Goal: Task Accomplishment & Management: Use online tool/utility

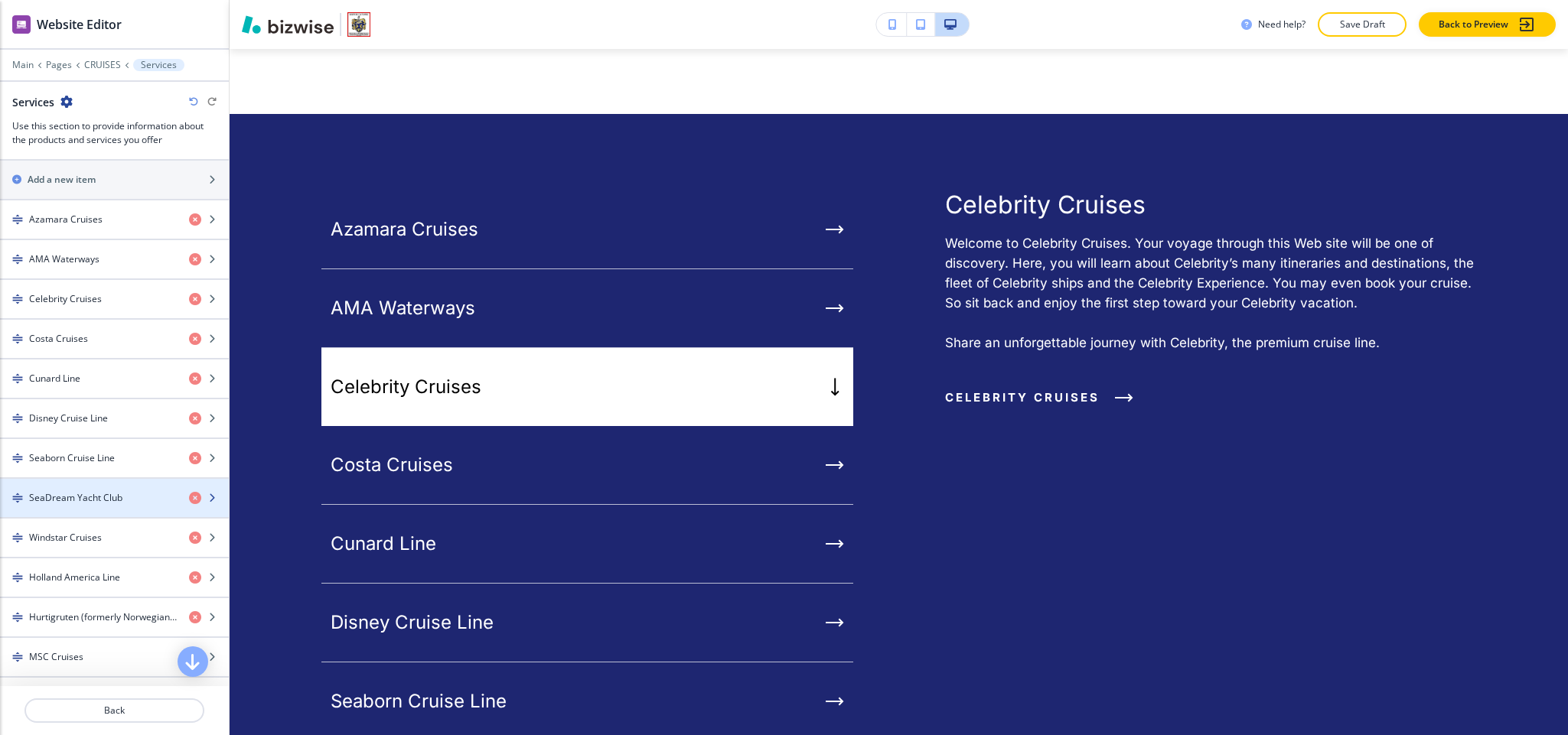
scroll to position [574, 0]
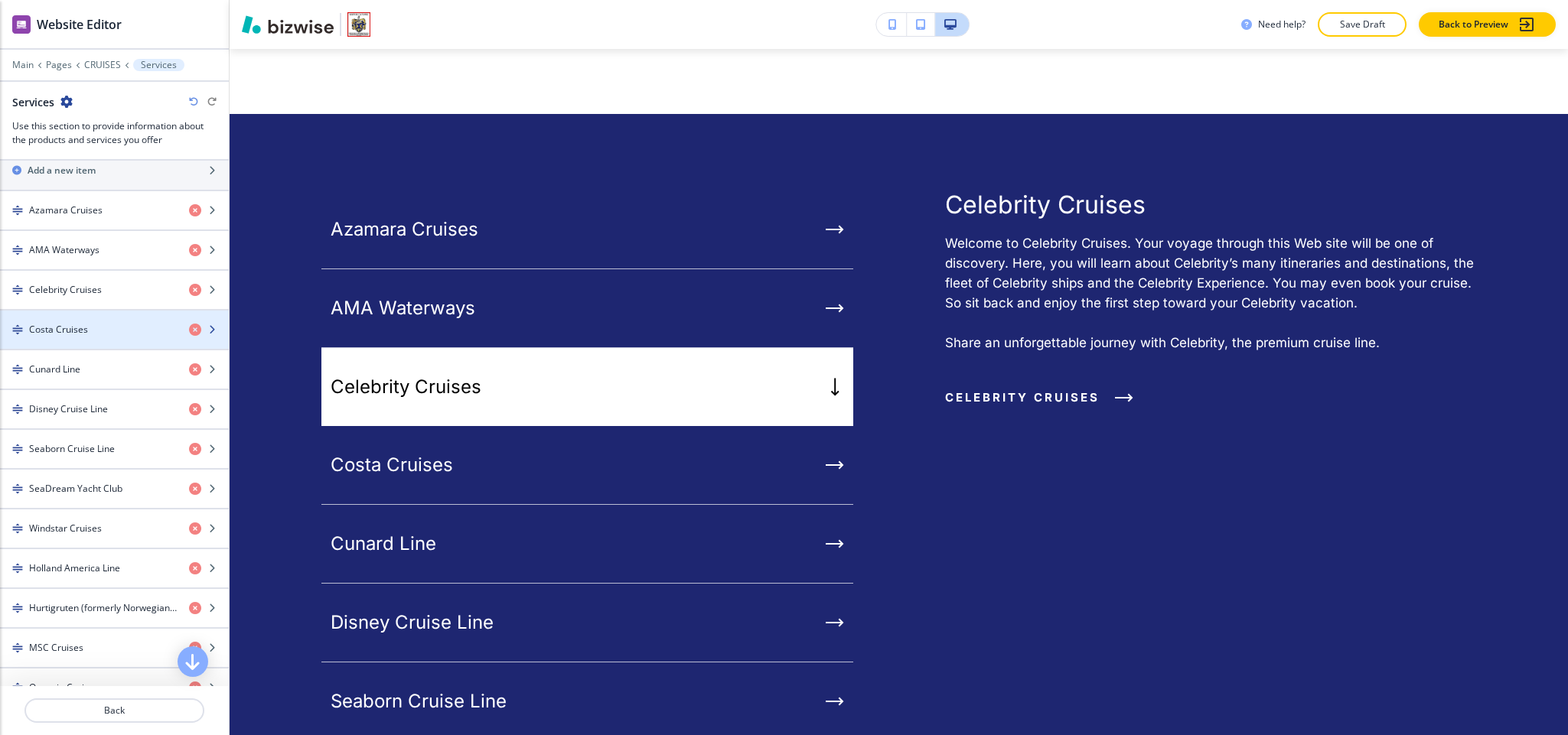
click at [97, 335] on div "Costa Cruises" at bounding box center [89, 330] width 177 height 13
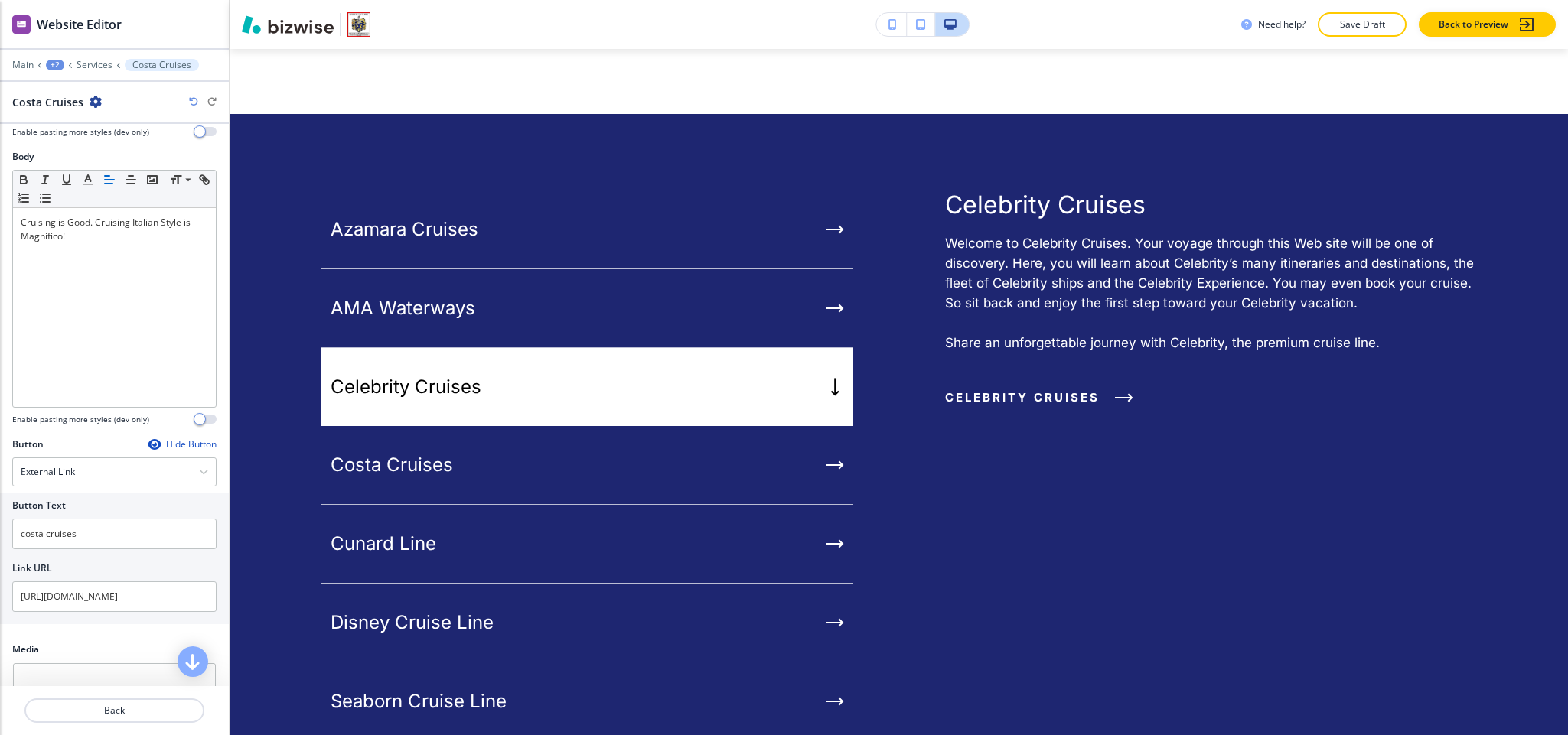
scroll to position [198, 0]
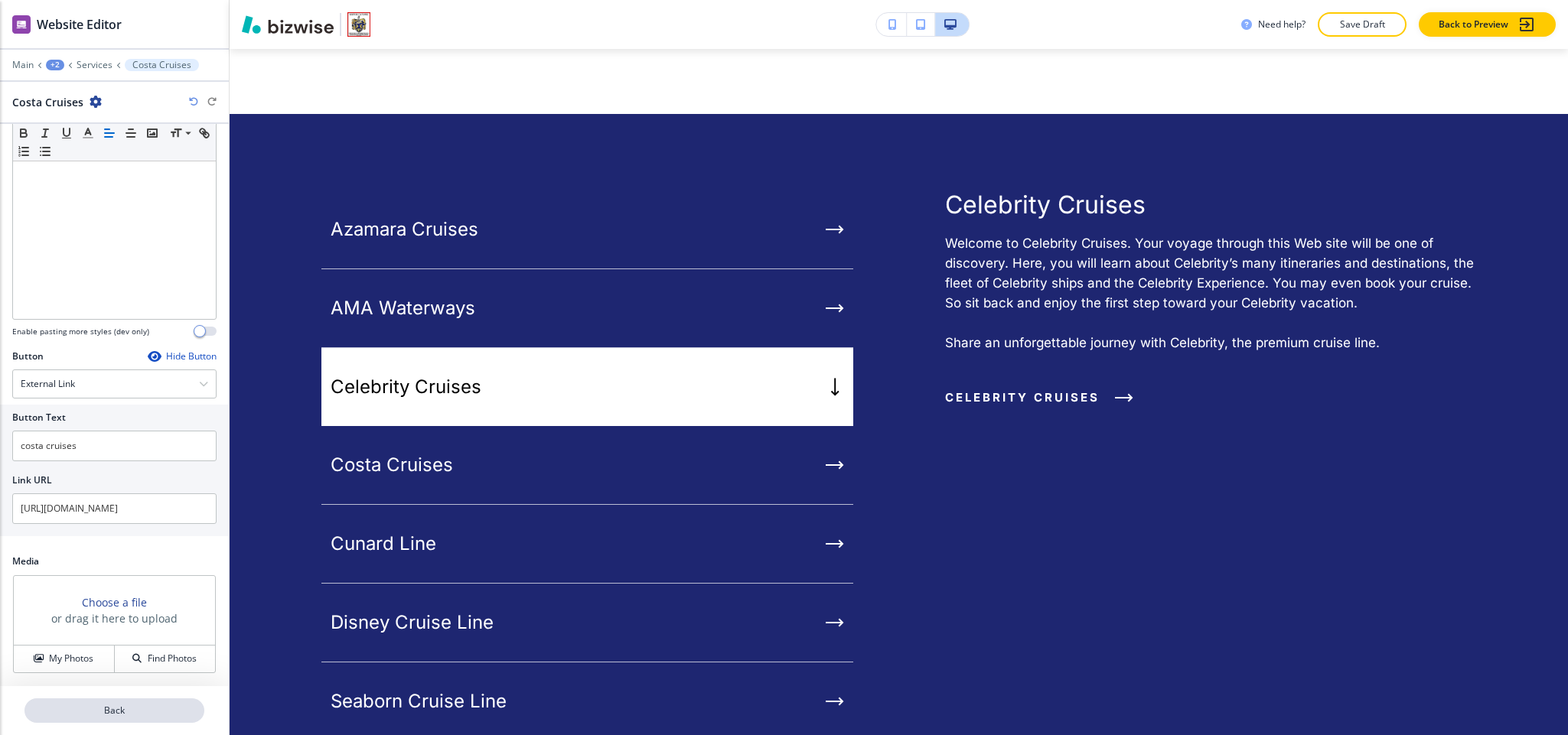
click at [117, 716] on p "Back" at bounding box center [114, 711] width 177 height 13
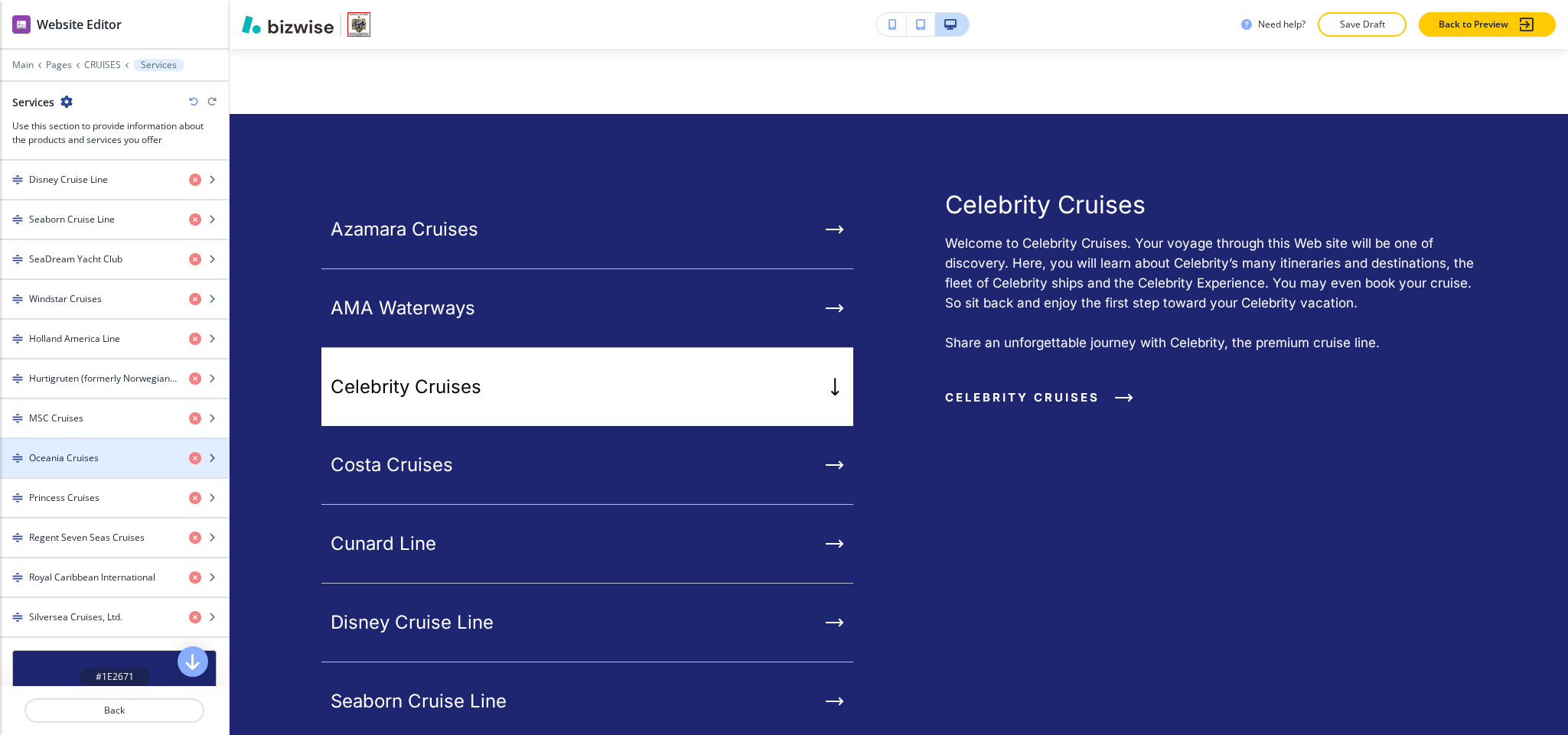
scroll to position [688, 0]
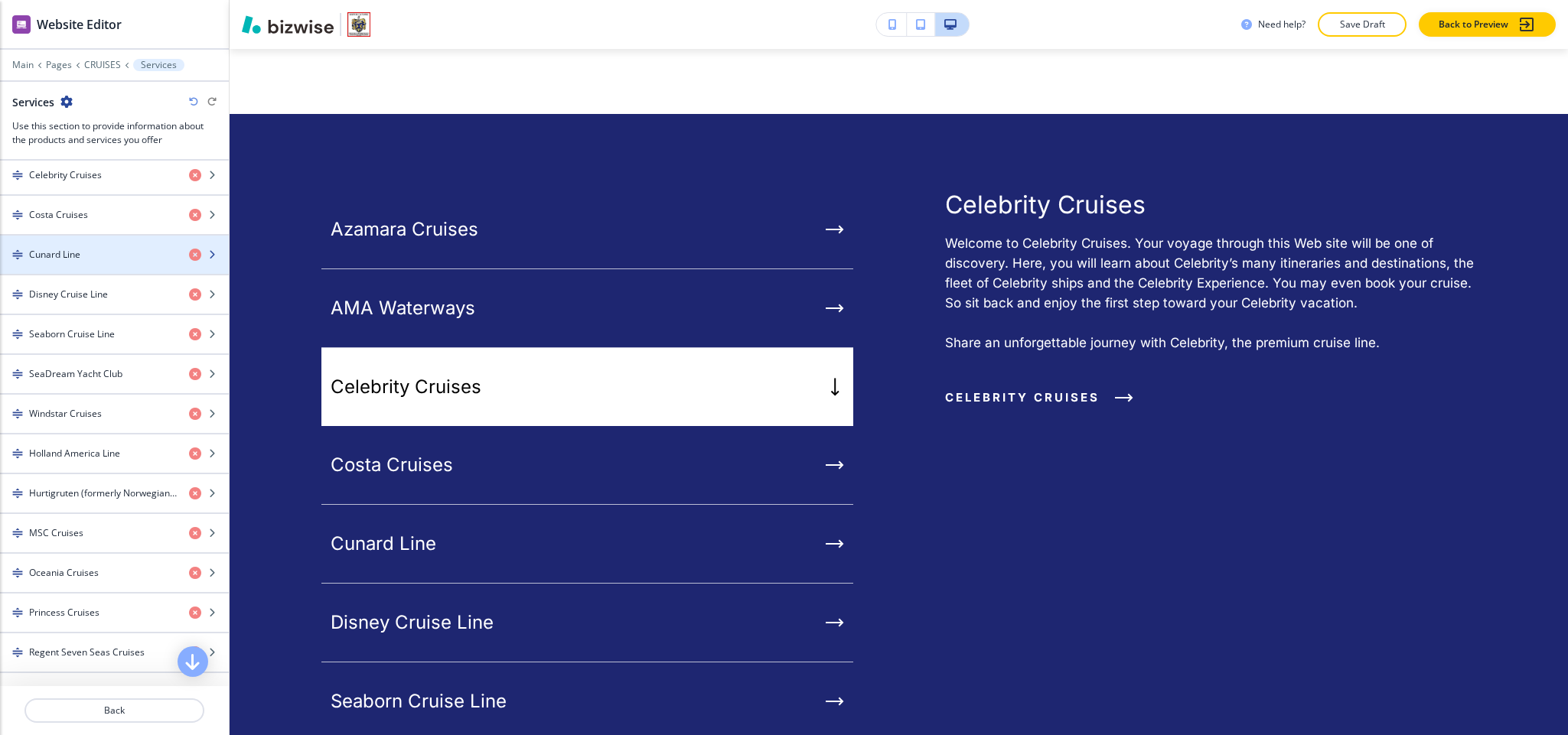
click at [87, 261] on div "Cunard Line" at bounding box center [89, 255] width 177 height 13
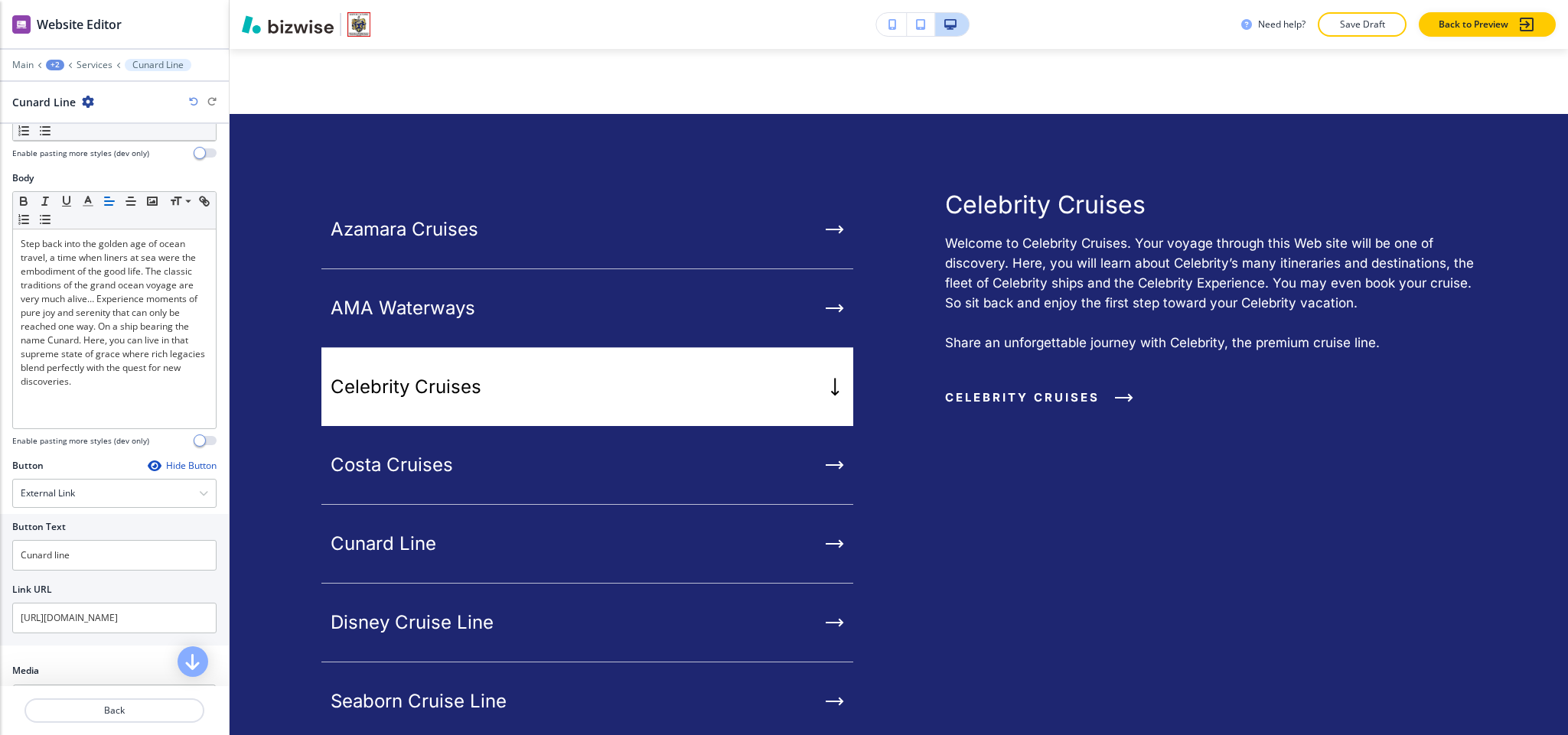
scroll to position [198, 0]
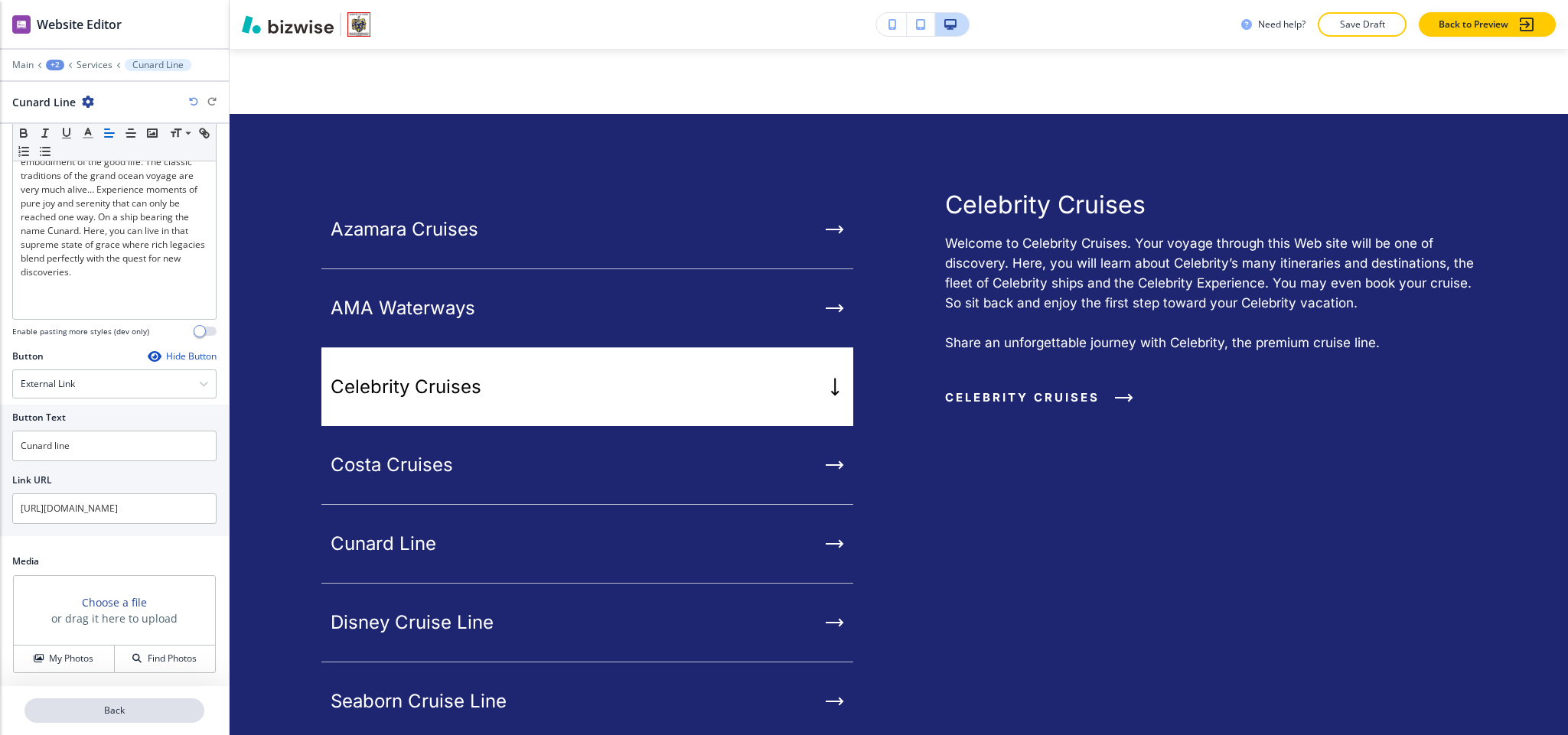
click at [120, 710] on p "Back" at bounding box center [114, 711] width 177 height 13
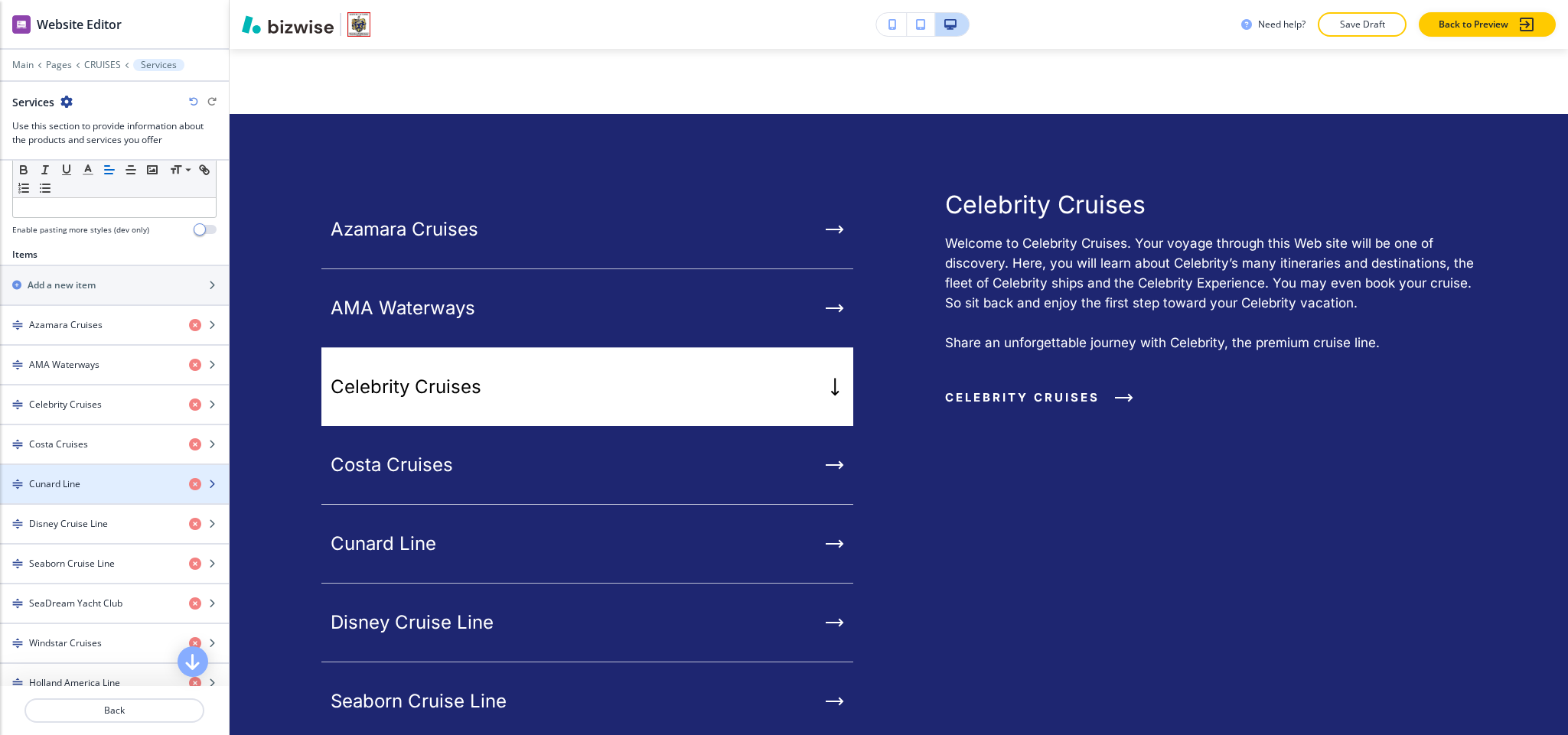
scroll to position [688, 0]
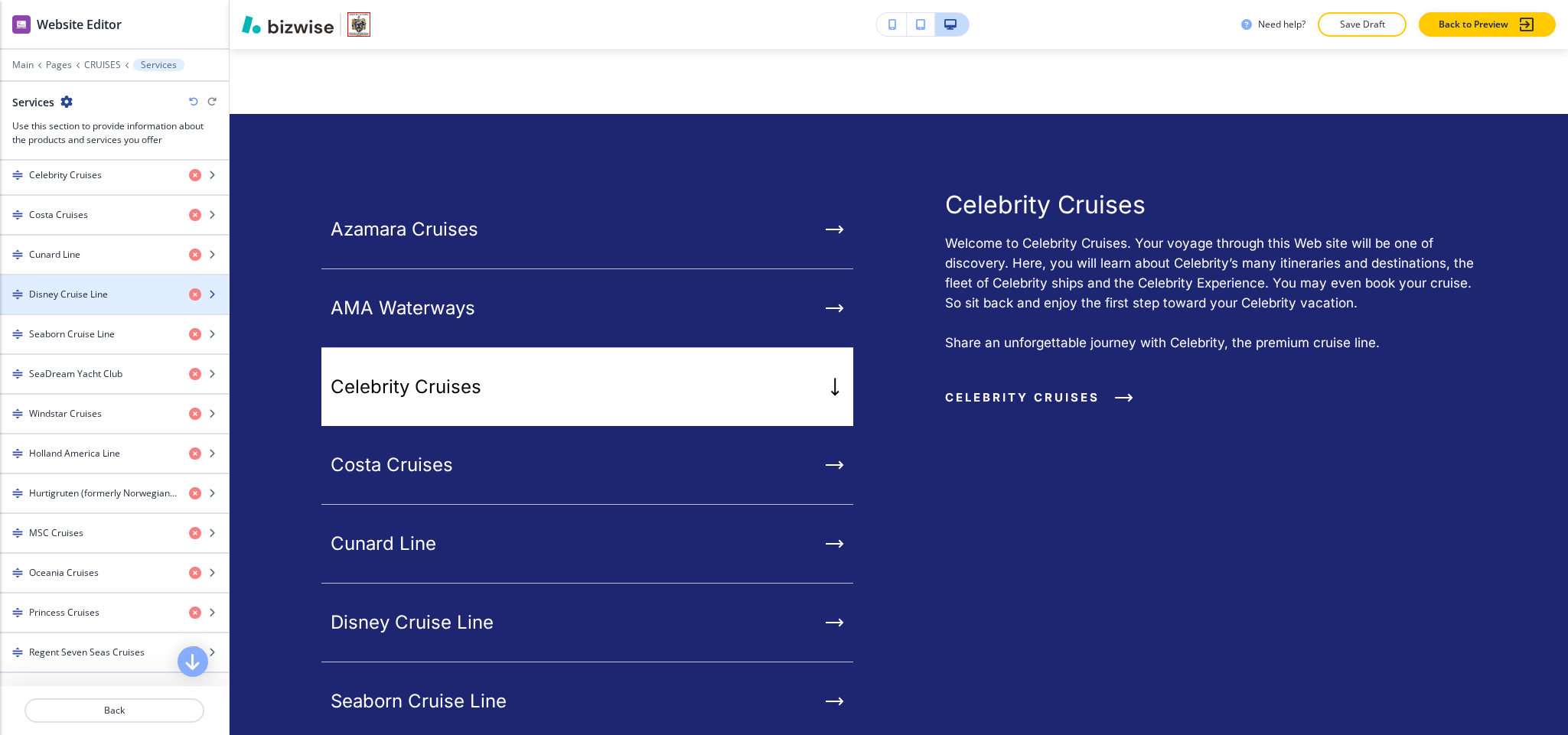
click at [77, 311] on div "button" at bounding box center [114, 307] width 229 height 13
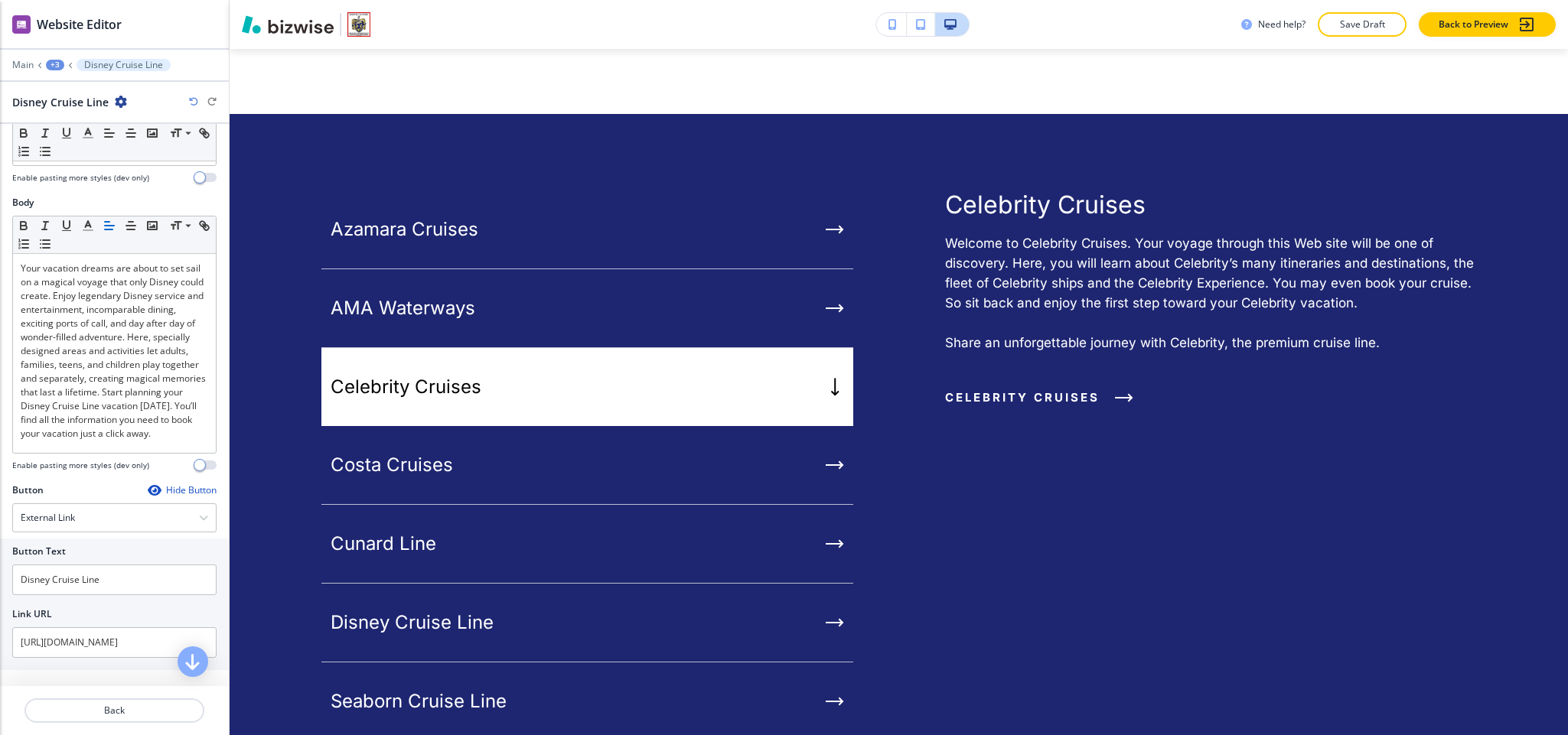
scroll to position [207, 0]
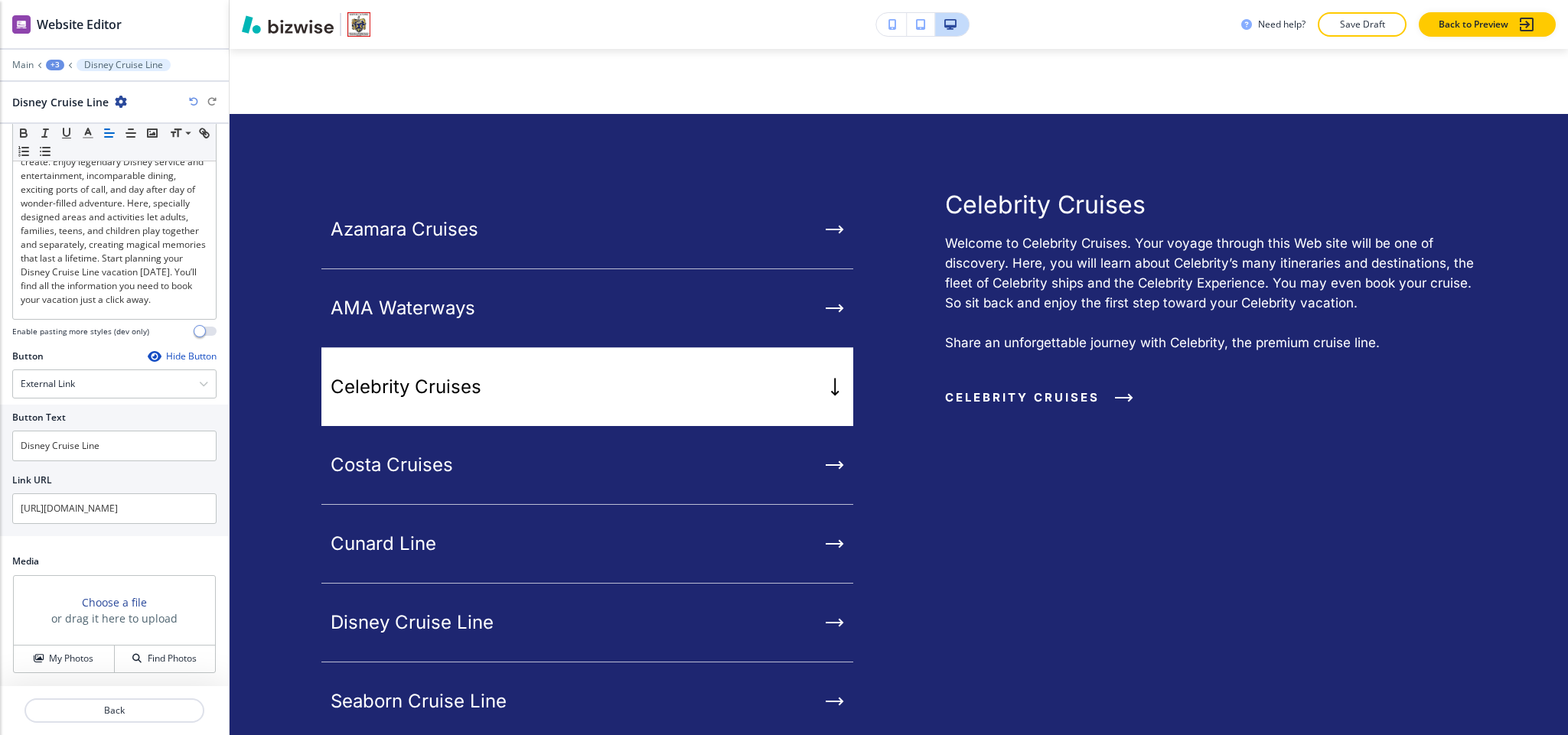
click at [119, 697] on div at bounding box center [114, 692] width 229 height 13
click at [129, 707] on p "Back" at bounding box center [114, 711] width 177 height 13
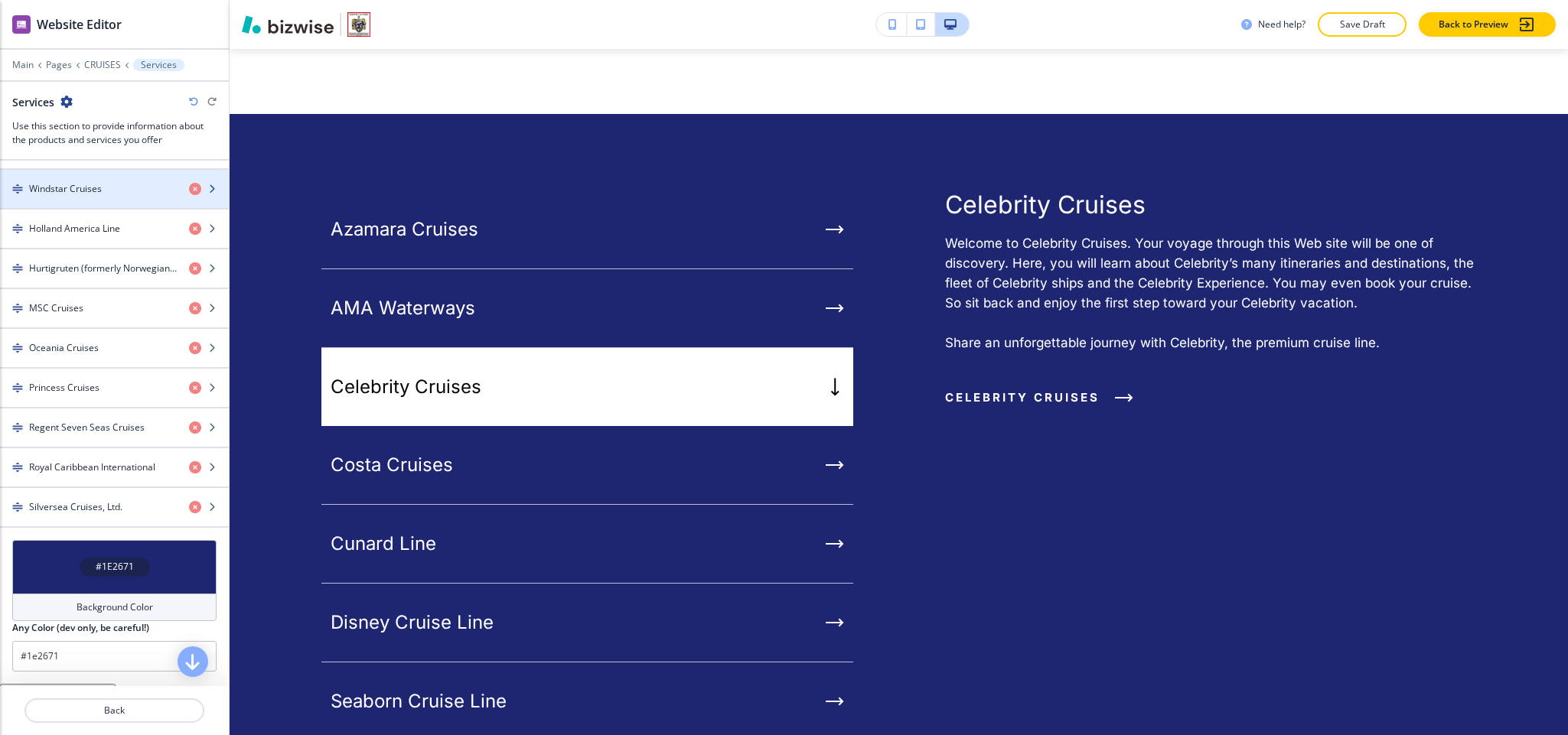
scroll to position [918, 0]
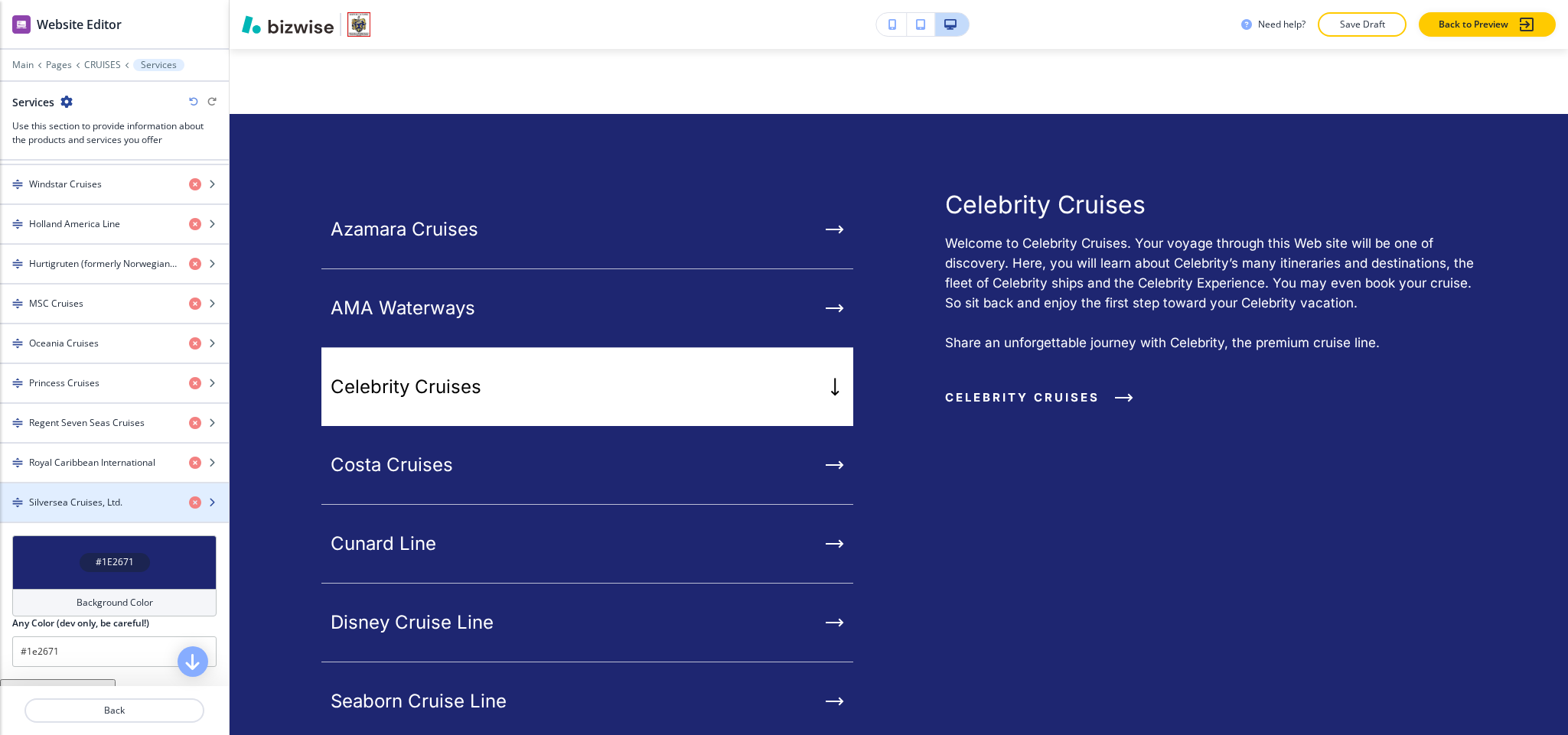
click at [99, 509] on h4 "Silversea Cruises, Ltd." at bounding box center [76, 503] width 94 height 13
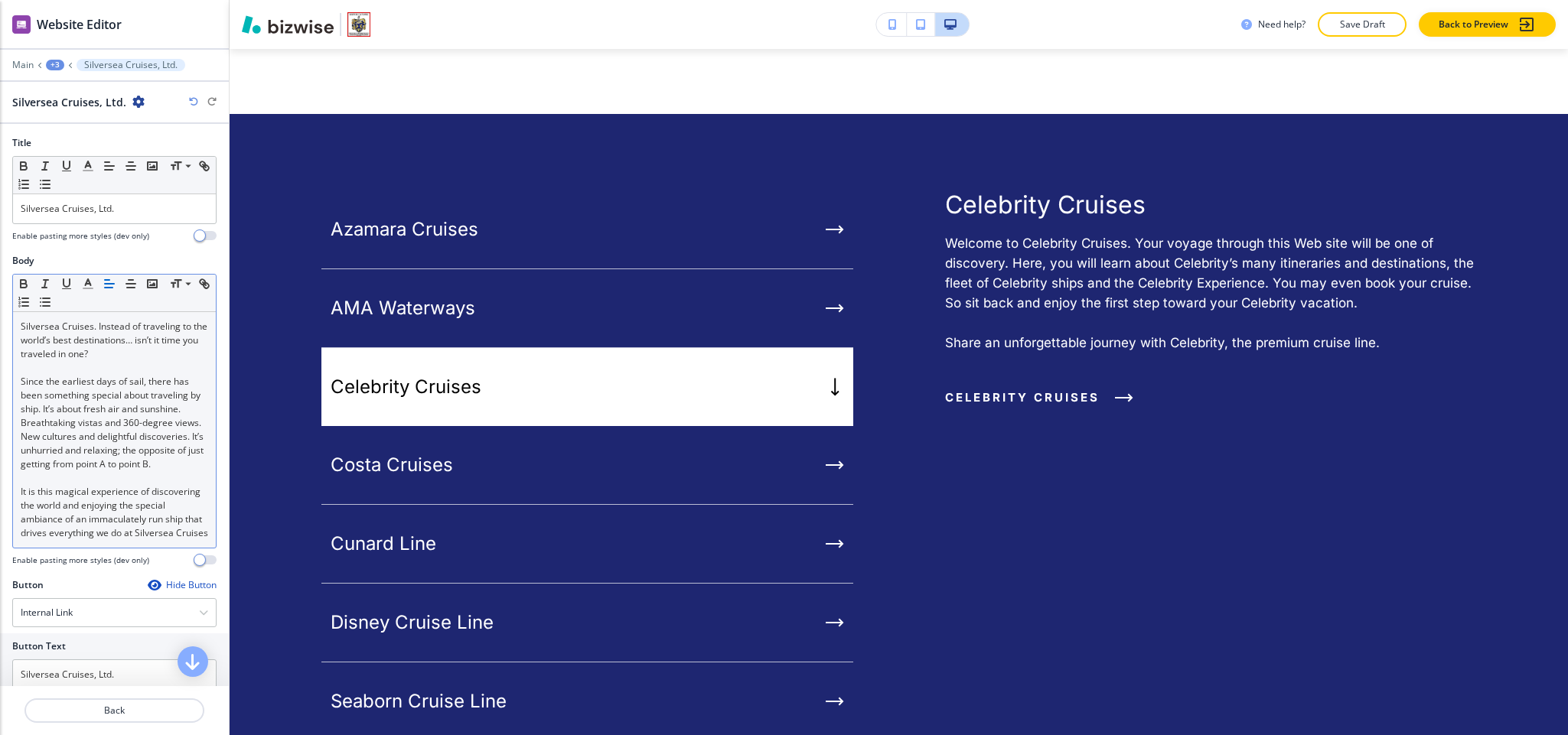
scroll to position [260, 0]
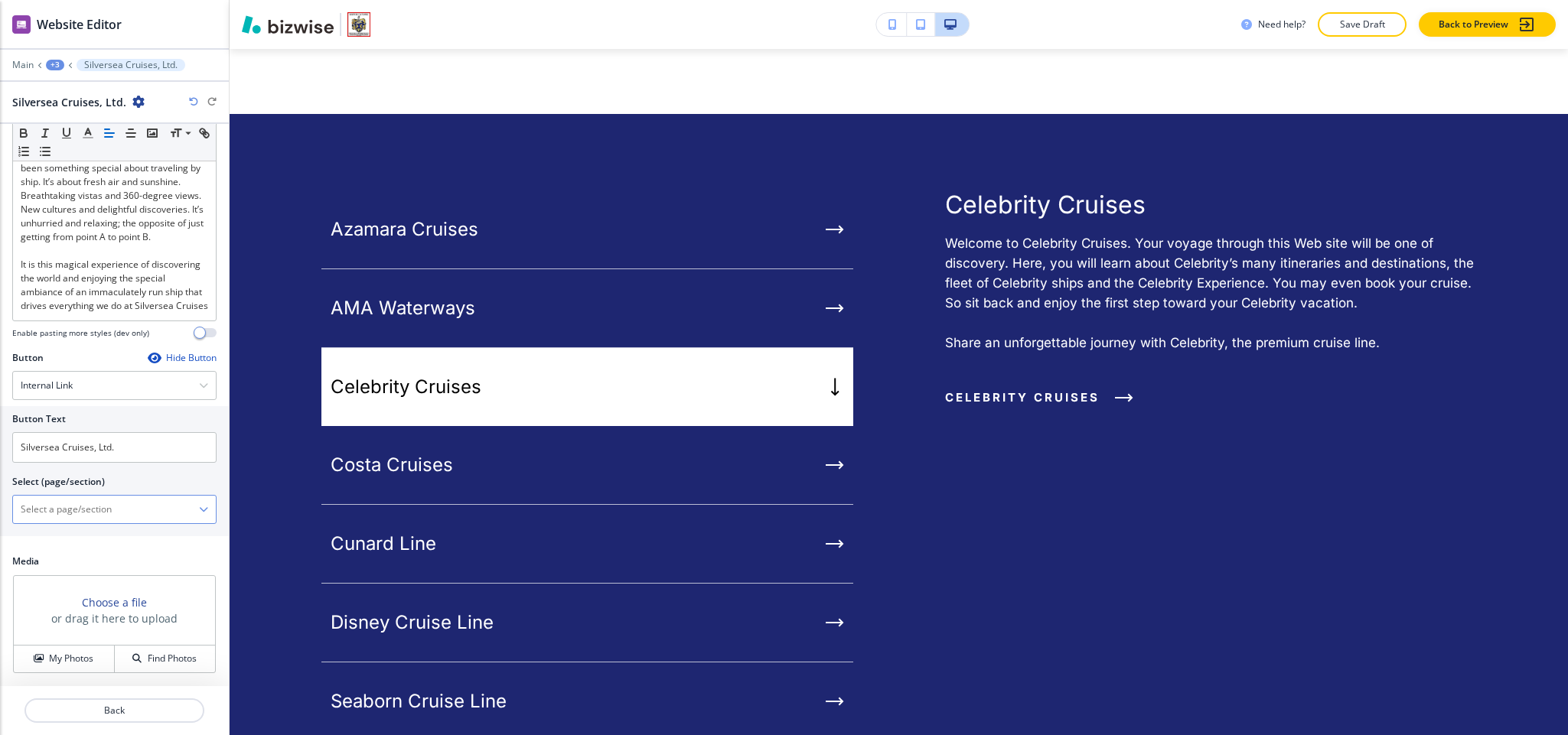
click at [104, 517] on \(page\/section\) "Manual Input" at bounding box center [106, 509] width 186 height 26
click at [139, 445] on input "Silversea Cruises, Ltd." at bounding box center [114, 448] width 205 height 31
click at [106, 383] on div "Internal Link" at bounding box center [114, 385] width 203 height 28
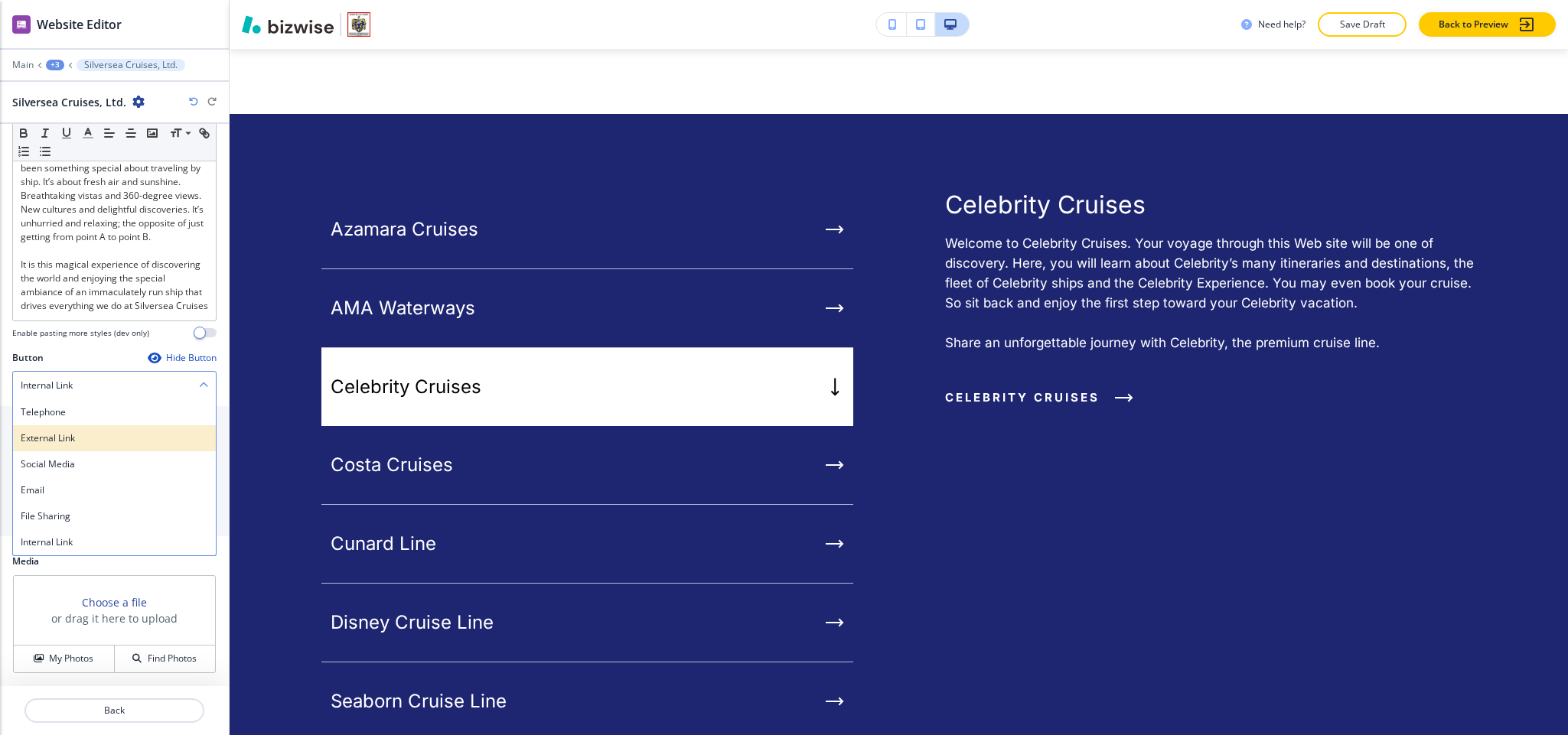
click at [69, 436] on h4 "External Link" at bounding box center [114, 438] width 187 height 13
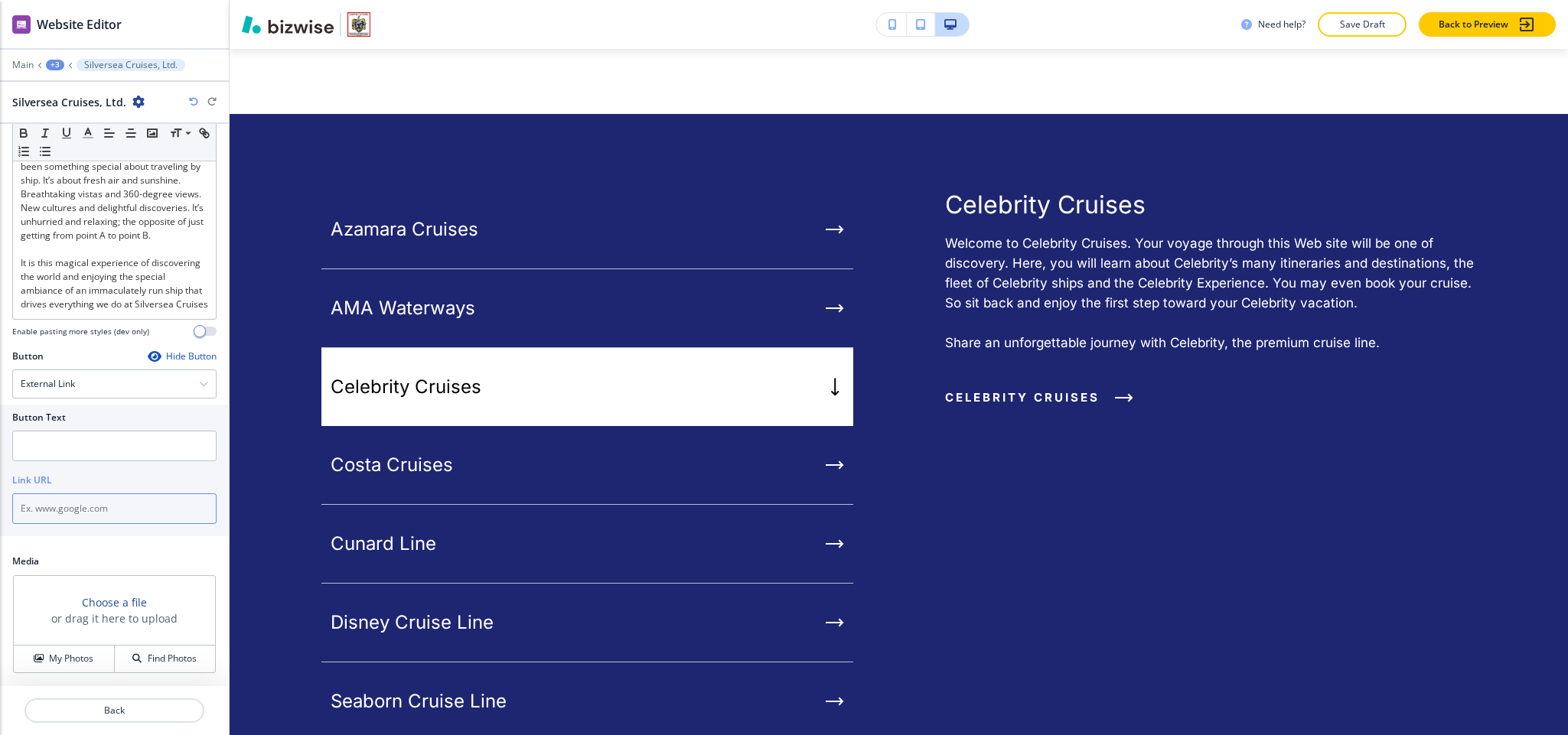
click at [71, 504] on input "text" at bounding box center [114, 509] width 205 height 31
paste input "Silversea Cruises, Ltd."
type input "Silversea Cruises, Ltd."
click at [104, 455] on input "text" at bounding box center [114, 446] width 205 height 31
paste input "[URL][DOMAIN_NAME]"
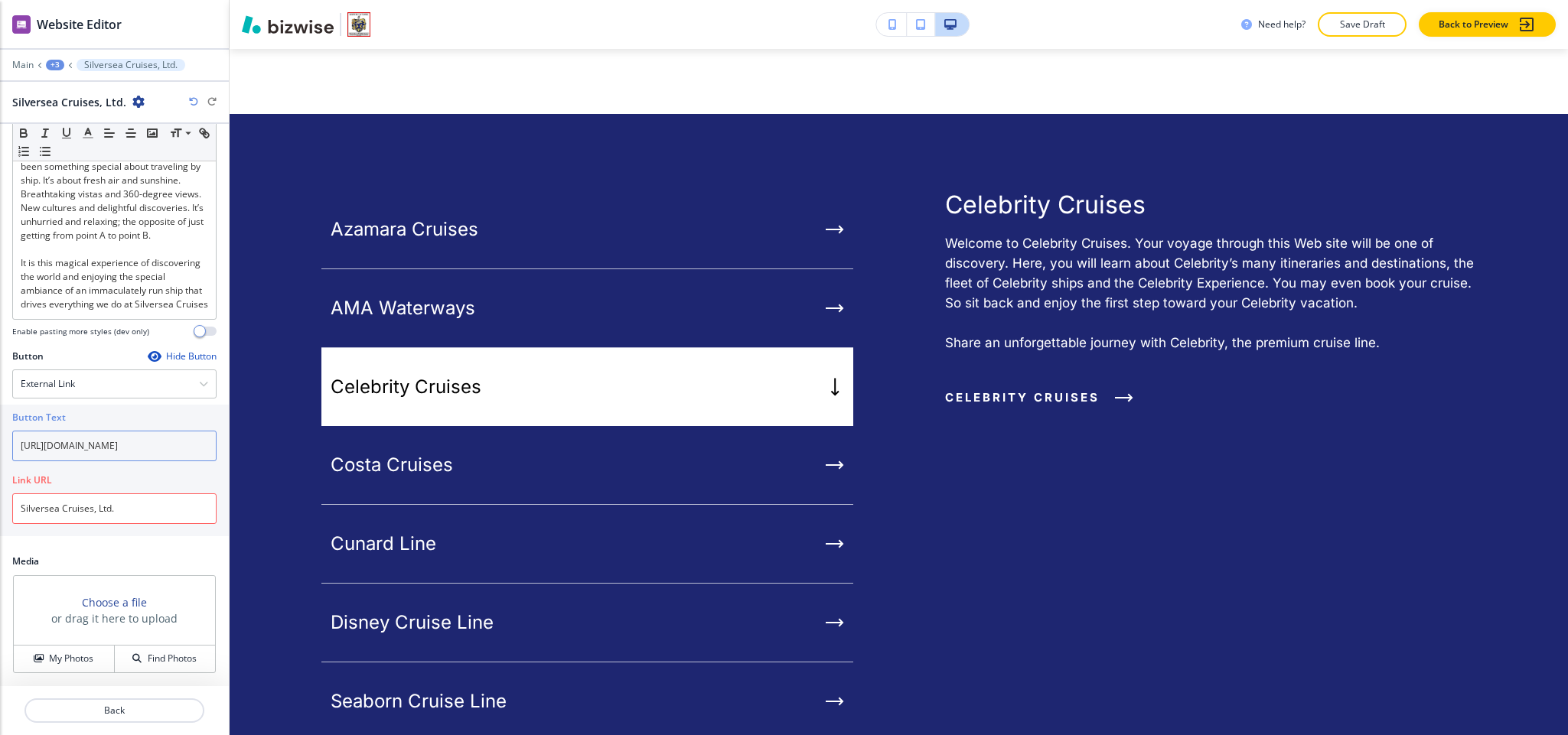
click at [124, 444] on input "[URL][DOMAIN_NAME]" at bounding box center [114, 446] width 205 height 31
drag, startPoint x: 148, startPoint y: 446, endPoint x: 0, endPoint y: 434, distance: 148.5
click at [0, 434] on div "Button Text [URL][DOMAIN_NAME] Link URL Silversea Cruises, Ltd." at bounding box center [114, 471] width 229 height 132
paste input "text"
drag, startPoint x: 143, startPoint y: 520, endPoint x: 0, endPoint y: 501, distance: 144.3
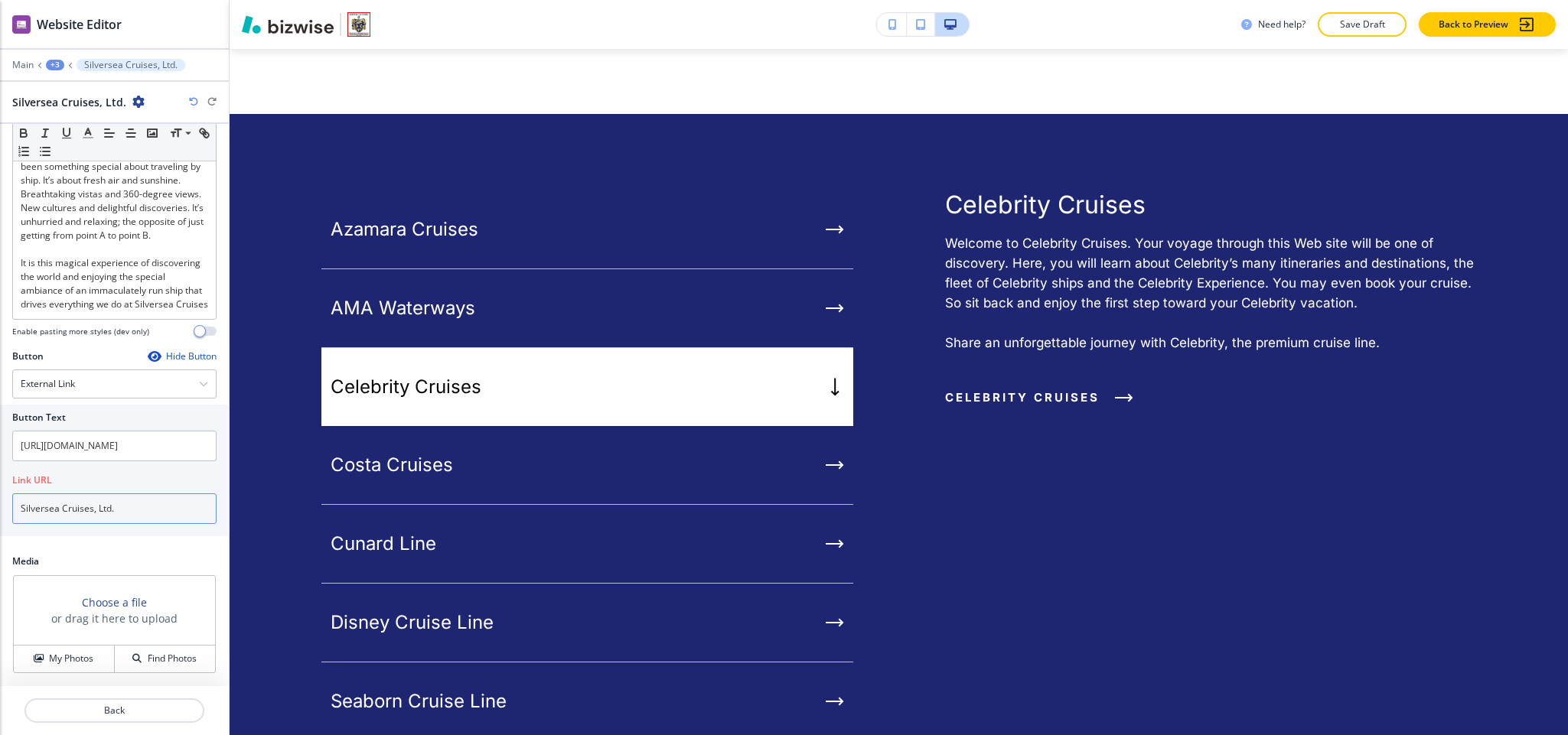
click at [0, 501] on div "Button Text [URL][DOMAIN_NAME] Link URL Silversea Cruises, Ltd." at bounding box center [114, 471] width 229 height 132
drag, startPoint x: 161, startPoint y: 450, endPoint x: 0, endPoint y: 437, distance: 161.5
click at [0, 437] on div "Button Text [URL][DOMAIN_NAME] Link URL Silversea Cruises, Ltd." at bounding box center [114, 471] width 229 height 132
paste input "Silversea Cruises, Ltd."
type input "Silversea Cruises, Ltd."
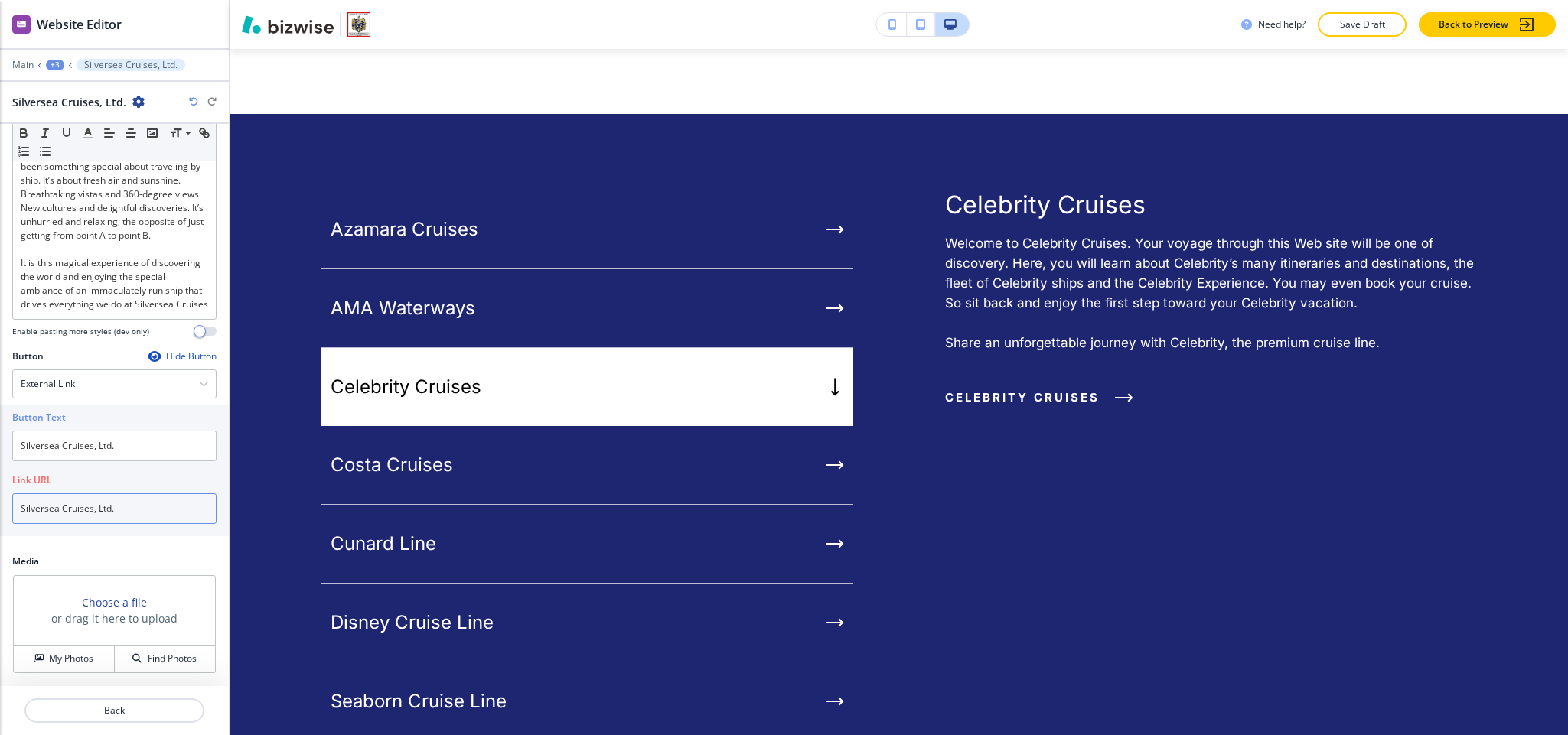
click at [139, 514] on input "Silversea Cruises, Ltd." at bounding box center [114, 509] width 205 height 31
paste input "[URL][DOMAIN_NAME]"
type input "[URL][DOMAIN_NAME]"
click at [141, 705] on p "Back" at bounding box center [114, 711] width 177 height 13
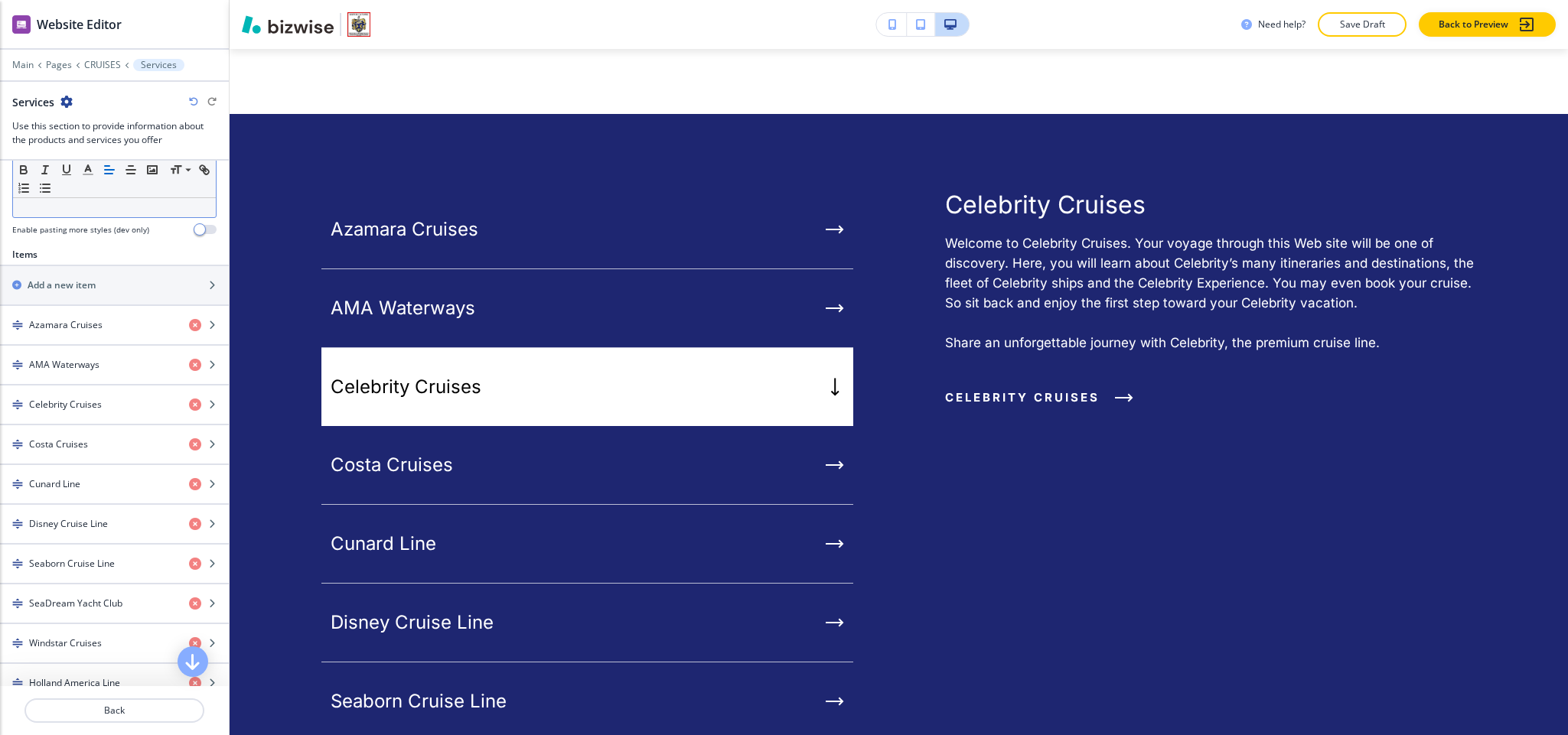
scroll to position [1010, 0]
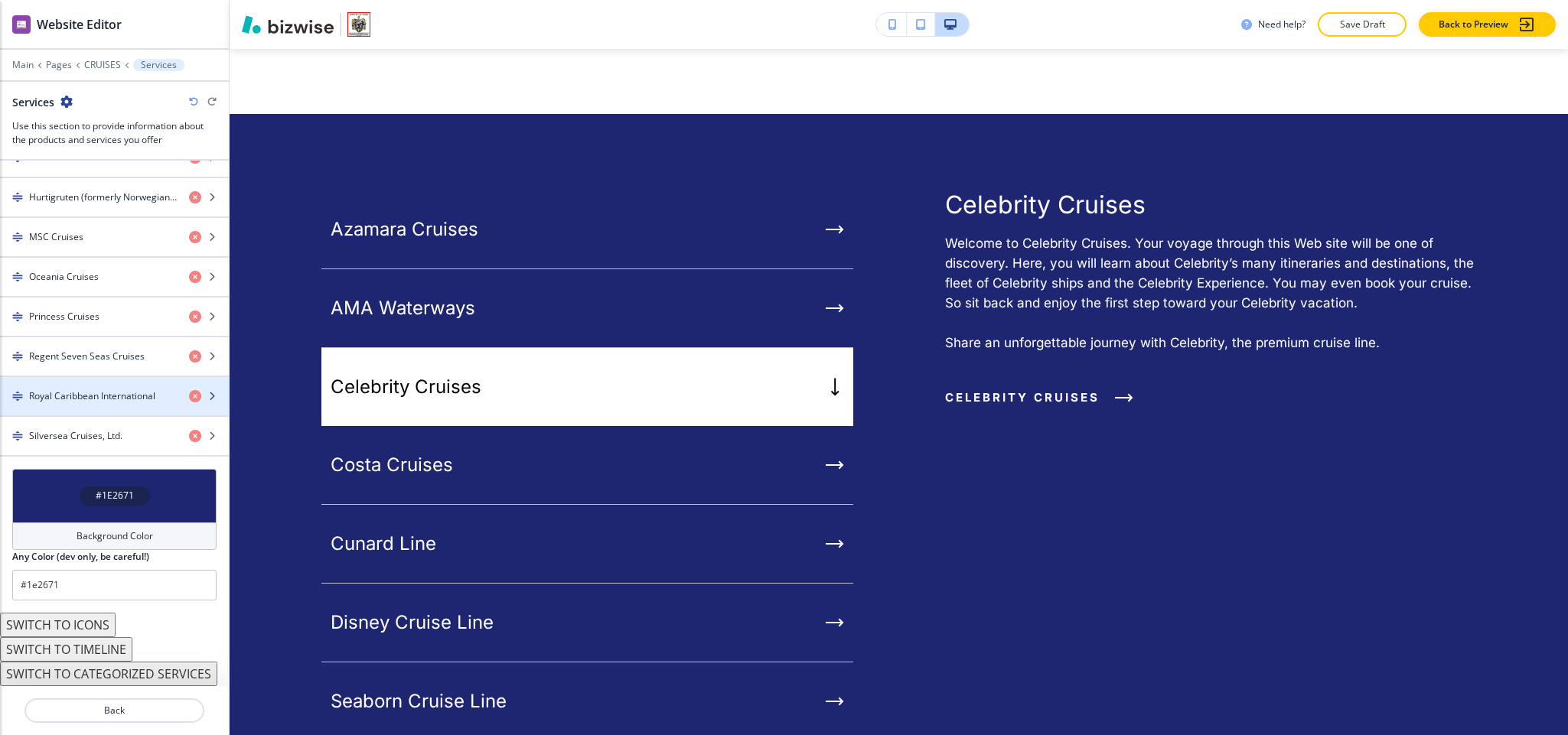
click at [88, 389] on h4 "Royal Caribbean International" at bounding box center [92, 396] width 126 height 13
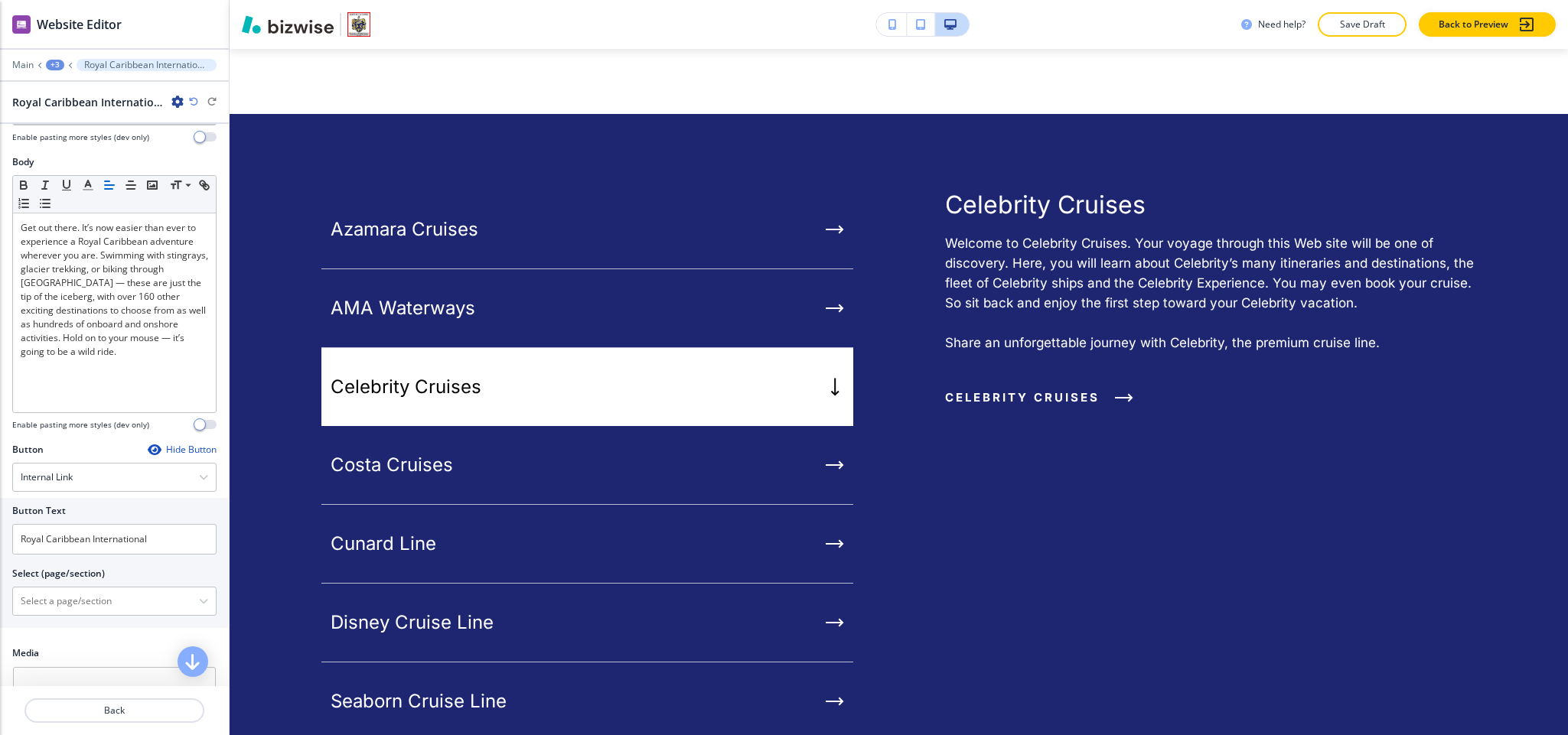
scroll to position [196, 0]
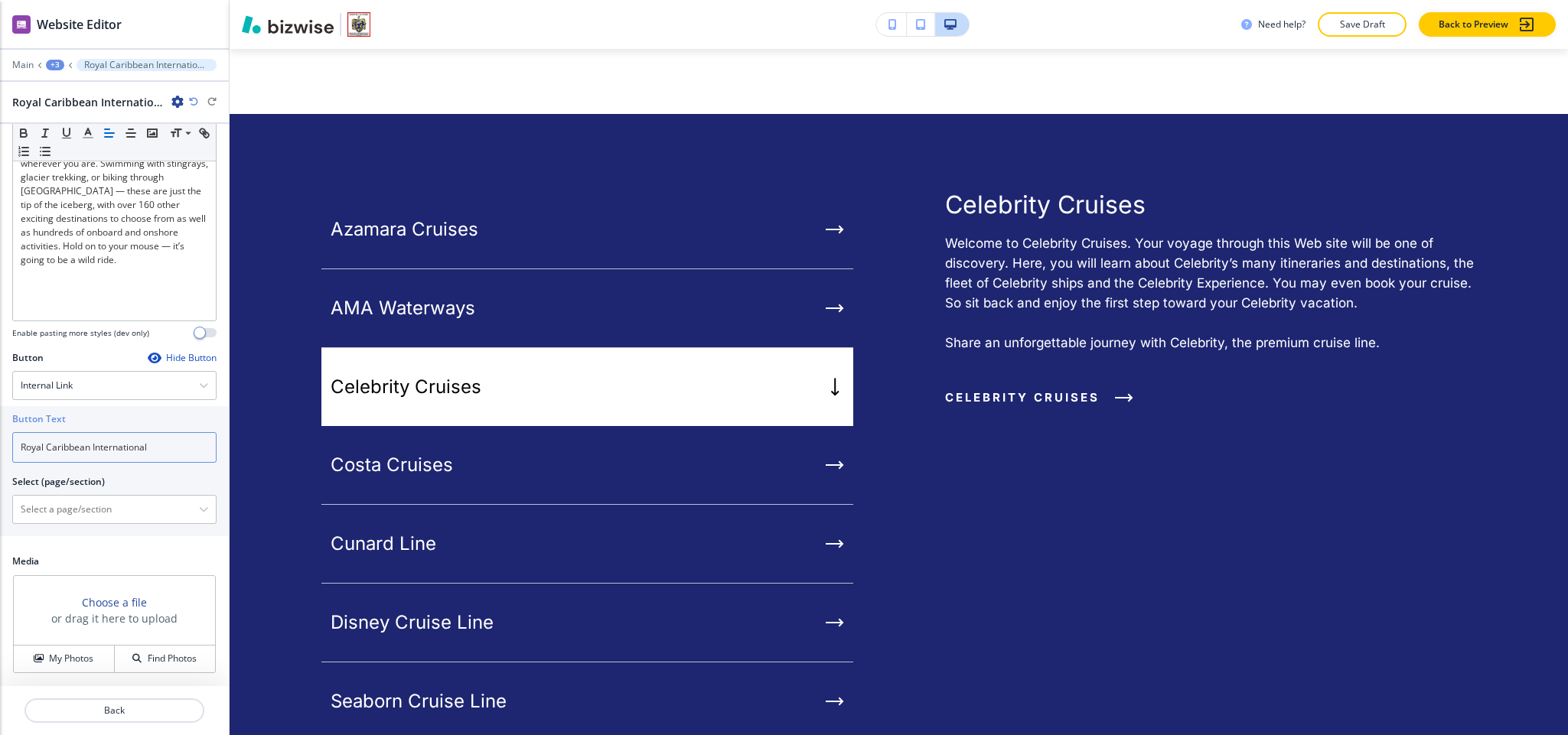
click at [155, 452] on input "Royal Caribbean International" at bounding box center [114, 448] width 205 height 31
click at [93, 384] on div "Internal Link" at bounding box center [114, 385] width 203 height 28
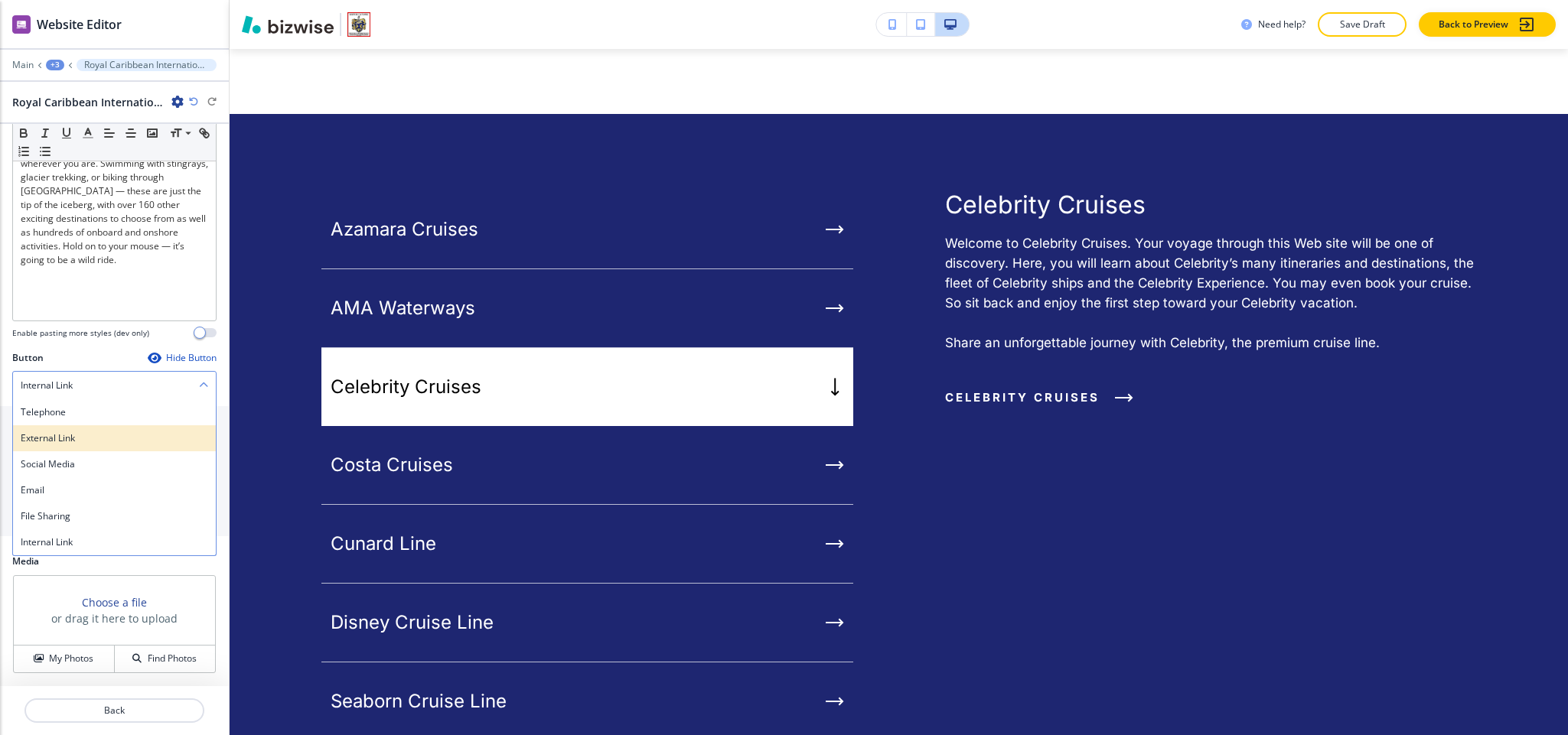
click at [86, 434] on h4 "External Link" at bounding box center [114, 438] width 187 height 13
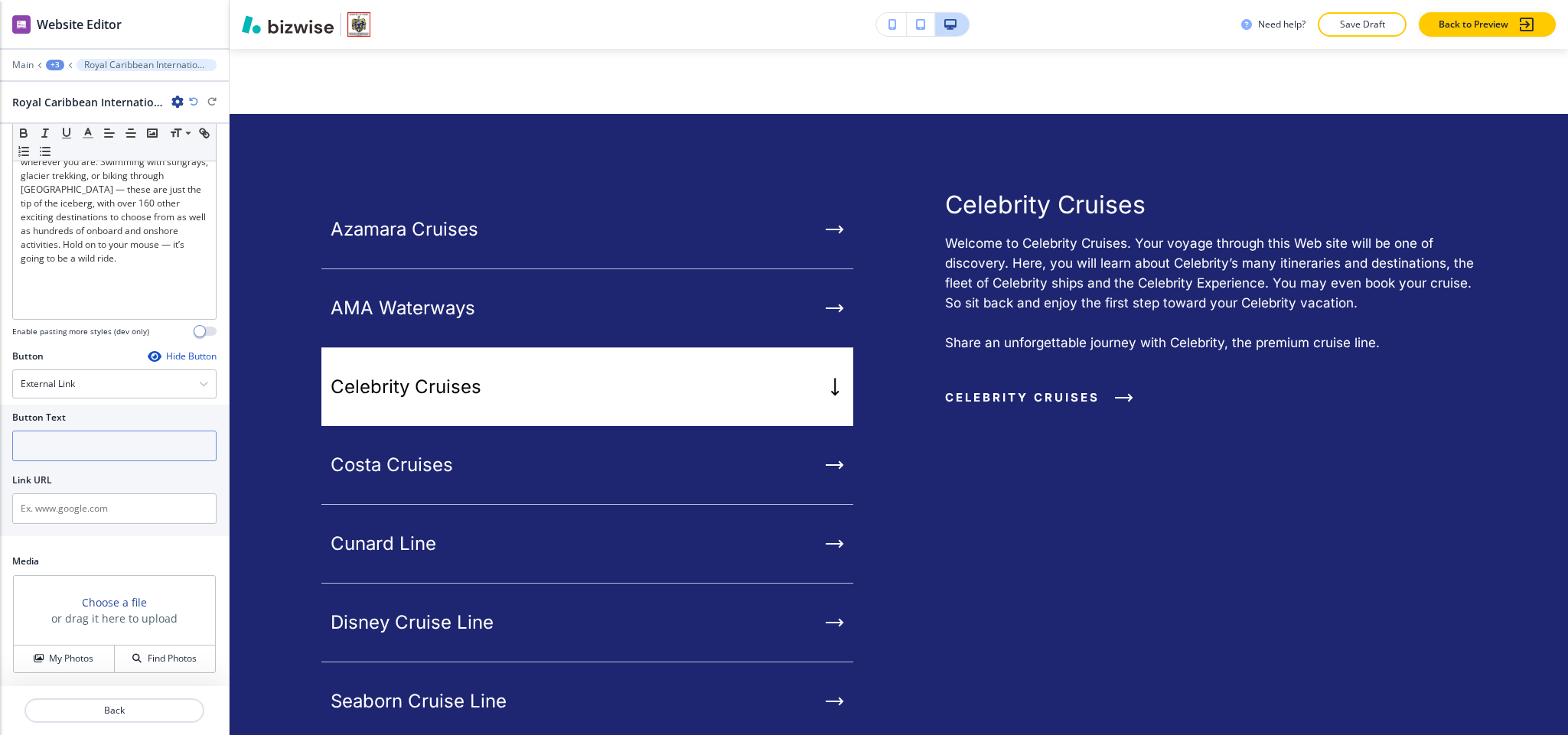
click at [86, 437] on input "text" at bounding box center [114, 446] width 205 height 31
paste input "Royal Caribbean International"
type input "Royal Caribbean International"
click at [59, 519] on input "text" at bounding box center [114, 509] width 205 height 31
paste input "[URL][DOMAIN_NAME]"
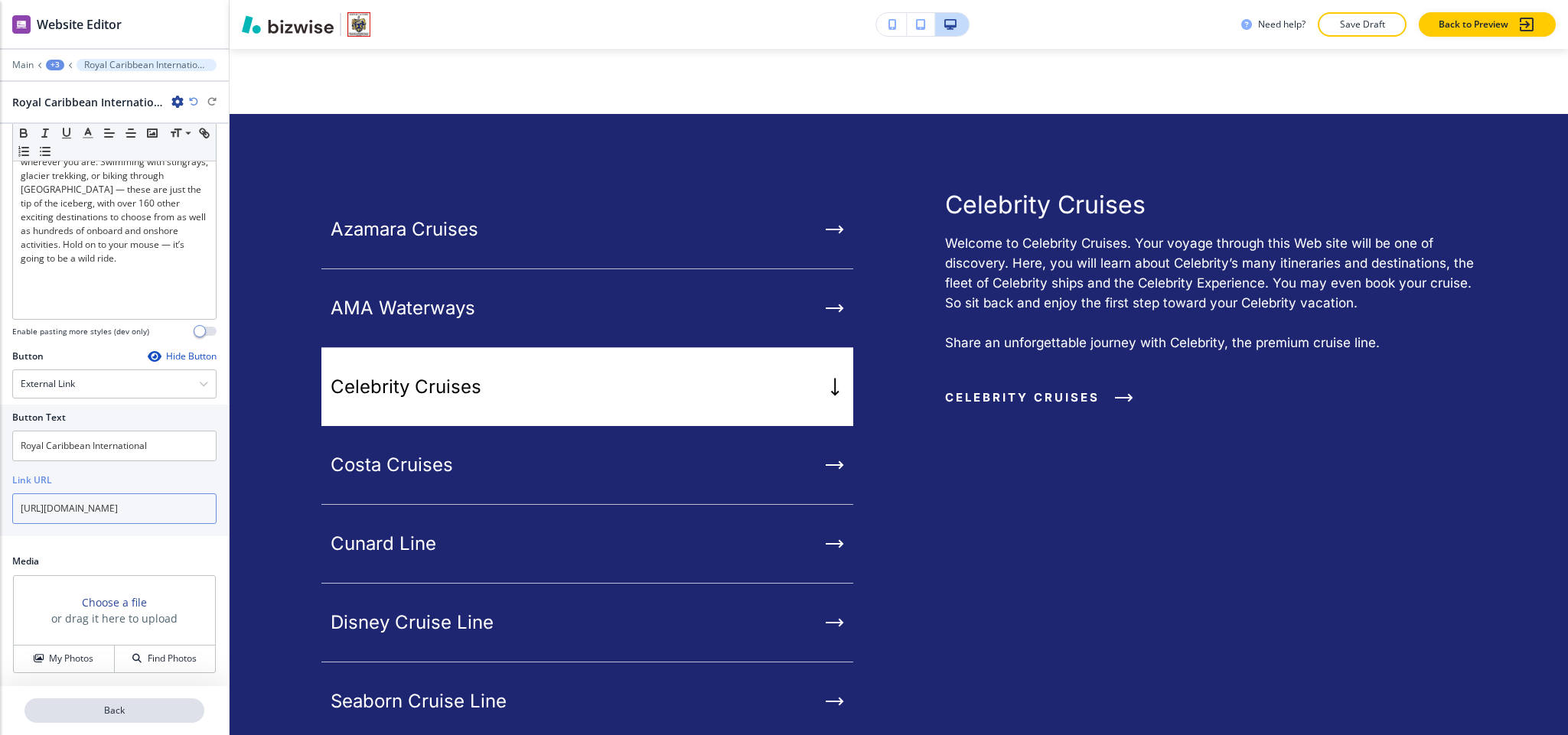
type input "[URL][DOMAIN_NAME]"
click at [122, 712] on p "Back" at bounding box center [114, 711] width 177 height 13
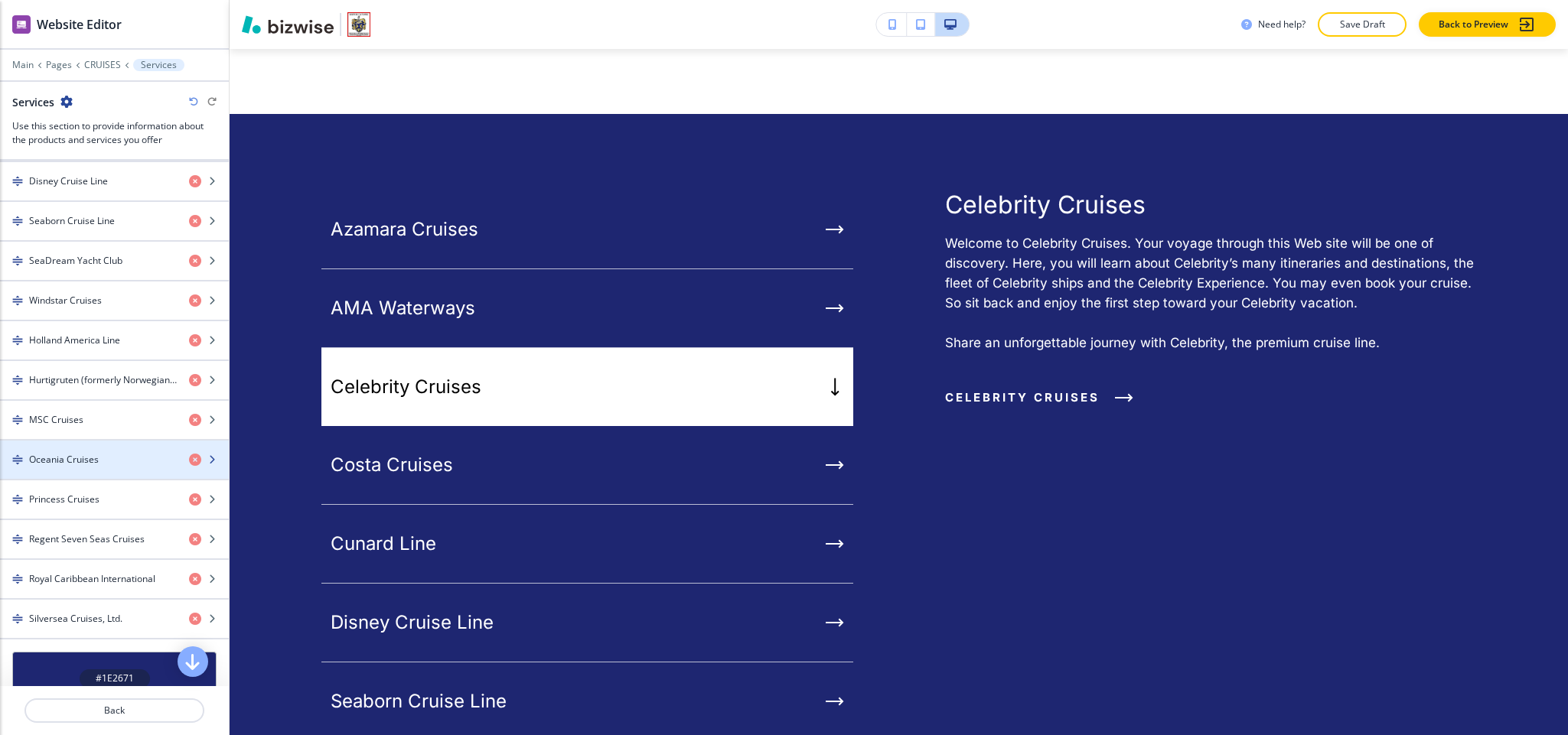
scroll to position [803, 0]
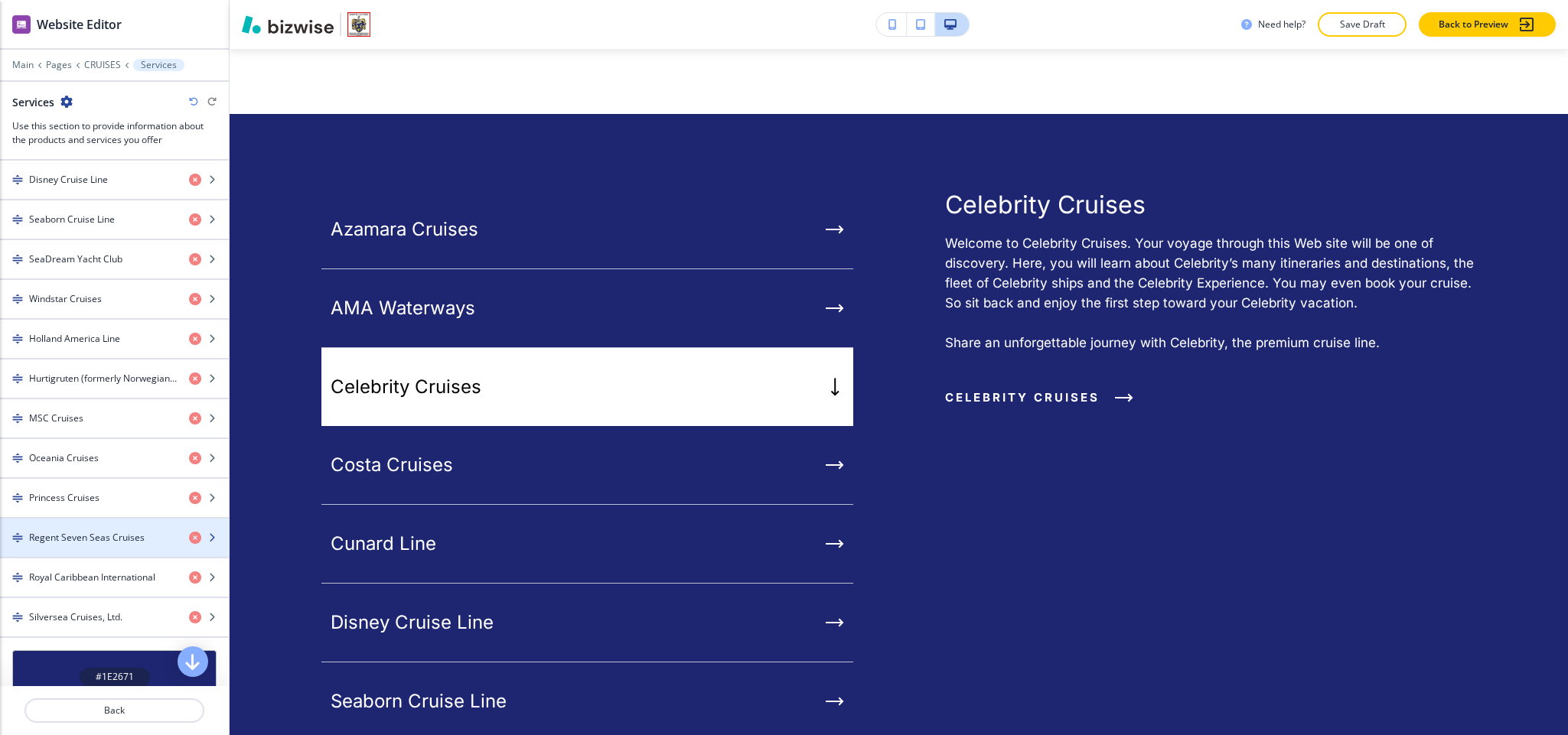
click at [109, 545] on h4 "Regent Seven Seas Cruises" at bounding box center [87, 538] width 115 height 13
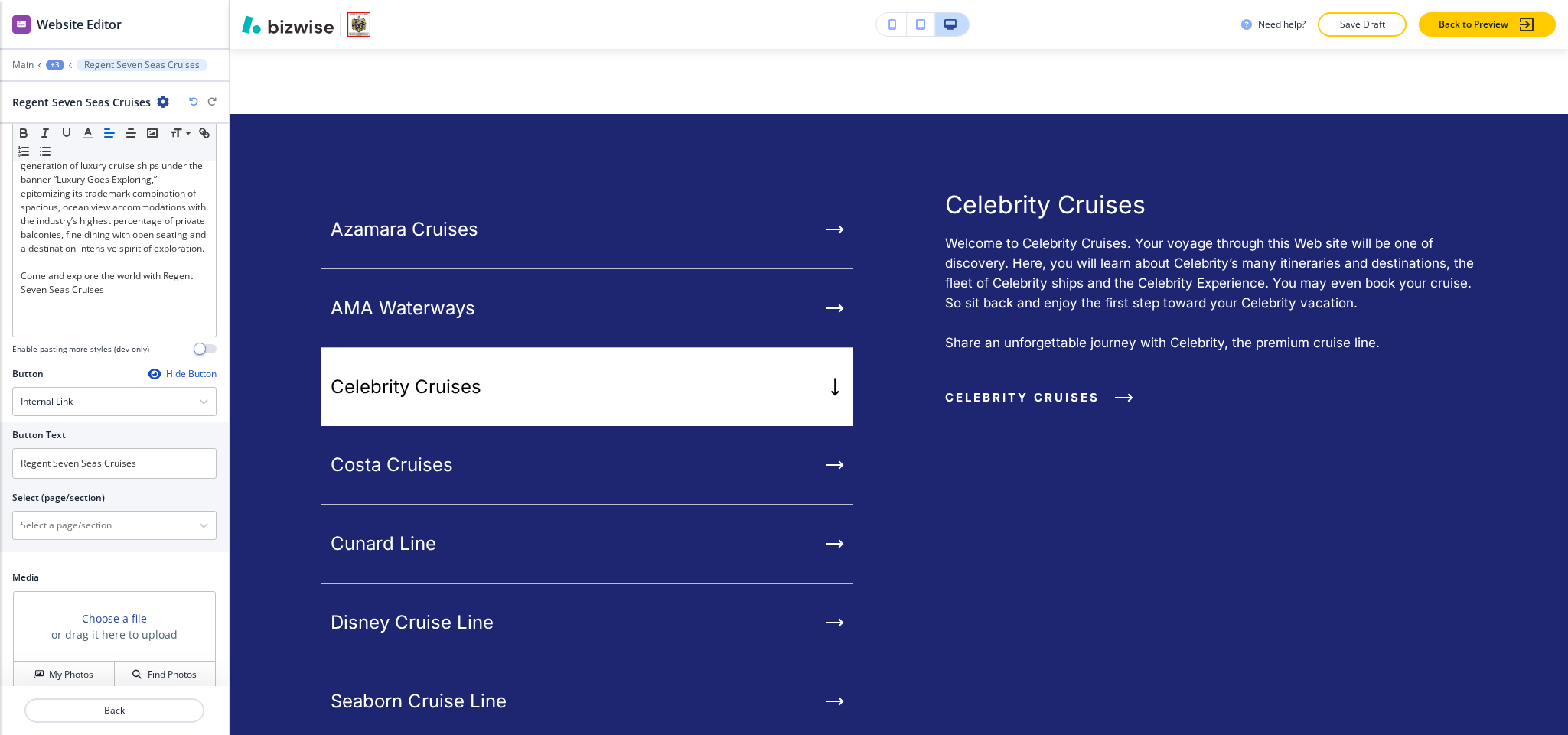
scroll to position [196, 0]
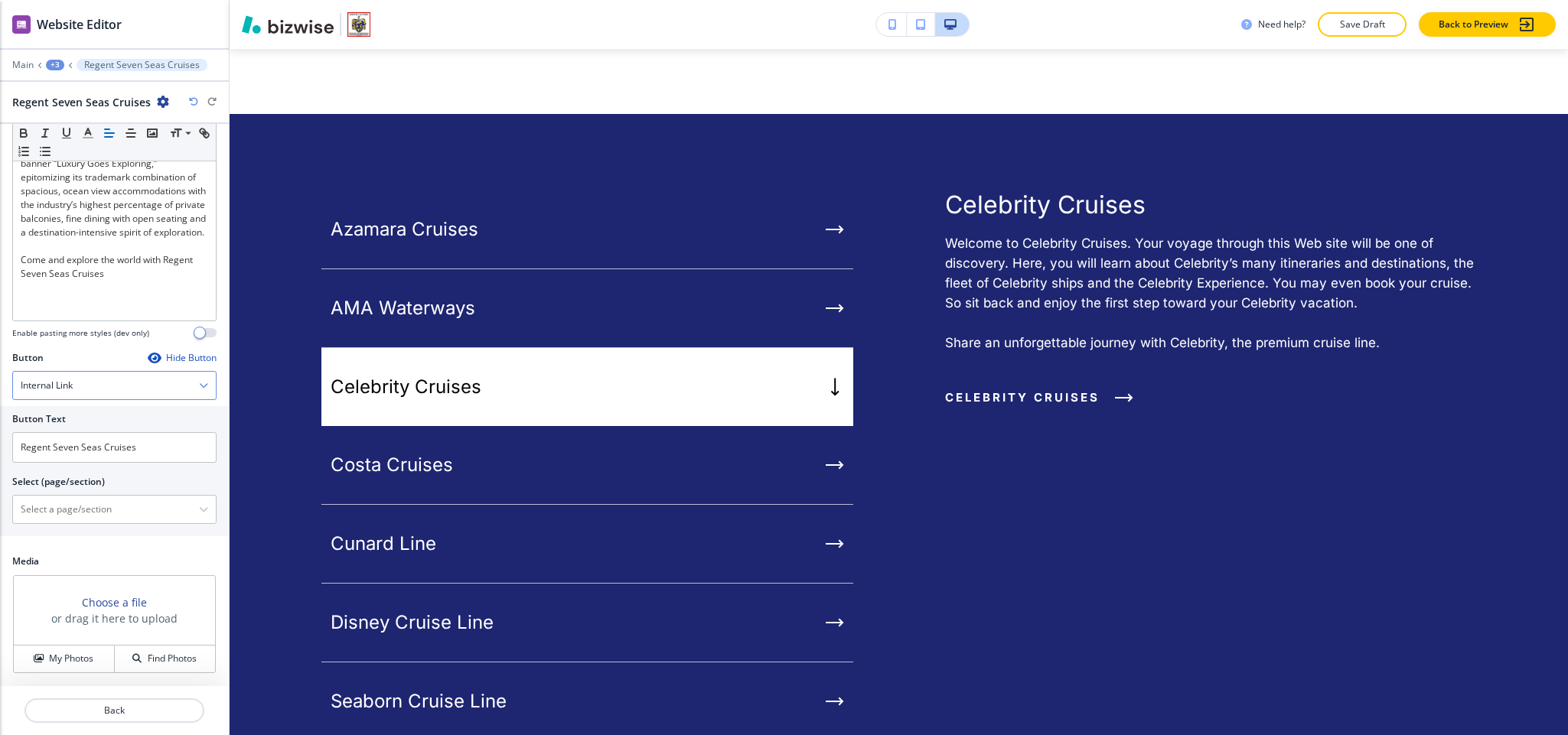
click at [89, 391] on div "Internal Link" at bounding box center [114, 385] width 203 height 28
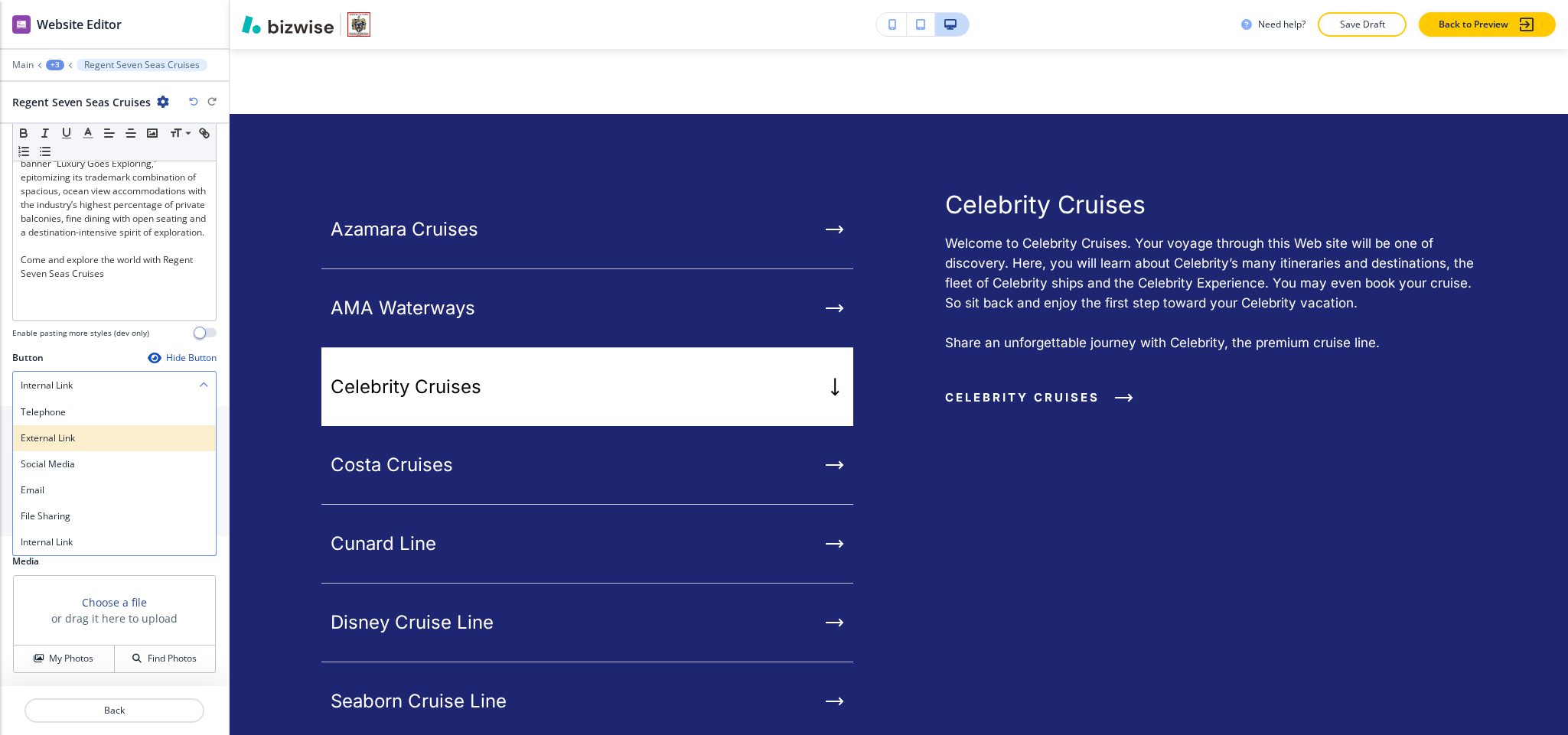
click at [72, 437] on h4 "External Link" at bounding box center [114, 438] width 187 height 13
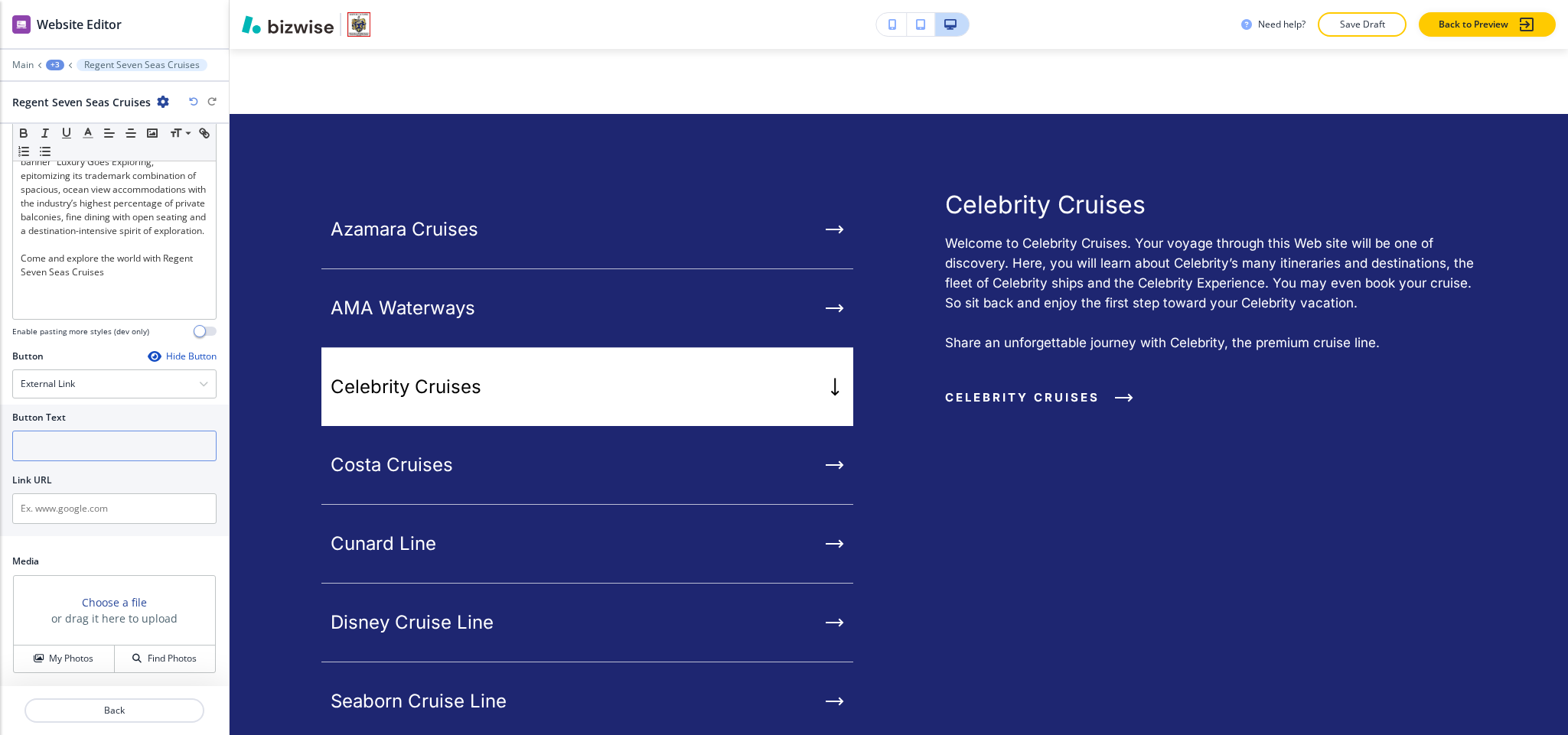
click at [72, 452] on input "text" at bounding box center [114, 446] width 205 height 31
paste input "Regent Seven Seas Cruises"
type input "Regent Seven Seas Cruises"
click at [81, 521] on input "text" at bounding box center [114, 509] width 205 height 31
paste input "https://www.rssc.com/"
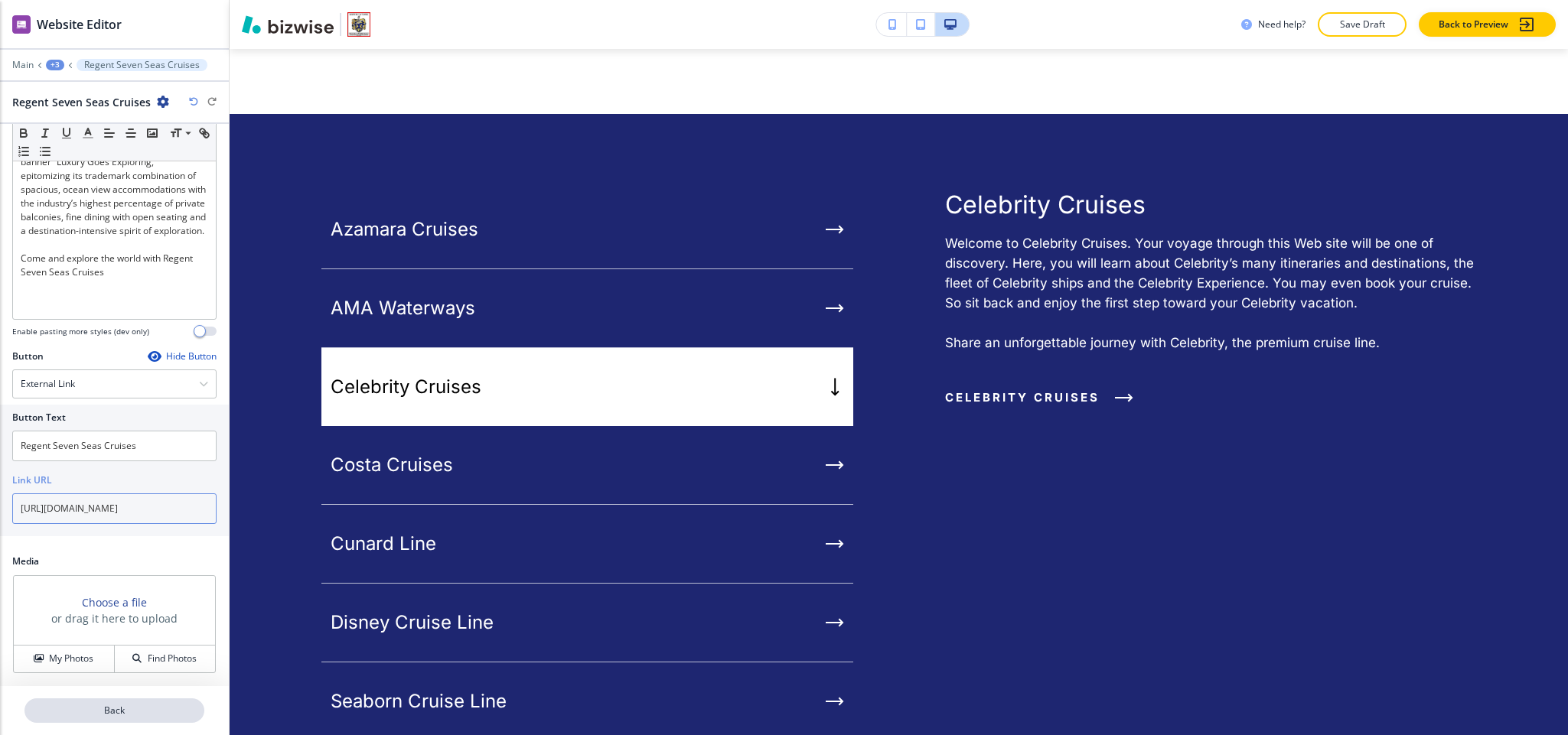
type input "https://www.rssc.com/"
click at [129, 712] on p "Back" at bounding box center [114, 711] width 177 height 13
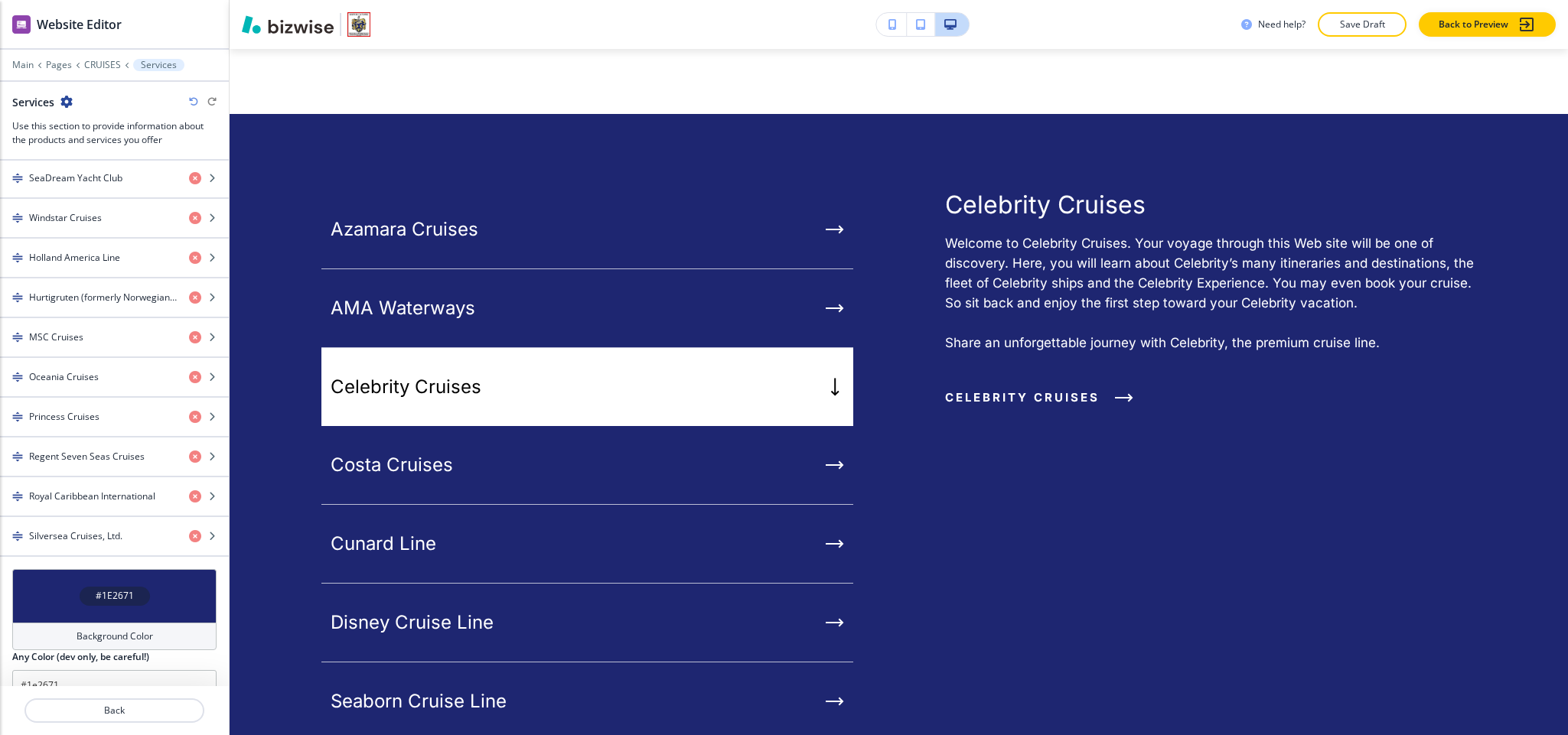
scroll to position [1010, 0]
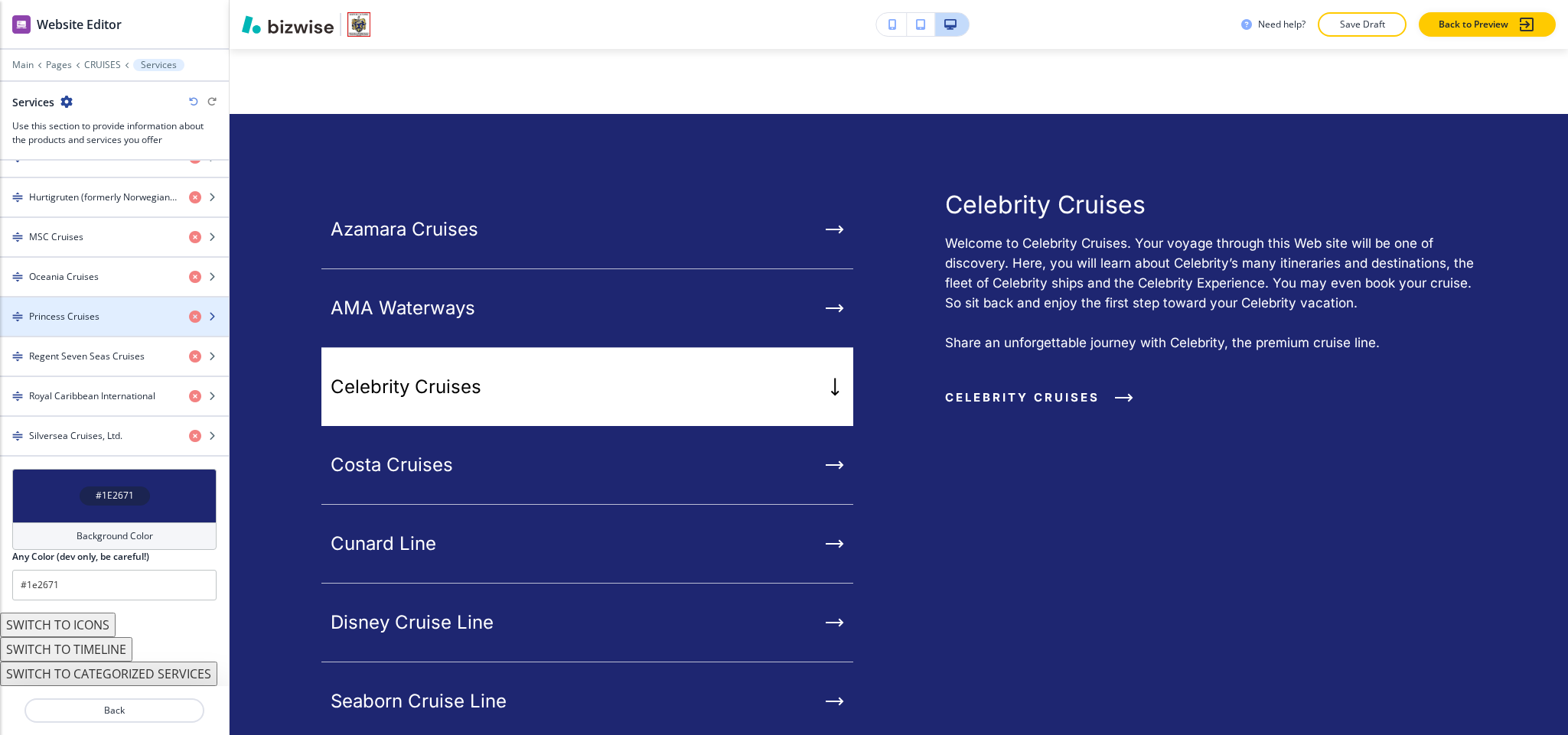
click at [99, 311] on div "Princess Cruises" at bounding box center [89, 317] width 177 height 13
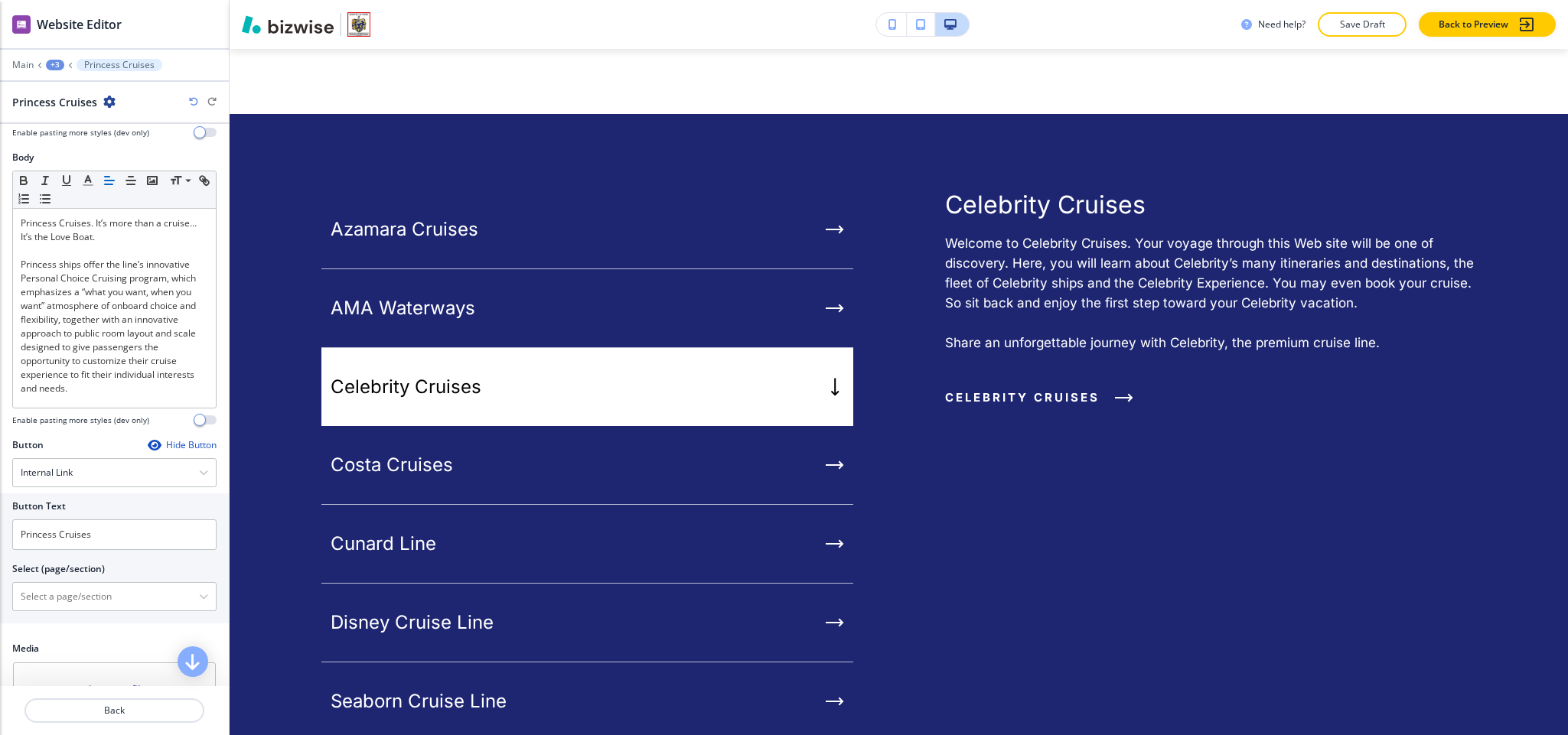
scroll to position [205, 0]
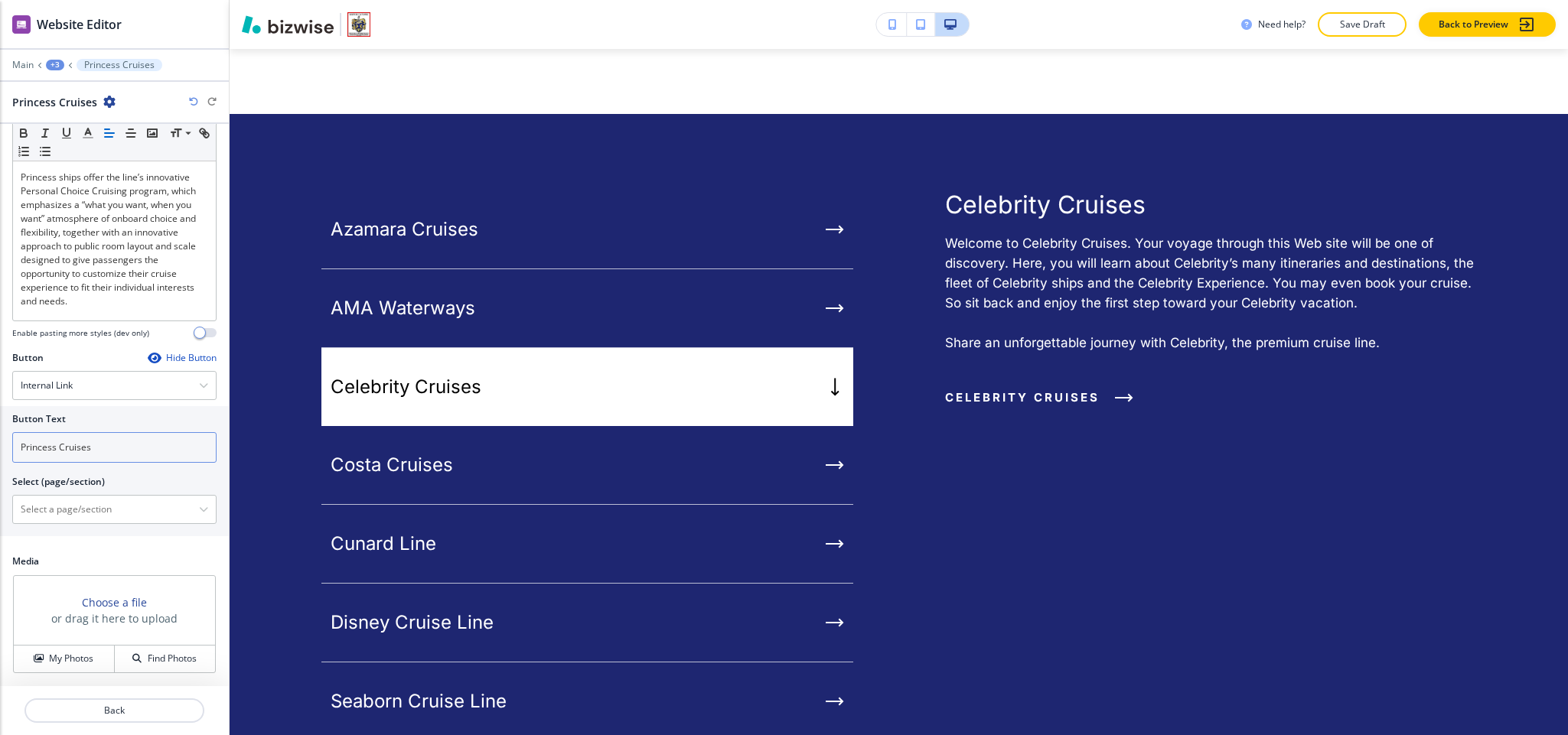
drag, startPoint x: 131, startPoint y: 446, endPoint x: 0, endPoint y: 438, distance: 131.2
click at [0, 438] on div "Button Text Princess Cruises Select (page/section) HOME HOME | Hero HOME | ⭐⭐⭐⭐…" at bounding box center [114, 471] width 229 height 130
click at [85, 386] on div "Internal Link" at bounding box center [114, 385] width 203 height 28
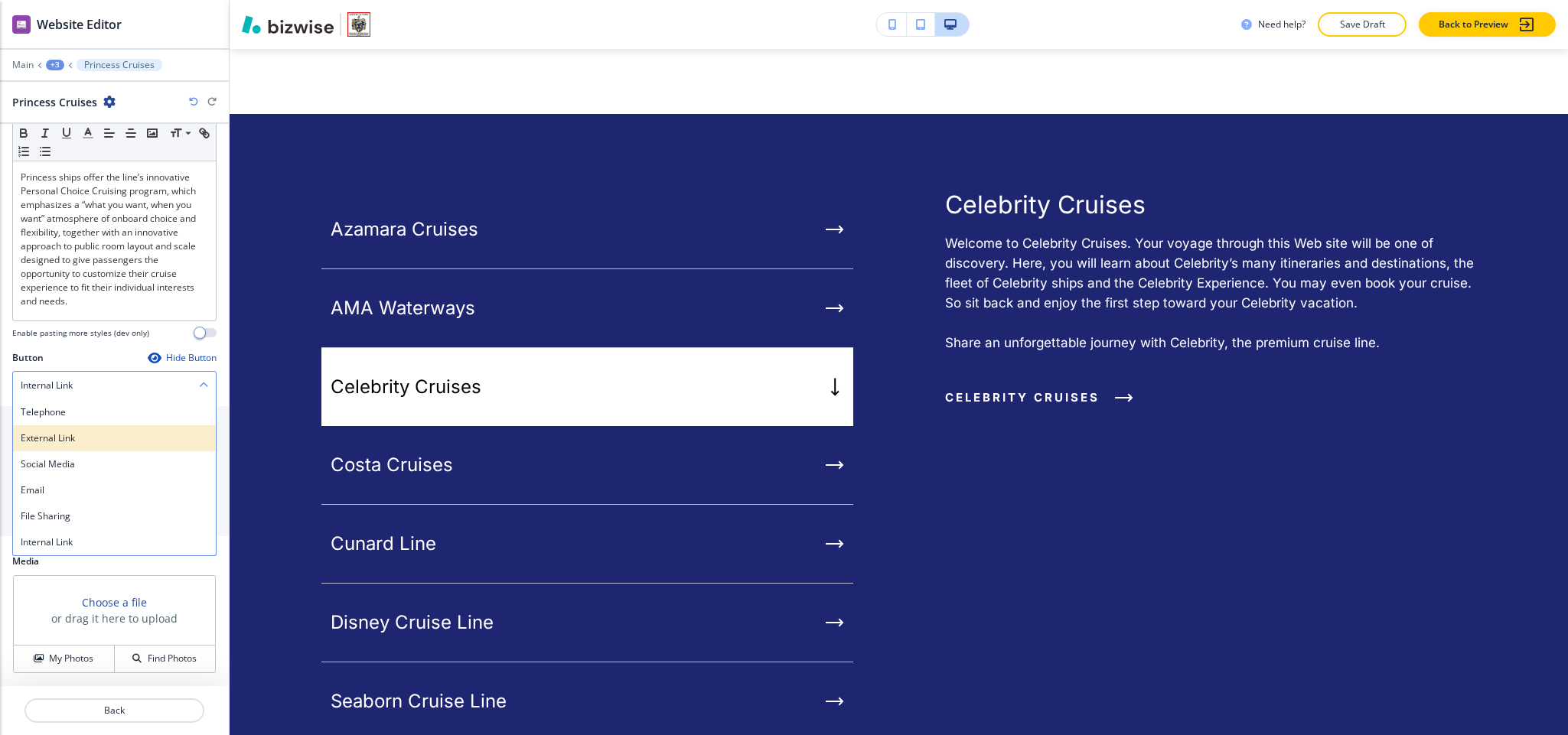
click at [81, 434] on h4 "External Link" at bounding box center [114, 438] width 187 height 13
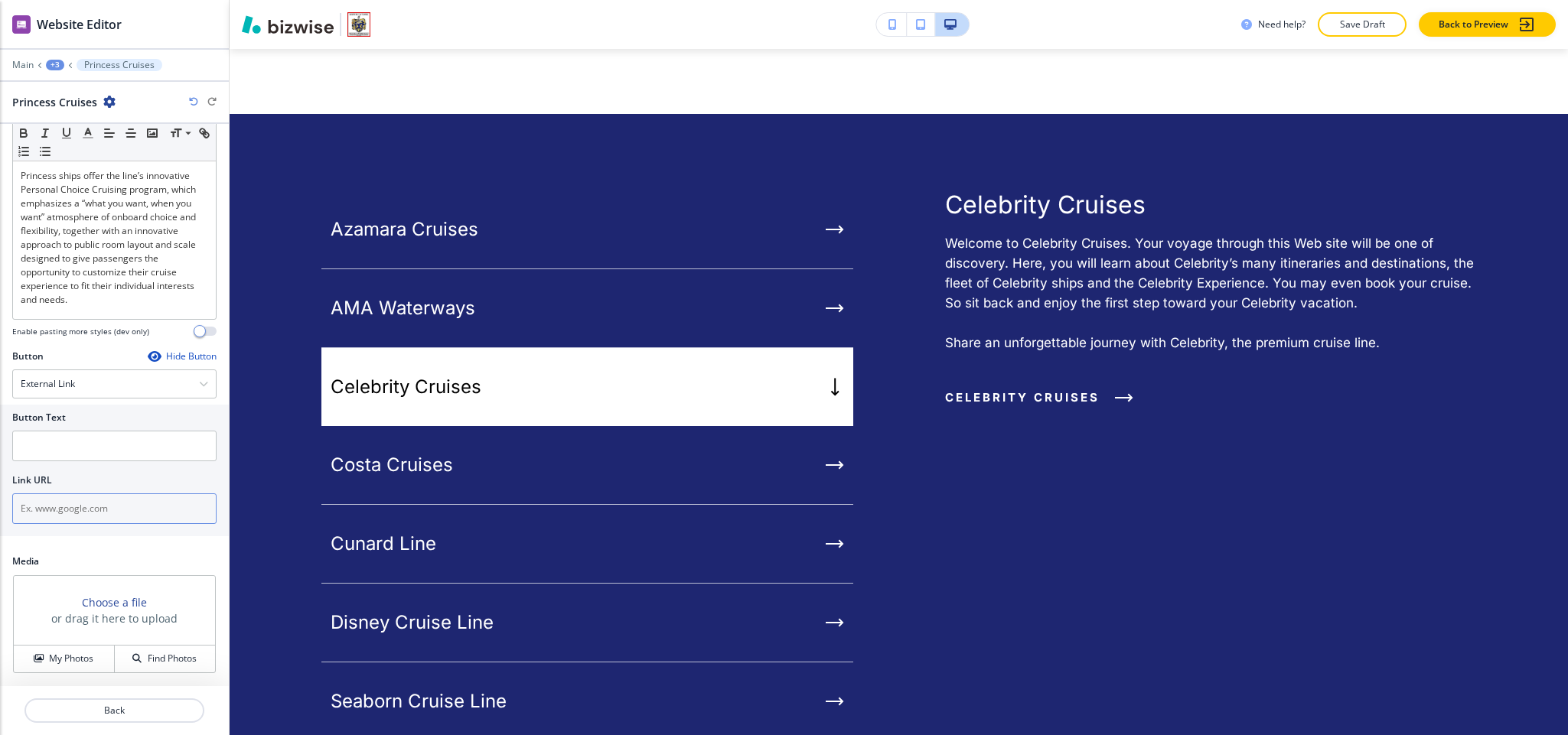
click at [68, 497] on input "text" at bounding box center [114, 509] width 205 height 31
paste input "Princess Cruises"
type input "Princess Cruises"
click at [122, 458] on input "text" at bounding box center [114, 446] width 205 height 31
paste input "https://www.princess.com/"
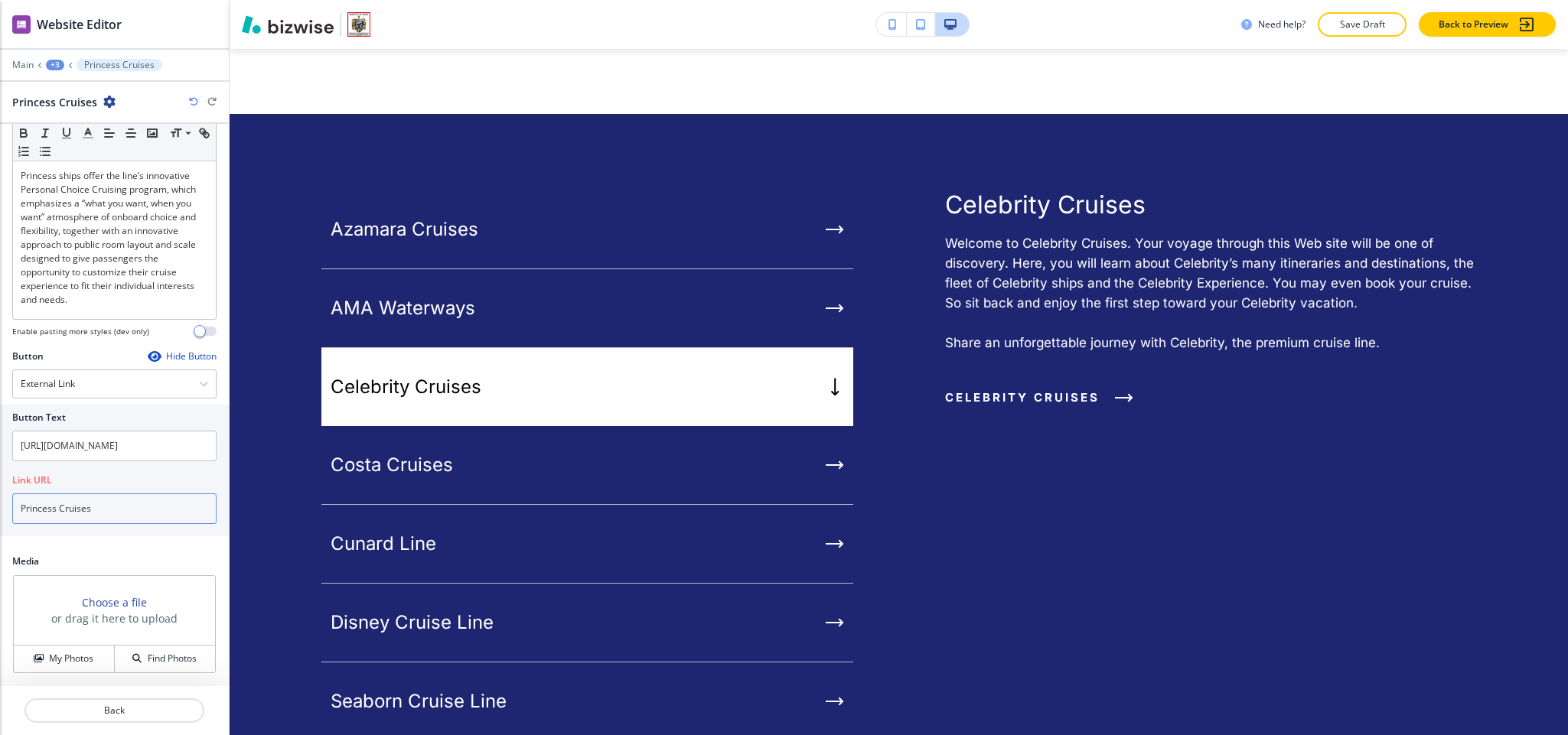
drag, startPoint x: 114, startPoint y: 508, endPoint x: 0, endPoint y: 508, distance: 114.0
click at [0, 508] on div "Button Text https://www.princess.com/ Link URL Princess Cruises" at bounding box center [114, 471] width 229 height 132
drag, startPoint x: 28, startPoint y: 443, endPoint x: 0, endPoint y: 436, distance: 28.9
click at [0, 436] on div "Button Text https://www.princess.com/ Link URL Princess Cruises" at bounding box center [114, 471] width 229 height 132
paste input "Princess Cruises"
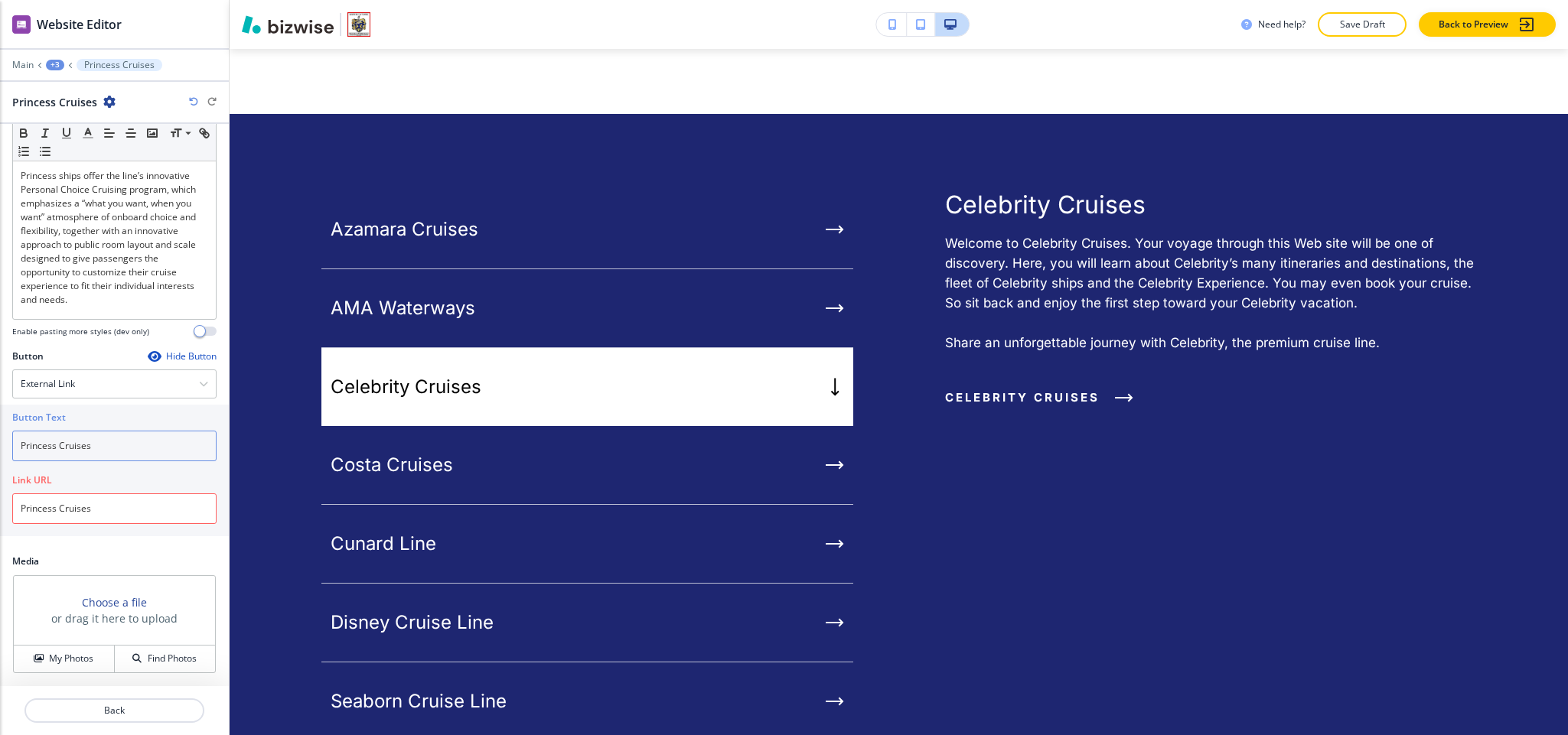
type input "Princess Cruises"
drag, startPoint x: 129, startPoint y: 525, endPoint x: 0, endPoint y: 501, distance: 131.2
click at [0, 501] on div "Button Text Princess Cruises Link URL Princess Cruises" at bounding box center [114, 471] width 229 height 132
paste input "https://www.princess.com/"
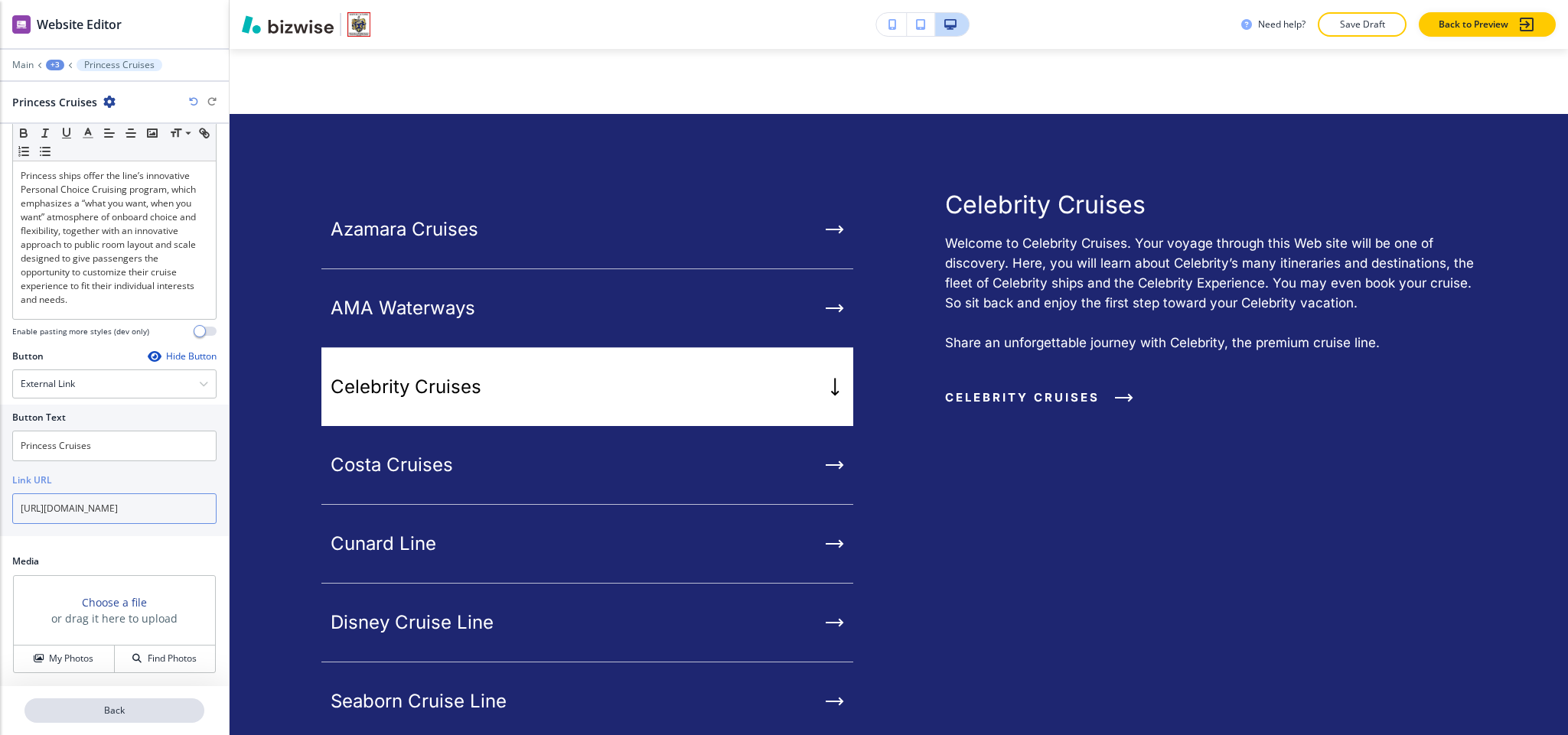
type input "https://www.princess.com/"
click at [117, 705] on p "Back" at bounding box center [114, 711] width 177 height 13
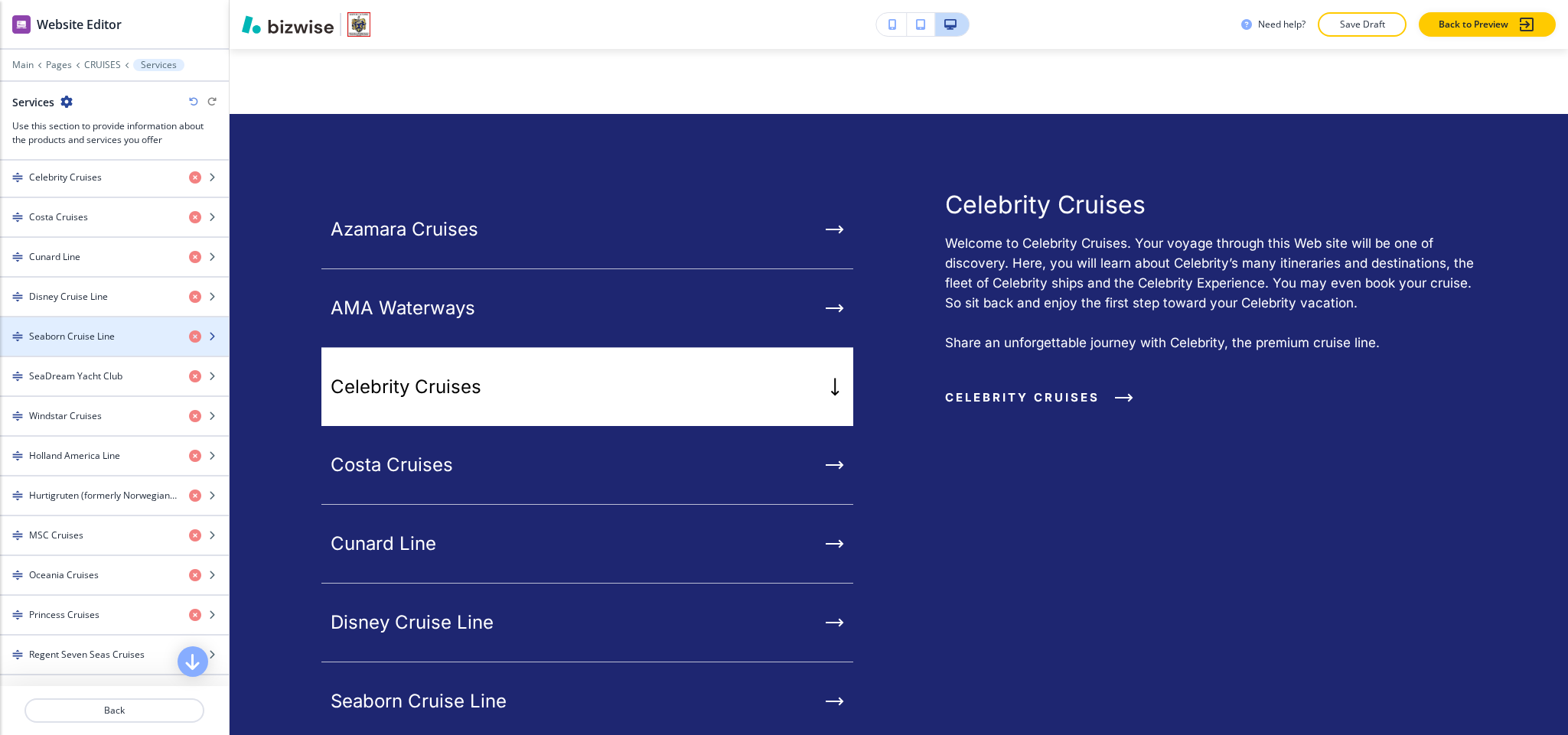
scroll to position [688, 0]
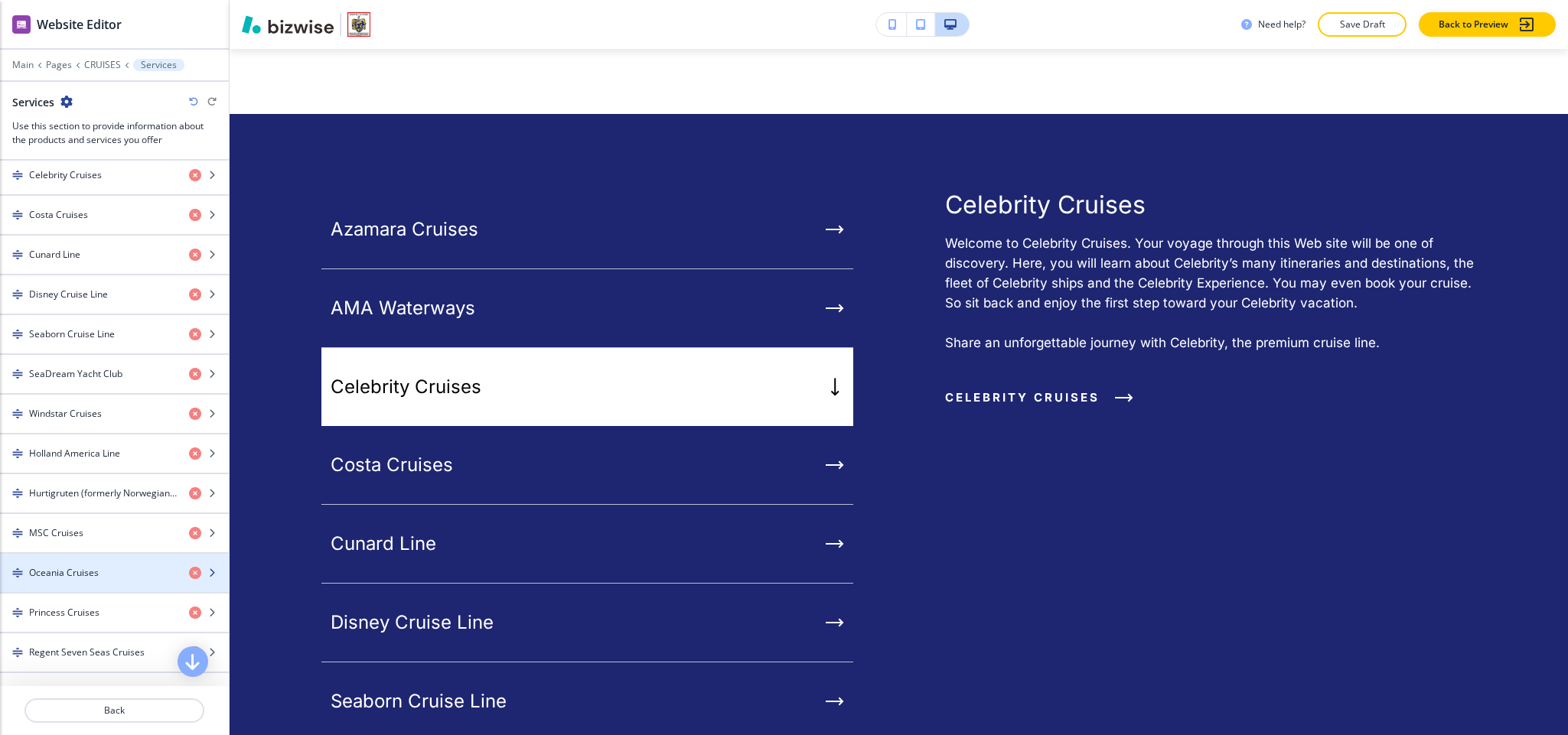
click at [110, 580] on div "Oceania Cruises" at bounding box center [89, 573] width 177 height 13
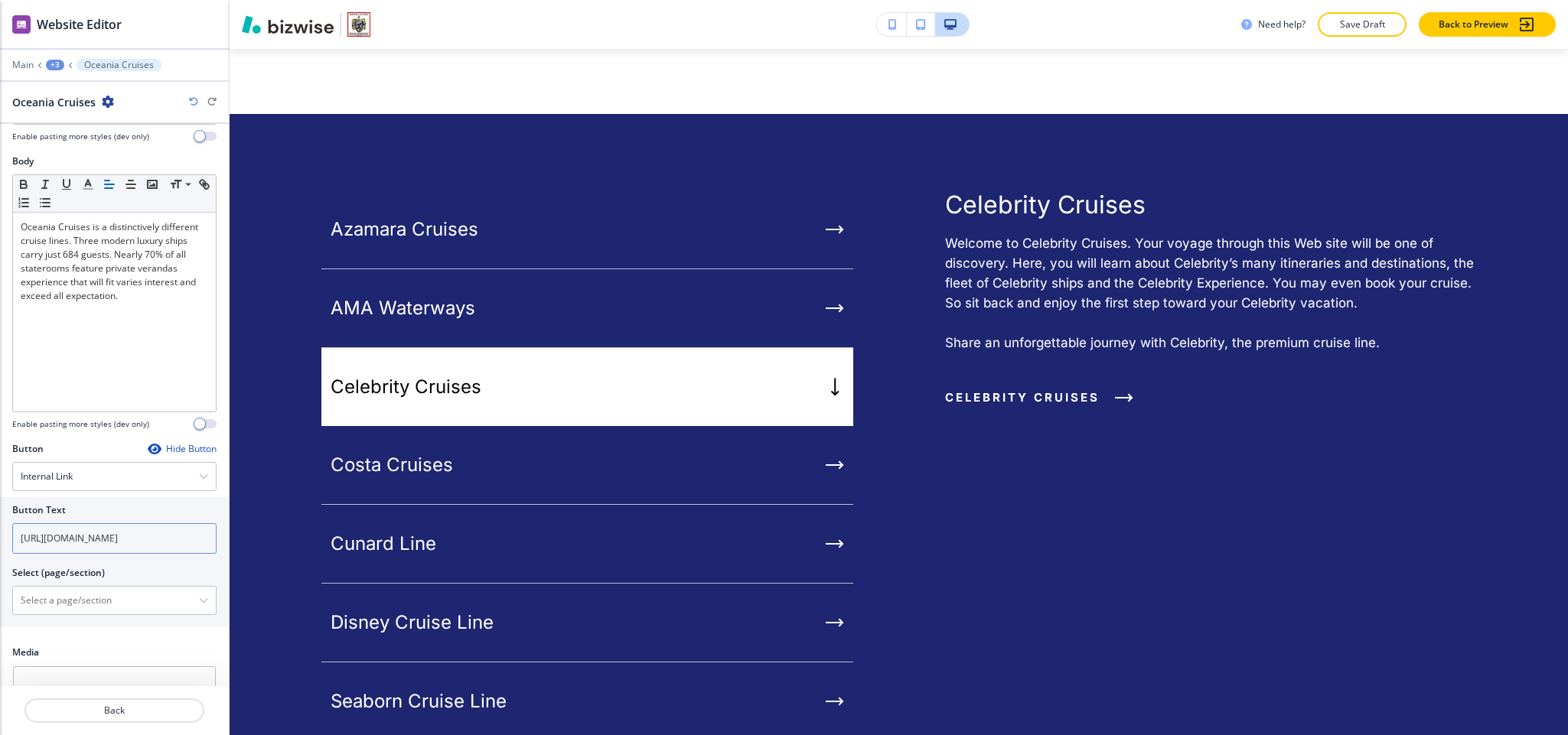
scroll to position [196, 0]
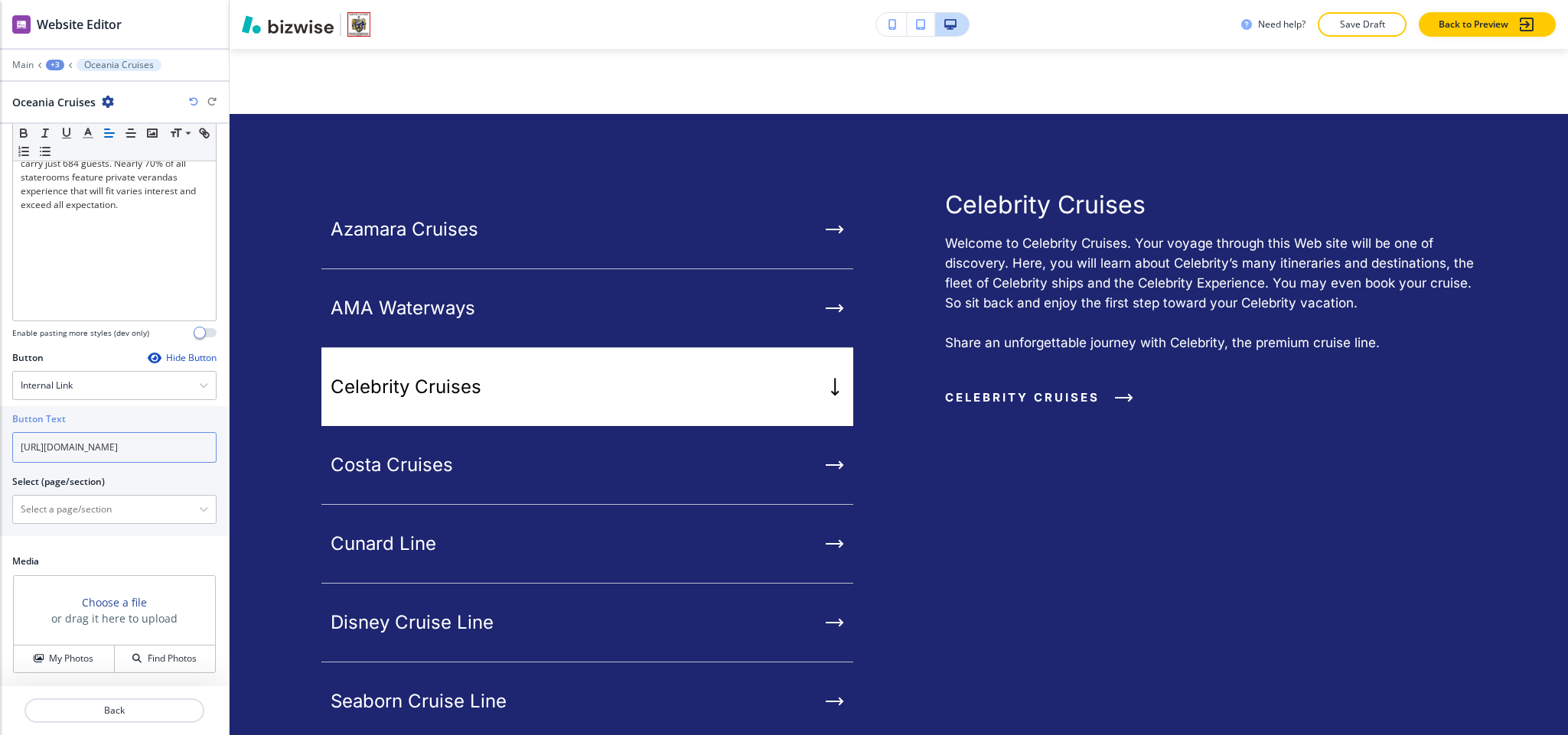
drag, startPoint x: 178, startPoint y: 438, endPoint x: 0, endPoint y: 428, distance: 178.3
click at [0, 428] on div "Button Text https://www.oceaniacruises.com/ Select (page/section) HOME HOME | H…" at bounding box center [114, 471] width 229 height 130
click at [99, 381] on div "Internal Link" at bounding box center [114, 380] width 203 height 28
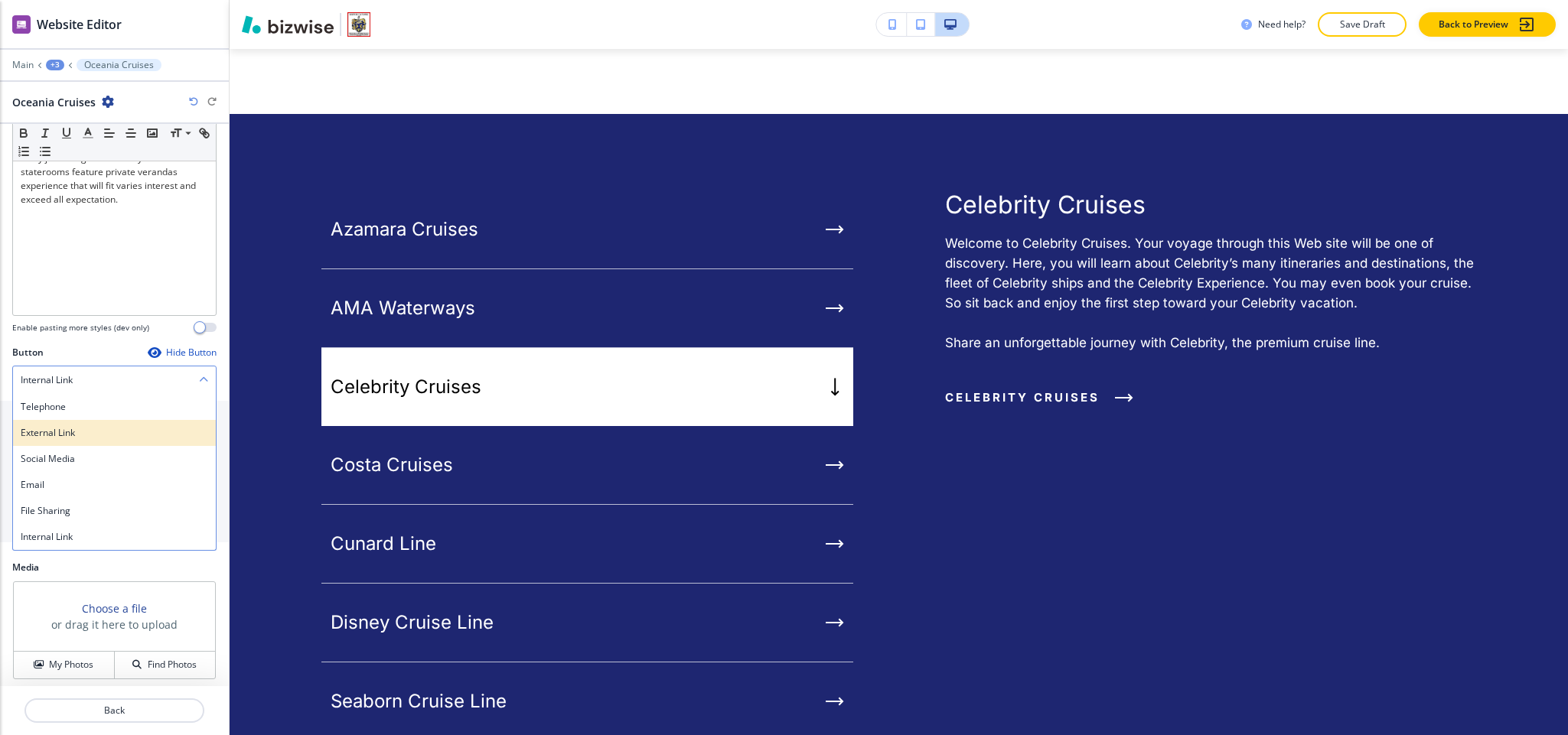
click at [89, 439] on h4 "External Link" at bounding box center [114, 433] width 187 height 13
click at [77, 492] on div at bounding box center [114, 490] width 205 height 6
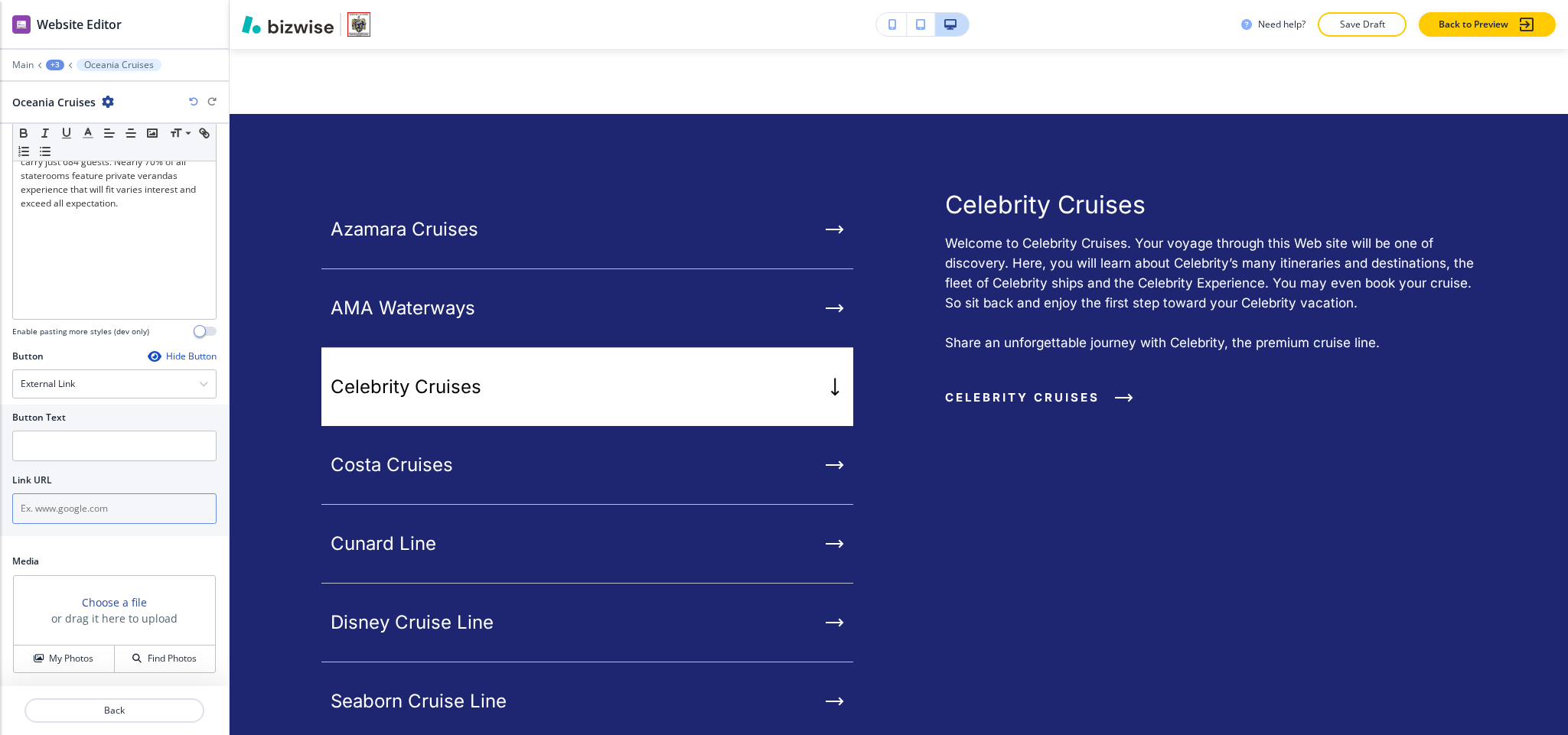
click at [78, 514] on input "text" at bounding box center [114, 509] width 205 height 31
paste input "https://www.oceaniacruises.com/"
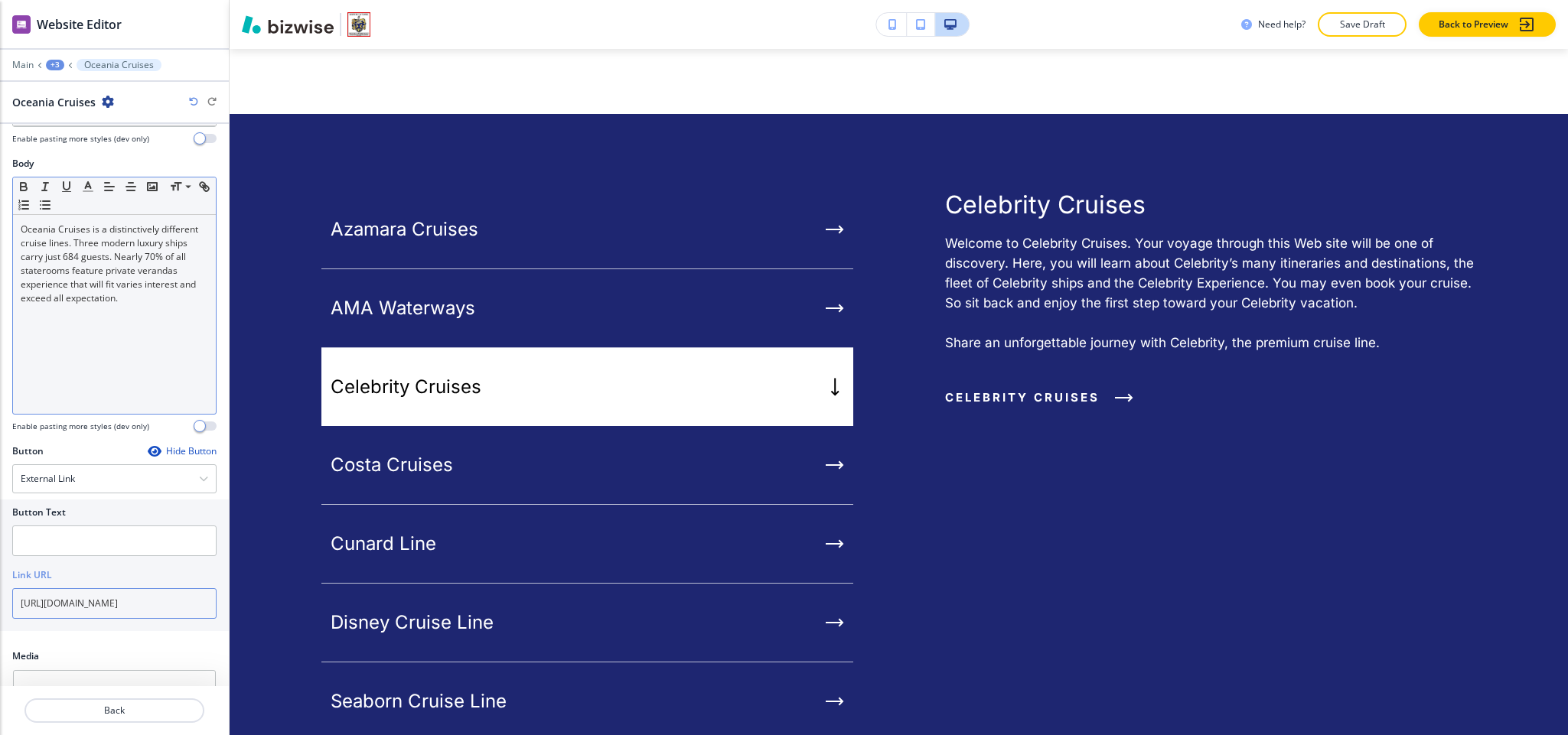
scroll to position [0, 0]
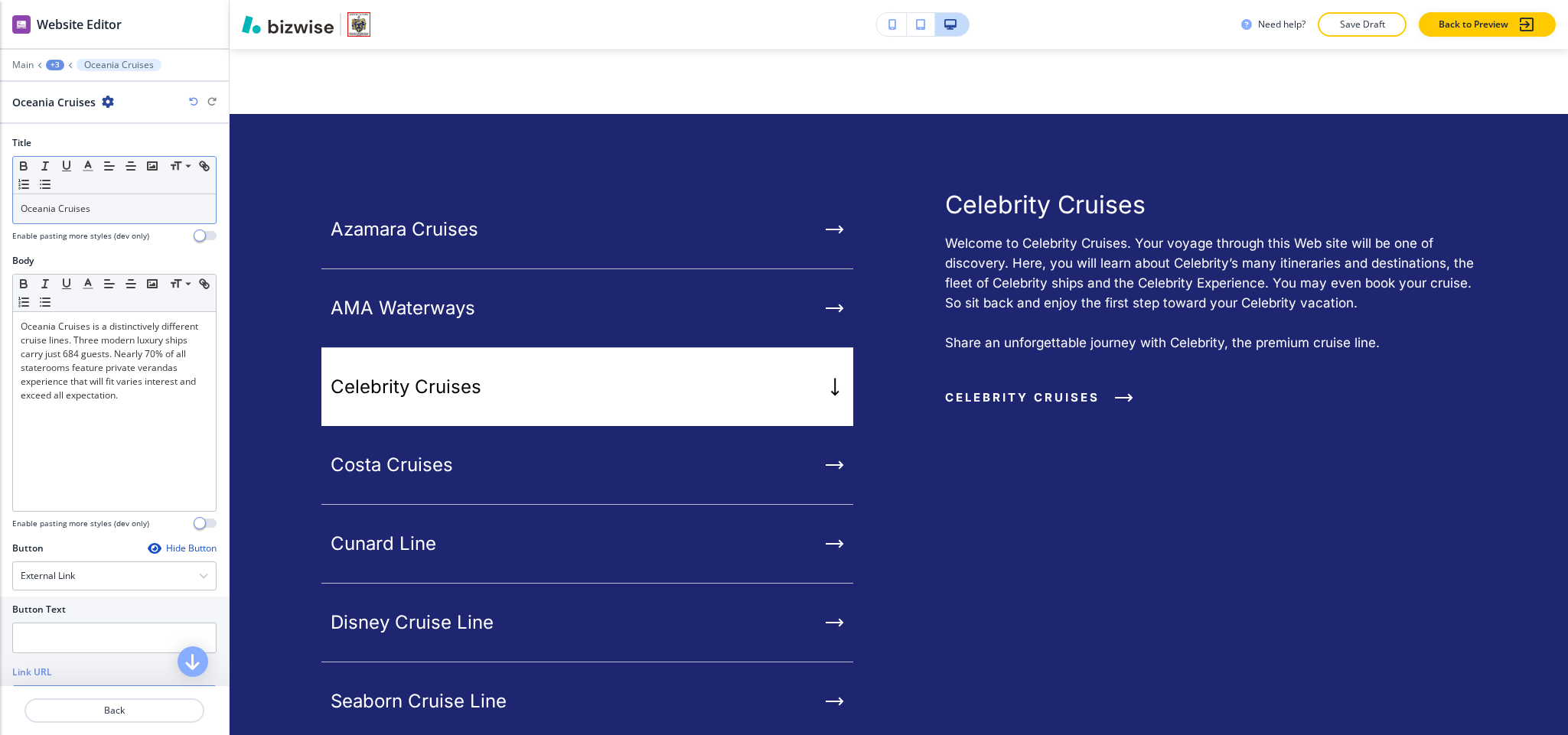
type input "https://www.oceaniacruises.com/"
click at [129, 223] on div "Oceania Cruises" at bounding box center [114, 209] width 203 height 29
copy p "Oceania Cruises"
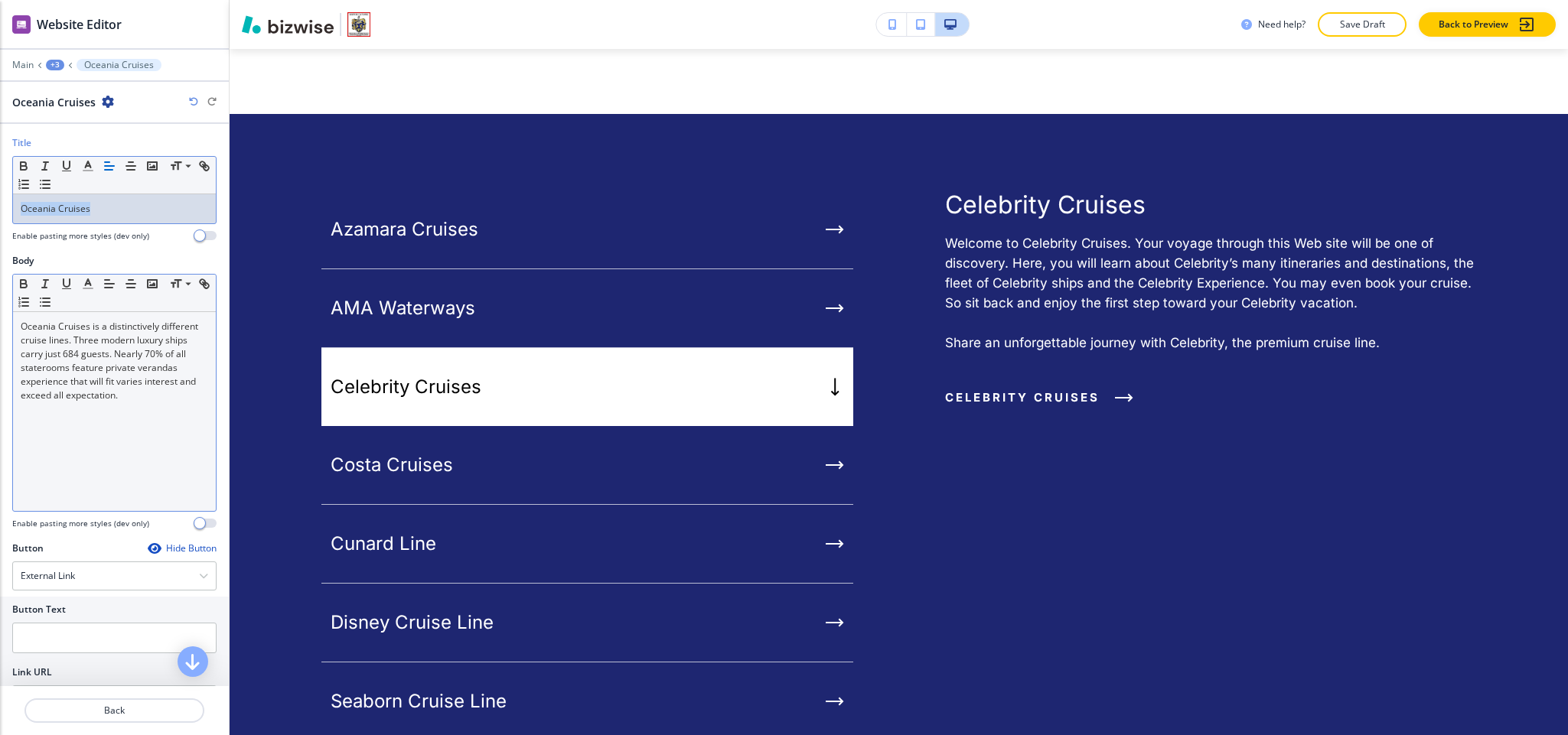
scroll to position [198, 0]
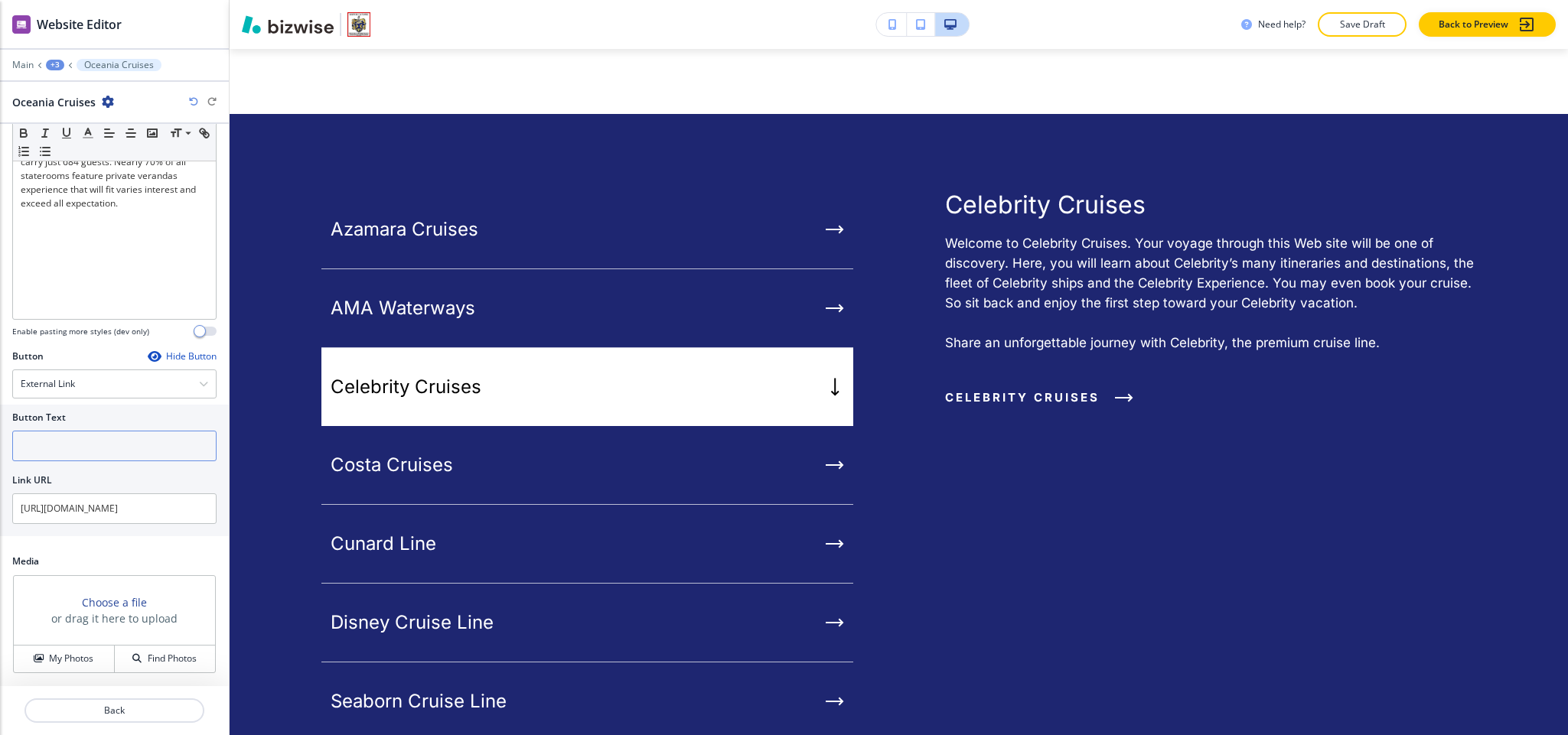
click at [92, 448] on input "text" at bounding box center [114, 446] width 205 height 31
paste input "Oceania Cruises"
type input "Oceania Cruises"
click at [133, 714] on p "Back" at bounding box center [114, 711] width 177 height 13
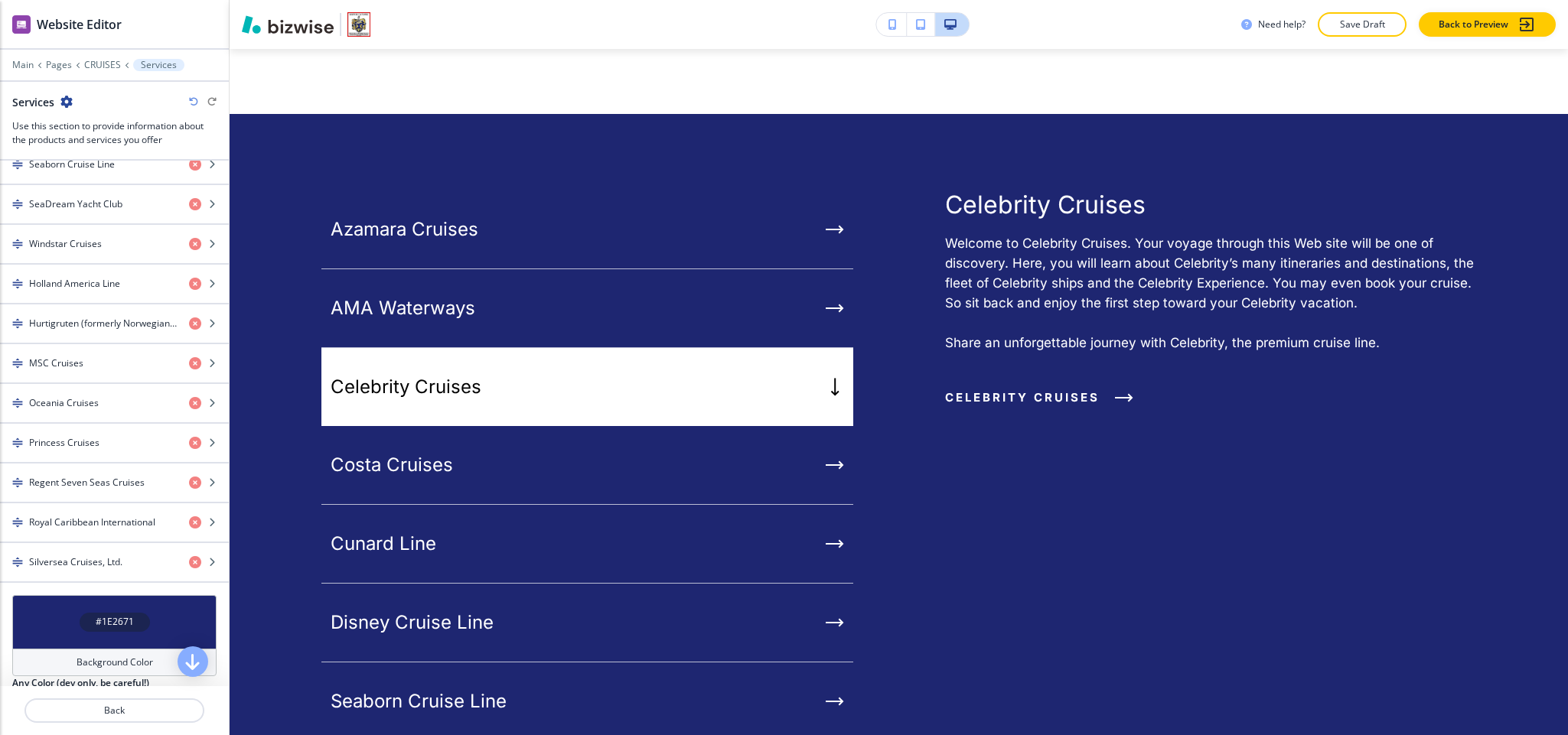
scroll to position [918, 0]
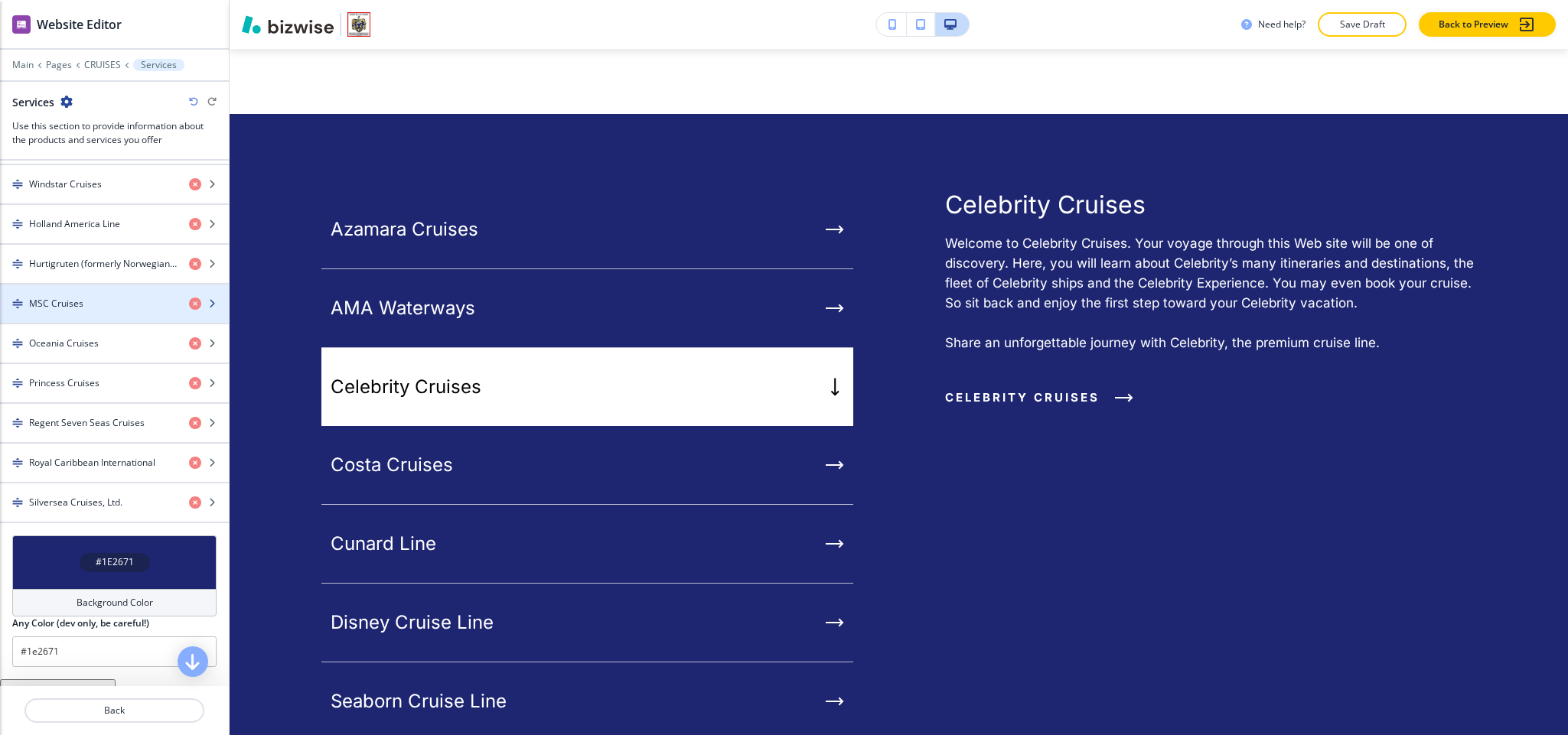
click at [94, 311] on div "MSC Cruises" at bounding box center [89, 303] width 177 height 13
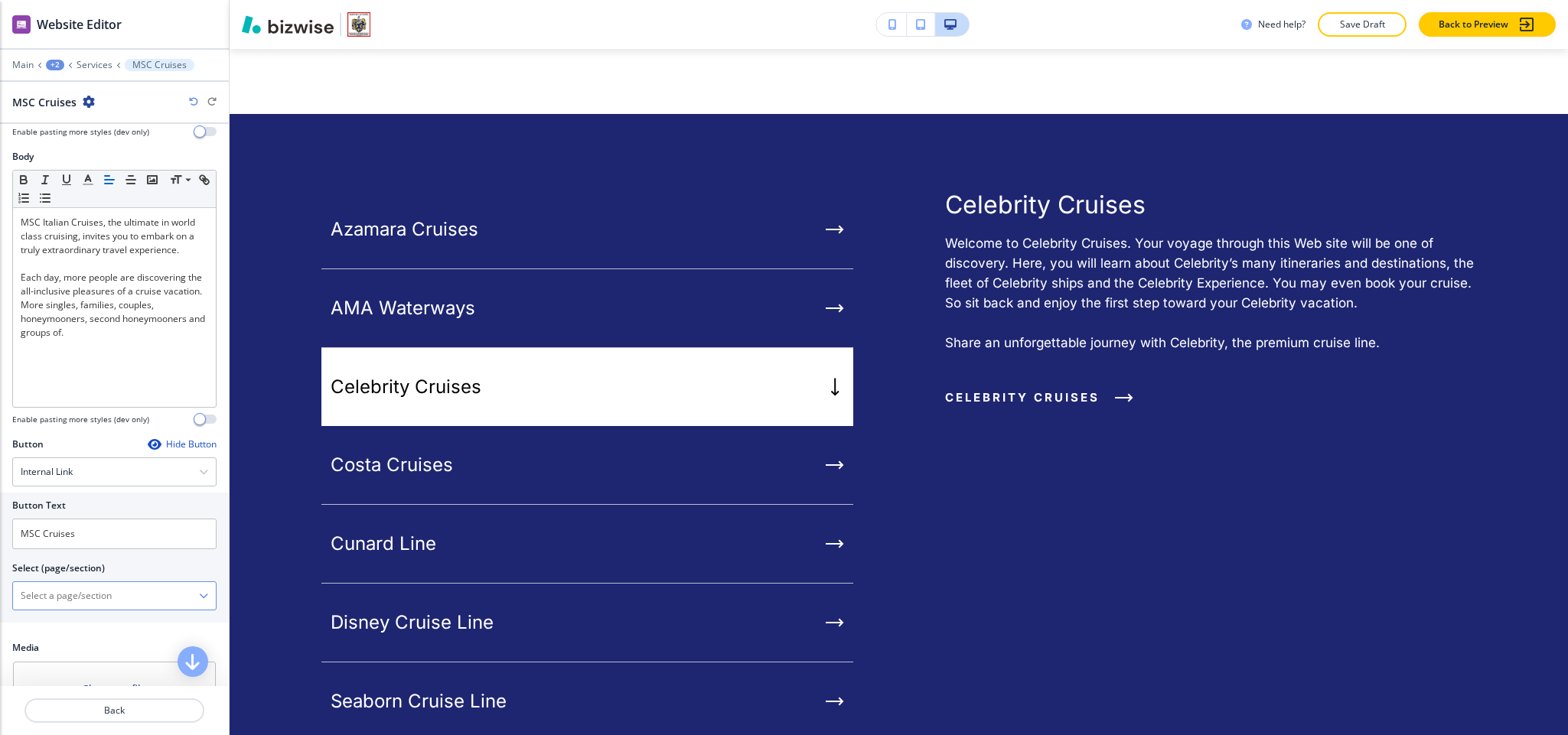
scroll to position [196, 0]
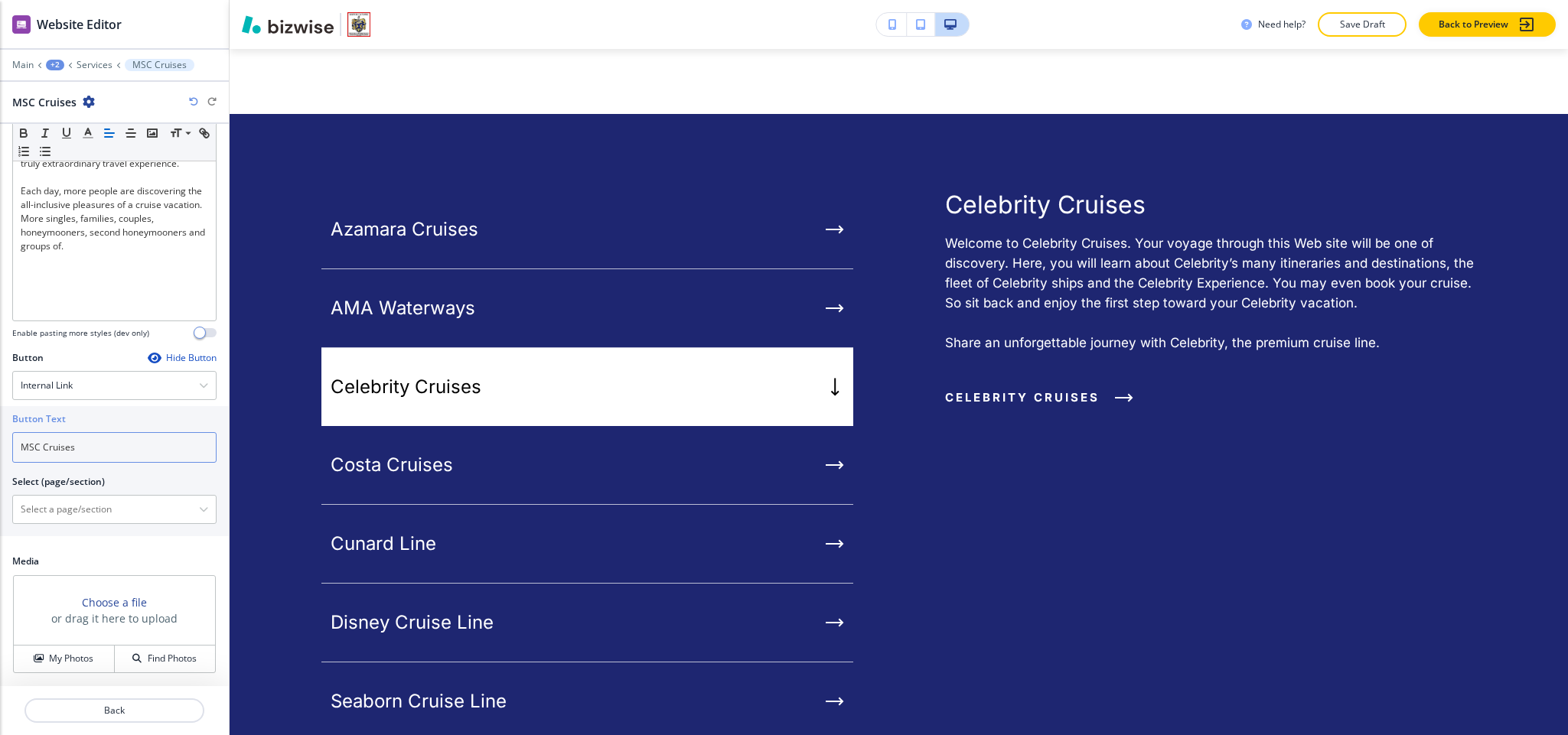
click at [92, 445] on input "MSC Cruises" at bounding box center [114, 448] width 205 height 31
click at [93, 390] on div "Internal Link" at bounding box center [114, 385] width 203 height 28
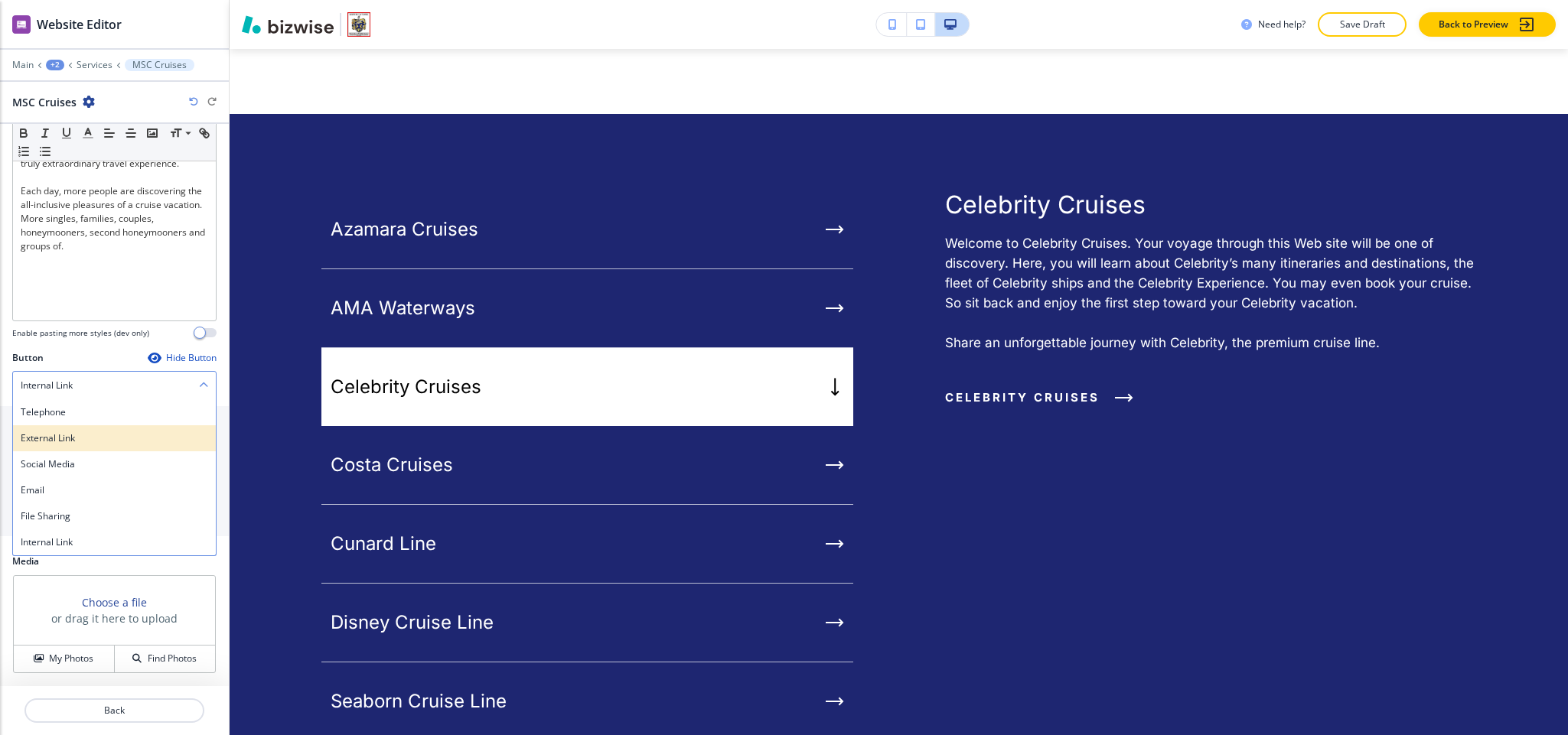
click at [89, 442] on h4 "External Link" at bounding box center [114, 438] width 187 height 13
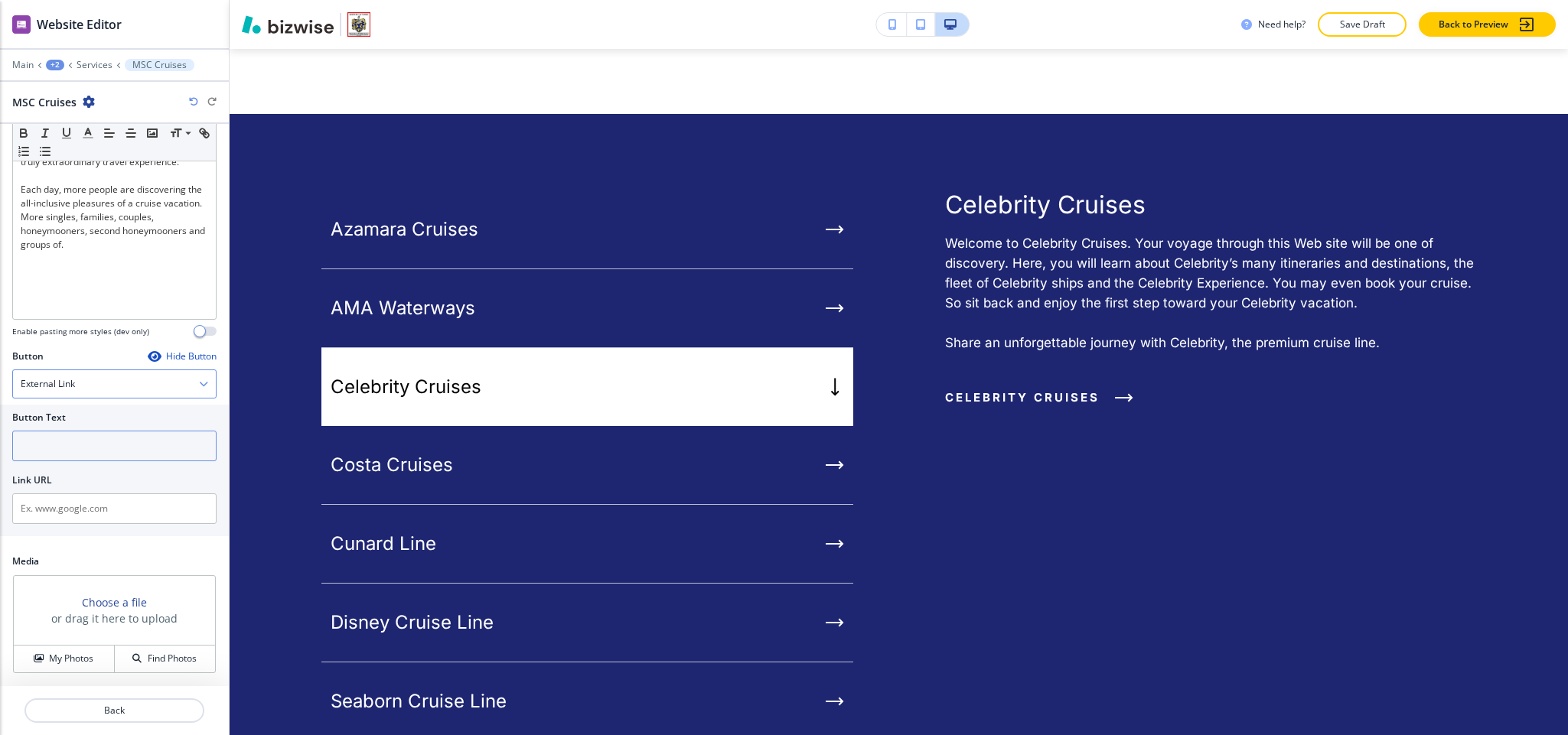
click at [87, 451] on input "text" at bounding box center [114, 446] width 205 height 31
paste input "MSC Cruises"
type input "MSC Cruises"
click at [69, 510] on input "text" at bounding box center [114, 509] width 205 height 31
paste input "https://www.msccruisesusa.com/"
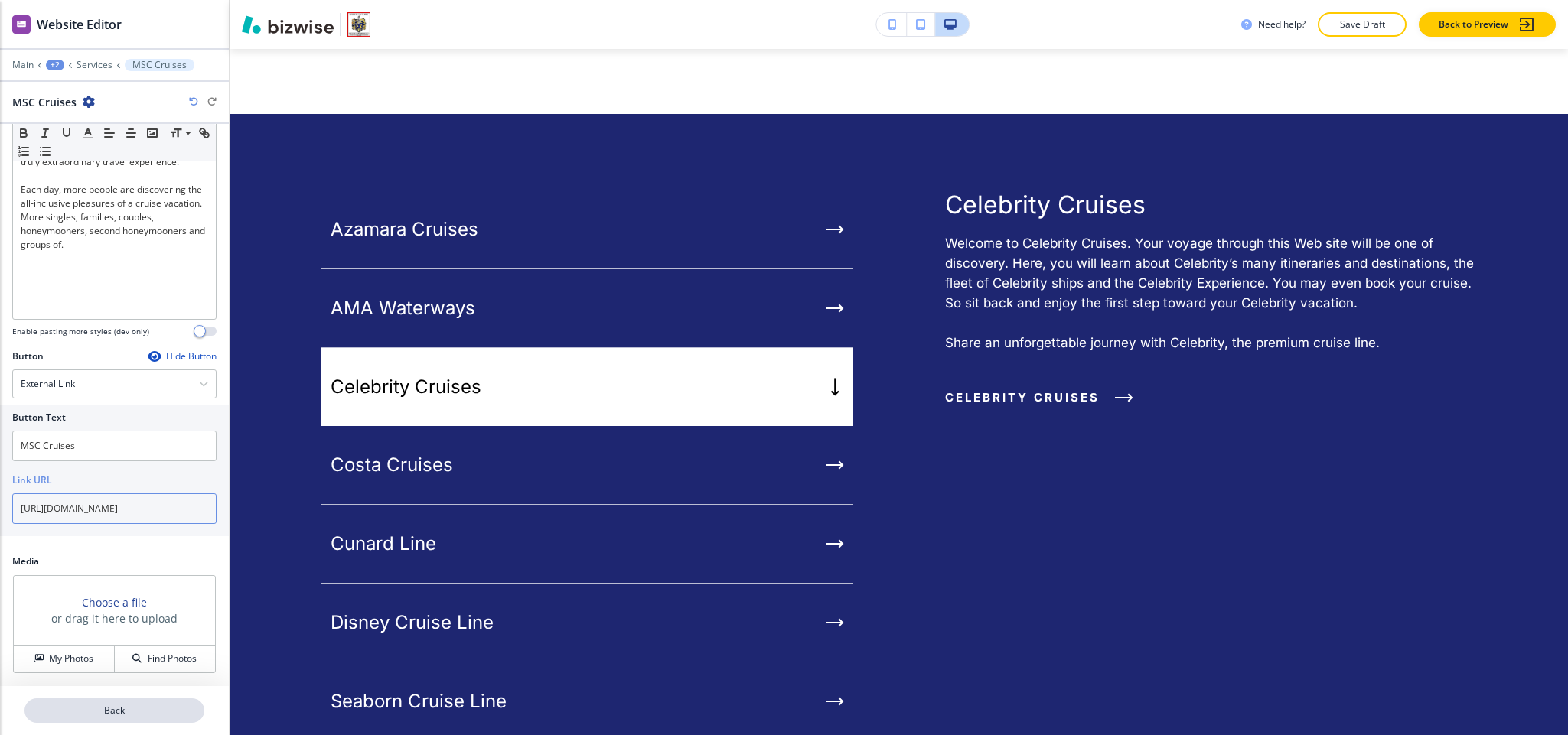
type input "https://www.msccruisesusa.com/"
click at [122, 717] on p "Back" at bounding box center [114, 711] width 177 height 13
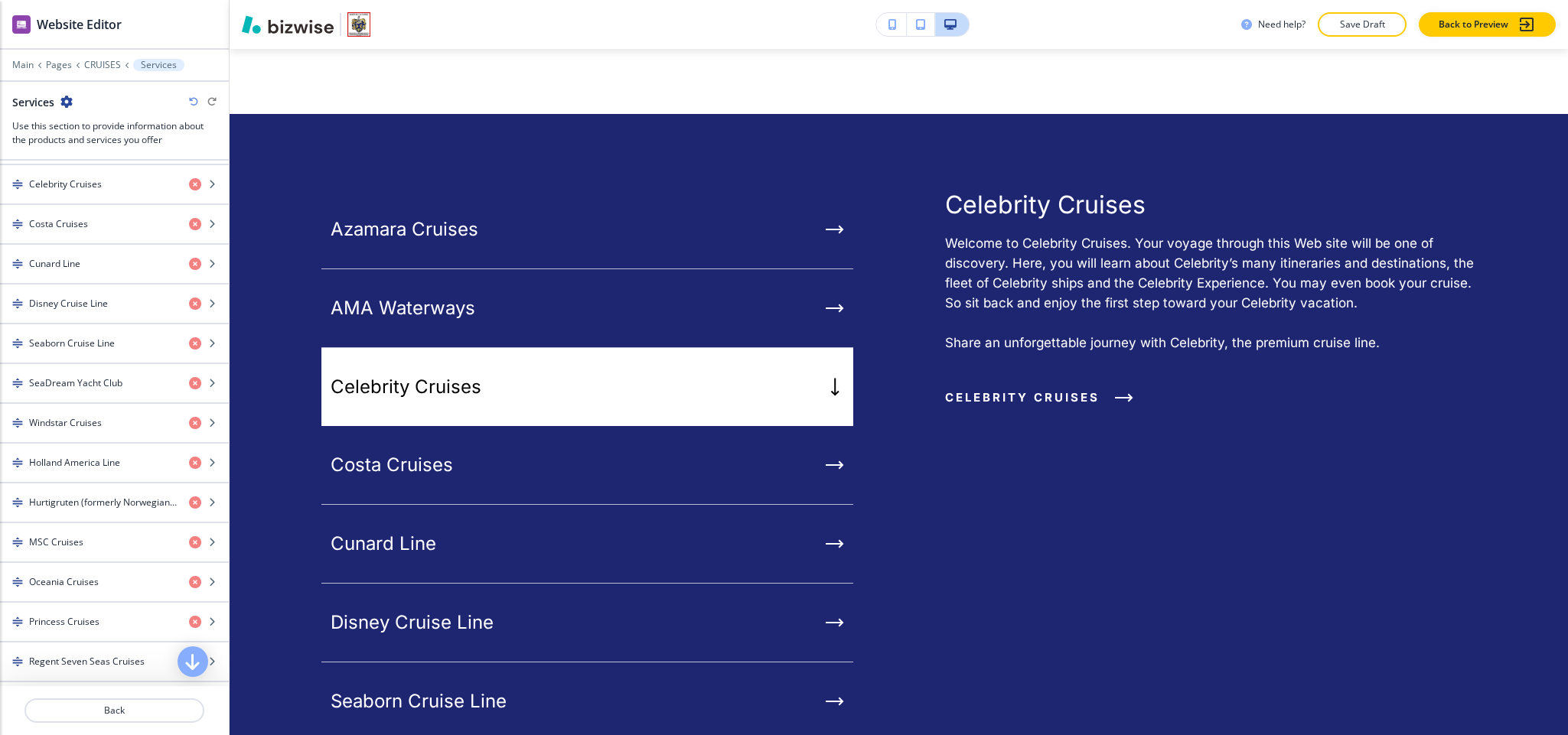
scroll to position [688, 0]
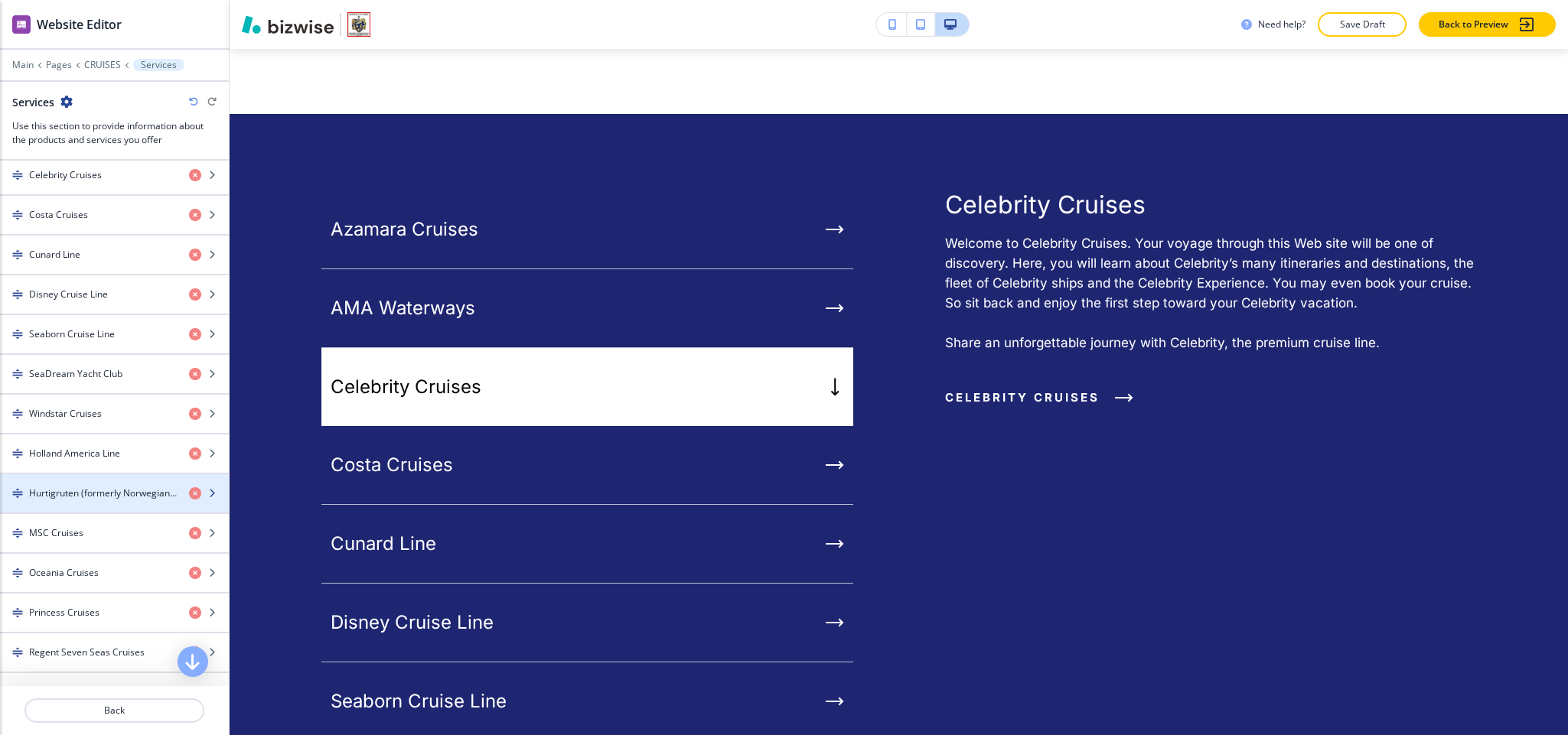
click at [104, 513] on div "button" at bounding box center [114, 506] width 229 height 13
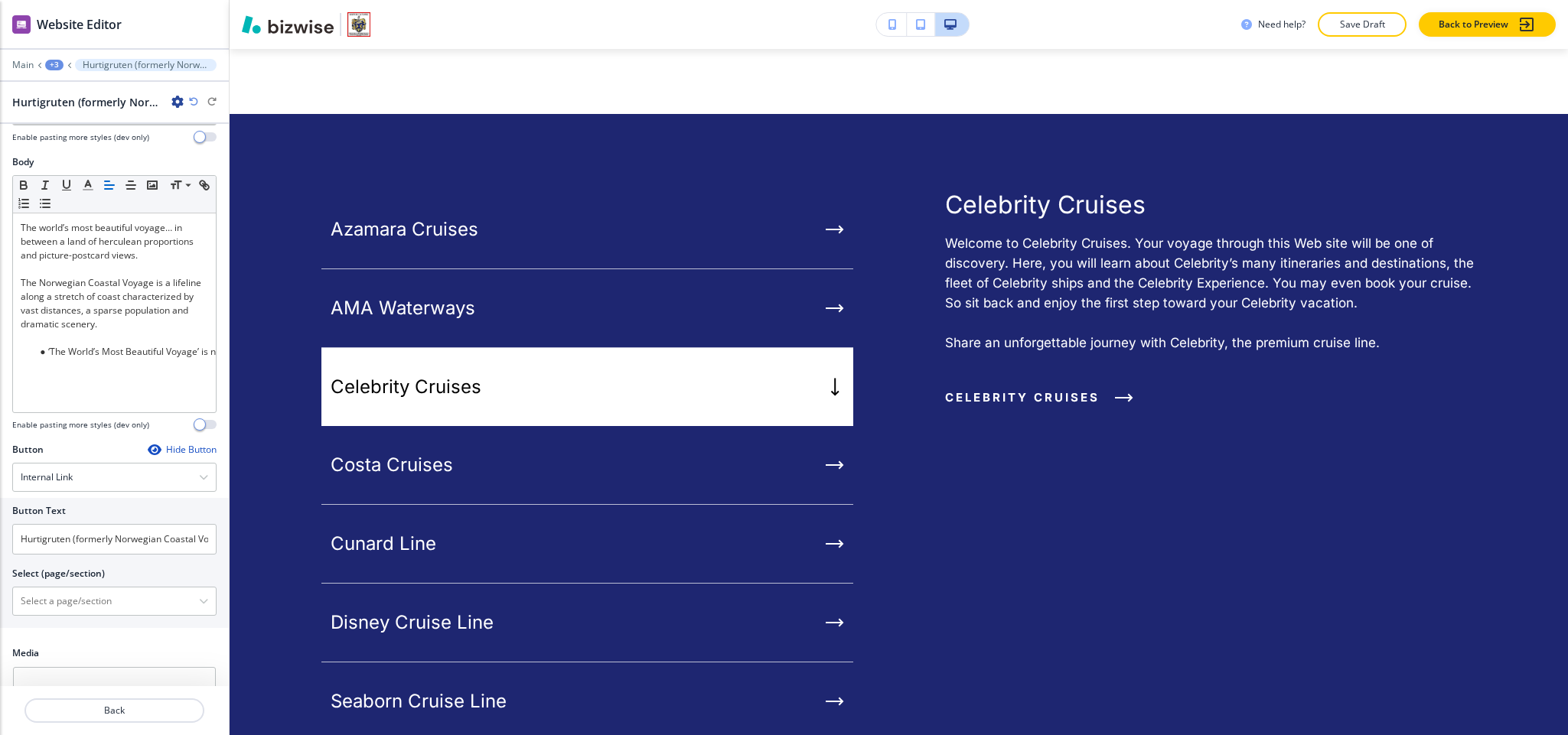
scroll to position [210, 0]
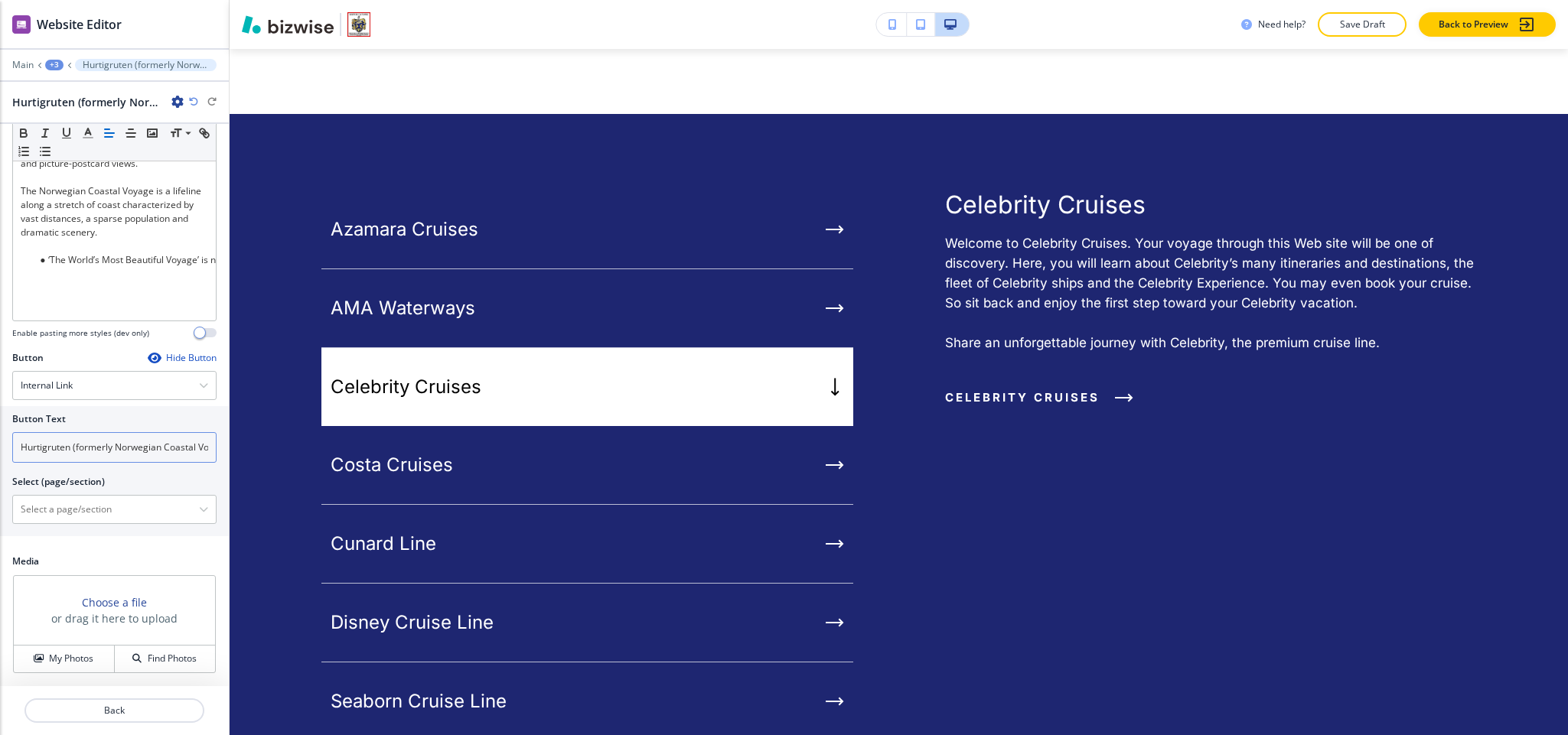
click at [104, 452] on input "Hurtigruten (formerly Norwegian Coastal Voyage)" at bounding box center [114, 448] width 205 height 31
click at [109, 388] on div "Internal Link" at bounding box center [114, 385] width 203 height 28
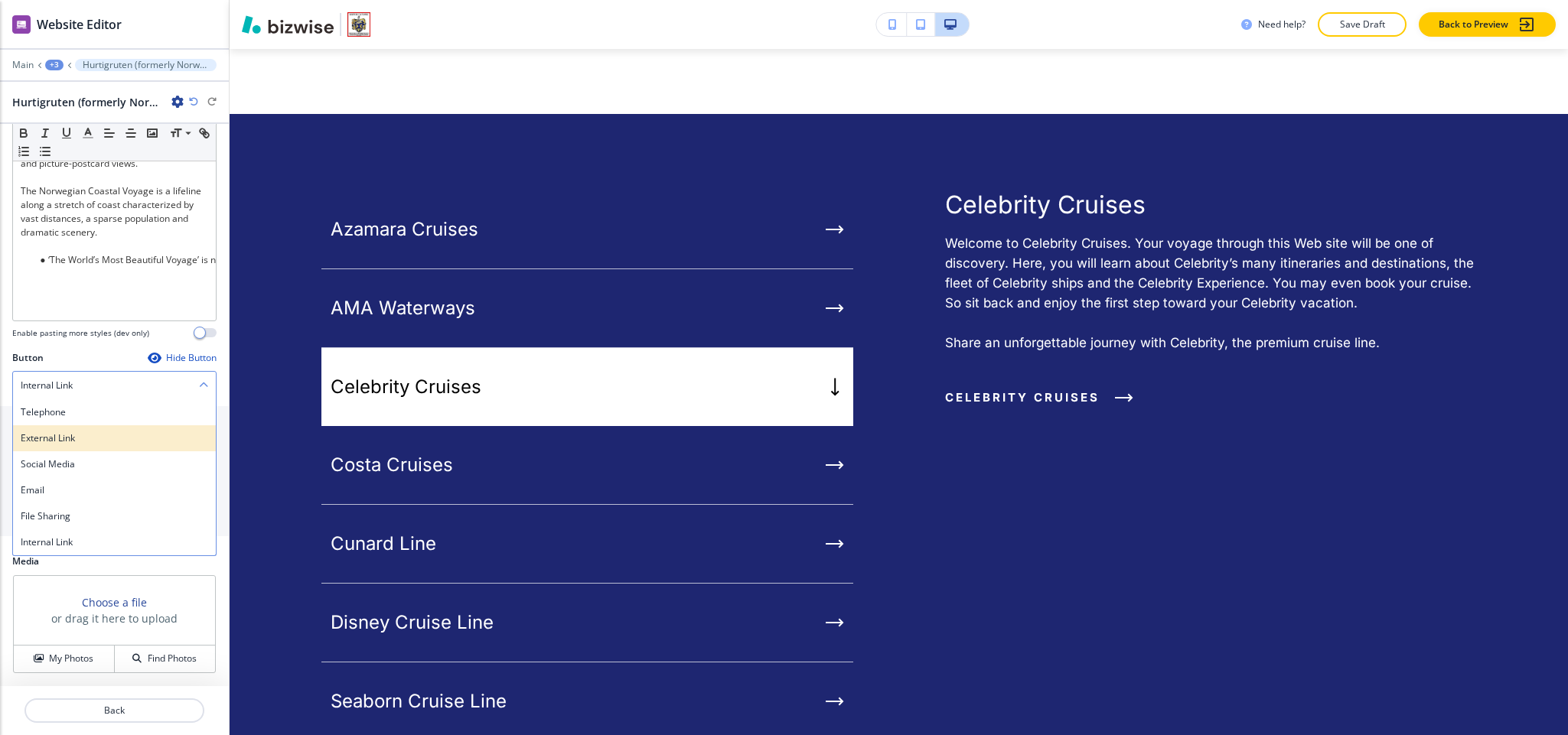
click at [90, 425] on div "External Link" at bounding box center [114, 438] width 203 height 26
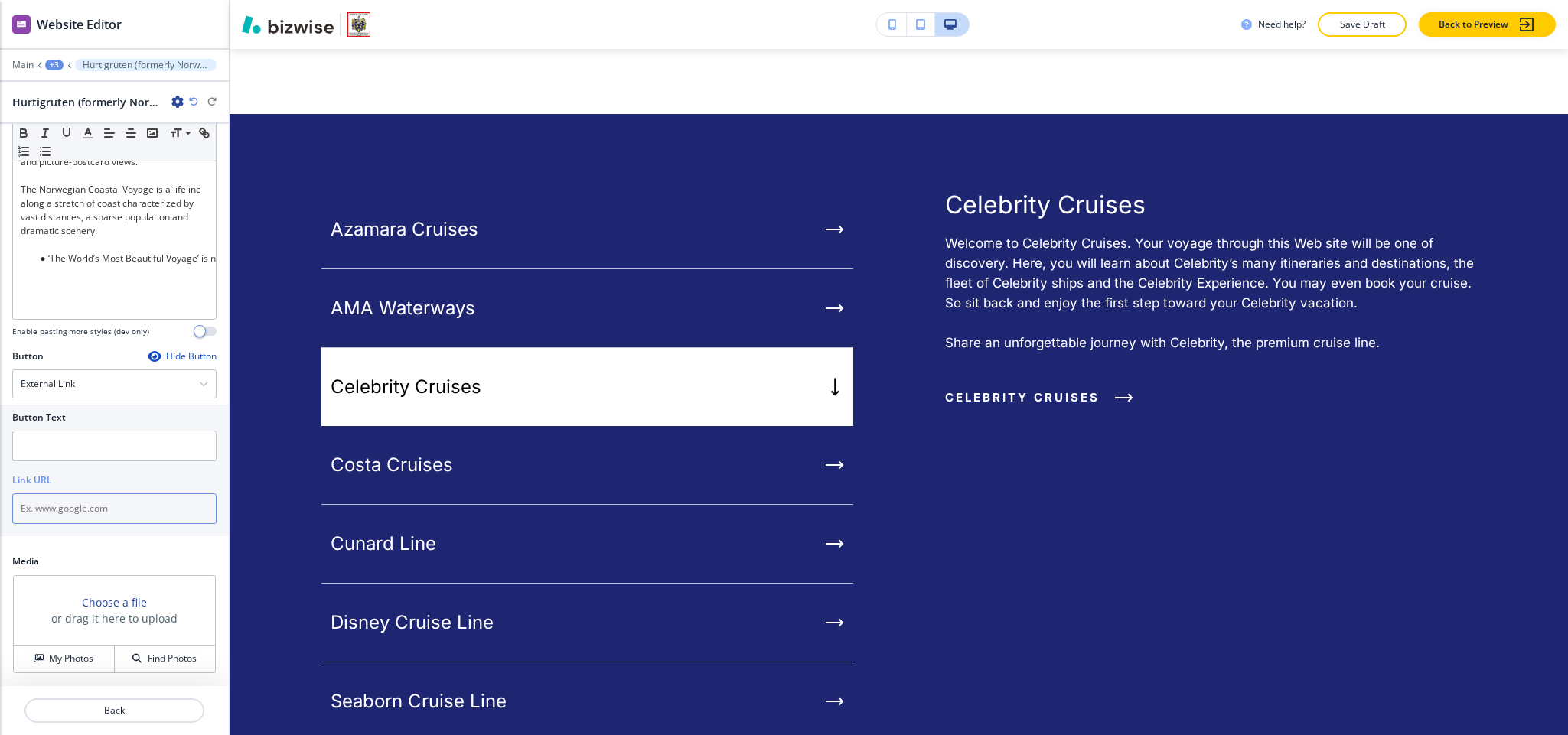
click at [74, 520] on input "text" at bounding box center [114, 509] width 205 height 31
paste input "Hurtigruten (formerly Norwegian Coastal Voyage)"
click at [80, 458] on input "text" at bounding box center [114, 446] width 205 height 31
click at [79, 515] on input "Hurtigruten (formerly Norwegian Coastal Voyage)" at bounding box center [114, 509] width 205 height 31
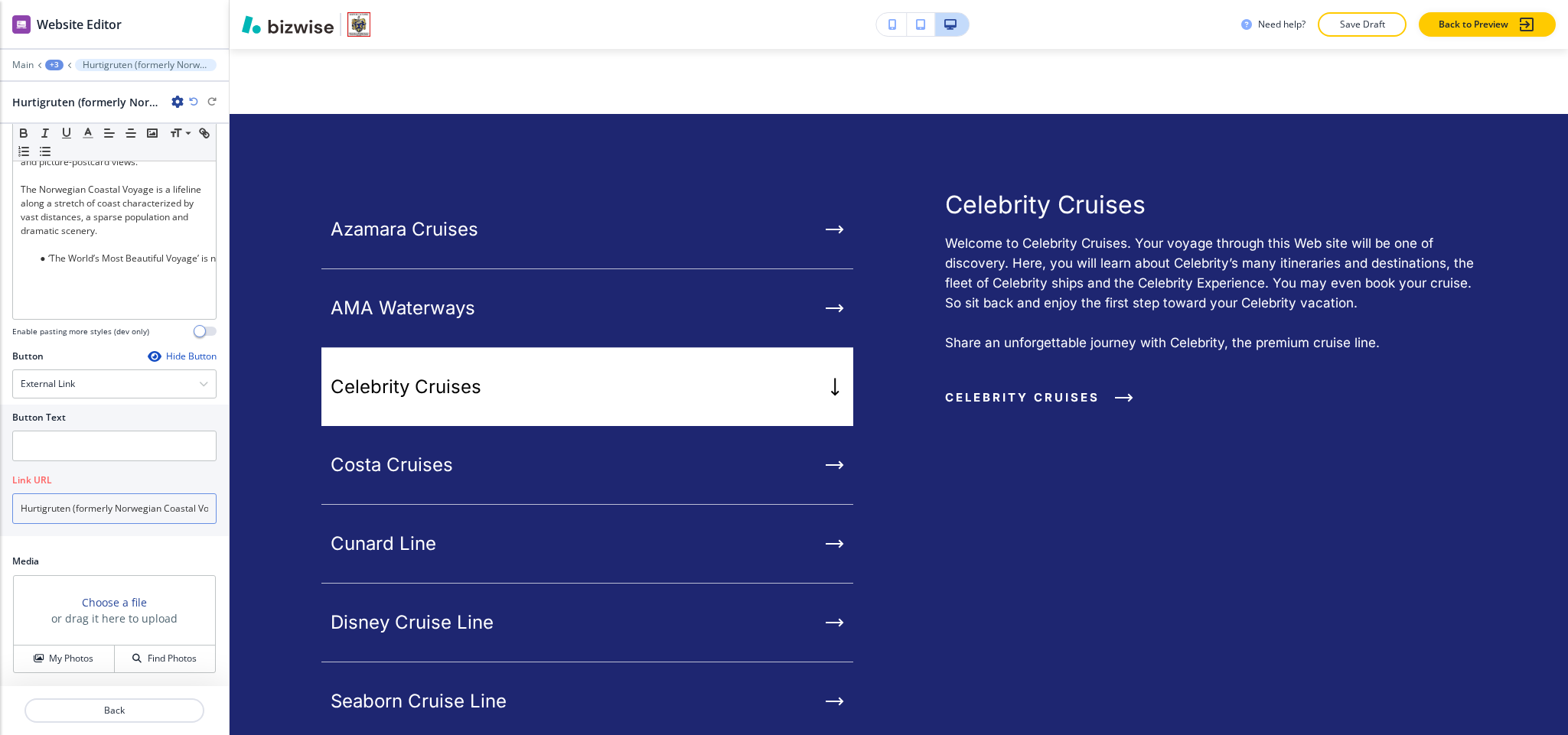
click at [64, 513] on input "Hurtigruten (formerly Norwegian Coastal Voyage)" at bounding box center [114, 509] width 205 height 31
paste input "http://ww1.coastalvoyage.com/?sub1=a37cc71e-3bc4-11e9-86ee-b576871ccb1c"
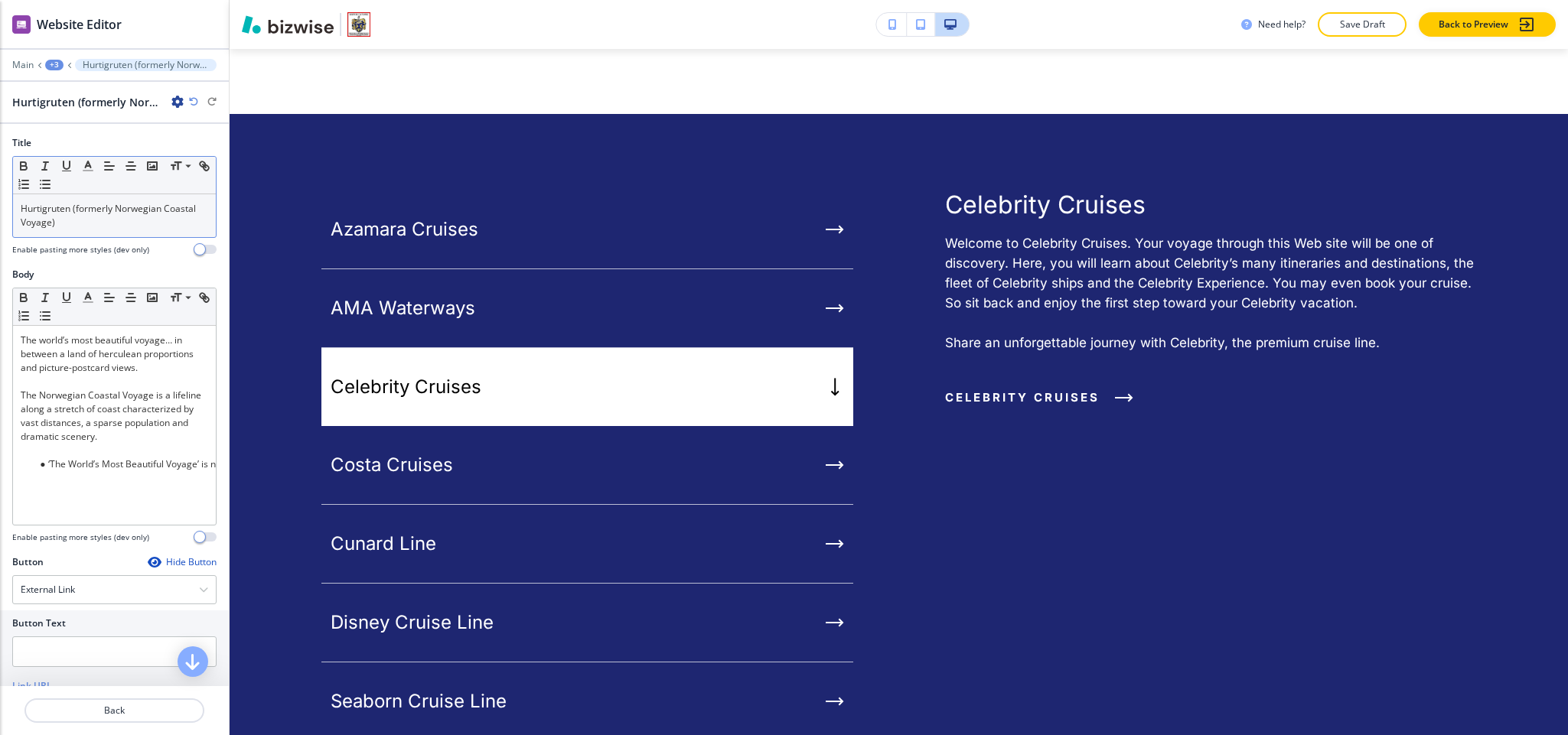
type input "http://ww1.coastalvoyage.com/?sub1=a37cc71e-3bc4-11e9-86ee-b576871ccb1c"
click at [90, 220] on p "Hurtigruten (formerly Norwegian Coastal Voyage)" at bounding box center [114, 215] width 187 height 28
copy p "Hurtigruten (formerly Norwegian Coastal Voyage)"
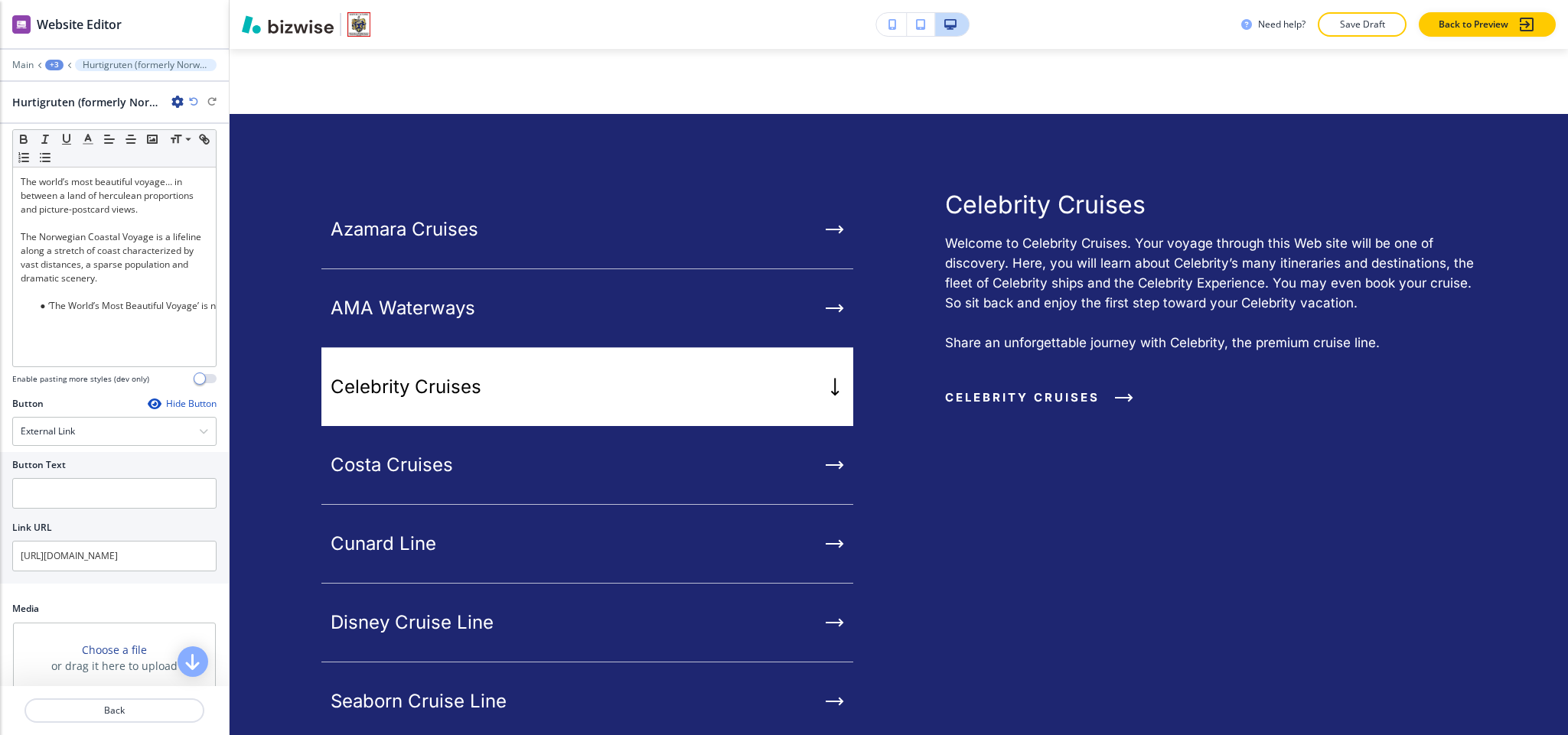
scroll to position [212, 0]
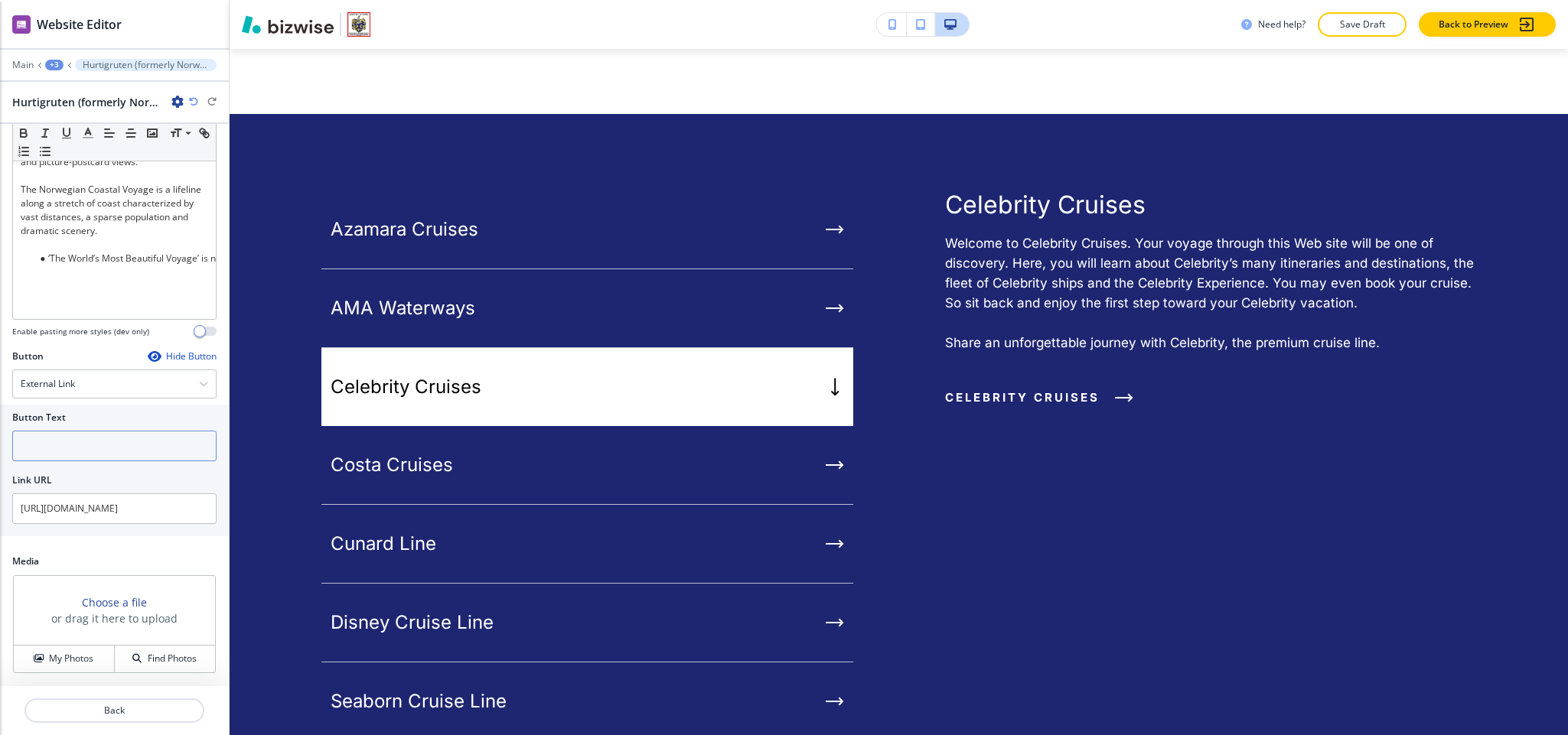
click at [96, 448] on input "text" at bounding box center [114, 446] width 205 height 31
paste input "Hurtigruten (formerly Norwegian Coastal Voyage)"
type input "Hurtigruten (formerly Norwegian Coastal Voyage)"
click at [132, 718] on button "Back" at bounding box center [114, 710] width 180 height 24
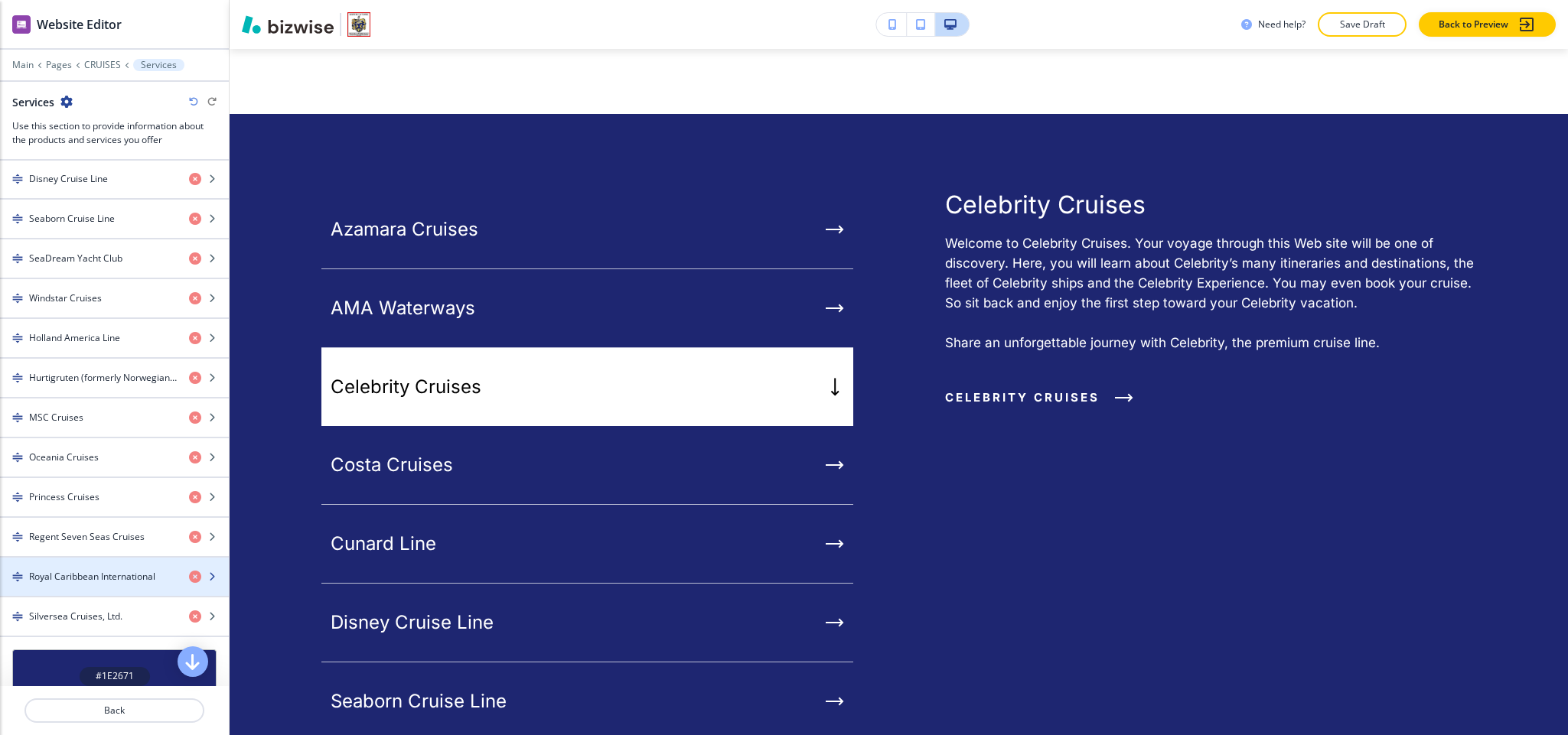
scroll to position [803, 0]
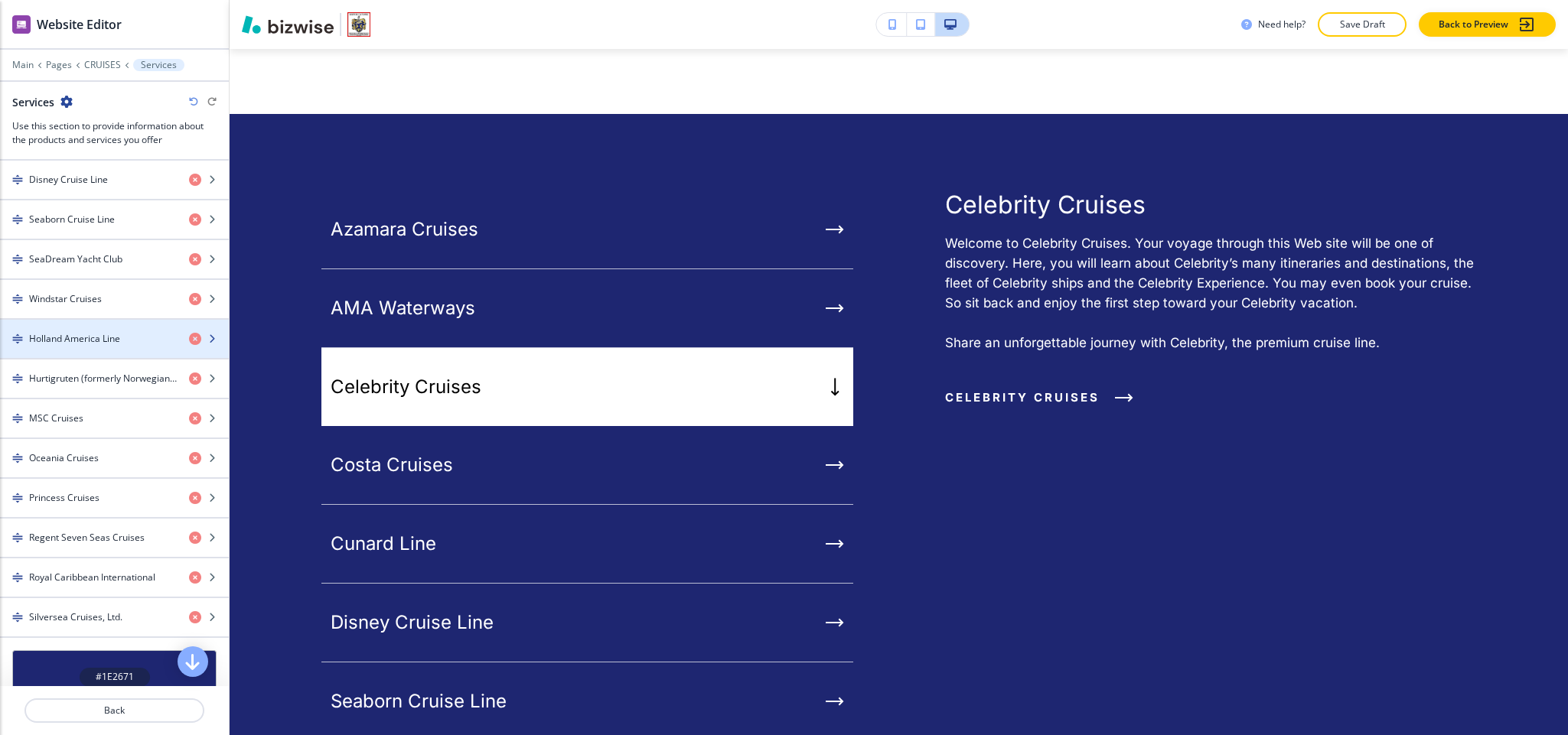
click at [78, 332] on div "button" at bounding box center [114, 326] width 229 height 13
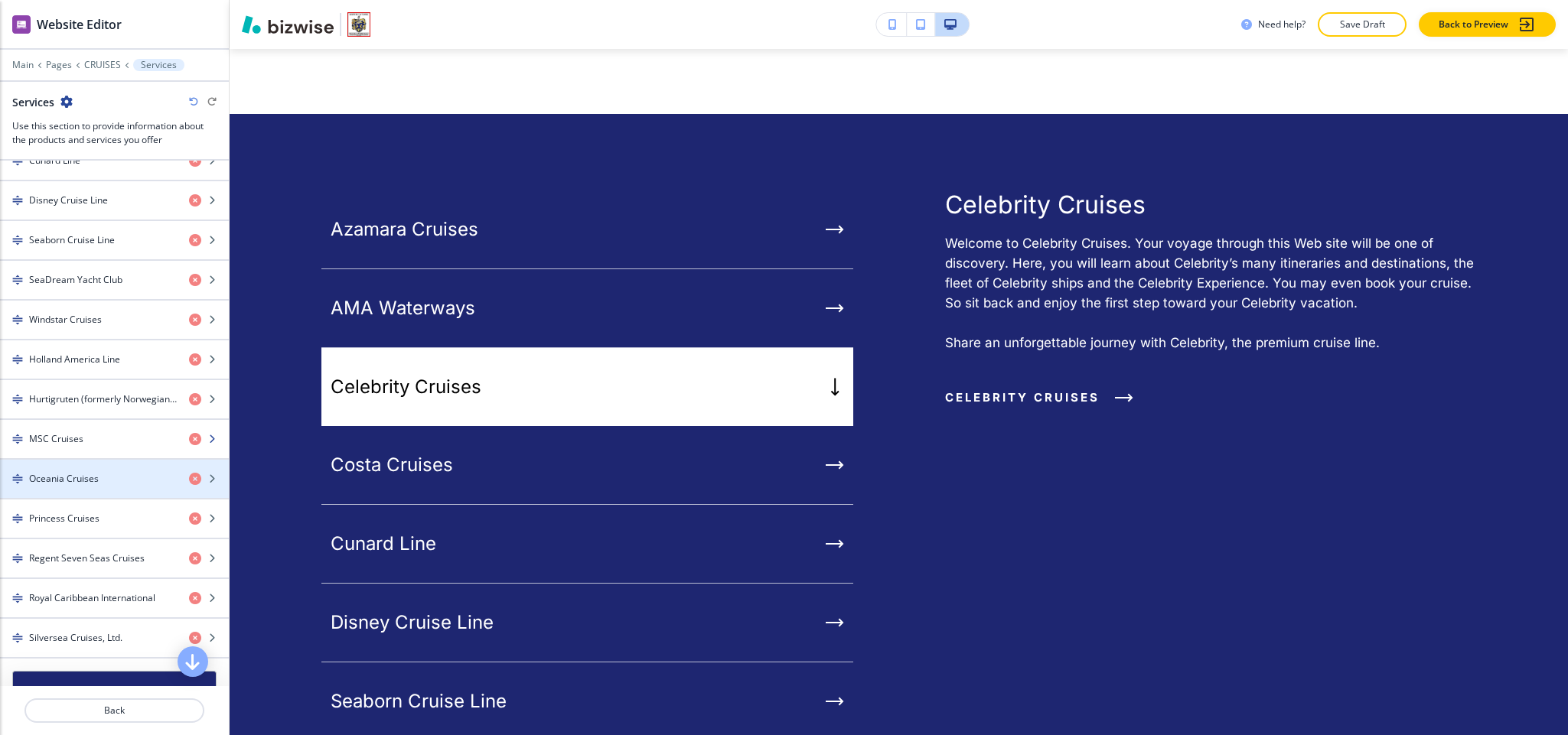
scroll to position [781, 0]
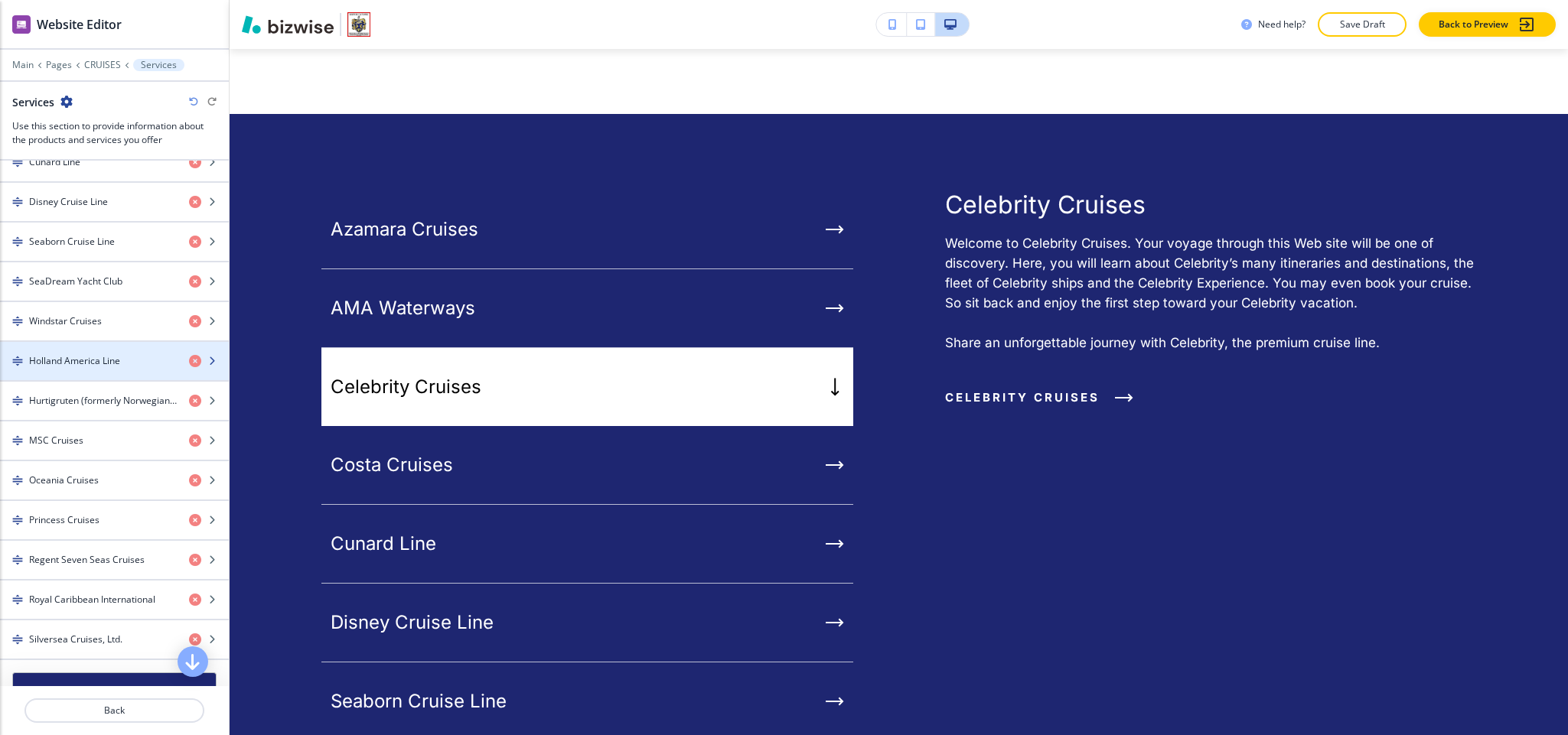
click at [63, 380] on div "button" at bounding box center [114, 374] width 229 height 13
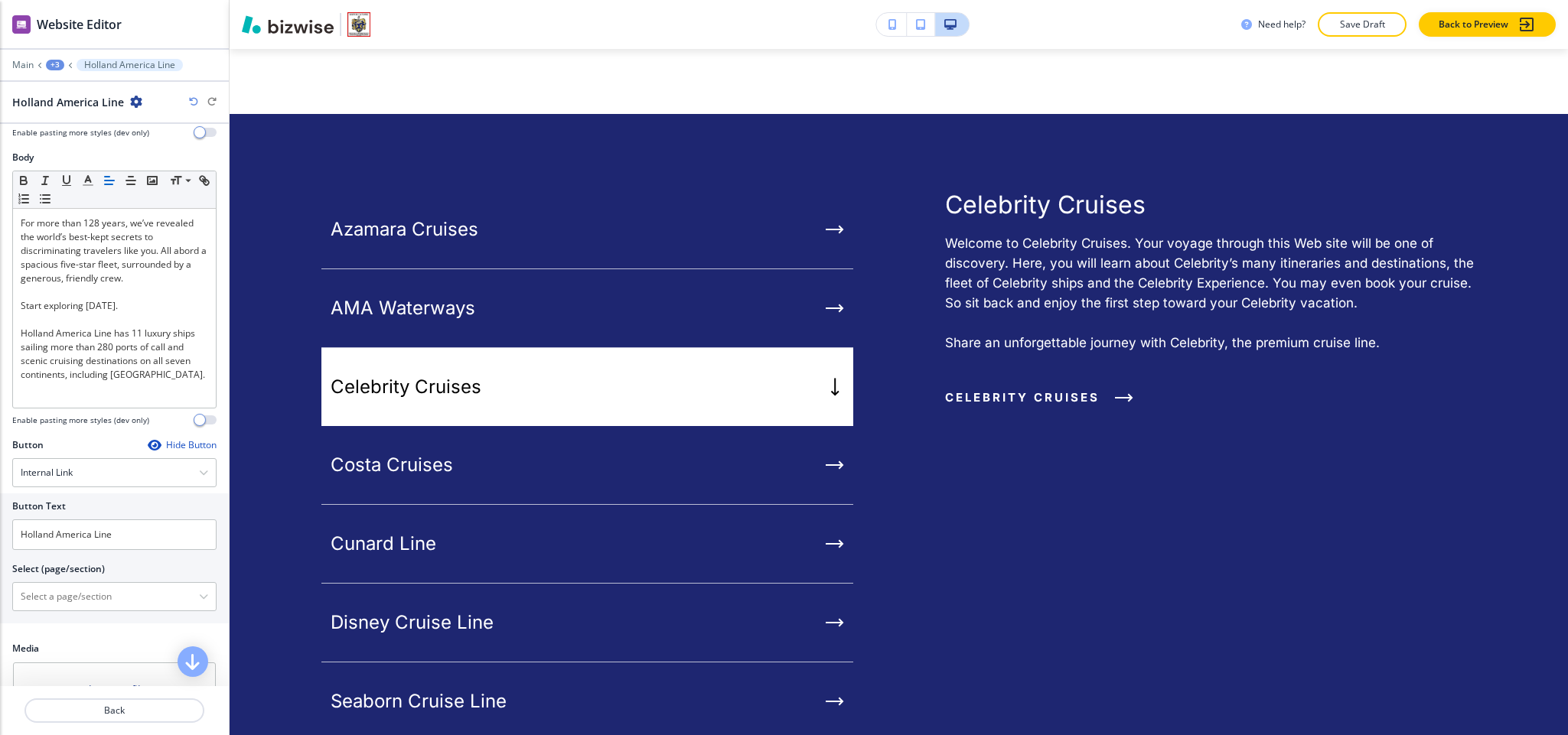
scroll to position [205, 0]
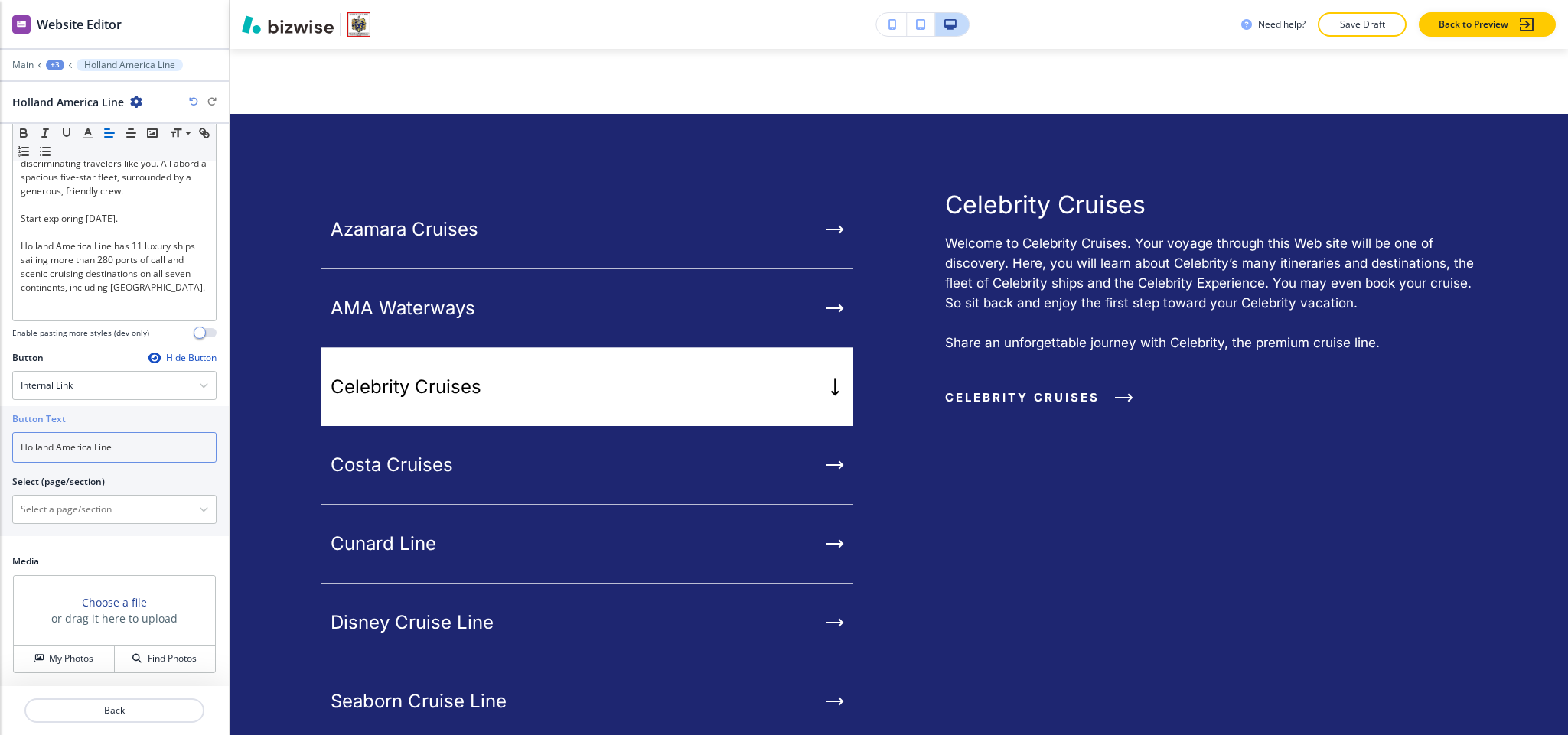
click at [166, 433] on input "Holland America Line" at bounding box center [114, 448] width 205 height 31
click at [93, 381] on div "Internal Link" at bounding box center [114, 385] width 203 height 28
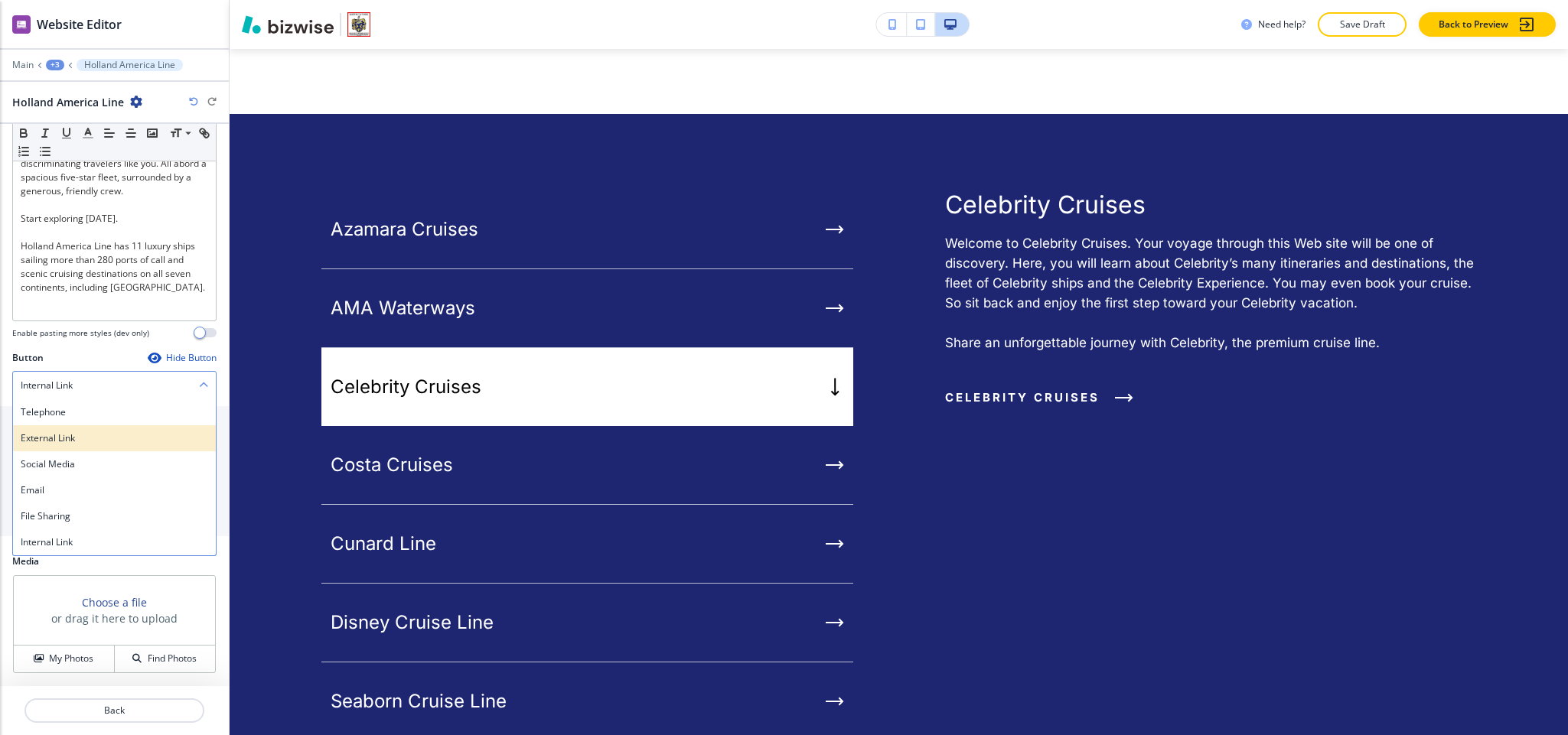
click at [80, 443] on h4 "External Link" at bounding box center [114, 438] width 187 height 13
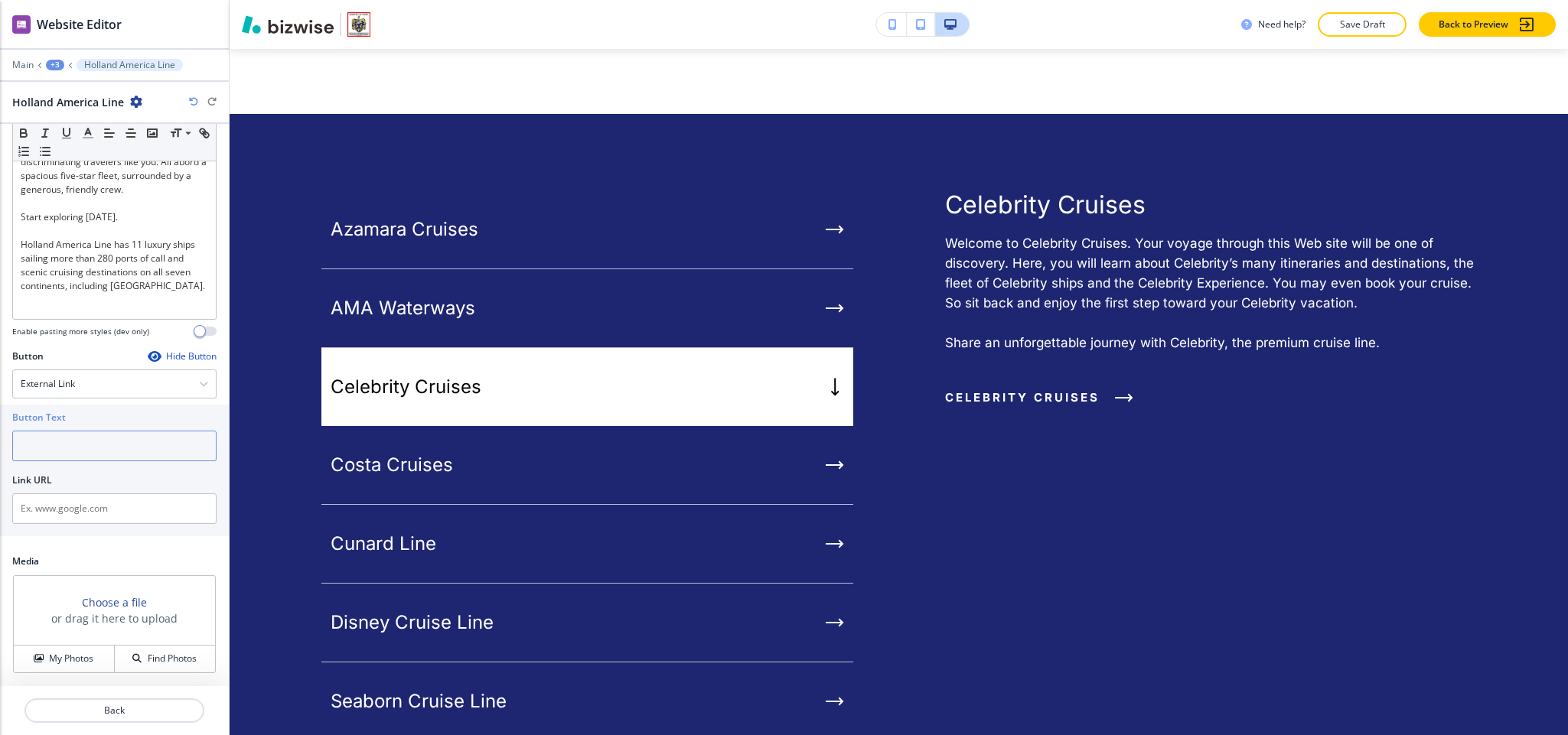
click at [84, 448] on input "text" at bounding box center [114, 446] width 205 height 31
paste input "Holland America Line"
type input "Holland America Line"
click at [60, 508] on input "text" at bounding box center [114, 509] width 205 height 31
paste input "https://www.hollandamerica.com/en_US.html"
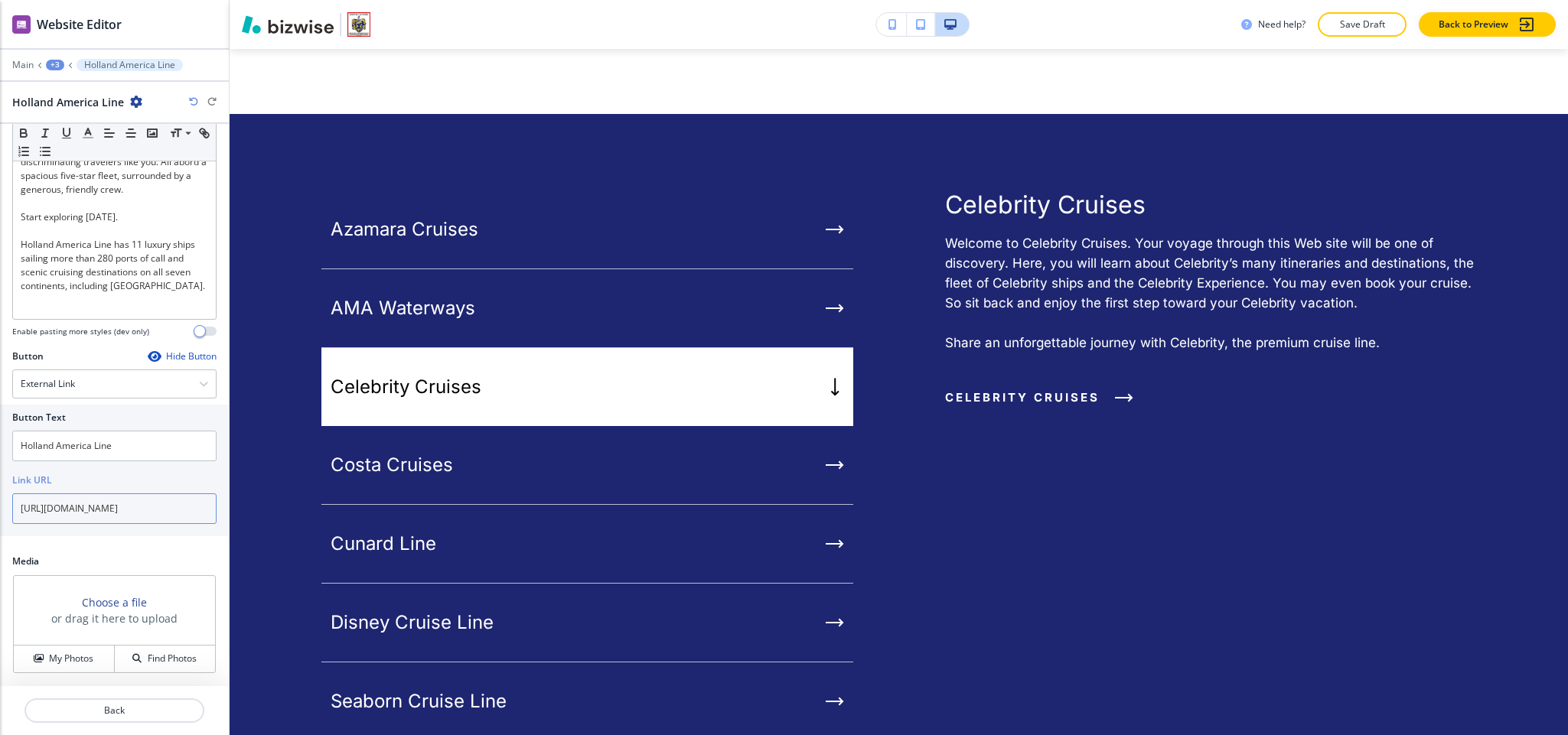
scroll to position [0, 25]
type input "https://www.hollandamerica.com/en_US.html"
click at [119, 707] on p "Back" at bounding box center [114, 711] width 177 height 13
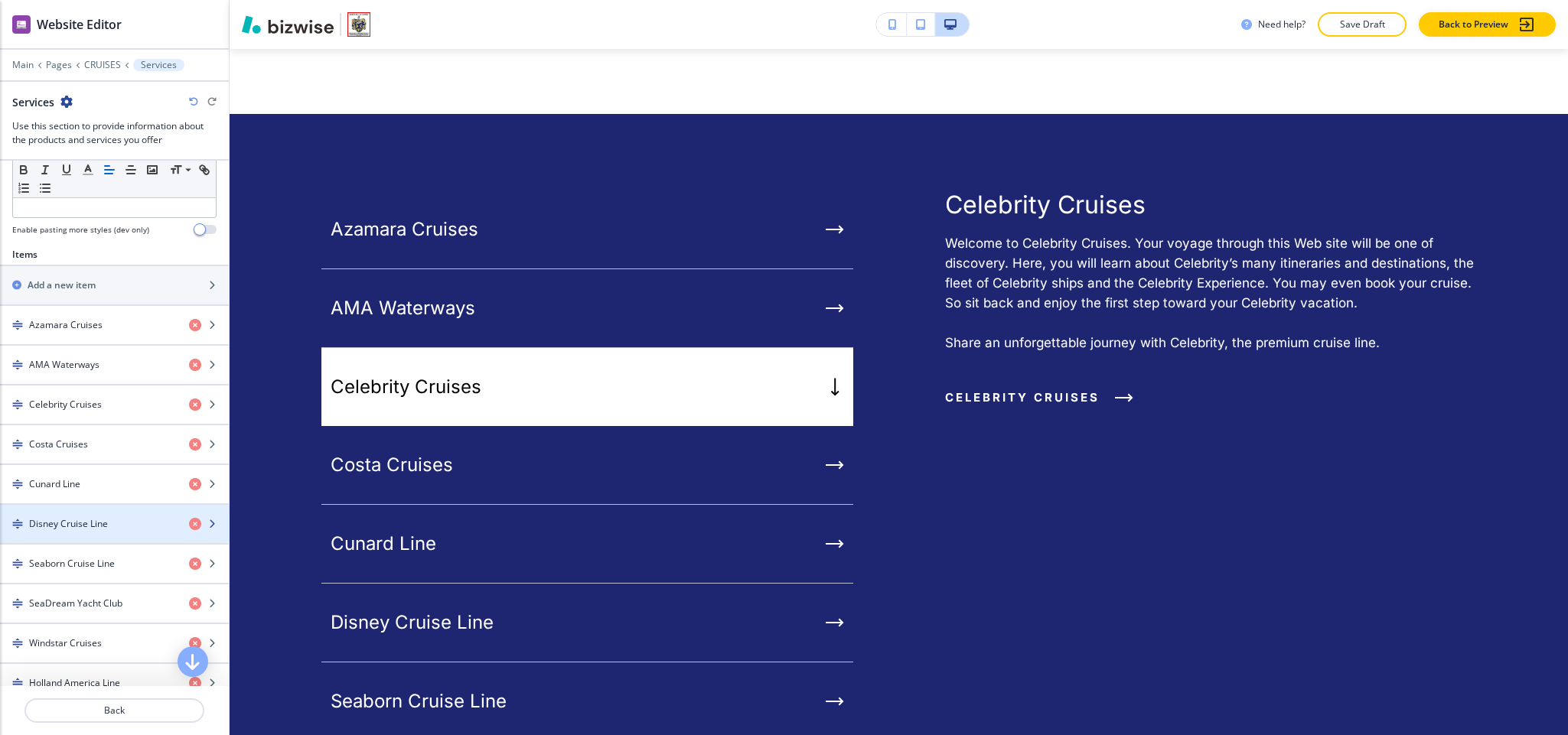
scroll to position [574, 0]
click at [96, 548] on div "button" at bounding box center [114, 541] width 229 height 13
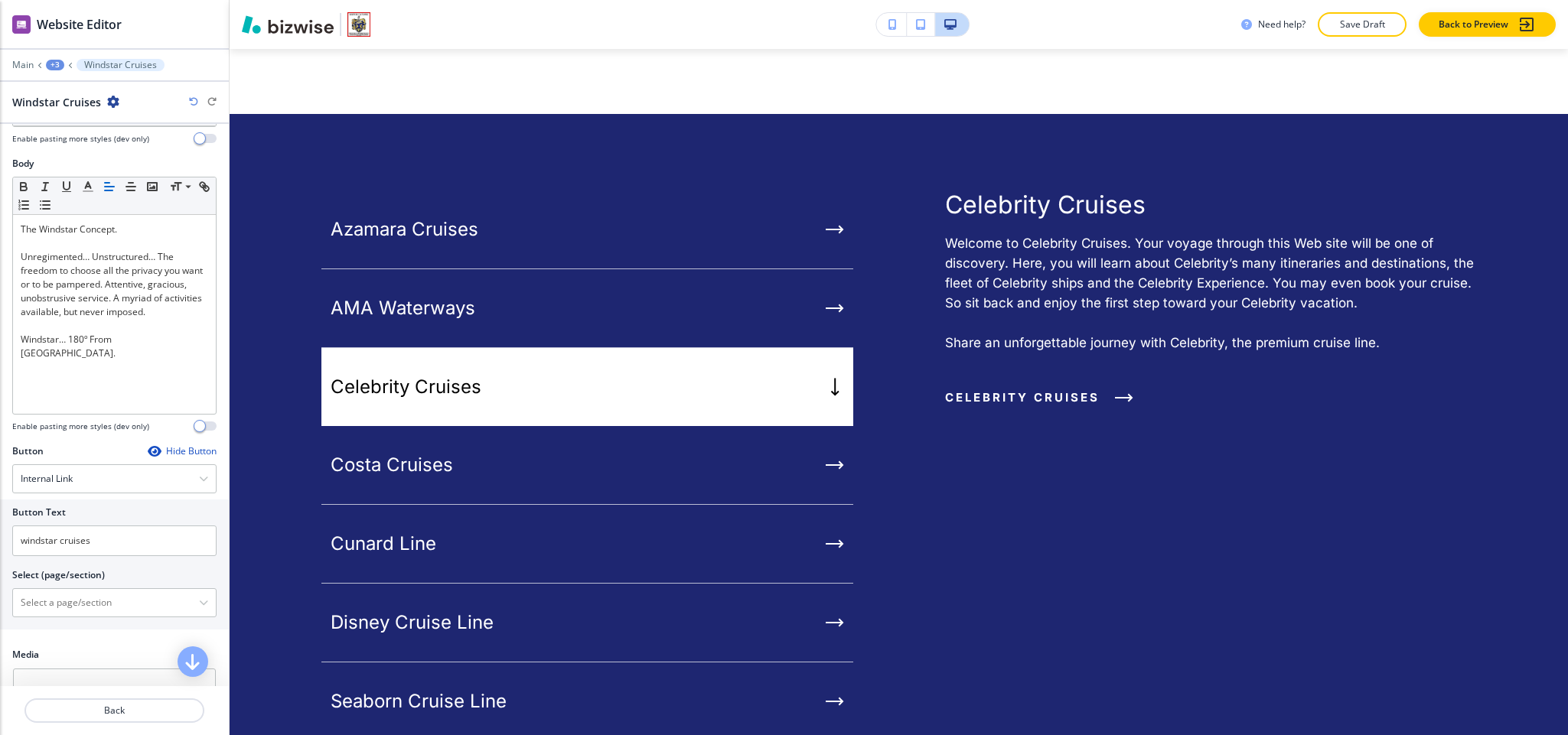
scroll to position [196, 0]
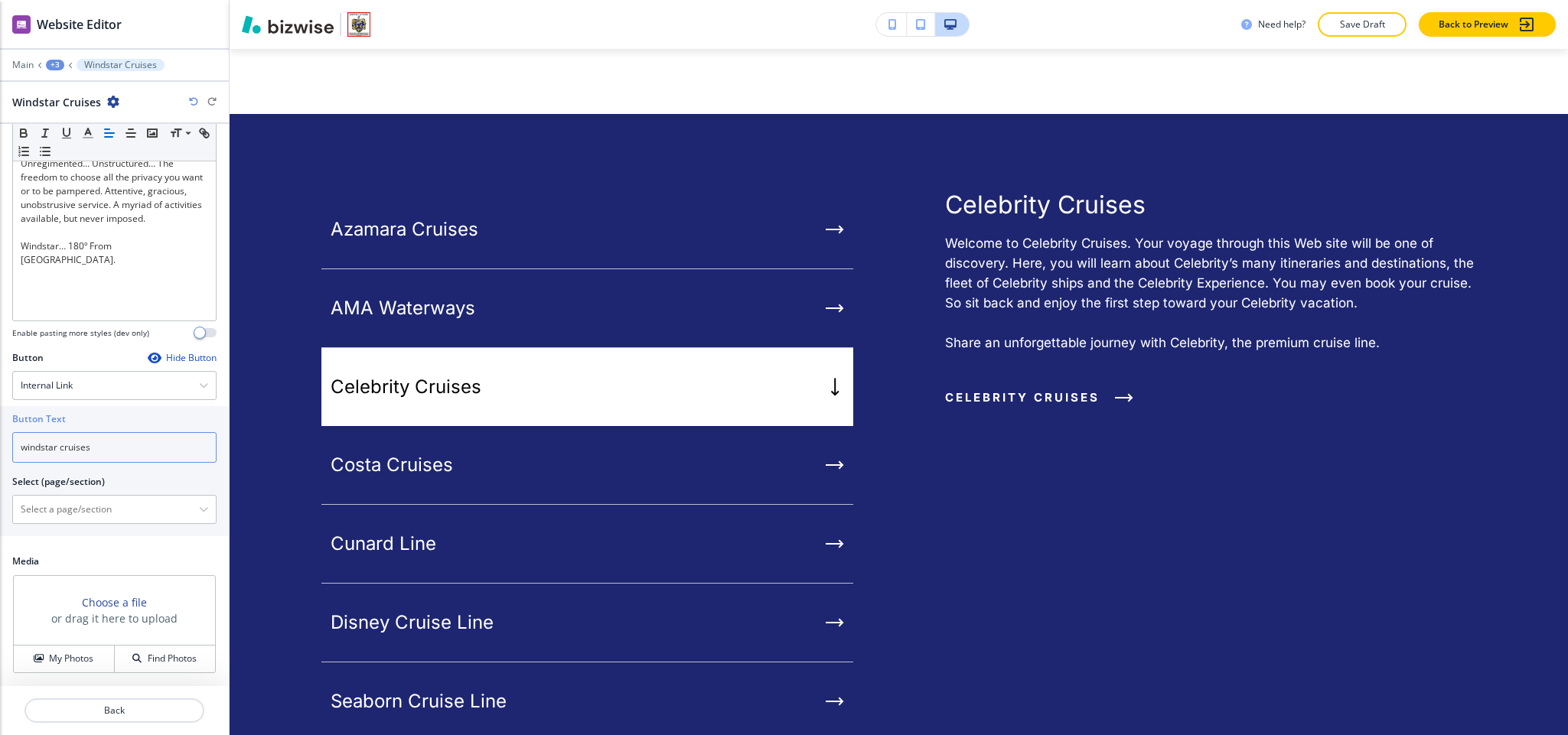
click at [97, 444] on input "windstar cruises" at bounding box center [114, 448] width 205 height 31
click at [99, 371] on div "Internal Link Telephone External Link Social Media Email File Sharing Internal …" at bounding box center [114, 385] width 205 height 29
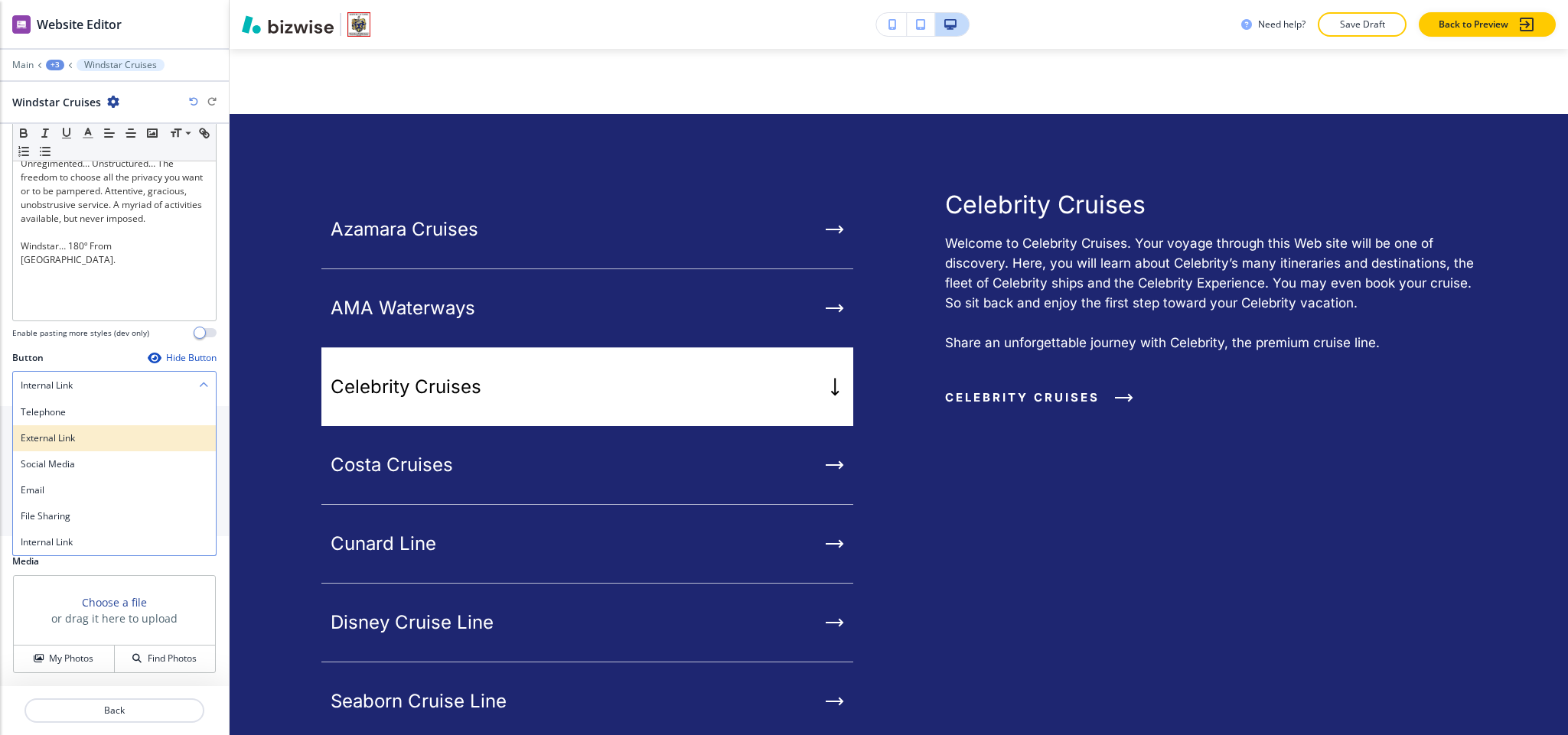
click at [84, 448] on div "External Link" at bounding box center [114, 438] width 203 height 26
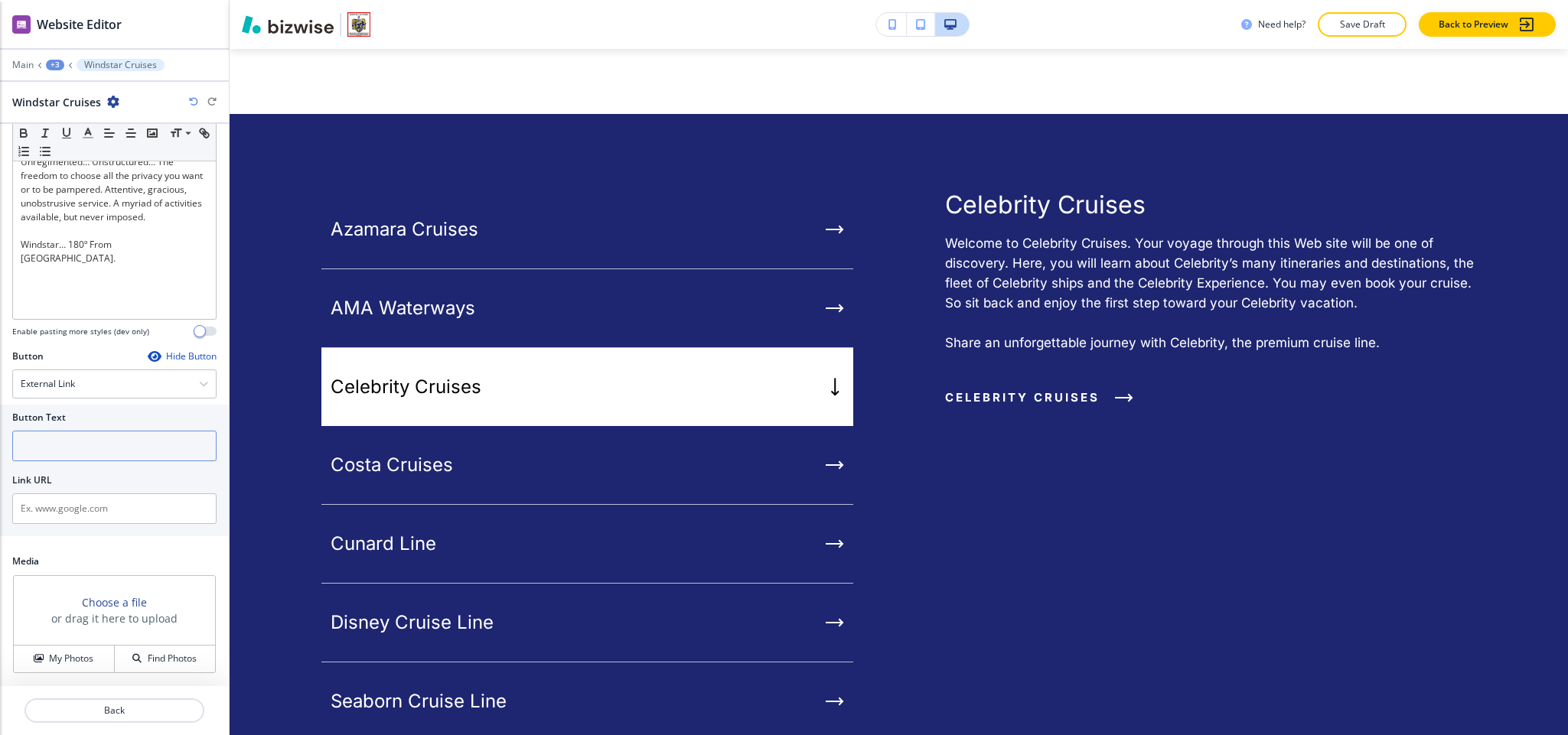
click at [92, 437] on input "text" at bounding box center [114, 446] width 205 height 31
paste input "windstar cruises"
type input "windstar cruises"
click at [96, 500] on input "text" at bounding box center [114, 509] width 205 height 31
paste input "https://www.windstarcruises.com/"
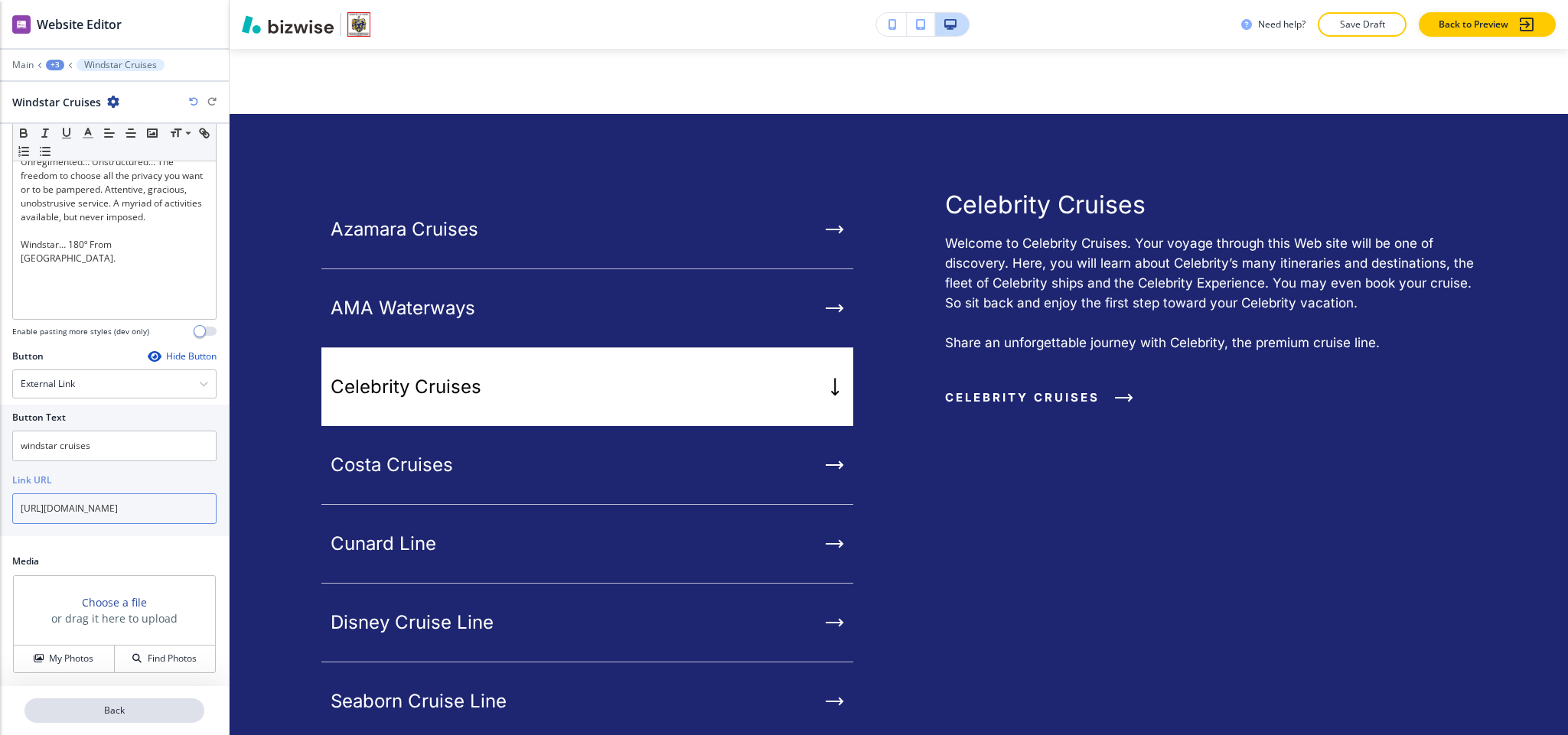
type input "https://www.windstarcruises.com/"
click at [114, 709] on p "Back" at bounding box center [114, 711] width 177 height 13
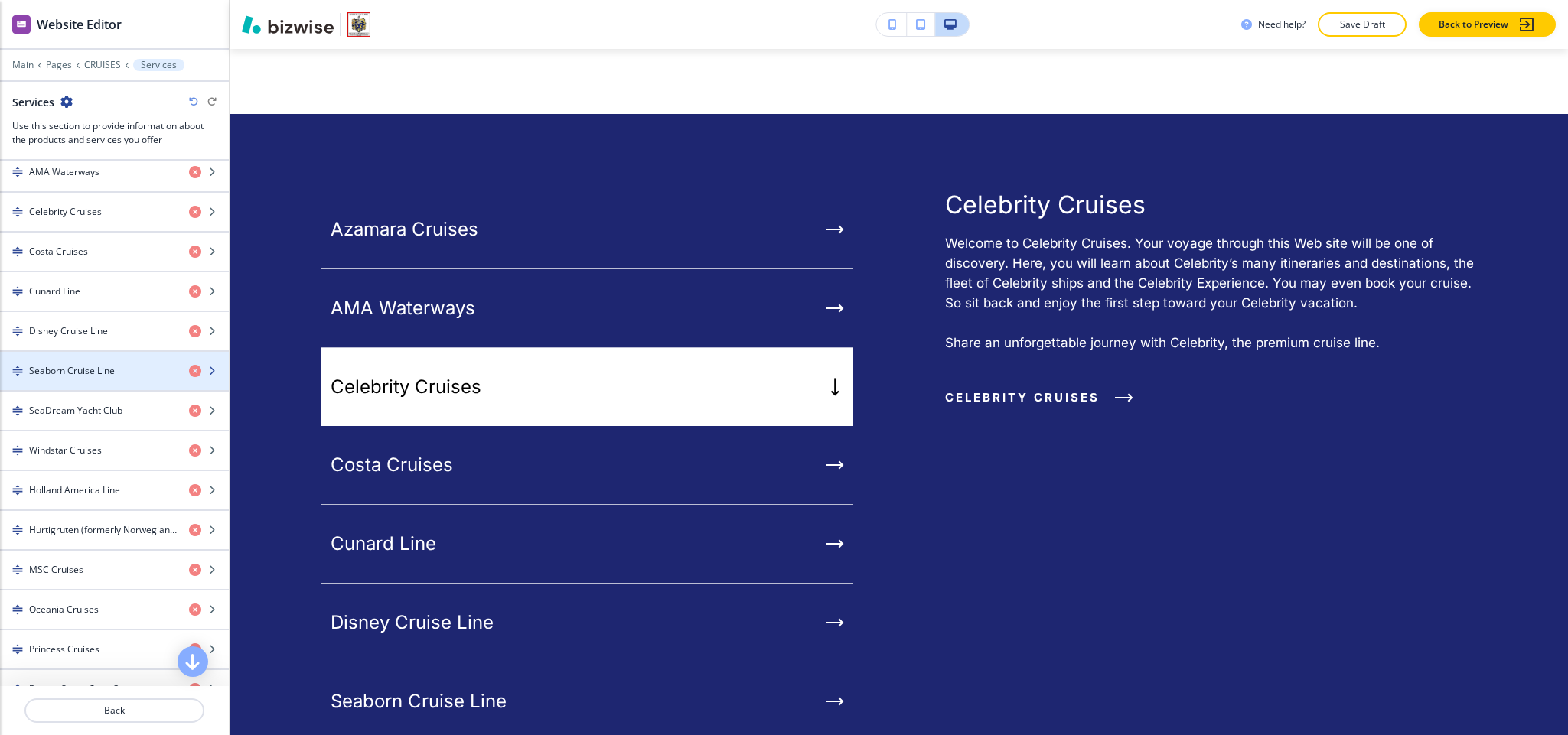
scroll to position [688, 0]
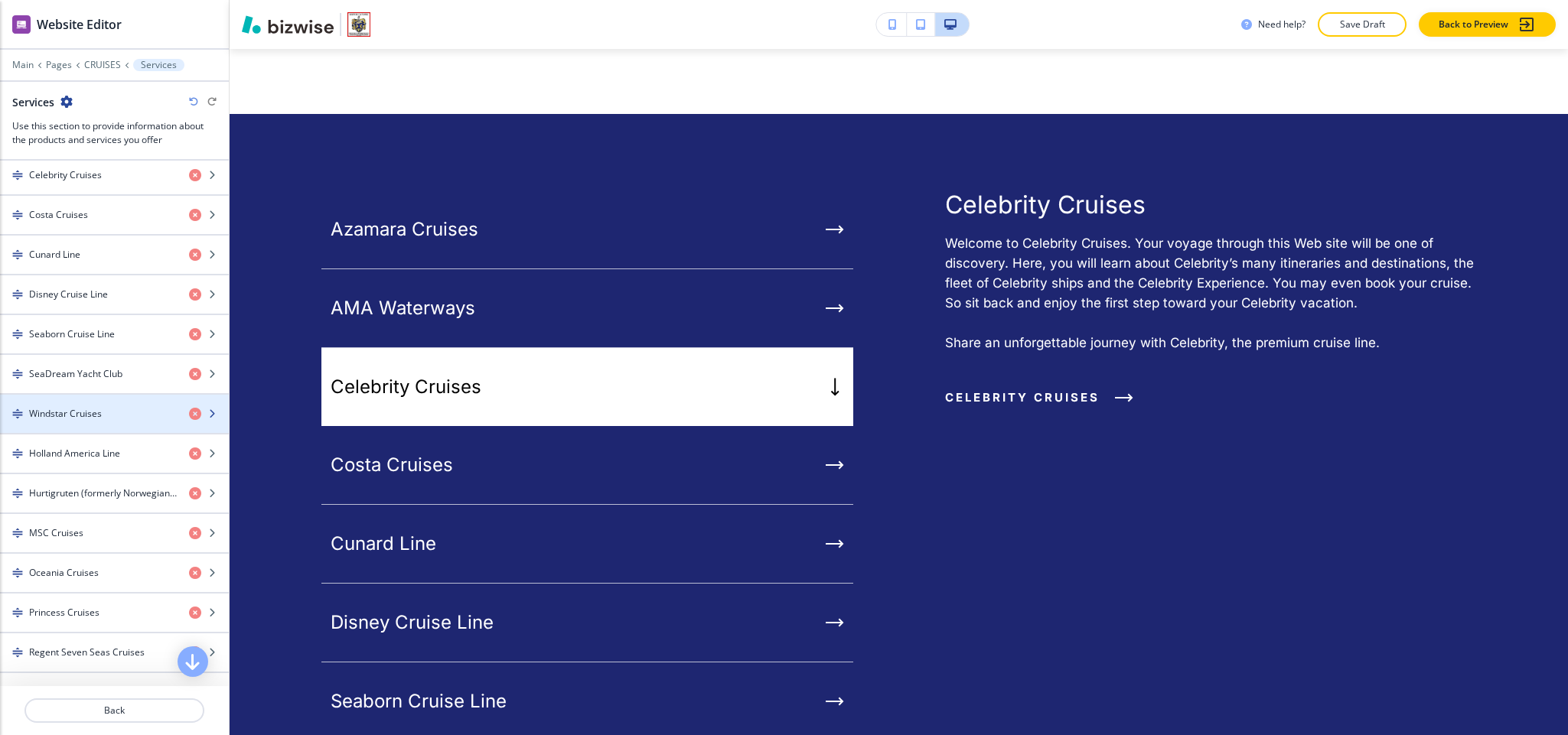
click at [85, 421] on h4 "Windstar Cruises" at bounding box center [65, 413] width 73 height 13
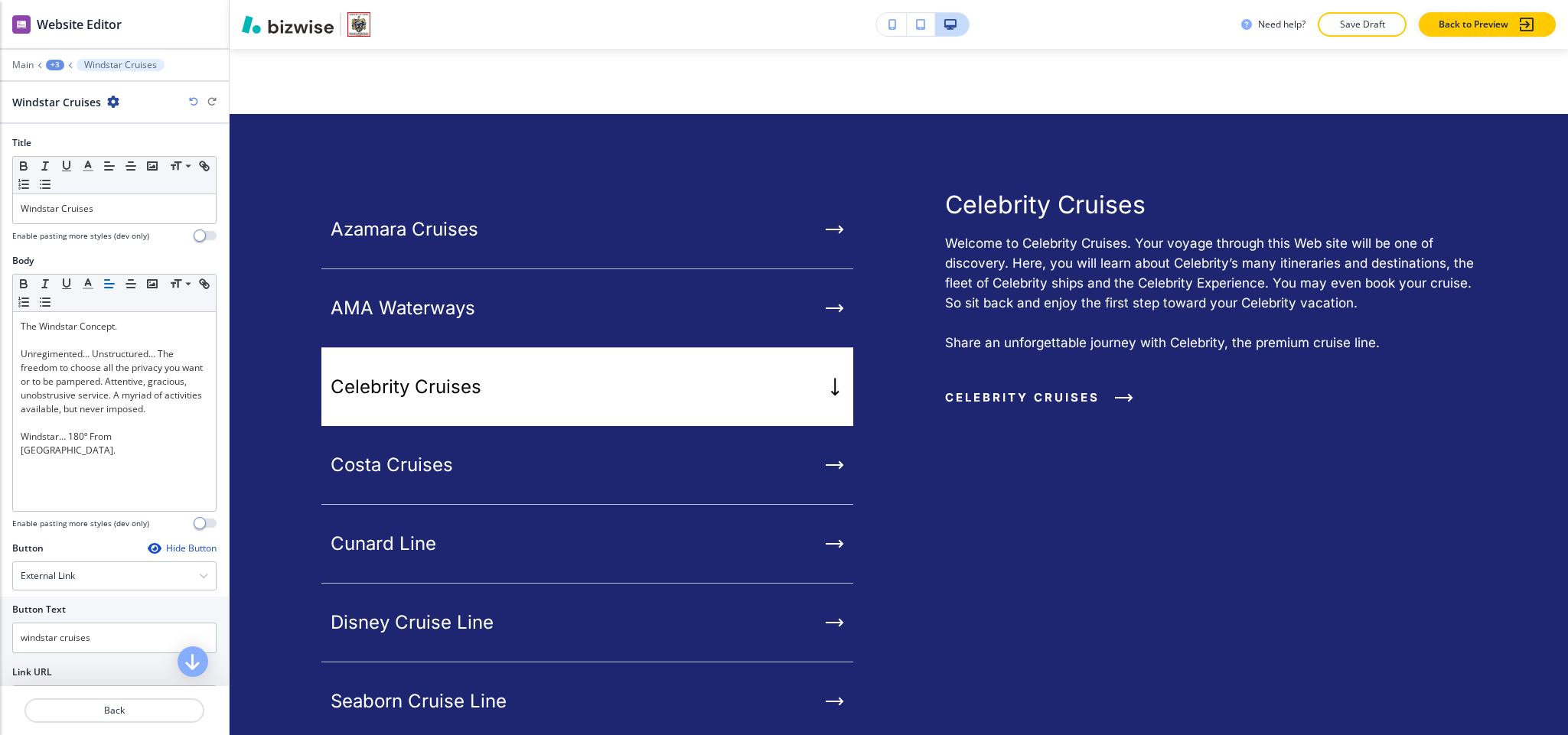
scroll to position [198, 0]
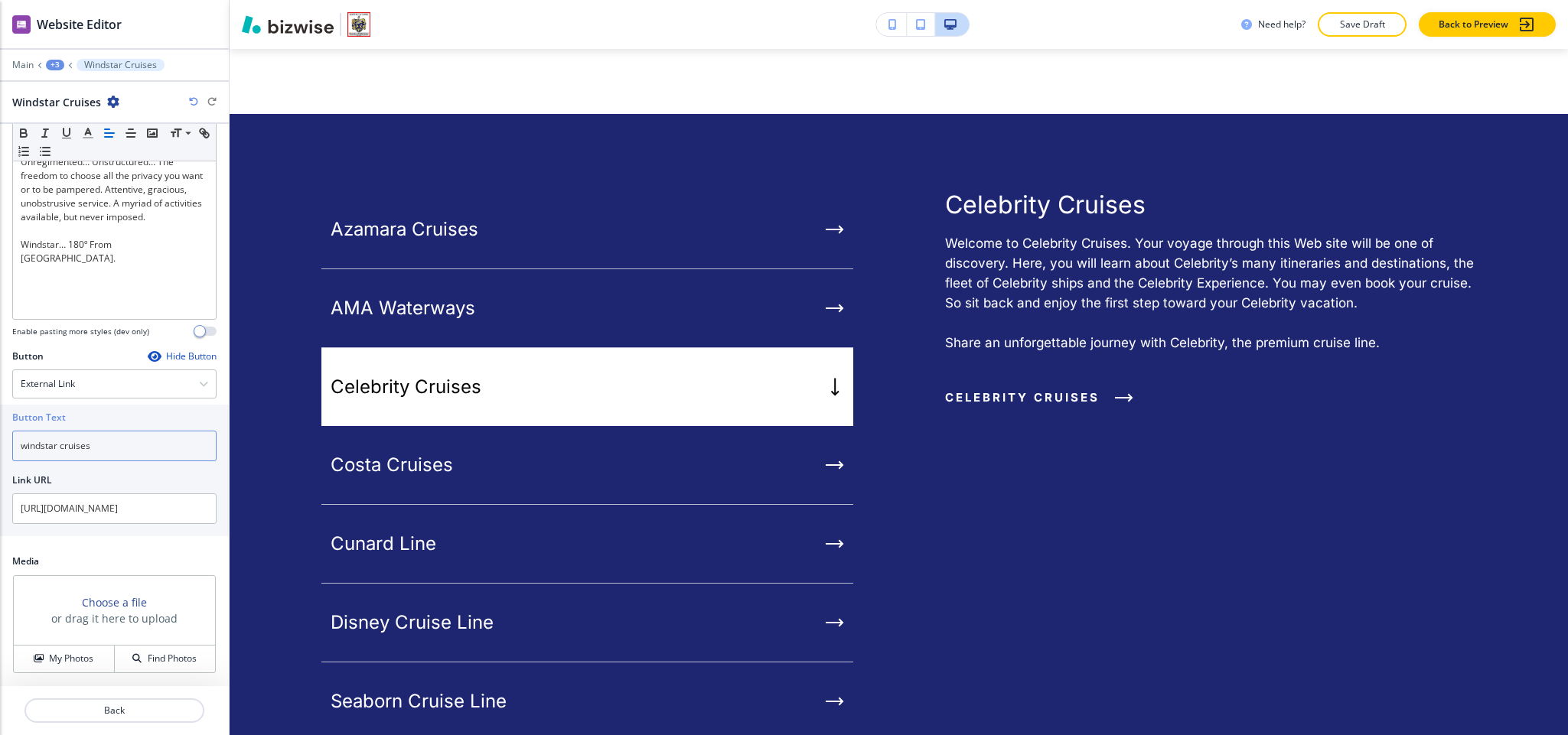
click at [118, 442] on input "windstar cruises" at bounding box center [114, 446] width 205 height 31
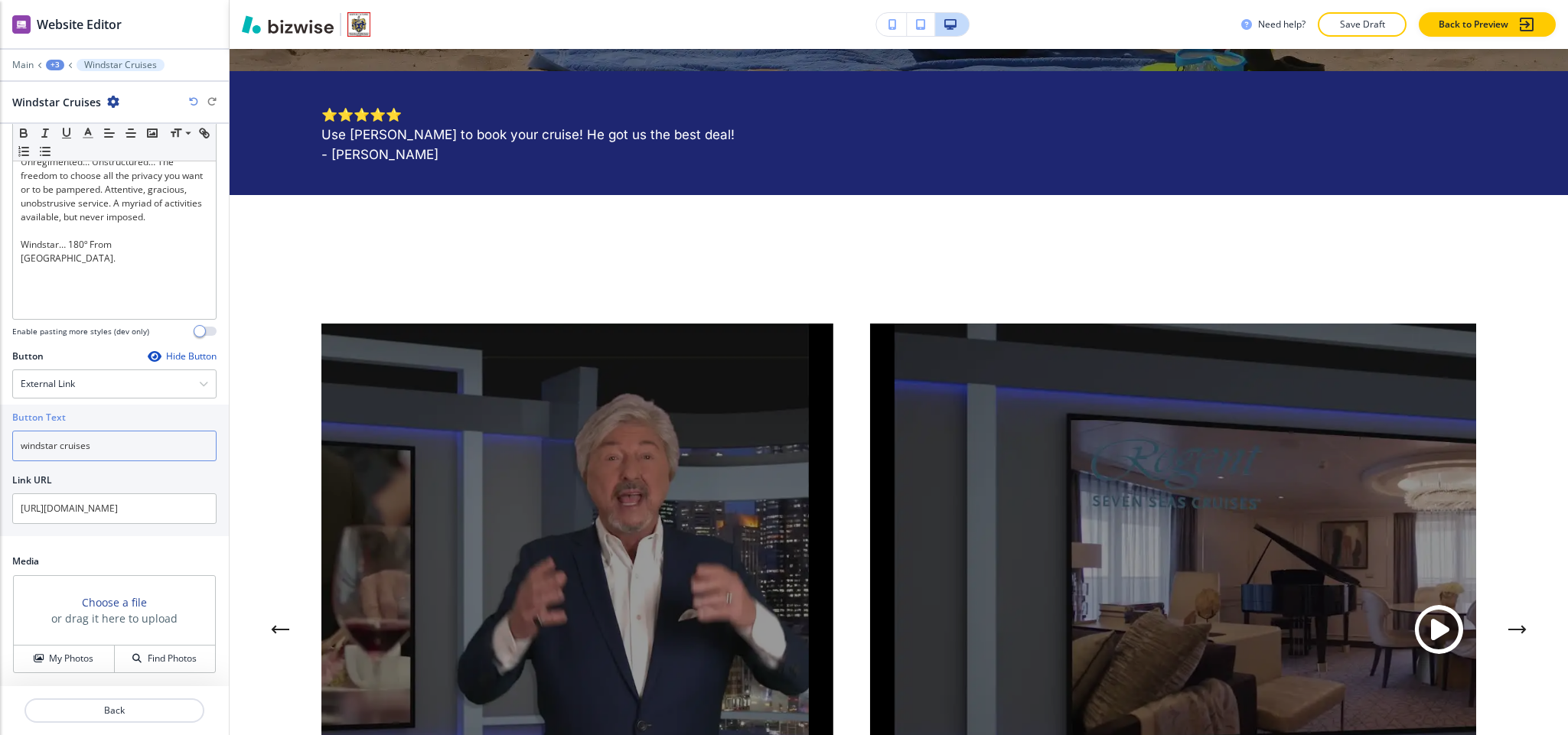
scroll to position [0, 0]
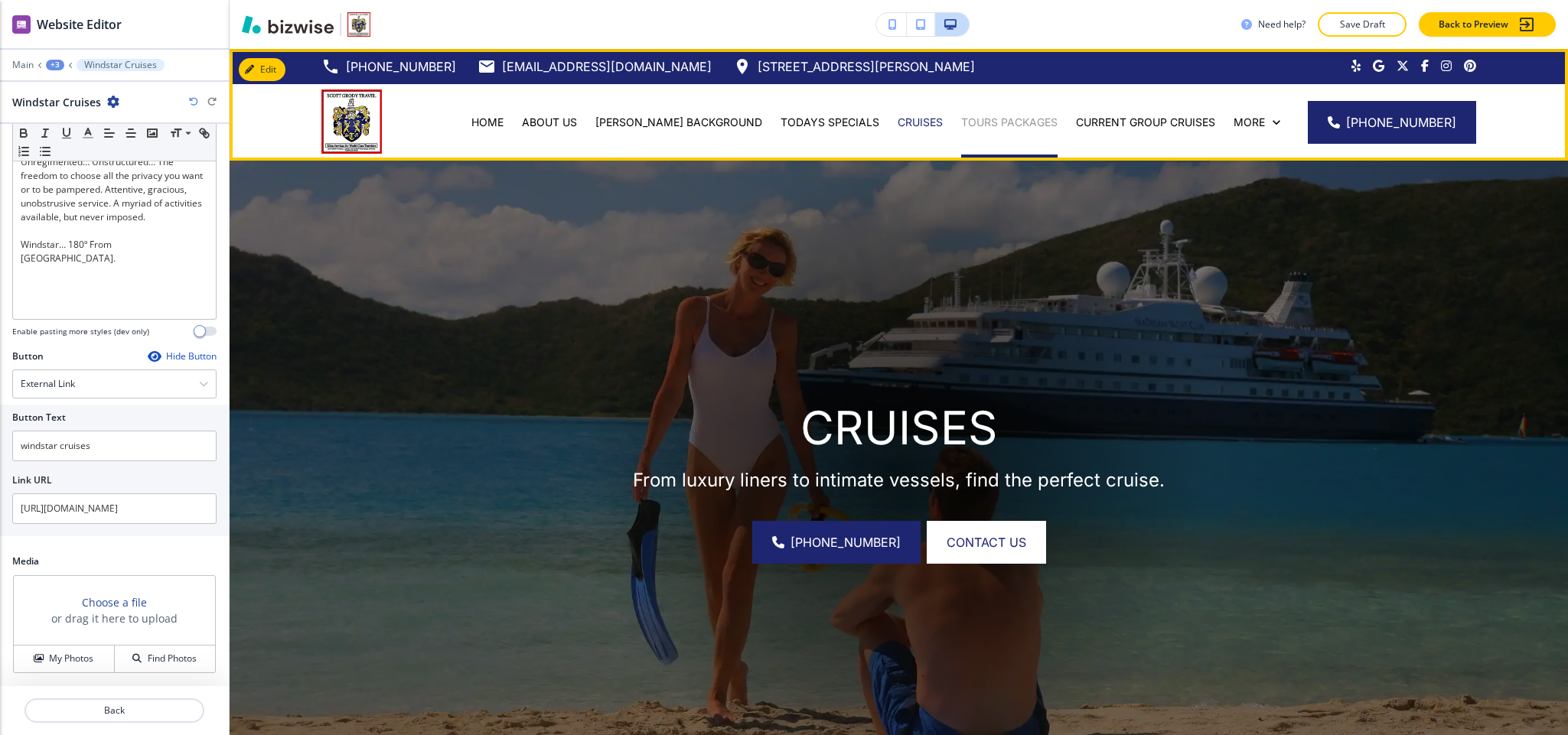
click at [1006, 119] on p "TOURS PACKAGES" at bounding box center [1009, 122] width 96 height 15
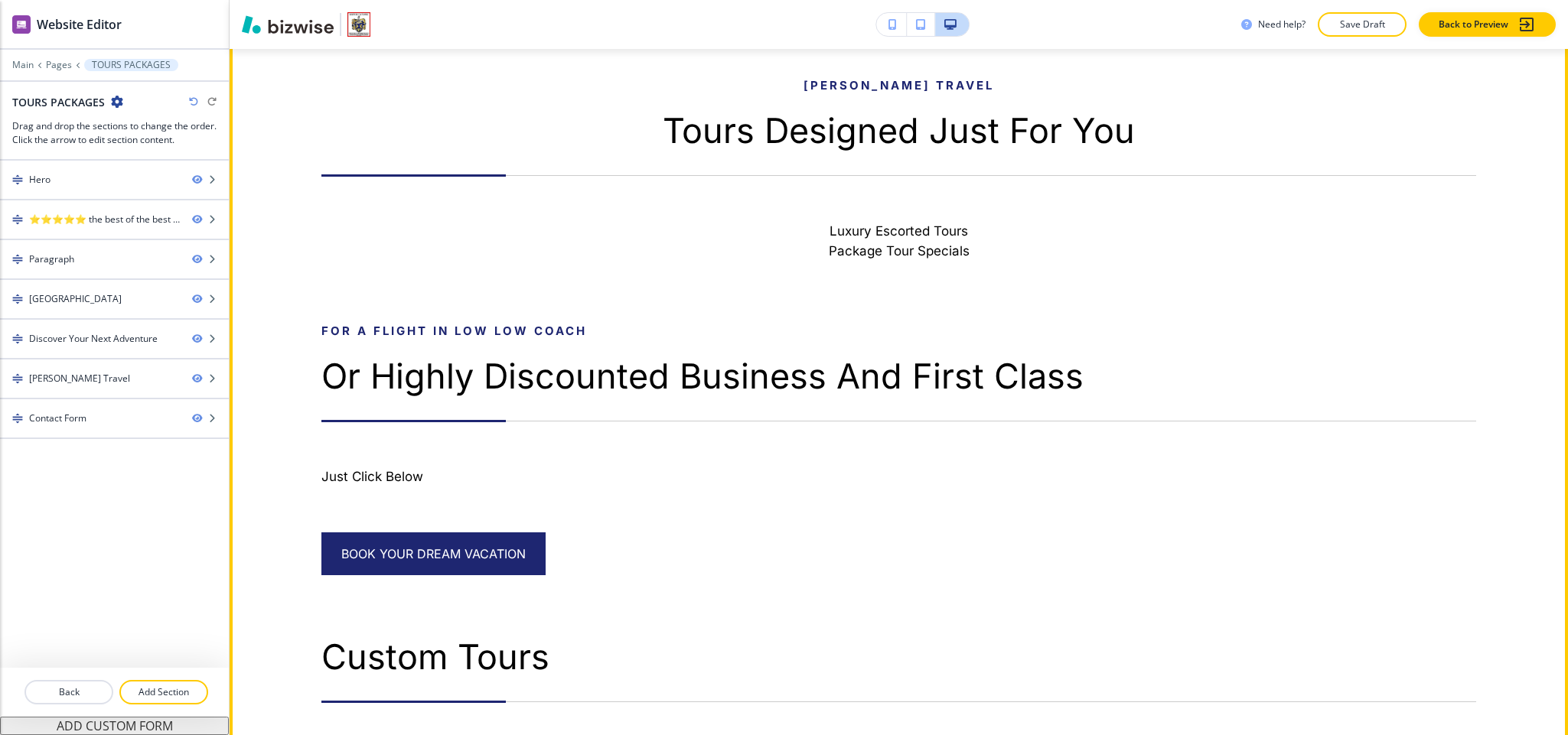
scroll to position [918, 0]
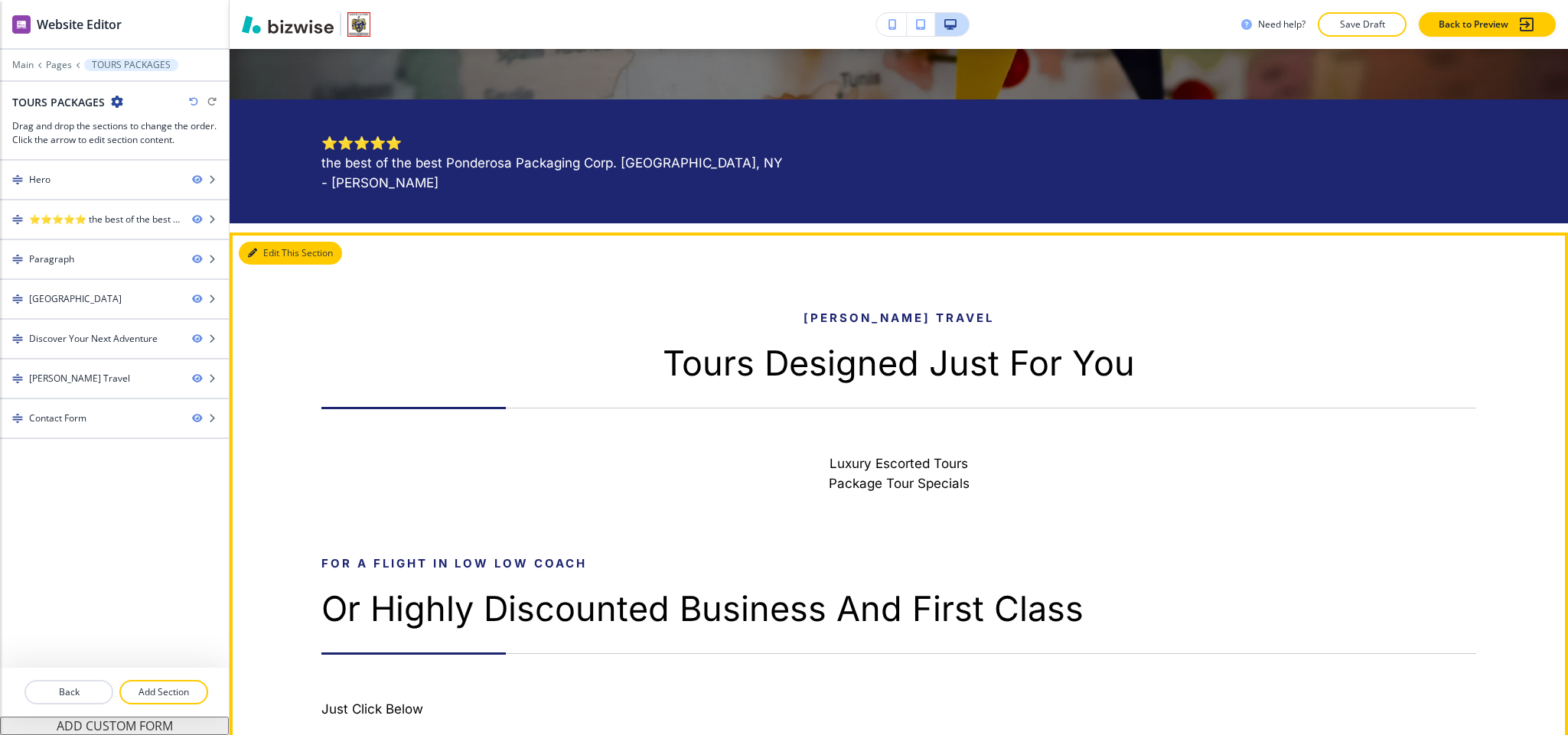
click at [265, 258] on button "Edit This Section" at bounding box center [291, 252] width 104 height 23
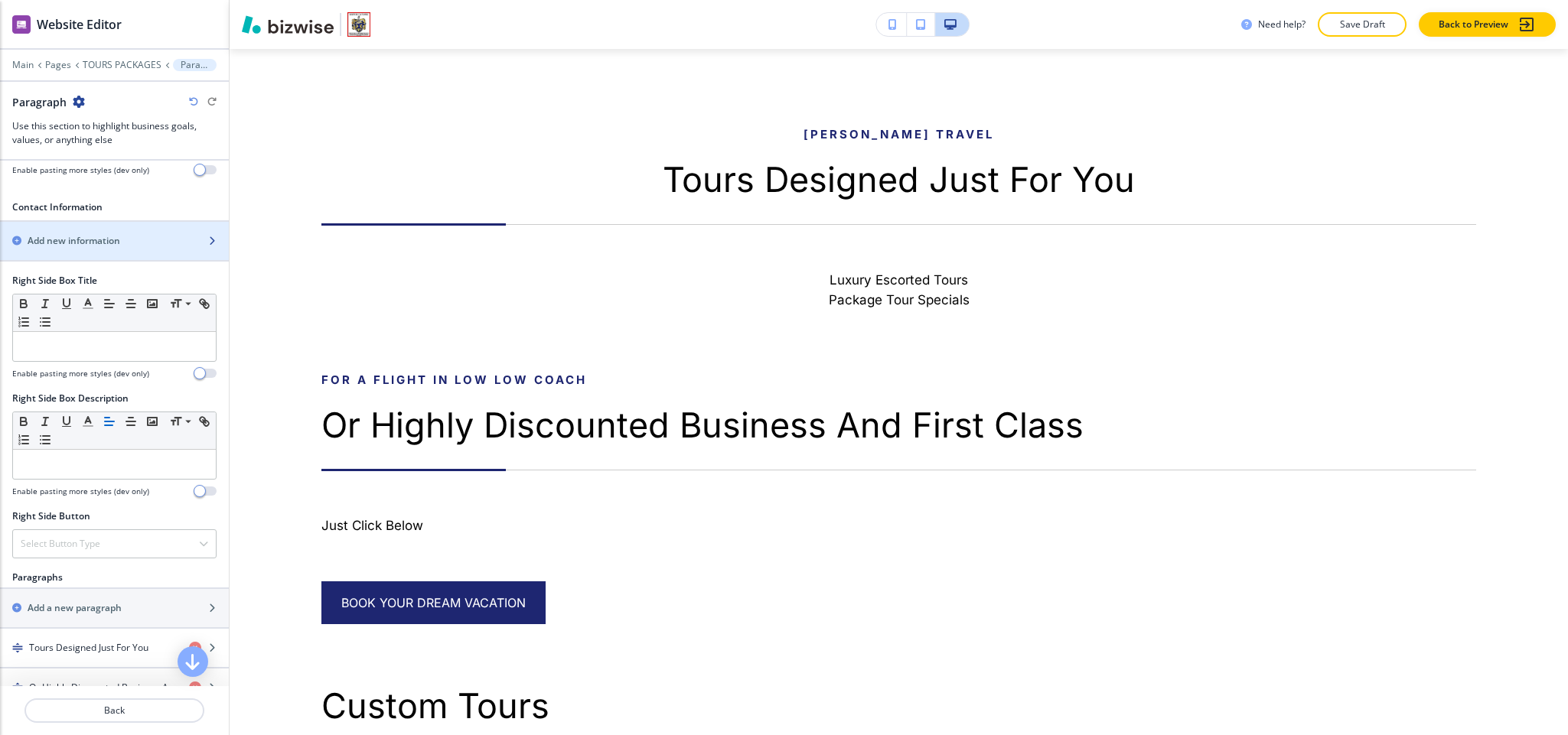
scroll to position [574, 0]
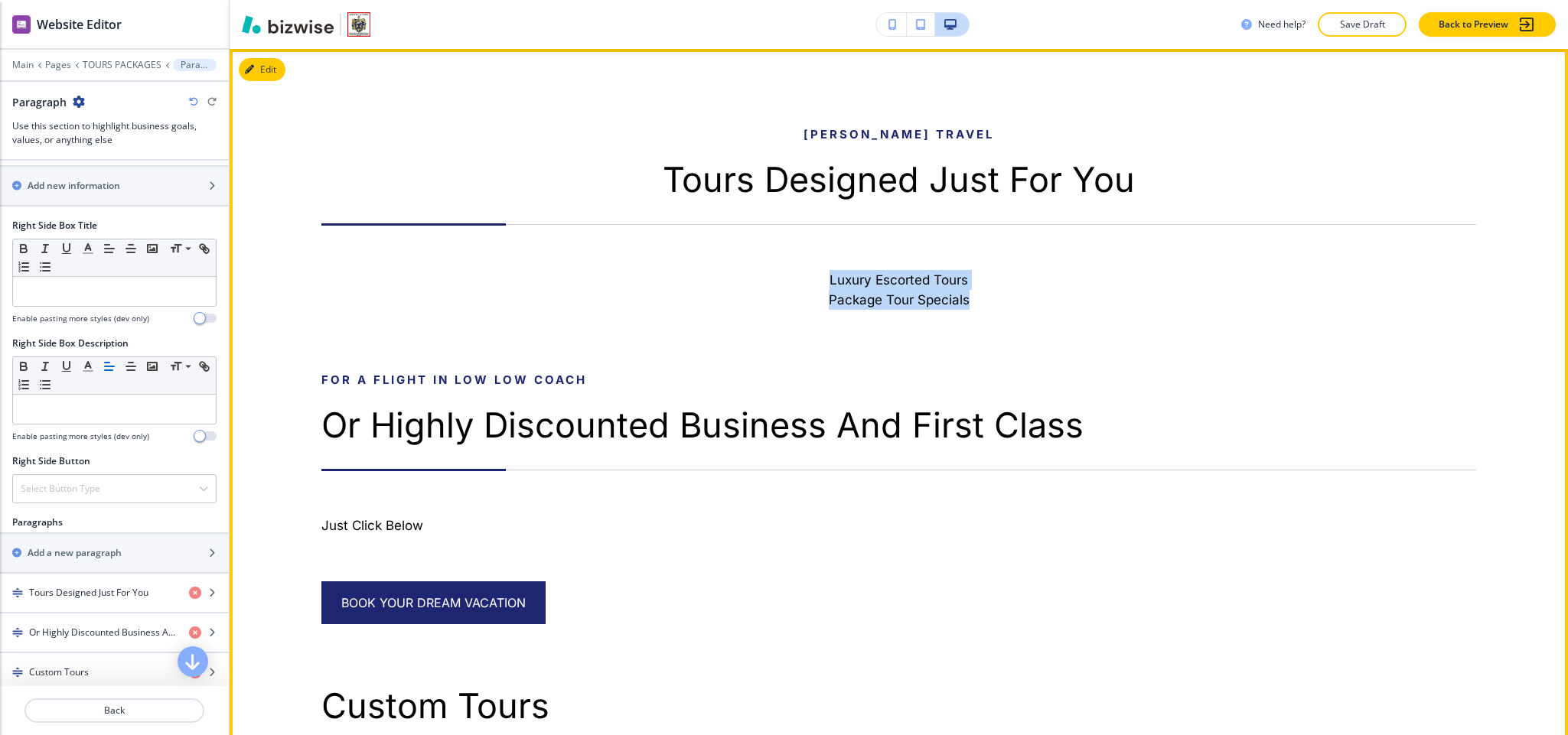
drag, startPoint x: 767, startPoint y: 266, endPoint x: 1003, endPoint y: 303, distance: 238.9
click at [1003, 303] on h6 "Luxury Escorted Tours Package Tour Specials" at bounding box center [899, 266] width 1154 height 86
copy h6 "Luxury Escorted Tours Package Tour Specials"
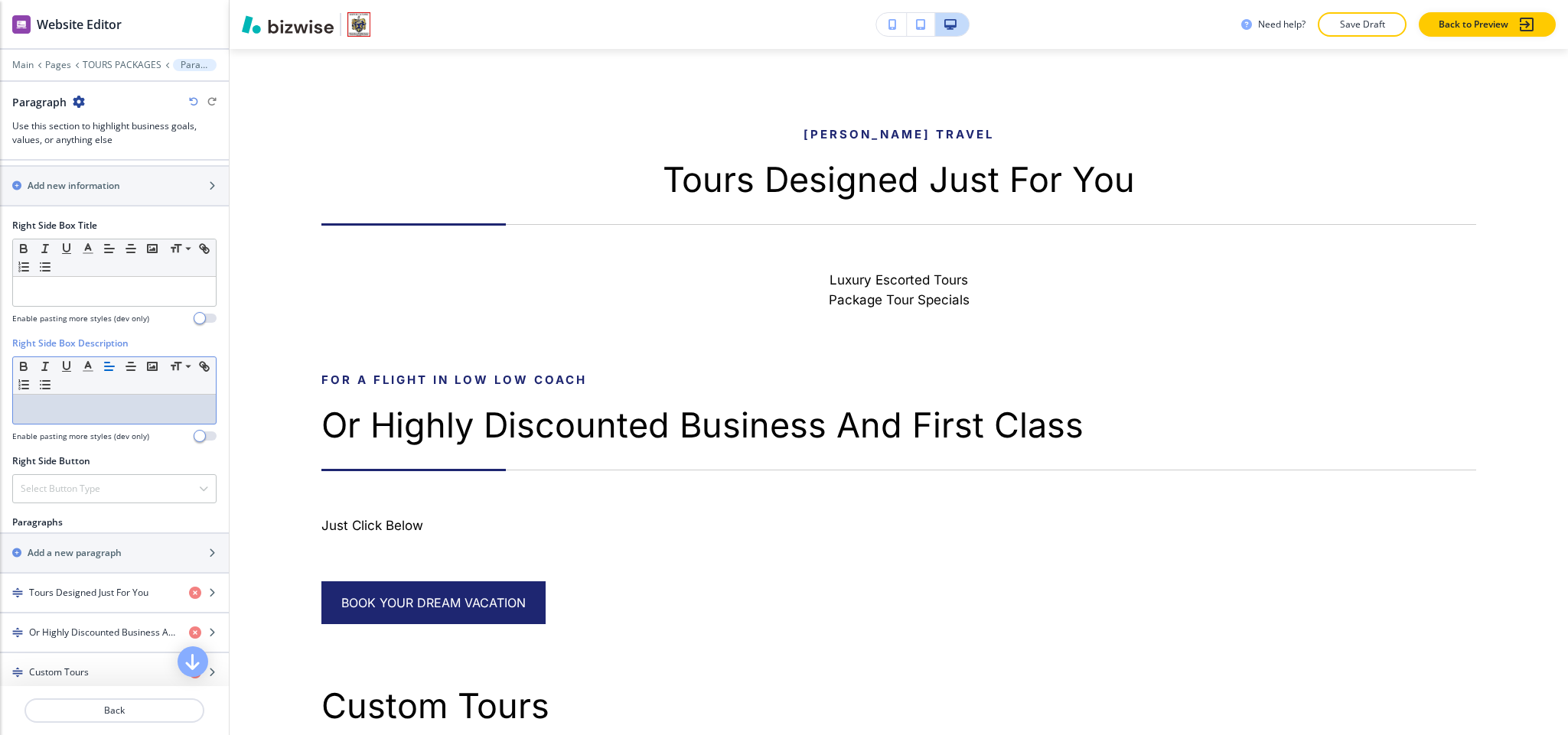
scroll to position [0, 0]
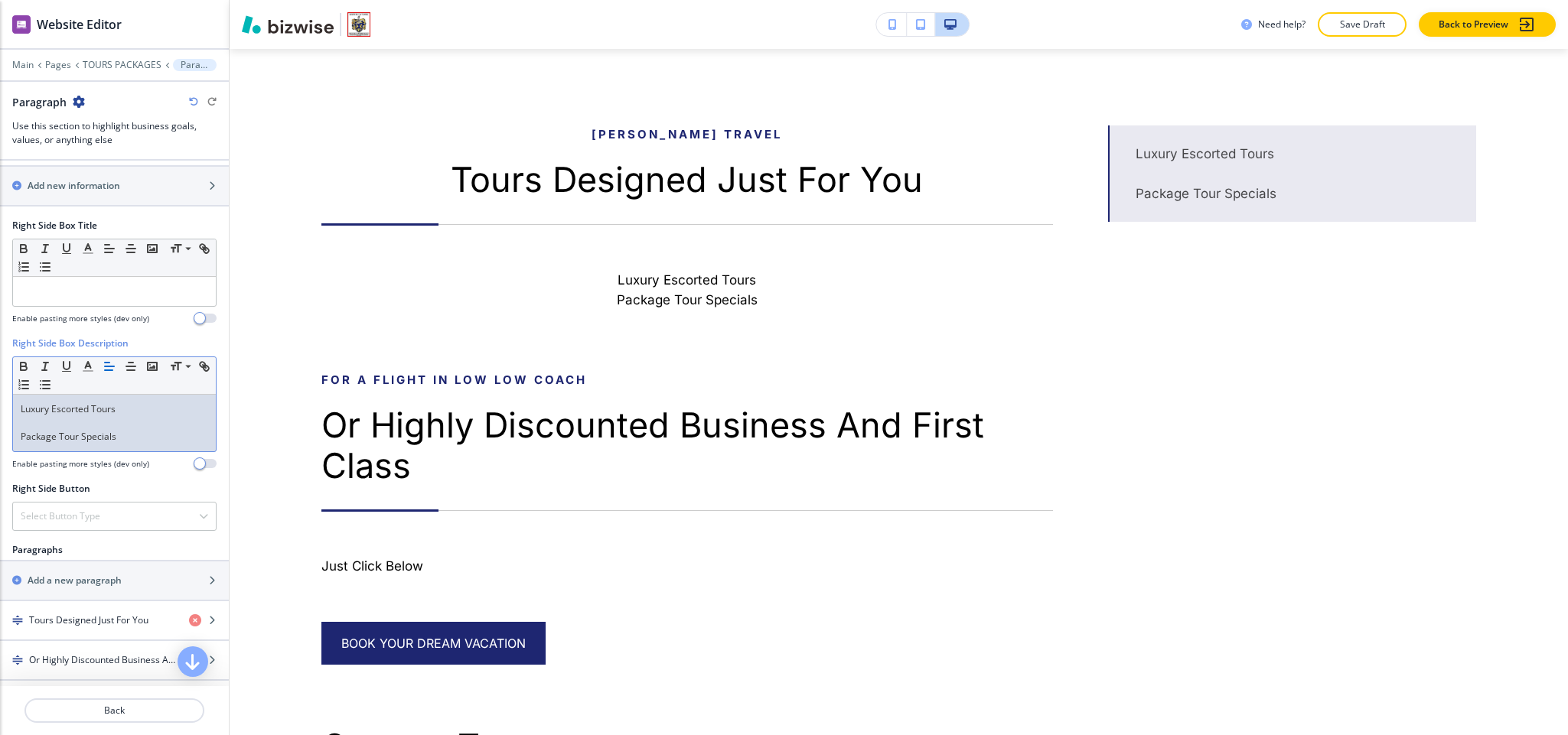
click at [89, 430] on p at bounding box center [114, 423] width 187 height 13
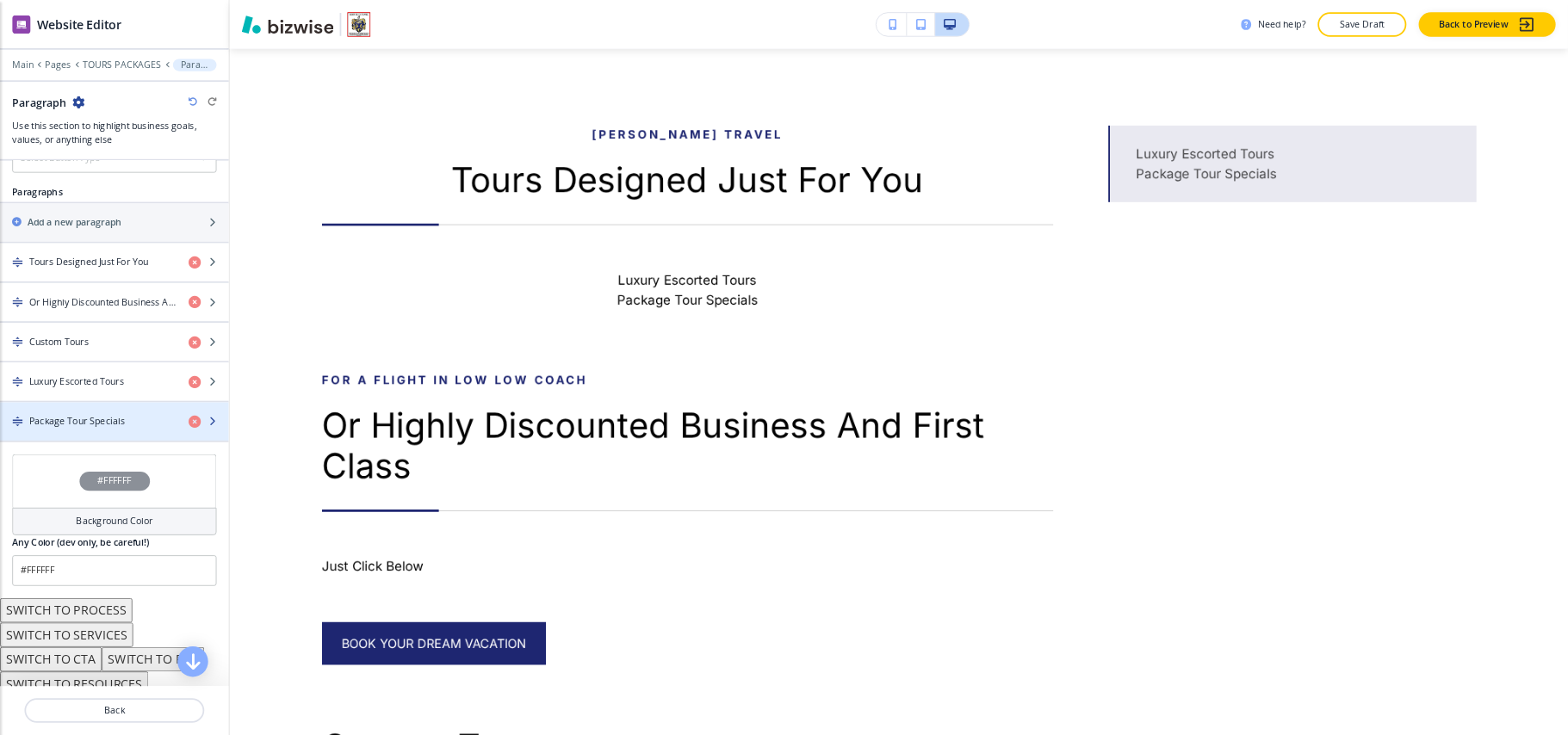
scroll to position [646, 0]
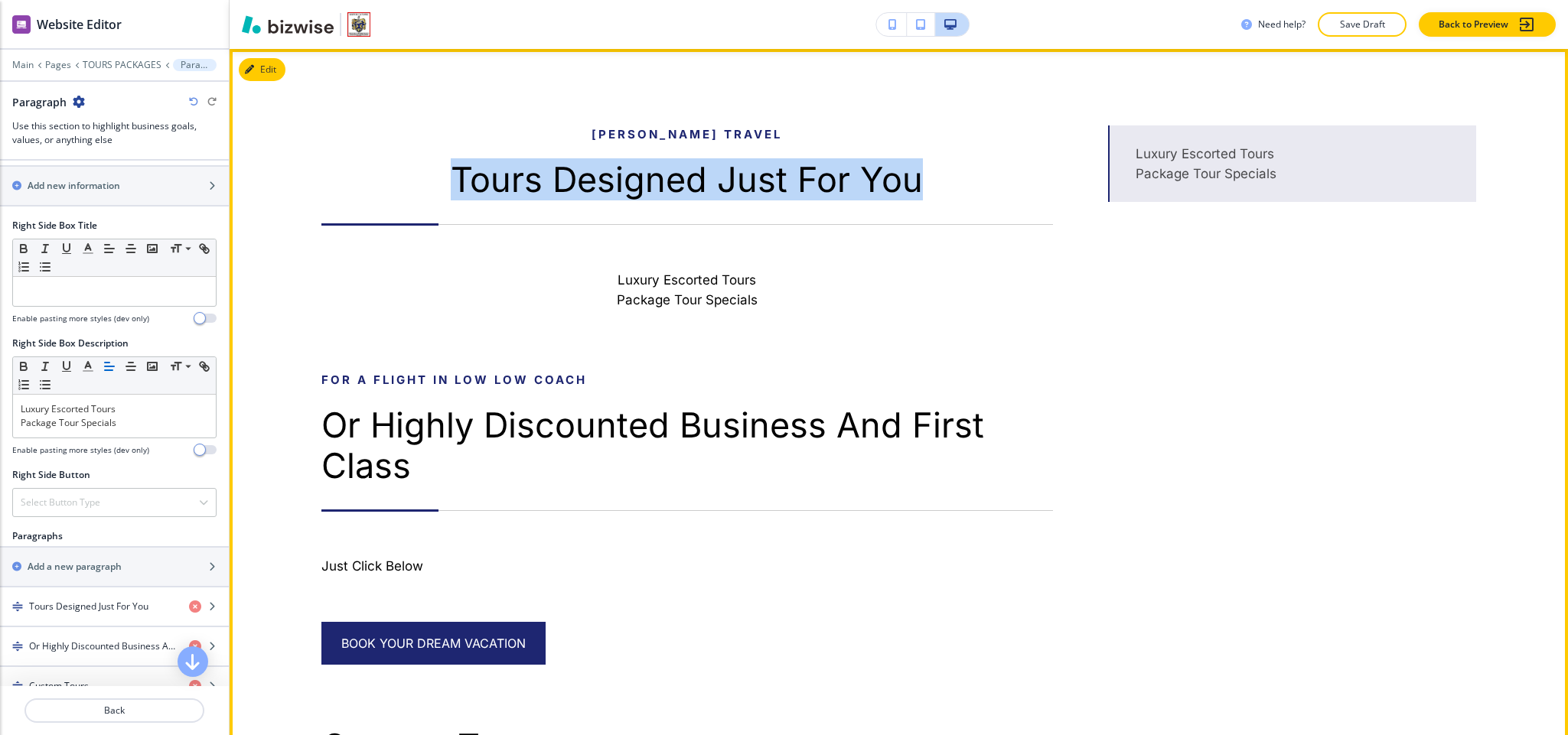
drag, startPoint x: 432, startPoint y: 177, endPoint x: 944, endPoint y: 175, distance: 512.0
click at [944, 175] on p "Tours Designed Just For You" at bounding box center [688, 180] width 732 height 41
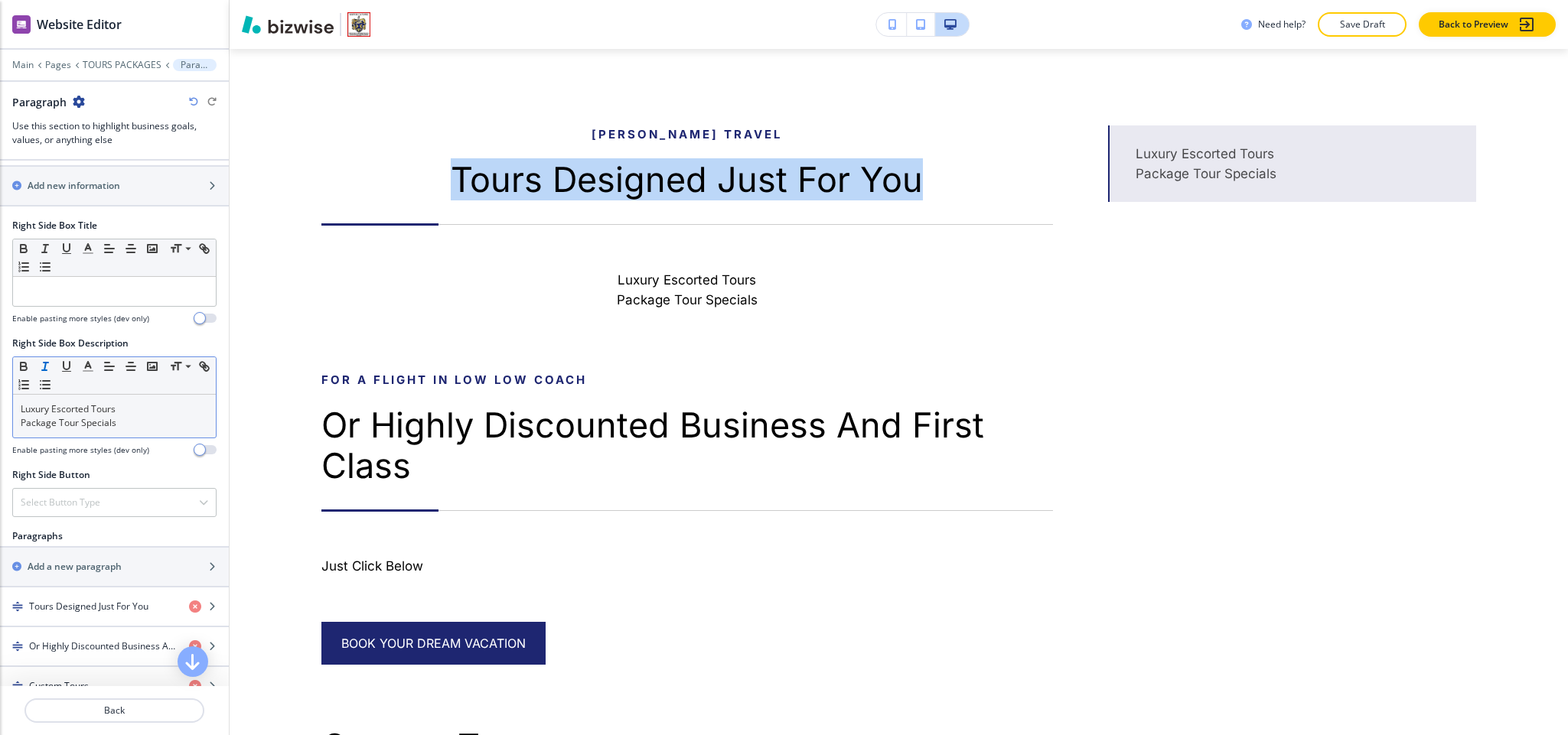
copy p "Tours Designed Just For You"
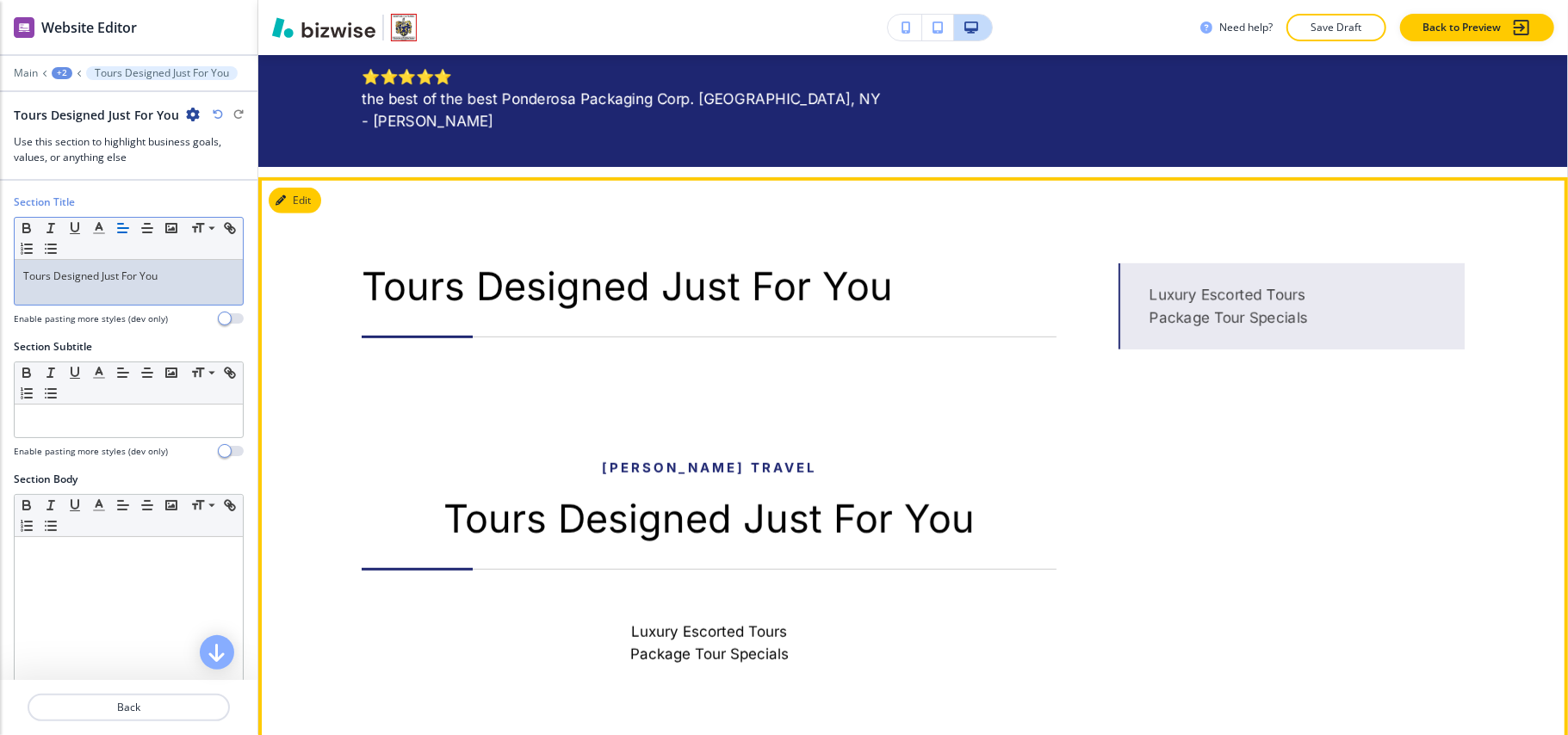
scroll to position [752, 0]
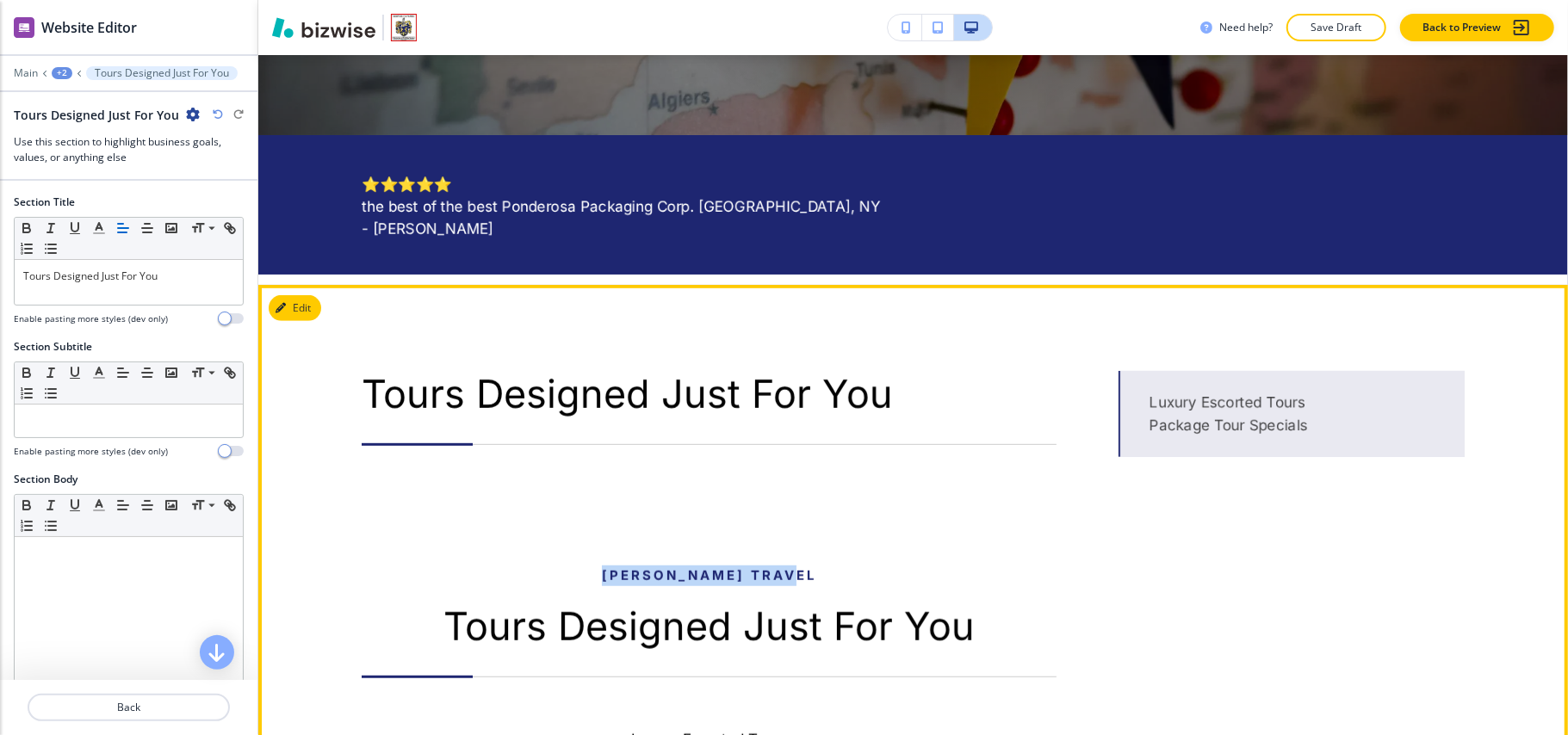
drag, startPoint x: 565, startPoint y: 566, endPoint x: 836, endPoint y: 569, distance: 271.0
click at [836, 569] on p "Scott Grody Travel" at bounding box center [709, 576] width 695 height 21
copy p "Scott Grody Travel"
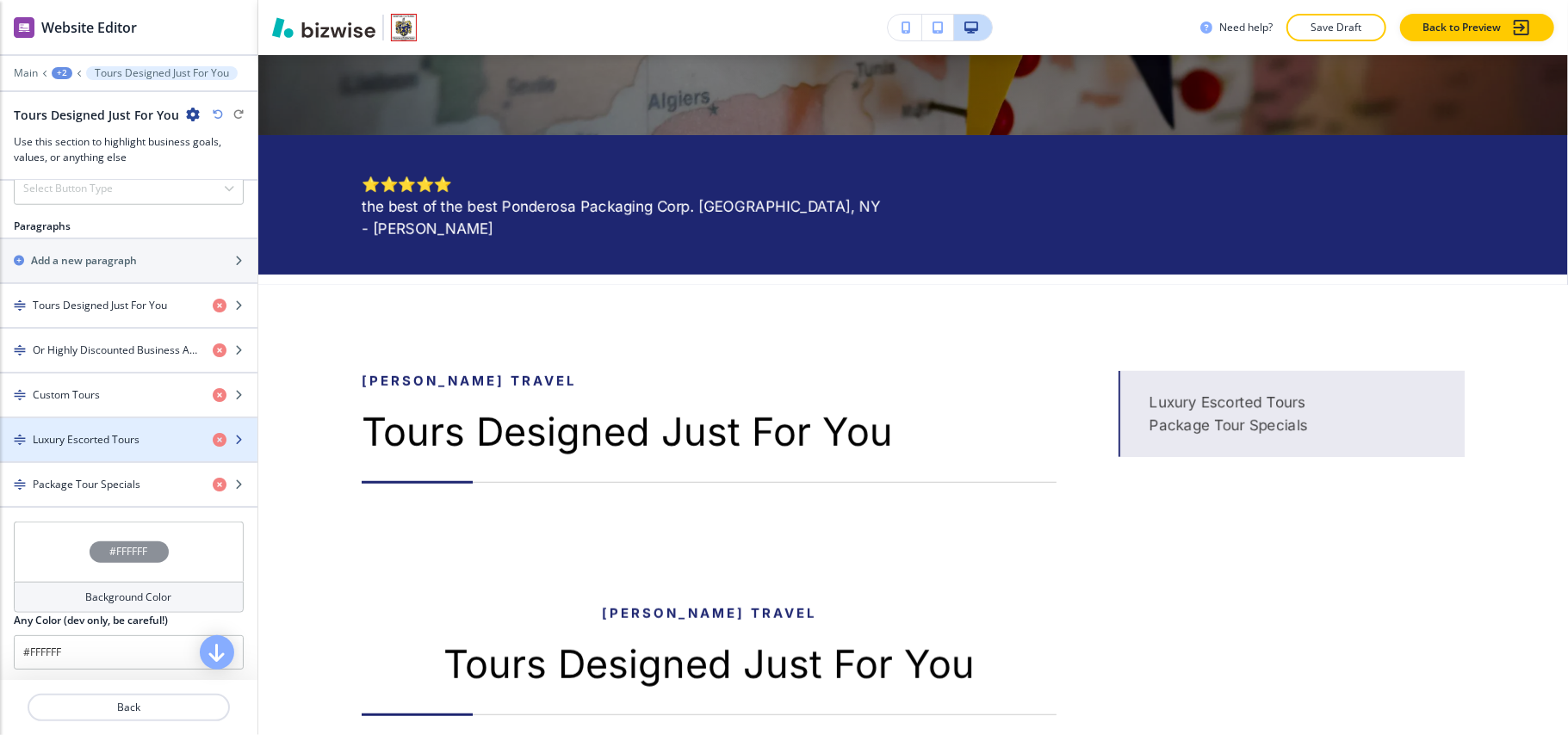
scroll to position [1033, 0]
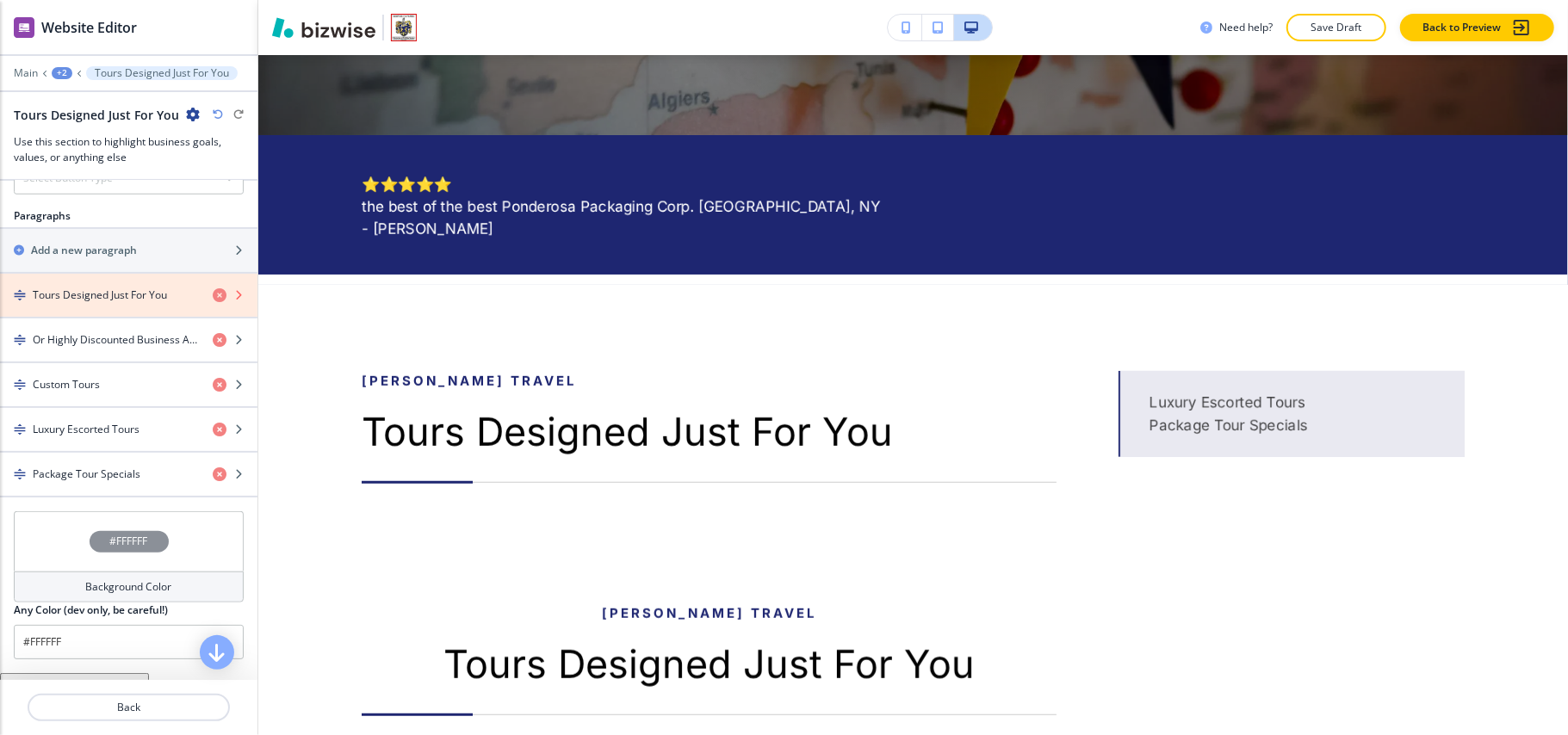
click at [212, 303] on icon "button" at bounding box center [219, 295] width 14 height 14
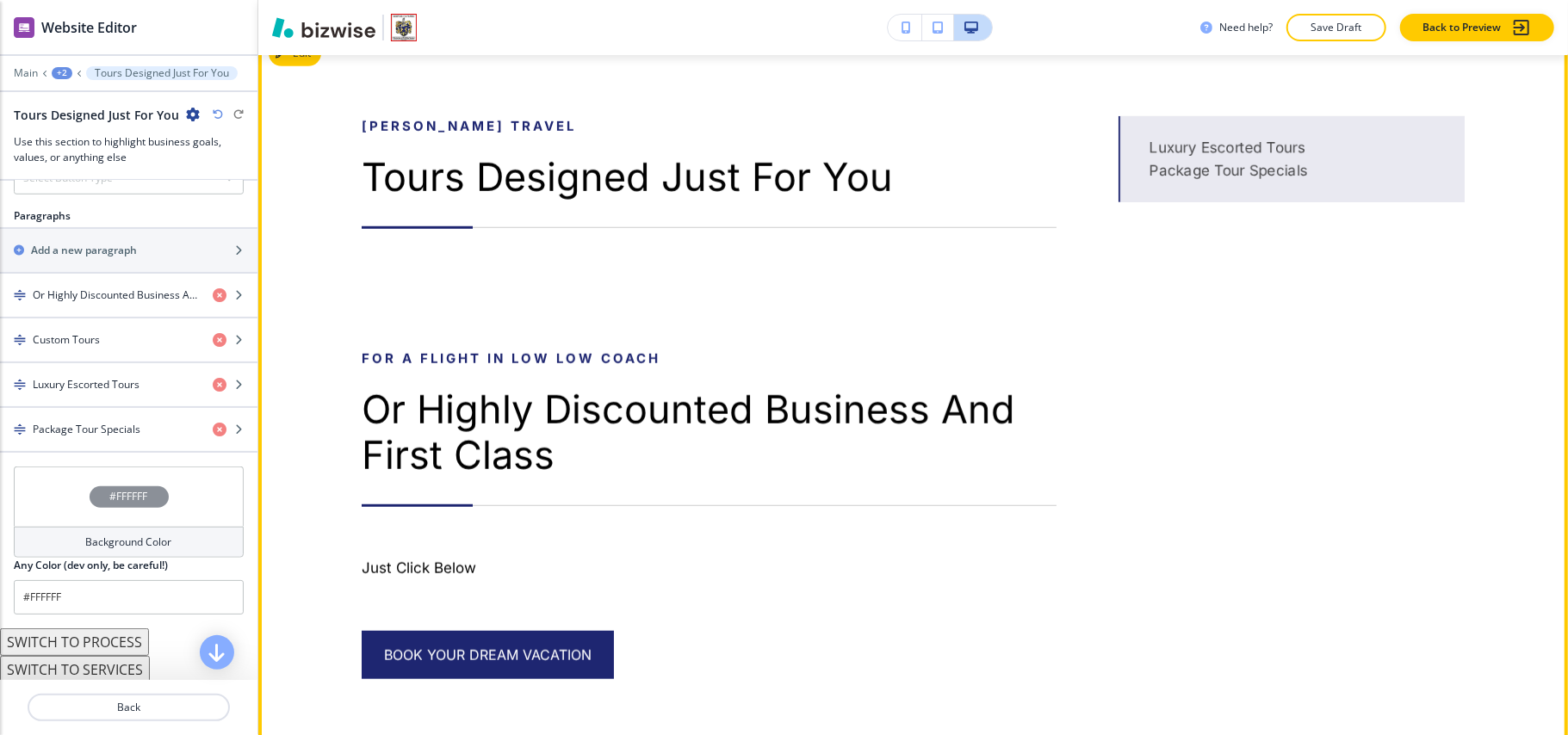
scroll to position [867, 0]
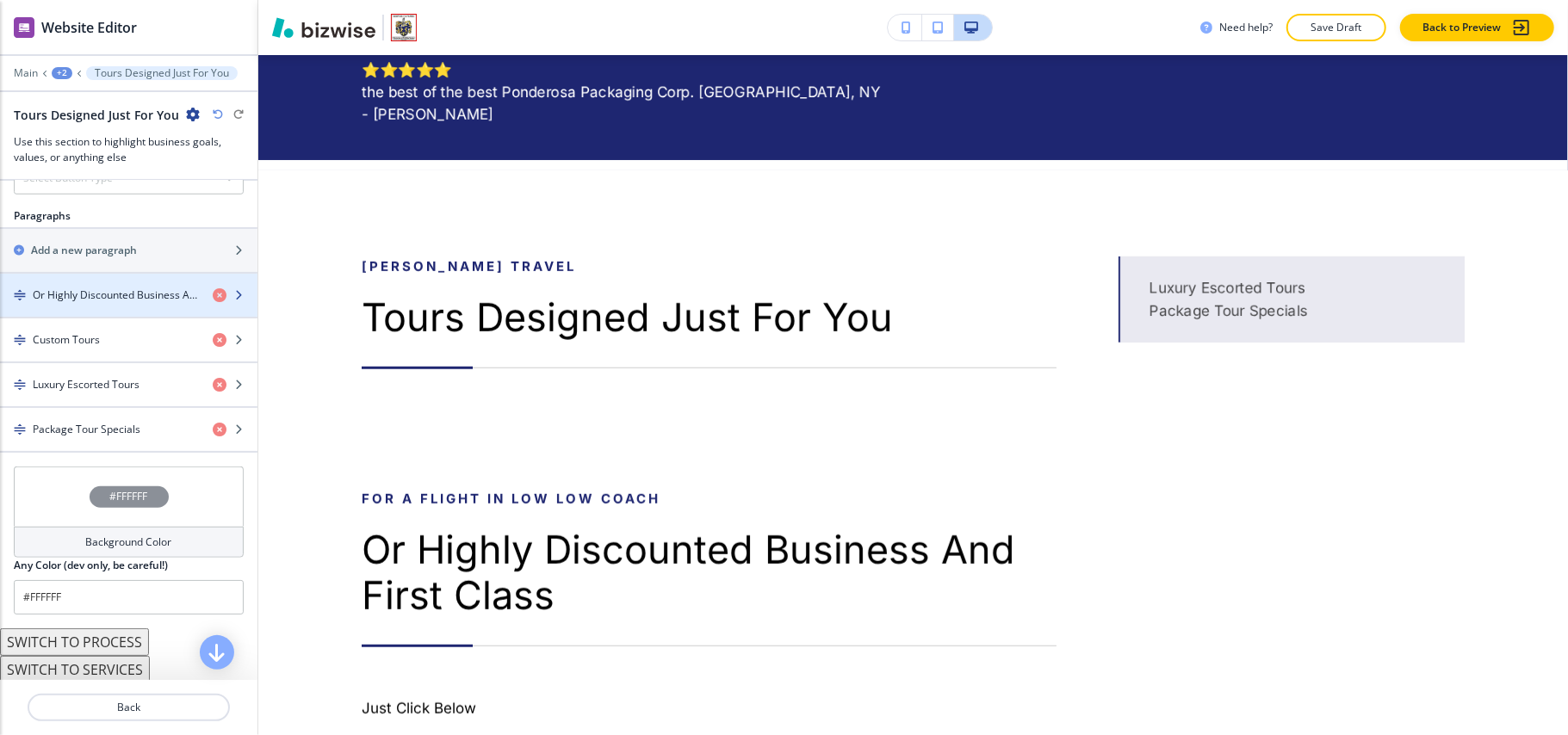
click at [95, 311] on div "button" at bounding box center [129, 309] width 258 height 14
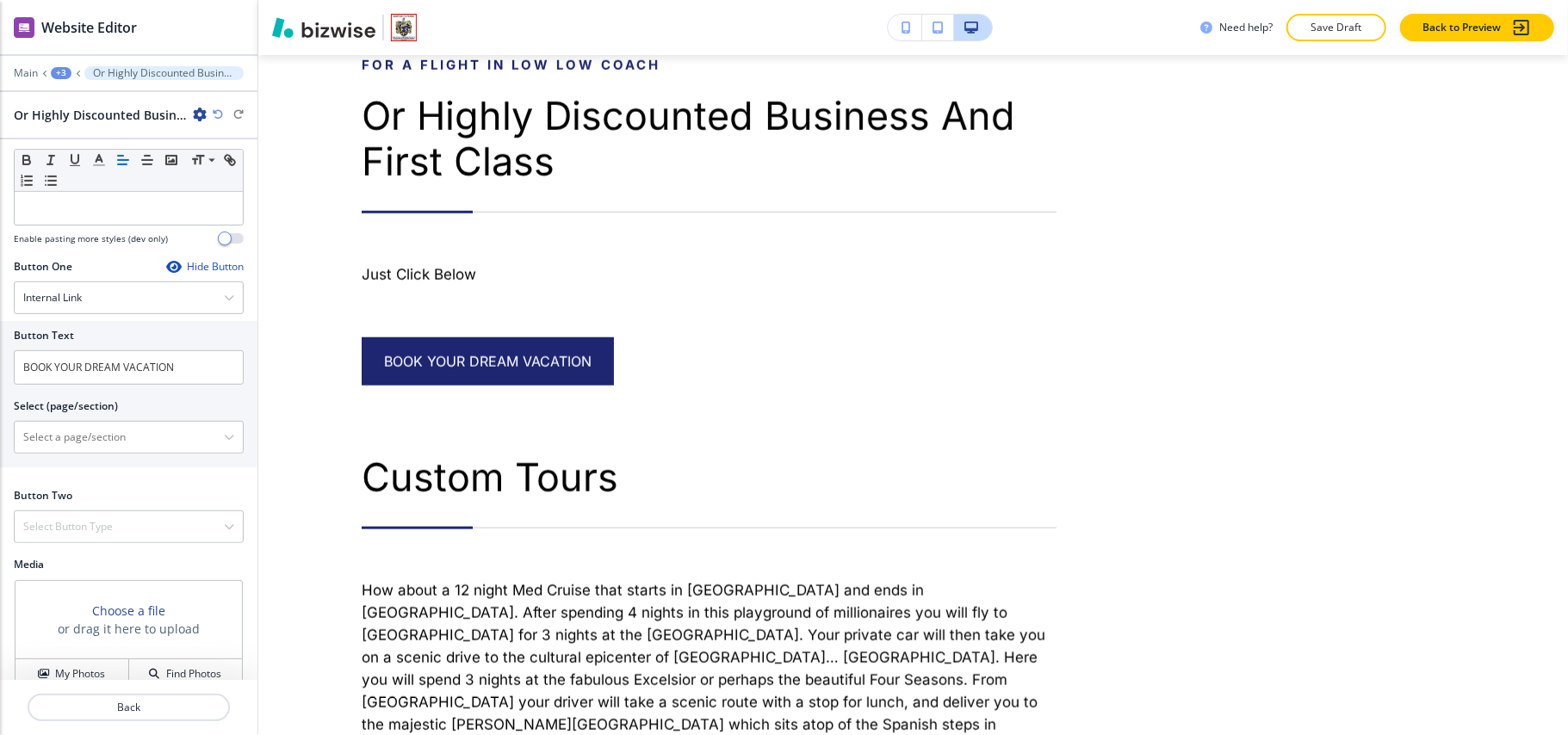
scroll to position [663, 0]
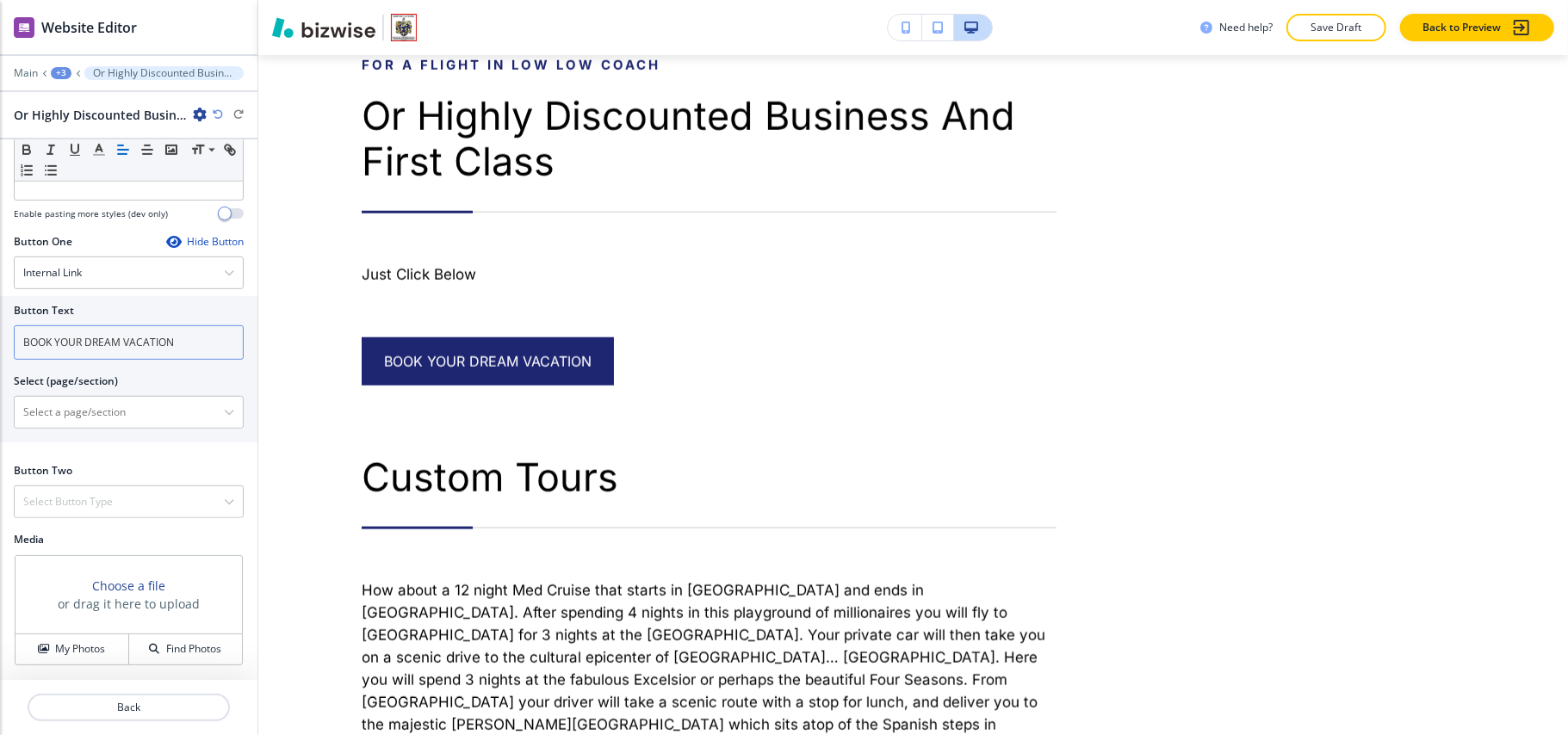
click at [131, 348] on input "BOOK YOUR DREAM VACATION" at bounding box center [129, 342] width 230 height 35
click at [108, 266] on div "Internal Link" at bounding box center [129, 273] width 228 height 31
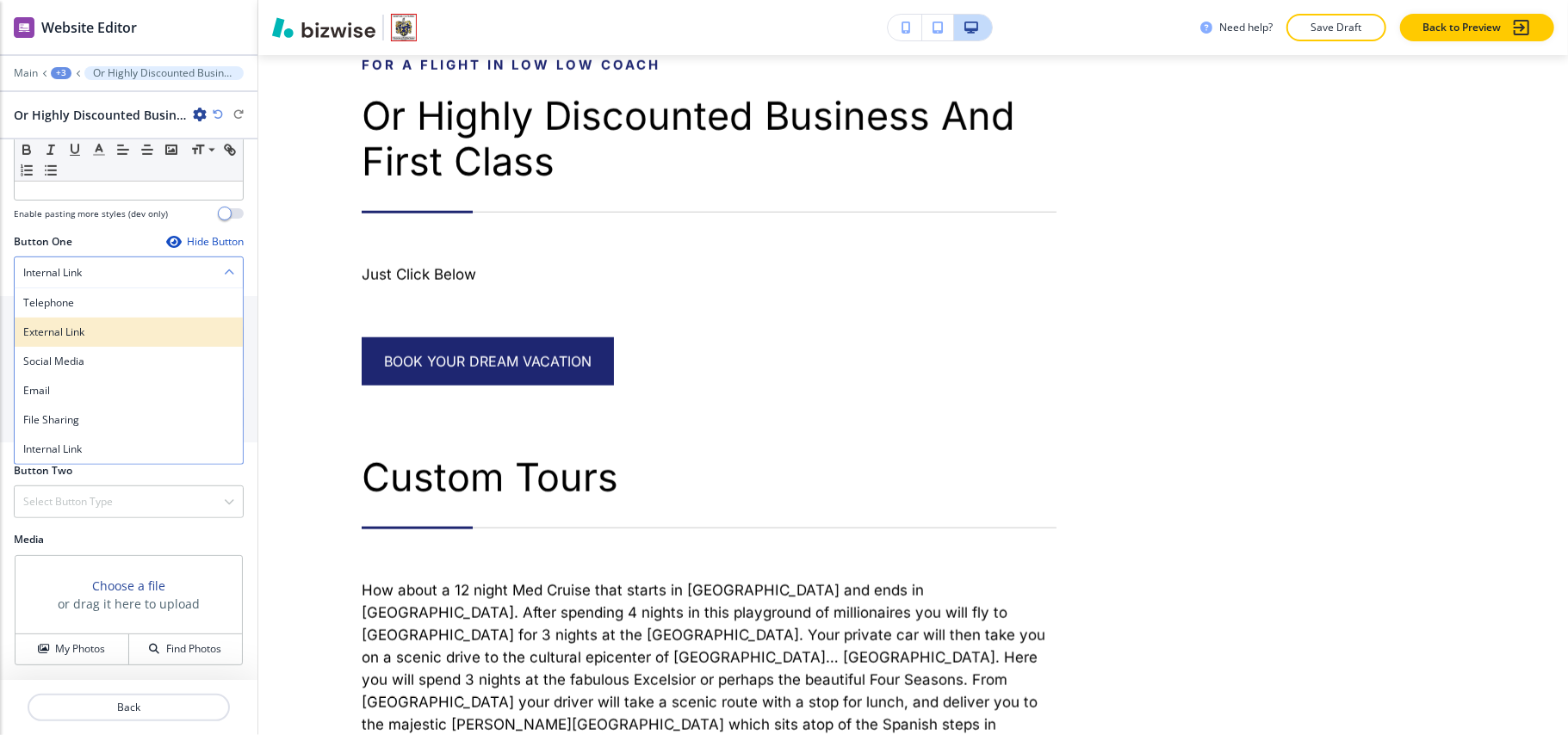
click at [93, 325] on h4 "External Link" at bounding box center [129, 332] width 211 height 15
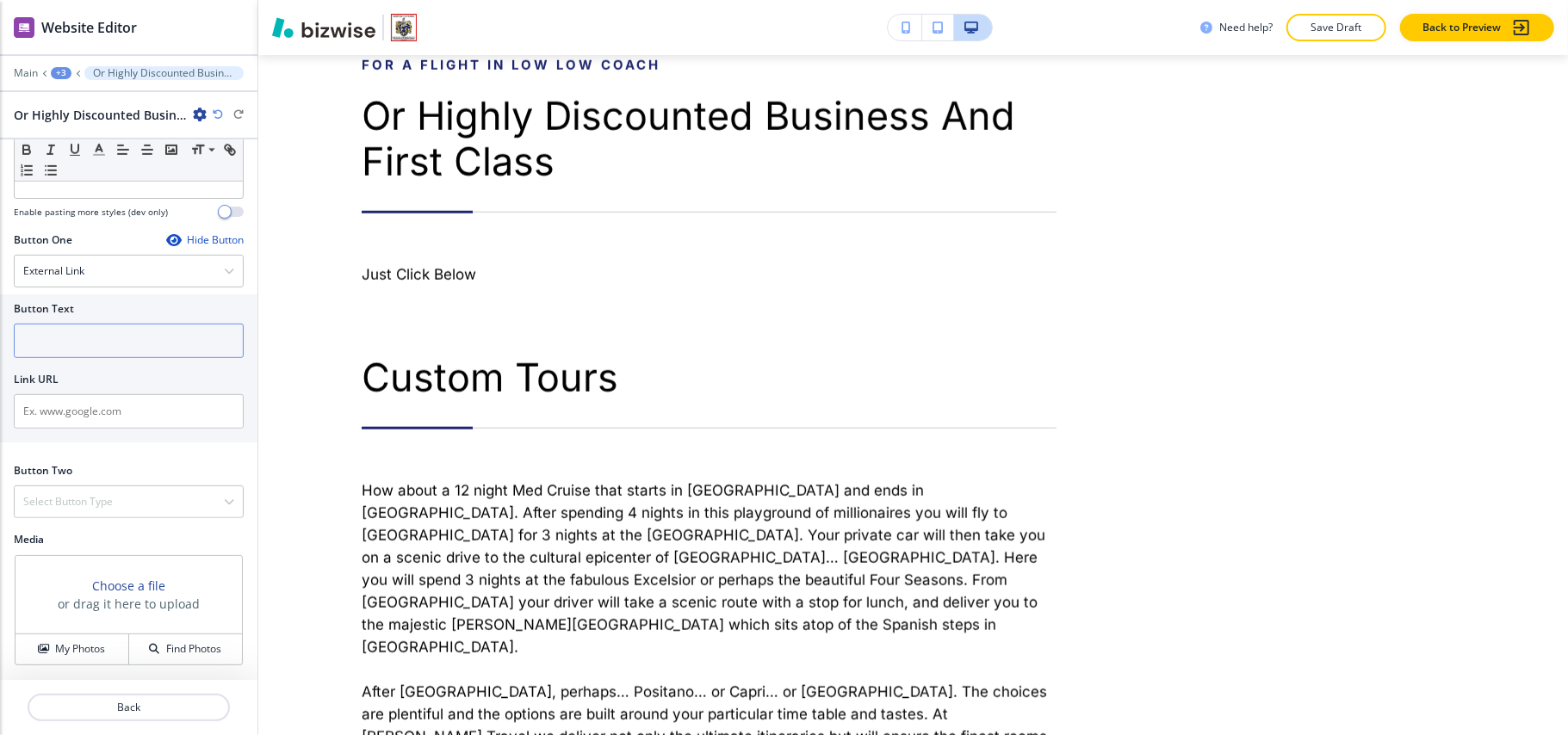
click at [83, 344] on input "text" at bounding box center [129, 340] width 230 height 35
paste input "BOOK YOUR DREAM VACATION"
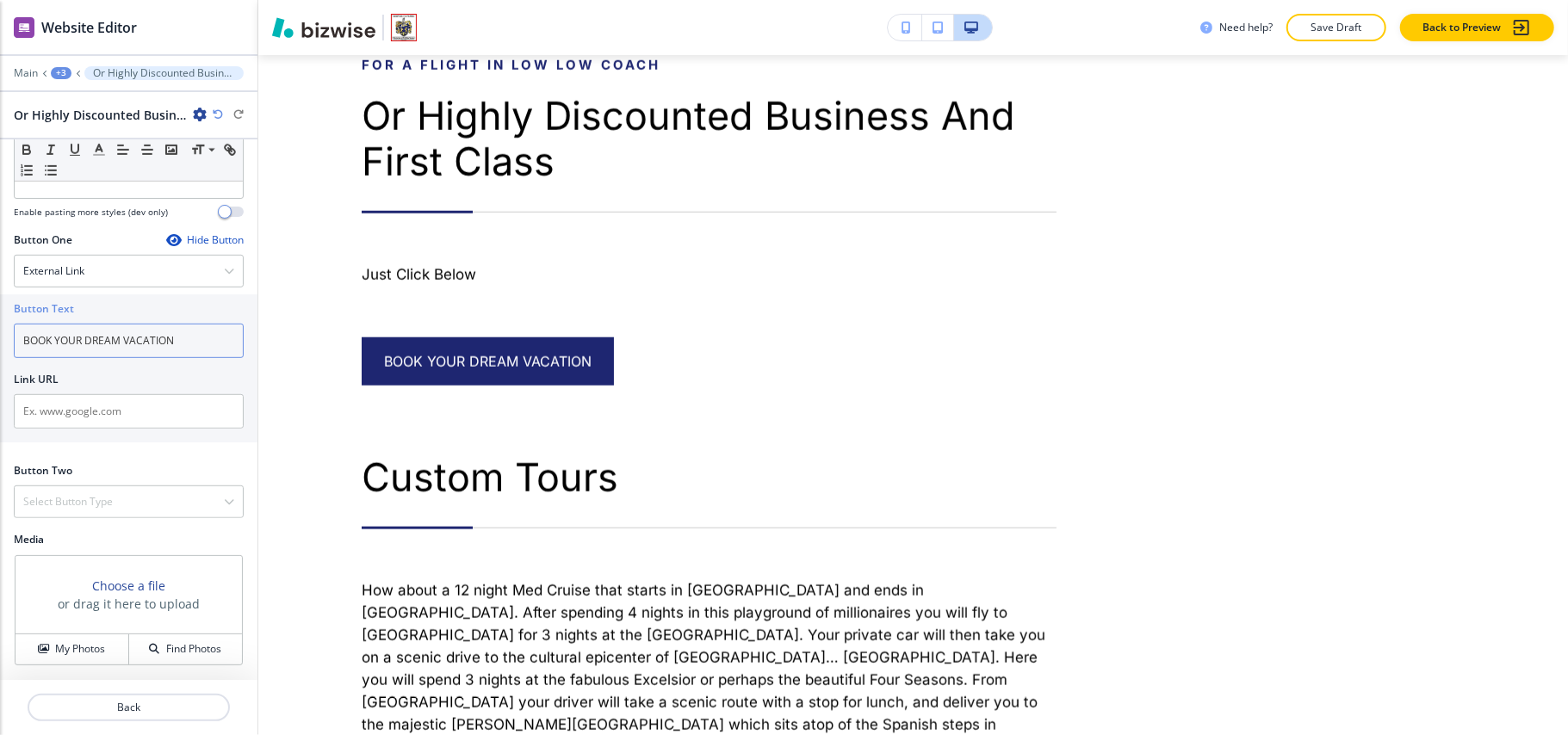
type input "BOOK YOUR DREAM VACATION"
click at [93, 415] on input "text" at bounding box center [129, 412] width 230 height 35
paste input "https://beta.pleasantholidays.com/#/form?booking=N4Ig9gdgpg6ghgTxALgGZwDYGcoBoQ…"
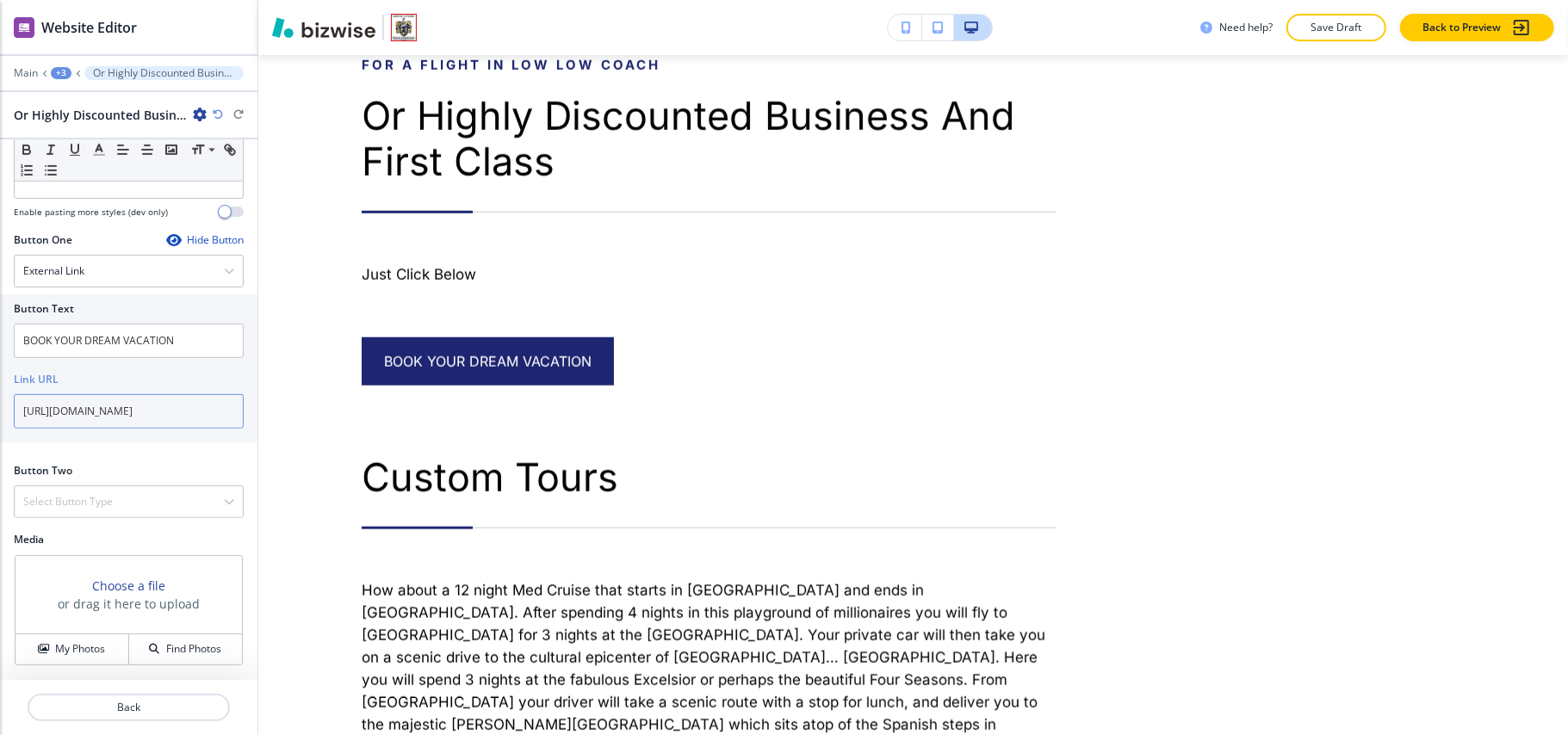
scroll to position [0, 3180]
type input "https://beta.pleasantholidays.com/#/form?booking=N4Ig9gdgpg6ghgTxALgGZwDYGcoBoQ…"
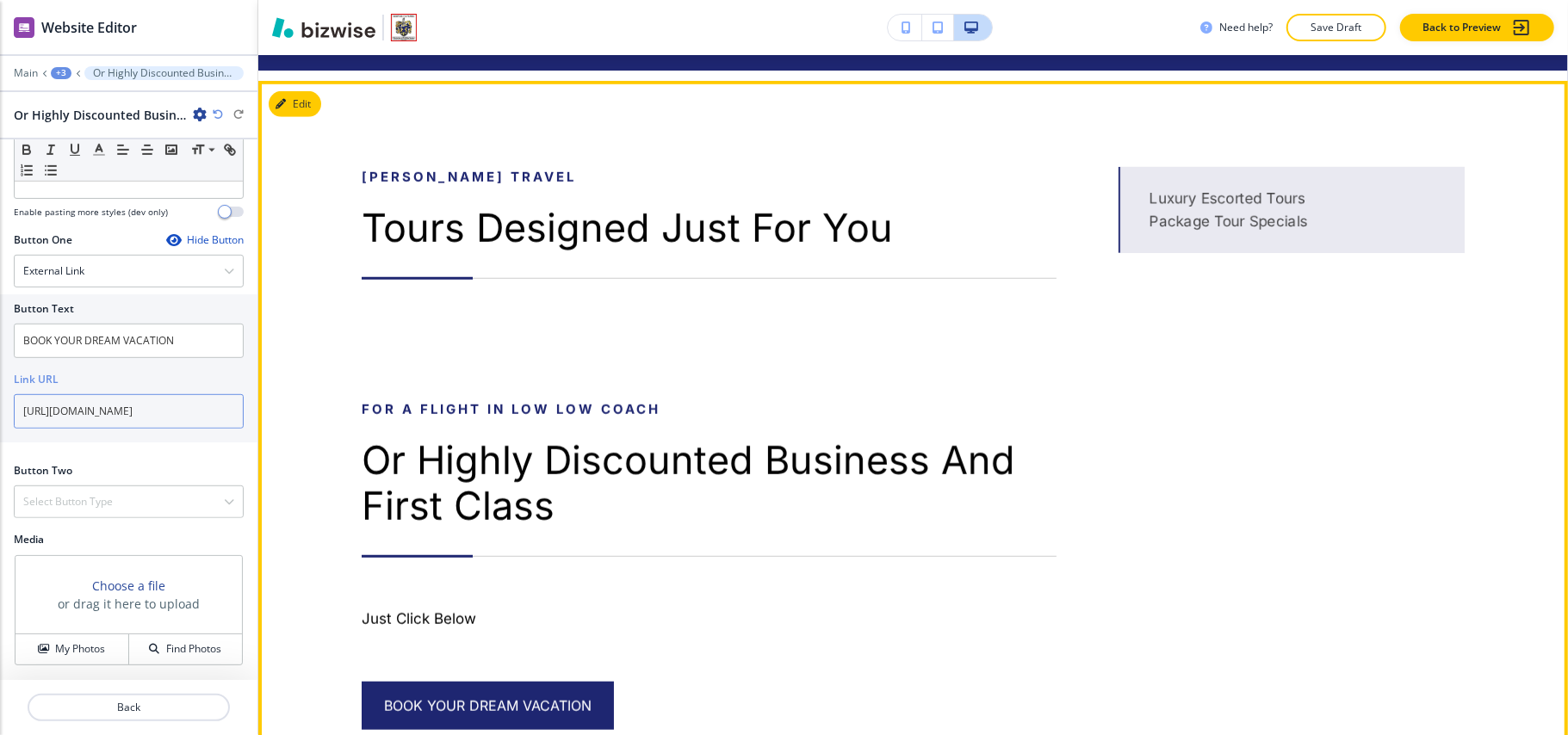
scroll to position [727, 0]
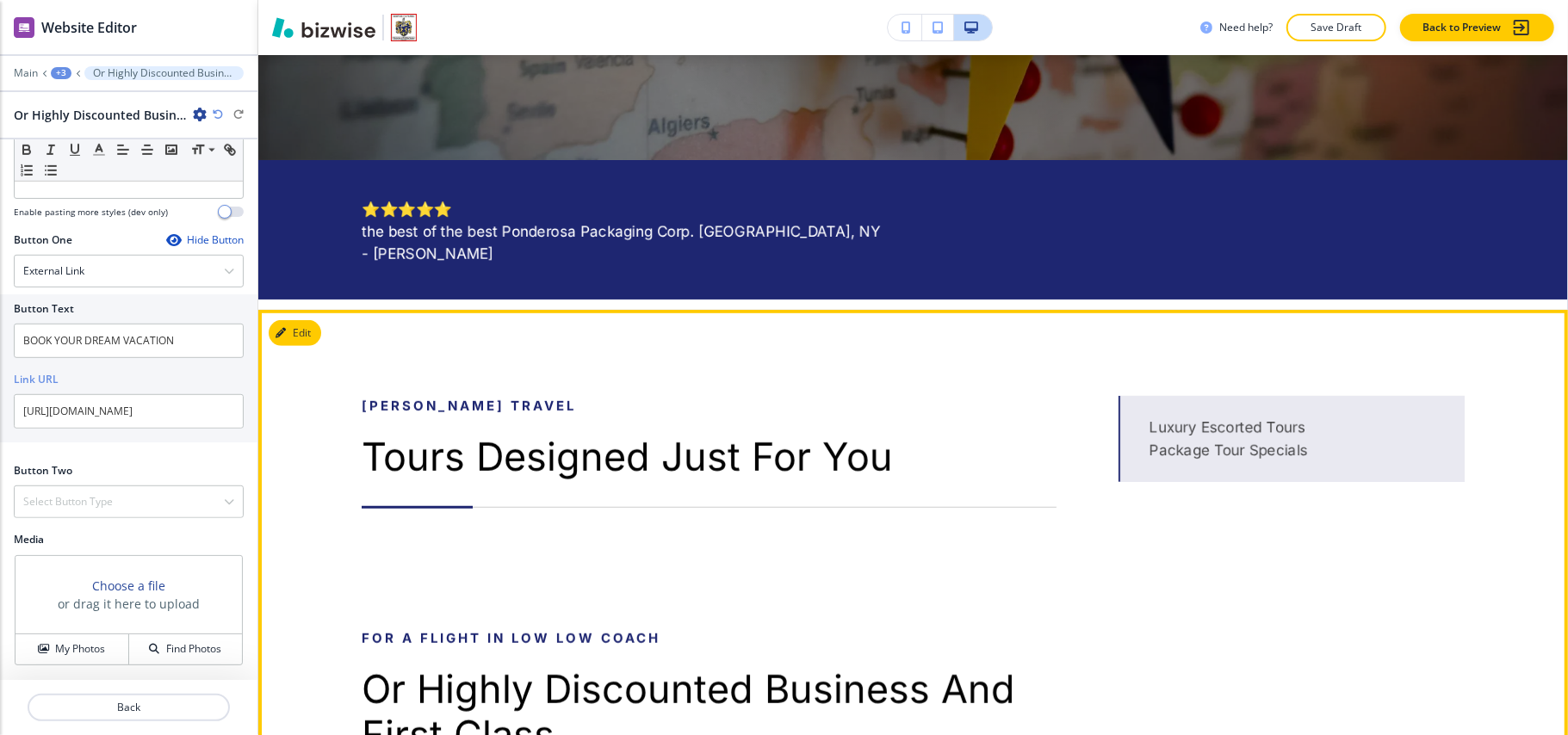
click at [297, 321] on button "Edit" at bounding box center [295, 333] width 53 height 25
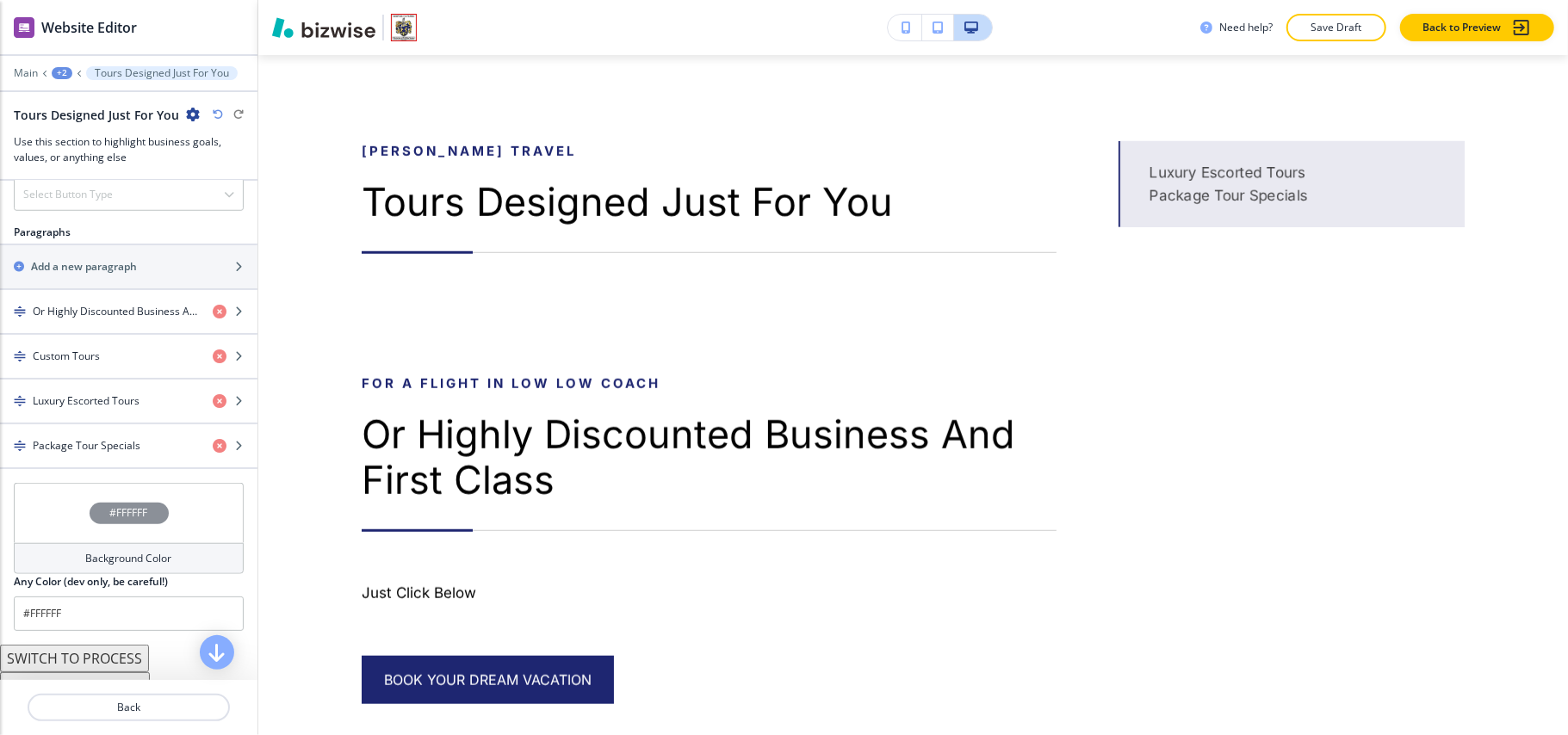
scroll to position [1103, 0]
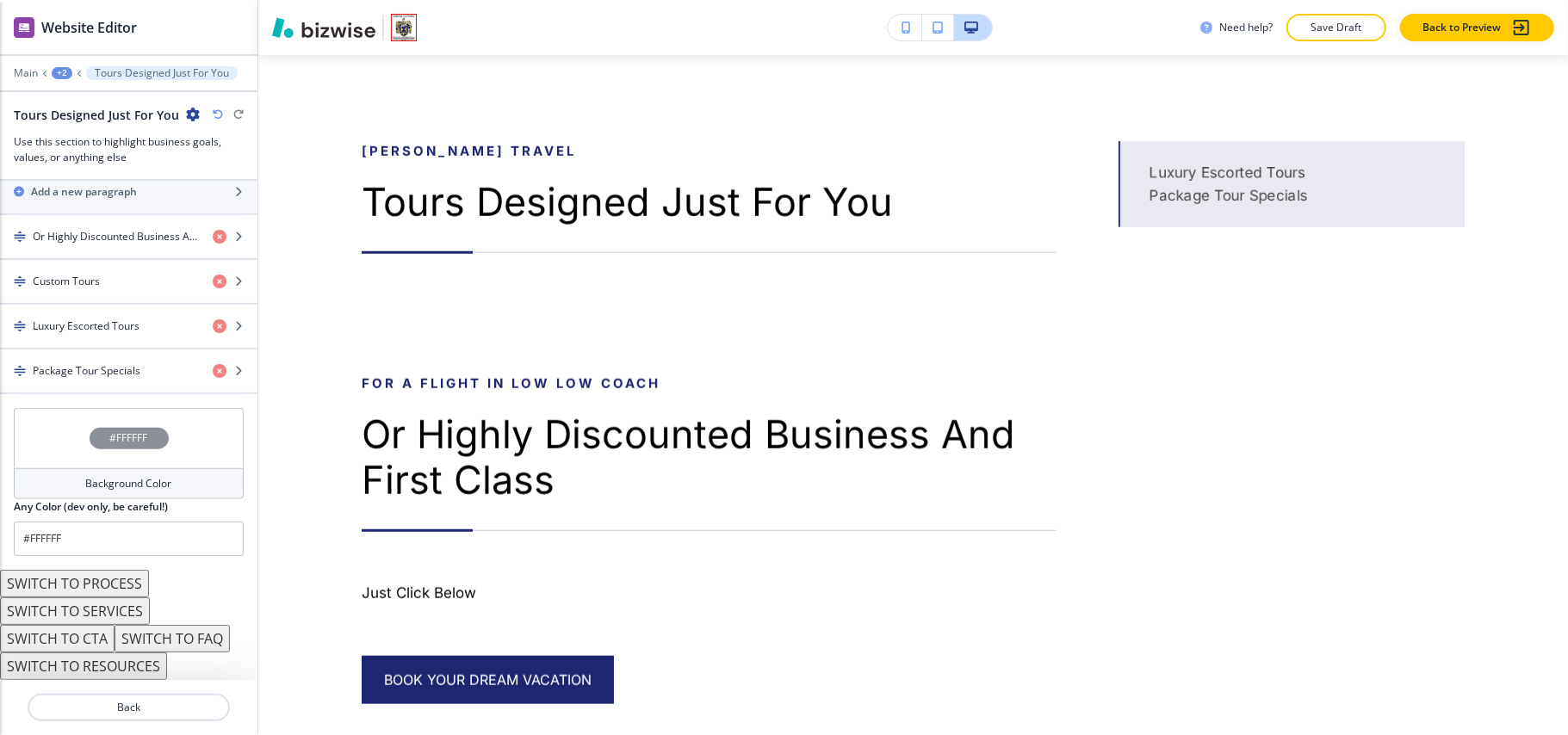
click at [118, 611] on button "SWITCH TO SERVICES" at bounding box center [74, 611] width 149 height 27
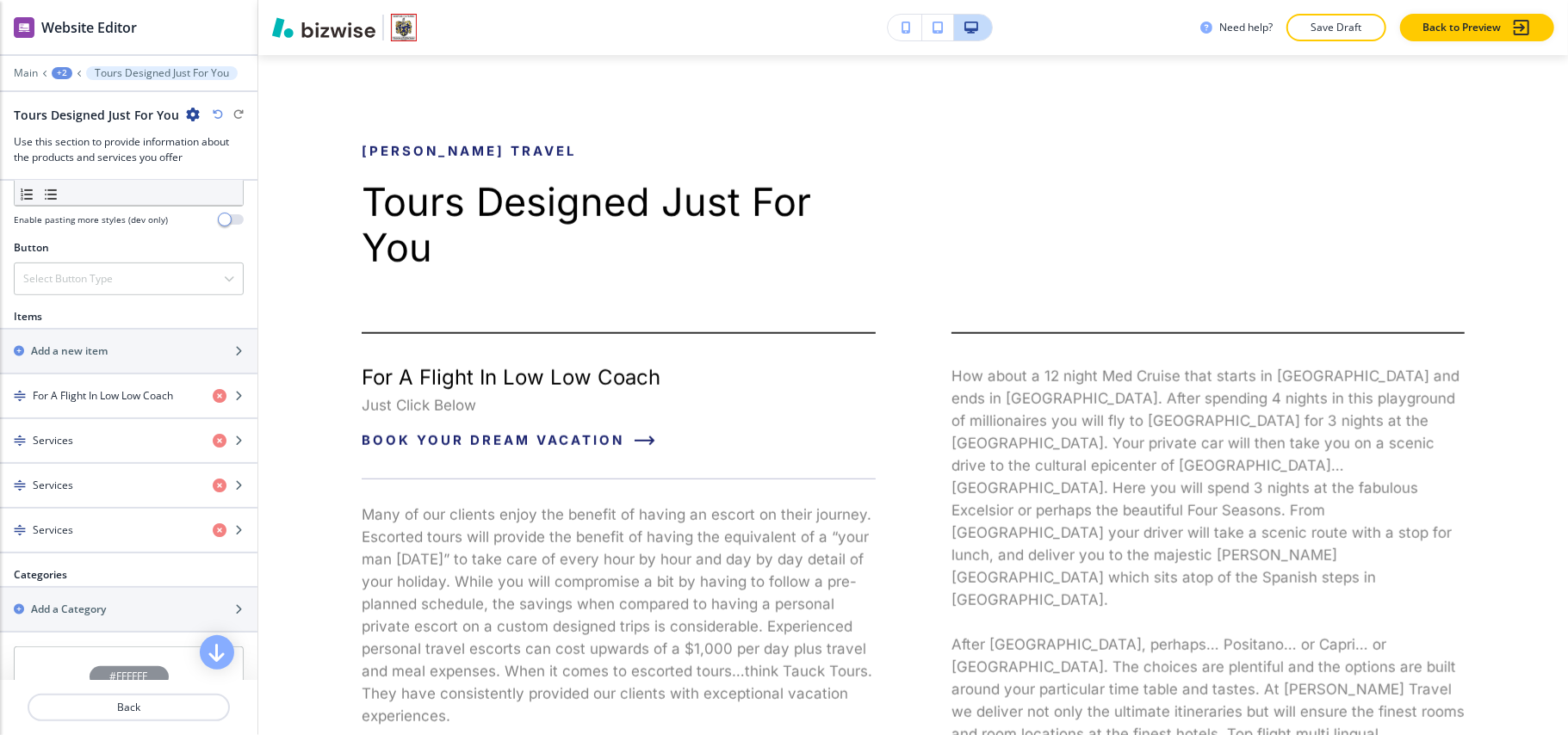
scroll to position [573, 0]
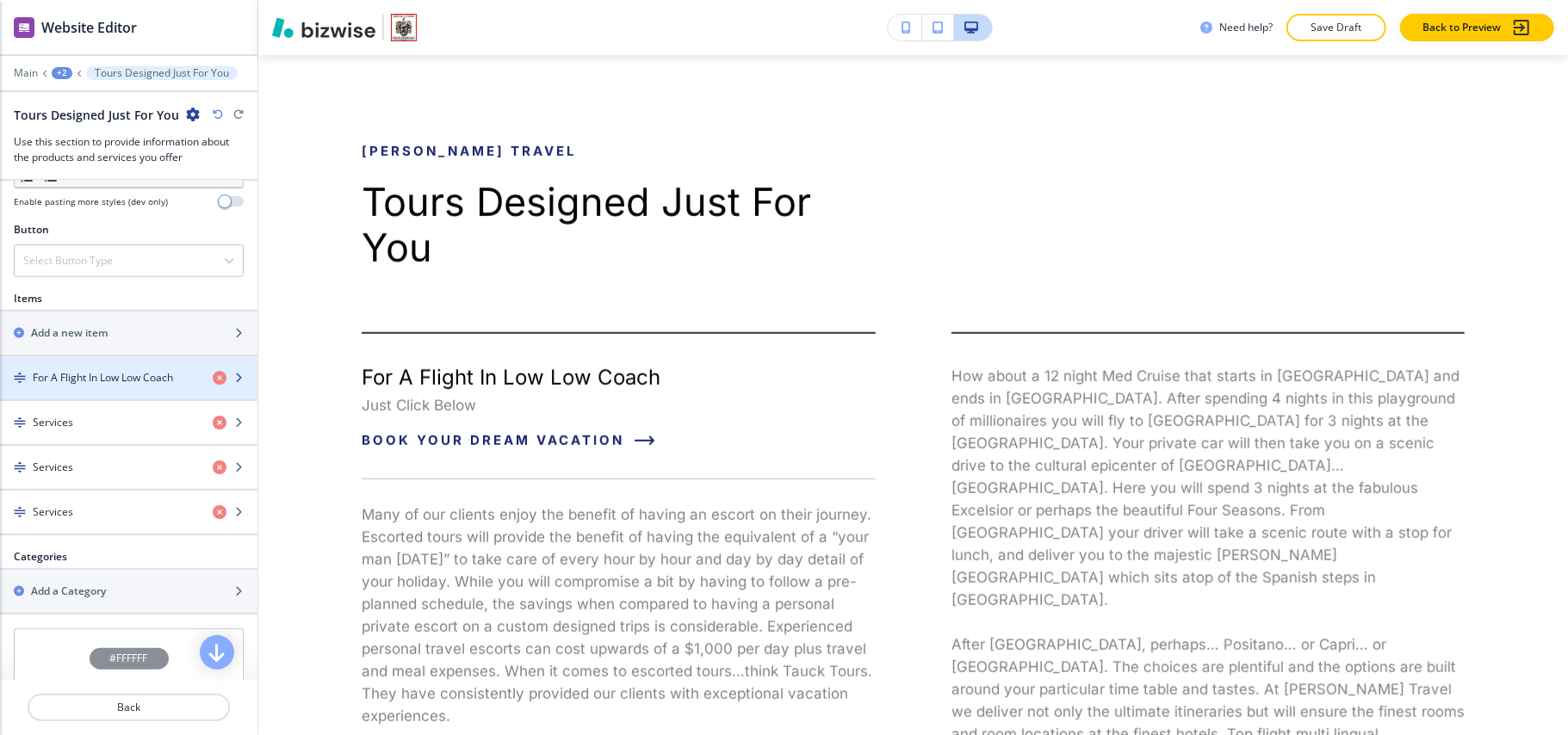
click at [69, 381] on h4 "For A Flight In Low Low Coach" at bounding box center [102, 378] width 140 height 15
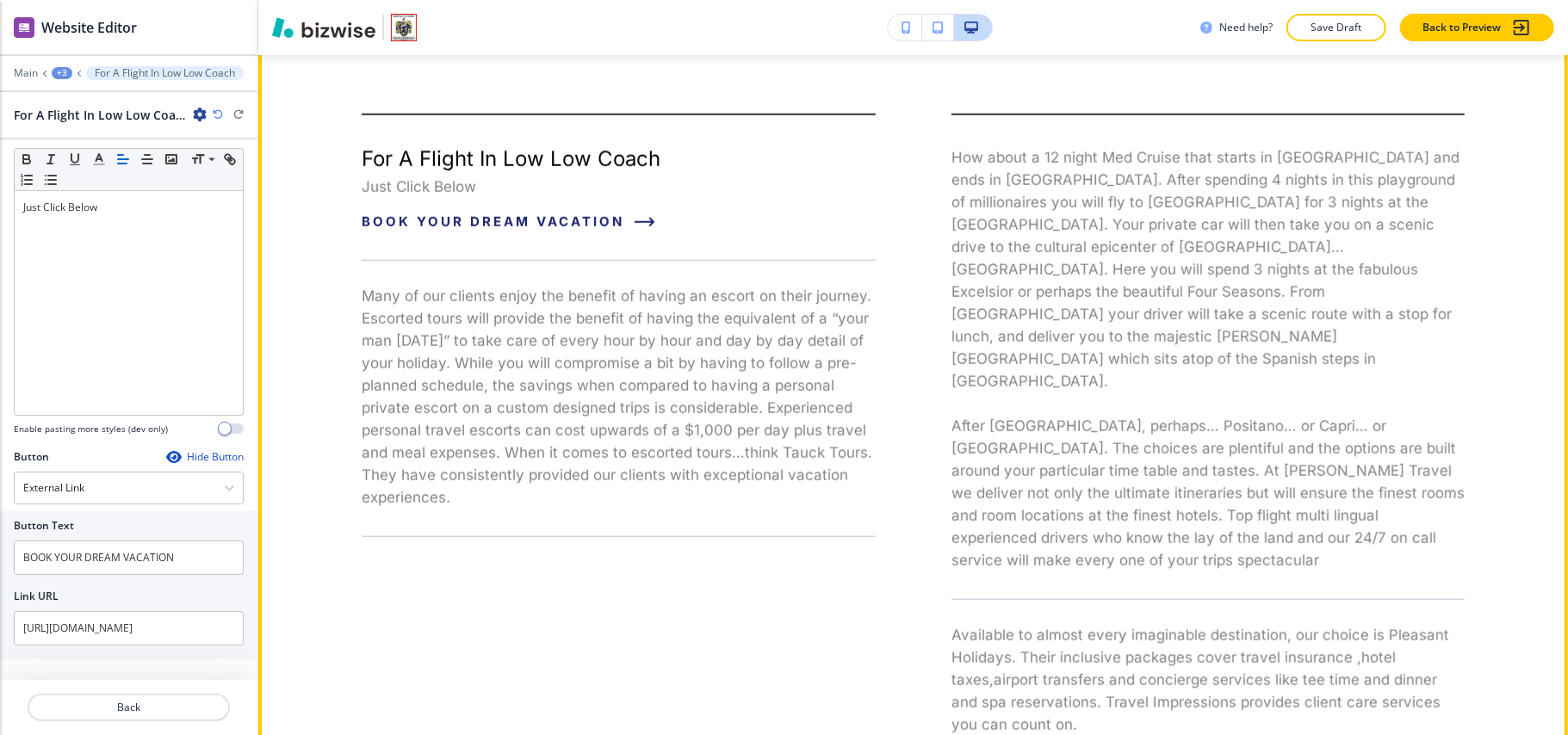
scroll to position [947, 0]
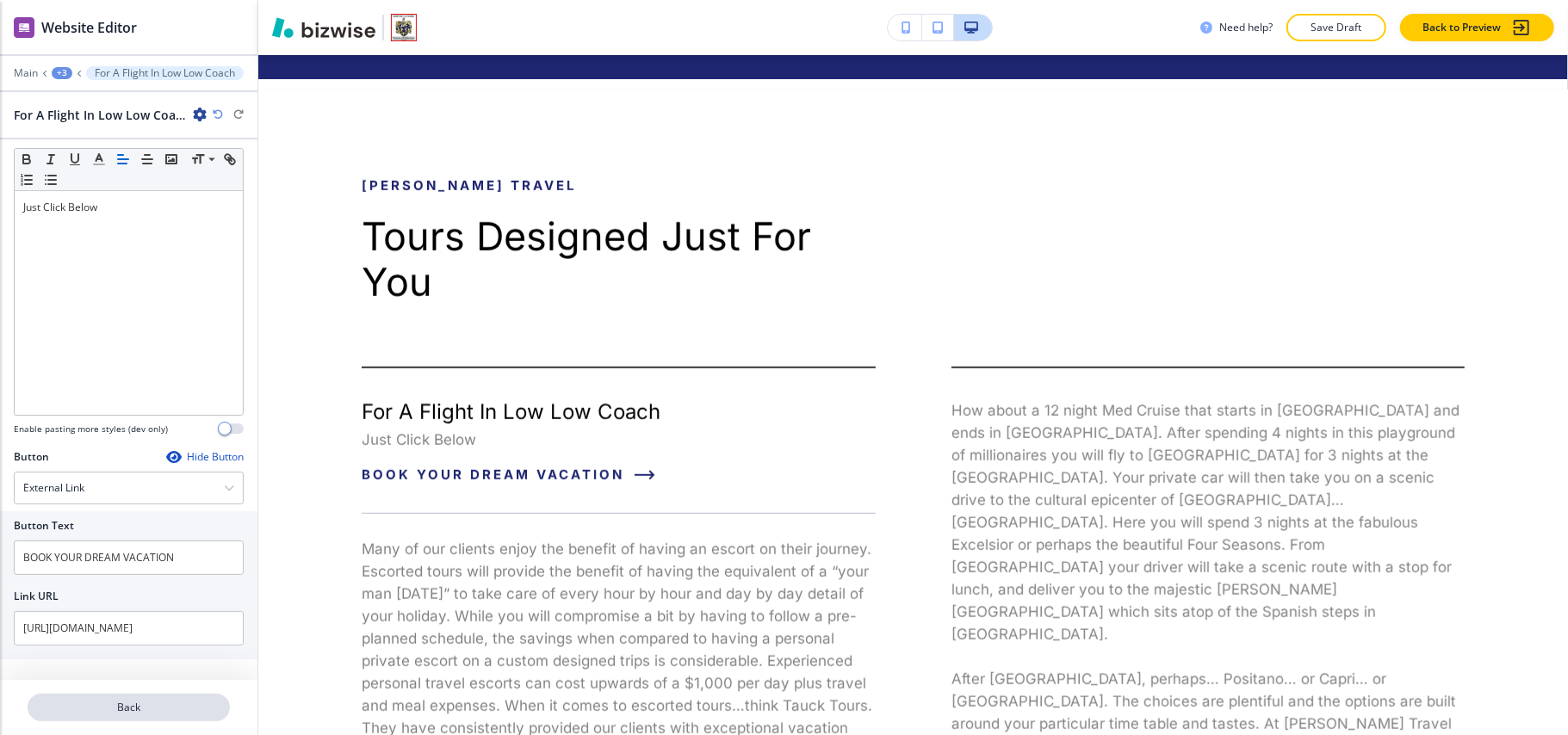
click at [128, 716] on button "Back" at bounding box center [128, 707] width 202 height 27
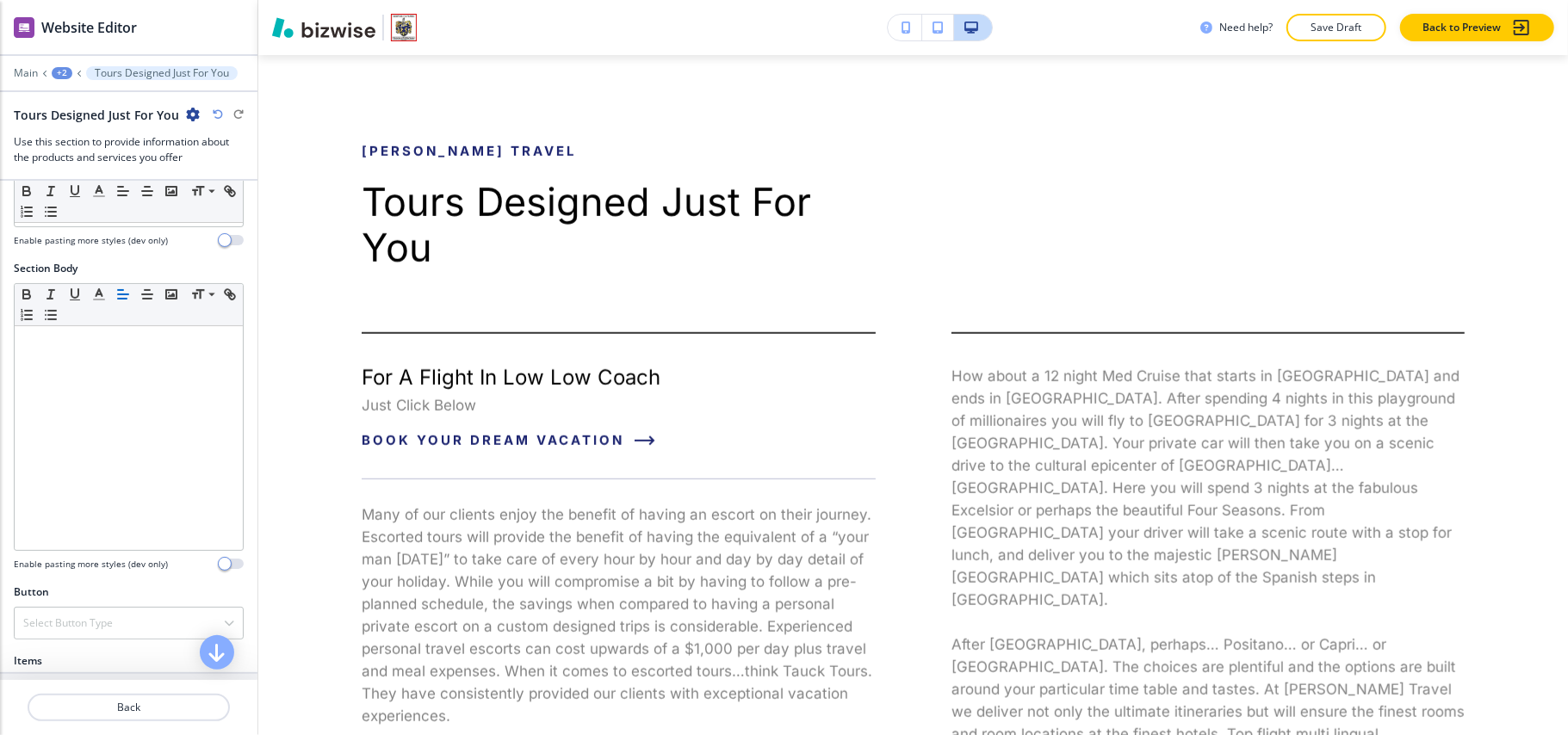
scroll to position [459, 0]
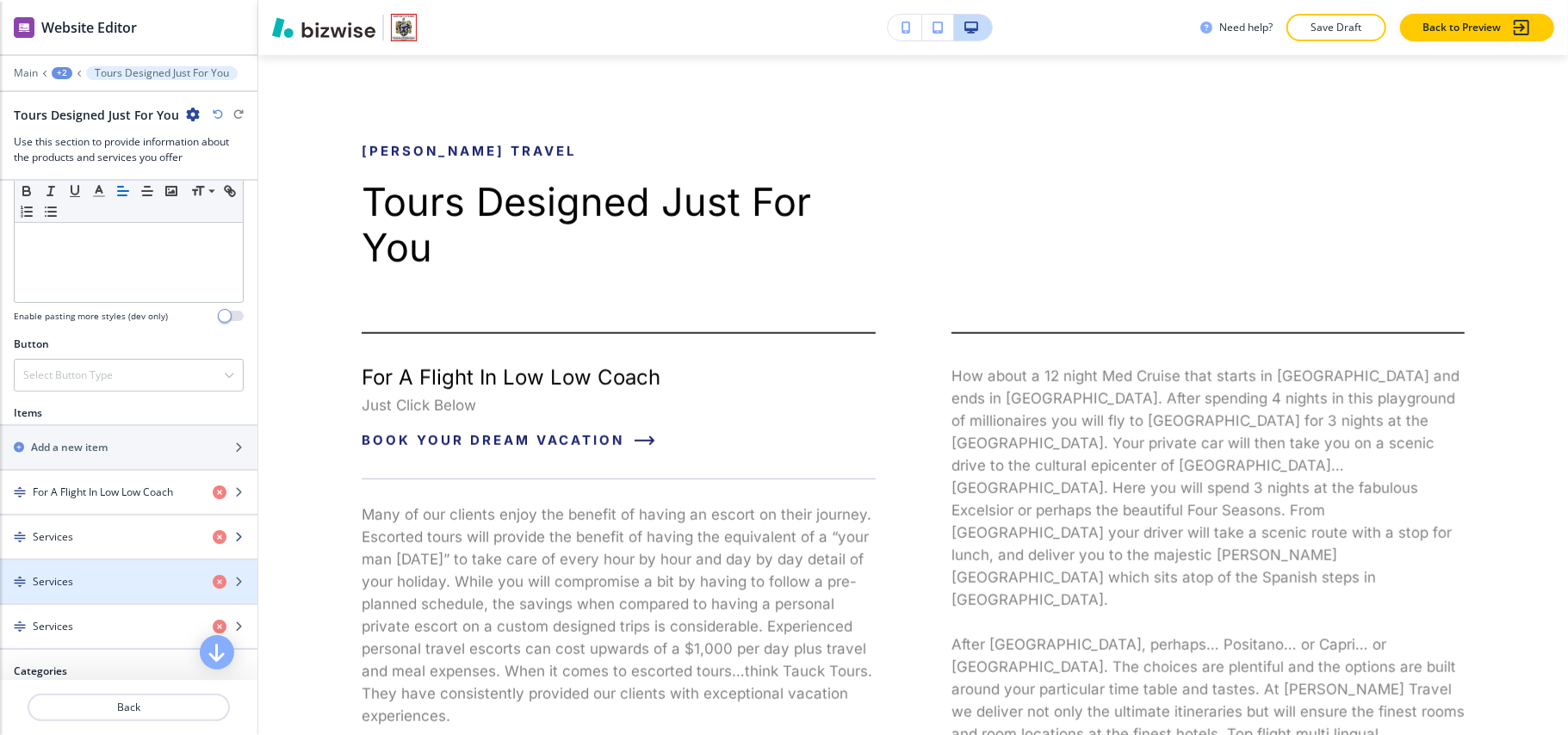
click at [87, 559] on div "button" at bounding box center [129, 552] width 258 height 14
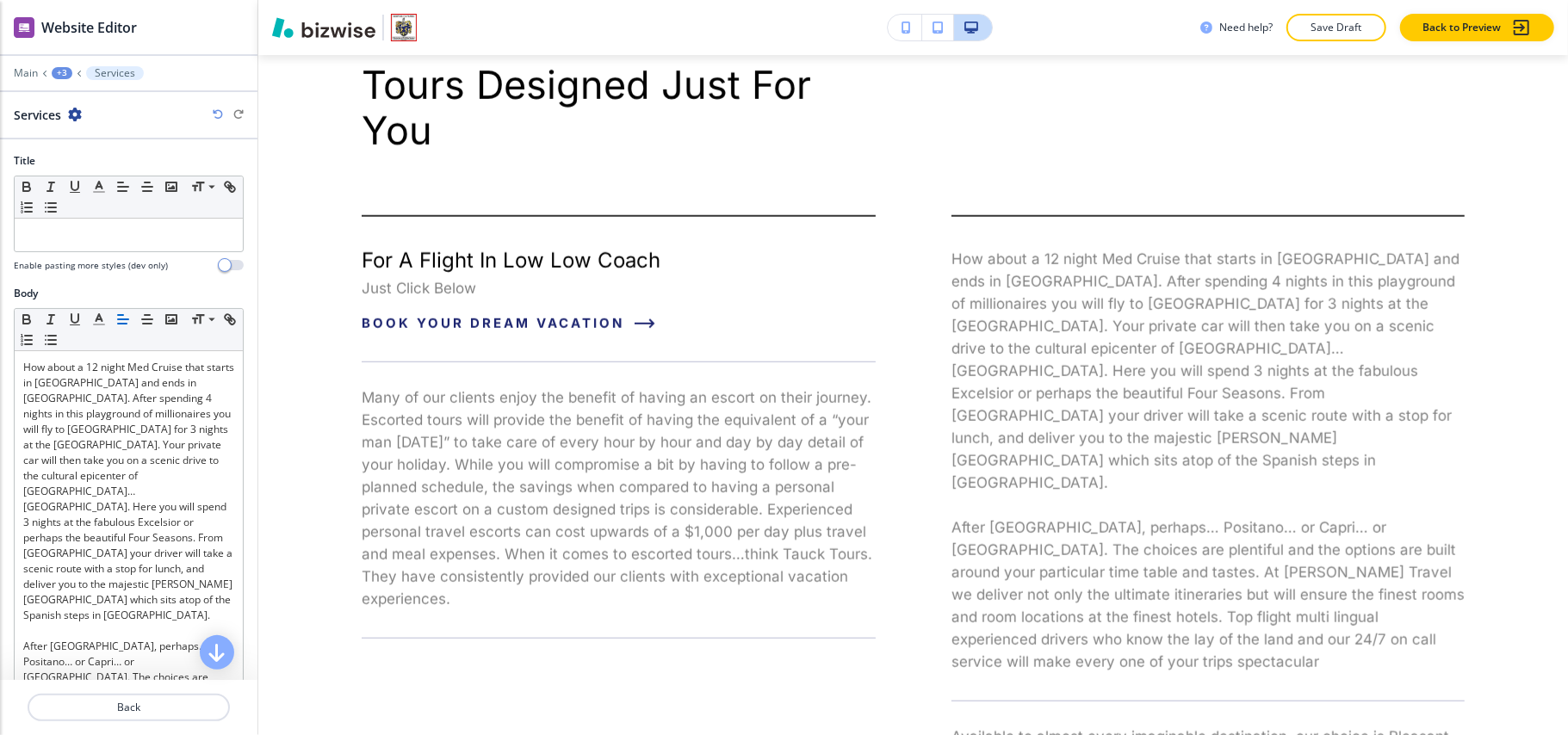
scroll to position [1291, 0]
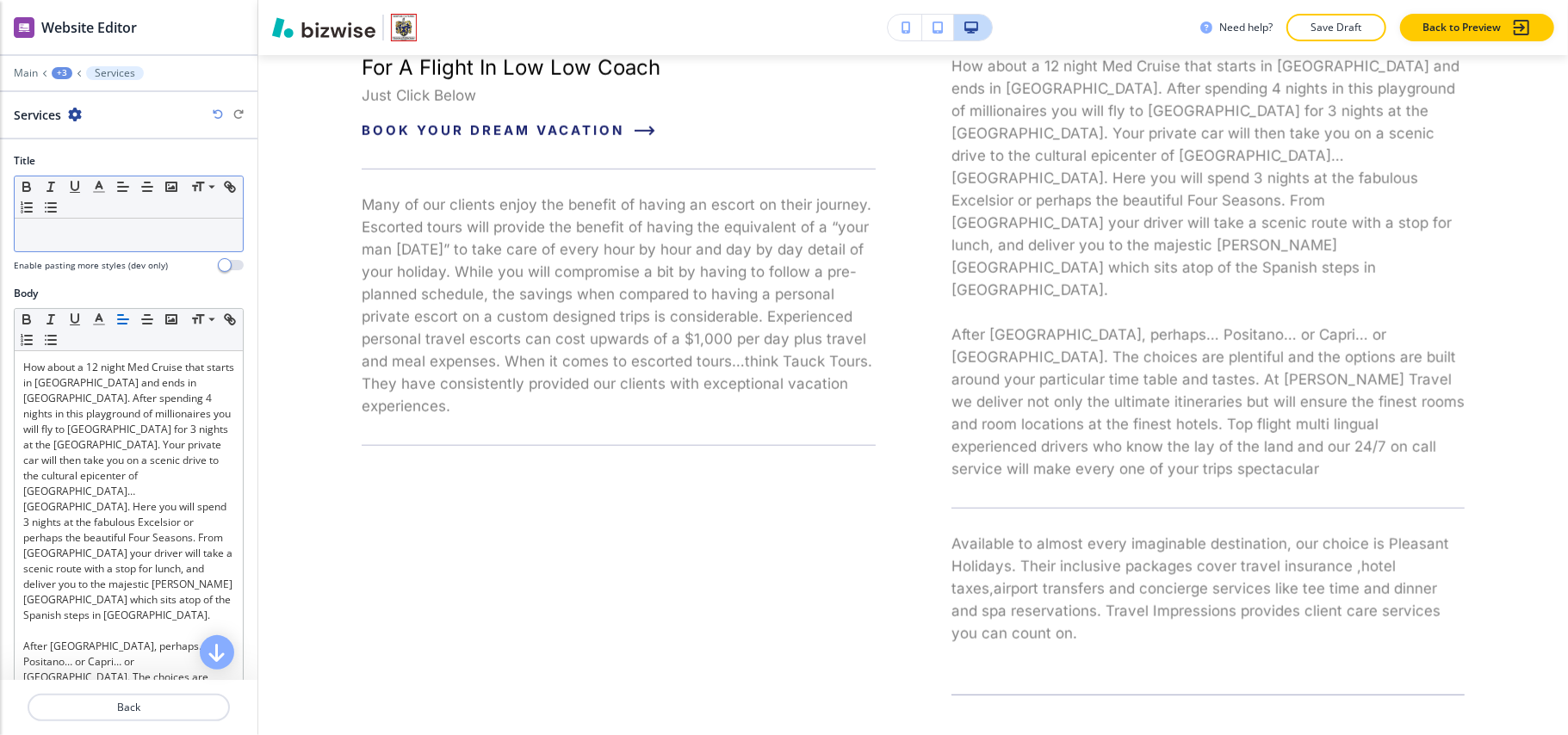
drag, startPoint x: 45, startPoint y: 218, endPoint x: 22, endPoint y: 240, distance: 31.8
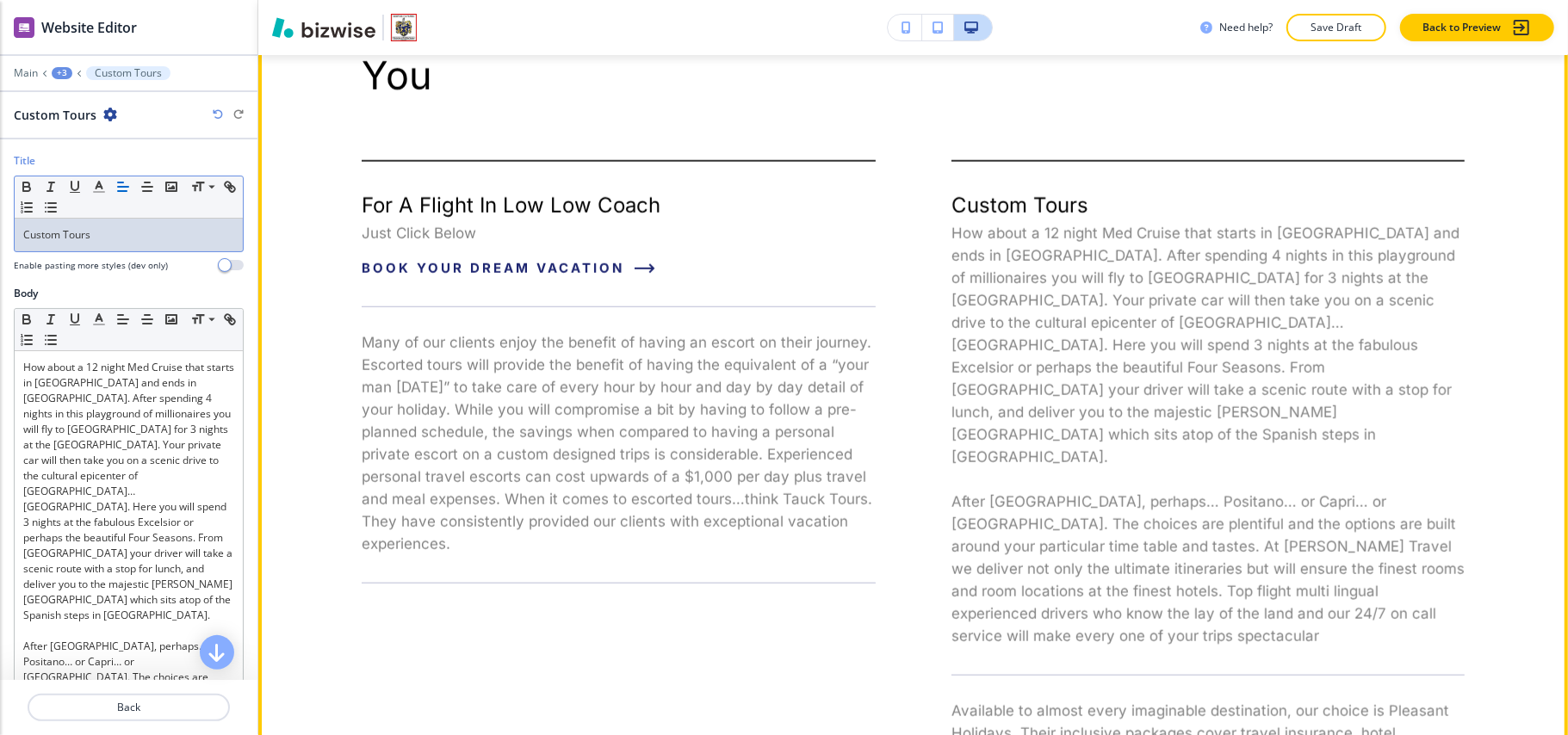
scroll to position [947, 0]
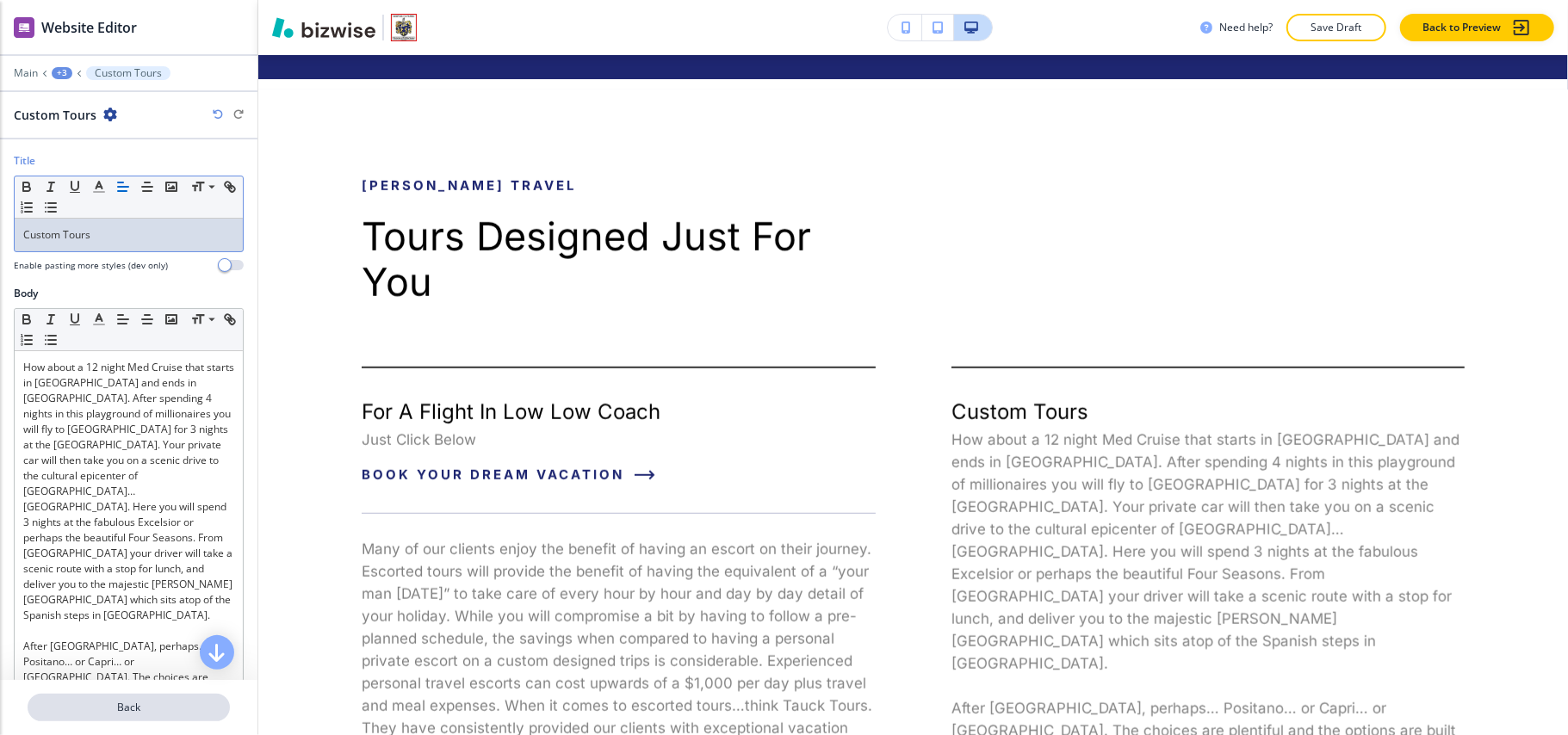
click at [146, 712] on p "Back" at bounding box center [129, 708] width 199 height 15
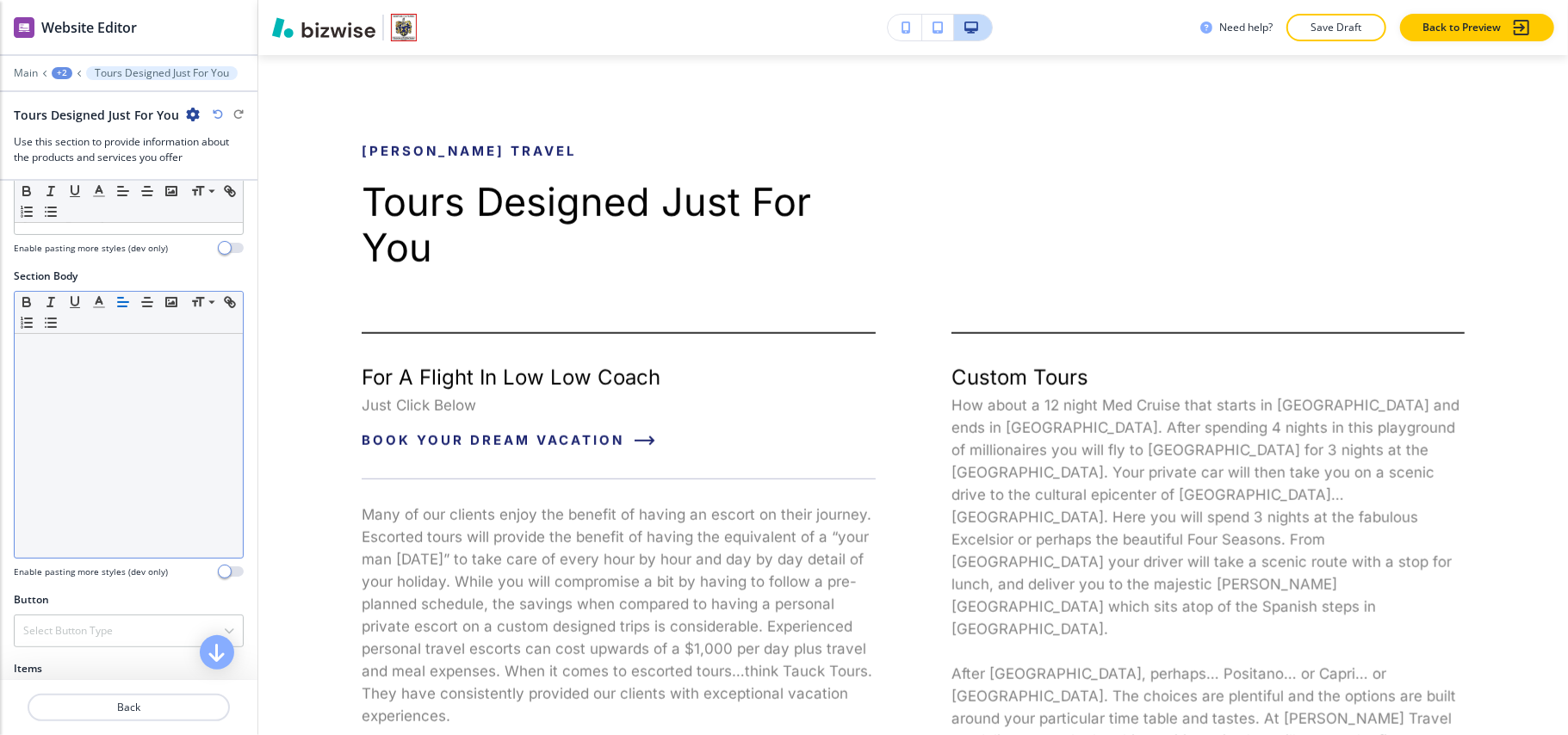
scroll to position [459, 0]
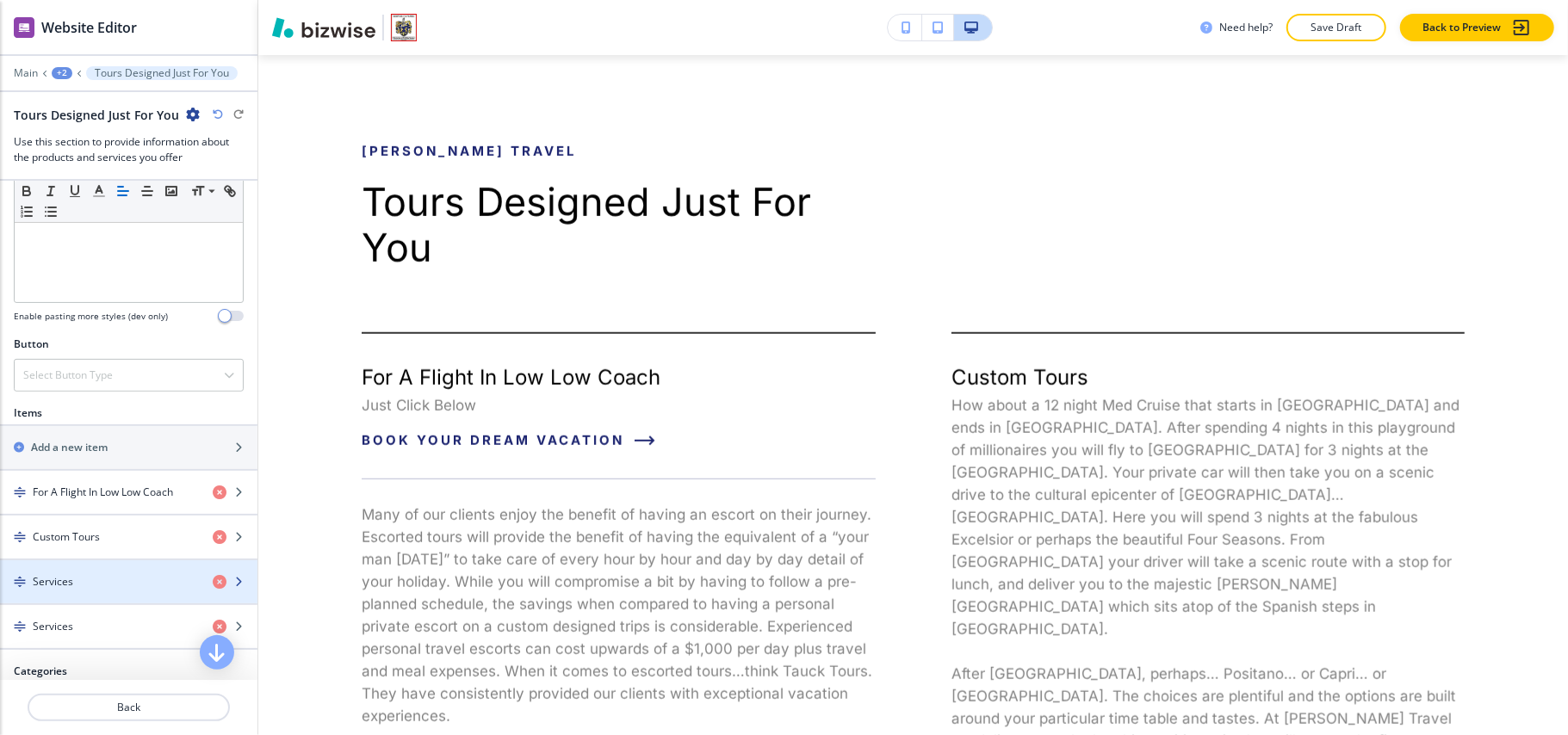
click at [91, 600] on div "button" at bounding box center [129, 597] width 258 height 14
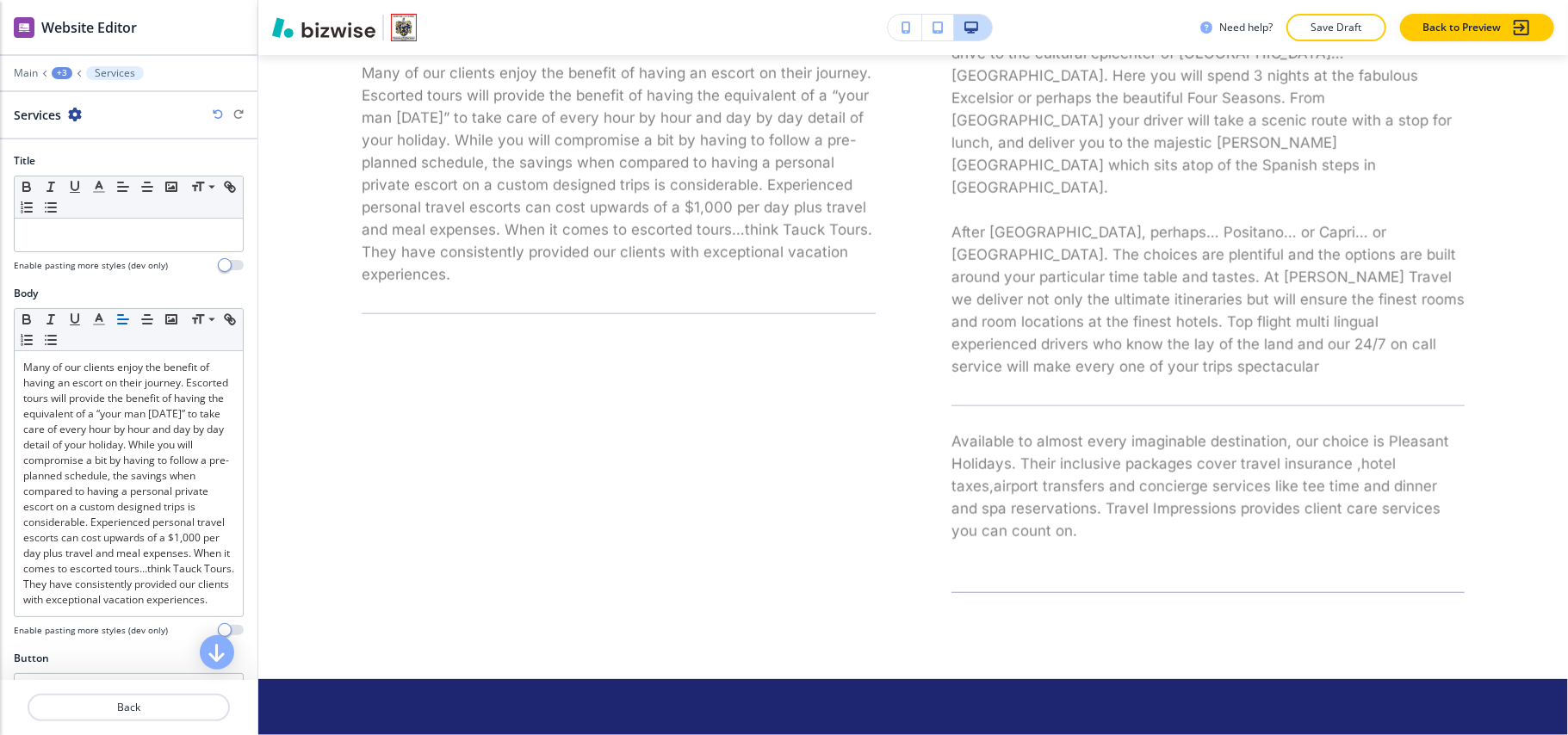
scroll to position [1431, 0]
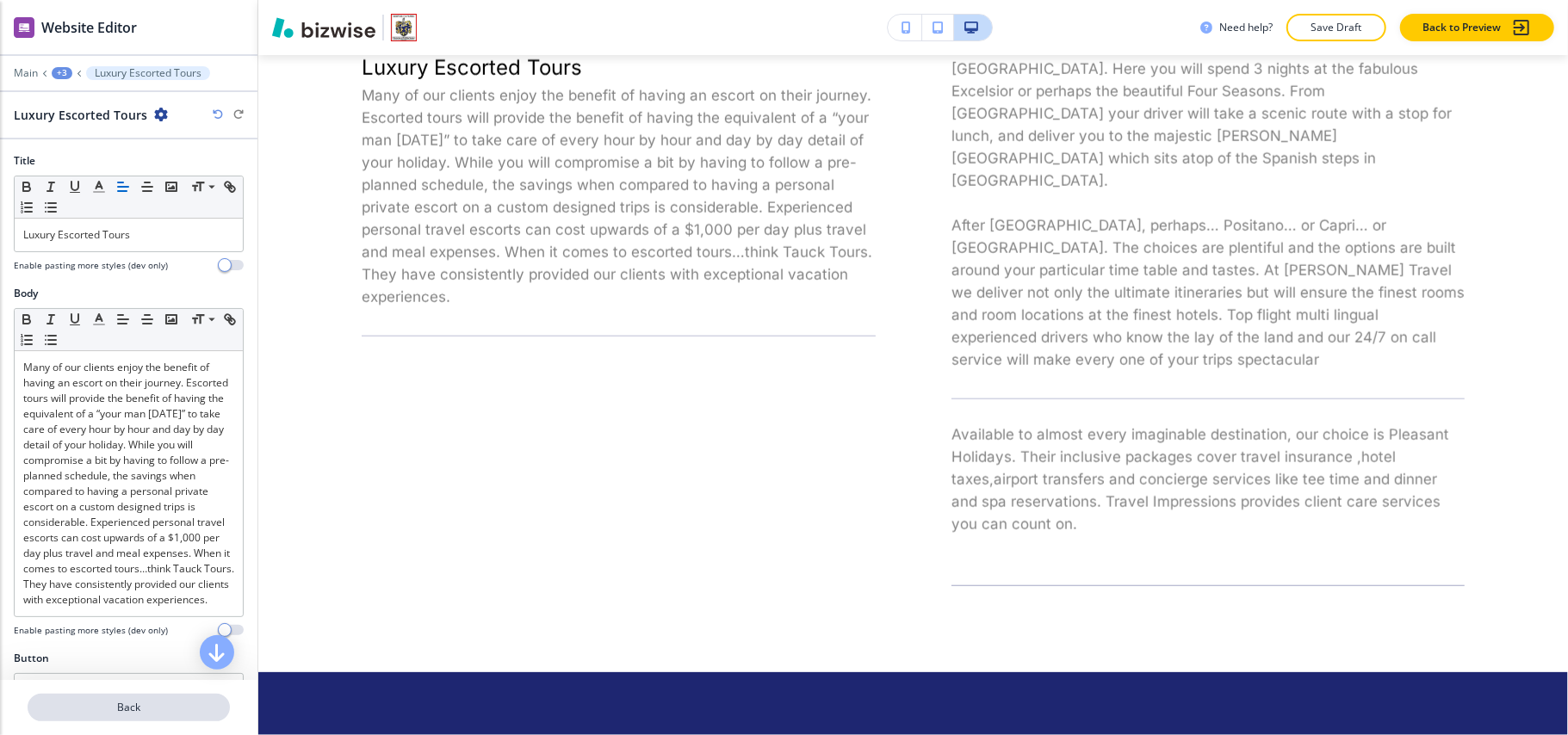
click at [101, 713] on p "Back" at bounding box center [129, 708] width 199 height 15
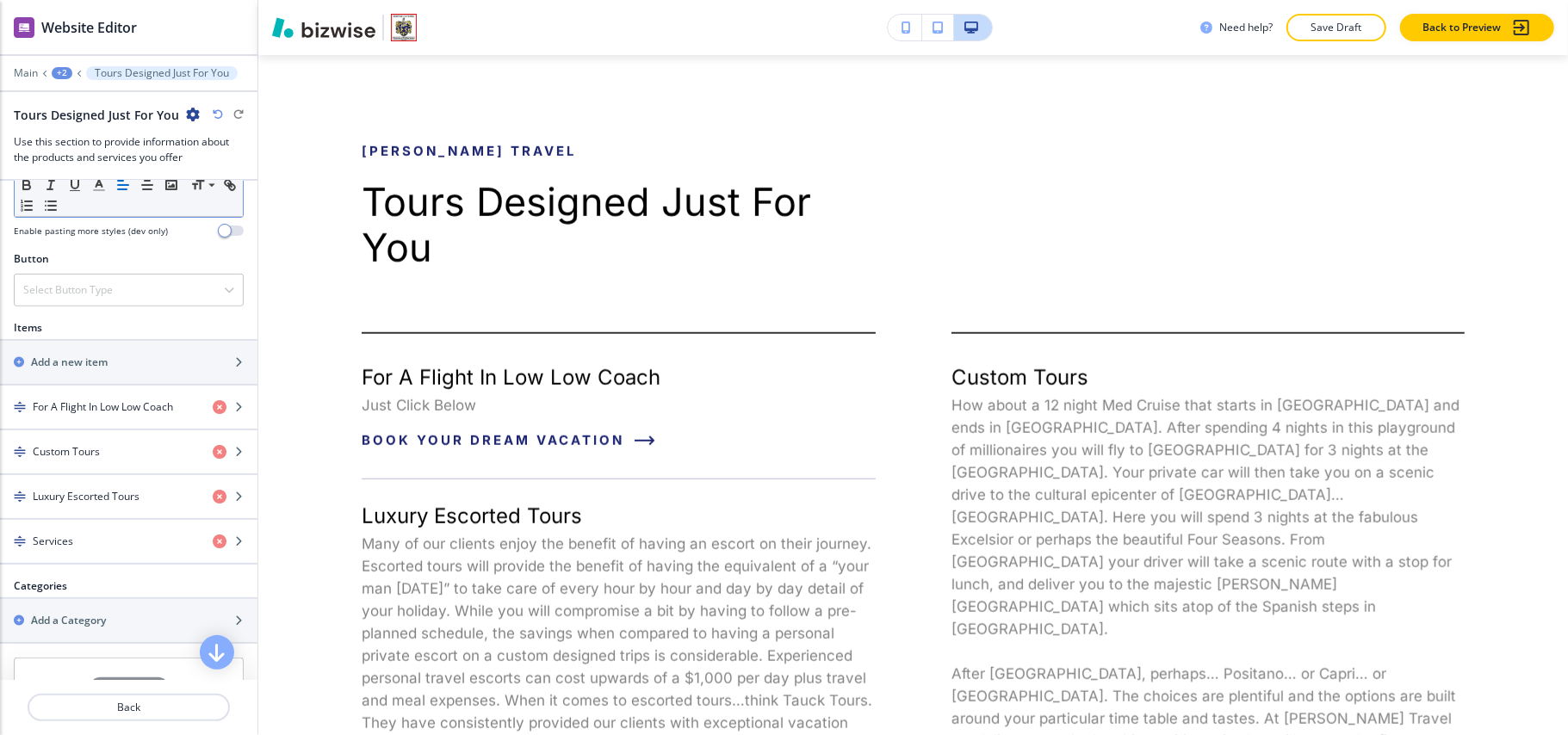
scroll to position [573, 0]
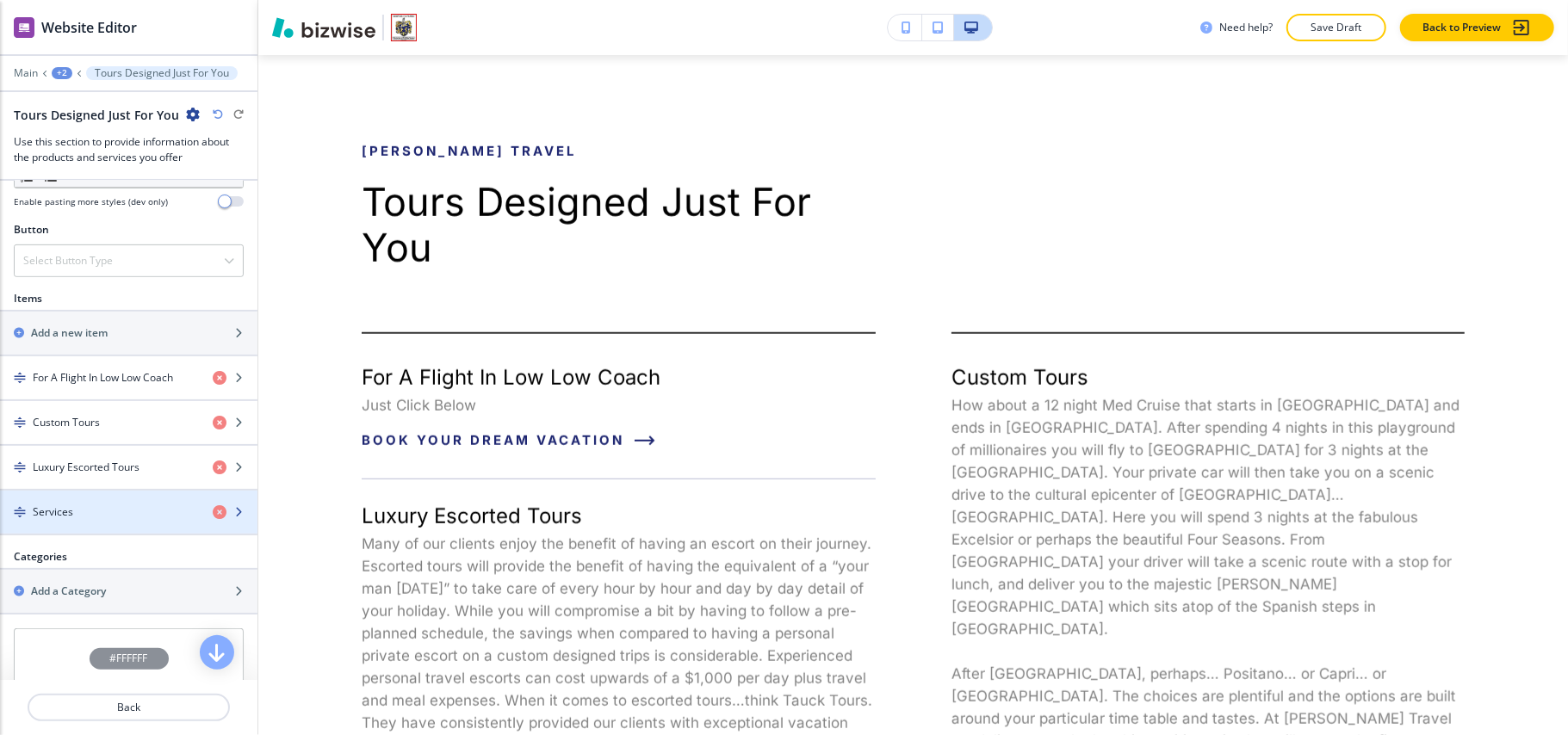
click at [93, 518] on div "Services" at bounding box center [100, 512] width 199 height 15
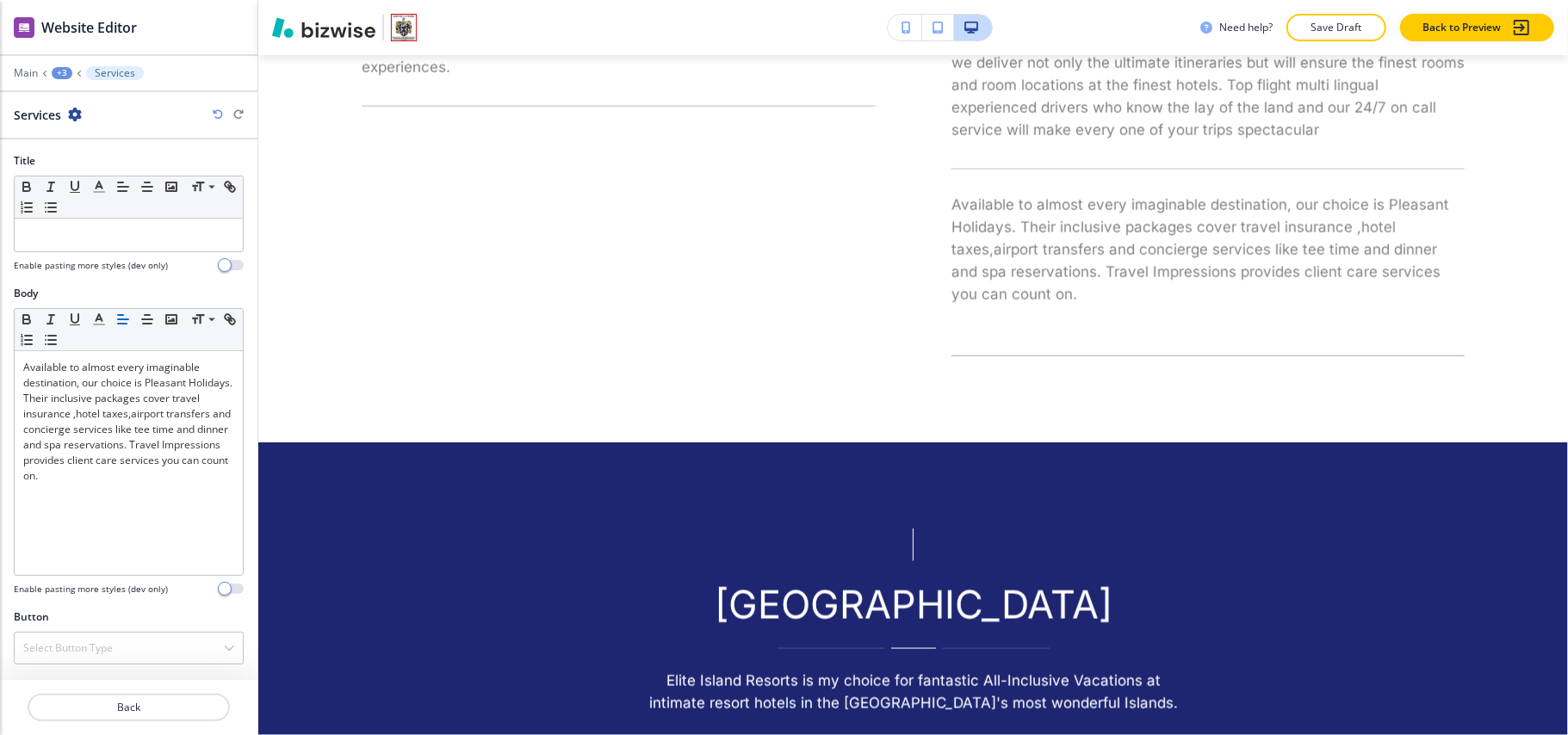
scroll to position [1730, 0]
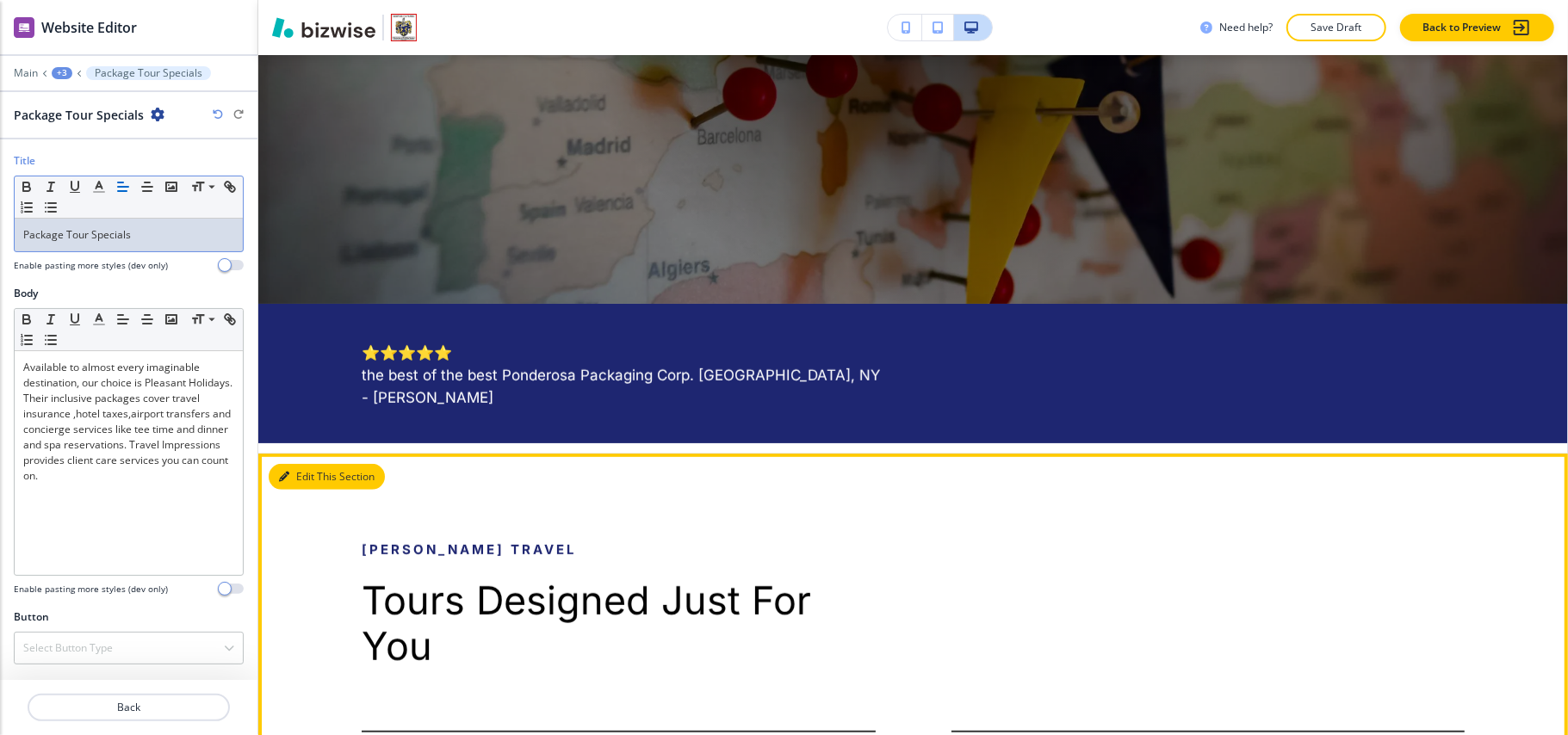
click at [308, 474] on button "Edit This Section" at bounding box center [327, 477] width 117 height 25
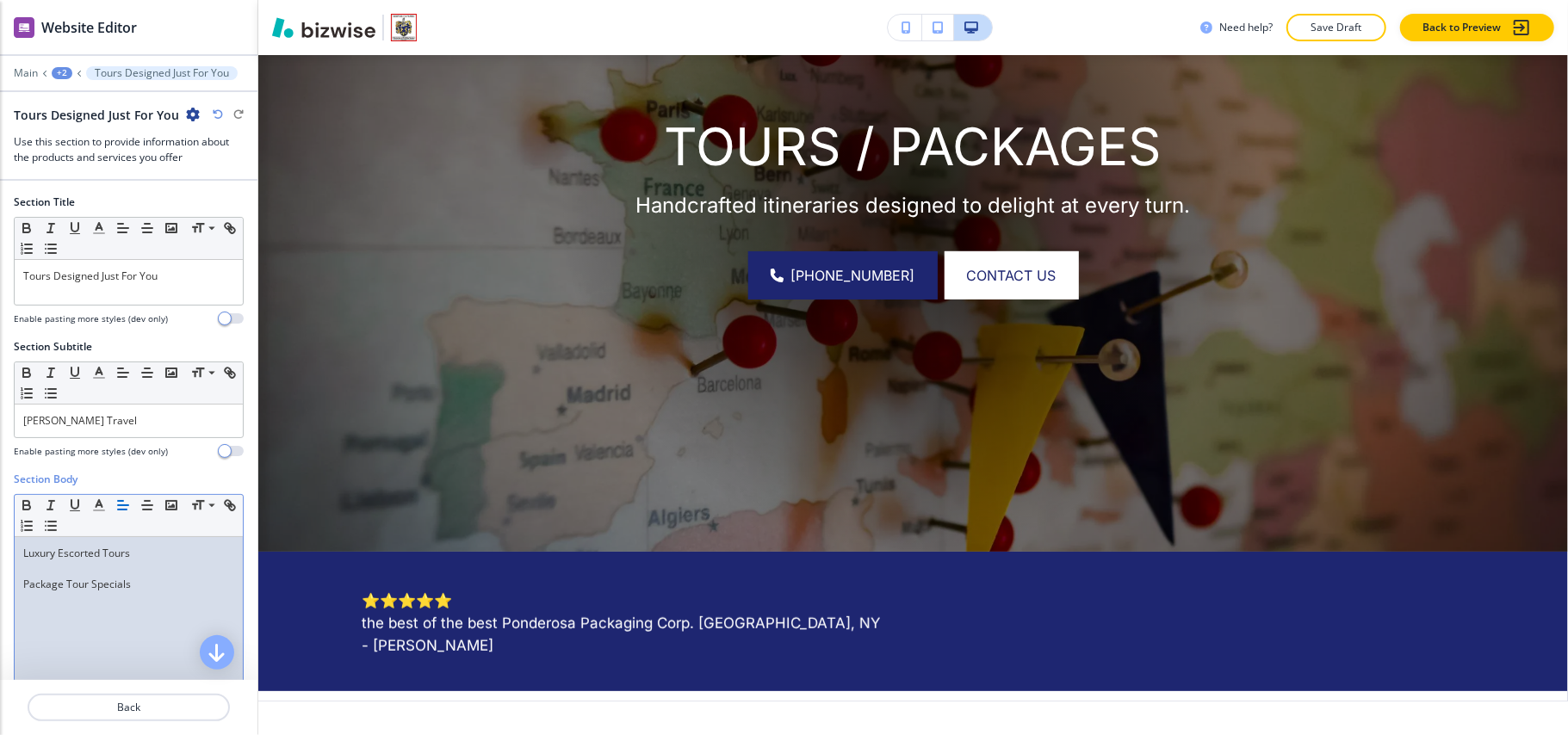
scroll to position [0, 0]
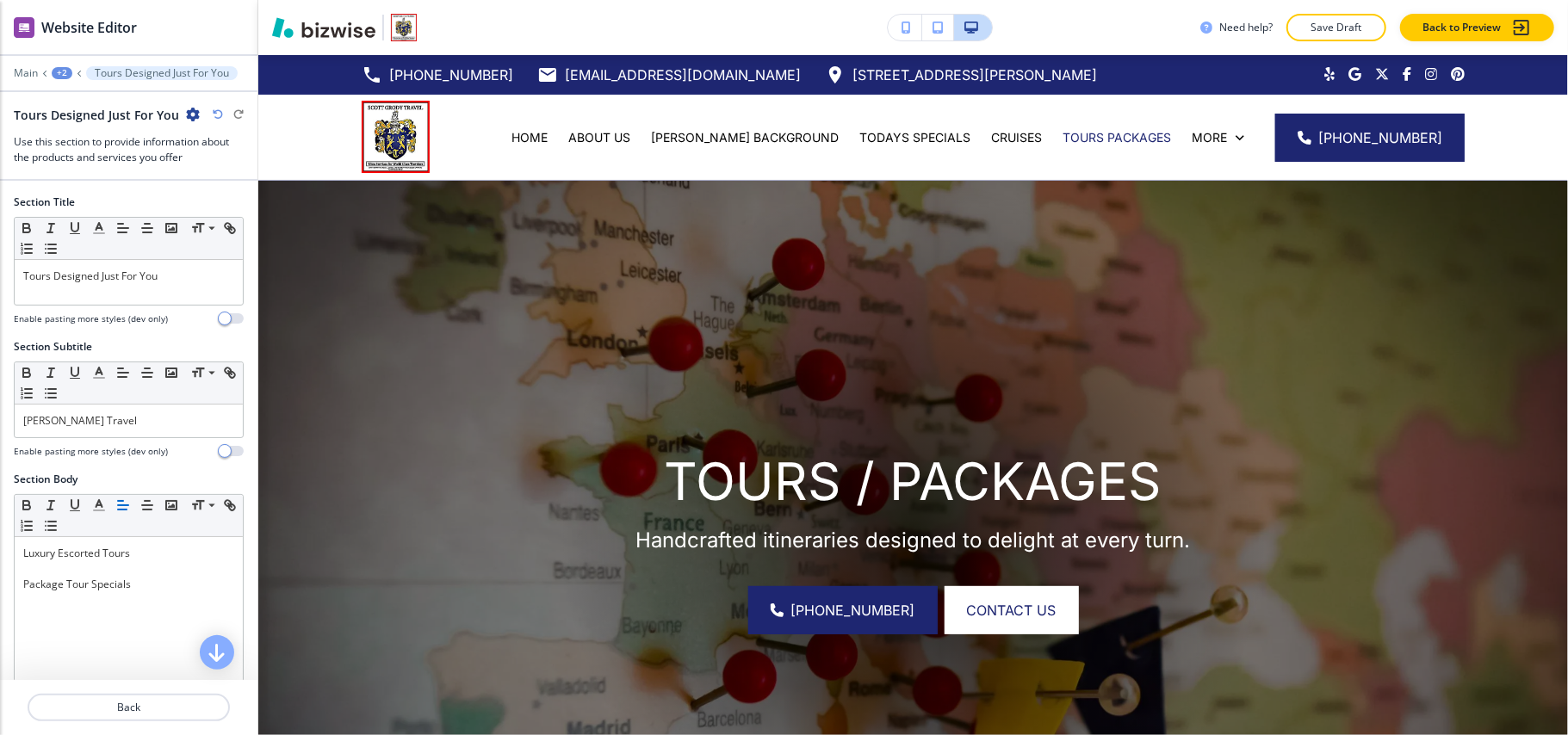
click at [67, 72] on div "+2" at bounding box center [62, 72] width 21 height 12
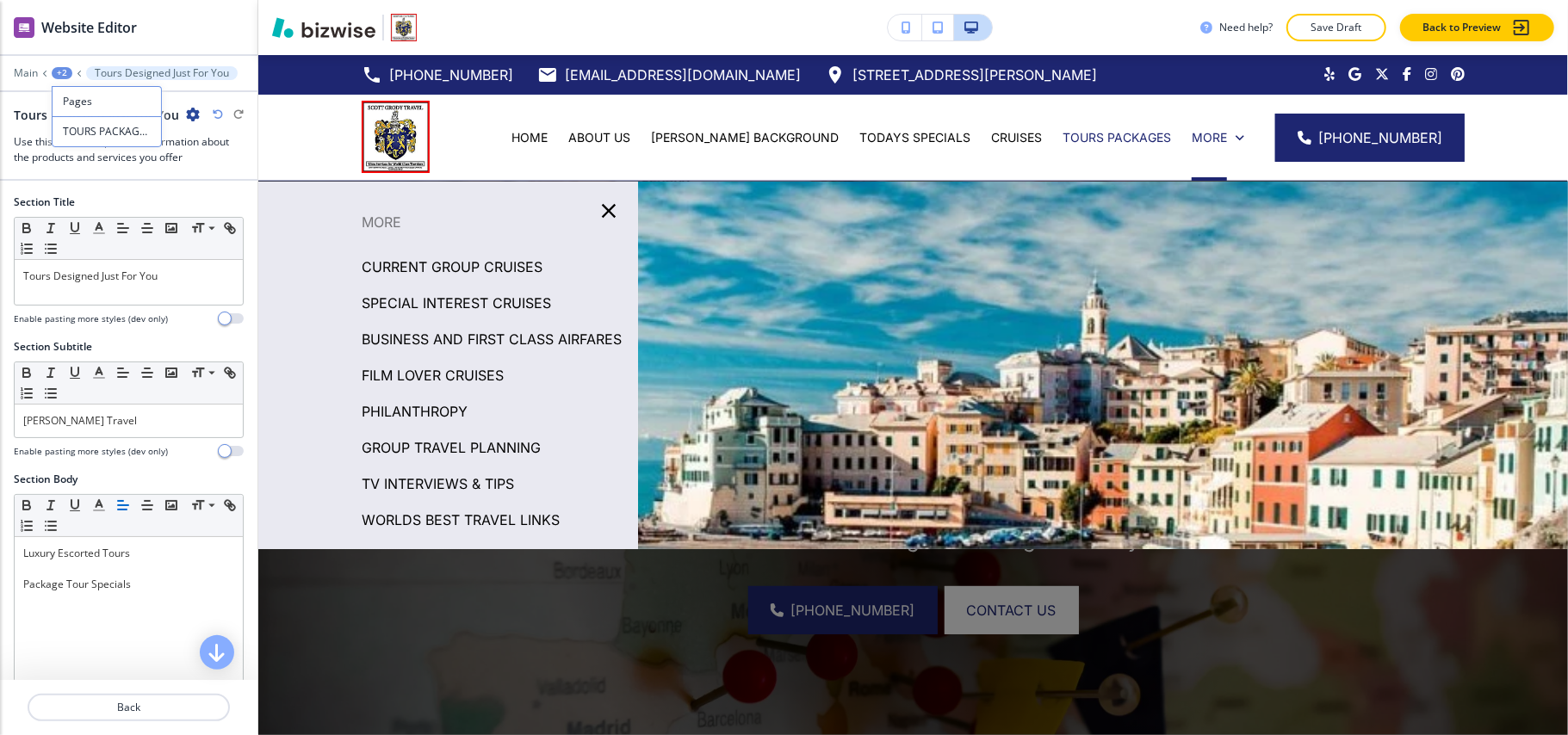
click at [476, 266] on p "CURRENT GROUP CRUISES" at bounding box center [452, 266] width 180 height 25
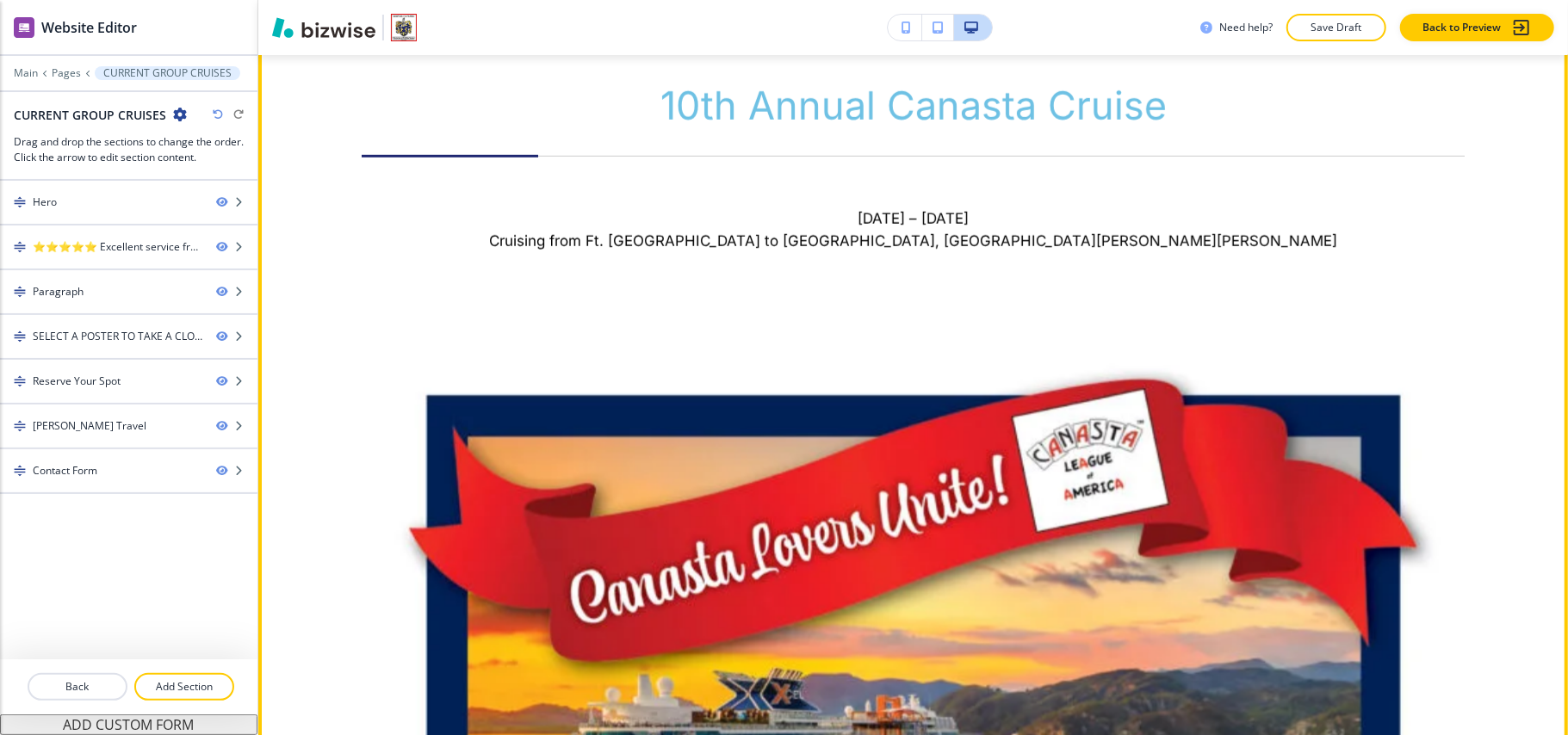
scroll to position [1033, 0]
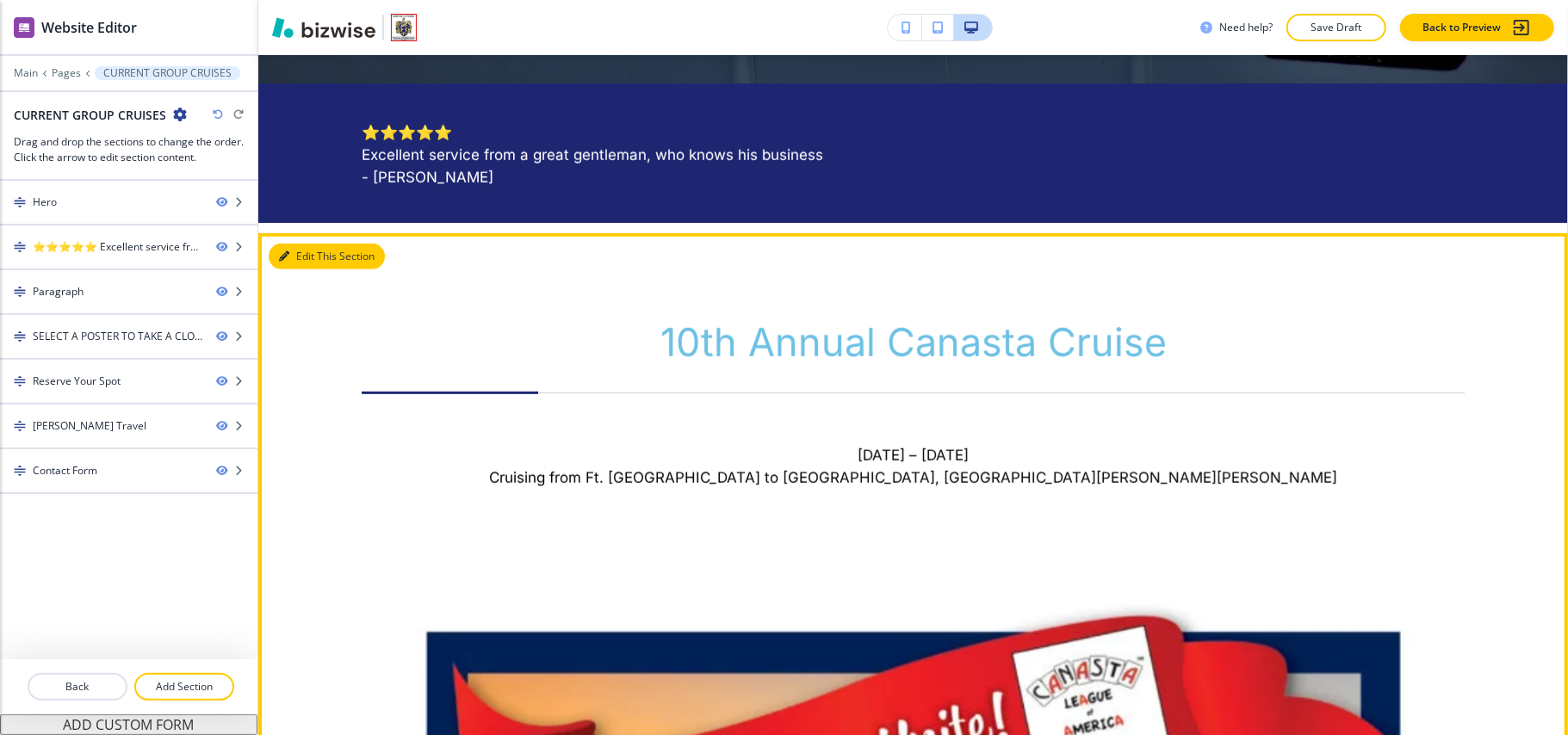
click at [294, 258] on button "Edit This Section" at bounding box center [327, 256] width 117 height 25
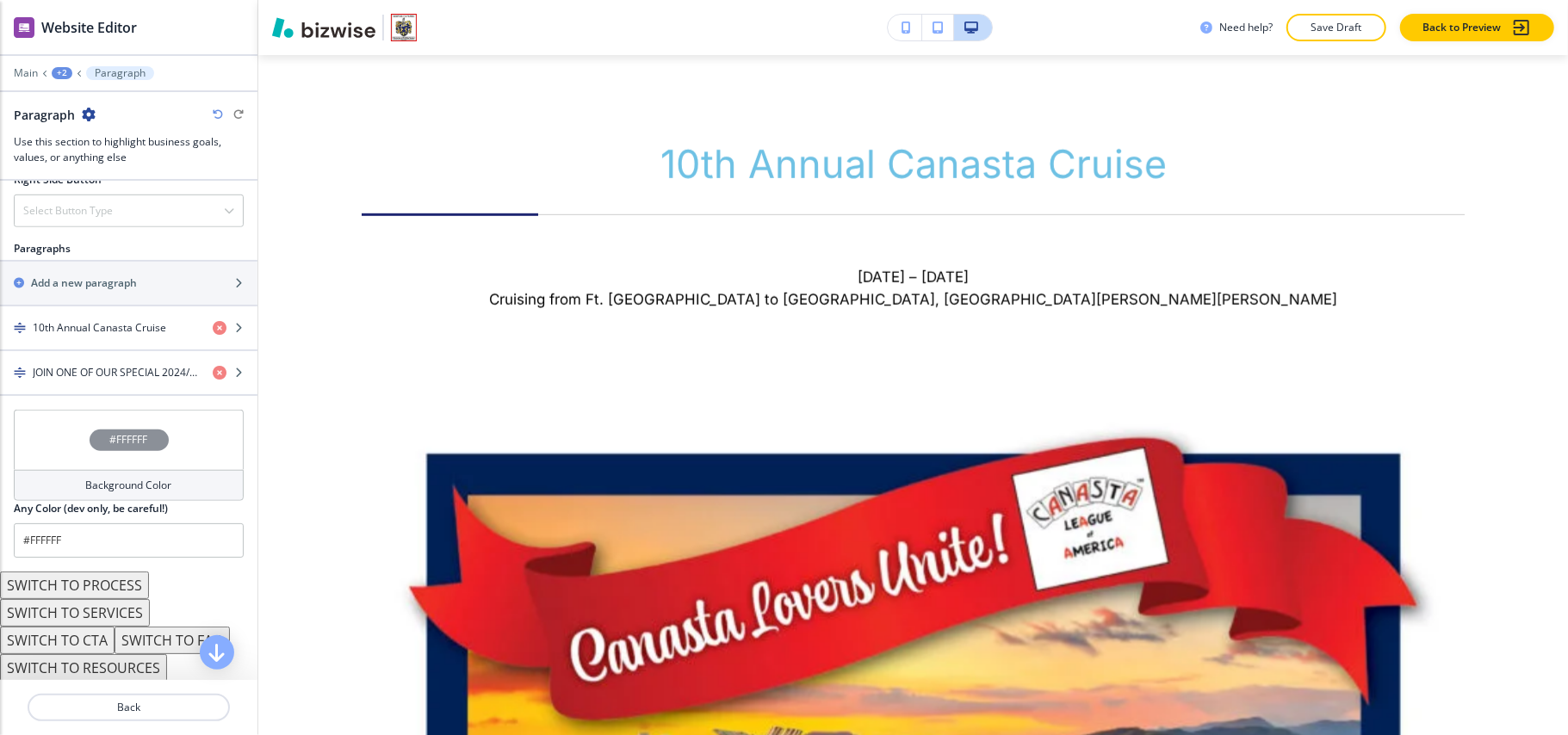
scroll to position [996, 0]
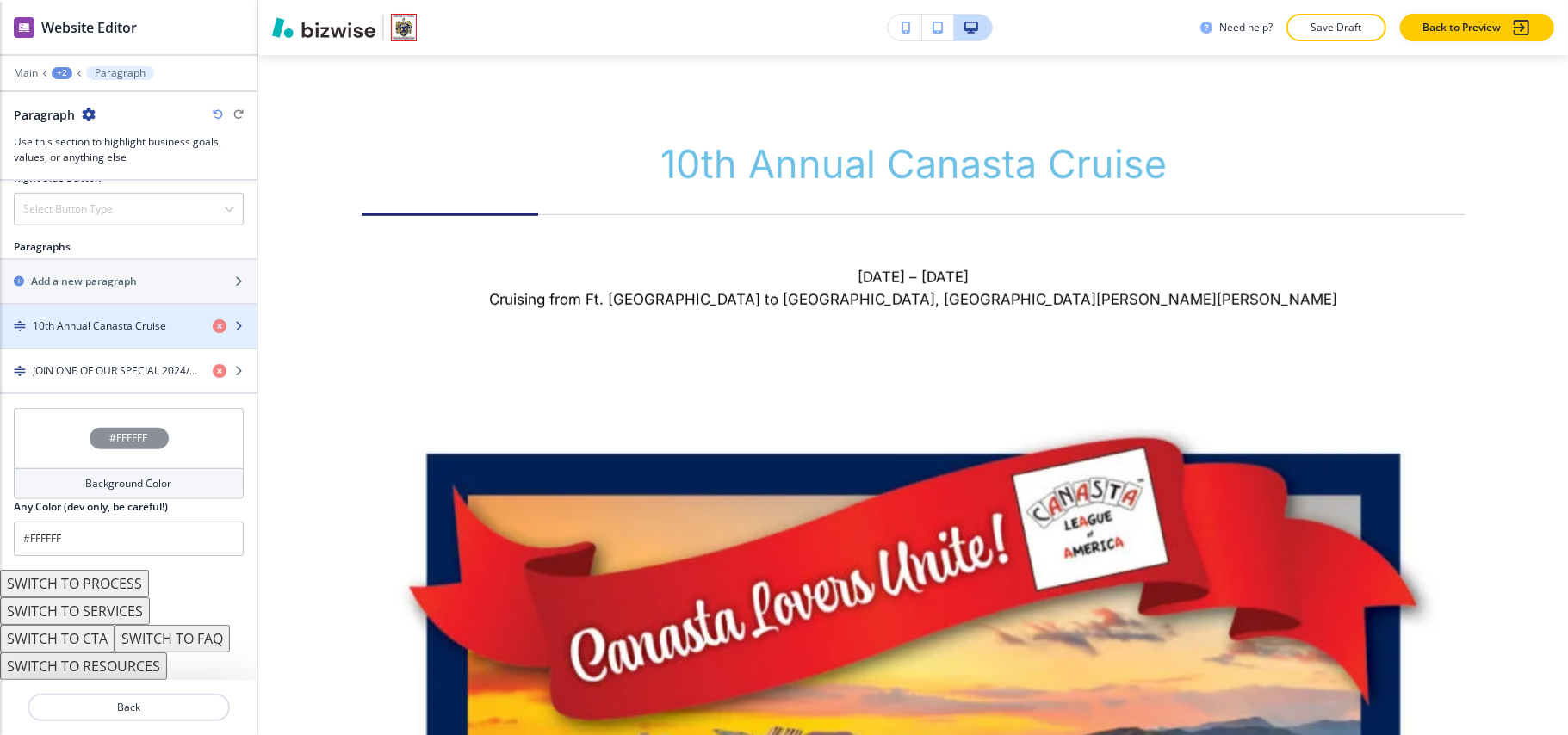
click at [108, 325] on h4 "10th Annual Canasta Cruise" at bounding box center [100, 326] width 133 height 15
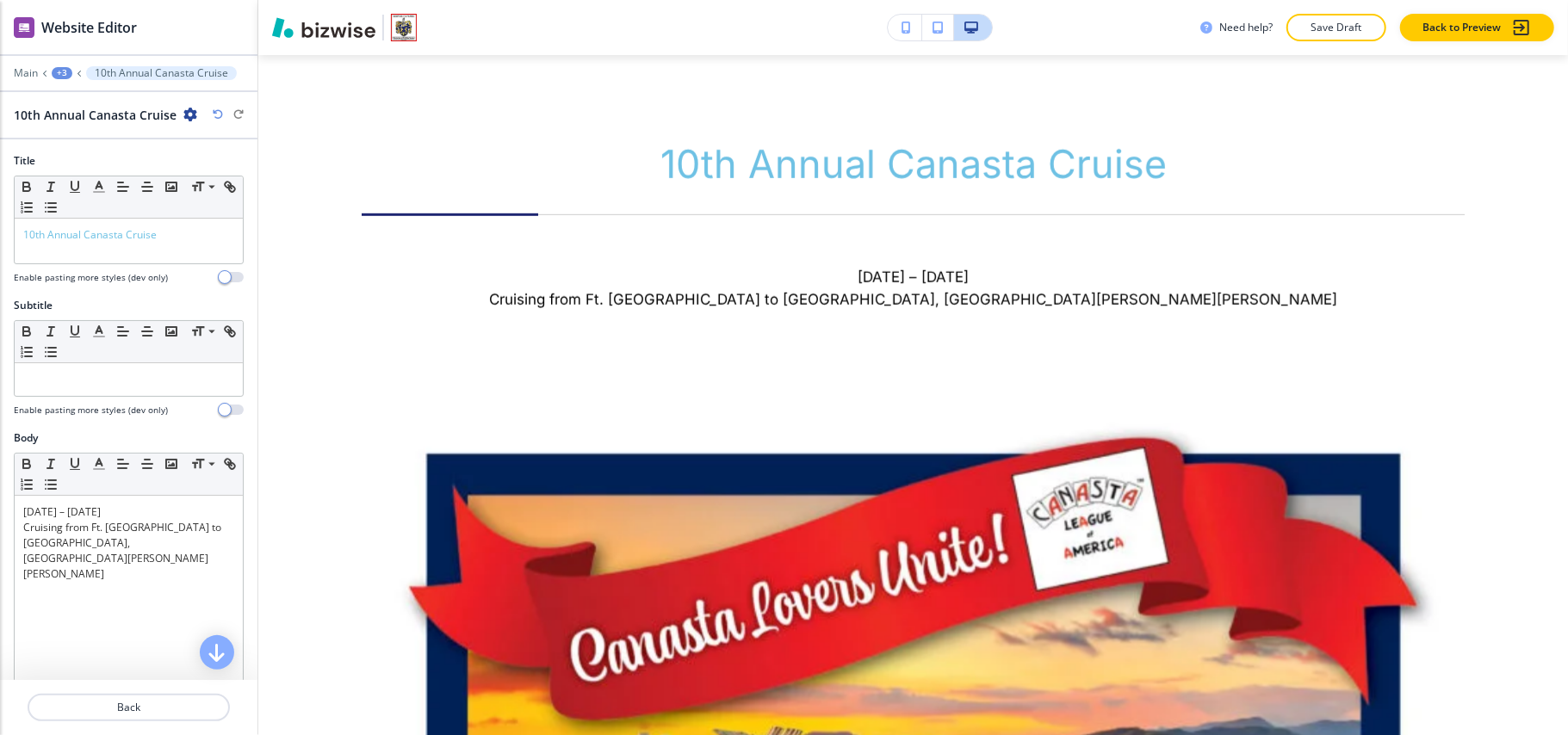
scroll to position [1068, 0]
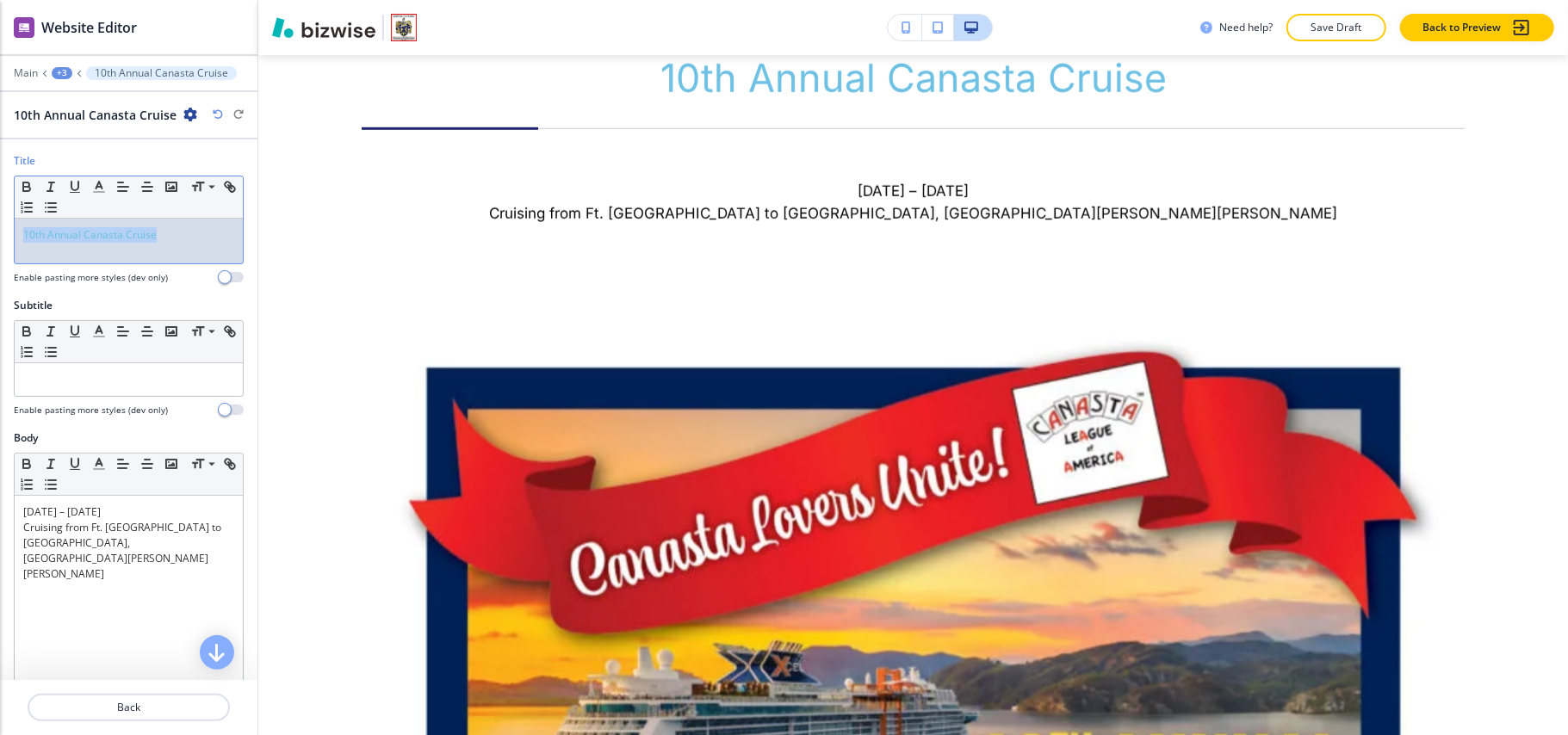
drag, startPoint x: 194, startPoint y: 248, endPoint x: 0, endPoint y: 228, distance: 195.0
click at [0, 228] on div "Title Small Normal Large Huge 10th Annual Canasta Cruise Enable pasting more st…" at bounding box center [129, 226] width 258 height 145
click at [121, 187] on line "button" at bounding box center [123, 187] width 10 height 0
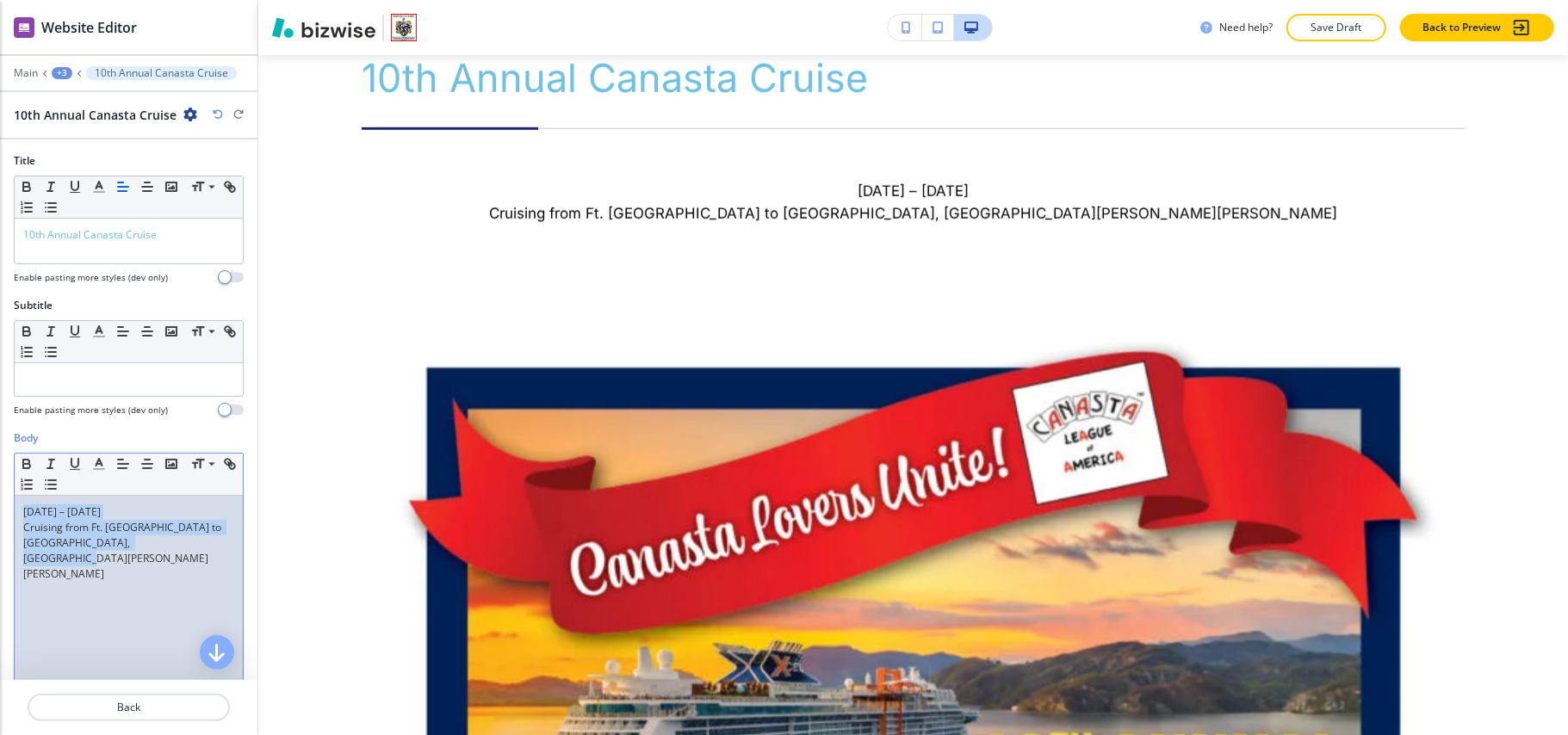
drag, startPoint x: 193, startPoint y: 561, endPoint x: 0, endPoint y: 482, distance: 208.5
click at [0, 482] on div "Body Small Normal Large Huge February 22nd – March 1st 2026 Cruising from Ft. L…" at bounding box center [129, 592] width 258 height 323
click at [122, 464] on line "button" at bounding box center [123, 464] width 10 height 0
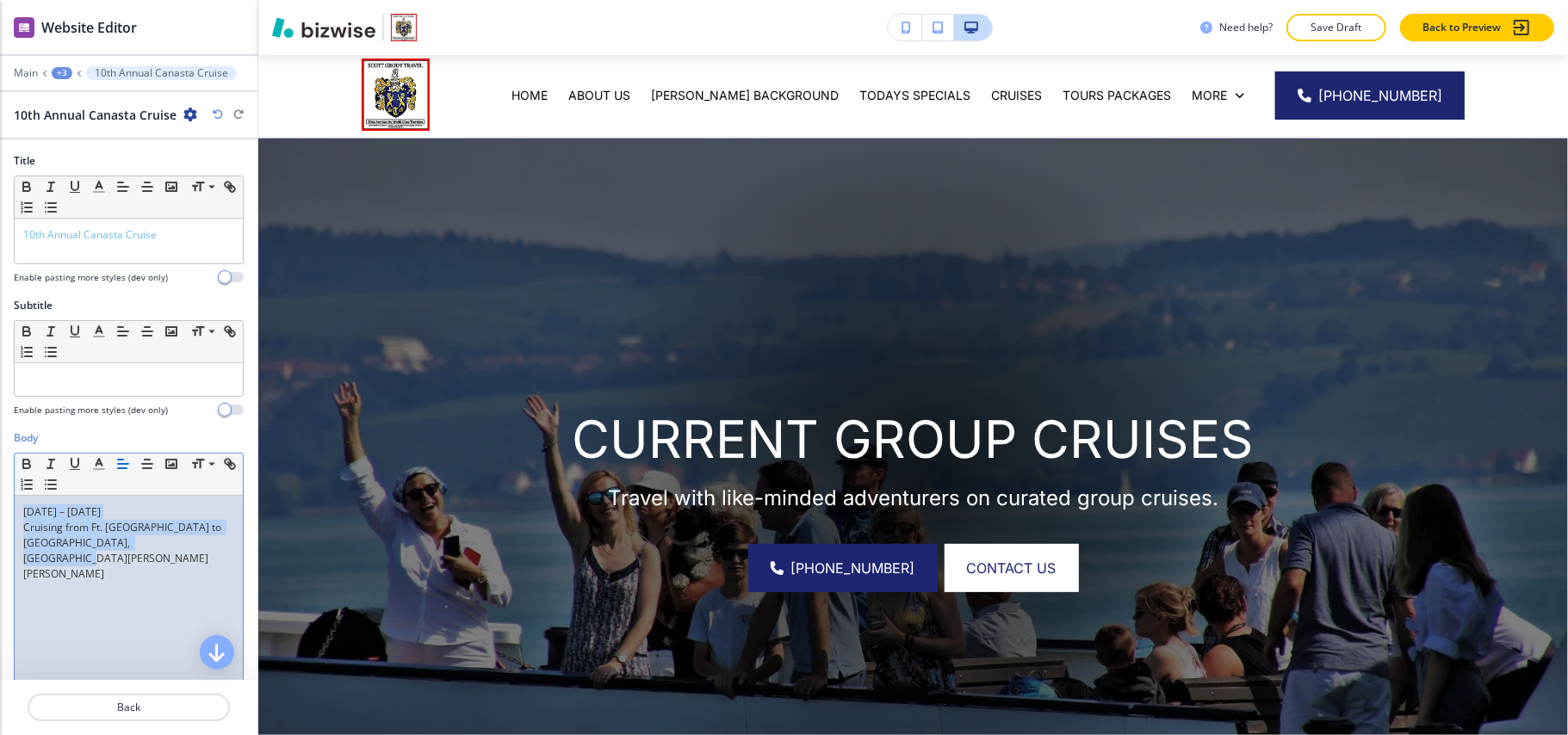
scroll to position [0, 0]
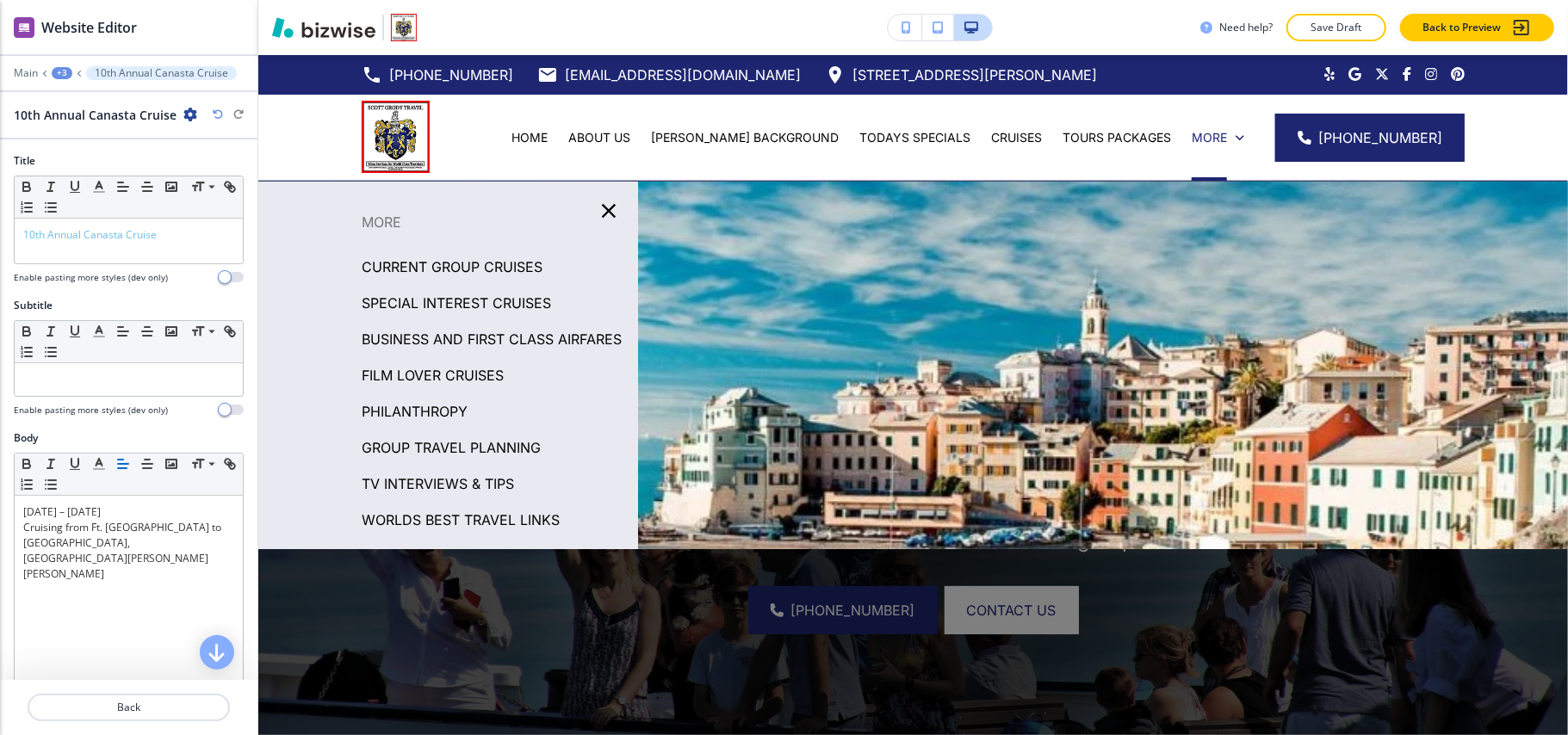
click at [459, 288] on div "SPECIAL INTEREST CRUISES" at bounding box center [448, 303] width 380 height 36
click at [458, 292] on p "SPECIAL INTEREST CRUISES" at bounding box center [457, 303] width 190 height 25
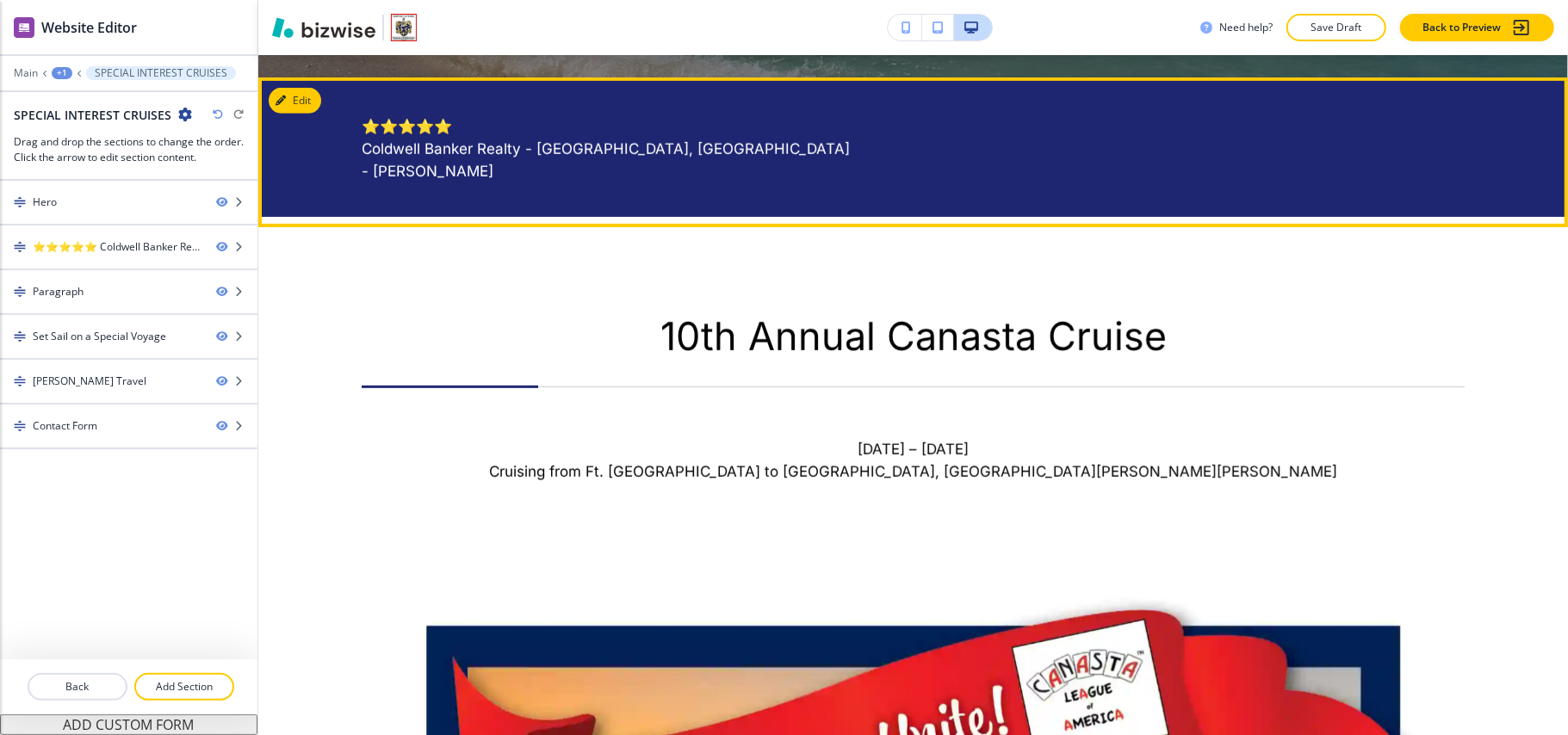
scroll to position [804, 0]
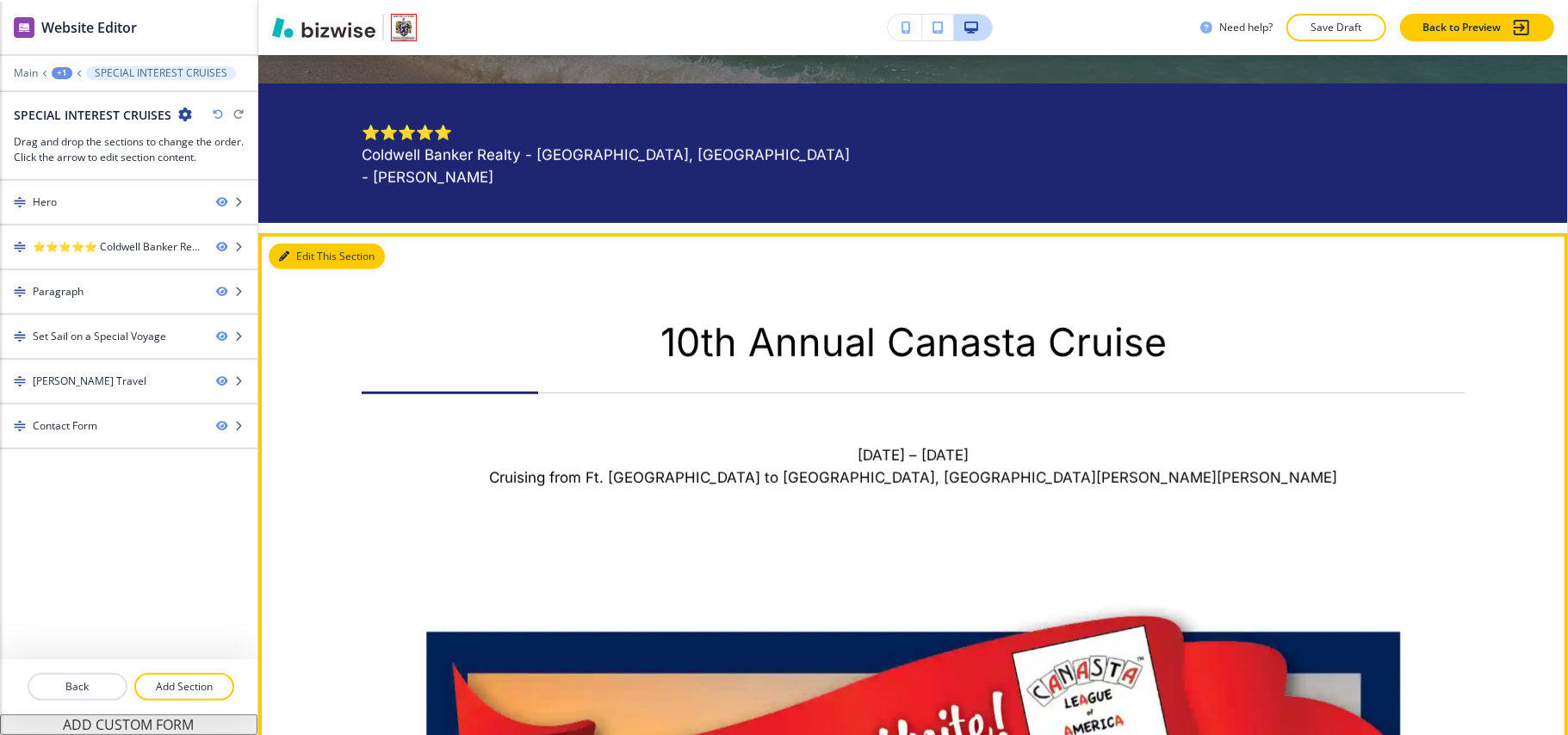
click at [315, 257] on button "Edit This Section" at bounding box center [327, 256] width 117 height 25
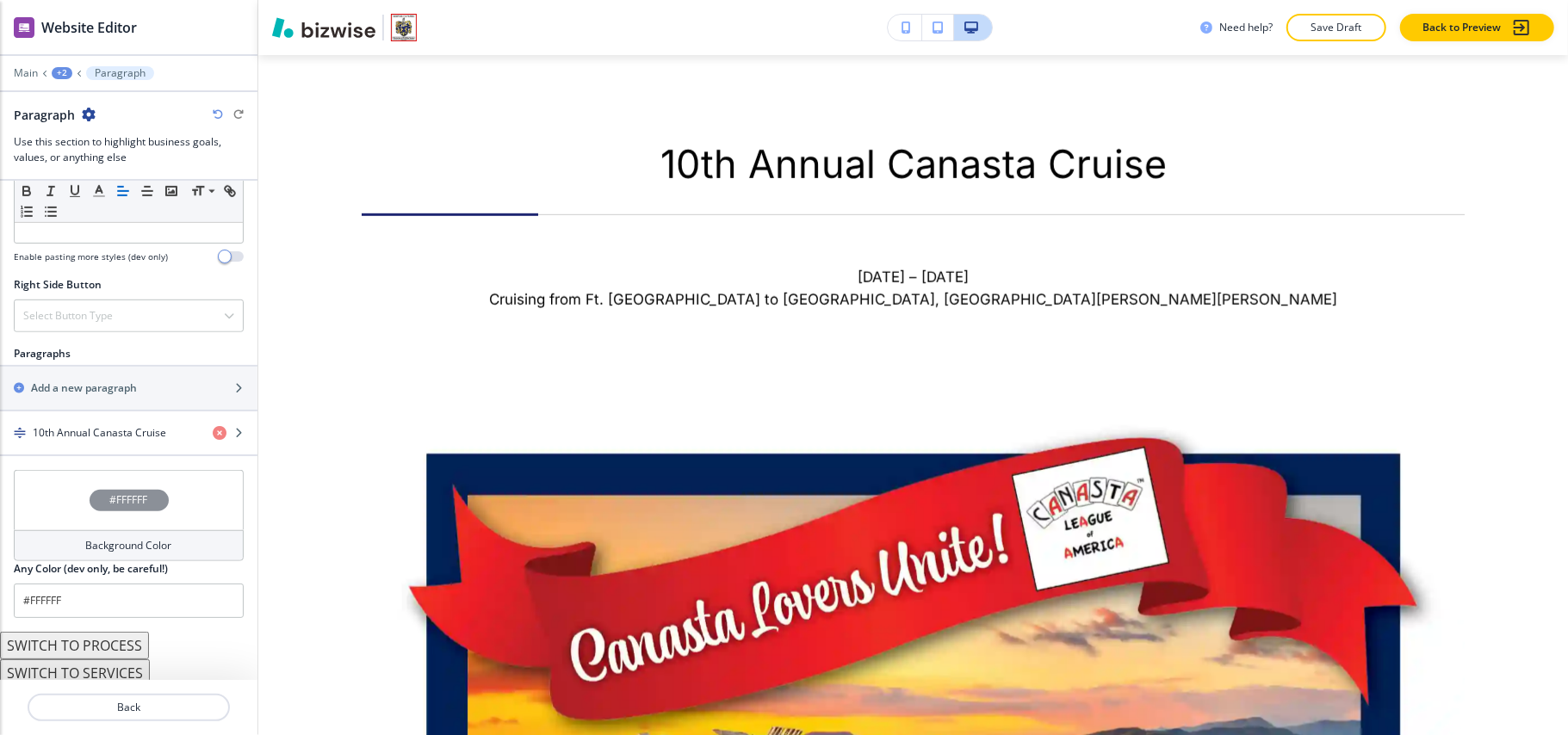
scroll to position [951, 0]
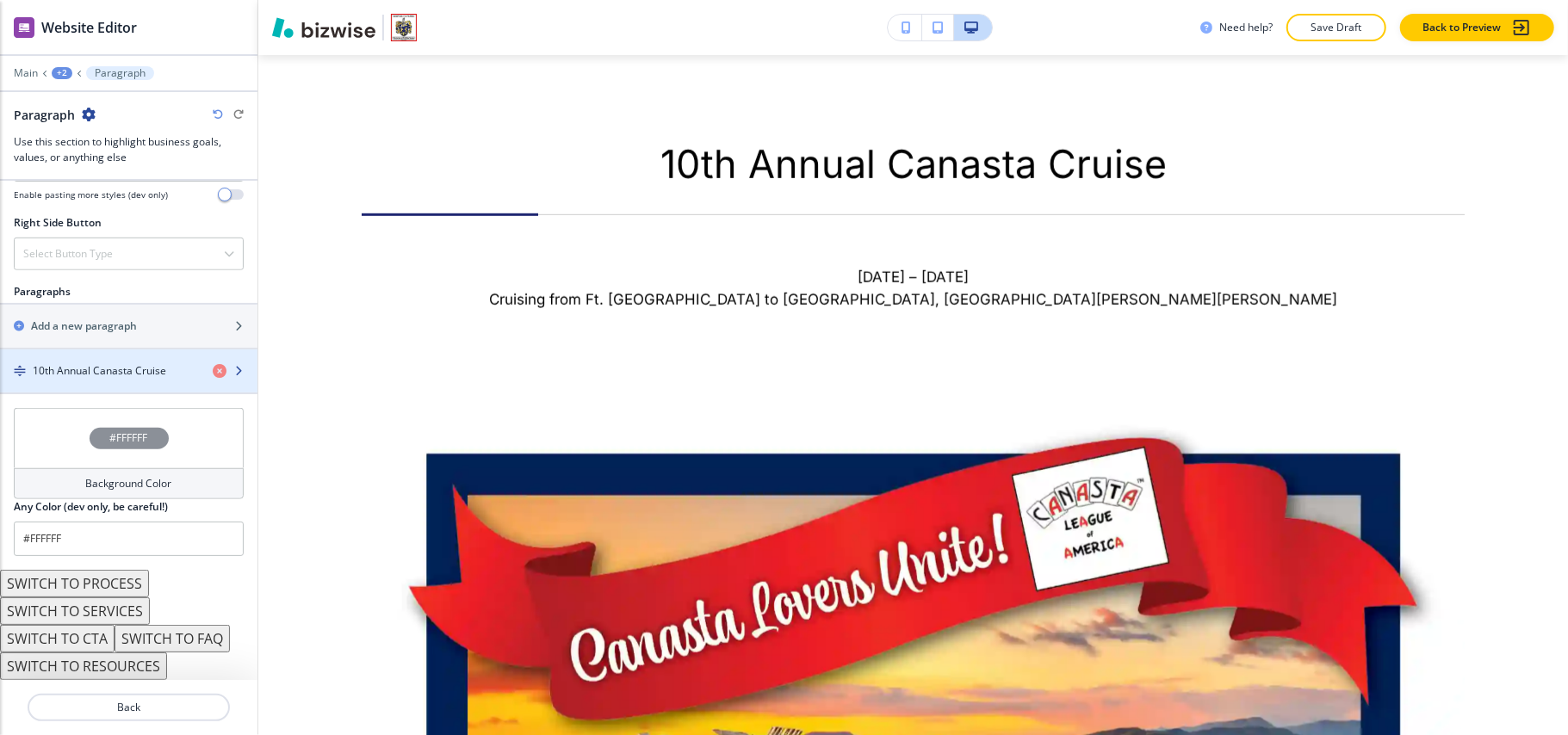
click at [108, 380] on div "button" at bounding box center [129, 385] width 258 height 14
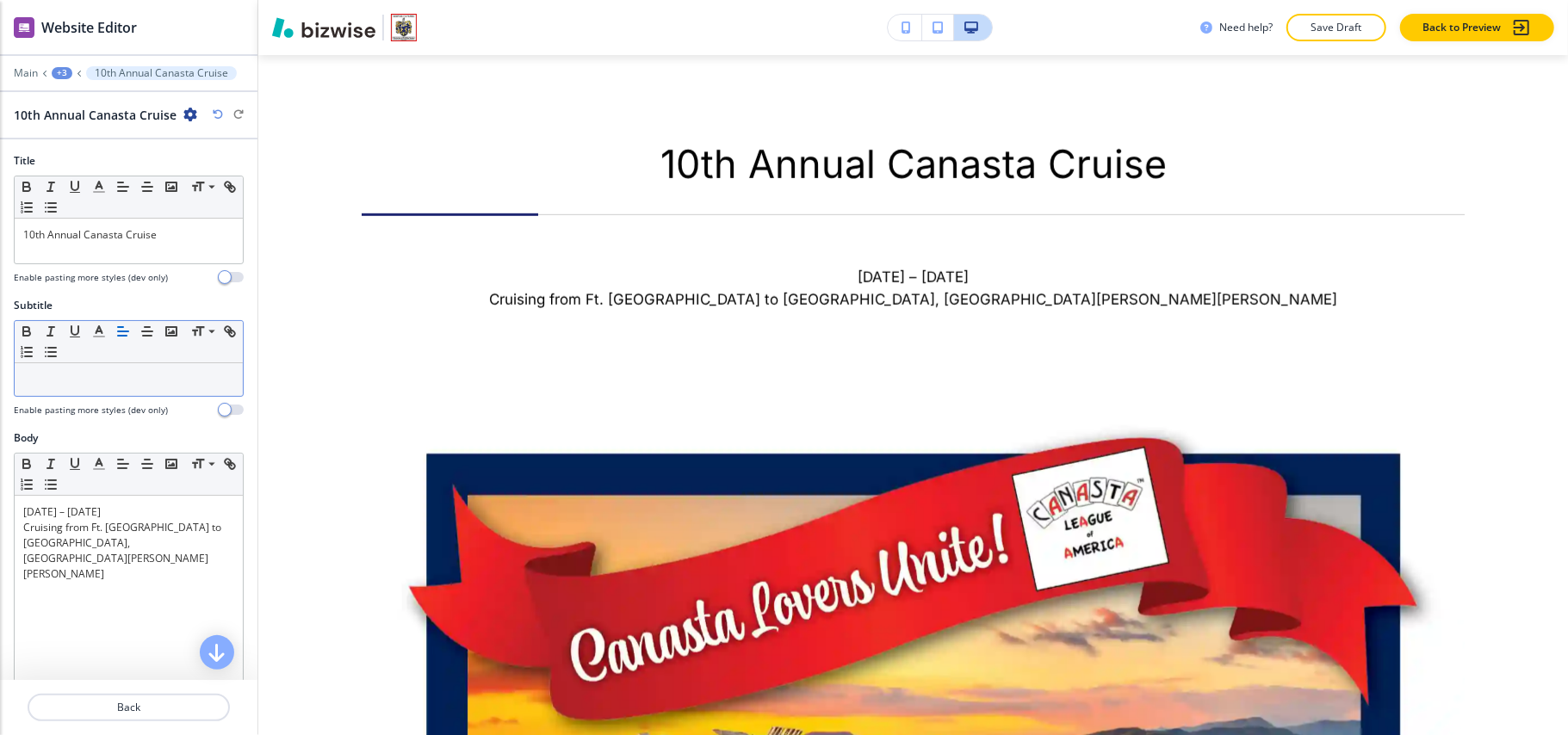
scroll to position [1068, 0]
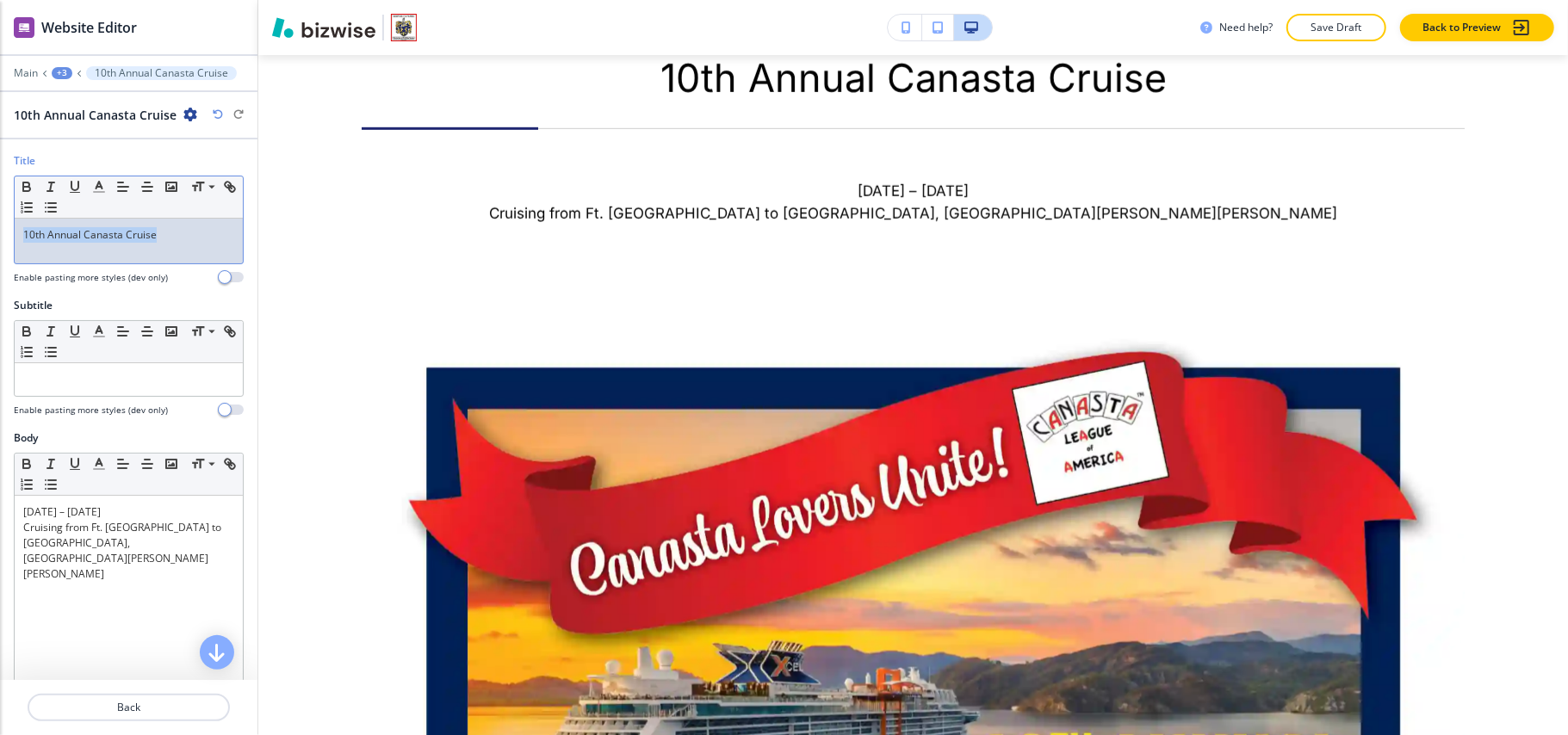
drag, startPoint x: 187, startPoint y: 240, endPoint x: 0, endPoint y: 218, distance: 188.3
click at [0, 218] on div "Title Small Normal Large Huge 10th Annual Canasta Cruise Enable pasting more st…" at bounding box center [129, 226] width 258 height 145
click at [116, 190] on icon "button" at bounding box center [123, 187] width 15 height 15
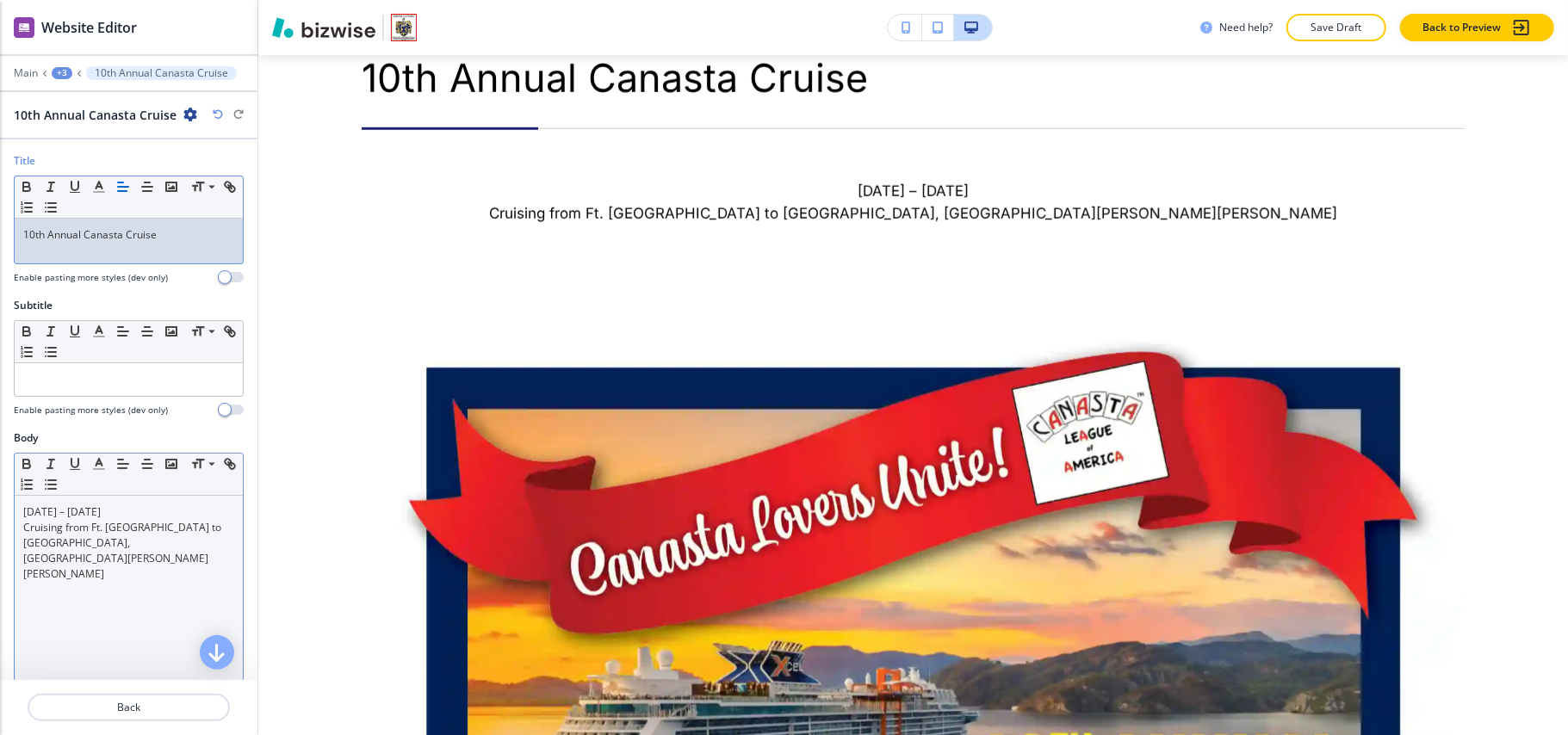
click at [126, 556] on div "February 22nd – March 1st 2026 Cruising from Ft. Lauderdale to Puerto Plata, St…" at bounding box center [129, 608] width 228 height 224
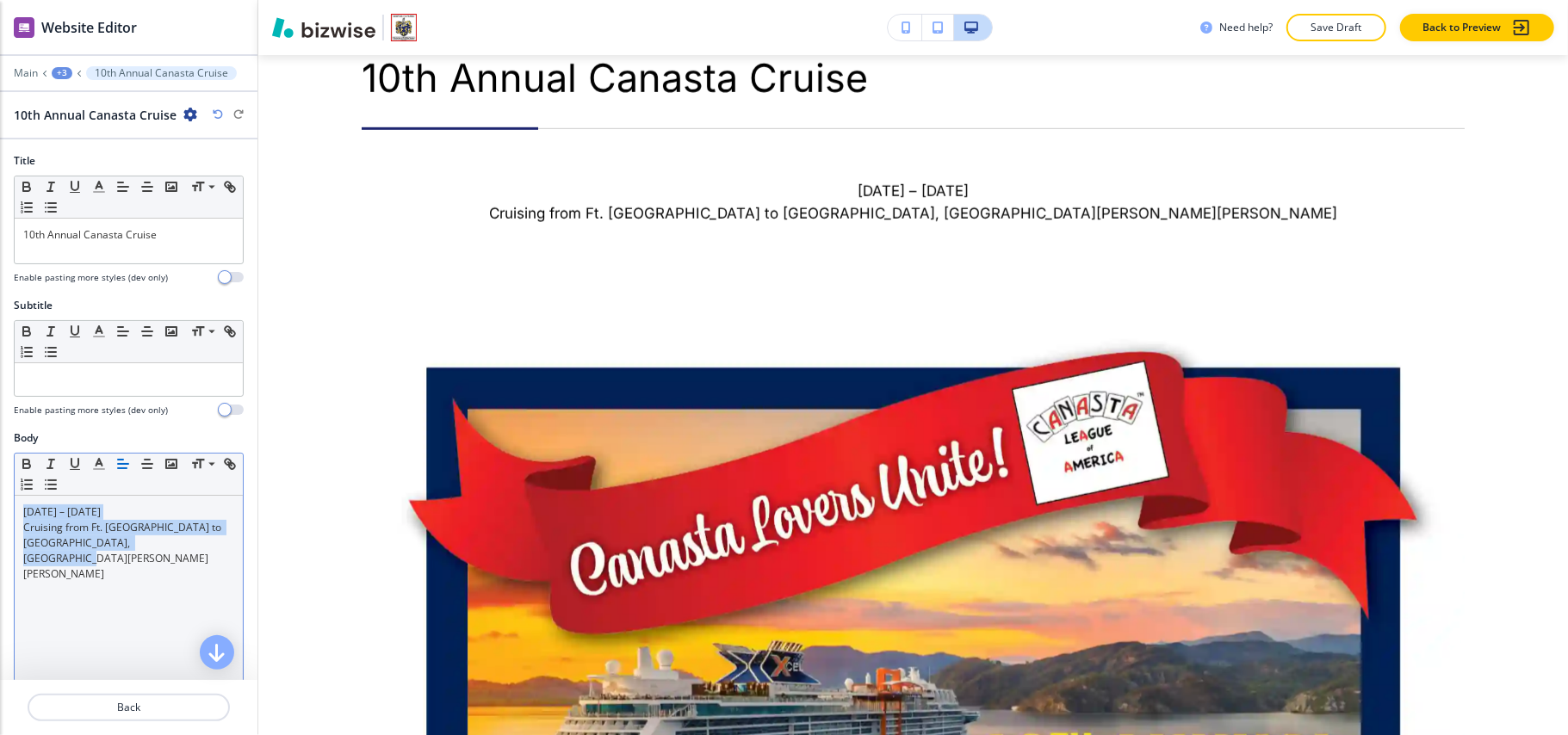
click at [124, 472] on icon "button" at bounding box center [123, 464] width 15 height 15
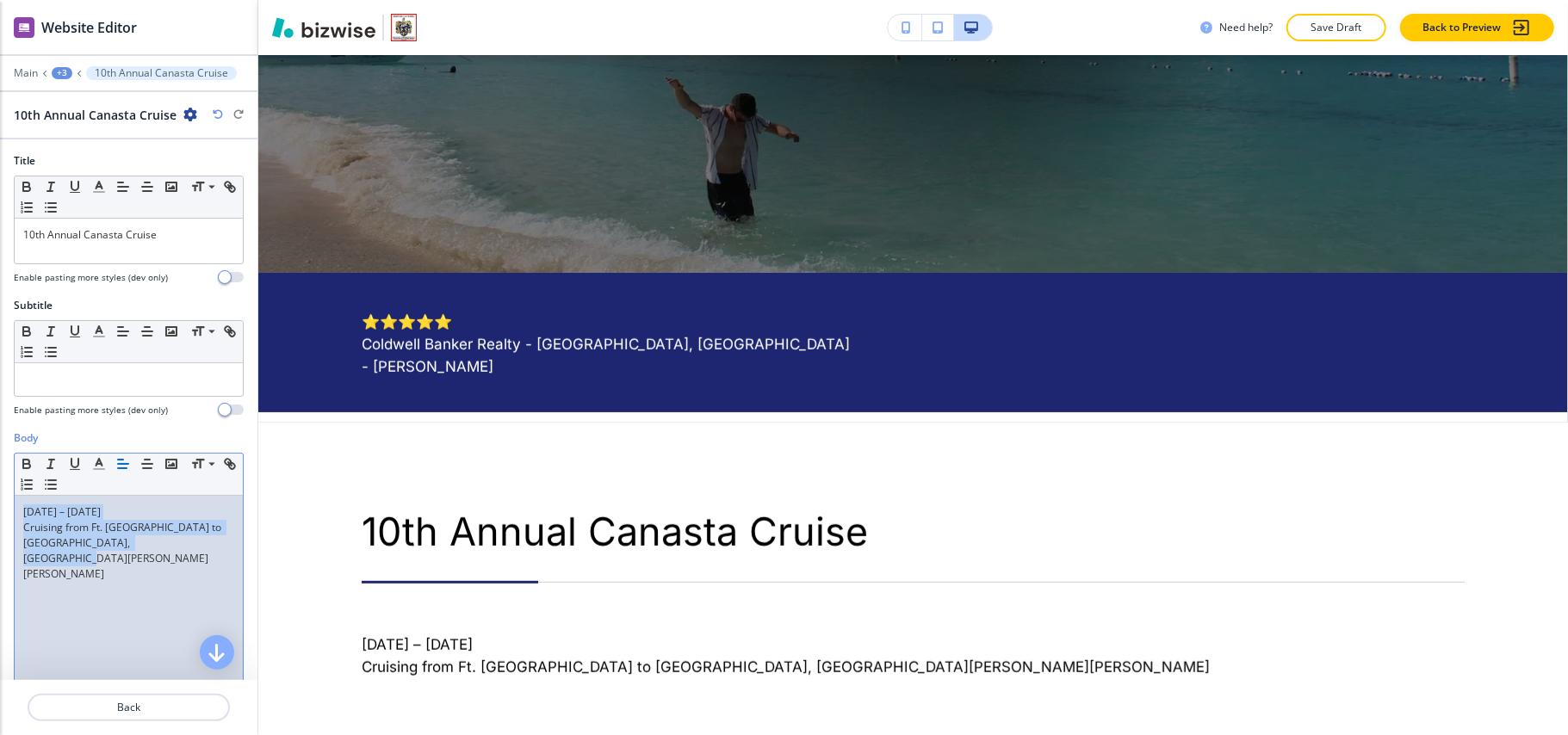
scroll to position [0, 0]
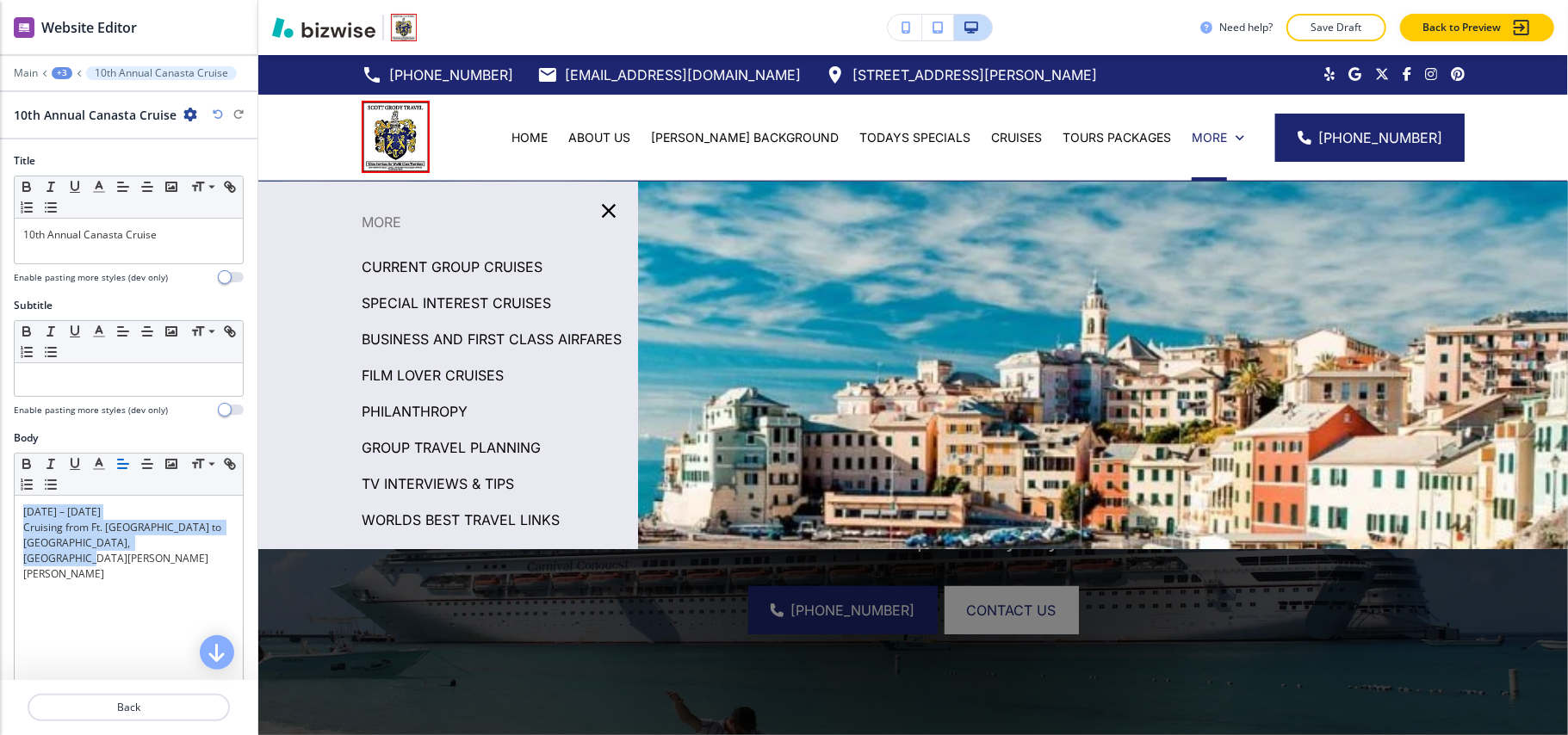
click at [67, 72] on div "+3" at bounding box center [62, 72] width 21 height 12
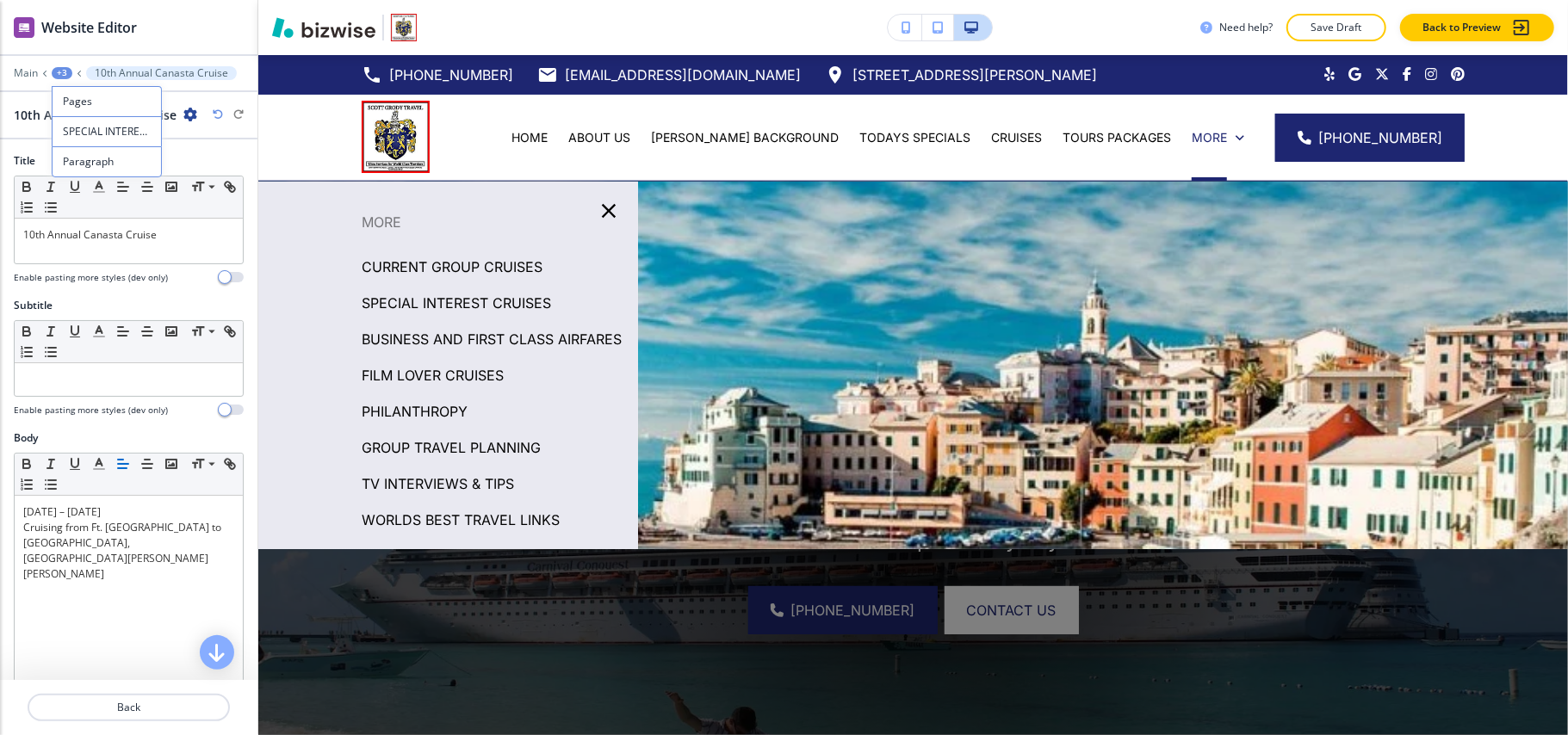
click at [391, 339] on p "BUSINESS AND FIRST CLASS AIRFARES" at bounding box center [492, 338] width 260 height 25
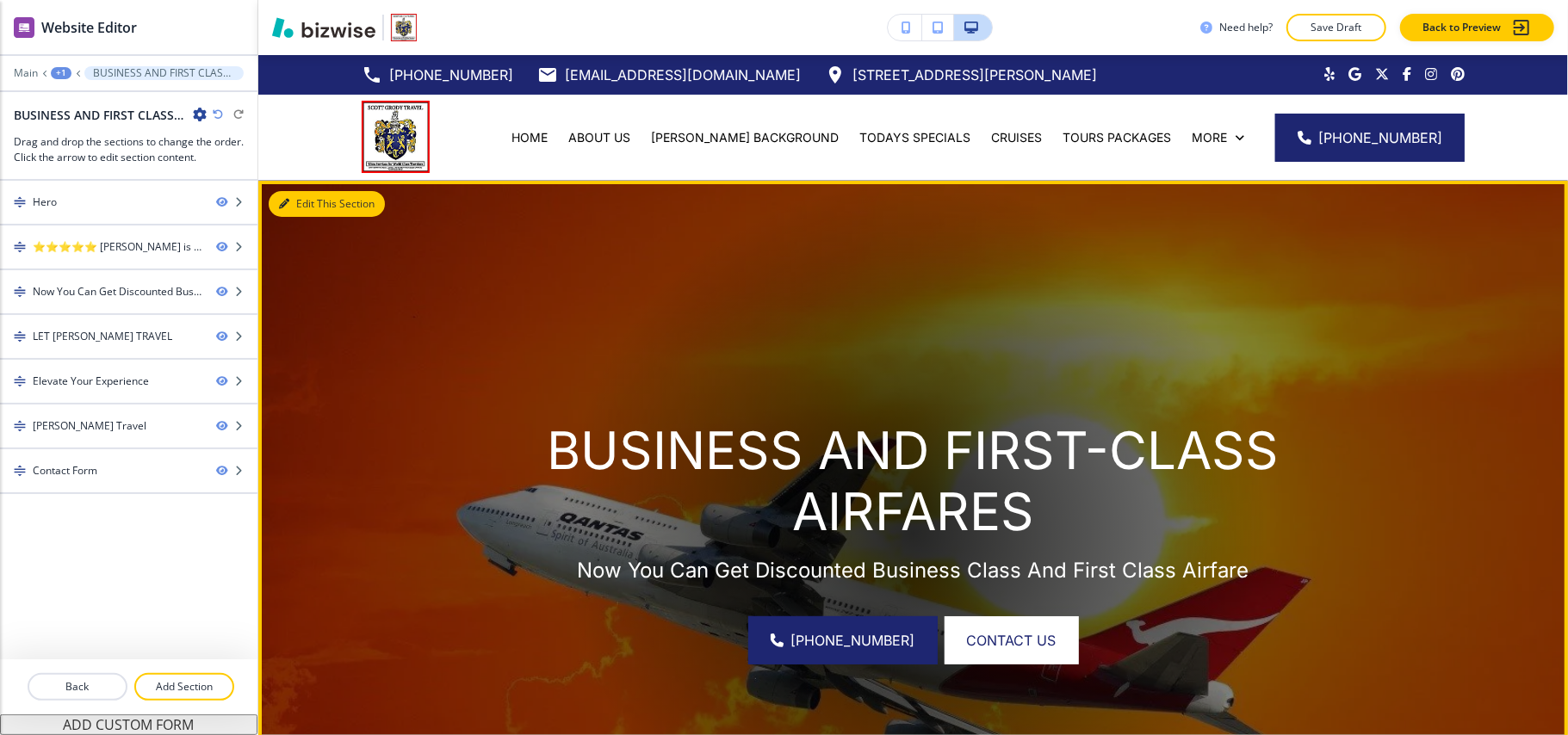
click at [306, 198] on button "Edit This Section" at bounding box center [327, 203] width 117 height 25
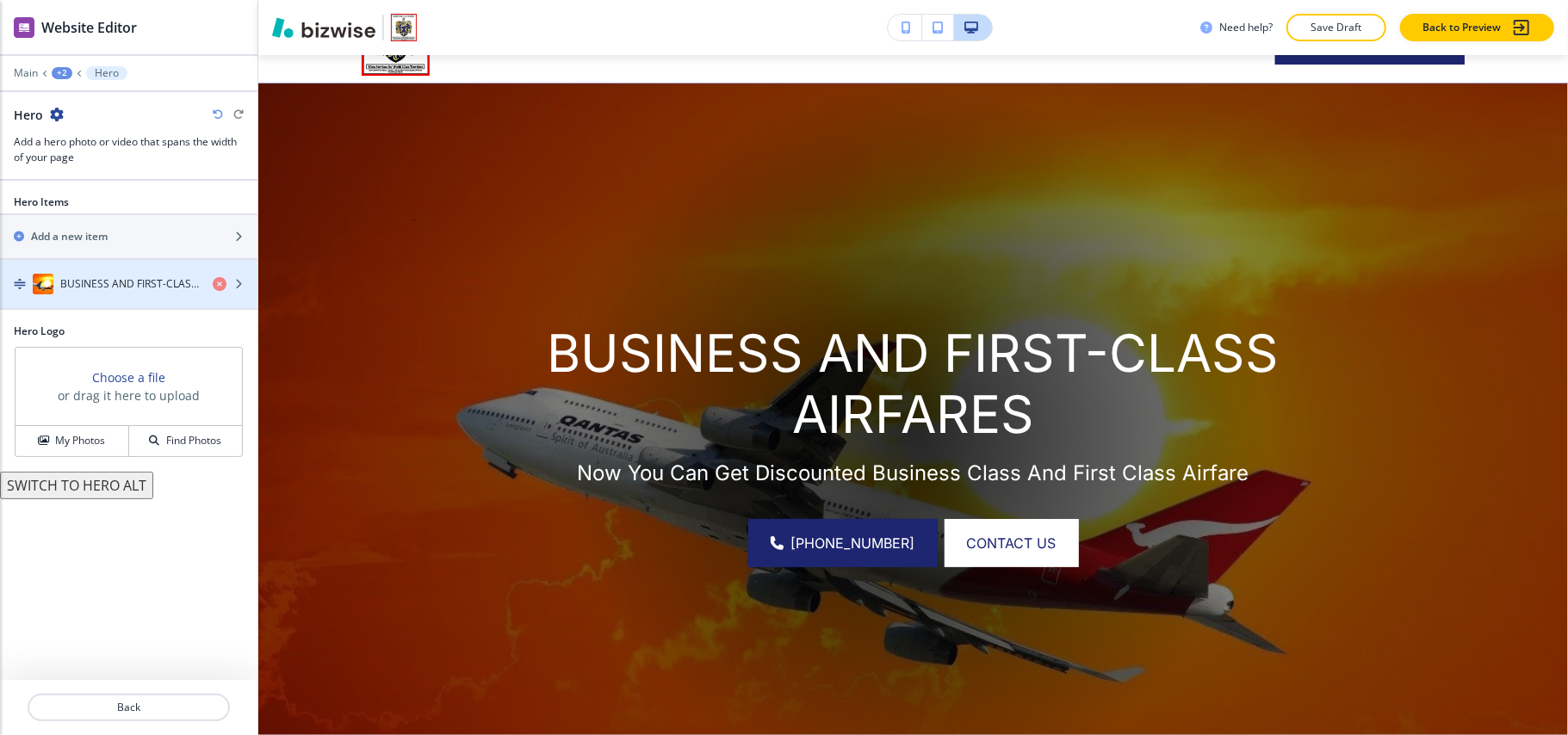
scroll to position [126, 0]
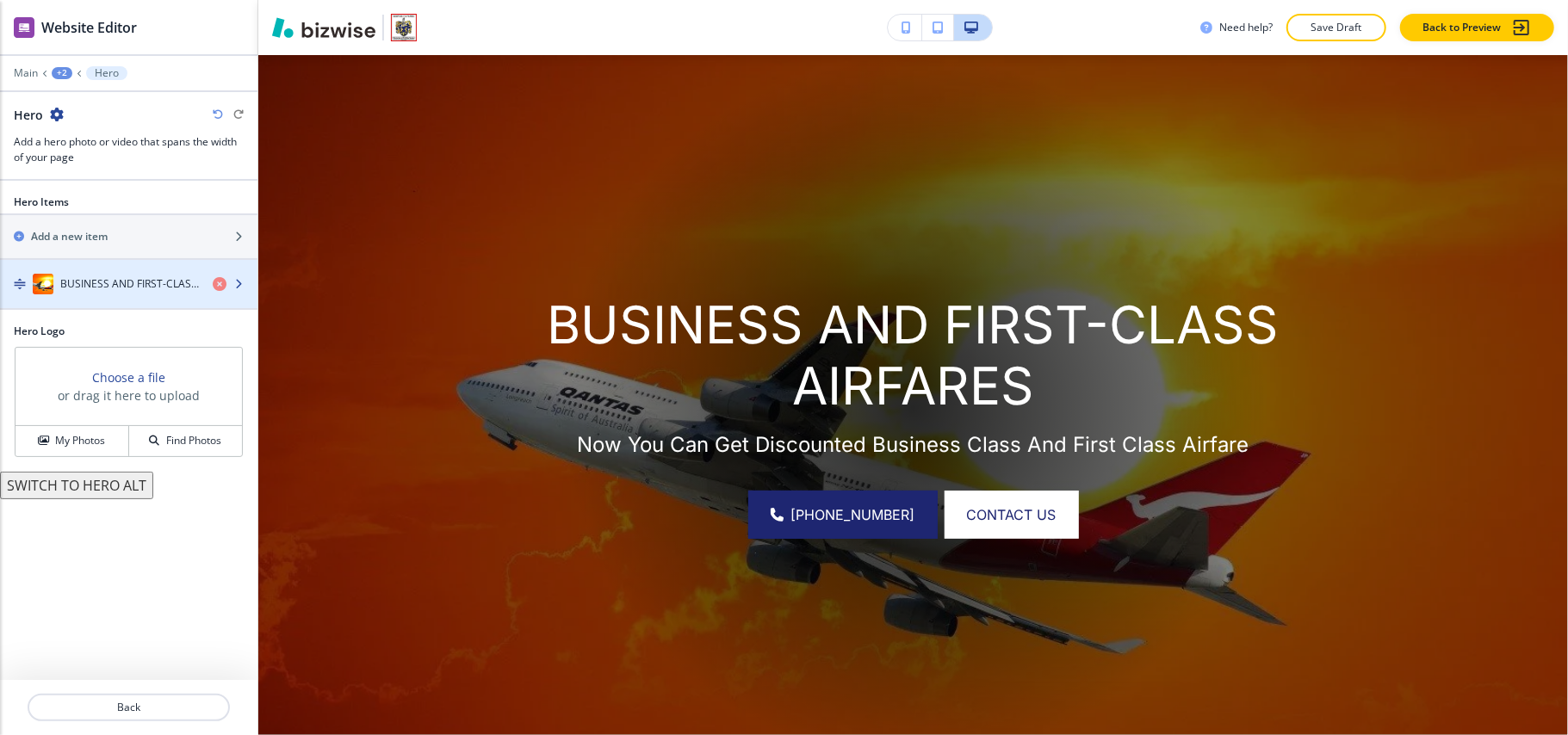
click at [111, 279] on h4 "BUSINESS AND FIRST-CLASS AIRFARES" at bounding box center [129, 284] width 138 height 15
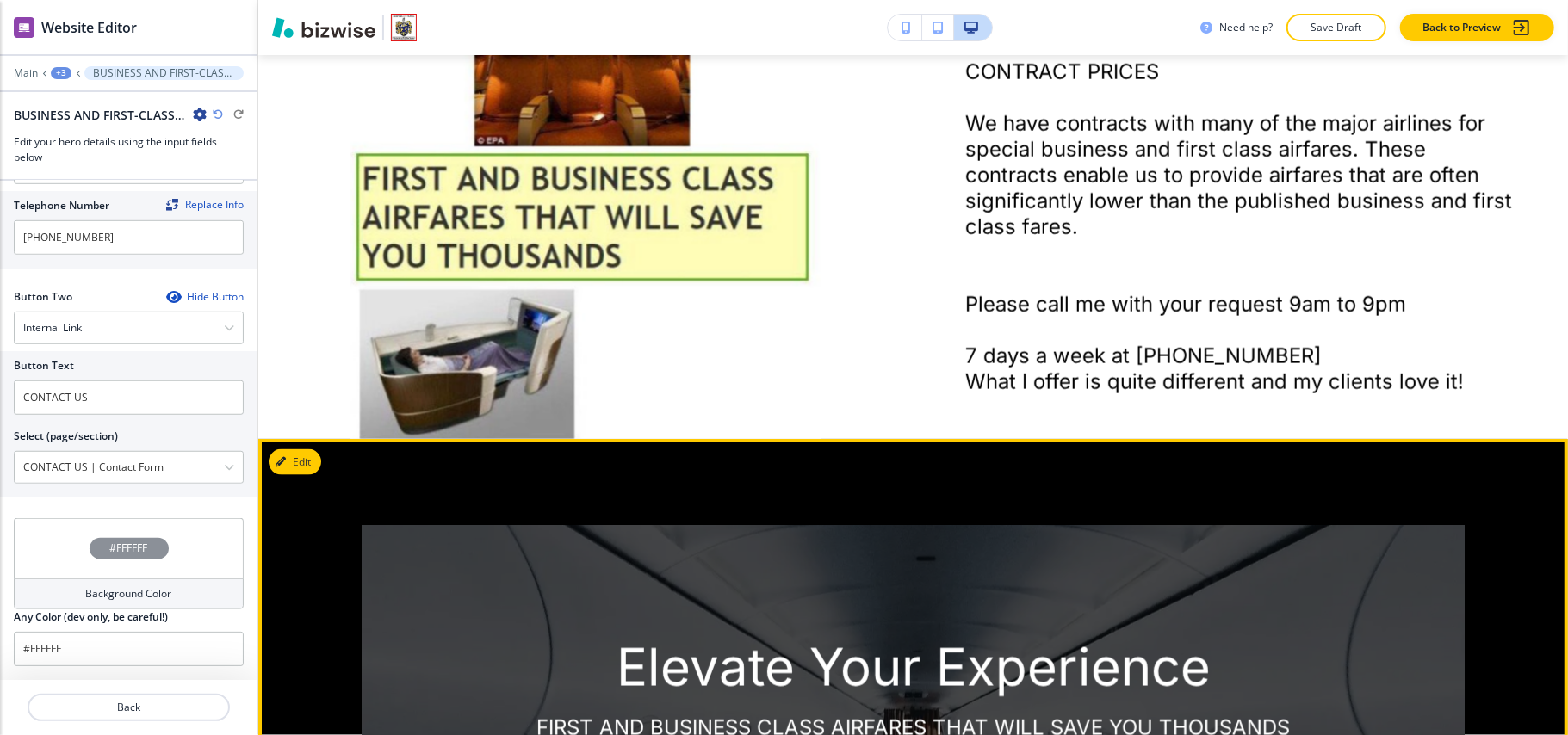
scroll to position [1159, 0]
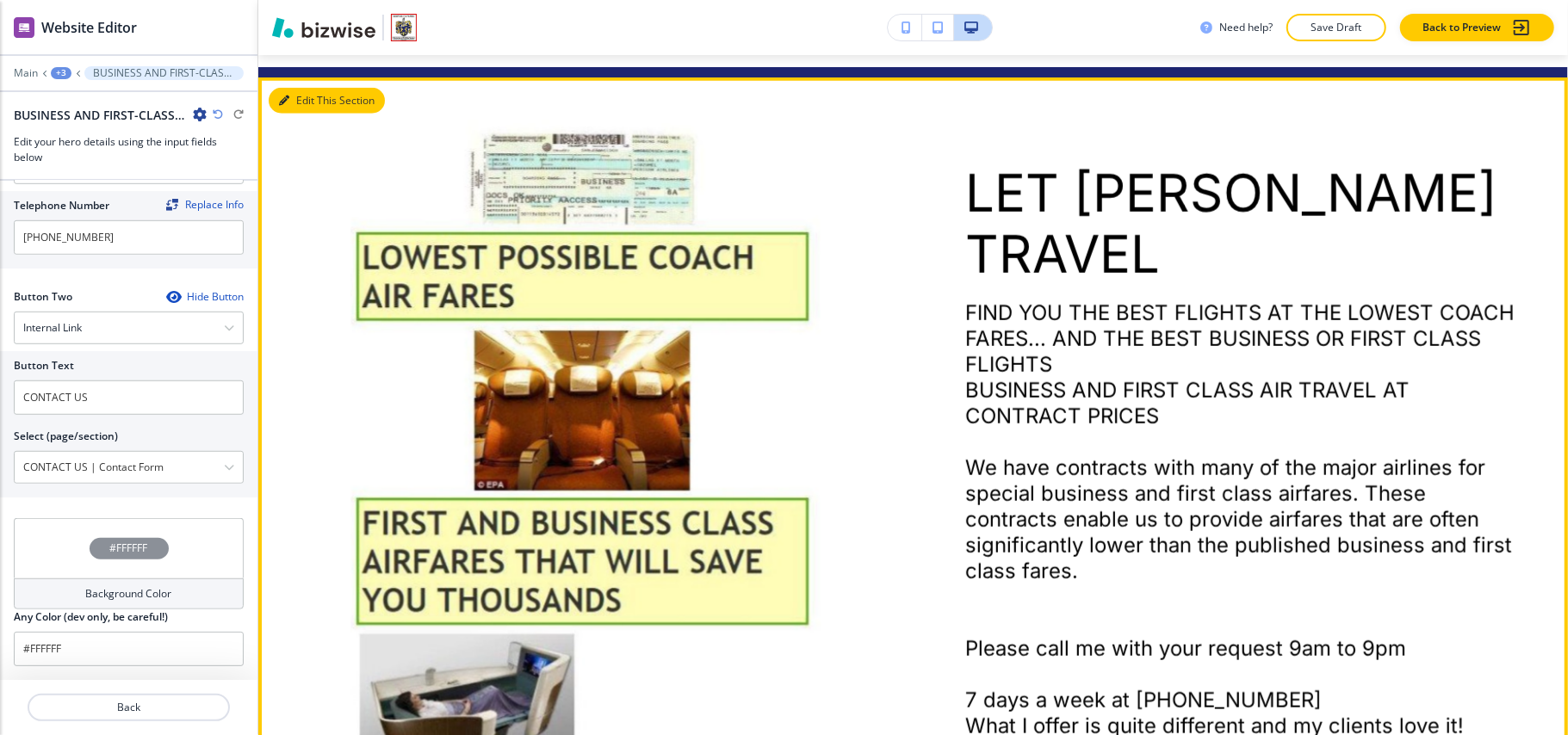
click at [298, 94] on button "Edit This Section" at bounding box center [327, 100] width 117 height 25
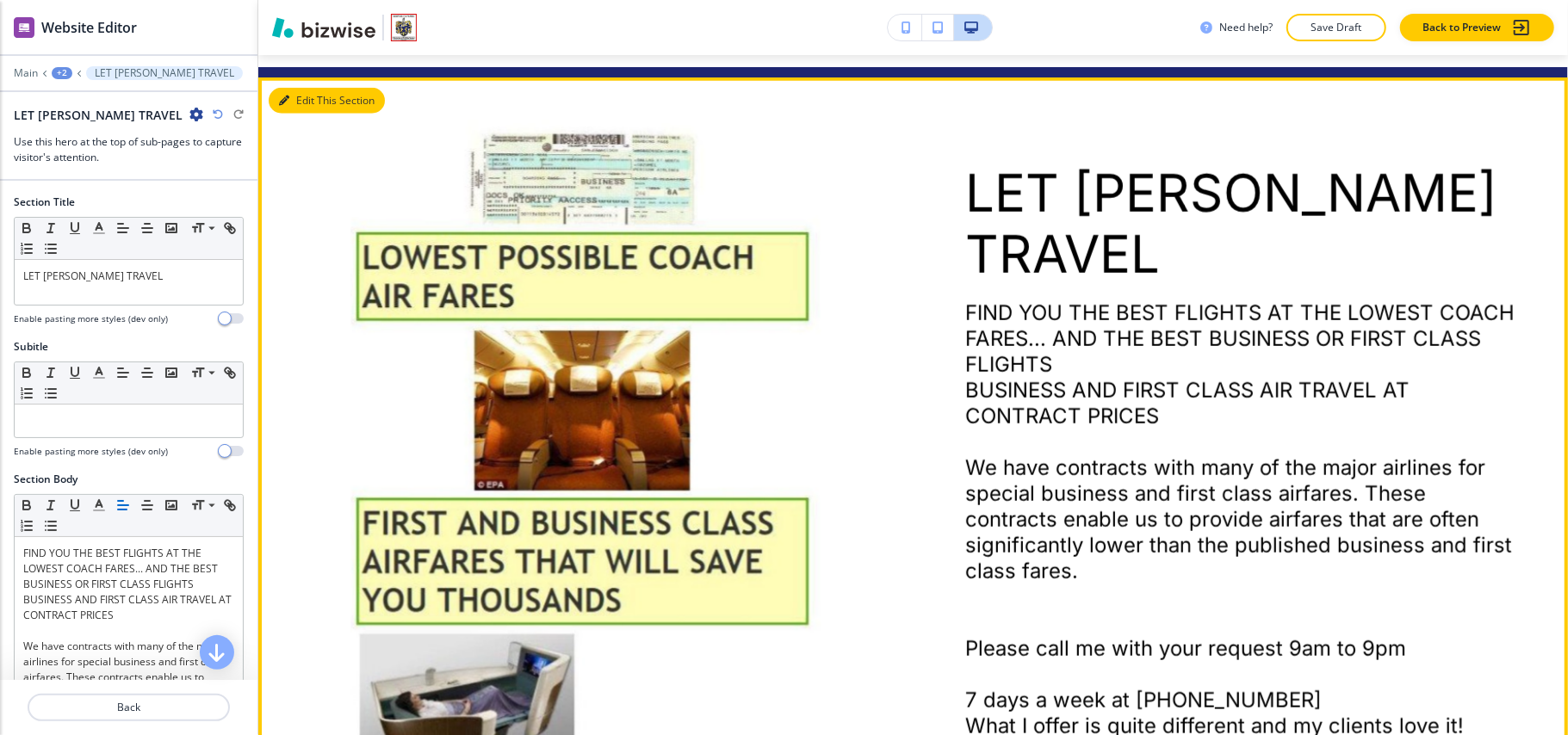
scroll to position [1181, 0]
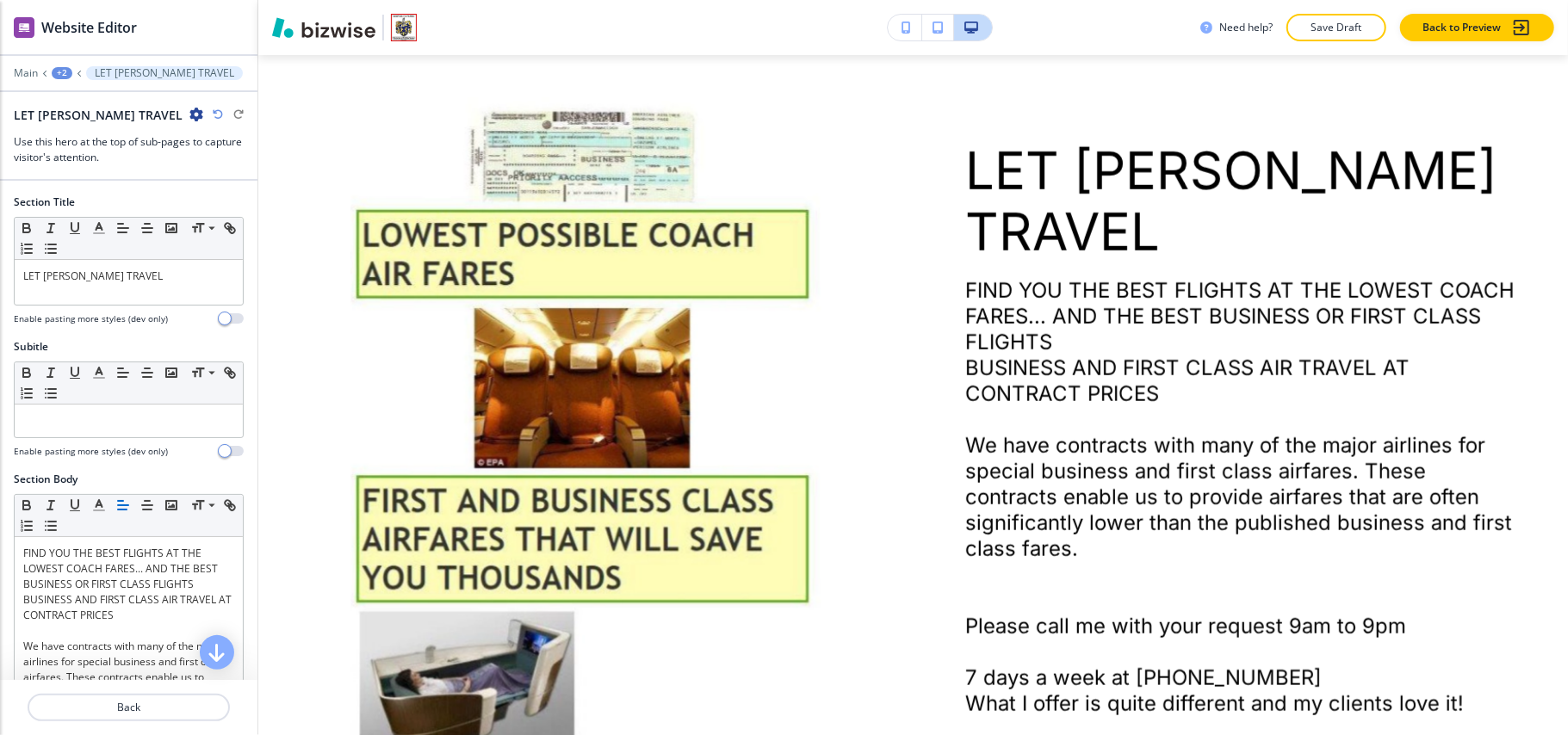
click at [59, 73] on div "+2" at bounding box center [62, 72] width 21 height 12
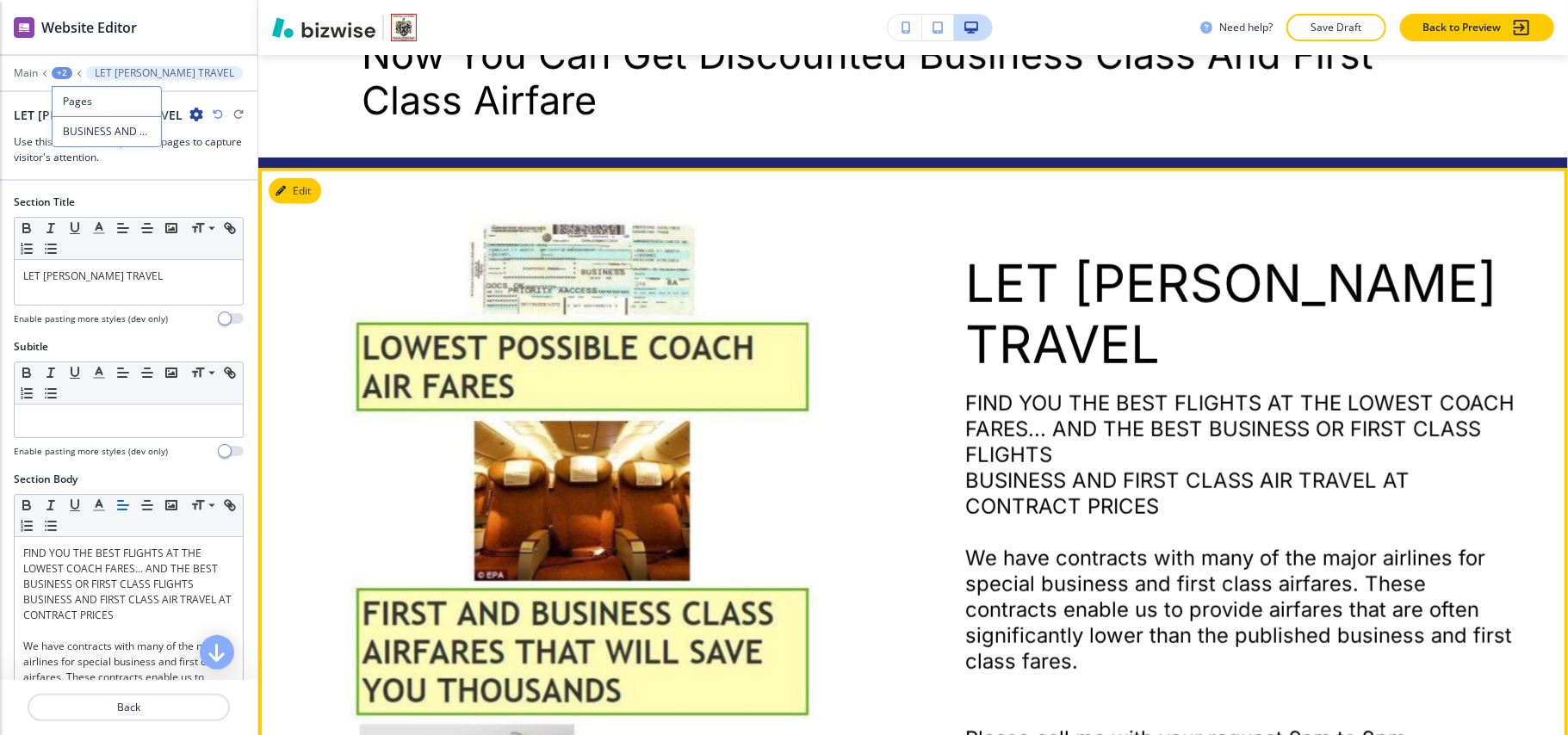
scroll to position [1066, 0]
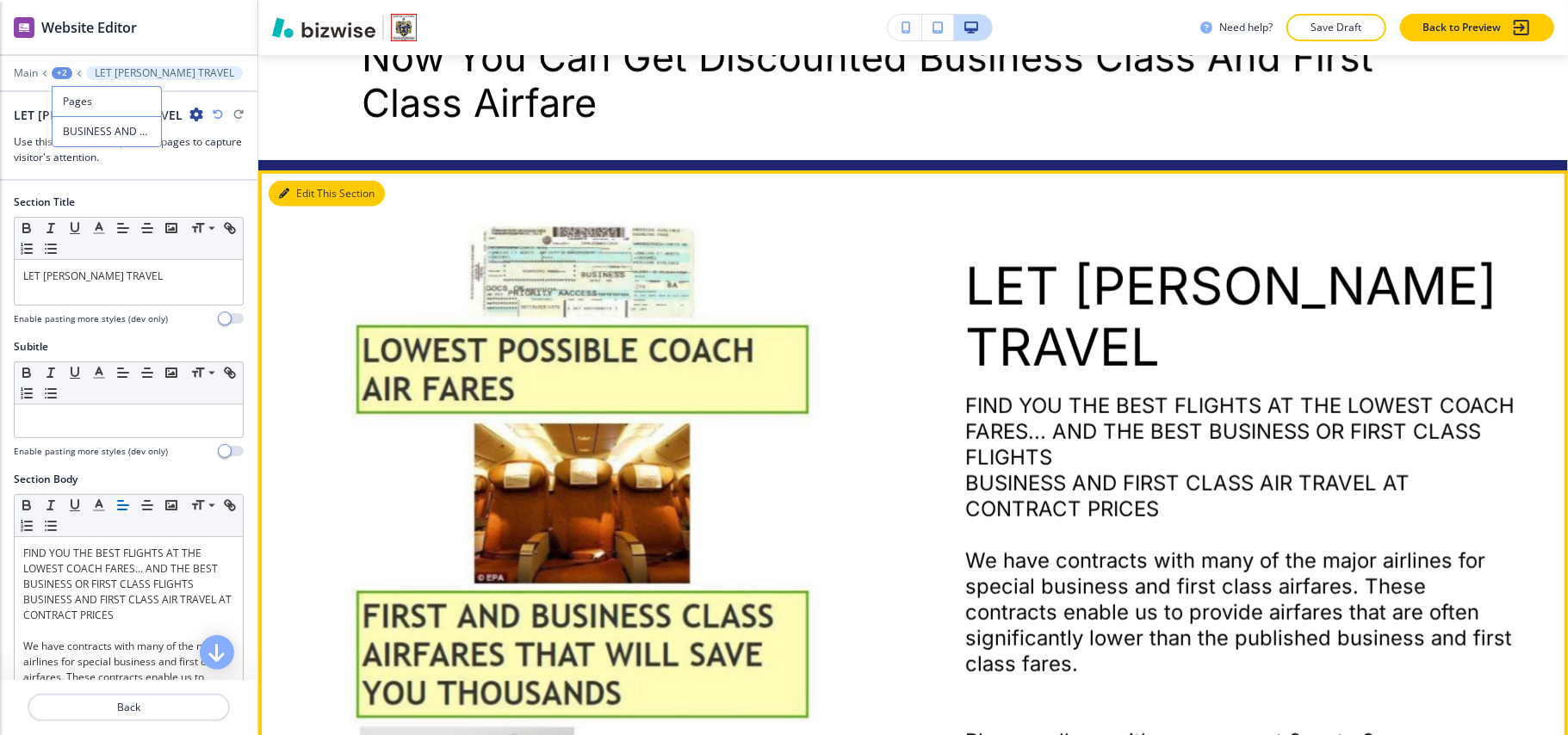
click at [275, 180] on button "Edit This Section" at bounding box center [327, 193] width 117 height 25
click at [308, 180] on button "Edit This Section" at bounding box center [327, 193] width 117 height 25
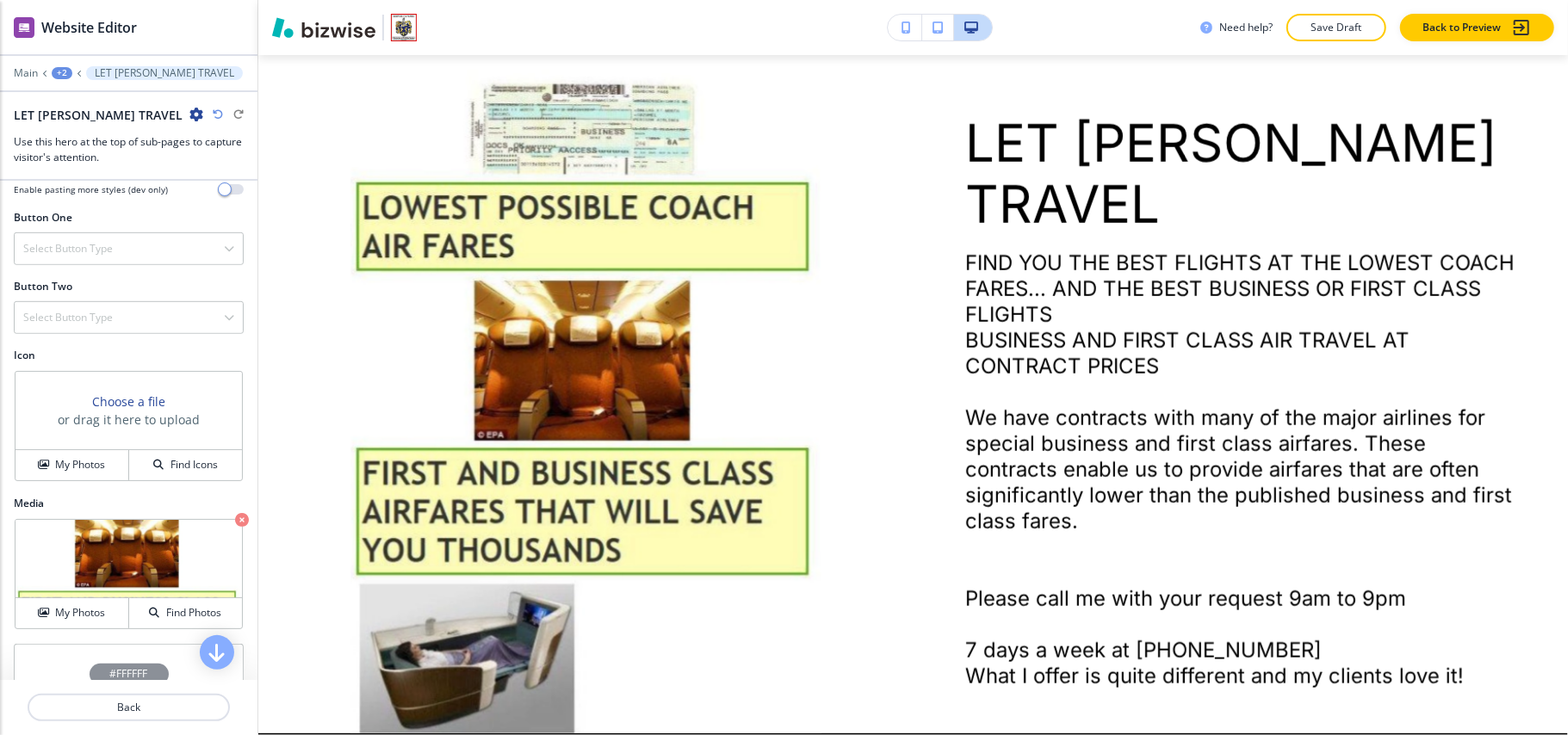
scroll to position [0, 0]
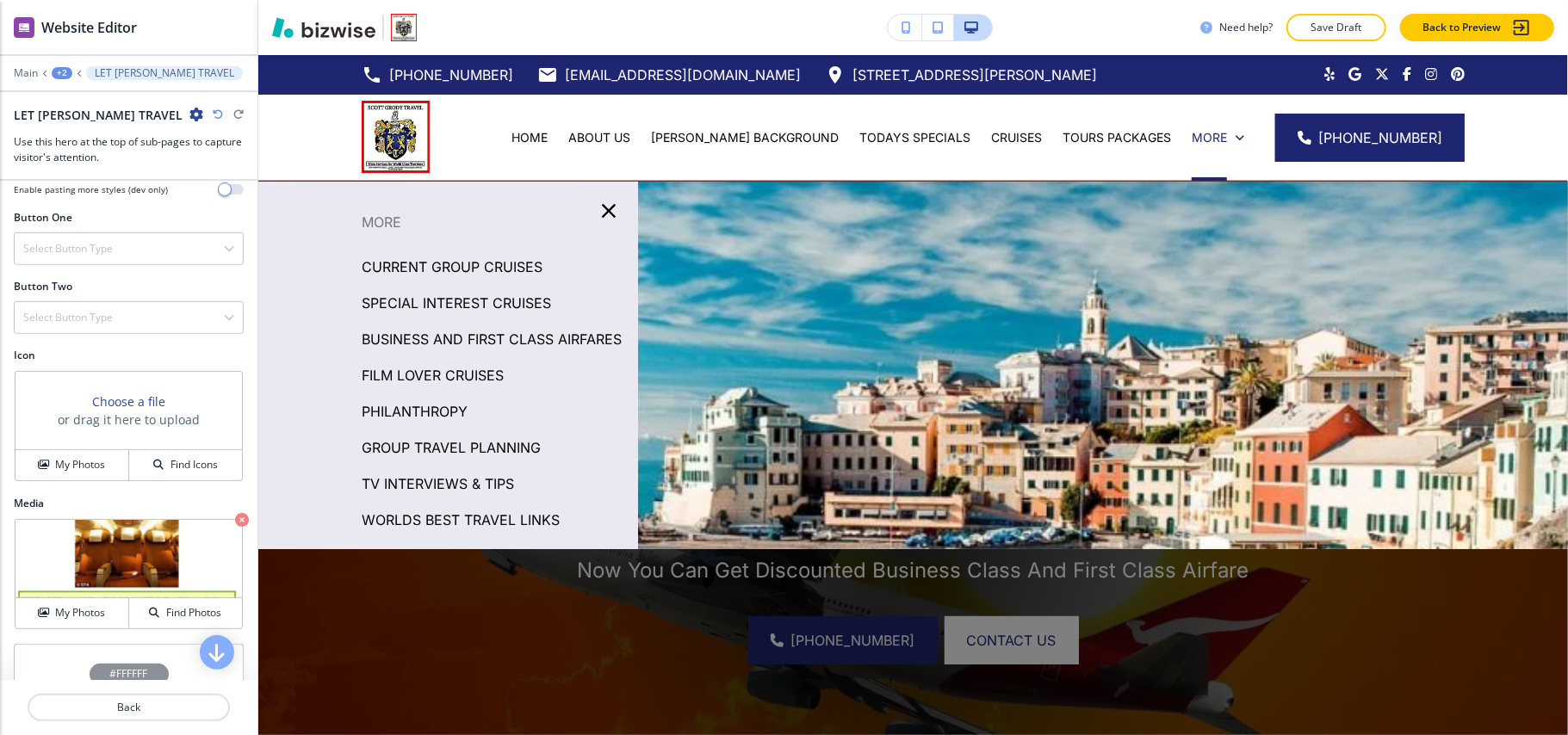
click at [442, 388] on p "FILM LOVER CRUISES" at bounding box center [432, 375] width 142 height 25
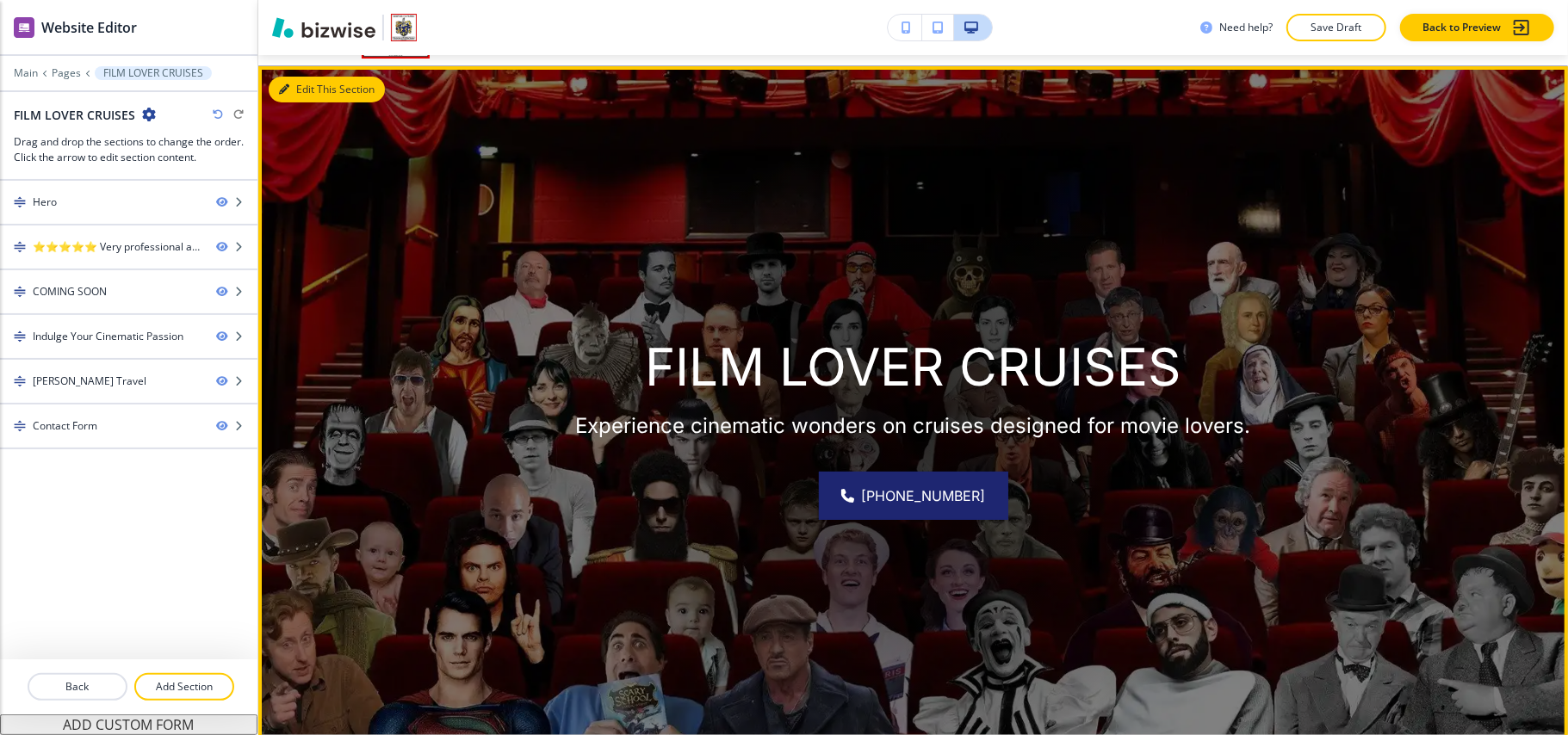
click at [288, 87] on icon "button" at bounding box center [284, 89] width 10 height 10
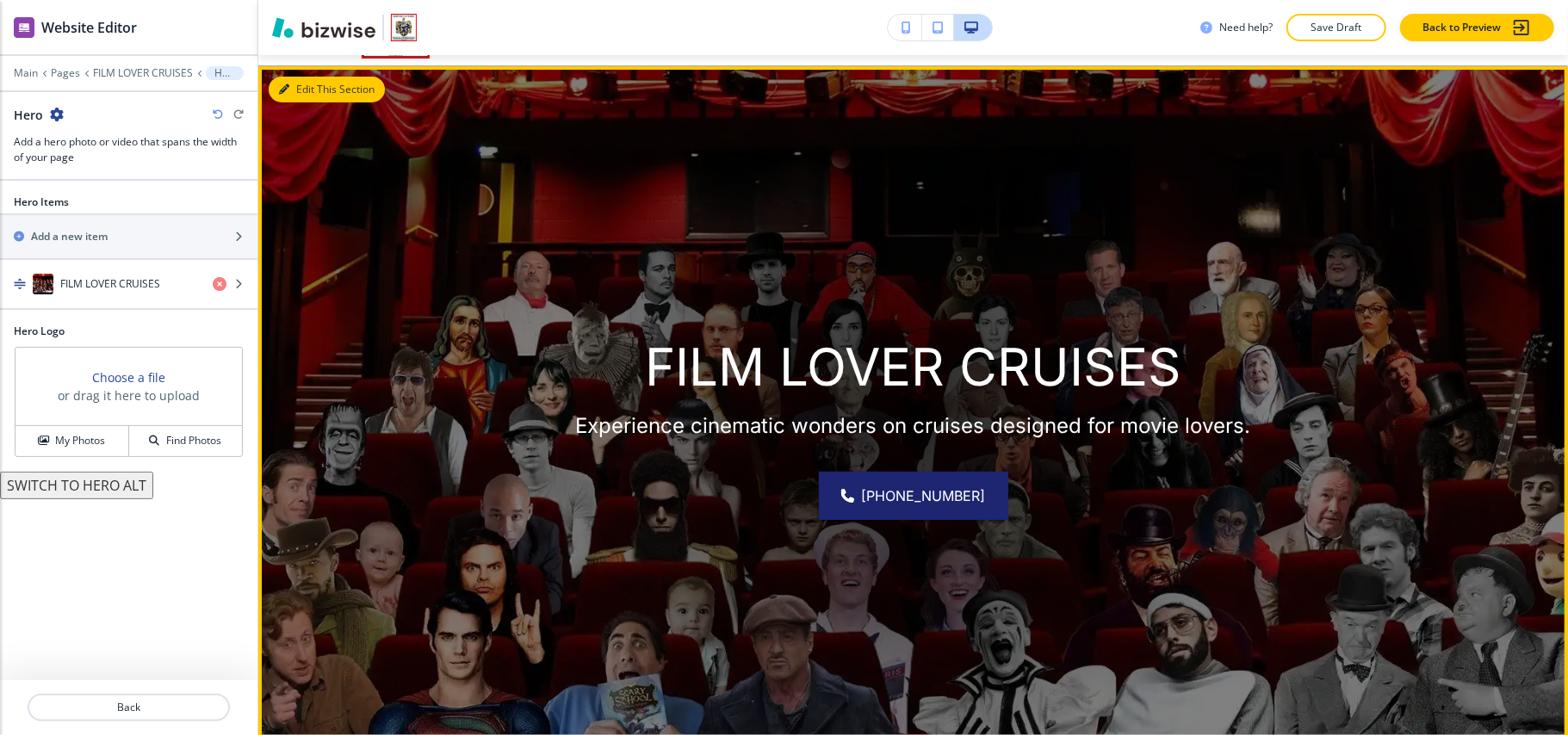
scroll to position [126, 0]
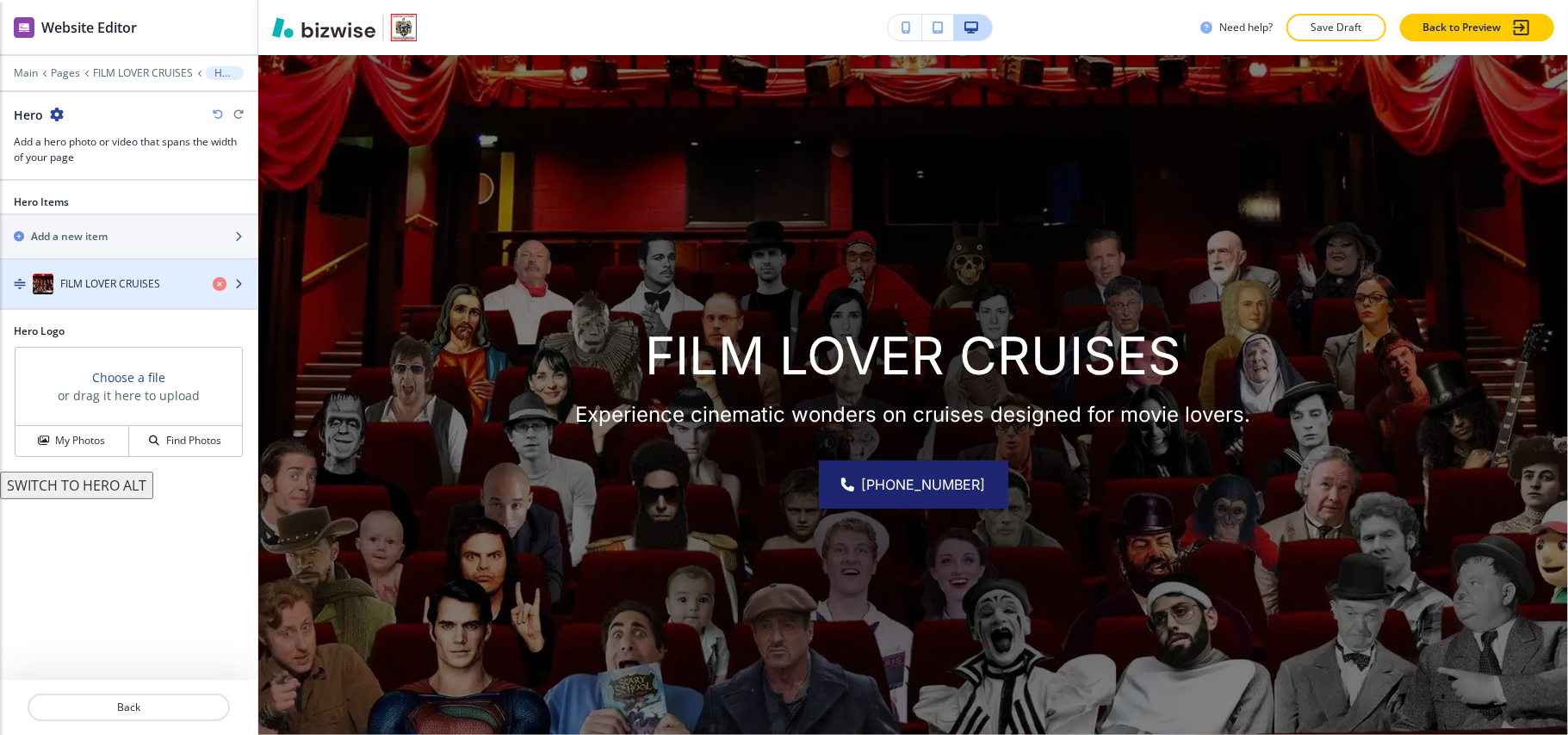
click at [118, 296] on div "button" at bounding box center [129, 301] width 258 height 14
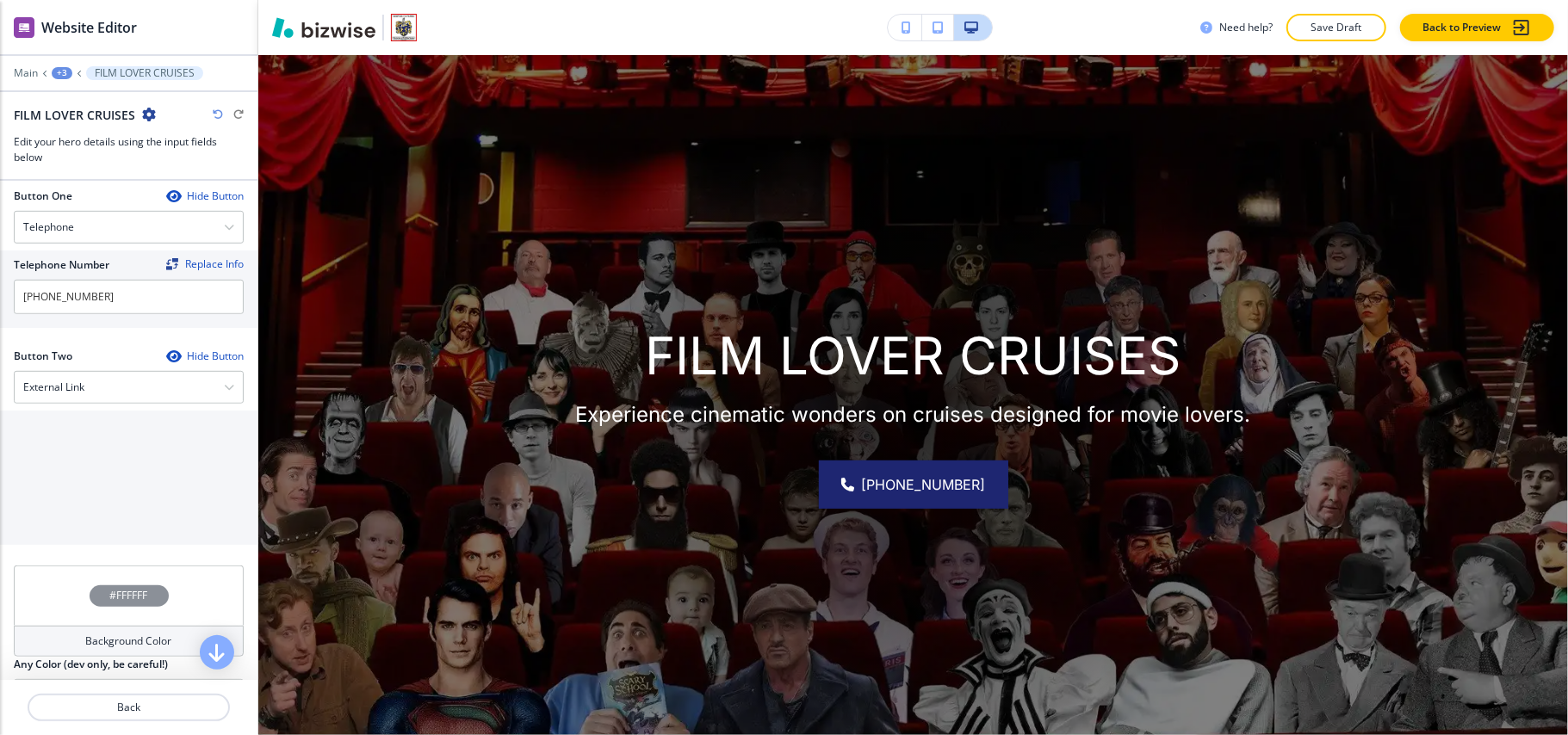
scroll to position [810, 0]
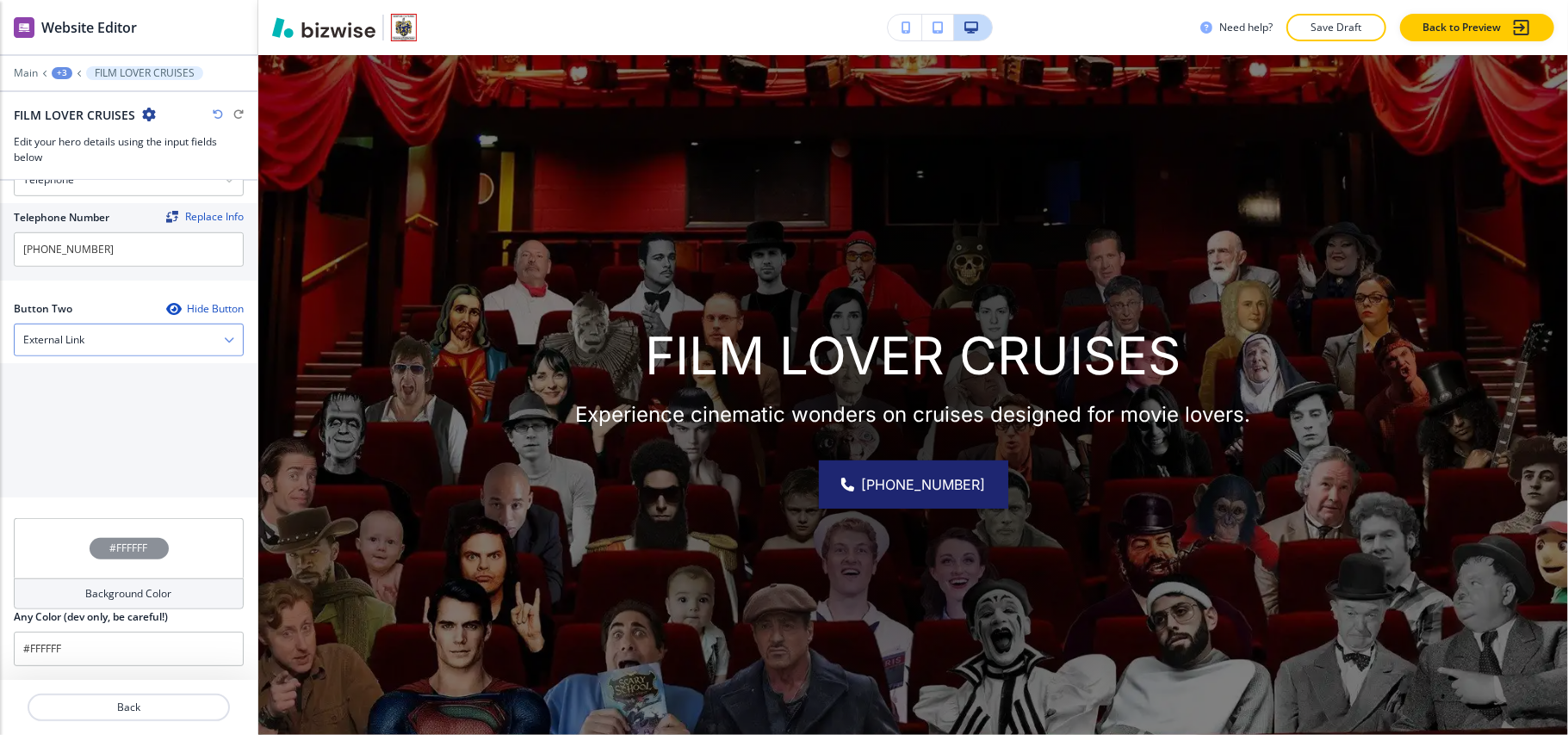
click at [66, 343] on h4 "External Link" at bounding box center [54, 340] width 61 height 15
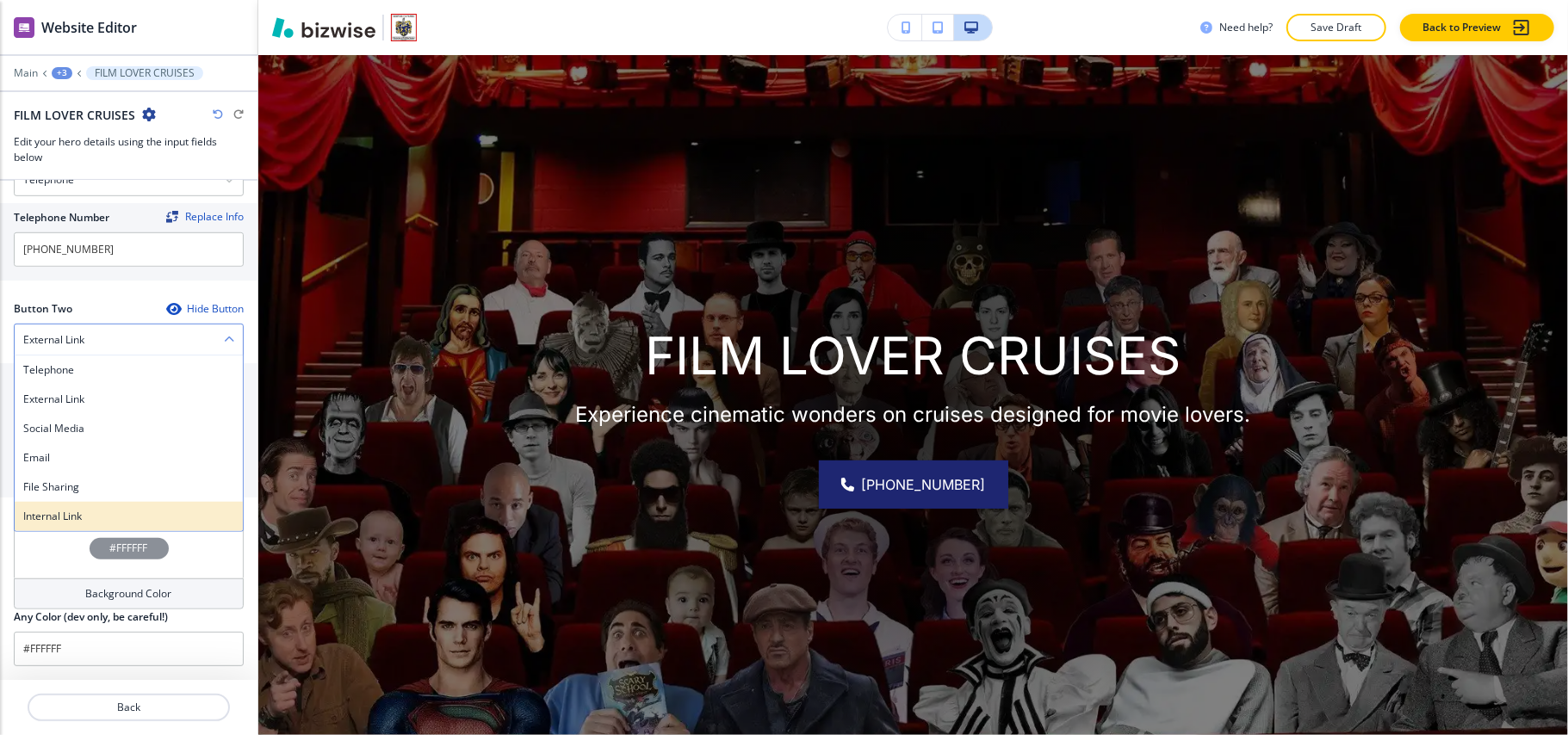
click at [48, 508] on h4 "Internal Link" at bounding box center [129, 516] width 211 height 15
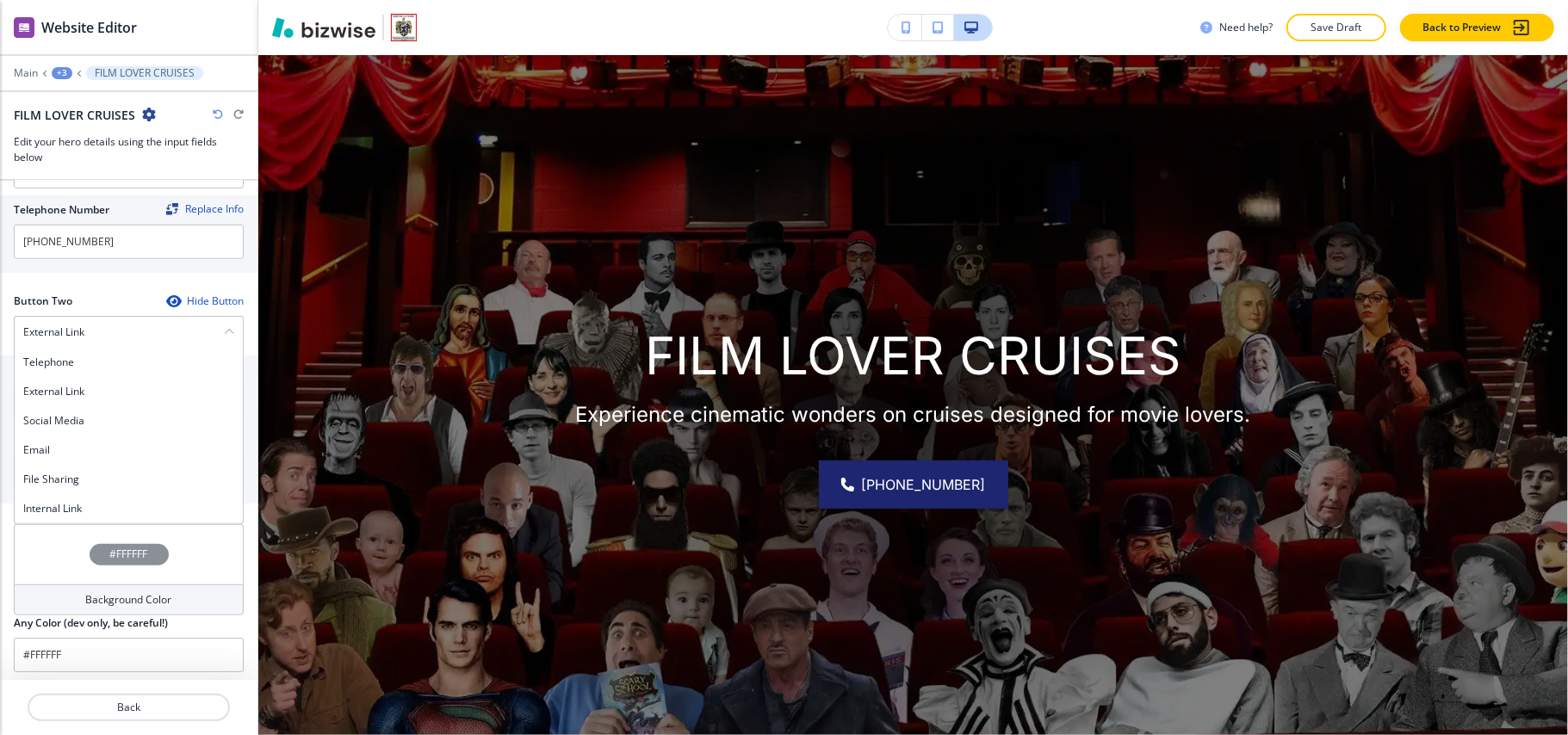
scroll to position [807, 0]
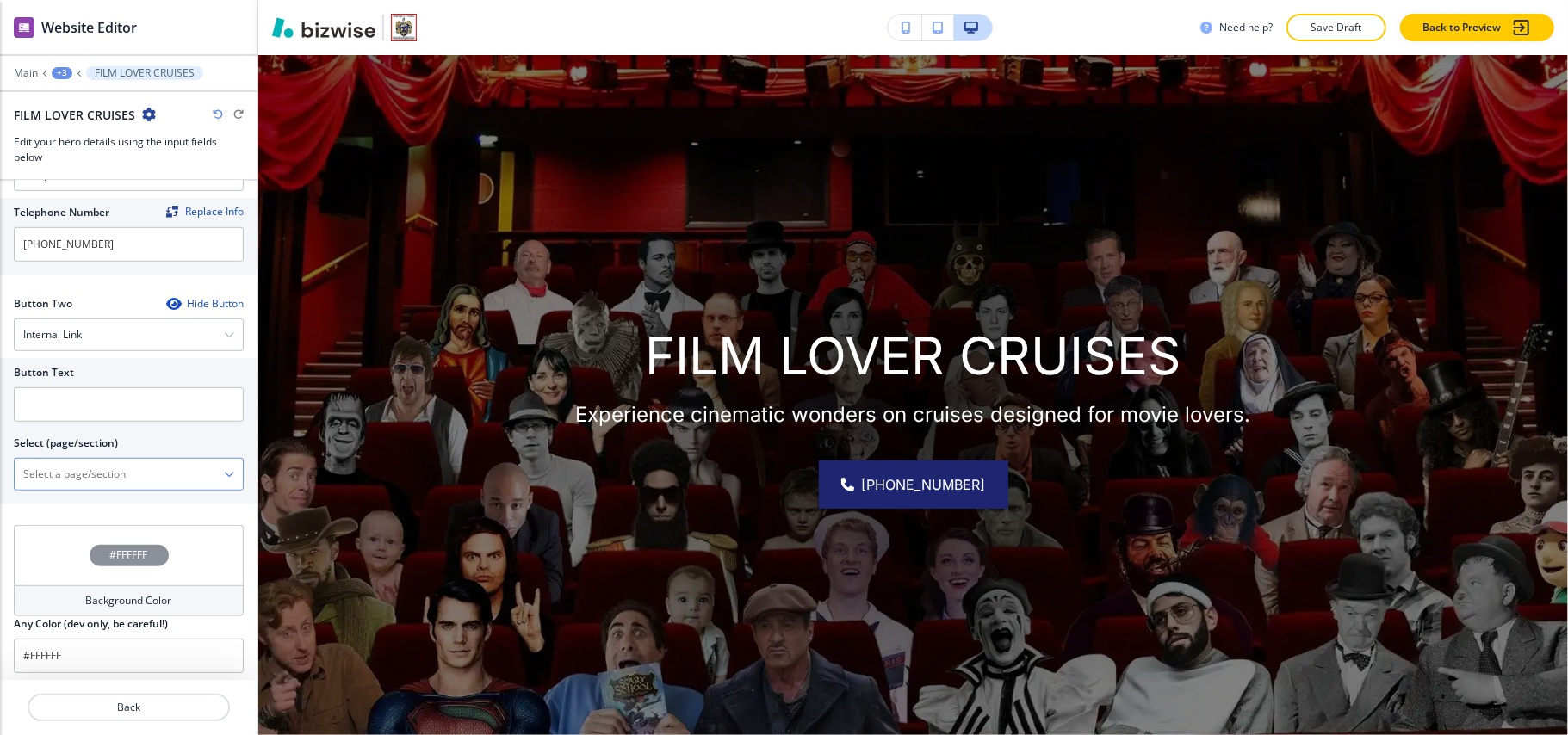
click at [91, 486] on \(page\/section\) "Manual Input" at bounding box center [119, 474] width 210 height 29
type \(page\/section\) "CONTACT US"
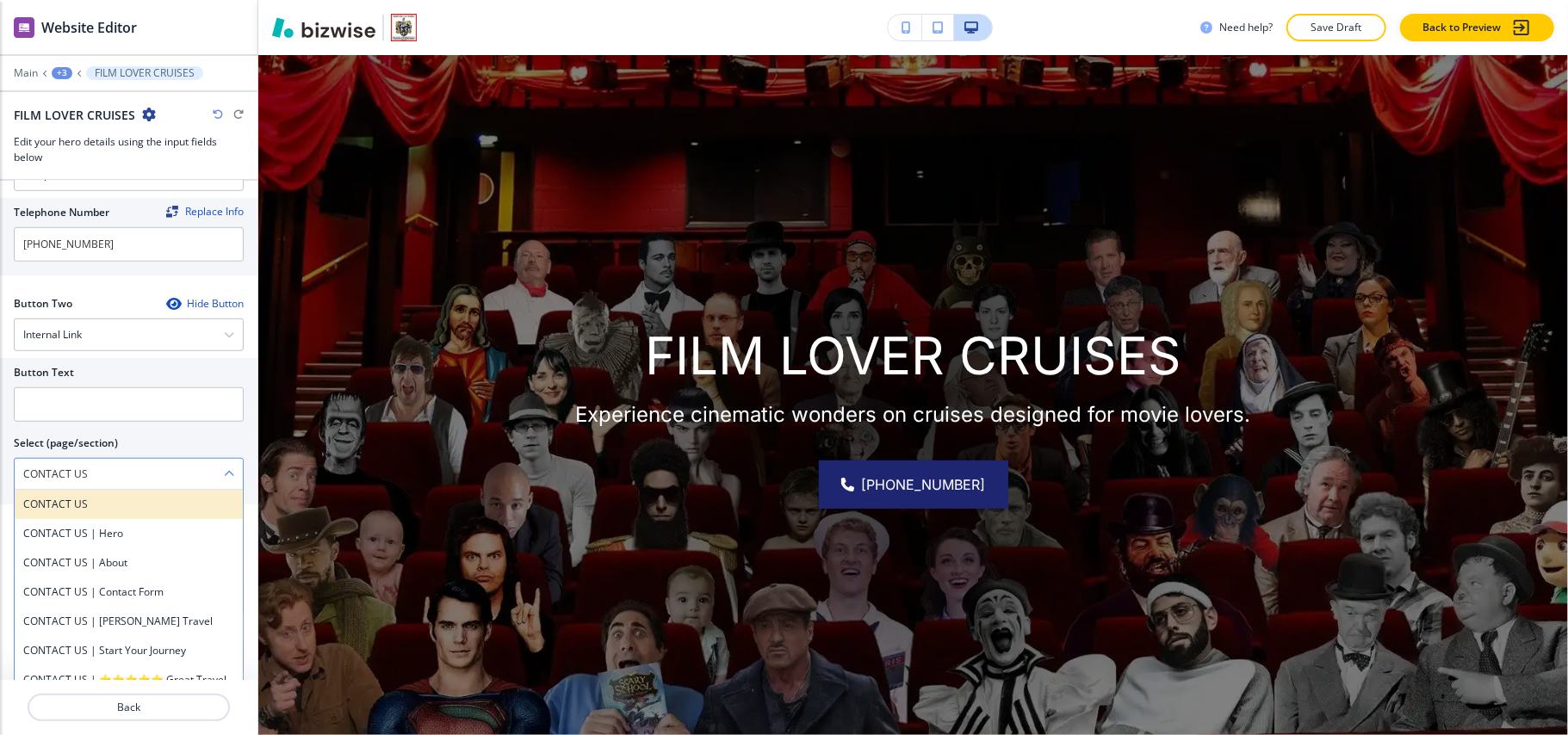
click at [79, 510] on h4 "CONTACT US" at bounding box center [129, 505] width 211 height 15
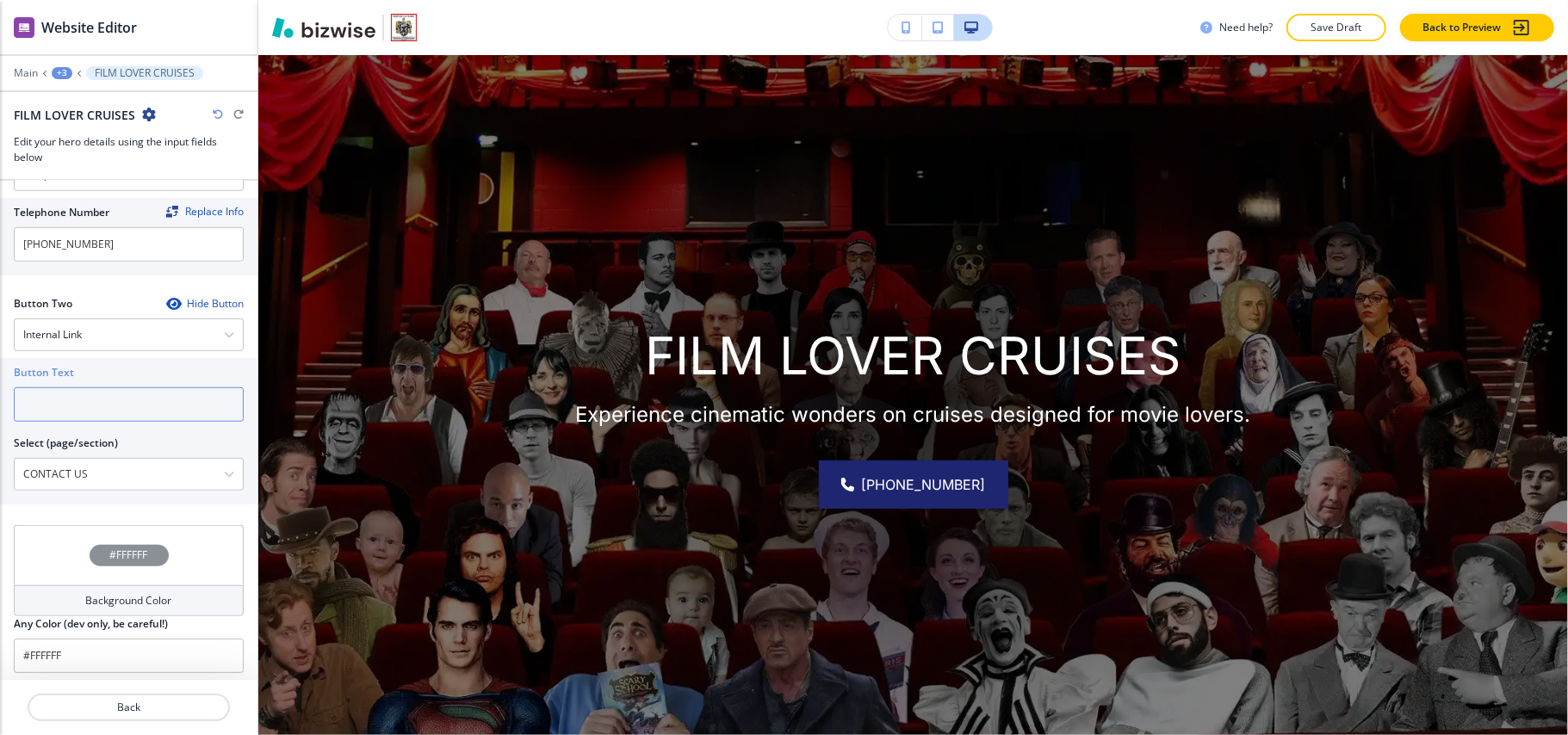
click at [100, 418] on input "text" at bounding box center [129, 404] width 230 height 35
paste input "CONTACT US"
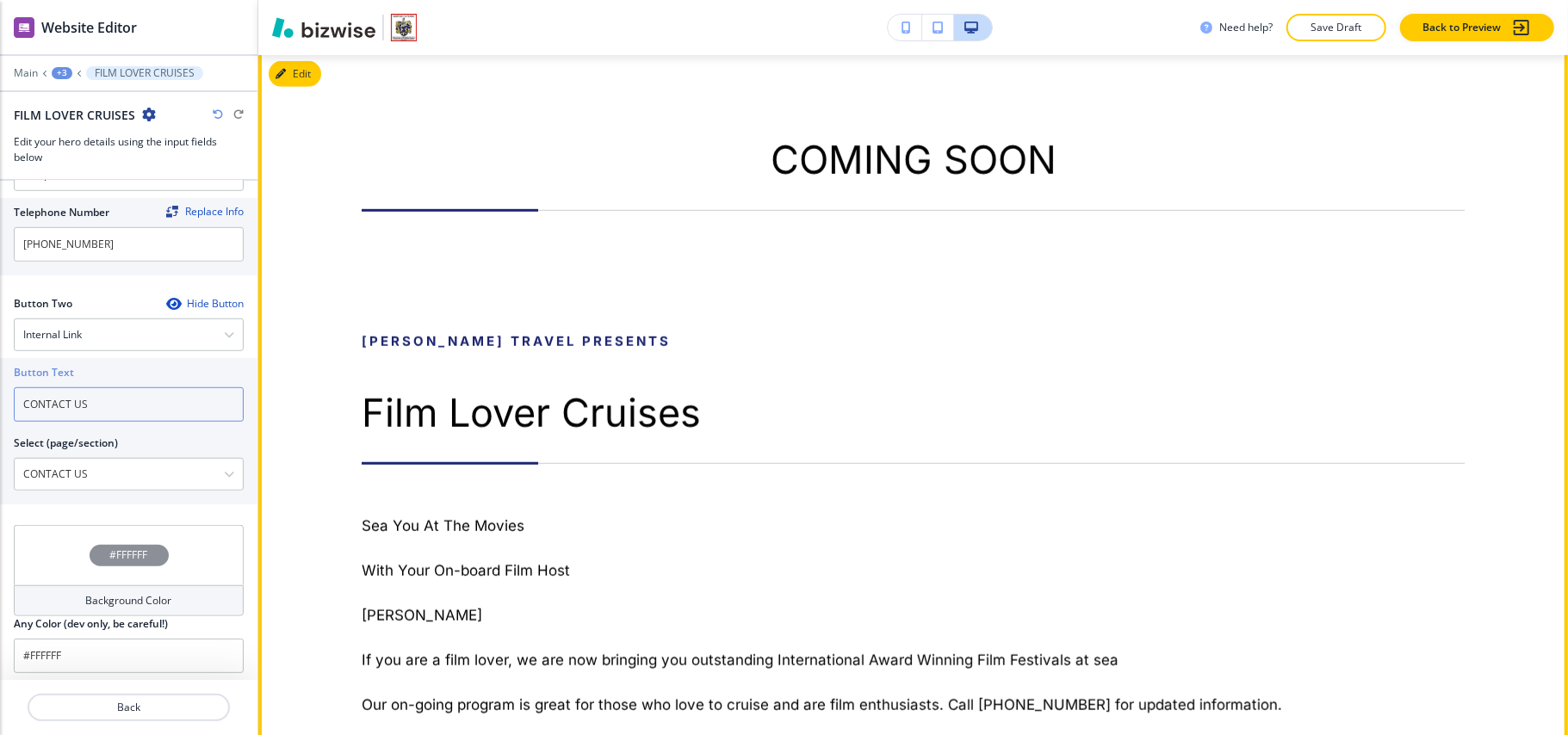
scroll to position [1044, 0]
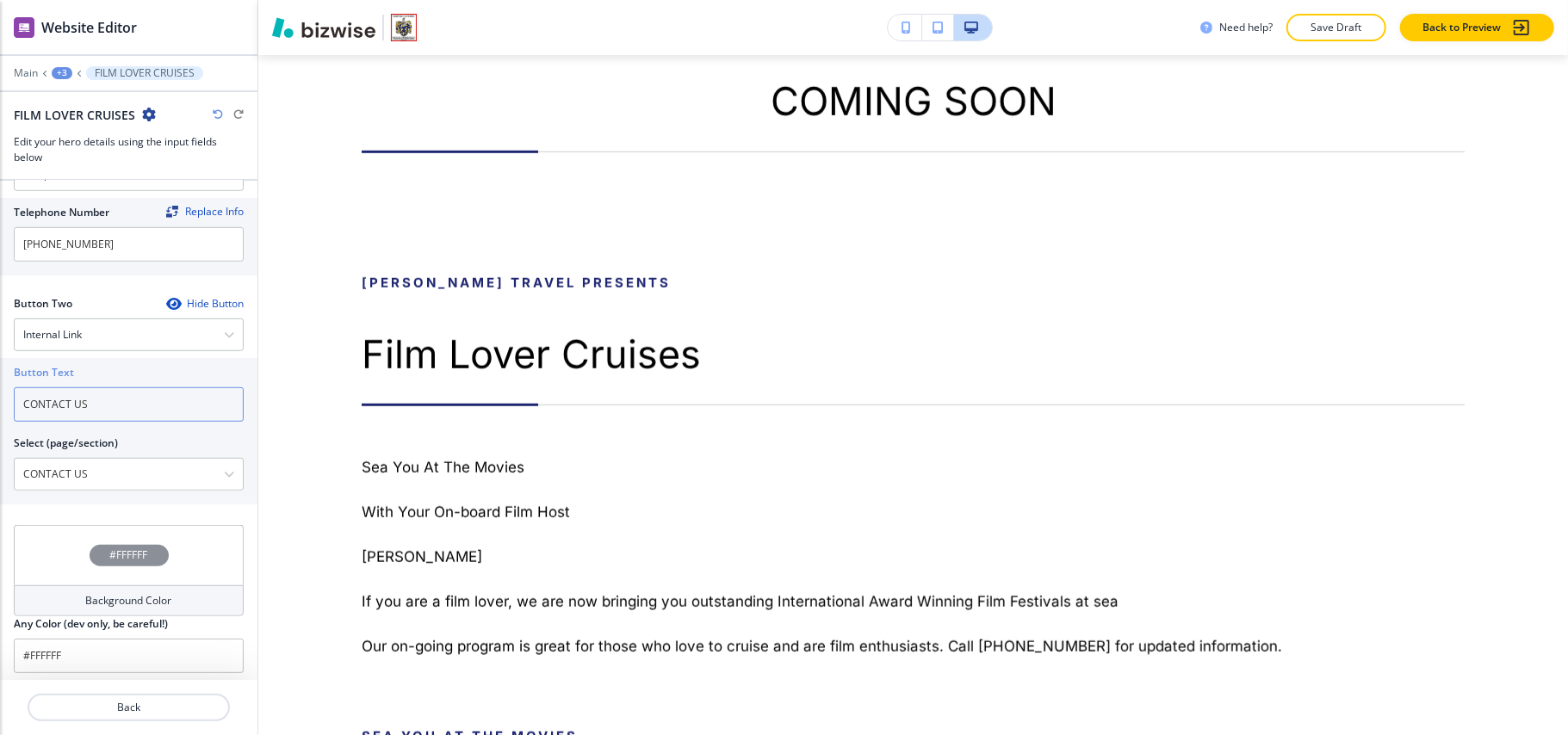
type input "CONTACT US"
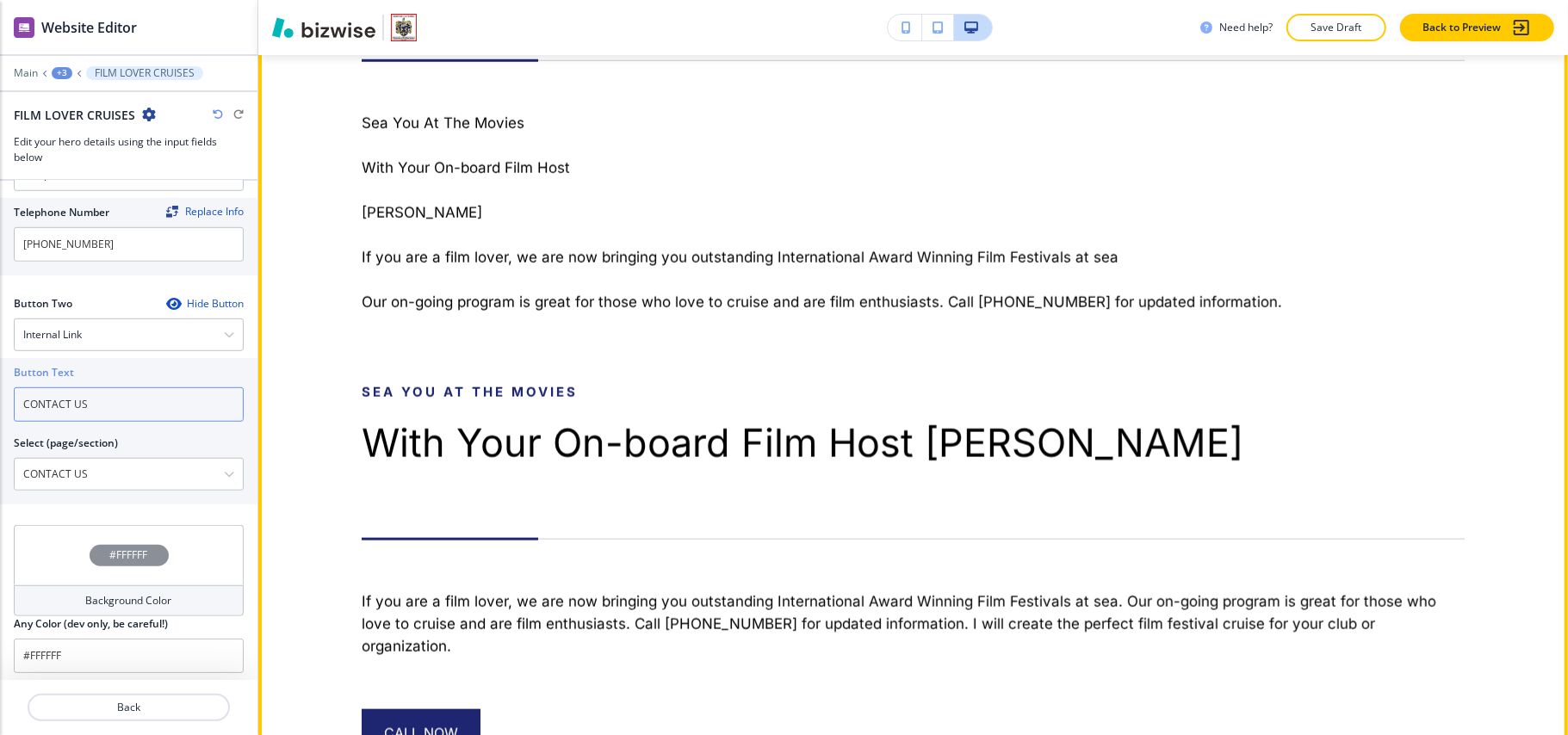
scroll to position [1619, 0]
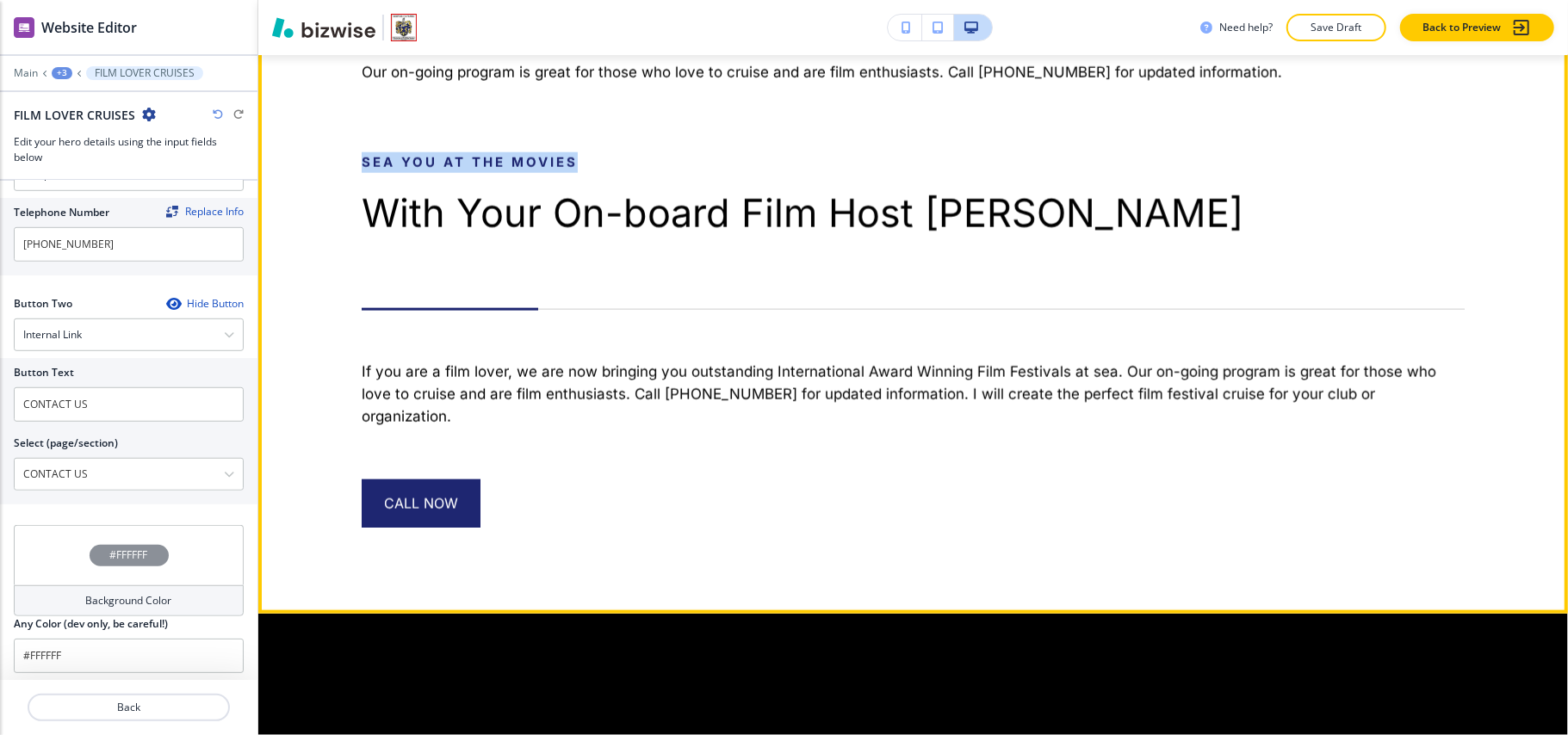
drag, startPoint x: 356, startPoint y: 165, endPoint x: 596, endPoint y: 156, distance: 240.2
click at [596, 156] on div "COMING SOON Scott Grody Travel Presents Film Lover Cruises Sea You At The Movie…" at bounding box center [882, 15] width 1165 height 1024
copy p "Sea You At The Movies"
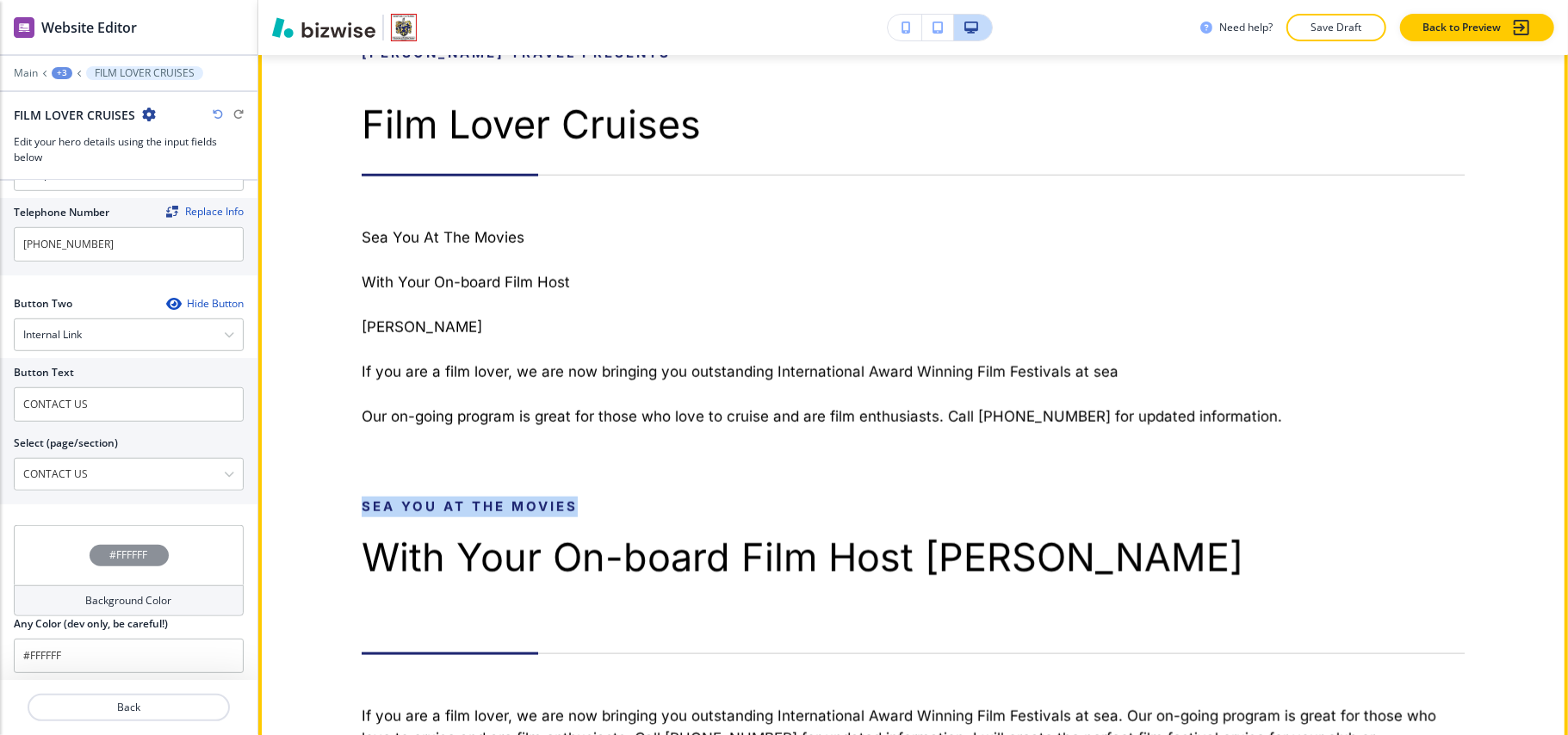
scroll to position [1159, 0]
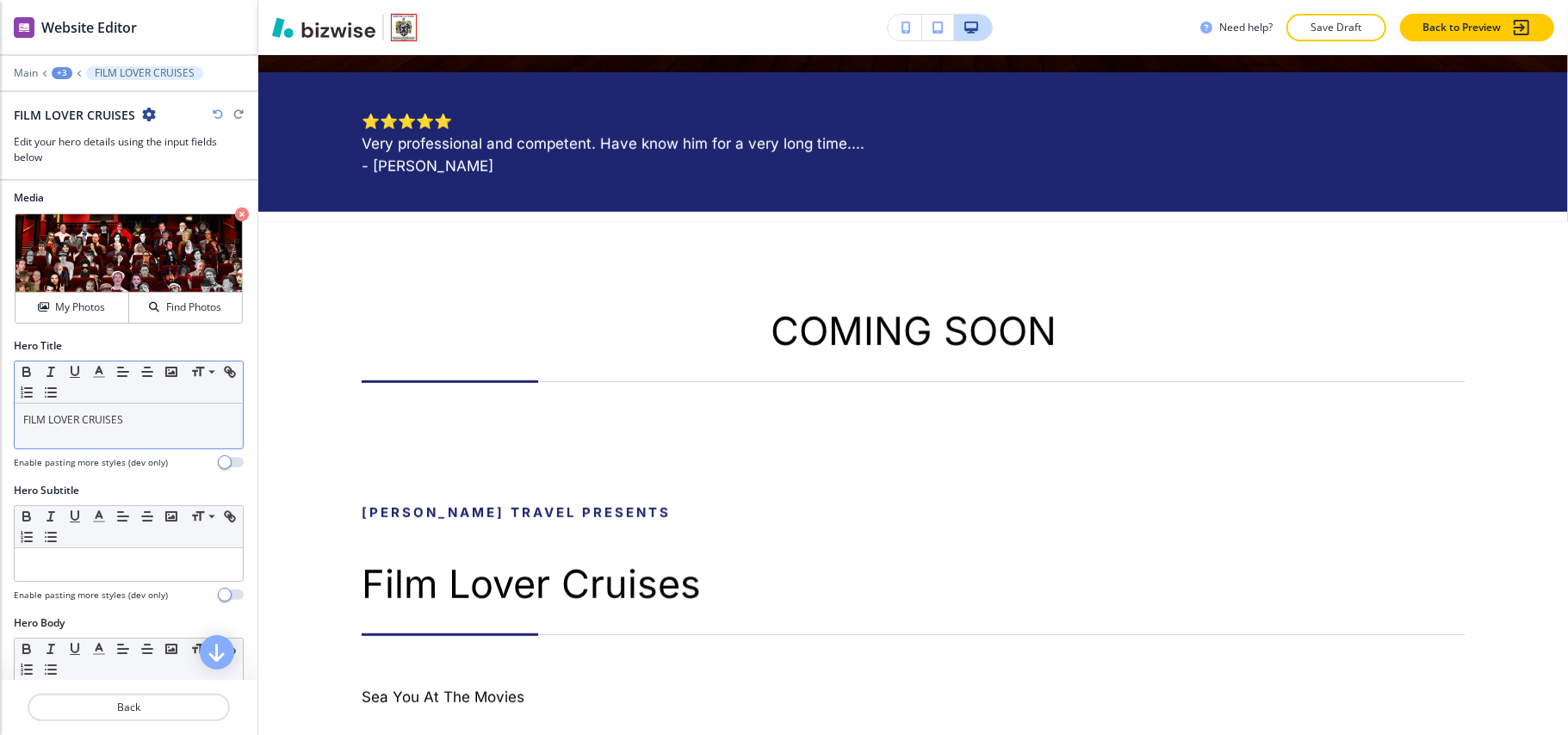
scroll to position [0, 0]
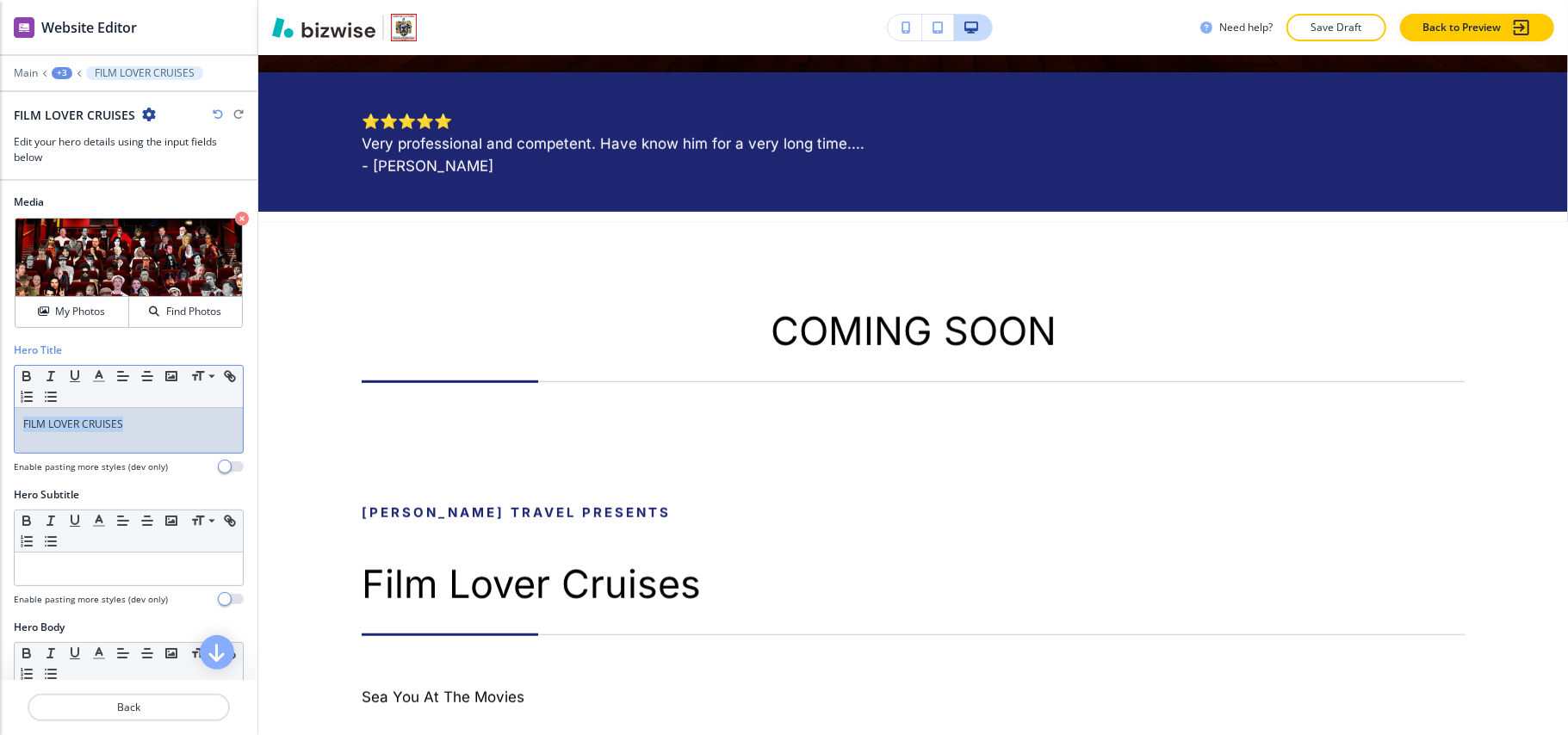
drag, startPoint x: 164, startPoint y: 424, endPoint x: 0, endPoint y: 422, distance: 164.0
click at [0, 422] on div "Hero Title Small Normal Large Huge FILM LOVER CRUISES Enable pasting more style…" at bounding box center [129, 415] width 258 height 145
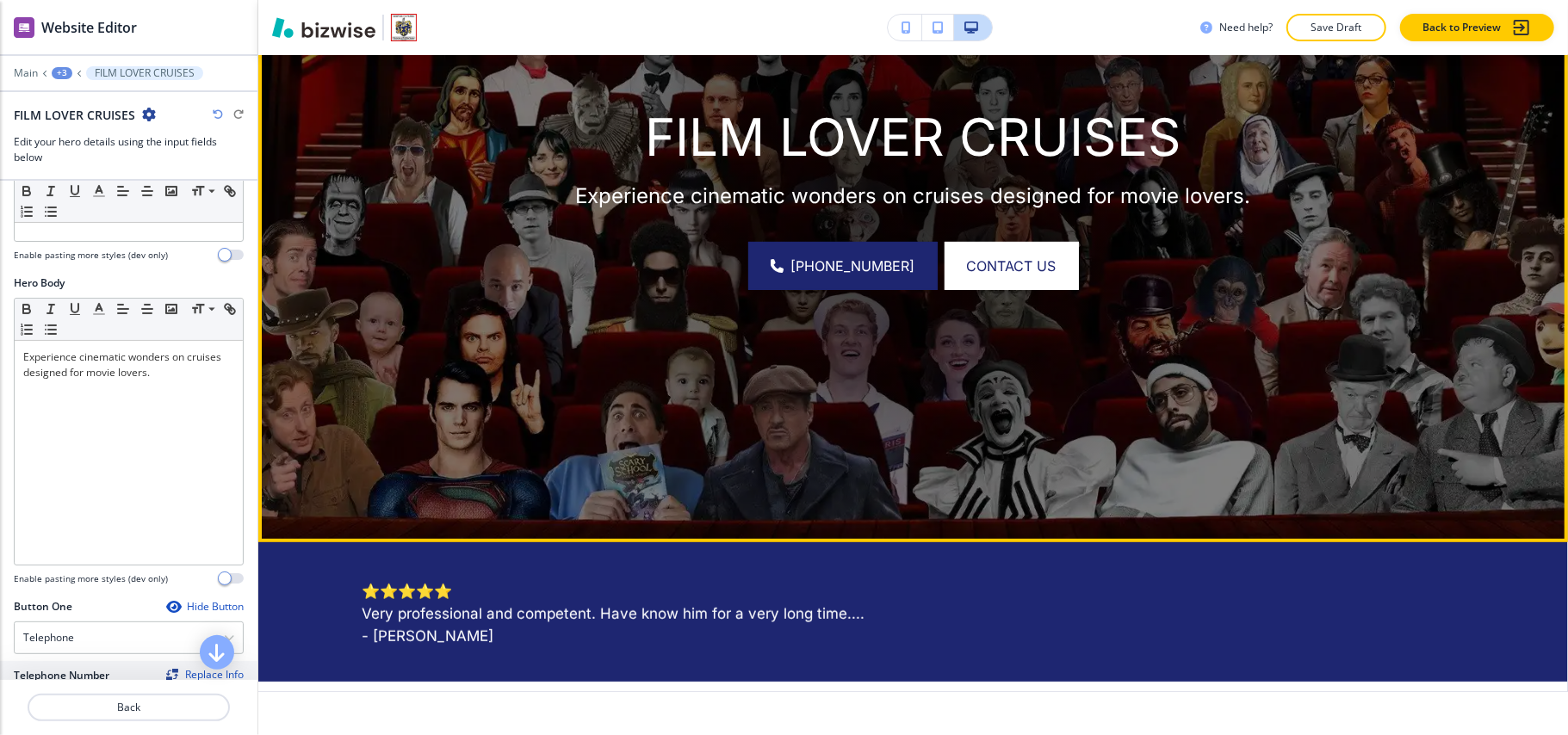
scroll to position [804, 0]
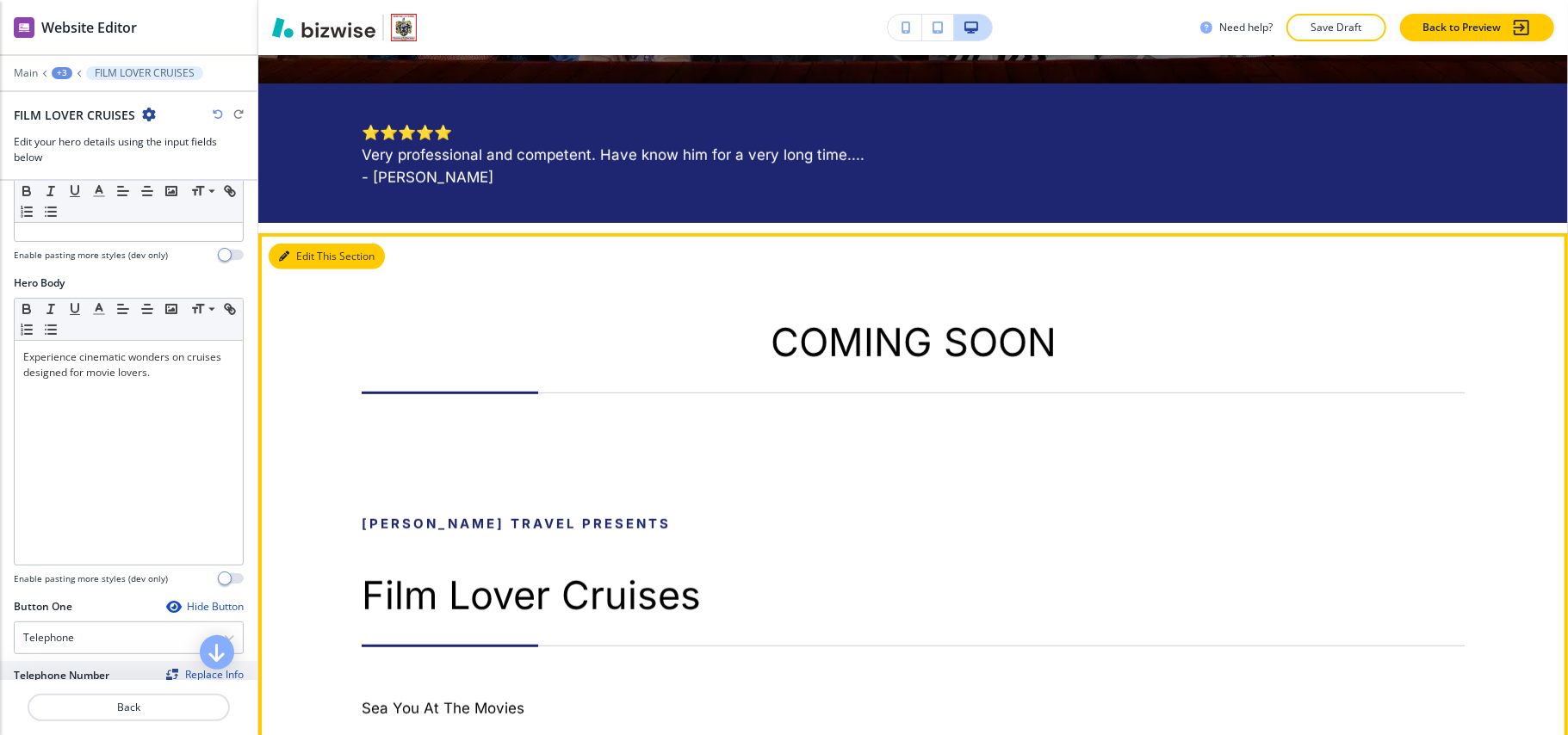
click at [312, 255] on button "Edit This Section" at bounding box center [327, 256] width 117 height 25
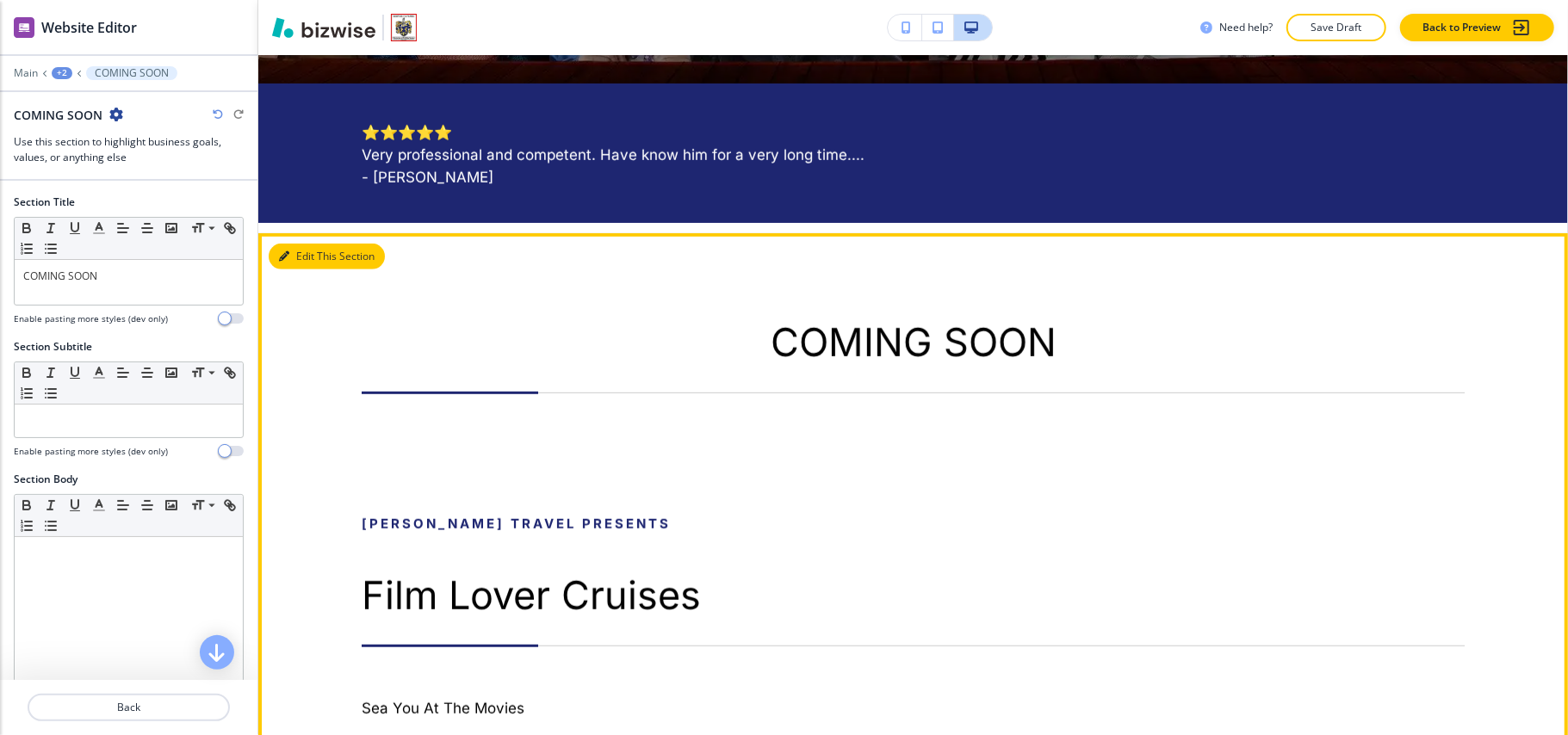
scroll to position [981, 0]
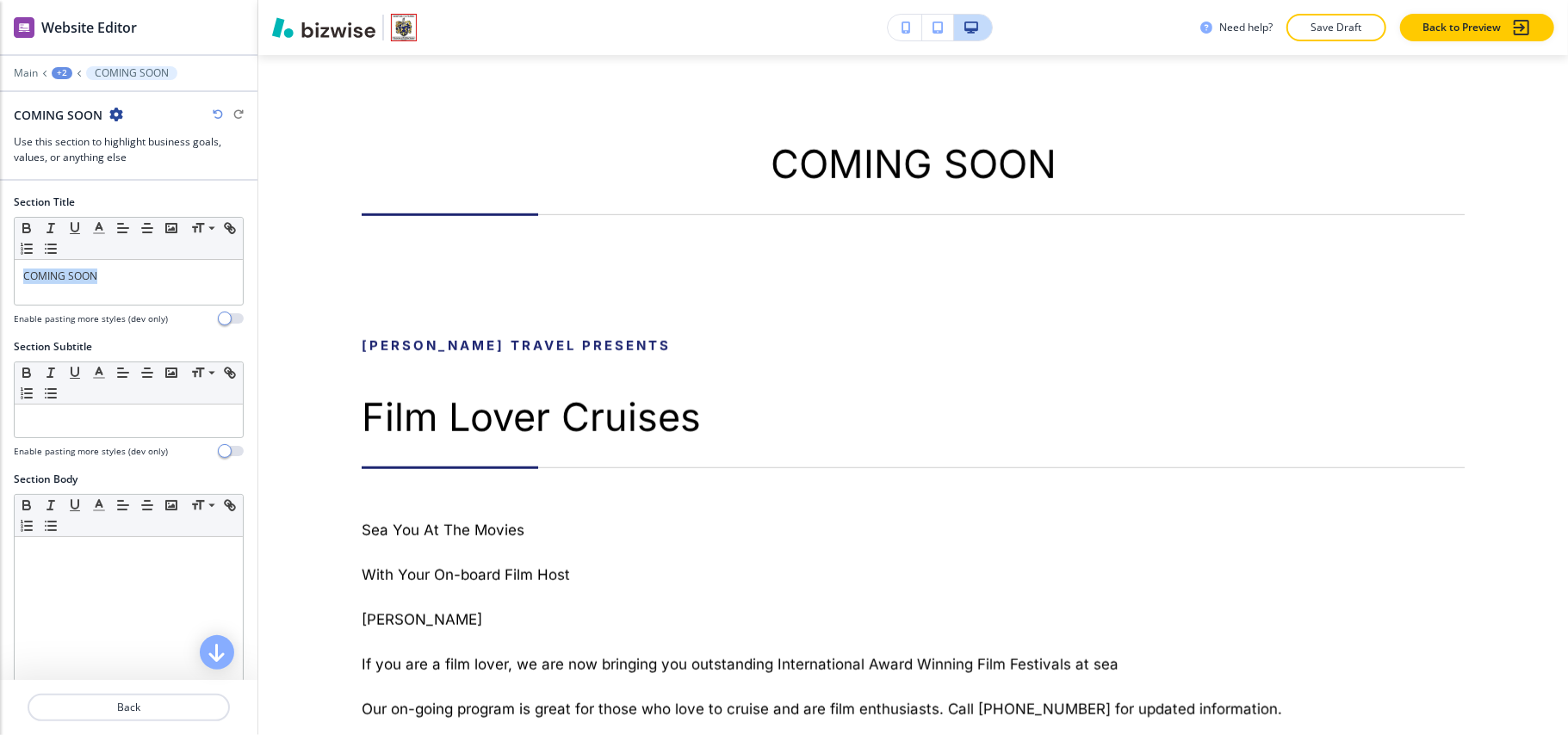
drag, startPoint x: 159, startPoint y: 271, endPoint x: 0, endPoint y: 282, distance: 159.4
click at [0, 282] on div "Section Title Small Normal Large Huge COMING SOON Enable pasting more styles (d…" at bounding box center [129, 267] width 258 height 145
click at [122, 228] on line "button" at bounding box center [123, 228] width 10 height 0
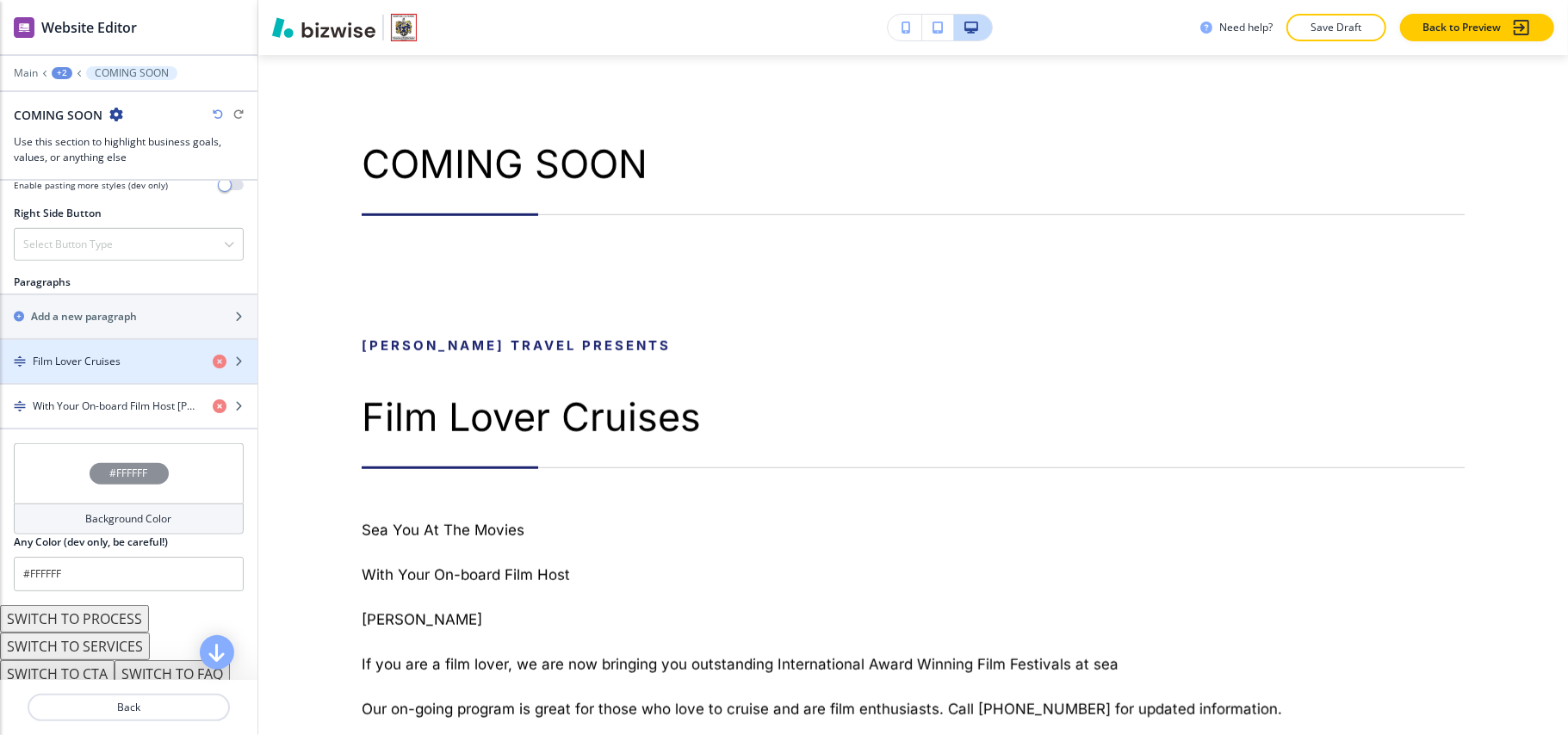
scroll to position [996, 0]
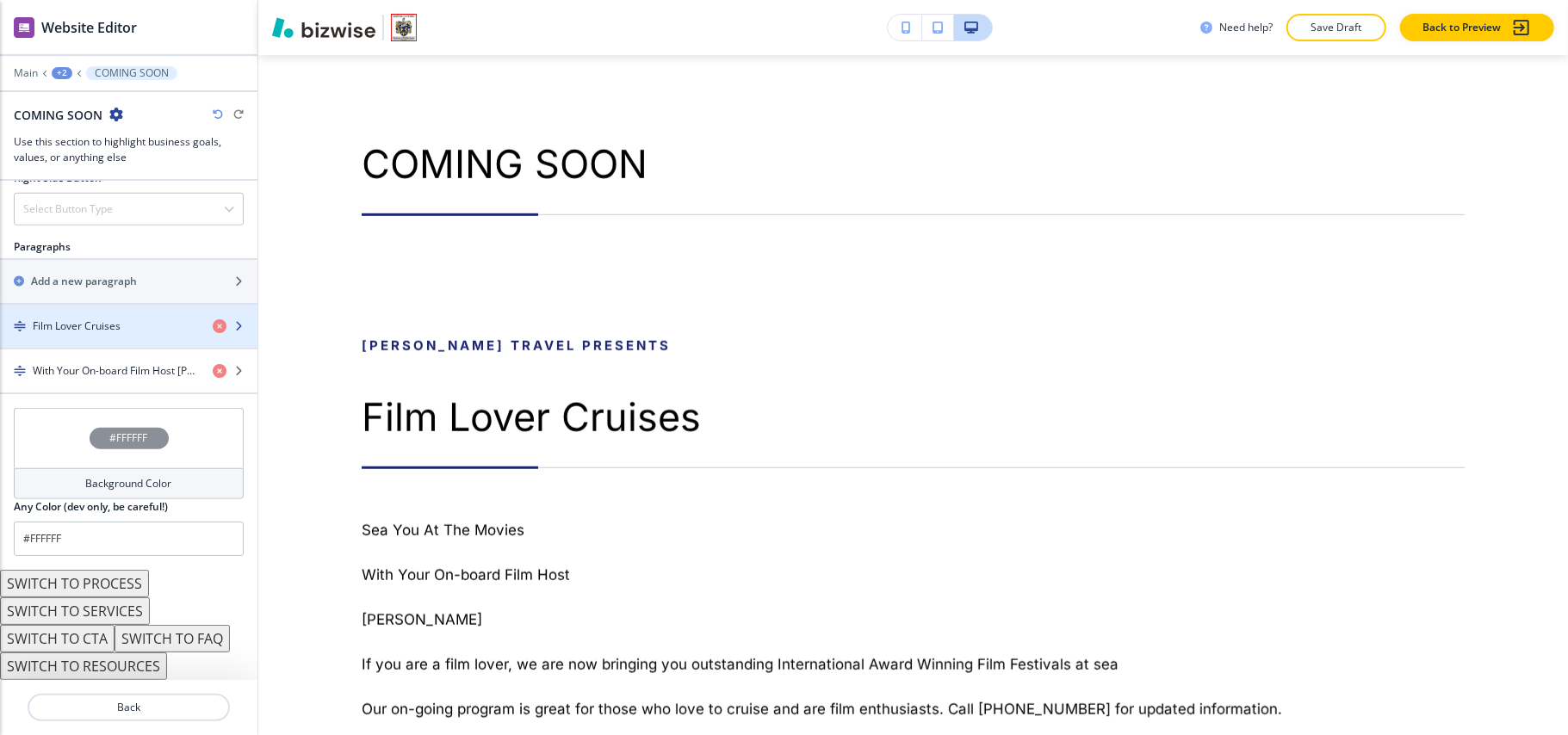
click at [97, 334] on div "button" at bounding box center [129, 340] width 258 height 14
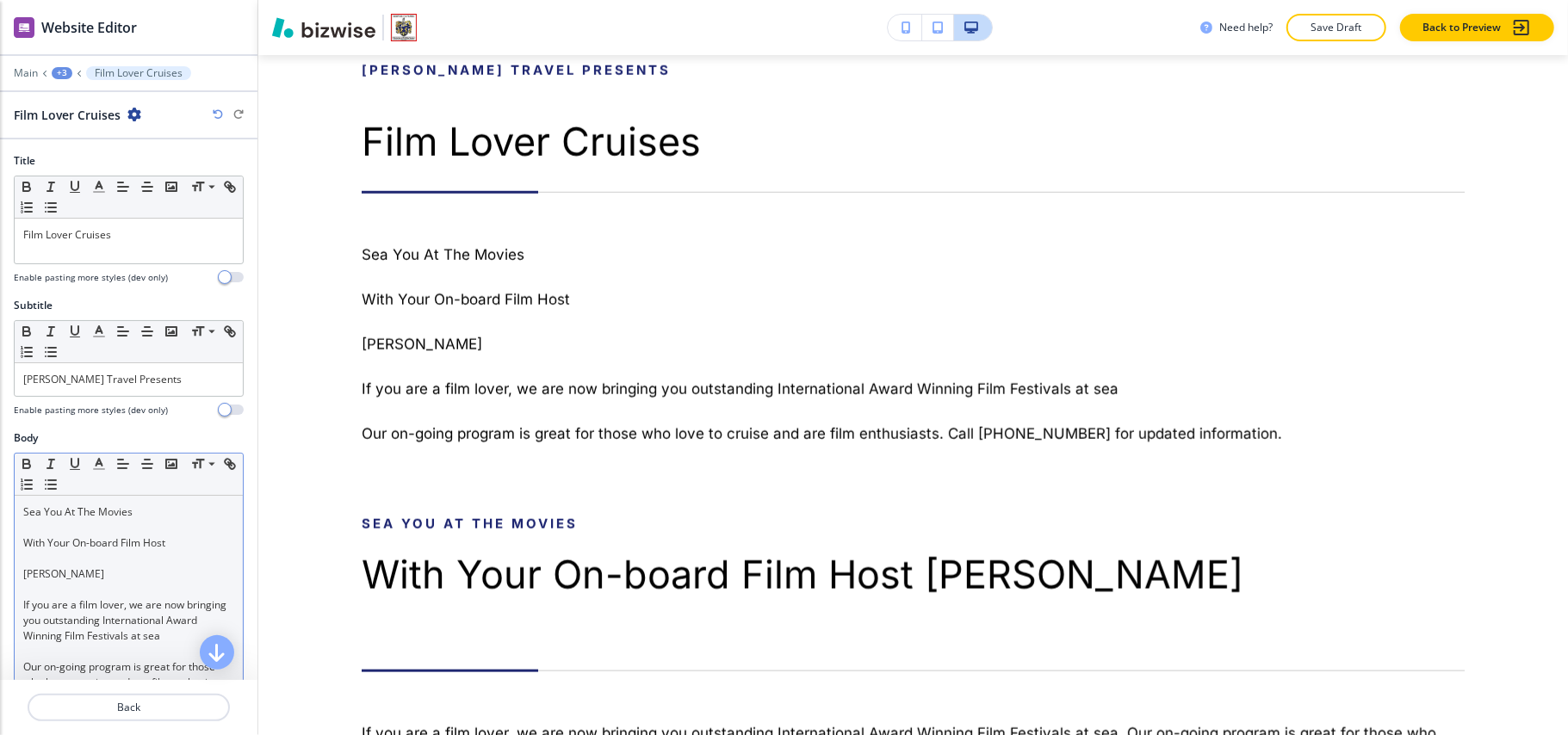
scroll to position [1262, 0]
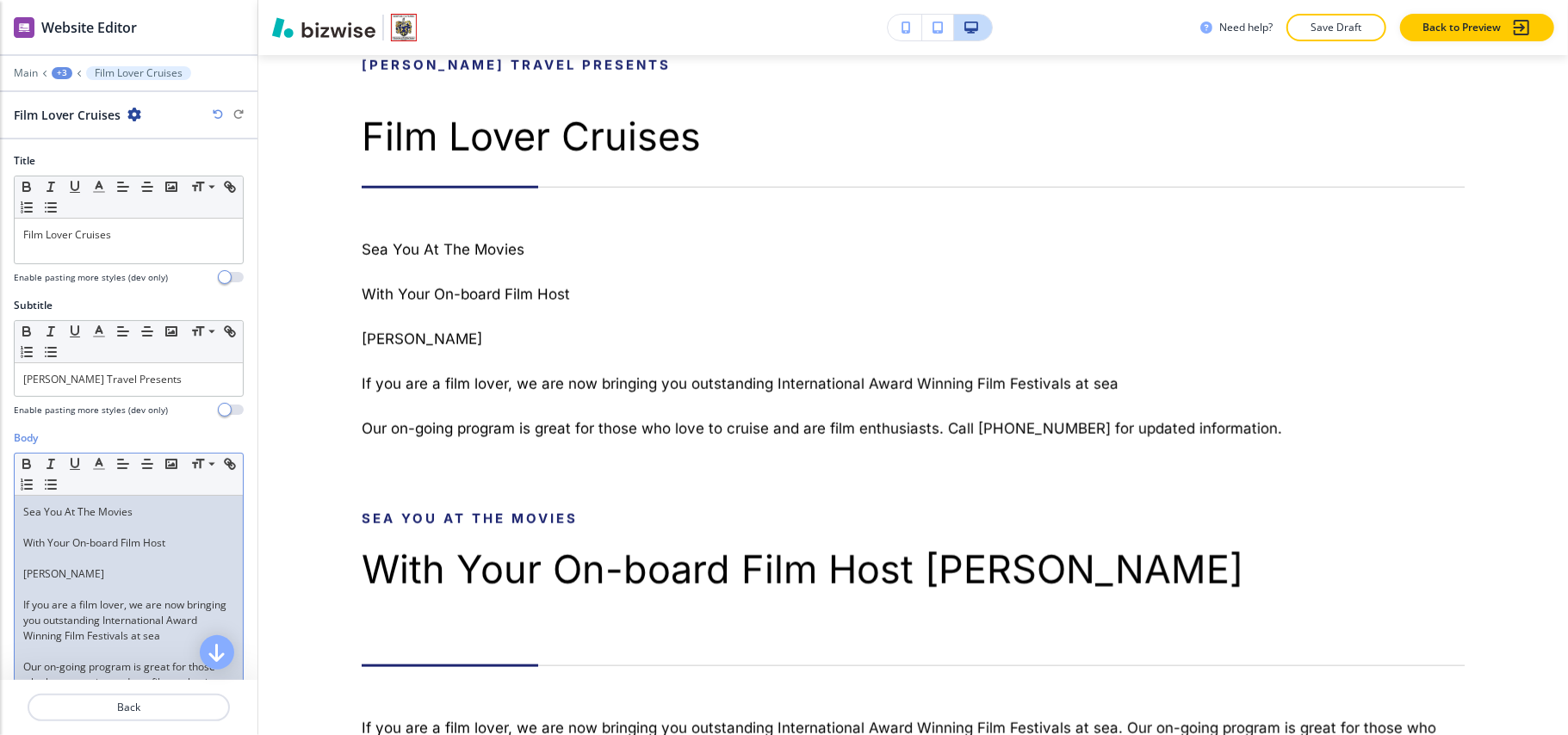
click at [115, 602] on p "If you are a film lover, we are now bringing you outstanding International Awar…" at bounding box center [129, 620] width 211 height 46
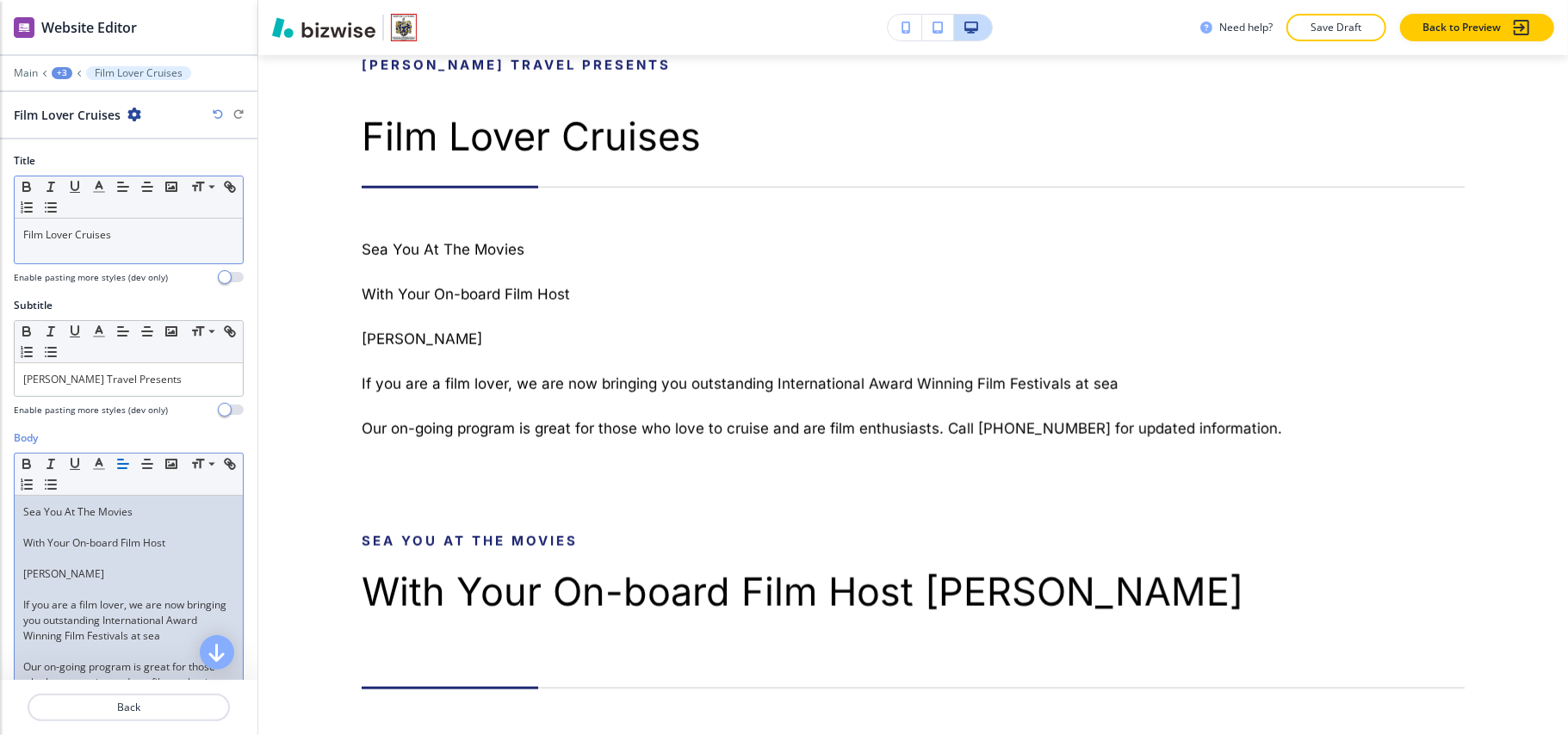
scroll to position [0, 0]
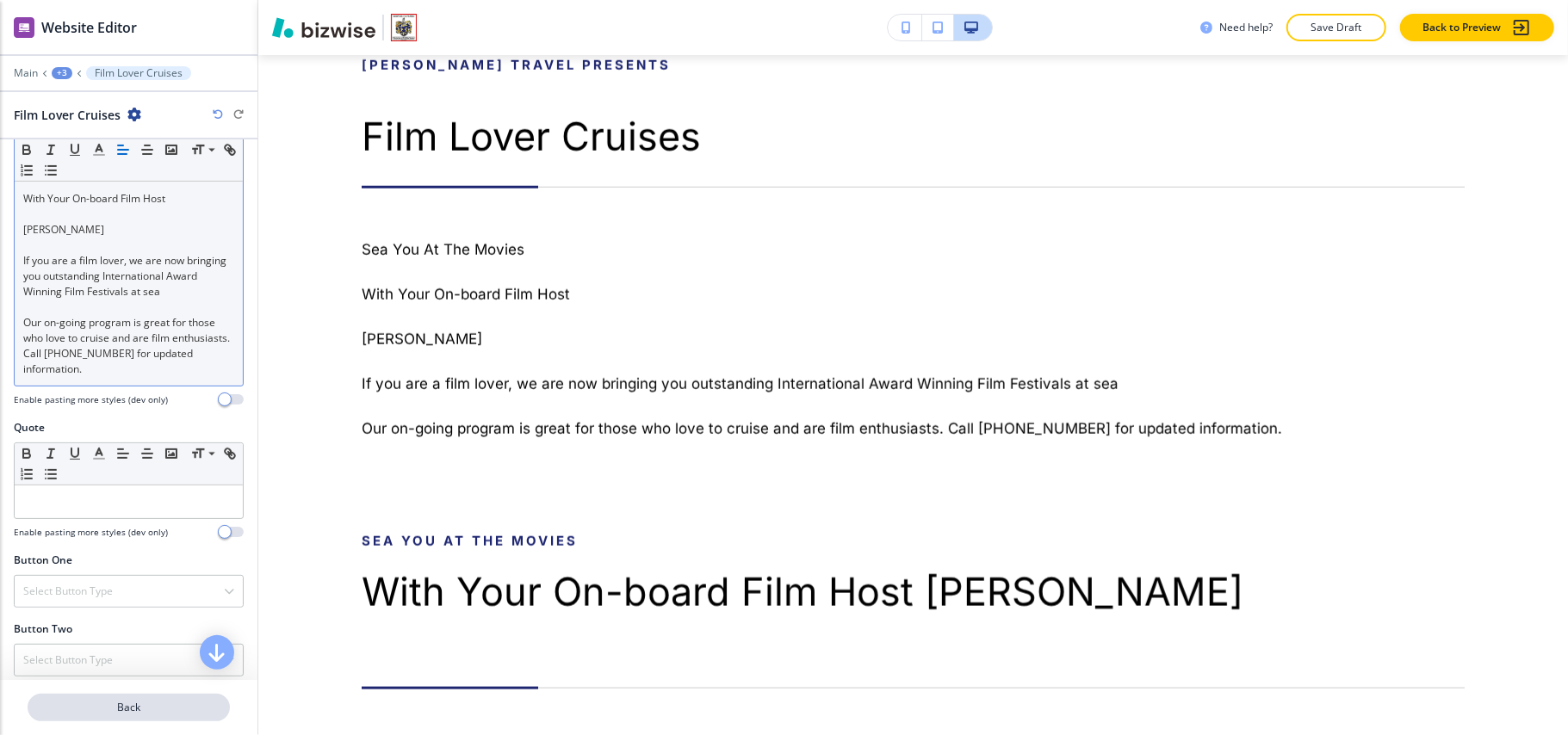
click at [136, 707] on p "Back" at bounding box center [129, 708] width 199 height 15
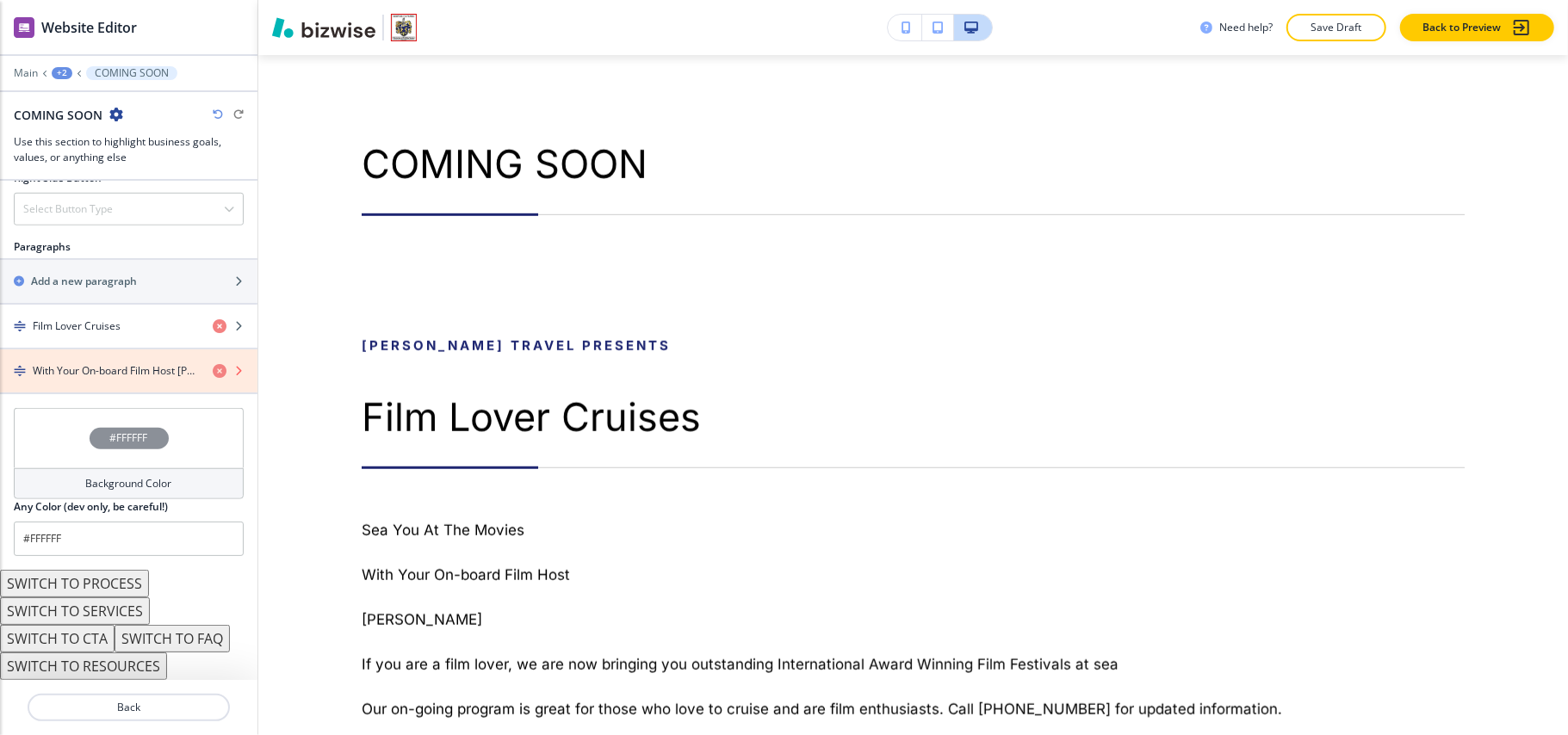
click at [212, 369] on icon "button" at bounding box center [219, 371] width 14 height 14
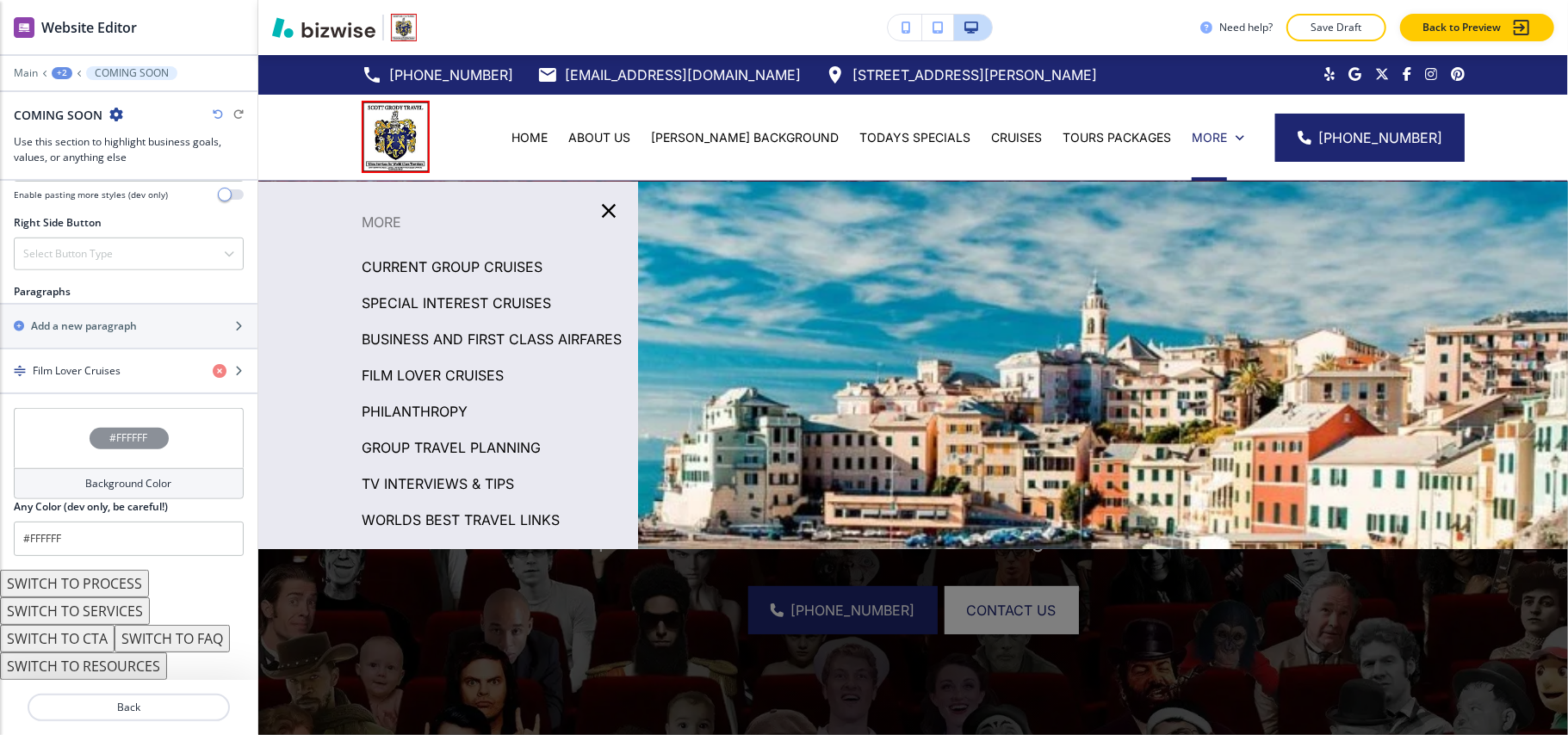
click at [410, 425] on p "PHILANTHROPY" at bounding box center [415, 411] width 106 height 25
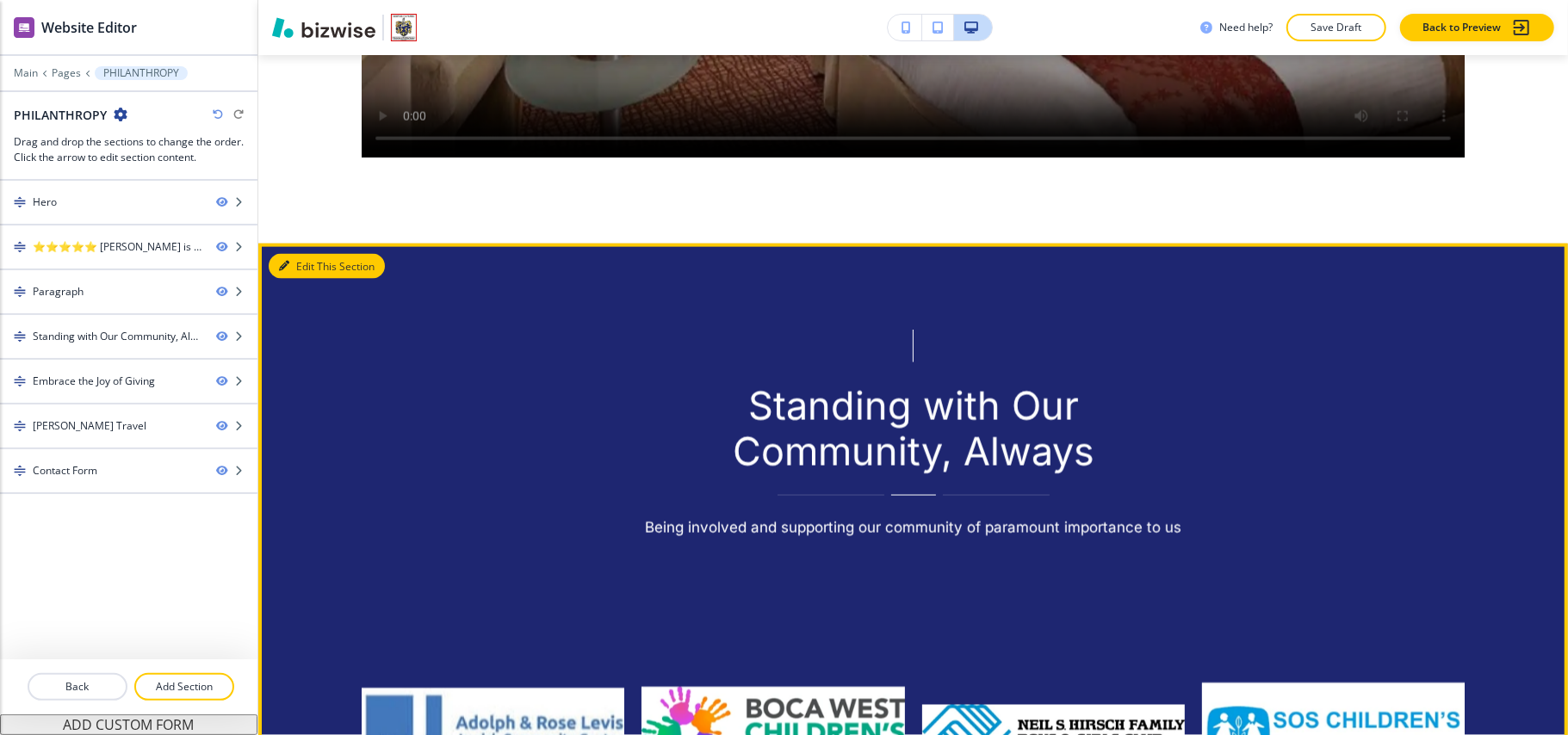
click at [313, 257] on button "Edit This Section" at bounding box center [327, 266] width 117 height 25
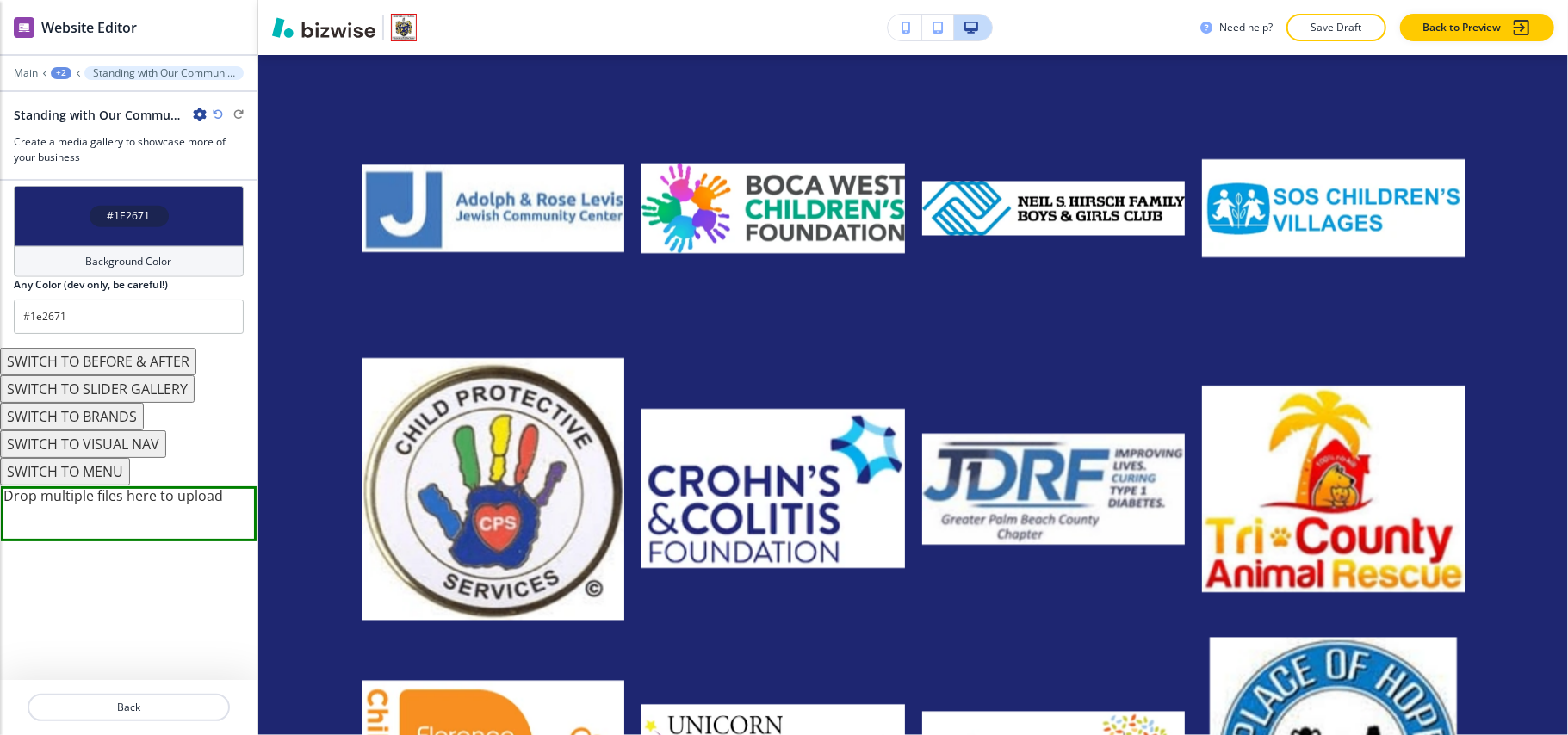
click at [118, 416] on button "SWITCH TO BRANDS" at bounding box center [71, 416] width 144 height 27
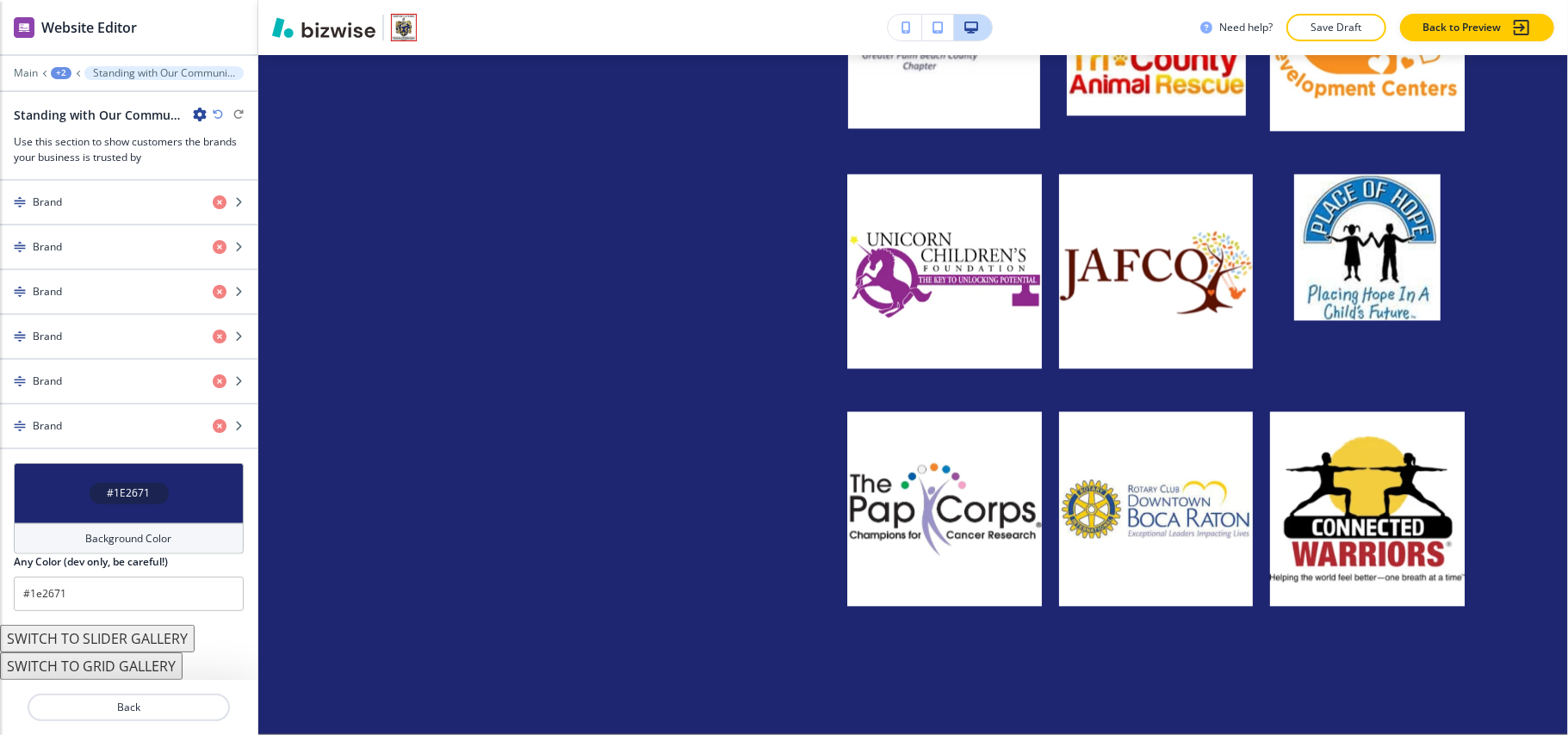
click at [221, 115] on icon "button" at bounding box center [217, 114] width 10 height 10
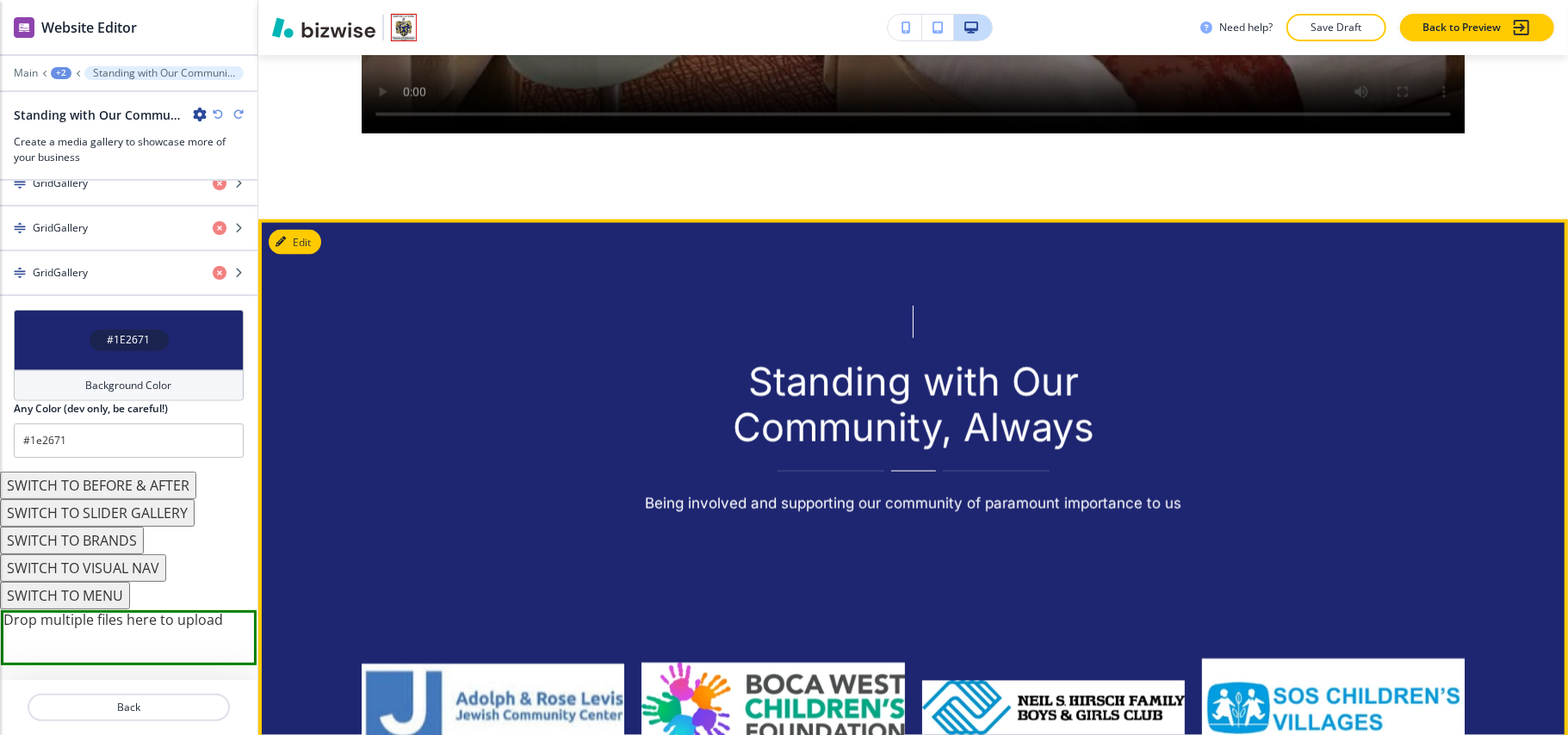
scroll to position [1865, 0]
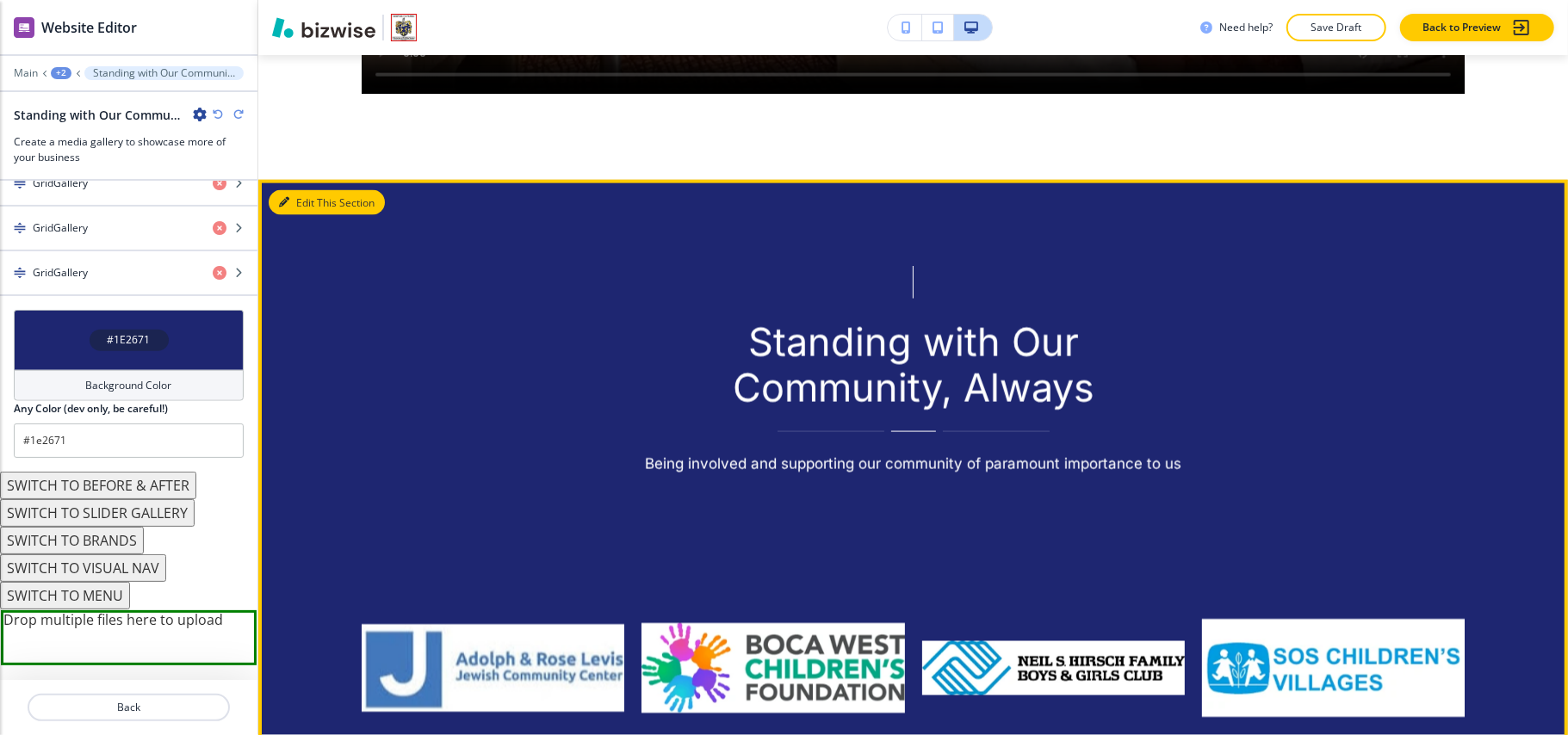
click at [311, 190] on button "Edit This Section" at bounding box center [327, 202] width 117 height 25
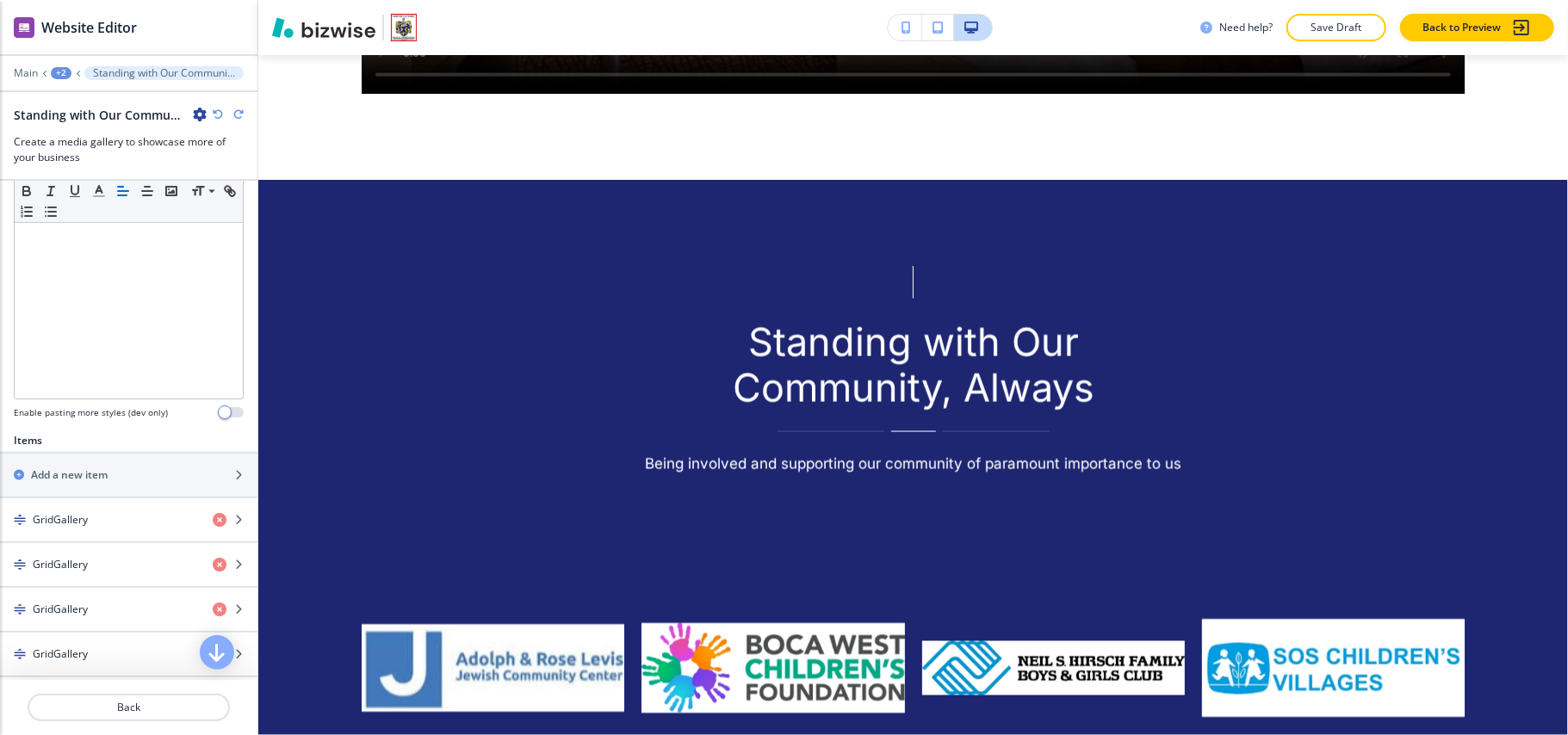
scroll to position [0, 0]
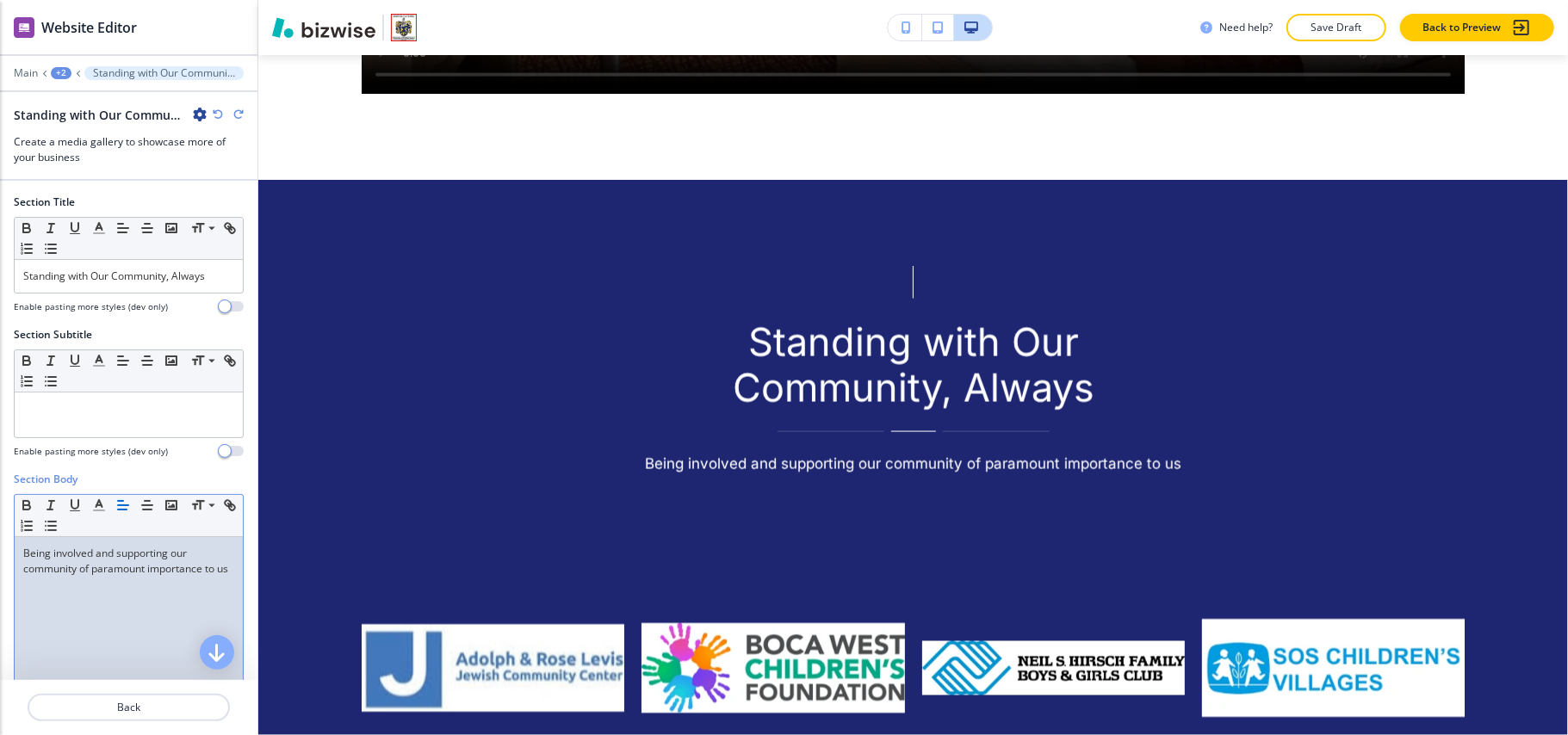
drag, startPoint x: 93, startPoint y: 598, endPoint x: 103, endPoint y: 589, distance: 13.5
click at [95, 598] on div "Being involved and supporting our community of paramount importance to us" at bounding box center [129, 649] width 228 height 224
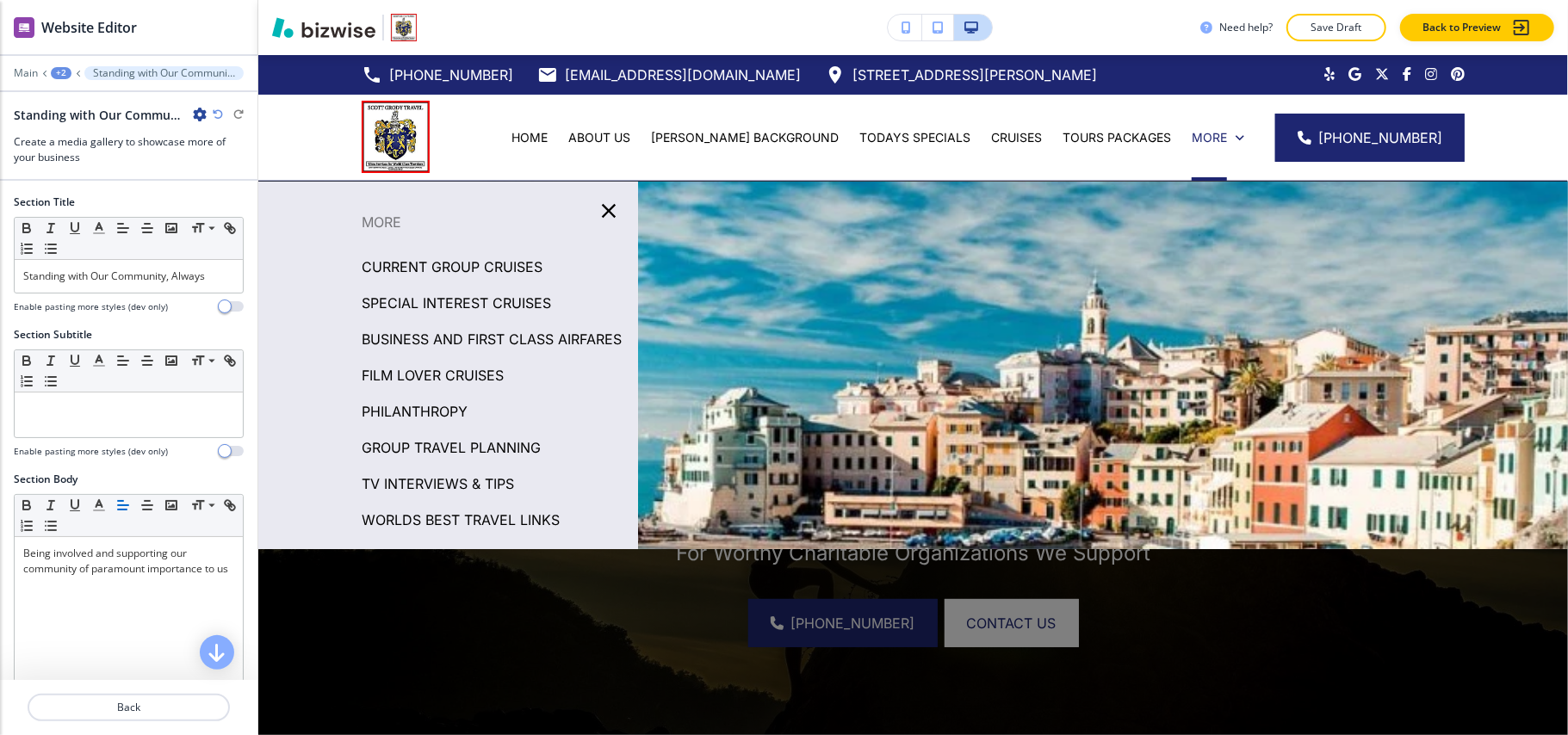
click at [428, 461] on p "GROUP TRAVEL PLANNING" at bounding box center [451, 447] width 180 height 25
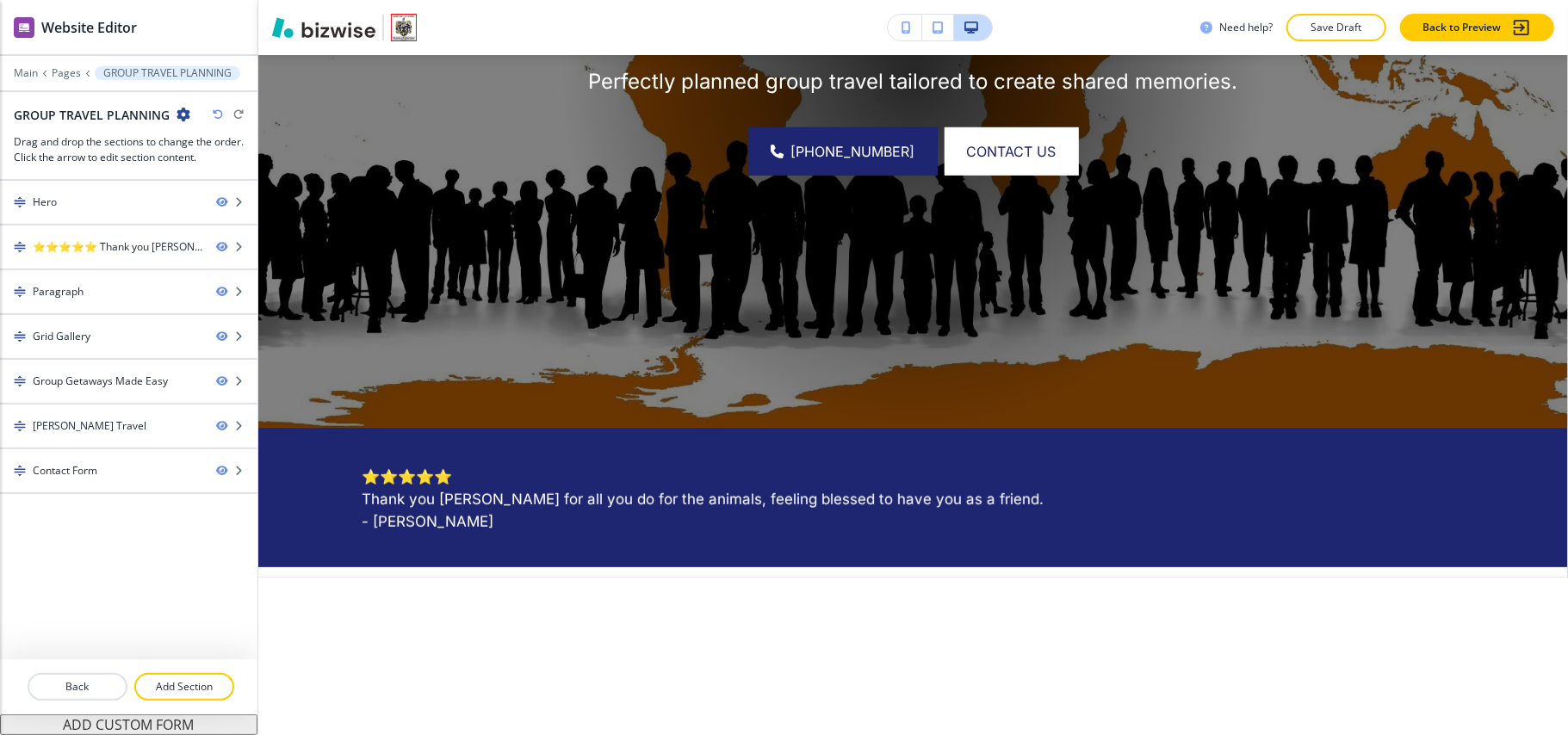
scroll to position [918, 0]
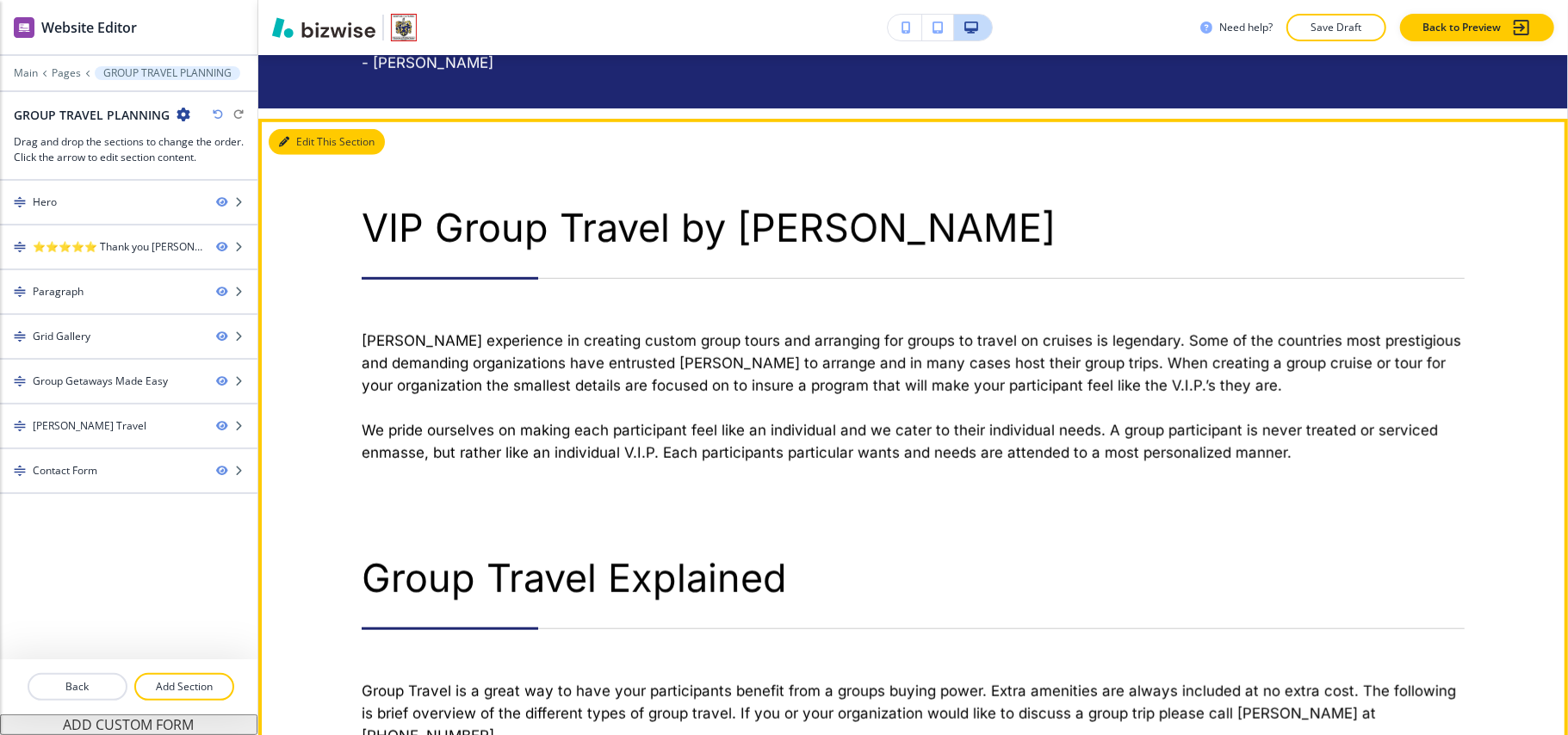
click at [292, 131] on button "Edit This Section" at bounding box center [327, 141] width 117 height 25
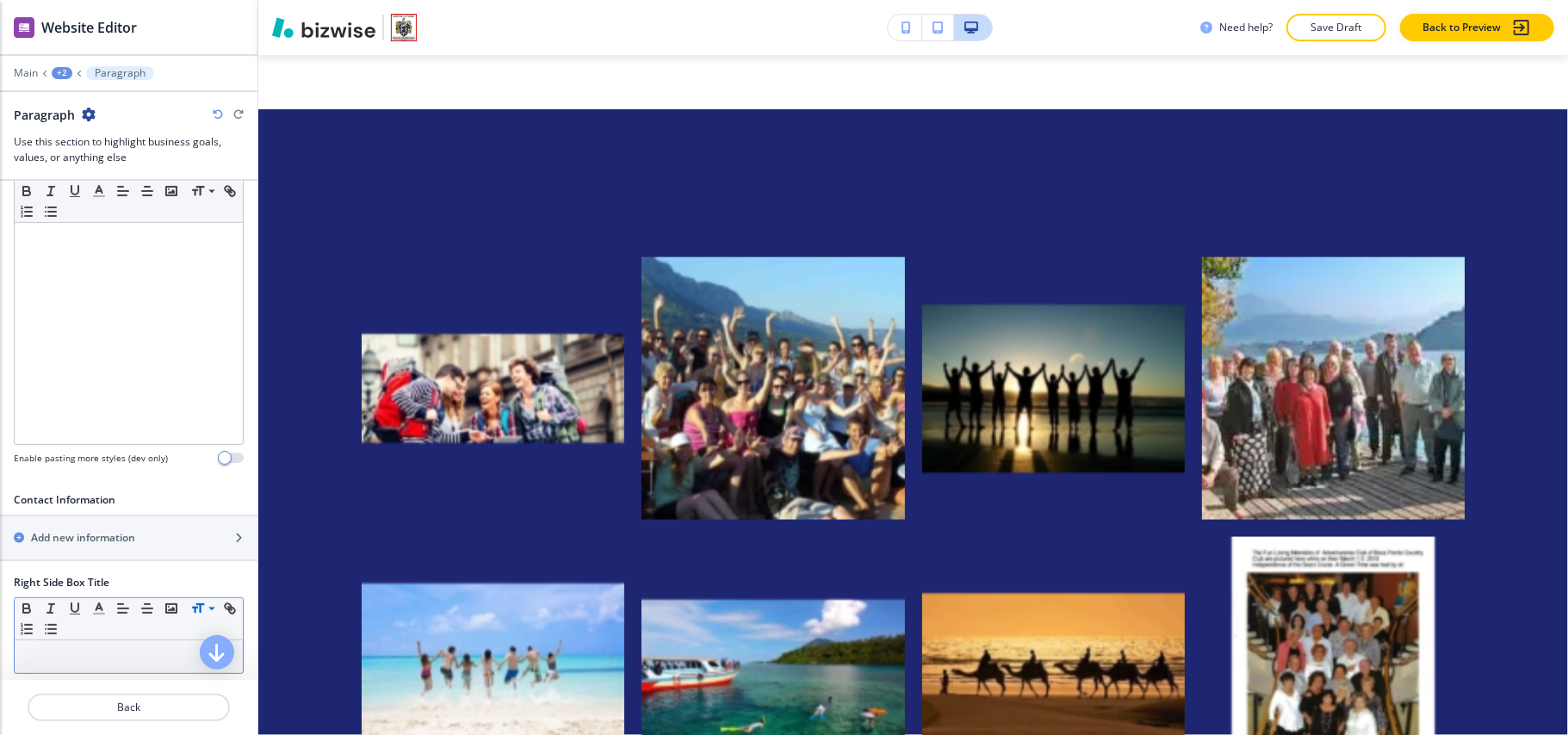
scroll to position [459, 0]
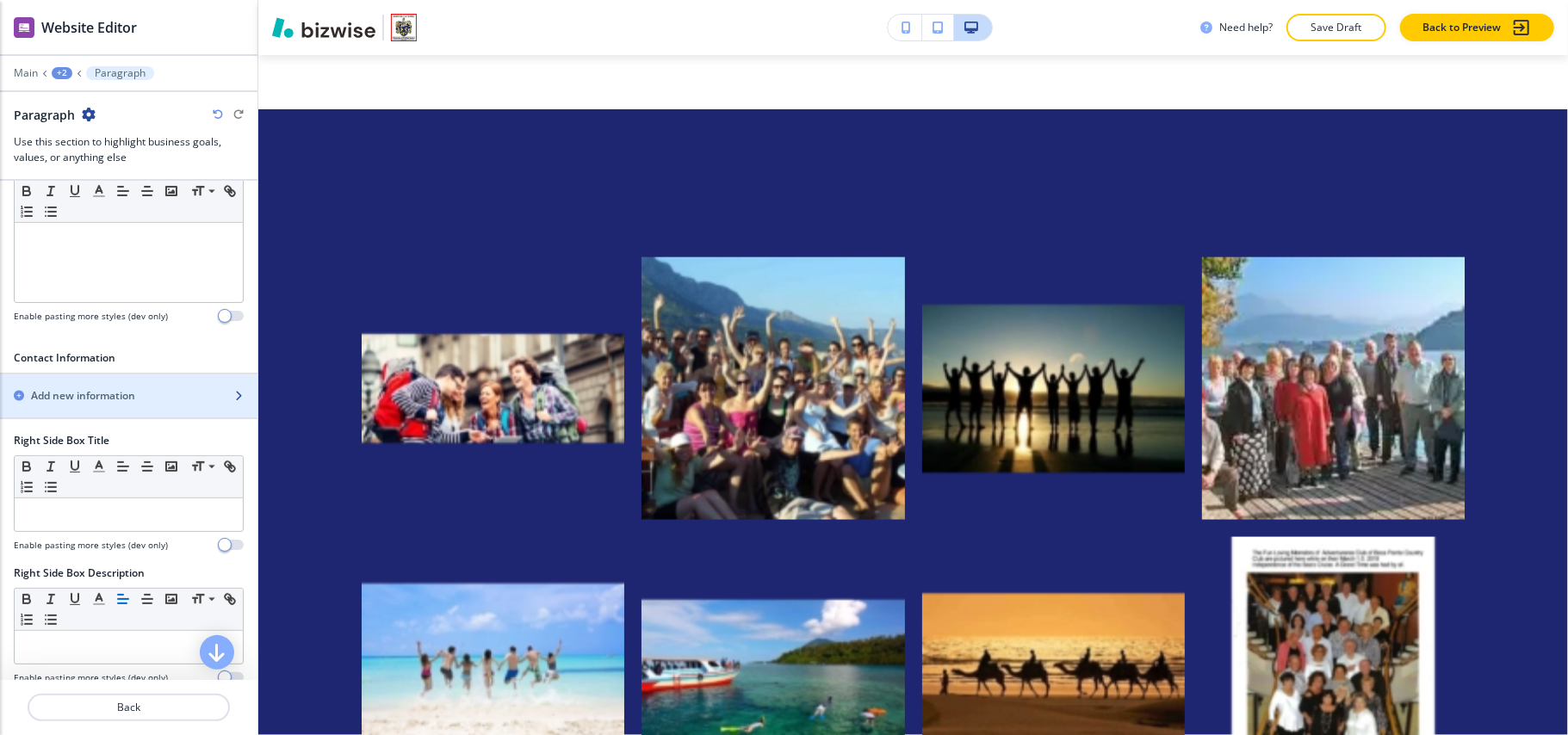
click at [132, 404] on h2 "Add new information" at bounding box center [83, 396] width 104 height 15
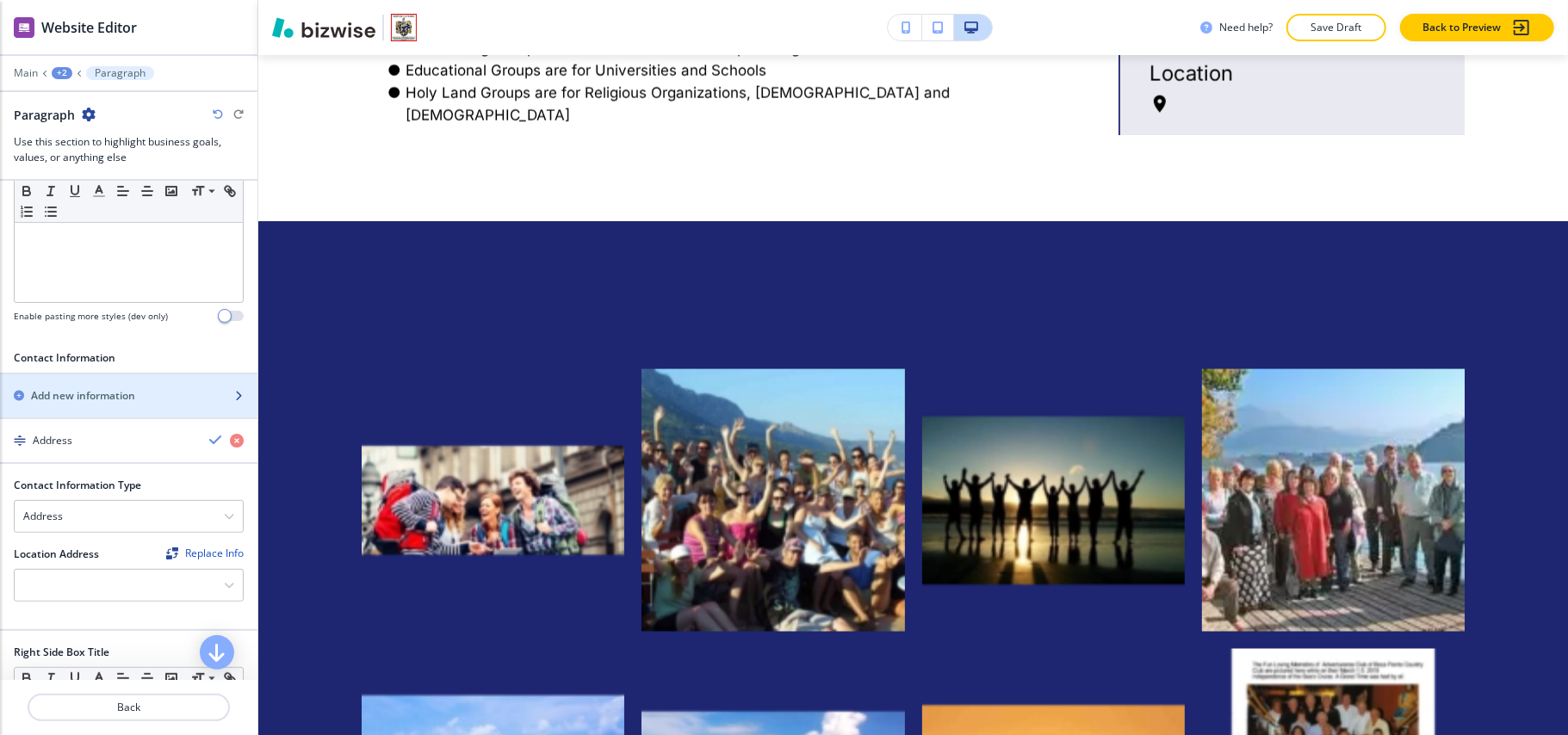
click at [133, 404] on h2 "Add new information" at bounding box center [83, 396] width 104 height 15
click at [135, 403] on h2 "Add new information" at bounding box center [83, 396] width 104 height 15
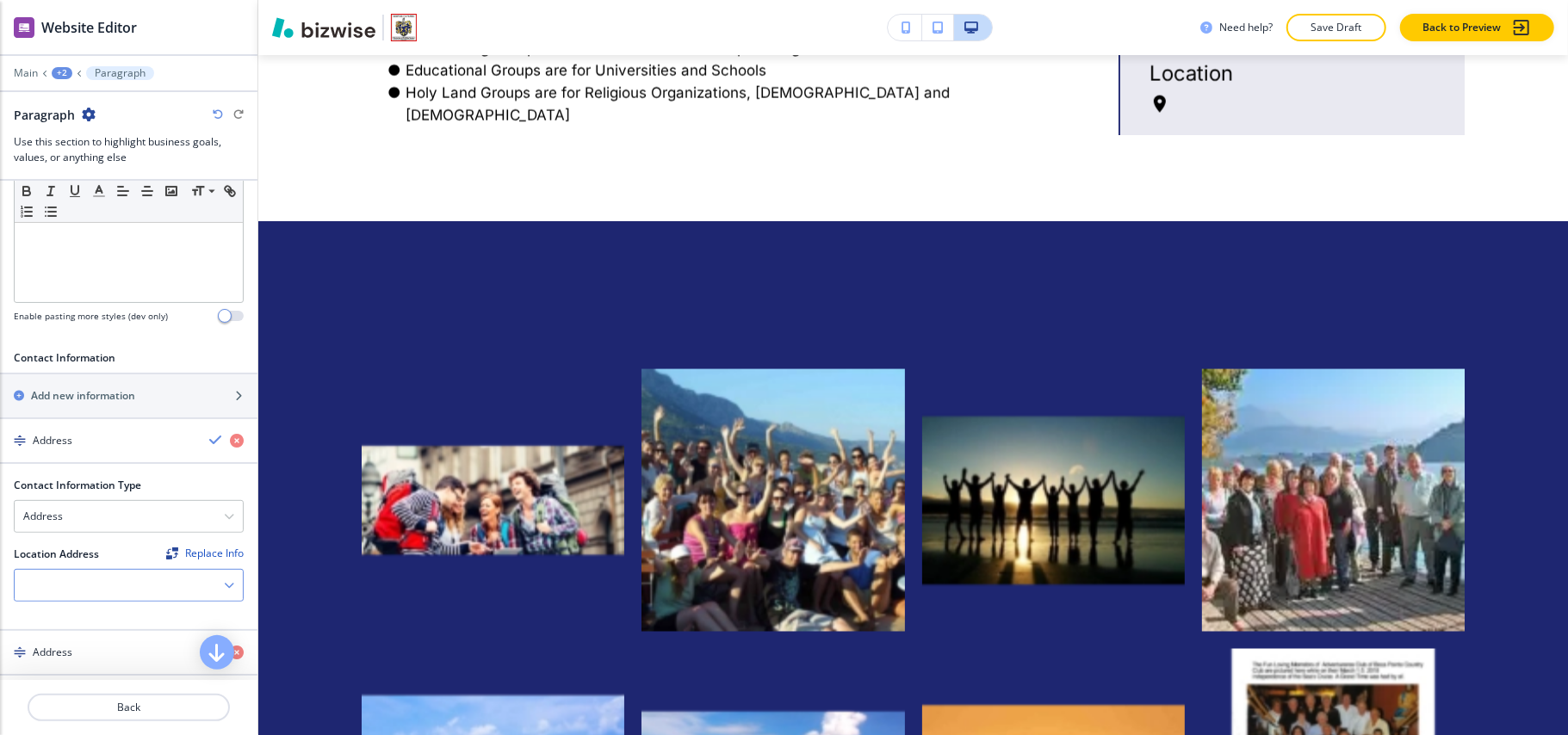
click at [79, 590] on div at bounding box center [129, 585] width 228 height 31
click at [59, 623] on h4 "21377 Gosier Way, Boca Raton, FL 33428, USA" at bounding box center [129, 616] width 211 height 15
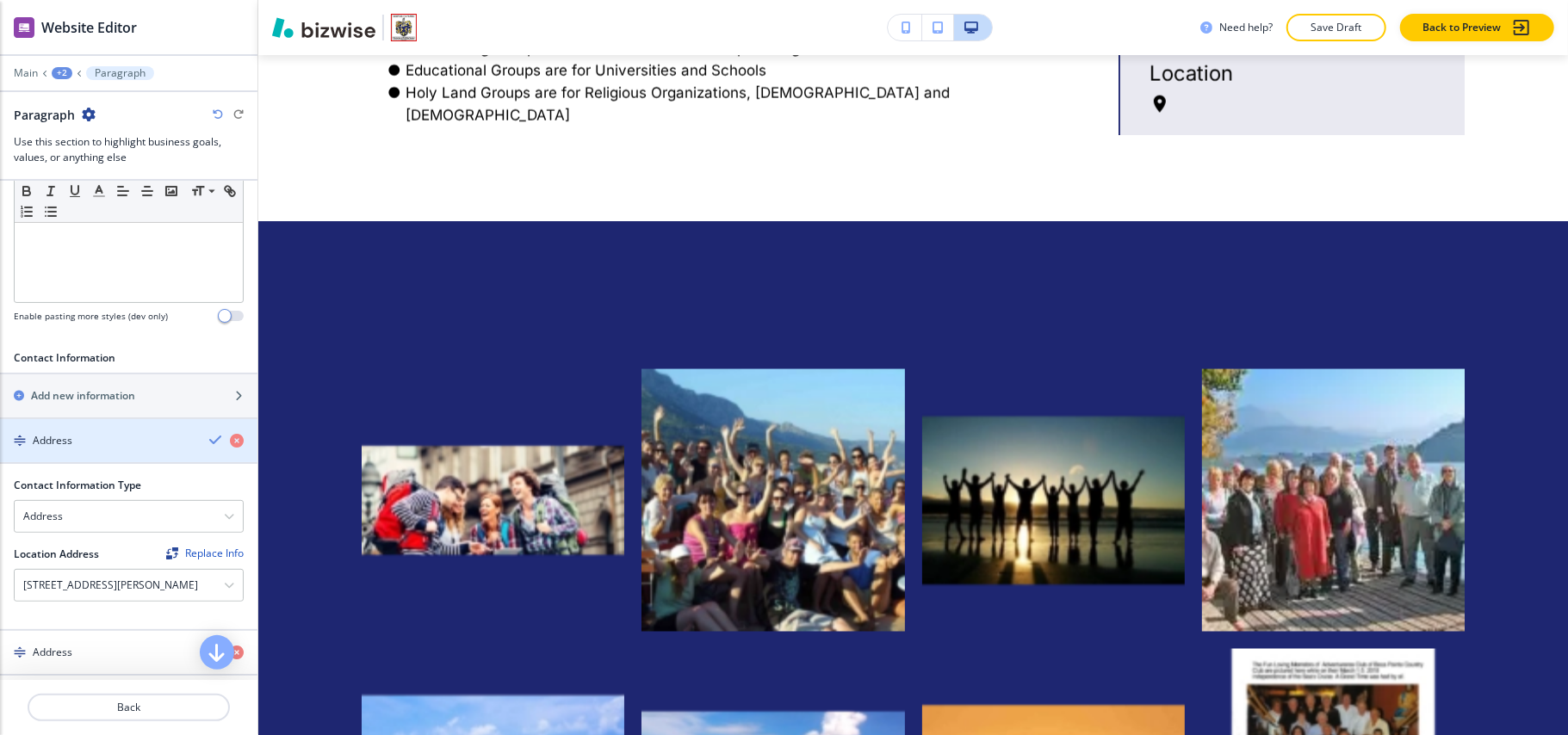
click at [72, 462] on div "button" at bounding box center [129, 455] width 258 height 14
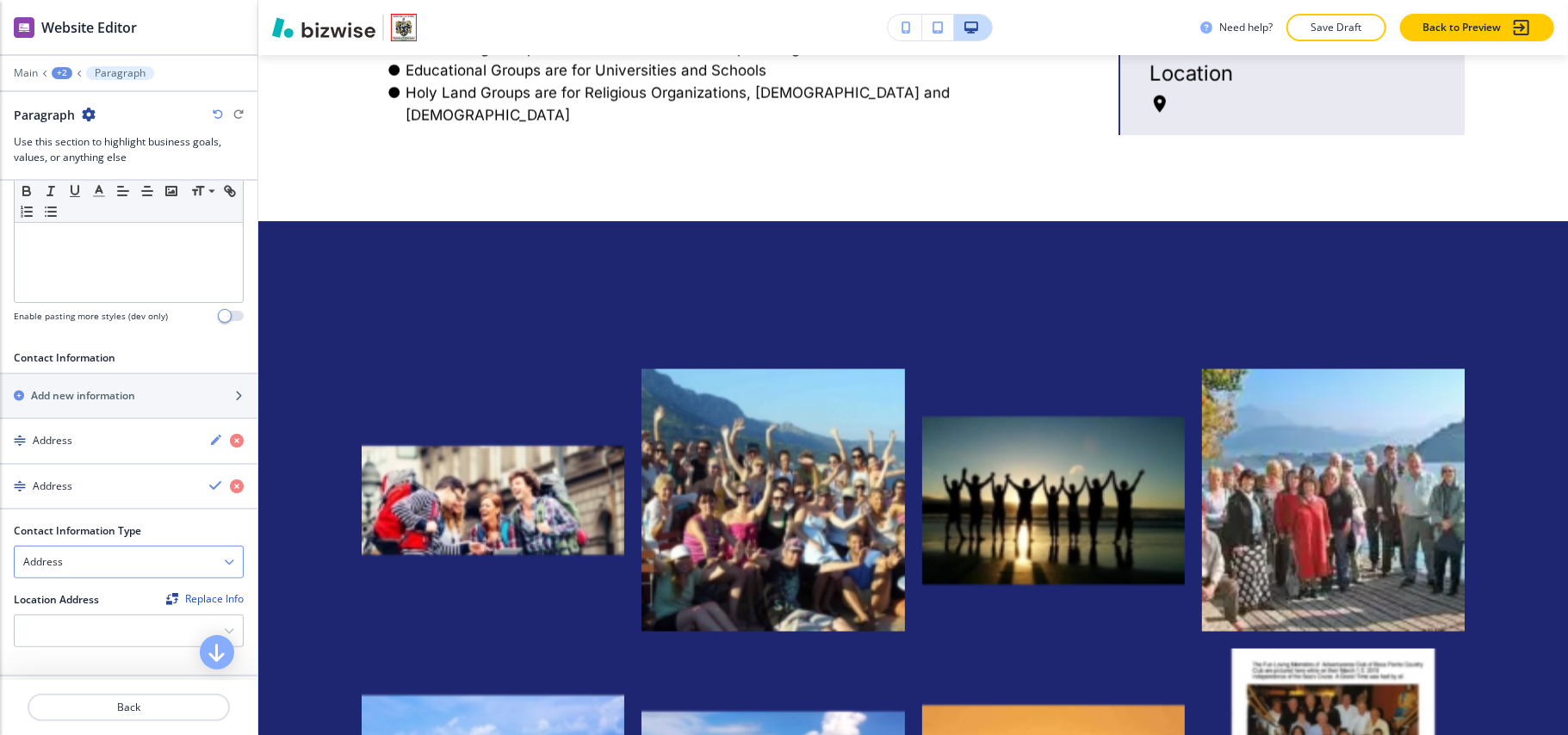
click at [74, 578] on div "Address" at bounding box center [129, 562] width 228 height 31
click at [69, 601] on h4 "Email Address" at bounding box center [129, 592] width 211 height 15
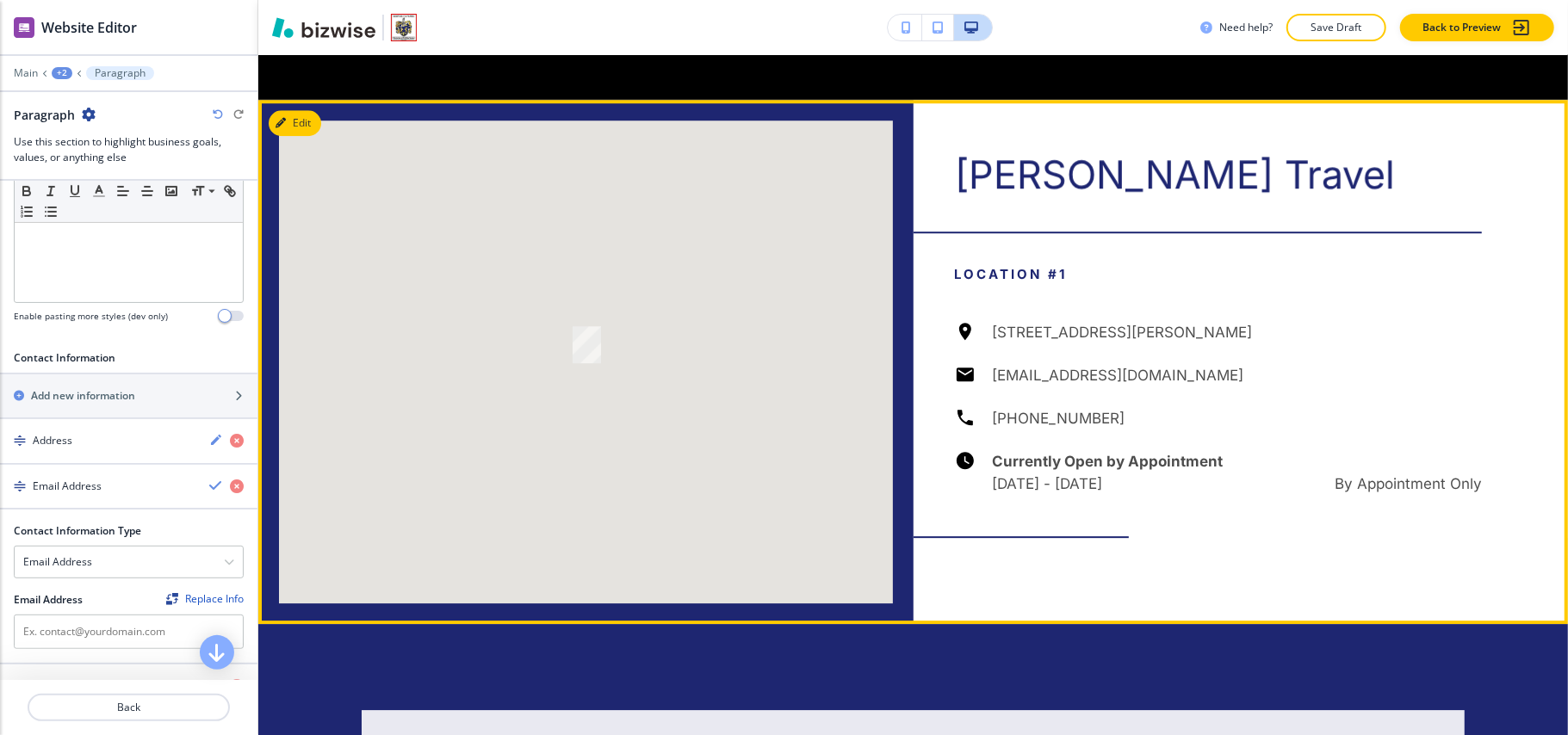
scroll to position [3621, 0]
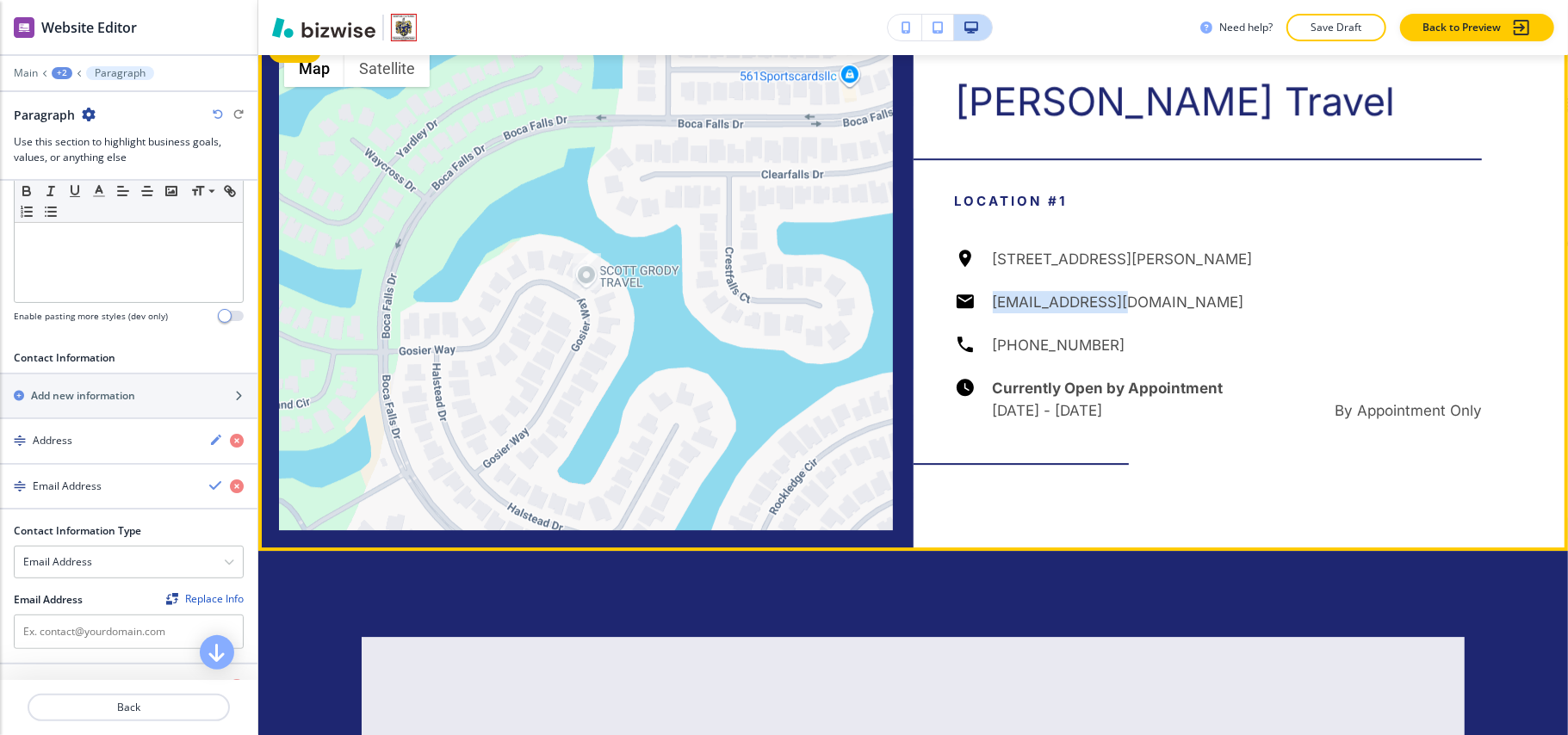
drag, startPoint x: 1141, startPoint y: 308, endPoint x: 985, endPoint y: 308, distance: 156.0
click at [985, 308] on div "21377 Gosier Way, Boca Raton, FL 33428, USA sgrody@gmail.com (561) 702-5533 Cur…" at bounding box center [1219, 335] width 528 height 174
copy h6 "sgrody@gmail.com"
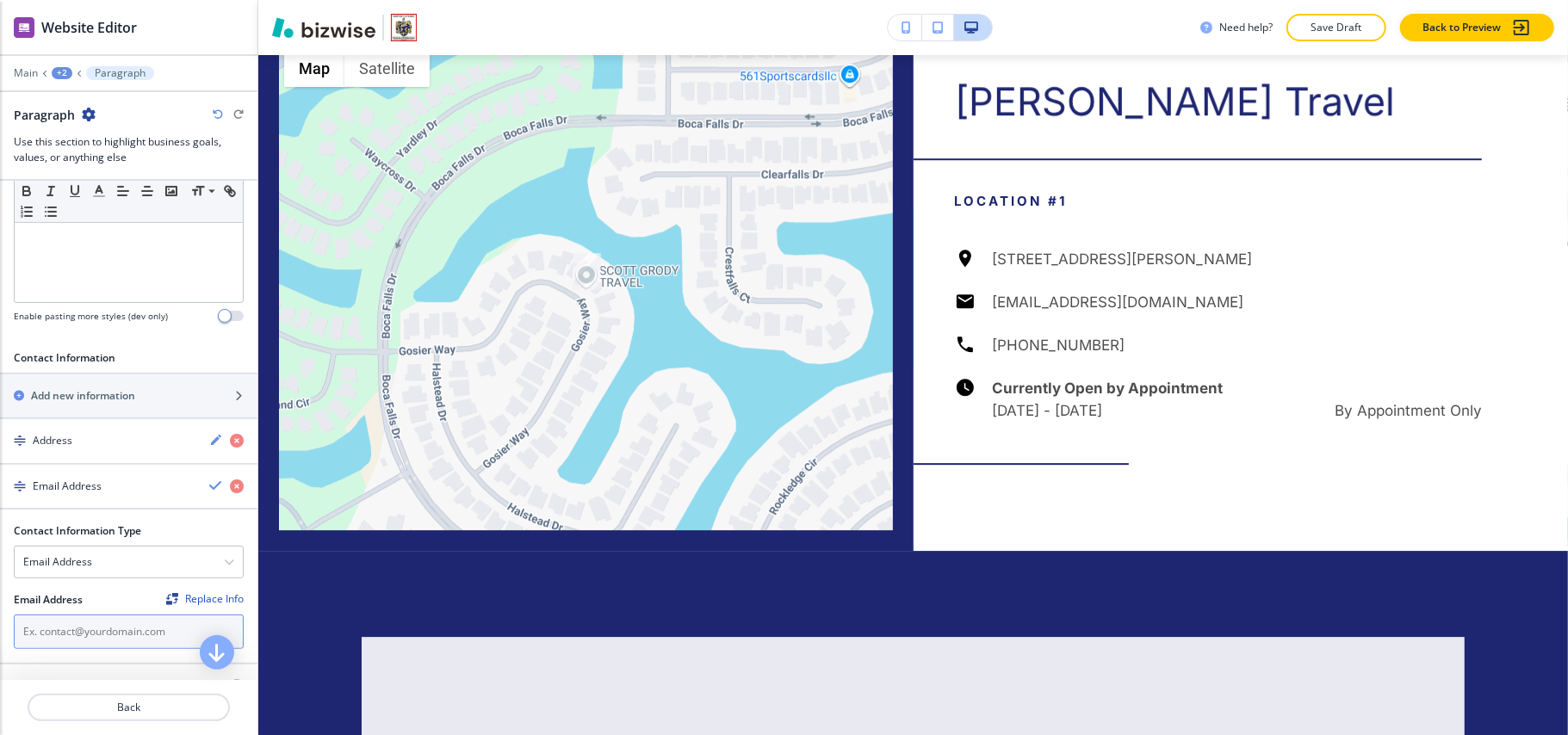
click at [59, 637] on input "text" at bounding box center [129, 632] width 230 height 35
paste input "sgrody@gmail.com"
type input "sgrody@gmail.com"
click at [94, 489] on h4 "Email Address" at bounding box center [67, 486] width 69 height 15
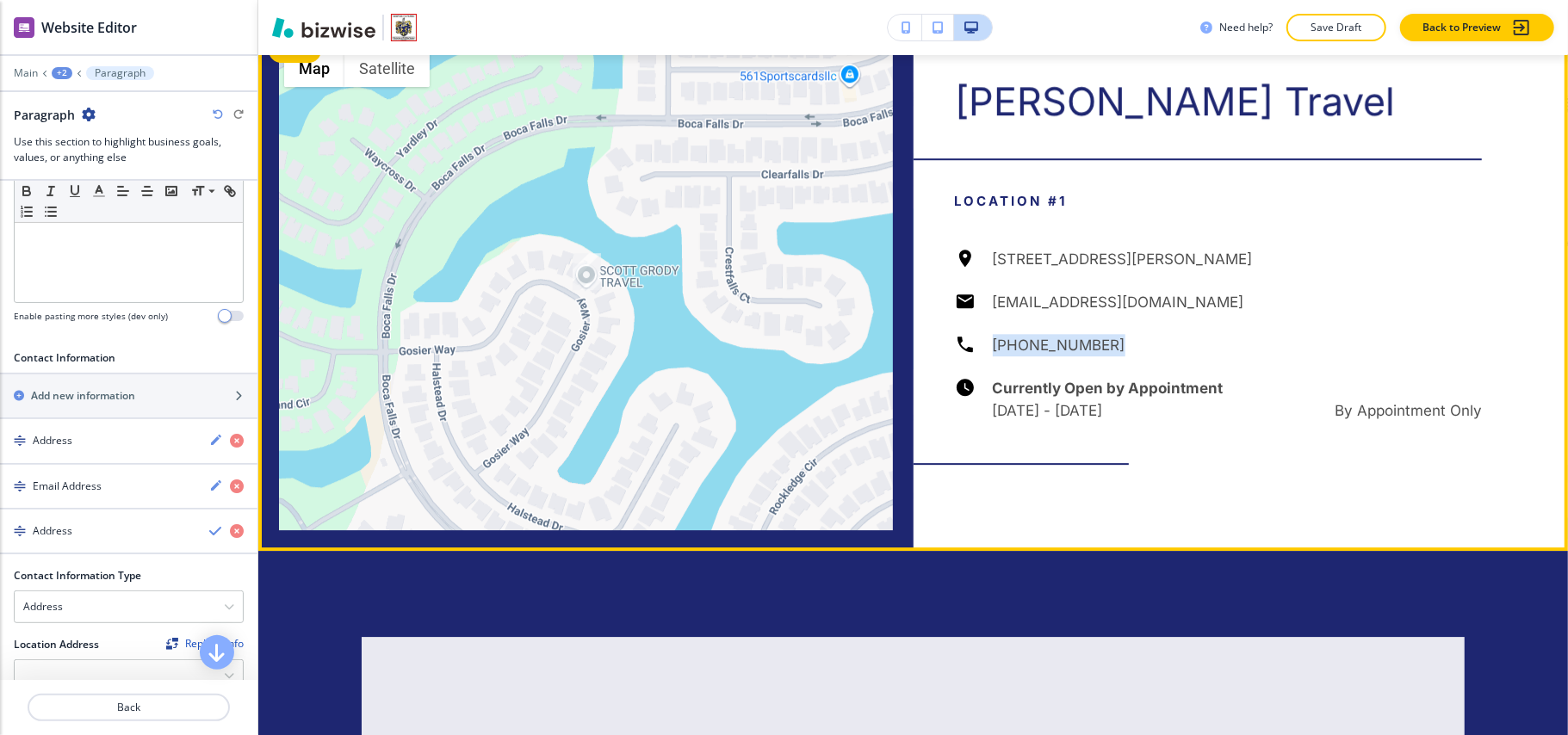
drag, startPoint x: 1093, startPoint y: 345, endPoint x: 621, endPoint y: 418, distance: 477.6
click at [963, 349] on div "21377 Gosier Way, Boca Raton, FL 33428, USA sgrody@gmail.com (561) 702-5533 Cur…" at bounding box center [1219, 335] width 528 height 174
copy h6 "(561) 702-5533"
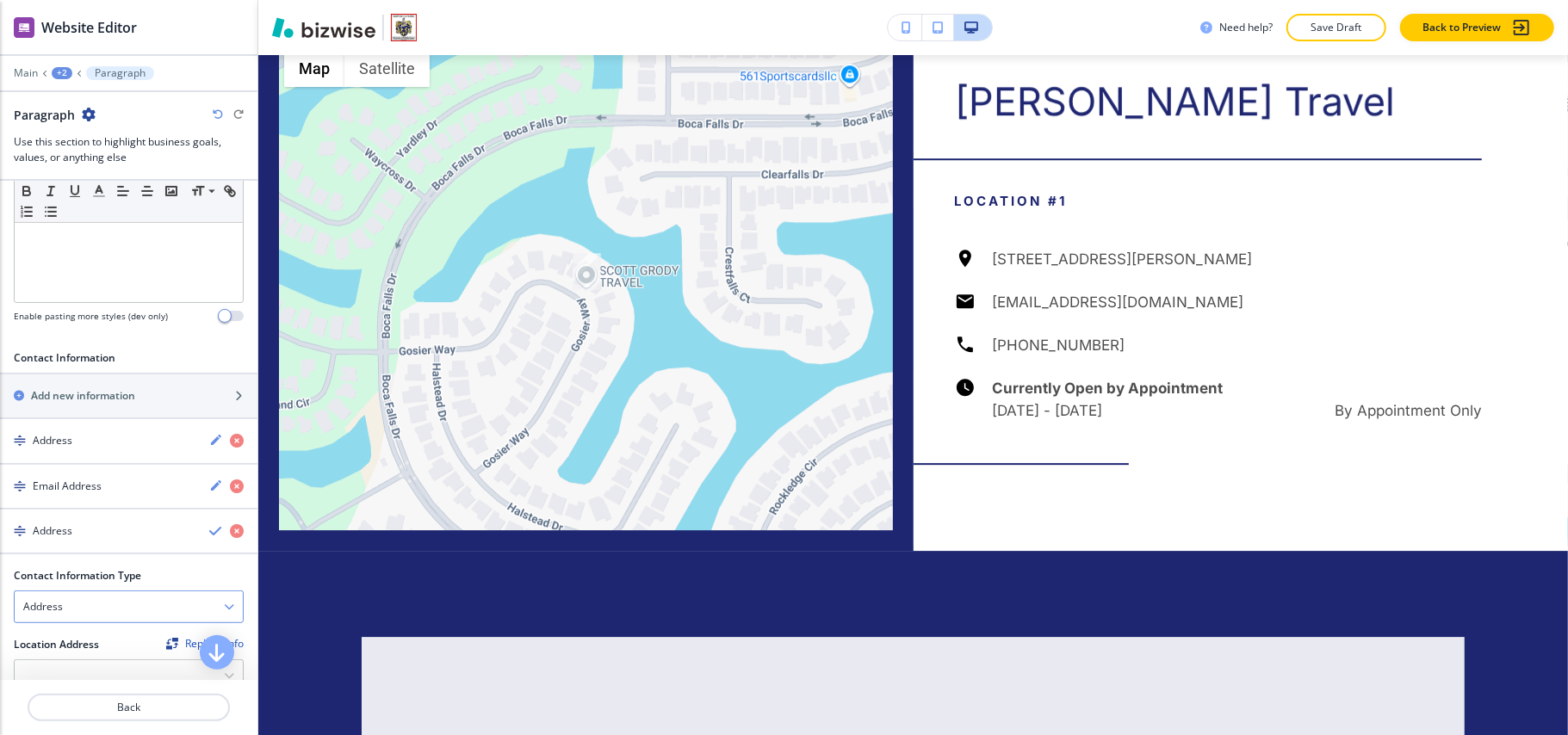
click at [79, 611] on div "Address" at bounding box center [129, 606] width 228 height 31
click at [72, 670] on h4 "Phone Number" at bounding box center [129, 666] width 211 height 15
click at [80, 675] on input "text" at bounding box center [129, 677] width 230 height 35
paste input "(561) 702-5533"
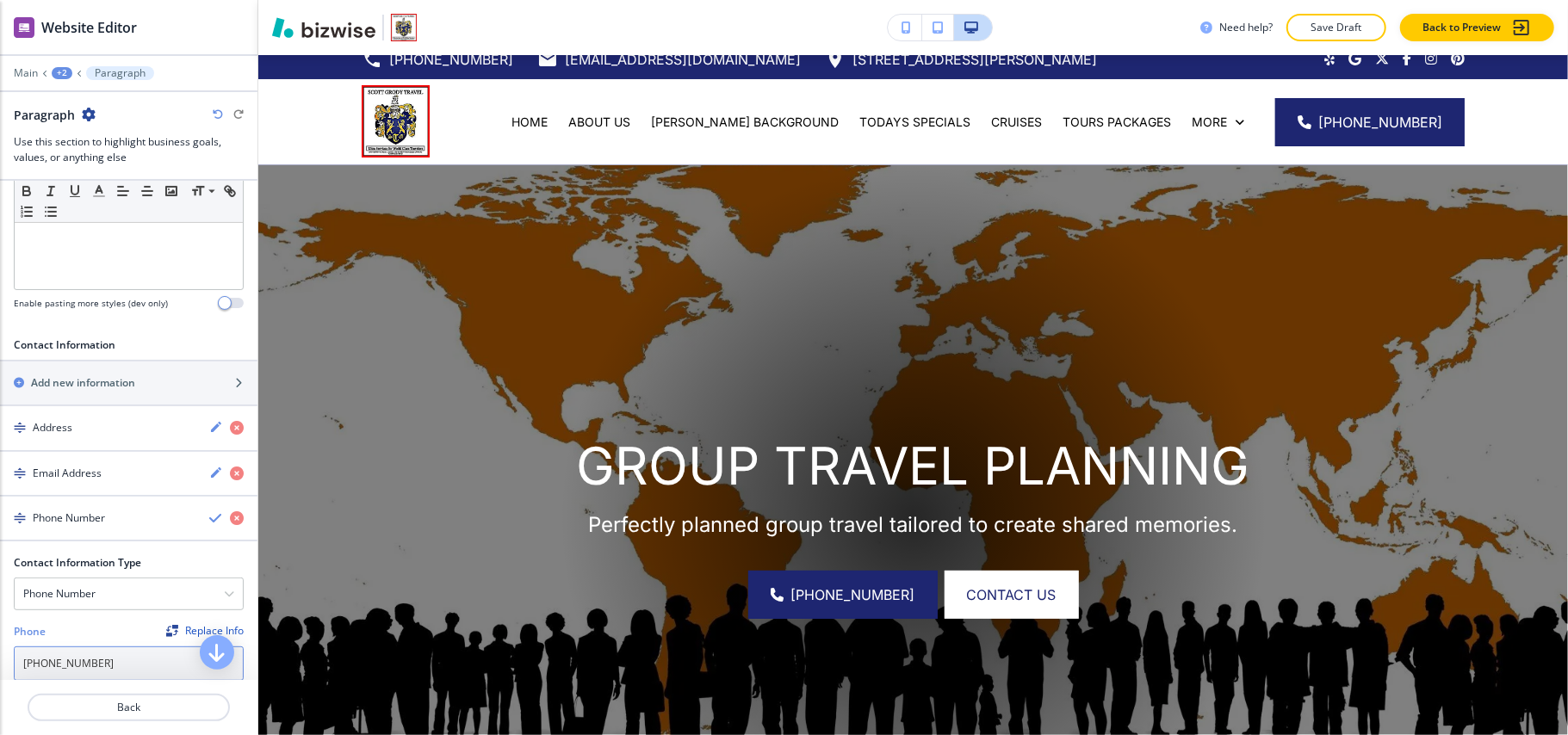
scroll to position [0, 0]
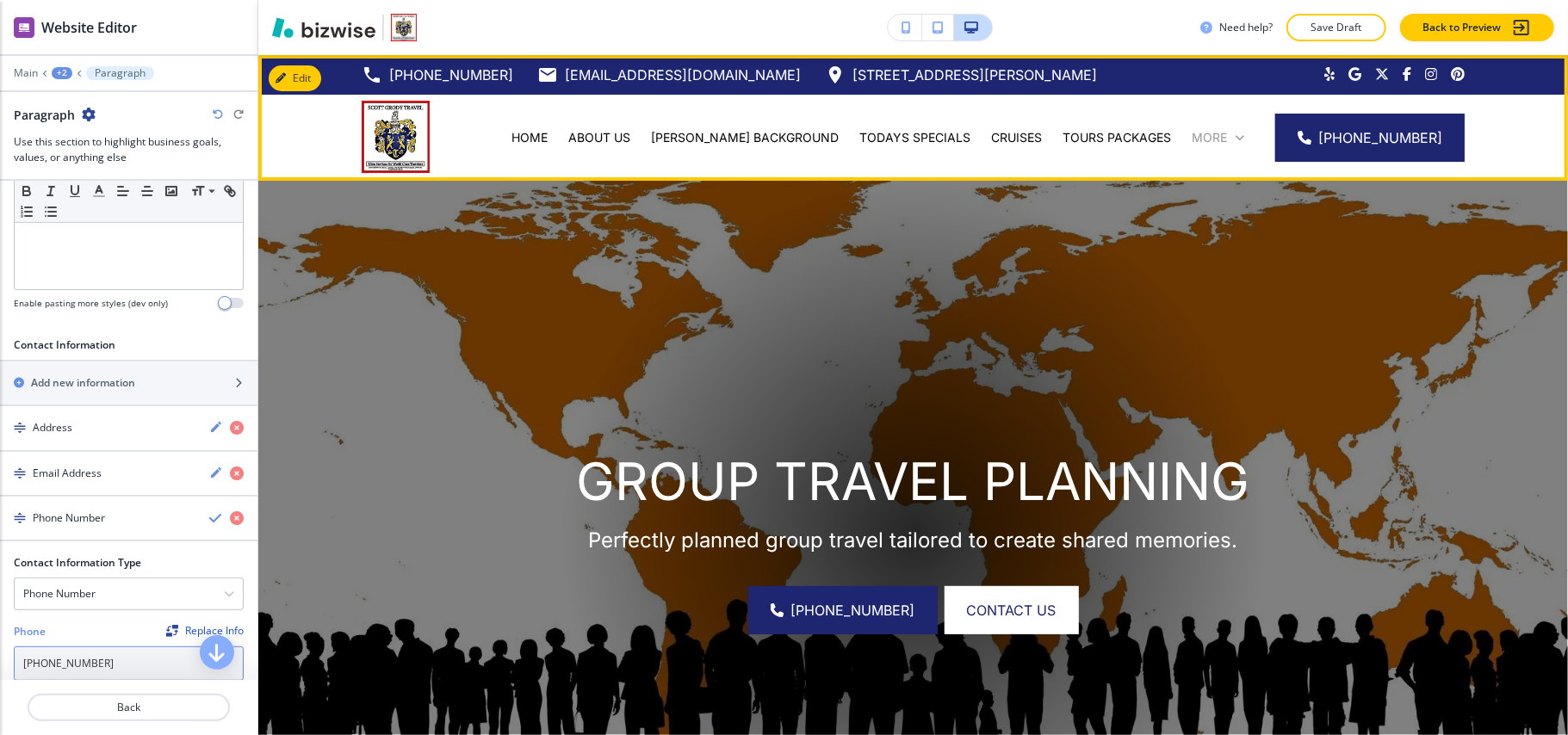
type input "(561) 702-5533"
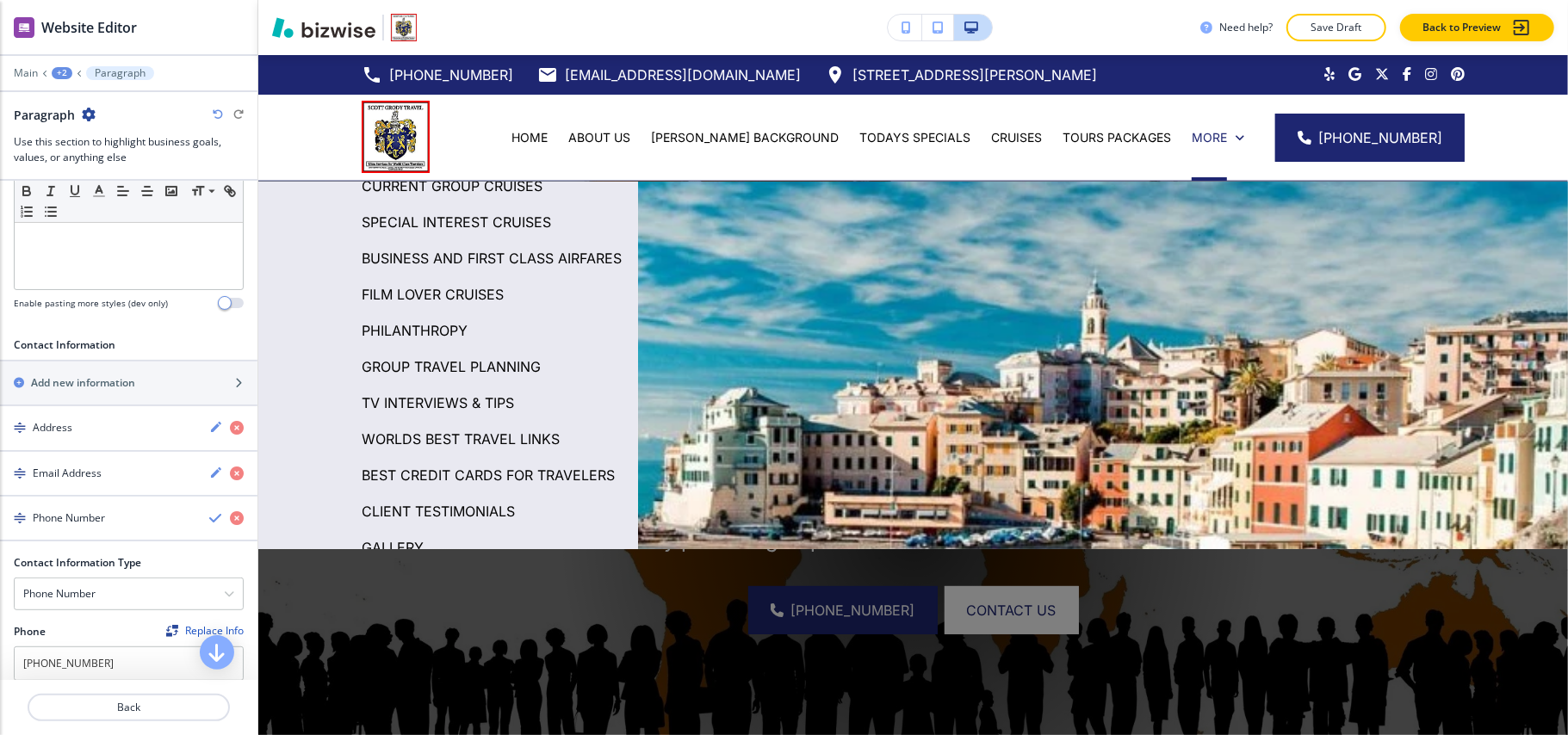
scroll to position [115, 0]
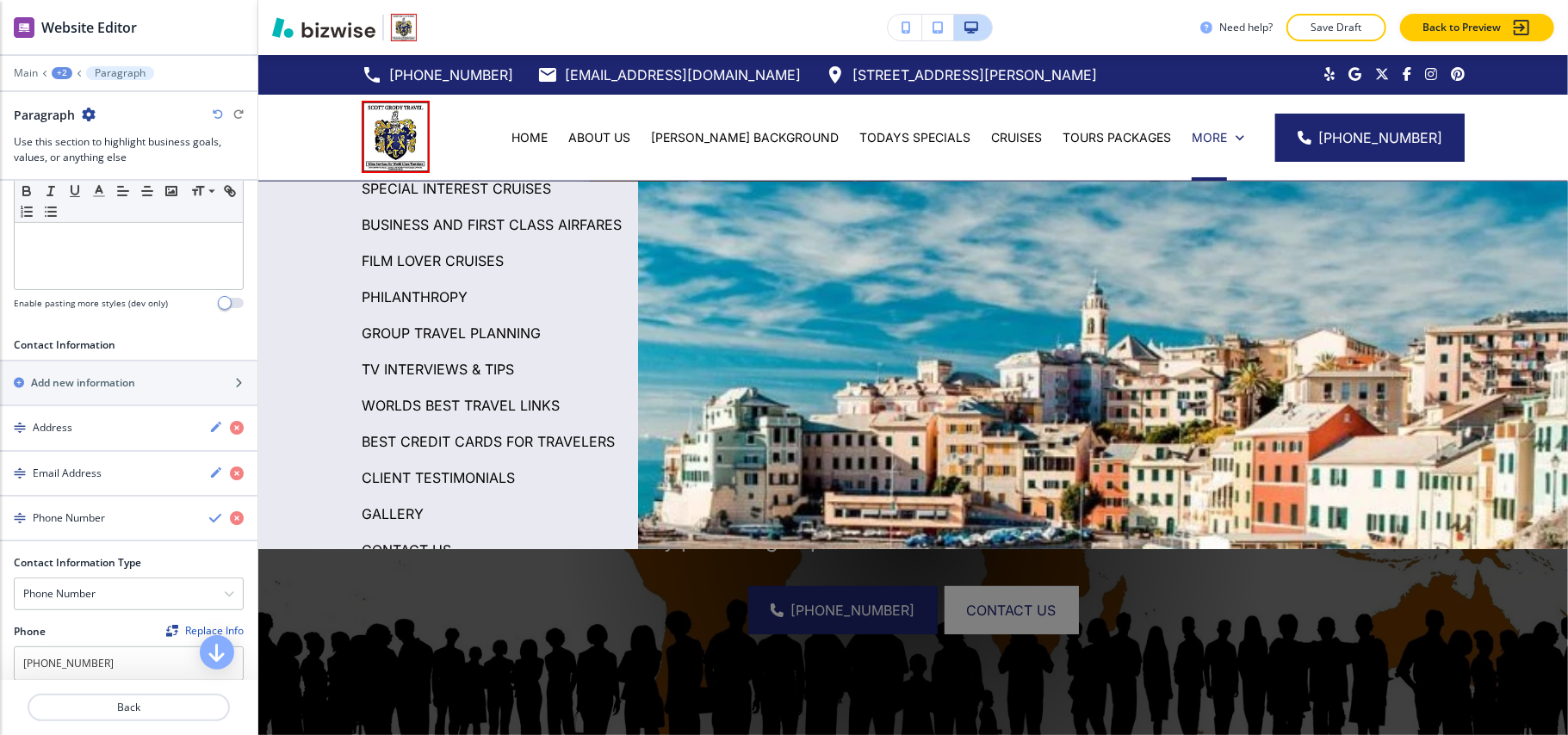
click at [429, 383] on p "TV INTERVIEWS & TIPS" at bounding box center [438, 368] width 152 height 25
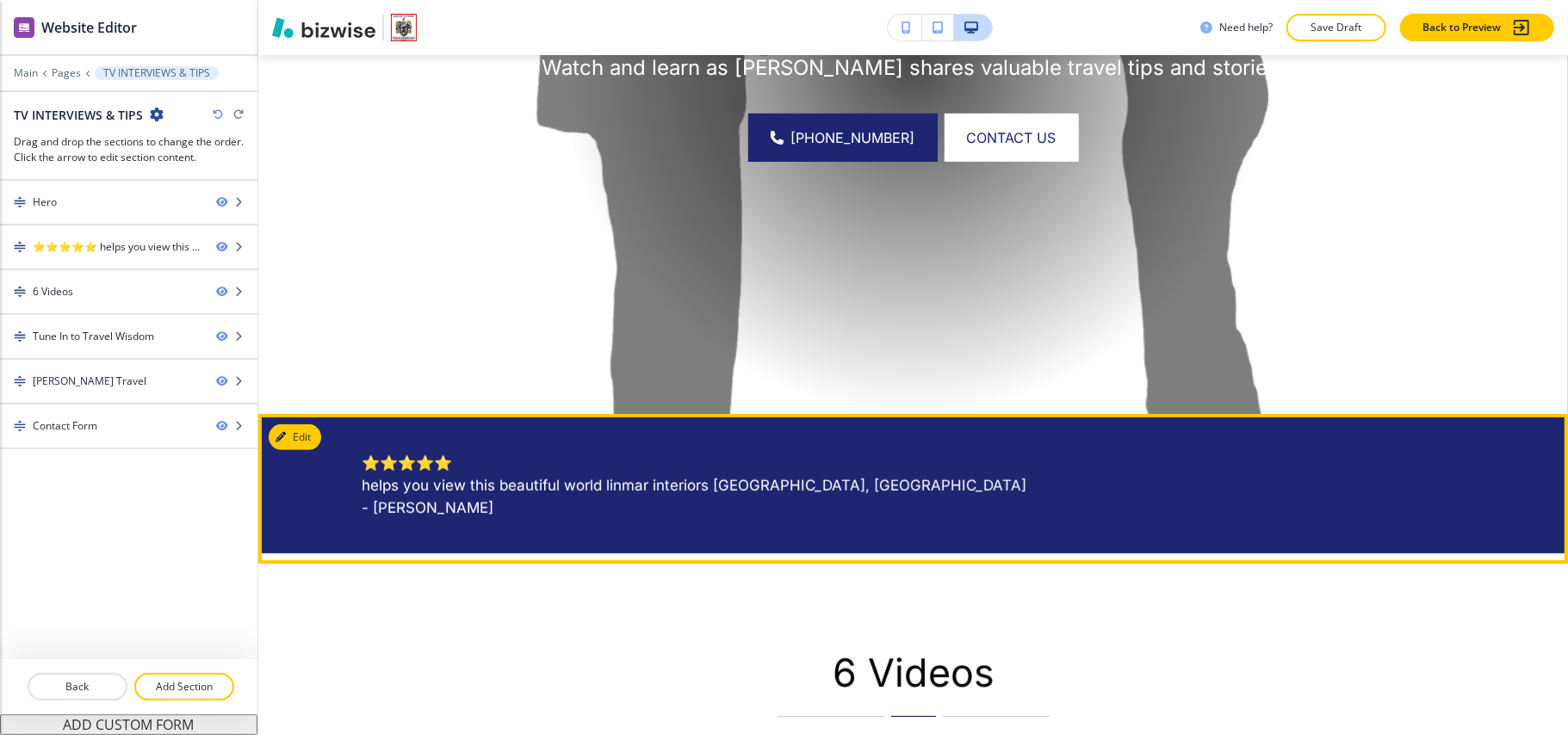
scroll to position [0, 0]
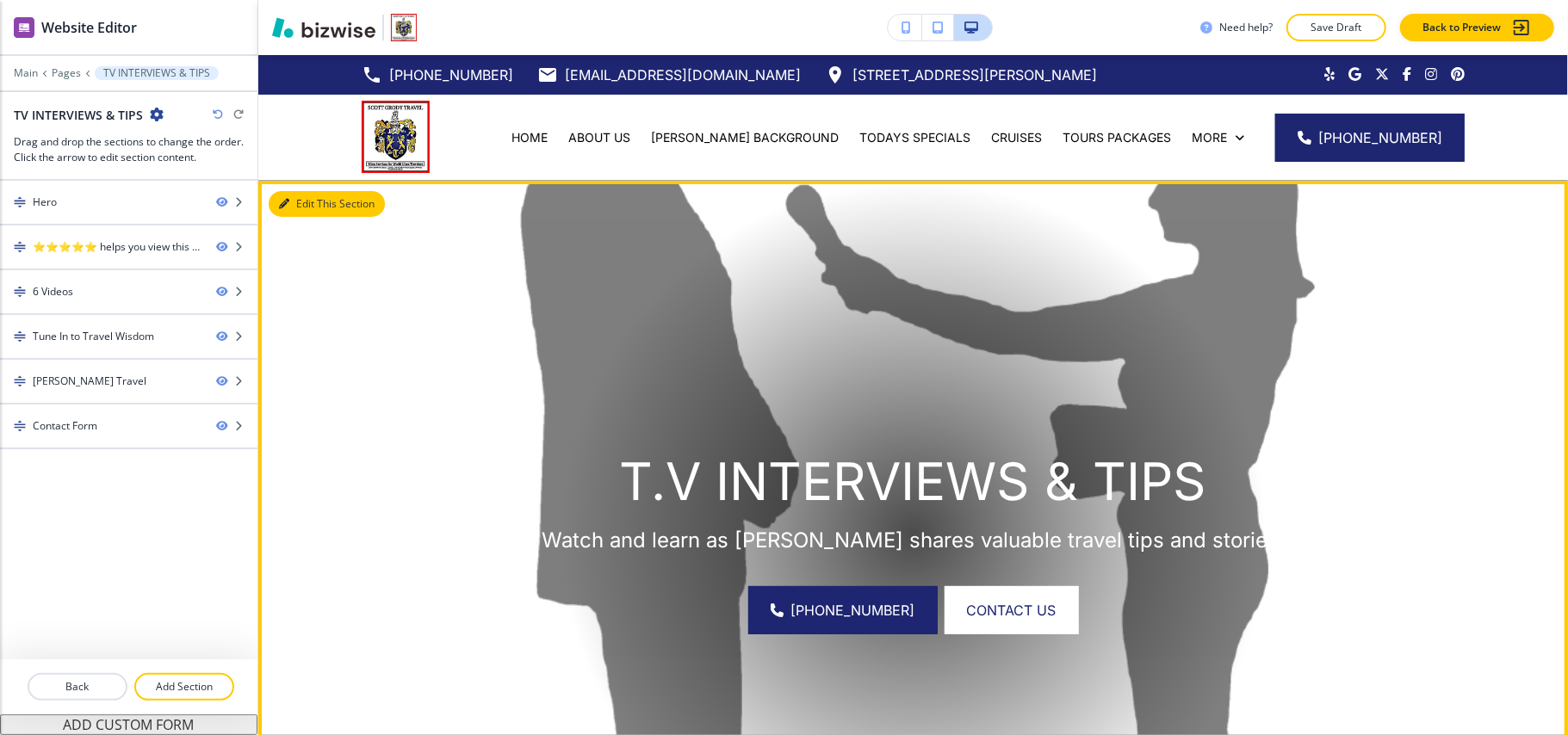
click at [301, 209] on button "Edit This Section" at bounding box center [327, 203] width 117 height 25
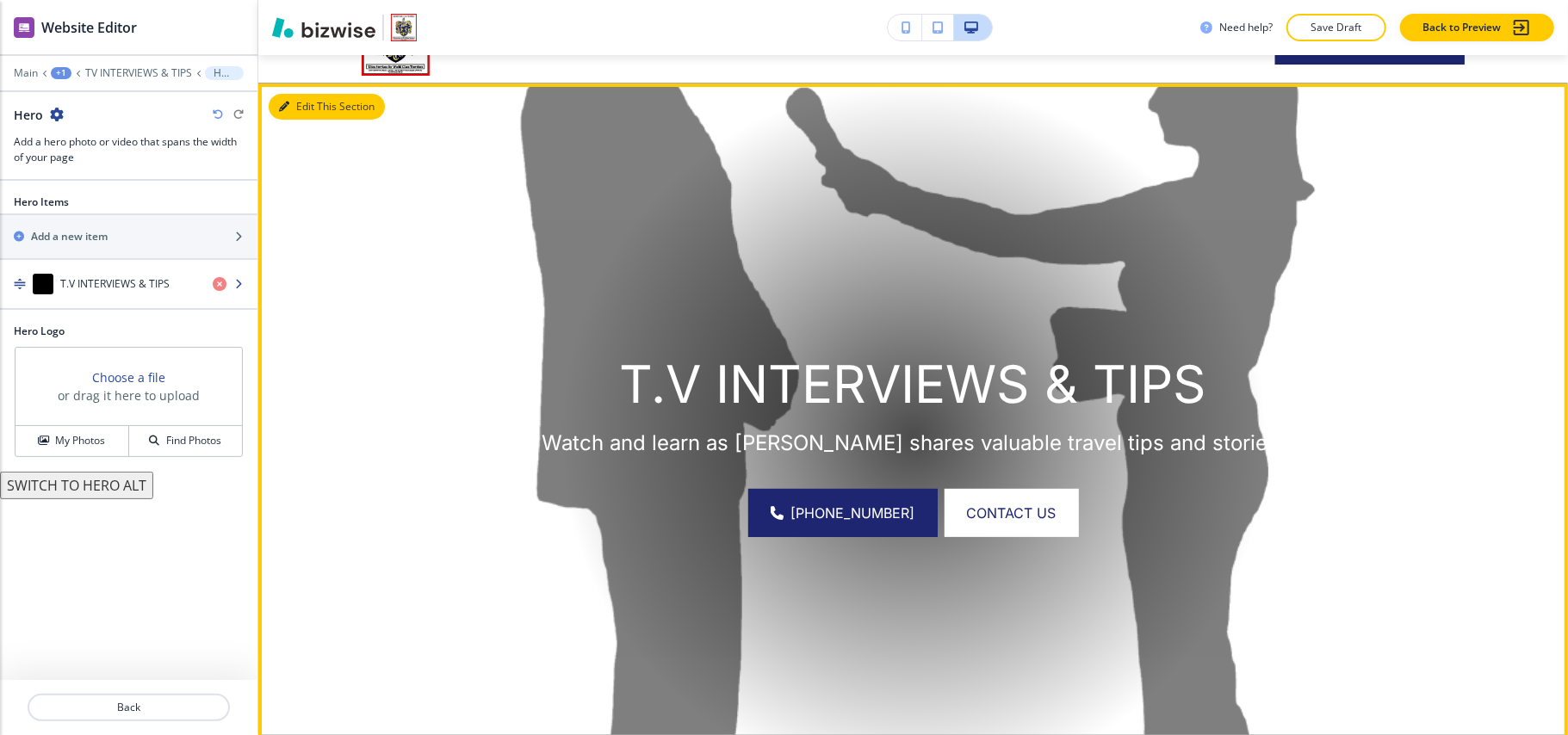
scroll to position [126, 0]
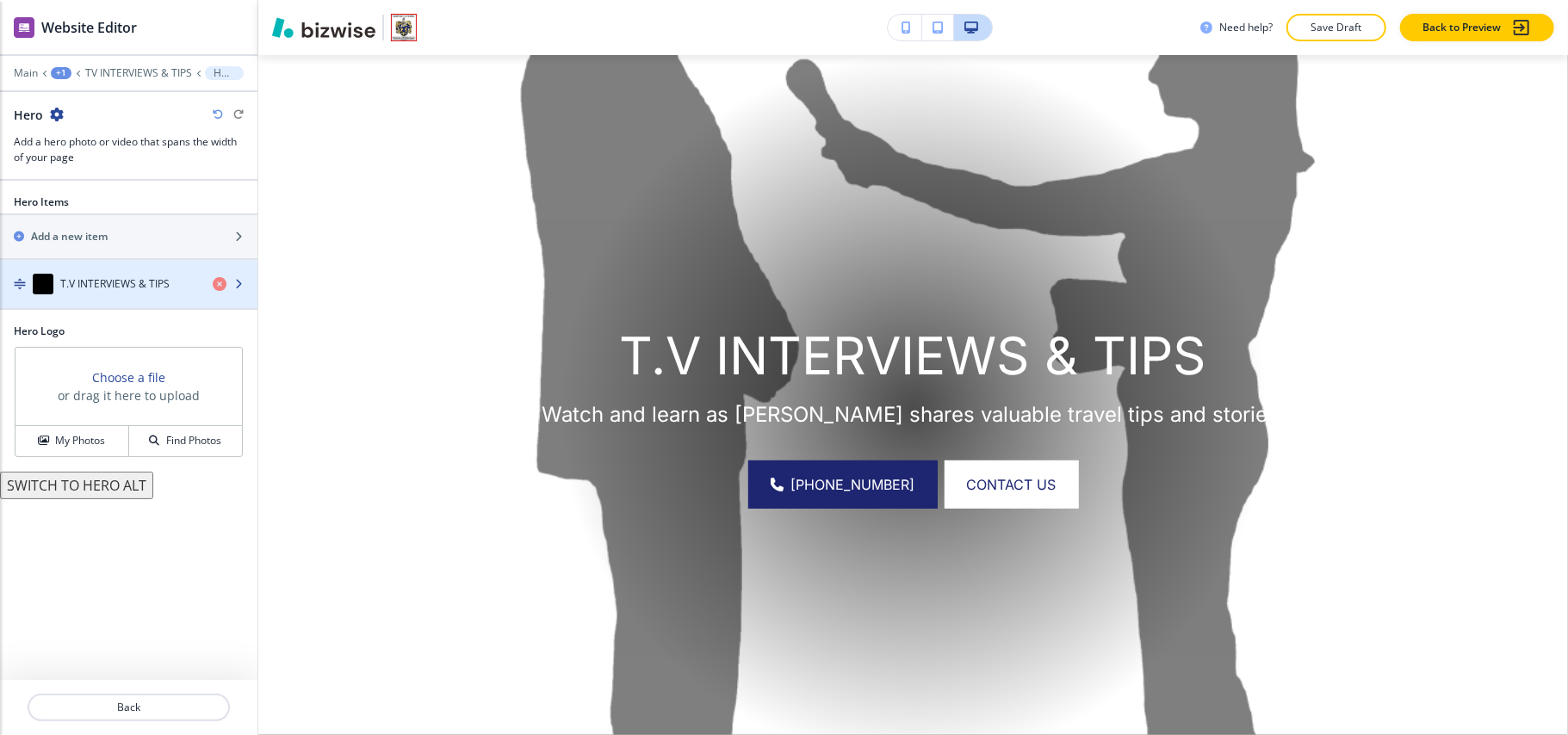
click at [98, 292] on h4 "T.V INTERVIEWS & TIPS" at bounding box center [115, 284] width 109 height 15
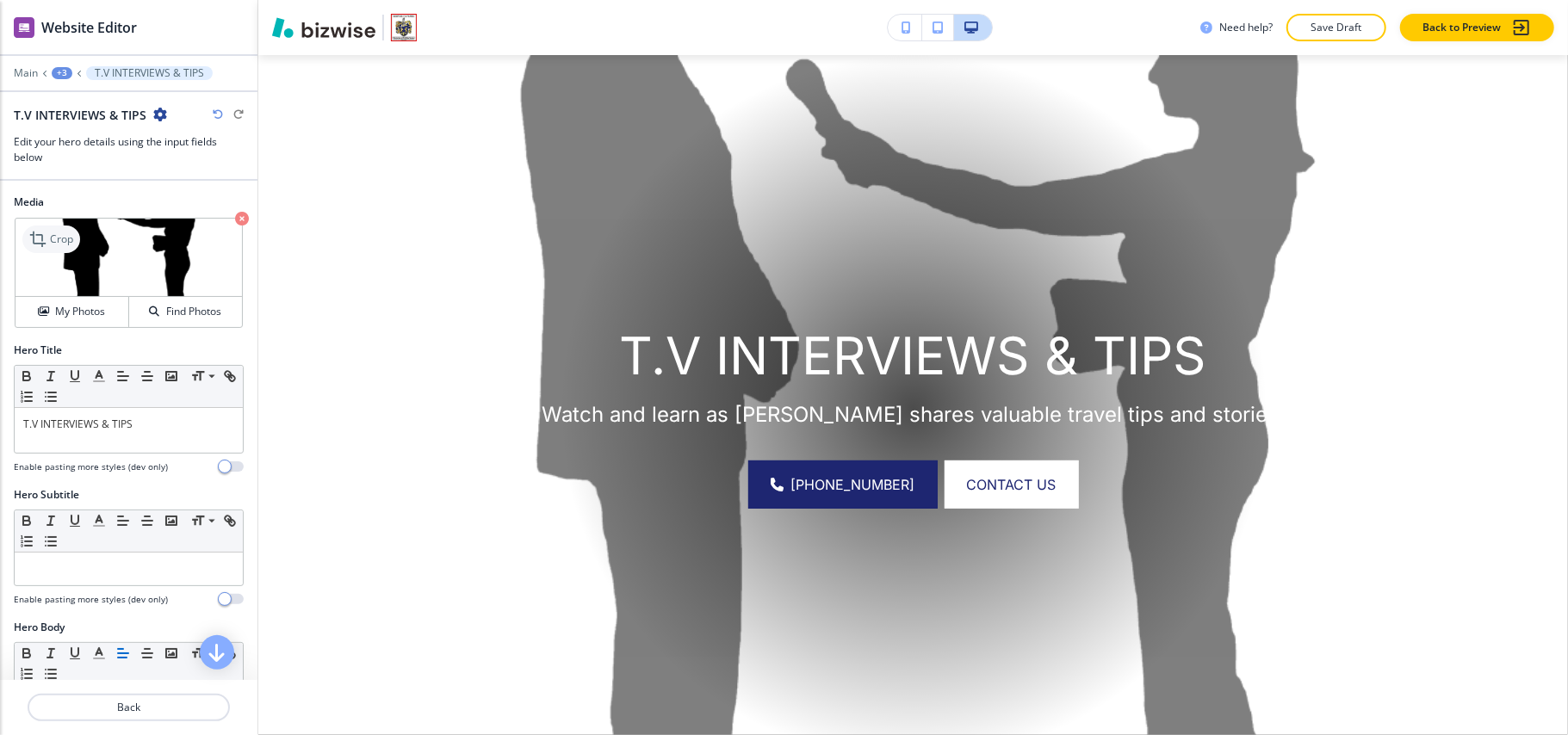
click at [55, 242] on p "Crop" at bounding box center [61, 239] width 24 height 15
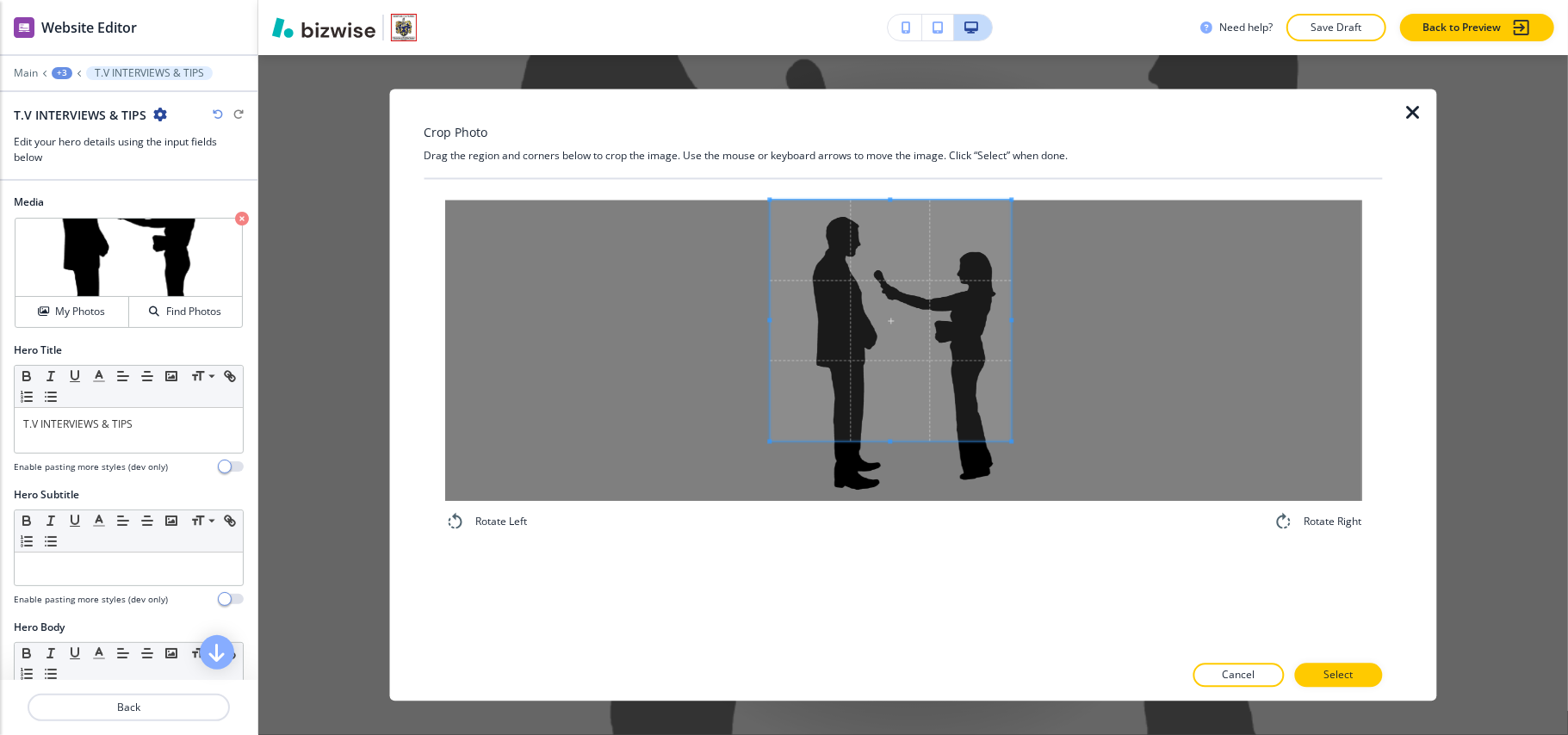
click at [911, 242] on span at bounding box center [890, 321] width 242 height 242
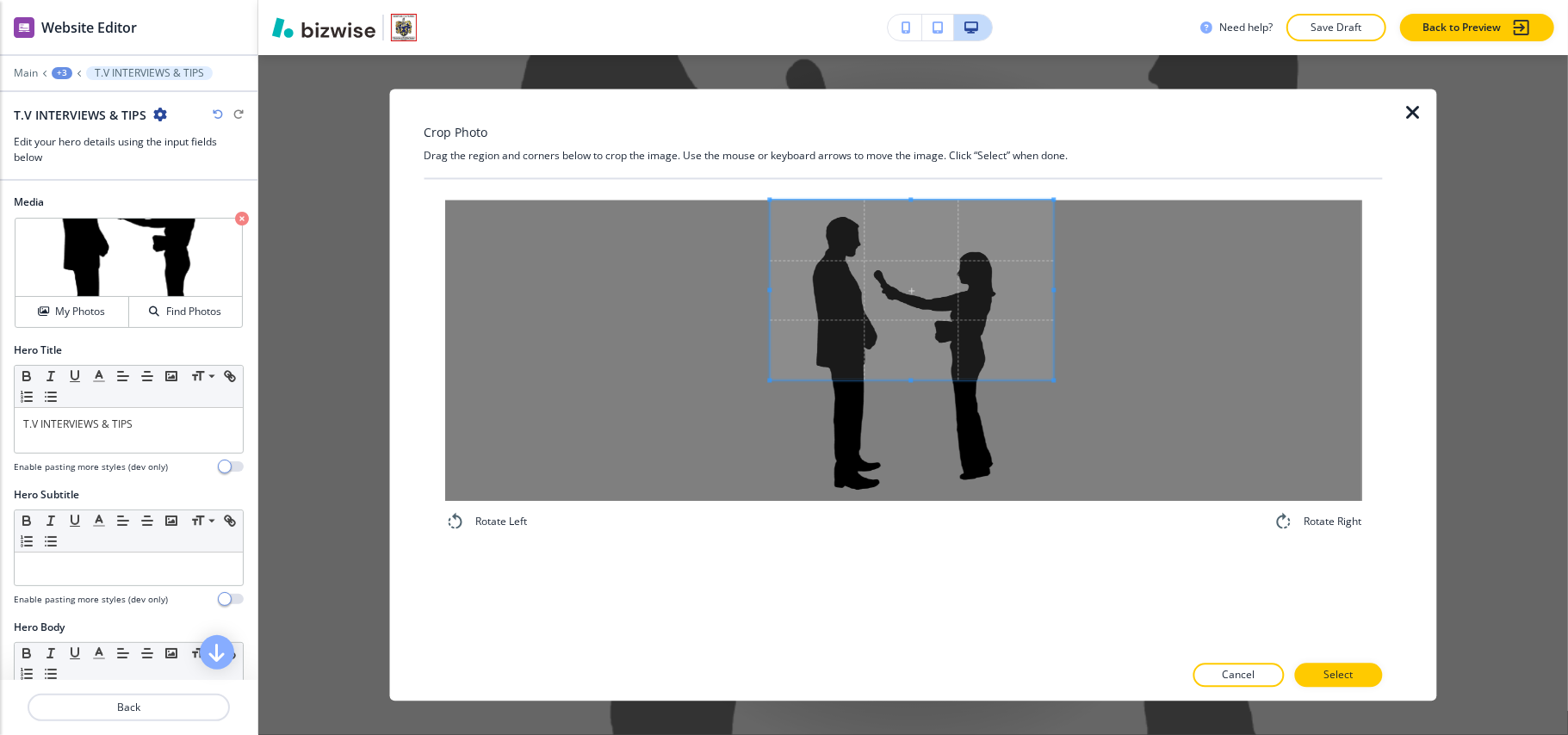
click at [1059, 383] on div at bounding box center [903, 351] width 917 height 302
click at [1348, 691] on div at bounding box center [903, 695] width 959 height 14
click at [1353, 677] on p "Select" at bounding box center [1338, 676] width 29 height 15
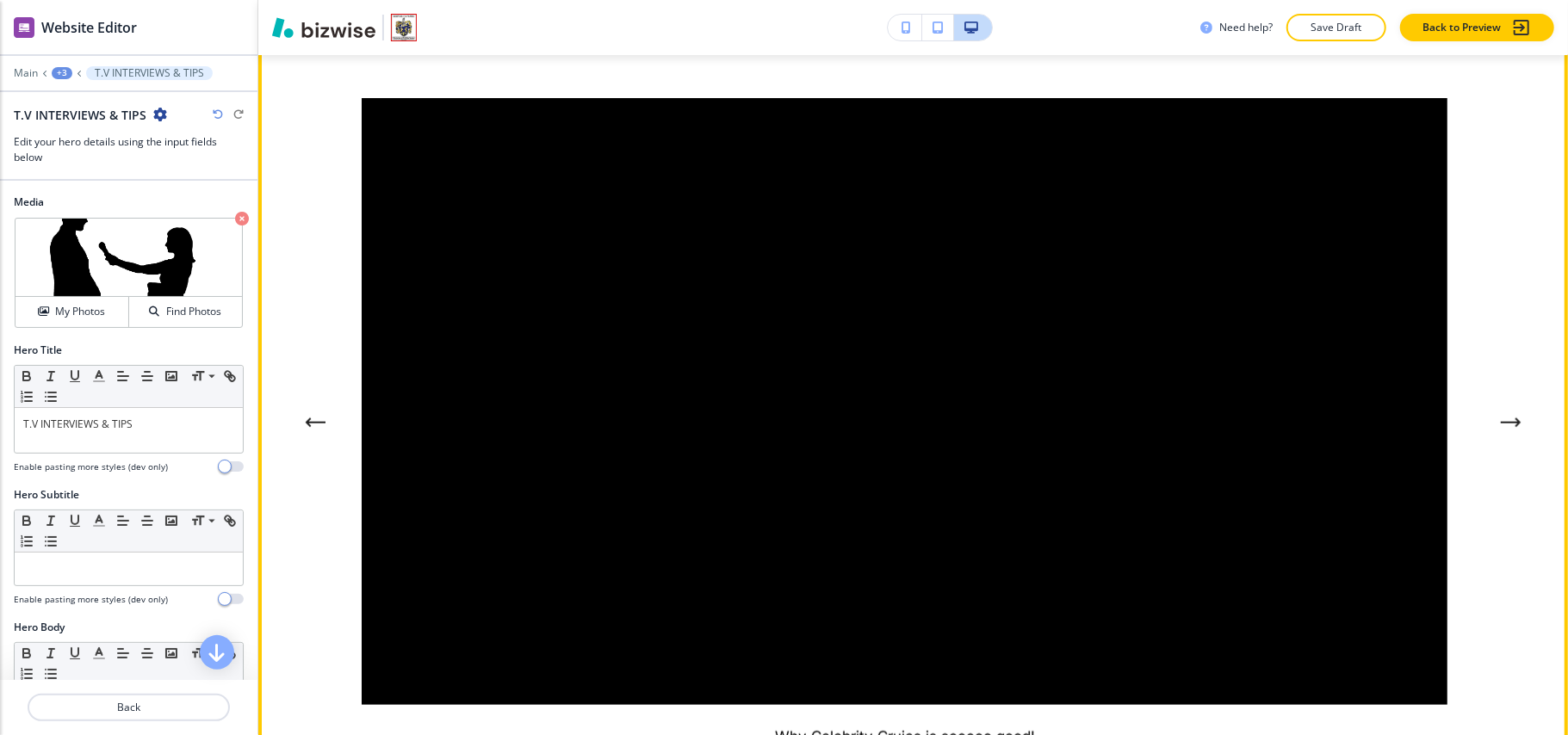
scroll to position [930, 0]
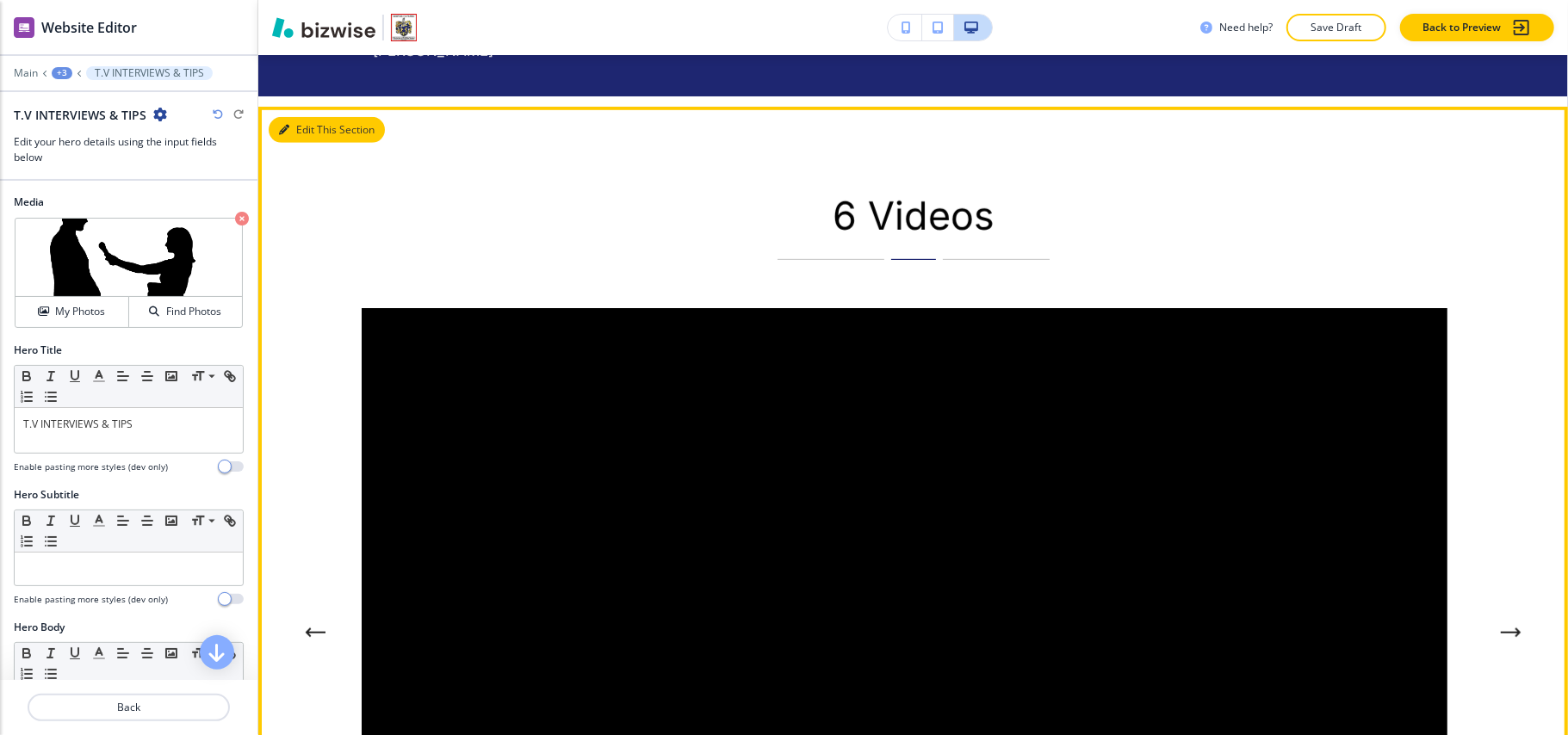
click at [305, 128] on button "Edit This Section" at bounding box center [327, 130] width 117 height 25
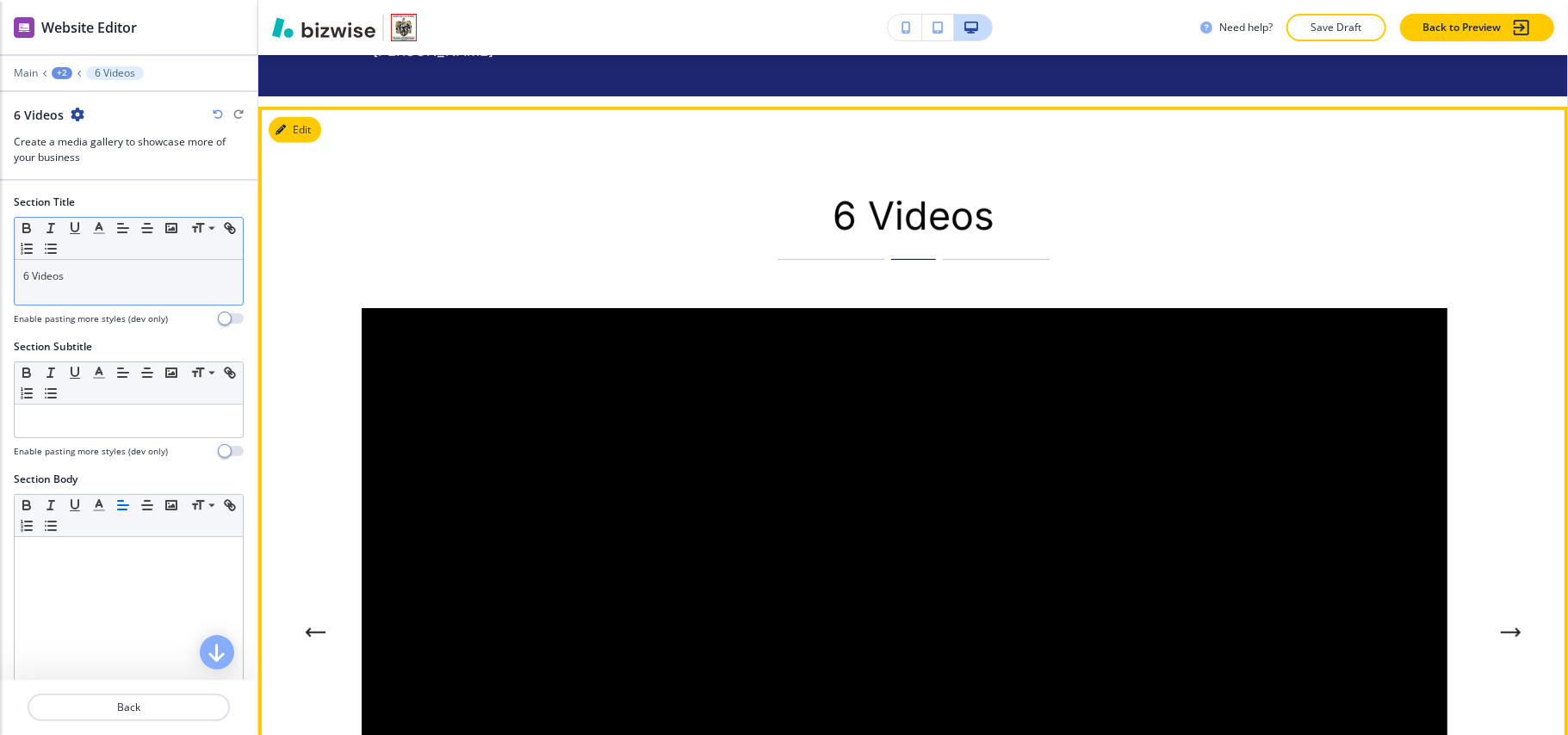
scroll to position [981, 0]
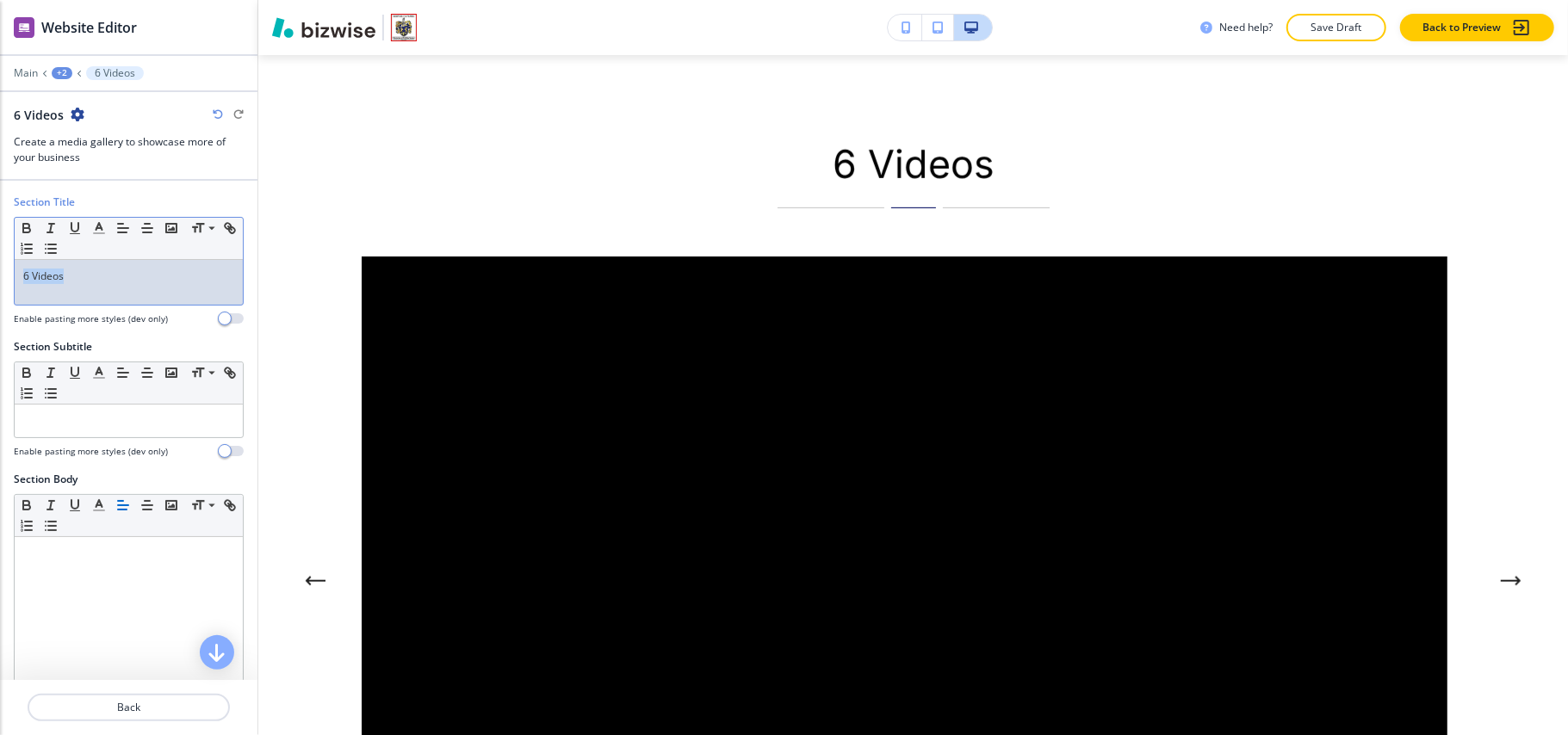
drag, startPoint x: 84, startPoint y: 283, endPoint x: 0, endPoint y: 272, distance: 84.7
click at [0, 272] on div "Section Title Small Normal Large Huge 6 Videos Enable pasting more styles (dev …" at bounding box center [129, 267] width 258 height 145
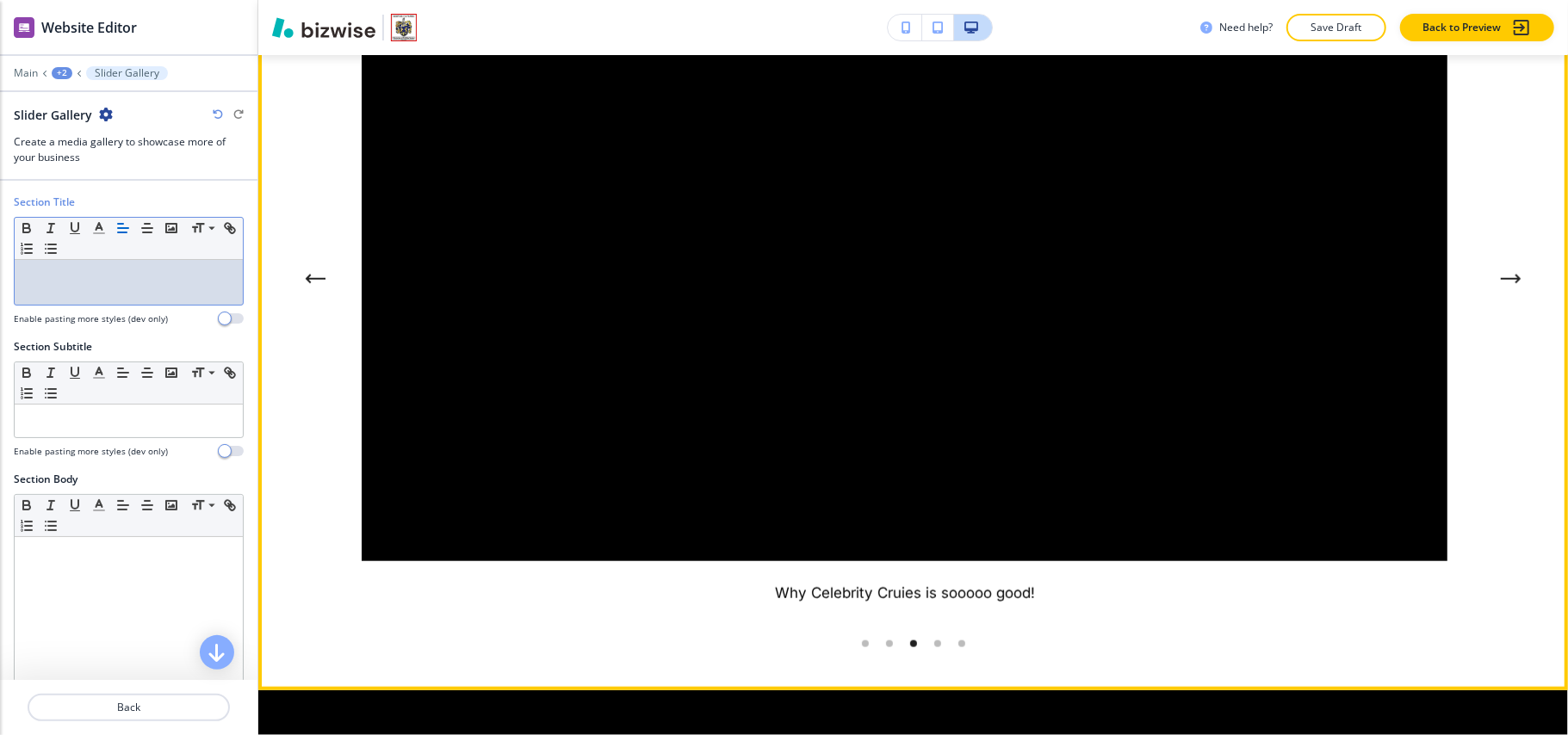
scroll to position [1211, 0]
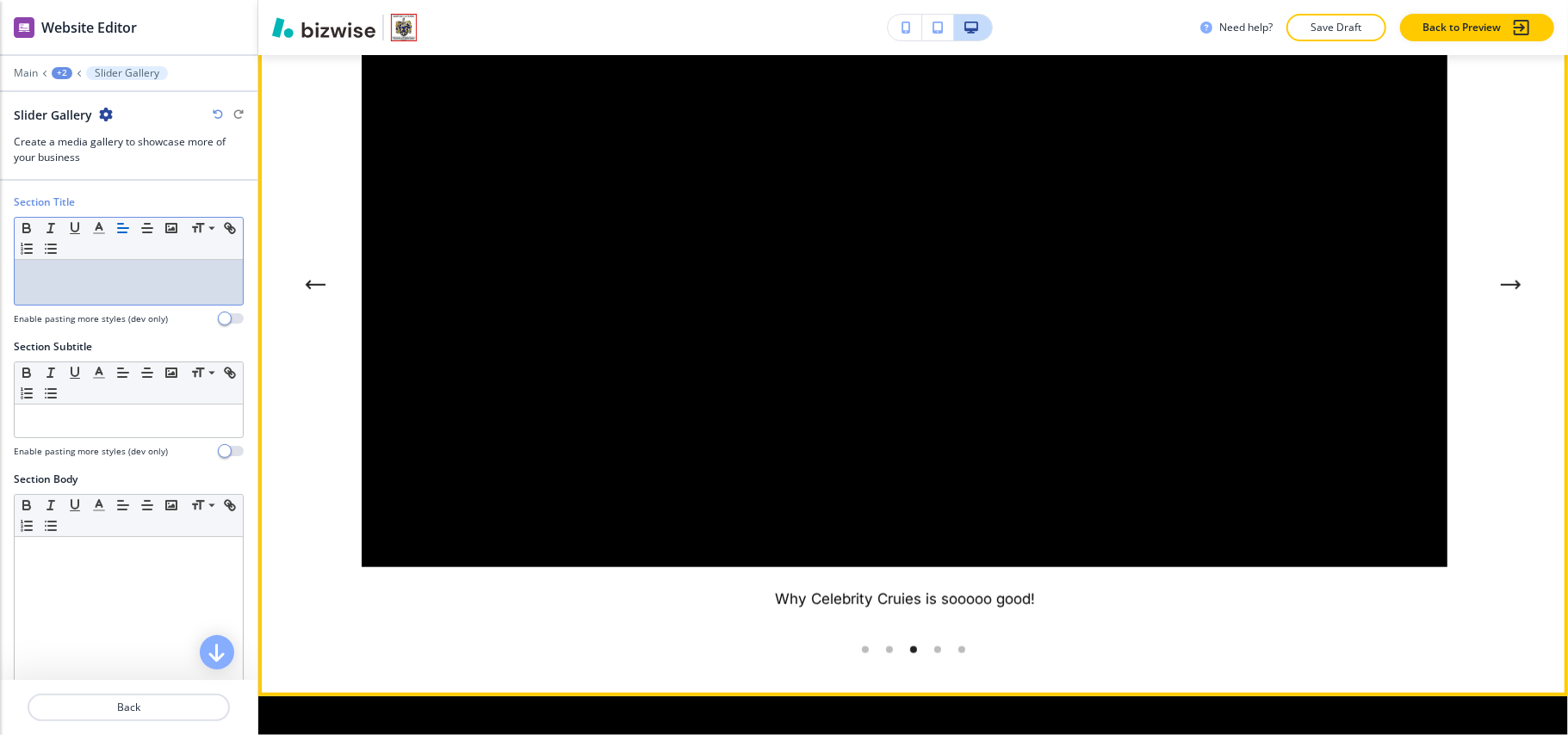
click at [1506, 277] on button "Next Gallery Image" at bounding box center [1511, 285] width 35 height 35
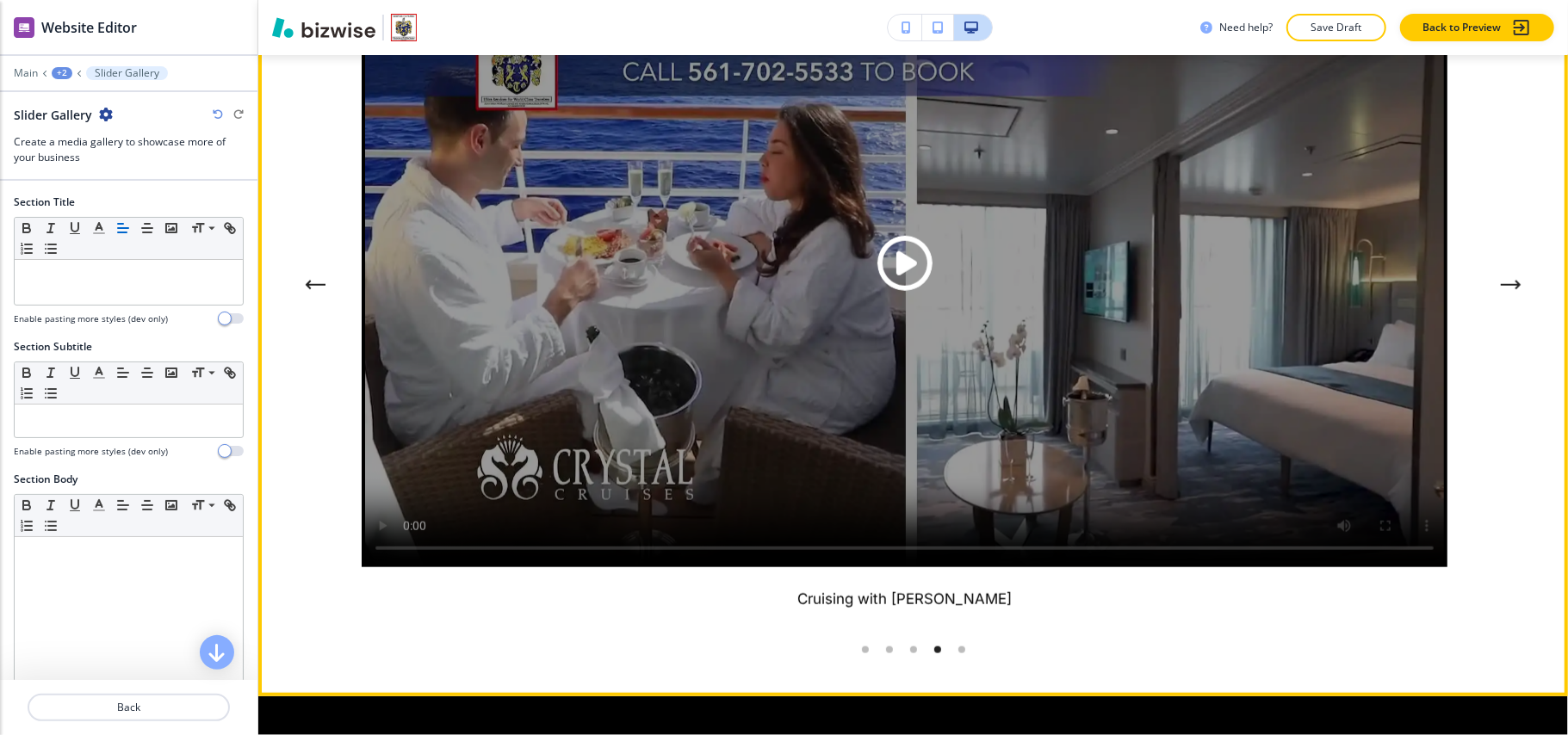
click at [1501, 288] on icon "Next Gallery Image" at bounding box center [1512, 285] width 21 height 10
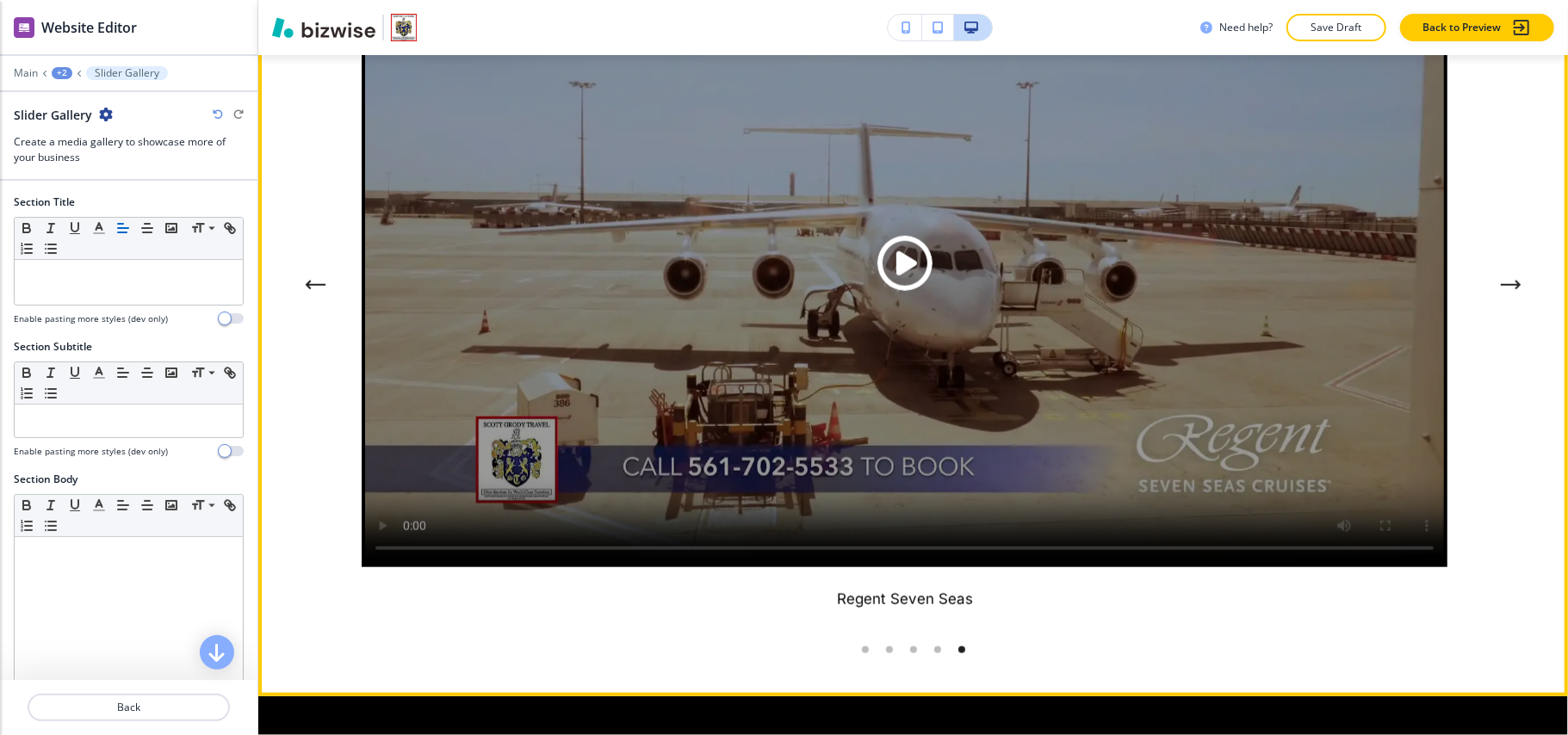
click at [1476, 304] on div "Regent Seven Seas Dream vacations and travel advice from Scott Grody 4:32 TRAVE…" at bounding box center [913, 261] width 1309 height 870
click at [1494, 296] on button "Next Gallery Image" at bounding box center [1511, 285] width 35 height 35
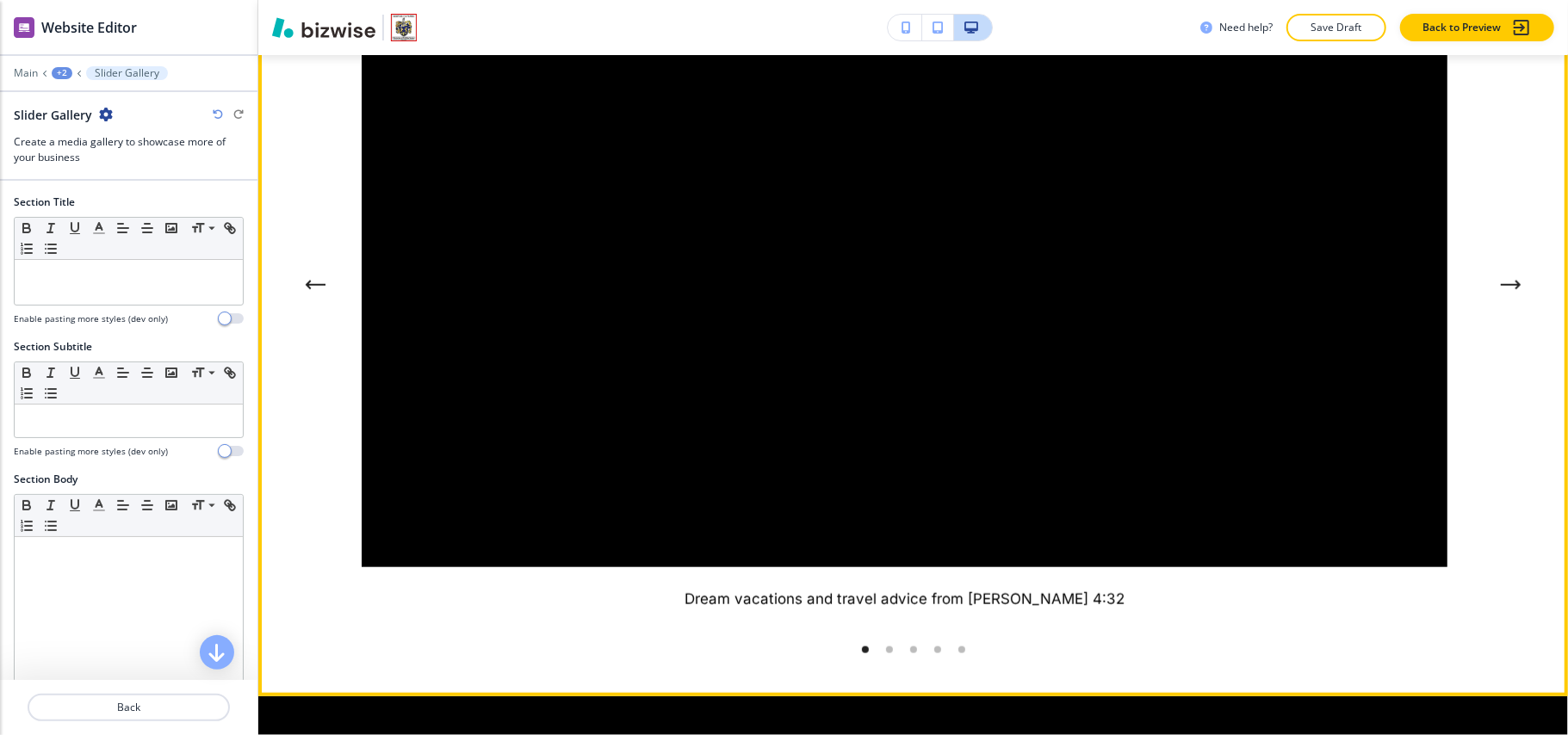
click at [1494, 296] on button "Next Gallery Image" at bounding box center [1511, 285] width 35 height 35
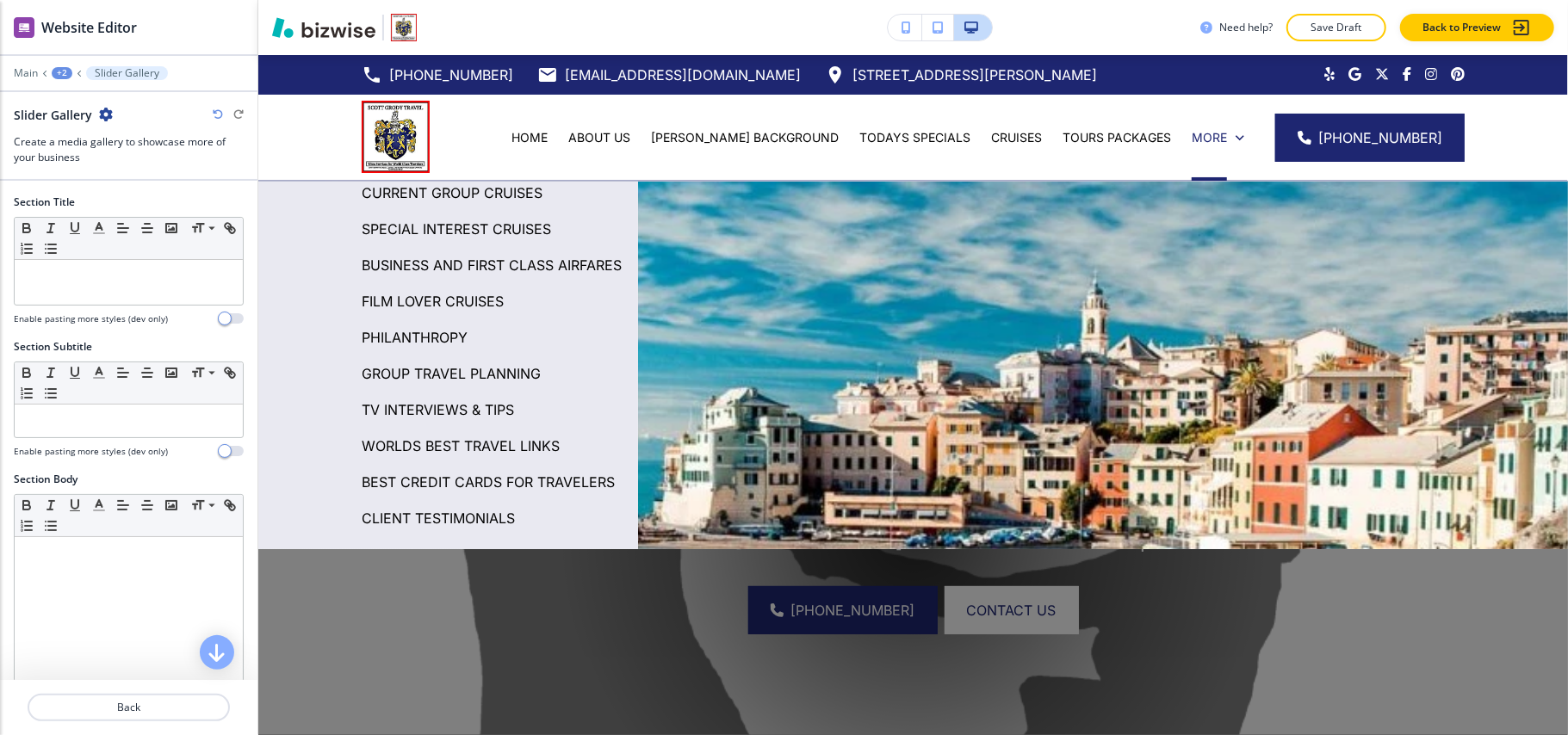
scroll to position [115, 0]
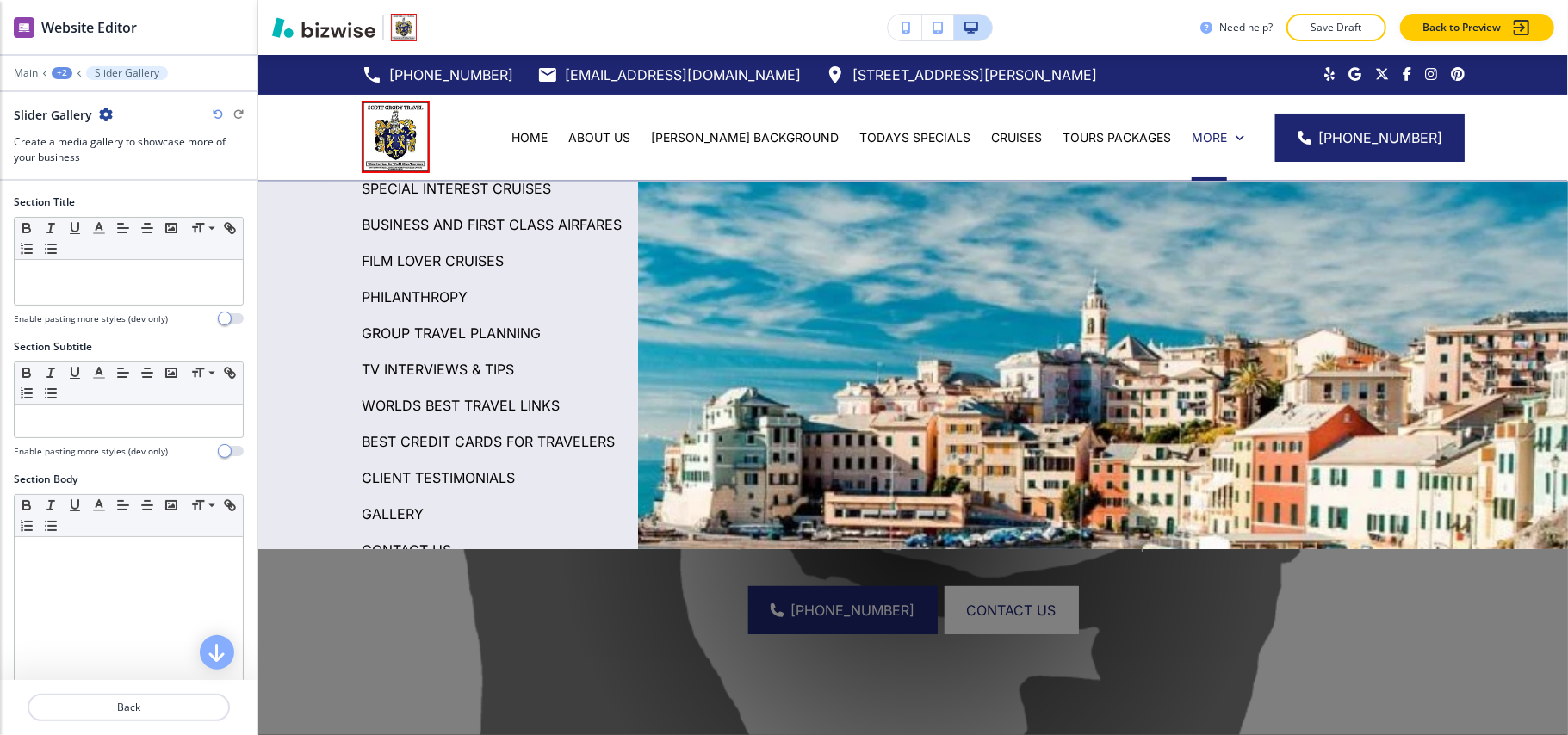
click at [496, 418] on p "WORLDS BEST TRAVEL LINKS" at bounding box center [461, 405] width 198 height 25
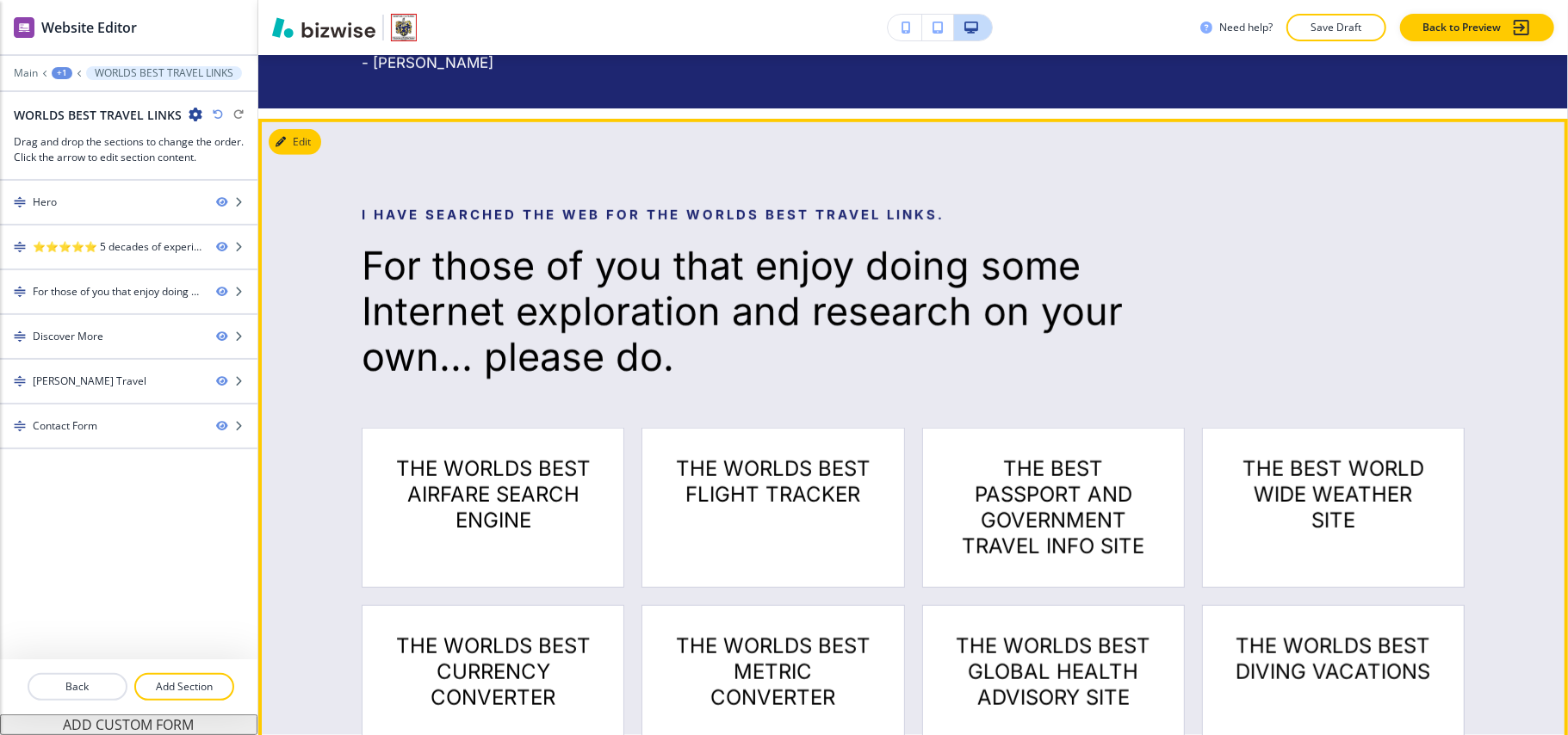
scroll to position [1033, 0]
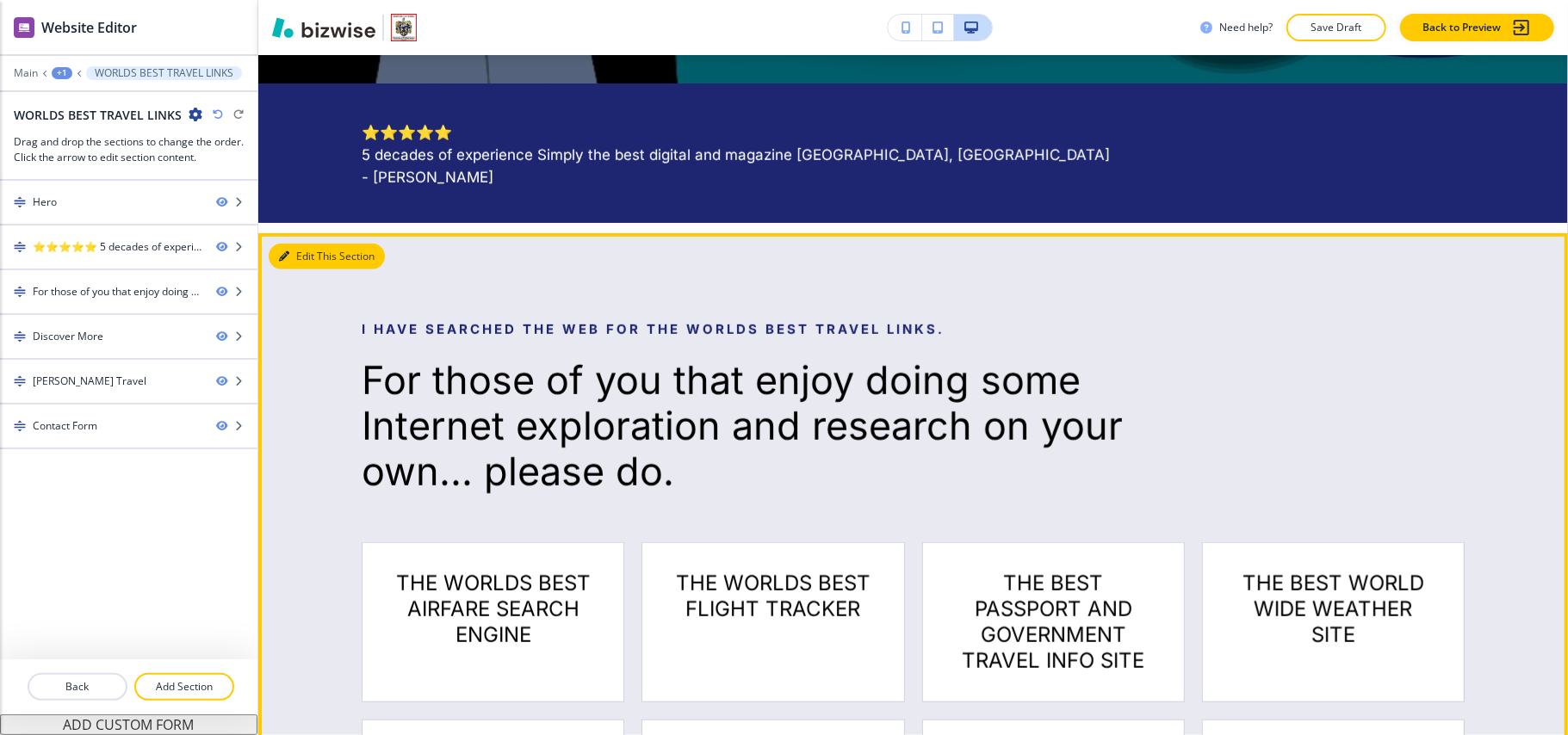
click at [312, 255] on button "Edit This Section" at bounding box center [327, 256] width 117 height 25
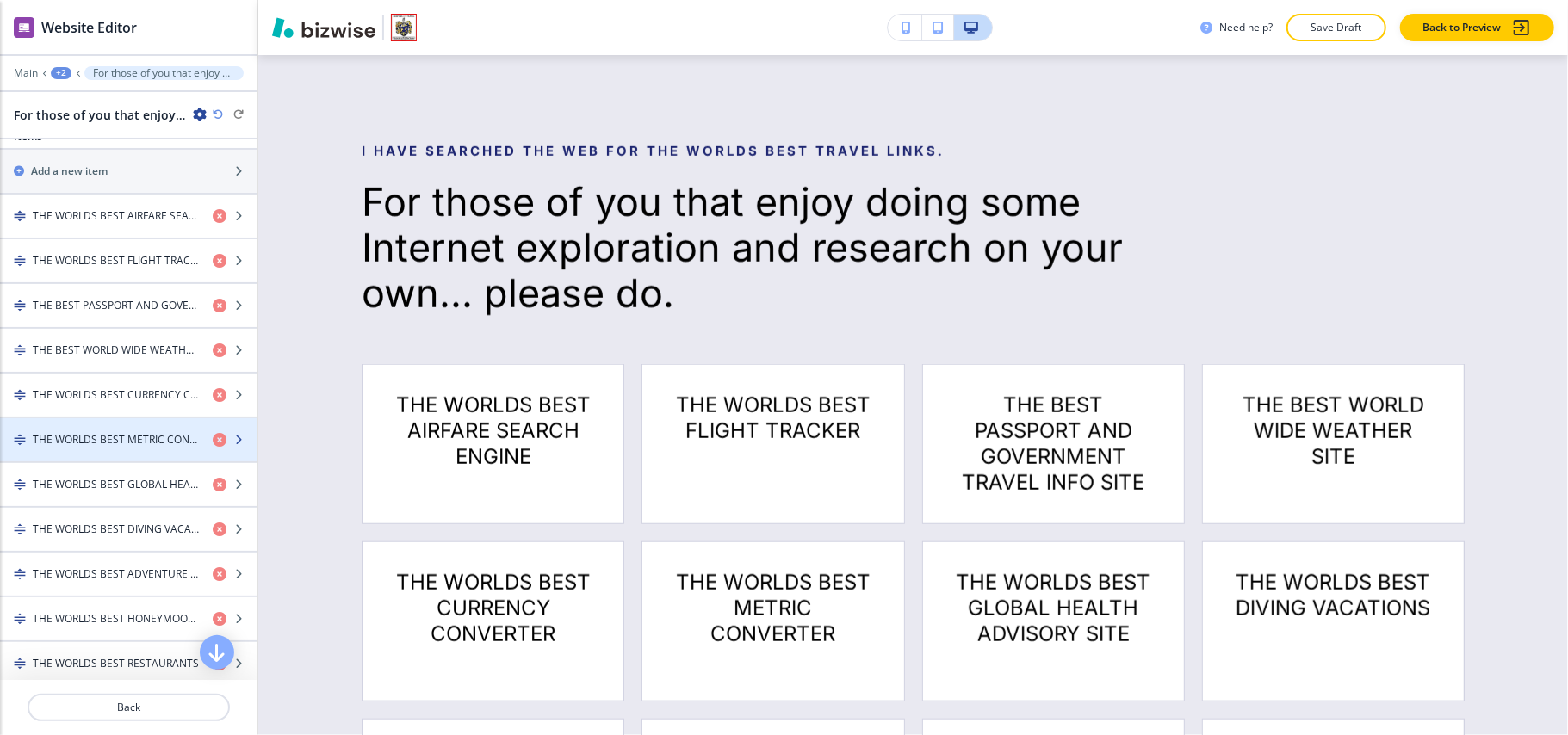
scroll to position [689, 0]
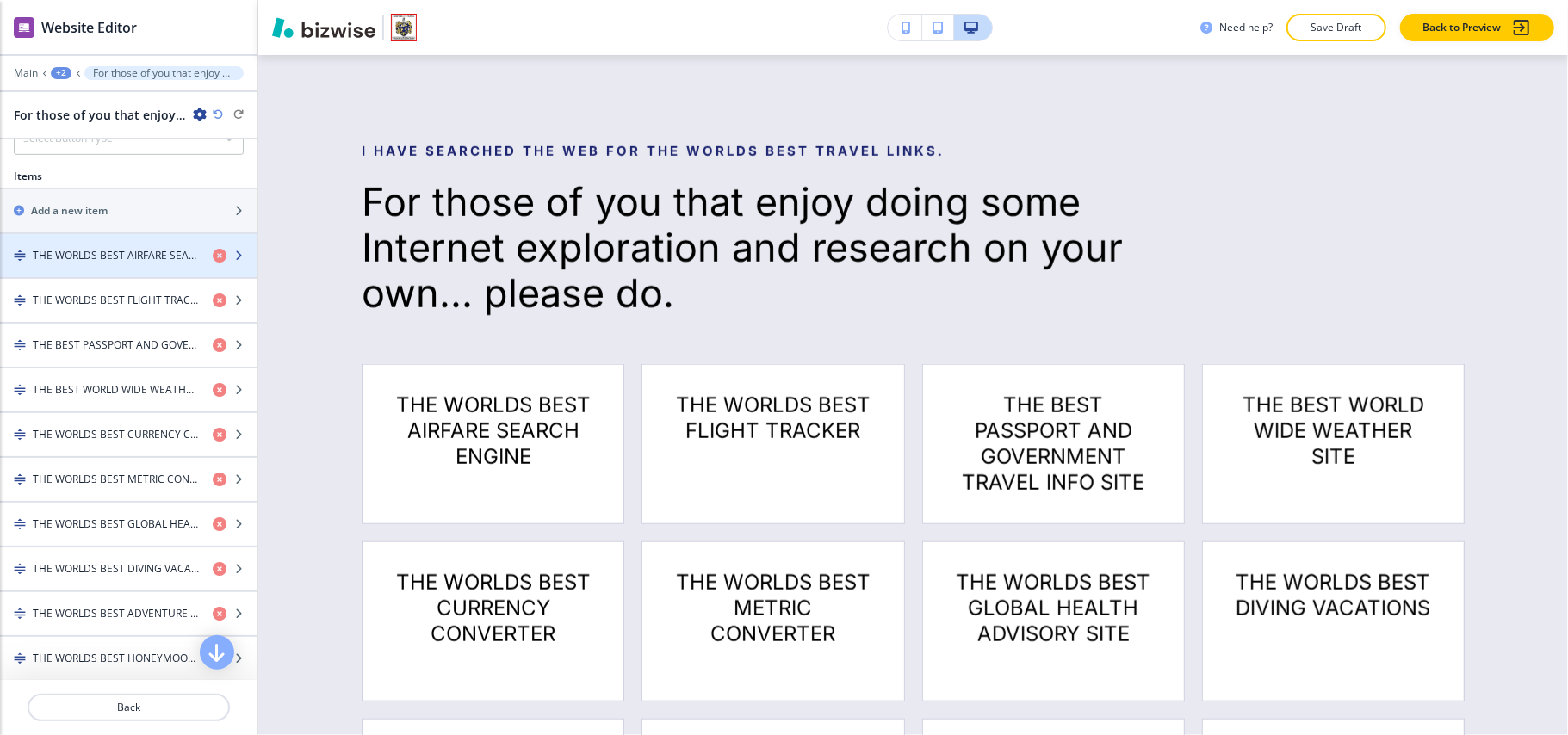
click at [98, 245] on div "button" at bounding box center [129, 241] width 258 height 14
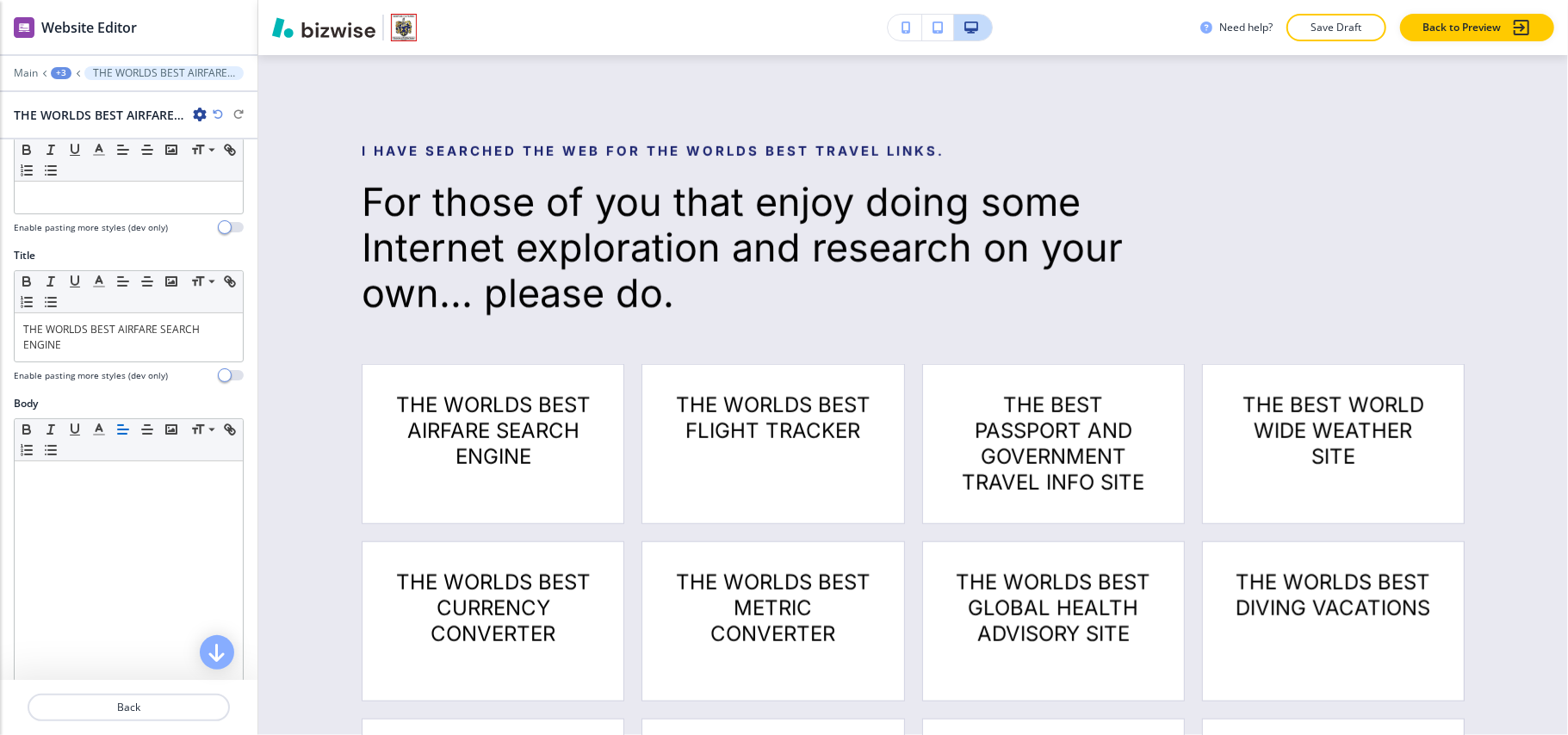
scroll to position [245, 0]
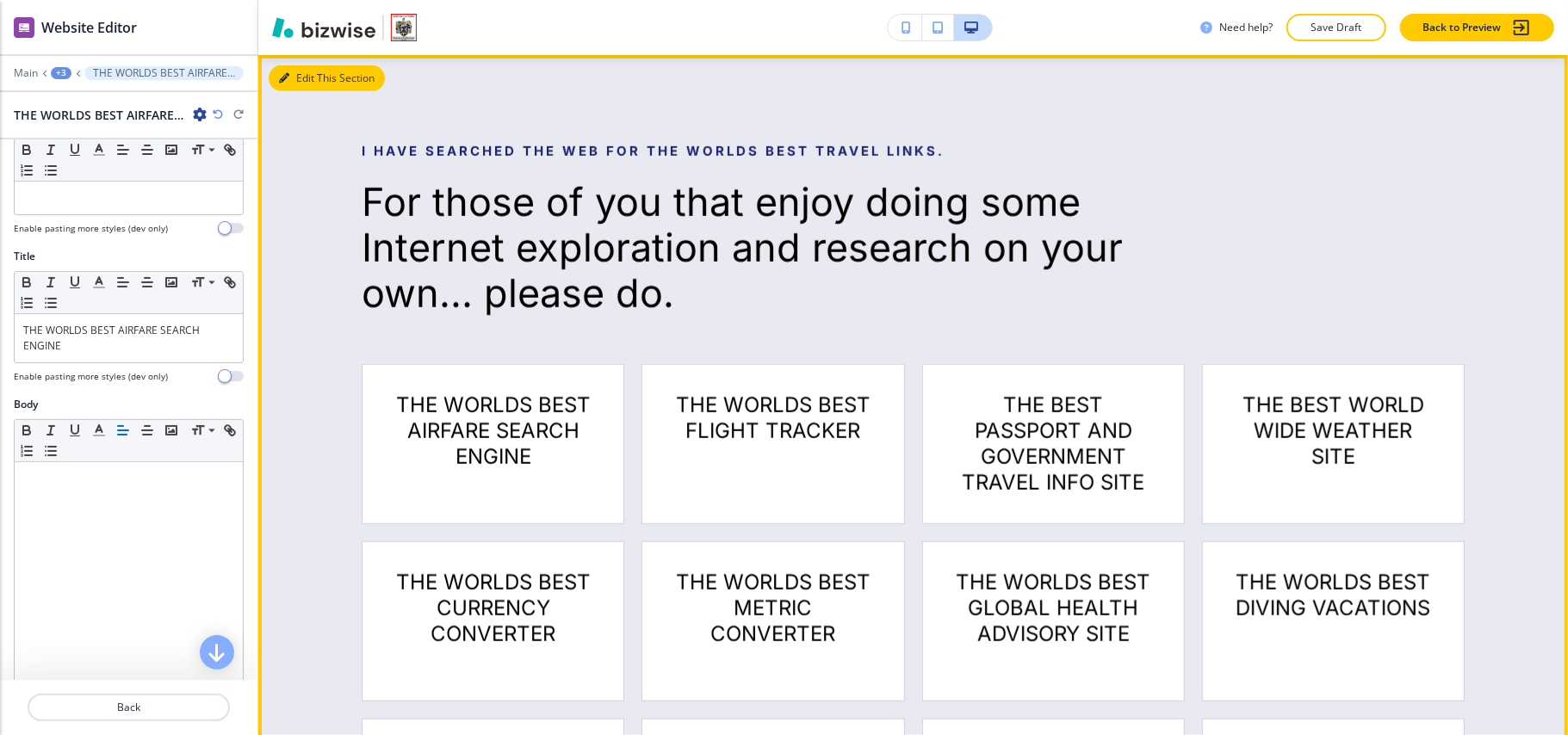
click at [283, 77] on icon "button" at bounding box center [284, 78] width 10 height 10
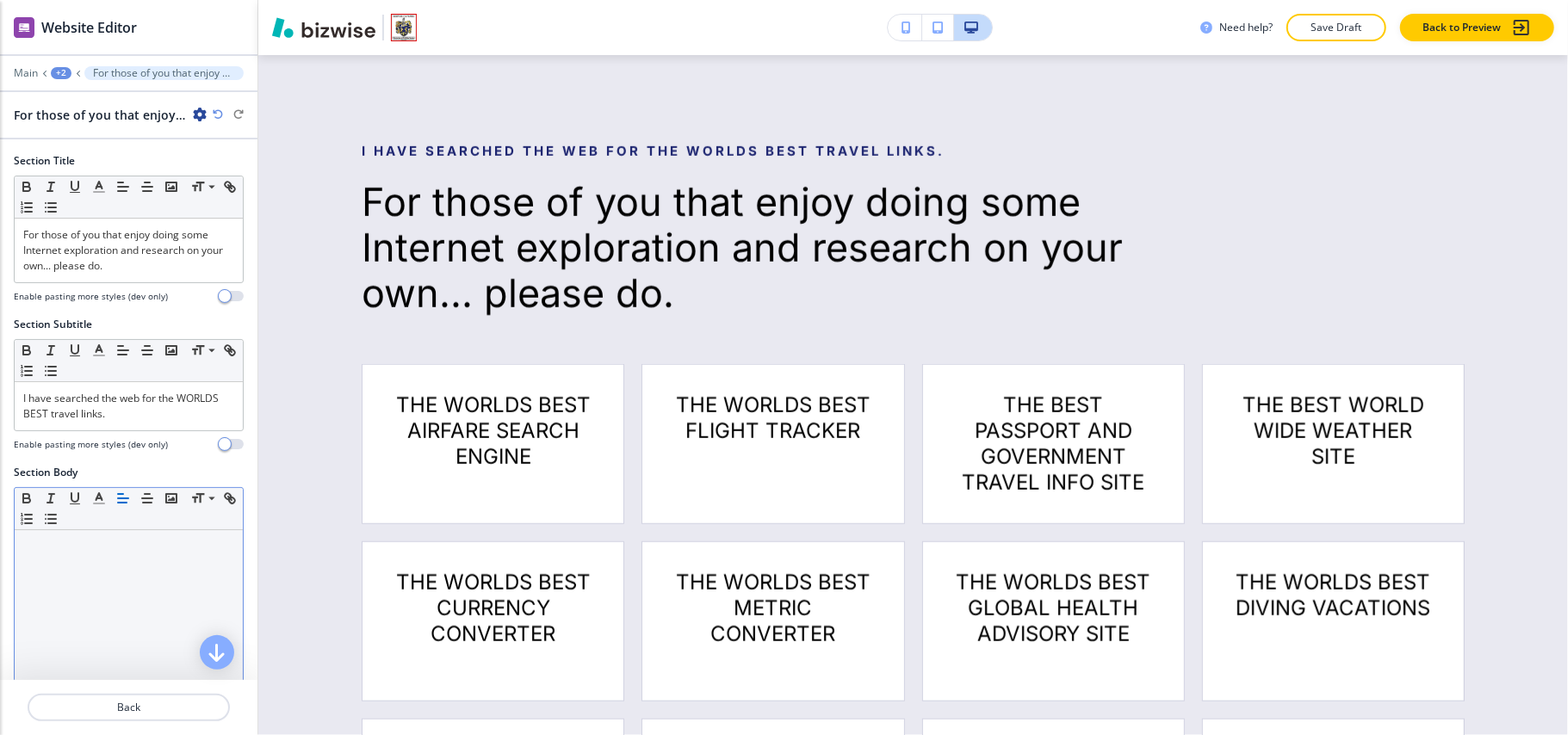
scroll to position [459, 0]
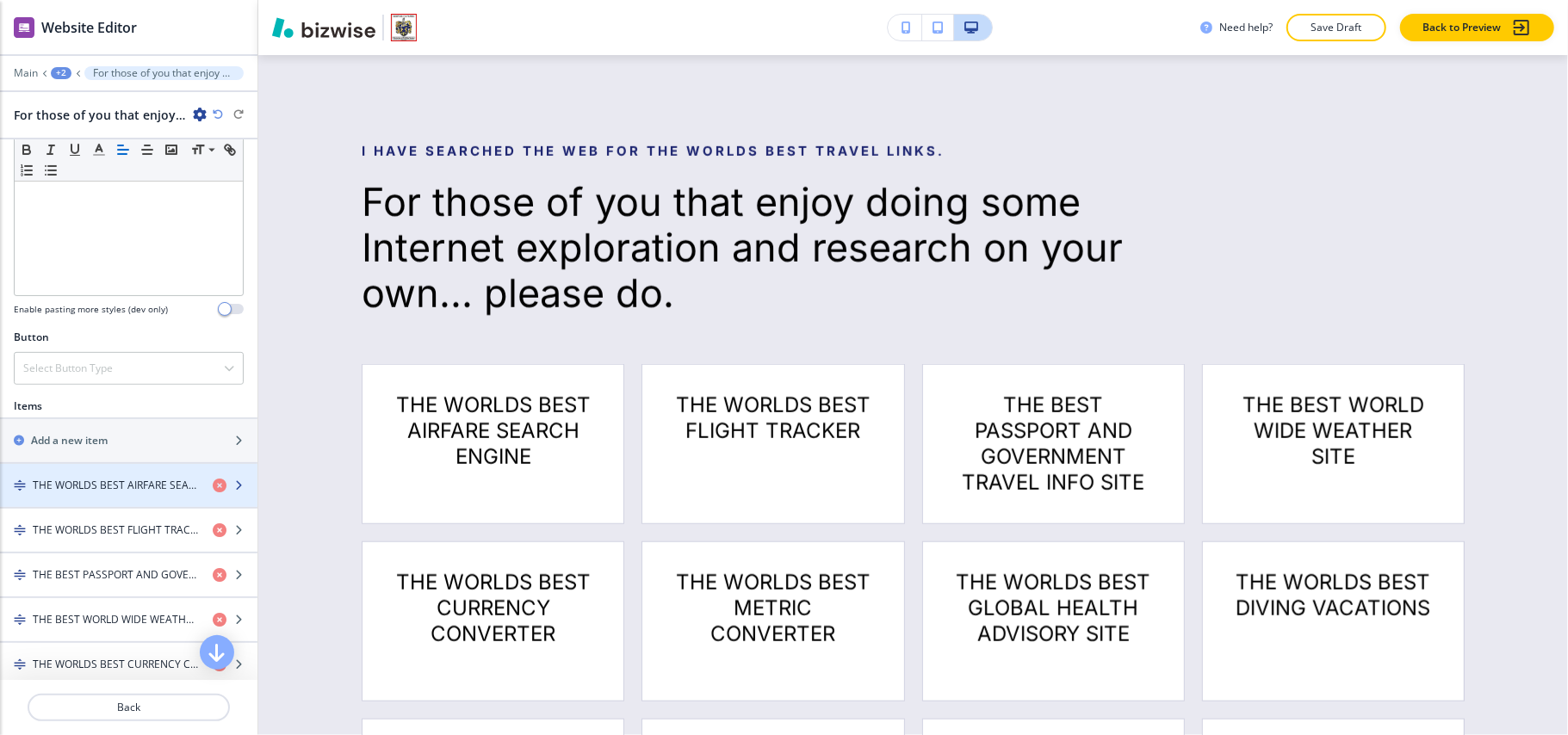
click at [104, 493] on h4 "THE WORLDS BEST AIRFARE SEARCH ENGINE" at bounding box center [116, 485] width 166 height 15
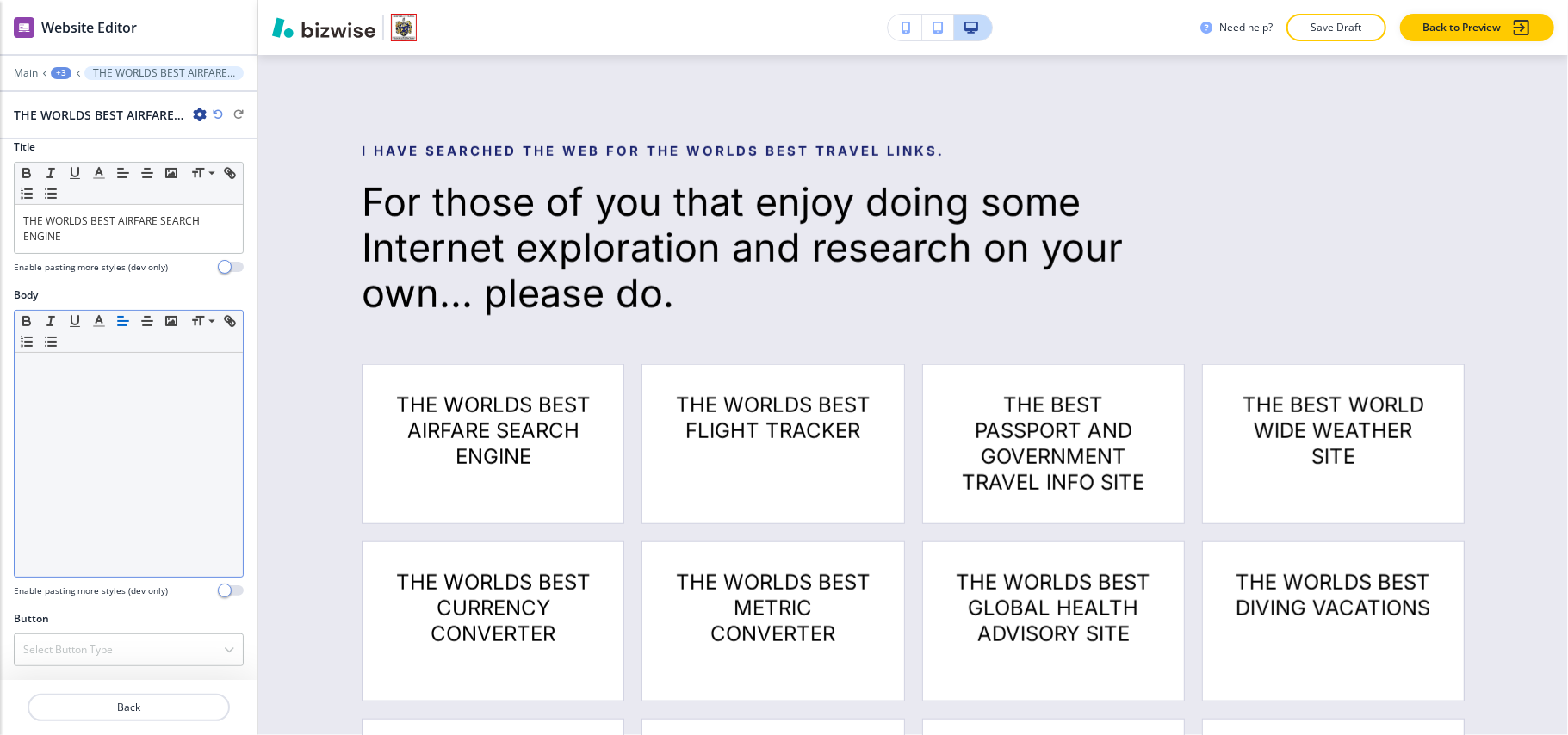
scroll to position [360, 0]
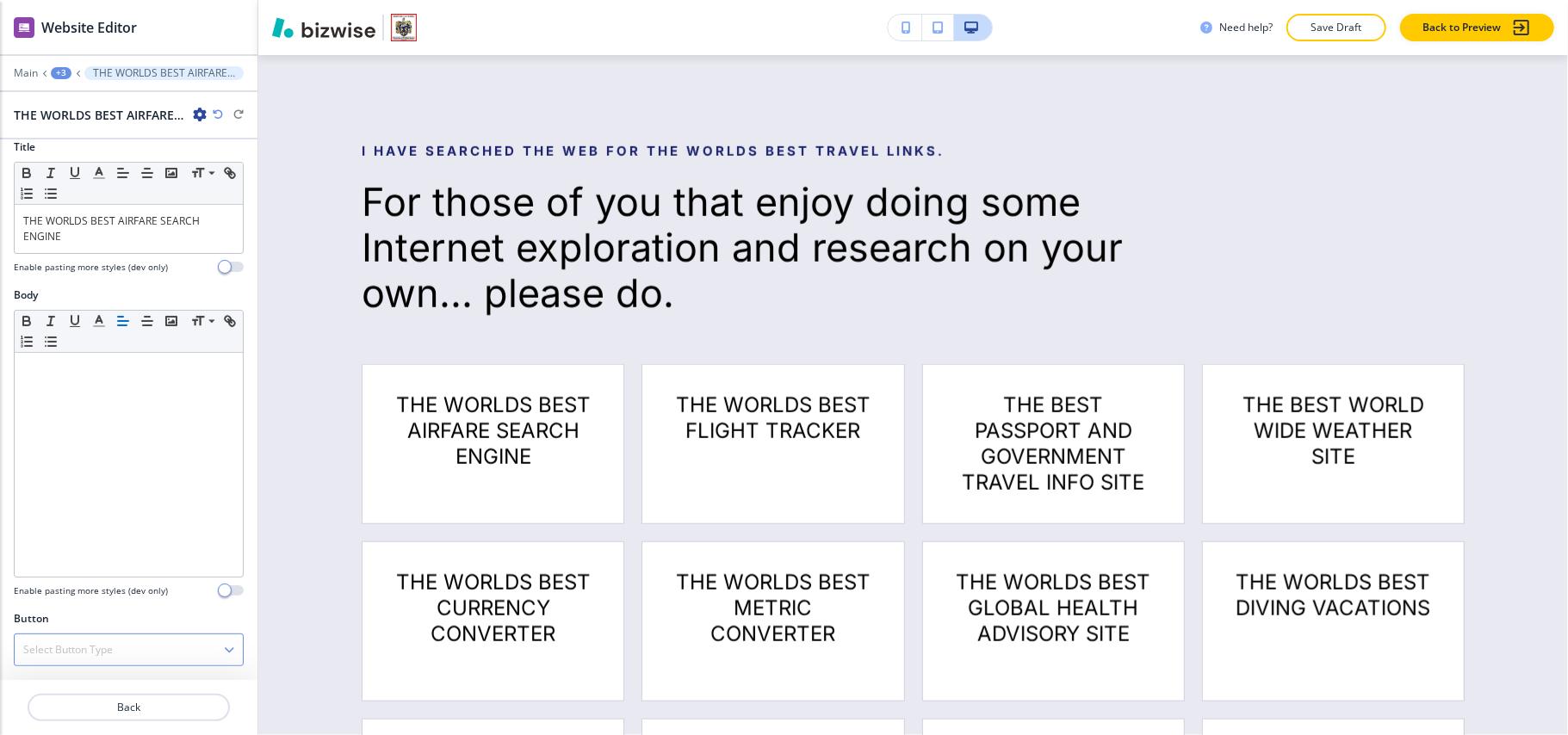
click at [50, 645] on h4 "Select Button Type" at bounding box center [68, 649] width 89 height 15
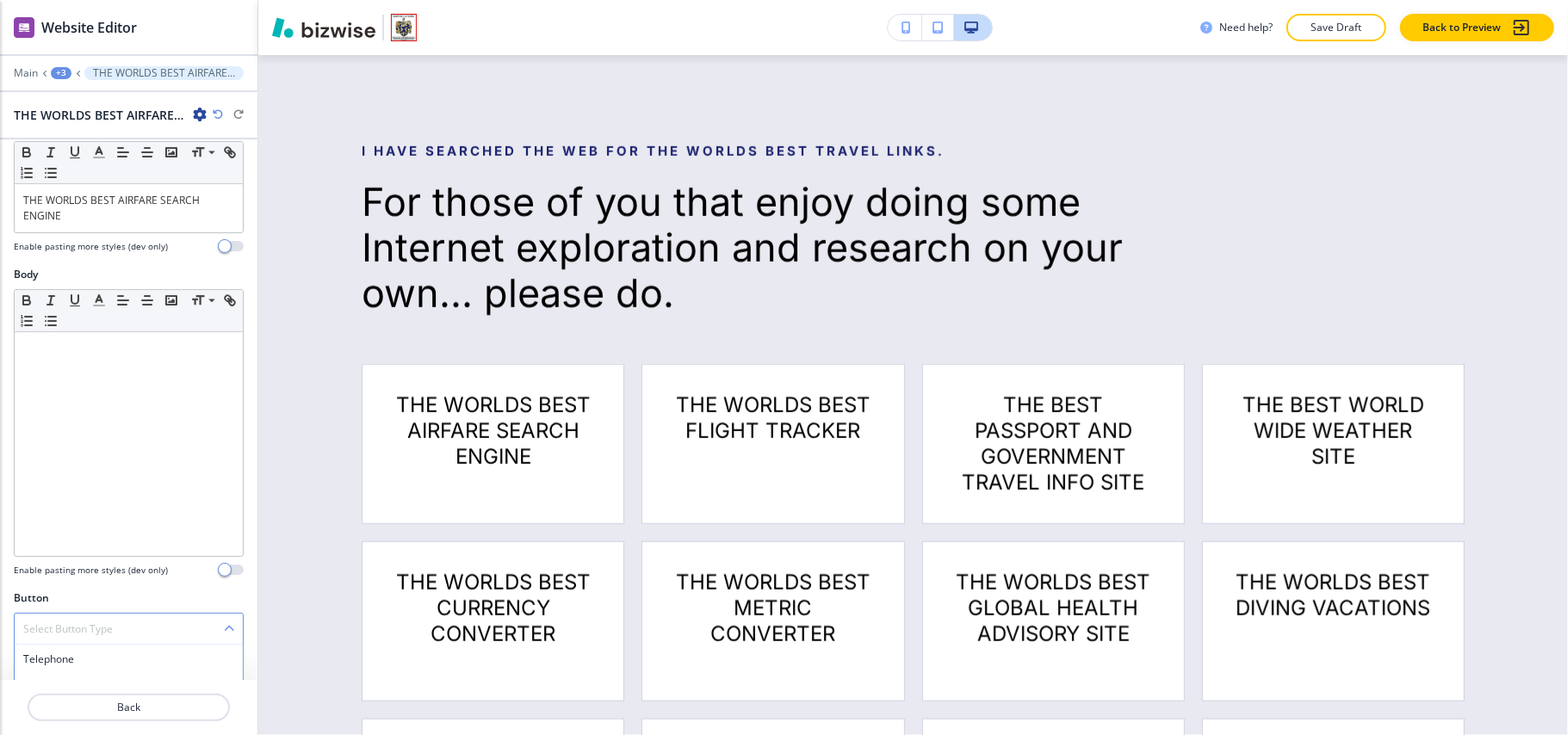
scroll to position [522, 0]
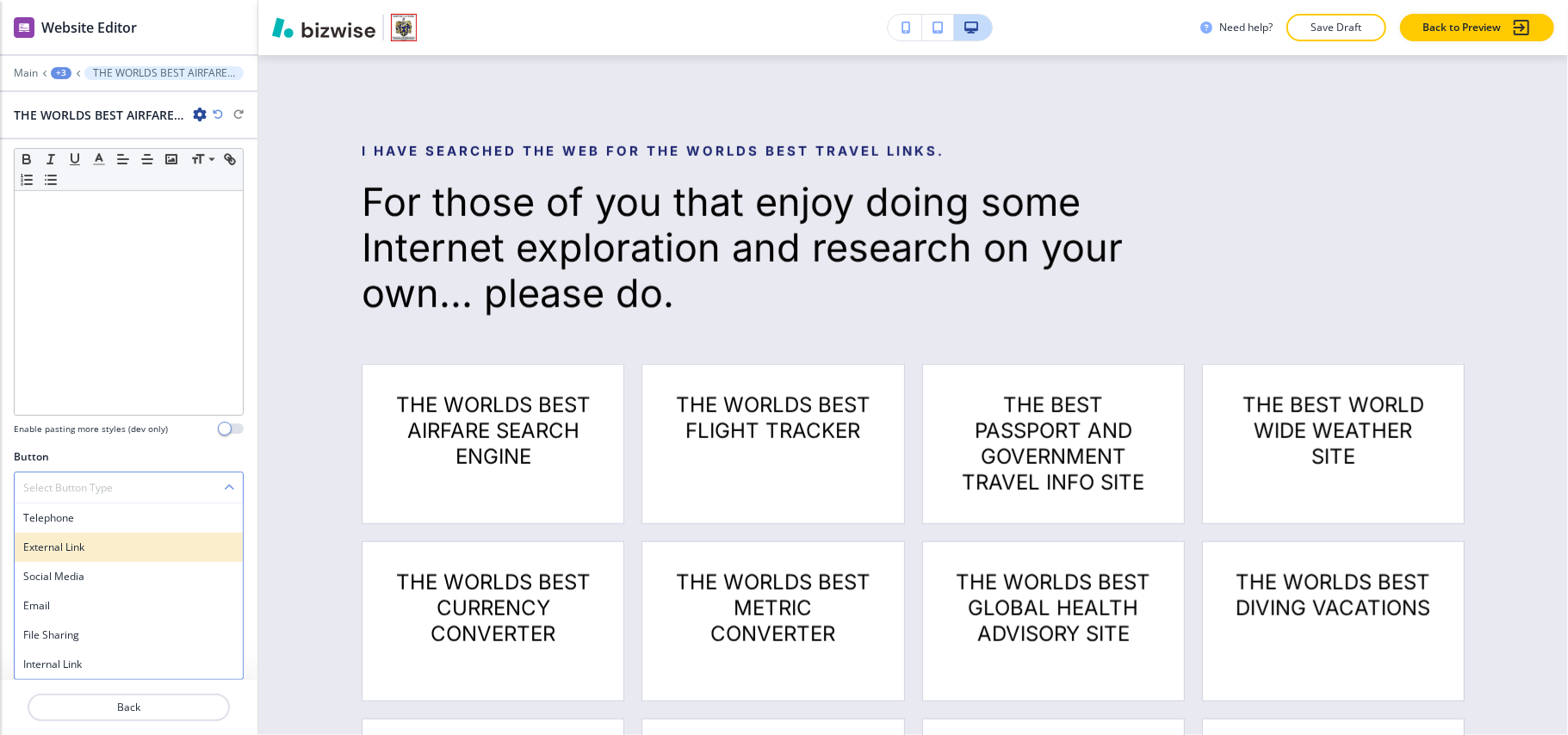
click at [72, 556] on div "External Link" at bounding box center [129, 547] width 228 height 29
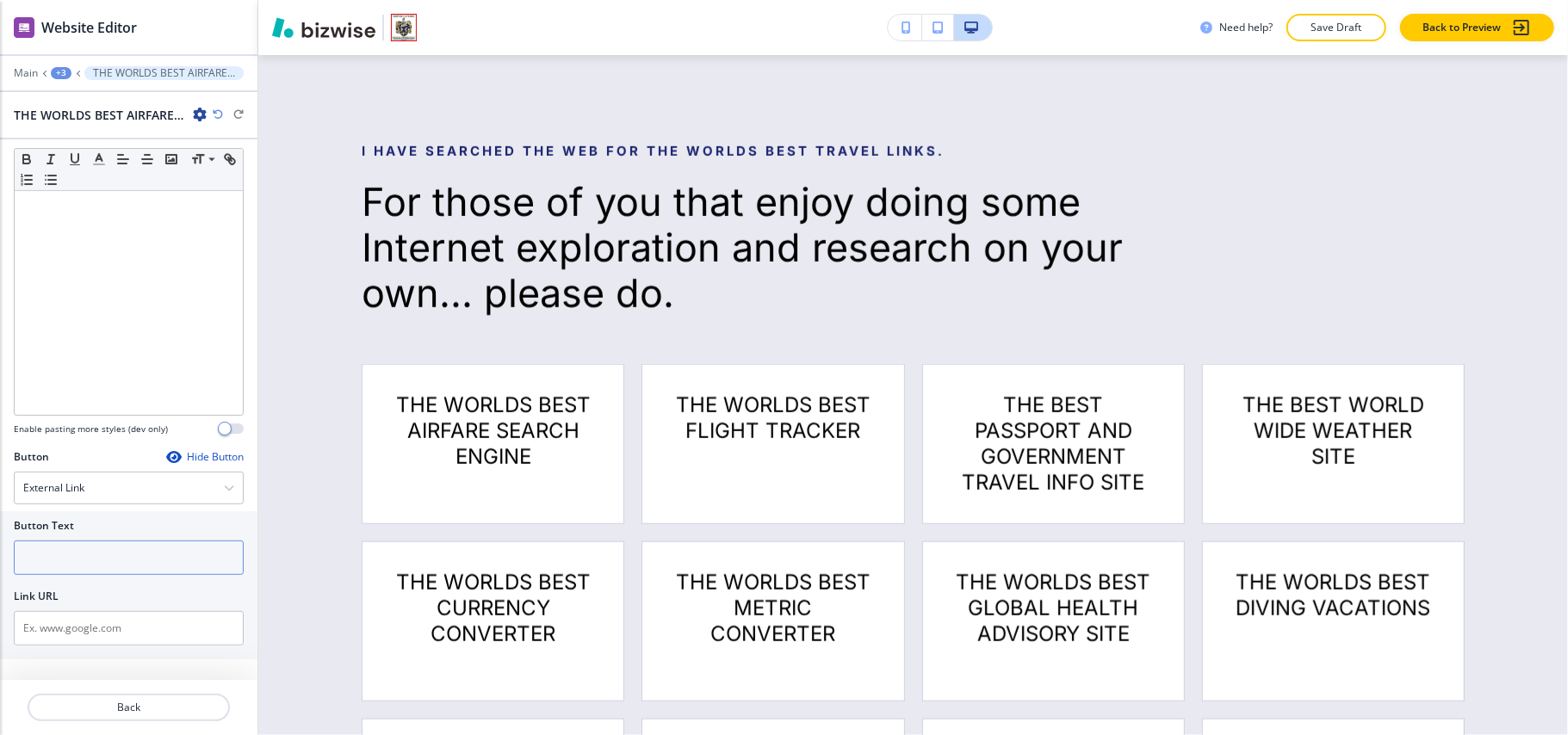
scroll to position [509, 0]
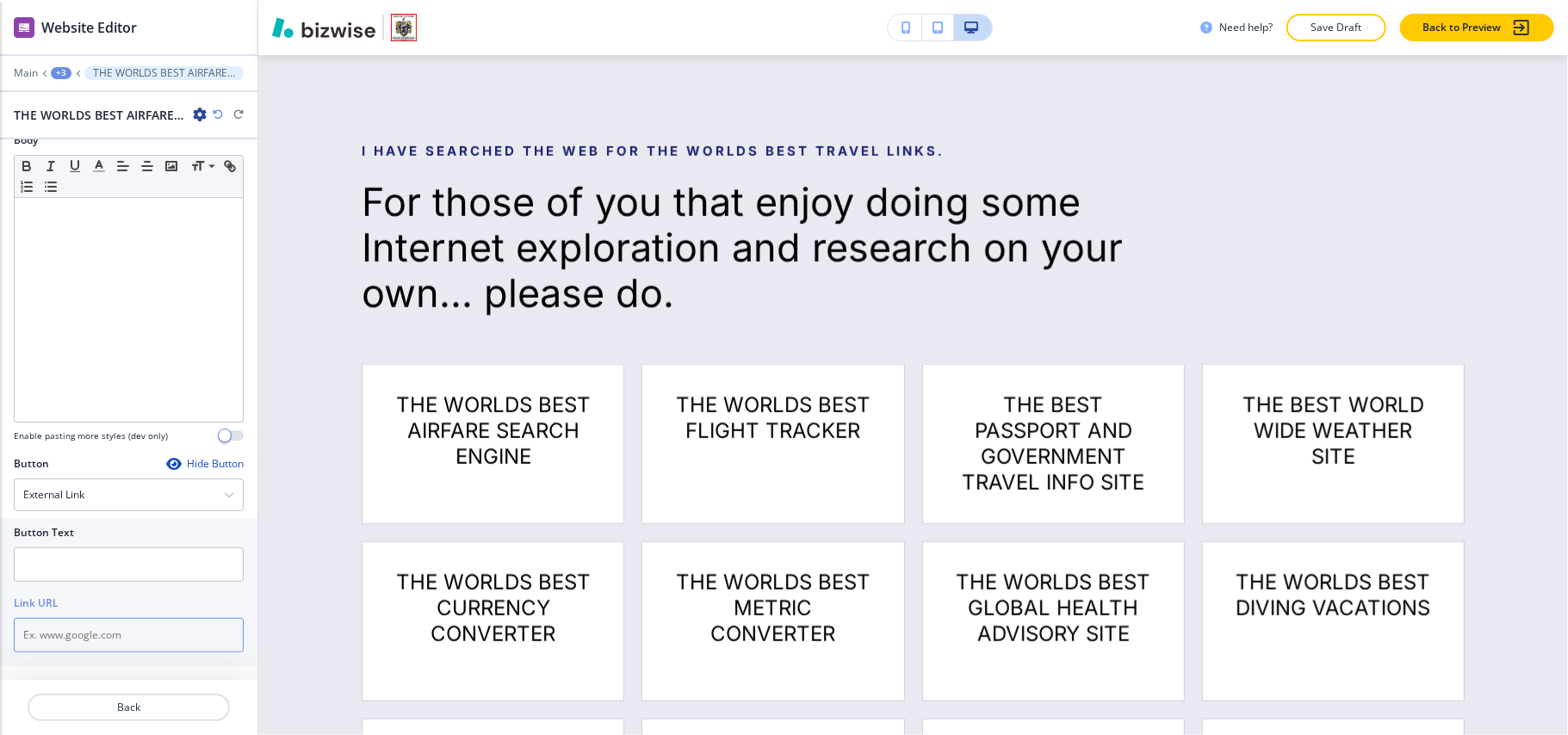
paste input "https://www.farebuzz.com/Affiliates/Default.aspx?tabid=2087&FpAffiliate=ScottGr…"
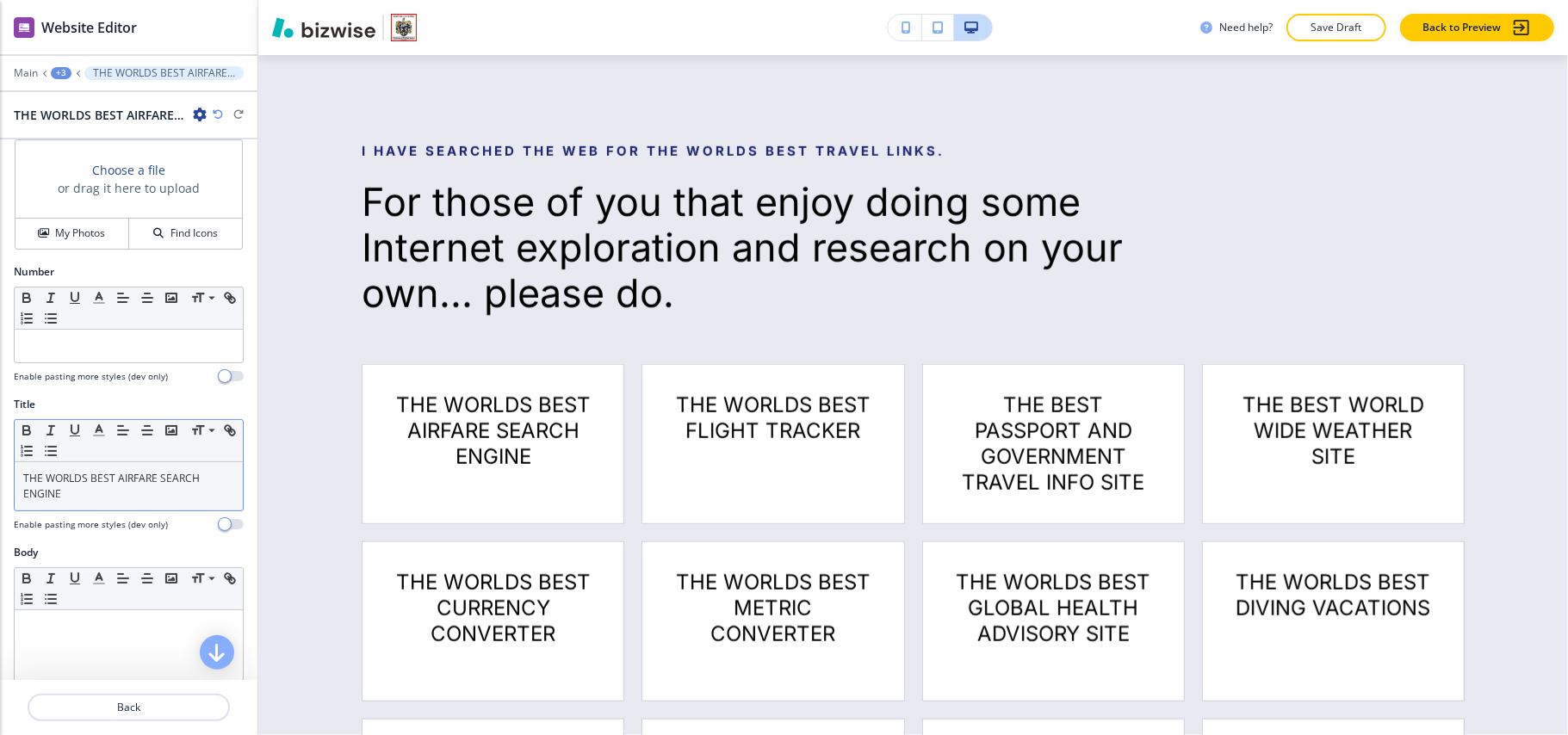
scroll to position [229, 0]
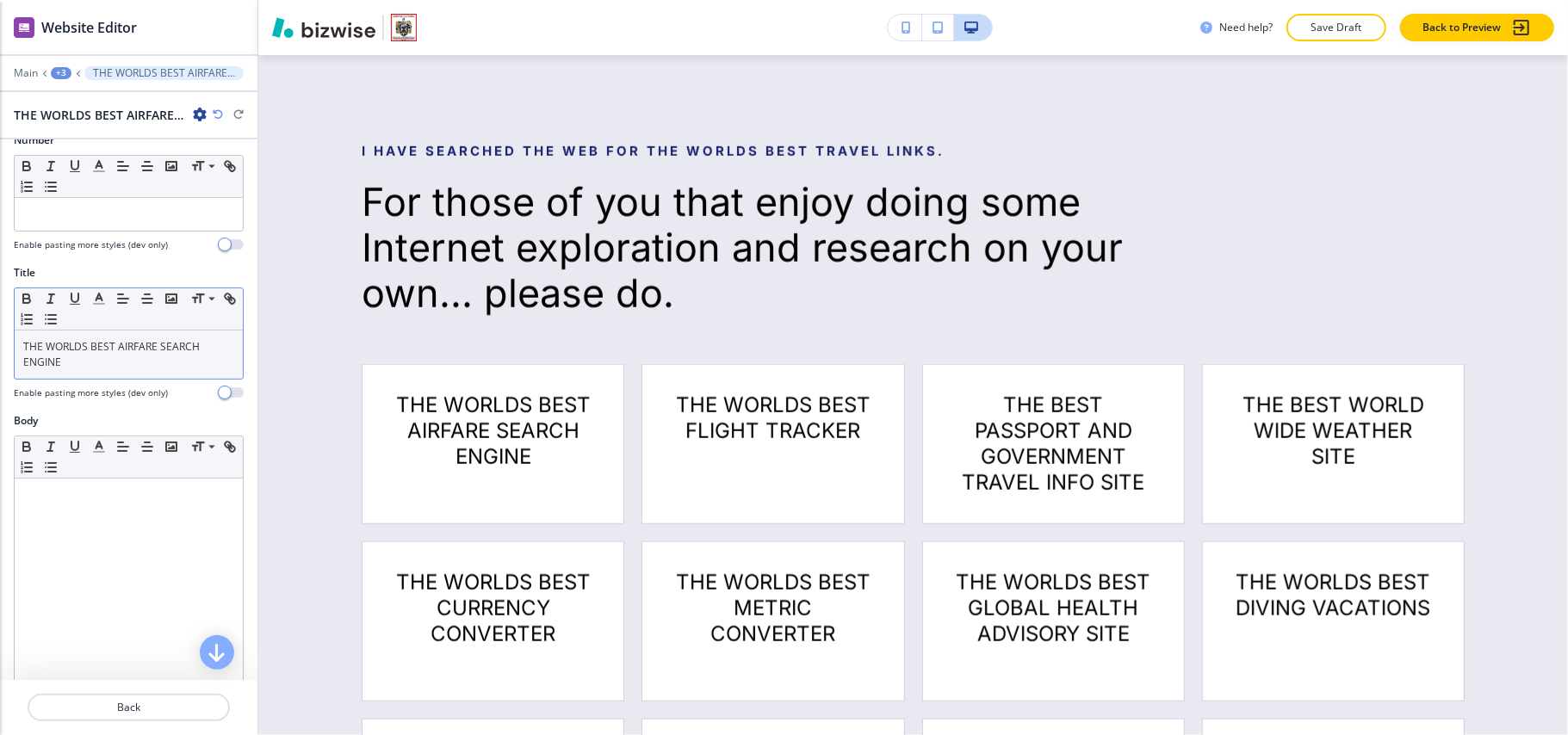
type input "https://www.farebuzz.com/Affiliates/Default.aspx?tabid=2087&FpAffiliate=ScottGr…"
click at [90, 353] on link "THE WORLDS BEST AIRFARE SEARCH ENGINE" at bounding box center [113, 354] width 180 height 30
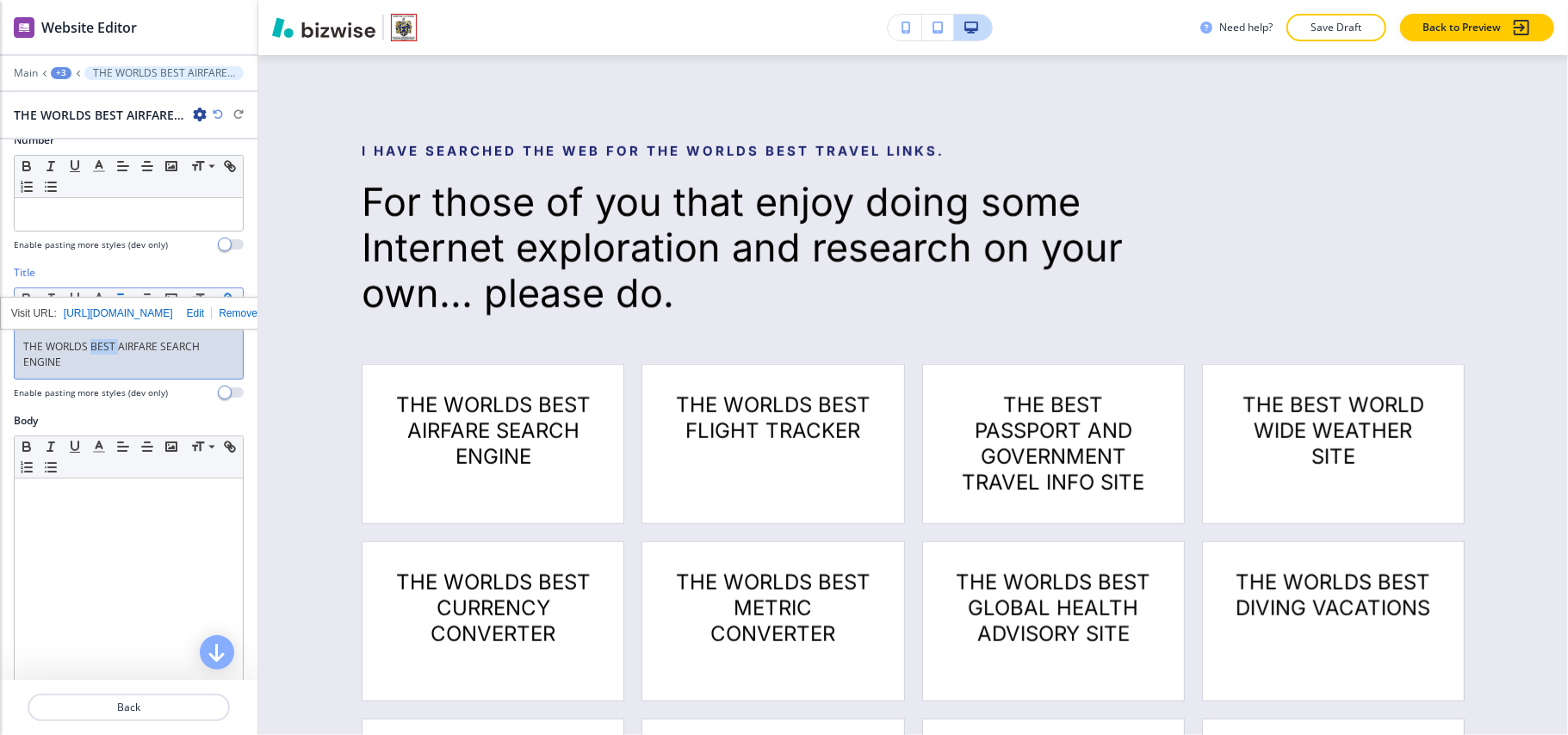
click at [90, 353] on link "THE WORLDS BEST AIRFARE SEARCH ENGINE" at bounding box center [113, 354] width 180 height 30
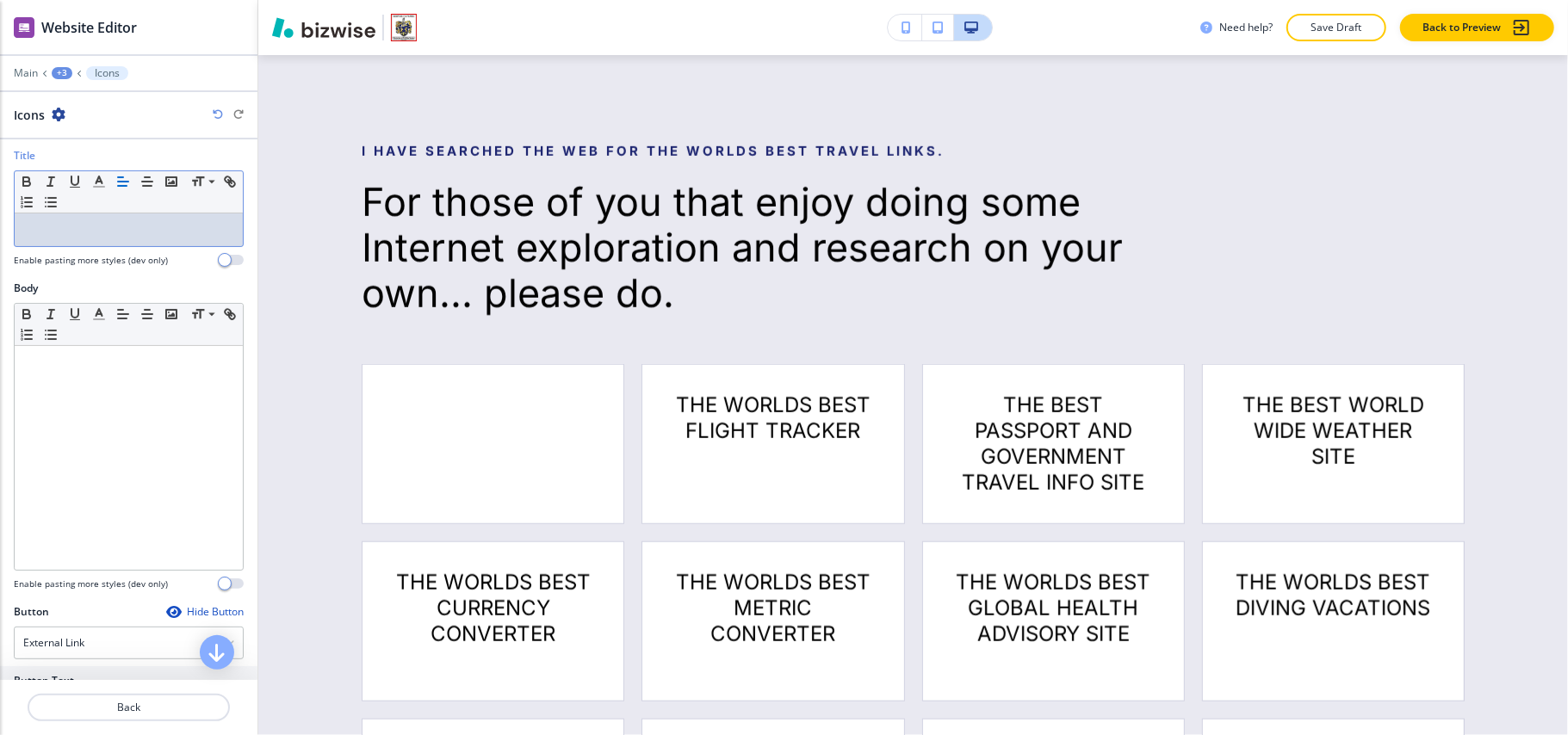
scroll to position [508, 0]
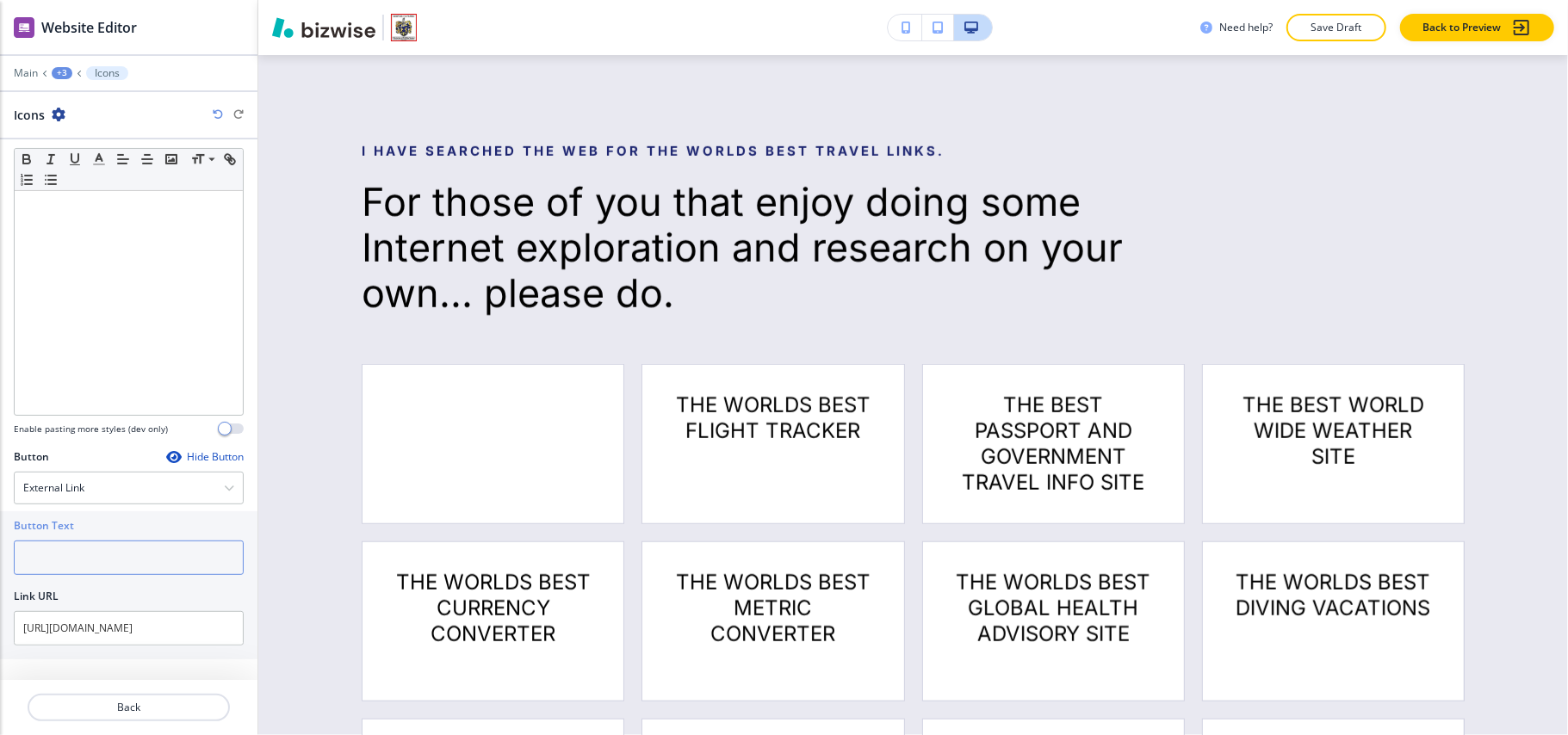
paste input "THE WORLDS BEST AIRFARE SEARCH ENGINE"
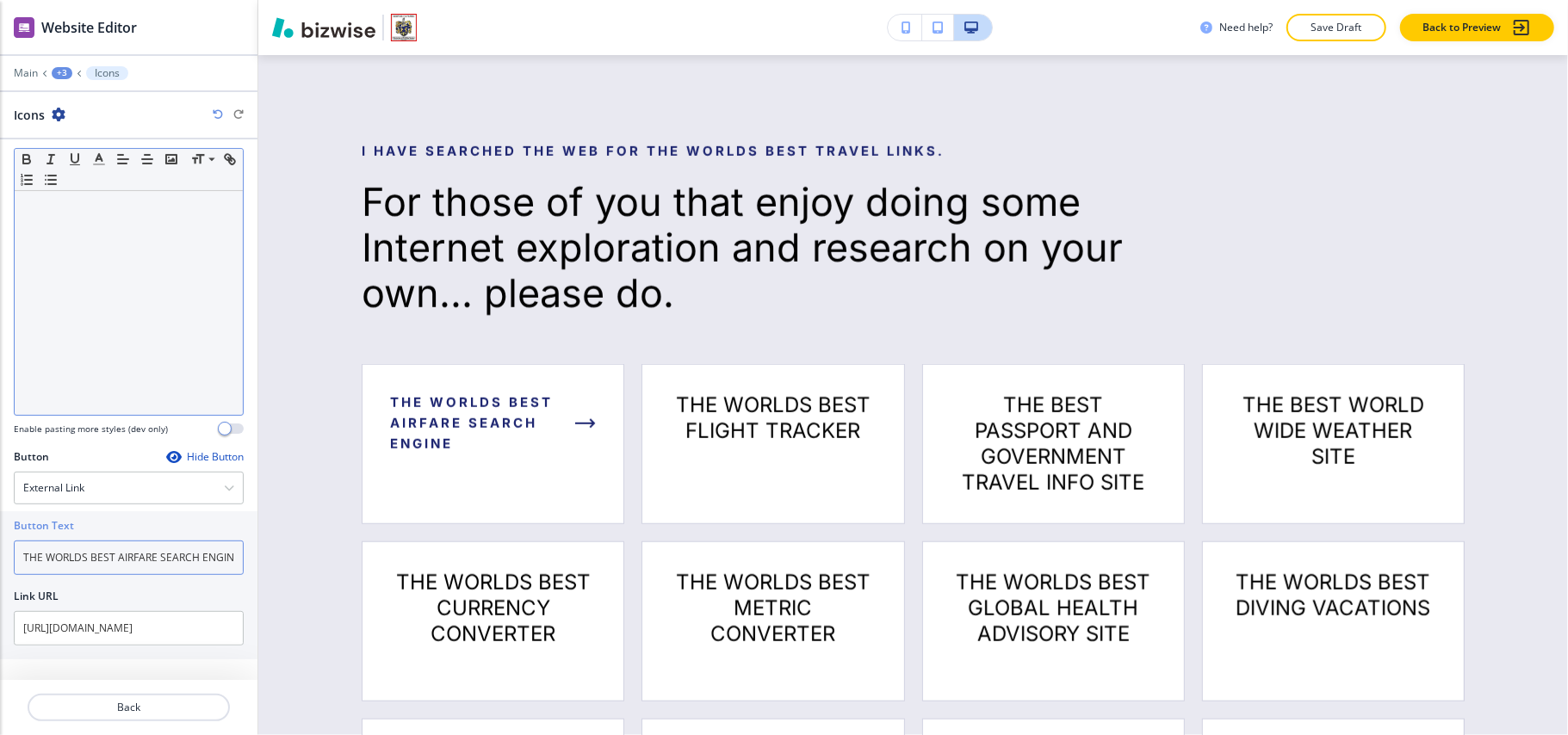
scroll to position [0, 22]
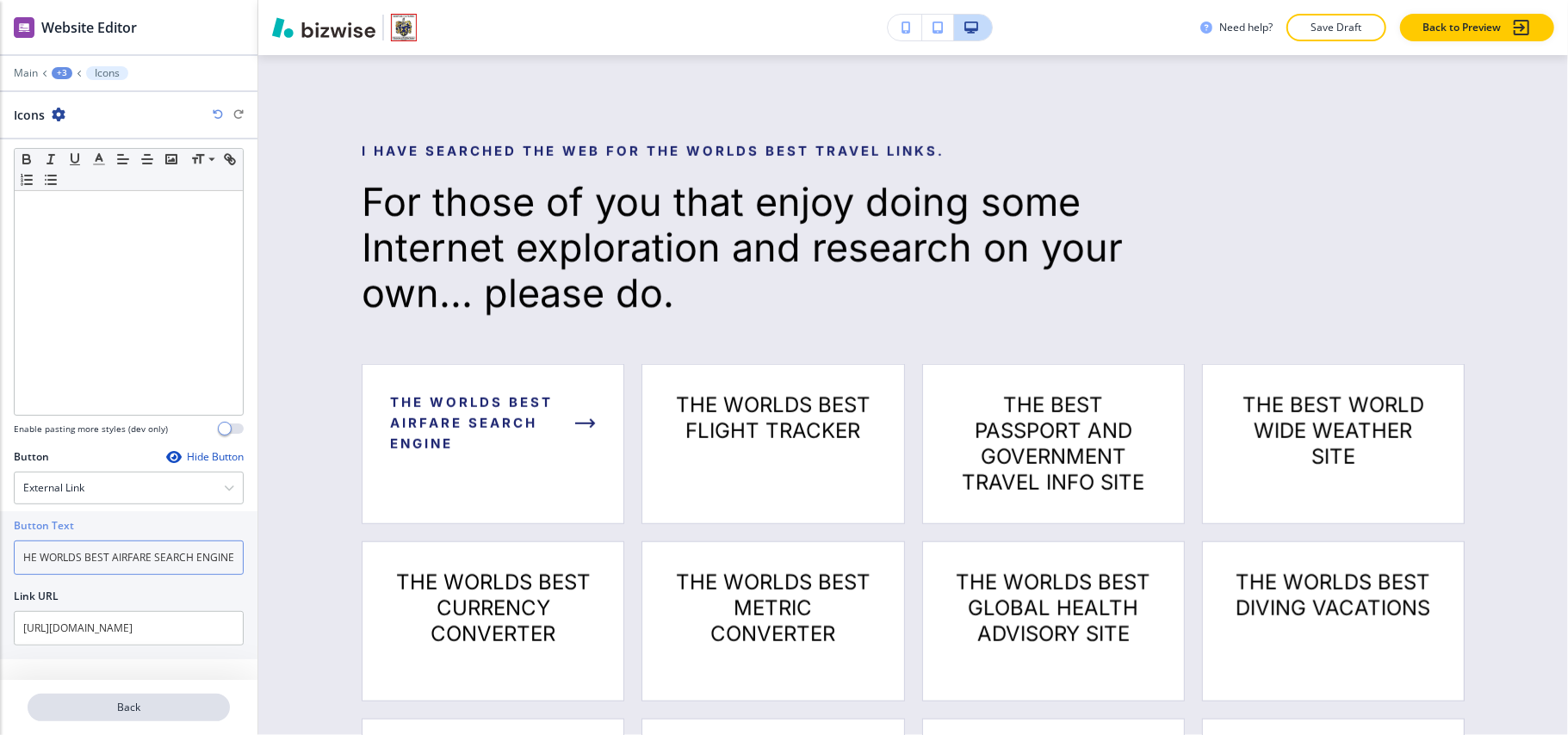
type input "THE WORLDS BEST AIRFARE SEARCH ENGINE"
click at [116, 701] on p "Back" at bounding box center [129, 708] width 199 height 15
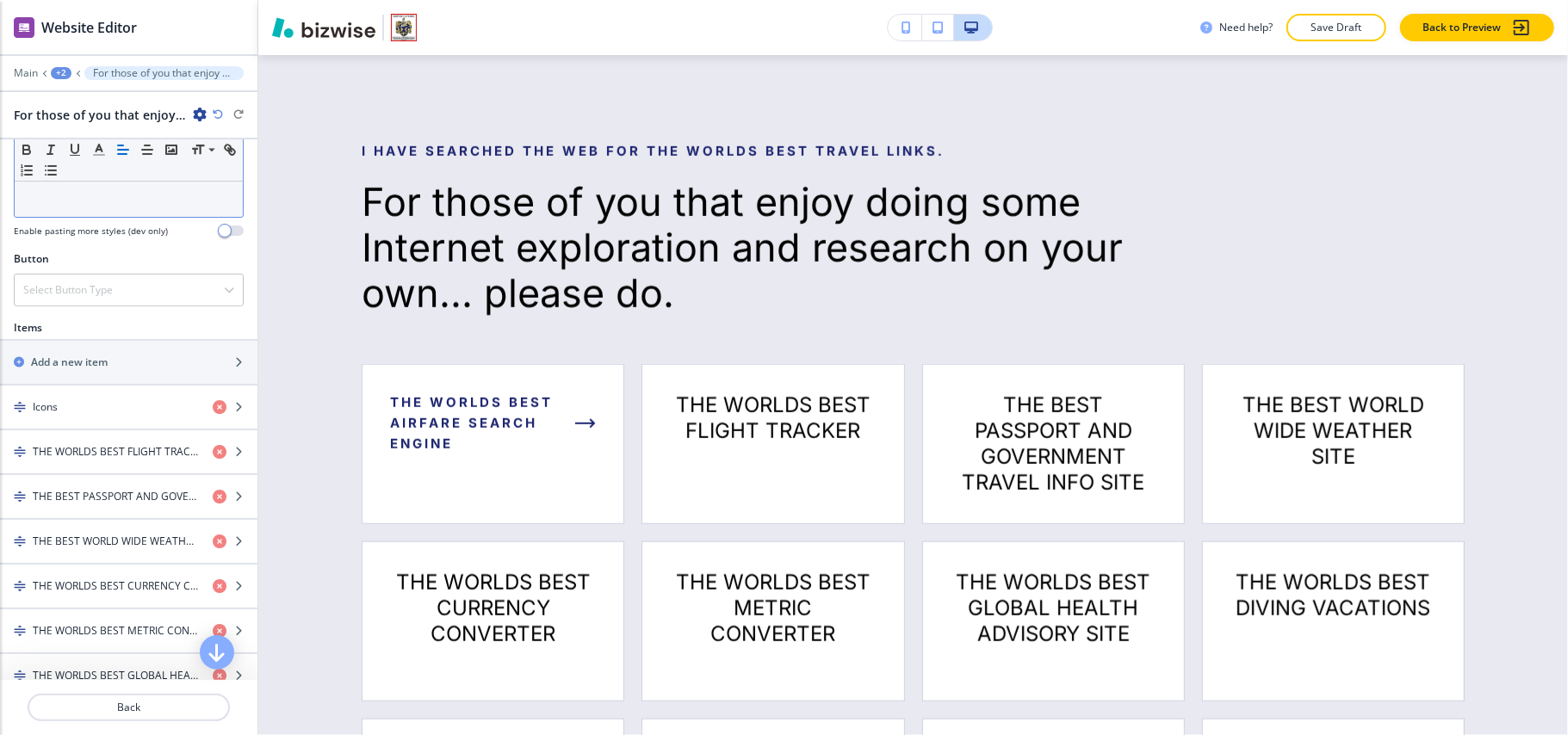
scroll to position [573, 0]
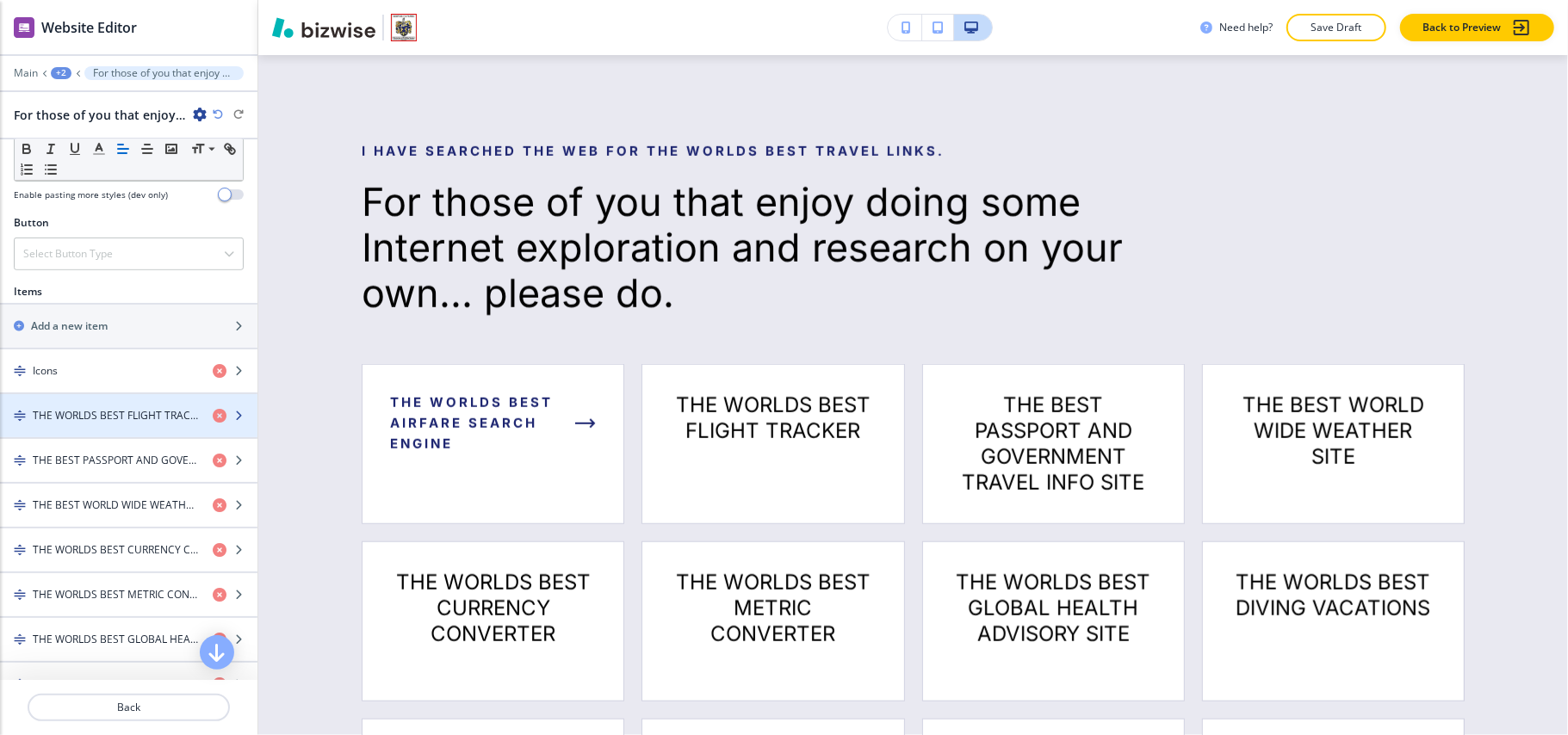
click at [93, 417] on h4 "THE WORLDS BEST FLIGHT TRACKER" at bounding box center [116, 415] width 166 height 15
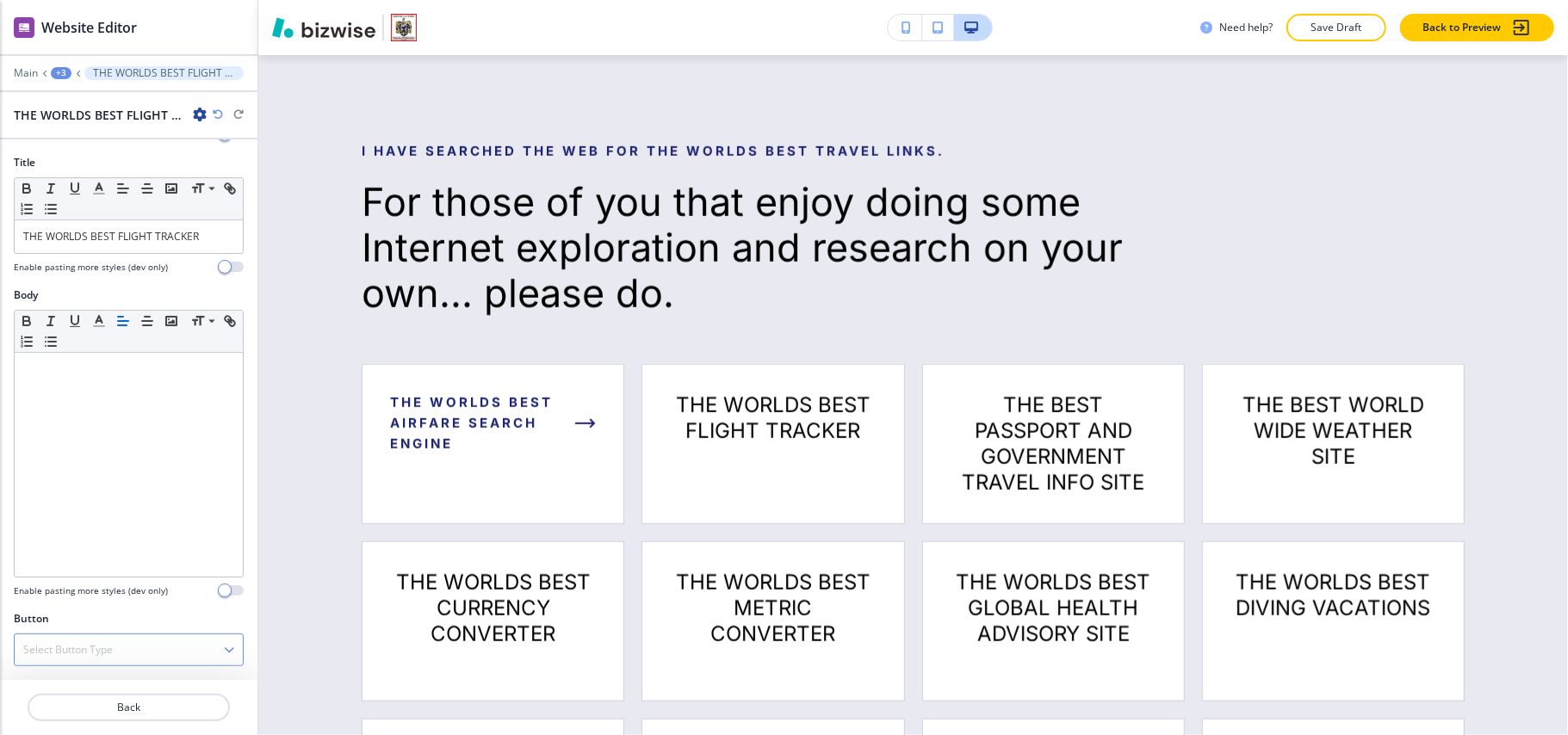
click at [105, 648] on h4 "Select Button Type" at bounding box center [68, 649] width 89 height 15
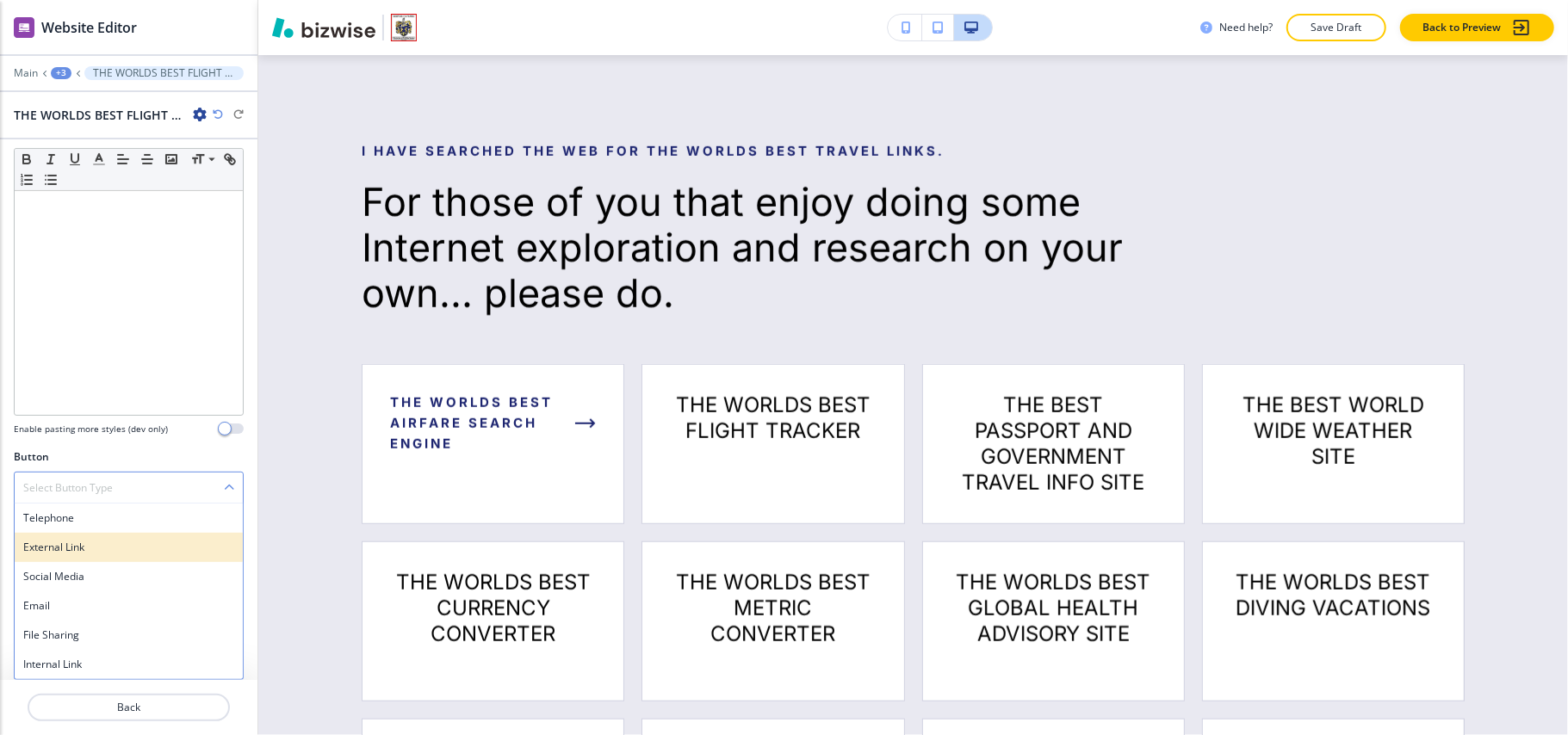
click at [77, 549] on h4 "External Link" at bounding box center [129, 547] width 211 height 15
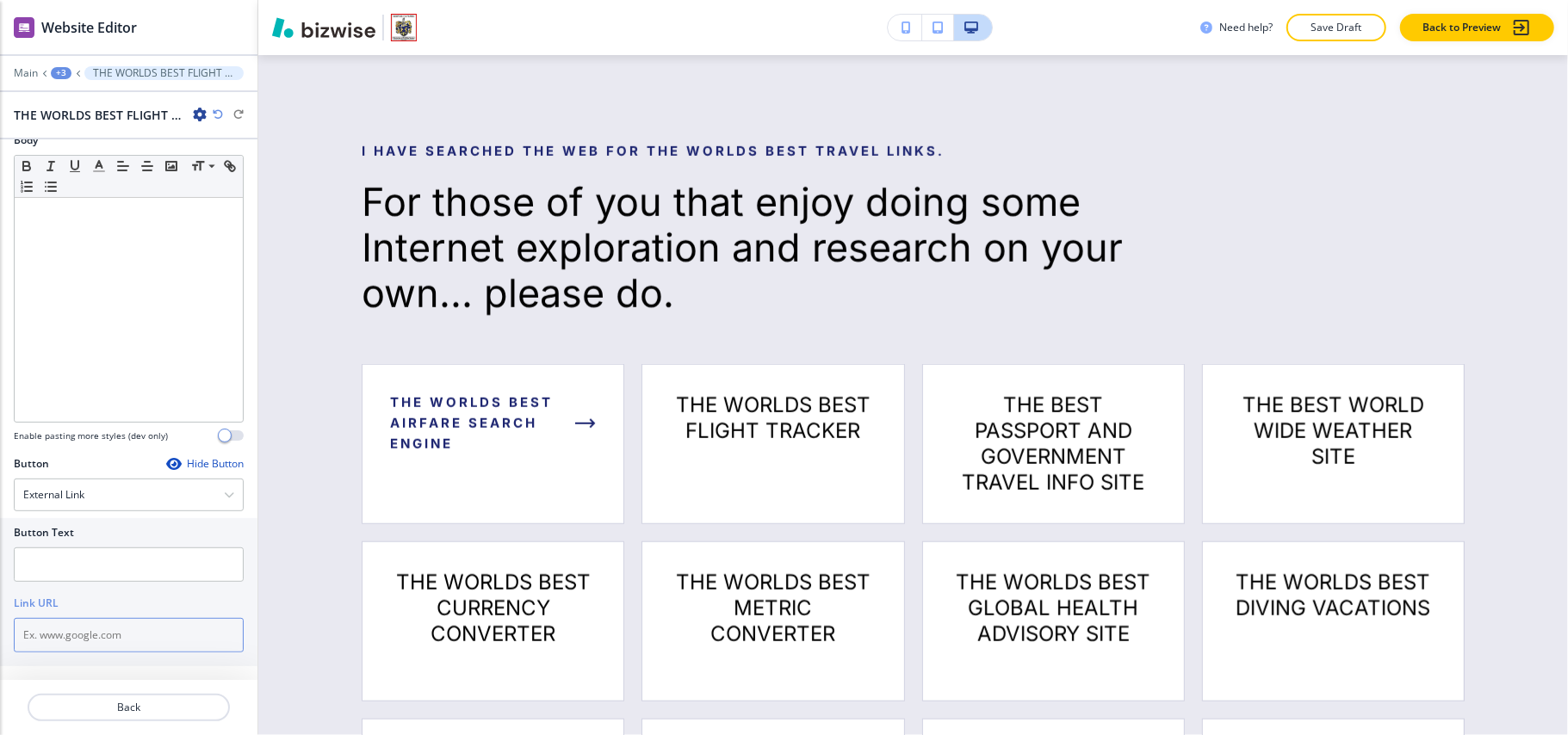
paste input "https://www.flightview.com/flighttracker/"
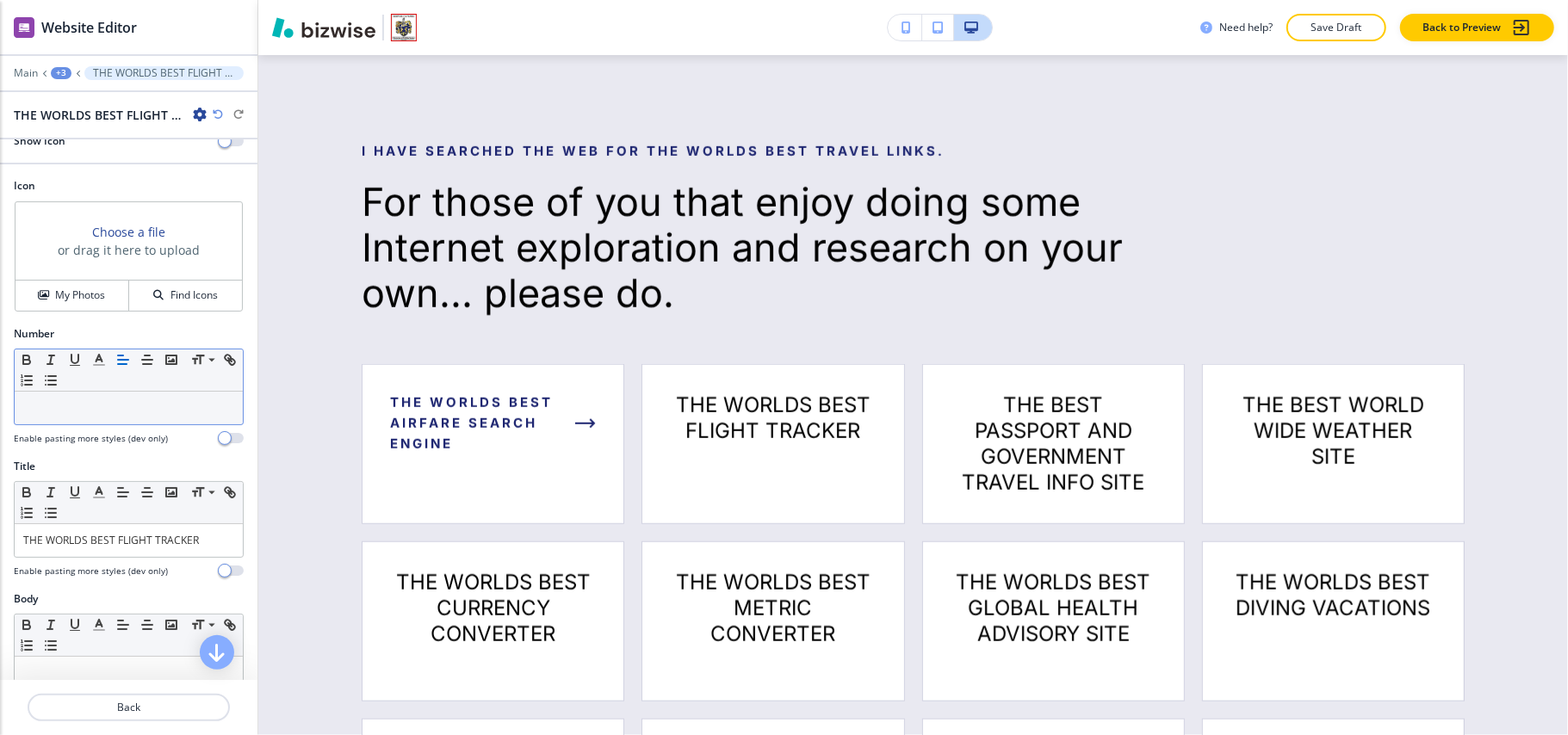
scroll to position [0, 0]
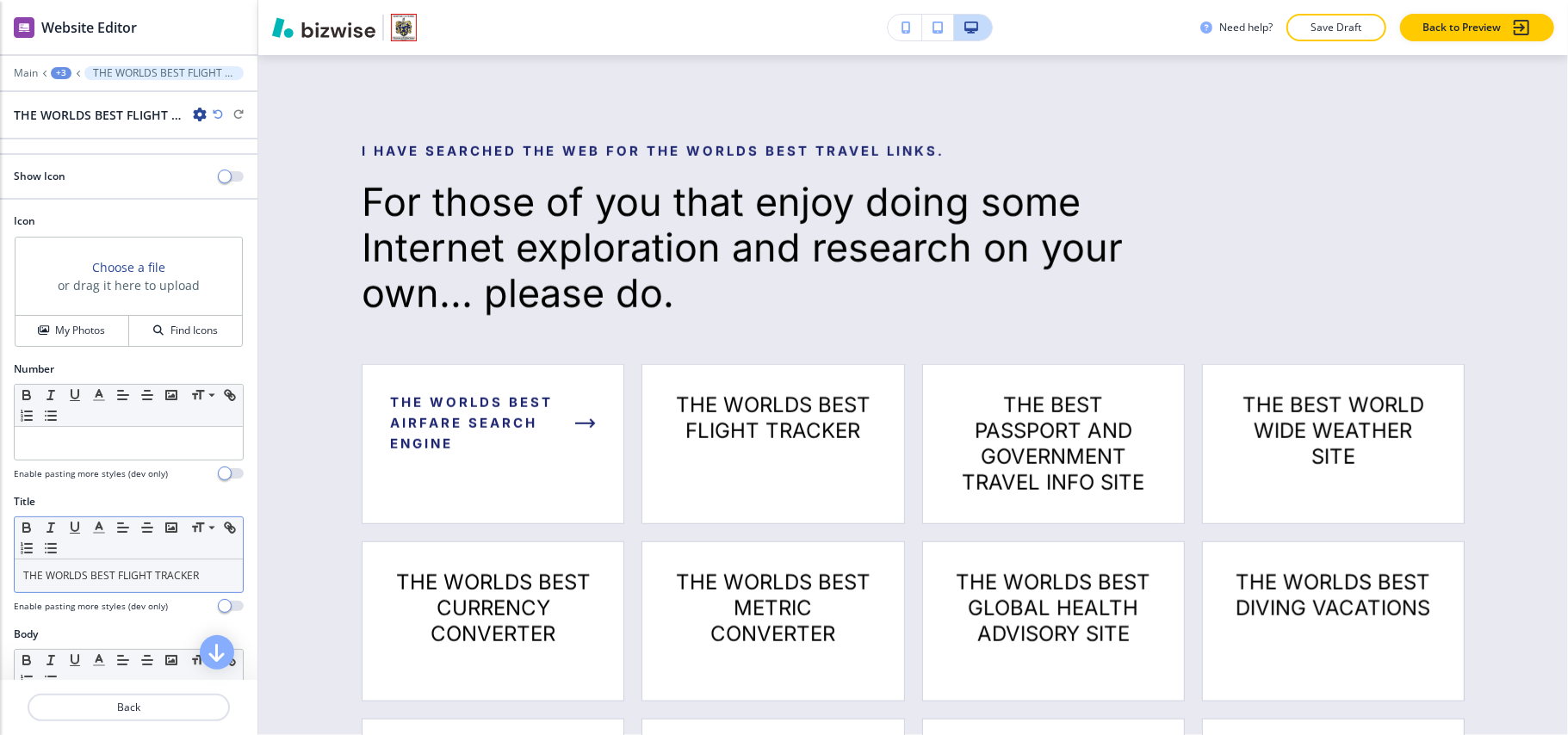
type input "https://www.flightview.com/flighttracker/"
click at [120, 583] on link "THE WORLDS BEST FLIGHT TRACKER" at bounding box center [111, 576] width 176 height 15
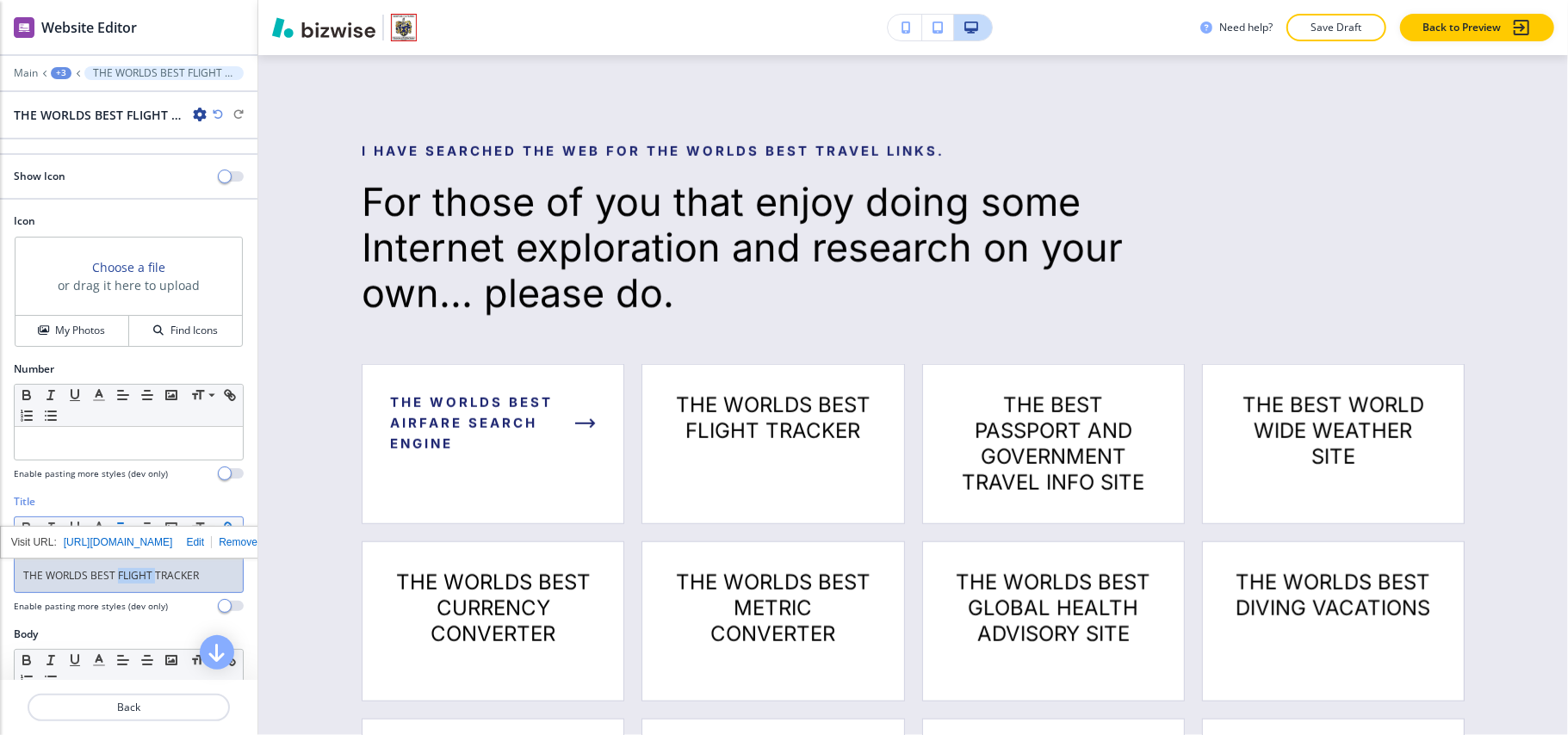
click at [120, 583] on link "THE WORLDS BEST FLIGHT TRACKER" at bounding box center [111, 576] width 176 height 15
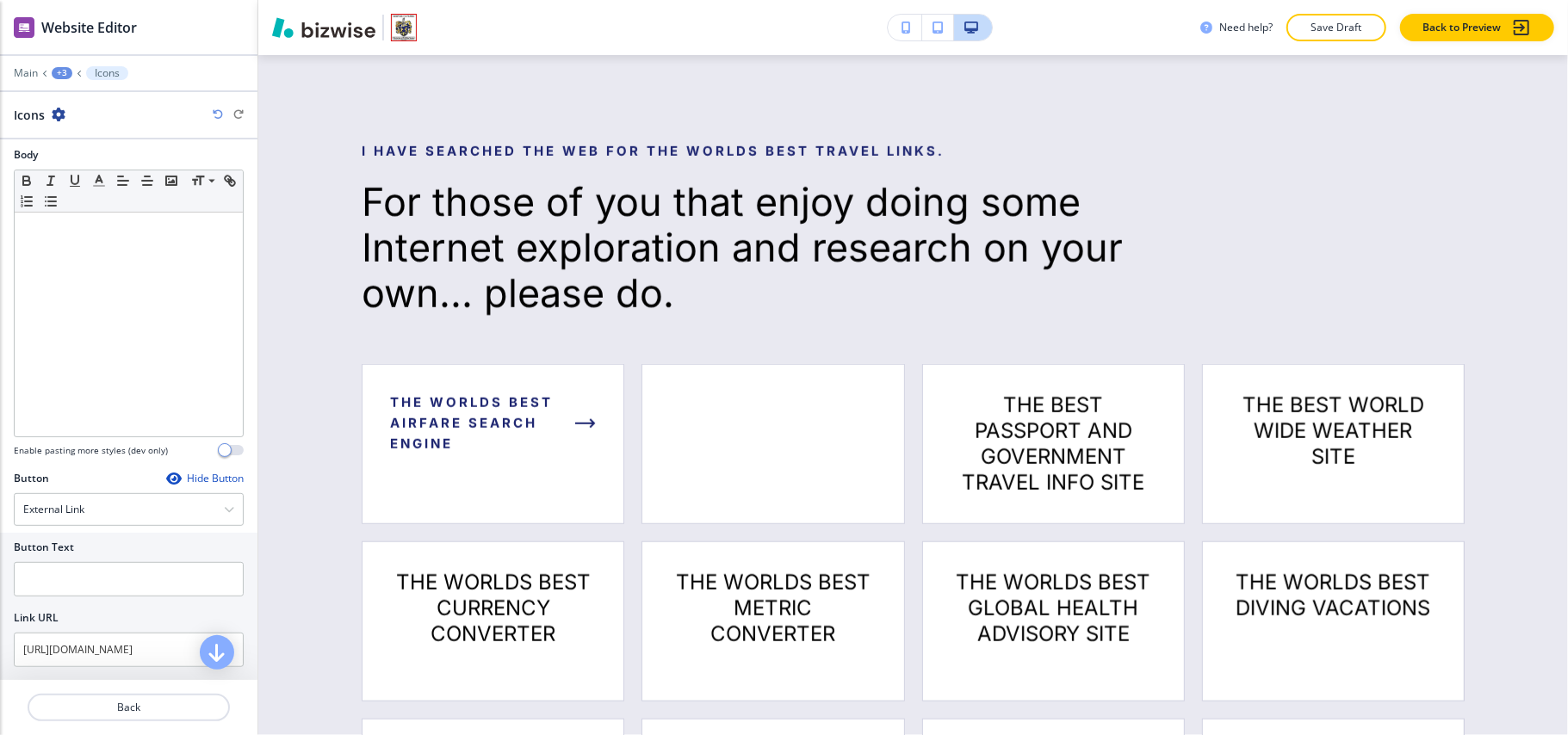
scroll to position [508, 0]
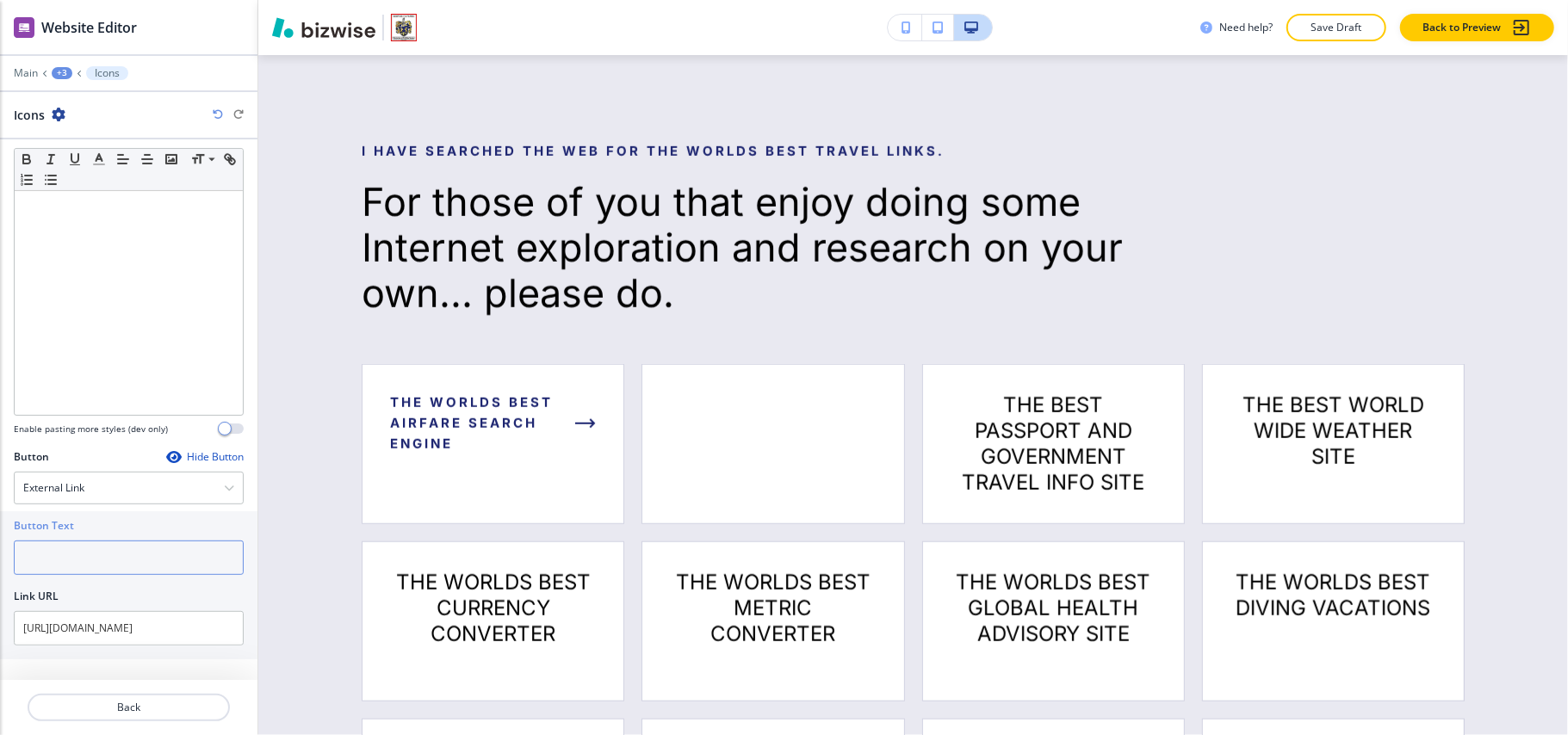
paste input "THE WORLDS BEST FLIGHT TRACKER"
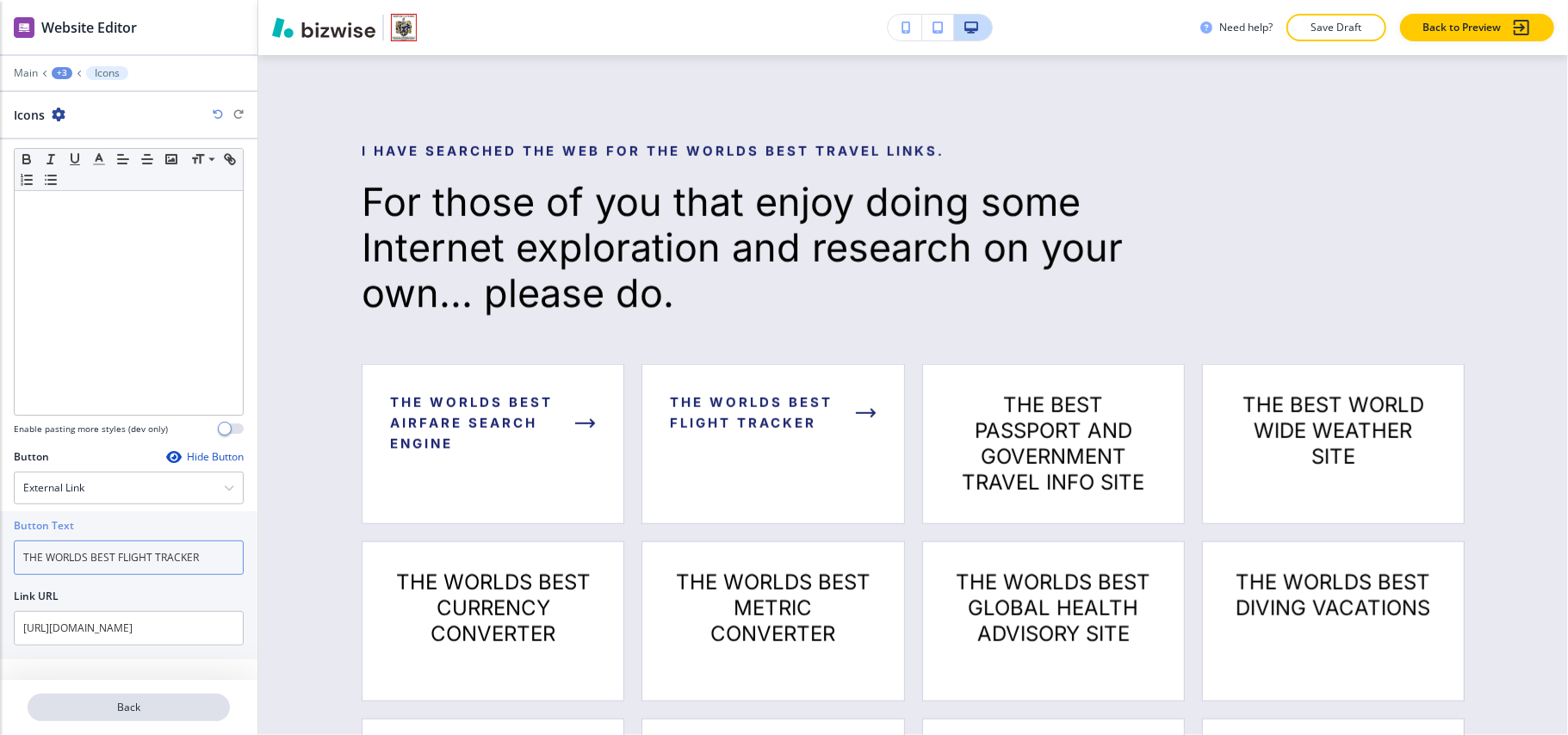
type input "THE WORLDS BEST FLIGHT TRACKER"
click at [125, 704] on p "Back" at bounding box center [129, 708] width 199 height 15
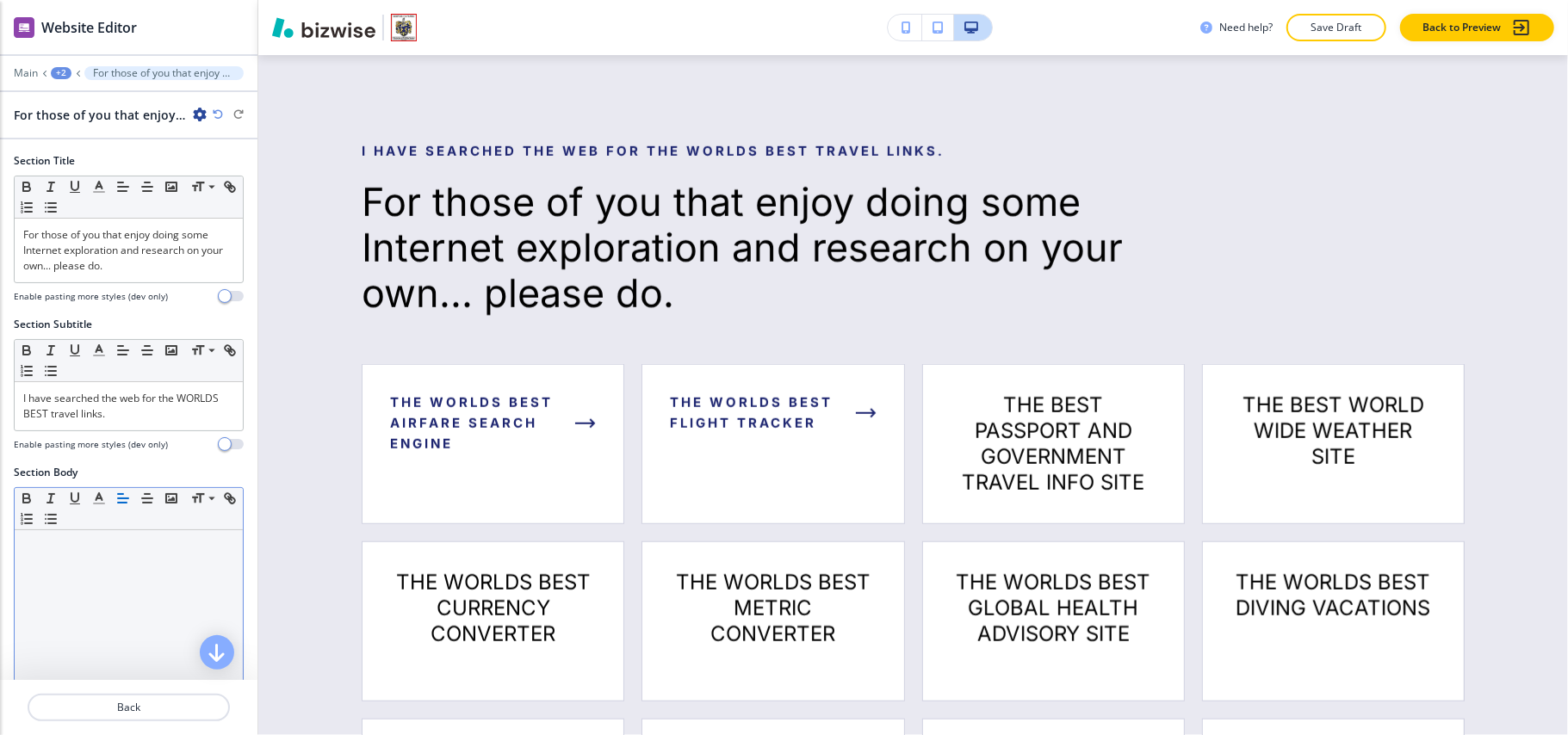
scroll to position [459, 0]
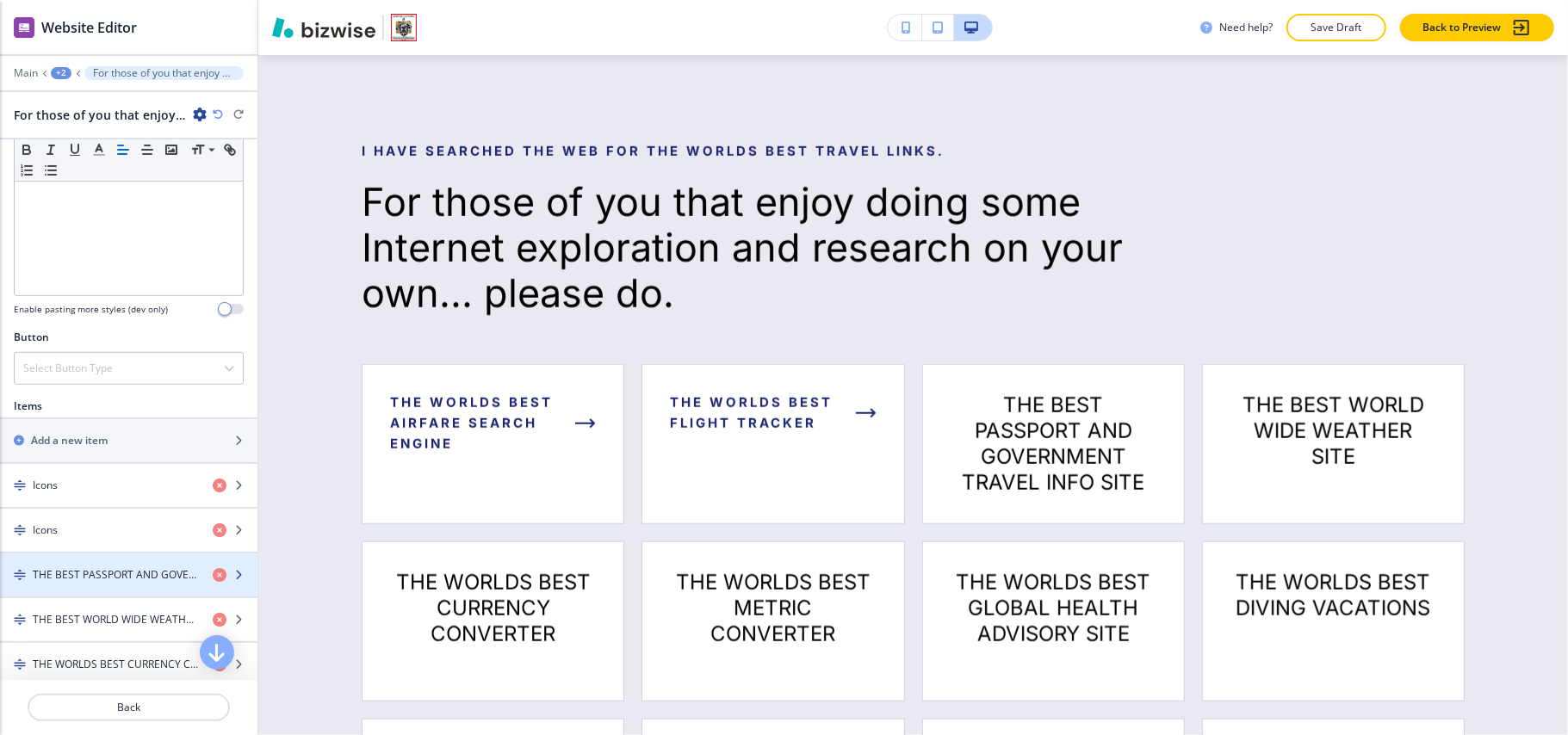
click at [103, 577] on h4 "THE BEST PASSPORT AND GOVERNMENT TRAVEL INFO SITE" at bounding box center [116, 575] width 166 height 15
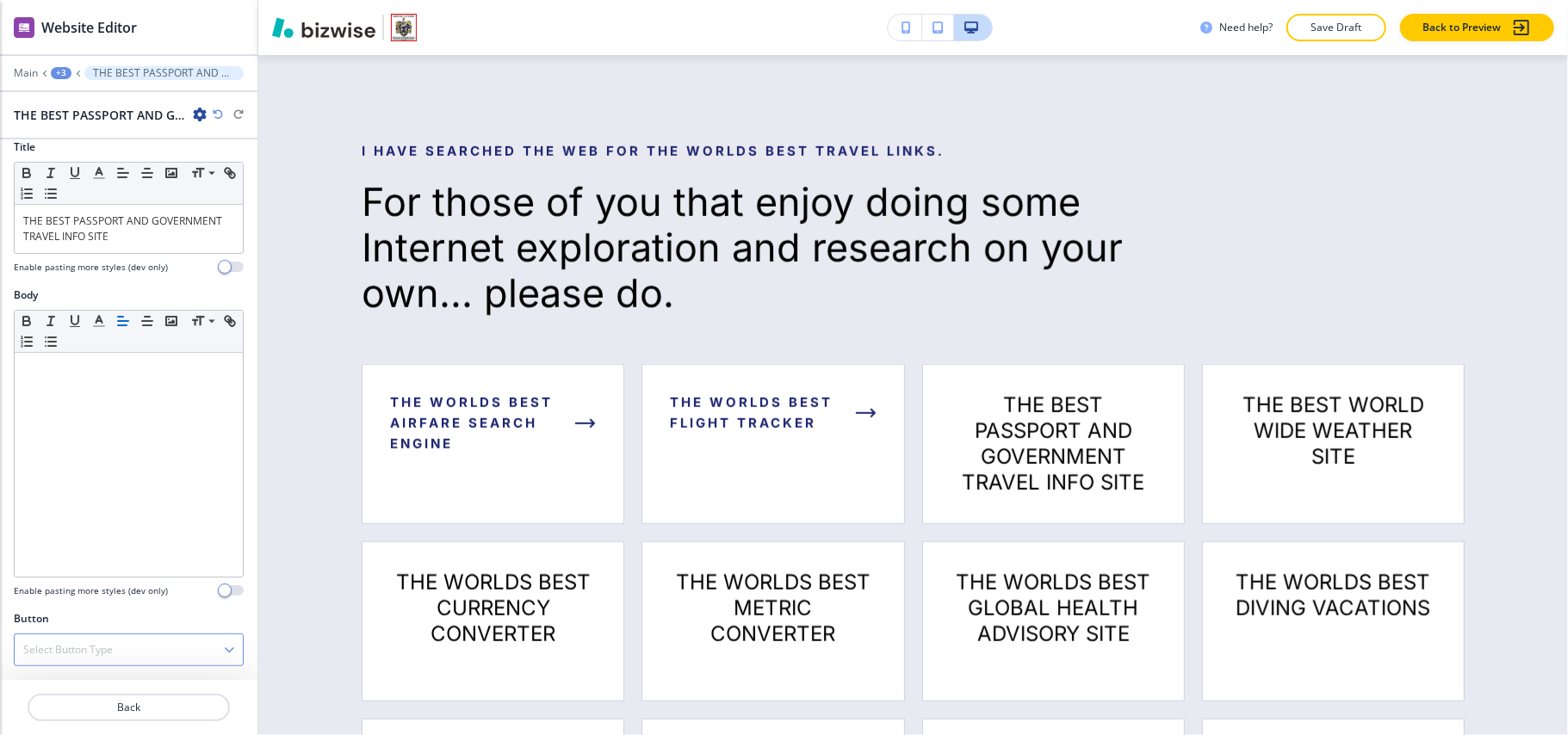
click at [49, 649] on h4 "Select Button Type" at bounding box center [68, 649] width 89 height 15
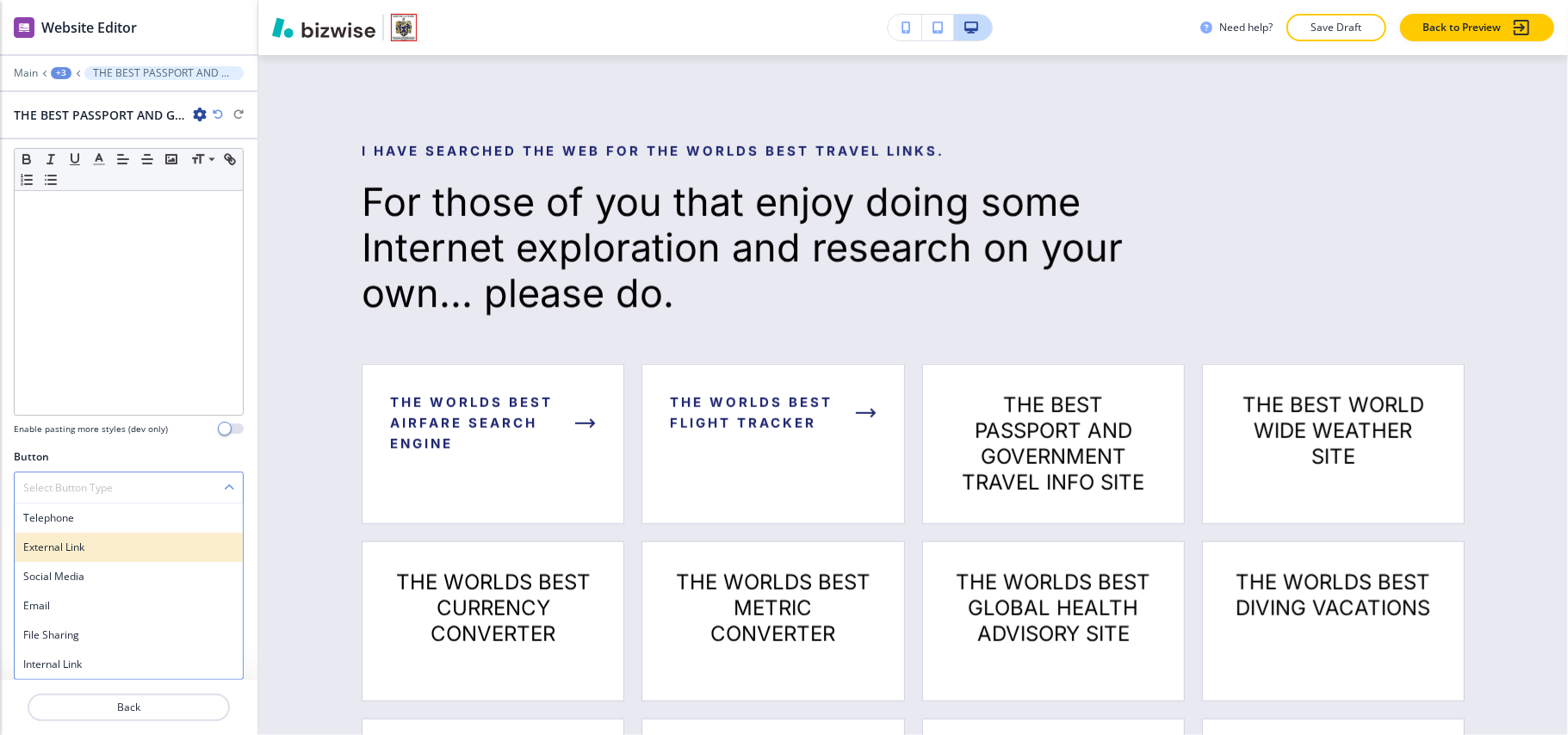
click at [83, 546] on h4 "External Link" at bounding box center [129, 547] width 211 height 15
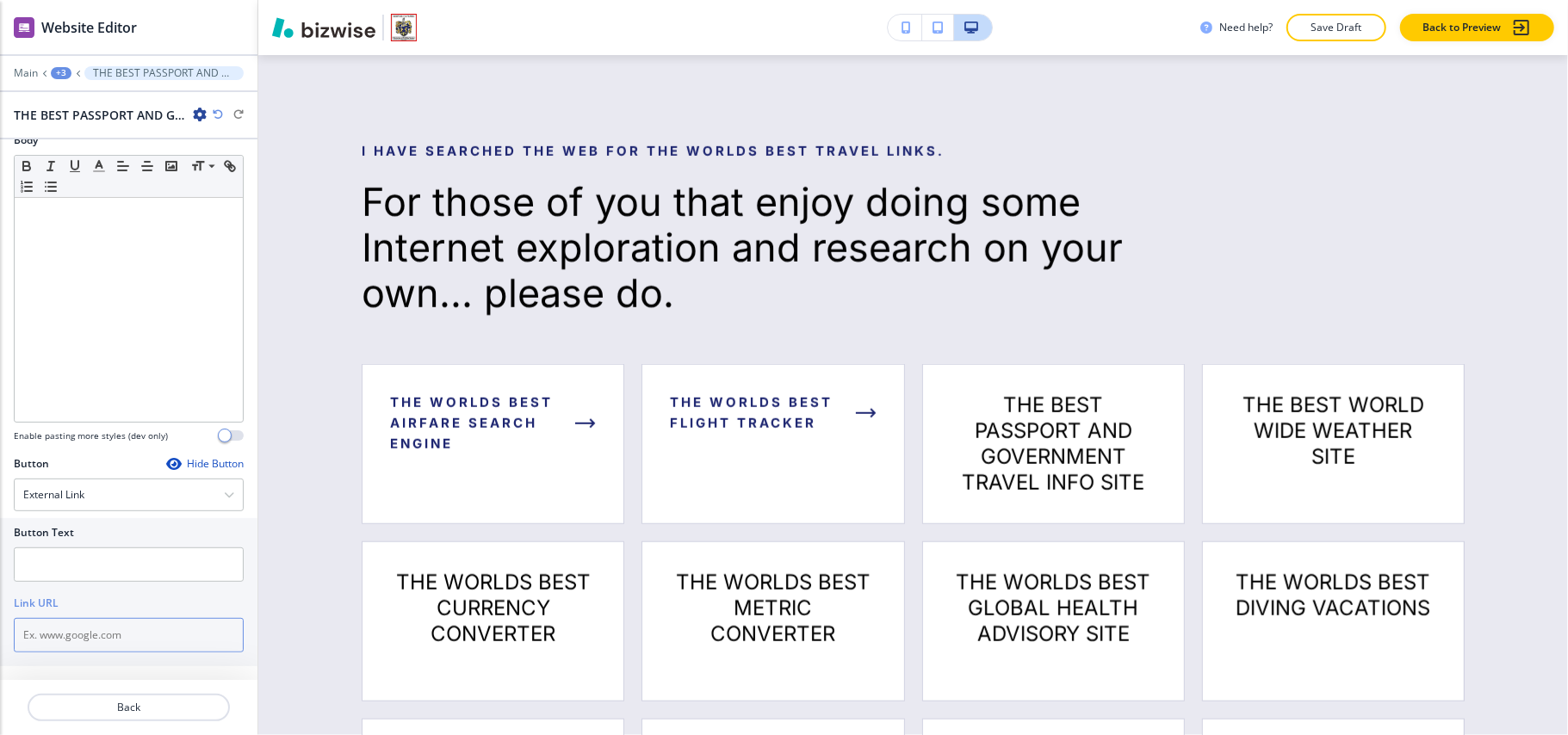
paste input "https://travel.state.gov/content/travel/en/passports.html"
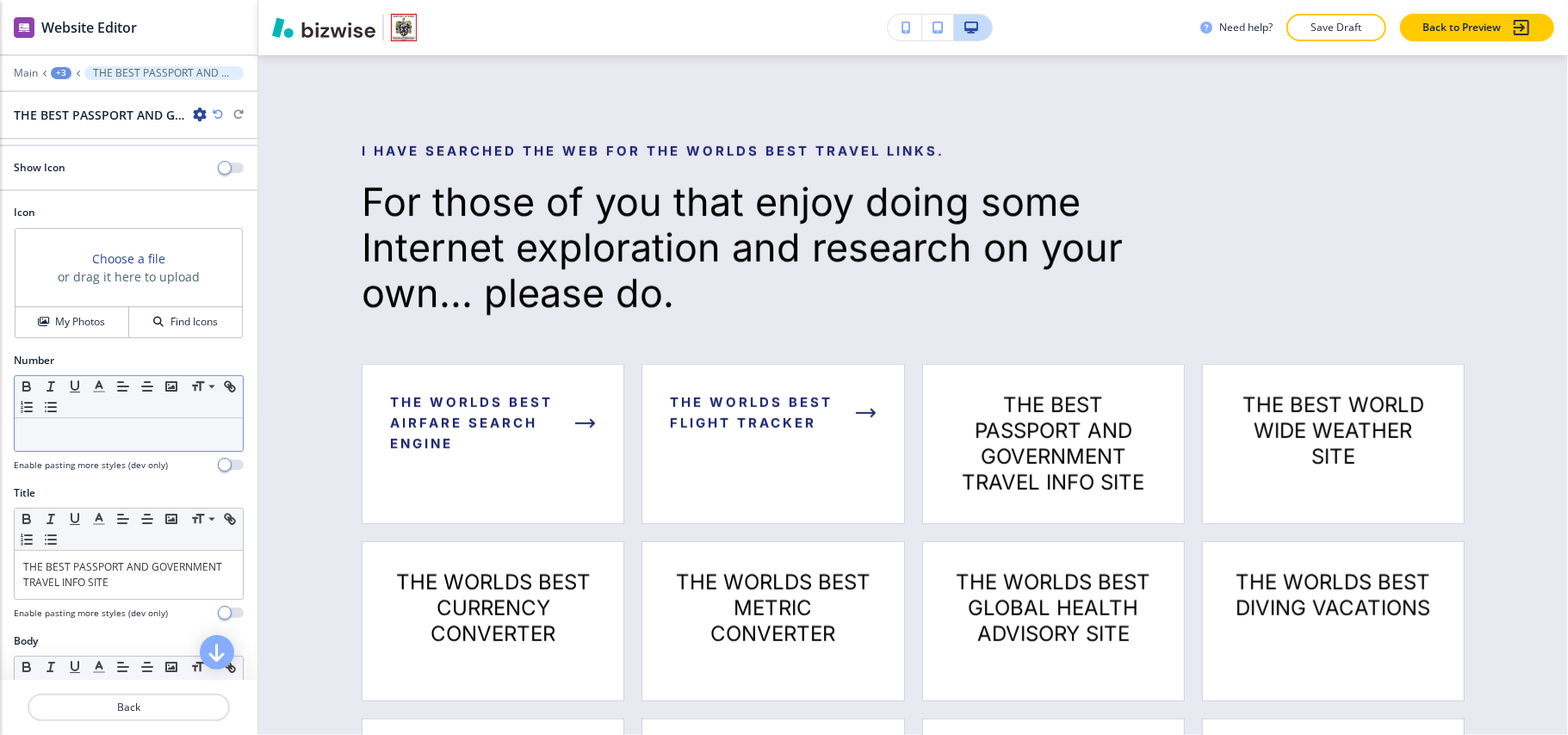
scroll to position [0, 0]
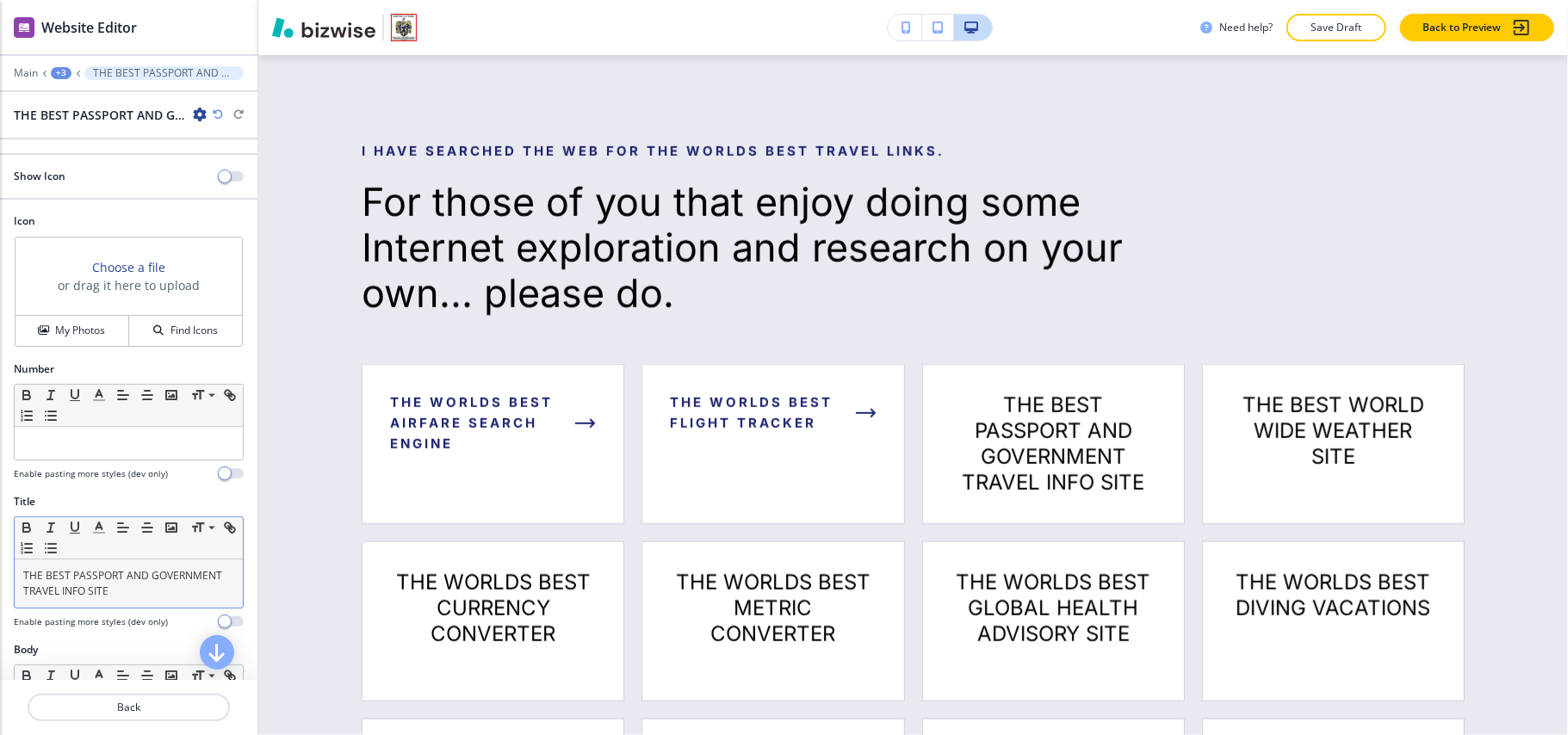
type input "https://travel.state.gov/content/travel/en/passports.html"
click at [77, 586] on link "THE BEST PASSPORT AND GOVERNMENT TRAVEL INFO SITE" at bounding box center [124, 584] width 201 height 30
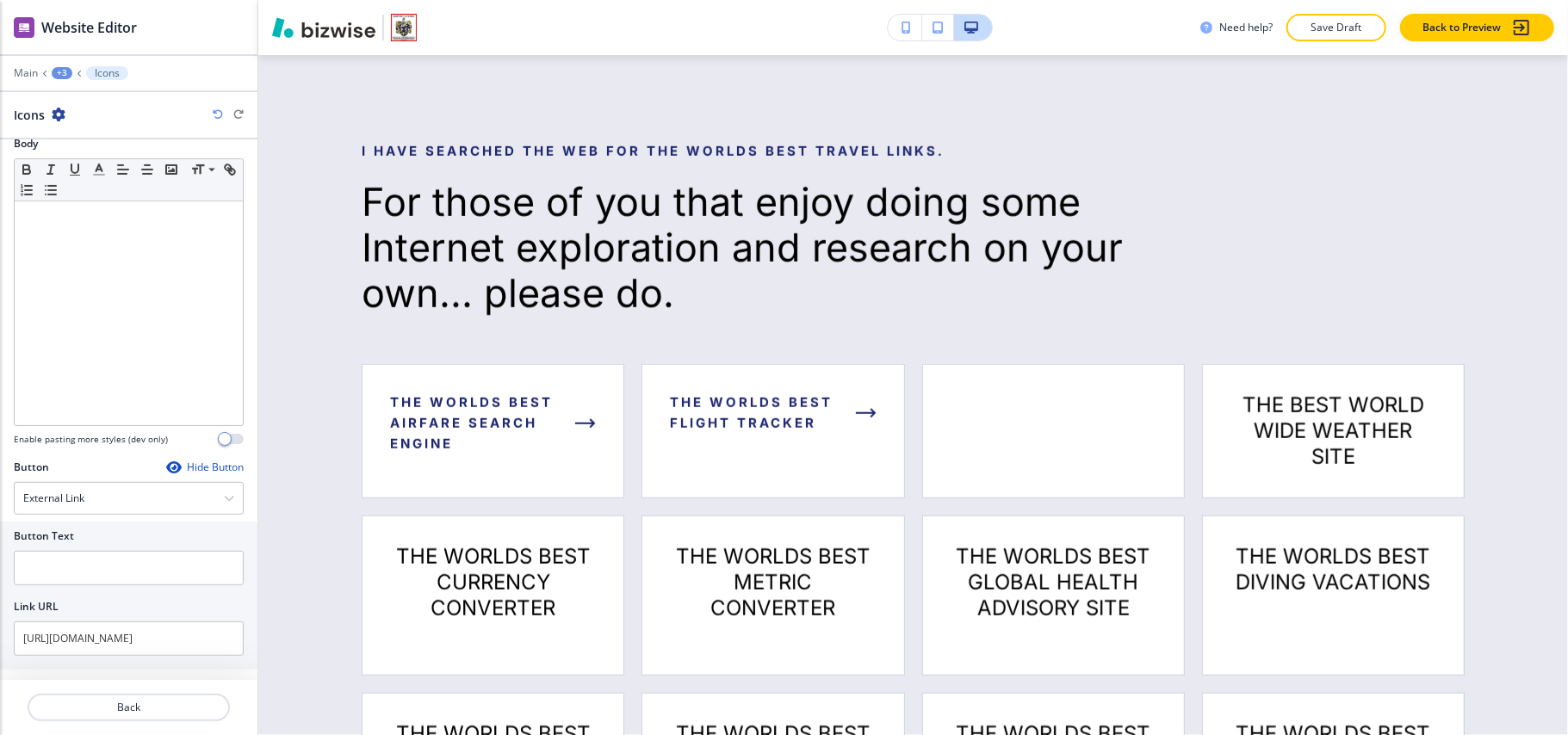
scroll to position [508, 0]
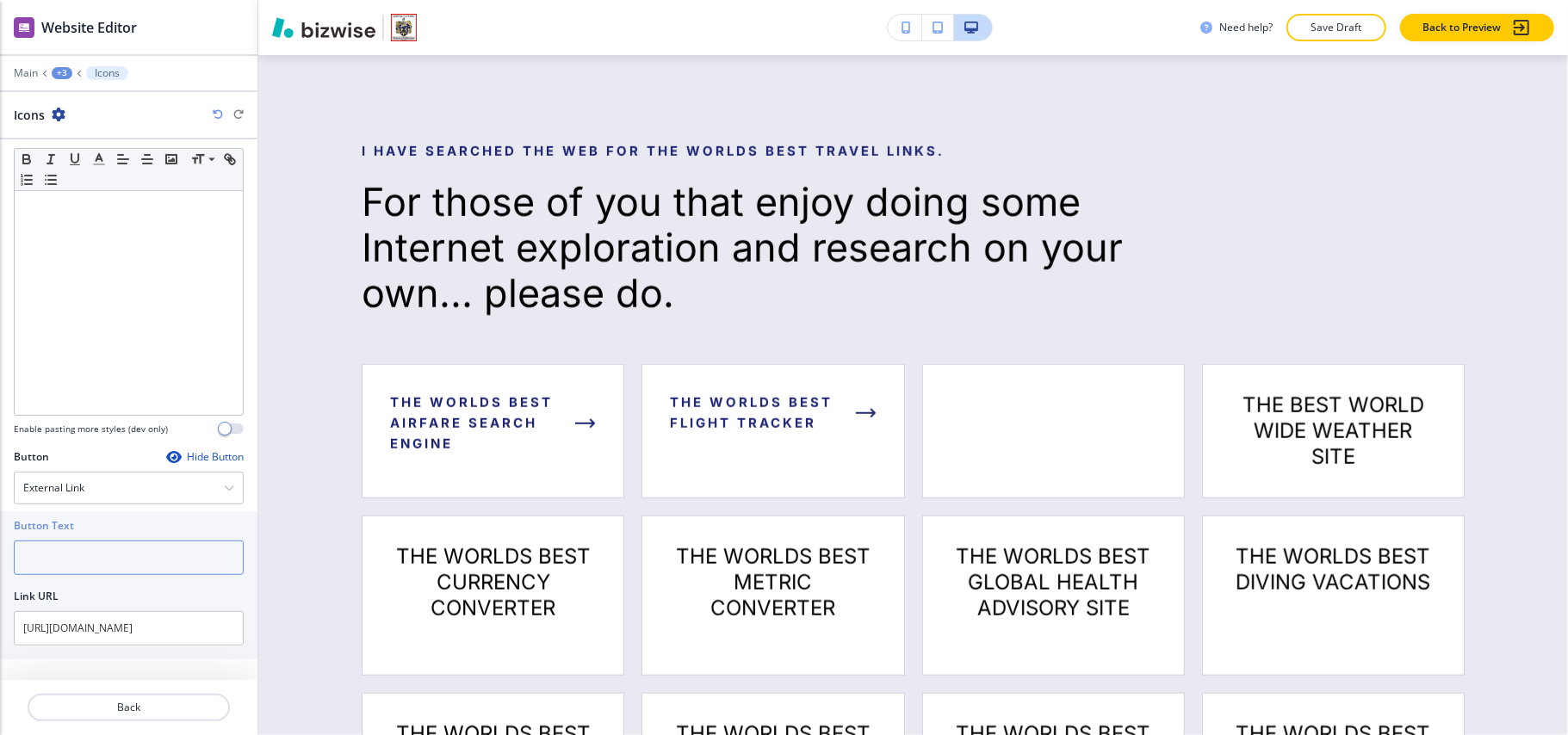
paste input "THE BEST PASSPORT AND GOVERNMENT TRAVEL INFO SITE"
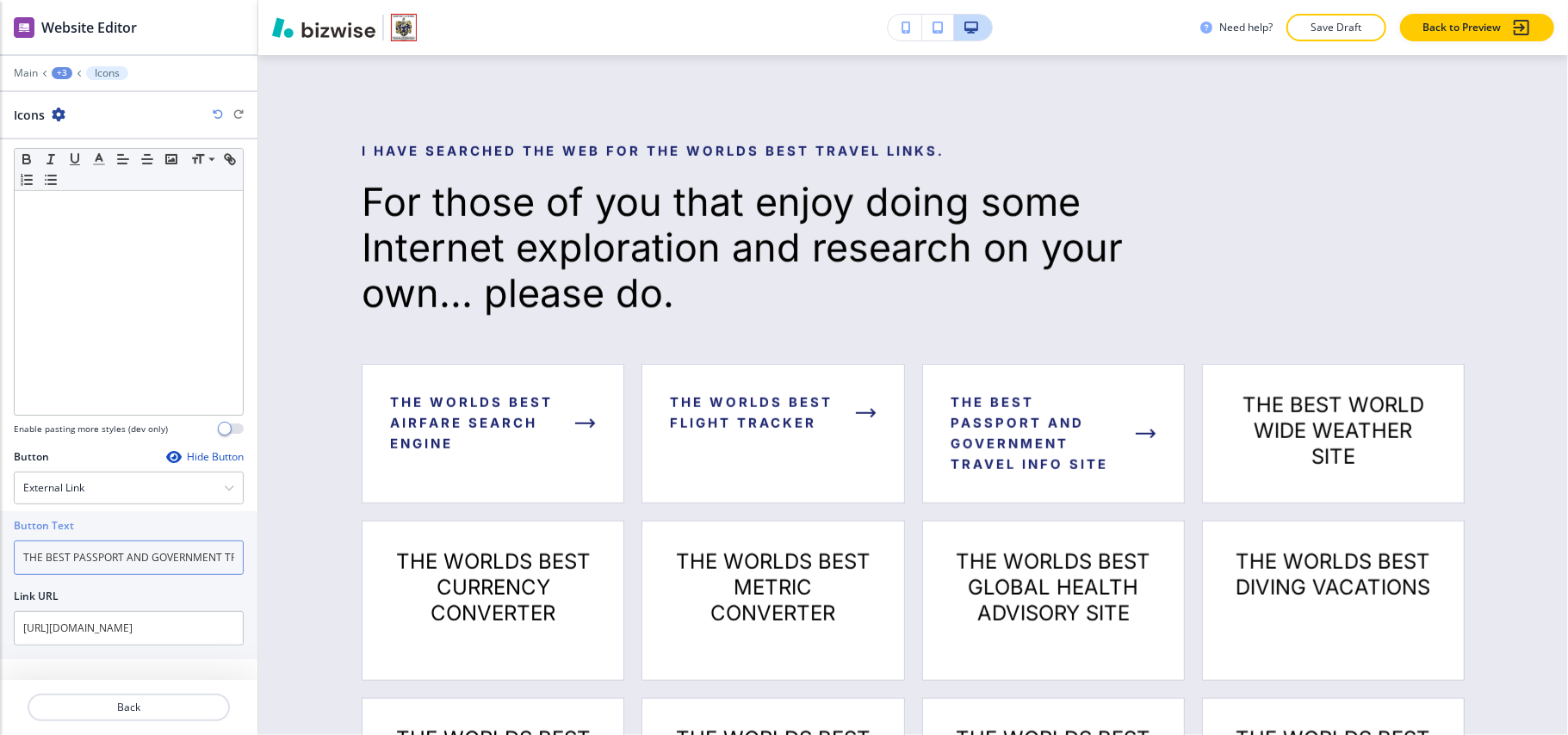
scroll to position [0, 90]
type input "THE BEST PASSPORT AND GOVERNMENT TRAVEL INFO SITE"
click at [101, 707] on p "Back" at bounding box center [129, 708] width 199 height 15
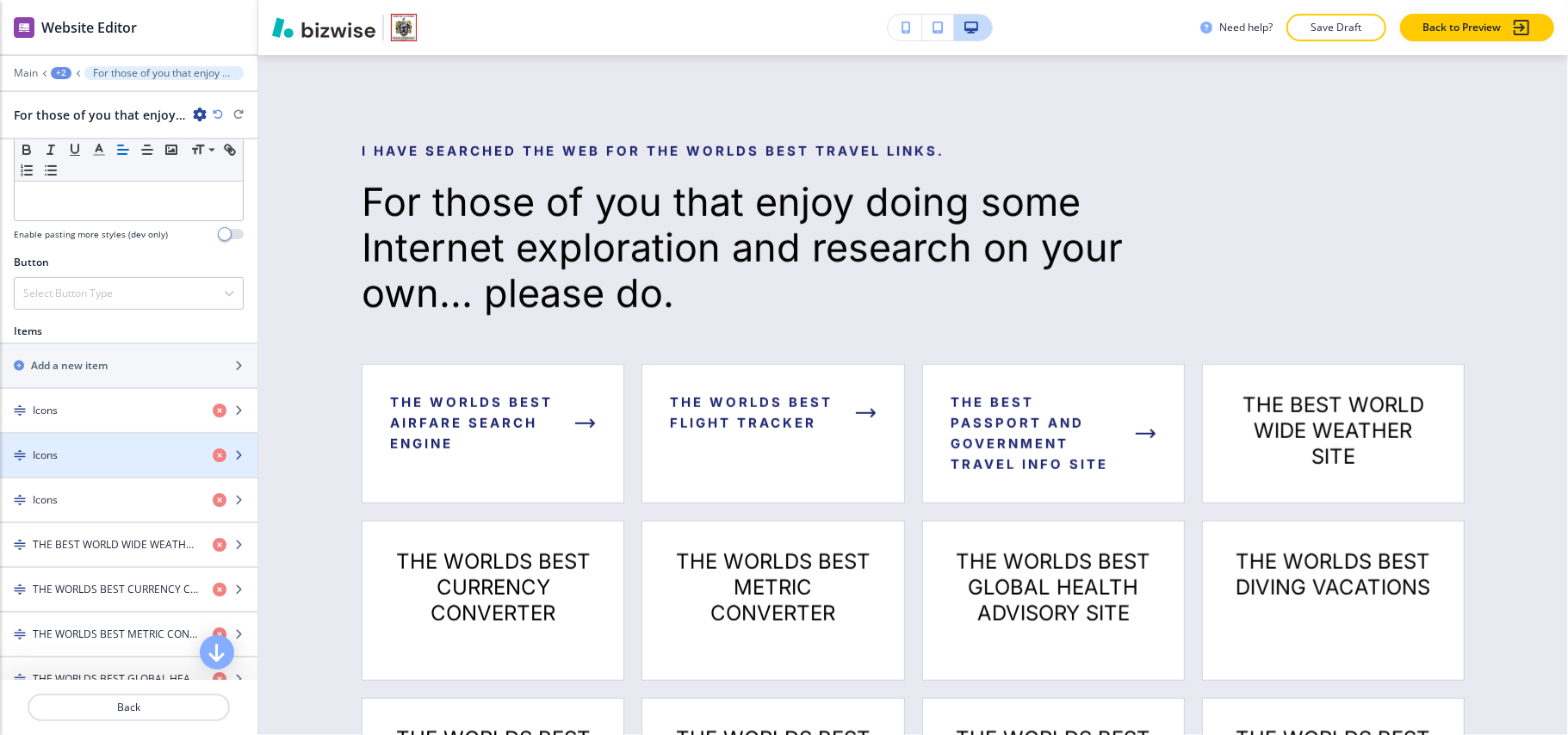
scroll to position [573, 0]
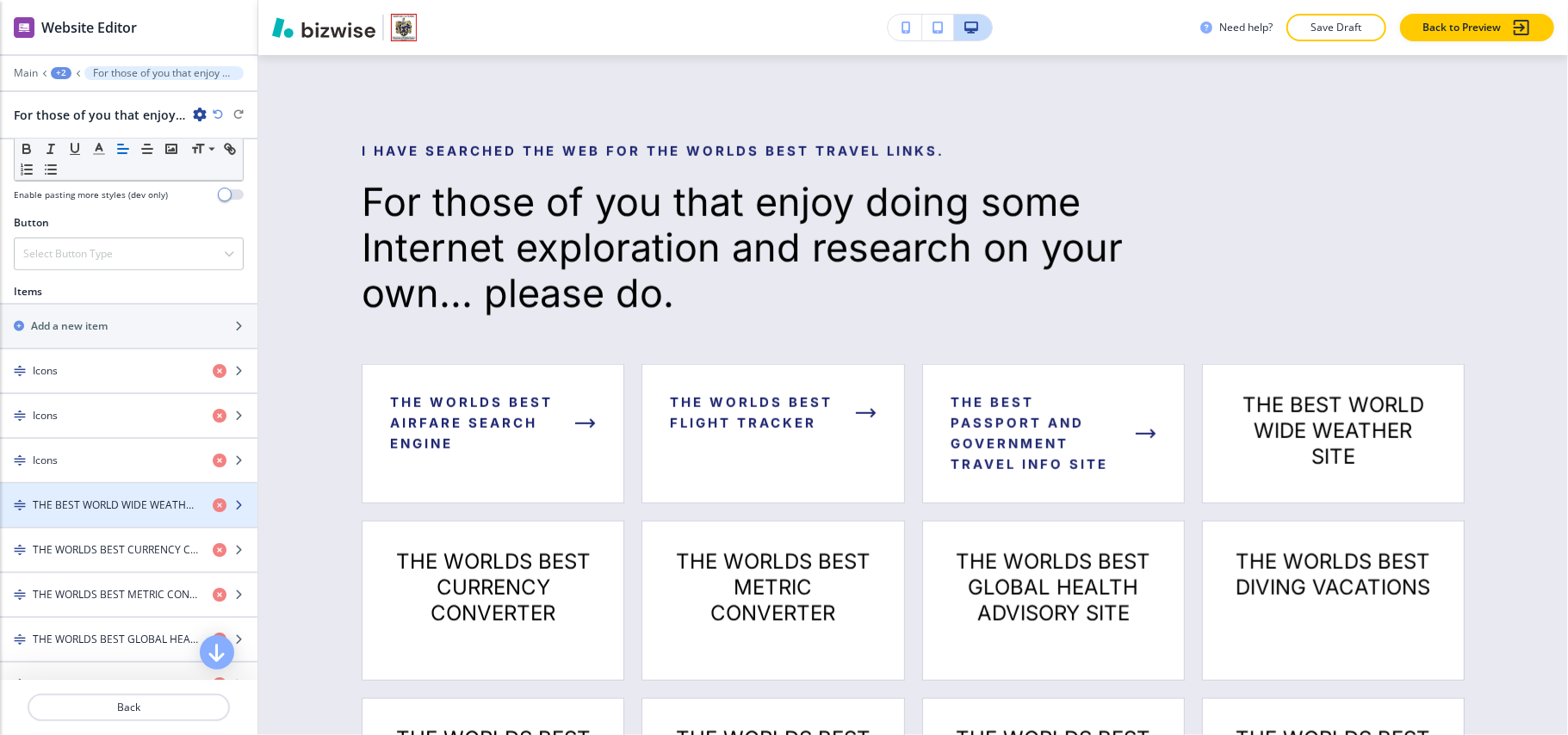
click at [98, 513] on h4 "THE BEST WORLD WIDE WEATHER SITE" at bounding box center [116, 506] width 166 height 15
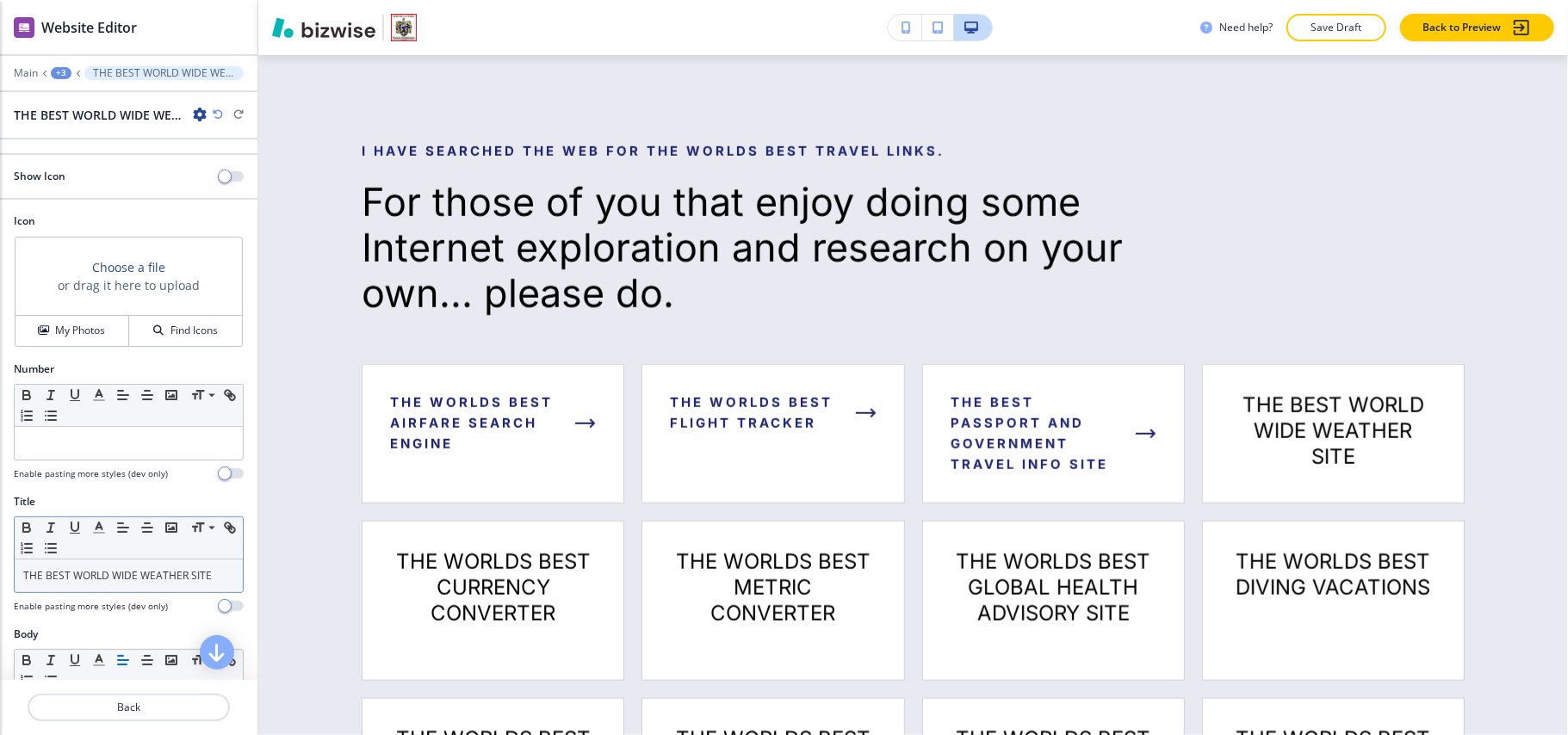
click at [108, 590] on div "THE BEST WORLD WIDE WEATHER SITE" at bounding box center [129, 575] width 228 height 33
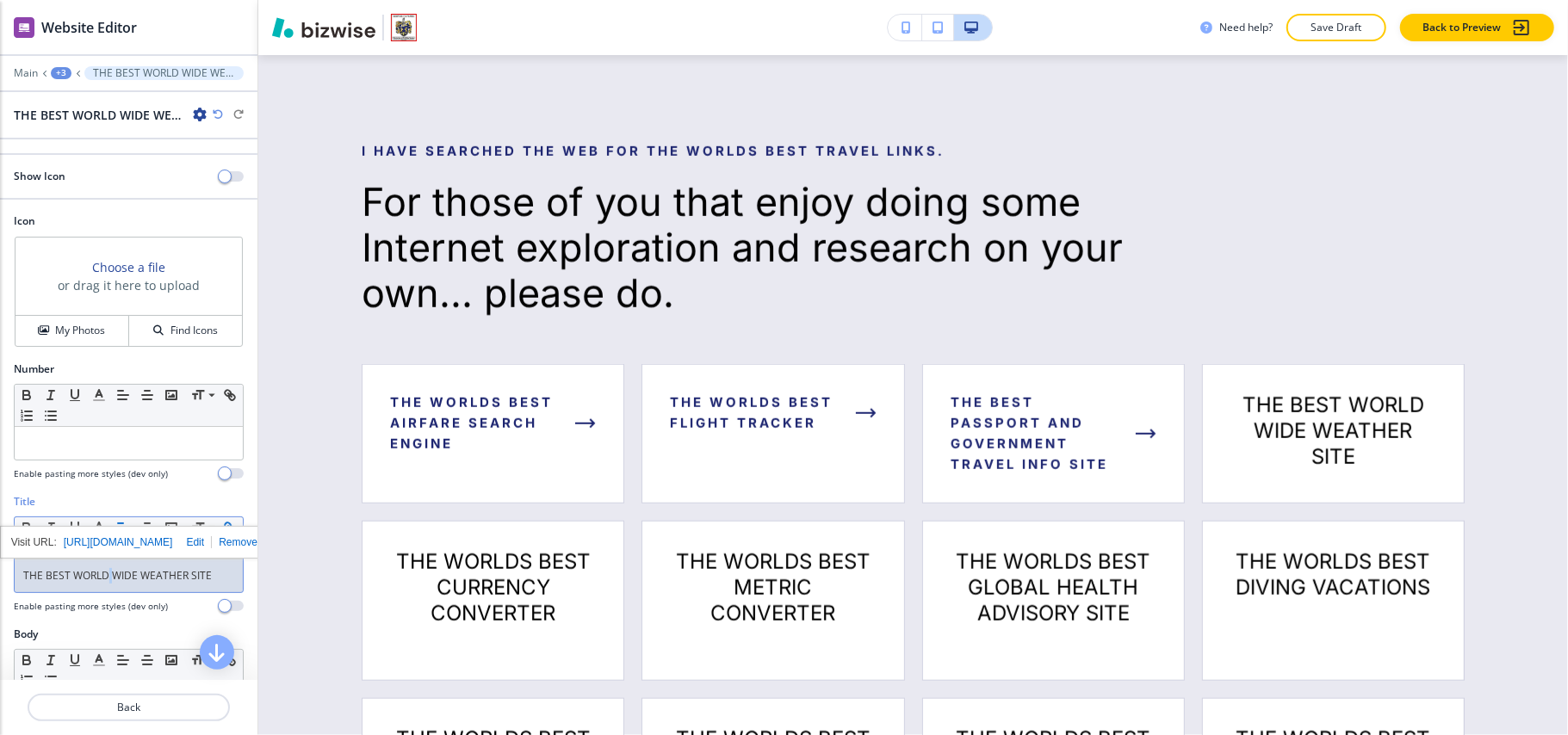
click at [108, 590] on div "THE BEST WORLD WIDE WEATHER SITE" at bounding box center [129, 575] width 228 height 33
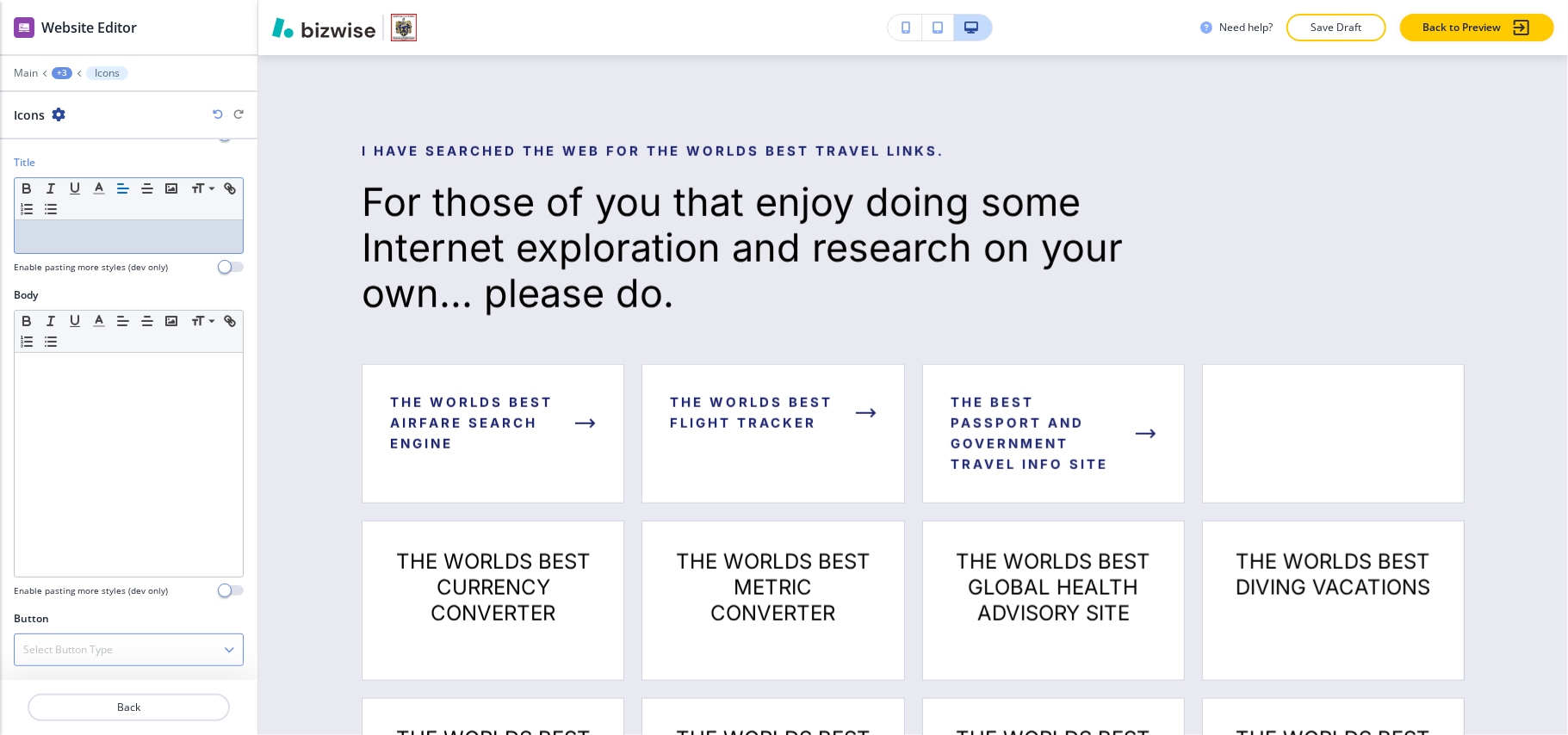
click at [62, 644] on h4 "Select Button Type" at bounding box center [68, 649] width 89 height 15
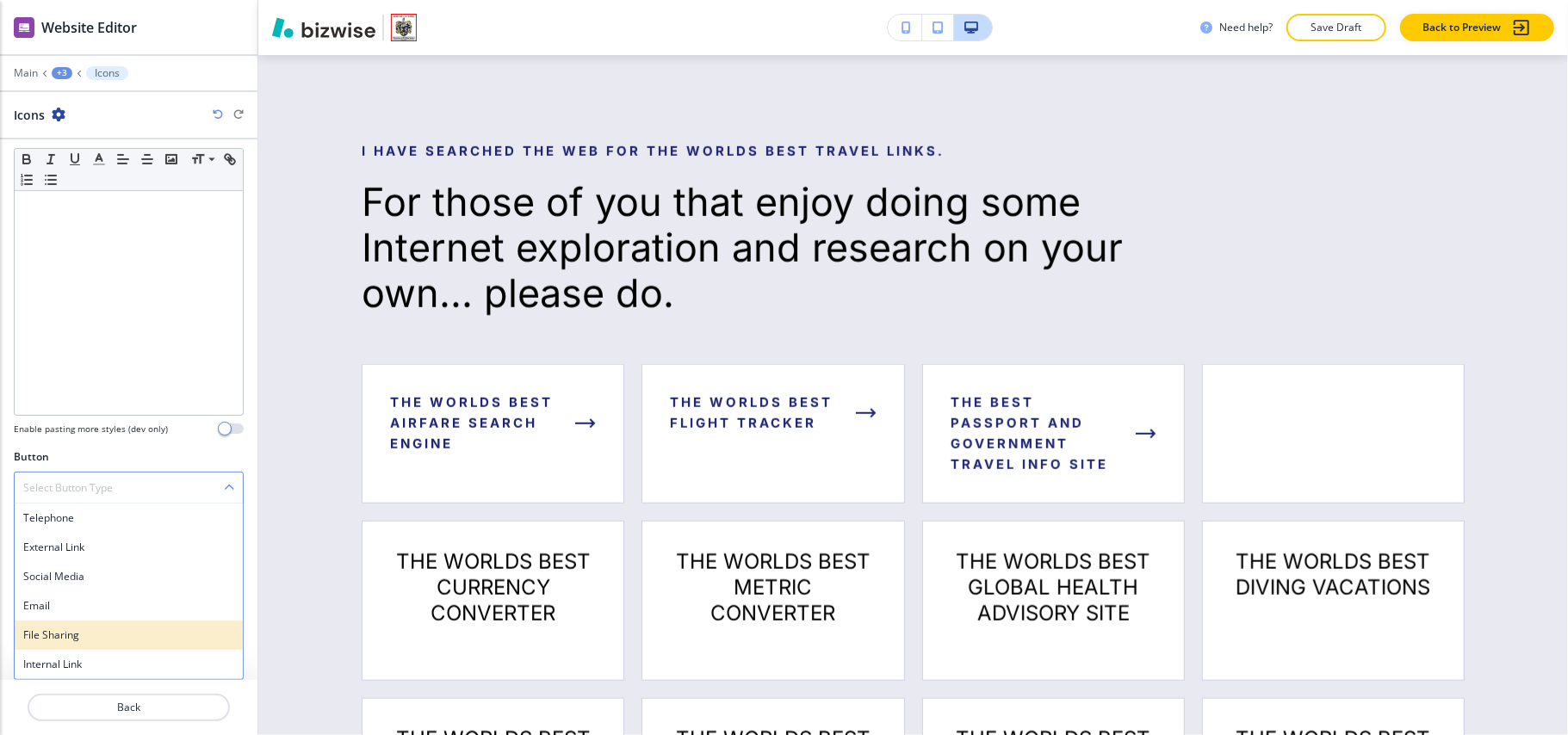
scroll to position [508, 0]
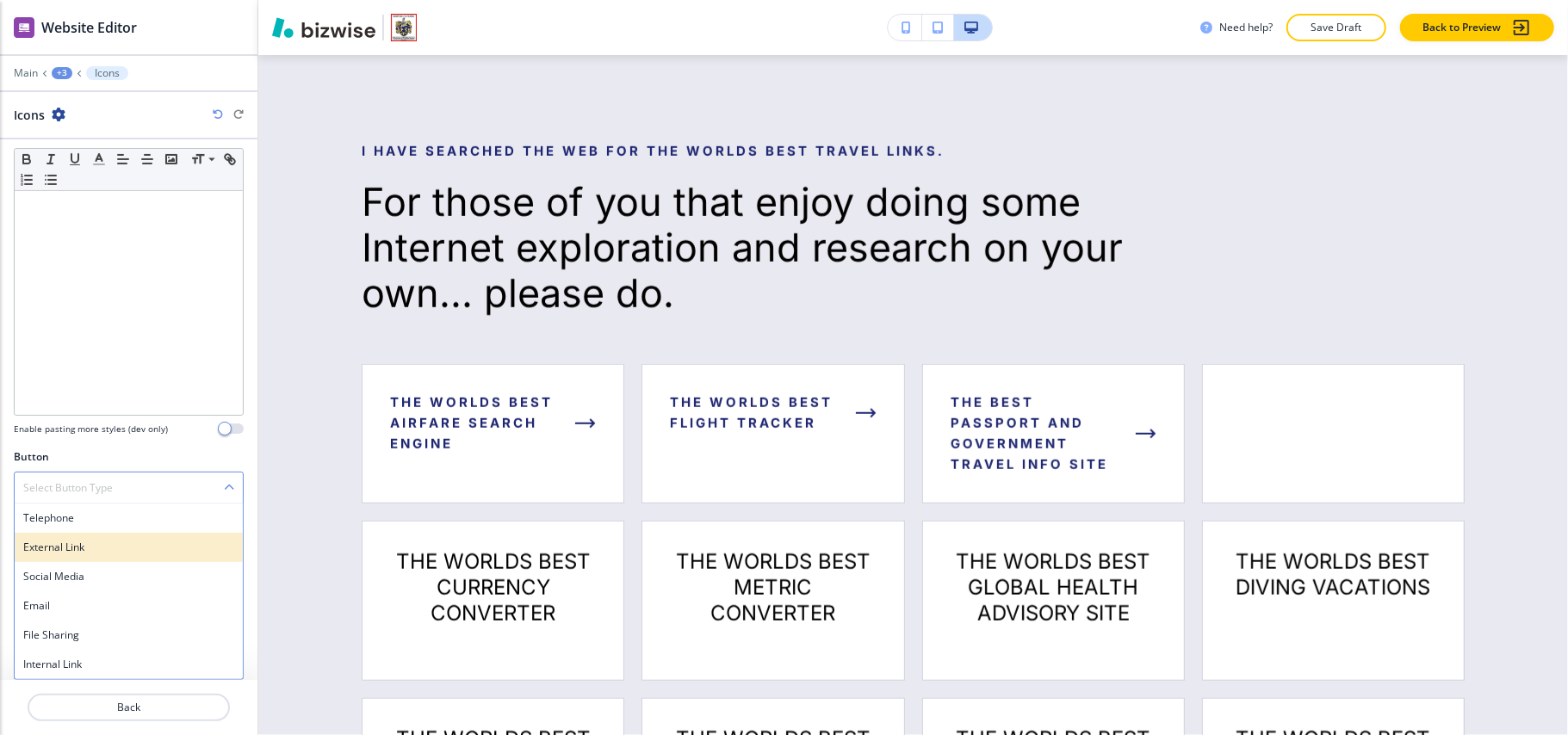
click at [70, 540] on h4 "External Link" at bounding box center [129, 547] width 211 height 15
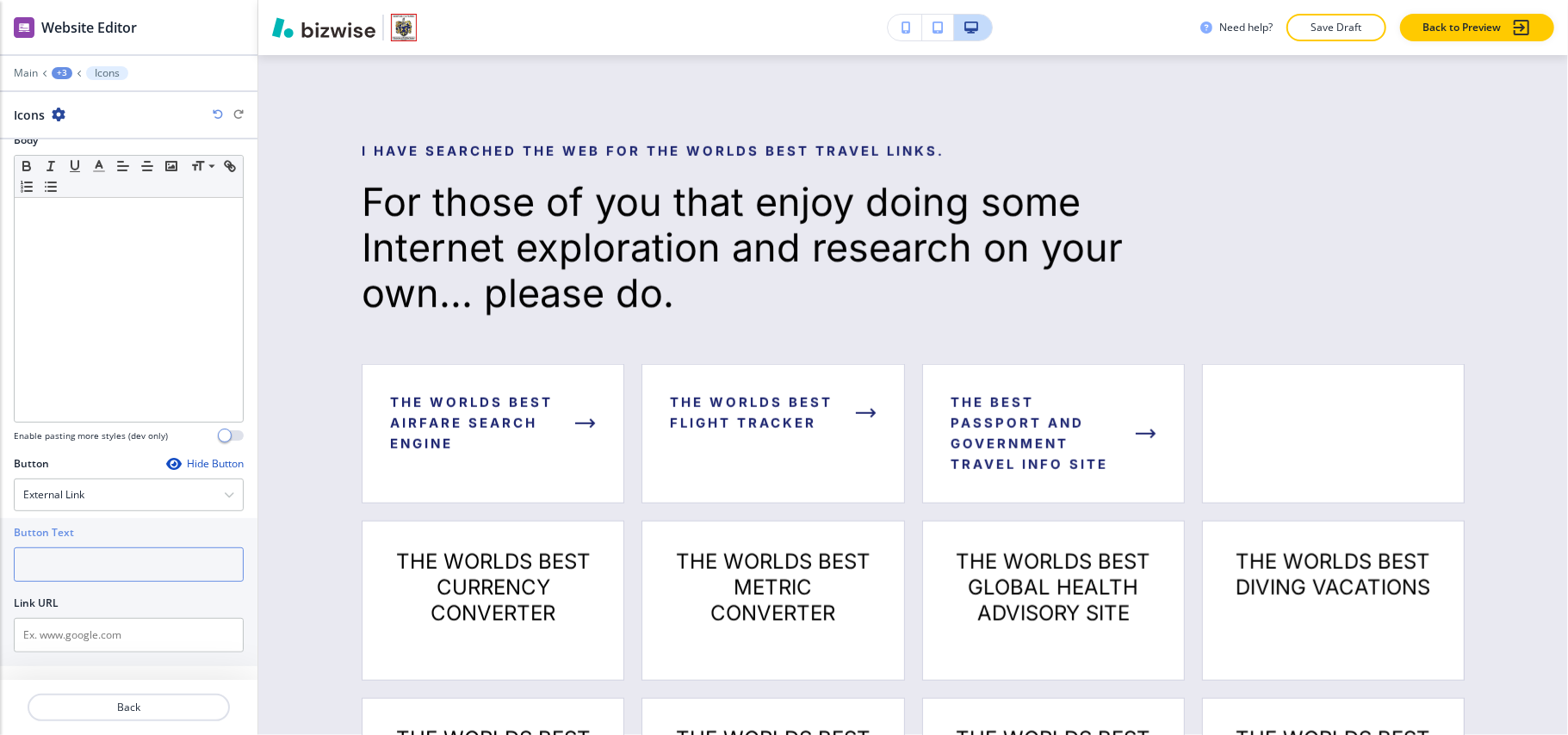
paste input "THE BEST WORLD WIDE WEATHER SITE"
type input "THE BEST WORLD WIDE WEATHER SITE"
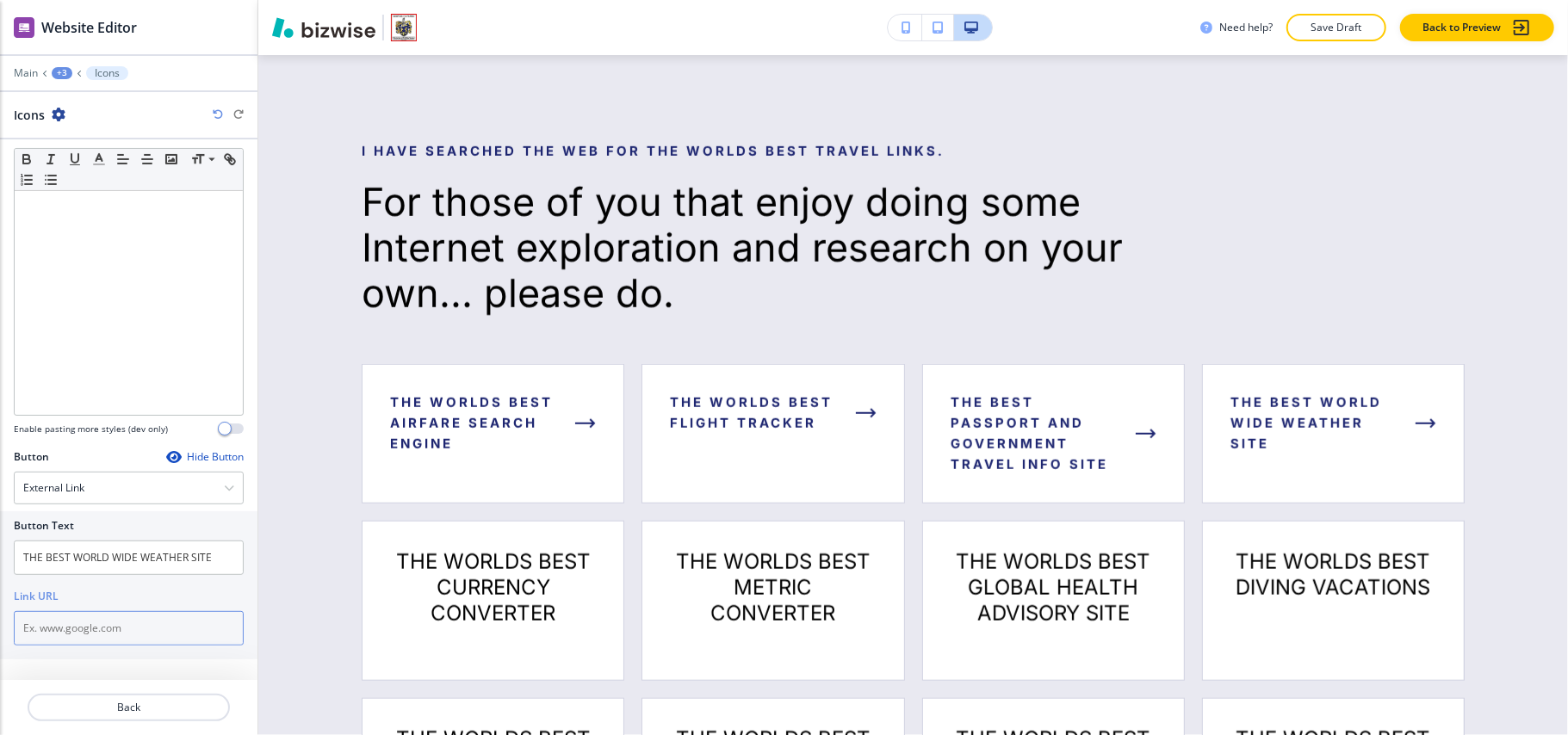
paste input "https://worldweather.wmo.int/en/home.html"
type input "https://worldweather.wmo.int/en/home.html"
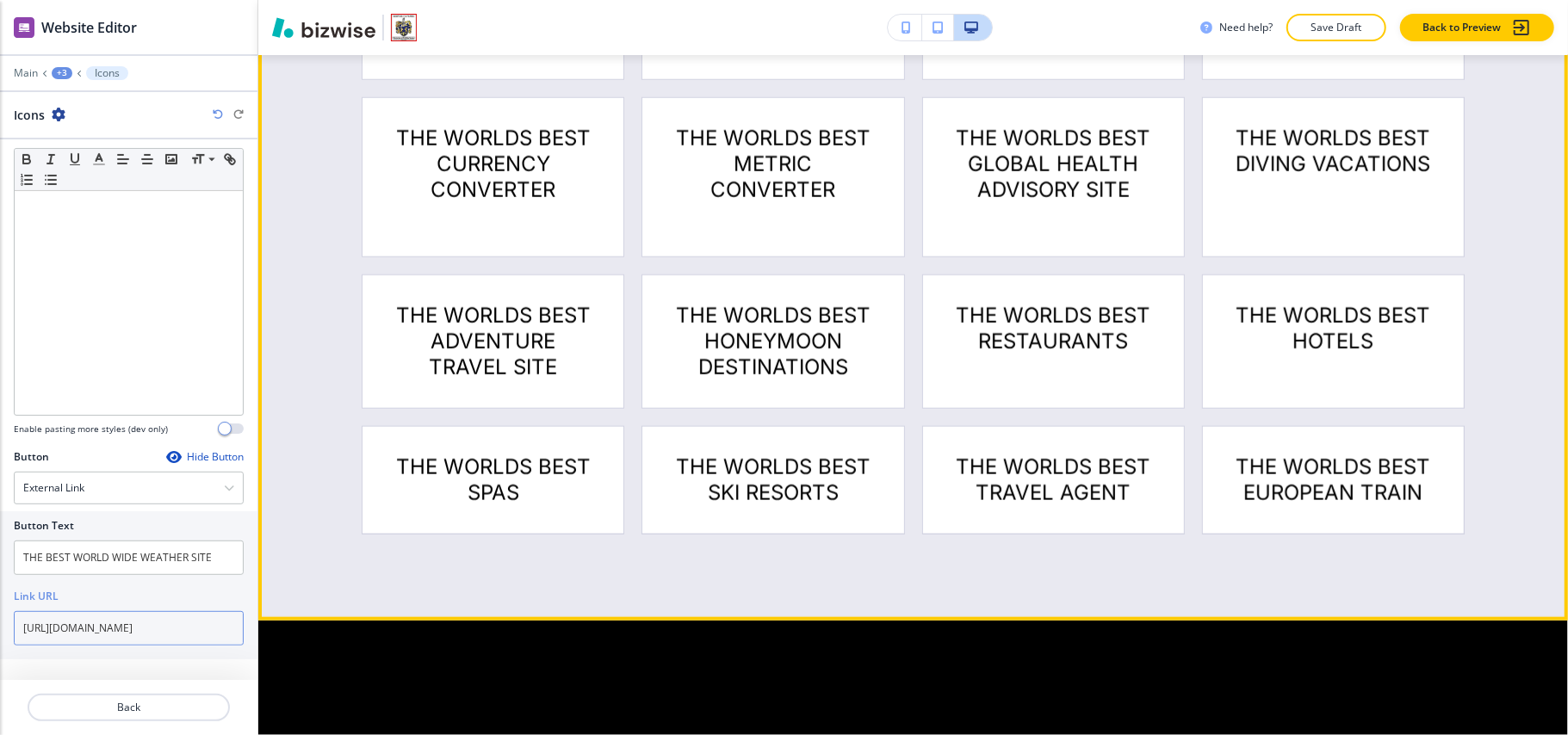
scroll to position [1441, 0]
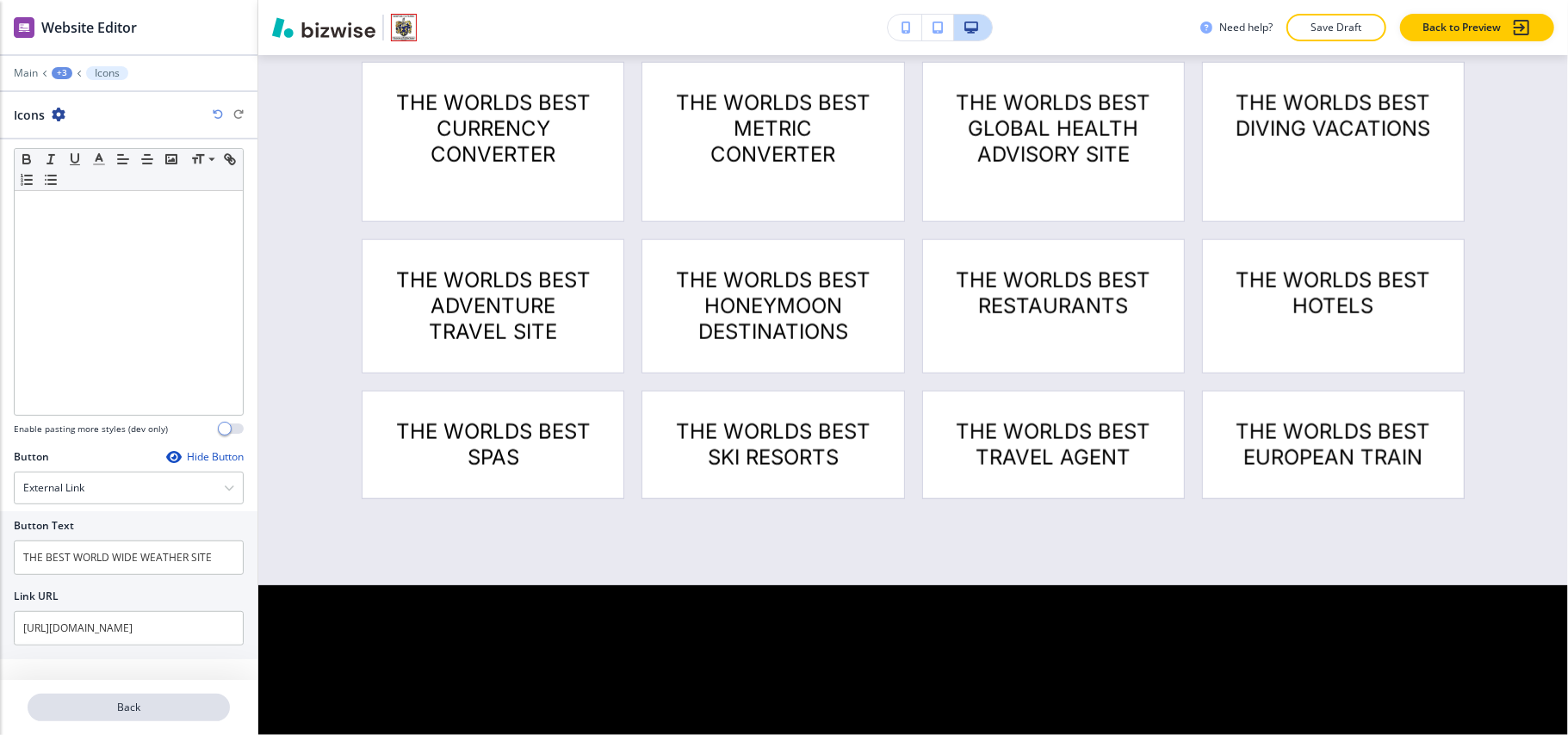
click at [165, 712] on p "Back" at bounding box center [129, 708] width 199 height 15
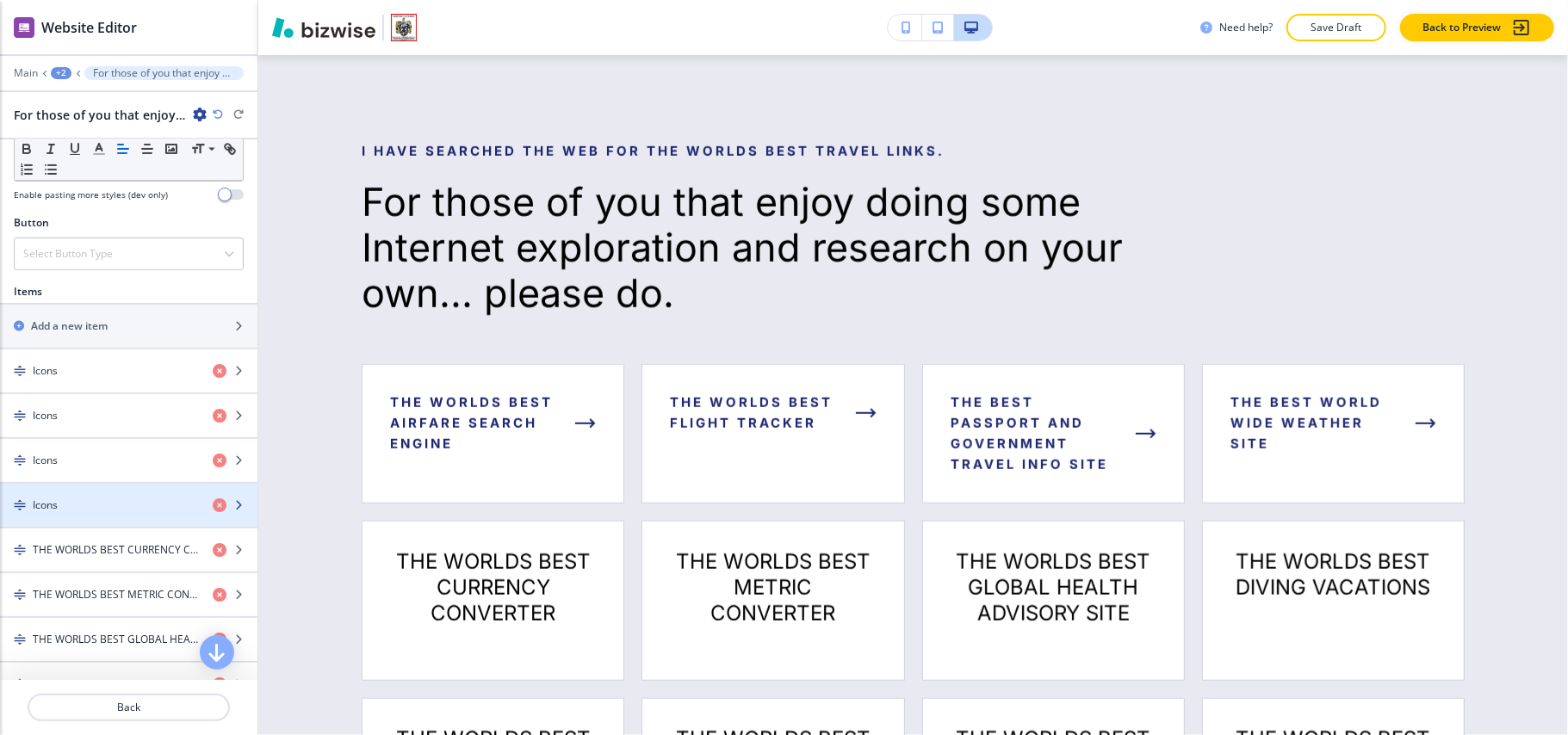
scroll to position [804, 0]
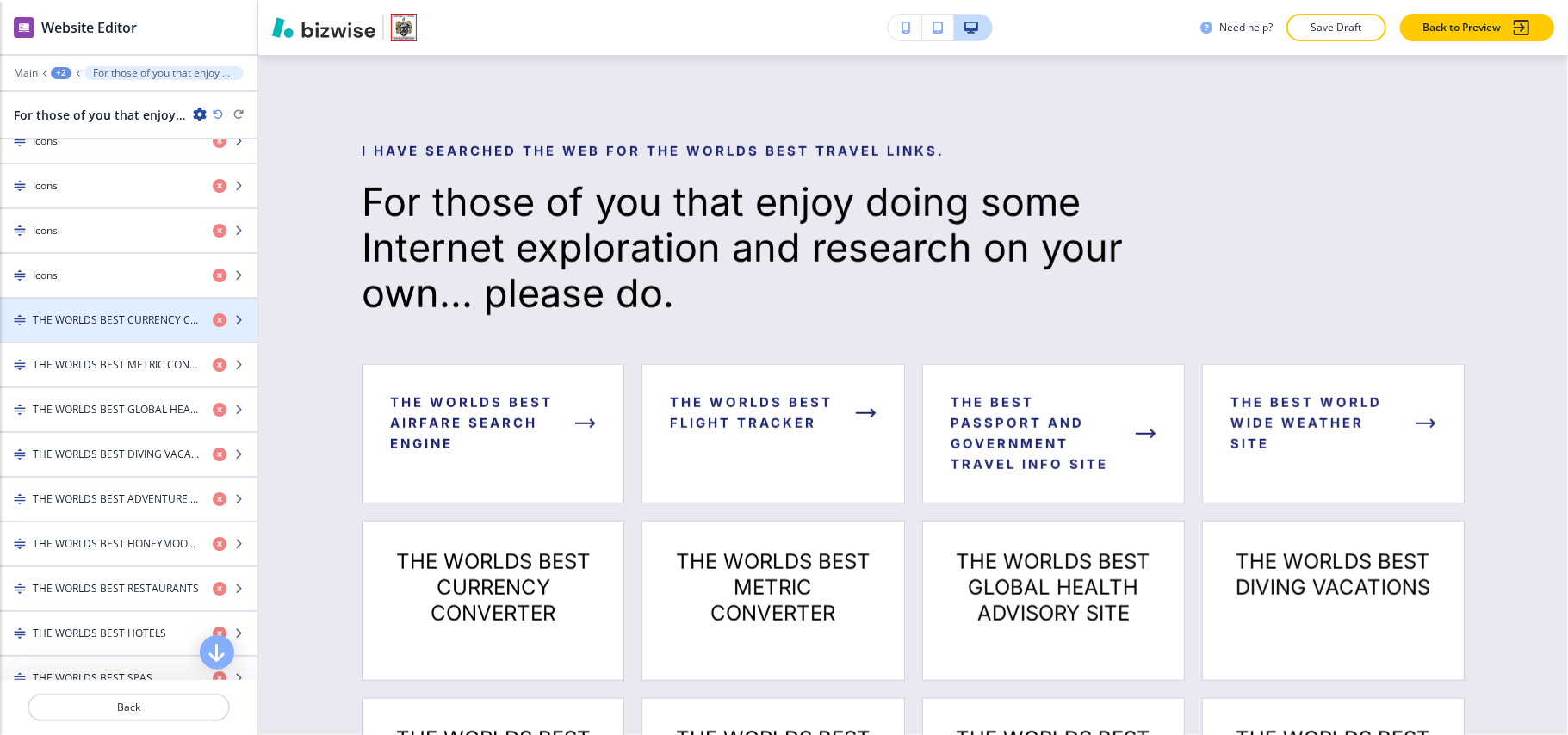
click at [100, 323] on h4 "THE WORLDS BEST CURRENCY CONVERTER" at bounding box center [116, 321] width 166 height 15
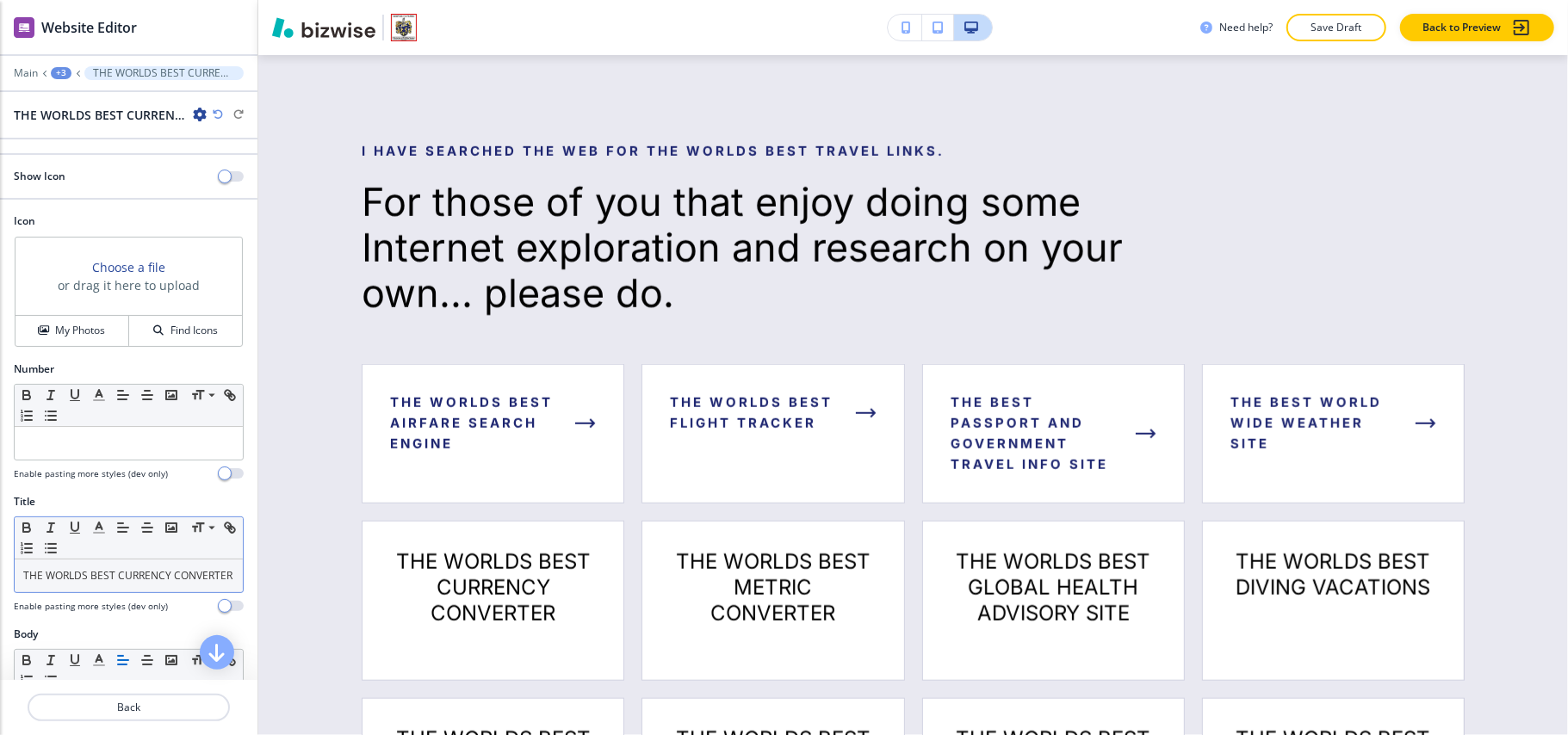
click at [138, 592] on div "THE WORLDS BEST CURRENCY CONVERTER" at bounding box center [129, 575] width 228 height 33
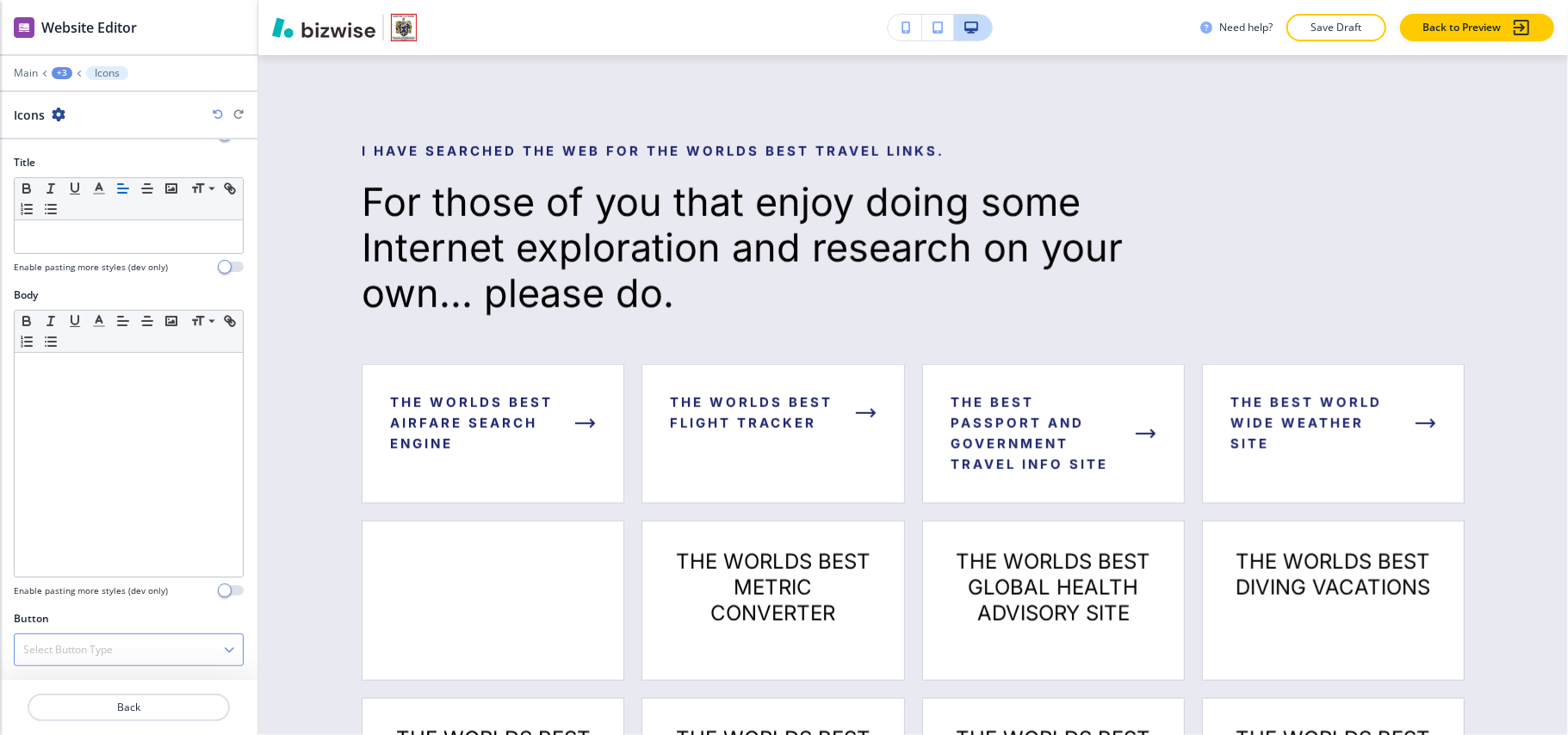
click at [69, 651] on h4 "Select Button Type" at bounding box center [68, 649] width 89 height 15
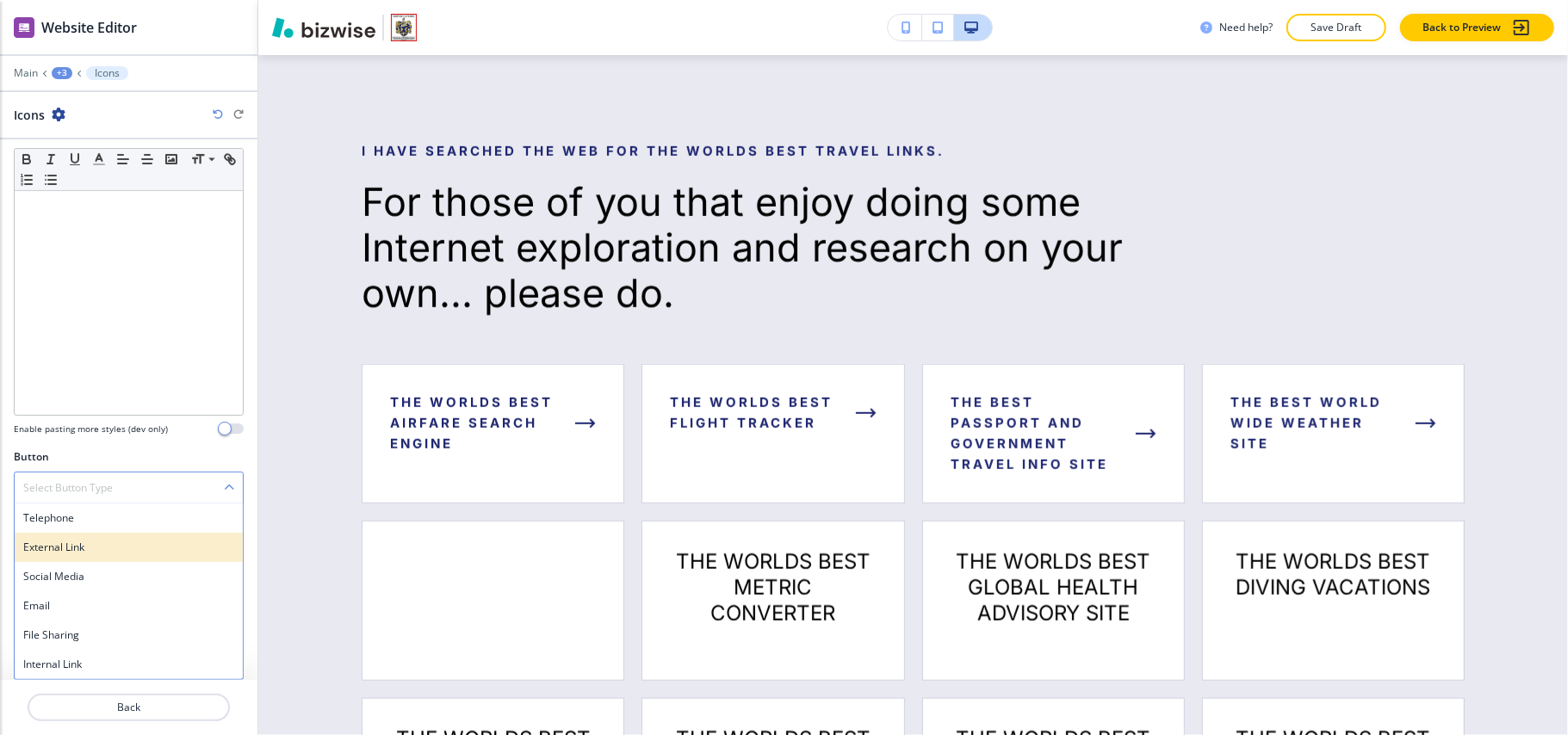
click at [72, 551] on h4 "External Link" at bounding box center [129, 547] width 211 height 15
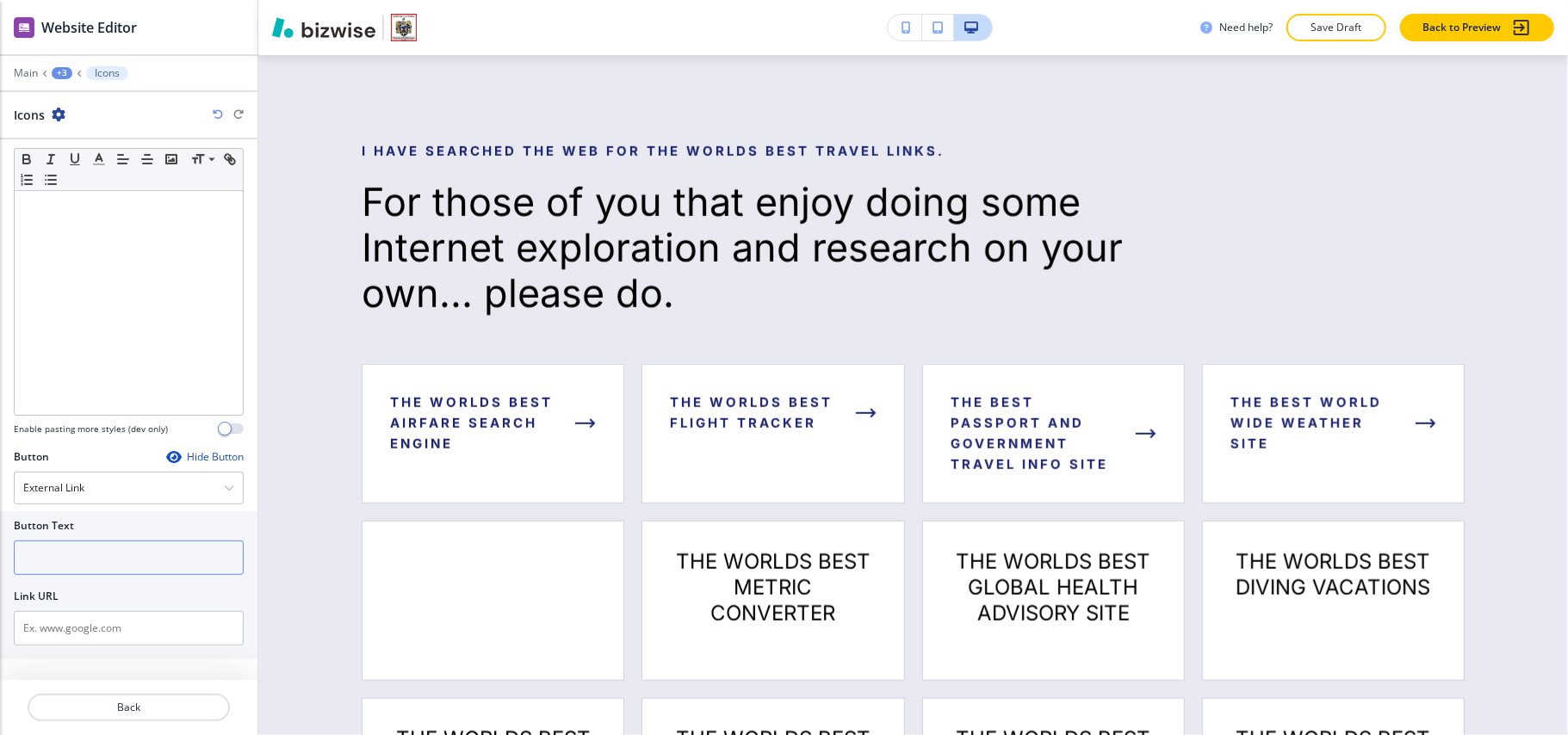
scroll to position [494, 0]
click at [93, 580] on input "text" at bounding box center [129, 565] width 230 height 35
paste input "THE WORLDS BEST CURRENCY CONVERTER"
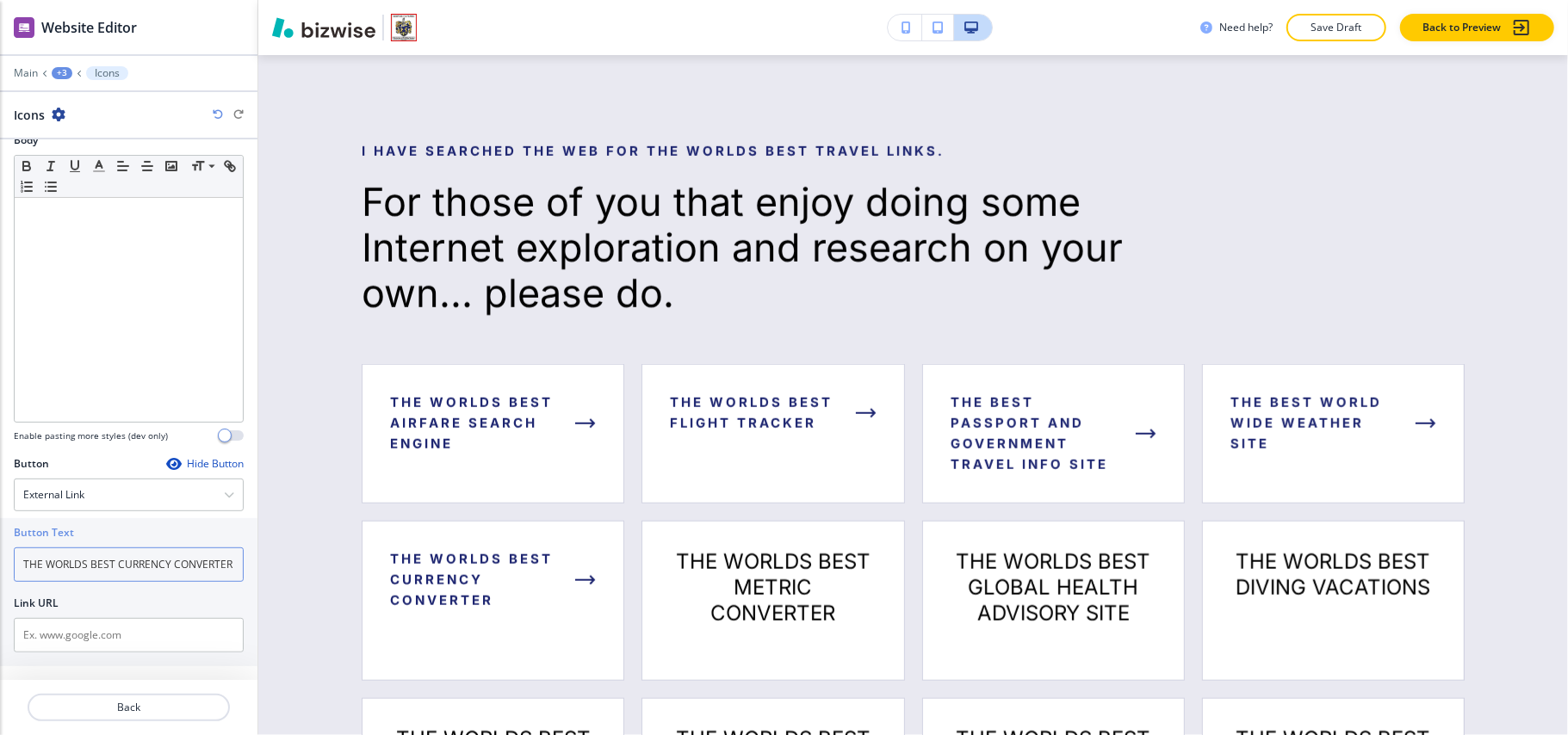
type input "THE WORLDS BEST CURRENCY CONVERTER"
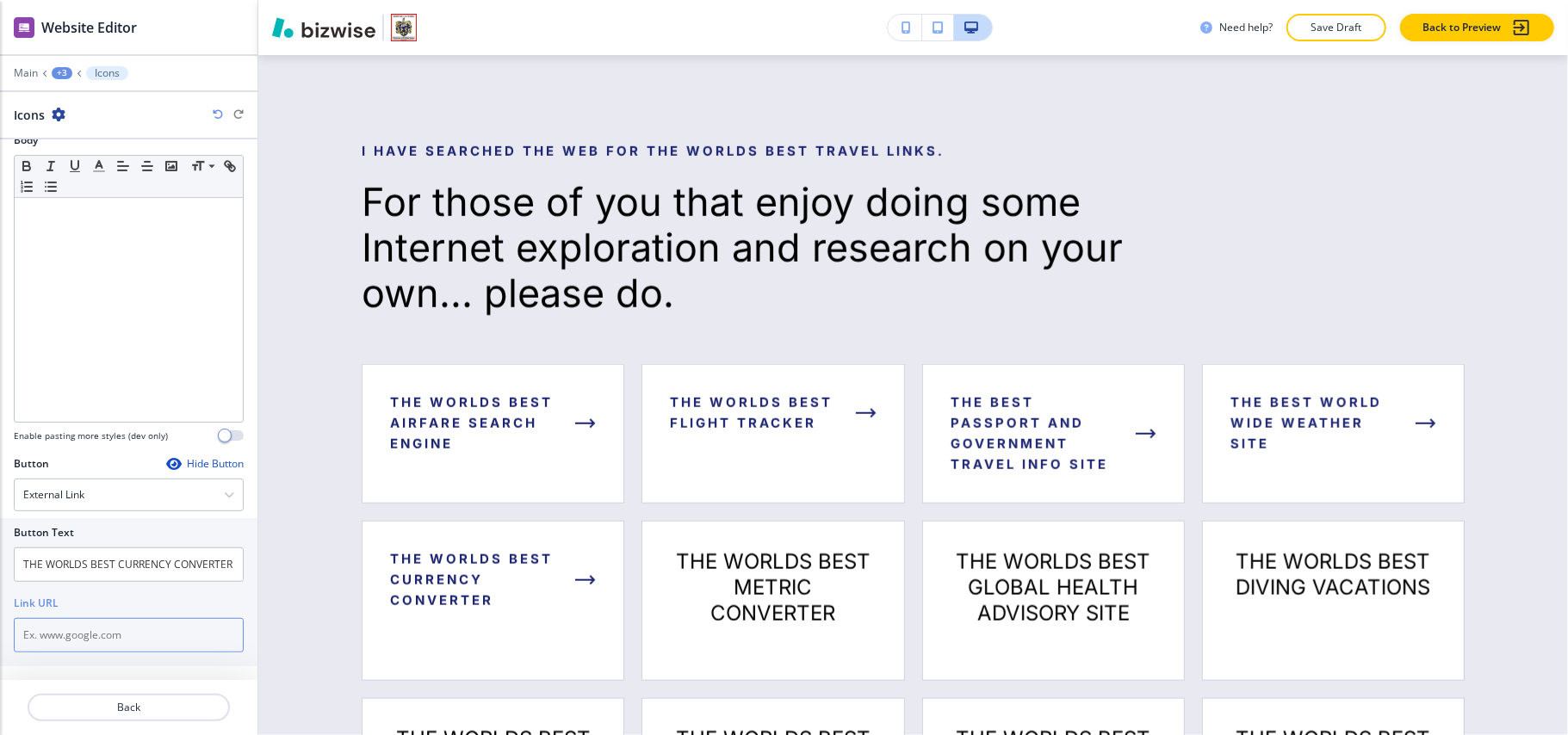
click at [103, 648] on input "text" at bounding box center [129, 635] width 230 height 35
paste input "https://www.xe.com/"
type input "https://www.xe.com/"
click at [112, 703] on p "Back" at bounding box center [129, 708] width 199 height 15
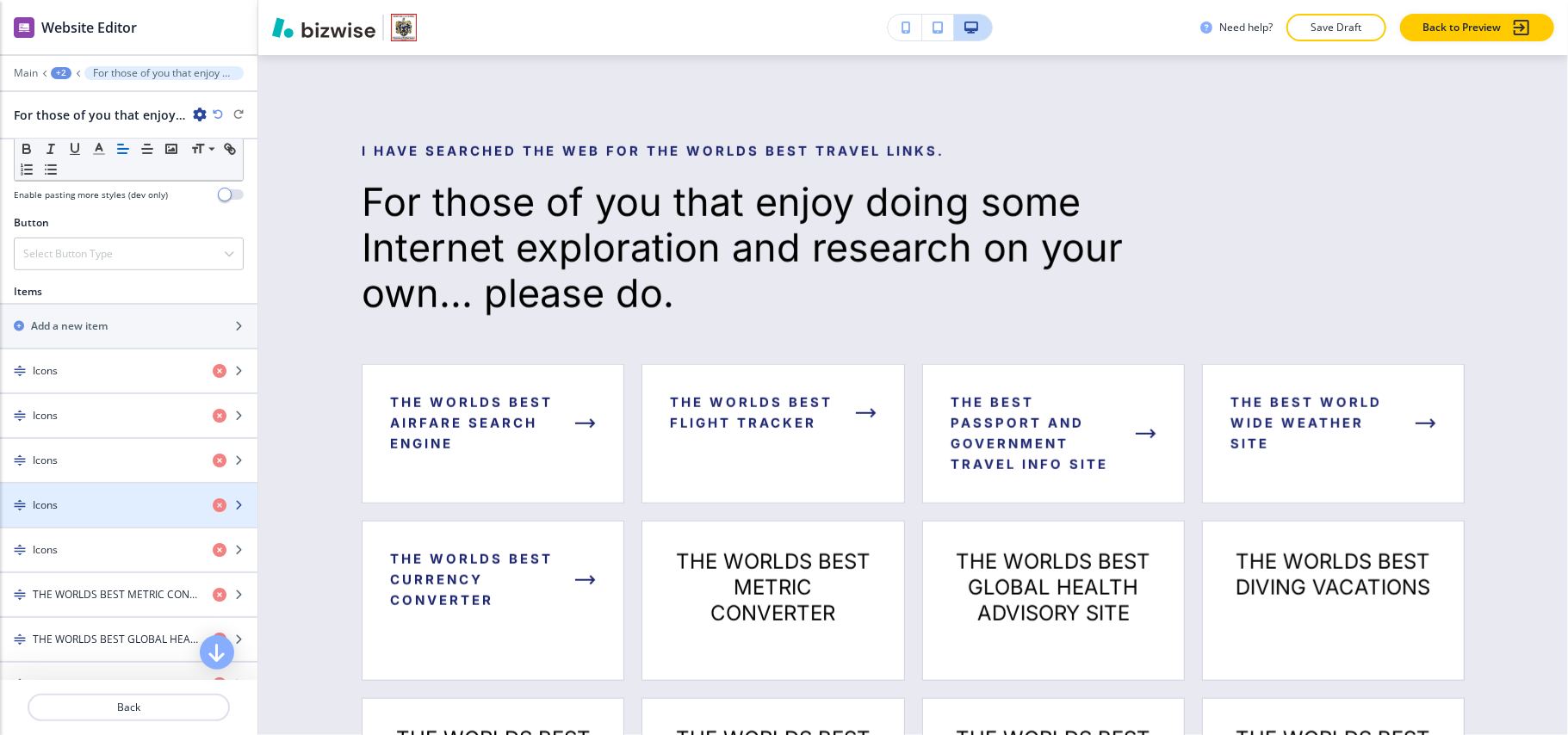
scroll to position [804, 0]
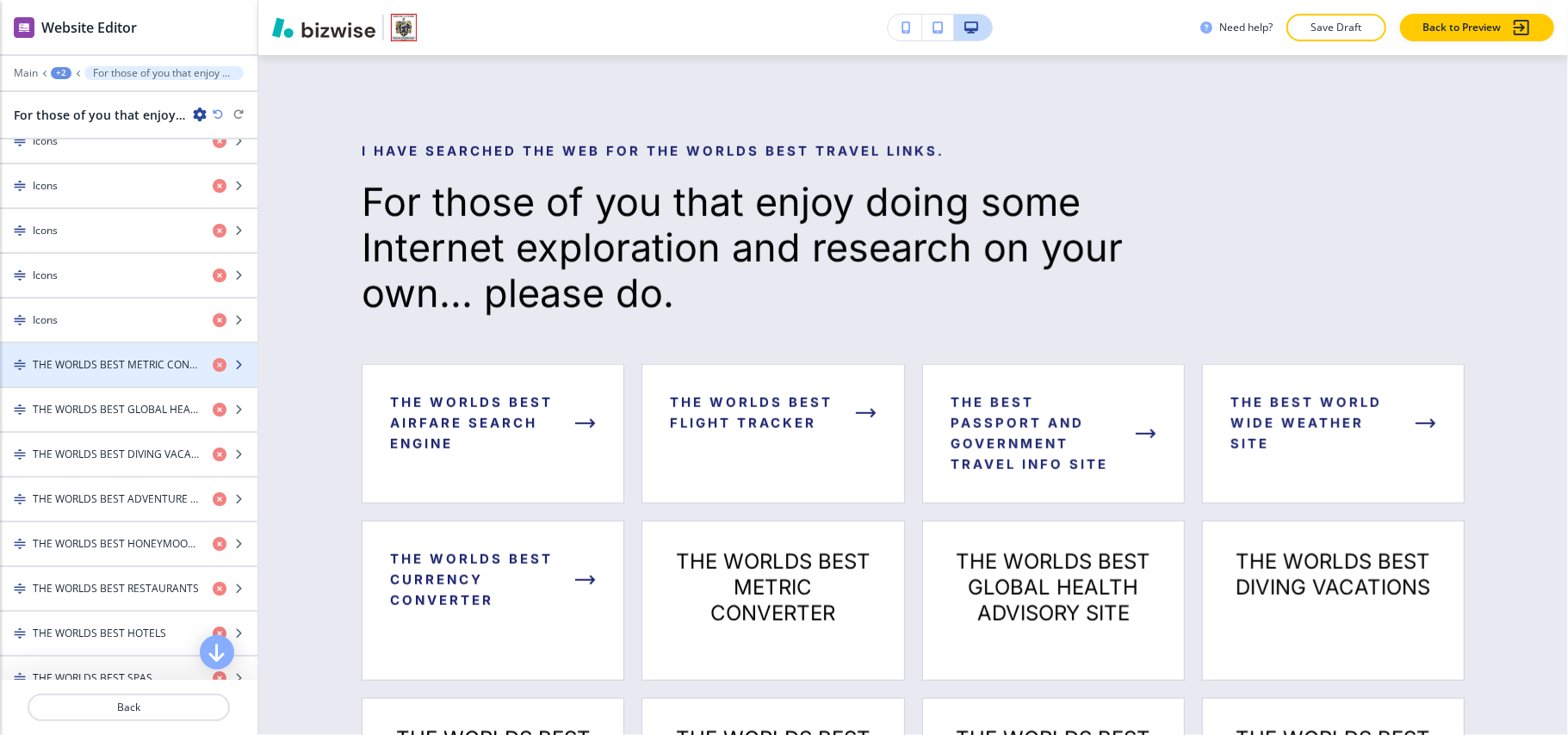
click at [89, 373] on h4 "THE WORLDS BEST METRIC CONVERTER" at bounding box center [116, 365] width 166 height 15
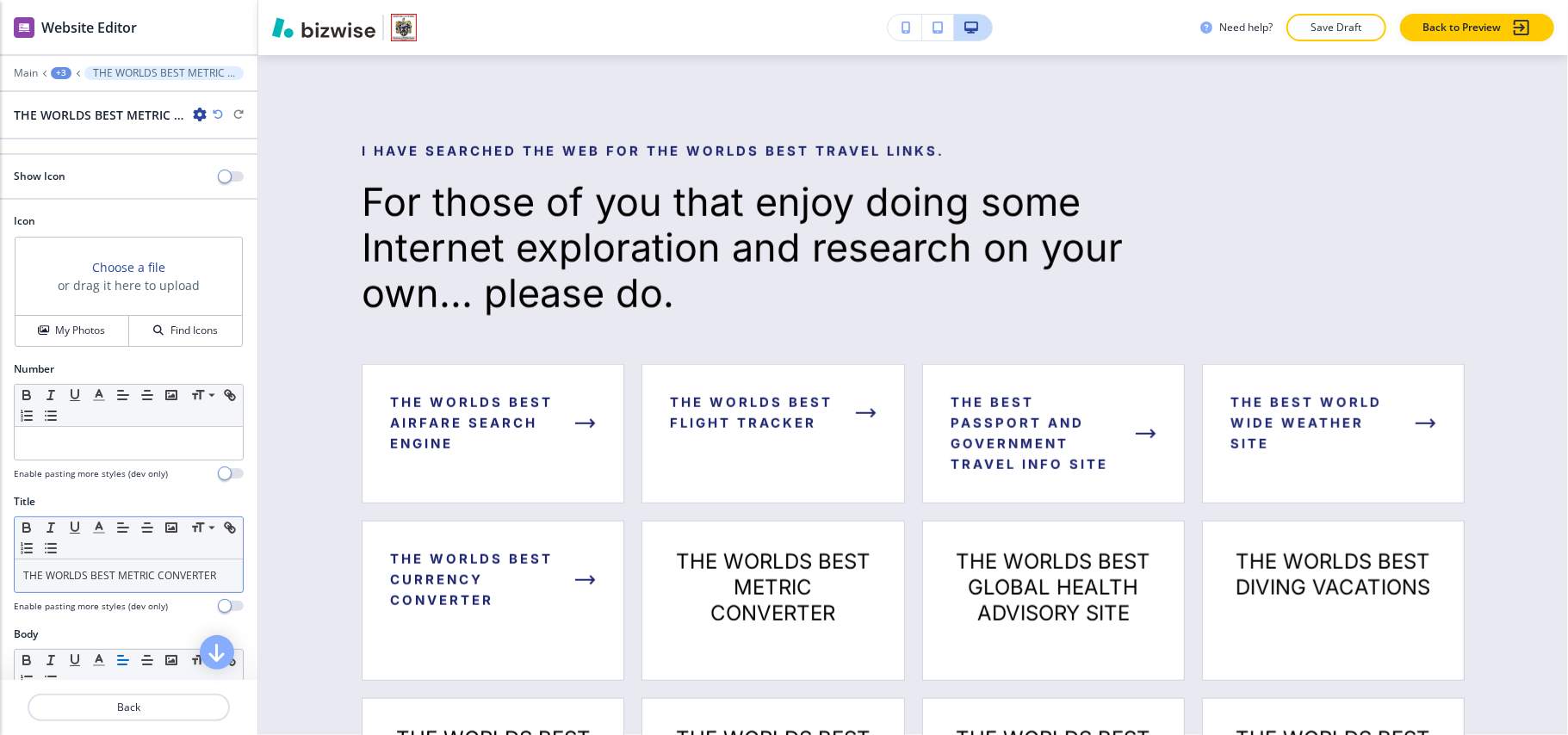
click at [120, 576] on link "THE WORLDS BEST METRIC CONVERTER" at bounding box center [119, 576] width 193 height 15
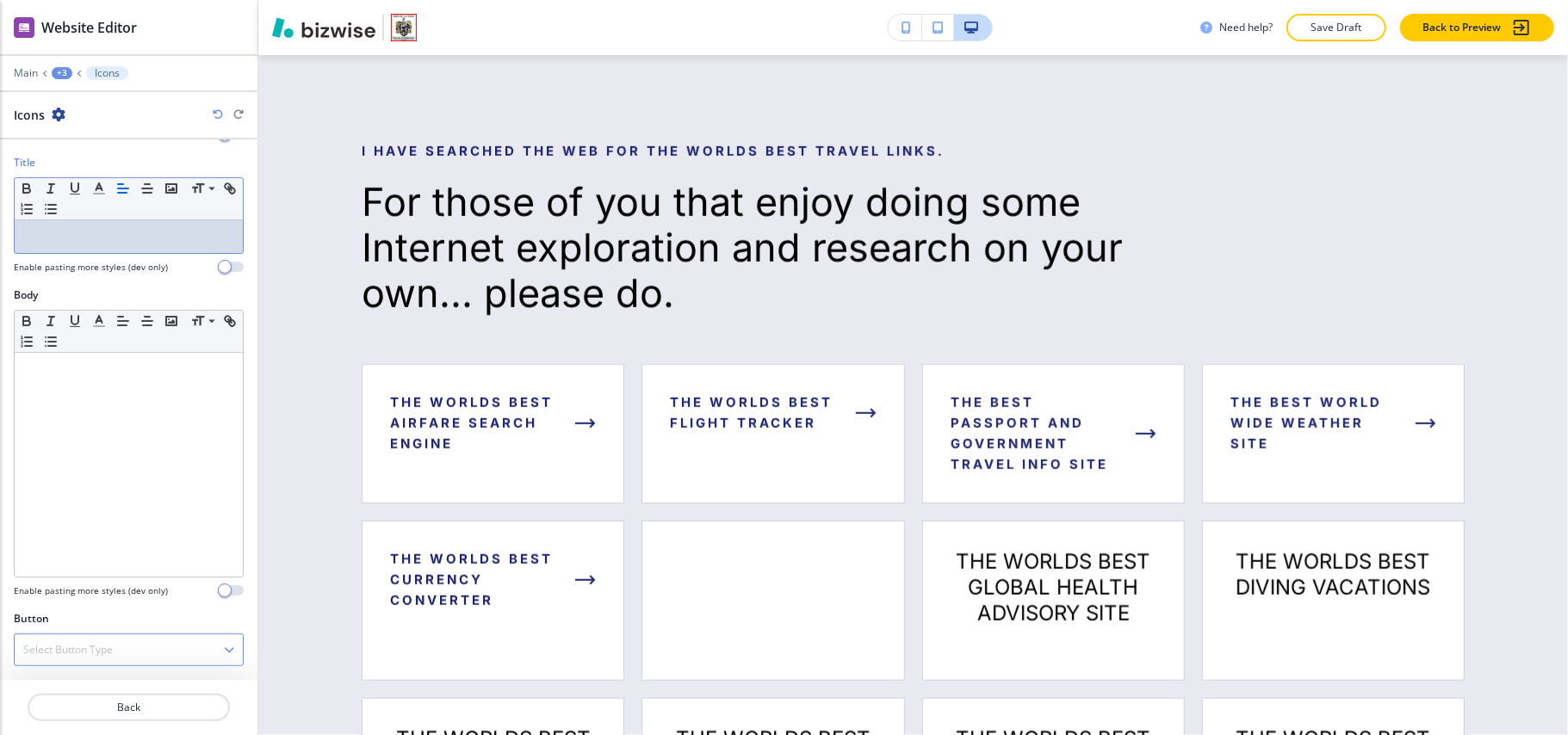
click at [73, 645] on h4 "Select Button Type" at bounding box center [68, 649] width 89 height 15
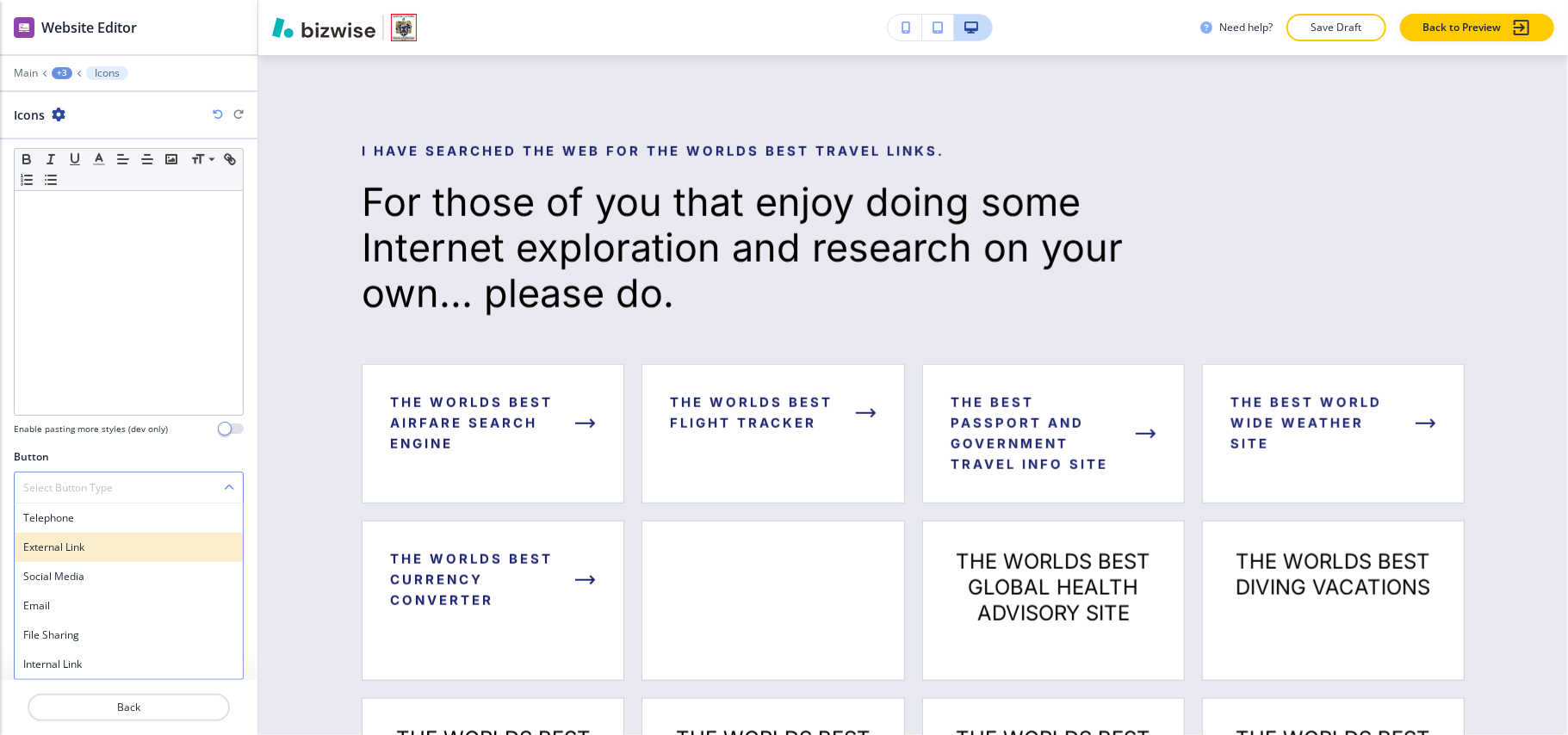
click at [72, 541] on h4 "External Link" at bounding box center [129, 547] width 211 height 15
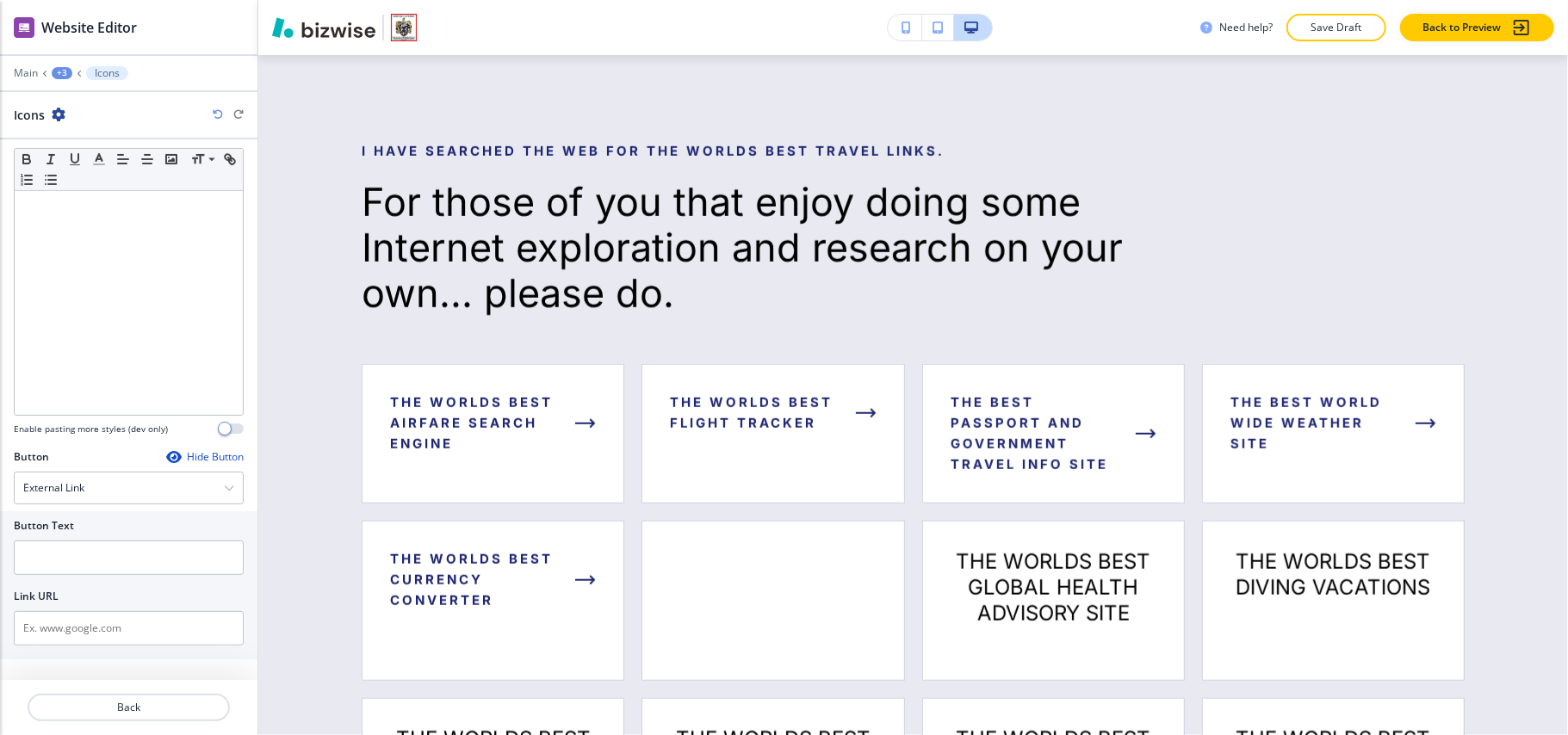
scroll to position [494, 0]
click at [134, 569] on input "text" at bounding box center [129, 565] width 230 height 35
paste input "THE WORLDS BEST METRIC CONVERTER"
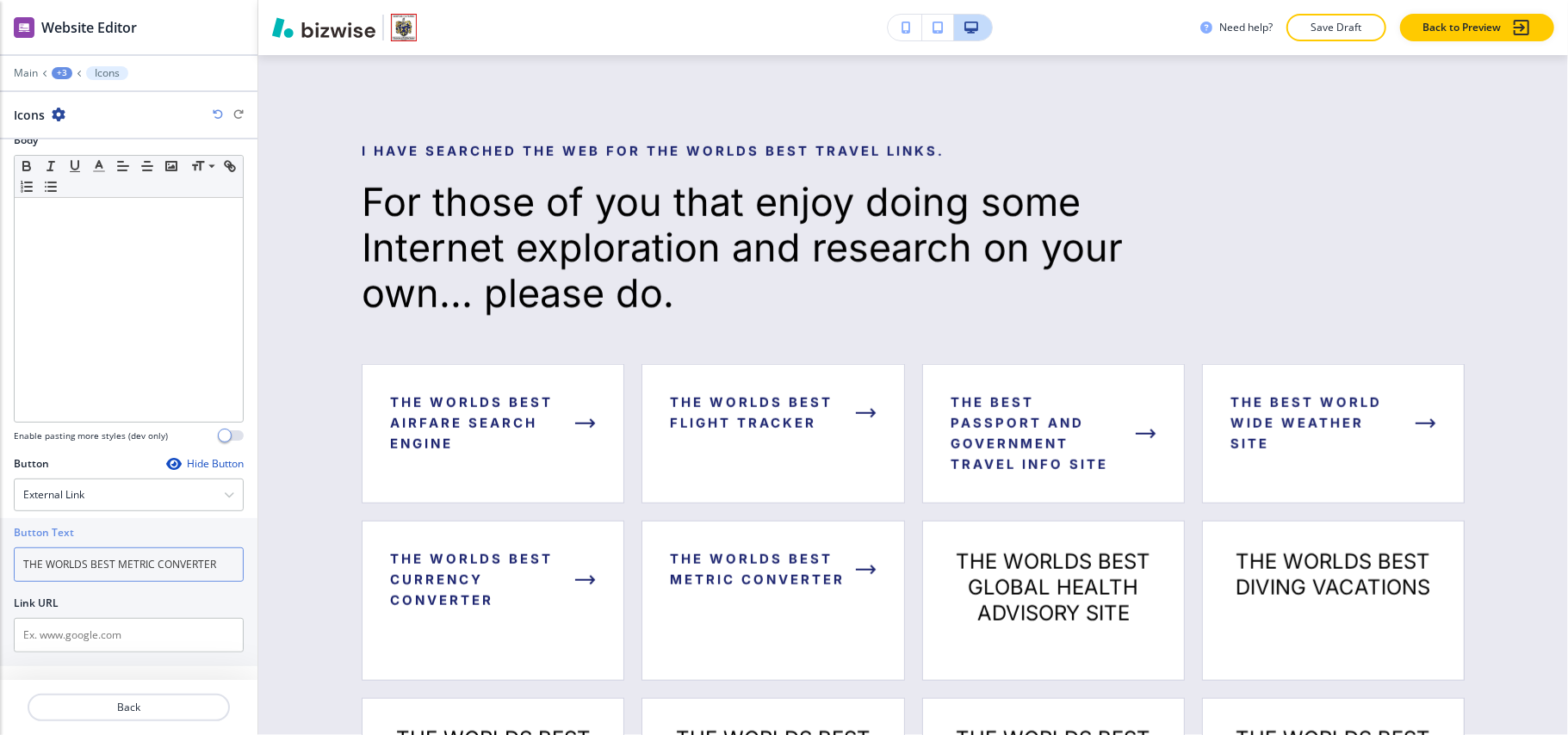
type input "THE WORLDS BEST METRIC CONVERTER"
click at [133, 646] on input "text" at bounding box center [129, 635] width 230 height 35
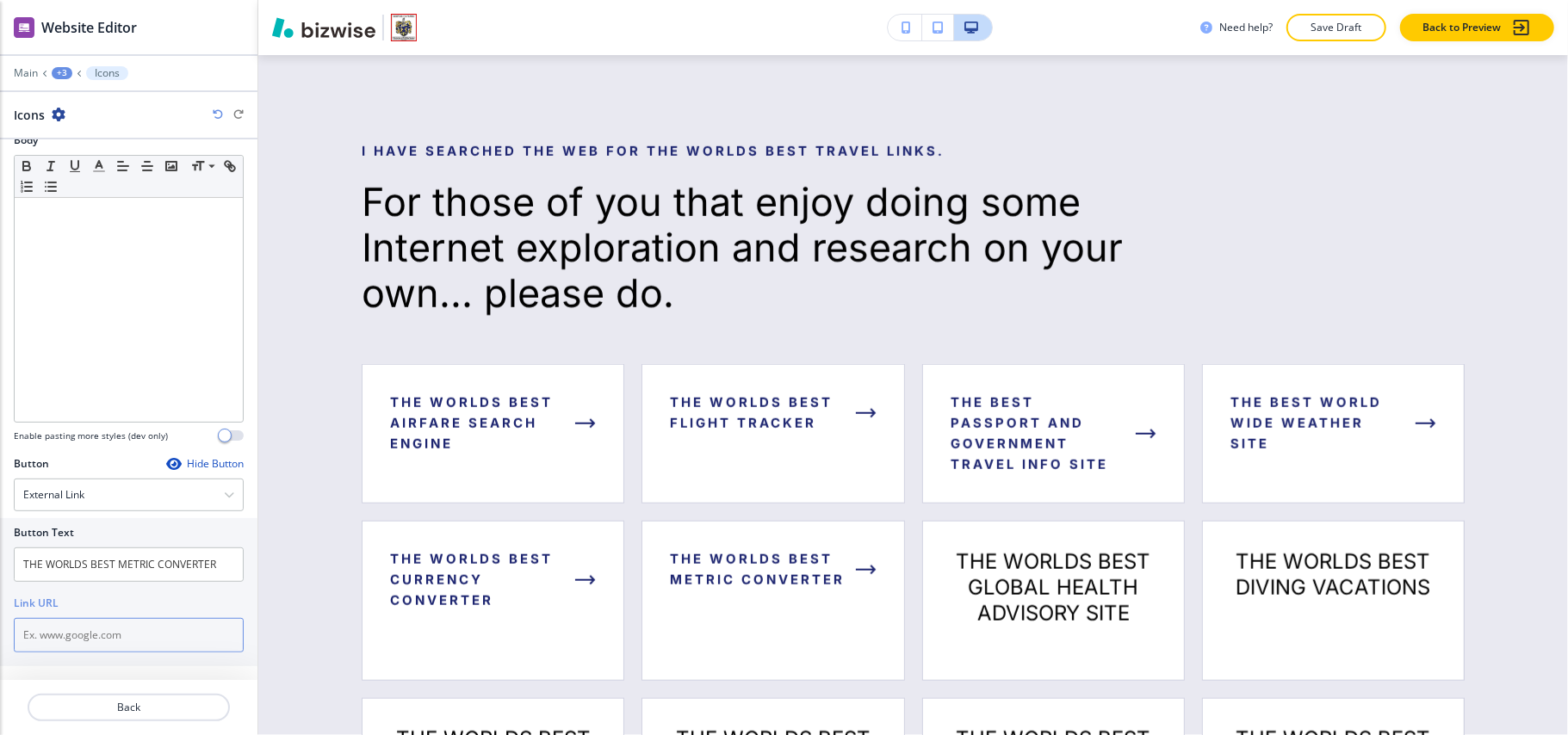
paste input "https://www.metric-conversions.org/conversion-calculators.htm"
type input "https://www.metric-conversions.org/conversion-calculators.htm"
click at [146, 708] on p "Back" at bounding box center [129, 708] width 199 height 15
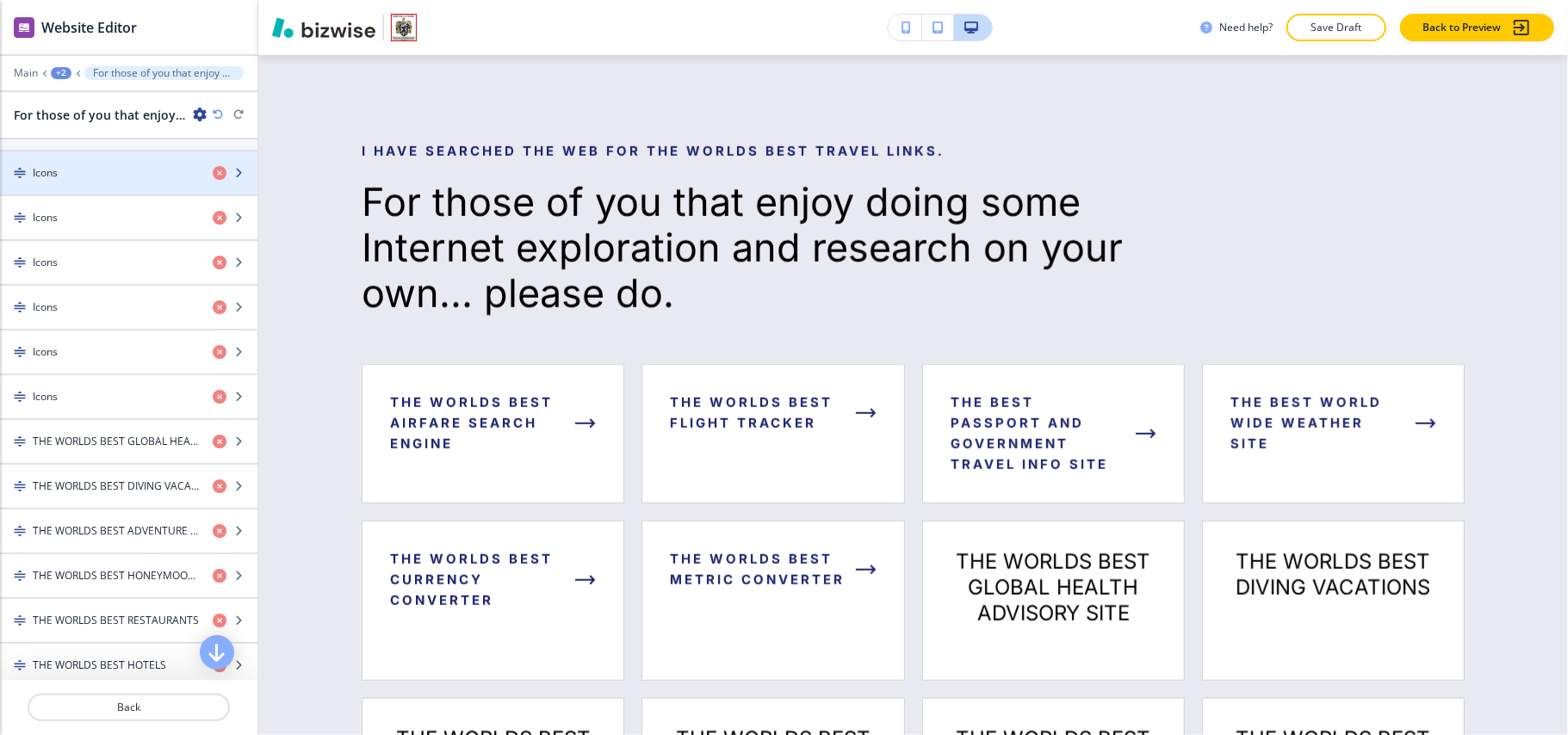
scroll to position [804, 0]
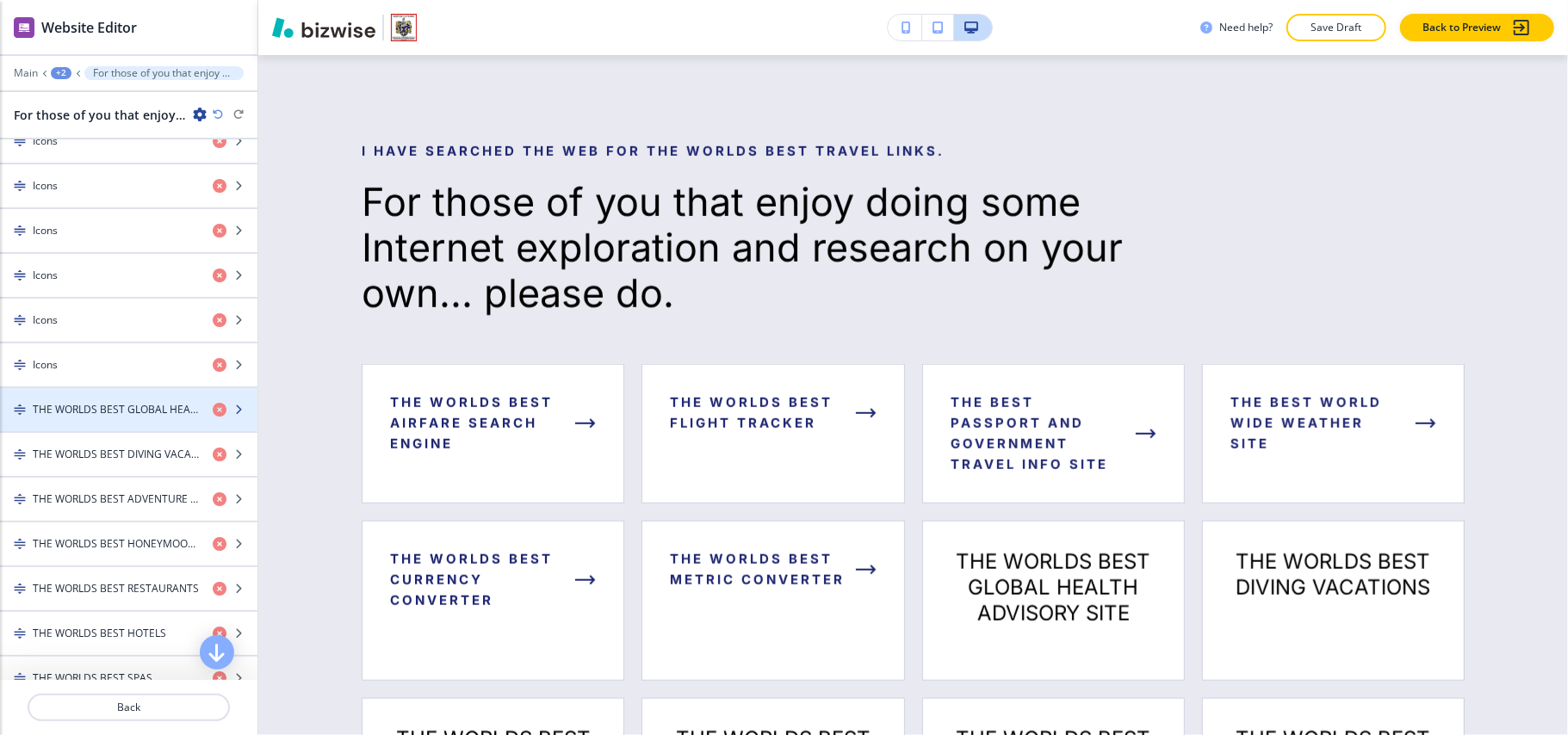
click at [121, 414] on h4 "THE WORLDS BEST GLOBAL HEALTH ADVISORY SITE" at bounding box center [116, 410] width 166 height 15
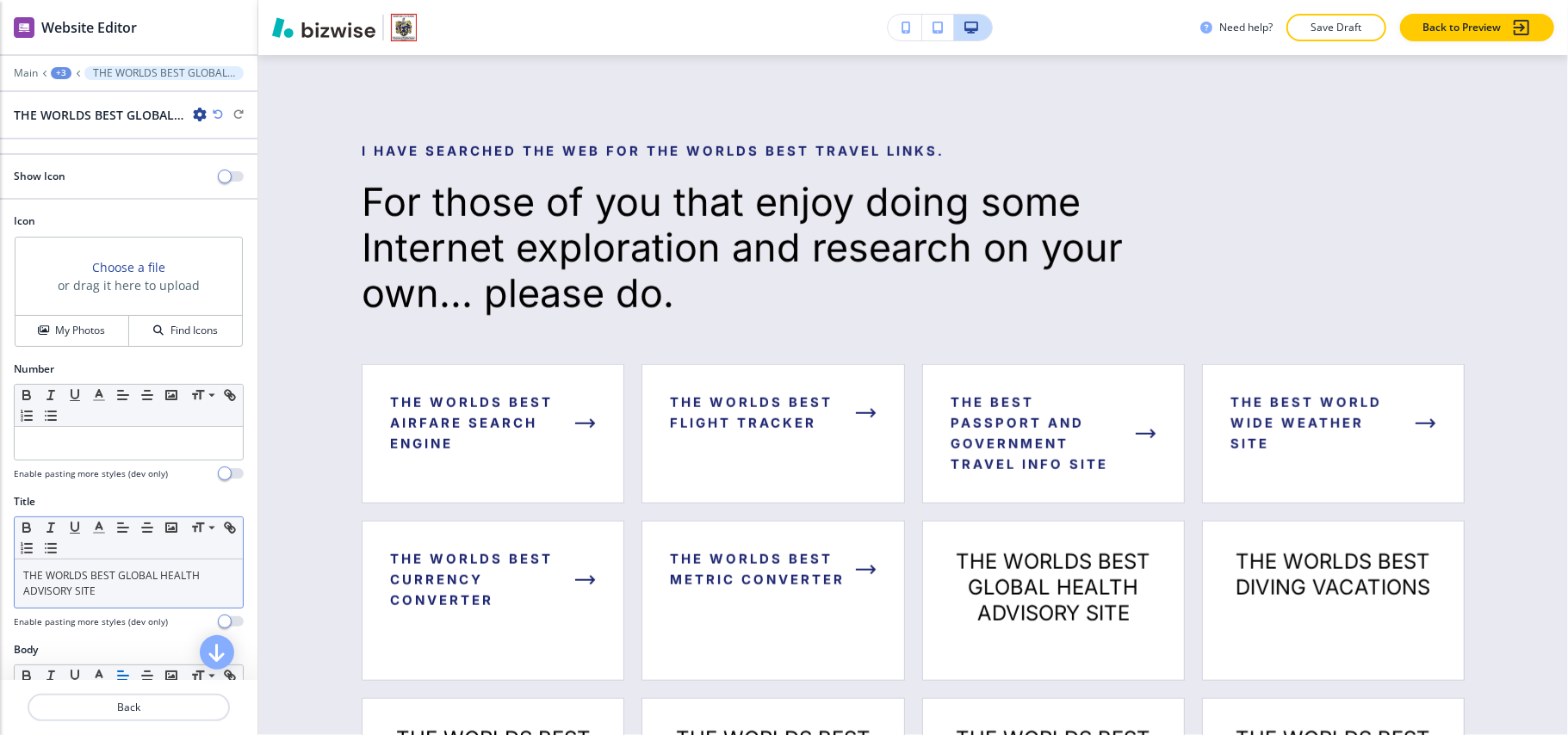
click at [100, 584] on p "THE WORLDS BEST GLOBAL HEALTH ADVISORY SITE" at bounding box center [129, 584] width 211 height 31
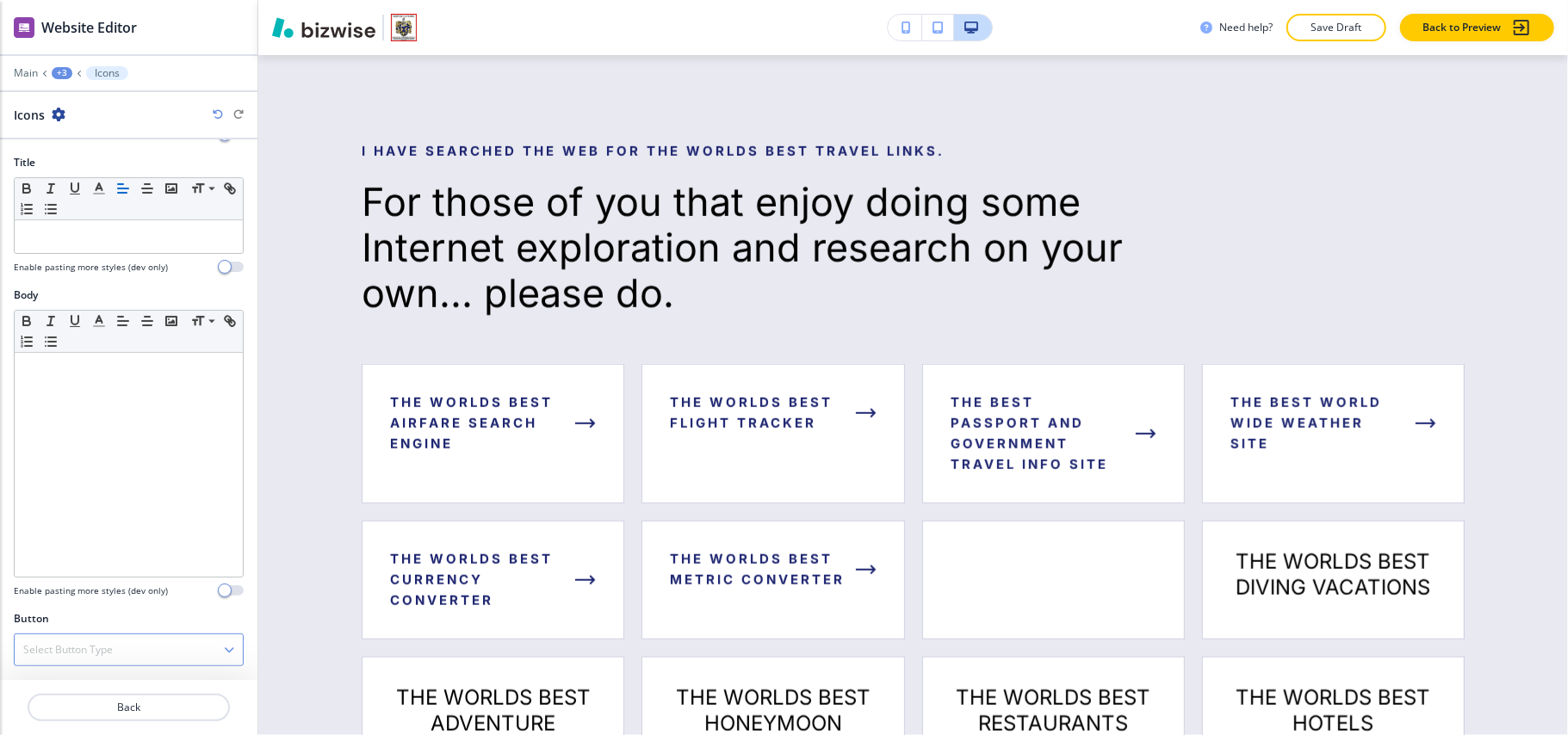
click at [118, 634] on div "Select Button Type" at bounding box center [129, 649] width 228 height 31
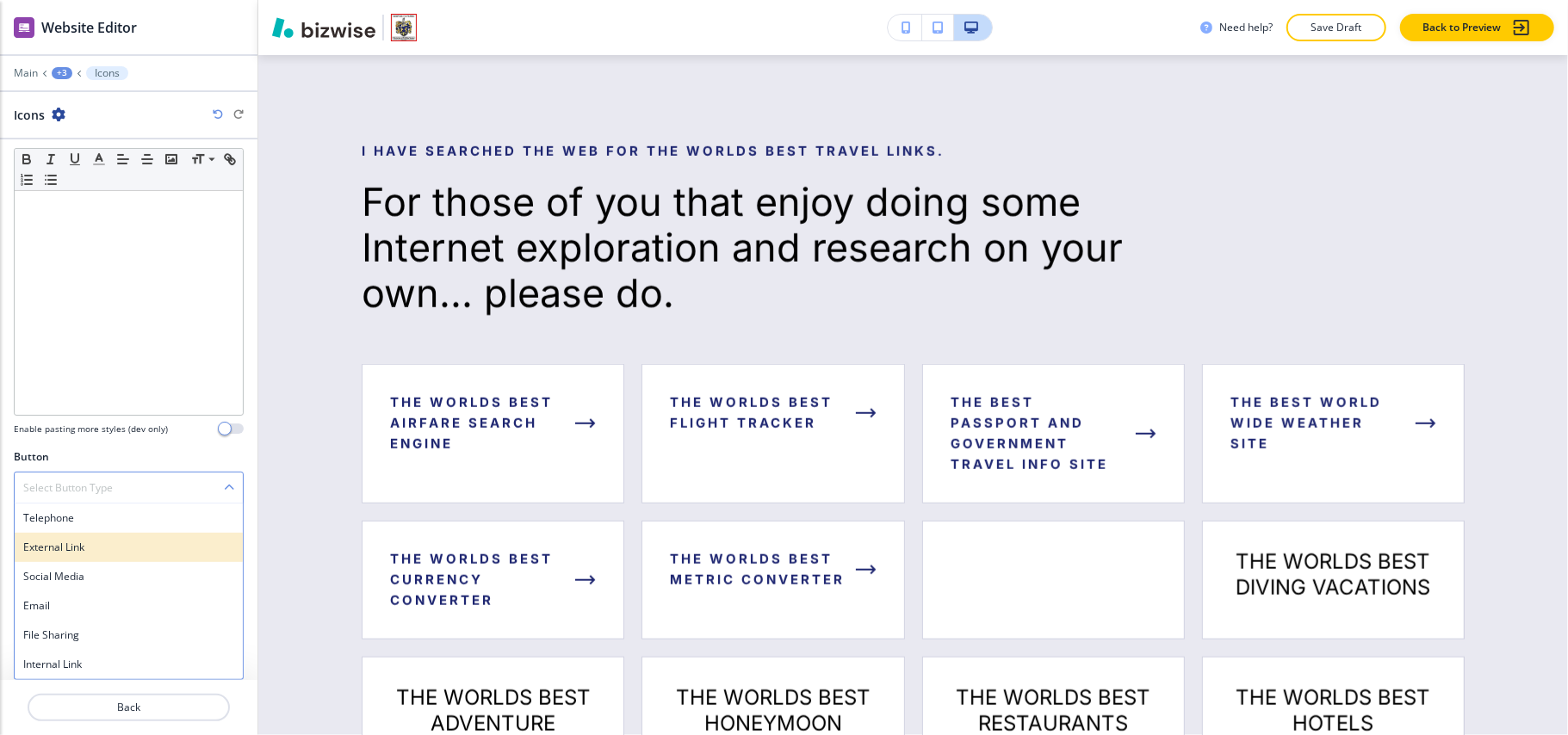
click at [83, 553] on h4 "External Link" at bounding box center [129, 547] width 211 height 15
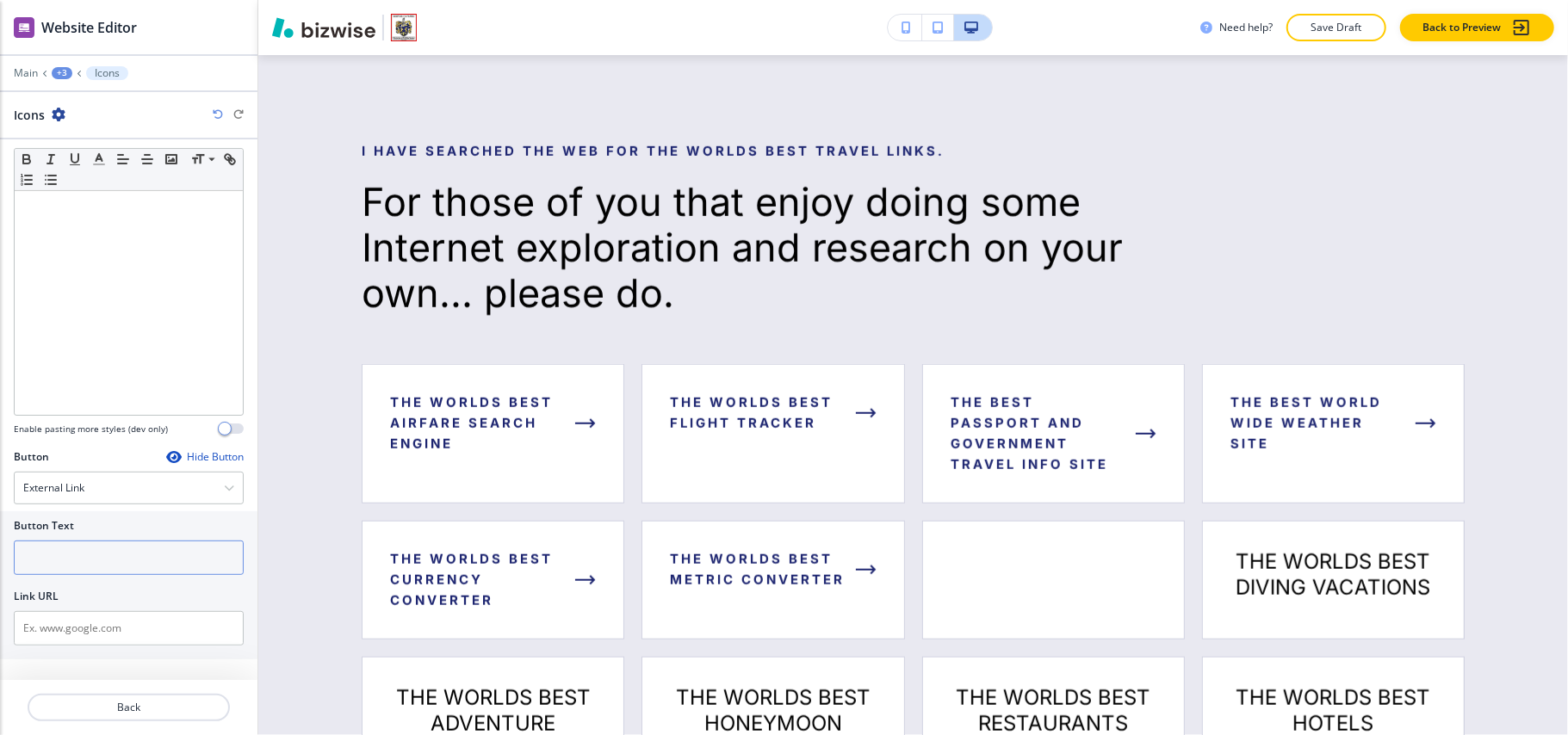
scroll to position [494, 0]
click at [98, 575] on input "text" at bounding box center [129, 565] width 230 height 35
paste input "THE WORLDS BEST GLOBAL HEALTH ADVISORY SITE"
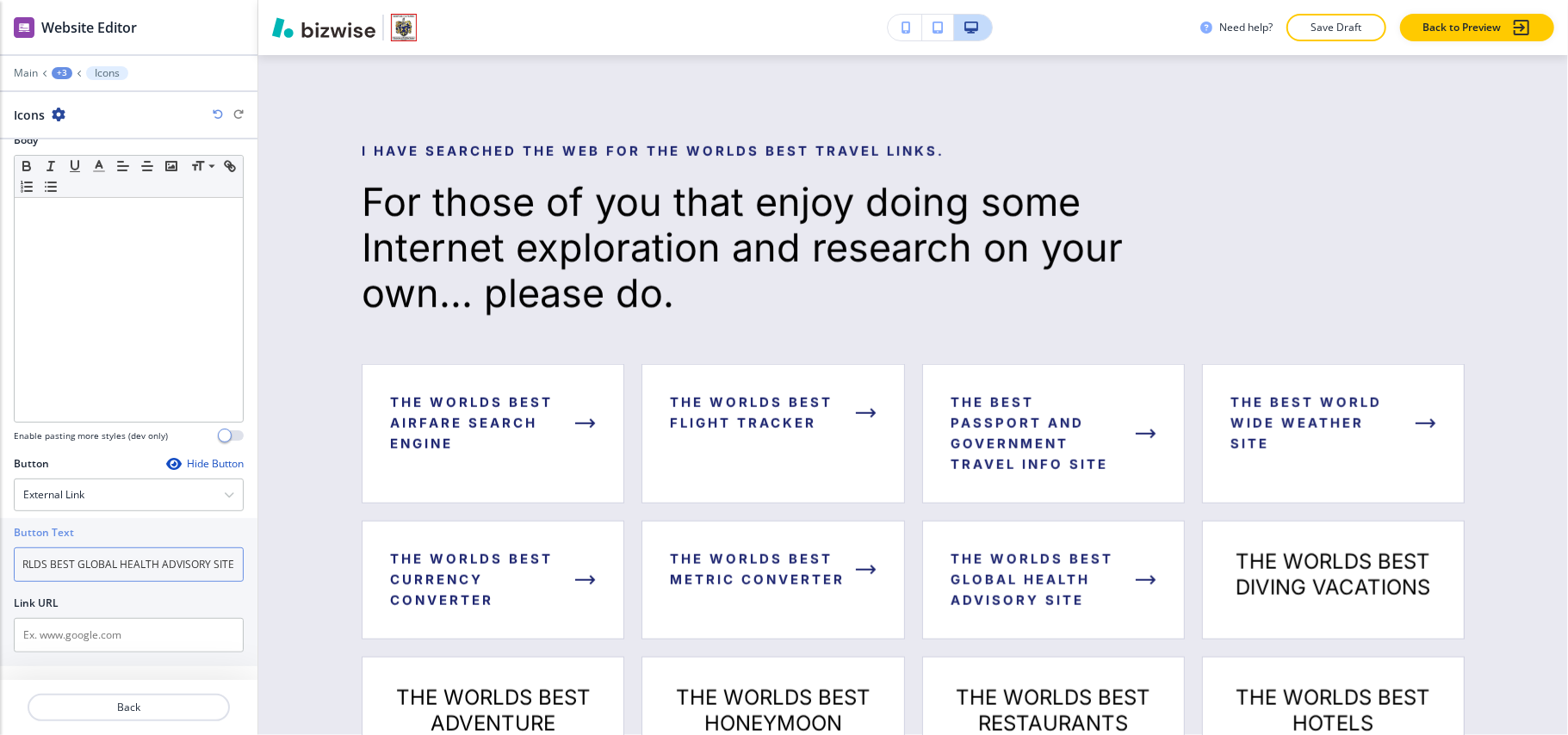
scroll to position [508, 0]
type input "THE WORLDS BEST GLOBAL HEALTH ADVISORY SITE"
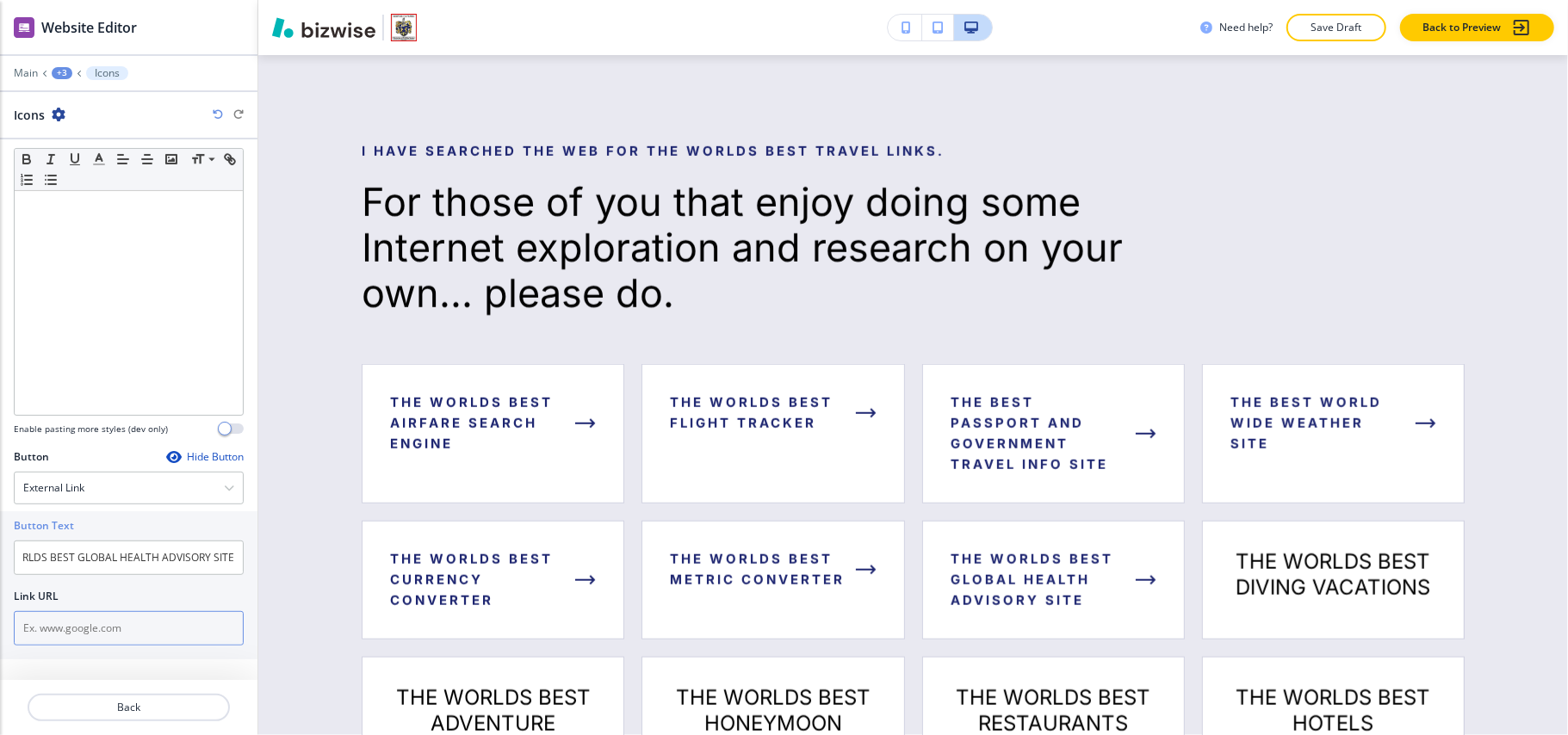
click at [107, 637] on input "text" at bounding box center [129, 628] width 230 height 35
click at [93, 628] on input "text" at bounding box center [129, 628] width 230 height 35
paste input "https://www.cdc.gov/travel"
type input "https://www.cdc.gov/travel"
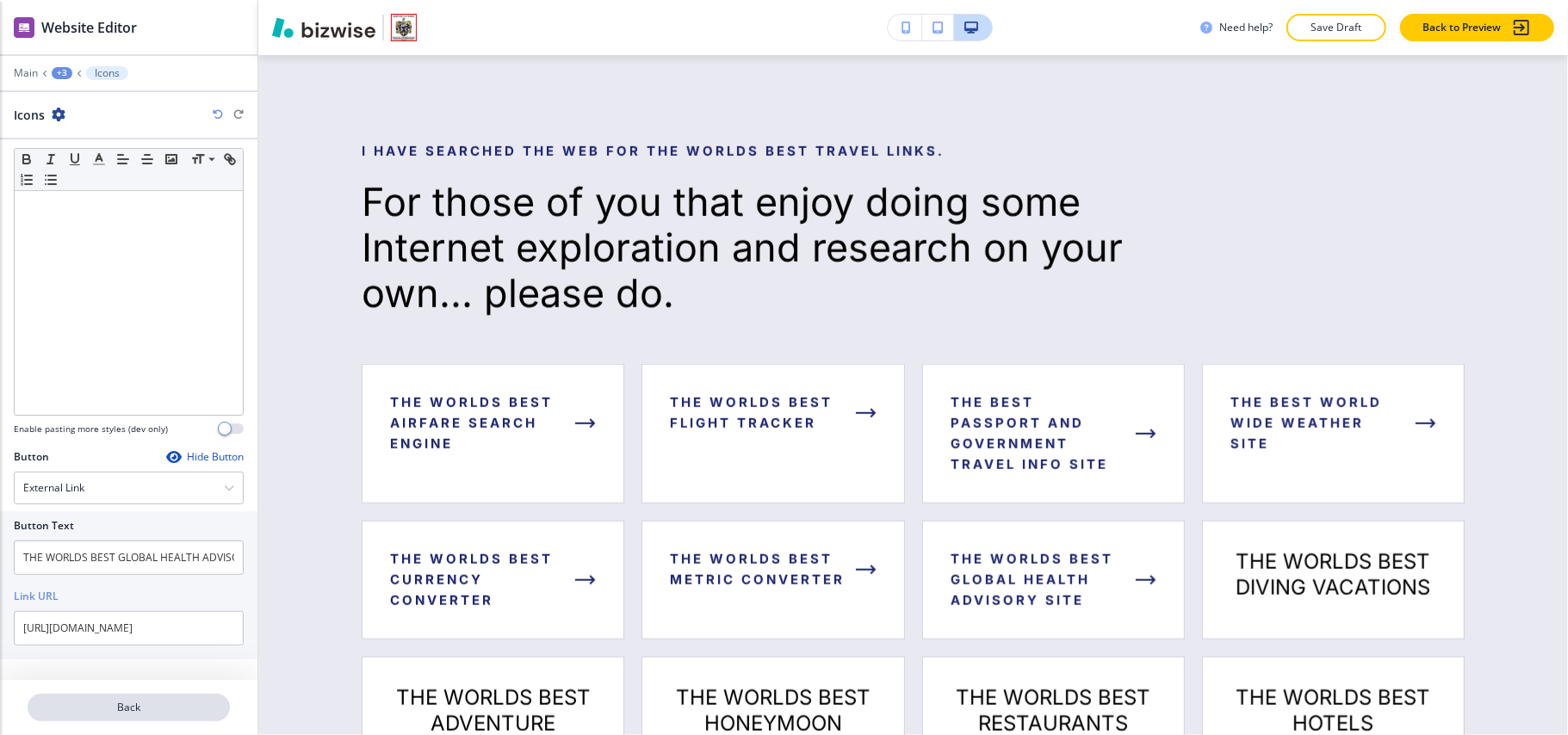
click at [118, 703] on p "Back" at bounding box center [129, 708] width 199 height 15
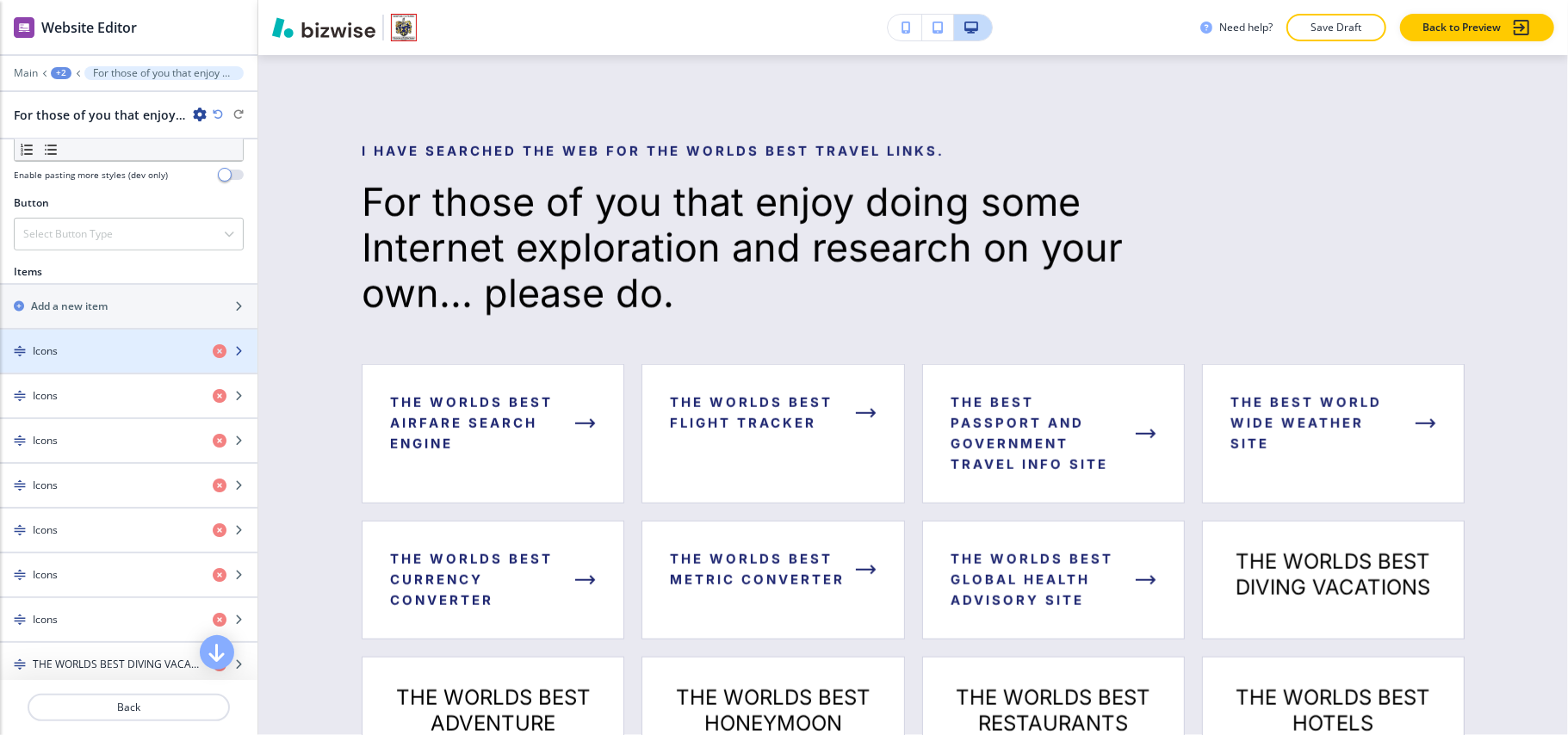
scroll to position [804, 0]
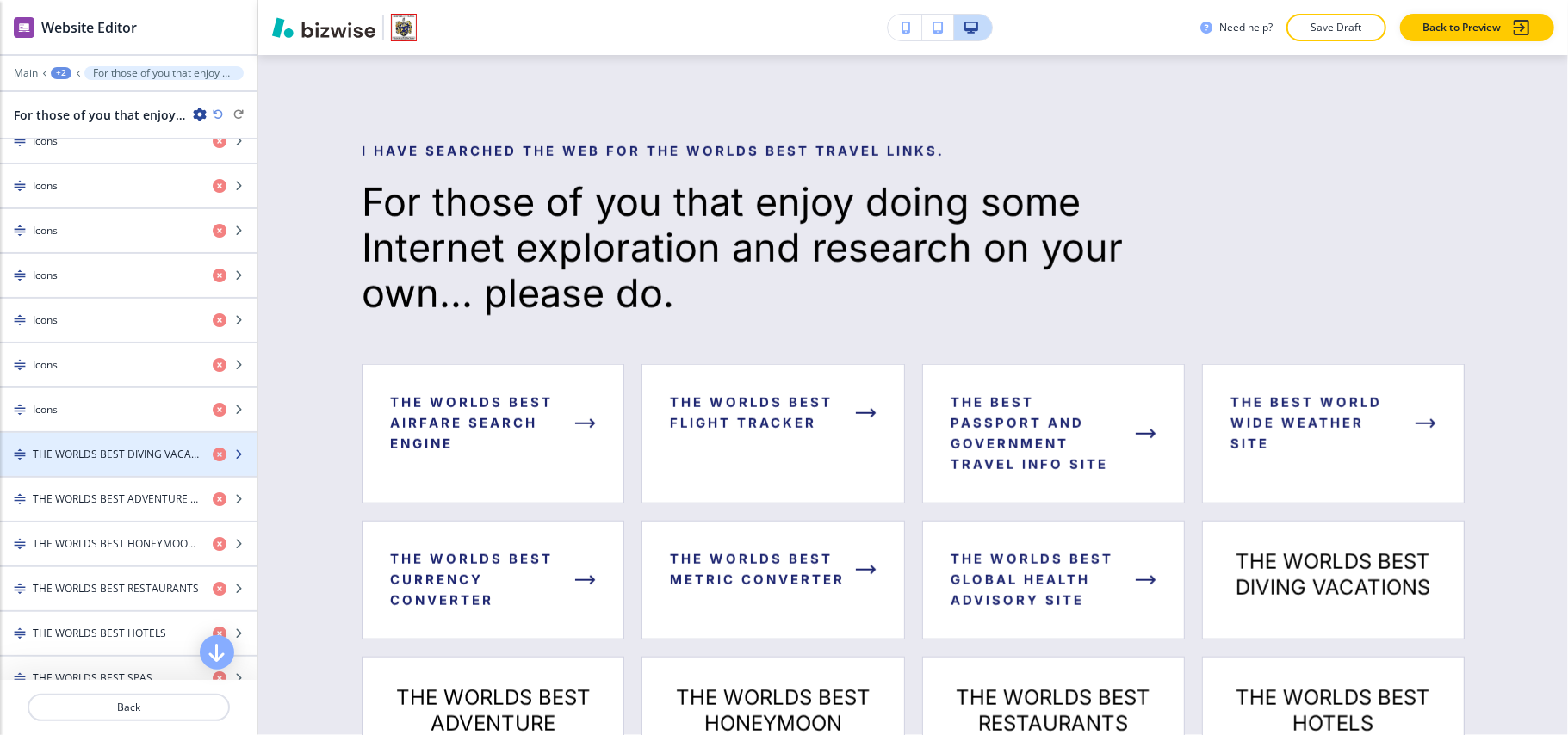
click at [95, 462] on h4 "THE WORLDS BEST DIVING VACATIONS" at bounding box center [116, 454] width 166 height 15
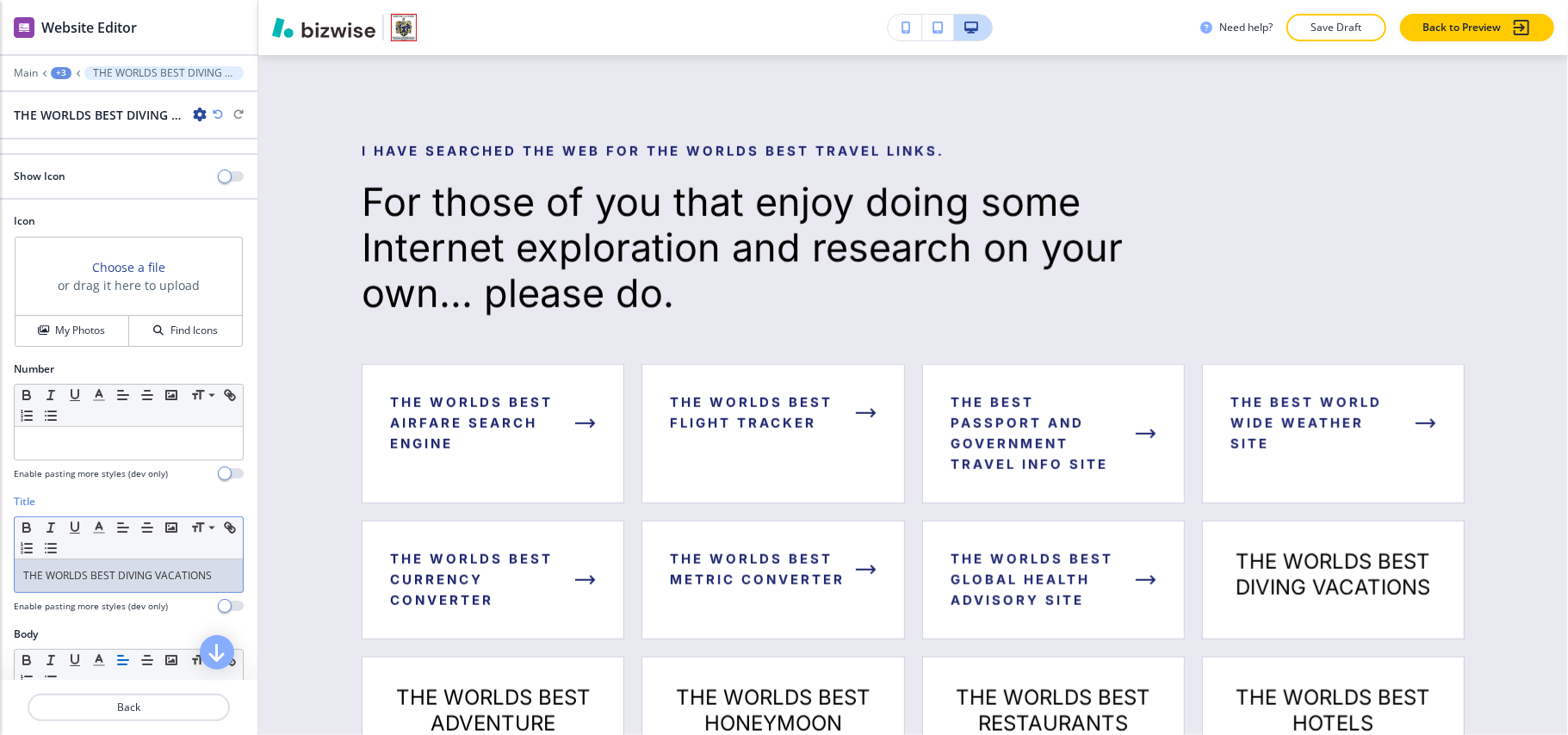
click at [147, 583] on link "THE WORLDS BEST DIVING VACATIONS" at bounding box center [118, 576] width 189 height 15
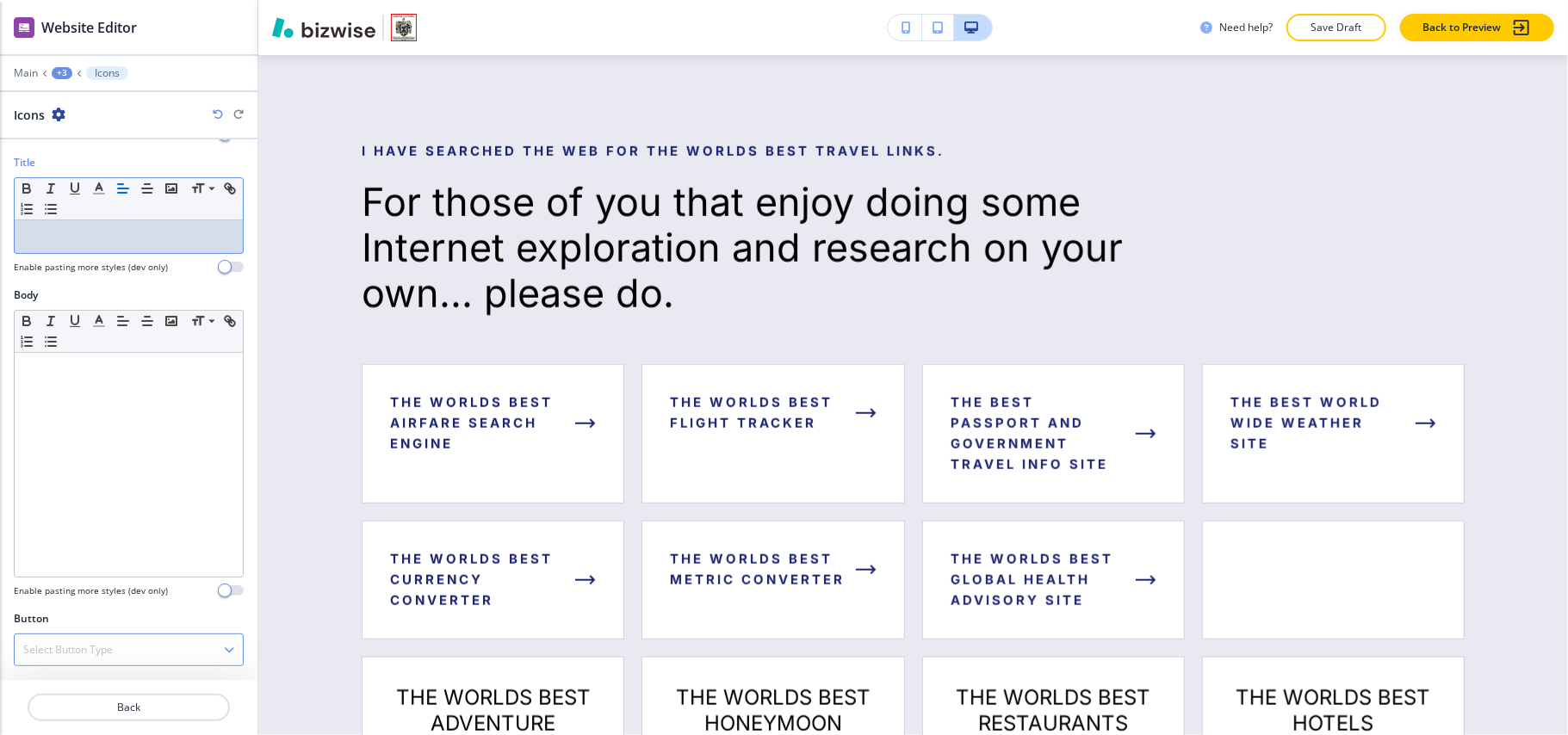
click at [84, 646] on h4 "Select Button Type" at bounding box center [68, 649] width 89 height 15
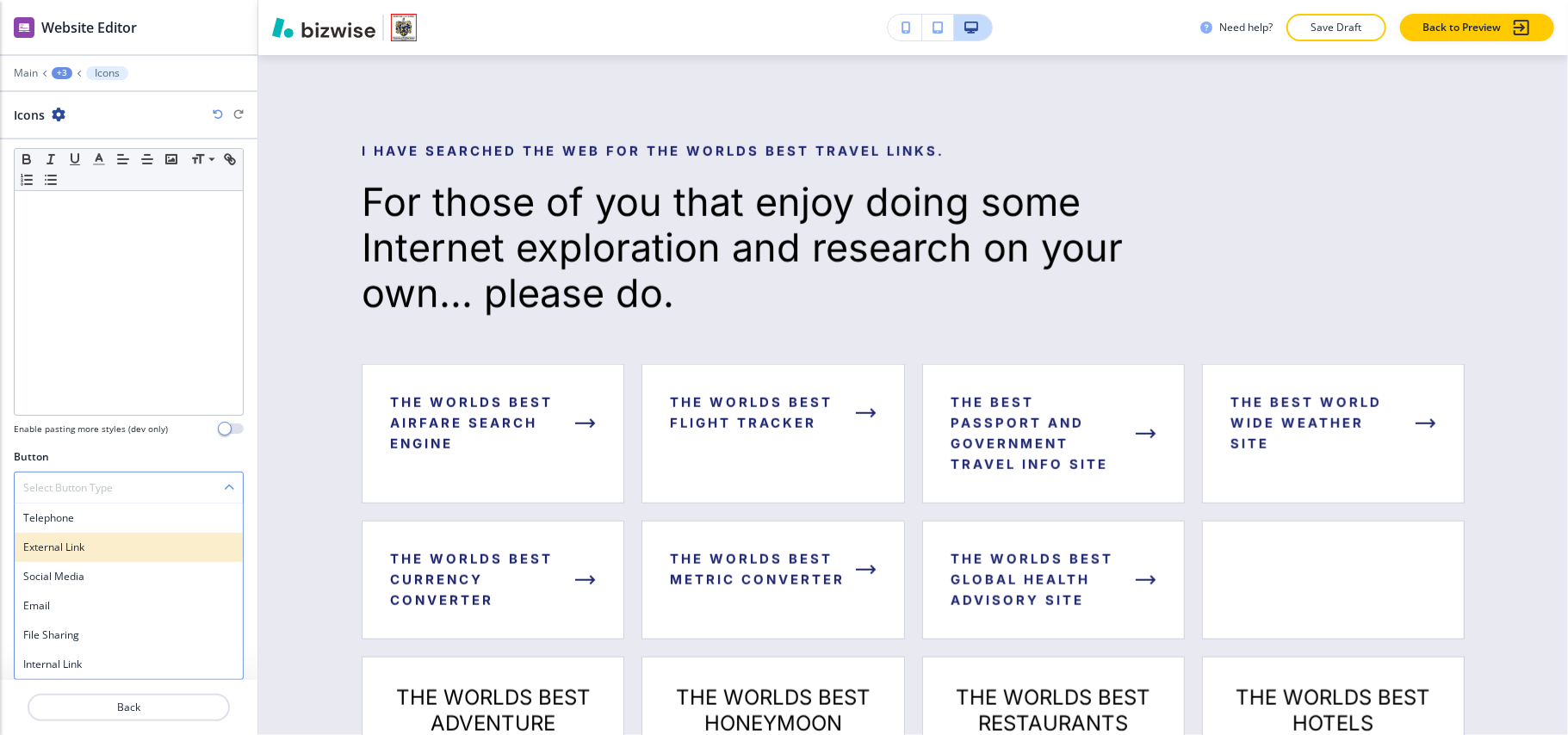
click at [81, 551] on h4 "External Link" at bounding box center [129, 547] width 211 height 15
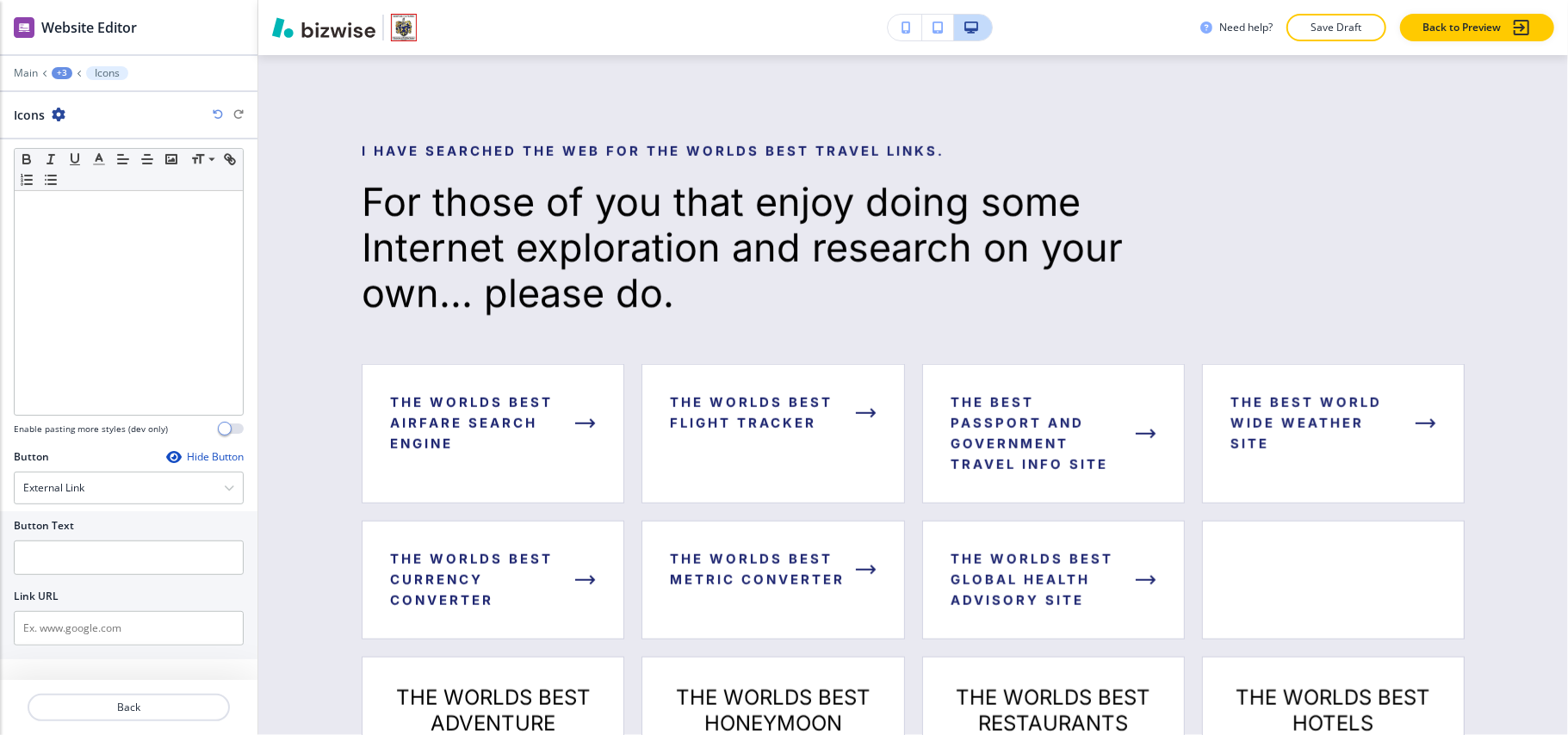
scroll to position [494, 0]
click at [101, 561] on input "text" at bounding box center [129, 565] width 230 height 35
paste input "THE WORLDS BEST DIVING VACATIONS"
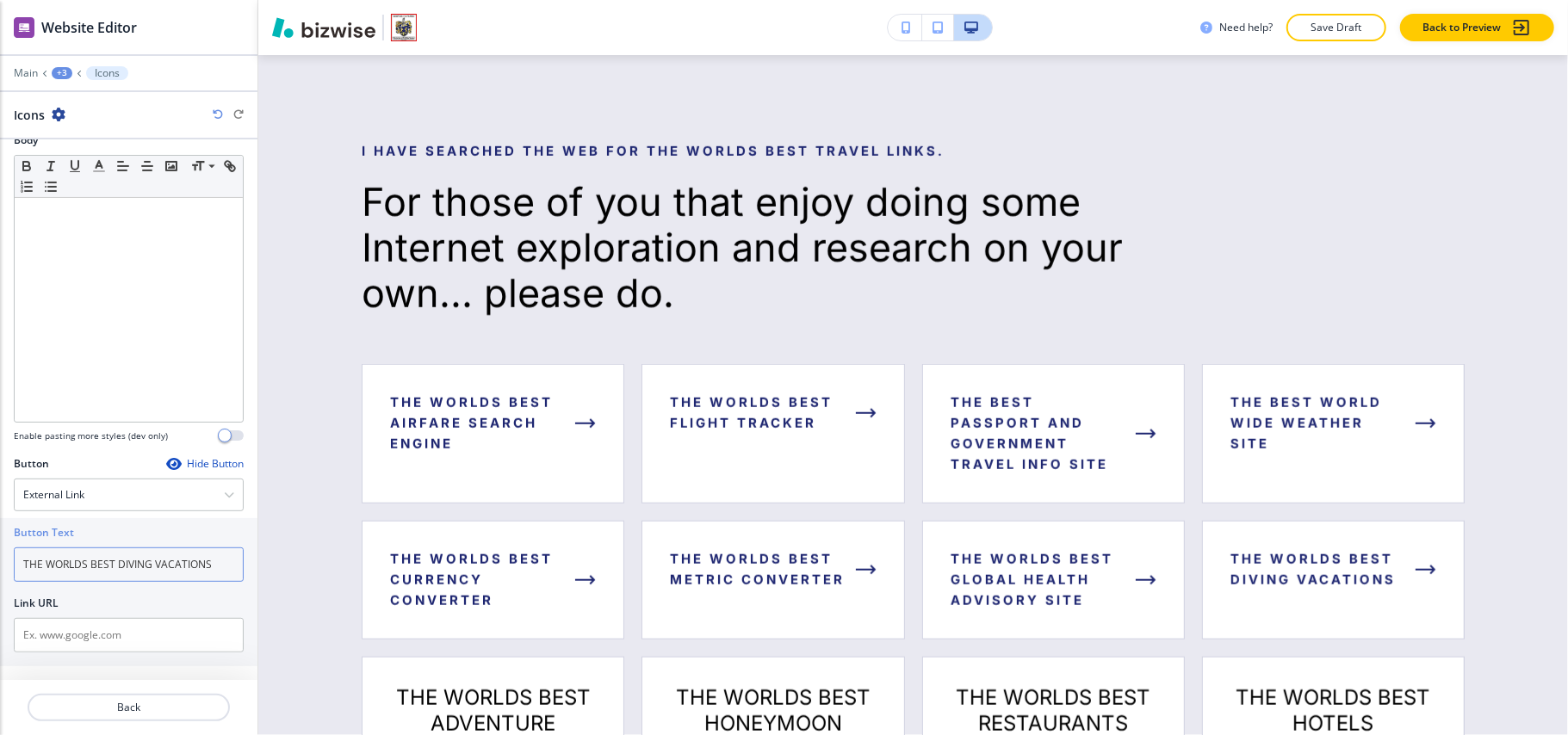
type input "THE WORLDS BEST DIVING VACATIONS"
click at [172, 652] on input "text" at bounding box center [129, 635] width 230 height 35
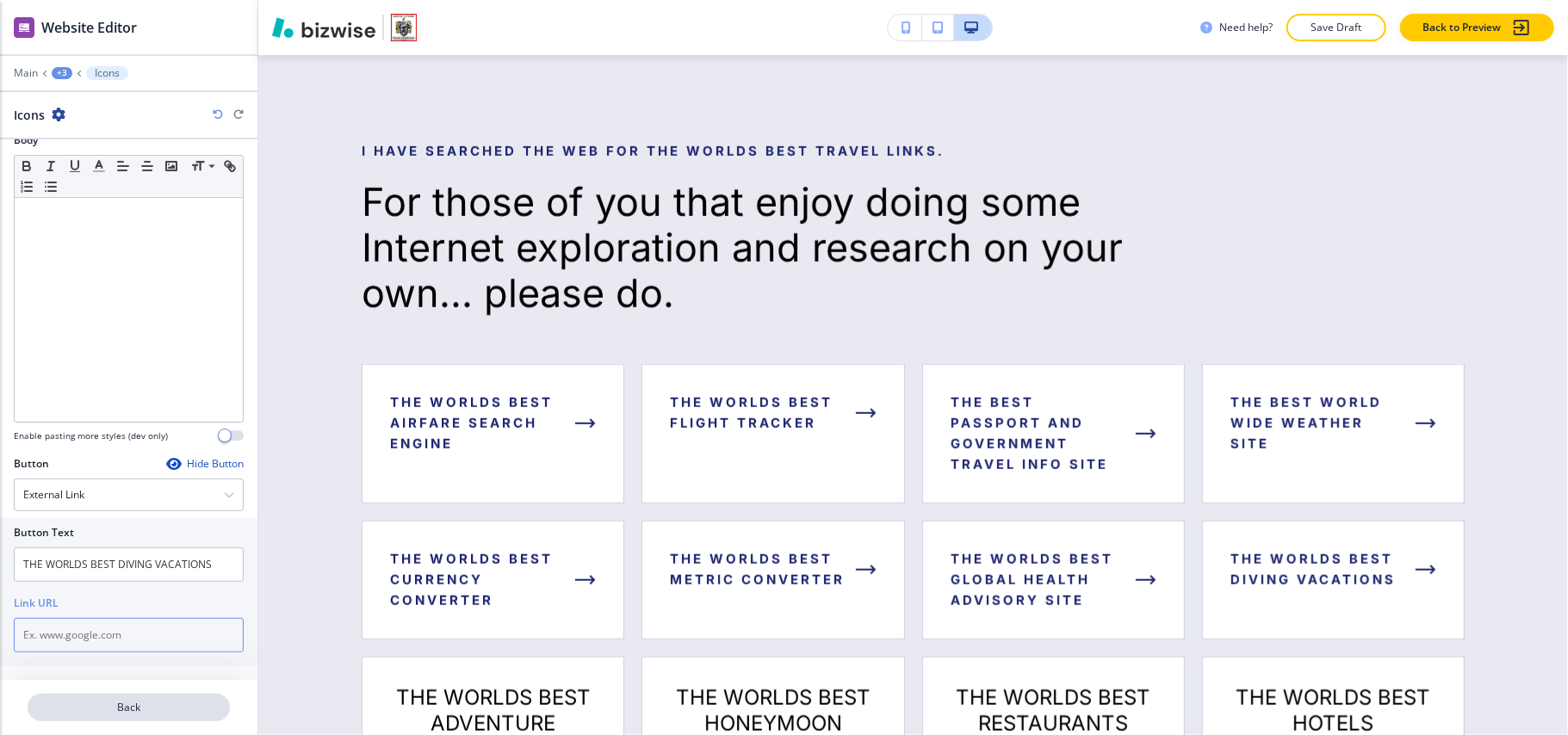
paste input "https://www.scubapro.com/"
type input "https://www.scubapro.com/"
click at [159, 712] on p "Back" at bounding box center [129, 708] width 199 height 15
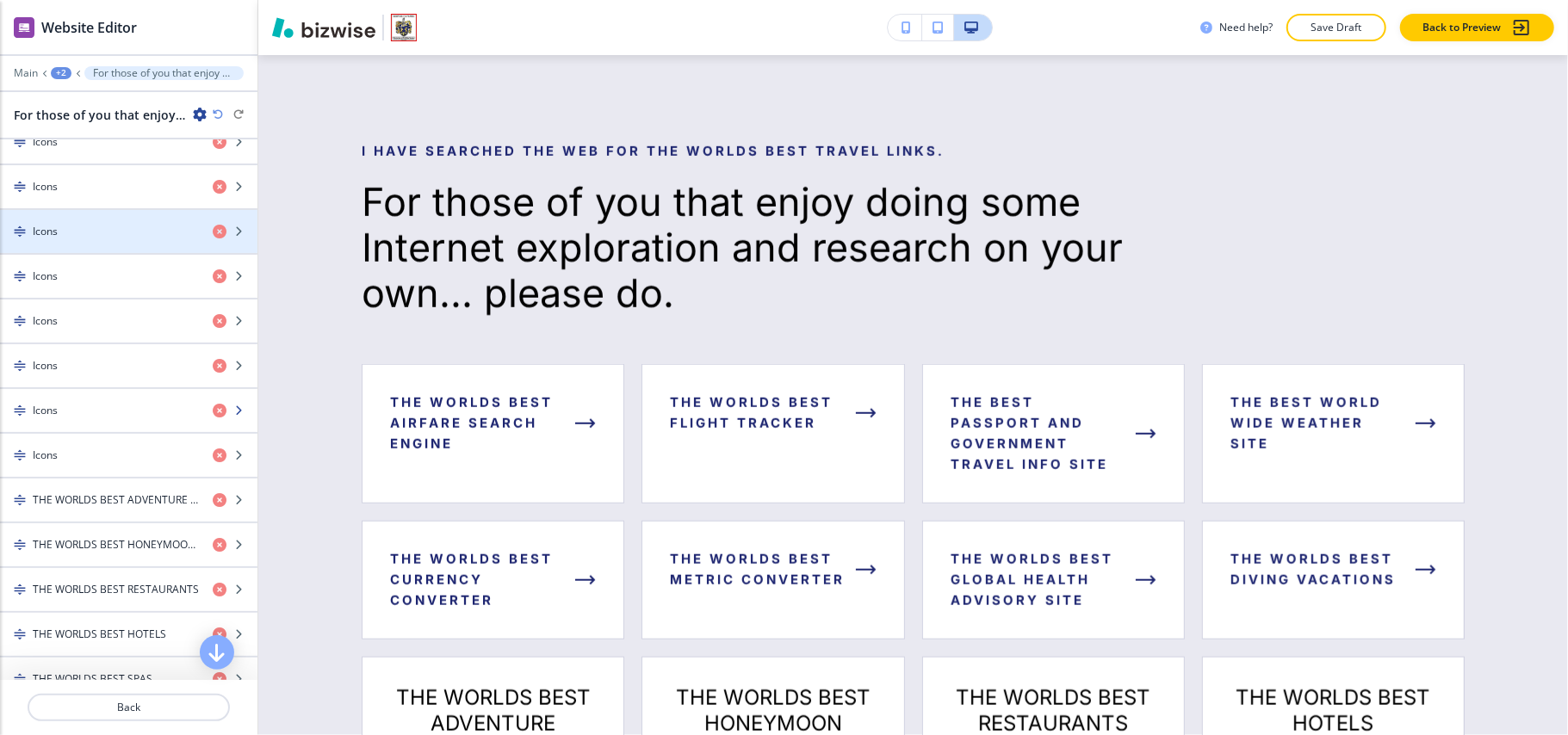
scroll to position [804, 0]
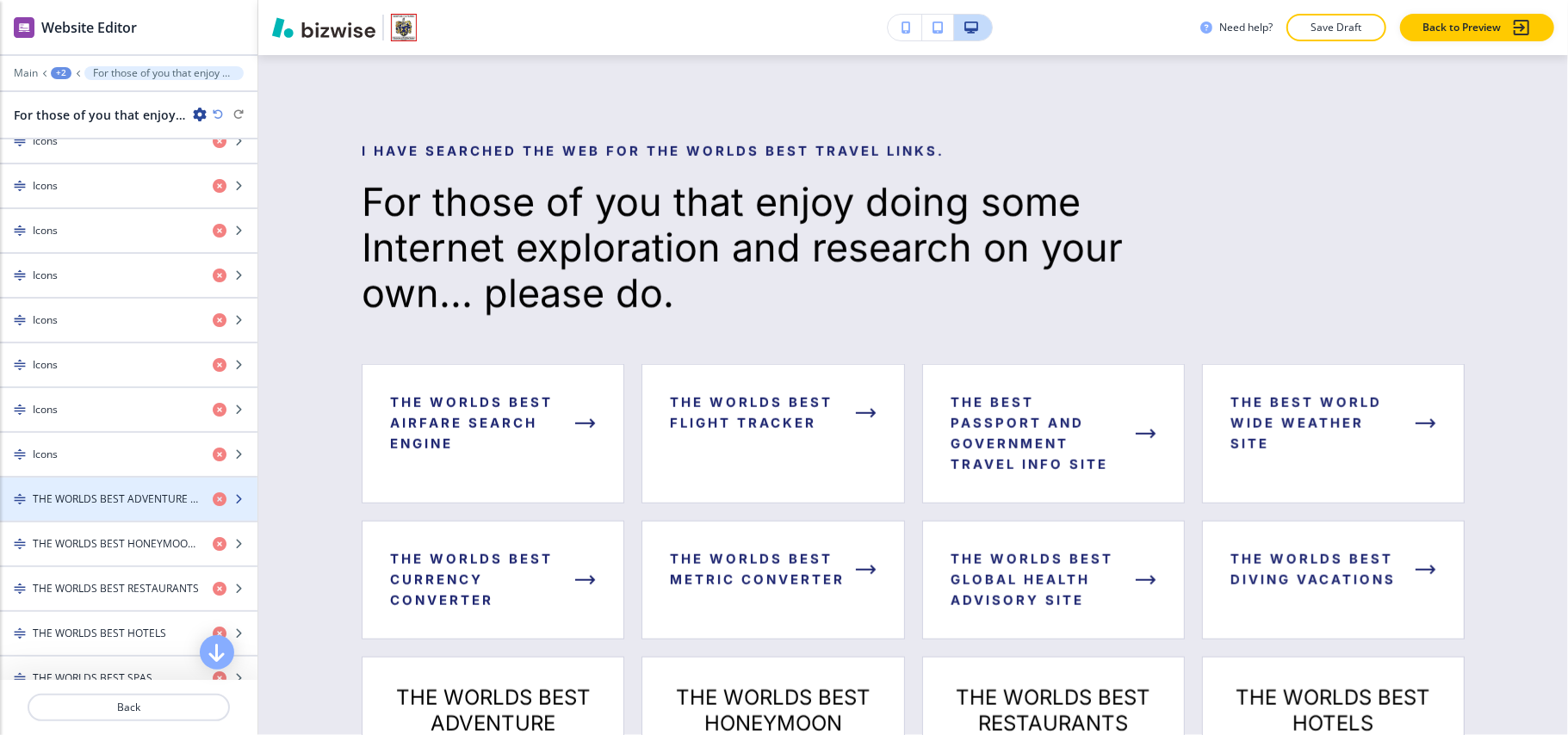
click at [74, 507] on h4 "THE WORLDS BEST ADVENTURE TRAVEL SITE" at bounding box center [116, 499] width 166 height 15
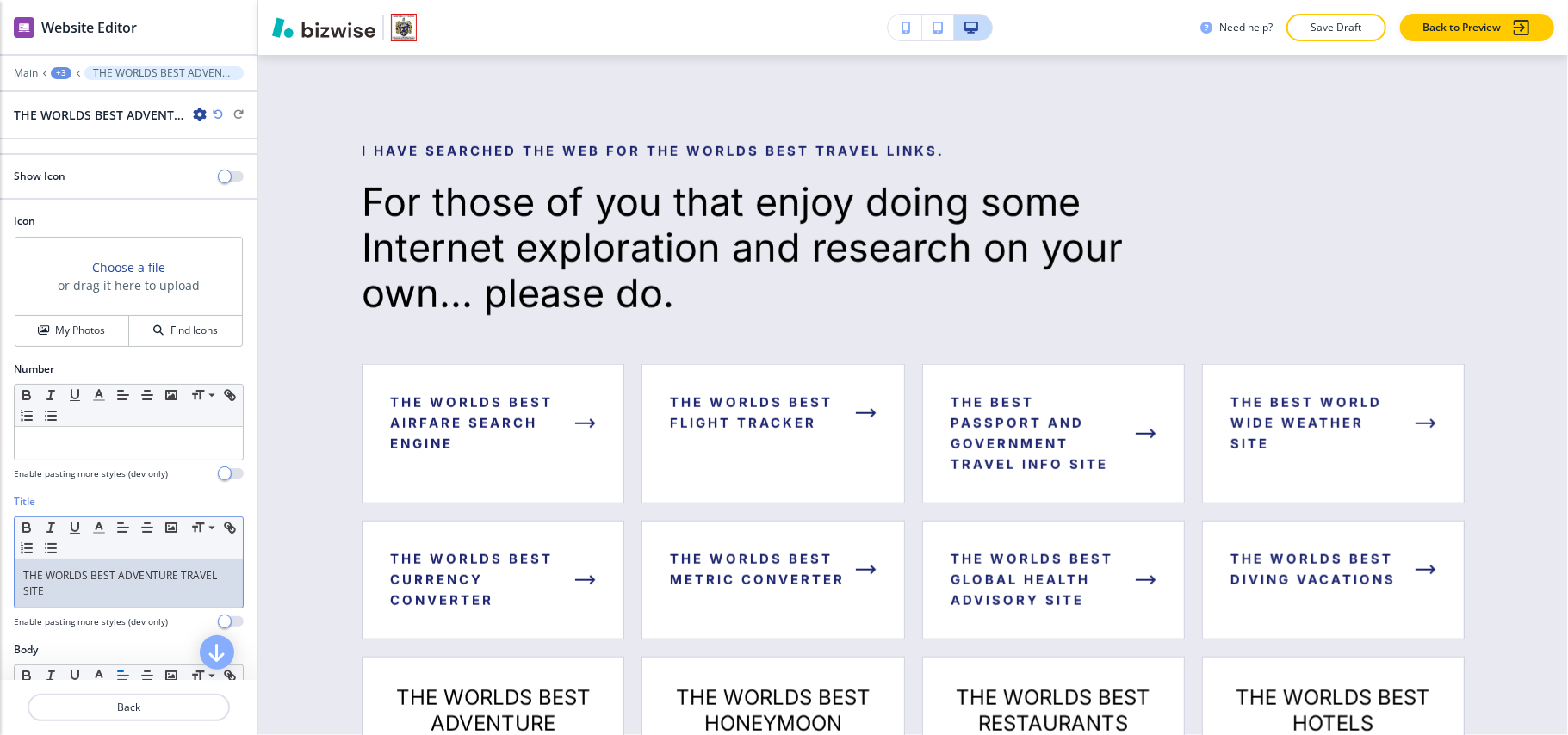
click at [84, 597] on p "THE WORLDS BEST ADVENTURE TRAVEL SITE" at bounding box center [129, 584] width 211 height 31
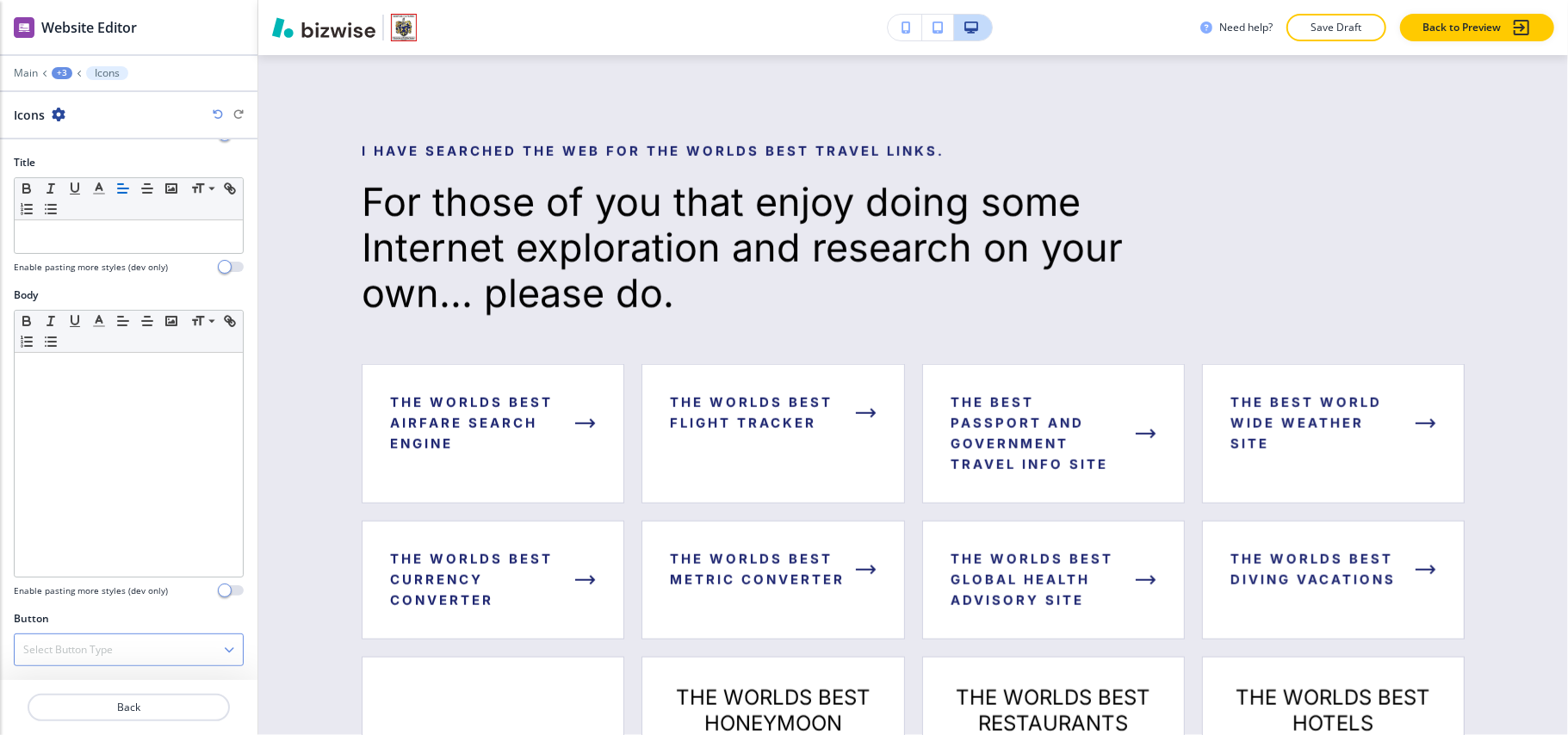
click at [86, 662] on div "Select Button Type" at bounding box center [129, 649] width 228 height 31
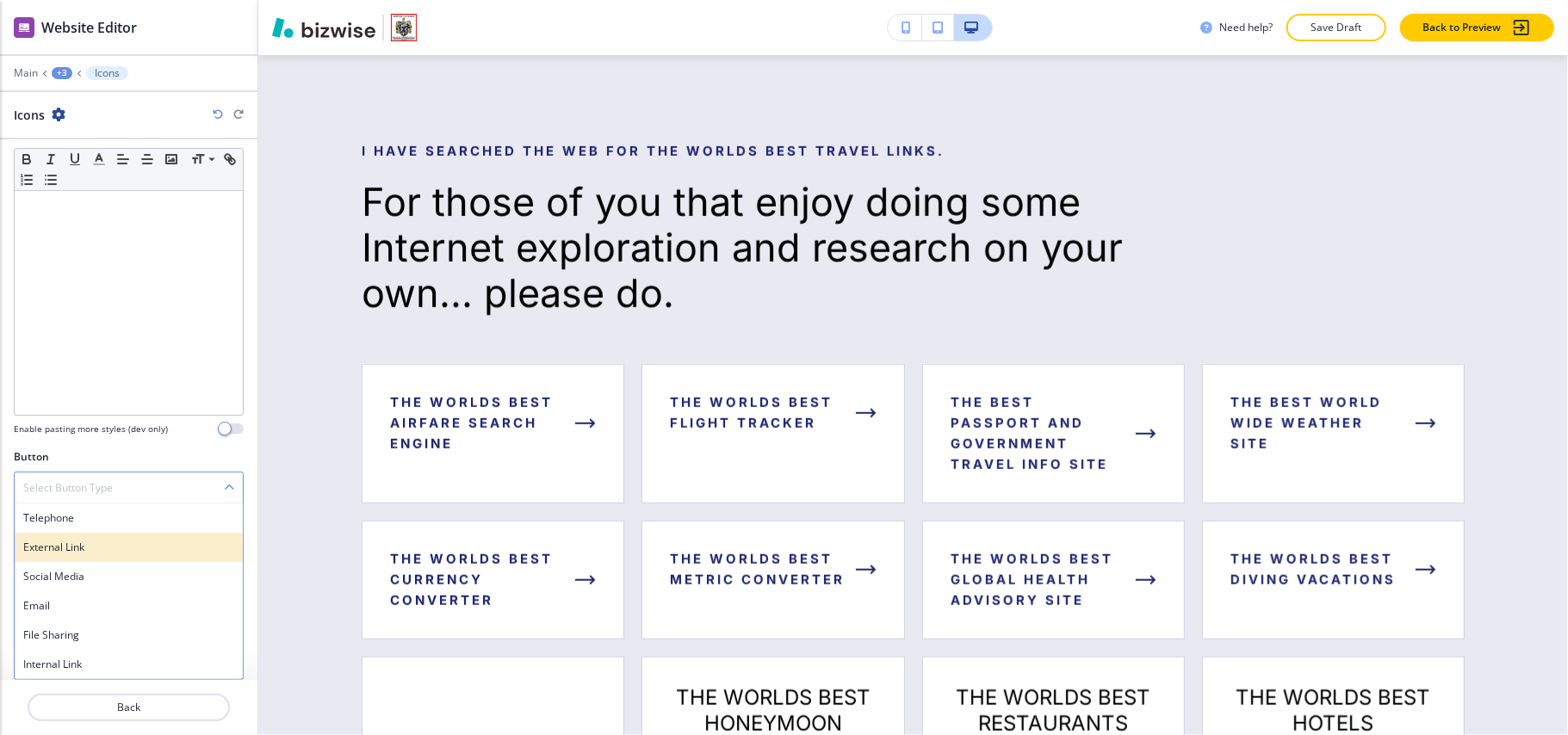
click at [89, 549] on h4 "External Link" at bounding box center [129, 547] width 211 height 15
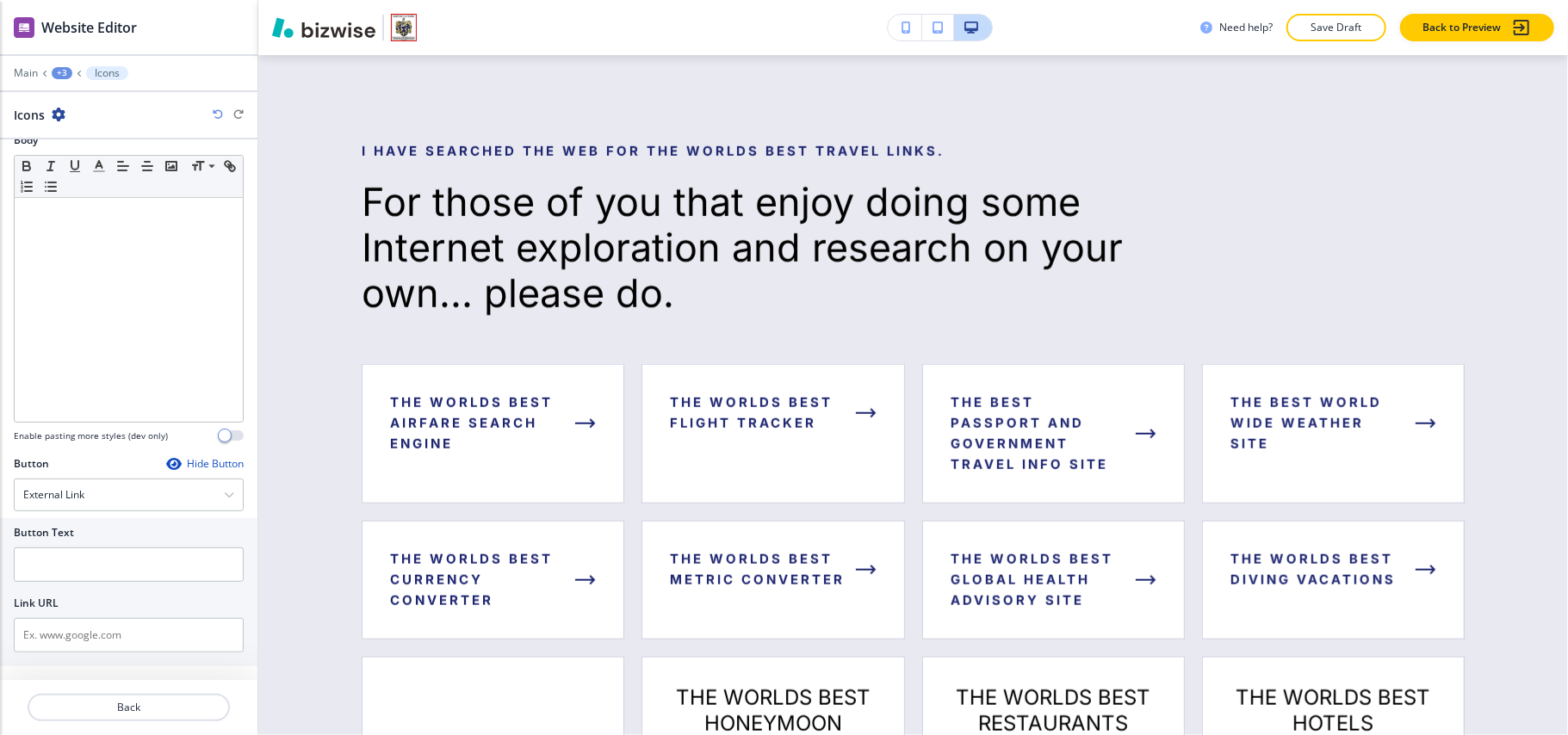
drag, startPoint x: 87, startPoint y: 597, endPoint x: 98, endPoint y: 583, distance: 17.8
click at [89, 596] on div at bounding box center [129, 588] width 230 height 14
click at [98, 580] on input "text" at bounding box center [129, 565] width 230 height 35
paste input "THE WORLDS BEST ADVENTURE TRAVEL SITE"
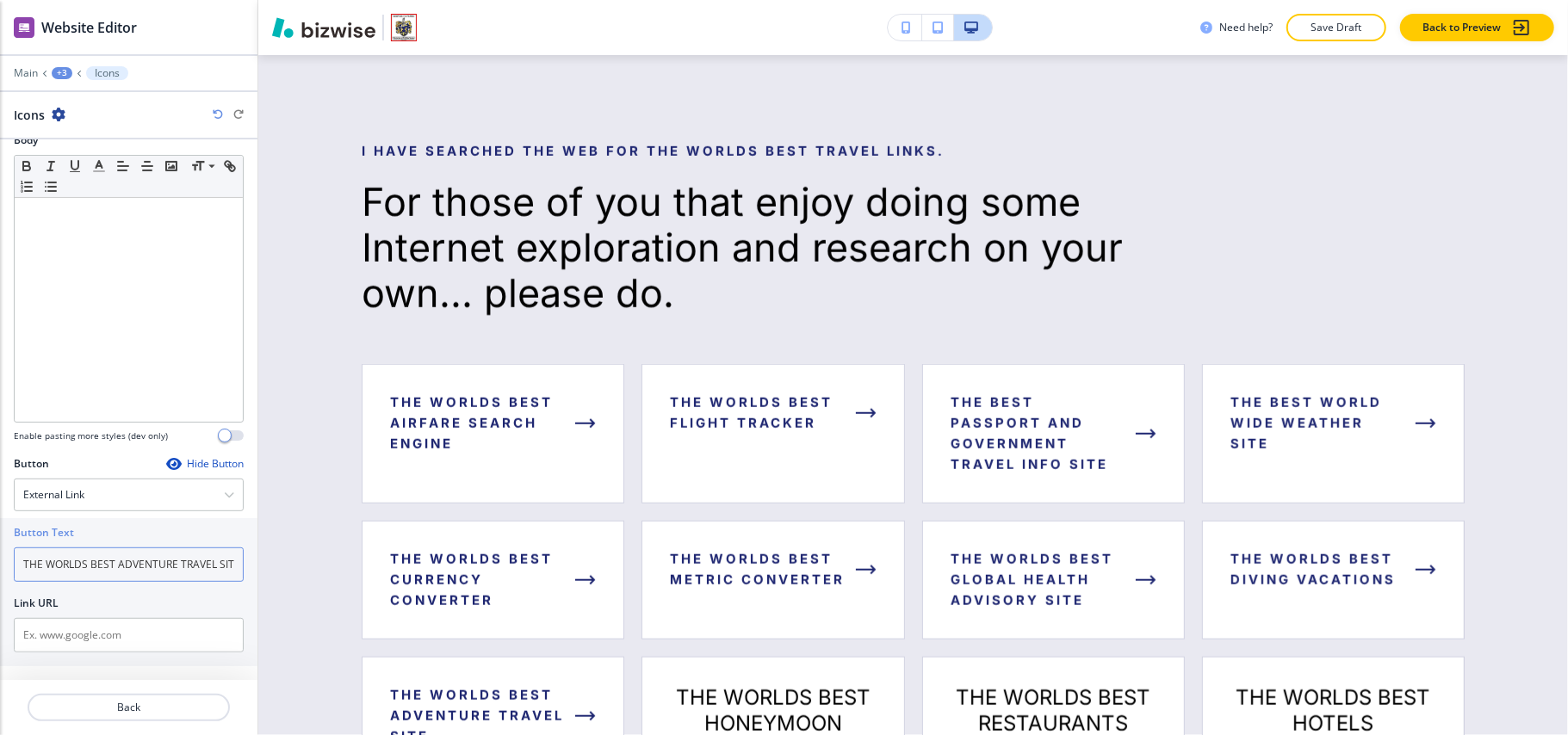
scroll to position [0, 21]
type input "THE WORLDS BEST ADVENTURE TRAVEL SITE"
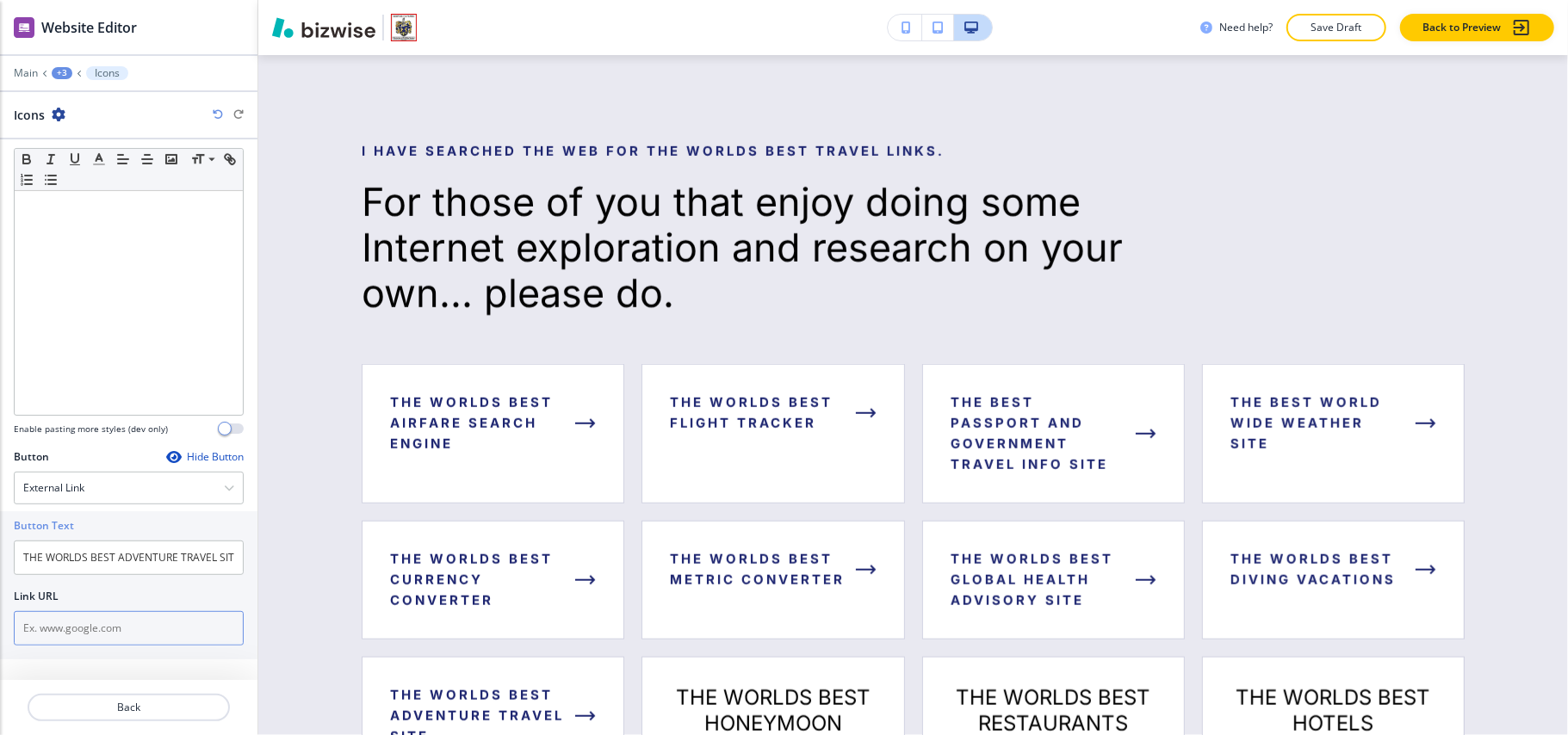
click at [87, 628] on input "text" at bounding box center [129, 628] width 230 height 35
paste input "https://www.travelandleisure.com/slideshows/worlds-top-adventure-trips"
type input "https://www.travelandleisure.com/slideshows/worlds-top-adventure-trips"
click at [159, 713] on p "Back" at bounding box center [129, 708] width 199 height 15
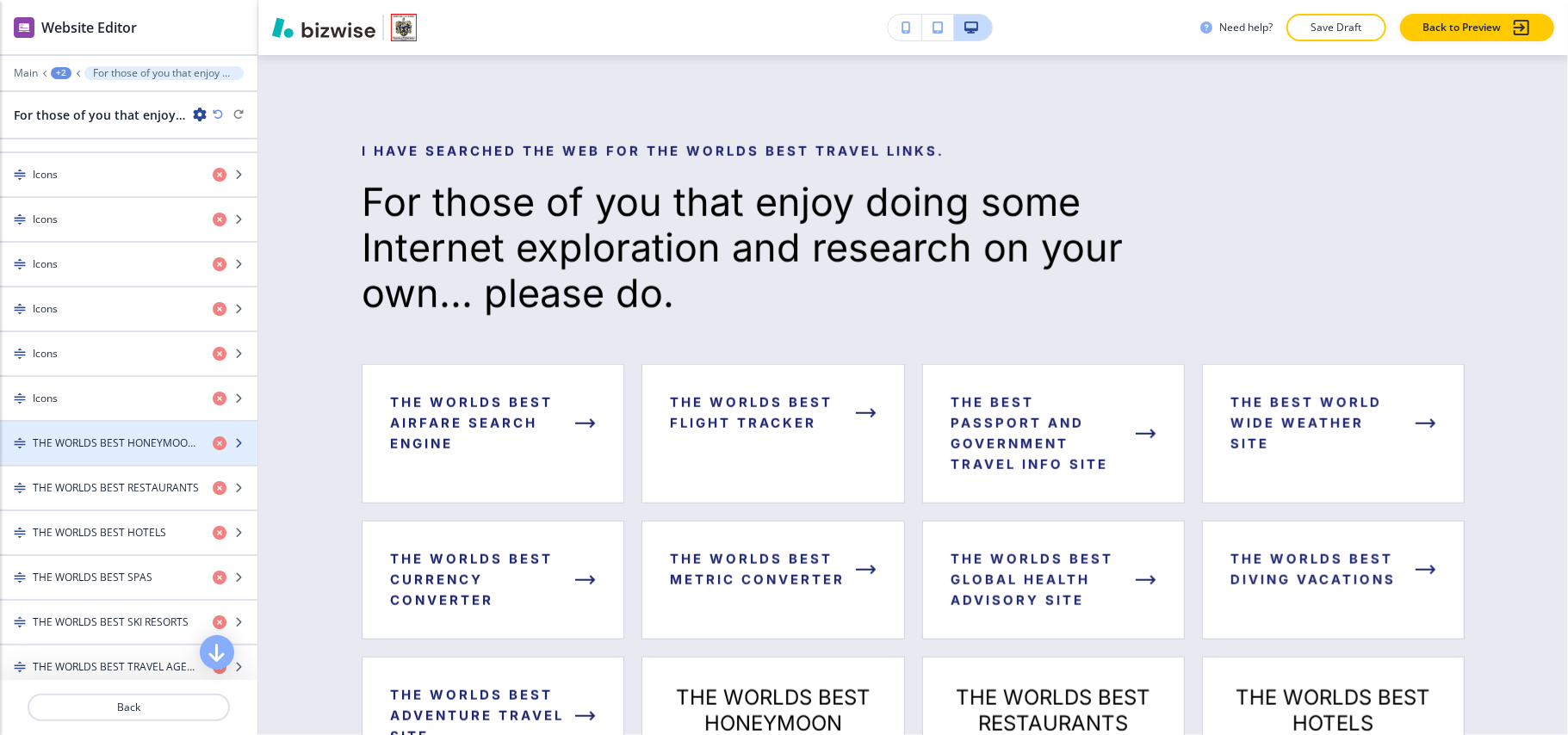
scroll to position [918, 0]
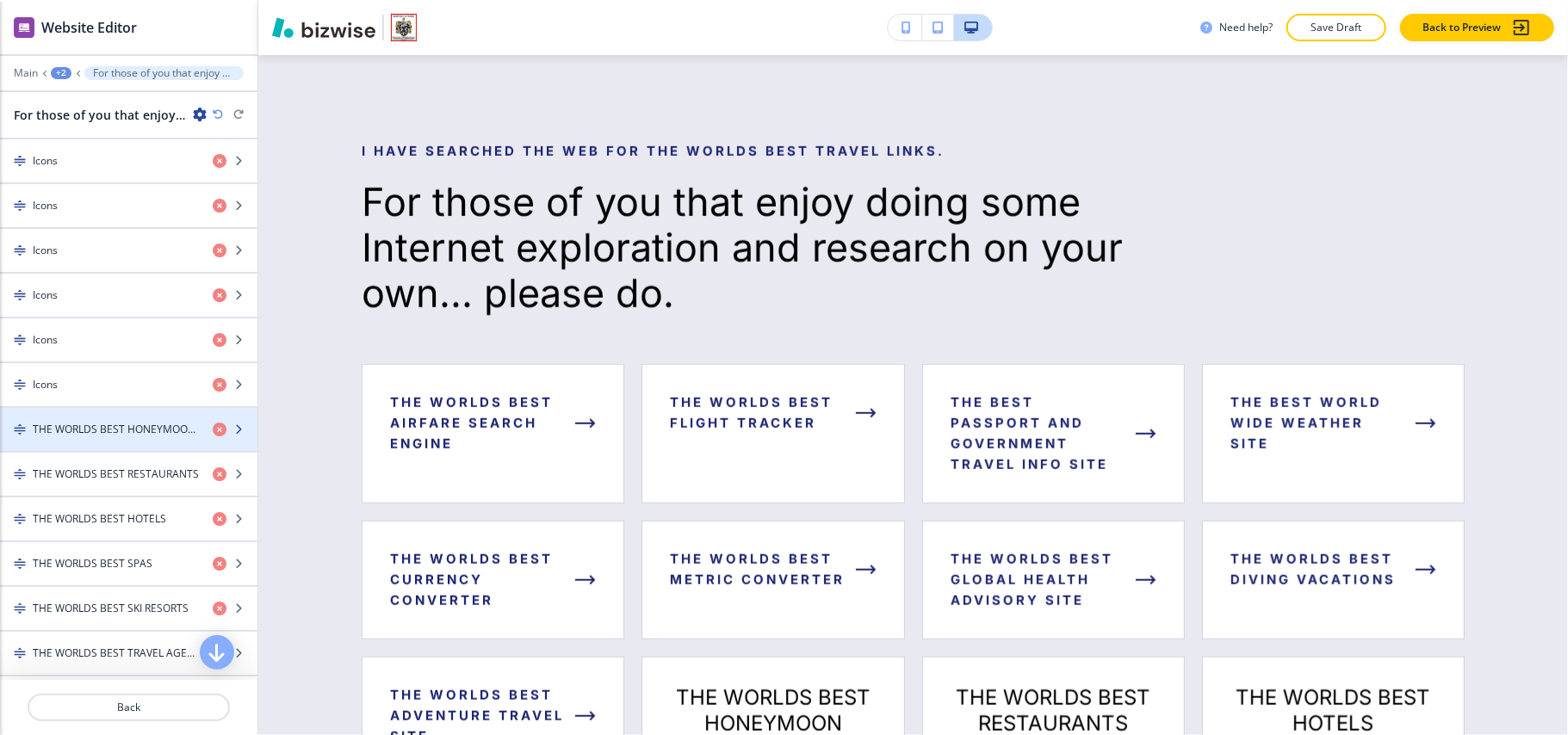
click at [100, 437] on h4 "THE WORLDS BEST HONEYMOON DESTINATIONS" at bounding box center [116, 430] width 166 height 15
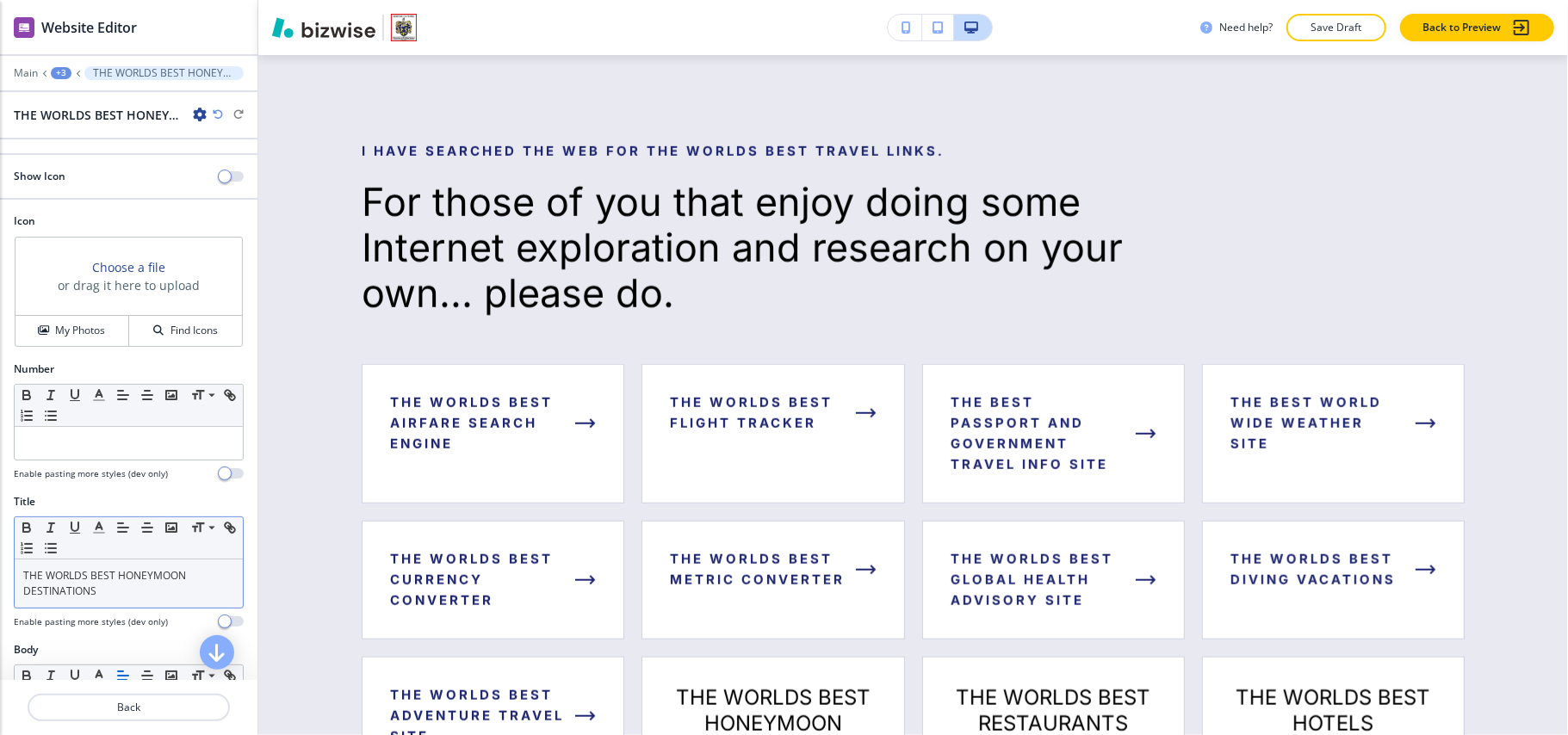
click at [136, 586] on link "THE WORLDS BEST HONEYMOON DESTINATIONS" at bounding box center [106, 584] width 165 height 30
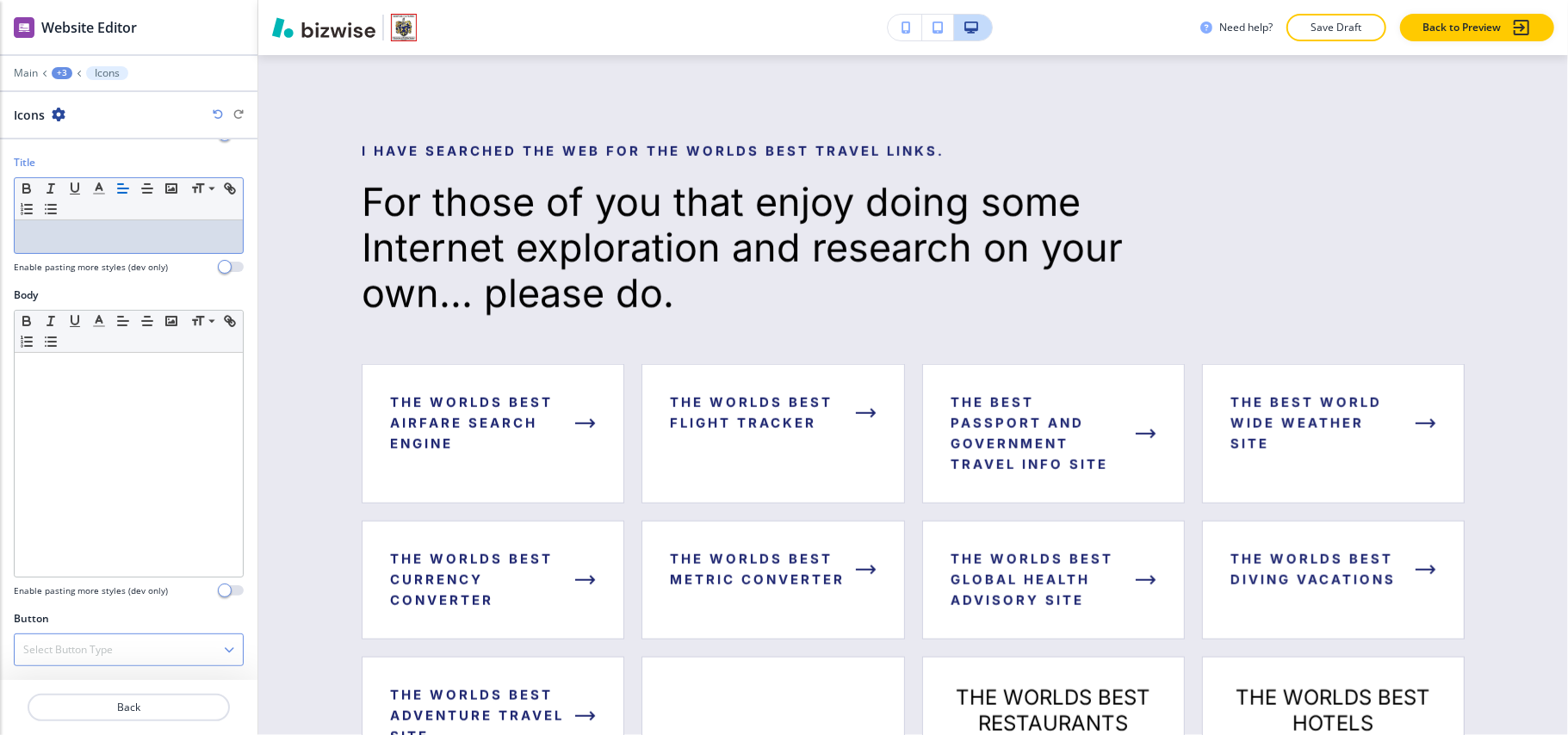
click at [98, 649] on h4 "Select Button Type" at bounding box center [68, 649] width 89 height 15
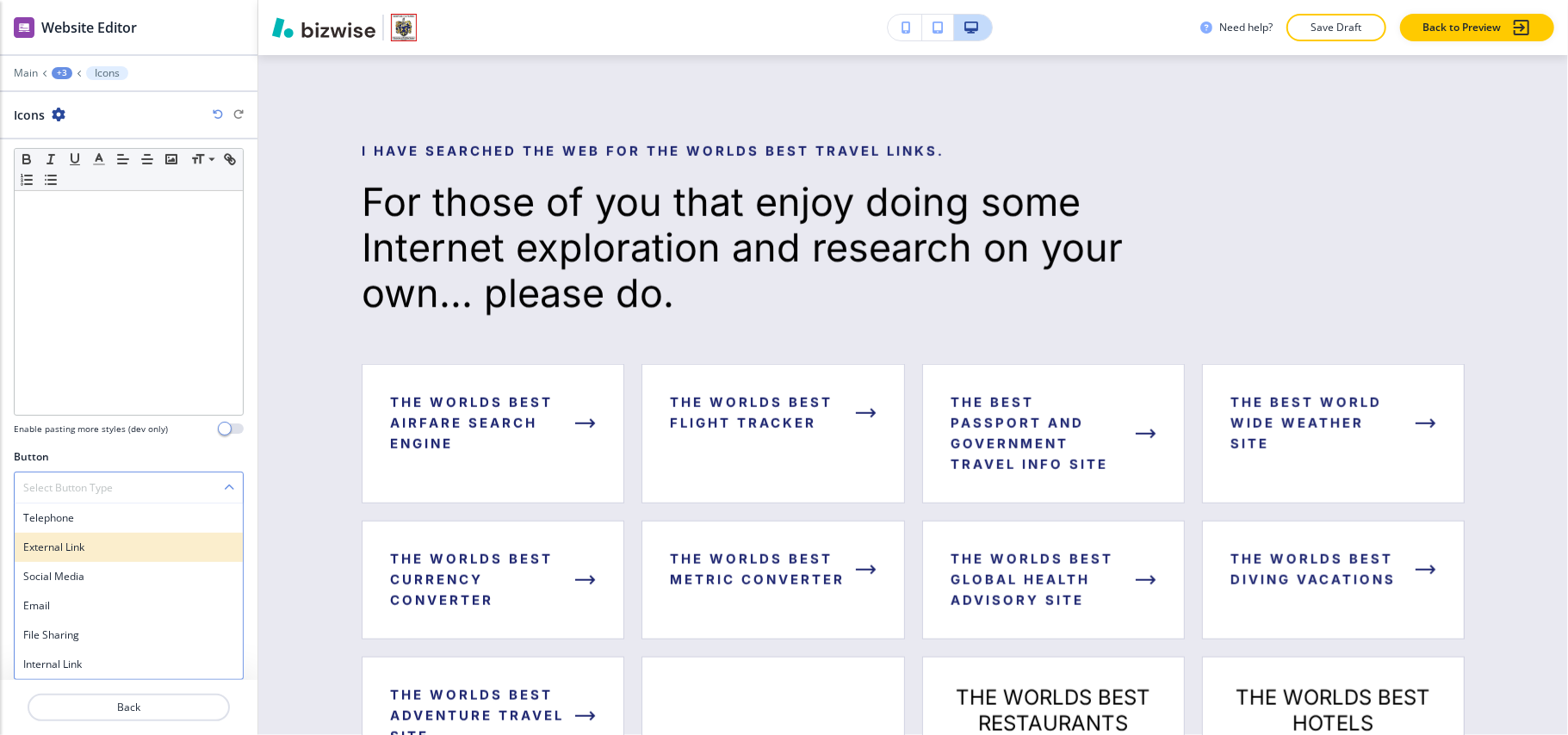
click at [90, 549] on h4 "External Link" at bounding box center [129, 547] width 211 height 15
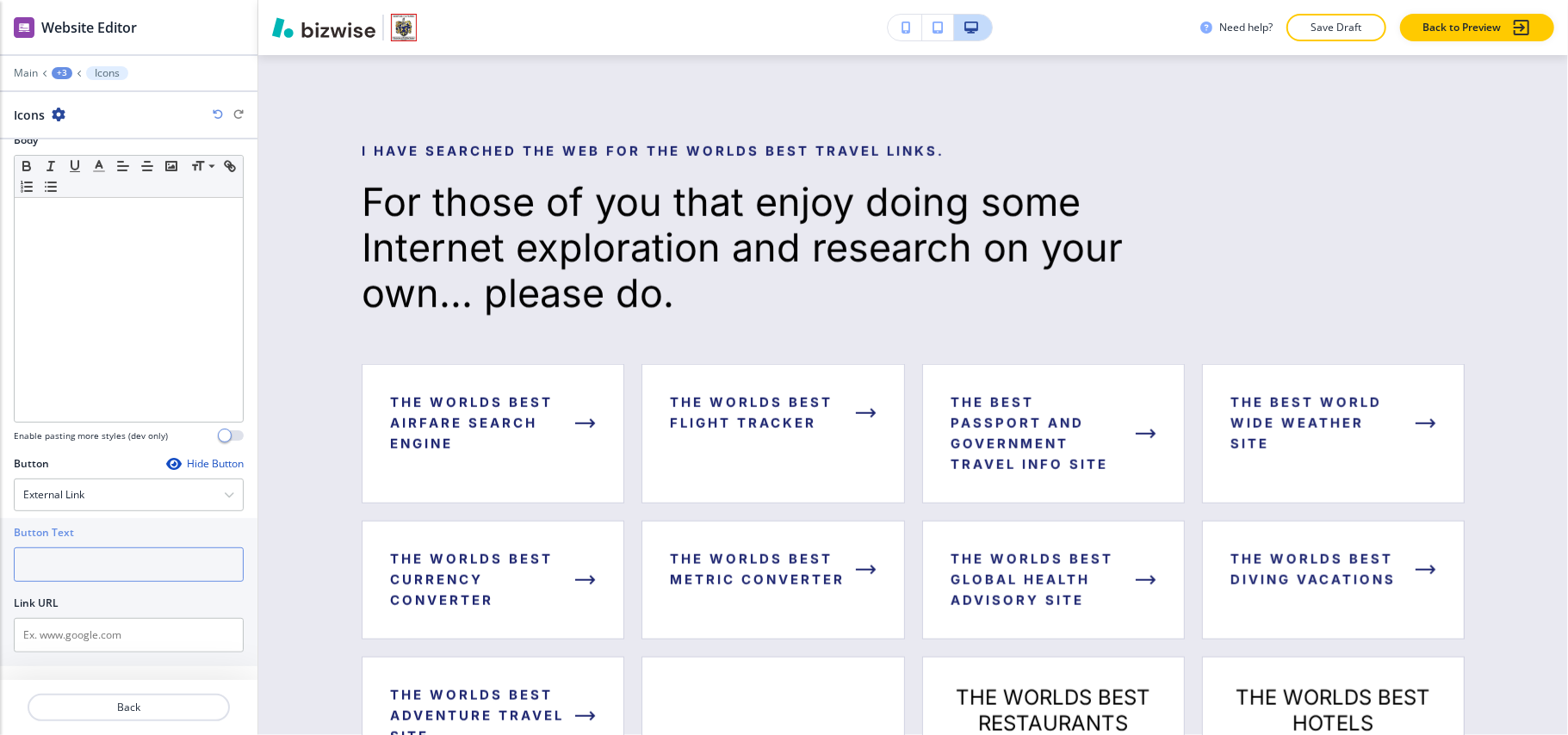
click at [87, 580] on input "text" at bounding box center [129, 565] width 230 height 35
paste input "THE WORLDS BEST HONEYMOON DESTINATIONS"
type input "THE WORLDS BEST HONEYMOON DESTINATIONS"
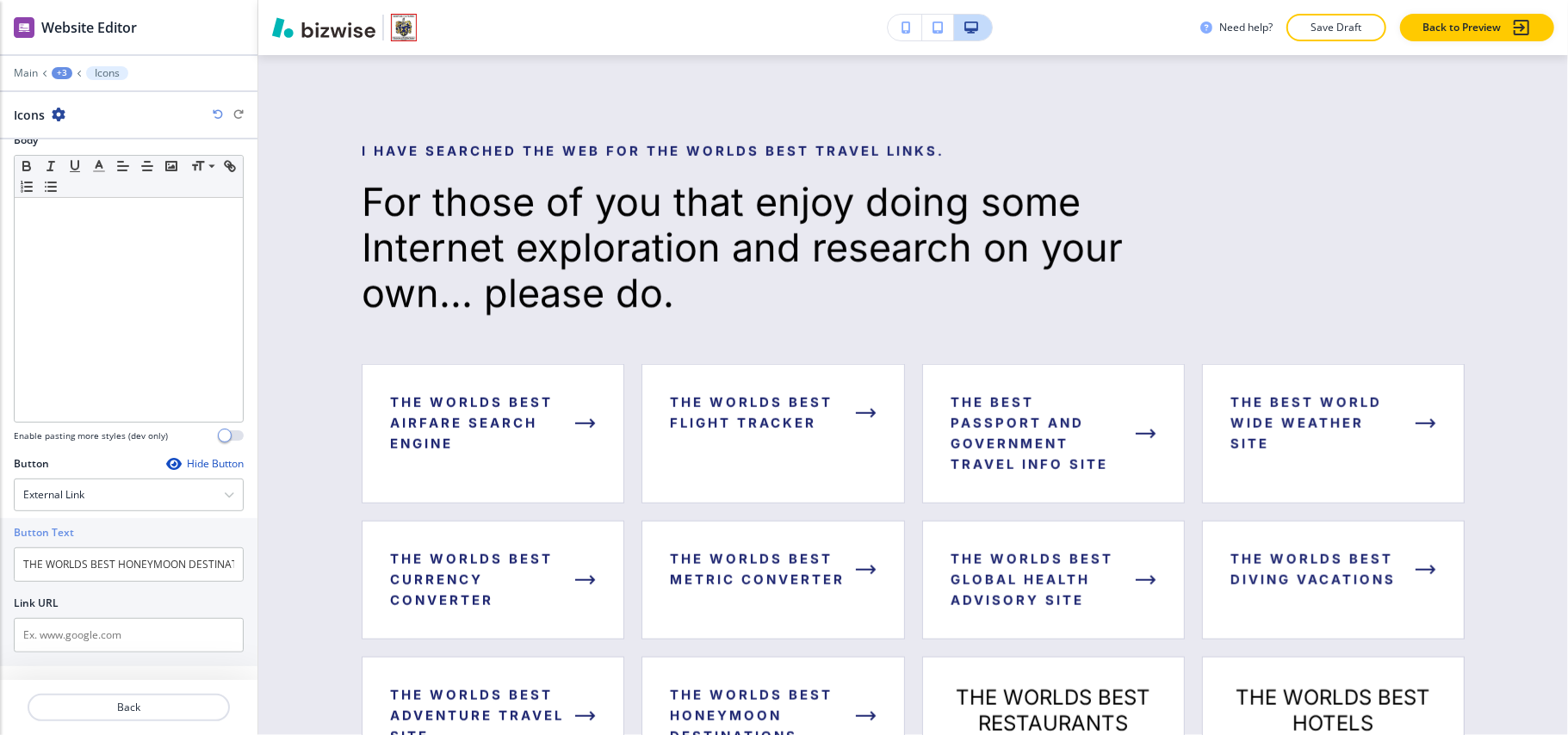
drag, startPoint x: 103, startPoint y: 665, endPoint x: 131, endPoint y: 638, distance: 38.9
click at [105, 665] on div "Button Text THE WORLDS BEST HONEYMOON DESTINATIONS Link URL" at bounding box center [129, 592] width 258 height 149
click at [131, 638] on input "text" at bounding box center [129, 635] width 230 height 35
paste input "https://www.travelchannel.com/interests/romance-and-honeymoons/articles/top-10-…"
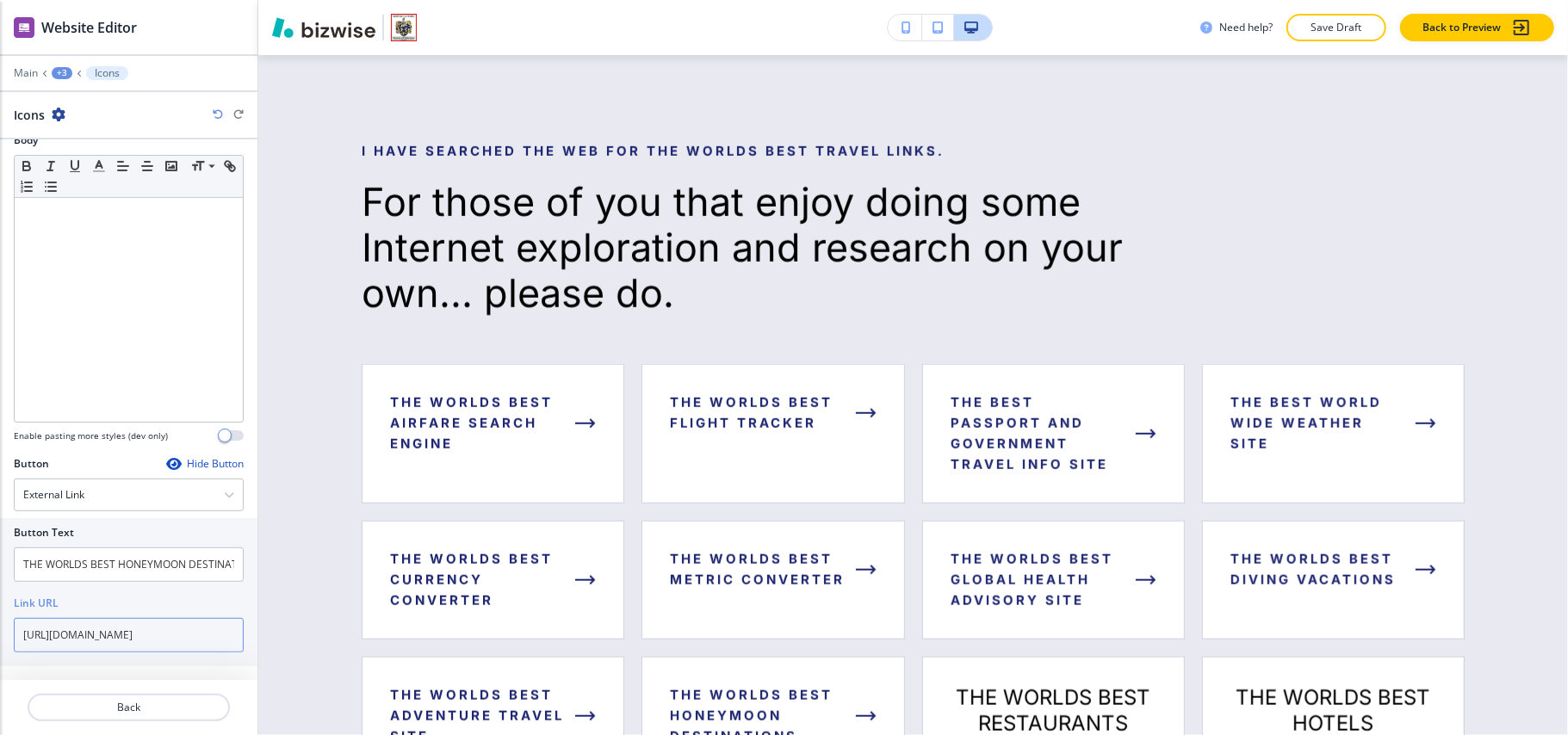
type input "https://www.travelchannel.com/interests/romance-and-honeymoons/articles/top-10-…"
click at [138, 693] on div at bounding box center [129, 687] width 258 height 14
click at [138, 699] on button "Back" at bounding box center [128, 707] width 202 height 27
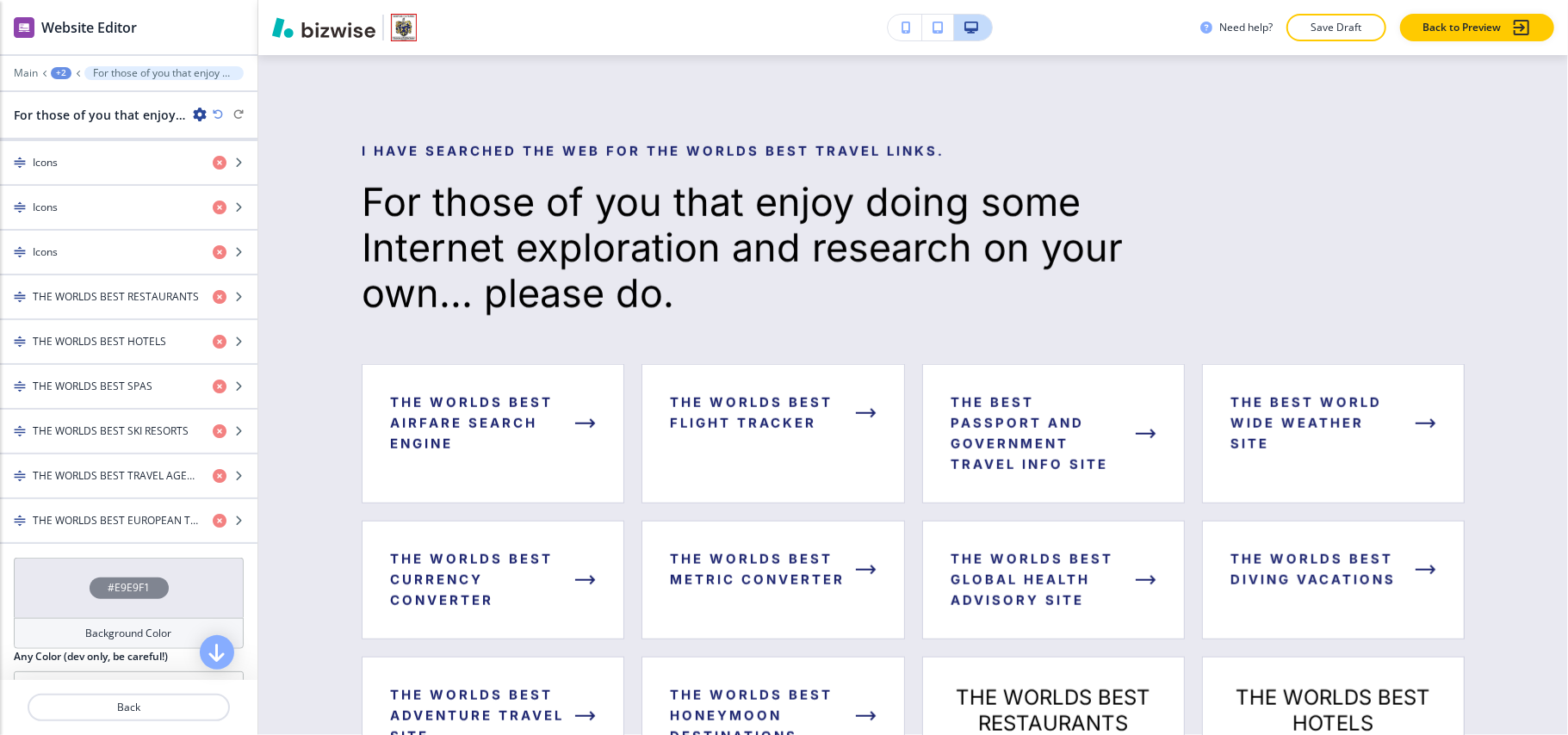
scroll to position [1033, 0]
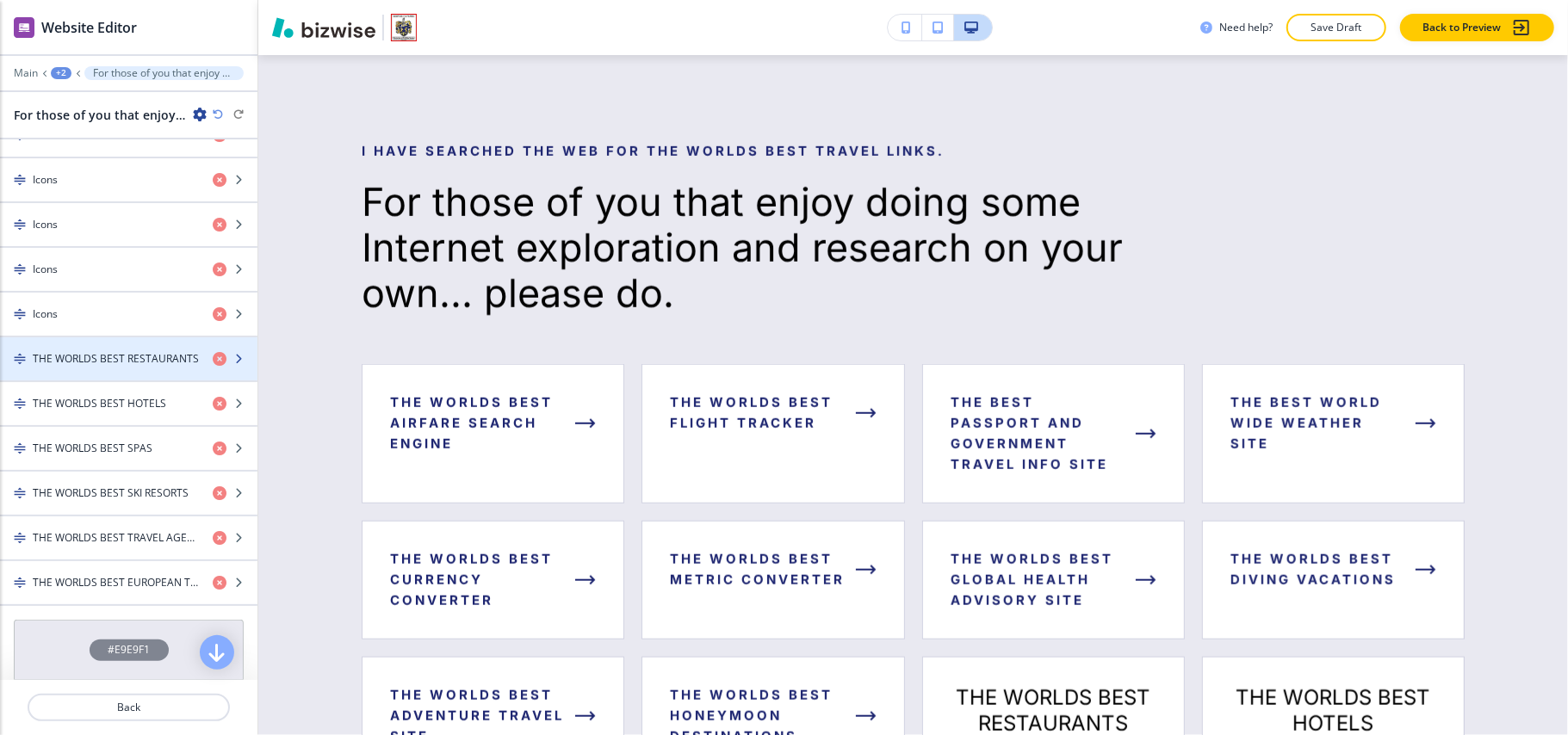
click at [105, 363] on h4 "THE WORLDS BEST RESTAURANTS" at bounding box center [116, 359] width 166 height 15
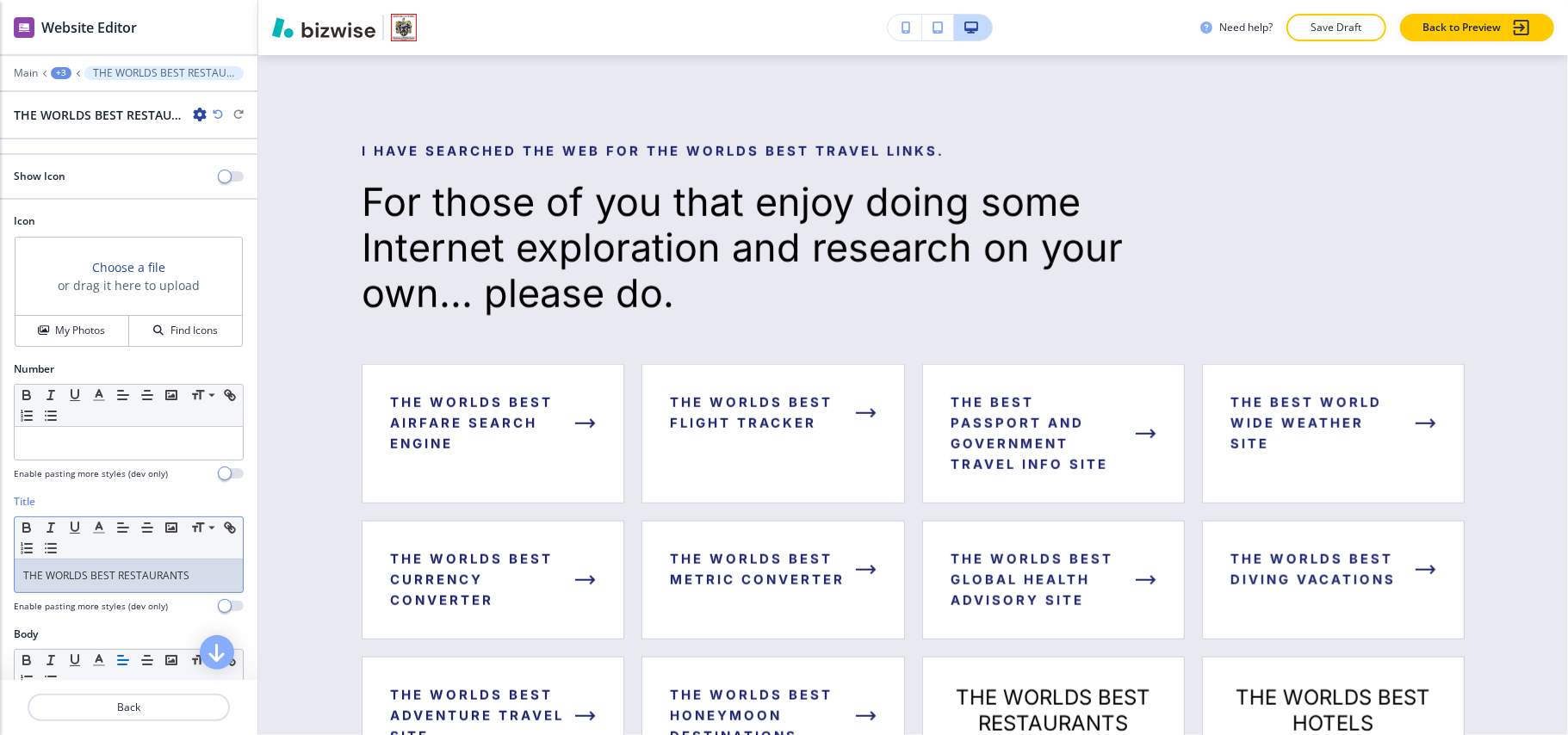
click at [115, 583] on link "THE WORLDS BEST RESTAURANTS" at bounding box center [106, 576] width 166 height 15
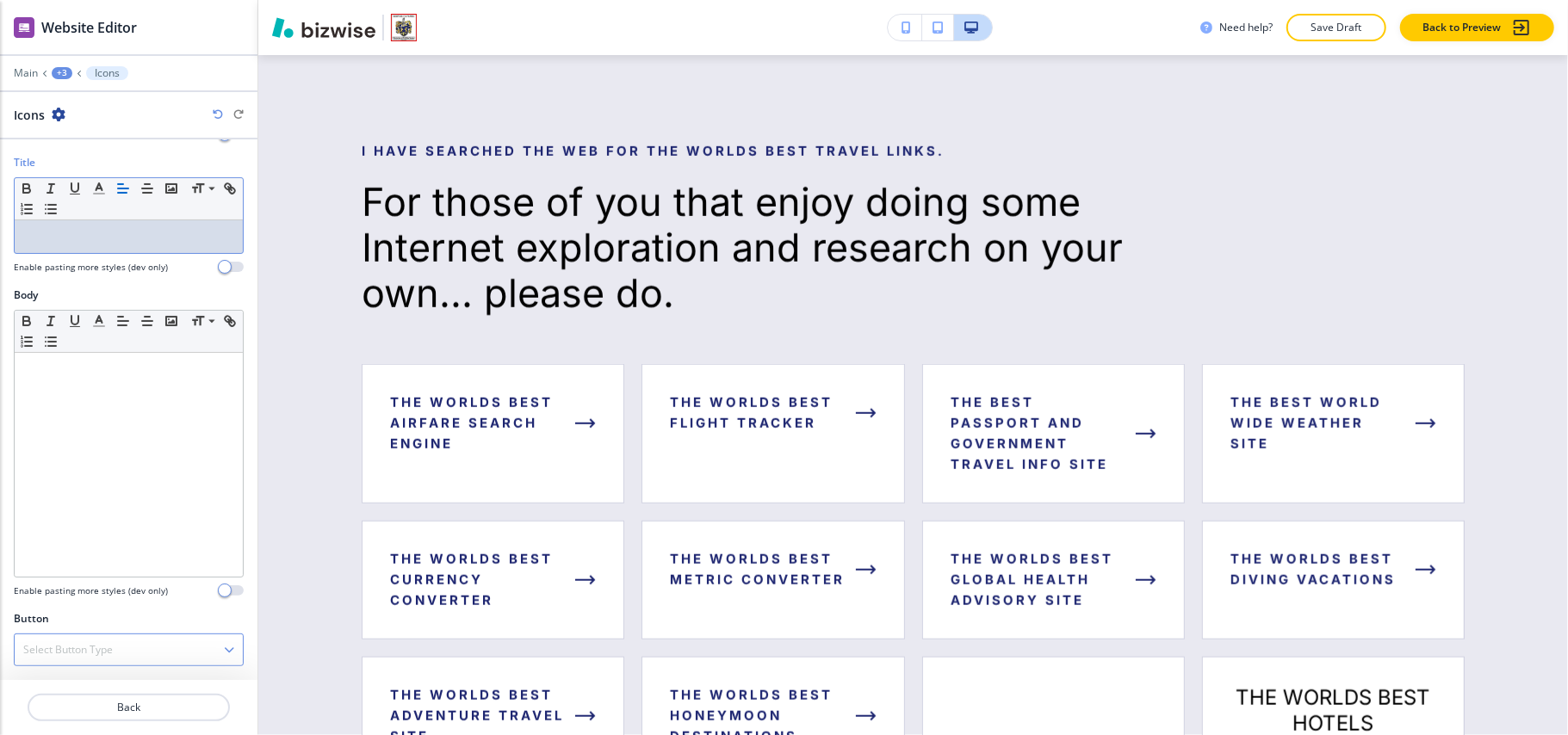
click at [85, 651] on h4 "Select Button Type" at bounding box center [68, 649] width 89 height 15
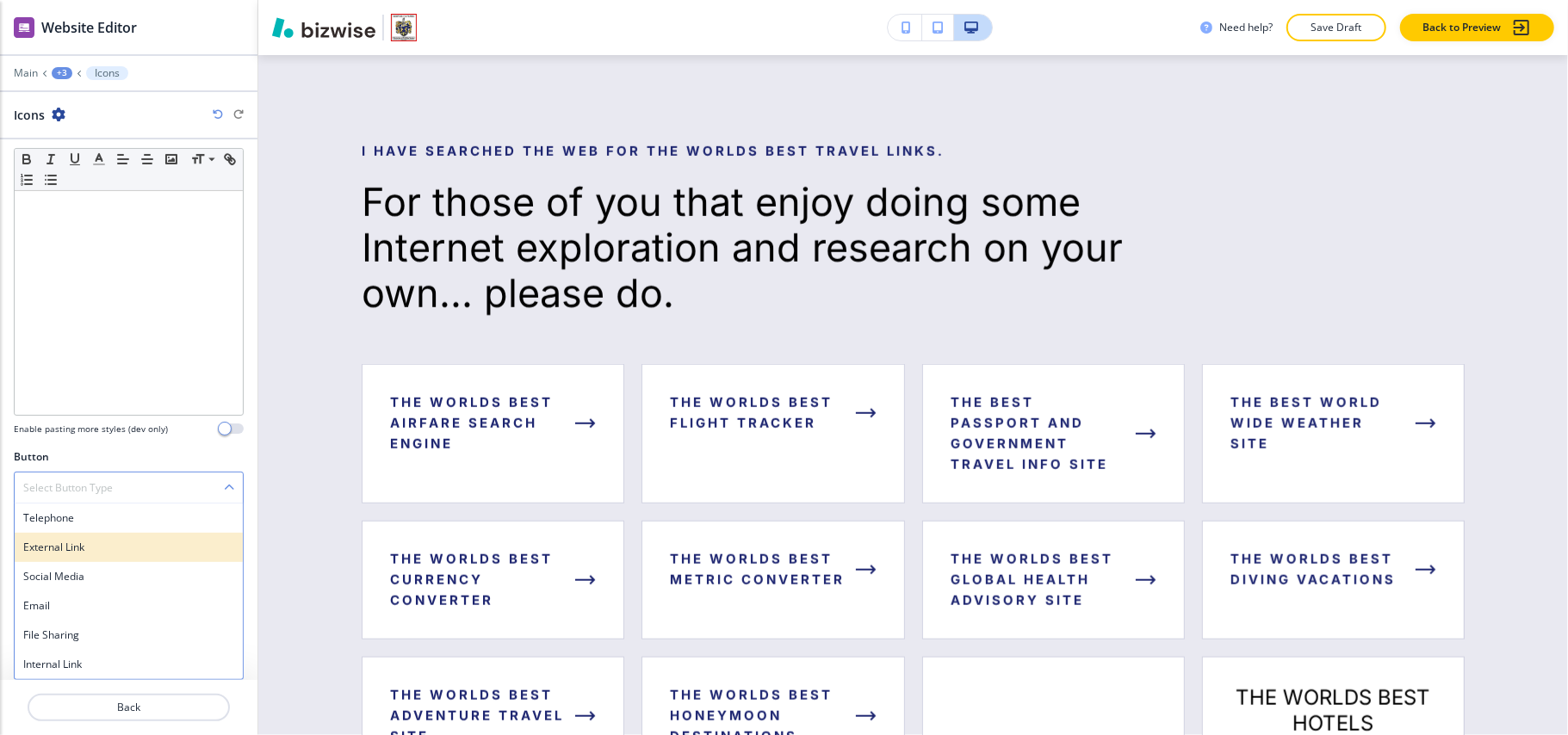
click at [74, 552] on h4 "External Link" at bounding box center [129, 547] width 211 height 15
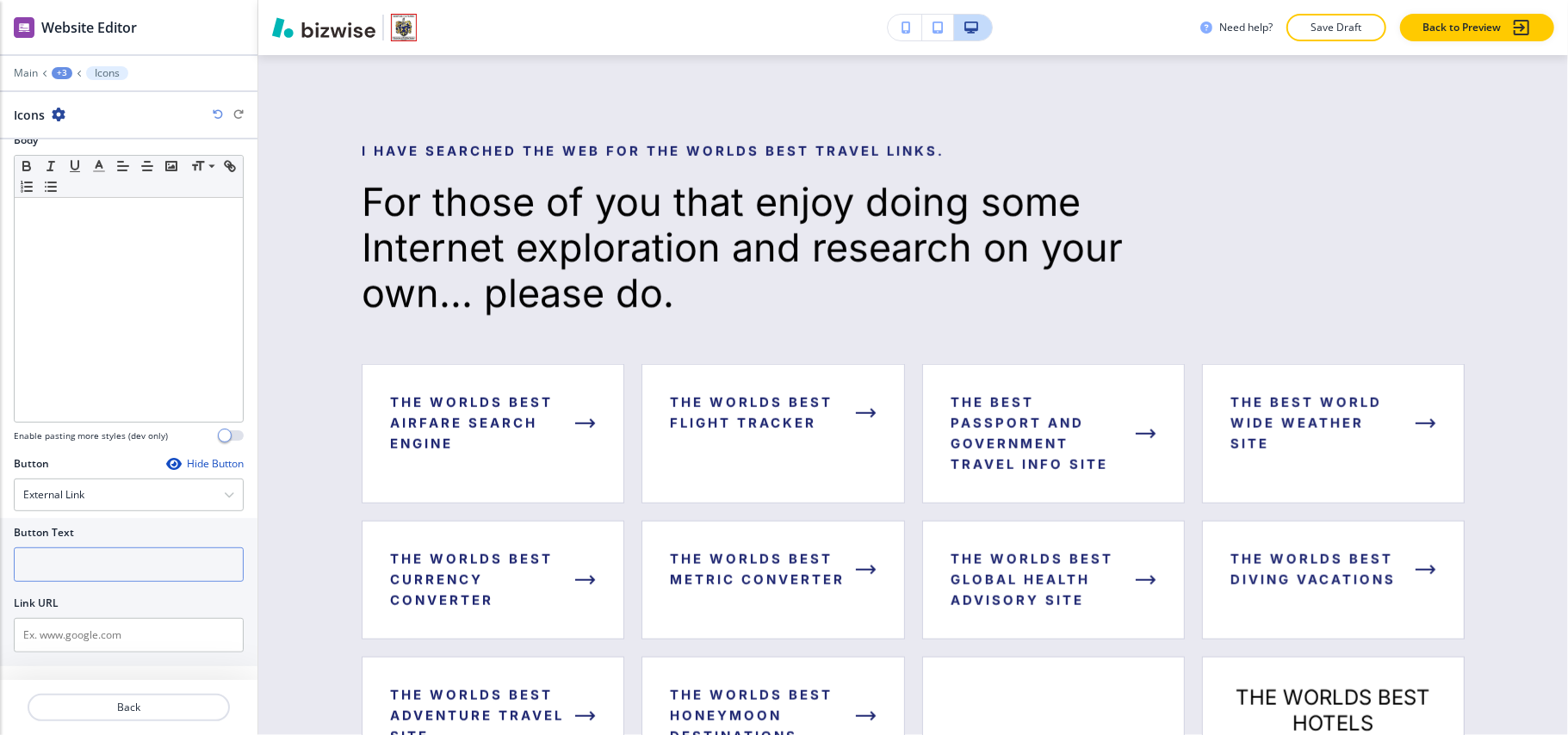
click at [89, 580] on input "text" at bounding box center [129, 565] width 230 height 35
paste input "THE WORLDS BEST RESTAURANTS"
type input "THE WORLDS BEST RESTAURANTS"
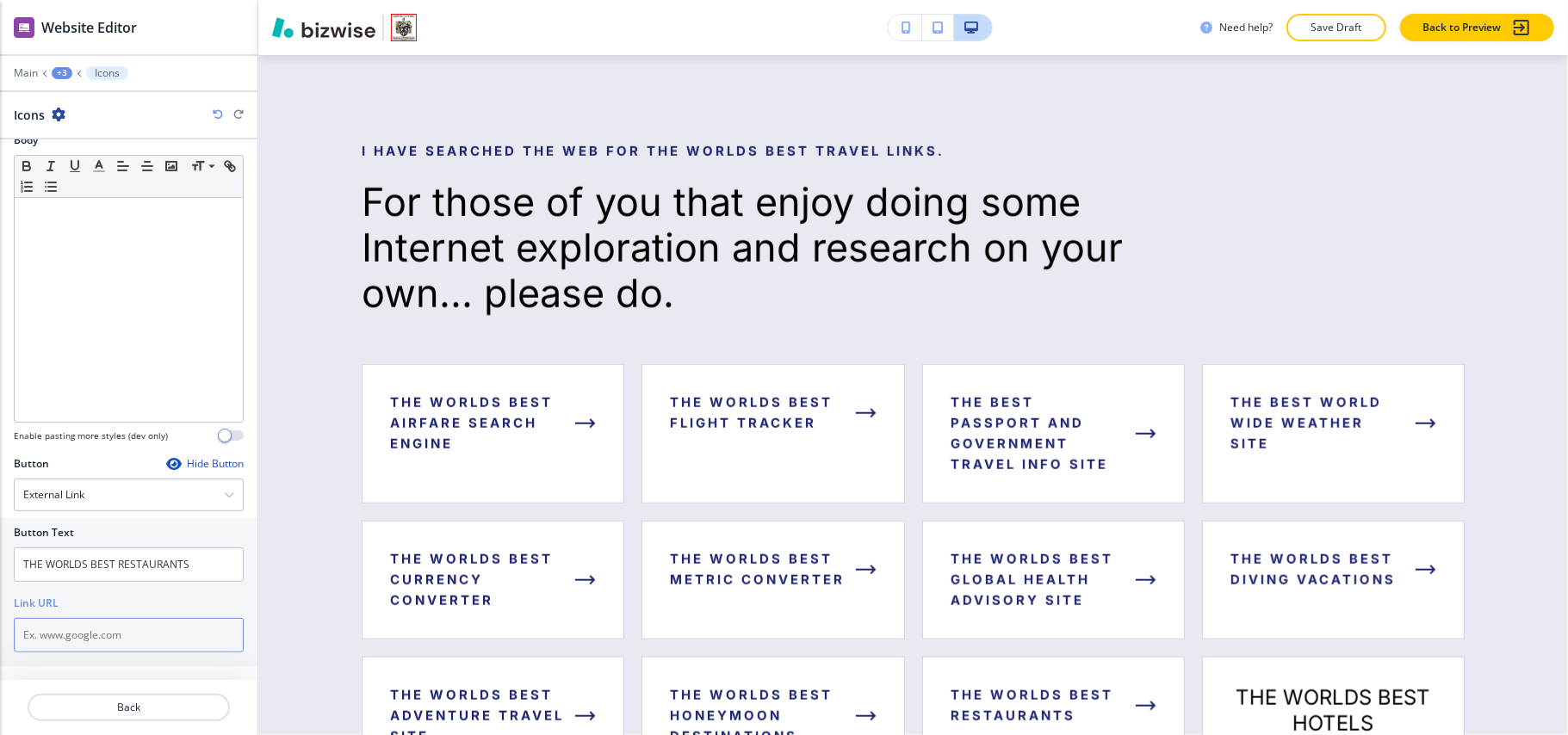
click at [104, 634] on input "text" at bounding box center [129, 635] width 230 height 35
paste input "https://www.theworlds50best.com/"
type input "https://www.theworlds50best.com/"
click at [128, 708] on p "Back" at bounding box center [129, 708] width 199 height 15
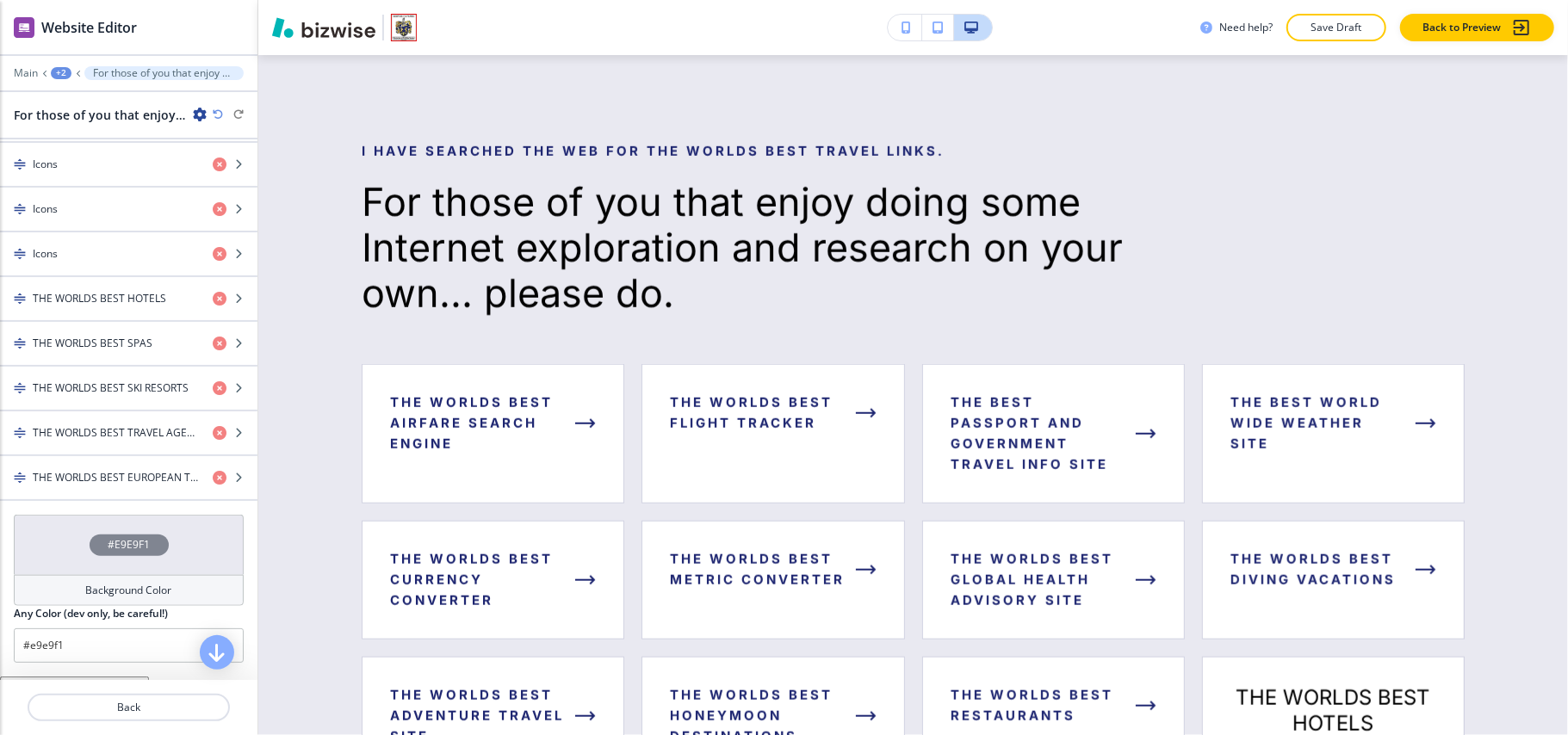
scroll to position [1148, 0]
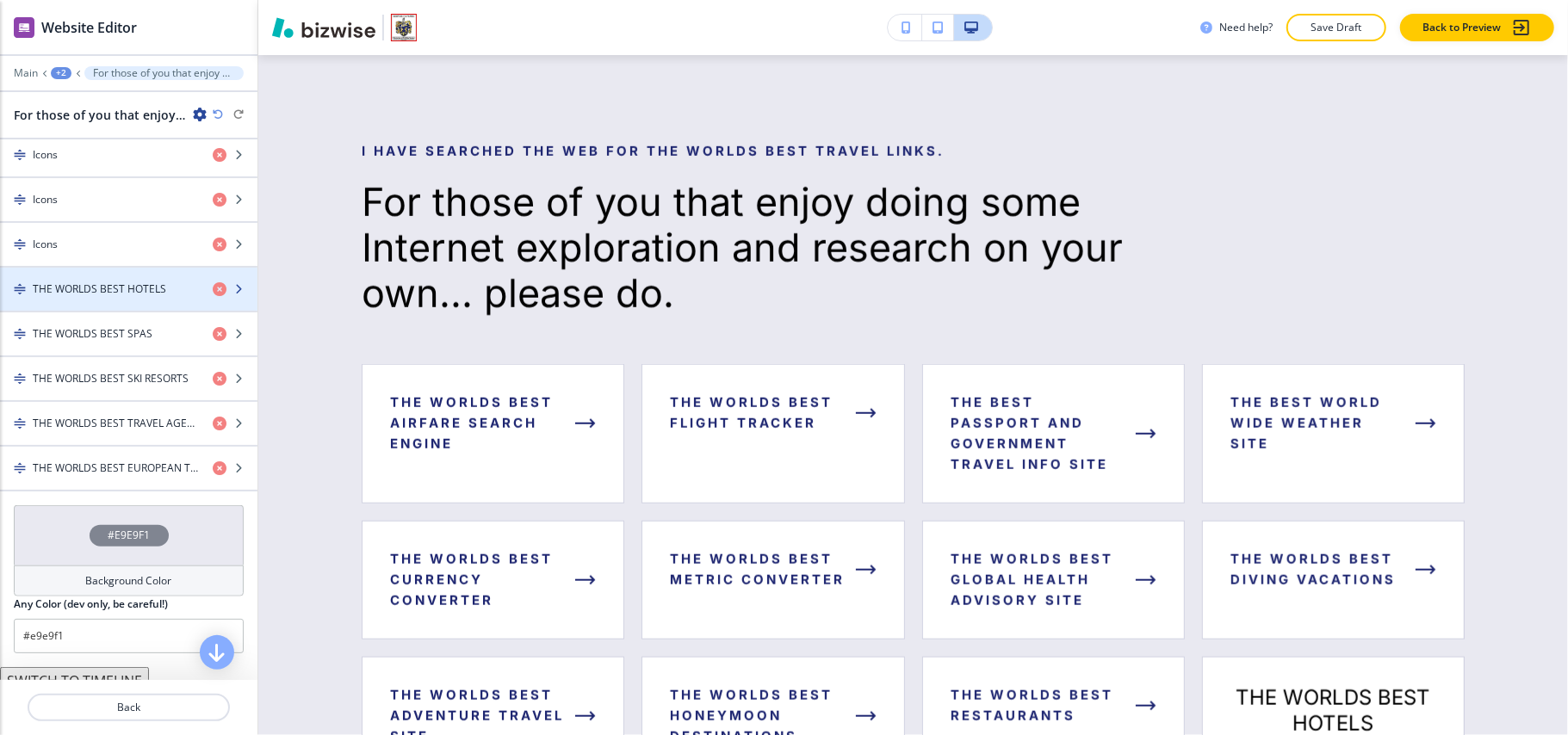
click at [80, 310] on div "button" at bounding box center [129, 304] width 258 height 14
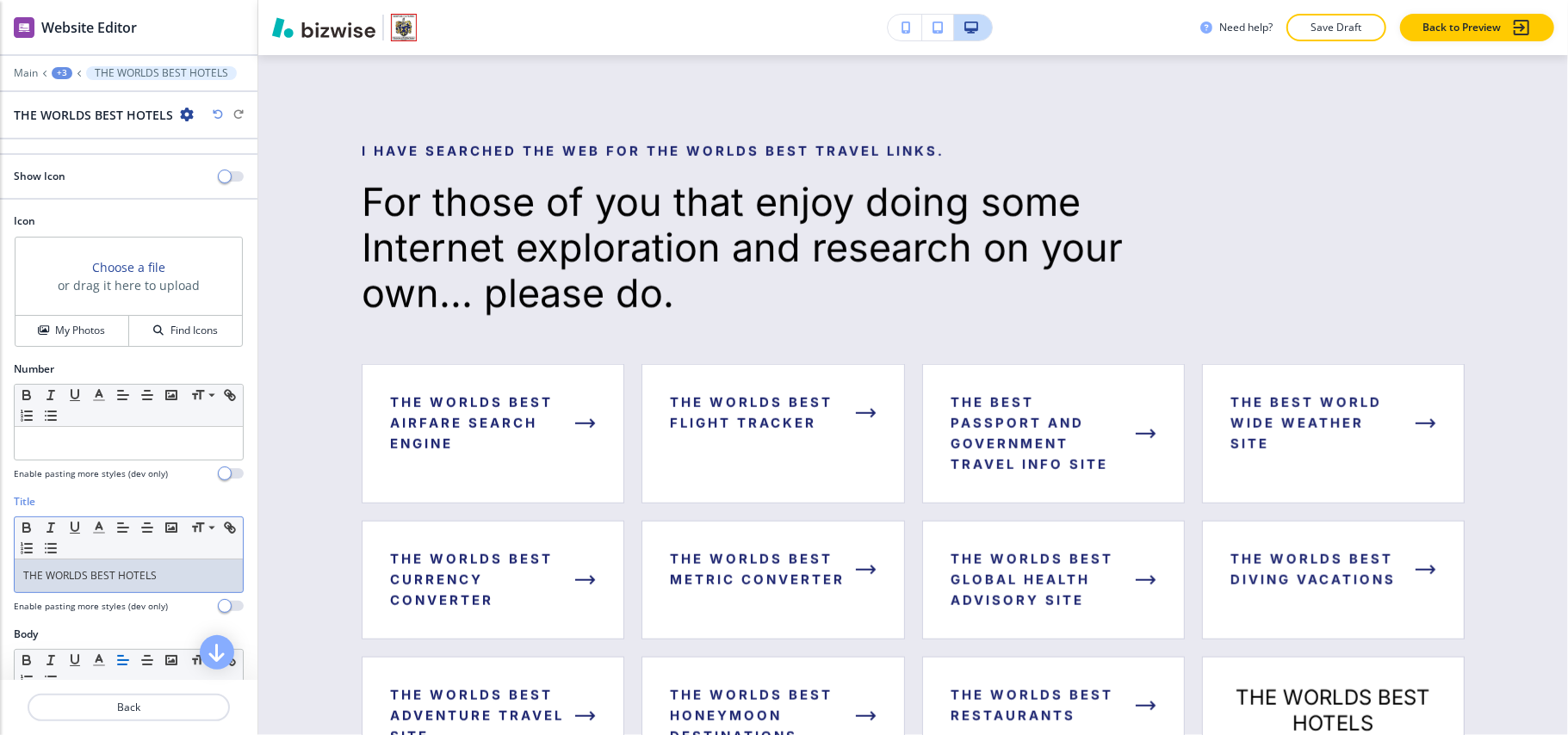
click at [85, 580] on link "THE WORLDS BEST HOTELS" at bounding box center [90, 576] width 133 height 15
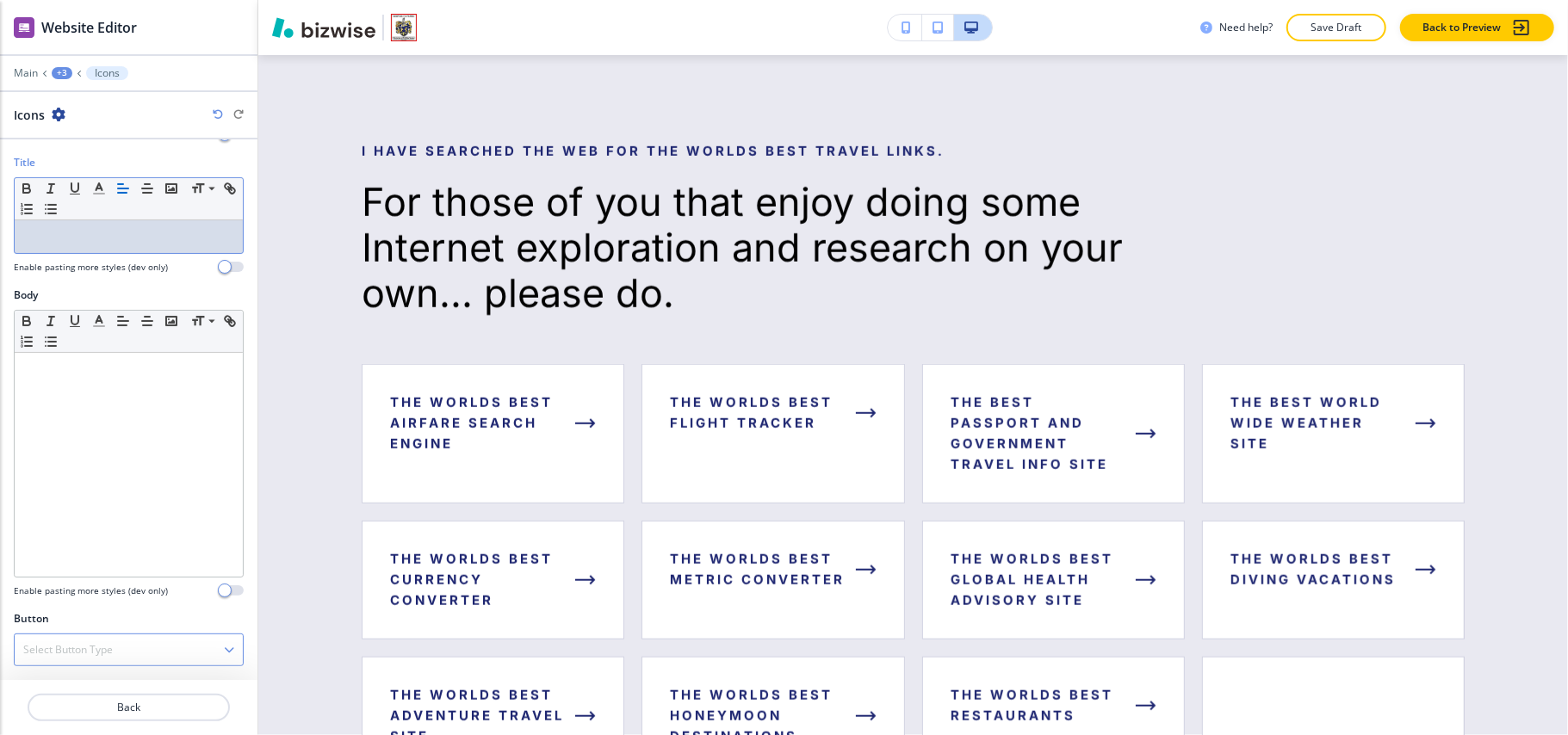
click at [104, 644] on h4 "Select Button Type" at bounding box center [68, 649] width 89 height 15
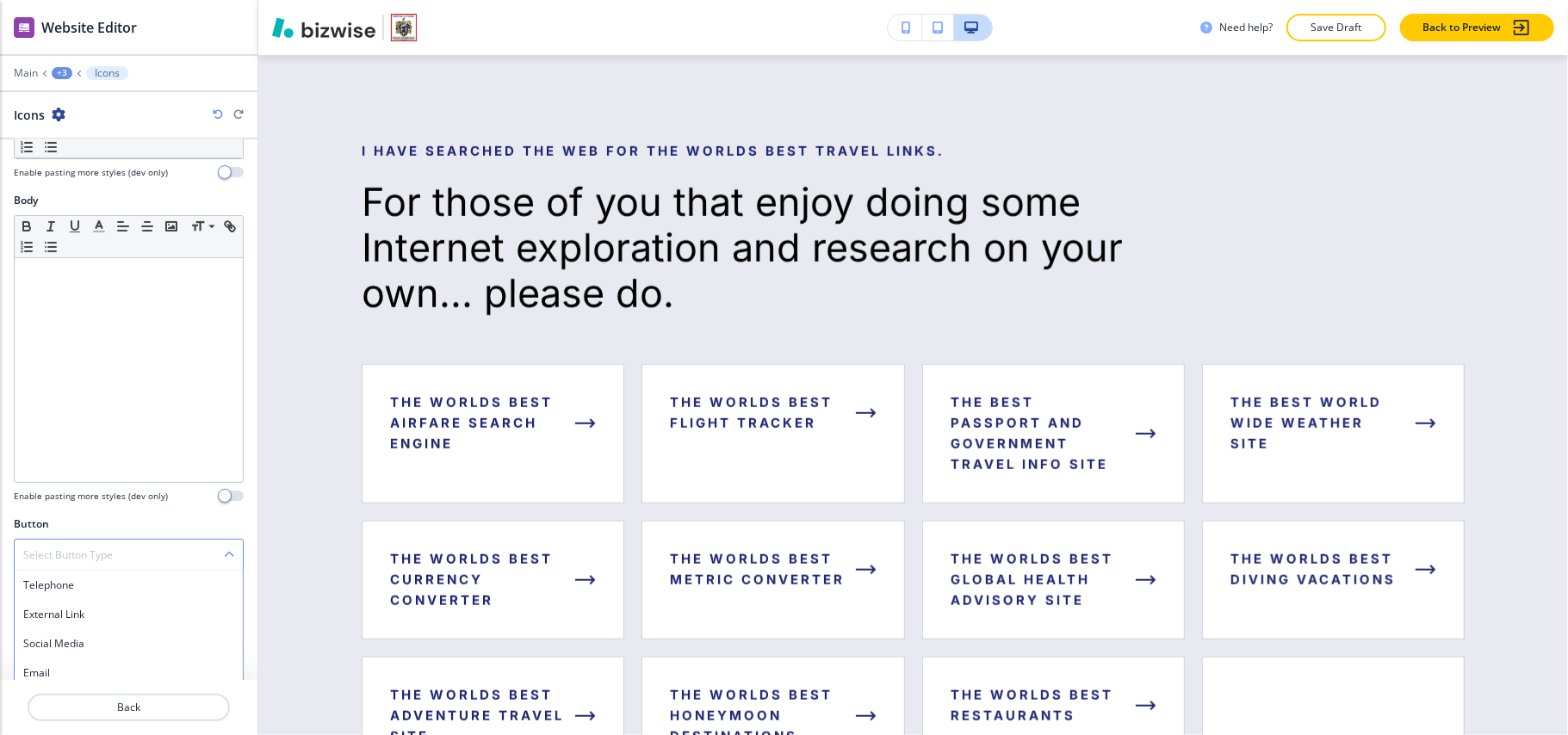
scroll to position [508, 0]
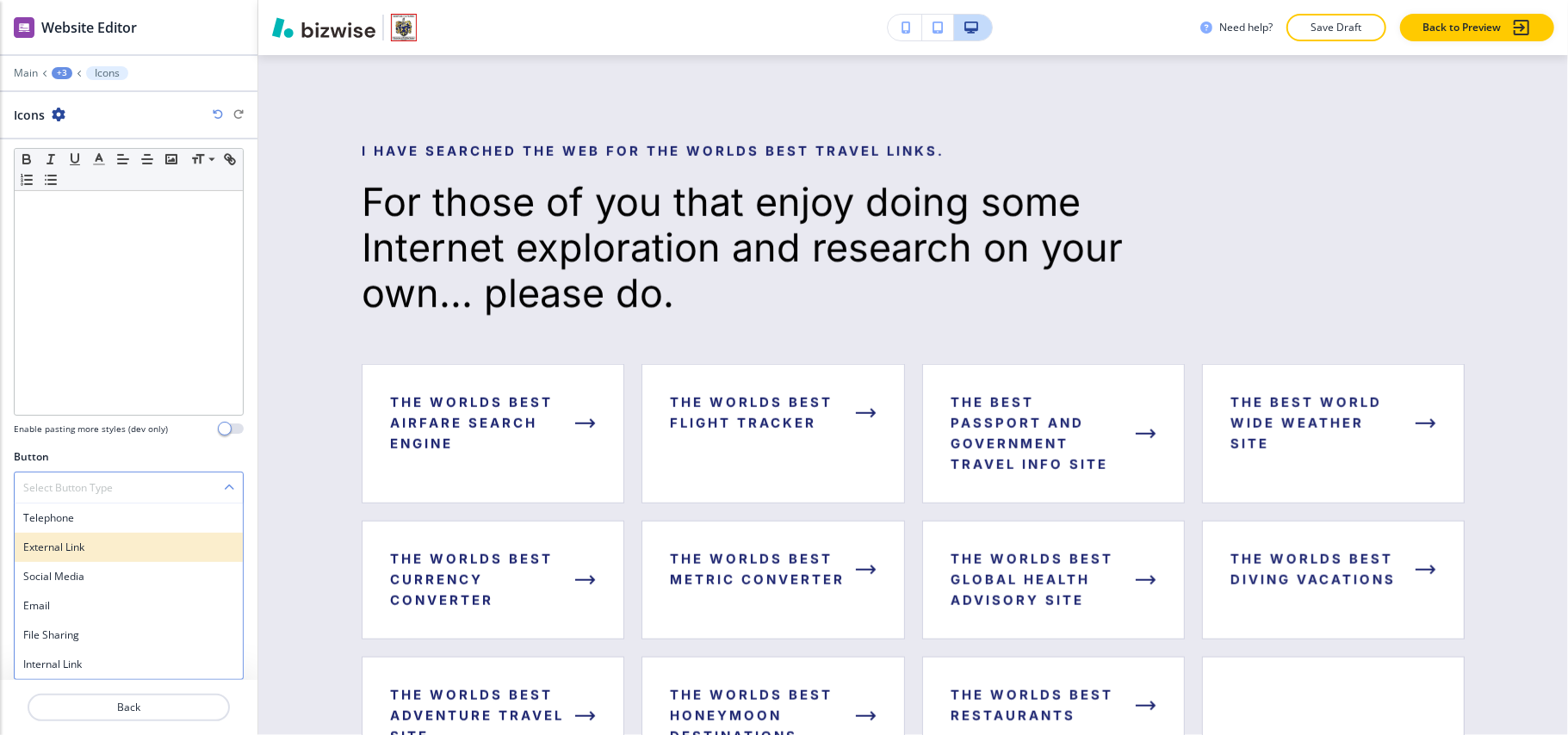
click at [98, 555] on div "External Link" at bounding box center [129, 547] width 228 height 29
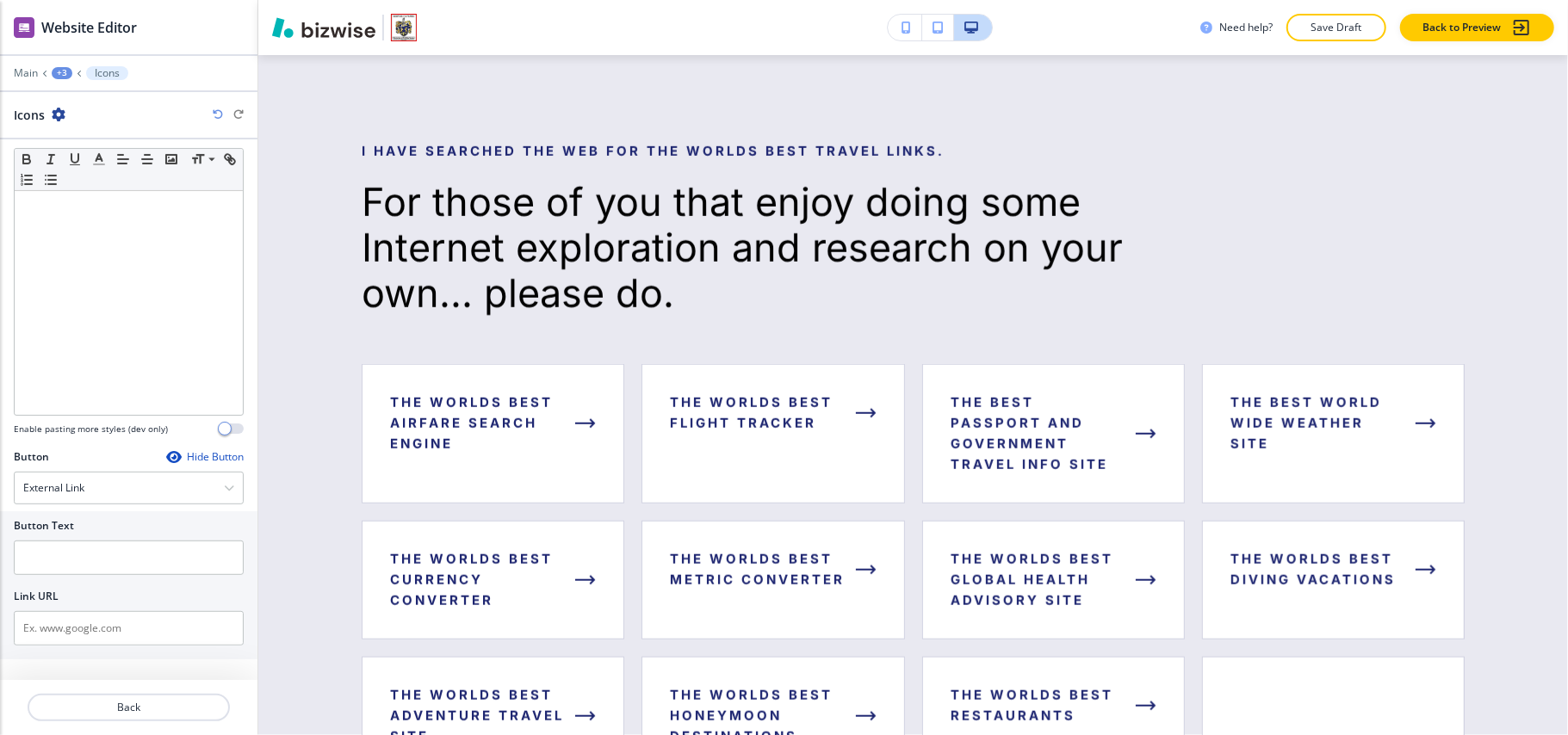
scroll to position [494, 0]
click at [102, 569] on input "text" at bounding box center [129, 565] width 230 height 35
paste input "THE WORLDS BEST HOTELS"
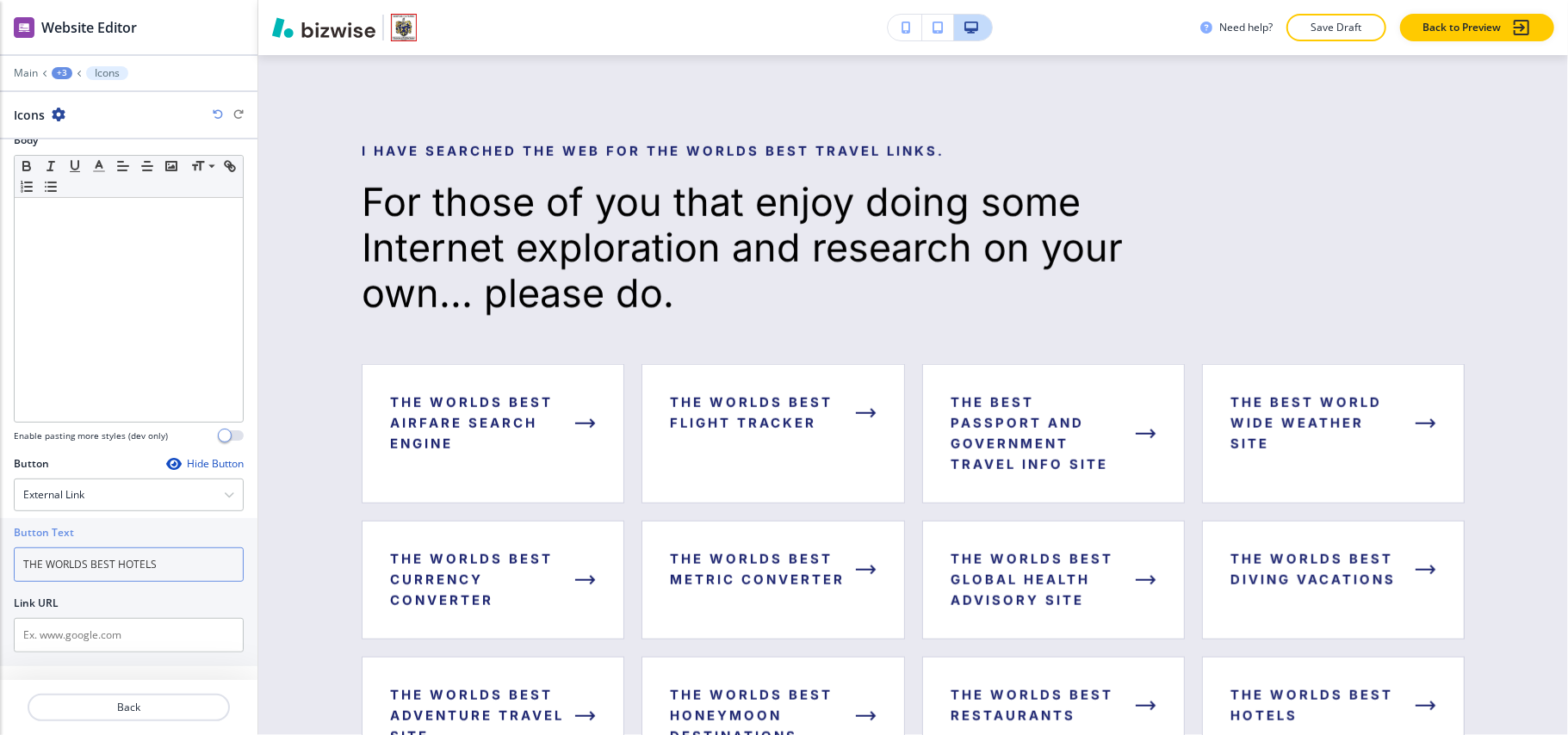
type input "THE WORLDS BEST HOTELS"
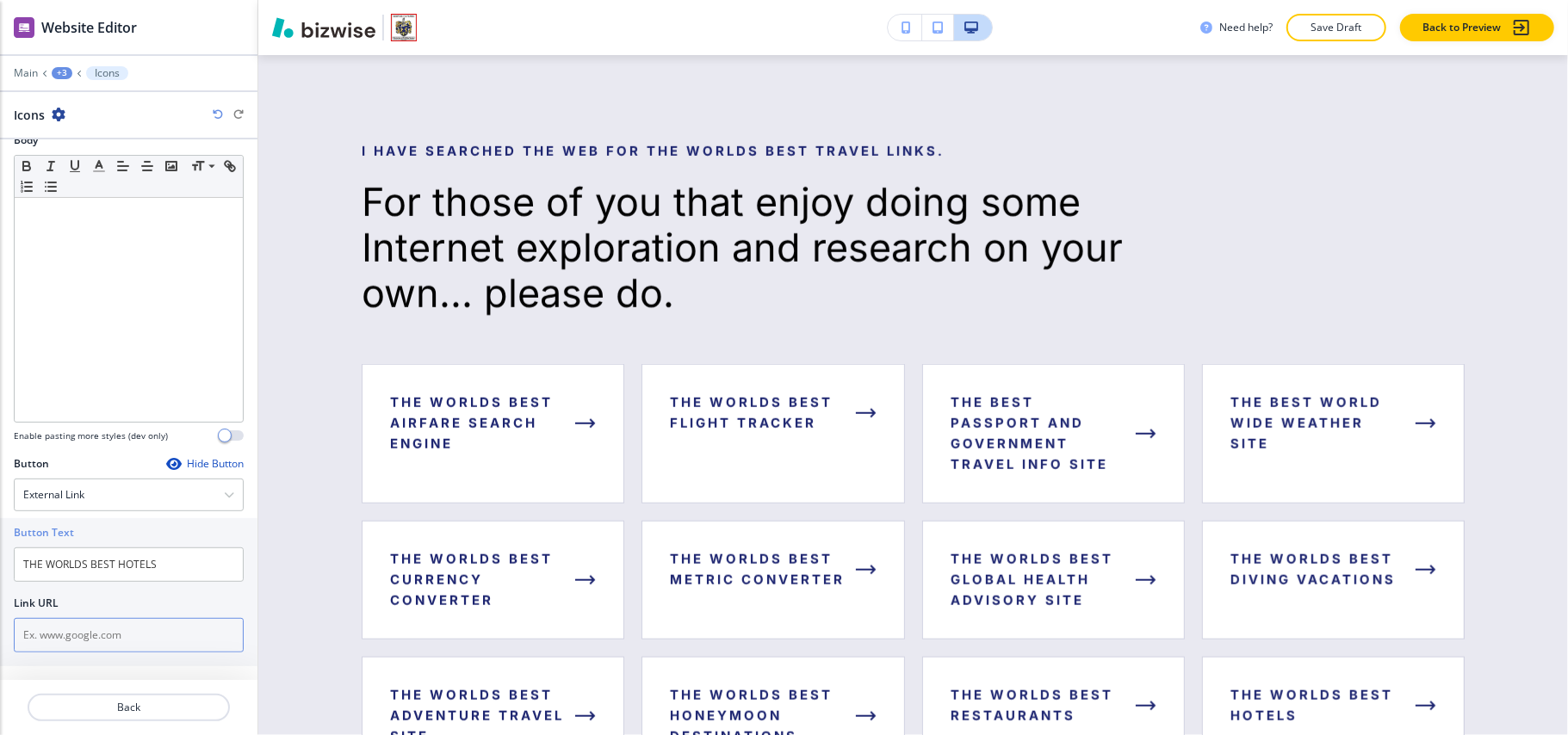
click at [80, 645] on input "text" at bounding box center [129, 635] width 230 height 35
paste input "https://www.travelandleisure.com/worlds-best/hotels-top-100-overall"
type input "https://www.travelandleisure.com/worlds-best/hotels-top-100-overall"
click at [138, 694] on button "Back" at bounding box center [128, 707] width 202 height 27
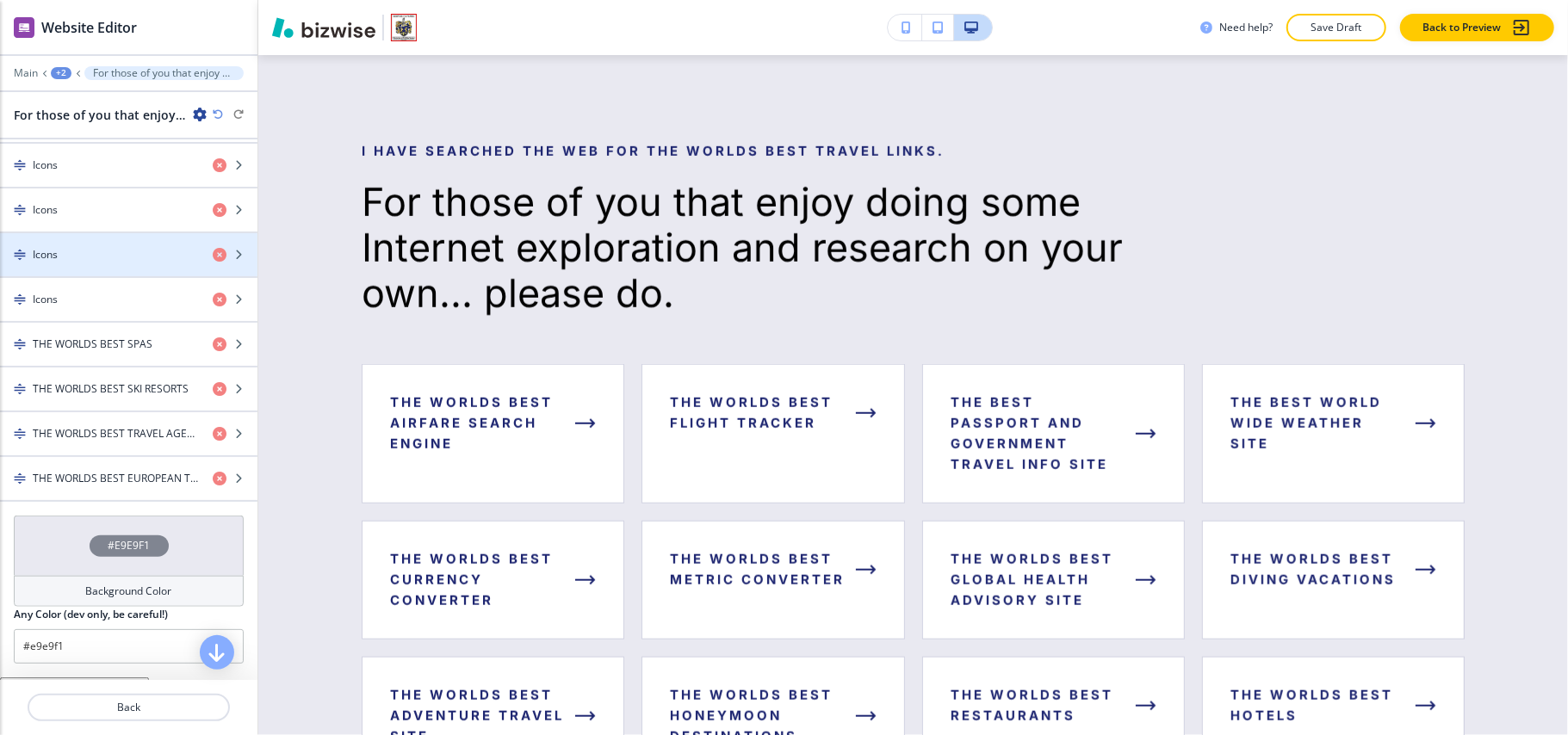
scroll to position [1148, 0]
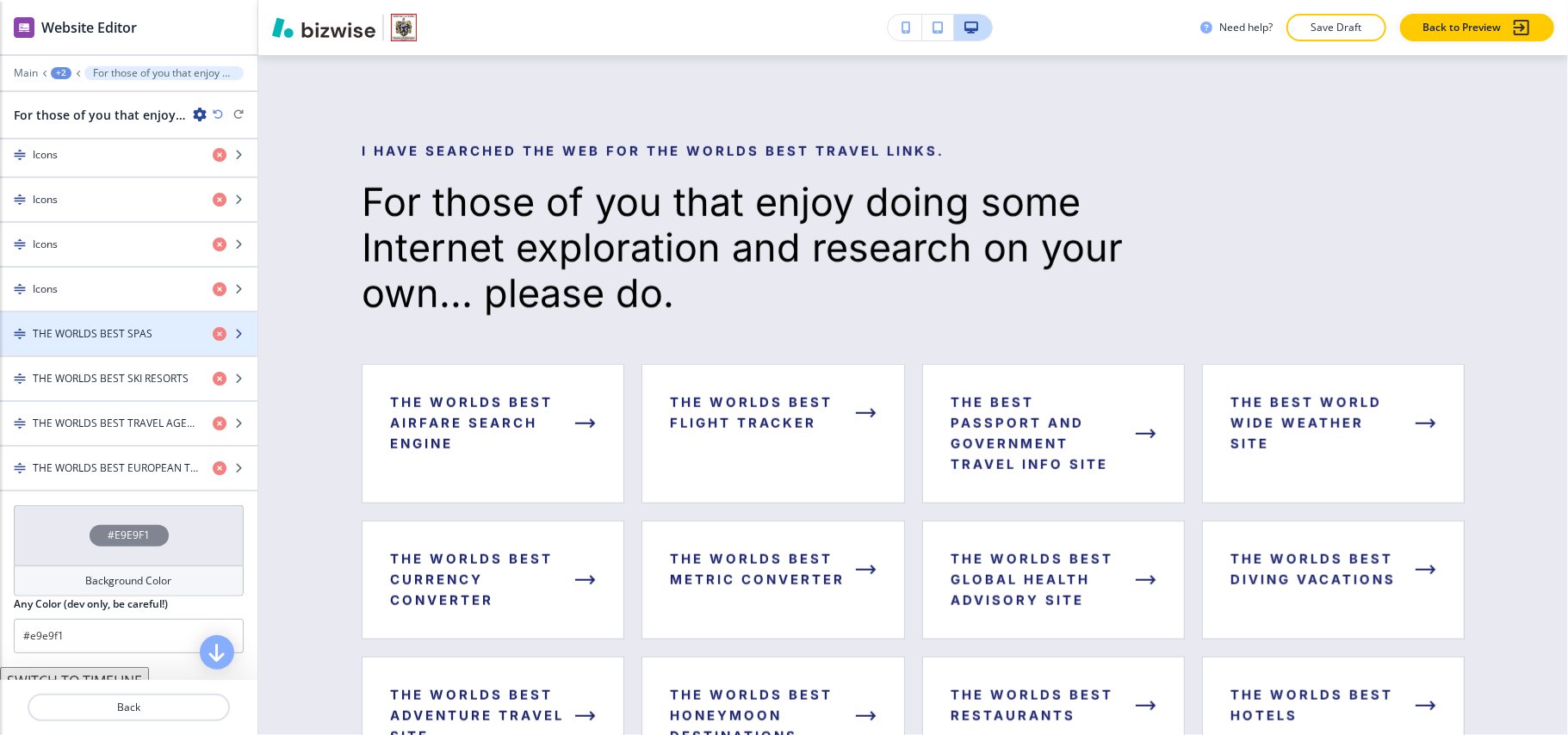
click at [64, 338] on h4 "THE WORLDS BEST SPAS" at bounding box center [92, 334] width 119 height 15
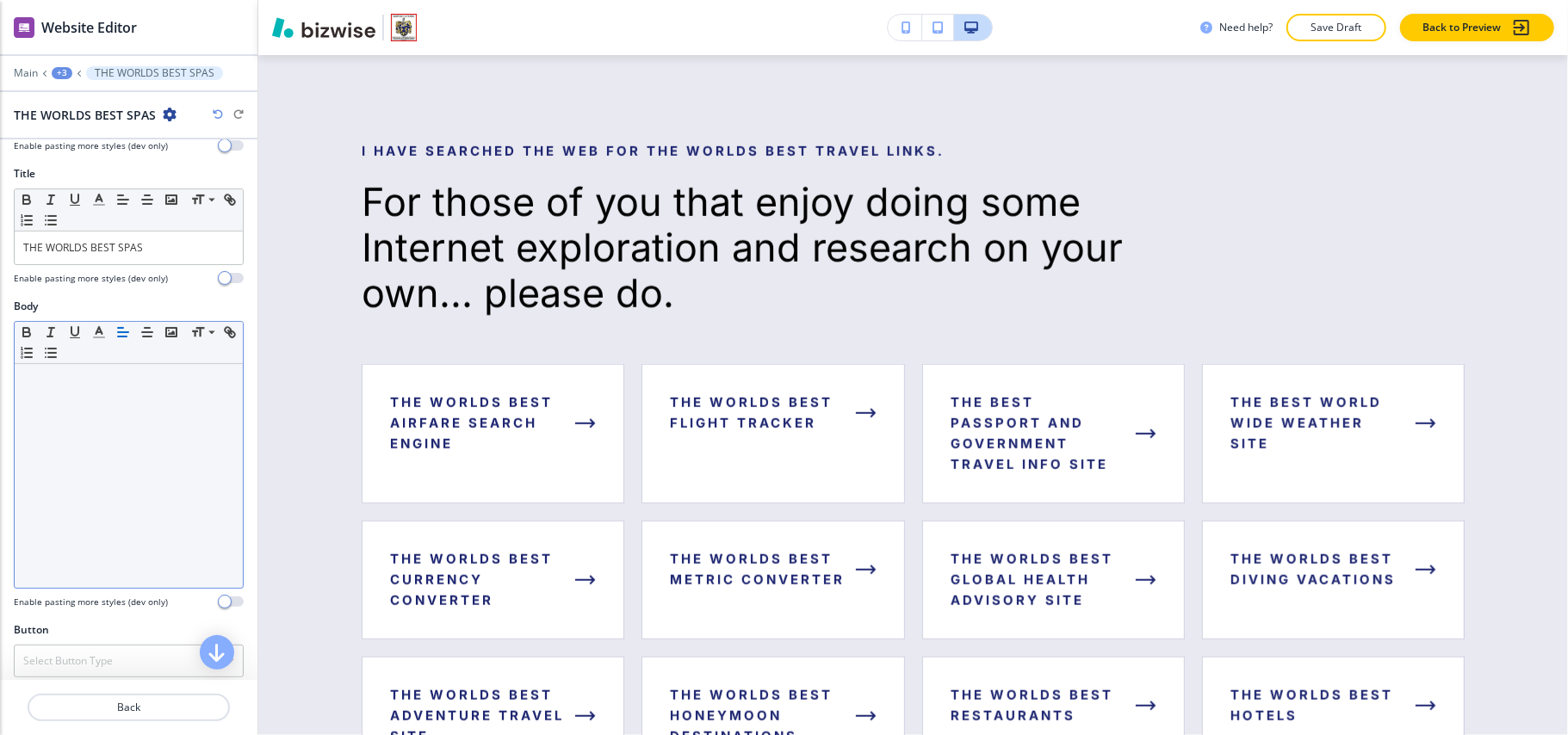
scroll to position [345, 0]
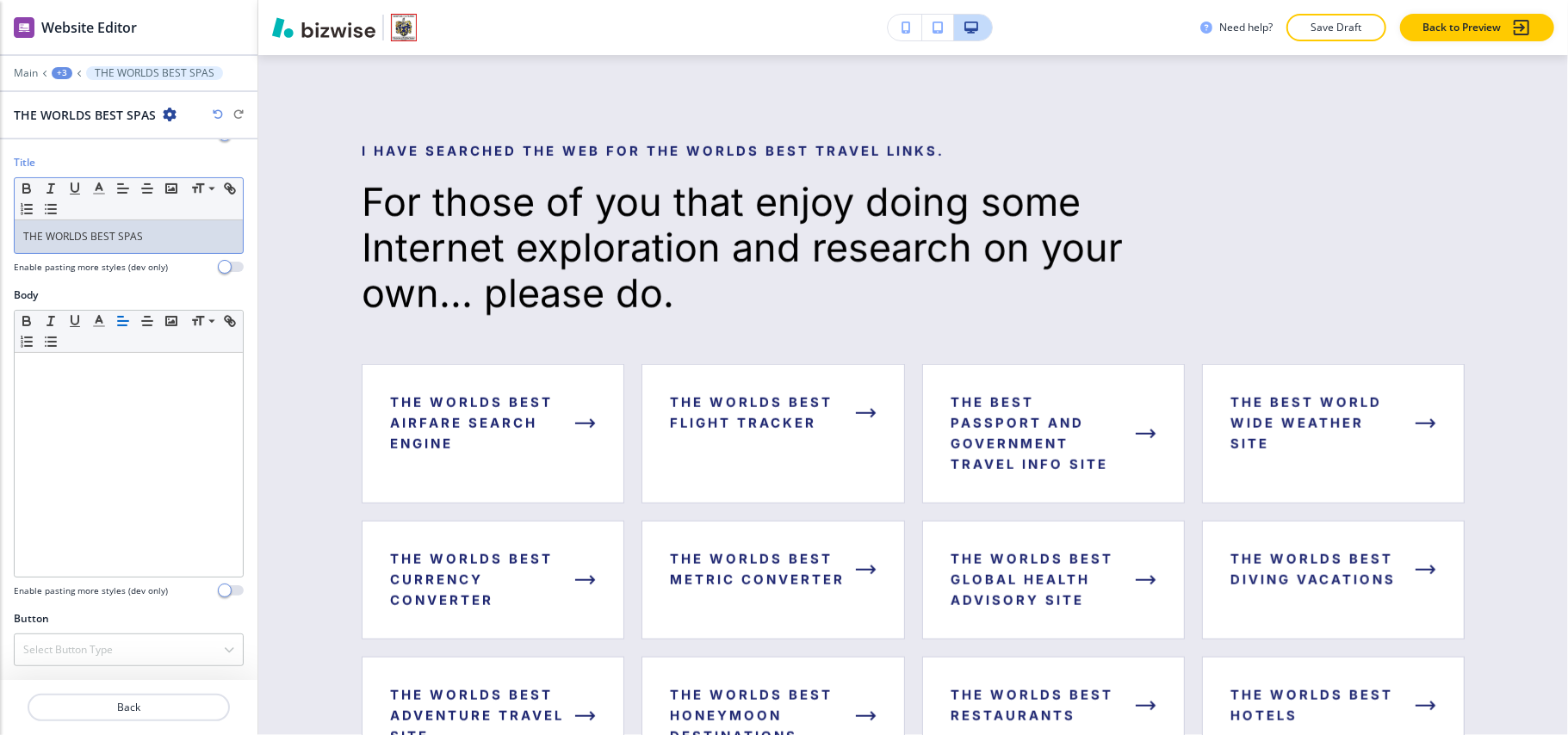
click at [162, 245] on div "THE WORLDS BEST SPAS" at bounding box center [129, 237] width 228 height 33
click at [101, 644] on h4 "Select Button Type" at bounding box center [68, 649] width 89 height 15
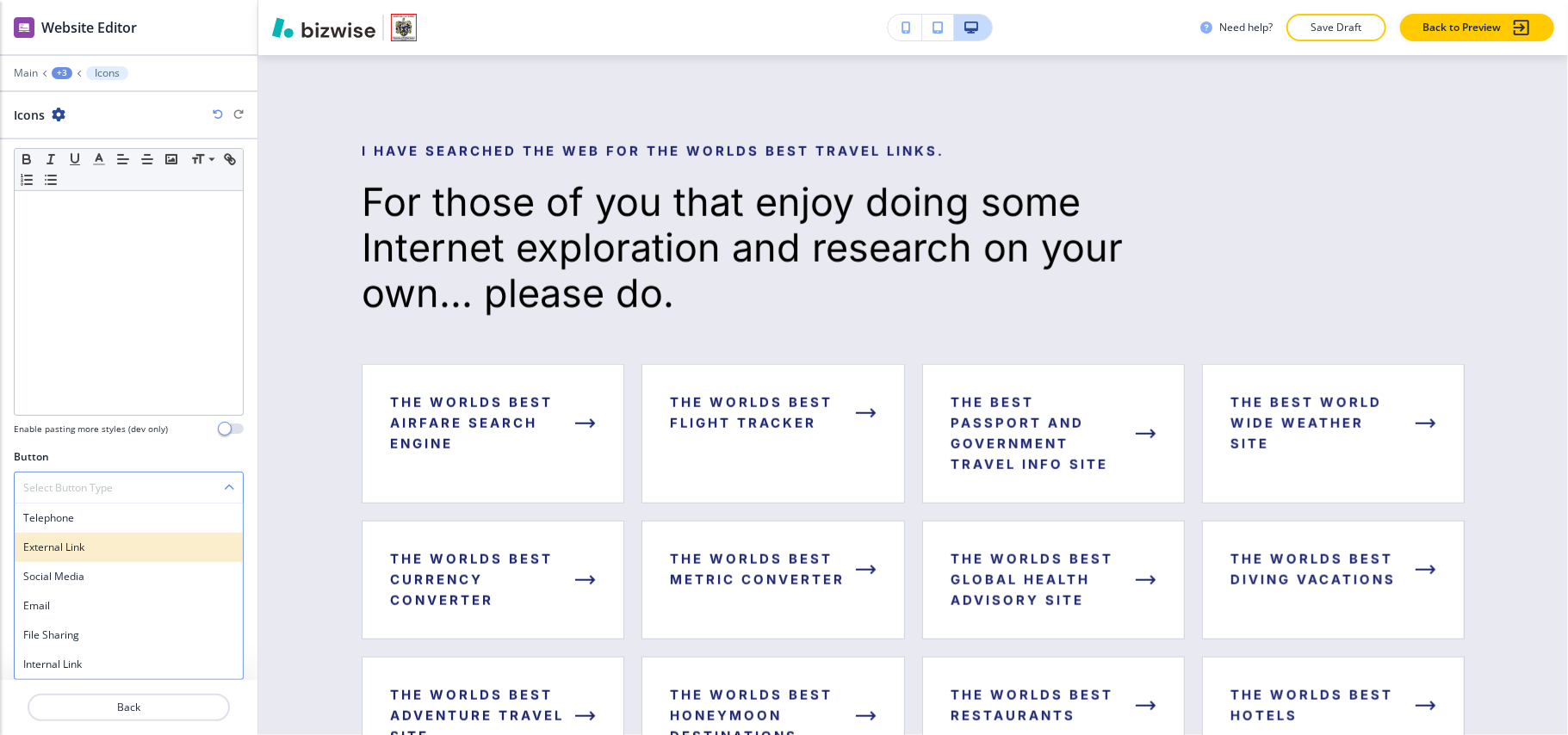
click at [60, 549] on h4 "External Link" at bounding box center [129, 547] width 211 height 15
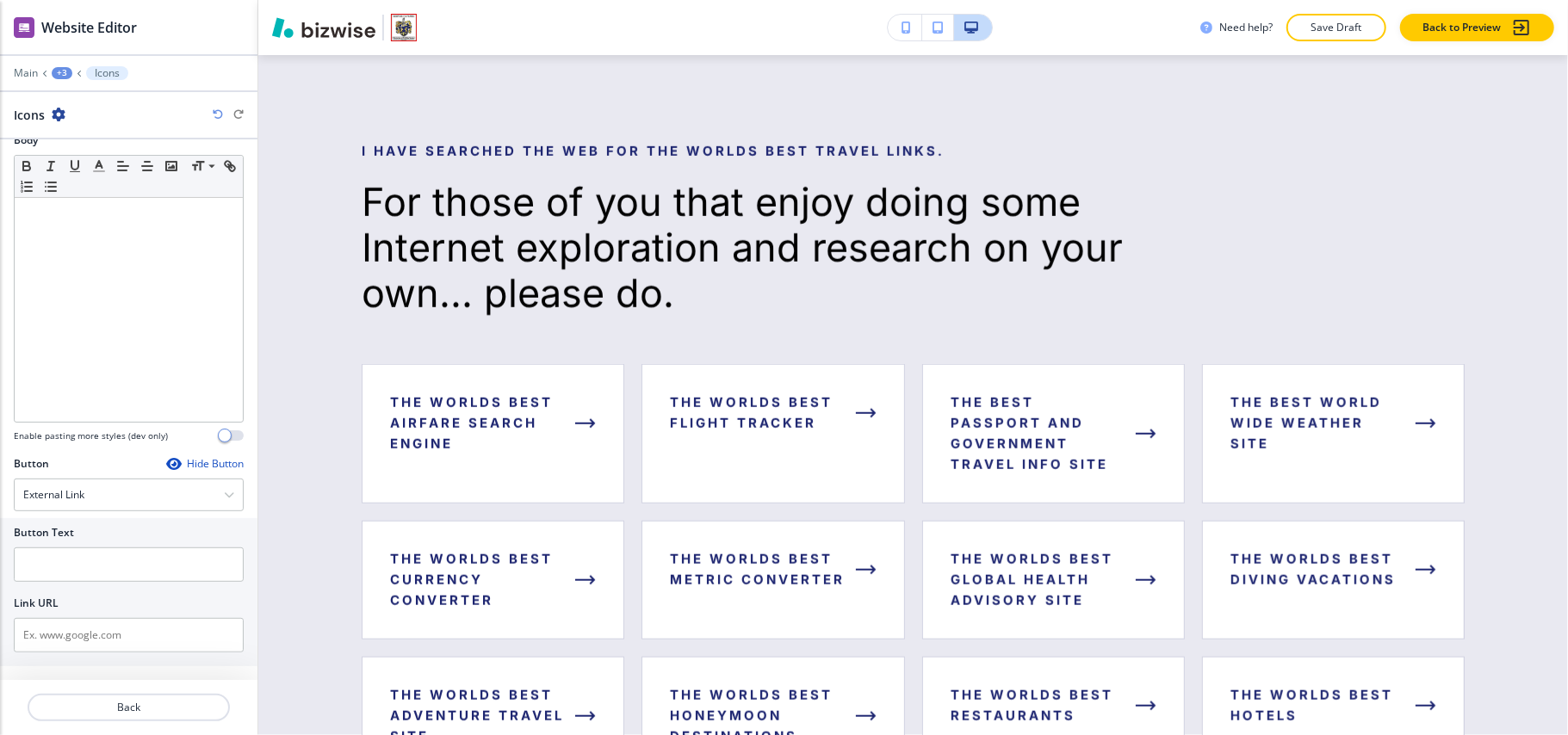
click at [108, 590] on div at bounding box center [129, 588] width 230 height 14
click at [108, 576] on input "text" at bounding box center [129, 565] width 230 height 35
paste input "THE WORLDS BEST SPAS"
type input "THE WORLDS BEST SPAS"
click at [104, 660] on div "Button Text THE WORLDS BEST SPAS Link URL" at bounding box center [129, 592] width 258 height 149
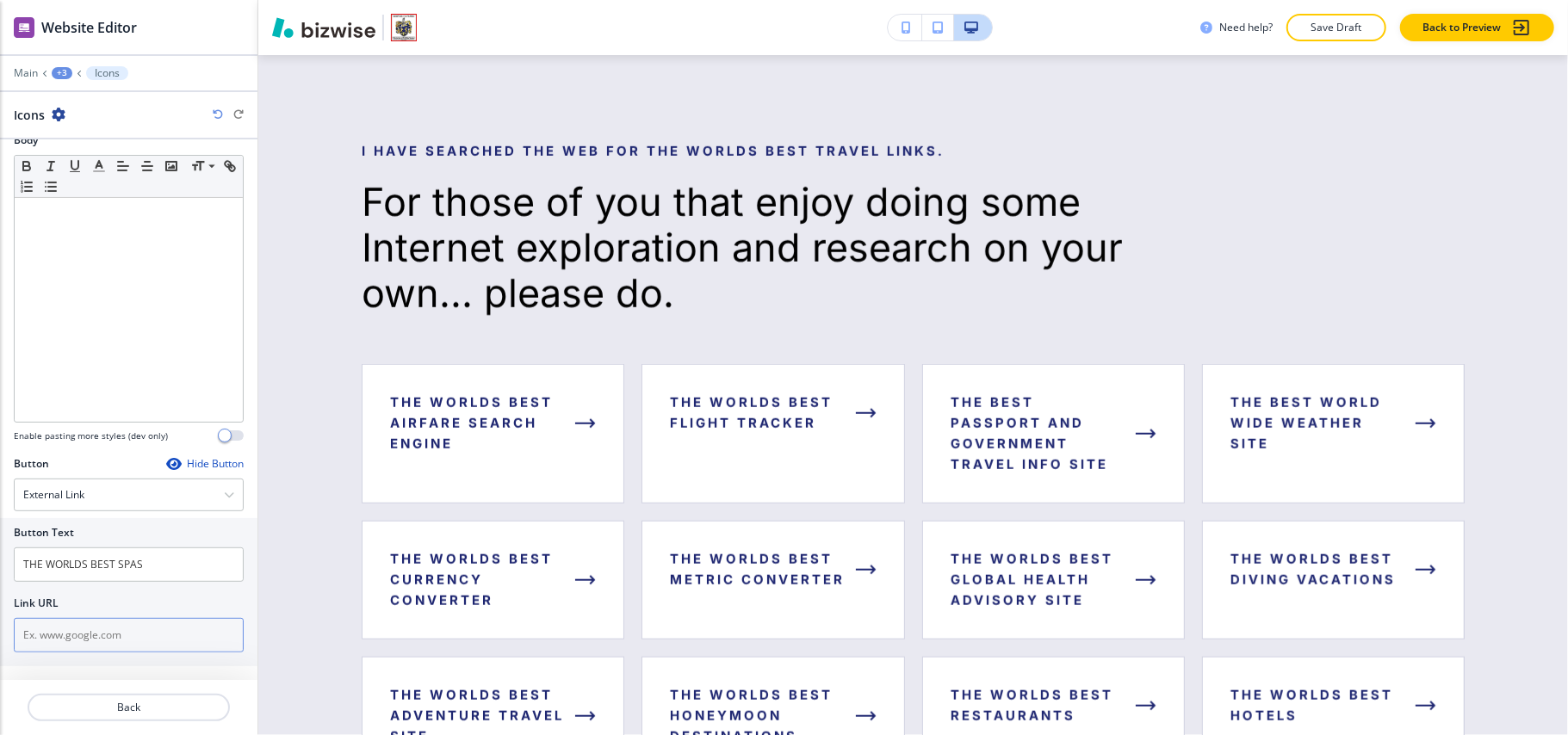
click at [89, 638] on input "text" at bounding box center [129, 635] width 230 height 35
paste input "https://www.travelandleisure.com/worlds-best/hotels-top-100-overall"
type input "https://www.travelandleisure.com/worlds-best/hotels-top-100-overall"
click at [138, 712] on p "Back" at bounding box center [129, 708] width 199 height 15
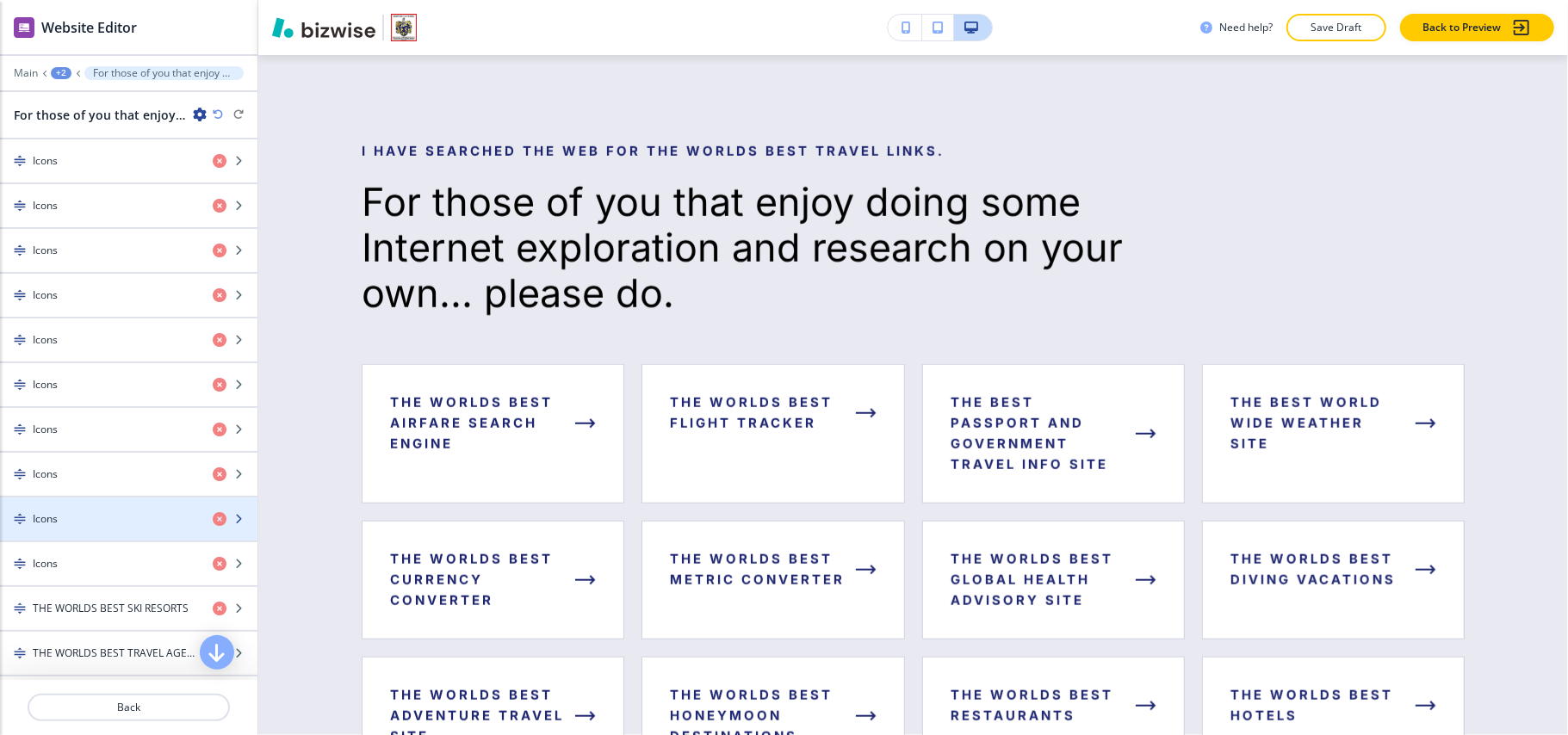
scroll to position [1148, 0]
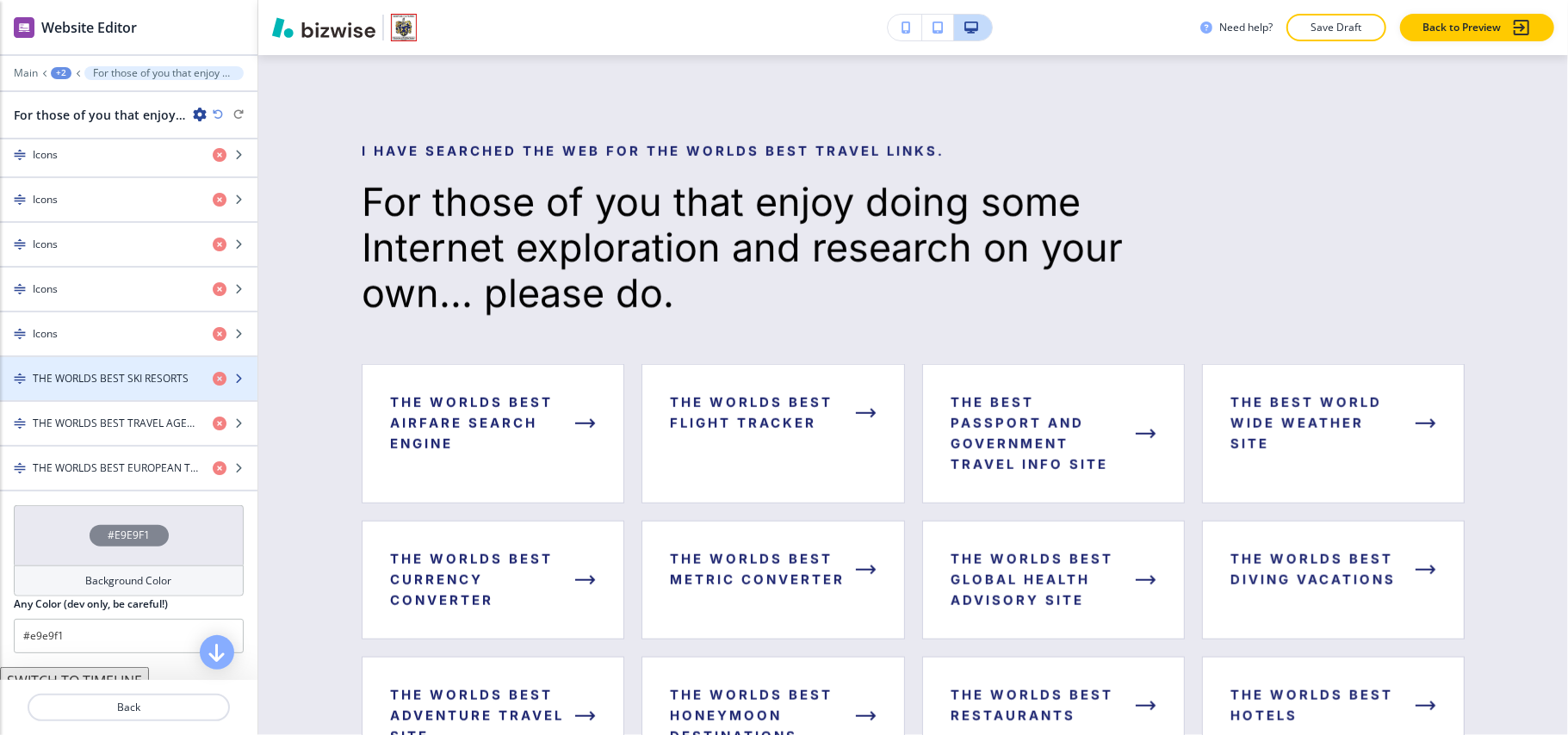
click at [97, 386] on h4 "THE WORLDS BEST SKI RESORTS" at bounding box center [111, 379] width 156 height 15
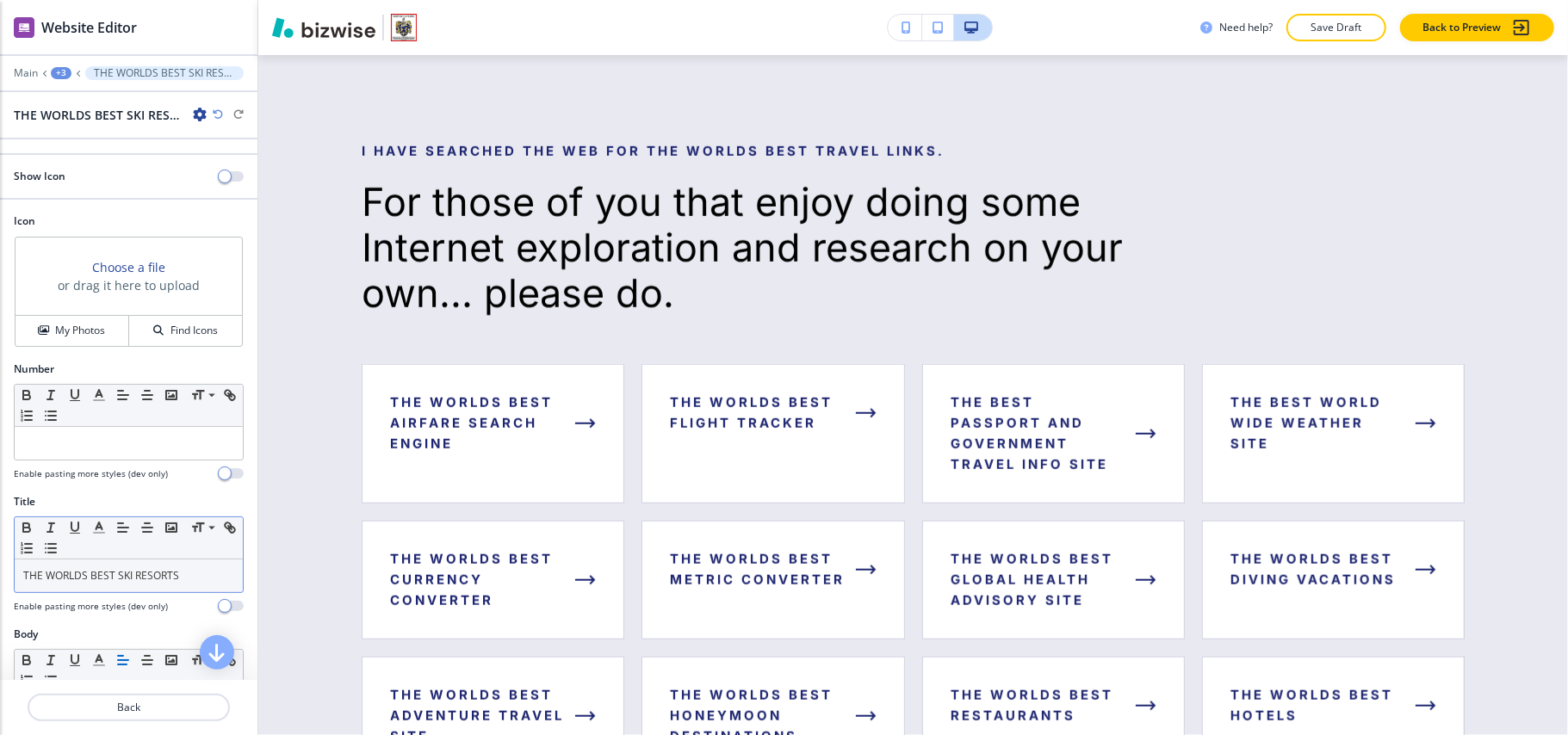
click at [115, 592] on div "THE WORLDS BEST SKI RESORTS" at bounding box center [129, 575] width 228 height 33
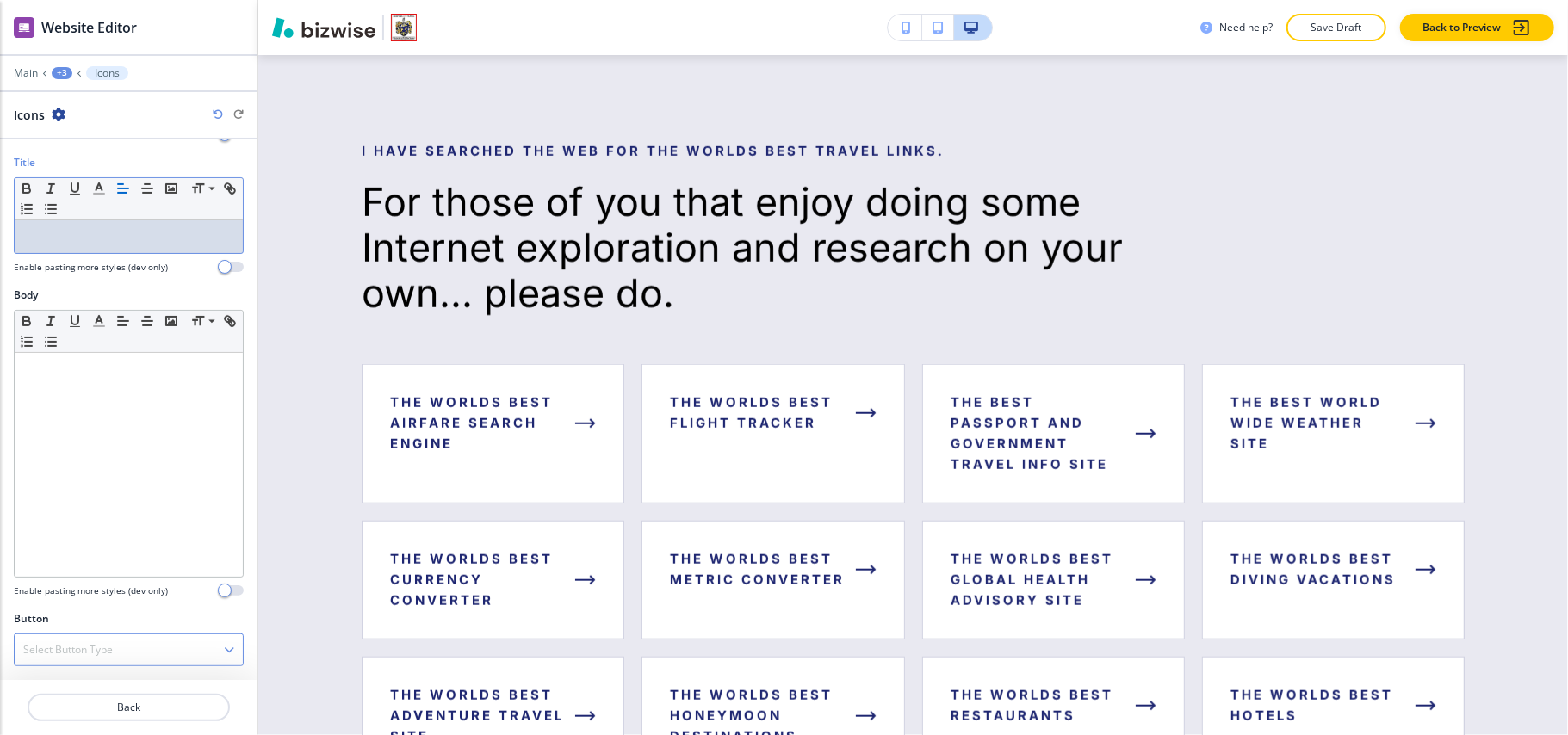
drag, startPoint x: 87, startPoint y: 651, endPoint x: 95, endPoint y: 658, distance: 10.6
click at [87, 652] on h4 "Select Button Type" at bounding box center [68, 649] width 89 height 15
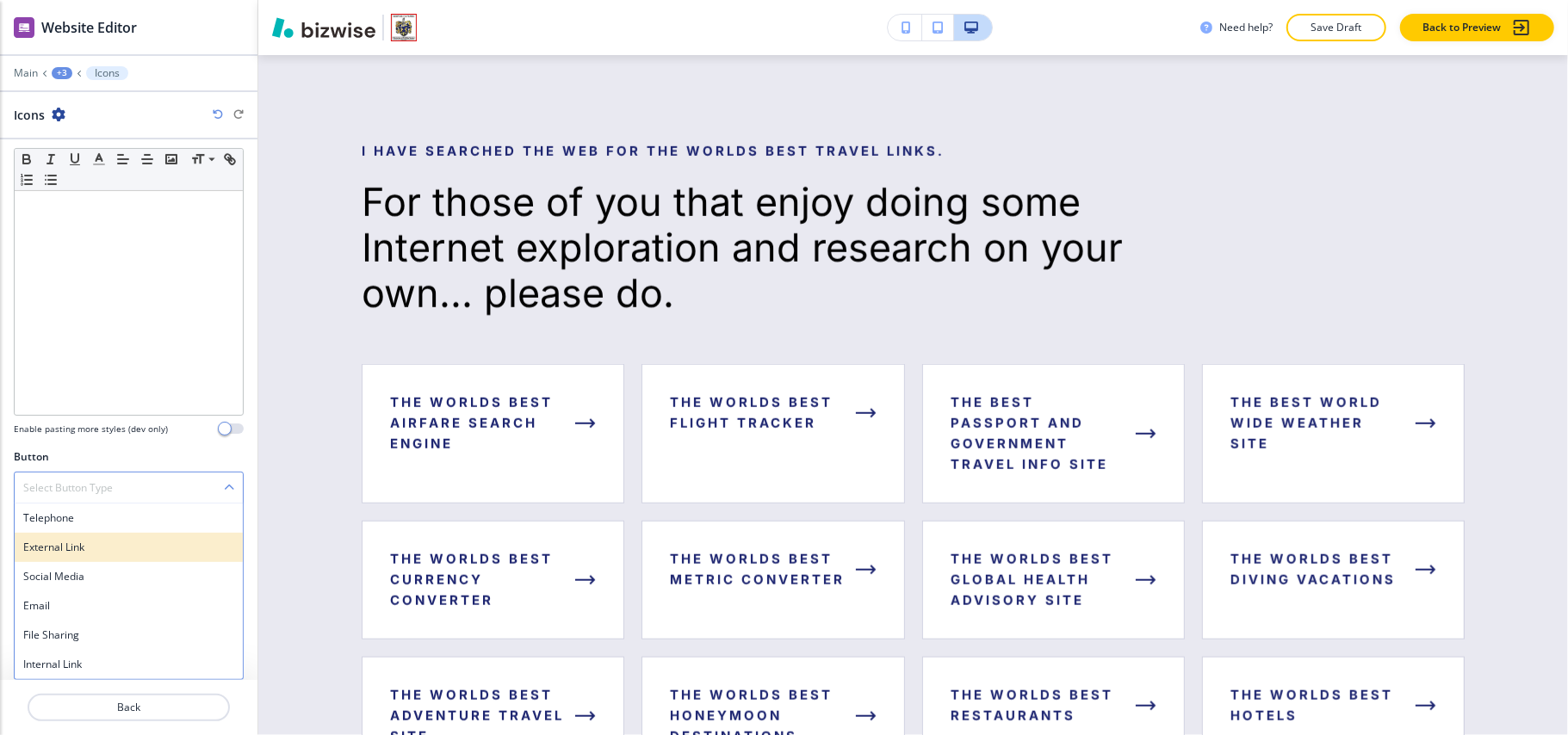
click at [105, 539] on div "External Link" at bounding box center [129, 547] width 228 height 29
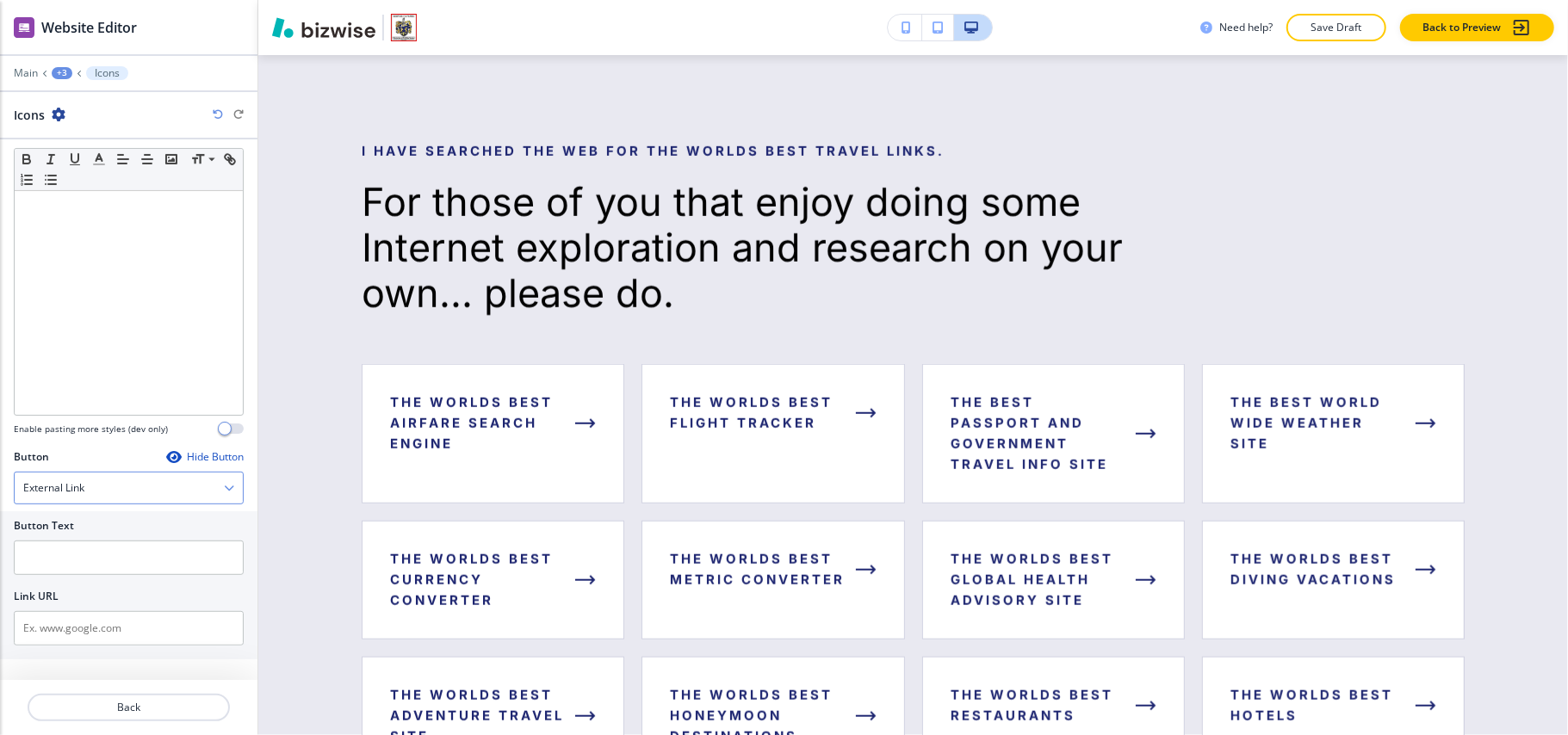
scroll to position [494, 0]
click at [89, 559] on input "text" at bounding box center [129, 565] width 230 height 35
paste input "THE WORLDS BEST SKI RESORTS"
type input "THE WORLDS BEST SKI RESORTS"
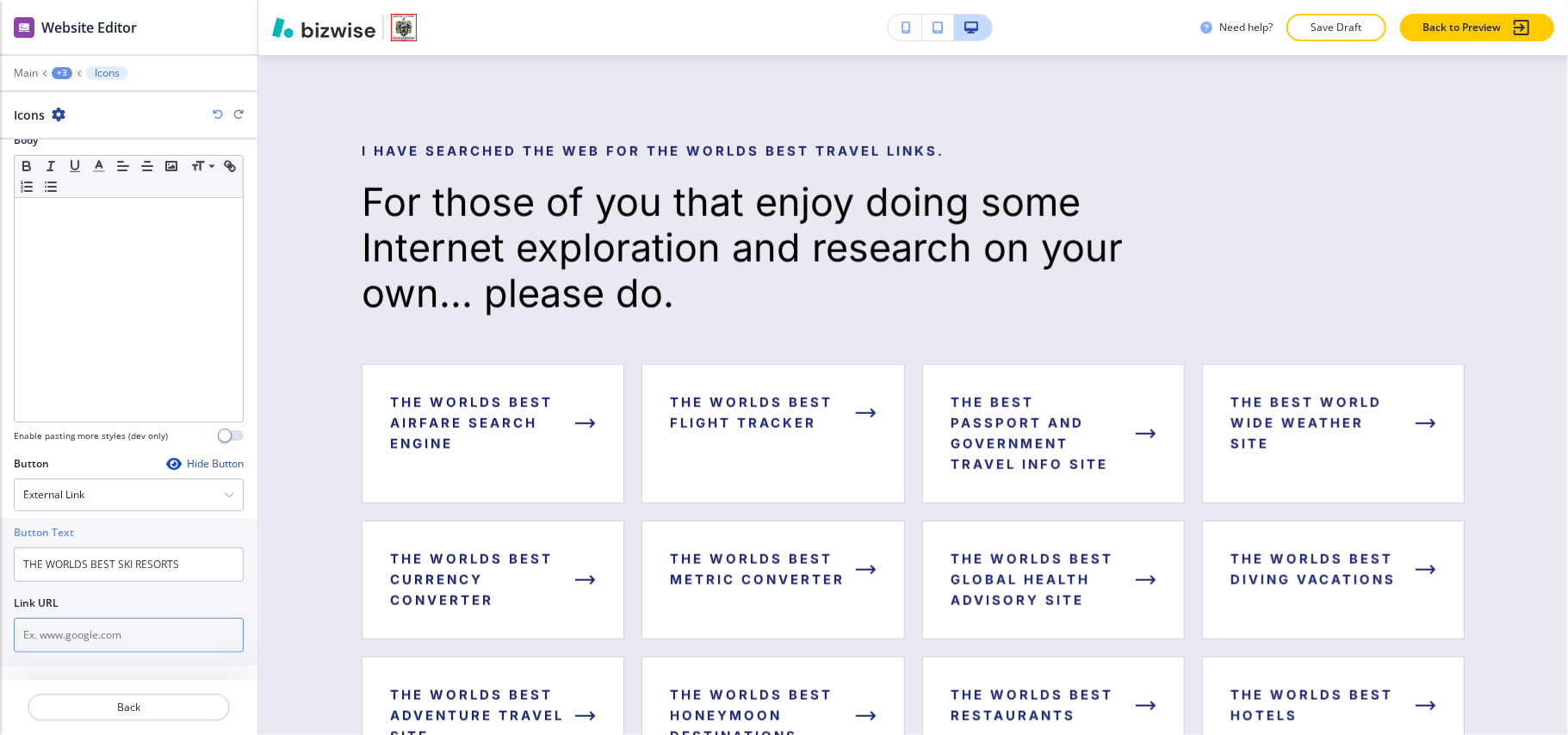
click at [52, 633] on input "text" at bounding box center [129, 635] width 230 height 35
paste input "http://www.powderhounds.com/Best-Ski-Resorts.aspx"
type input "http://www.powderhounds.com/Best-Ski-Resorts.aspx"
click at [142, 699] on button "Back" at bounding box center [128, 707] width 202 height 27
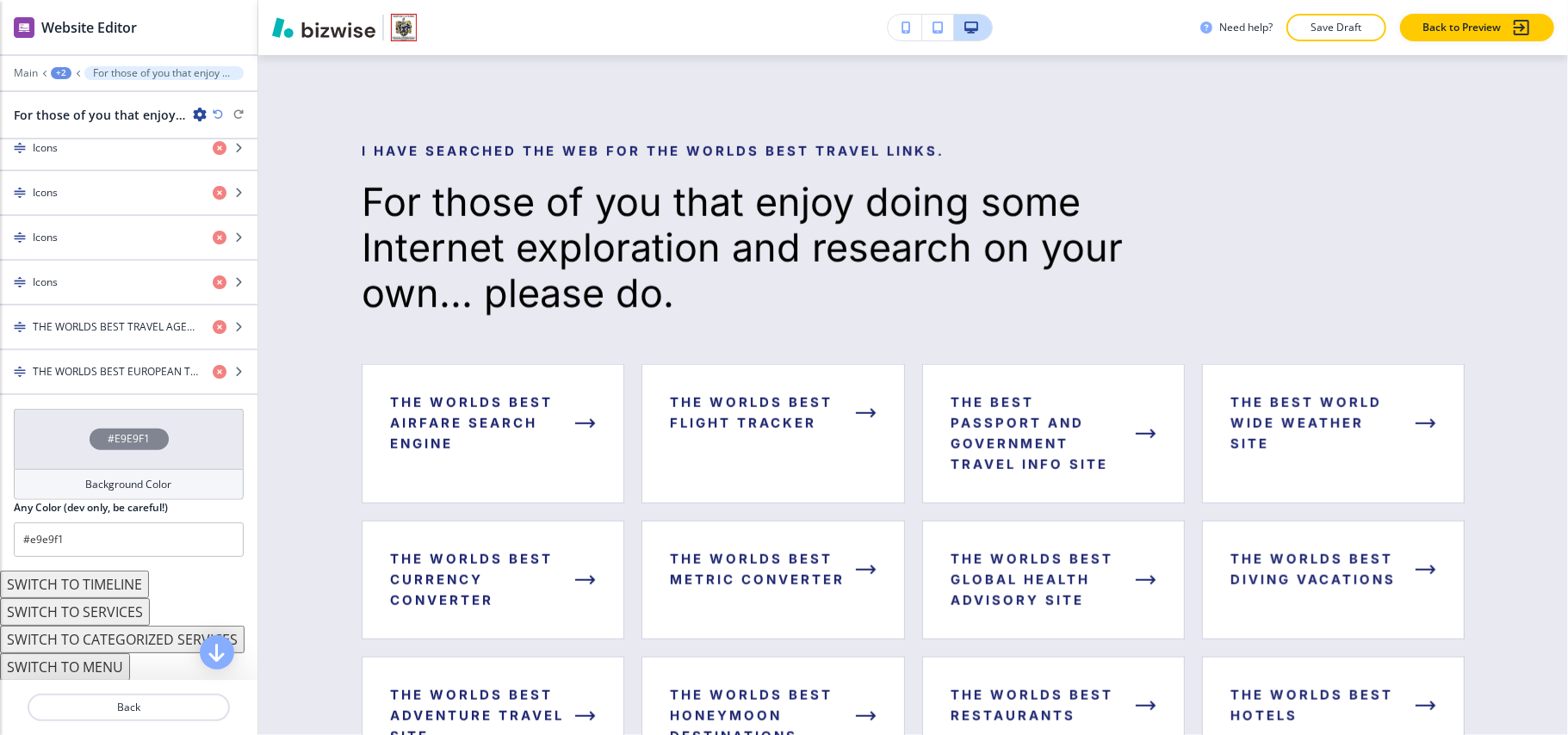
scroll to position [1265, 0]
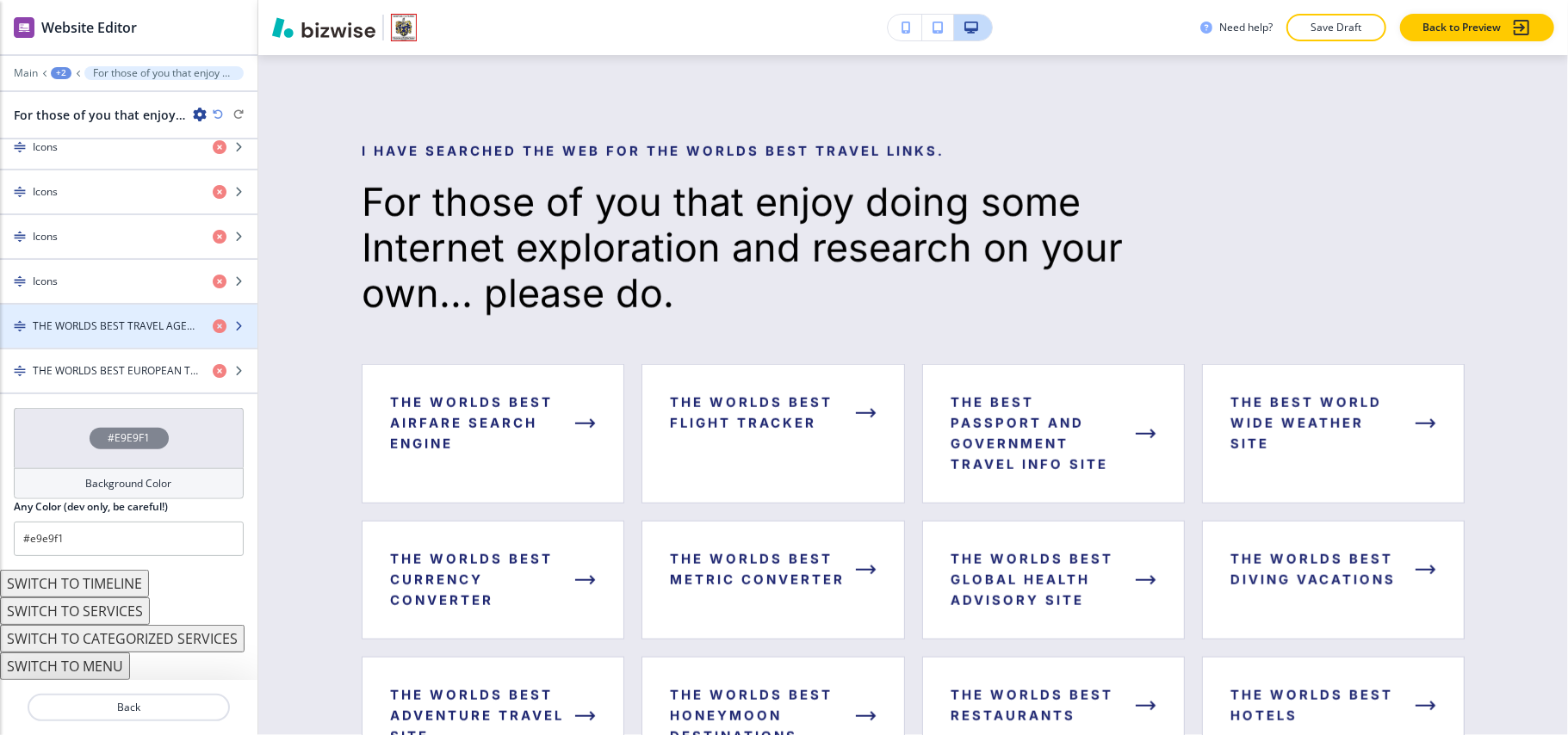
click at [107, 305] on div "button" at bounding box center [129, 311] width 258 height 14
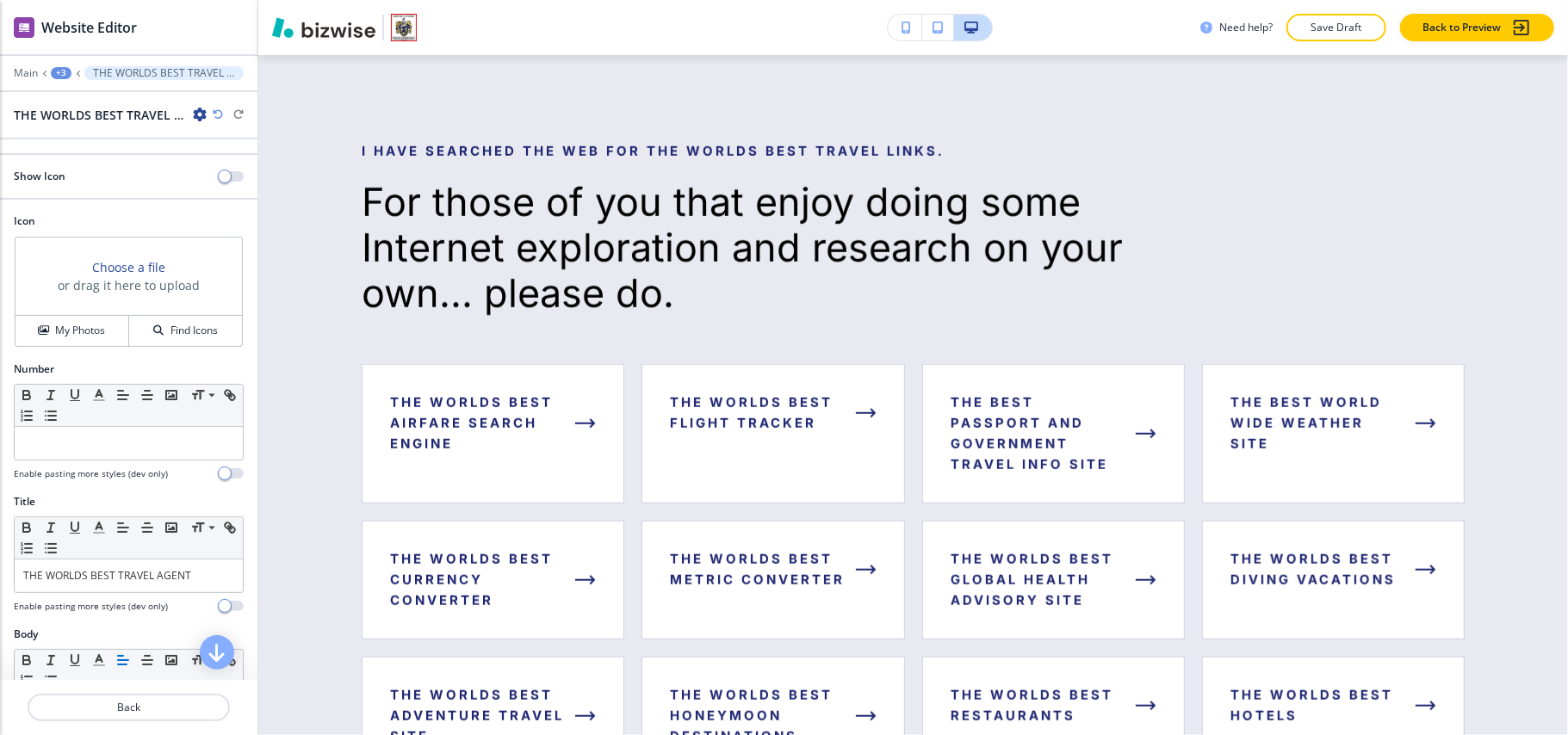
click at [104, 601] on div at bounding box center [129, 596] width 230 height 7
click at [112, 583] on link "THE WORLDS BEST TRAVEL AGENT" at bounding box center [107, 576] width 168 height 15
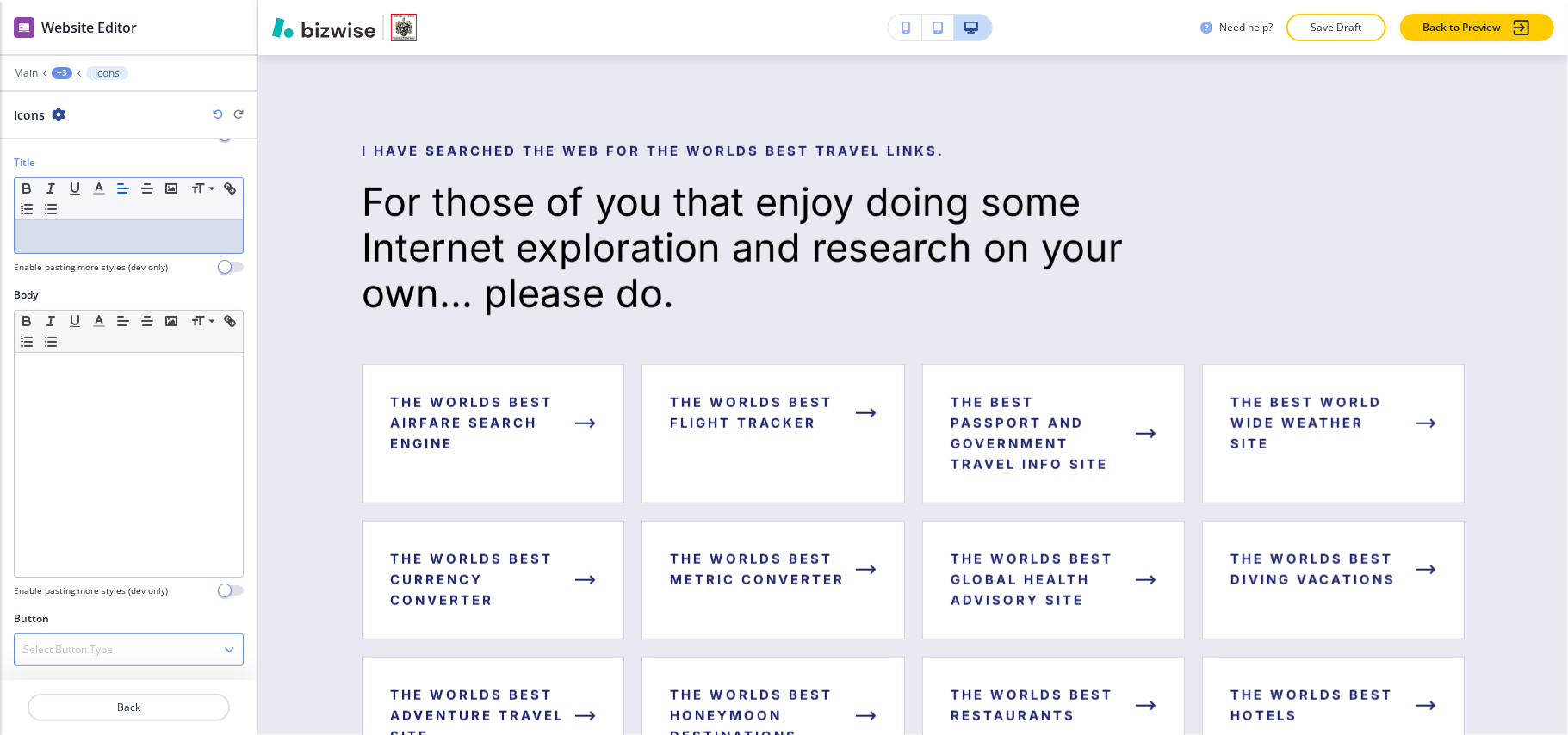
click at [89, 659] on div "Select Button Type" at bounding box center [129, 649] width 228 height 31
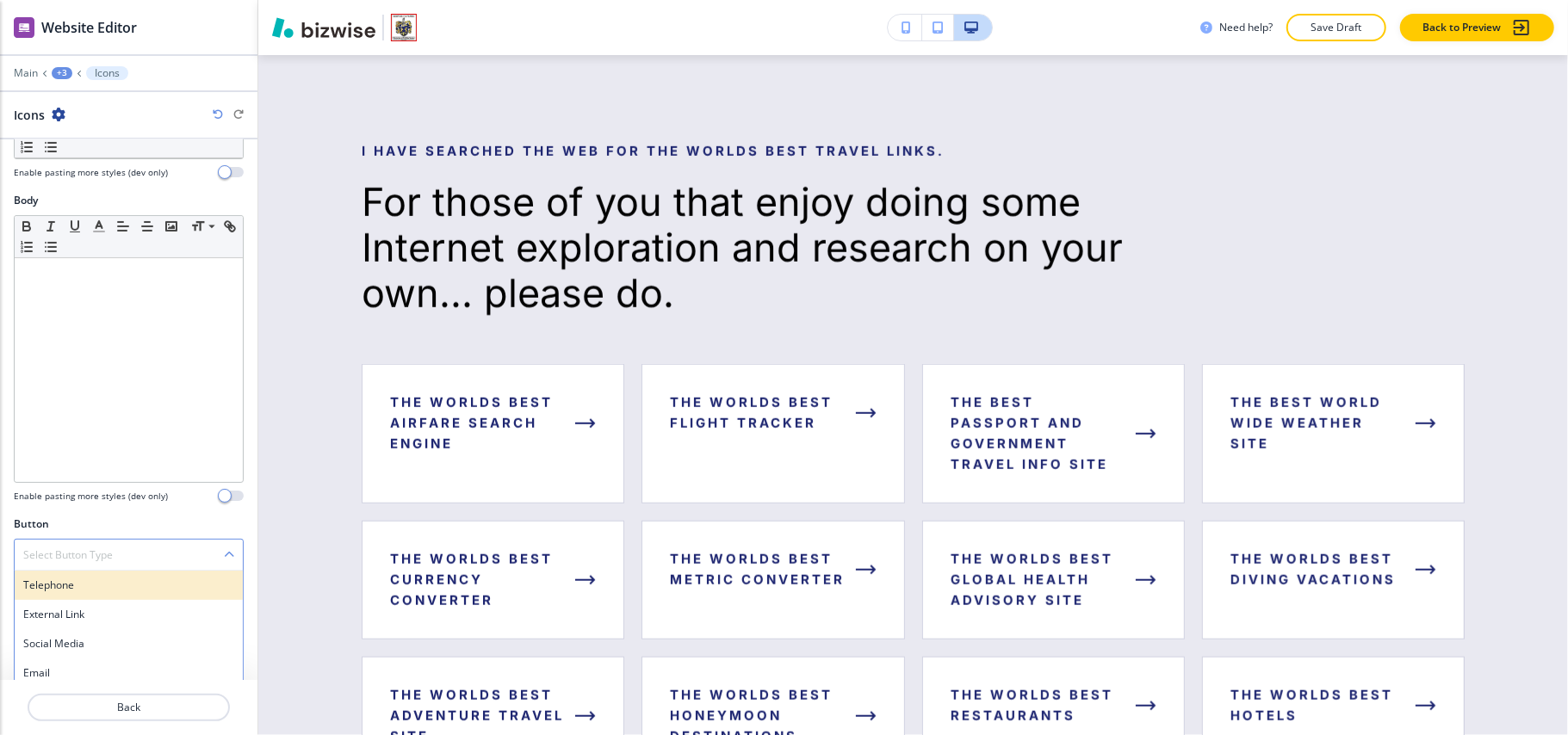
scroll to position [508, 0]
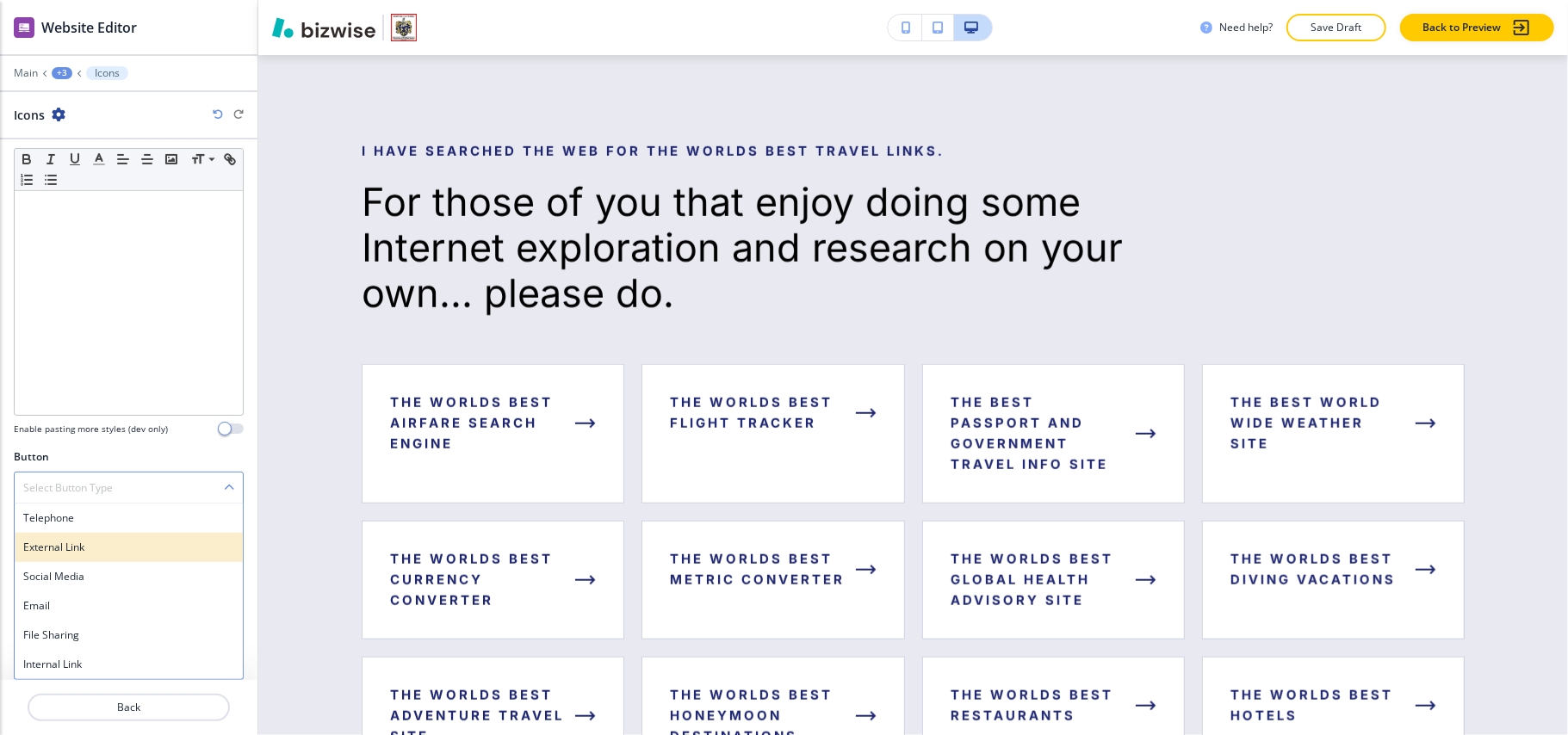
click at [95, 558] on div "External Link" at bounding box center [129, 547] width 228 height 29
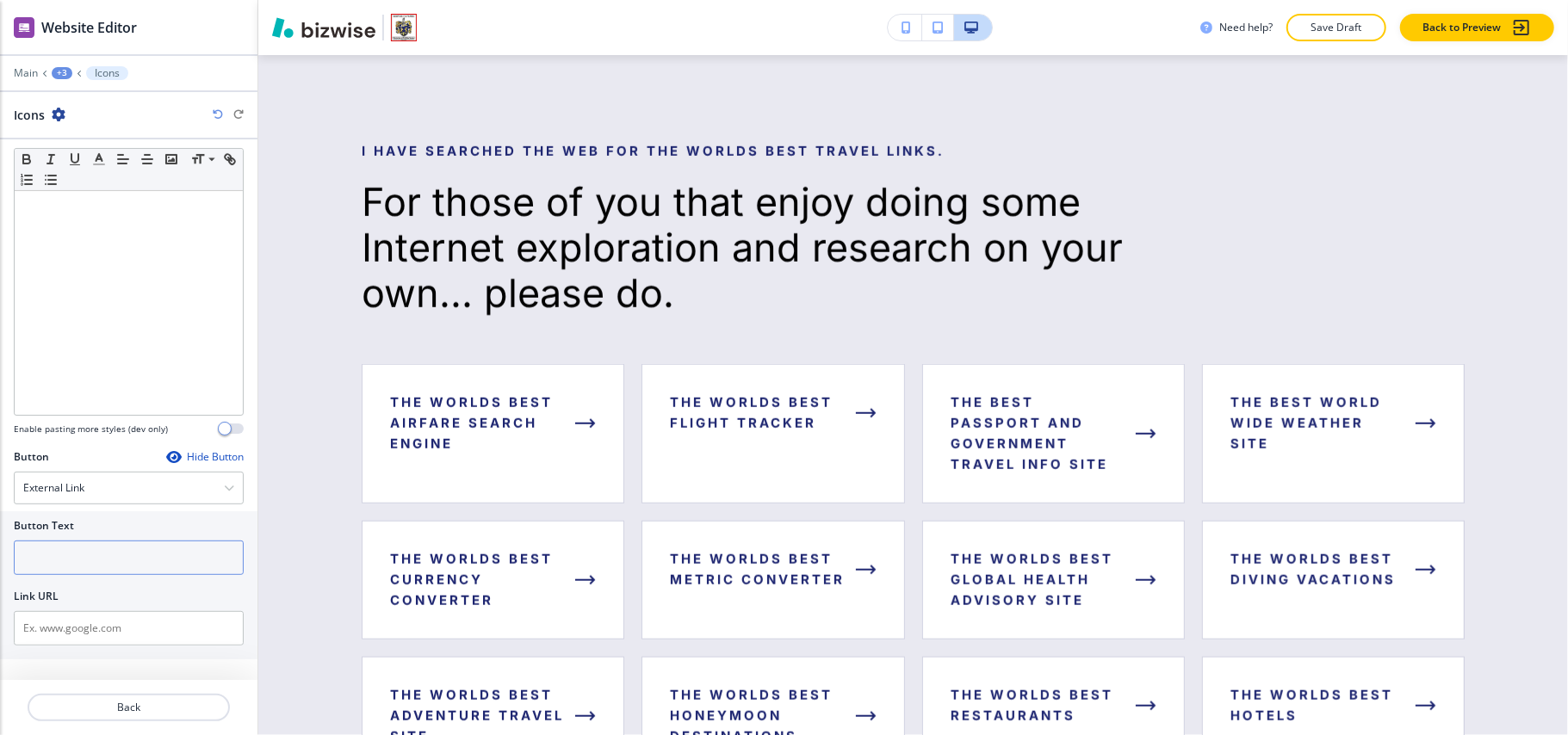
scroll to position [494, 0]
click at [100, 582] on input "text" at bounding box center [129, 565] width 230 height 35
paste input "THE WORLDS BEST TRAVEL AGENT"
type input "THE WORLDS BEST TRAVEL AGENT"
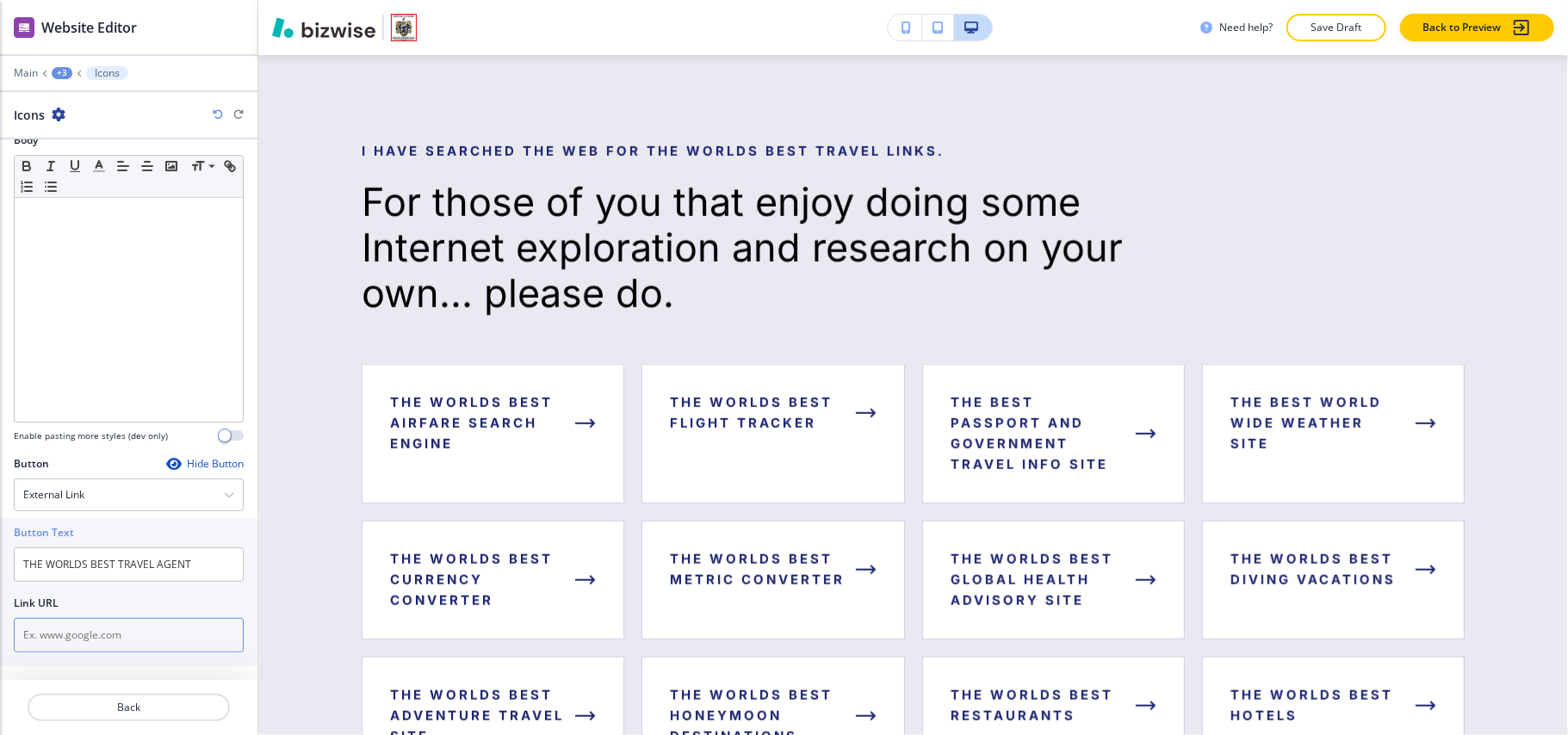
click at [89, 633] on input "text" at bounding box center [129, 635] width 230 height 35
paste input "https://www.scottgrodytravel.com/280757/scotts-background"
type input "https://www.scottgrodytravel.com/280757/scotts-background"
click at [115, 712] on p "Back" at bounding box center [129, 708] width 199 height 15
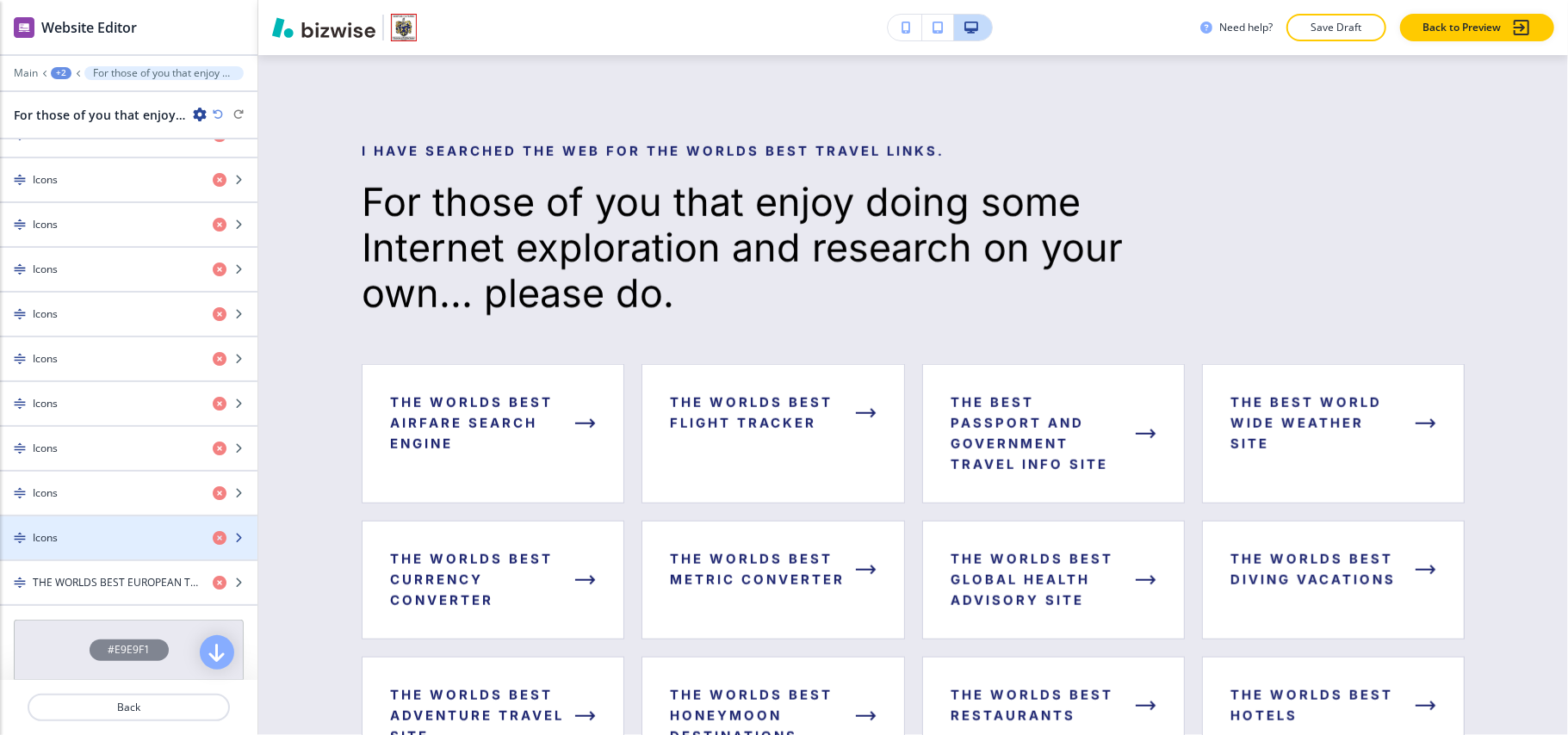
scroll to position [1265, 0]
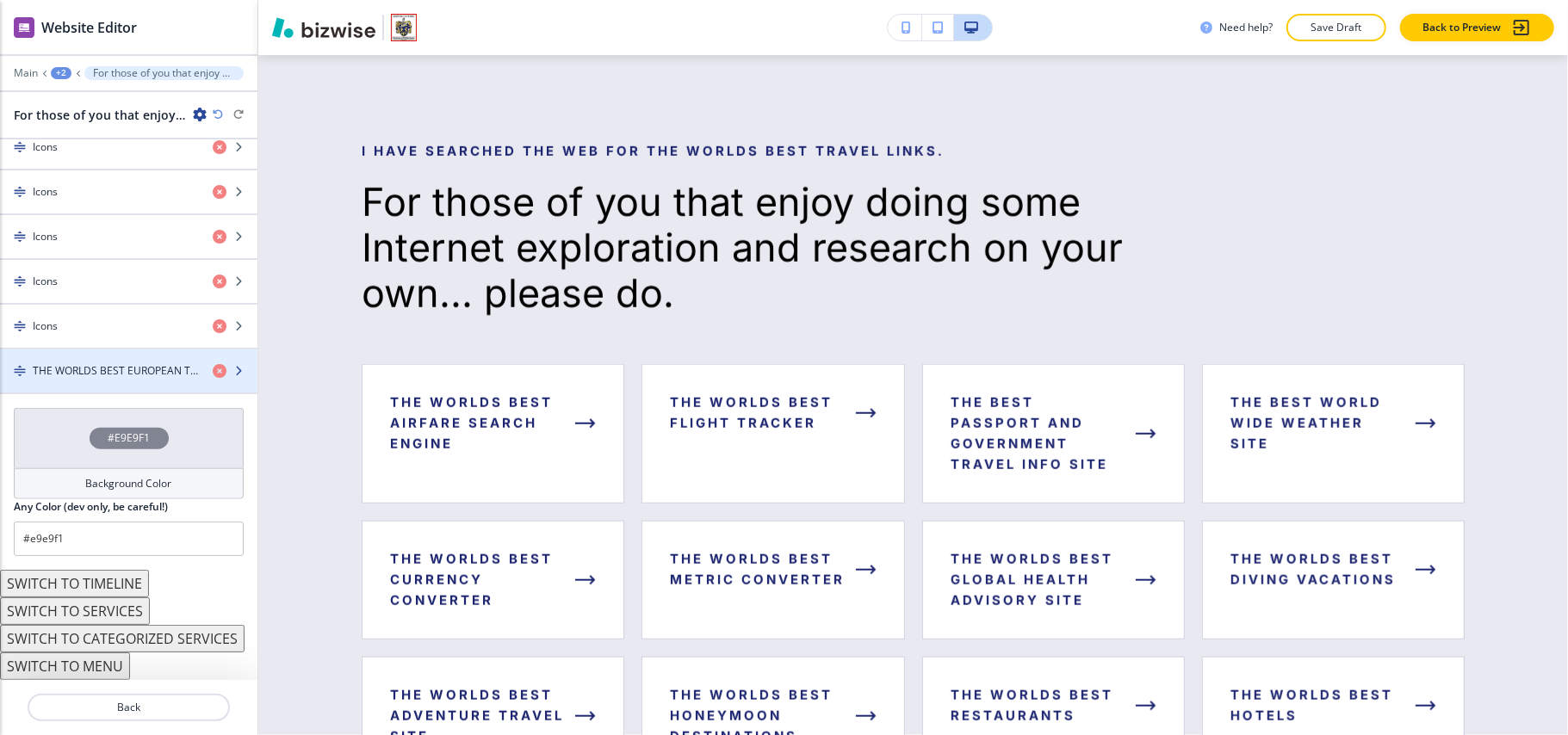
click at [118, 366] on h4 "THE WORLDS BEST EUROPEAN TRAIN" at bounding box center [116, 371] width 166 height 15
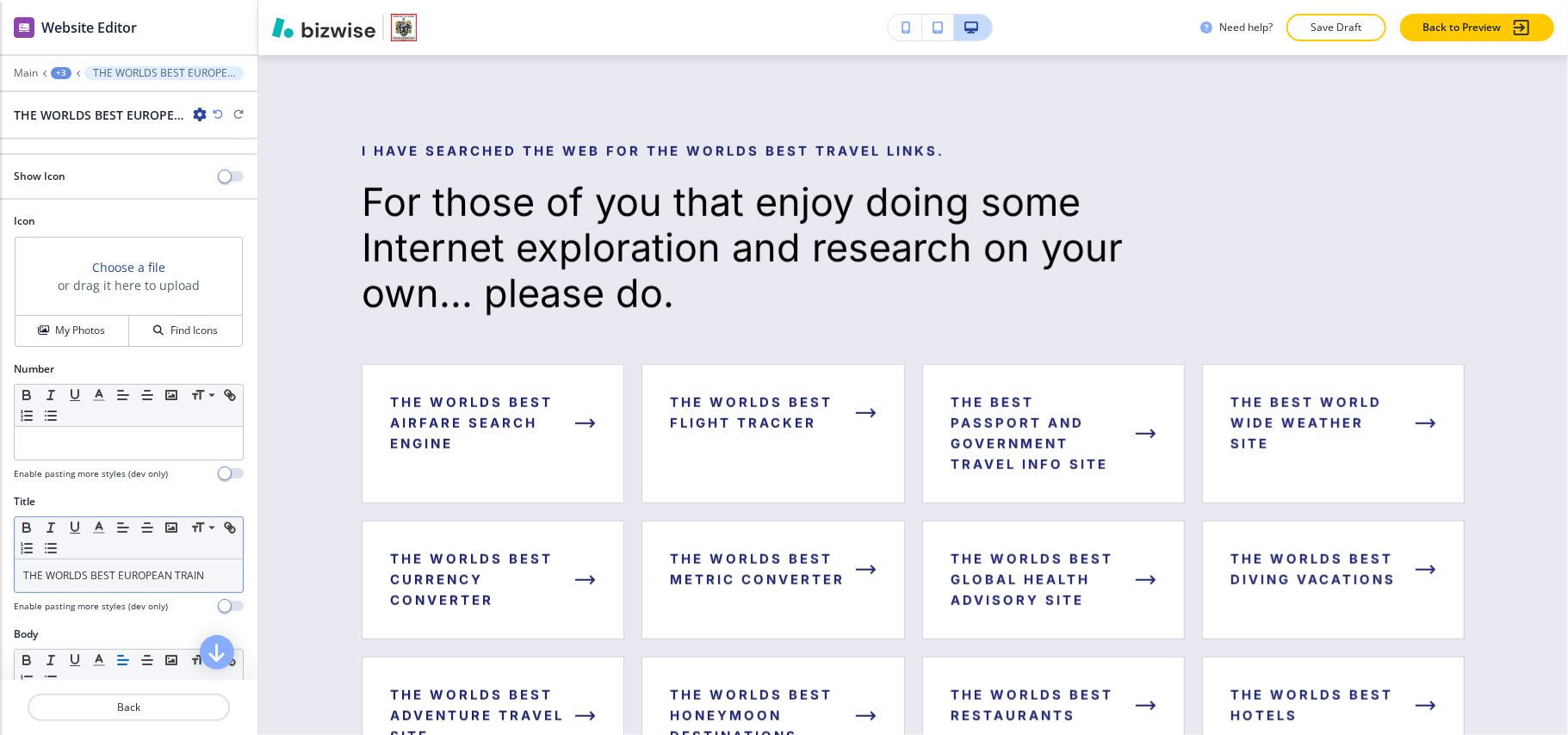
click at [110, 583] on link "THE WORLDS BEST EUROPEAN TRAIN" at bounding box center [114, 576] width 180 height 15
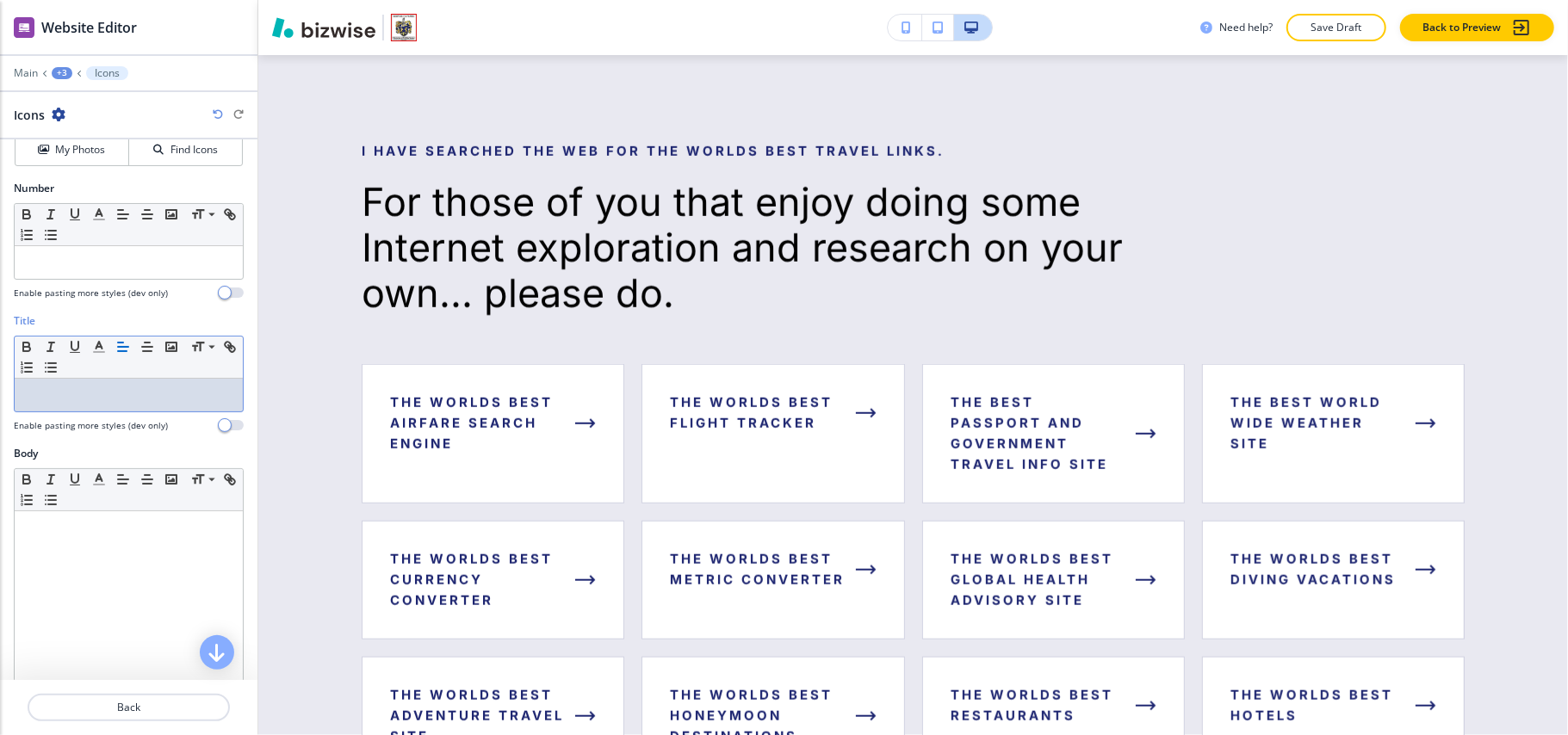
scroll to position [345, 0]
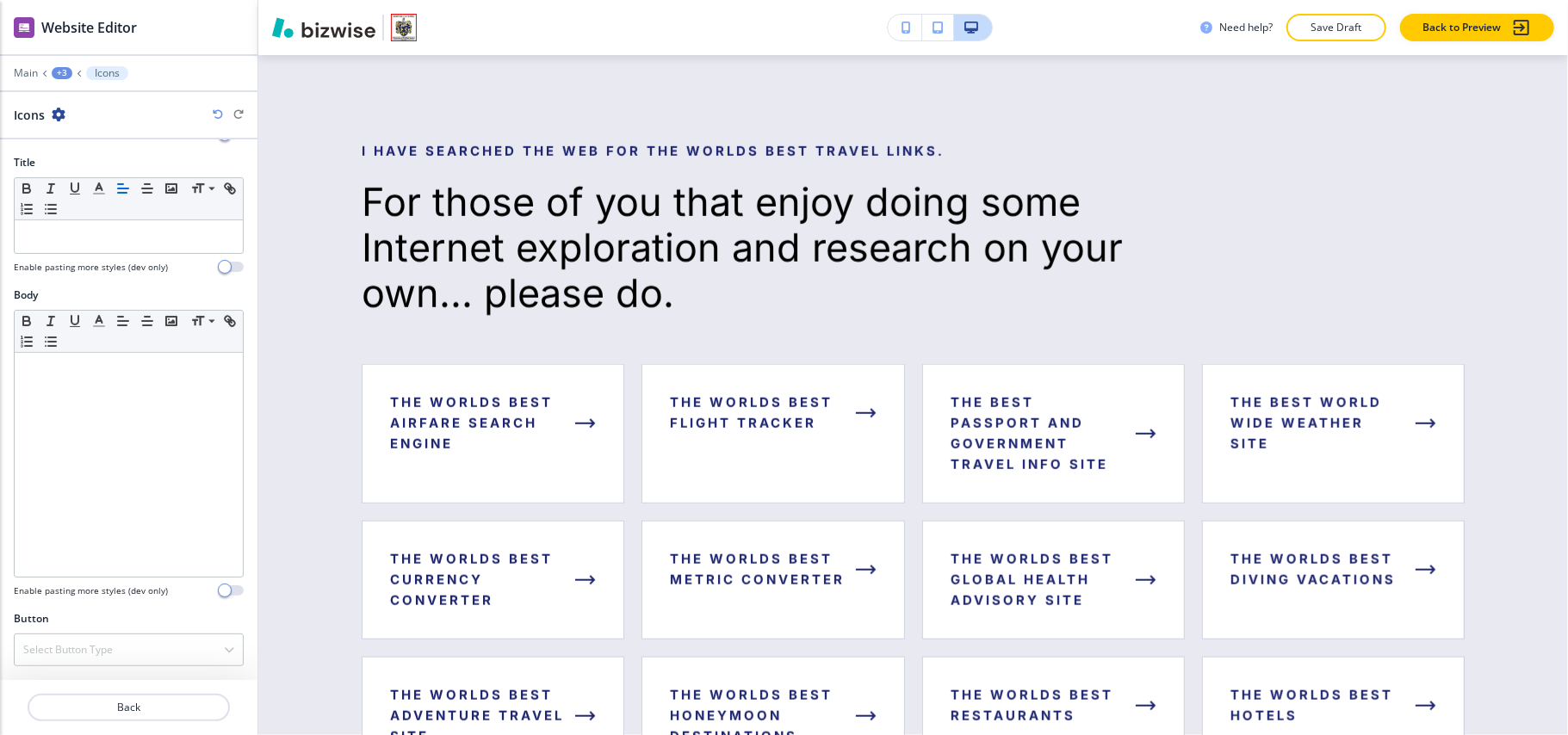
click at [87, 628] on div at bounding box center [129, 630] width 230 height 7
drag, startPoint x: 90, startPoint y: 634, endPoint x: 97, endPoint y: 642, distance: 10.6
click at [91, 635] on div "Select Button Type" at bounding box center [129, 649] width 228 height 31
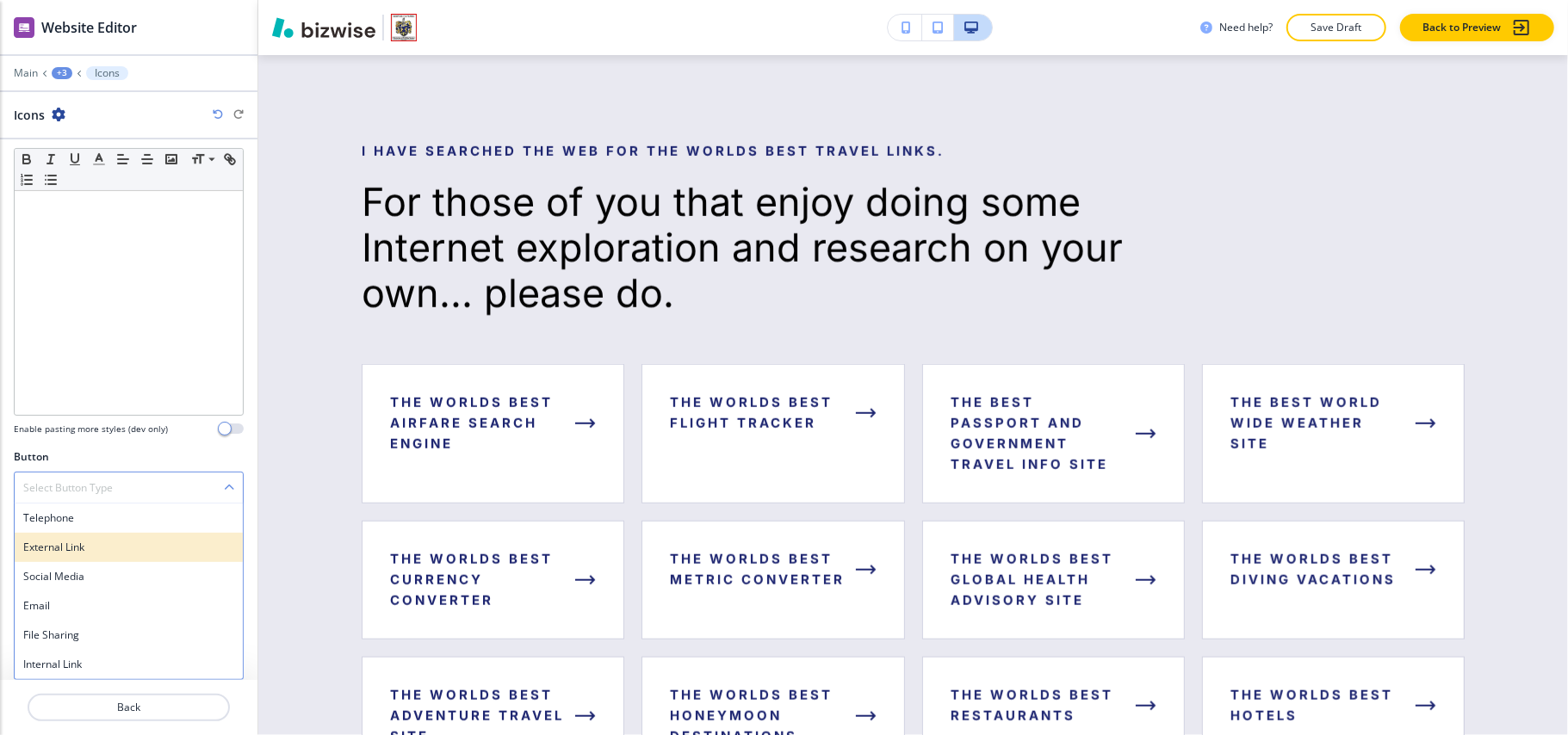
click at [67, 556] on div "External Link" at bounding box center [129, 547] width 228 height 29
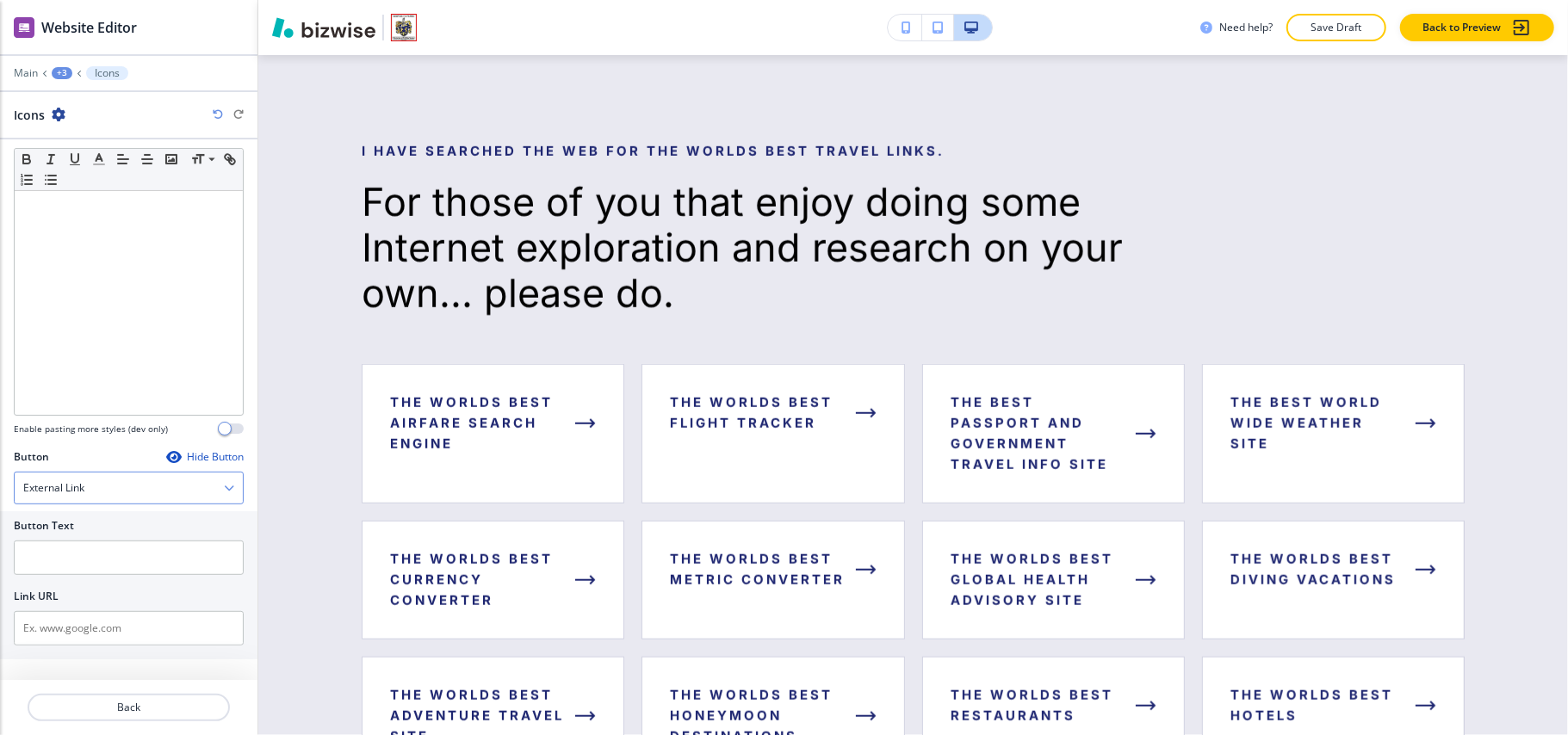
scroll to position [508, 0]
click at [105, 570] on input "text" at bounding box center [129, 557] width 230 height 35
paste input "THE WORLDS BEST EUROPEAN TRAIN"
type input "THE WORLDS BEST EUROPEAN TRAIN"
click at [151, 637] on input "text" at bounding box center [129, 628] width 230 height 35
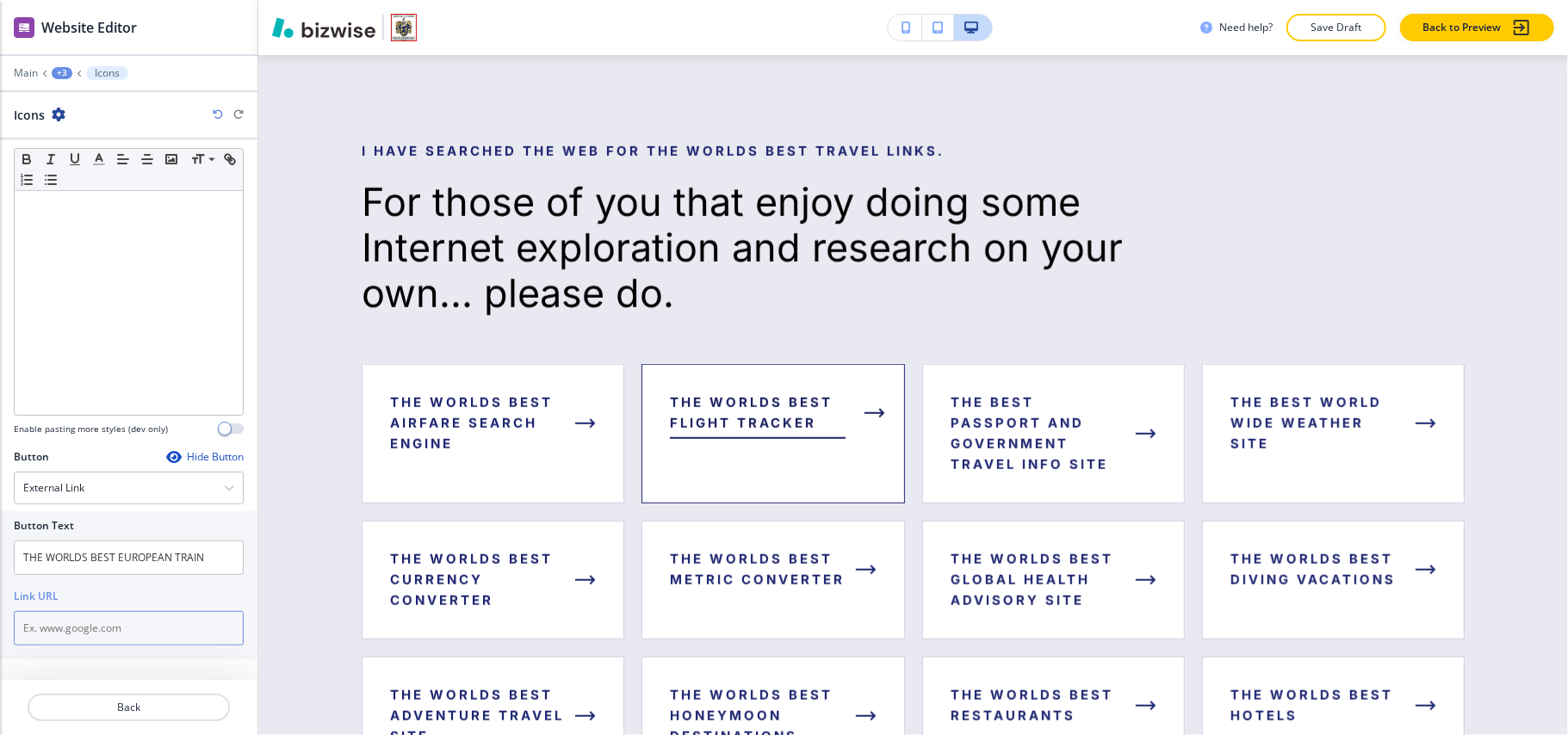
paste input "https://www.thetrainline.com/en-us/trains/europe"
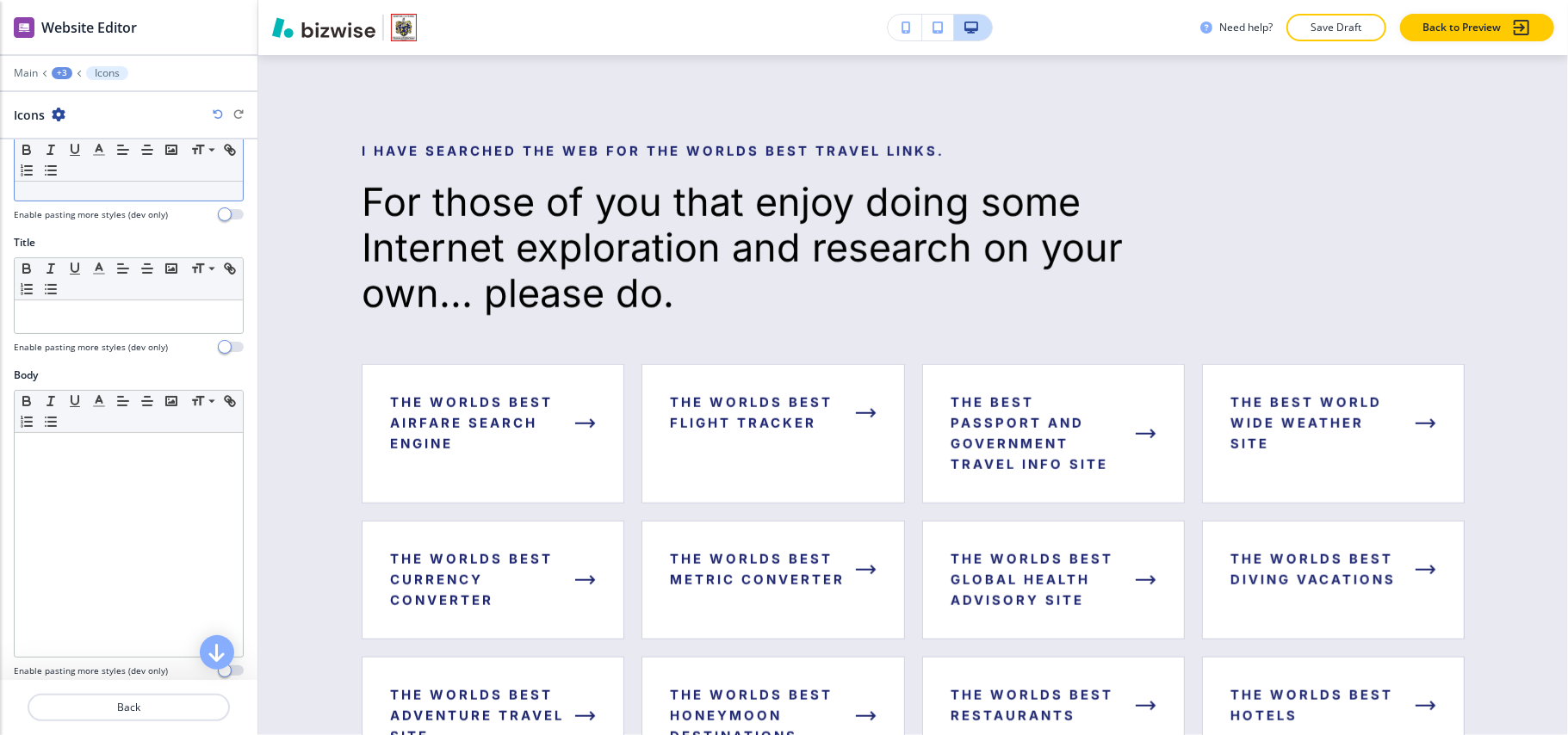
scroll to position [49, 0]
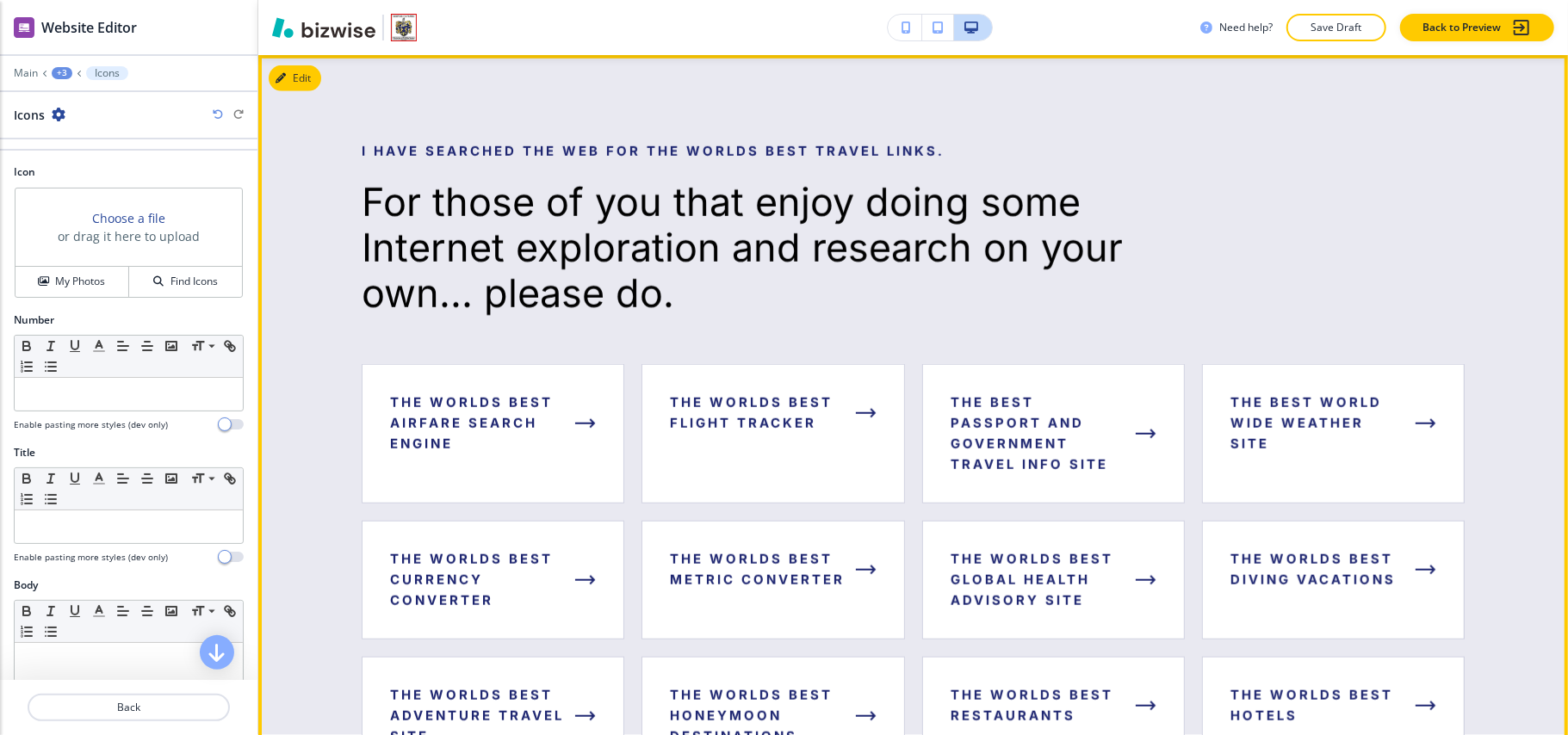
type input "https://www.thetrainline.com/en-us/trains/europe"
click at [311, 87] on button "Edit" at bounding box center [295, 78] width 53 height 25
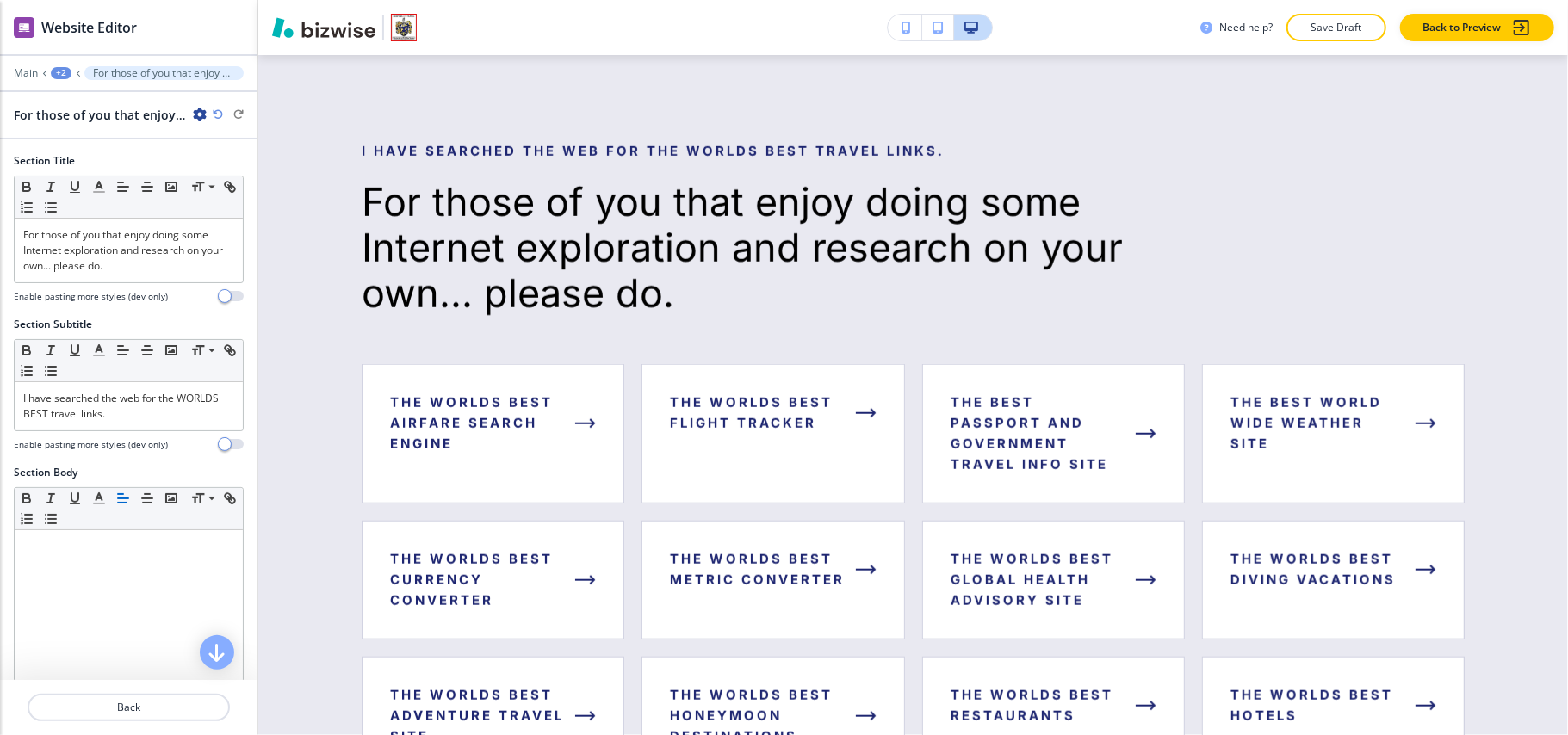
scroll to position [459, 0]
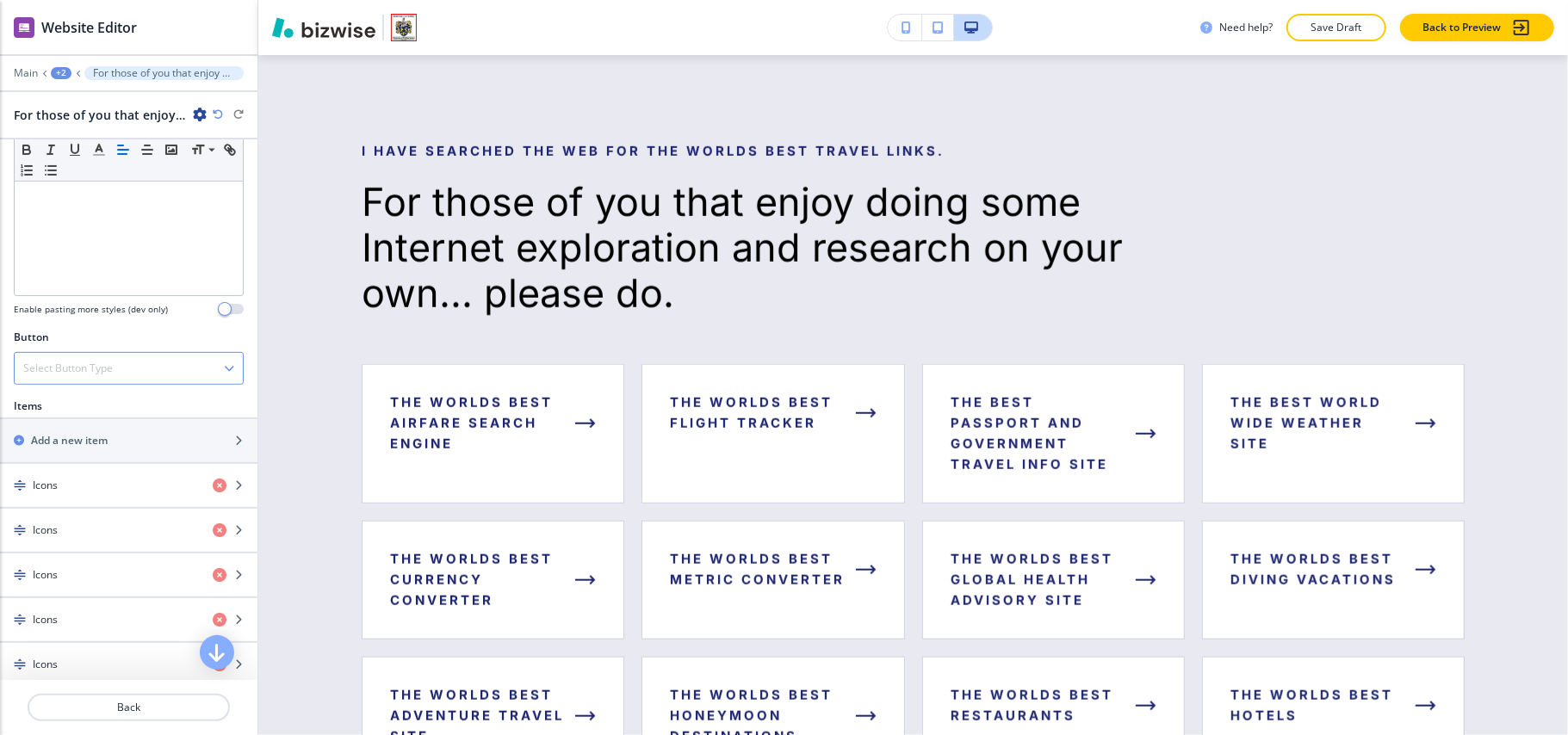
click at [115, 359] on div "Select Button Type" at bounding box center [129, 368] width 228 height 31
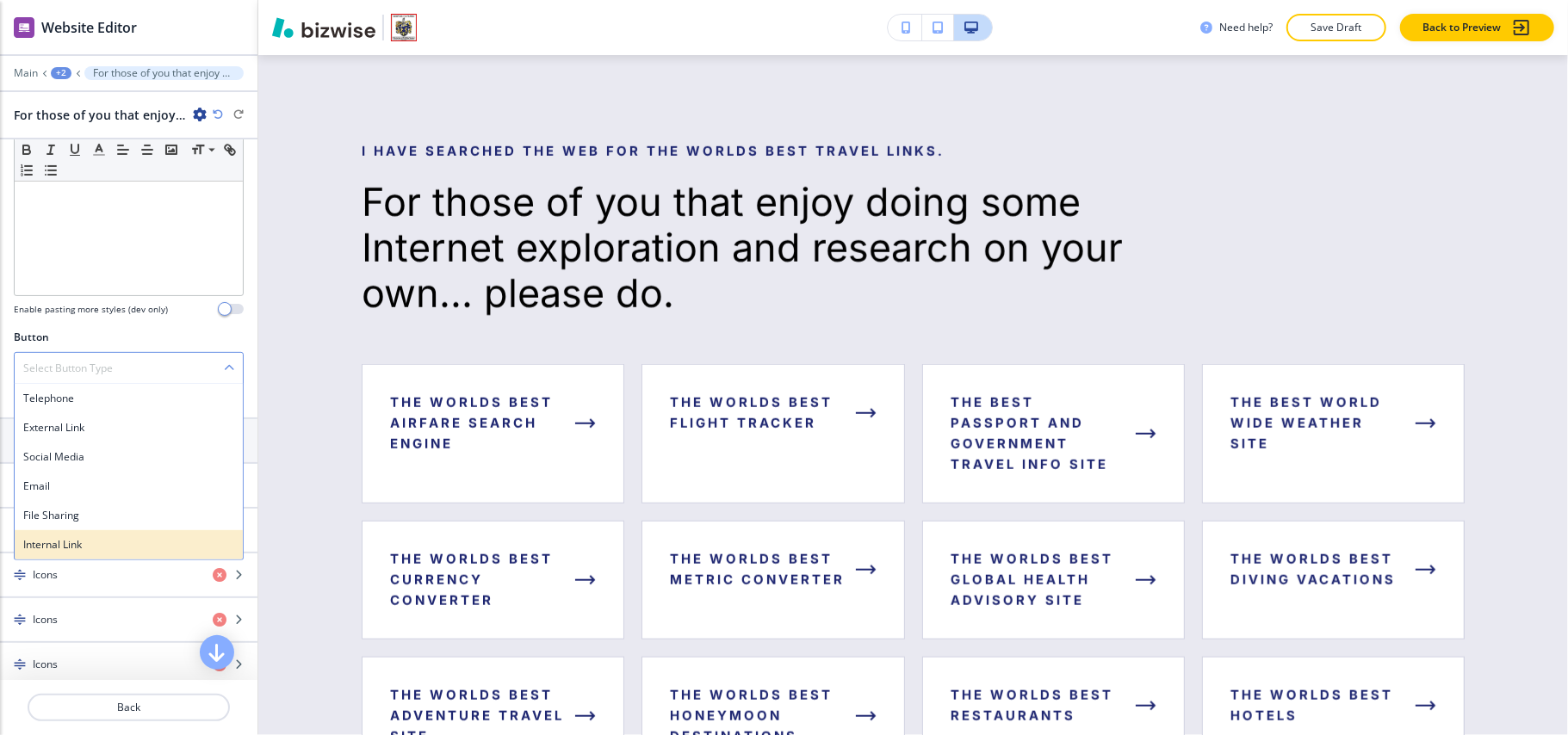
click at [69, 548] on h4 "Internal Link" at bounding box center [129, 545] width 211 height 15
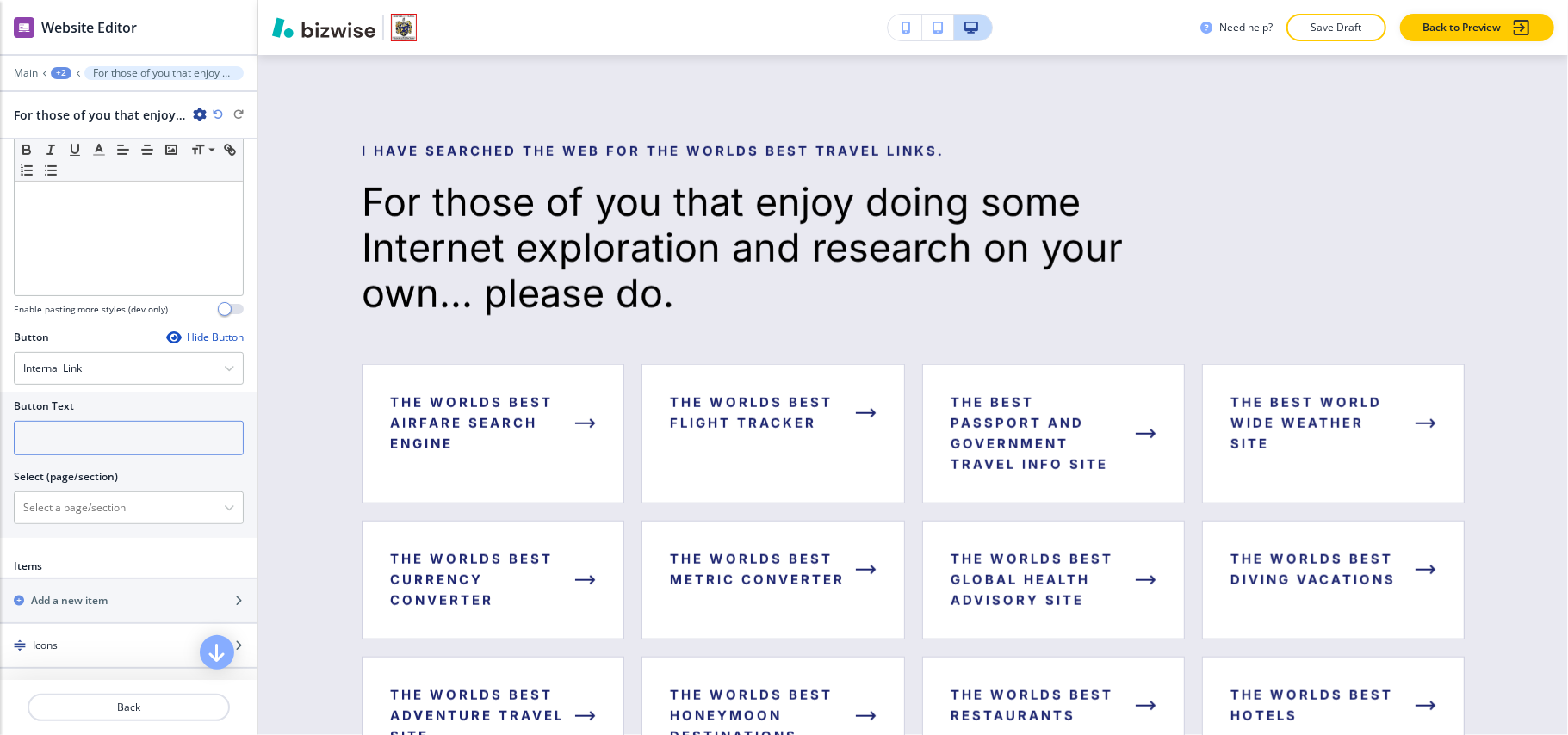
click at [153, 446] on input "text" at bounding box center [129, 438] width 230 height 35
paste input "CALL TODAY TO GET STARTED"
type input "CALL TODAY TO GET STARTED"
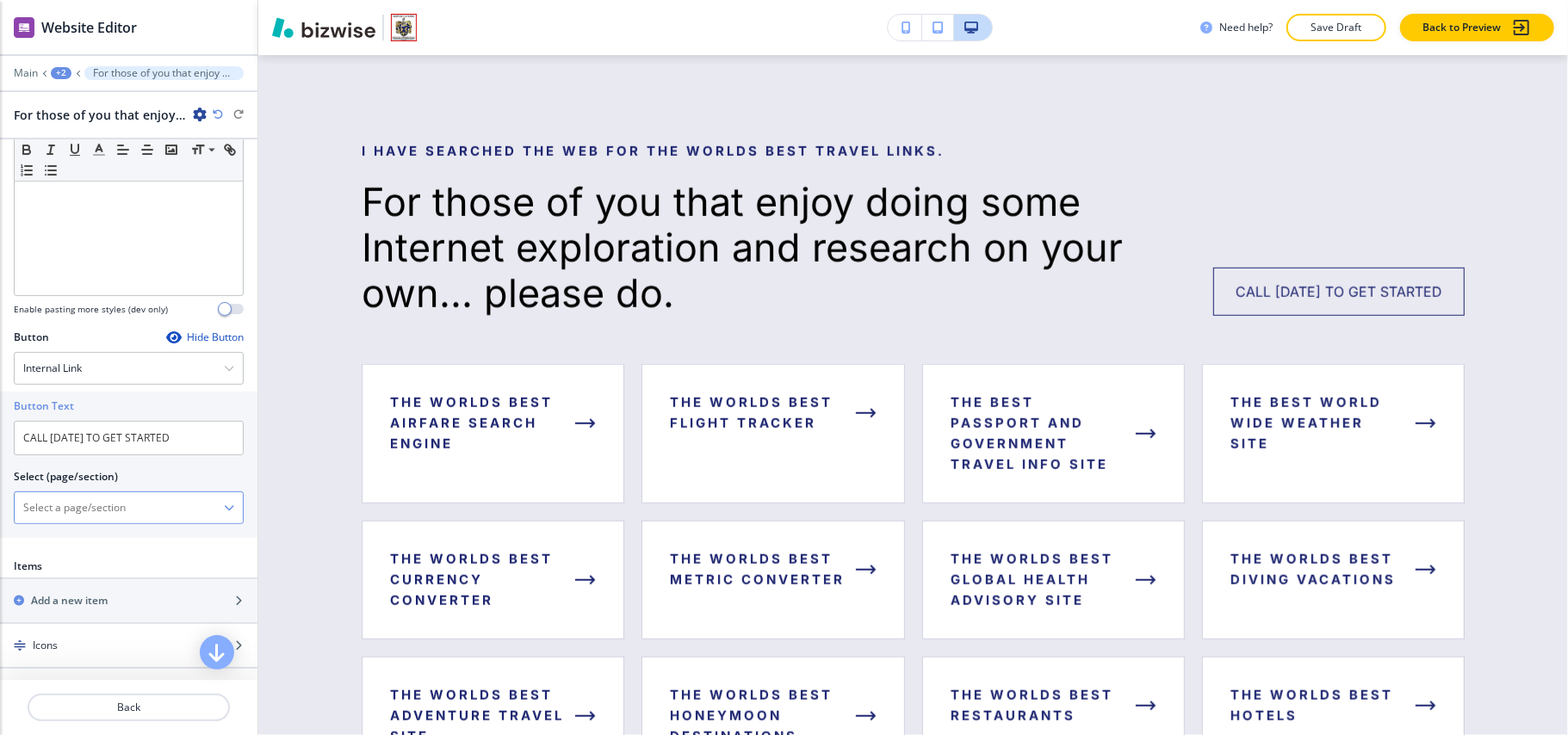
click at [107, 522] on \(page\/section\) "Manual Input" at bounding box center [119, 508] width 210 height 29
type \(page\/section\) "CONTACT US"
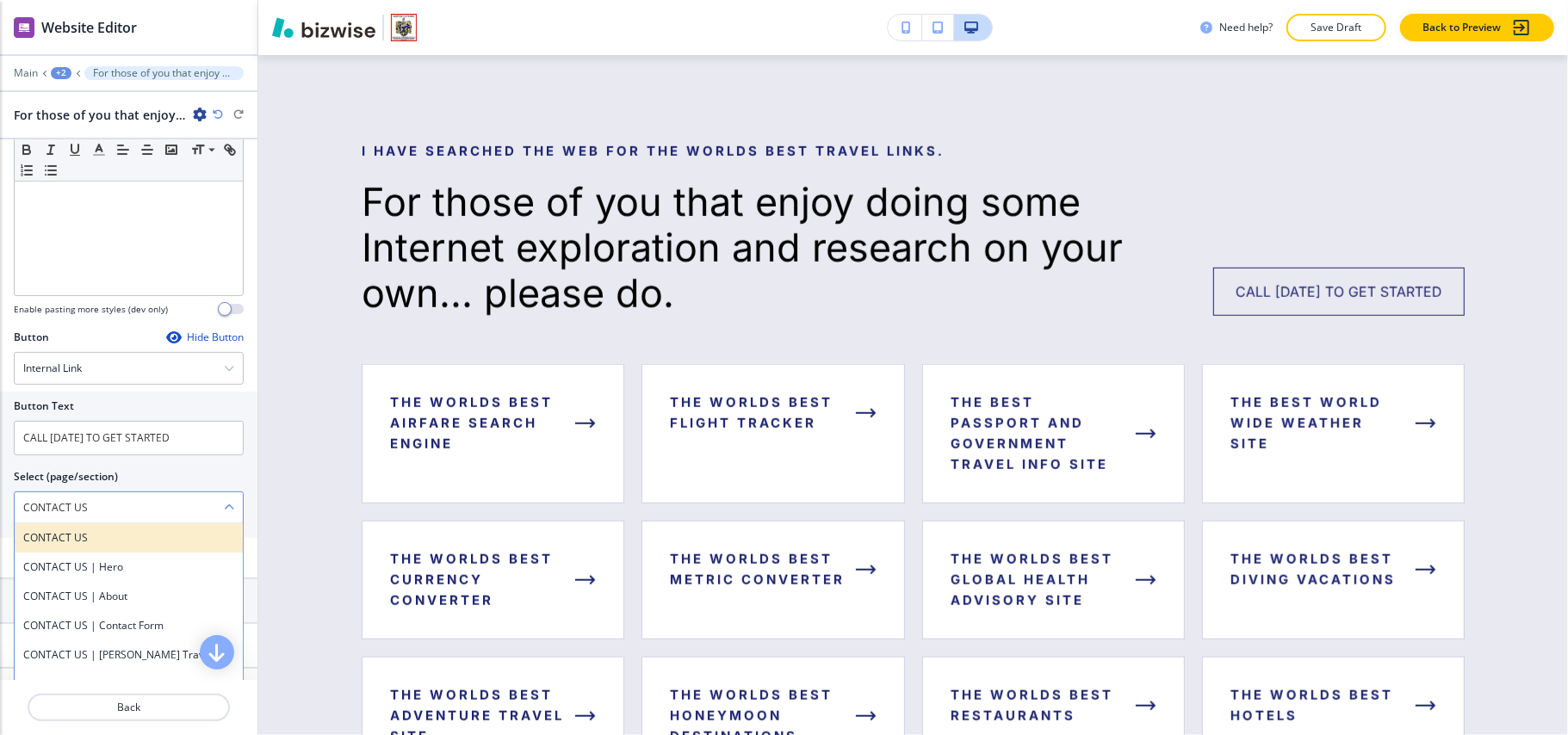
click at [77, 539] on h4 "CONTACT US" at bounding box center [129, 538] width 211 height 15
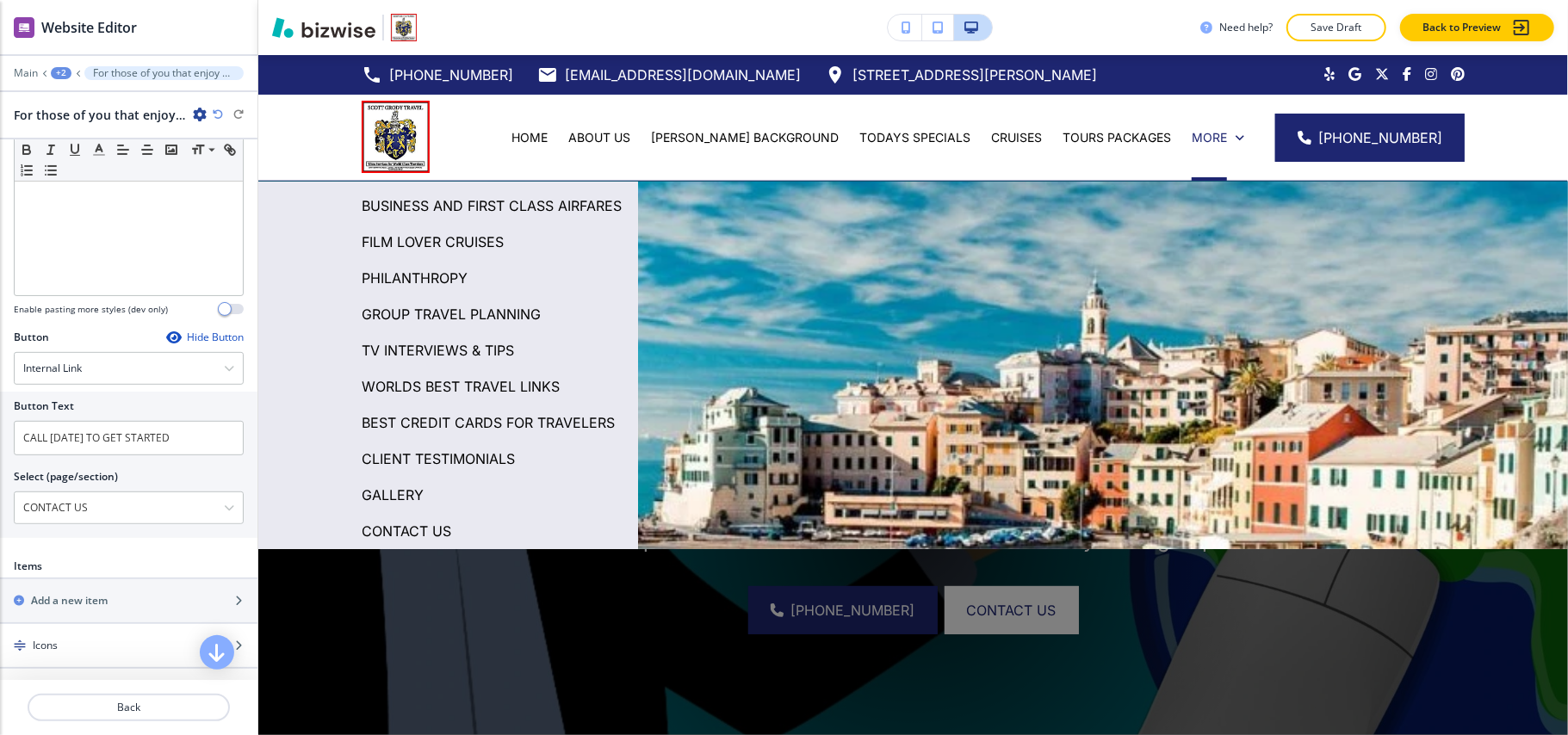
scroll to position [184, 0]
click at [457, 410] on p "BEST CREDIT CARDS FOR TRAVELERS" at bounding box center [488, 422] width 253 height 25
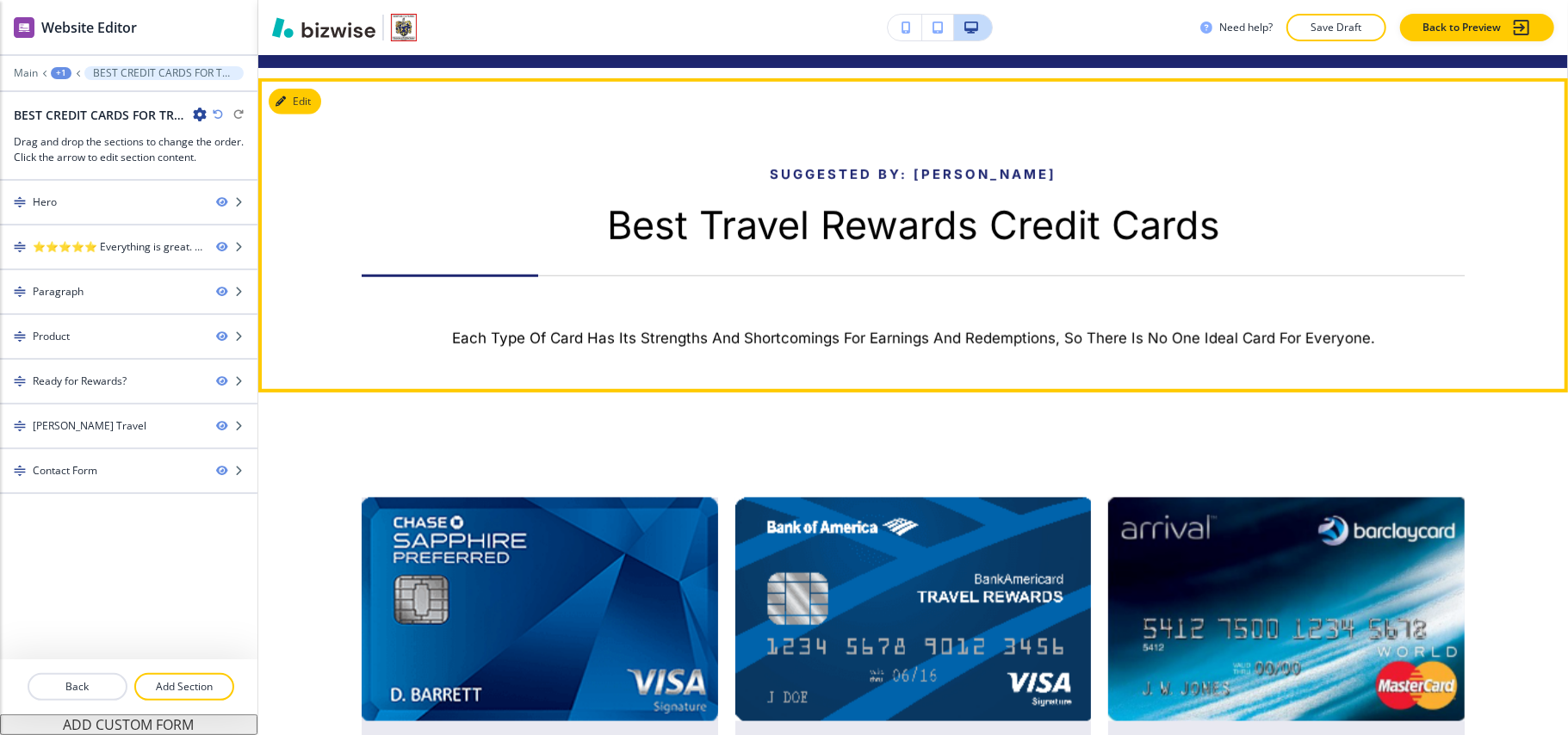
scroll to position [918, 0]
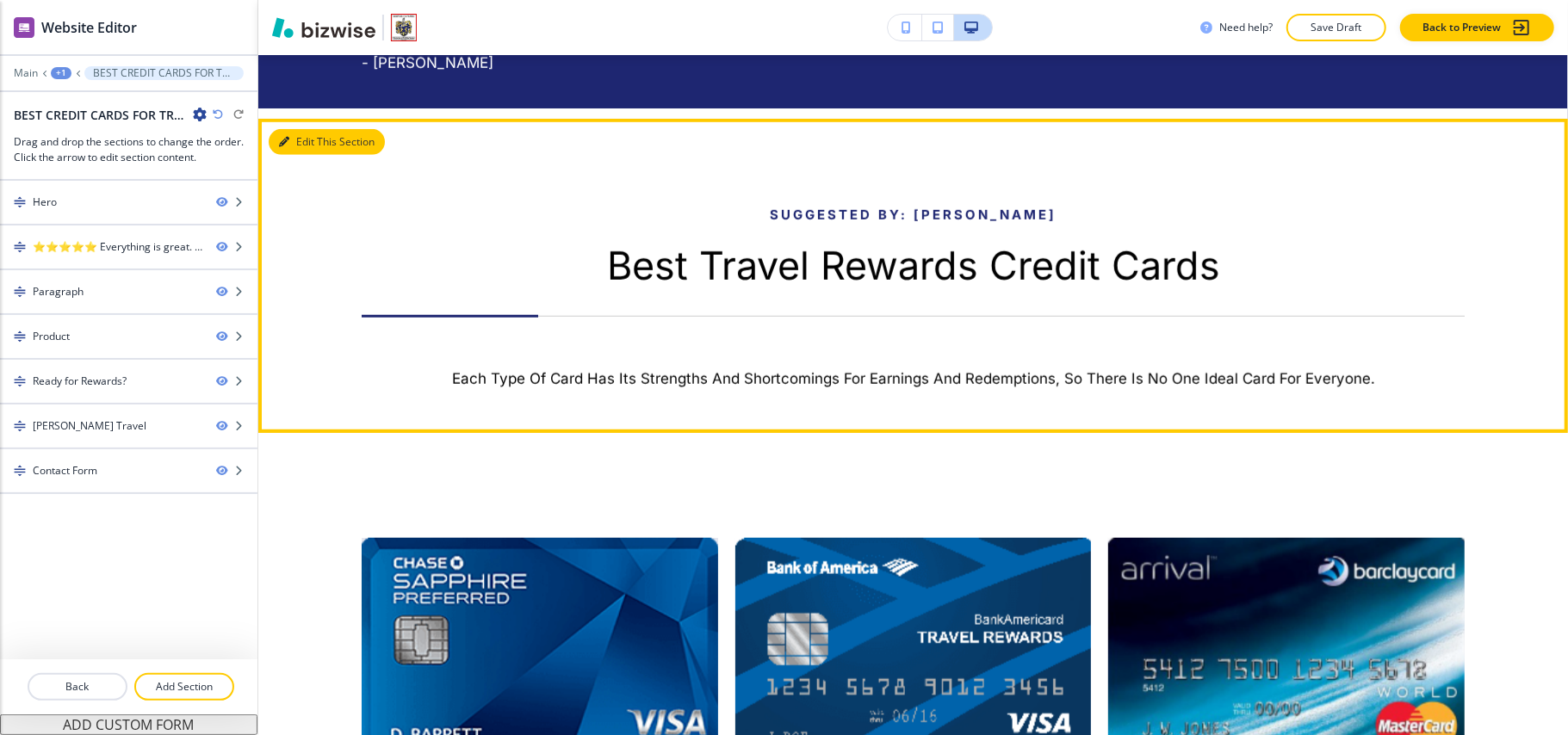
click at [306, 138] on button "Edit This Section" at bounding box center [327, 141] width 117 height 25
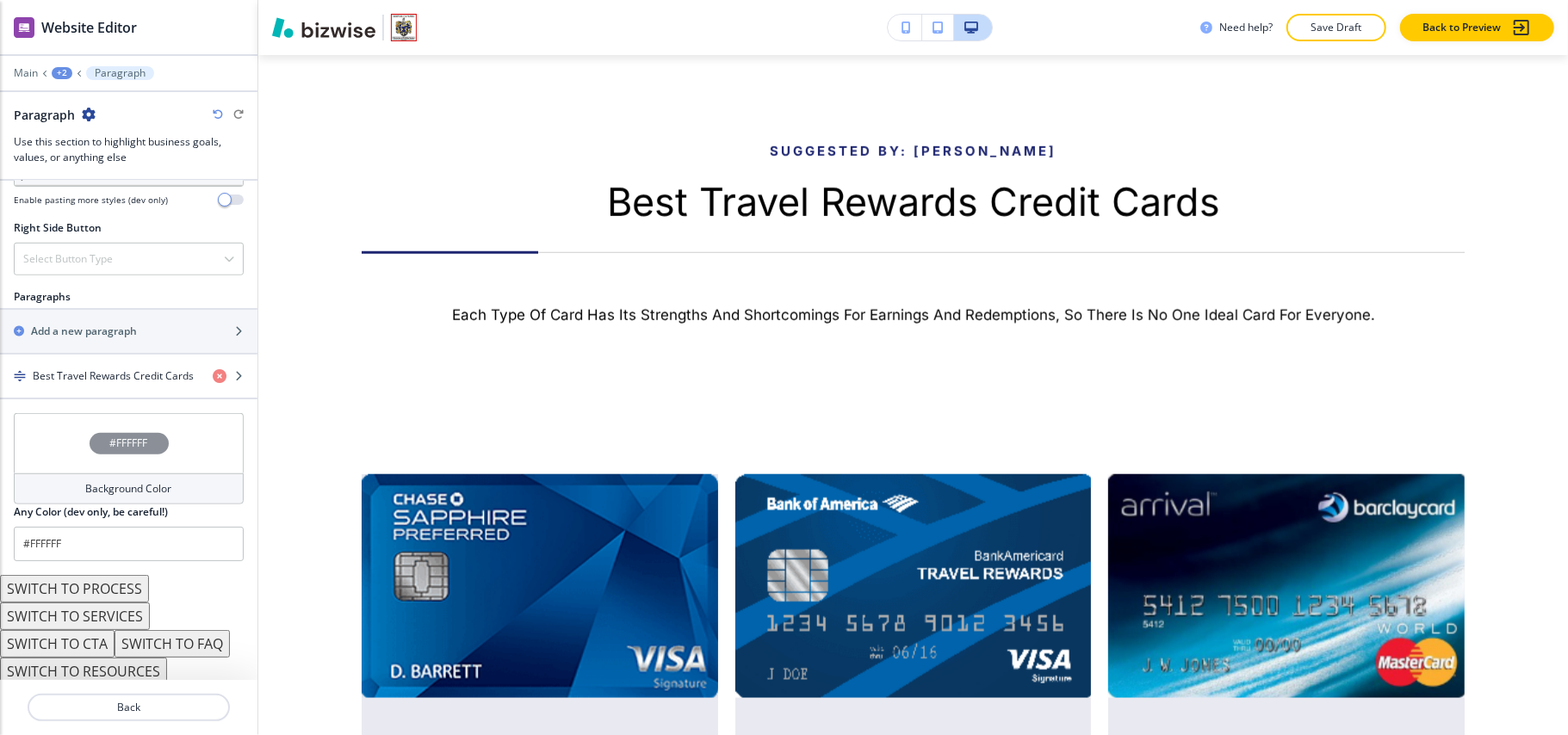
scroll to position [951, 0]
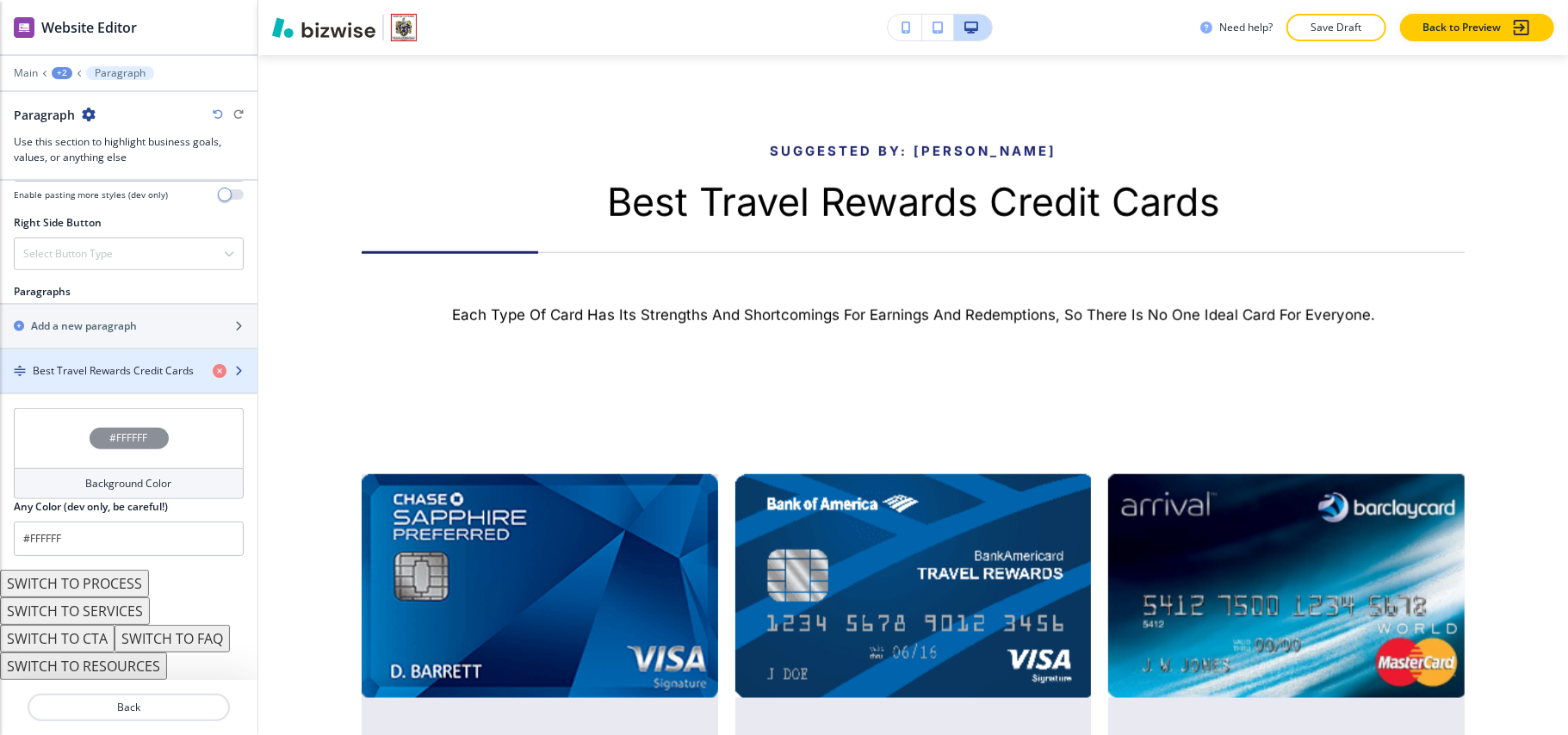
click at [116, 386] on div "button" at bounding box center [129, 385] width 258 height 14
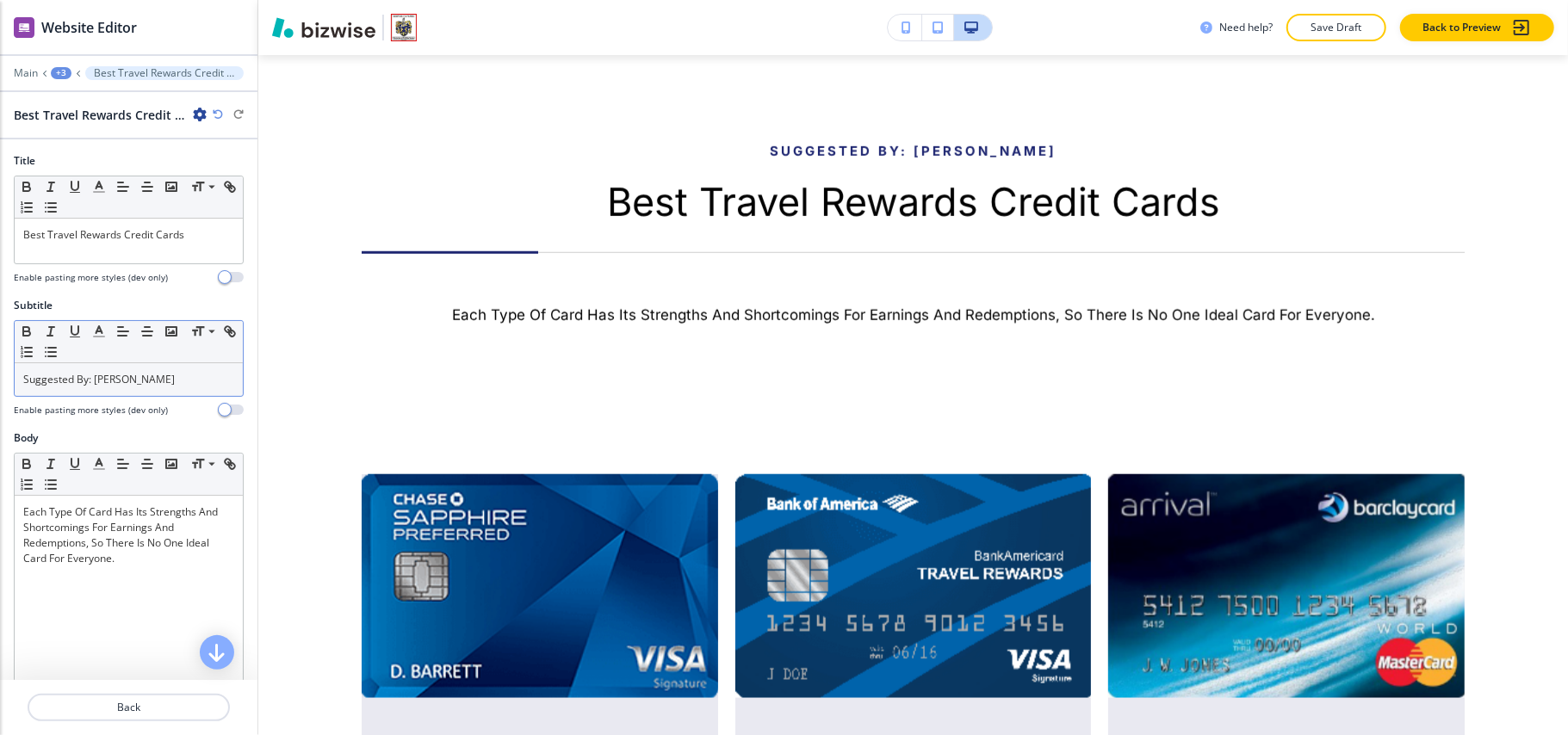
scroll to position [1068, 0]
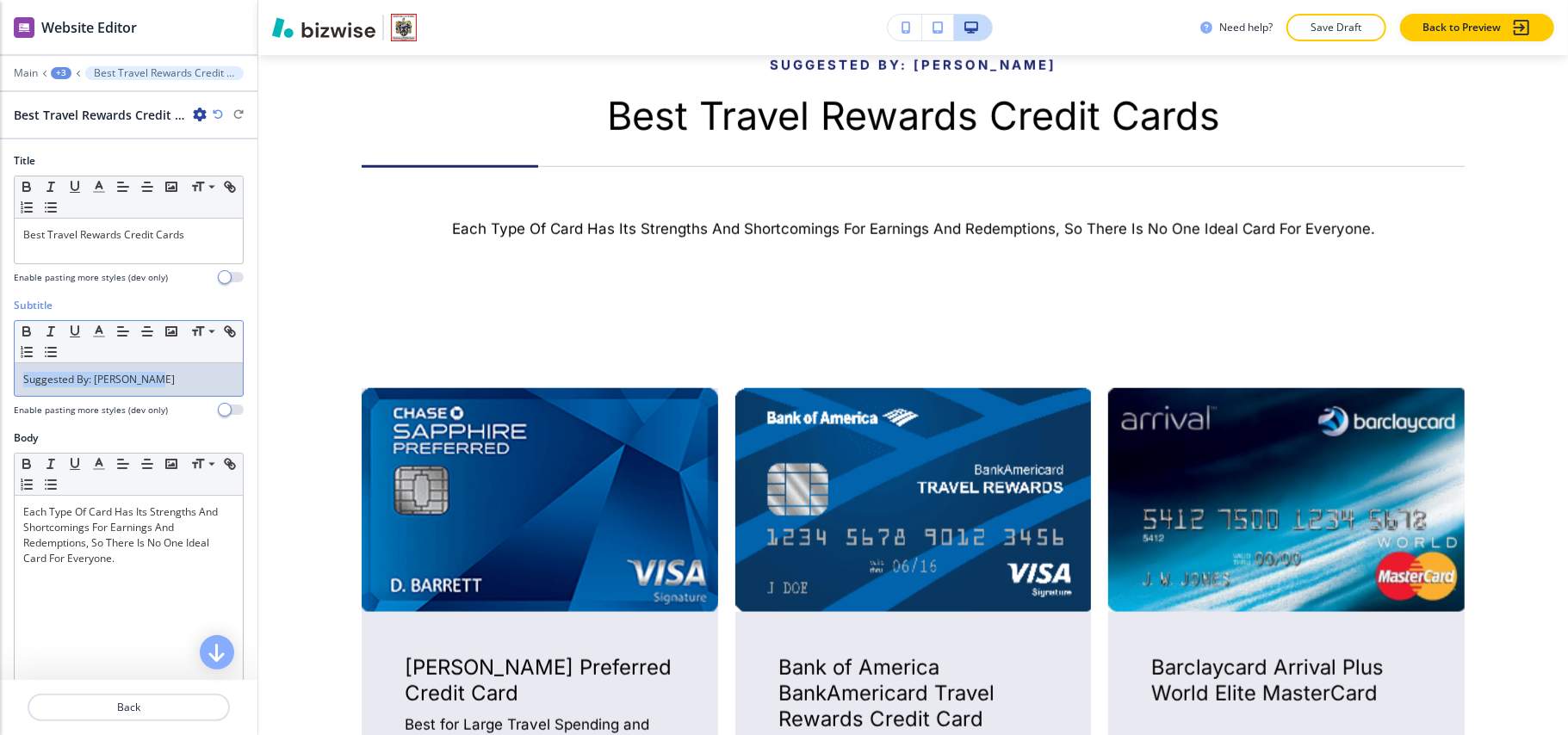
drag, startPoint x: 198, startPoint y: 383, endPoint x: 52, endPoint y: 368, distance: 146.8
click at [0, 381] on div "Subtitle Small Normal Large Huge Suggested By: SCOTT GRODY Enable pasting more …" at bounding box center [129, 364] width 258 height 133
click at [121, 323] on button "button" at bounding box center [123, 332] width 24 height 21
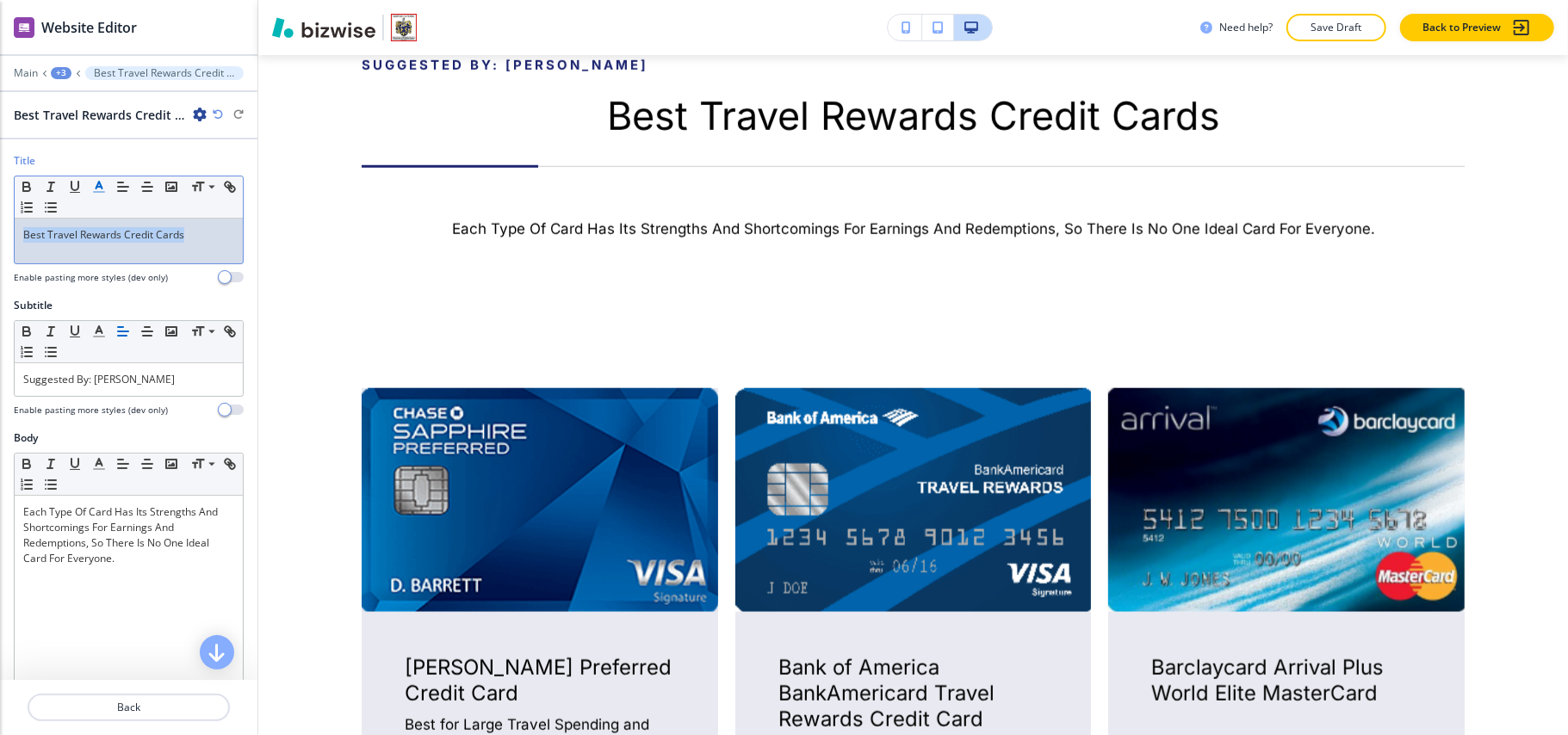
drag, startPoint x: 205, startPoint y: 242, endPoint x: 90, endPoint y: 197, distance: 123.5
click at [1, 231] on div "Title Small Normal Large Huge Best Travel Rewards Credit Cards Enable pasting m…" at bounding box center [129, 226] width 258 height 145
click at [126, 183] on icon "button" at bounding box center [123, 187] width 15 height 15
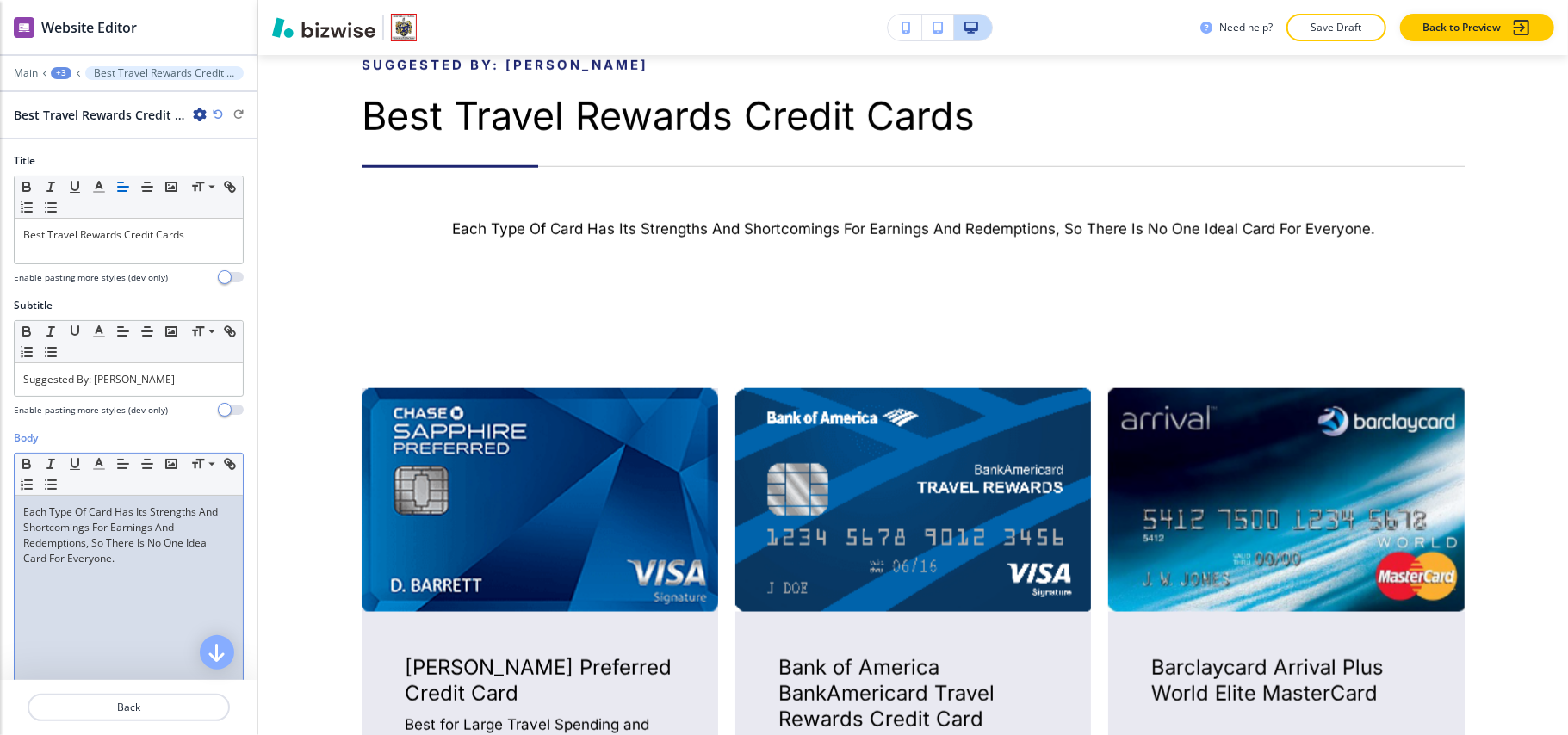
click at [159, 583] on div "Each Type Of Card Has Its Strengths And Shortcomings For Earnings And Redemptio…" at bounding box center [129, 608] width 228 height 224
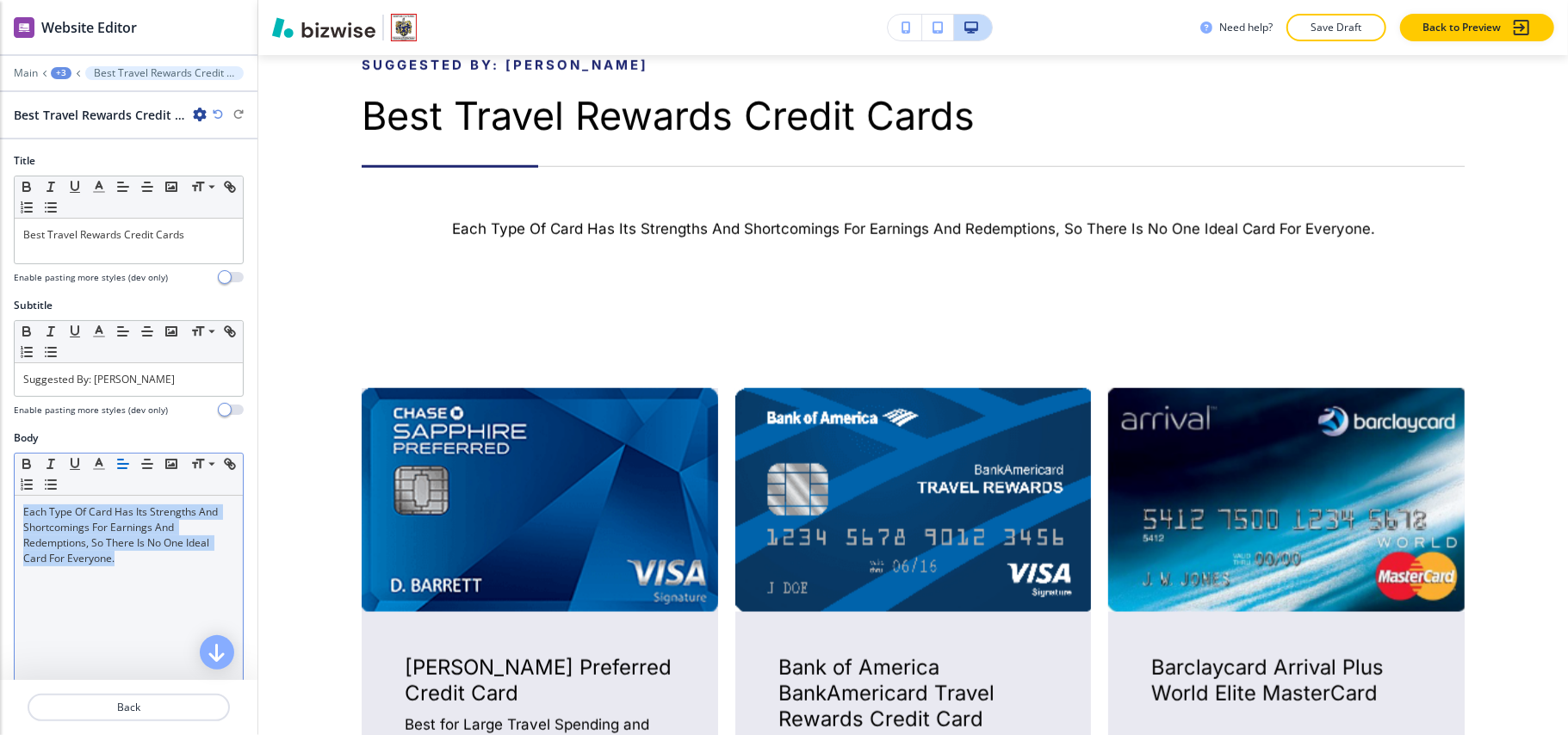
drag, startPoint x: 124, startPoint y: 458, endPoint x: 126, endPoint y: 472, distance: 14.1
click at [124, 460] on button "button" at bounding box center [123, 464] width 24 height 21
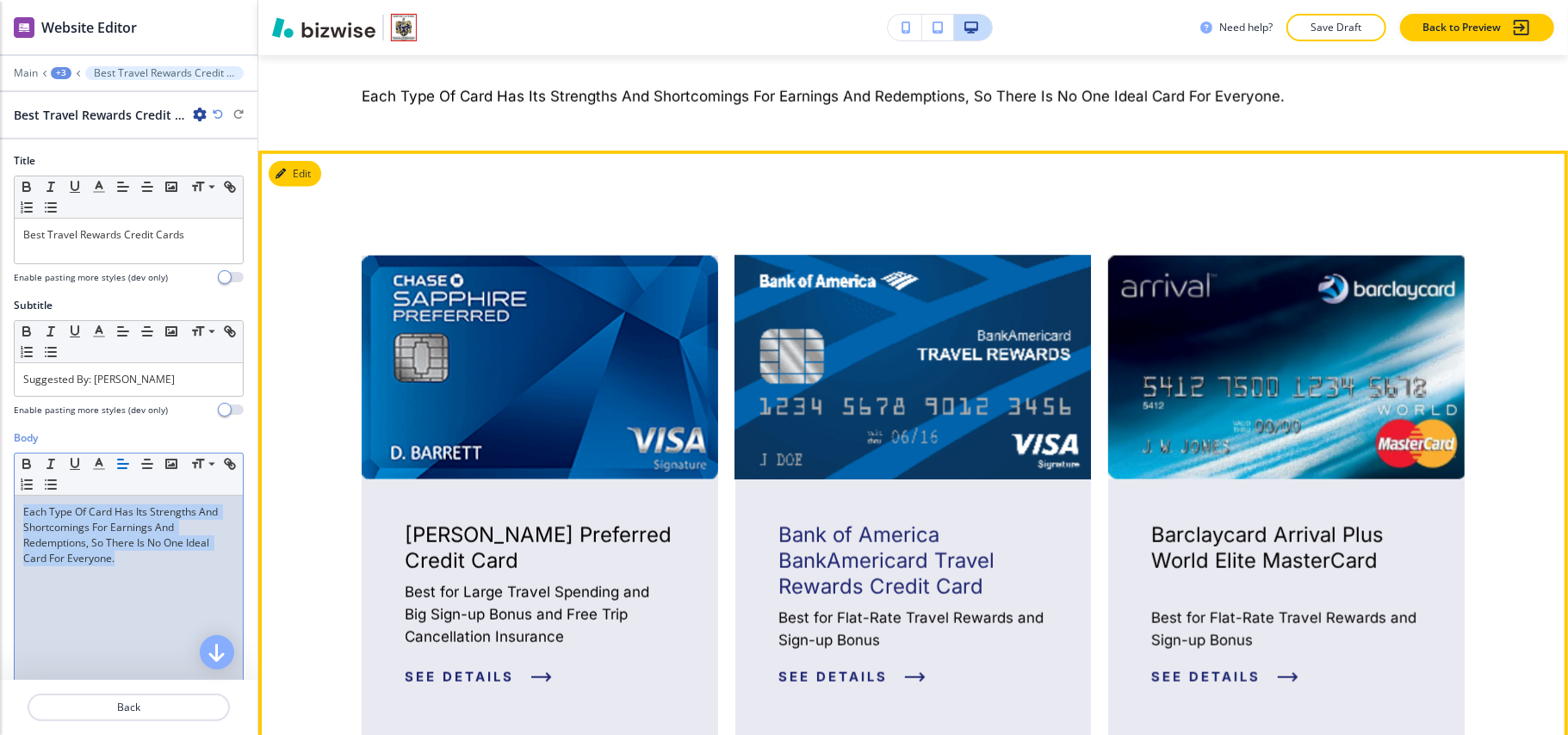
scroll to position [1412, 0]
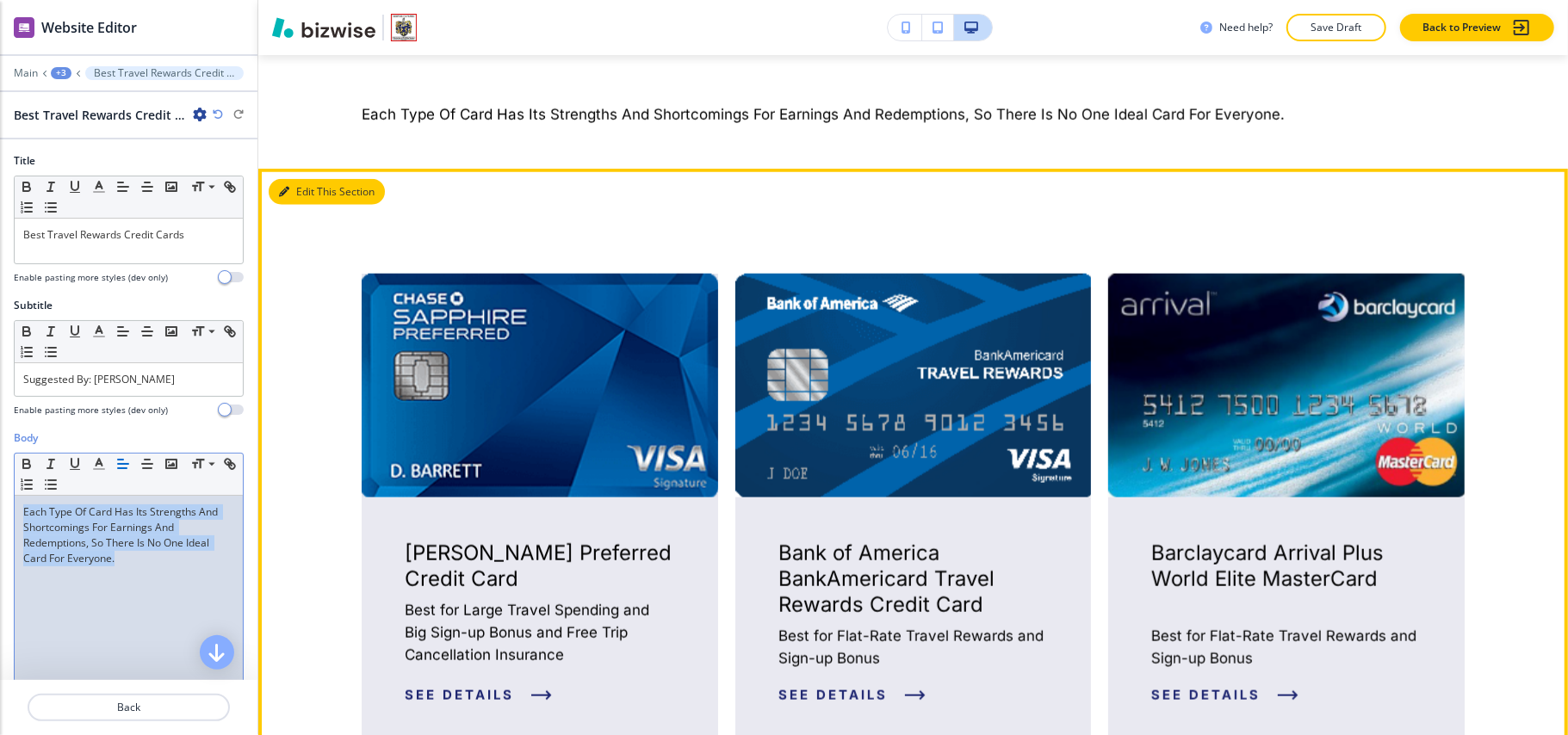
click at [300, 194] on button "Edit This Section" at bounding box center [327, 192] width 117 height 25
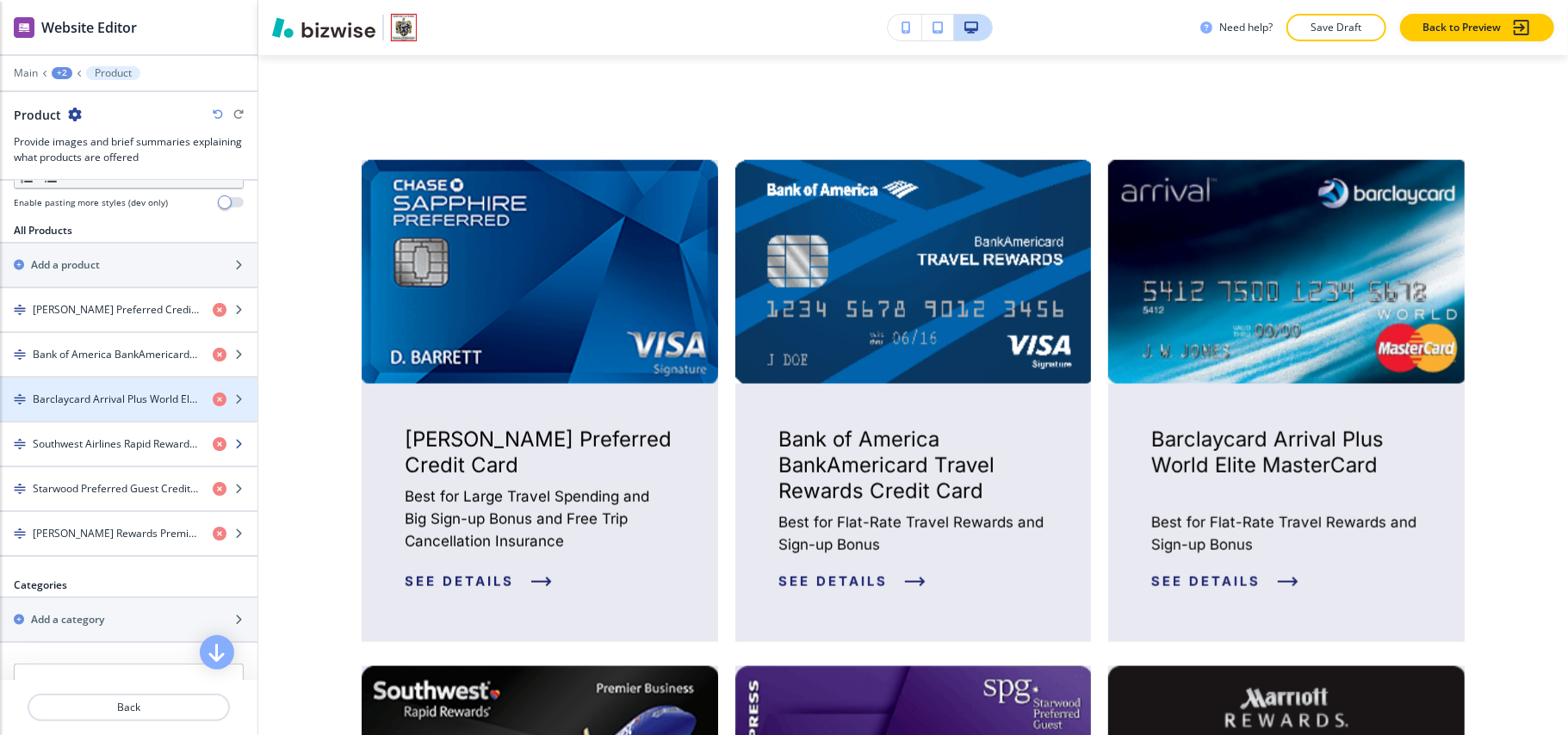
scroll to position [573, 0]
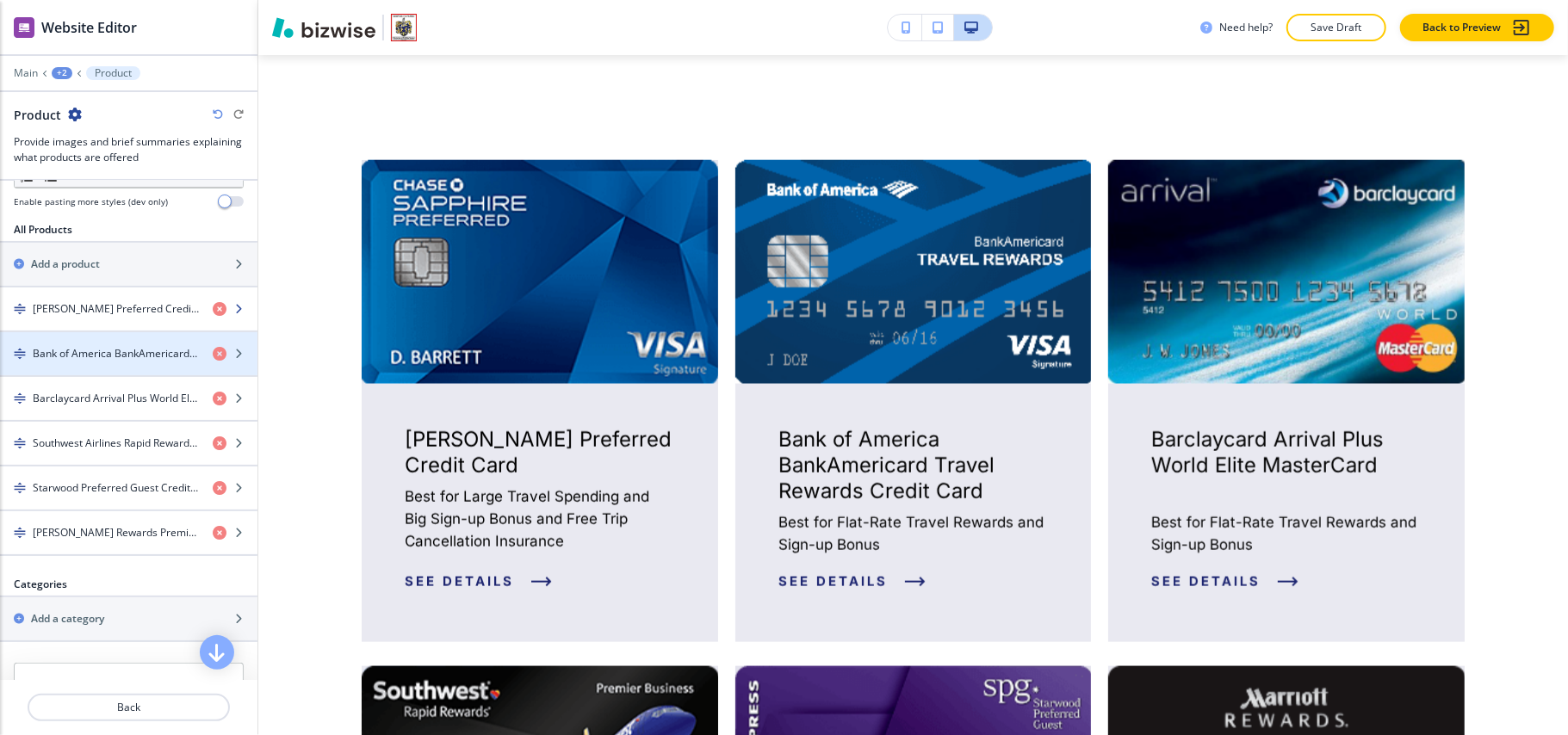
click at [120, 321] on div "button" at bounding box center [129, 323] width 258 height 14
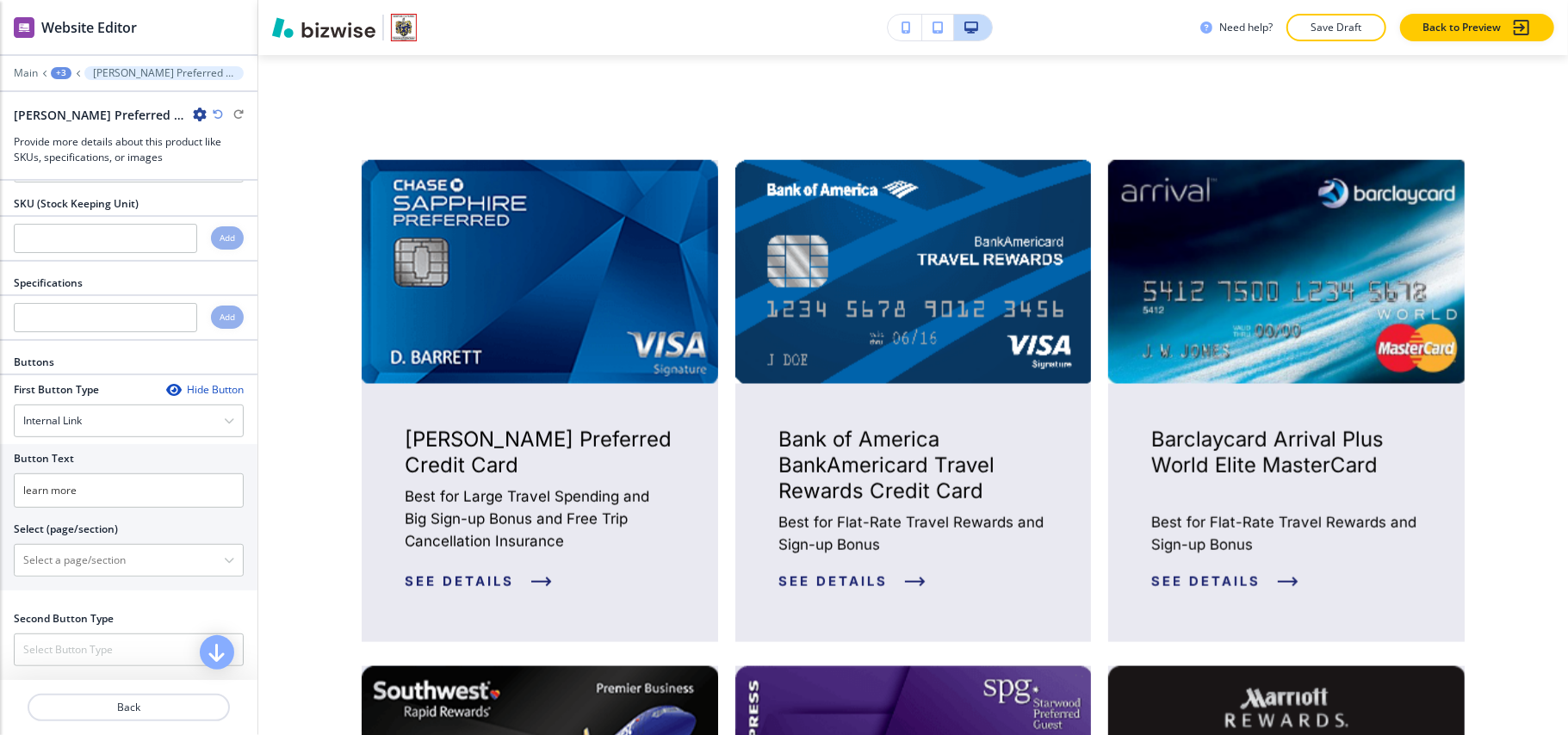
scroll to position [600, 0]
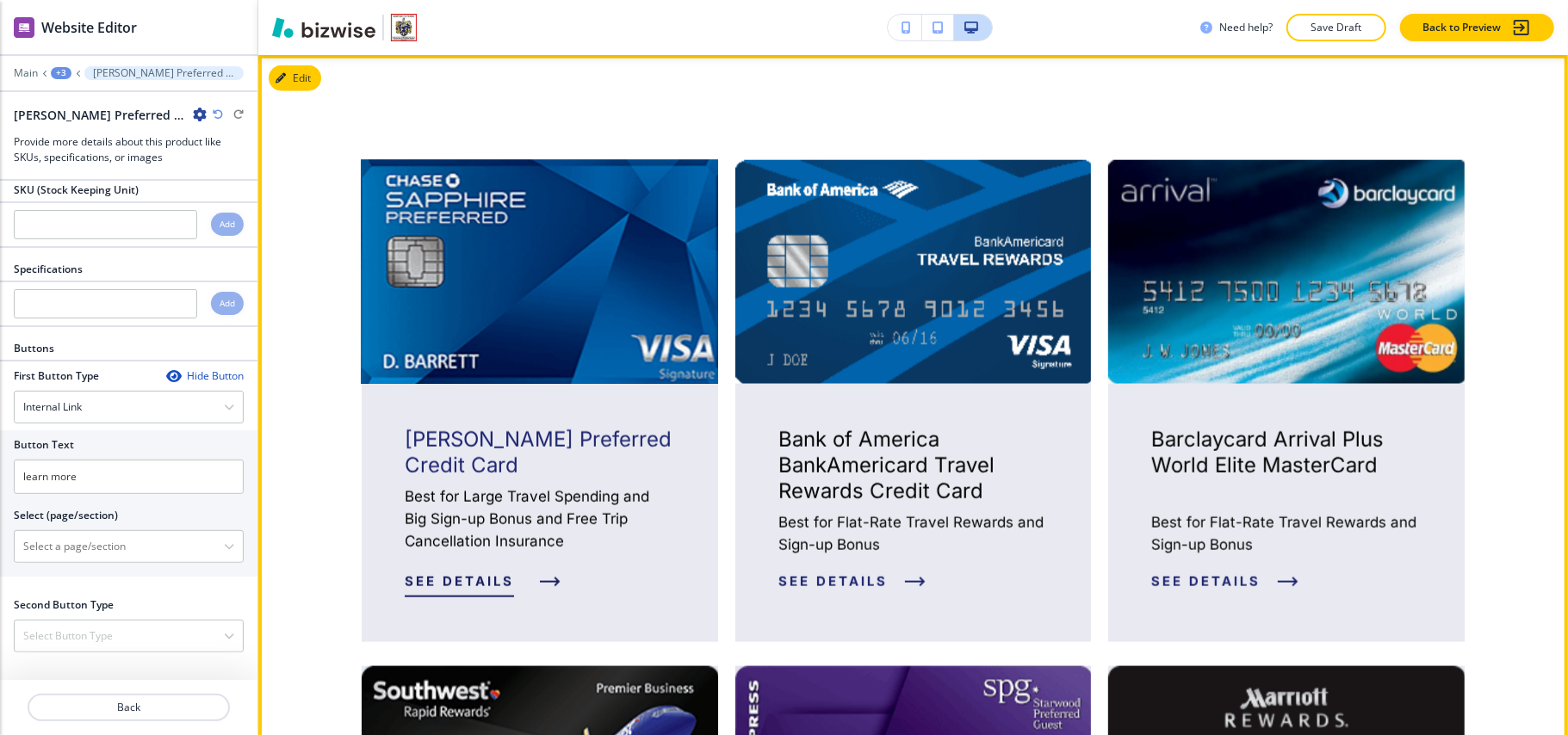
click at [548, 579] on icon "button" at bounding box center [550, 582] width 21 height 10
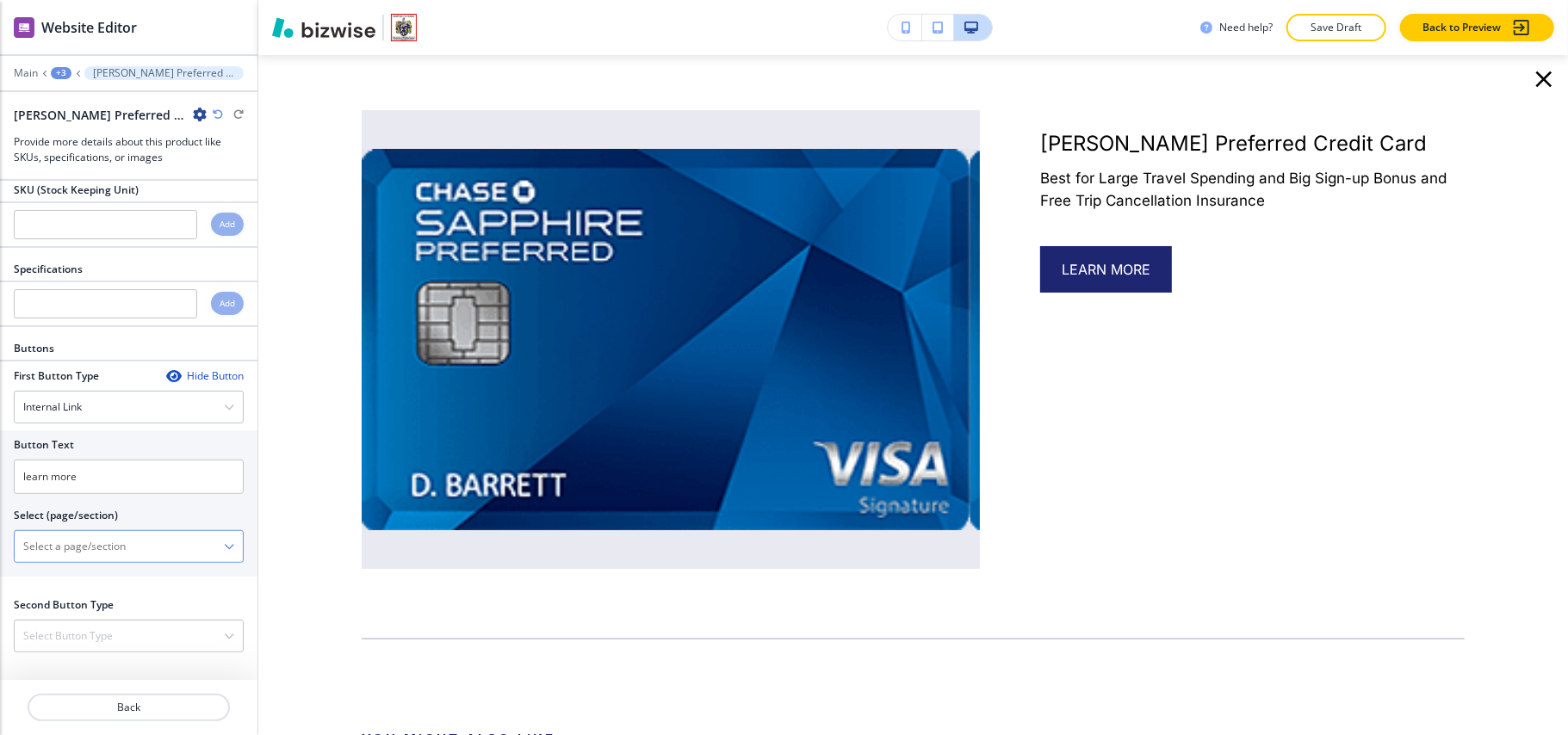
click at [118, 549] on \(page\/section\) "Manual Input" at bounding box center [119, 546] width 210 height 29
click at [48, 415] on div "Internal Link" at bounding box center [129, 407] width 228 height 31
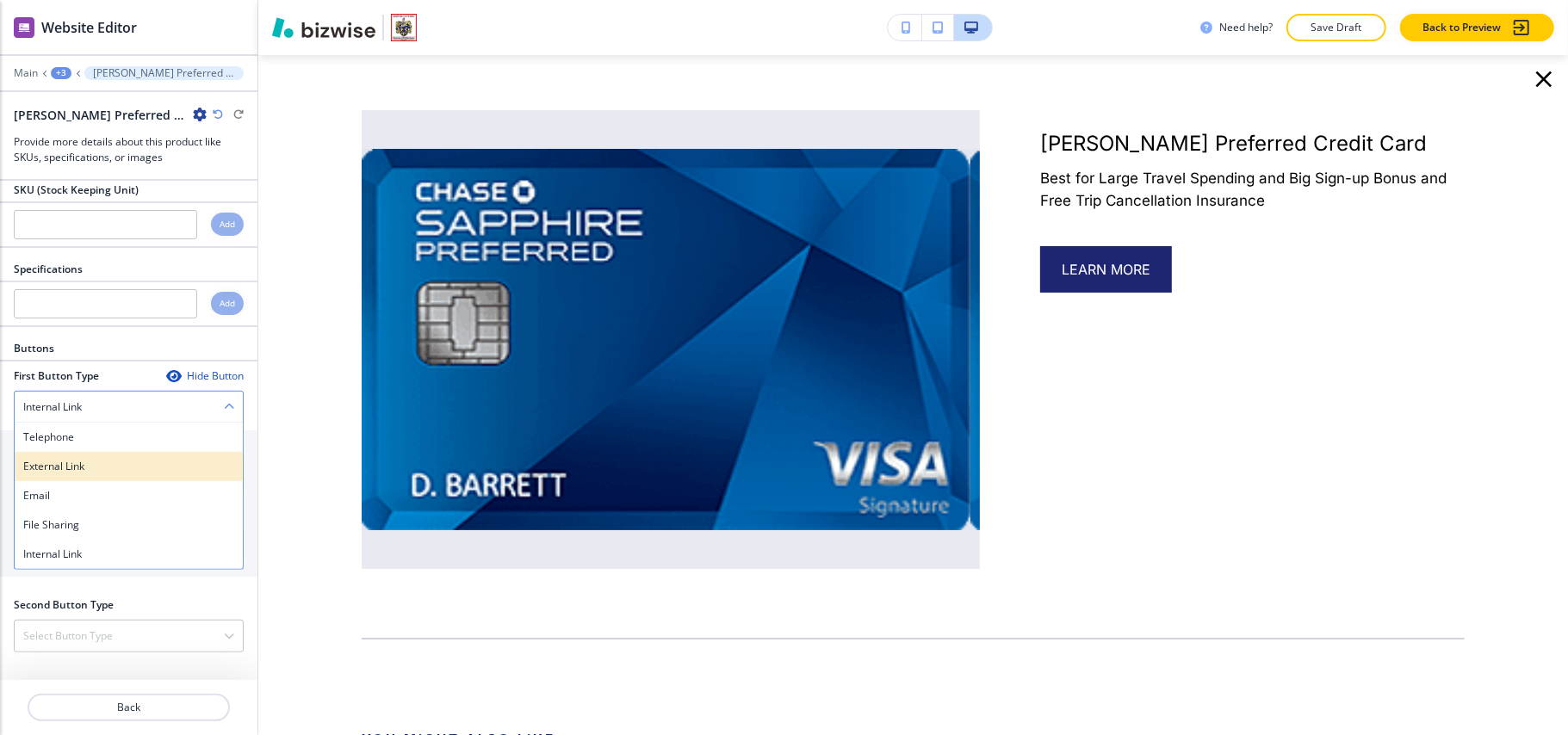
click at [77, 462] on h4 "External Link" at bounding box center [129, 466] width 211 height 15
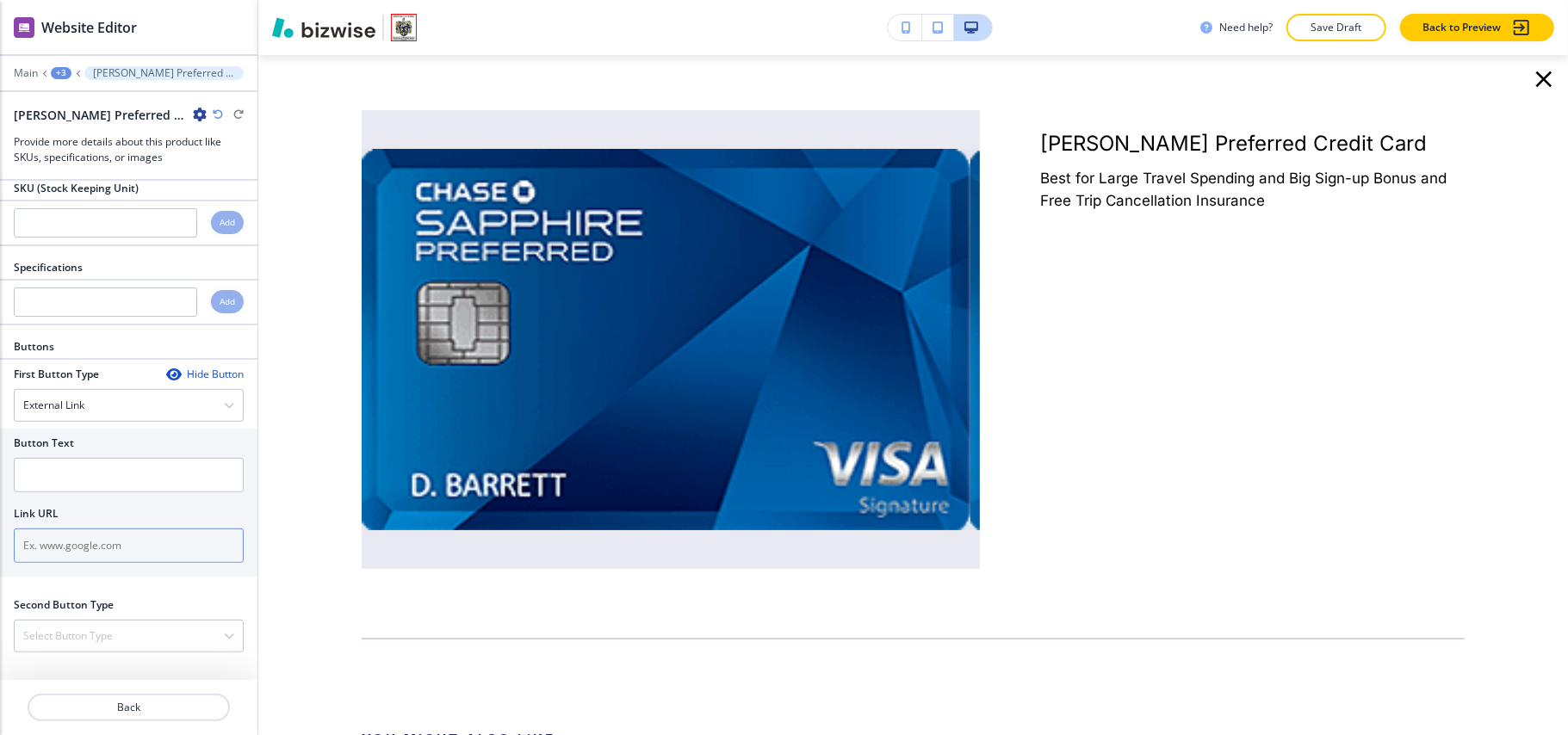
click at [81, 548] on input "text" at bounding box center [129, 545] width 230 height 35
paste input "https://money.usnews.com/credit-cards/chase/chase-sapphire-preferred-card"
type input "https://money.usnews.com/credit-cards/chase/chase-sapphire-preferred-card"
click at [118, 476] on input "text" at bounding box center [129, 475] width 230 height 35
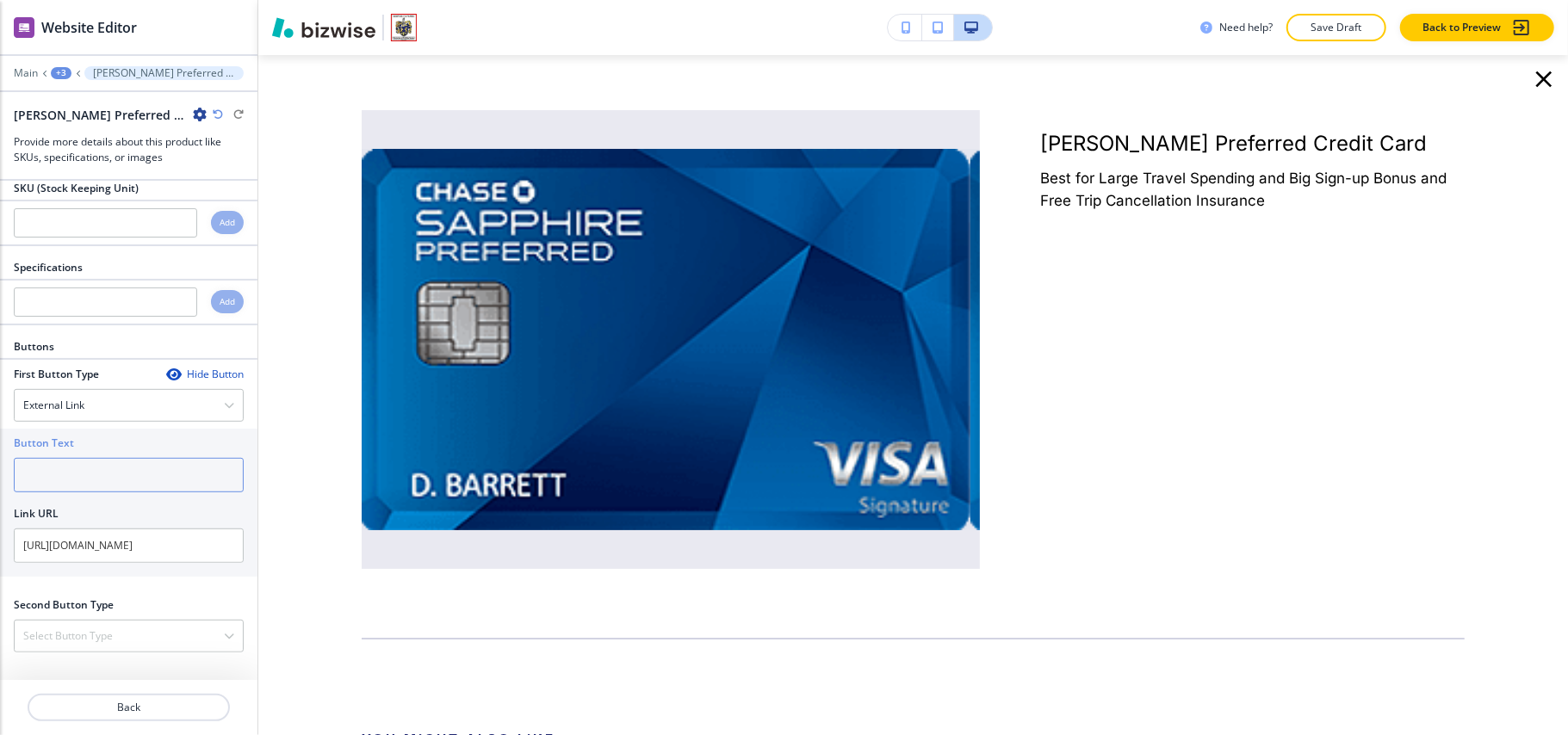
scroll to position [0, 0]
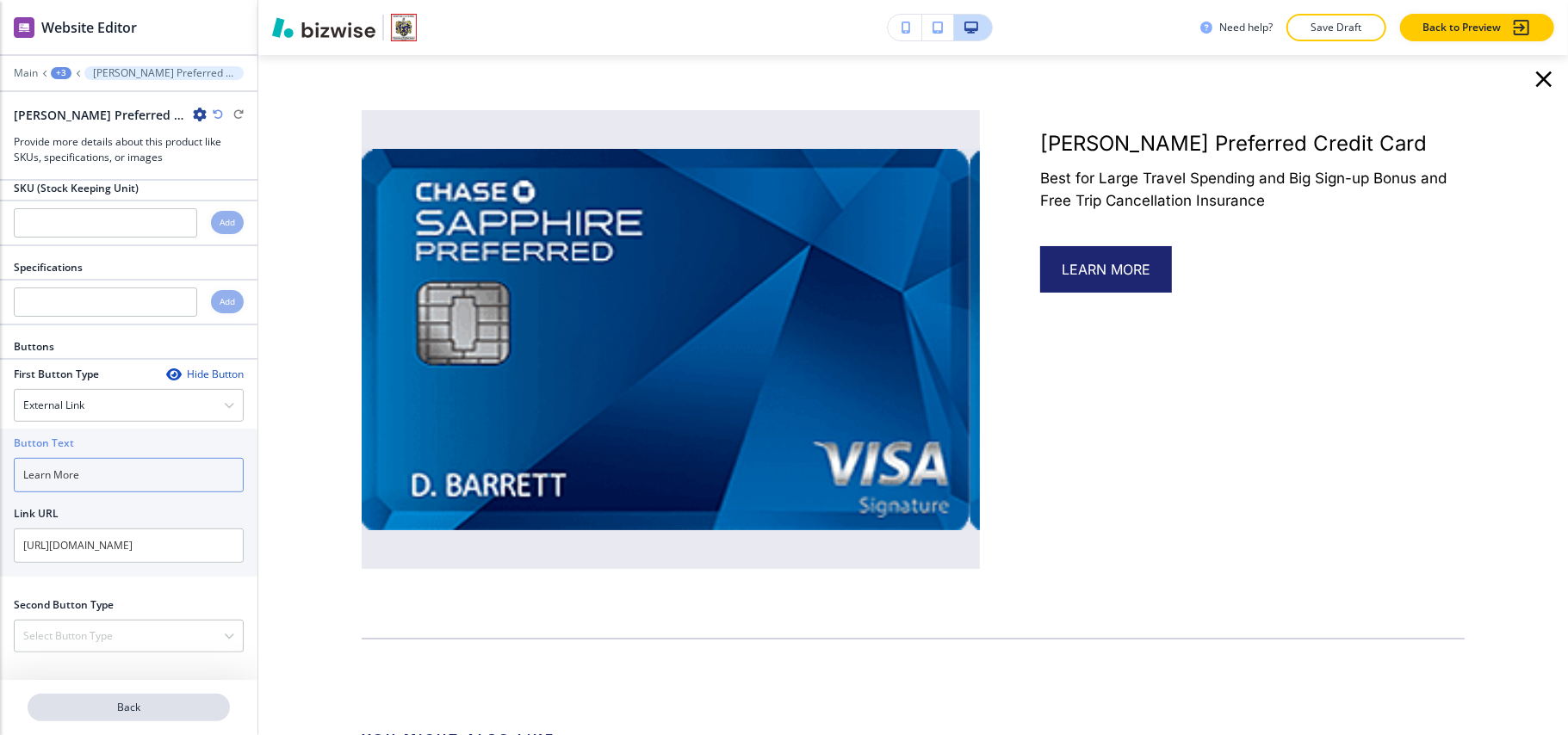
type input "Learn More"
click at [166, 707] on p "Back" at bounding box center [129, 708] width 199 height 15
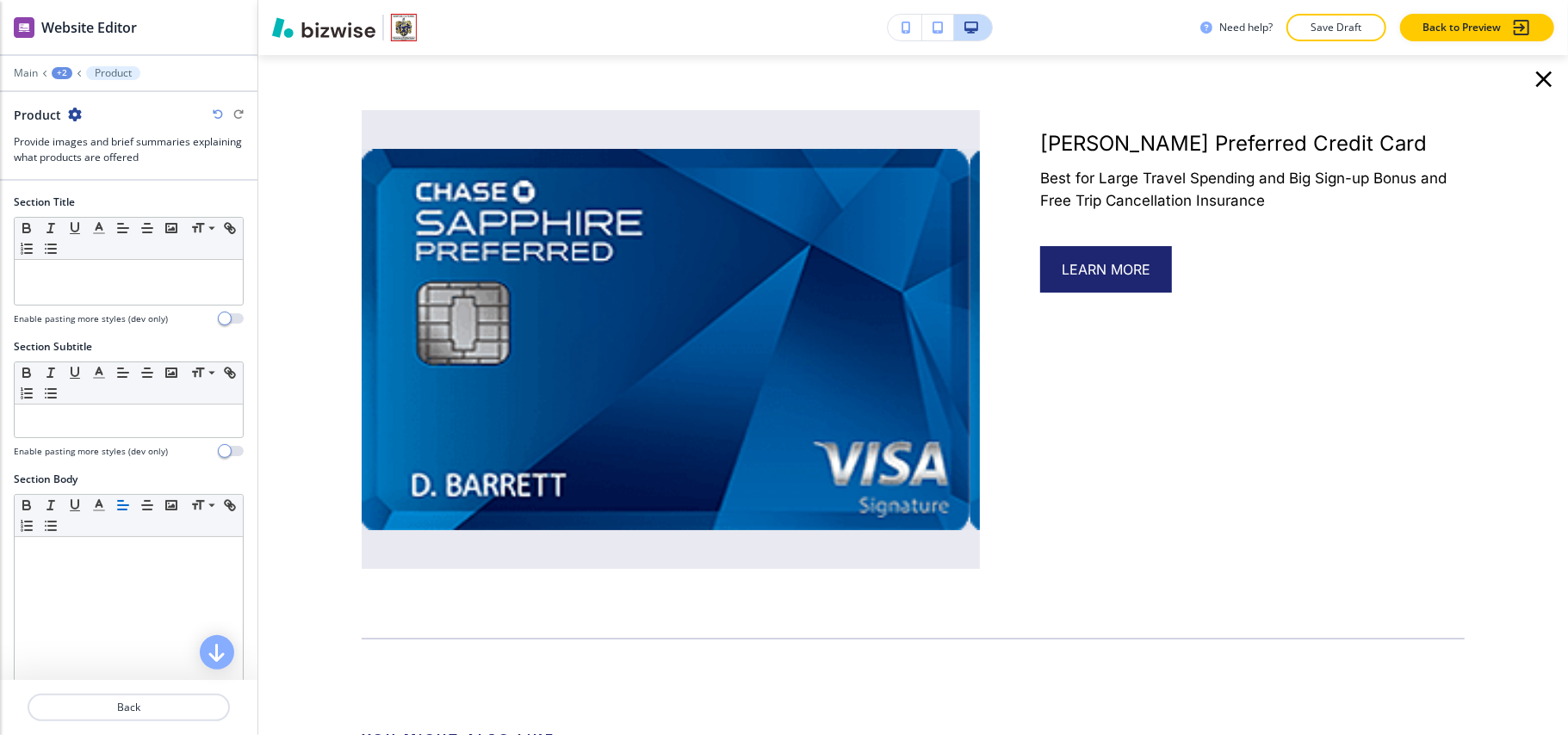
scroll to position [573, 0]
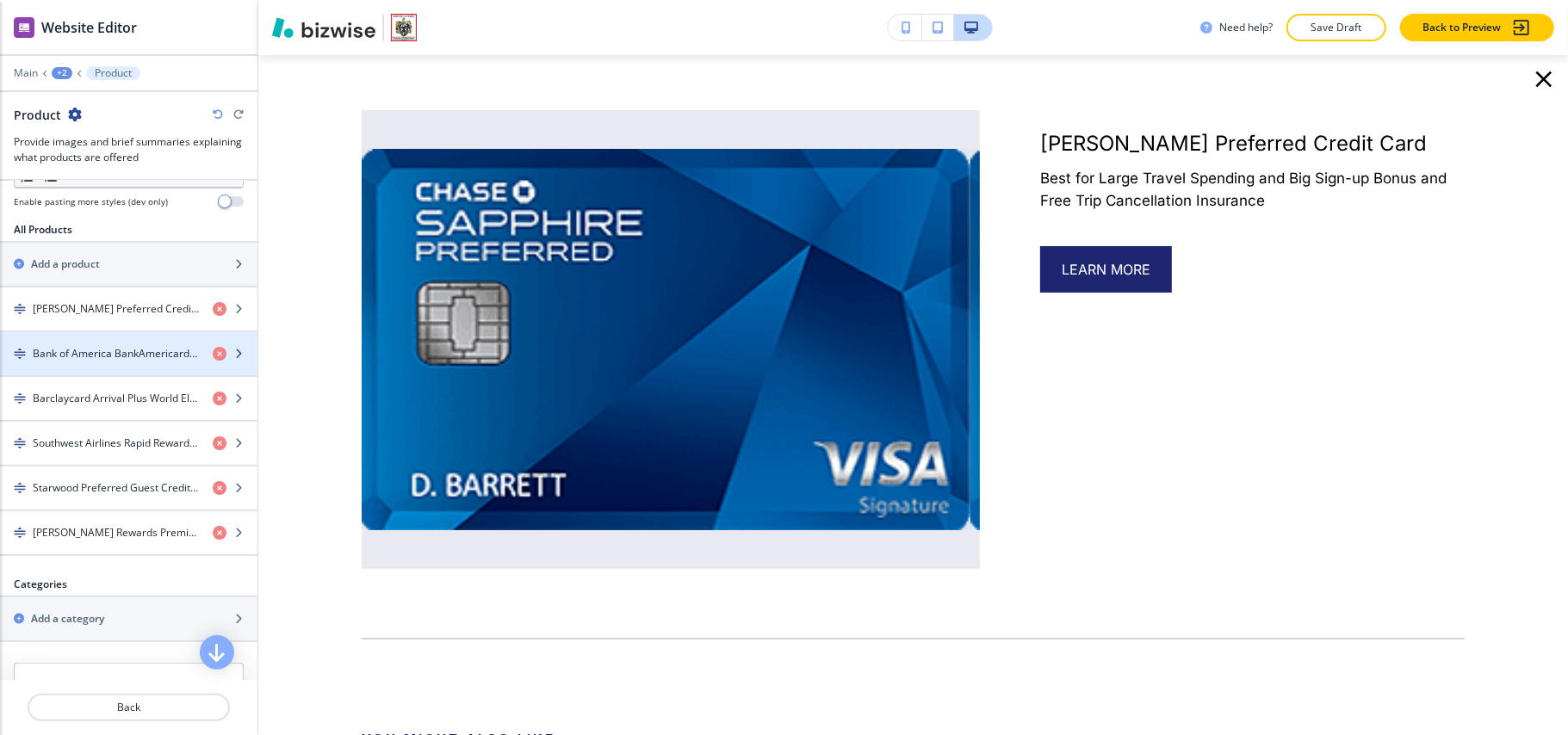
click at [101, 359] on h4 "Bank of America BankAmericard Travel Rewards Credit Card" at bounding box center [116, 353] width 166 height 15
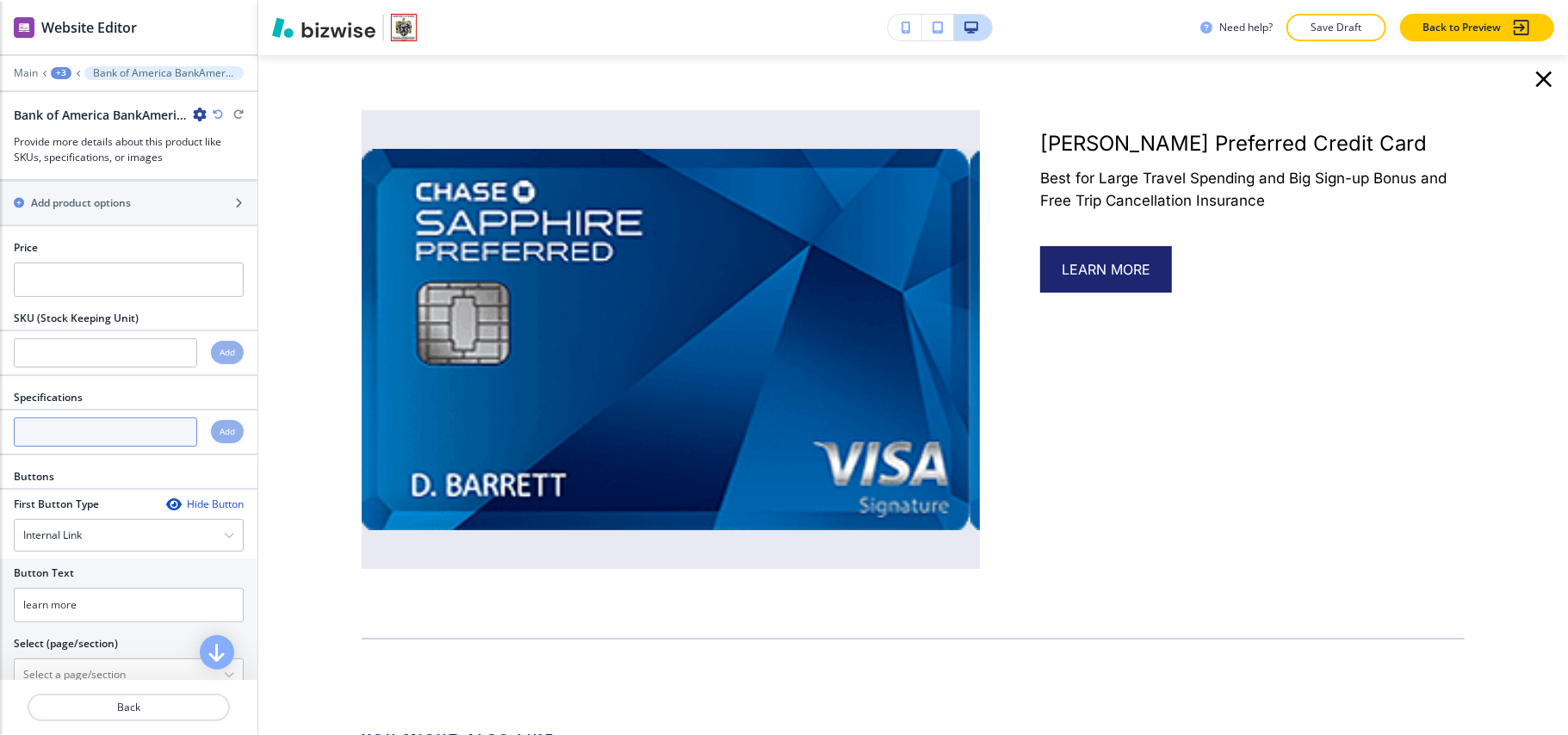
scroll to position [600, 0]
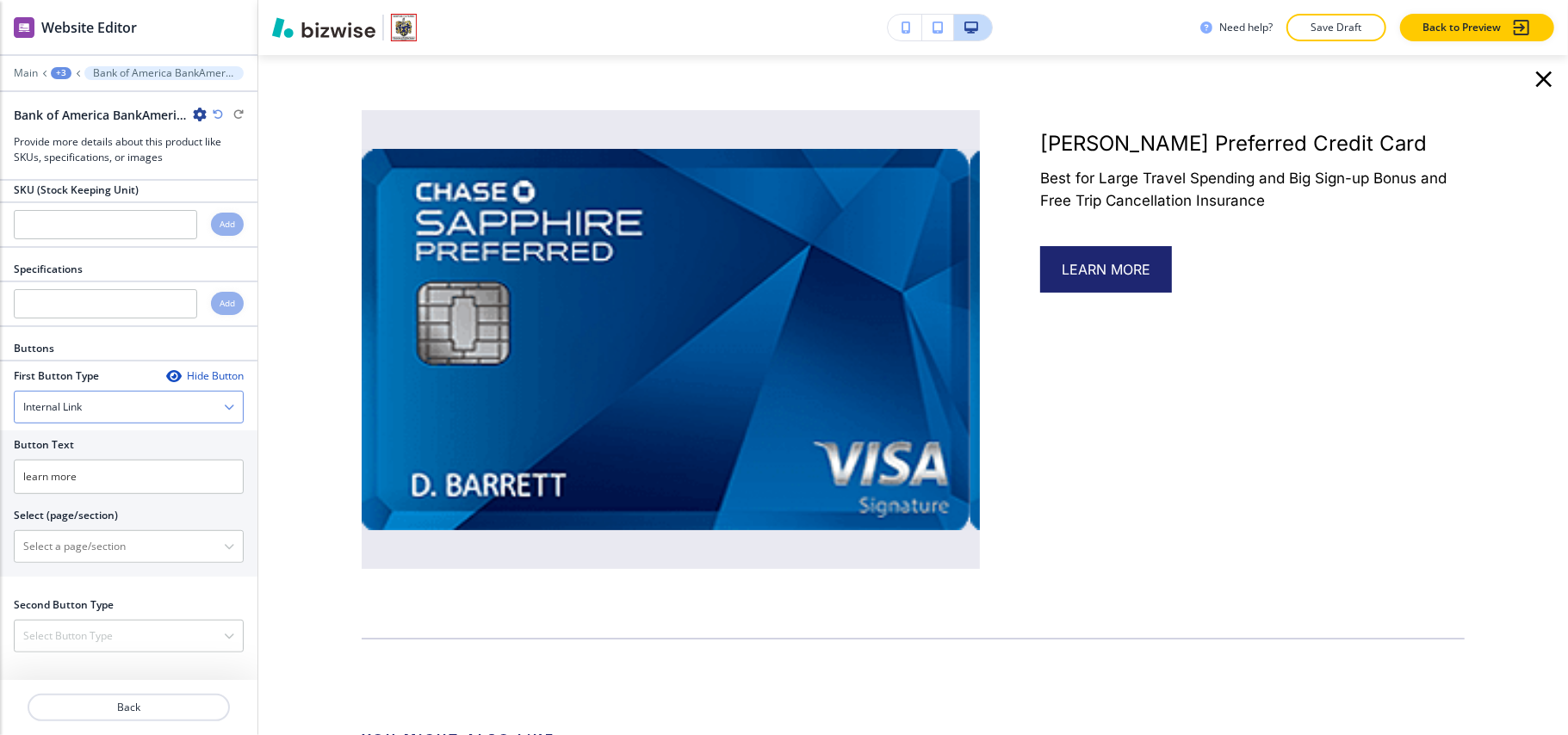
click at [95, 406] on div "Internal Link" at bounding box center [129, 407] width 228 height 31
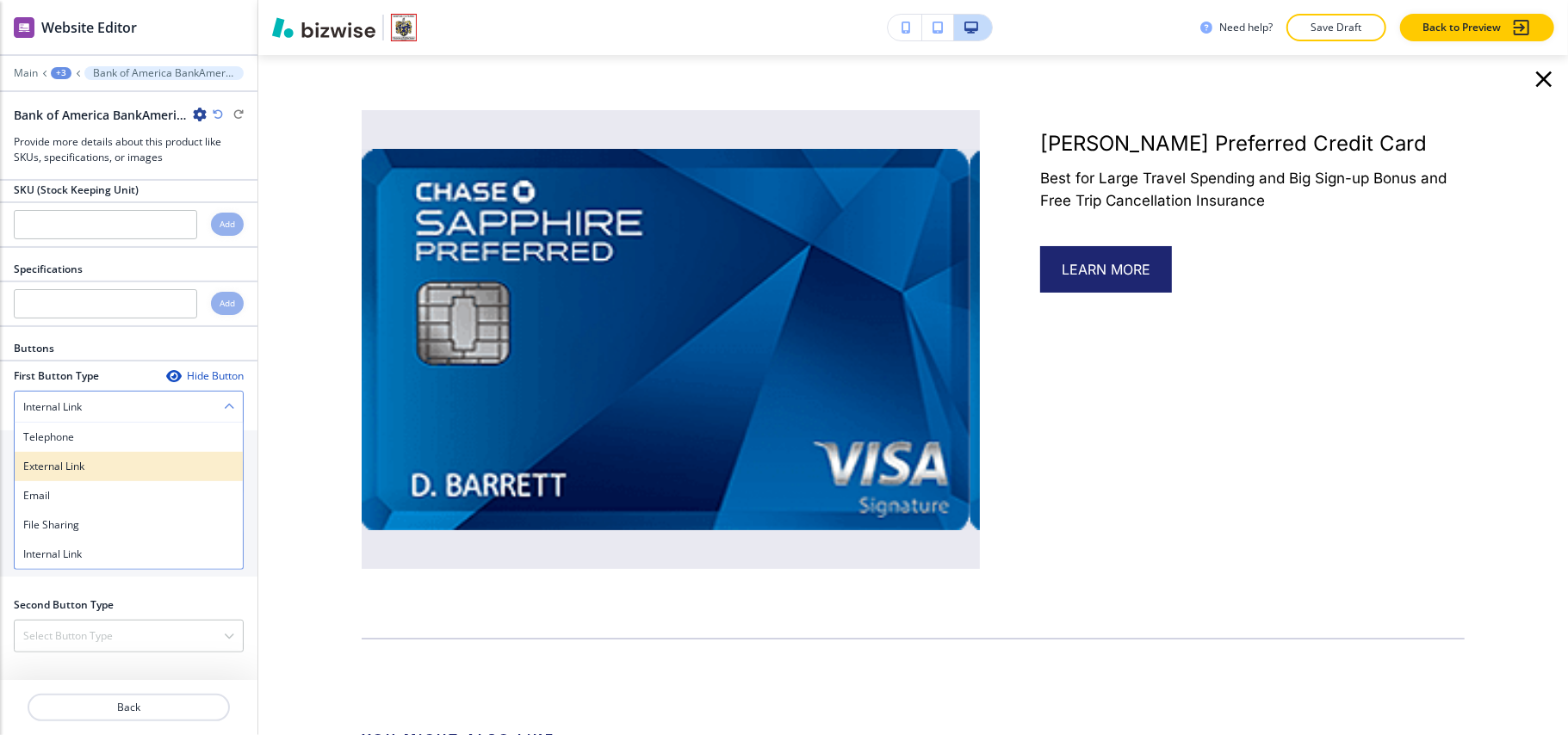
click at [95, 460] on h4 "External Link" at bounding box center [129, 466] width 211 height 15
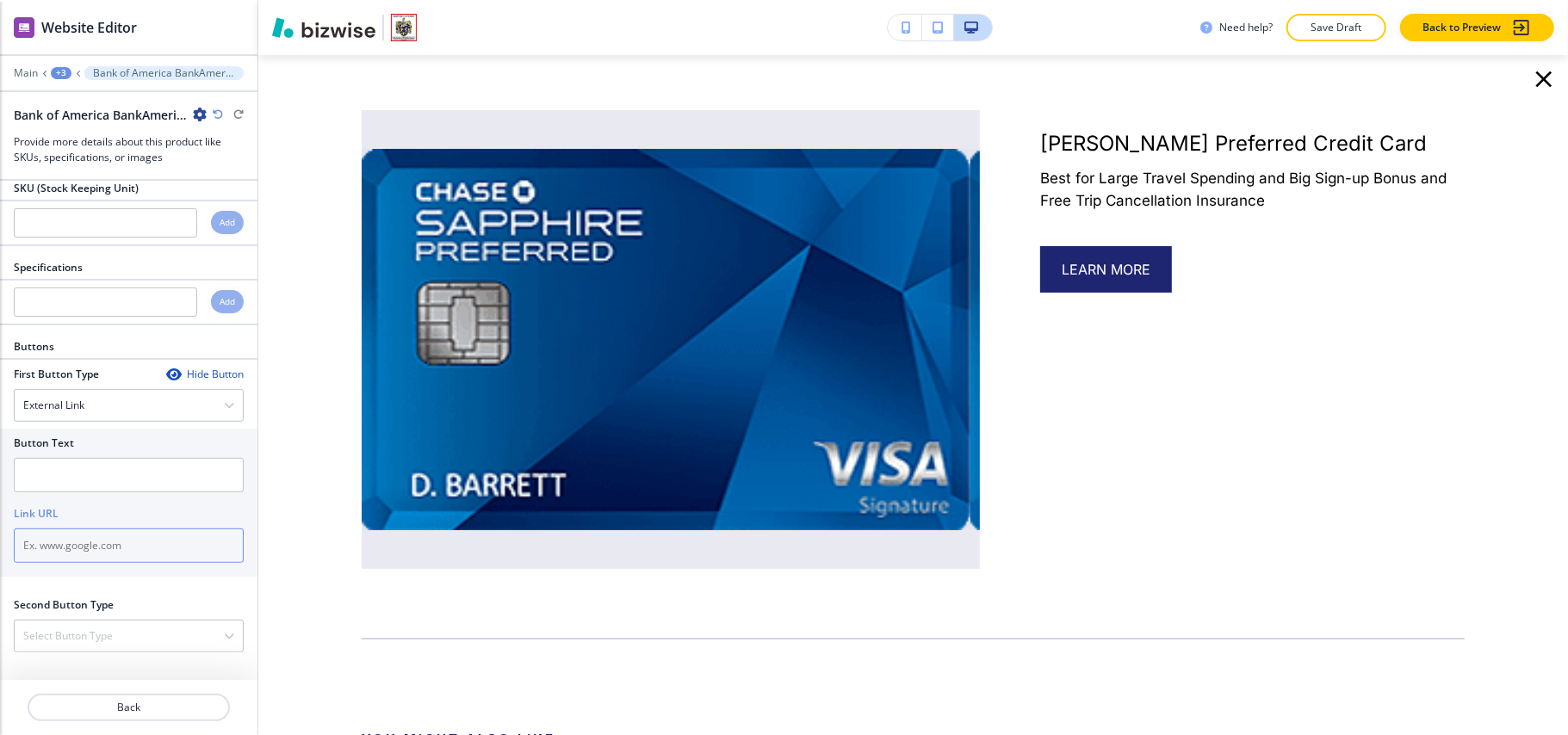
click at [79, 555] on input "text" at bounding box center [129, 545] width 230 height 35
paste input "https://money.usnews.com/credit-cards/bank-of-america/bankamericard-travel-rewa…"
type input "https://money.usnews.com/credit-cards/bank-of-america/bankamericard-travel-rewa…"
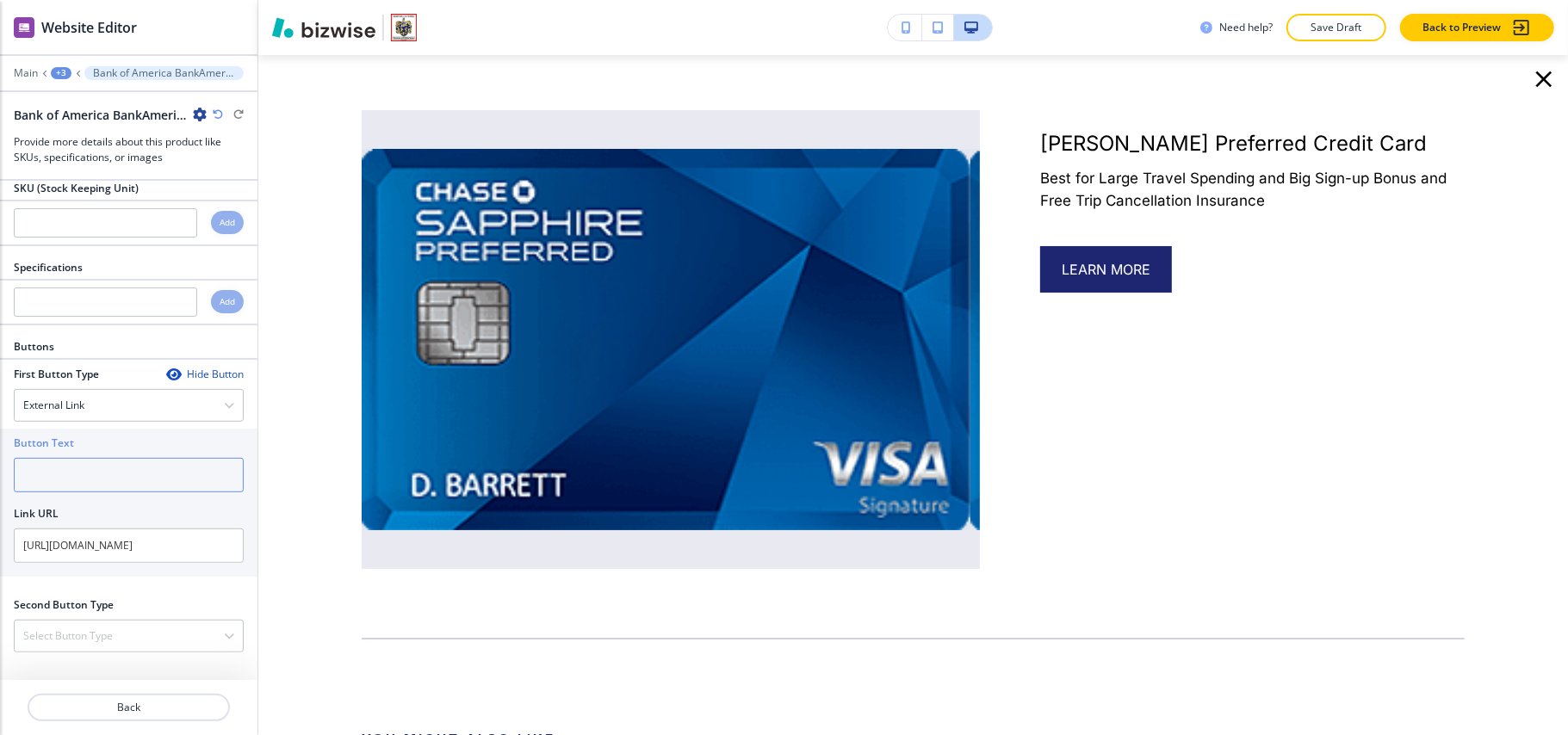
click at [116, 484] on input "text" at bounding box center [129, 475] width 230 height 35
type input "Learn More"
click at [121, 710] on p "Back" at bounding box center [129, 708] width 199 height 15
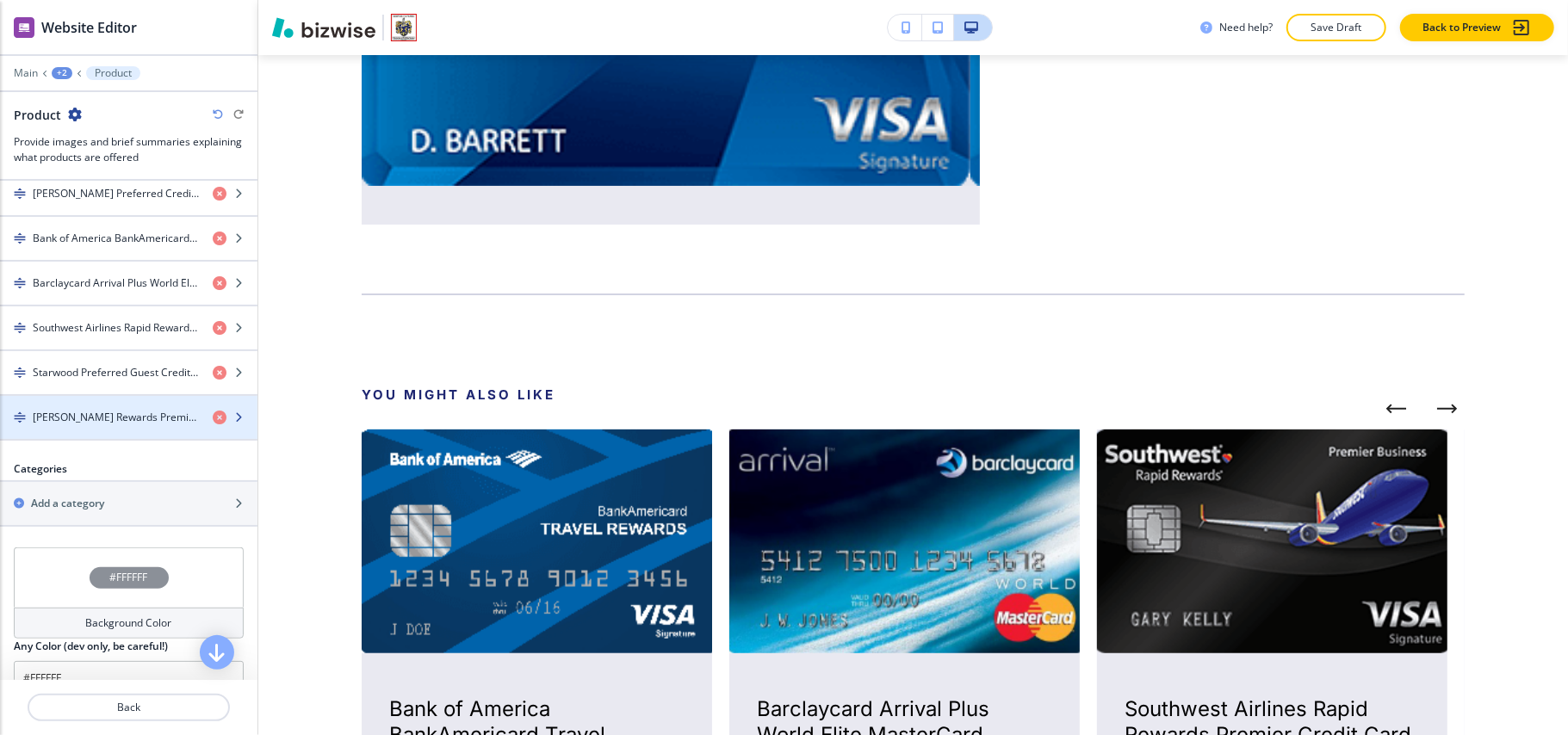
scroll to position [573, 0]
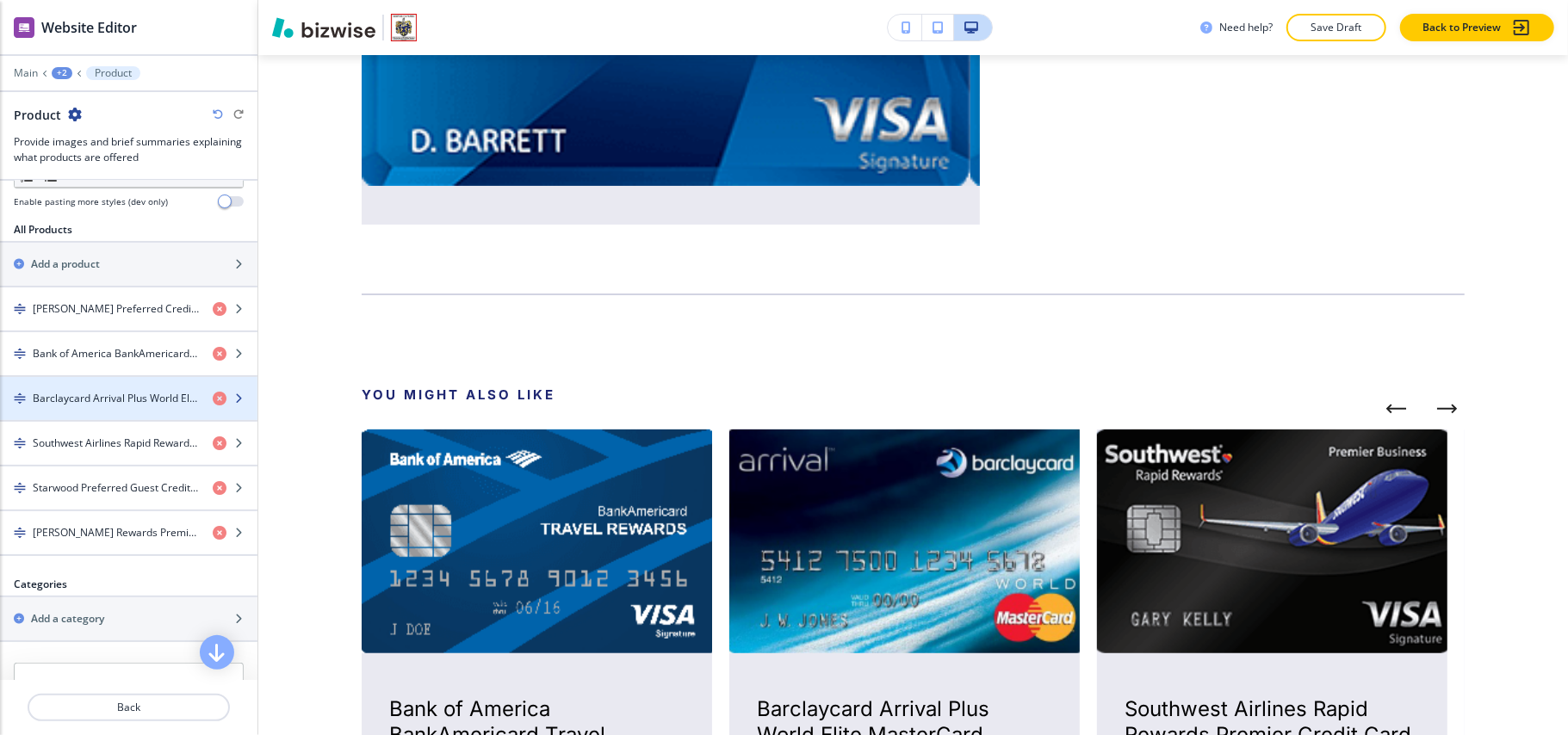
click at [93, 400] on h4 "Barclaycard Arrival Plus World Elite MasterCard" at bounding box center [116, 399] width 166 height 15
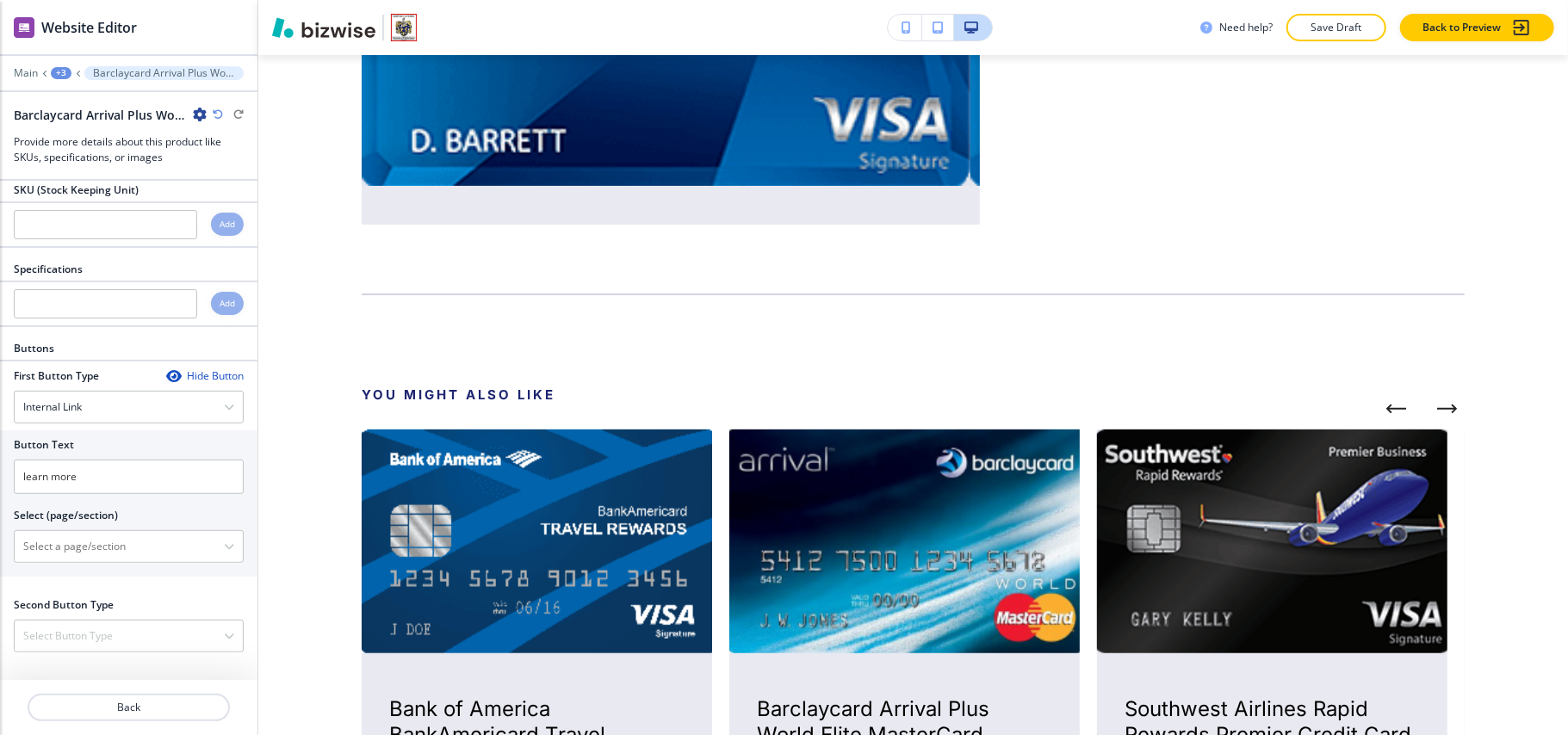
scroll to position [600, 0]
click at [128, 407] on div "Internal Link" at bounding box center [129, 407] width 228 height 31
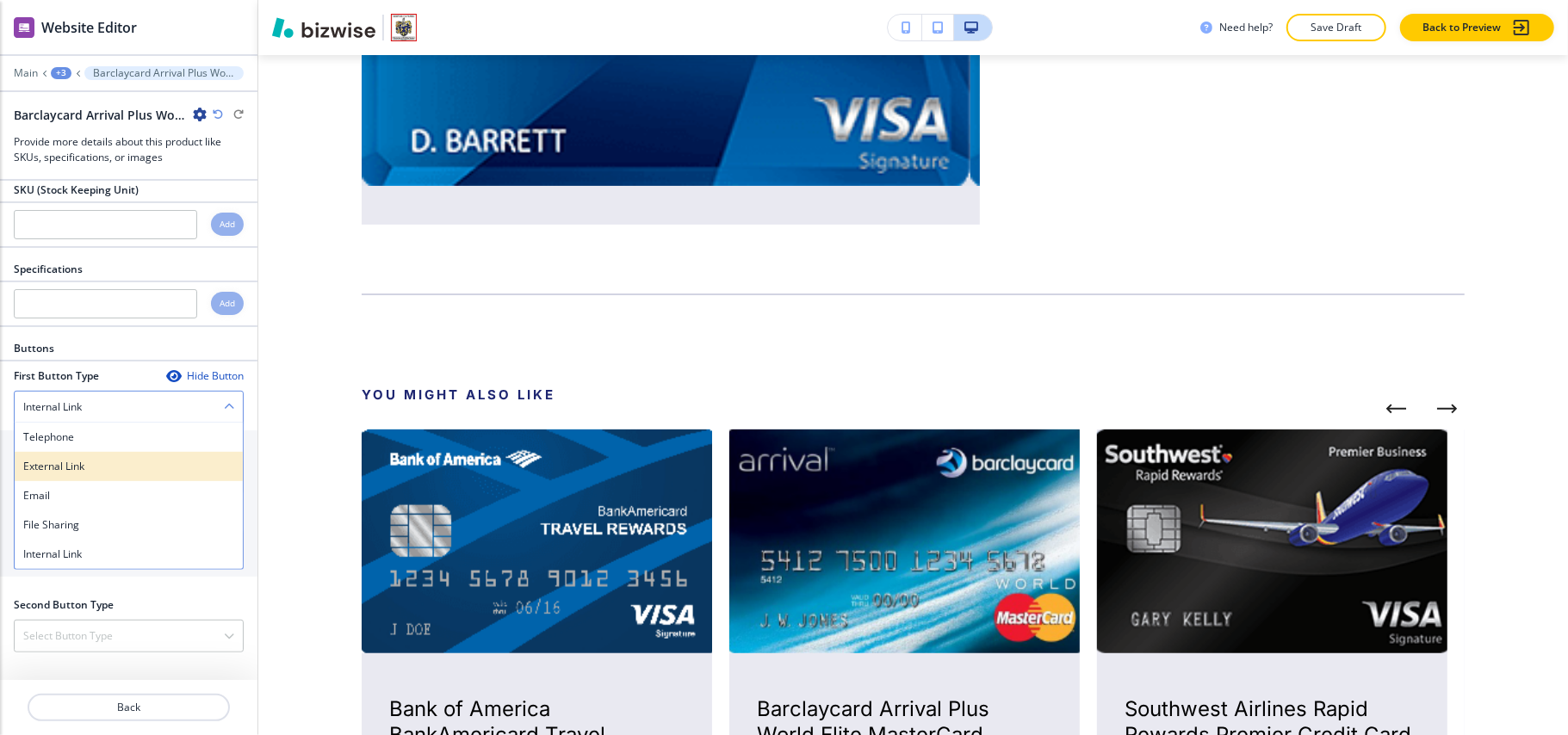
click at [90, 460] on h4 "External Link" at bounding box center [129, 466] width 211 height 15
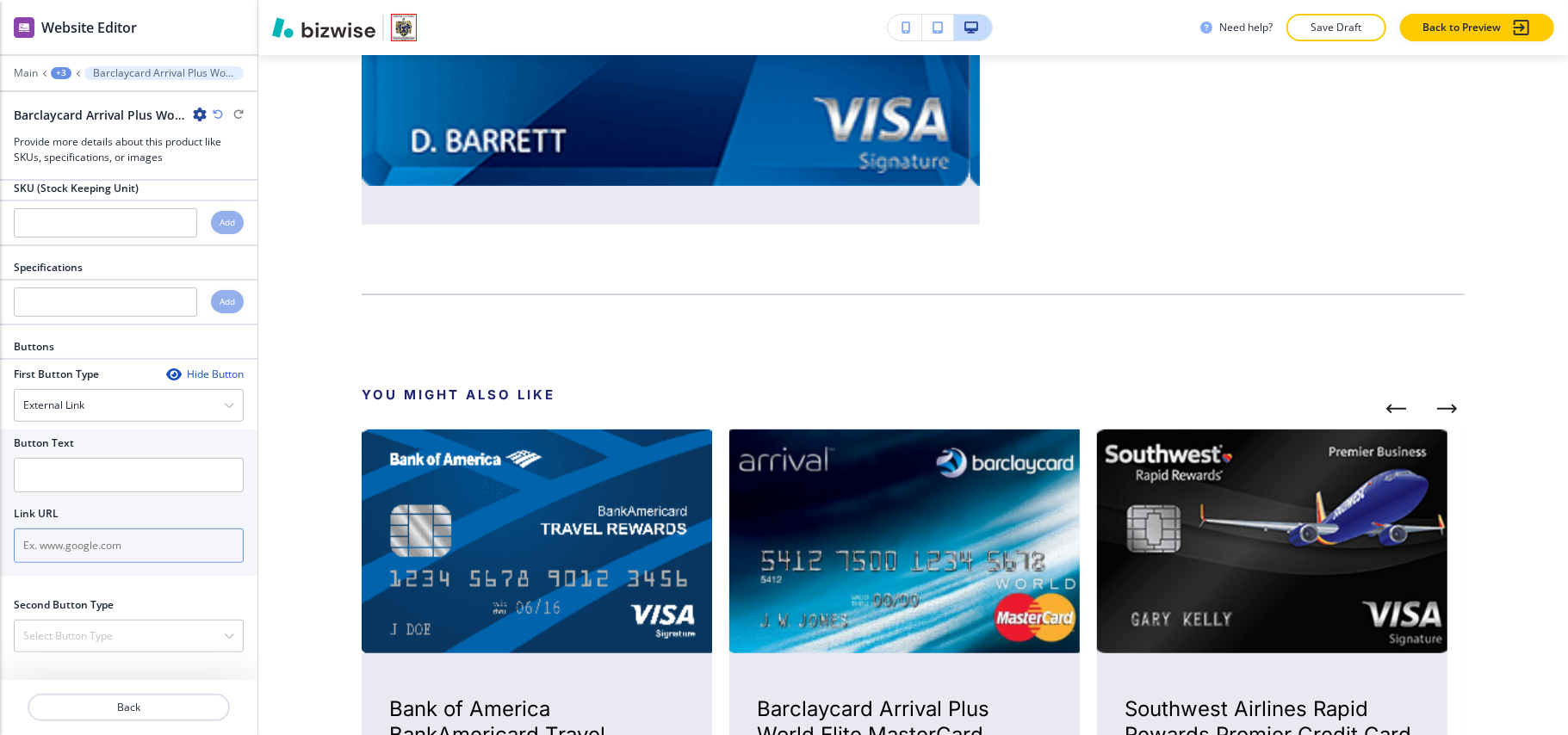
click at [71, 539] on input "text" at bounding box center [129, 545] width 230 height 35
paste input "https://money.usnews.com/credit-cards/barclaycard"
type input "https://money.usnews.com/credit-cards/barclaycard"
click at [91, 483] on input "text" at bounding box center [129, 475] width 230 height 35
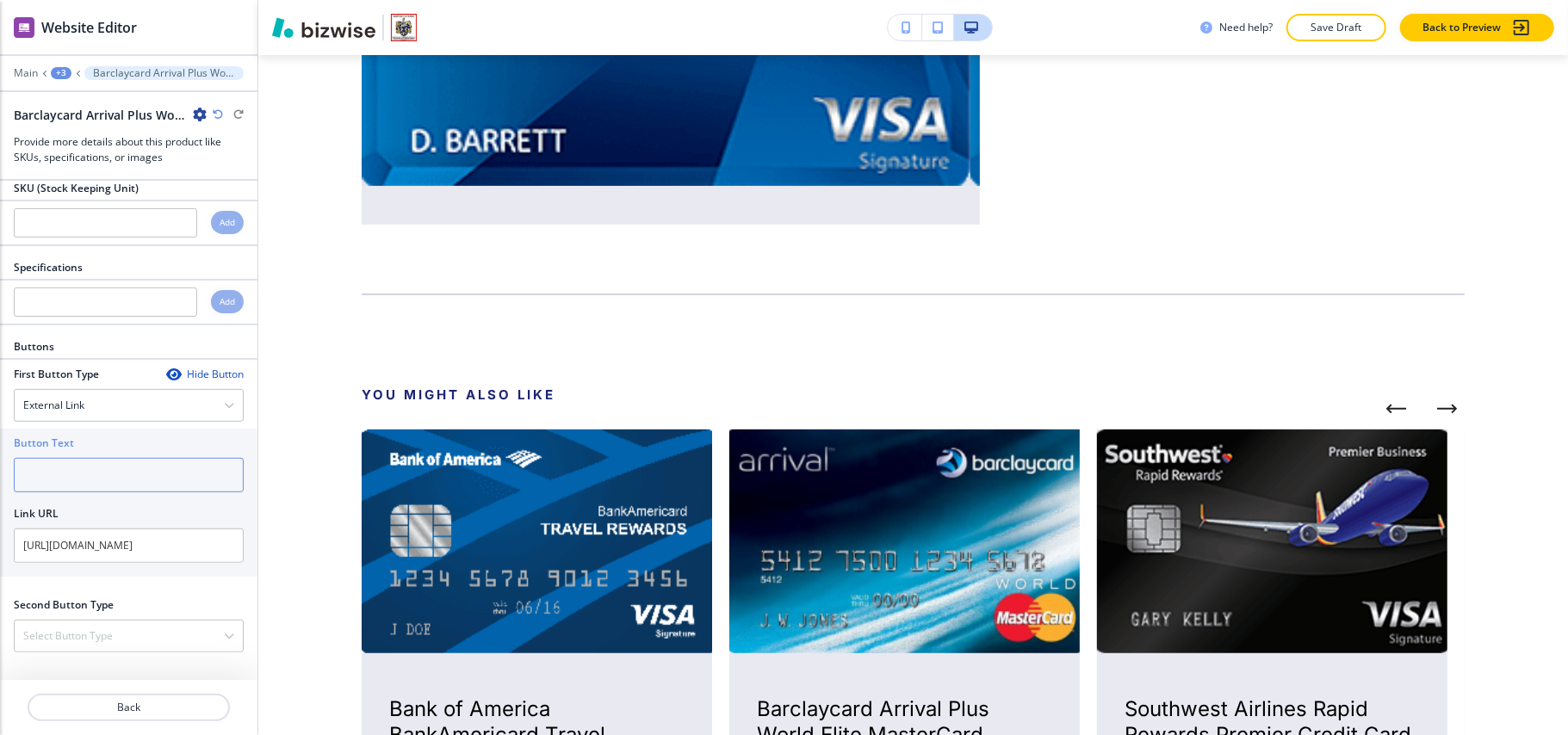
scroll to position [0, 0]
type input "Learn More"
click at [136, 717] on button "Back" at bounding box center [128, 707] width 202 height 27
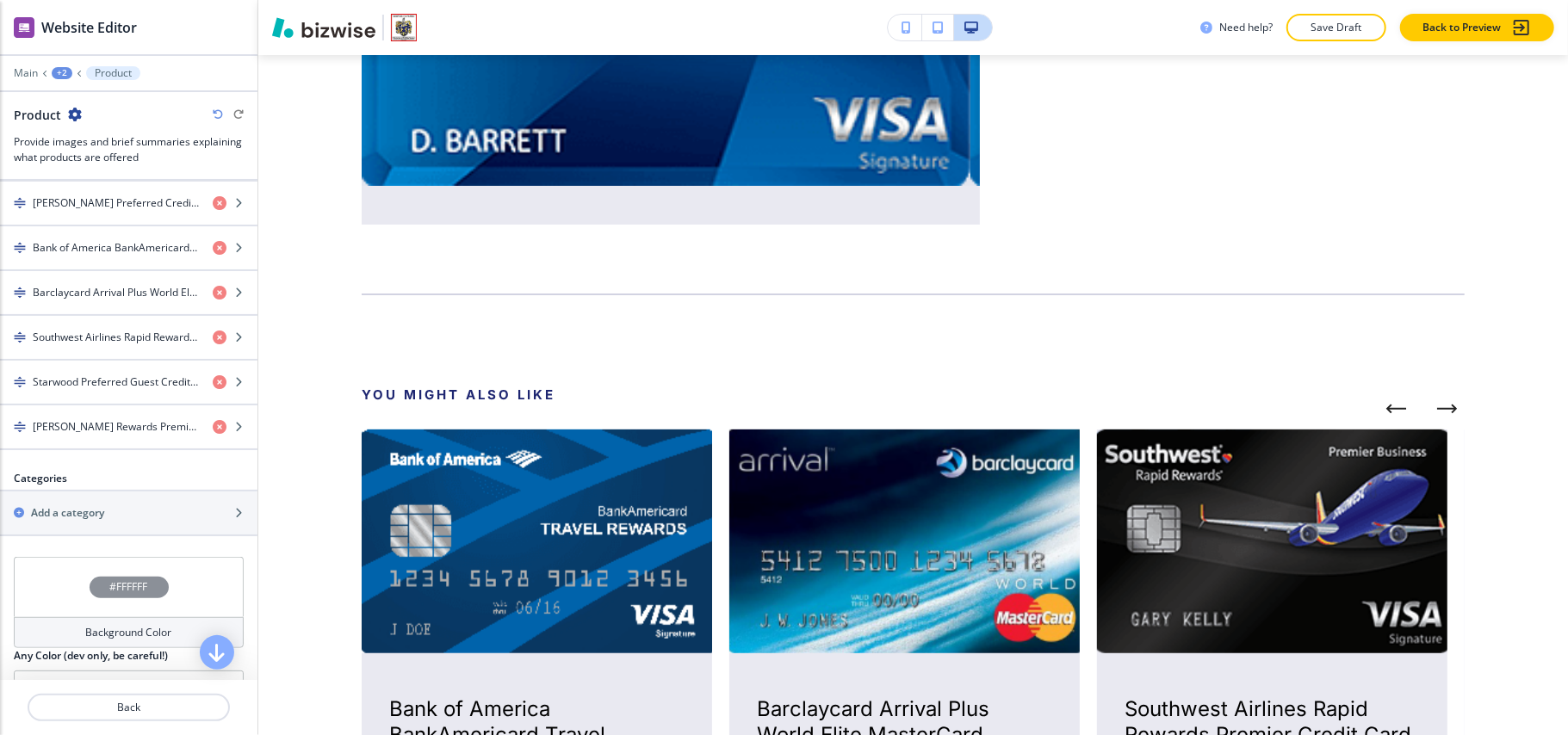
scroll to position [641, 0]
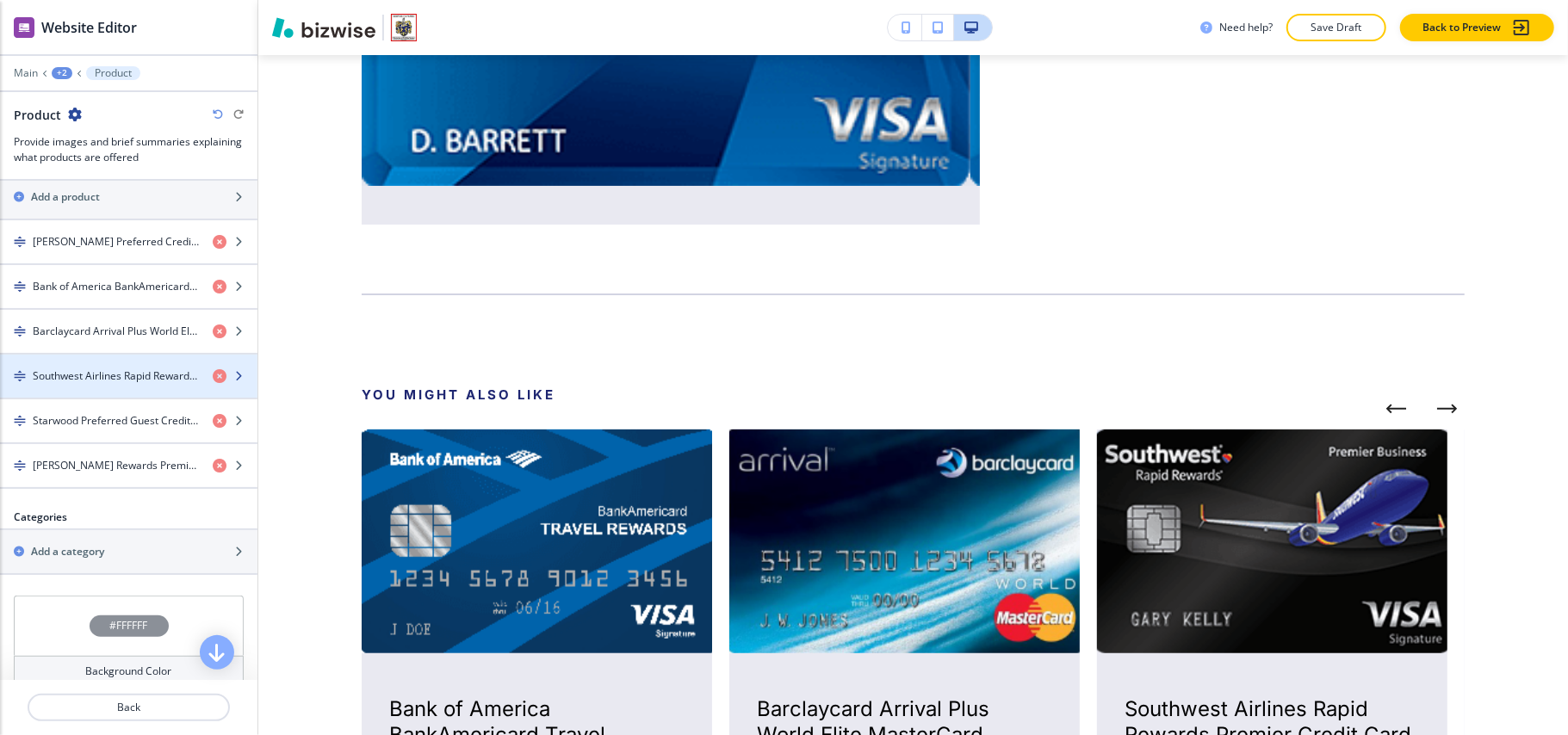
click at [112, 384] on h4 "Southwest Airlines Rapid Rewards Premier Credit Card" at bounding box center [116, 376] width 166 height 15
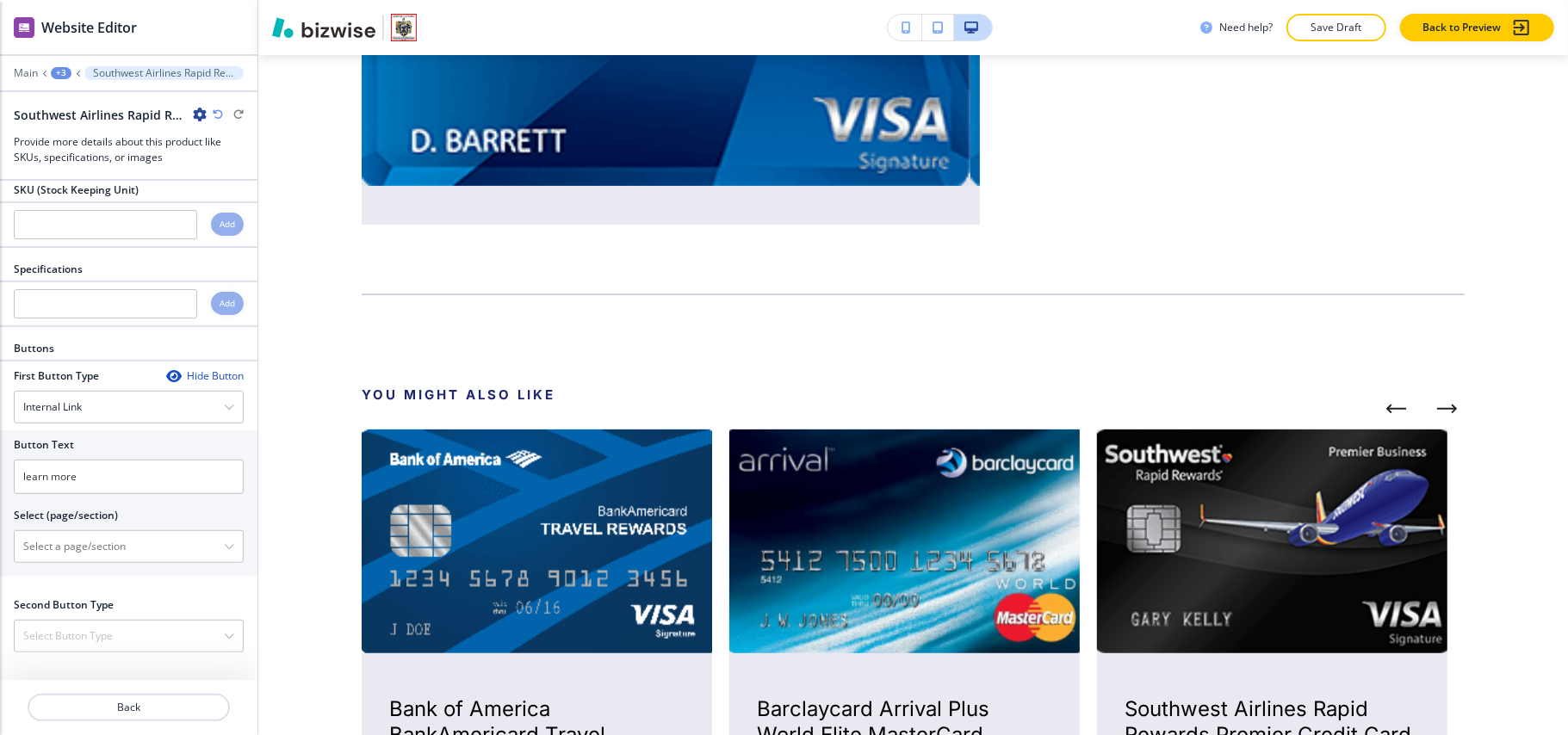
scroll to position [600, 0]
click at [81, 404] on h4 "Internal Link" at bounding box center [53, 407] width 58 height 15
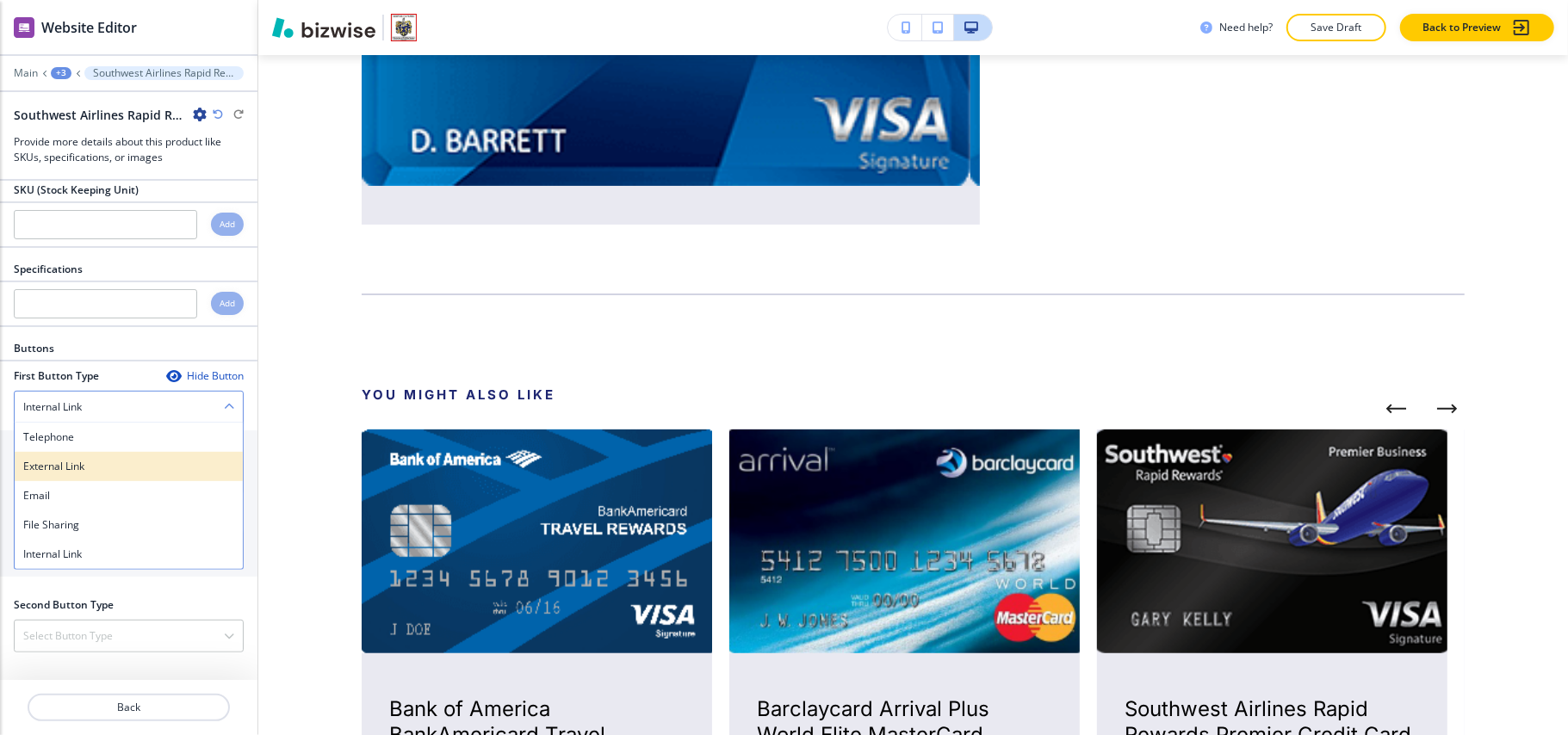
click at [81, 467] on h4 "External Link" at bounding box center [129, 466] width 211 height 15
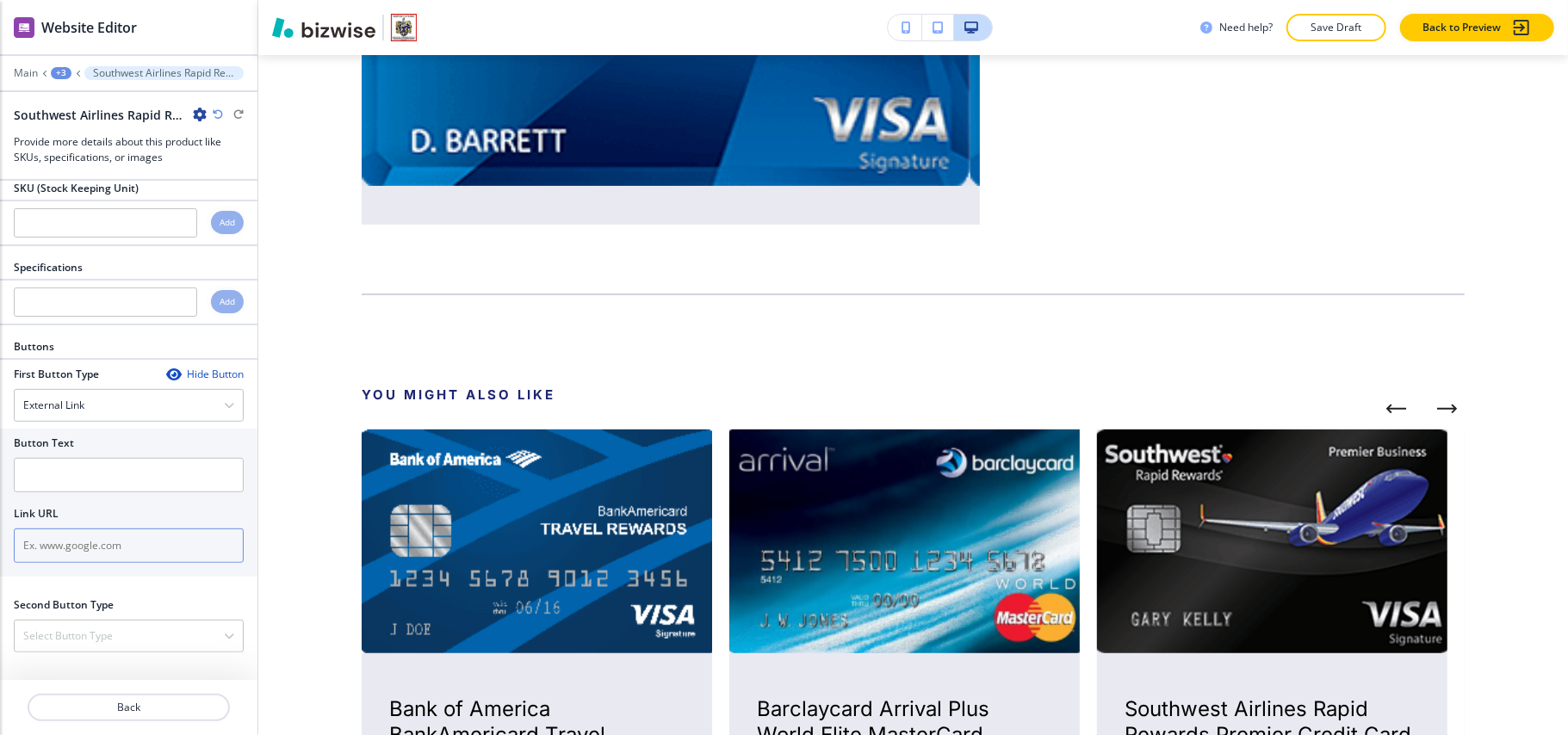
click at [80, 539] on input "text" at bounding box center [129, 545] width 230 height 35
paste input "https://money.usnews.com/credit-cards/chase/southwest-rapid-rewards-premier-cre…"
type input "https://money.usnews.com/credit-cards/chase/southwest-rapid-rewards-premier-cre…"
click at [87, 470] on input "text" at bounding box center [129, 475] width 230 height 35
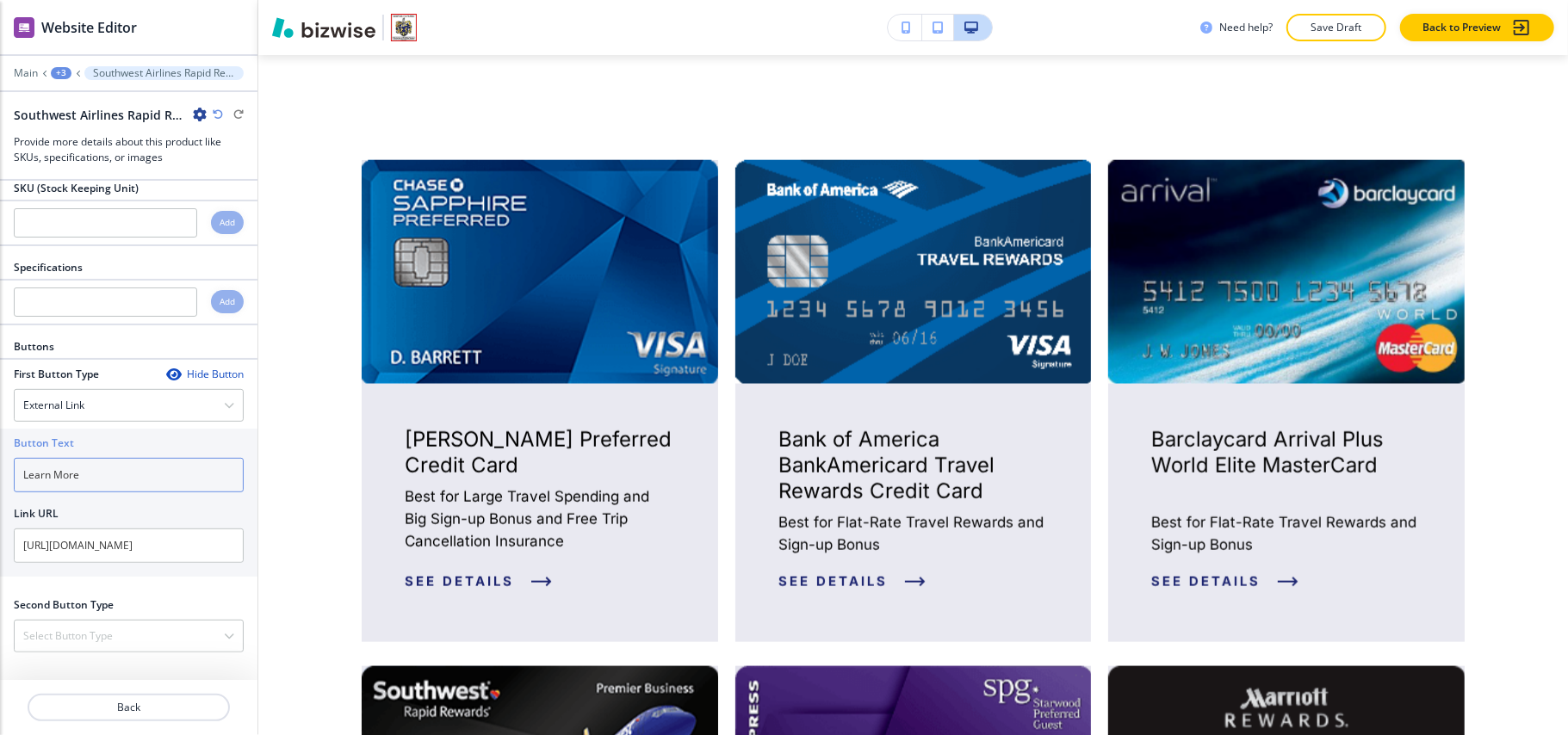
type input "Learn More"
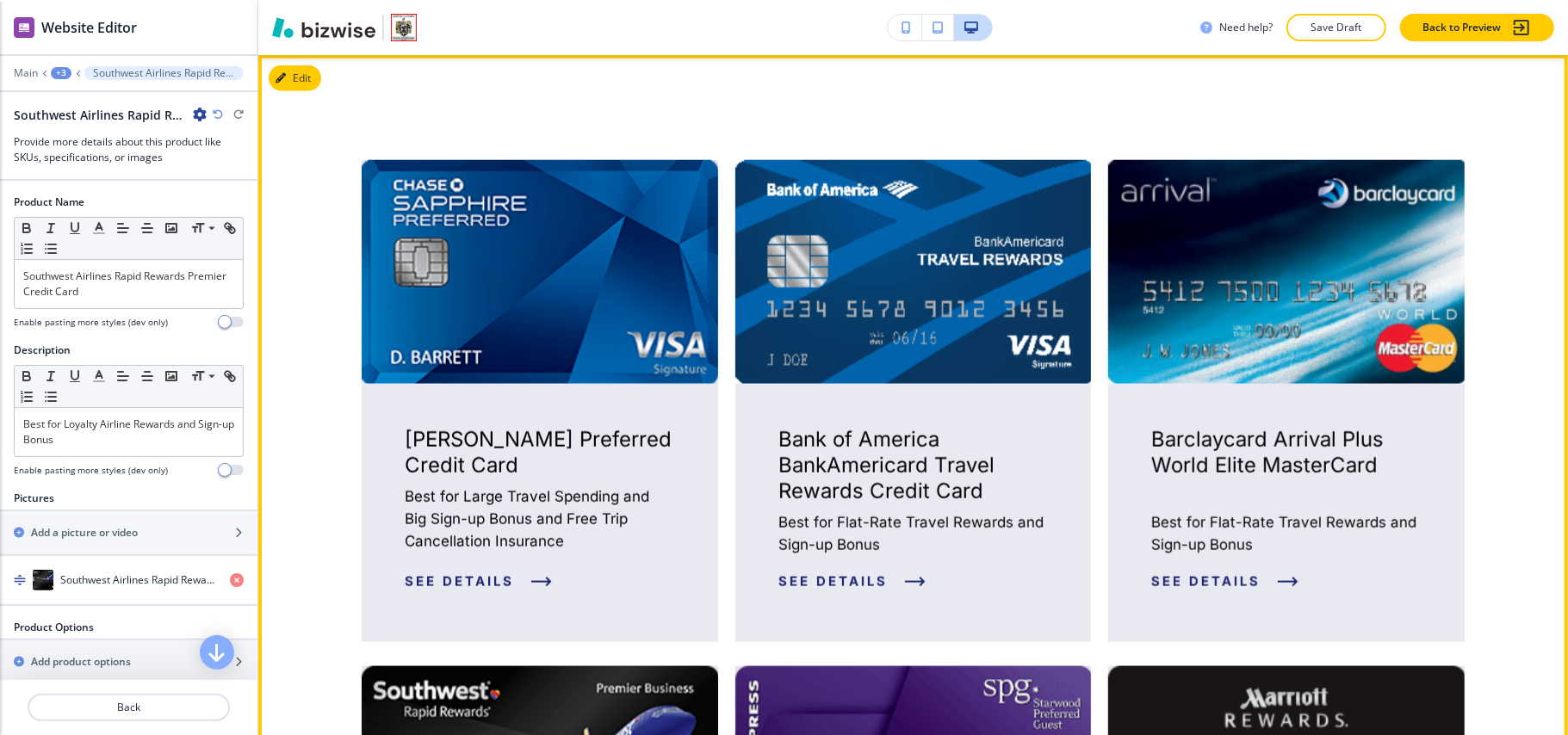
drag, startPoint x: 271, startPoint y: 515, endPoint x: 271, endPoint y: 539, distance: 24.0
click at [270, 517] on div "Chase Sapphire Preferred Credit Card Best for Large Travel Spending and Big Sig…" at bounding box center [913, 645] width 1309 height 1180
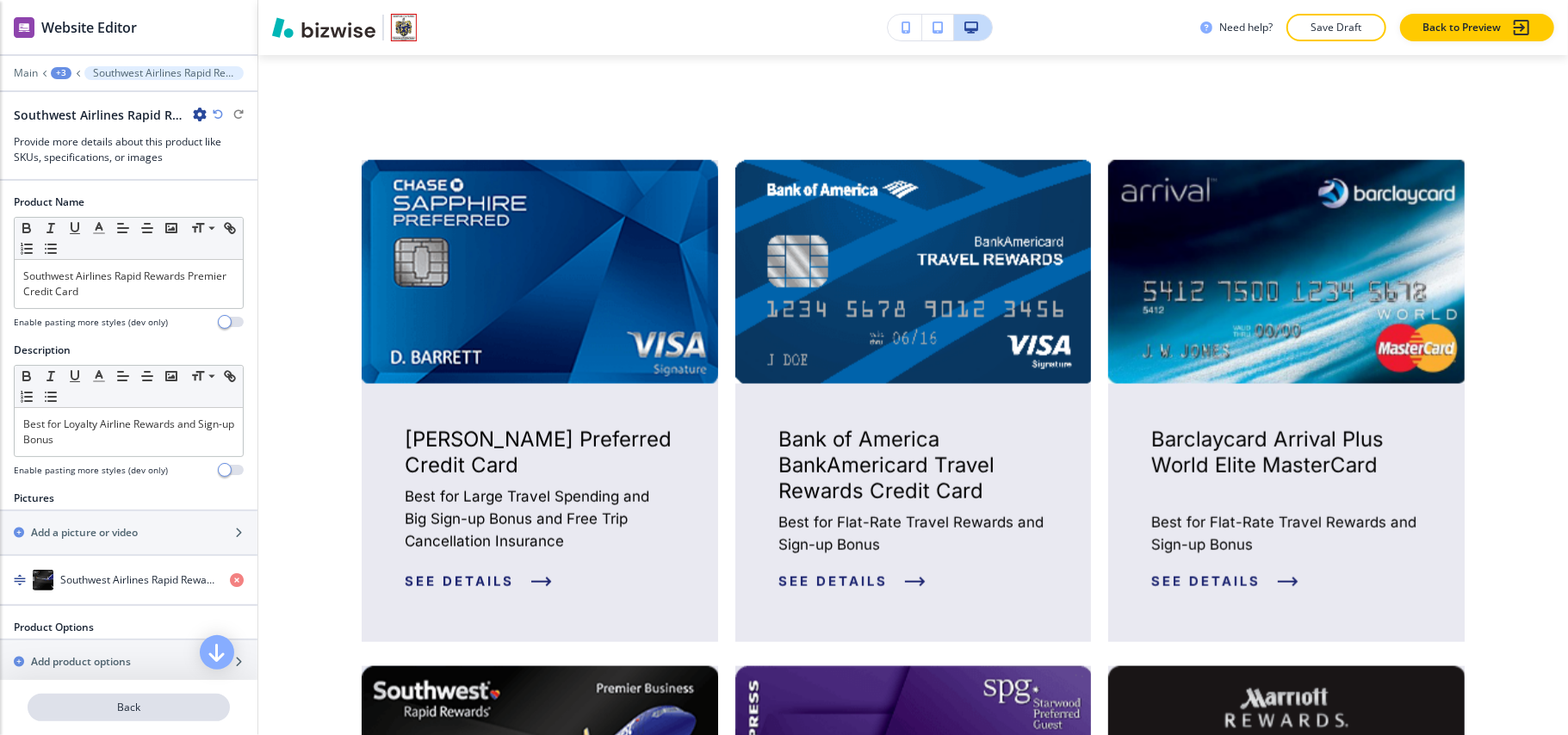
click at [147, 712] on p "Back" at bounding box center [129, 708] width 199 height 15
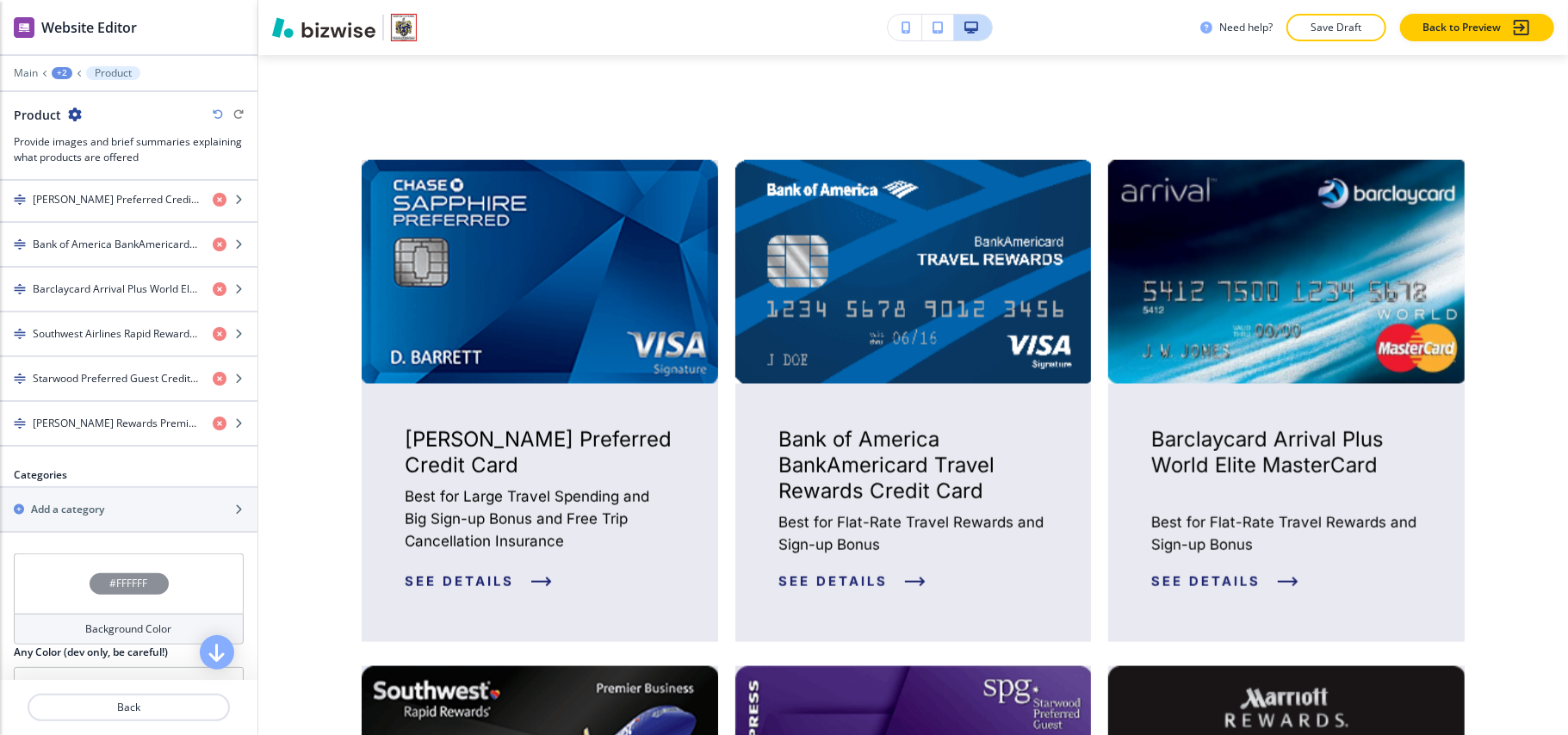
scroll to position [689, 0]
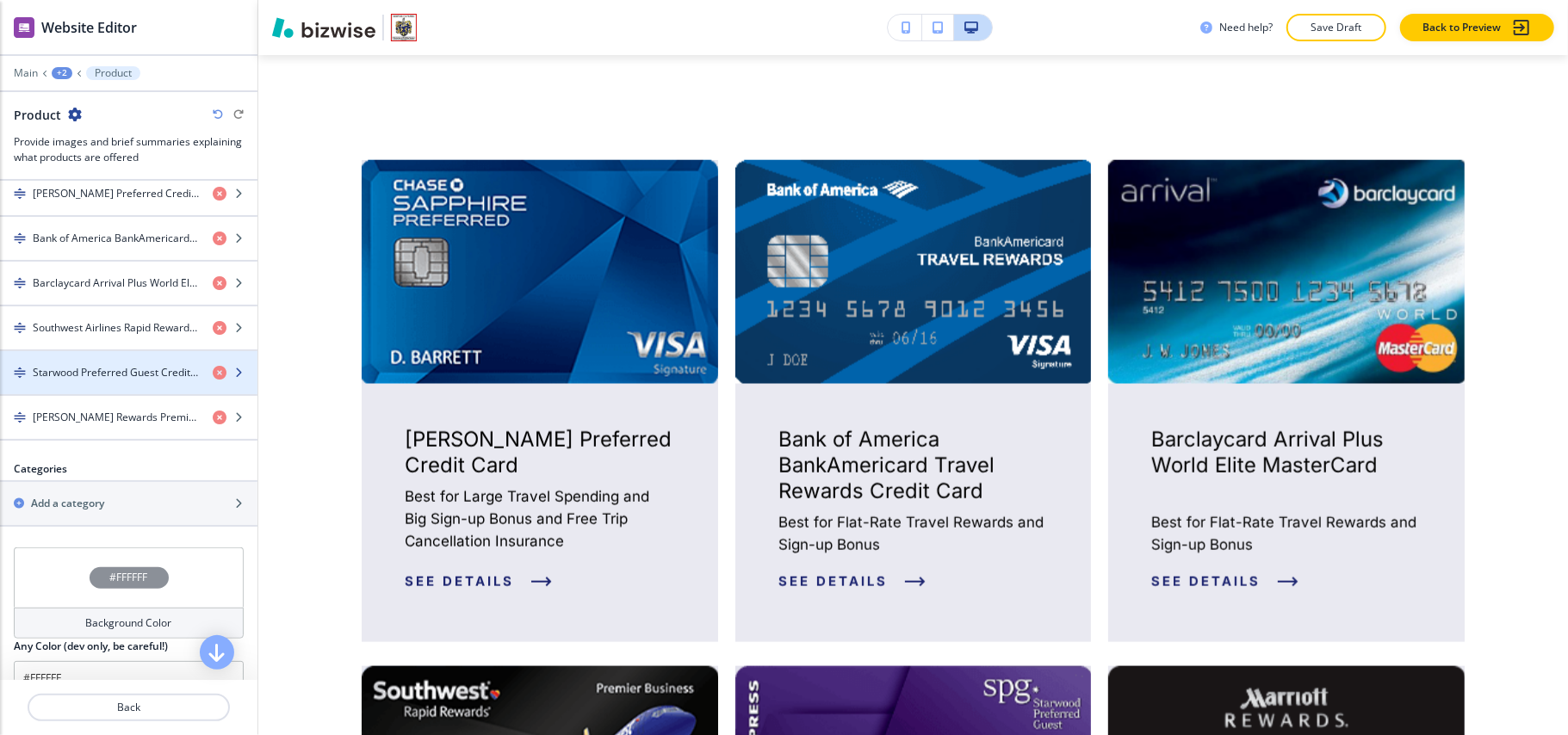
click at [97, 381] on h4 "Starwood Preferred Guest Credit Card from American Express" at bounding box center [116, 372] width 166 height 15
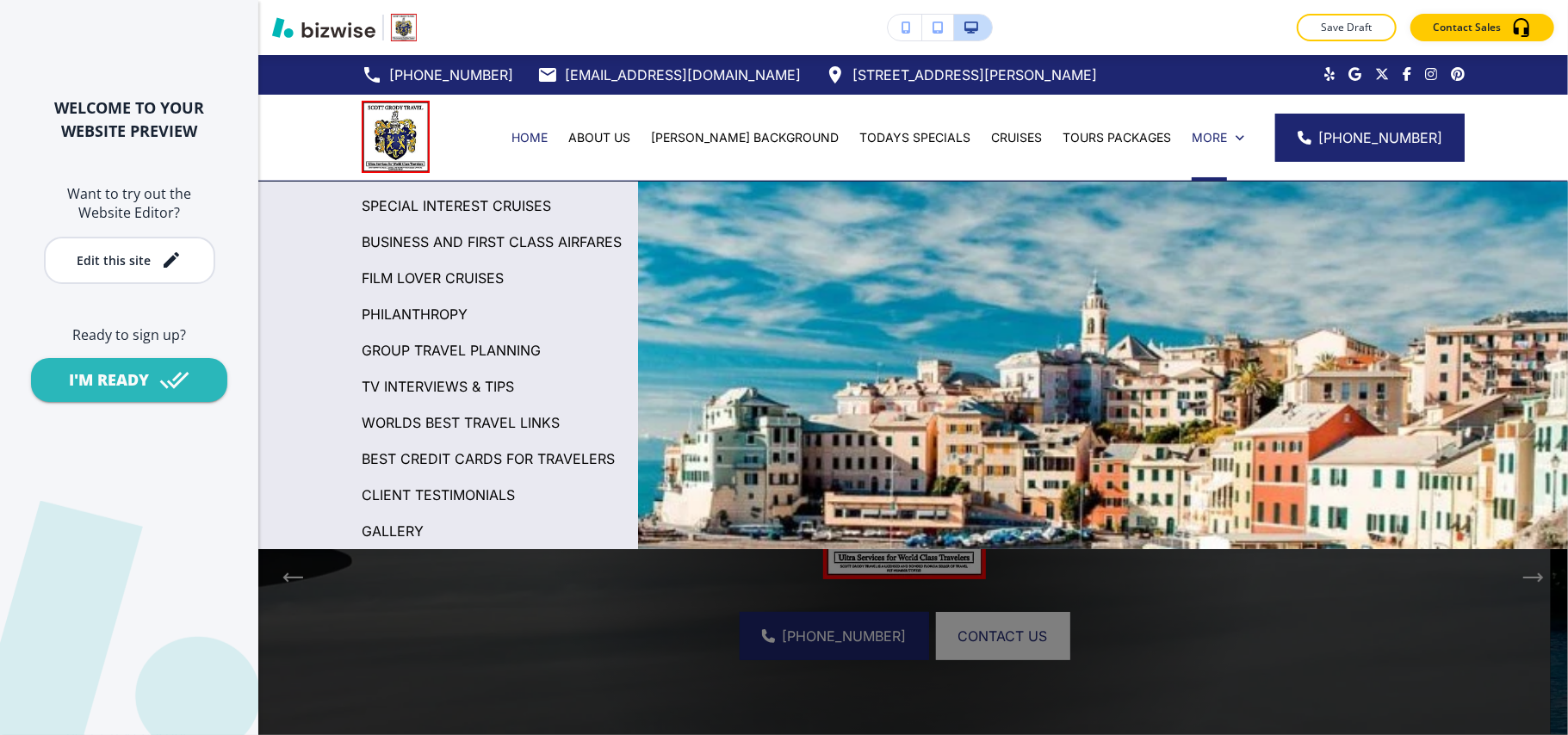
scroll to position [184, 0]
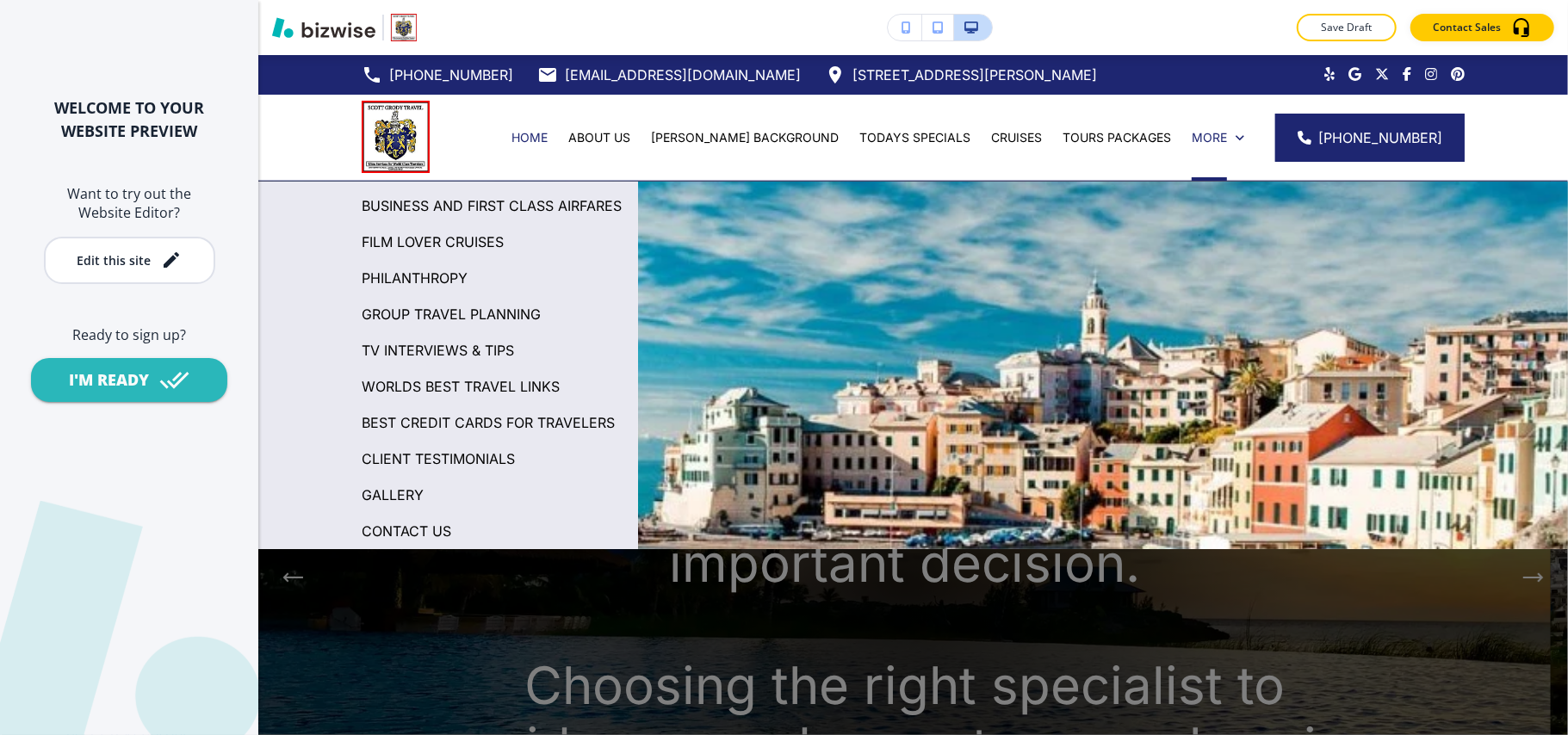
click at [439, 410] on p "BEST CREDIT CARDS FOR TRAVELERS" at bounding box center [488, 422] width 253 height 25
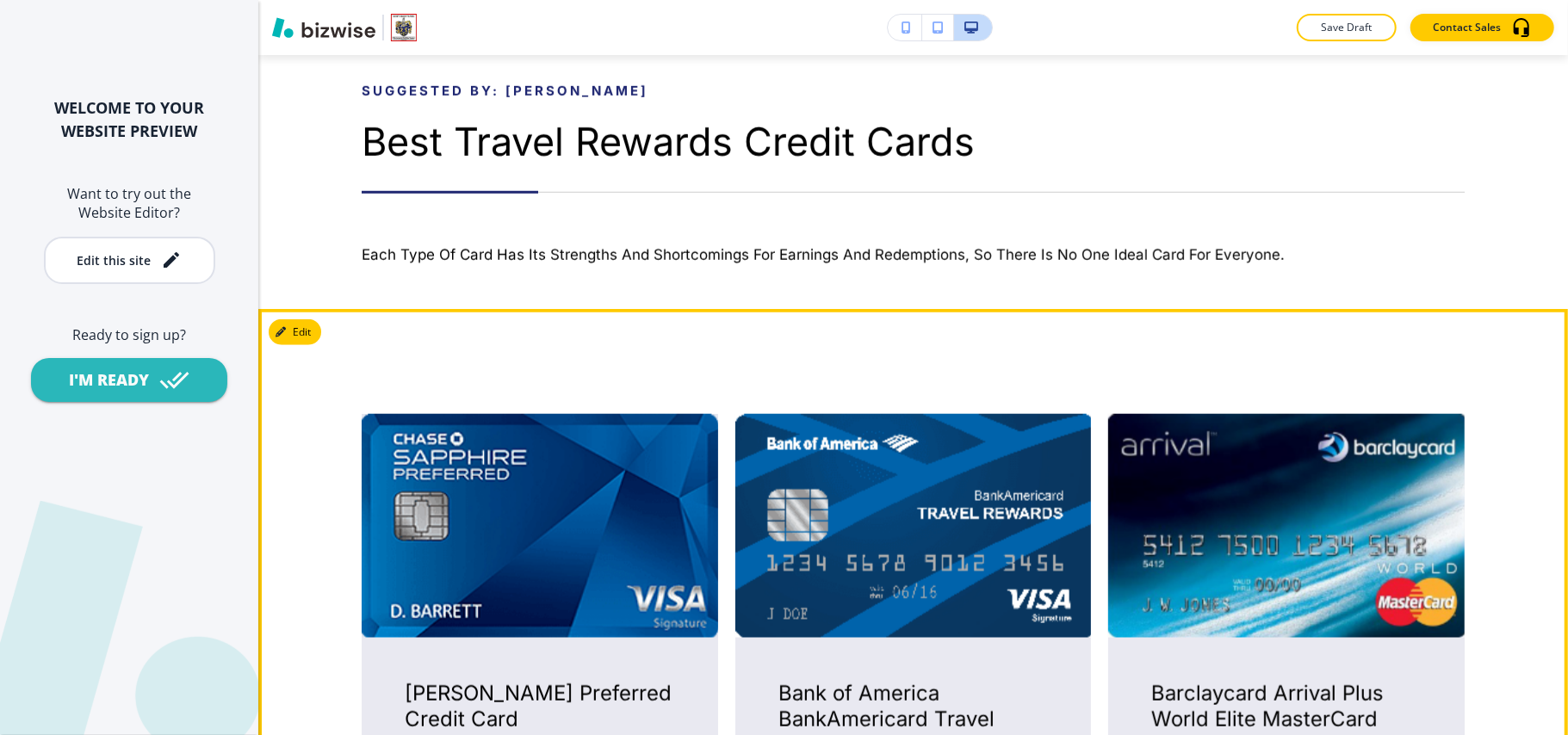
scroll to position [1033, 0]
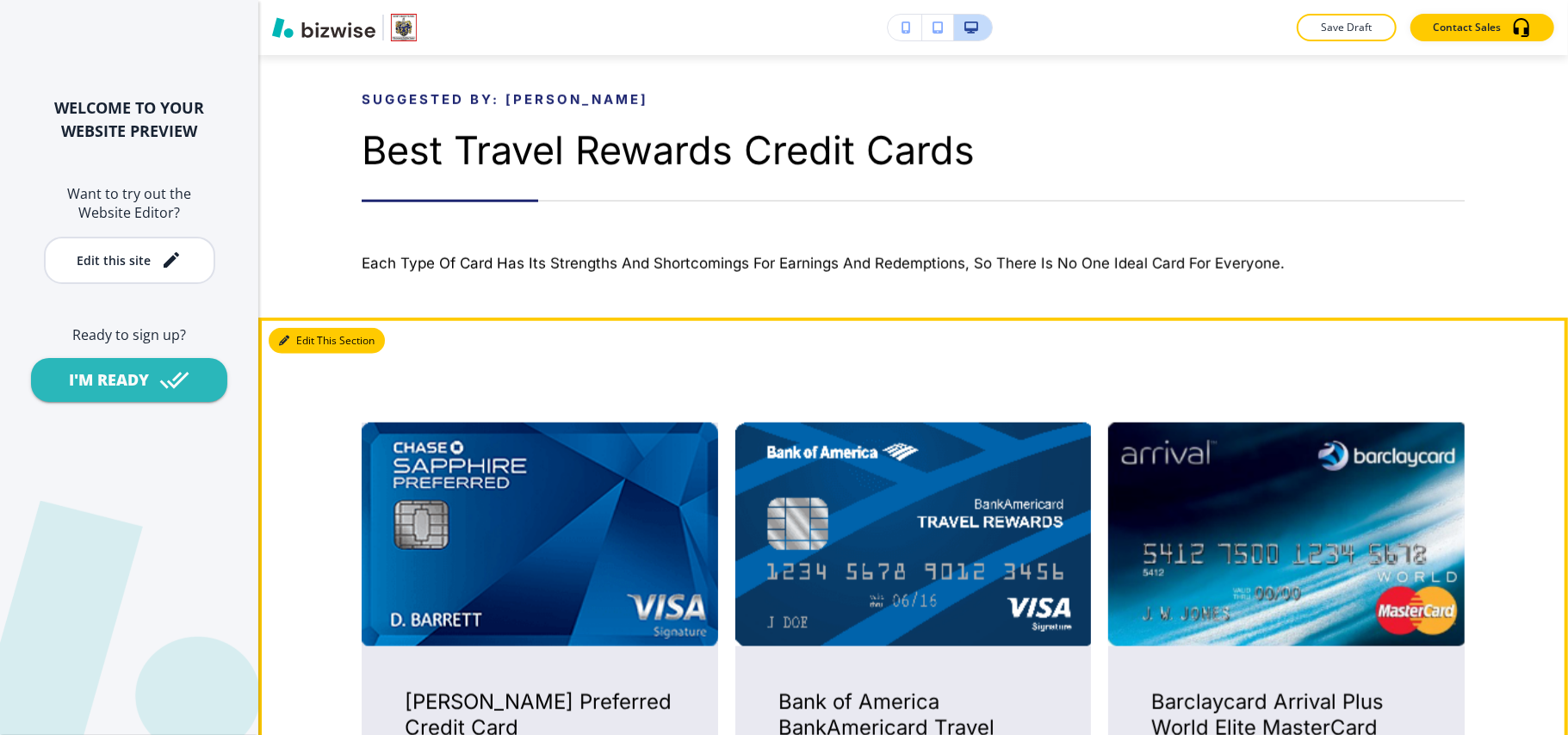
click at [319, 331] on button "Edit This Section" at bounding box center [327, 340] width 117 height 25
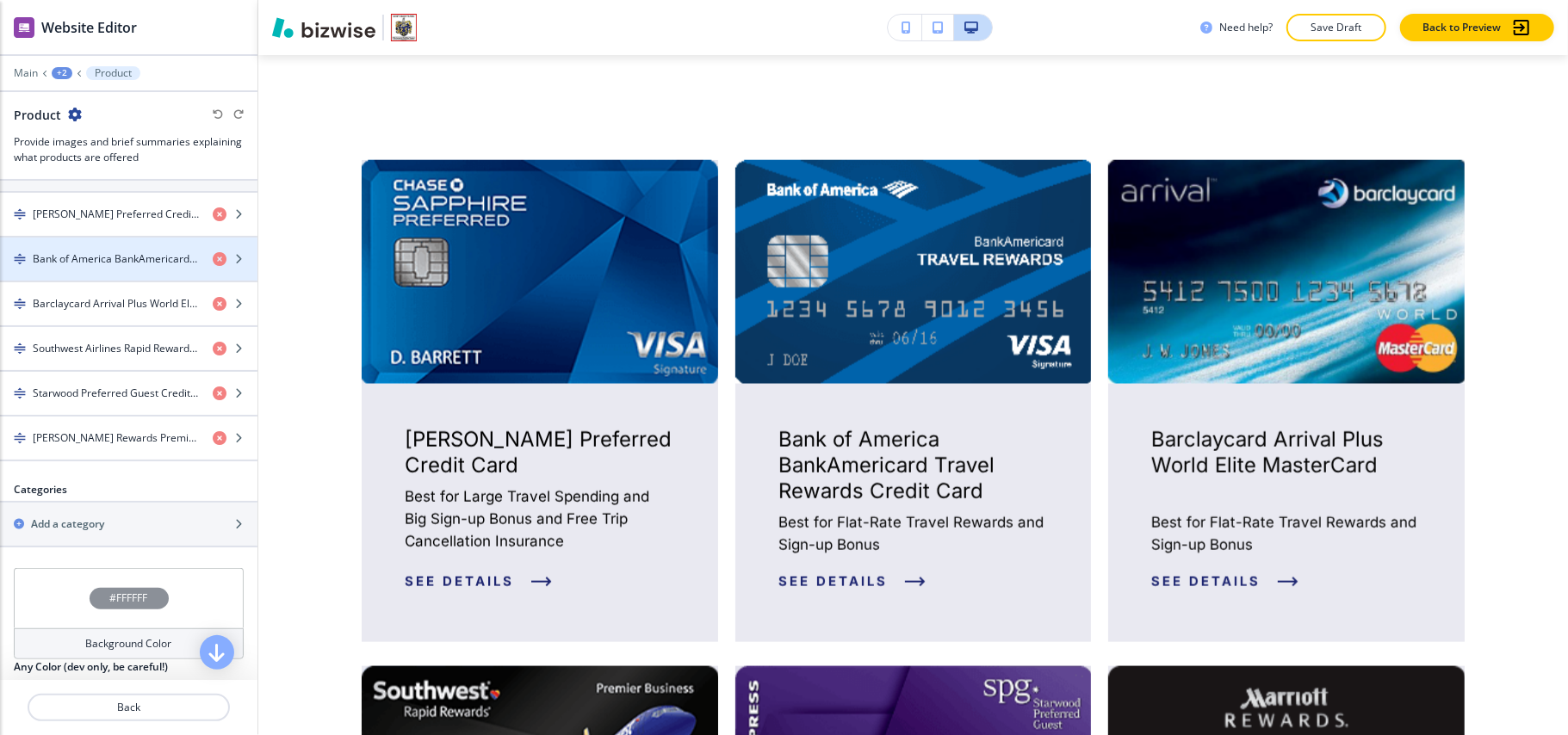
scroll to position [755, 0]
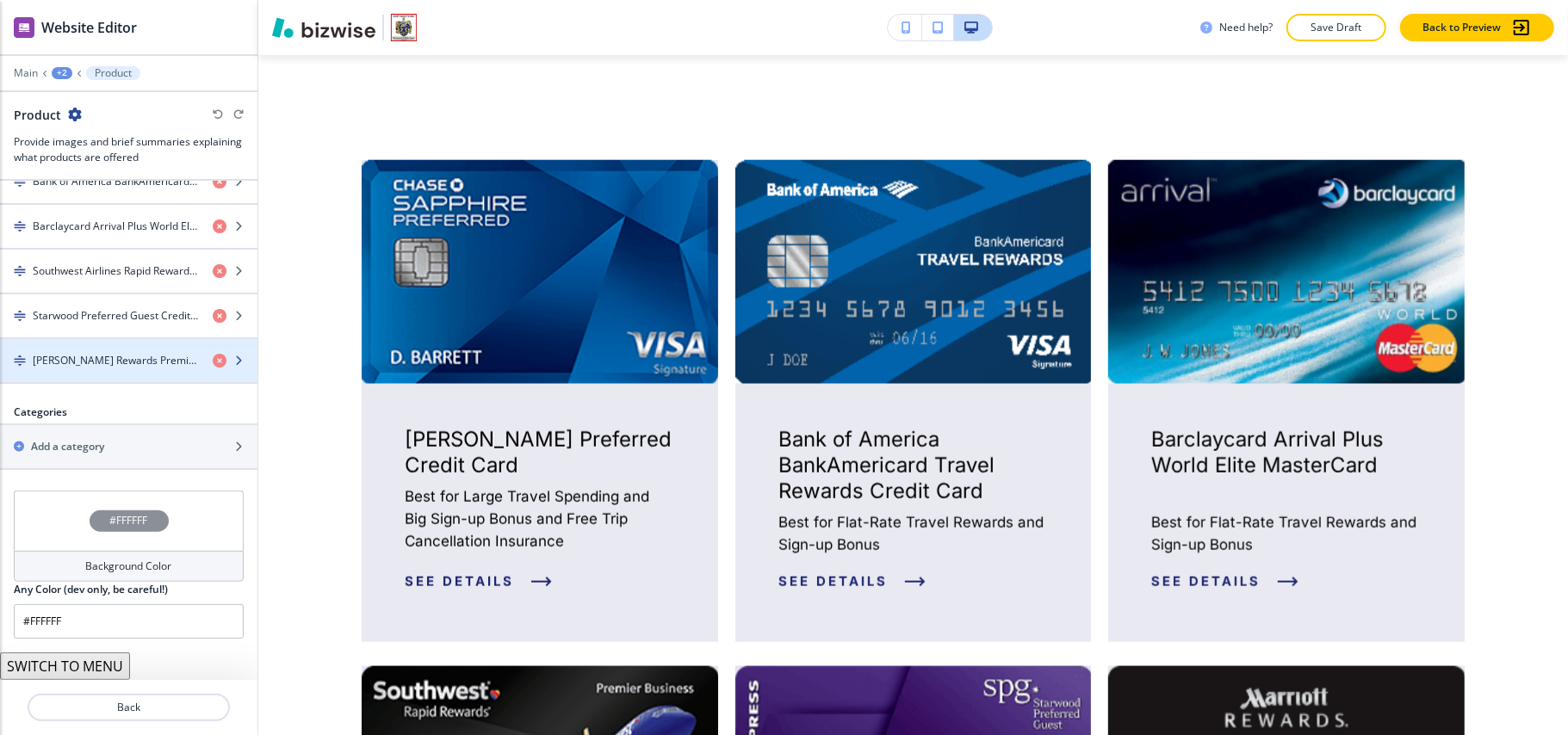
click at [74, 368] on div "button" at bounding box center [129, 375] width 258 height 14
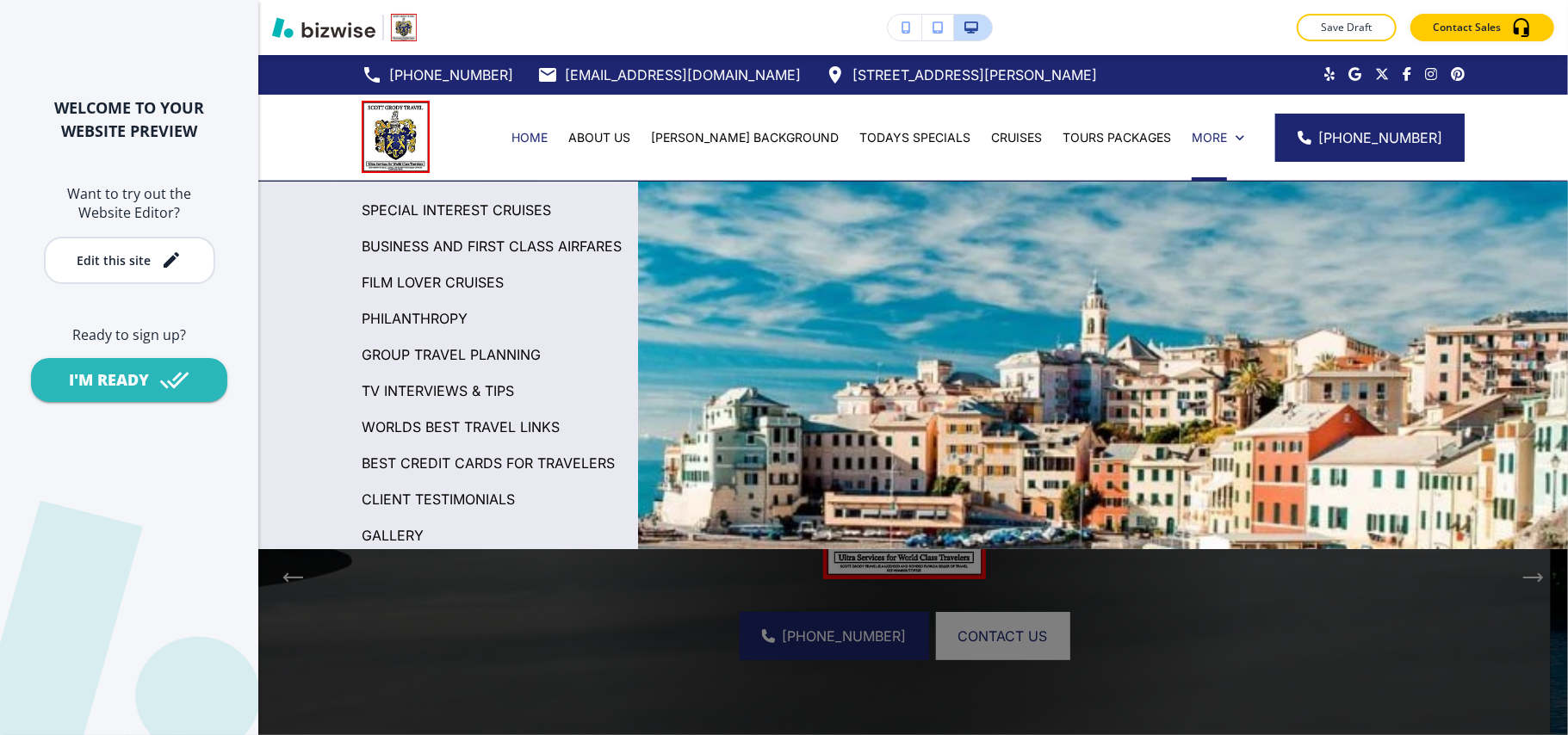
scroll to position [184, 0]
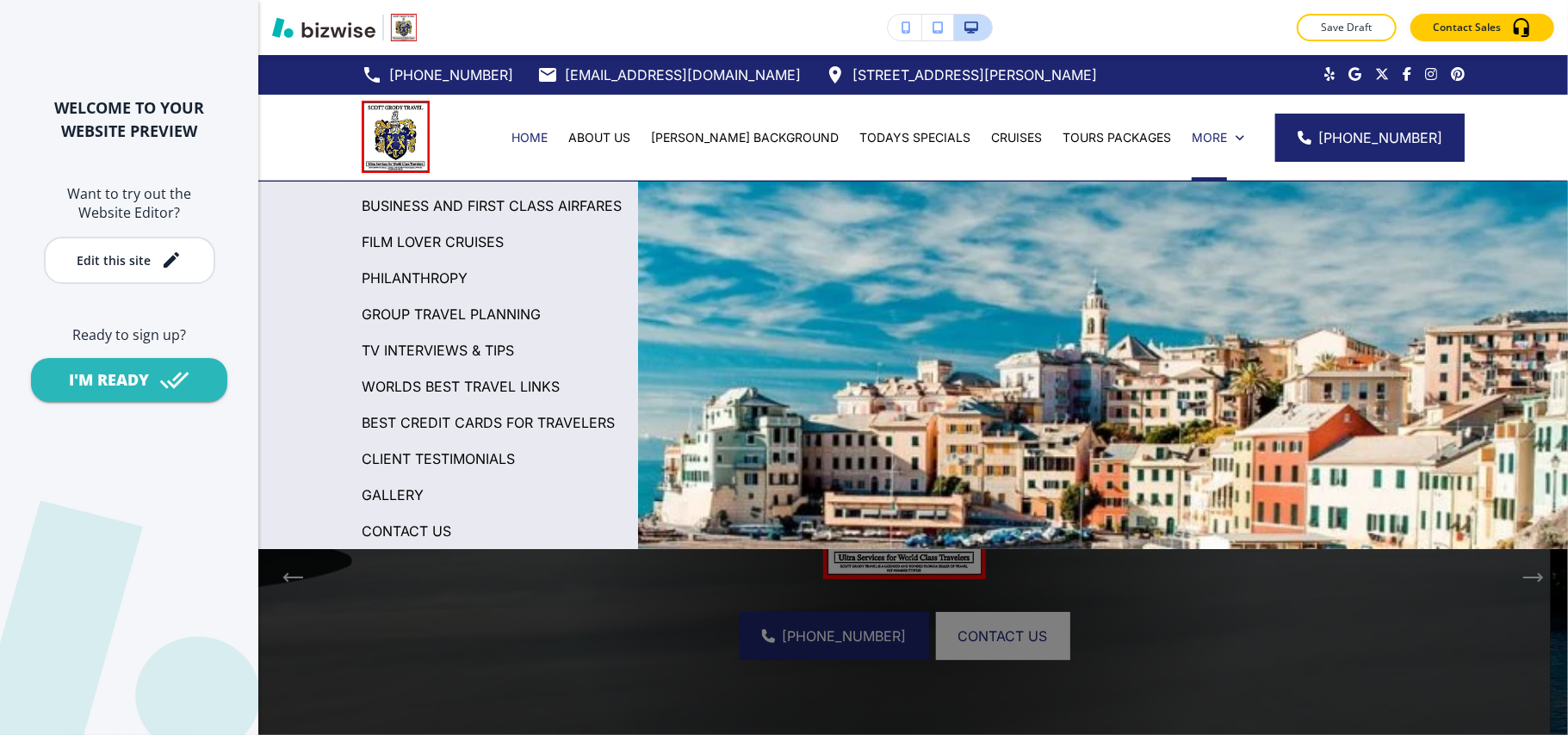
click at [435, 410] on p "BEST CREDIT CARDS FOR TRAVELERS" at bounding box center [488, 422] width 253 height 25
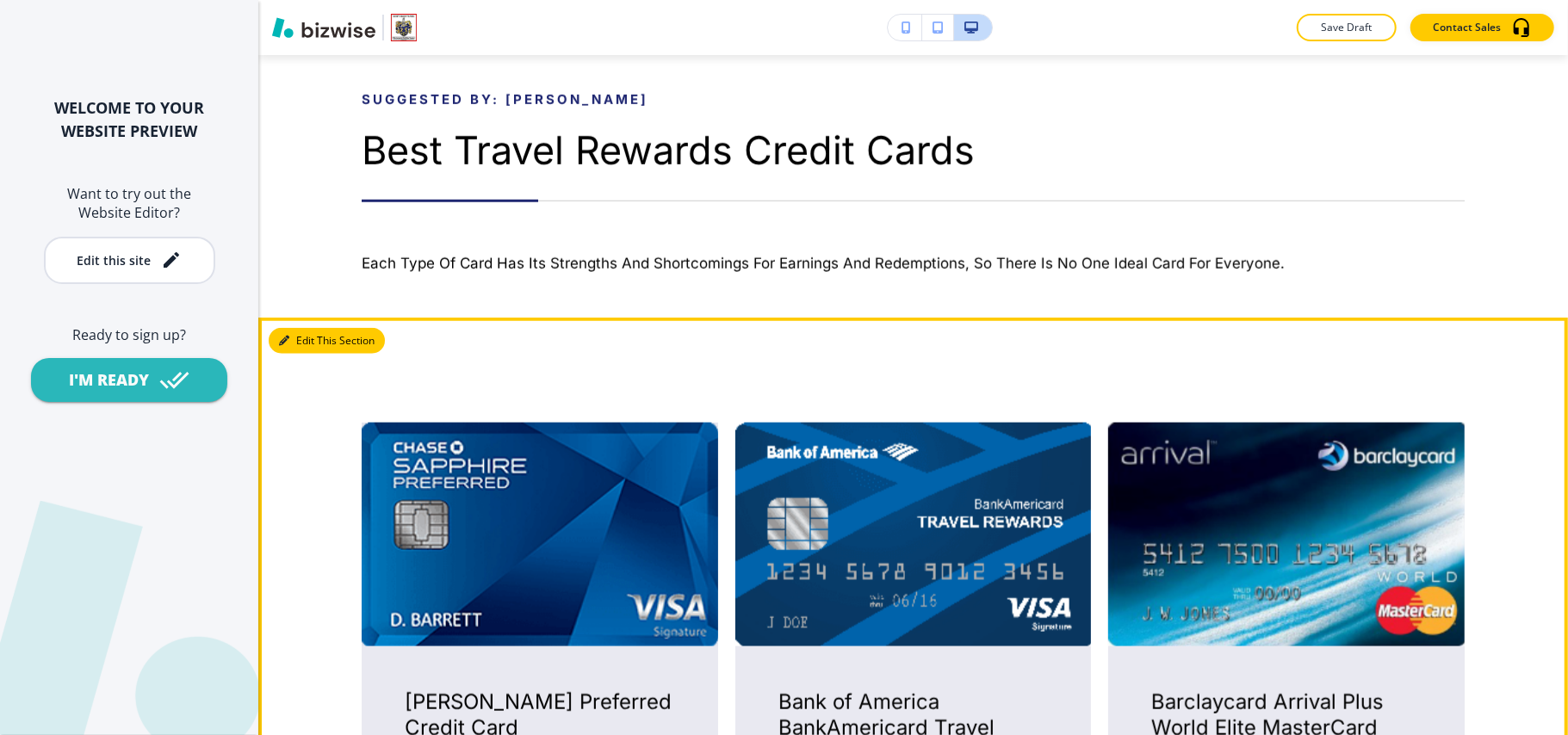
click at [306, 335] on button "Edit This Section" at bounding box center [327, 340] width 117 height 25
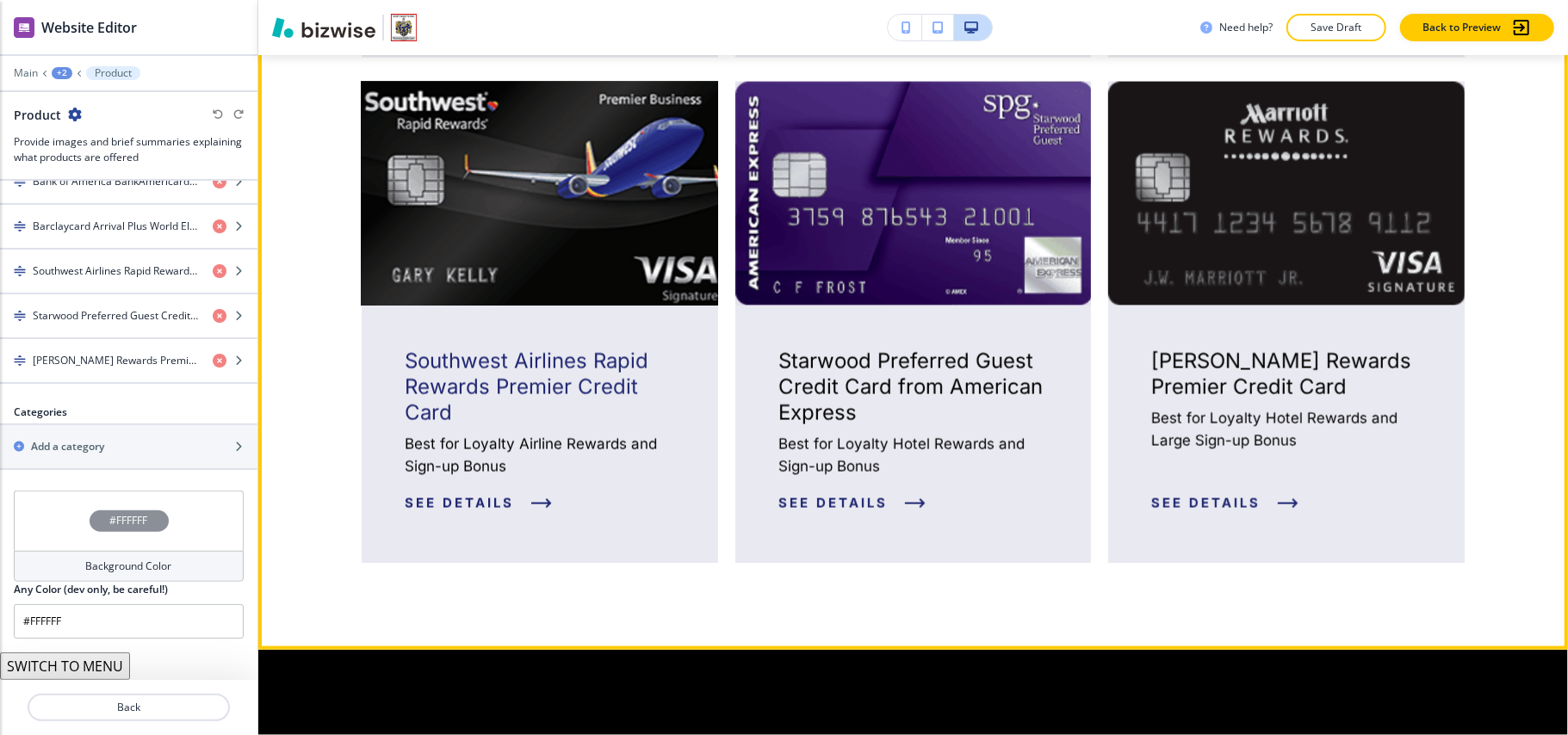
scroll to position [1870, 0]
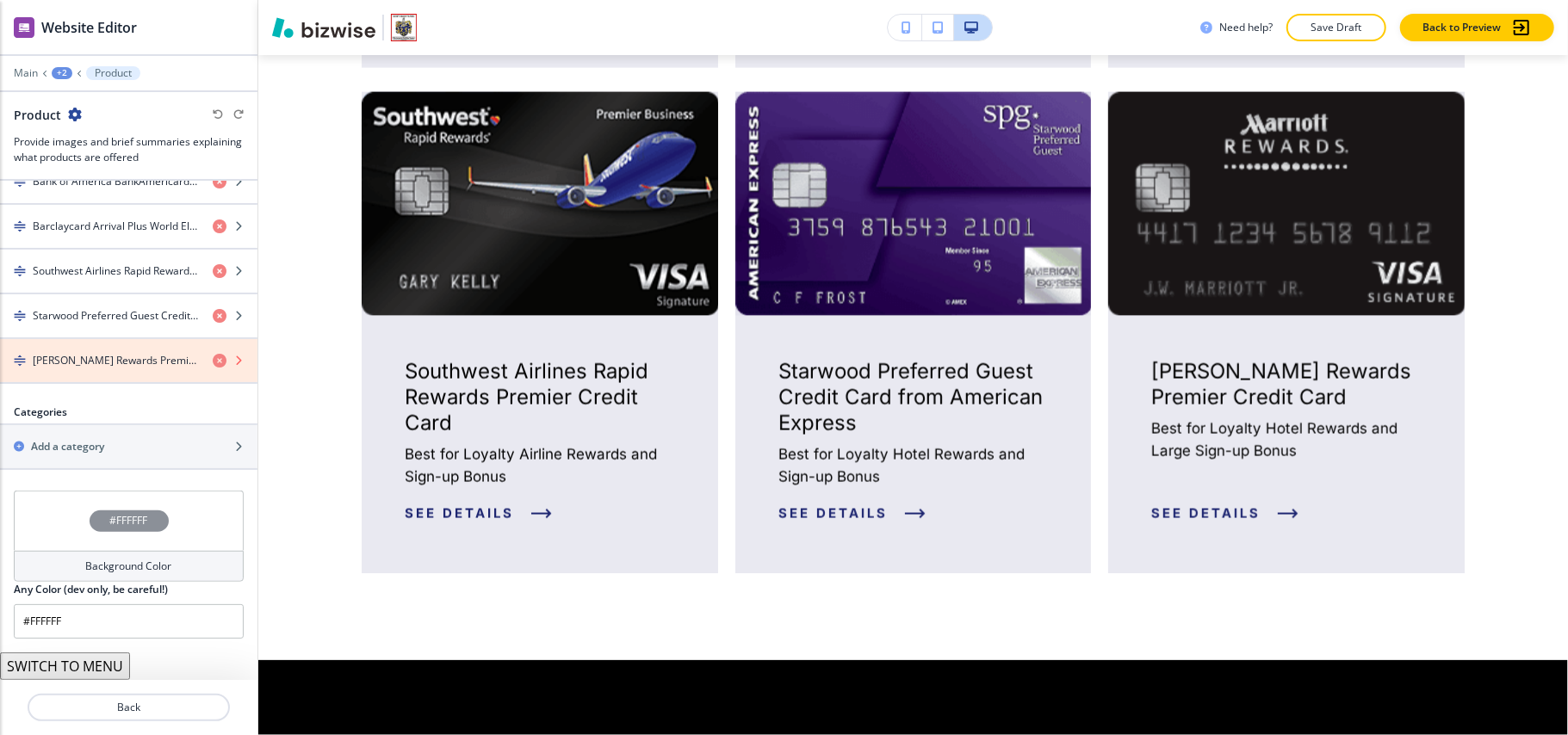
click at [212, 358] on icon "button" at bounding box center [219, 361] width 14 height 14
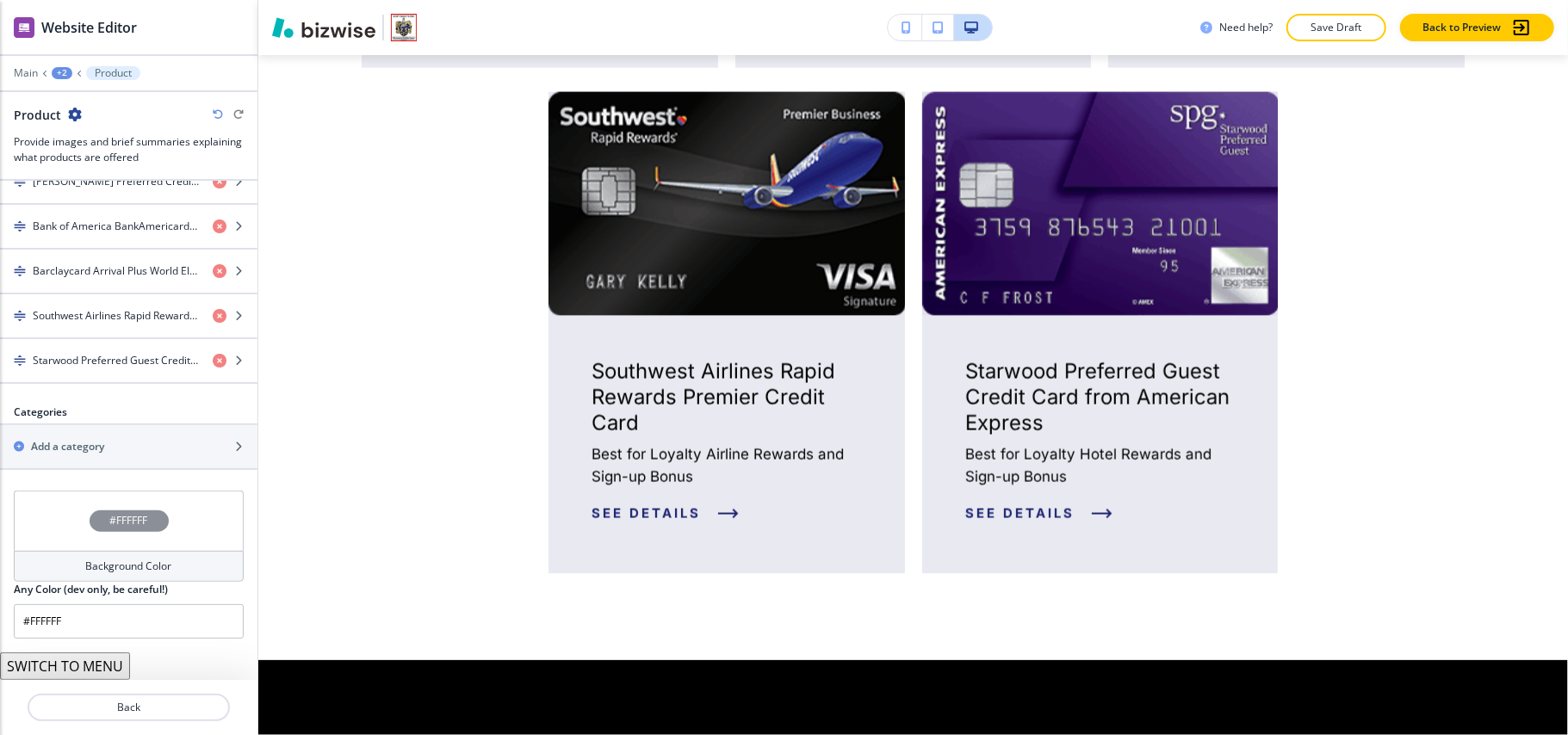
scroll to position [711, 0]
click at [212, 359] on icon "button" at bounding box center [219, 361] width 14 height 14
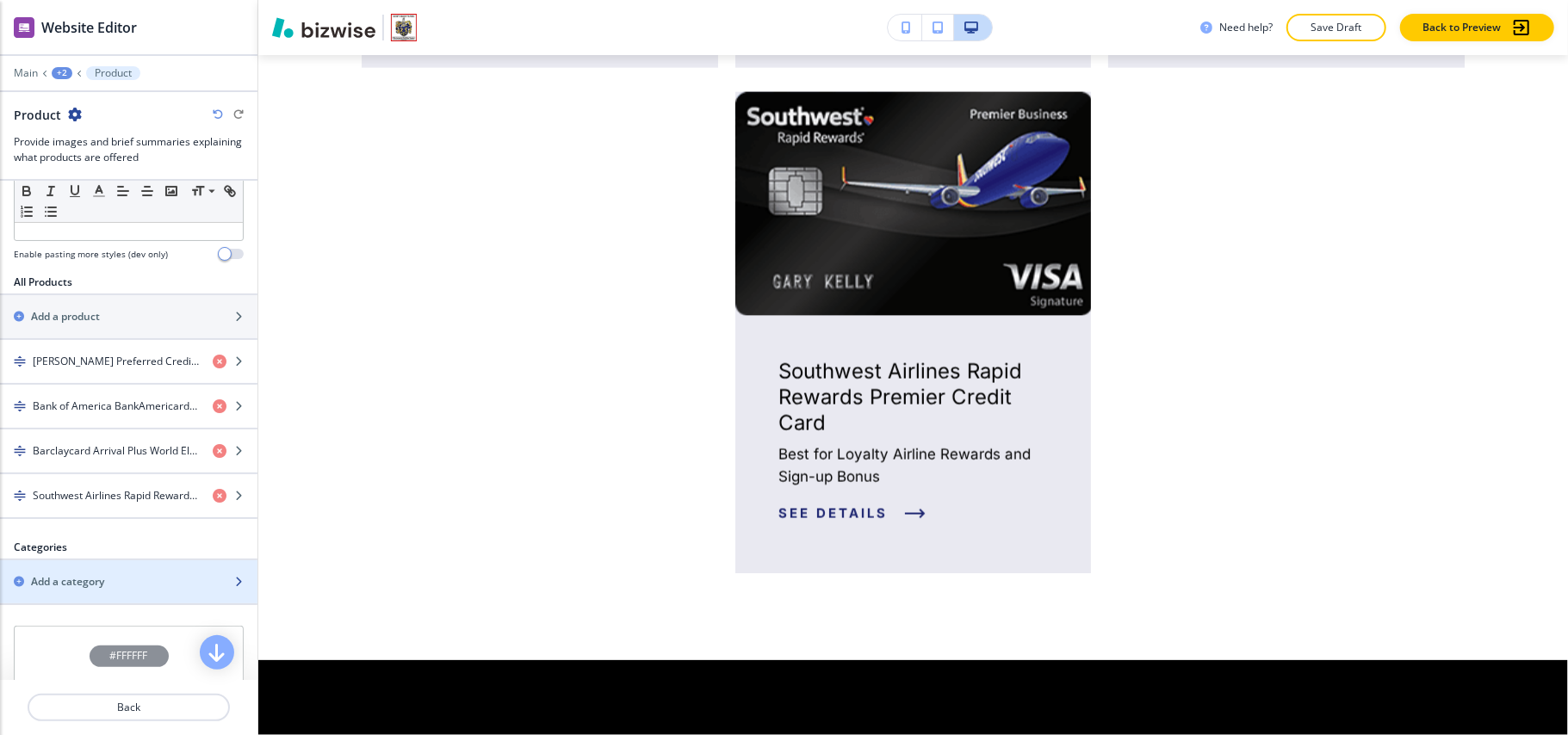
scroll to position [321, 0]
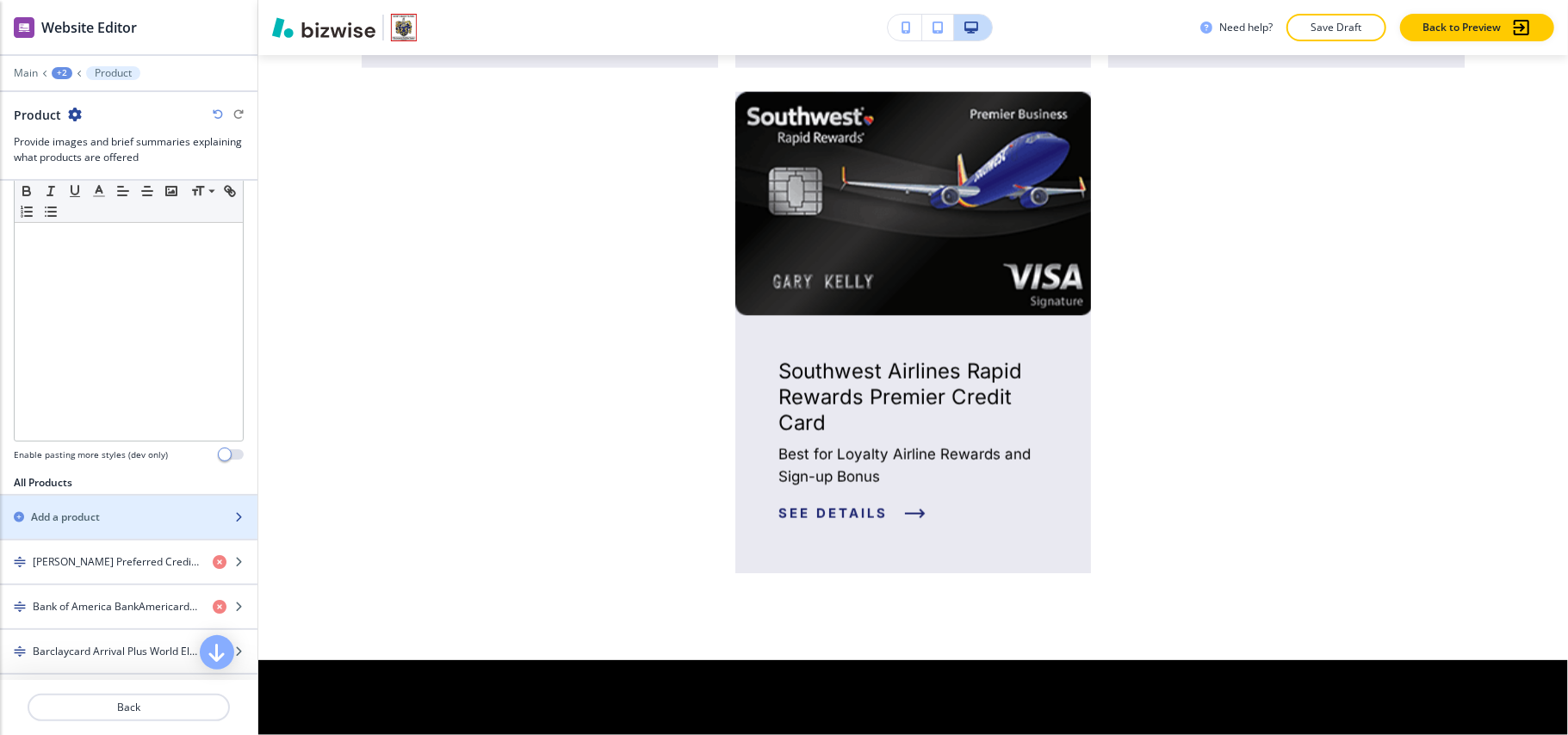
click at [71, 520] on h2 "Add a product" at bounding box center [65, 517] width 69 height 15
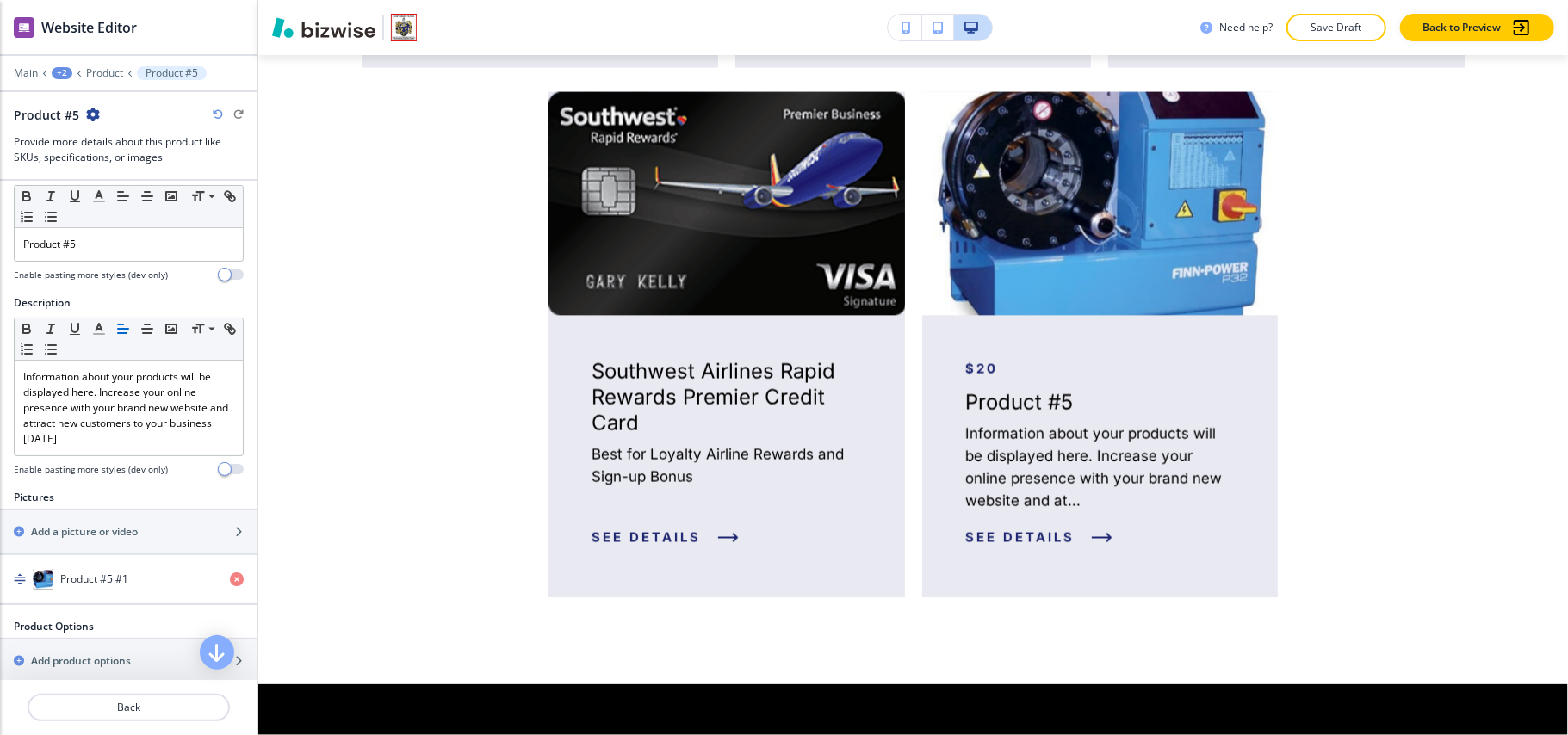
scroll to position [0, 0]
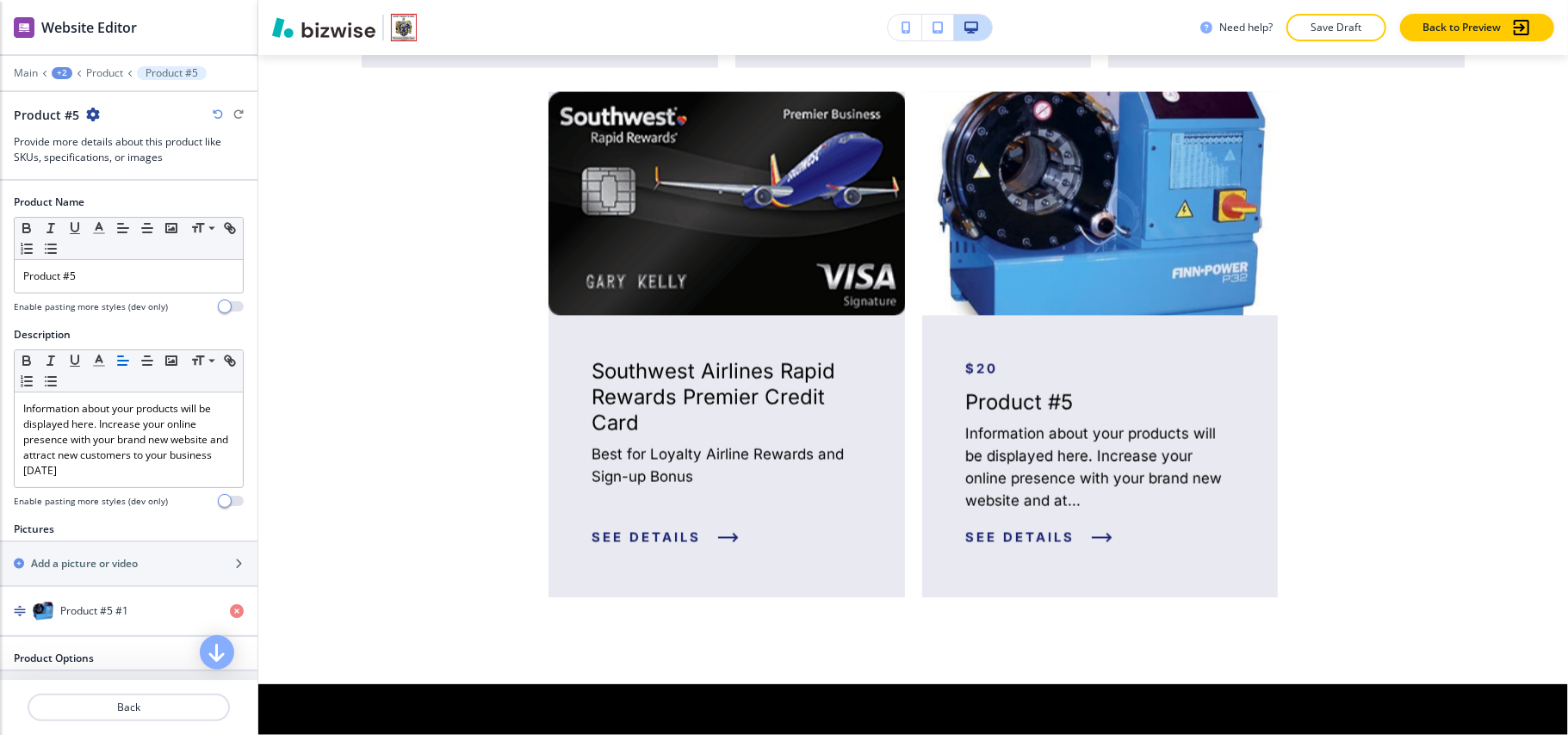
click at [95, 112] on icon "button" at bounding box center [93, 115] width 14 height 14
click at [111, 207] on p "Delete Product #5" at bounding box center [138, 206] width 87 height 15
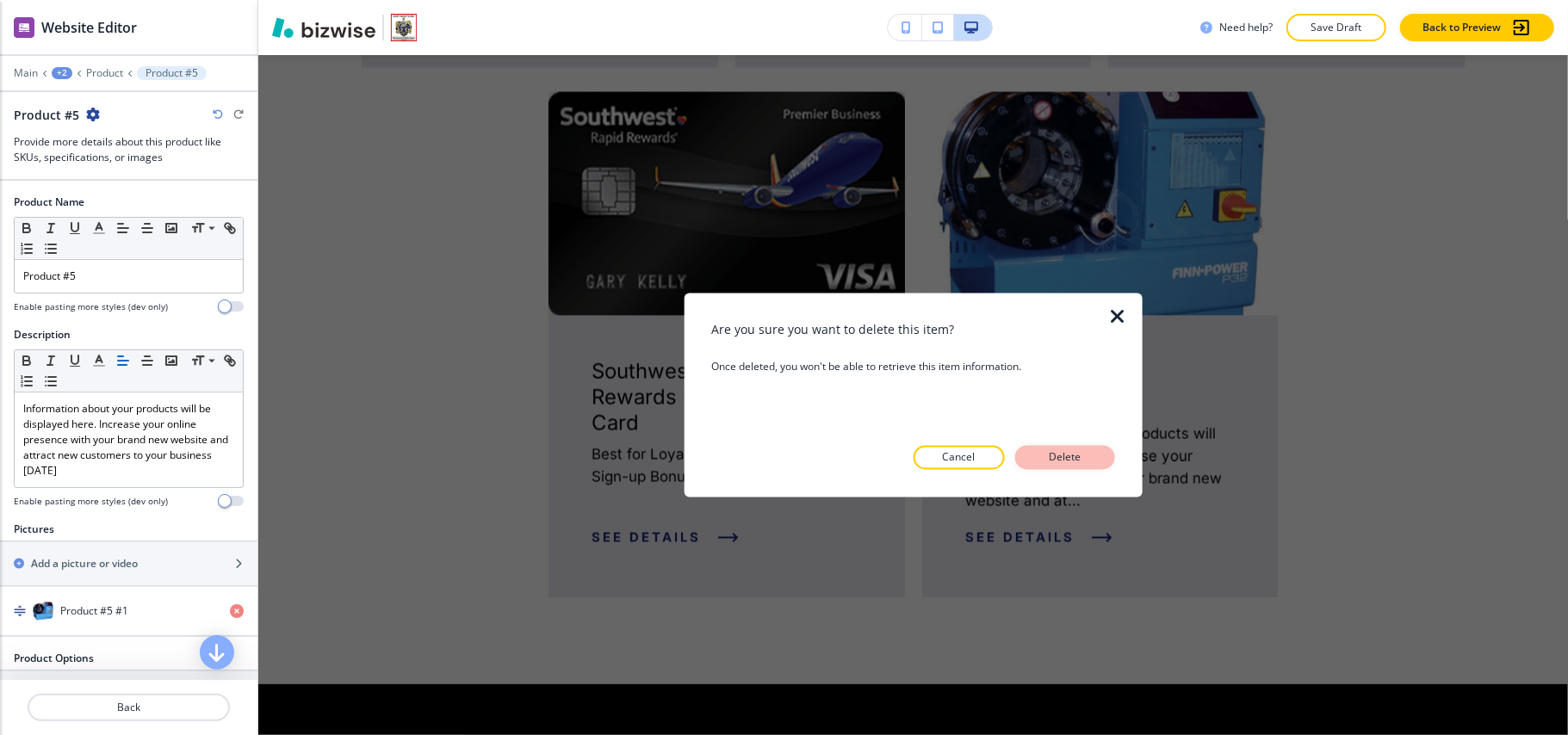
click at [1049, 459] on p "Delete" at bounding box center [1065, 458] width 41 height 15
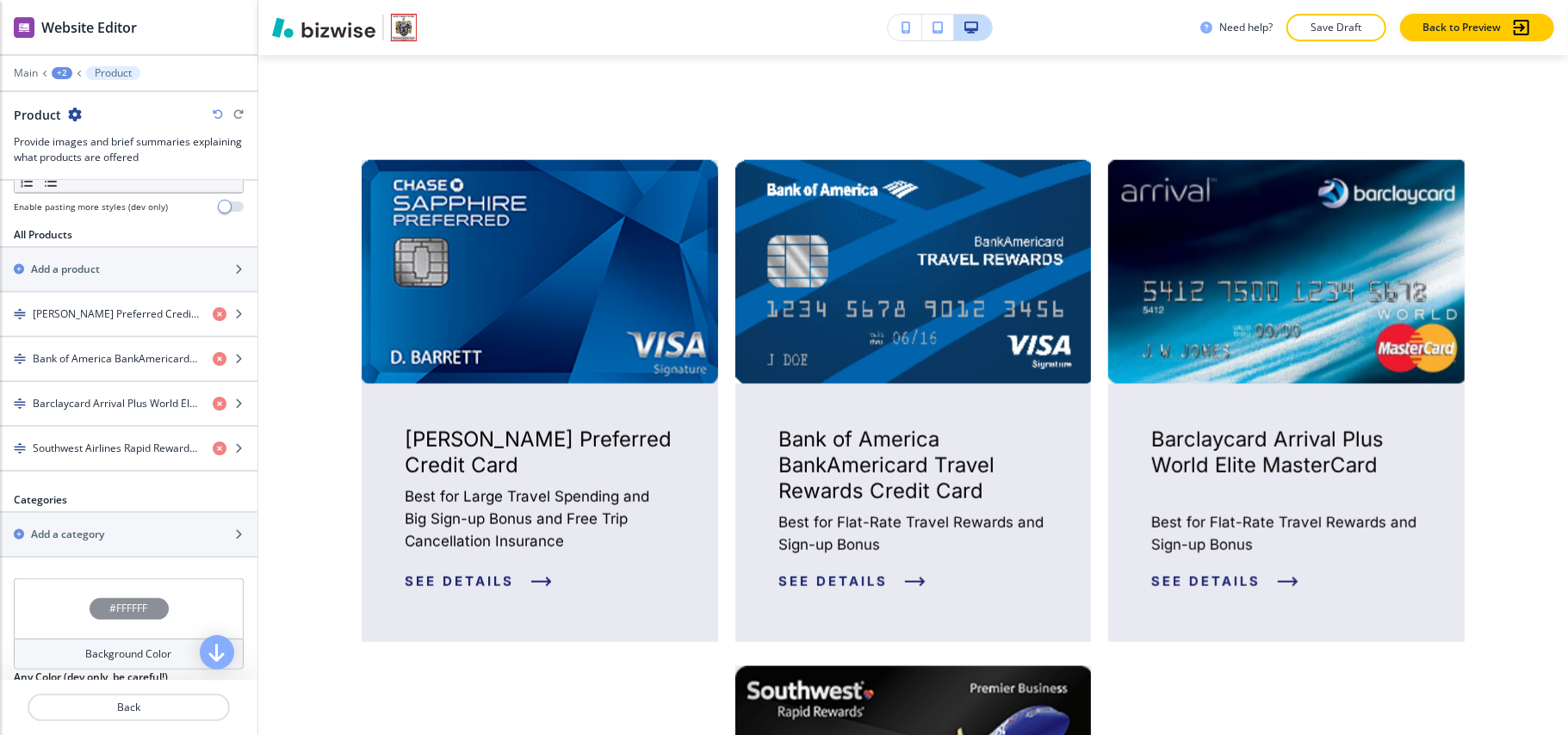
scroll to position [573, 0]
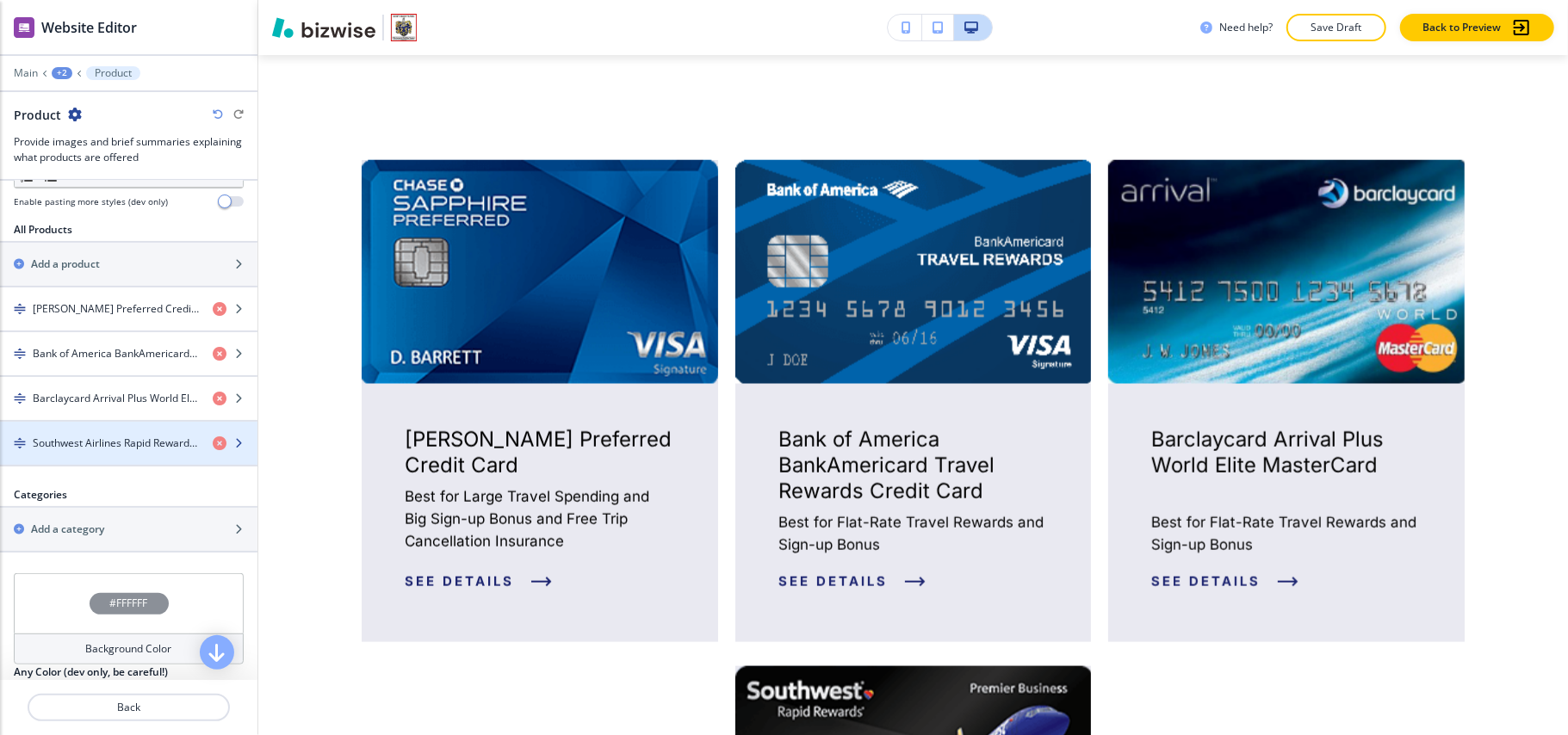
click at [72, 460] on div "button" at bounding box center [129, 458] width 258 height 14
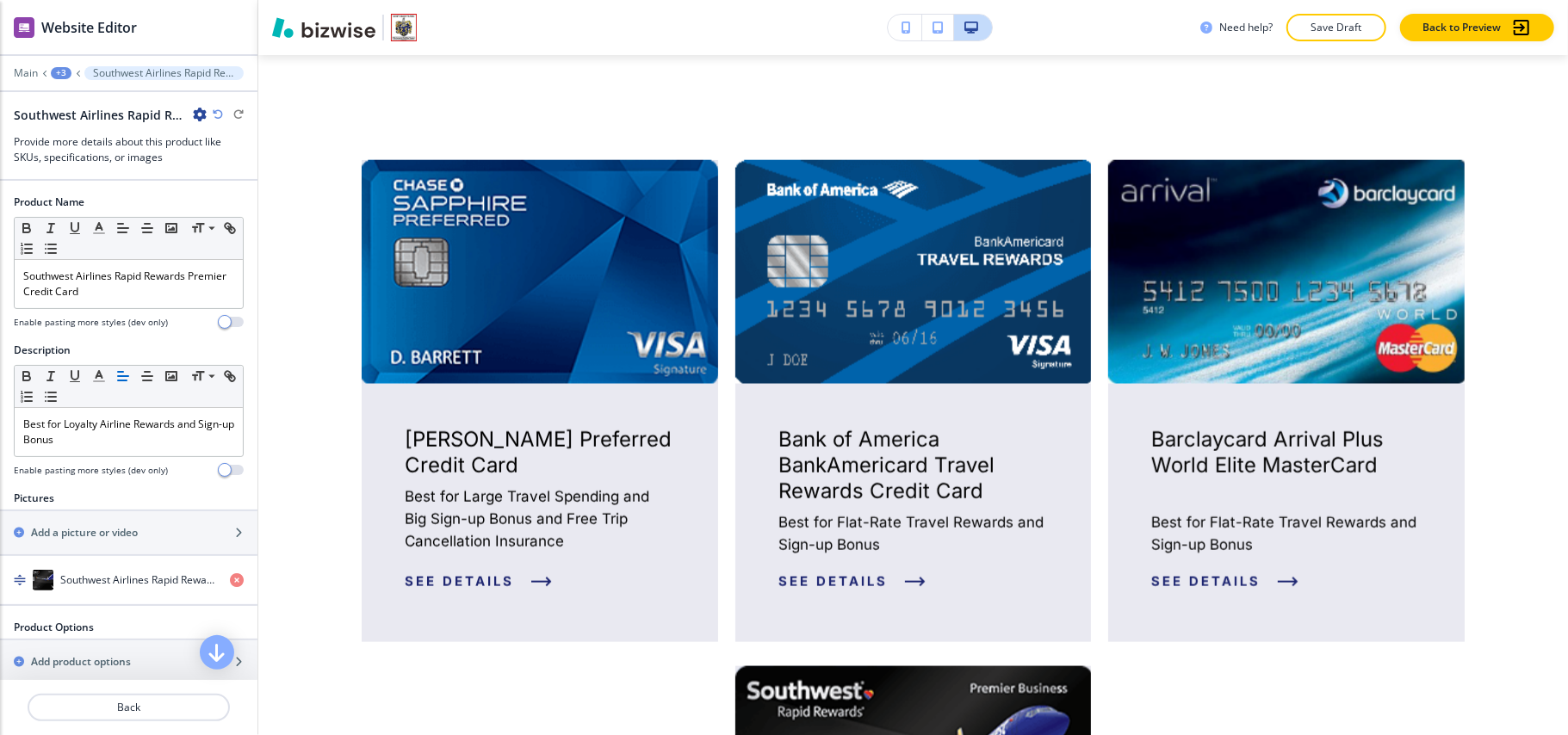
click at [203, 108] on icon "button" at bounding box center [199, 115] width 14 height 14
click at [227, 172] on p "Duplicate Southwest Airlines Rapid Rewards Premier Credit Card" at bounding box center [247, 176] width 87 height 15
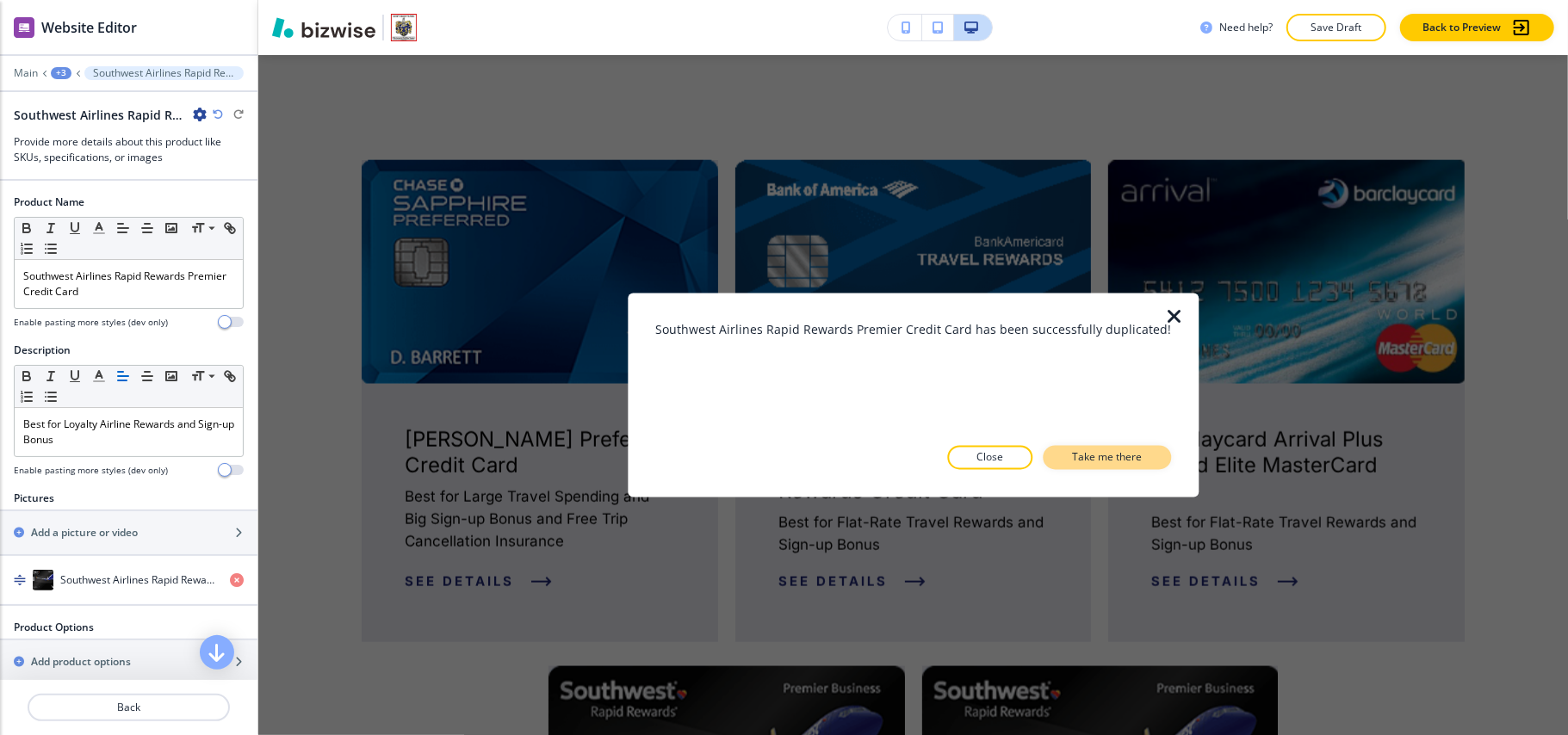
click at [1097, 458] on p "Take me there" at bounding box center [1107, 458] width 70 height 15
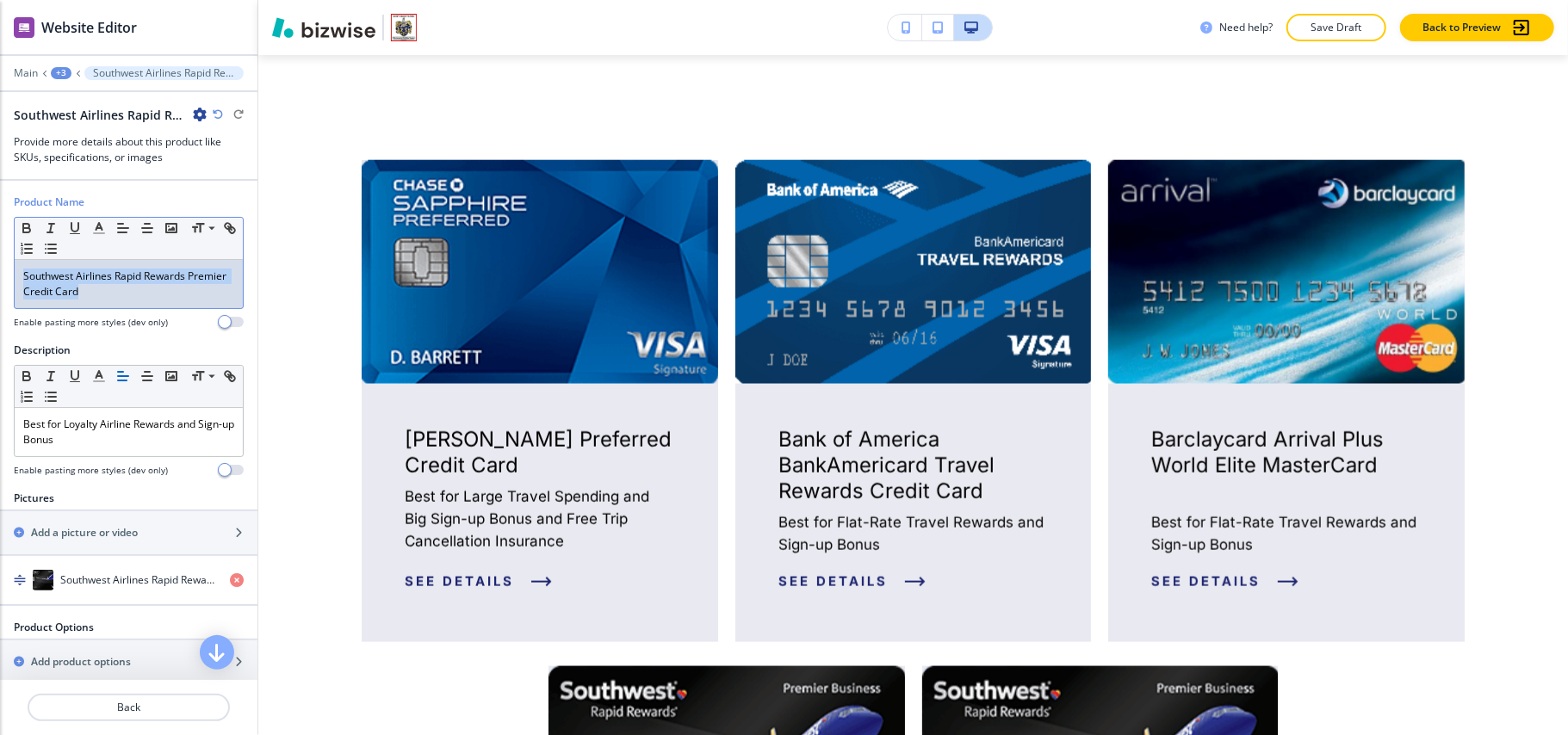
drag, startPoint x: 166, startPoint y: 303, endPoint x: 0, endPoint y: 242, distance: 176.9
click at [0, 242] on div "Product Name Small Normal Large Huge Southwest Airlines Rapid Rewards Premier C…" at bounding box center [129, 269] width 258 height 149
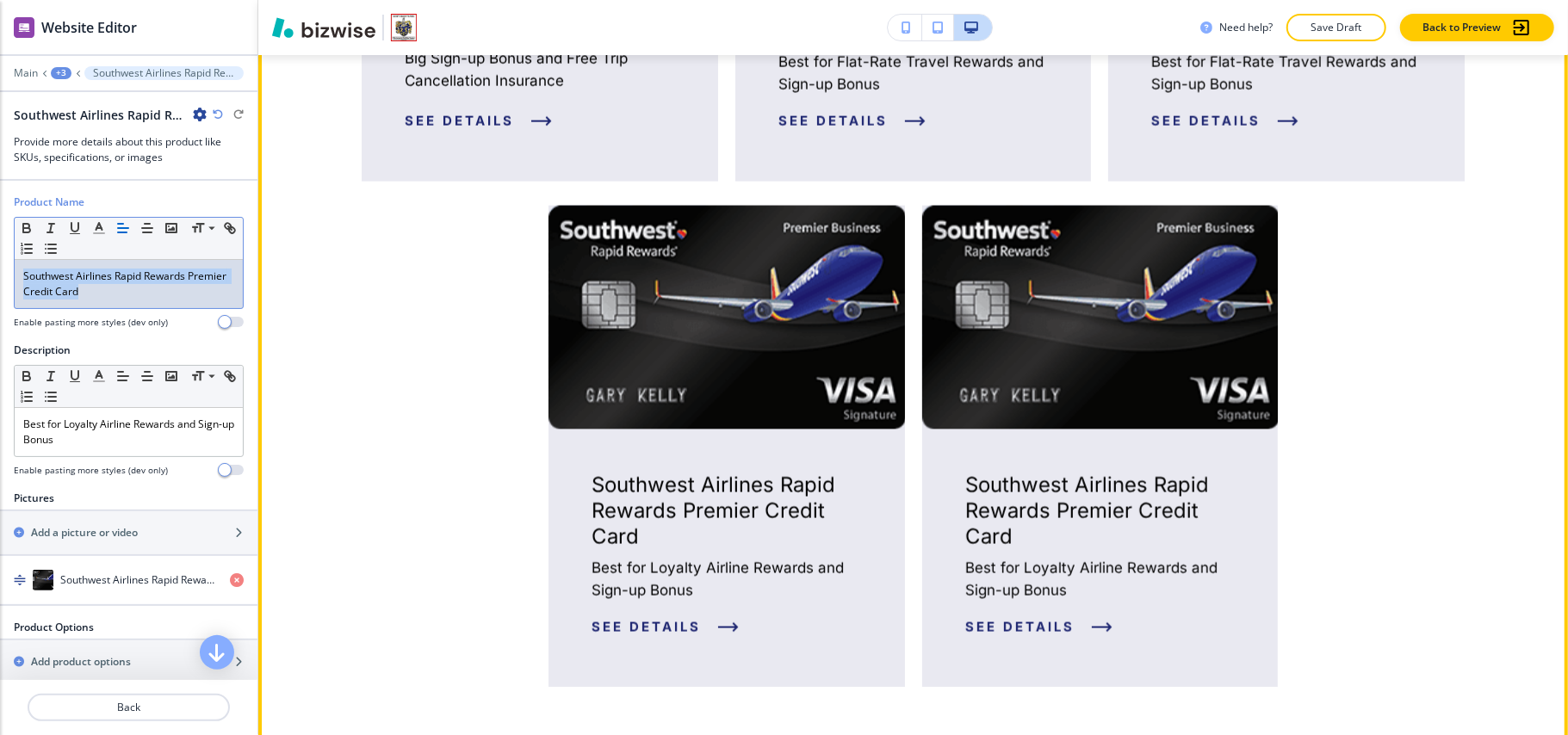
scroll to position [1755, 0]
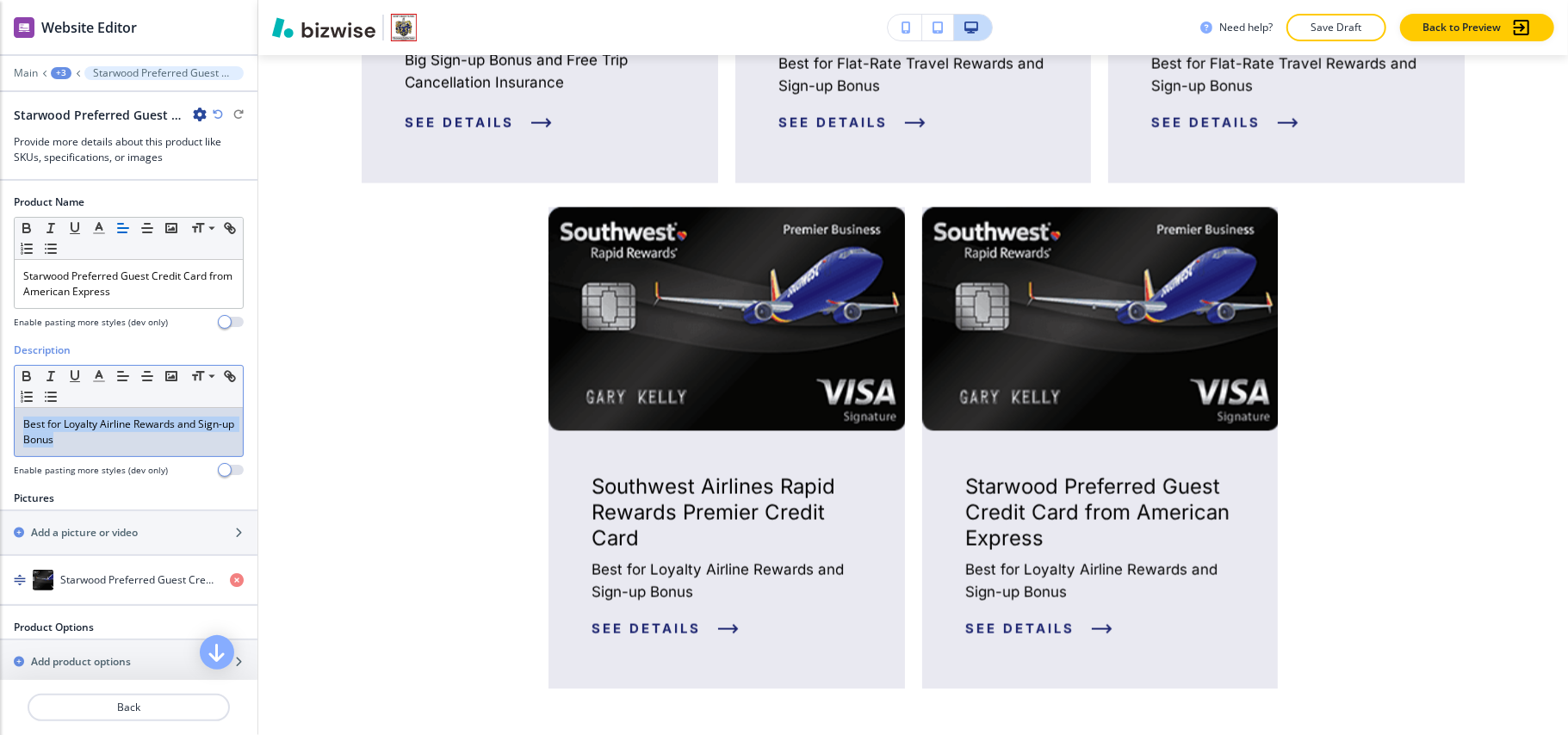
drag, startPoint x: 107, startPoint y: 438, endPoint x: 0, endPoint y: 415, distance: 109.4
click at [0, 415] on div "Description Small Normal Large Huge Best for Loyalty Airline Rewards and Sign-u…" at bounding box center [129, 417] width 258 height 149
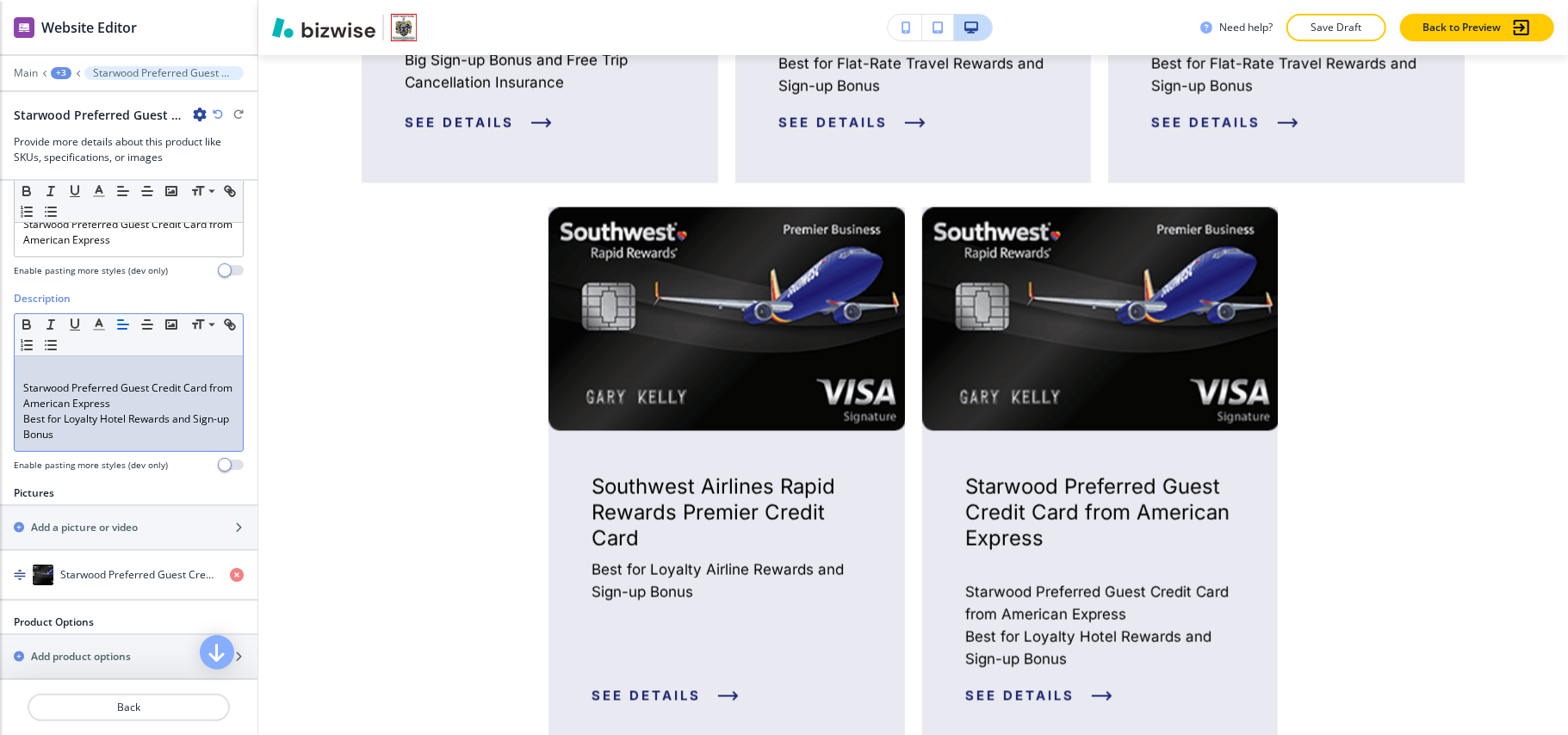
scroll to position [0, 0]
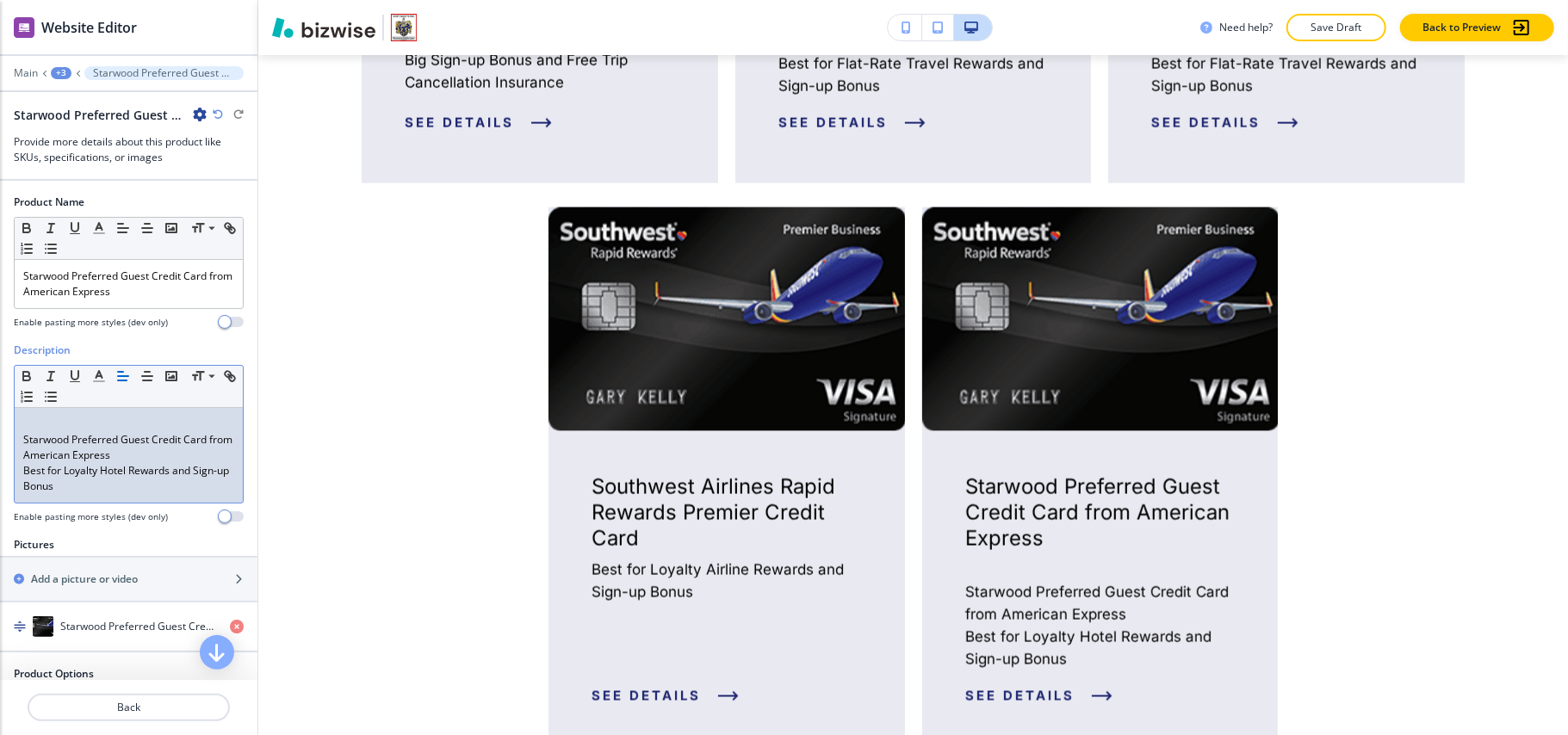
click at [15, 447] on div "Starwood Preferred Guest Credit Card from American Express Best for Loyalty Hot…" at bounding box center [129, 455] width 228 height 95
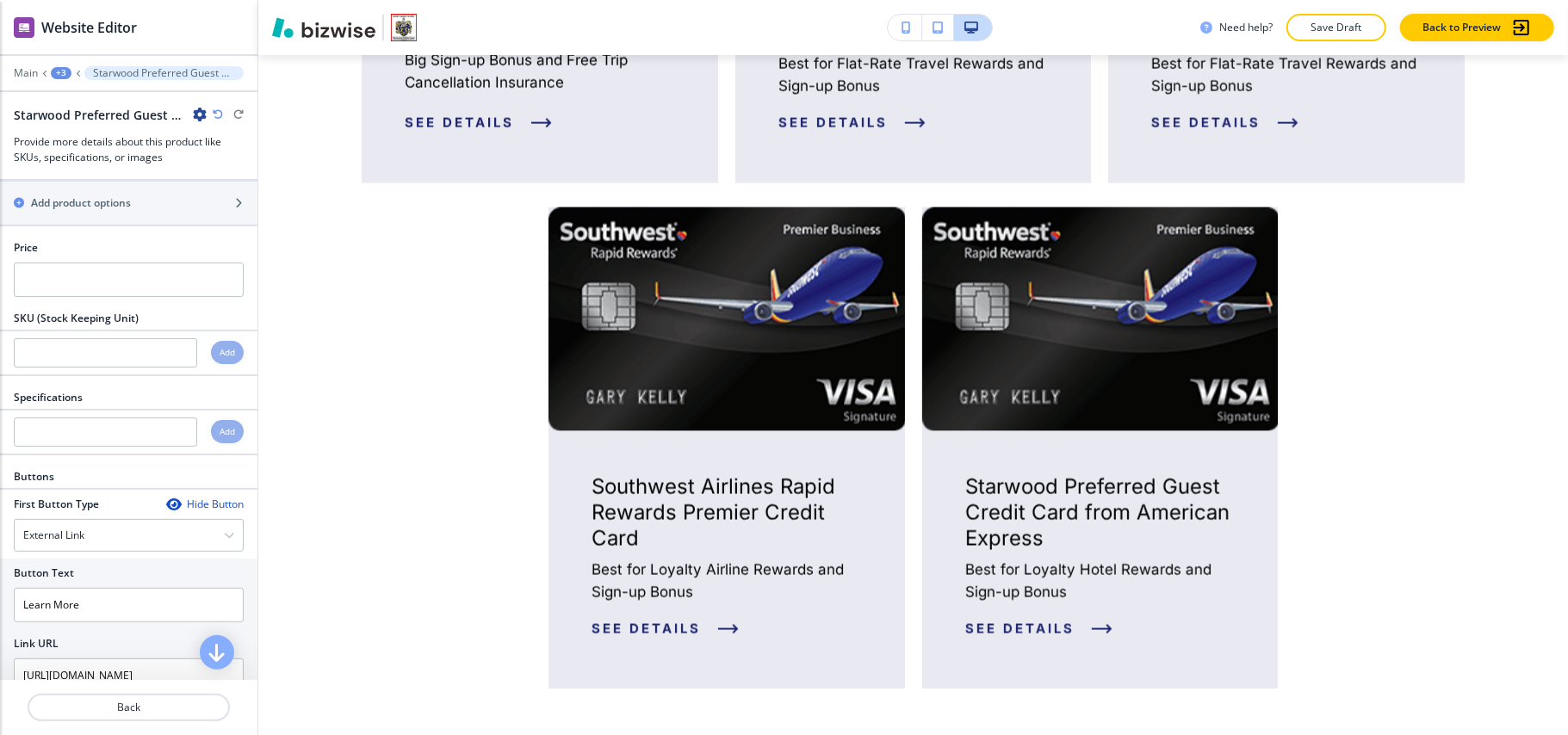
scroll to position [601, 0]
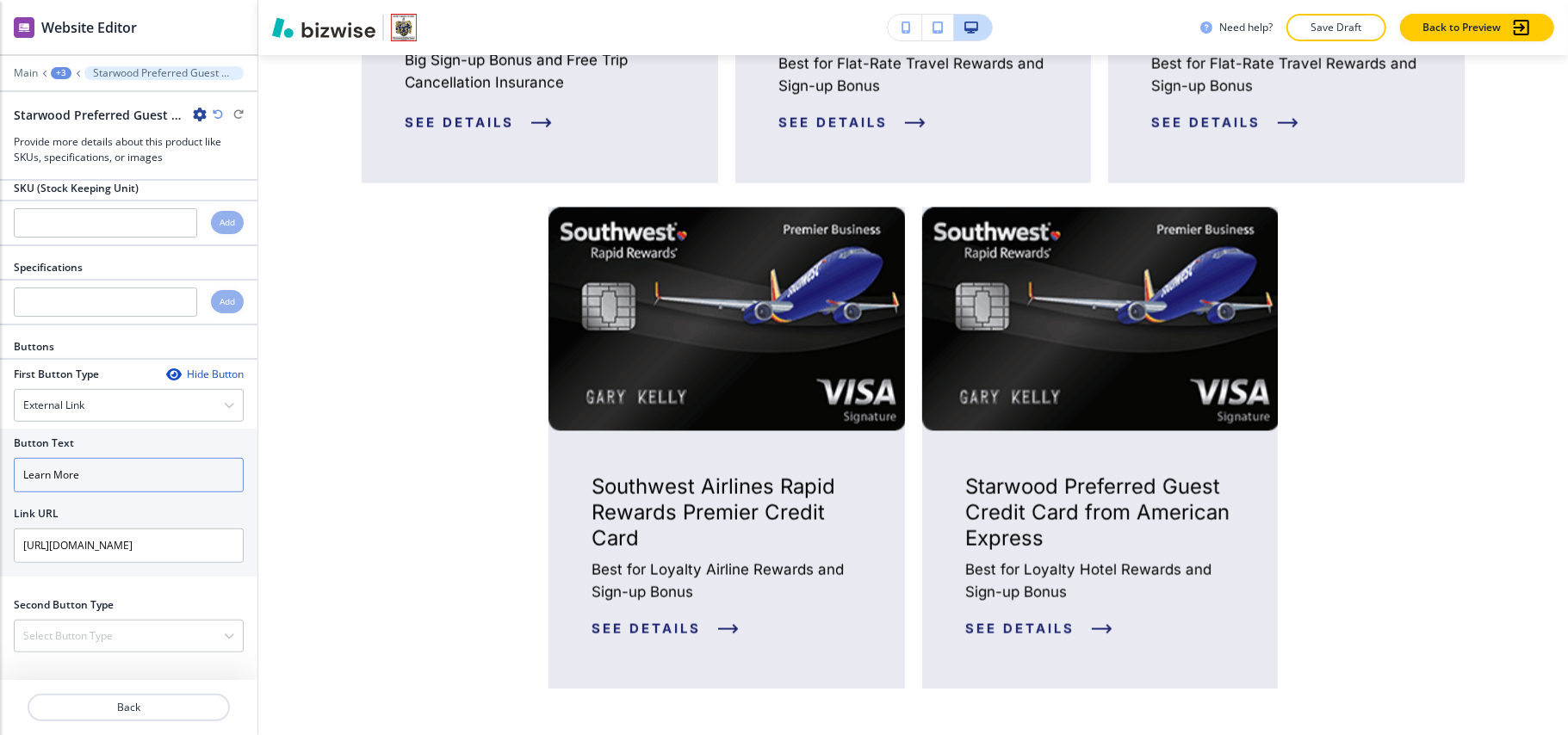
click at [101, 472] on input "Learn More" at bounding box center [129, 475] width 230 height 35
click at [108, 552] on input "[URL][DOMAIN_NAME]" at bounding box center [129, 545] width 230 height 35
paste input "american-express"
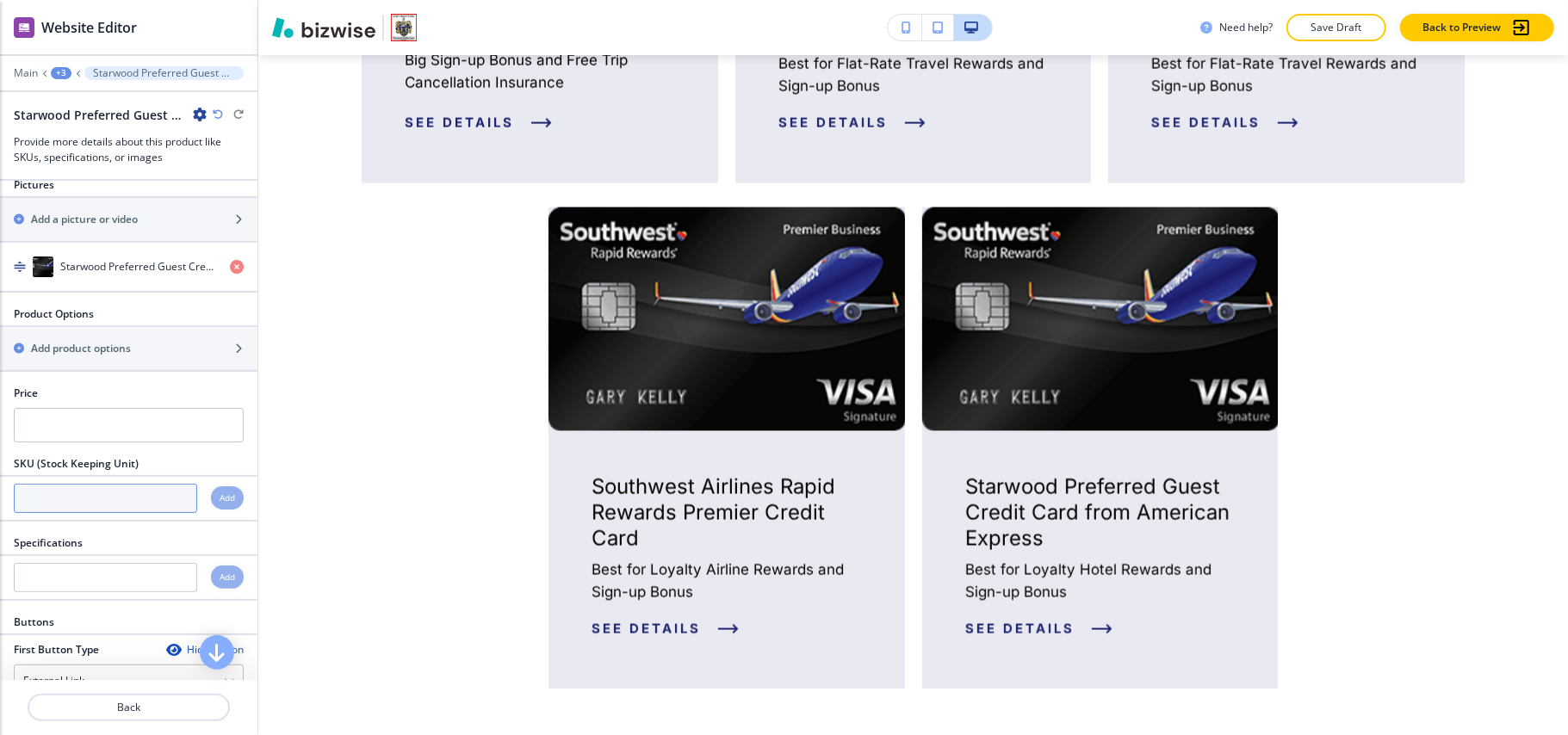
scroll to position [257, 0]
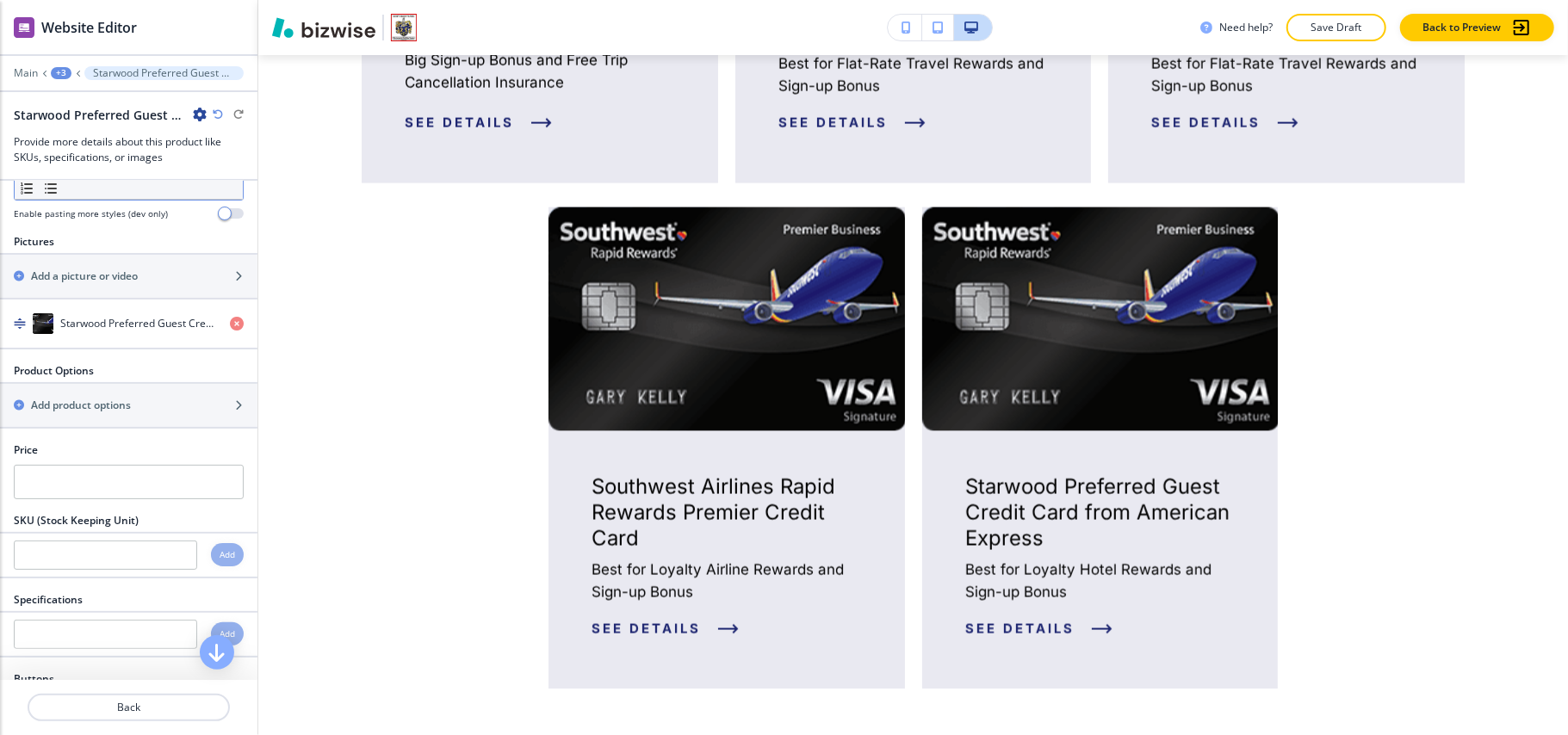
type input "https://money.usnews.com/credit-cards/american-express"
click at [230, 325] on icon "button" at bounding box center [237, 323] width 14 height 14
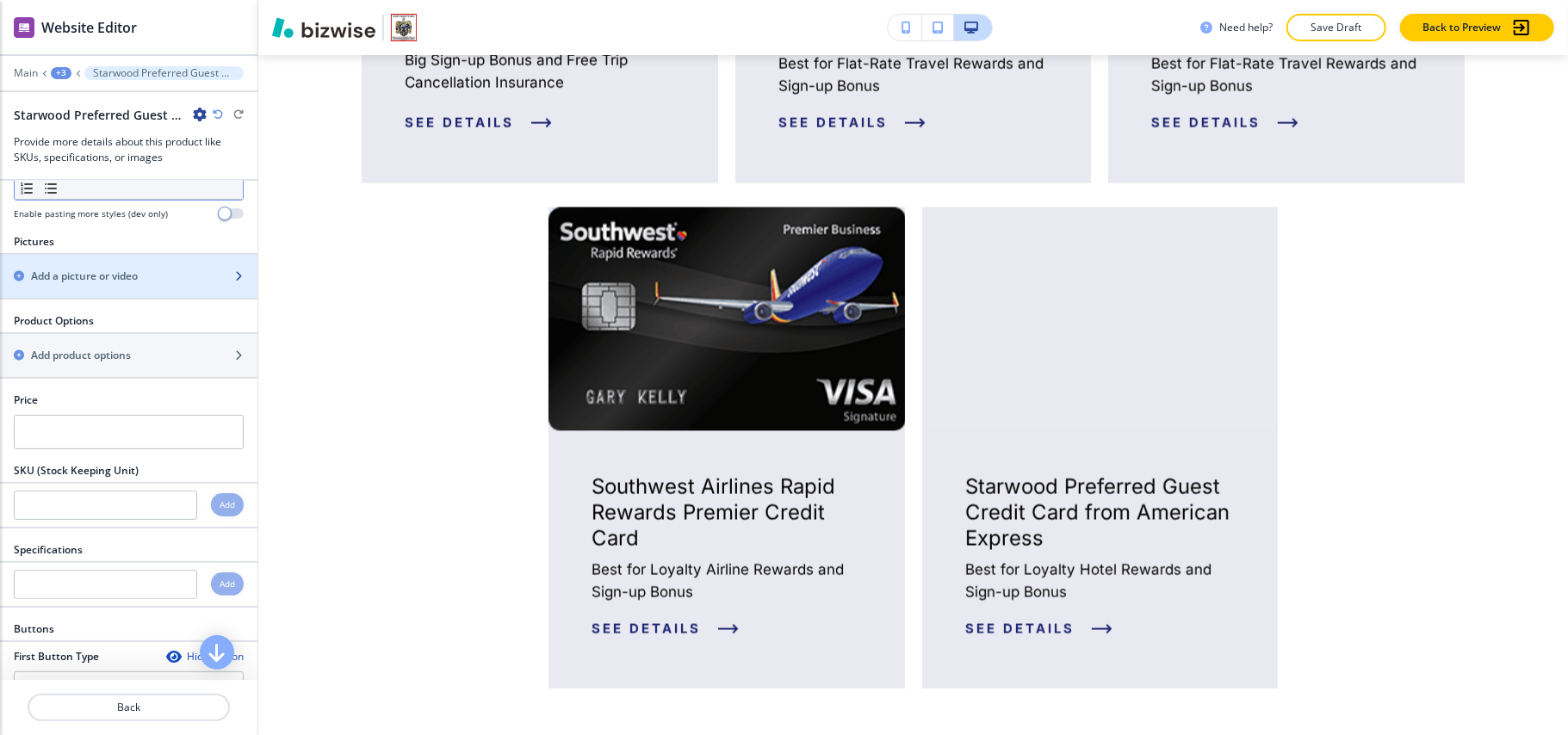
click at [95, 292] on div "button" at bounding box center [129, 290] width 258 height 14
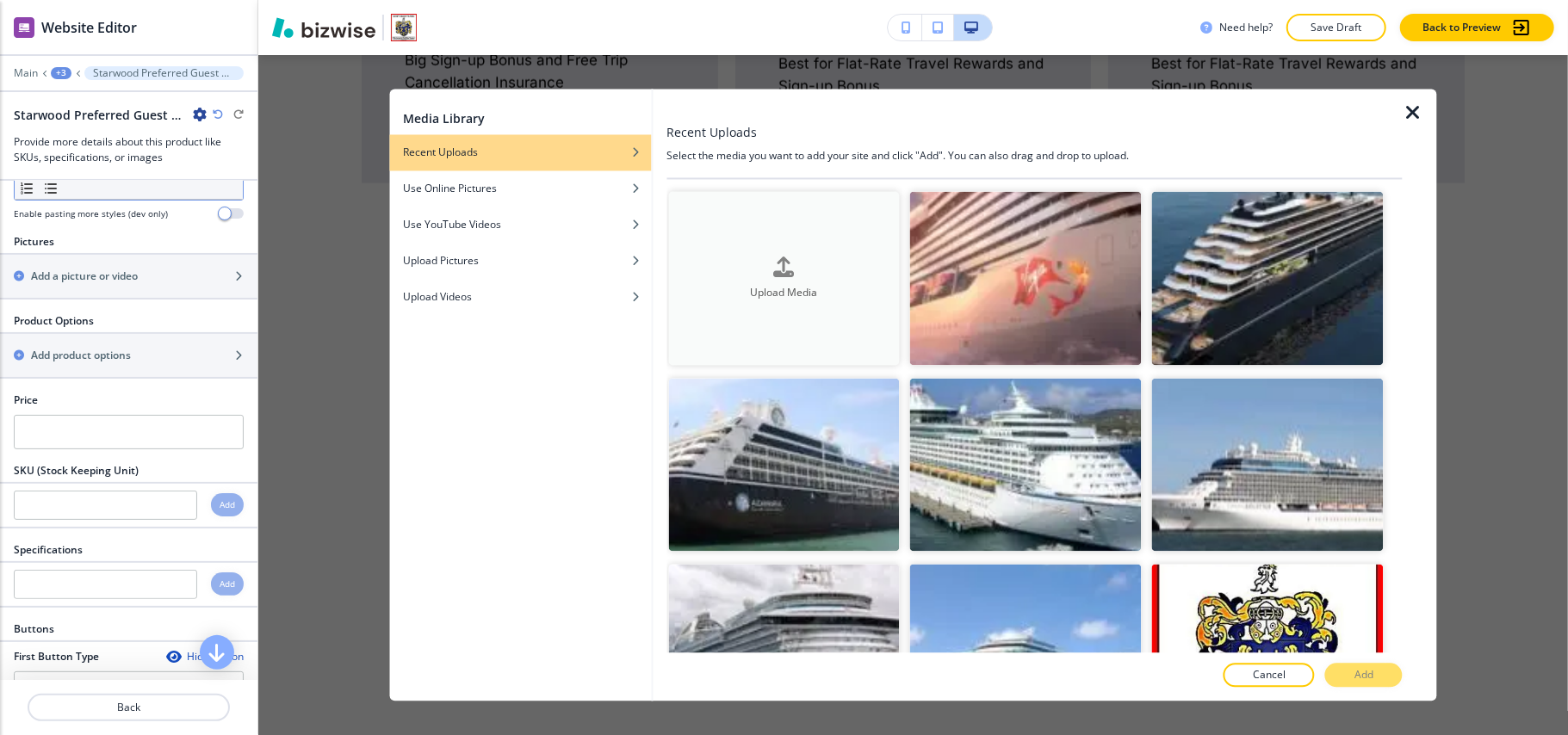
click at [830, 300] on button "Upload Media" at bounding box center [784, 278] width 231 height 174
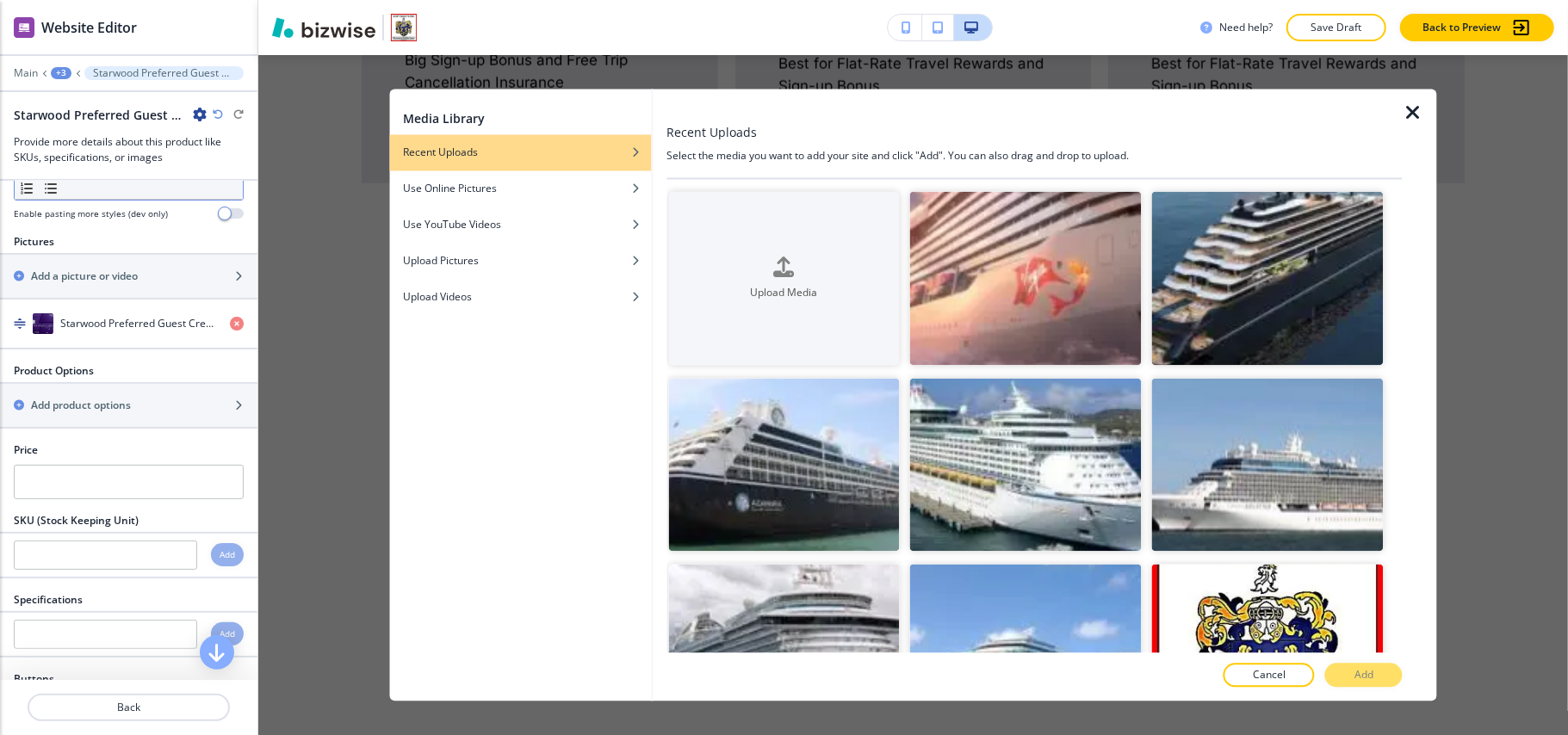
click at [1413, 111] on icon "button" at bounding box center [1413, 114] width 21 height 21
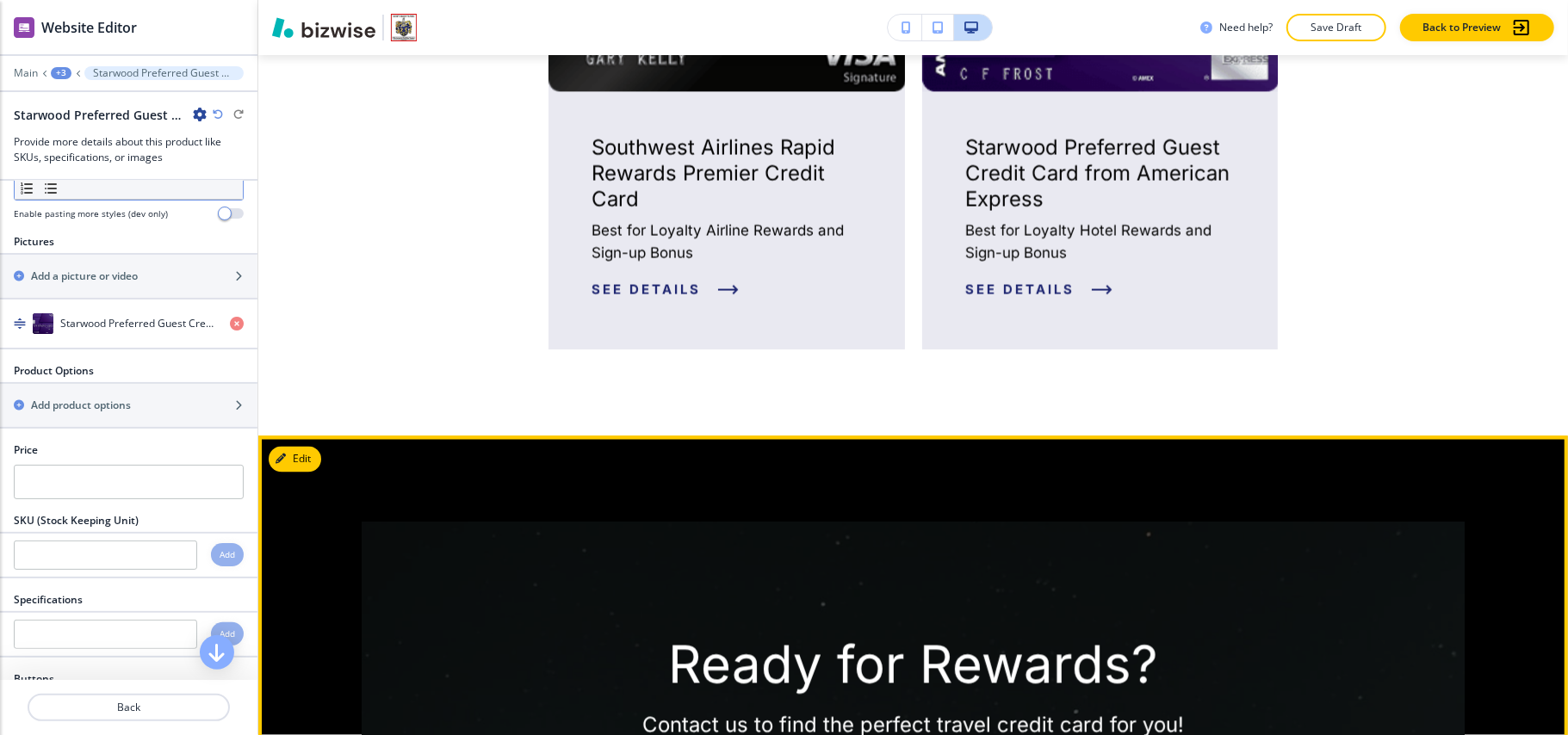
scroll to position [2099, 0]
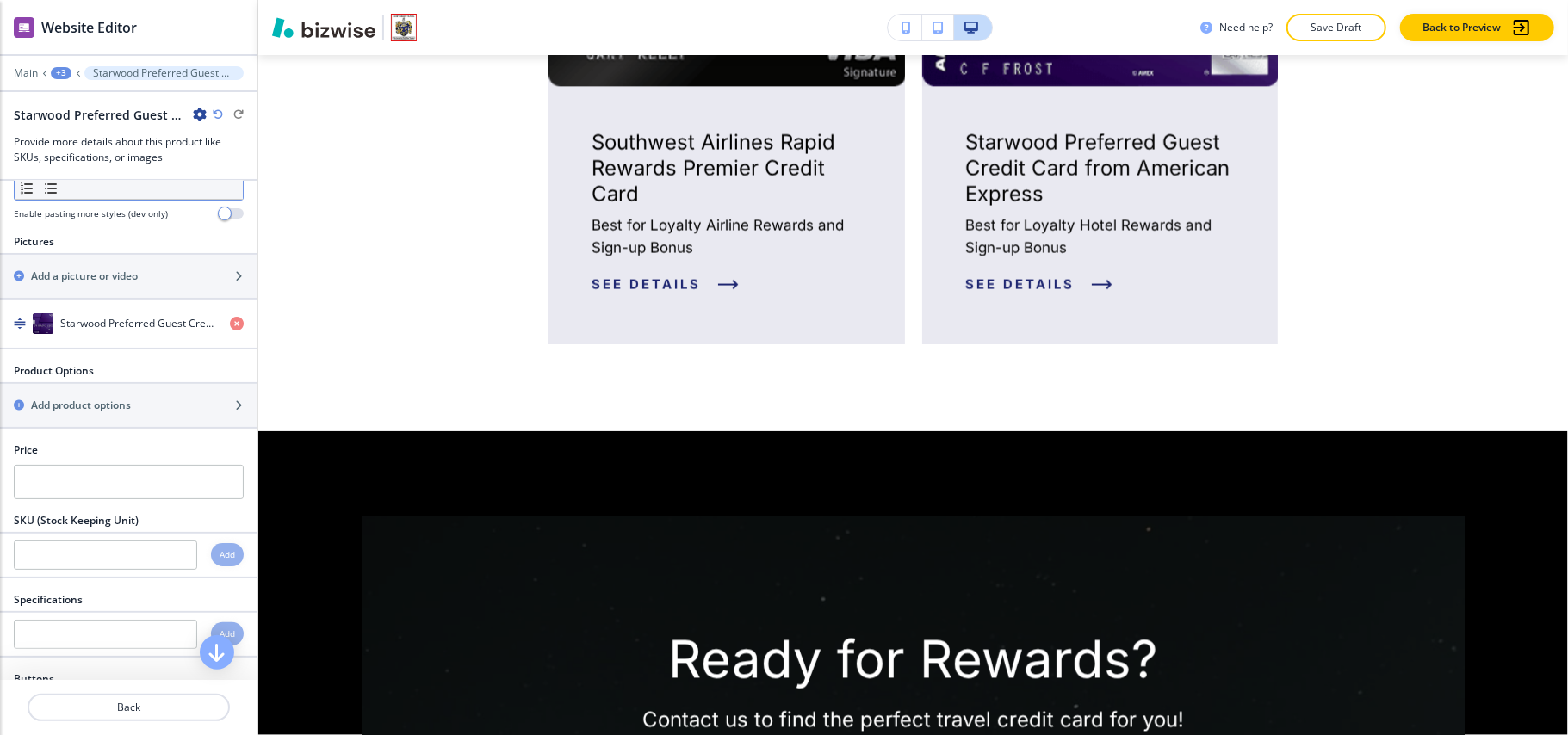
click at [195, 112] on icon "button" at bounding box center [199, 115] width 14 height 14
click at [250, 170] on p "Duplicate Starwood Preferred Guest Credit Card from American Express" at bounding box center [247, 176] width 87 height 15
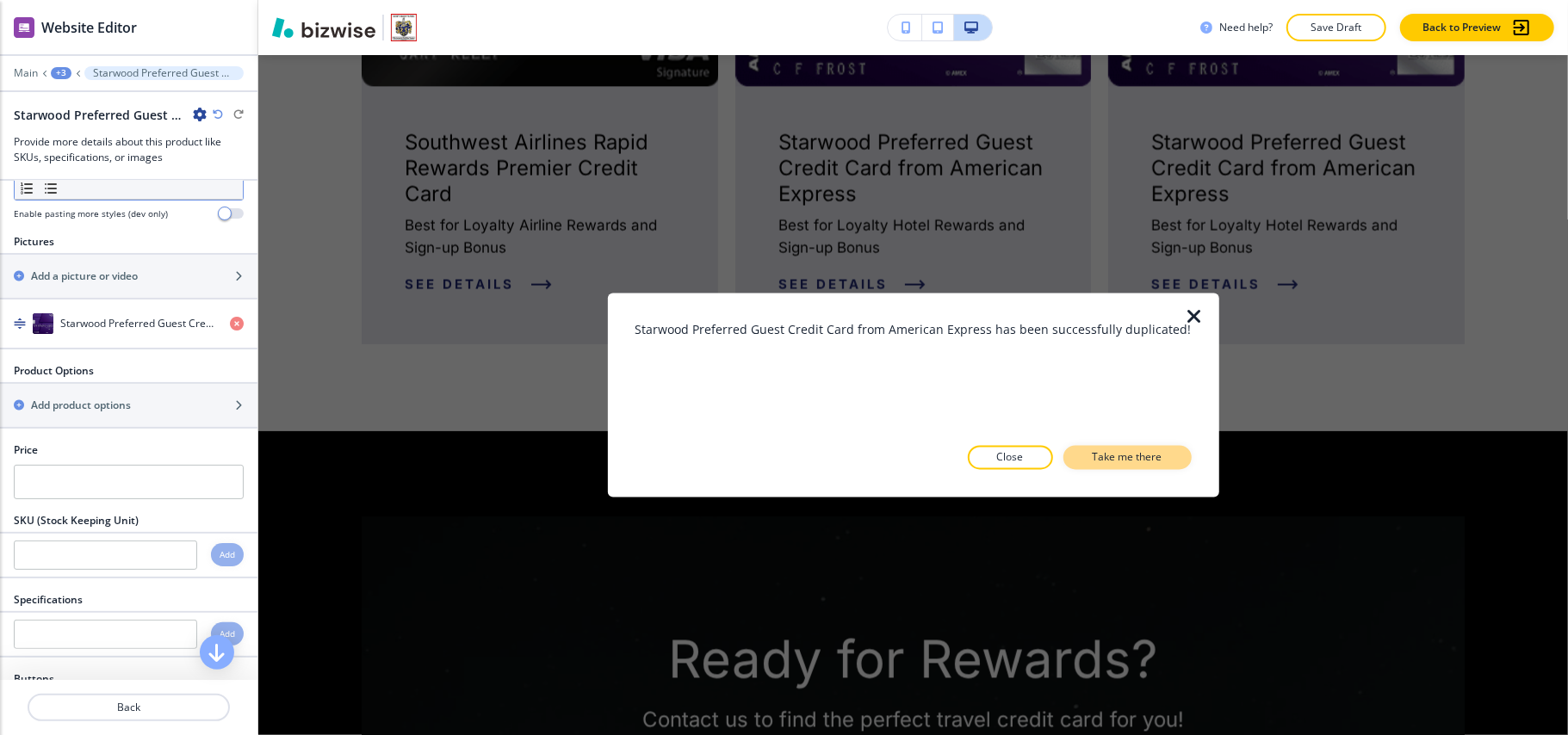
click at [1103, 456] on p "Take me there" at bounding box center [1128, 458] width 70 height 15
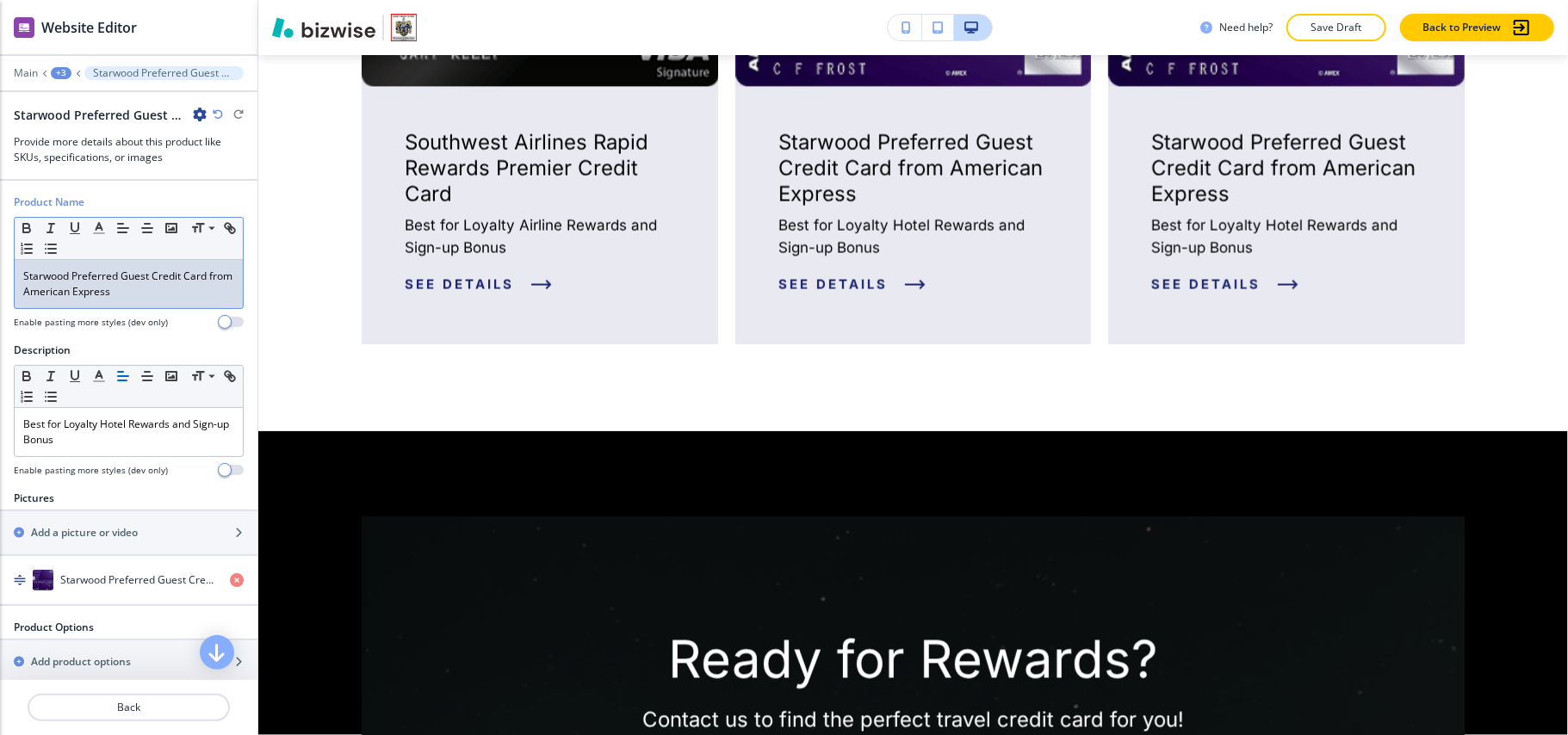
click at [132, 282] on p "Starwood Preferred Guest Credit Card from American Express" at bounding box center [129, 284] width 211 height 31
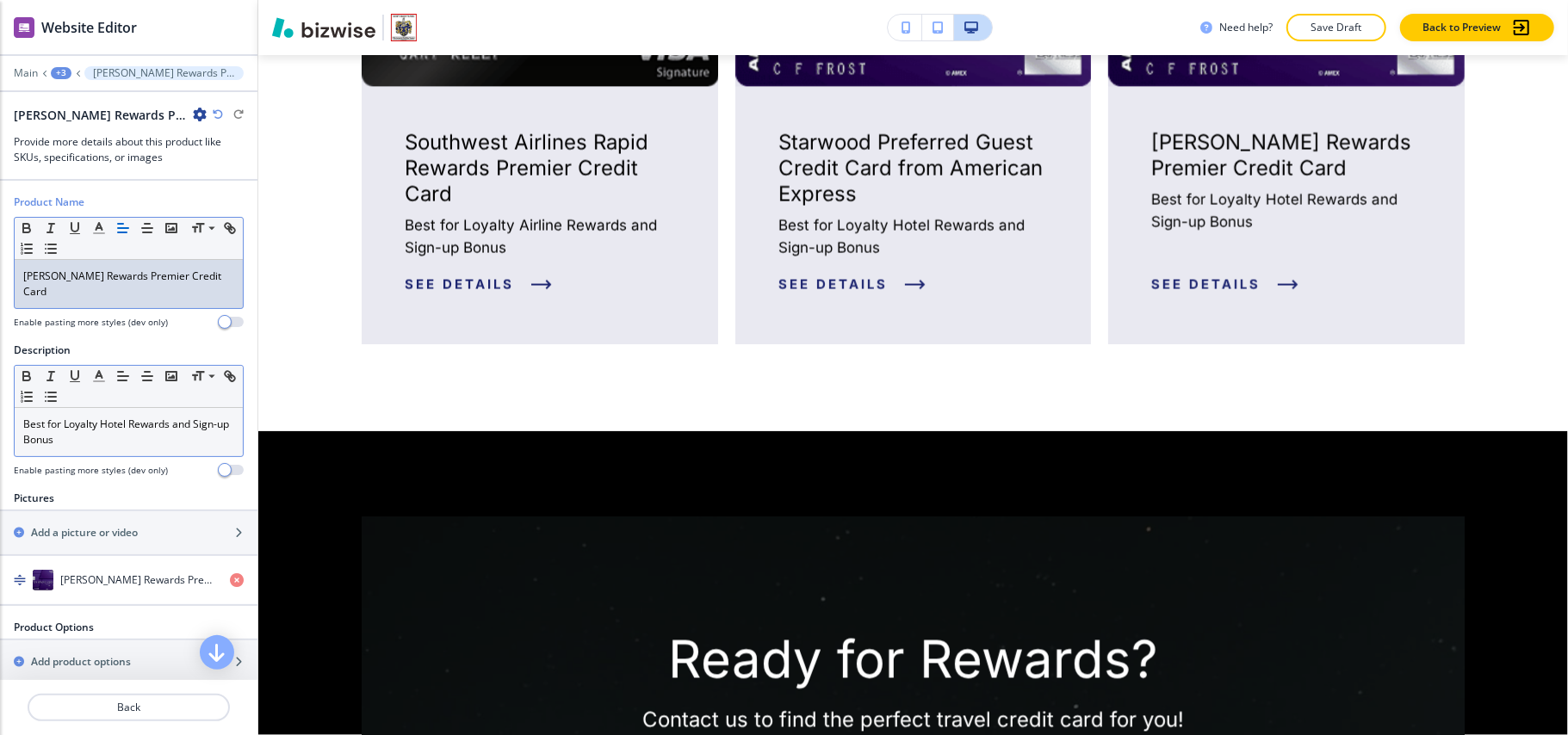
click at [93, 429] on p "Best for Loyalty Hotel Rewards and Sign-up Bonus" at bounding box center [129, 431] width 211 height 31
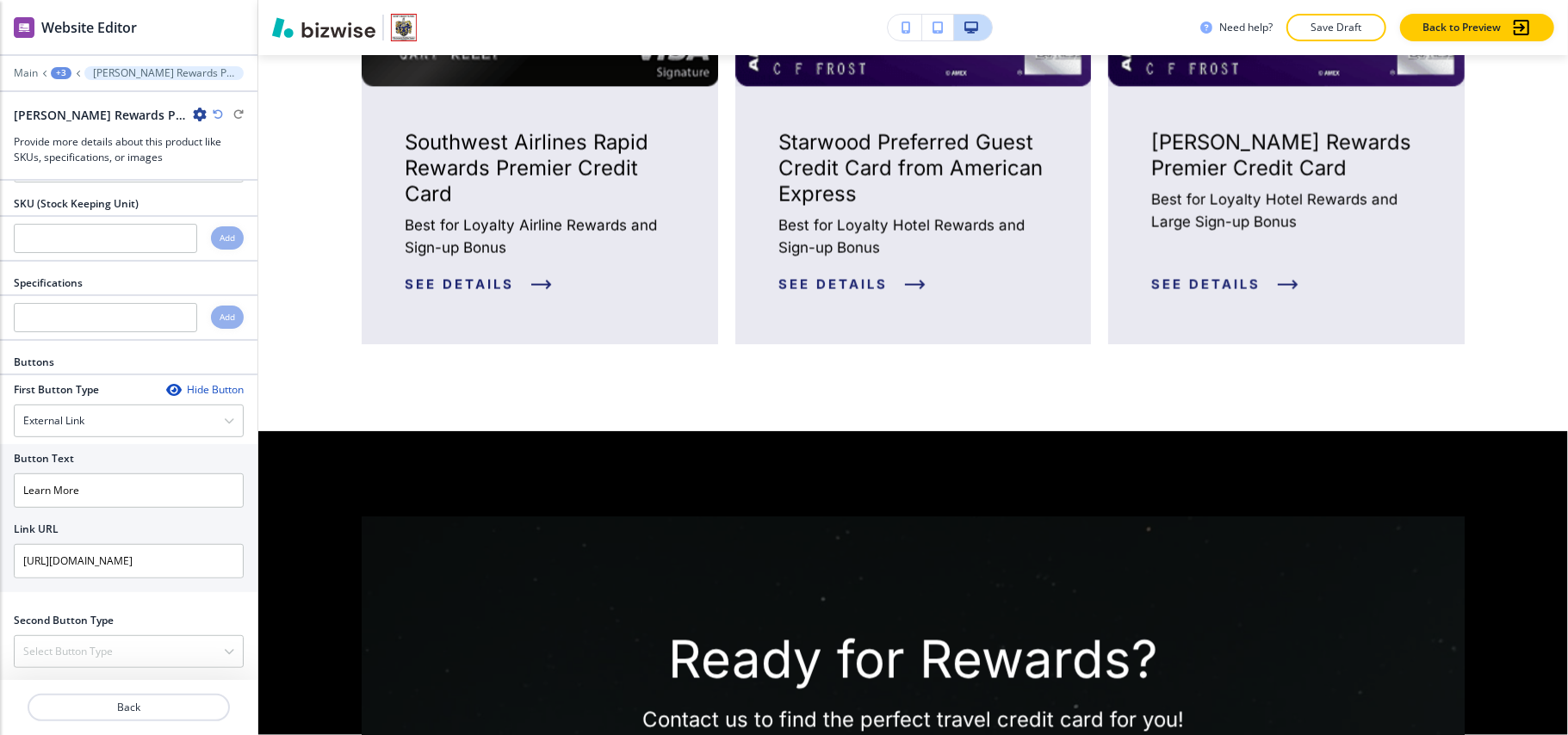
scroll to position [601, 0]
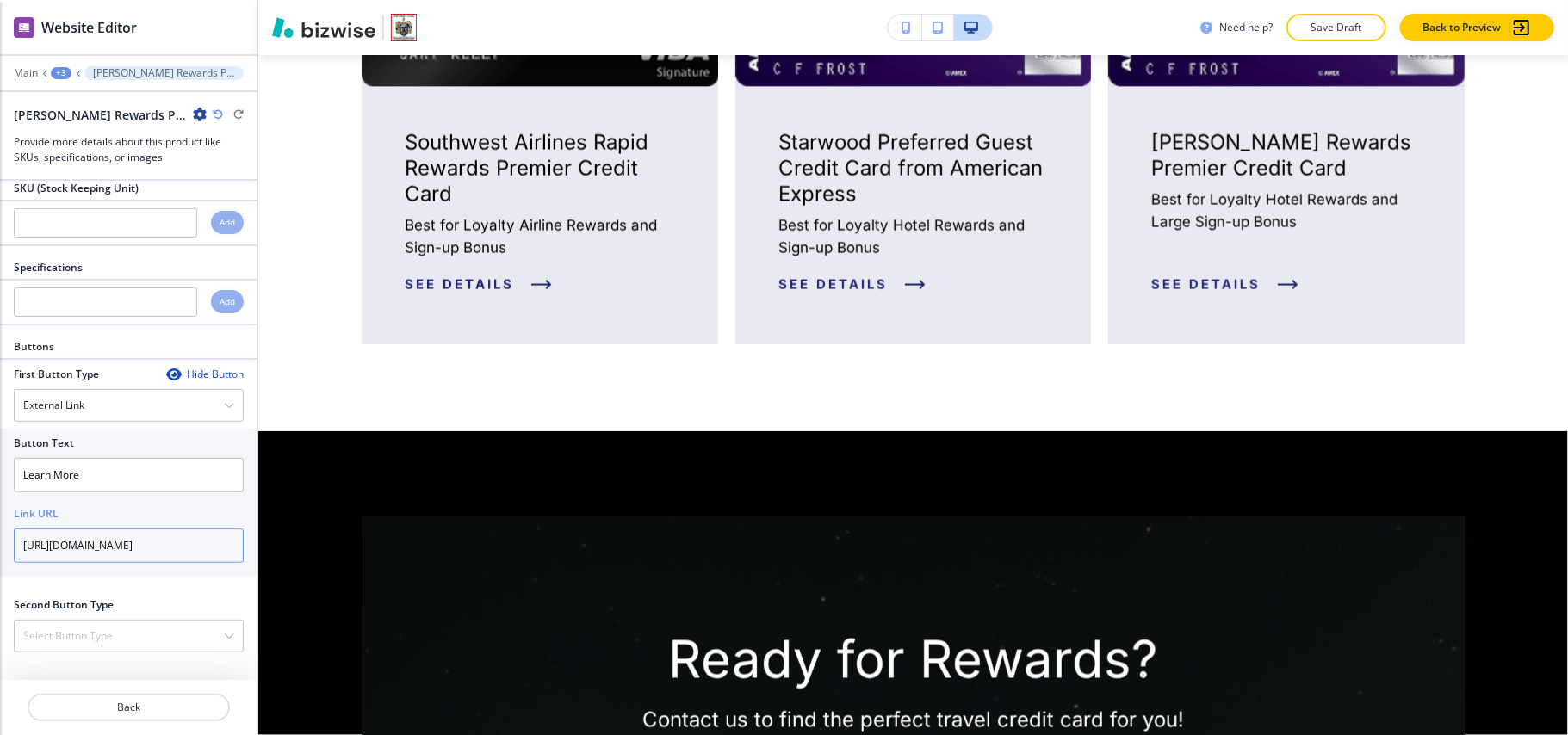
click at [110, 538] on input "https://money.usnews.com/credit-cards/american-express" at bounding box center [129, 545] width 230 height 35
paste input "chase"
type input "https://money.usnews.com/credit-cards/chase"
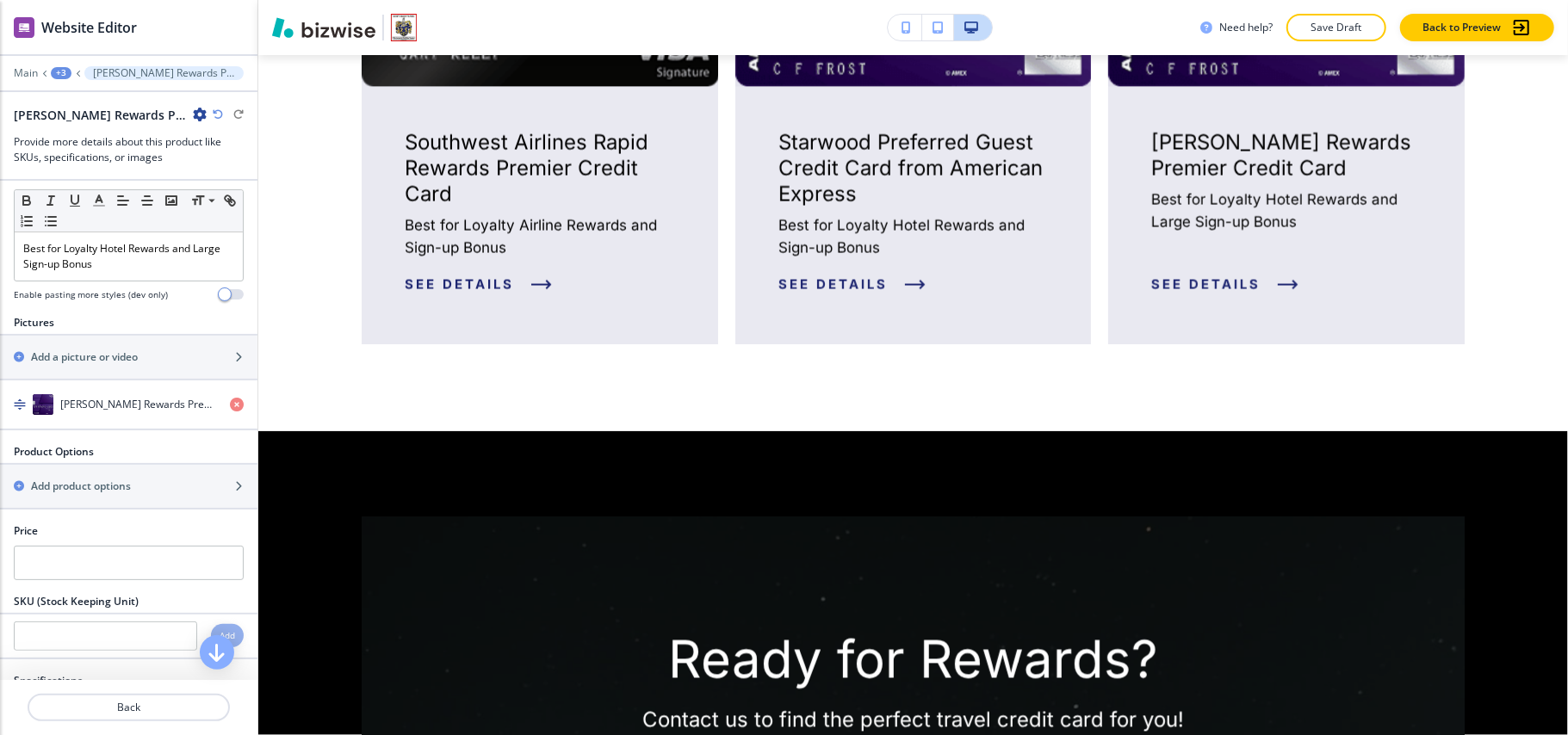
scroll to position [142, 0]
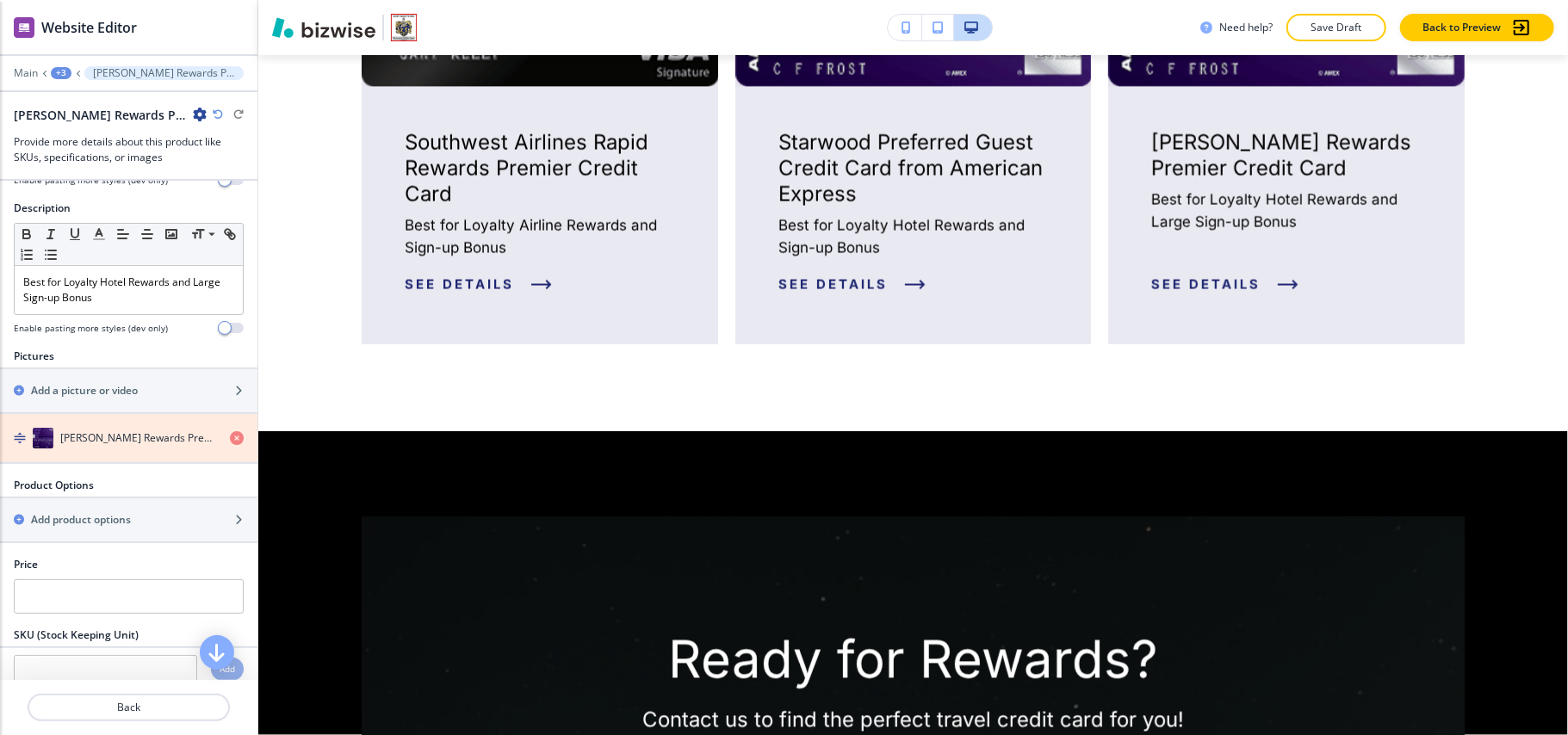
click at [230, 442] on icon "button" at bounding box center [237, 438] width 14 height 14
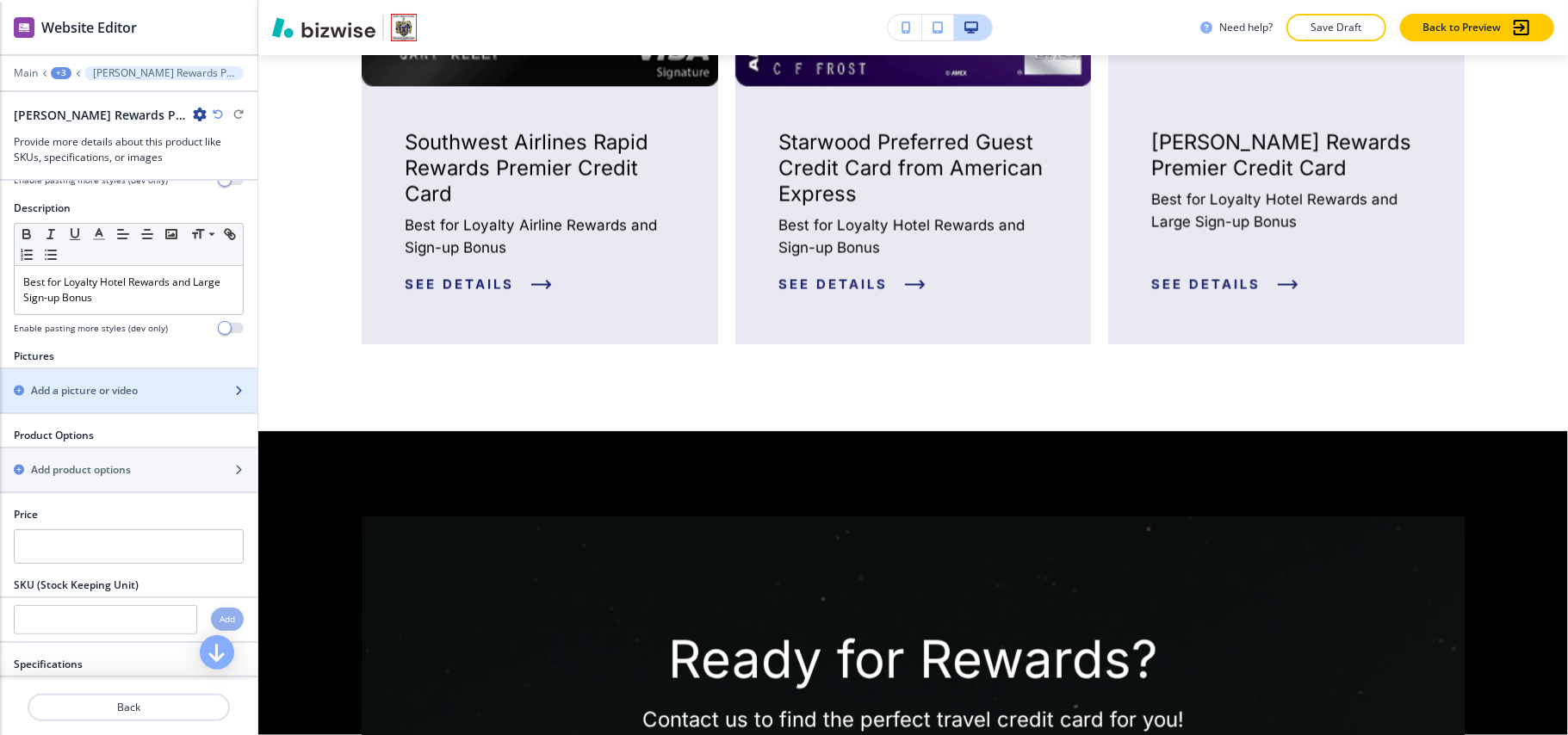
click at [89, 396] on h2 "Add a picture or video" at bounding box center [85, 391] width 107 height 15
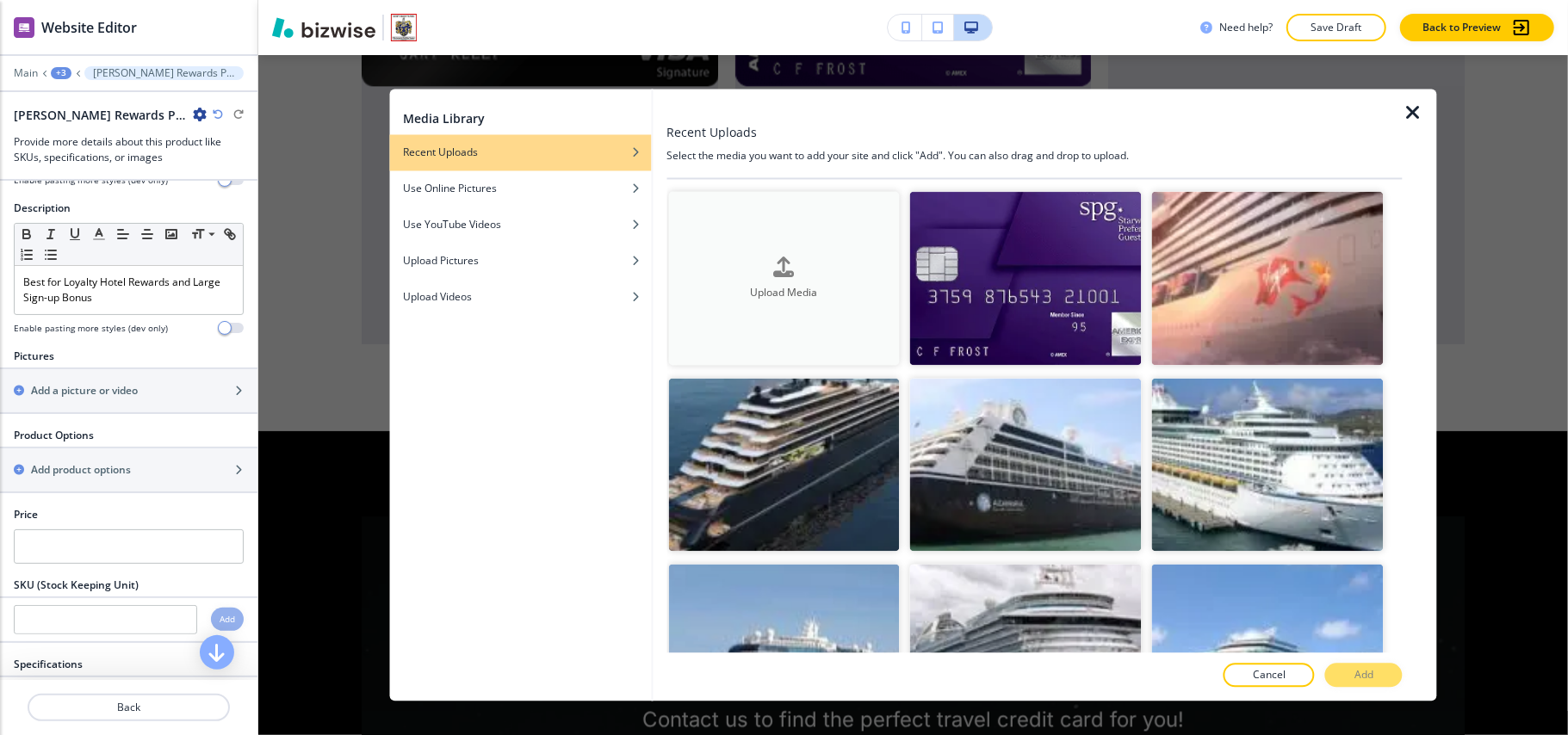
click at [775, 266] on icon "button" at bounding box center [785, 267] width 21 height 21
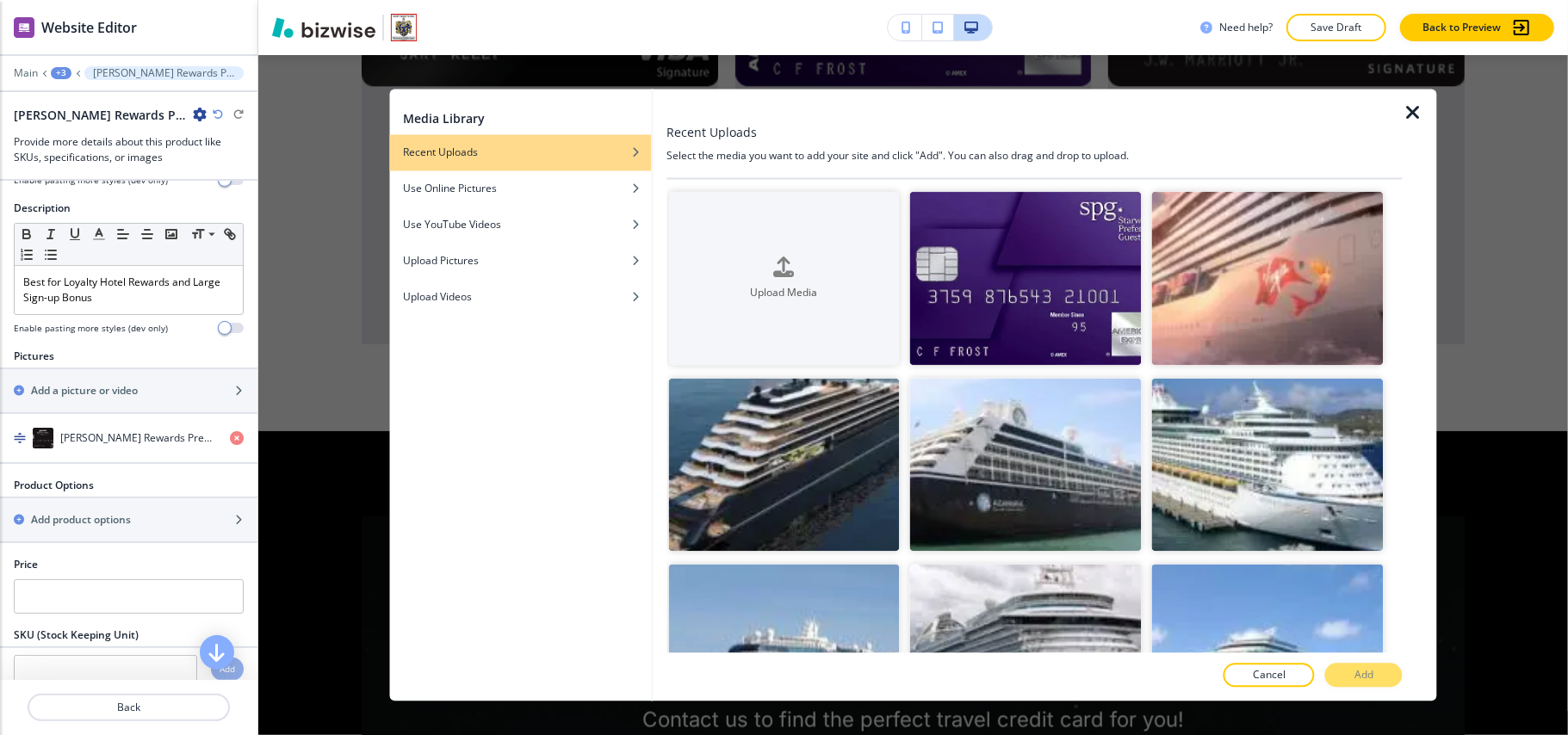
click at [1410, 114] on icon "button" at bounding box center [1413, 114] width 21 height 21
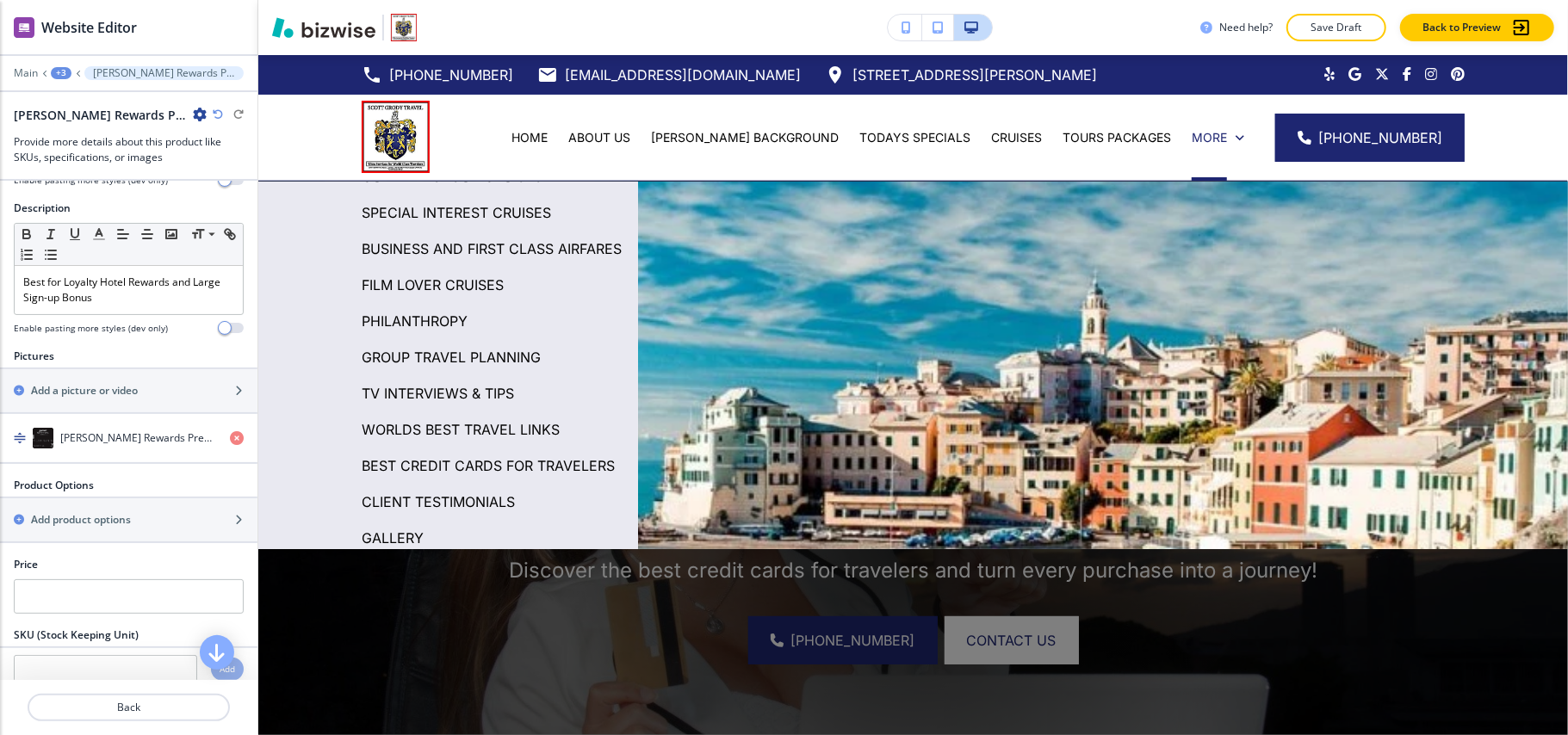
scroll to position [184, 0]
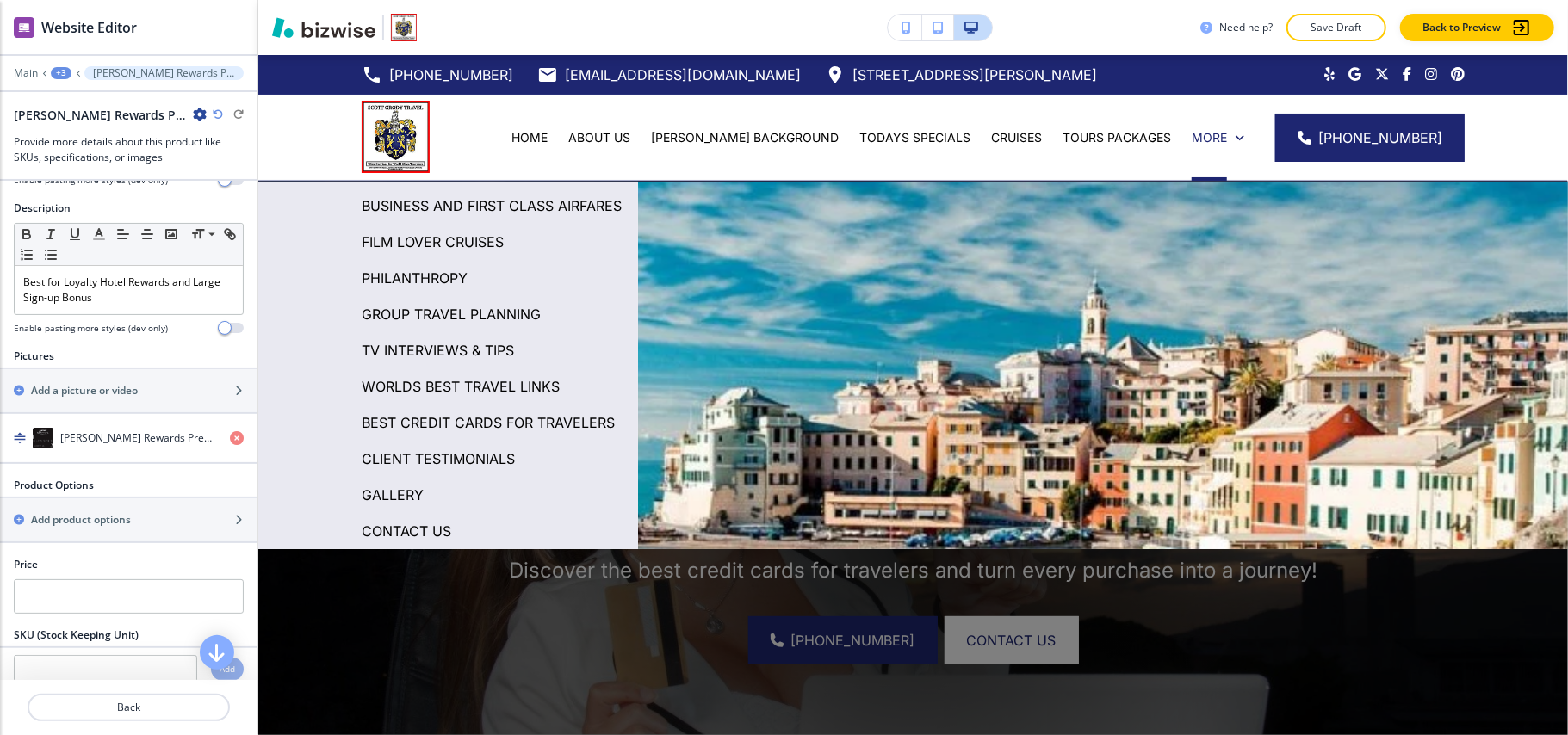
click at [468, 453] on p "CLIENT TESTIMONIALS" at bounding box center [438, 459] width 153 height 25
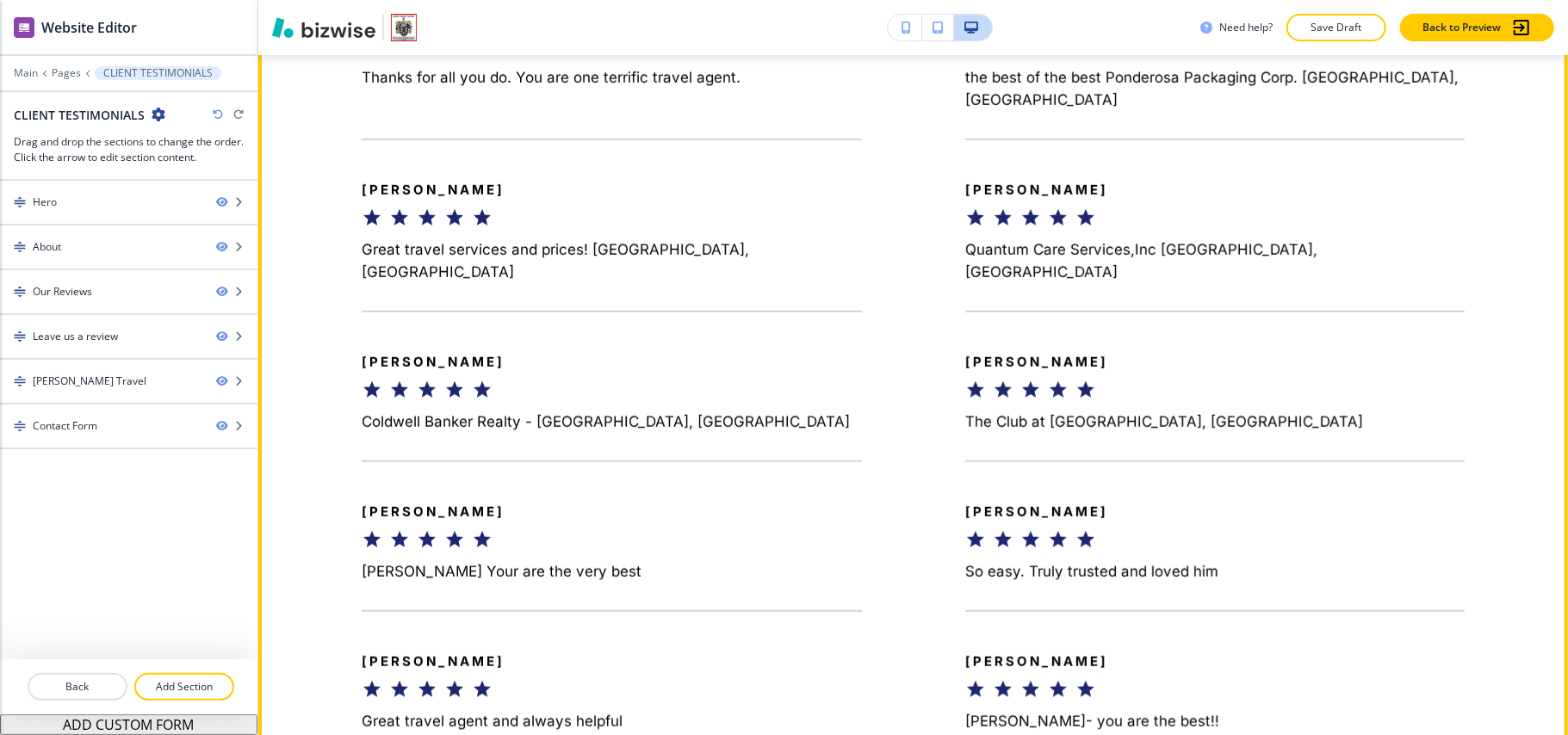
scroll to position [10196, 0]
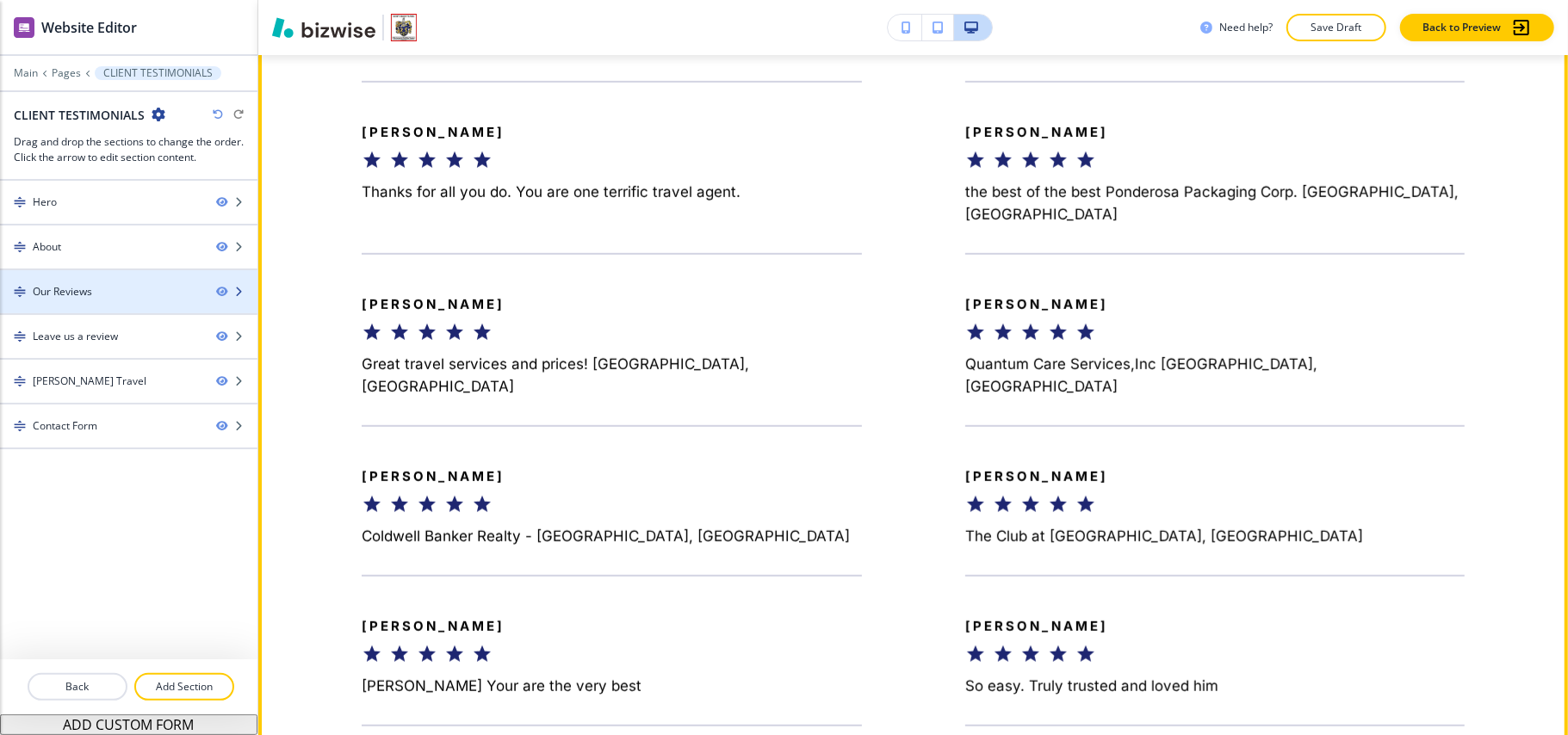
click at [76, 293] on div "Our Reviews" at bounding box center [62, 291] width 59 height 15
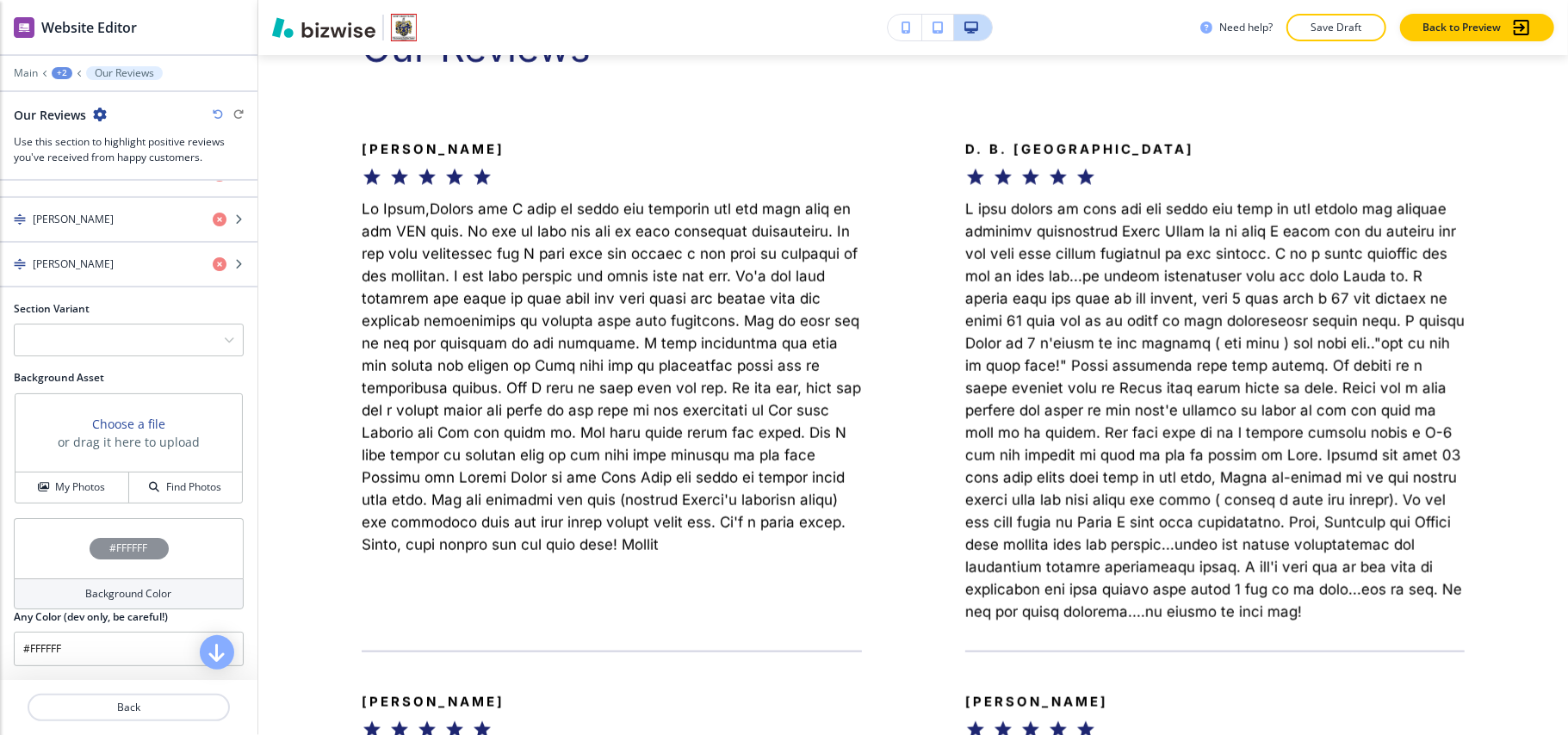
scroll to position [4048, 0]
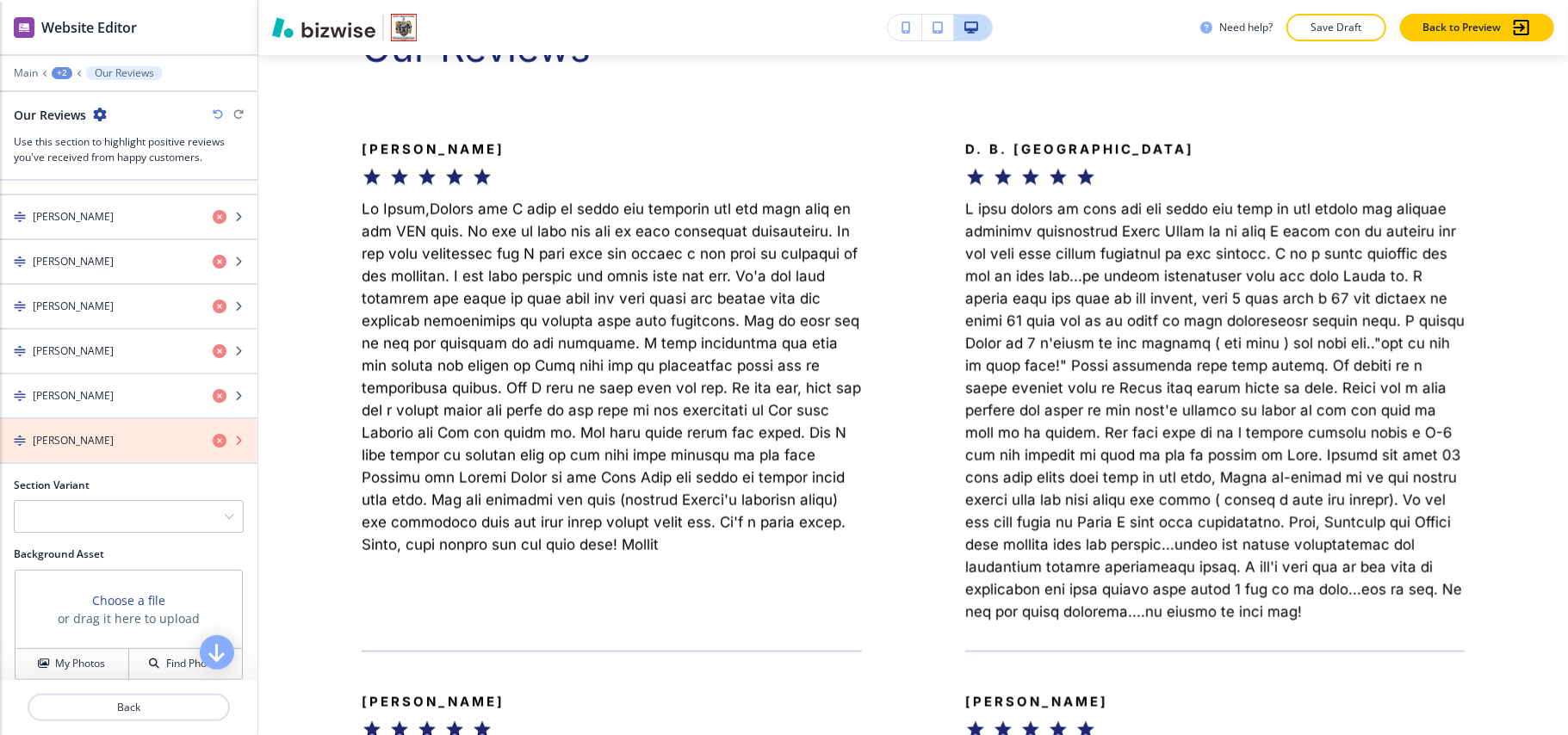
click at [212, 447] on icon "button" at bounding box center [219, 441] width 14 height 14
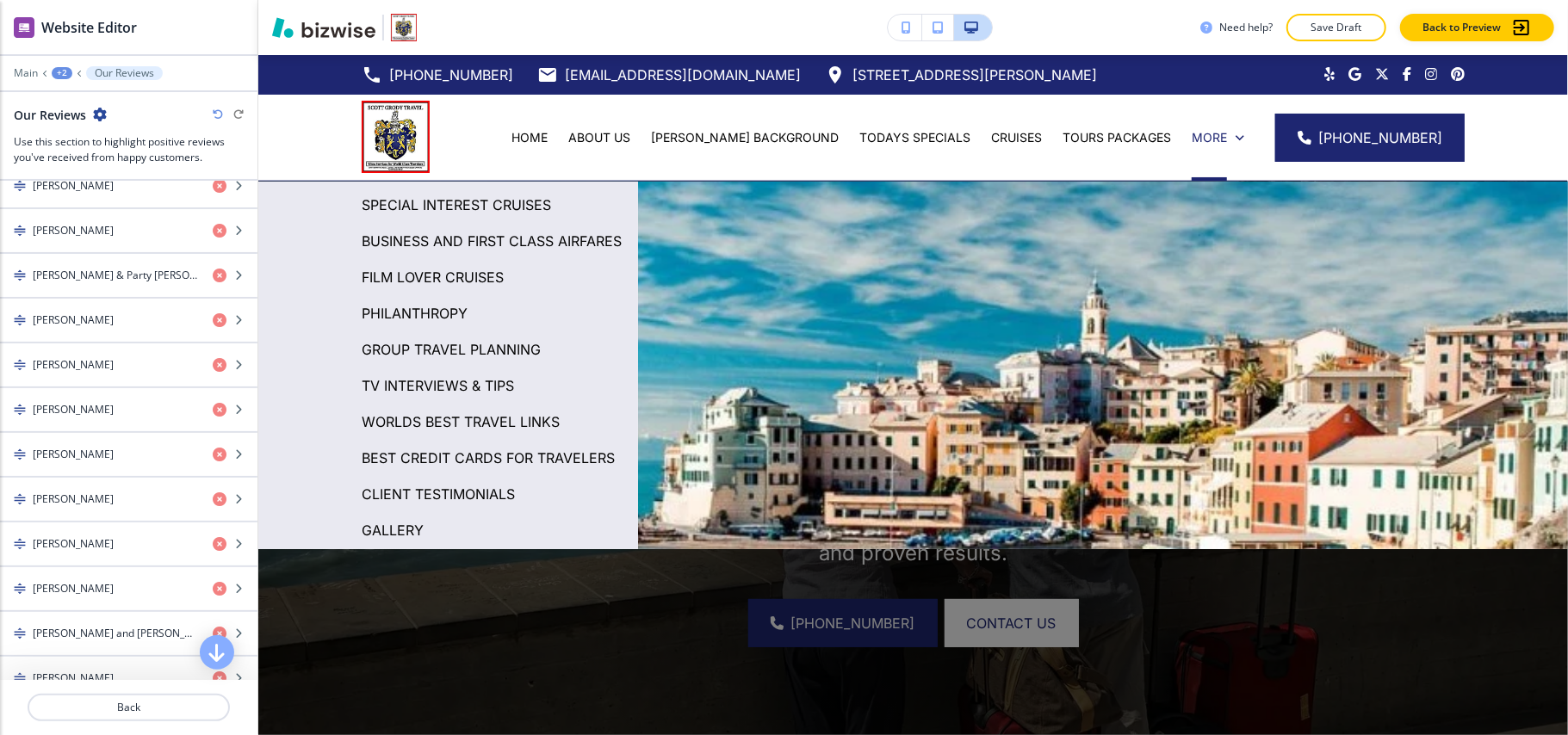
scroll to position [184, 0]
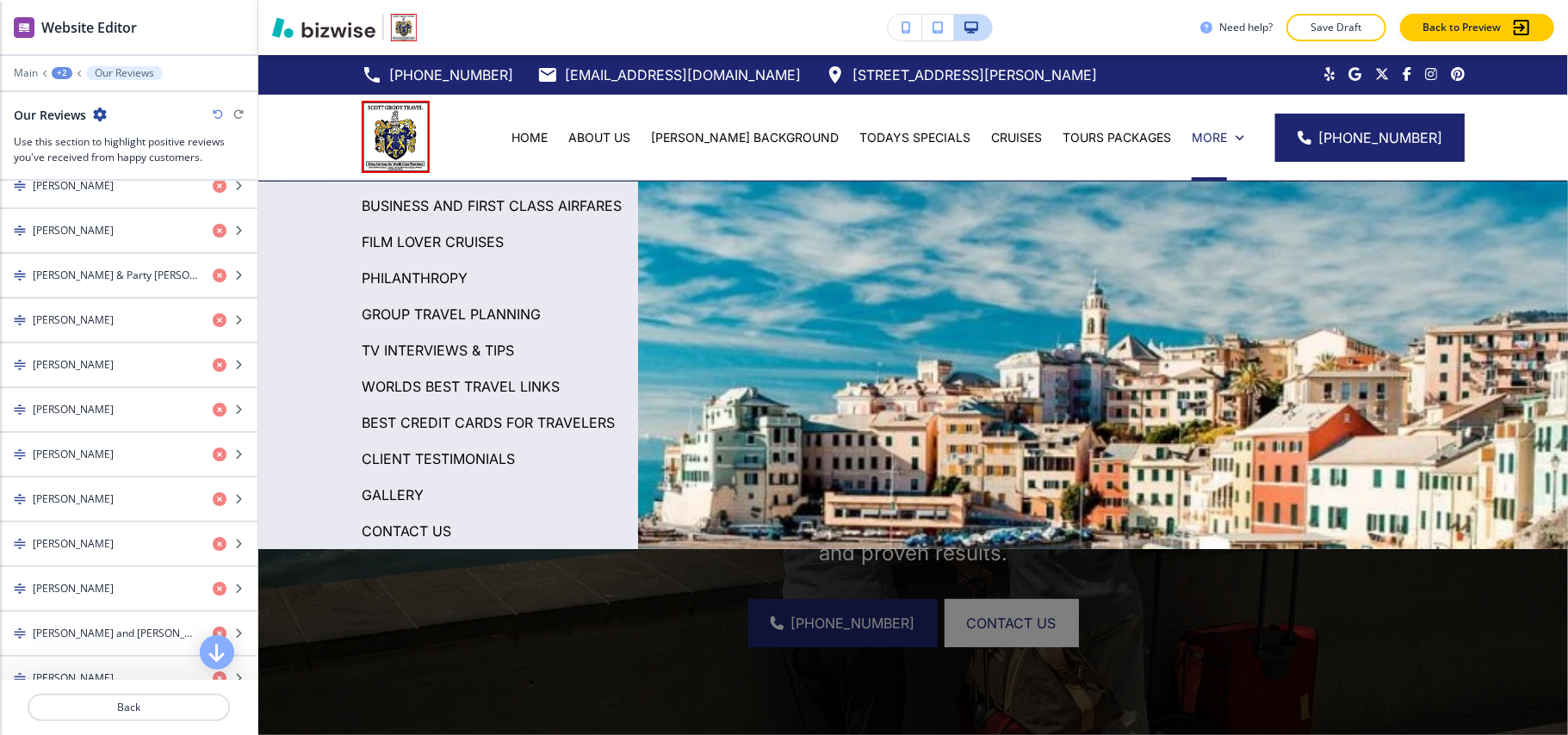
click at [393, 490] on p "GALLERY" at bounding box center [393, 494] width 62 height 25
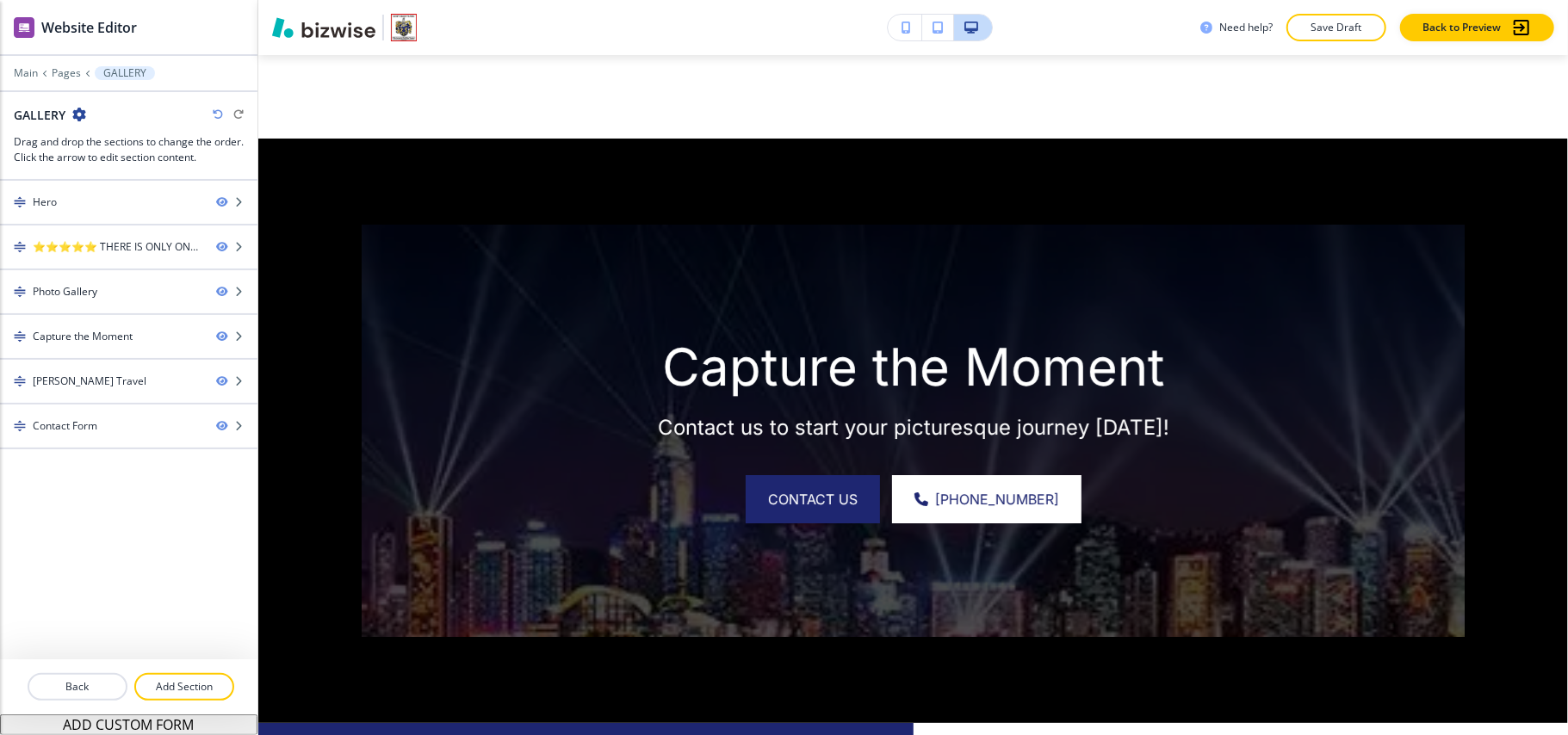
scroll to position [3704, 0]
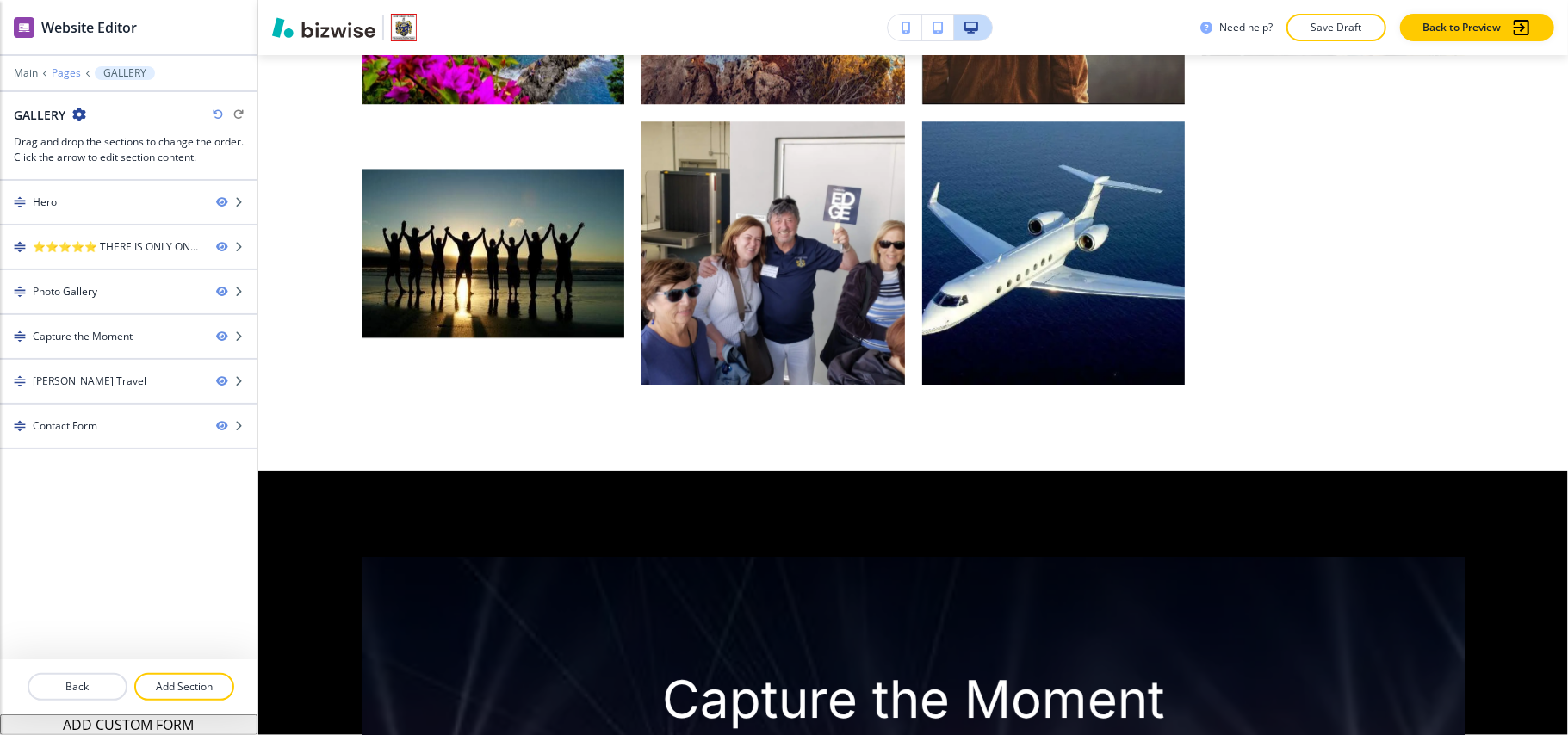
click at [69, 67] on p "Pages" at bounding box center [66, 72] width 29 height 12
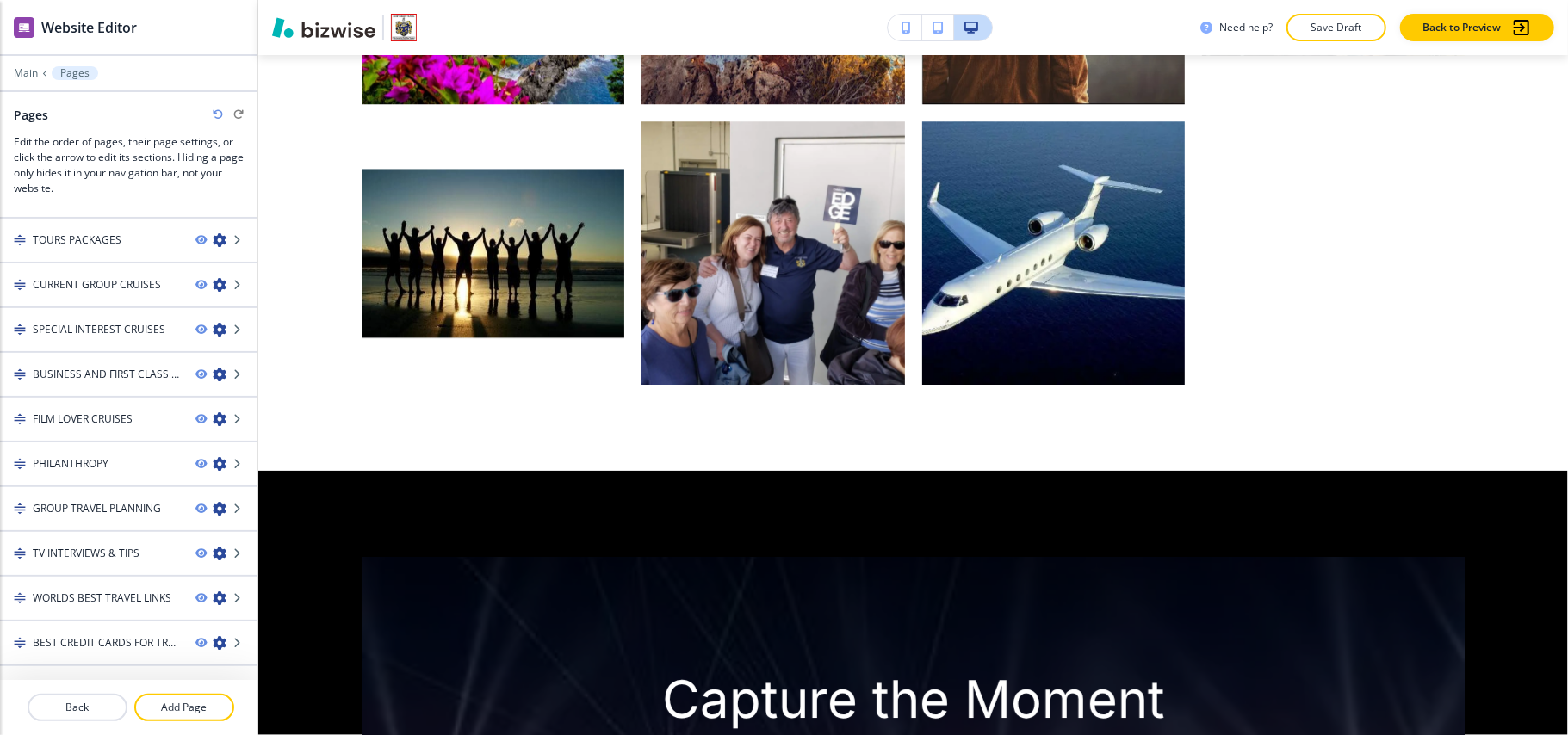
scroll to position [328, 0]
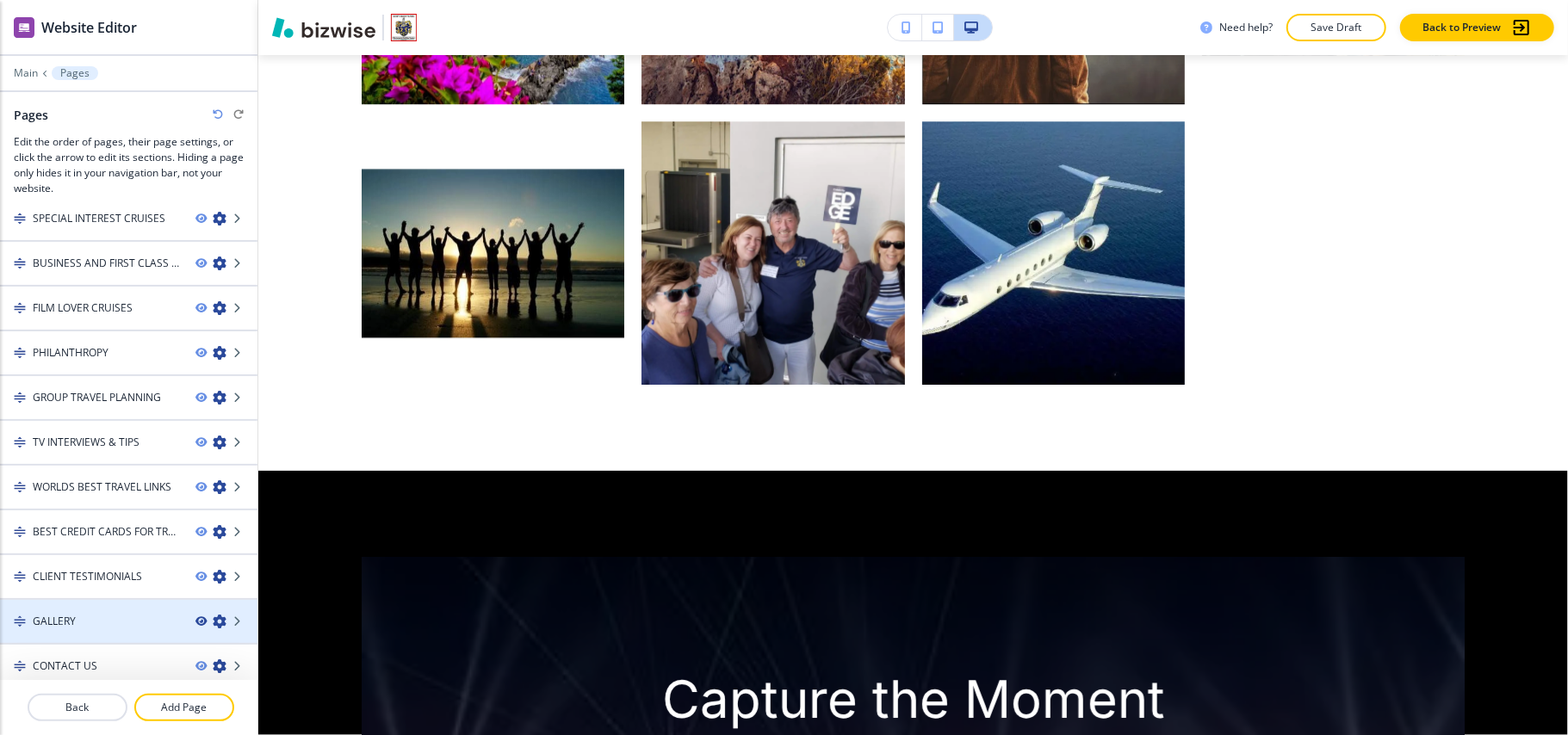
click at [196, 617] on icon "button" at bounding box center [200, 621] width 10 height 10
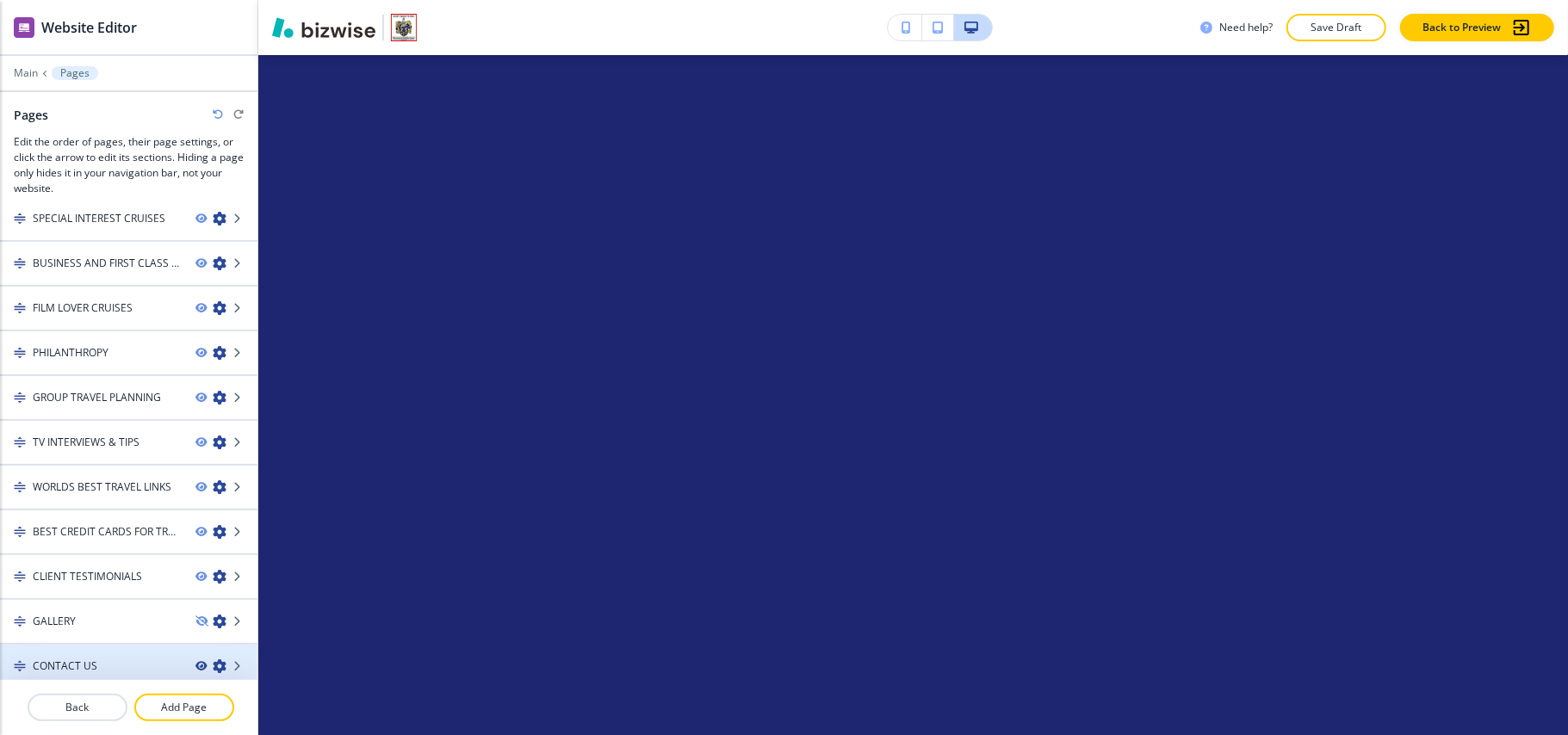
scroll to position [0, 0]
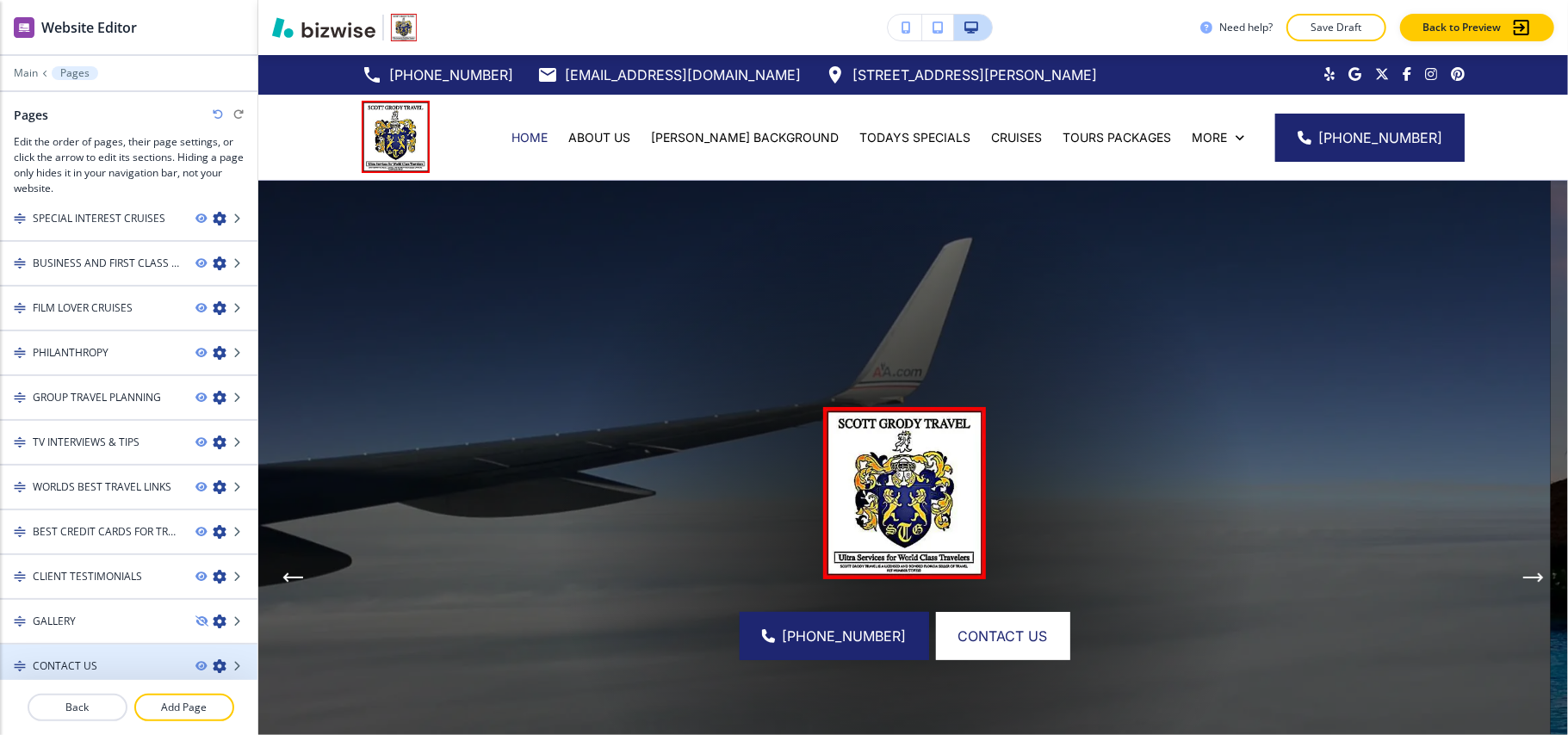
click at [131, 662] on div "CONTACT US" at bounding box center [90, 666] width 181 height 15
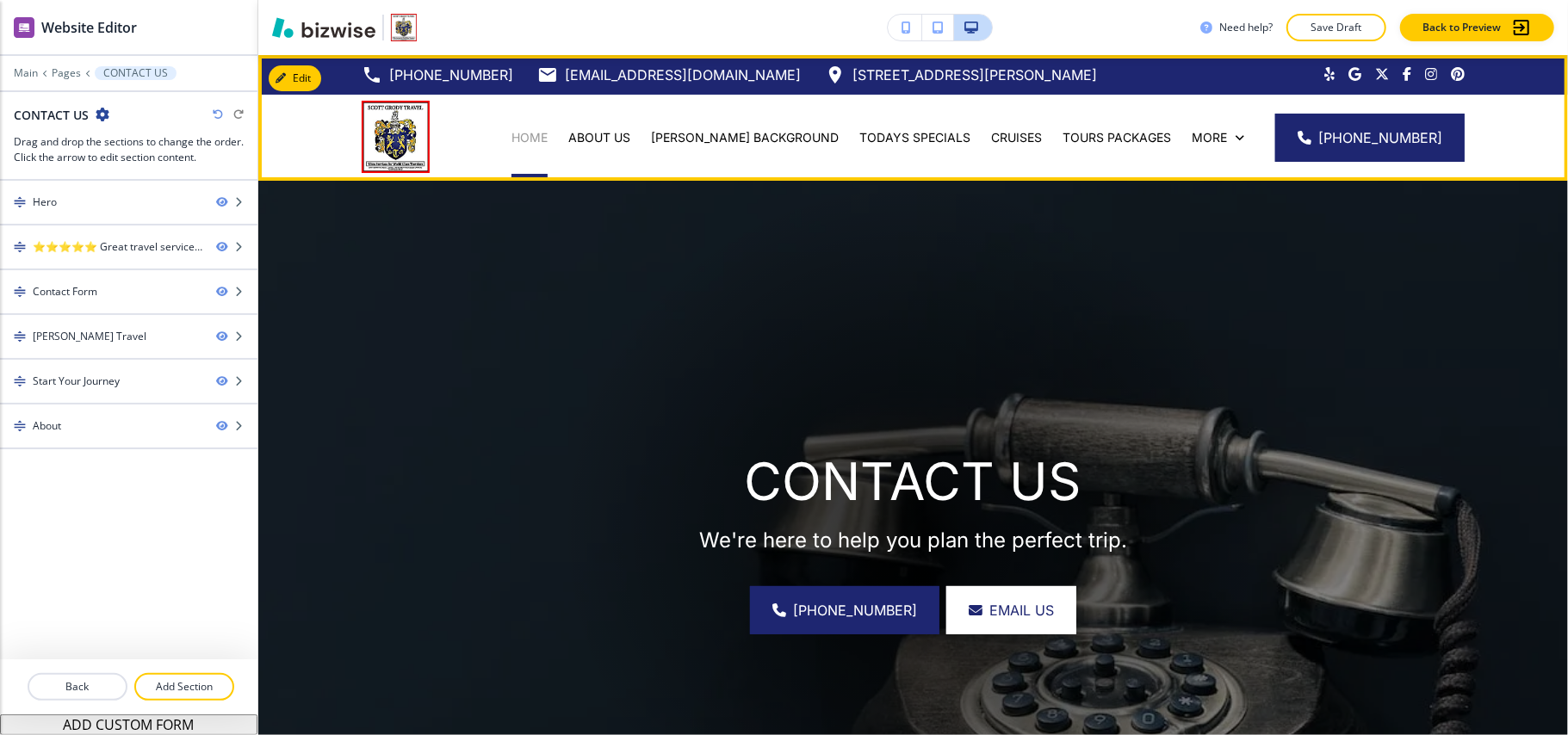
click at [548, 136] on p "HOME" at bounding box center [529, 137] width 36 height 17
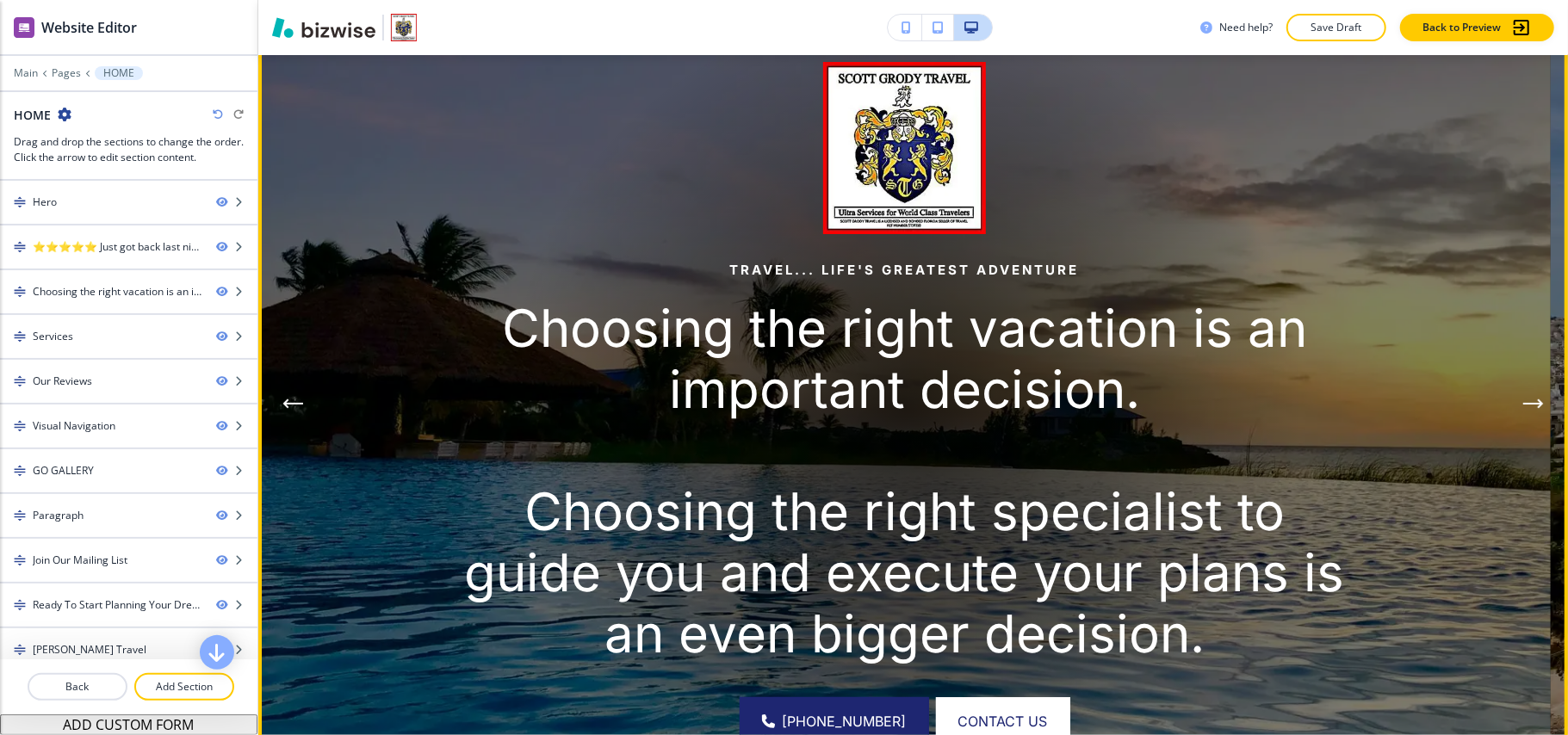
scroll to position [115, 0]
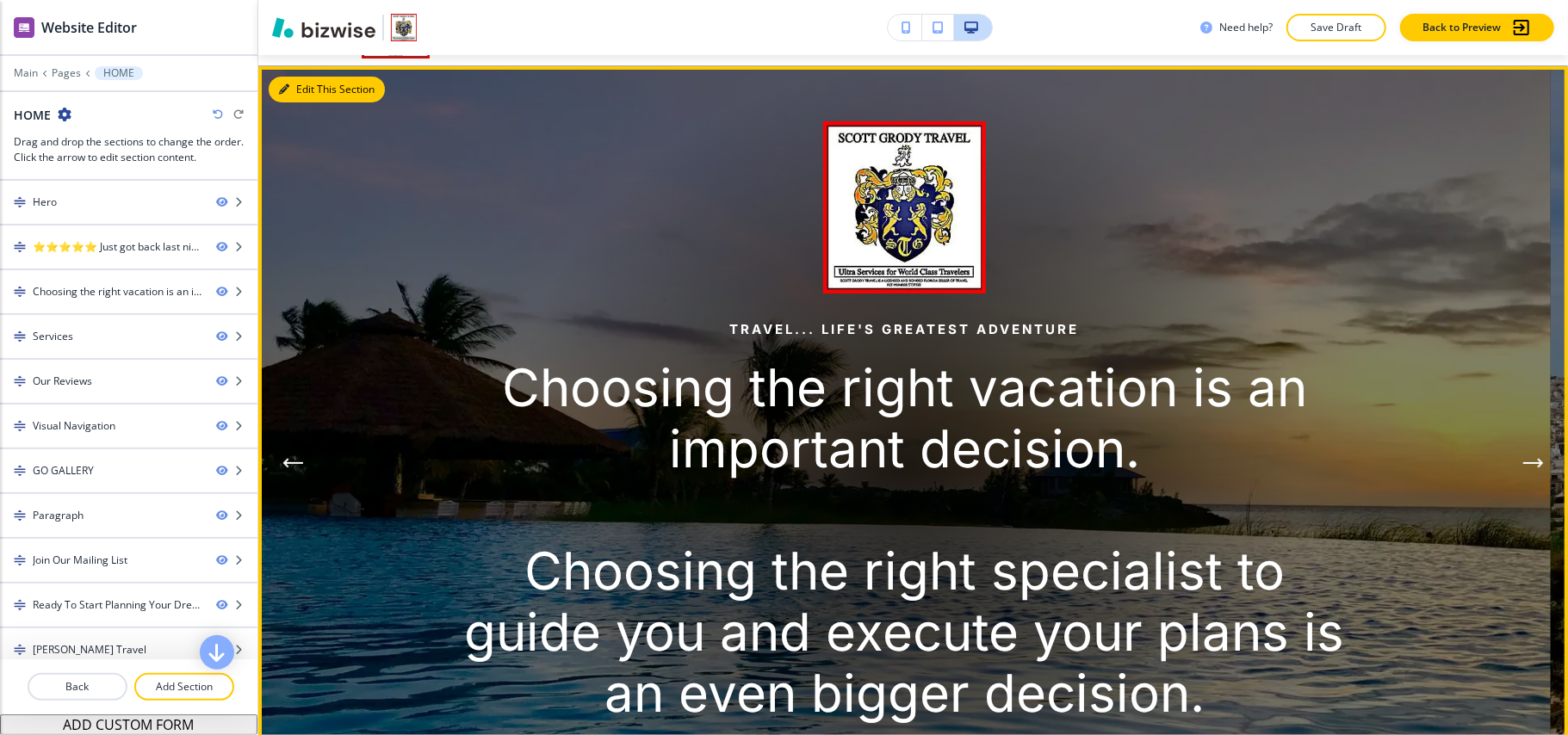
click at [290, 90] on button "Edit This Section" at bounding box center [327, 89] width 117 height 25
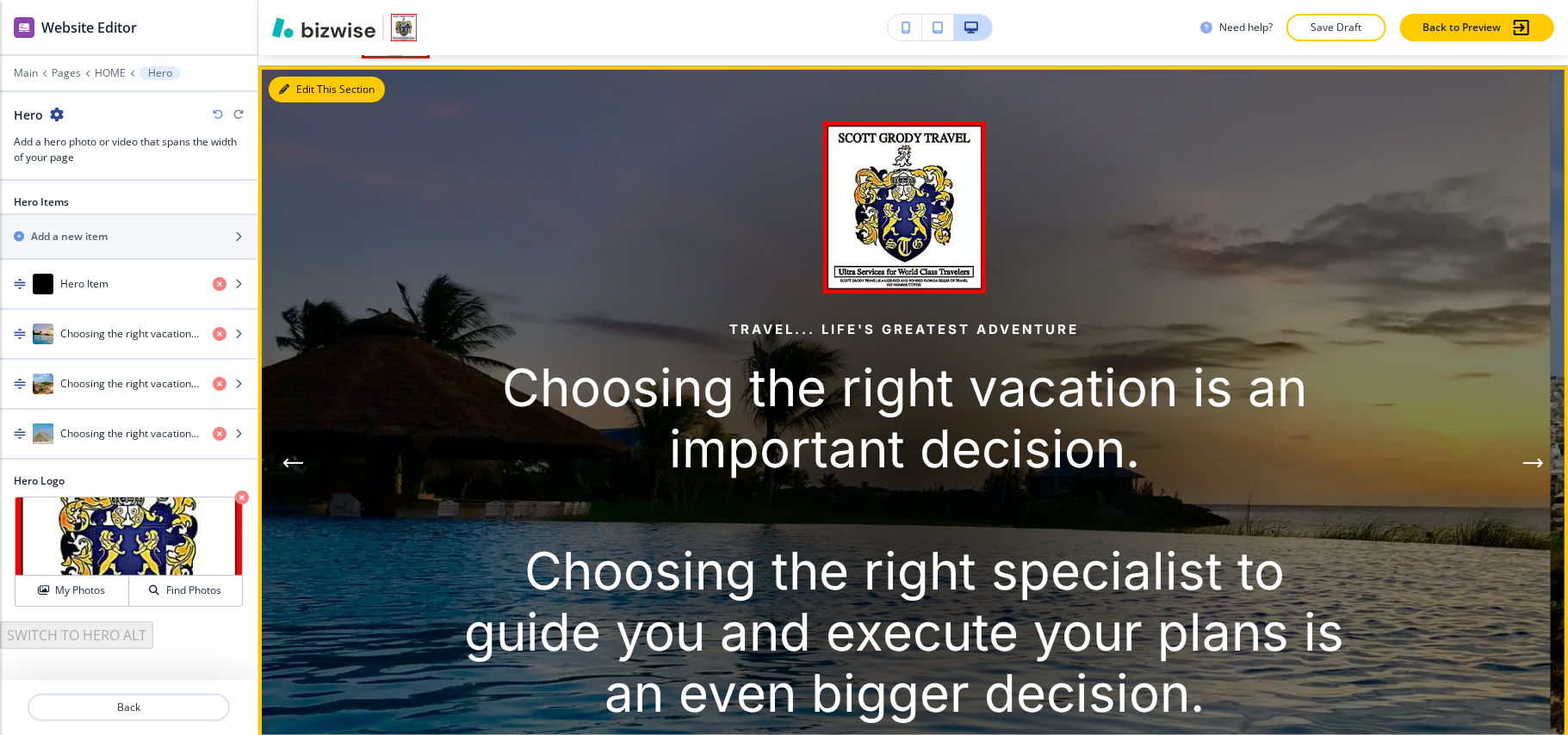
scroll to position [126, 0]
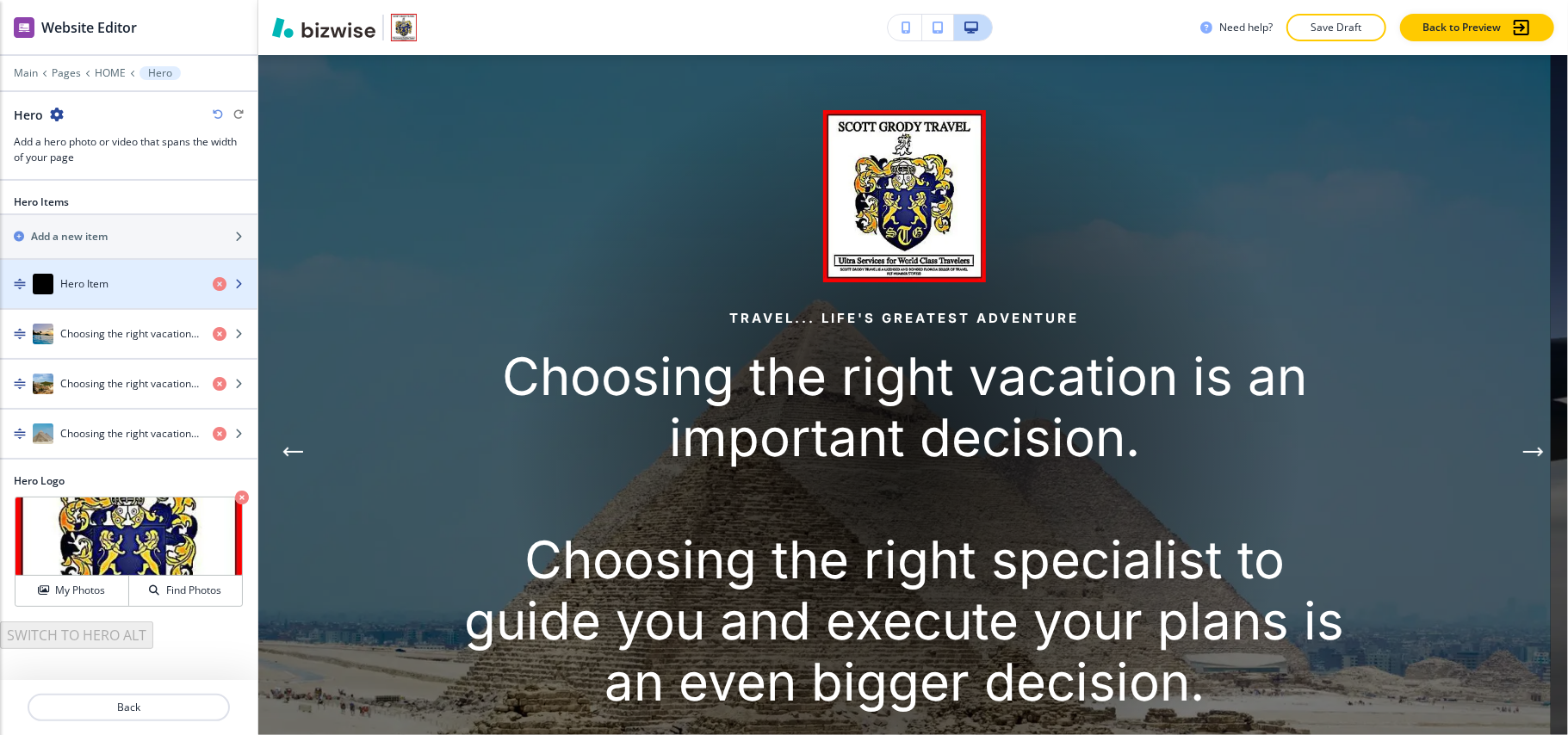
click at [86, 303] on div "button" at bounding box center [129, 301] width 258 height 14
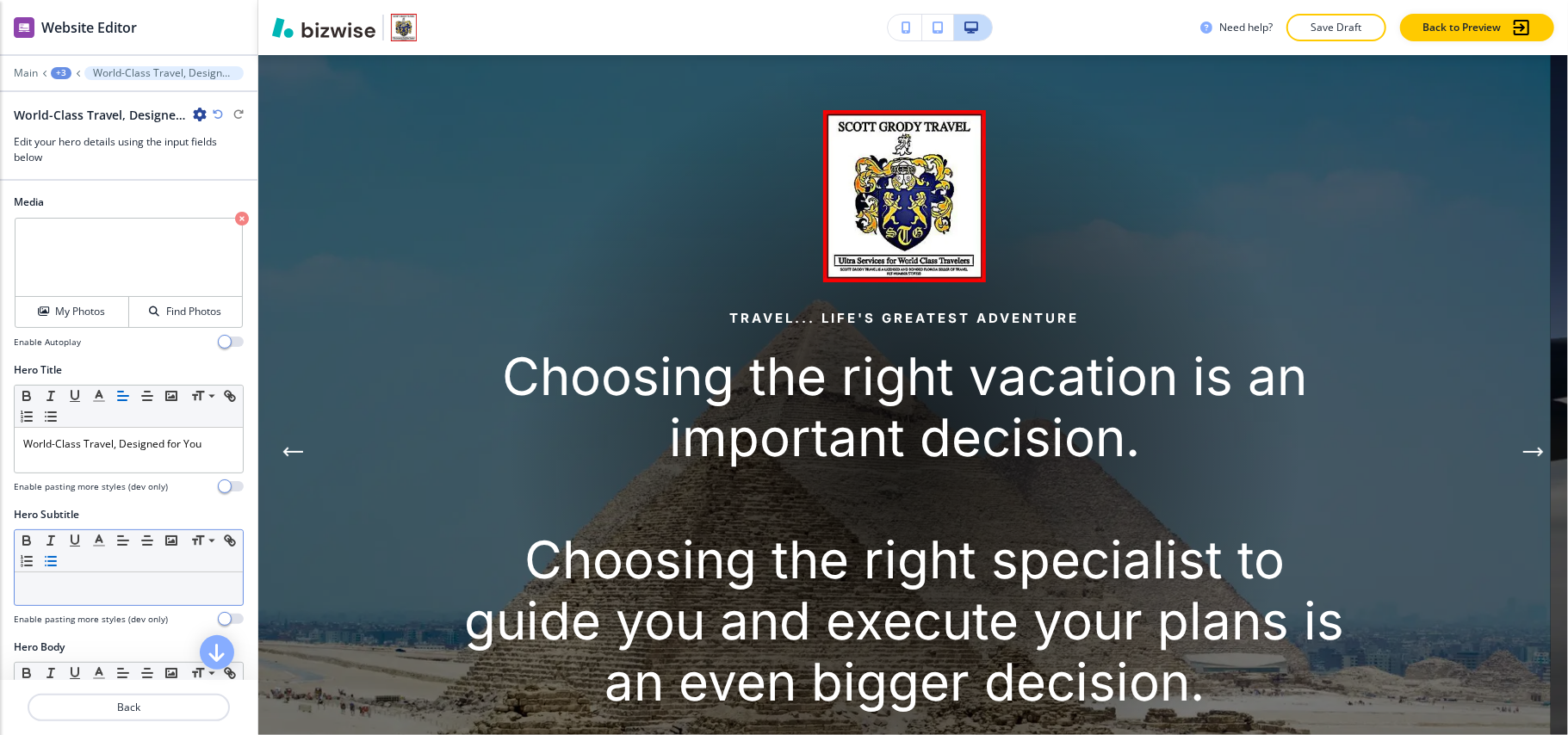
click at [84, 576] on div "Small Normal Large Huge" at bounding box center [129, 568] width 230 height 77
click at [67, 593] on p at bounding box center [129, 588] width 211 height 15
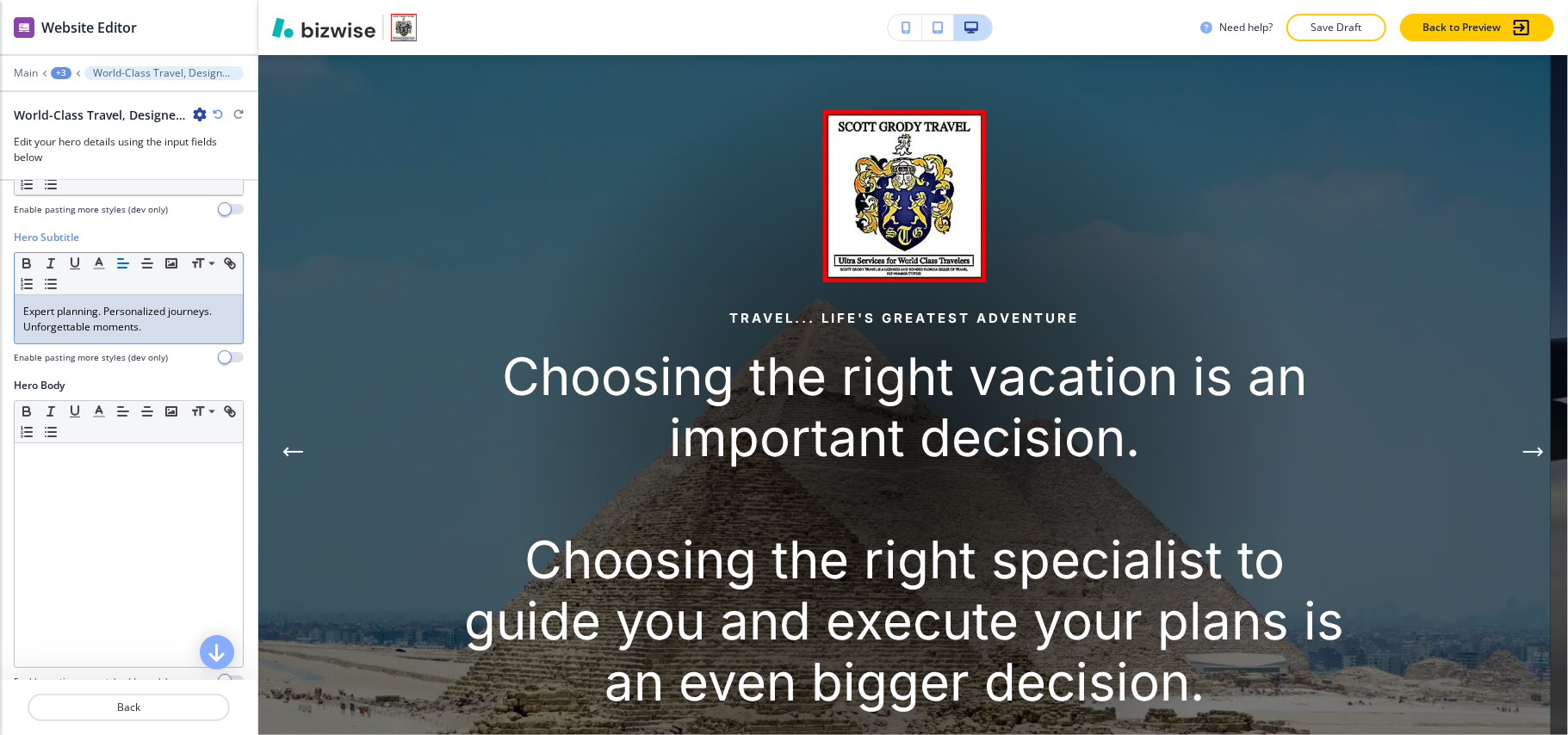
scroll to position [344, 0]
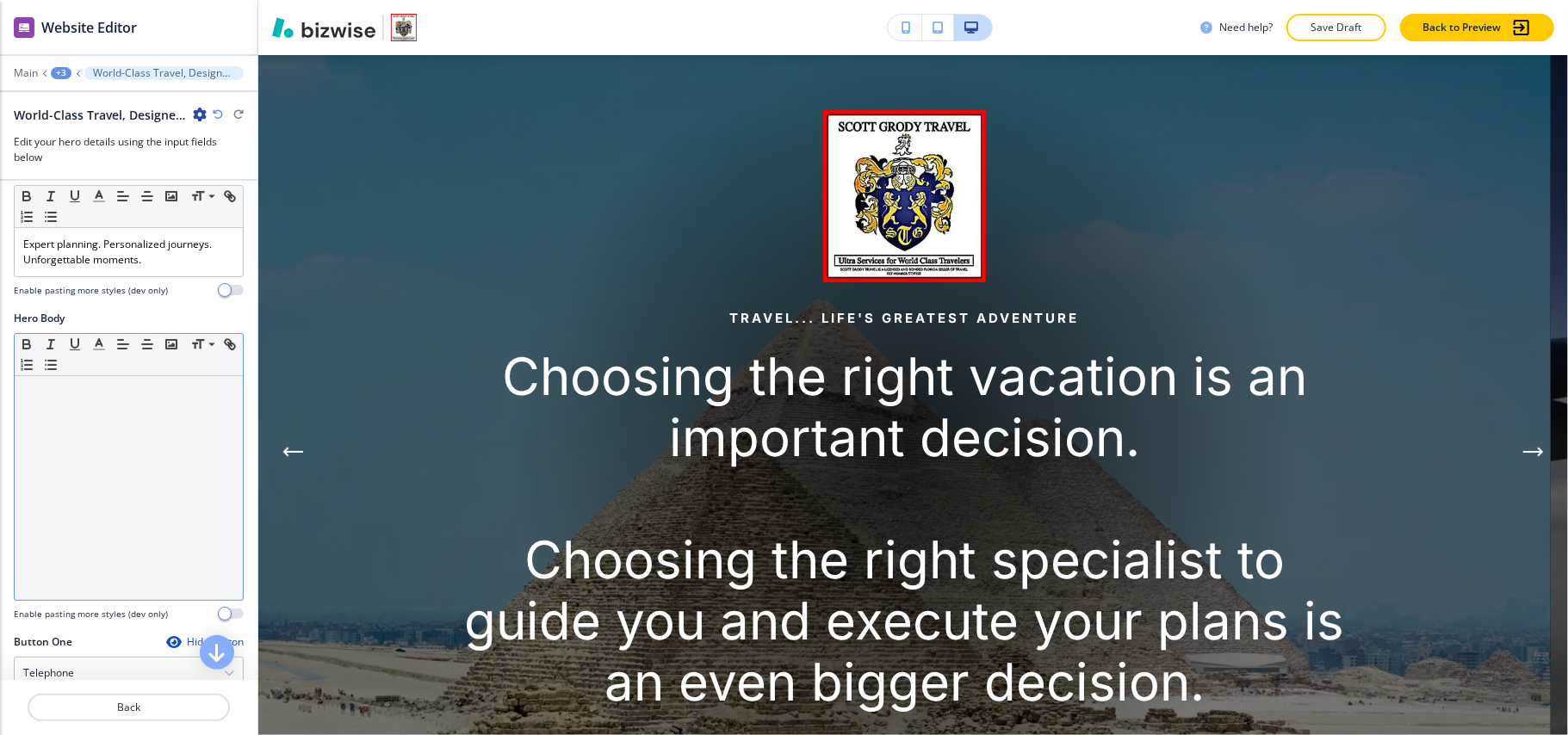
drag, startPoint x: 89, startPoint y: 603, endPoint x: 67, endPoint y: 456, distance: 148.6
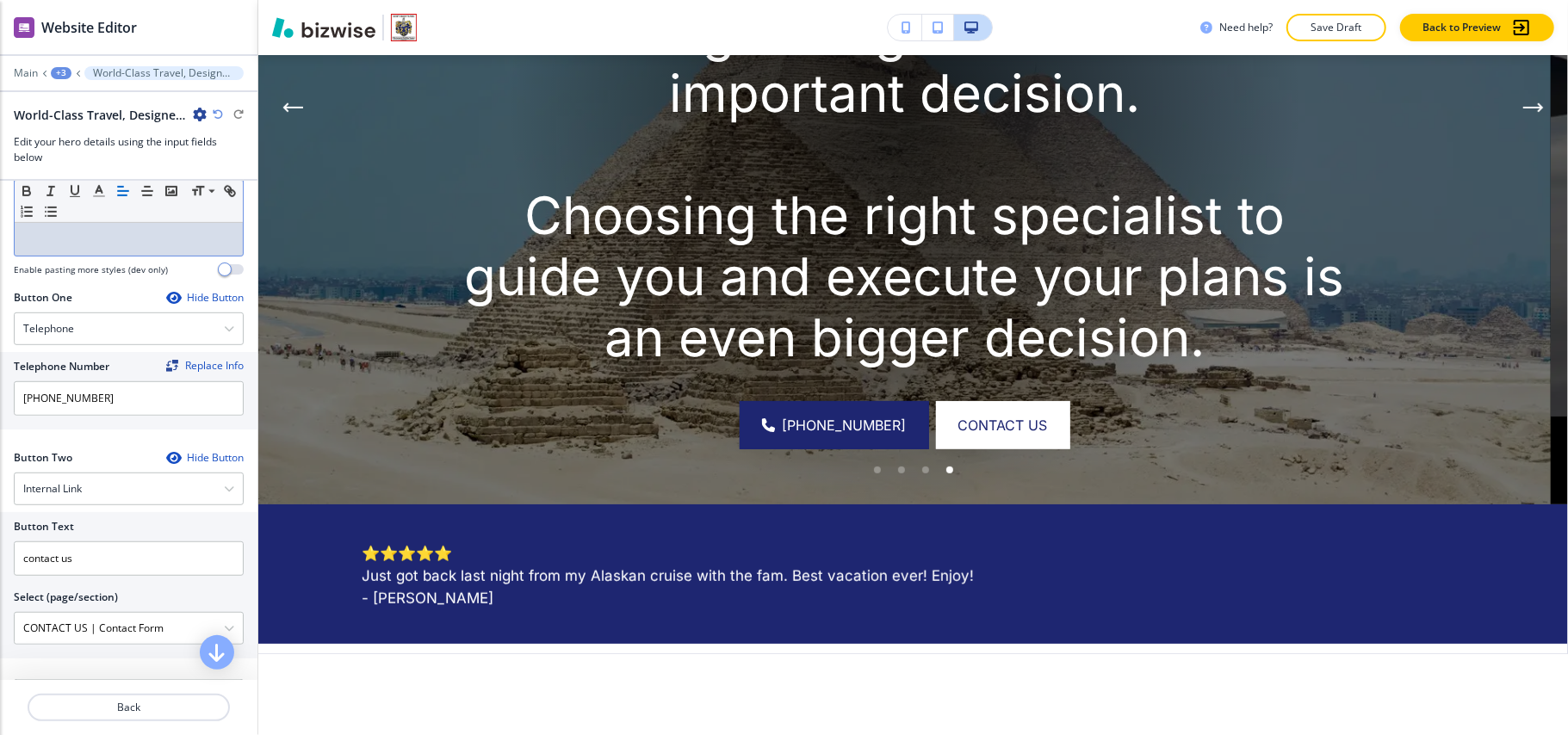
scroll to position [229, 0]
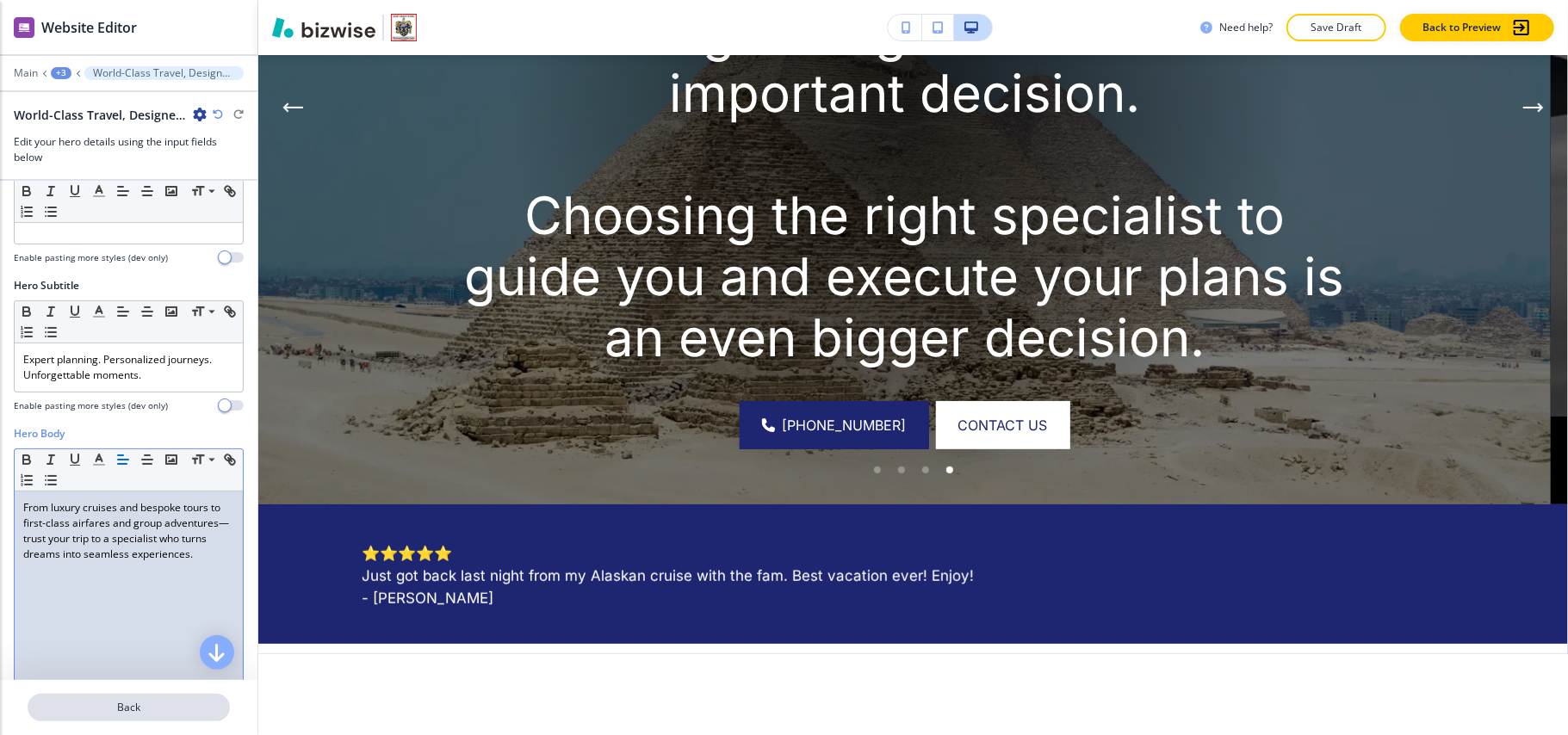
click at [138, 712] on p "Back" at bounding box center [129, 708] width 199 height 15
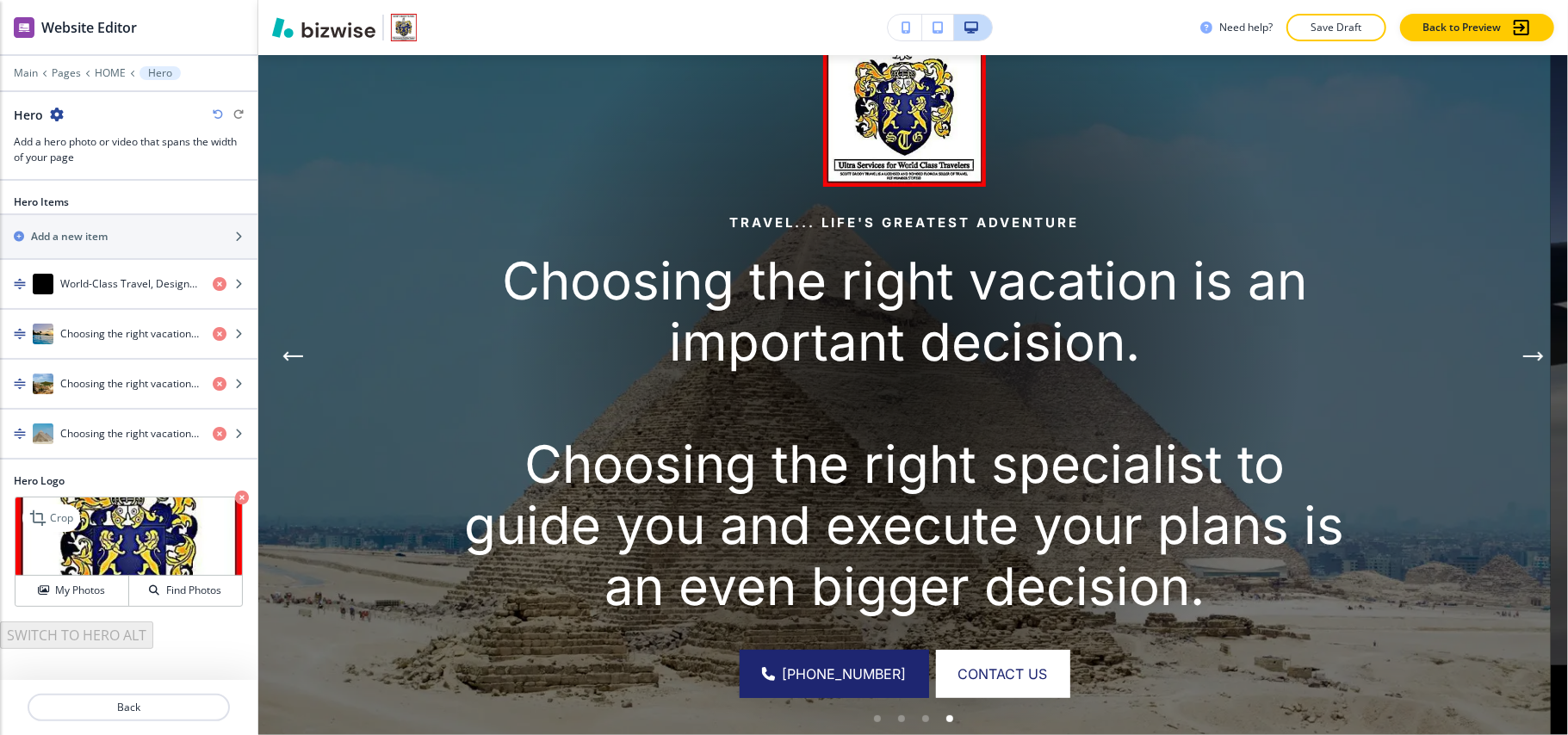
scroll to position [126, 0]
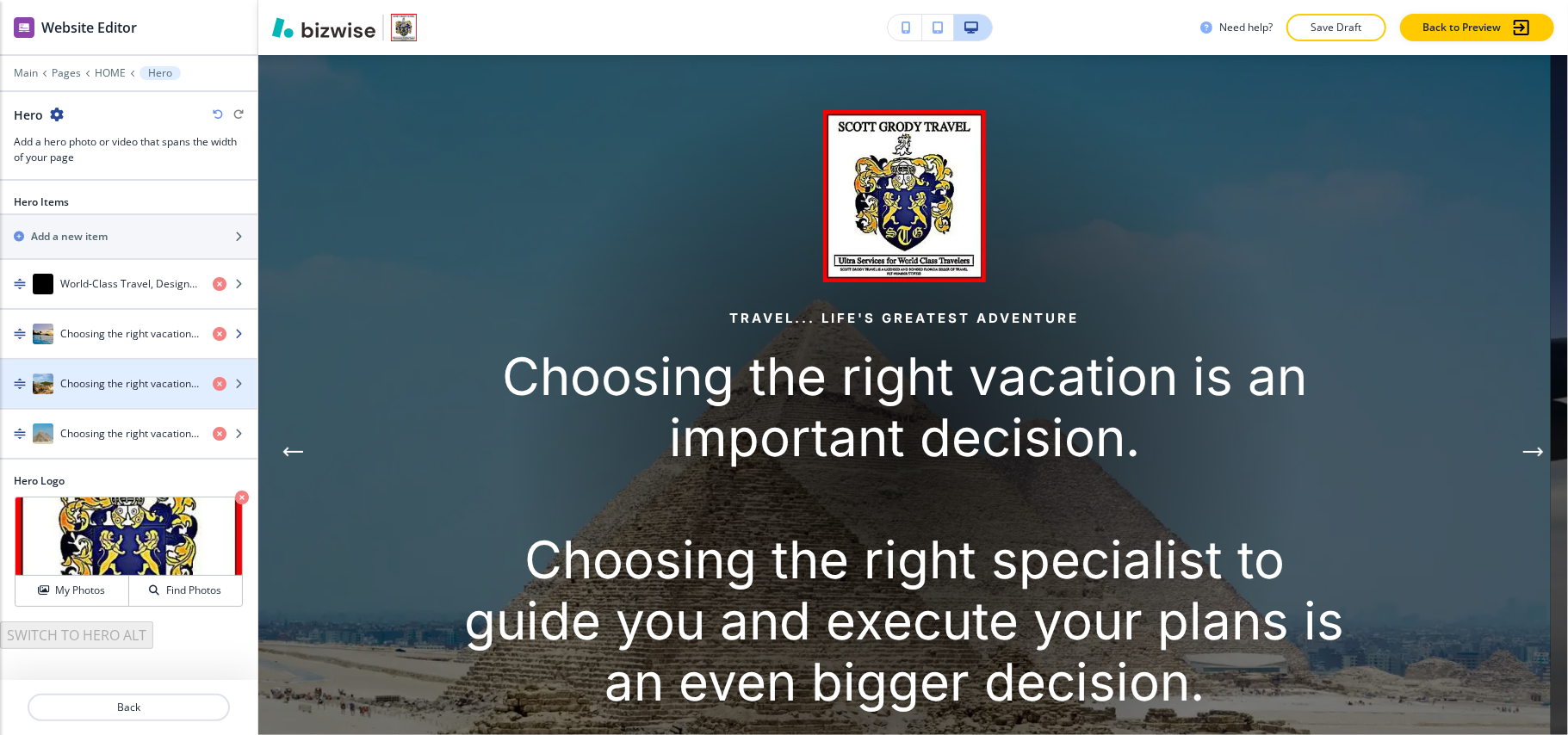
click at [112, 348] on div "button" at bounding box center [129, 351] width 258 height 14
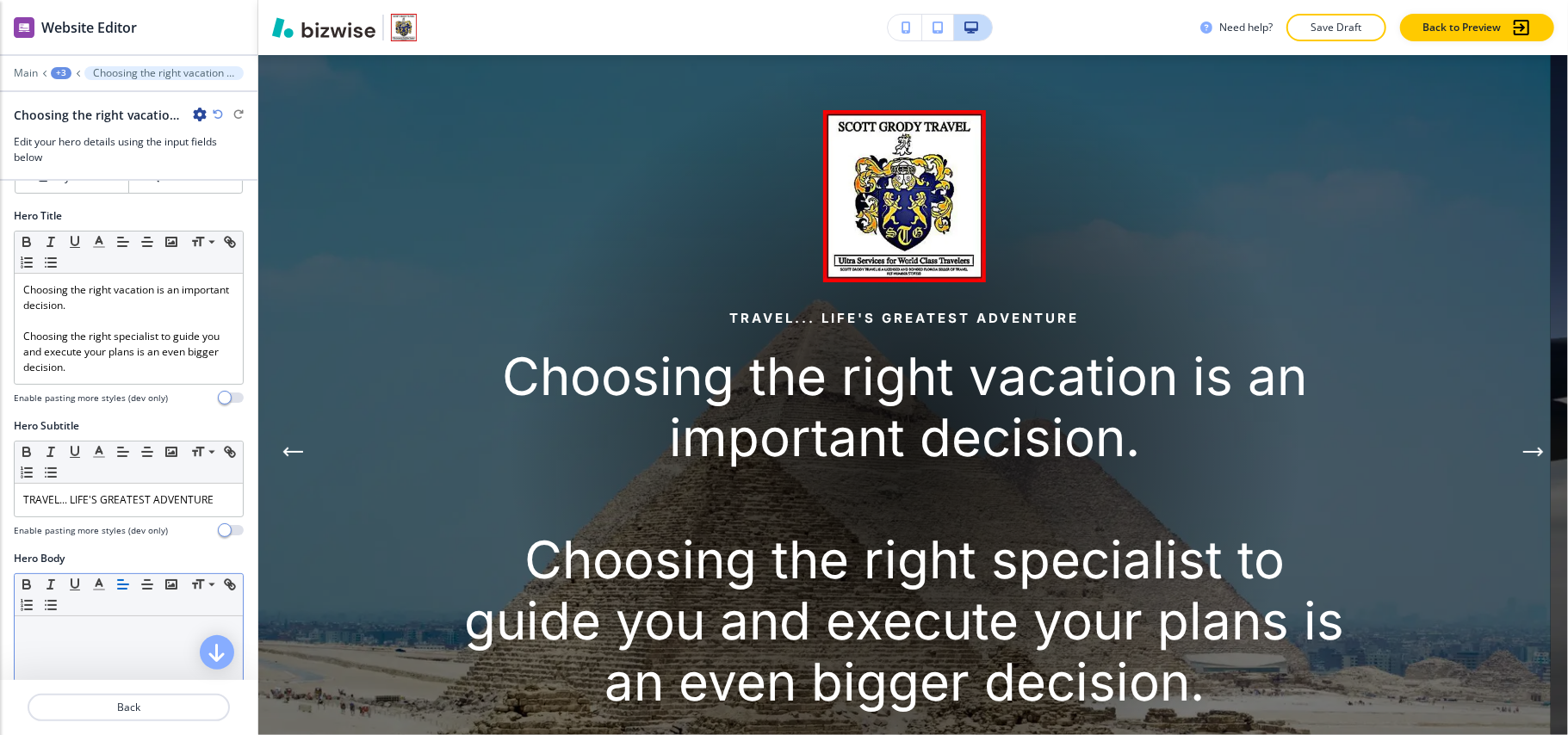
scroll to position [344, 0]
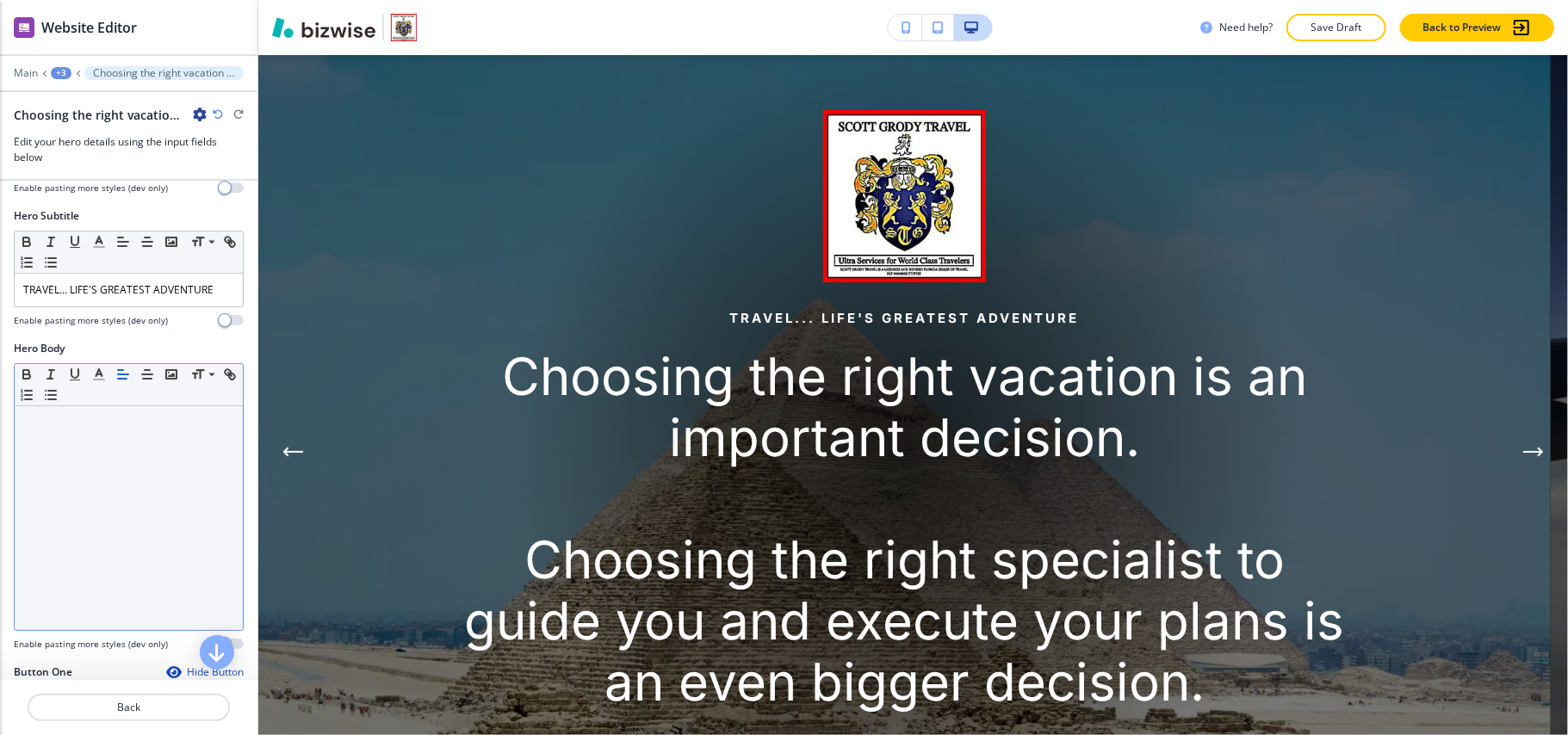
click at [107, 455] on div at bounding box center [129, 518] width 228 height 224
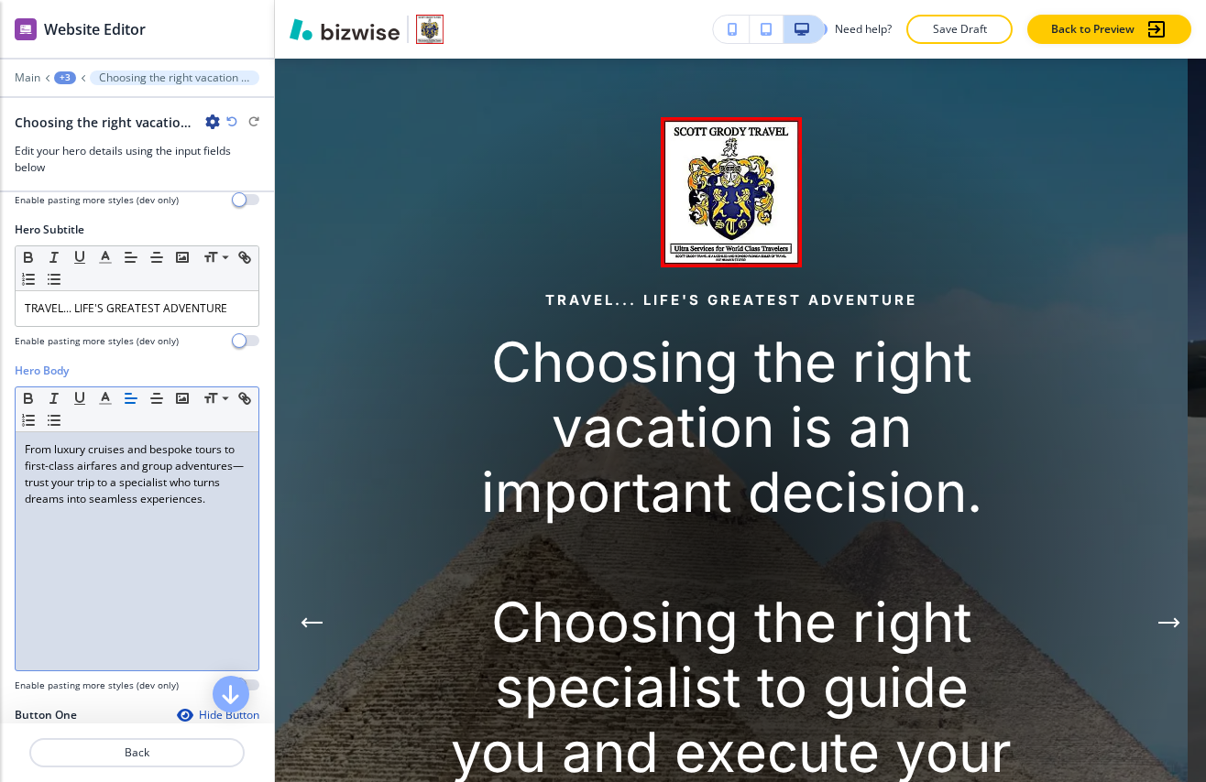
drag, startPoint x: 41, startPoint y: 480, endPoint x: 143, endPoint y: 484, distance: 101.8
click at [56, 562] on div "From luxury cruises and bespoke tours to first-class airfares and group adventu…" at bounding box center [137, 551] width 243 height 238
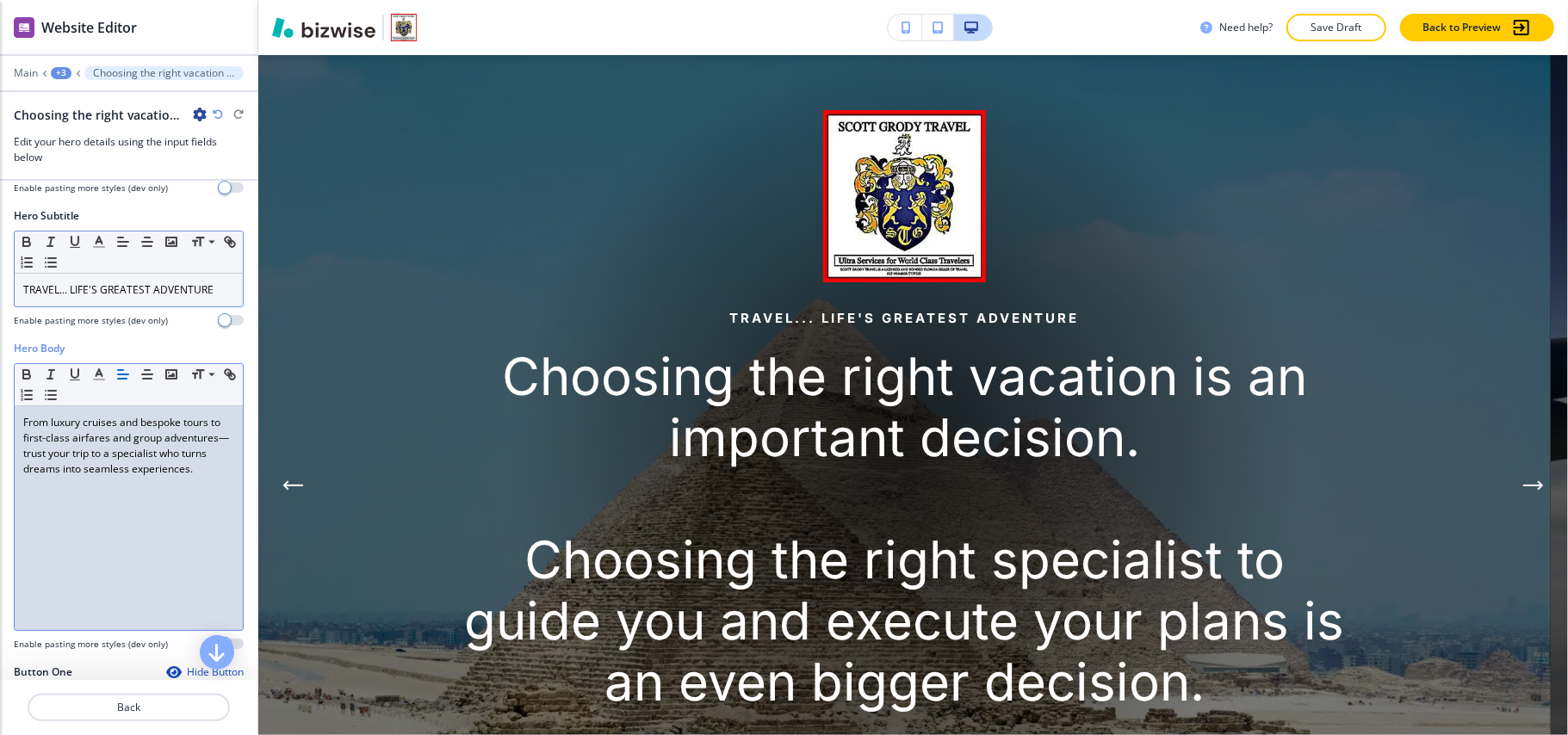
click at [72, 291] on p "TRAVEL... LIFE'S GREATEST ADVENTURE" at bounding box center [129, 289] width 211 height 15
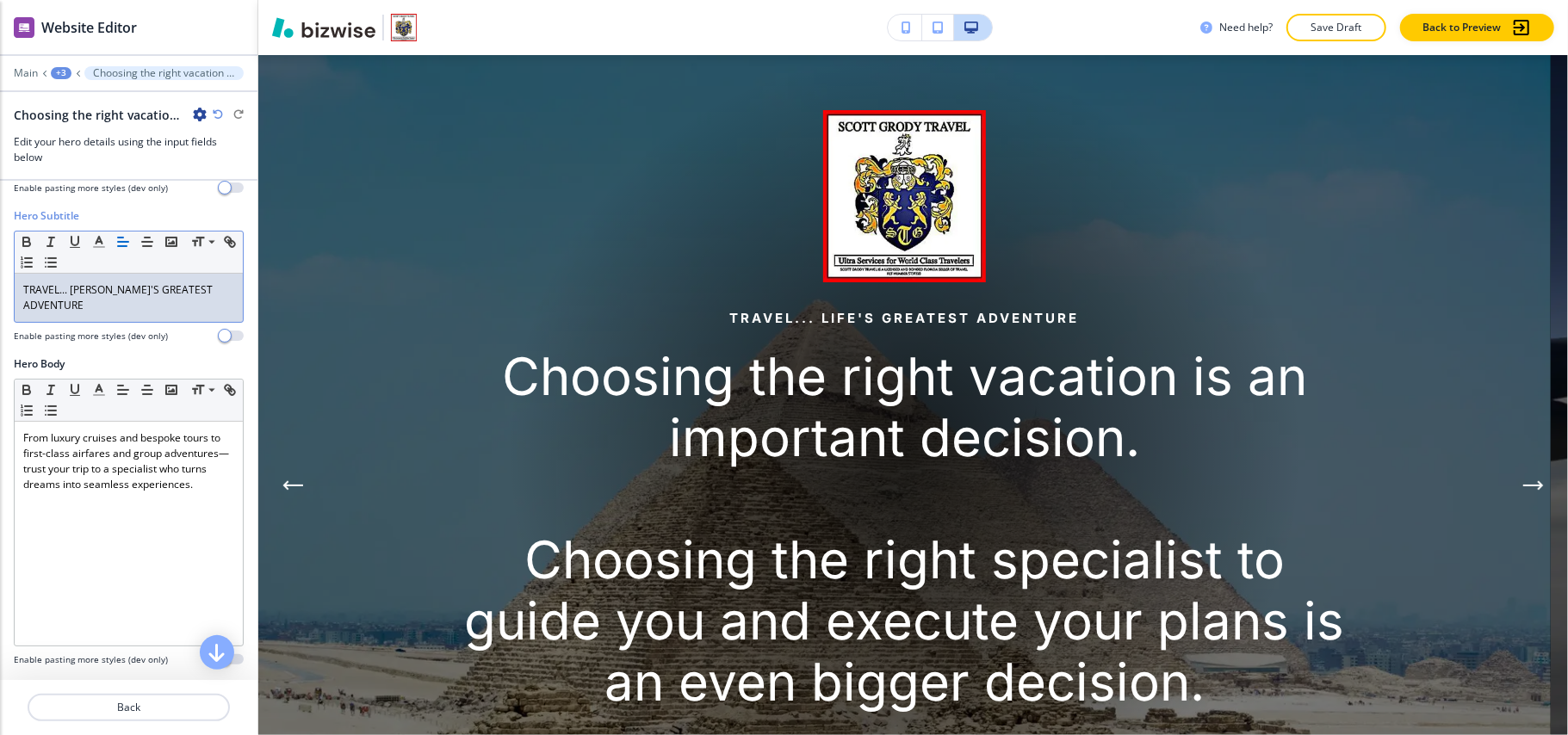
drag, startPoint x: 72, startPoint y: 291, endPoint x: 56, endPoint y: 308, distance: 23.3
click at [56, 310] on p "TRAVEL... ALIFE'S GREATEST ADVENTURE" at bounding box center [129, 297] width 211 height 31
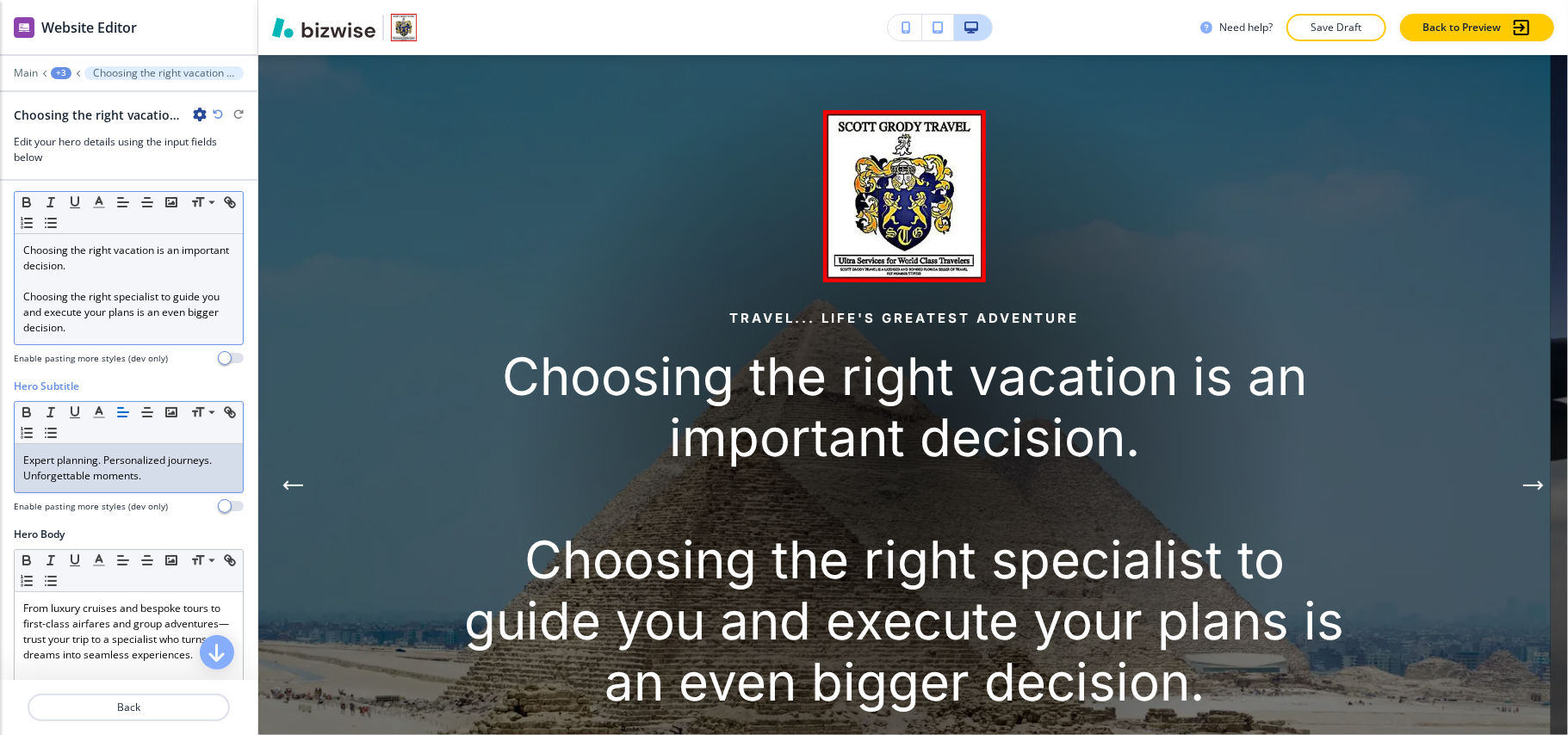
scroll to position [0, 0]
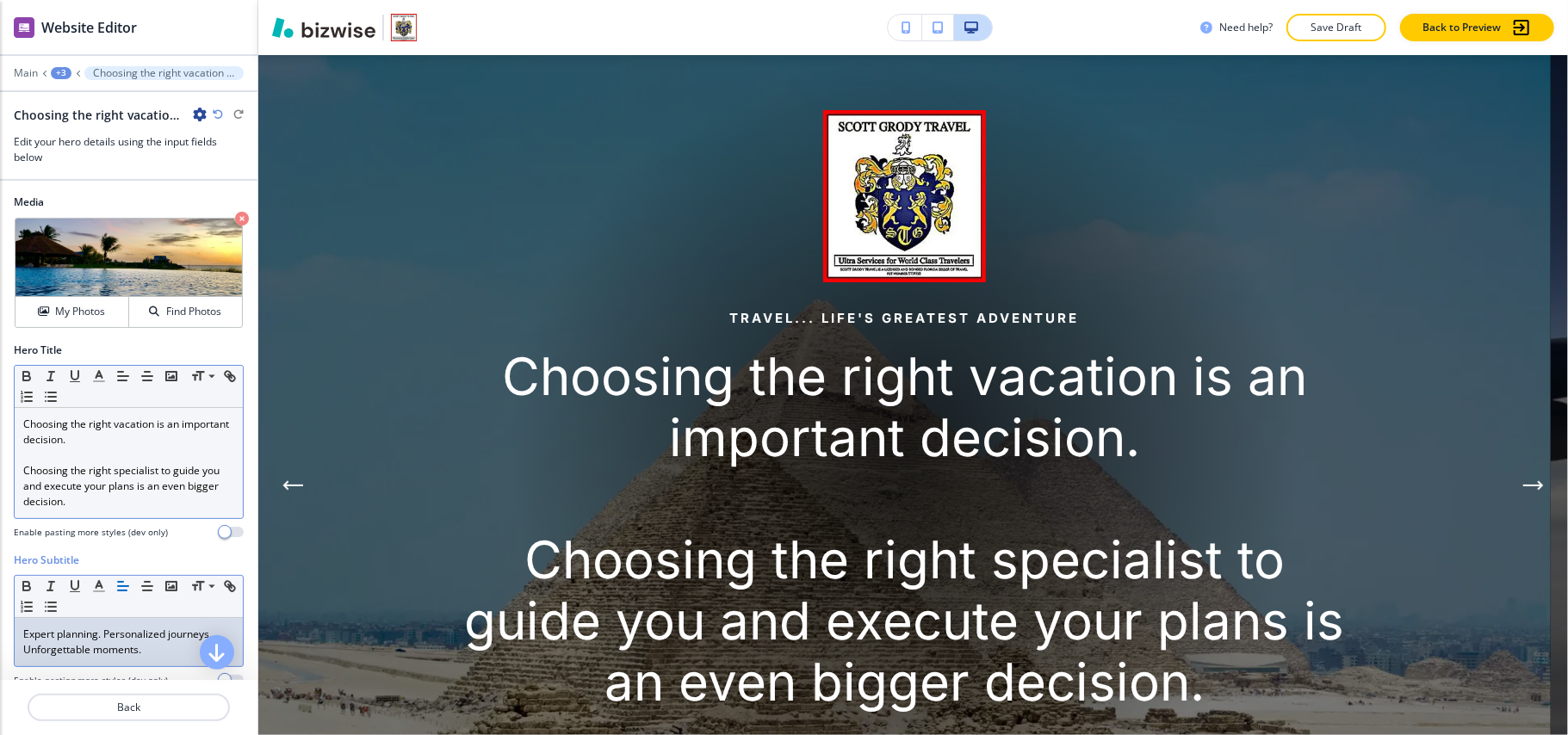
click at [97, 463] on p at bounding box center [129, 455] width 211 height 15
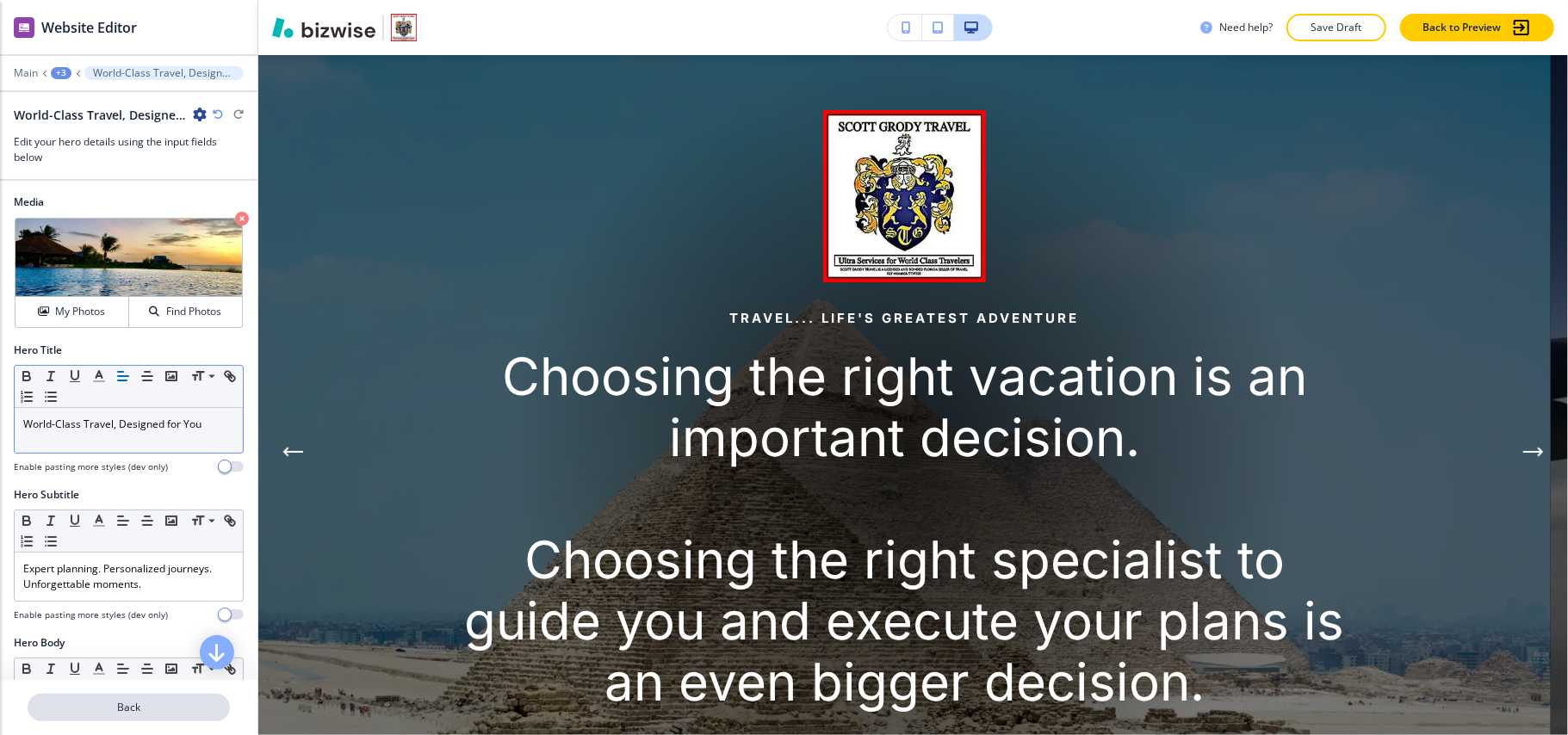
click at [121, 714] on button "Back" at bounding box center [128, 707] width 202 height 27
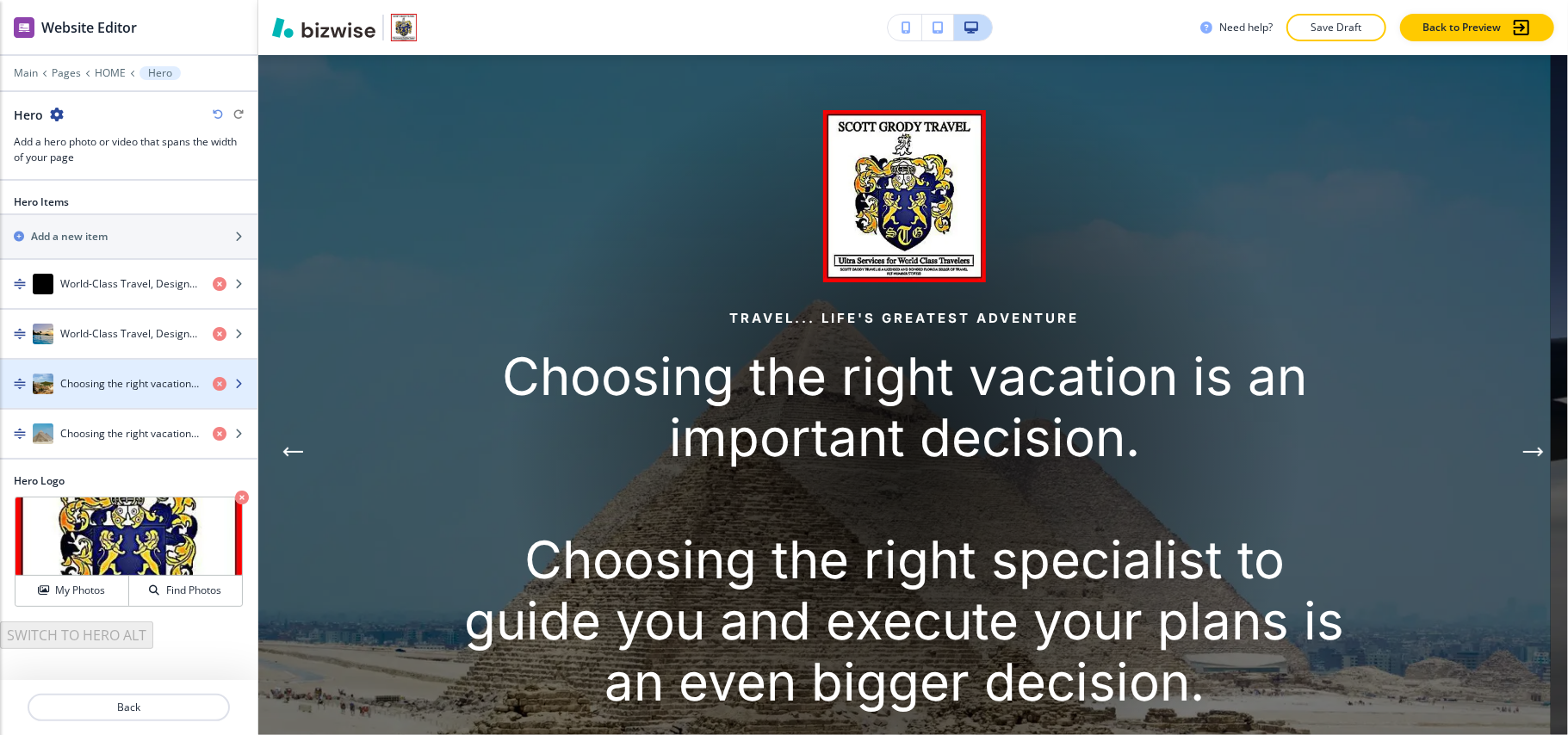
click at [108, 397] on div "button" at bounding box center [129, 401] width 258 height 14
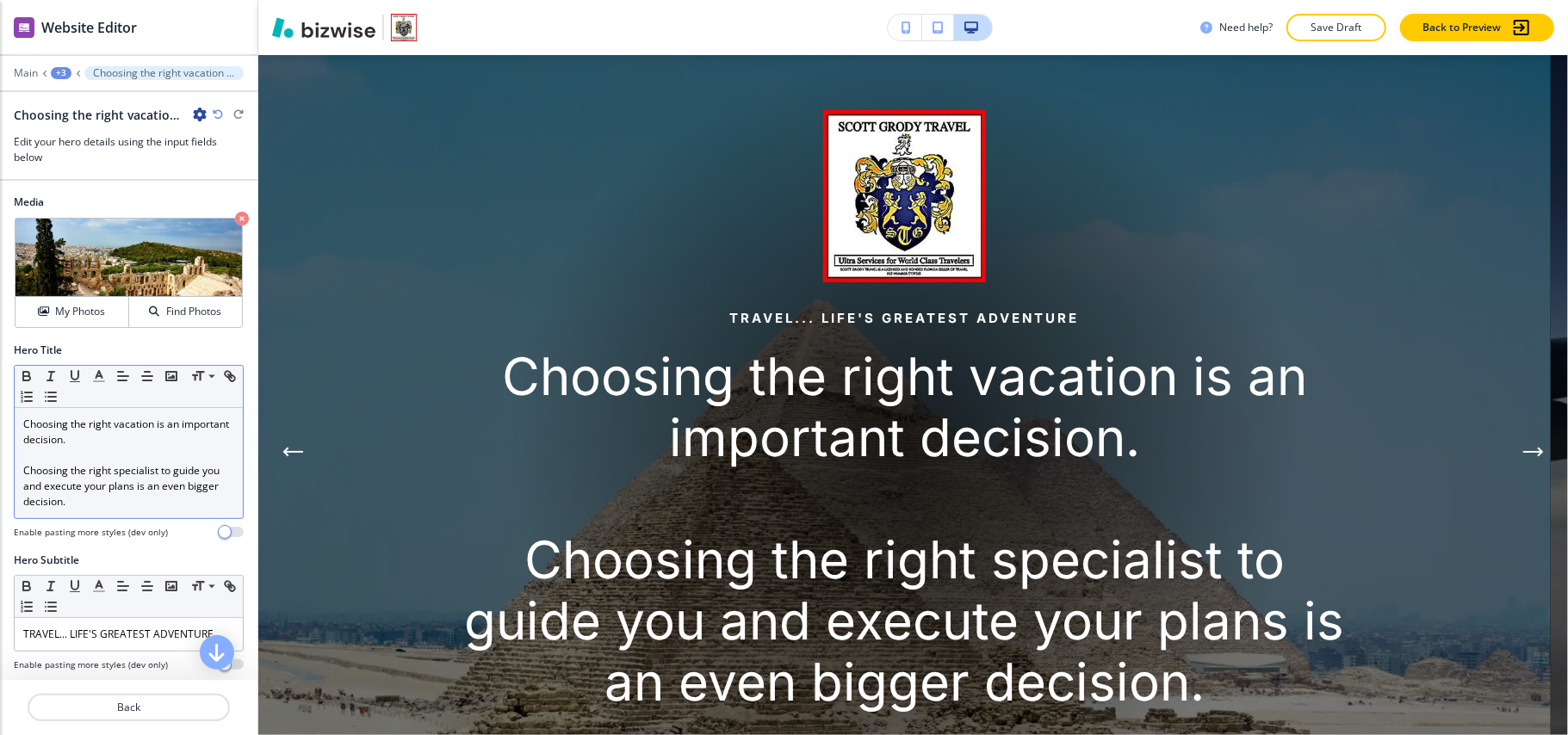
click at [97, 470] on p "Choosing the right specialist to guide you and execute your plans is an even bi…" at bounding box center [129, 486] width 211 height 46
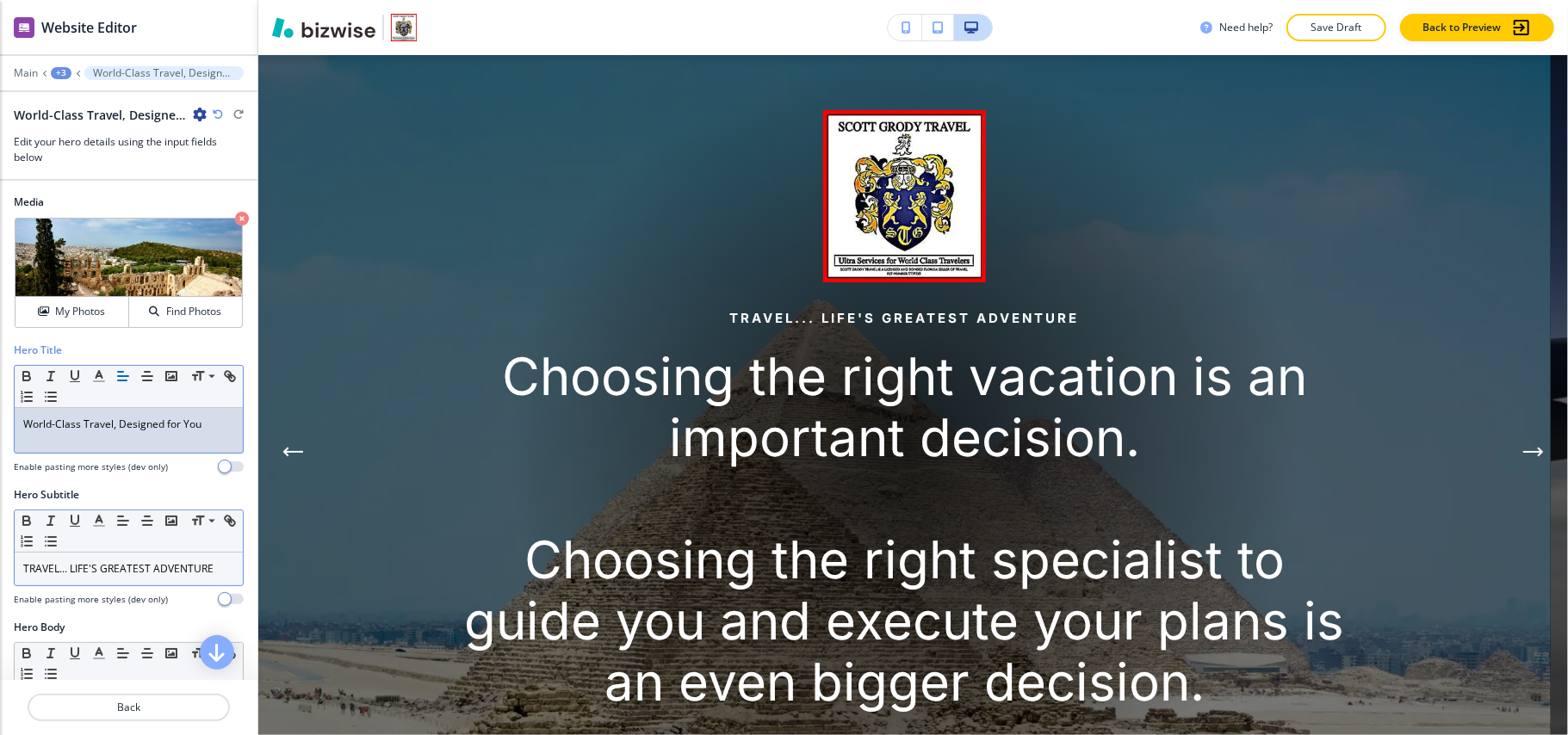
click at [87, 549] on div "Small Normal Large Huge" at bounding box center [129, 531] width 228 height 42
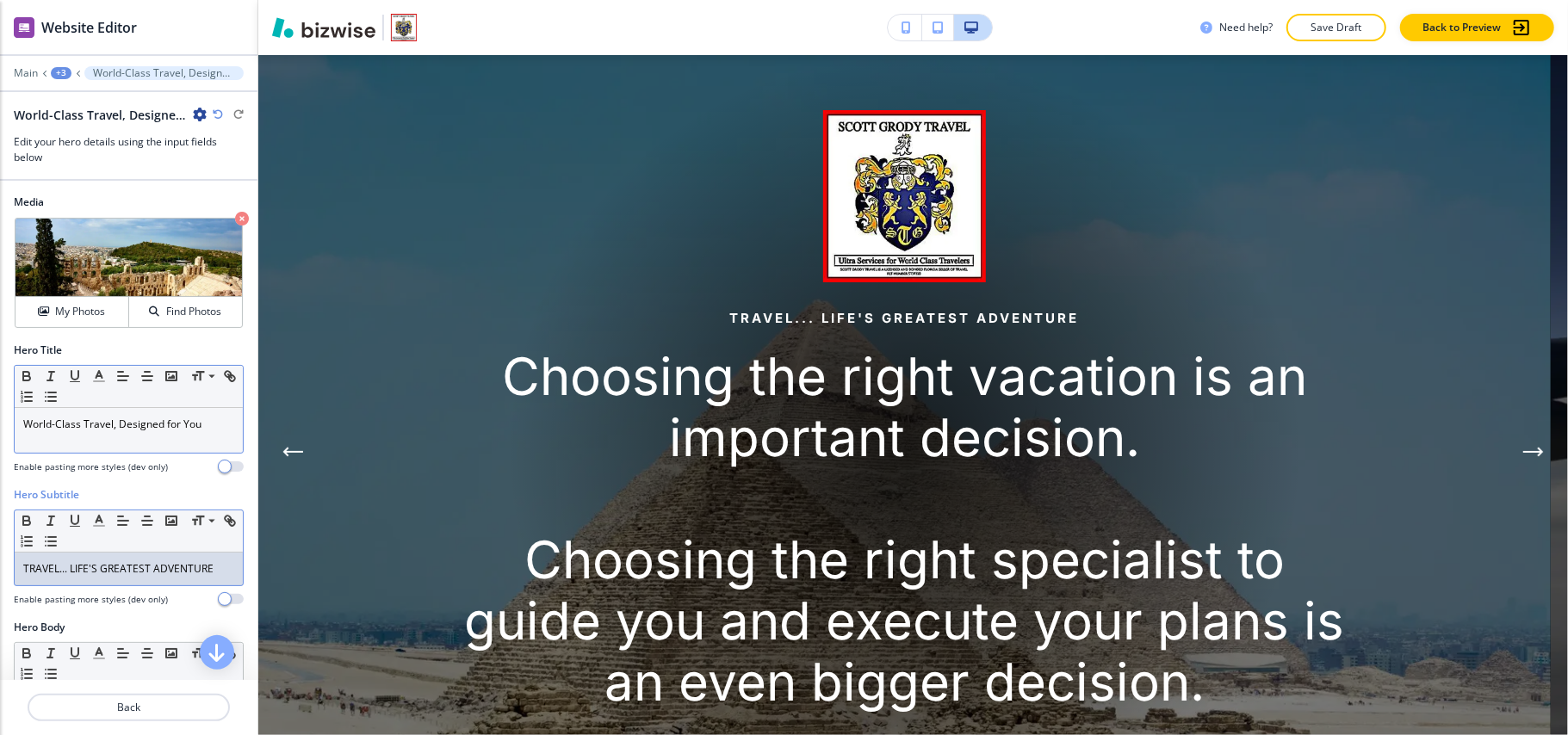
click at [85, 561] on div "TRAVEL... LIFE'S GREATEST ADVENTURE" at bounding box center [129, 569] width 228 height 33
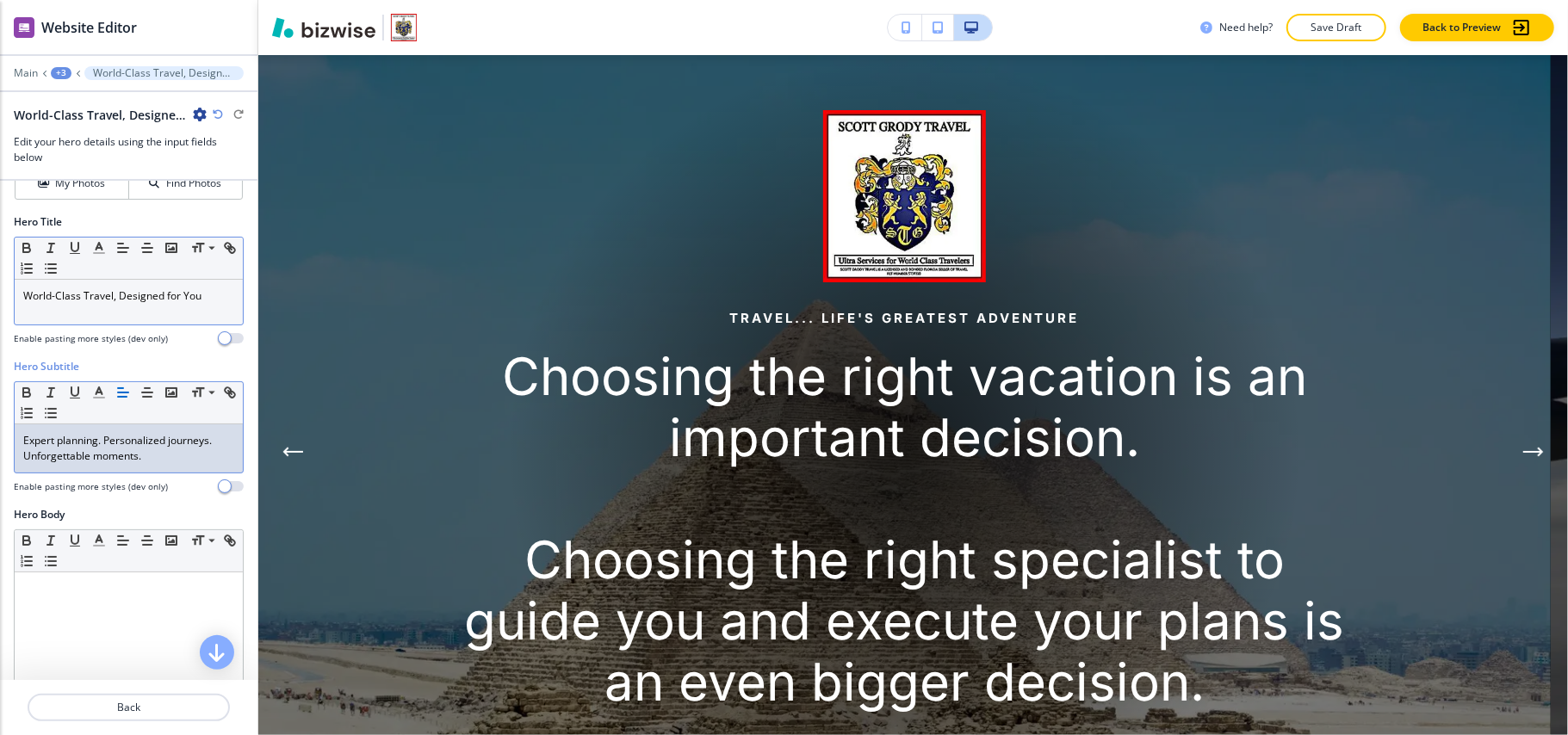
scroll to position [344, 0]
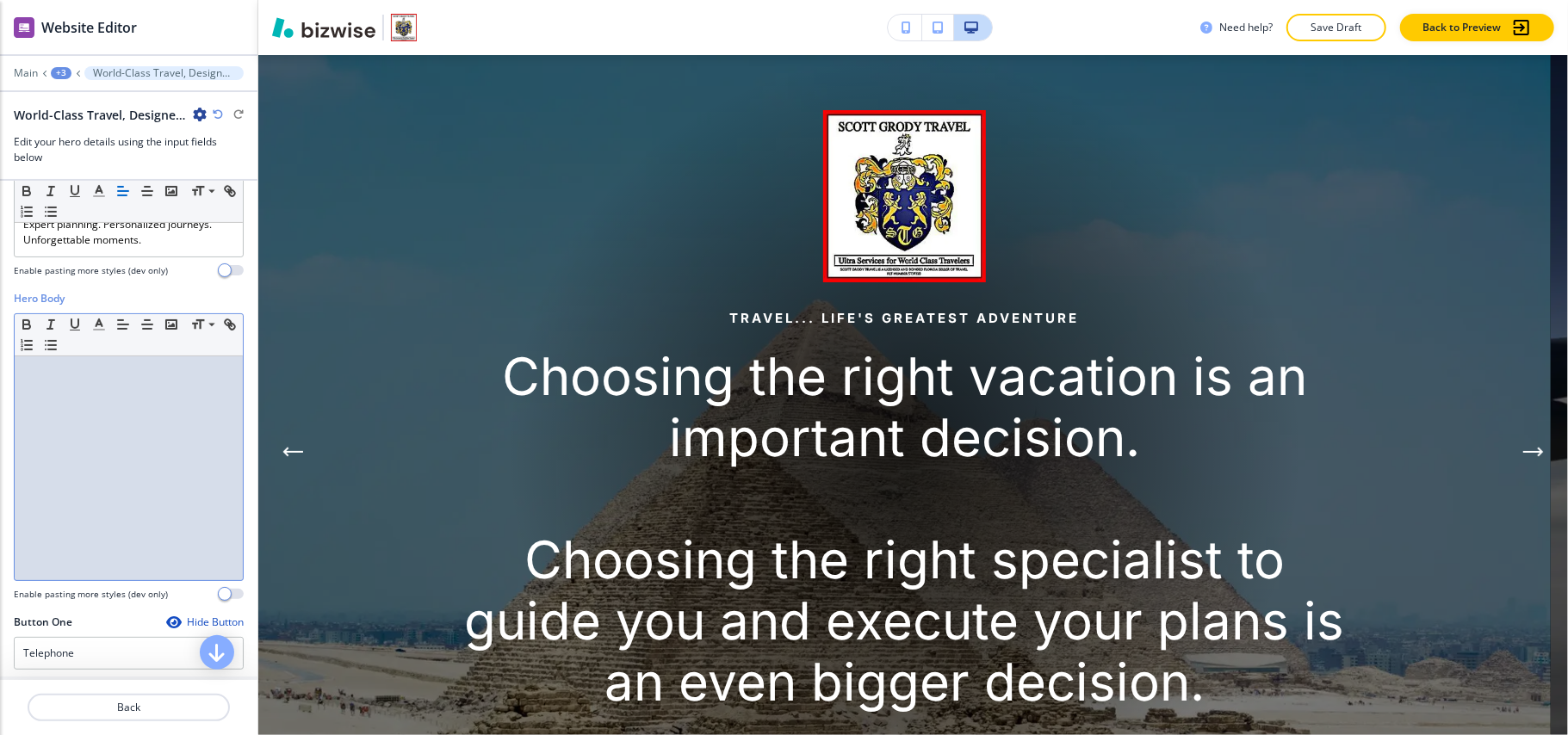
click at [124, 508] on div at bounding box center [129, 468] width 228 height 224
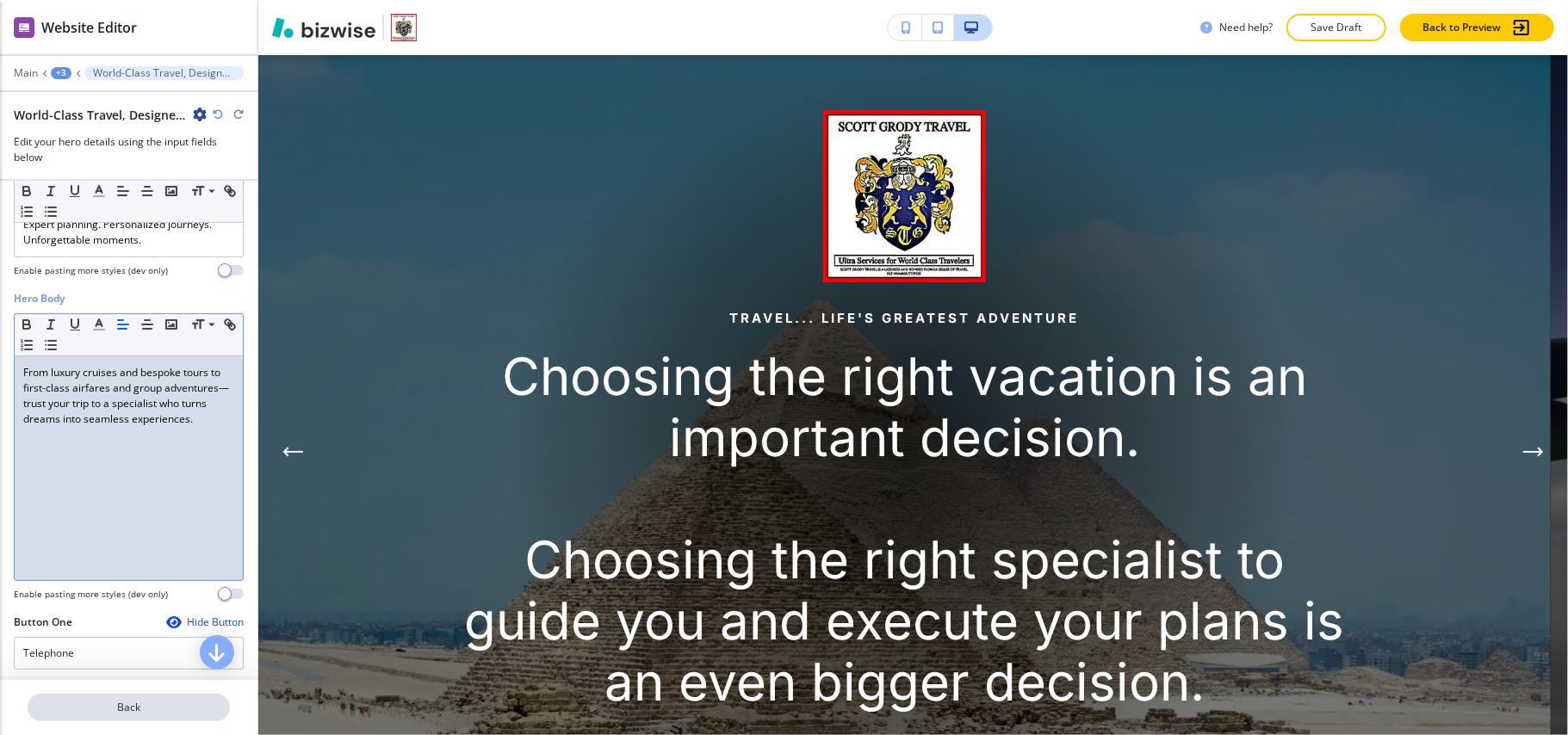
click at [124, 710] on p "Back" at bounding box center [129, 708] width 199 height 15
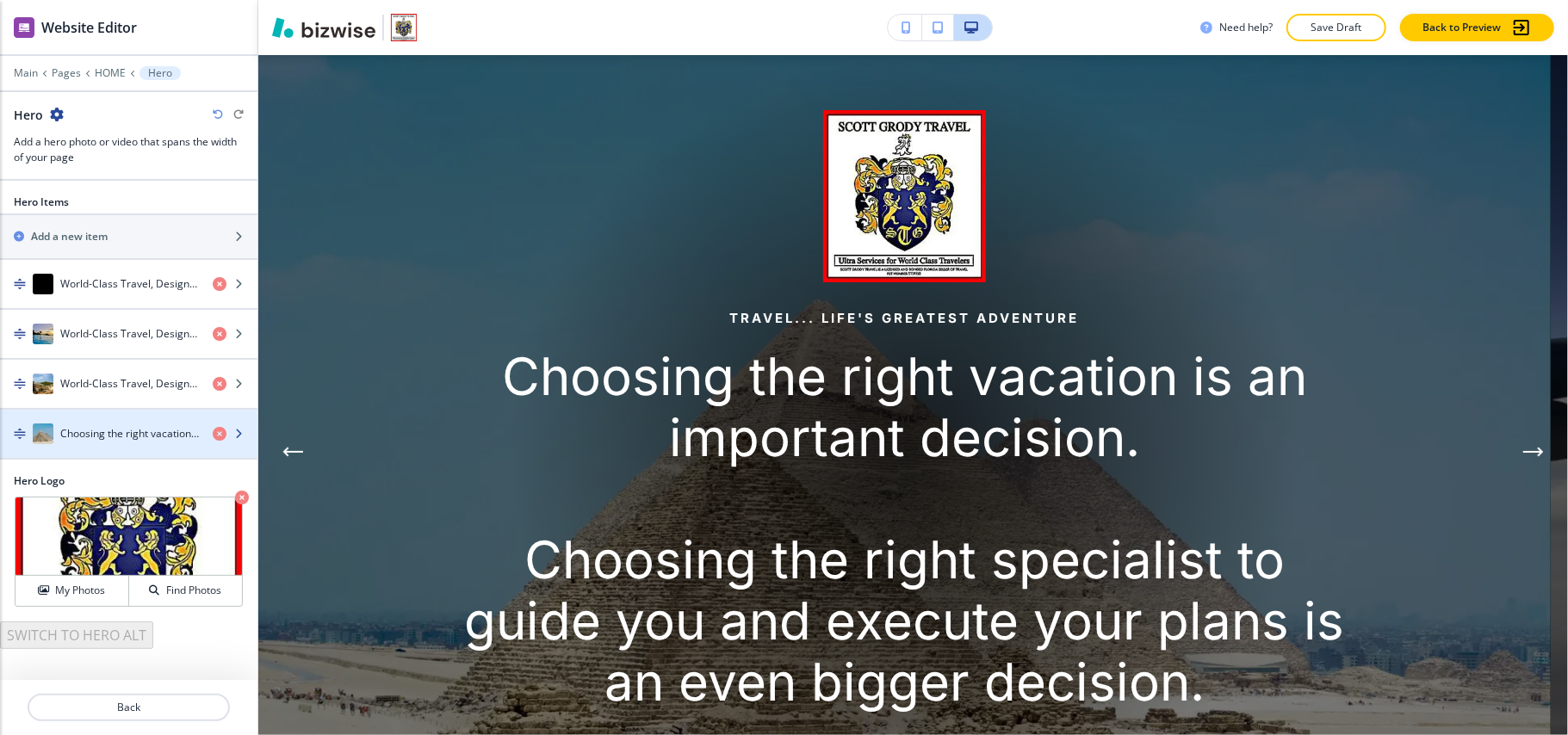
click at [87, 437] on h4 "Choosing the right vacation is an important decision. Choosing the right specia…" at bounding box center [129, 433] width 138 height 15
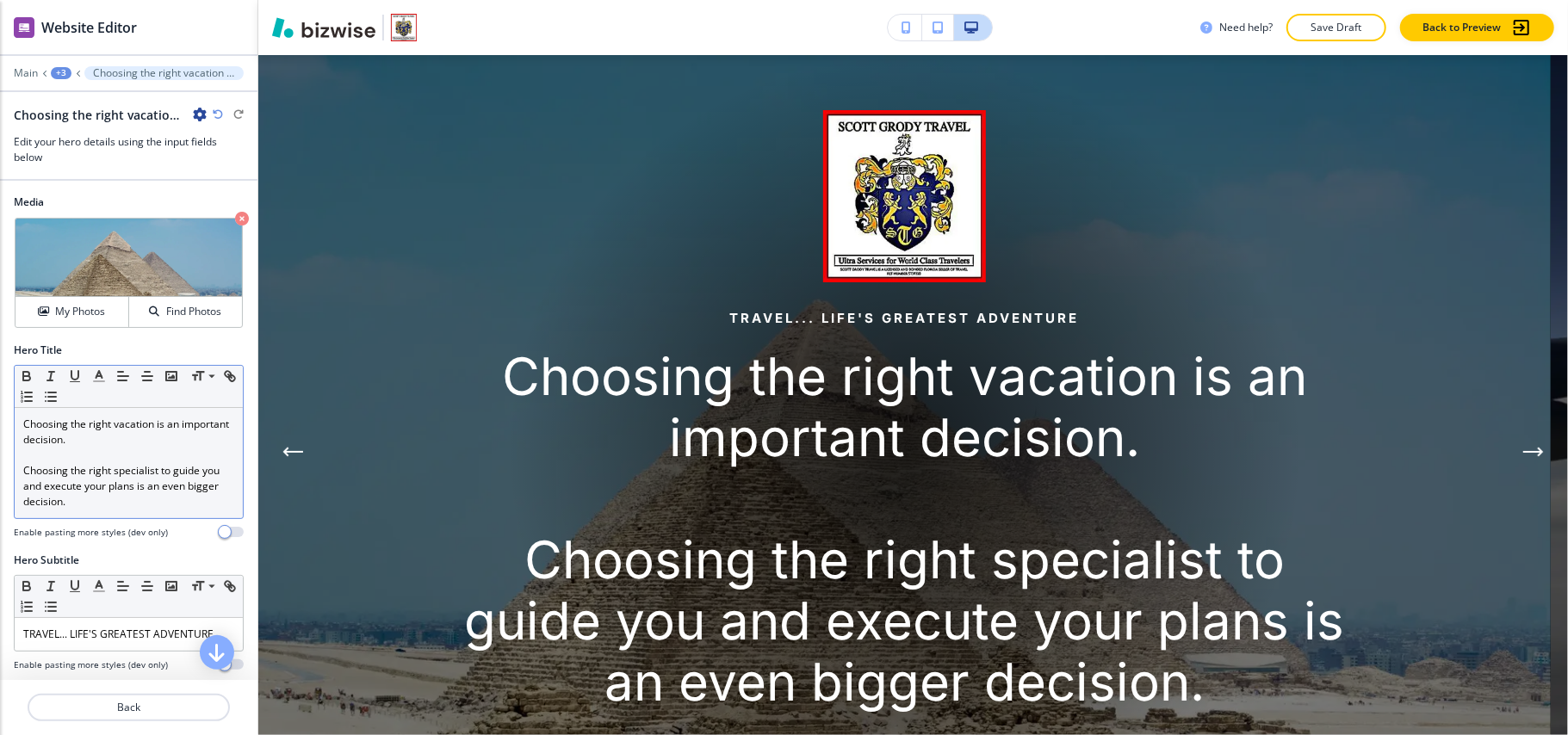
click at [77, 490] on p "Choosing the right specialist to guide you and execute your plans is an even bi…" at bounding box center [129, 486] width 211 height 46
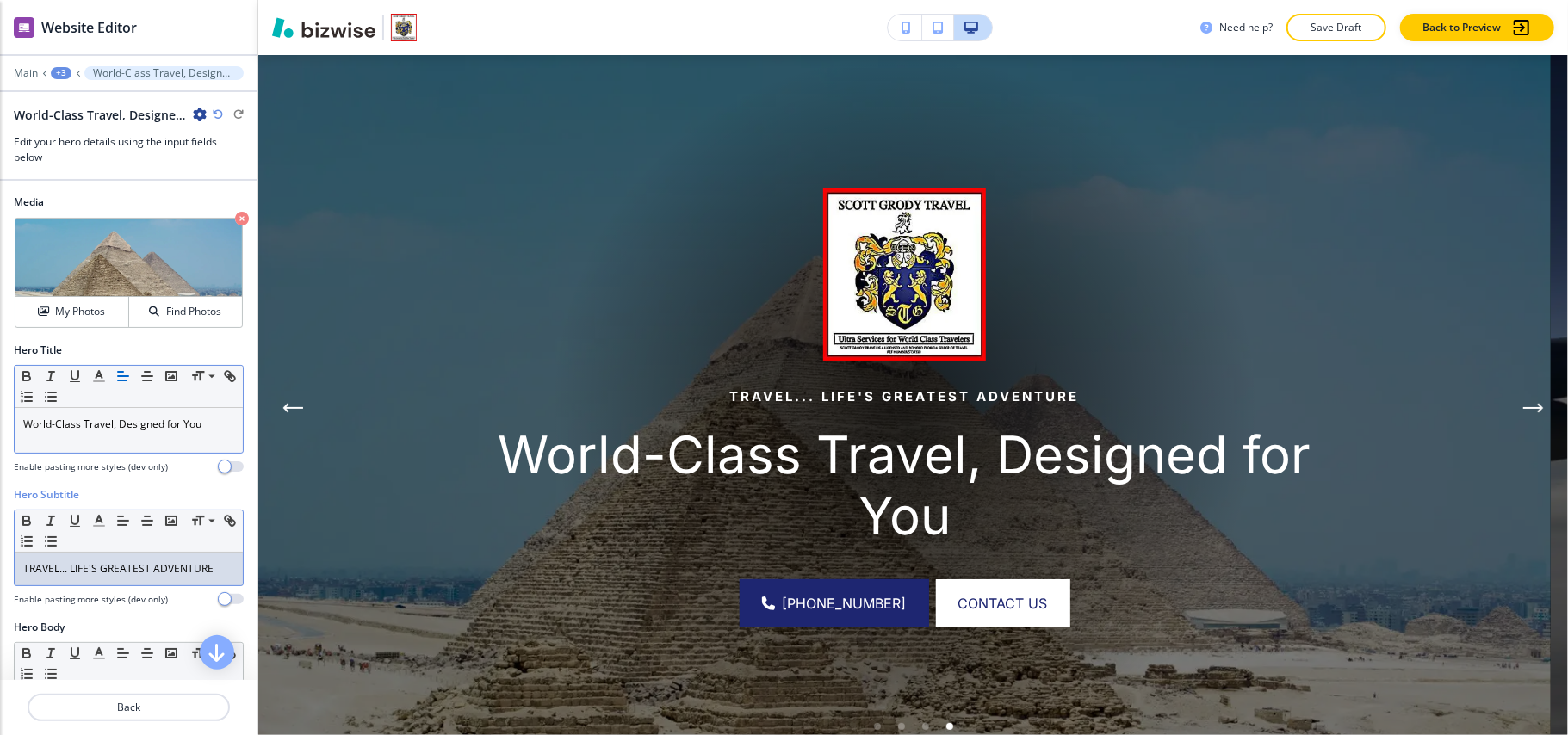
click at [115, 559] on div "TRAVEL... LIFE'S GREATEST ADVENTURE" at bounding box center [129, 569] width 228 height 33
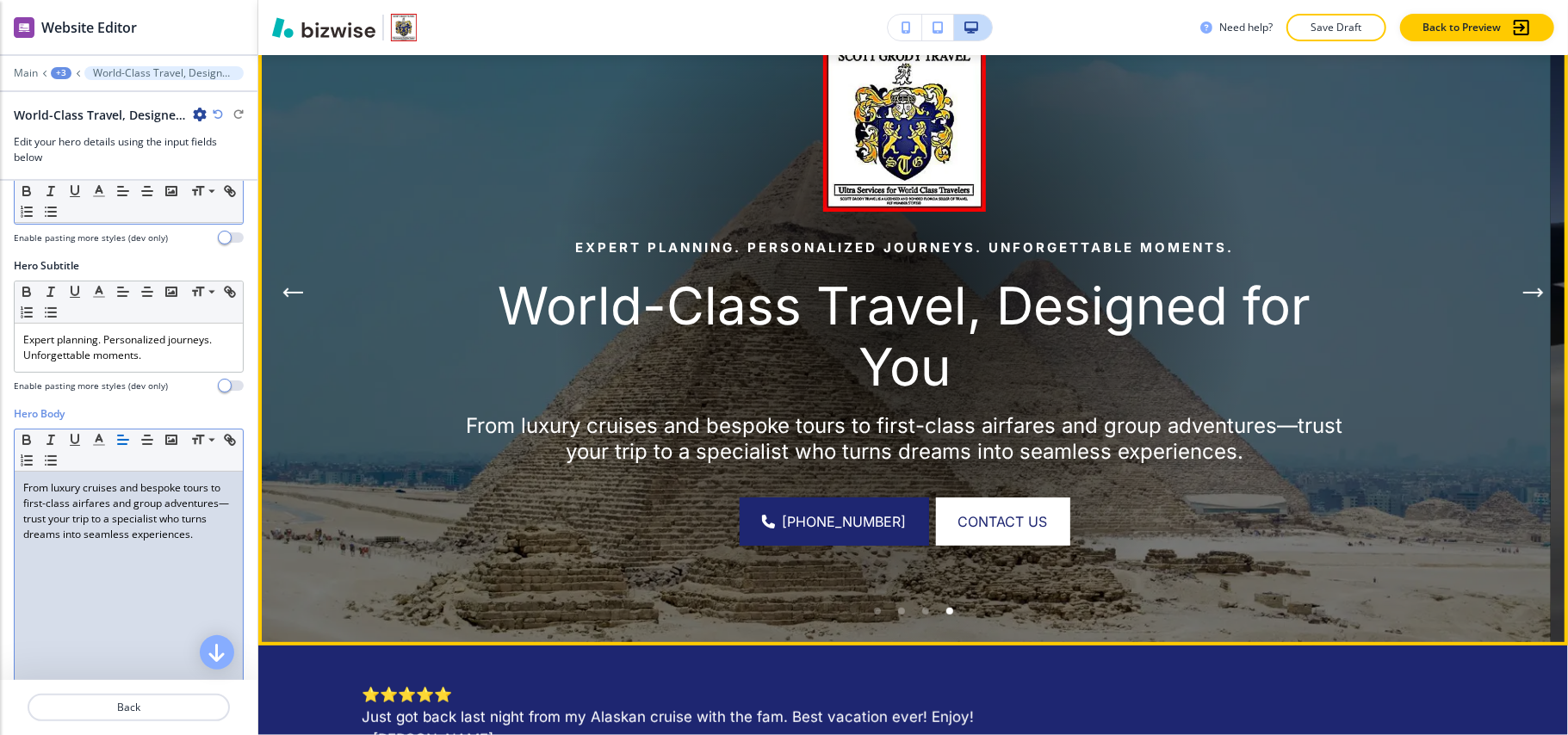
scroll to position [11, 0]
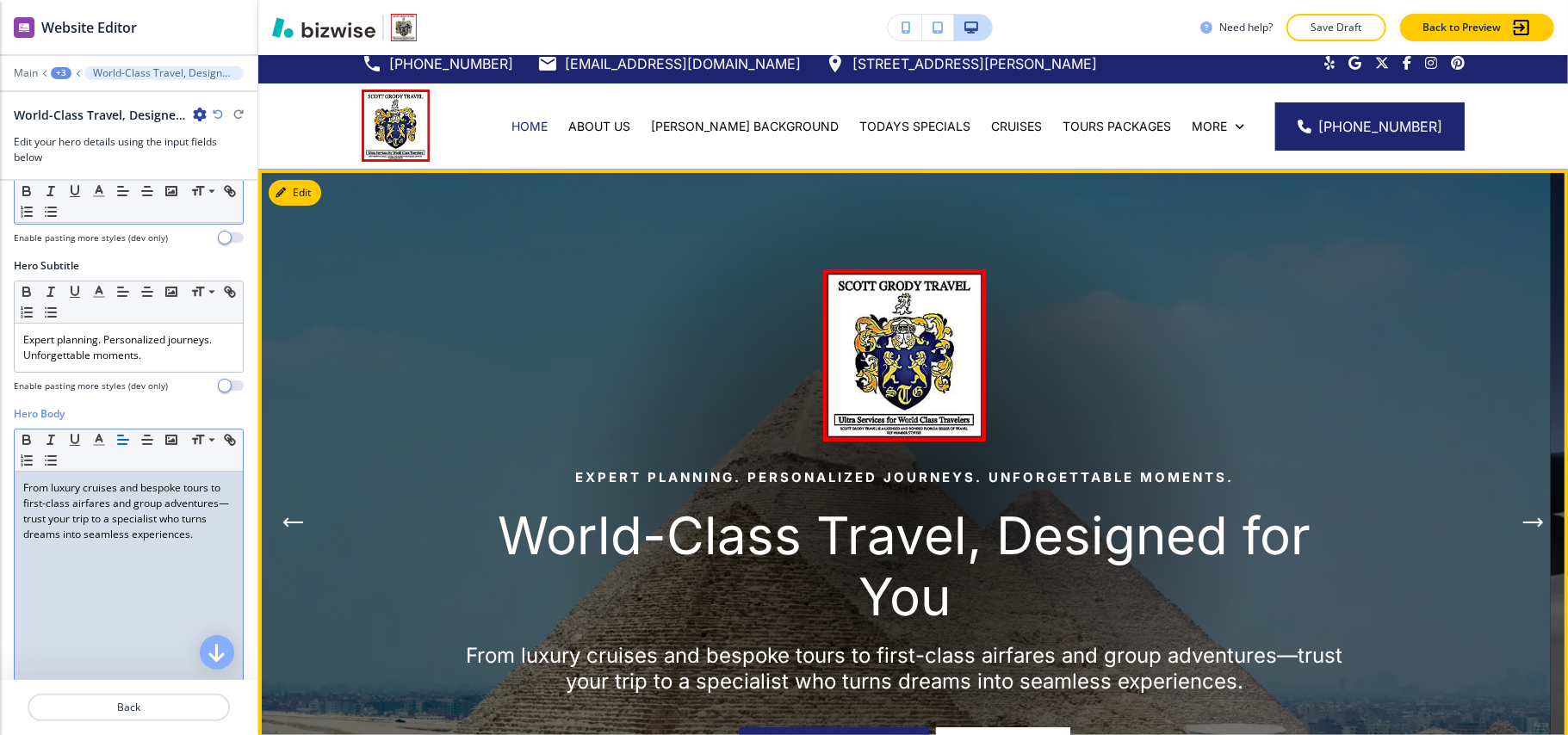
click at [1516, 515] on button "Next Hero Image" at bounding box center [1533, 523] width 35 height 35
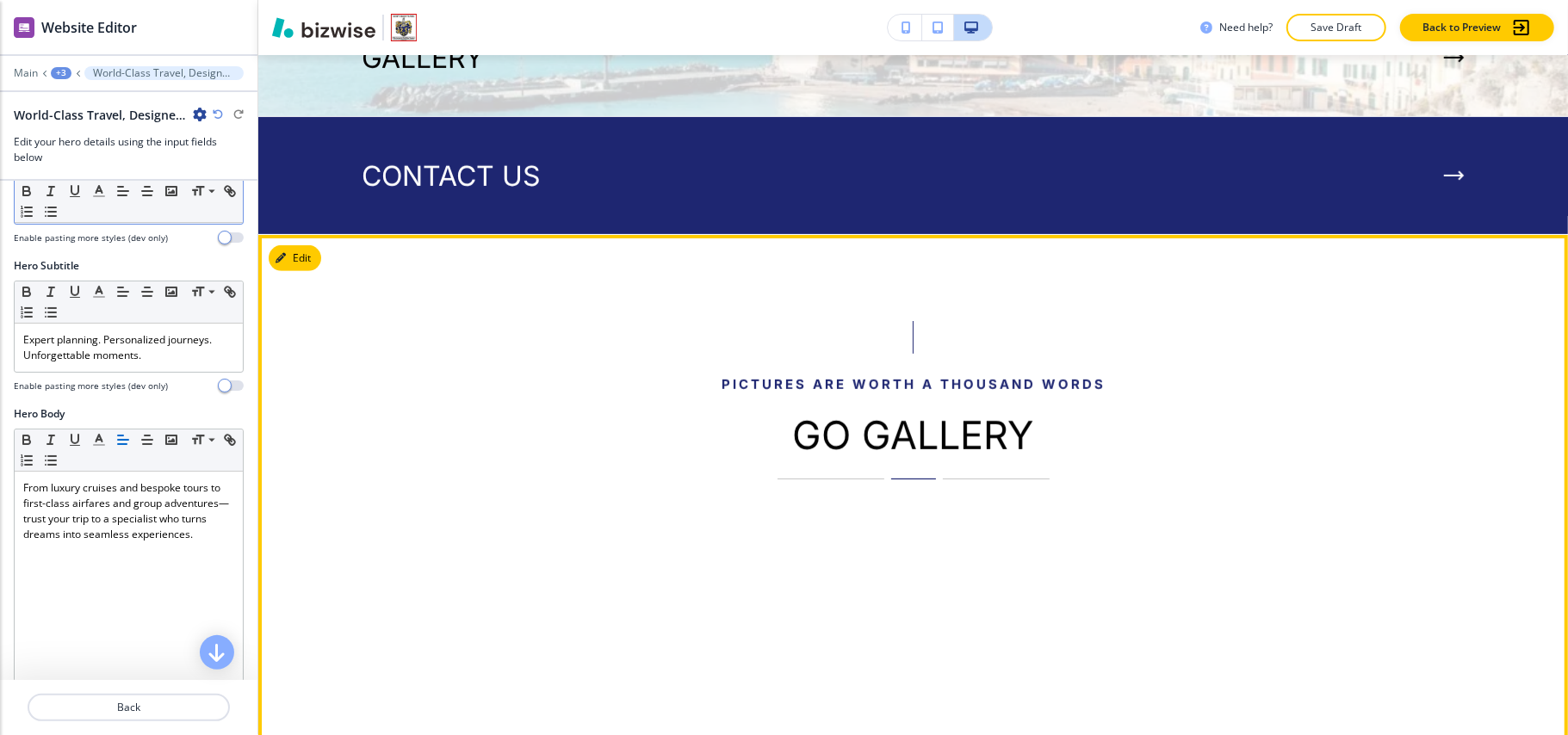
scroll to position [5292, 0]
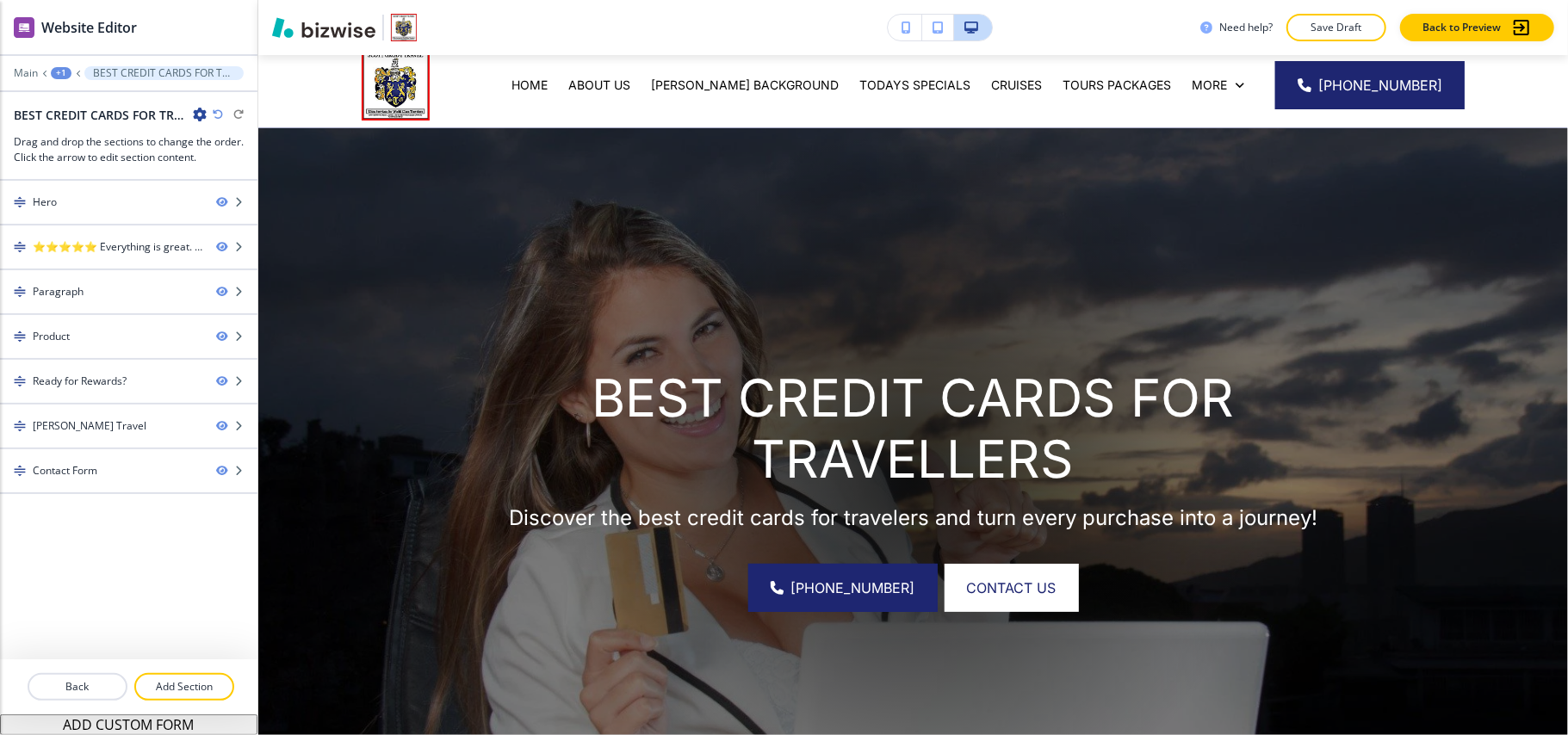
scroll to position [0, 0]
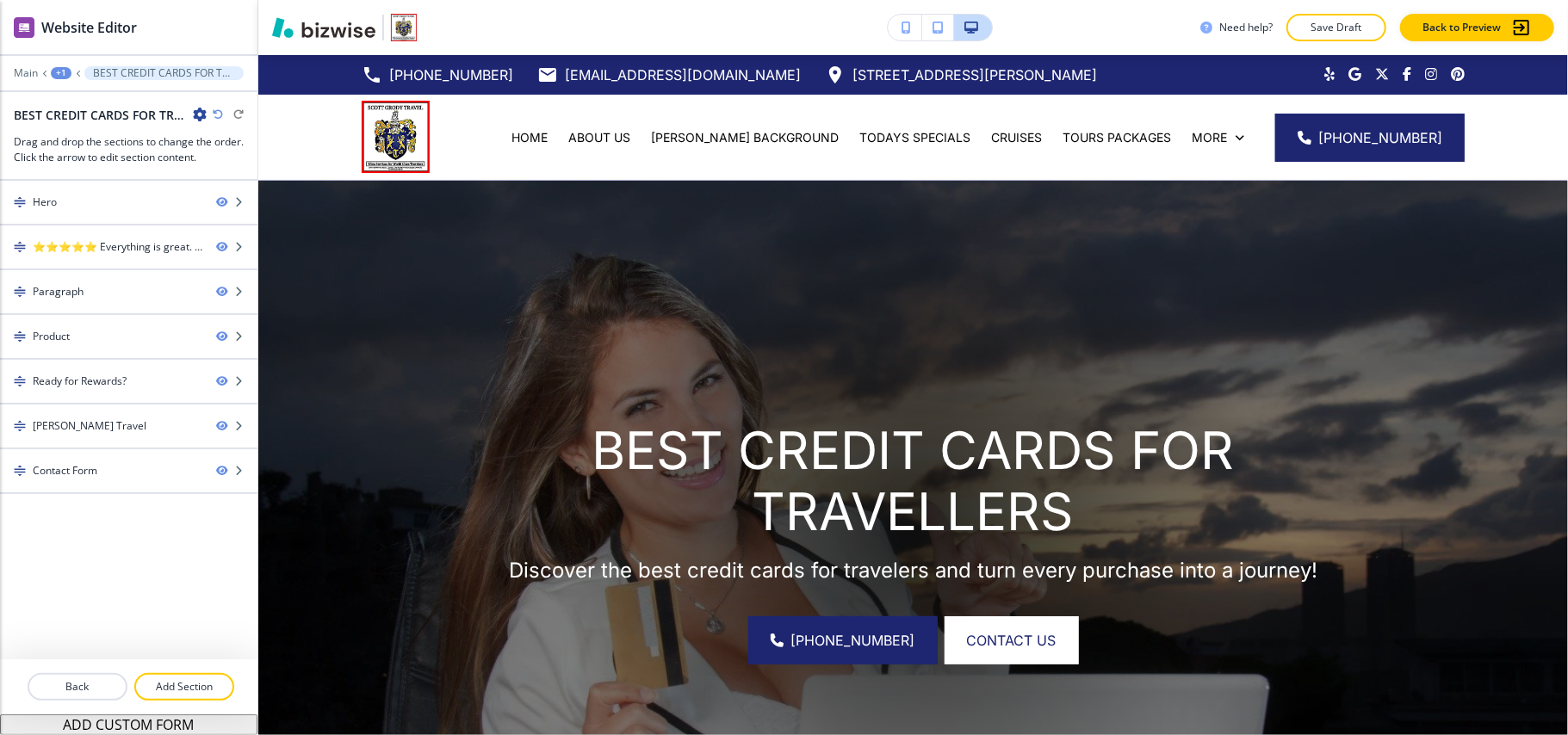
click at [59, 70] on div "+1" at bounding box center [61, 72] width 21 height 12
click at [85, 102] on p "Pages" at bounding box center [105, 102] width 87 height 15
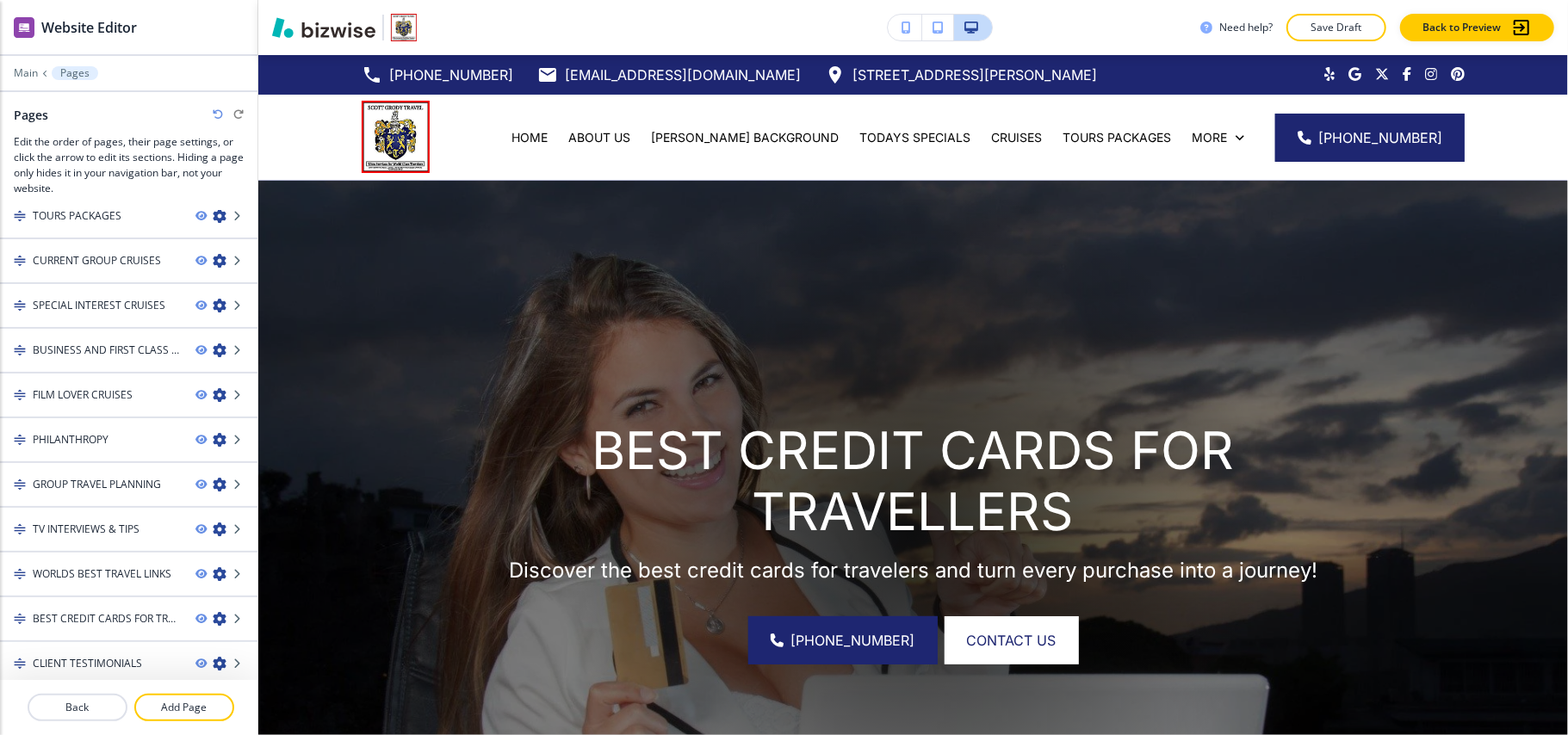
scroll to position [98, 0]
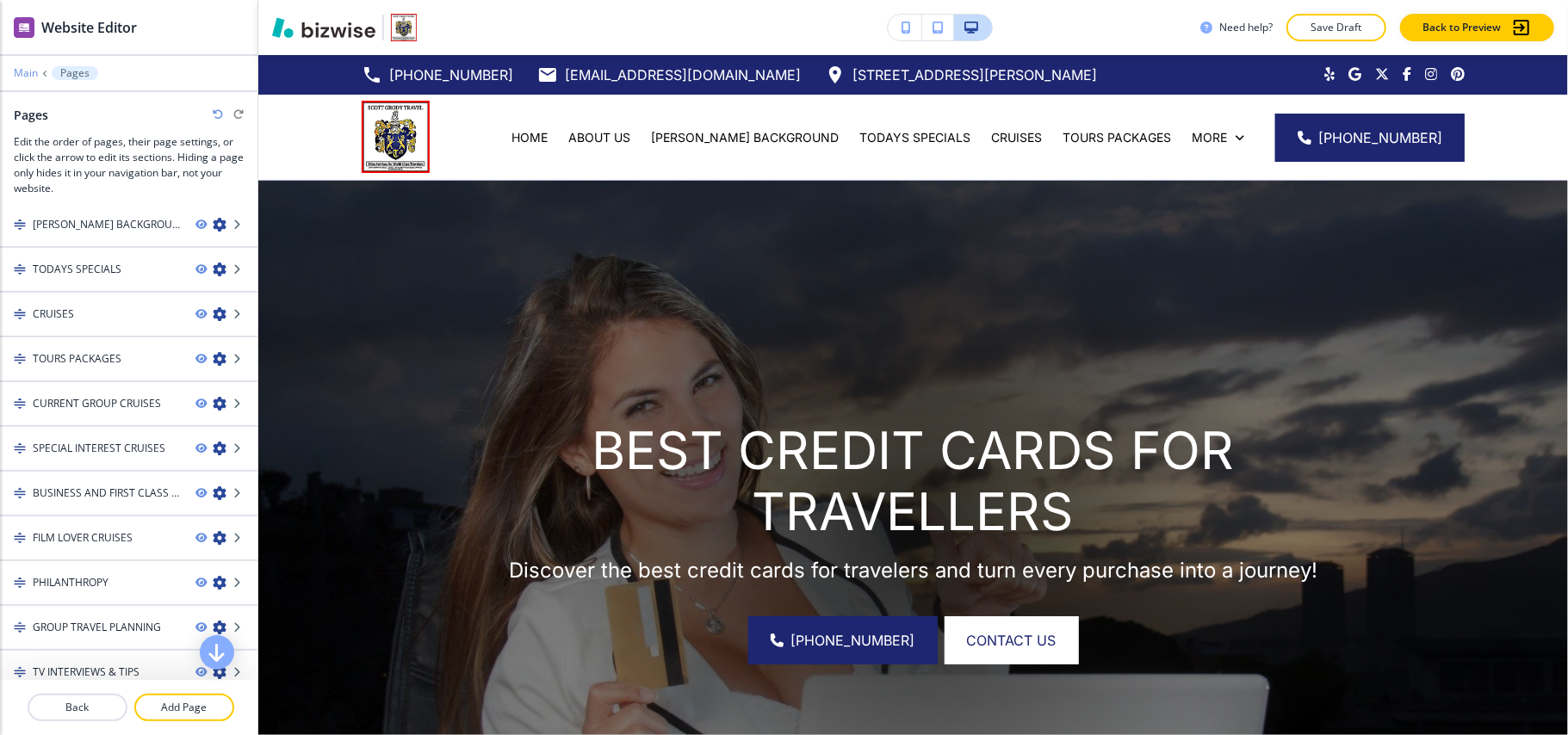
click at [28, 70] on p "Main" at bounding box center [26, 72] width 24 height 12
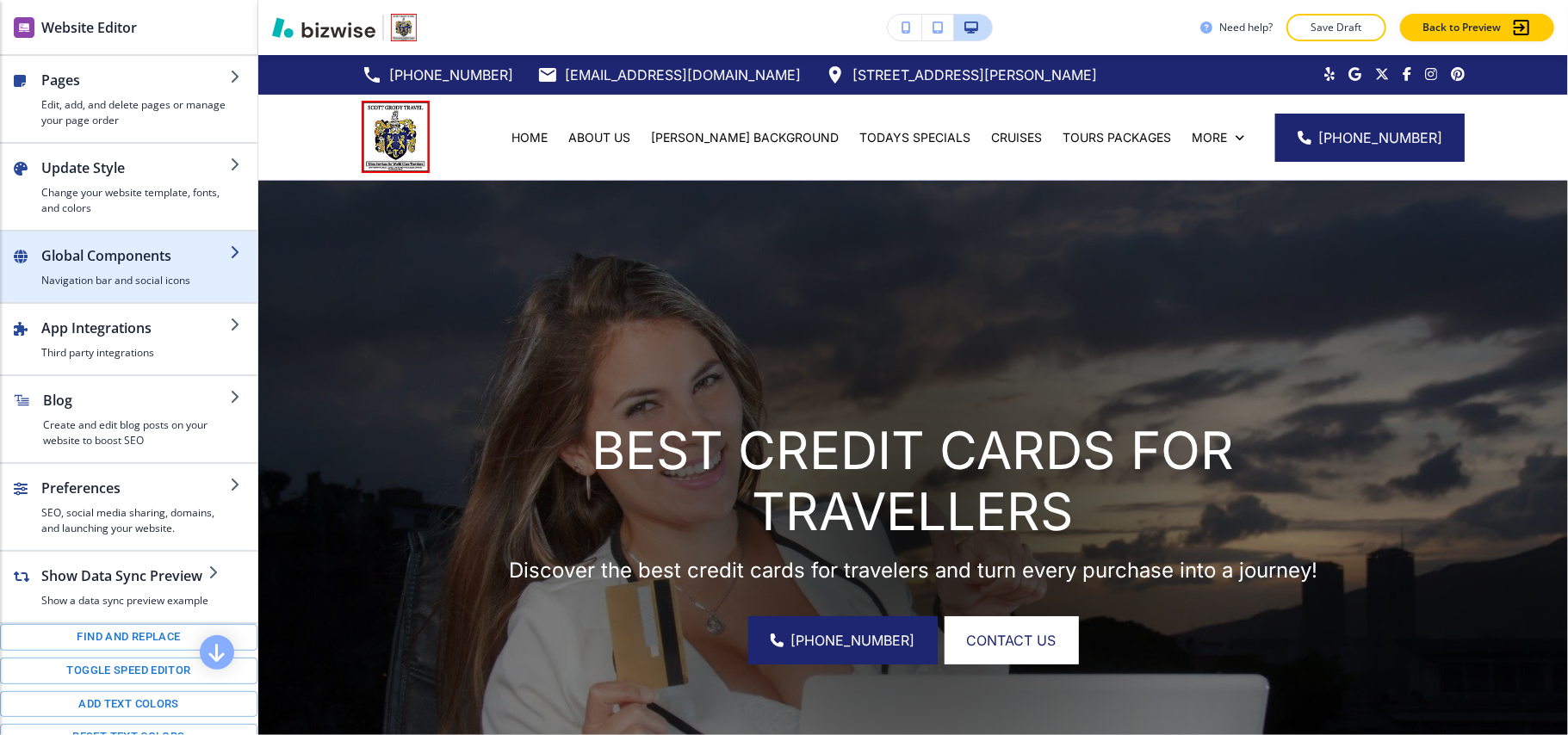
click at [94, 270] on div "button" at bounding box center [135, 269] width 189 height 7
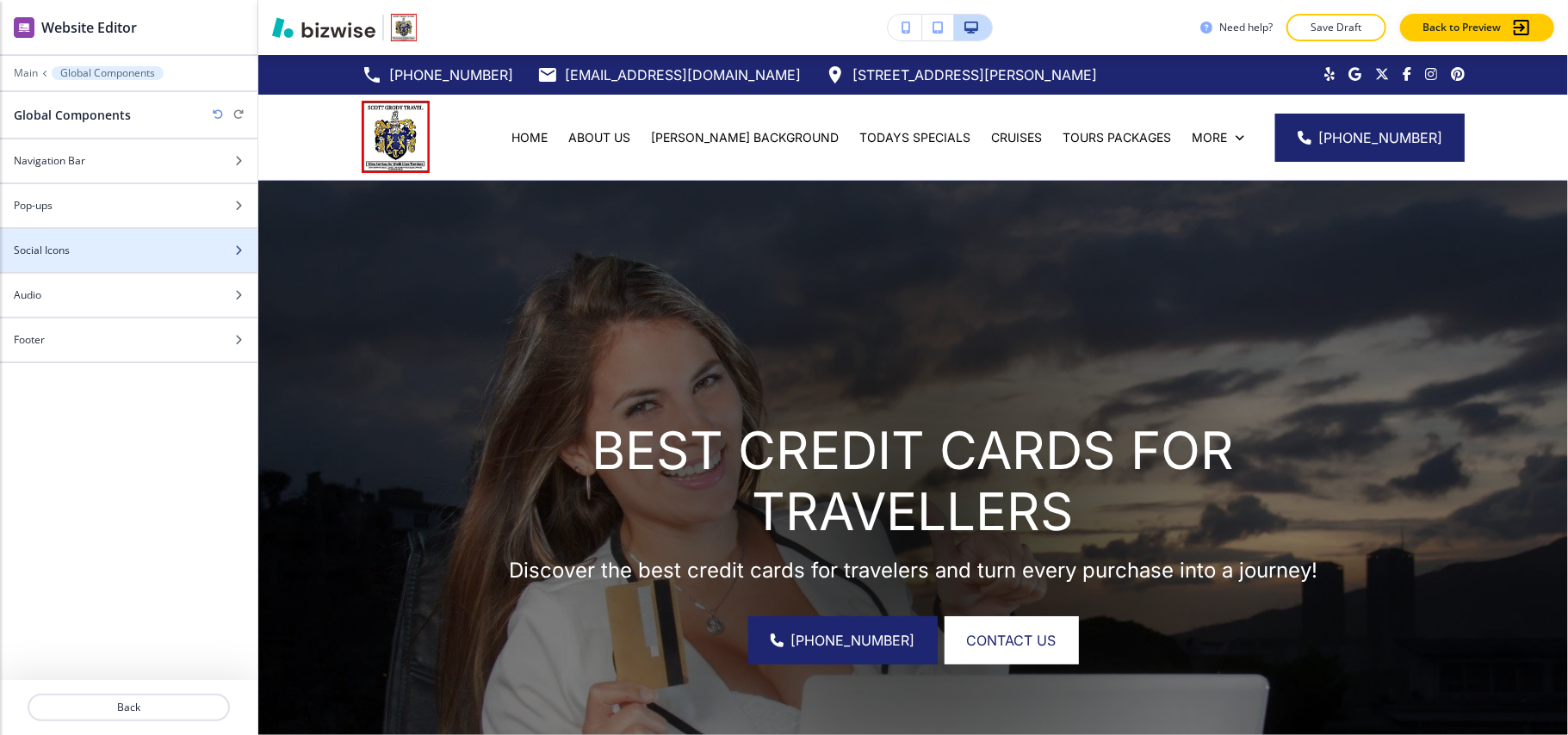
click at [94, 257] on div "Social Icons" at bounding box center [110, 250] width 220 height 15
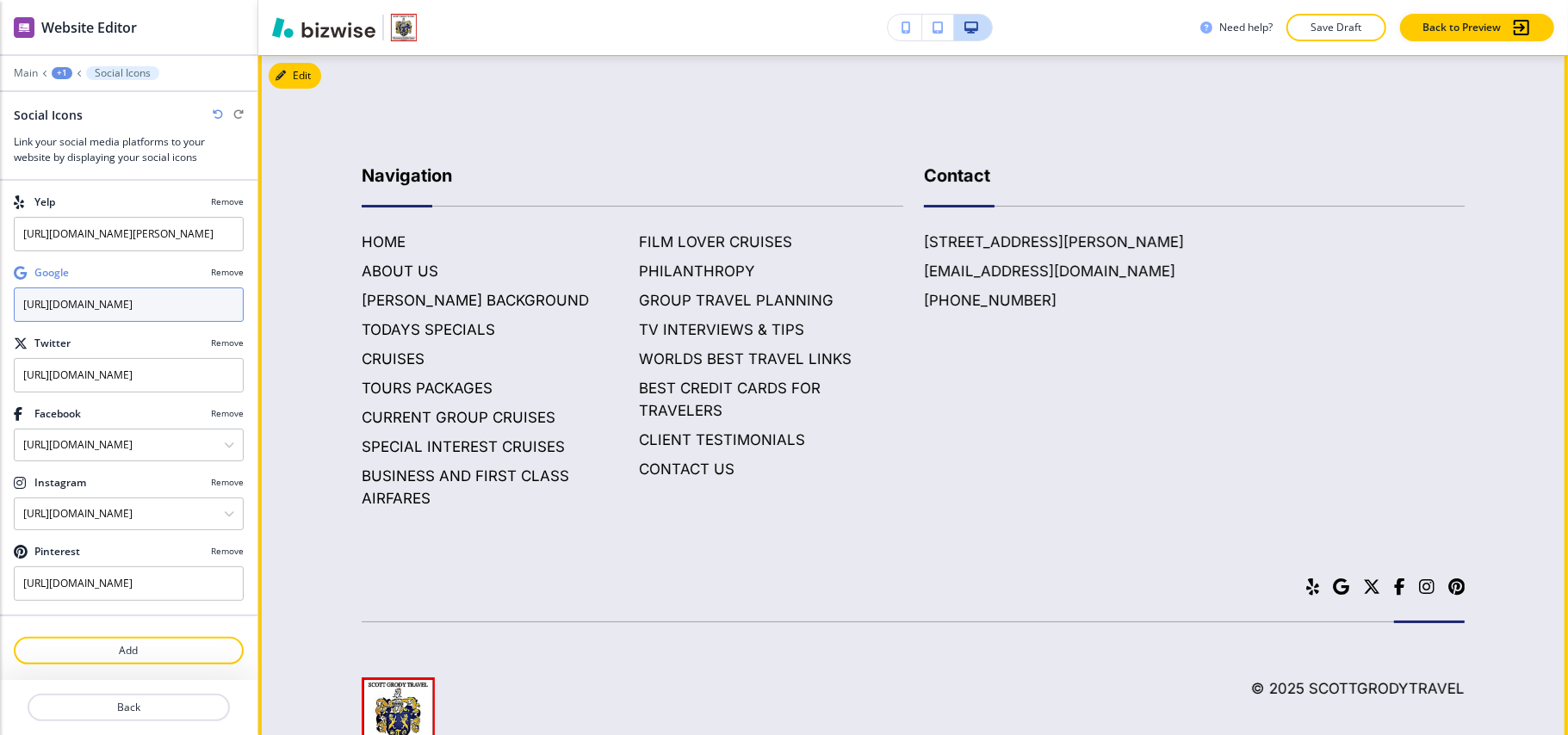
scroll to position [0, 334]
drag, startPoint x: 163, startPoint y: 301, endPoint x: 319, endPoint y: 302, distance: 156.0
click at [319, 302] on div "Website Editor Main +1 Social Icons Social Icons Link your social media platfor…" at bounding box center [784, 368] width 1568 height 735
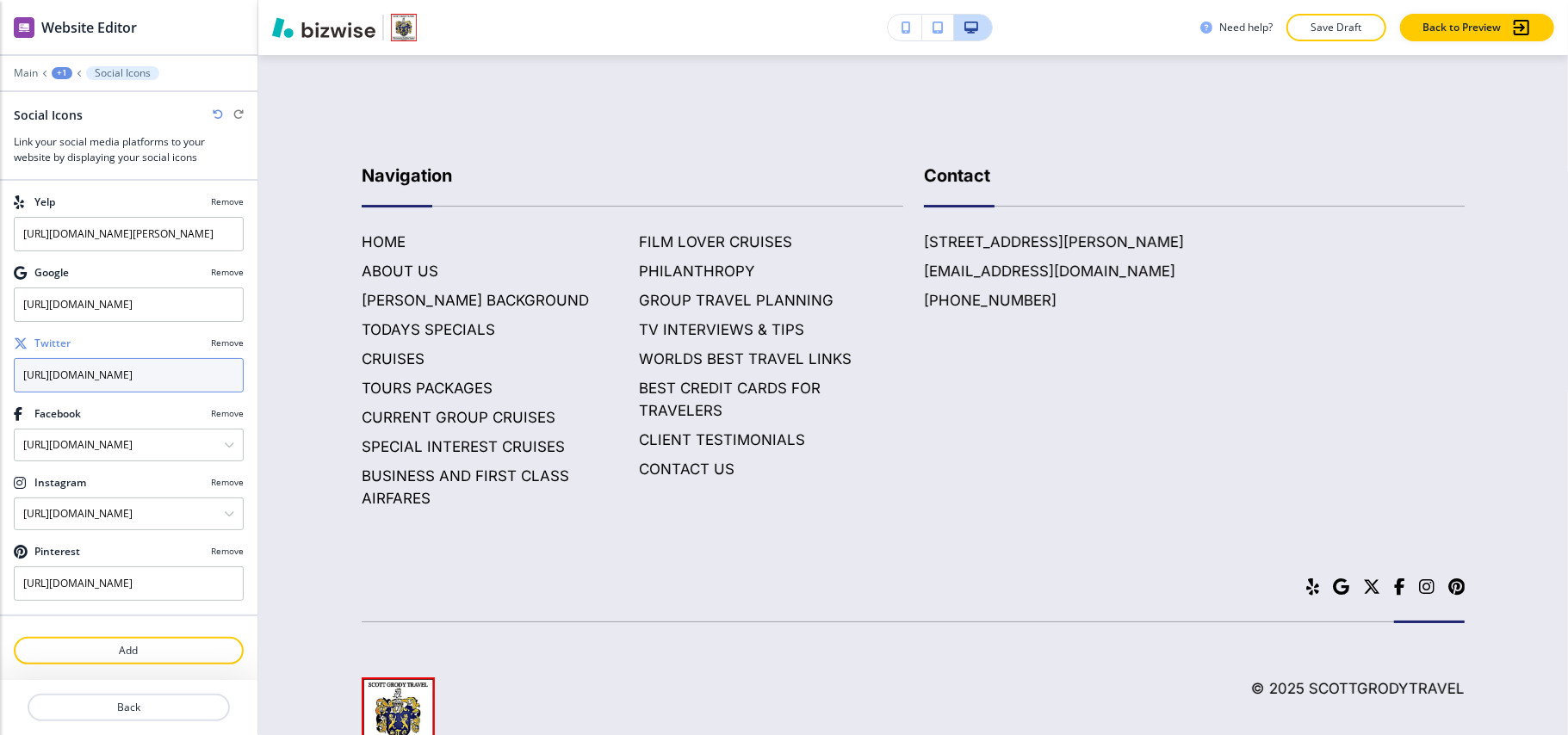
click at [198, 381] on input "https://twitter.com/scottgrody" at bounding box center [129, 375] width 230 height 35
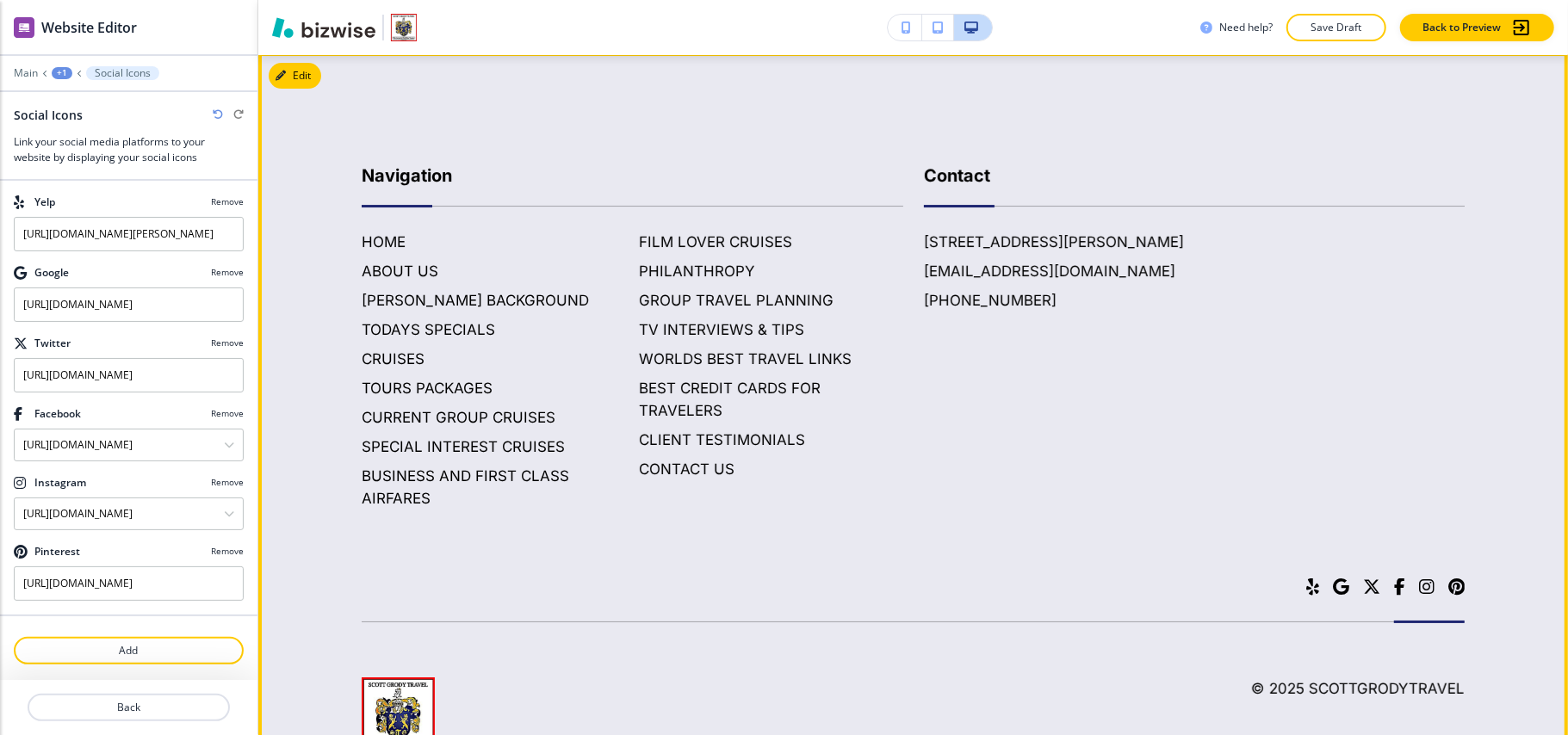
scroll to position [1, 81]
drag, startPoint x: 180, startPoint y: 459, endPoint x: 280, endPoint y: 465, distance: 100.2
click at [280, 465] on div "Website Editor Main +1 Social Icons Social Icons Link your social media platfor…" at bounding box center [784, 368] width 1568 height 735
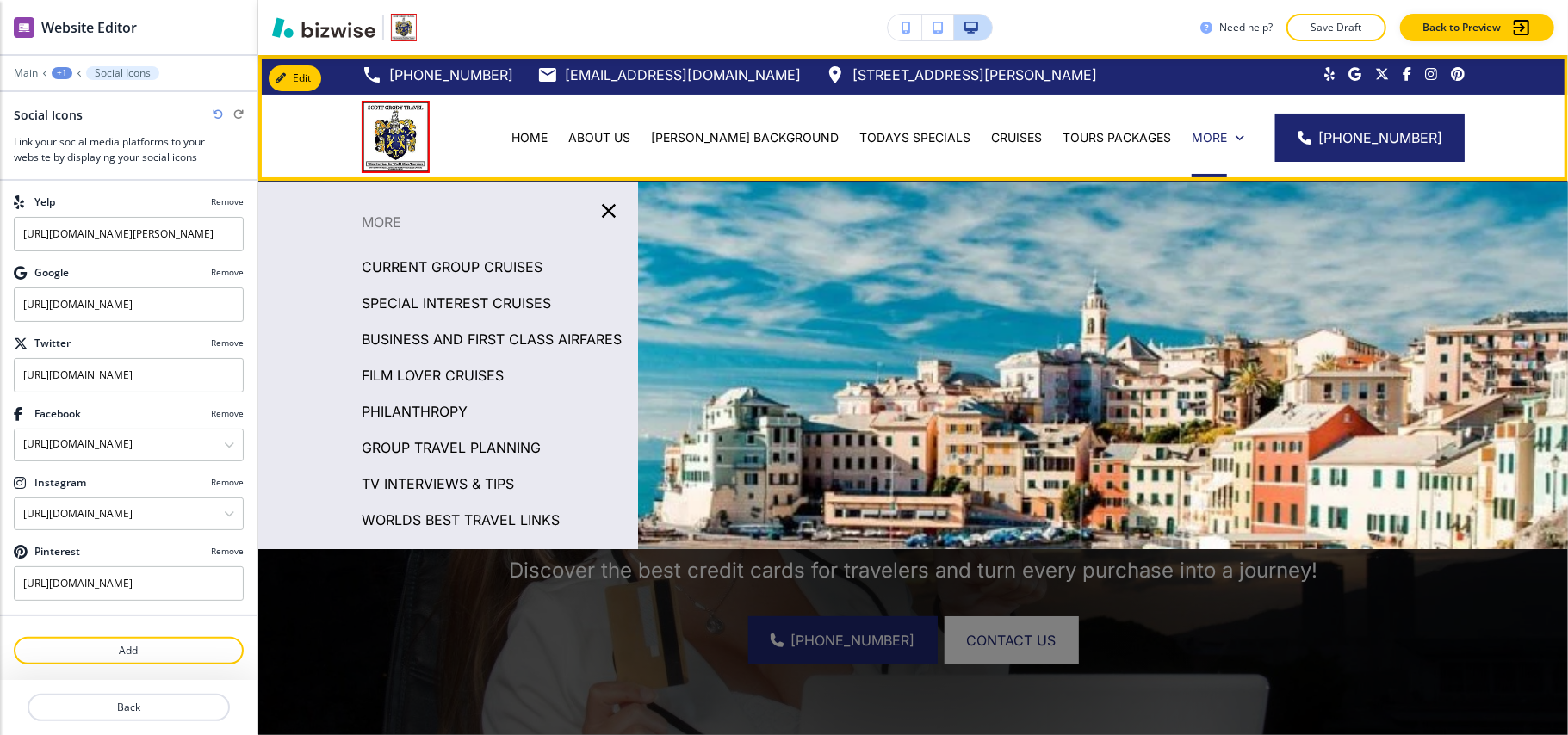
scroll to position [0, 0]
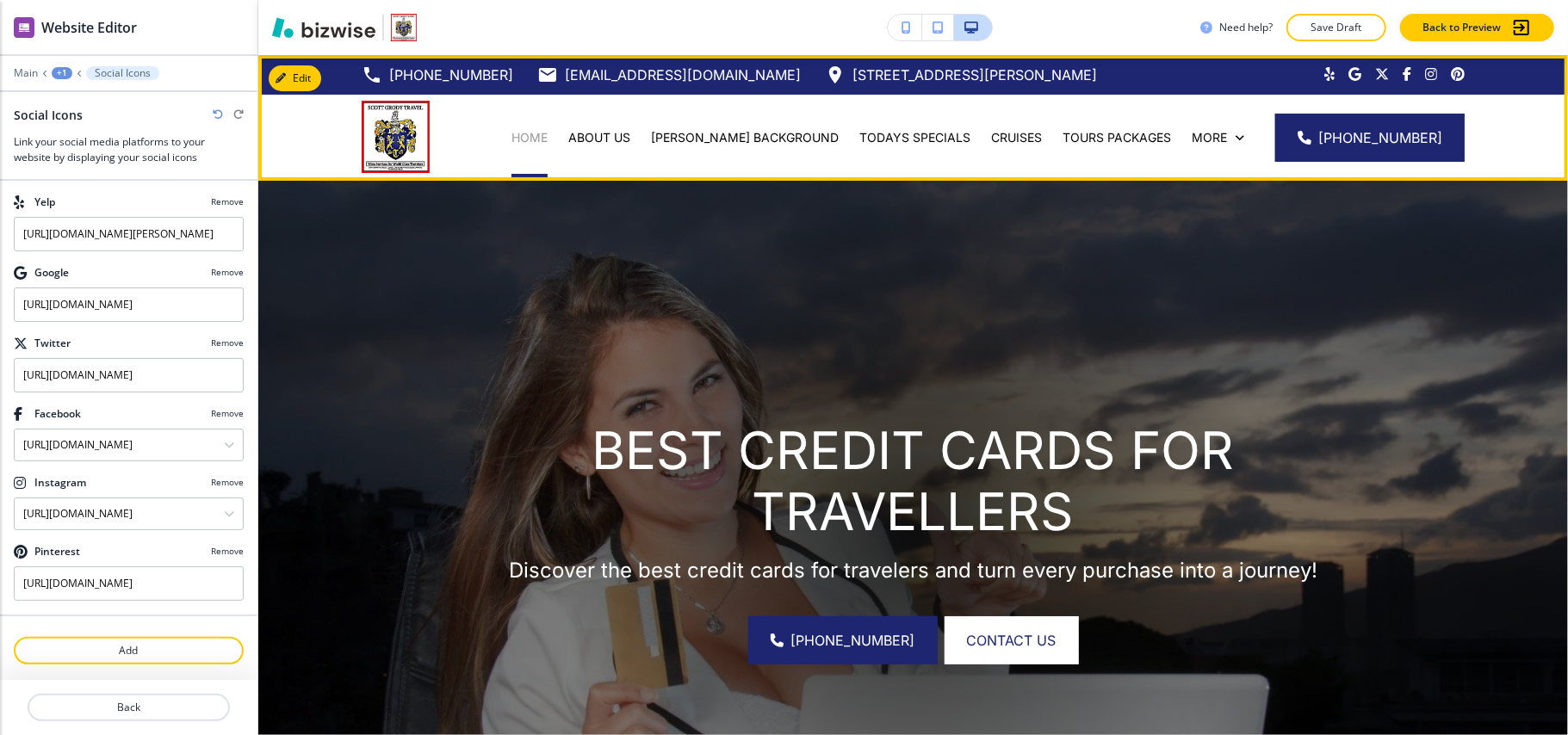
click at [548, 131] on p "HOME" at bounding box center [529, 137] width 36 height 17
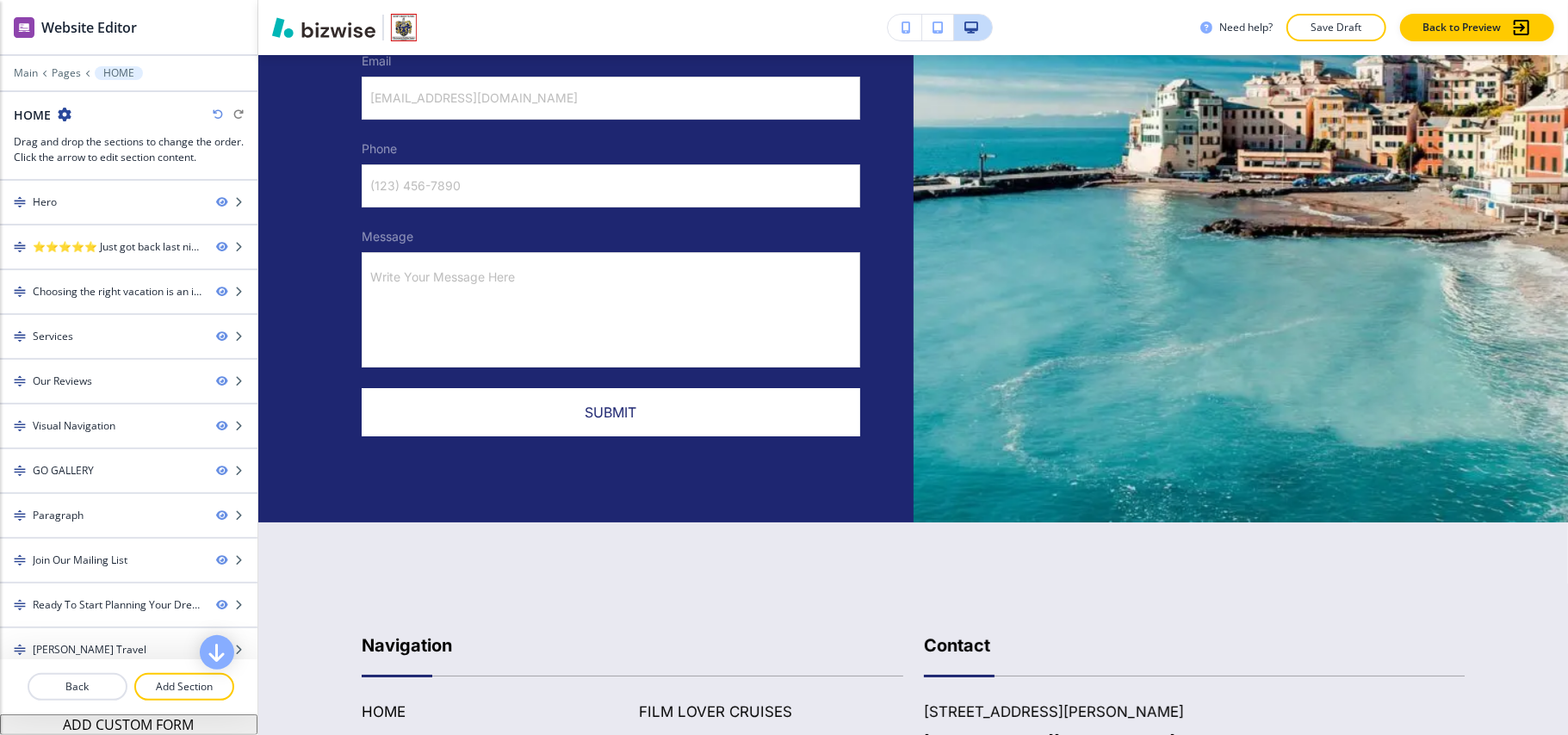
scroll to position [9118, 0]
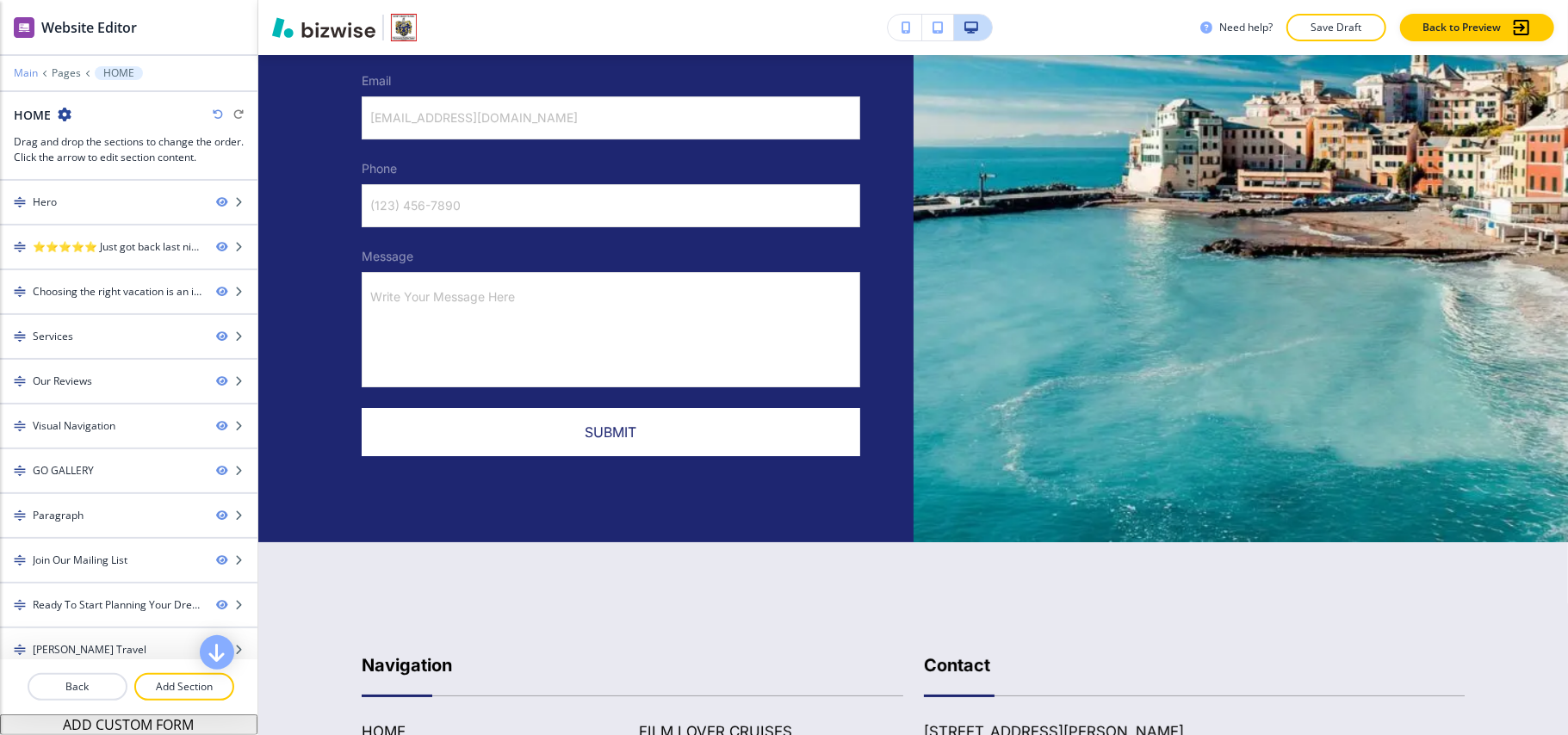
click at [25, 70] on p "Main" at bounding box center [26, 72] width 24 height 12
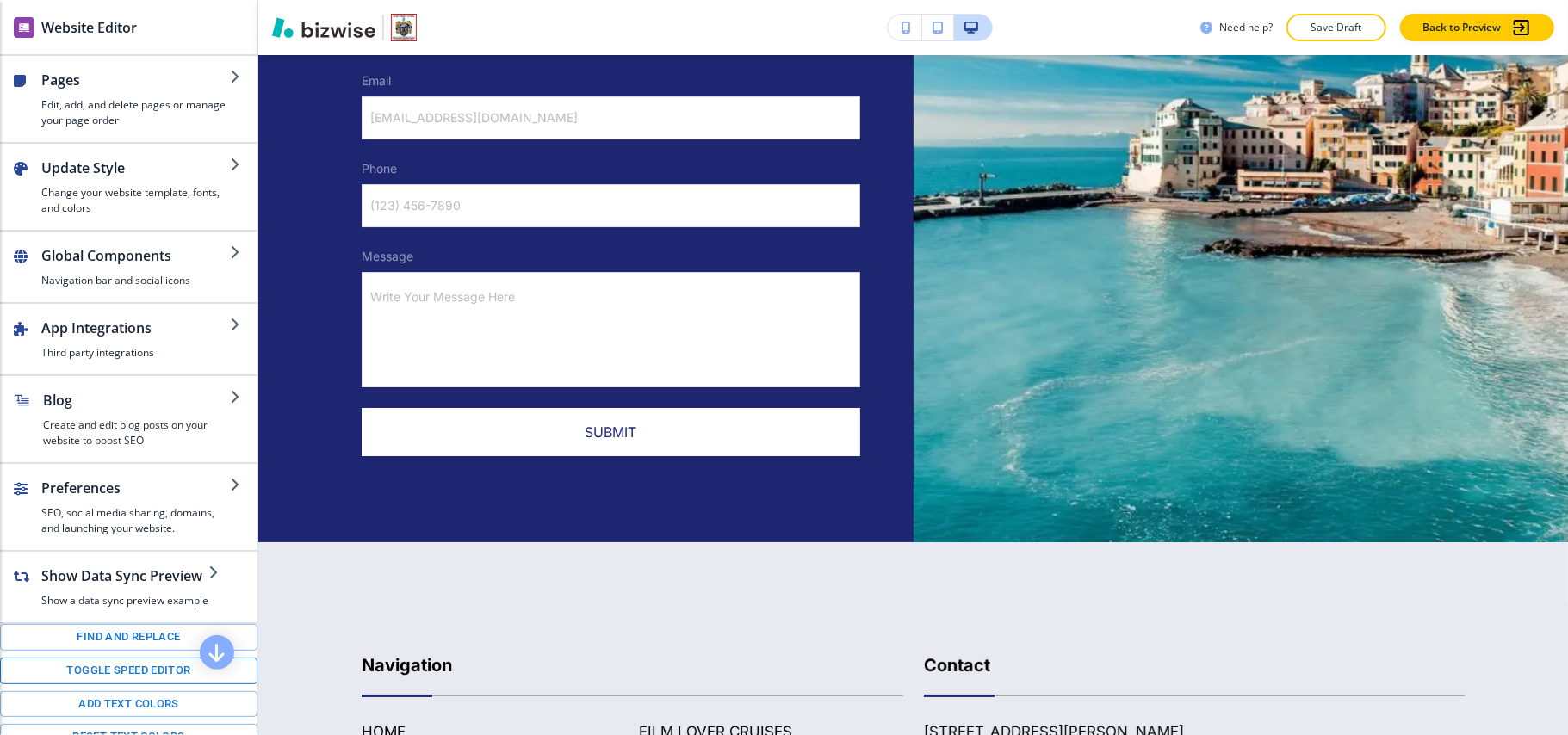
click at [108, 684] on button "Toggle speed editor" at bounding box center [129, 671] width 258 height 26
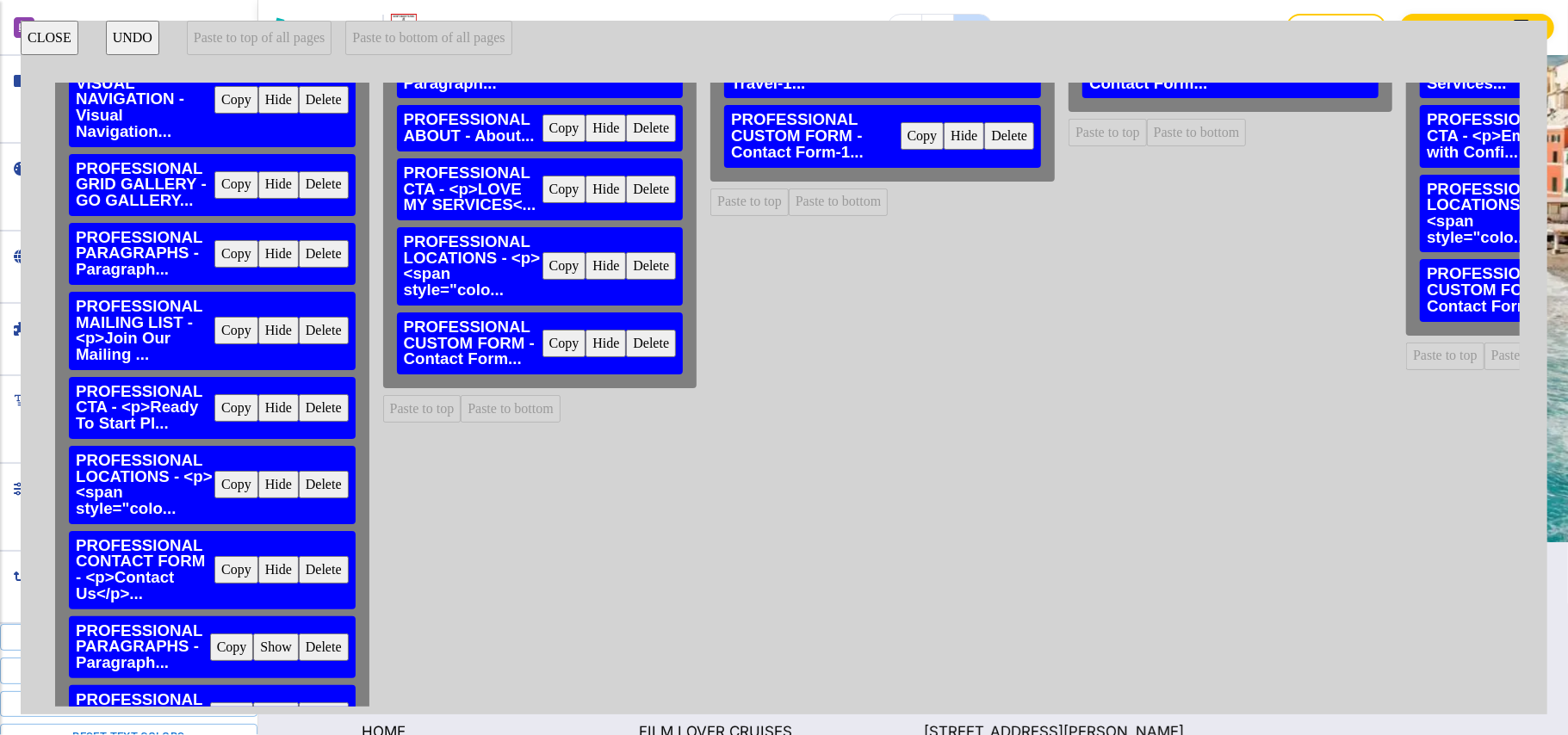
scroll to position [563, 0]
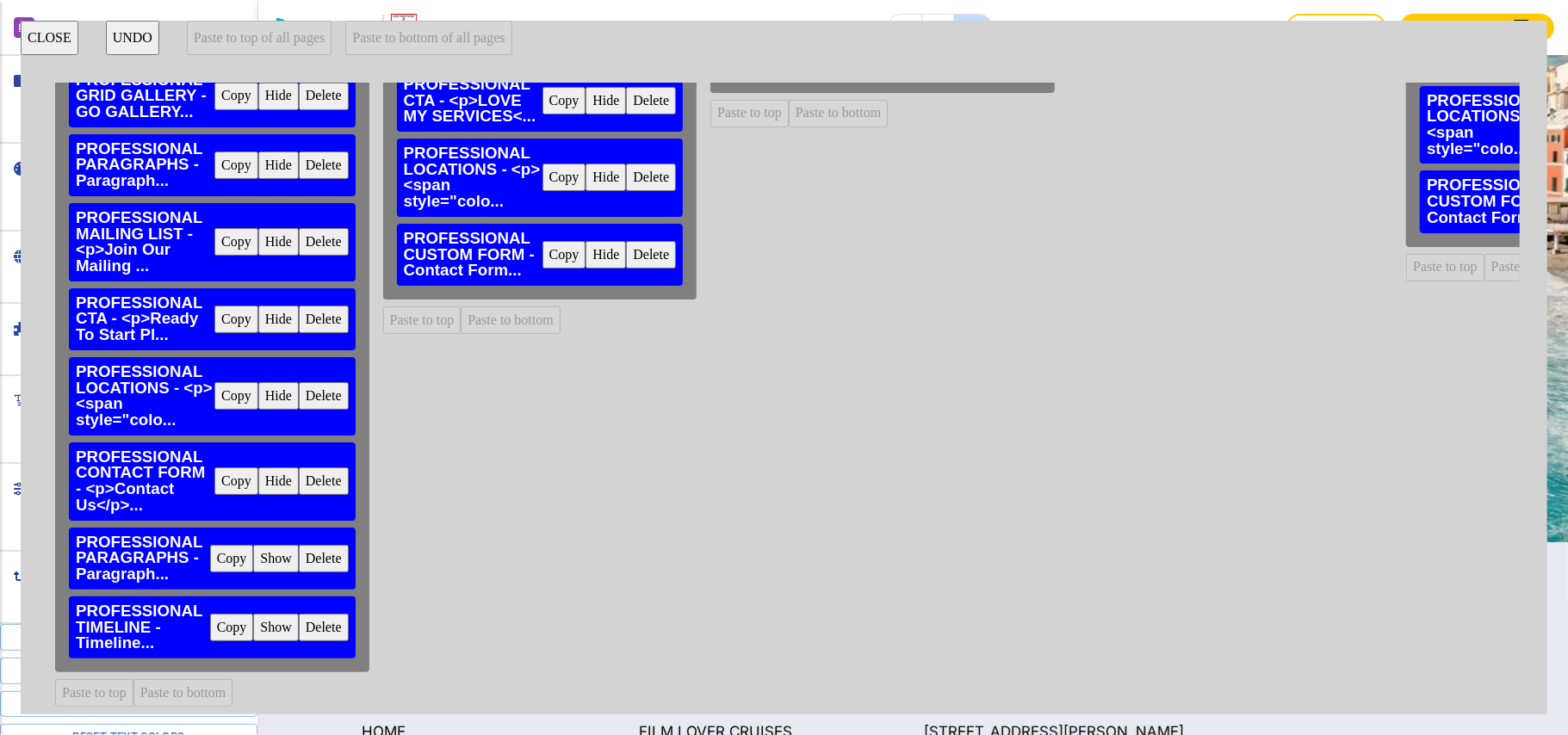
click at [225, 467] on button "Copy" at bounding box center [236, 480] width 44 height 27
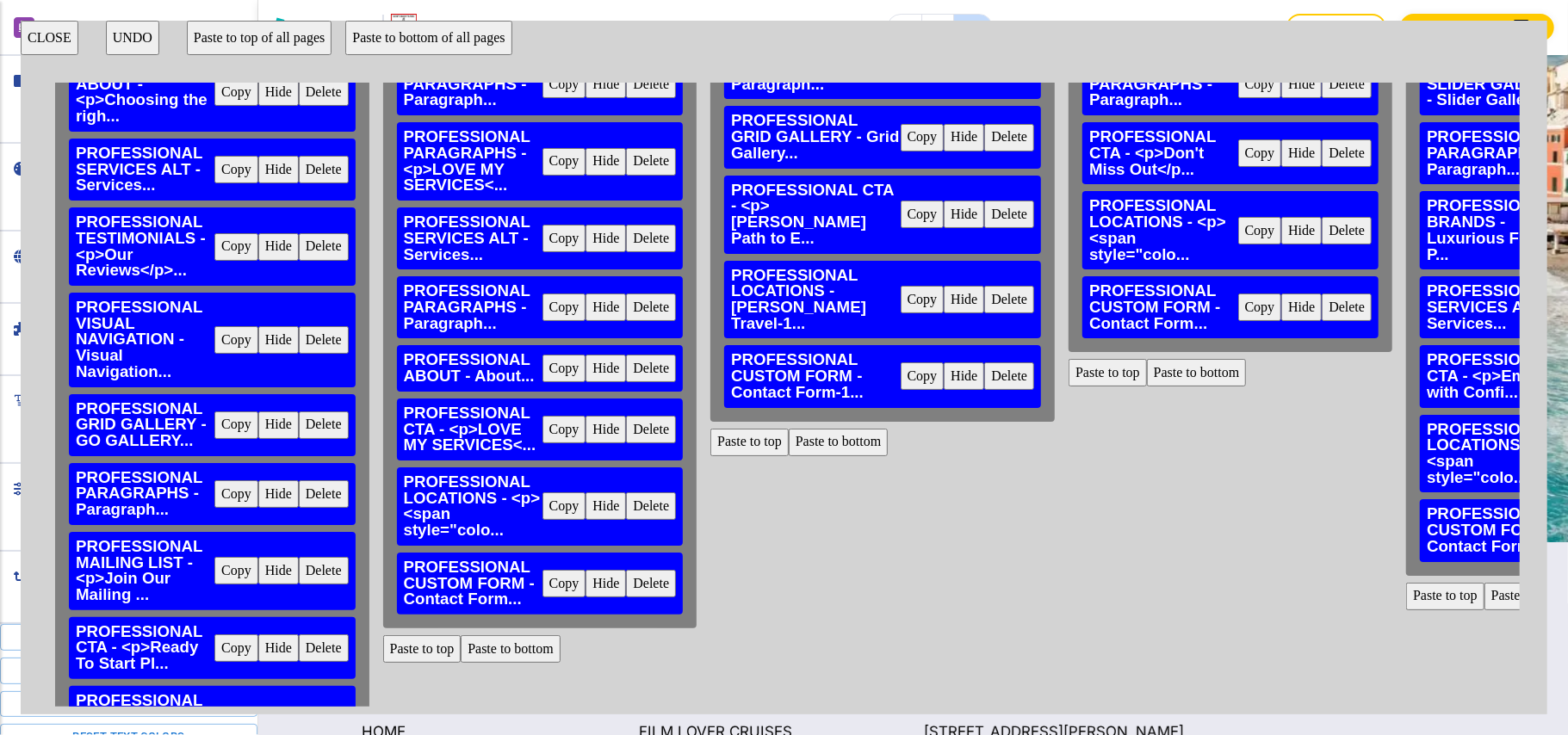
scroll to position [0, 0]
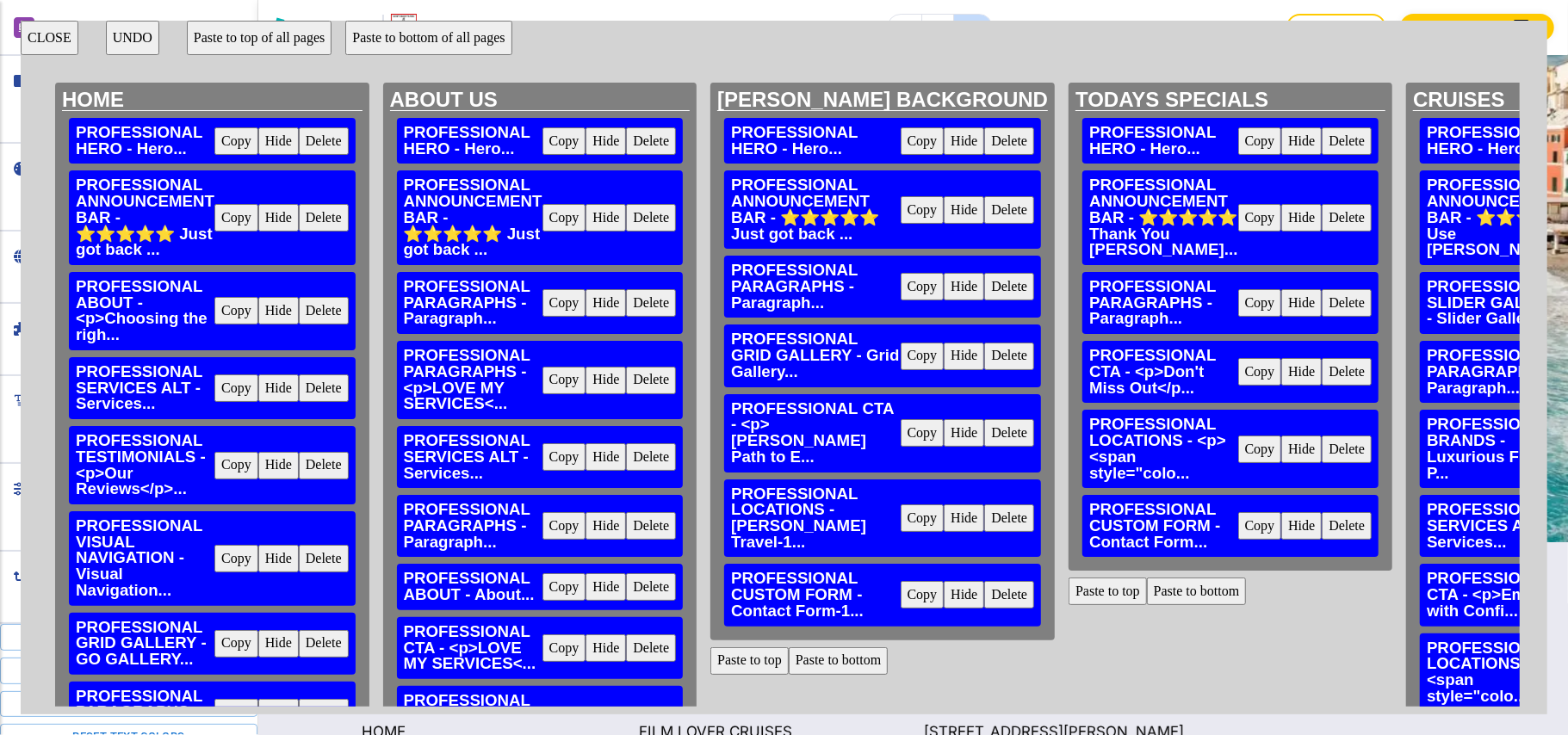
click at [42, 29] on button "CLOSE" at bounding box center [49, 38] width 57 height 35
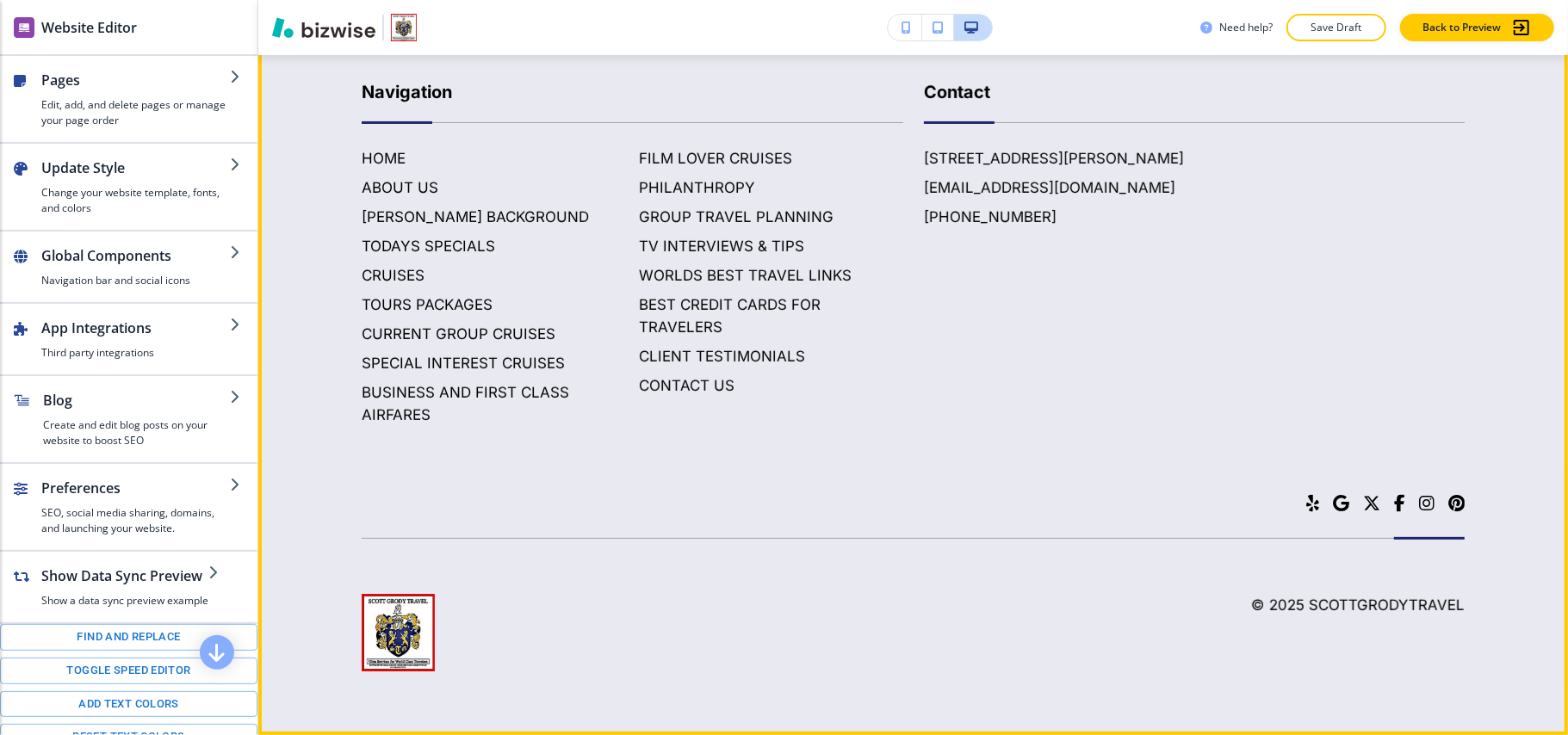
scroll to position [9562, 0]
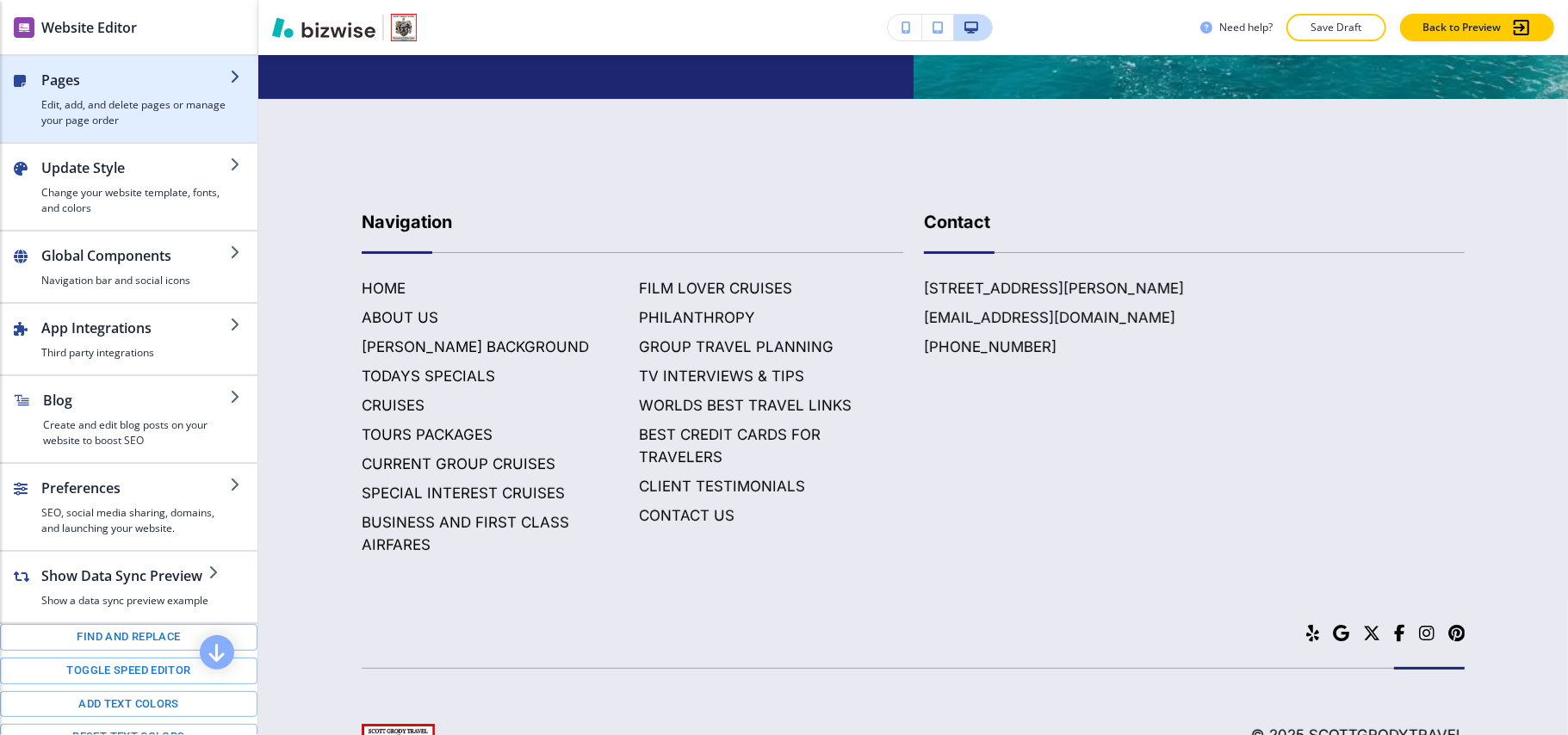
click at [100, 101] on h4 "Edit, add, and delete pages or manage your page order" at bounding box center [135, 113] width 189 height 31
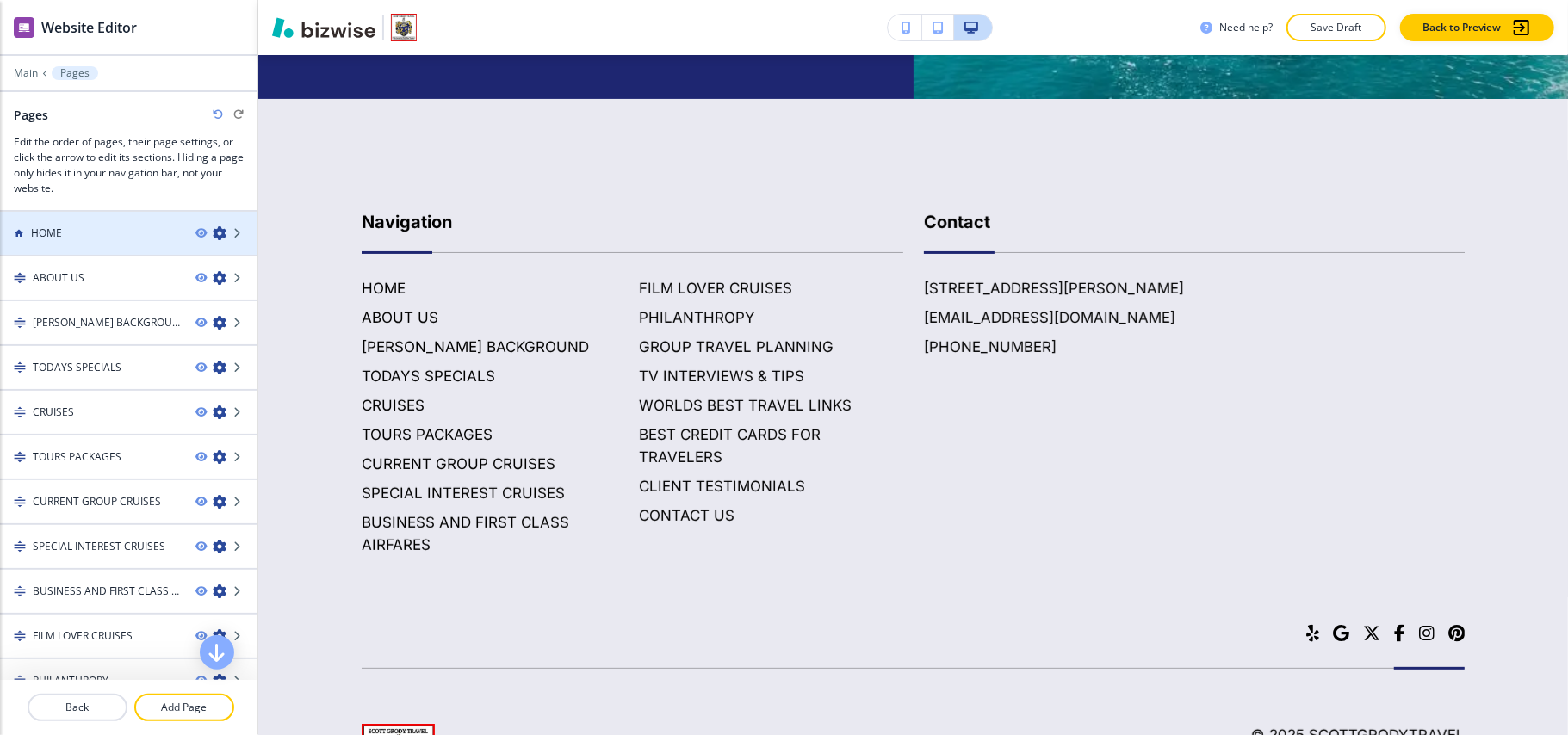
click at [129, 232] on div "HOME" at bounding box center [90, 233] width 181 height 15
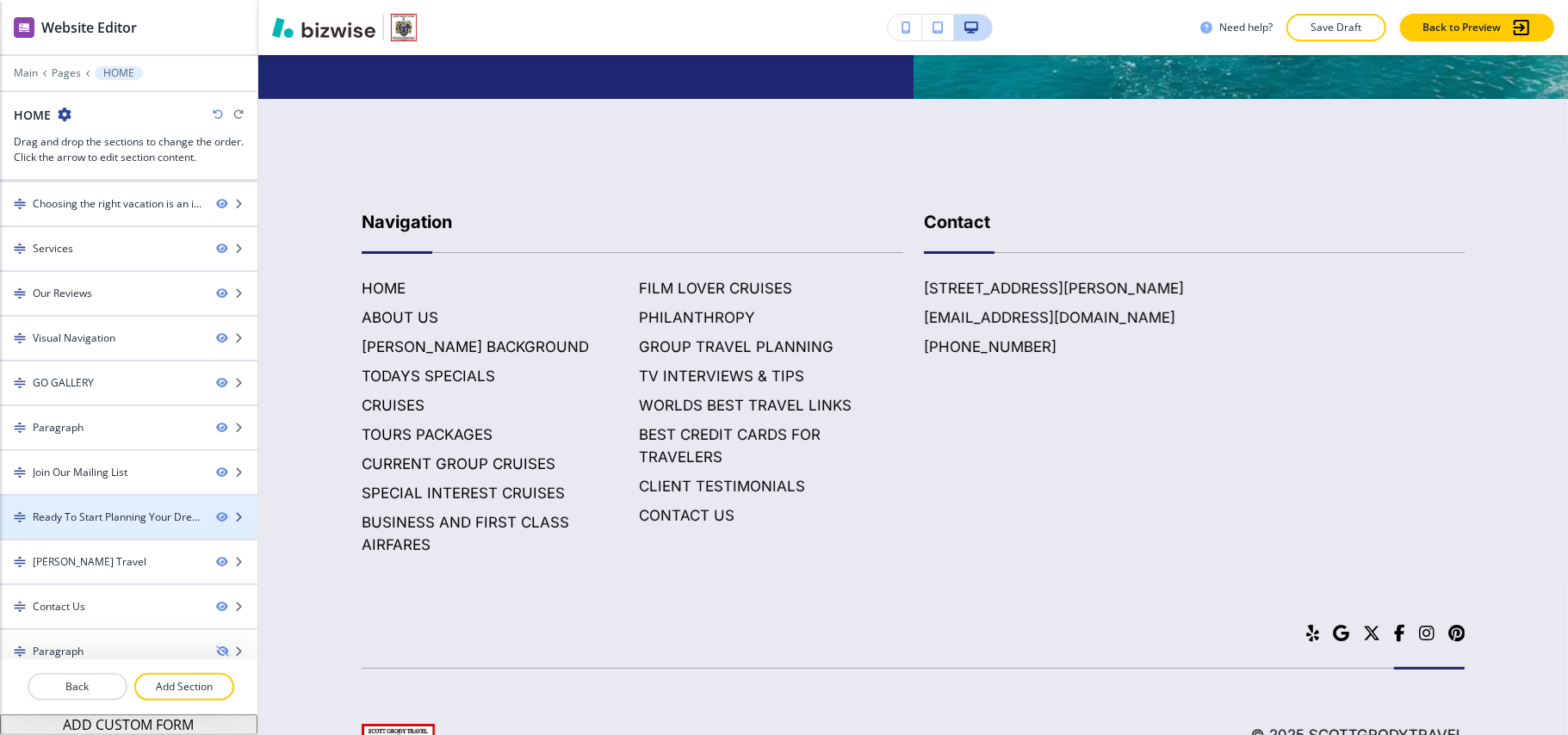
scroll to position [156, 0]
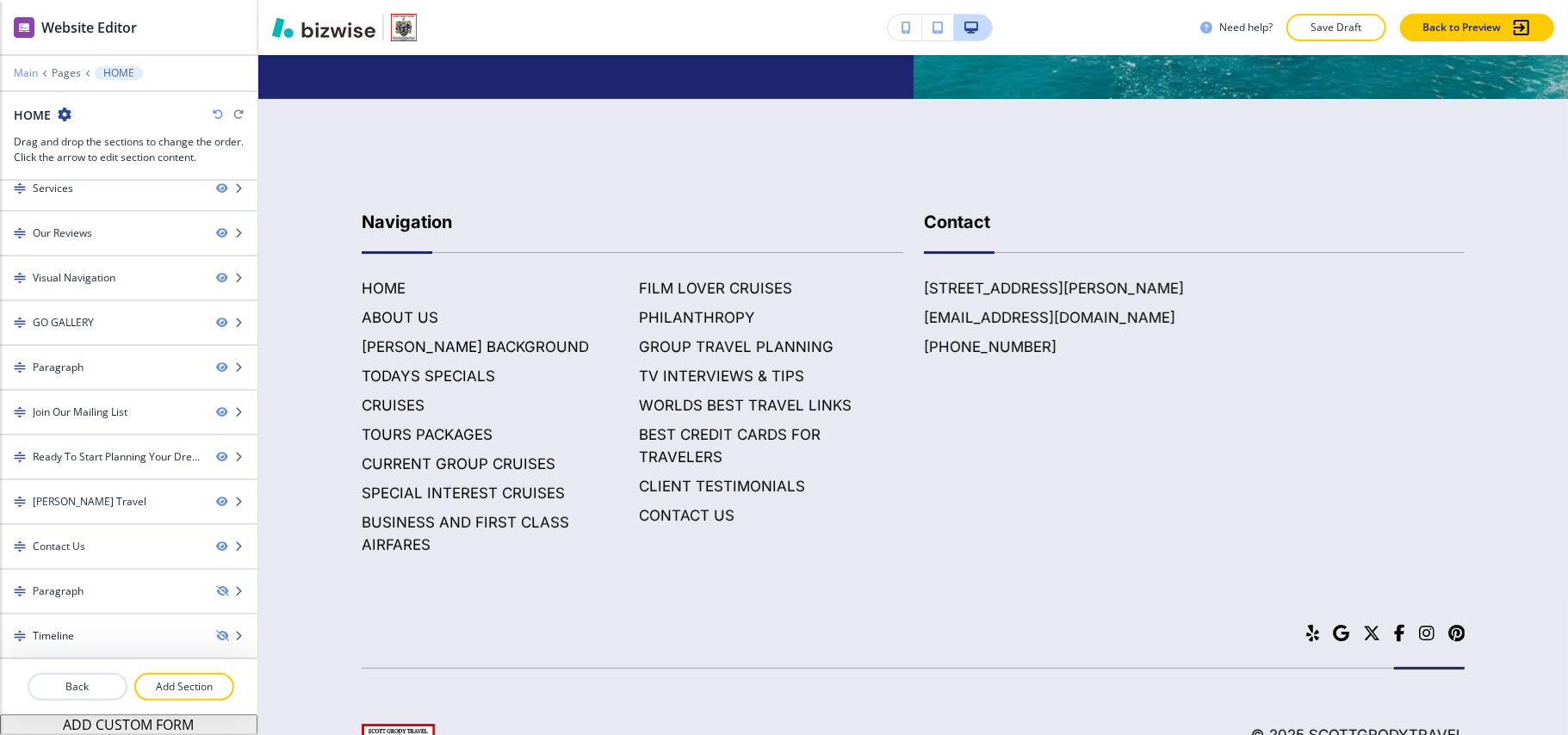
click at [31, 70] on p "Main" at bounding box center [26, 72] width 24 height 12
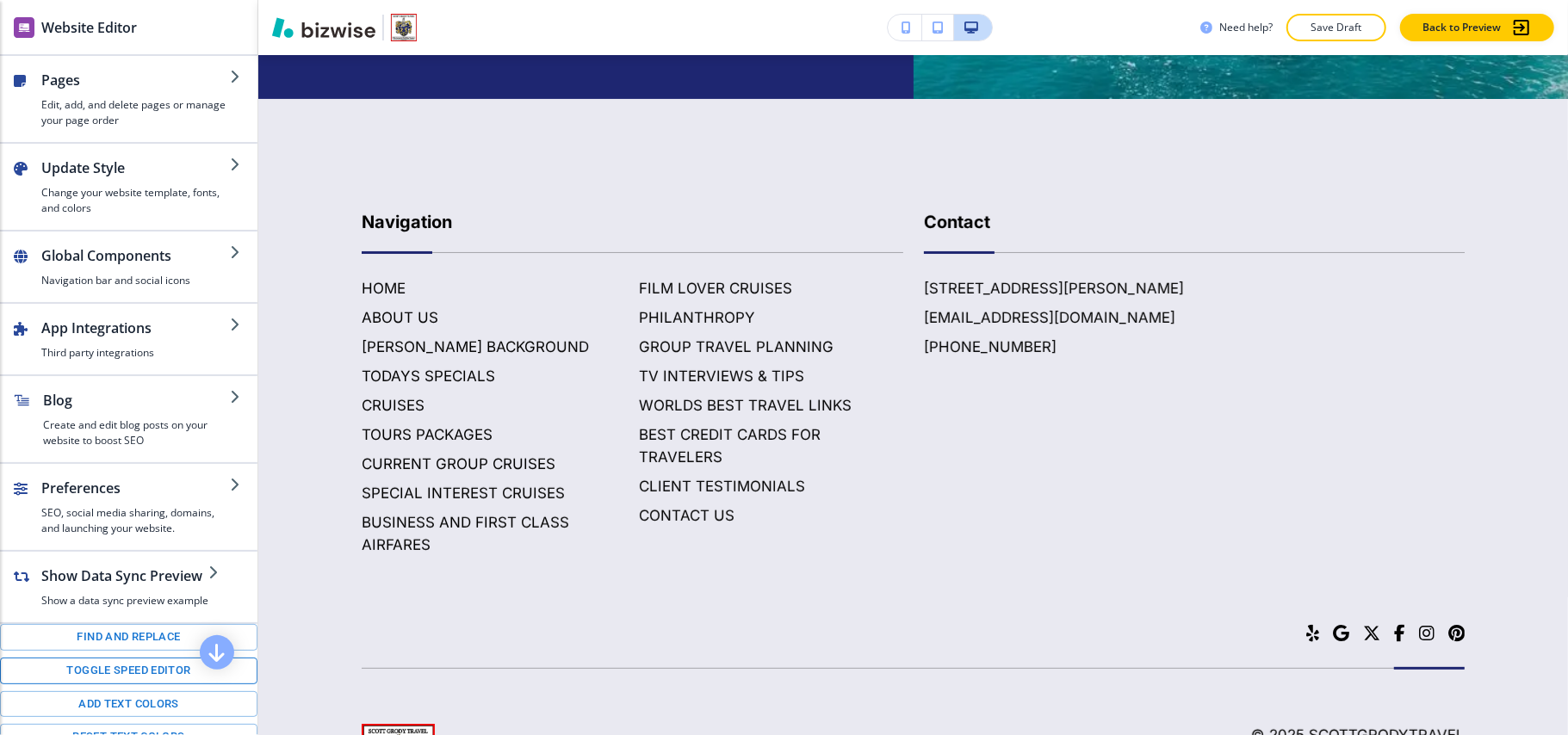
click at [91, 684] on button "Toggle speed editor" at bounding box center [129, 671] width 258 height 26
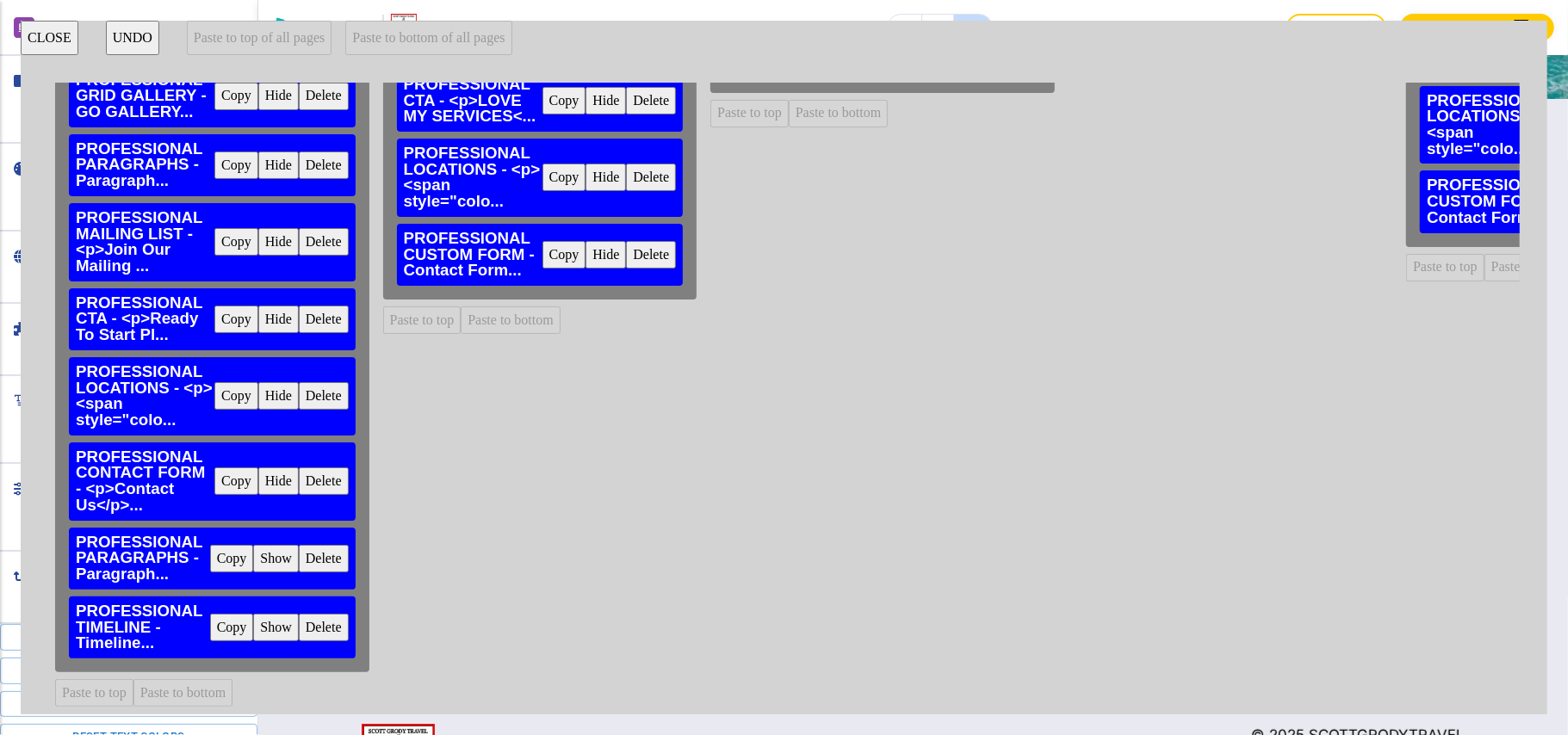
scroll to position [563, 0]
click at [231, 467] on button "Copy" at bounding box center [236, 480] width 44 height 27
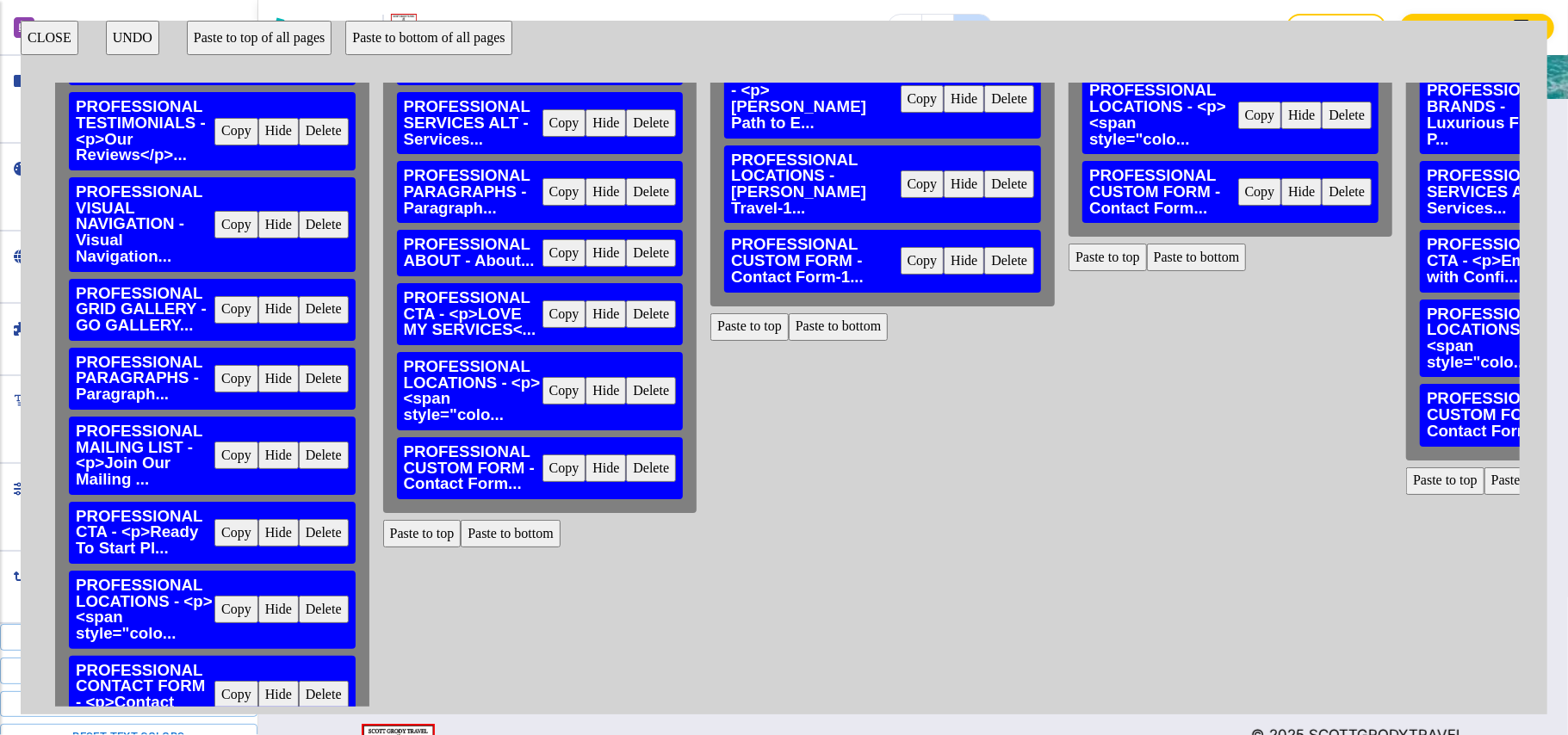
click at [501, 534] on button "Paste to bottom" at bounding box center [510, 533] width 100 height 27
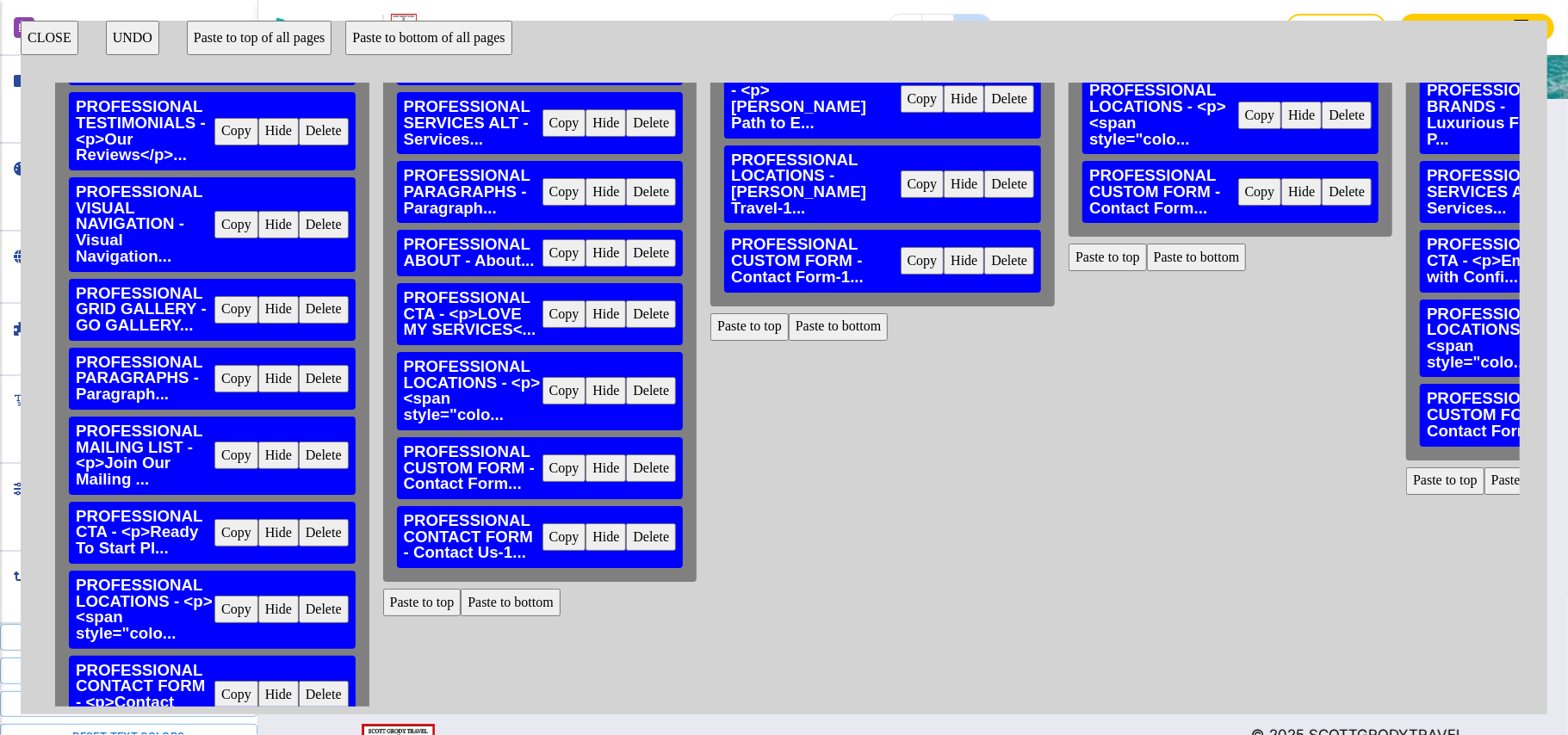
click at [635, 467] on button "Delete" at bounding box center [651, 468] width 50 height 27
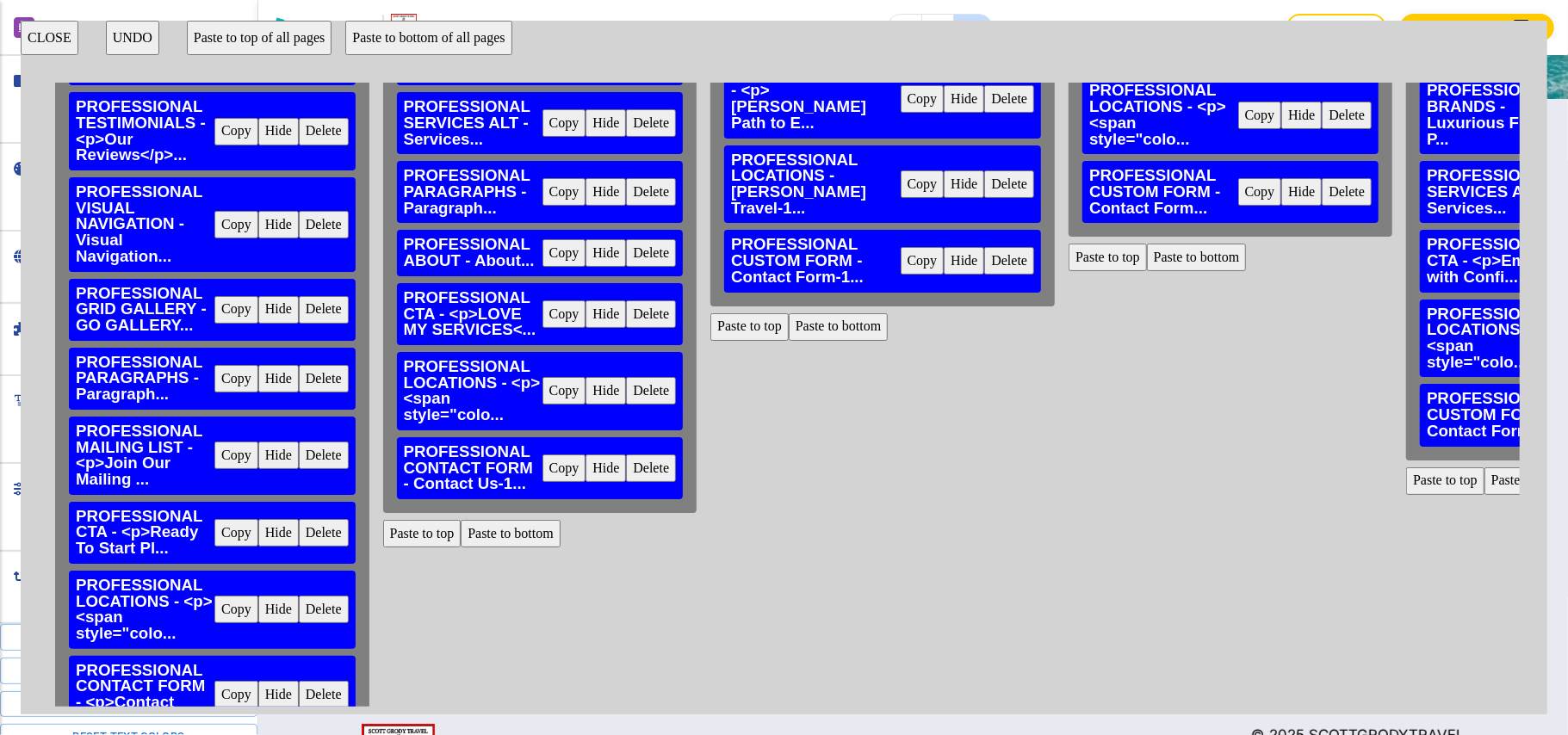
click at [816, 329] on button "Paste to bottom" at bounding box center [839, 326] width 100 height 27
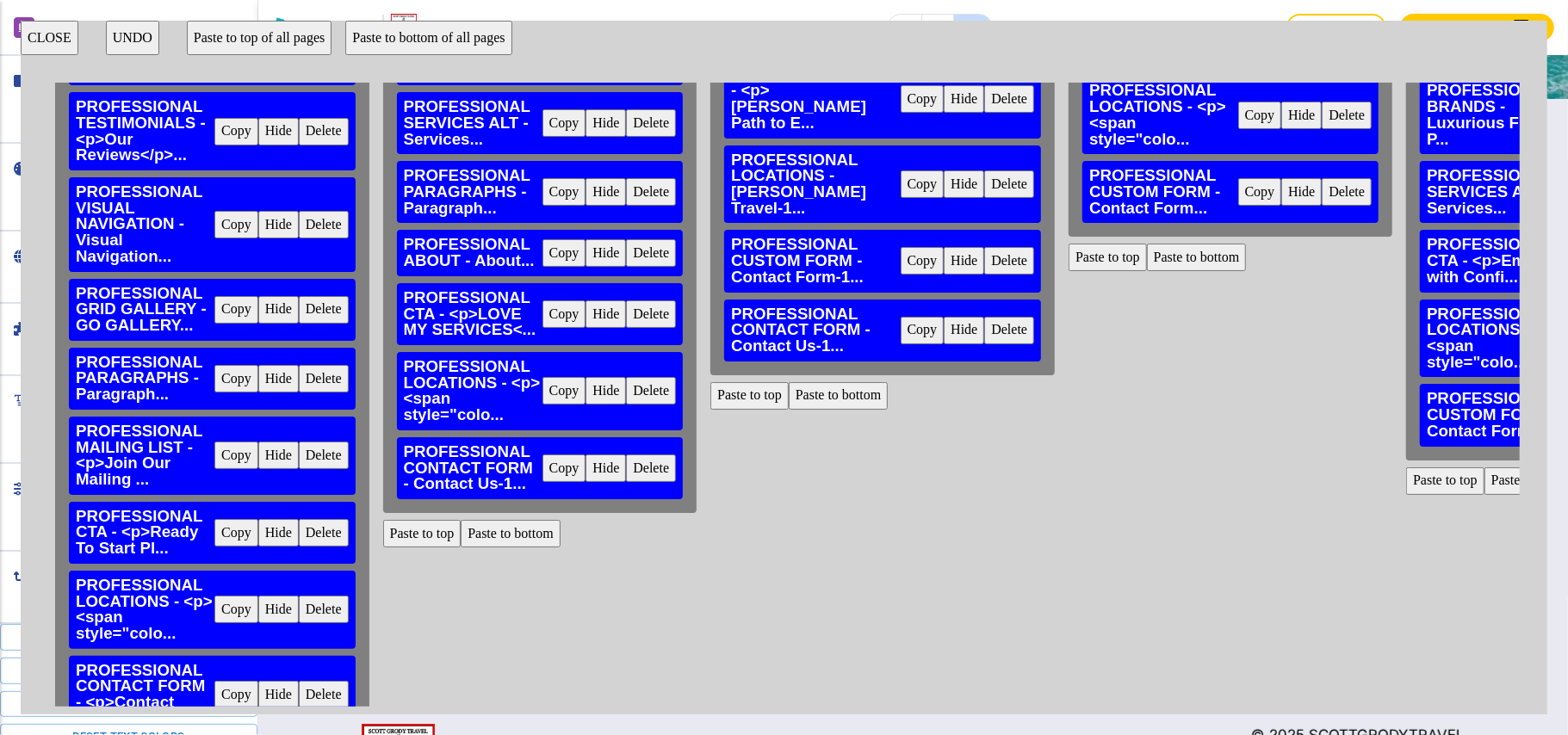
click at [984, 253] on button "Delete" at bounding box center [1009, 260] width 50 height 27
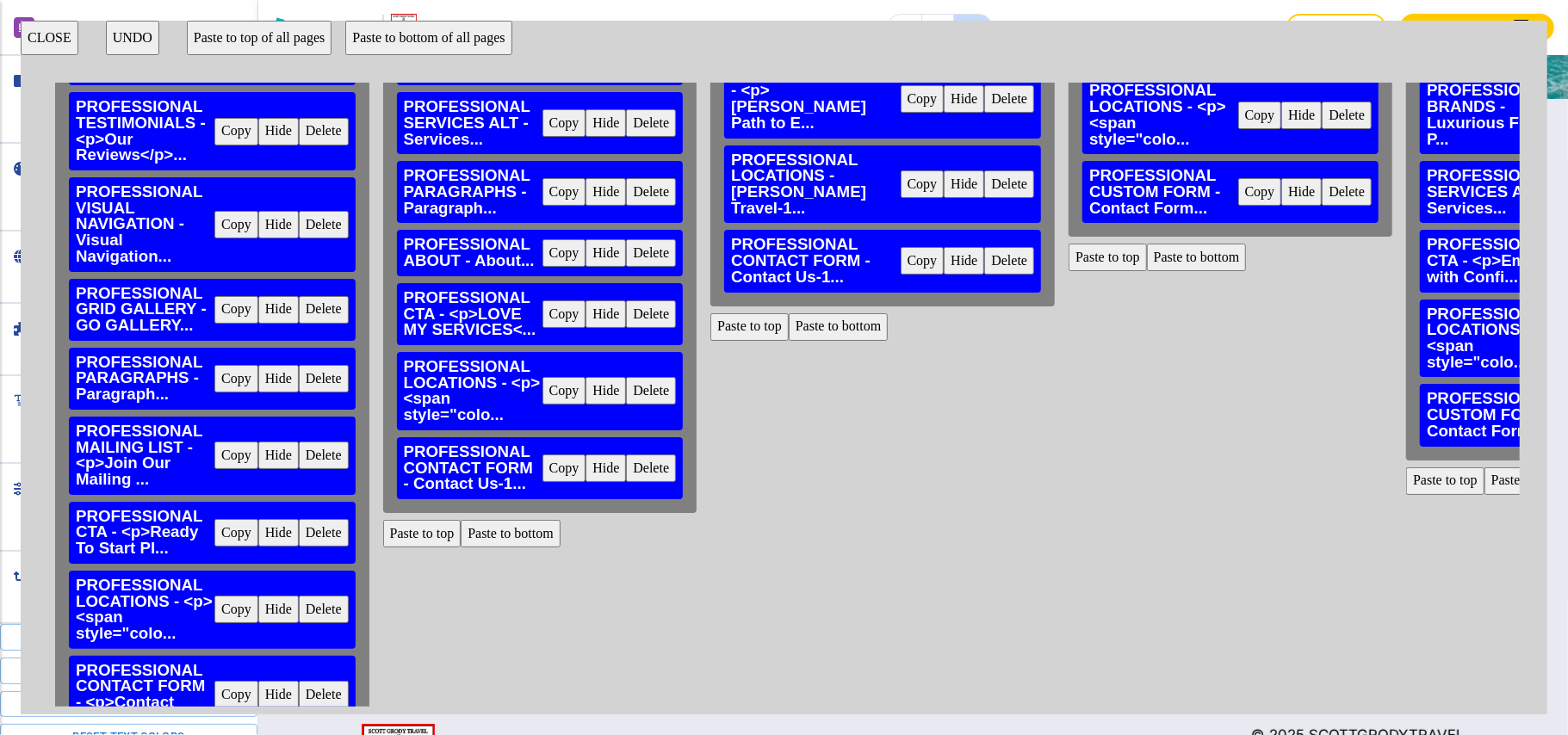
click at [1152, 248] on button "Paste to bottom" at bounding box center [1197, 257] width 100 height 27
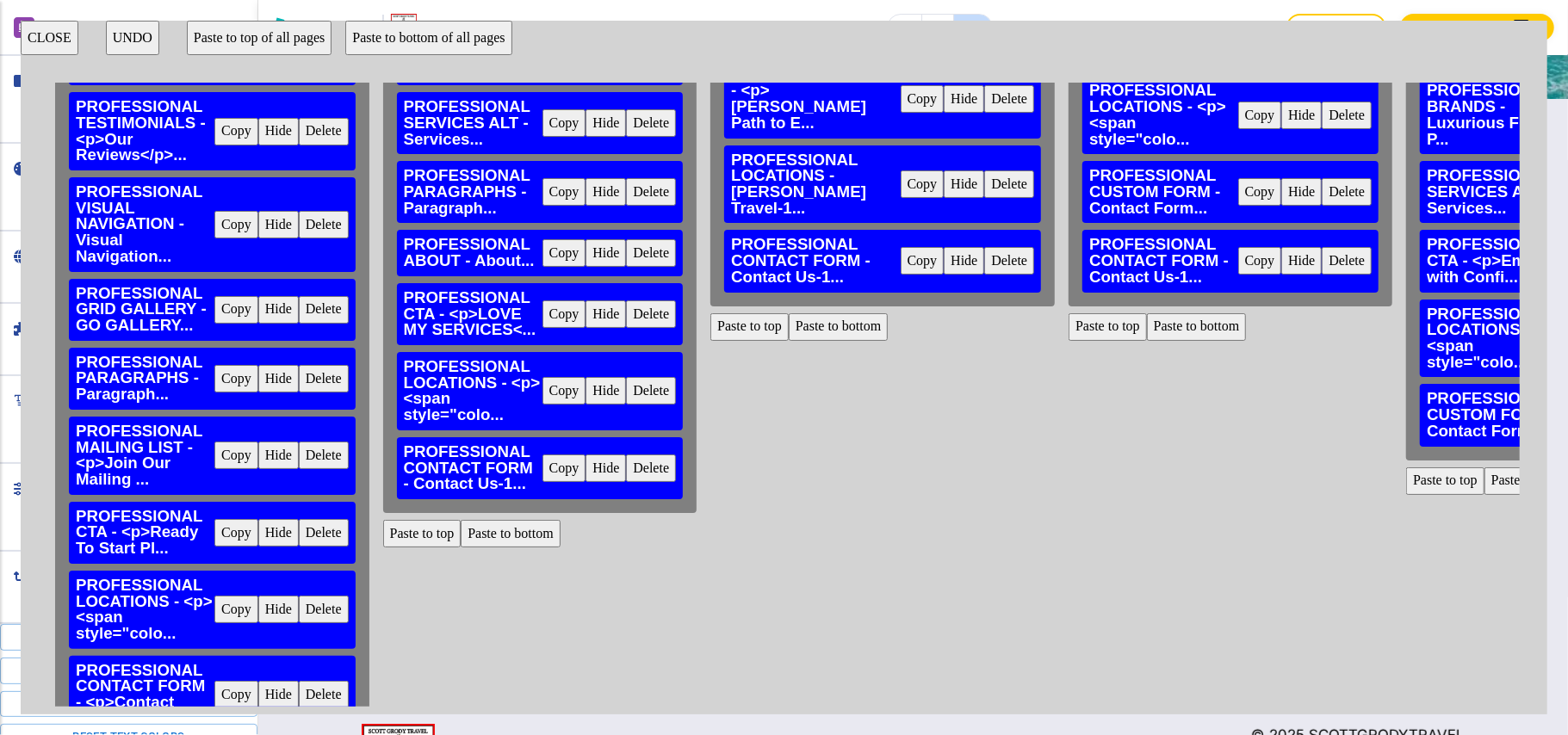
click at [1322, 193] on button "Delete" at bounding box center [1346, 192] width 50 height 27
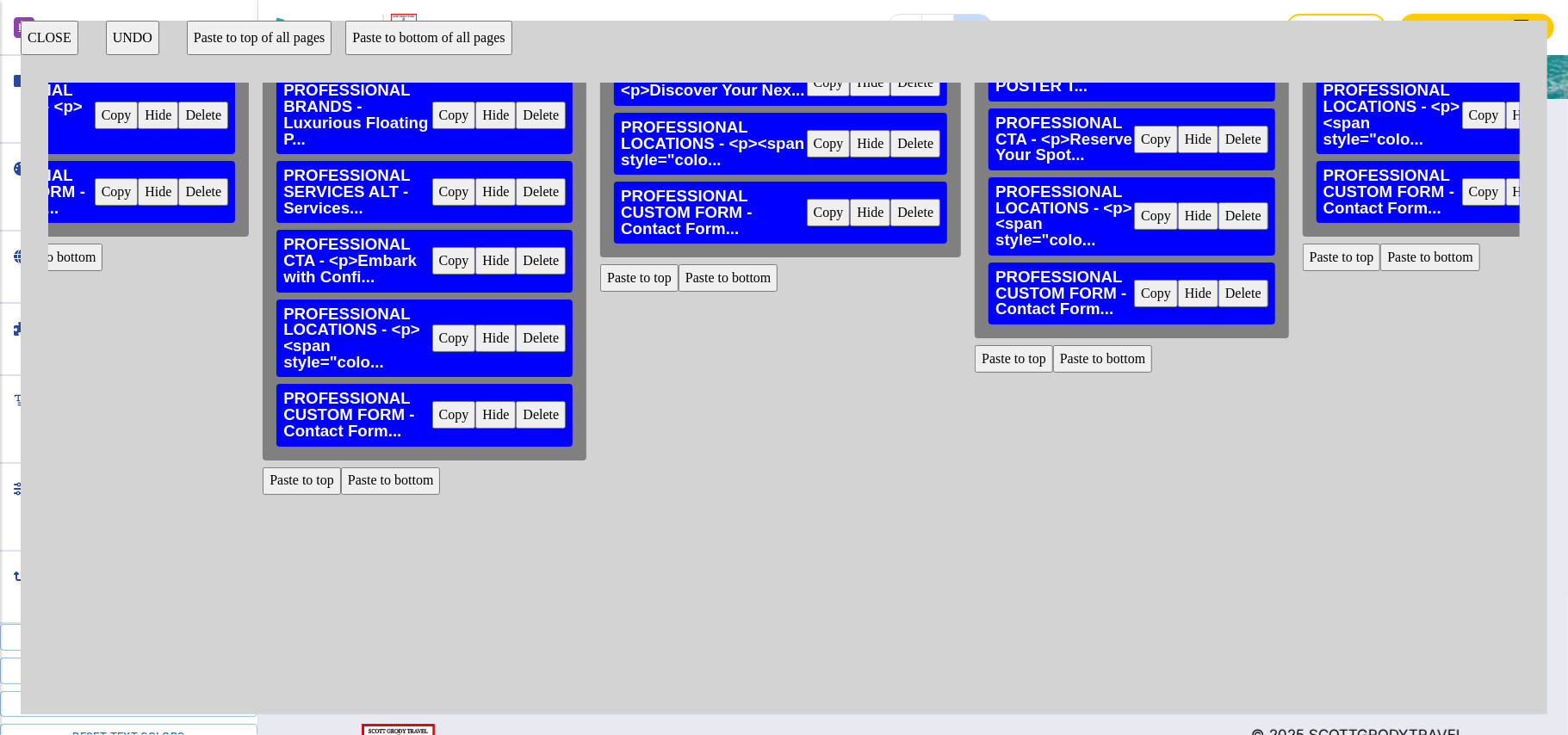
scroll to position [334, 1183]
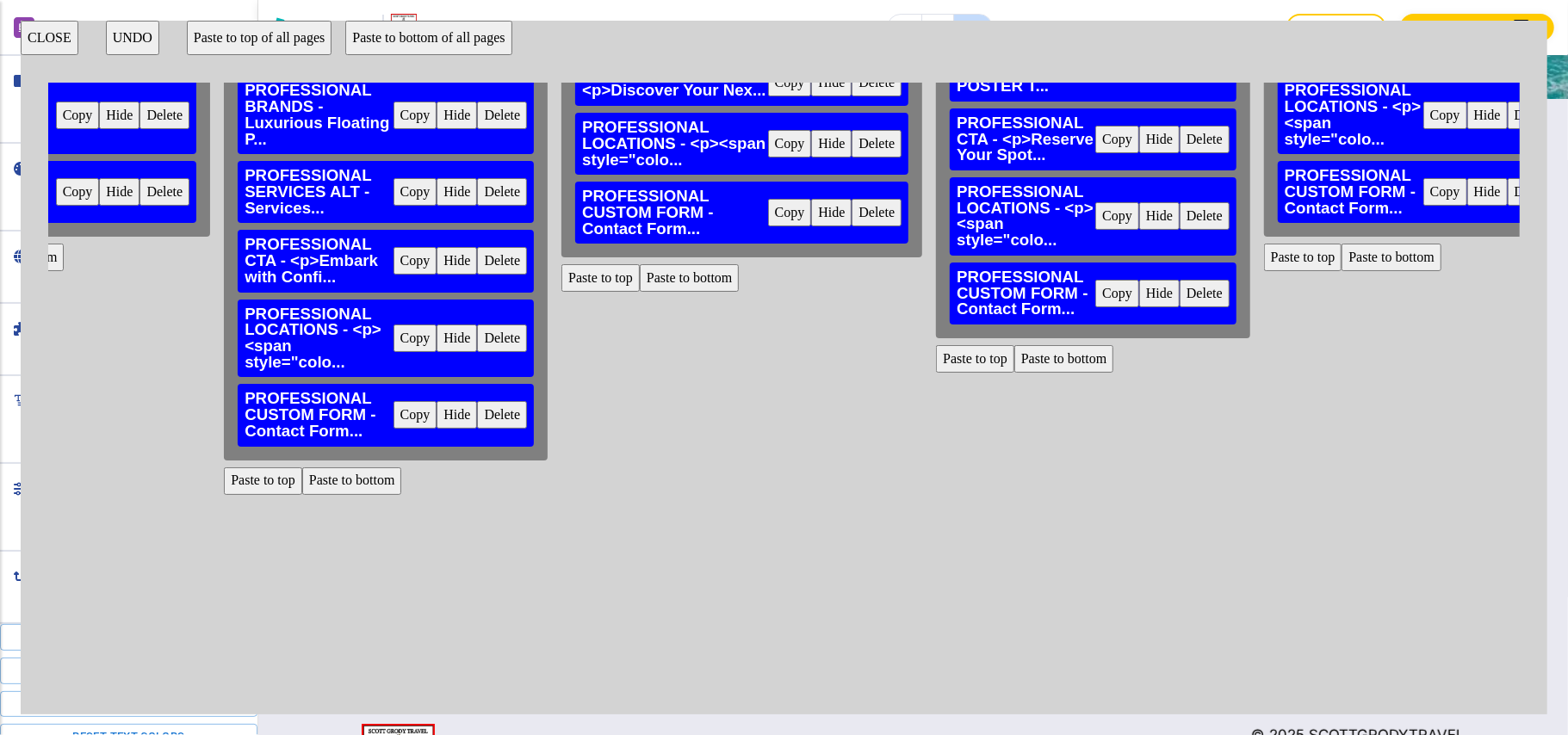
click at [321, 495] on button "Paste to bottom" at bounding box center [353, 480] width 100 height 27
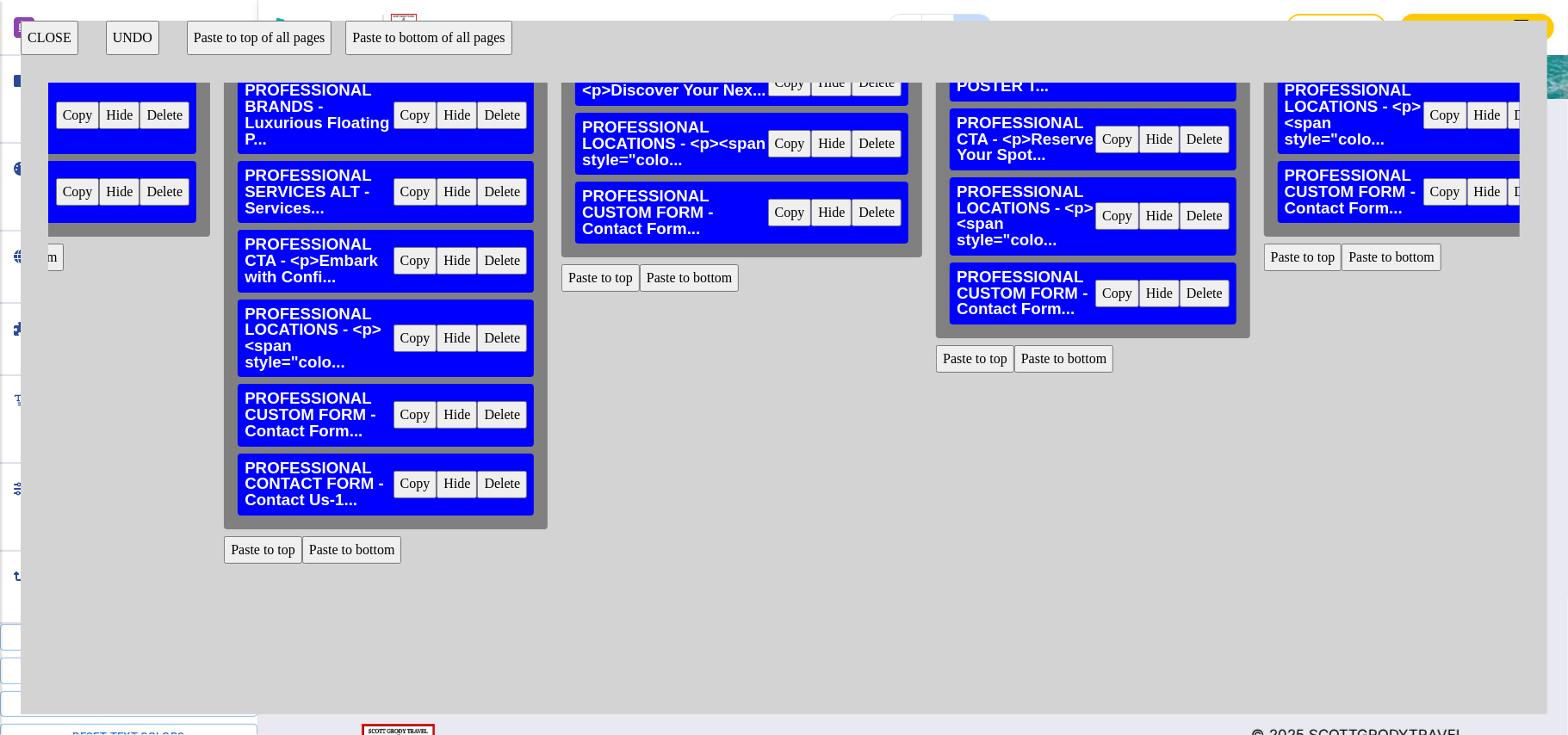
click at [478, 429] on button "Delete" at bounding box center [502, 414] width 50 height 27
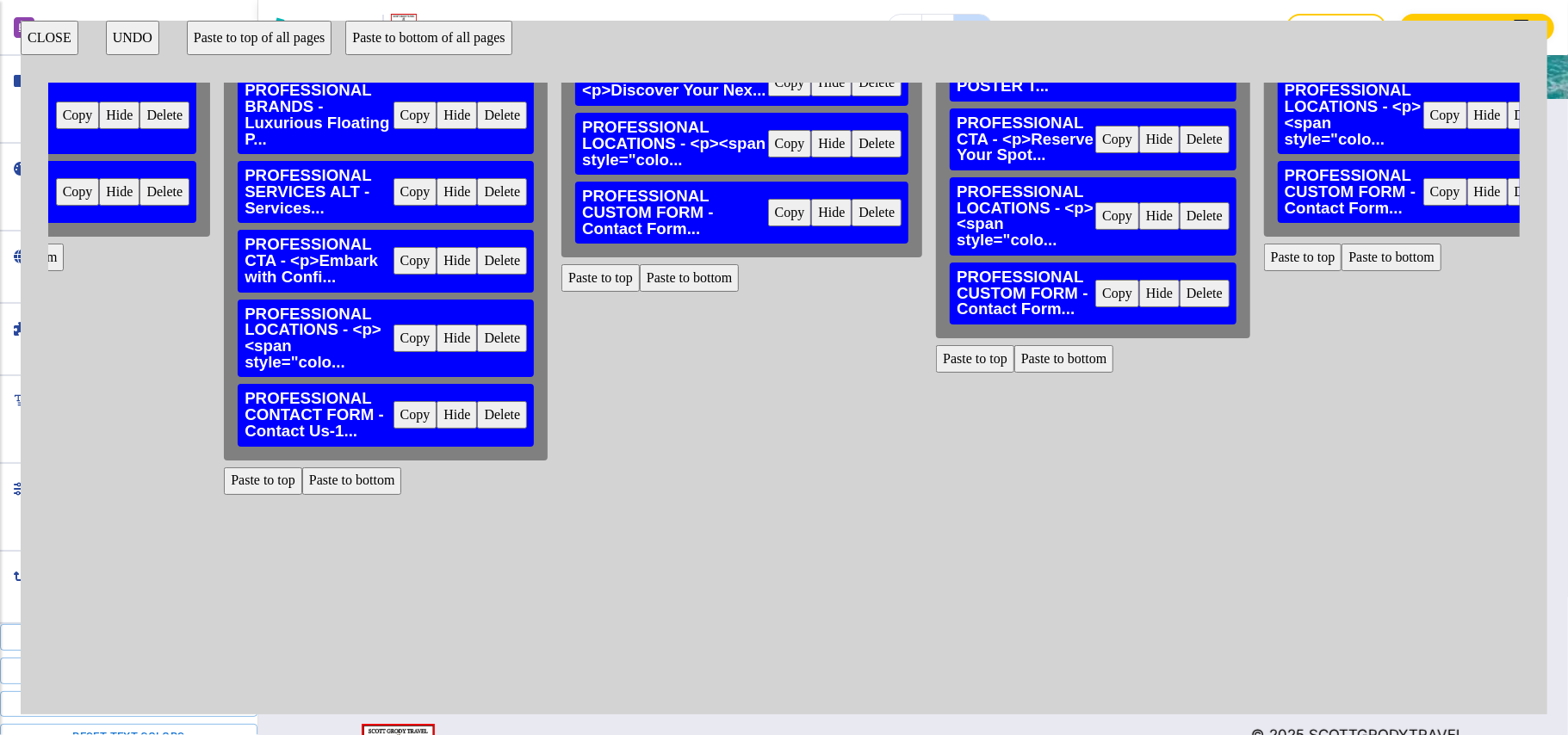
click at [852, 227] on button "Delete" at bounding box center [876, 212] width 50 height 27
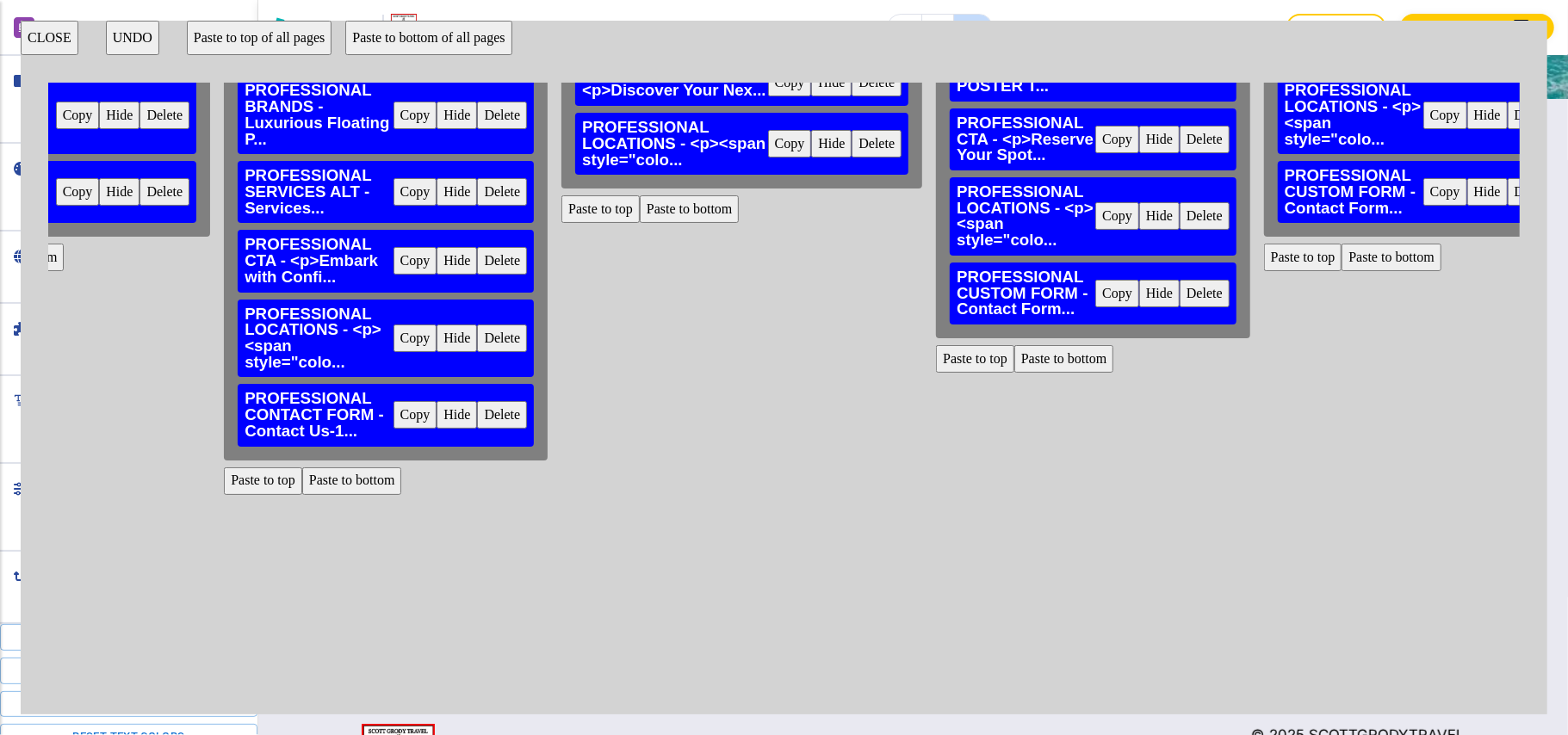
click at [640, 223] on button "Paste to bottom" at bounding box center [690, 209] width 100 height 27
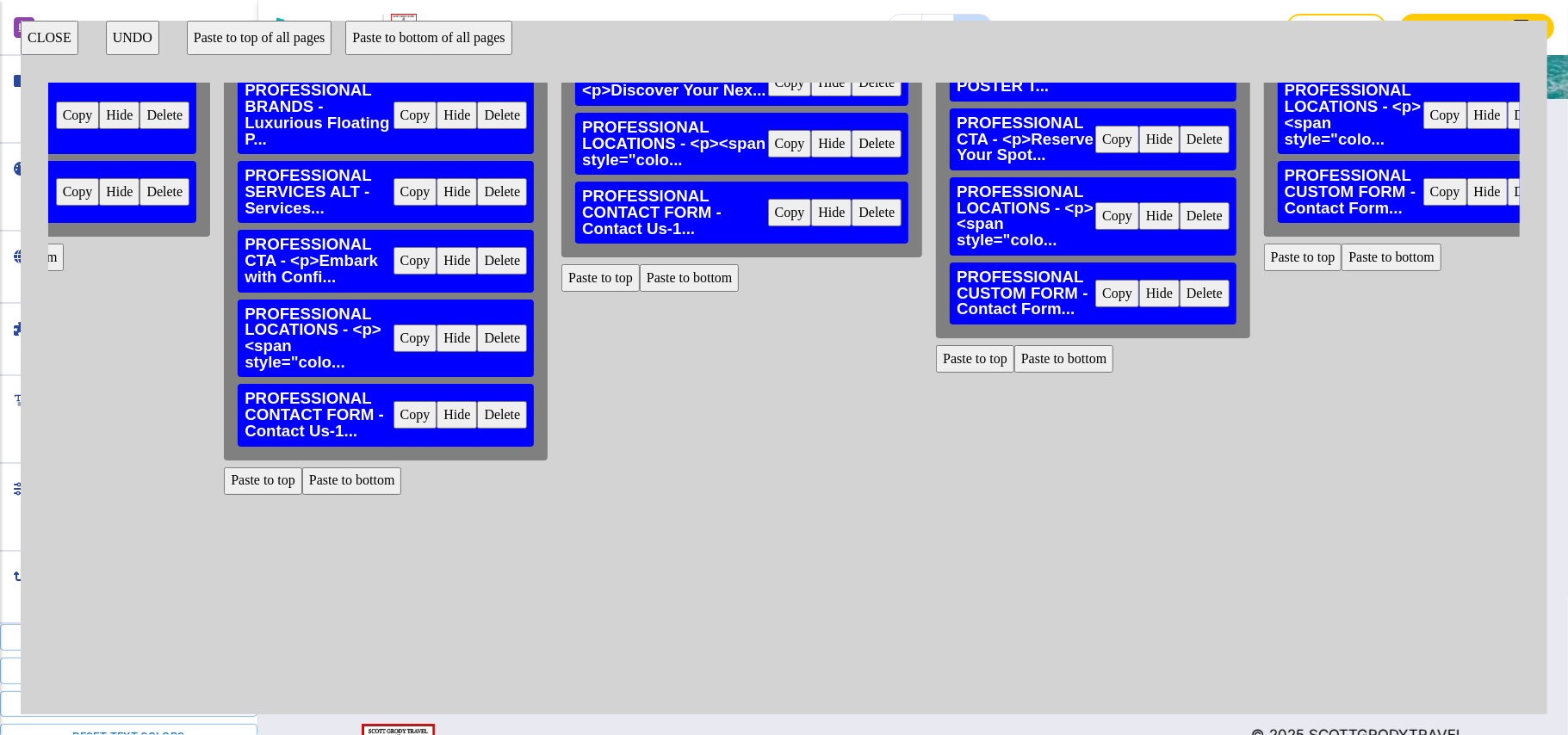
click at [1180, 288] on button "Delete" at bounding box center [1204, 293] width 50 height 27
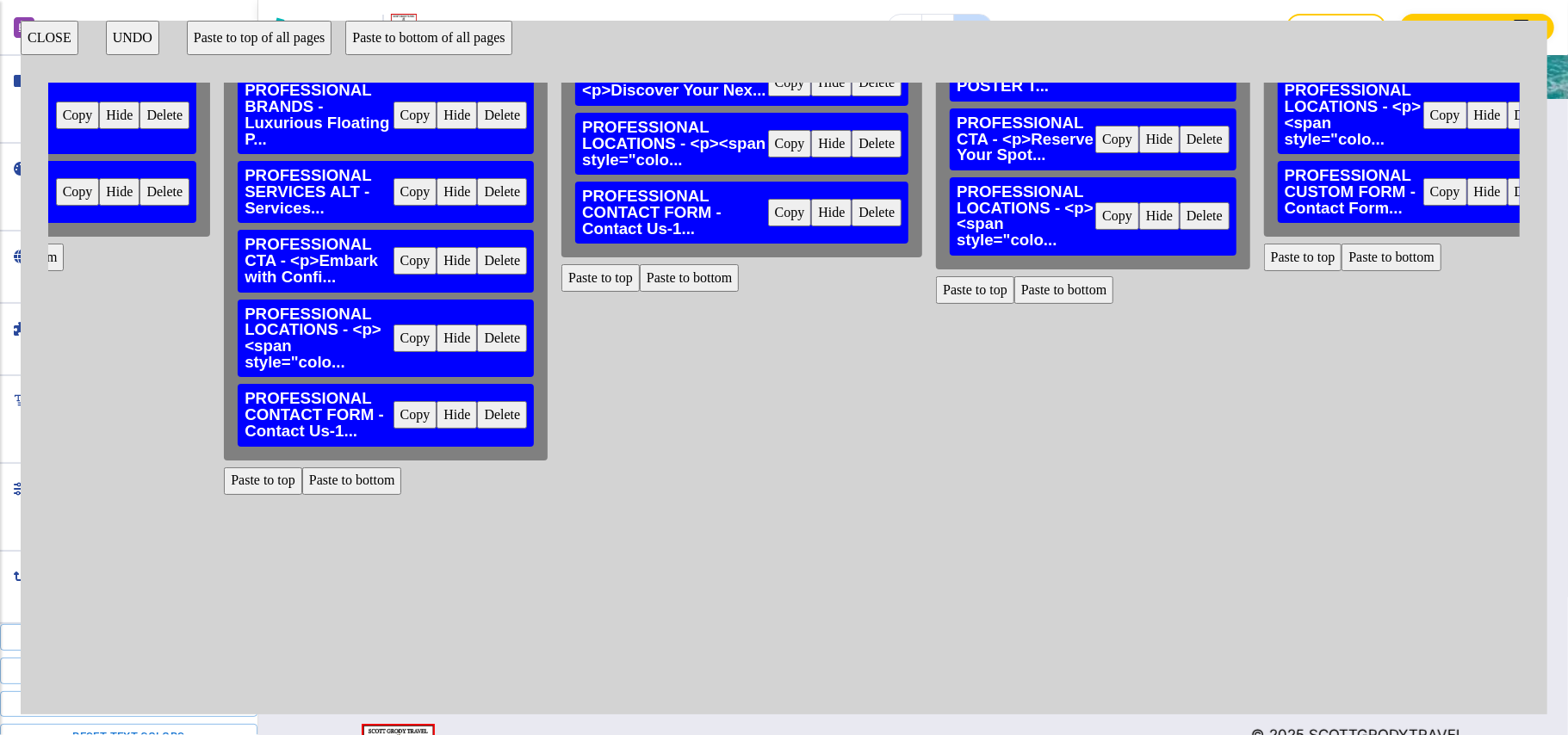
click at [1014, 296] on button "Paste to bottom" at bounding box center [1064, 289] width 100 height 27
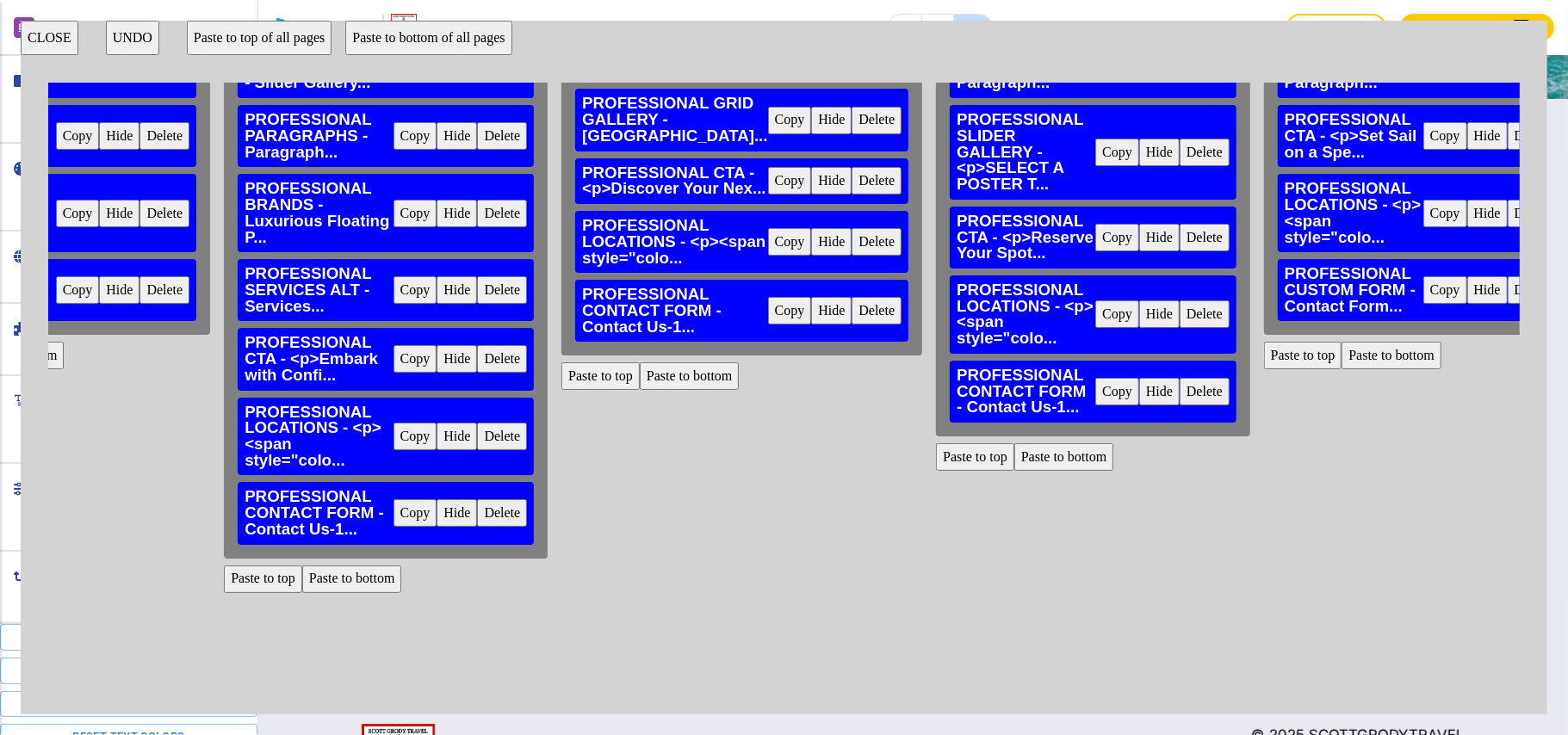
scroll to position [104, 1183]
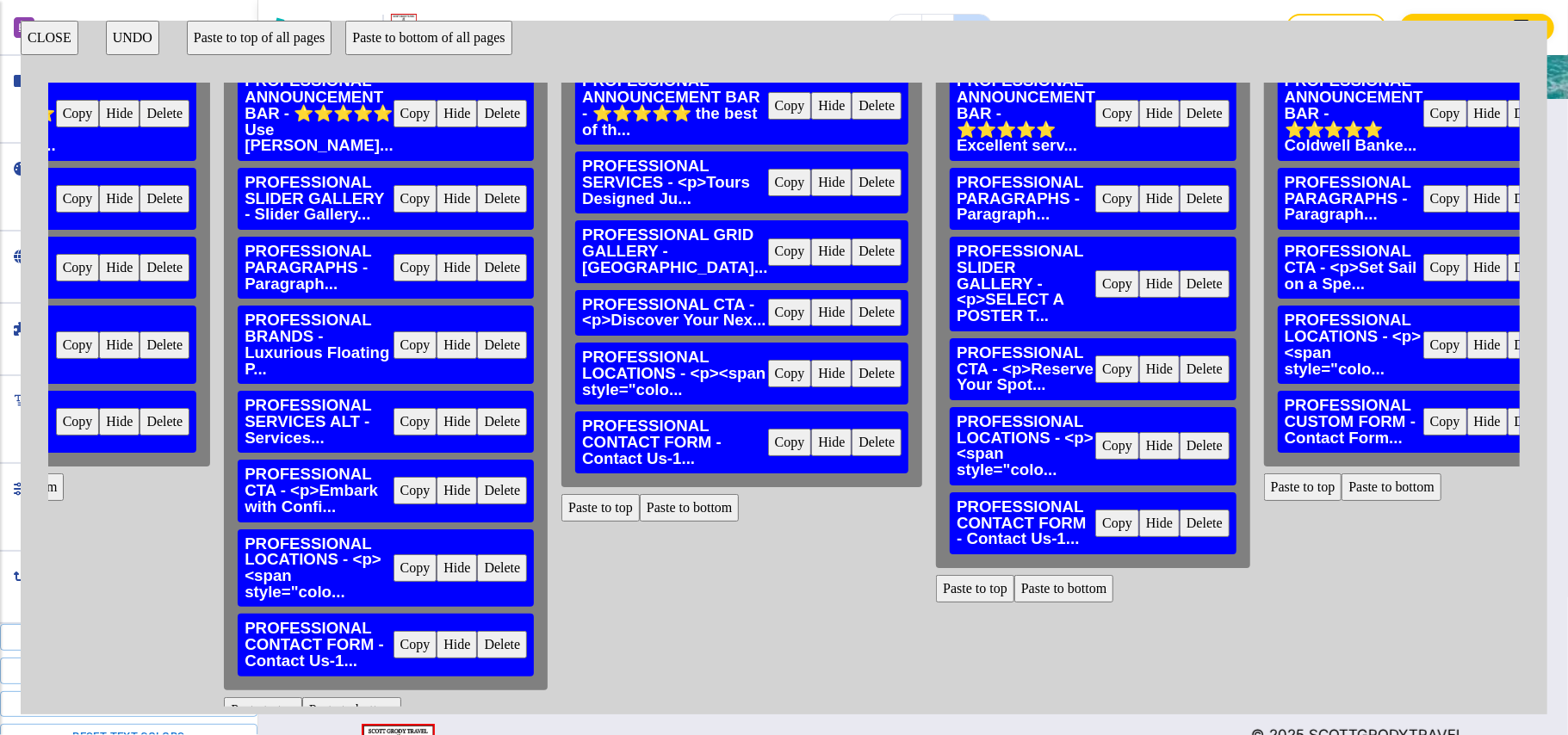
click at [1508, 416] on button "Delete" at bounding box center [1532, 421] width 50 height 27
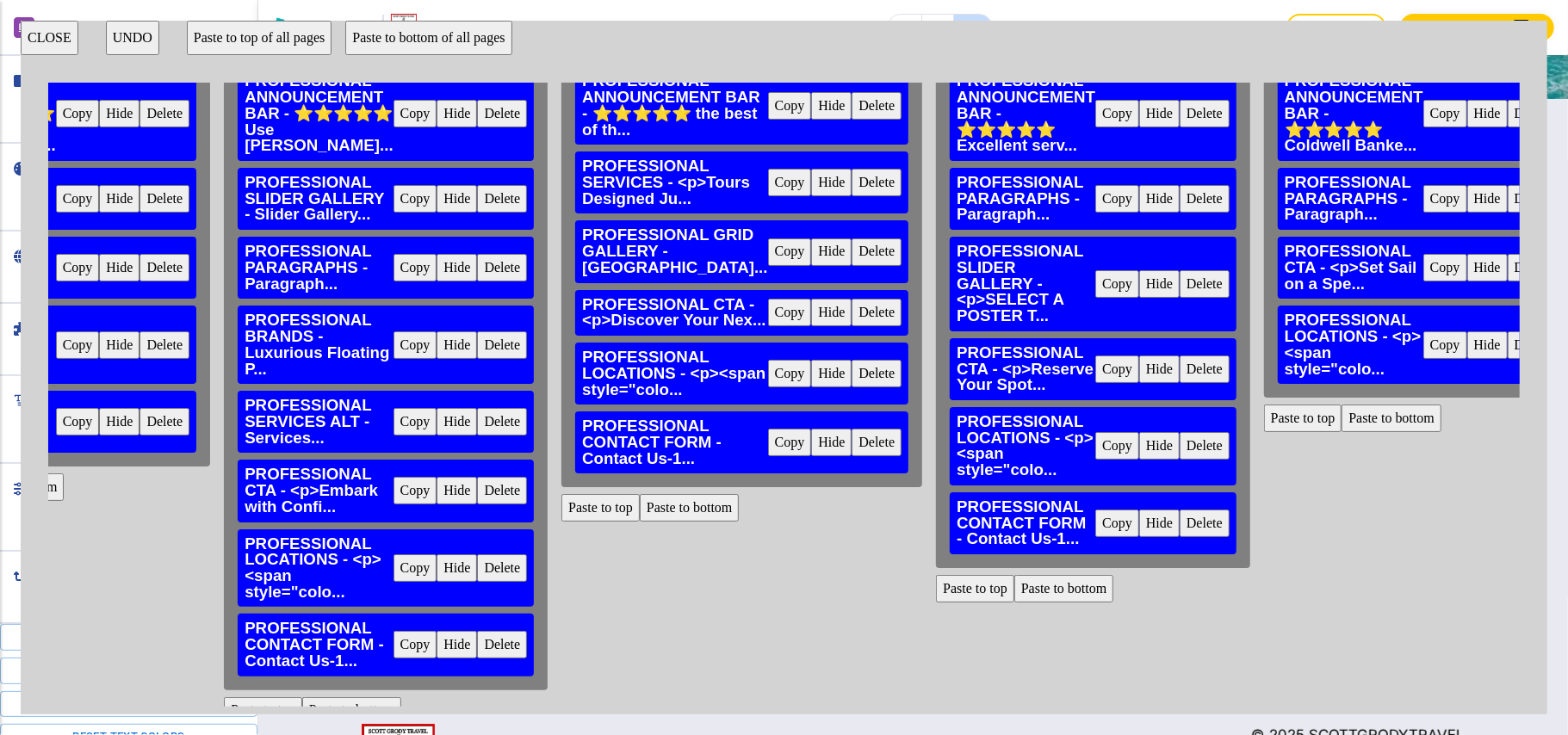
click at [1341, 415] on button "Paste to bottom" at bounding box center [1391, 418] width 100 height 27
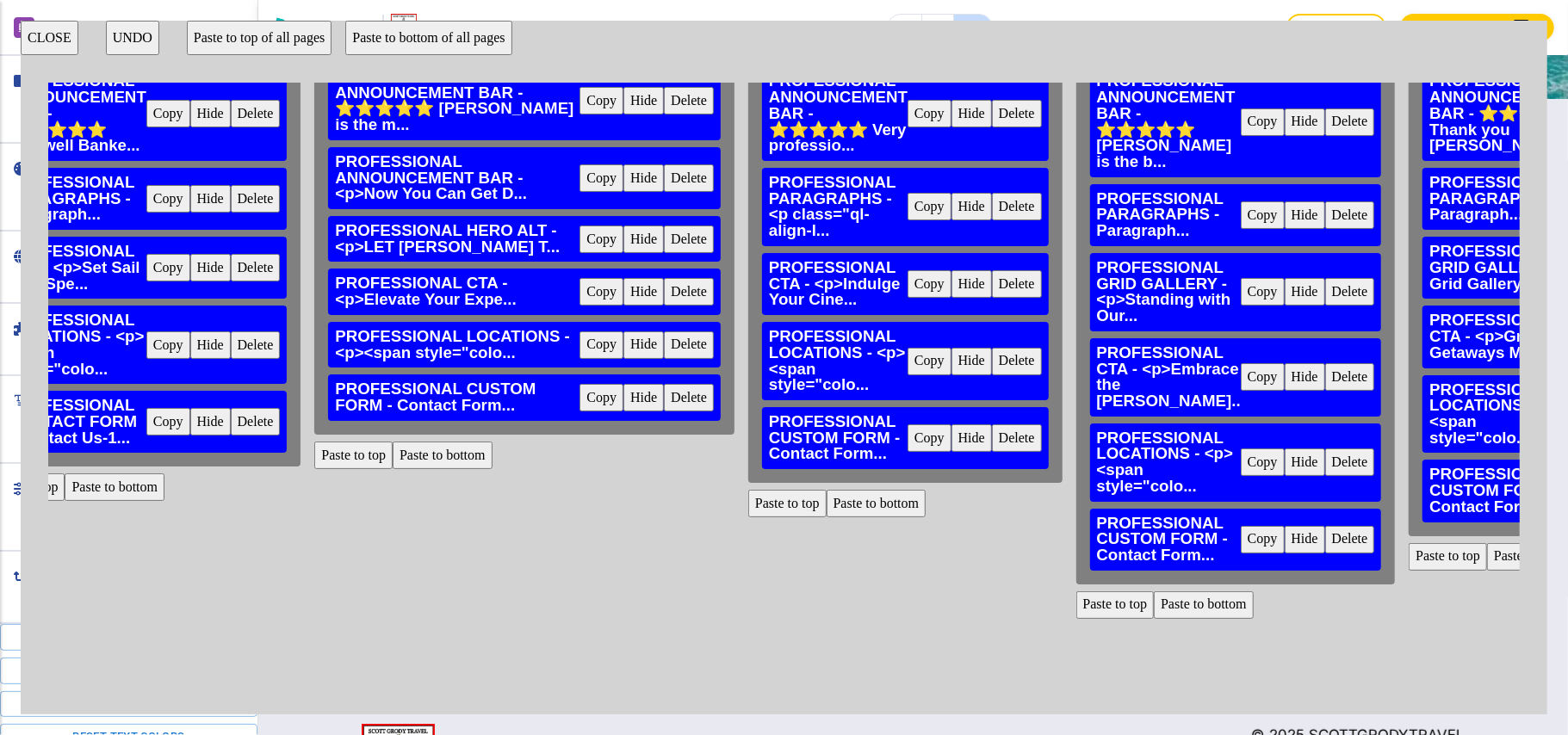
scroll to position [104, 2537]
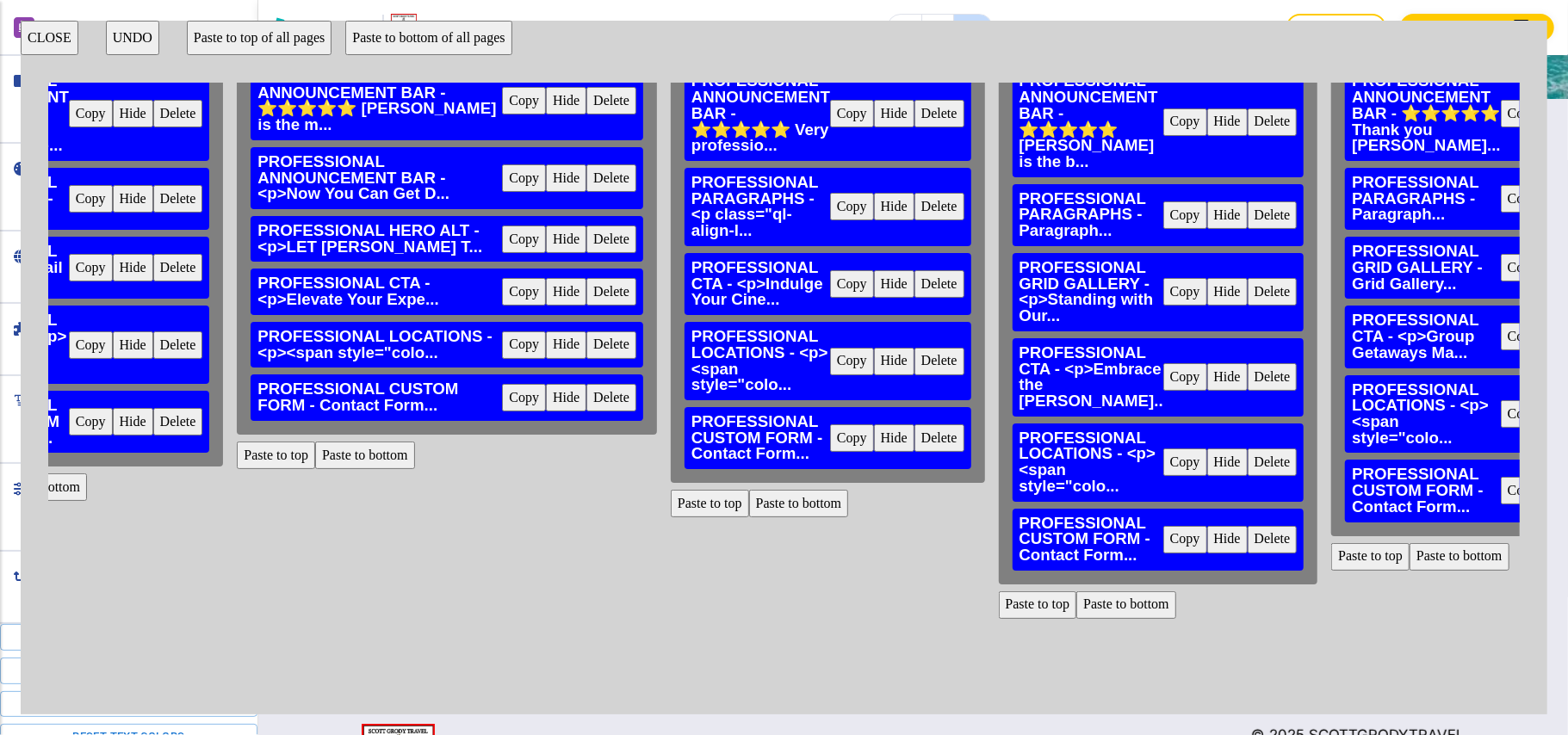
click at [587, 384] on button "Delete" at bounding box center [611, 398] width 50 height 27
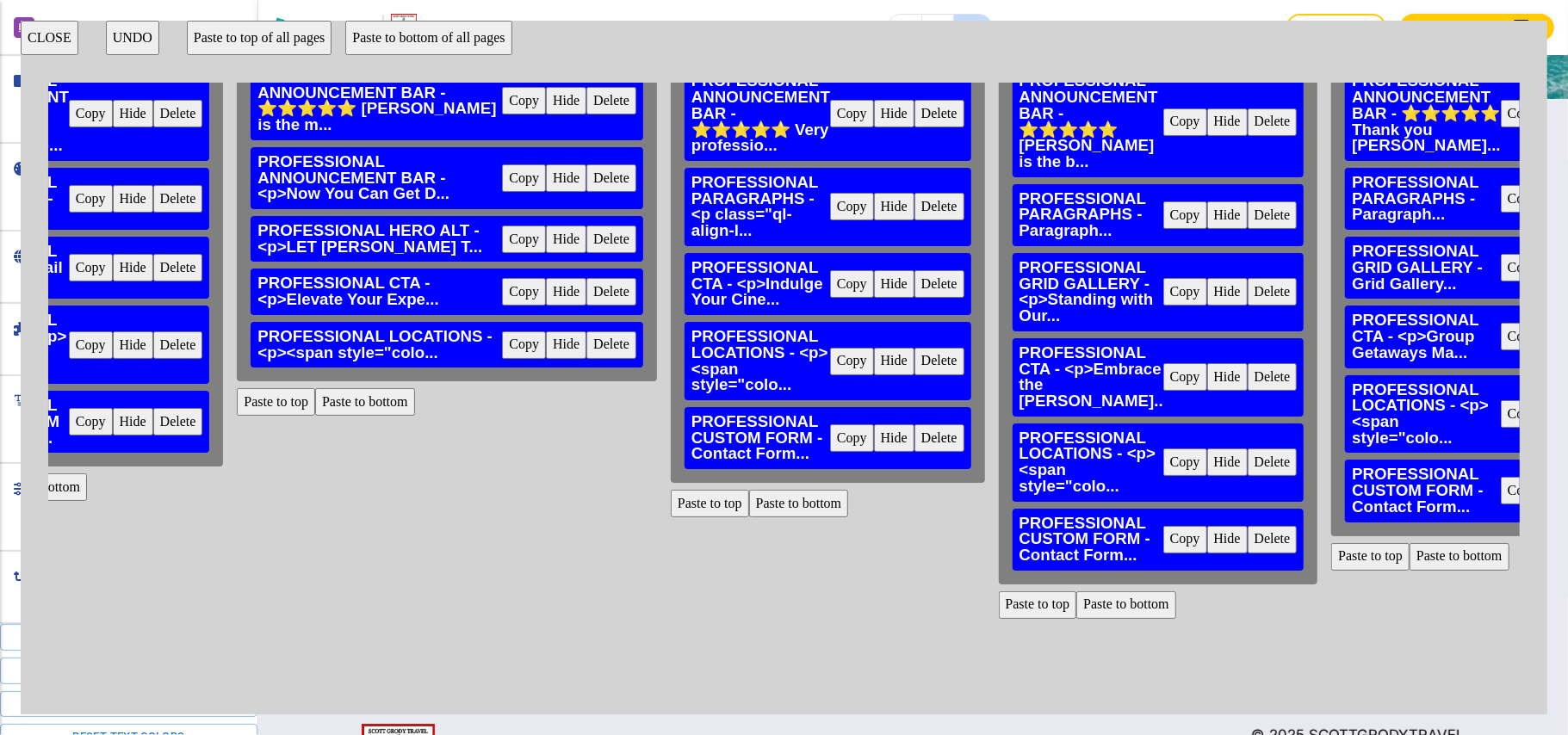
click at [315, 389] on button "Paste to bottom" at bounding box center [365, 401] width 100 height 27
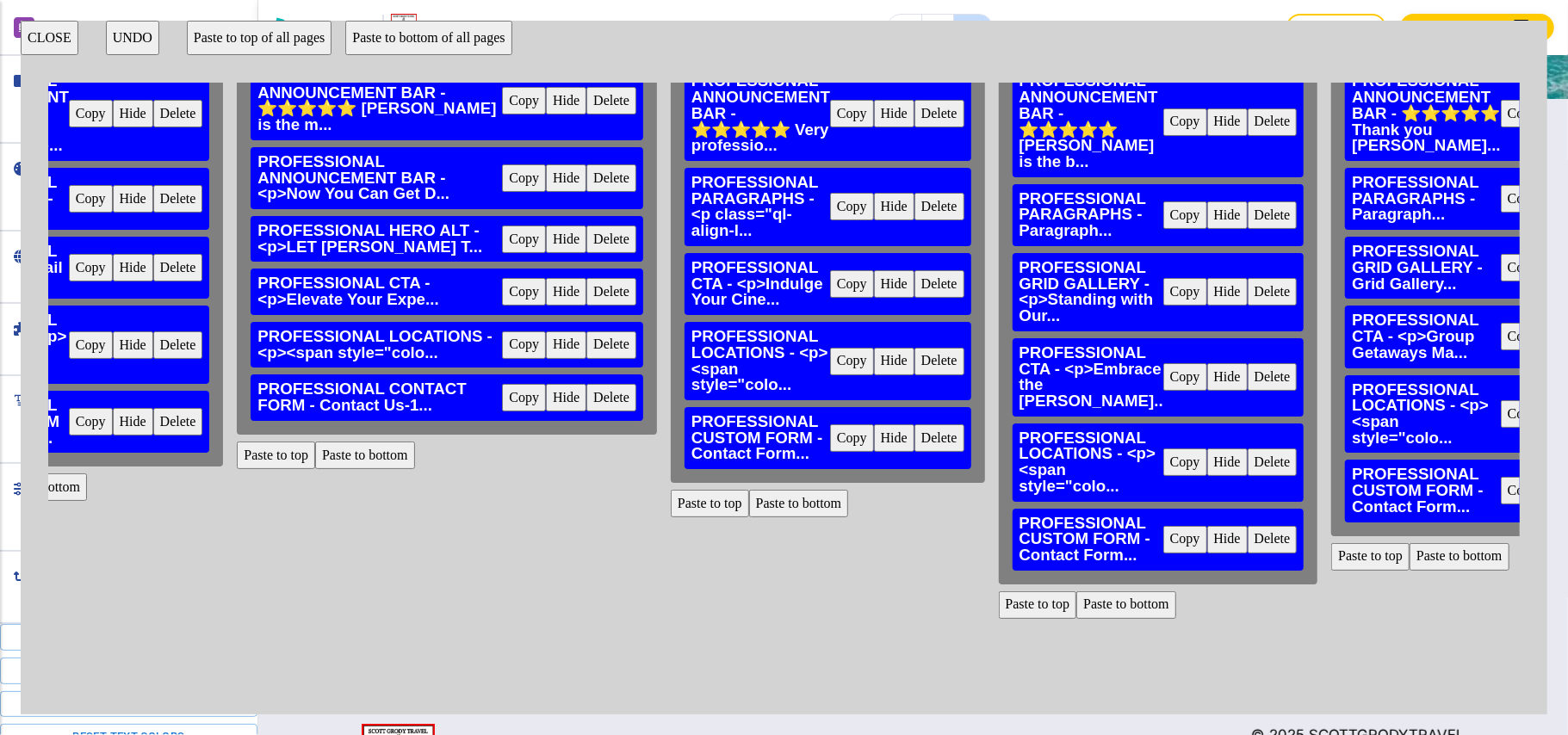
click at [915, 438] on button "Delete" at bounding box center [939, 438] width 50 height 27
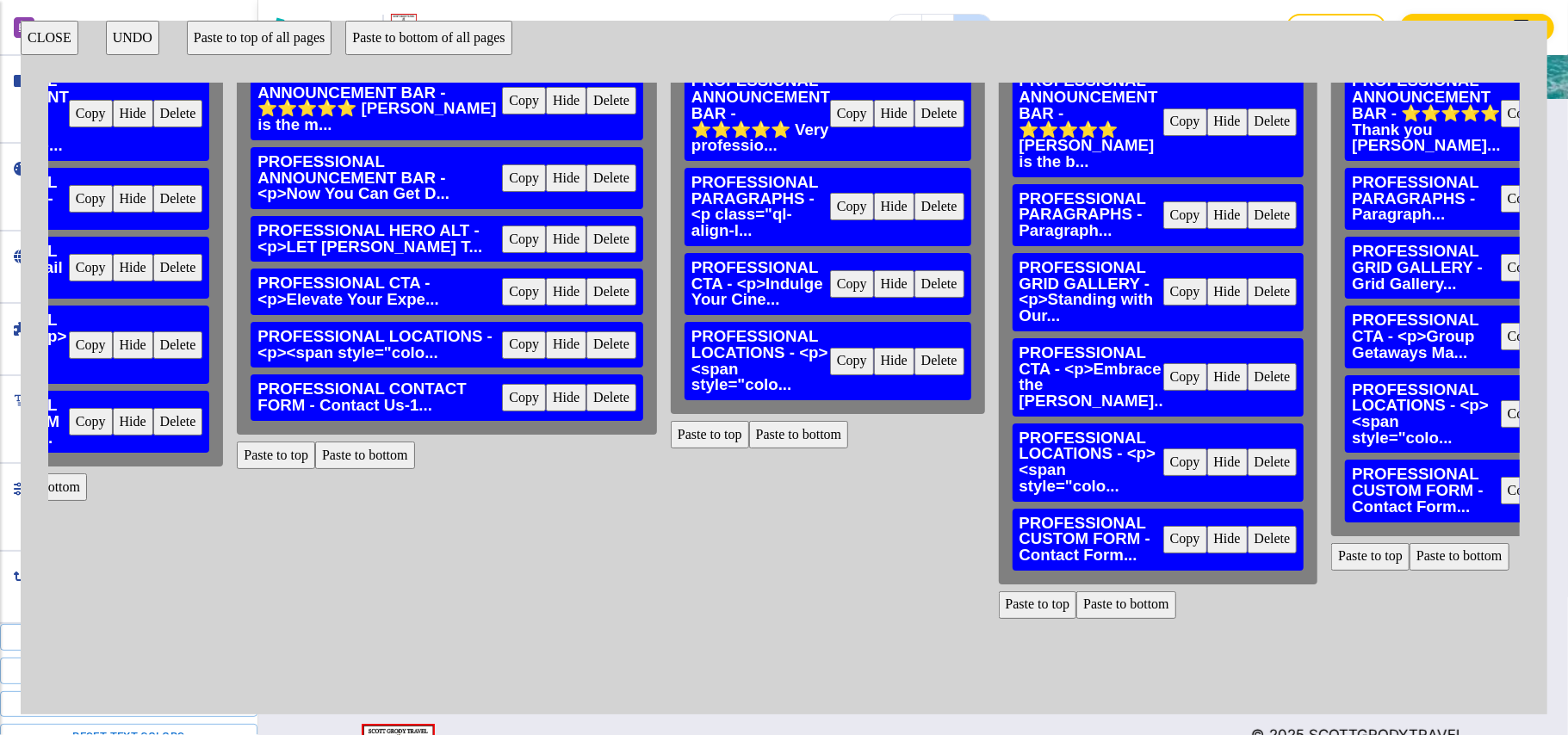
click at [749, 432] on button "Paste to bottom" at bounding box center [799, 434] width 100 height 27
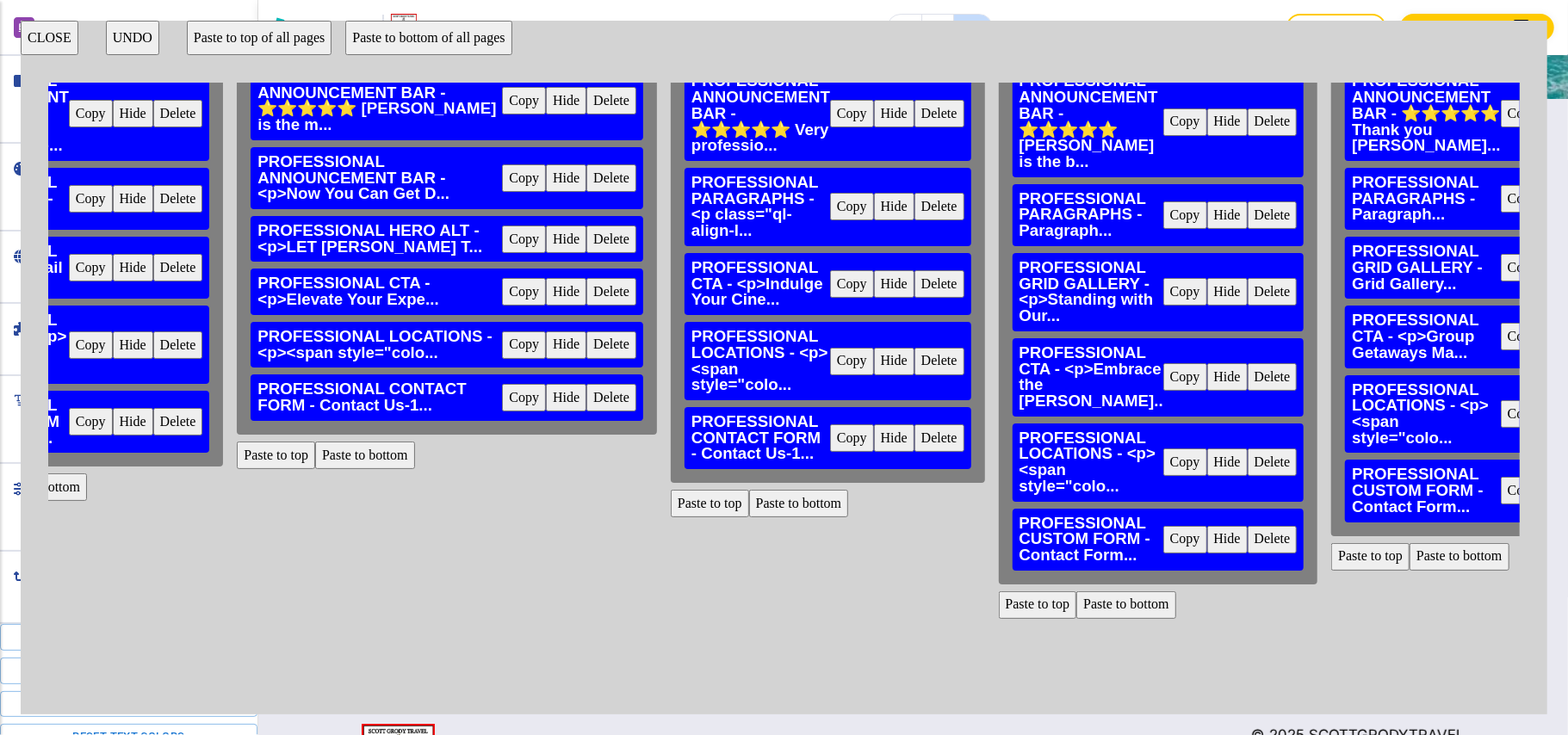
click at [1247, 526] on button "Delete" at bounding box center [1272, 540] width 50 height 27
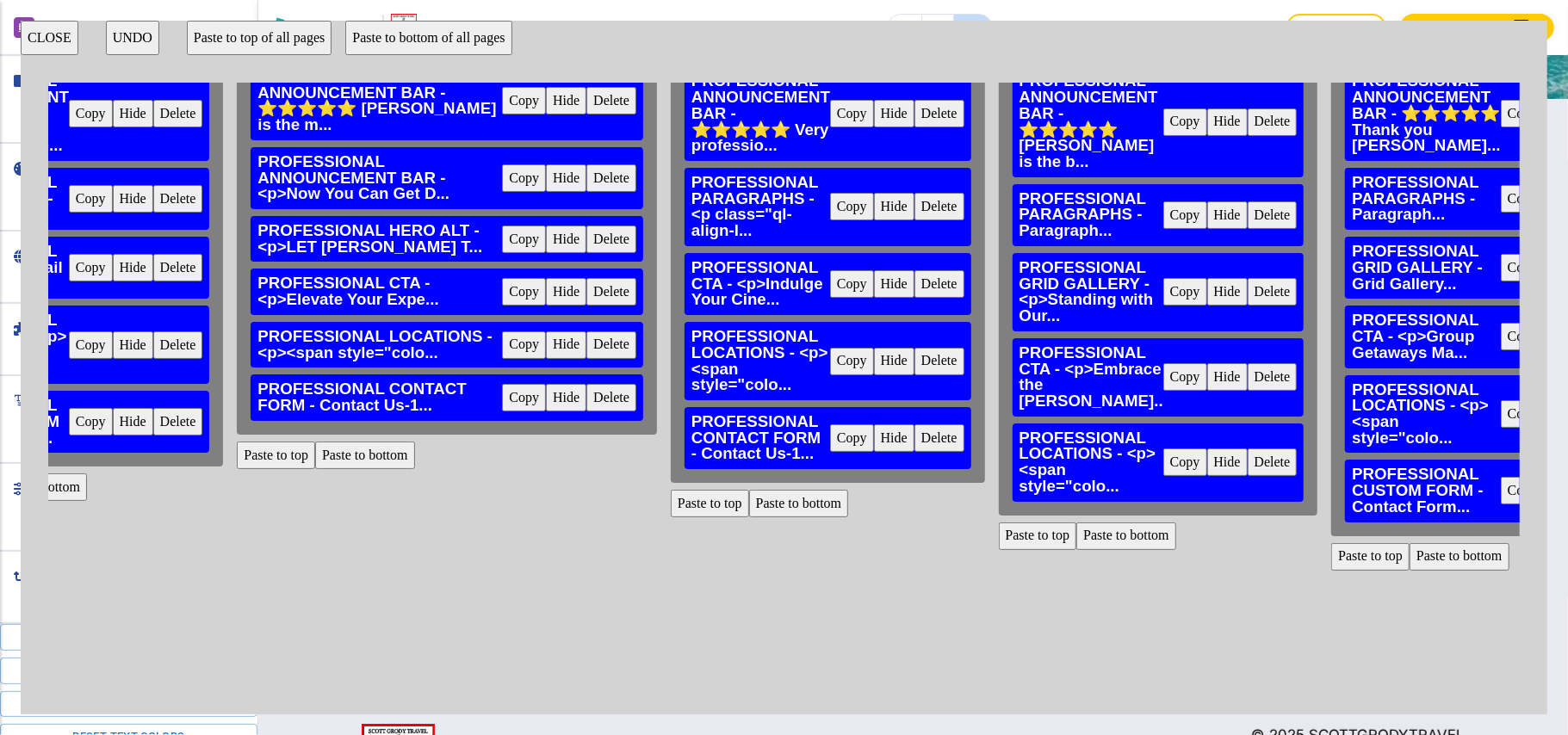
click at [1076, 523] on button "Paste to bottom" at bounding box center [1126, 536] width 100 height 27
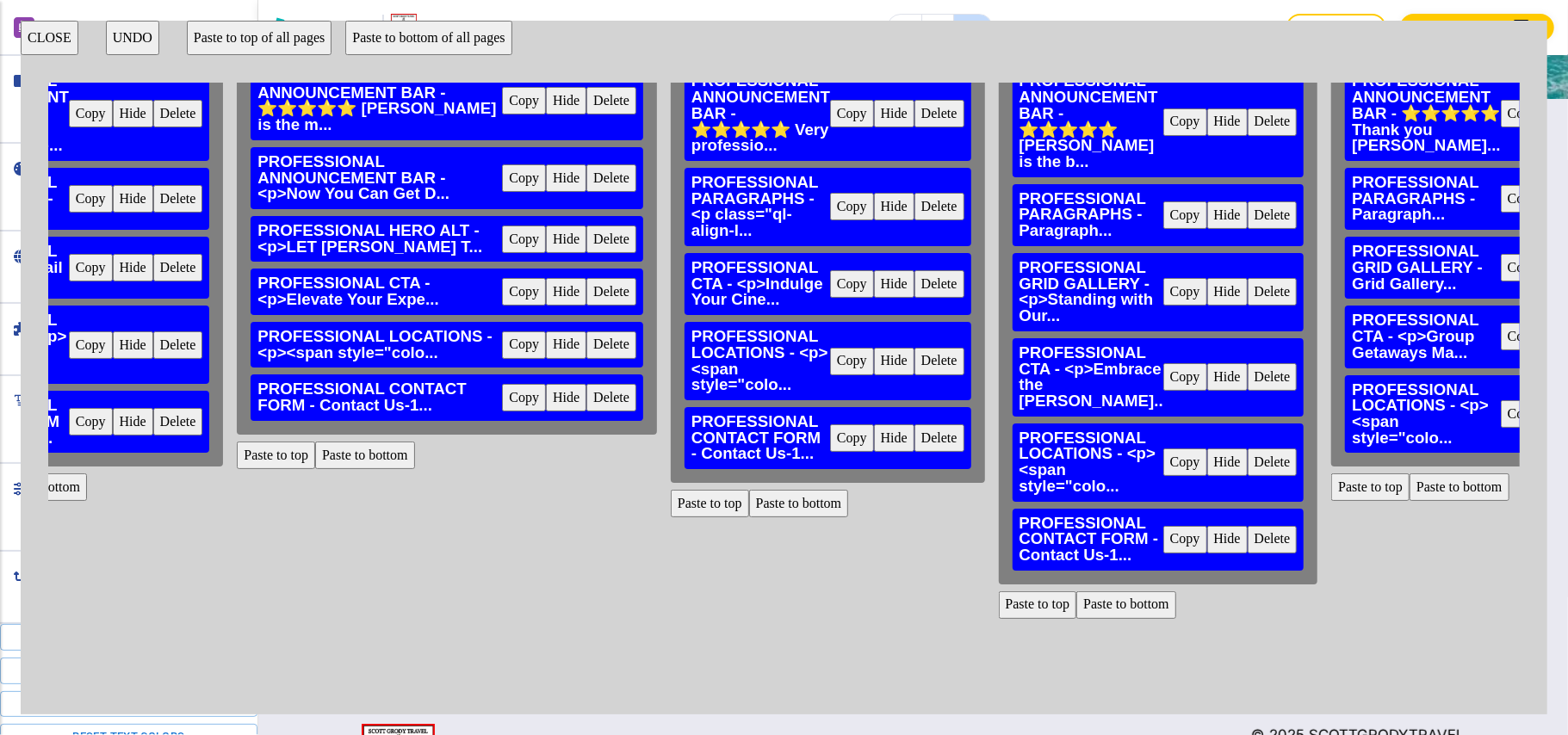
click at [1410, 488] on button "Paste to bottom" at bounding box center [1460, 487] width 100 height 27
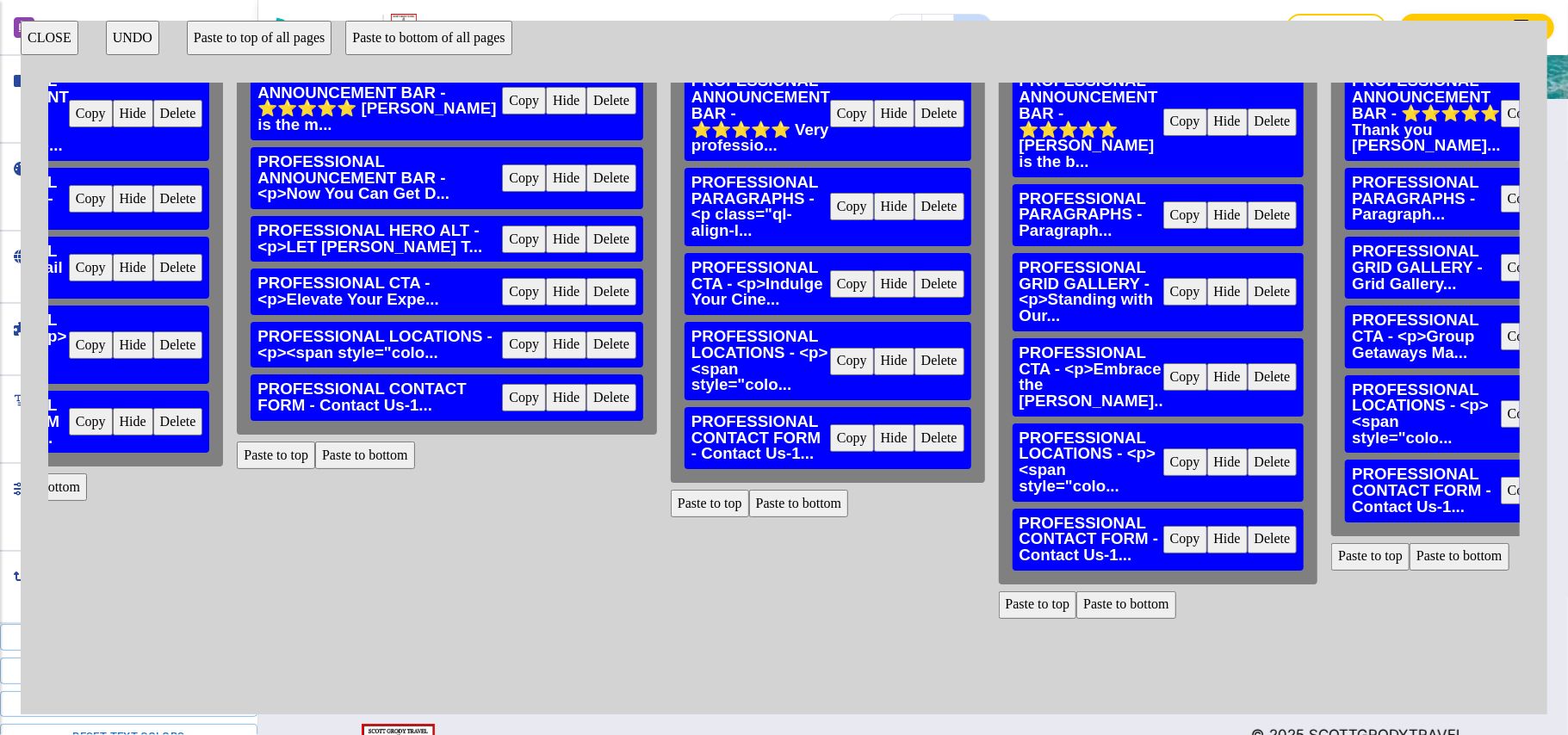
click at [64, 31] on button "CLOSE" at bounding box center [49, 38] width 57 height 35
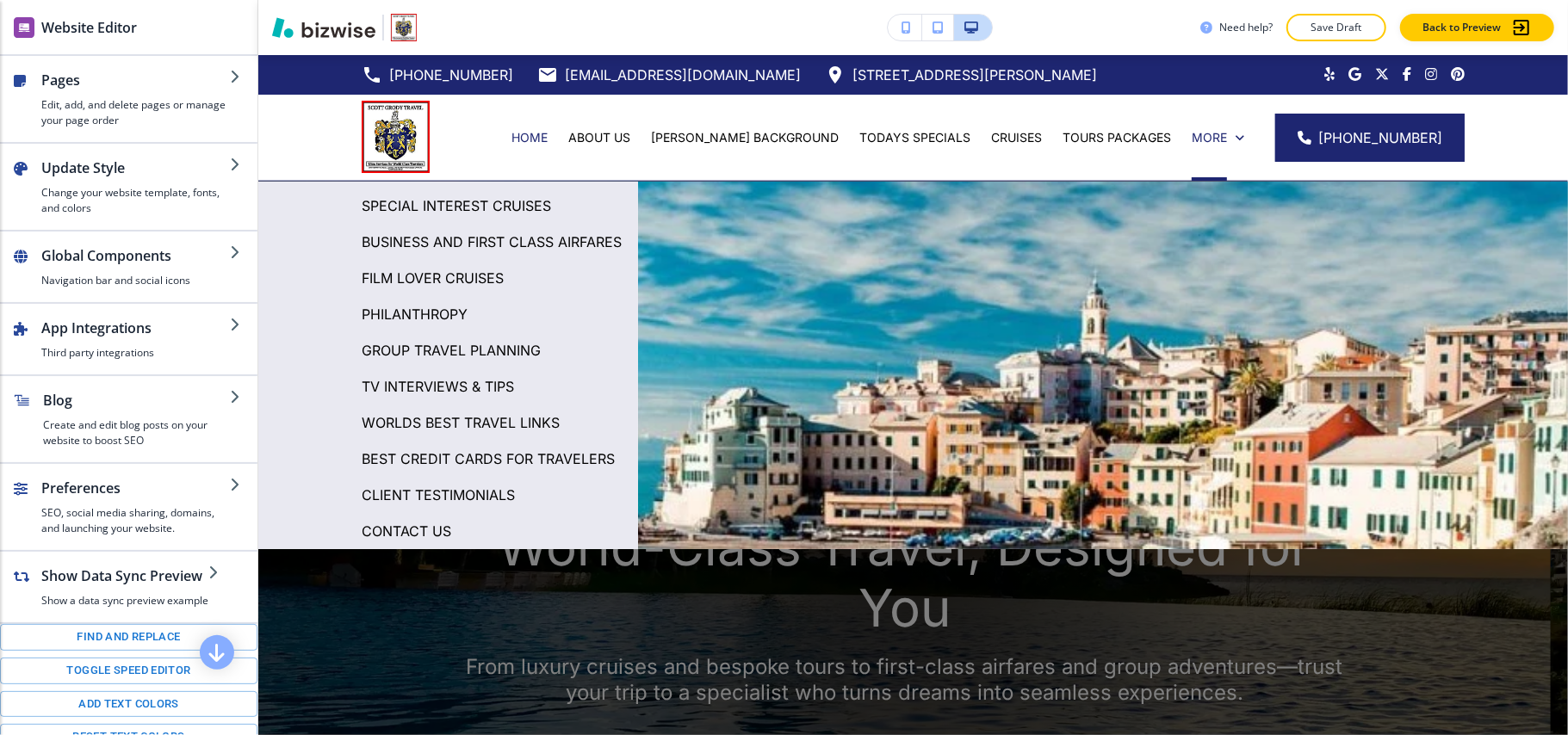
scroll to position [149, 0]
click at [431, 496] on p "CLIENT TESTIMONIALS" at bounding box center [438, 494] width 153 height 25
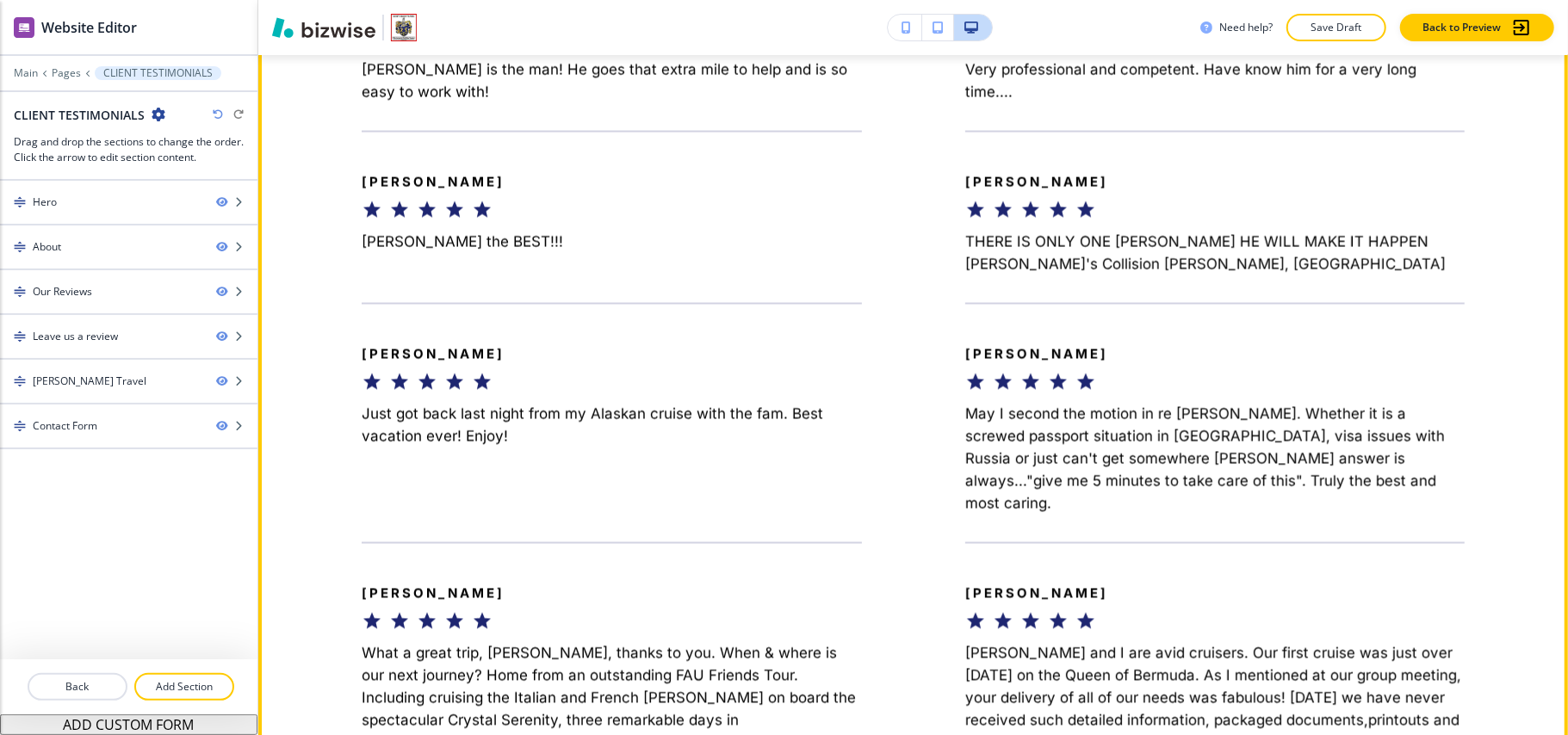
scroll to position [2067, 0]
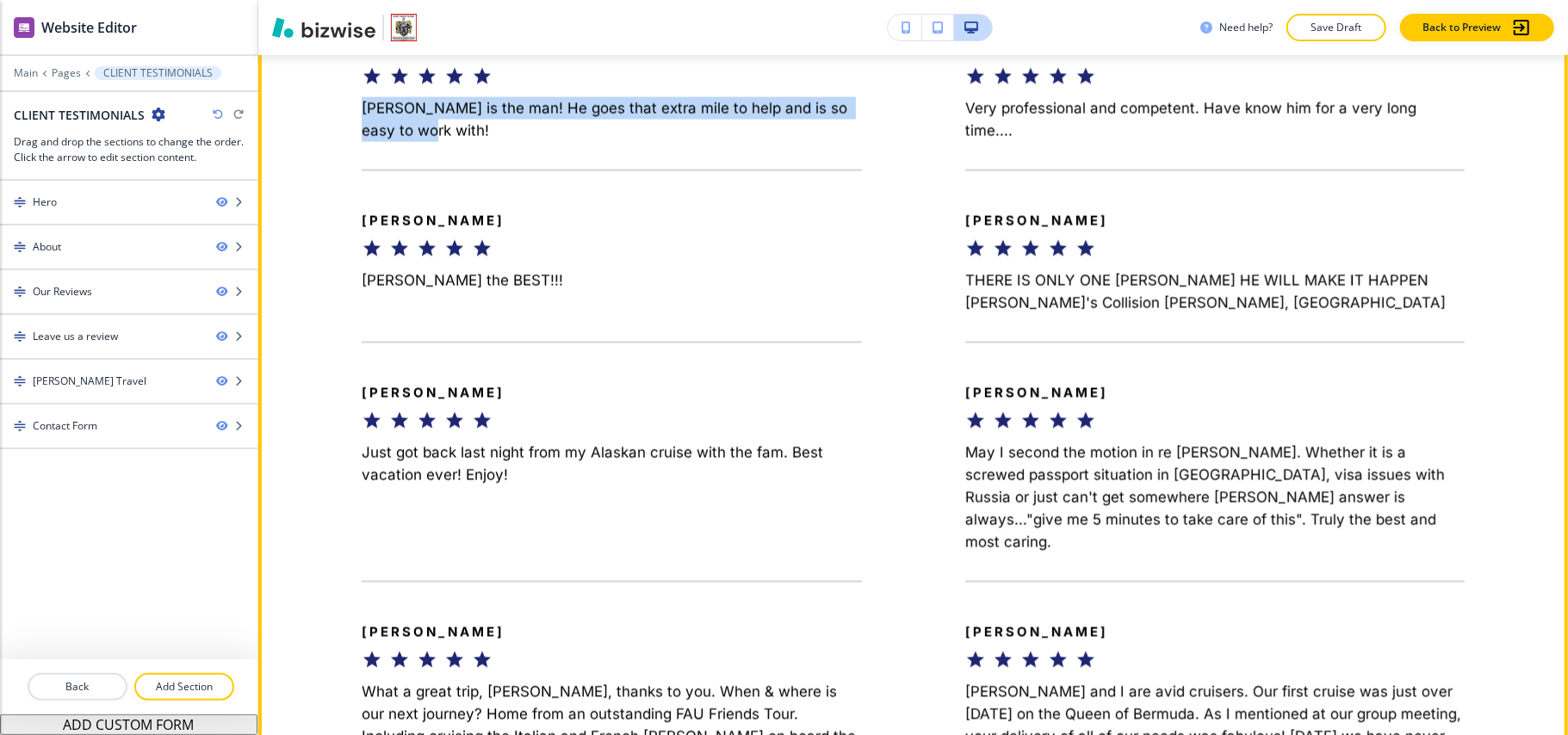
drag, startPoint x: 345, startPoint y: 221, endPoint x: 418, endPoint y: 249, distance: 78.2
click at [418, 142] on div "Angela Lombardi Scott is the man! He goes that extra mile to help and is so eas…" at bounding box center [560, 70] width 604 height 145
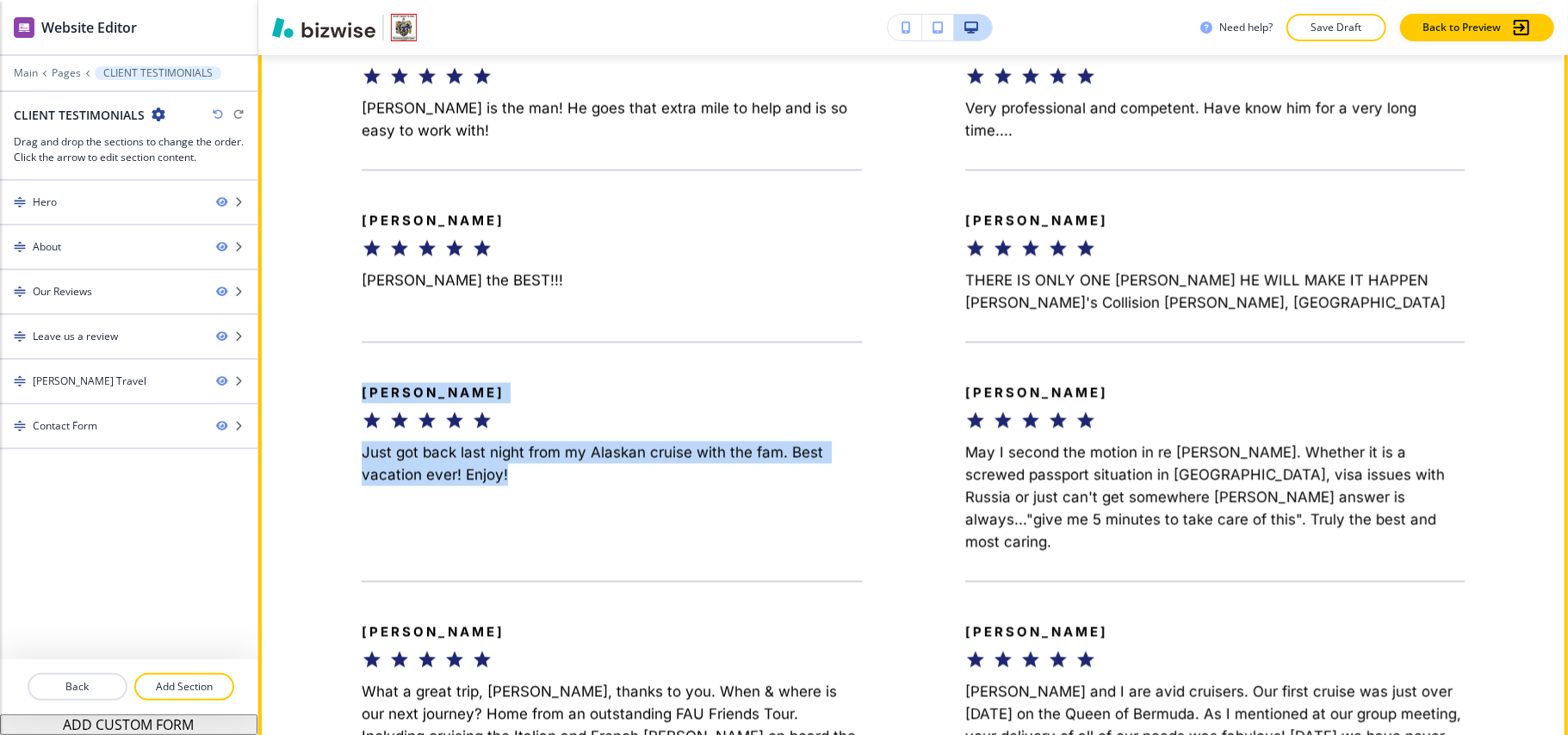
drag, startPoint x: 358, startPoint y: 509, endPoint x: 541, endPoint y: 573, distance: 193.9
click at [556, 554] on div "Angela Fisher Just got back last night from my Alaskan cruise with the fam. Bes…" at bounding box center [560, 447] width 604 height 211
copy div "Angela Fisher Just got back last night from my Alaskan cruise with the fam. Bes…"
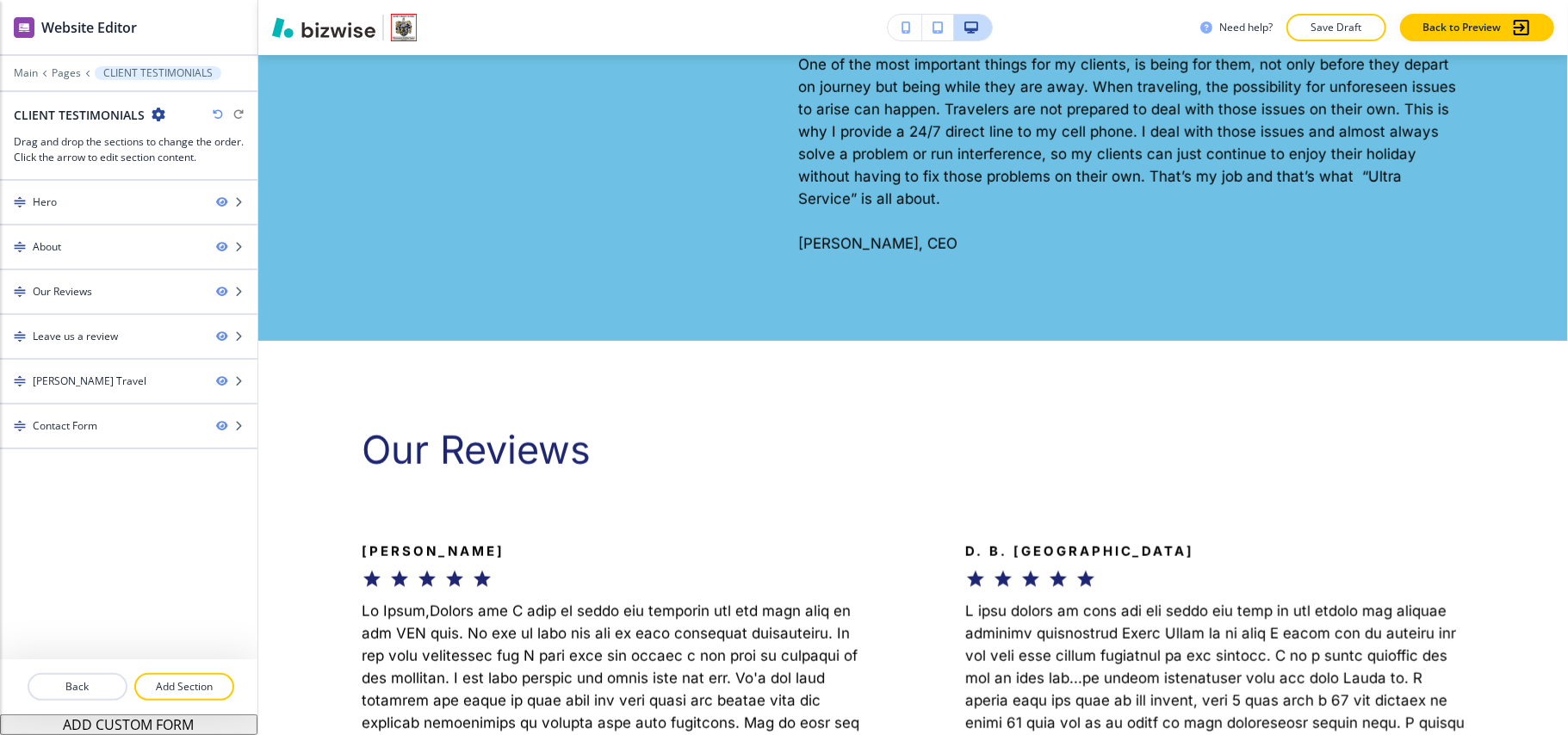
scroll to position [0, 0]
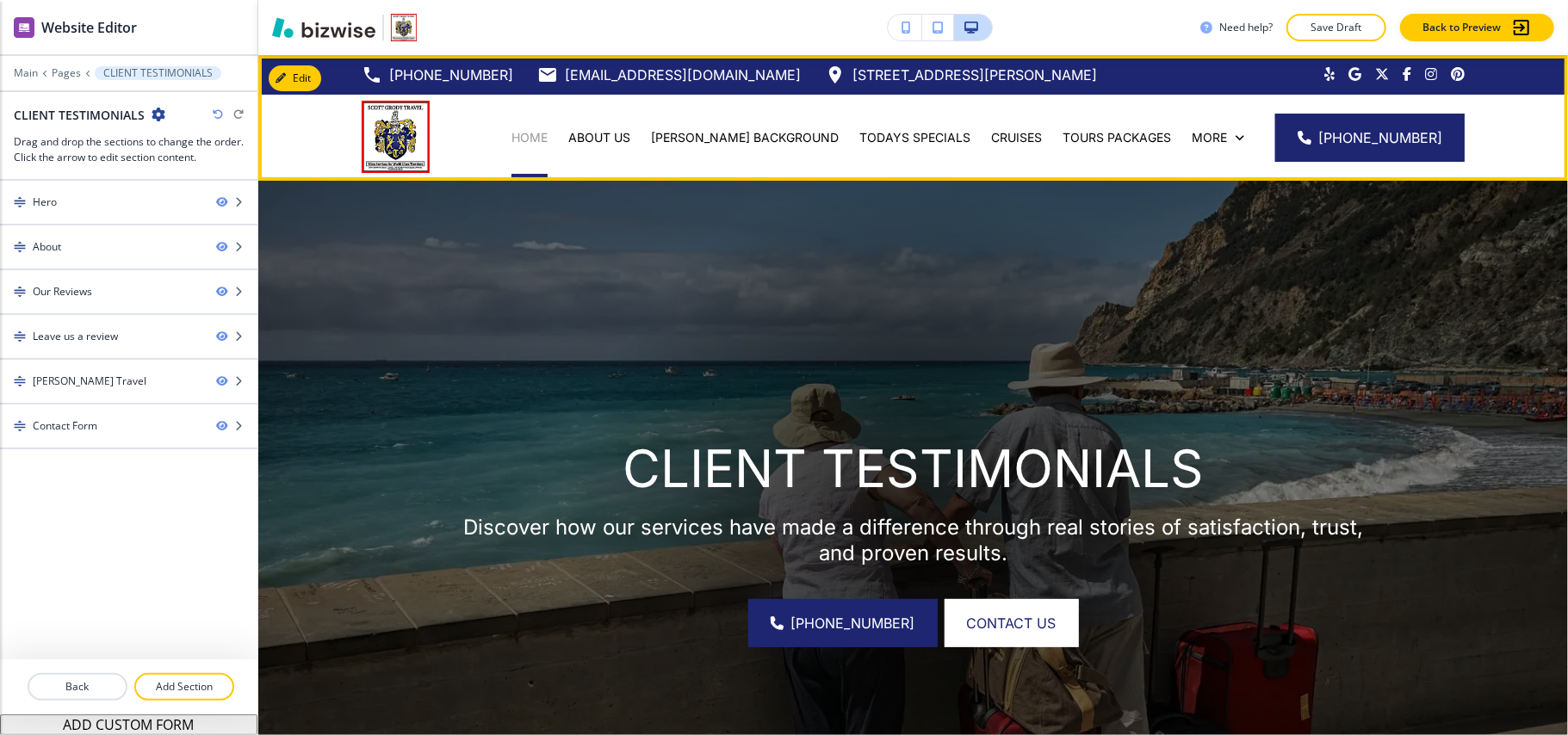
click at [548, 133] on p "HOME" at bounding box center [529, 137] width 36 height 17
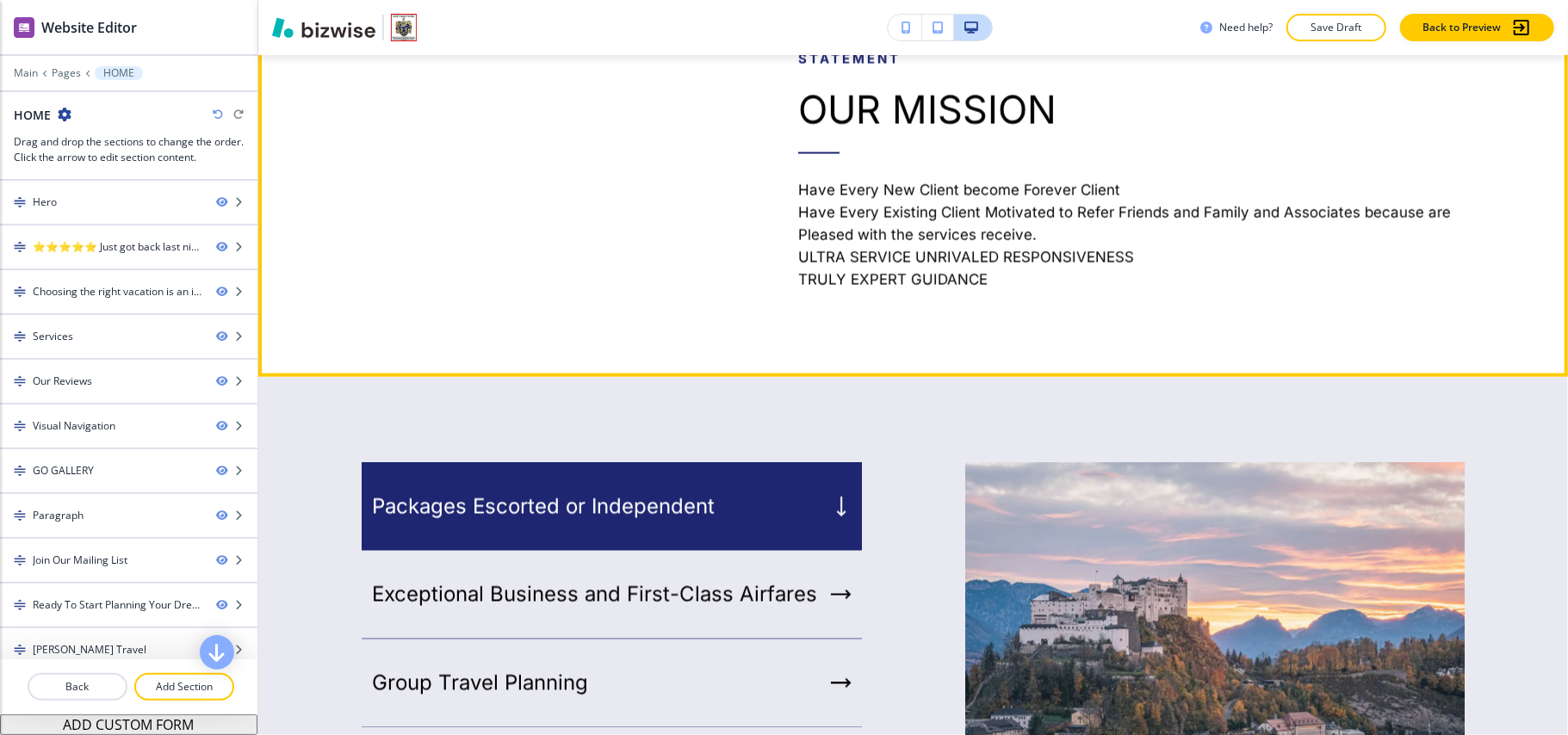
scroll to position [2295, 0]
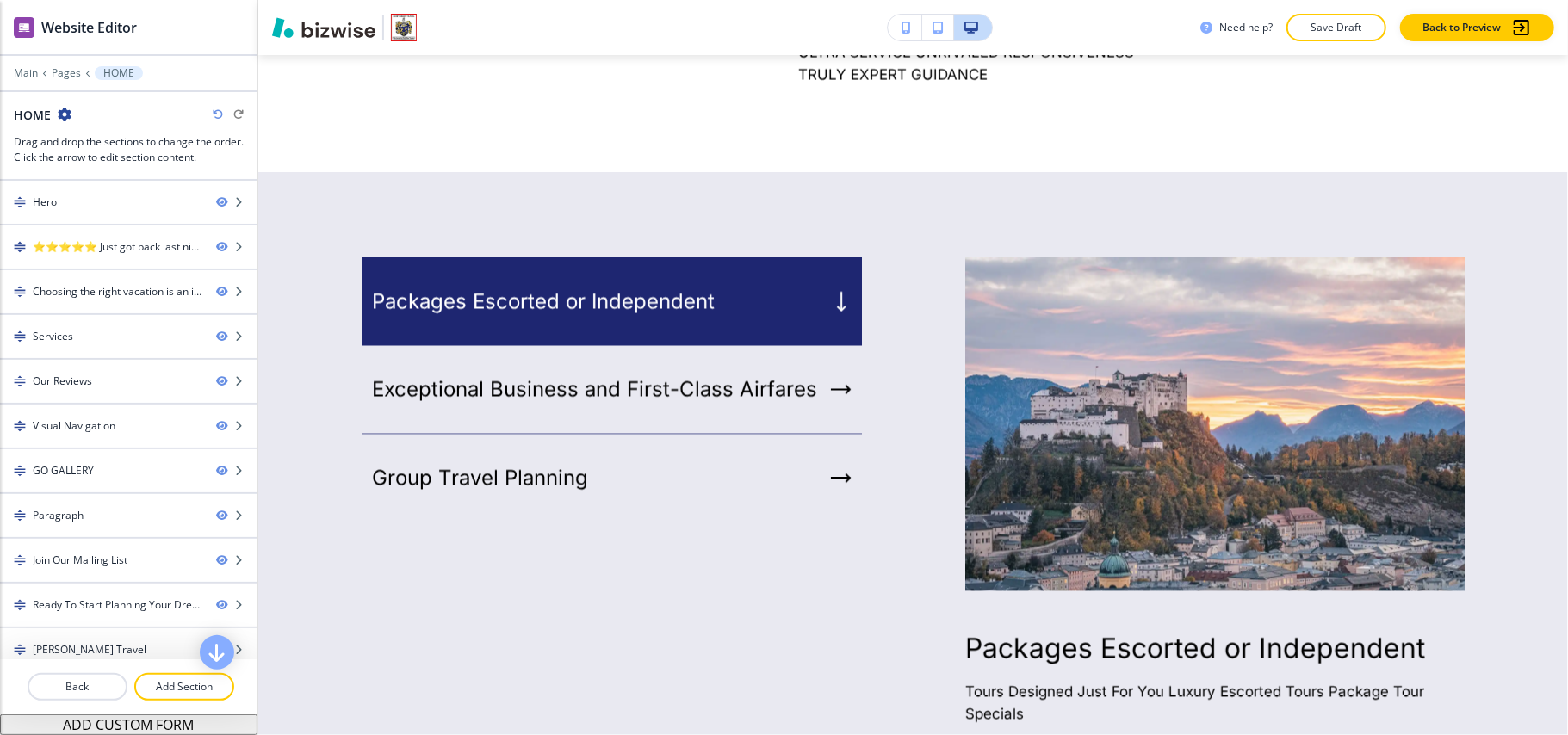
drag, startPoint x: 1550, startPoint y: 224, endPoint x: 1558, endPoint y: 242, distance: 19.7
click at [1558, 267] on div "Edit 561-702-5533 sgrody@gmail.com 21377 Gosier Way, Boca Raton, FL 33428, USA …" at bounding box center [913, 396] width 1309 height 680
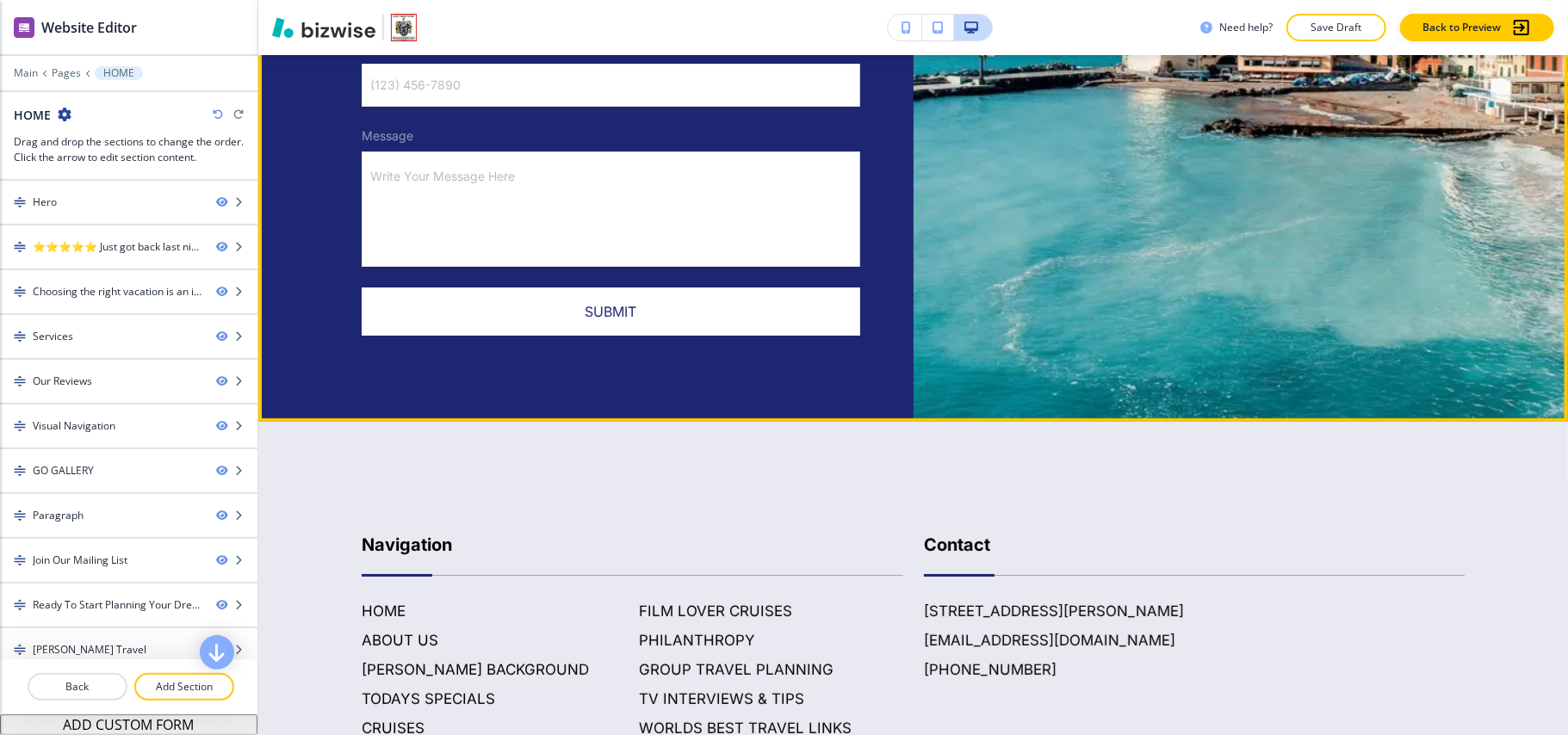
scroll to position [9103, 0]
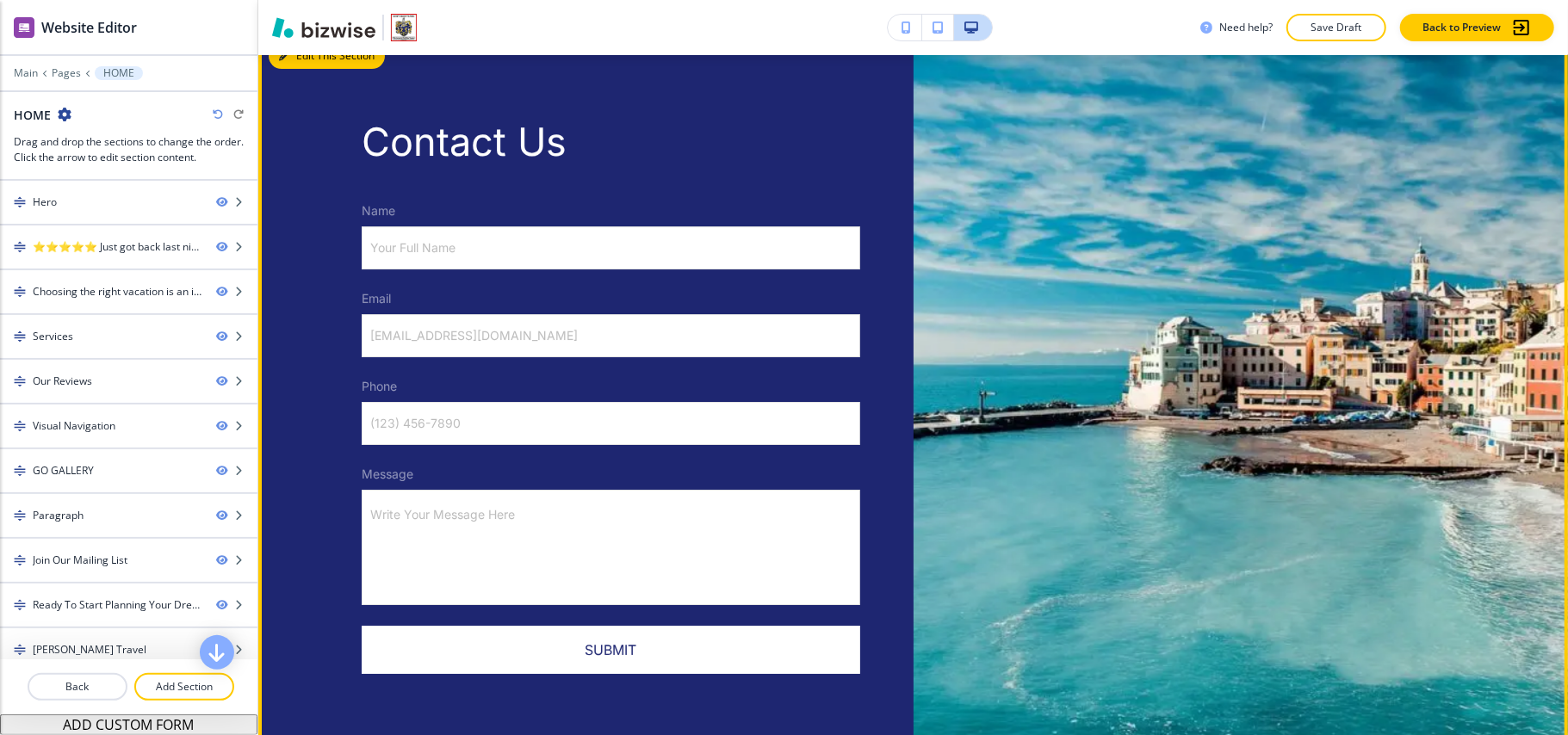
click at [303, 69] on button "Edit This Section" at bounding box center [327, 55] width 117 height 25
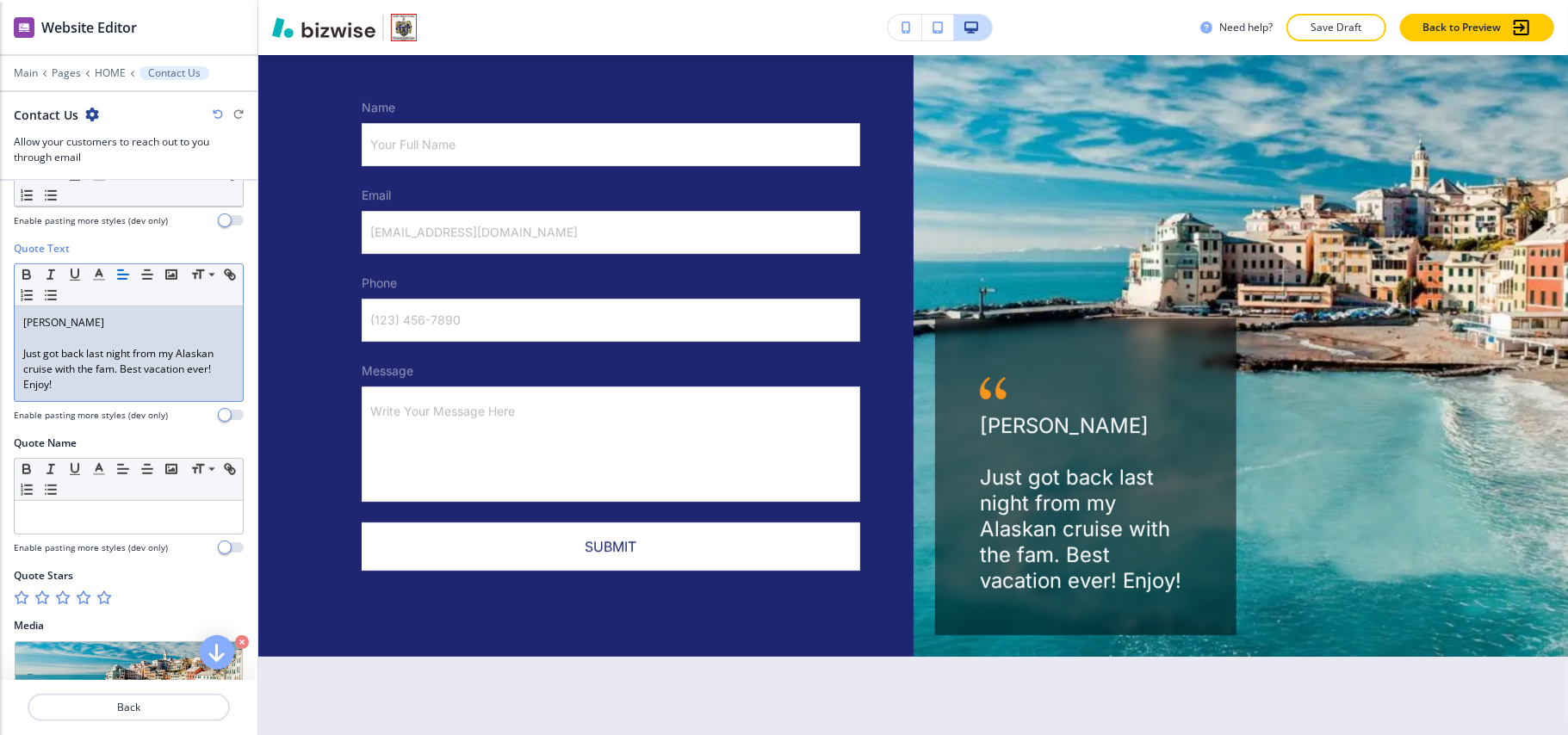
scroll to position [0, 0]
drag, startPoint x: 118, startPoint y: 333, endPoint x: 0, endPoint y: 323, distance: 118.4
click at [0, 323] on div "Quote Text Small Normal Large Huge Angela Fisher Just got back last night from …" at bounding box center [129, 338] width 258 height 195
click at [72, 520] on p at bounding box center [129, 517] width 211 height 15
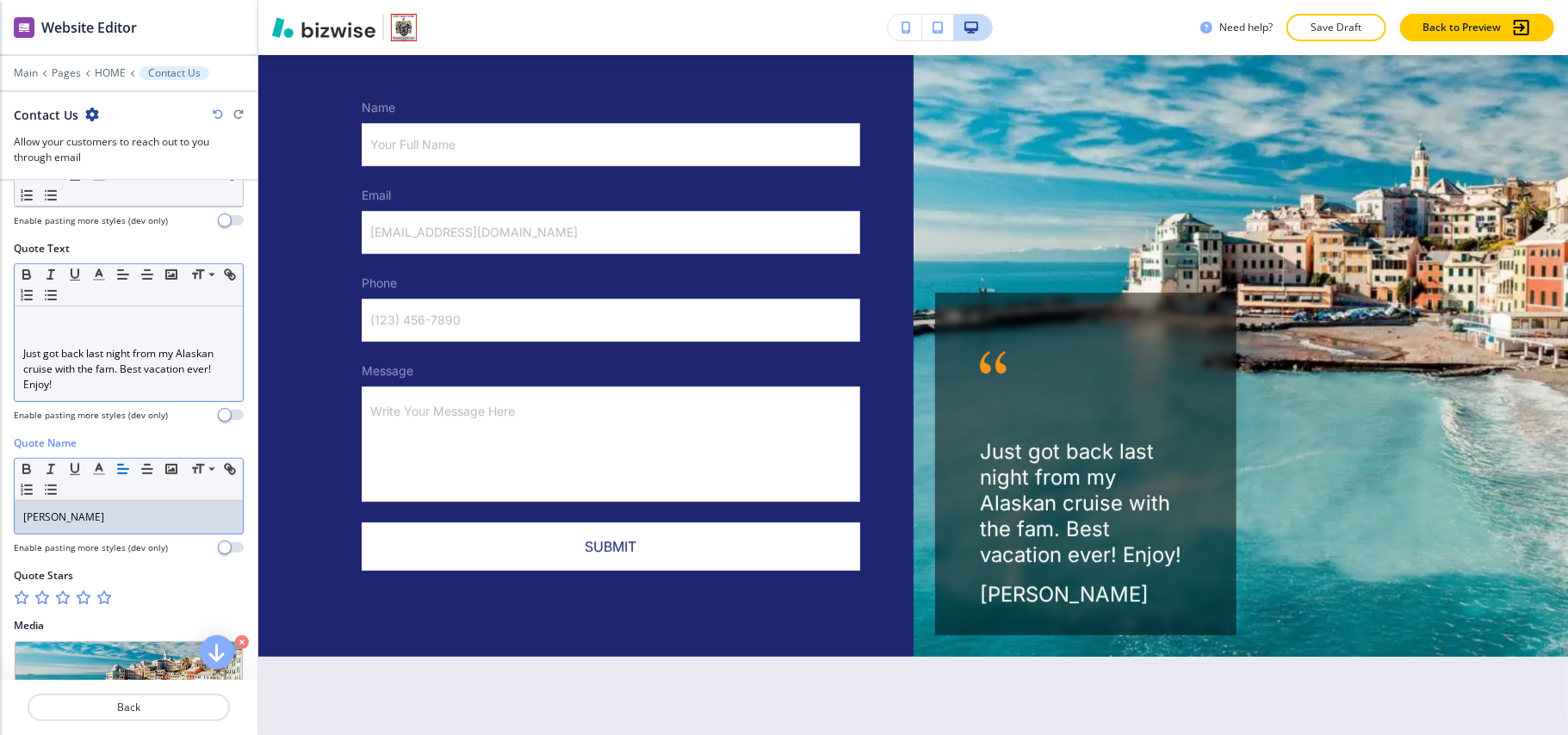
click at [18, 359] on div "Just got back last night from my Alaskan cruise with the fam. Best vacation eve…" at bounding box center [129, 353] width 228 height 95
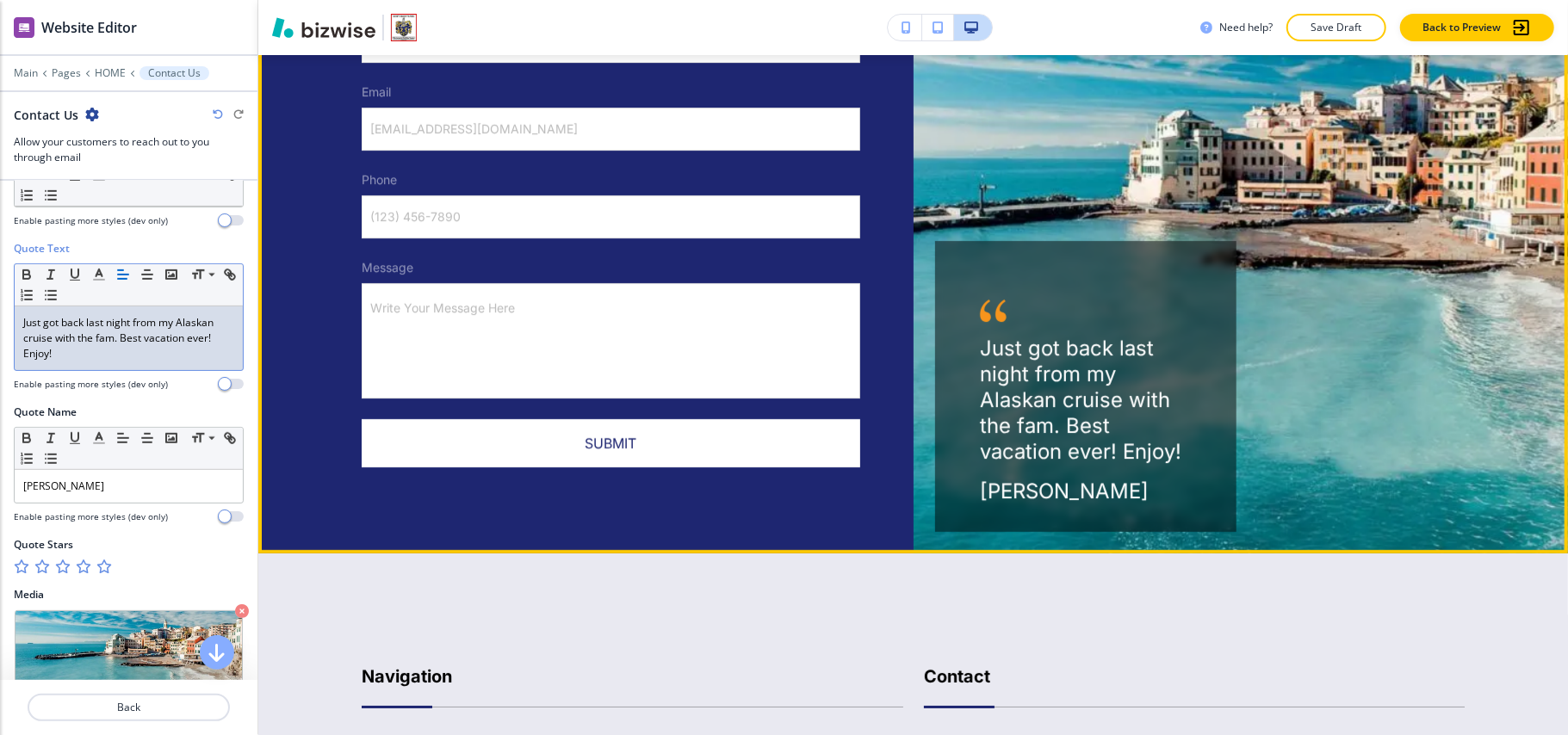
scroll to position [9436, 0]
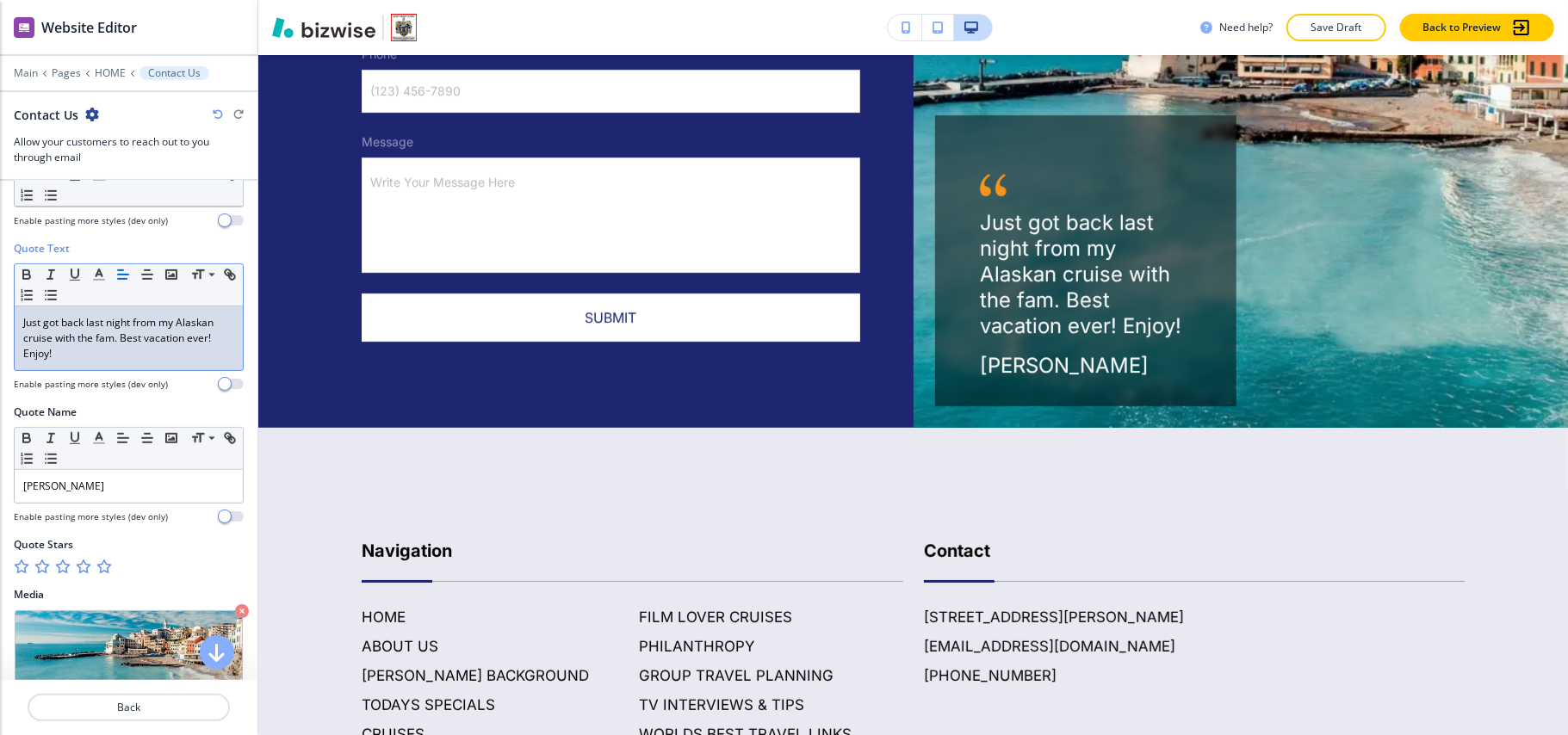
click at [107, 571] on icon "button" at bounding box center [103, 566] width 14 height 14
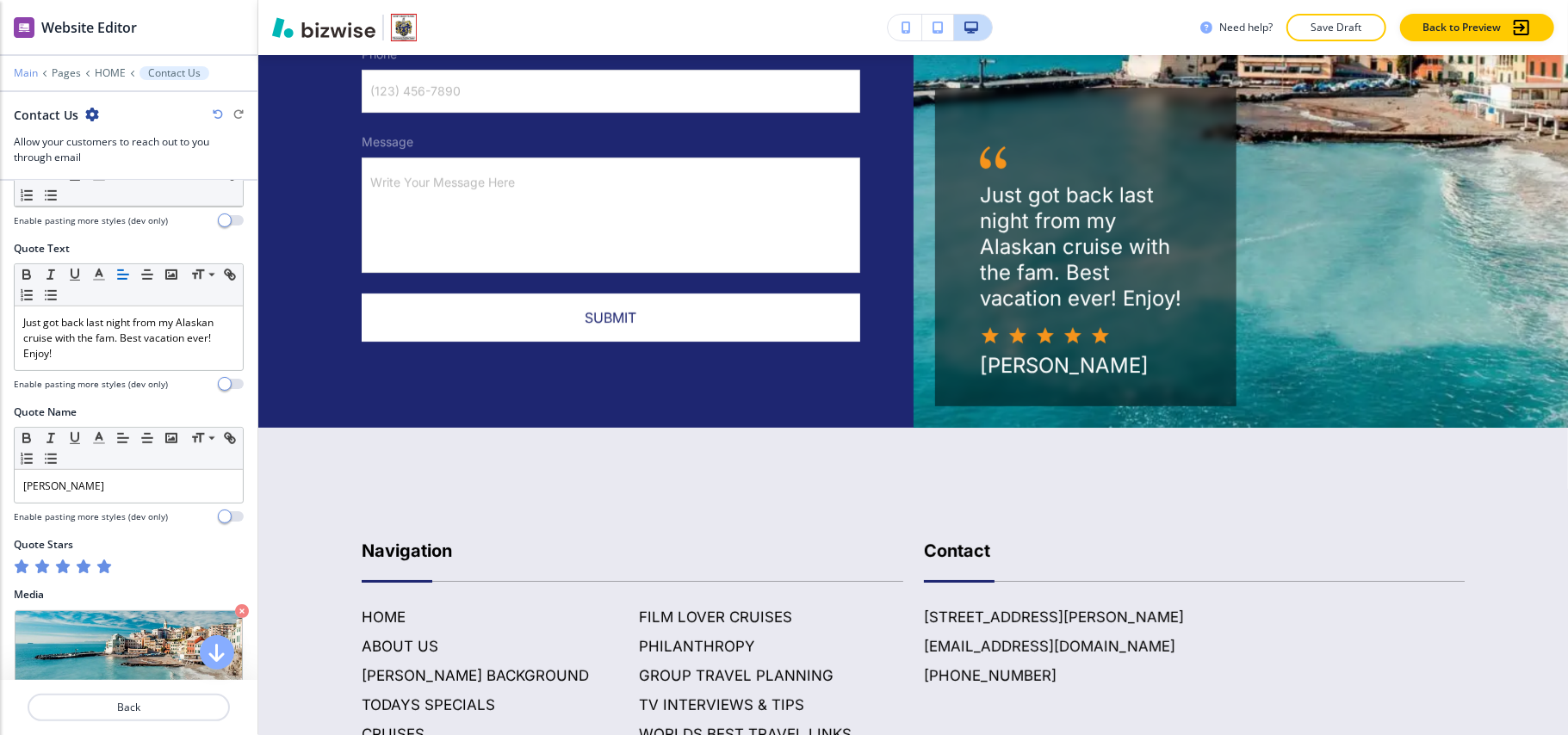
click at [22, 67] on p "Main" at bounding box center [26, 72] width 24 height 12
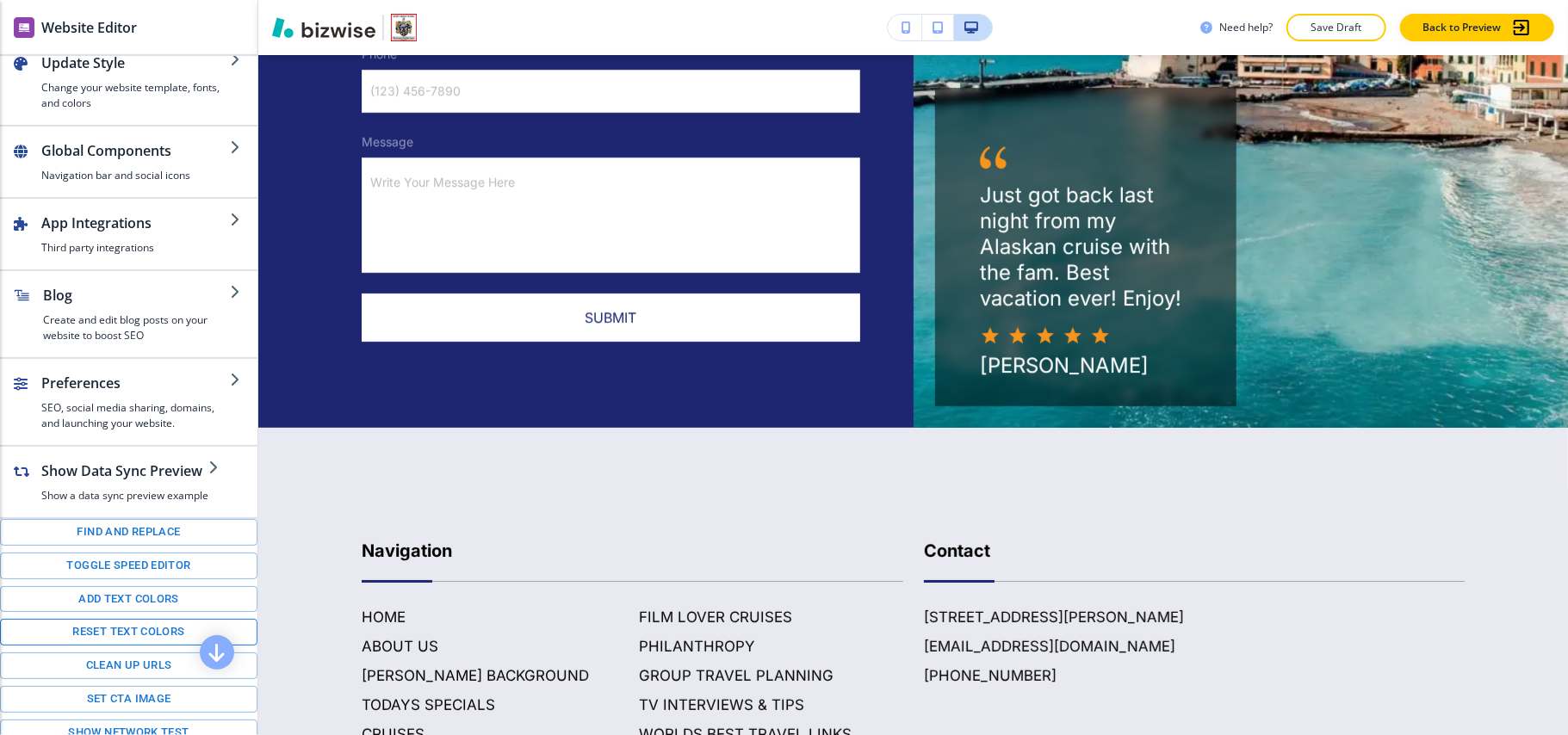
scroll to position [207, 0]
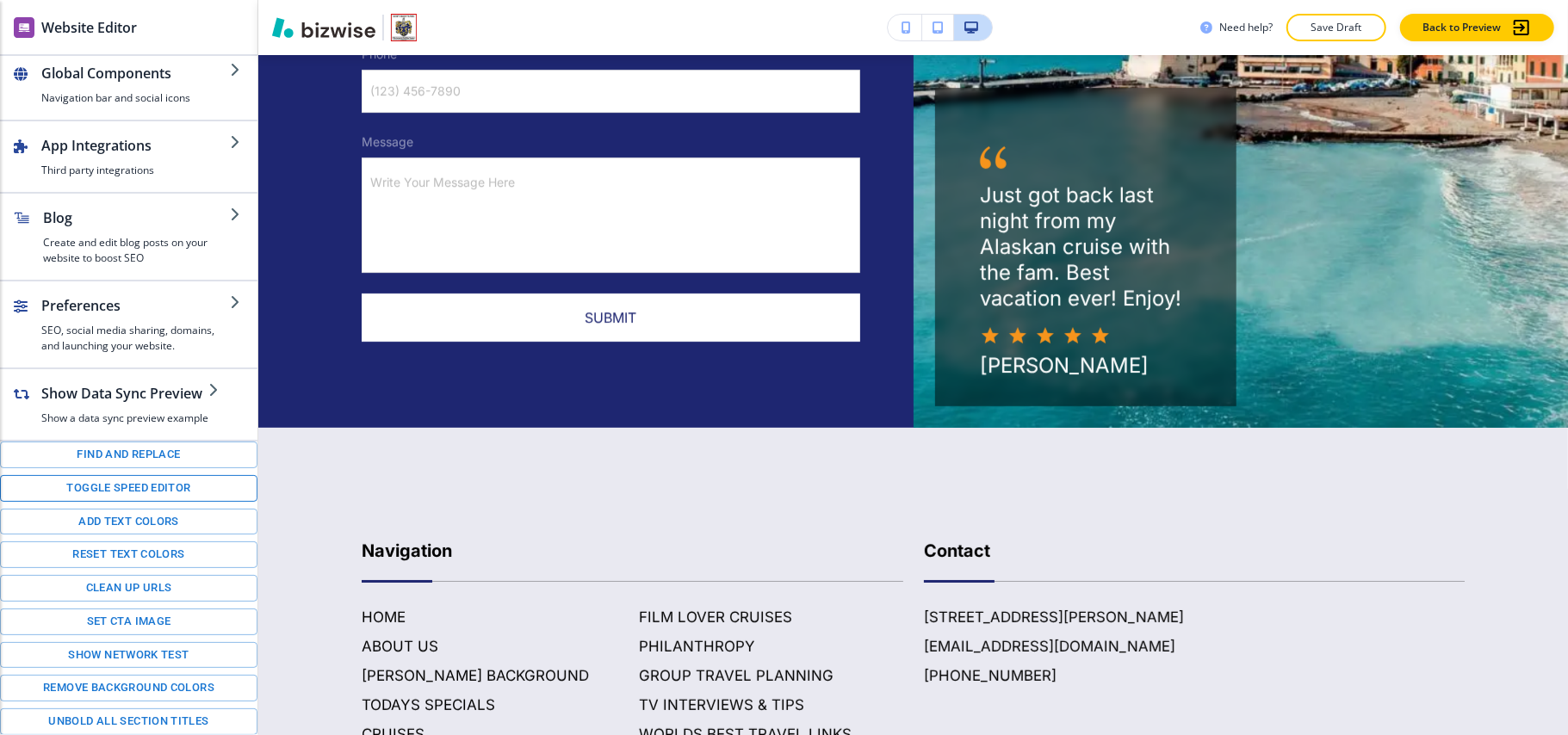
click at [118, 489] on button "Toggle speed editor" at bounding box center [129, 489] width 258 height 26
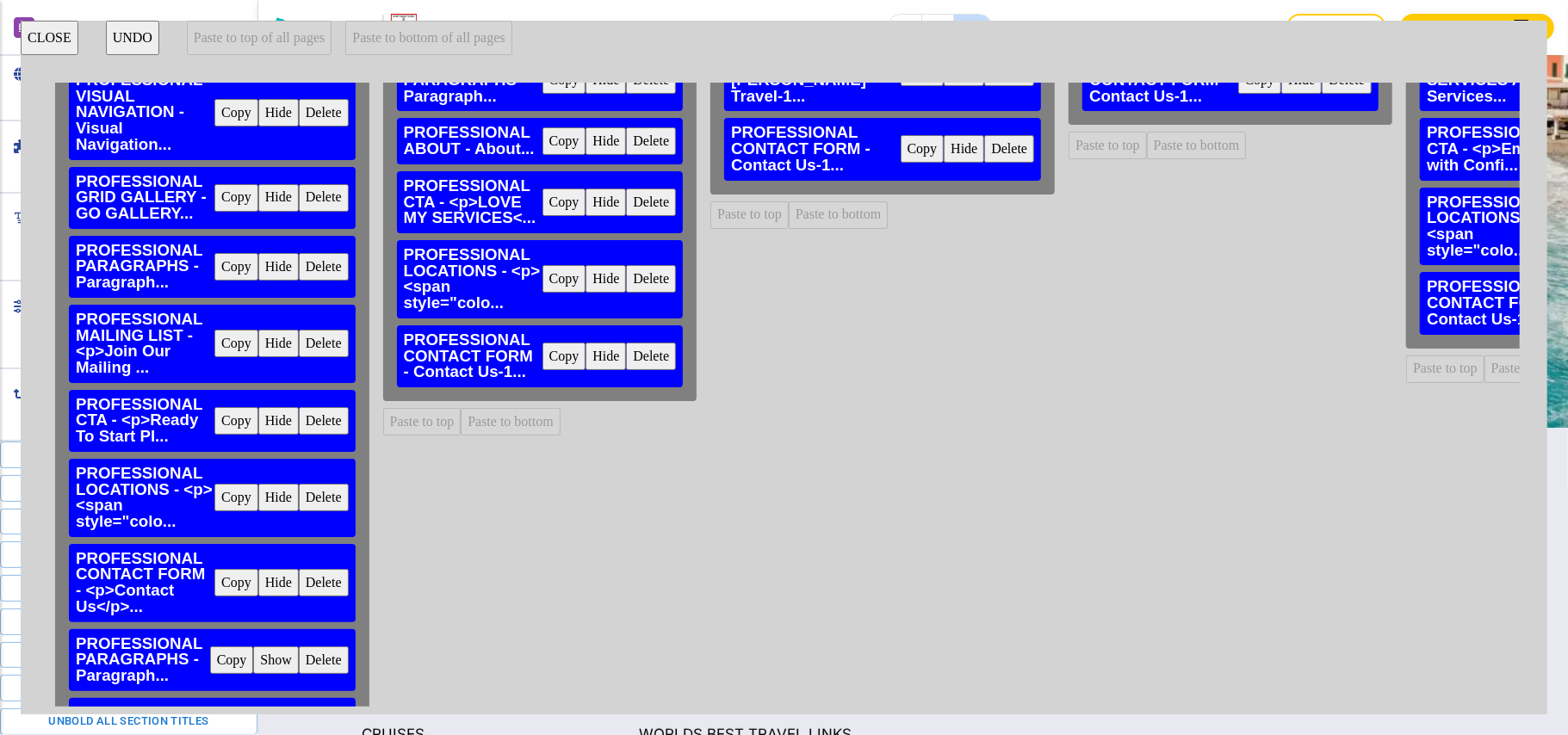
scroll to position [563, 0]
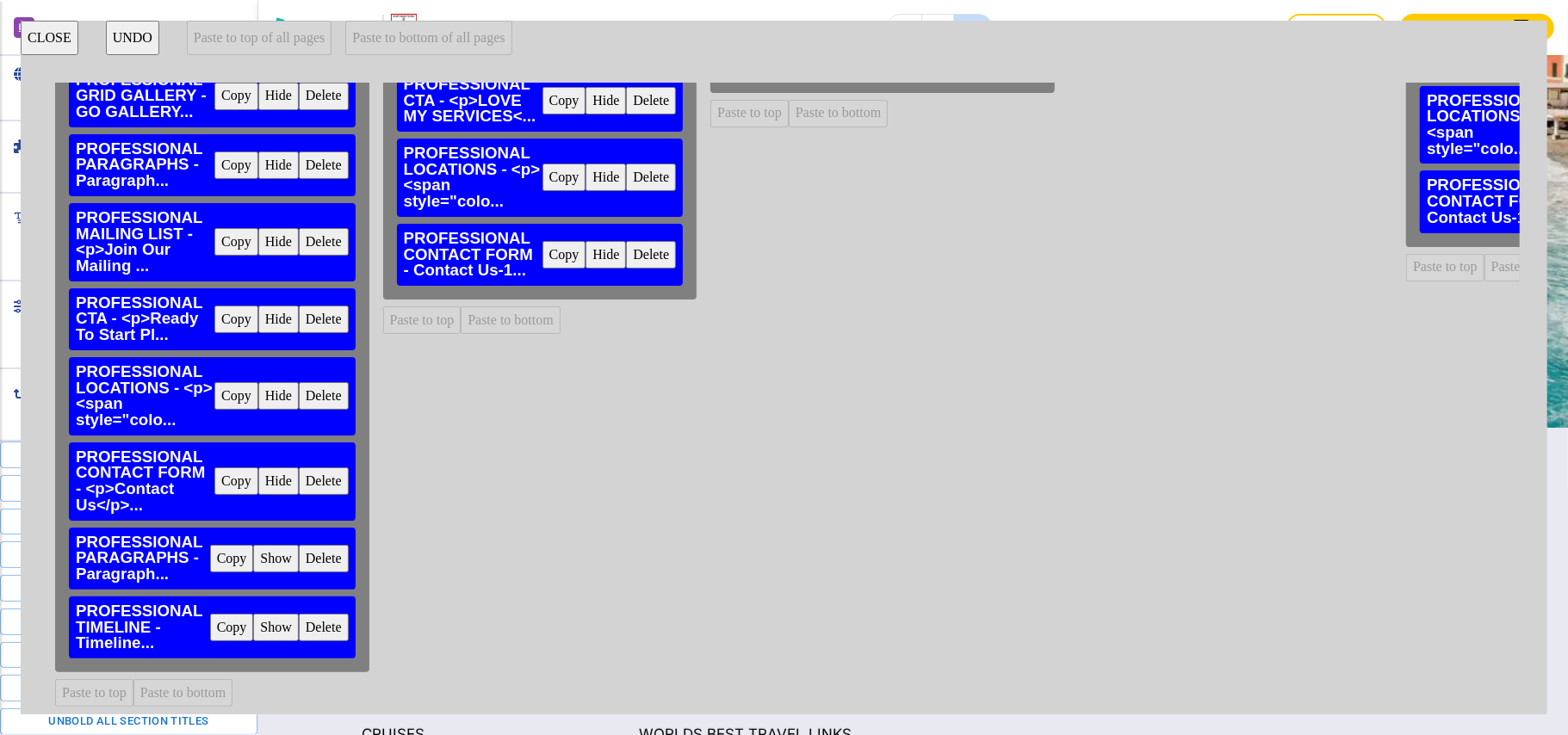
click at [231, 469] on button "Copy" at bounding box center [236, 480] width 44 height 27
click at [641, 244] on button "Delete" at bounding box center [651, 255] width 50 height 27
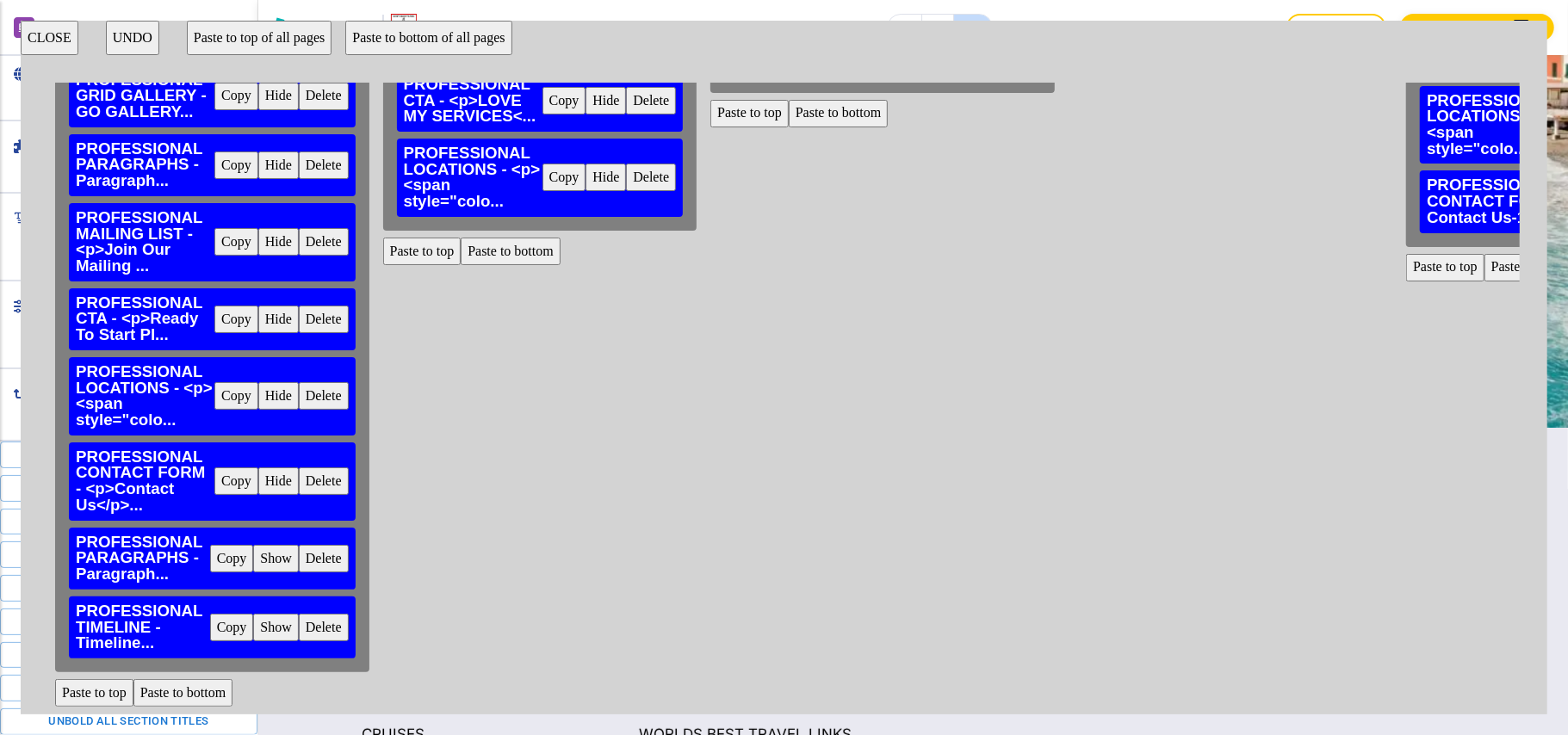
scroll to position [219, 0]
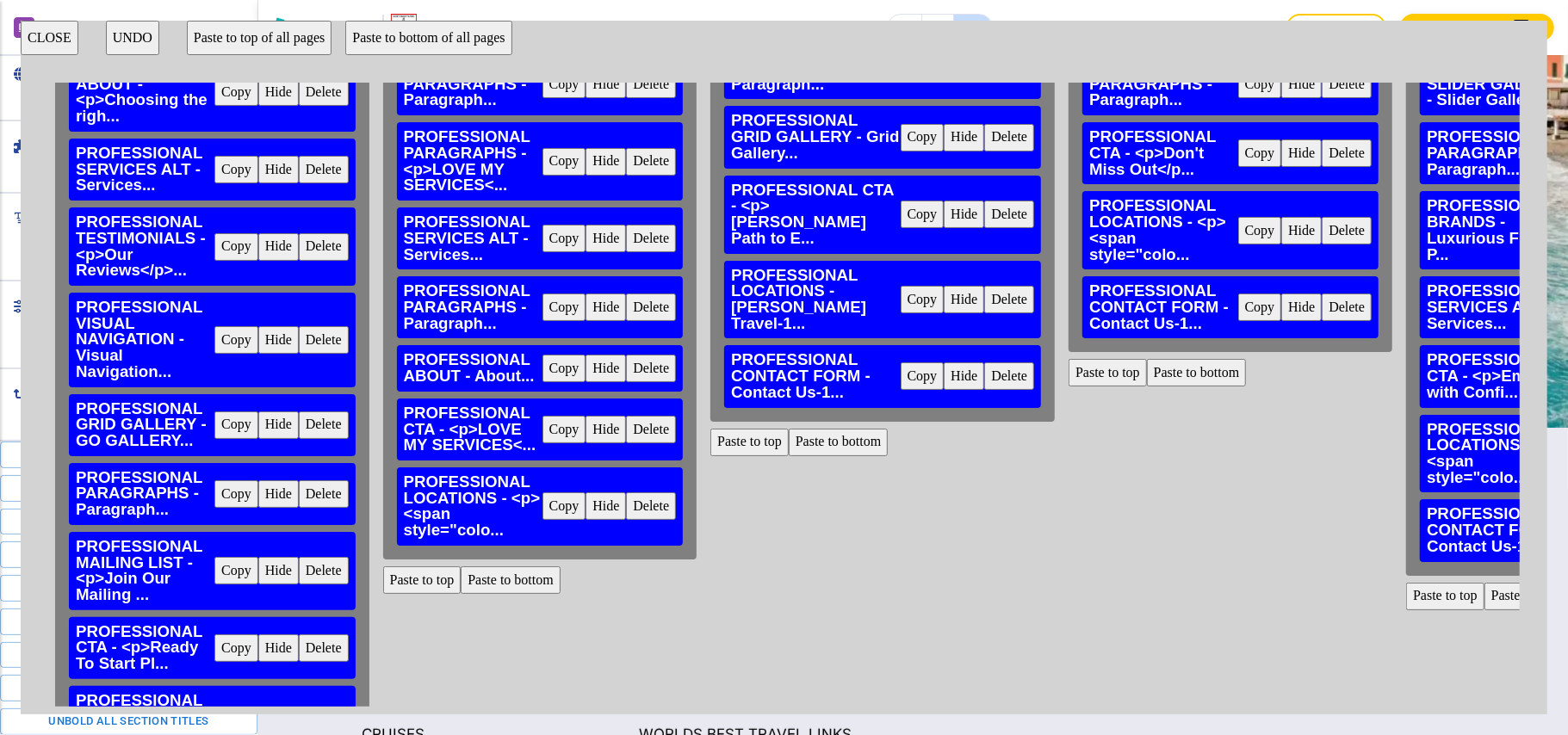
click at [984, 383] on button "Delete" at bounding box center [1009, 376] width 50 height 27
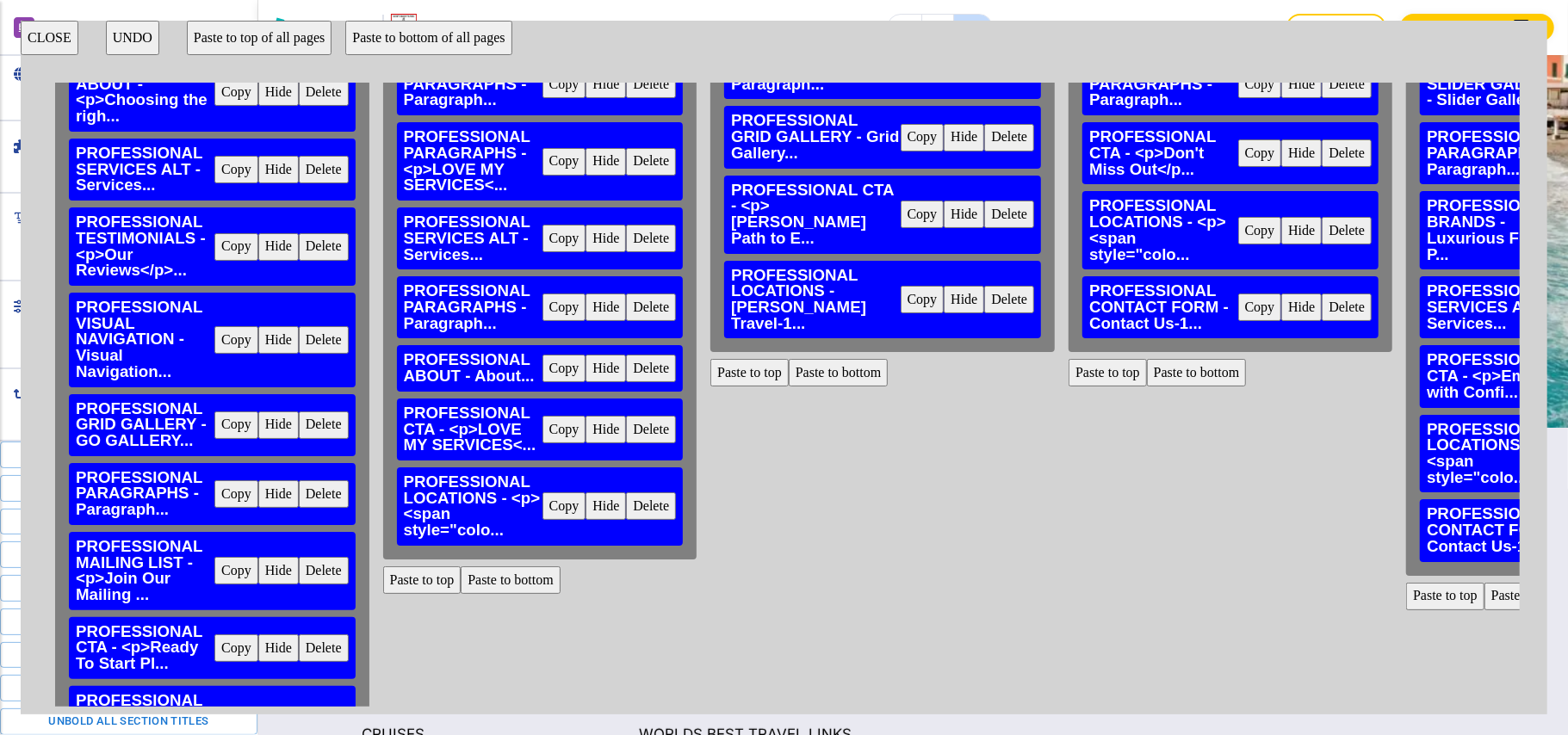
click at [1322, 301] on button "Delete" at bounding box center [1346, 306] width 50 height 27
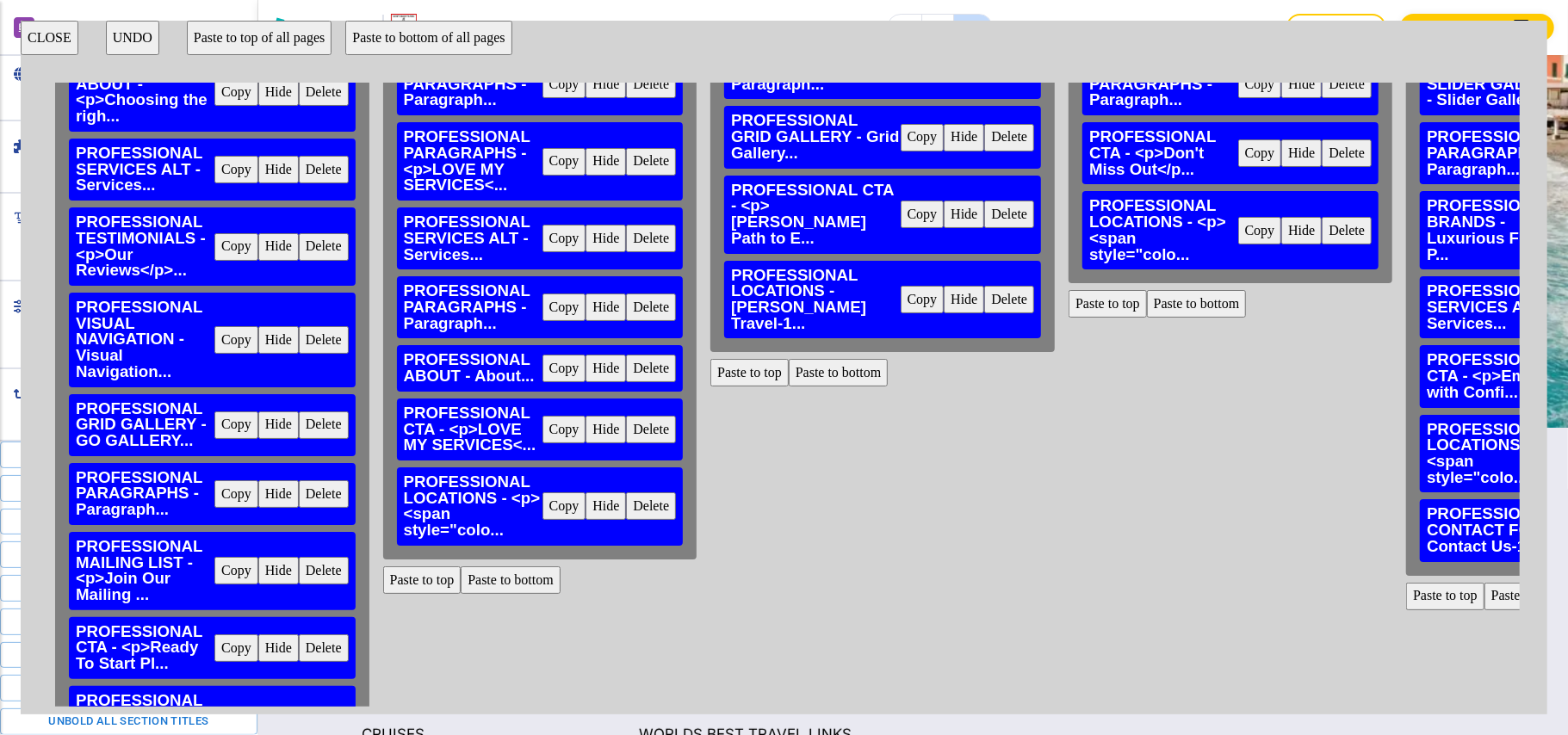
click at [498, 577] on button "Paste to bottom" at bounding box center [510, 580] width 100 height 27
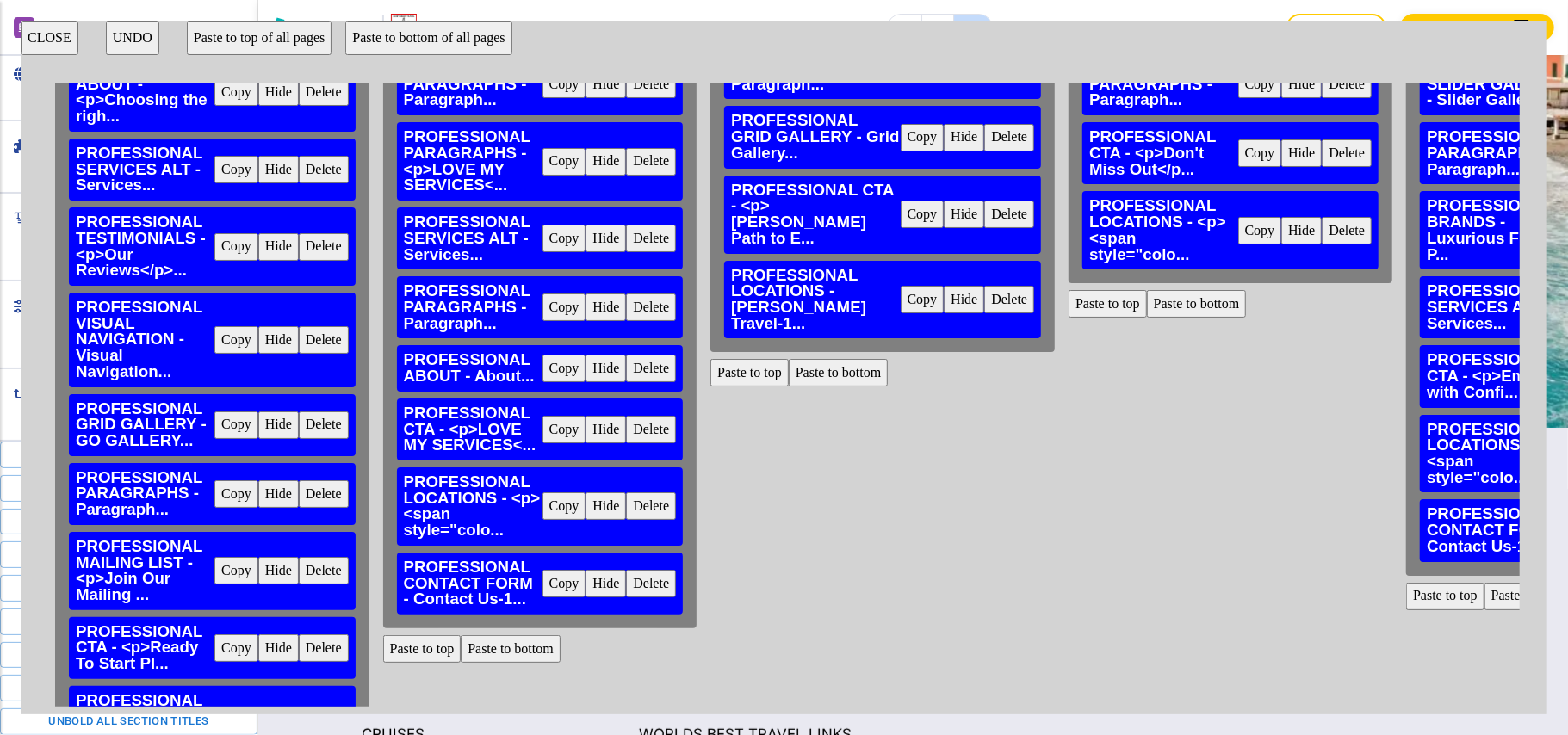
click at [807, 363] on button "Paste to bottom" at bounding box center [839, 372] width 100 height 27
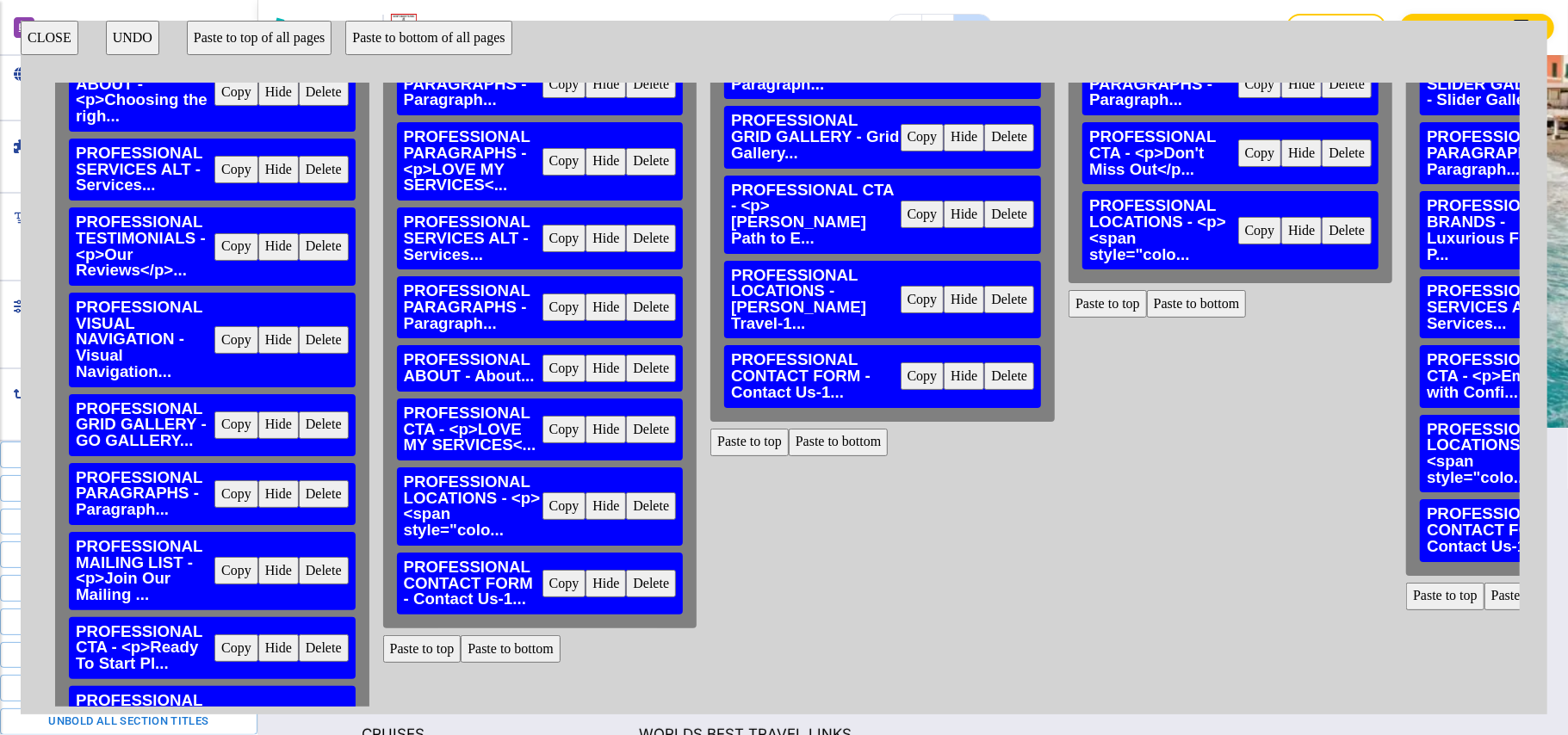
click at [649, 580] on button "Delete" at bounding box center [651, 583] width 50 height 27
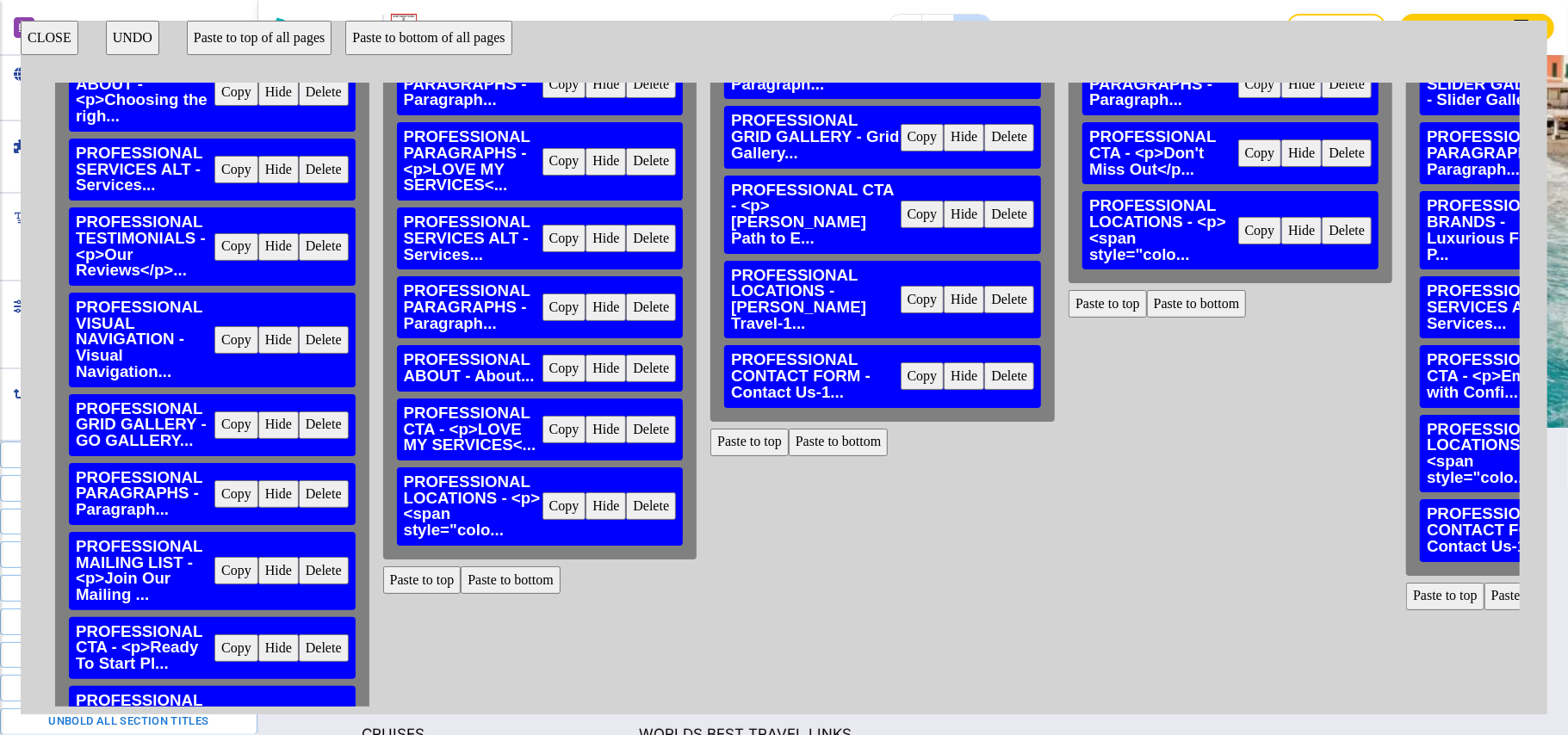
click at [984, 373] on button "Delete" at bounding box center [1009, 376] width 50 height 27
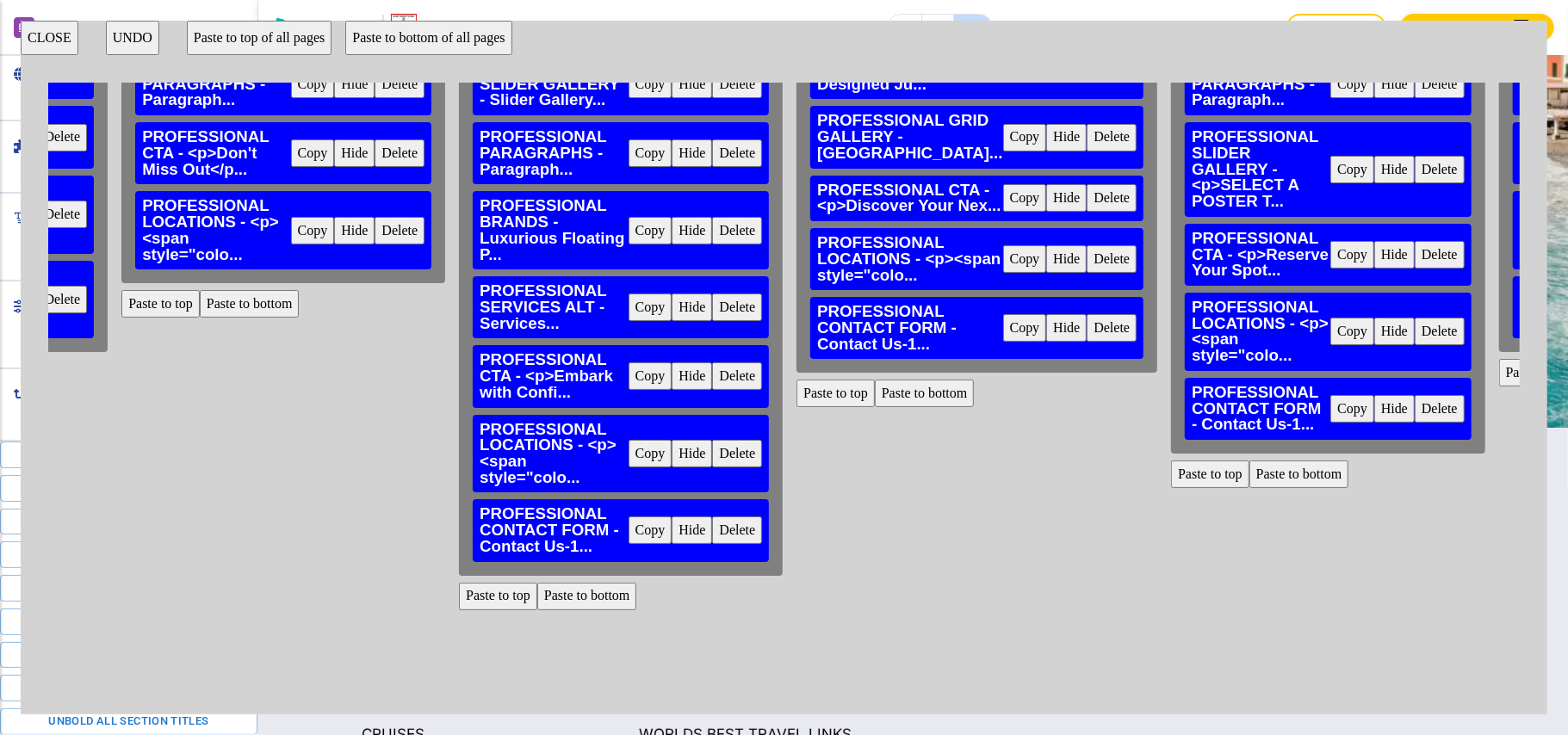
scroll to position [219, 951]
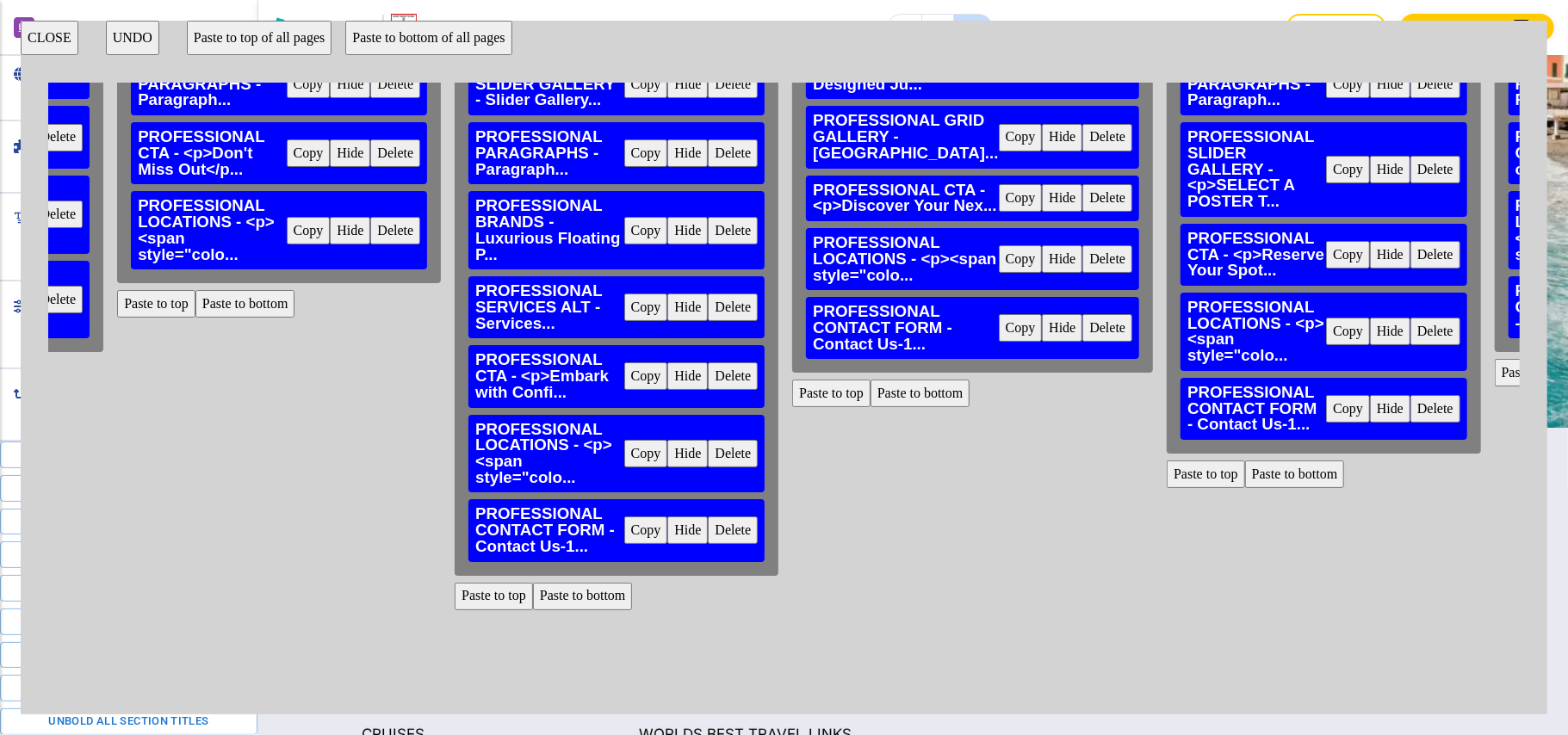
click at [708, 544] on button "Delete" at bounding box center [732, 530] width 50 height 27
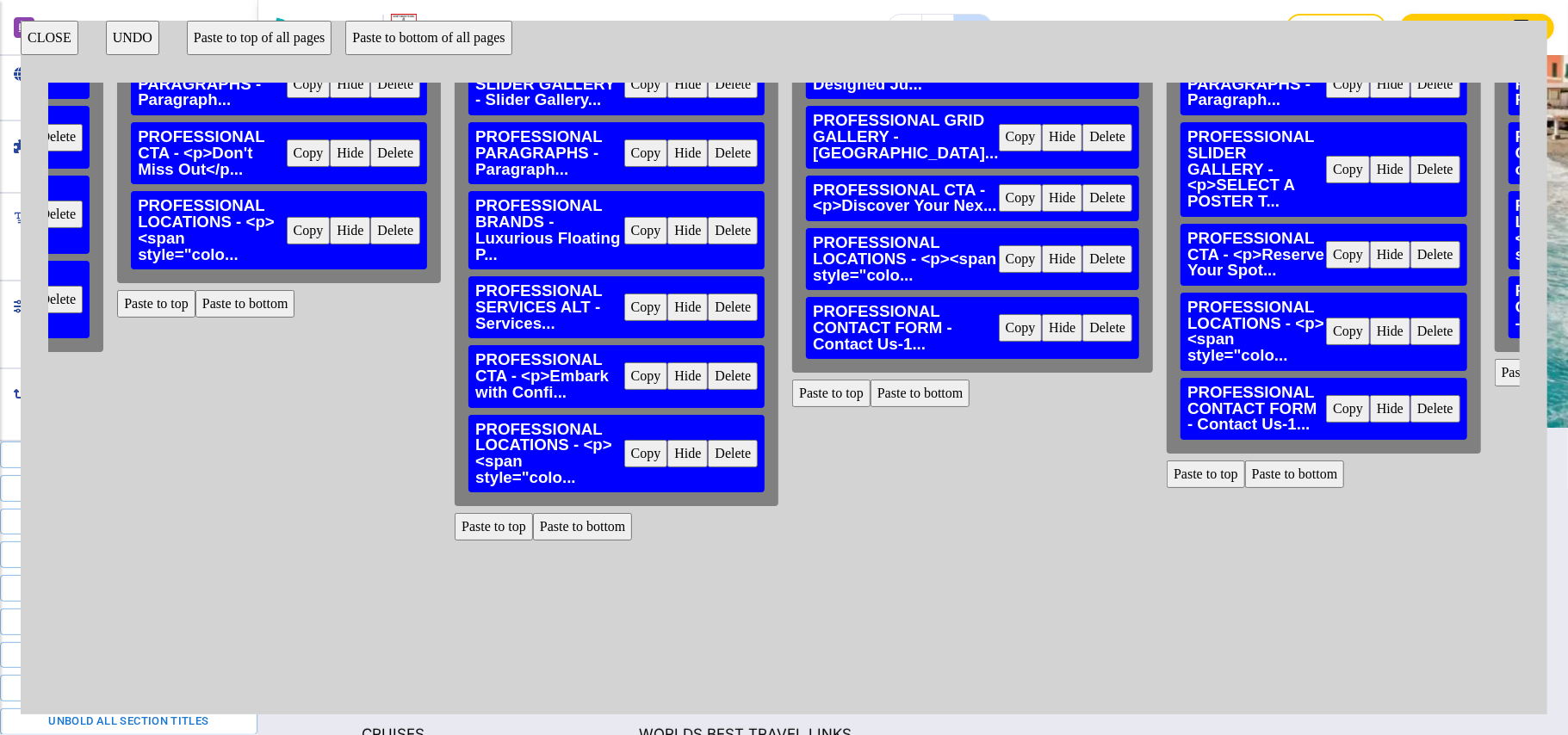
click at [1083, 342] on button "Delete" at bounding box center [1107, 327] width 50 height 27
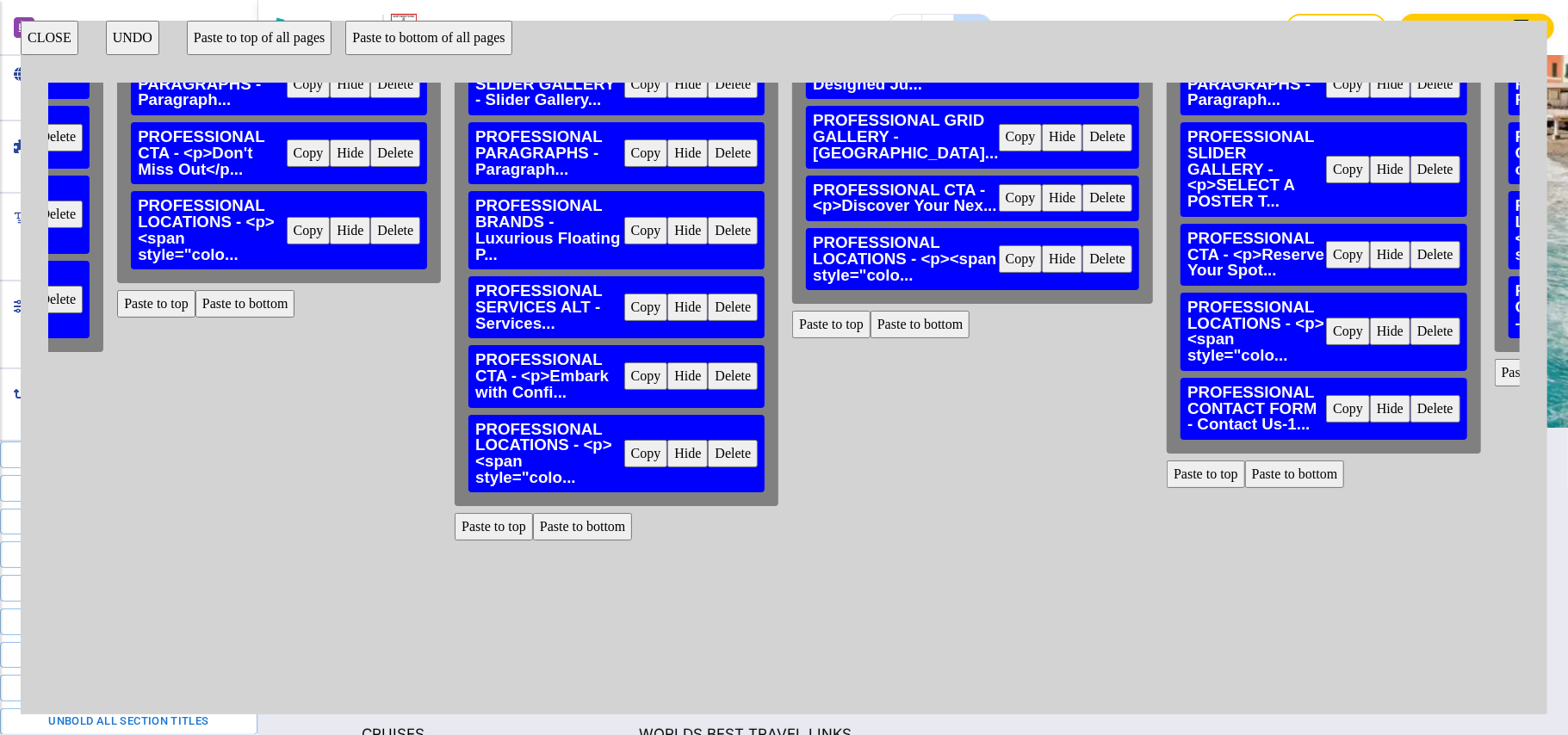
click at [1411, 401] on button "Delete" at bounding box center [1435, 408] width 50 height 27
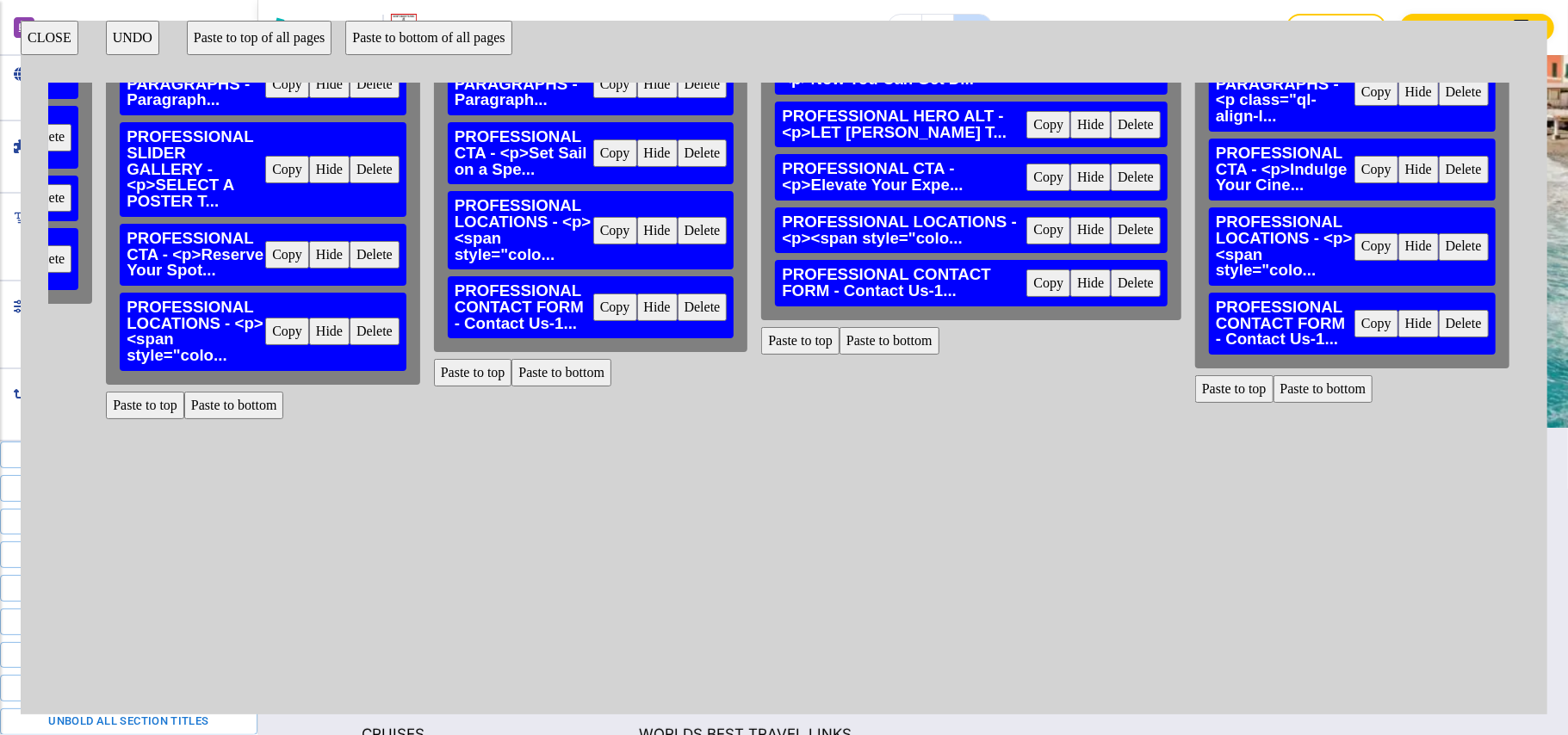
scroll to position [219, 2037]
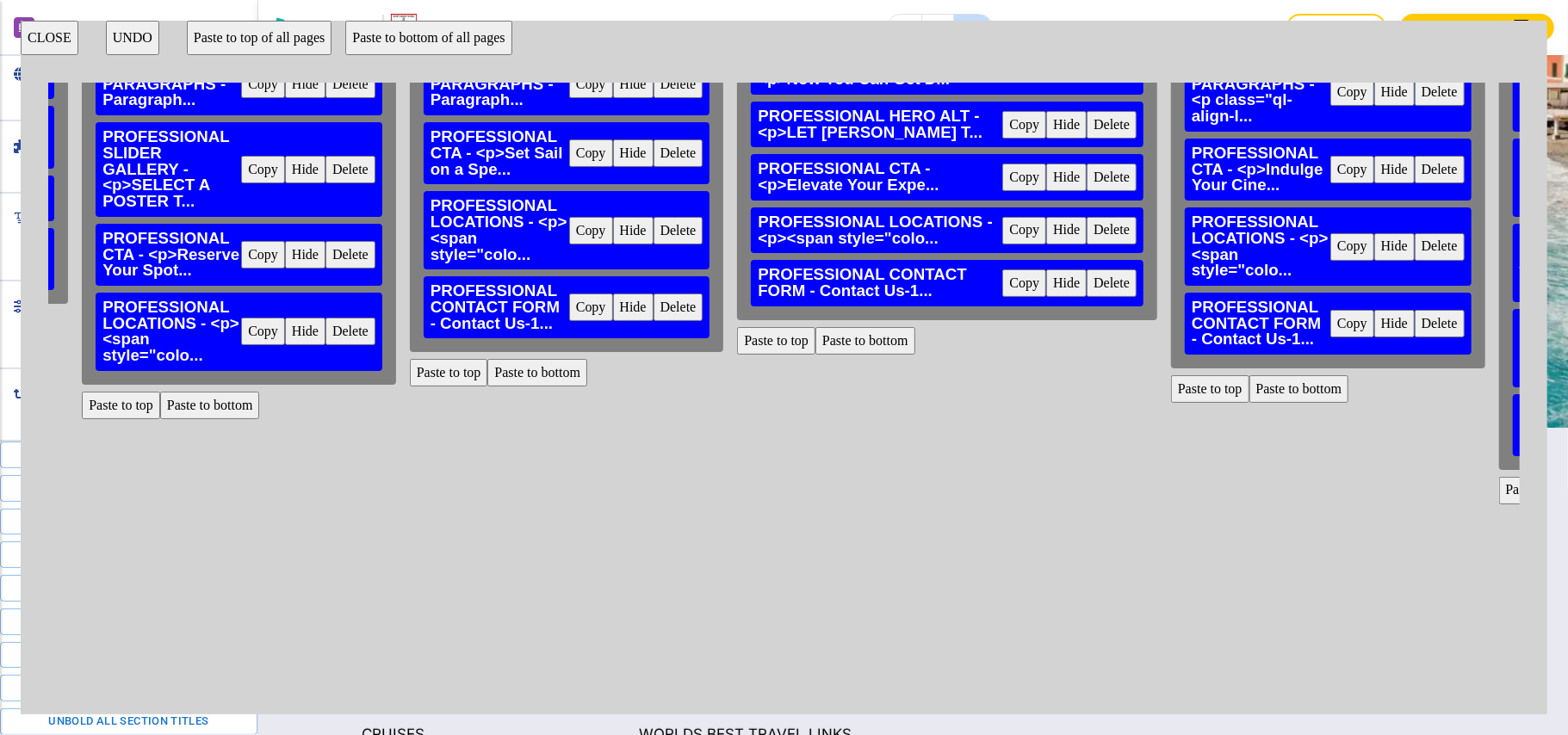
click at [653, 301] on button "Delete" at bounding box center [678, 306] width 50 height 27
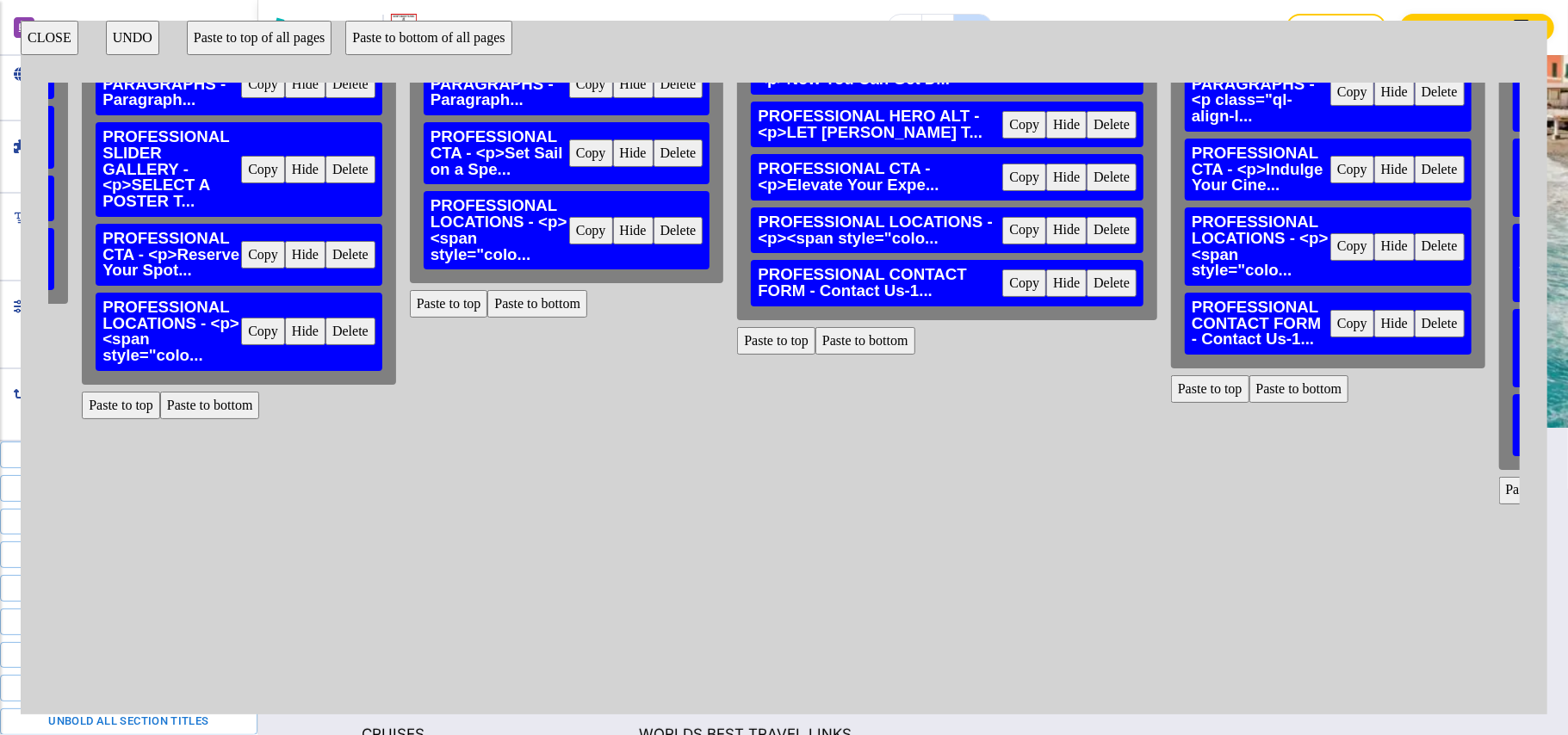
click at [1087, 270] on button "Delete" at bounding box center [1111, 283] width 50 height 27
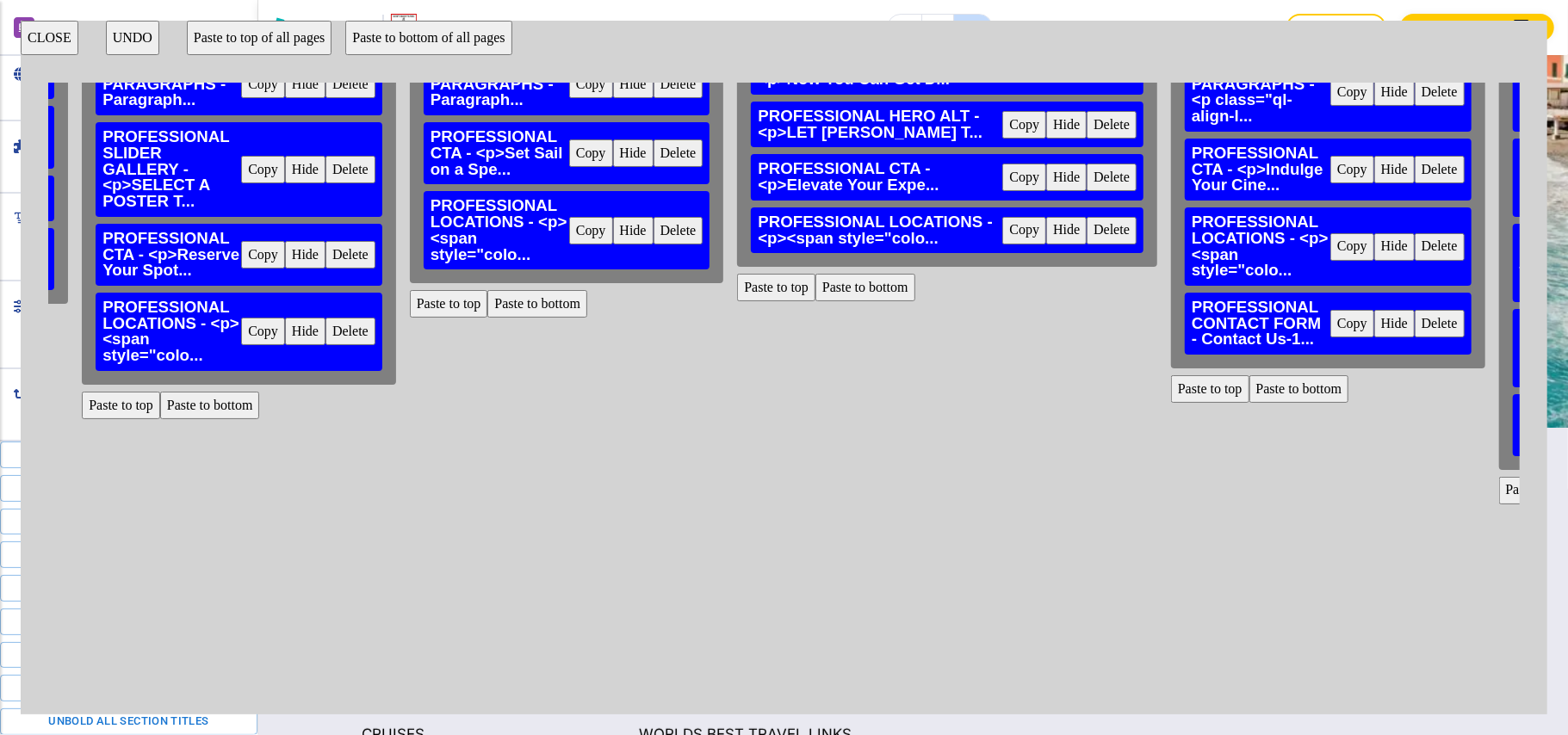
click at [1415, 327] on button "Delete" at bounding box center [1439, 323] width 50 height 27
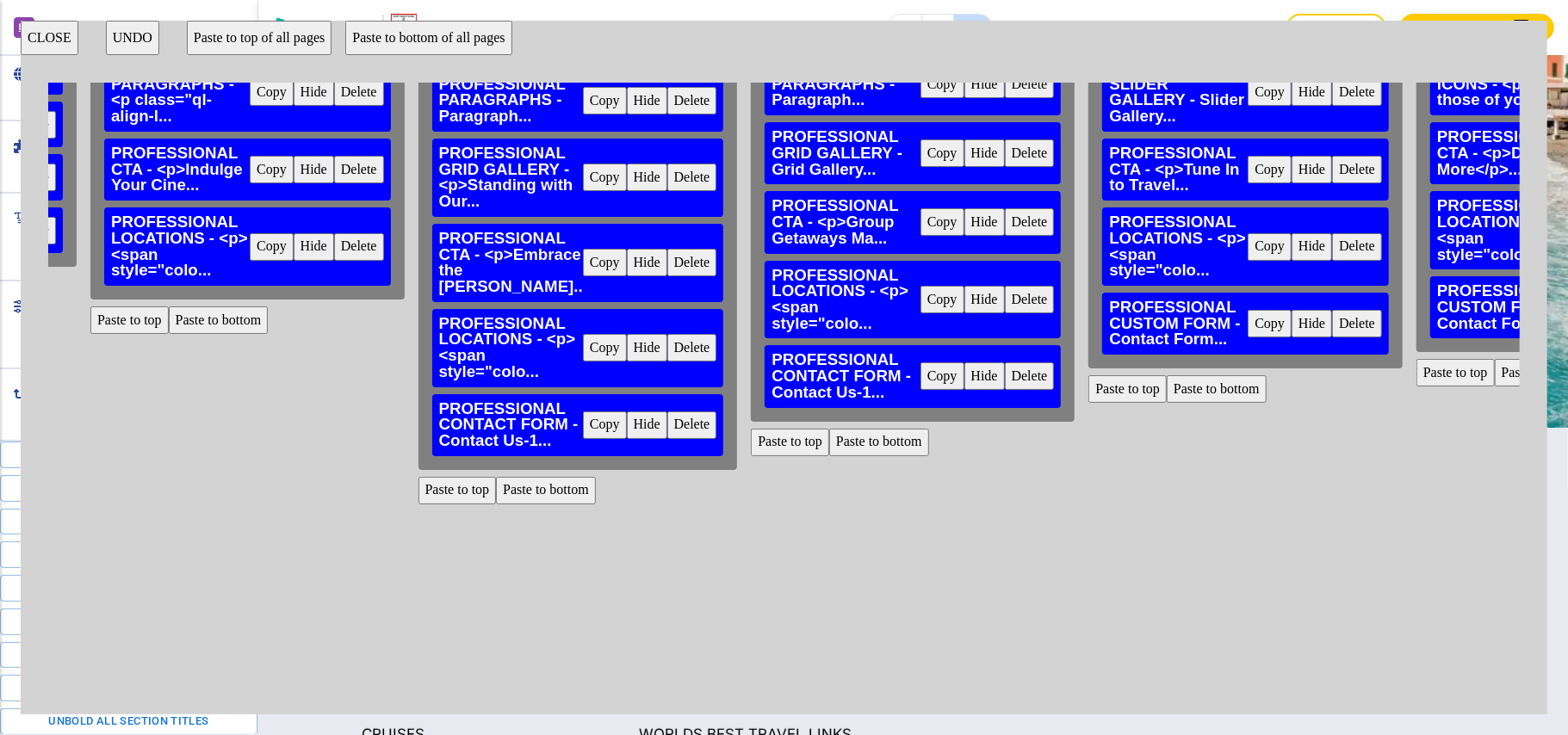
scroll to position [219, 3210]
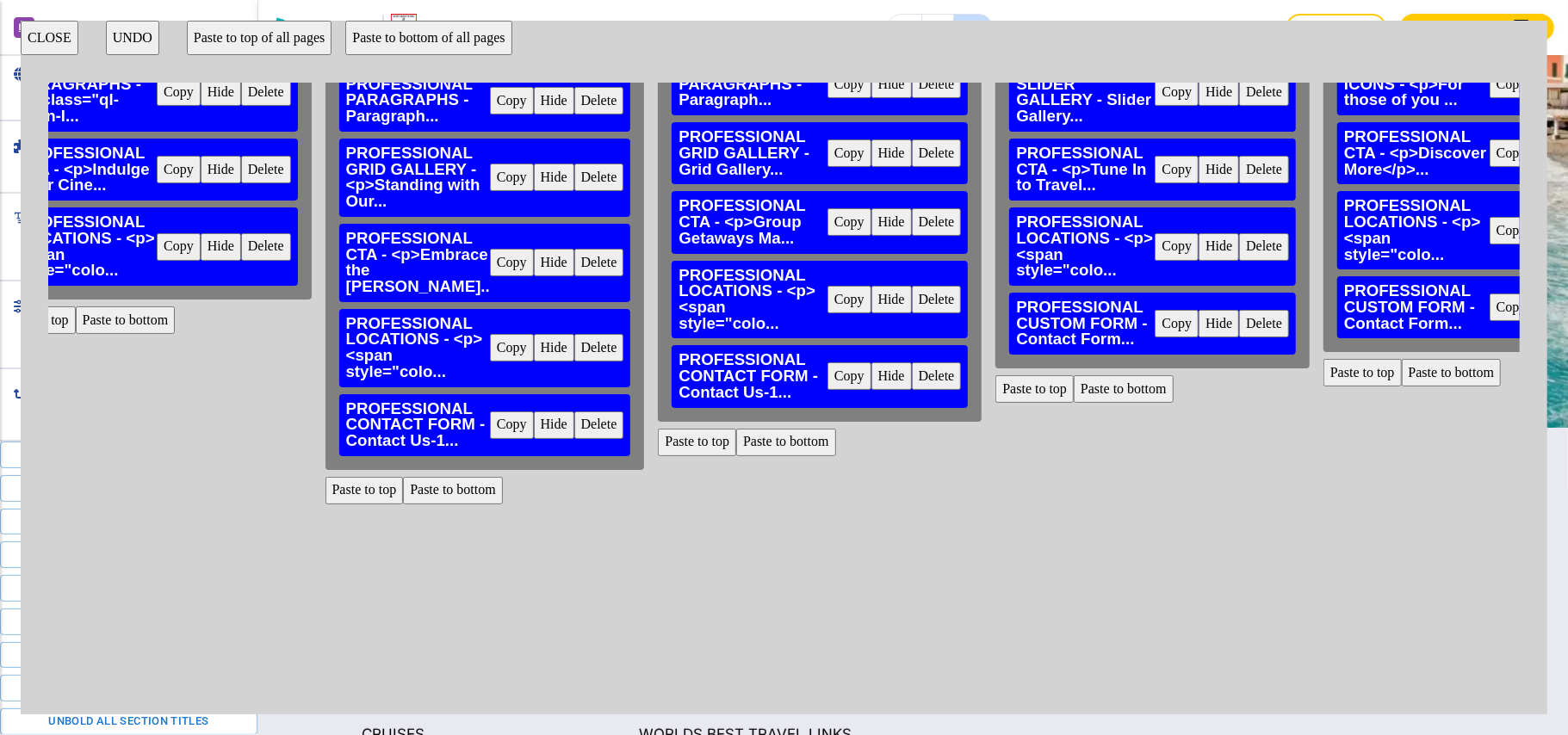
click at [574, 412] on button "Delete" at bounding box center [599, 425] width 50 height 27
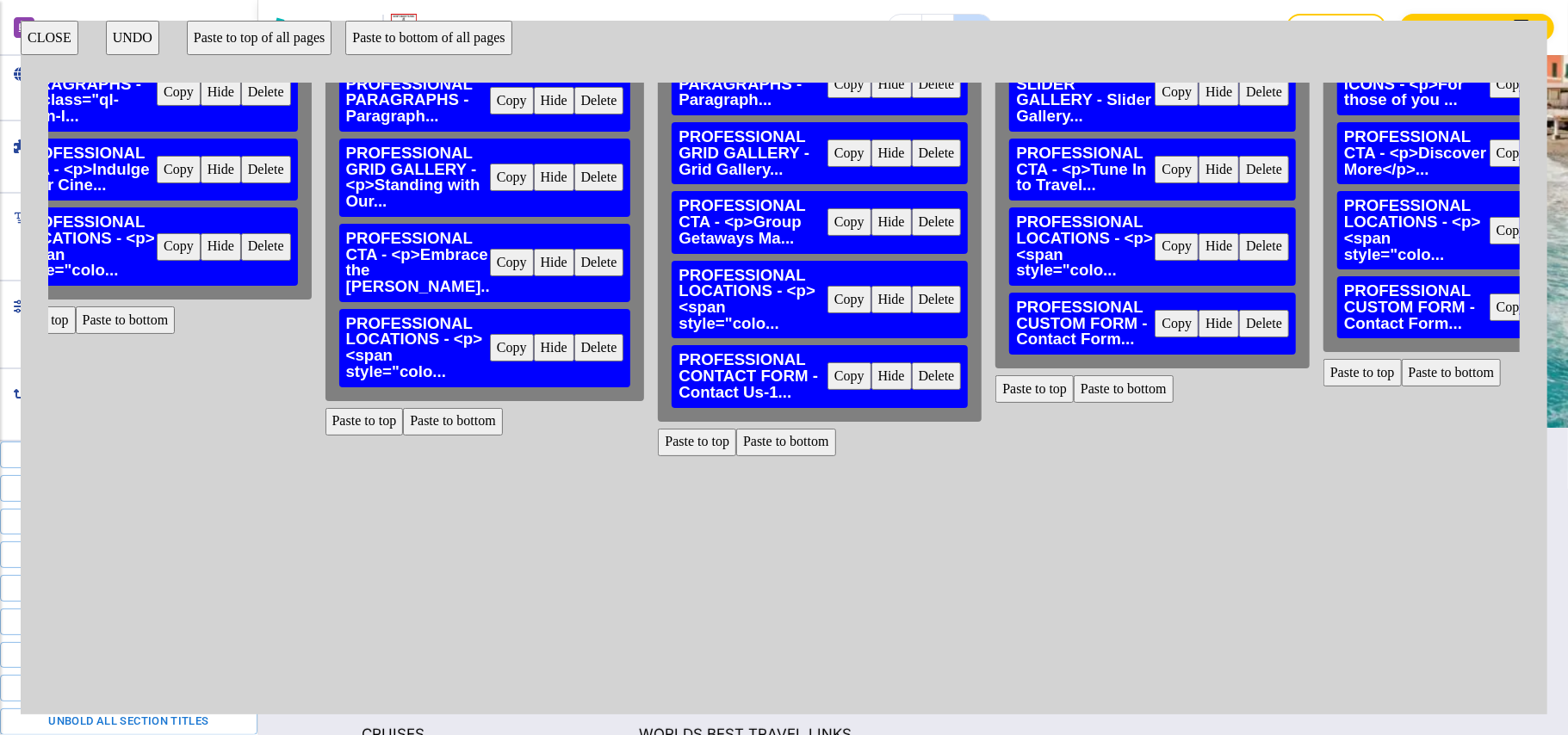
click at [912, 381] on button "Delete" at bounding box center [936, 376] width 50 height 27
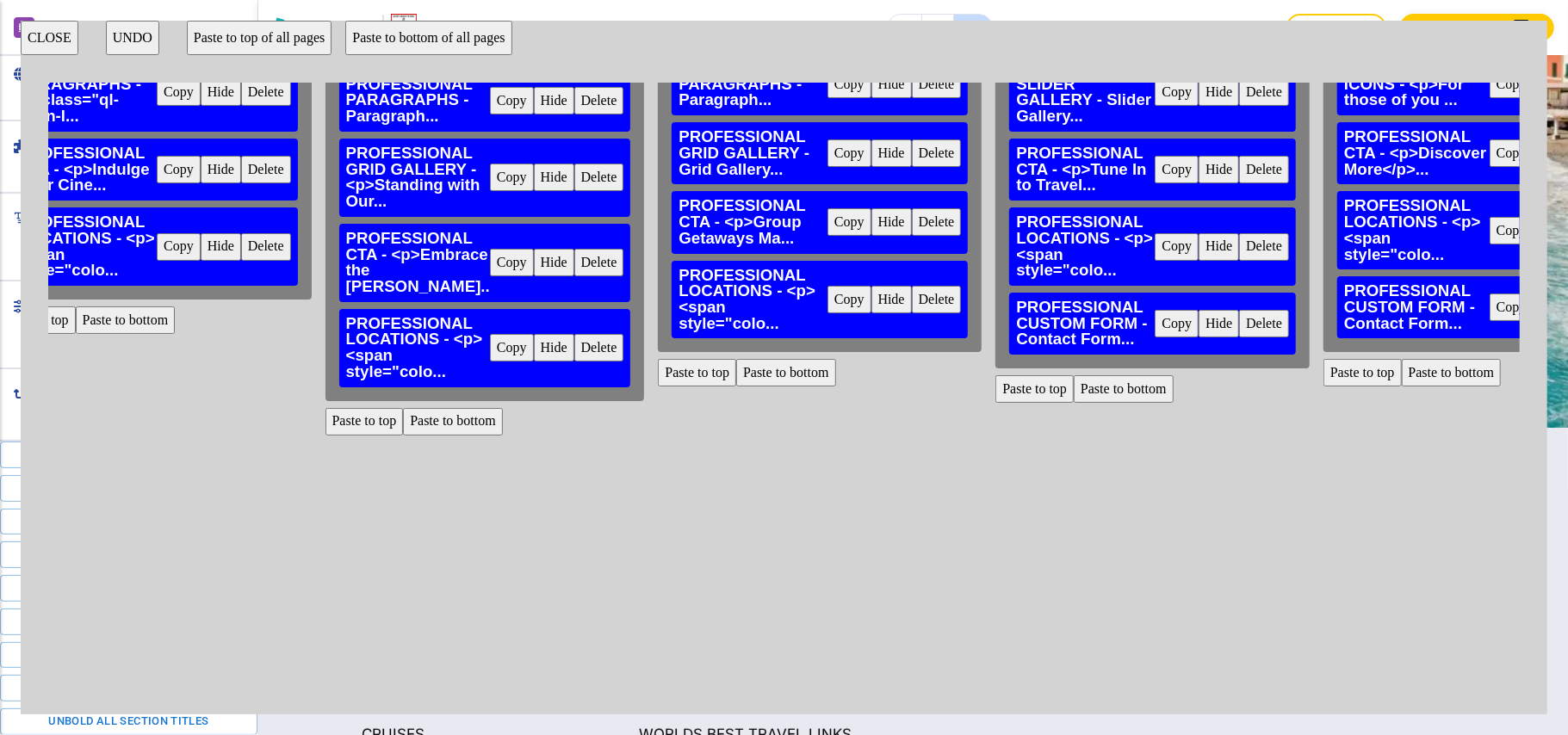
click at [1239, 321] on button "Delete" at bounding box center [1263, 323] width 50 height 27
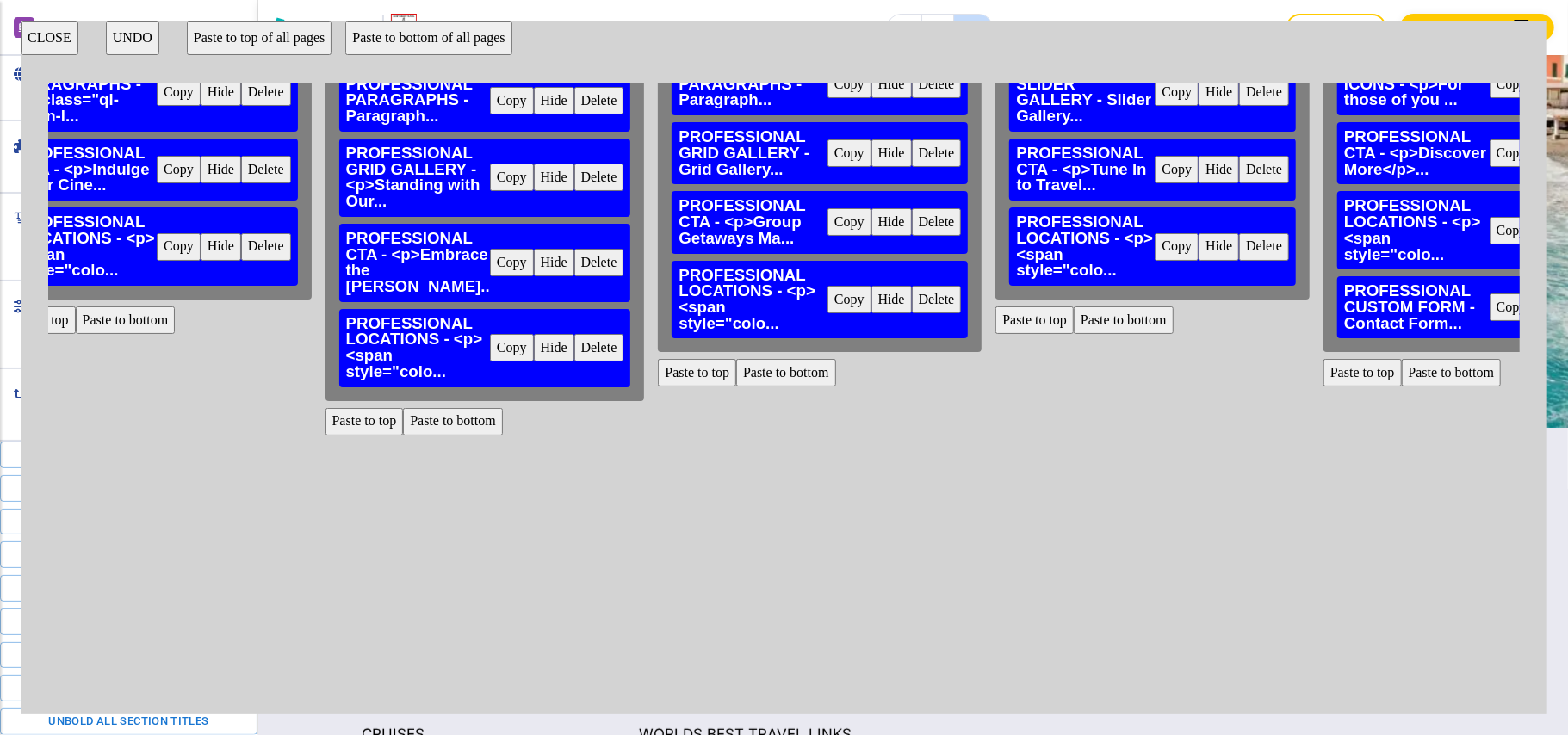
click at [1567, 308] on button "Delete" at bounding box center [1599, 306] width 50 height 27
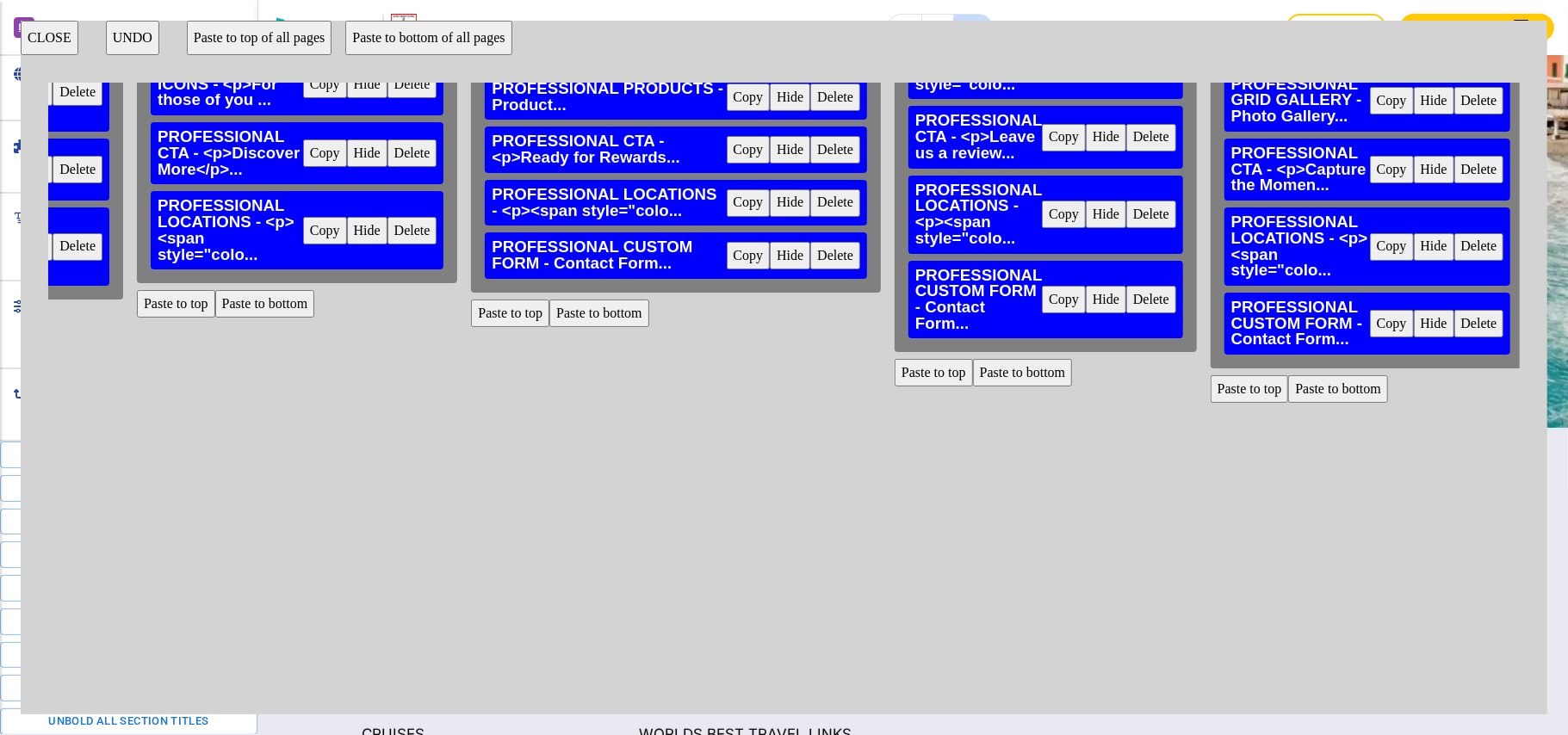
scroll to position [219, 4403]
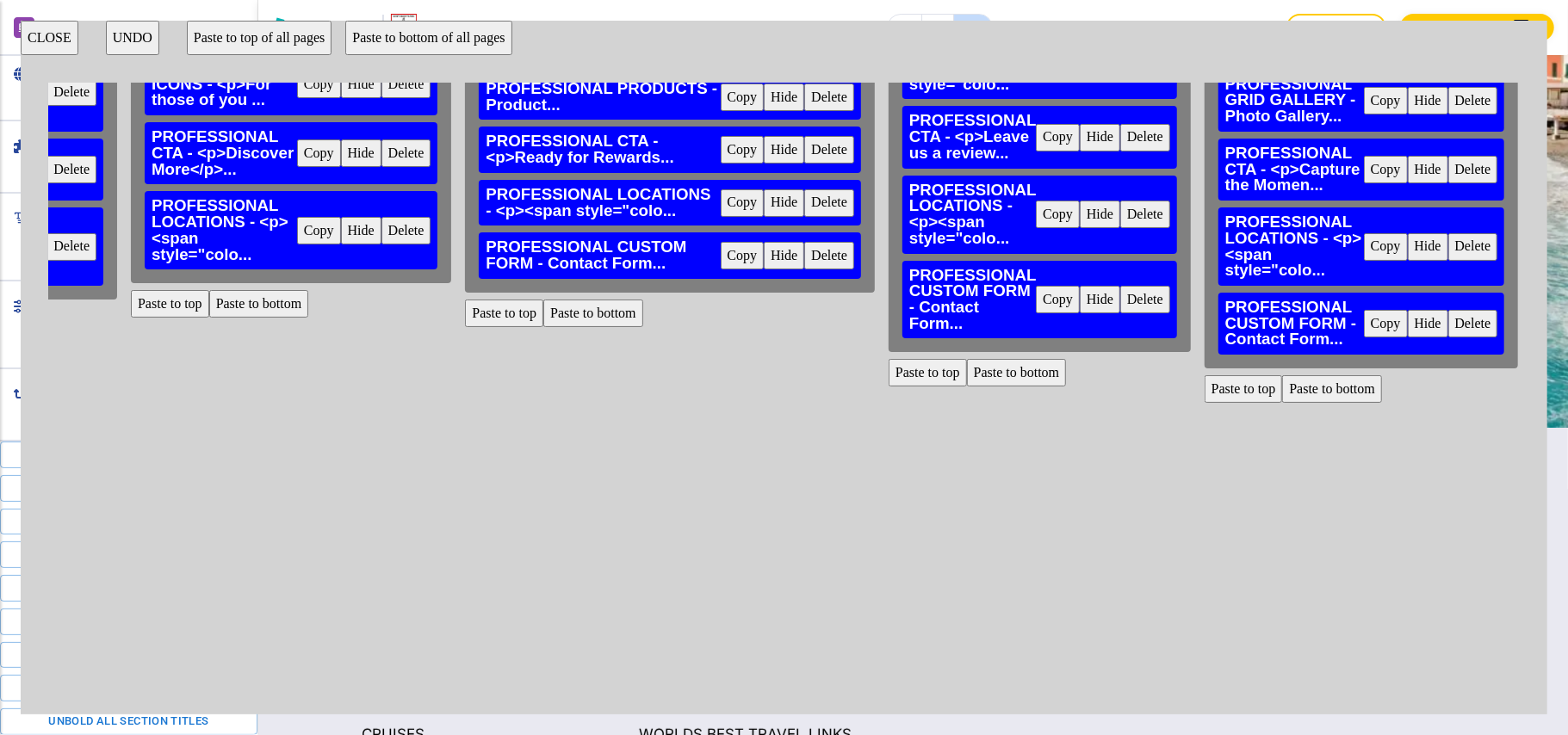
click at [805, 253] on button "Delete" at bounding box center [829, 255] width 50 height 27
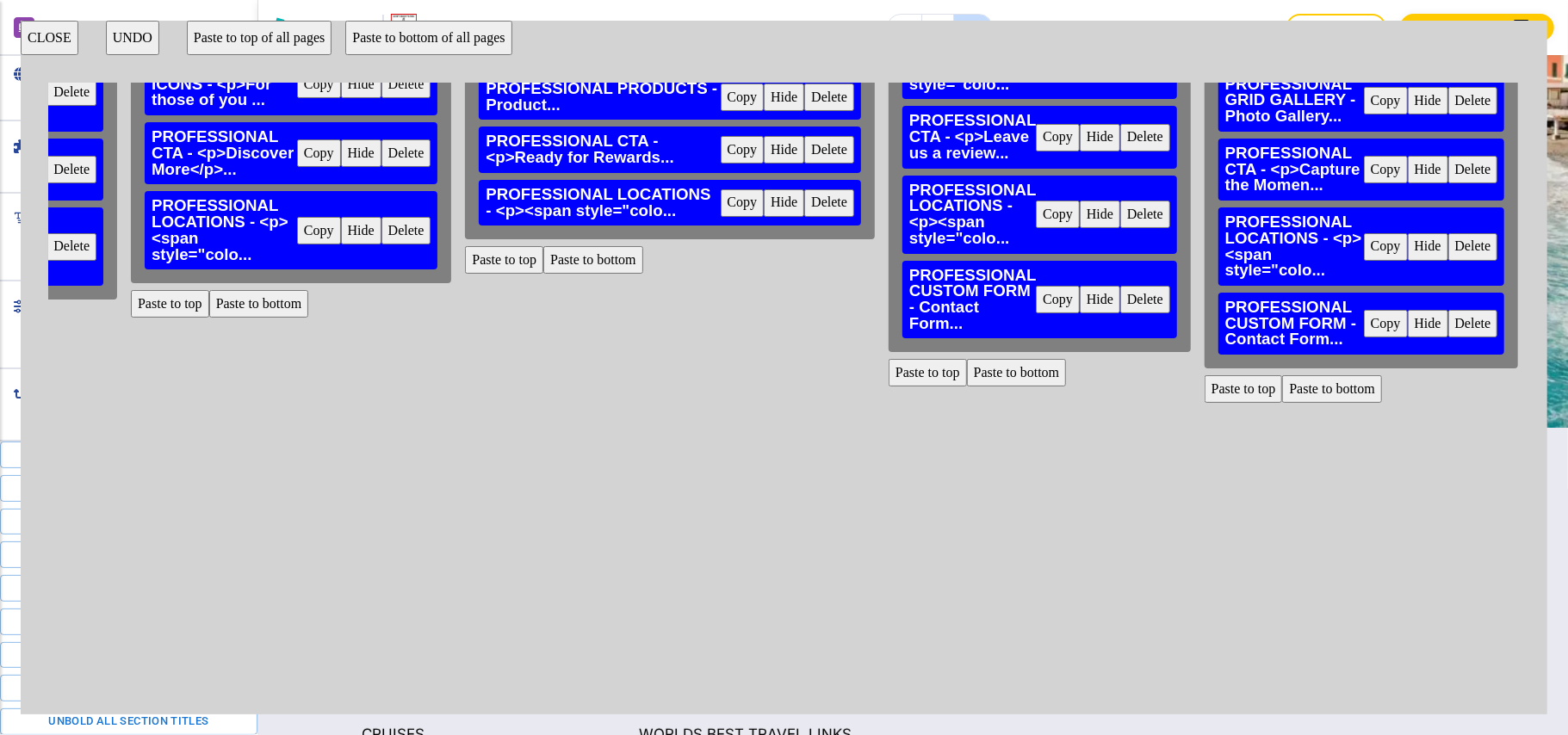
click at [1121, 293] on button "Delete" at bounding box center [1145, 299] width 50 height 27
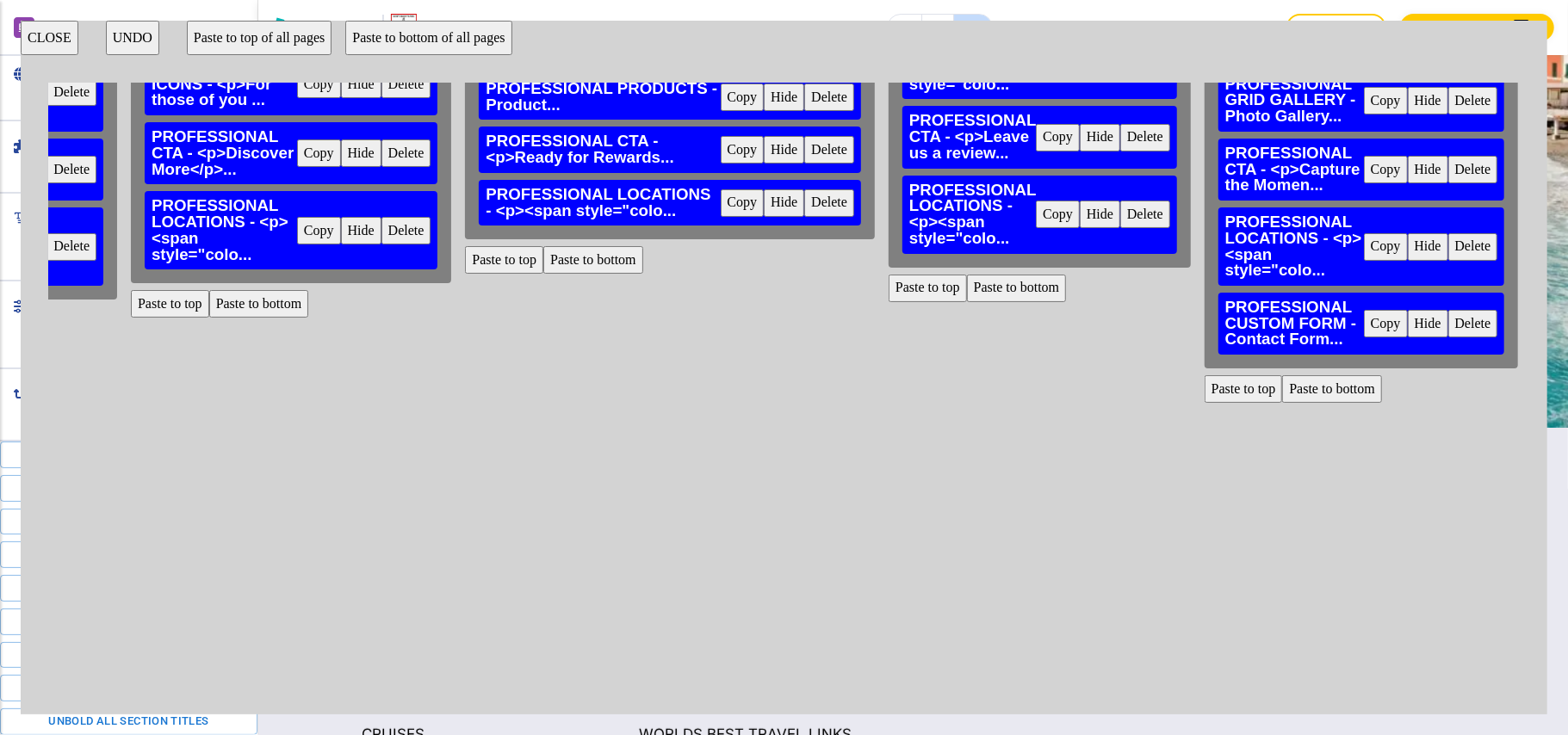
click at [1449, 317] on button "Delete" at bounding box center [1473, 323] width 50 height 27
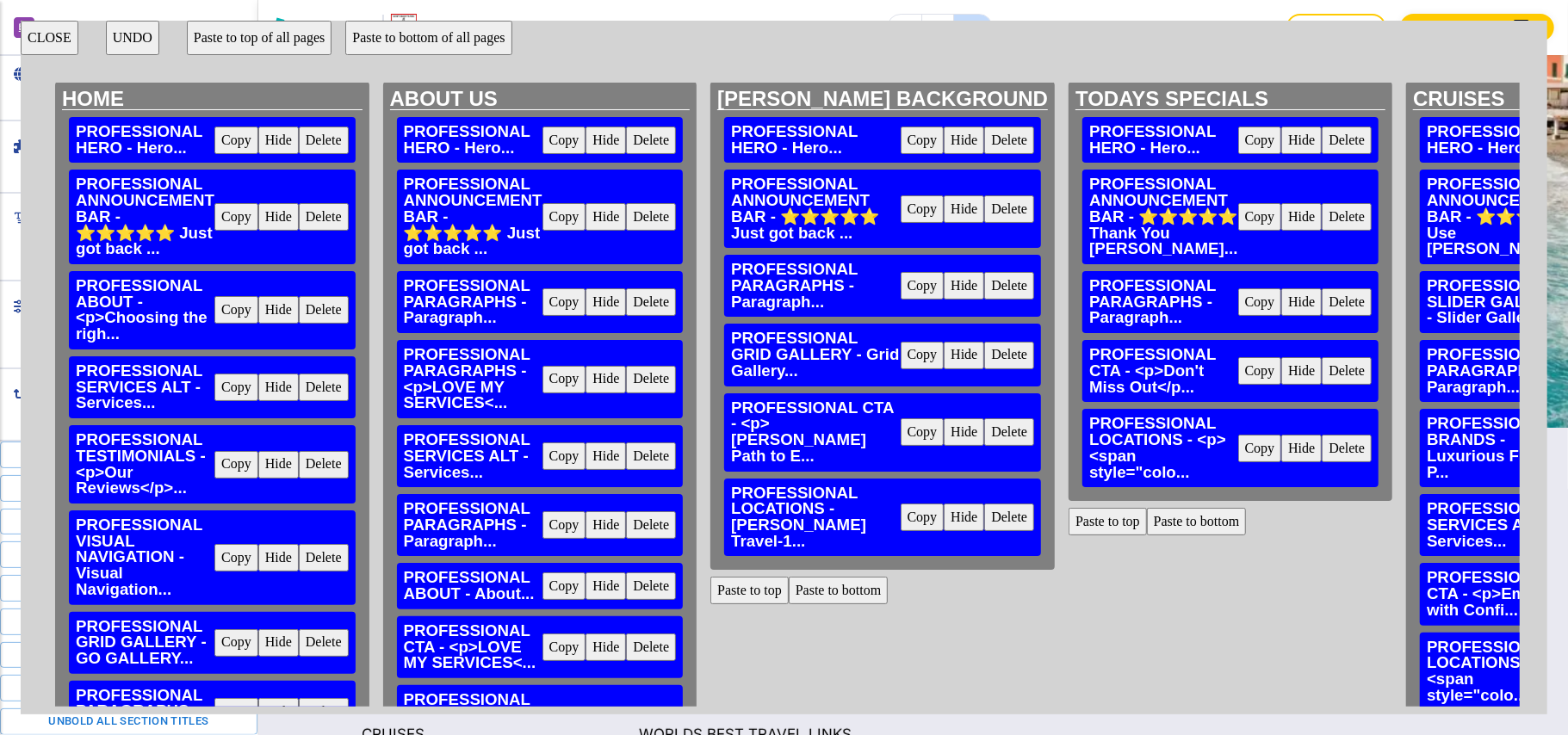
scroll to position [0, 0]
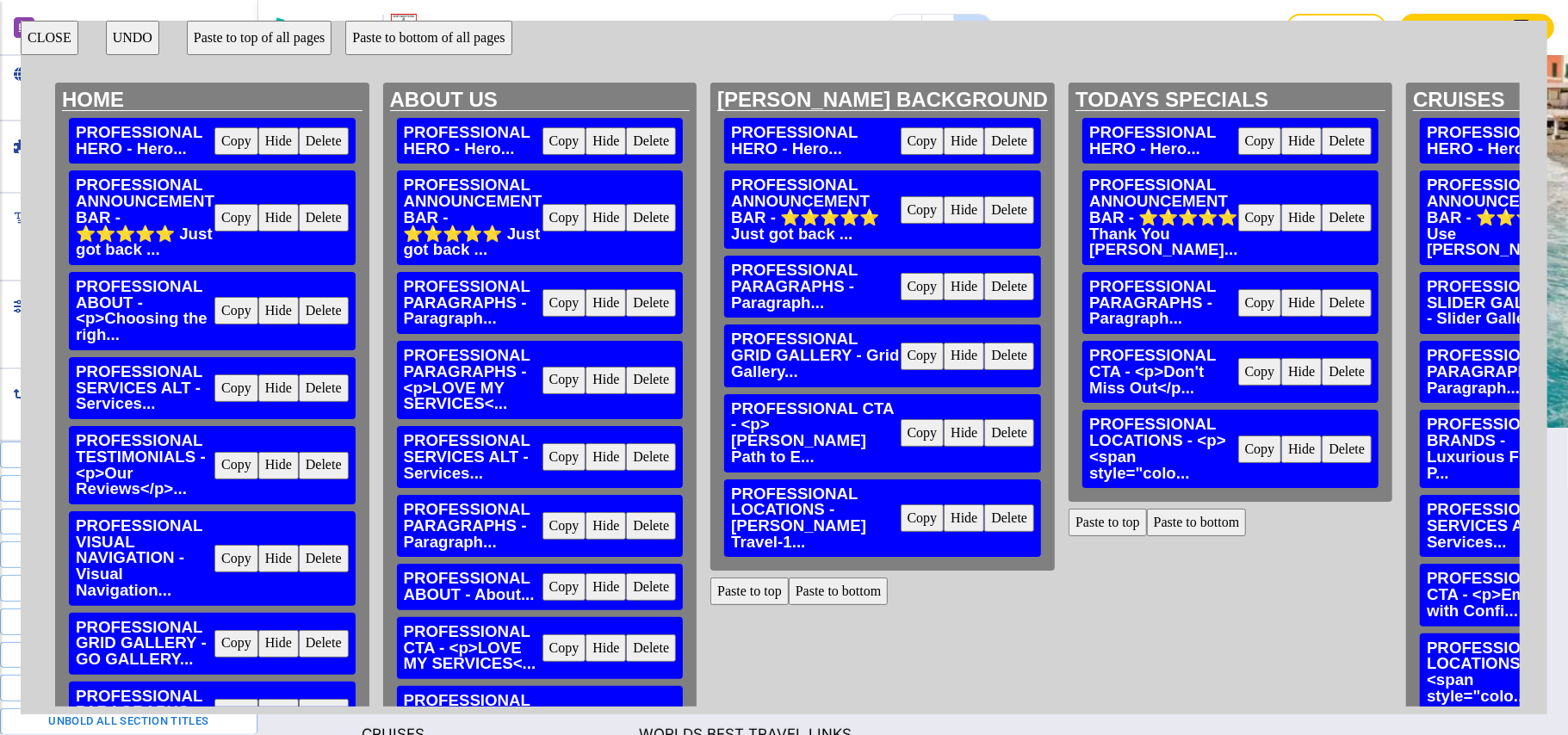
click at [431, 39] on button "Paste to bottom of all pages" at bounding box center [428, 38] width 166 height 35
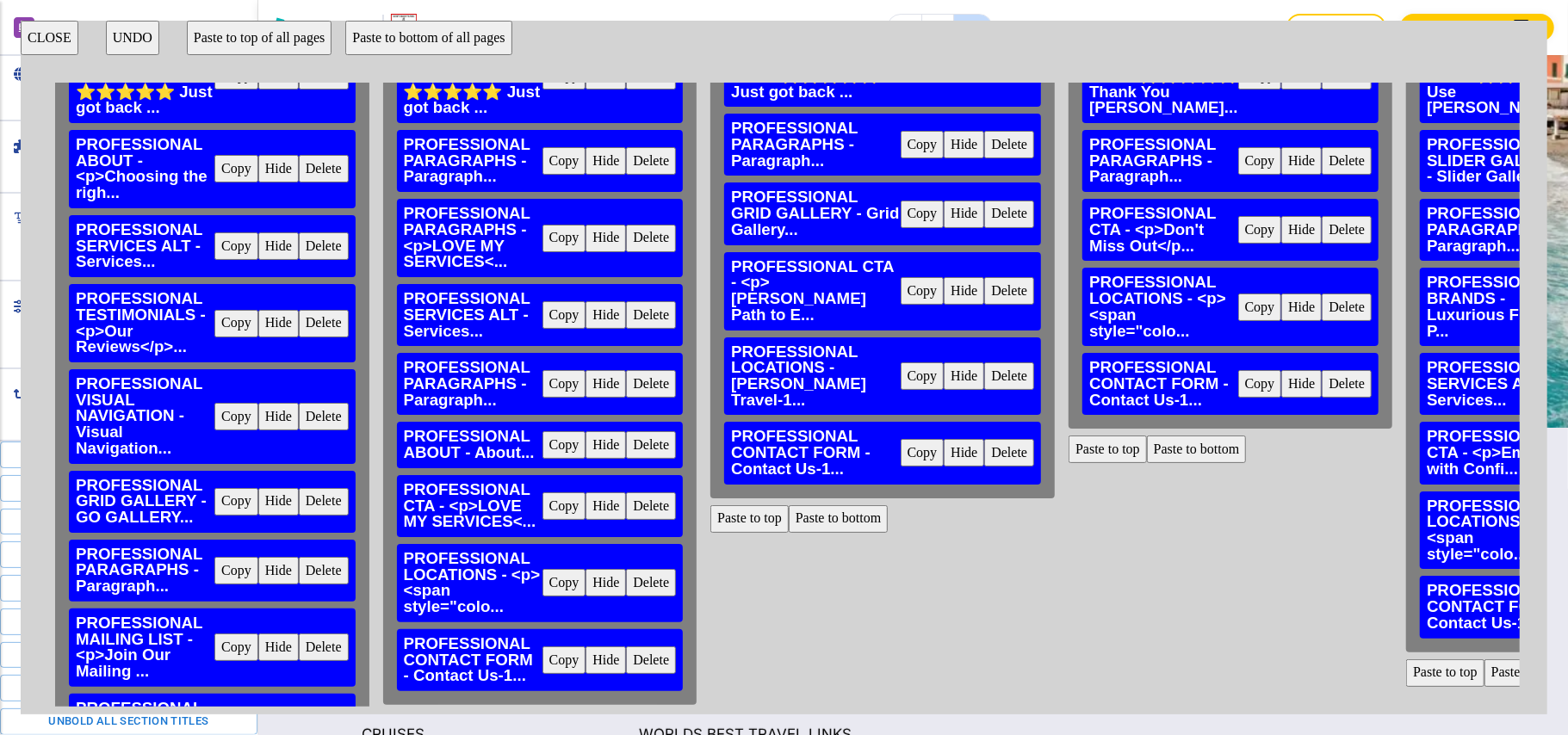
scroll to position [344, 0]
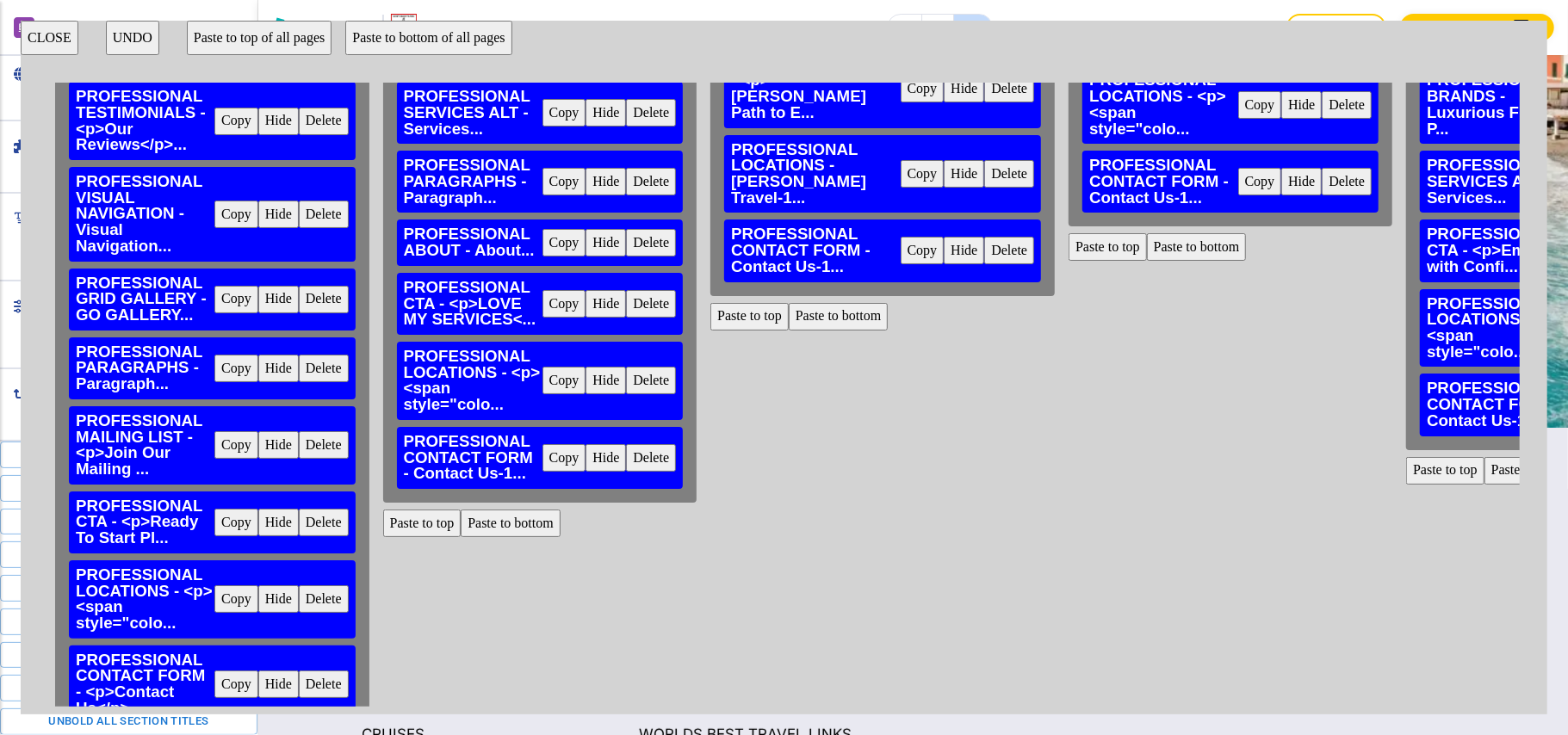
click at [36, 38] on button "CLOSE" at bounding box center [49, 38] width 57 height 35
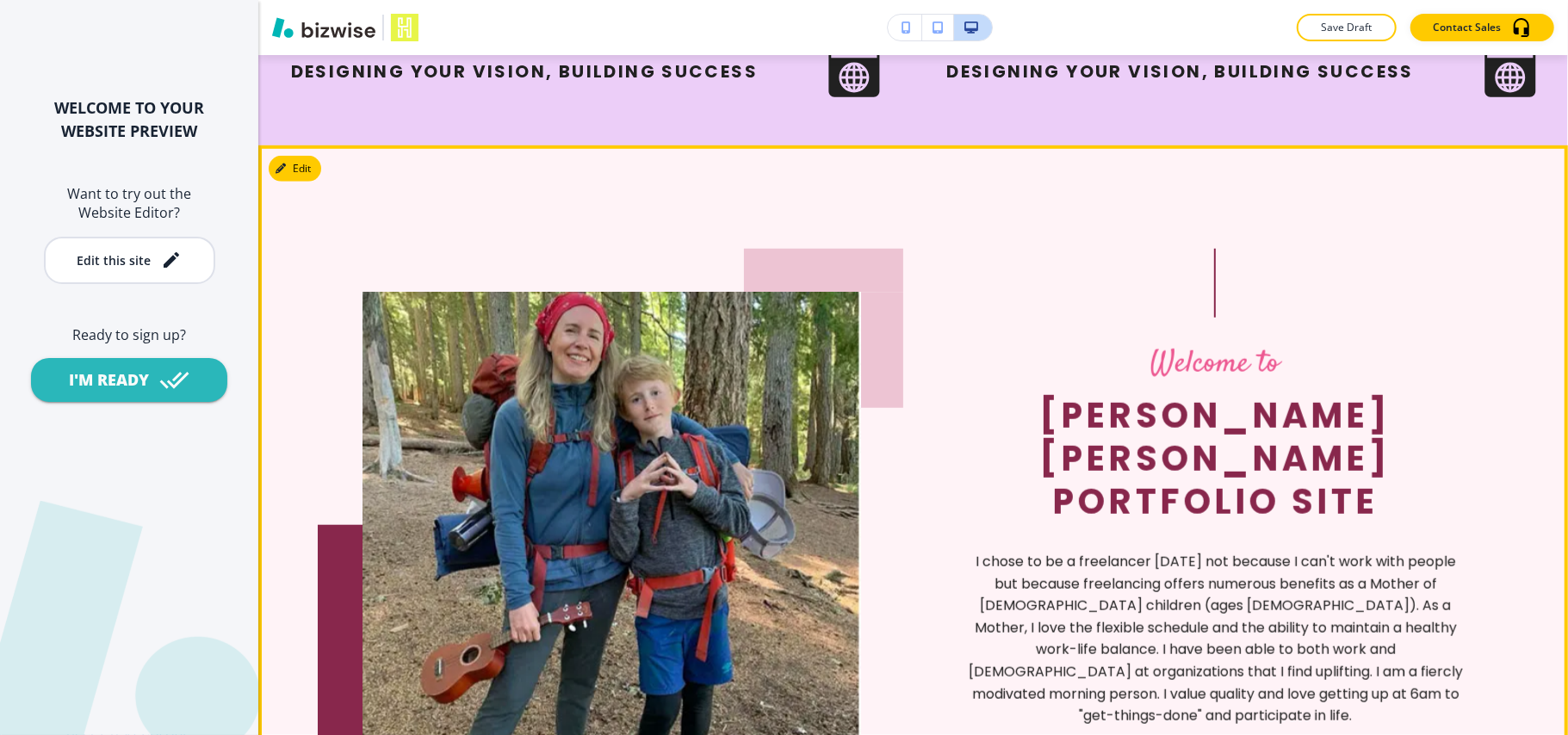
scroll to position [918, 0]
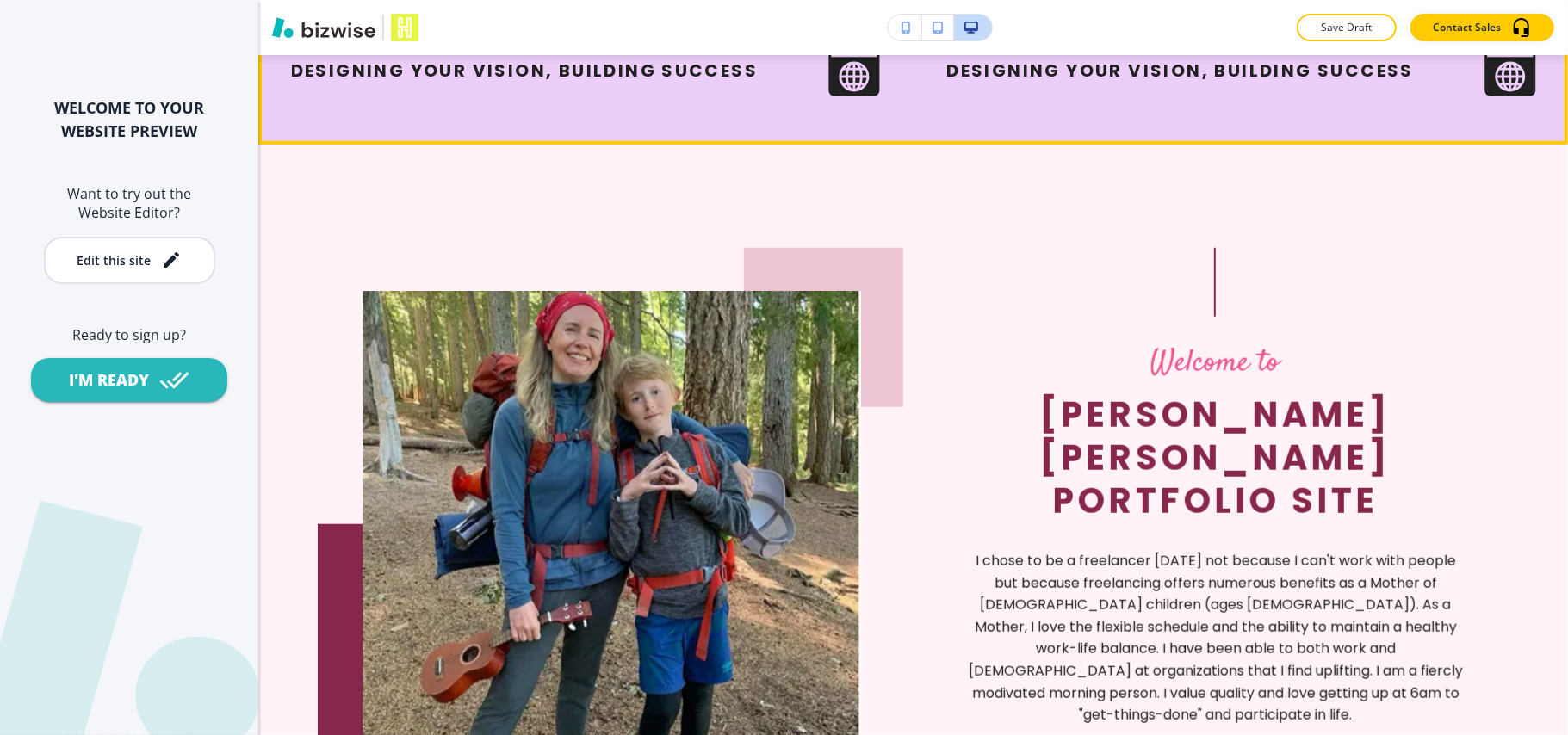
click at [321, 33] on button "Edit This Section" at bounding box center [327, 19] width 117 height 25
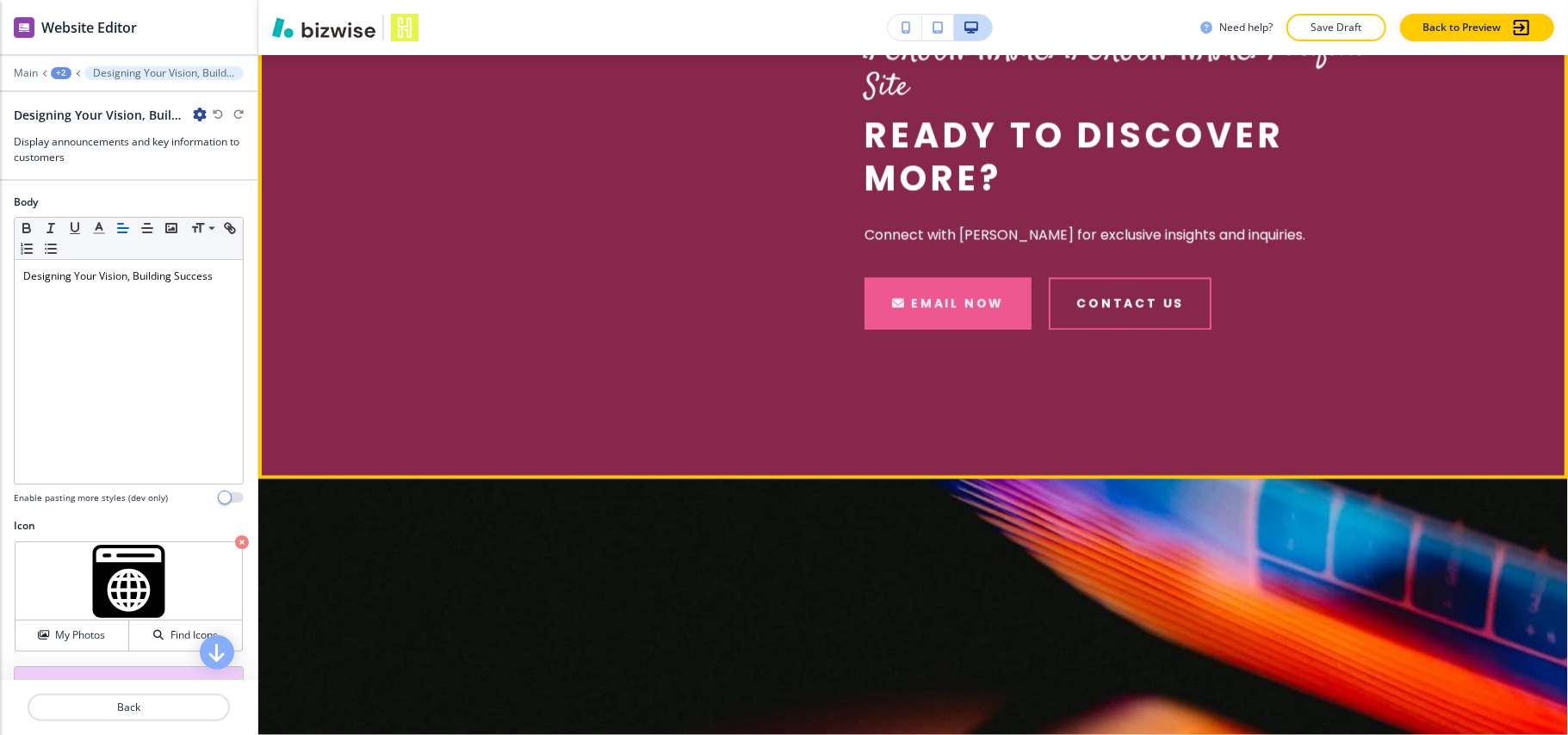
scroll to position [2883, 0]
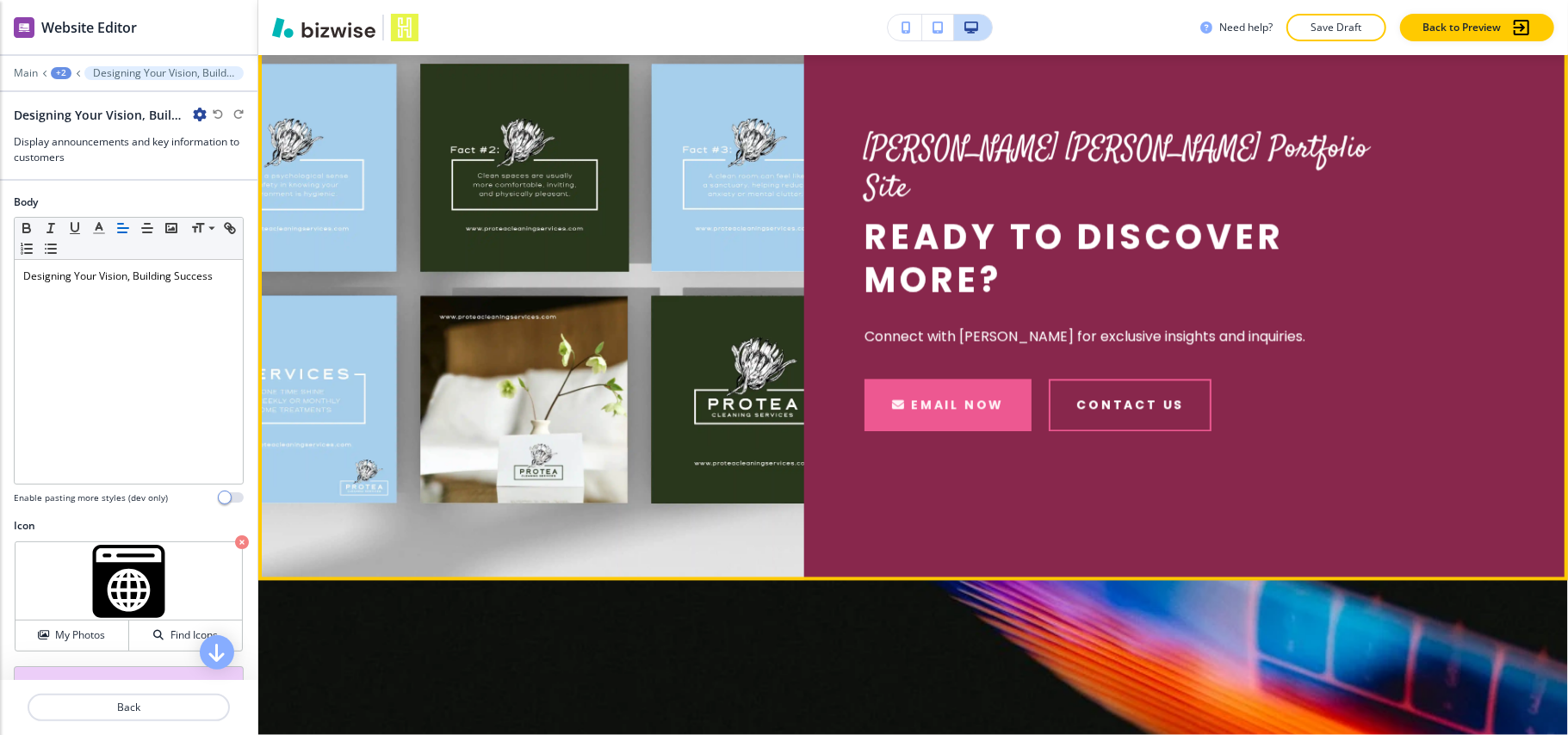
click at [300, 16] on button "Edit This Section" at bounding box center [327, 3] width 117 height 25
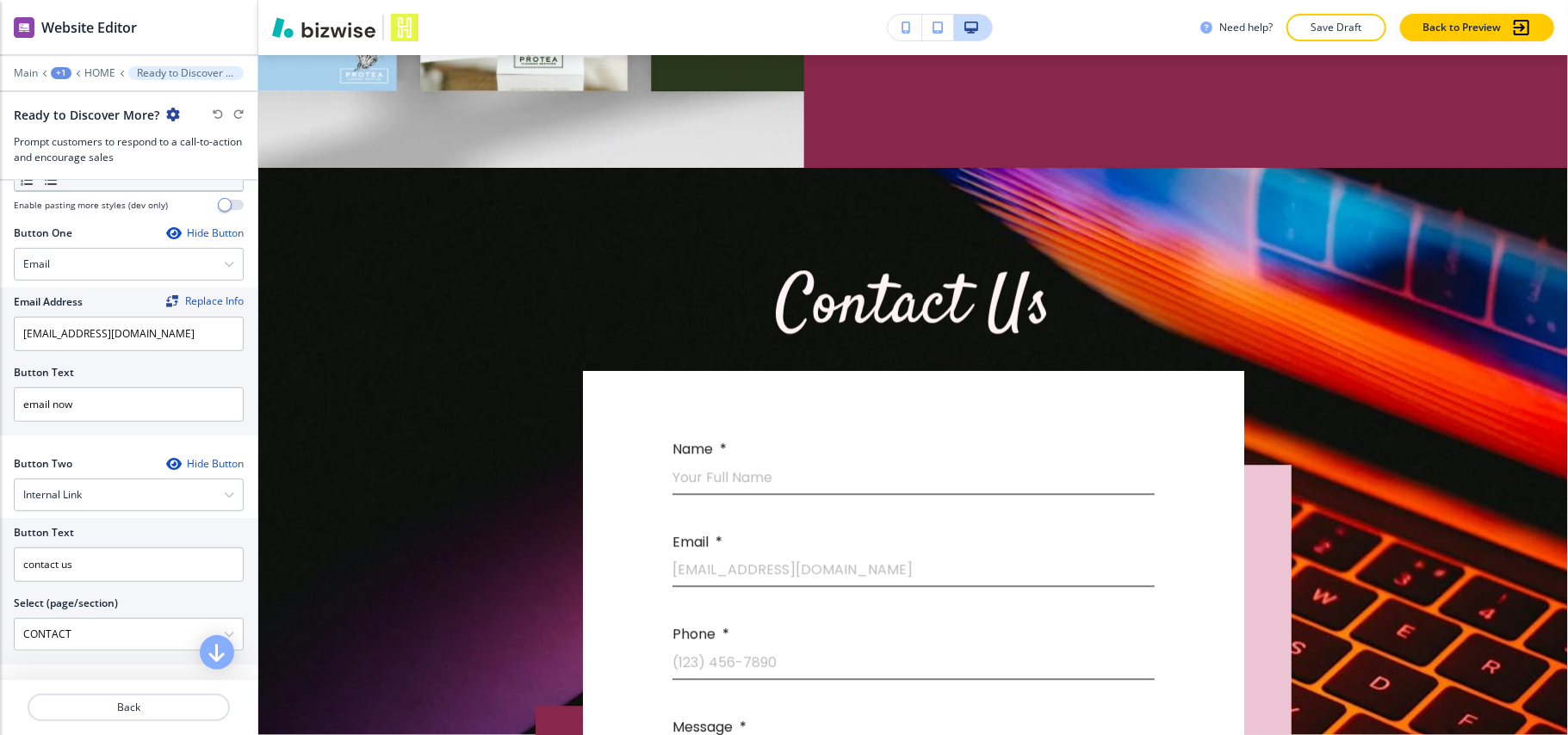
scroll to position [3108, 0]
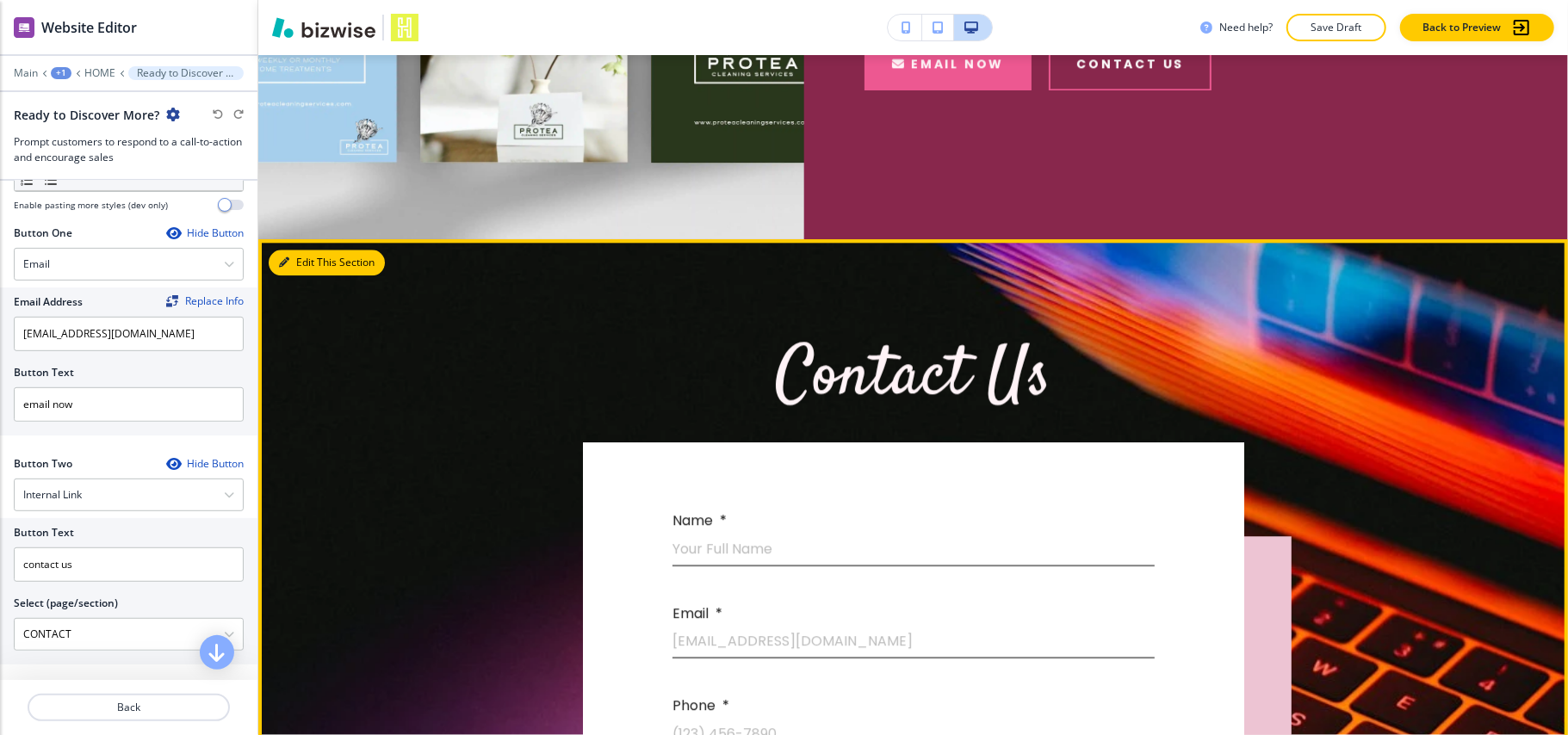
click at [303, 275] on button "Edit This Section" at bounding box center [327, 262] width 117 height 25
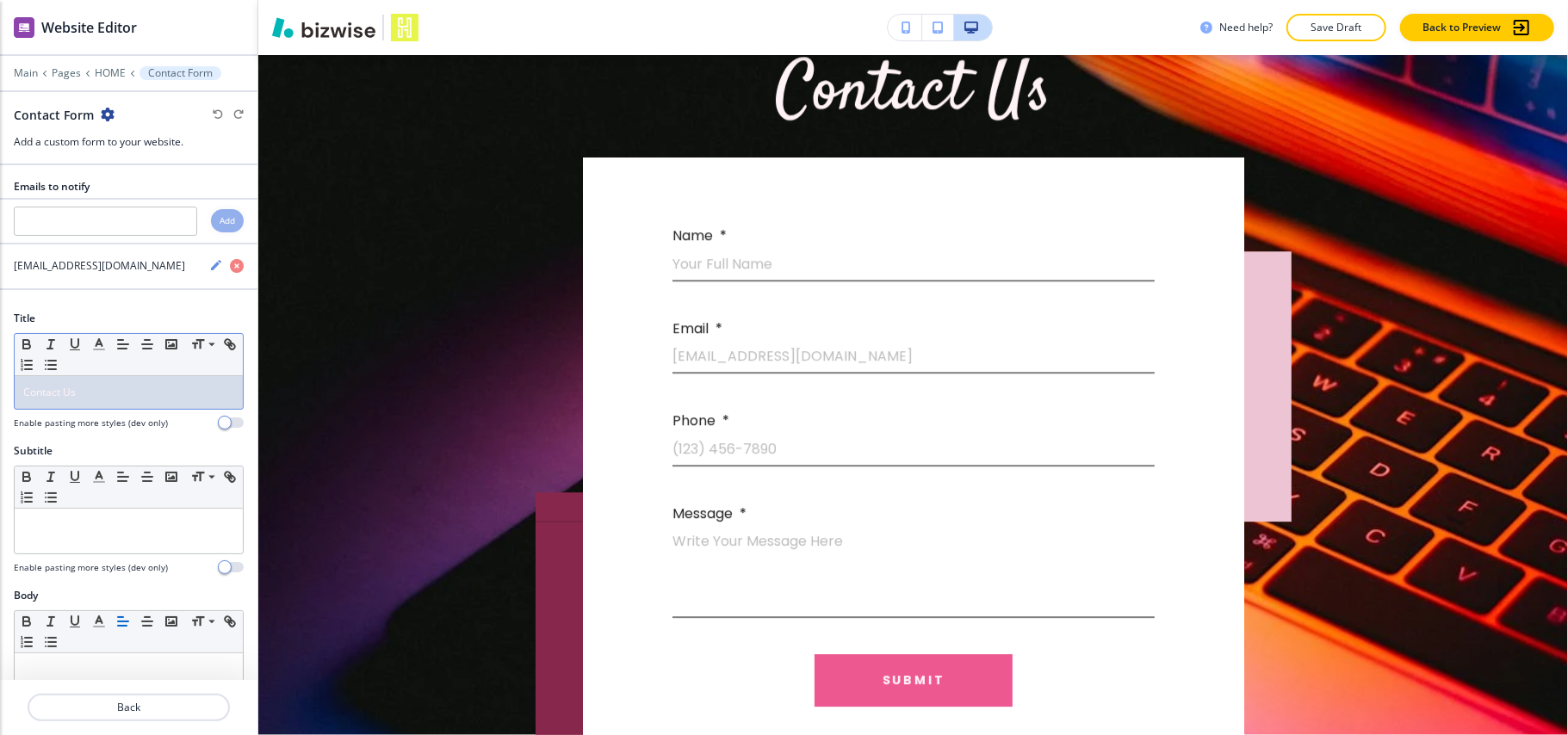
scroll to position [3394, 0]
click at [118, 406] on div "Contact Us" at bounding box center [129, 392] width 228 height 33
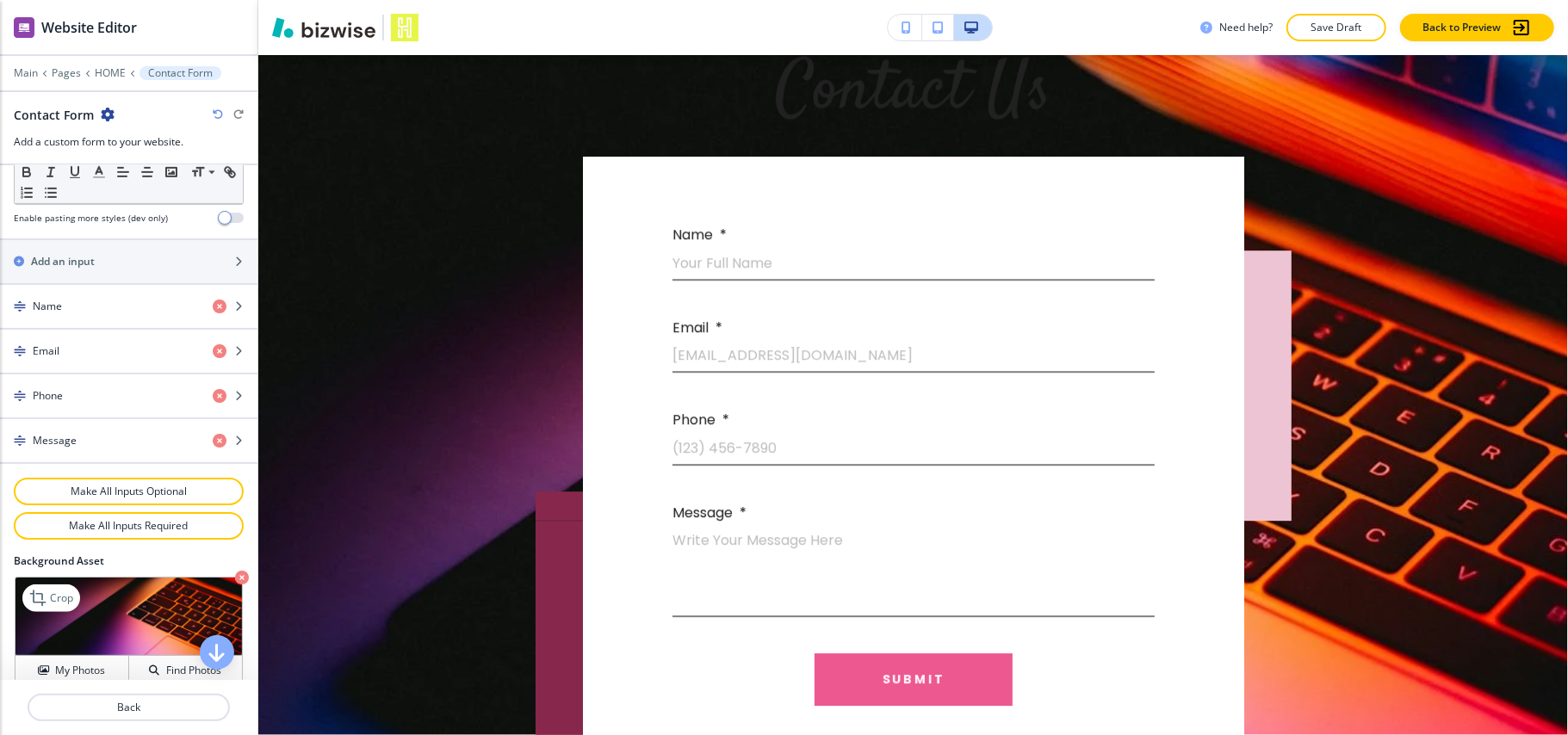
scroll to position [867, 0]
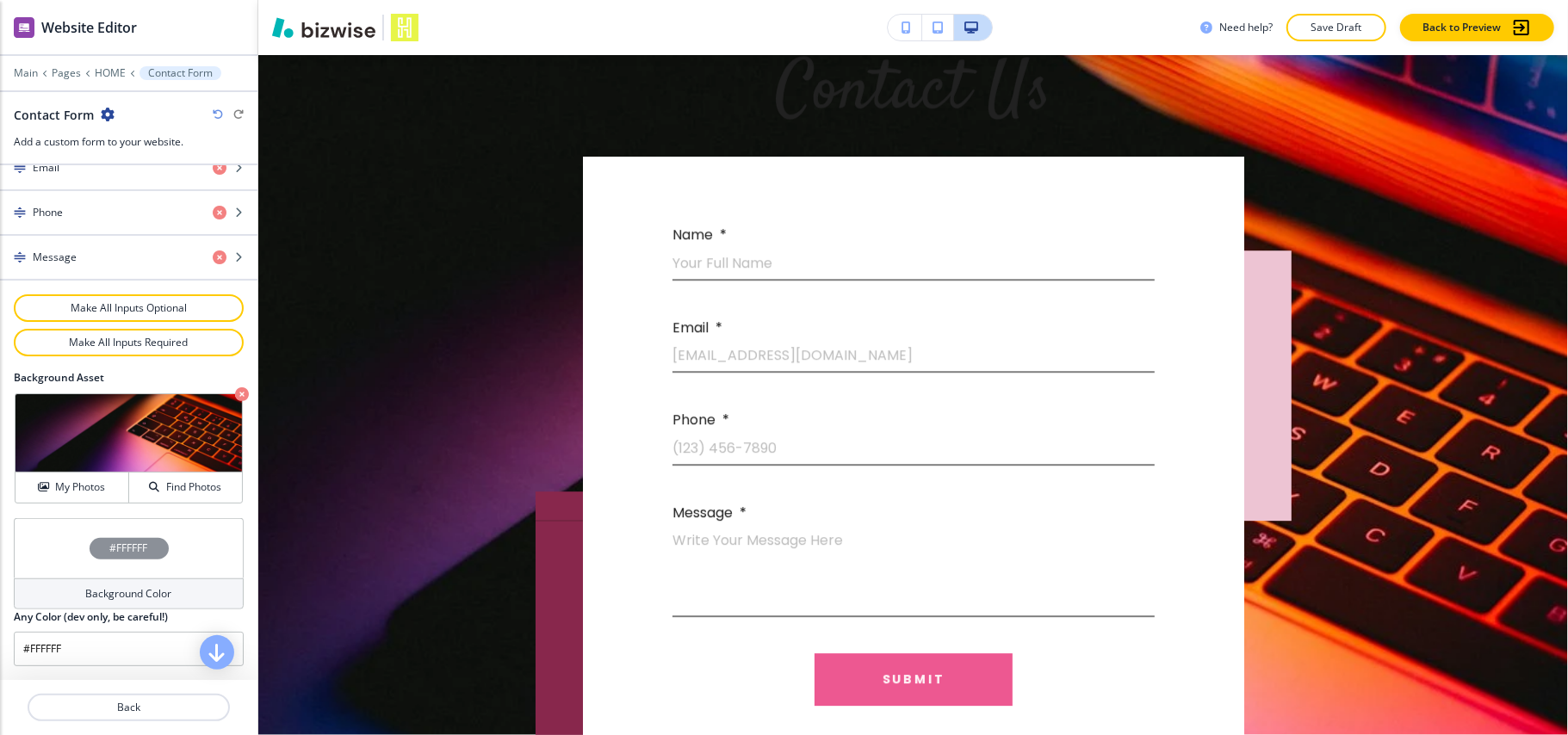
click at [35, 559] on div "#FFFFFF" at bounding box center [129, 548] width 230 height 60
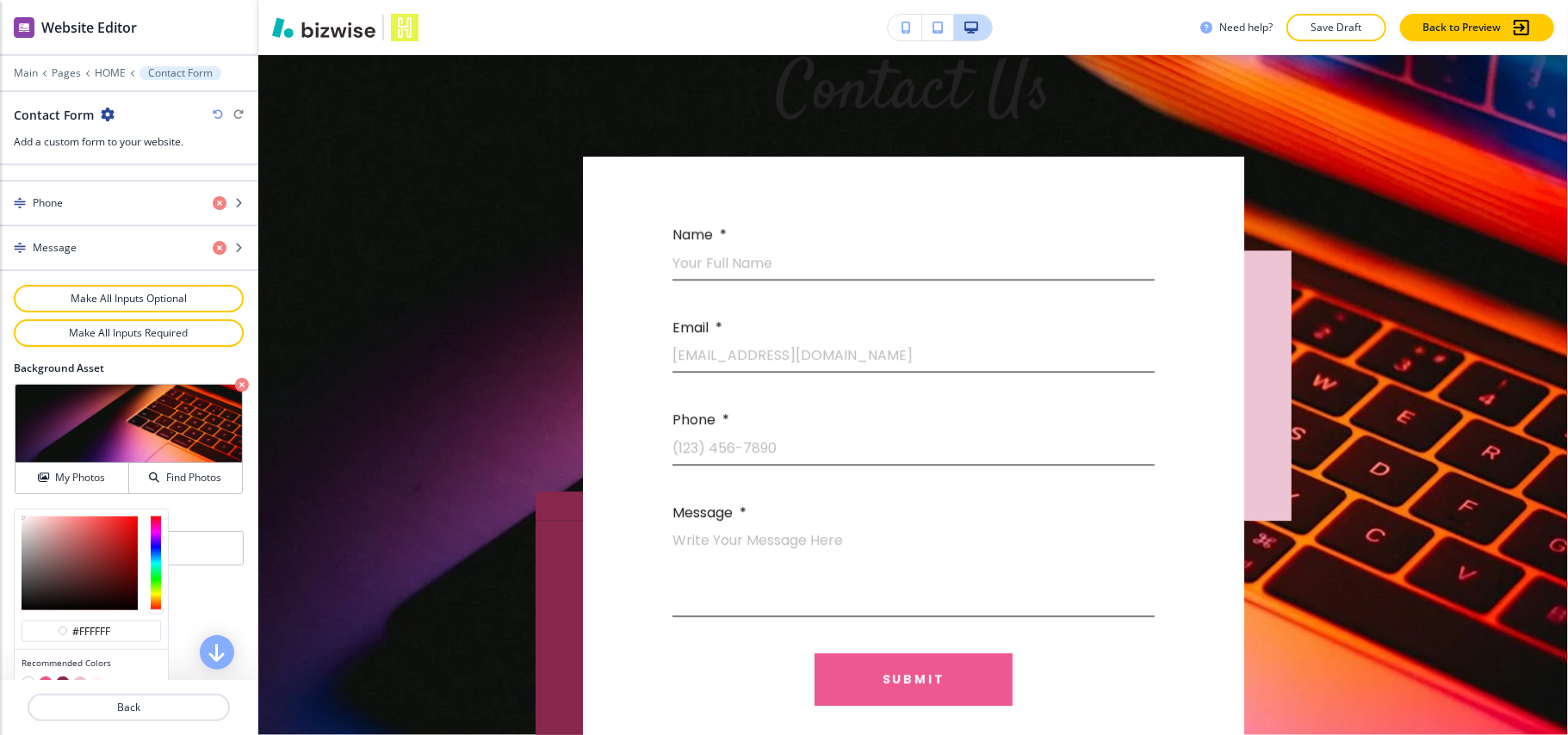
scroll to position [950, 0]
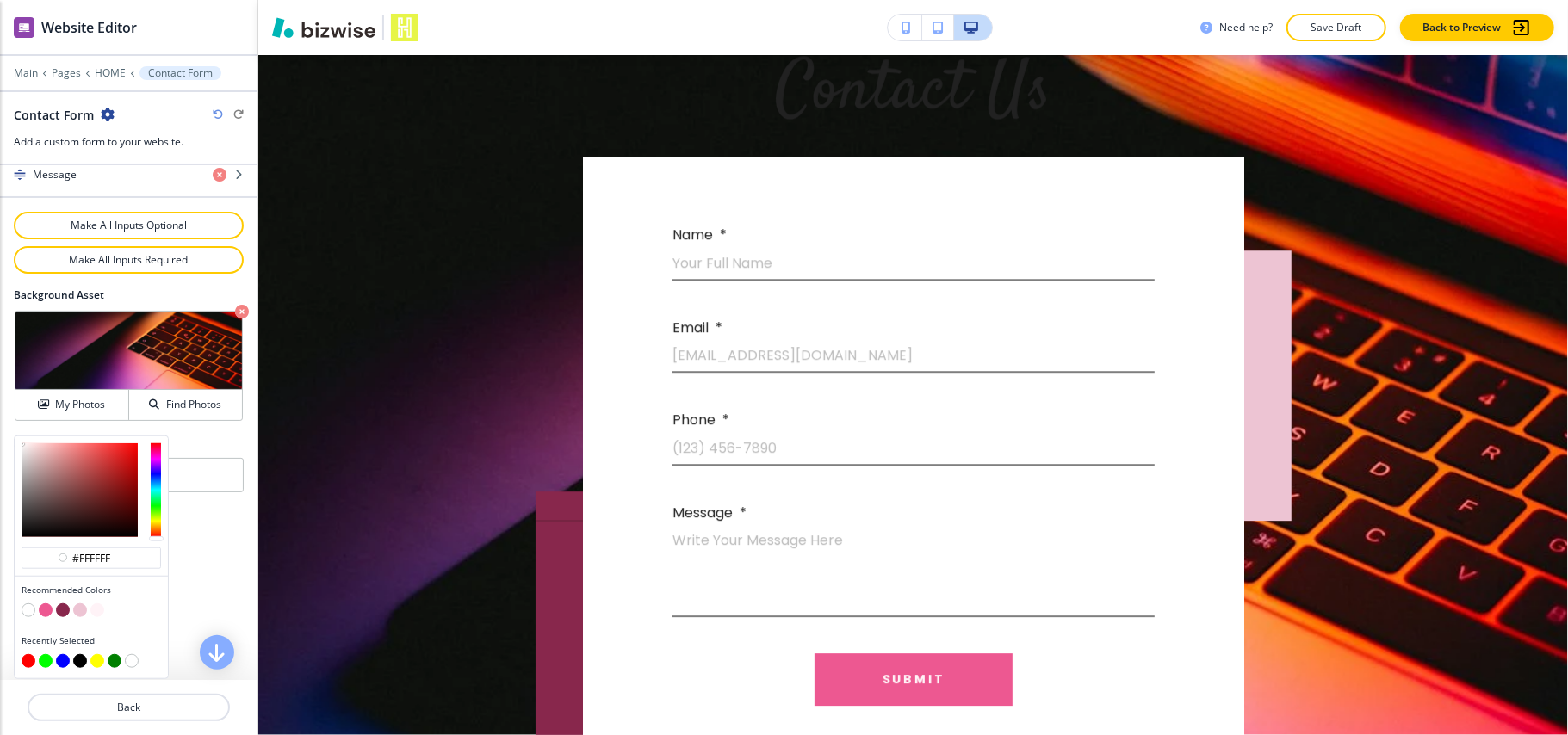
click at [74, 658] on button "button" at bounding box center [80, 661] width 14 height 14
type input "#000000"
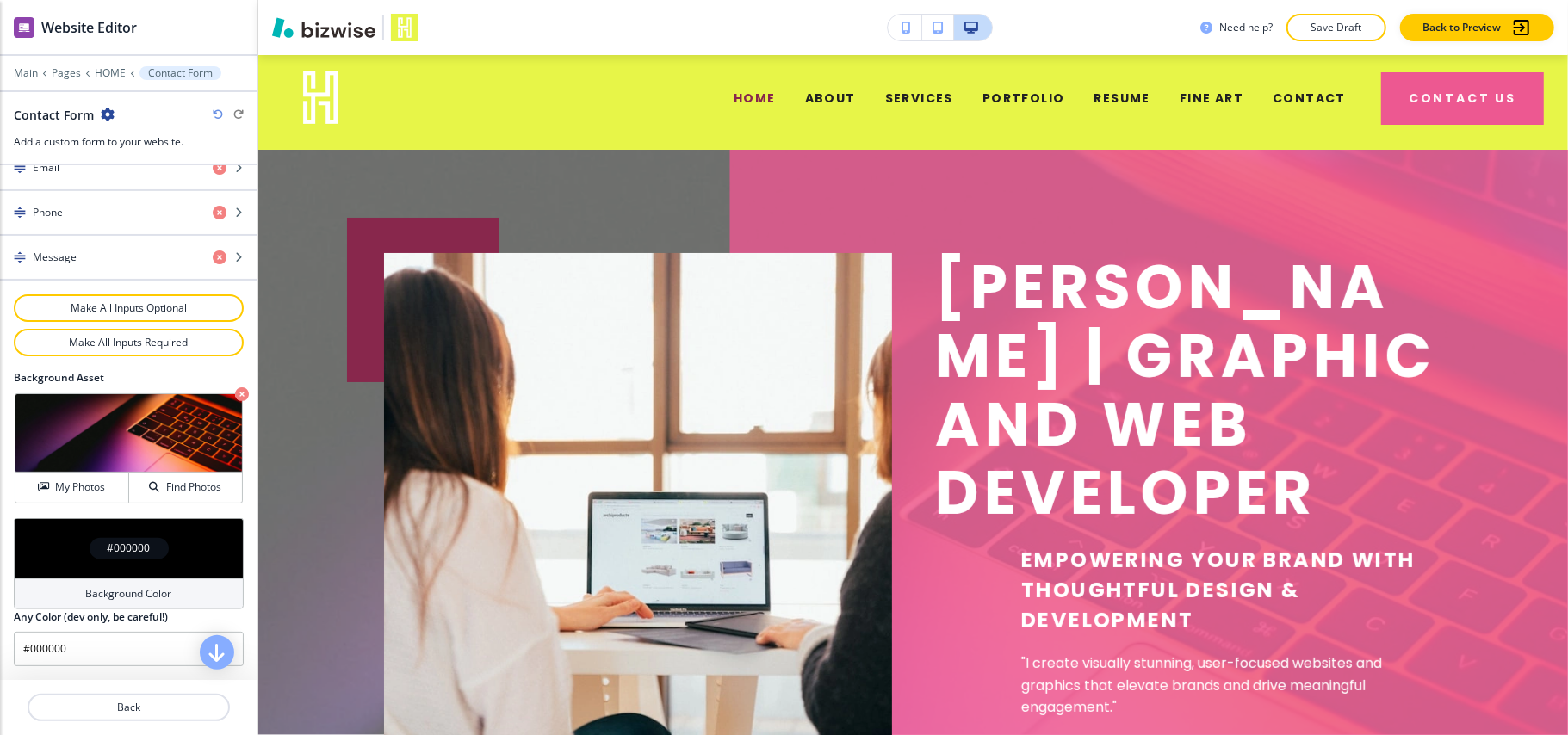
scroll to position [0, 0]
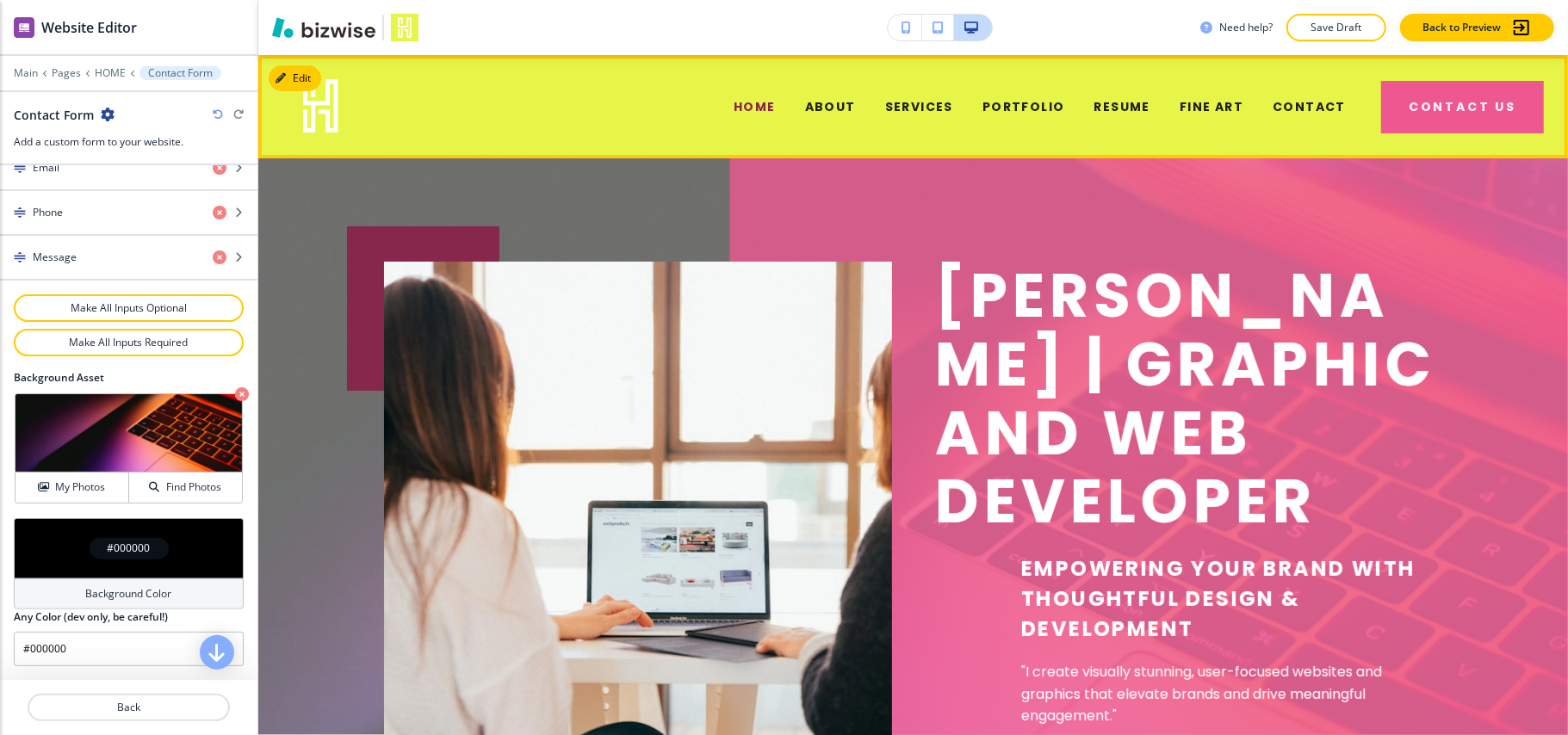
click at [827, 97] on div "ABOUT" at bounding box center [830, 106] width 80 height 69
click at [827, 103] on span "ABOUT" at bounding box center [831, 106] width 51 height 18
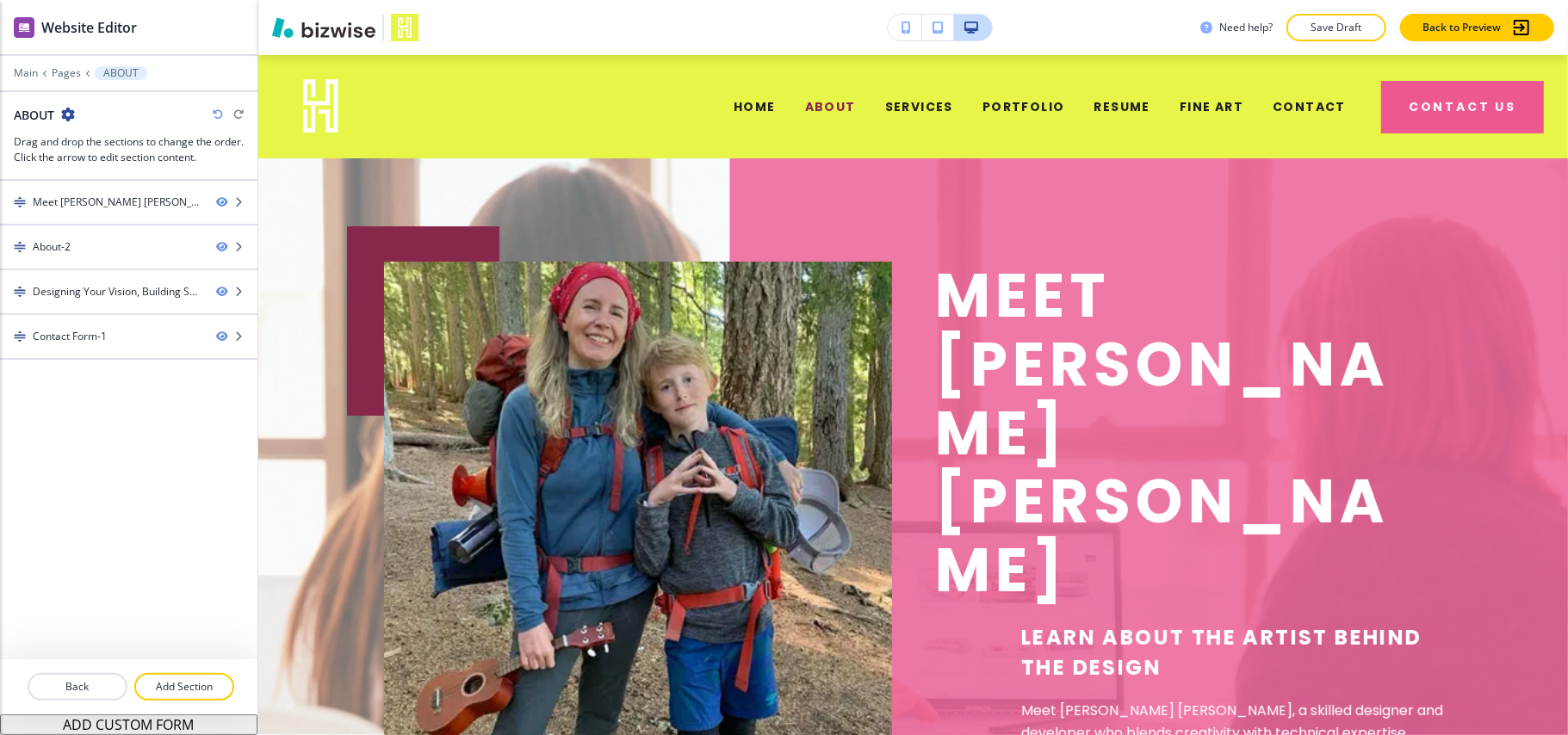
click at [310, 81] on div "Edit HOME ABOUT SERVICES PORTFOLIO RESUME FINE ART CONTACT Contact Us" at bounding box center [913, 107] width 1309 height 103
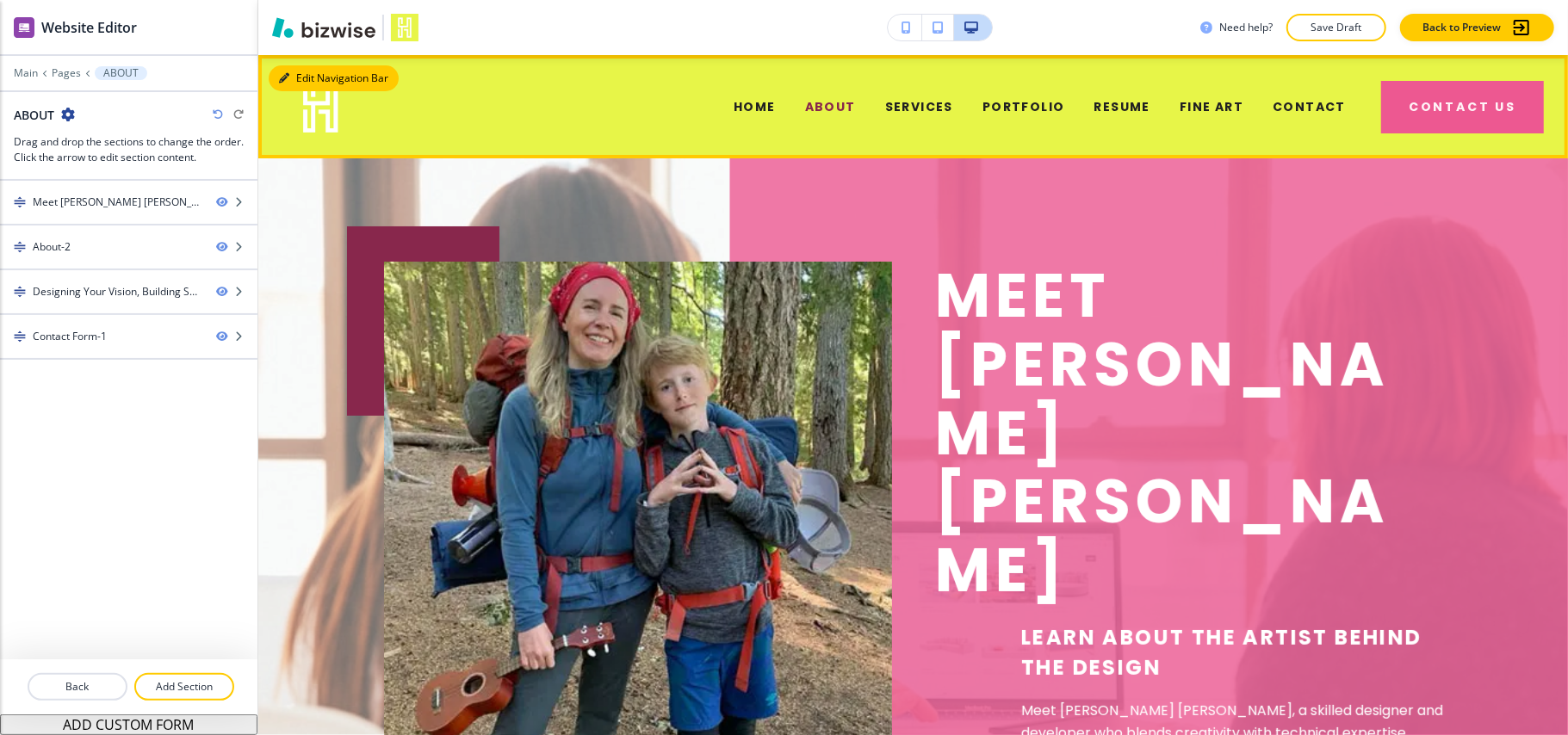
click at [317, 70] on button "Edit Navigation Bar" at bounding box center [334, 78] width 130 height 25
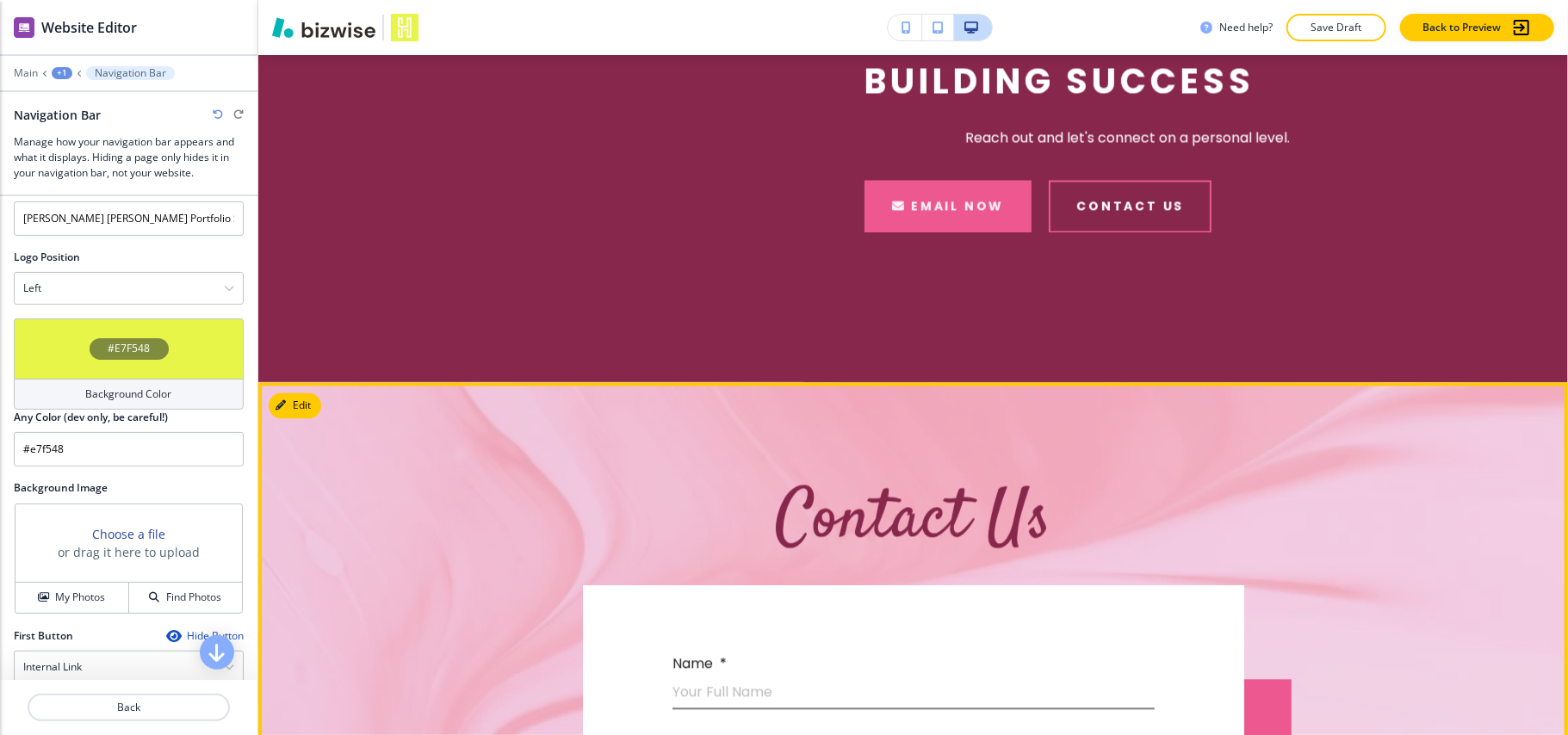
scroll to position [2500, 0]
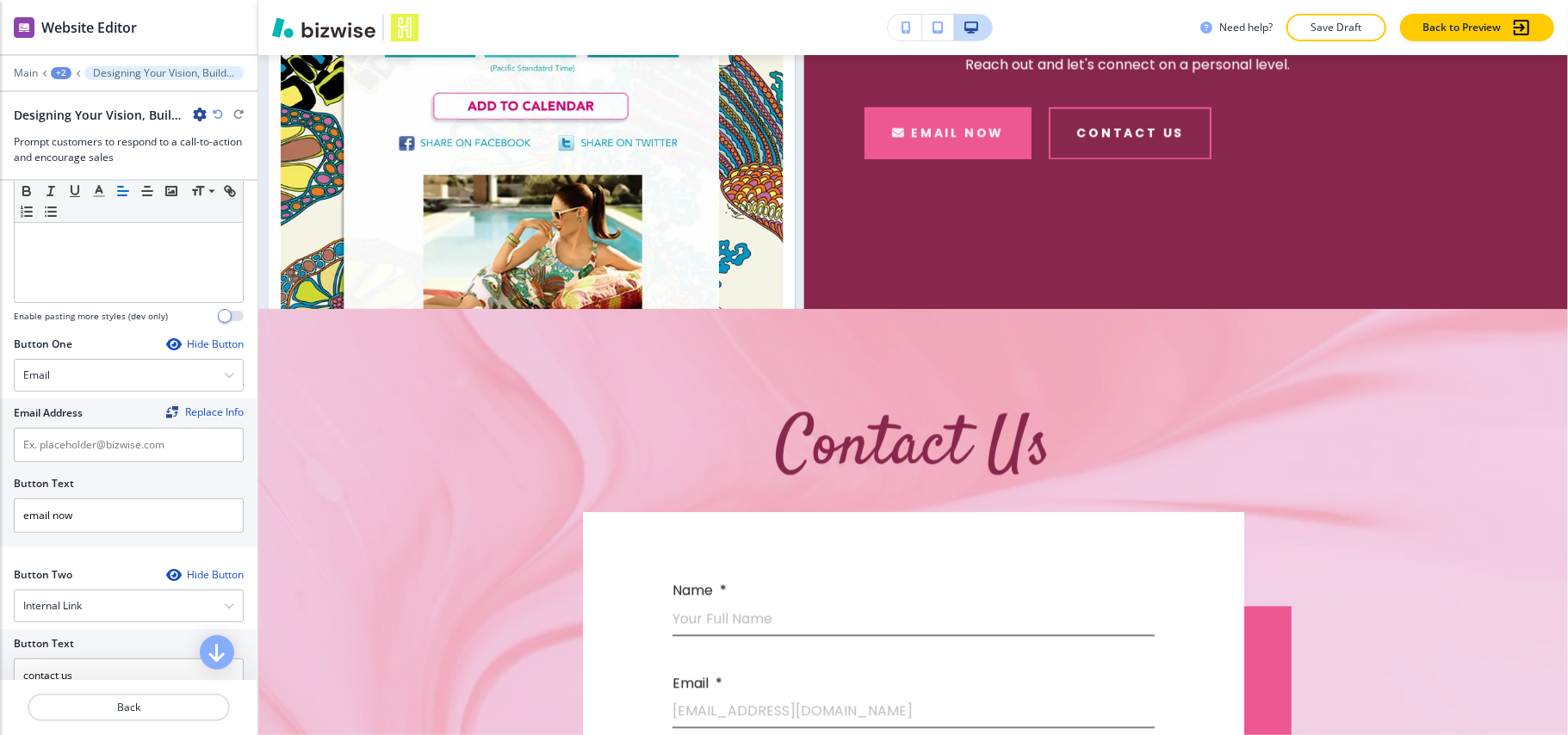
scroll to position [115, 0]
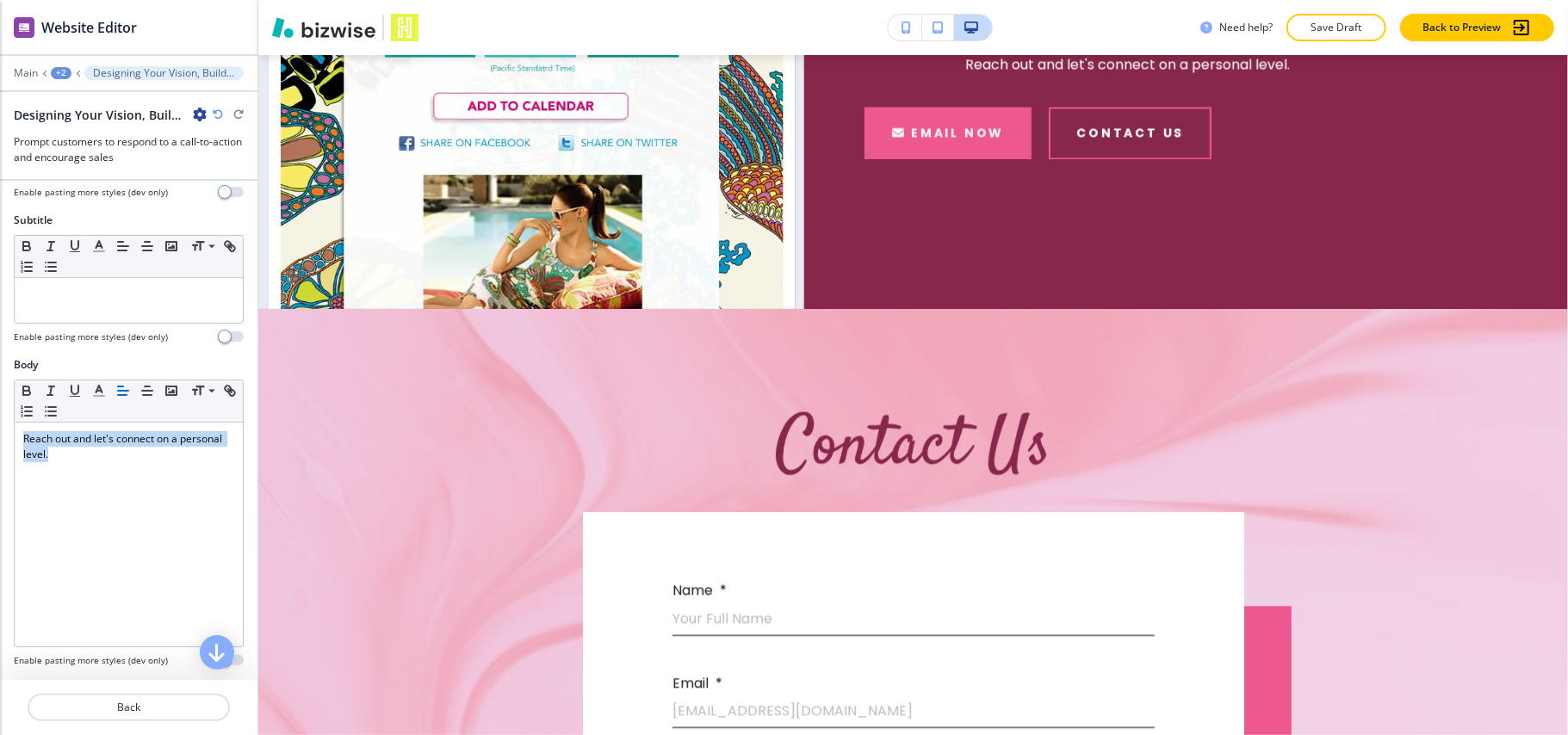
drag, startPoint x: 118, startPoint y: 477, endPoint x: 0, endPoint y: 404, distance: 138.8
click at [0, 404] on div "Body Small Normal Large Huge Reach out and let's connect on a personal level. E…" at bounding box center [129, 519] width 258 height 323
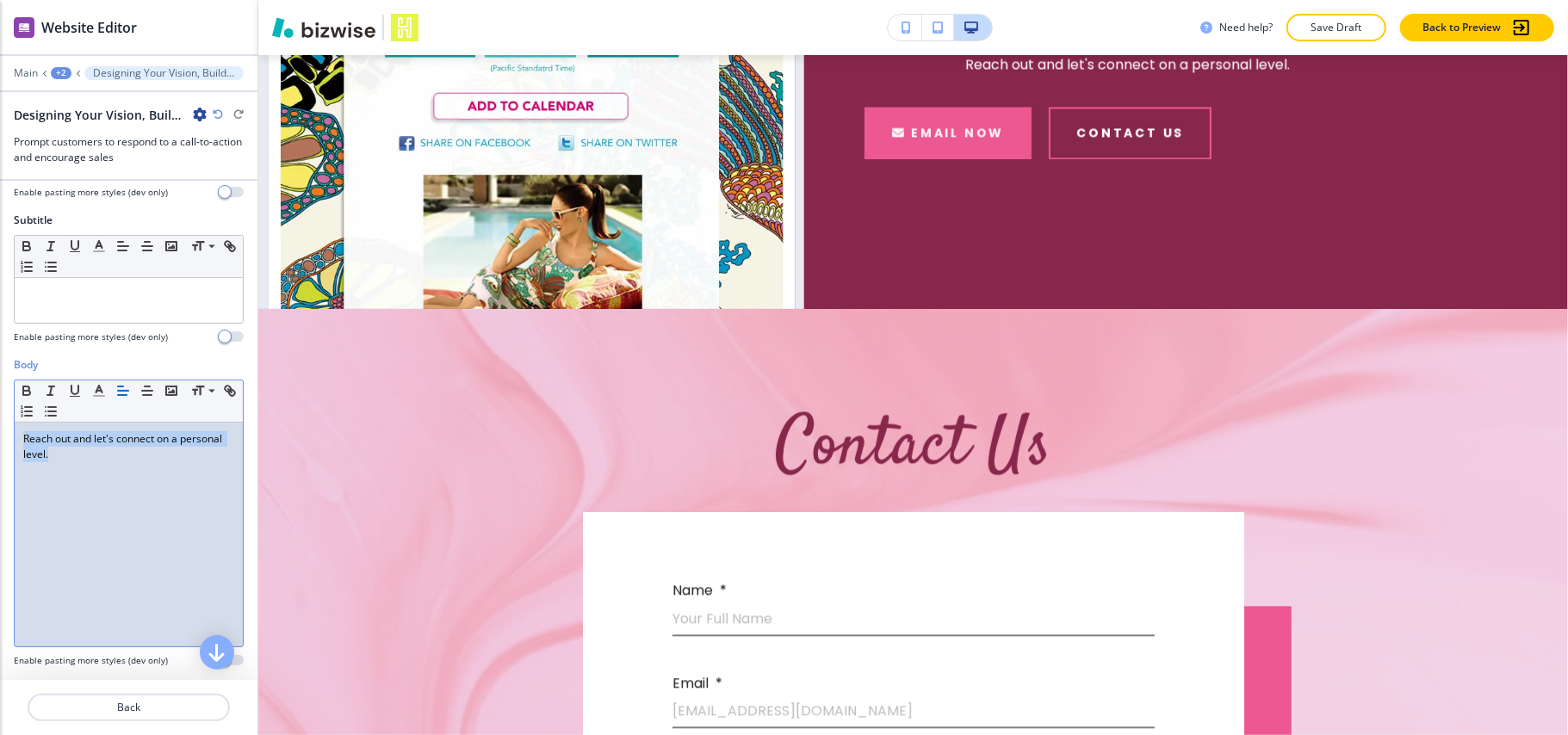
click at [118, 396] on icon "button" at bounding box center [123, 391] width 15 height 15
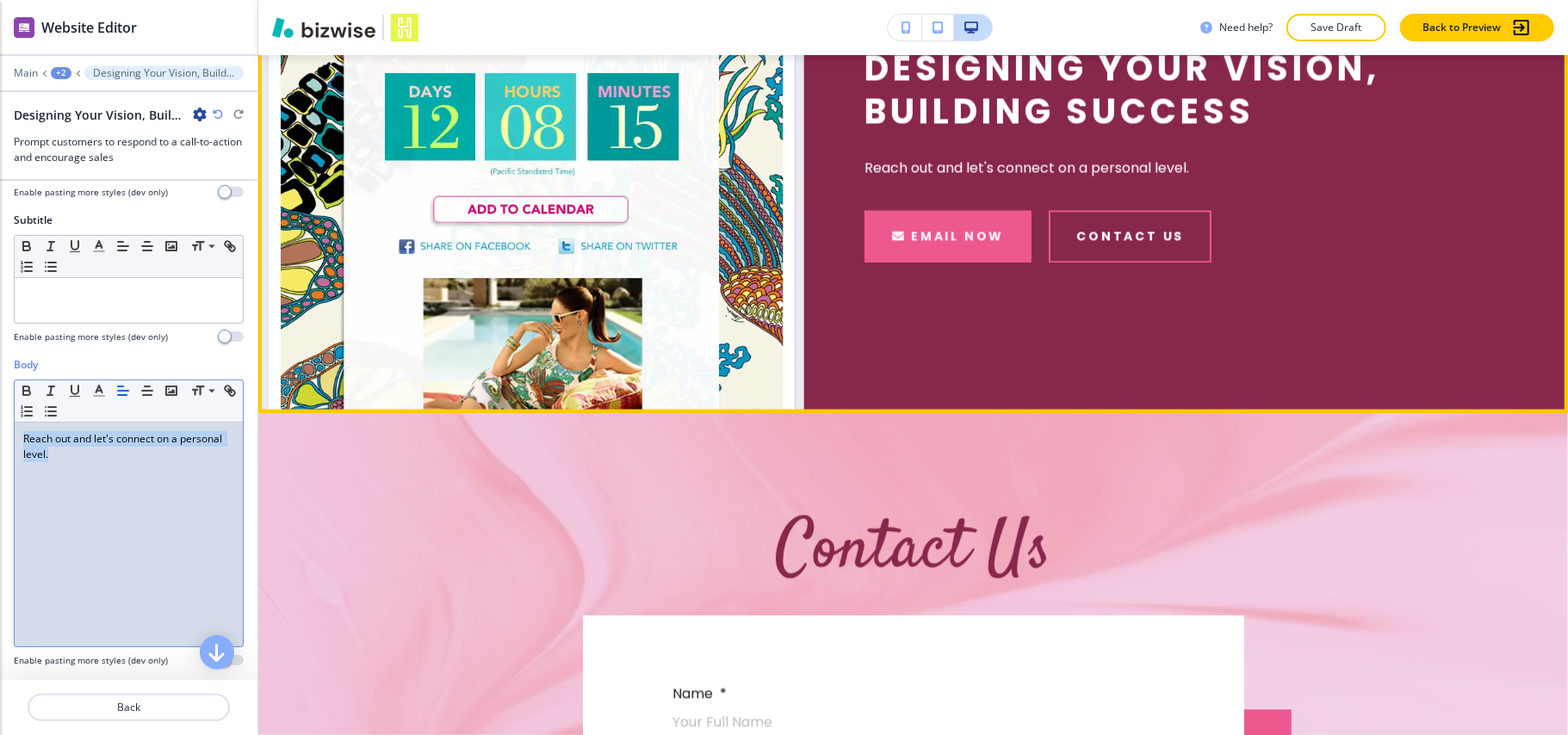
scroll to position [2460, 0]
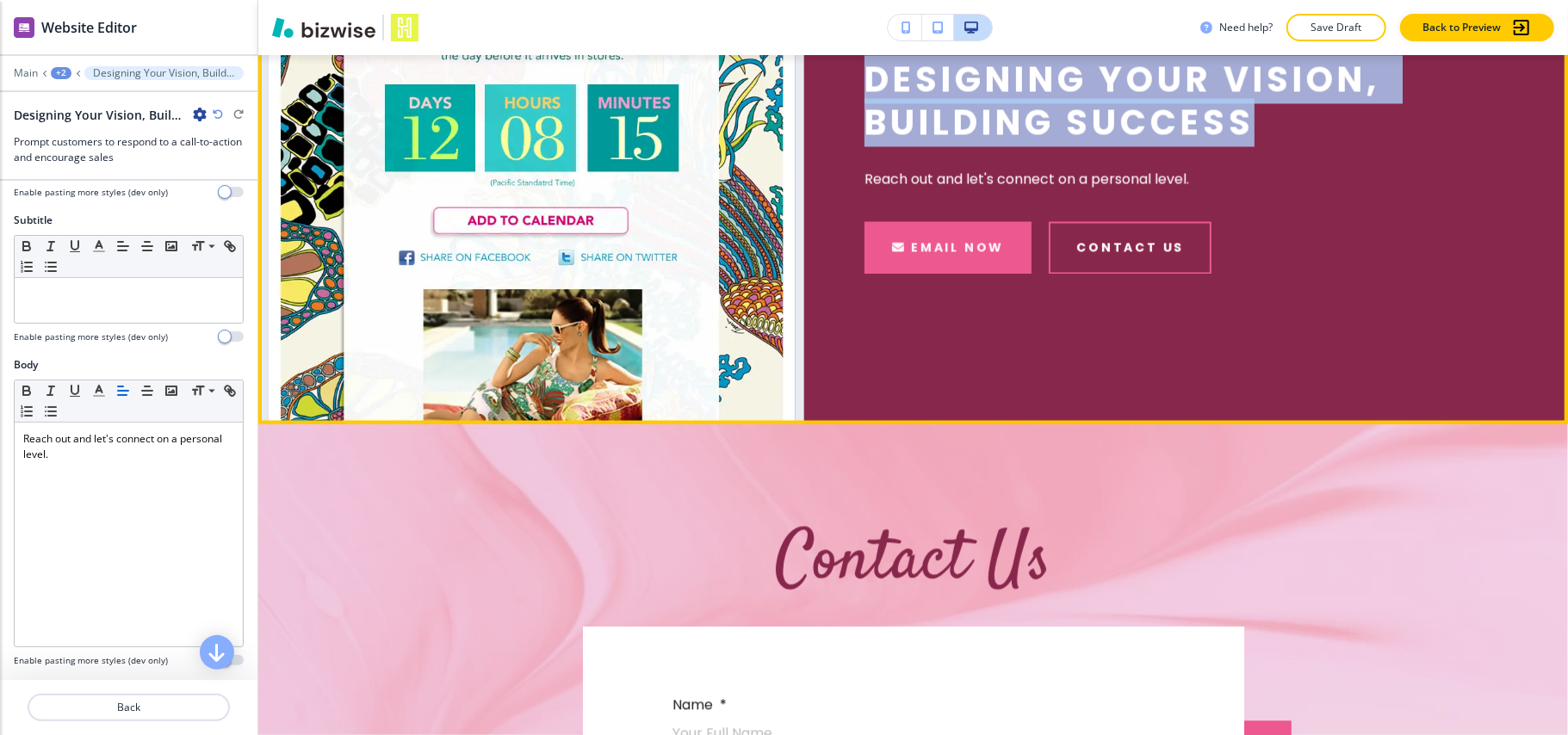
drag, startPoint x: 1024, startPoint y: 359, endPoint x: 1254, endPoint y: 373, distance: 230.4
click at [1254, 373] on div "Designing Your Vision, Building Success Reach out and let's connect on a person…" at bounding box center [1127, 165] width 646 height 516
copy p "Designing Your Vision, Building Success"
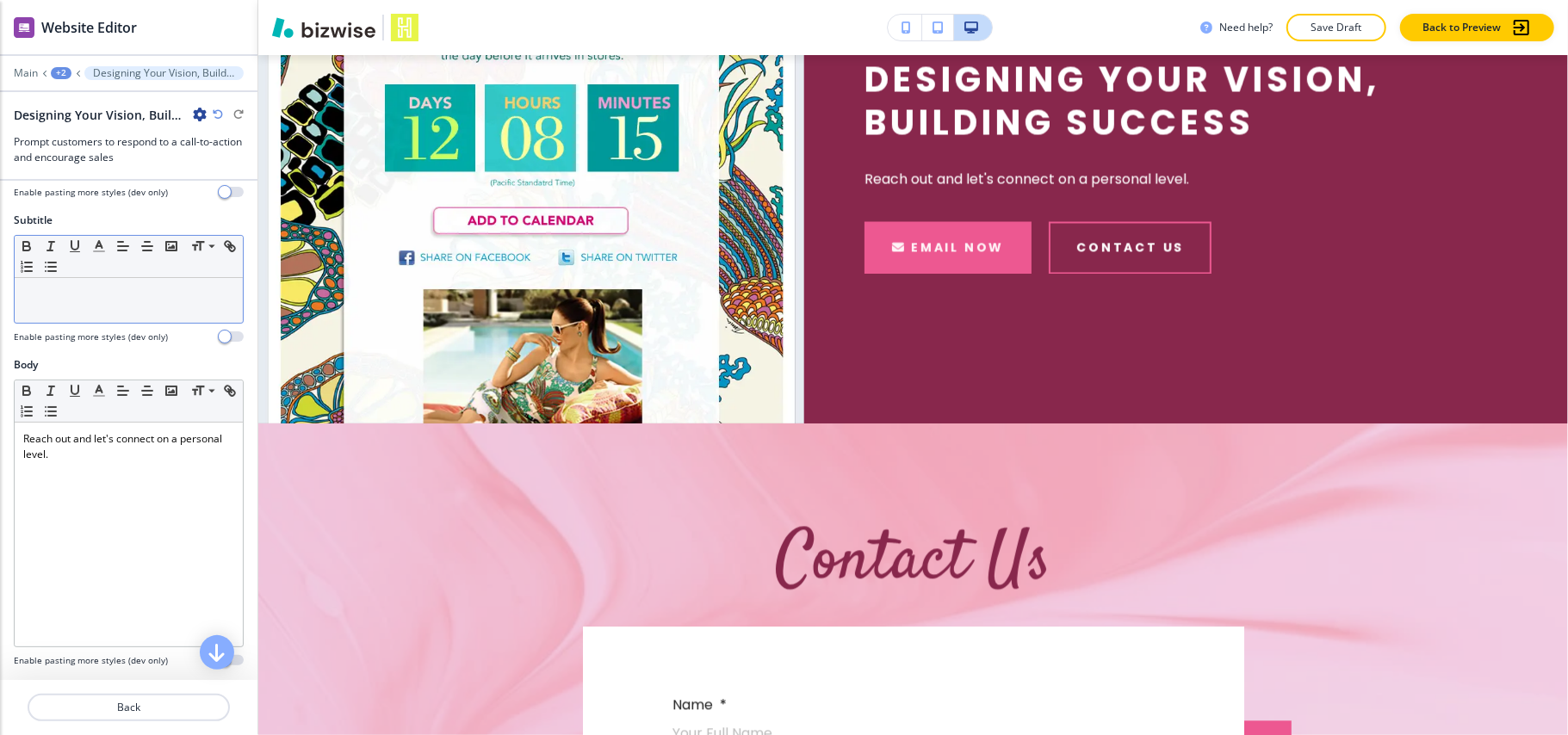
click at [80, 306] on div at bounding box center [129, 301] width 228 height 45
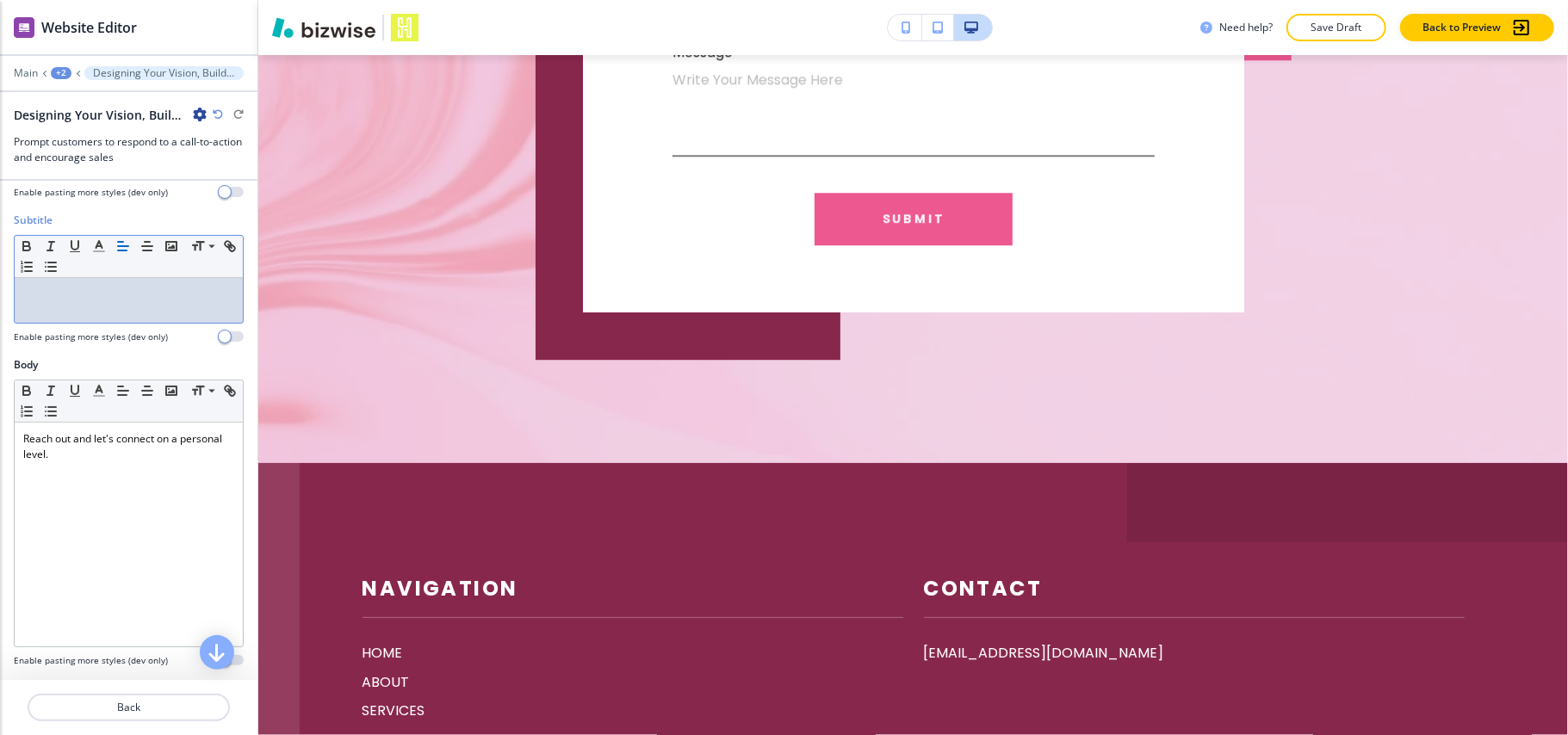
scroll to position [3993, 0]
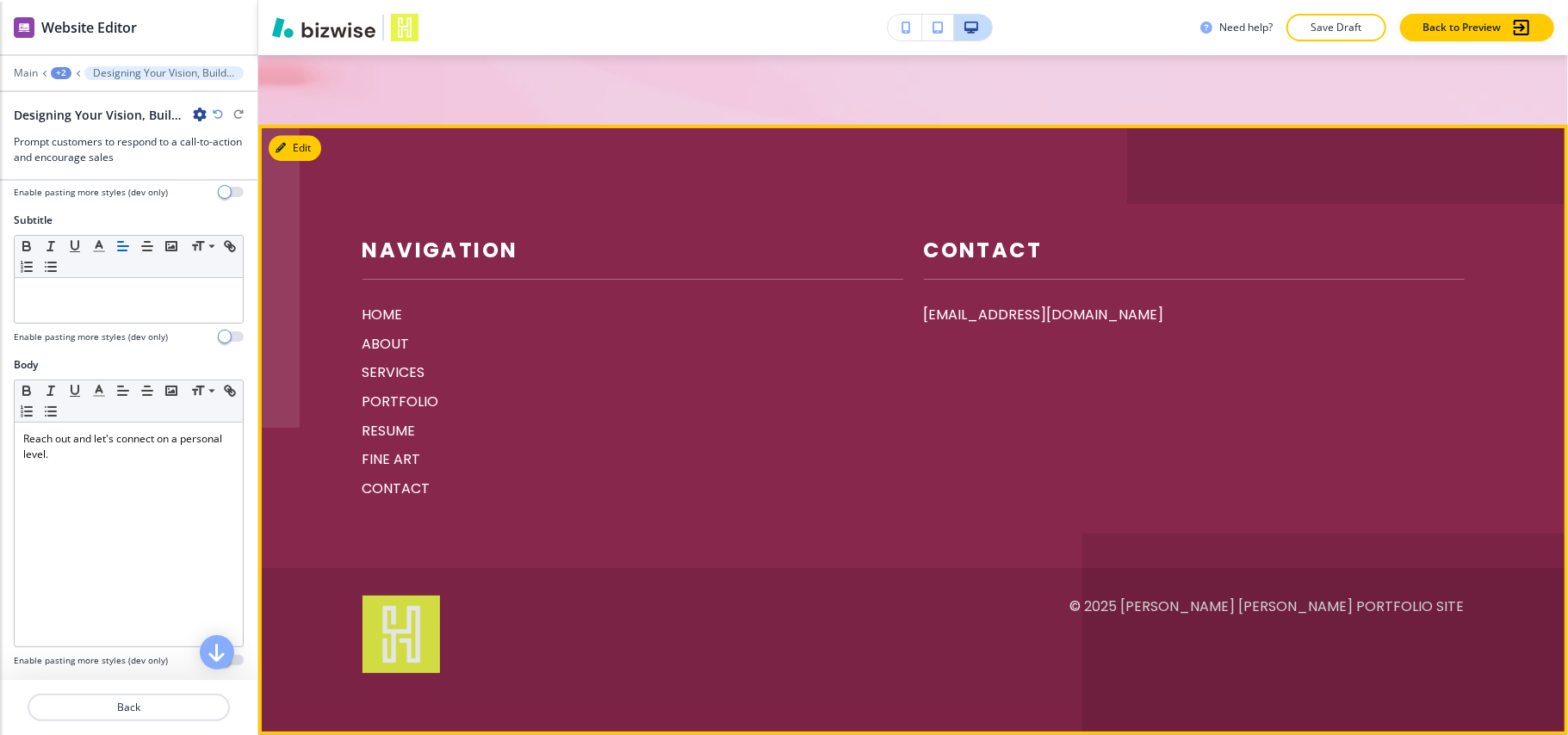
click at [1476, 604] on footer "Navigation HOME ABOUT SERVICES PORTFOLIO RESUME FINE ART CONTACT Contact sherry…" at bounding box center [913, 430] width 1309 height 611
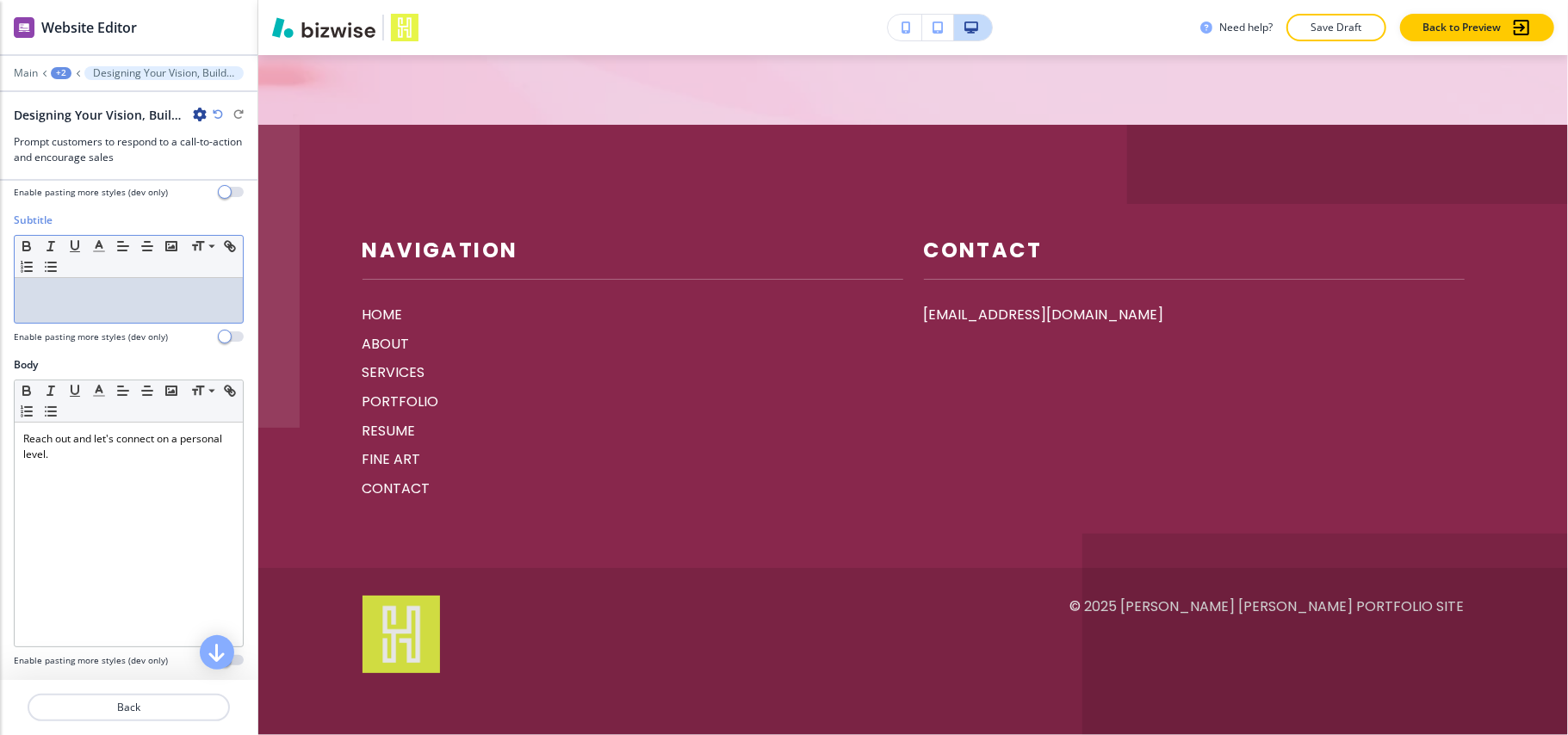
click at [72, 312] on div at bounding box center [129, 301] width 228 height 45
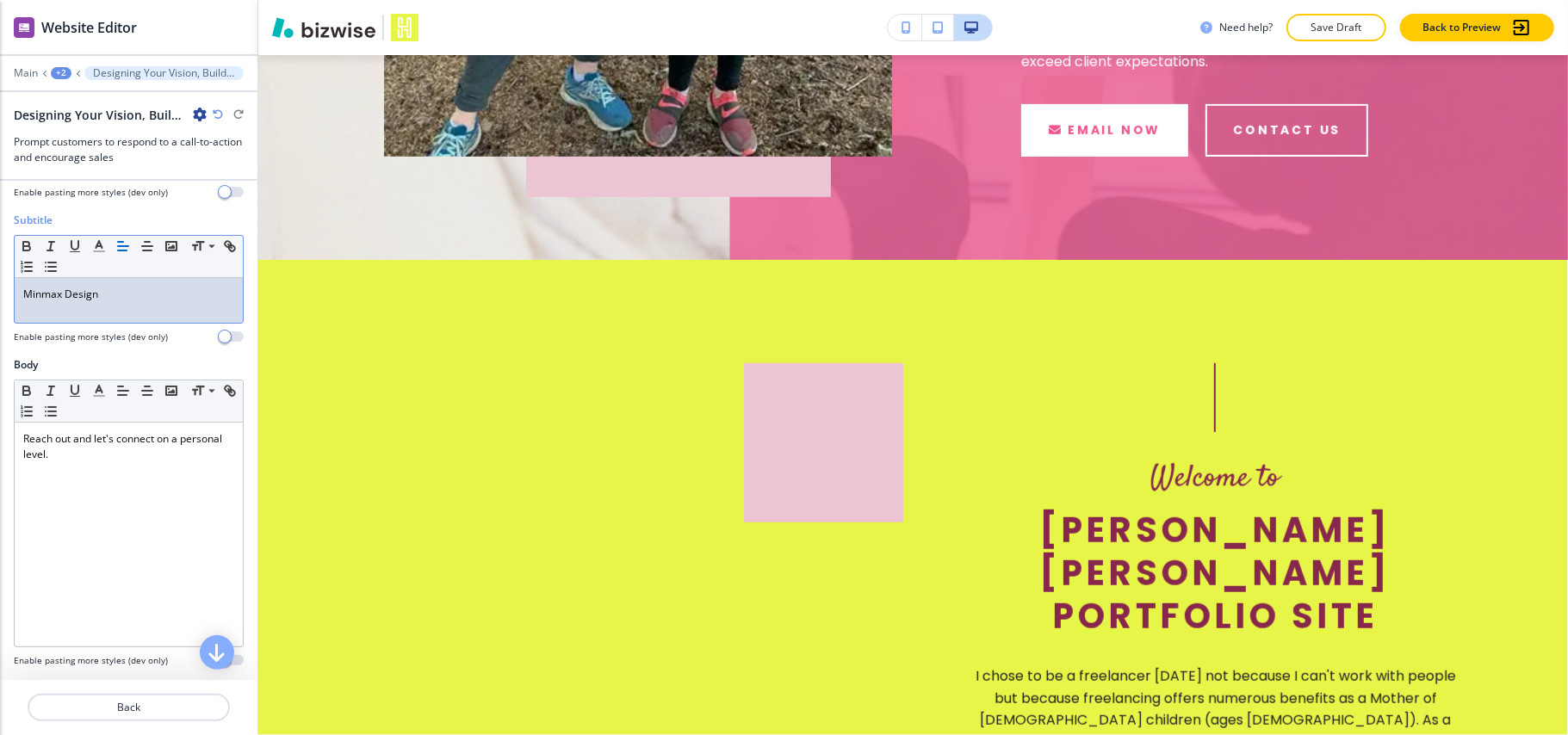
scroll to position [0, 0]
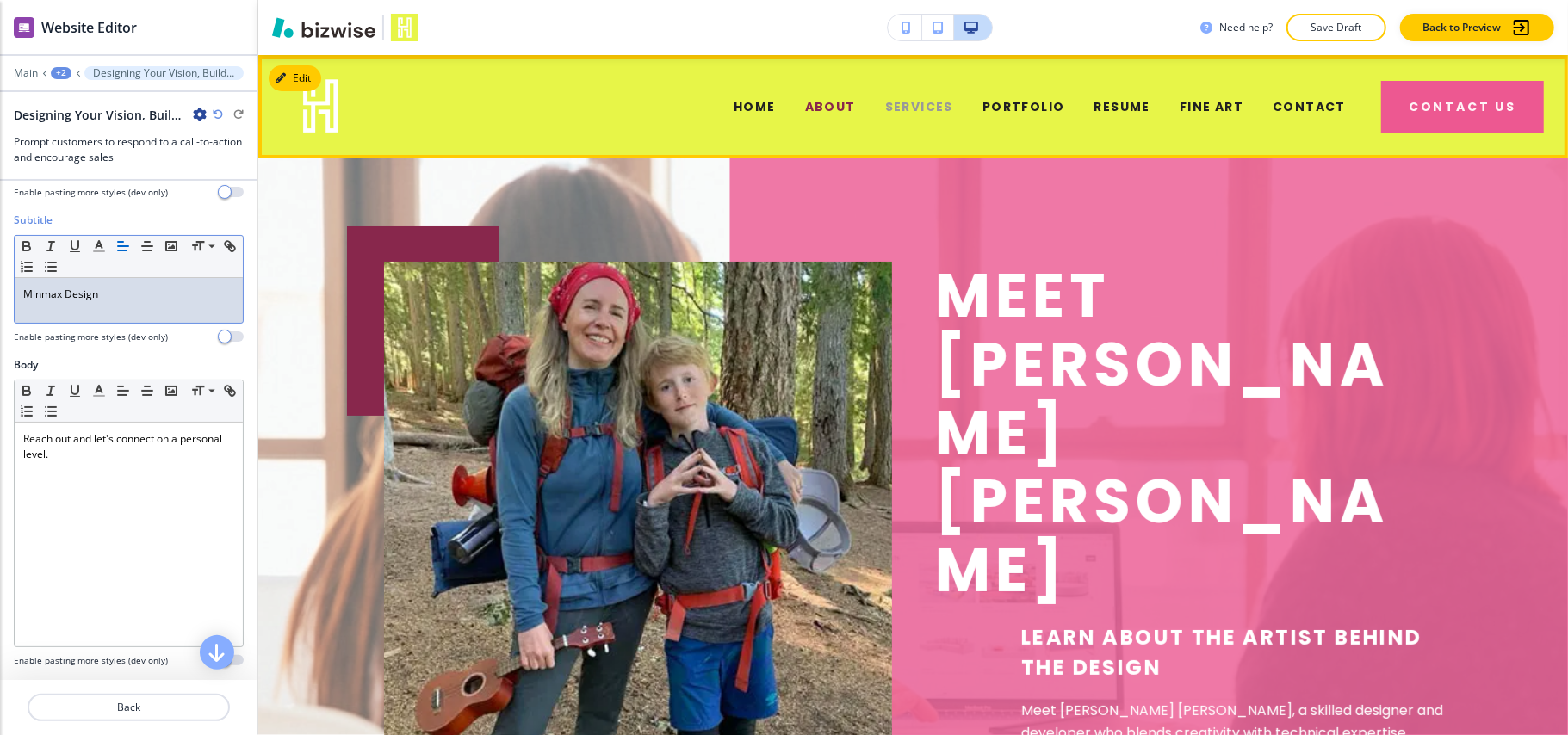
click at [934, 104] on span "SERVICES" at bounding box center [919, 106] width 68 height 18
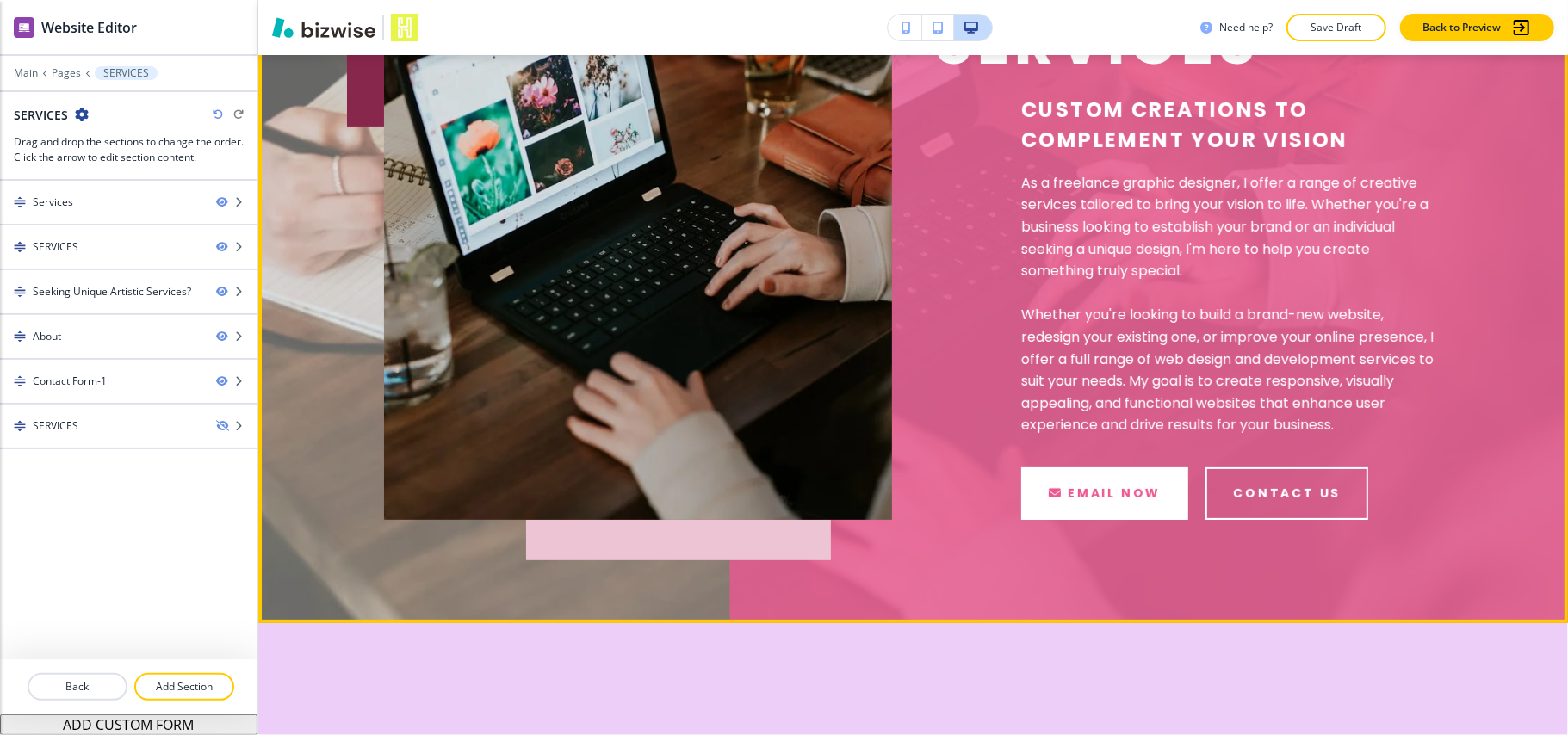
scroll to position [115, 0]
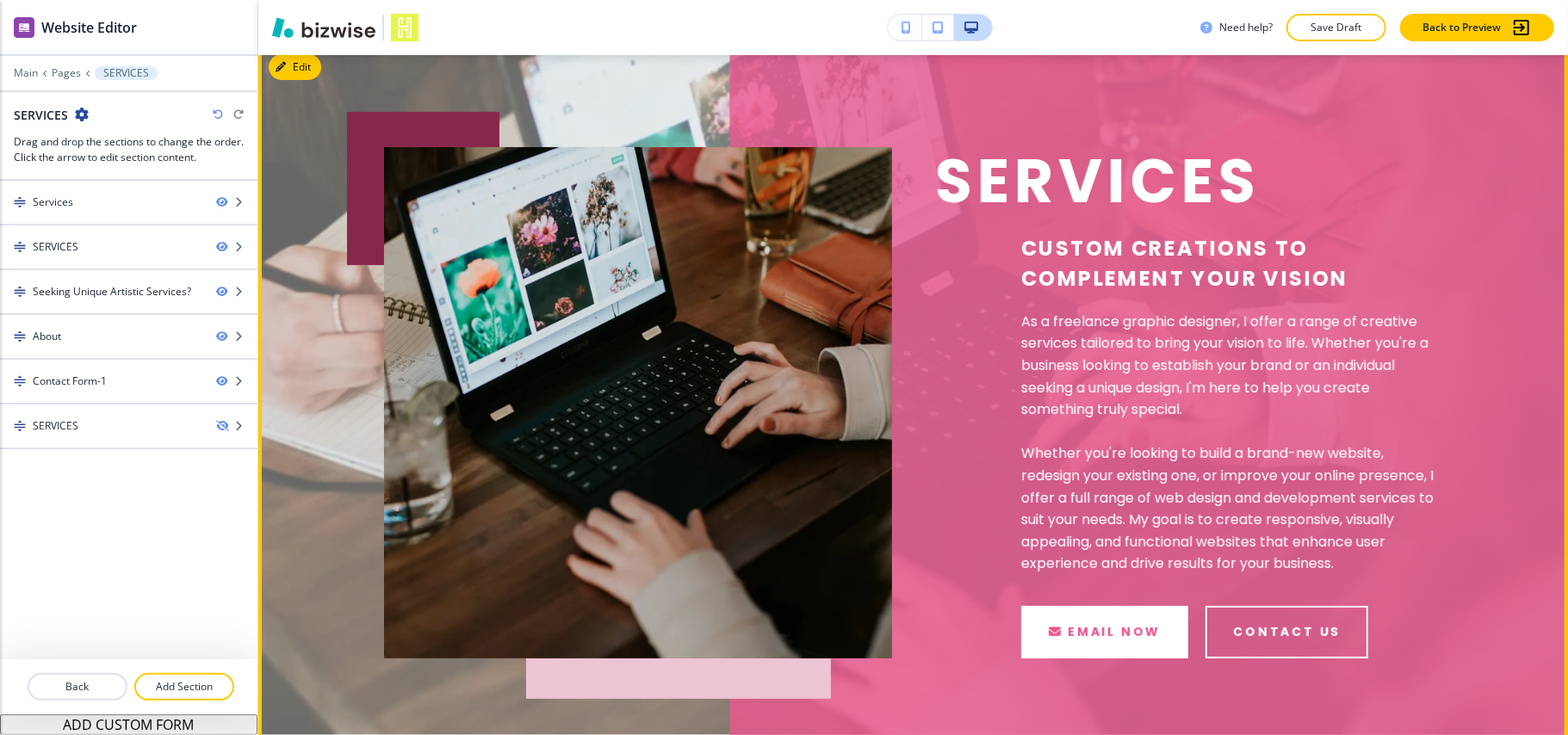
click at [290, 83] on div "Services Custom Creations to Complement Your Vision As a freelance graphic desi…" at bounding box center [913, 403] width 1309 height 718
click at [297, 72] on button "Edit This Section" at bounding box center [327, 67] width 117 height 25
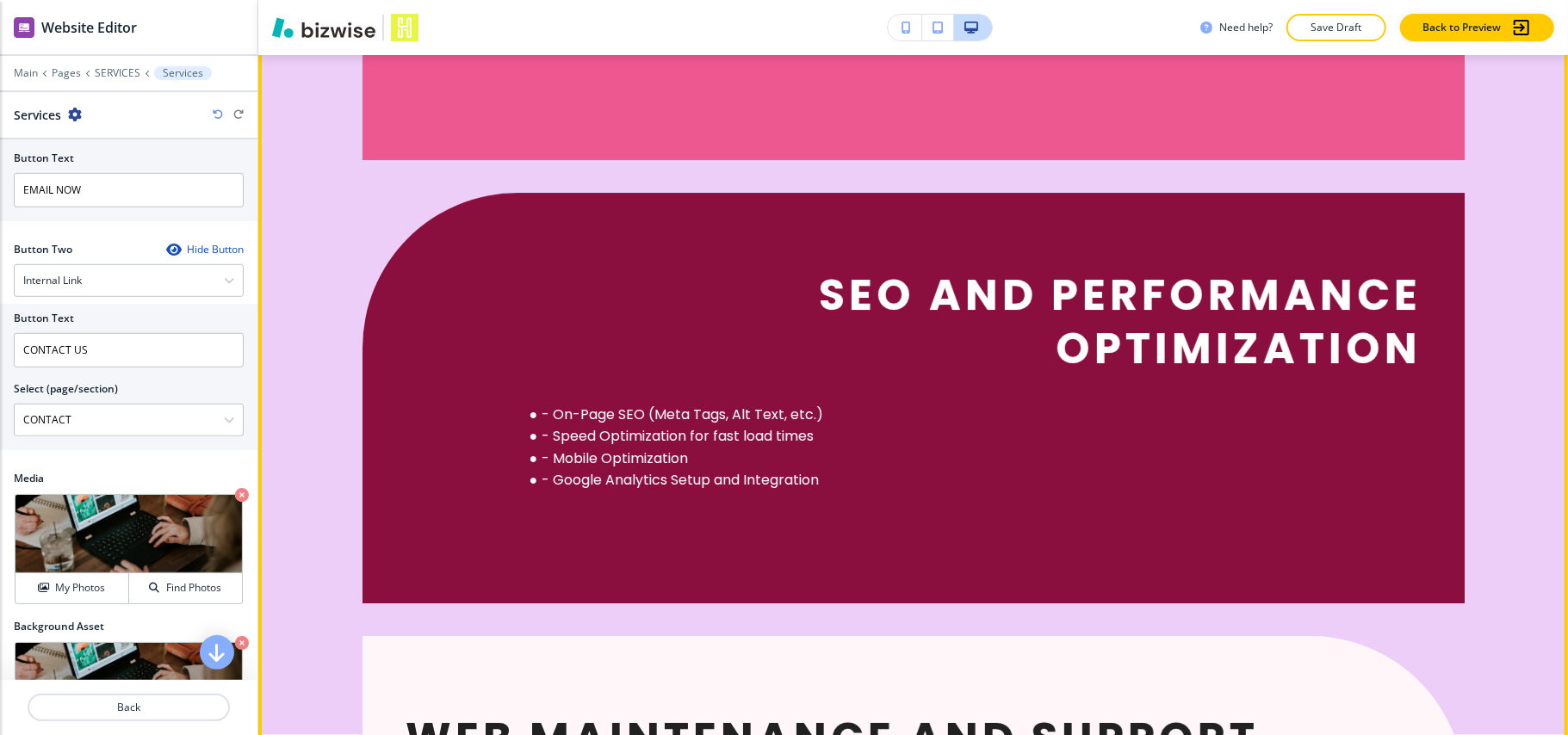
scroll to position [4465, 0]
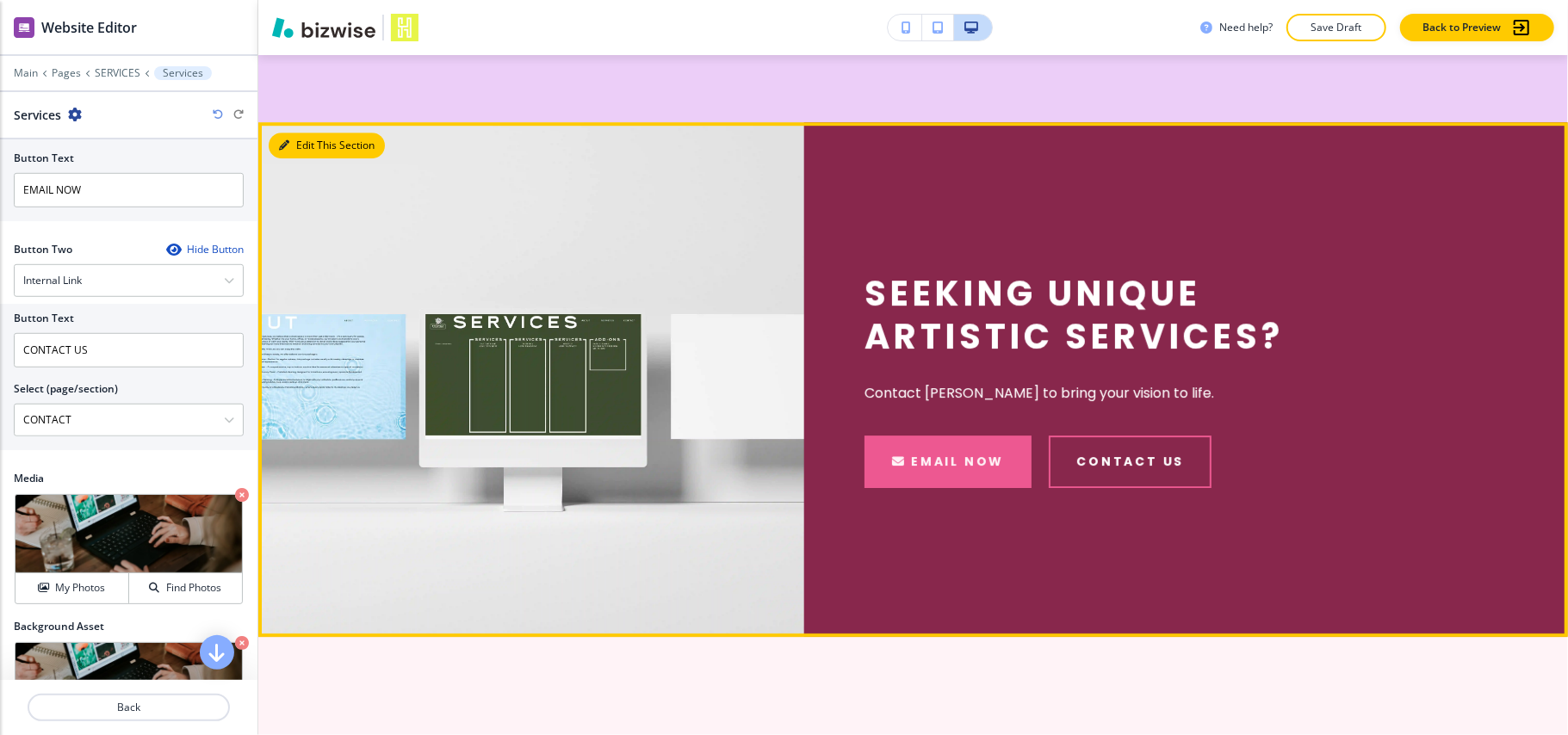
click at [281, 143] on icon "button" at bounding box center [284, 145] width 10 height 10
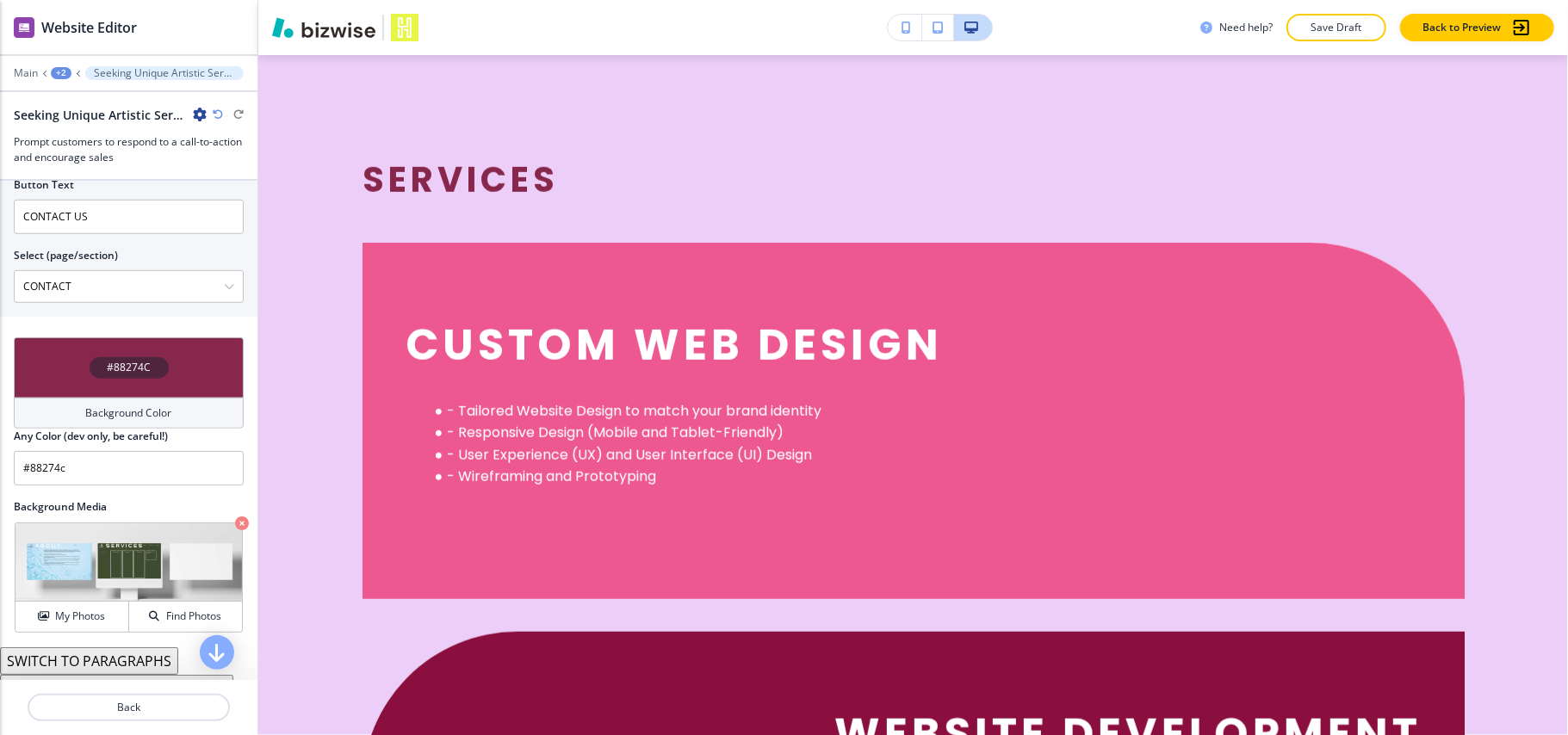
scroll to position [0, 0]
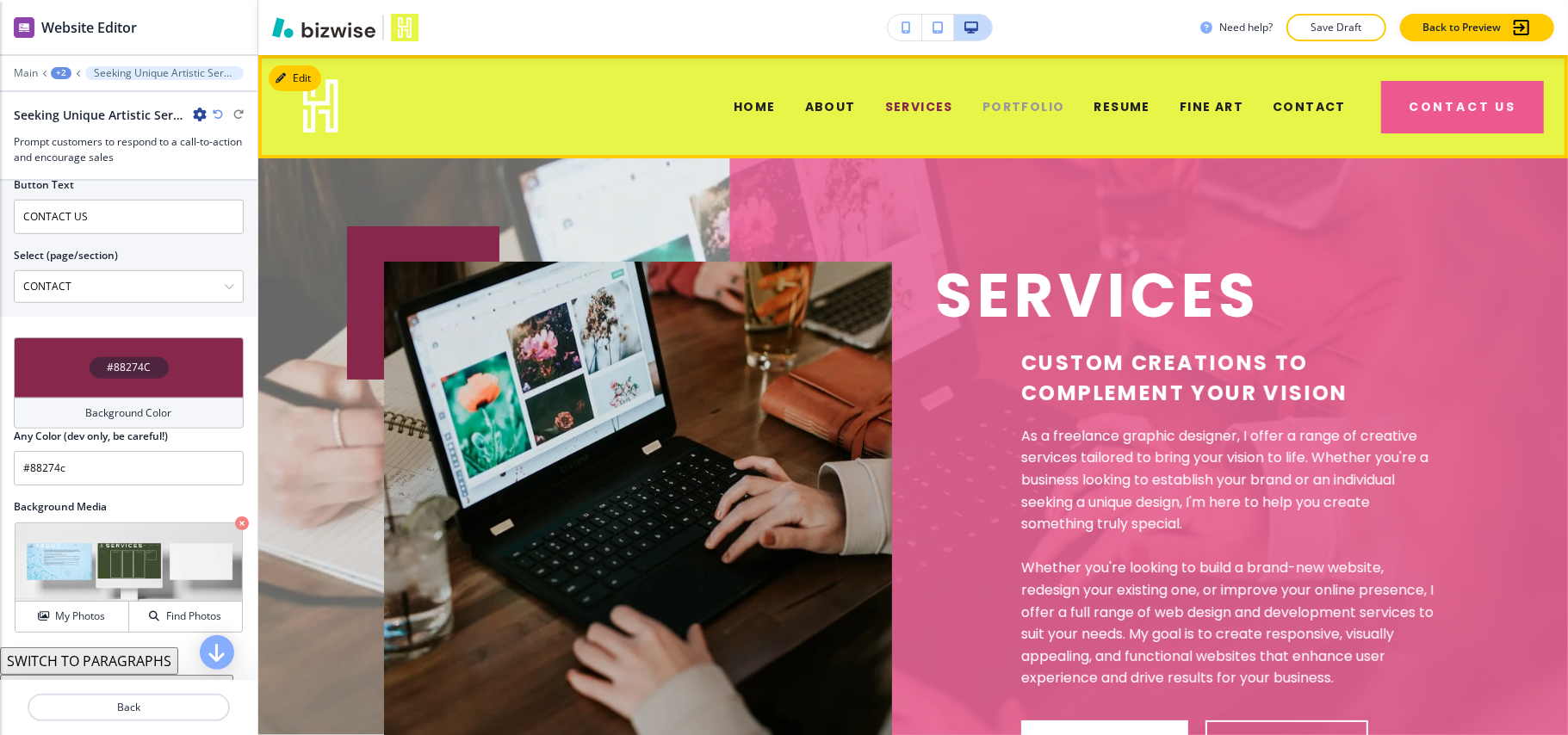
click at [1001, 102] on span "PORTFOLIO" at bounding box center [1024, 106] width 83 height 18
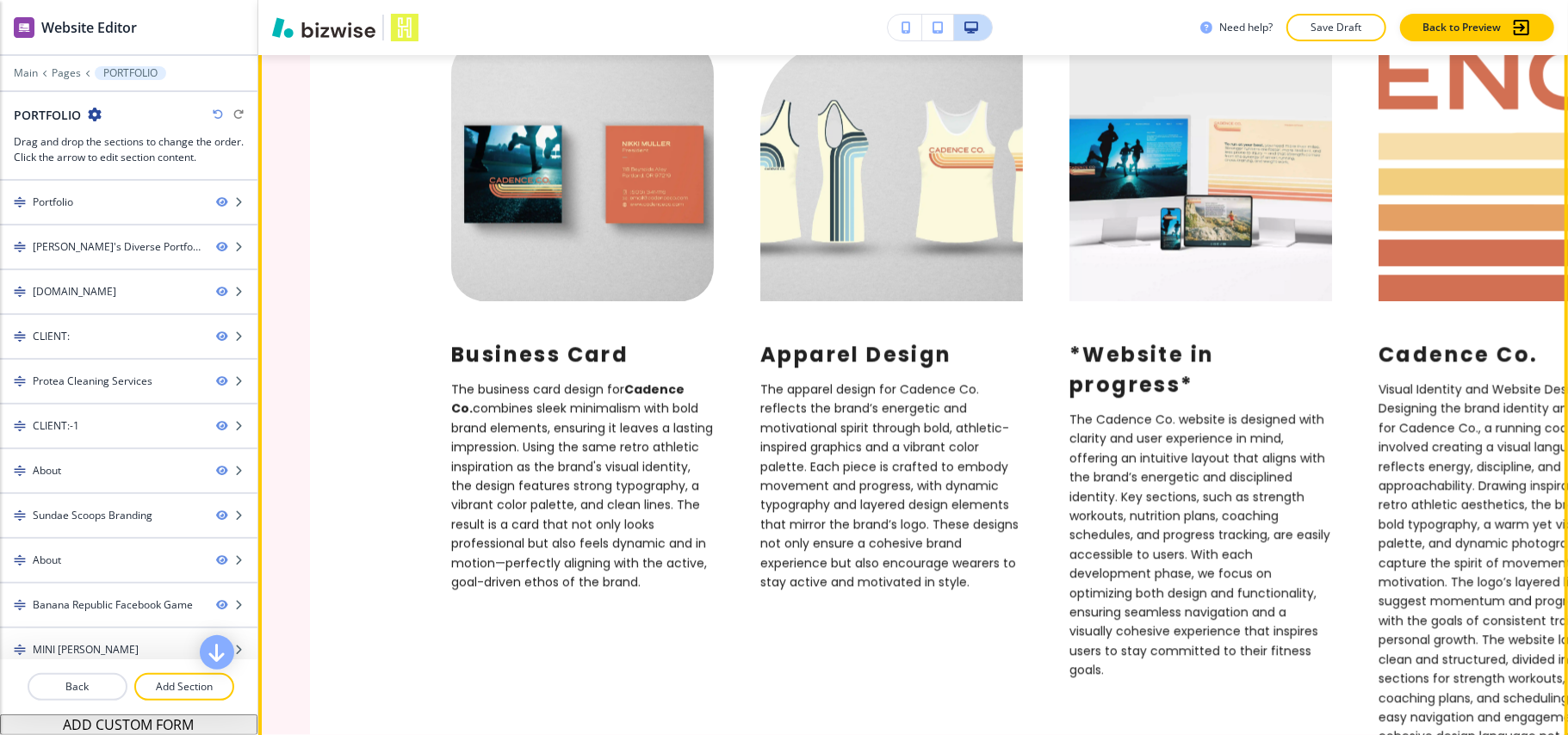
scroll to position [2756, 0]
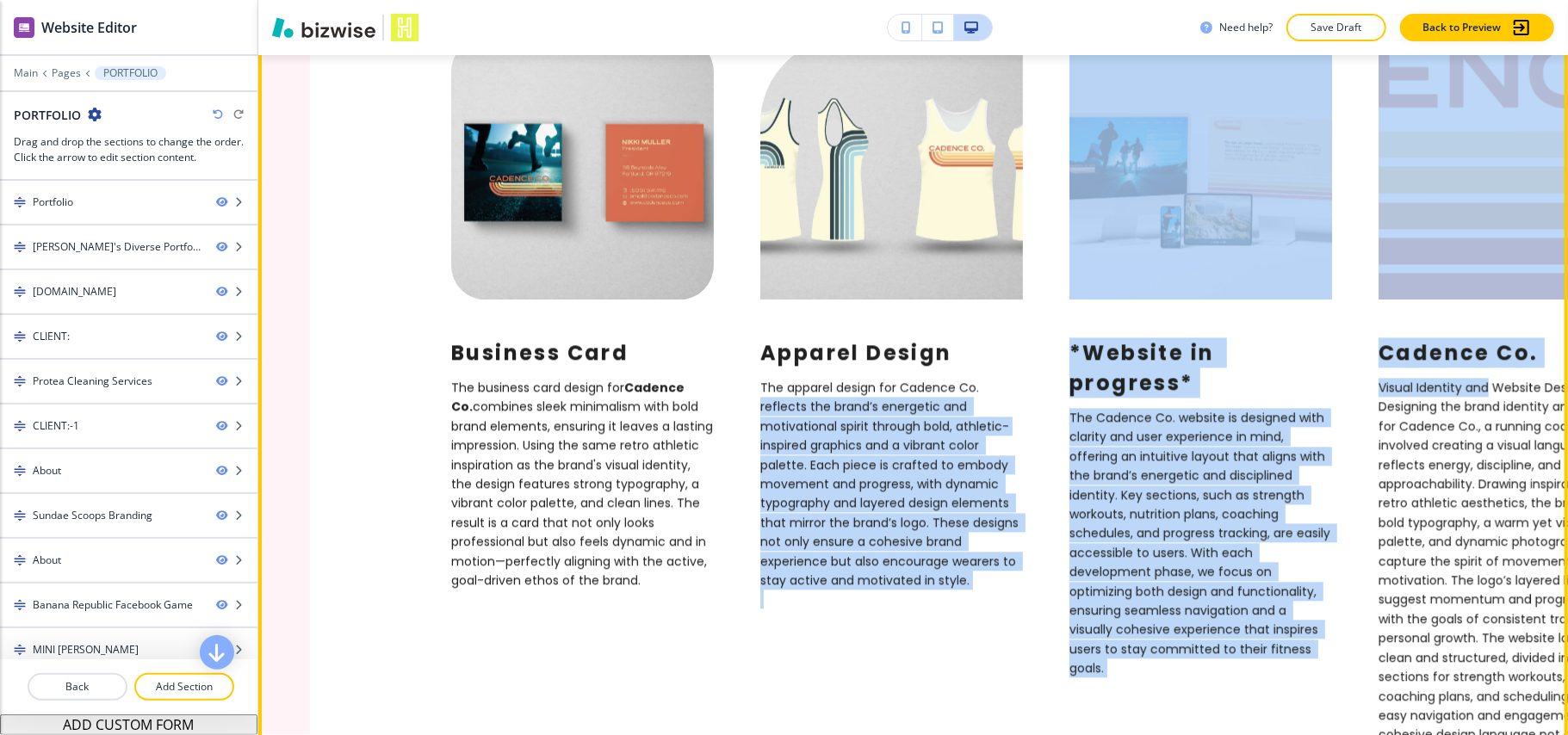
drag, startPoint x: 1423, startPoint y: 376, endPoint x: 921, endPoint y: 398, distance: 502.5
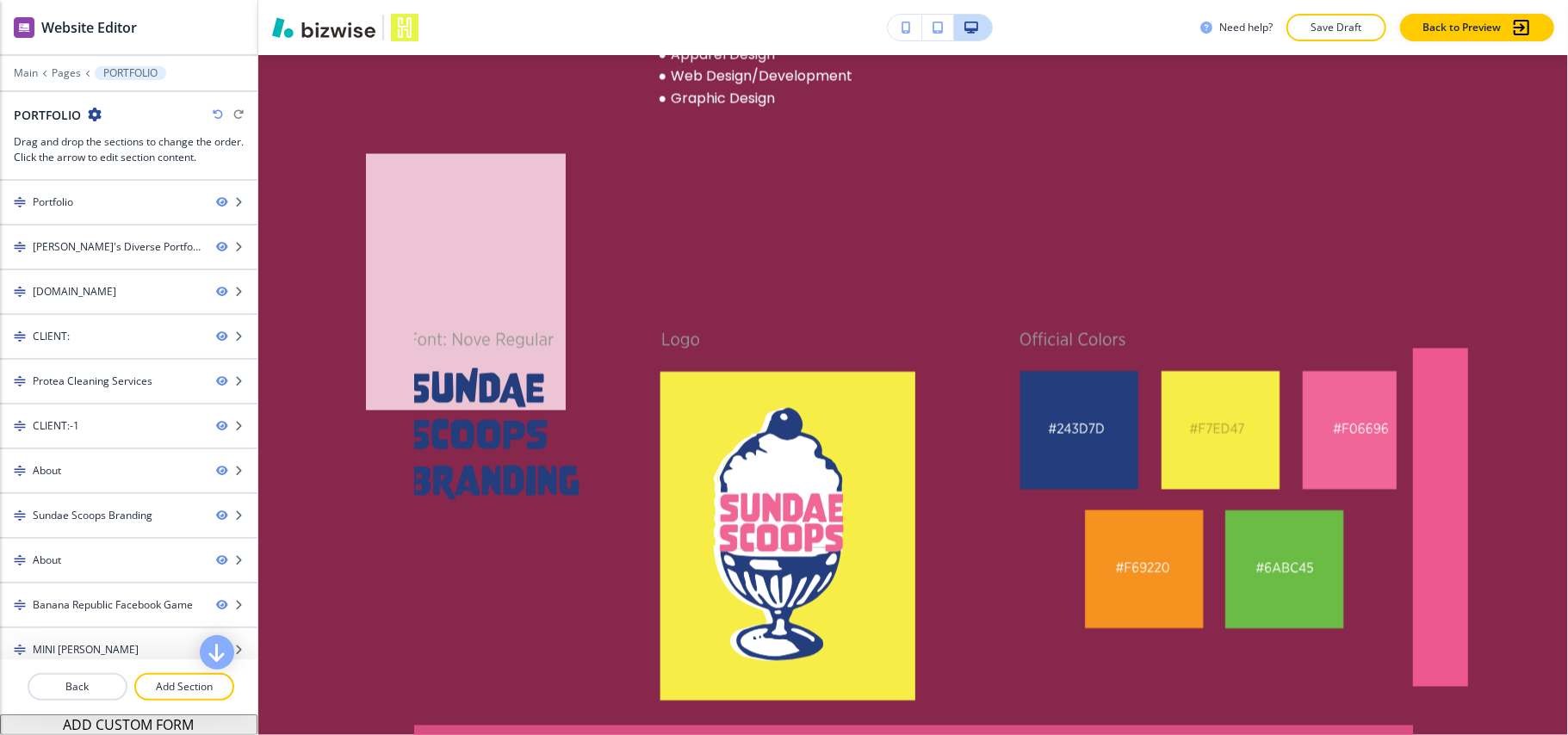
scroll to position [6485, 0]
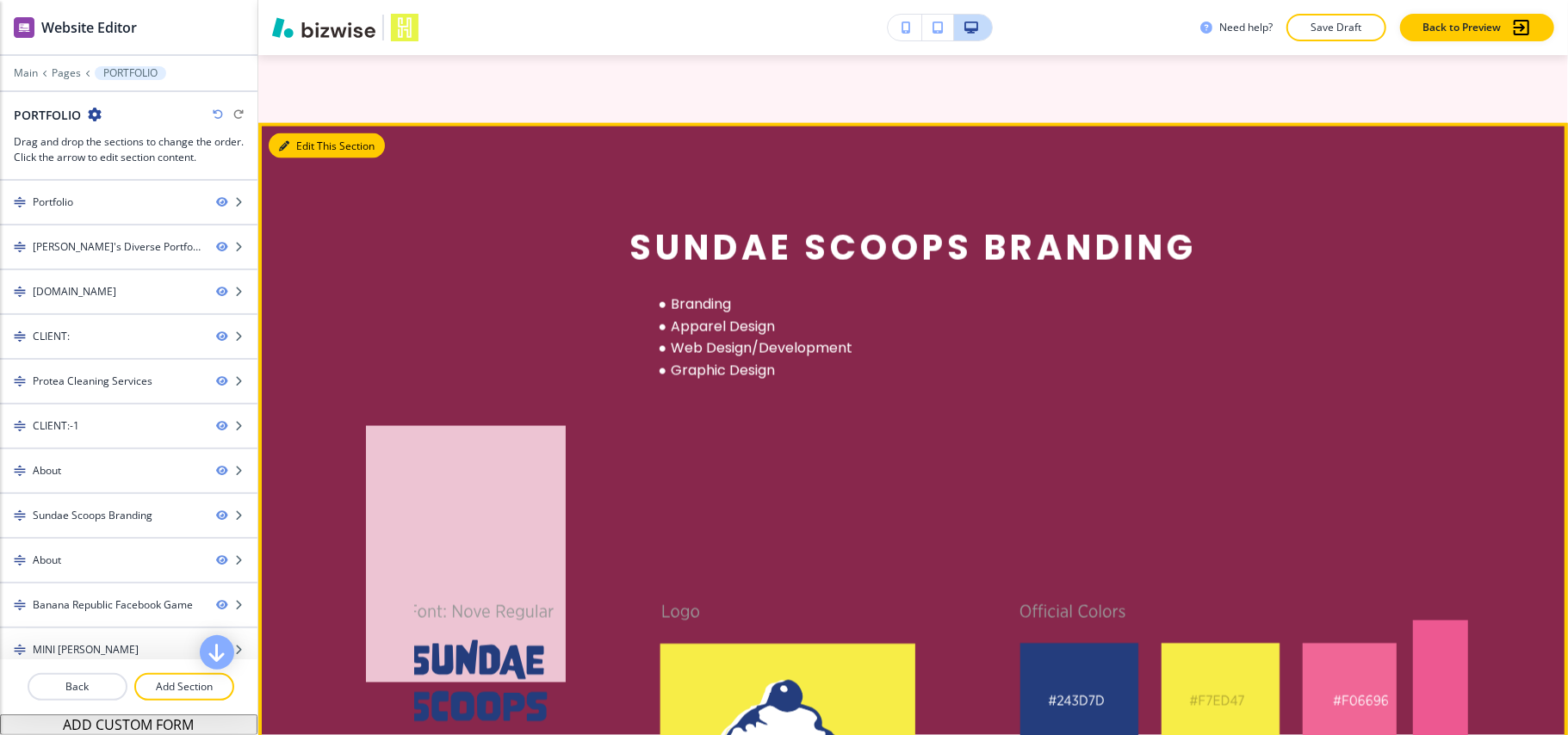
click at [297, 142] on button "Edit This Section" at bounding box center [327, 146] width 117 height 25
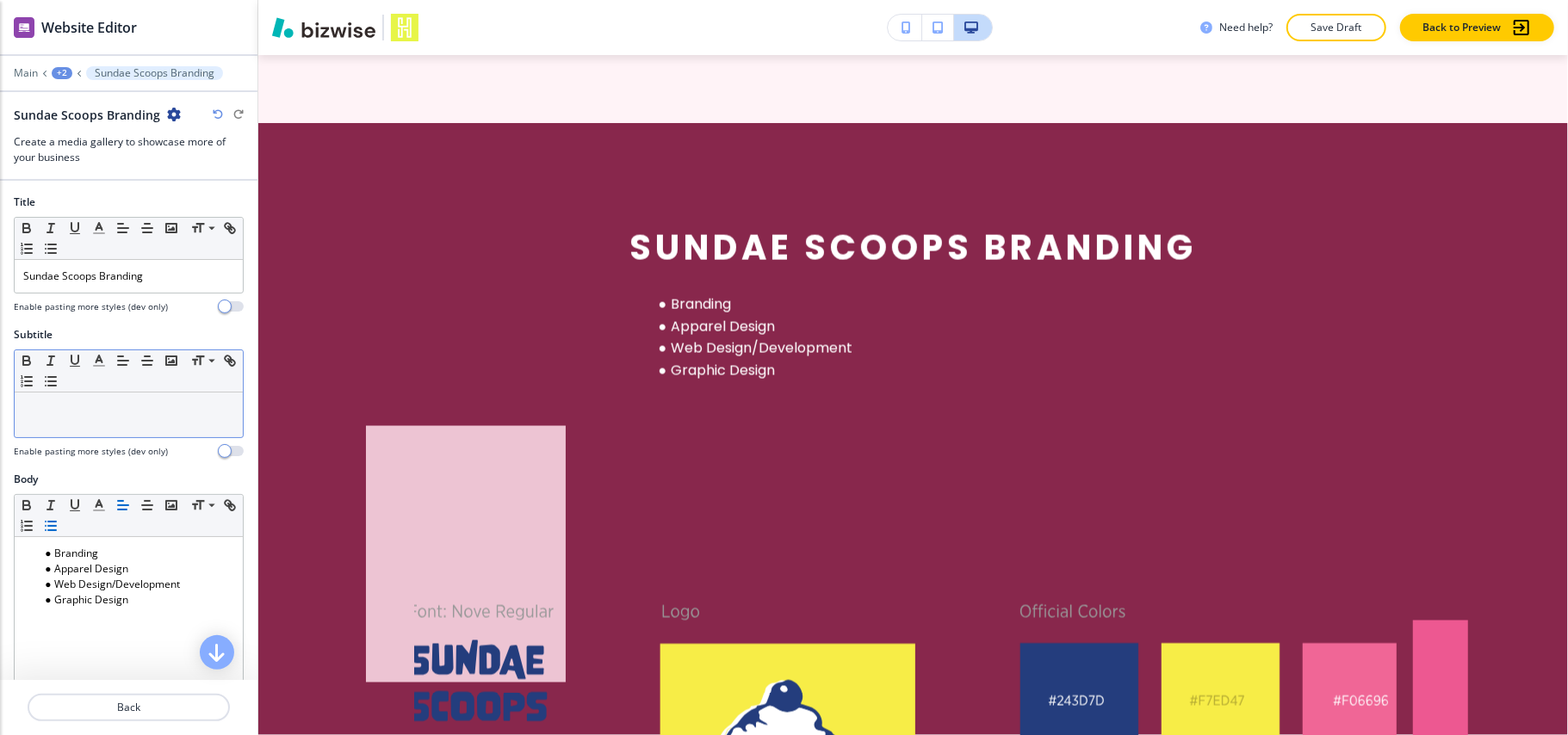
scroll to position [6556, 0]
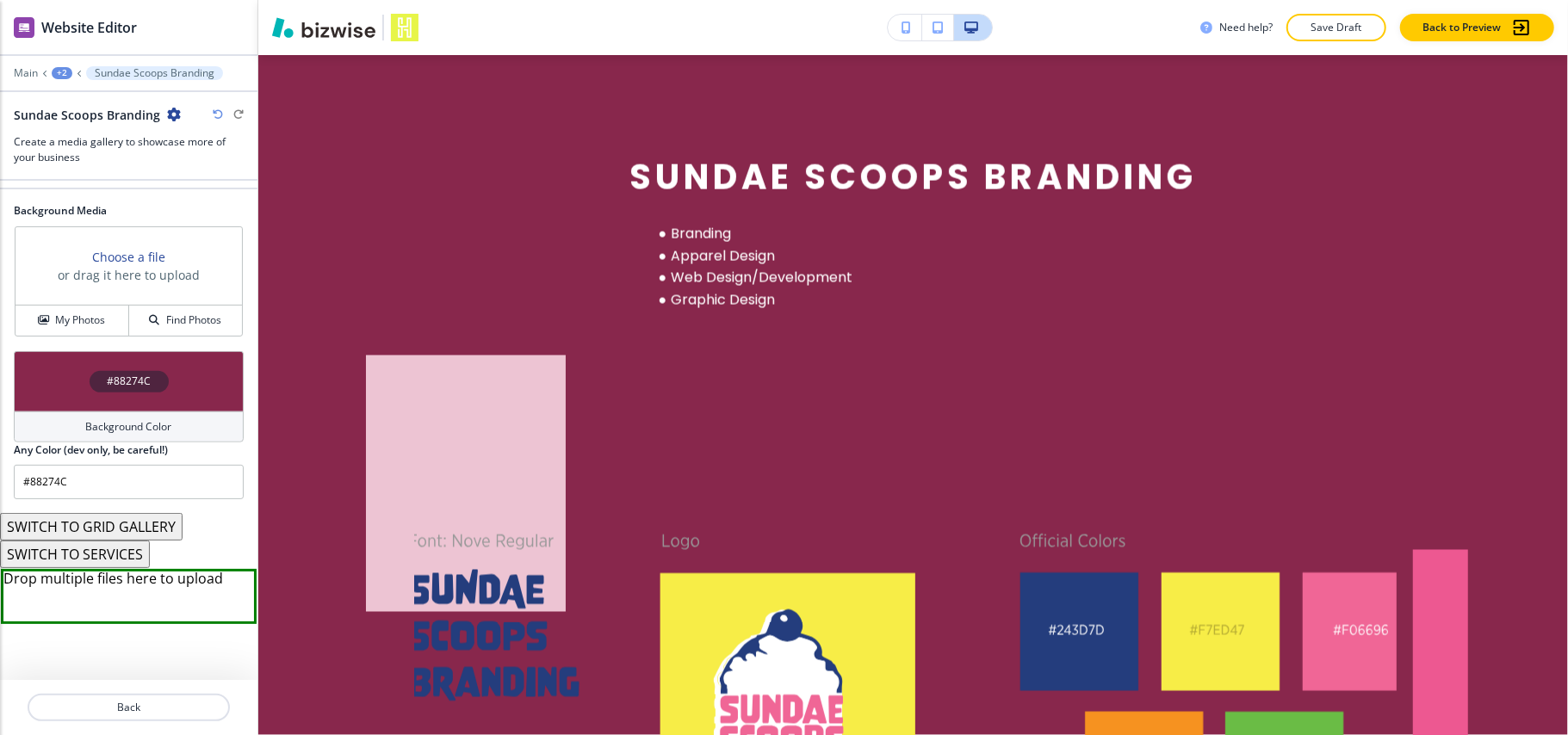
click at [62, 406] on div "#88274C" at bounding box center [129, 382] width 230 height 60
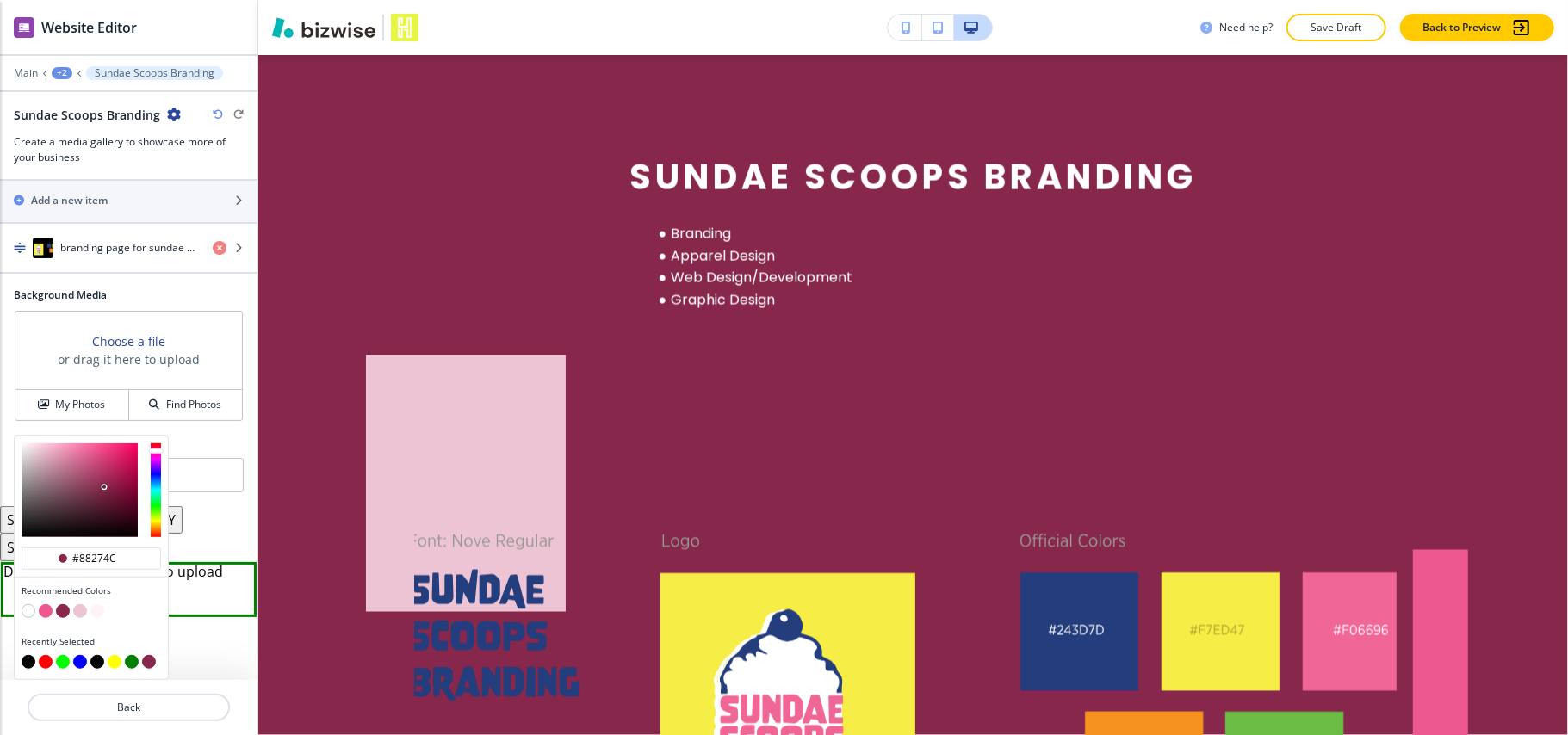
scroll to position [644, 0]
click at [77, 611] on button "button" at bounding box center [80, 611] width 14 height 14
type input "#EDC4D3"
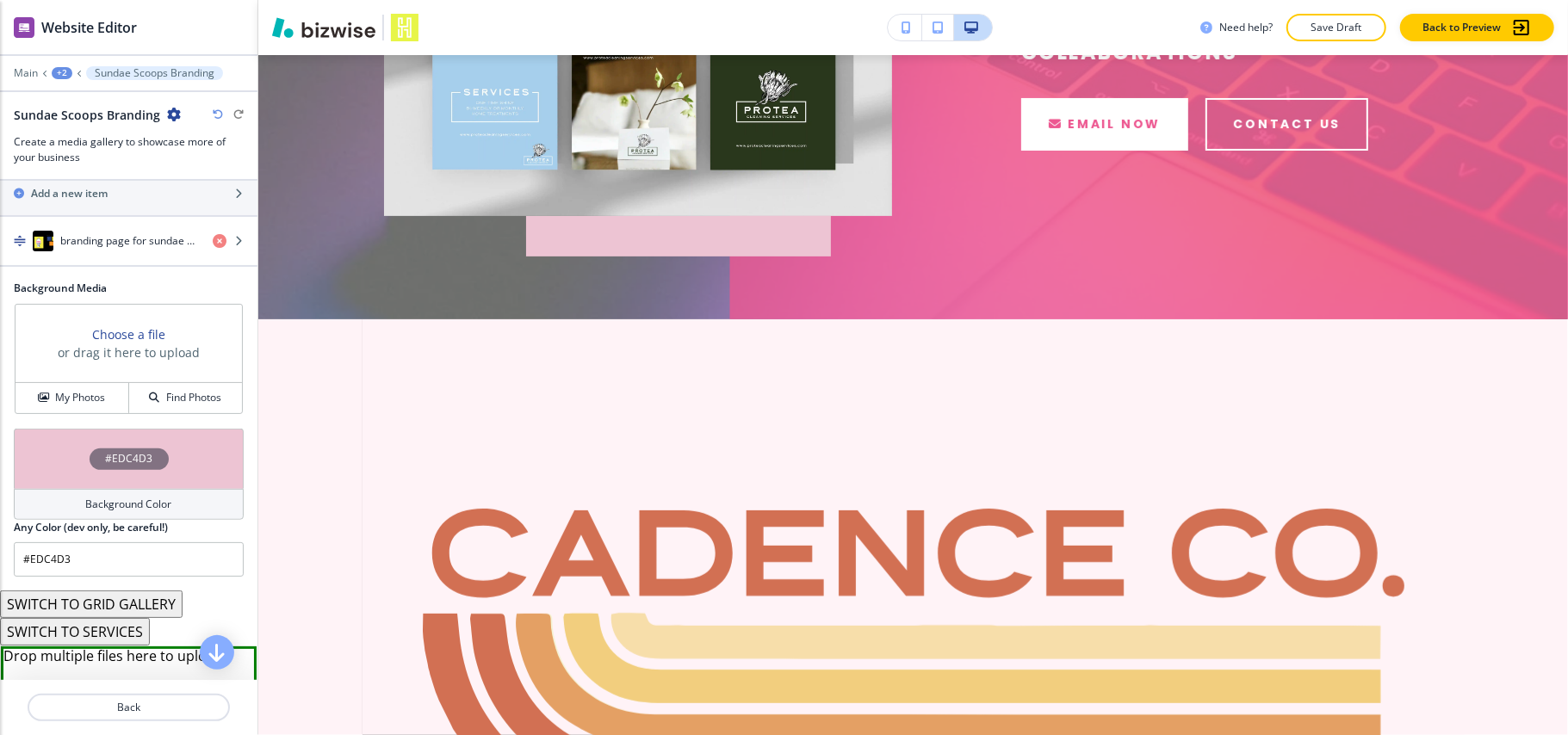
scroll to position [0, 0]
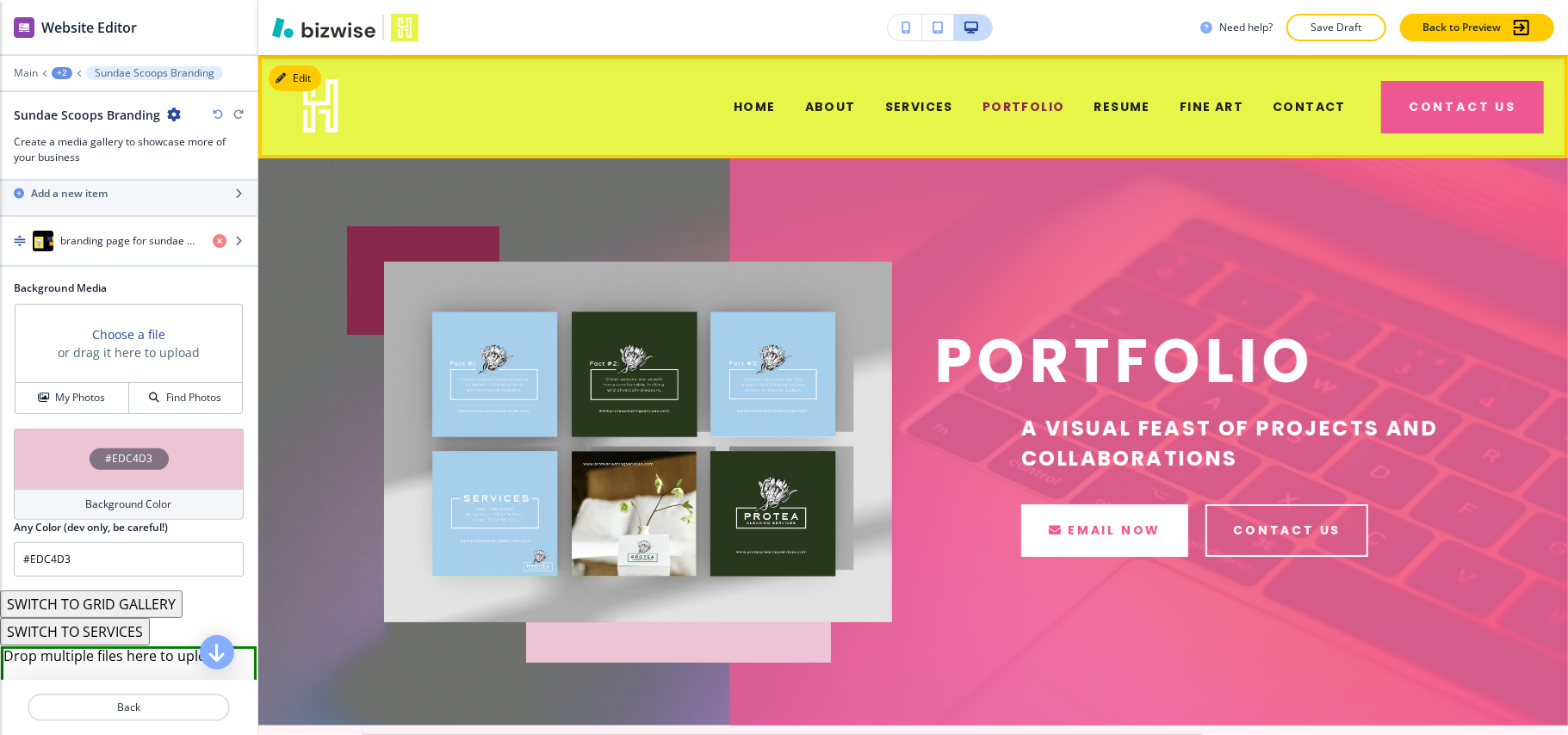
click at [1132, 91] on div "RESUME" at bounding box center [1122, 106] width 86 height 69
click at [1126, 102] on span "RESUME" at bounding box center [1122, 106] width 56 height 18
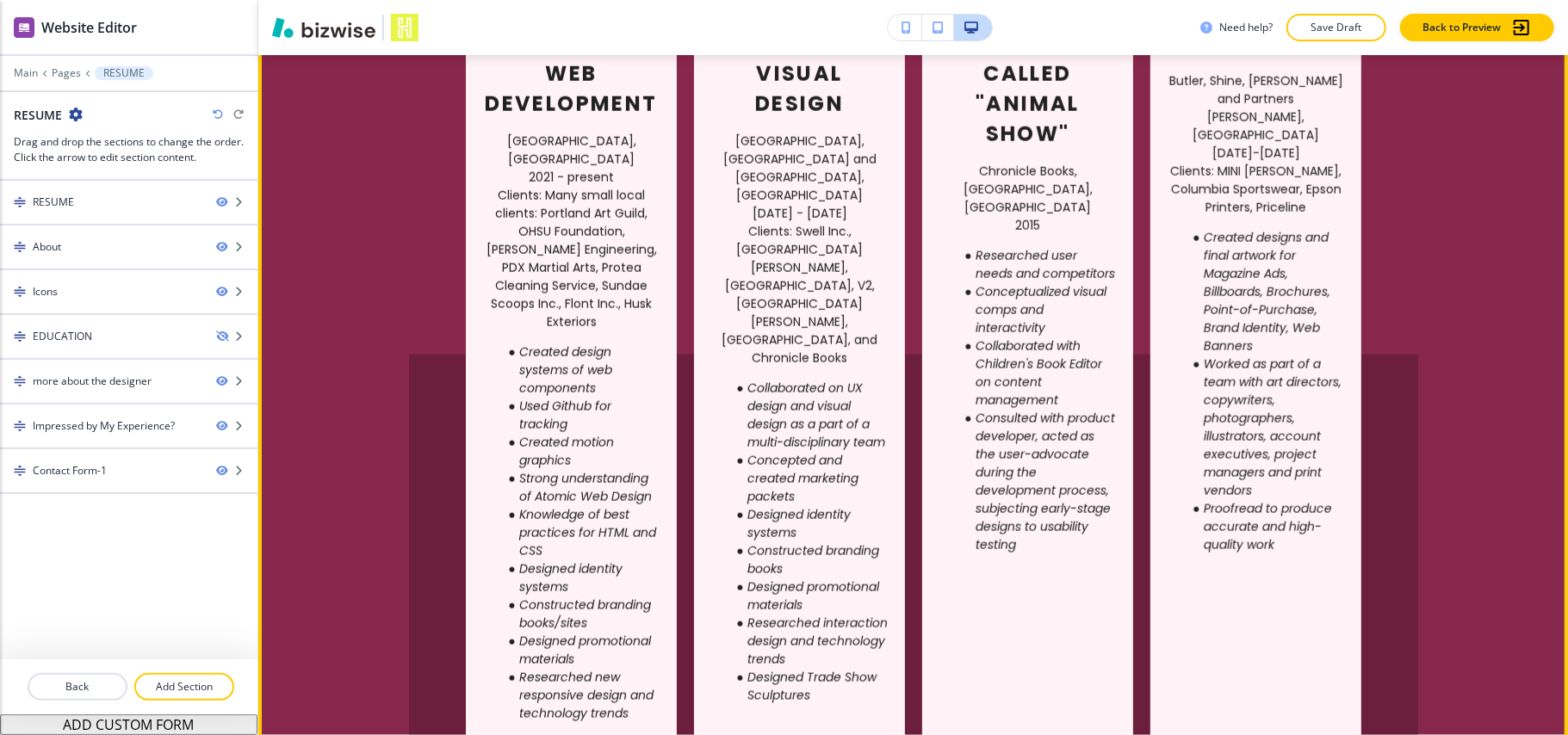
scroll to position [1378, 0]
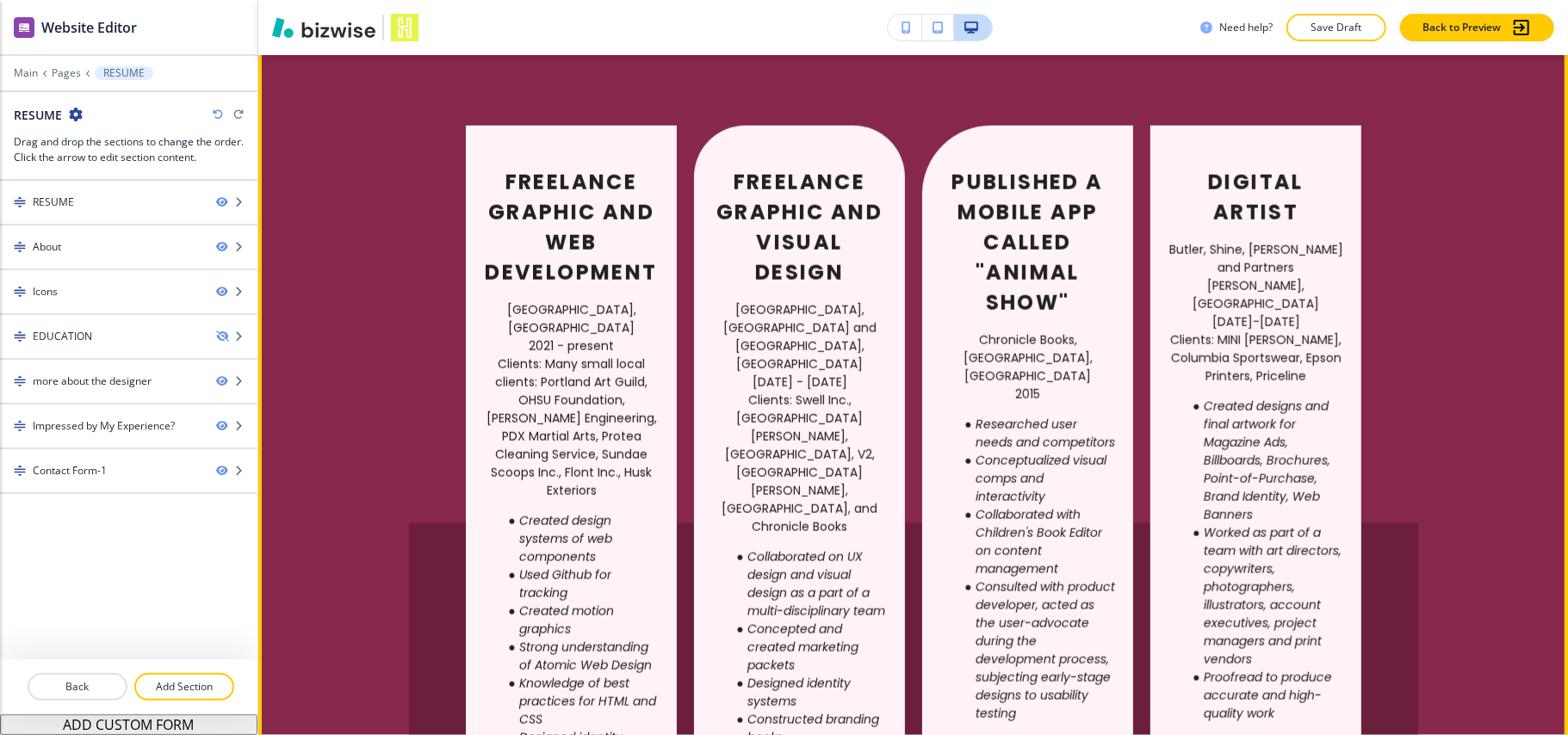
click at [291, 45] on button "Edit This Section" at bounding box center [327, 31] width 117 height 25
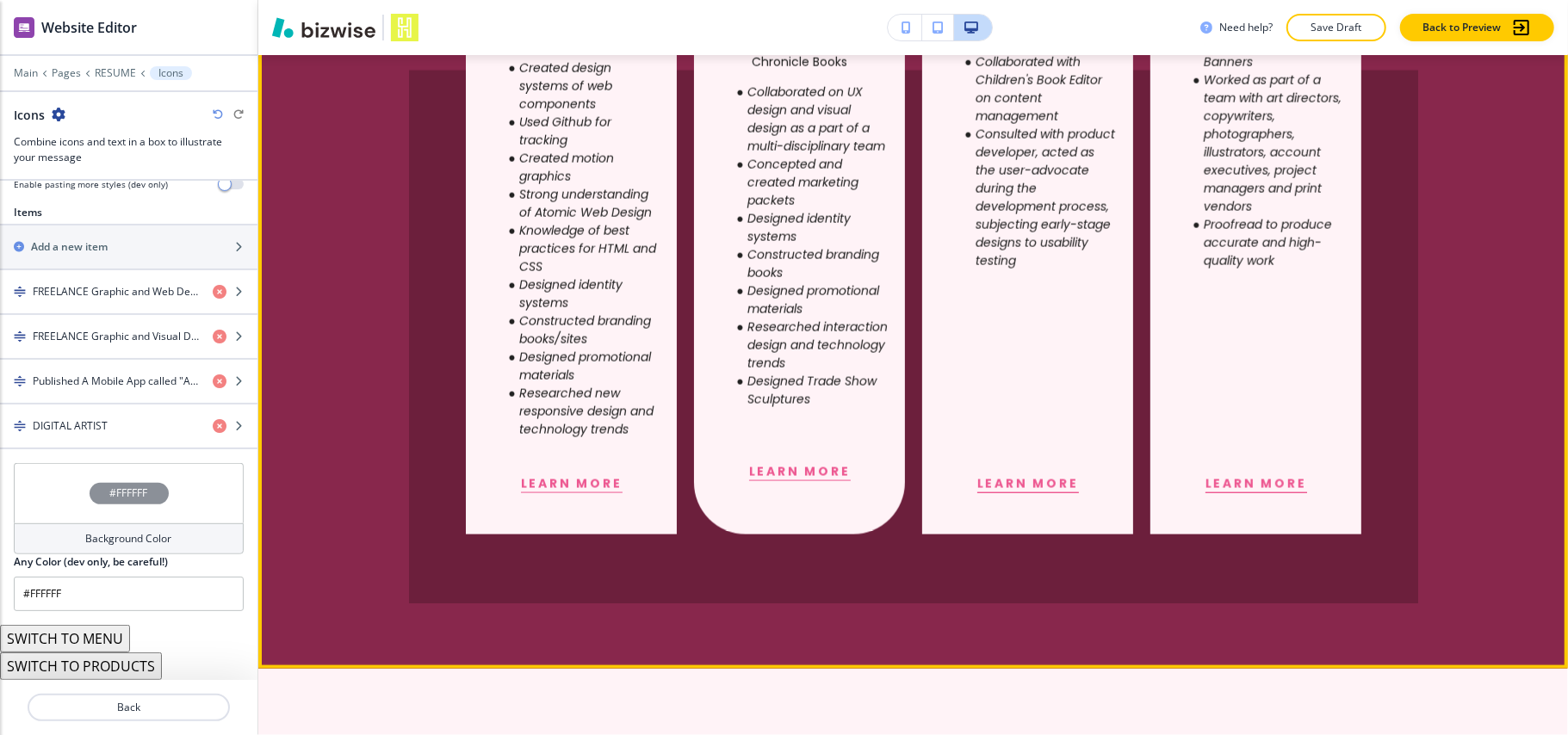
scroll to position [1945, 0]
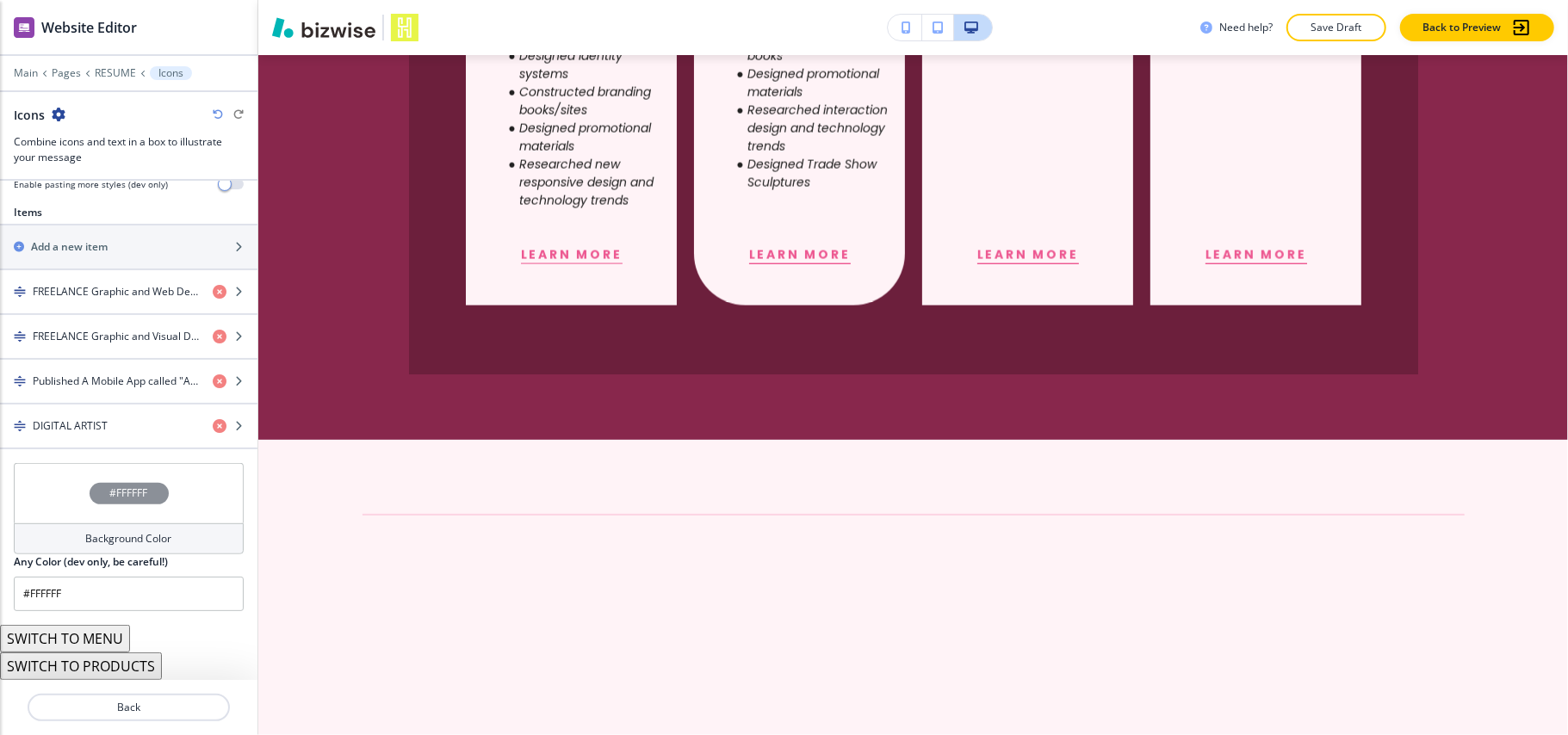
click at [89, 637] on button "SWITCH TO MENU" at bounding box center [65, 638] width 130 height 27
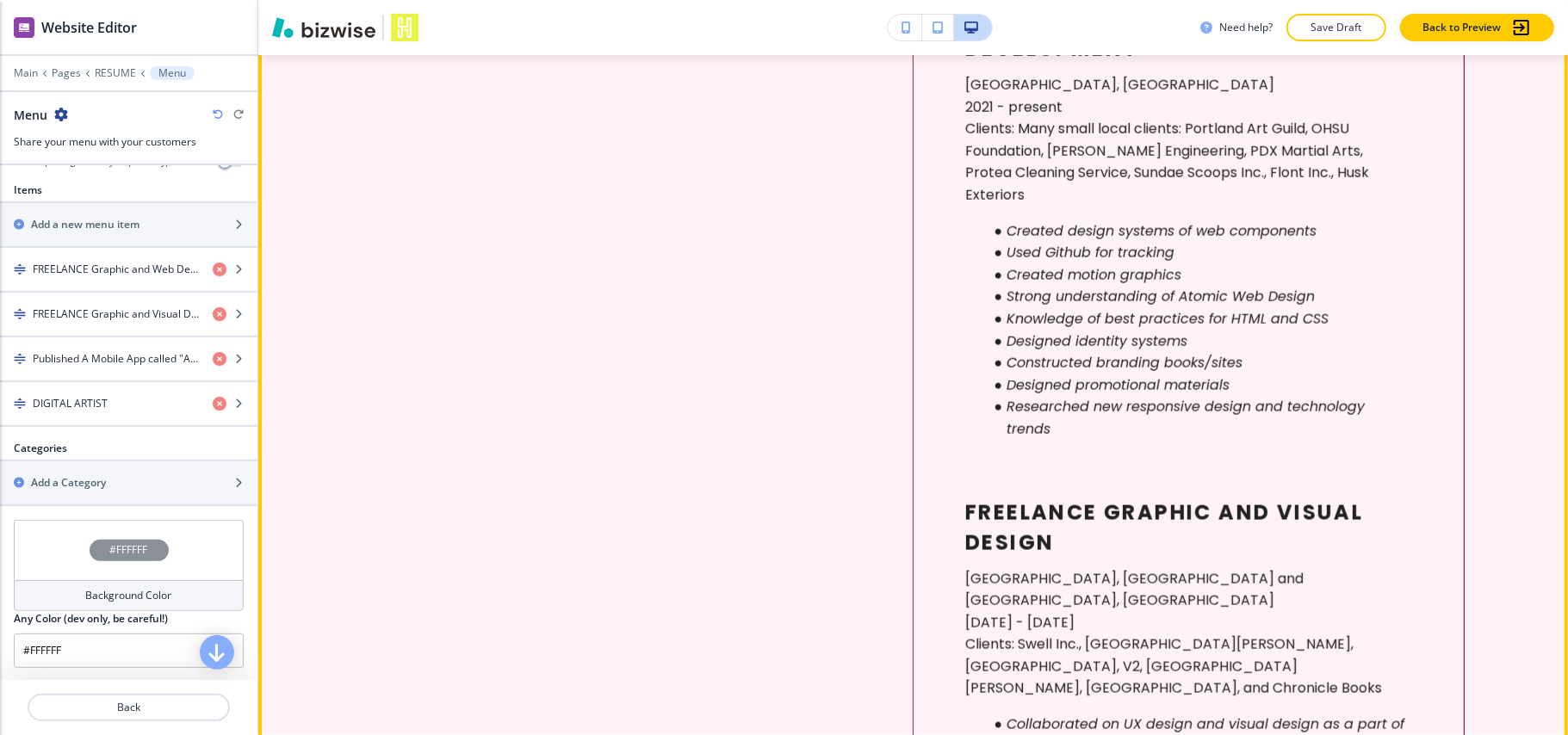
scroll to position [1319, 0]
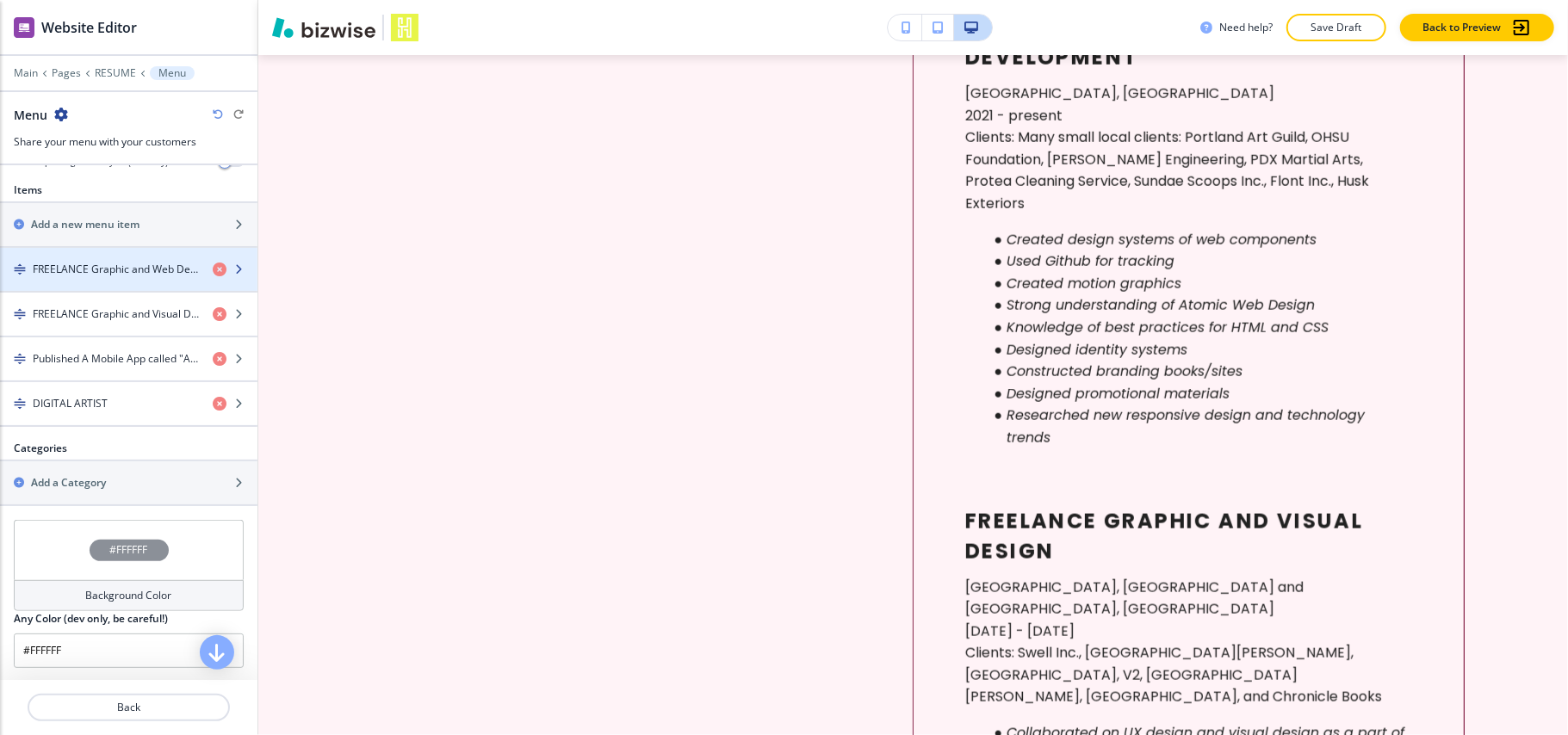
click at [107, 274] on h4 "FREELANCE Graphic and Web Development" at bounding box center [116, 269] width 166 height 15
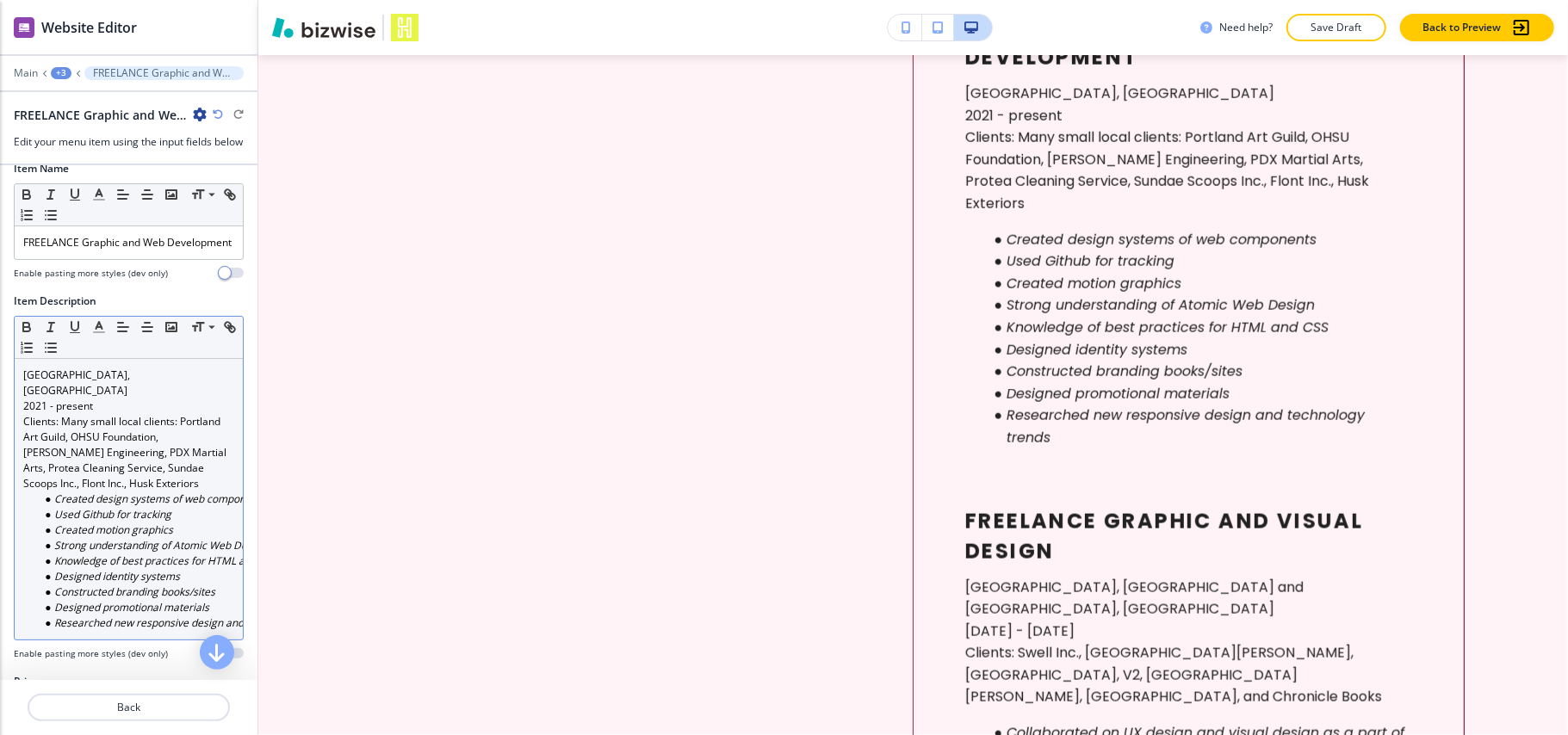
scroll to position [0, 0]
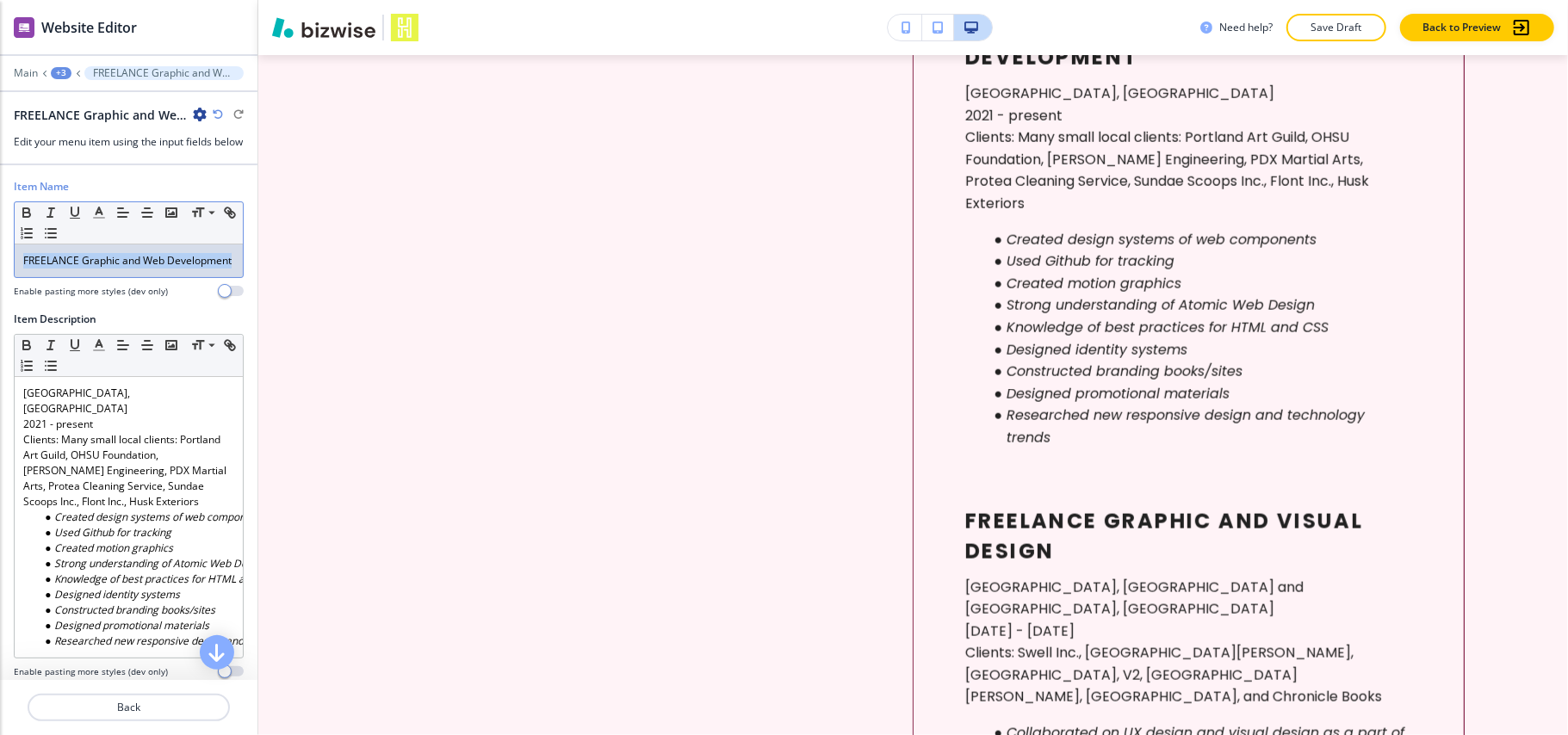
drag, startPoint x: 118, startPoint y: 301, endPoint x: 0, endPoint y: 265, distance: 123.4
click at [0, 265] on div "Item Name Small Normal Large Huge FREELANCE Graphic and Web Development Enable …" at bounding box center [129, 245] width 258 height 133
copy p "FREELANCE Graphic and Web Development"
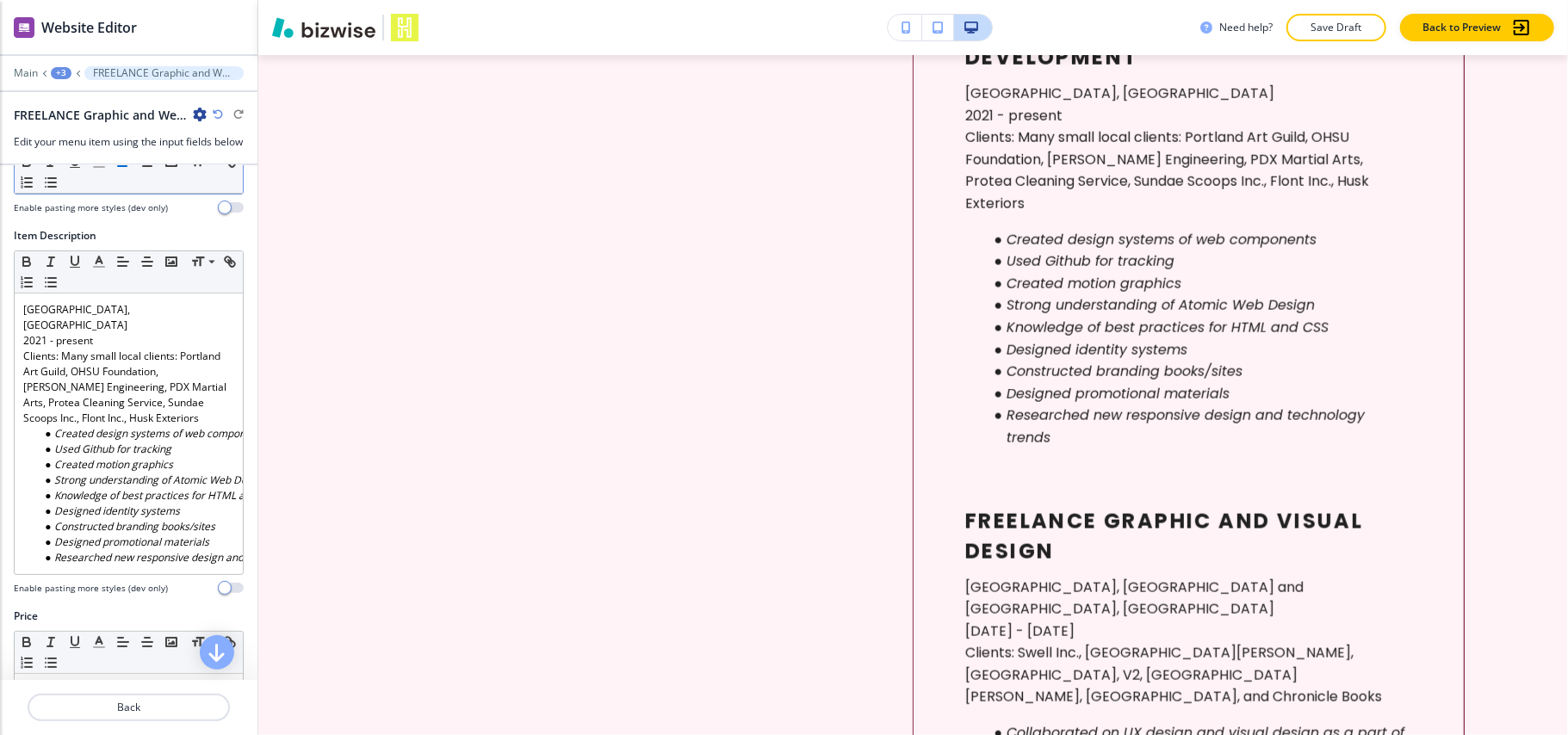
scroll to position [180, 0]
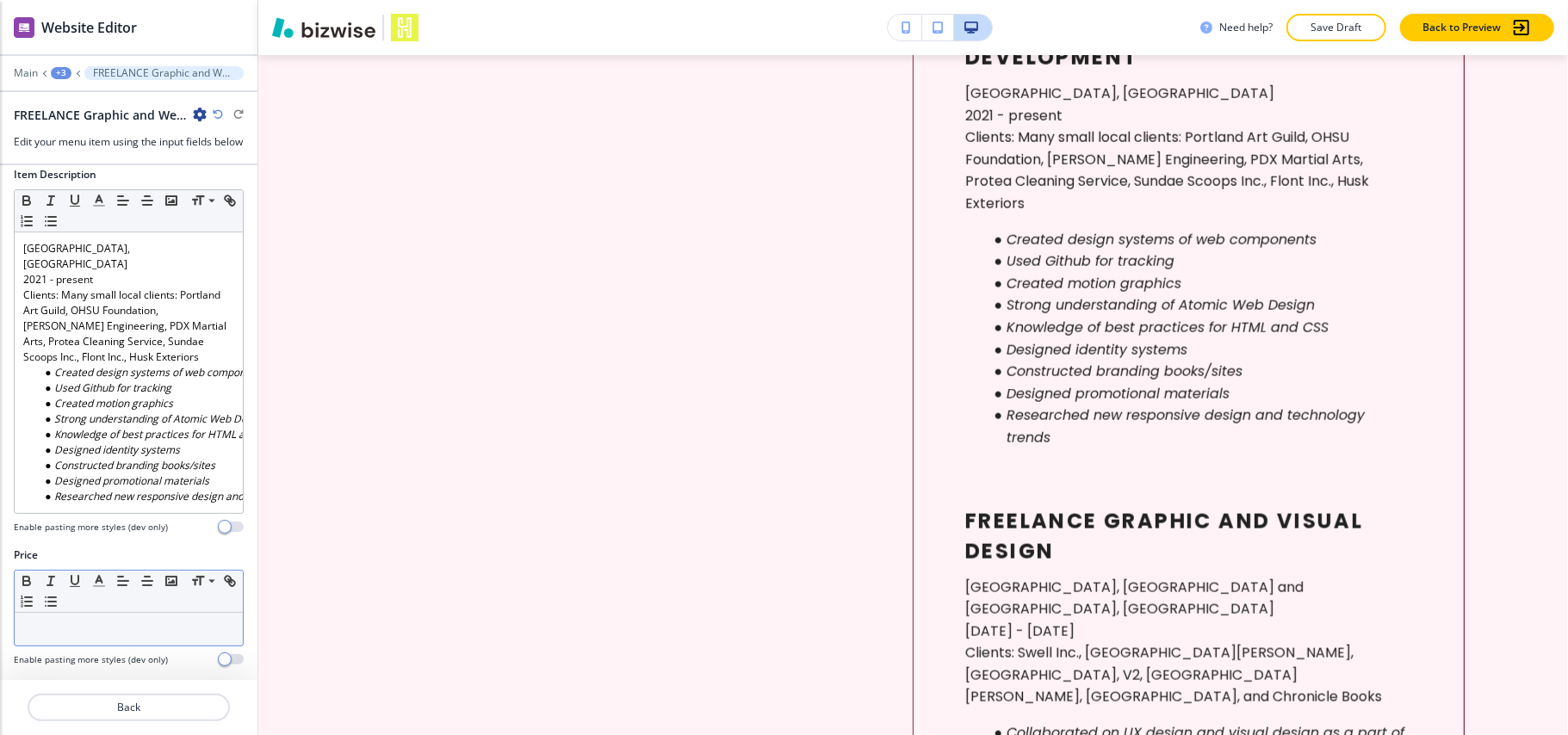
click at [60, 637] on div at bounding box center [129, 629] width 228 height 33
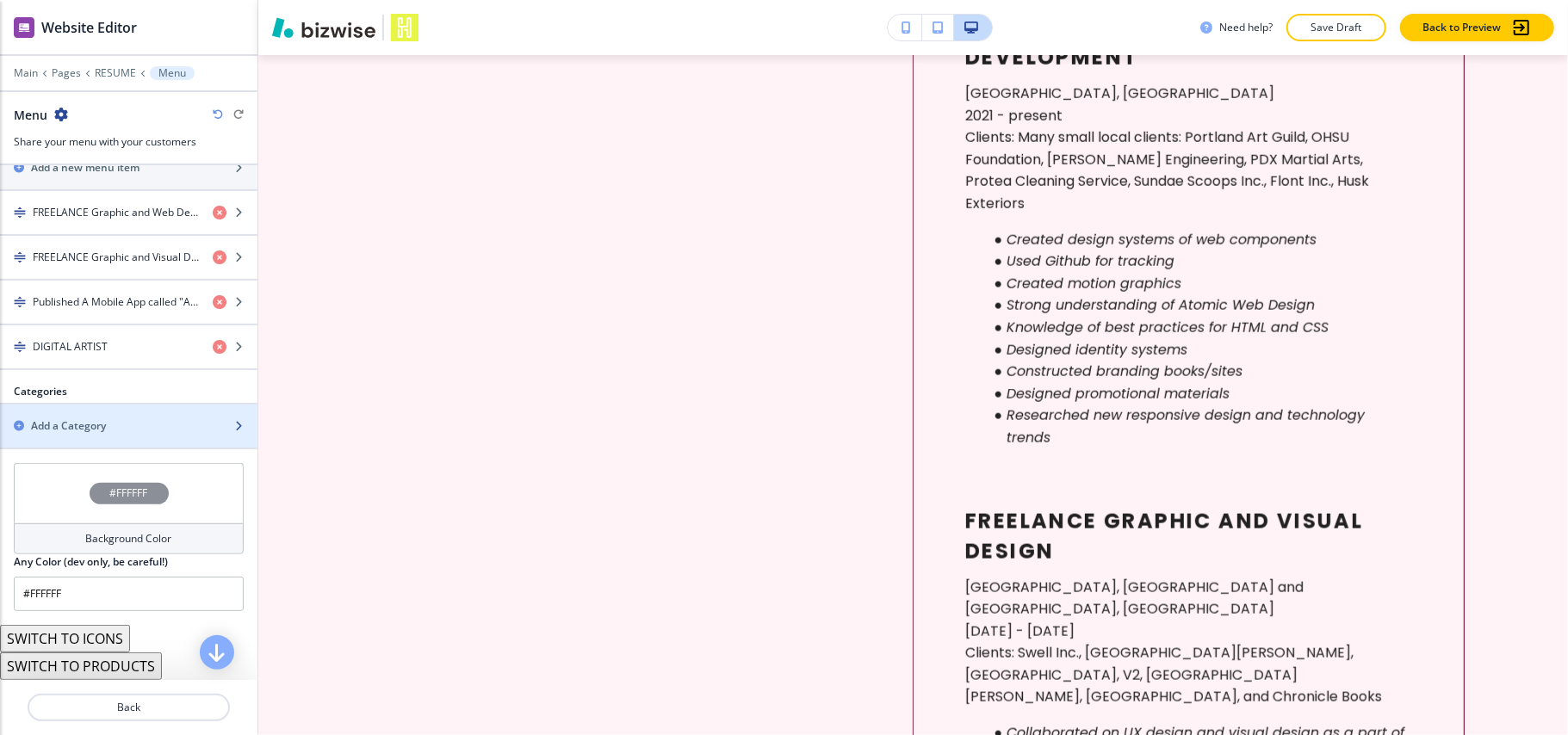
scroll to position [662, 0]
click at [77, 426] on h2 "Add a Category" at bounding box center [69, 426] width 75 height 15
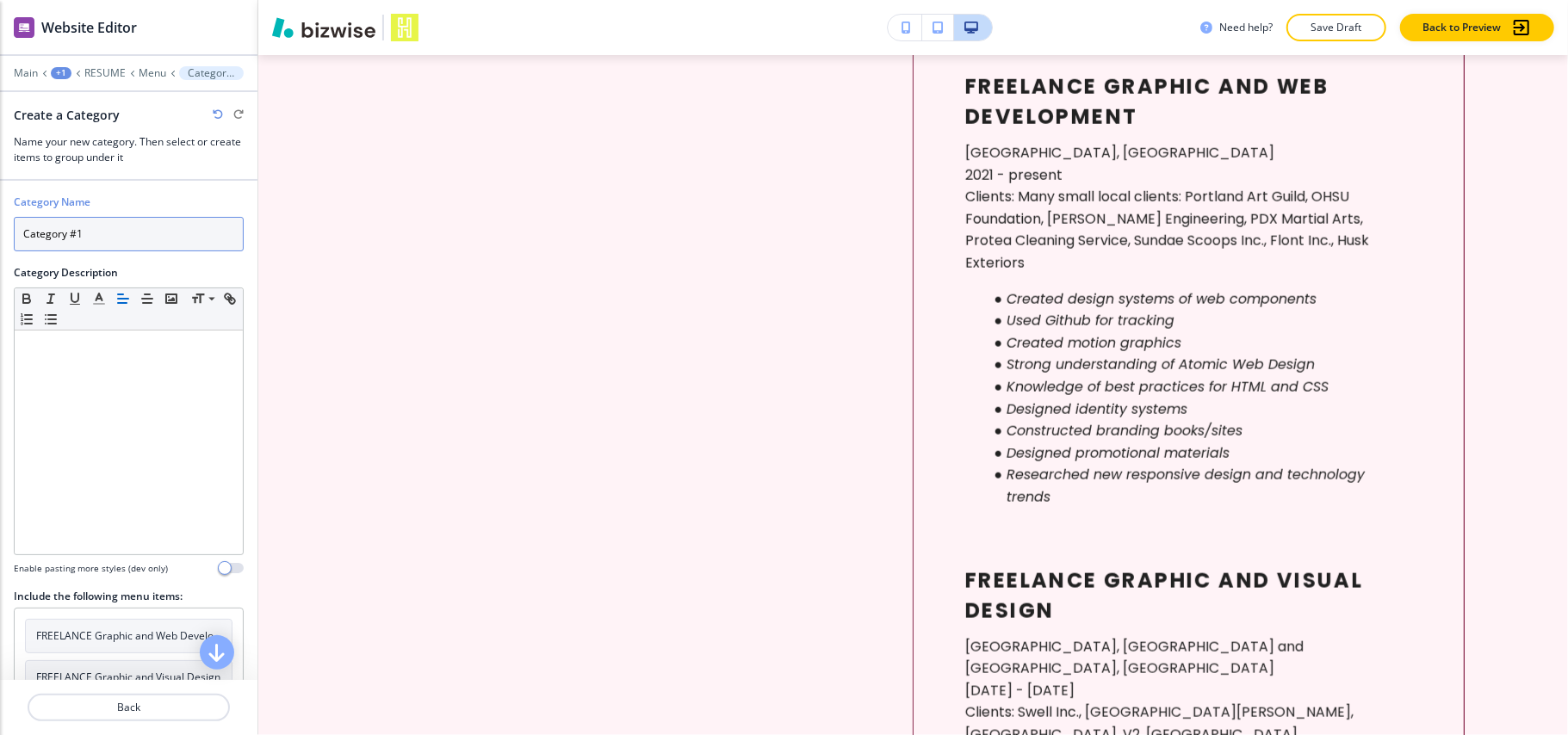
drag, startPoint x: 120, startPoint y: 239, endPoint x: 0, endPoint y: 219, distance: 121.7
click at [0, 219] on div "Category Name Category #1 Category Description Small Normal Large Huge Enable p…" at bounding box center [129, 505] width 258 height 649
paste input "FREELANCE Graphic and Web Development"
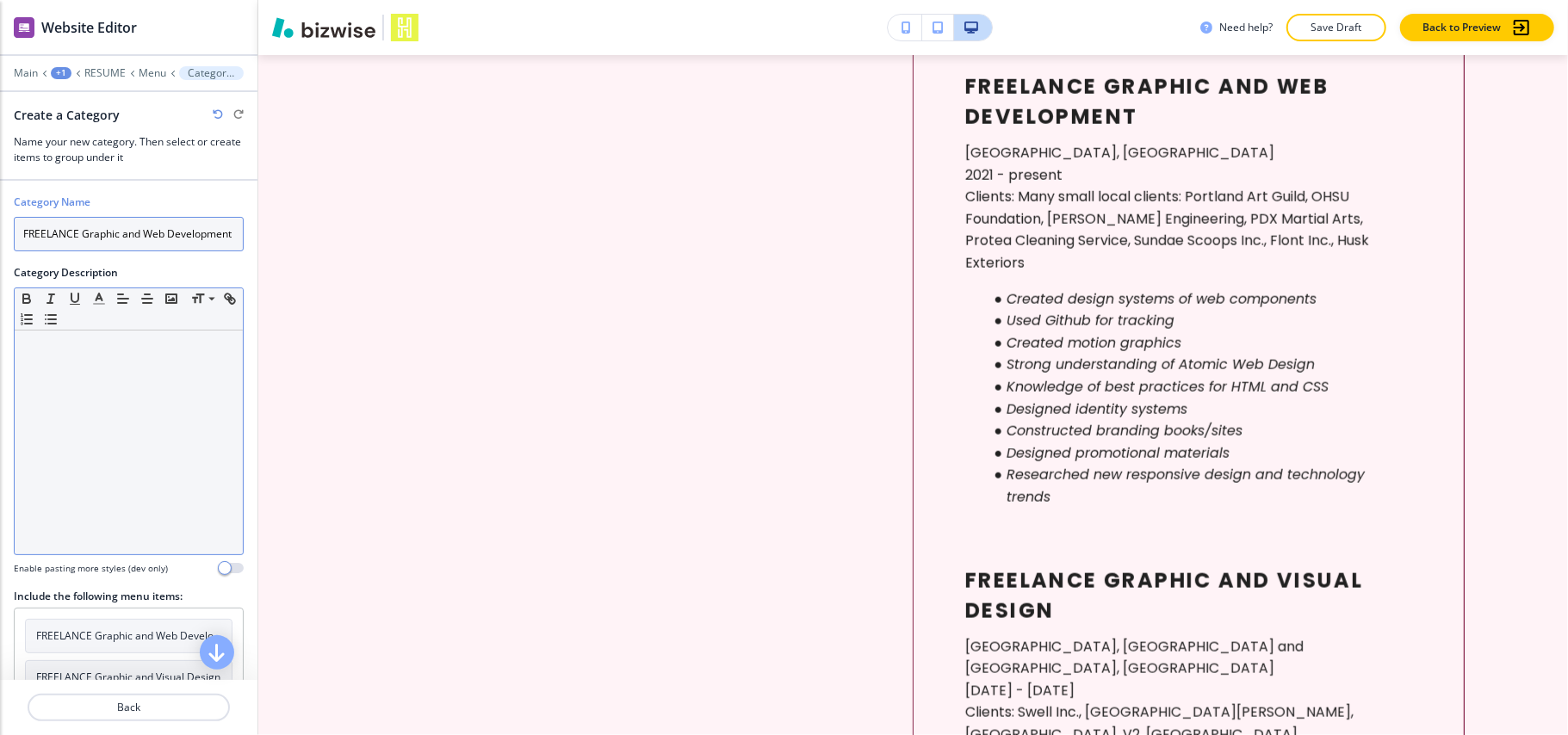
type input "Category #1"
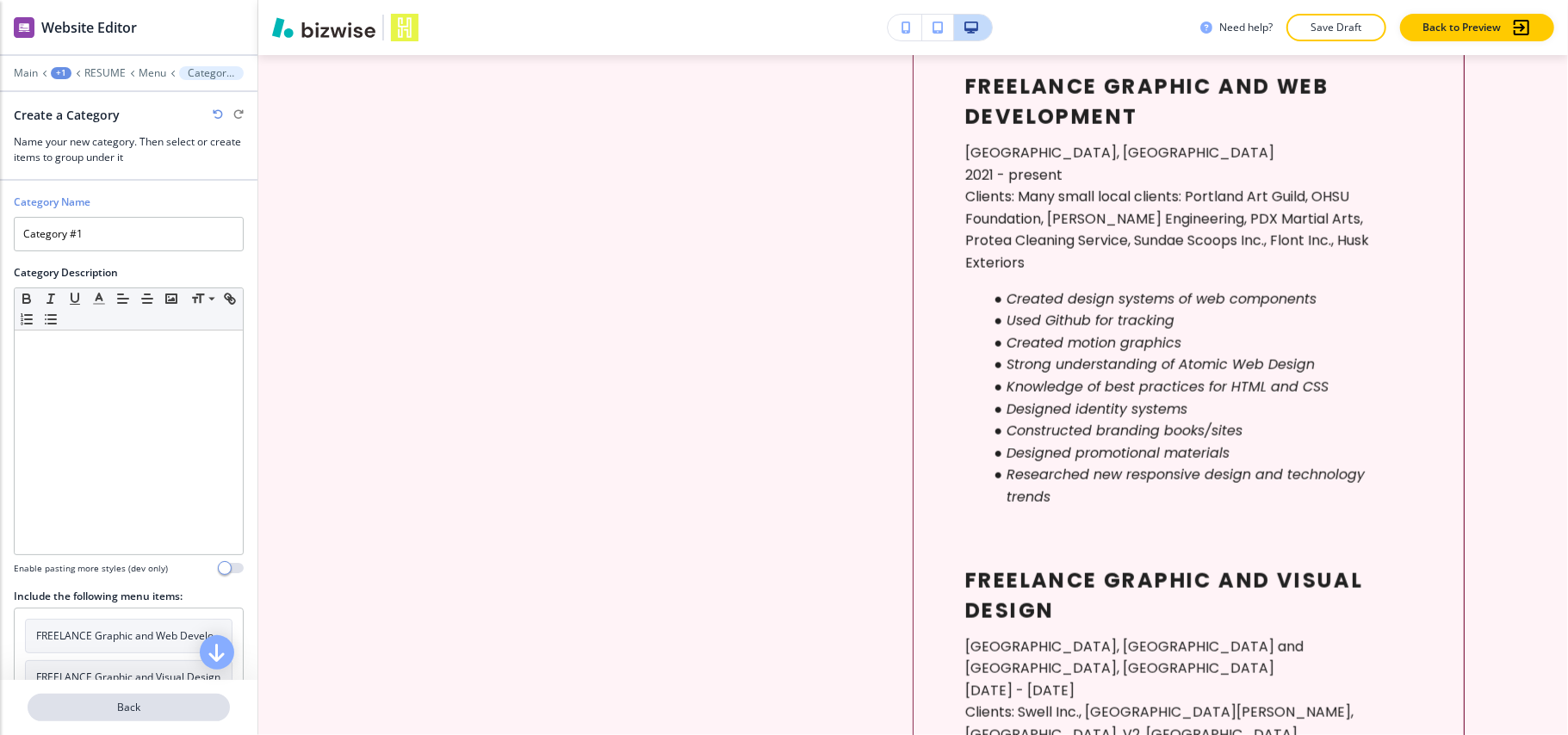
click at [138, 712] on p "Back" at bounding box center [129, 708] width 199 height 15
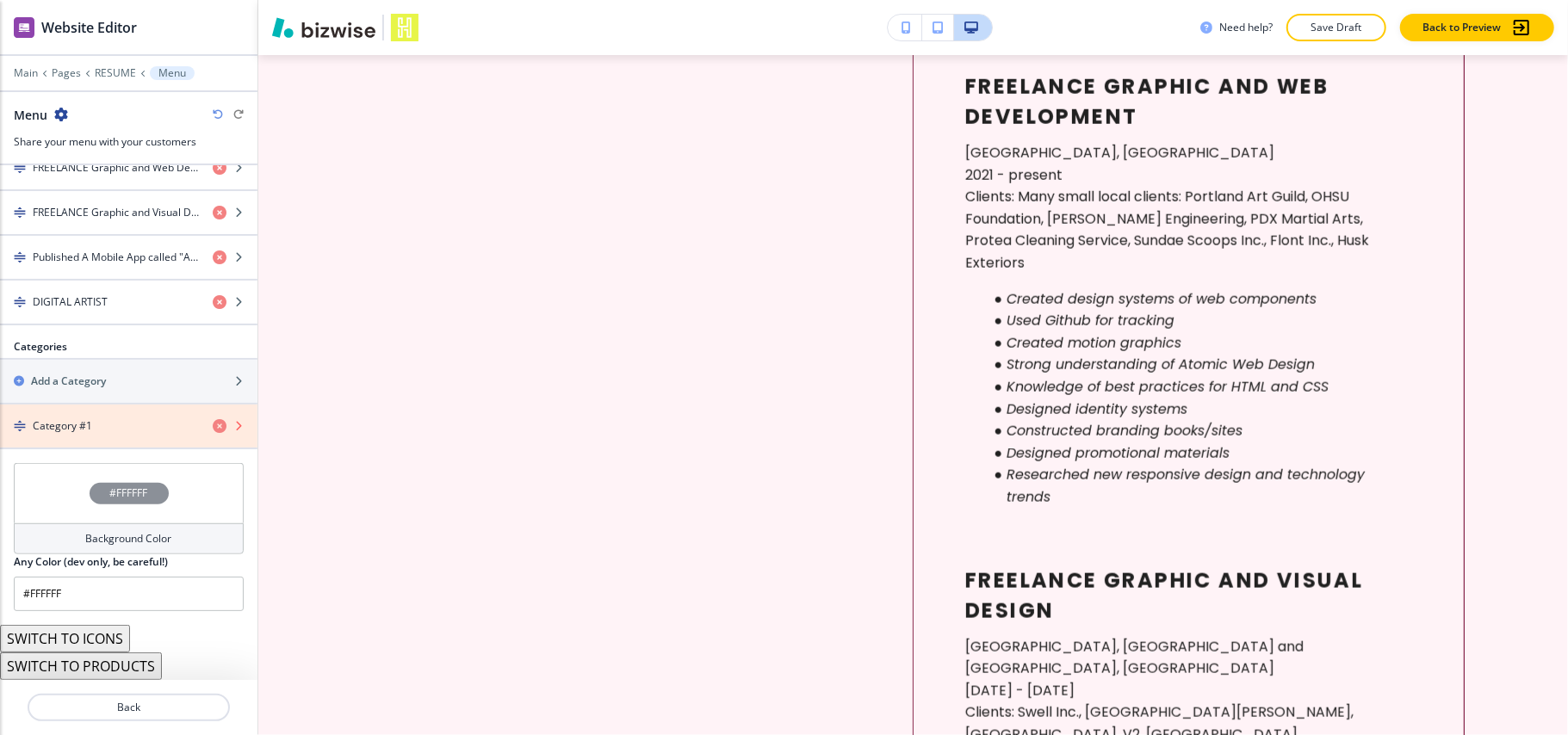
click at [212, 426] on icon "button" at bounding box center [219, 426] width 14 height 14
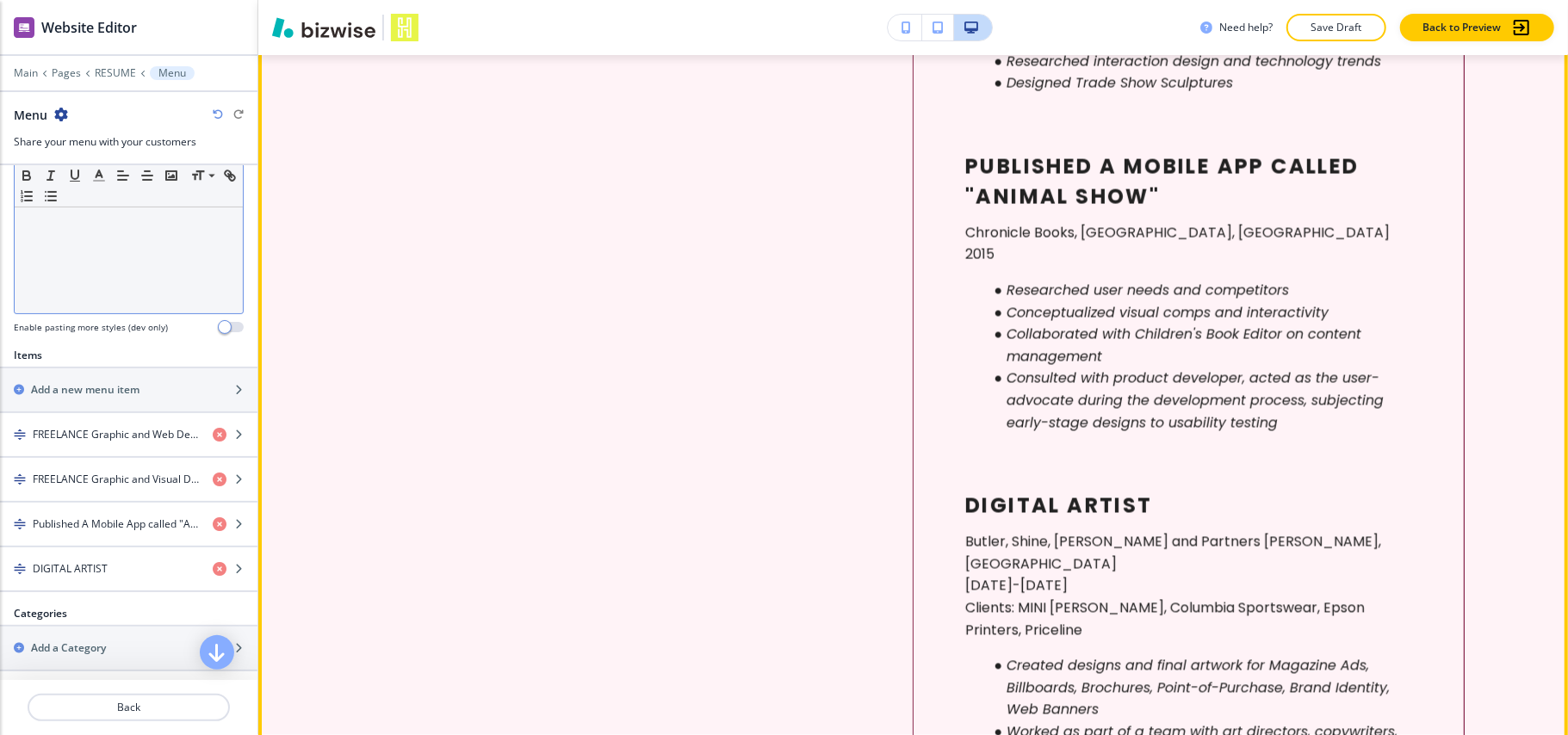
scroll to position [2122, 0]
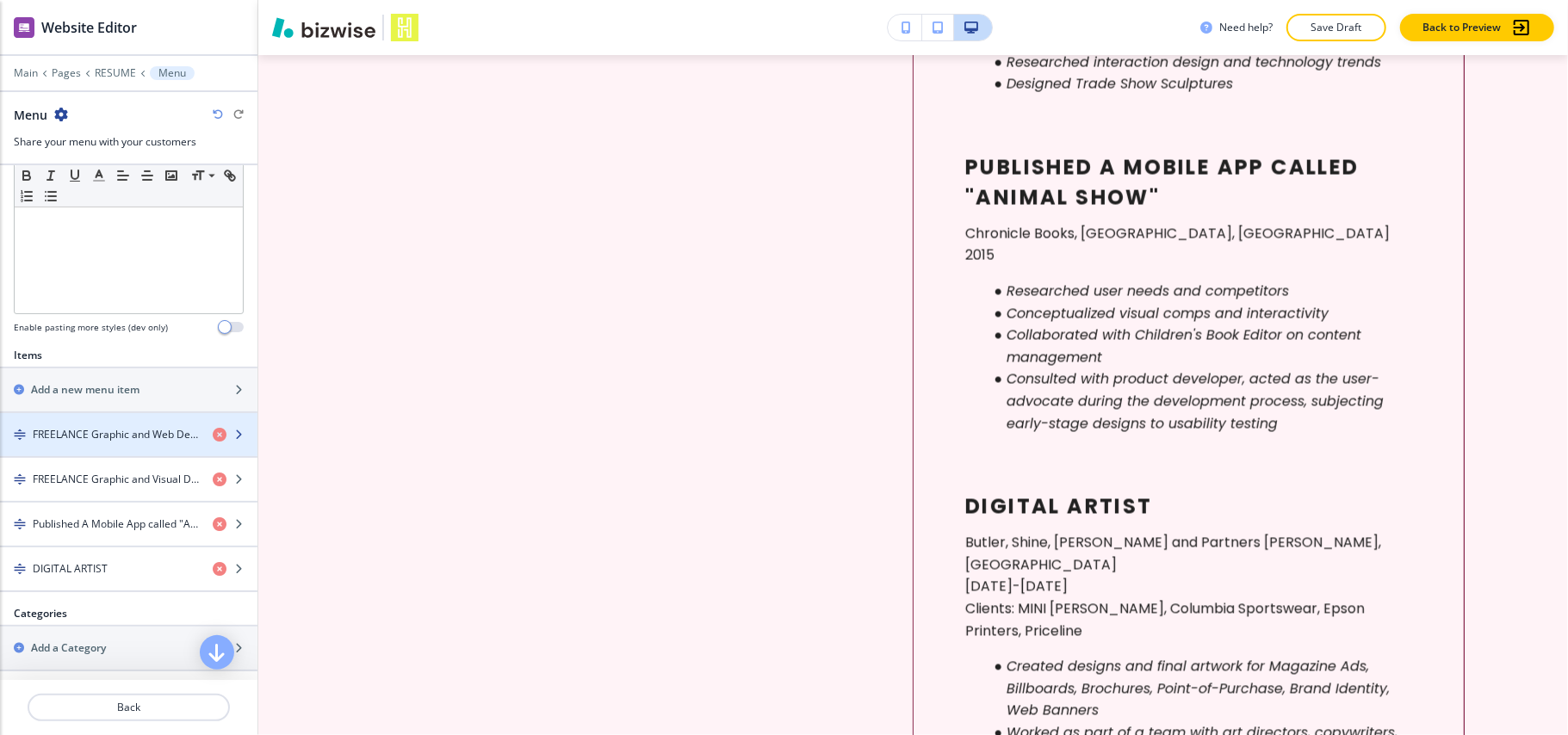
click at [87, 427] on div "button" at bounding box center [129, 420] width 258 height 14
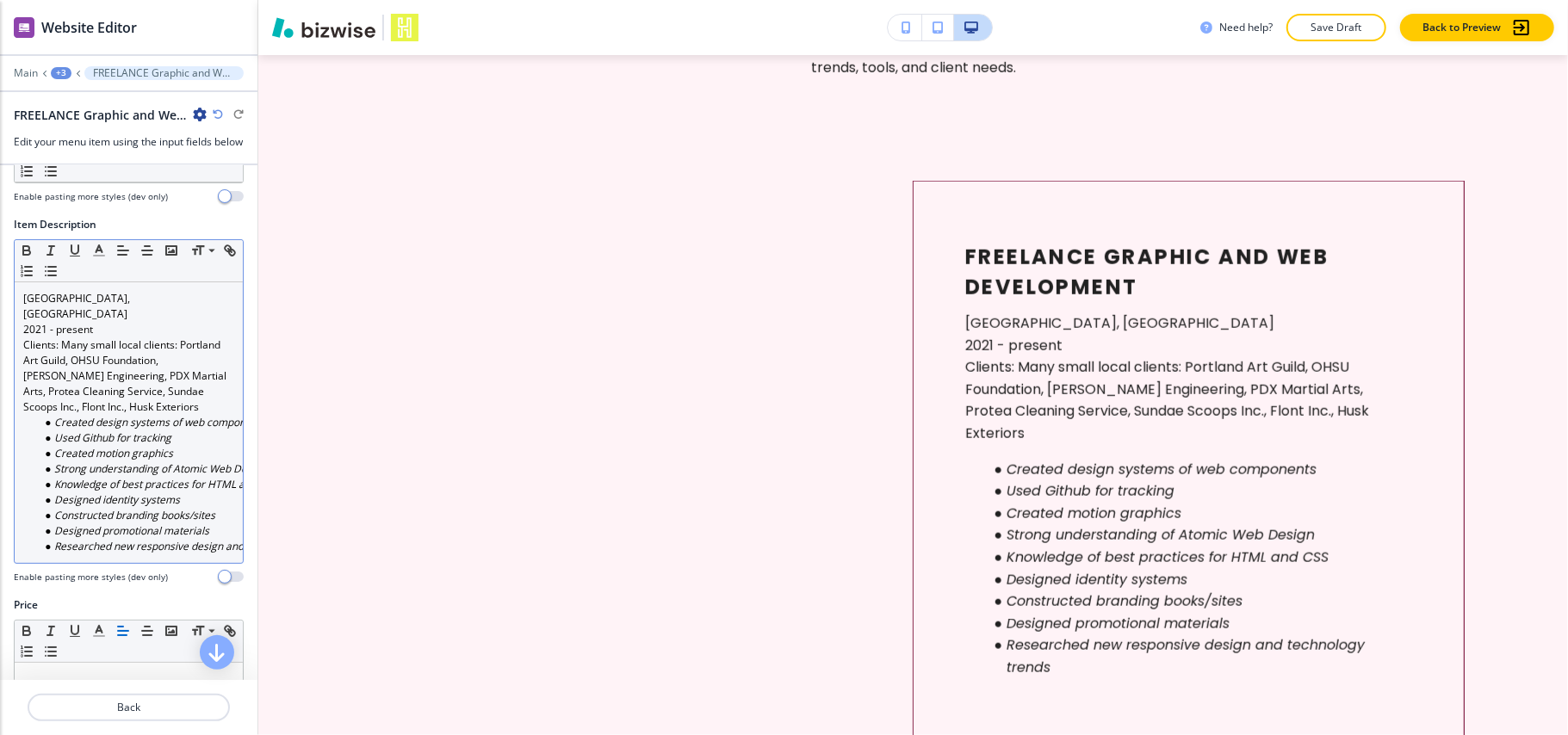
scroll to position [180, 0]
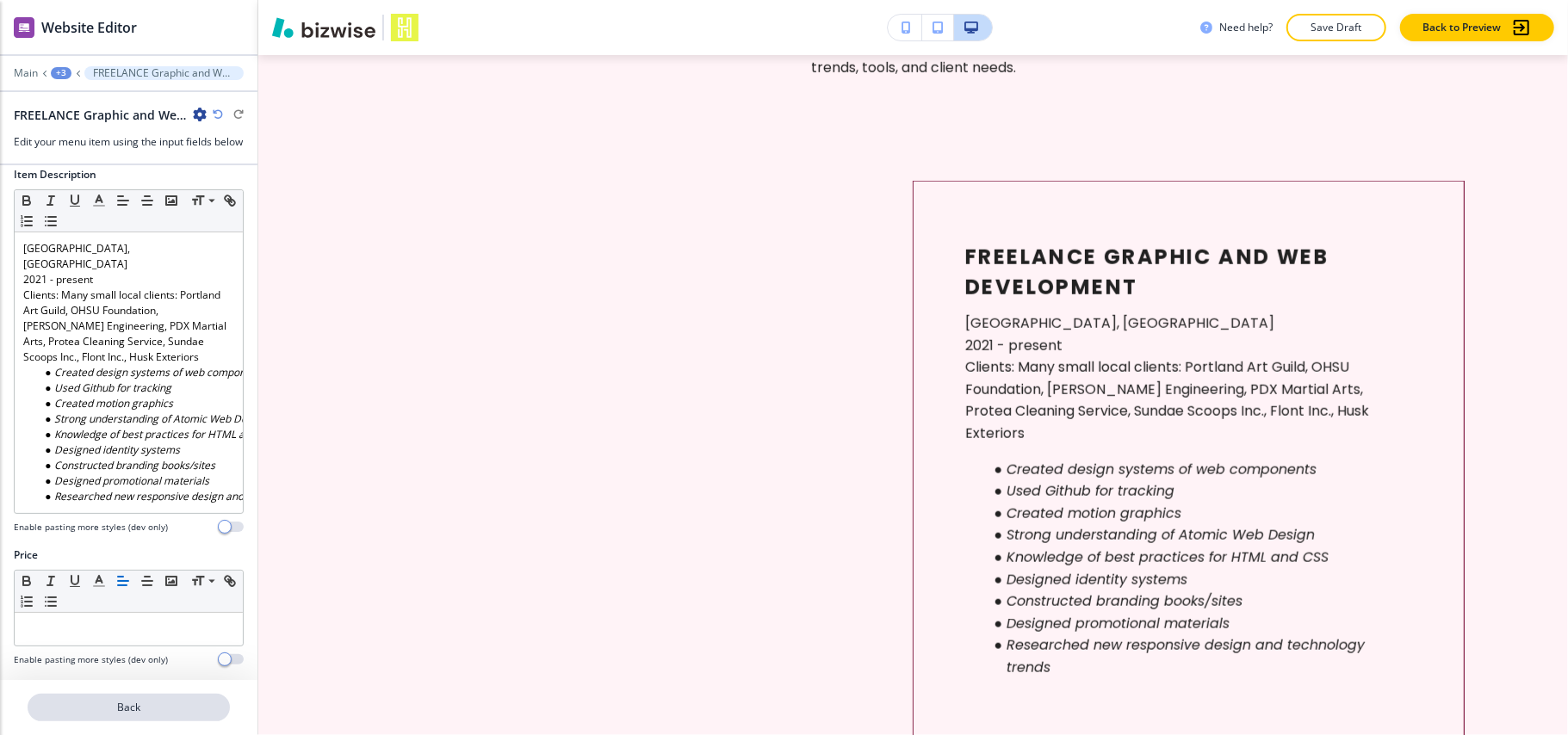
click at [153, 713] on p "Back" at bounding box center [129, 708] width 199 height 15
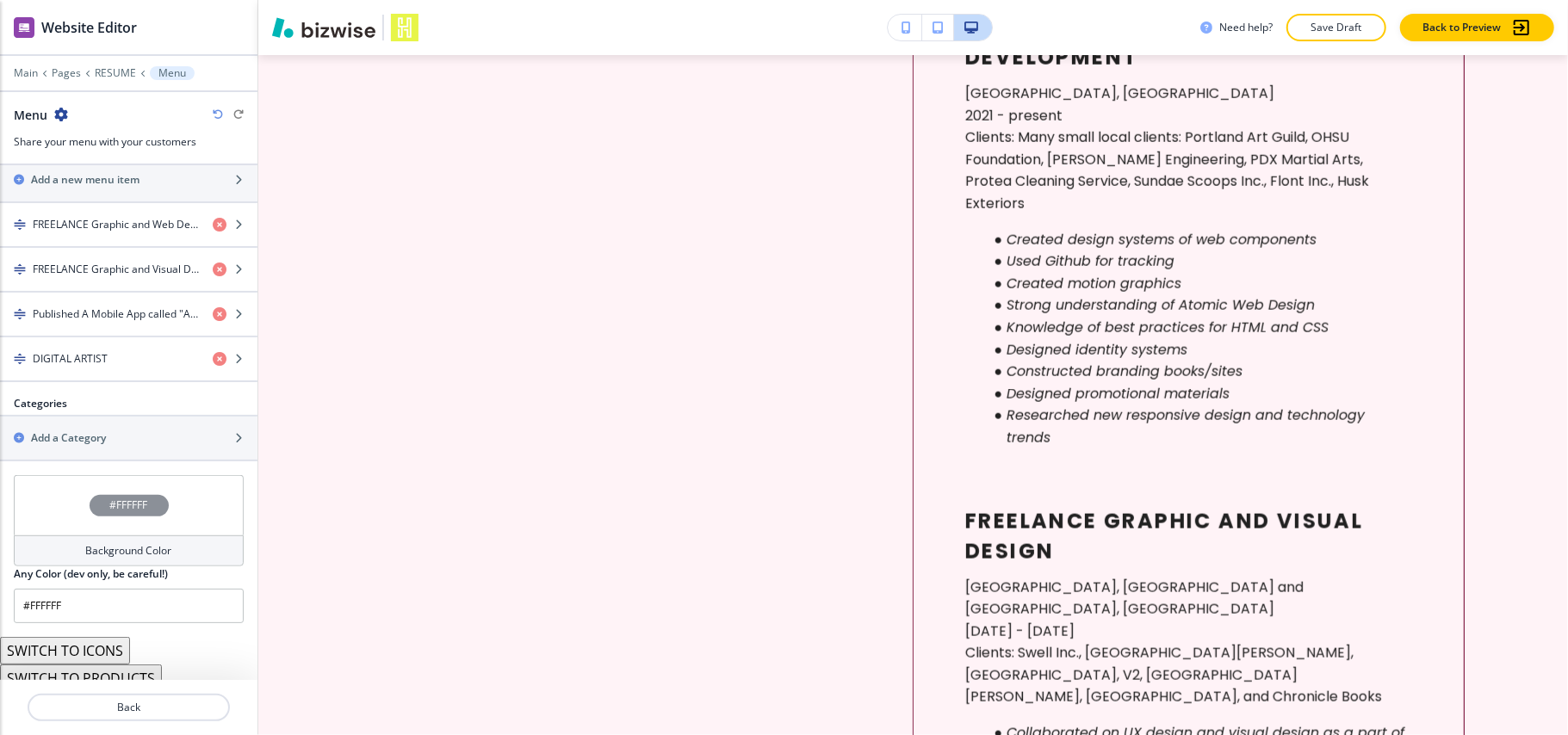
scroll to position [662, 0]
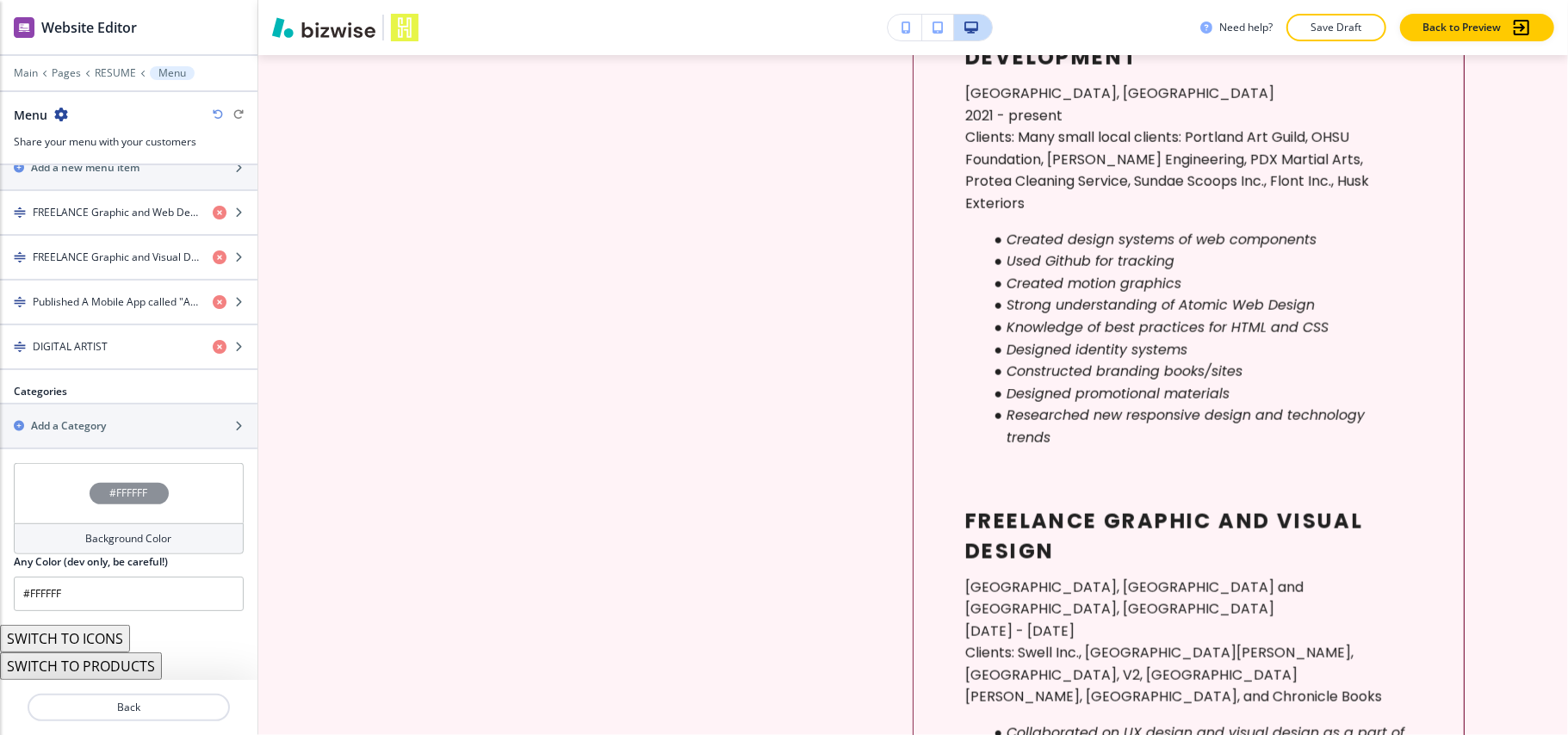
click at [116, 662] on button "SWITCH TO PRODUCTS" at bounding box center [81, 665] width 162 height 27
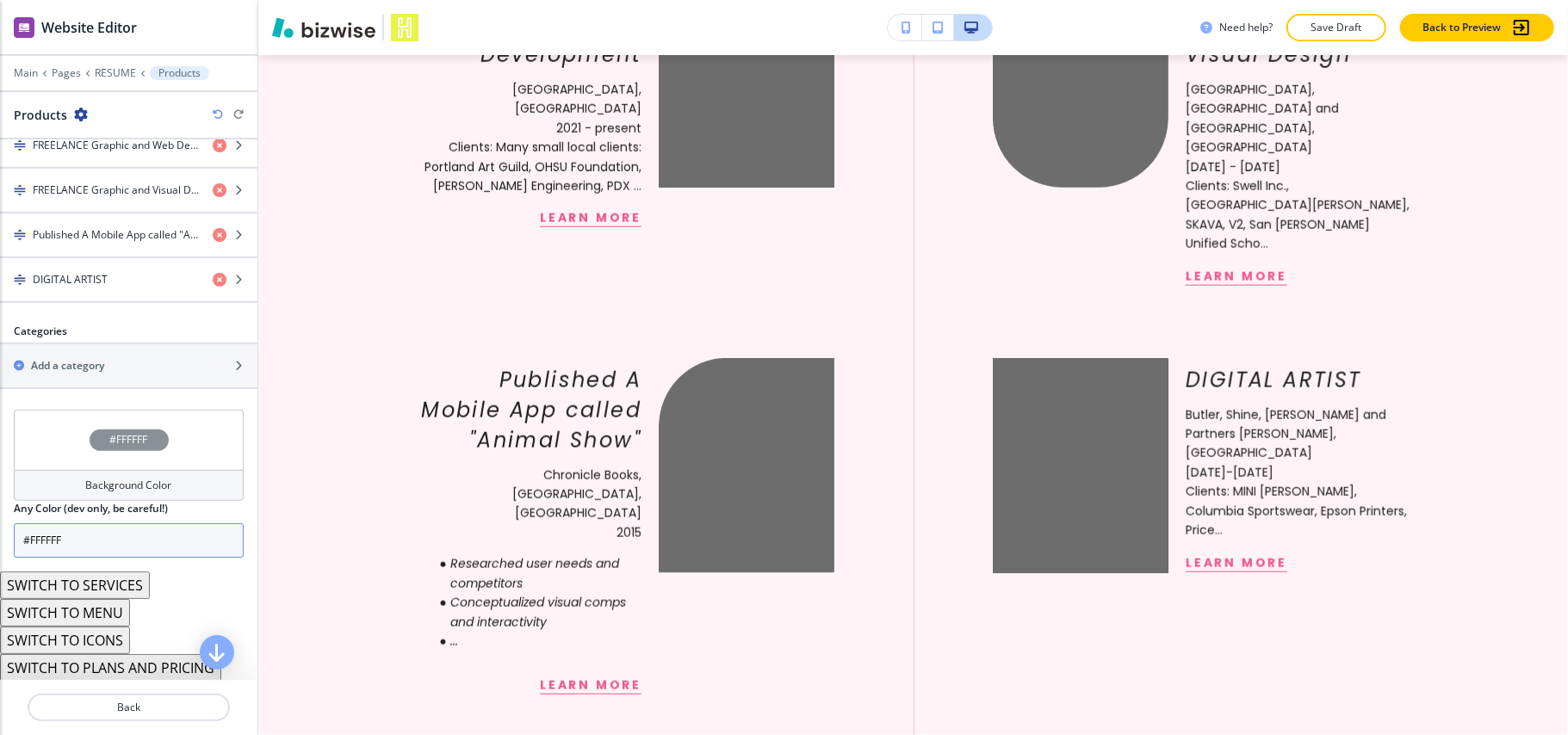
scroll to position [706, 0]
click at [121, 582] on button "SWITCH TO SERVICES" at bounding box center [74, 583] width 149 height 27
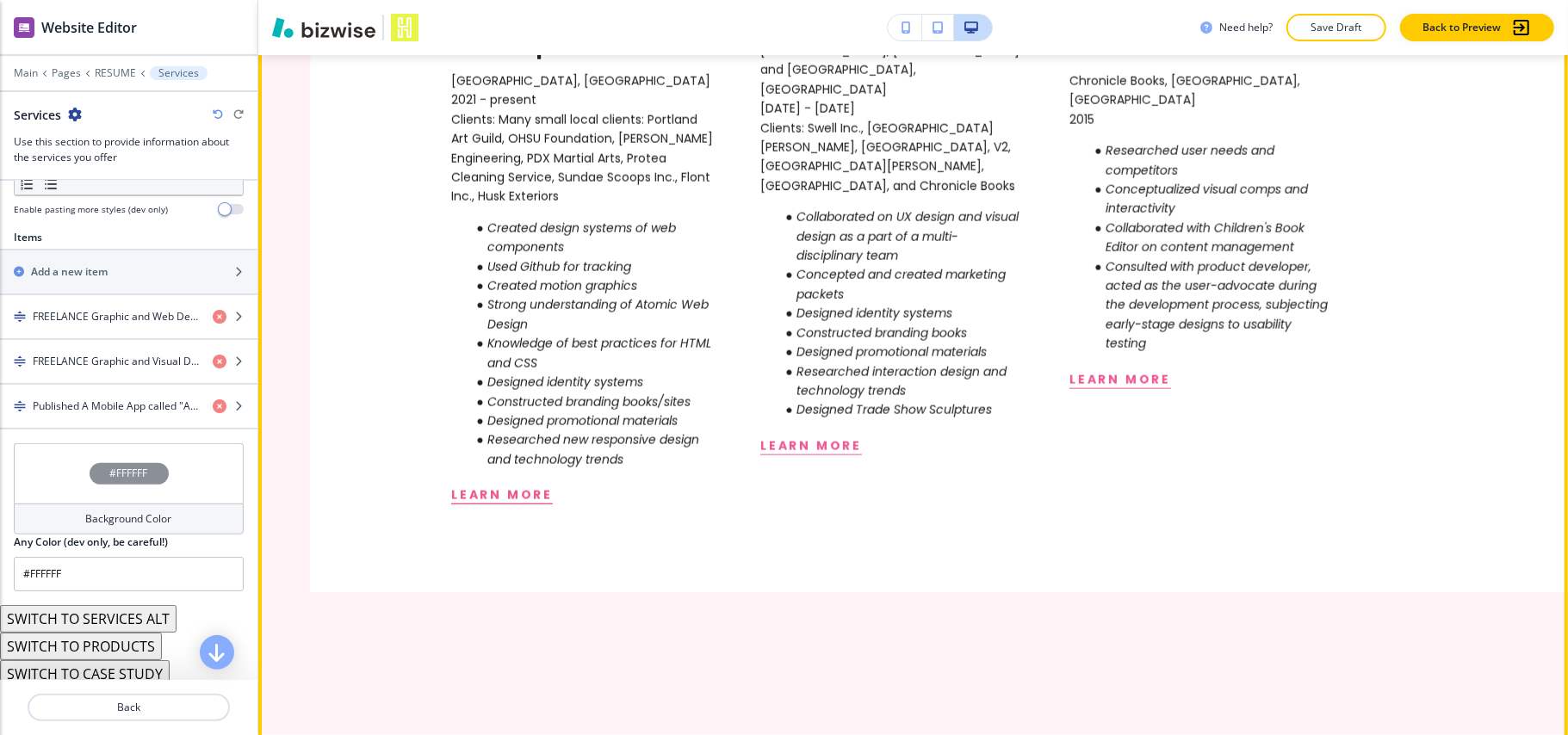
scroll to position [1600, 0]
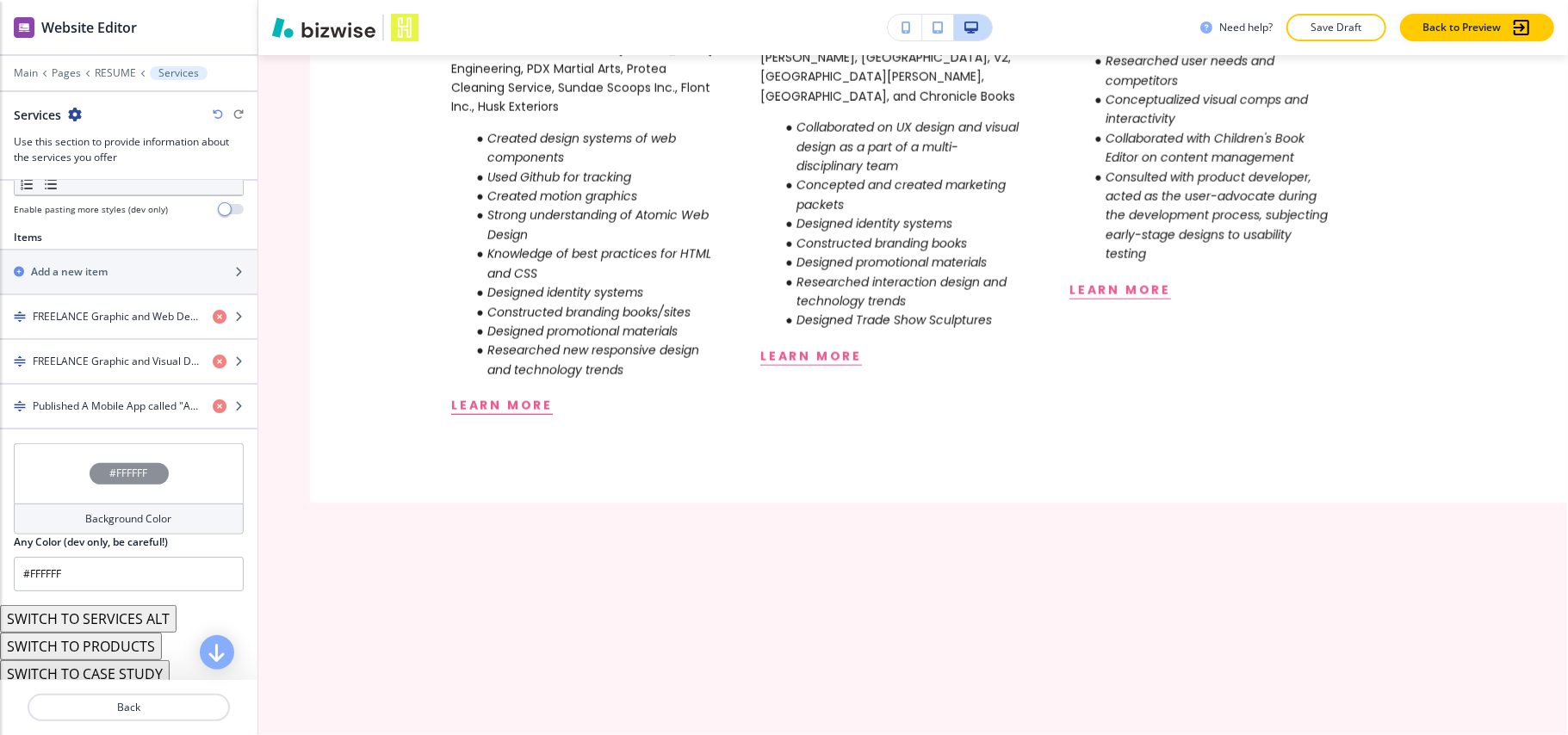
click at [214, 112] on icon "button" at bounding box center [217, 114] width 10 height 10
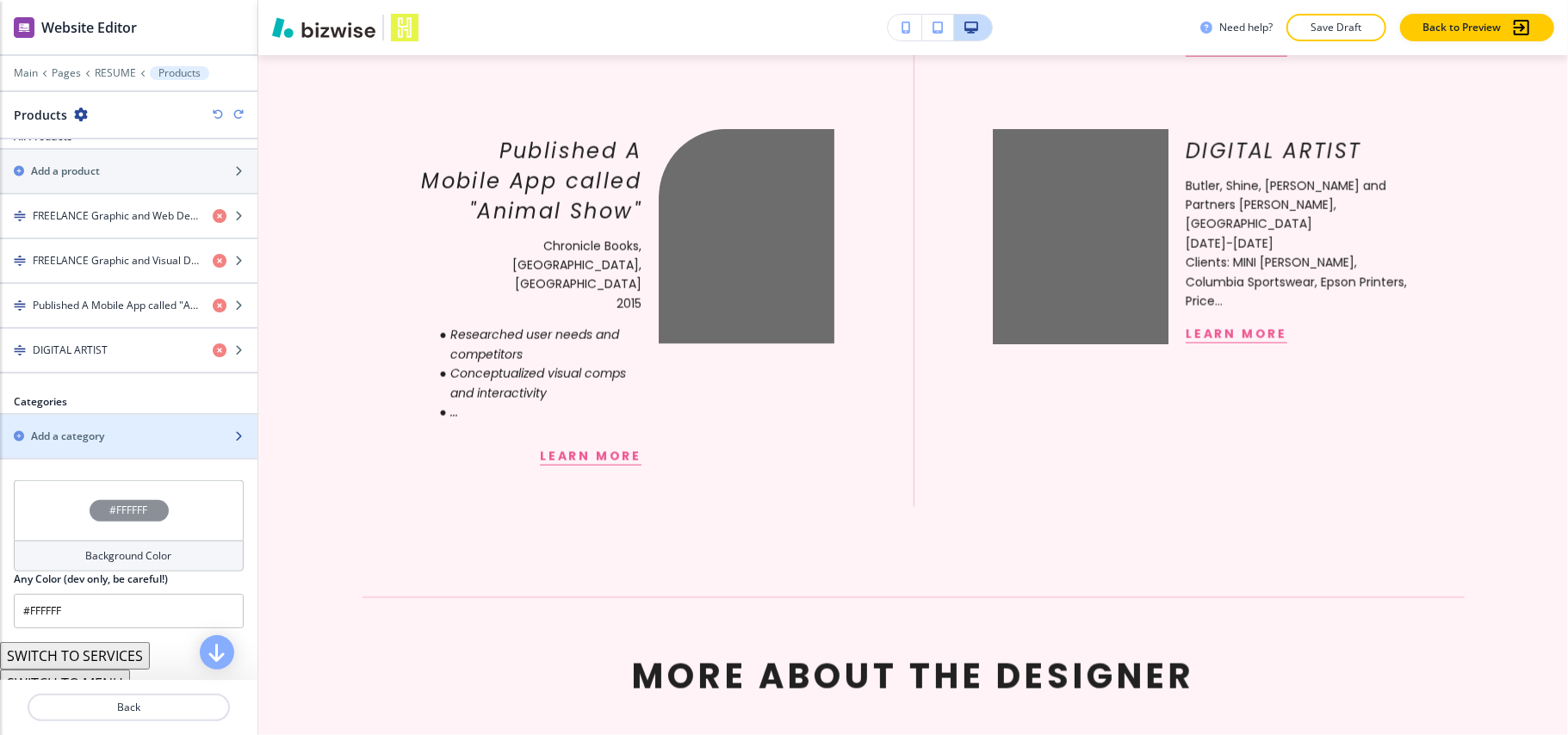
scroll to position [477, 0]
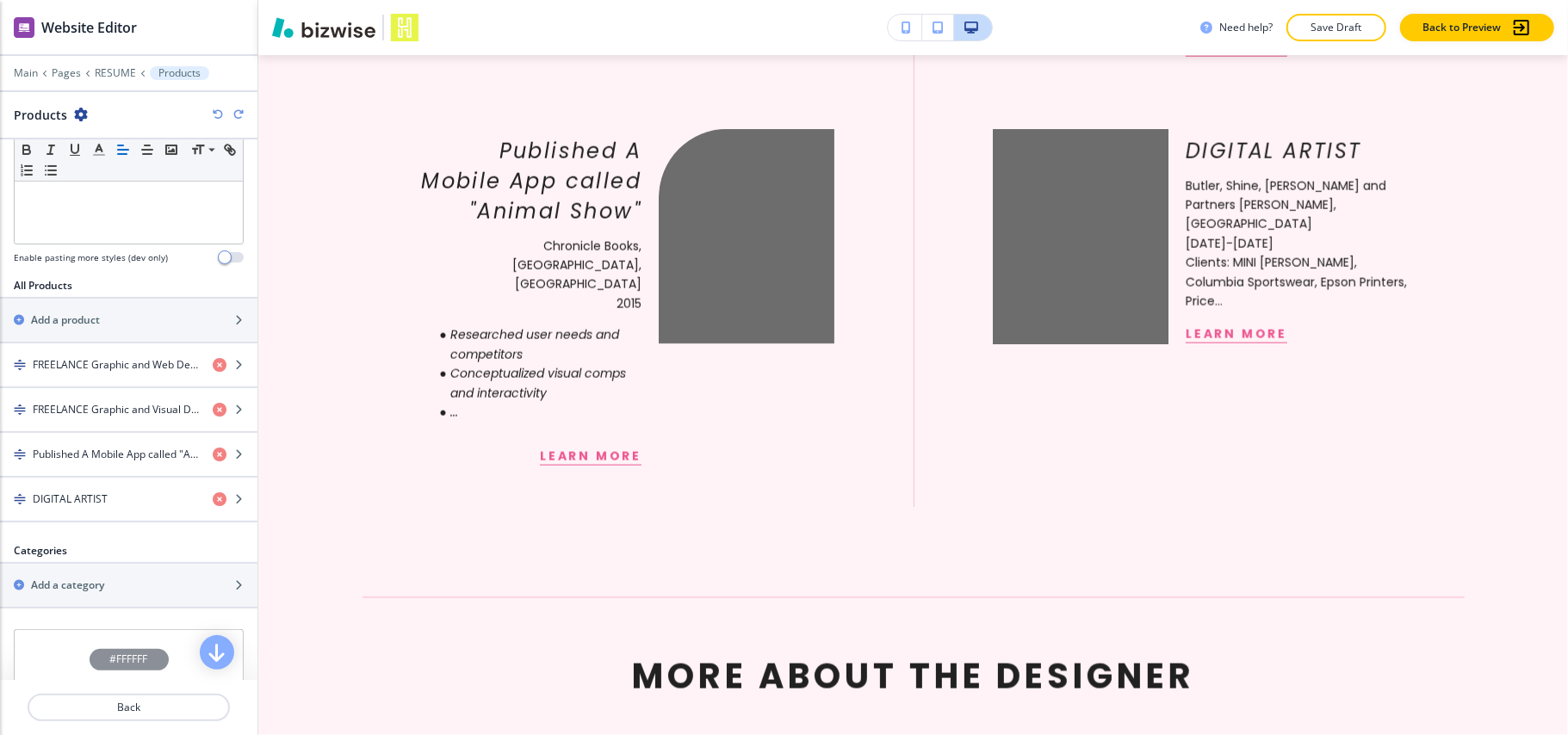
click at [214, 114] on icon "button" at bounding box center [217, 114] width 10 height 10
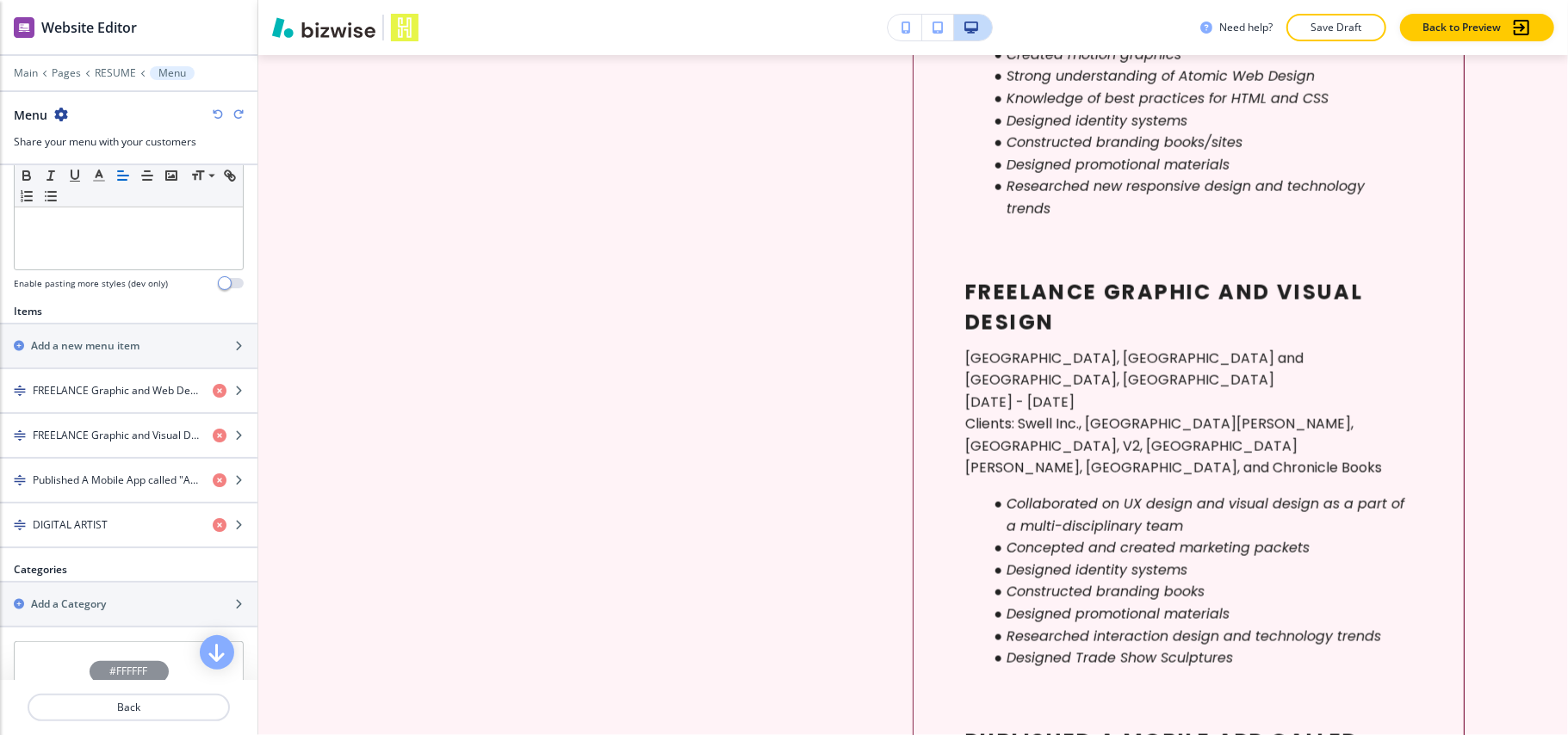
click at [219, 116] on icon "button" at bounding box center [217, 114] width 10 height 10
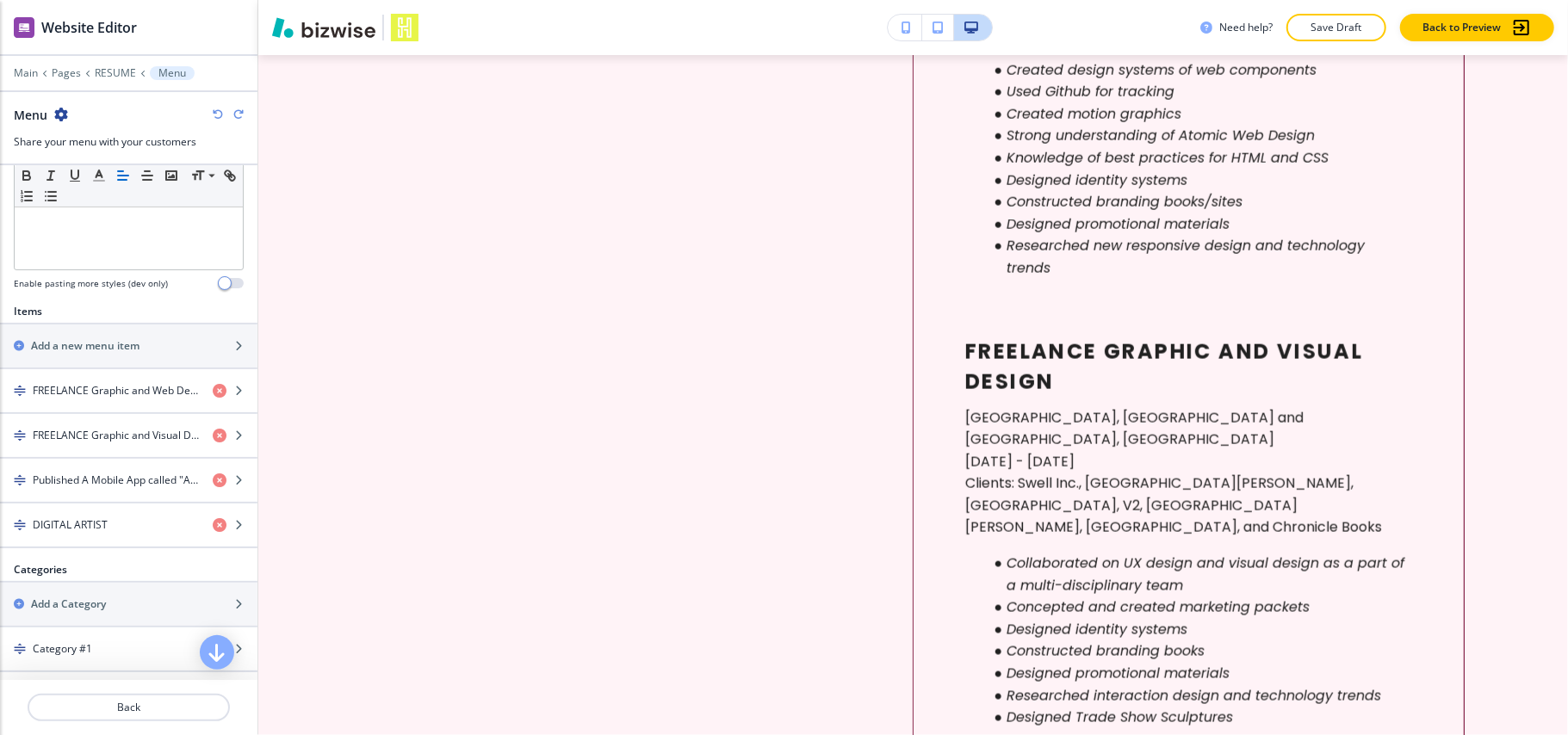
click at [219, 116] on icon "button" at bounding box center [217, 114] width 10 height 10
click at [218, 116] on icon "button" at bounding box center [217, 114] width 10 height 10
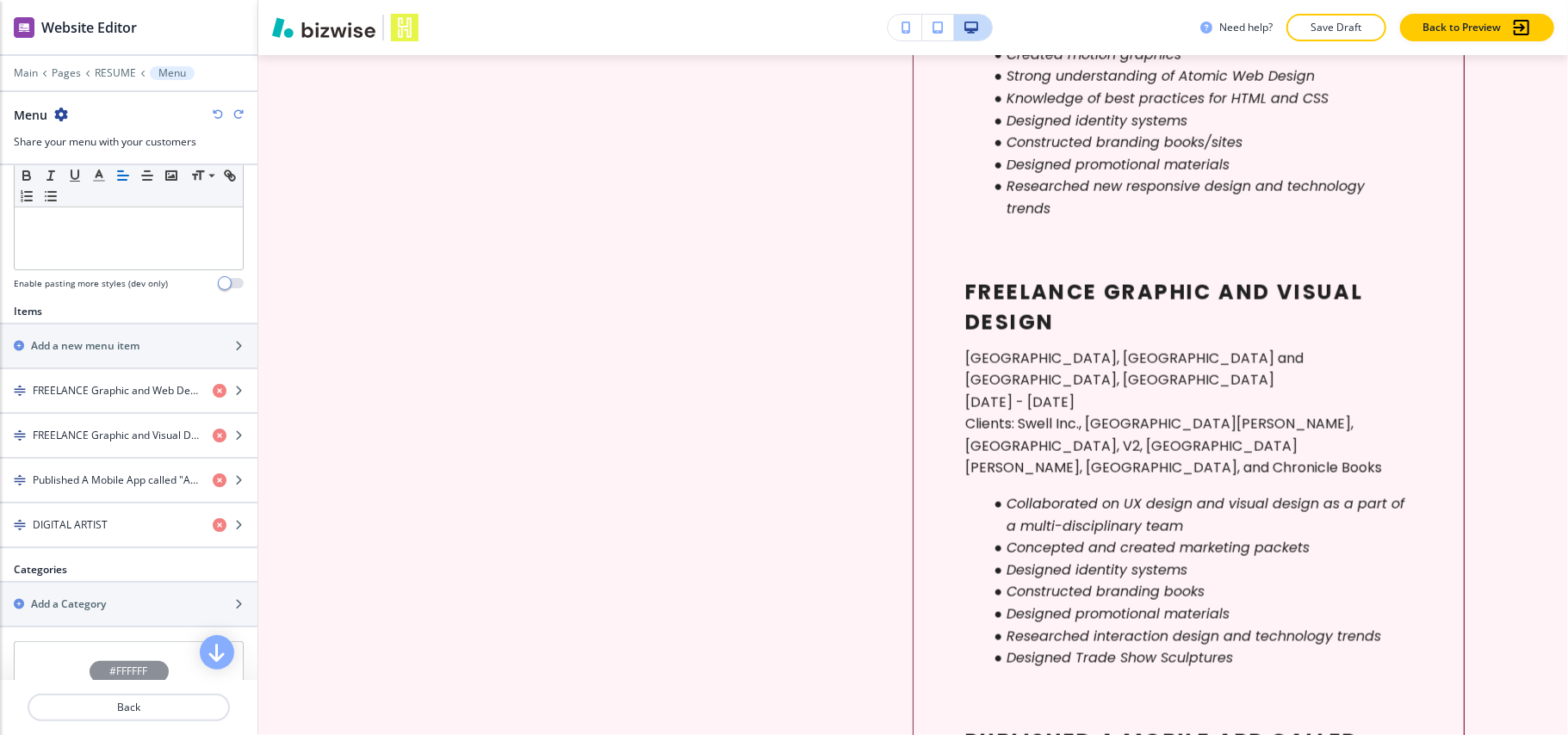
click at [218, 116] on icon "button" at bounding box center [217, 114] width 10 height 10
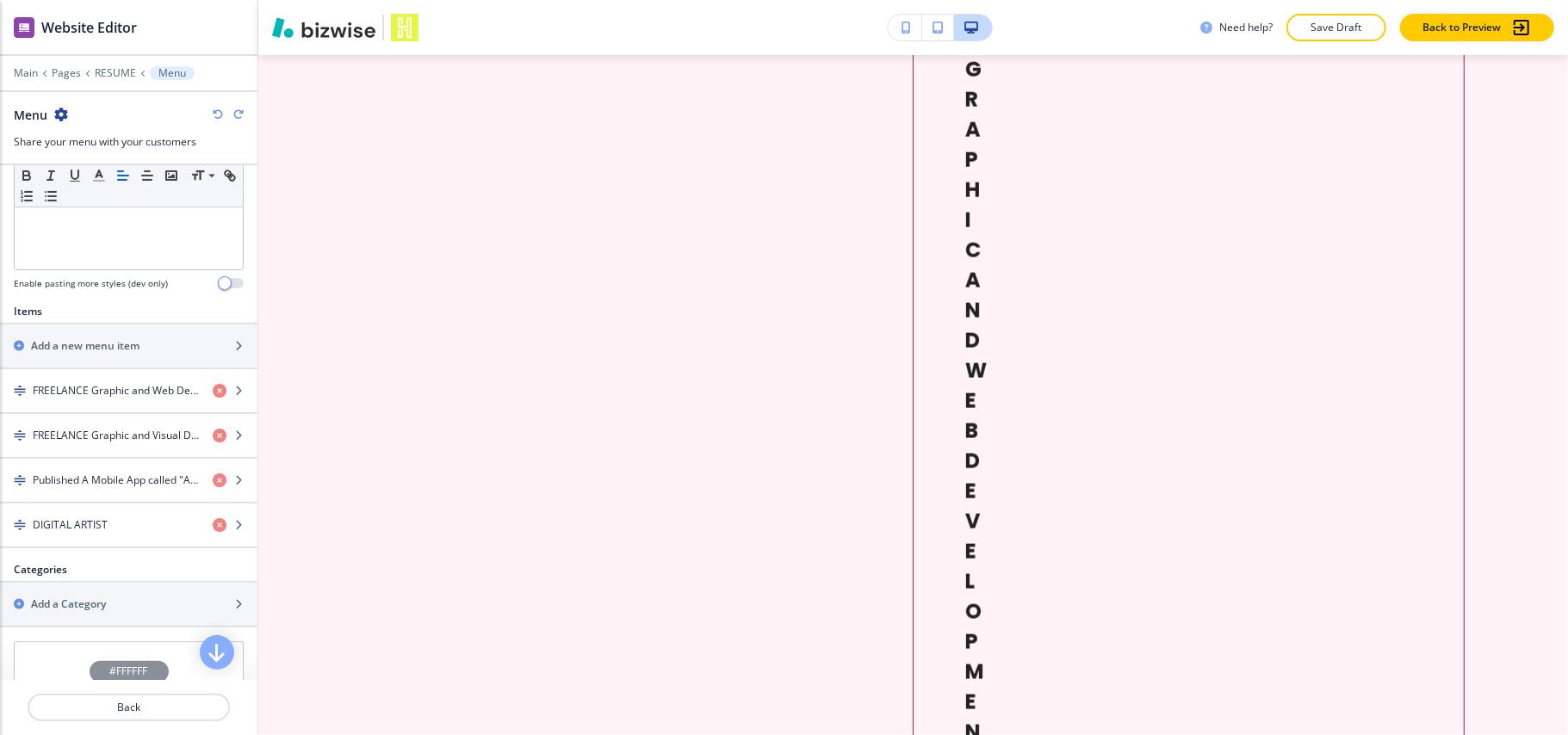
click at [218, 116] on icon "button" at bounding box center [217, 114] width 10 height 10
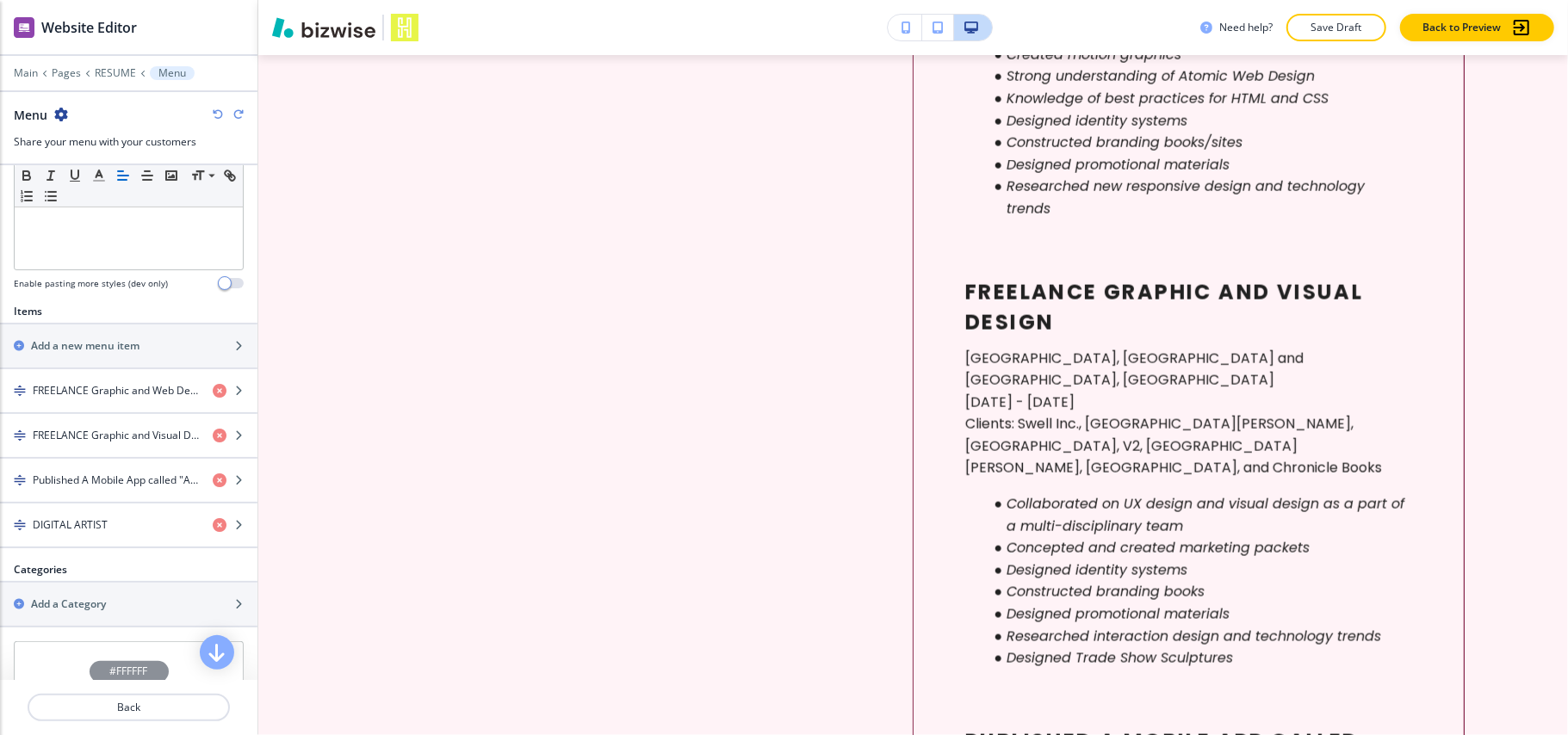
click at [218, 116] on icon "button" at bounding box center [217, 114] width 10 height 10
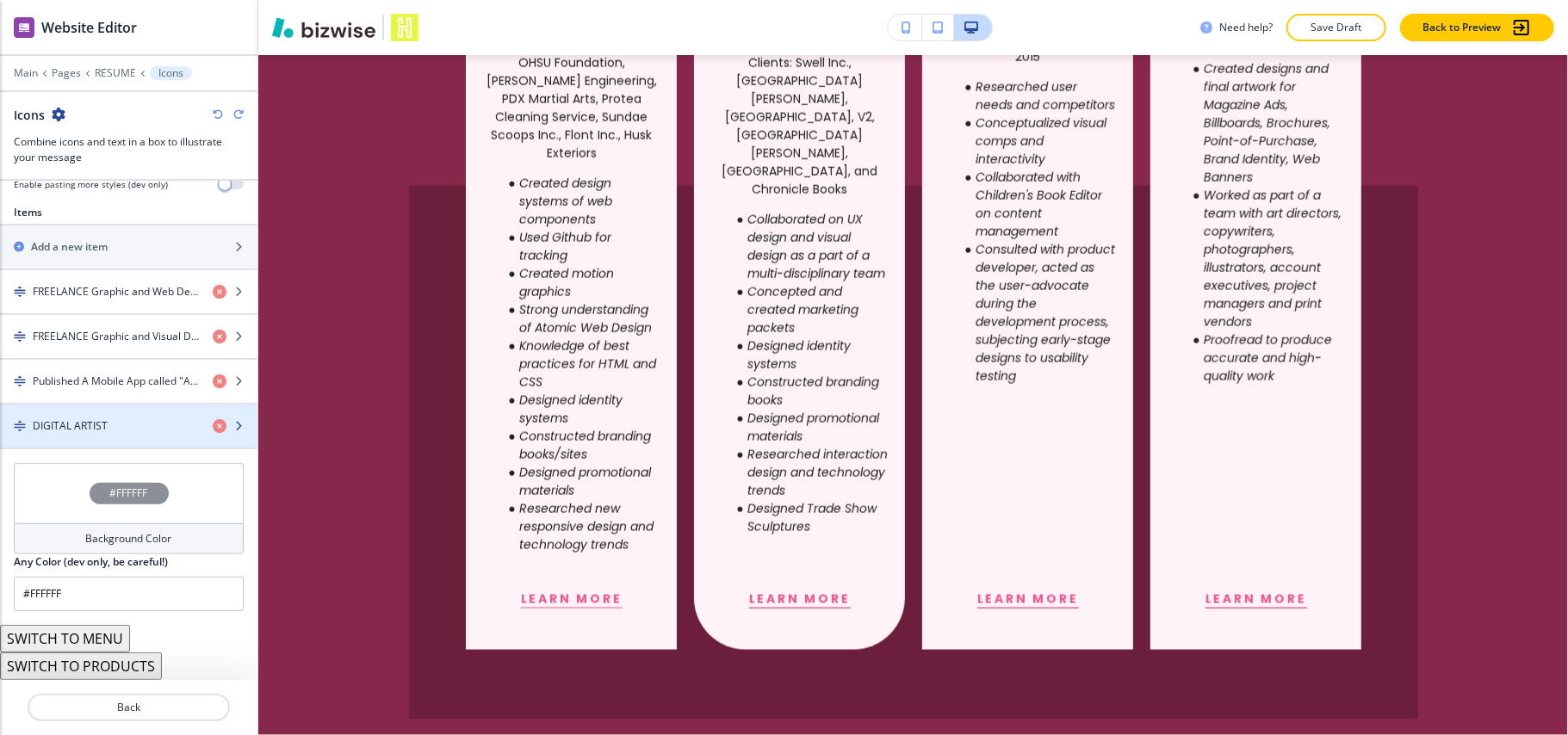
scroll to position [598, 0]
click at [118, 668] on button "SWITCH TO PRODUCTS" at bounding box center [81, 665] width 162 height 27
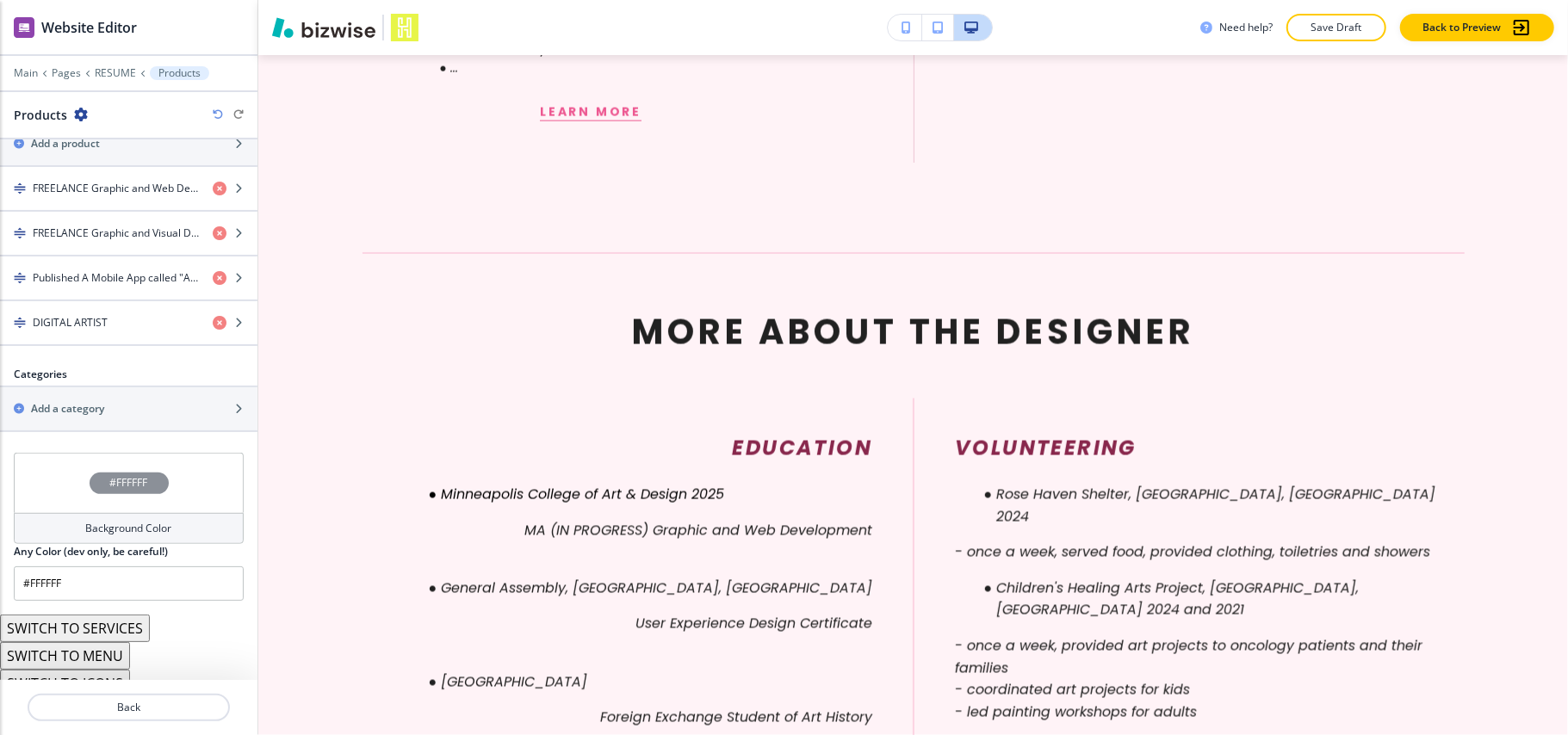
scroll to position [706, 0]
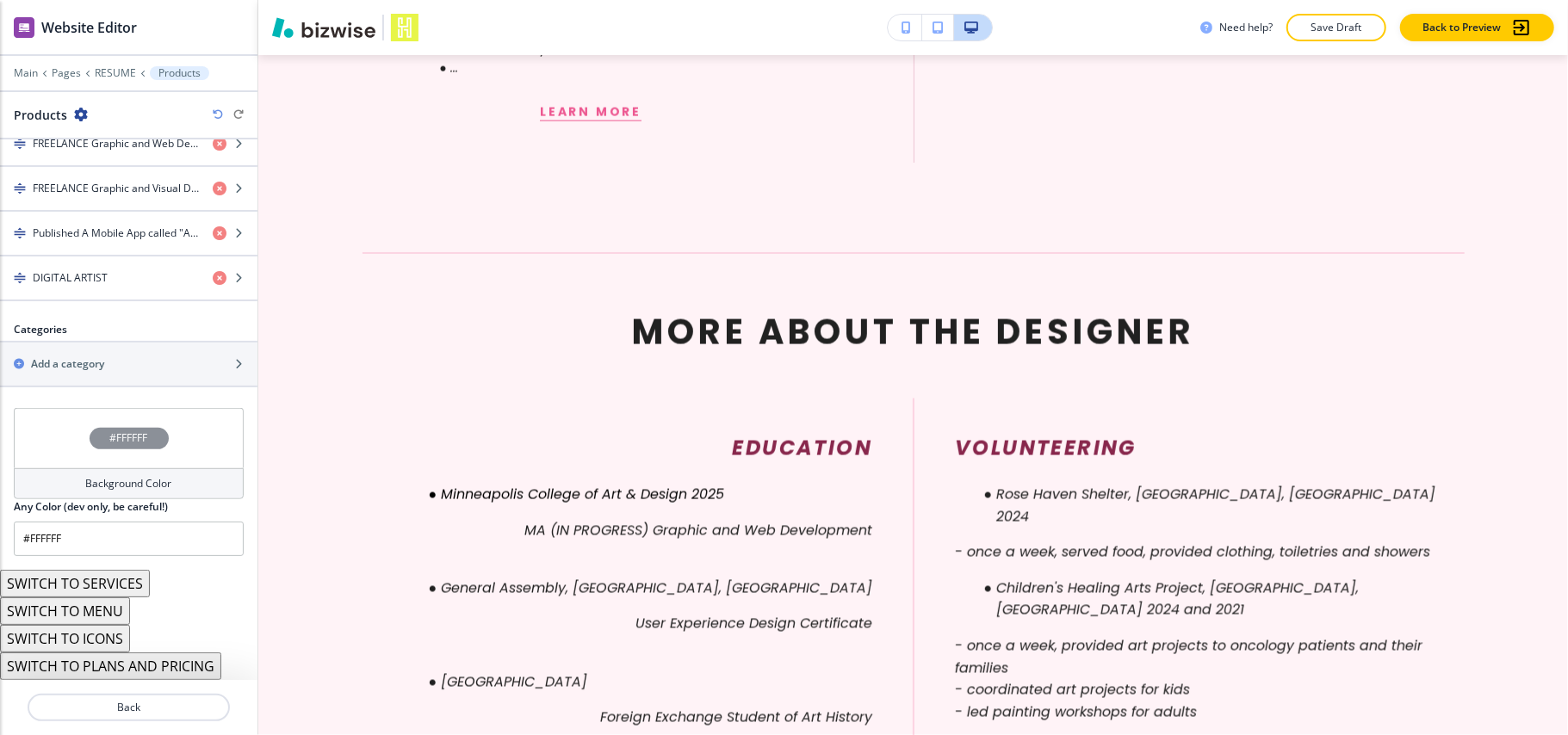
click at [118, 580] on button "SWITCH TO SERVICES" at bounding box center [74, 583] width 149 height 27
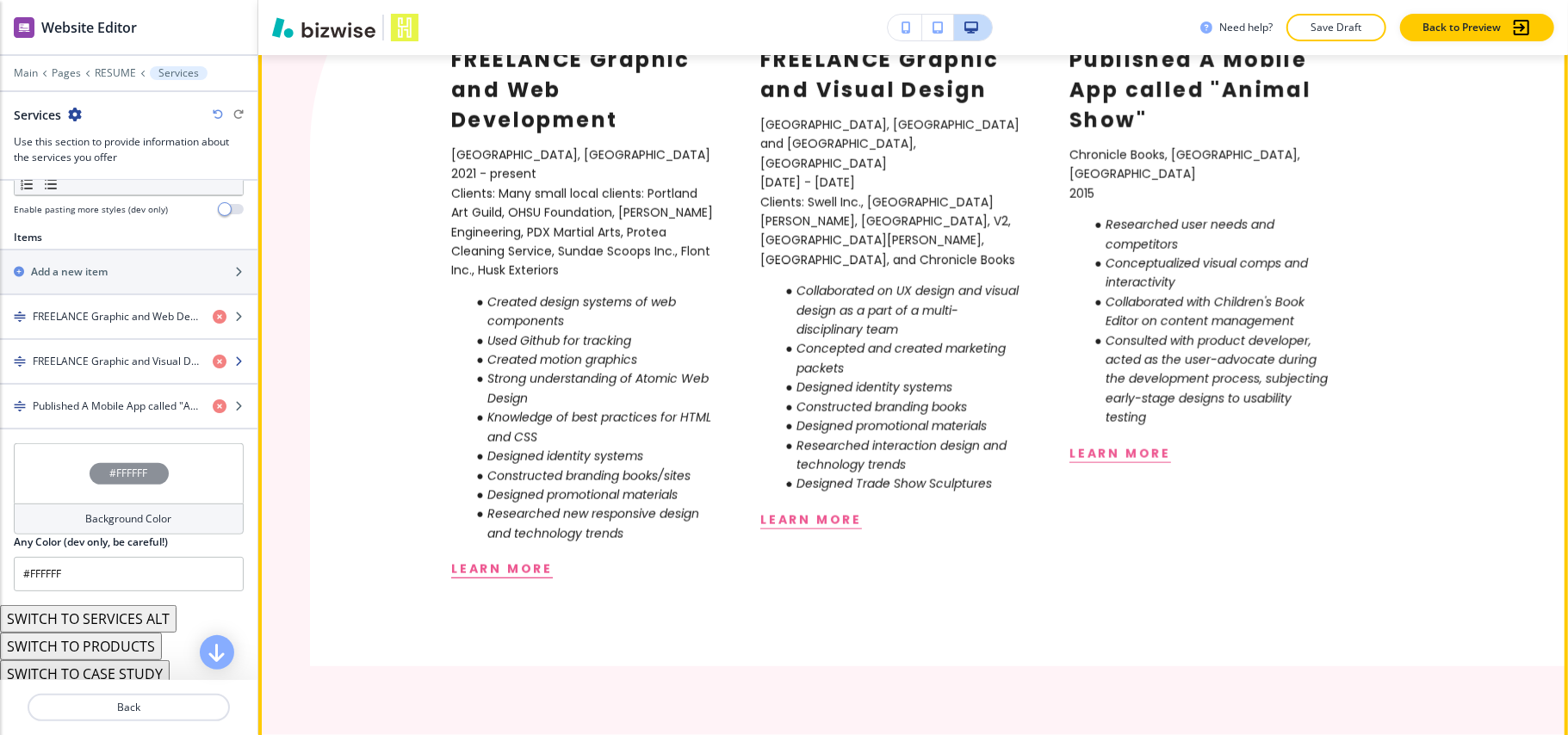
scroll to position [1485, 0]
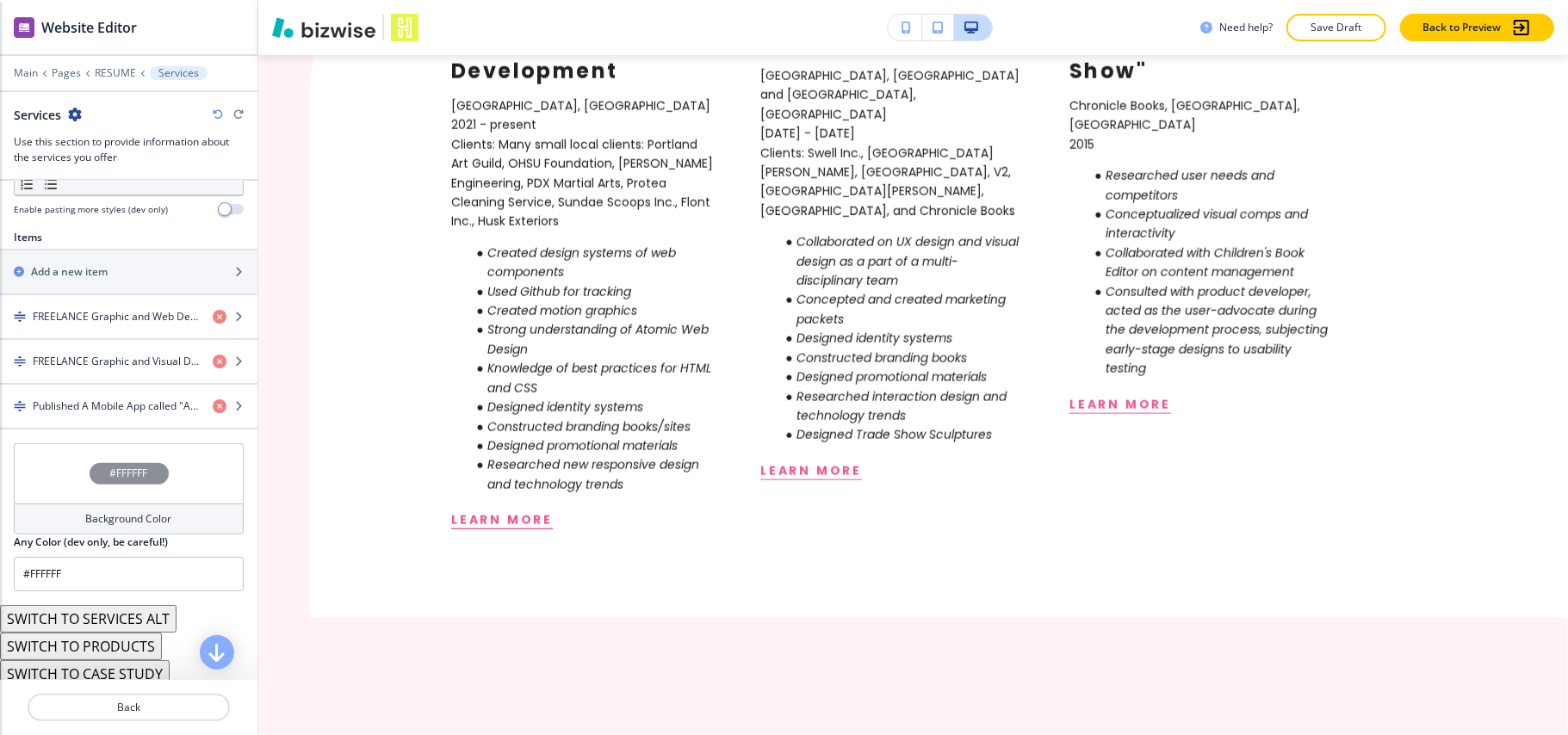
click at [217, 114] on icon "button" at bounding box center [217, 114] width 10 height 10
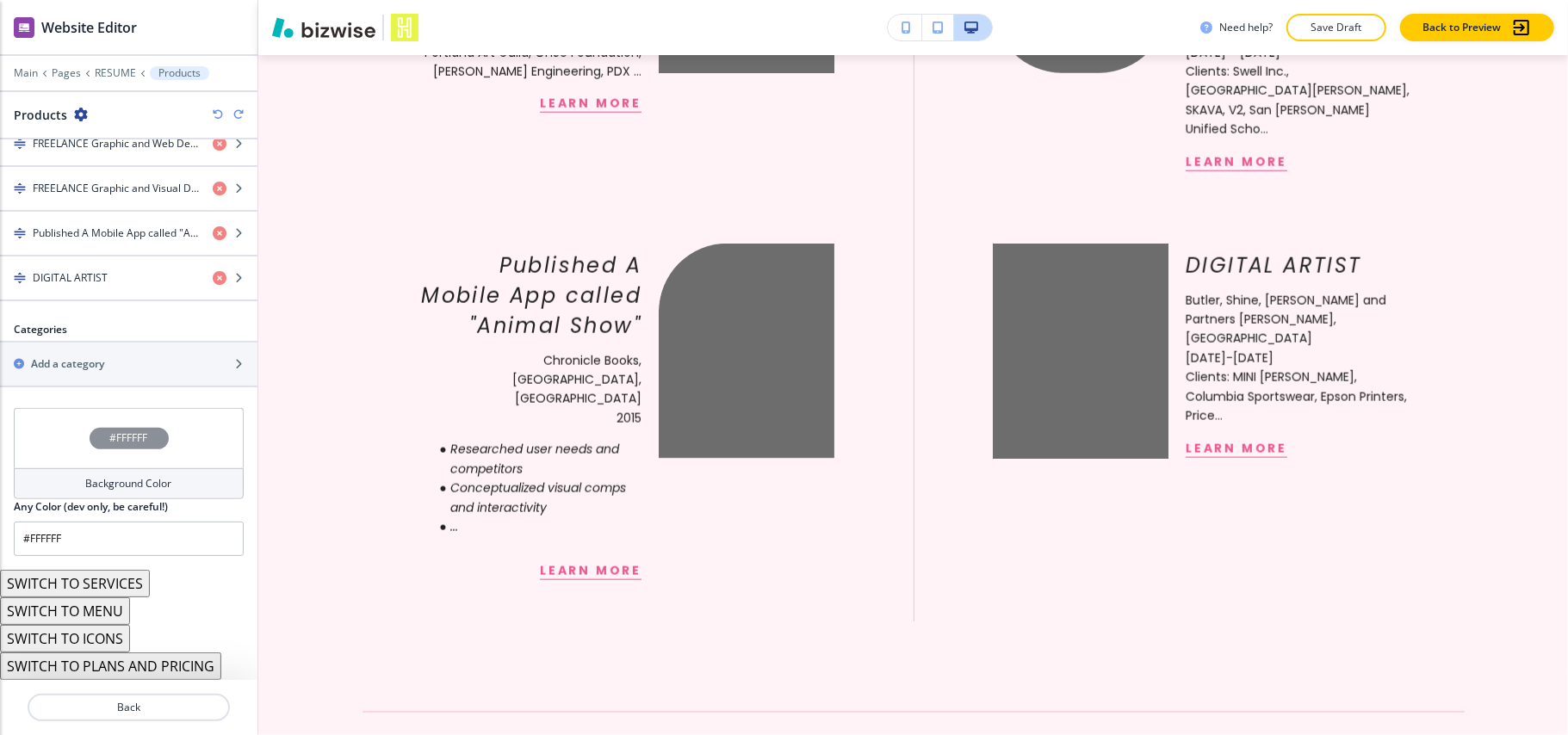
click at [215, 114] on icon "button" at bounding box center [217, 114] width 10 height 10
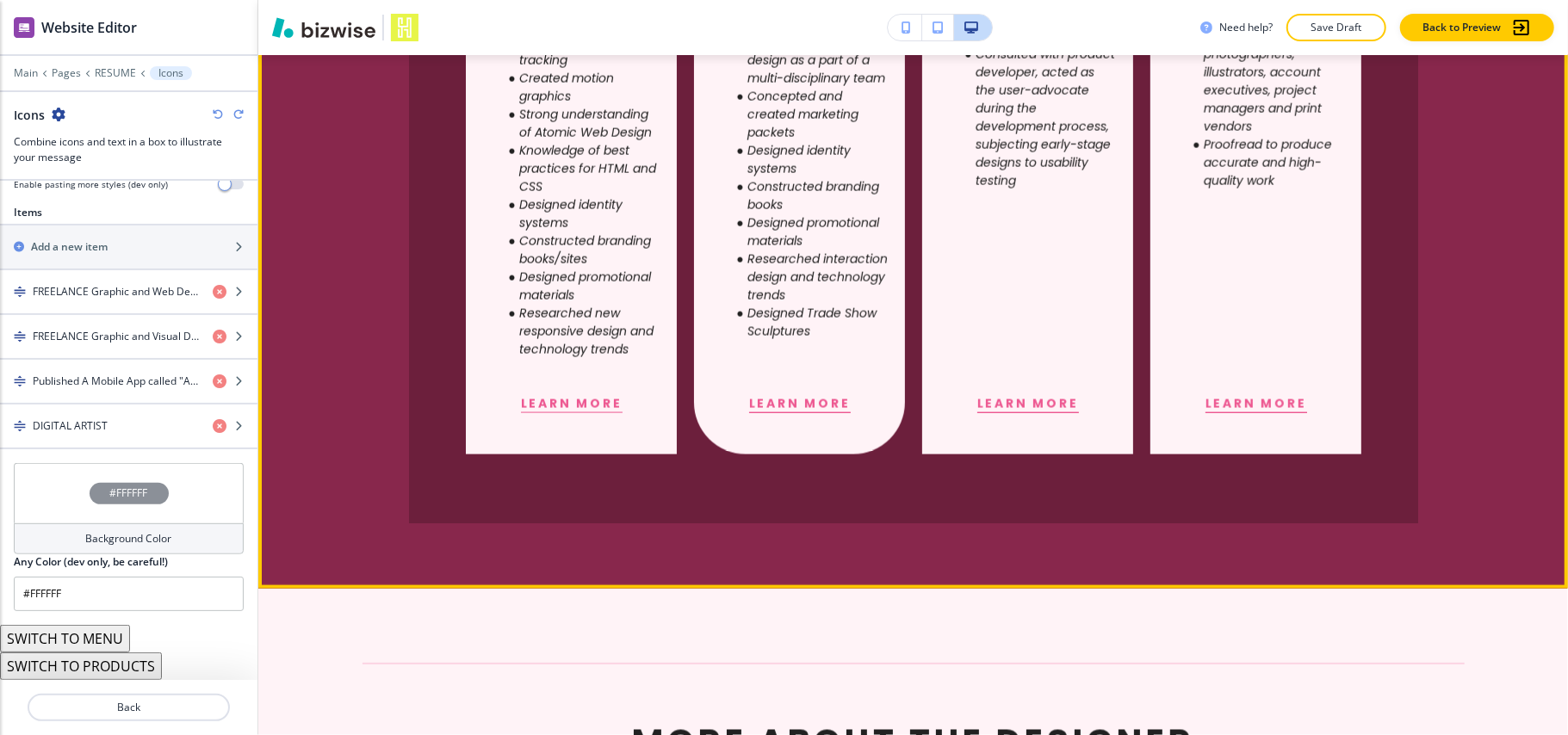
scroll to position [1830, 0]
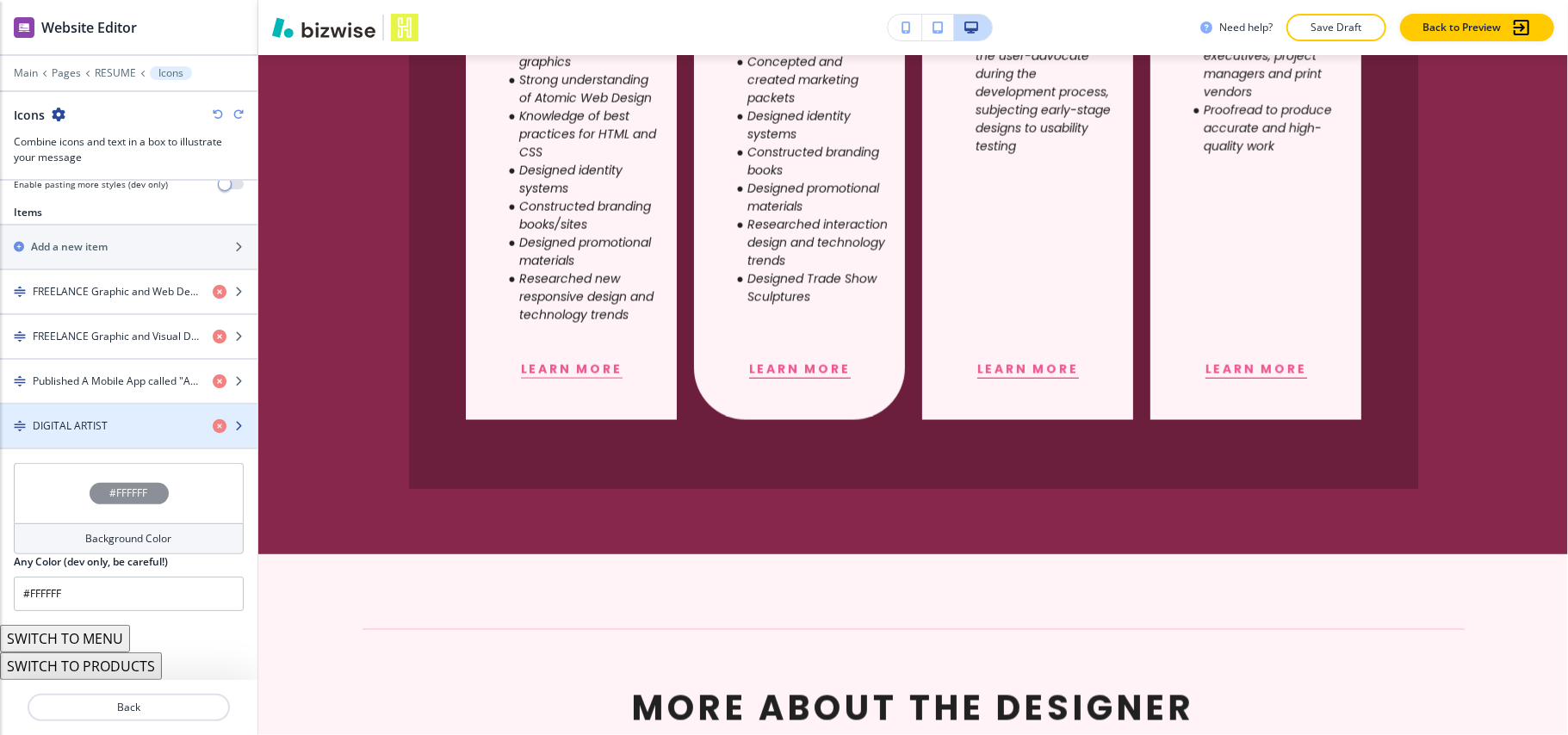
click at [56, 414] on div "button" at bounding box center [129, 412] width 258 height 14
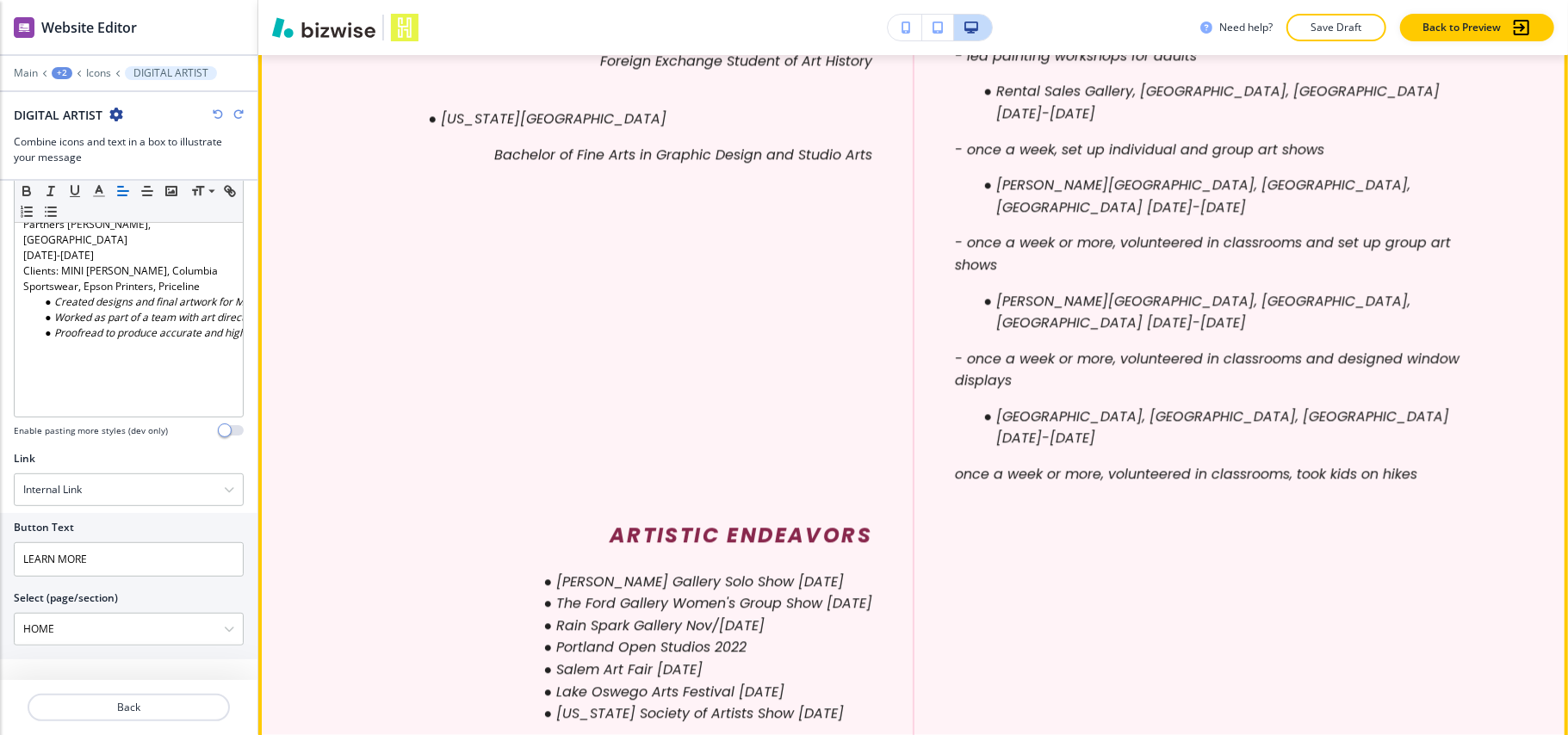
scroll to position [3207, 0]
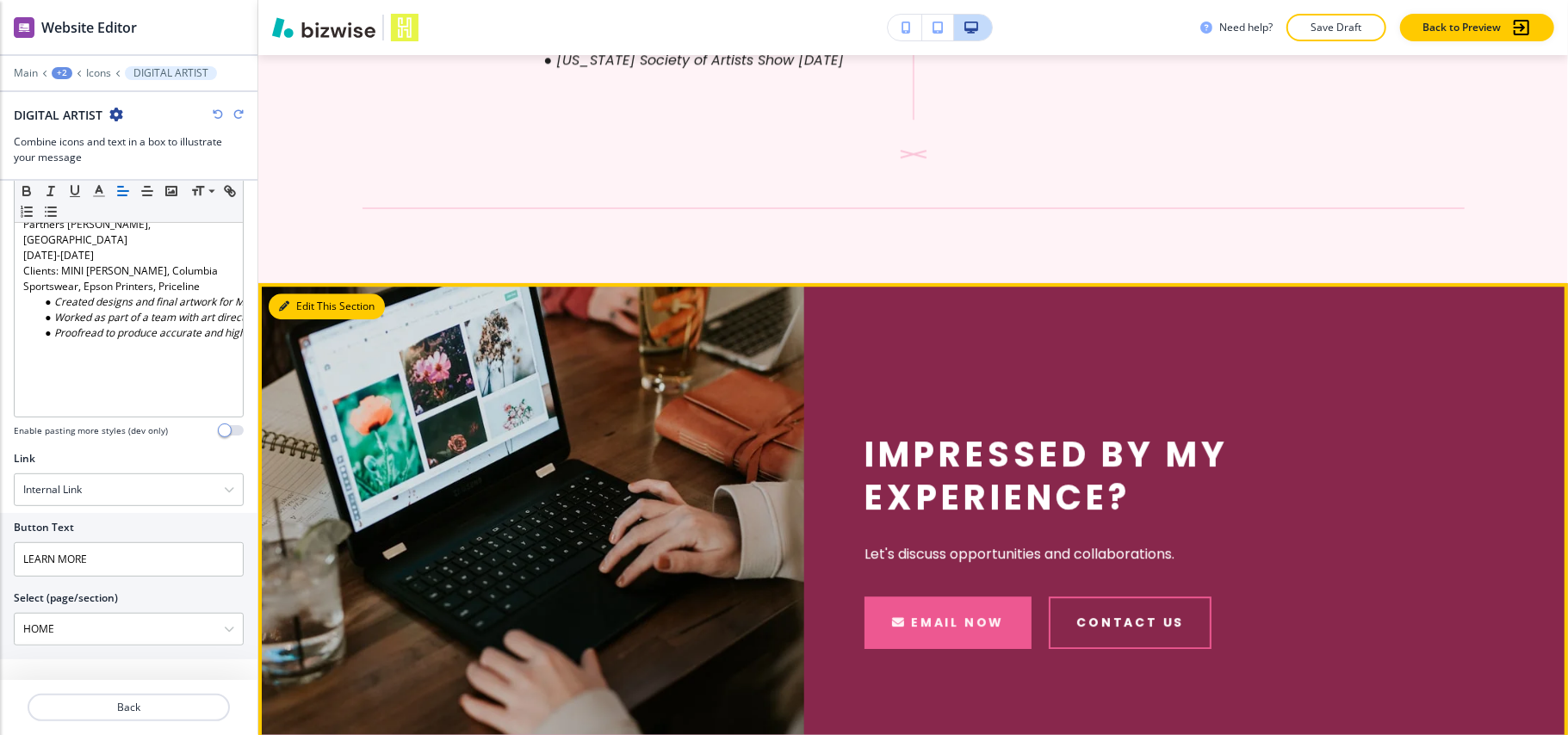
click at [286, 293] on button "Edit This Section" at bounding box center [327, 305] width 117 height 25
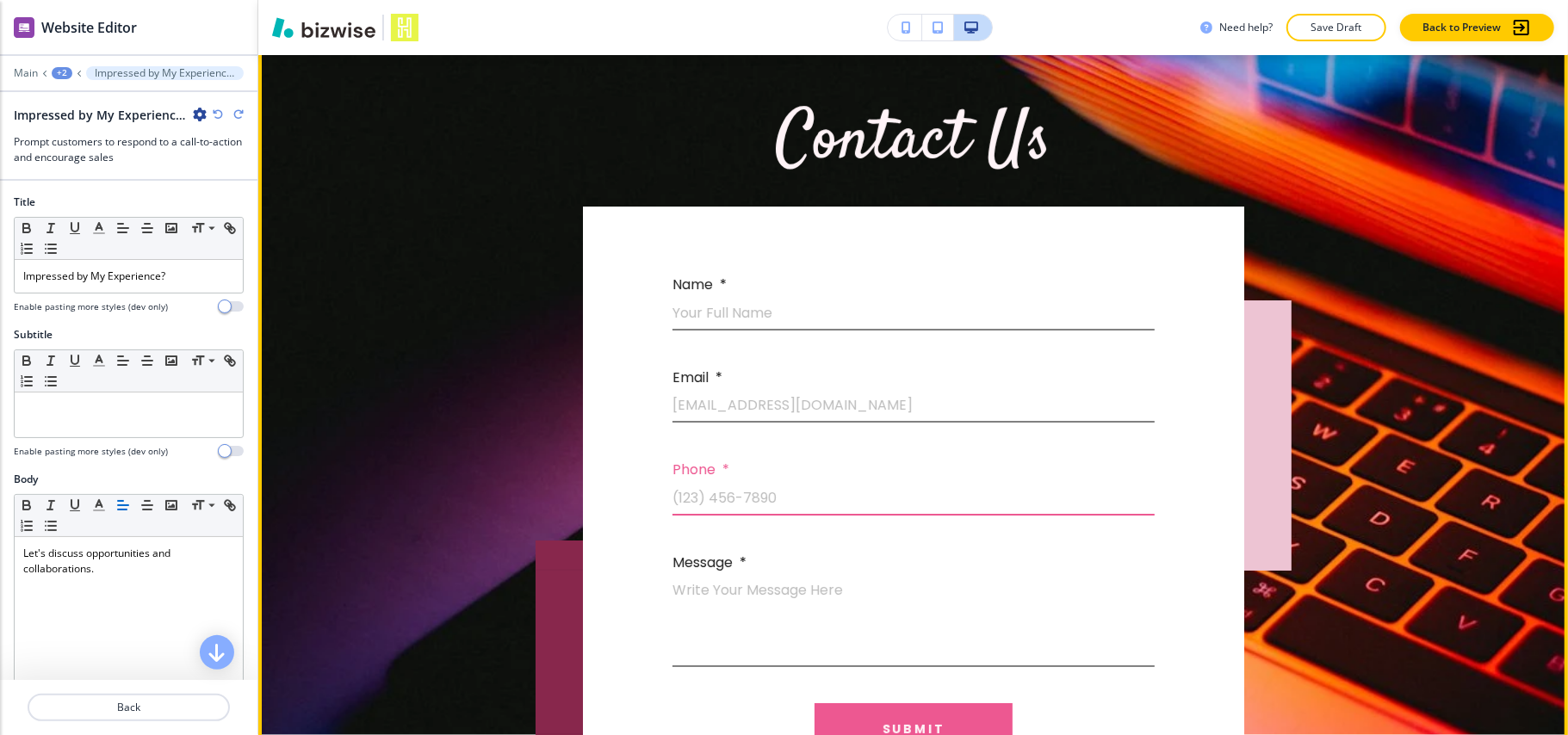
scroll to position [4079, 0]
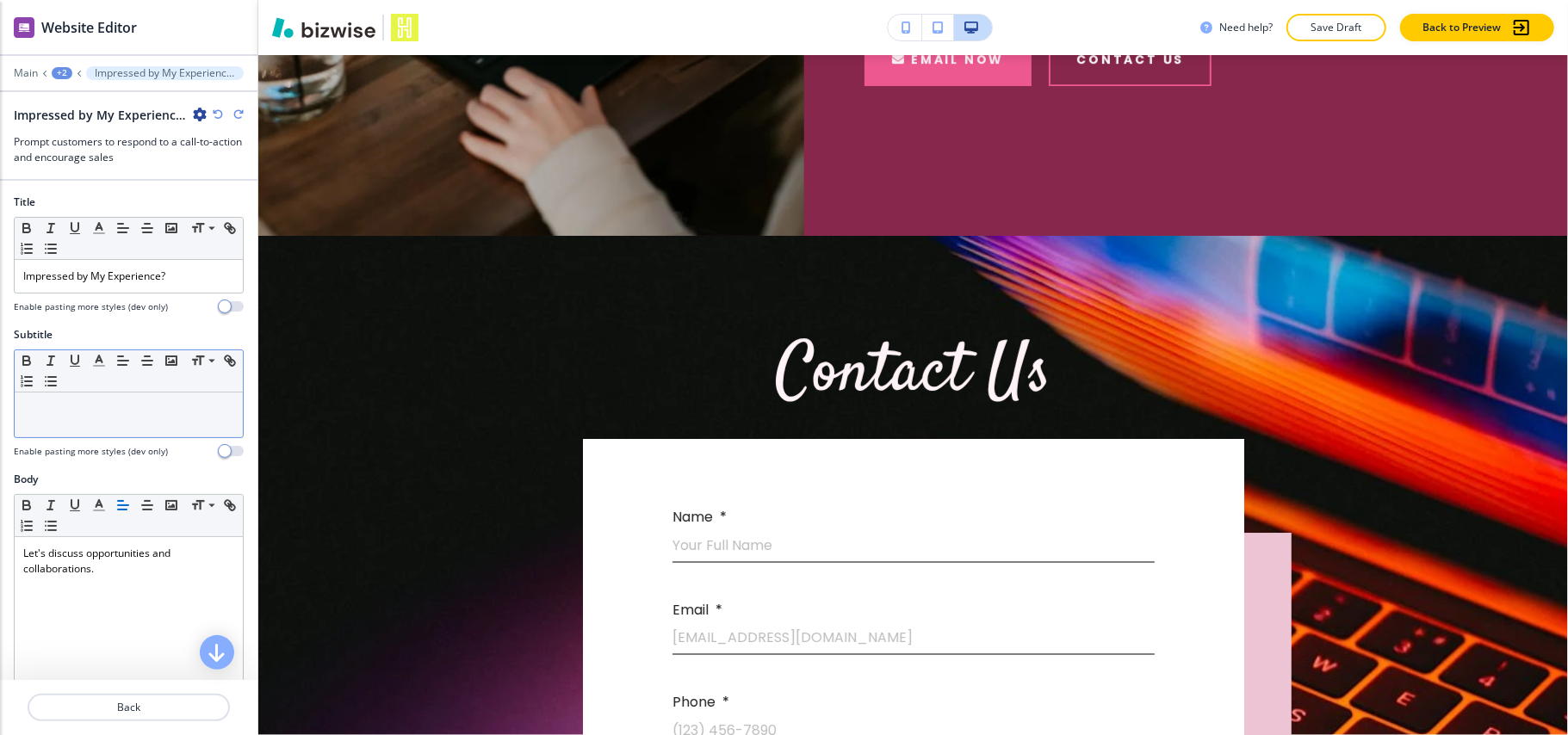
click at [54, 422] on div at bounding box center [129, 415] width 228 height 45
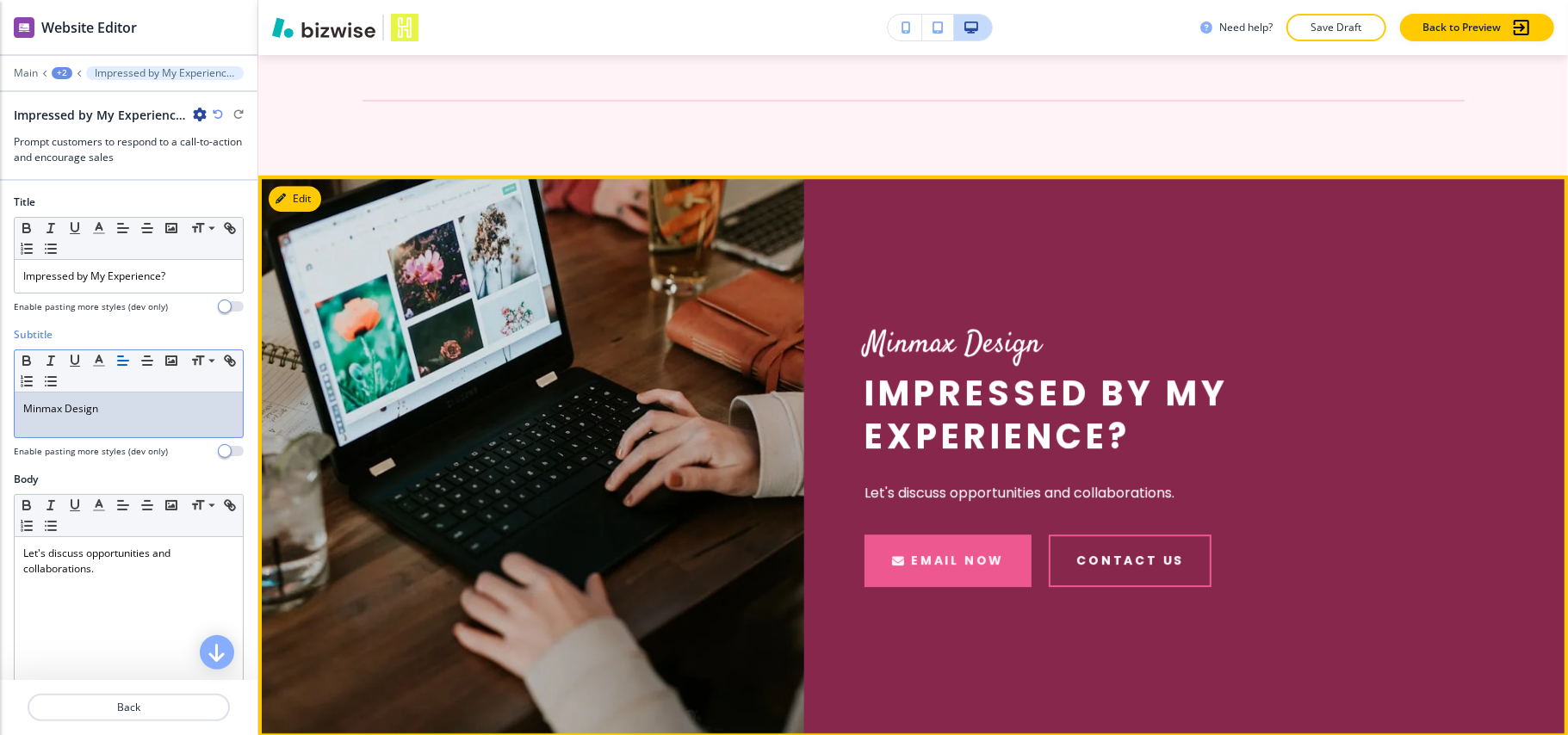
scroll to position [3620, 0]
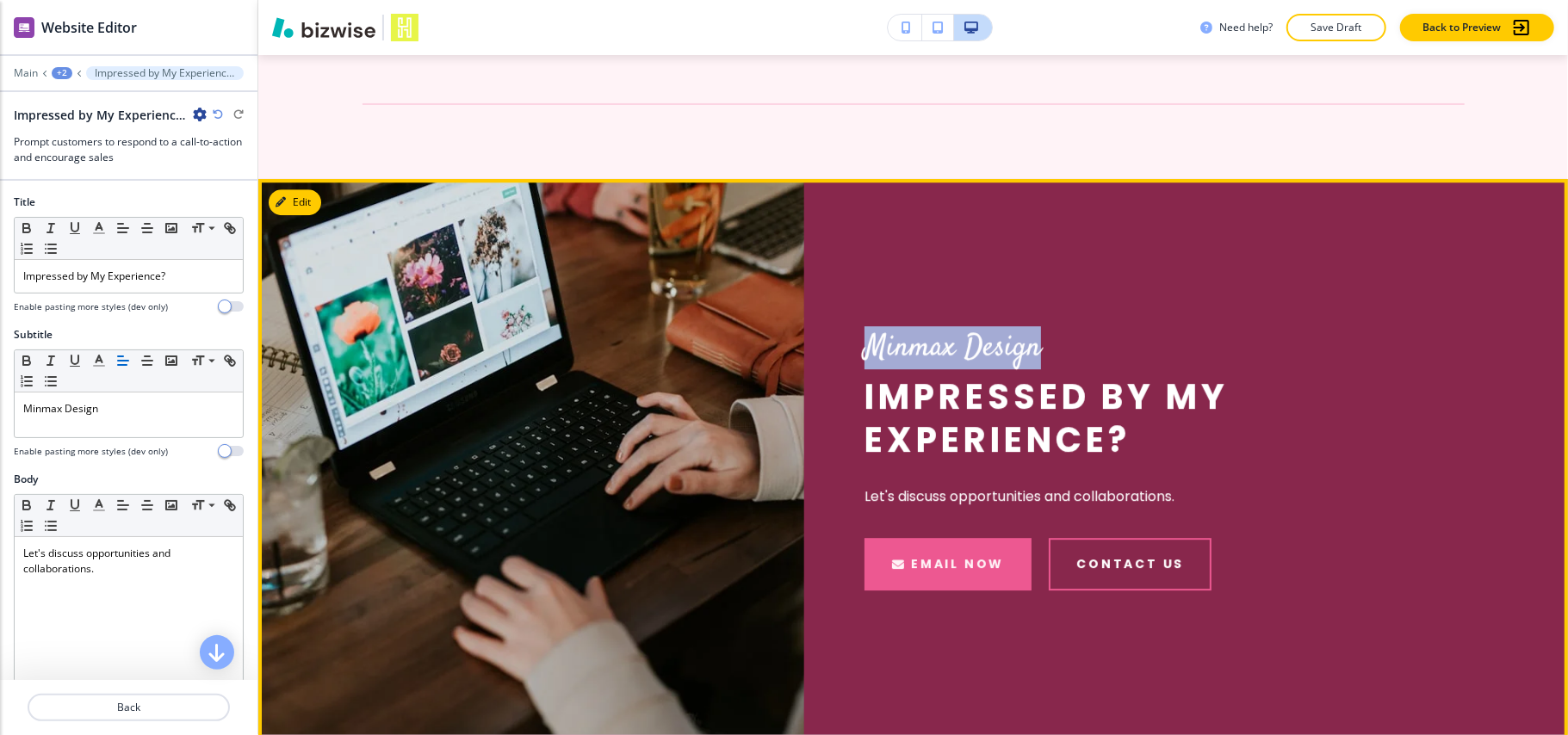
drag, startPoint x: 1055, startPoint y: 339, endPoint x: 857, endPoint y: 341, distance: 198.0
click at [865, 341] on p "Minmax Design" at bounding box center [1127, 349] width 525 height 39
copy p "Minmax Design"
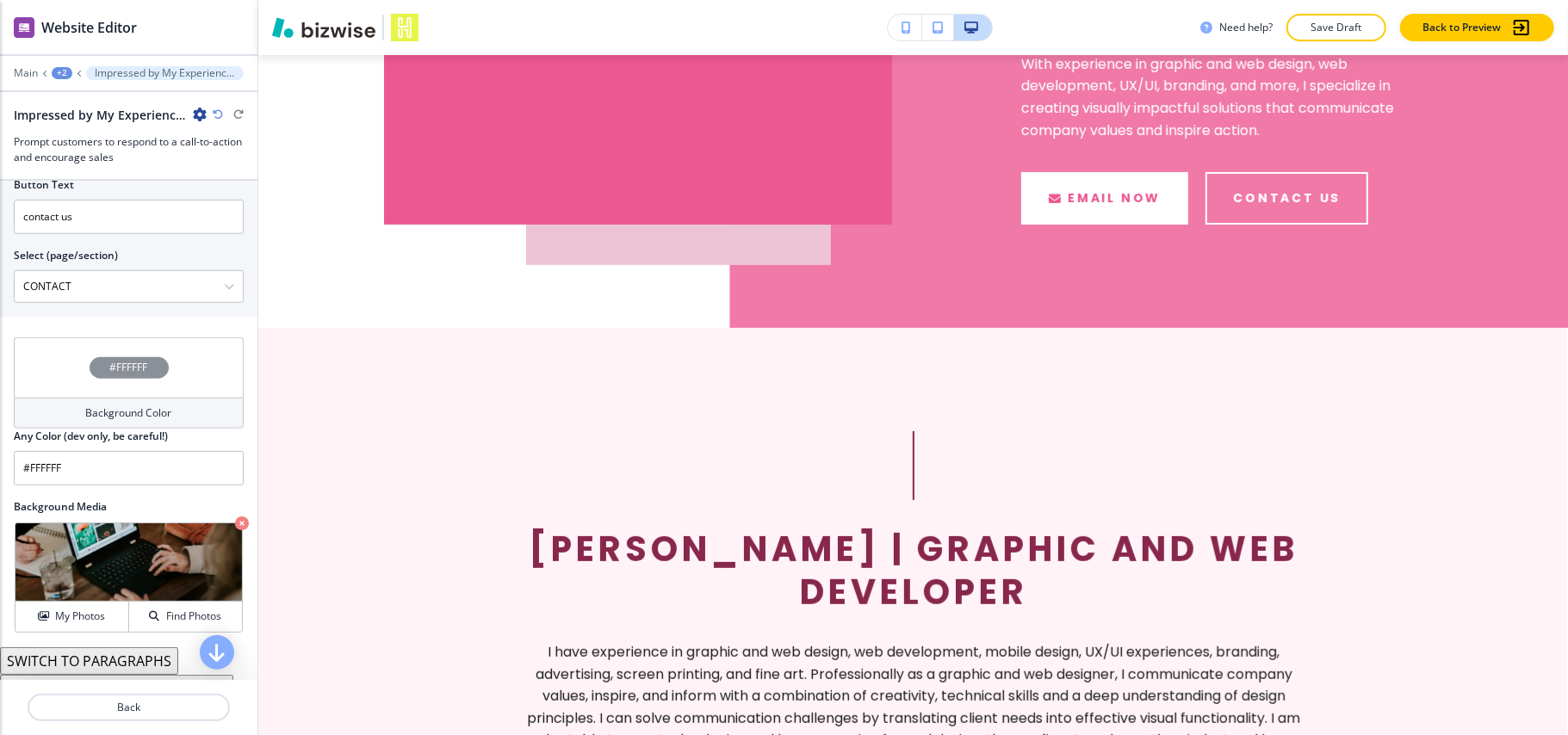
scroll to position [0, 0]
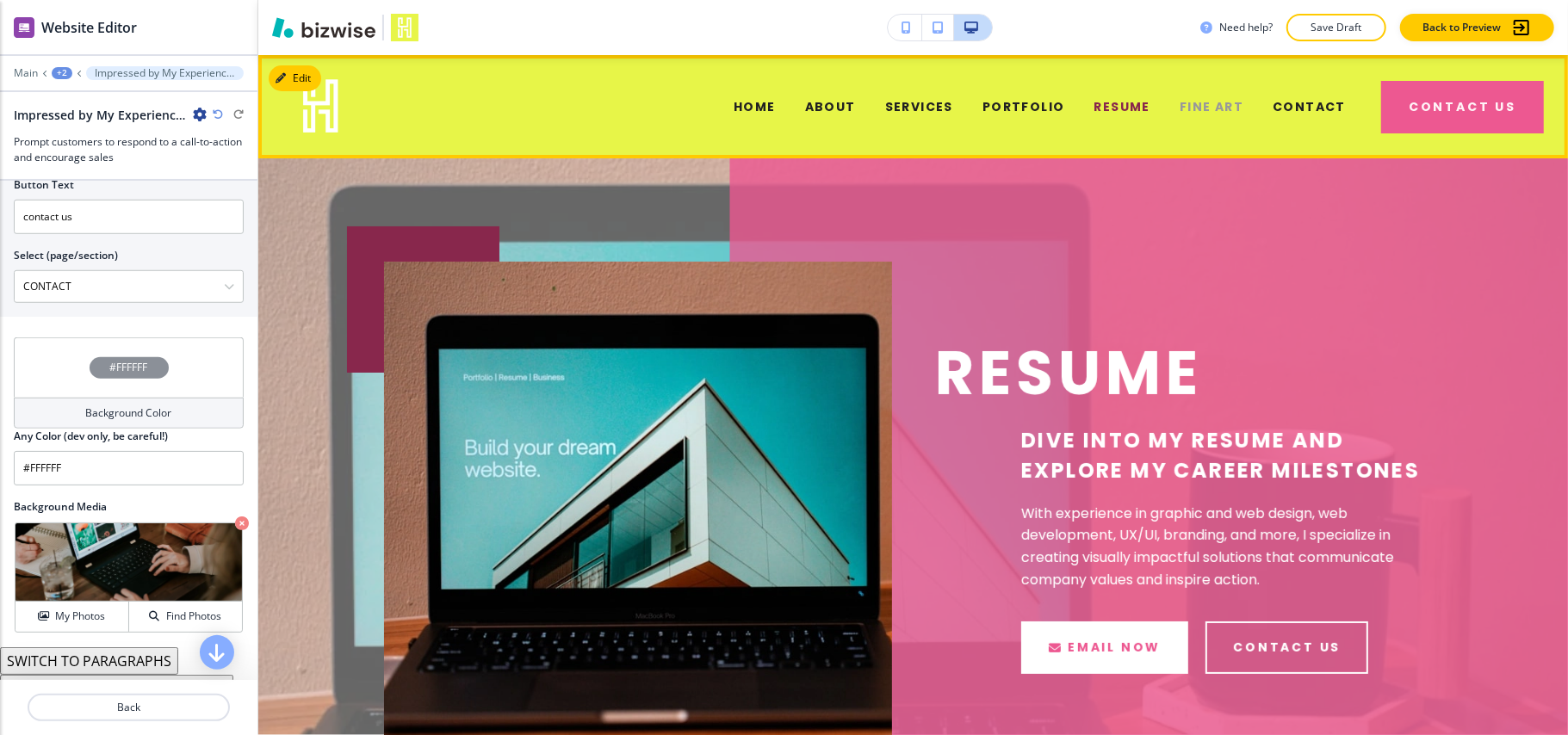
click at [1188, 103] on span "FINE ART" at bounding box center [1212, 106] width 64 height 18
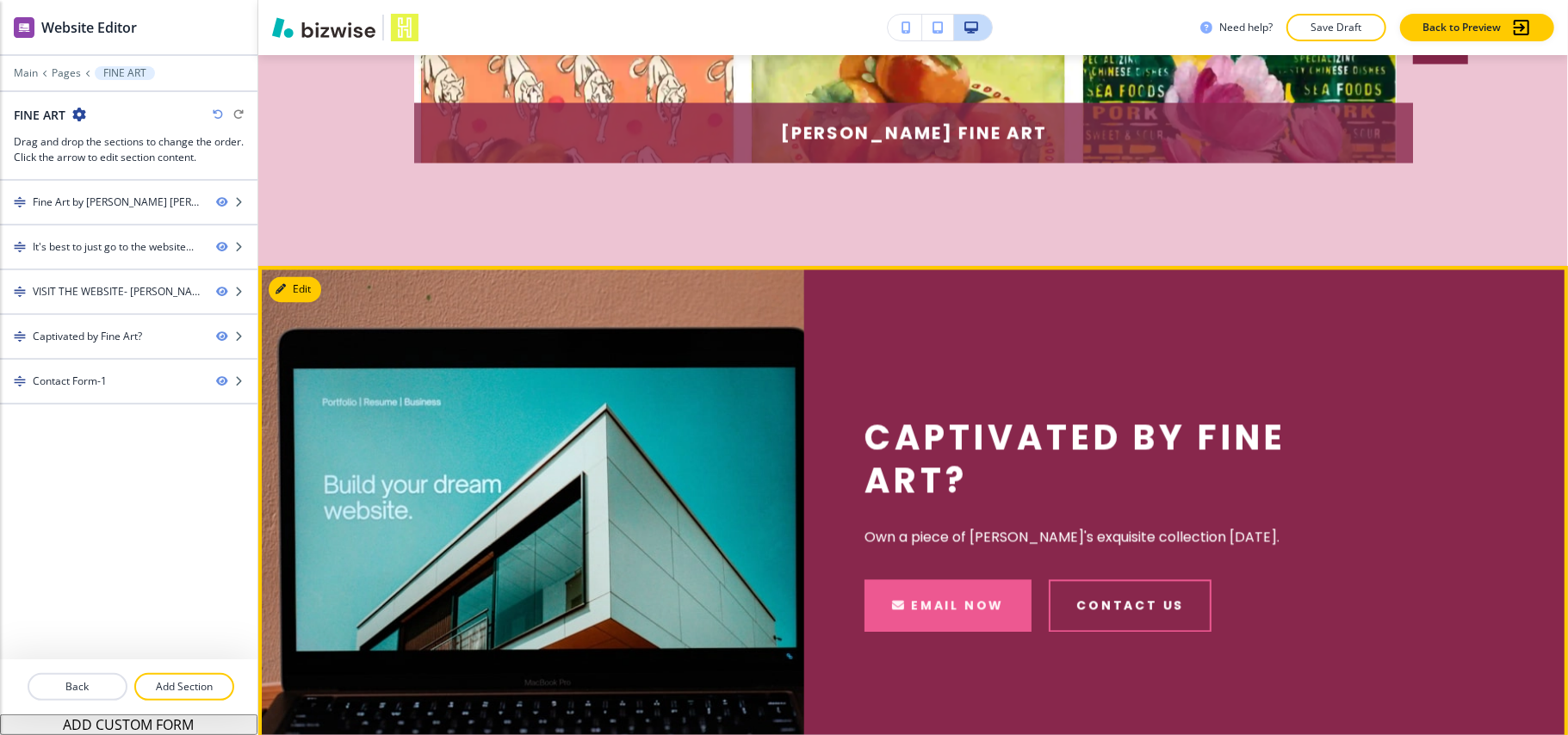
scroll to position [2392, 0]
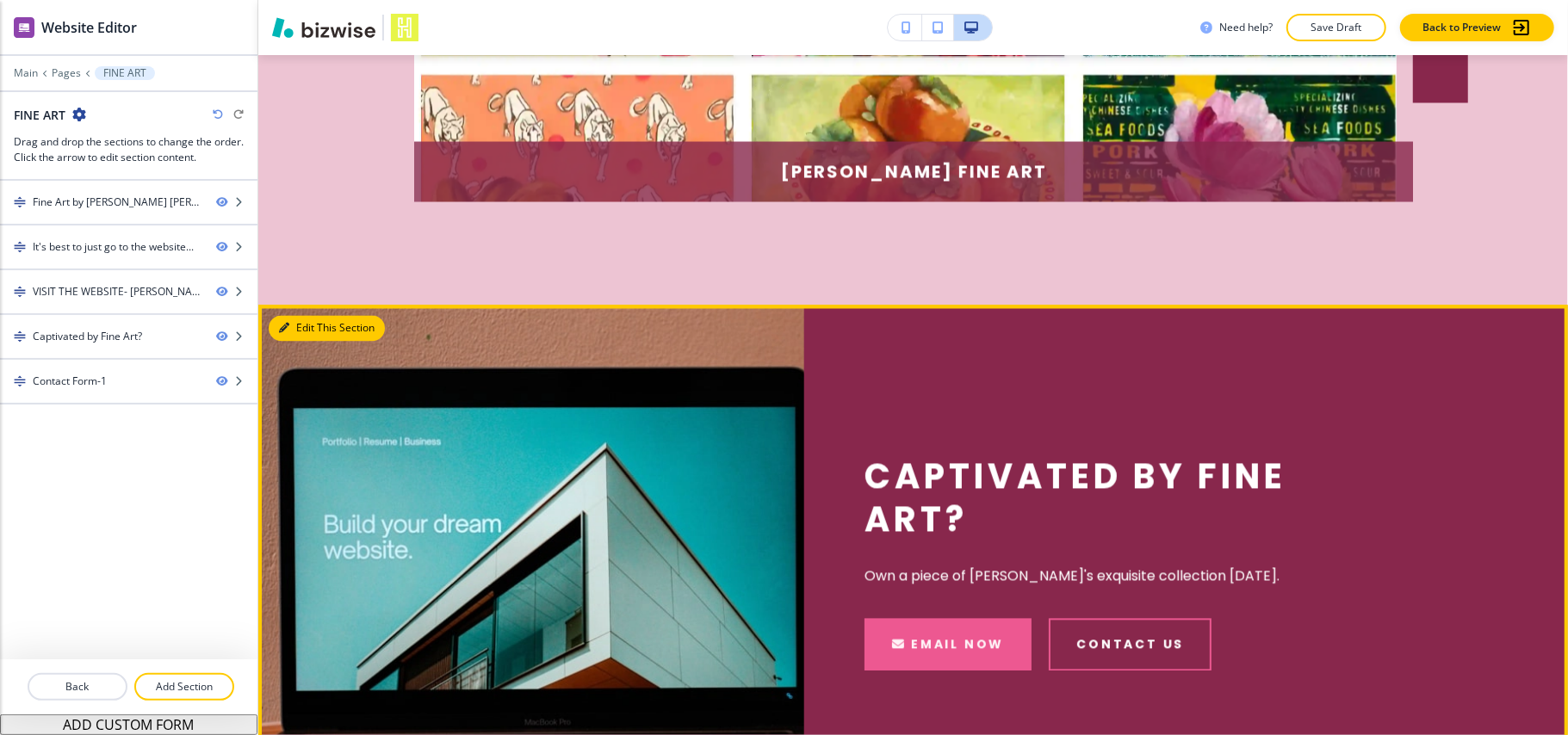
click at [297, 316] on button "Edit This Section" at bounding box center [327, 328] width 117 height 25
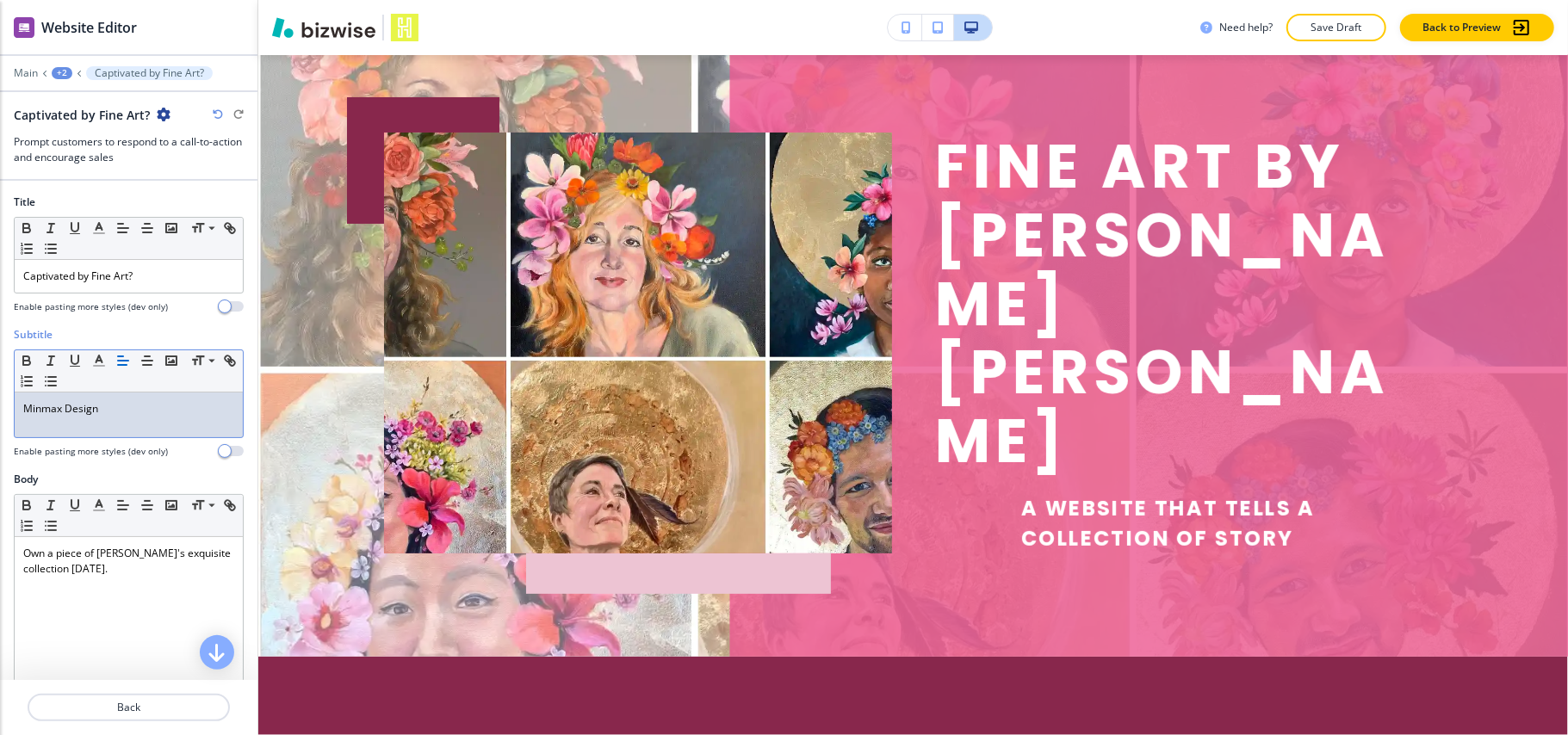
scroll to position [0, 0]
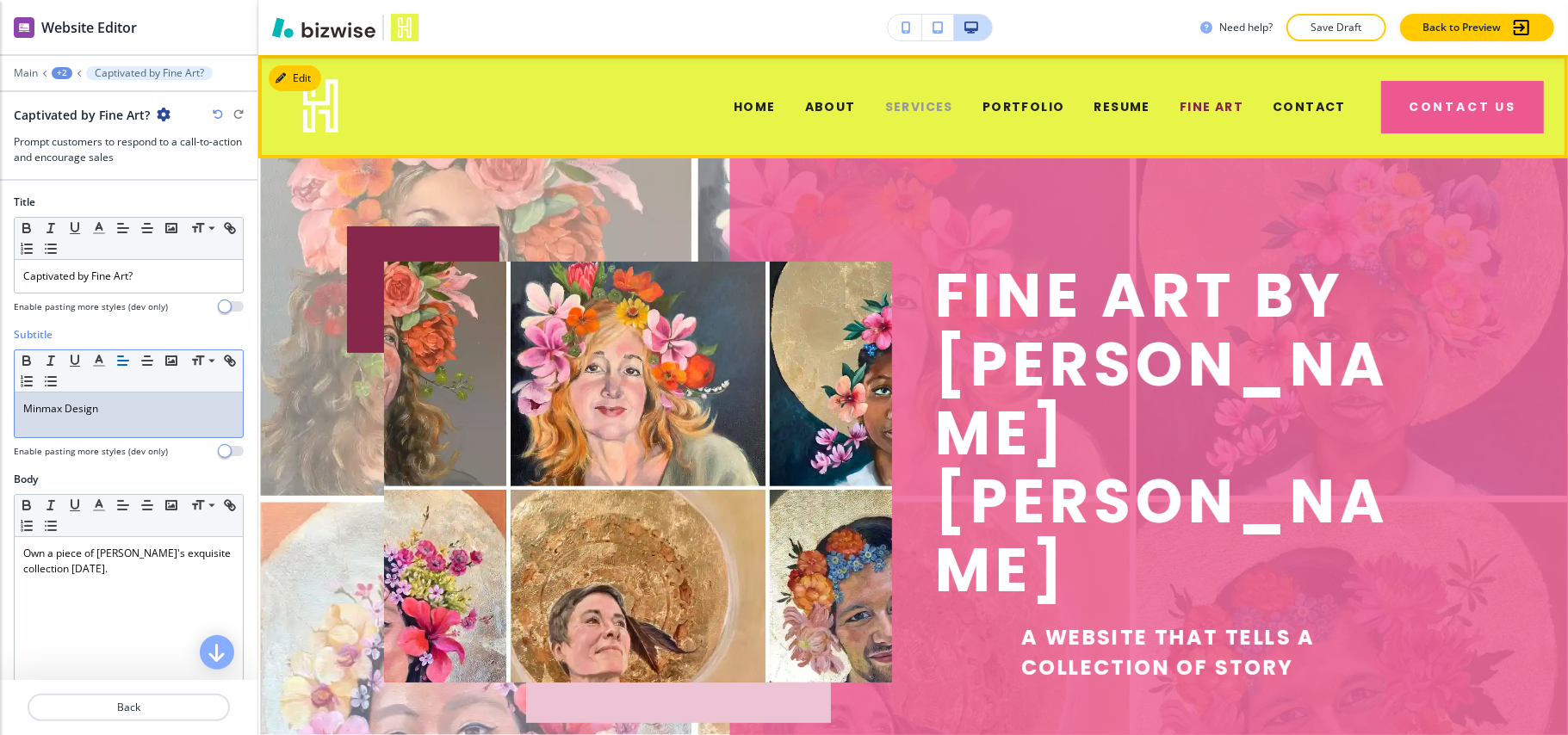
click at [890, 114] on span "SERVICES" at bounding box center [919, 106] width 68 height 18
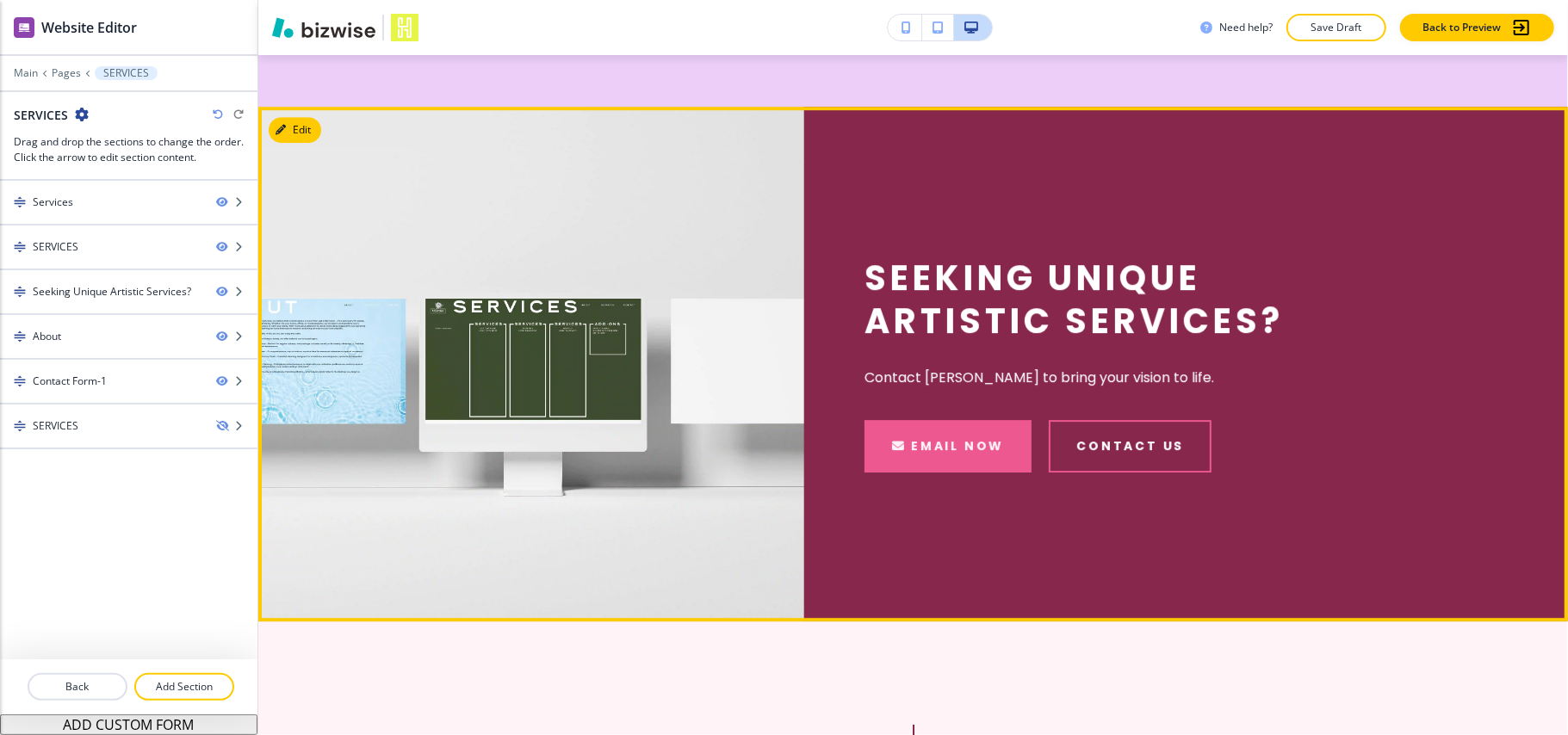
scroll to position [8393, 0]
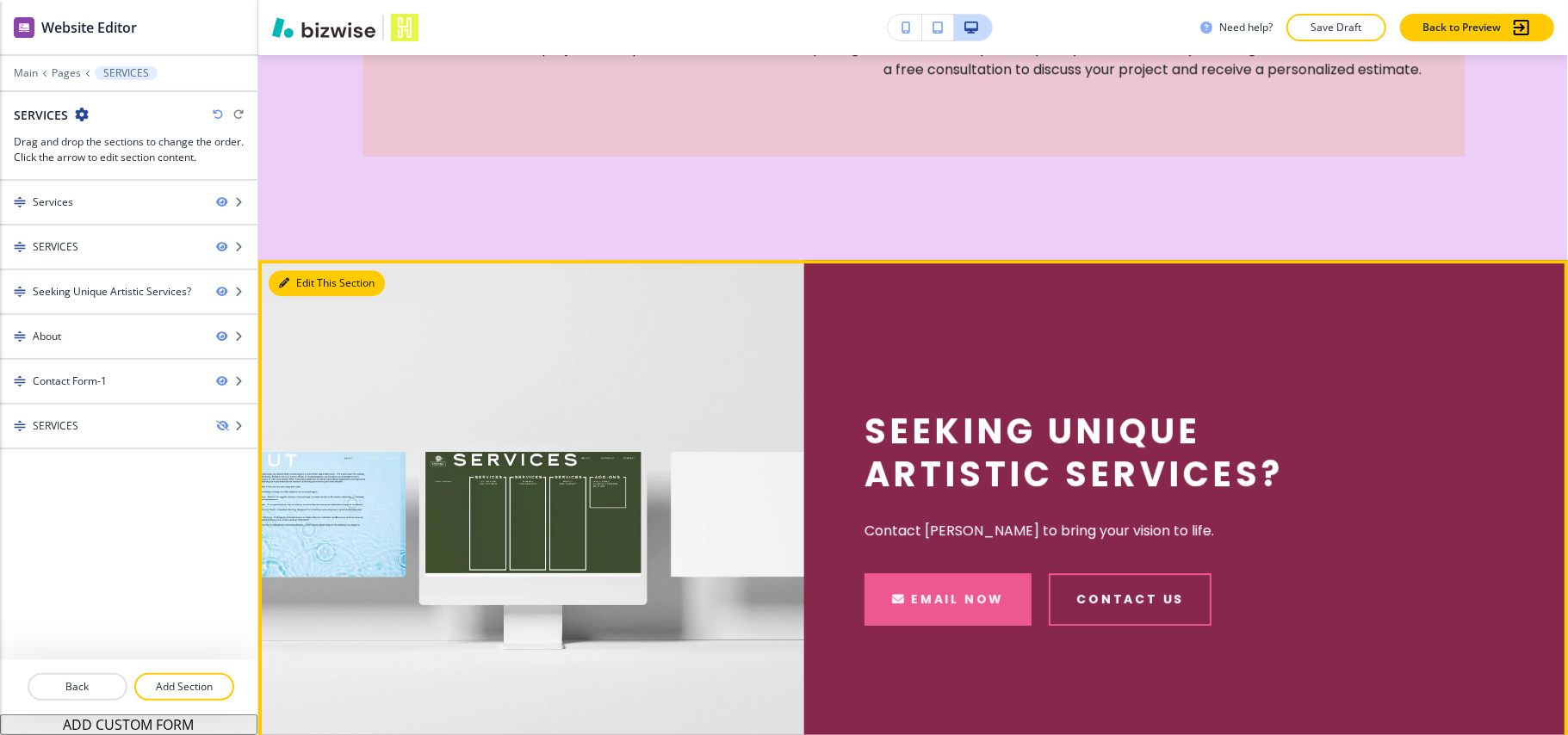
click at [300, 281] on button "Edit This Section" at bounding box center [327, 283] width 117 height 25
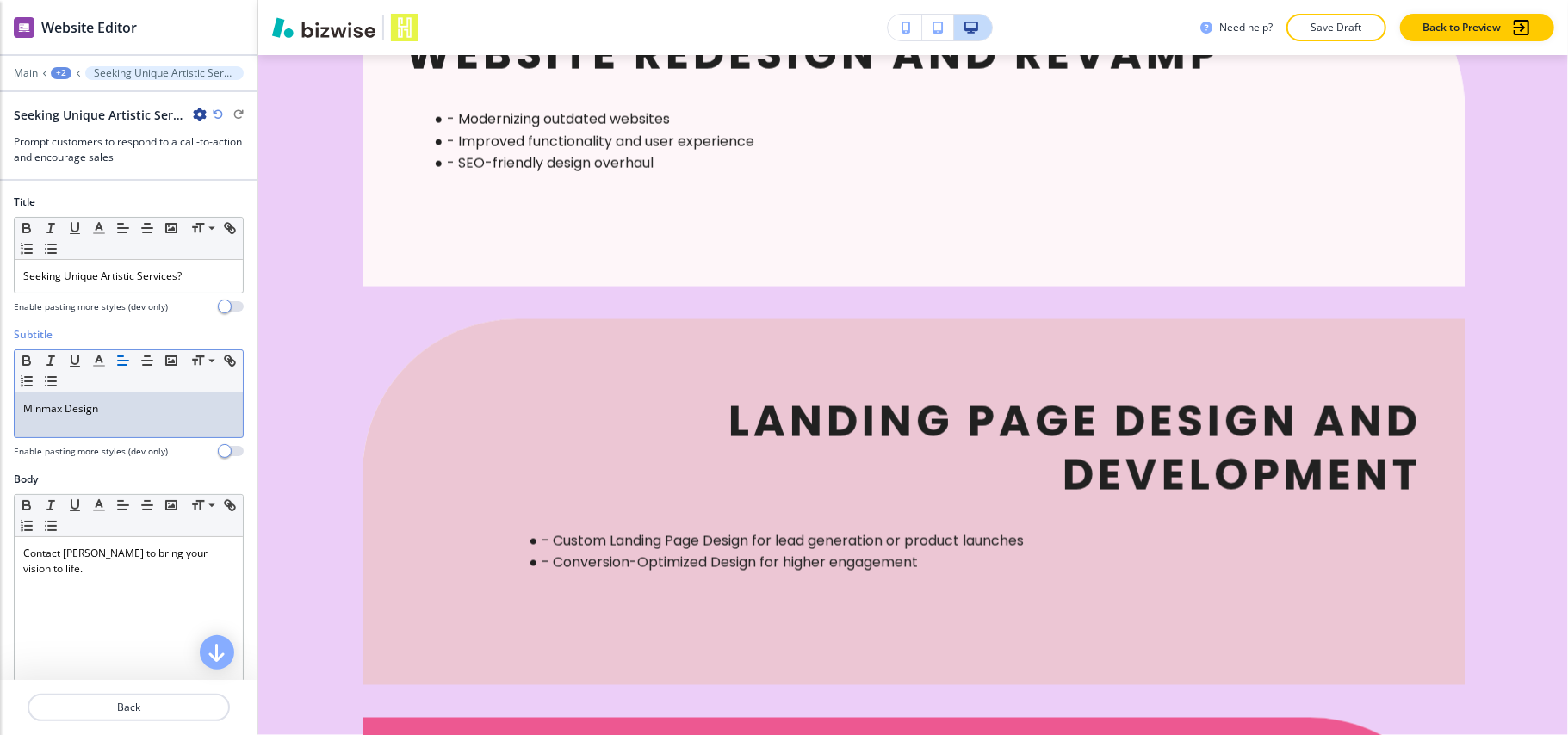
scroll to position [0, 0]
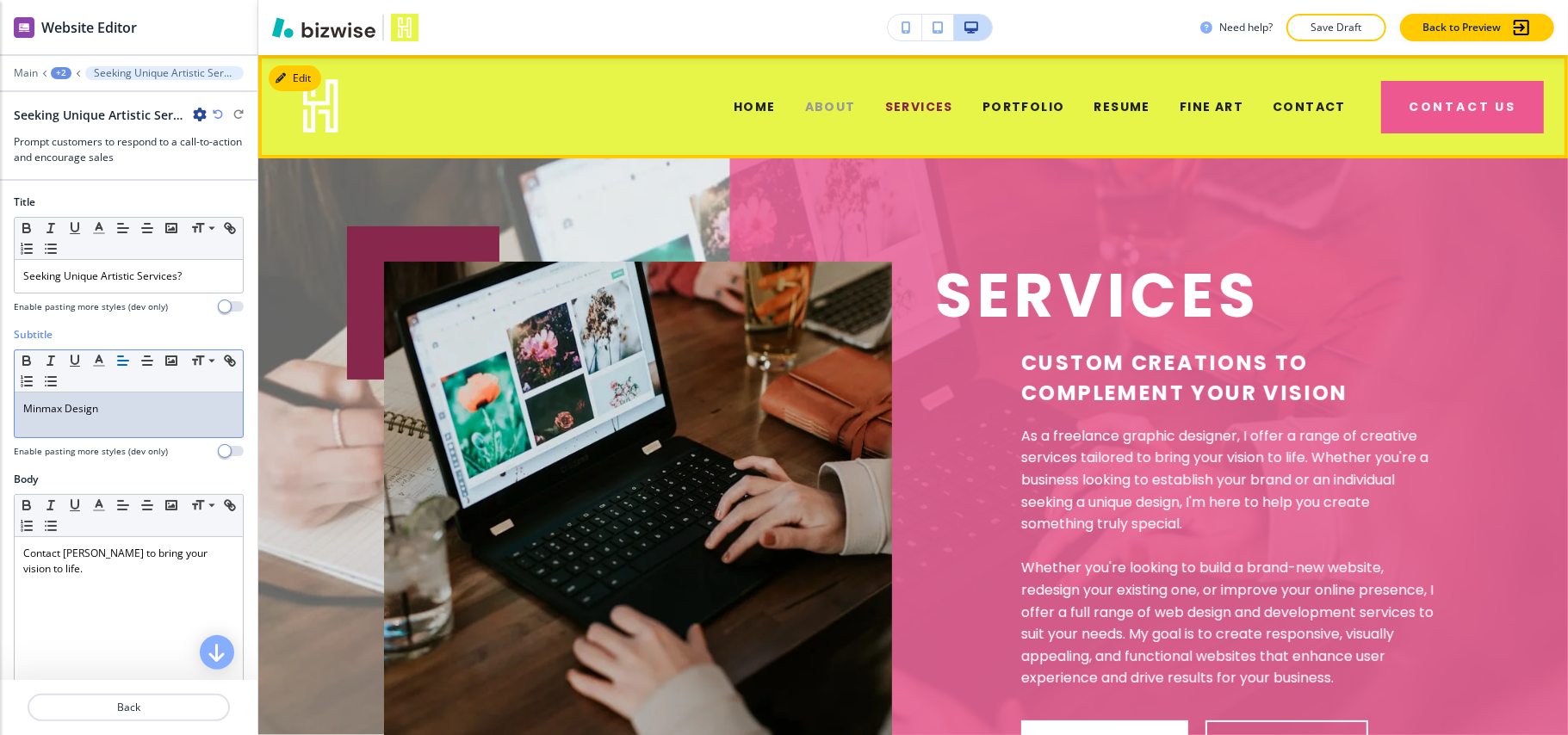
click at [835, 114] on span "ABOUT" at bounding box center [831, 106] width 51 height 18
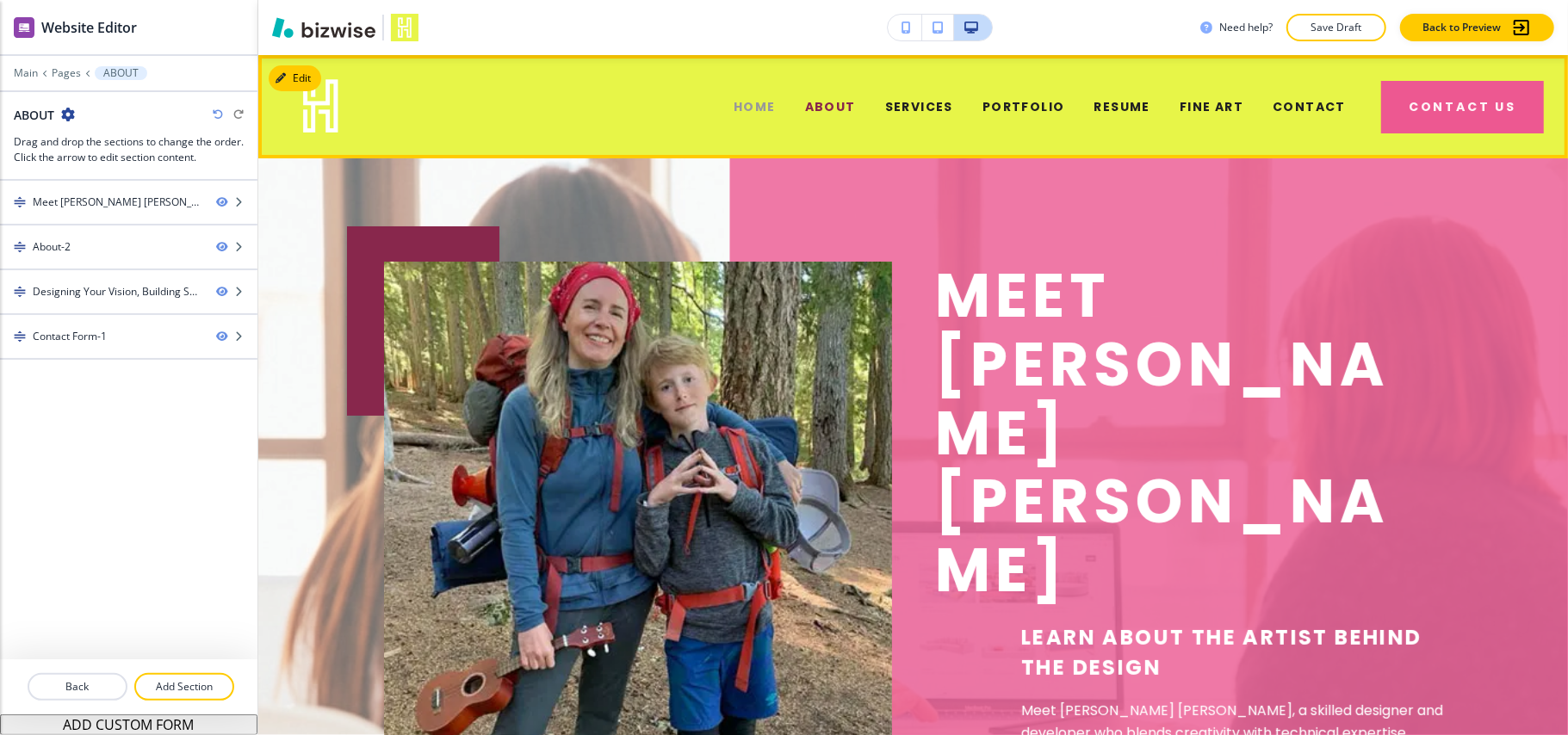
click at [745, 104] on span "HOME" at bounding box center [755, 106] width 42 height 18
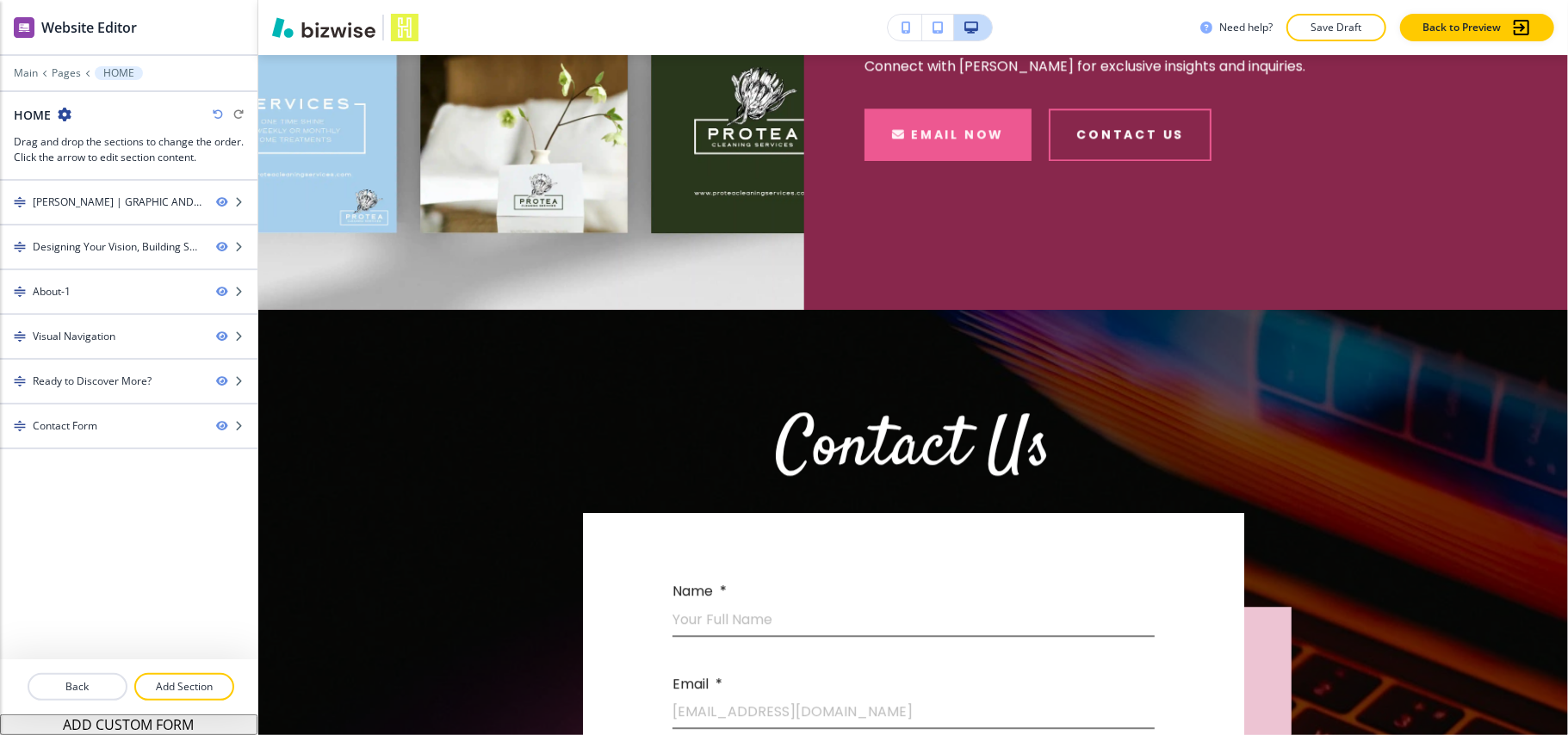
scroll to position [2671, 0]
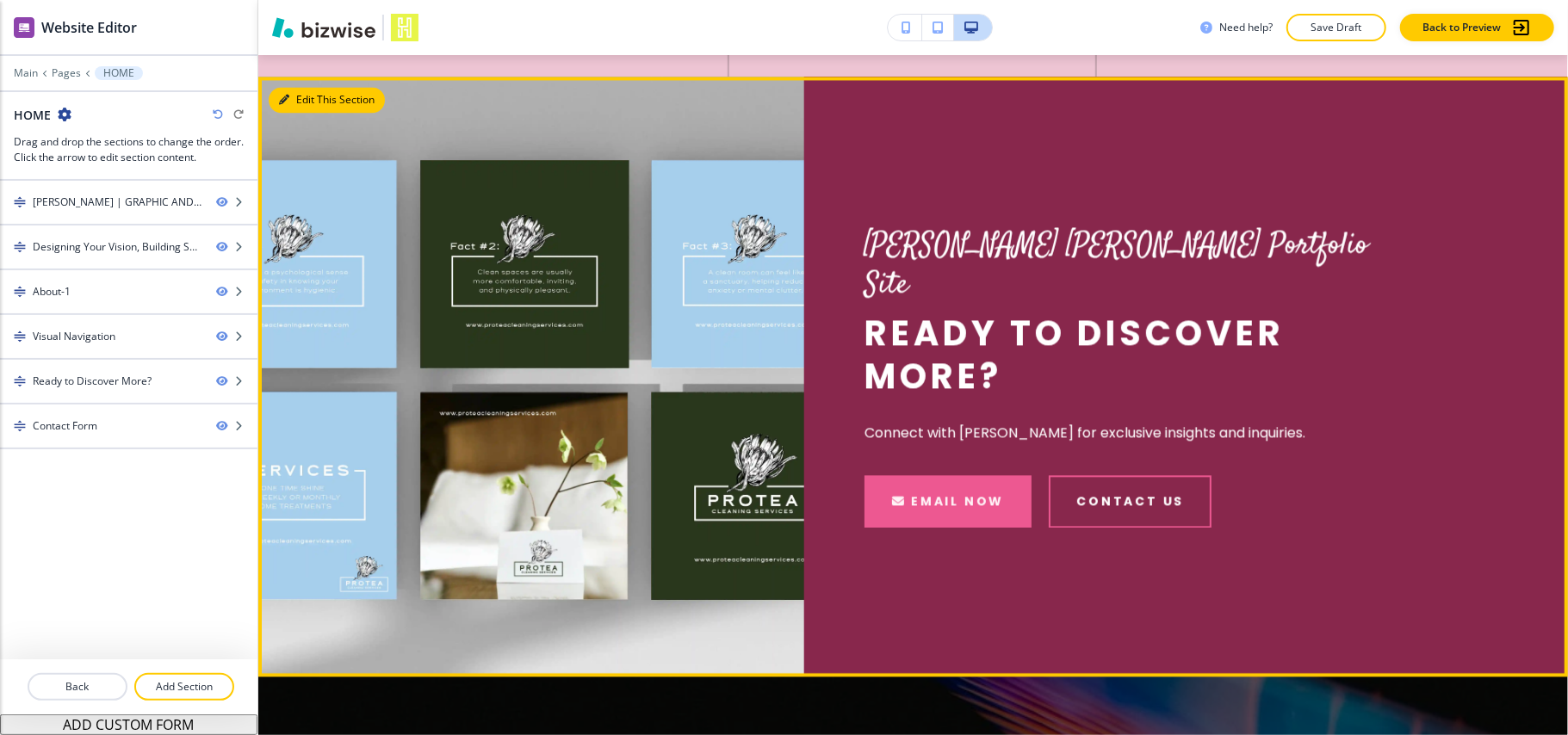
click at [307, 113] on button "Edit This Section" at bounding box center [327, 100] width 117 height 25
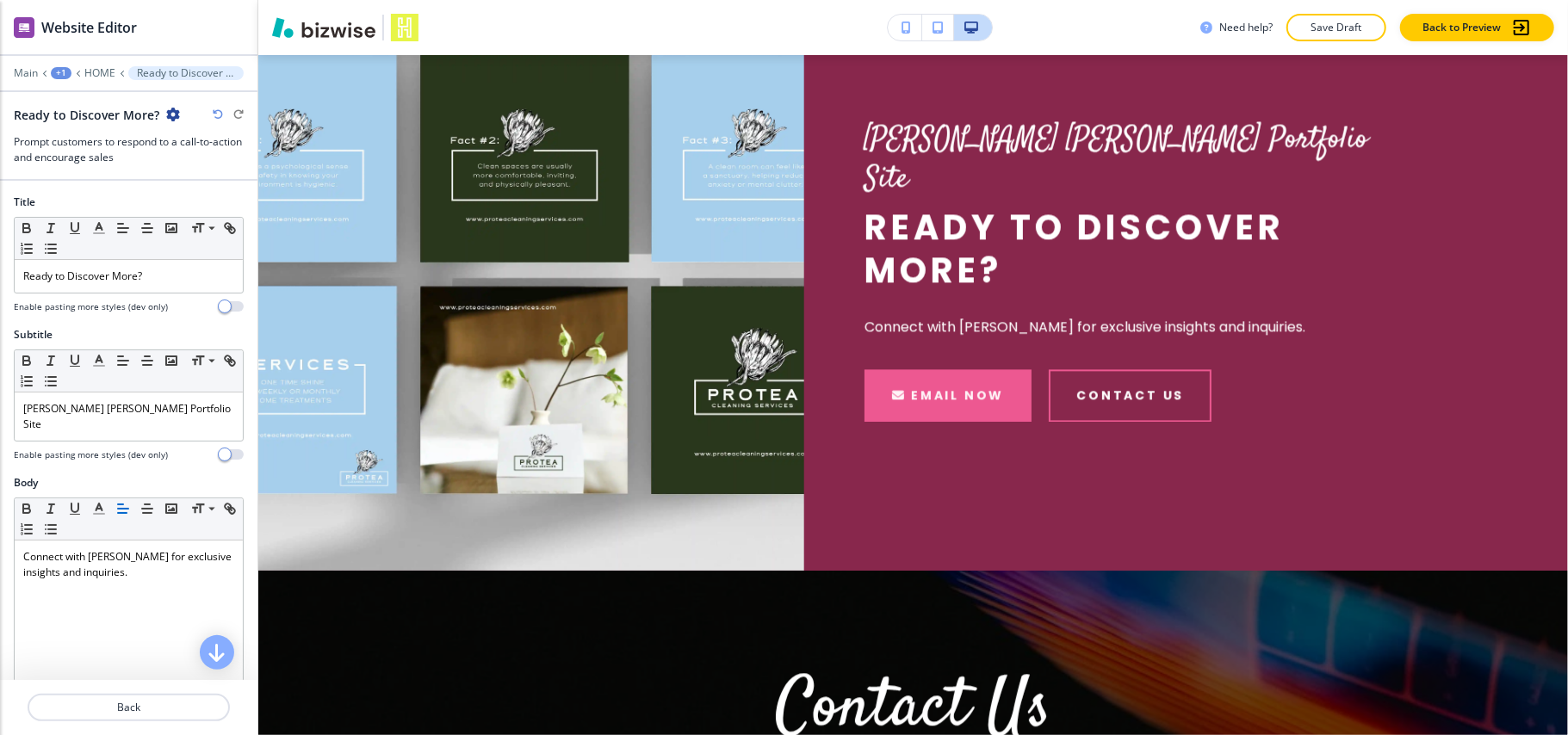
scroll to position [2833, 0]
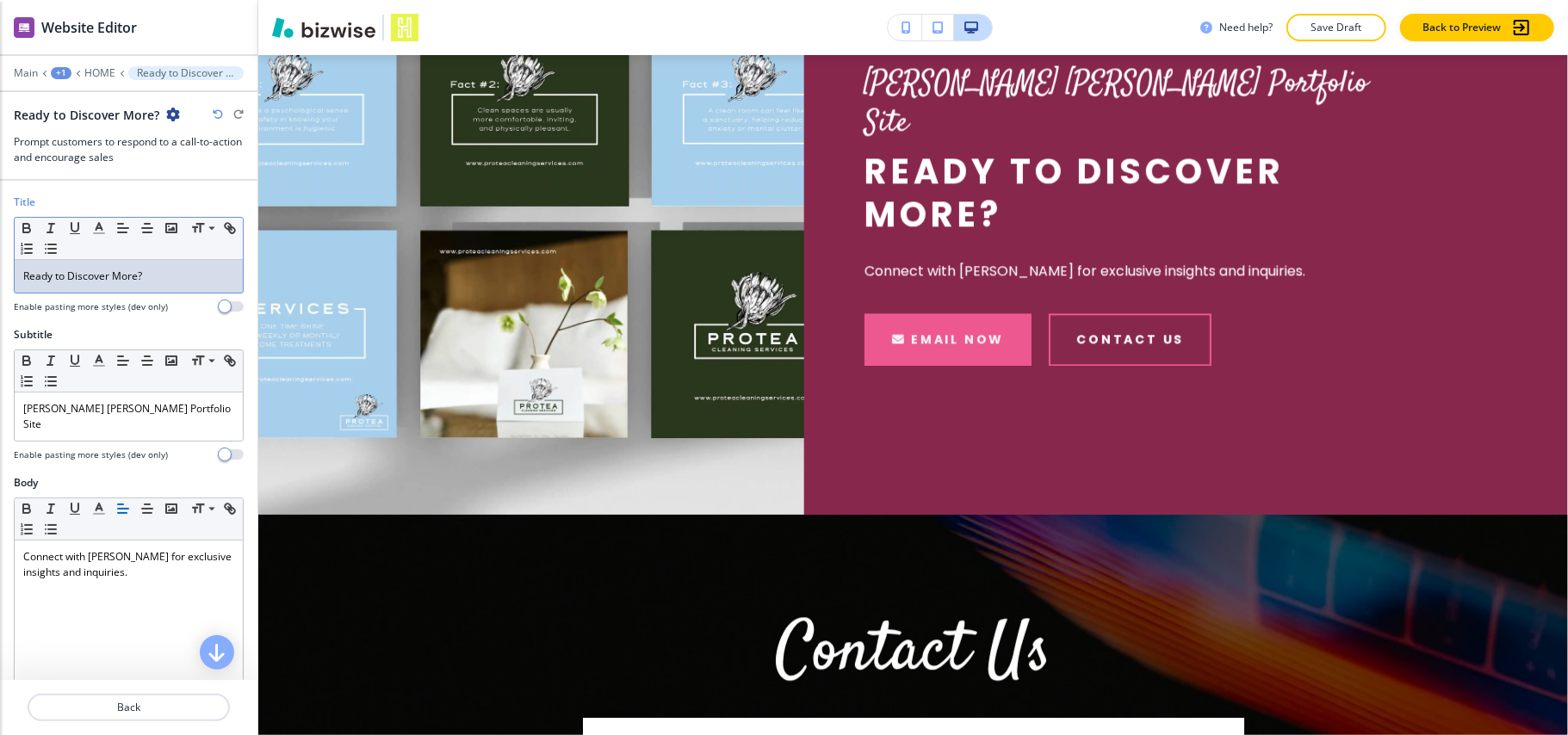
click at [165, 282] on p "Ready to Discover More?" at bounding box center [129, 276] width 211 height 15
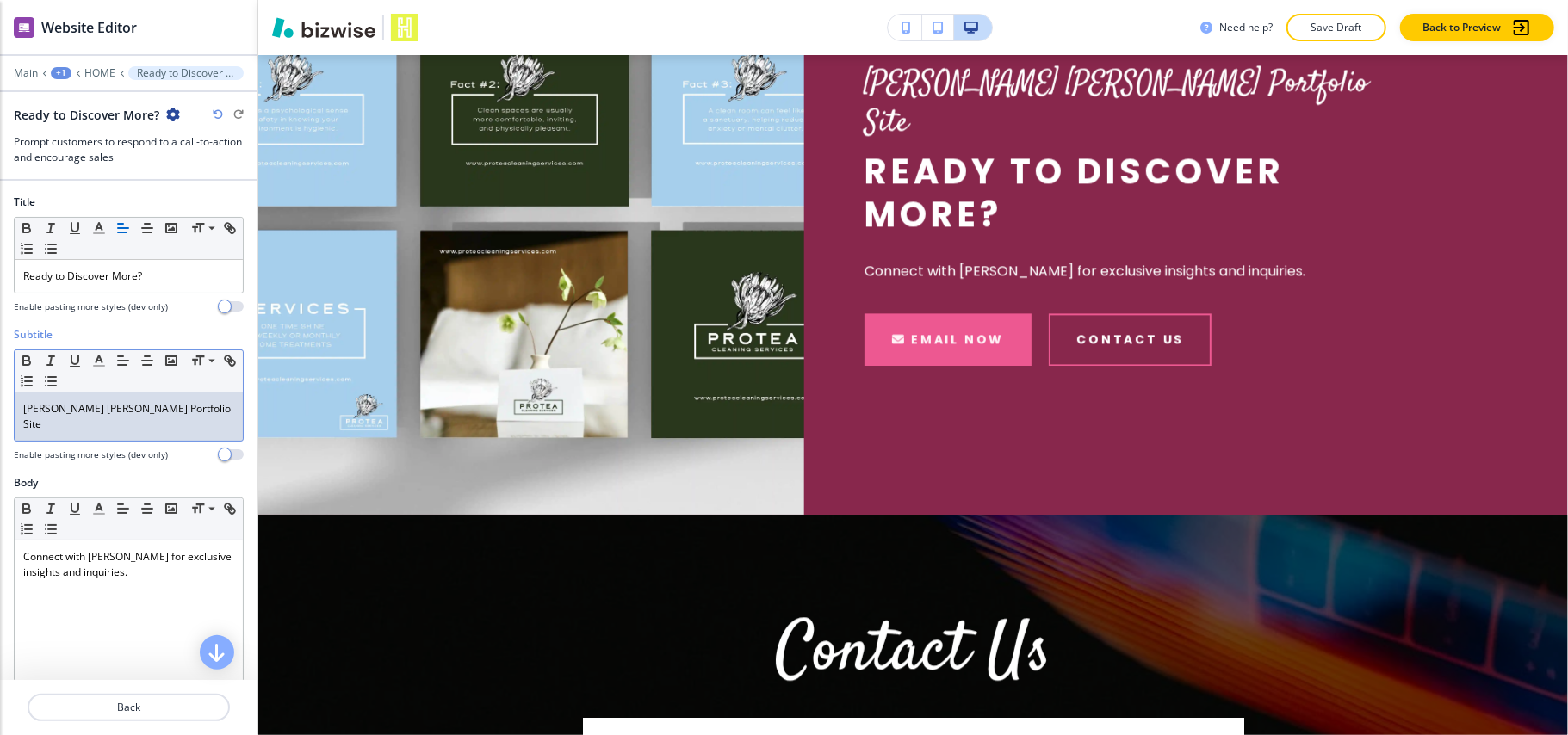
click at [100, 414] on p "Sherry Holliday Hastings Portfolio Site" at bounding box center [129, 416] width 211 height 31
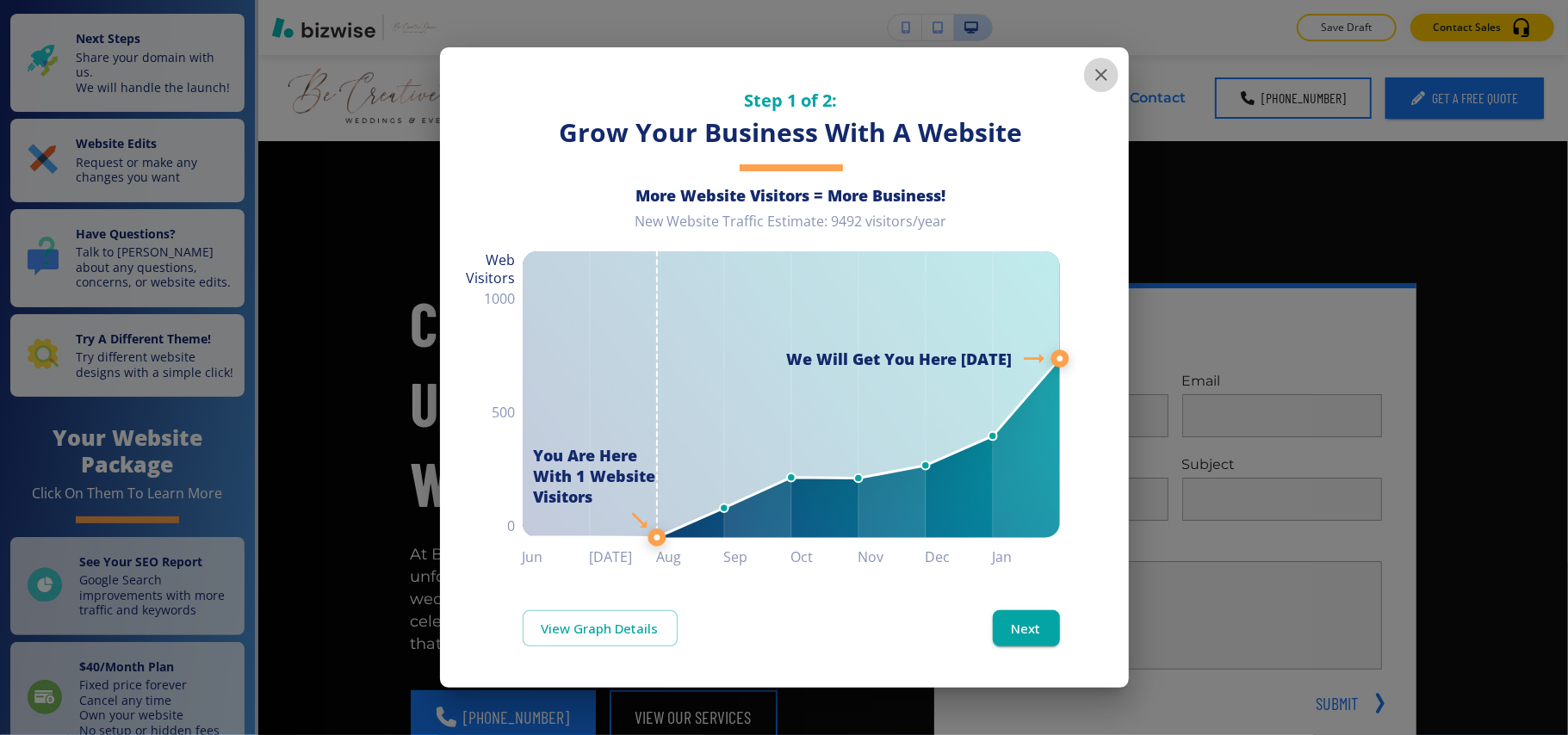
click at [1099, 76] on icon "button" at bounding box center [1102, 75] width 21 height 21
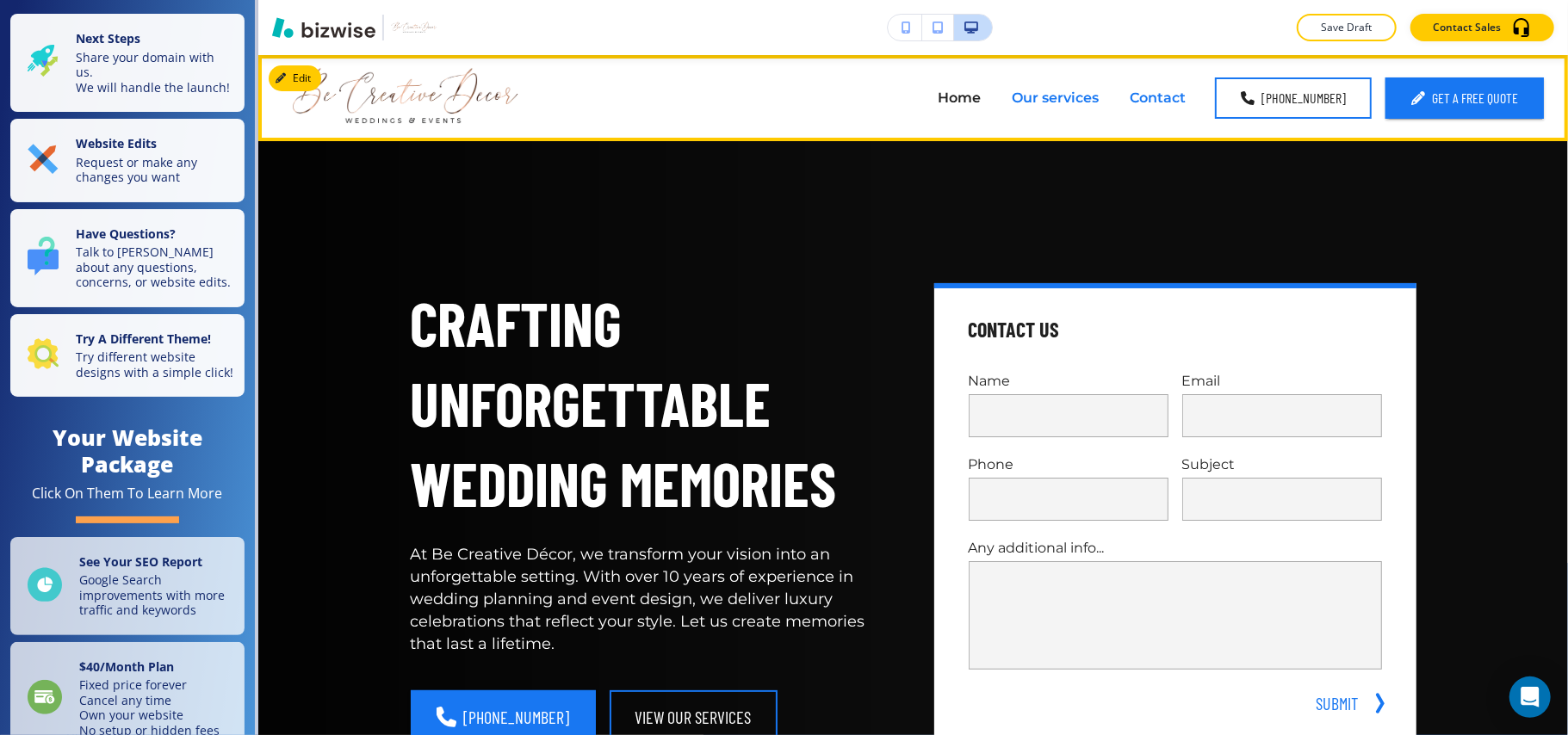
click at [1163, 94] on p "Contact" at bounding box center [1158, 97] width 56 height 20
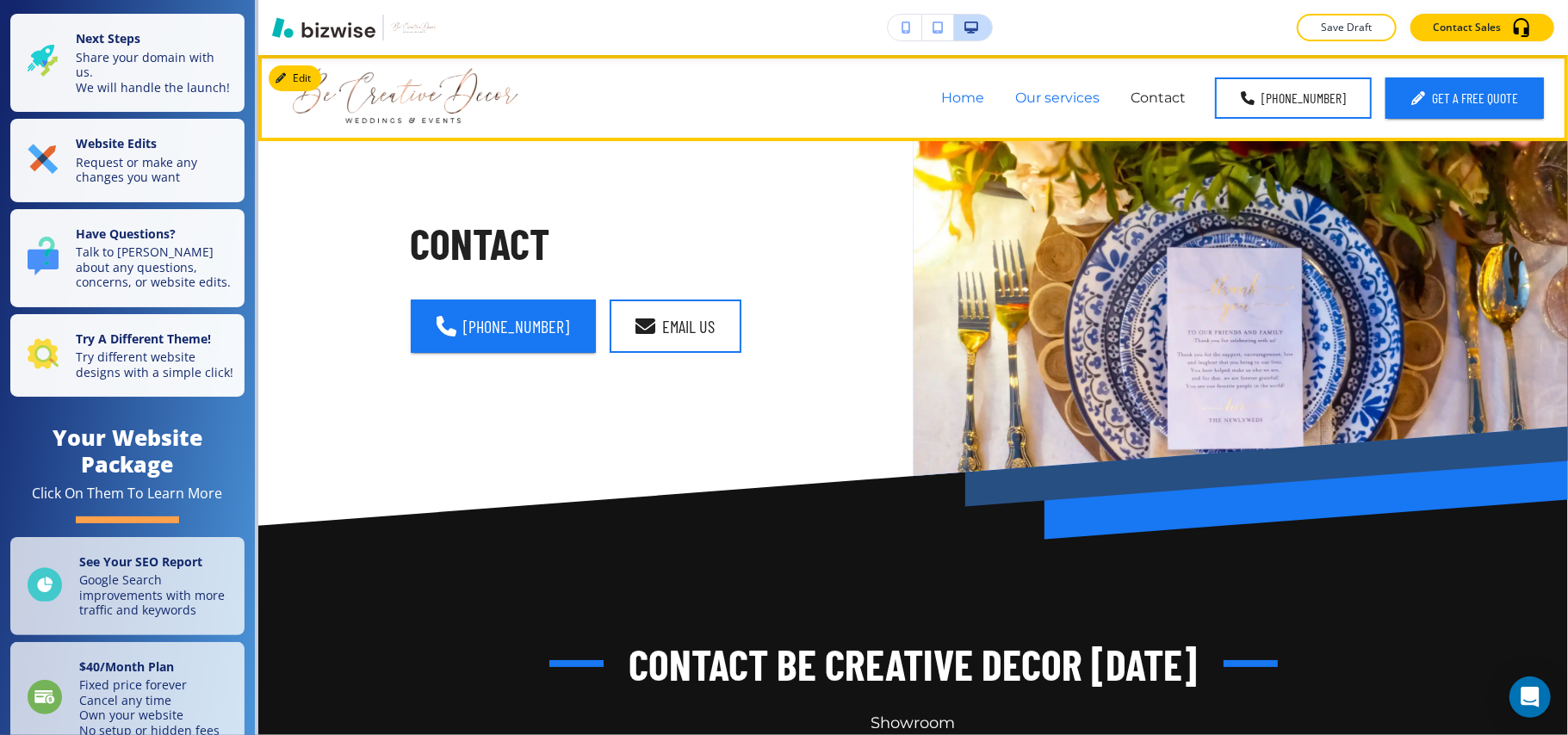
click at [1064, 98] on p "Our services" at bounding box center [1058, 97] width 85 height 20
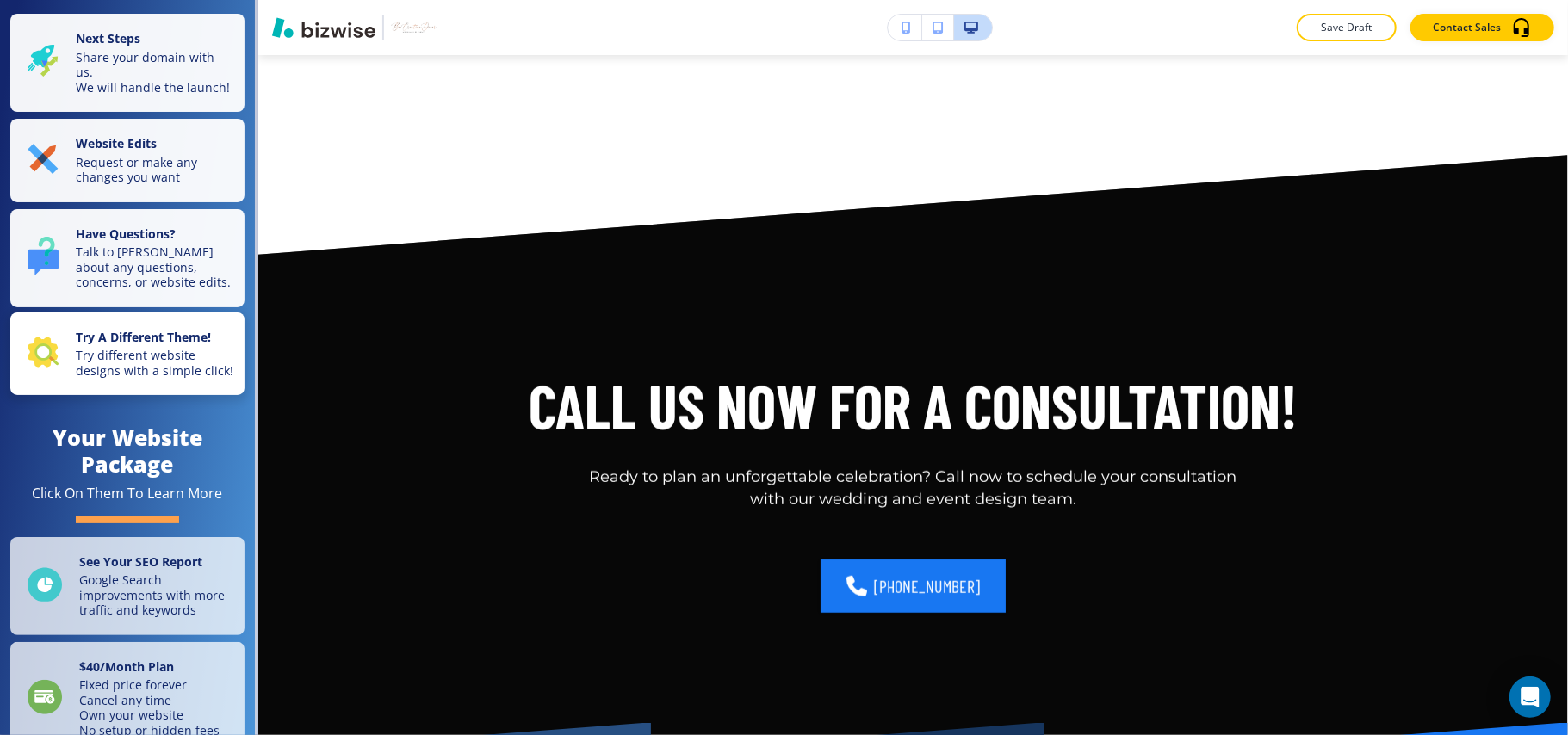
scroll to position [5505, 0]
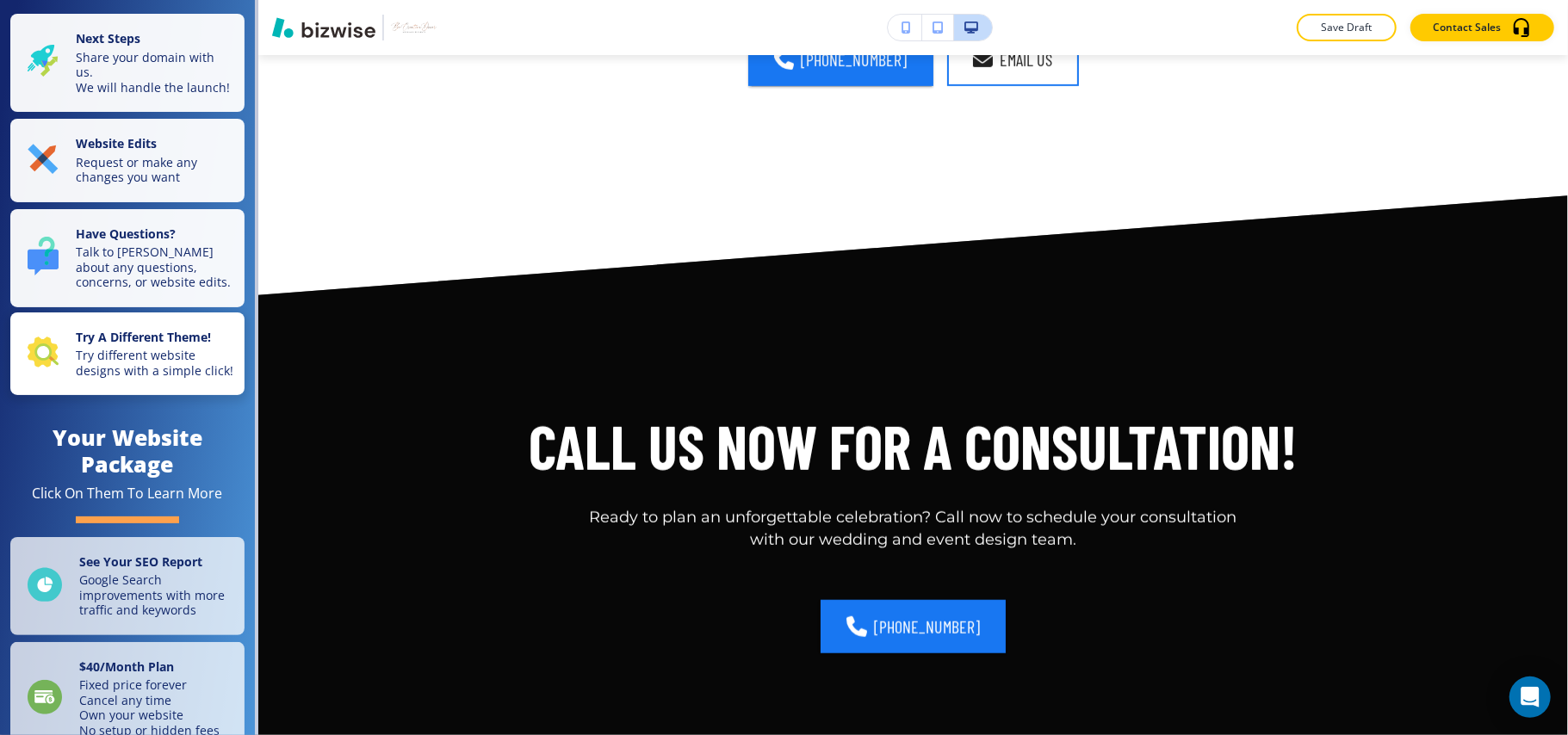
click at [59, 363] on div "Try A Different Theme! Try different website designs with a simple click!" at bounding box center [131, 354] width 207 height 49
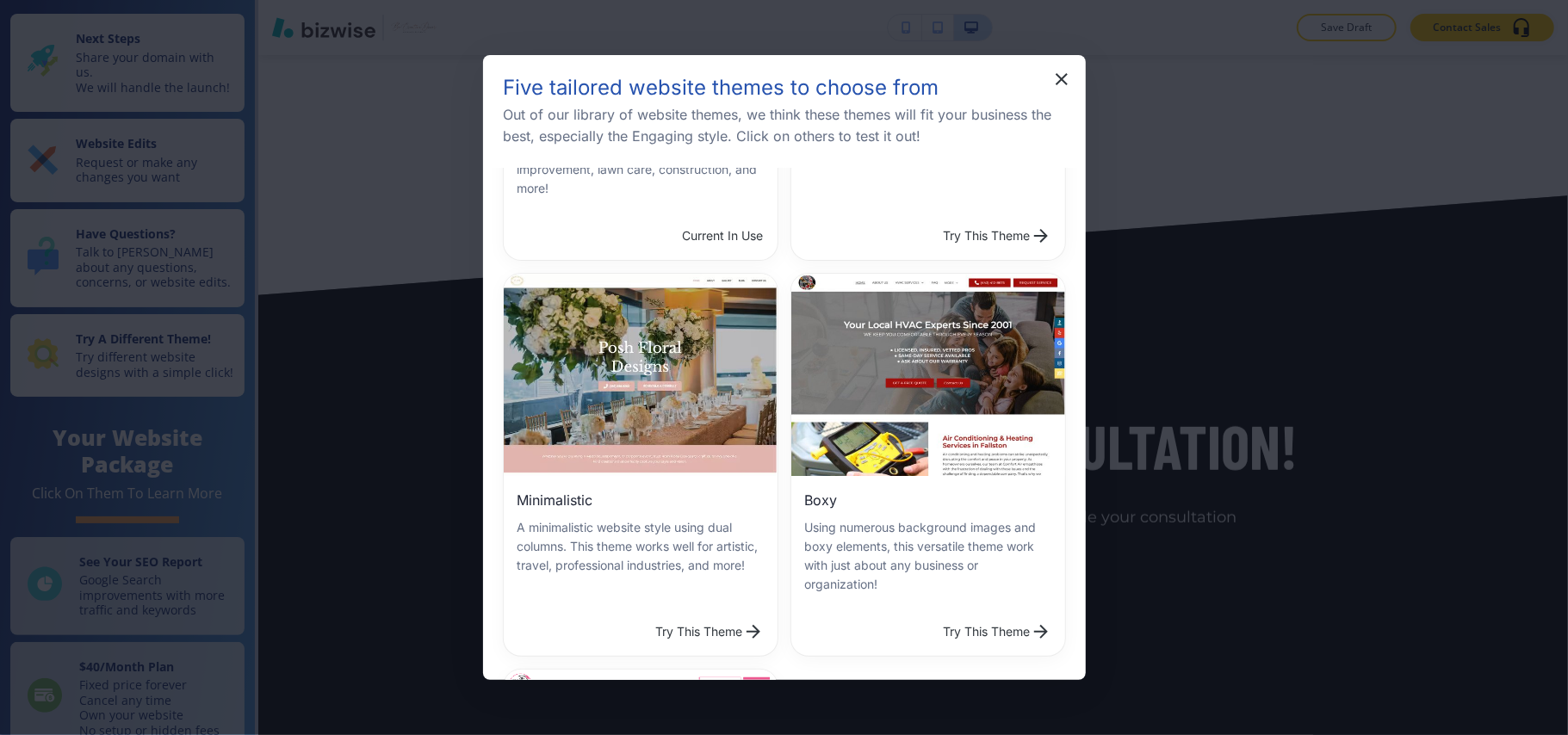
scroll to position [711, 0]
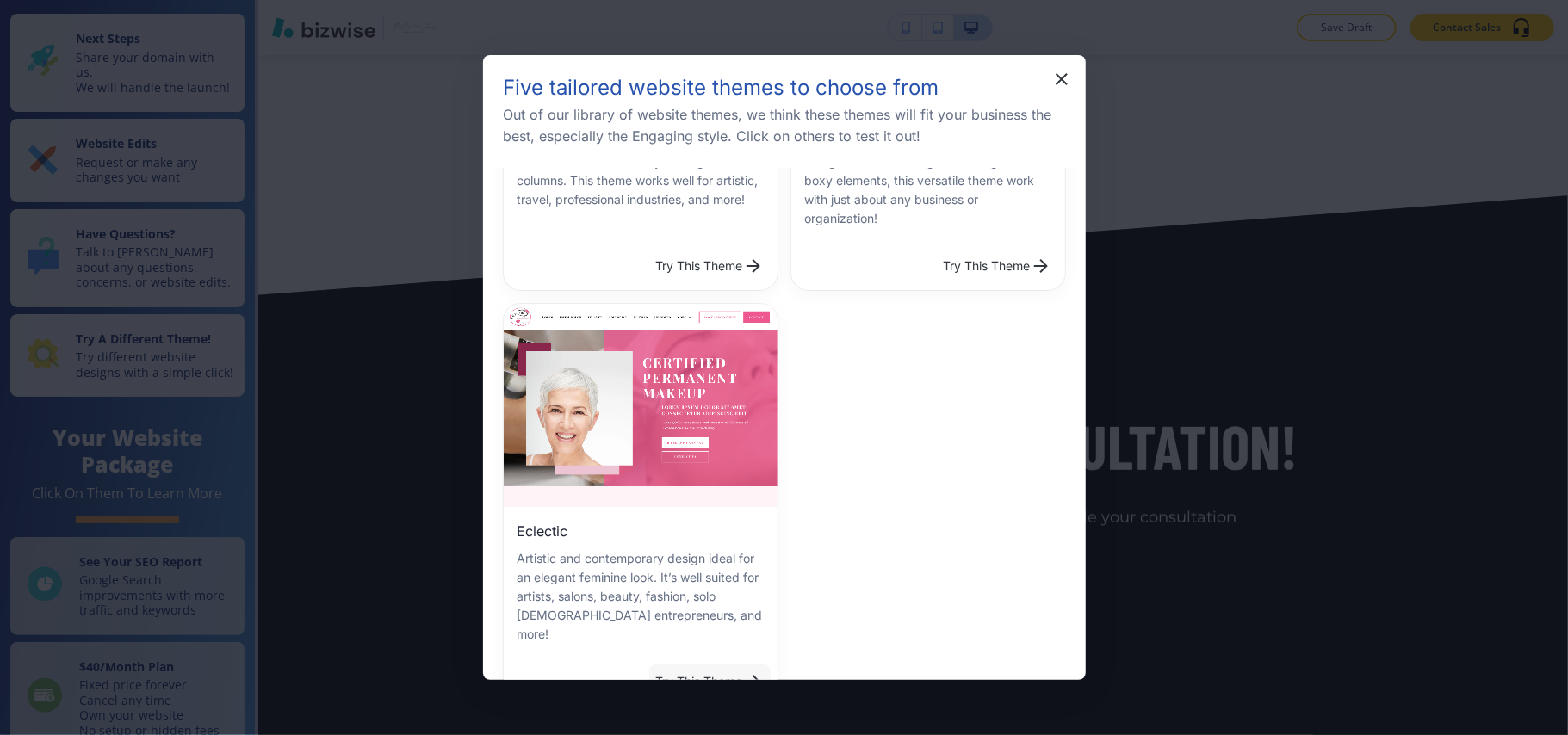
click at [713, 665] on button "Try This Theme" at bounding box center [710, 681] width 121 height 35
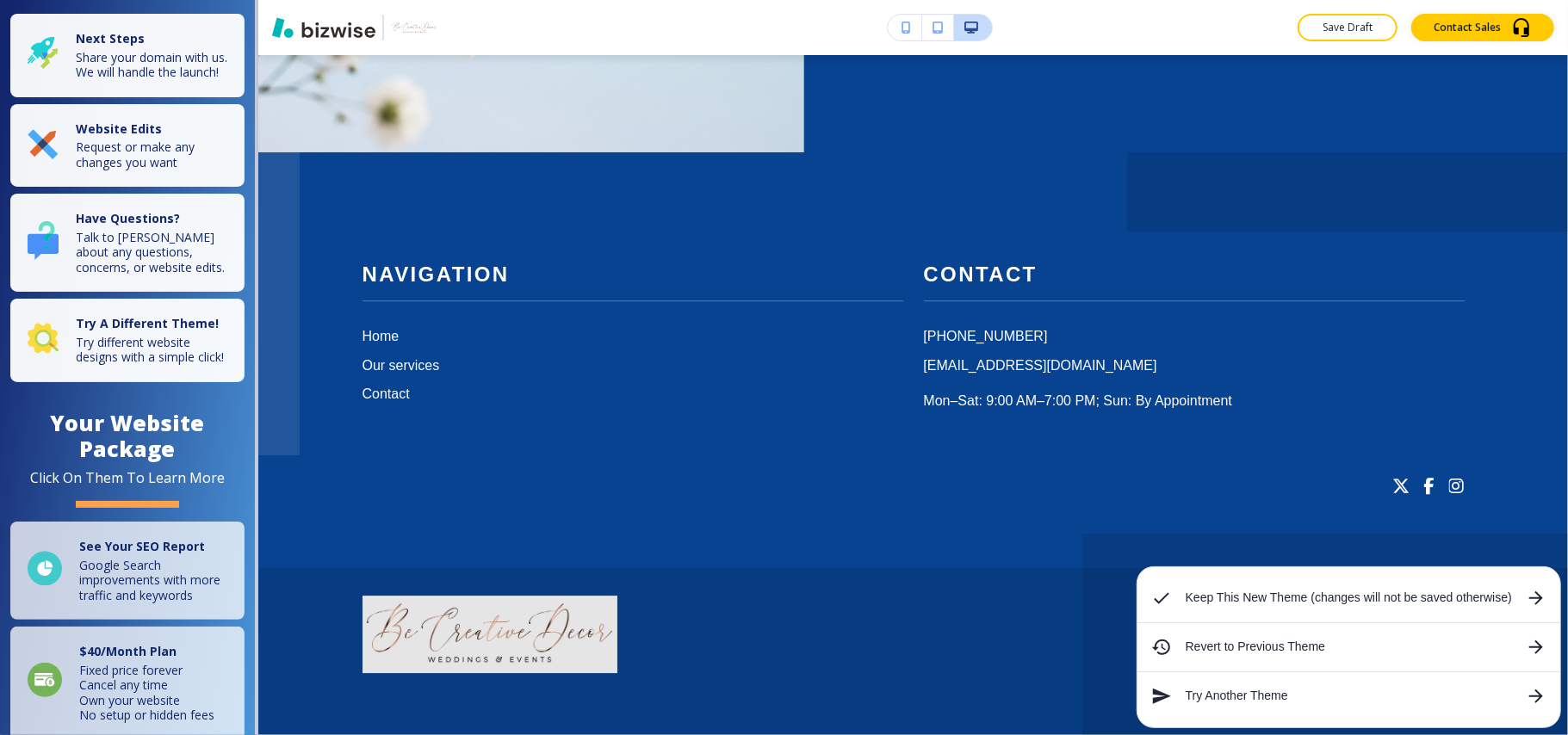
scroll to position [0, 0]
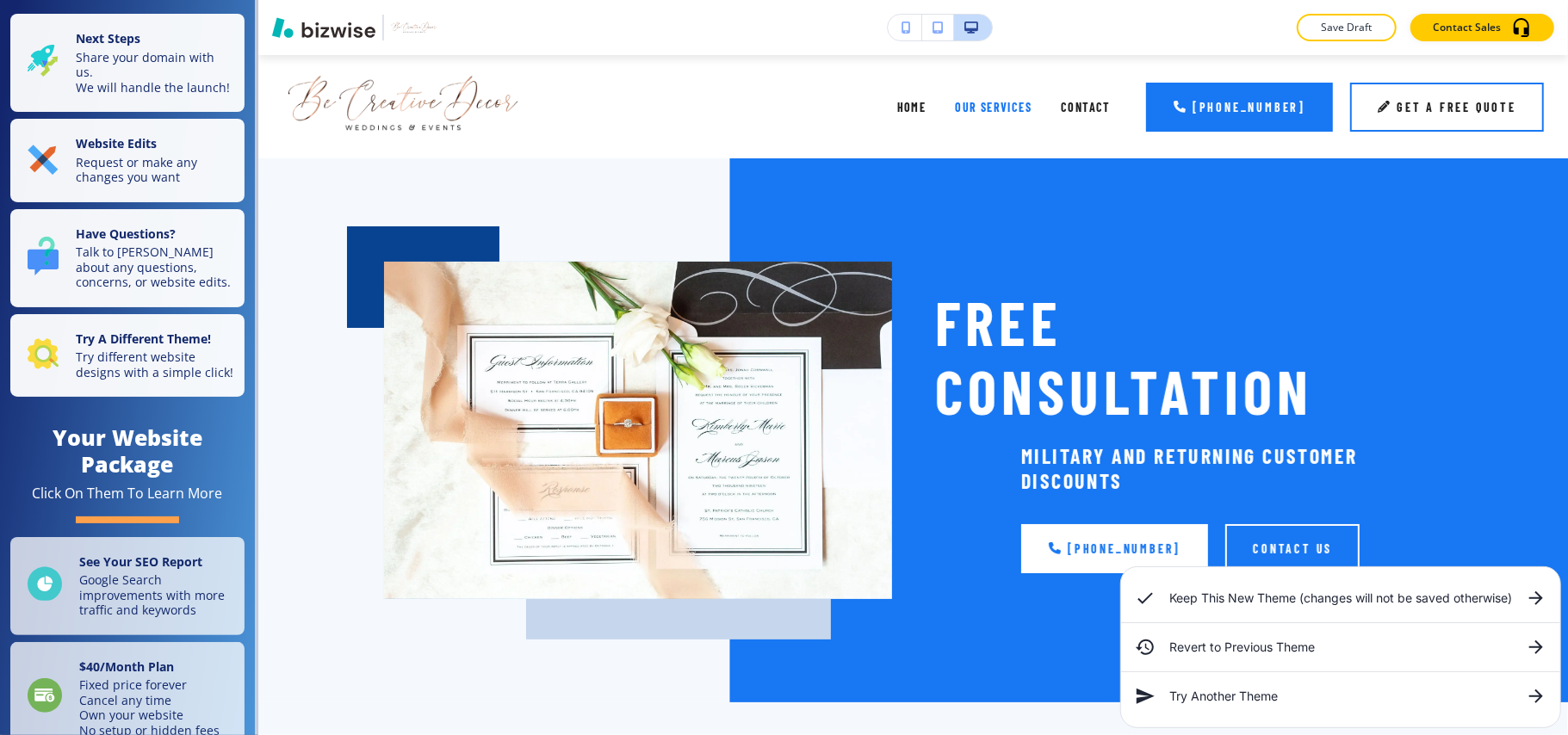
click at [1541, 594] on icon at bounding box center [1536, 599] width 21 height 21
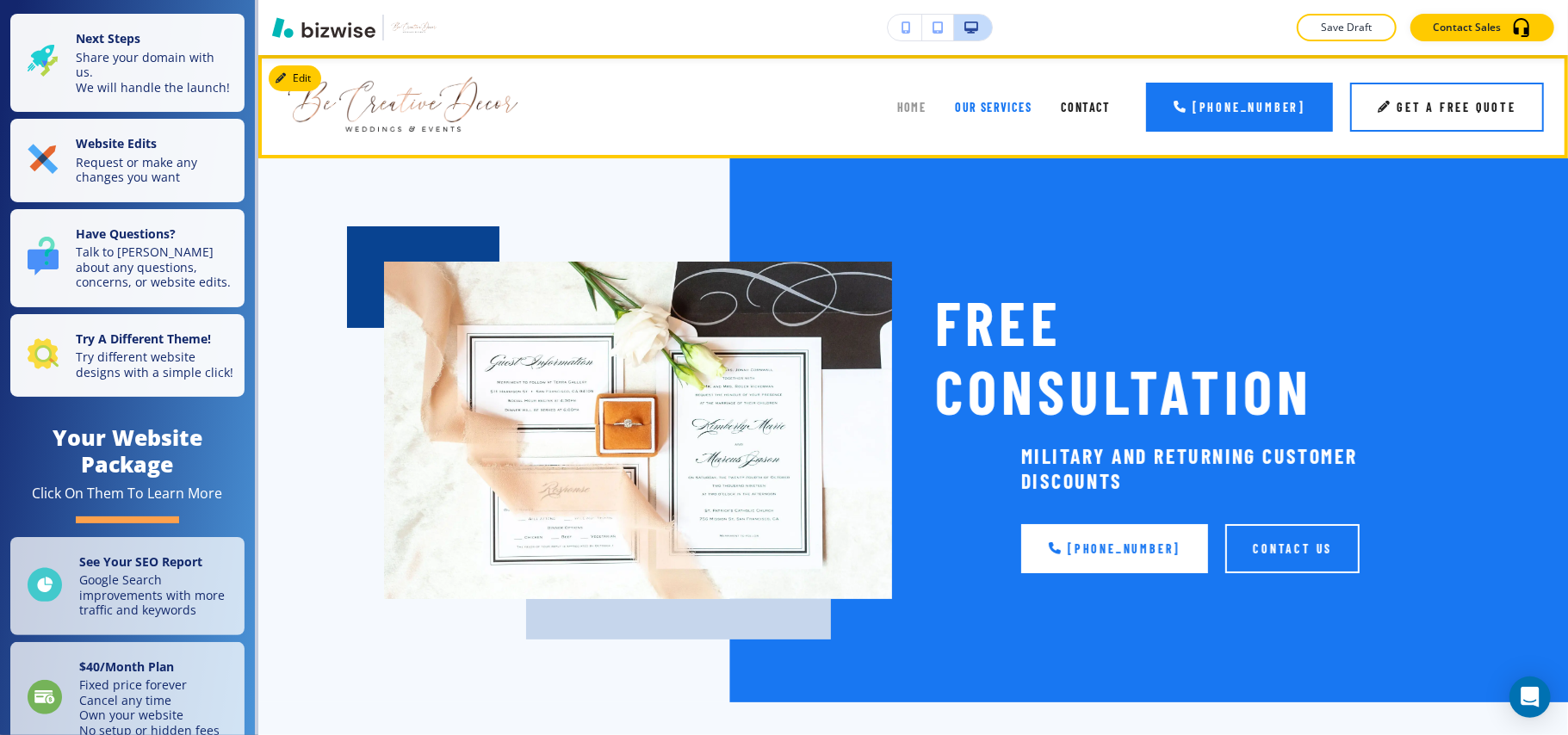
click at [907, 102] on span "Home" at bounding box center [912, 107] width 29 height 15
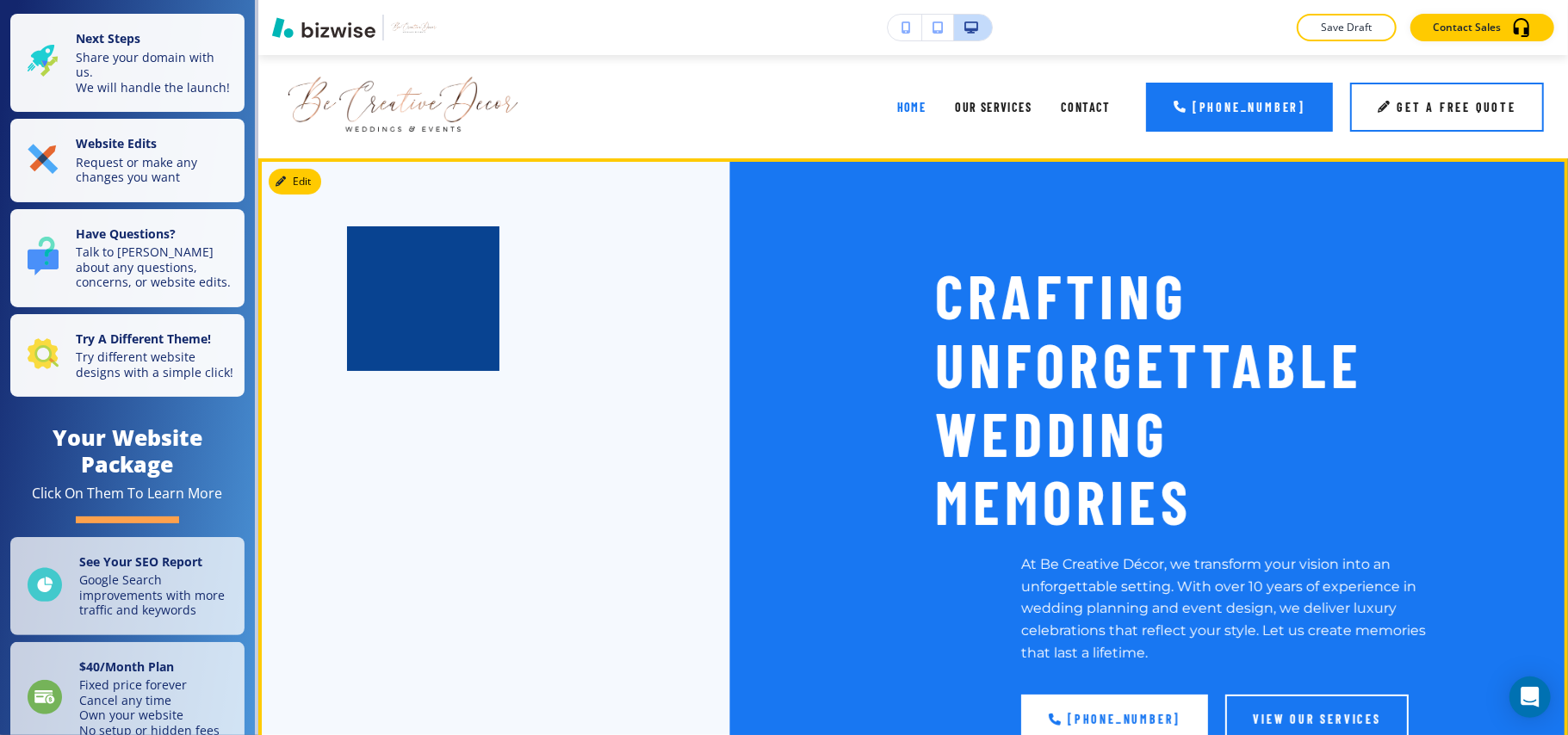
click at [437, 270] on div at bounding box center [638, 502] width 508 height 482
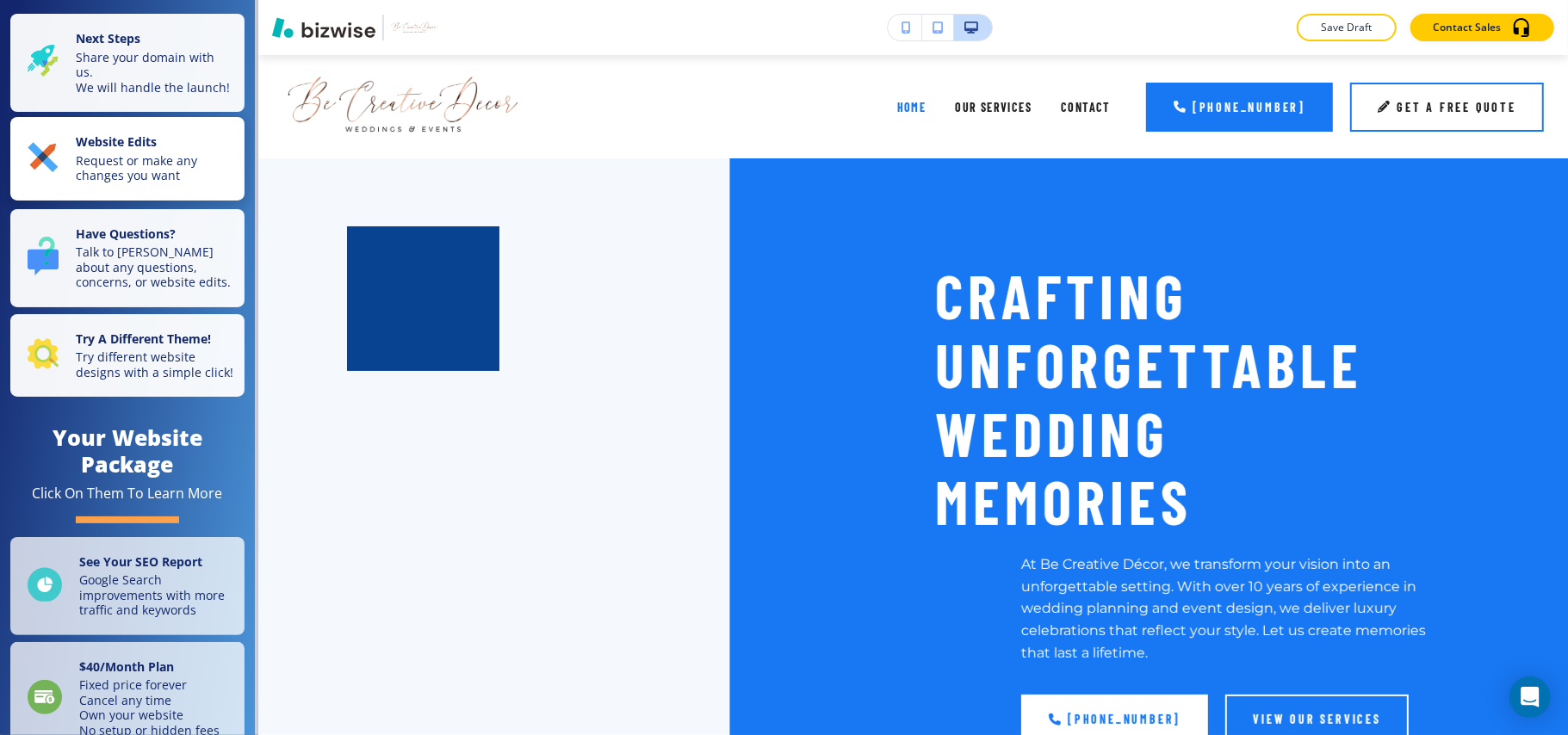
click at [120, 169] on p "Request or make any changes you want" at bounding box center [155, 168] width 159 height 30
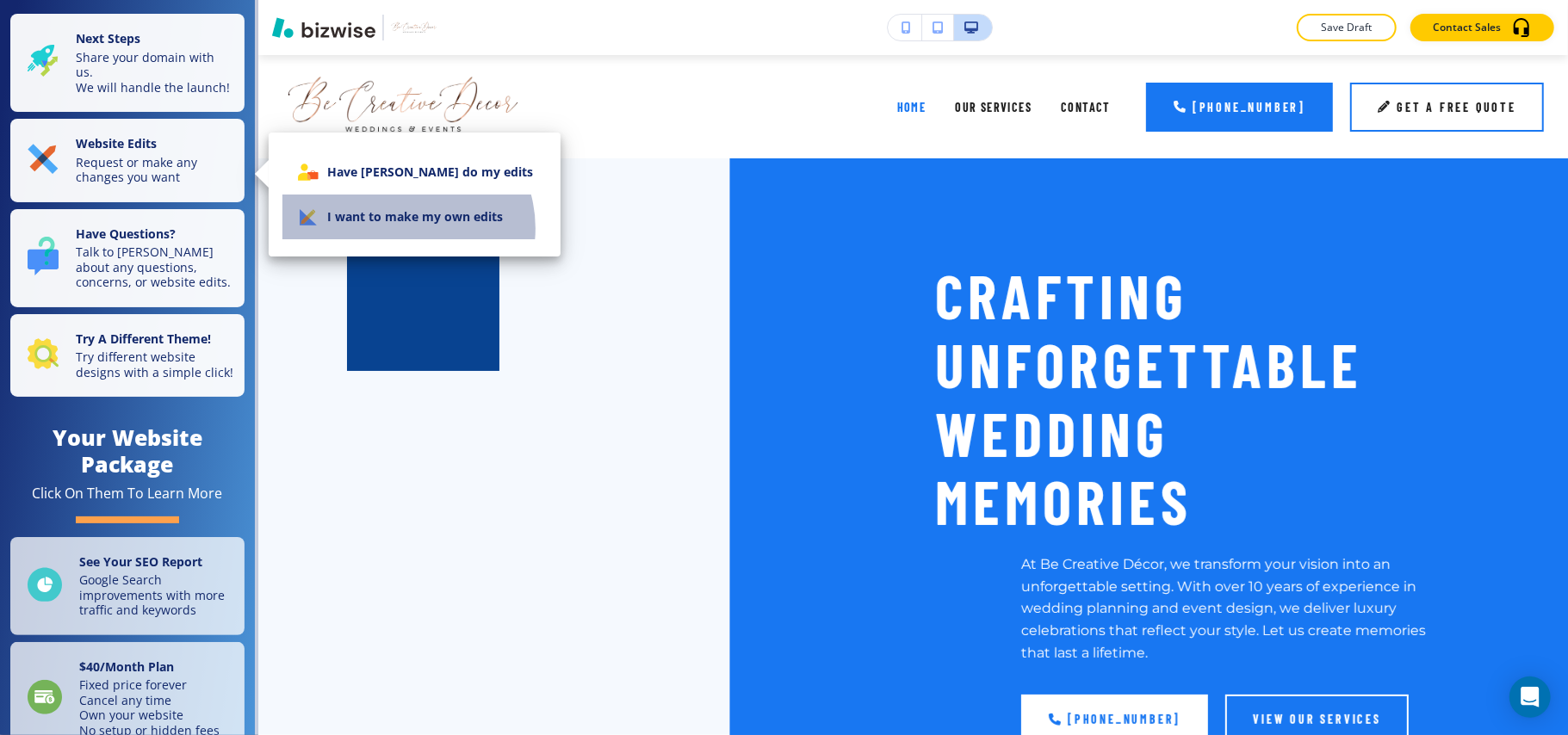
click at [406, 228] on li "I want to make my own edits" at bounding box center [414, 217] width 264 height 45
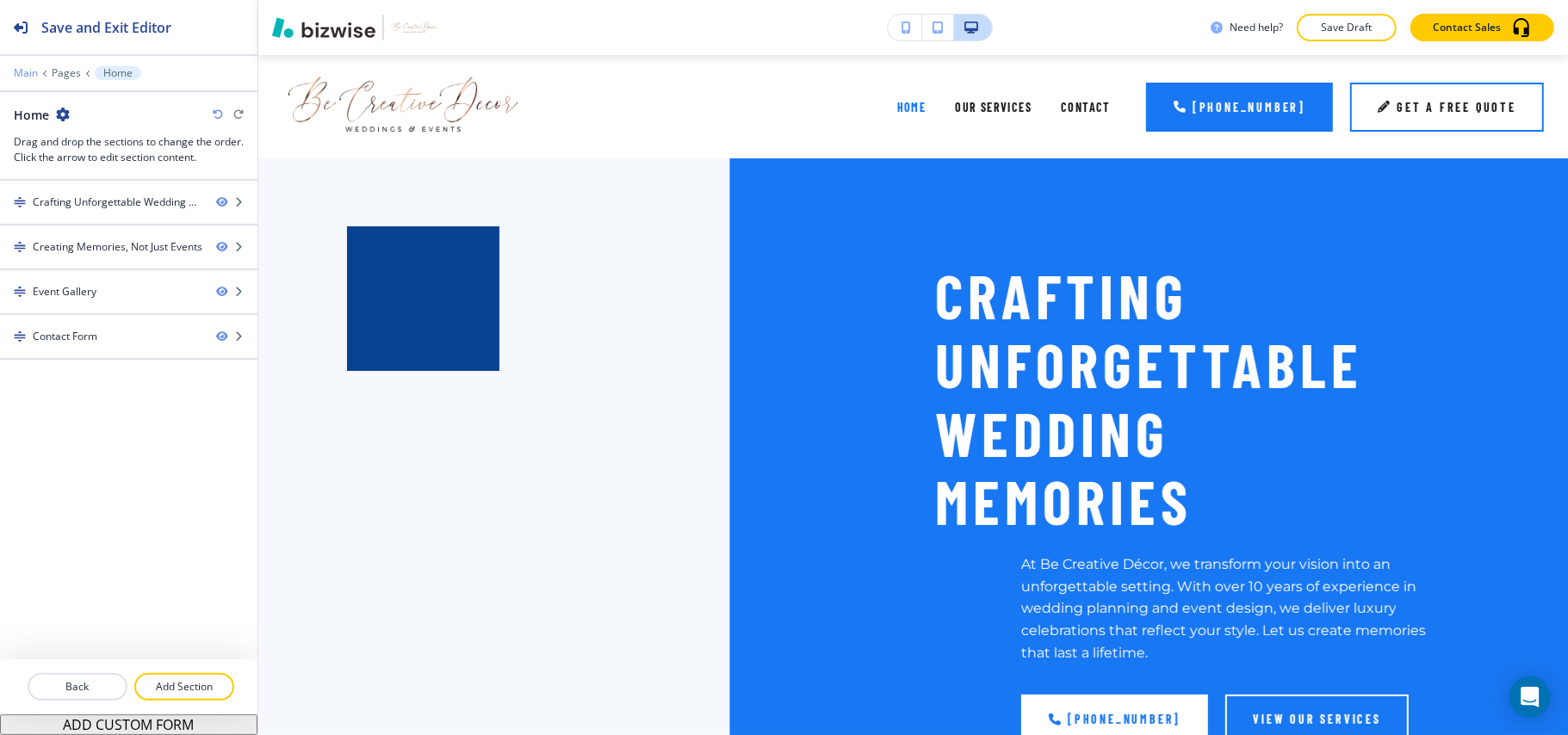
click at [21, 70] on p "Main" at bounding box center [26, 72] width 24 height 12
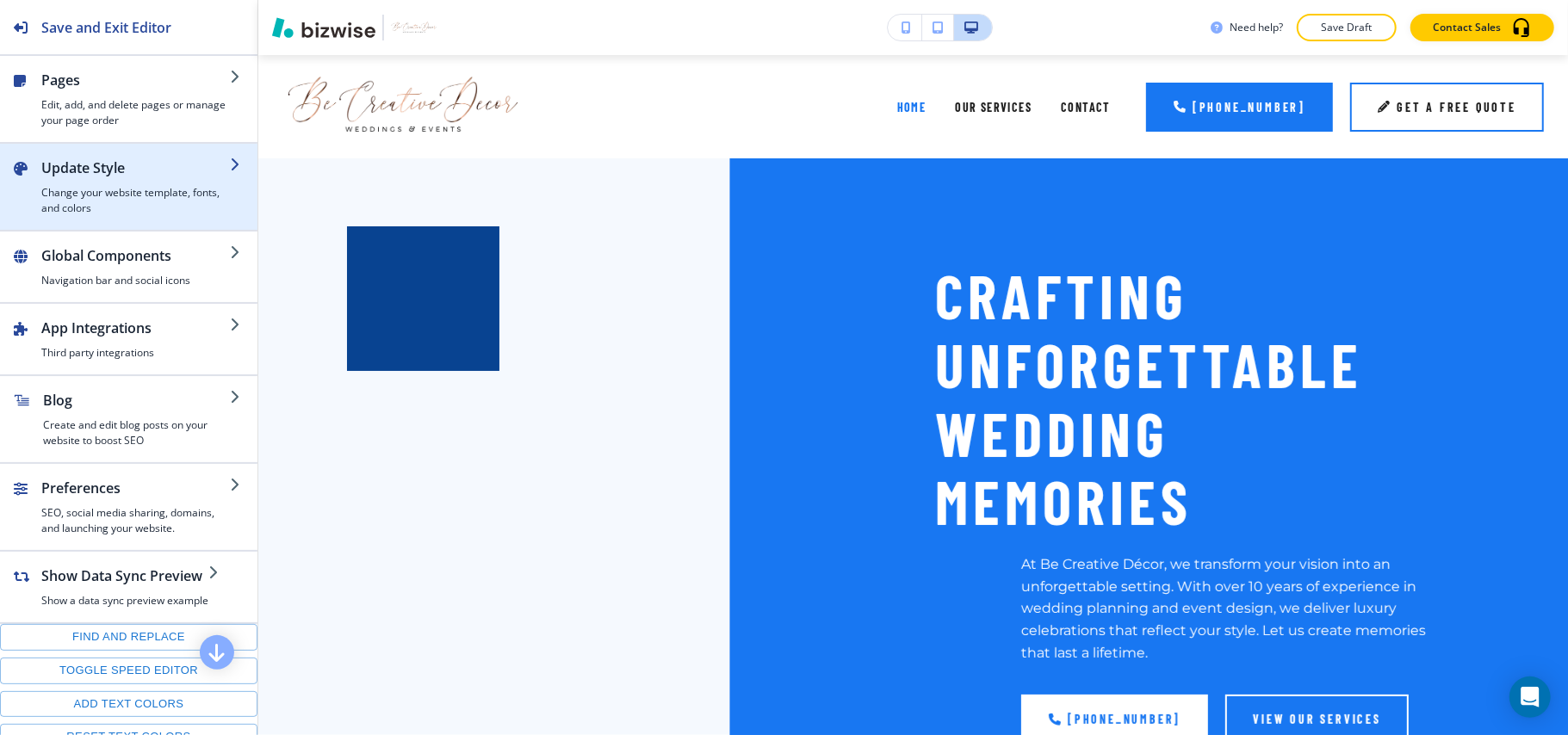
click at [152, 200] on h4 "Change your website template, fonts, and colors" at bounding box center [135, 200] width 189 height 31
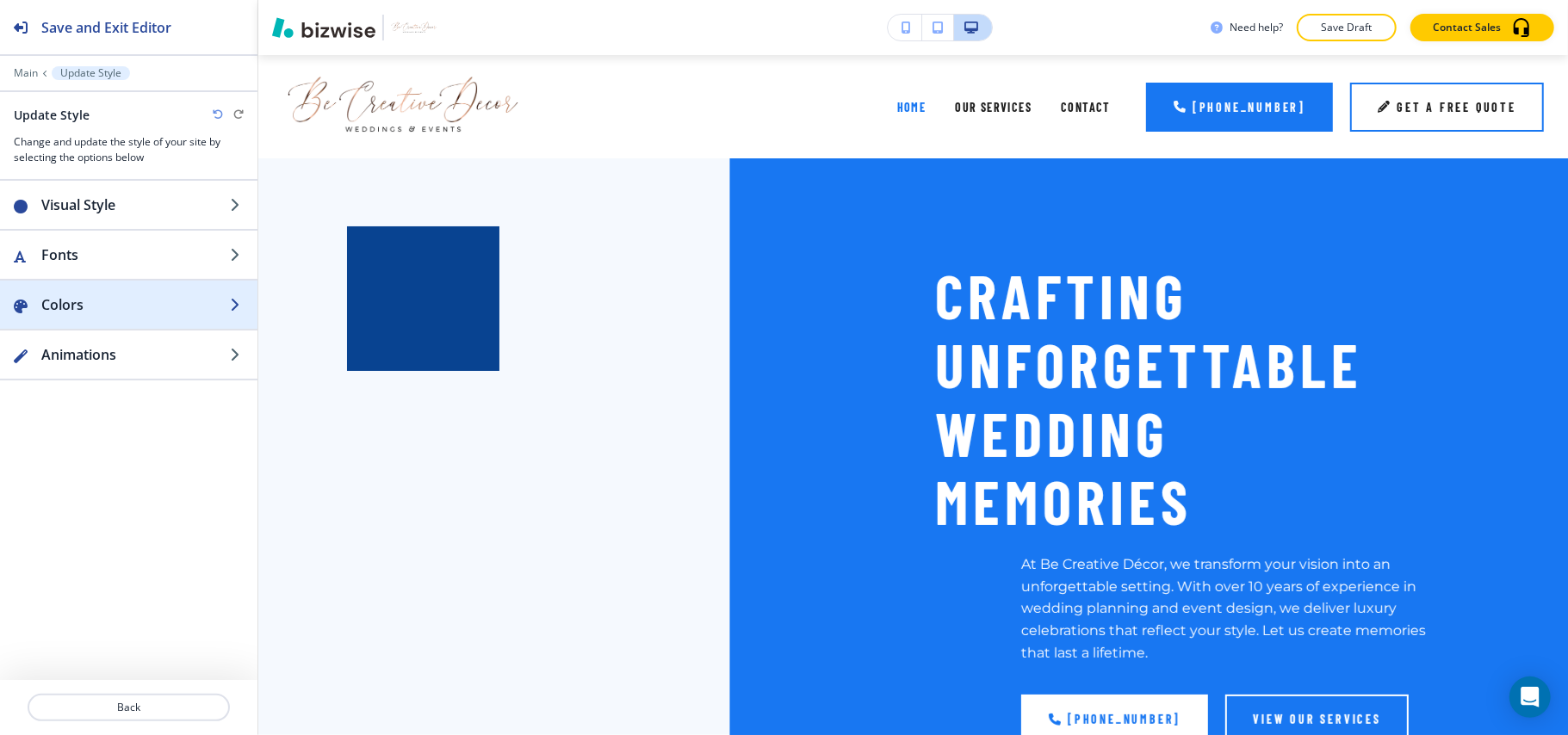
click at [116, 307] on h2 "Colors" at bounding box center [135, 305] width 189 height 21
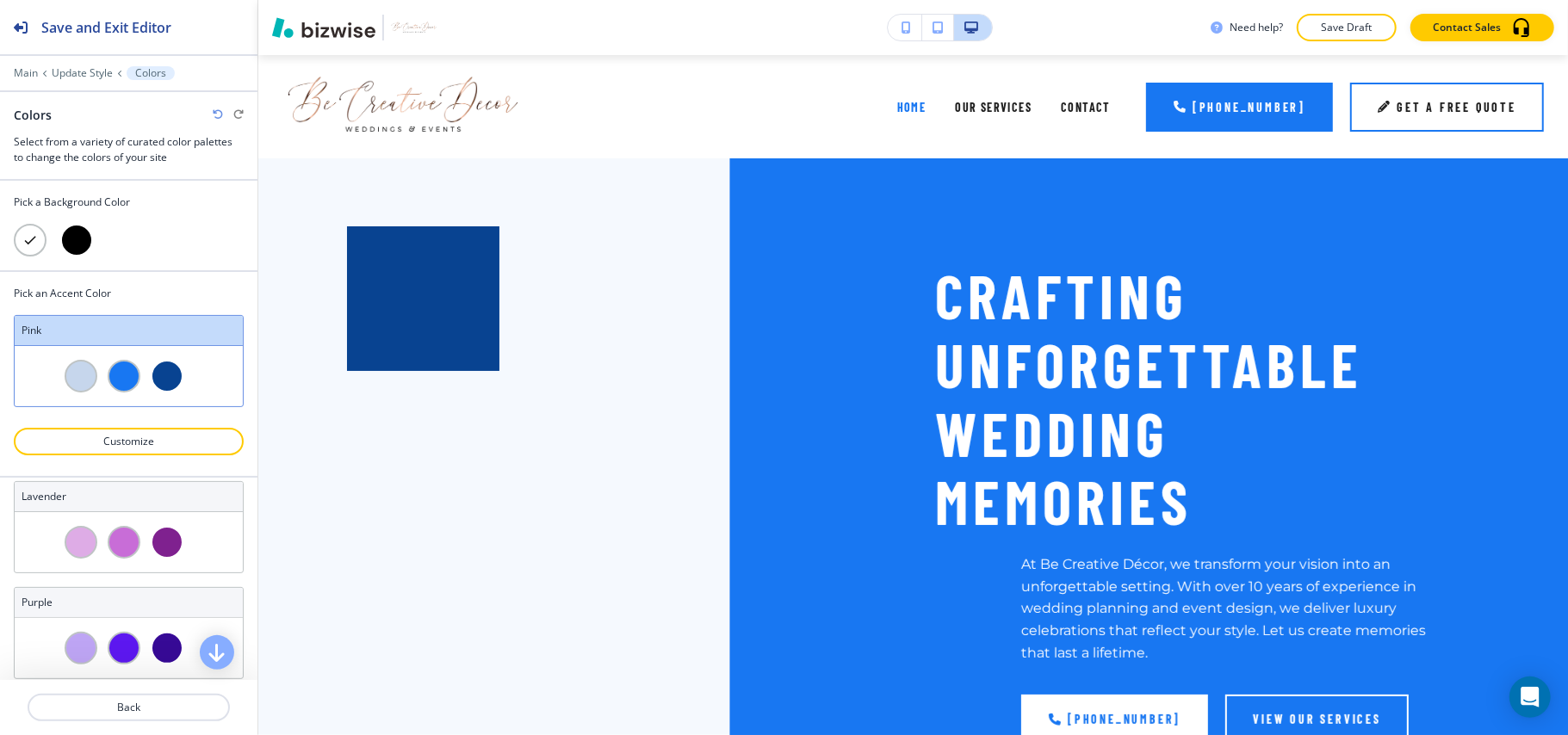
scroll to position [115, 0]
click at [165, 581] on div at bounding box center [129, 551] width 228 height 60
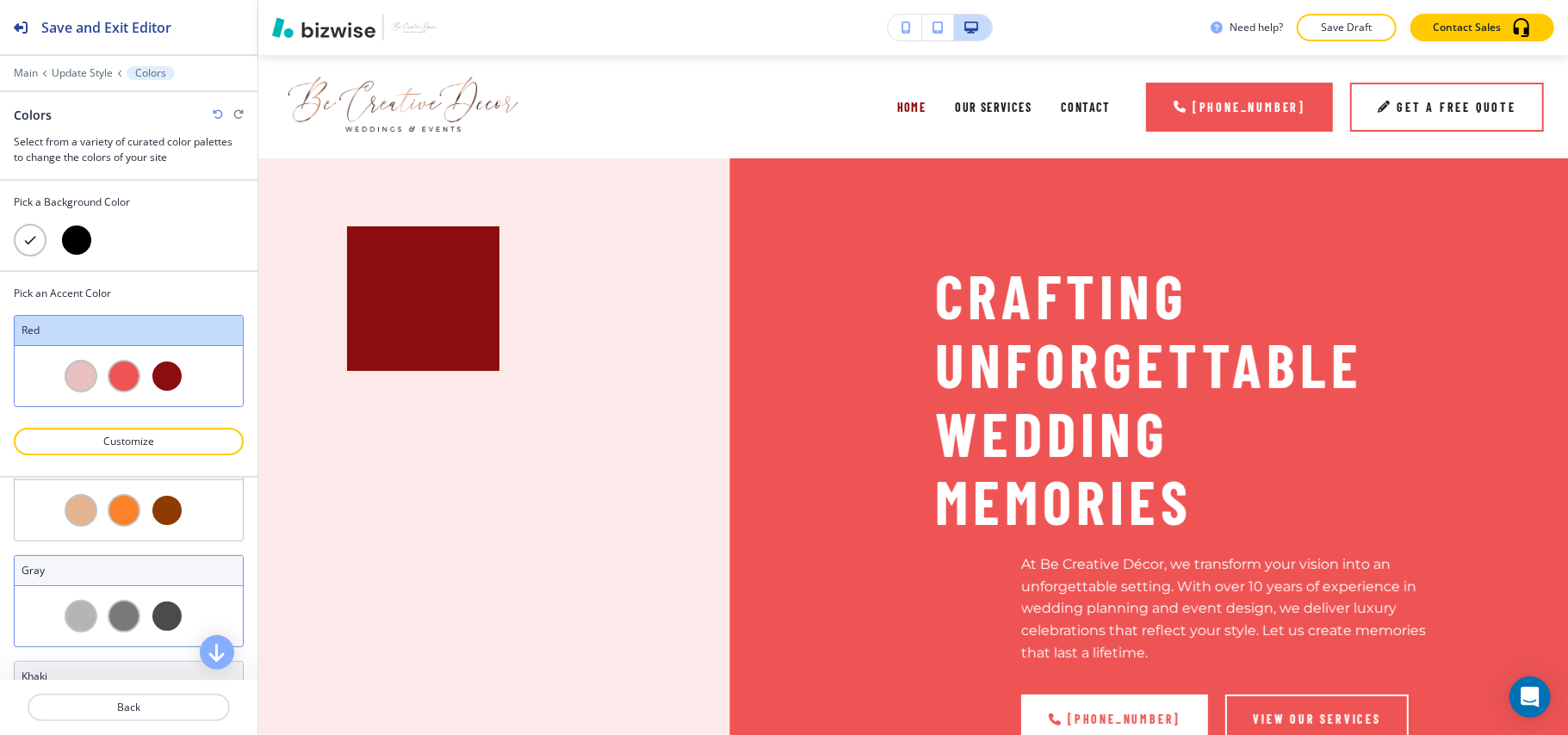
scroll to position [689, 0]
click at [165, 602] on div at bounding box center [129, 612] width 228 height 60
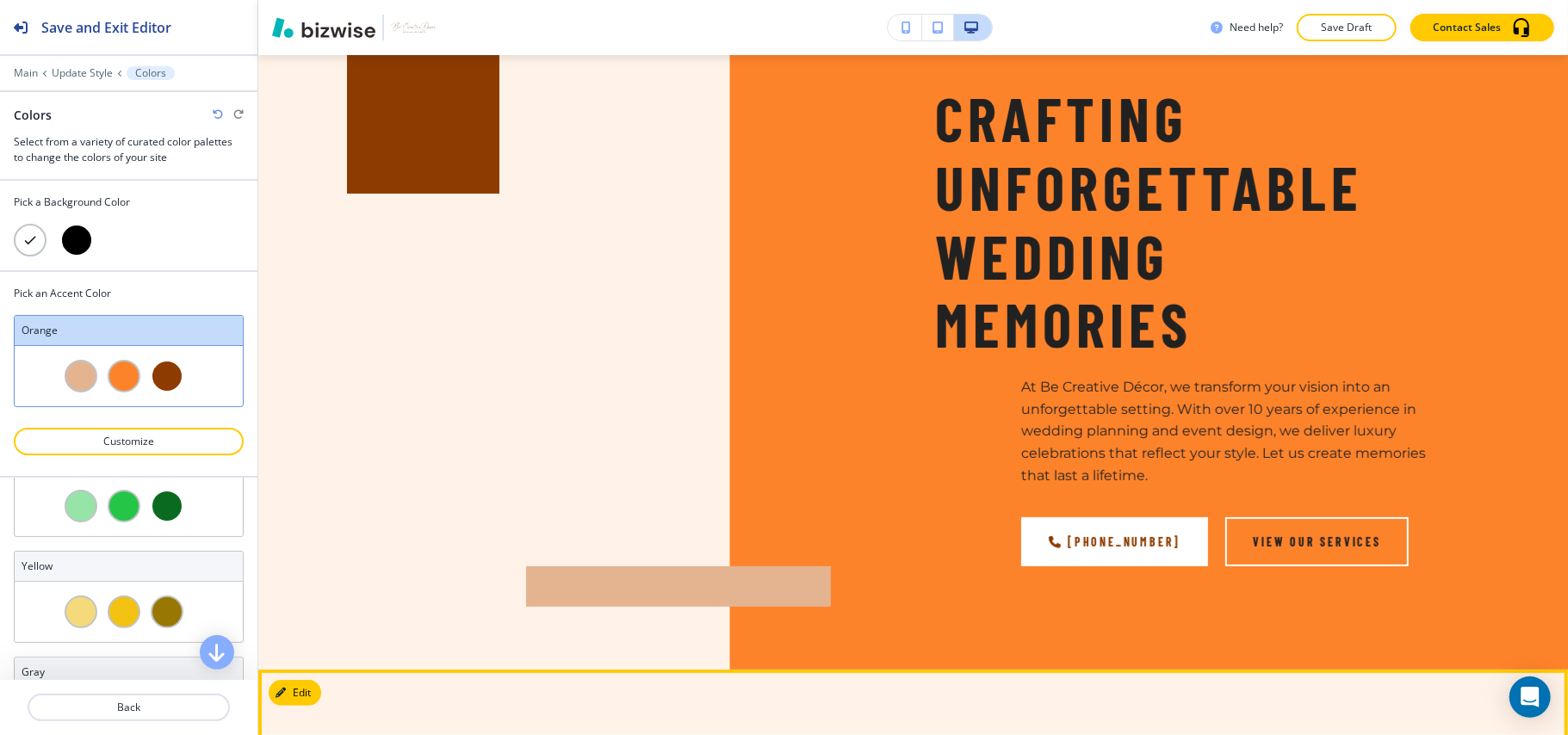
scroll to position [0, 0]
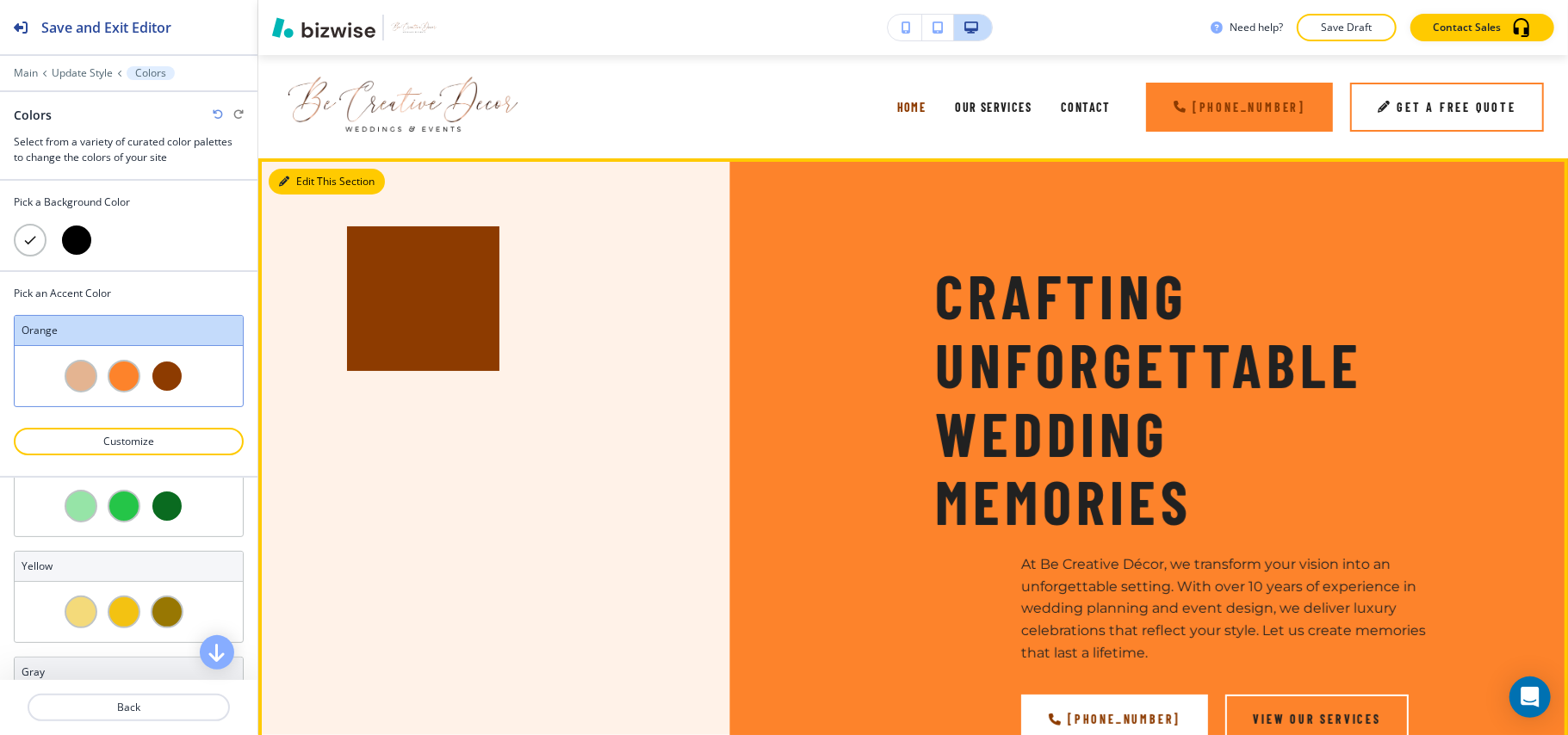
click at [291, 180] on button "Edit This Section" at bounding box center [327, 181] width 117 height 25
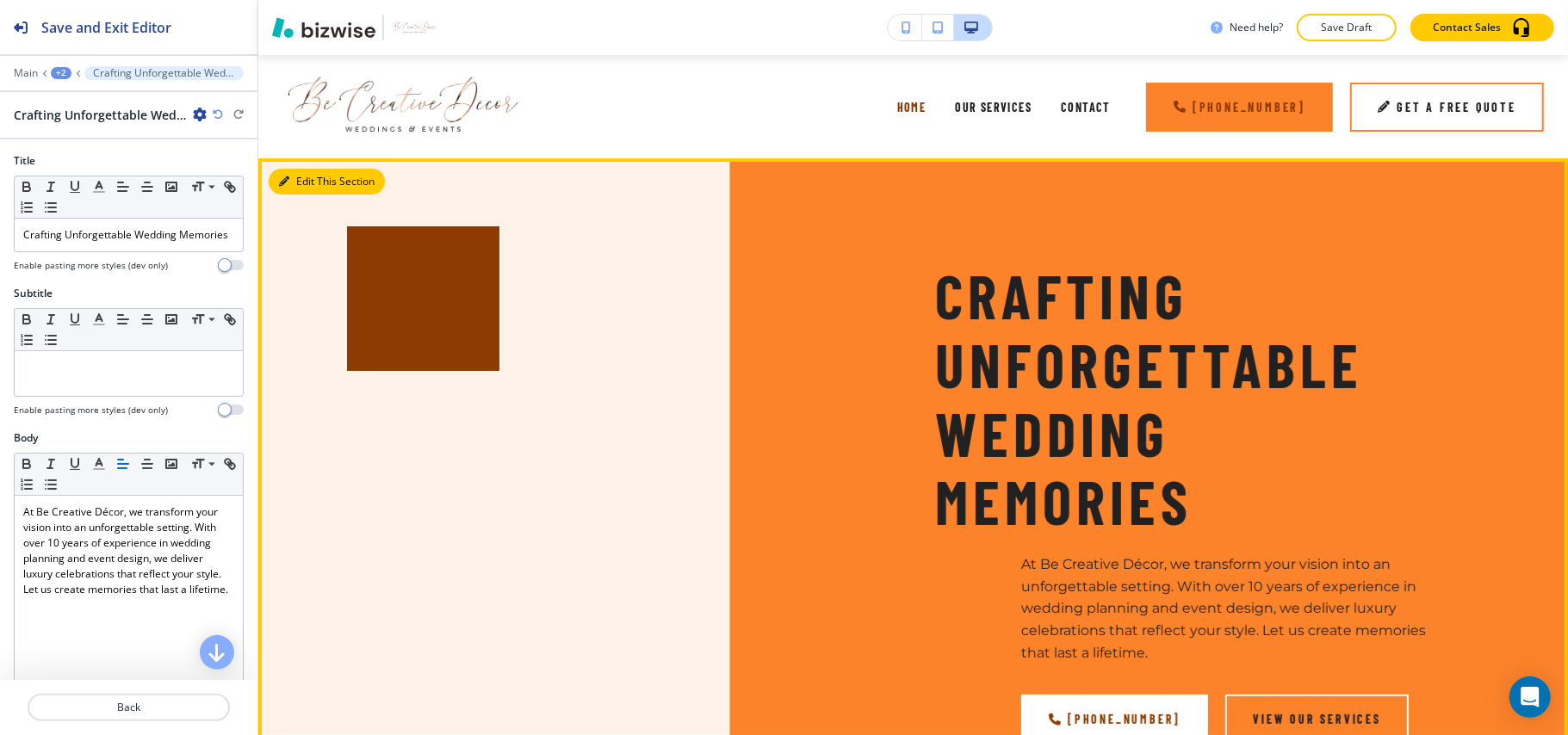
click at [306, 183] on button "Edit This Section" at bounding box center [327, 181] width 117 height 25
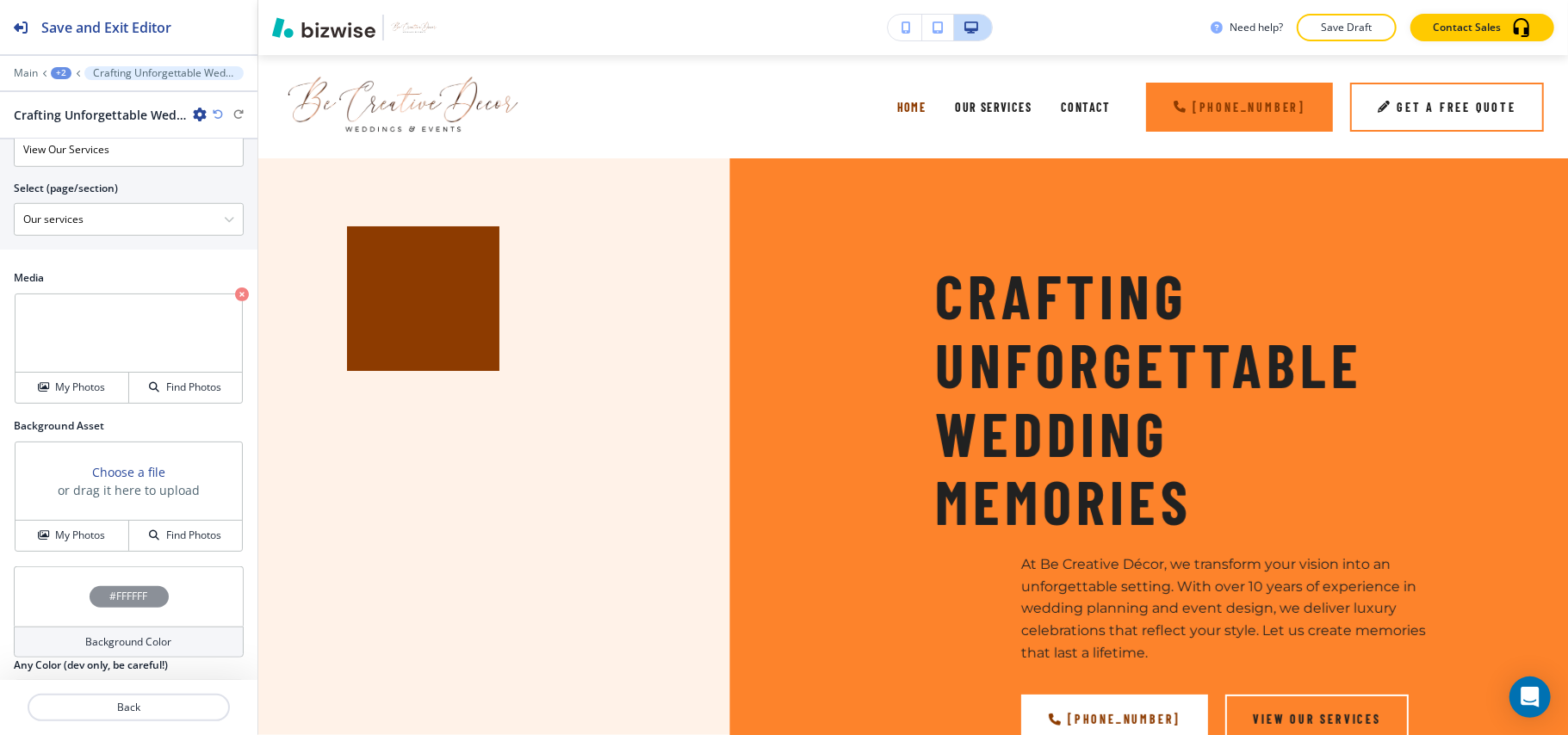
scroll to position [945, 0]
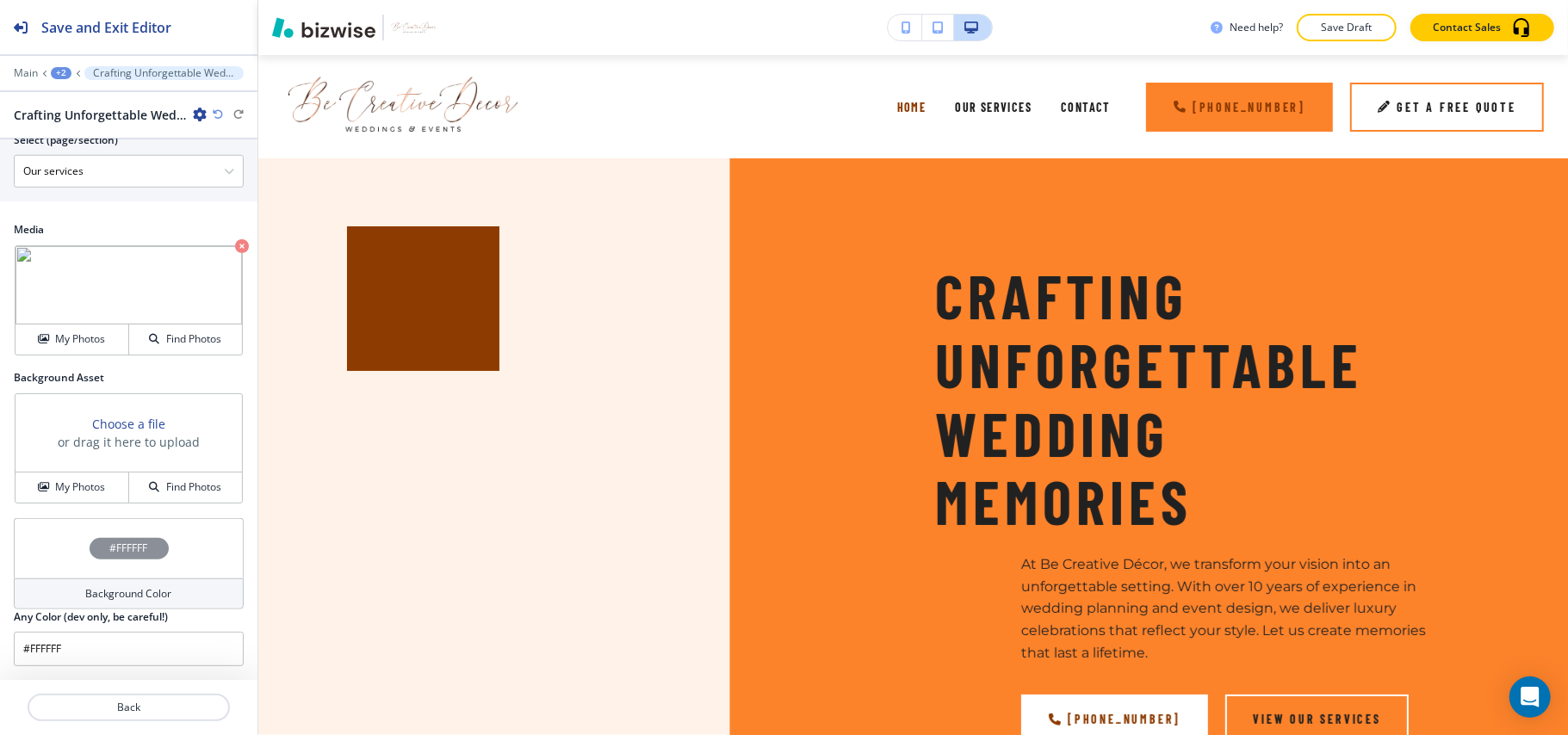
click at [235, 245] on icon "button" at bounding box center [242, 246] width 14 height 14
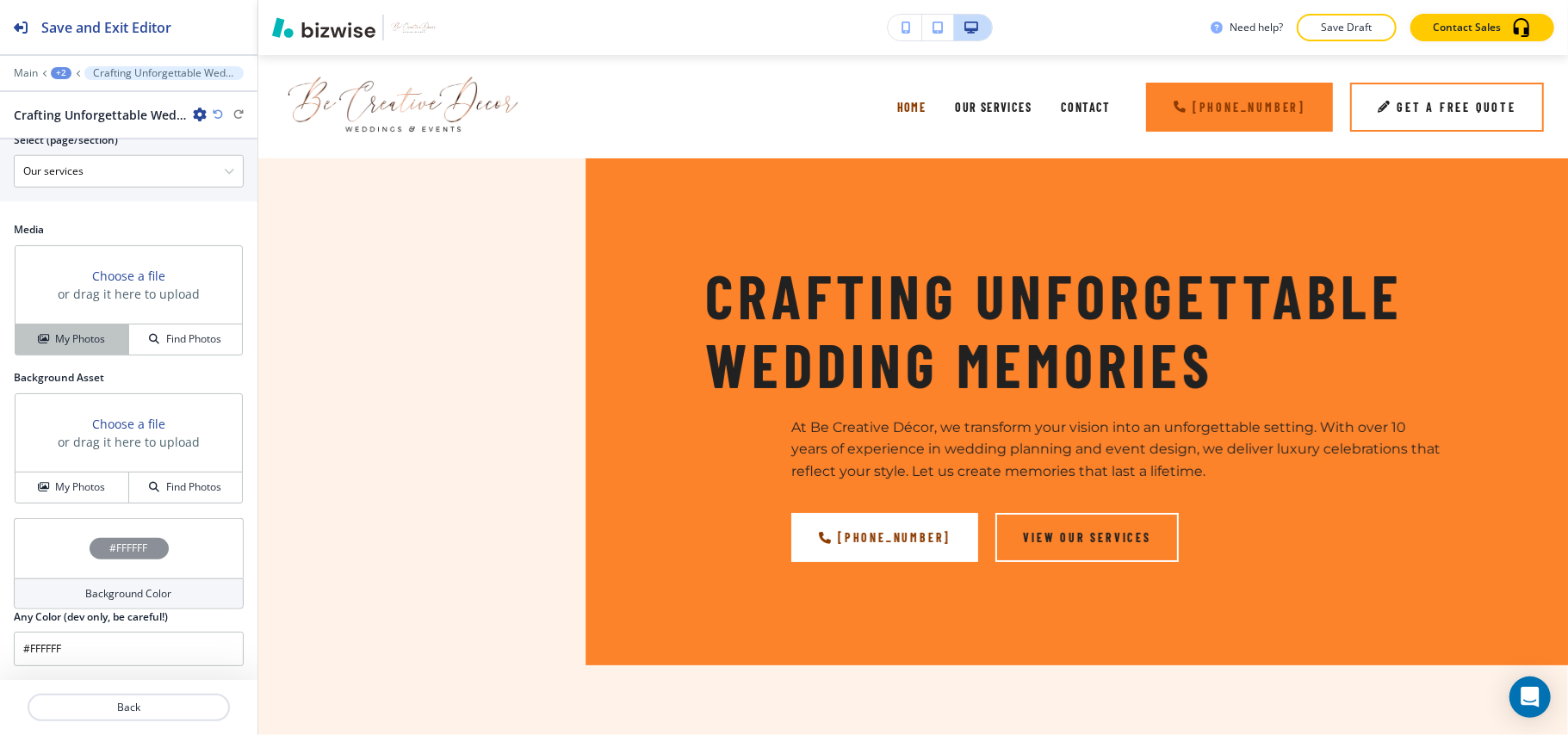
click at [55, 333] on h4 "My Photos" at bounding box center [80, 339] width 50 height 15
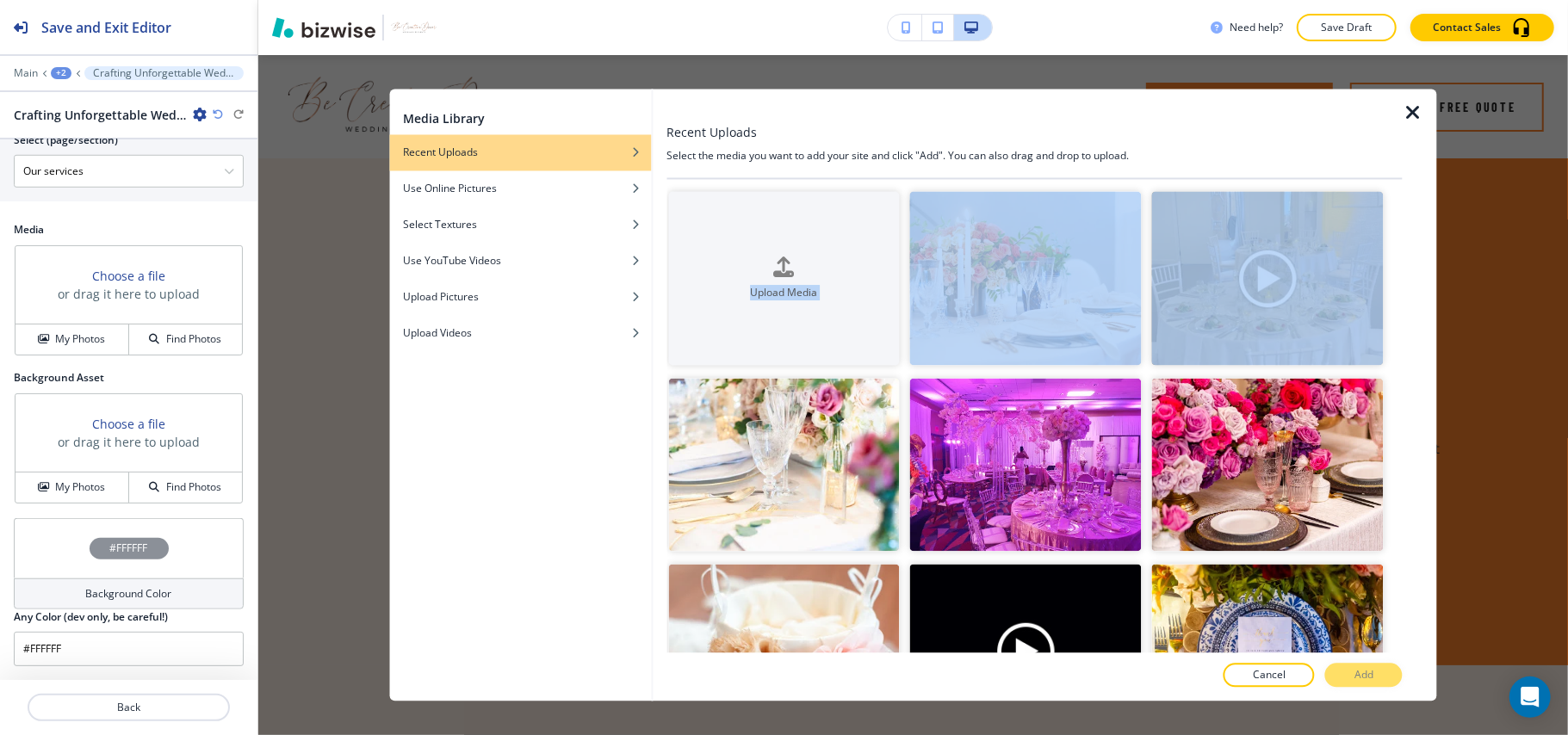
drag, startPoint x: 1385, startPoint y: 211, endPoint x: 1389, endPoint y: 565, distance: 354.0
click at [1388, 566] on div "Upload Media Crop Crop Crop Crop Crop Crop Crop Crop Crop Crop Crop Crop Crop C…" at bounding box center [1034, 416] width 736 height 474
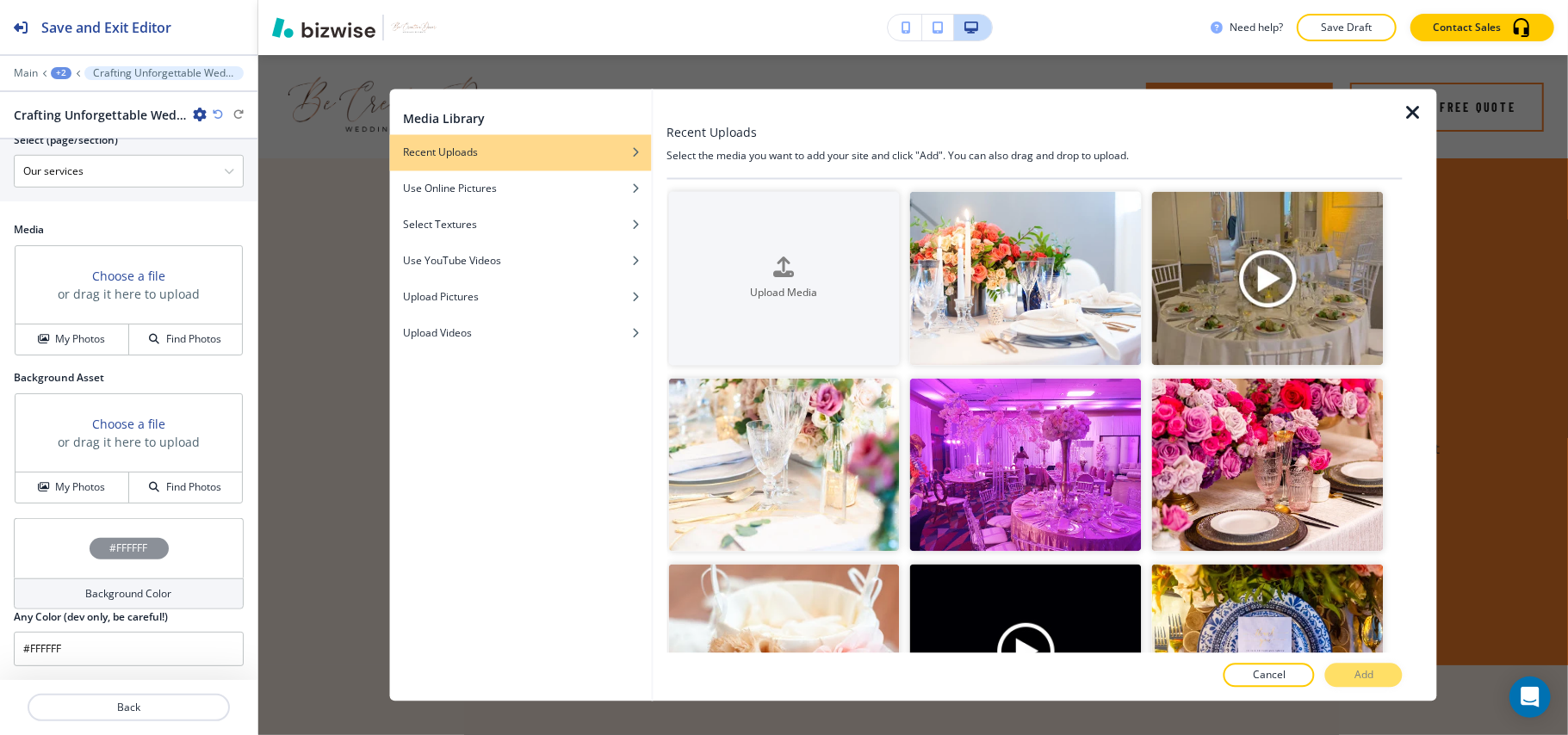
click at [1403, 362] on div at bounding box center [1419, 395] width 35 height 612
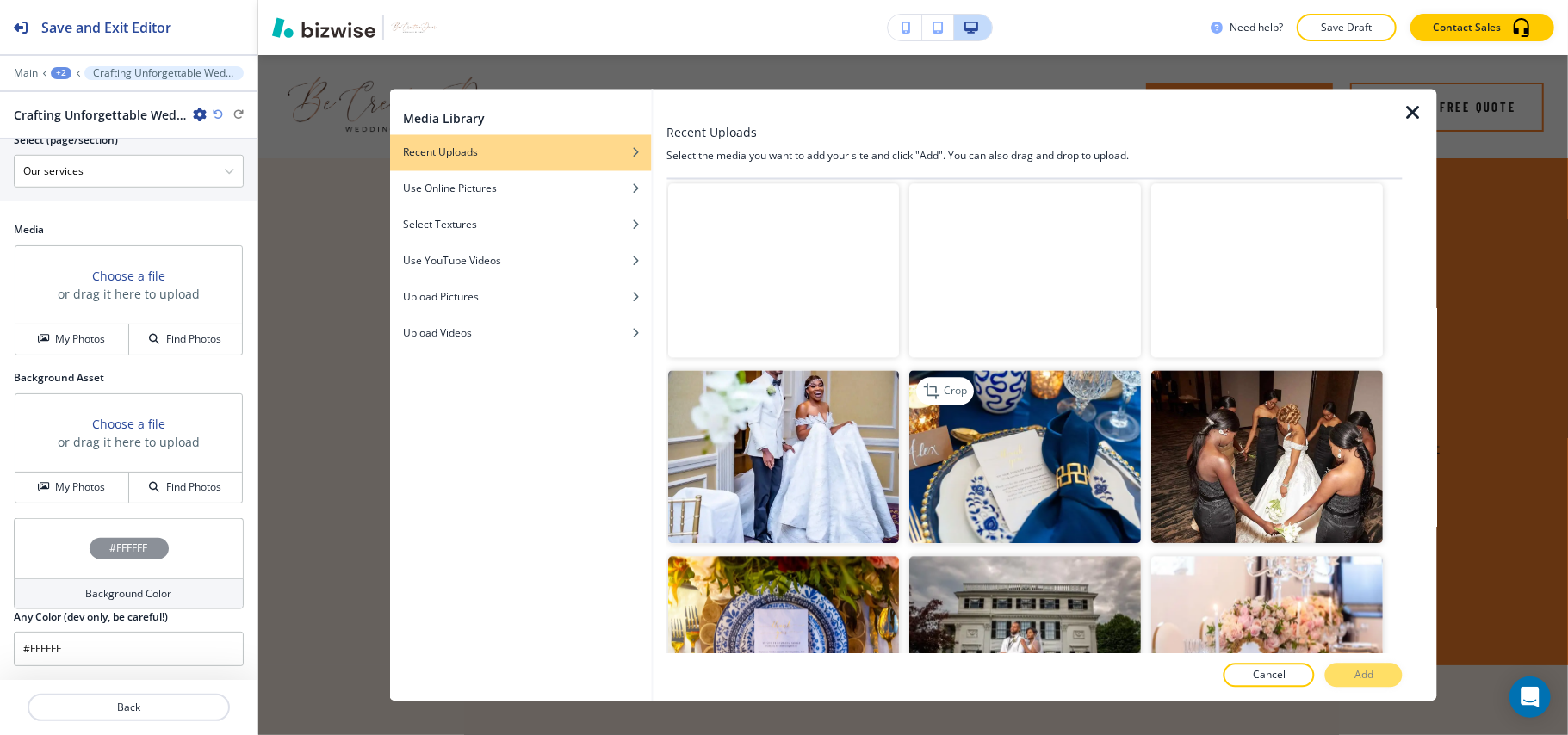
scroll to position [2950, 0]
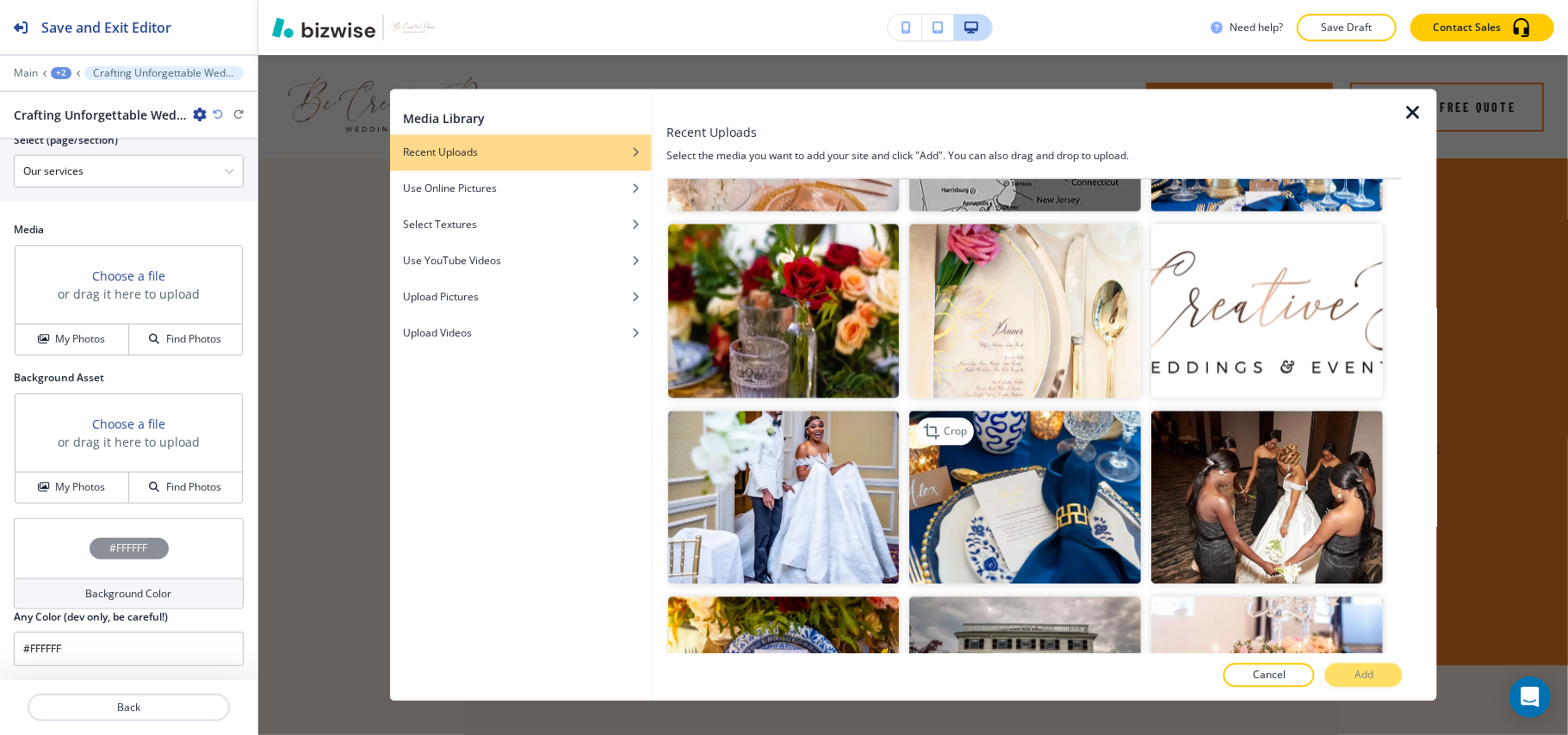
click at [1025, 437] on img "button" at bounding box center [1026, 497] width 231 height 174
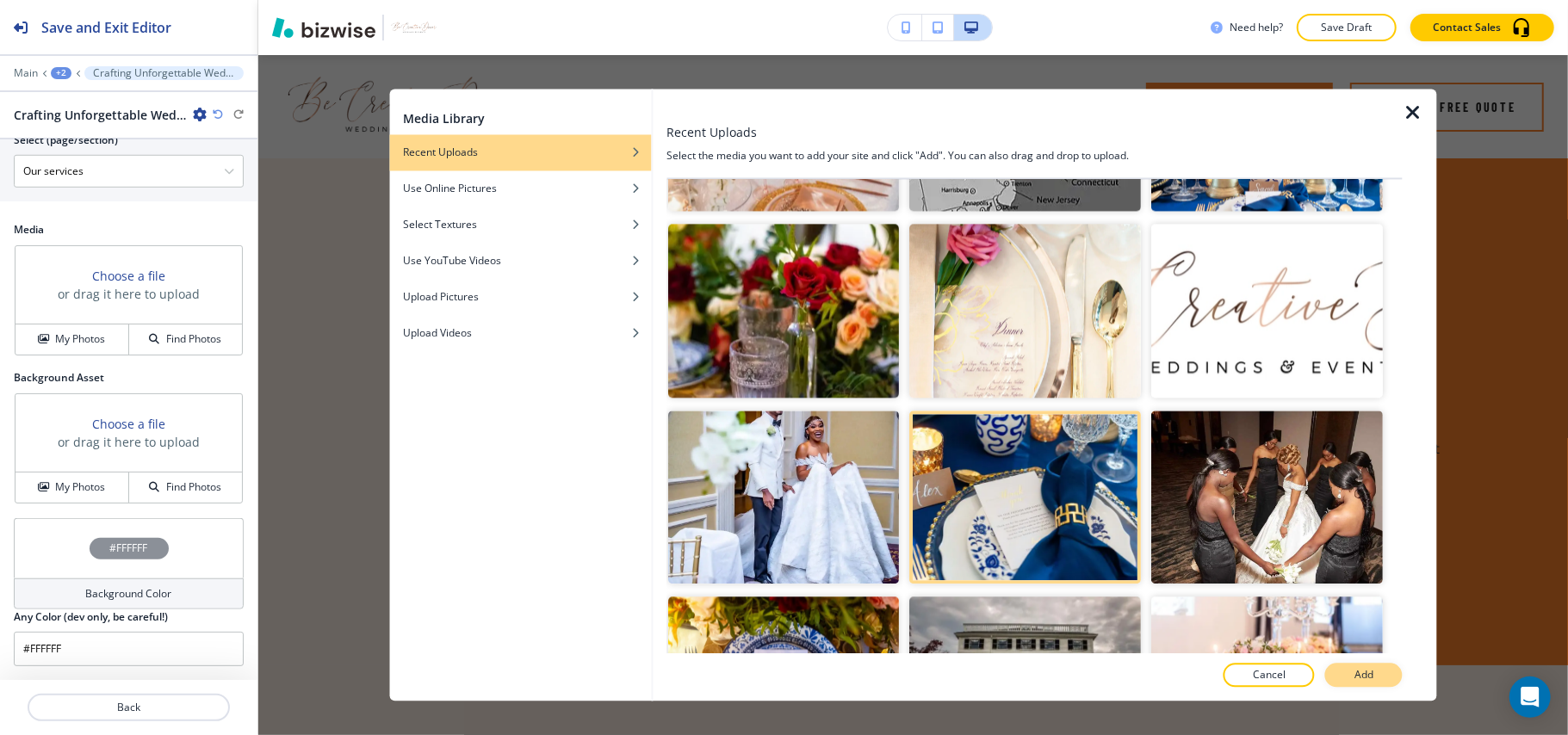
click at [1354, 668] on button "Add" at bounding box center [1364, 676] width 77 height 24
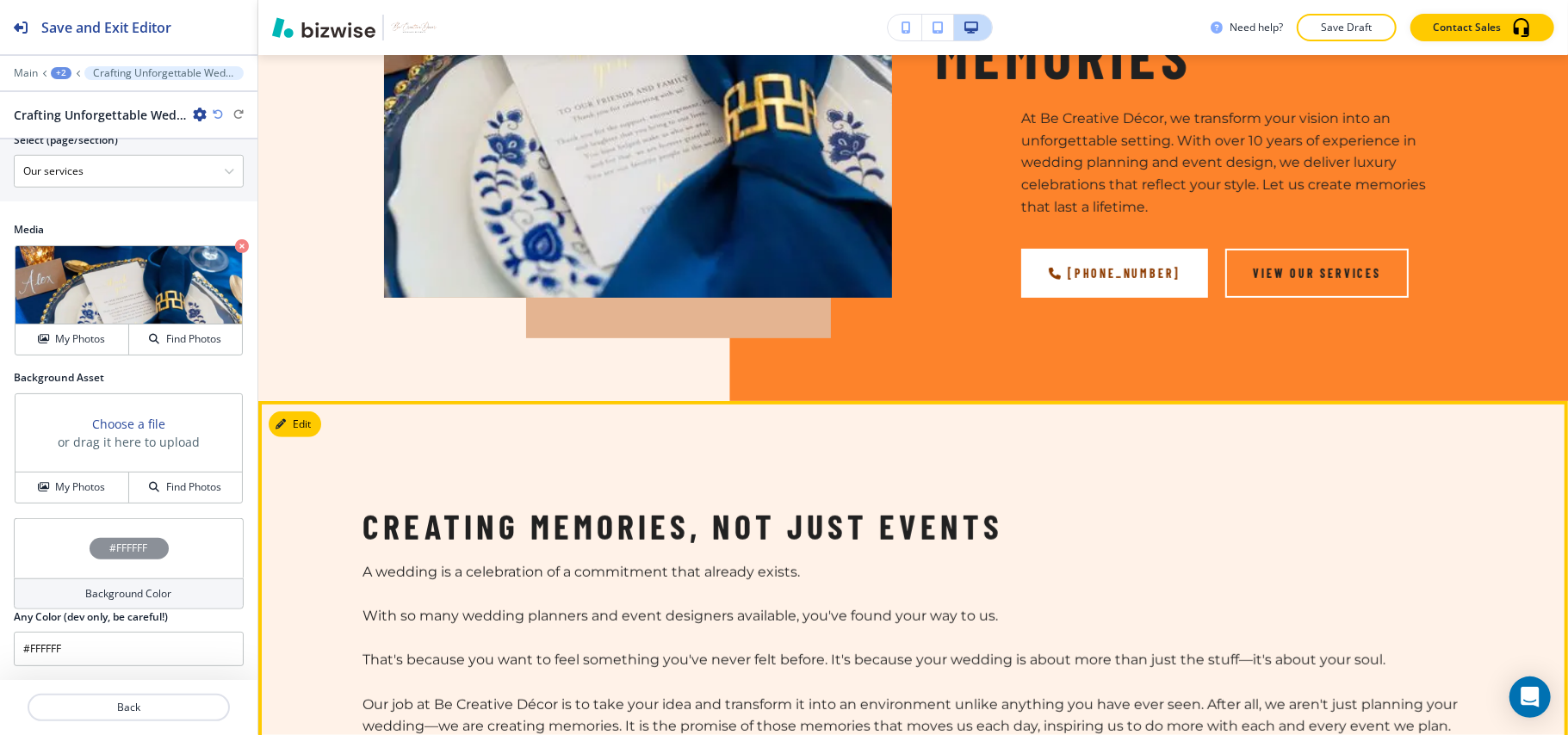
scroll to position [459, 0]
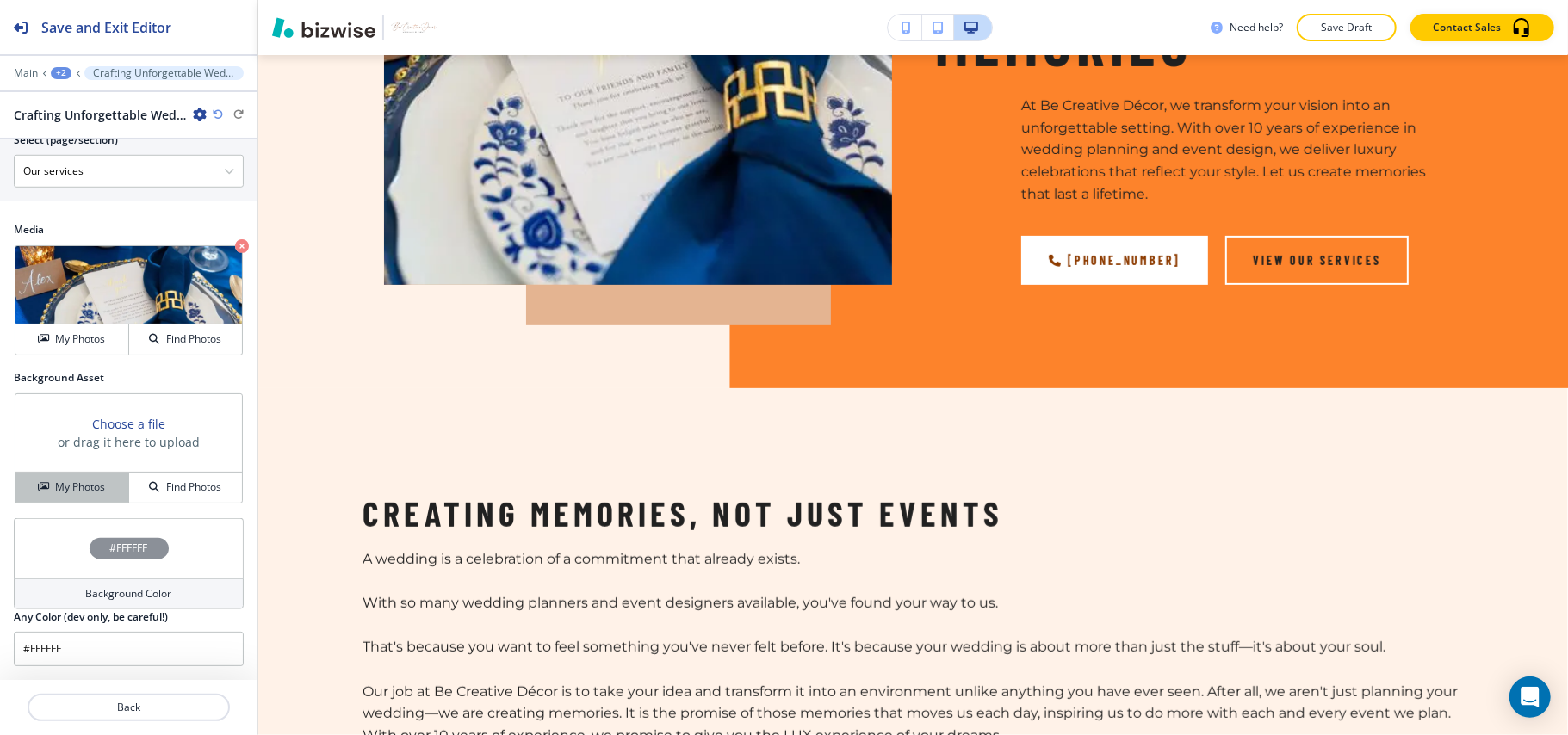
click at [87, 477] on button "My Photos" at bounding box center [71, 488] width 114 height 30
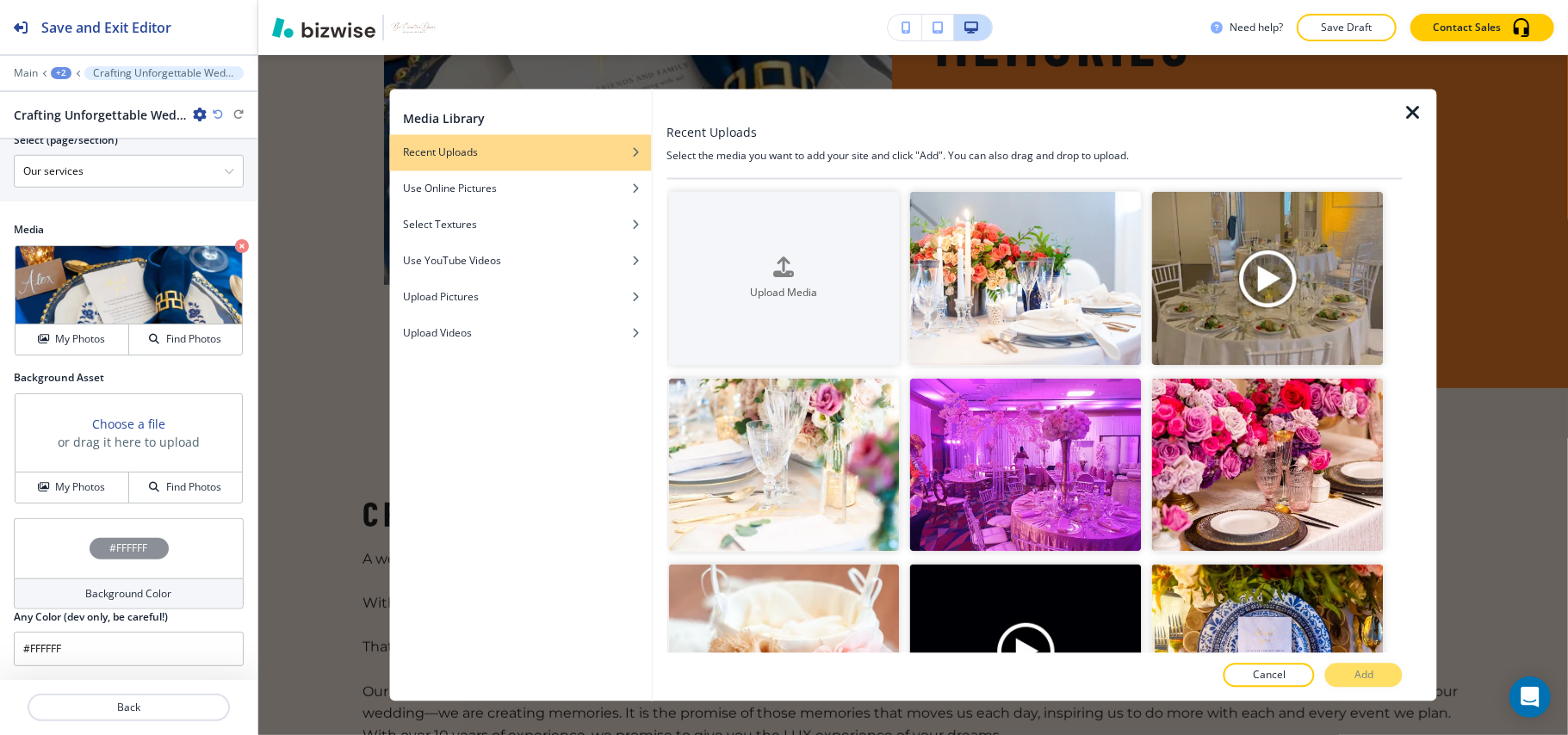
drag, startPoint x: 1403, startPoint y: 292, endPoint x: 1413, endPoint y: 476, distance: 184.3
click at [1411, 501] on div at bounding box center [1419, 395] width 35 height 612
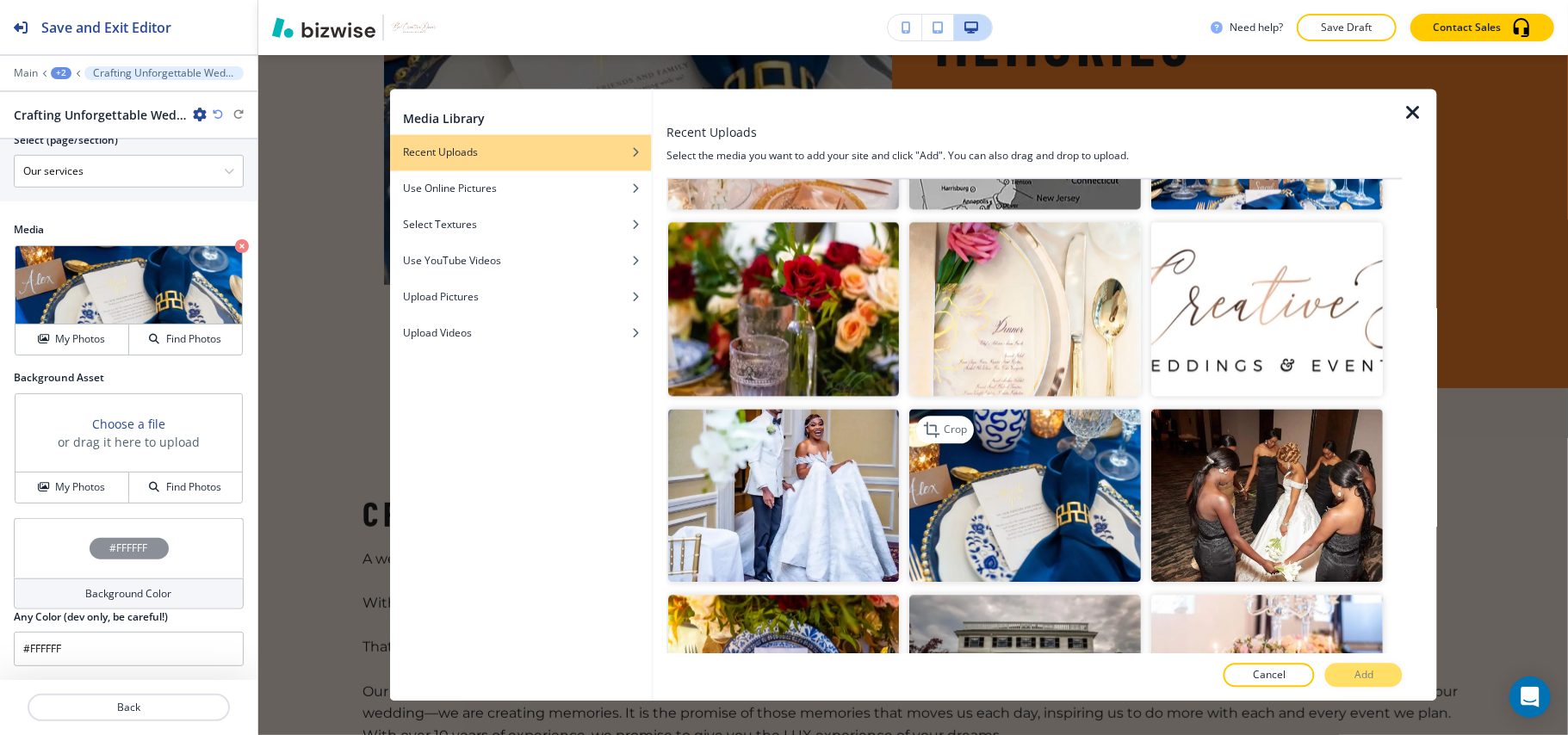
scroll to position [2950, 0]
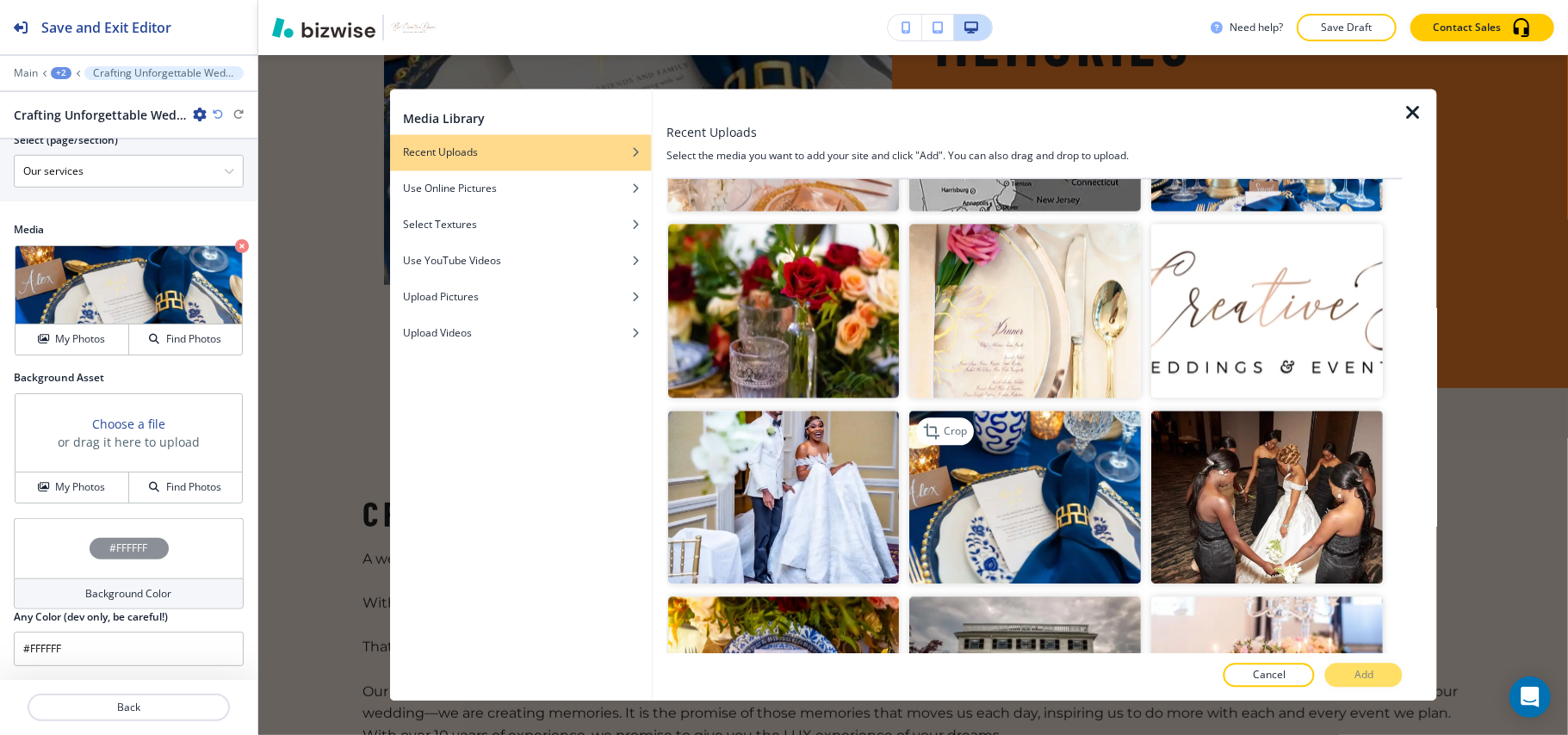
click at [1033, 411] on img "button" at bounding box center [1026, 497] width 231 height 174
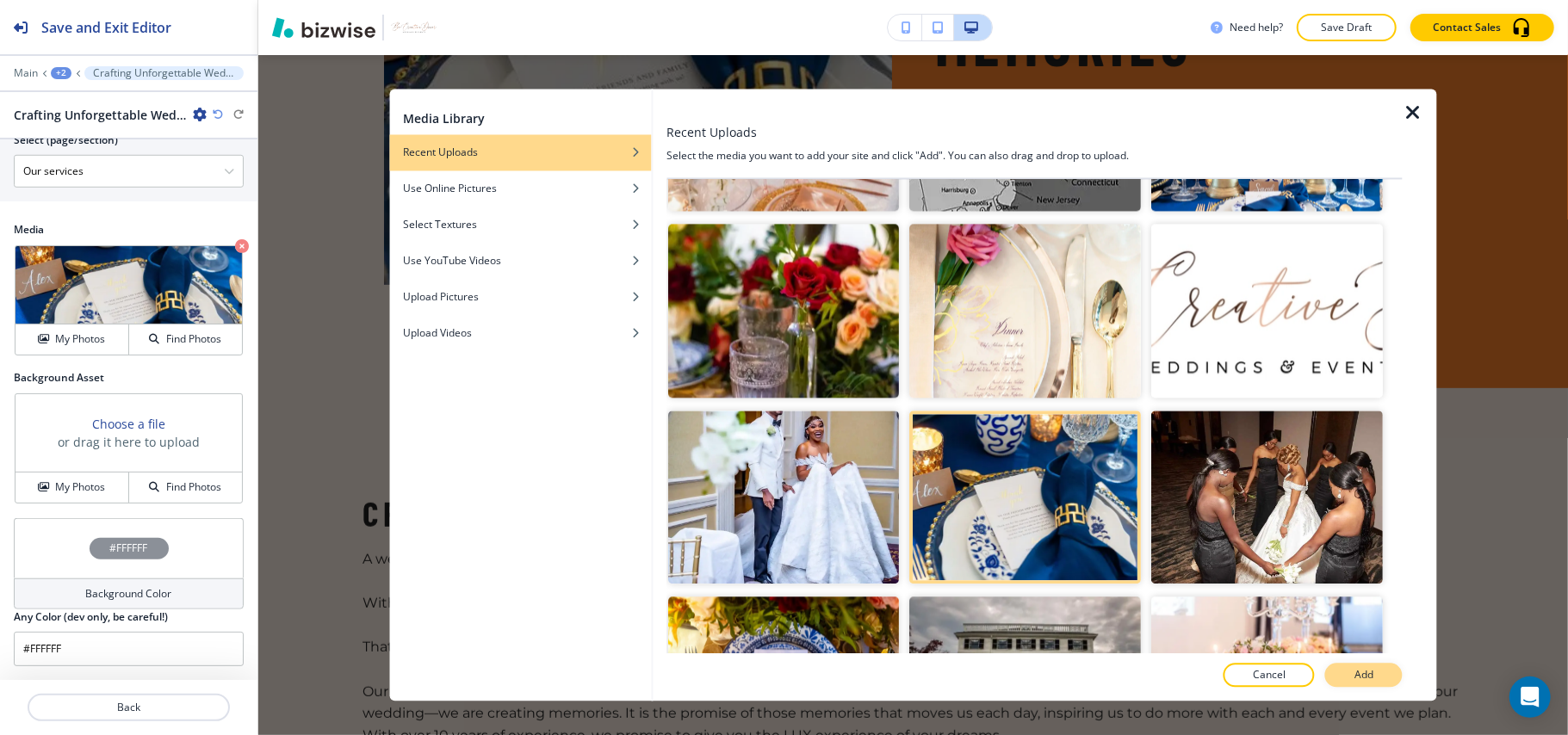
click at [1364, 675] on p "Add" at bounding box center [1364, 676] width 19 height 15
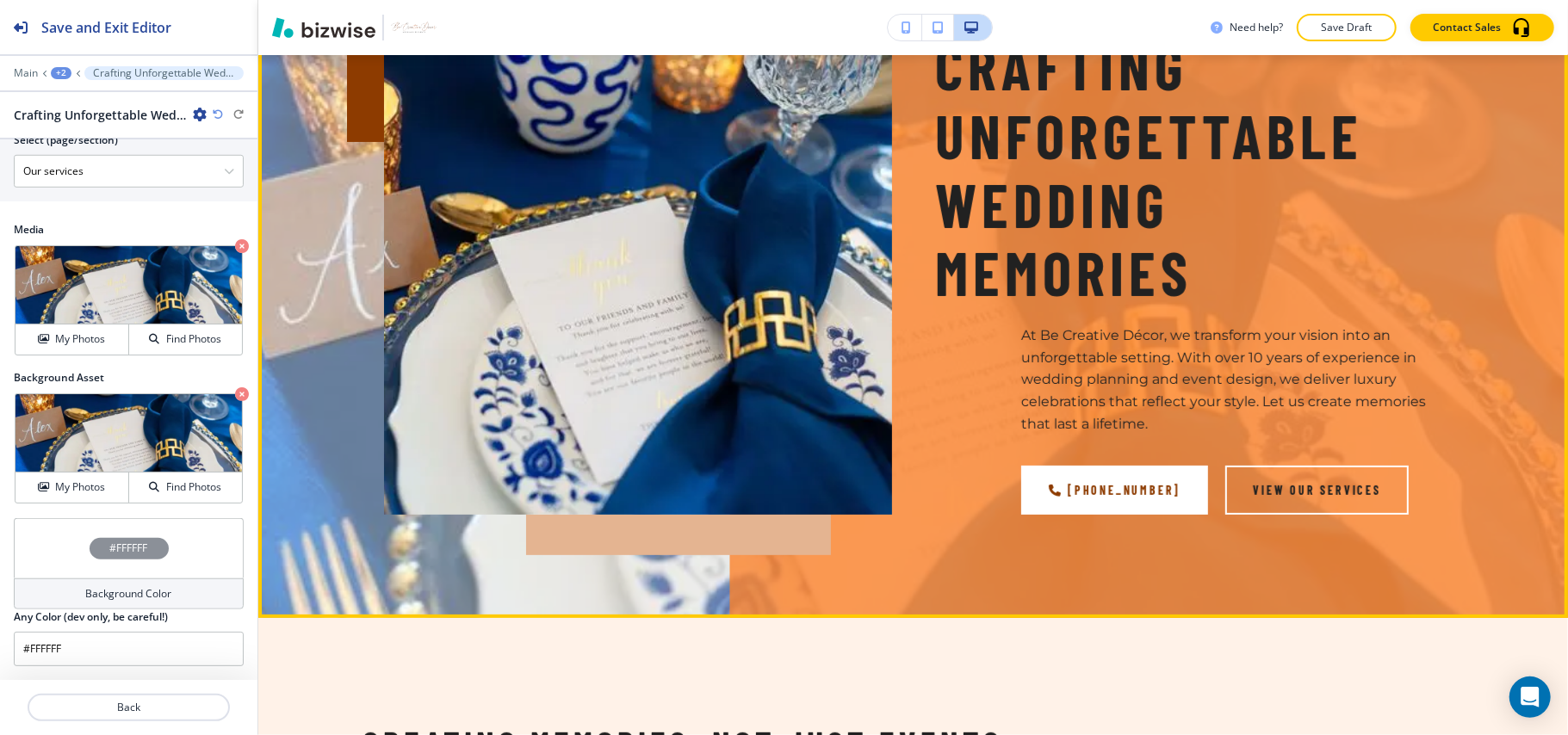
scroll to position [0, 0]
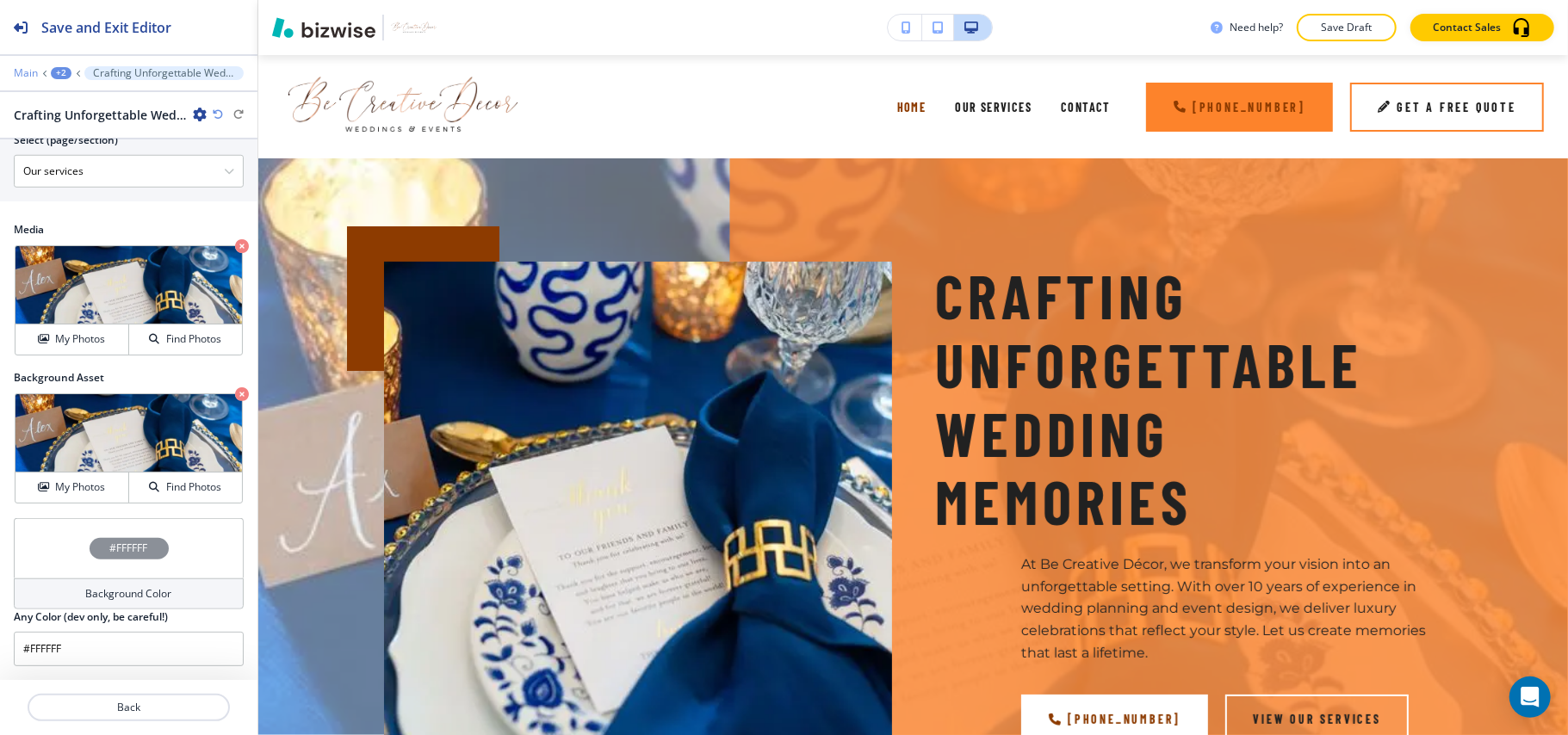
click at [15, 67] on p "Main" at bounding box center [26, 72] width 24 height 12
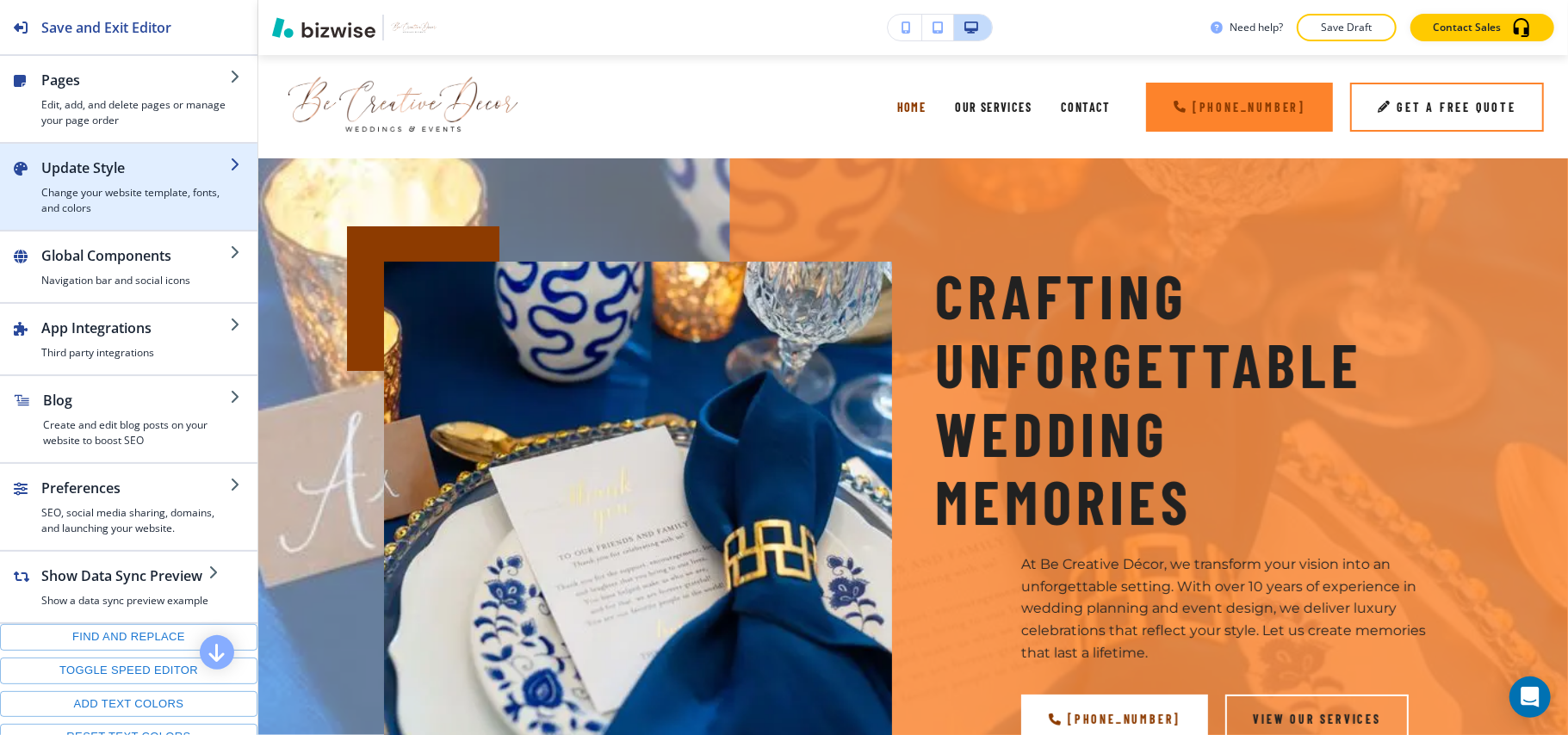
click at [56, 200] on h4 "Change your website template, fonts, and colors" at bounding box center [135, 200] width 189 height 31
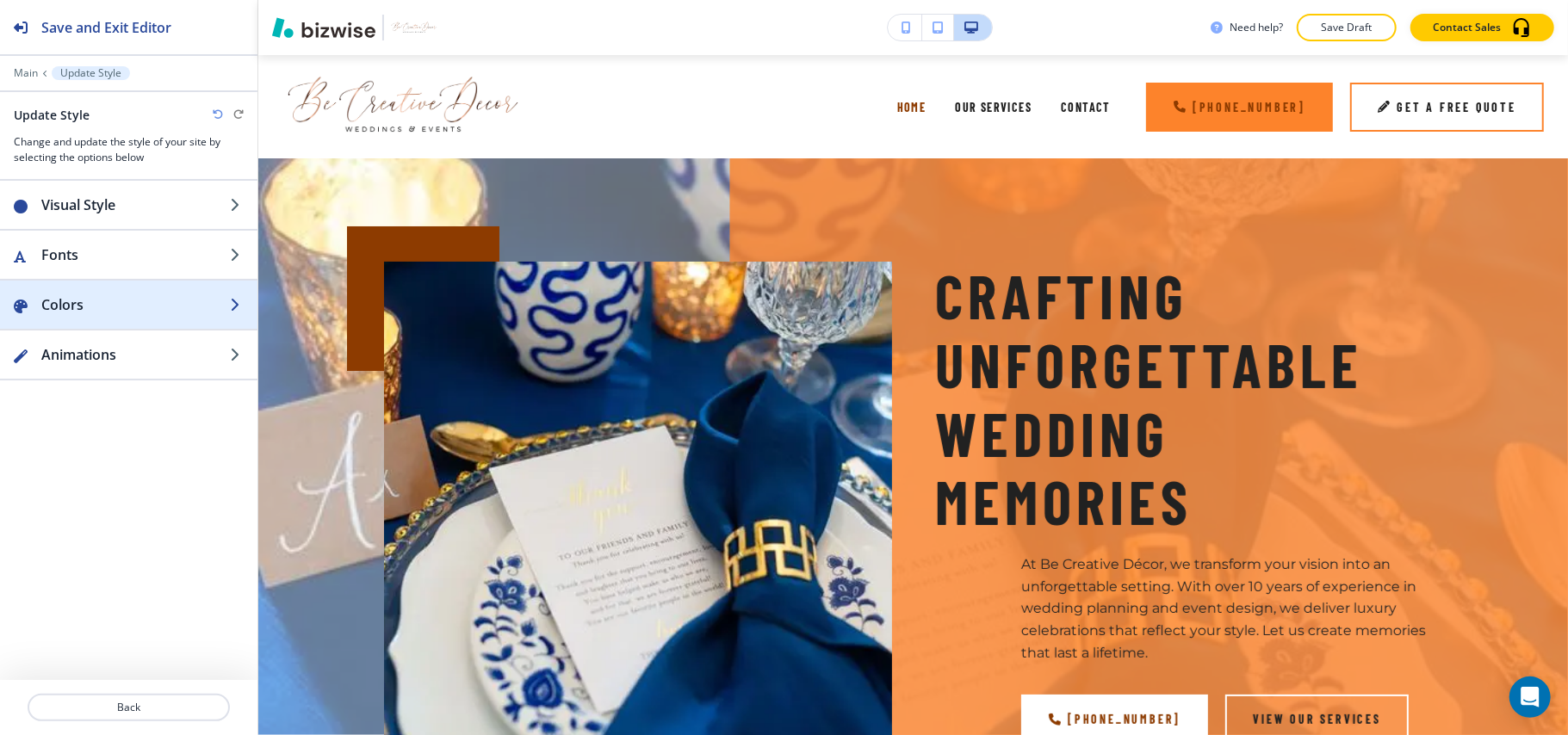
click at [149, 305] on h2 "Colors" at bounding box center [135, 305] width 189 height 21
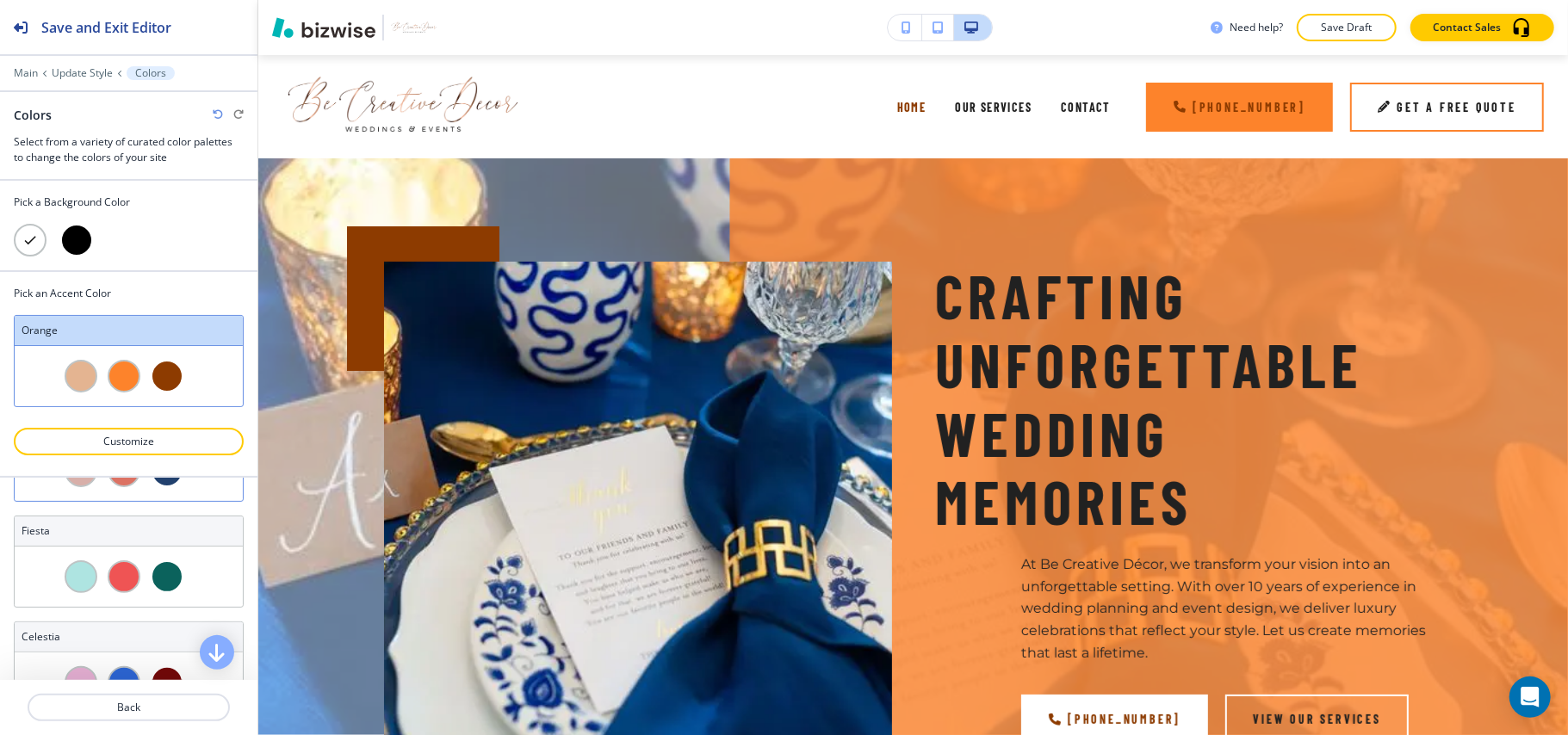
scroll to position [1033, 0]
click at [159, 496] on div at bounding box center [166, 479] width 33 height 33
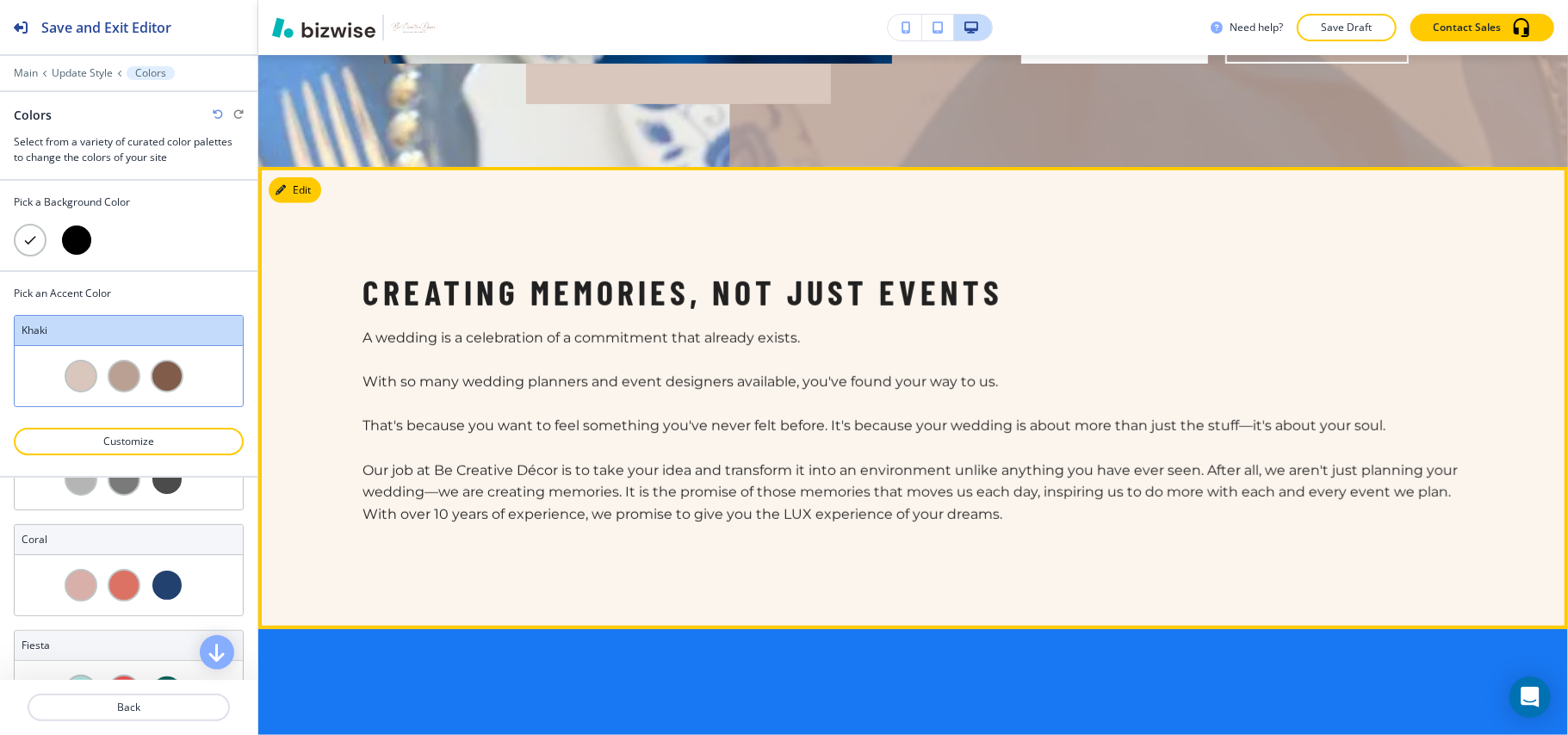
scroll to position [689, 0]
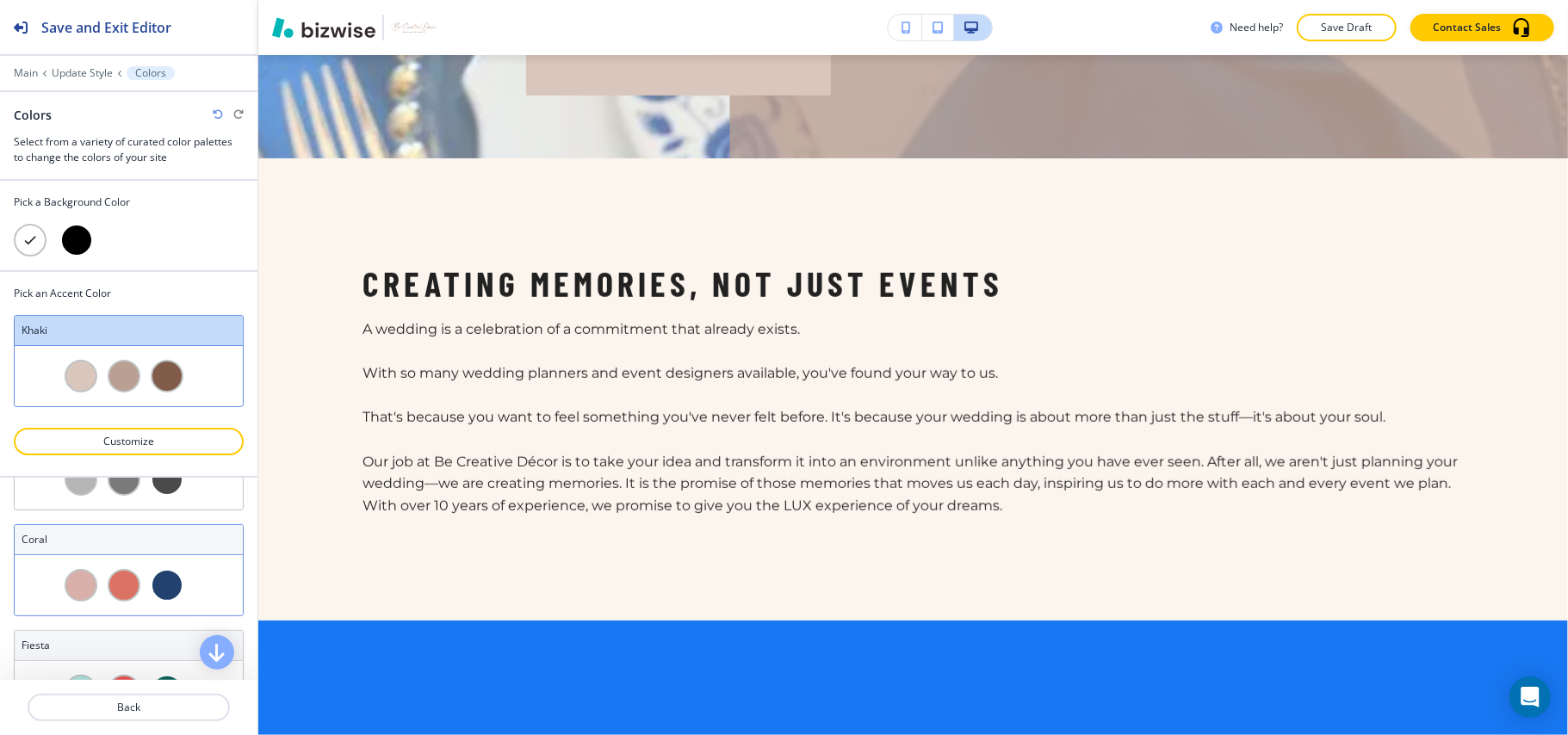
click at [186, 607] on div at bounding box center [129, 586] width 228 height 60
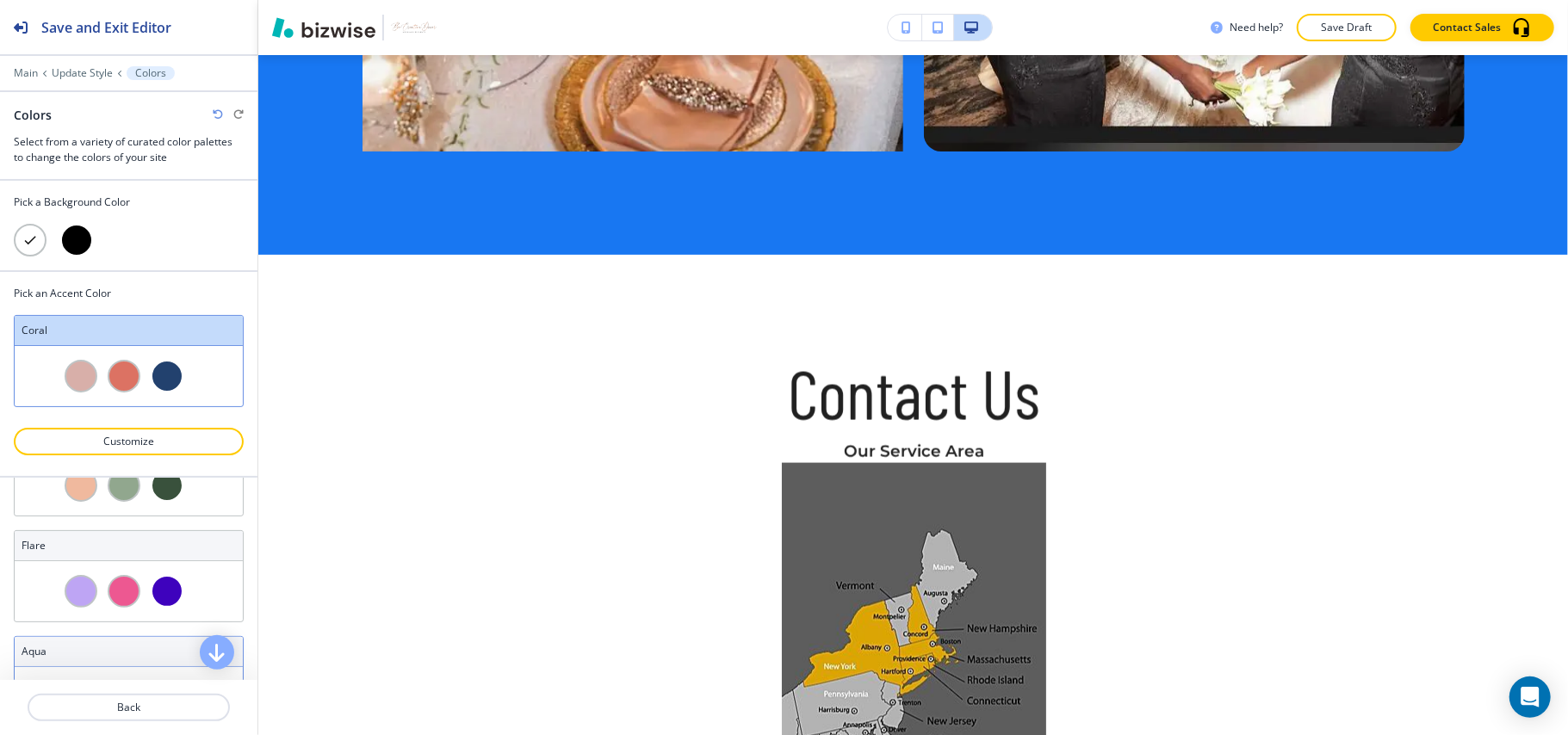
scroll to position [1320, 0]
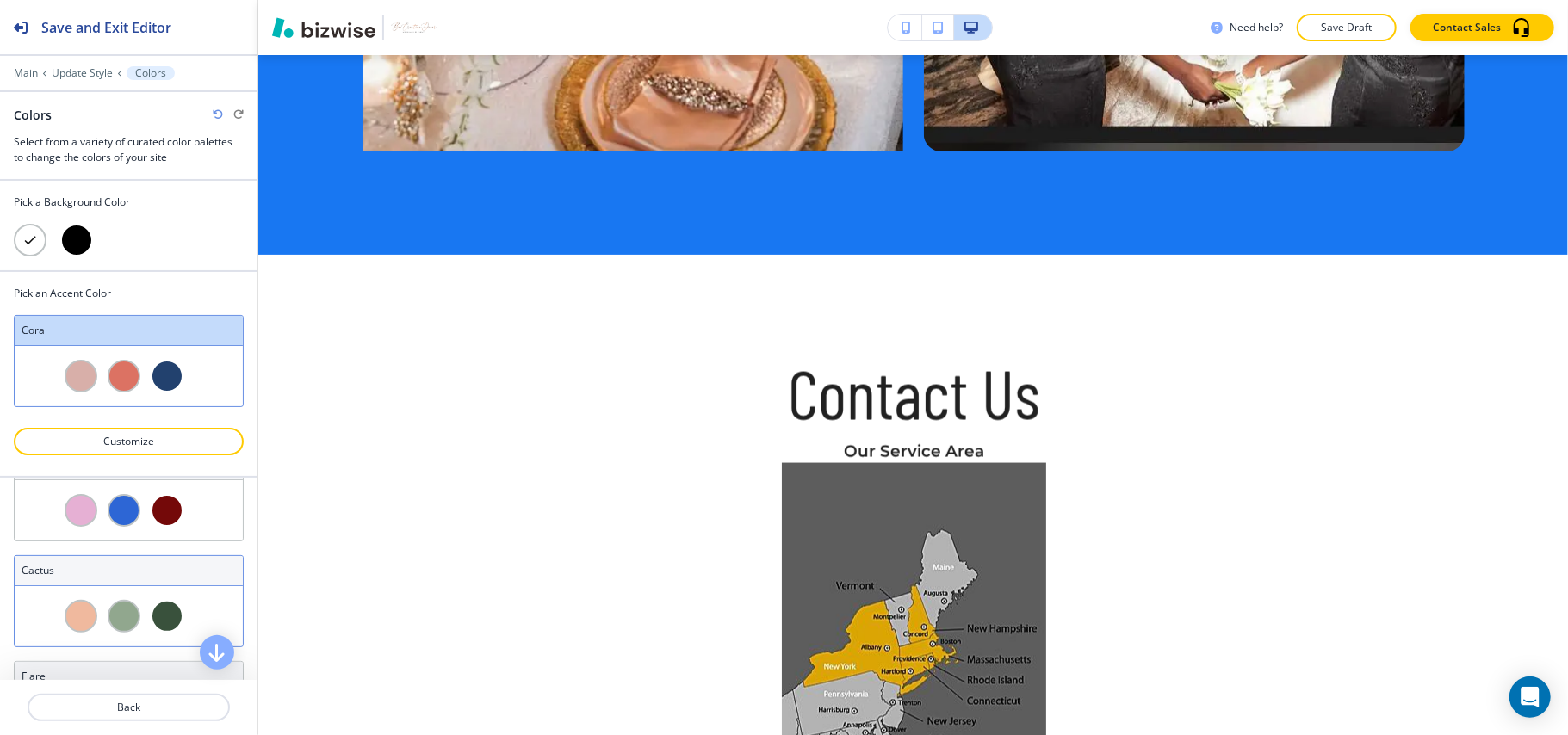
click at [170, 608] on div at bounding box center [129, 617] width 228 height 60
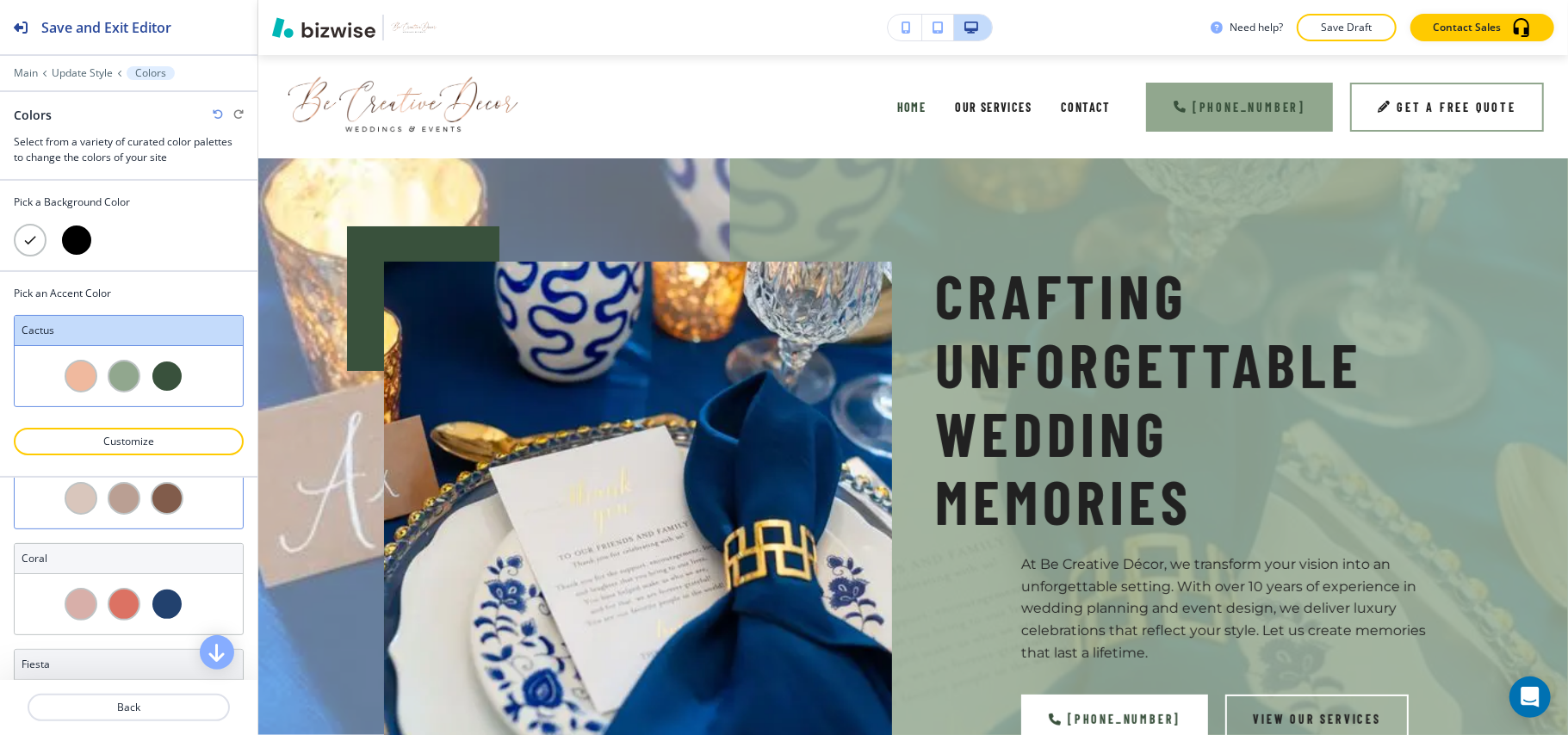
scroll to position [1090, 0]
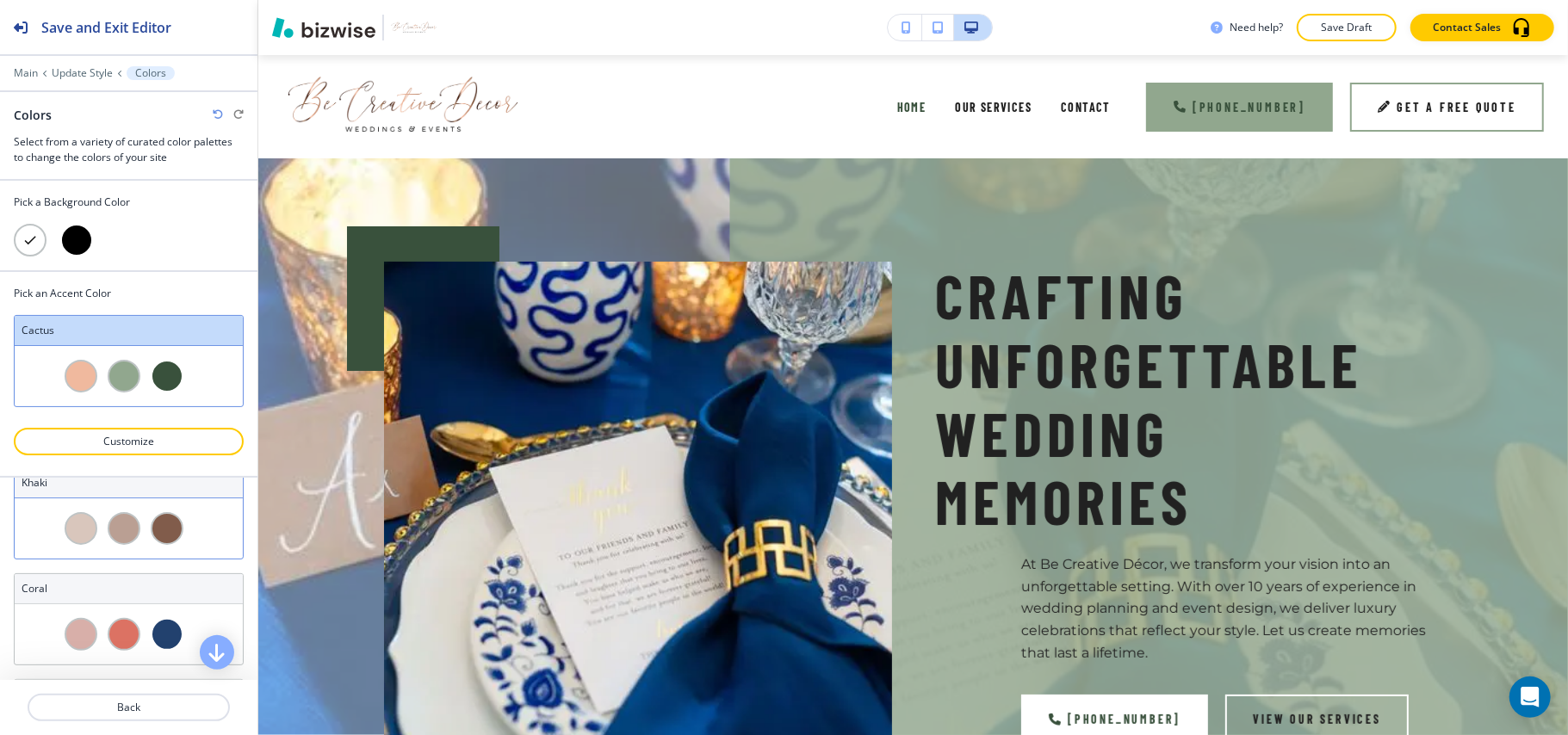
click at [140, 545] on div at bounding box center [145, 528] width 10 height 33
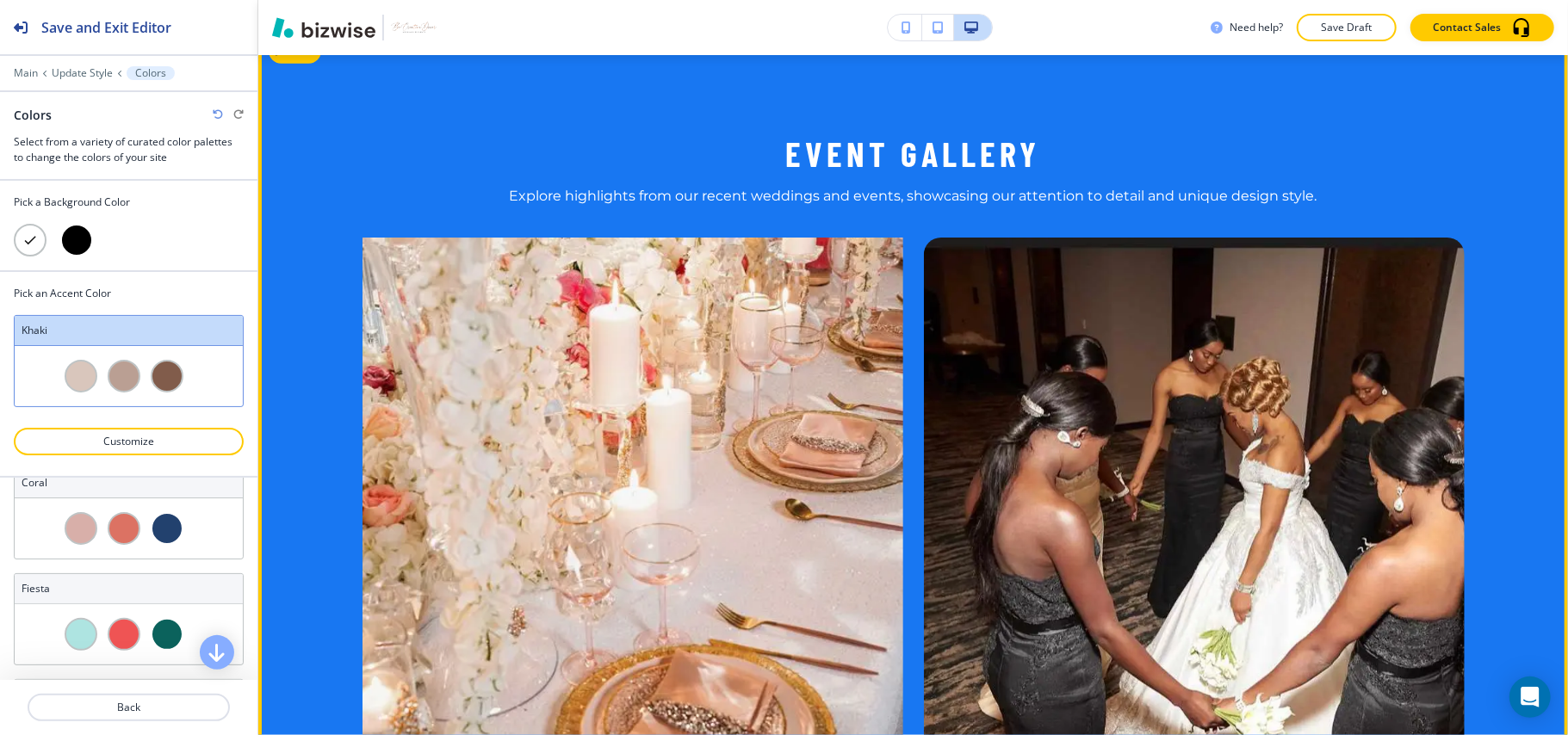
scroll to position [1493, 0]
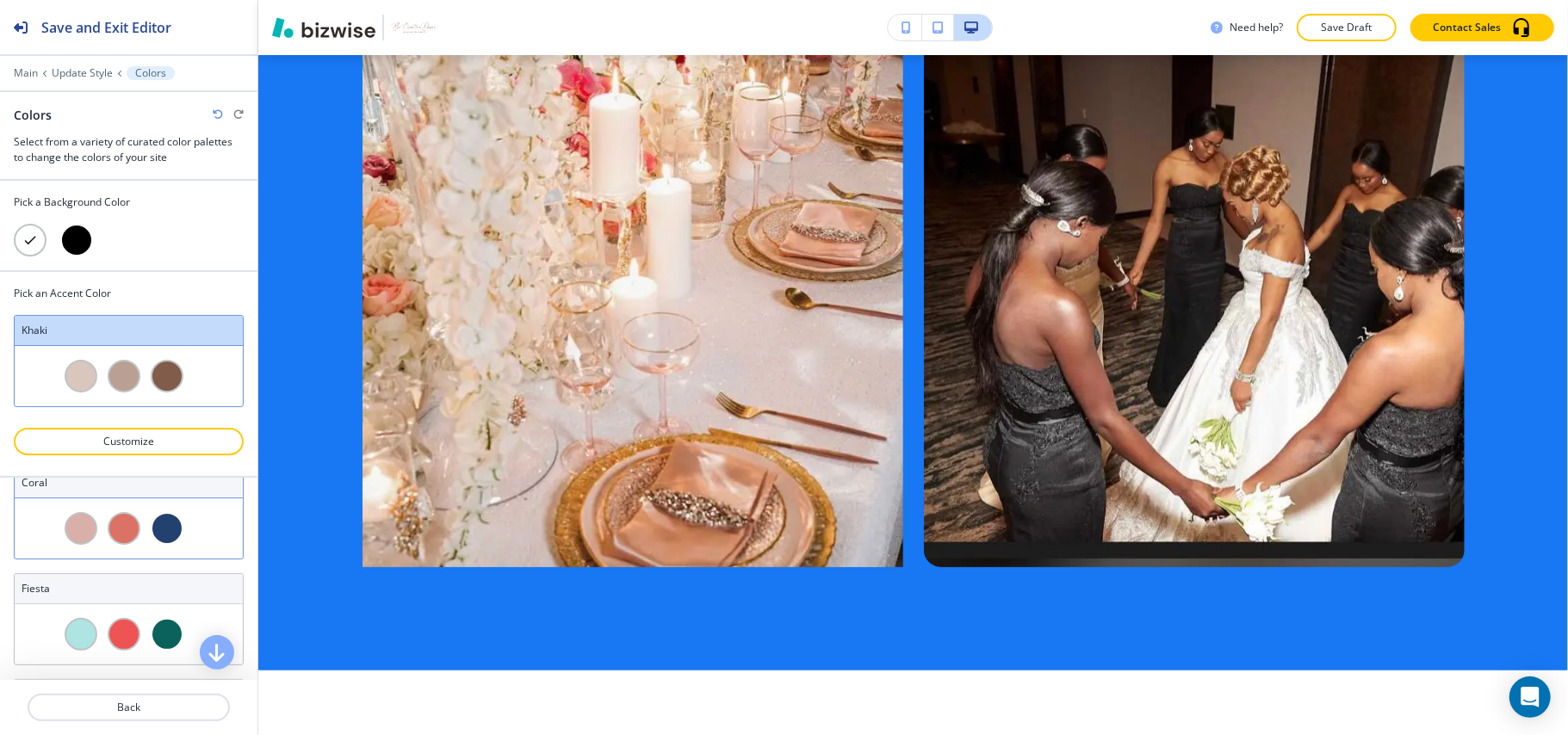
click at [183, 536] on div at bounding box center [188, 528] width 10 height 33
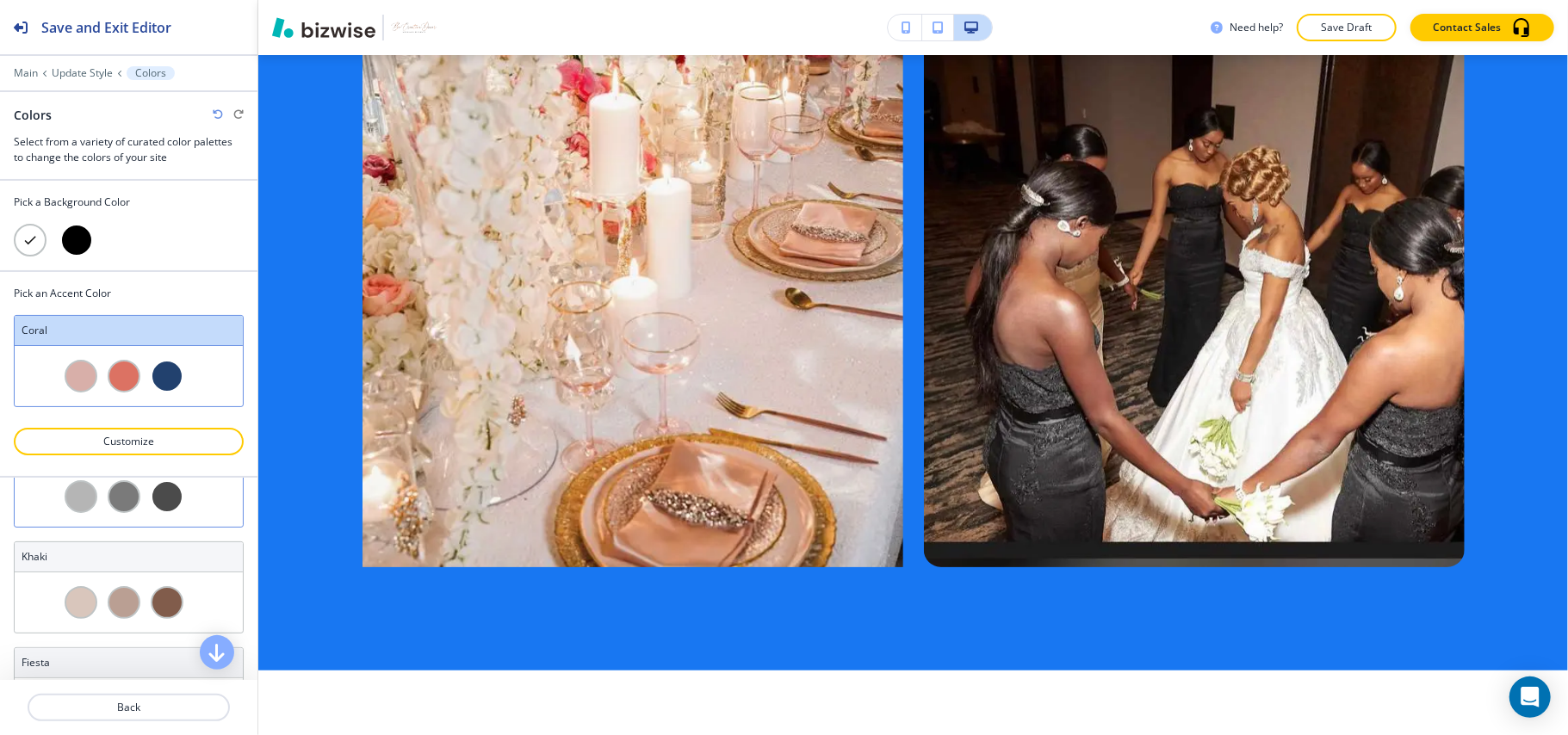
scroll to position [976, 0]
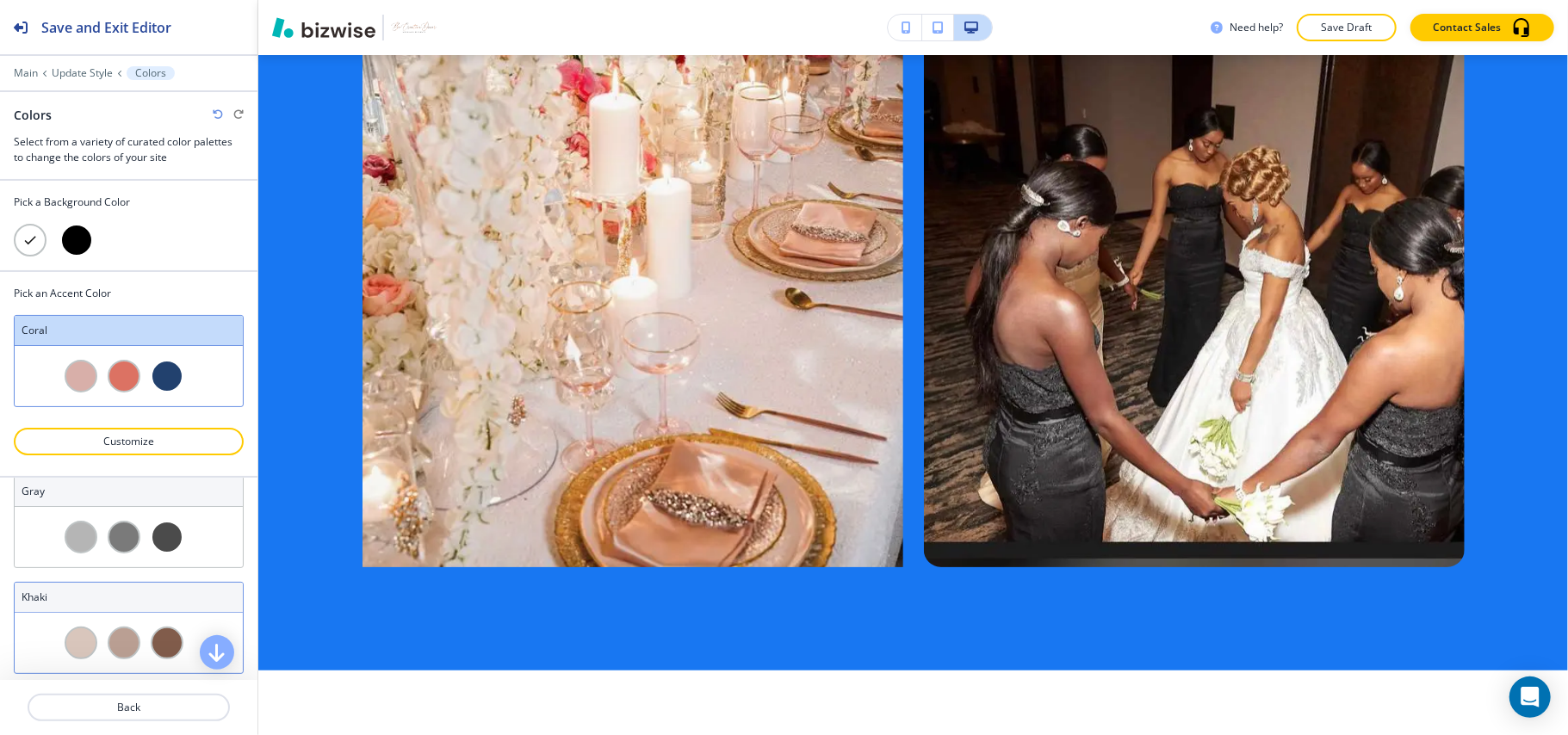
click at [183, 545] on div at bounding box center [188, 537] width 10 height 33
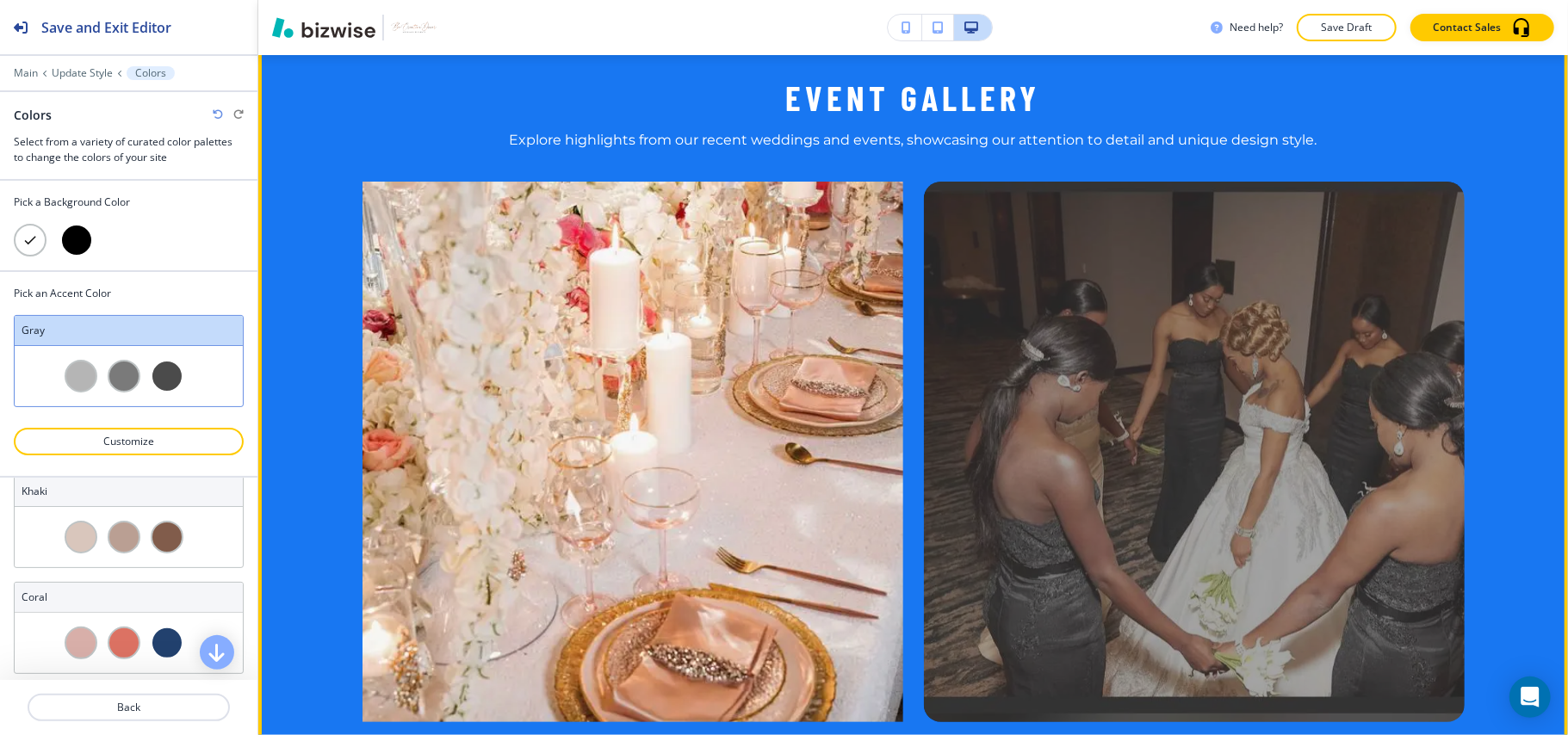
scroll to position [1148, 0]
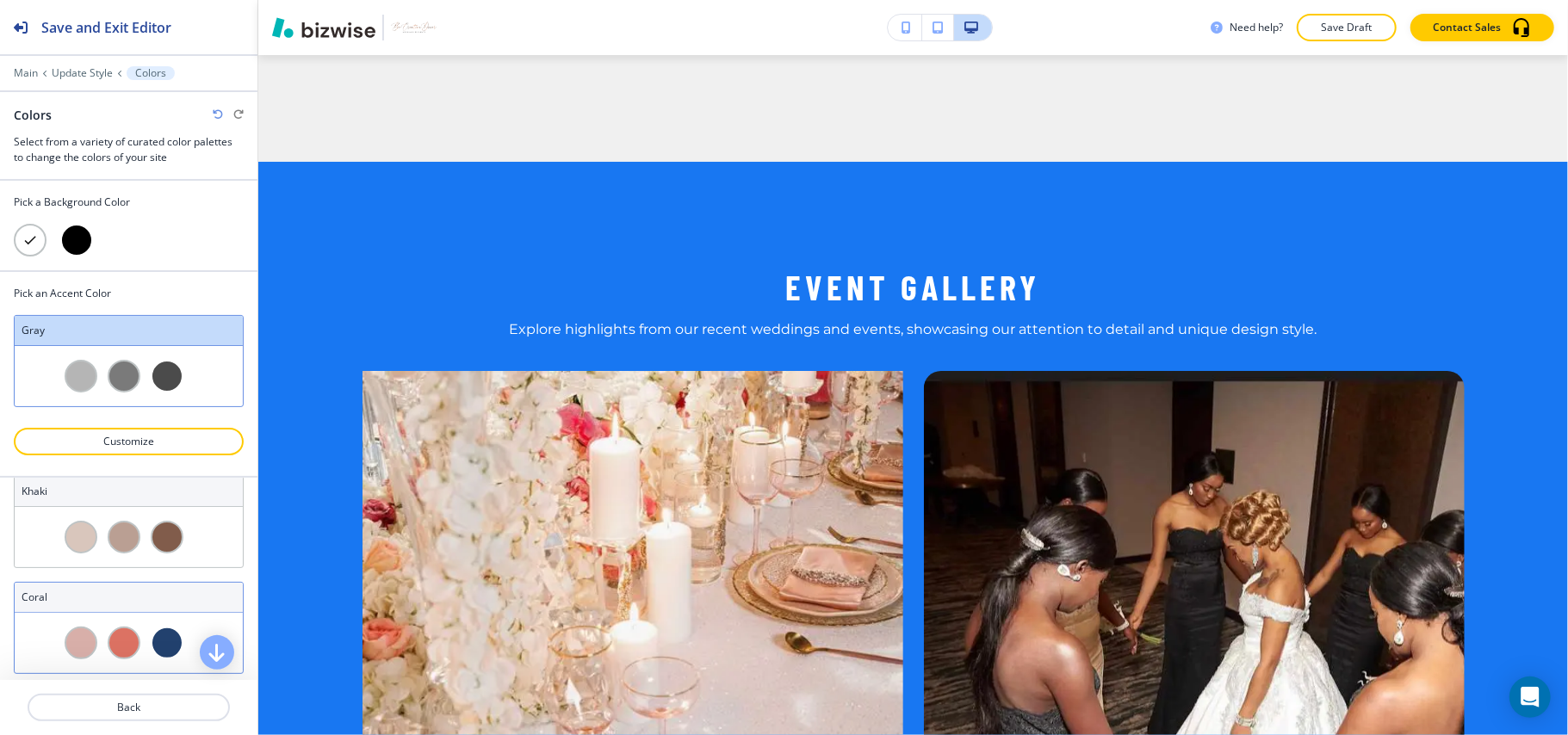
click at [178, 631] on div at bounding box center [129, 643] width 228 height 60
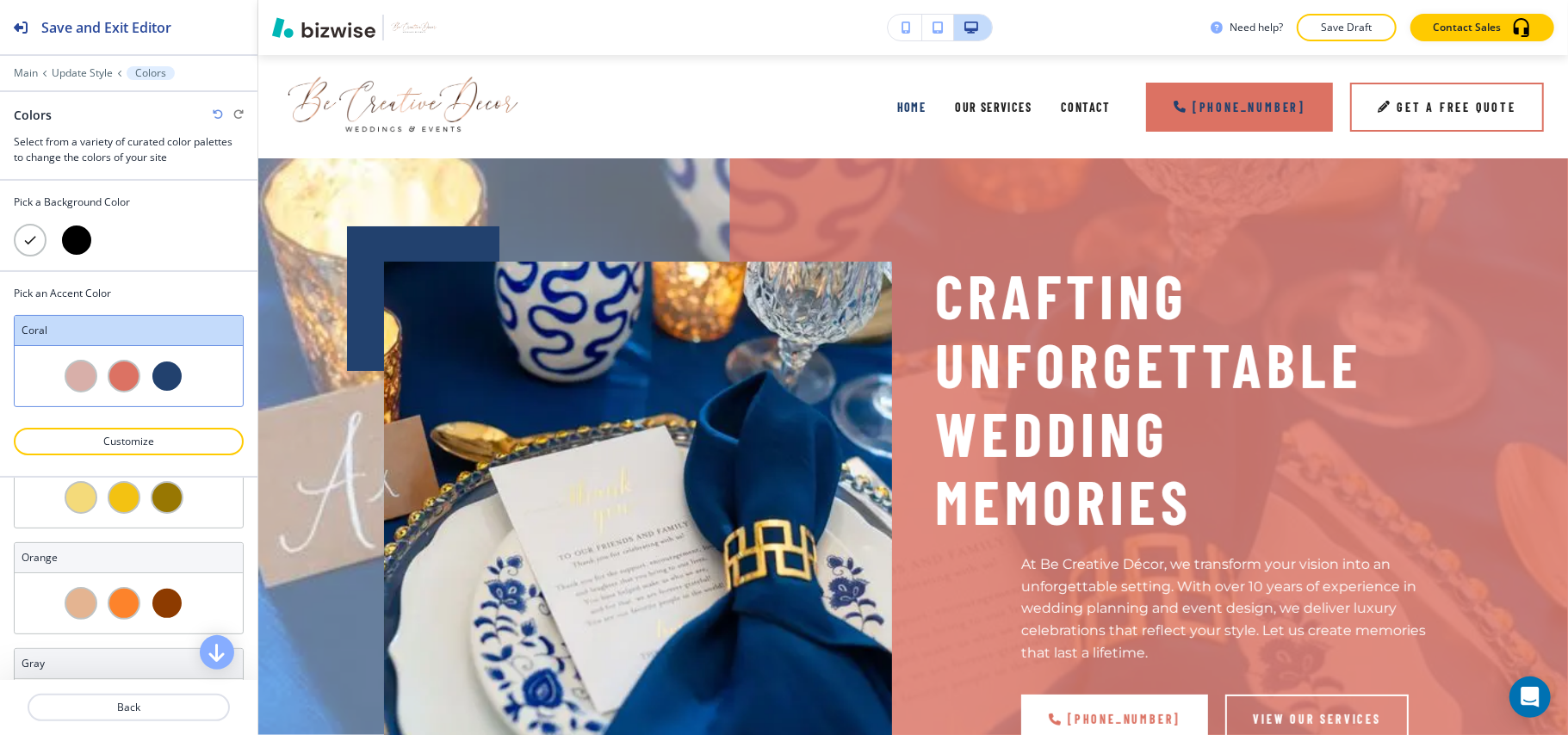
scroll to position [918, 0]
click at [157, 517] on div at bounding box center [129, 489] width 228 height 60
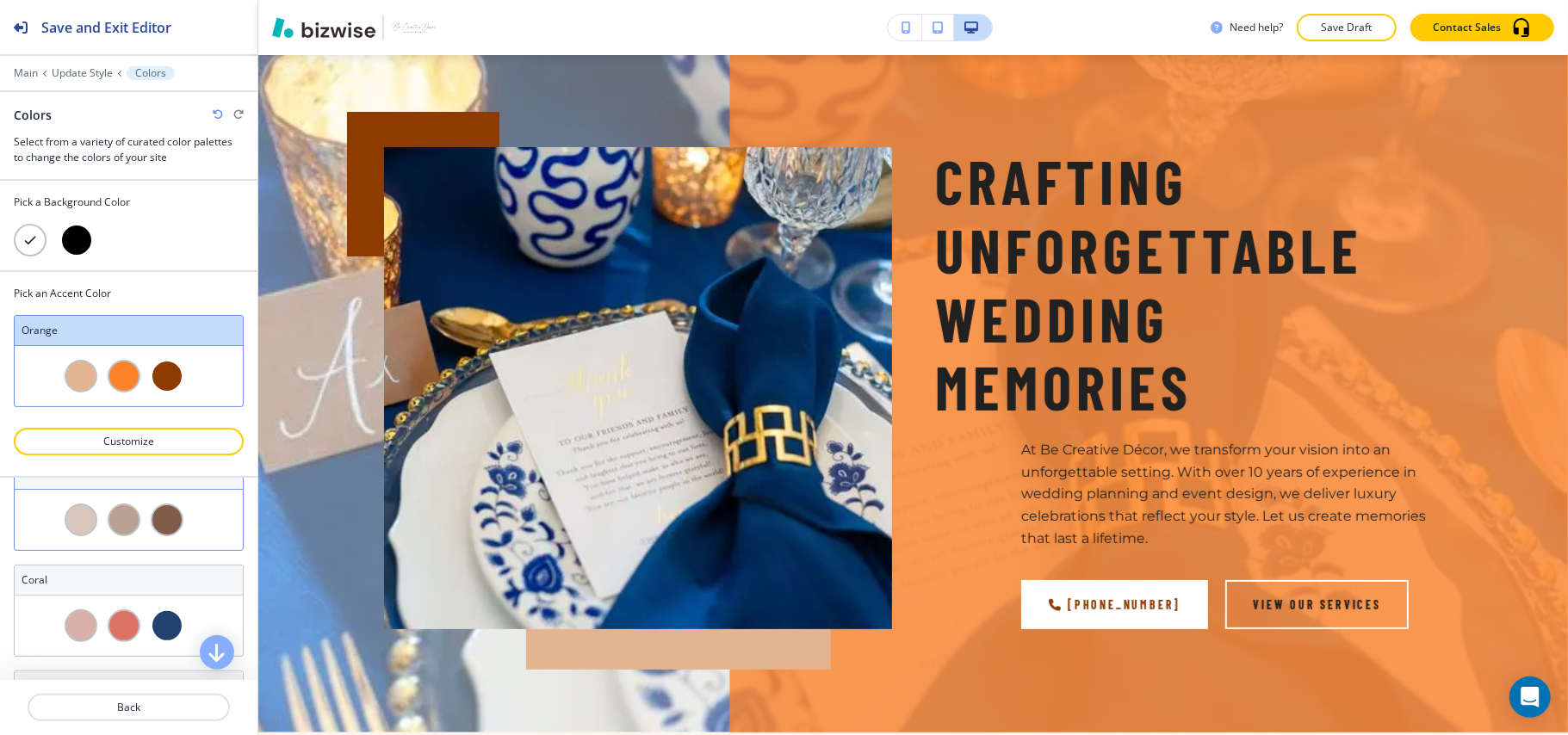
scroll to position [1033, 0]
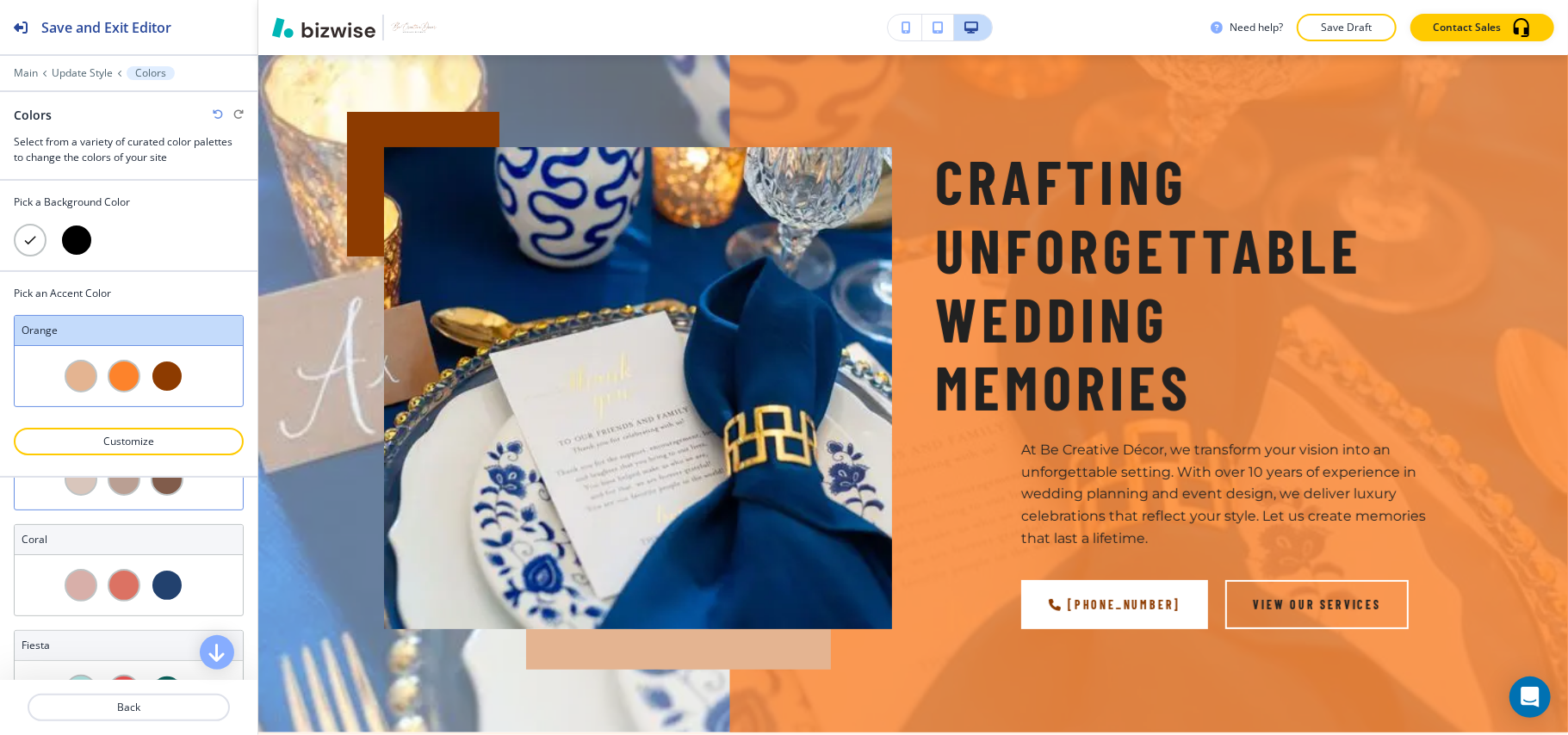
click at [190, 509] on div at bounding box center [129, 479] width 228 height 60
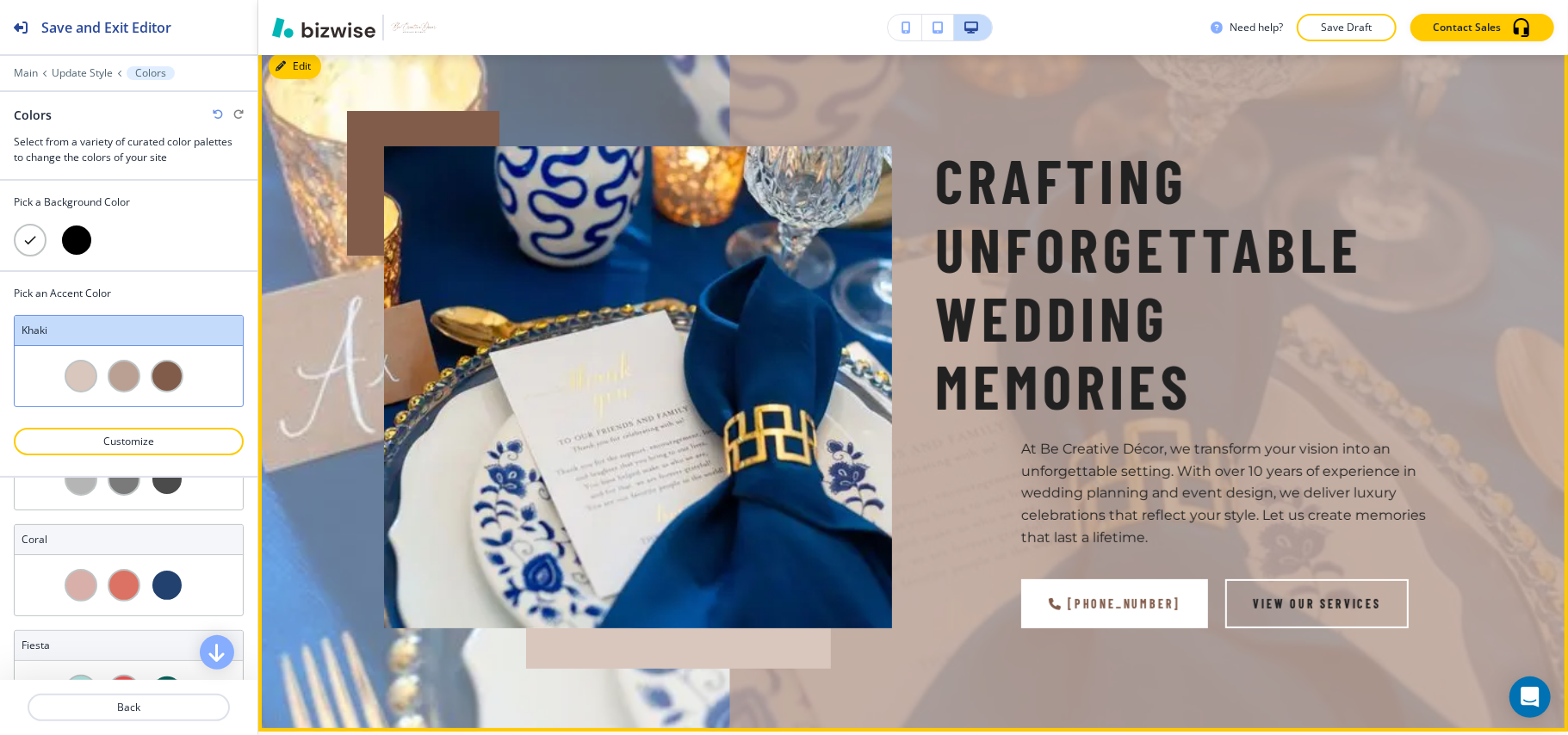
scroll to position [115, 0]
click at [288, 63] on icon "button" at bounding box center [284, 67] width 10 height 10
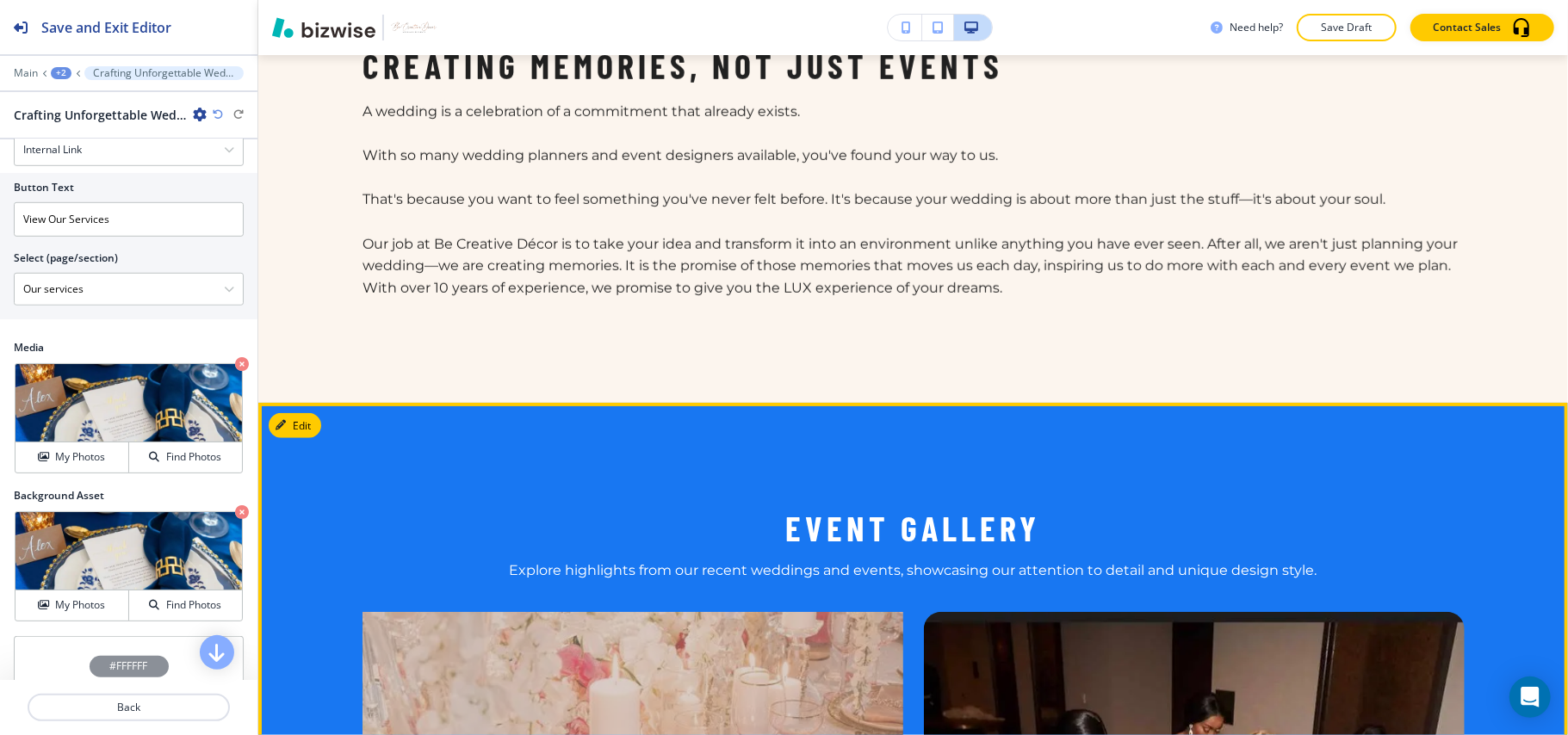
scroll to position [1251, 0]
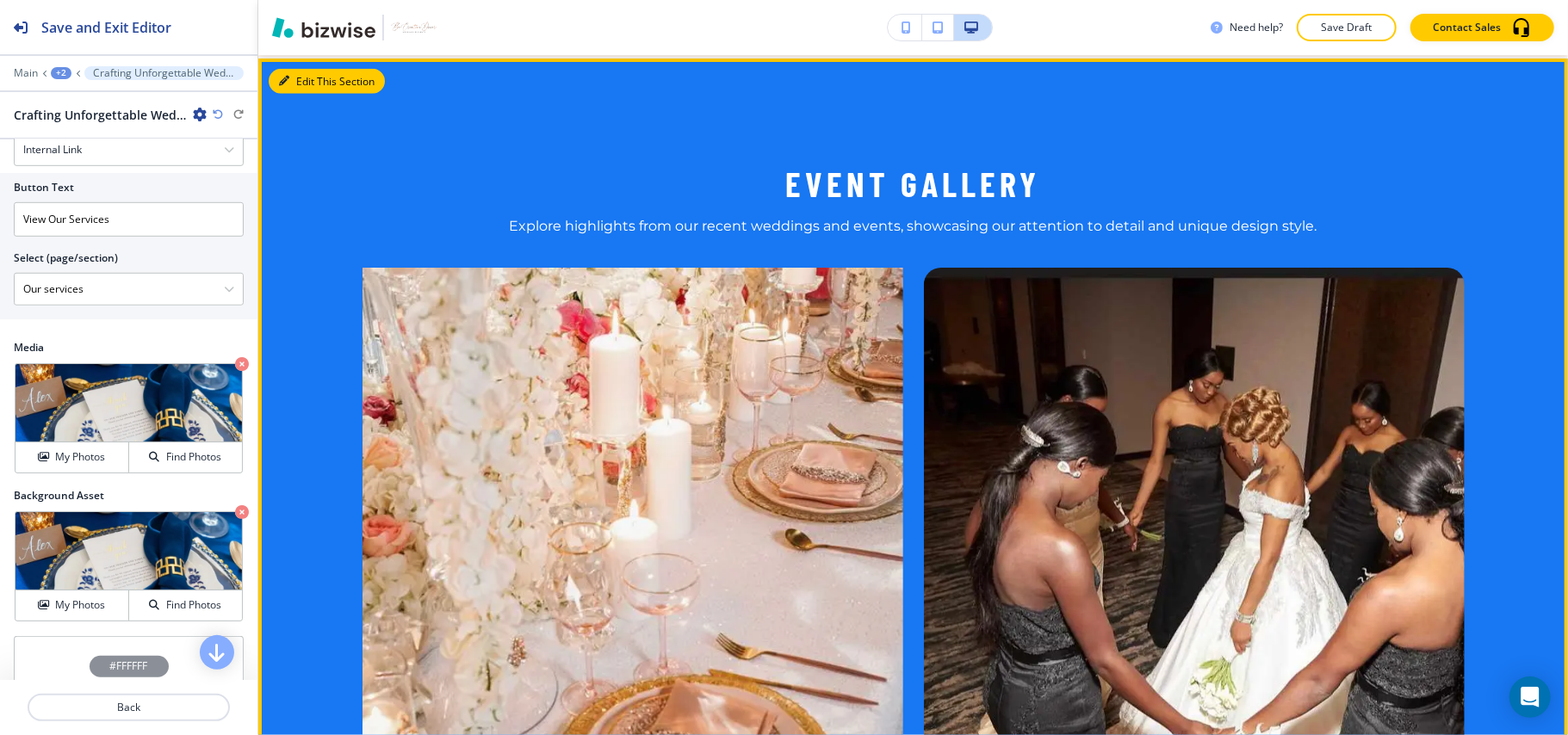
click at [303, 80] on button "Edit This Section" at bounding box center [327, 81] width 117 height 25
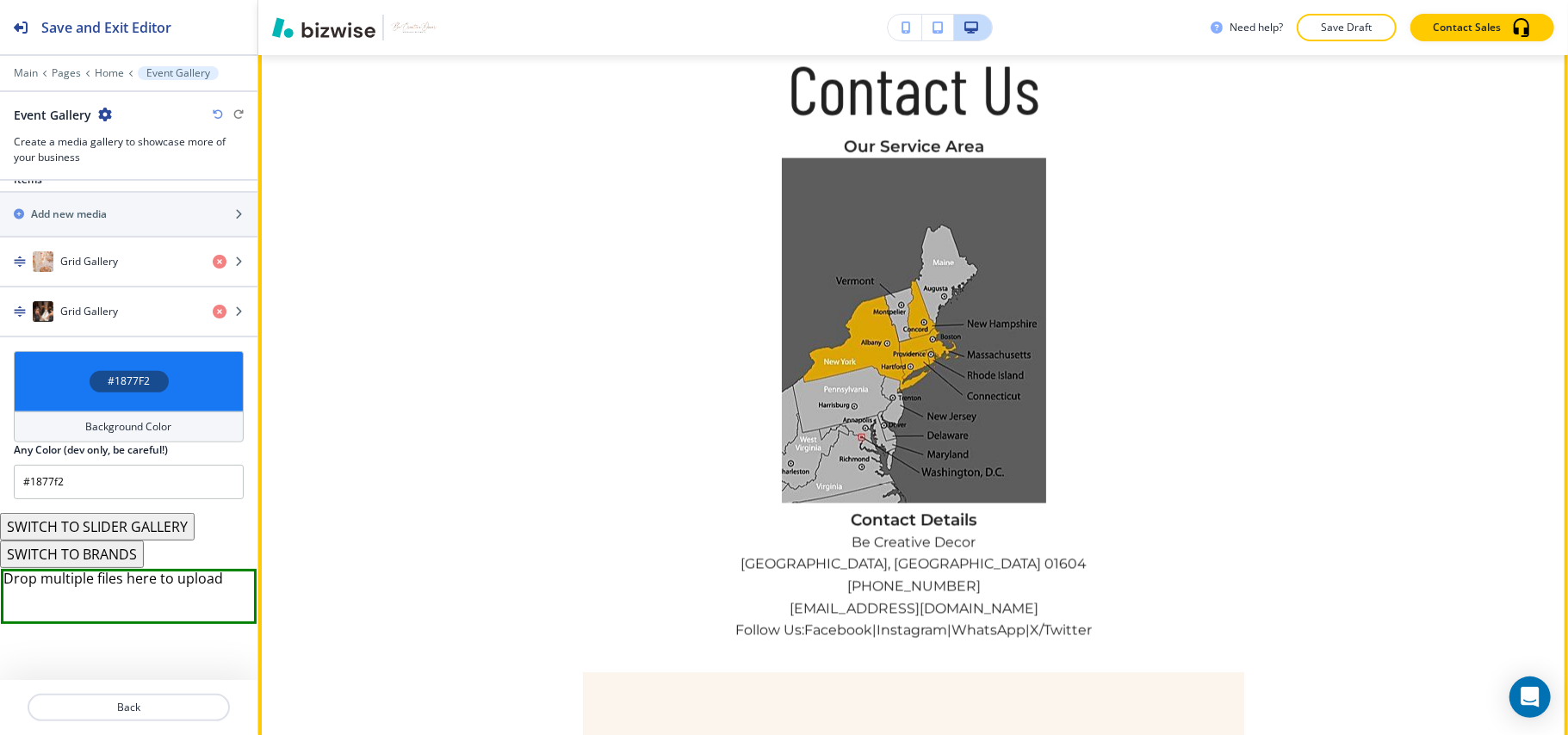
scroll to position [2173, 0]
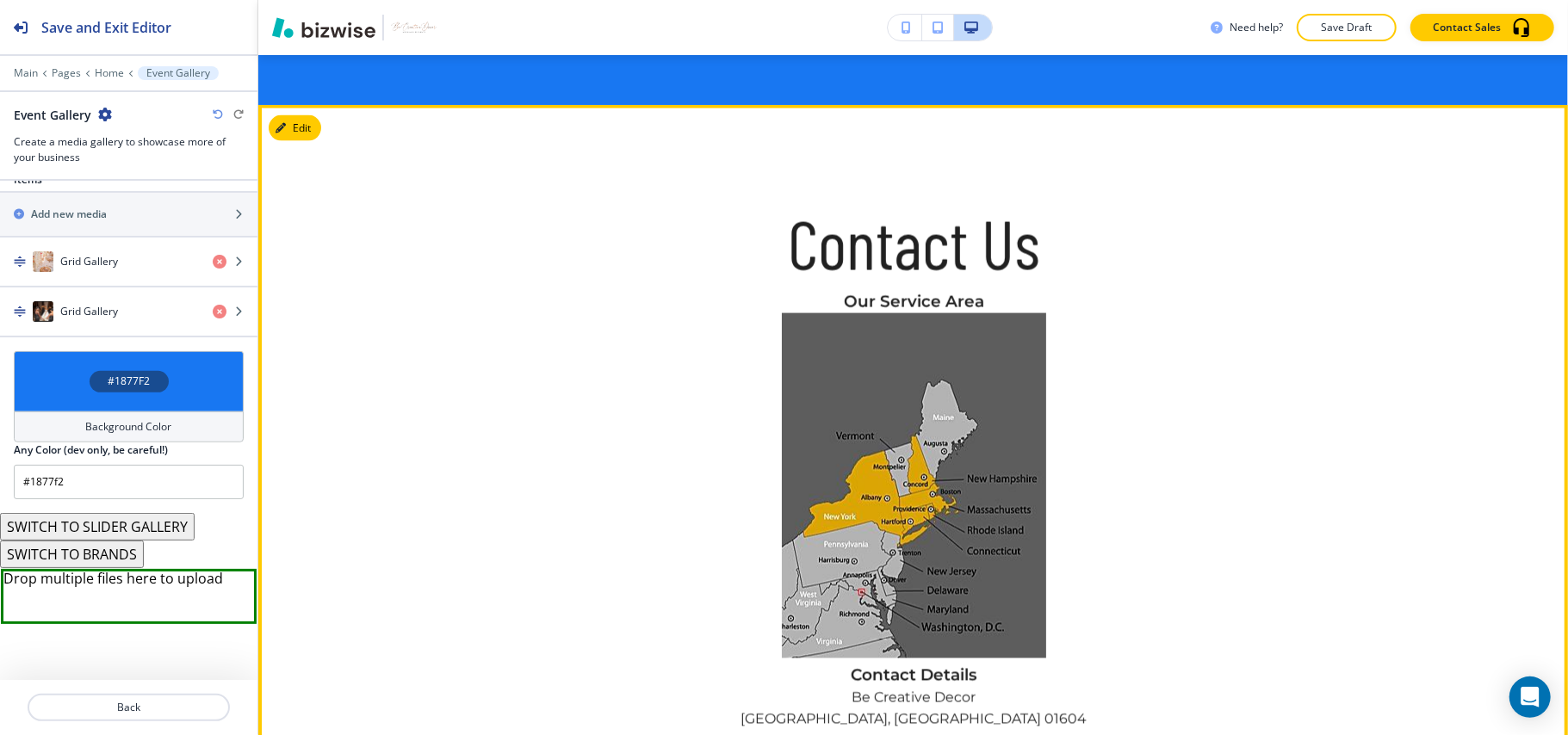
click at [290, 116] on button "Edit" at bounding box center [295, 128] width 53 height 25
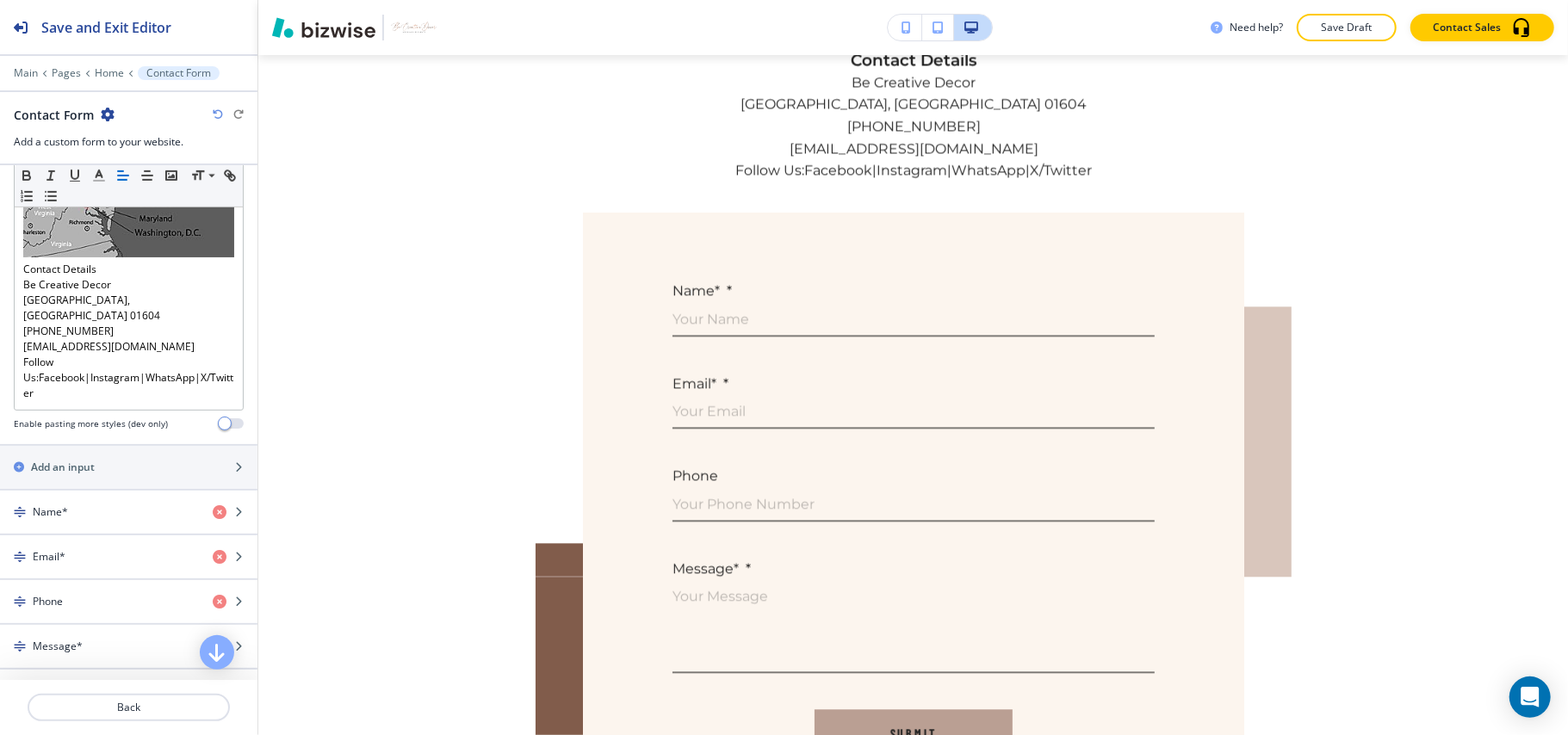
scroll to position [580, 0]
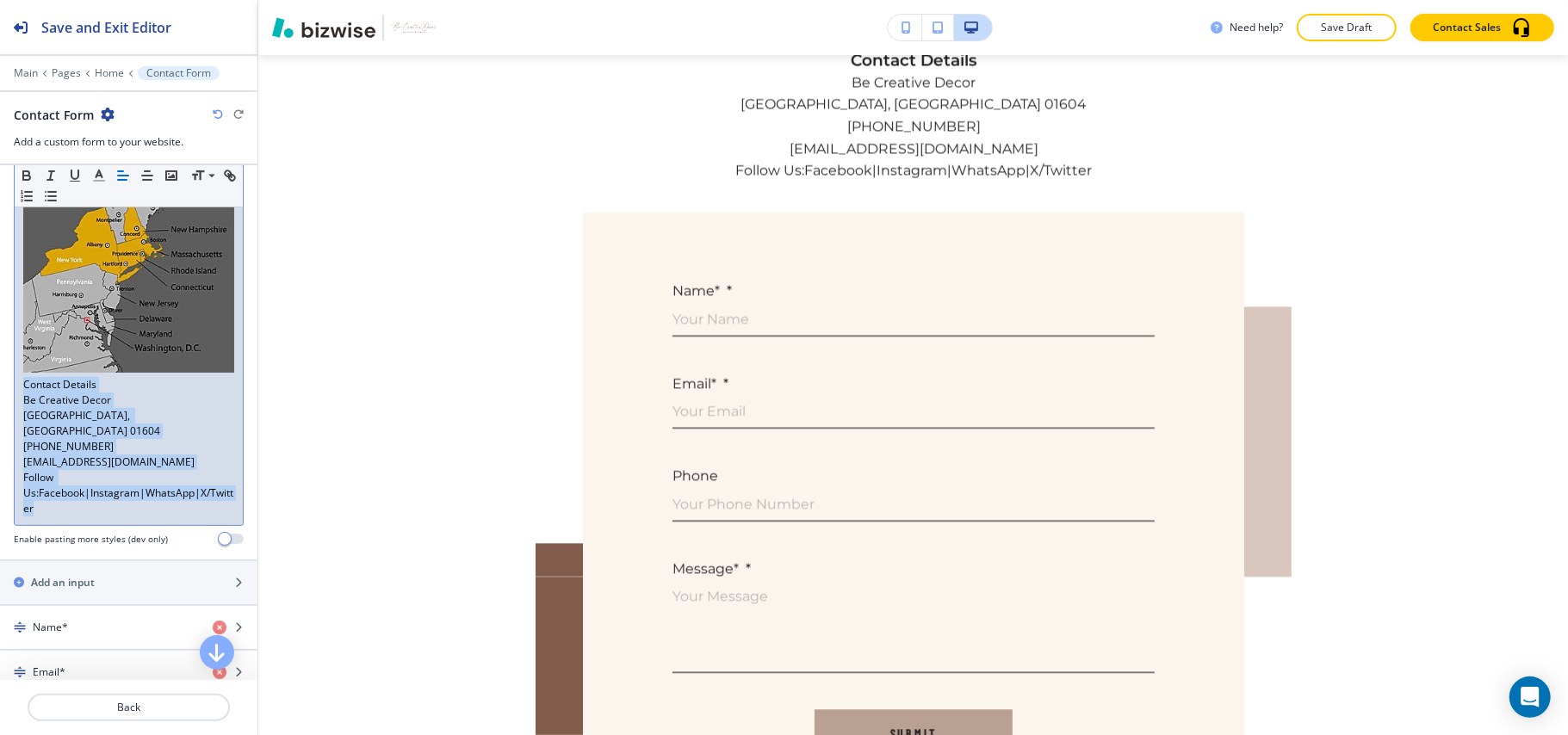
drag, startPoint x: 180, startPoint y: 470, endPoint x: 0, endPoint y: 374, distance: 204.0
click at [0, 374] on div "Body Small Normal Large Huge Our Service Area Contact Details Be Creative Decor…" at bounding box center [129, 283] width 258 height 552
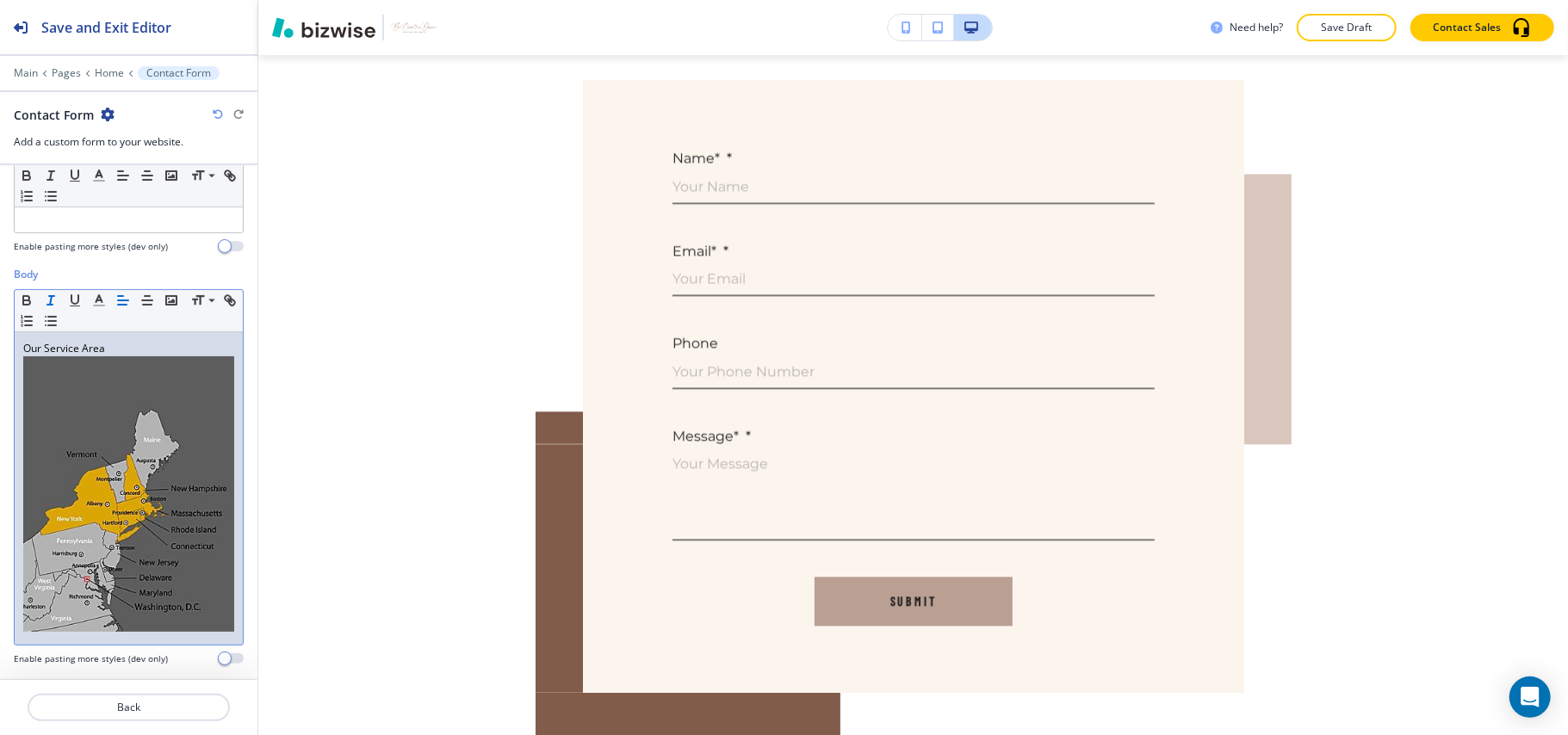
scroll to position [236, 0]
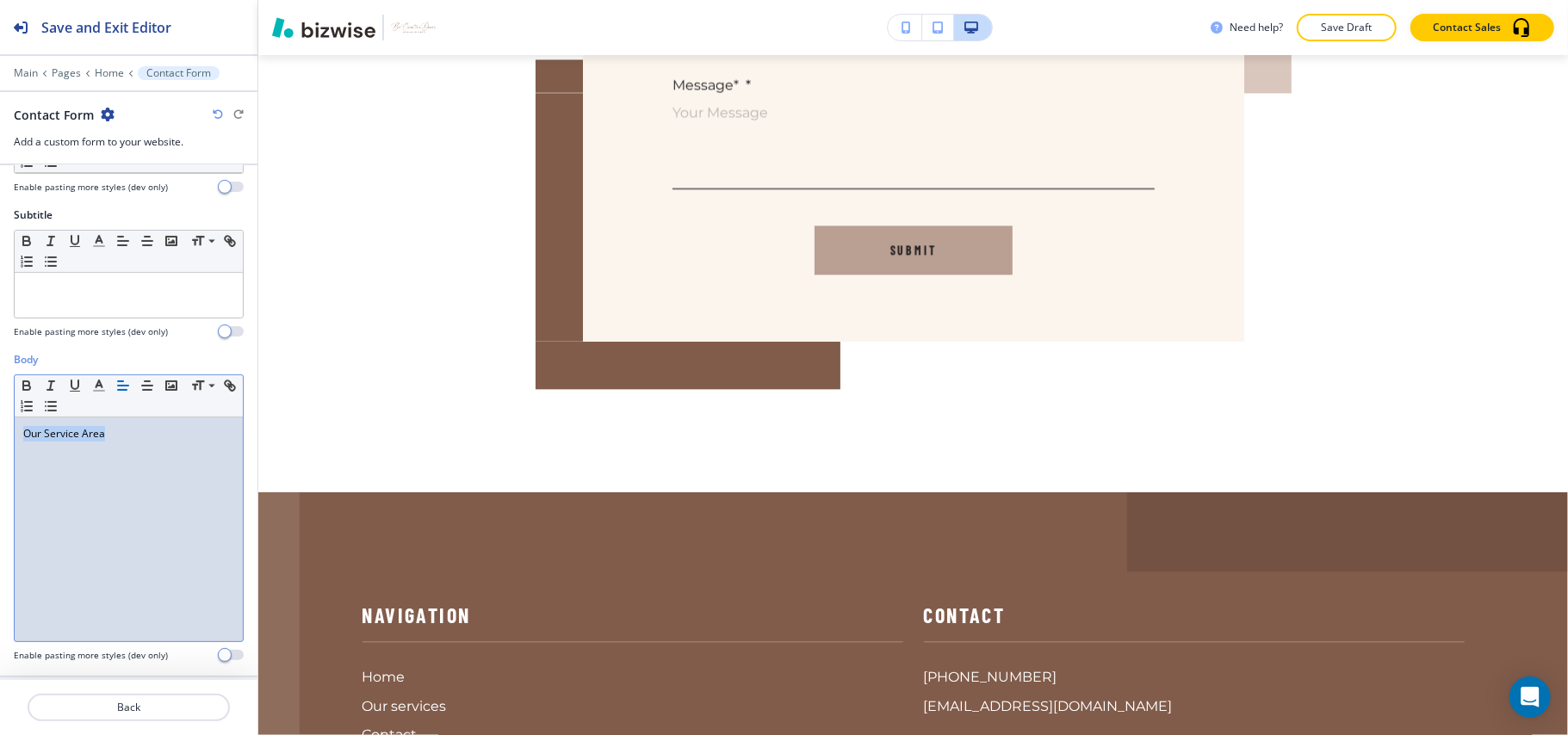
drag, startPoint x: 149, startPoint y: 436, endPoint x: 0, endPoint y: 417, distance: 150.2
click at [0, 417] on div "Body Small Normal Large Huge Our Service Area Enable pasting more styles (dev o…" at bounding box center [129, 514] width 258 height 323
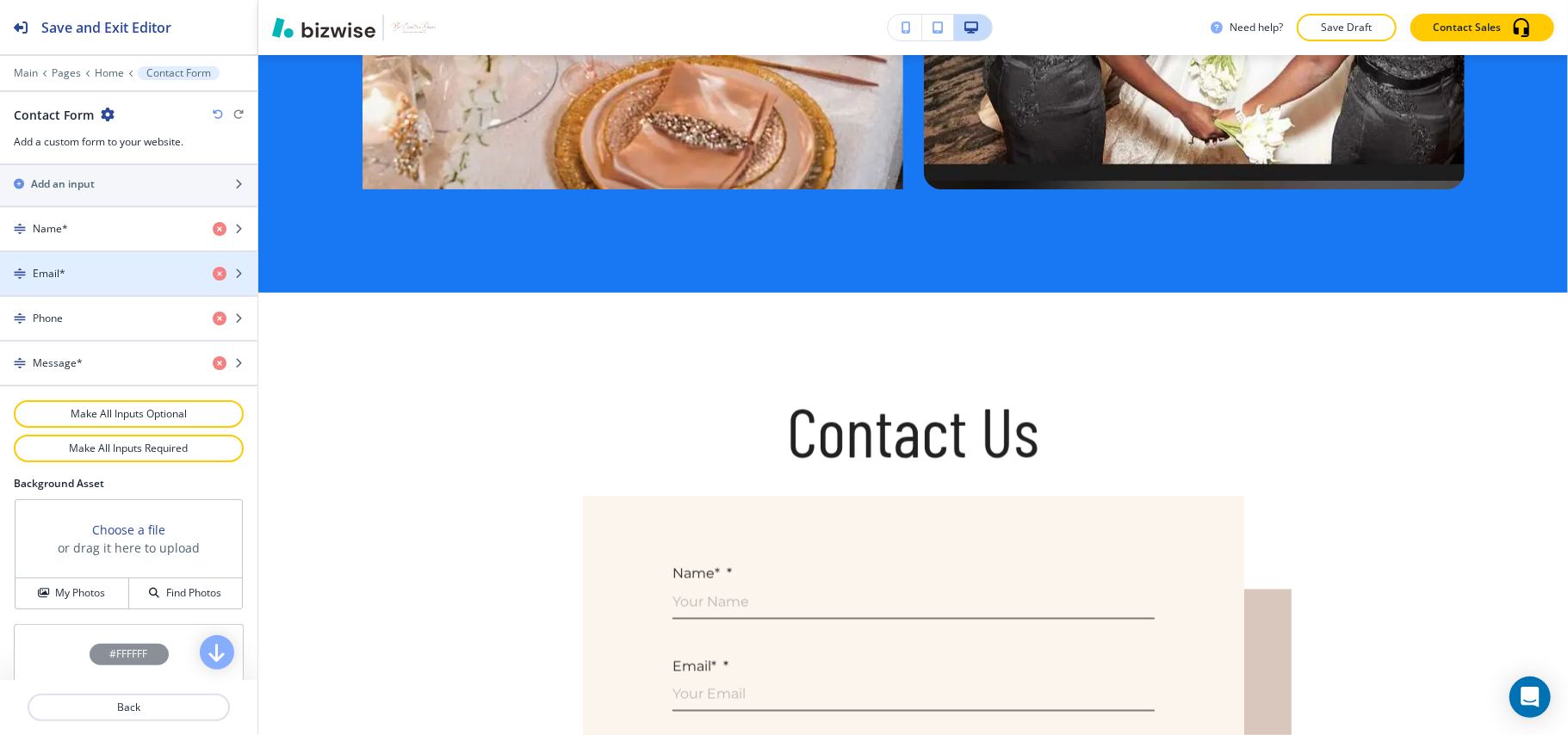
scroll to position [867, 0]
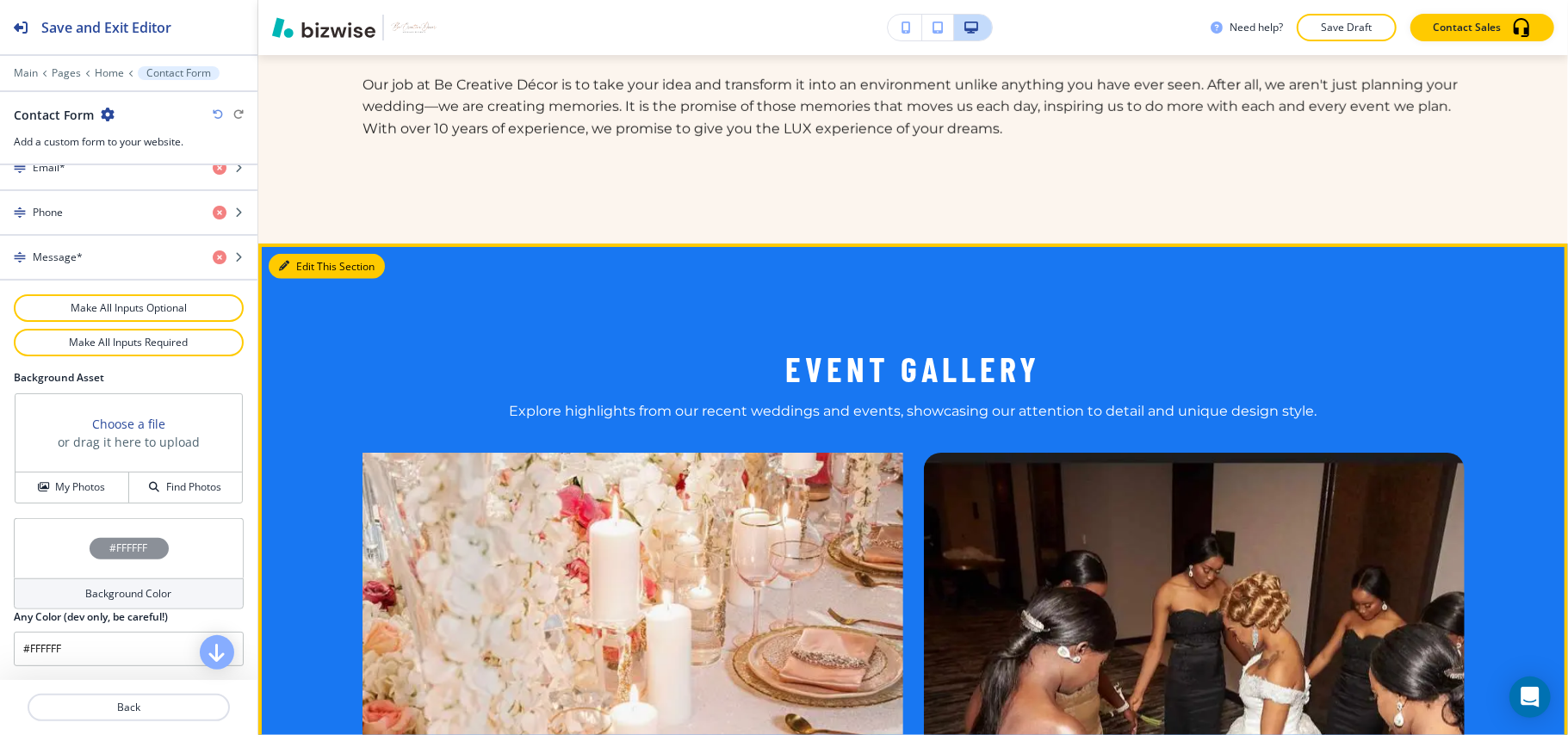
click at [284, 266] on icon "button" at bounding box center [284, 266] width 10 height 10
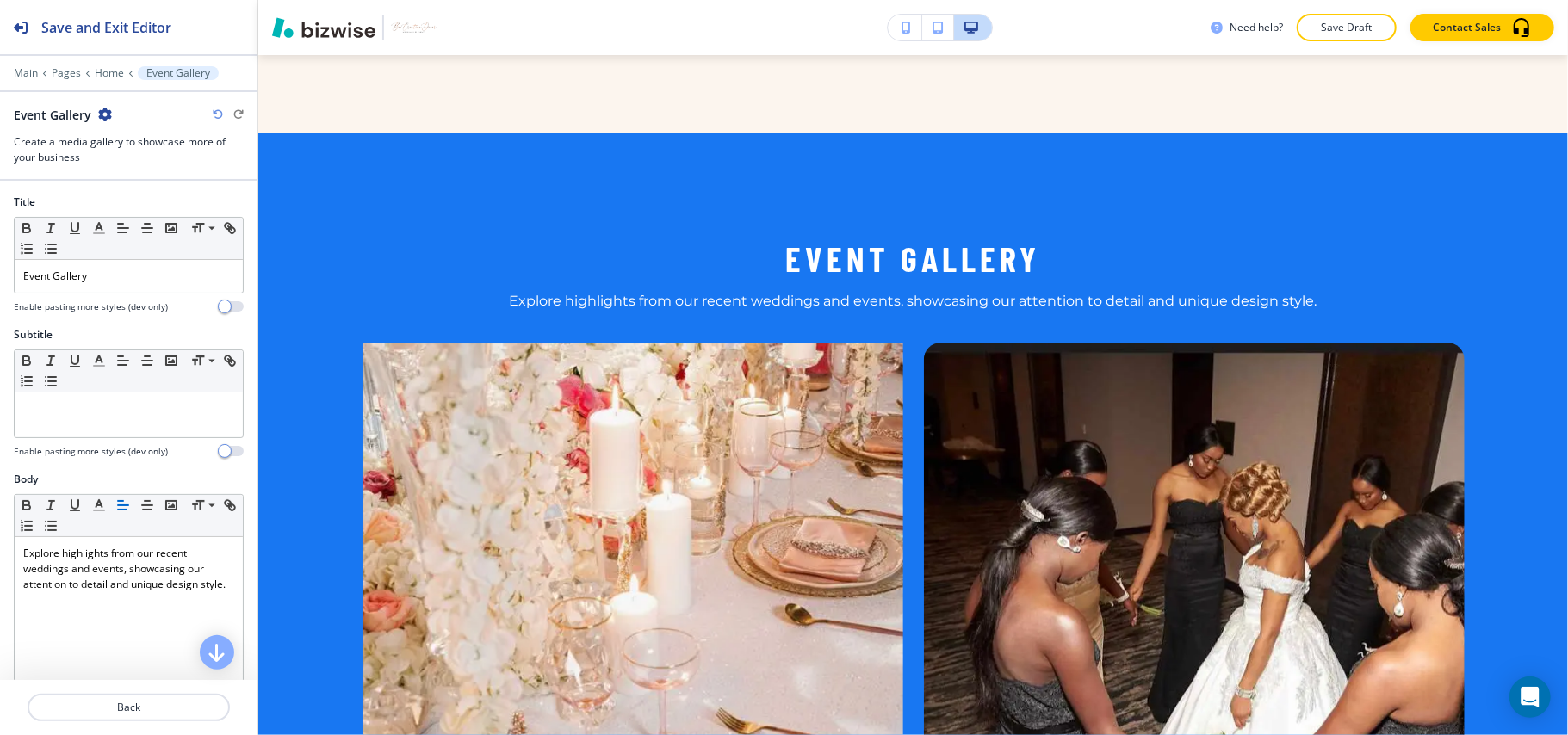
scroll to position [1255, 0]
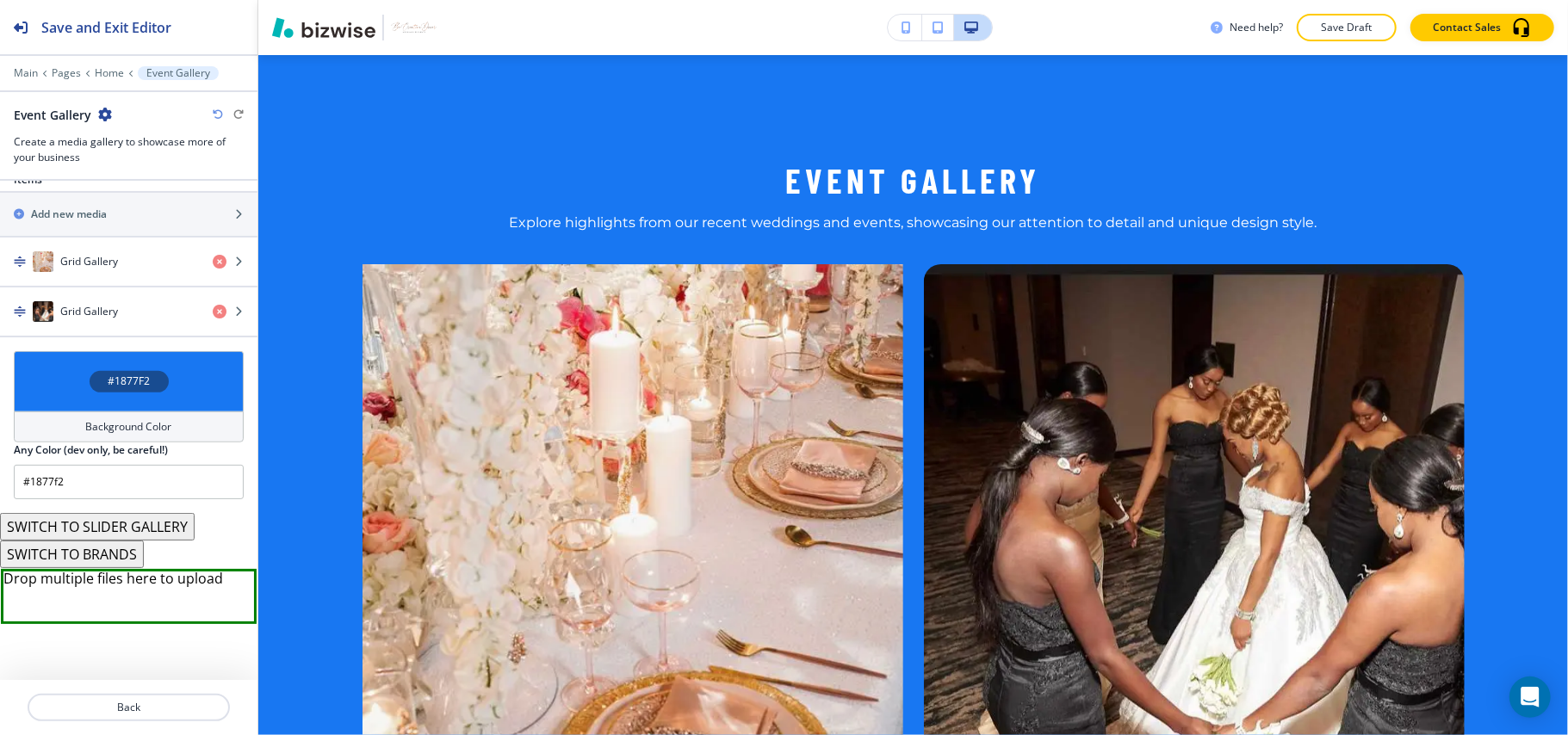
click at [59, 390] on div "#1877F2" at bounding box center [129, 382] width 230 height 60
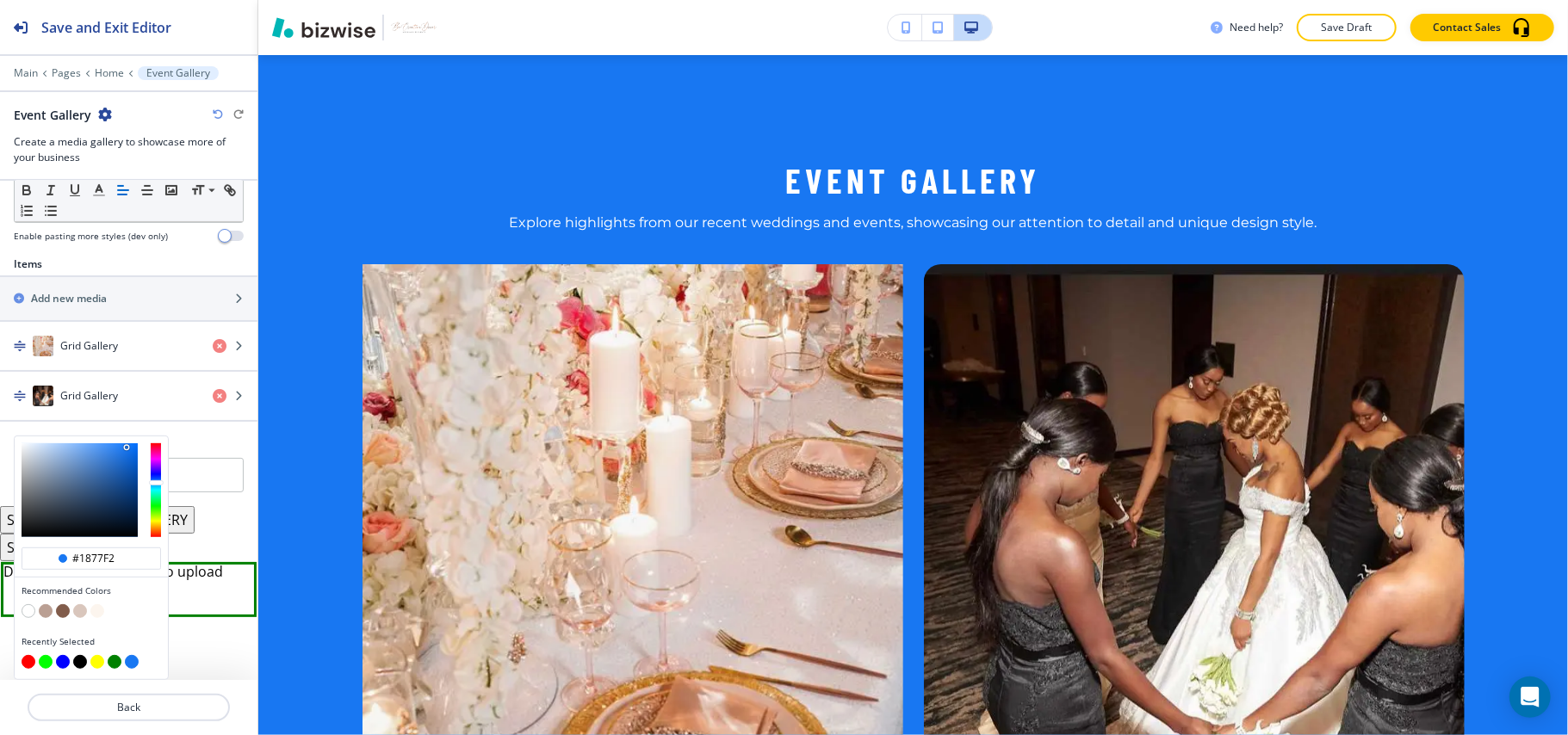
scroll to position [546, 0]
click at [66, 610] on button "button" at bounding box center [63, 611] width 14 height 14
type input "#815C4B"
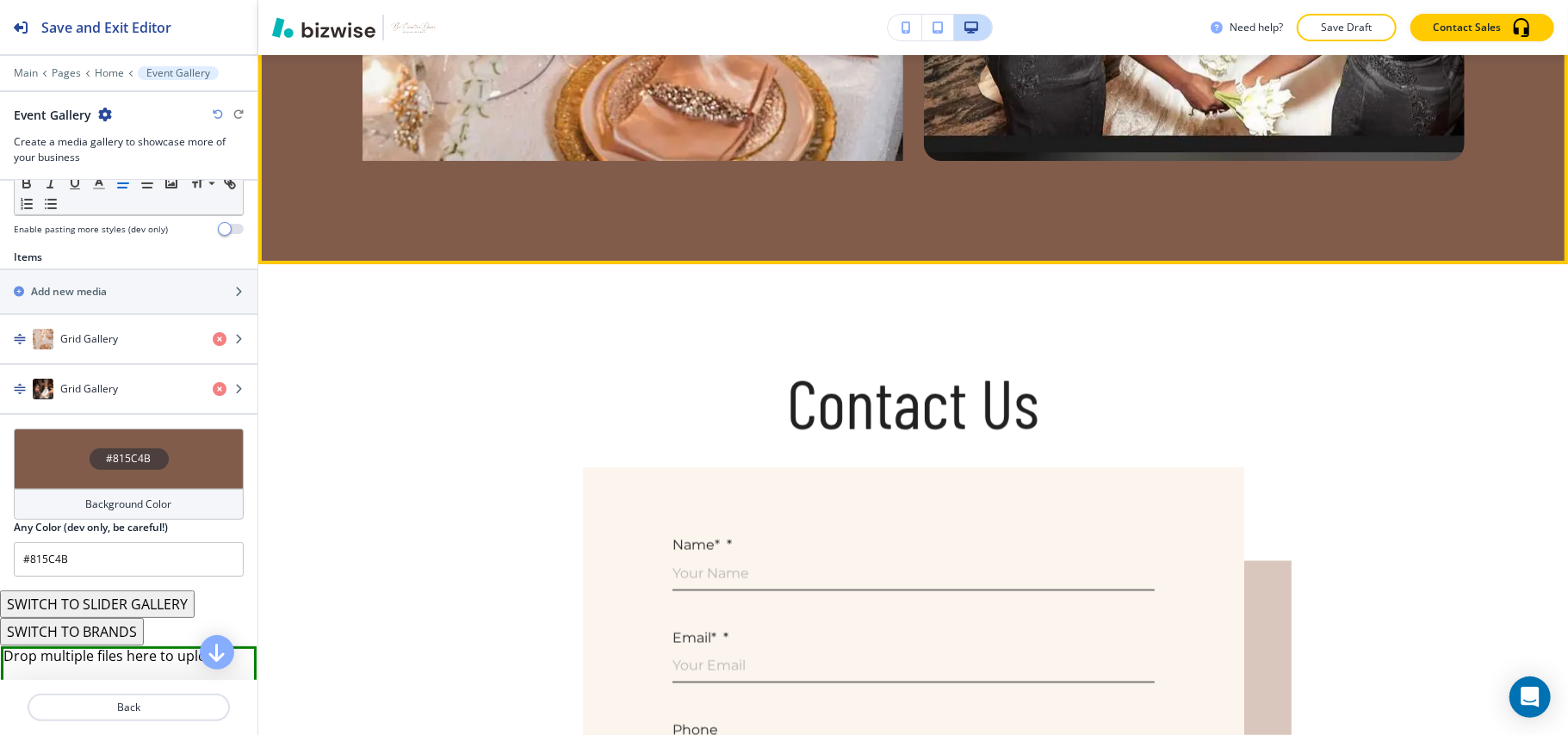
scroll to position [2173, 0]
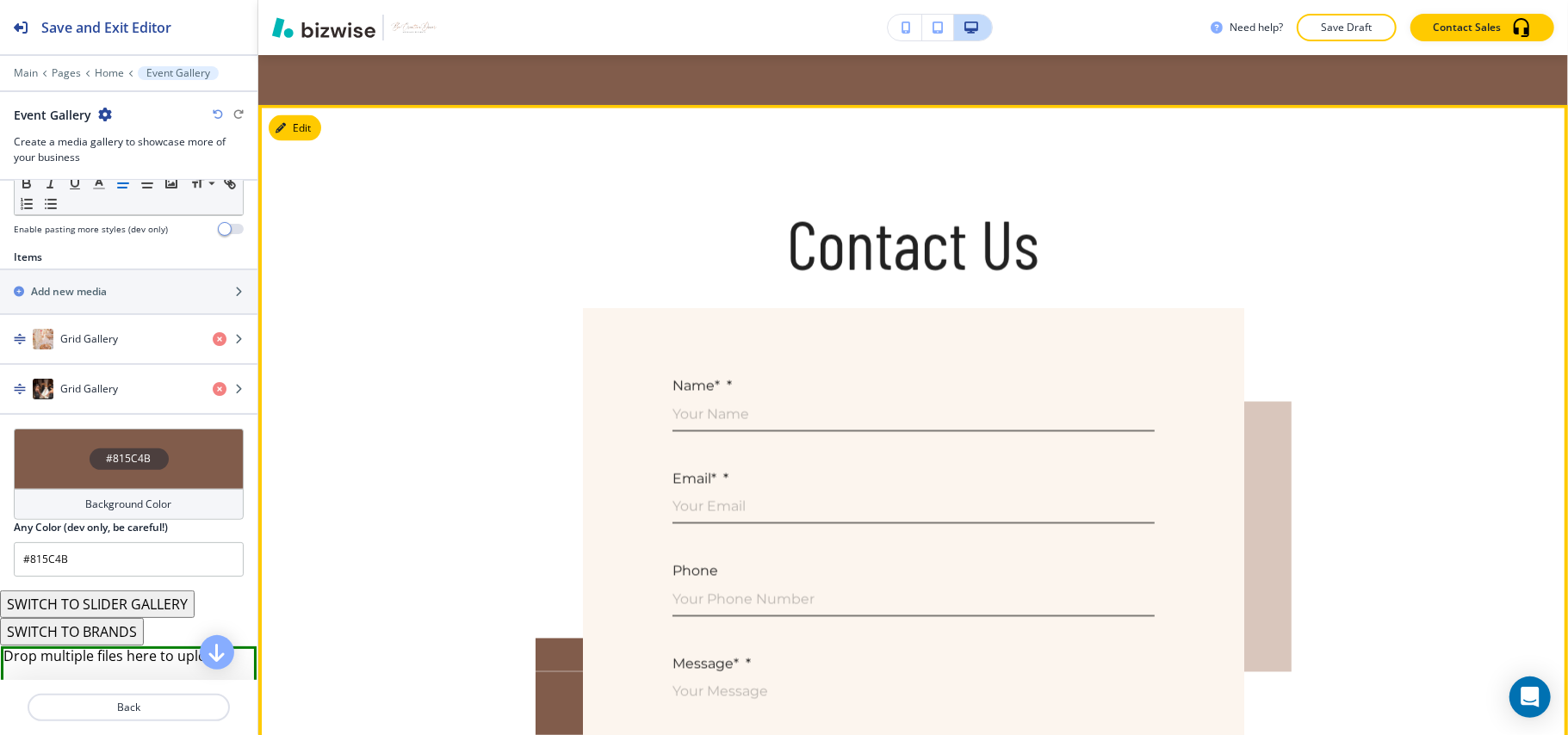
click at [304, 128] on button "Edit" at bounding box center [295, 128] width 53 height 25
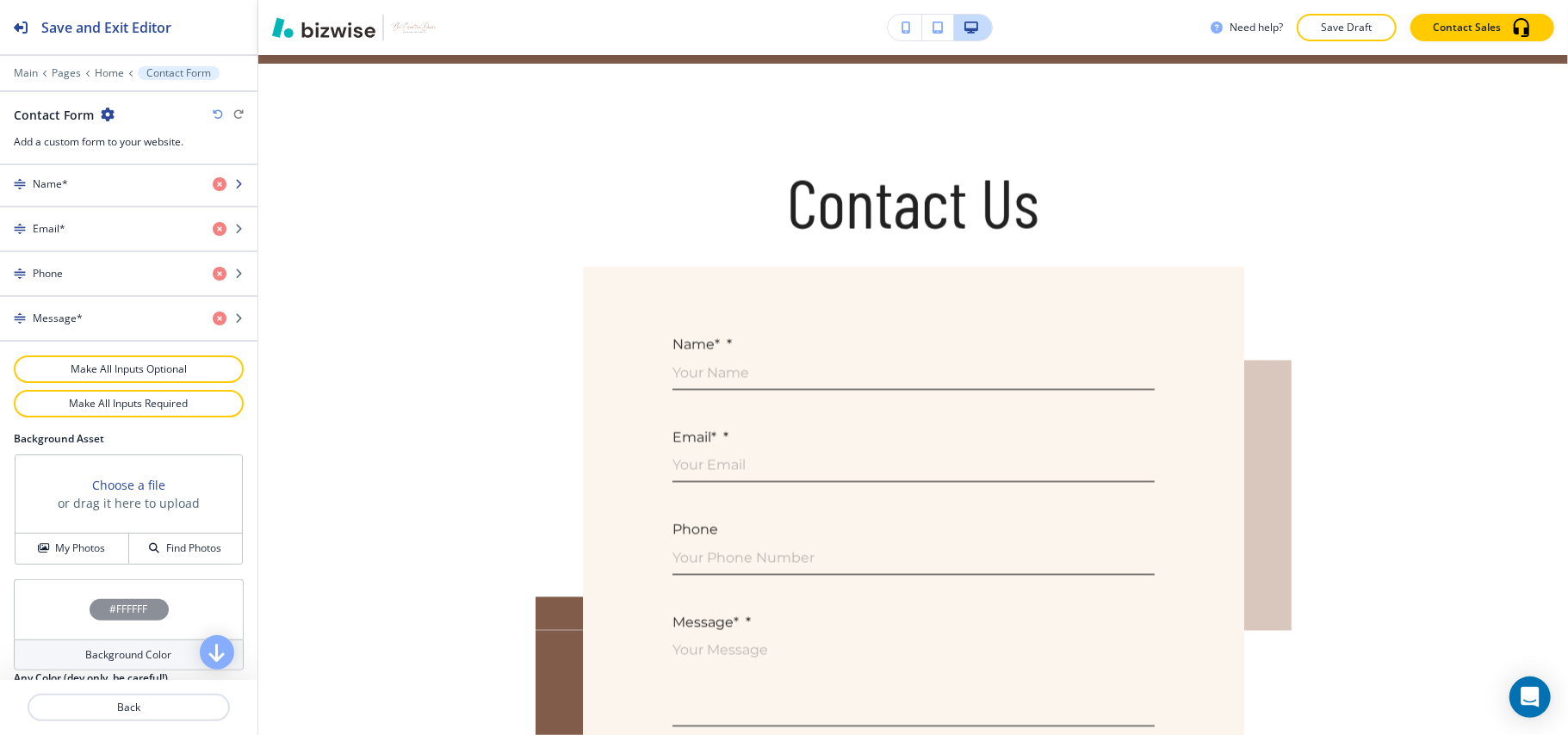
scroll to position [867, 0]
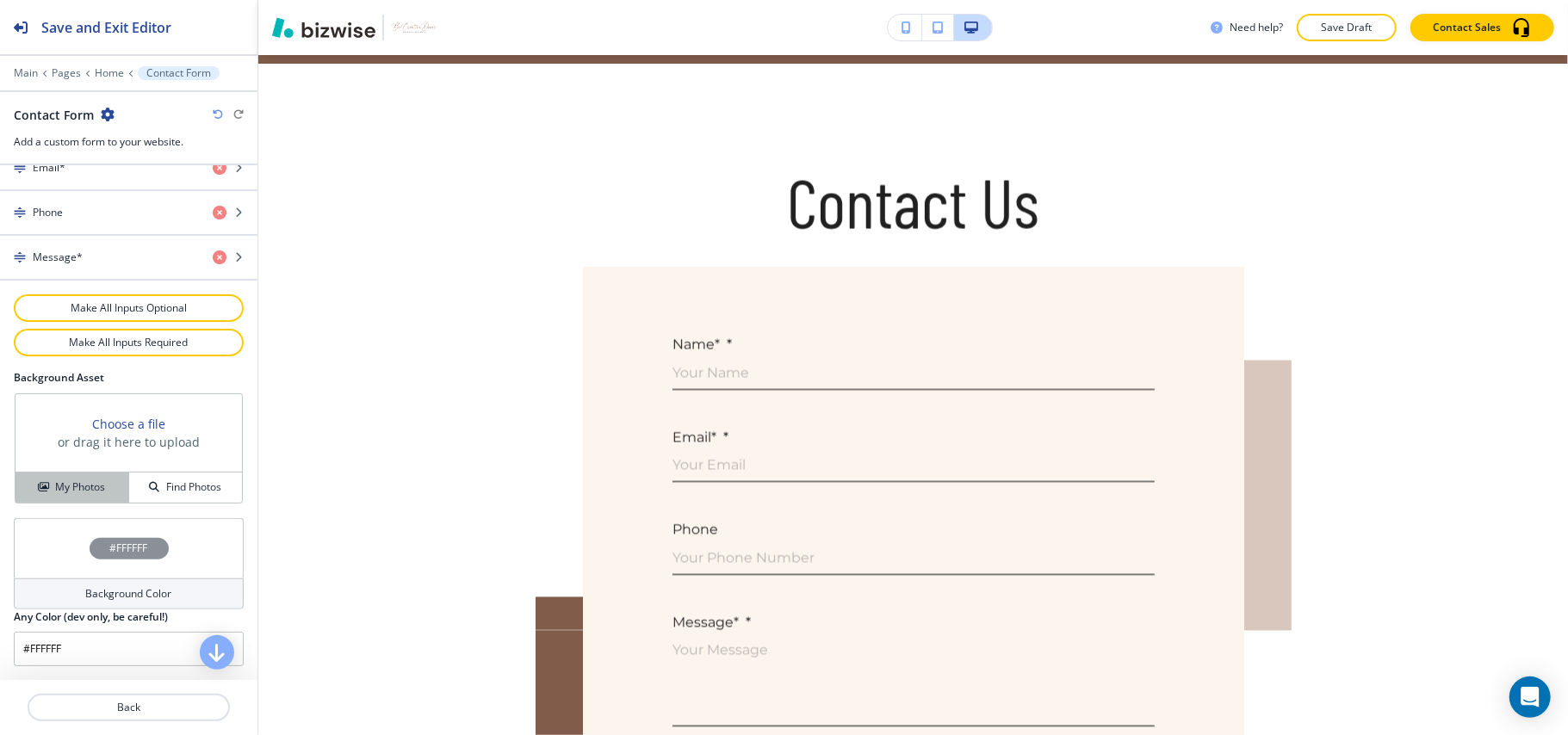
click at [56, 478] on button "My Photos" at bounding box center [71, 488] width 114 height 30
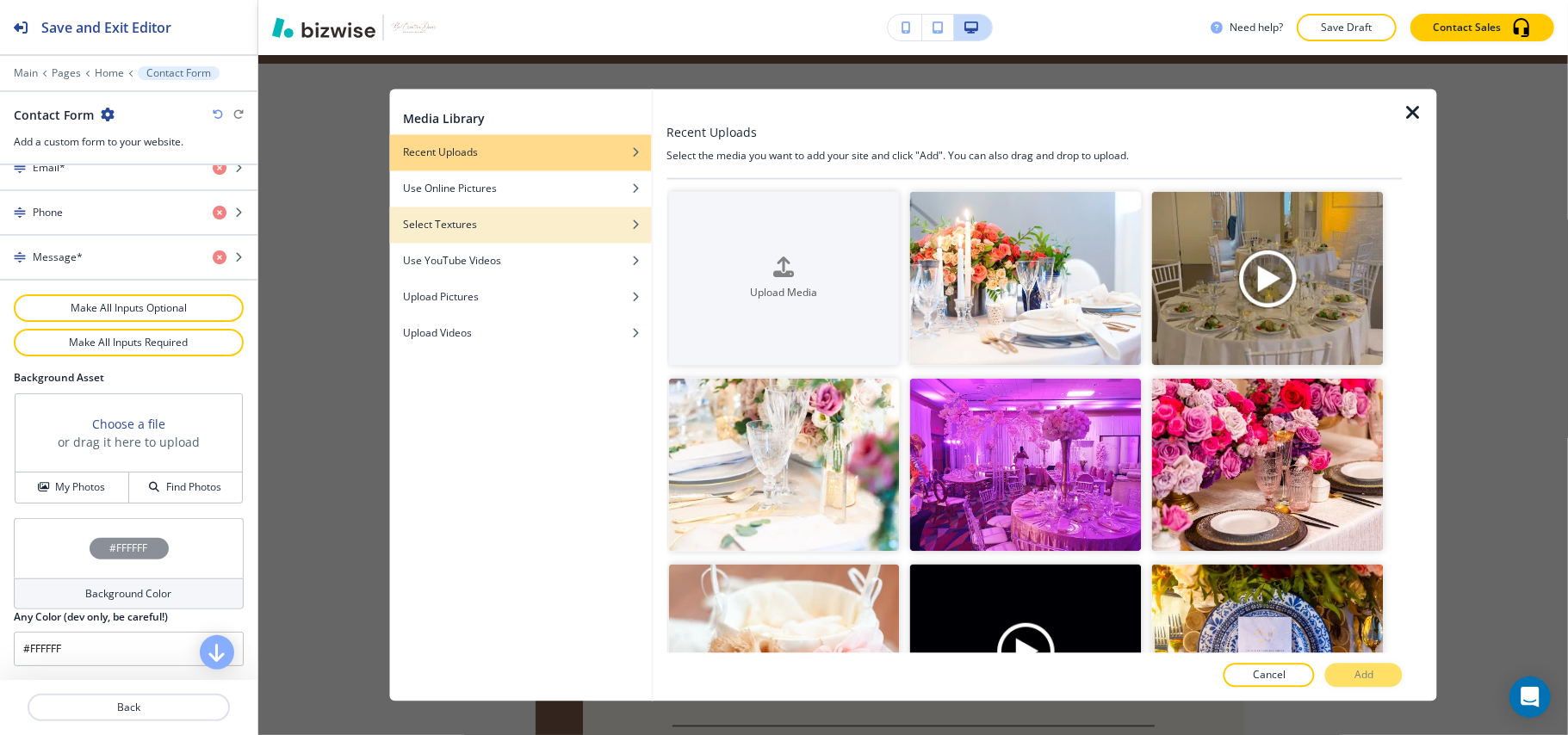
click at [466, 231] on h4 "Select Textures" at bounding box center [440, 226] width 74 height 15
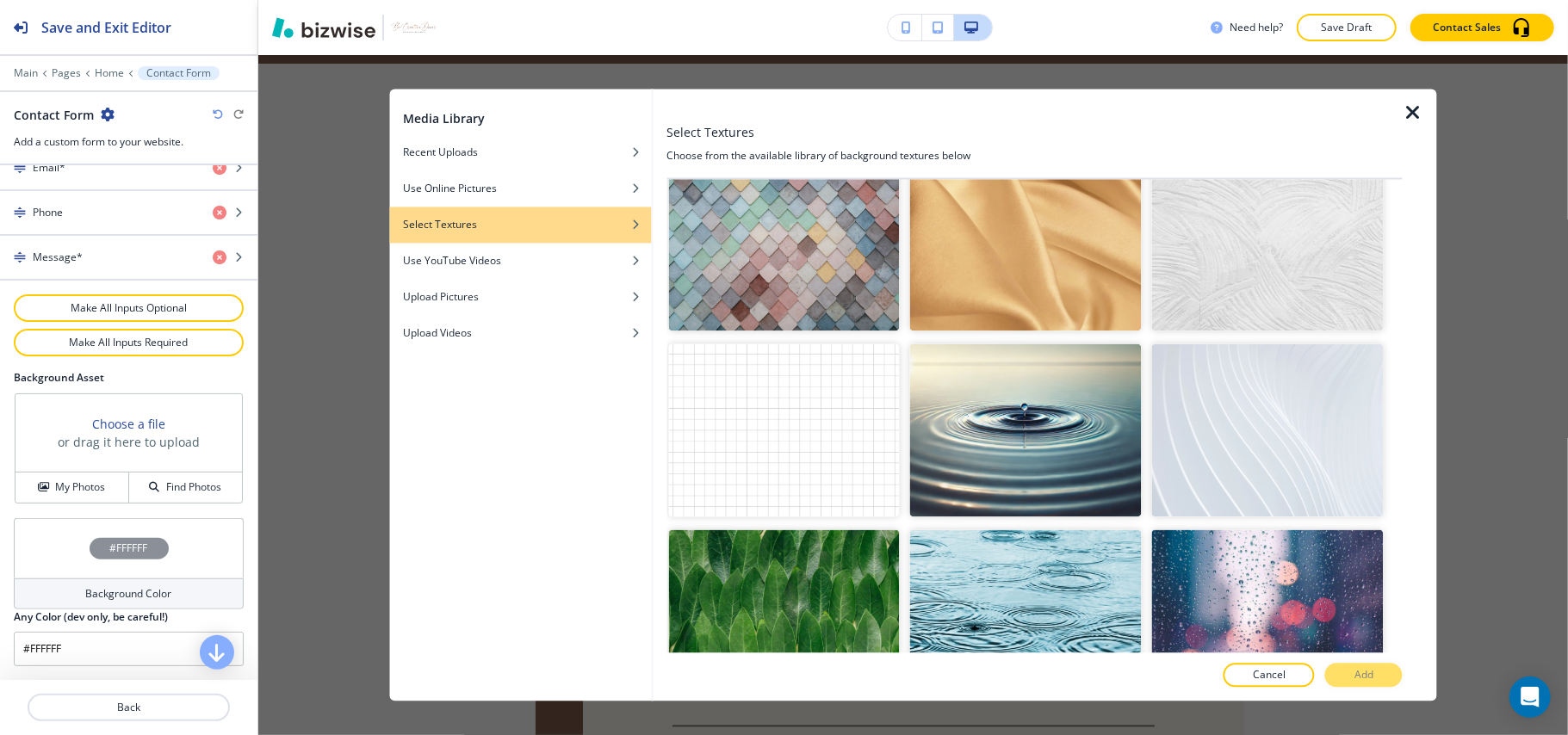
scroll to position [1493, 0]
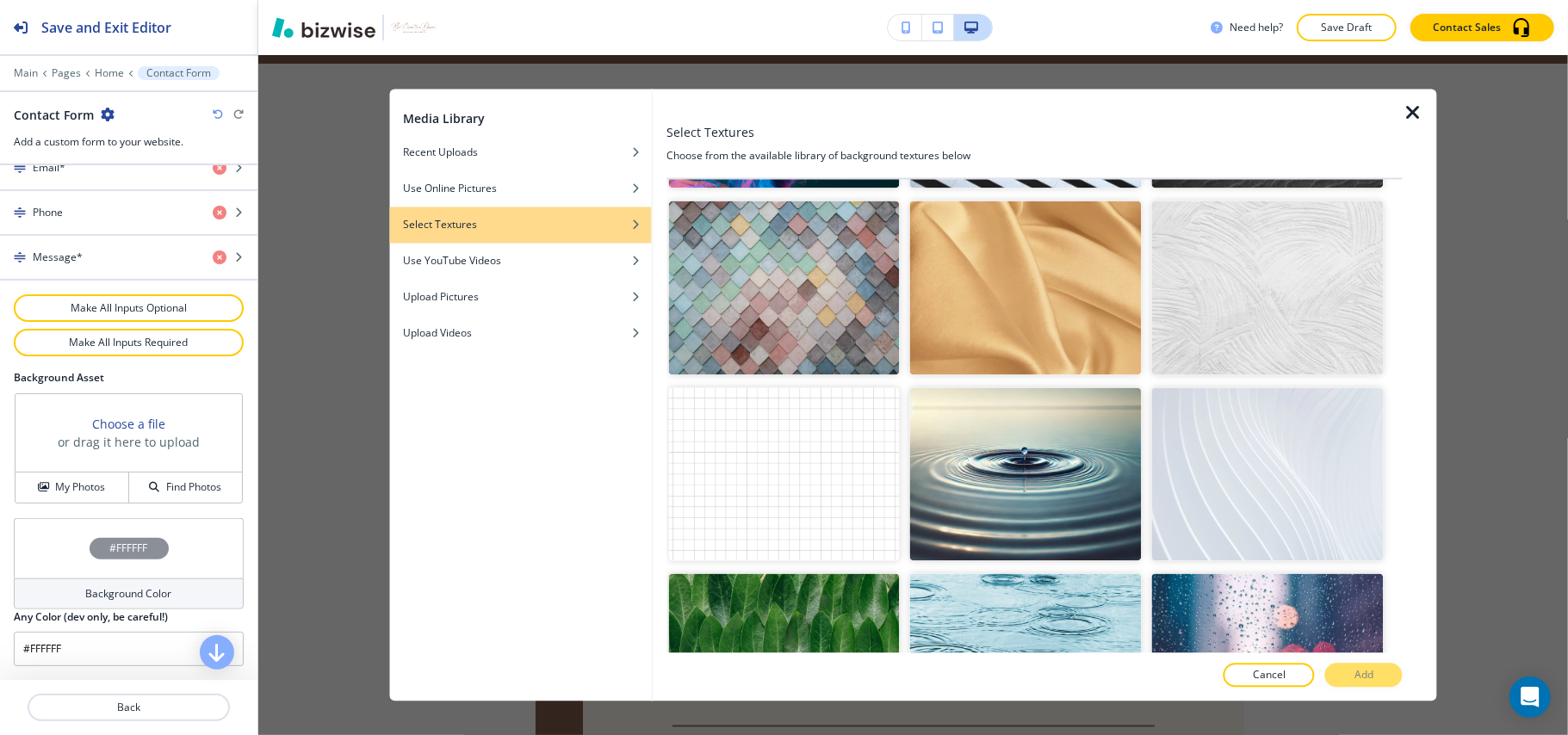
click at [980, 262] on img "button" at bounding box center [1026, 288] width 231 height 174
click at [1341, 677] on button "Add" at bounding box center [1364, 676] width 77 height 24
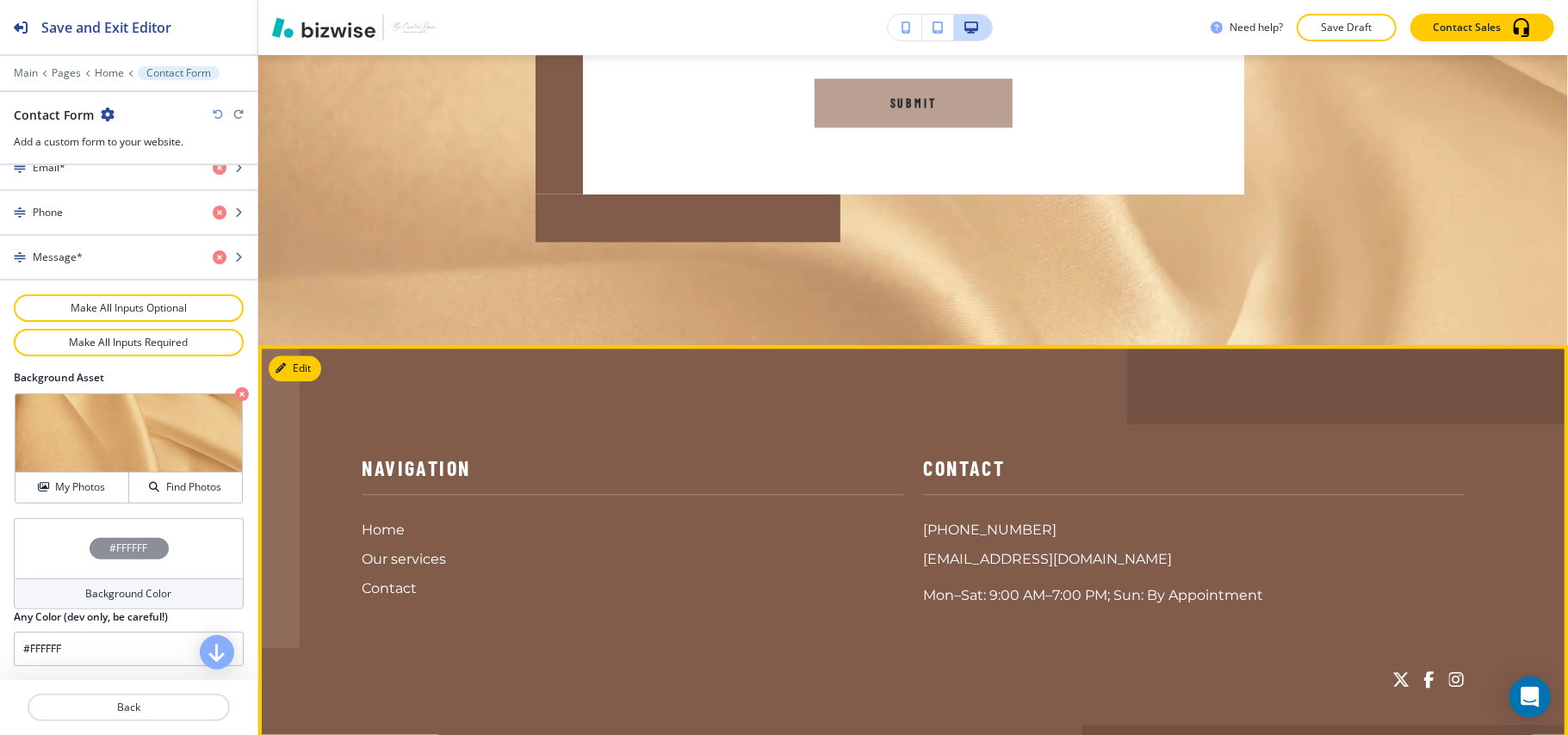
scroll to position [2673, 0]
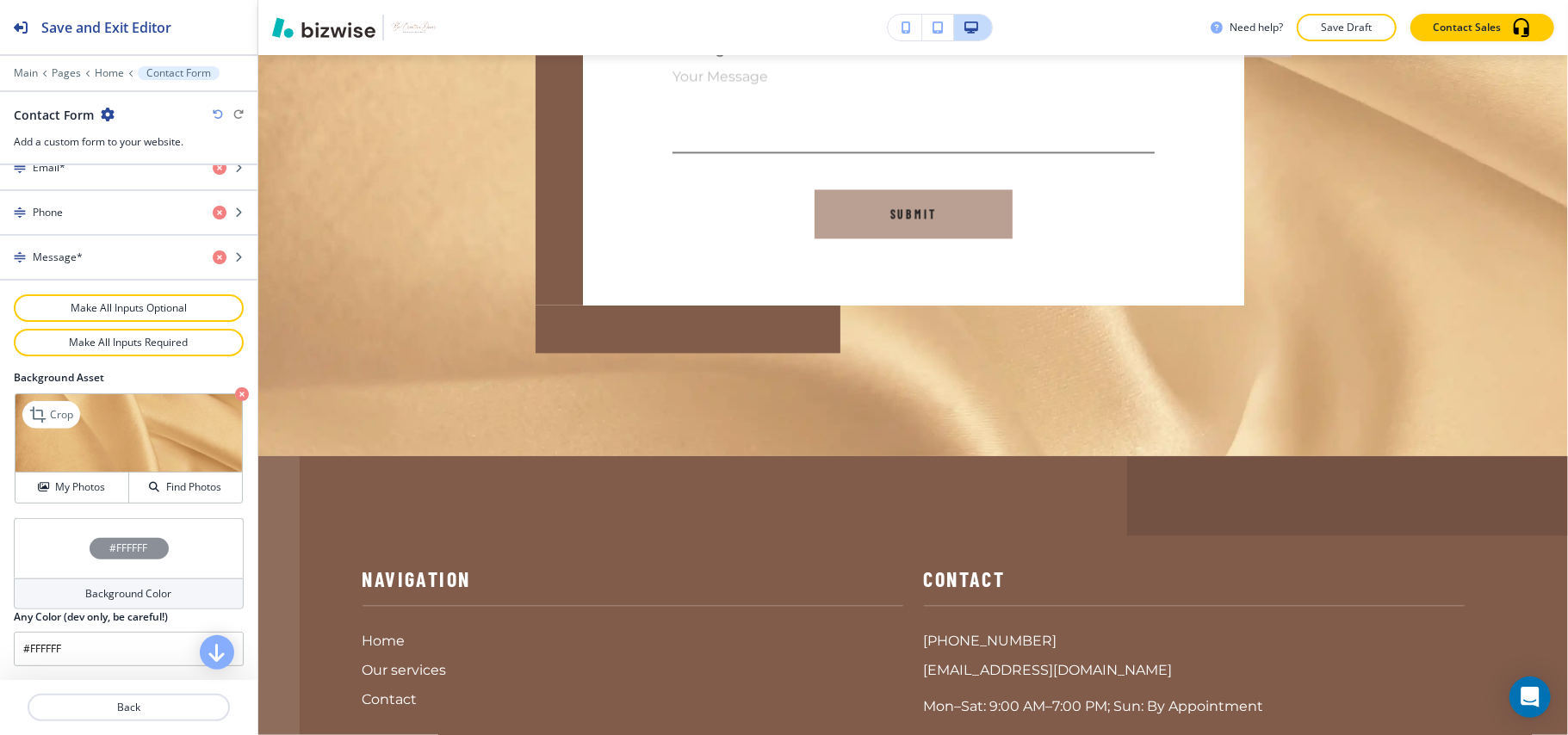
click at [235, 391] on icon "button" at bounding box center [242, 394] width 14 height 14
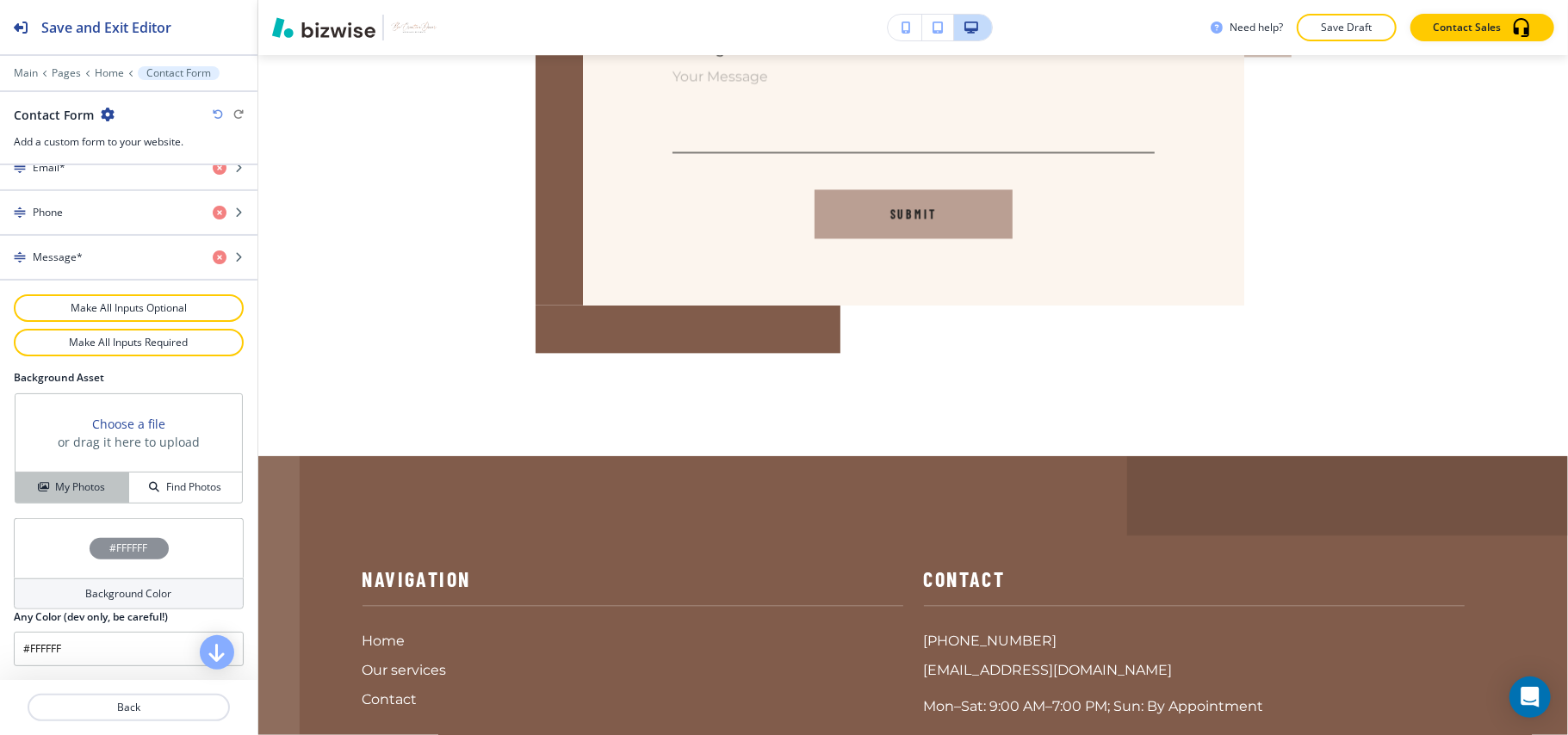
click at [74, 488] on h4 "My Photos" at bounding box center [80, 487] width 50 height 15
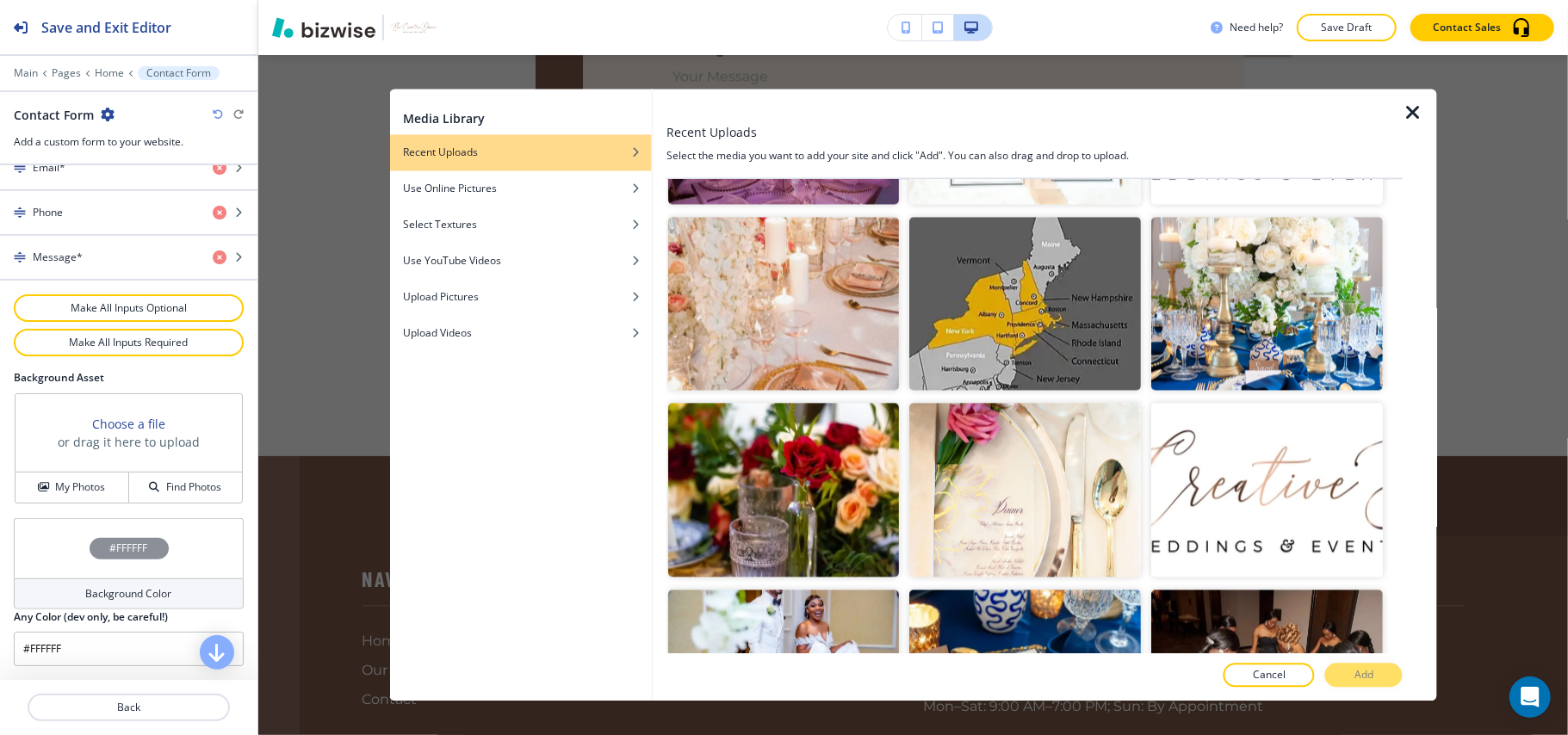
scroll to position [2781, 0]
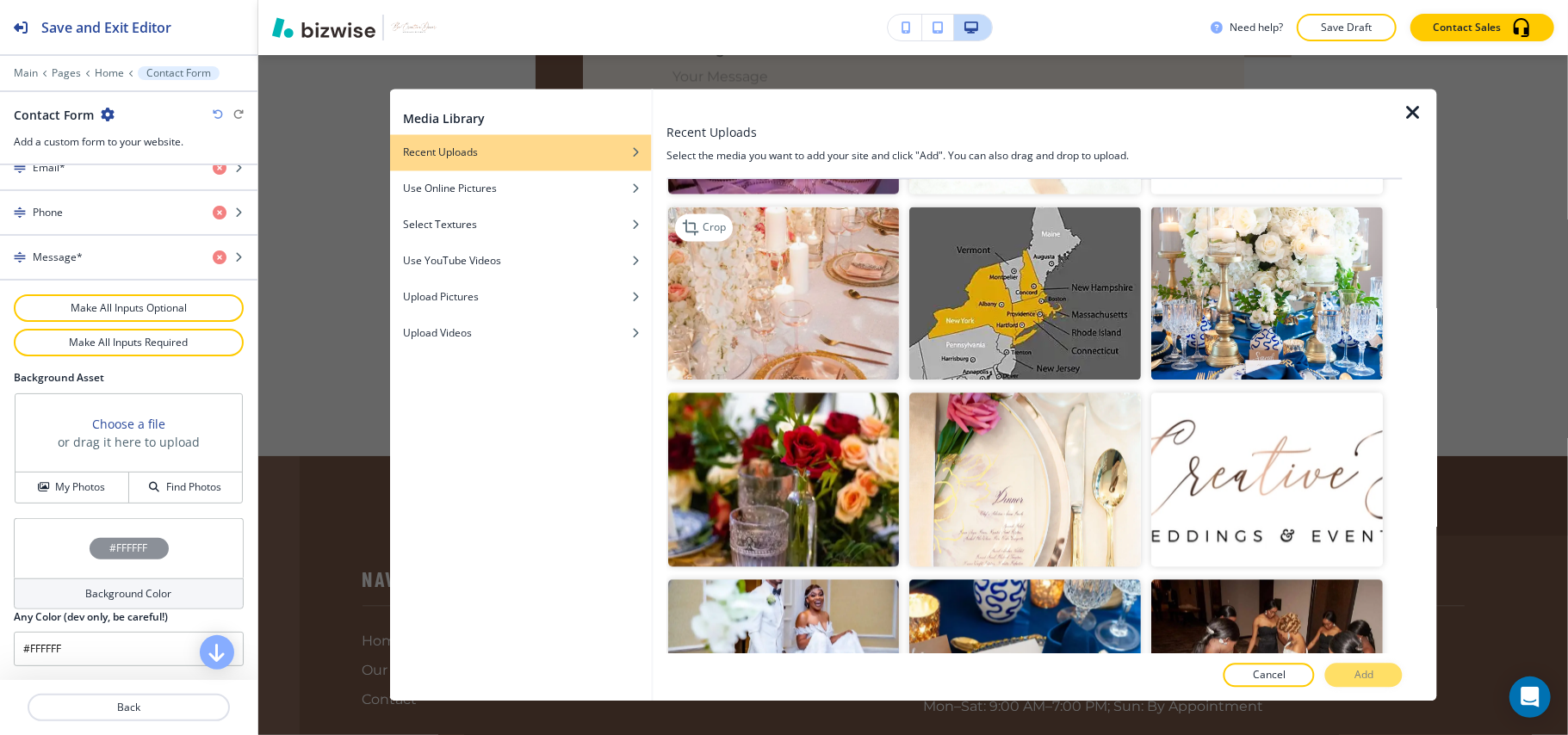
click at [839, 258] on img "button" at bounding box center [784, 293] width 231 height 174
click at [1381, 679] on button "Add" at bounding box center [1364, 676] width 77 height 24
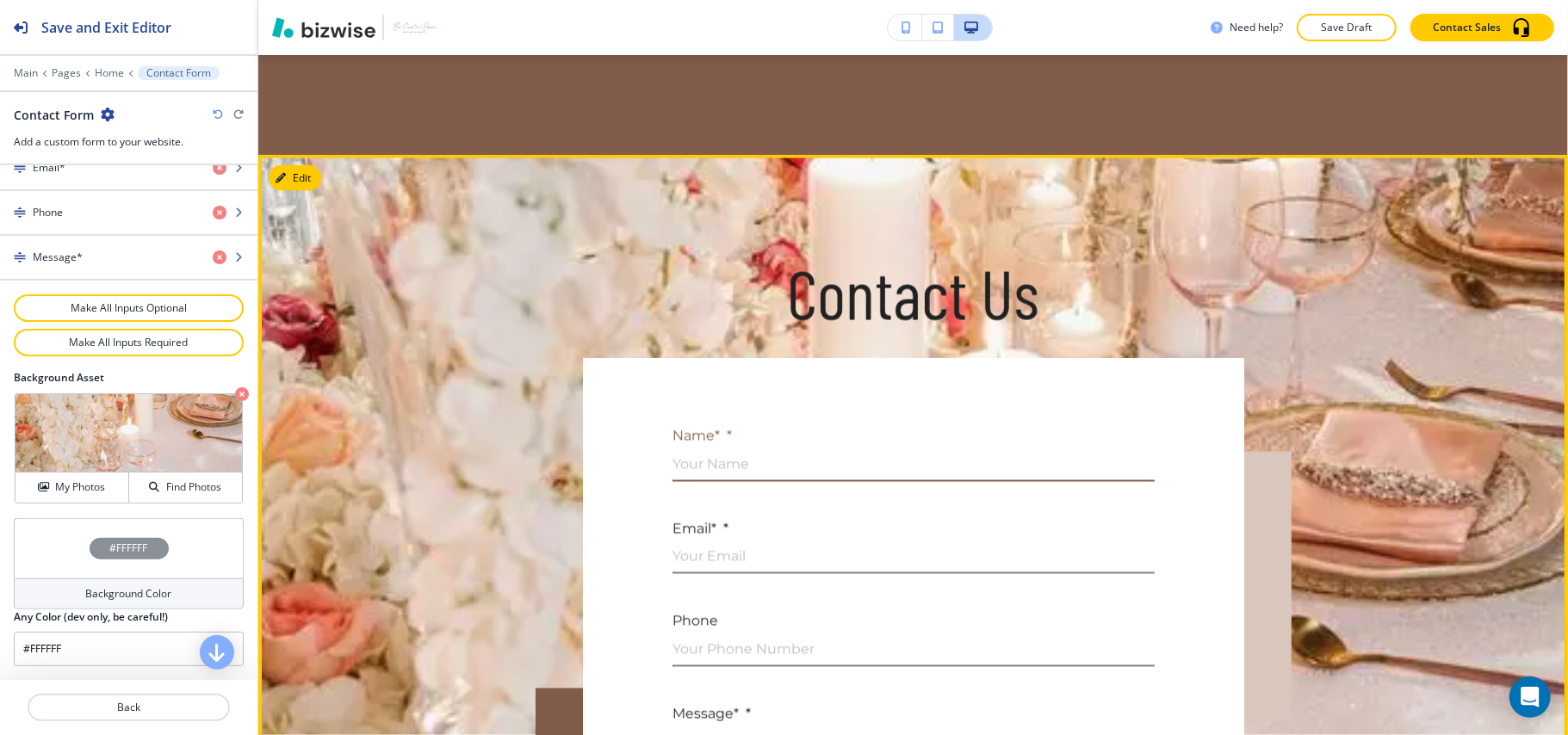
scroll to position [1985, 0]
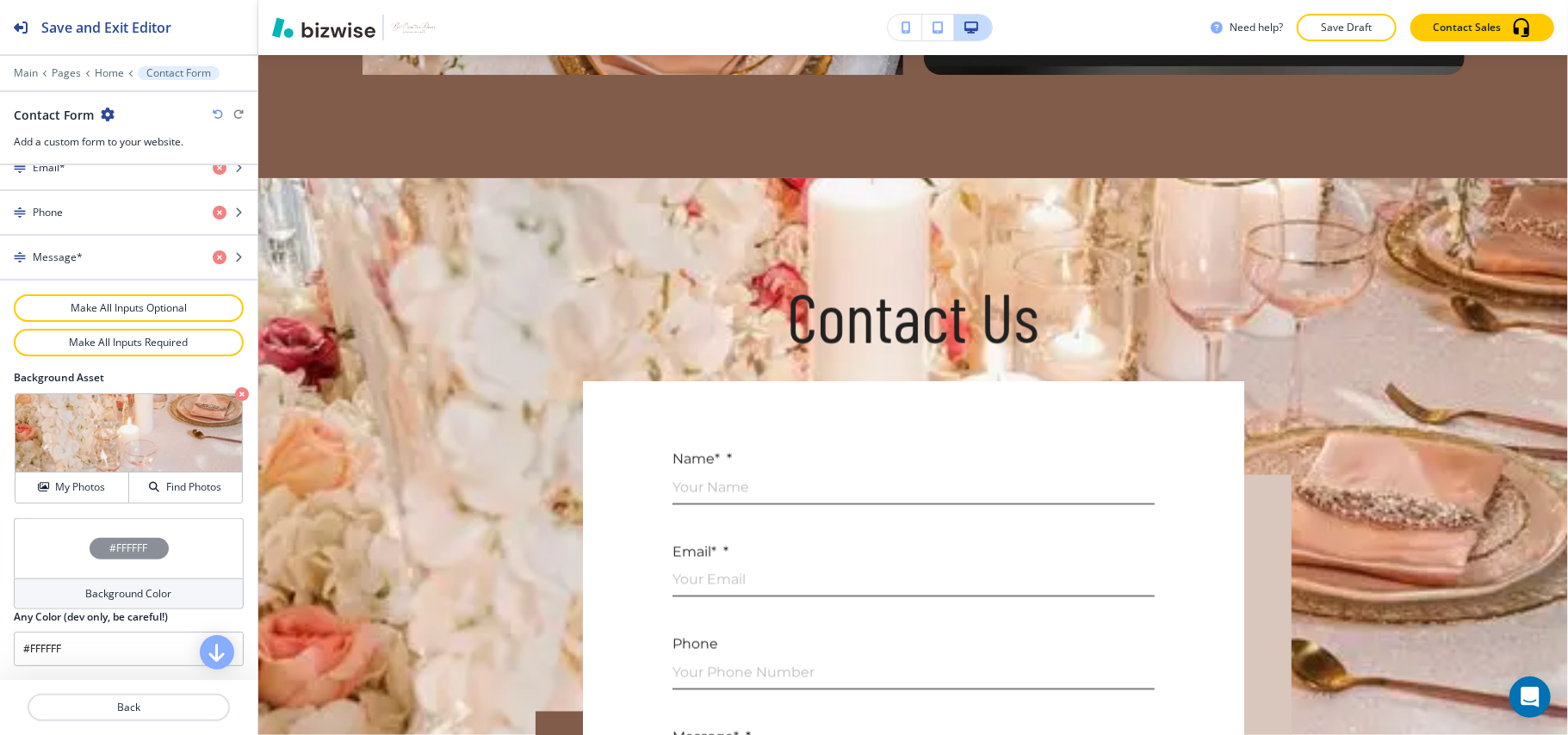
click at [214, 393] on div "Crop My Photos Find Photos" at bounding box center [129, 448] width 230 height 112
click at [235, 394] on icon "button" at bounding box center [242, 394] width 14 height 14
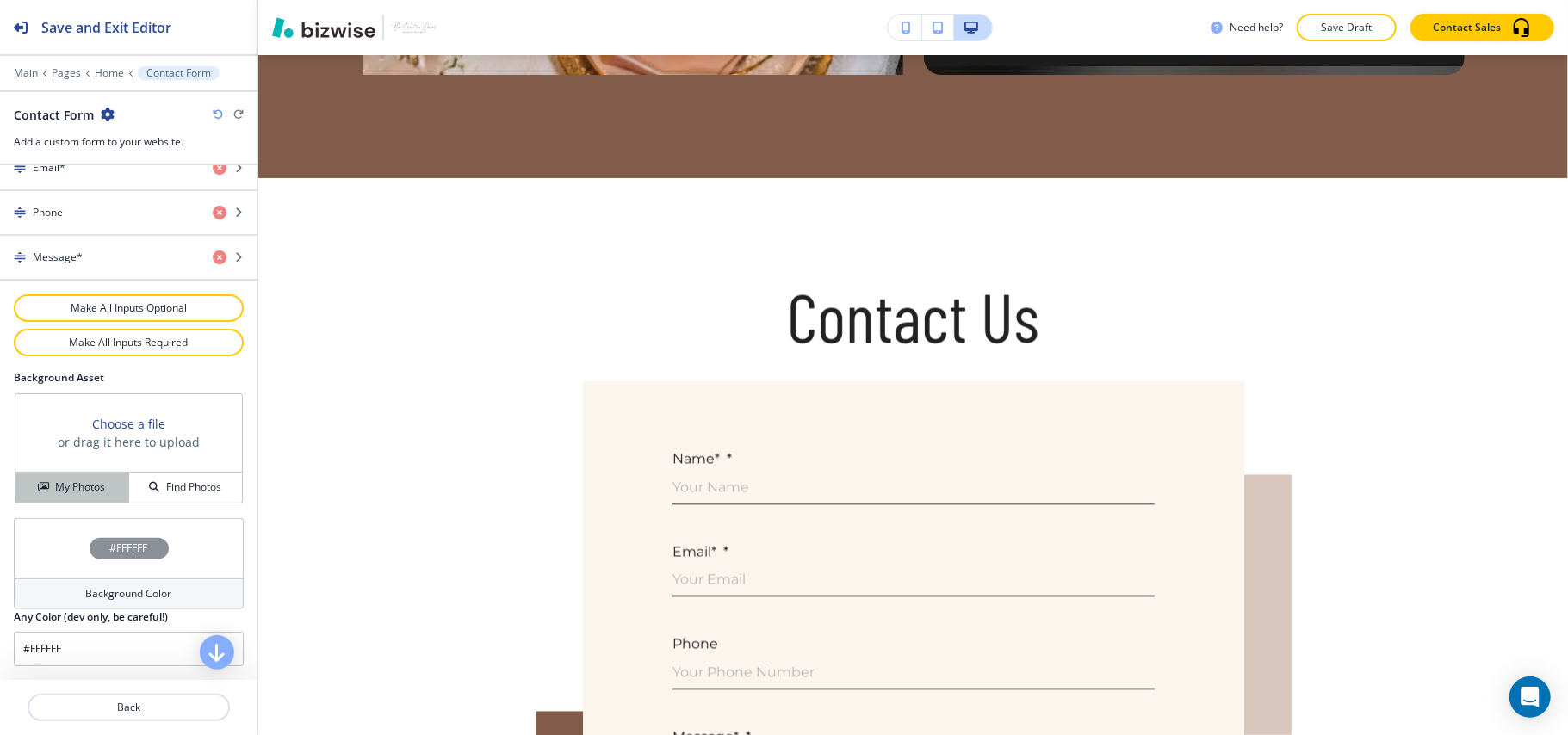
click at [15, 491] on div "My Photos" at bounding box center [71, 487] width 113 height 15
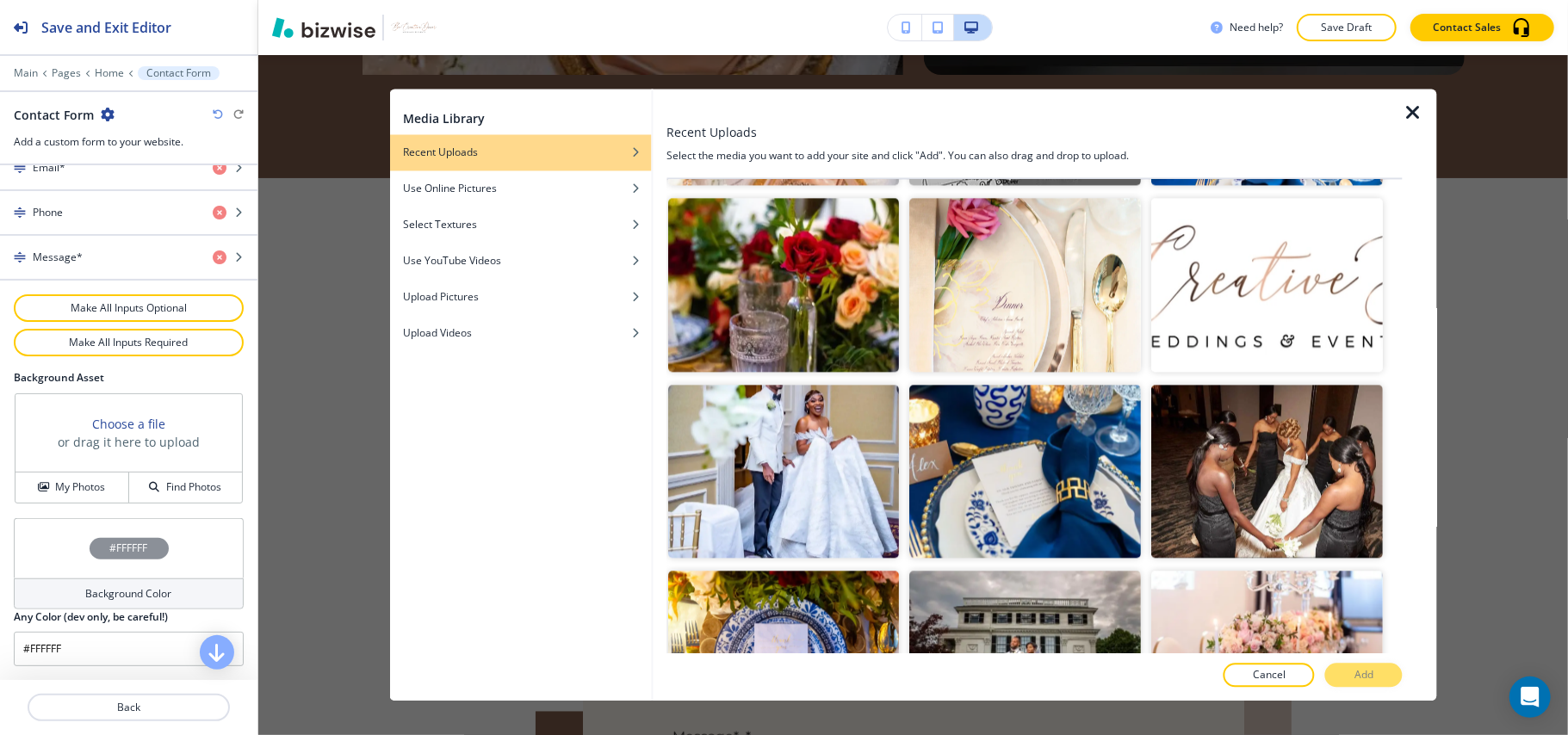
scroll to position [3180, 0]
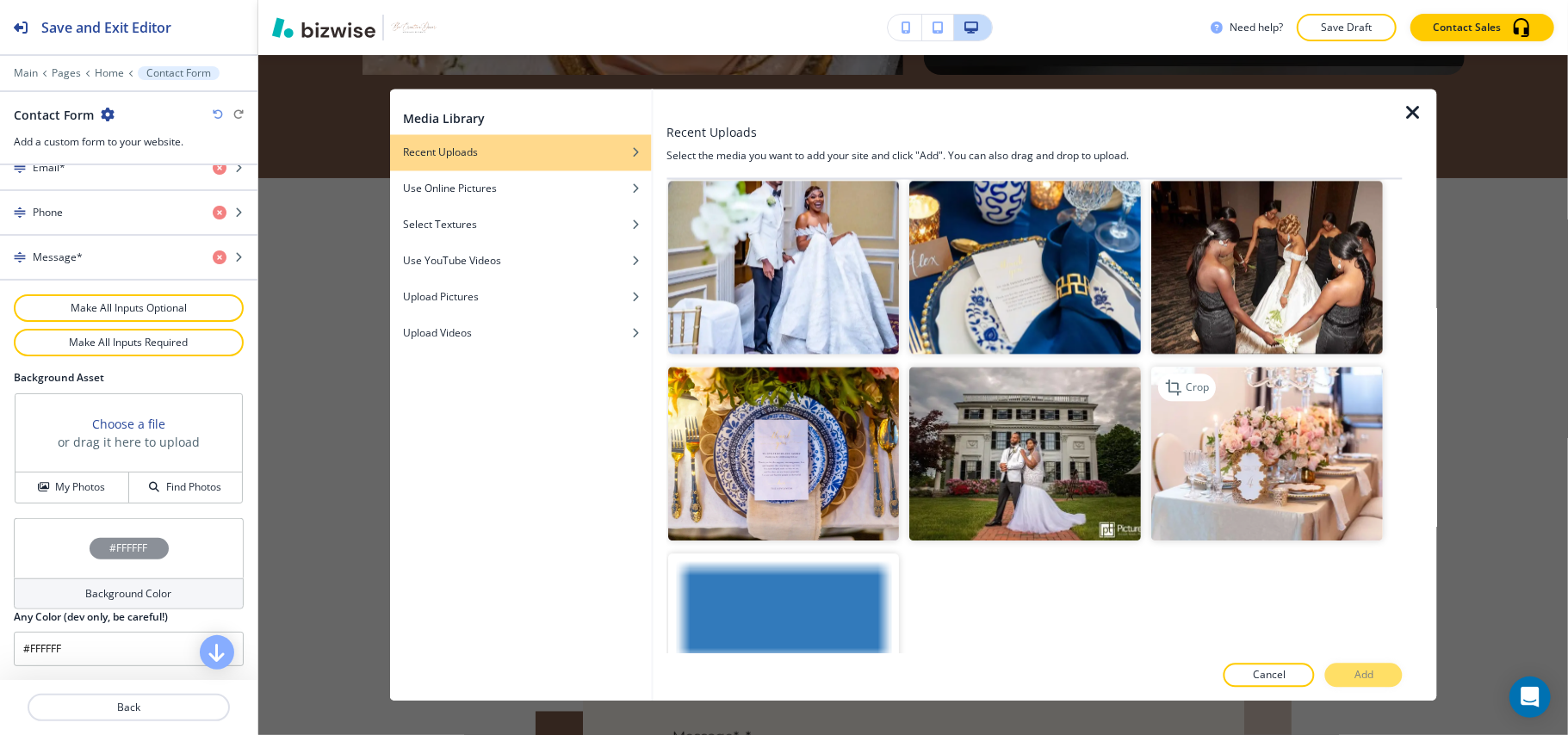
click at [1304, 424] on img "button" at bounding box center [1268, 454] width 231 height 174
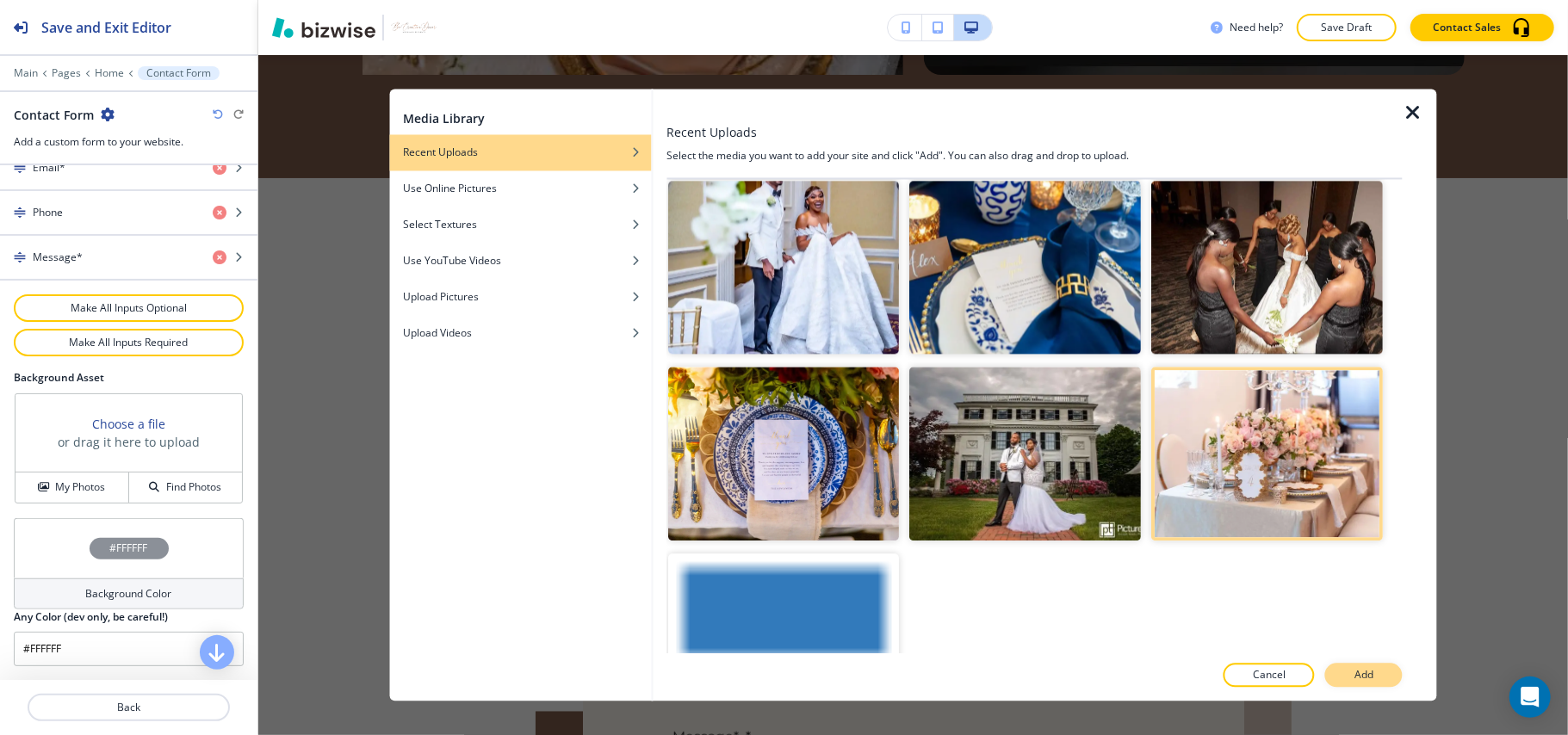
click at [1378, 672] on button "Add" at bounding box center [1364, 676] width 77 height 24
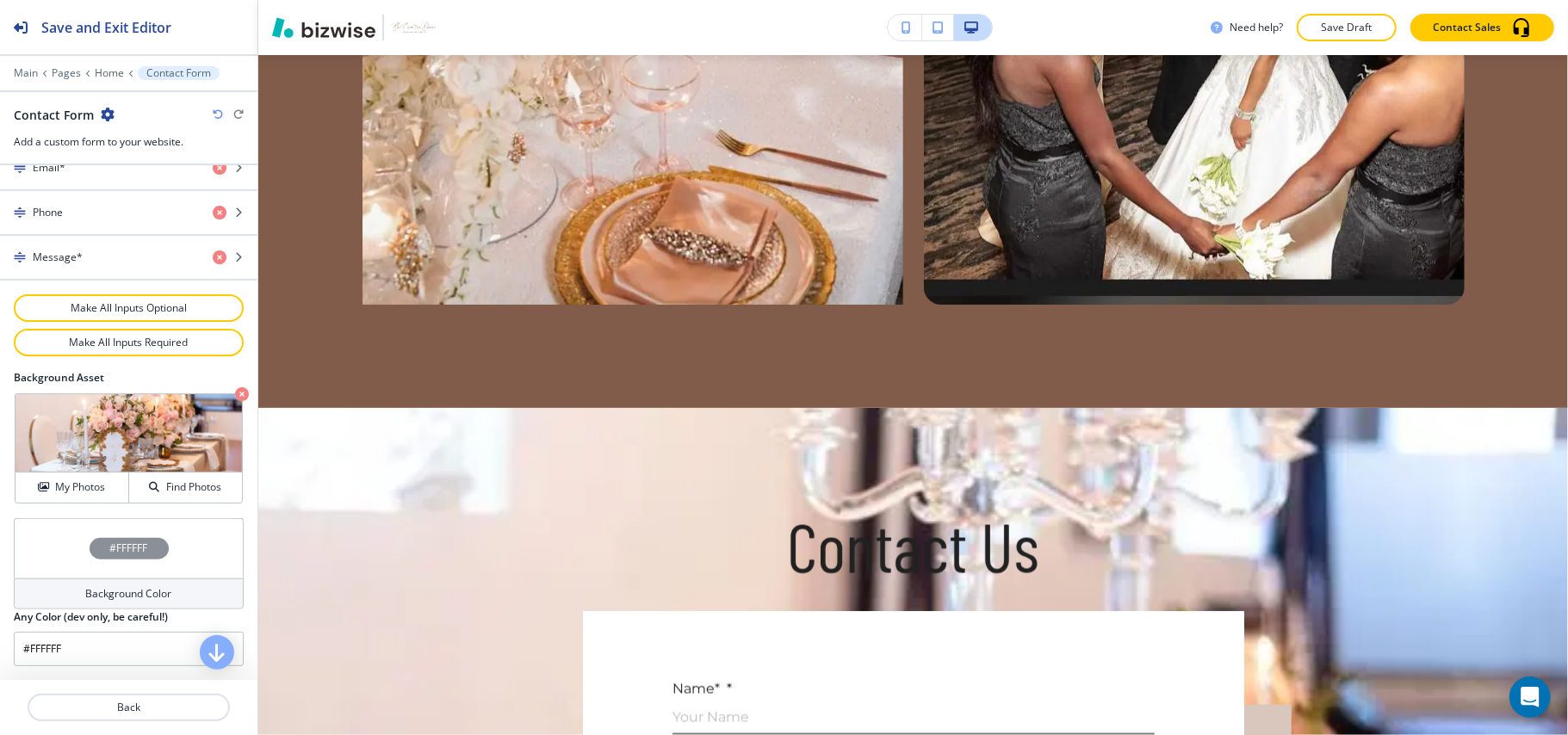
scroll to position [2214, 0]
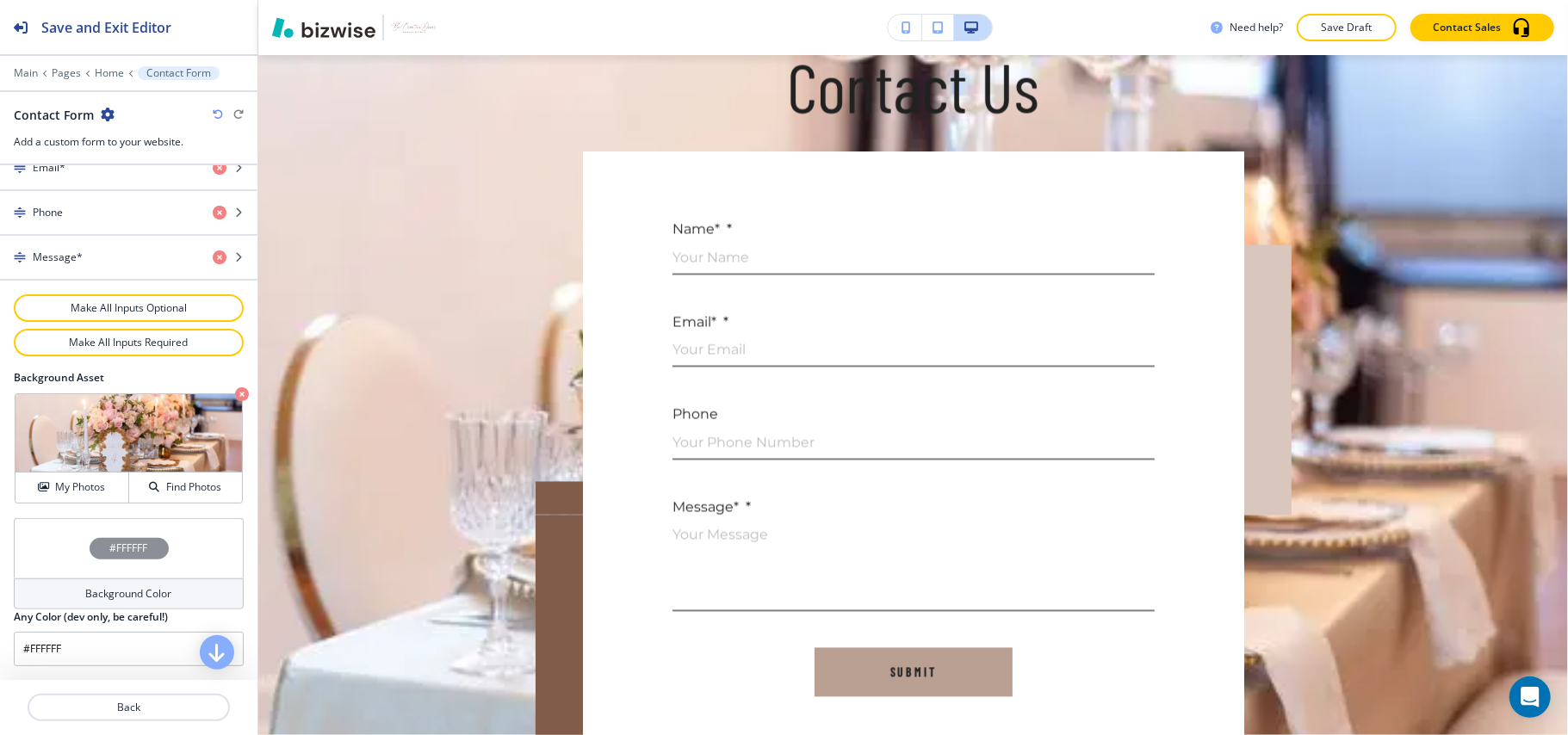
click at [235, 393] on icon "button" at bounding box center [242, 394] width 14 height 14
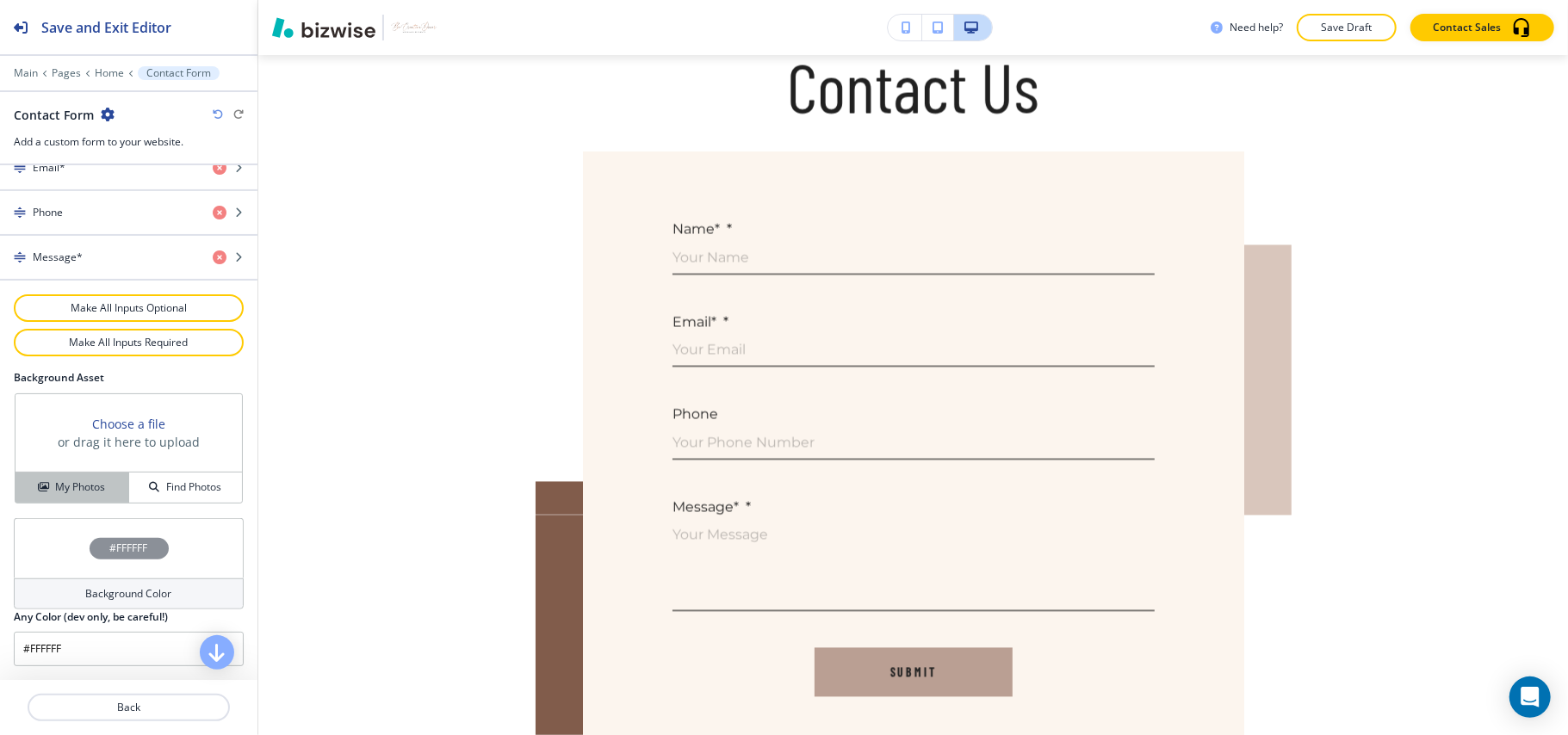
click at [77, 490] on h4 "My Photos" at bounding box center [80, 487] width 50 height 15
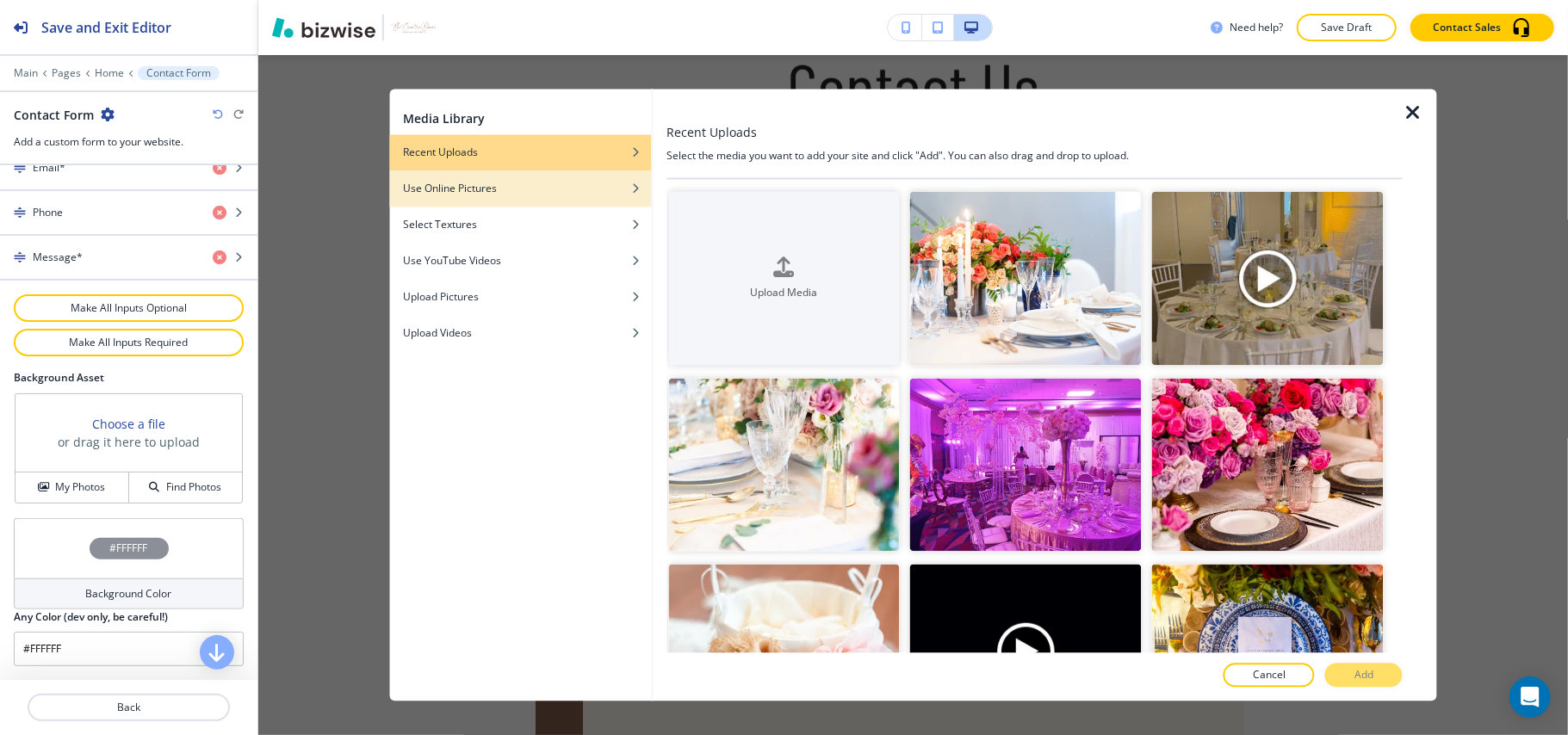
click at [541, 190] on div "Use Online Pictures" at bounding box center [520, 189] width 261 height 15
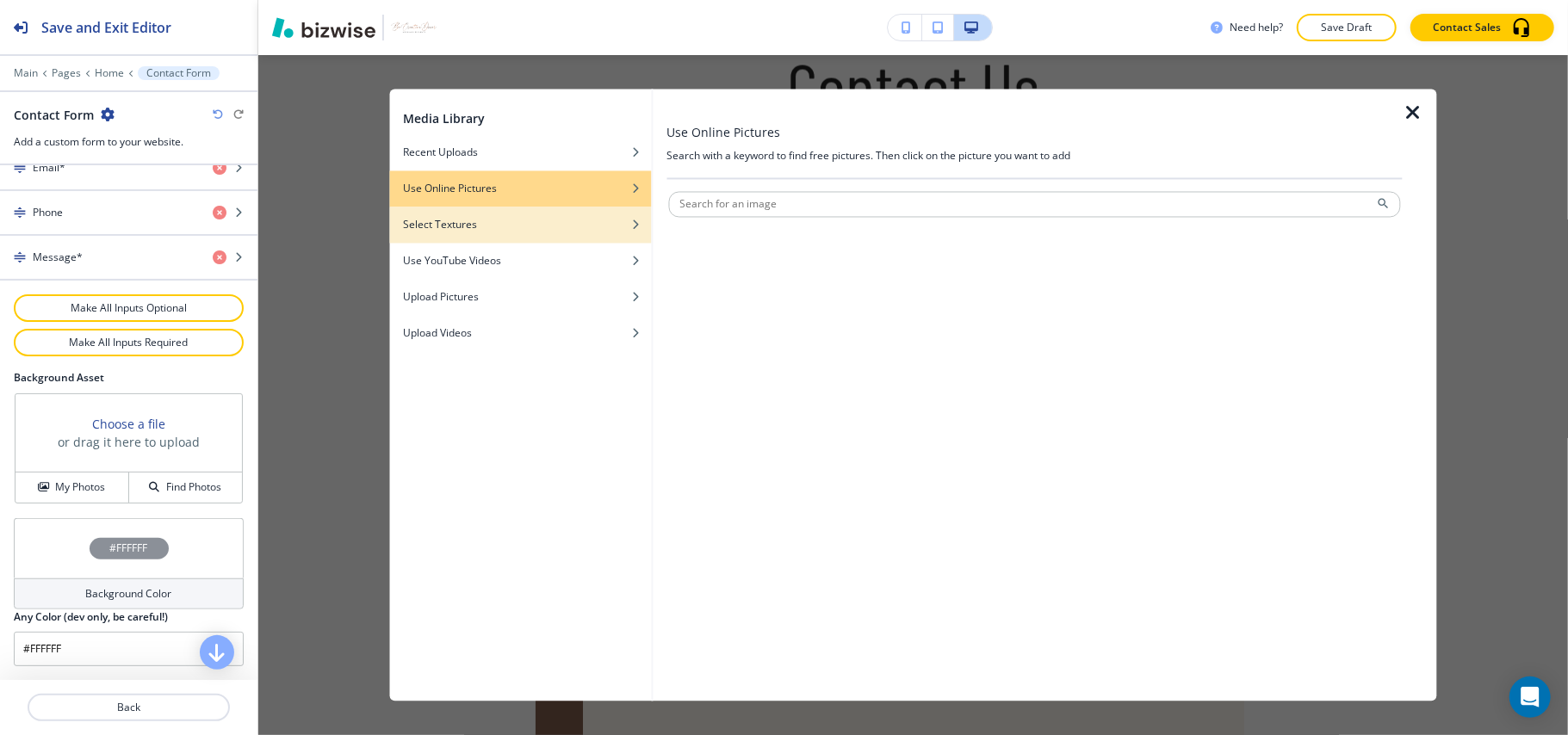
click at [536, 233] on div "button" at bounding box center [520, 238] width 261 height 10
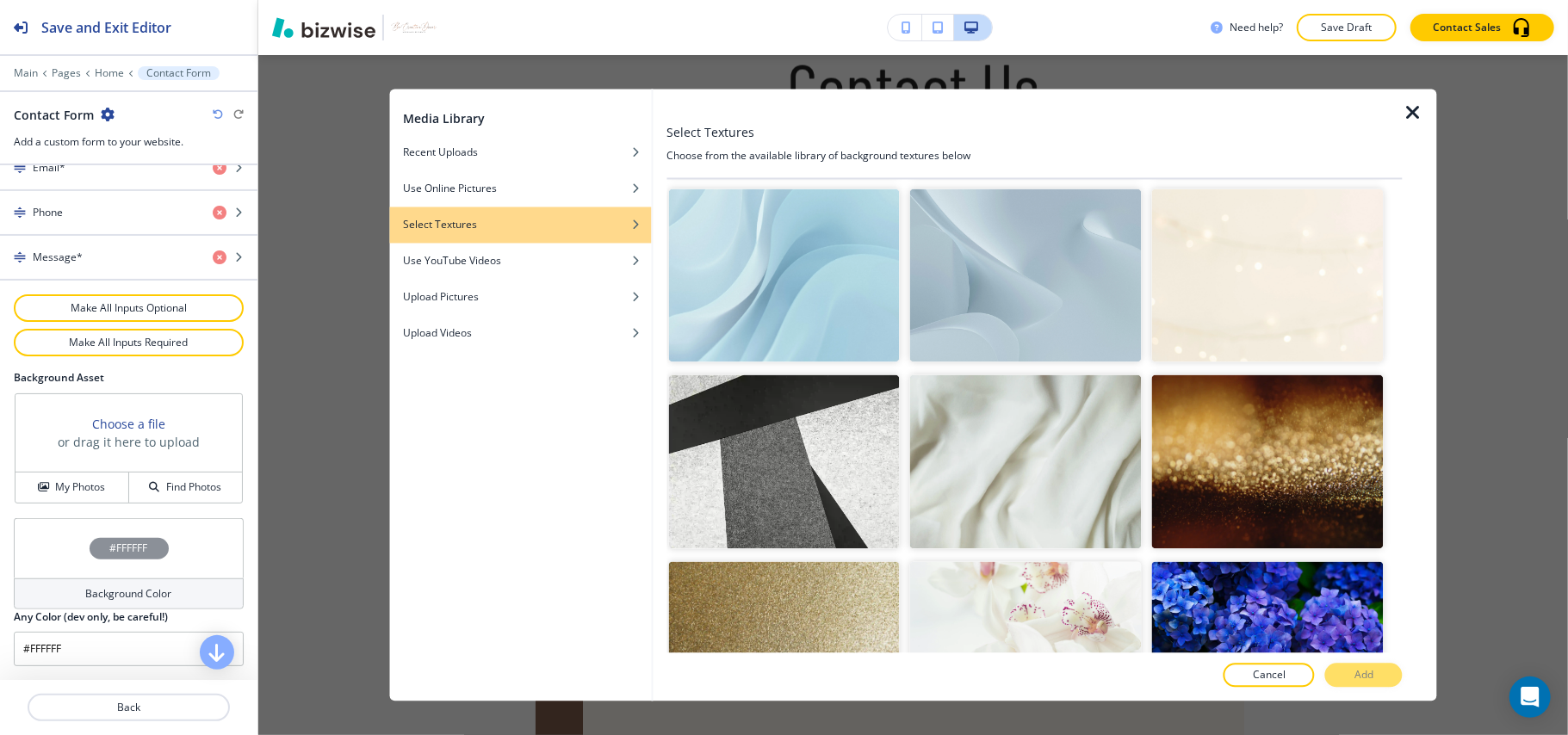
scroll to position [0, 0]
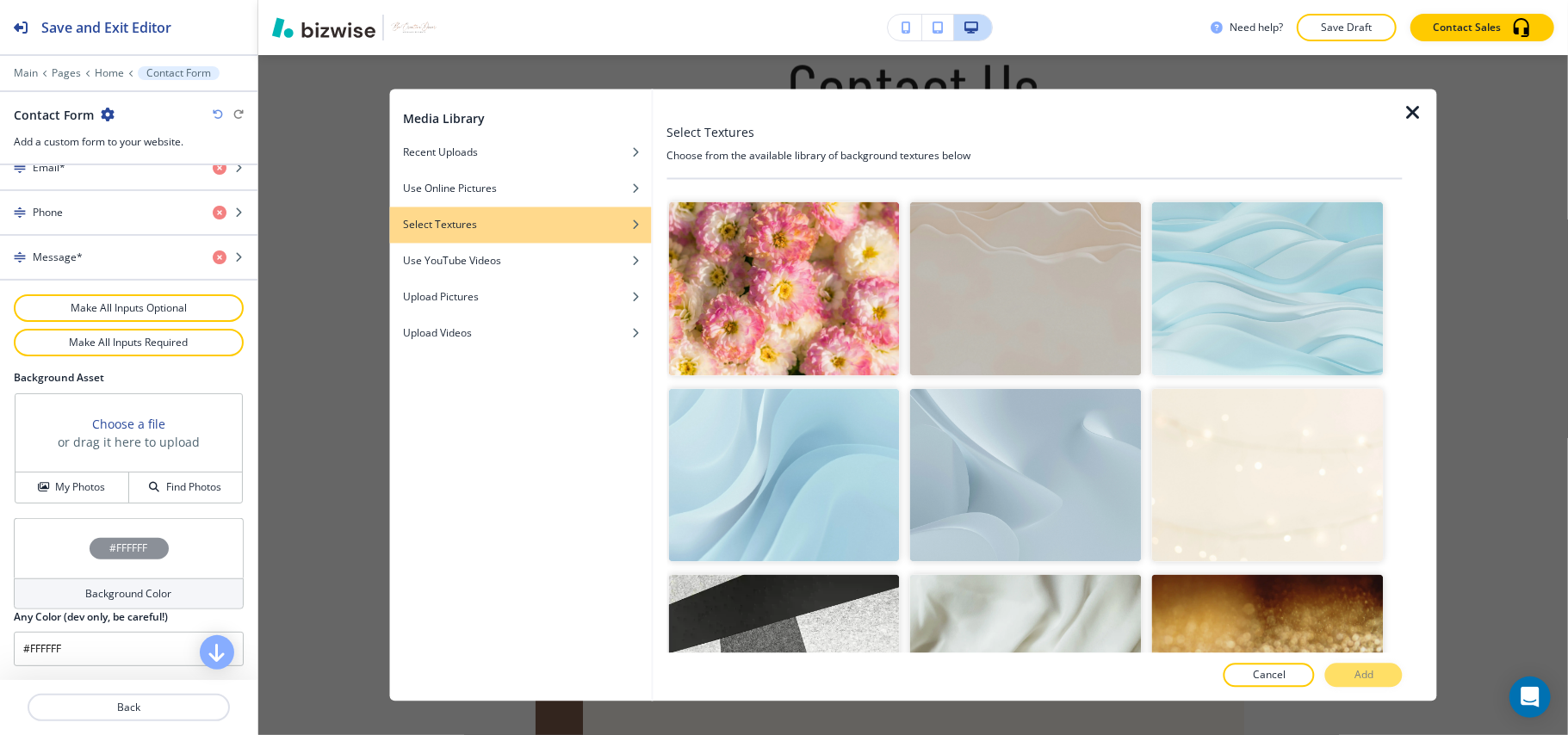
click at [1255, 496] on img "button" at bounding box center [1268, 475] width 231 height 174
click at [1390, 672] on button "Add" at bounding box center [1364, 676] width 77 height 24
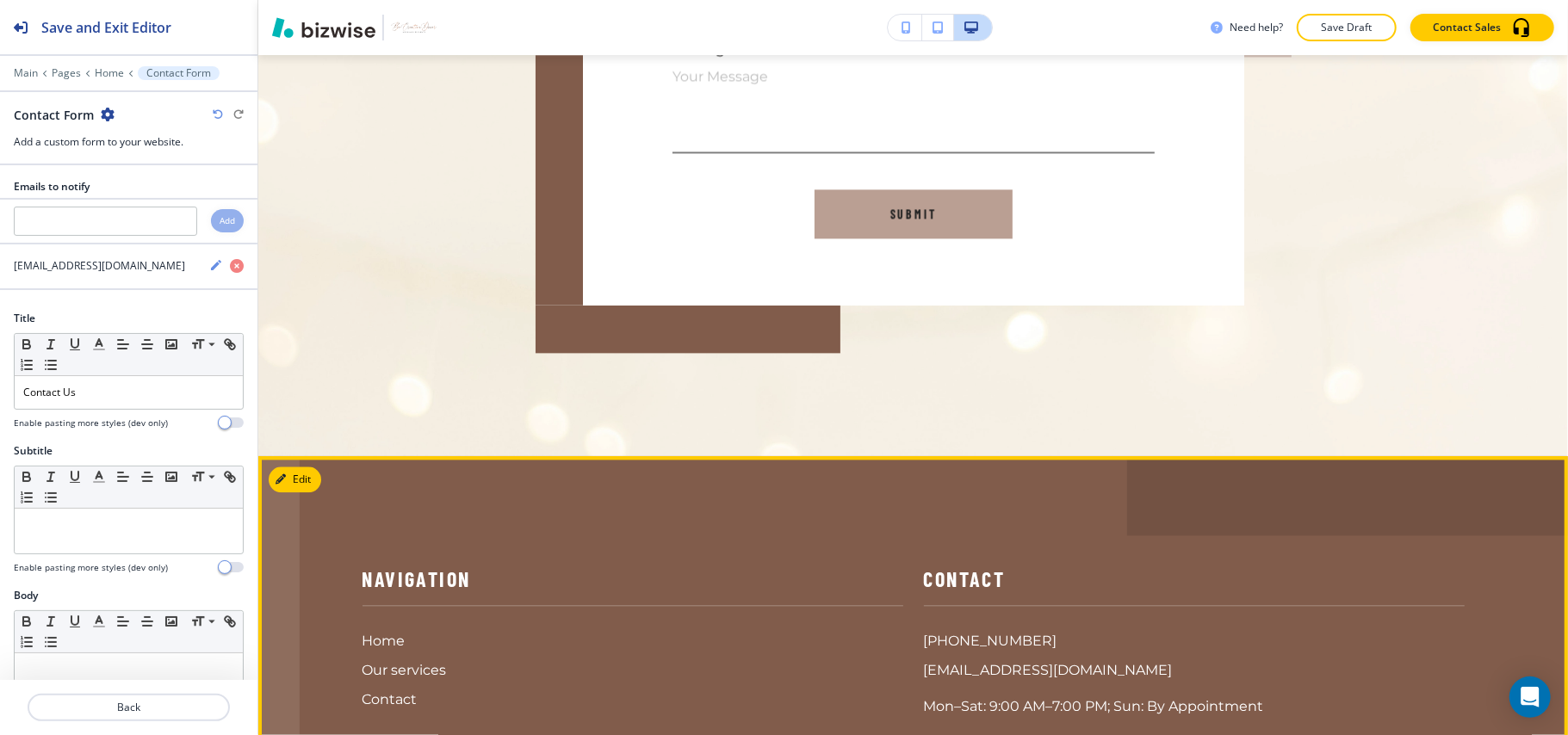
scroll to position [2967, 0]
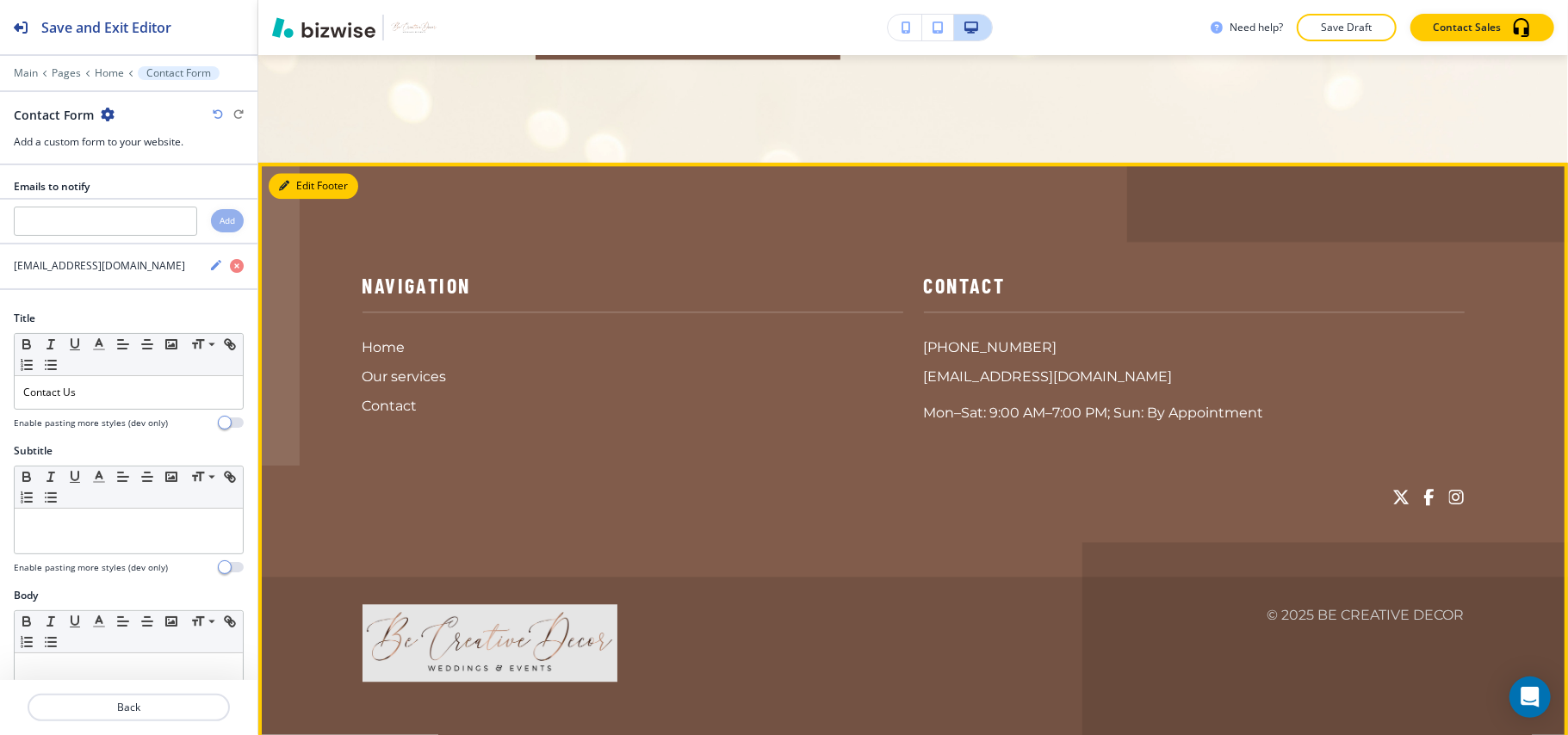
click at [294, 184] on button "Edit Footer" at bounding box center [313, 185] width 89 height 25
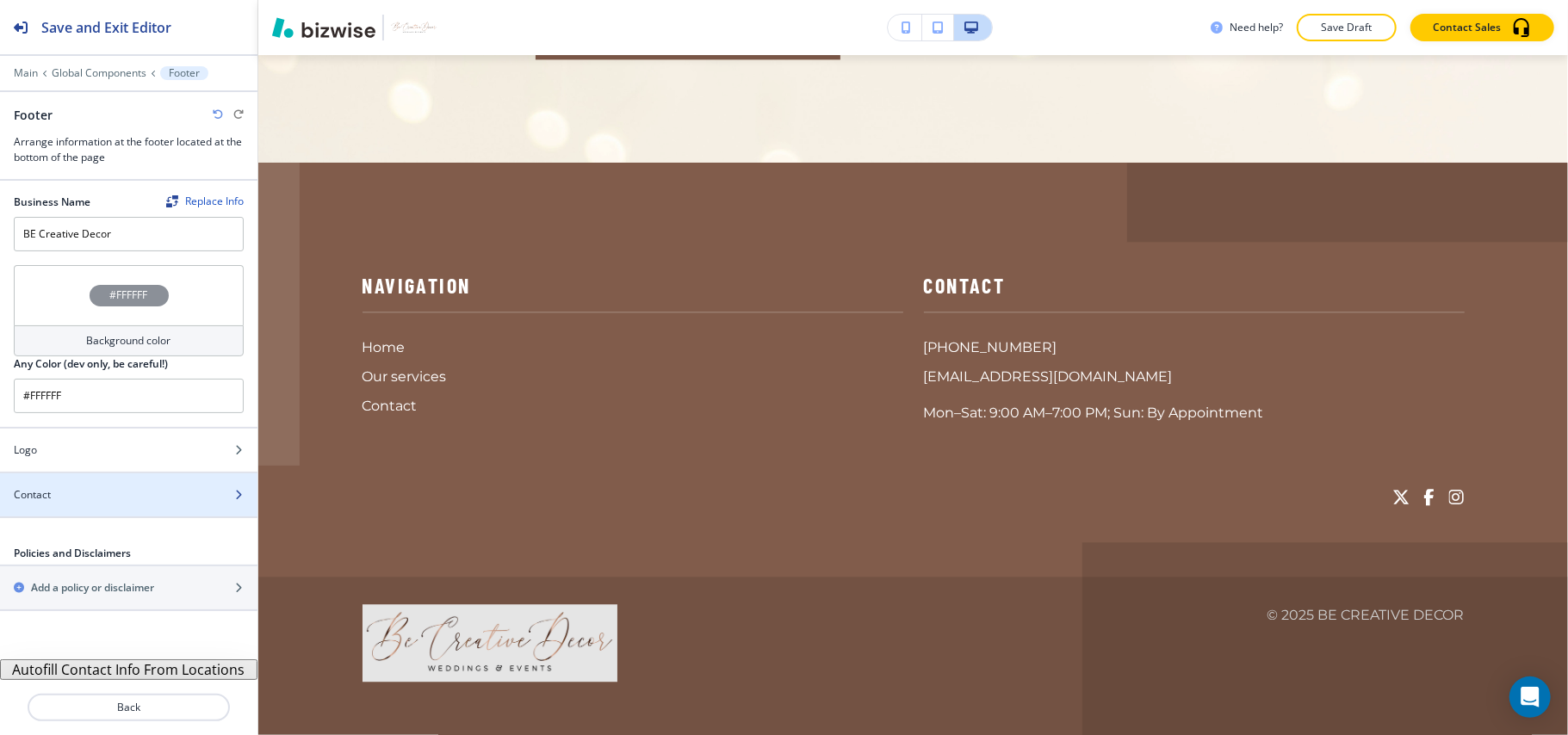
click at [72, 503] on div "Contact" at bounding box center [110, 495] width 220 height 15
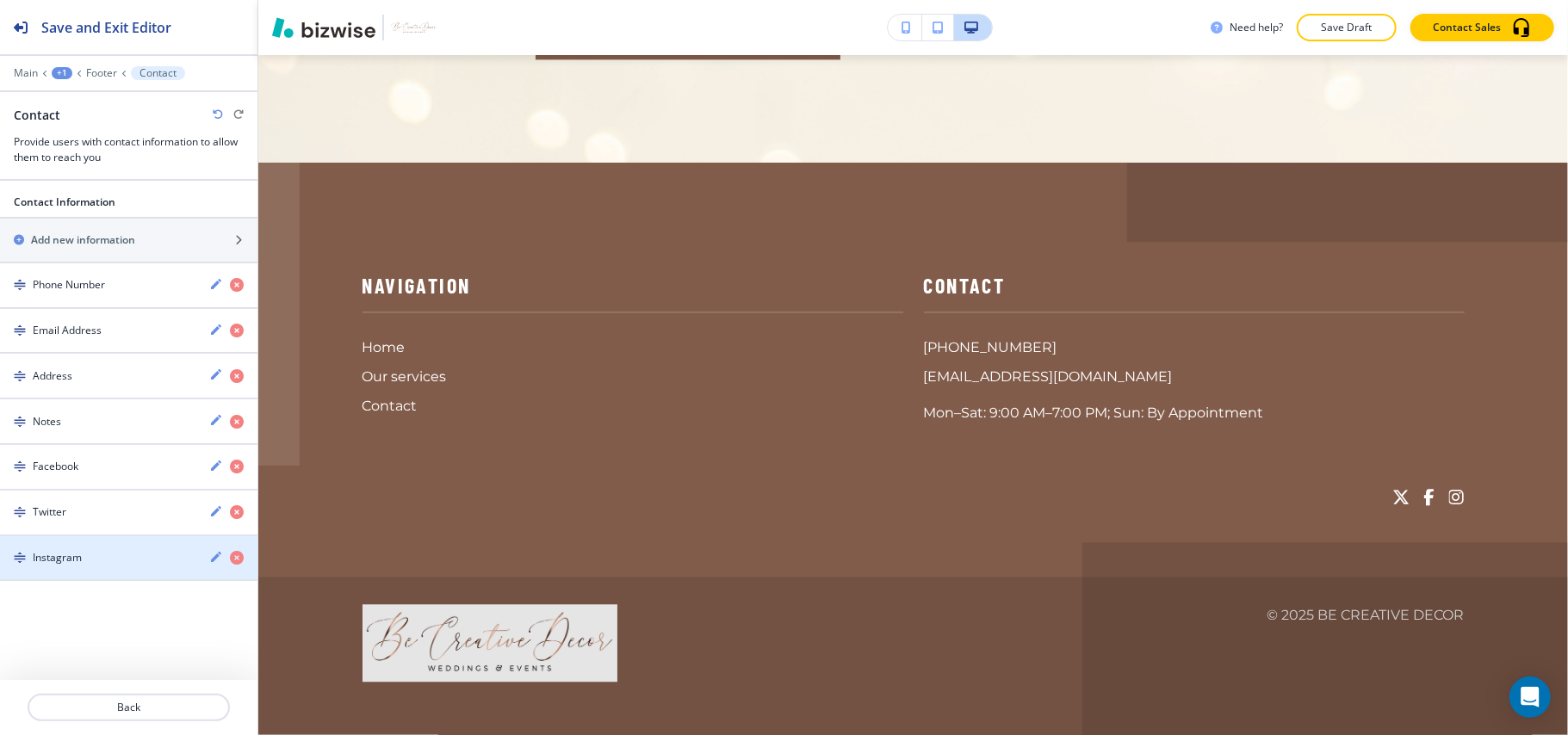
click at [147, 559] on div "Instagram" at bounding box center [98, 557] width 196 height 15
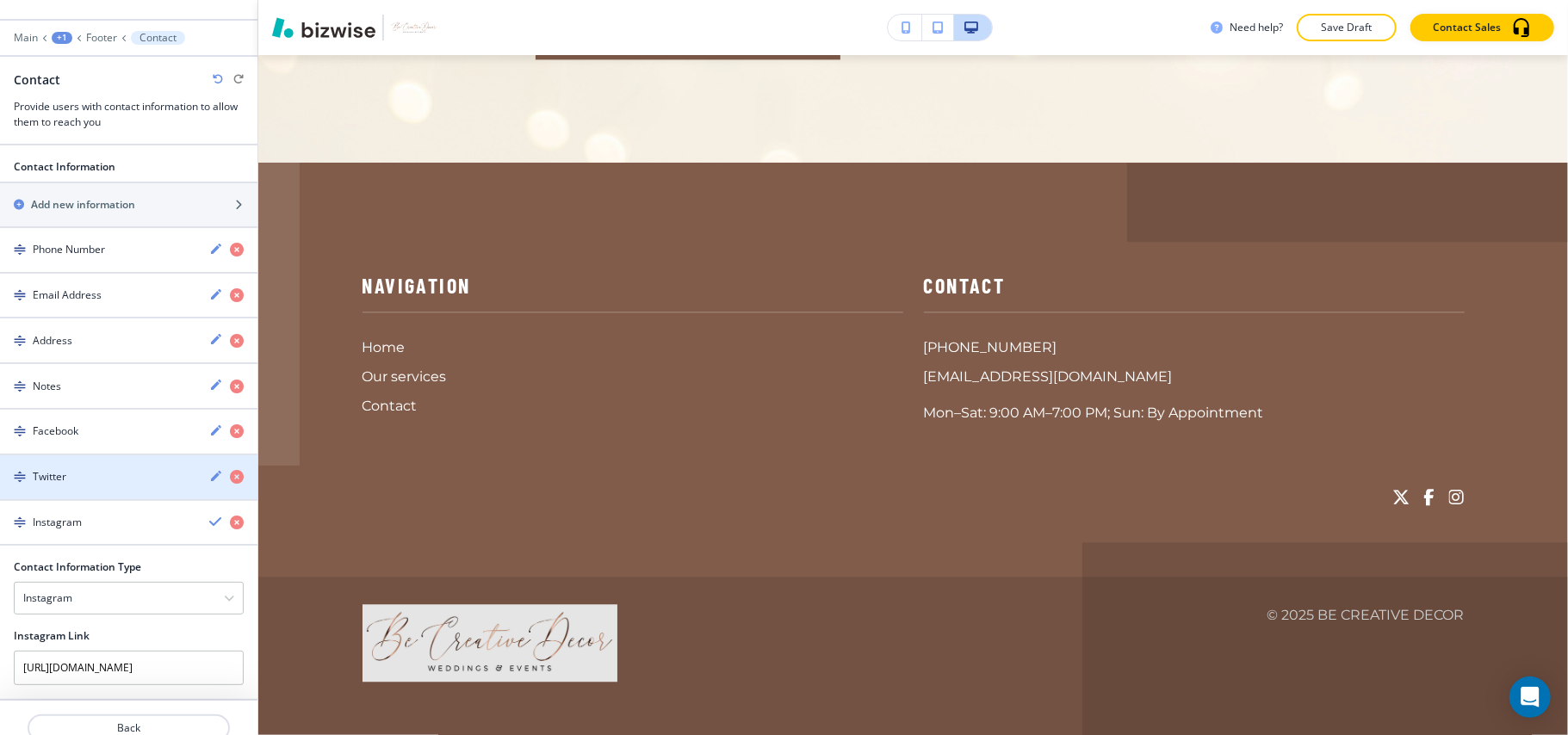
scroll to position [66, 0]
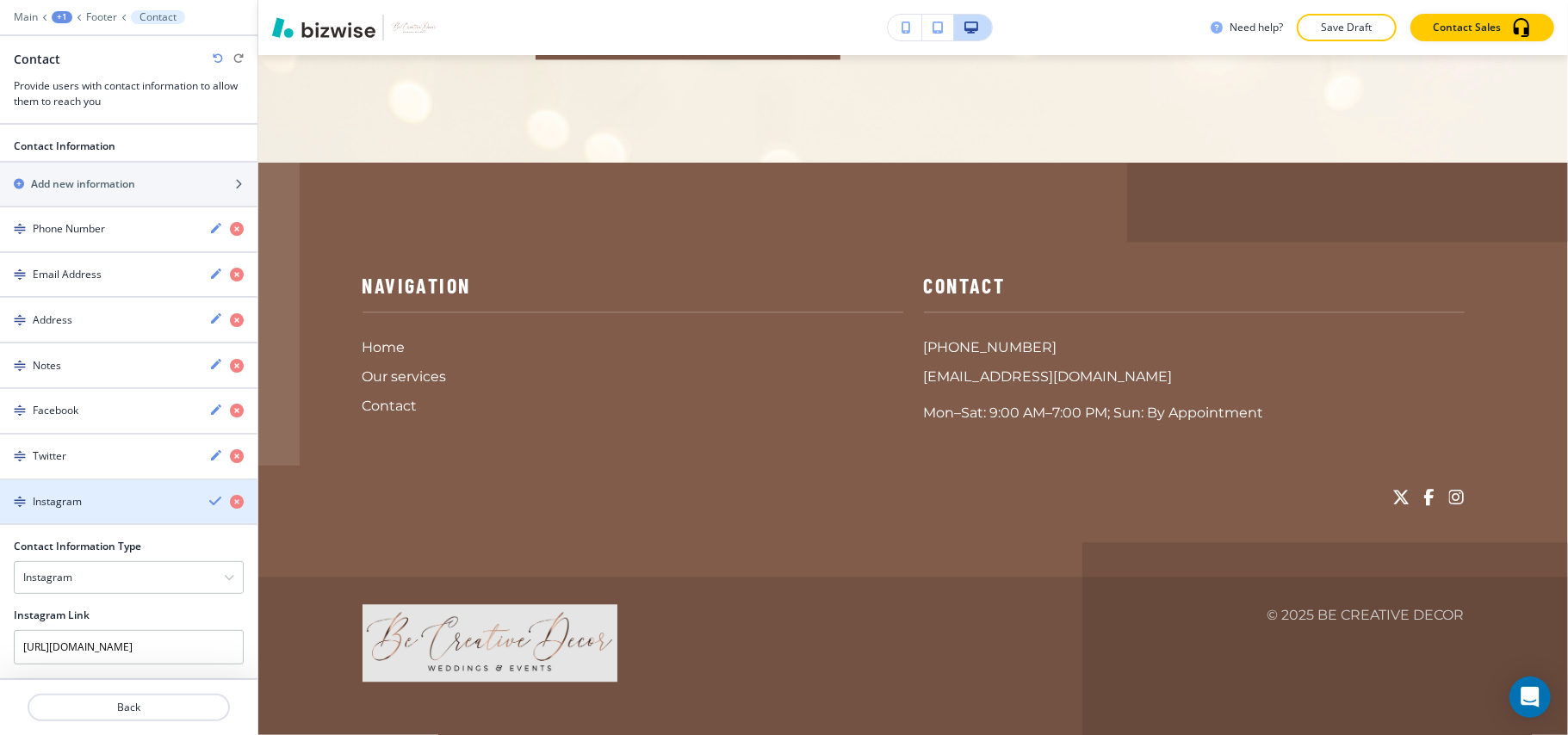
click at [128, 504] on div "Instagram" at bounding box center [98, 502] width 196 height 15
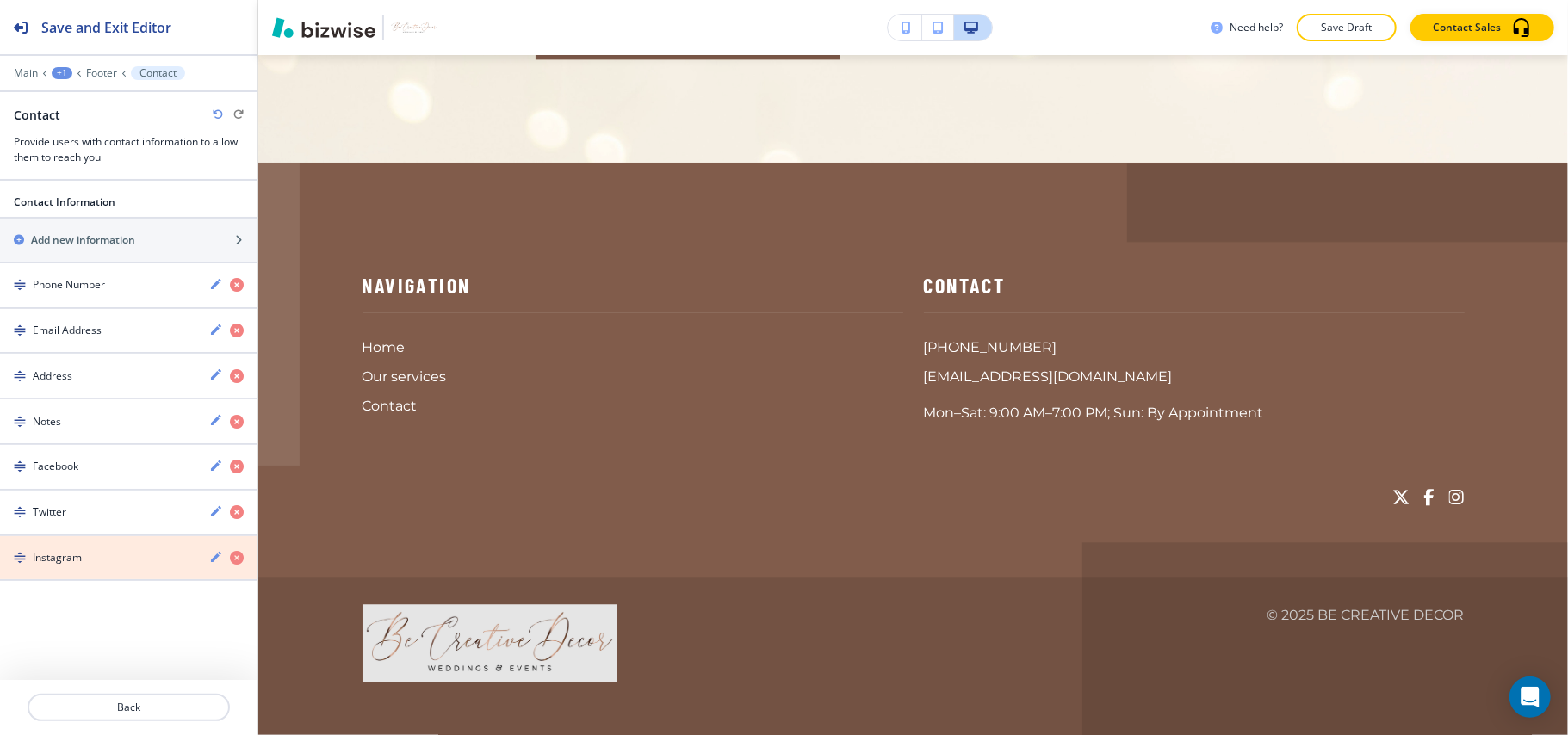
click at [231, 563] on icon "button" at bounding box center [237, 557] width 14 height 14
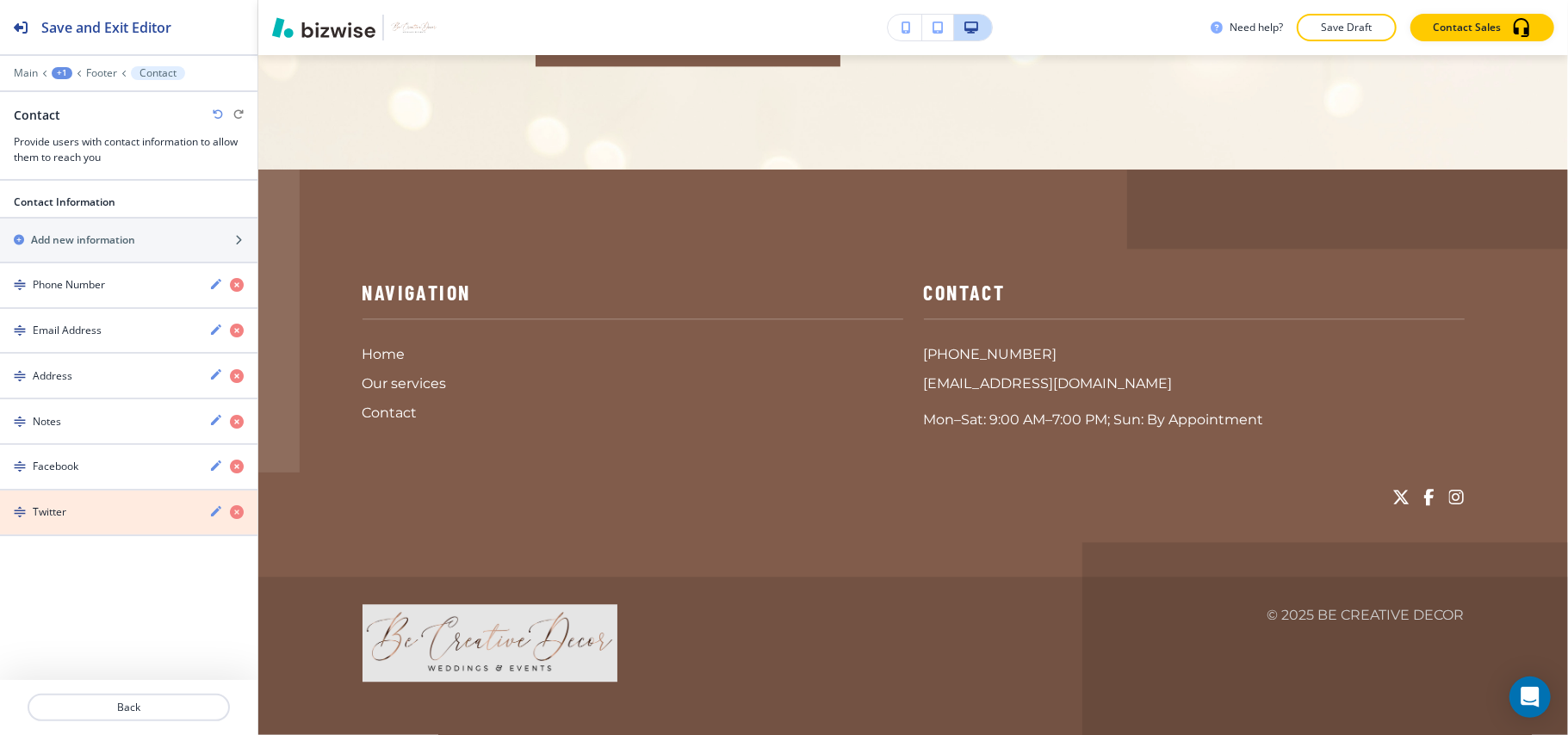
click at [236, 518] on icon "button" at bounding box center [237, 512] width 14 height 14
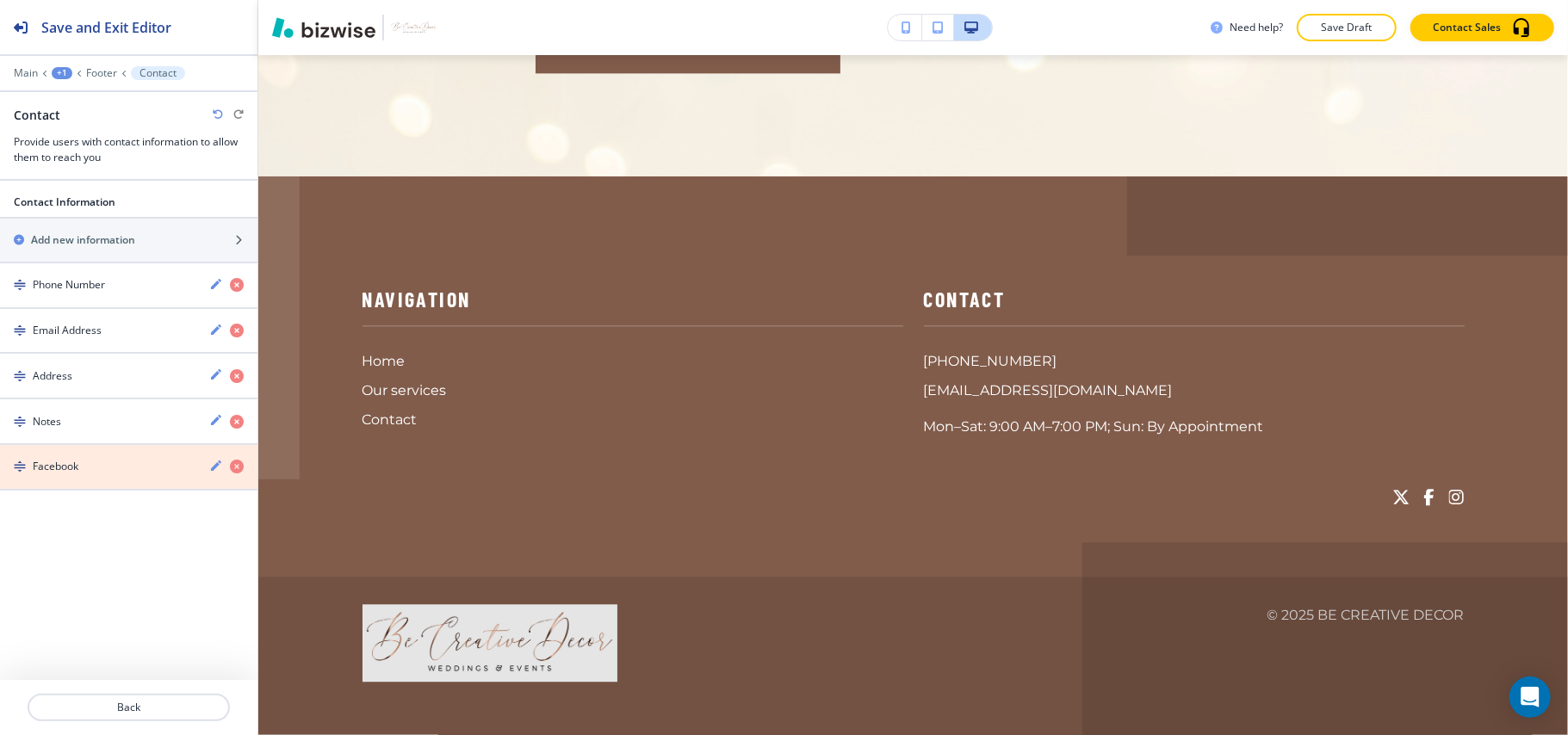
click at [231, 474] on icon "button" at bounding box center [237, 466] width 14 height 14
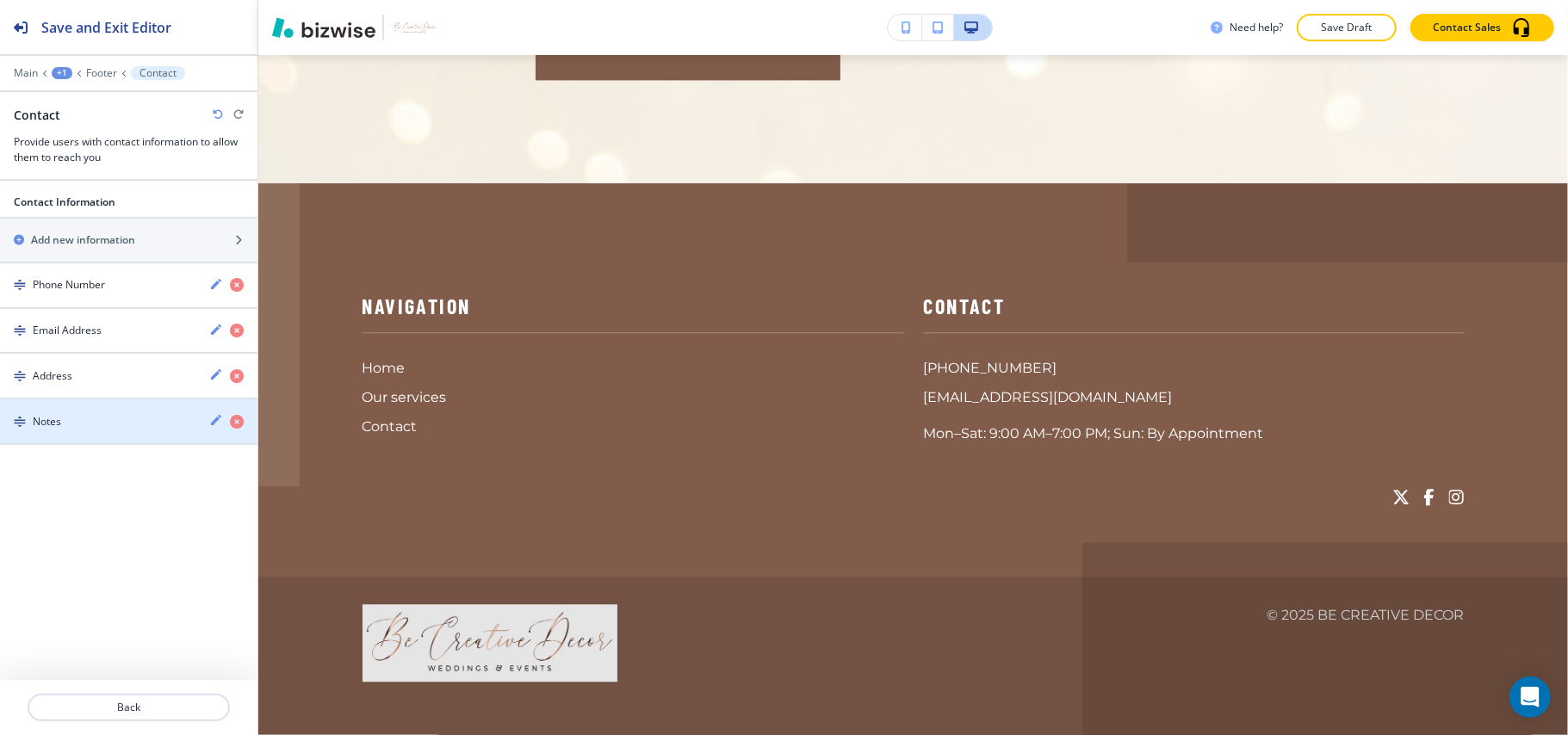
click at [118, 425] on div "Notes" at bounding box center [98, 422] width 196 height 15
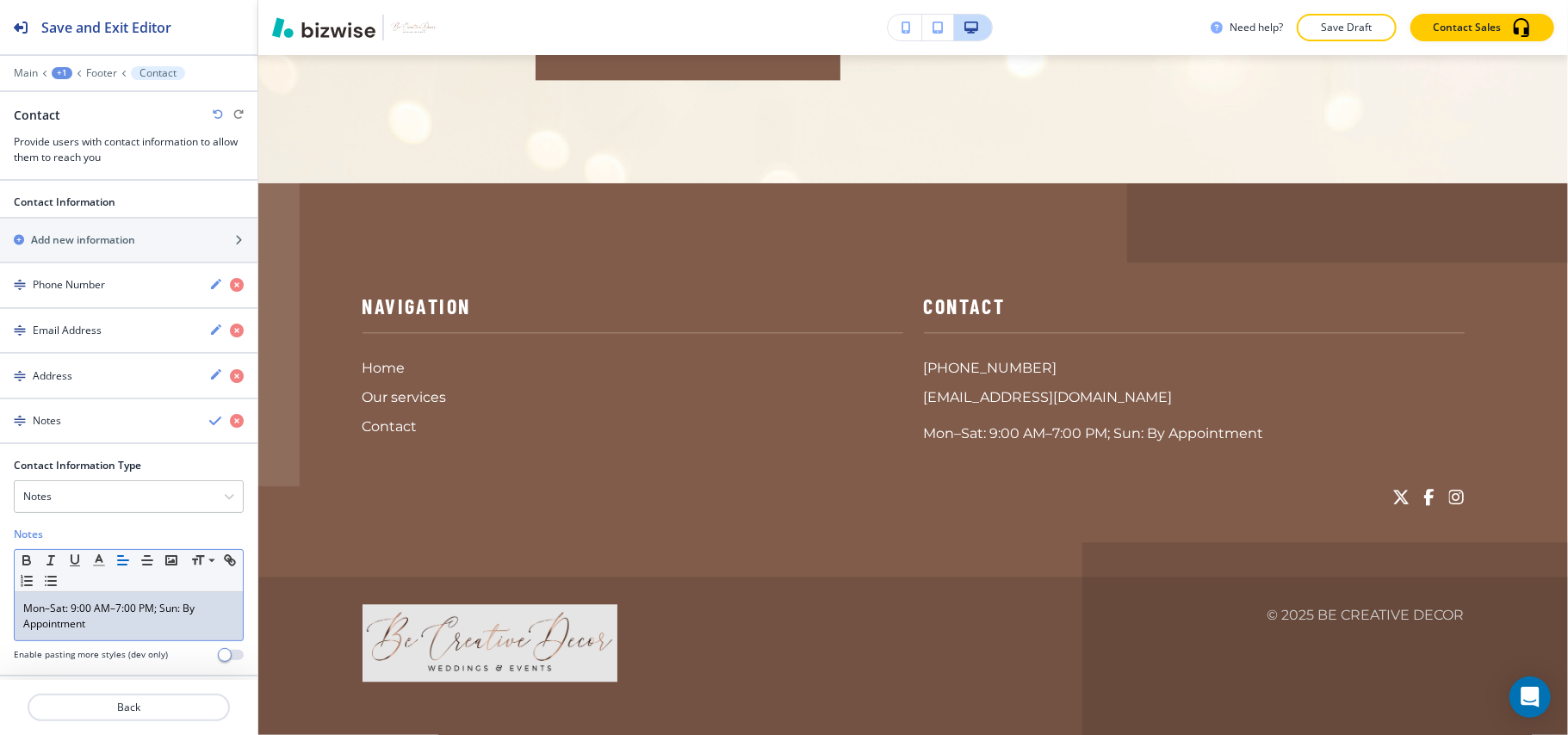
click at [183, 615] on p "Mon–Sat: 9:00 AM–7:00 PM; Sun: By Appointment" at bounding box center [129, 616] width 211 height 31
click at [159, 617] on p "Mon–Sat: 9:00 AM–7:00 PM; Sun: By Appointment" at bounding box center [129, 616] width 211 height 31
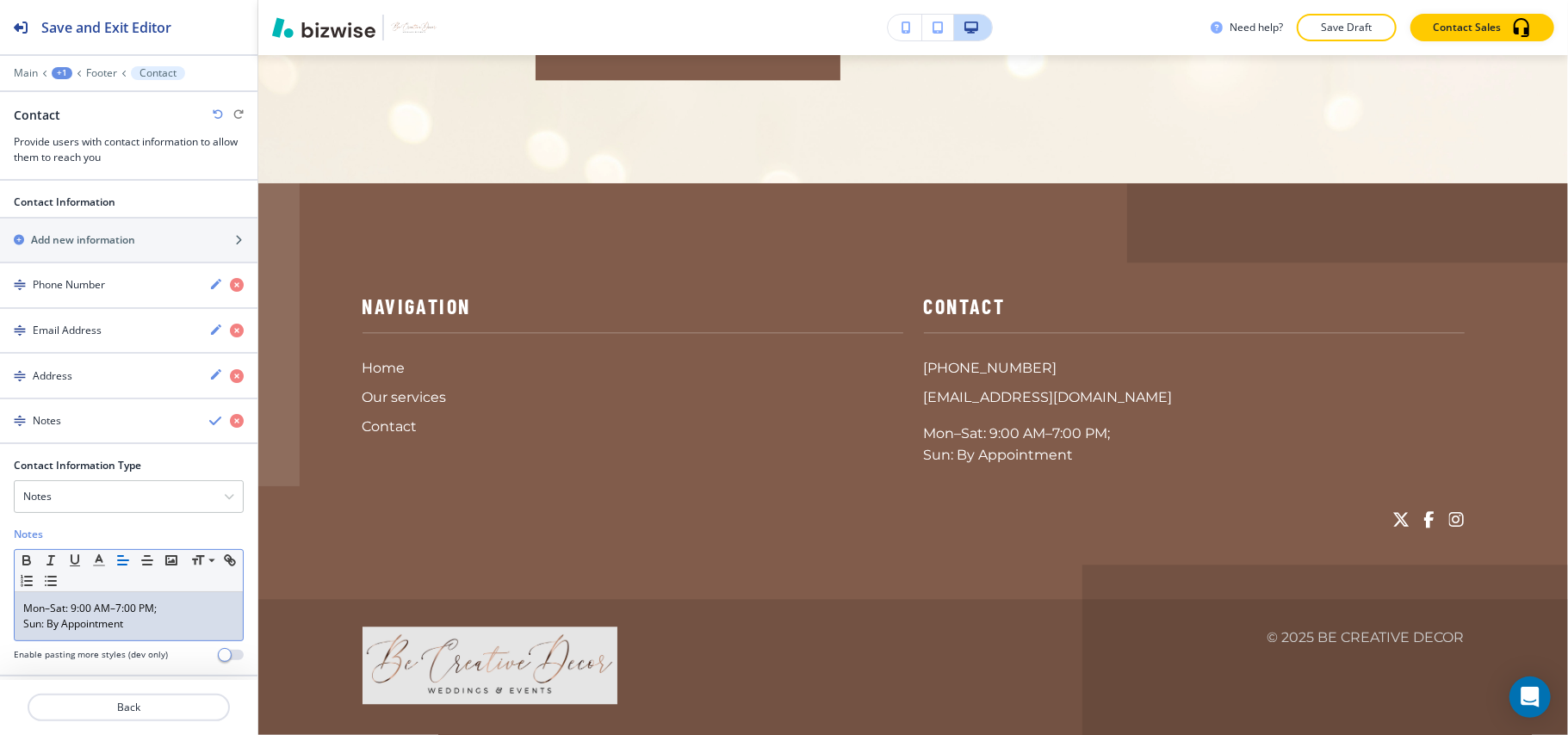
scroll to position [2967, 0]
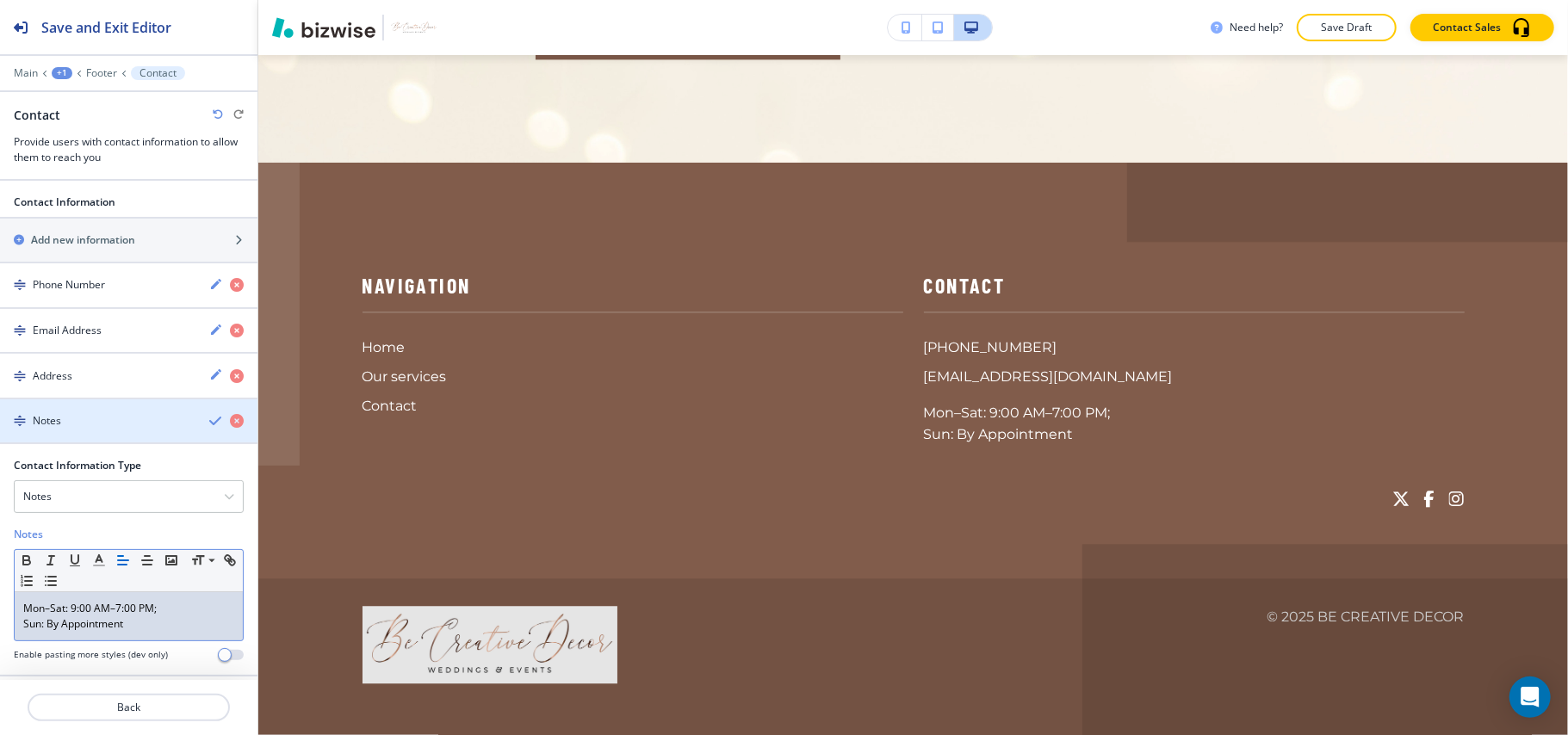
click at [108, 429] on div "Notes" at bounding box center [98, 421] width 196 height 15
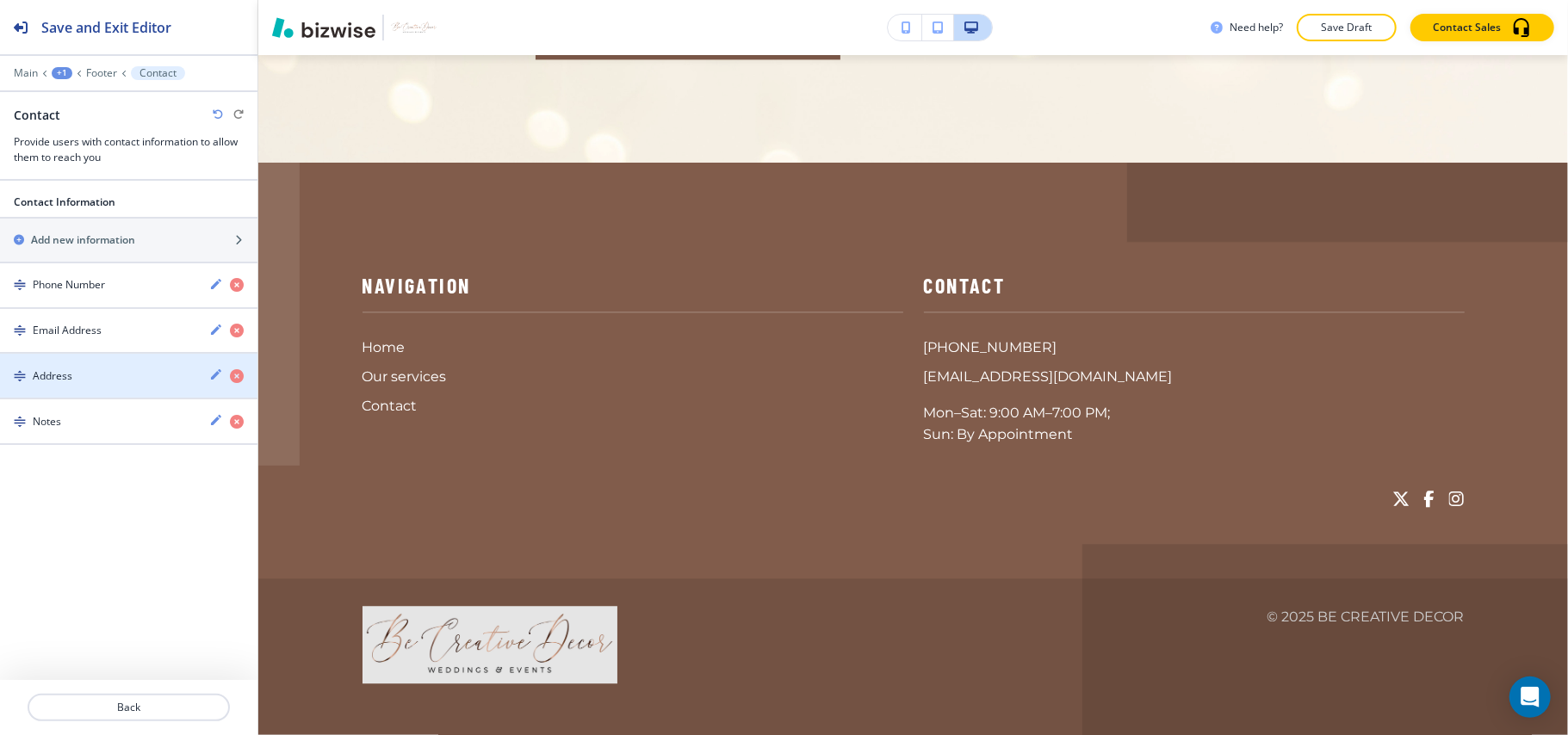
click at [98, 389] on div "button" at bounding box center [129, 391] width 258 height 14
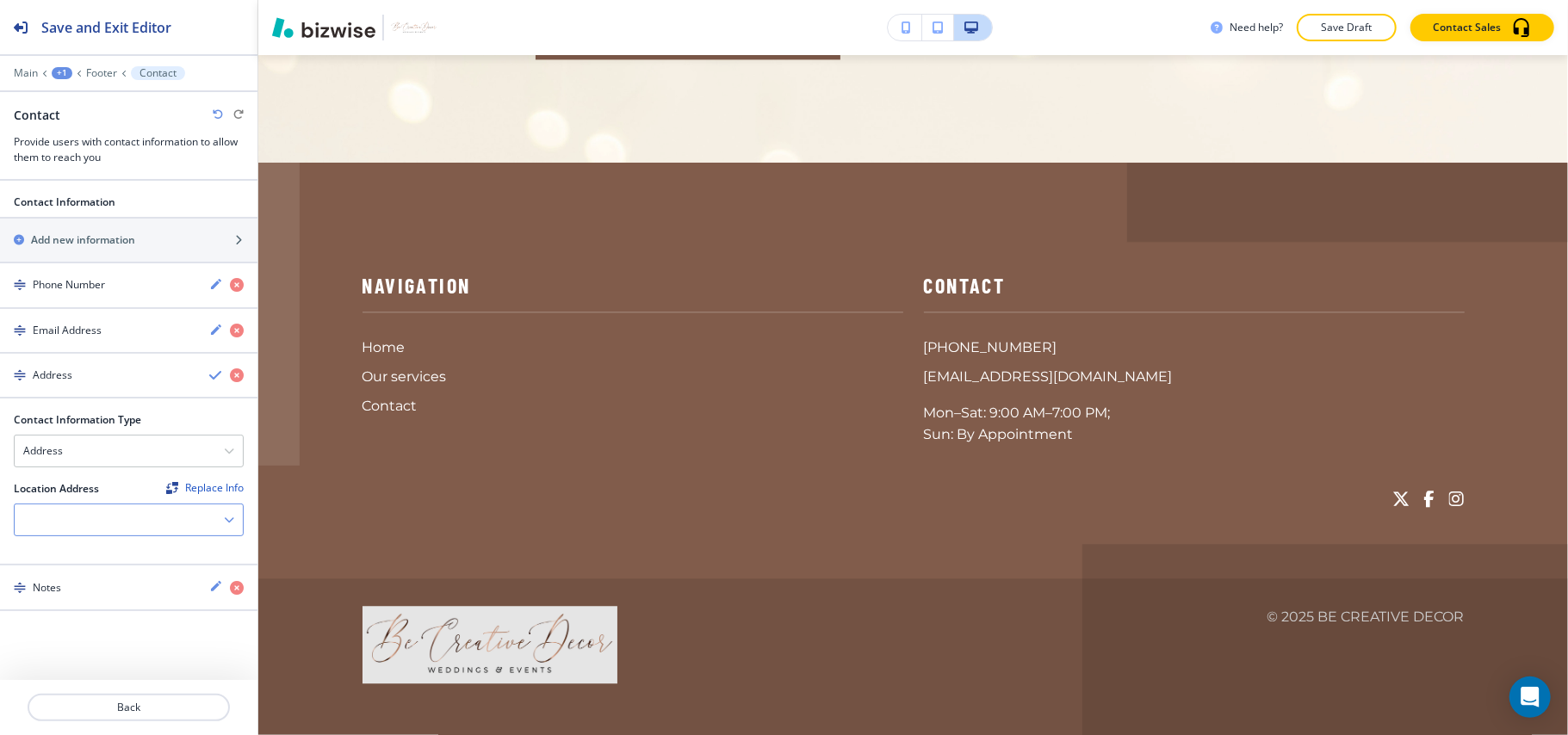
click at [87, 524] on div at bounding box center [129, 520] width 228 height 31
click at [89, 553] on h4 "[STREET_ADDRESS]" at bounding box center [129, 550] width 211 height 15
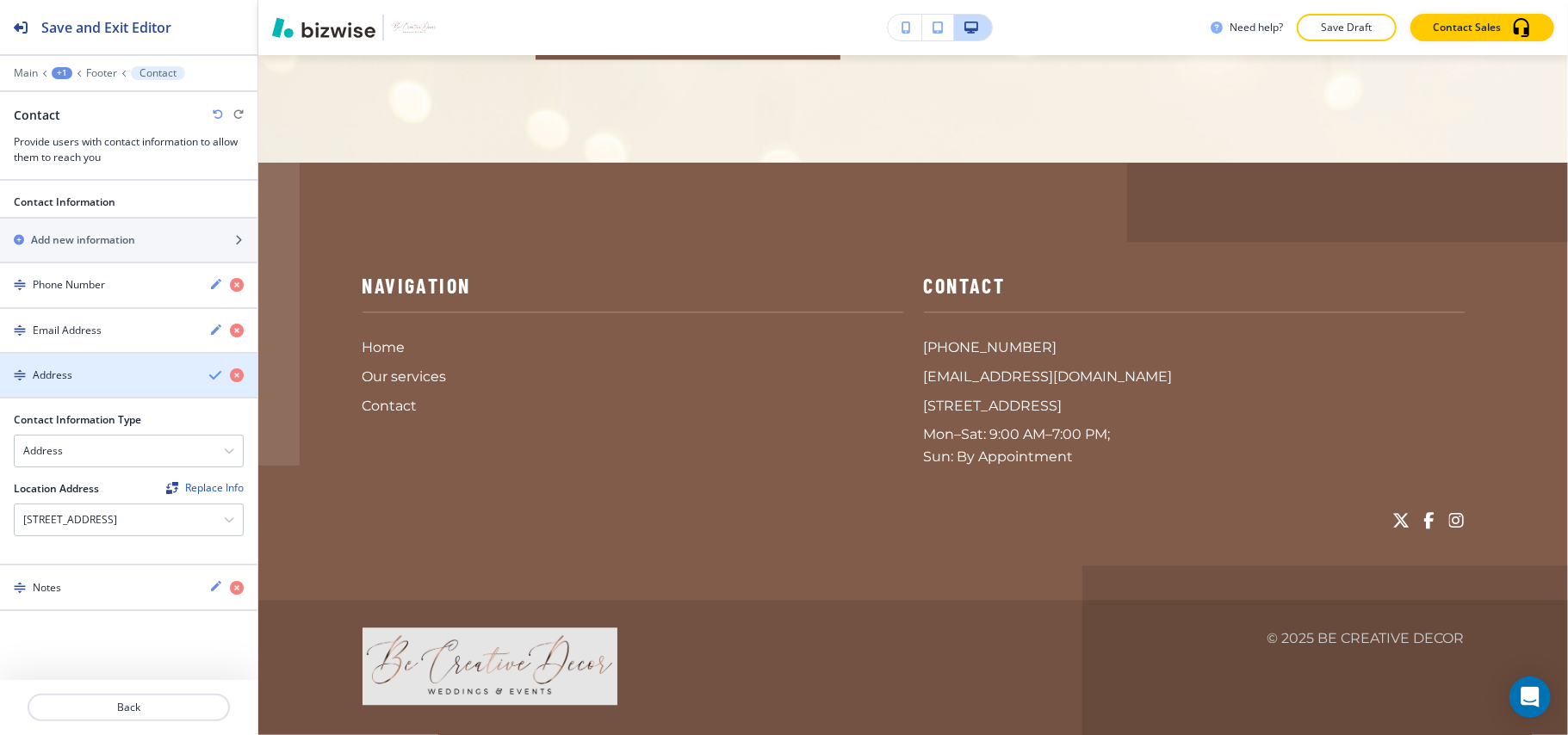
click at [111, 383] on div "Address" at bounding box center [98, 375] width 196 height 15
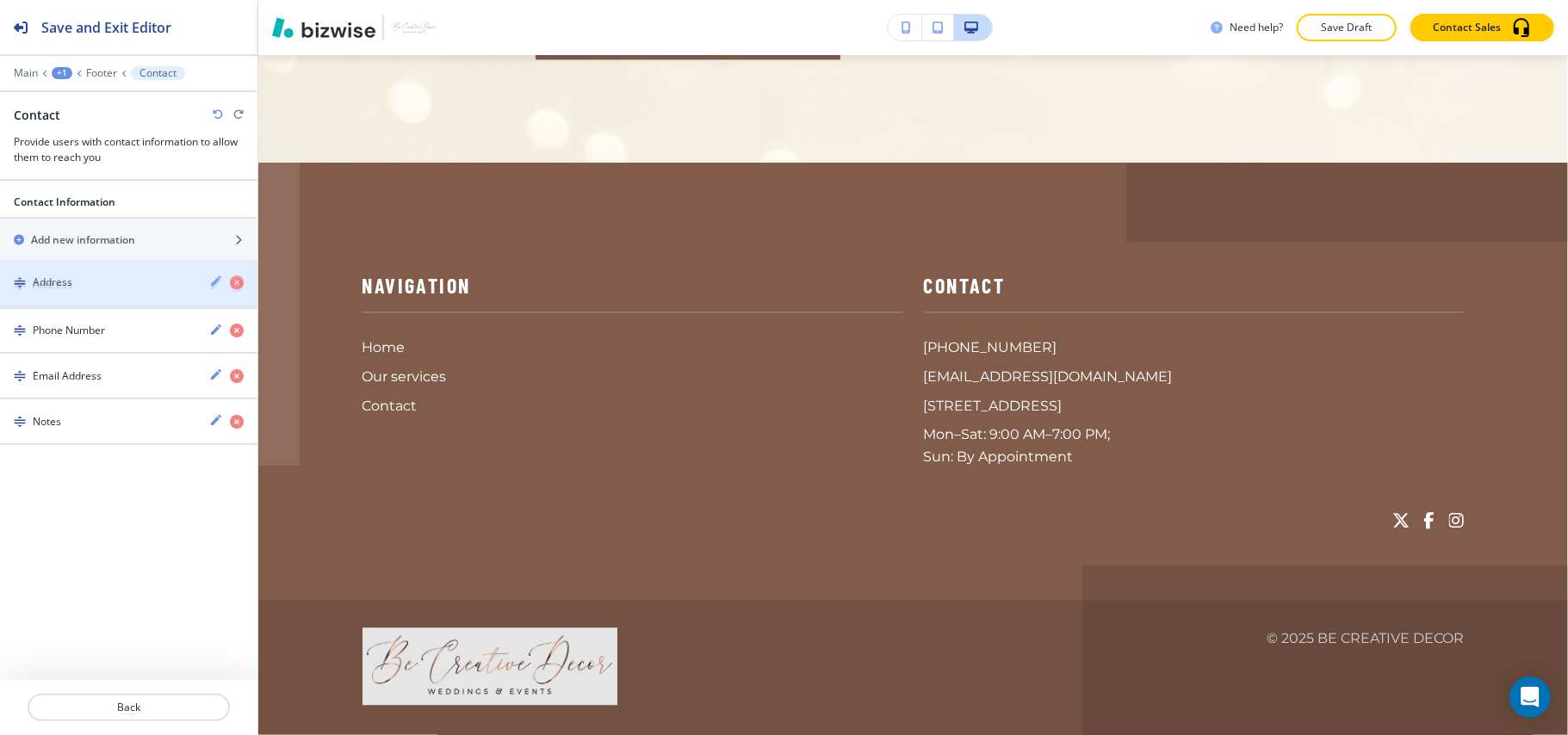
drag, startPoint x: 107, startPoint y: 383, endPoint x: 107, endPoint y: 286, distance: 97.0
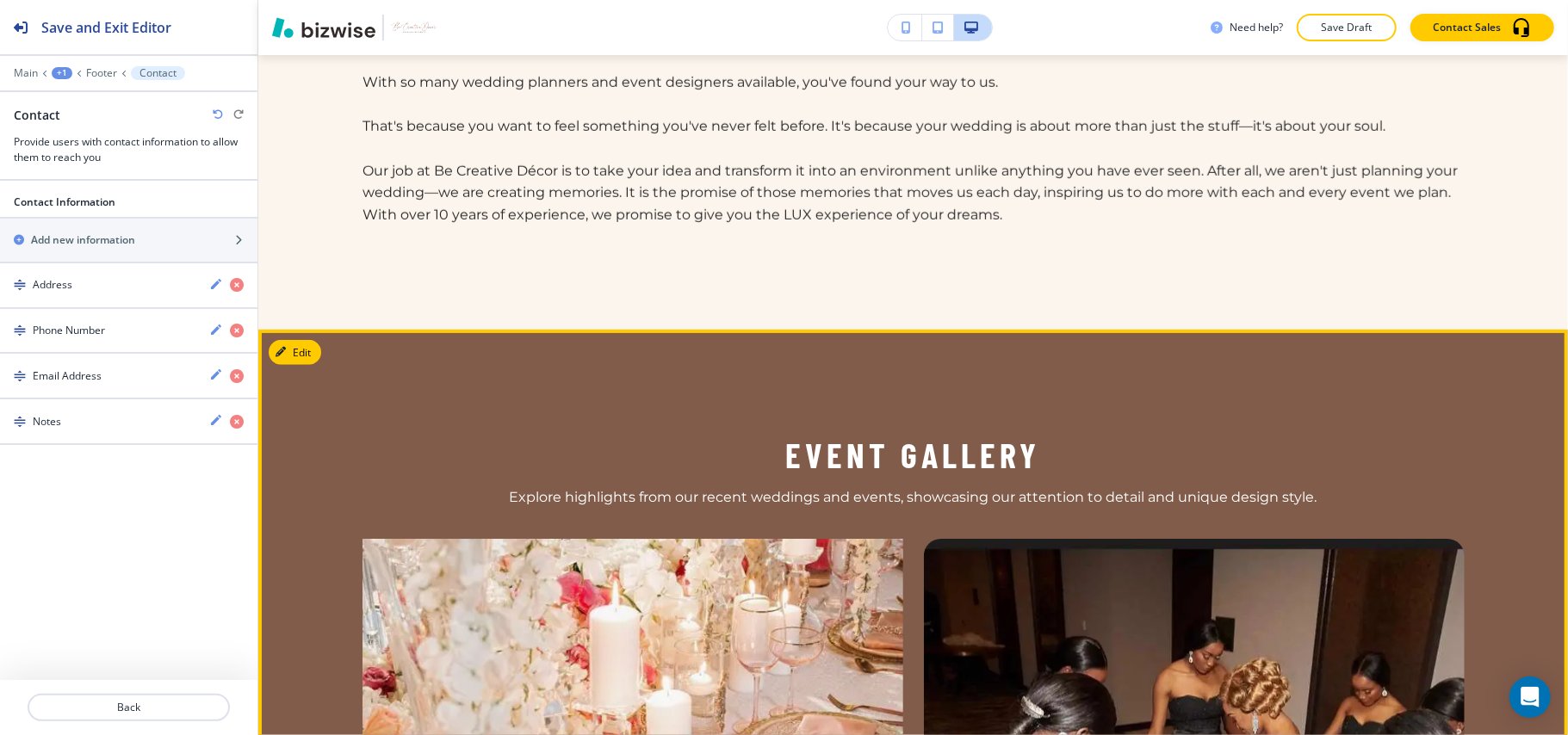
scroll to position [900, 0]
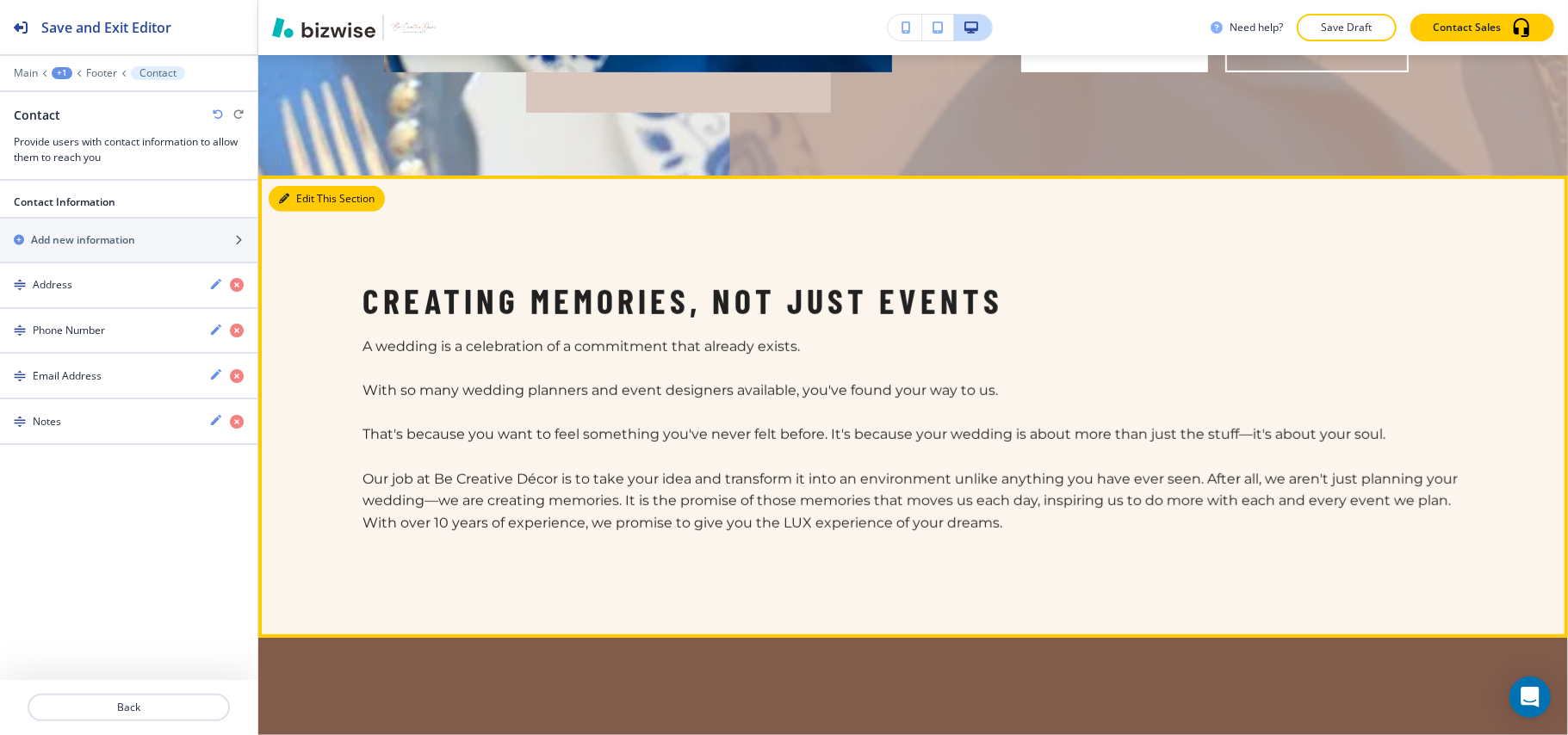
click at [291, 196] on button "Edit This Section" at bounding box center [327, 198] width 117 height 25
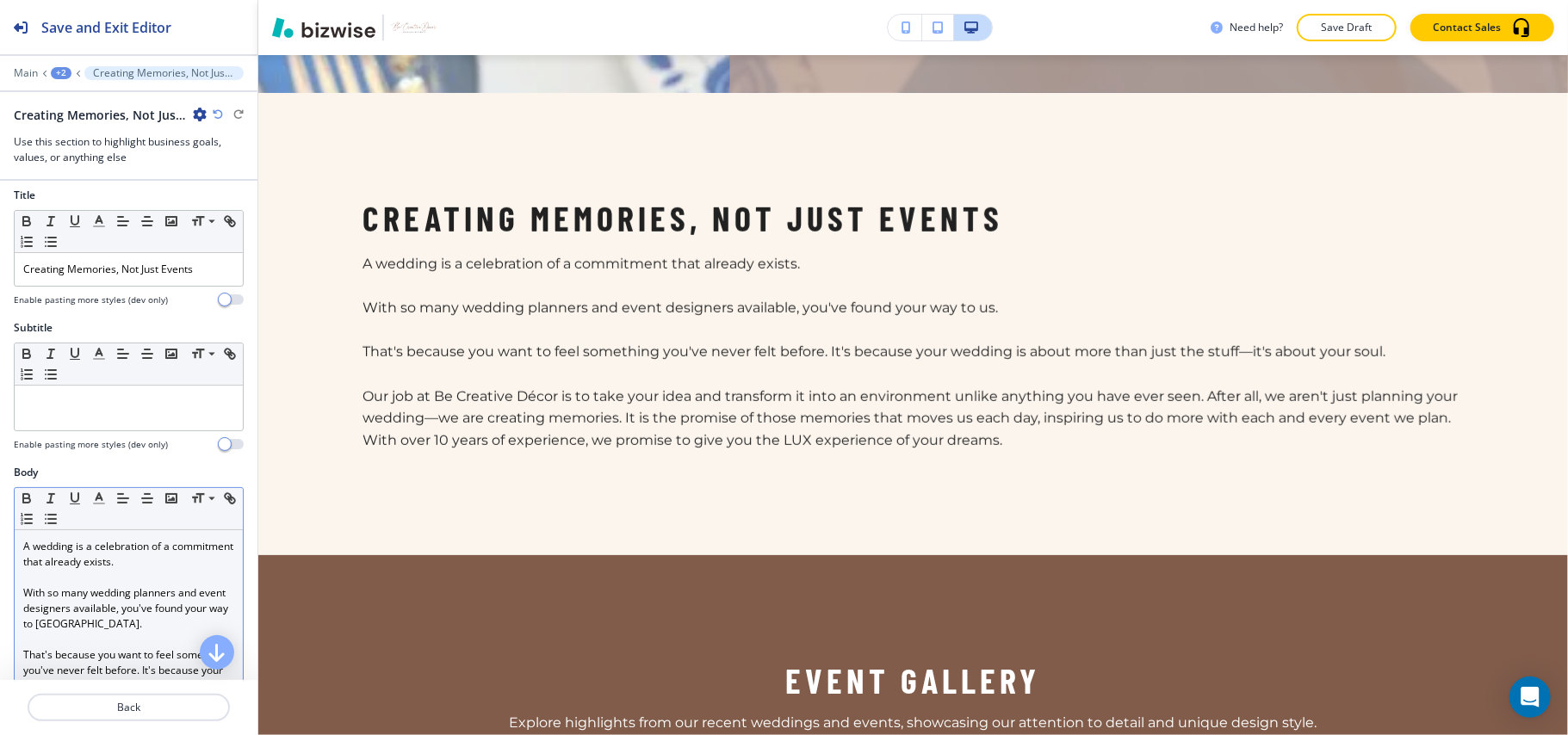
scroll to position [0, 0]
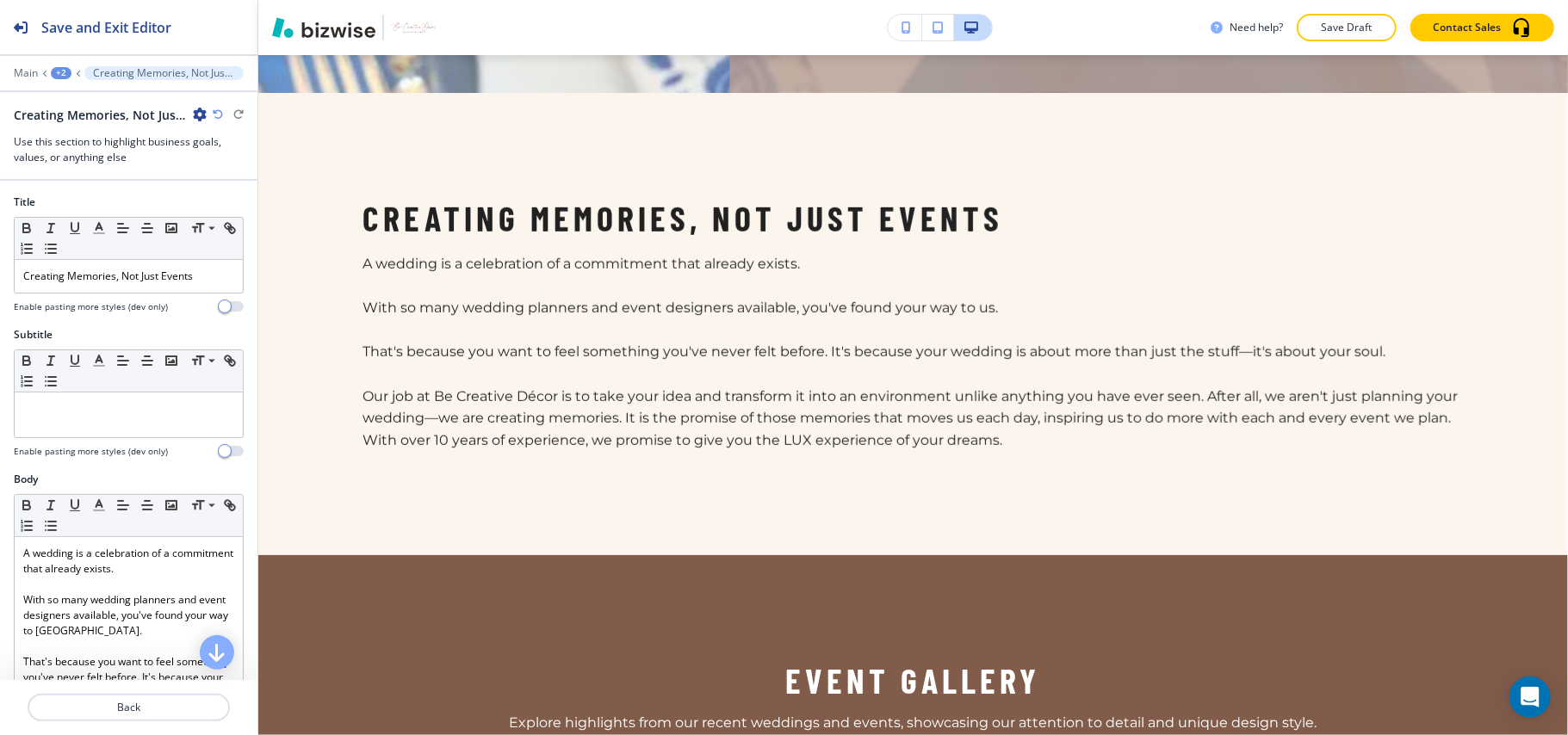
click at [1343, 25] on p "Save Draft" at bounding box center [1346, 27] width 55 height 15
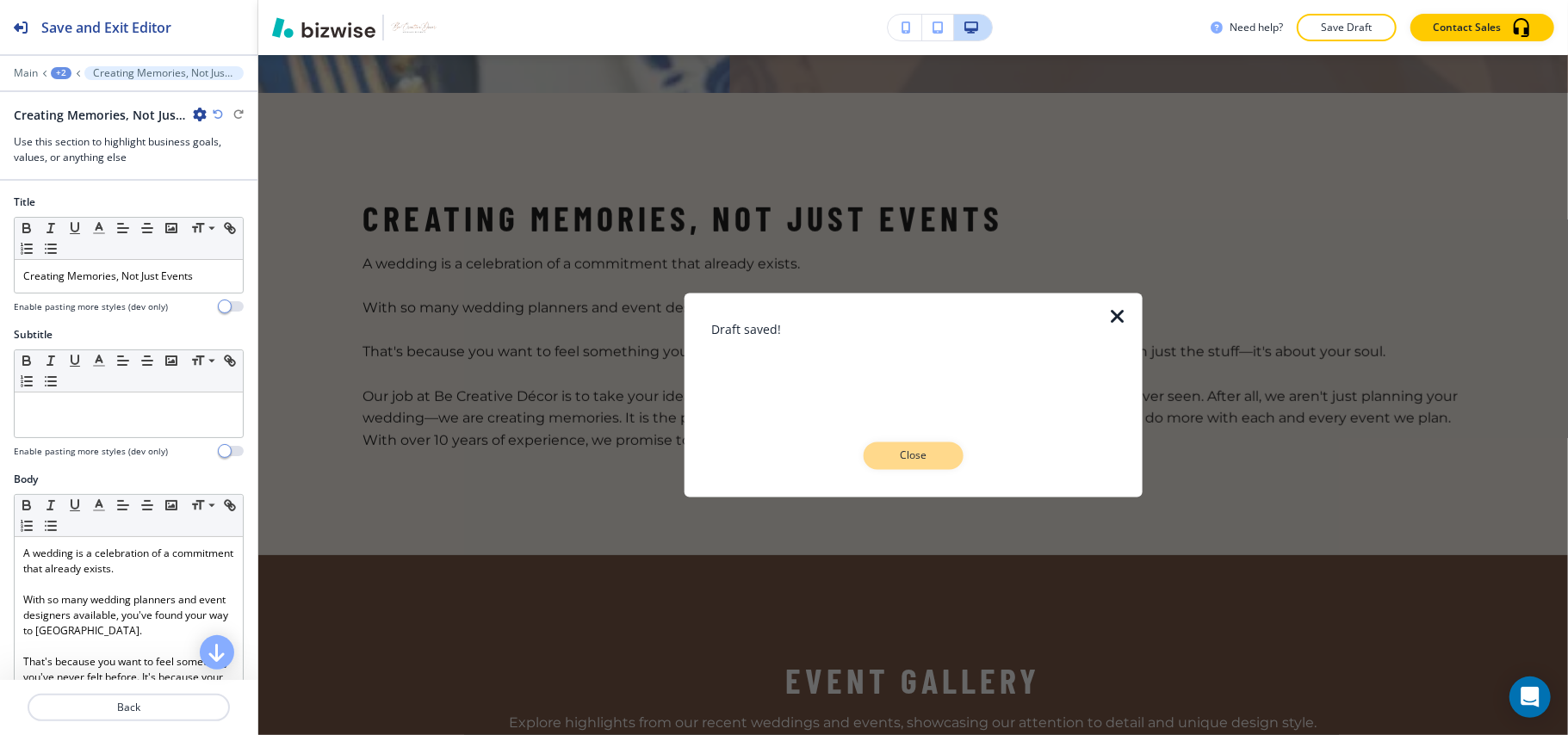
click at [935, 448] on p "Close" at bounding box center [914, 456] width 55 height 15
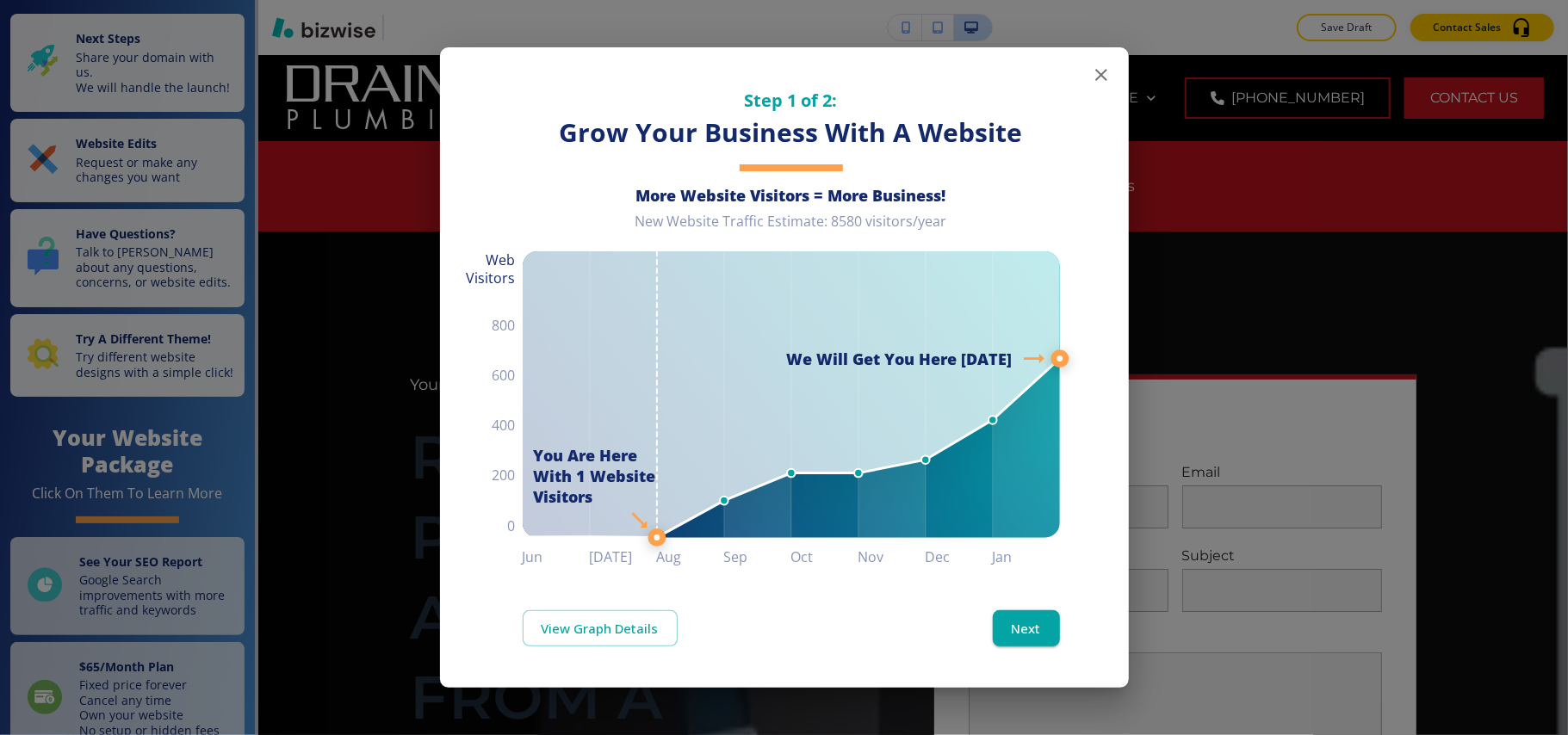
click at [1093, 70] on icon "button" at bounding box center [1102, 75] width 21 height 21
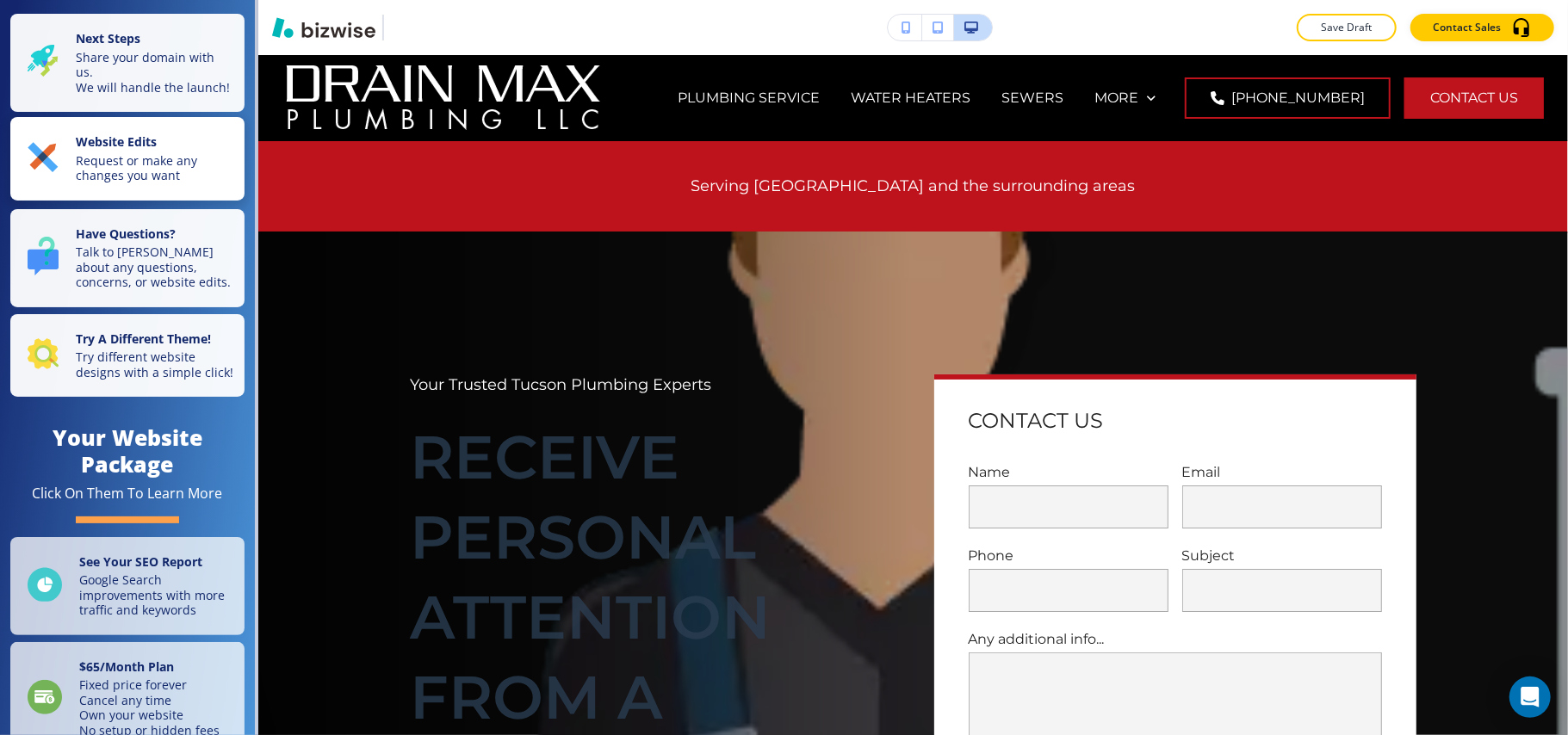
click at [128, 182] on p "Request or make any changes you want" at bounding box center [155, 168] width 159 height 30
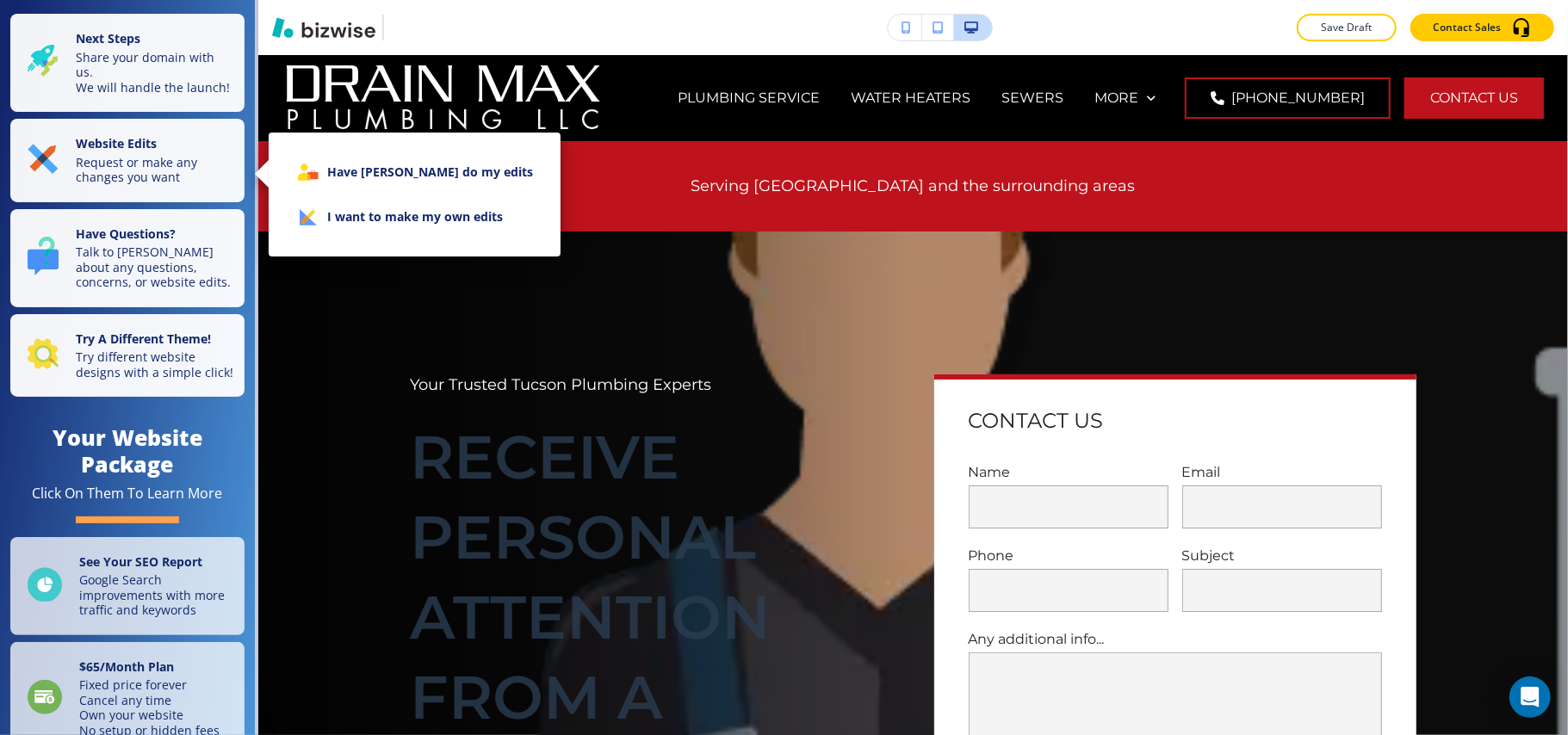
click at [145, 396] on div at bounding box center [784, 368] width 1568 height 735
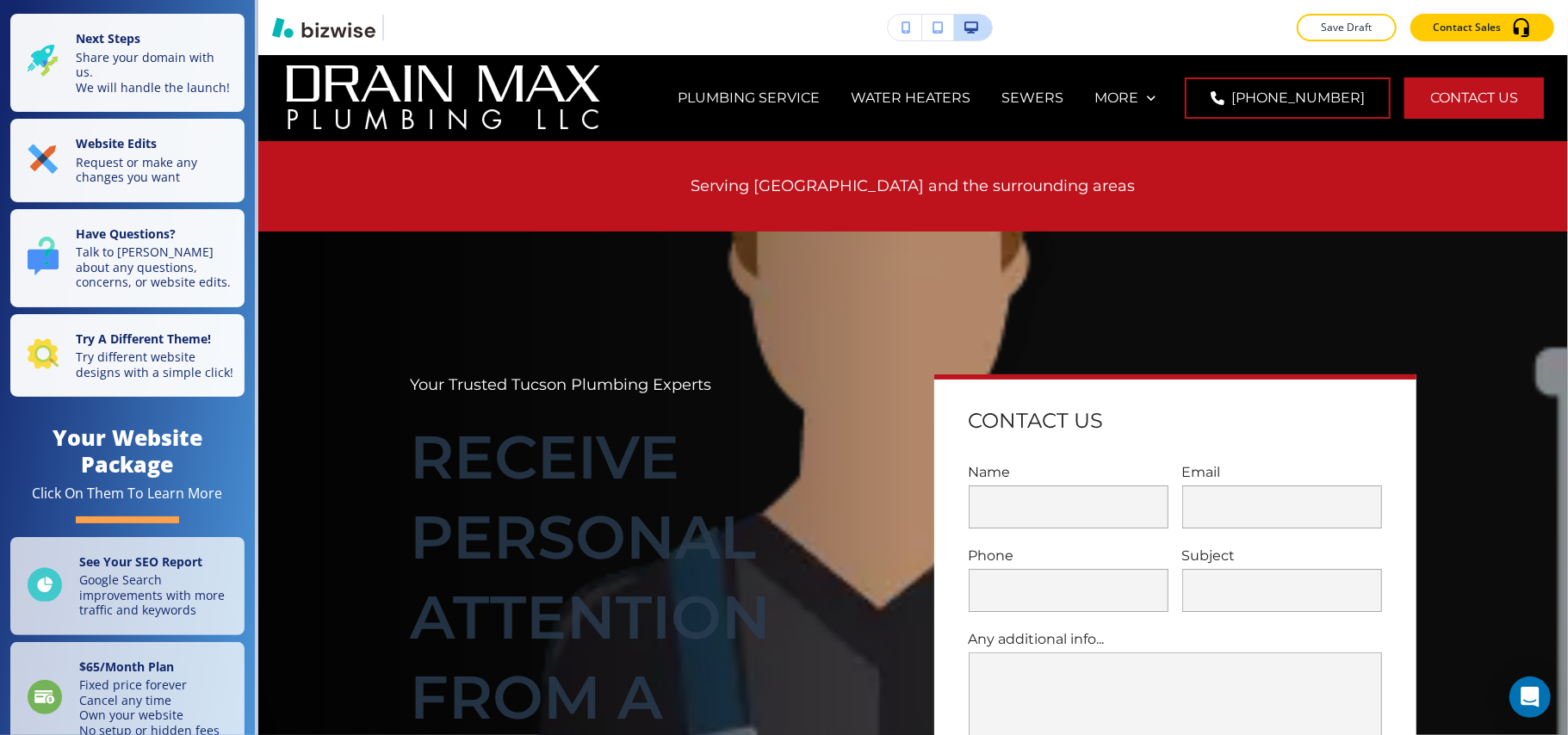
click at [152, 380] on p "Try different website designs with a simple click!" at bounding box center [155, 365] width 159 height 30
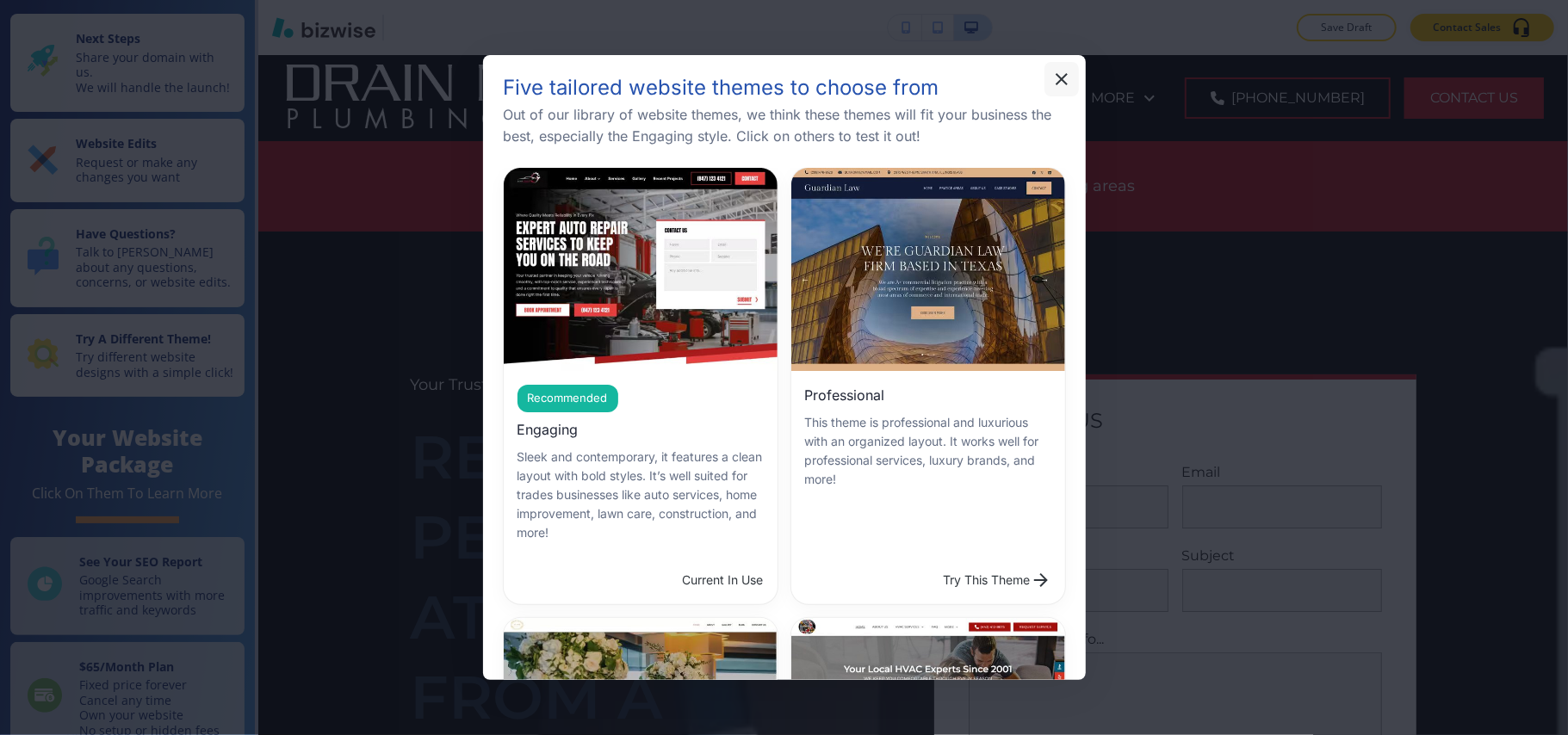
click at [1056, 81] on icon "button" at bounding box center [1062, 79] width 21 height 21
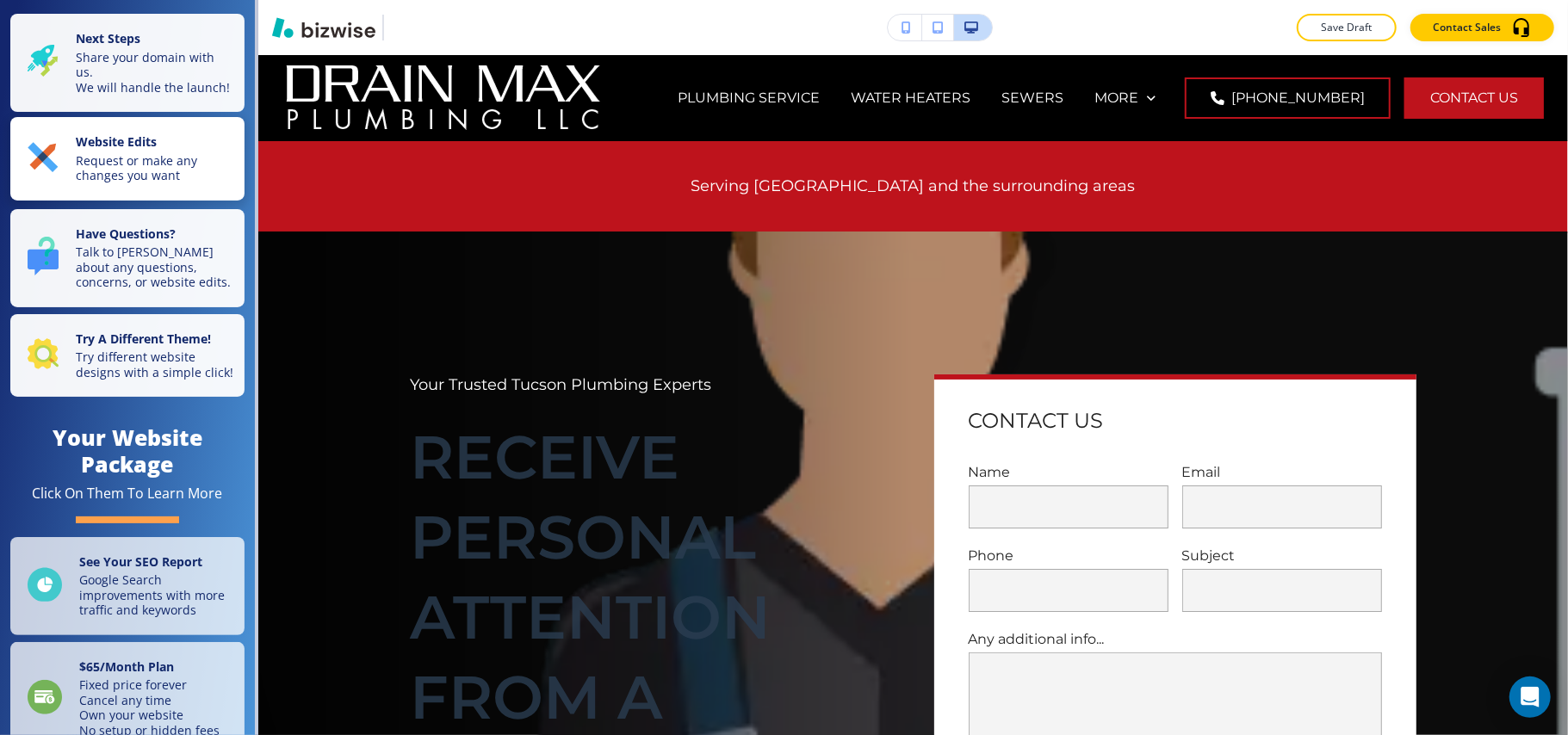
click at [157, 167] on p "Request or make any changes you want" at bounding box center [155, 168] width 159 height 30
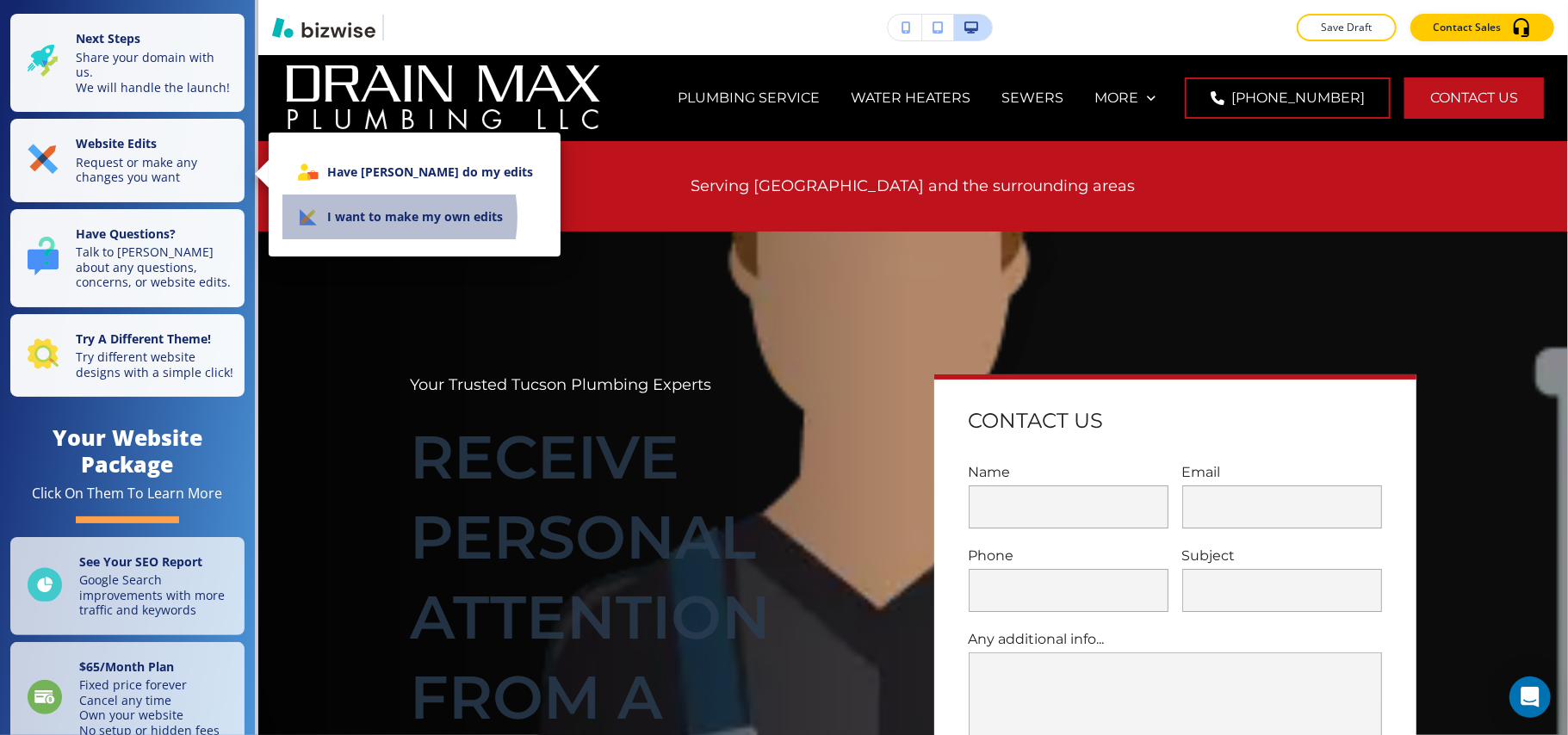
click at [369, 217] on li "I want to make my own edits" at bounding box center [414, 217] width 264 height 45
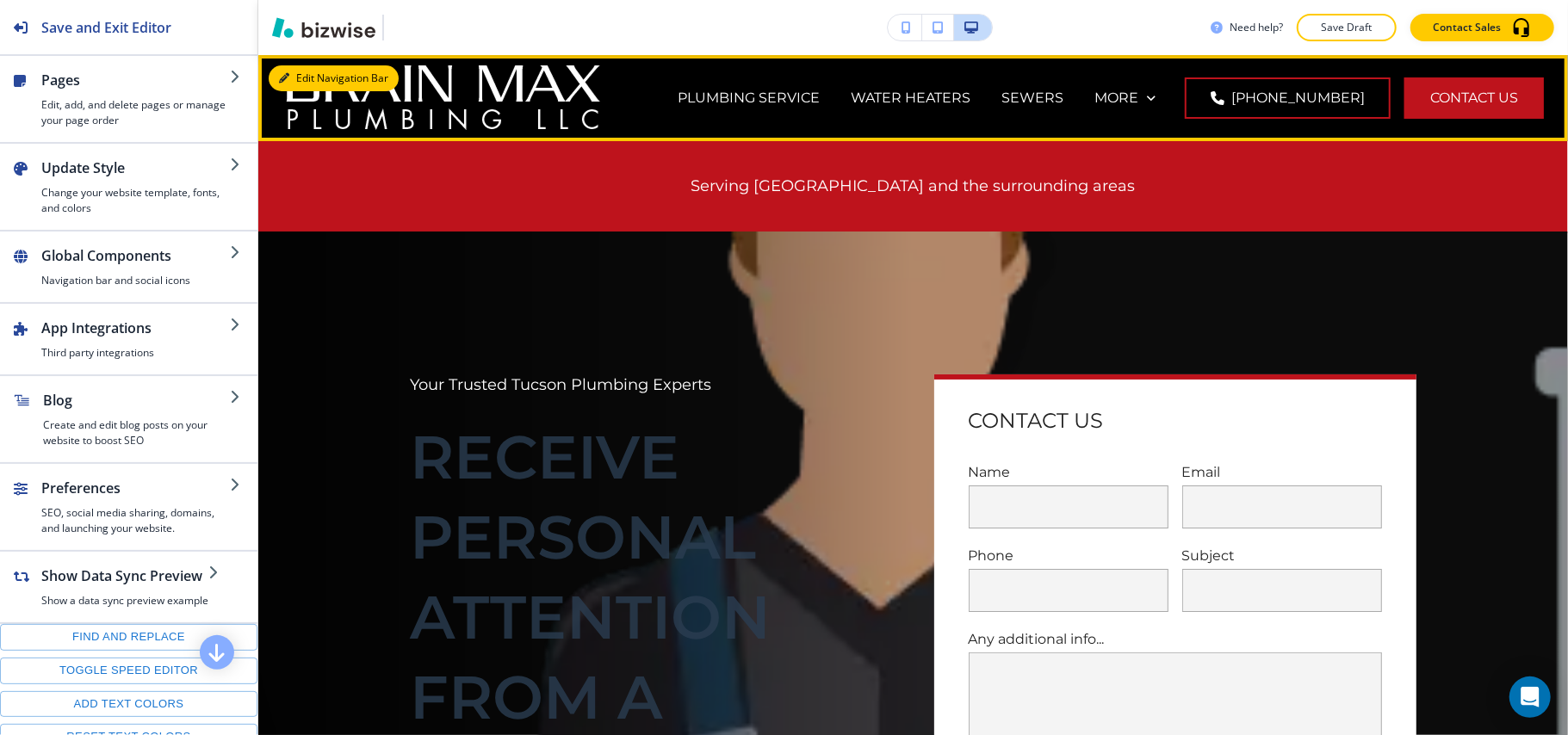
click at [292, 69] on button "Edit Navigation Bar" at bounding box center [334, 78] width 130 height 25
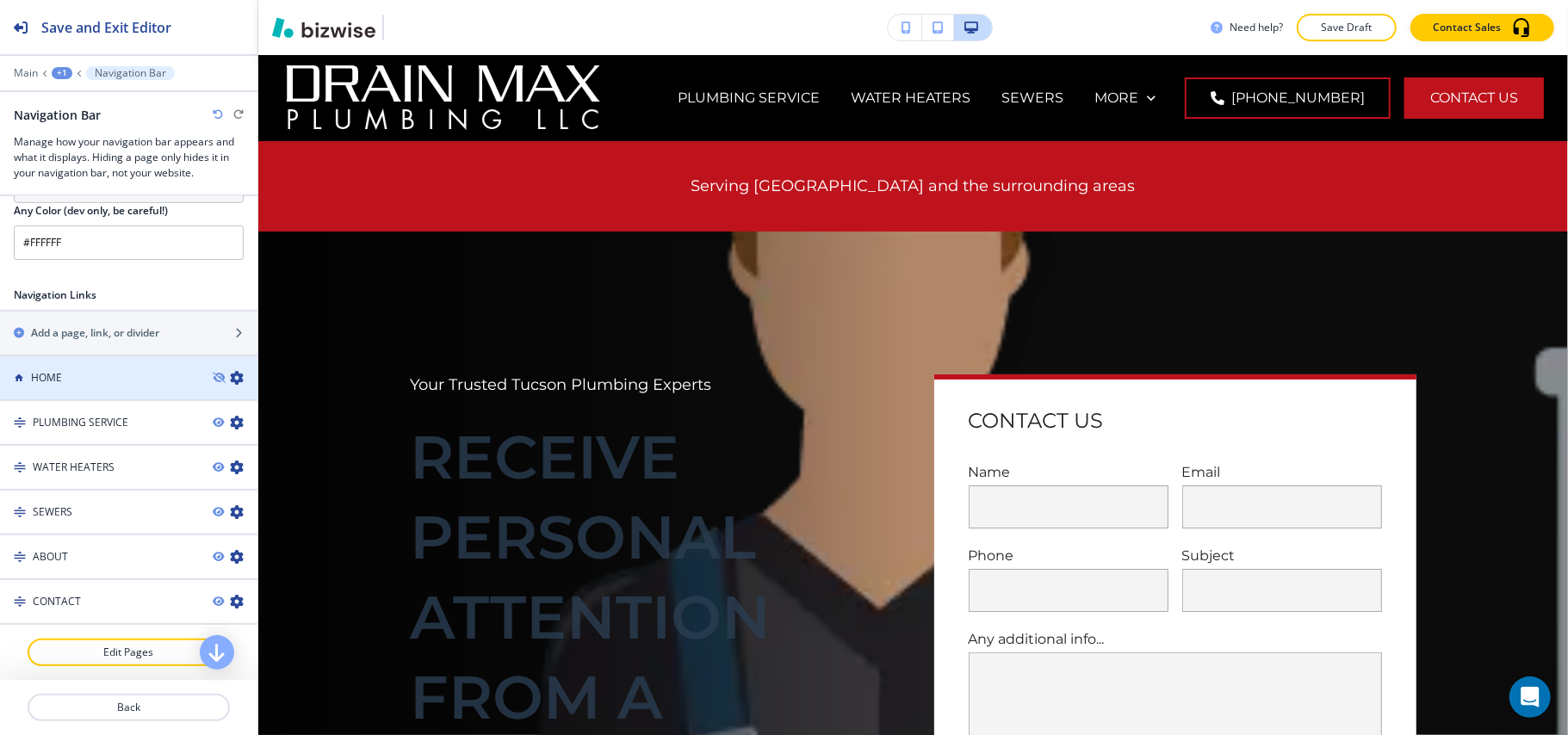
scroll to position [569, 0]
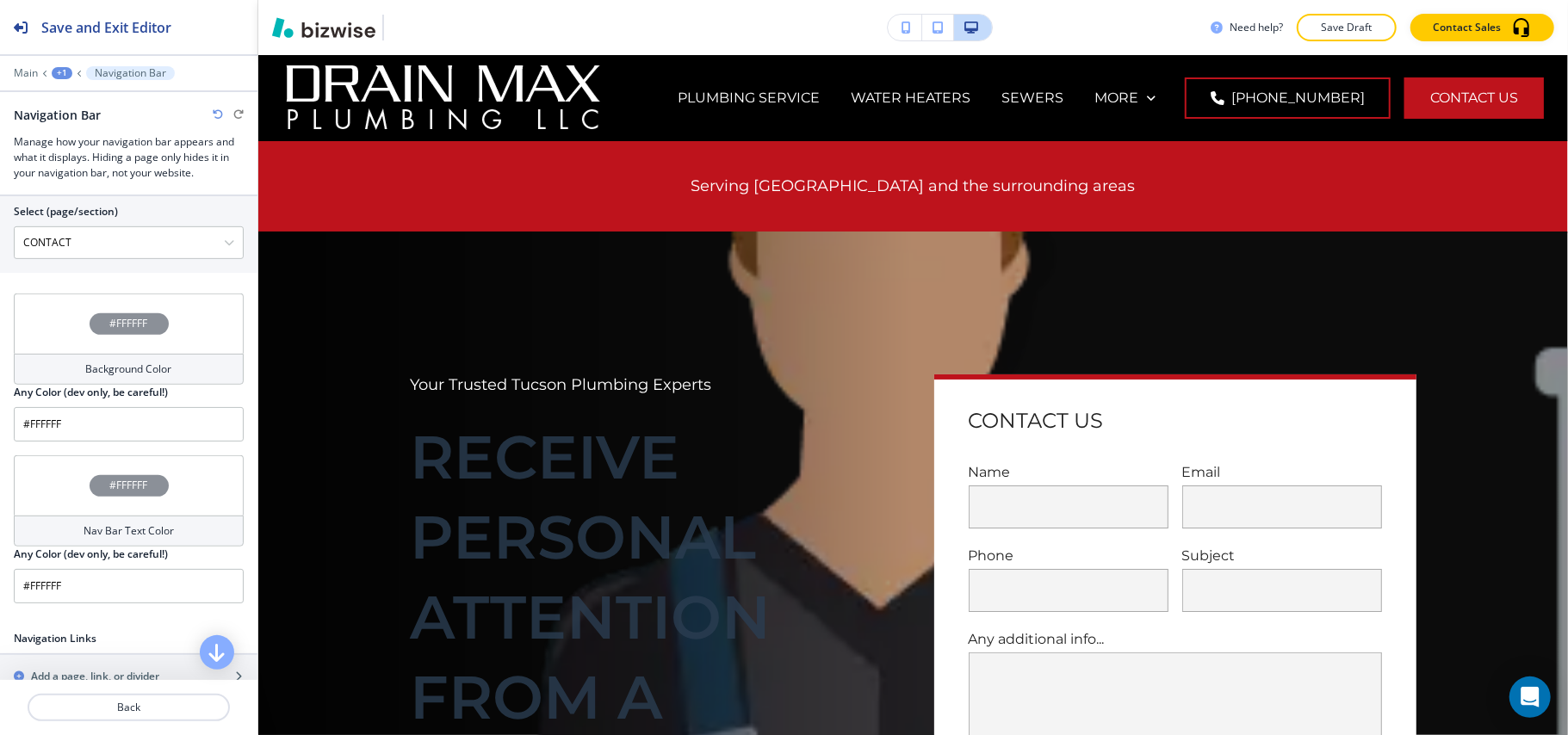
click at [46, 315] on div "#FFFFFF" at bounding box center [129, 323] width 230 height 60
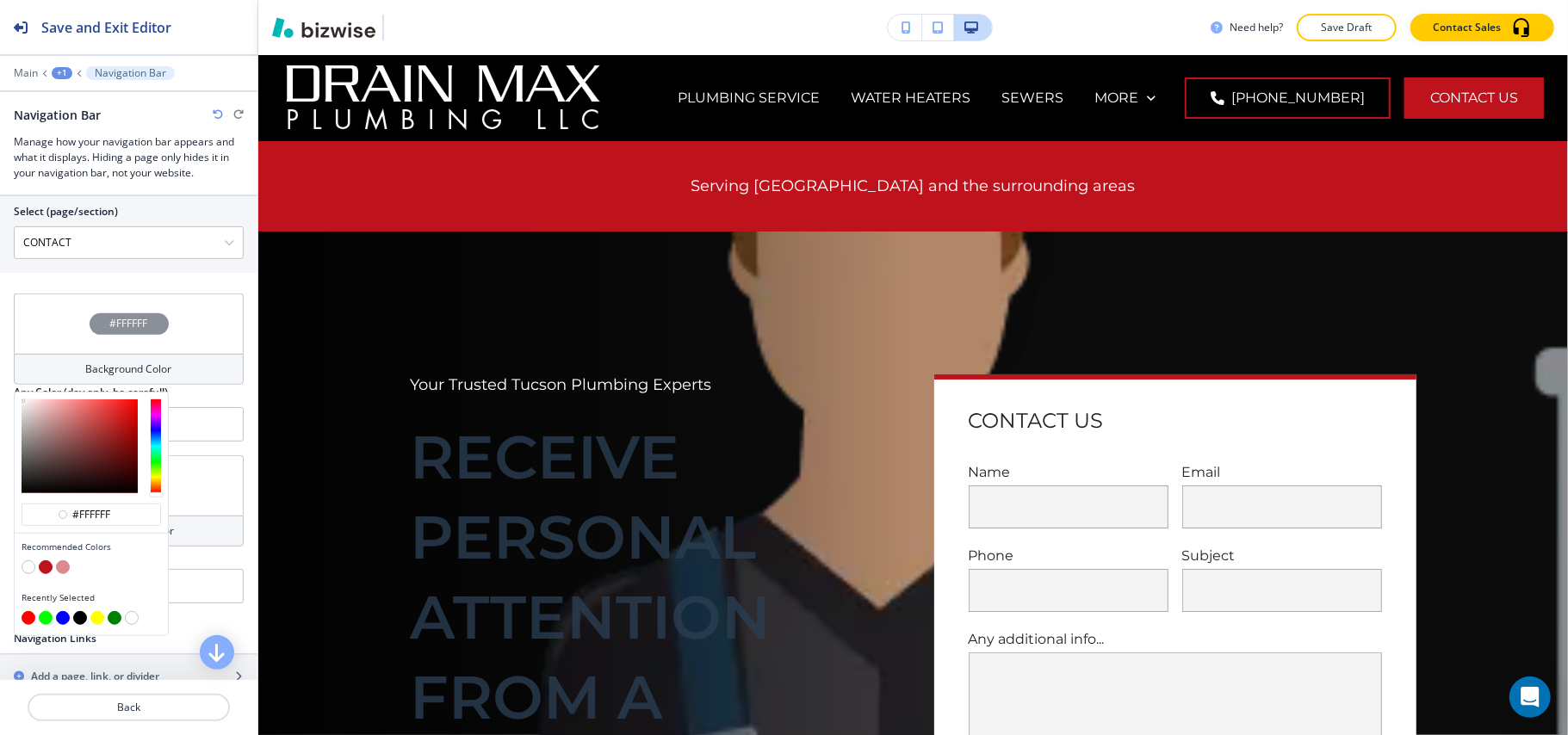
click at [48, 570] on button "button" at bounding box center [45, 567] width 14 height 14
type input "#be131c"
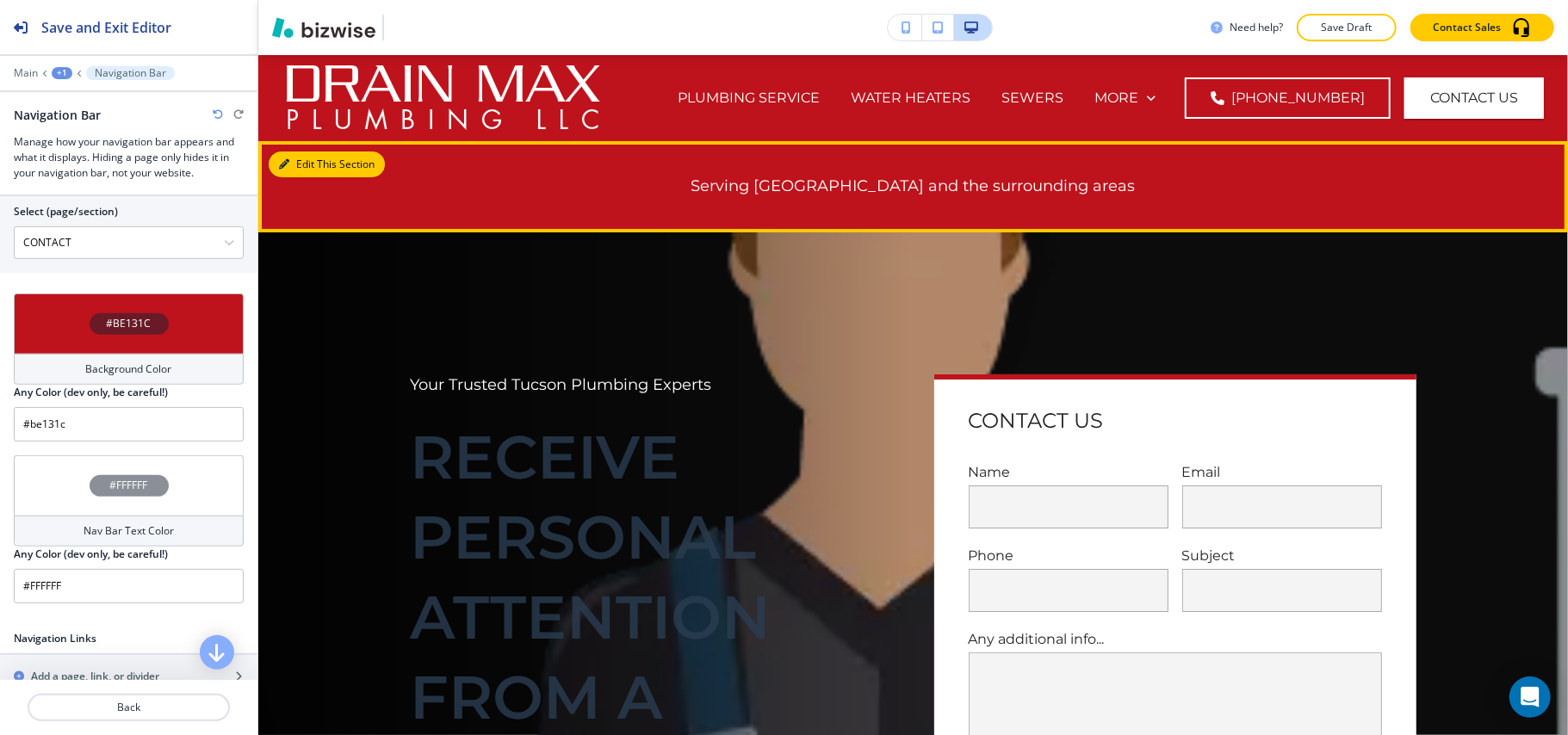
click at [291, 163] on button "Edit This Section" at bounding box center [327, 164] width 117 height 25
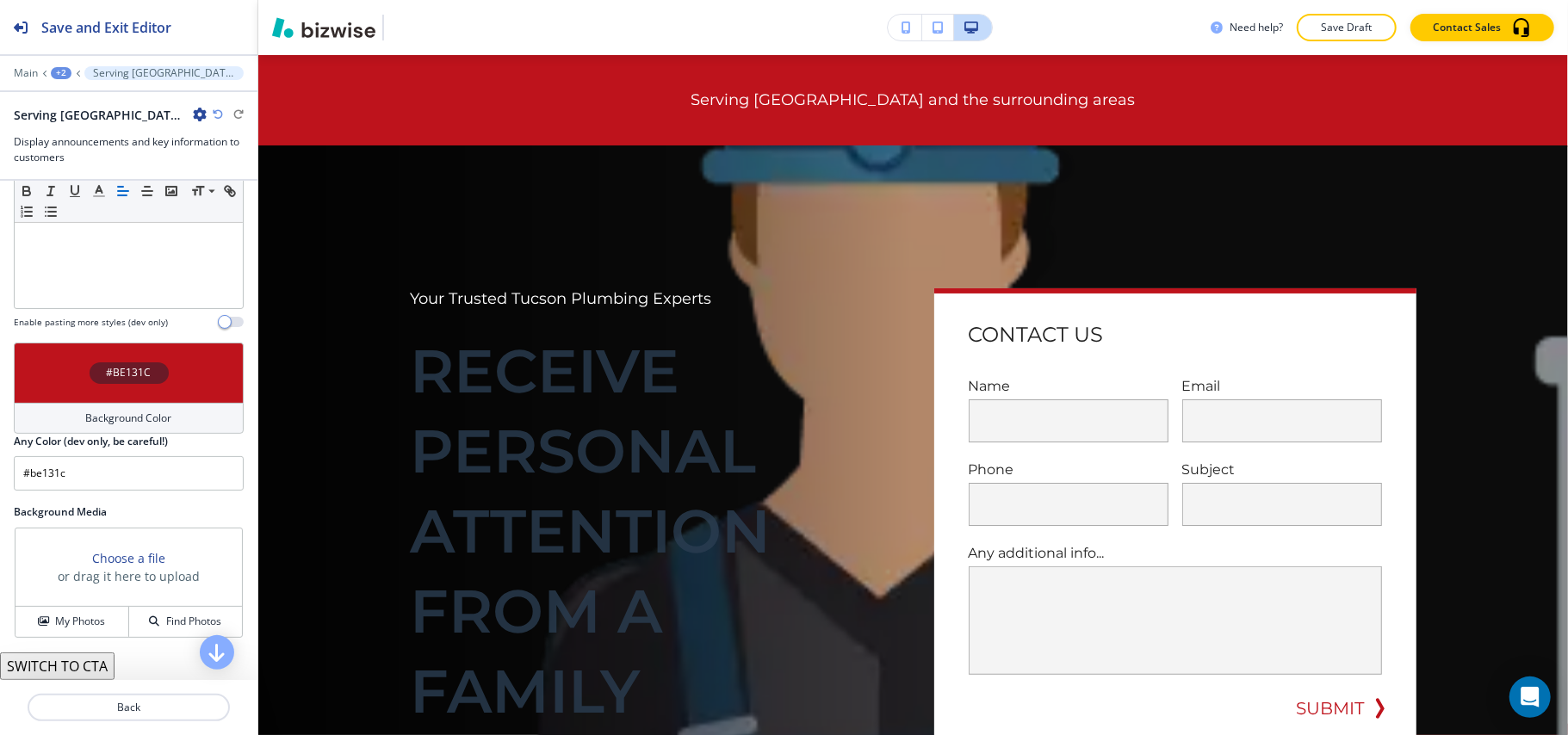
scroll to position [312, 0]
click at [46, 334] on div "Body Small Normal Large Huge Serving Tucson and the surrounding areas Enable pa…" at bounding box center [129, 180] width 258 height 323
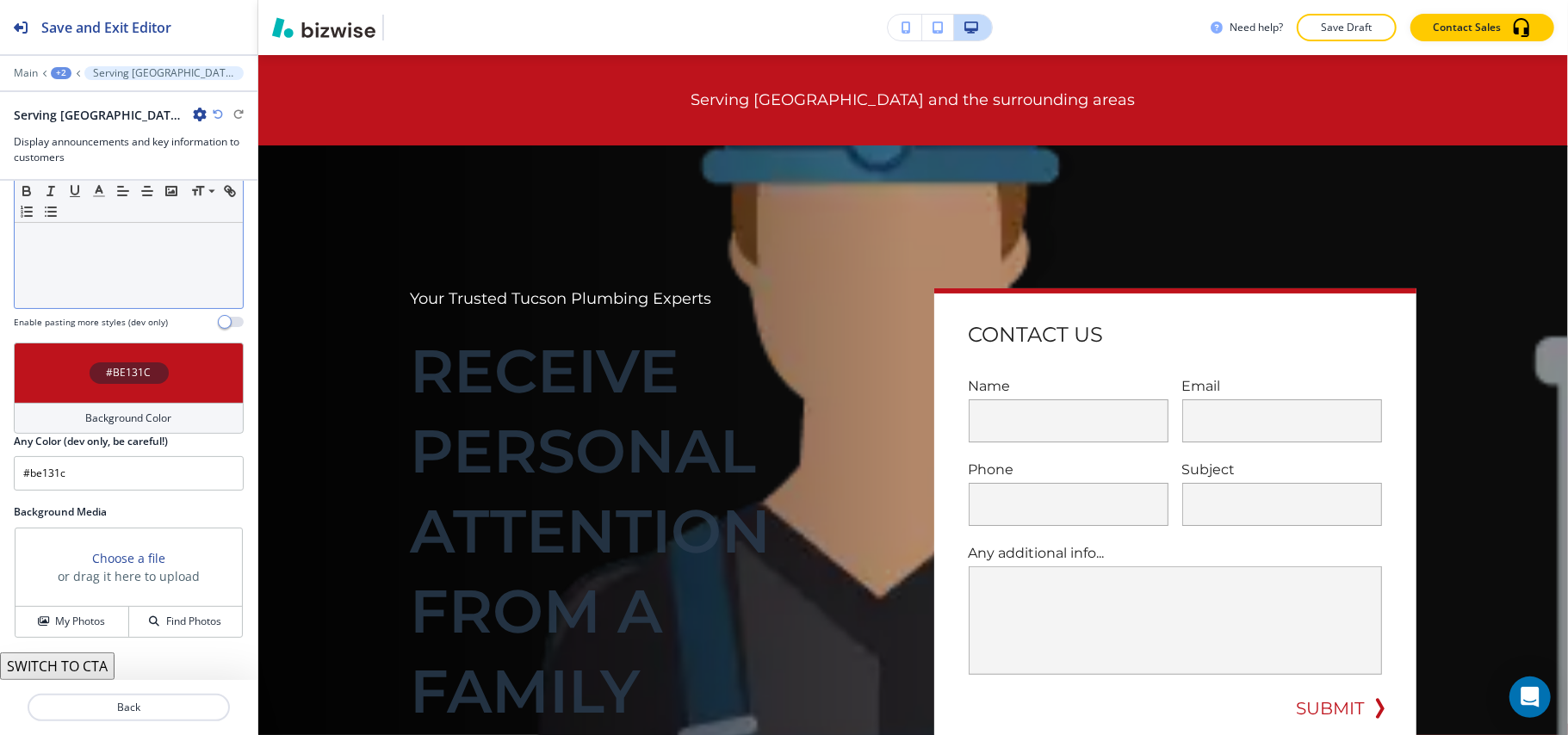
click at [50, 380] on div "#BE131C" at bounding box center [129, 373] width 230 height 60
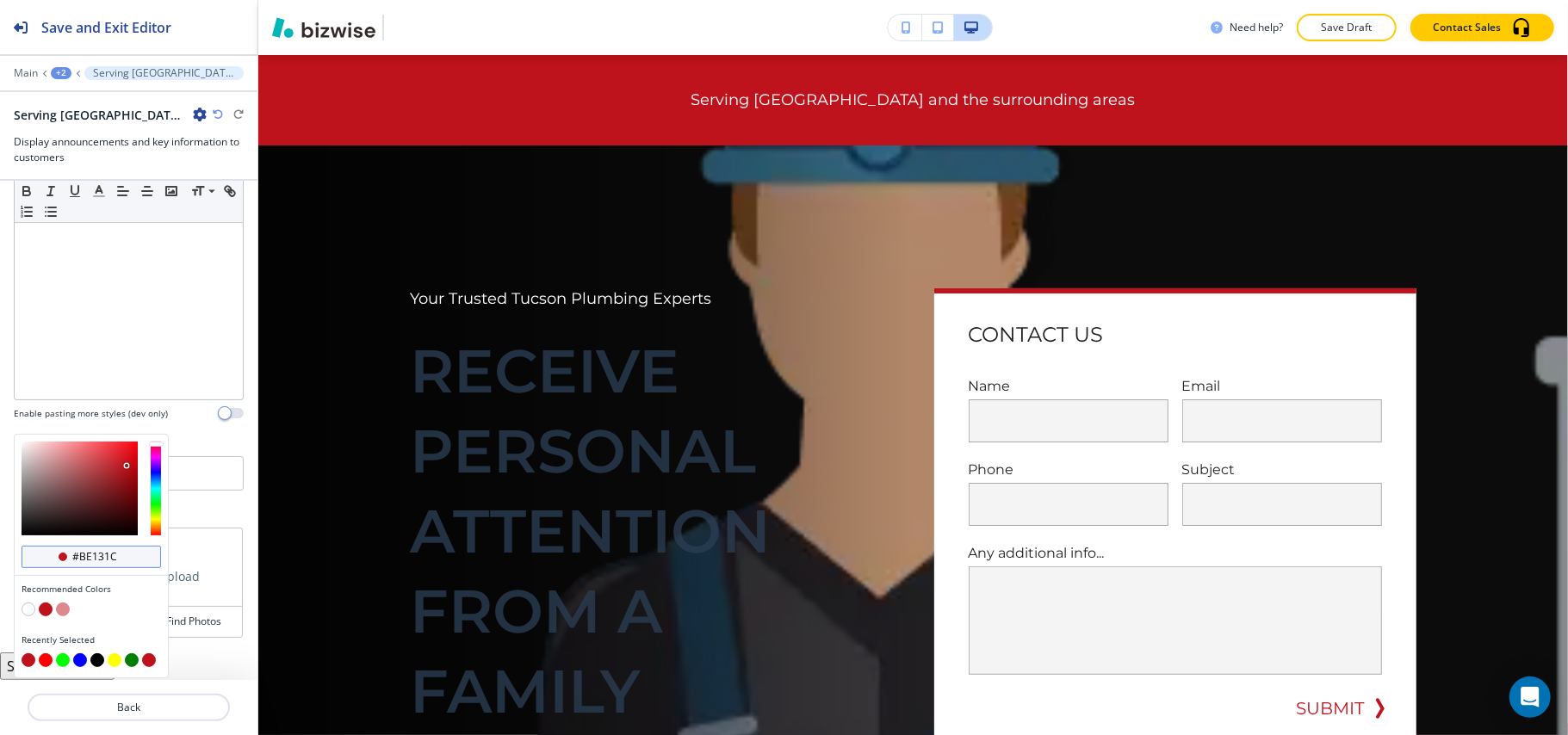
scroll to position [221, 0]
click at [102, 658] on button "button" at bounding box center [97, 660] width 14 height 14
type input "#000000"
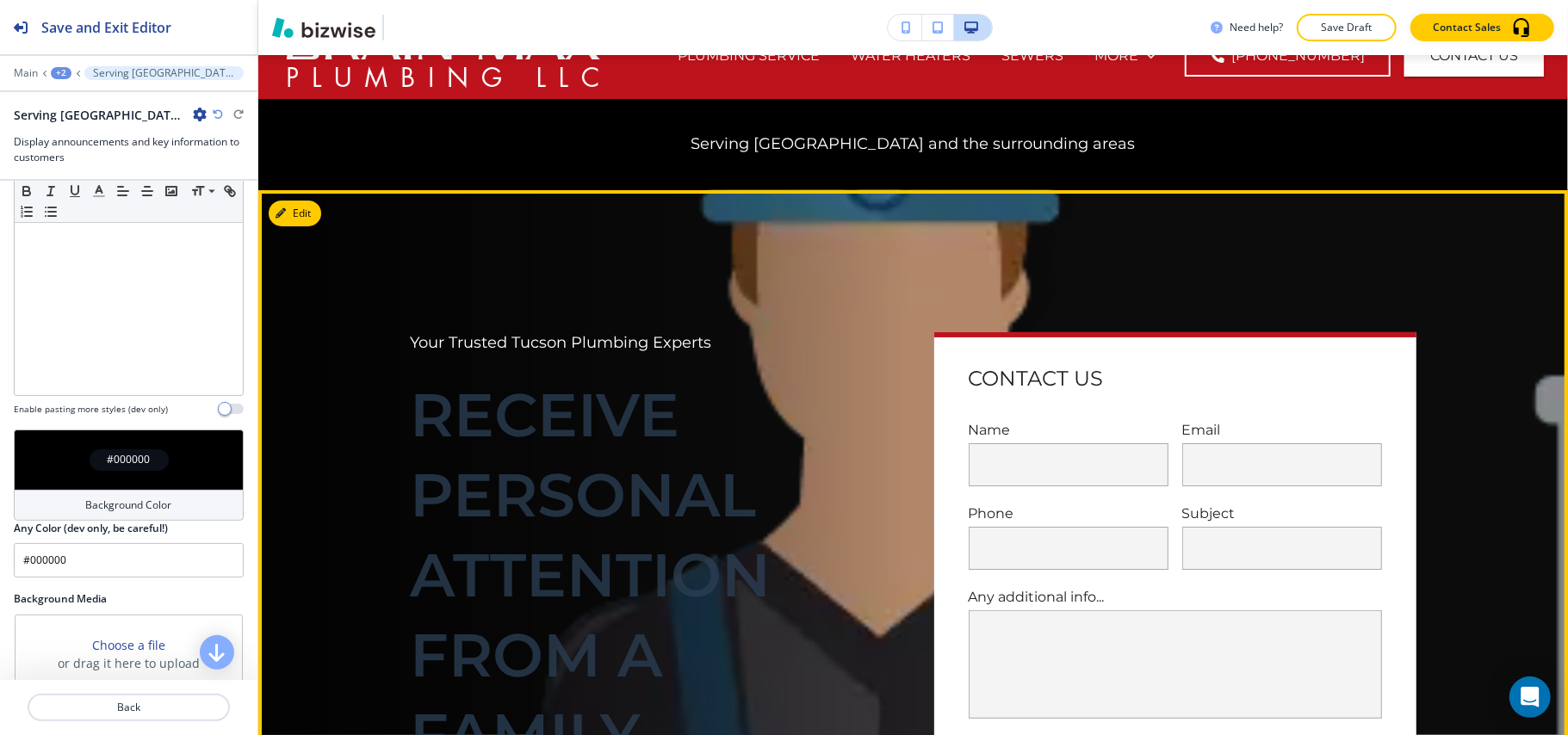
scroll to position [0, 0]
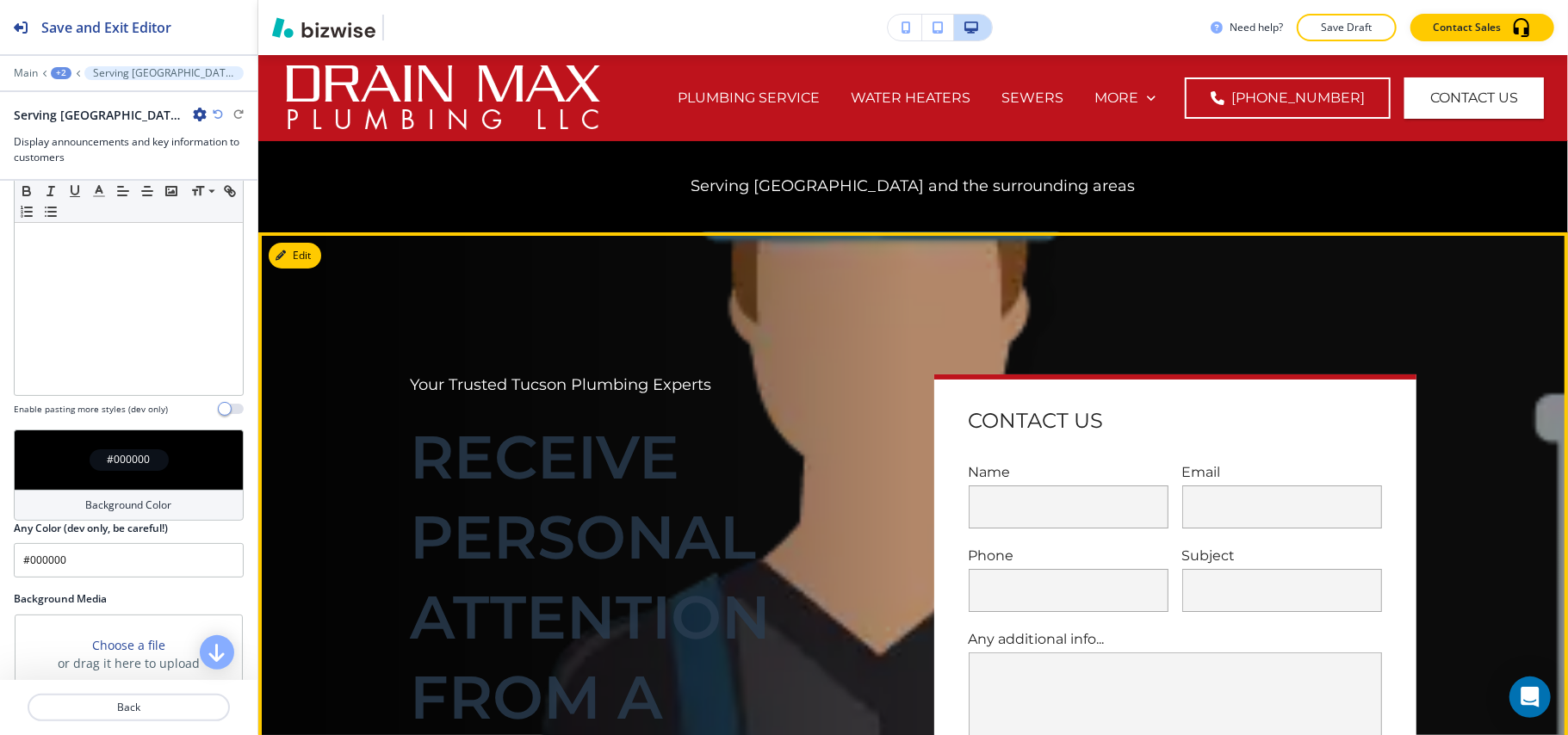
click at [563, 334] on div "Your Trusted Tucson Plumbing Experts Receive personal attention from a family o…" at bounding box center [631, 741] width 524 height 814
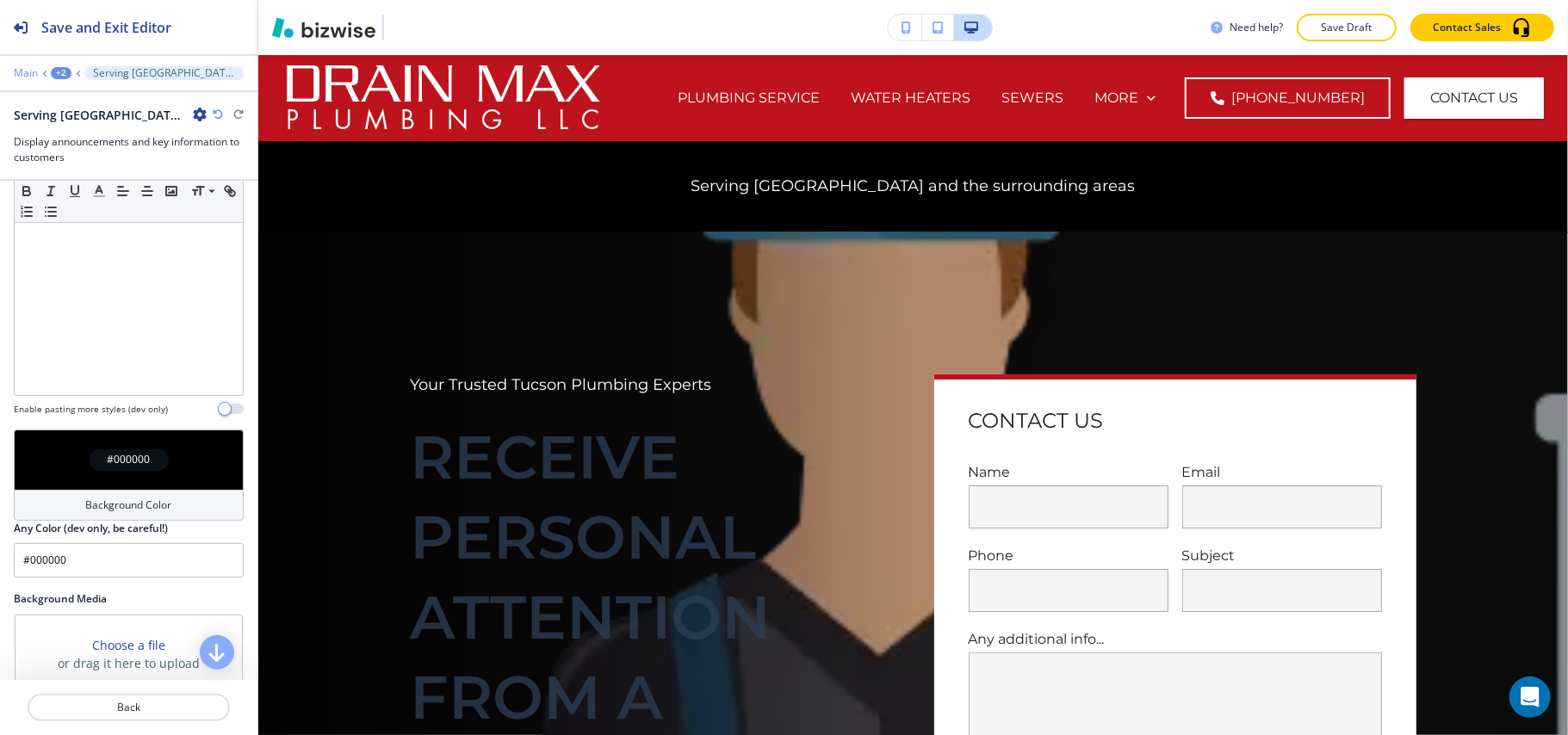
click at [31, 77] on p "Main" at bounding box center [26, 72] width 24 height 12
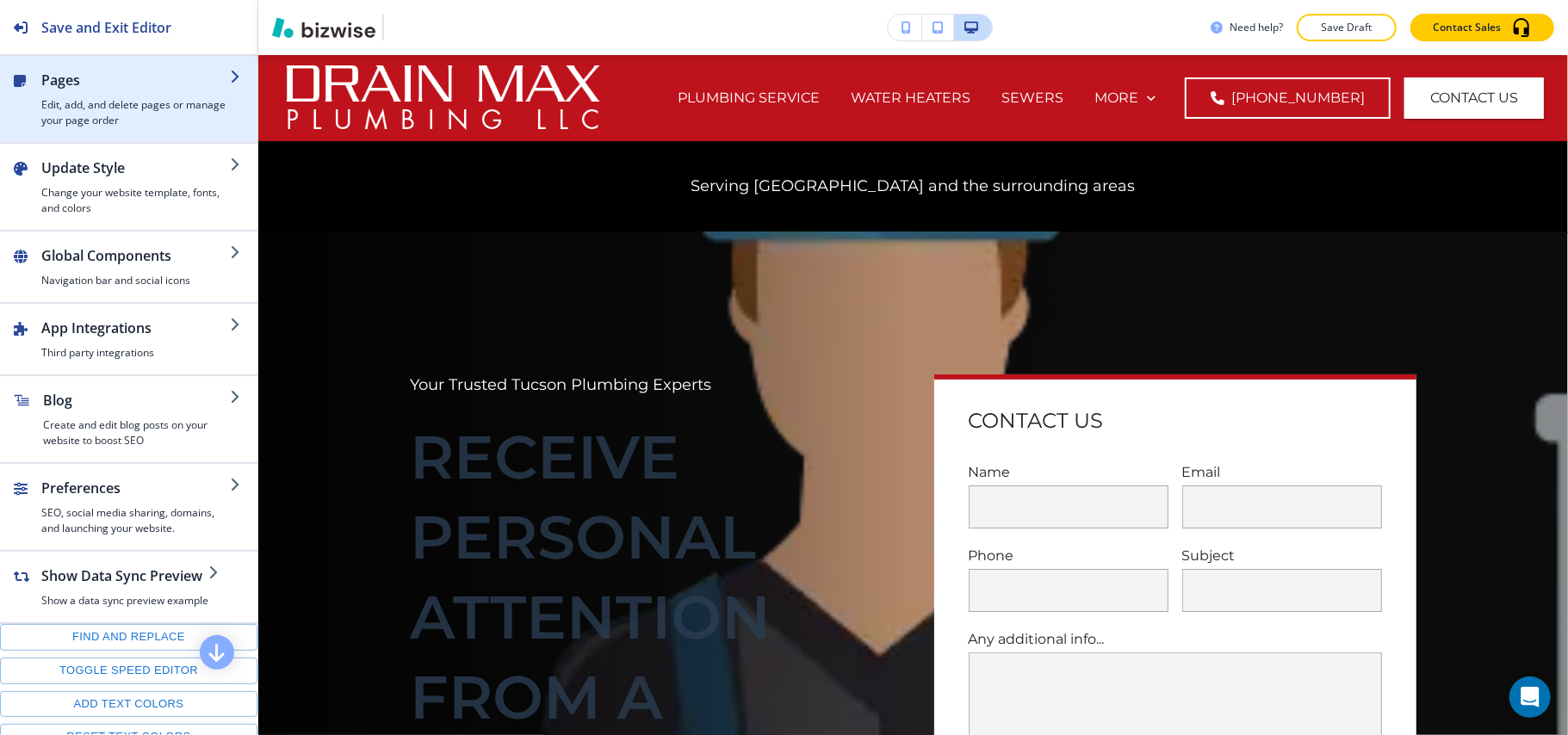
click at [110, 108] on h4 "Edit, add, and delete pages or manage your page order" at bounding box center [135, 113] width 189 height 31
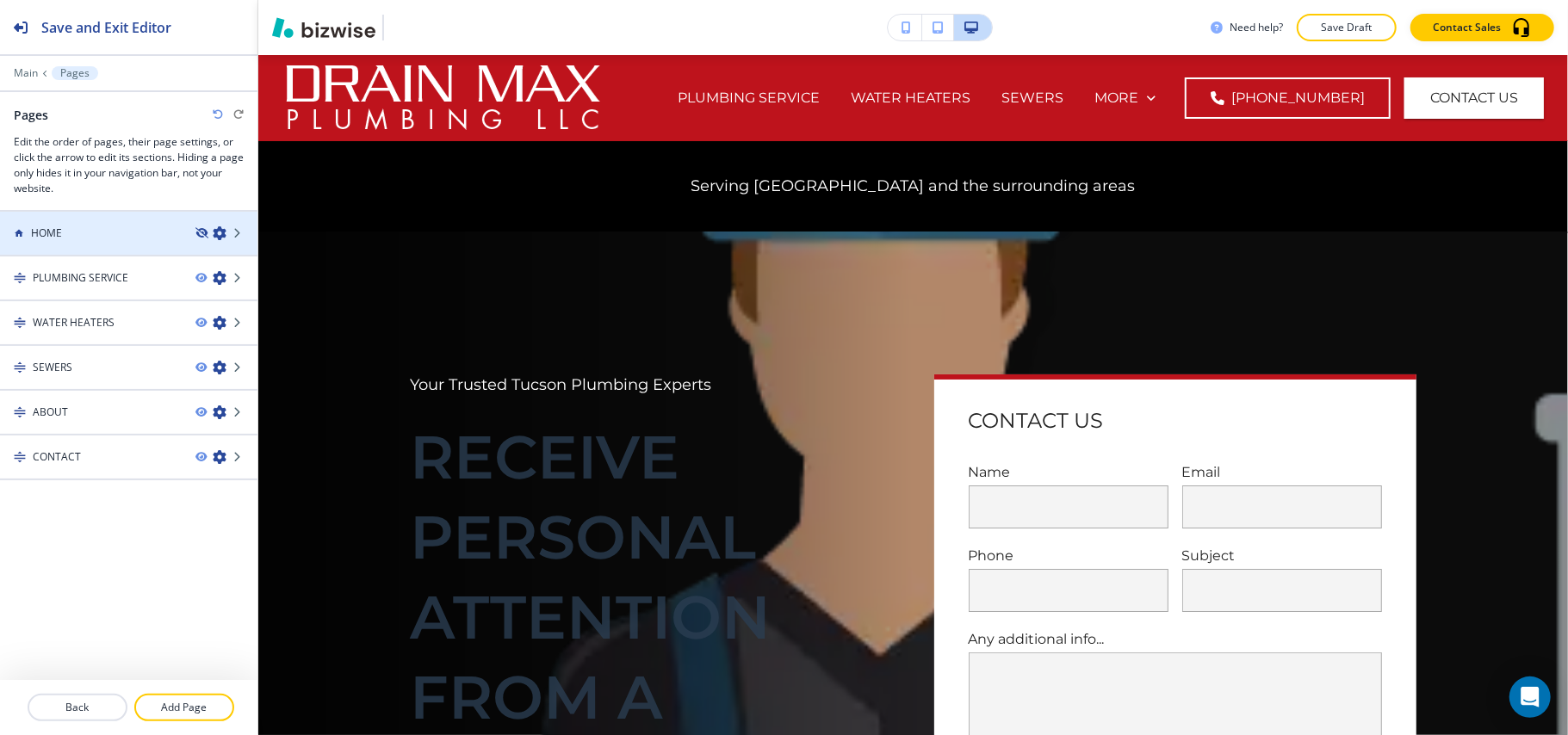
click at [196, 235] on icon "button" at bounding box center [200, 233] width 10 height 10
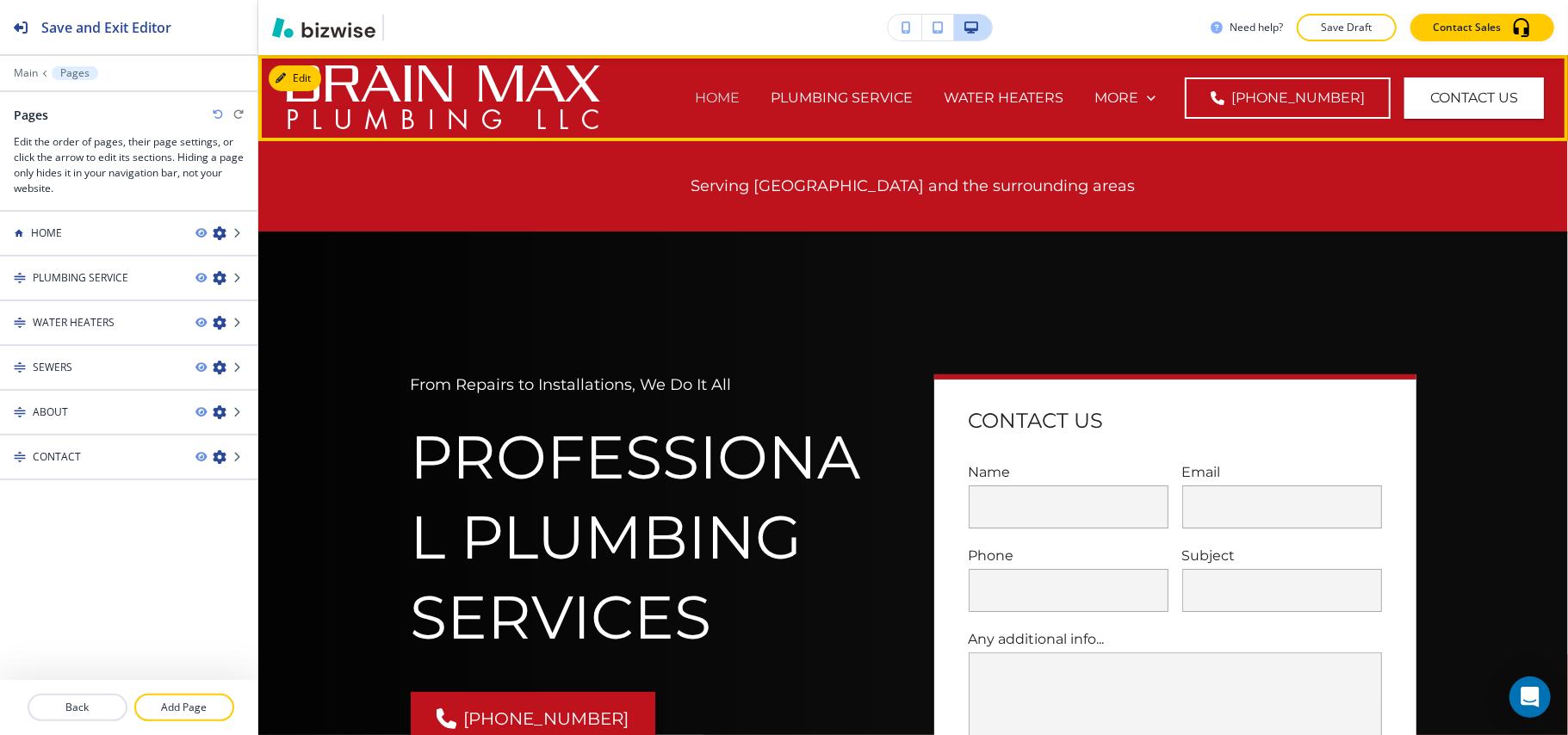
click at [740, 93] on p "HOME" at bounding box center [717, 97] width 45 height 20
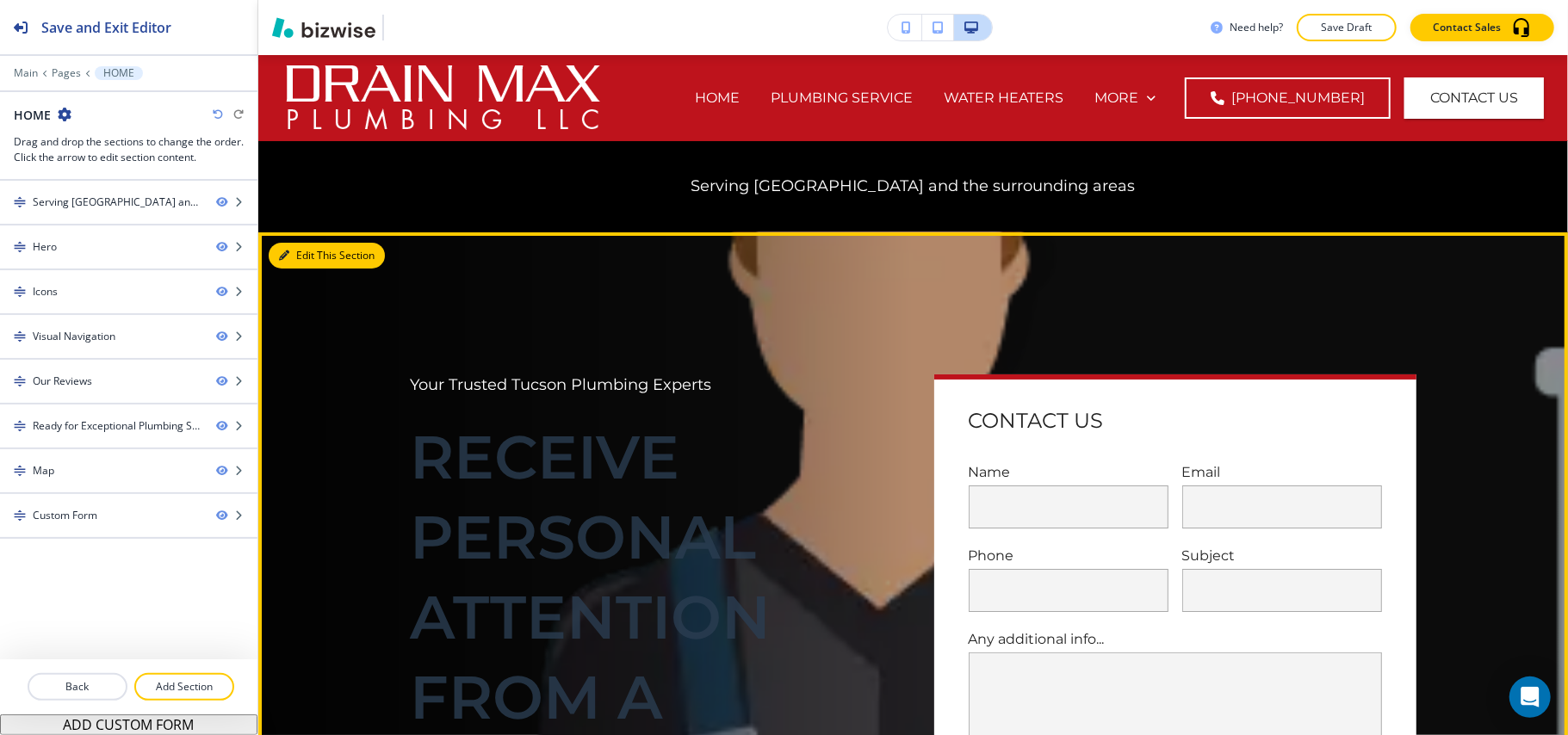
click at [315, 257] on button "Edit This Section" at bounding box center [327, 255] width 117 height 25
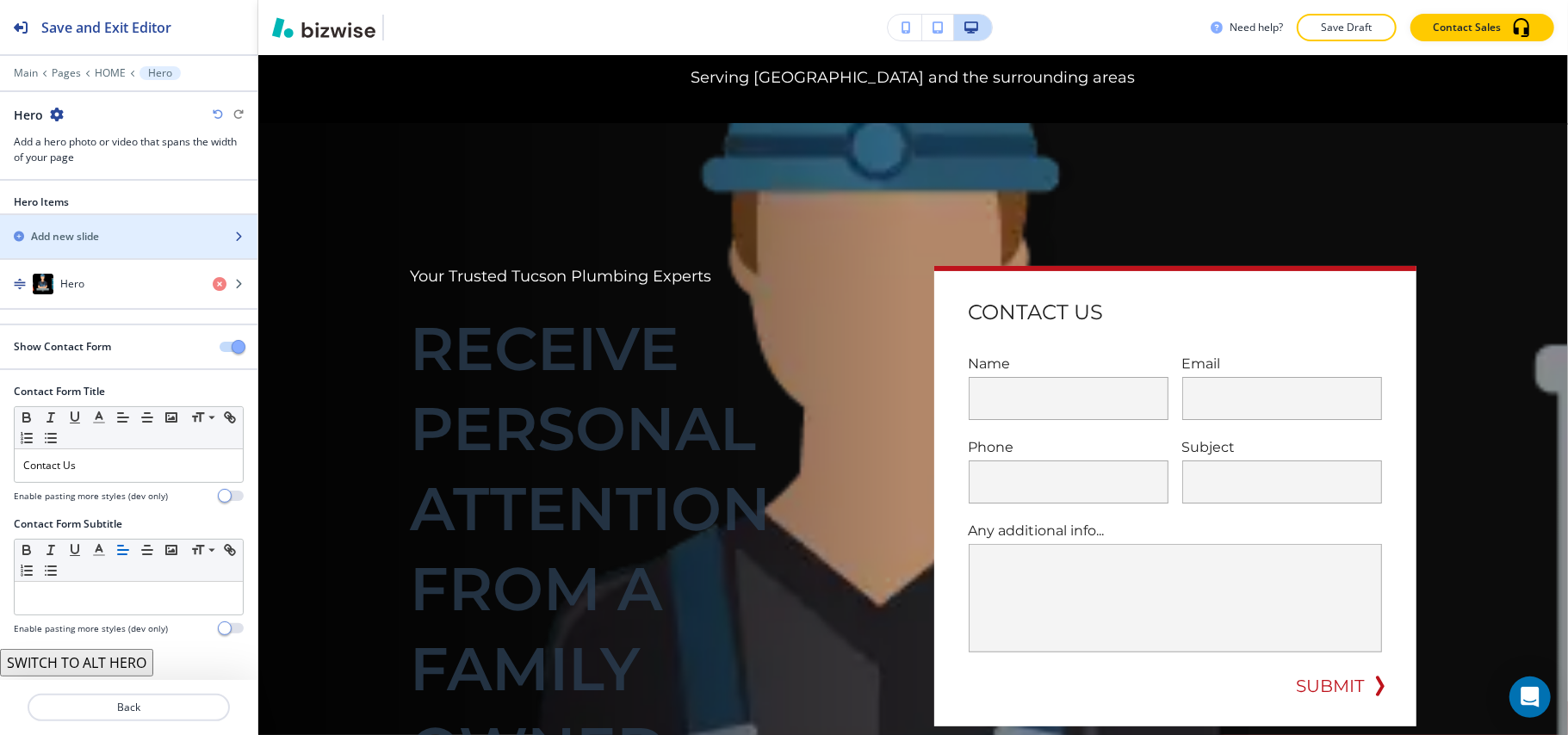
scroll to position [177, 0]
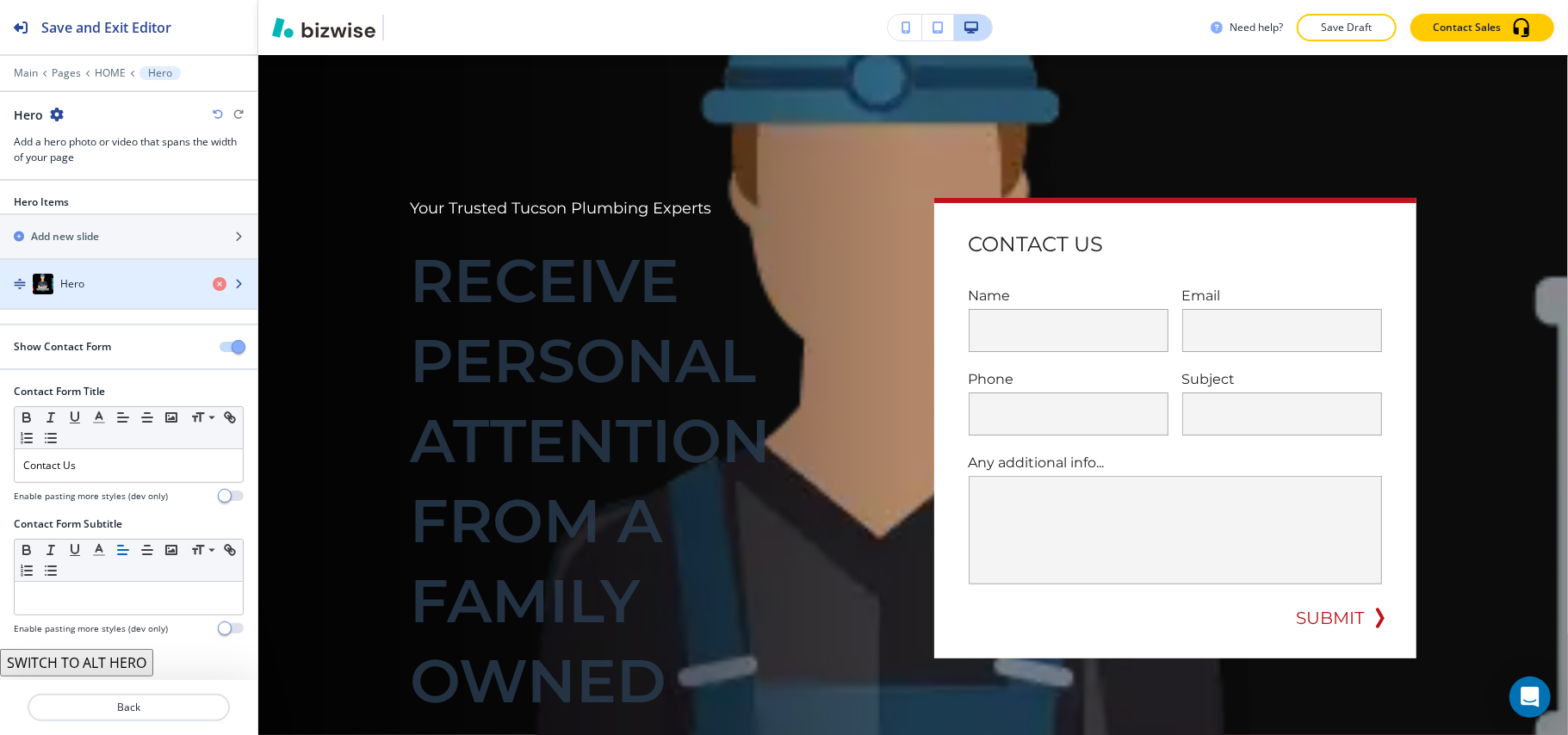
click at [62, 283] on h4 "Hero" at bounding box center [72, 284] width 24 height 15
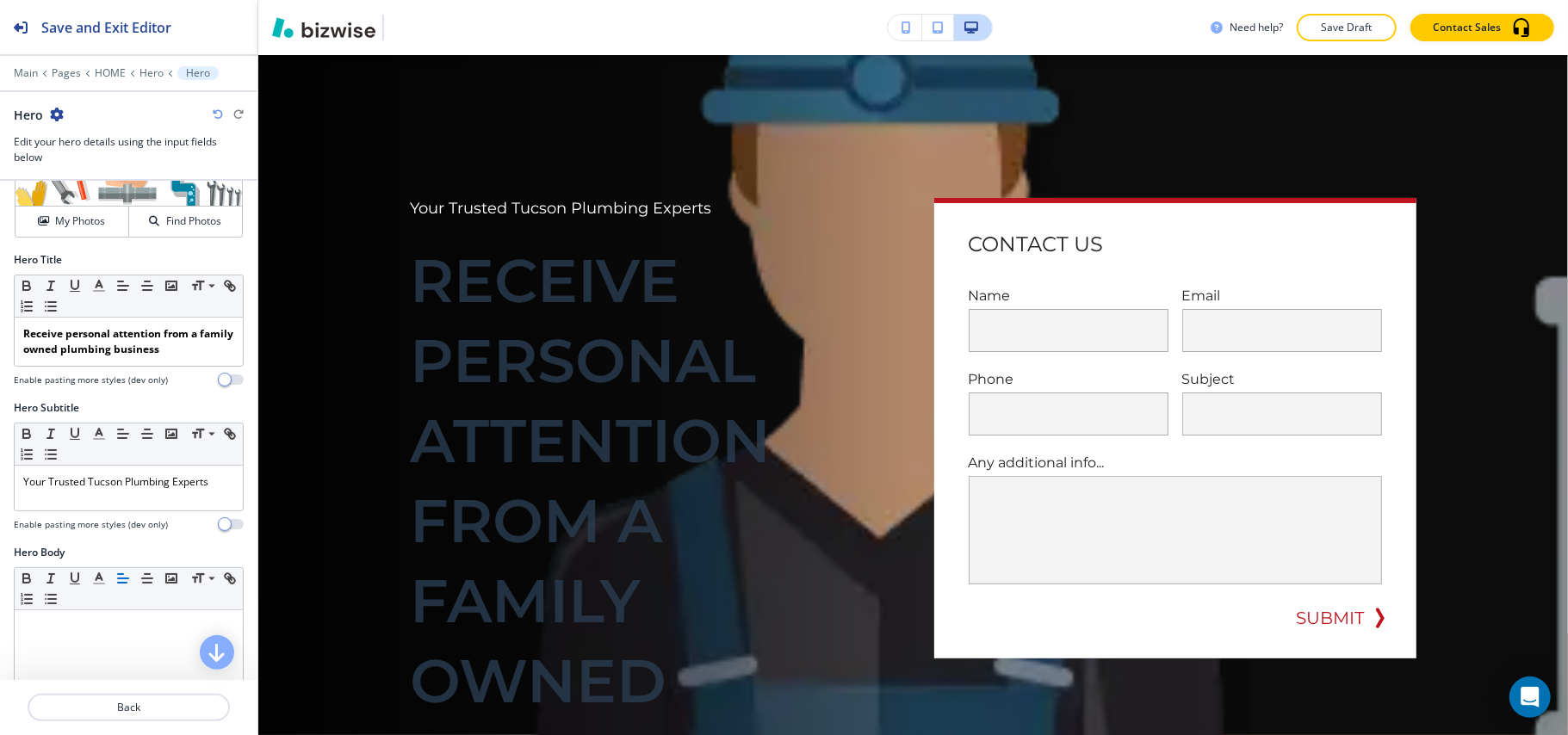
scroll to position [0, 0]
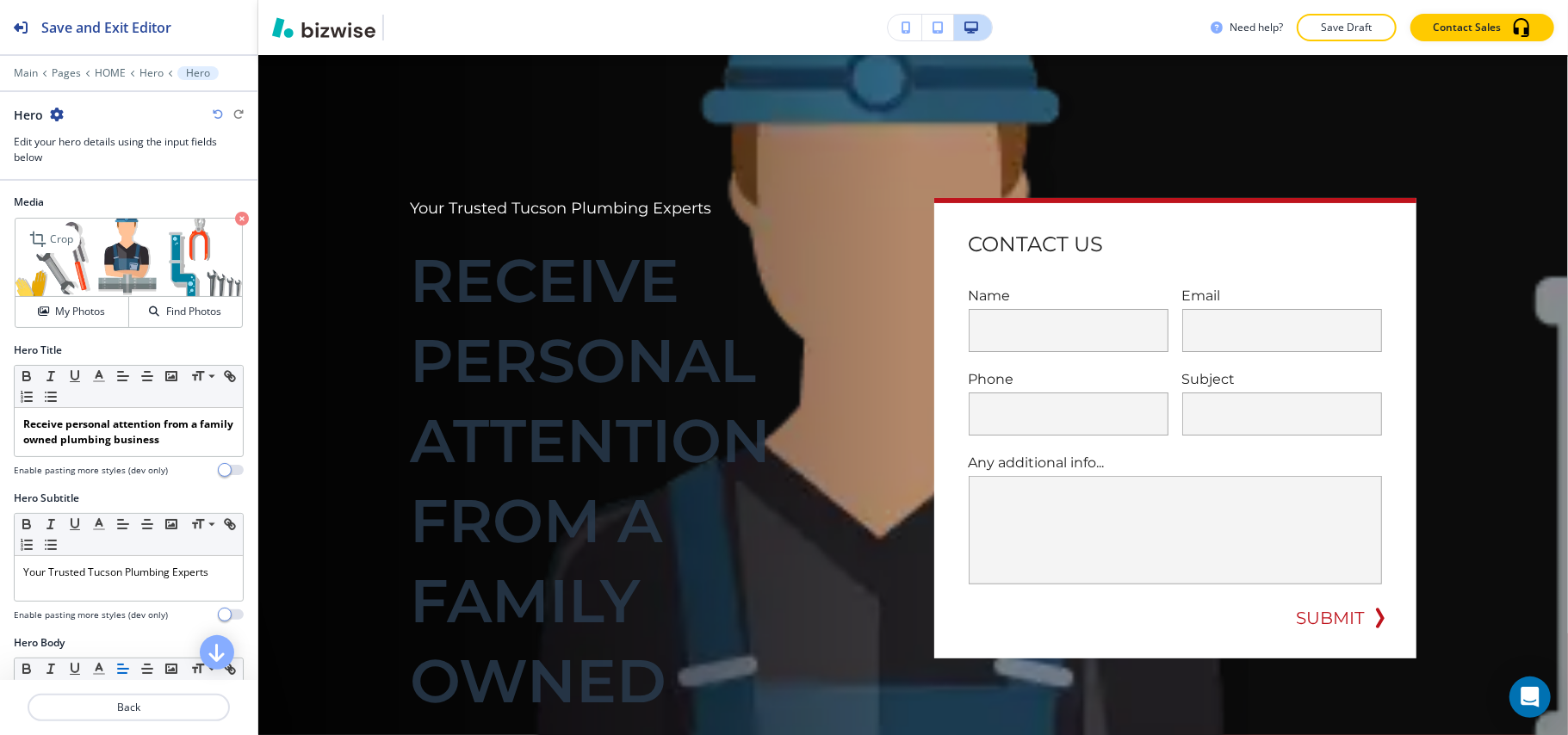
click at [235, 221] on icon "button" at bounding box center [242, 218] width 14 height 14
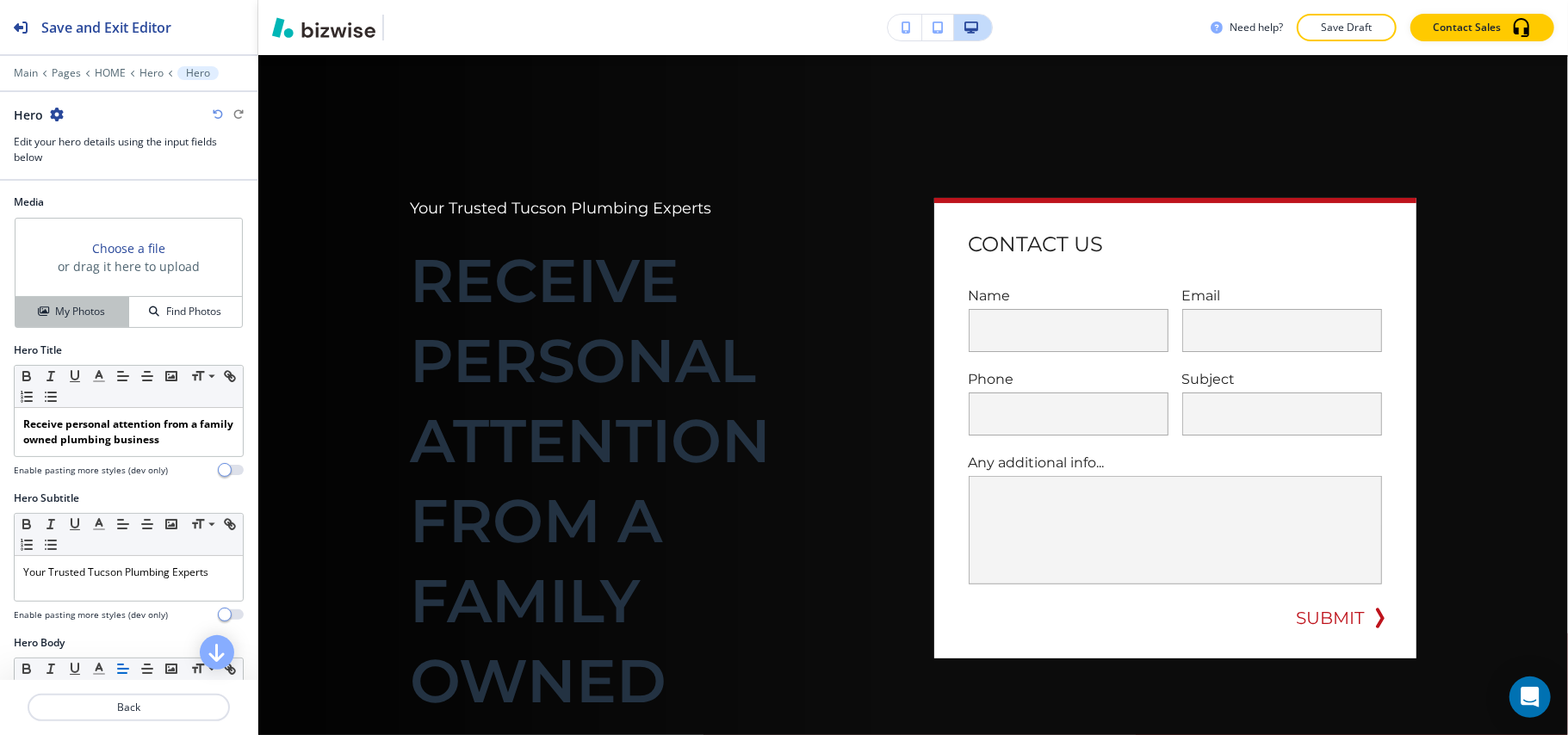
click at [80, 314] on h4 "My Photos" at bounding box center [80, 311] width 50 height 15
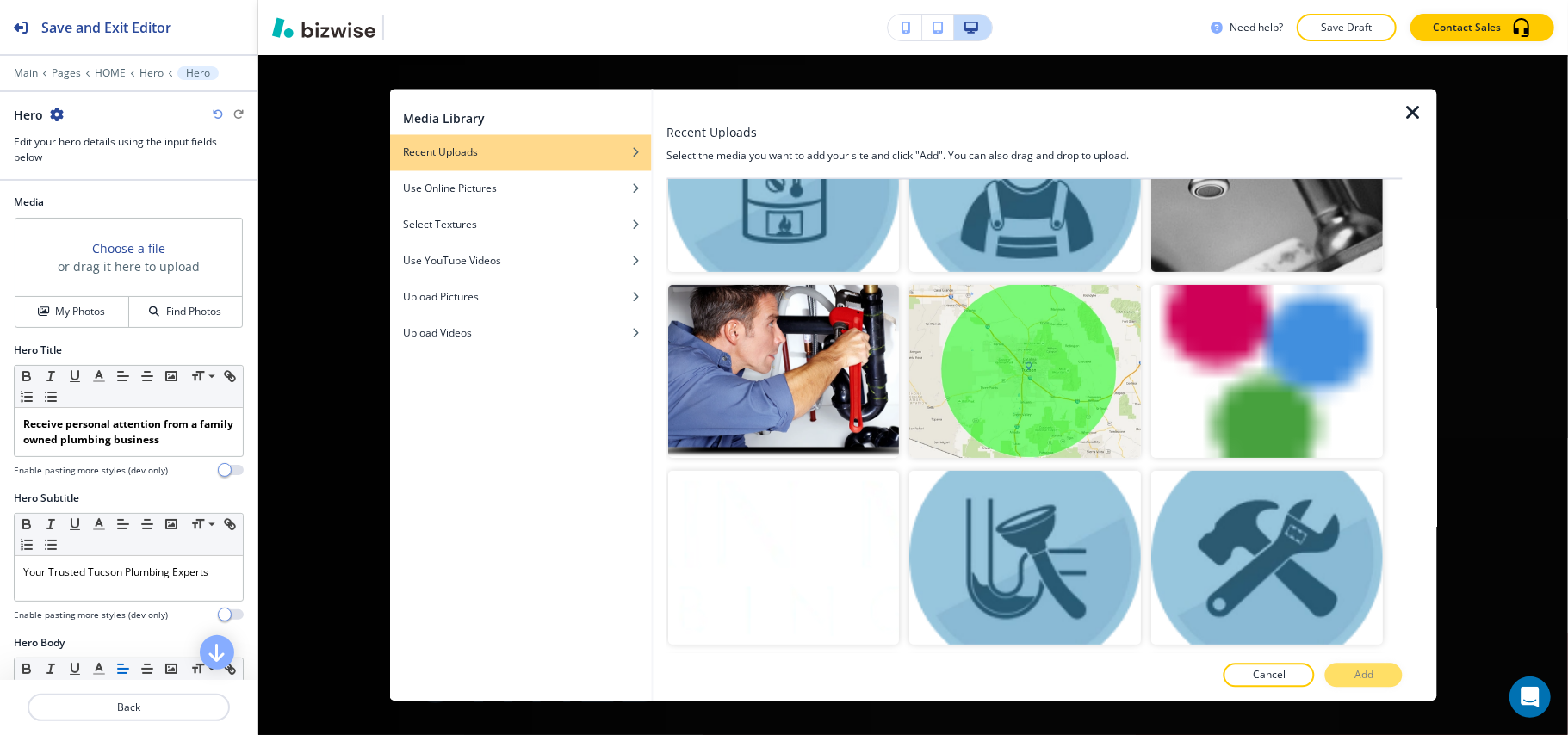
scroll to position [631, 0]
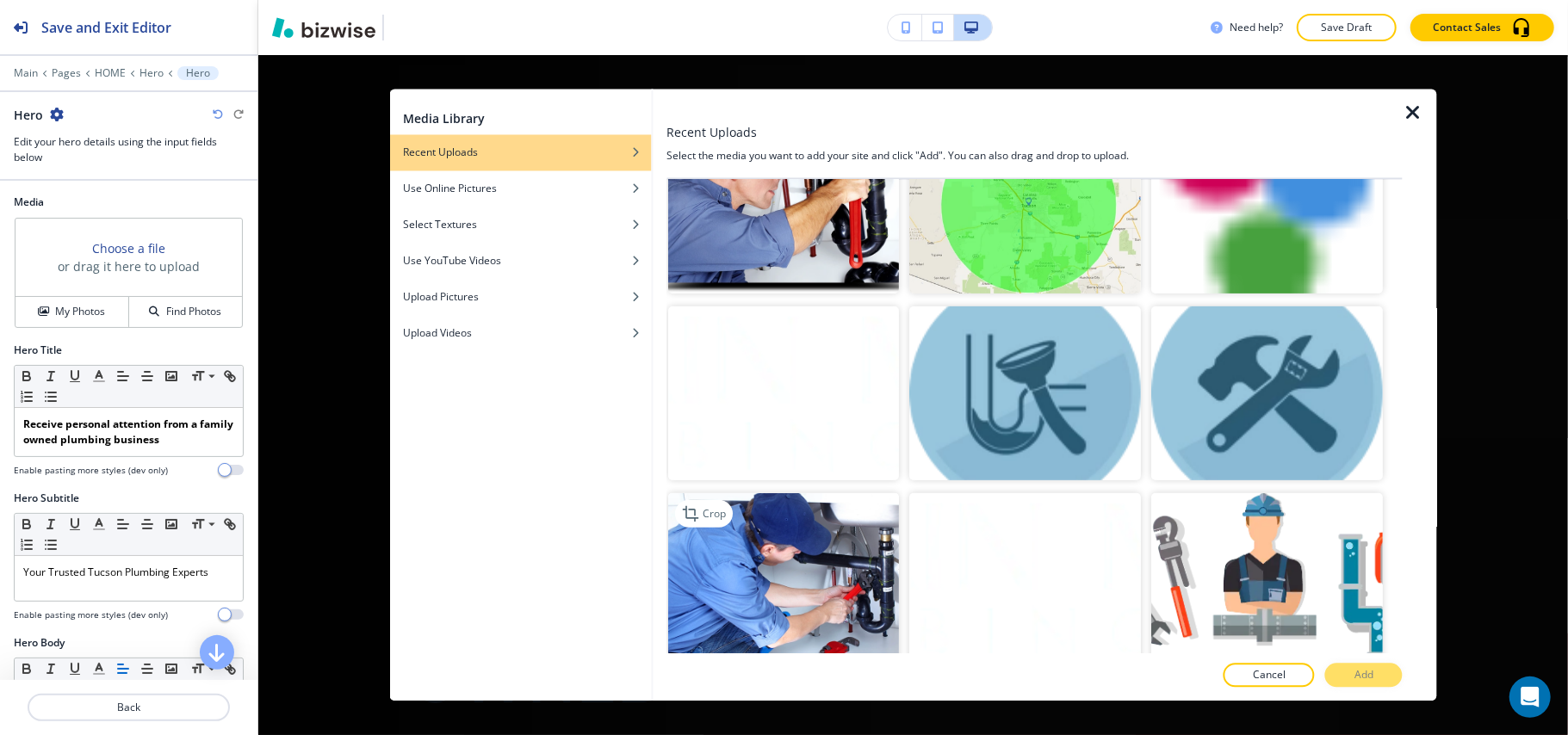
click at [805, 579] on img "button" at bounding box center [784, 579] width 231 height 174
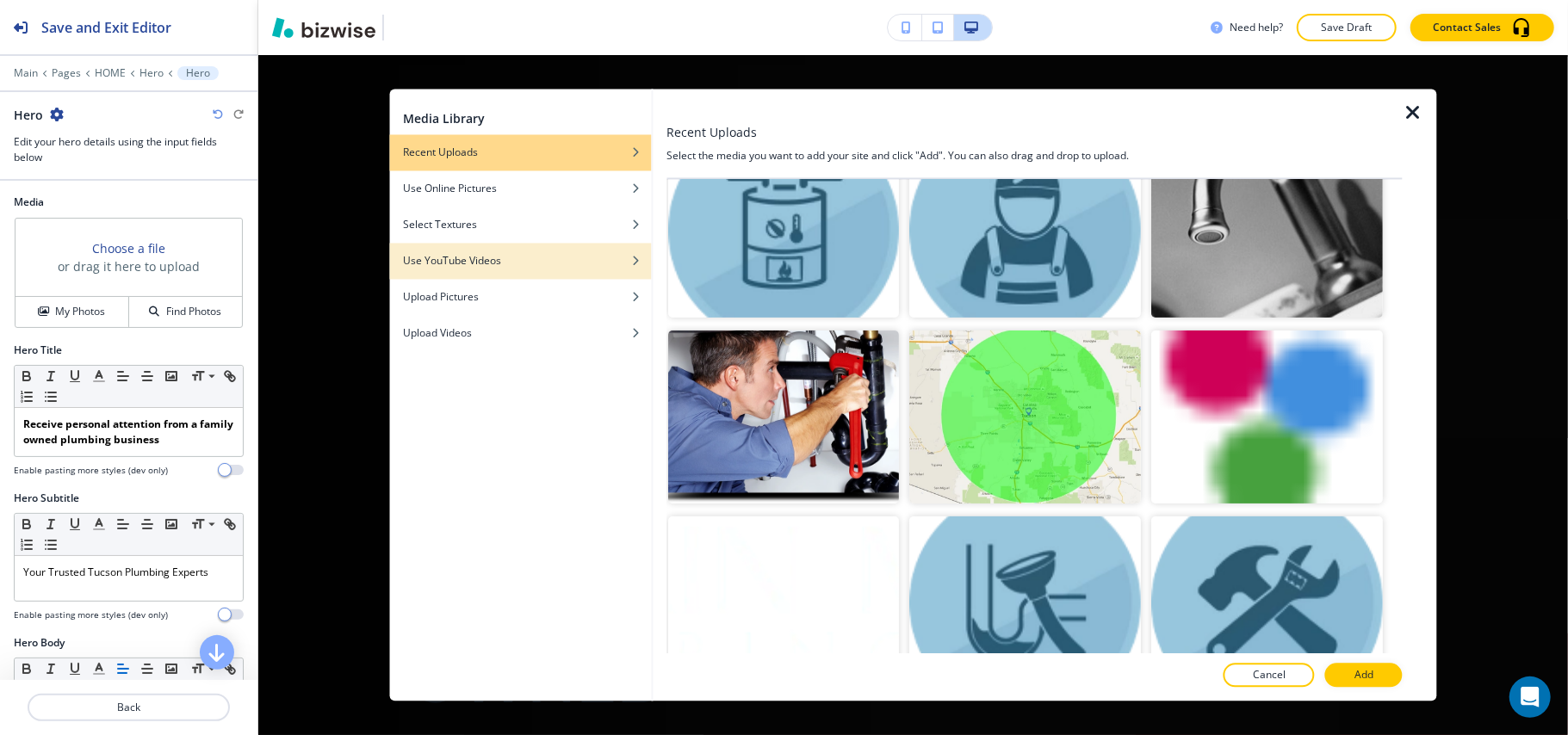
scroll to position [401, 0]
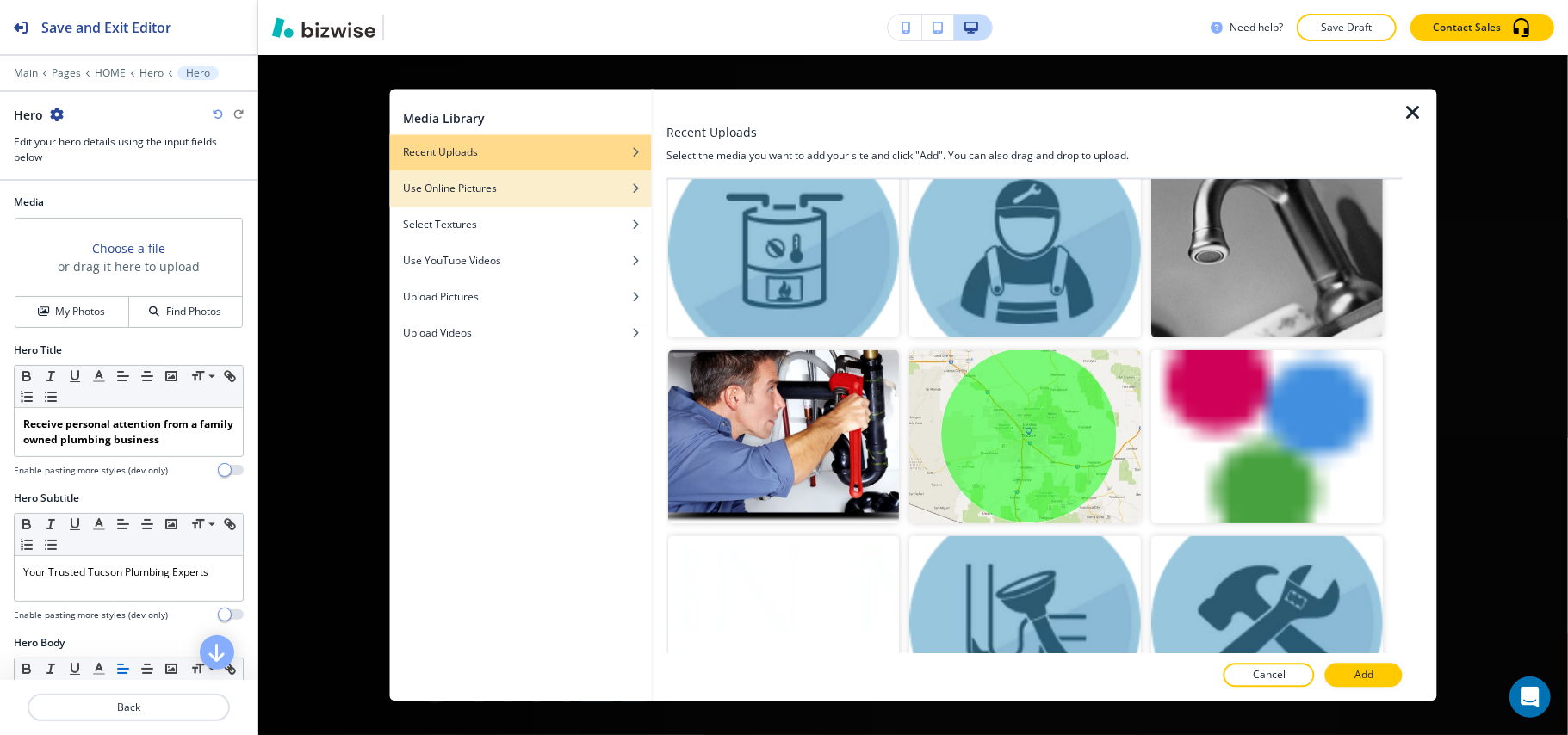
click at [448, 194] on h4 "Use Online Pictures" at bounding box center [450, 189] width 94 height 15
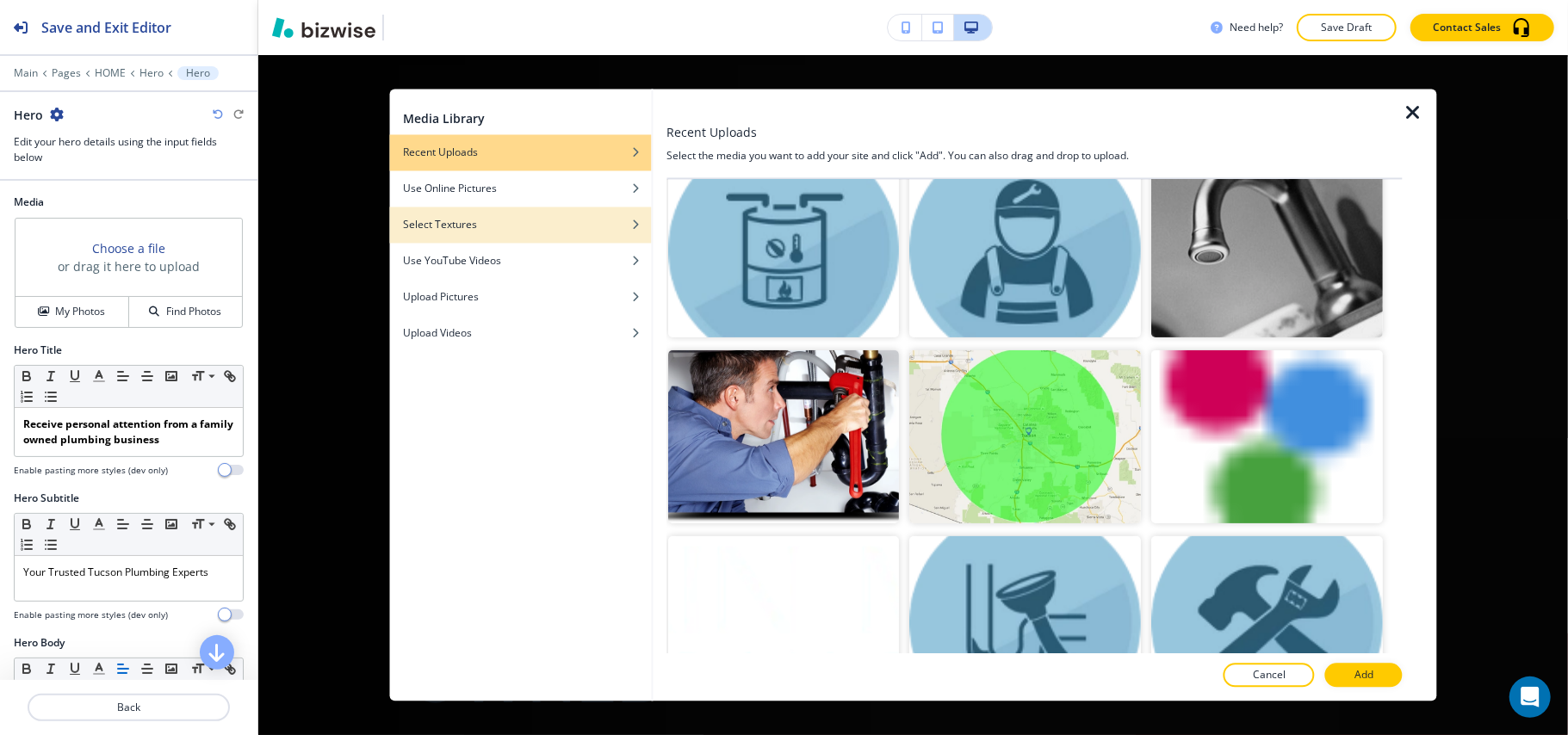
scroll to position [0, 0]
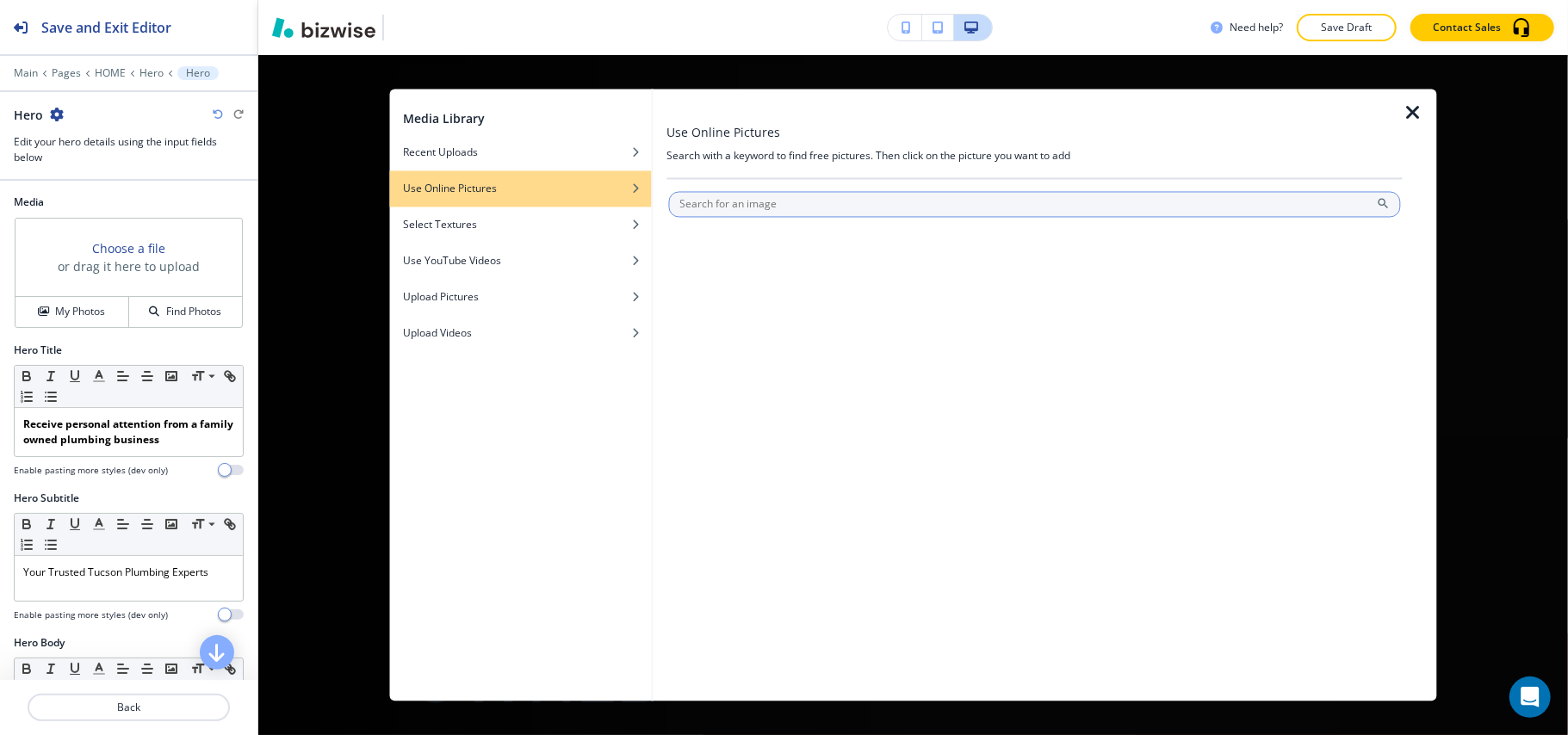
click at [815, 213] on input "text" at bounding box center [1035, 204] width 733 height 25
type input "plumbing"
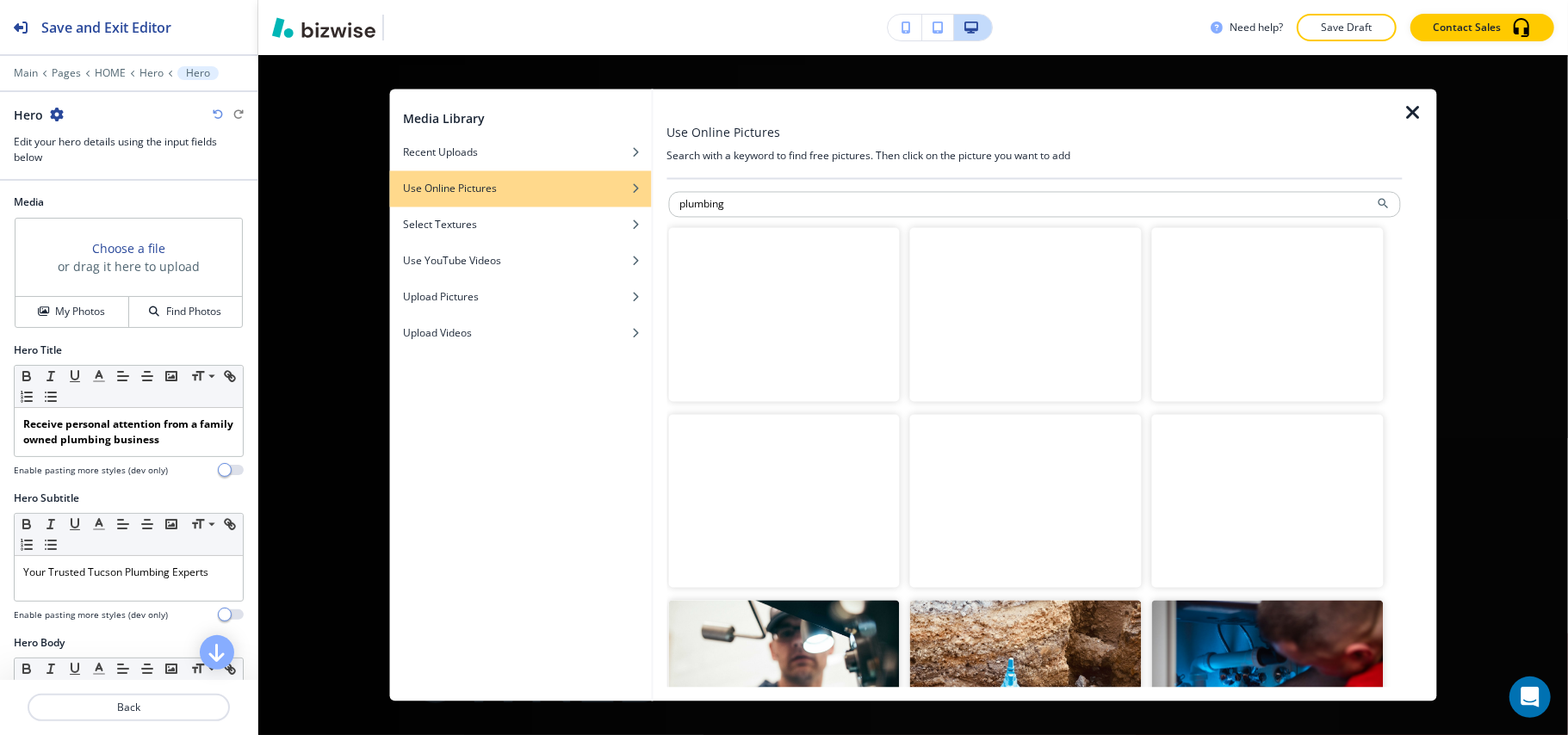
scroll to position [115, 0]
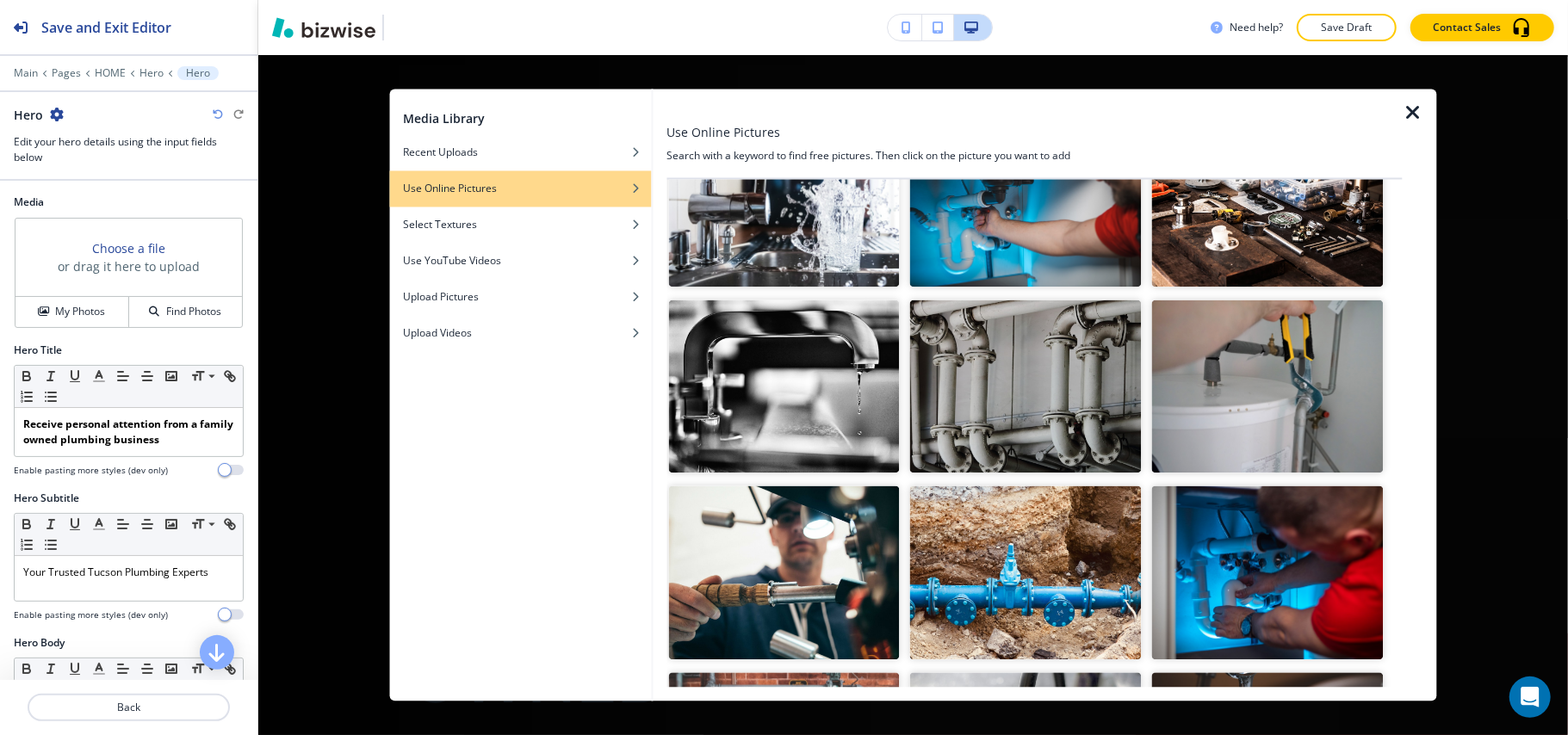
click at [724, 552] on img "button" at bounding box center [784, 573] width 231 height 174
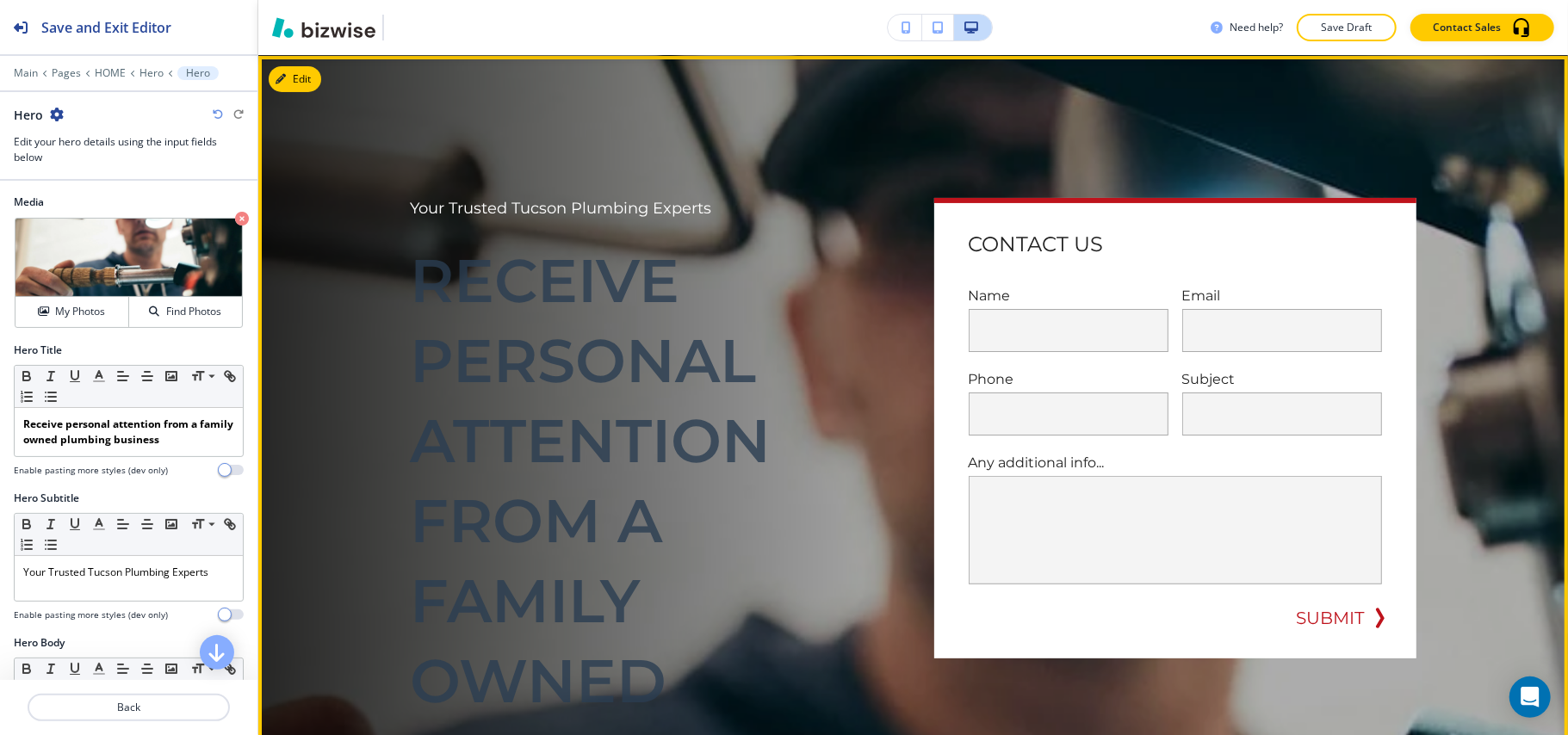
click at [856, 157] on div "Your Trusted Tucson Plumbing Experts Receive personal attention from a family o…" at bounding box center [631, 564] width 524 height 814
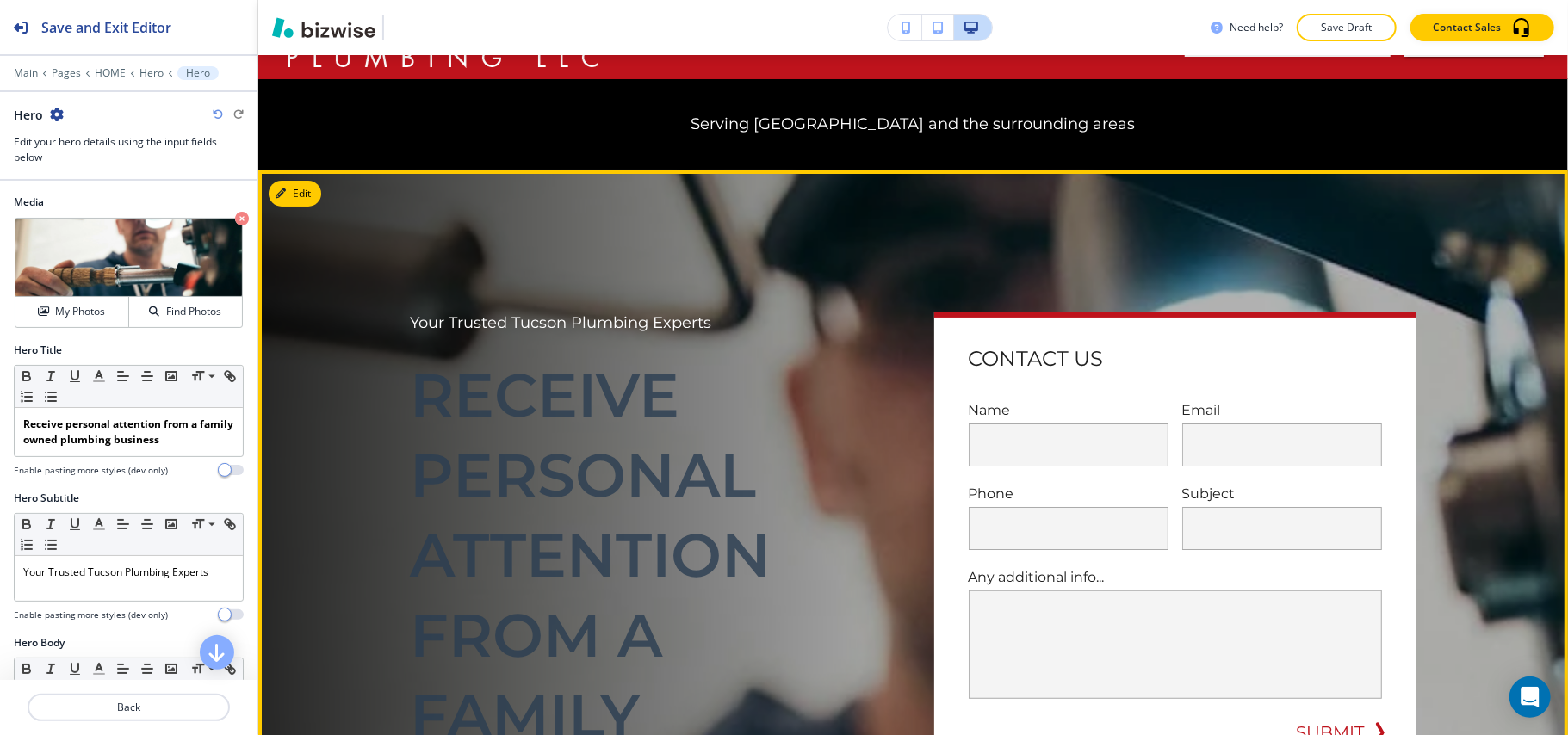
click at [290, 195] on button "Edit" at bounding box center [295, 193] width 53 height 25
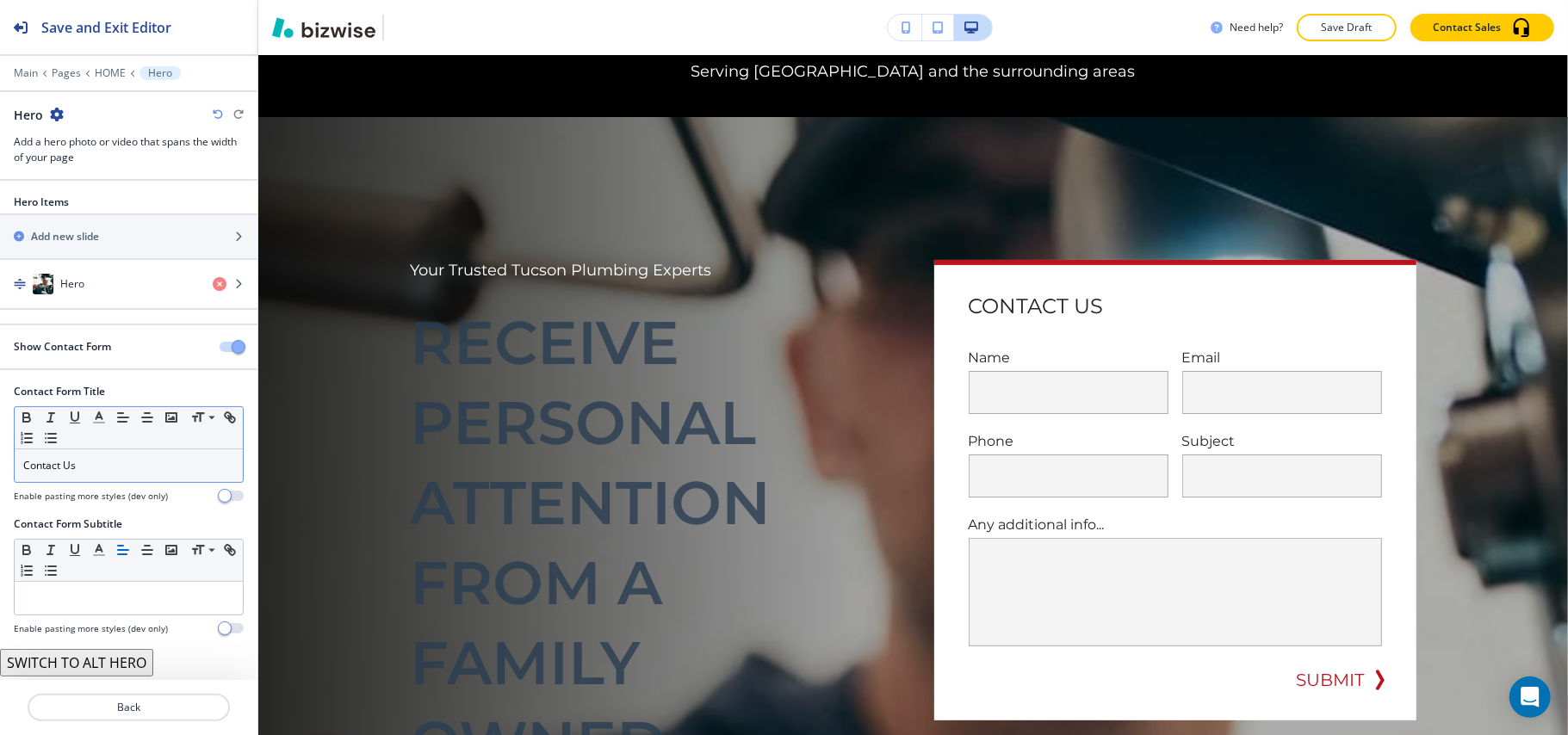
scroll to position [2, 0]
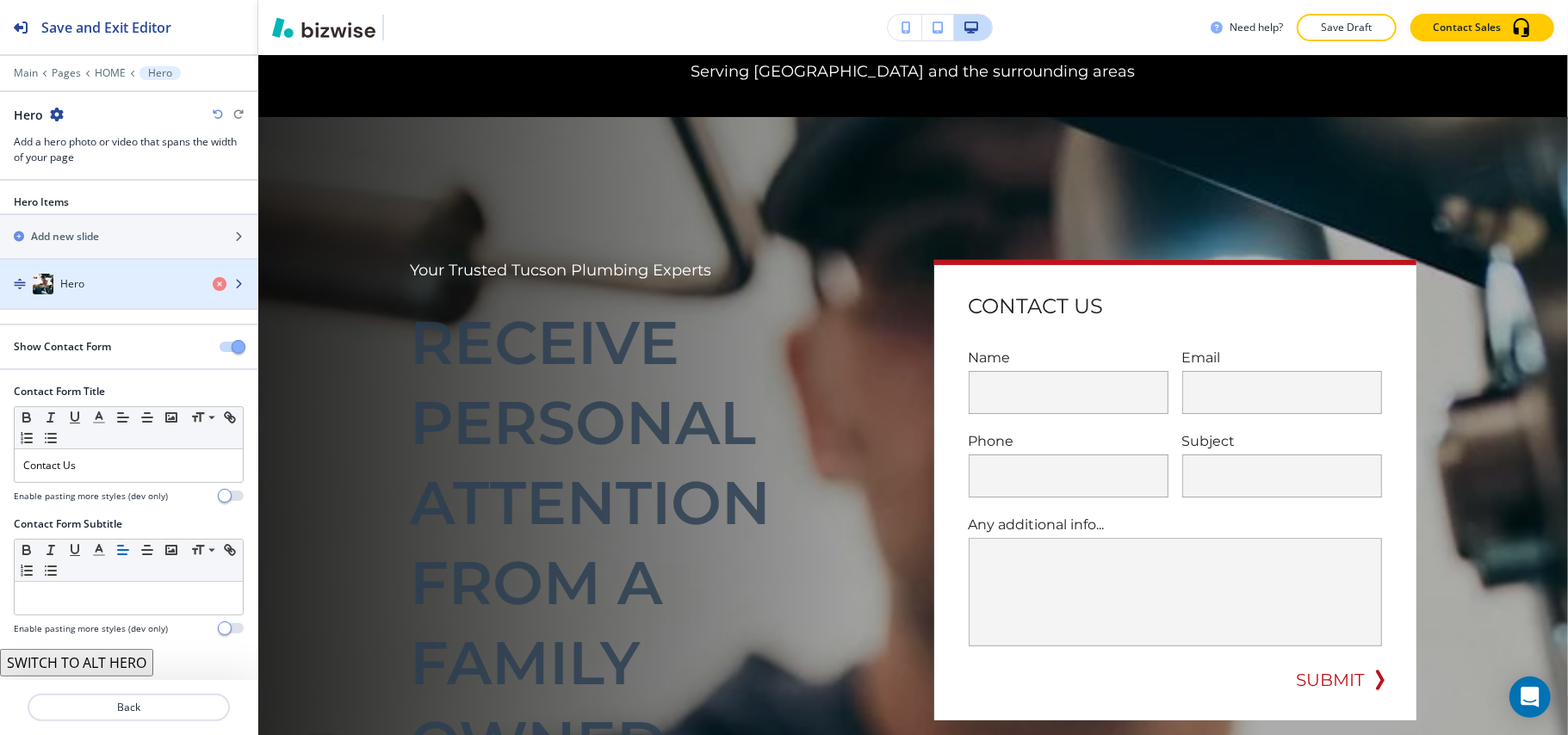
click at [89, 289] on div "Hero" at bounding box center [100, 284] width 199 height 21
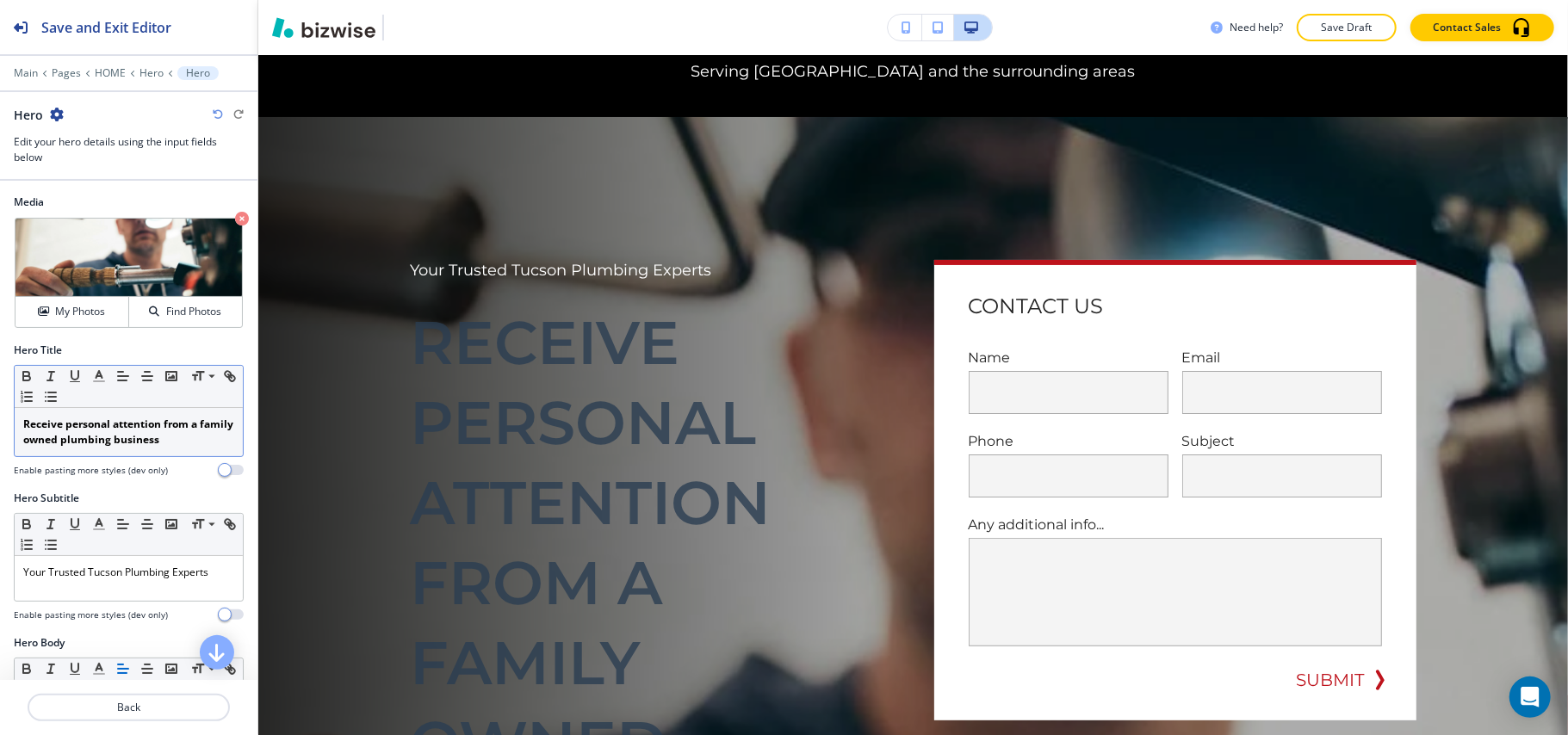
scroll to position [344, 0]
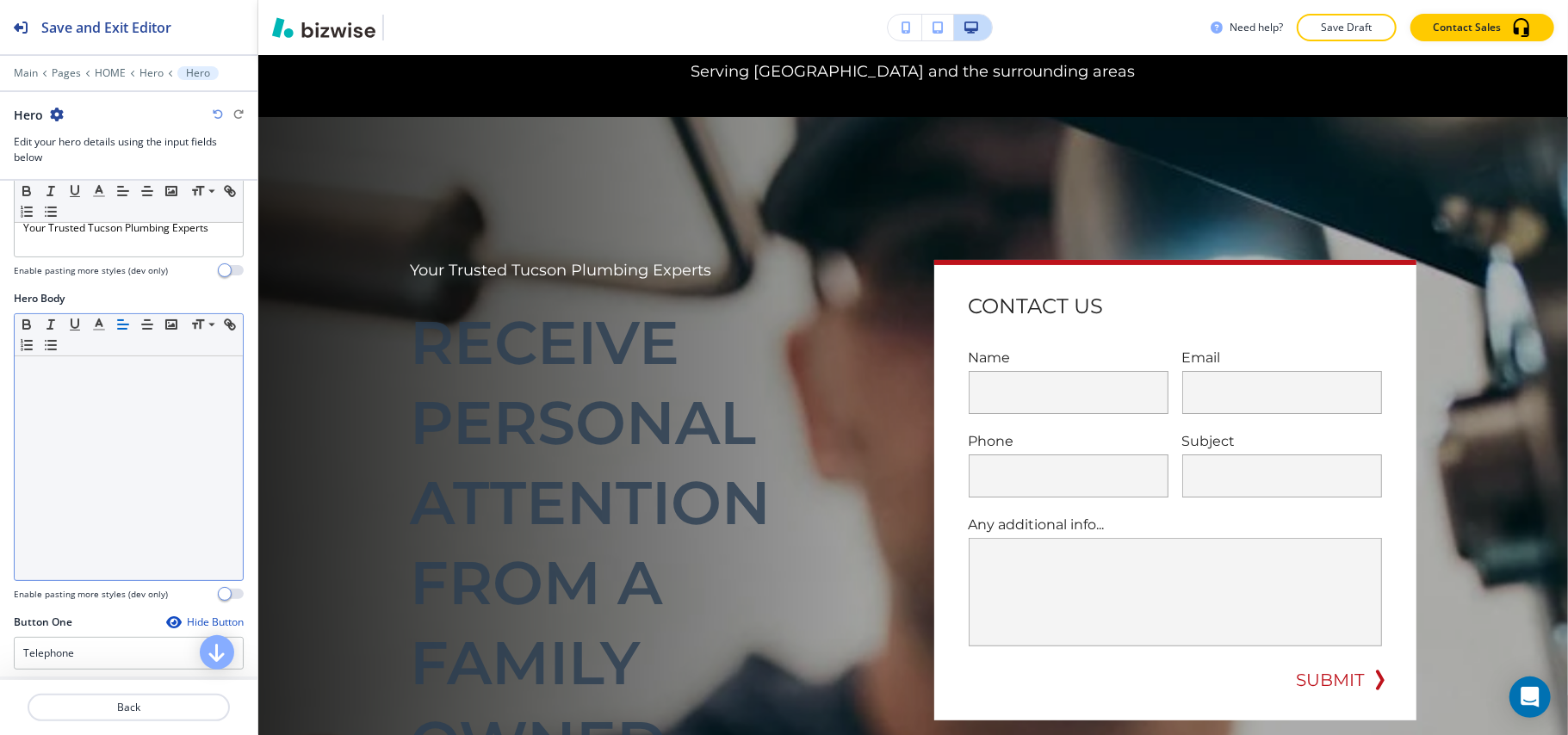
click at [105, 459] on div at bounding box center [129, 468] width 228 height 224
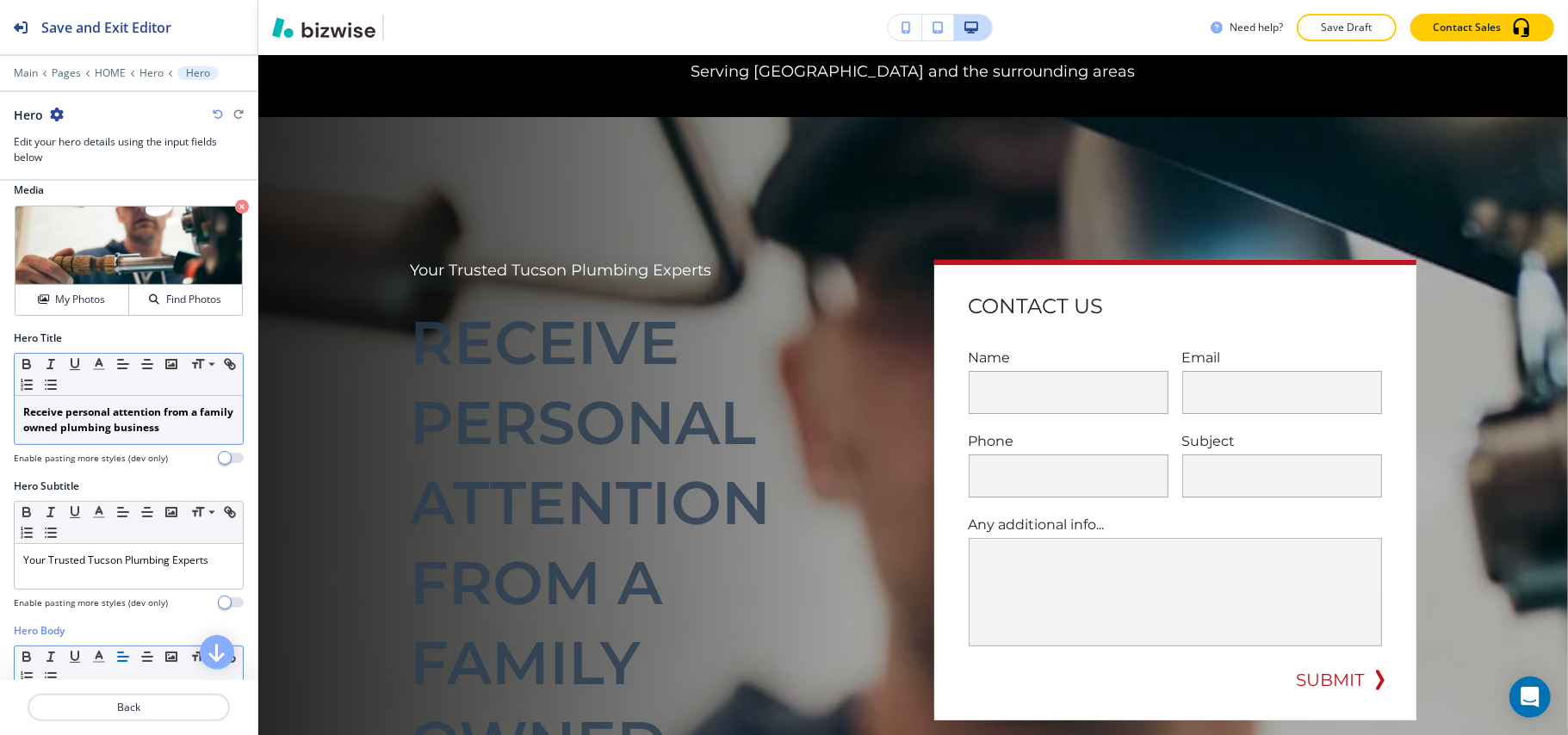
scroll to position [0, 0]
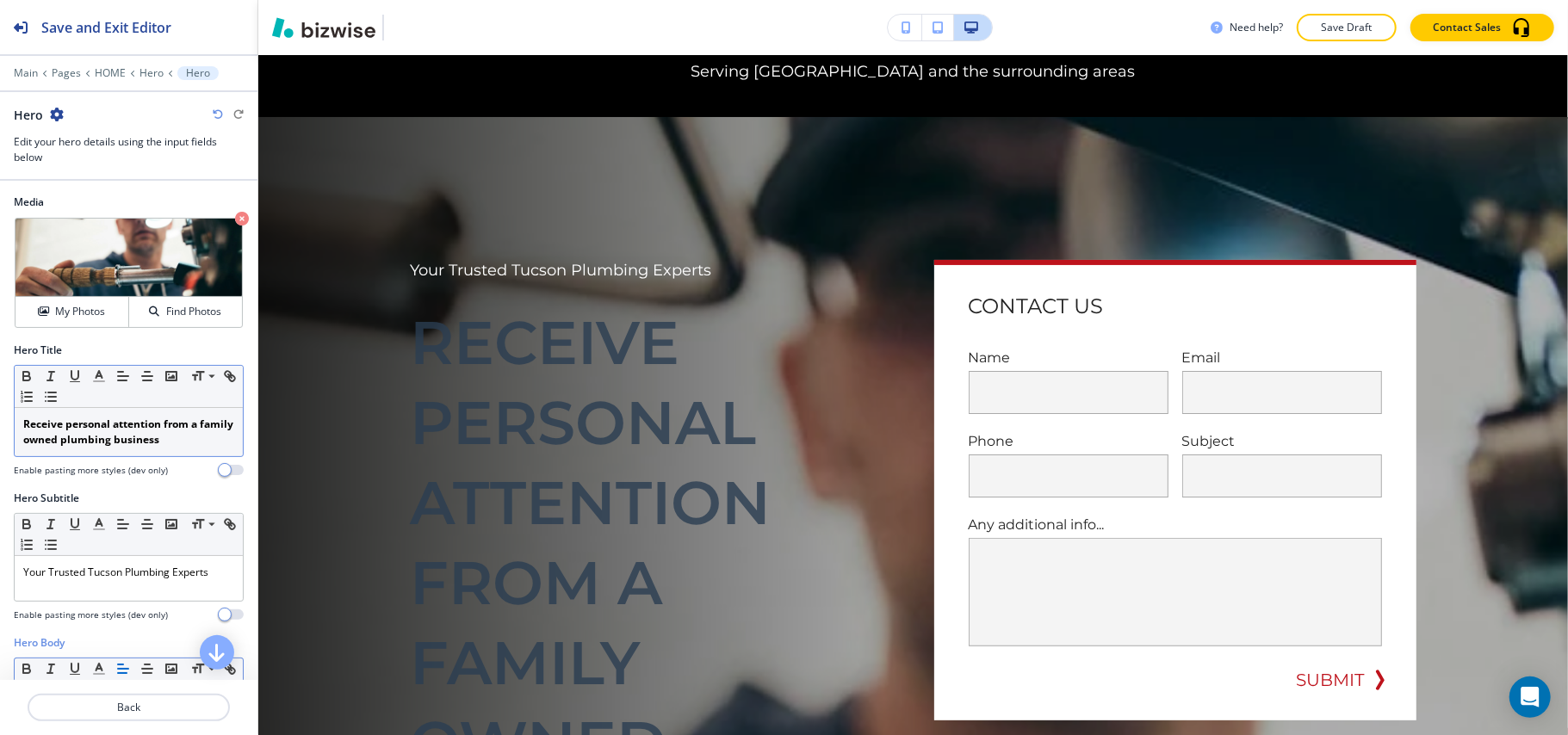
click at [145, 417] on div "Receive personal attention from a family owned plumbing business" at bounding box center [129, 431] width 228 height 48
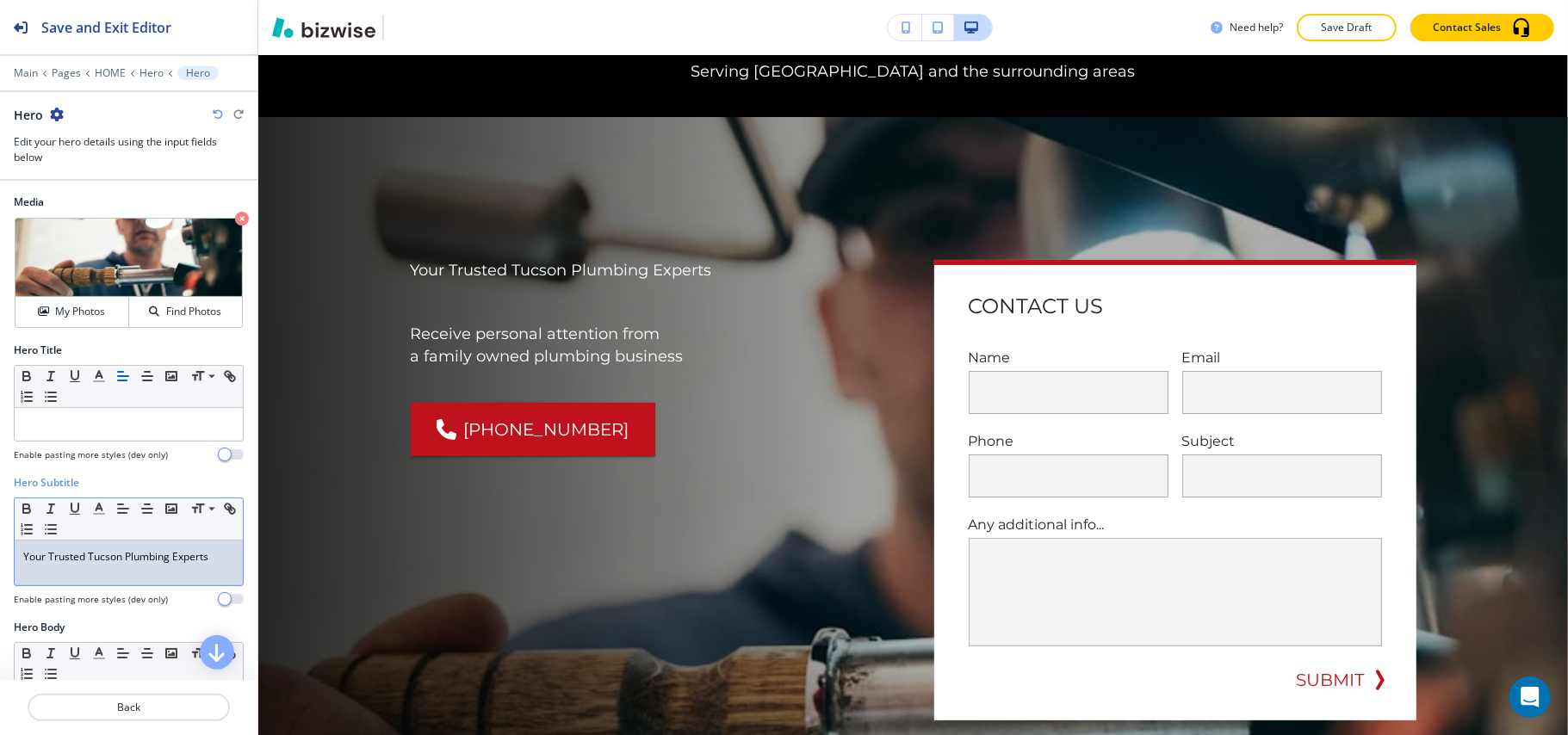
click at [118, 555] on p "Your Trusted Tucson Plumbing Experts" at bounding box center [129, 556] width 211 height 15
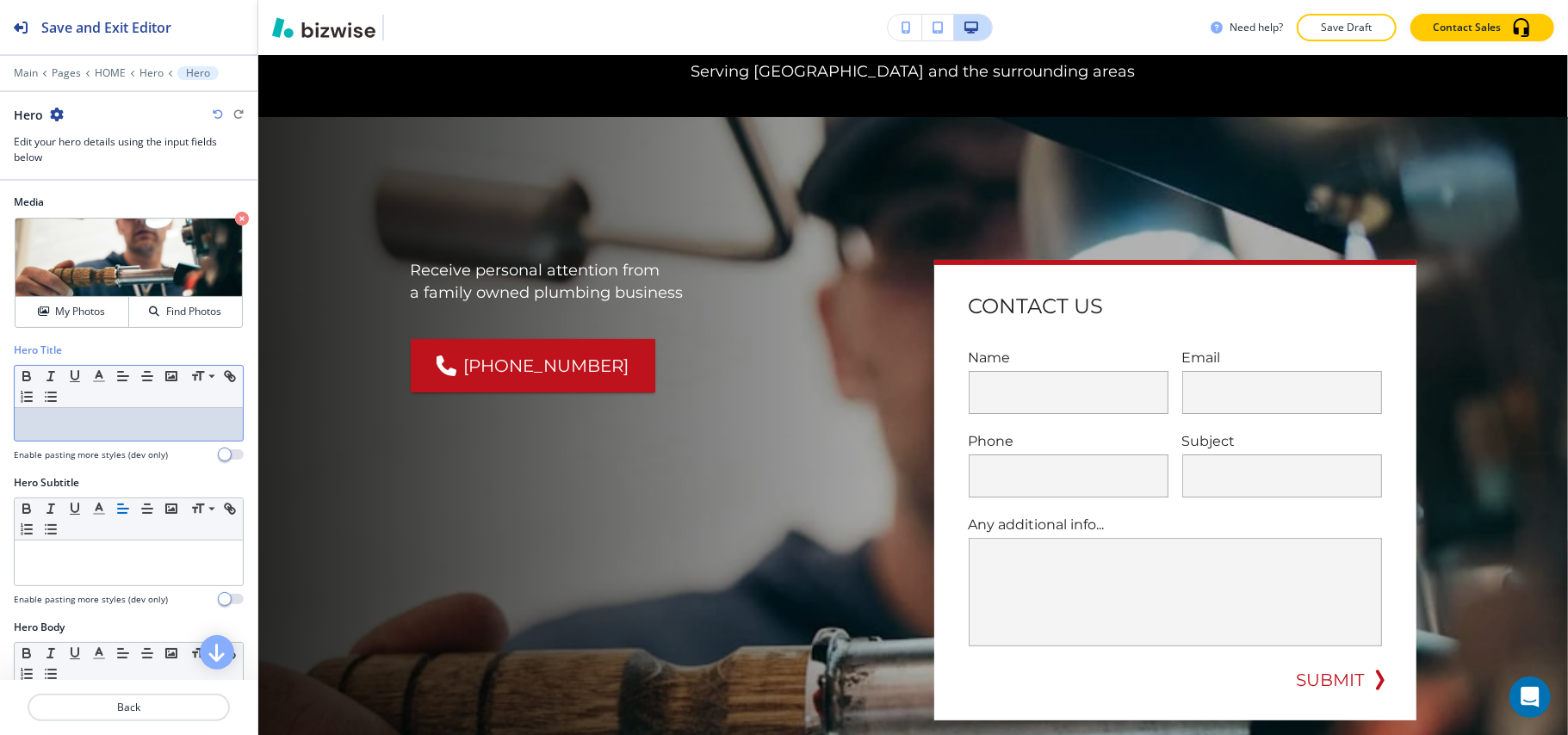
click at [73, 427] on p at bounding box center [129, 424] width 211 height 15
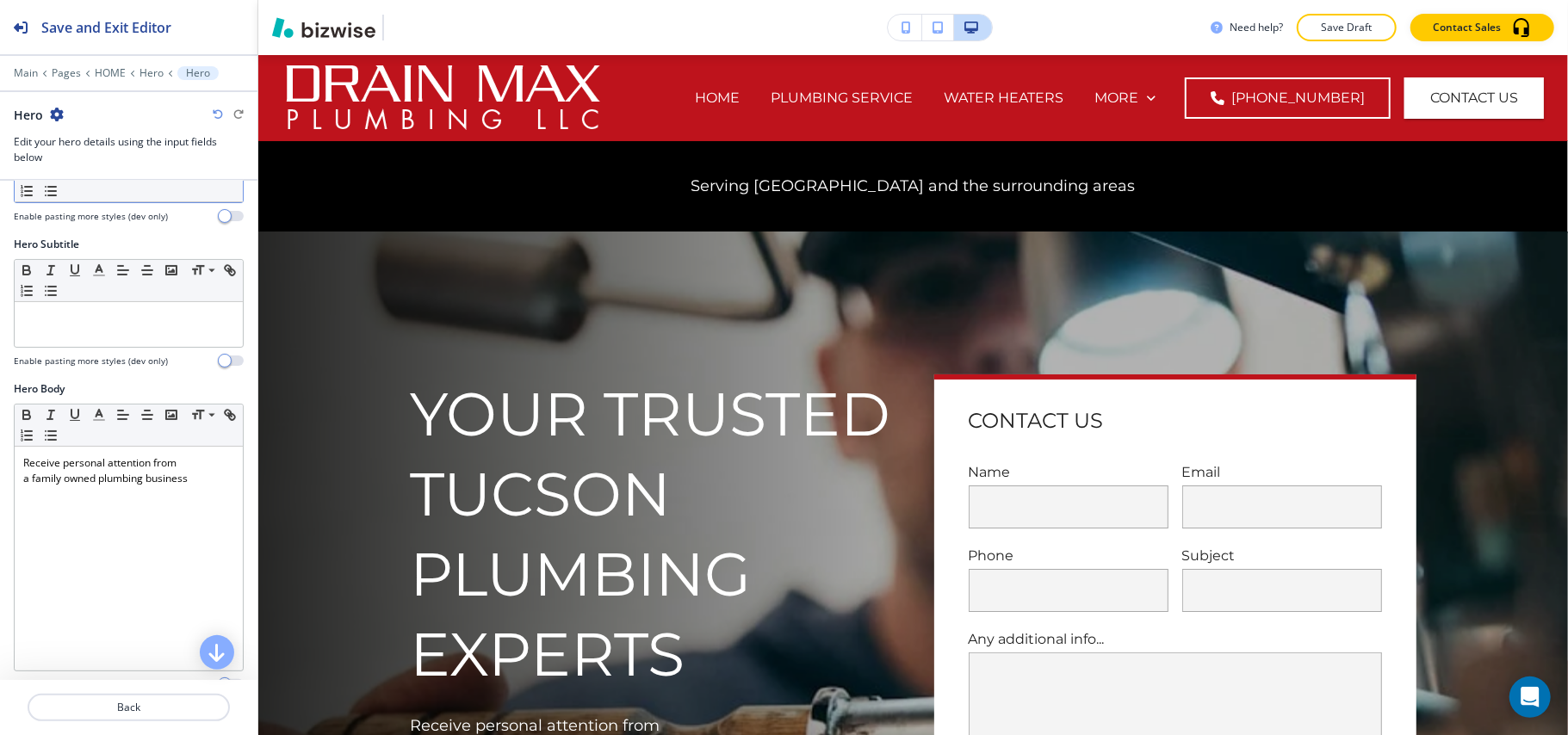
scroll to position [236, 0]
click at [21, 73] on p "Main" at bounding box center [26, 72] width 24 height 12
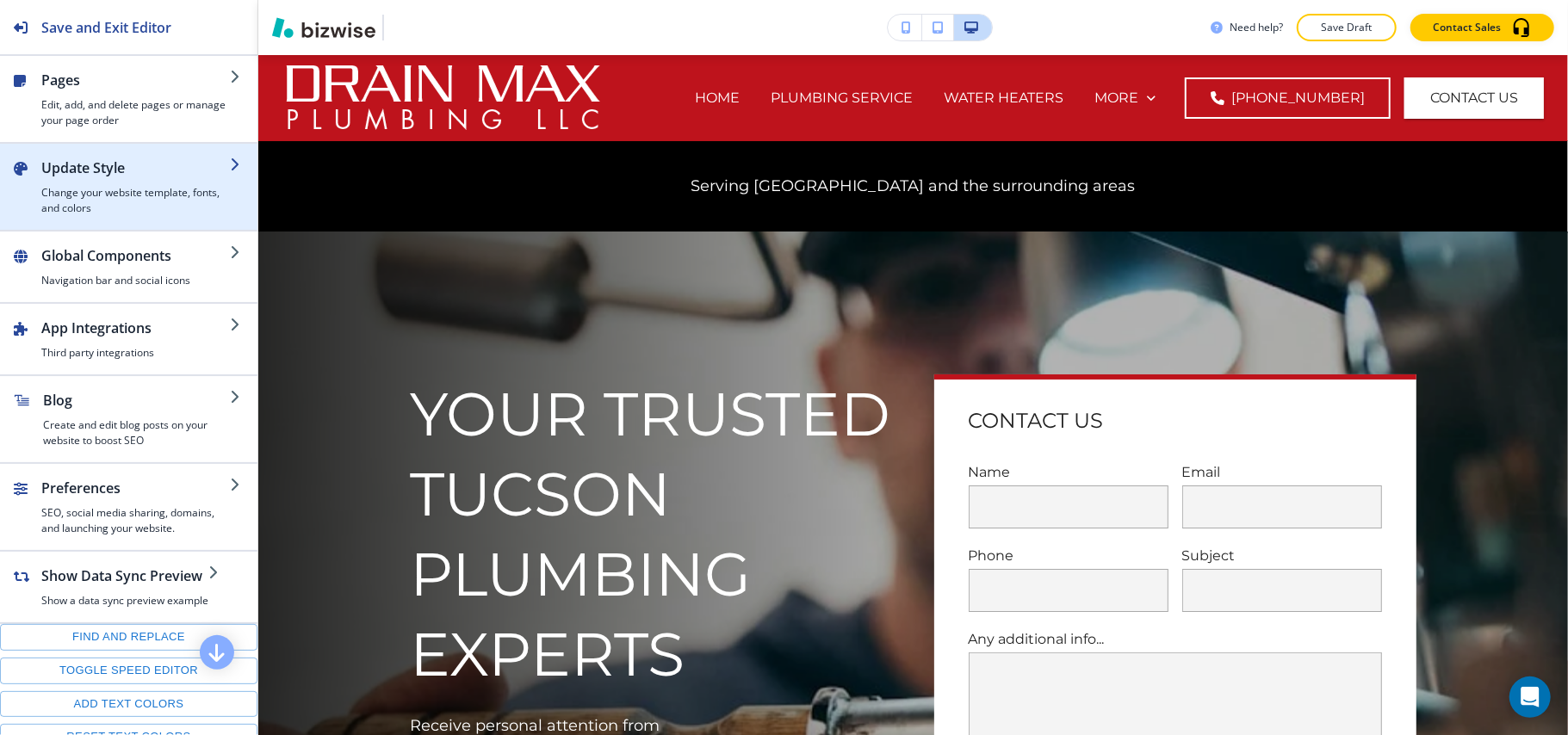
click at [103, 190] on h4 "Change your website template, fonts, and colors" at bounding box center [135, 200] width 189 height 31
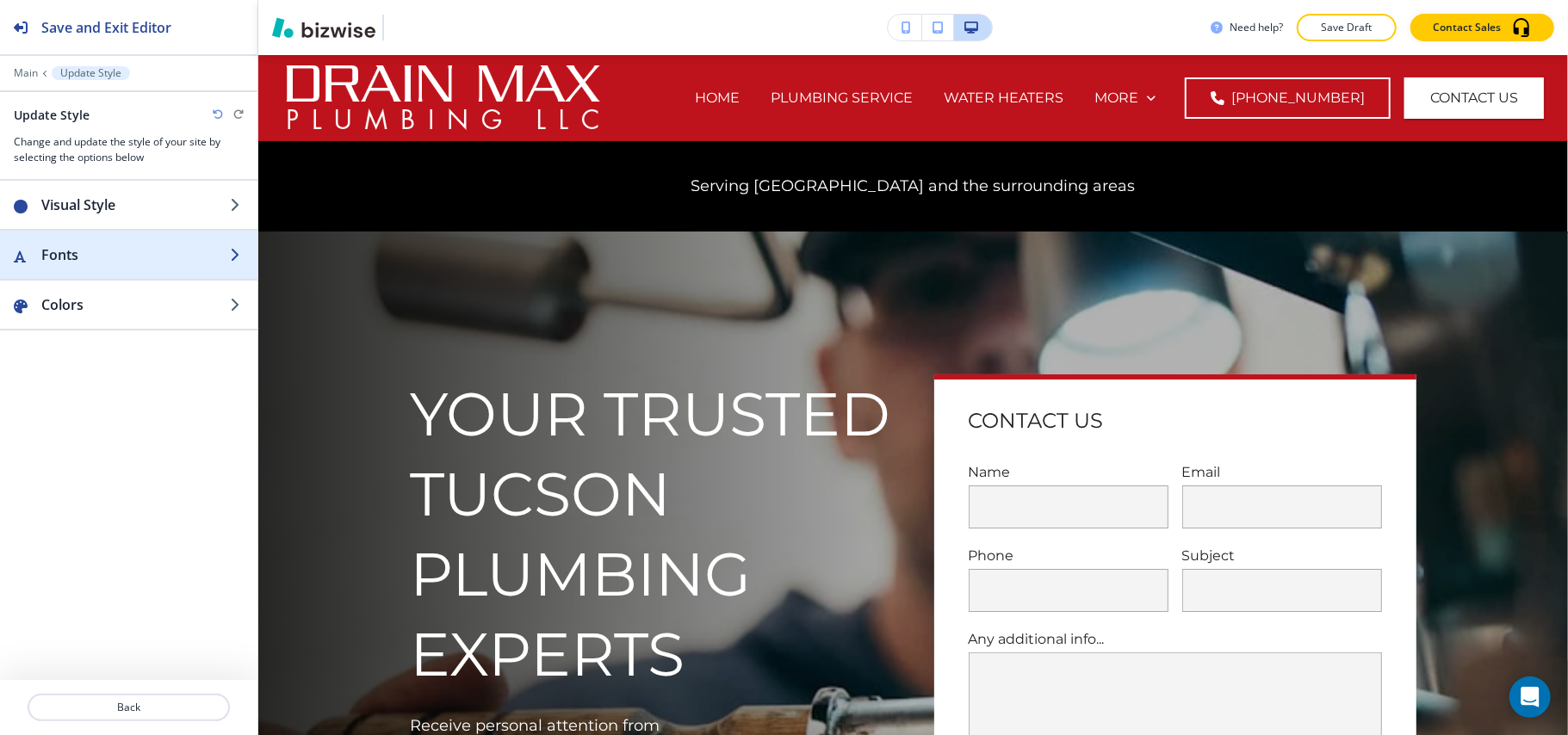
click at [102, 269] on div "button" at bounding box center [129, 272] width 258 height 14
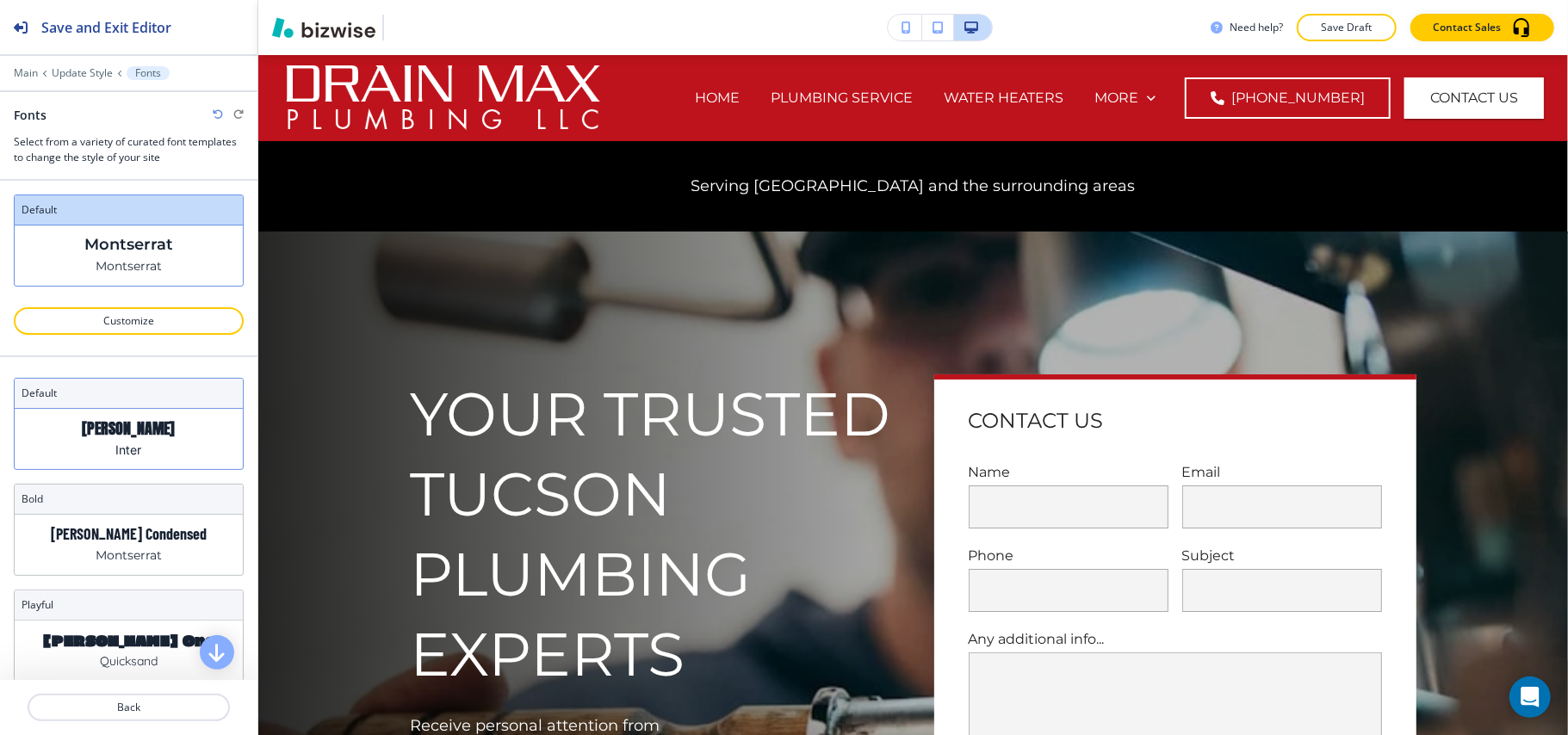
click at [117, 445] on p "Inter" at bounding box center [129, 449] width 25 height 18
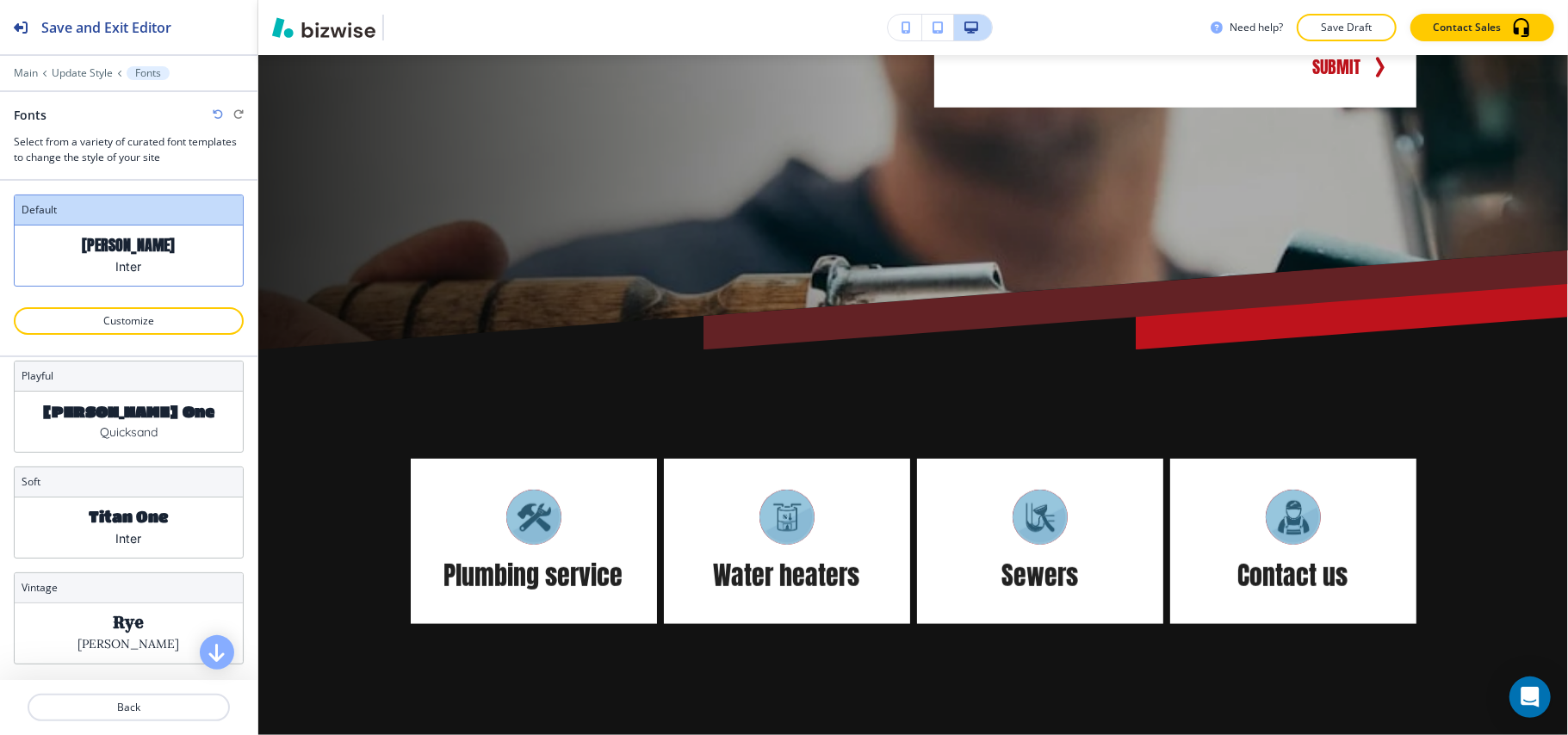
scroll to position [918, 0]
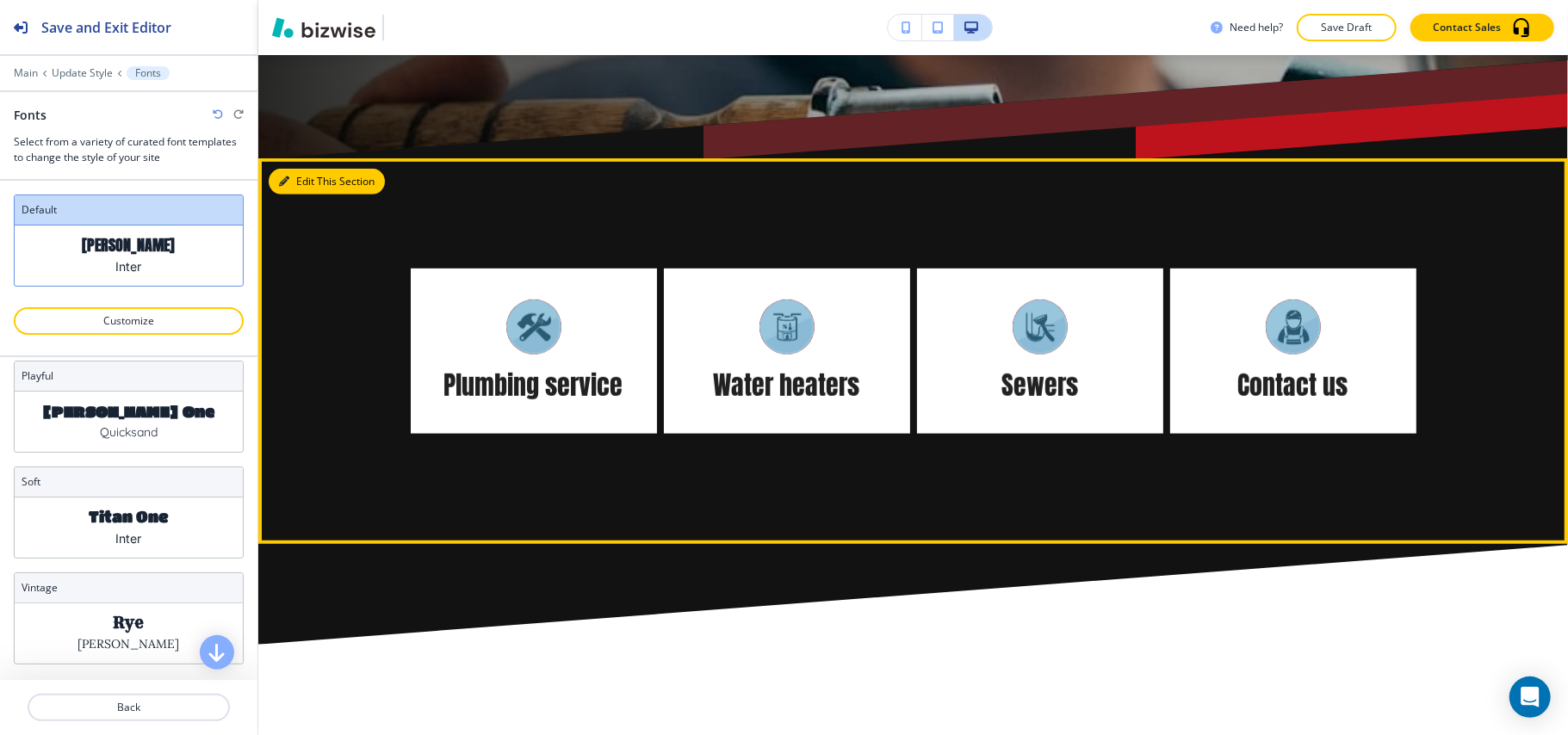
click at [305, 174] on button "Edit This Section" at bounding box center [327, 181] width 117 height 25
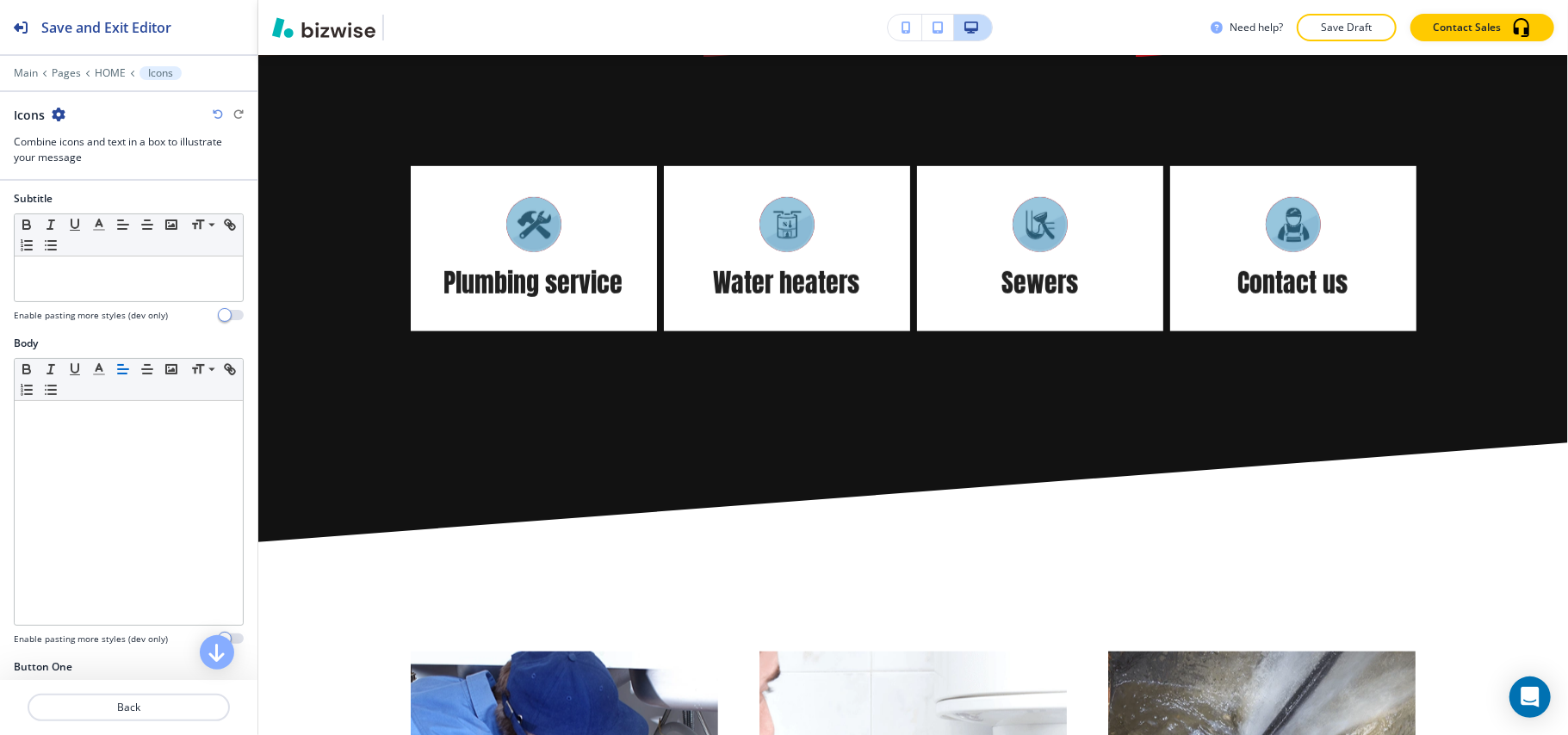
scroll to position [459, 0]
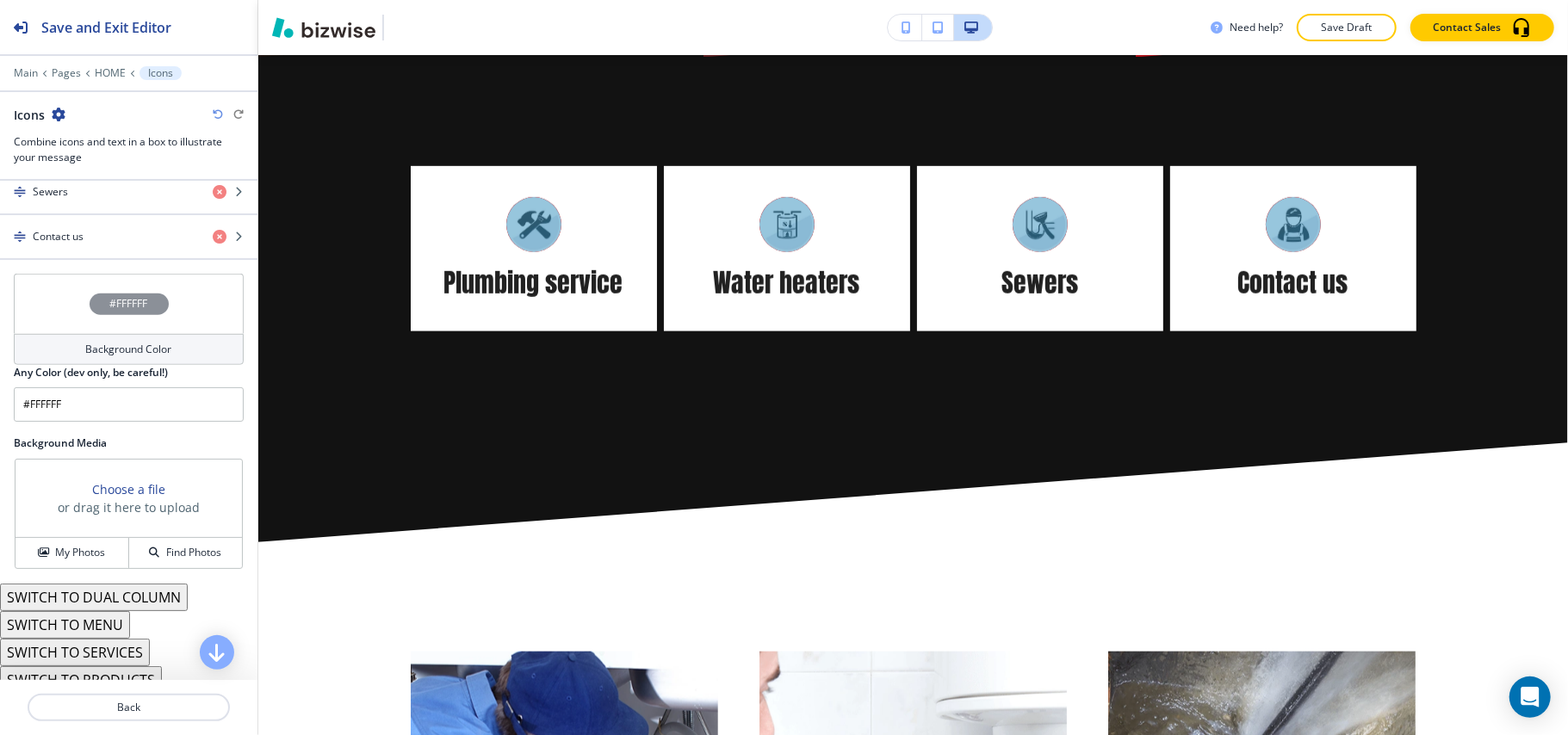
click at [56, 314] on div "#FFFFFF" at bounding box center [129, 304] width 230 height 60
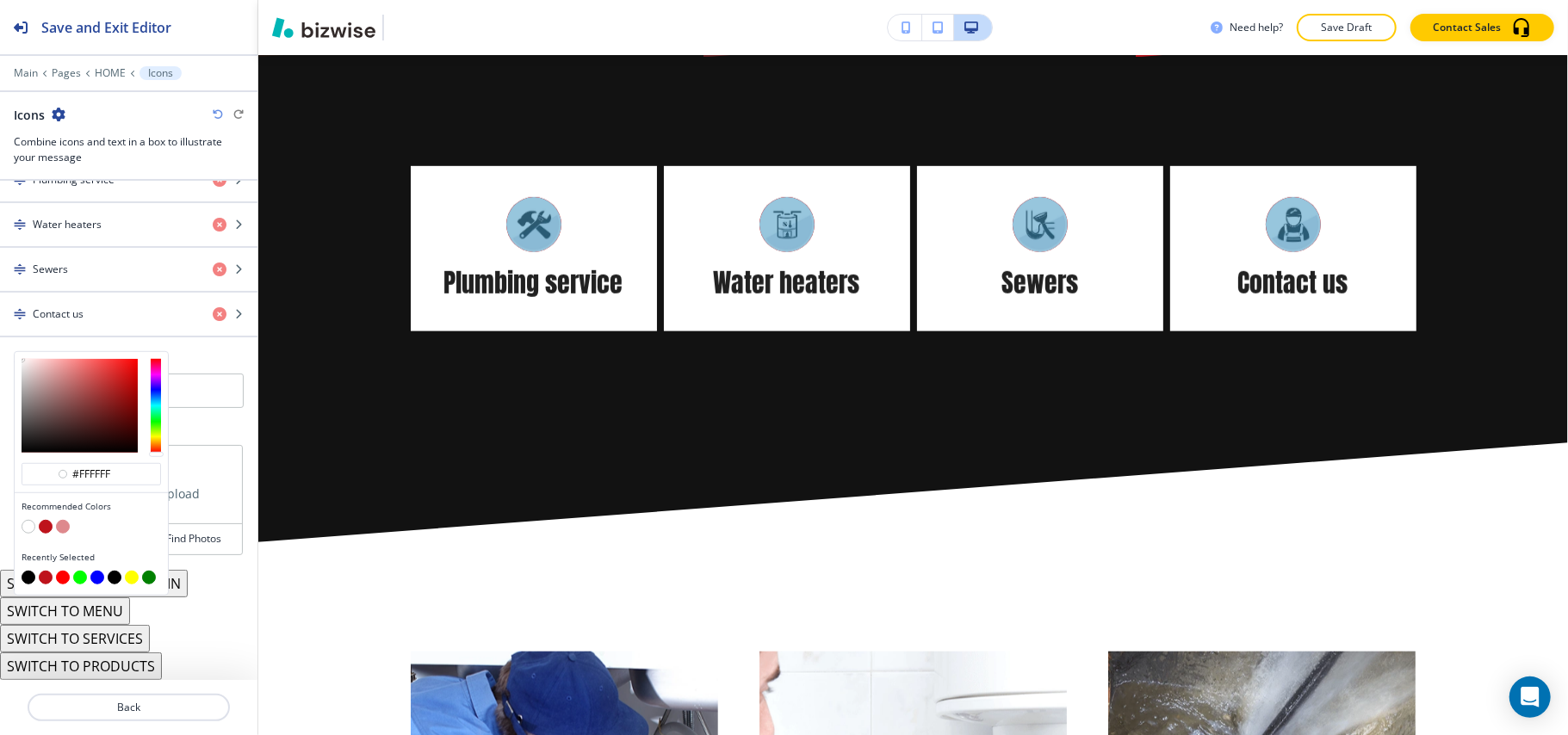
scroll to position [849, 0]
click at [41, 580] on button "button" at bounding box center [45, 577] width 14 height 14
type input "#be131c"
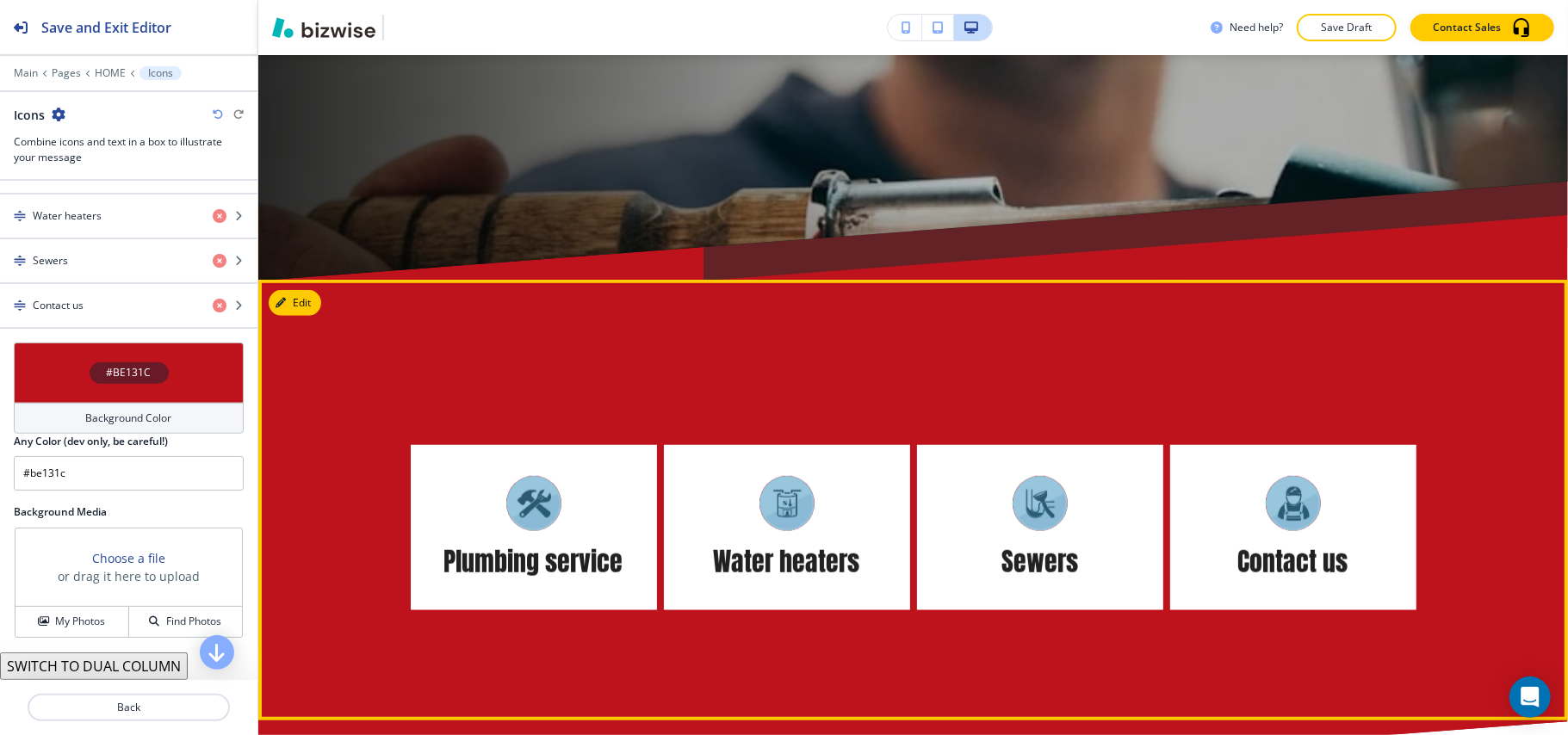
scroll to position [790, 0]
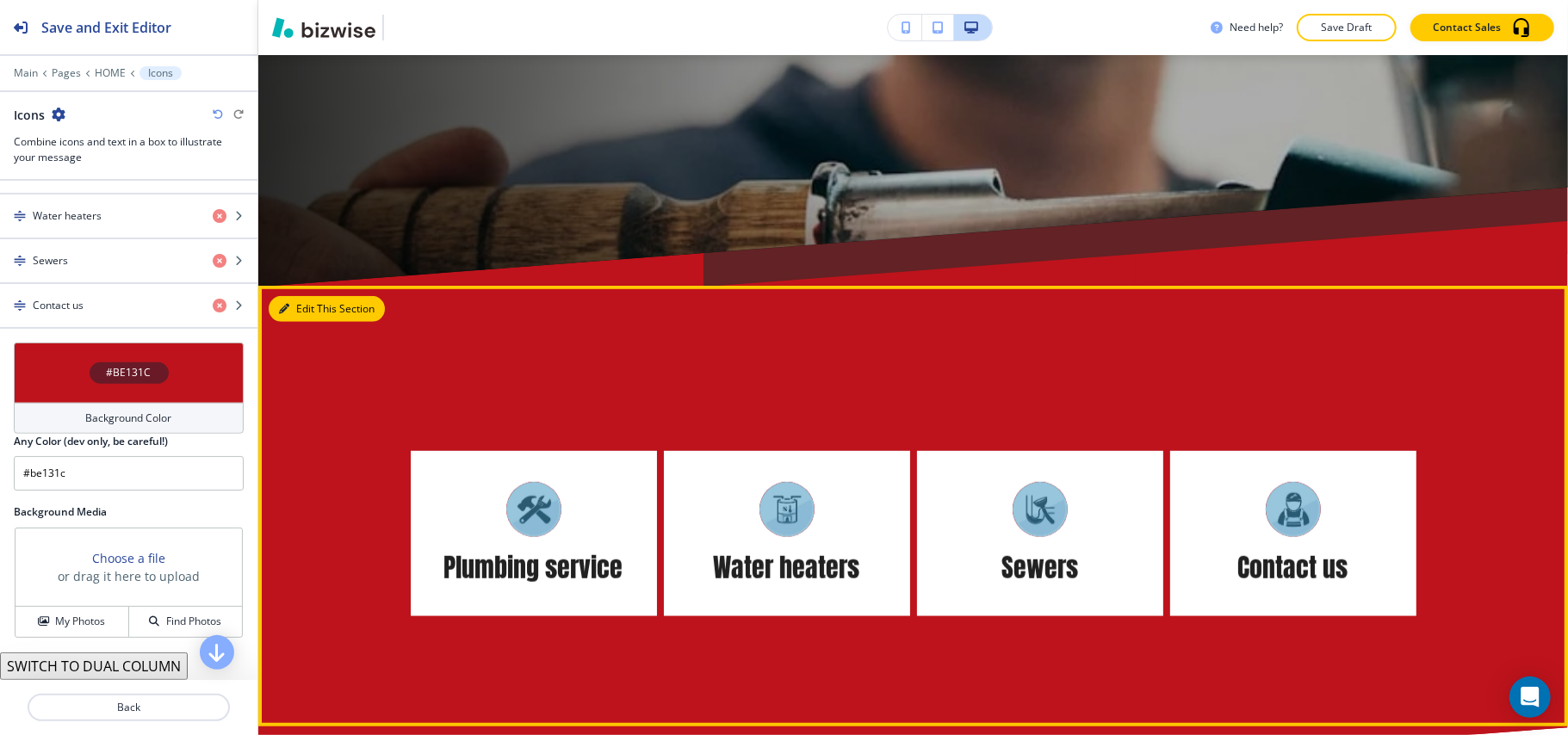
click at [324, 305] on button "Edit This Section" at bounding box center [327, 308] width 117 height 25
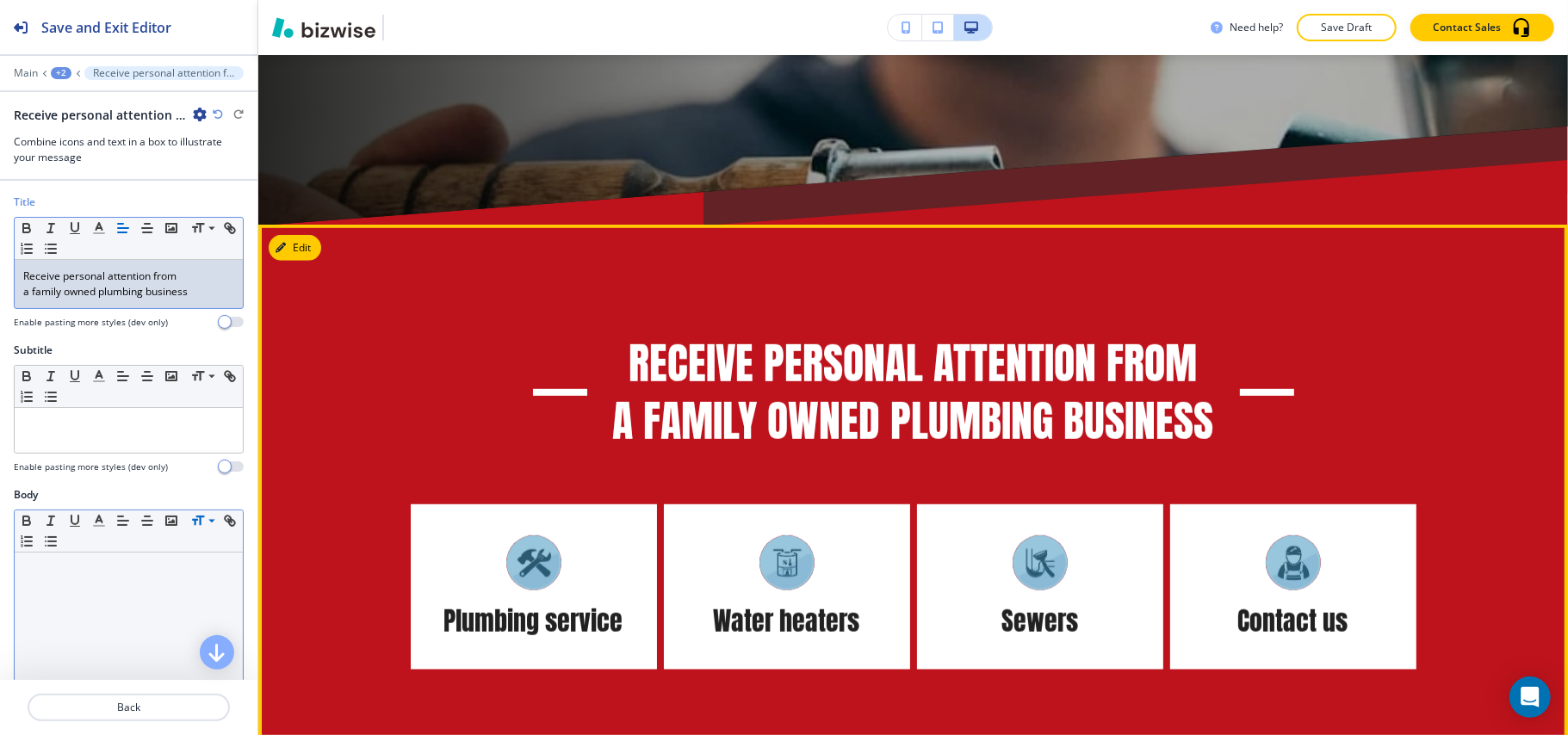
scroll to position [906, 0]
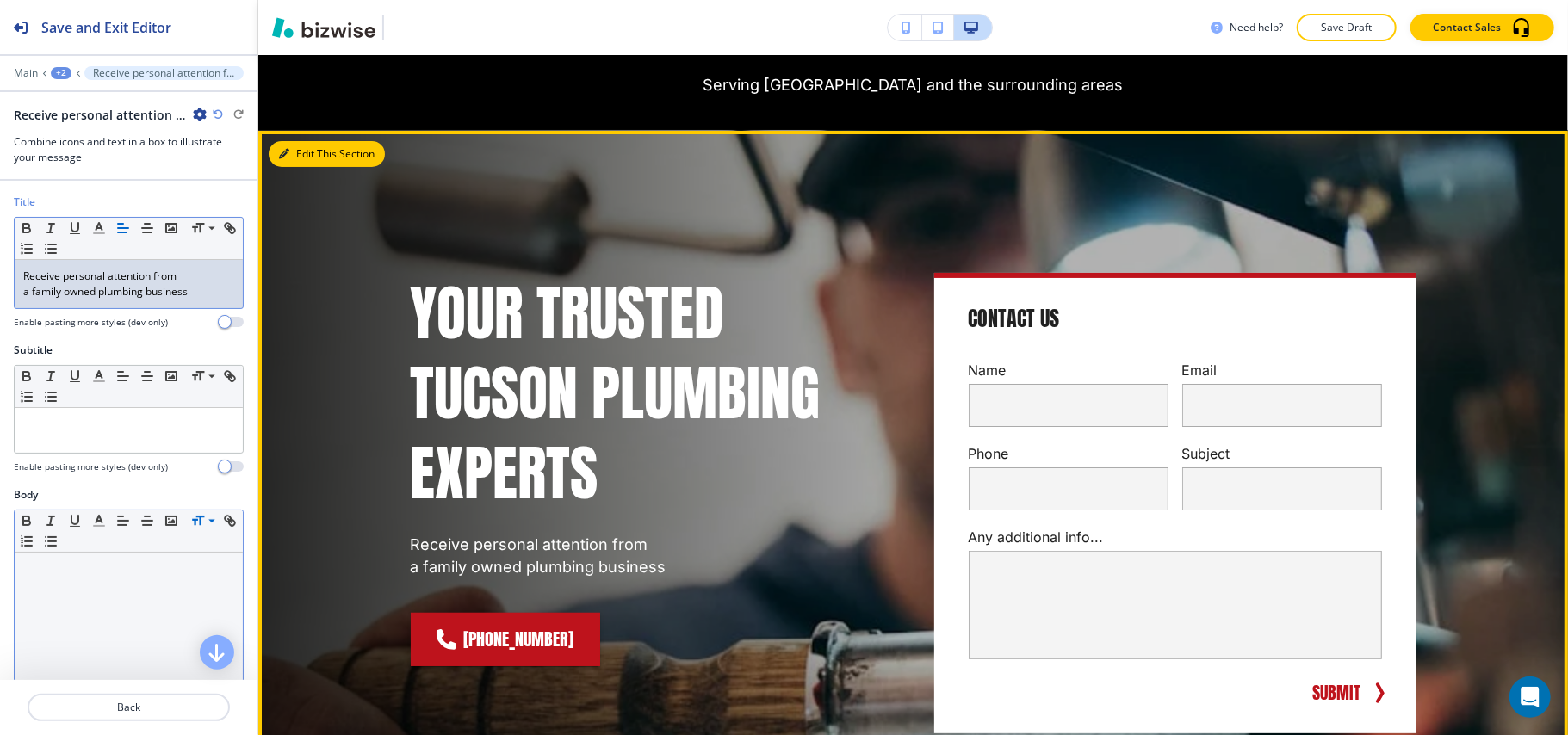
click at [315, 152] on button "Edit This Section" at bounding box center [327, 153] width 117 height 25
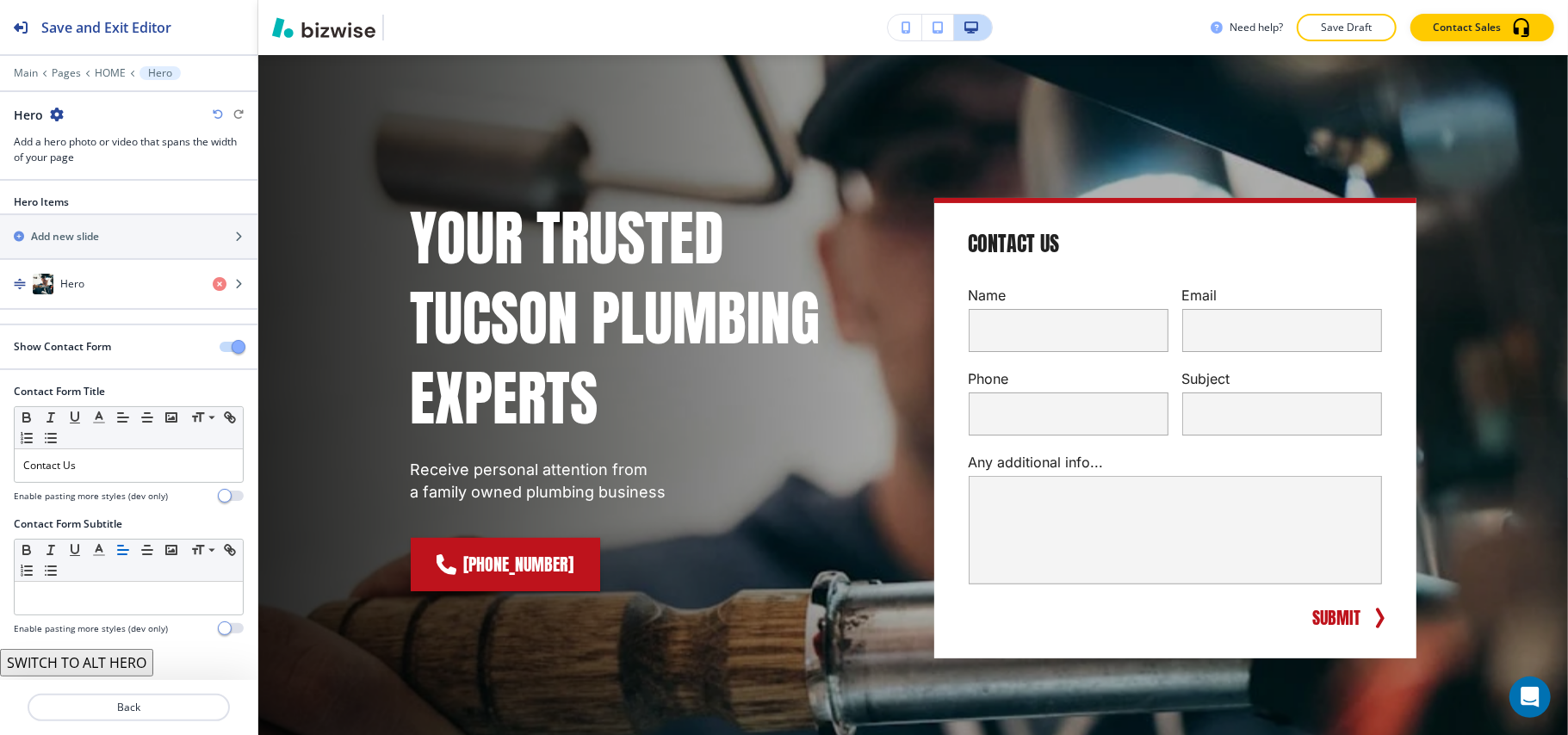
scroll to position [2, 0]
click at [79, 272] on div "button" at bounding box center [129, 267] width 258 height 14
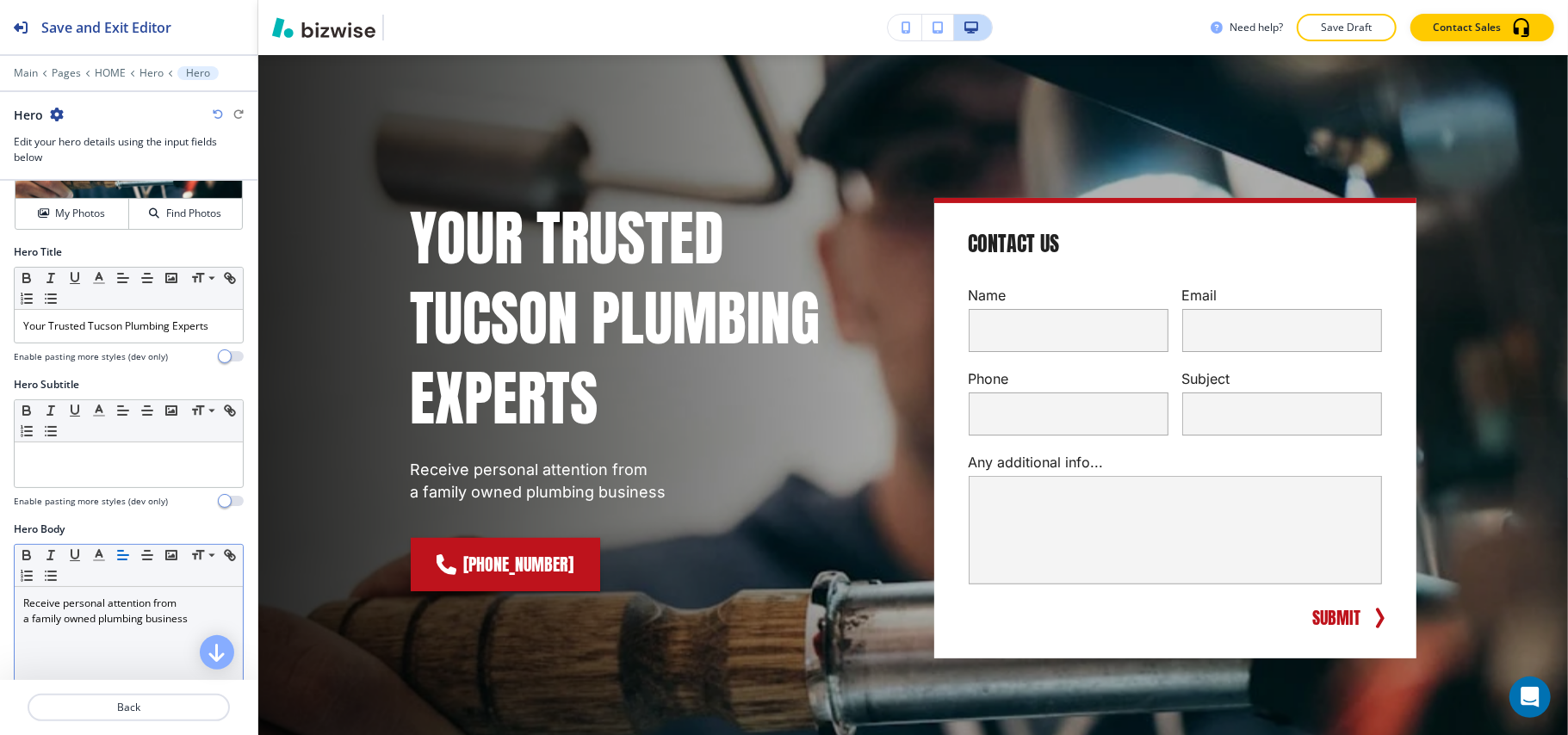
scroll to position [229, 0]
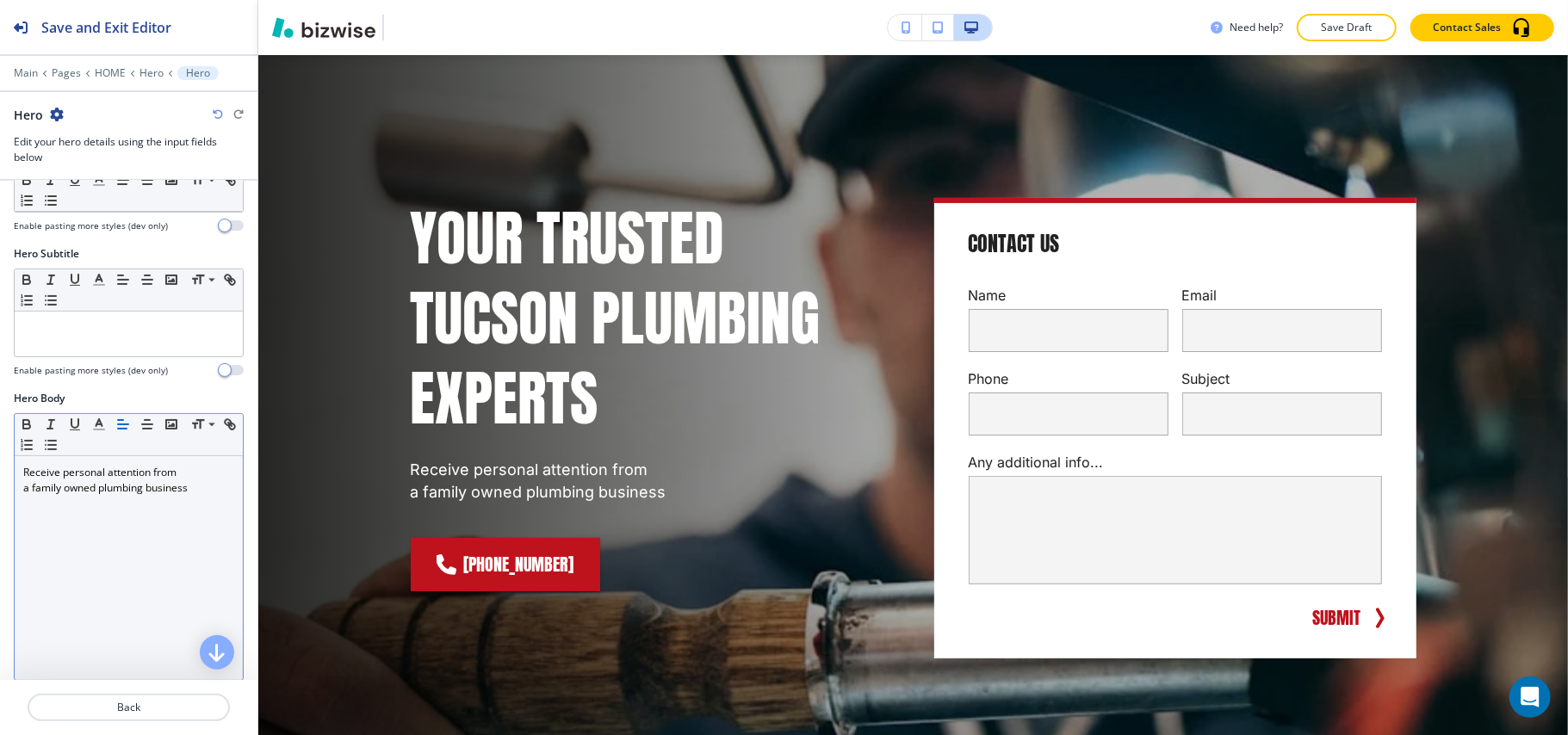
click at [138, 503] on div "Receive personal attention from a family owned plumbing business" at bounding box center [129, 569] width 228 height 224
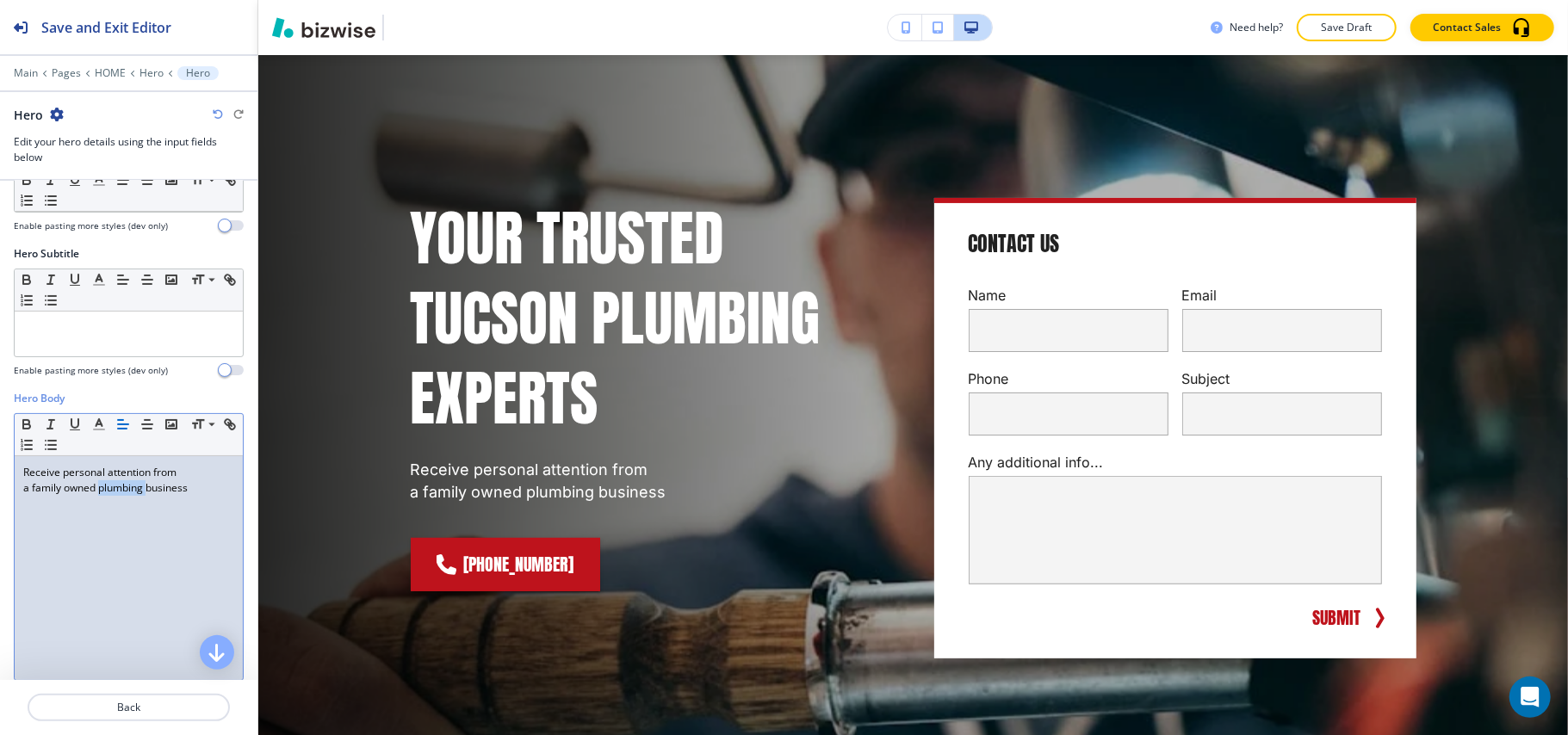
click at [138, 503] on div "Receive personal attention from a family owned plumbing business" at bounding box center [129, 569] width 228 height 224
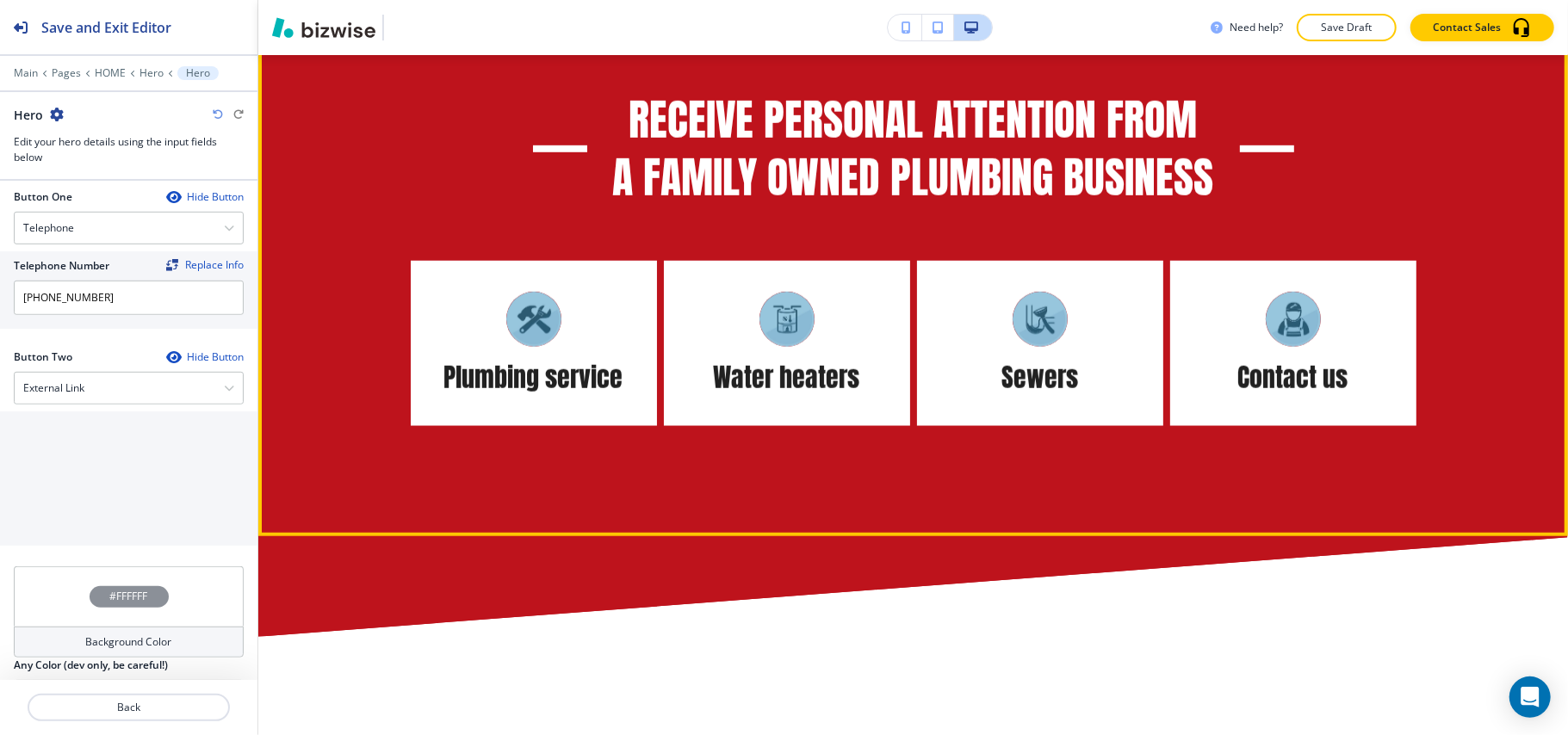
scroll to position [810, 0]
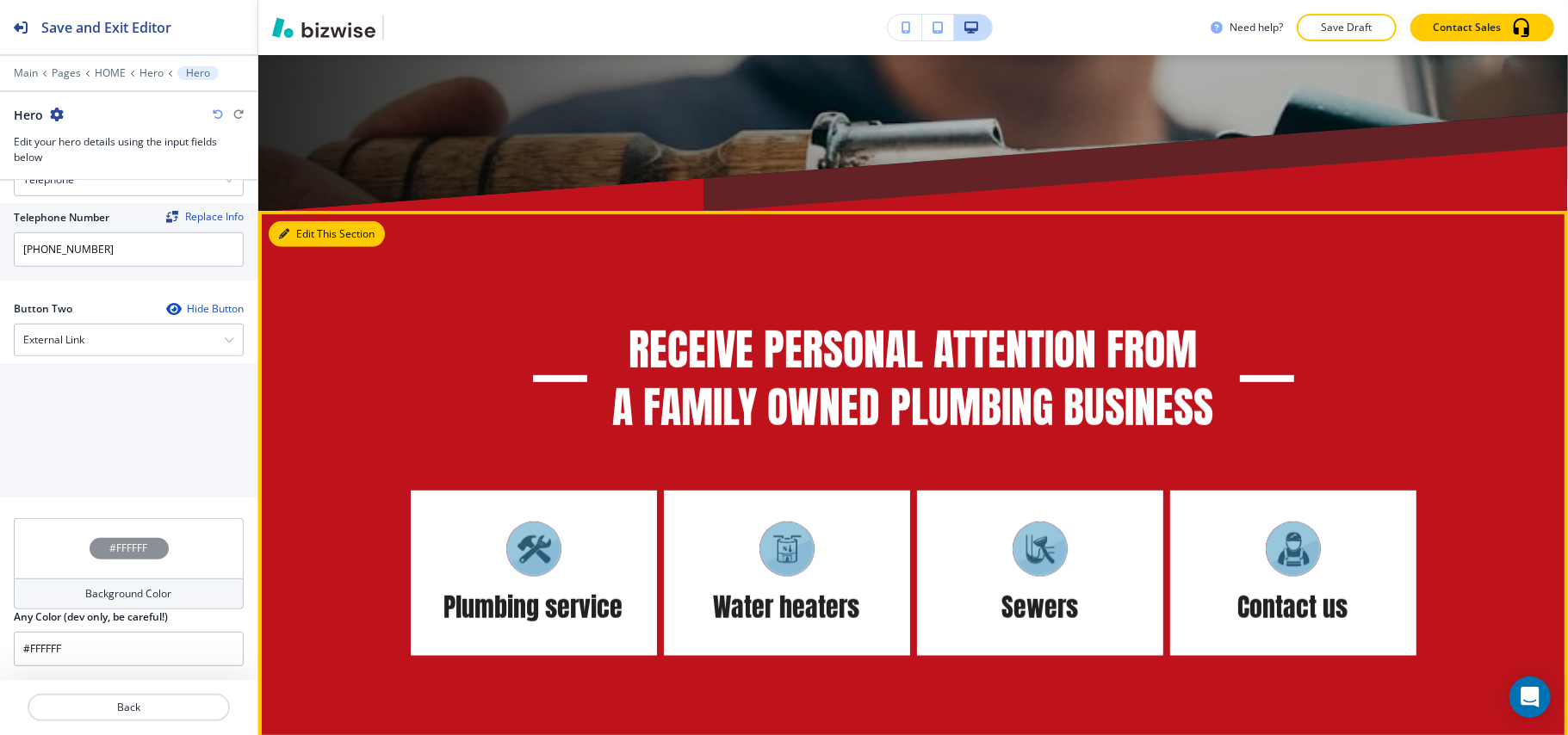
click at [288, 240] on button "Edit This Section" at bounding box center [327, 233] width 117 height 25
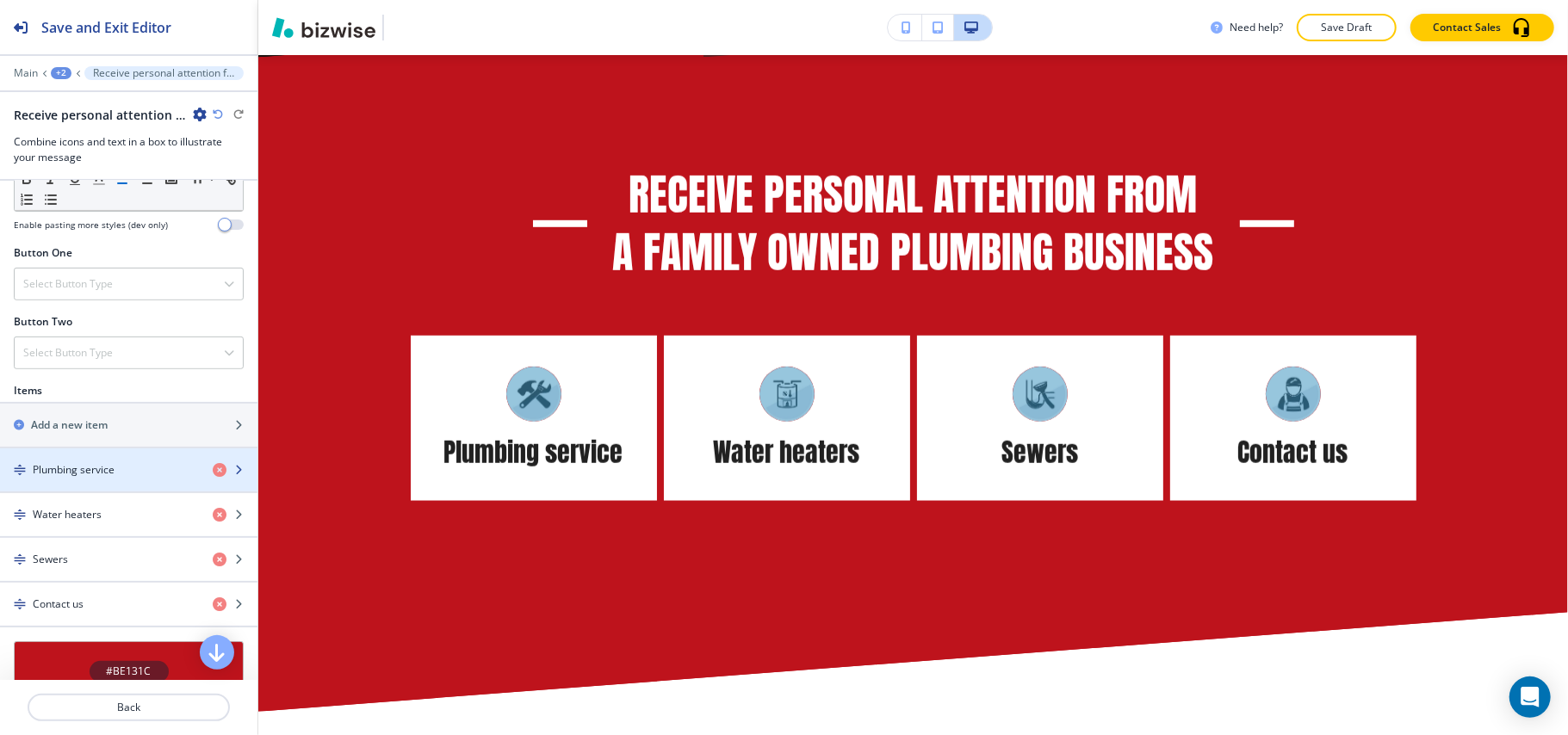
scroll to position [689, 0]
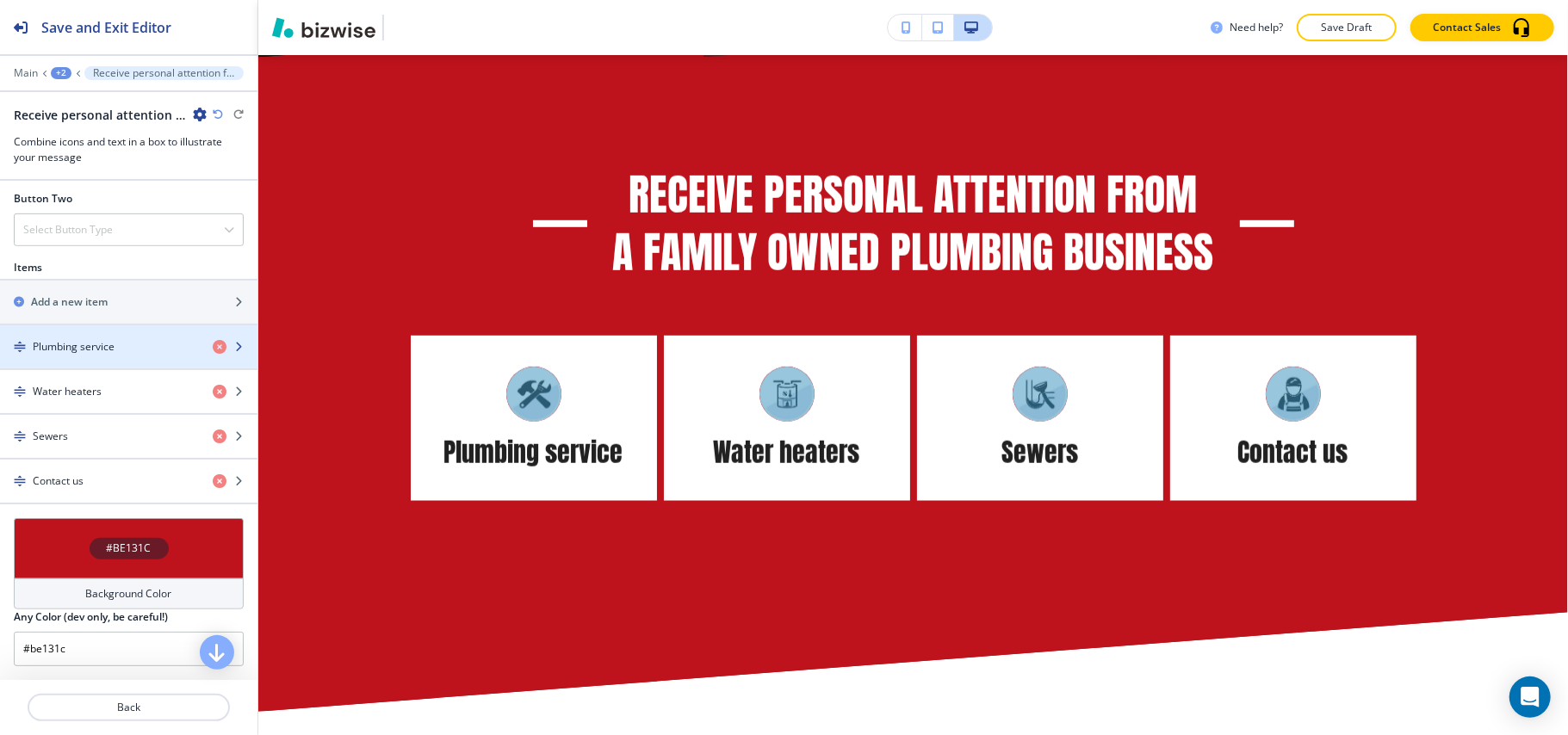
click at [108, 352] on h4 "Plumbing service" at bounding box center [73, 347] width 82 height 15
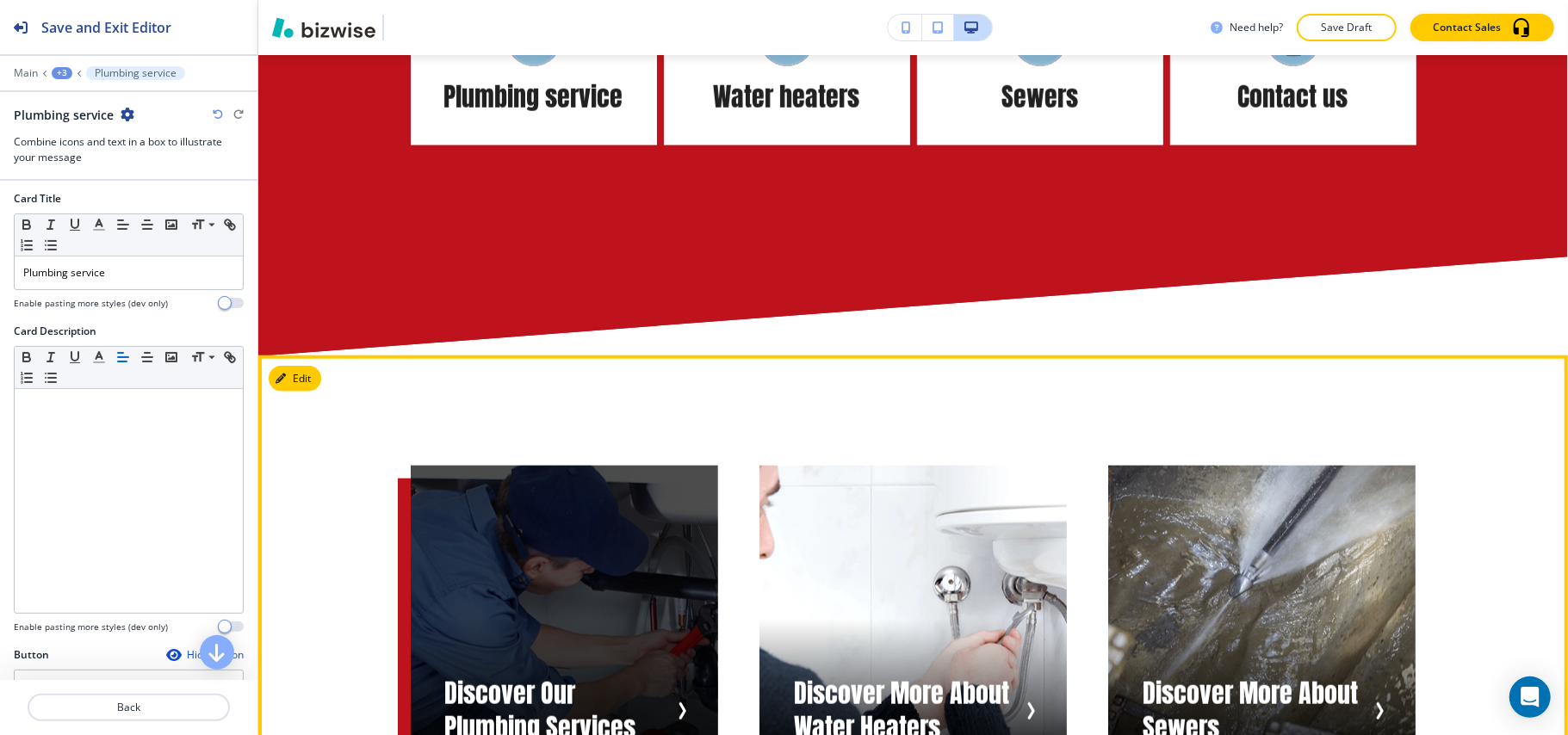
scroll to position [1595, 0]
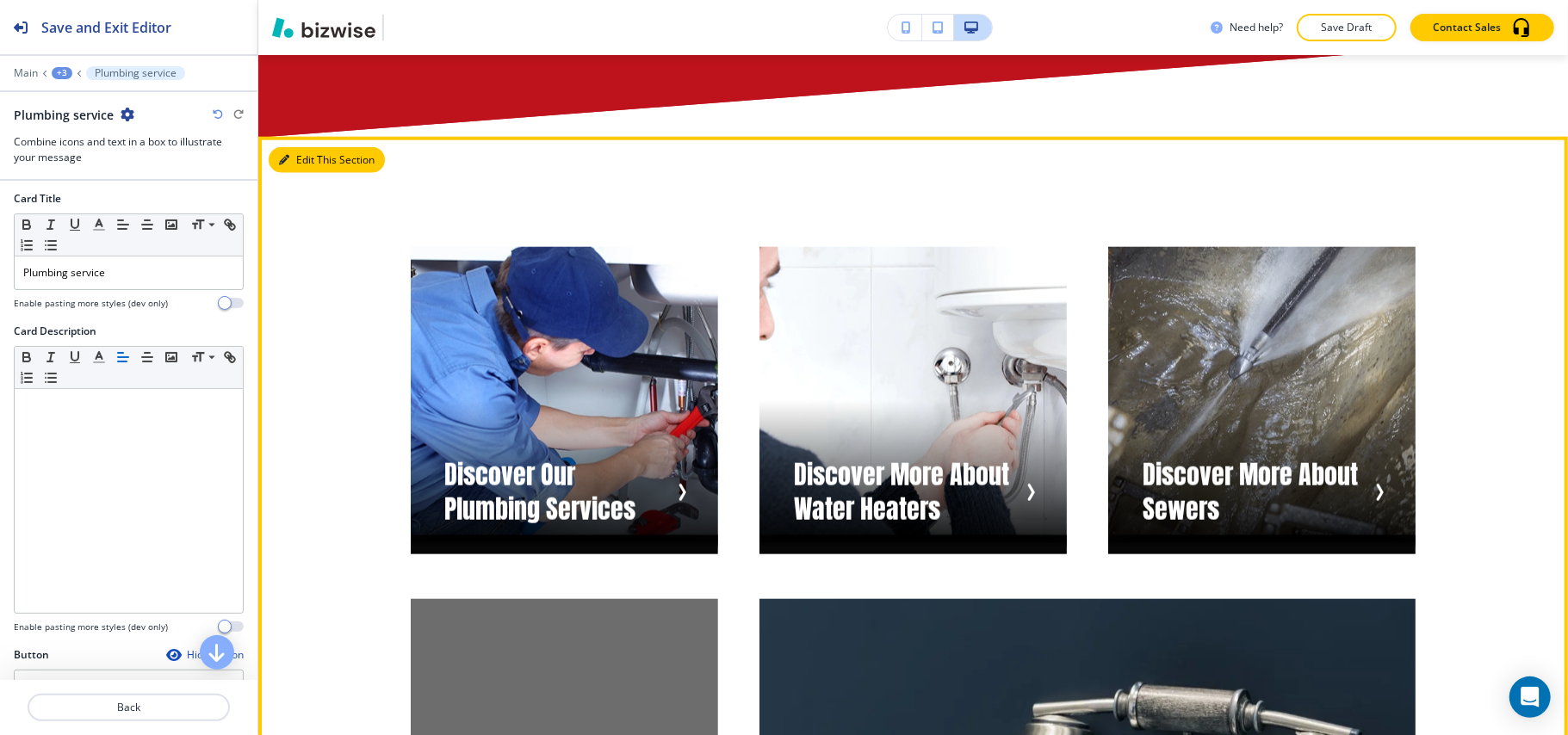
click at [290, 159] on button "Edit This Section" at bounding box center [327, 160] width 117 height 25
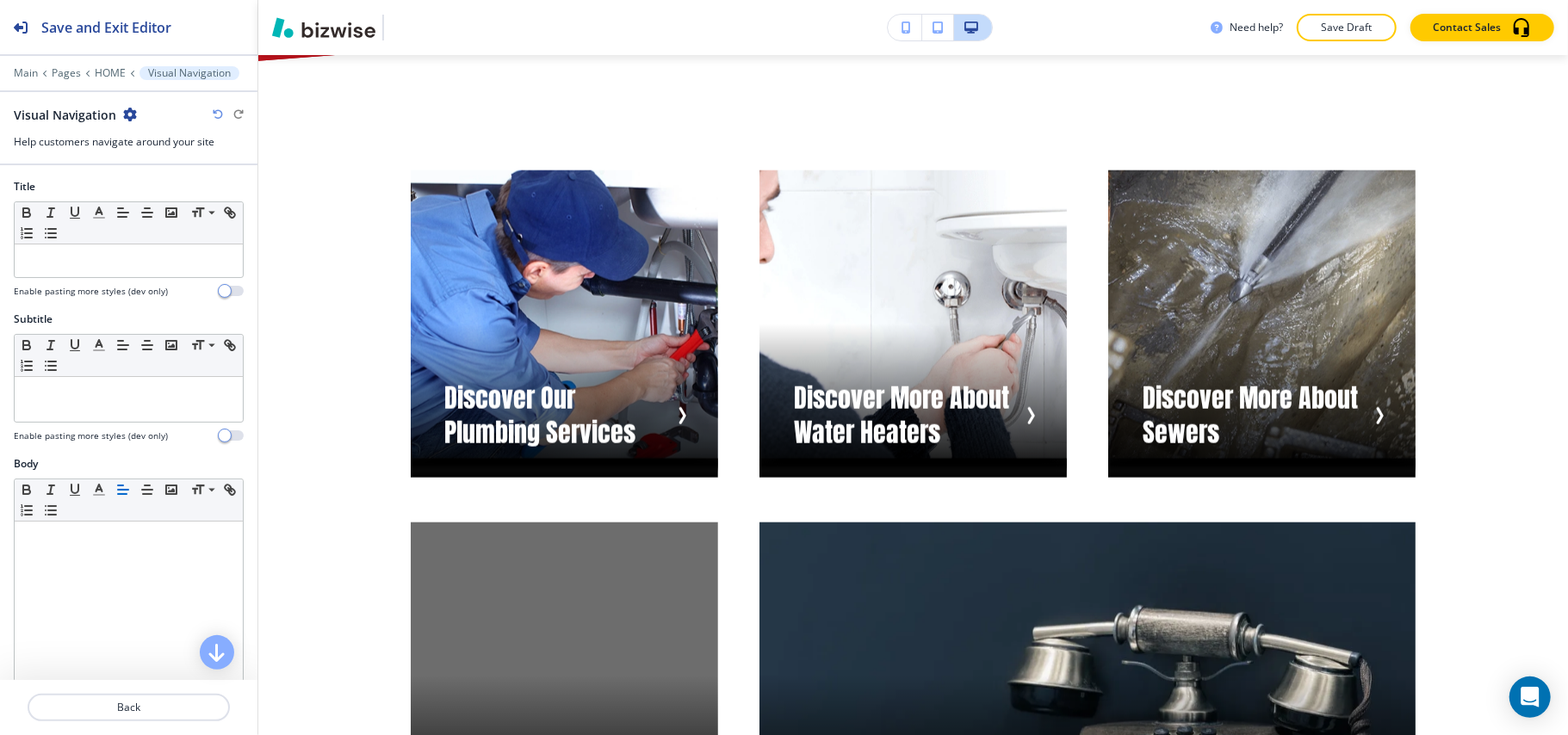
scroll to position [1676, 0]
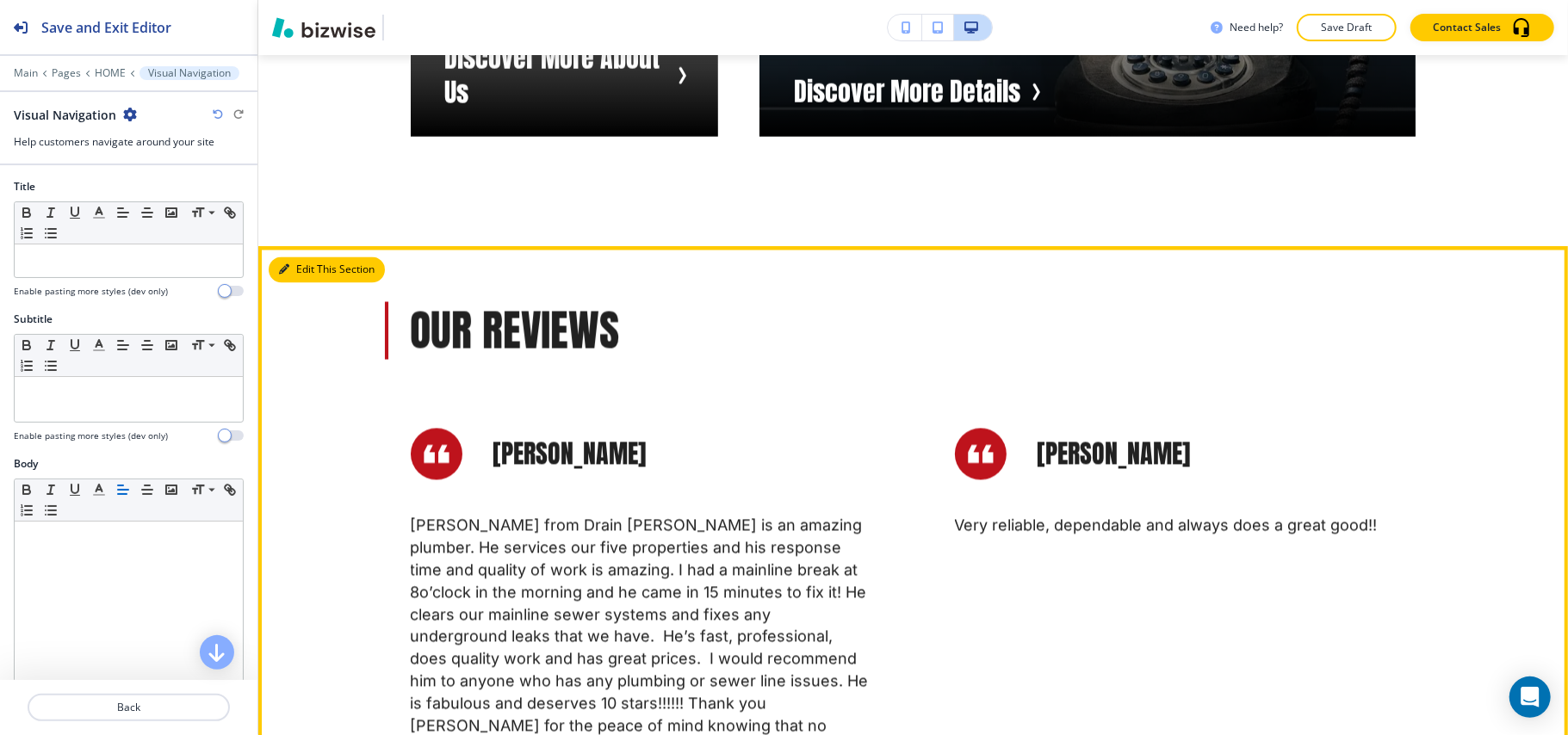
click at [307, 265] on button "Edit This Section" at bounding box center [327, 270] width 117 height 25
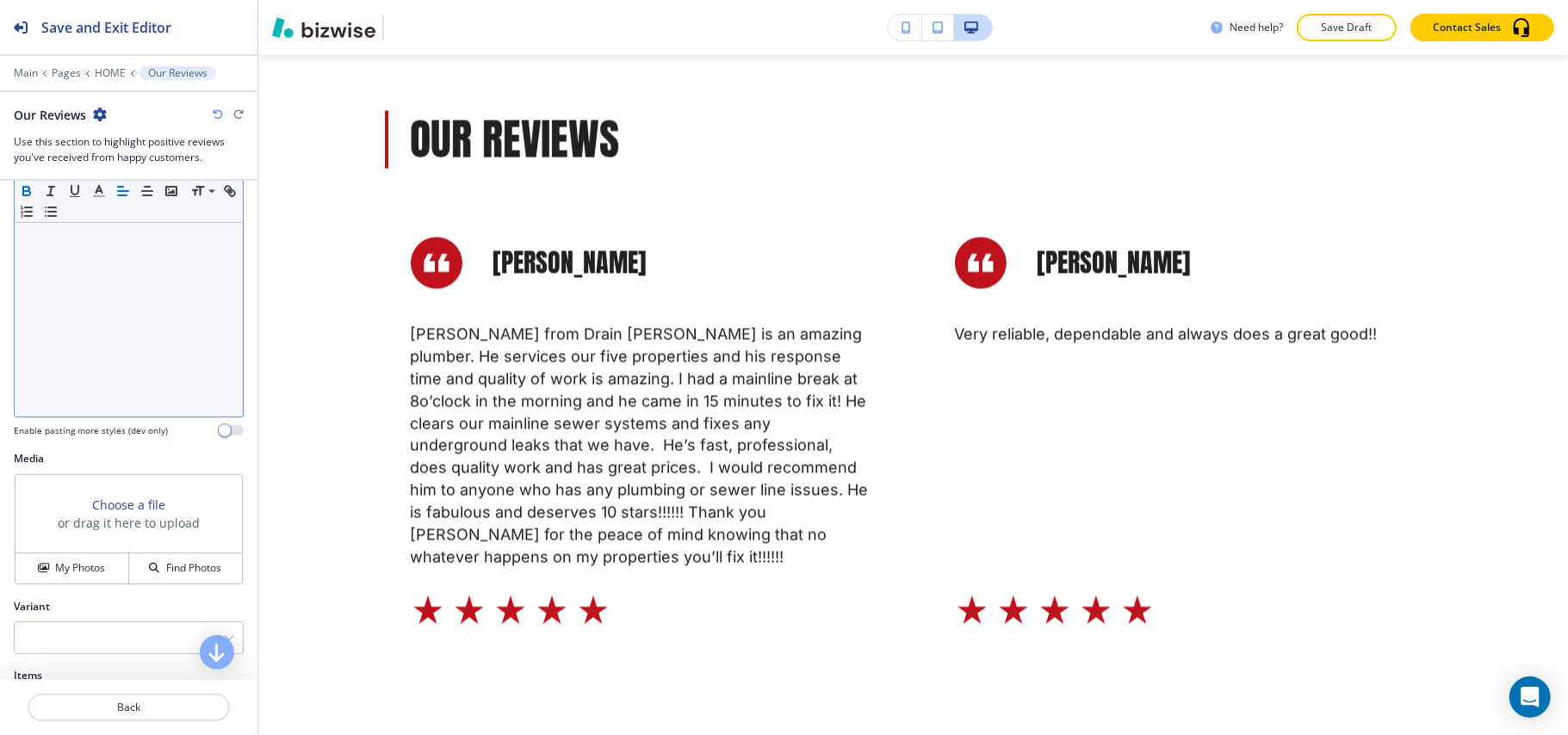
scroll to position [689, 0]
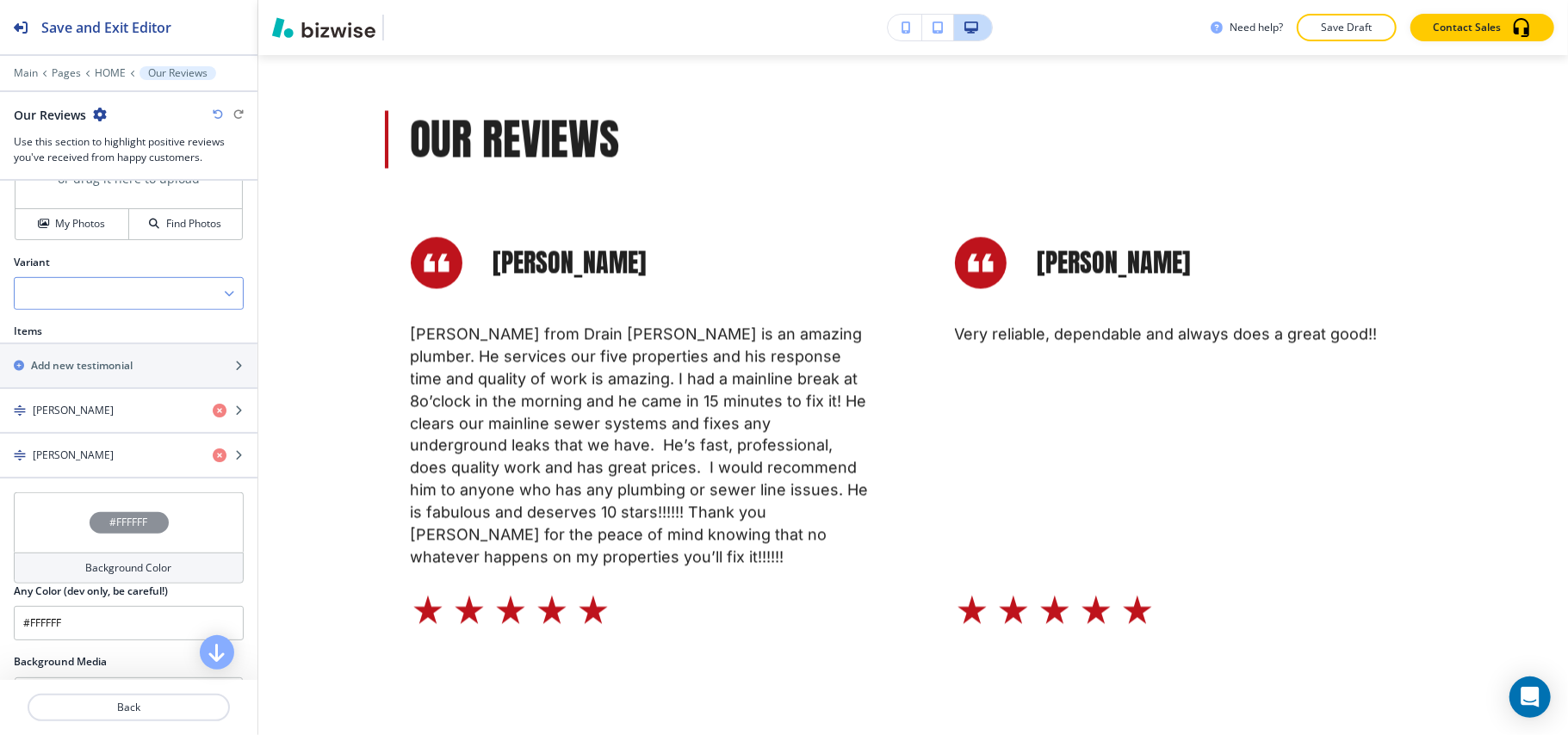
click at [87, 300] on div at bounding box center [129, 293] width 228 height 31
click at [74, 353] on h4 "Slider" at bounding box center [129, 352] width 211 height 15
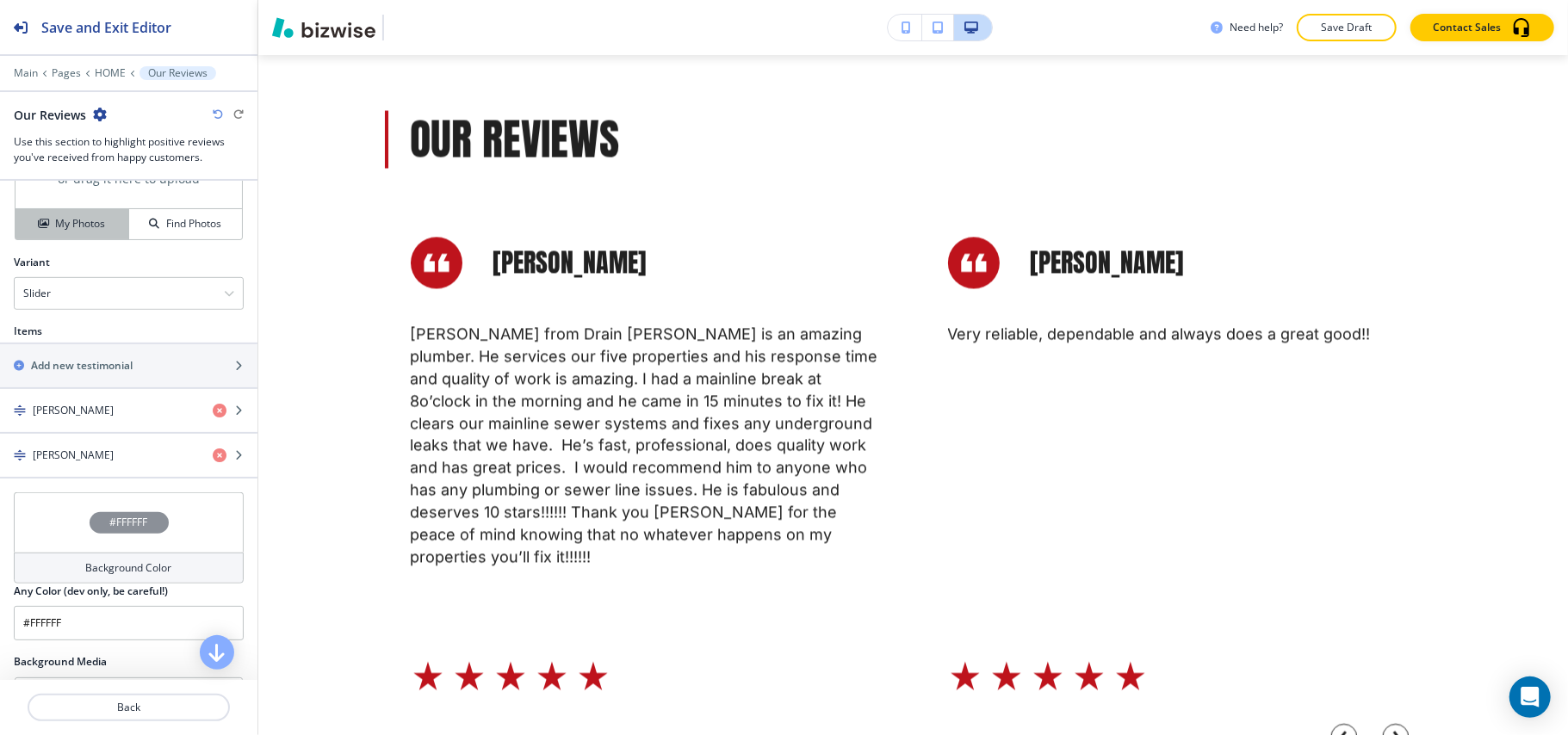
click at [85, 240] on button "My Photos" at bounding box center [71, 225] width 114 height 30
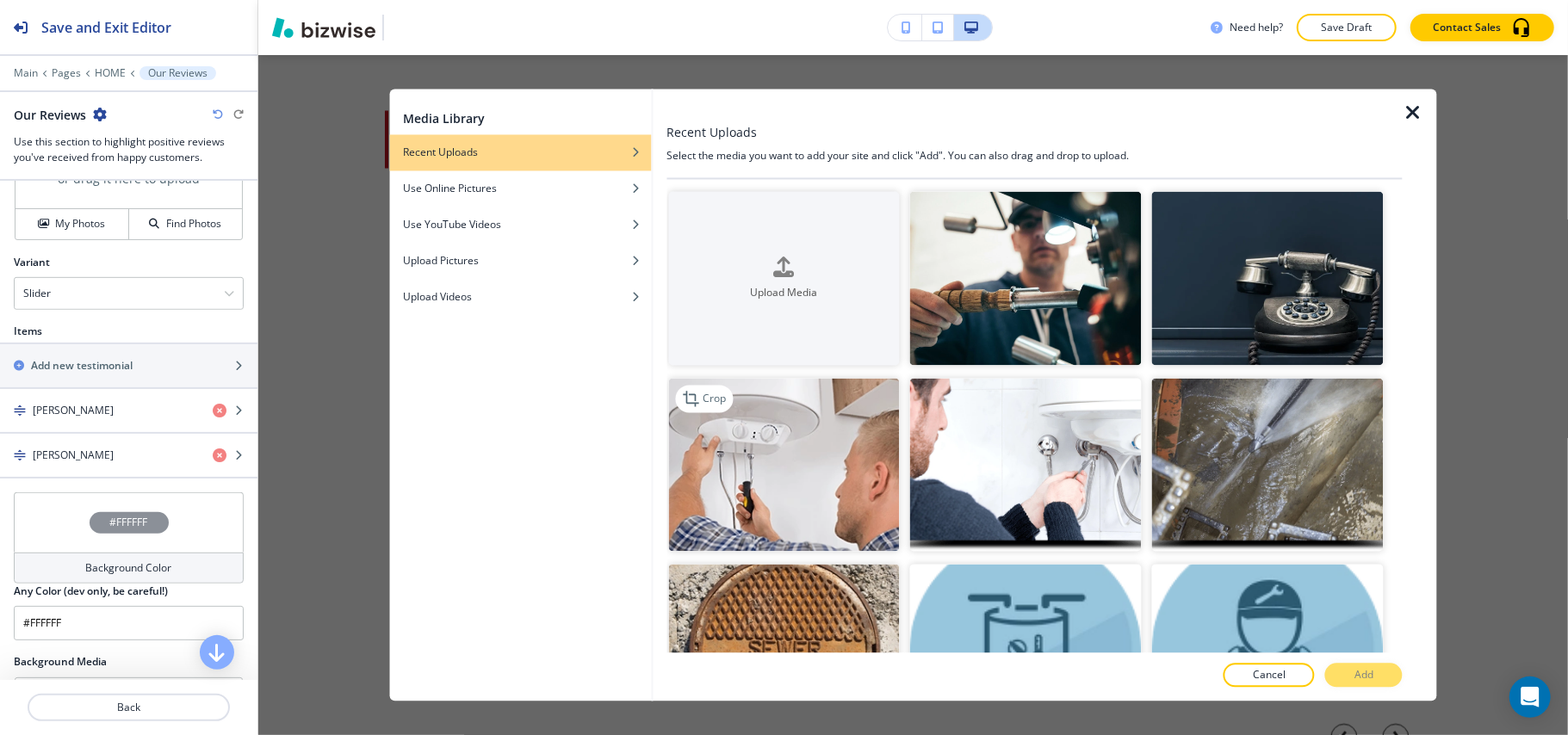
click at [790, 484] on img "button" at bounding box center [784, 464] width 231 height 174
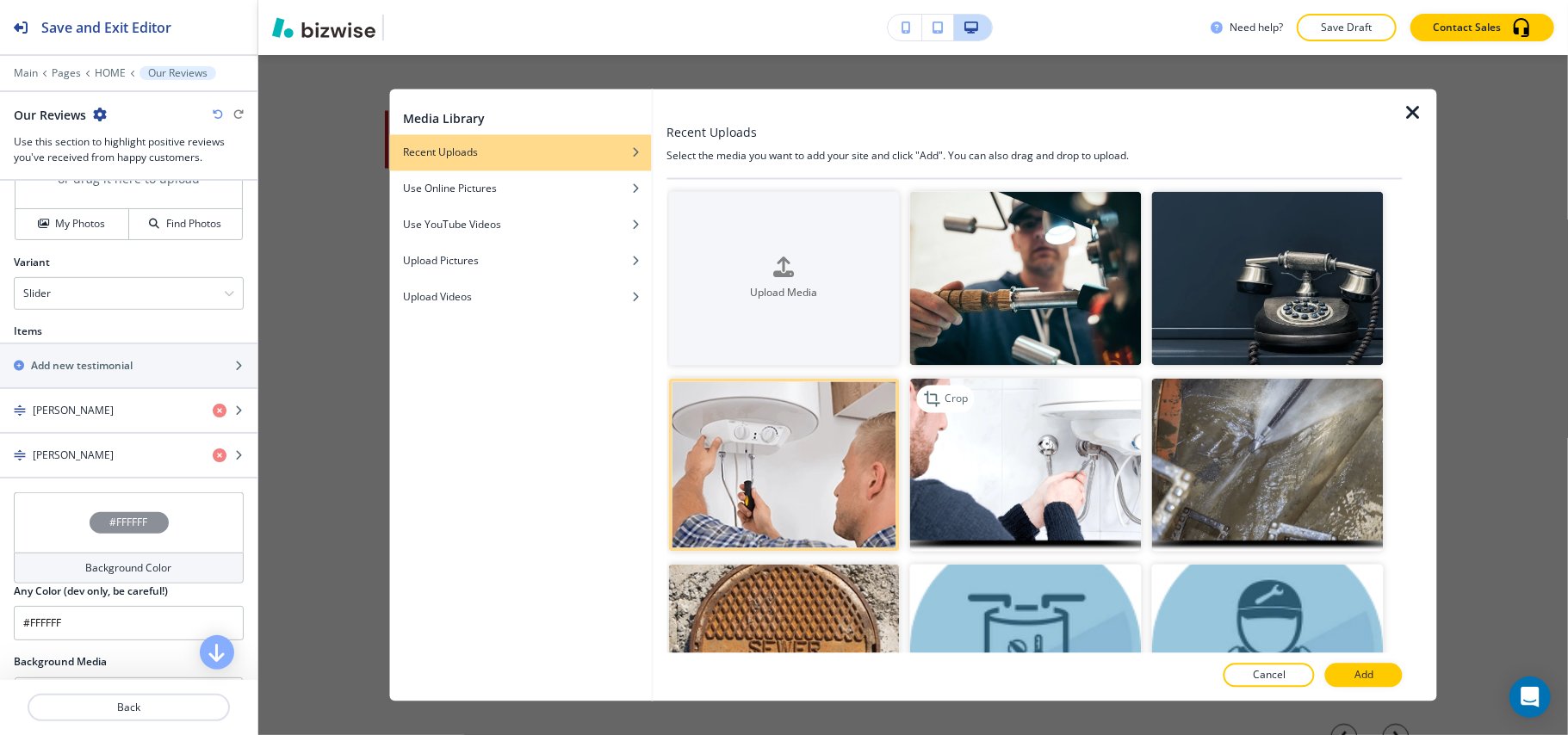
click at [1001, 466] on img "button" at bounding box center [1026, 464] width 231 height 174
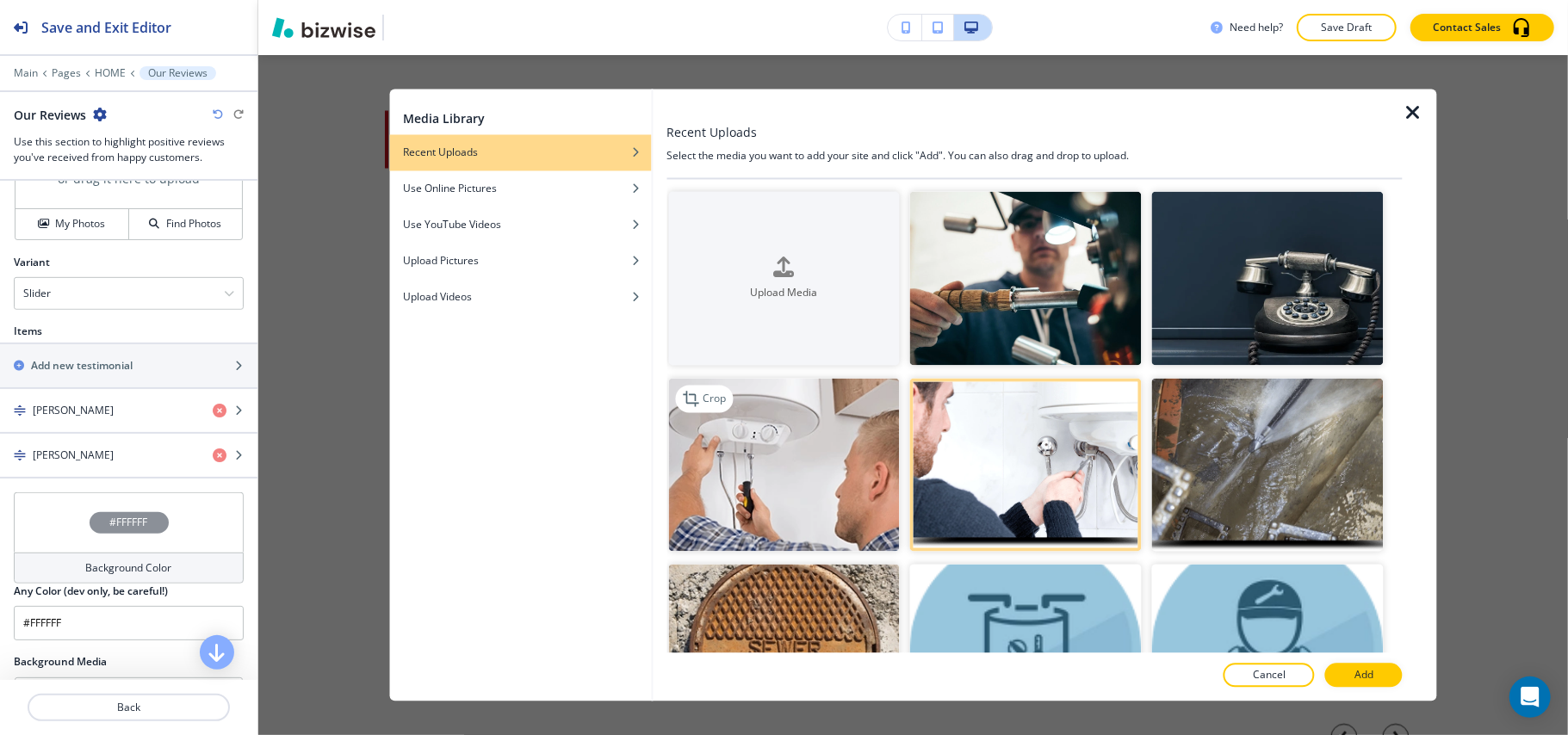
click at [831, 493] on img "button" at bounding box center [784, 464] width 231 height 174
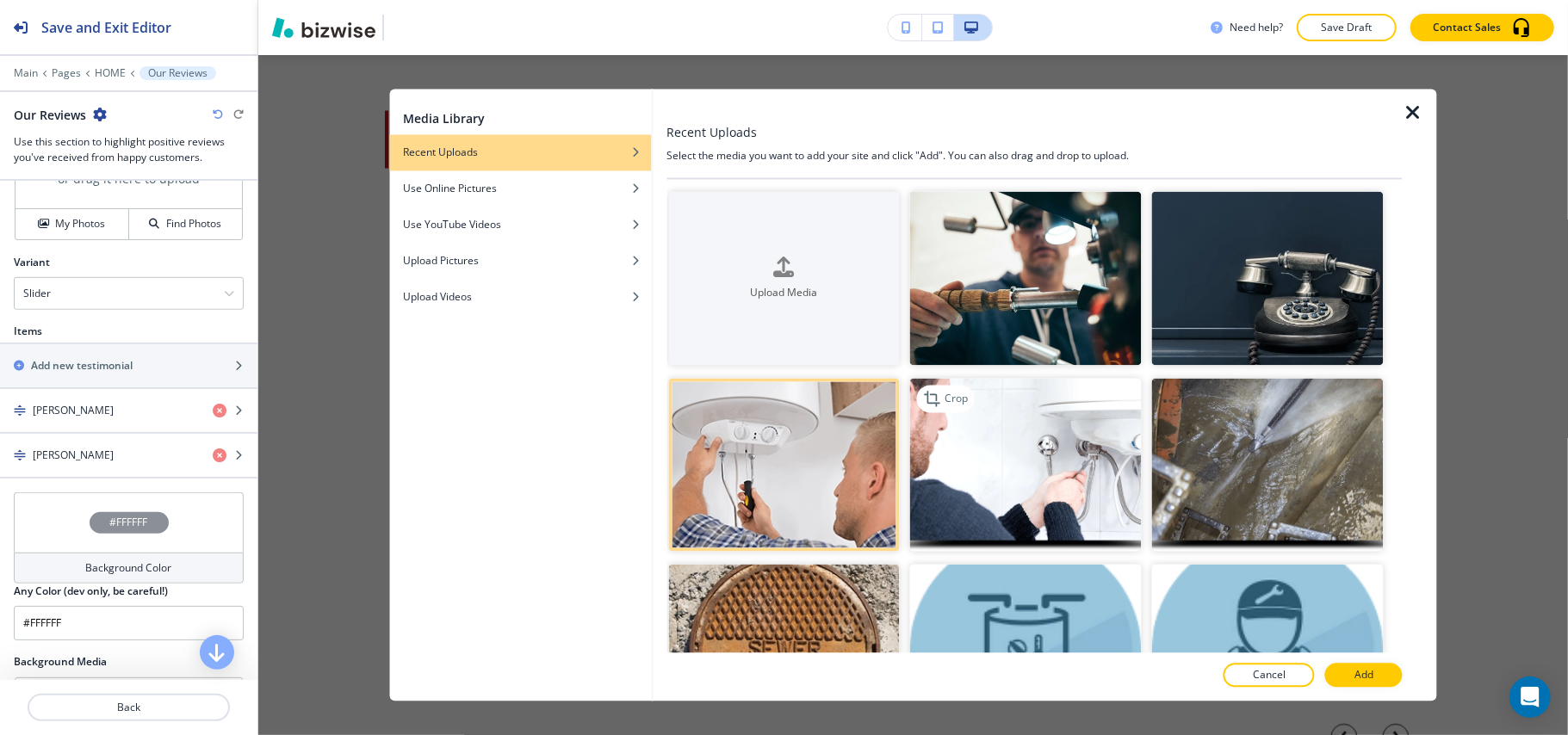
click at [1058, 482] on img "button" at bounding box center [1026, 464] width 231 height 174
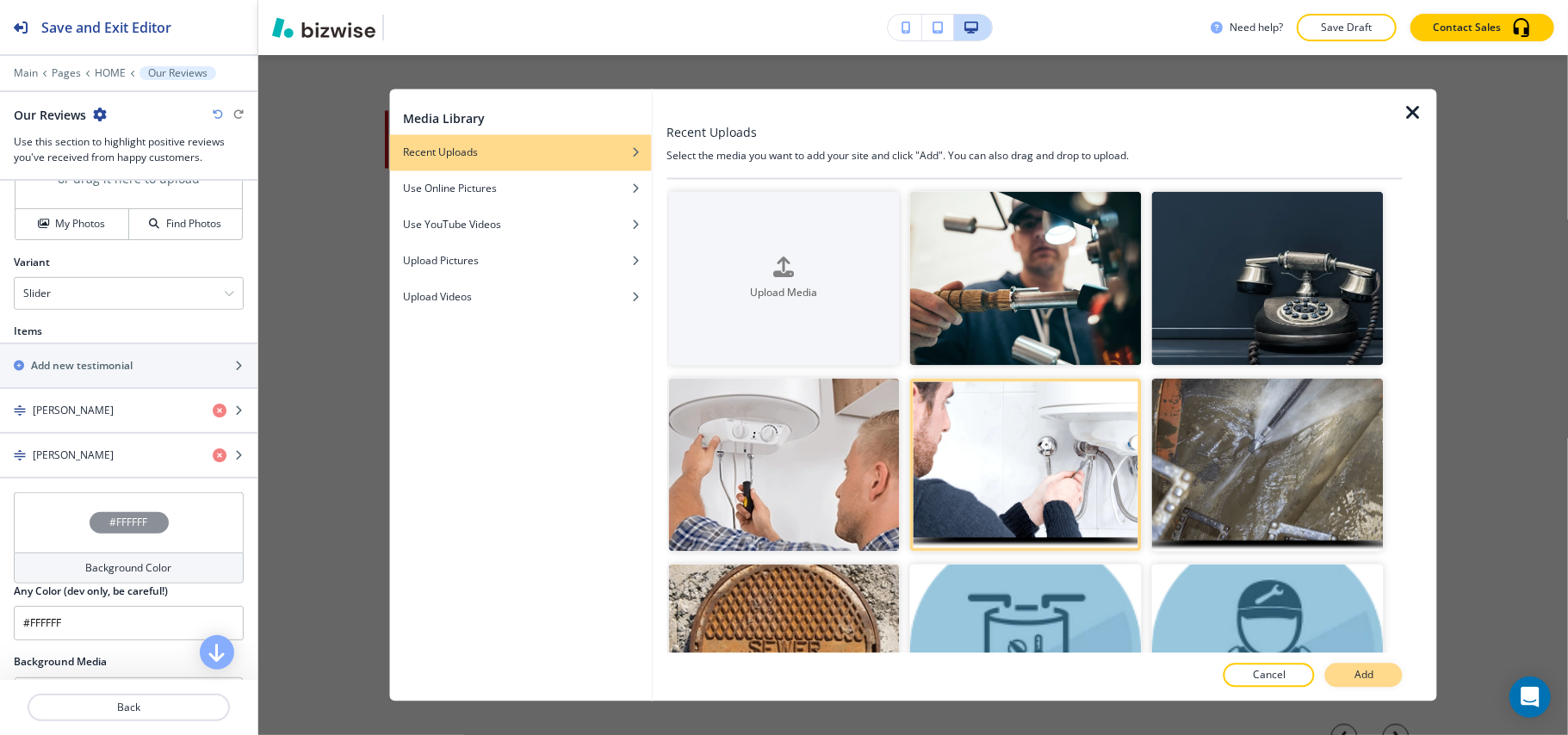
click at [1351, 672] on button "Add" at bounding box center [1364, 676] width 77 height 24
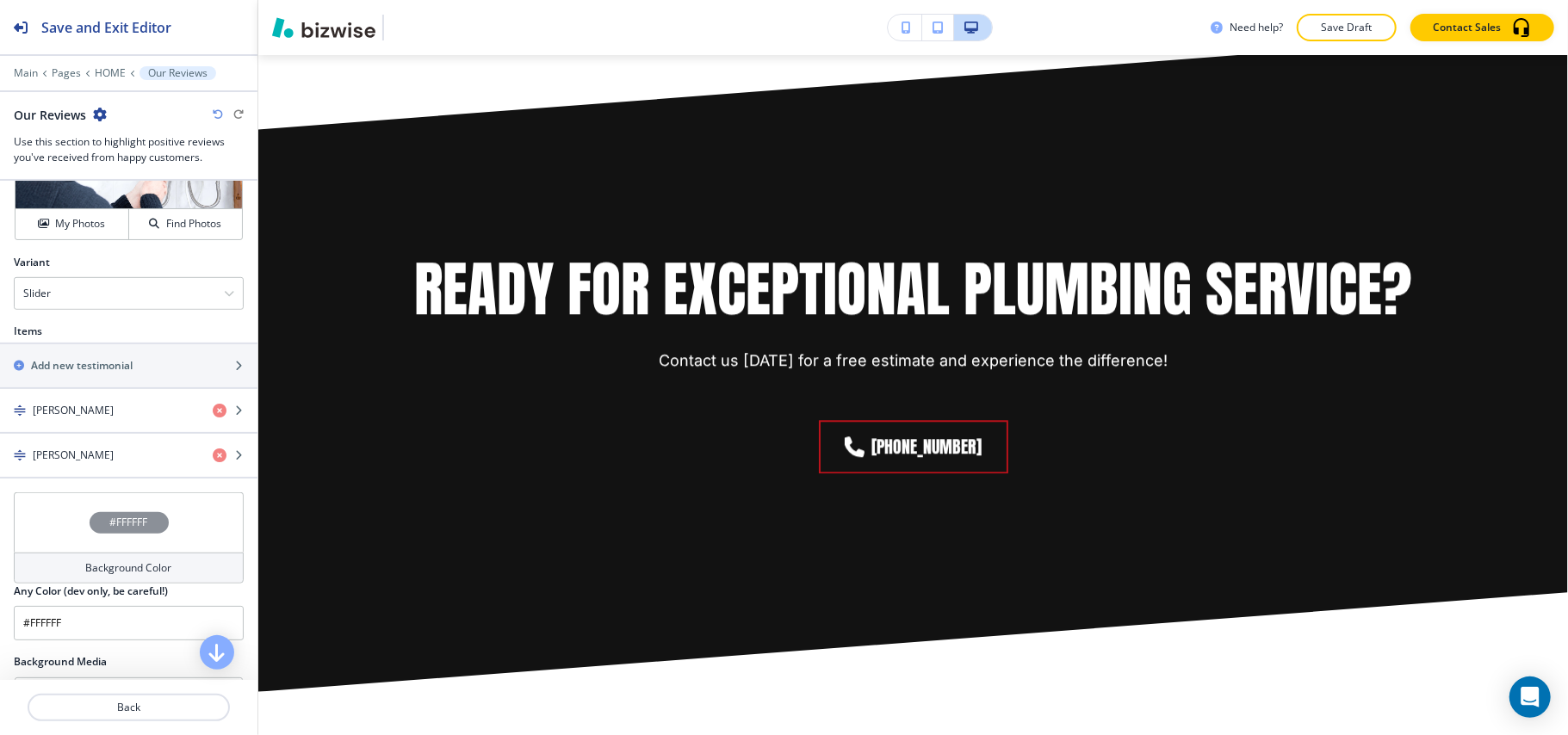
scroll to position [3360, 0]
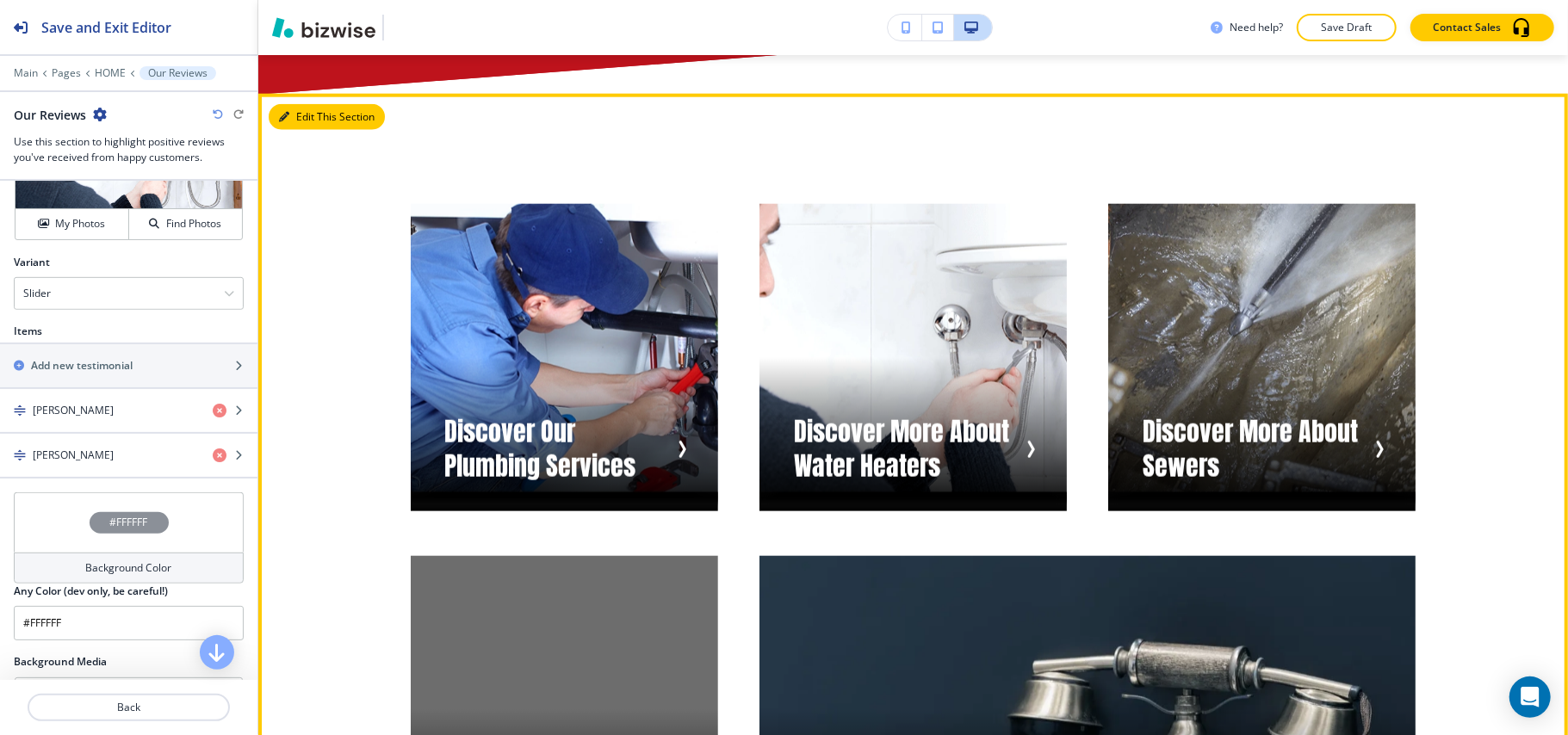
click at [293, 120] on button "Edit This Section" at bounding box center [327, 117] width 117 height 25
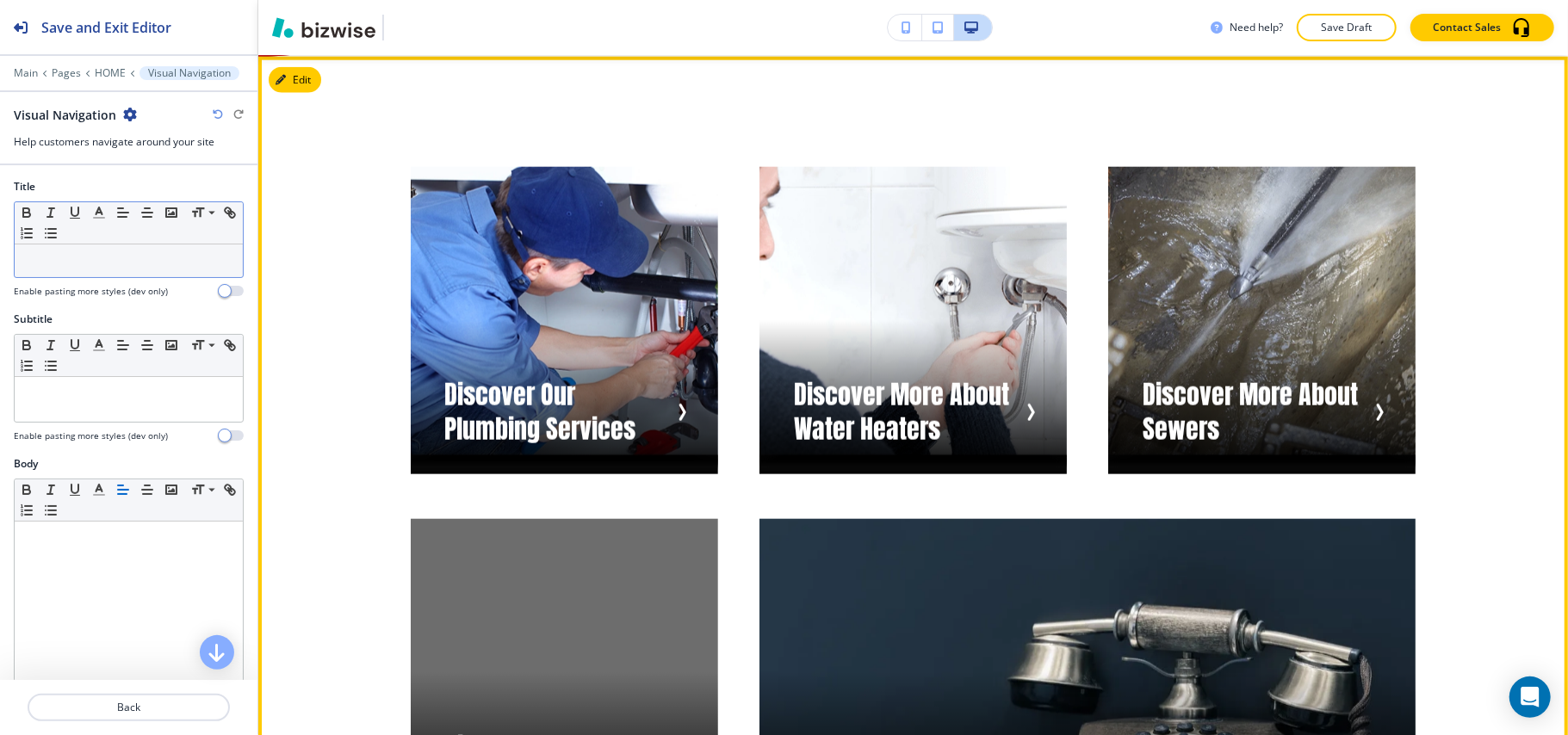
scroll to position [1676, 0]
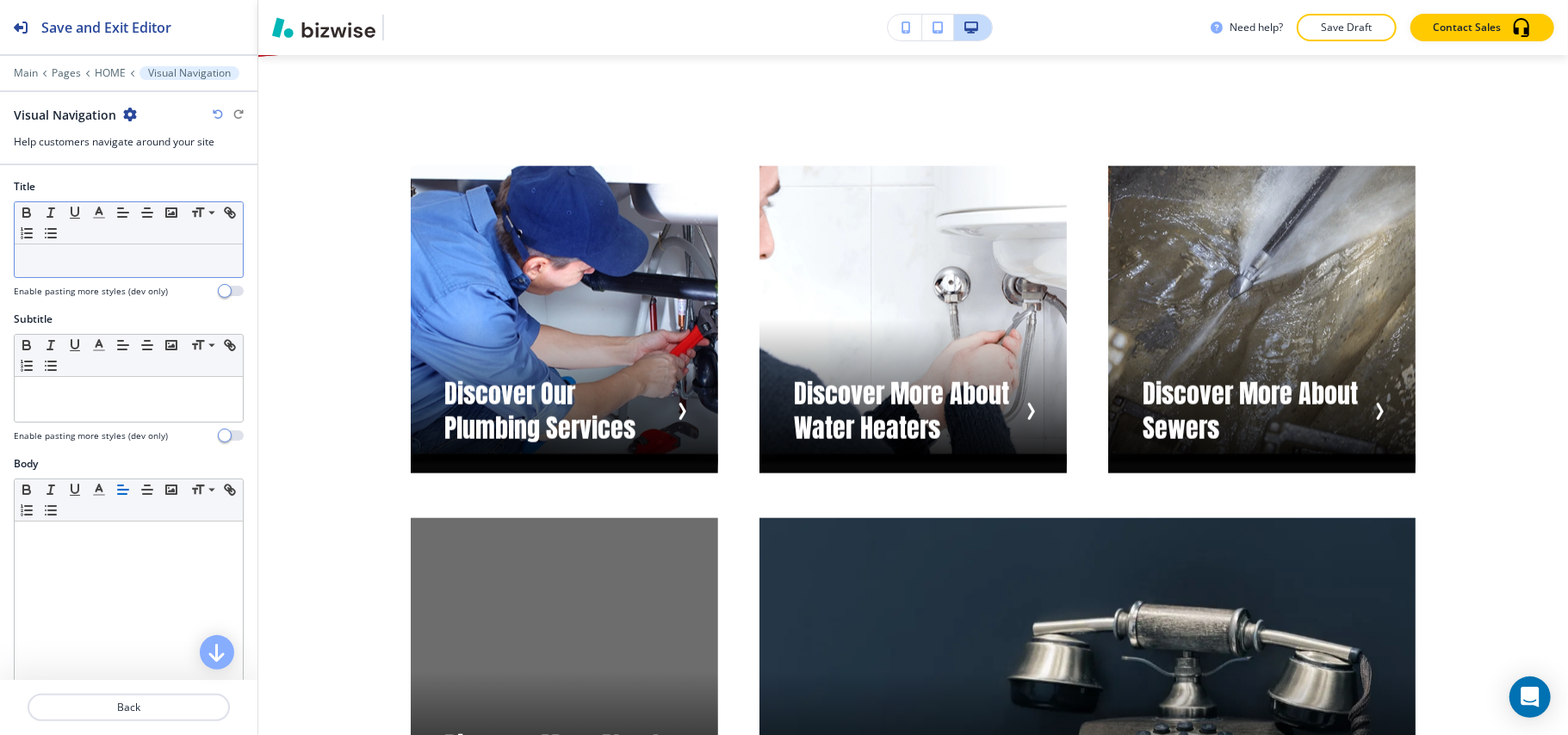
click at [125, 267] on p at bounding box center [129, 260] width 211 height 15
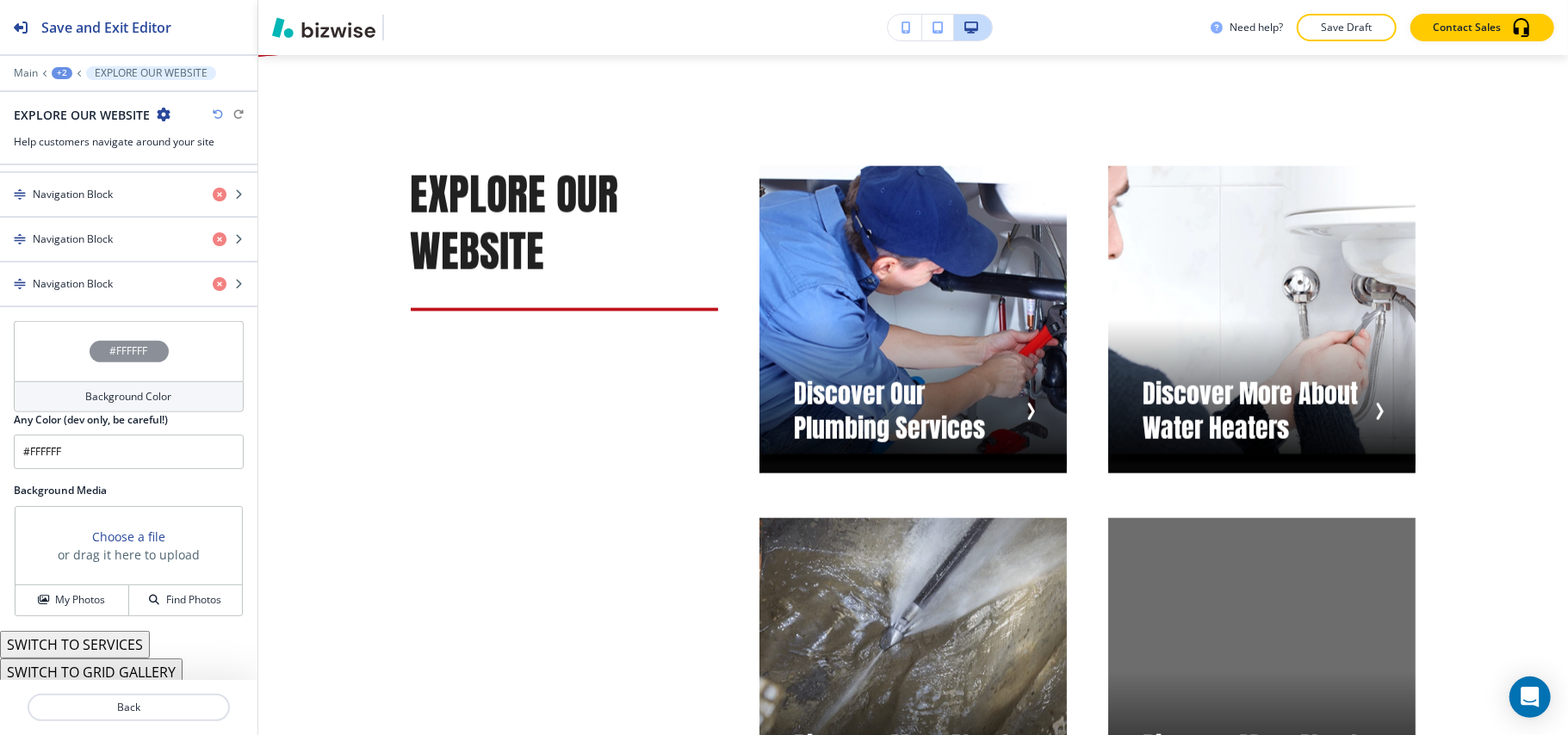
scroll to position [796, 0]
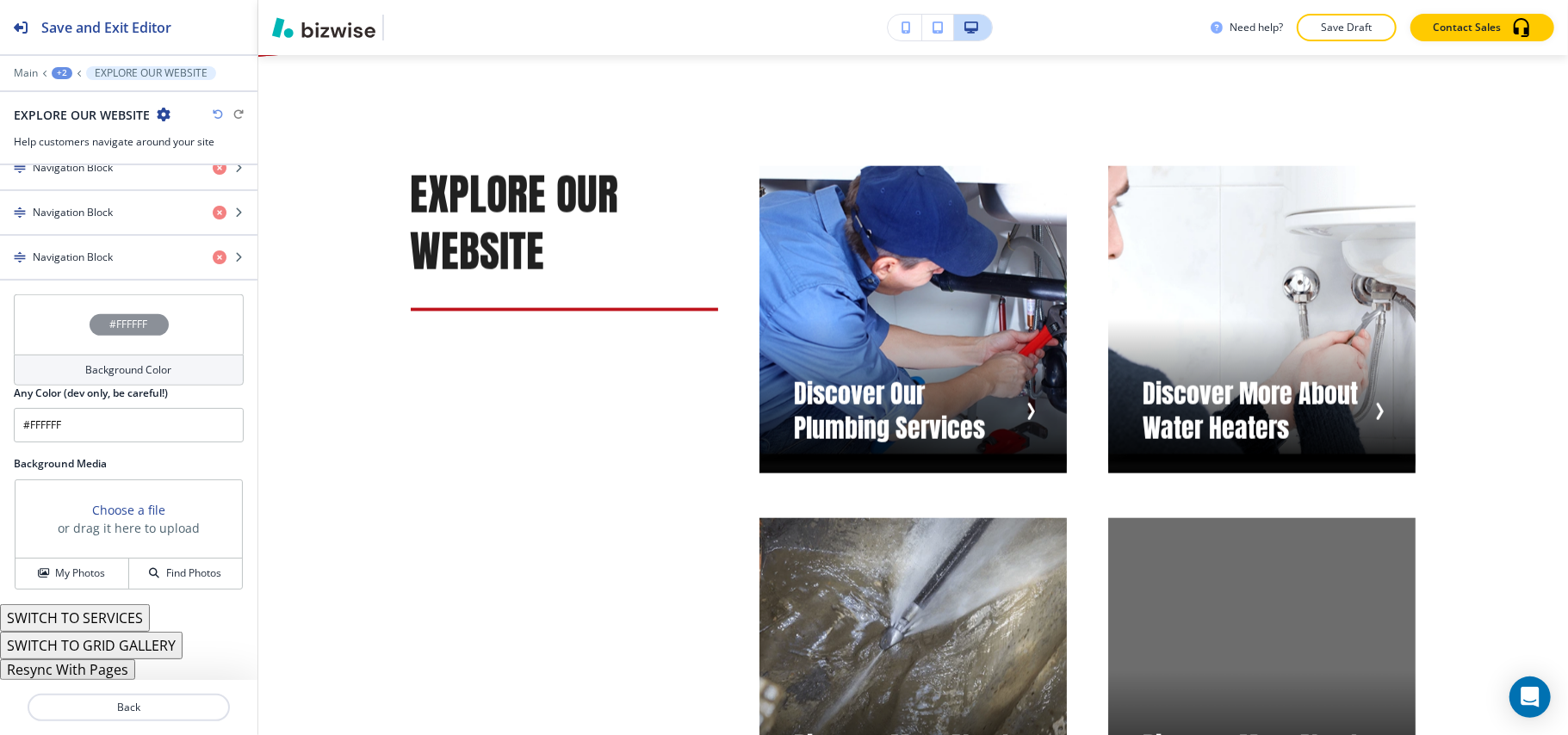
click at [84, 668] on button "Resync With Pages" at bounding box center [68, 670] width 135 height 21
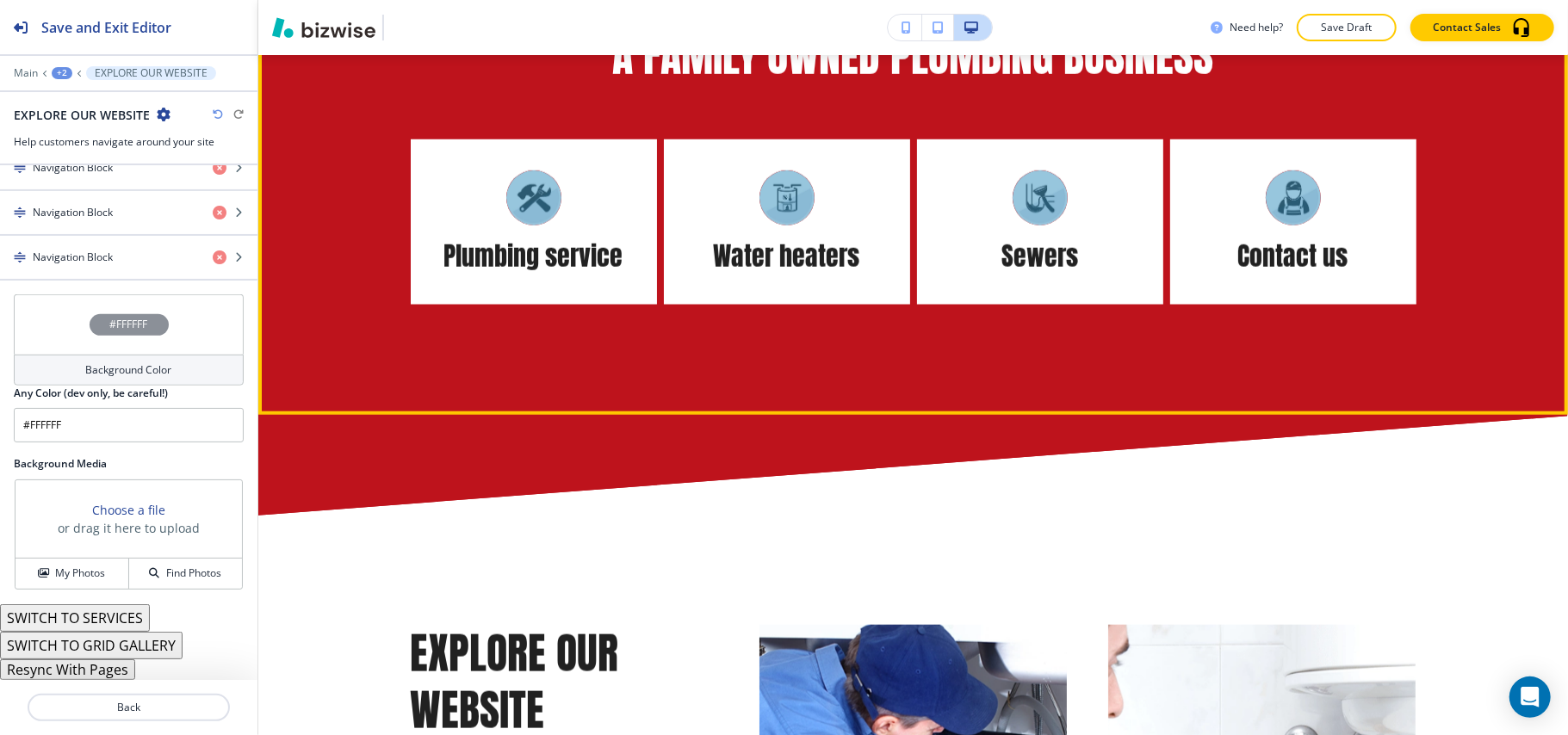
scroll to position [872, 0]
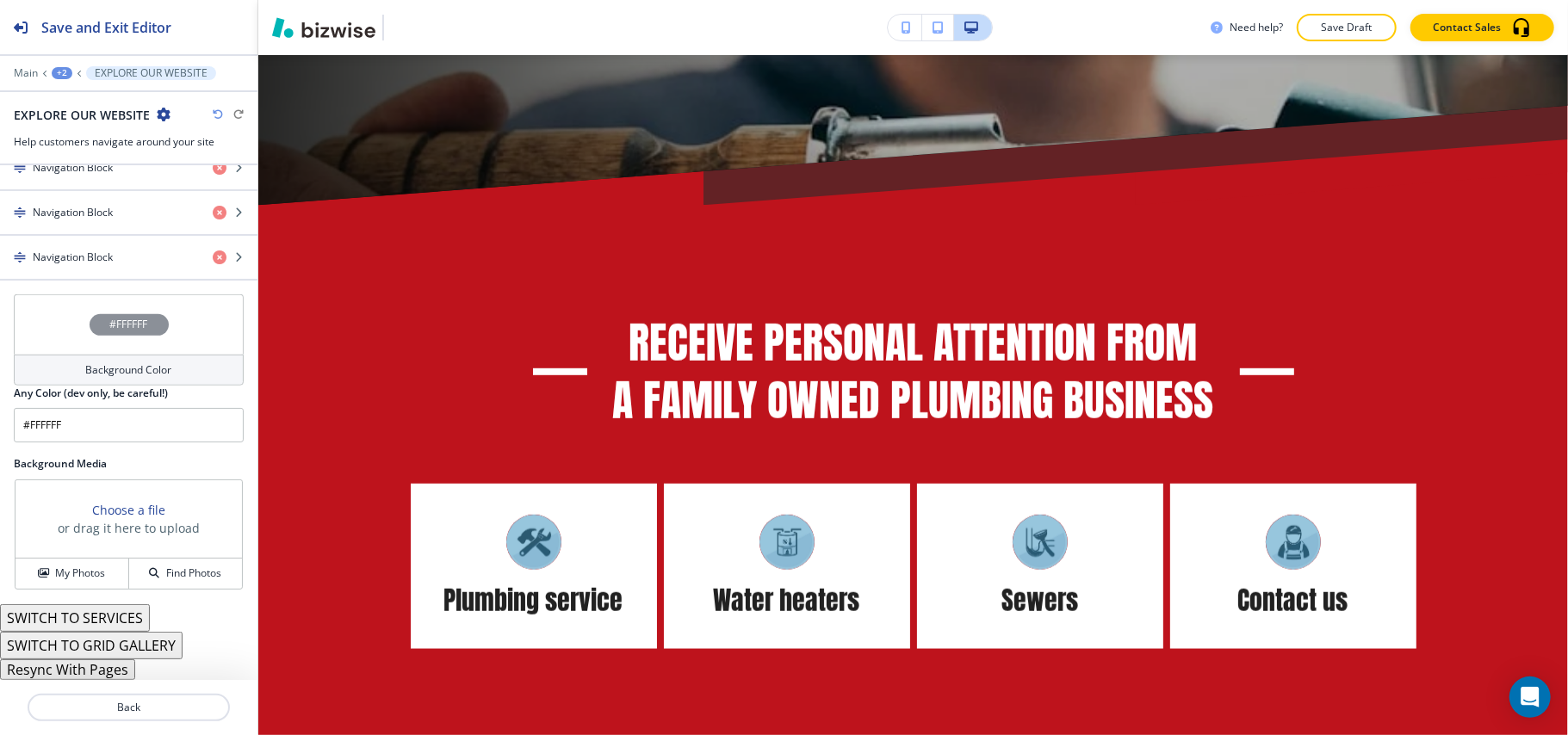
click at [62, 64] on div at bounding box center [129, 61] width 258 height 10
click at [62, 72] on div "+2" at bounding box center [62, 72] width 21 height 12
click at [71, 122] on button "HOME" at bounding box center [106, 132] width 110 height 31
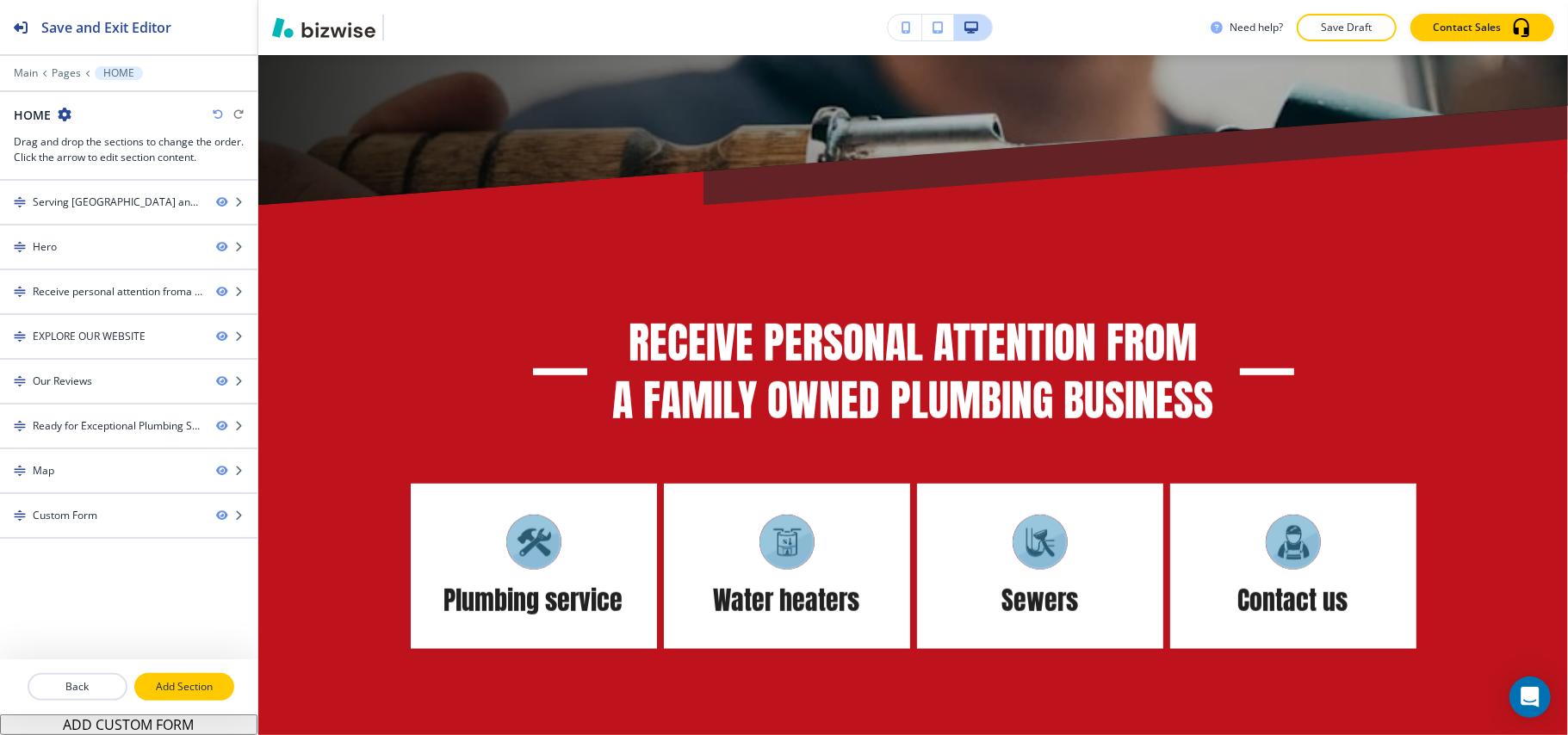
click at [156, 683] on p "Add Section" at bounding box center [184, 687] width 97 height 15
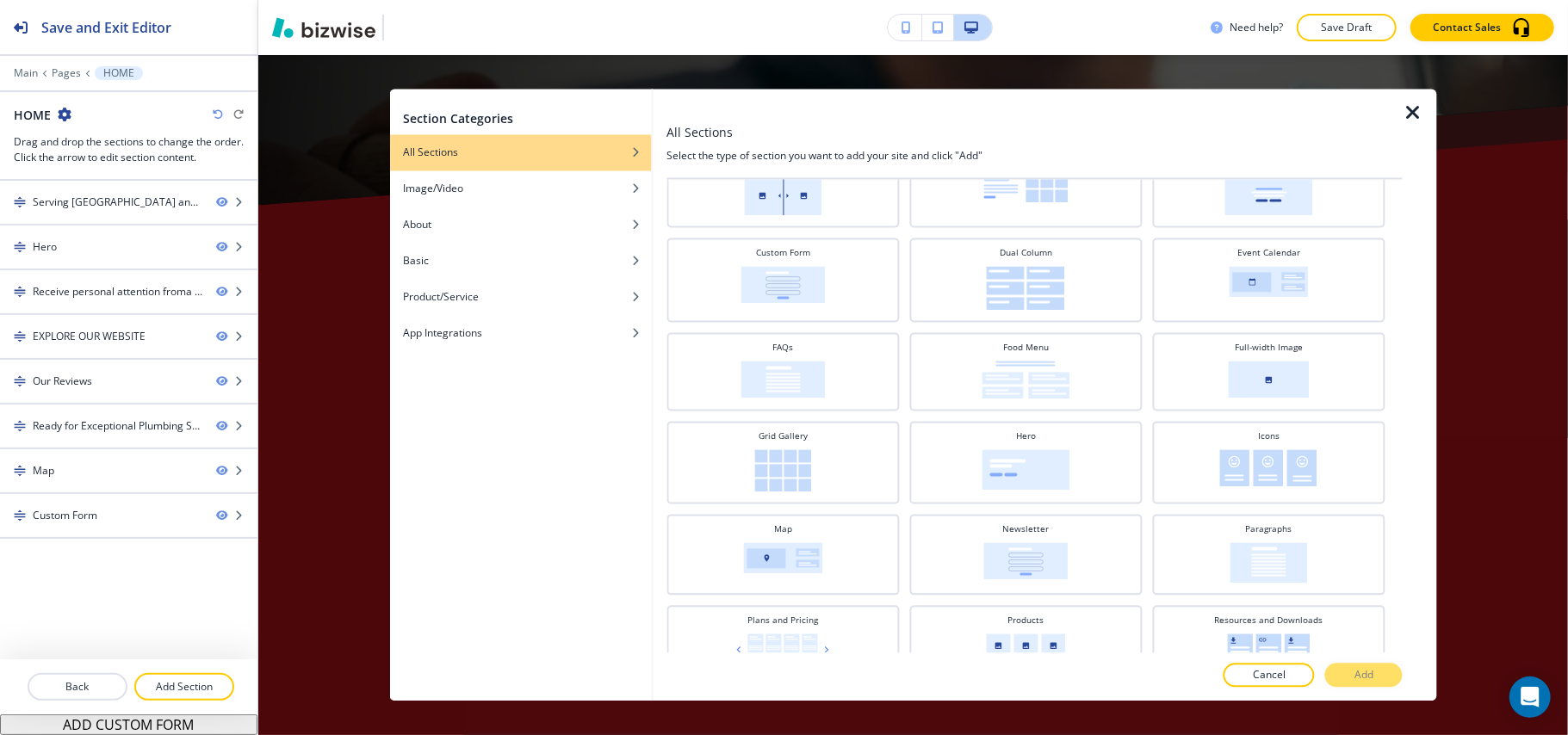
scroll to position [131, 0]
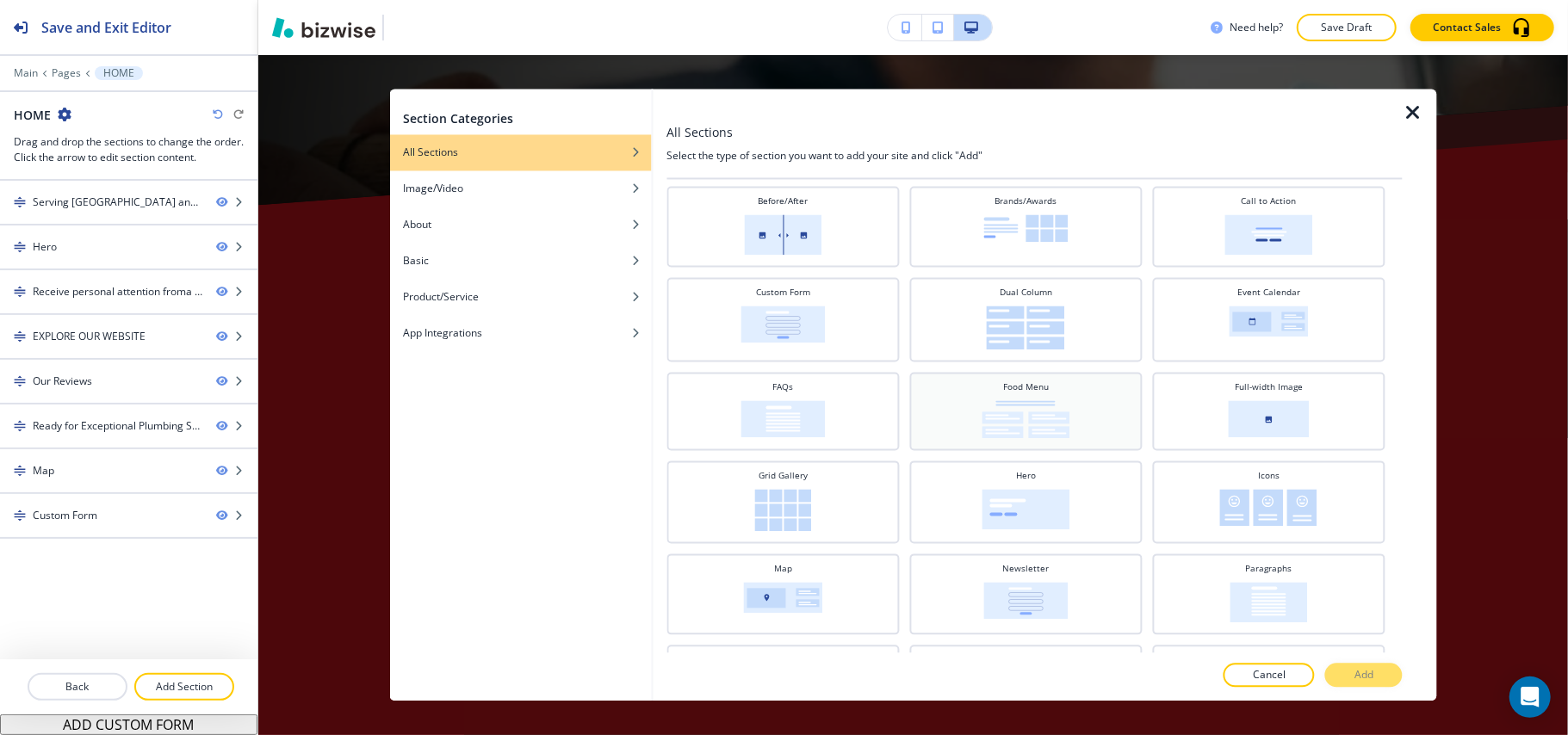
click at [1033, 391] on div "Food Menu" at bounding box center [1026, 410] width 215 height 57
click at [1039, 298] on div "Dual Column" at bounding box center [1026, 319] width 215 height 64
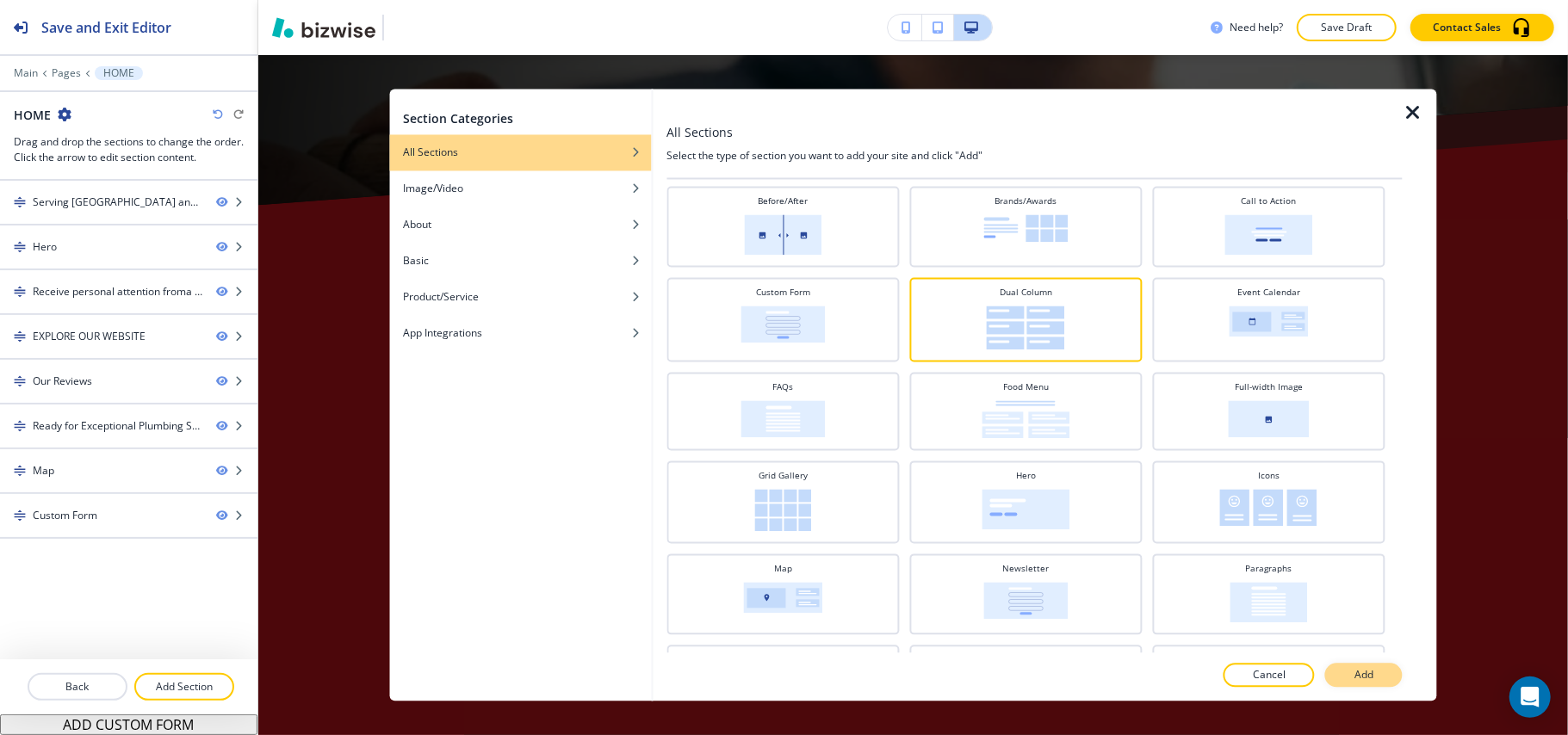
click at [1373, 672] on p "Add" at bounding box center [1364, 676] width 19 height 15
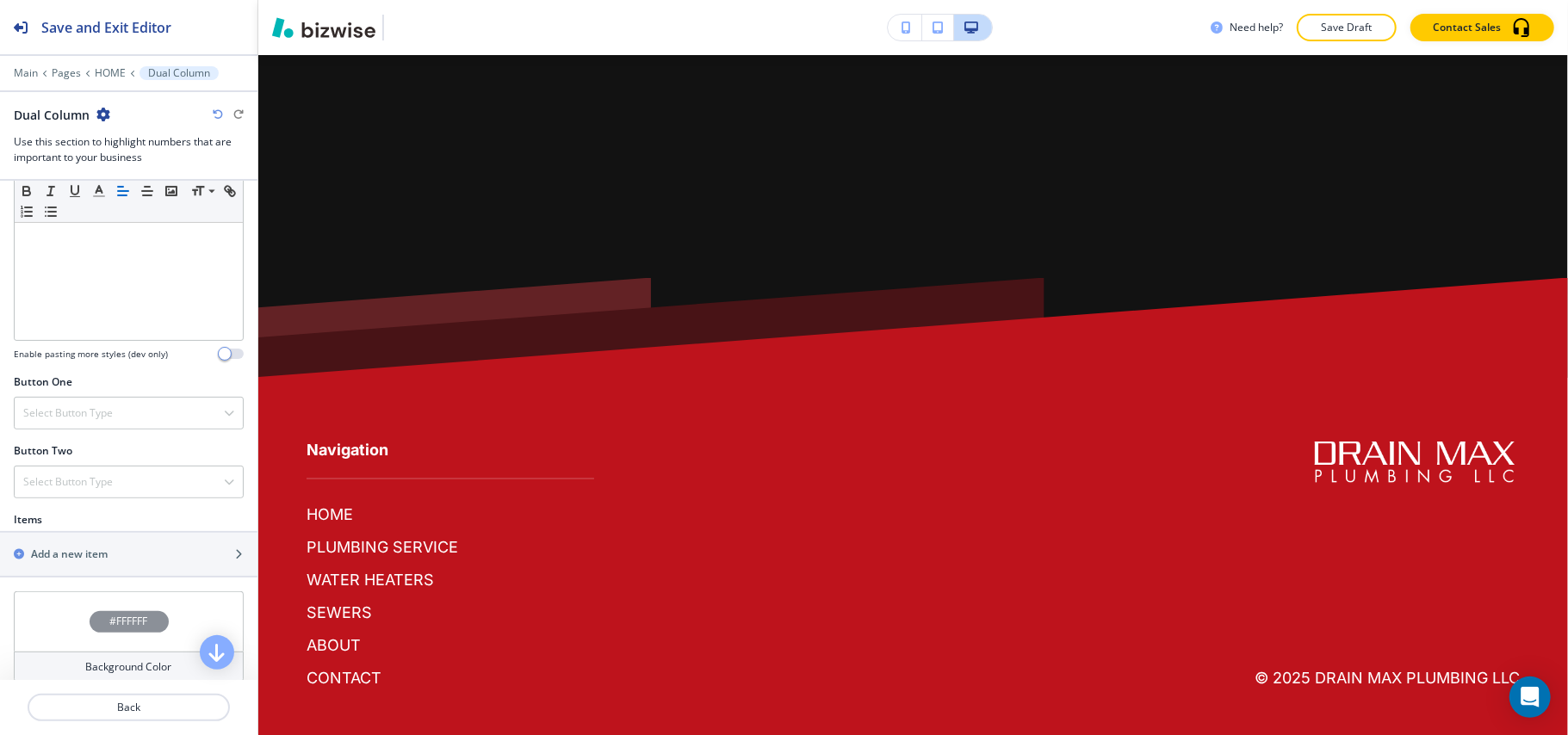
scroll to position [573, 0]
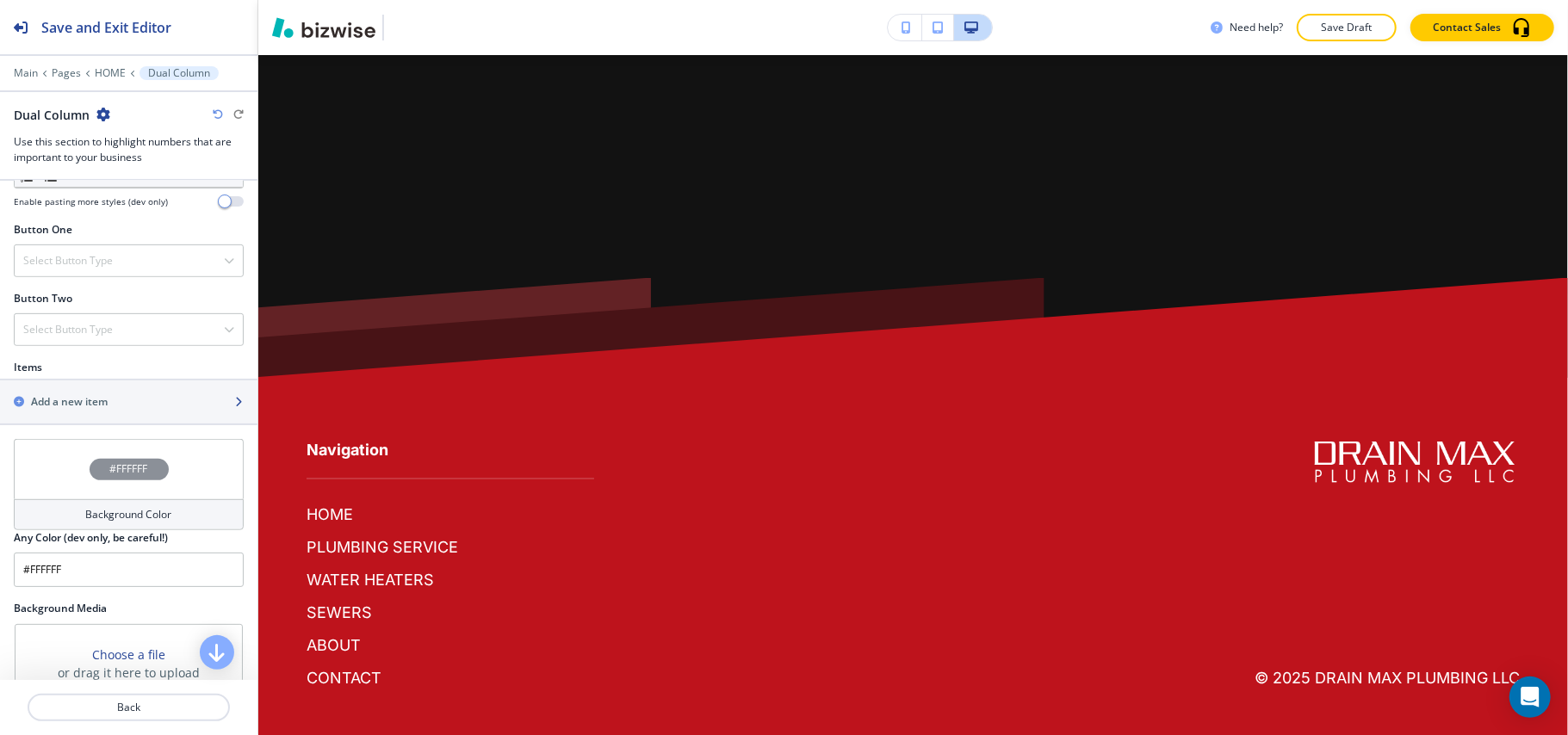
click at [93, 421] on div "button" at bounding box center [129, 416] width 258 height 14
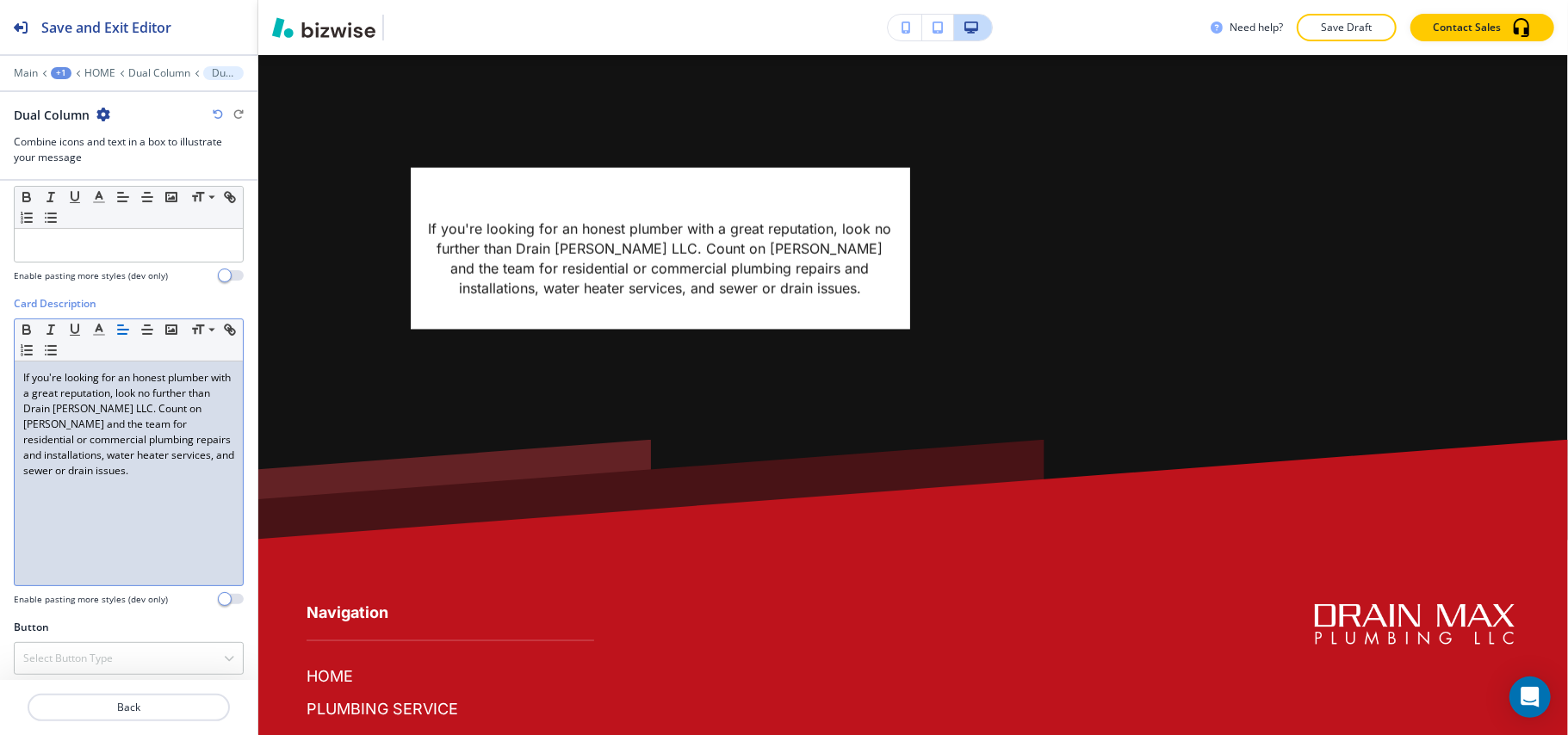
scroll to position [386, 0]
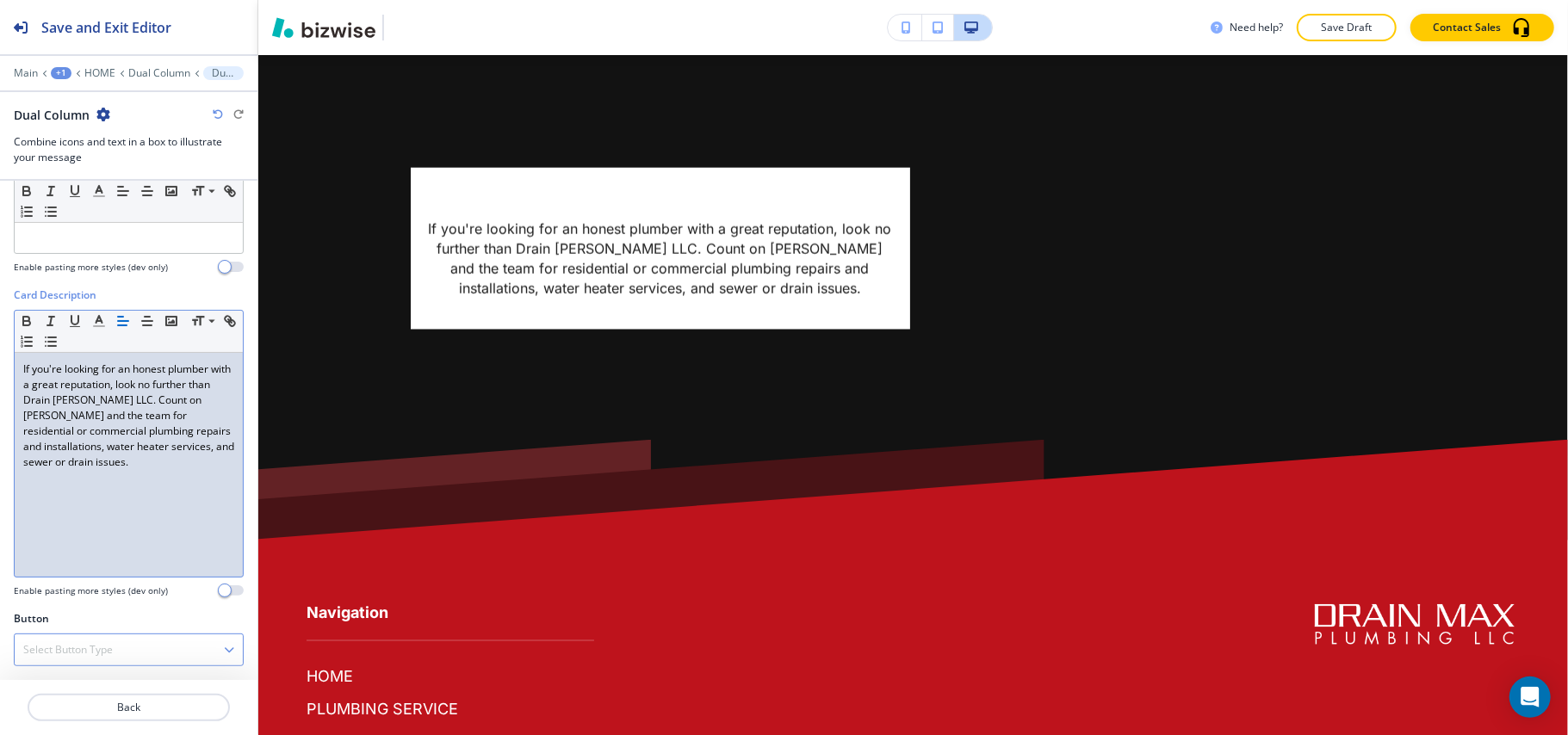
click at [69, 644] on h4 "Select Button Type" at bounding box center [68, 649] width 89 height 15
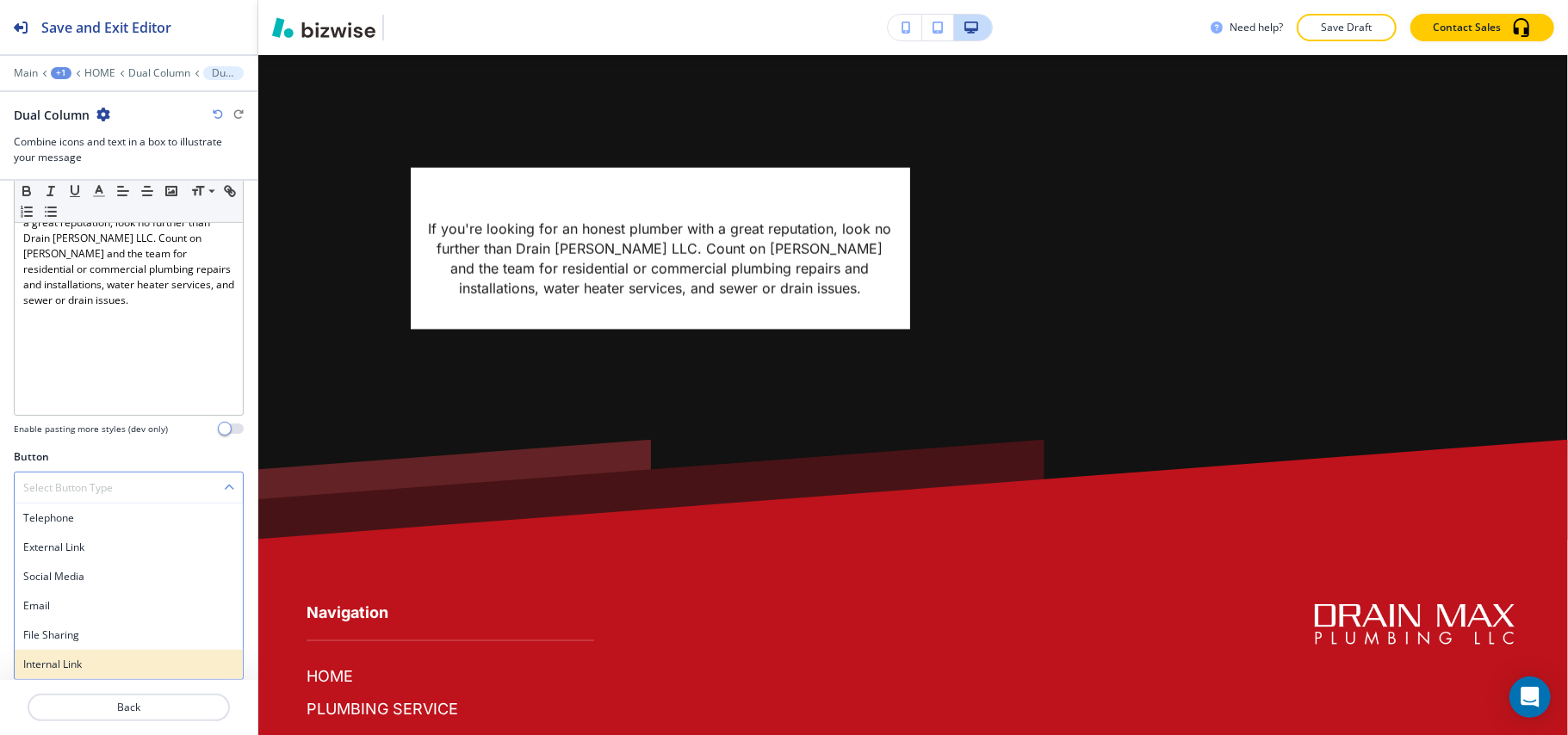
click at [81, 654] on div "Internal Link" at bounding box center [129, 665] width 228 height 29
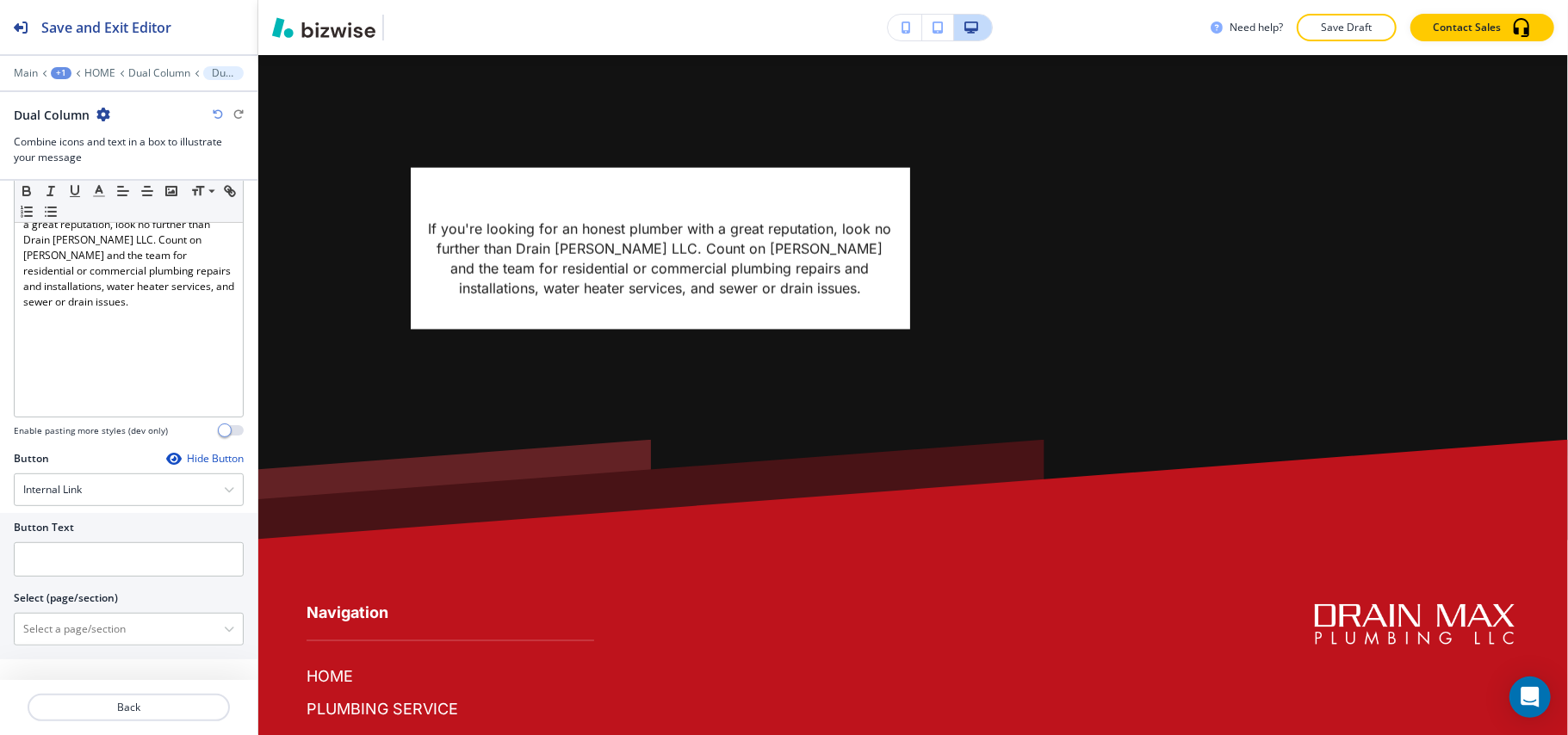
scroll to position [548, 0]
click at [87, 567] on input "text" at bounding box center [129, 559] width 230 height 35
paste input "Free estimates"
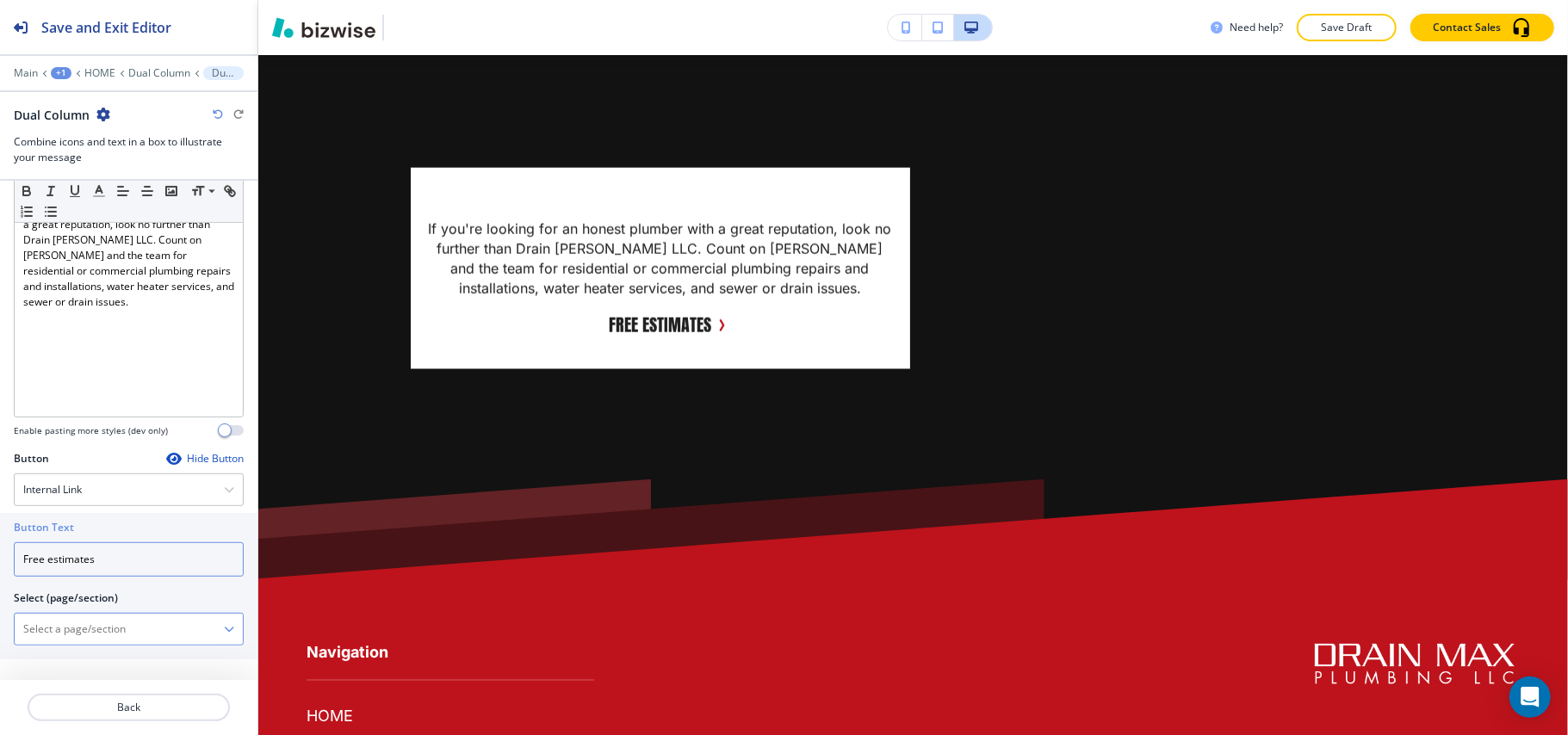
type input "Free estimates"
click at [90, 639] on \(page\/section\) "Manual Input" at bounding box center [119, 629] width 210 height 29
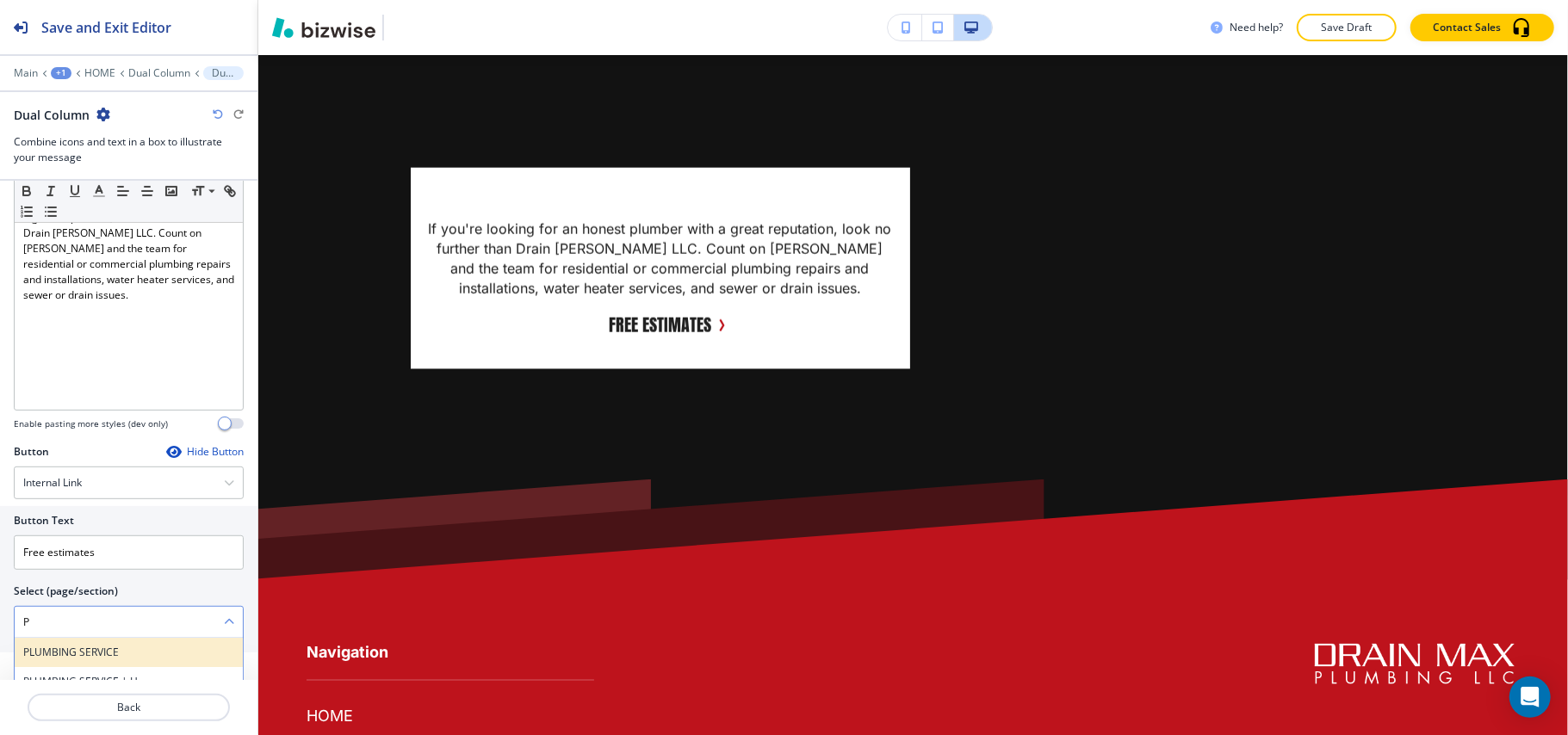
click at [81, 656] on h4 "PLUMBING SERVICE" at bounding box center [129, 652] width 211 height 15
type \(page\/section\) "PLUMBING SERVICE"
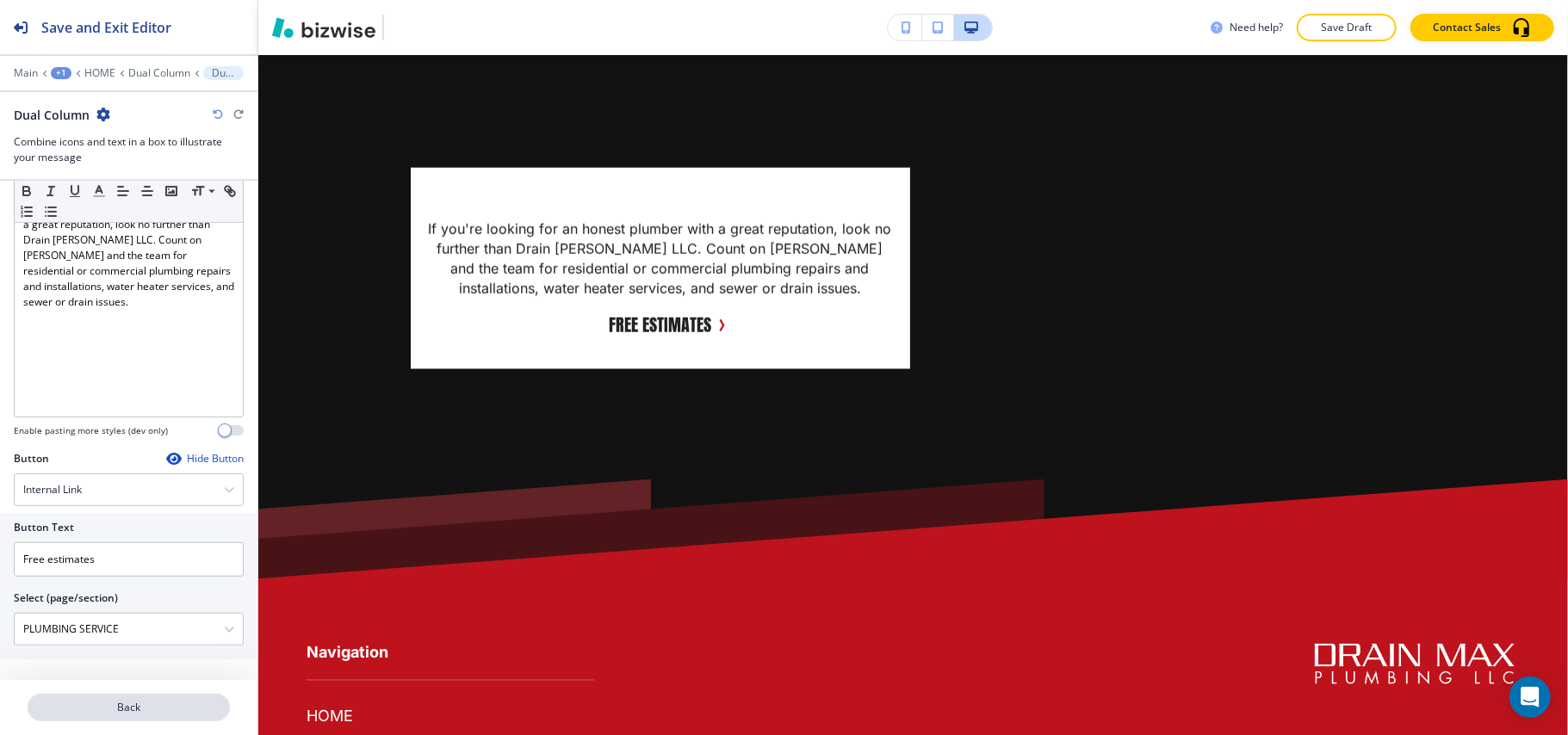
click at [107, 697] on button "Back" at bounding box center [128, 707] width 202 height 27
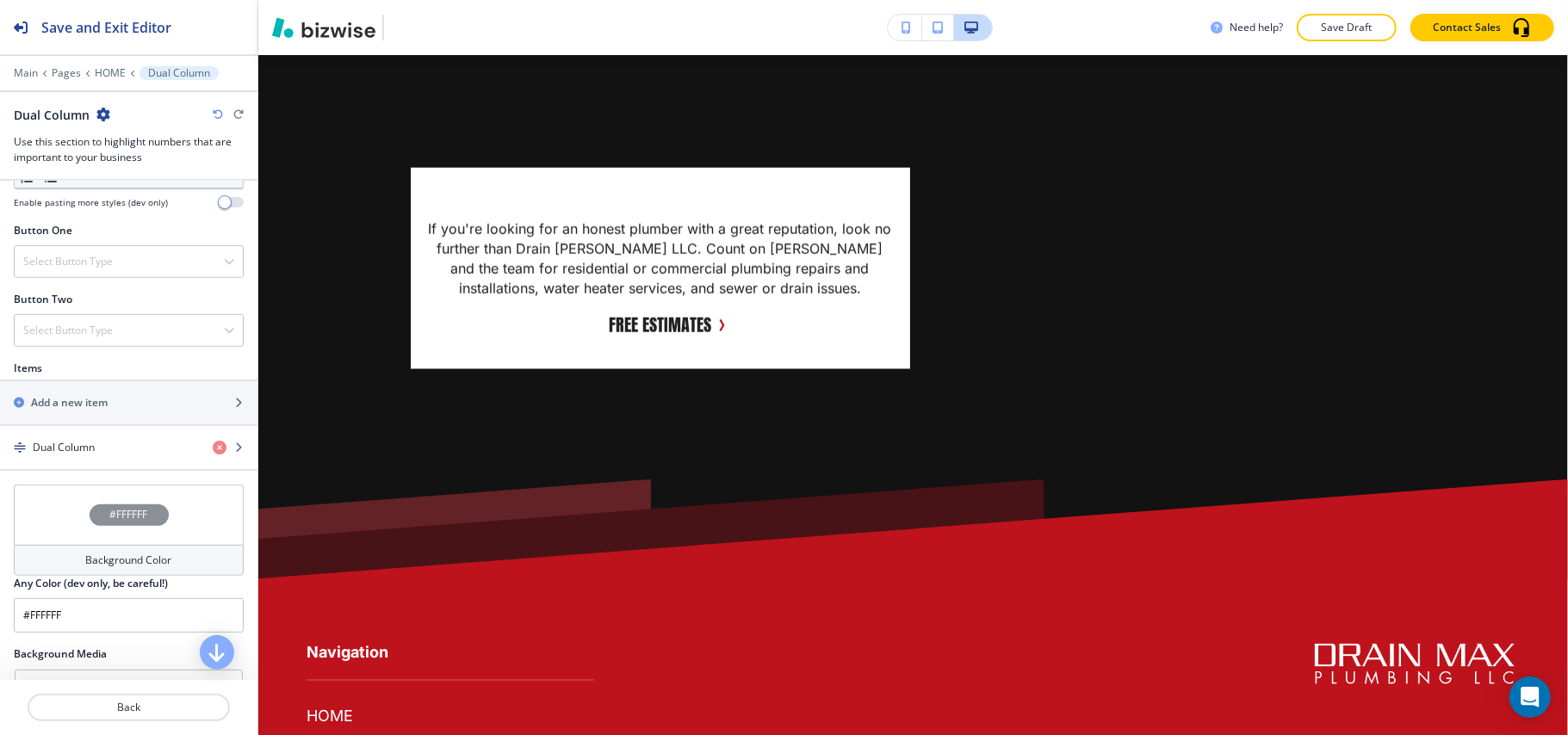
scroll to position [573, 0]
click at [80, 421] on div "button" at bounding box center [129, 416] width 258 height 14
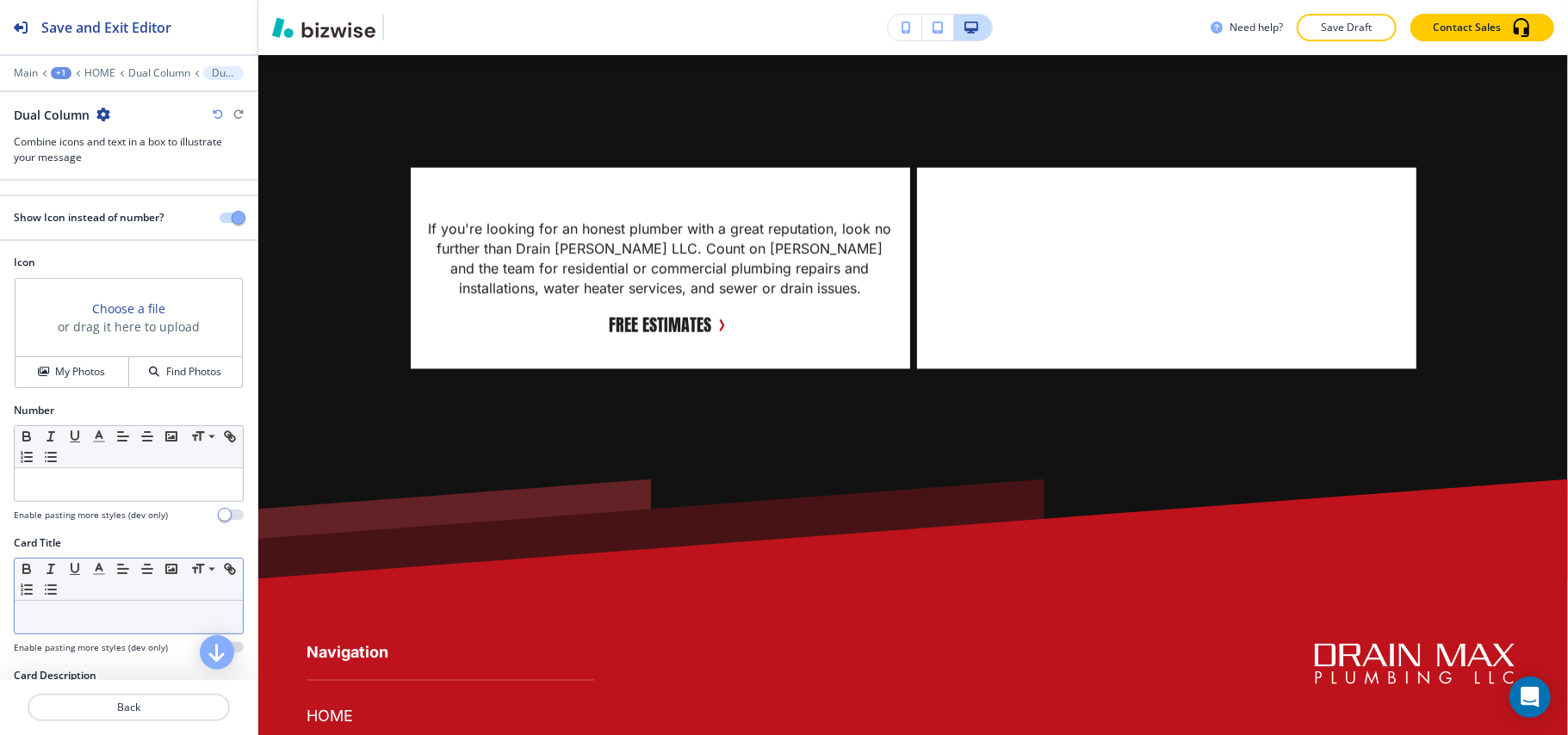
scroll to position [229, 0]
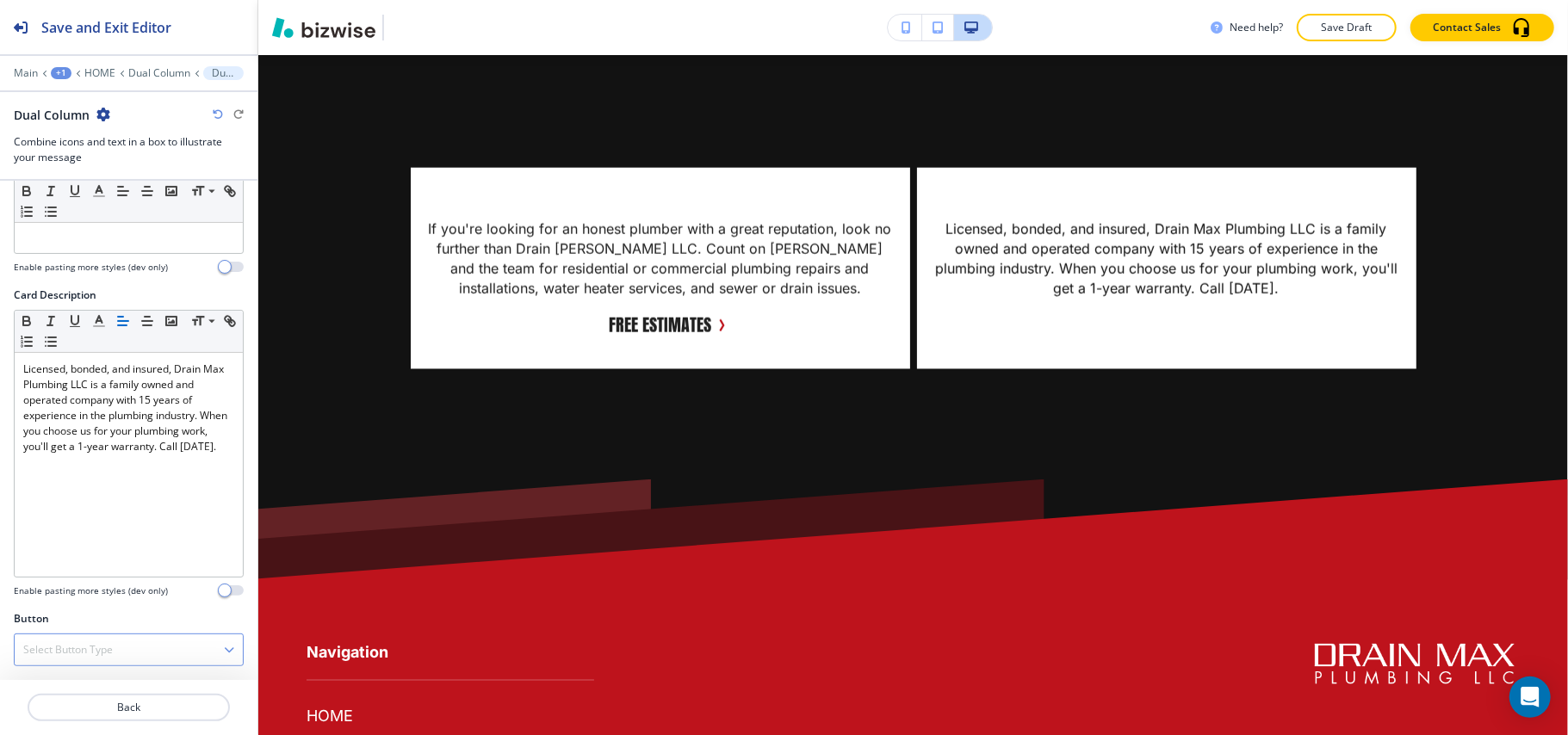
click at [94, 652] on h4 "Select Button Type" at bounding box center [68, 649] width 89 height 15
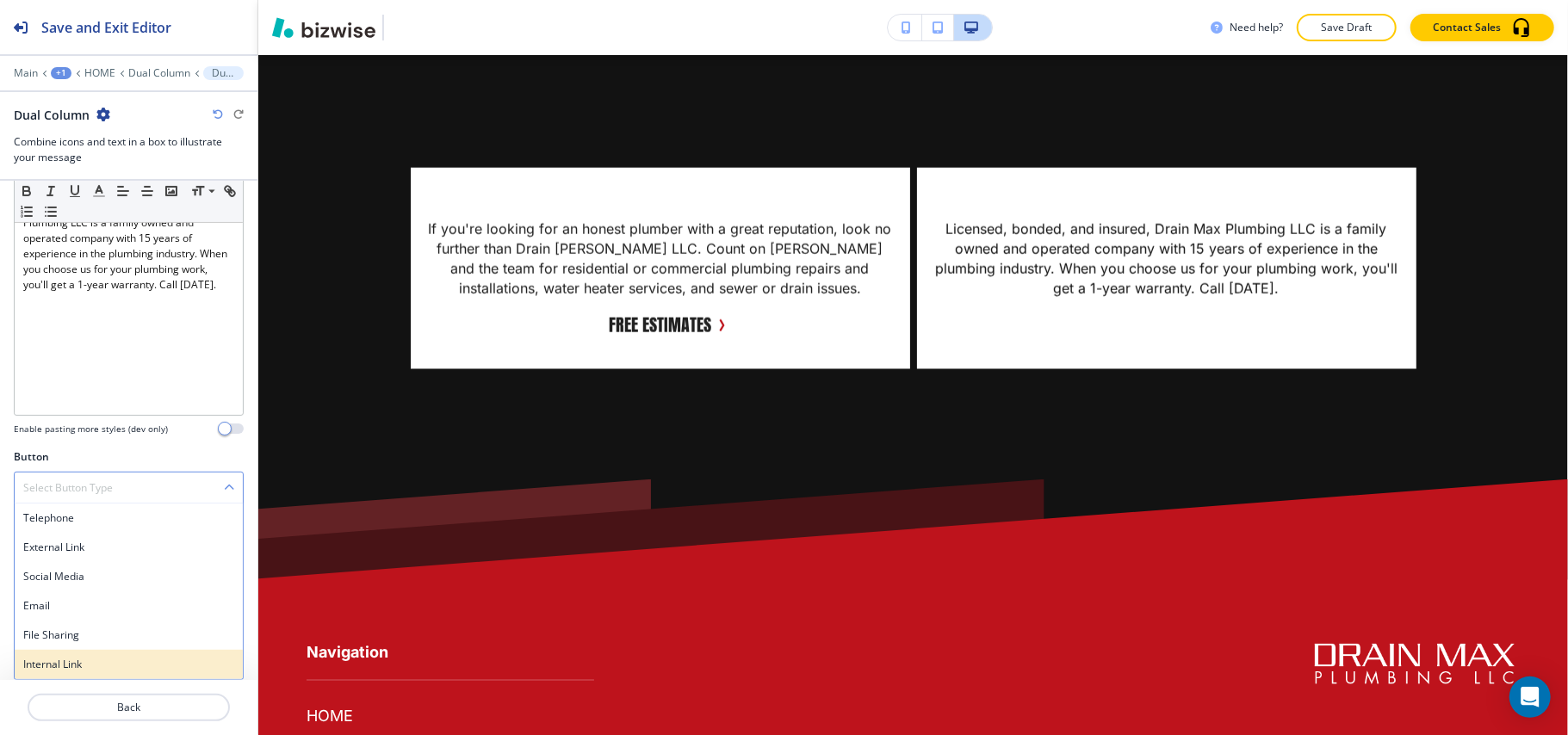
click at [89, 663] on h4 "Internal Link" at bounding box center [129, 665] width 211 height 15
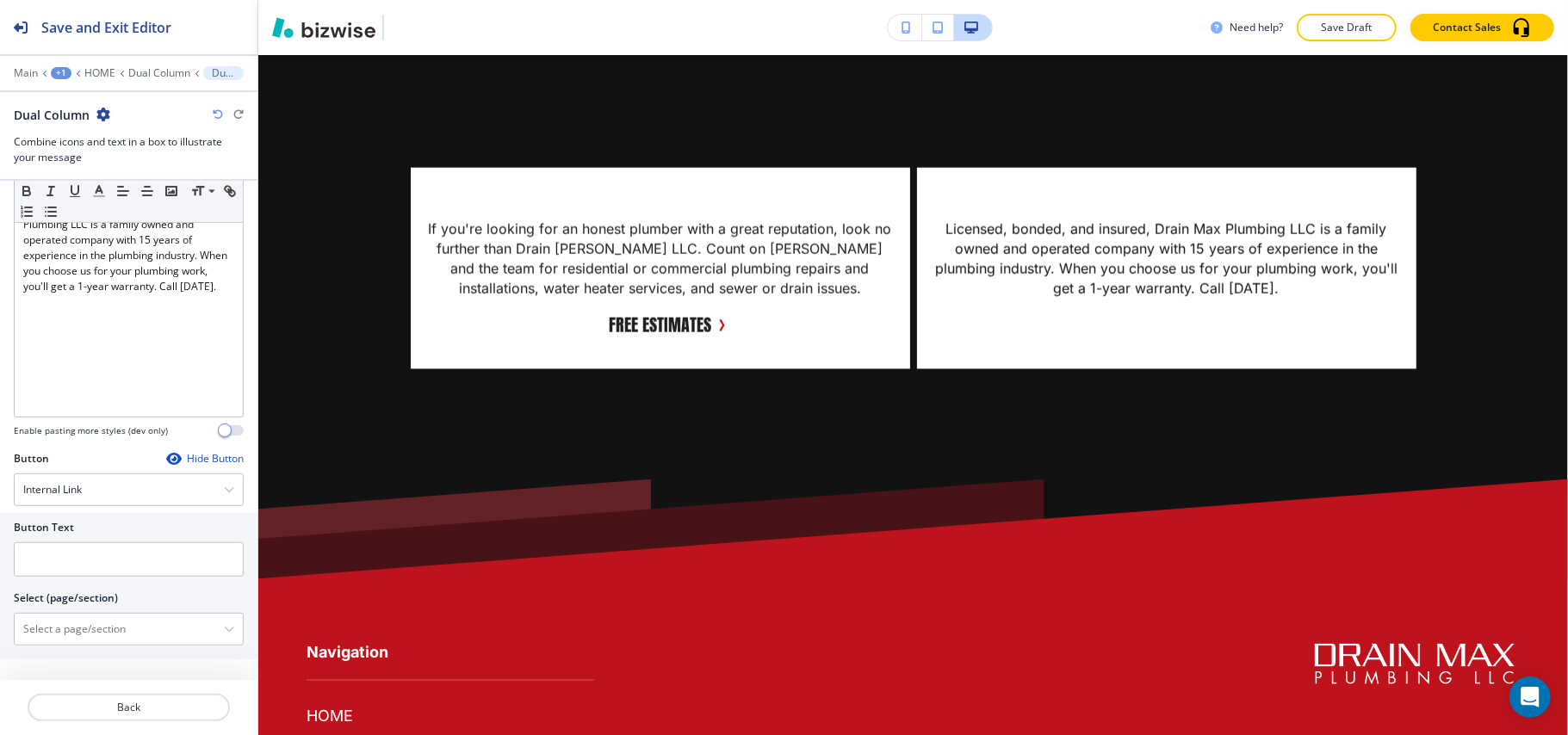
scroll to position [548, 0]
click at [86, 579] on div at bounding box center [129, 584] width 230 height 14
click at [89, 542] on input "text" at bounding box center [129, 559] width 230 height 35
paste input "High-quality services"
type input "High-quality services"
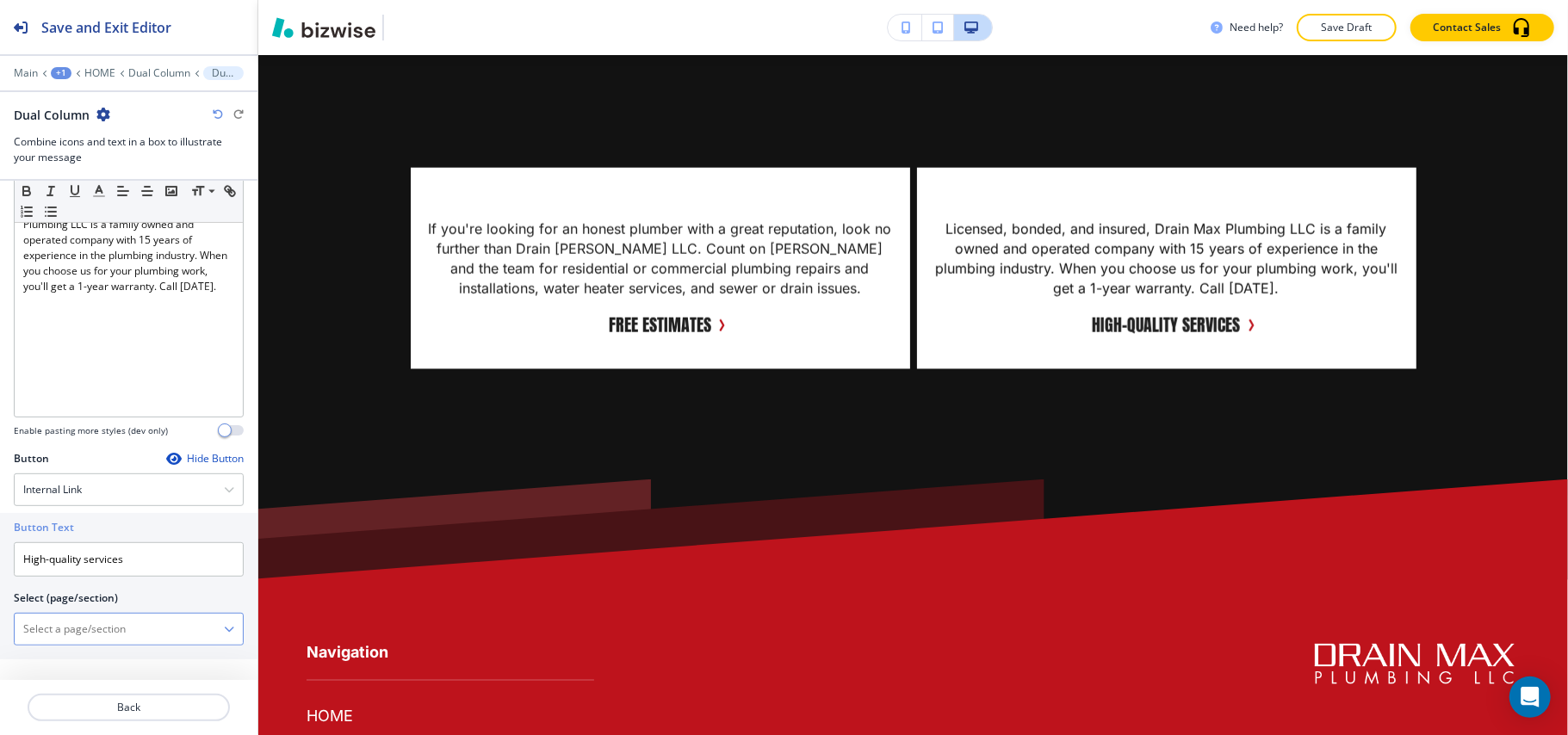
click at [91, 634] on \(page\/section\) "Manual Input" at bounding box center [119, 629] width 210 height 29
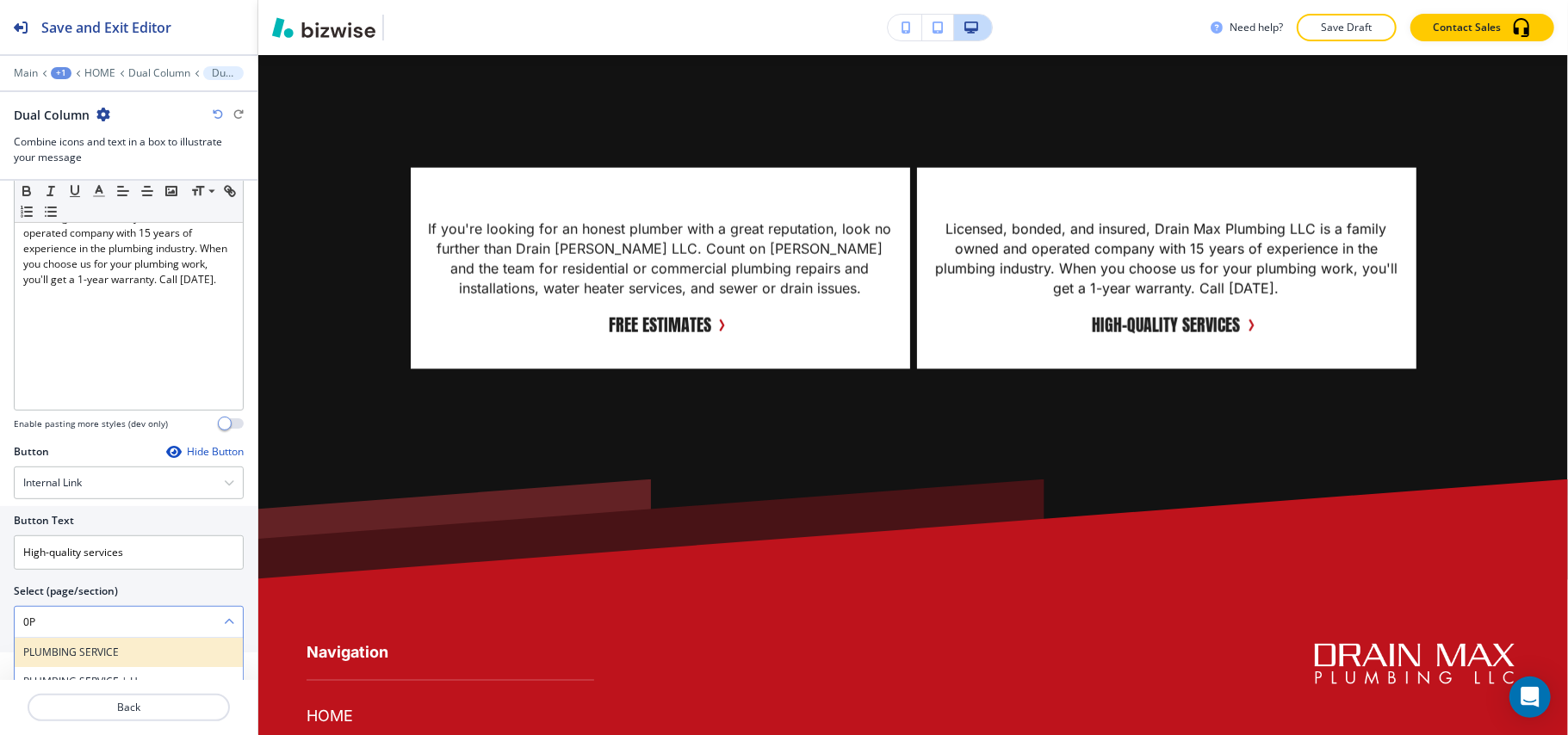
click at [94, 661] on h4 "PLUMBING SERVICE" at bounding box center [129, 652] width 211 height 15
type \(page\/section\) "PLUMBING SERVICE"
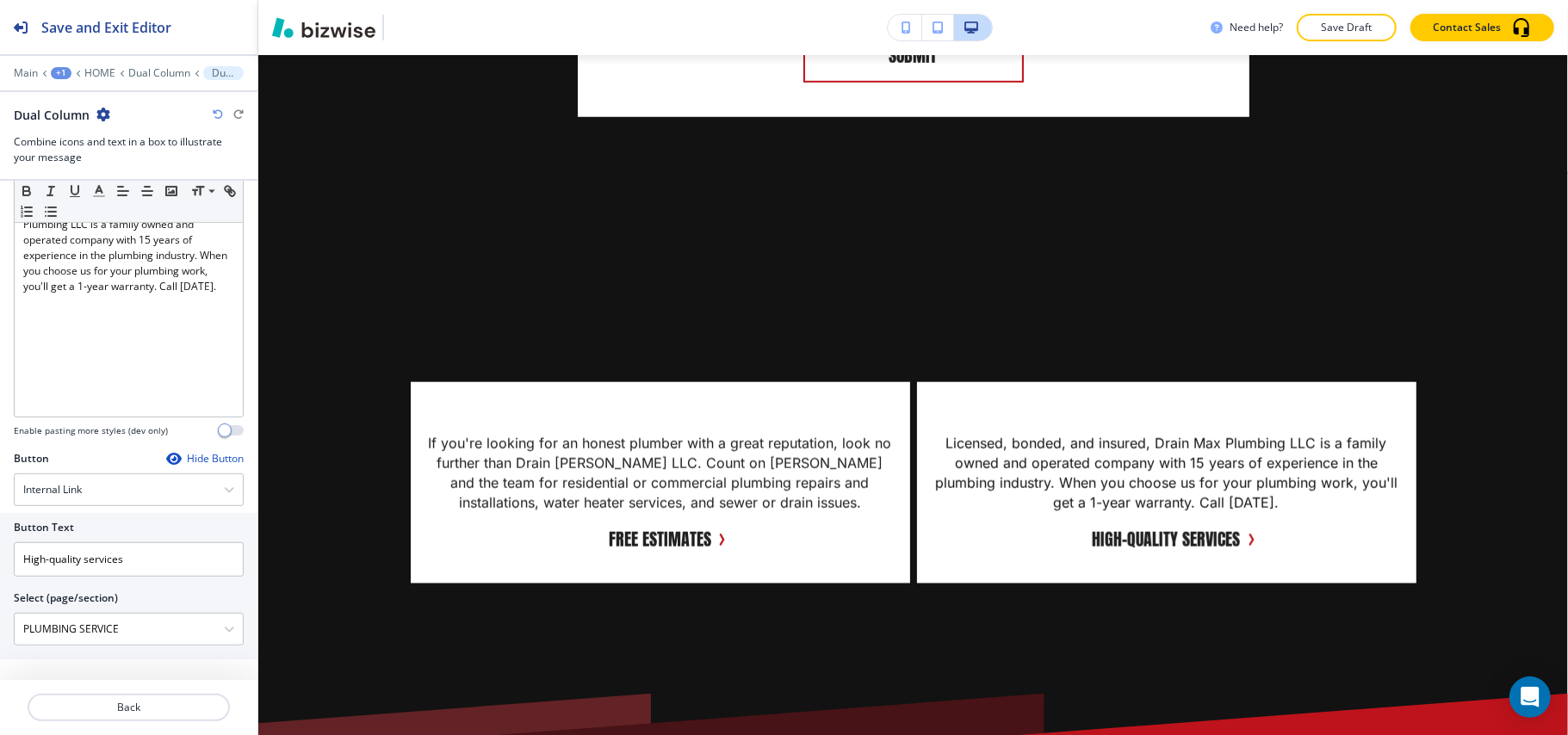
scroll to position [5865, 0]
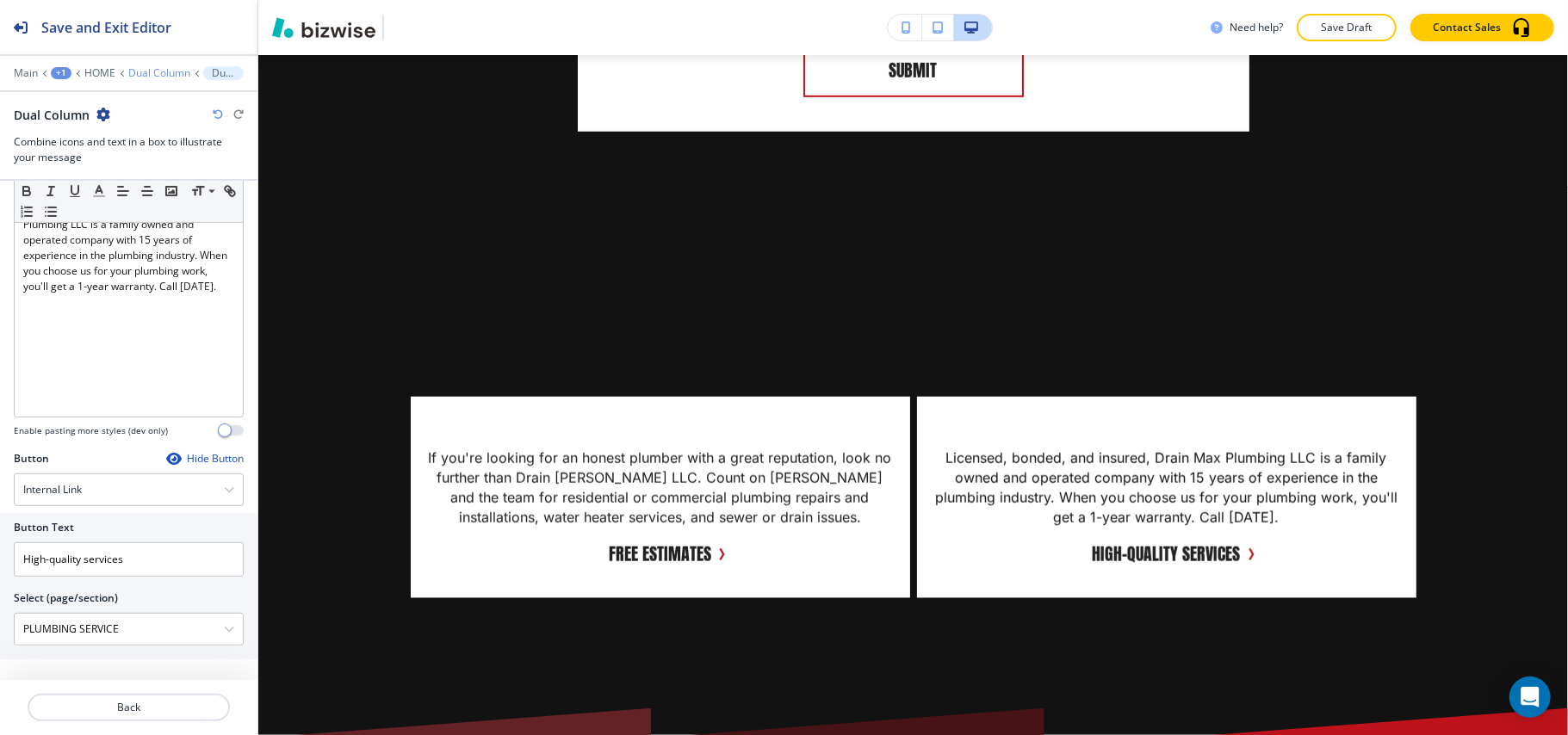
click at [139, 70] on p "Dual Column" at bounding box center [159, 72] width 62 height 12
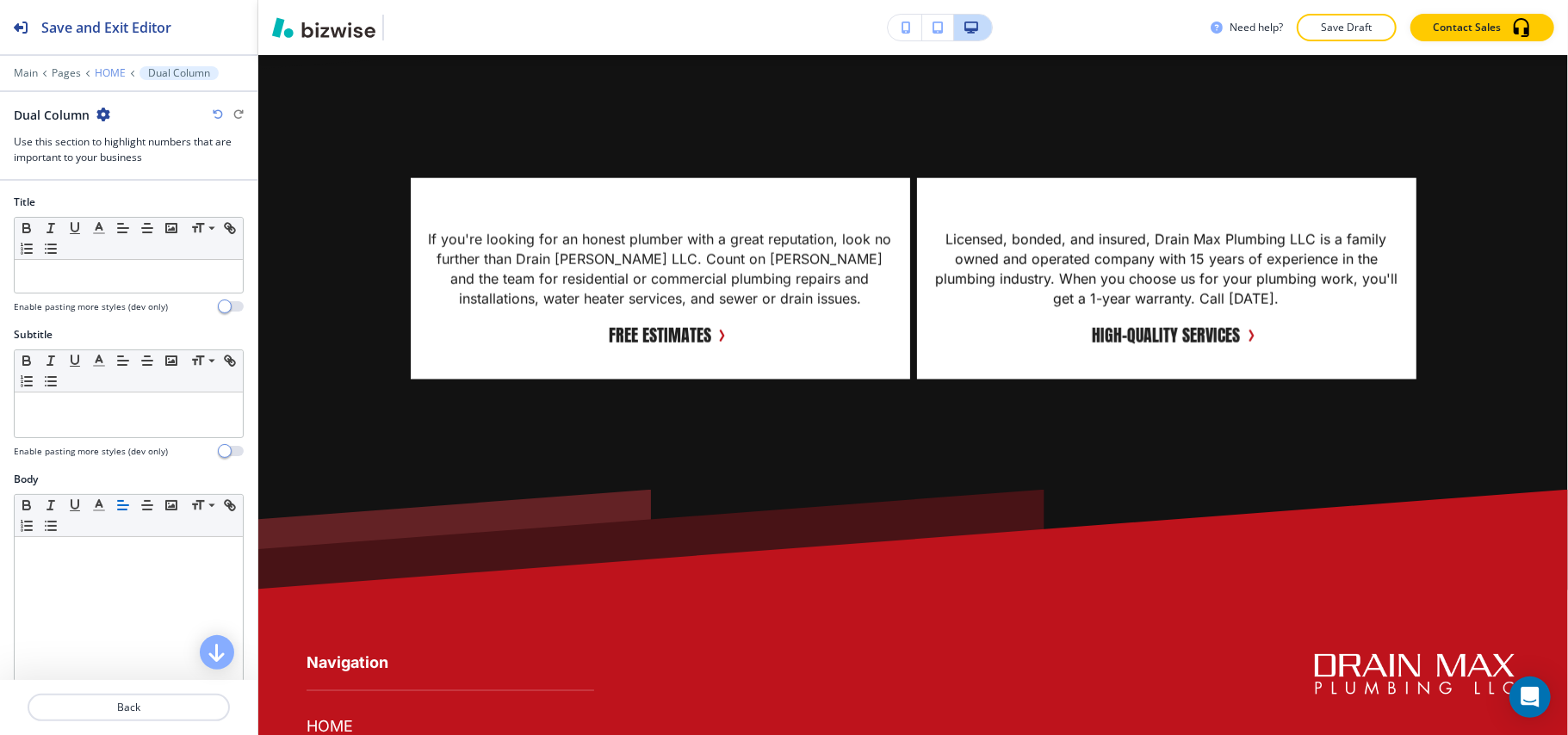
scroll to position [6094, 0]
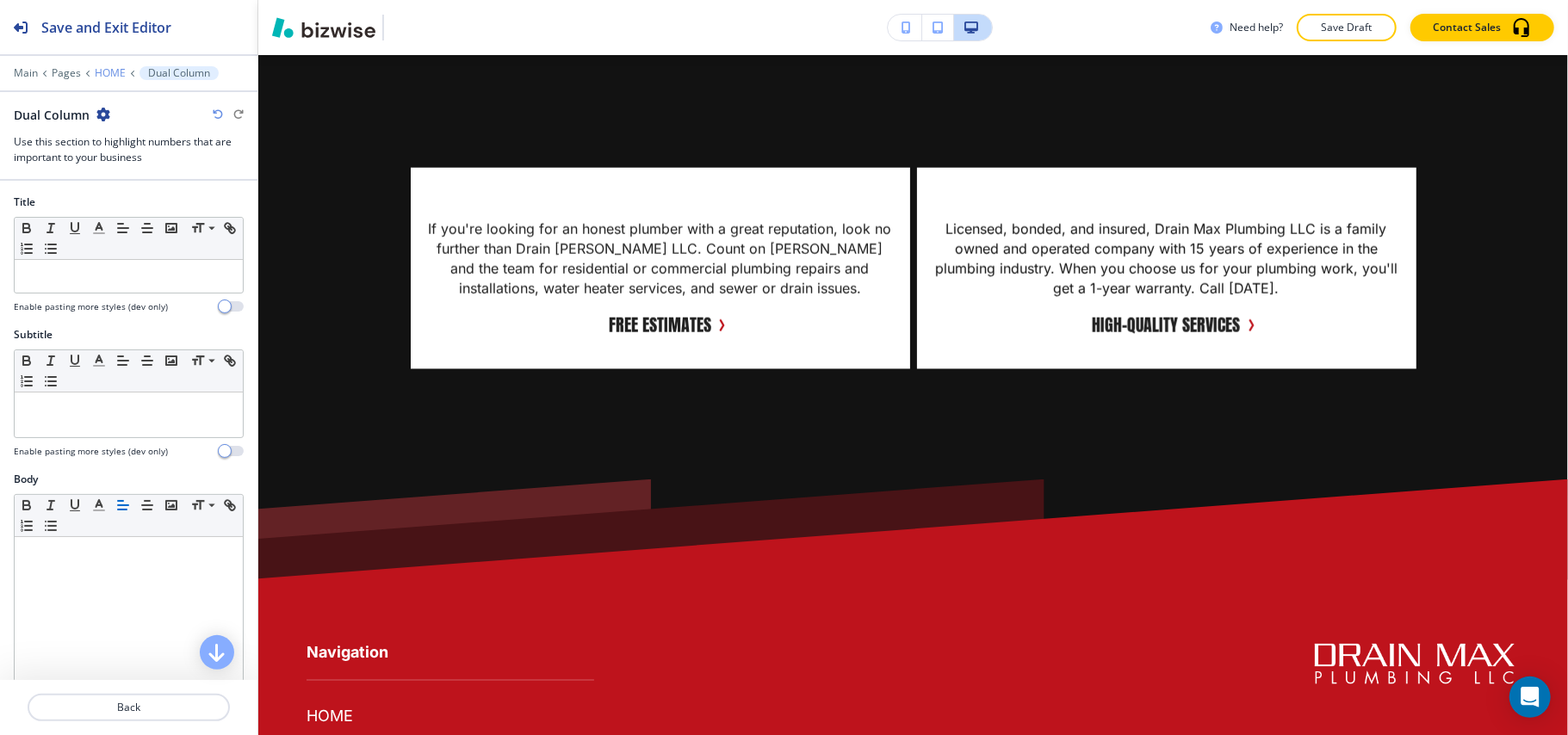
click at [108, 70] on p "HOME" at bounding box center [110, 72] width 31 height 12
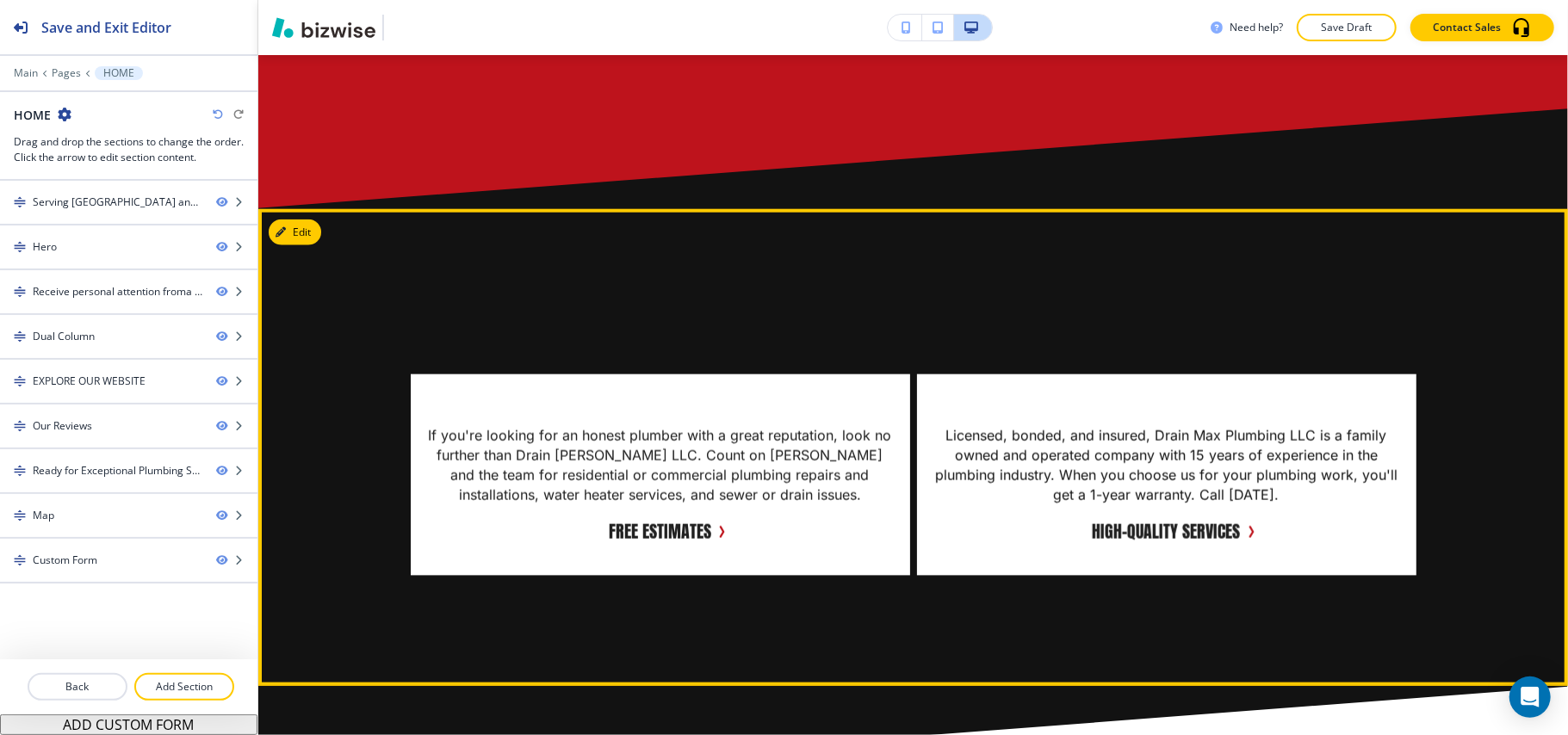
scroll to position [1676, 0]
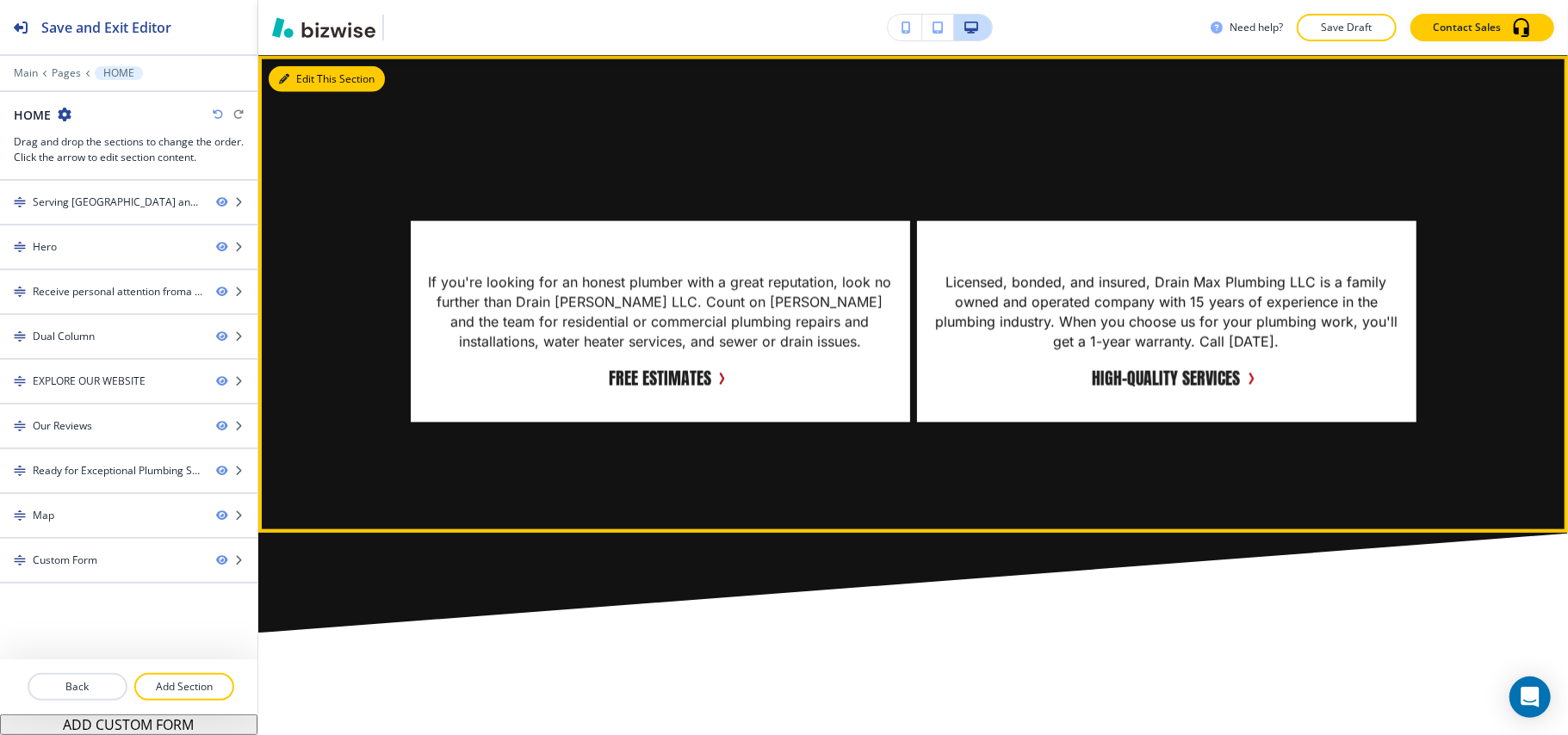
click at [312, 77] on button "Edit This Section" at bounding box center [327, 79] width 117 height 25
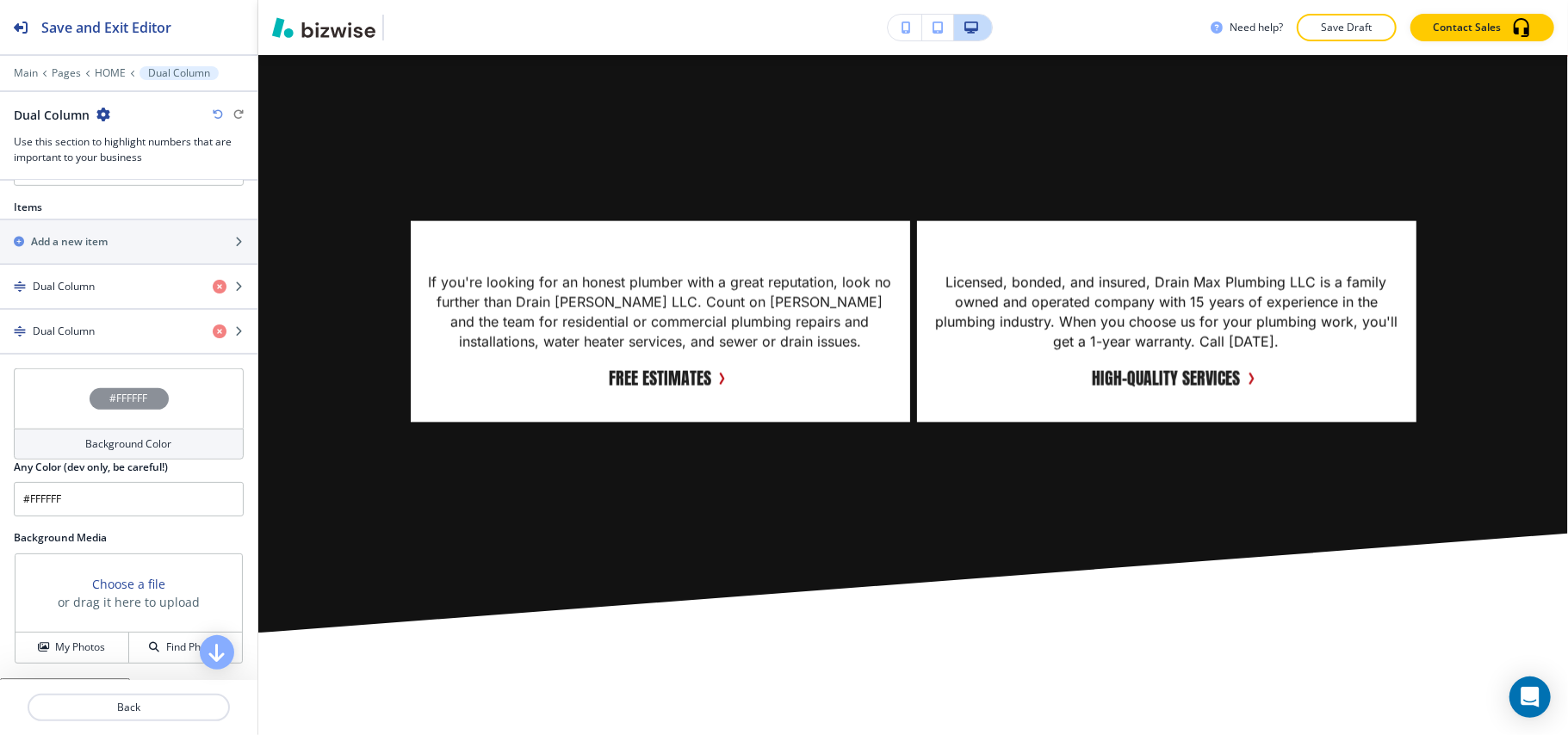
scroll to position [851, 0]
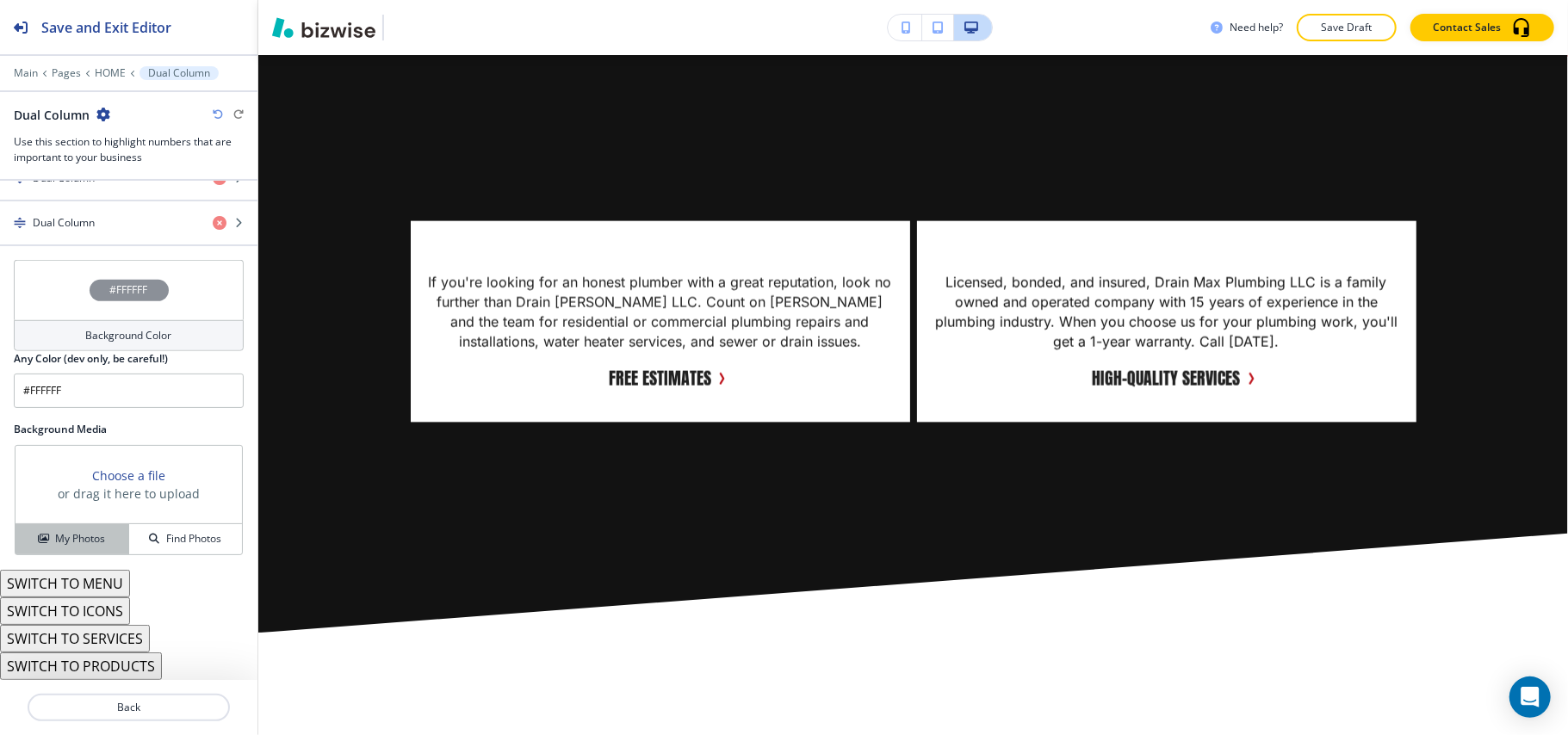
click at [87, 524] on button "My Photos" at bounding box center [71, 540] width 114 height 30
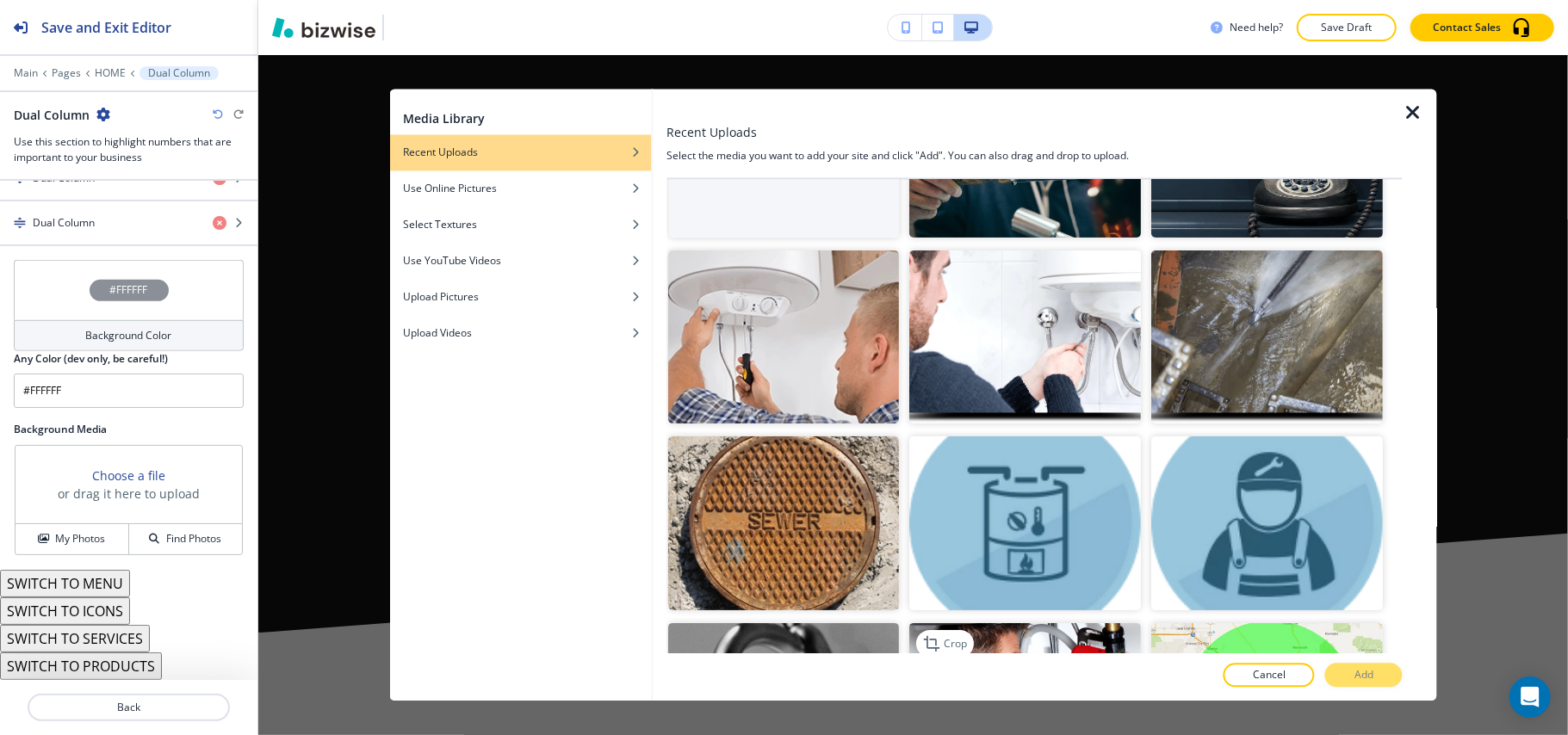
scroll to position [344, 0]
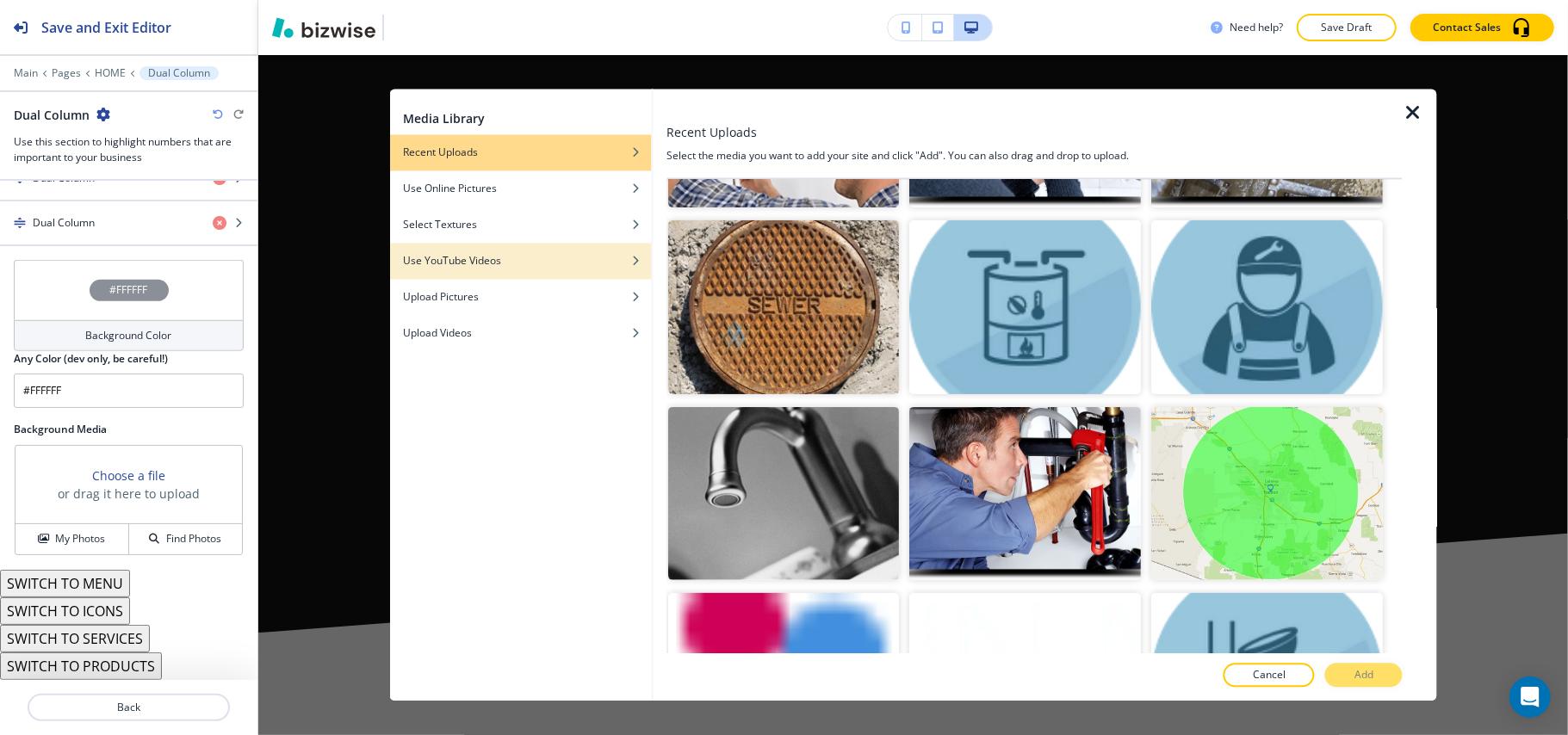
click at [518, 249] on div "button" at bounding box center [520, 248] width 261 height 10
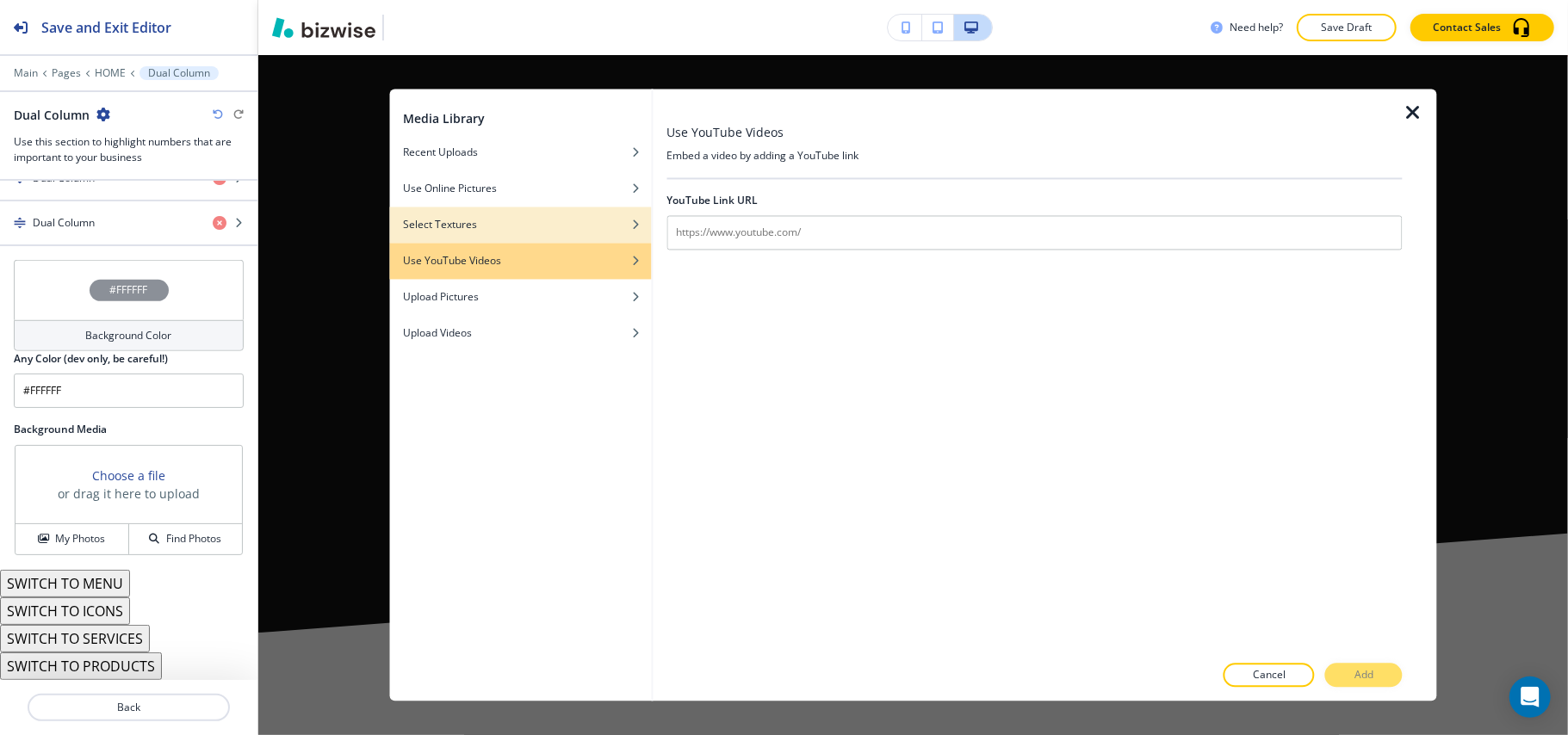
click at [508, 222] on div "Select Textures" at bounding box center [520, 226] width 261 height 15
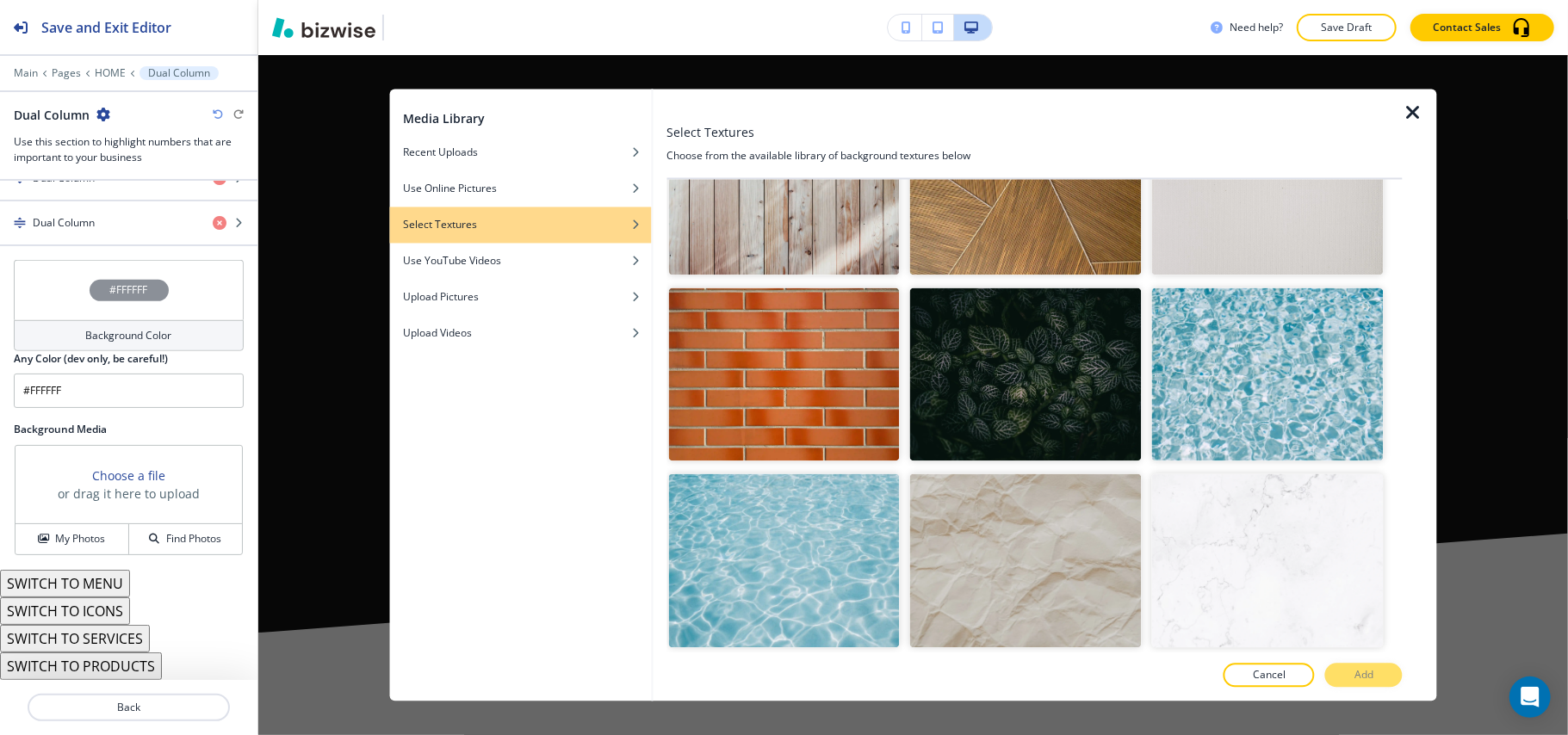
scroll to position [3190, 0]
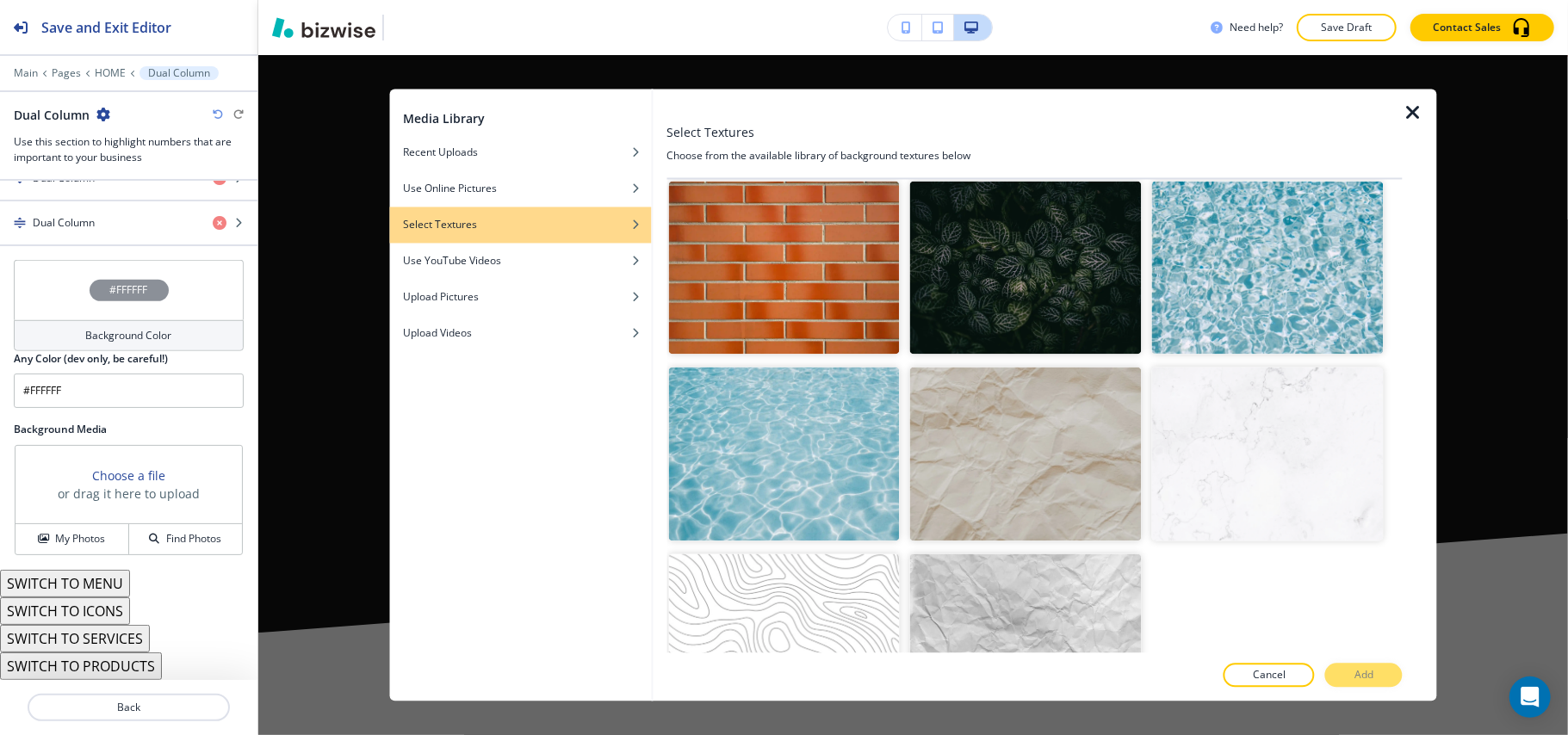
click at [989, 383] on img "button" at bounding box center [1026, 454] width 231 height 174
click at [993, 554] on img "button" at bounding box center [1026, 640] width 231 height 174
click at [810, 412] on img "button" at bounding box center [784, 454] width 231 height 174
drag, startPoint x: 1374, startPoint y: 679, endPoint x: 1381, endPoint y: 672, distance: 9.9
click at [1373, 677] on p "Add" at bounding box center [1364, 676] width 19 height 15
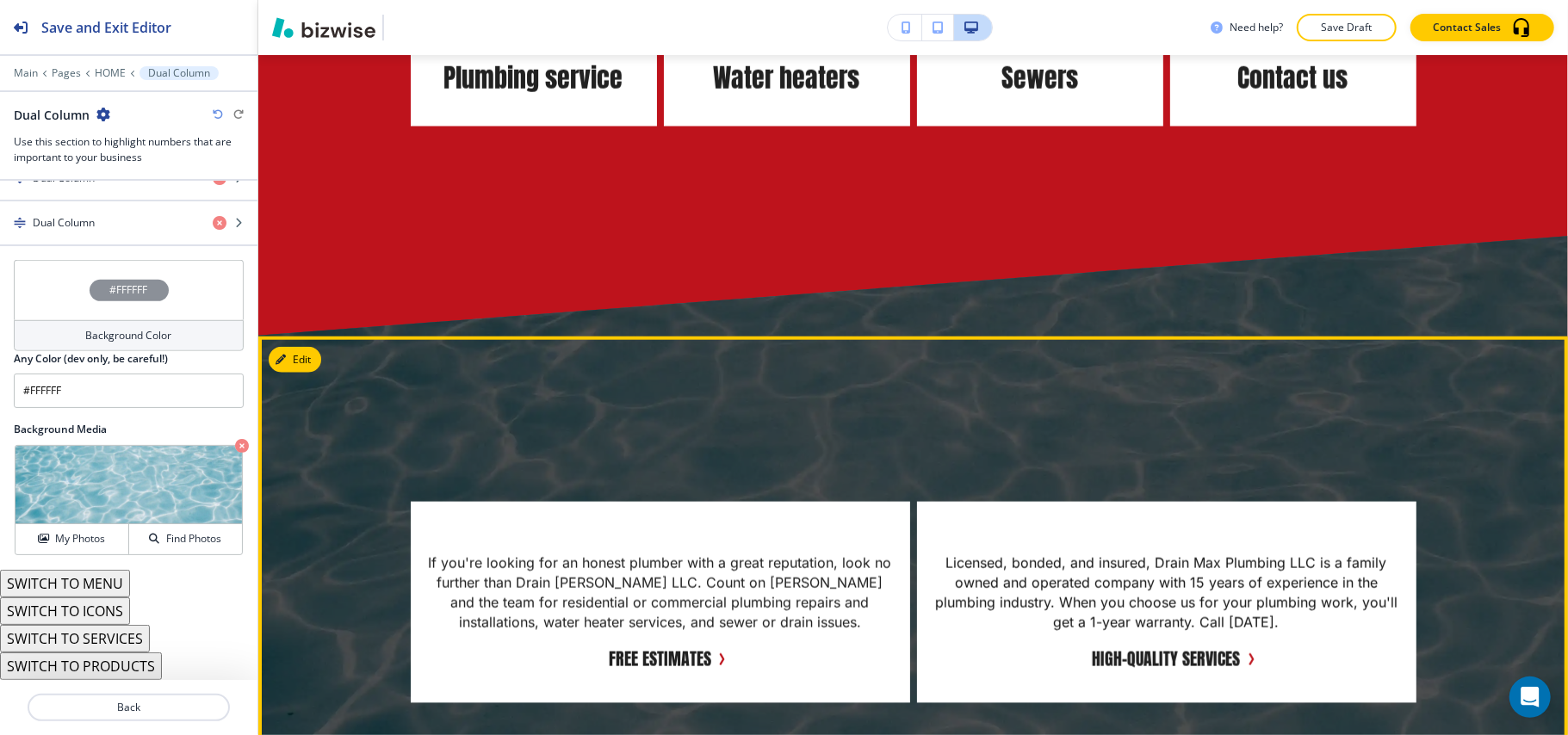
scroll to position [1331, 0]
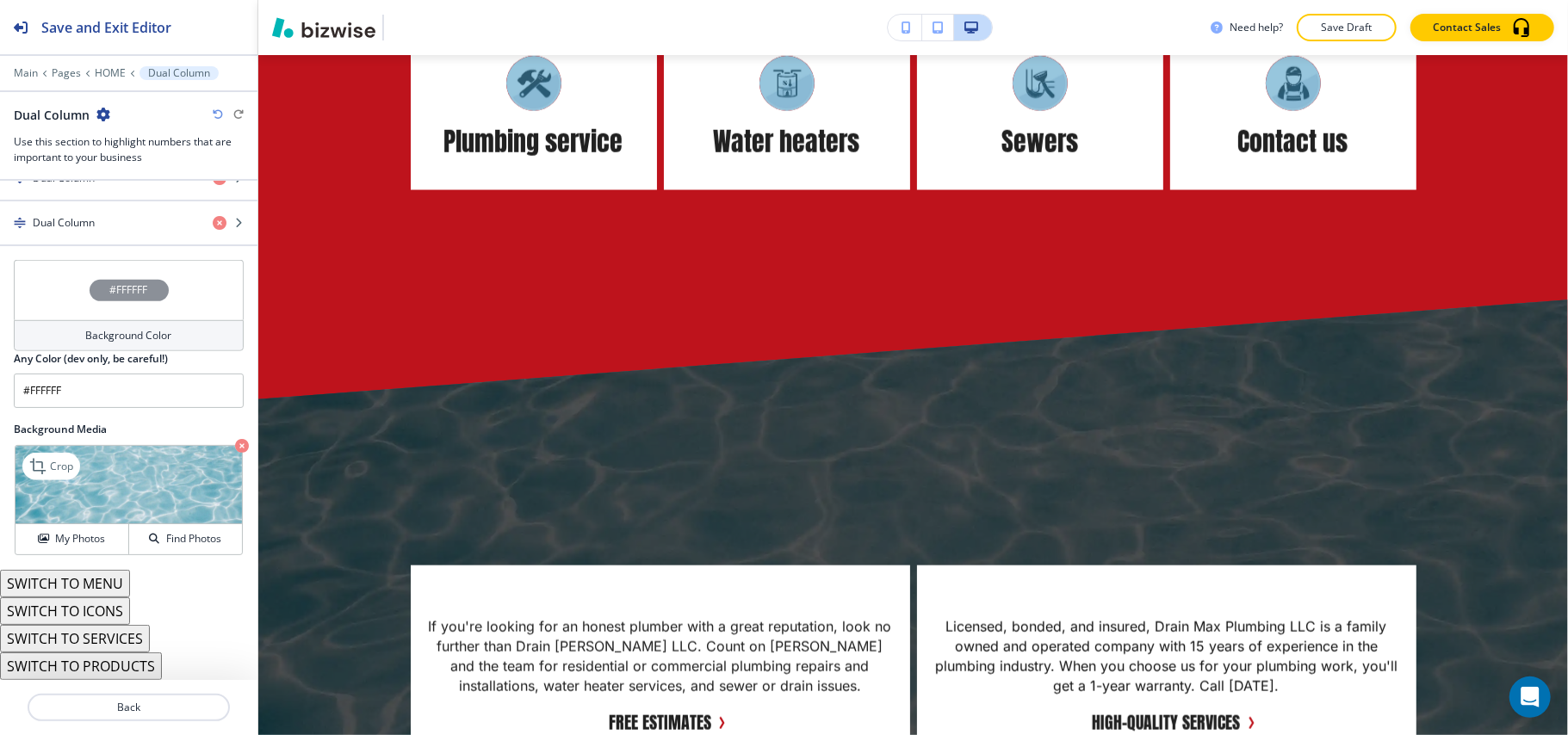
click at [235, 443] on icon "button" at bounding box center [242, 446] width 14 height 14
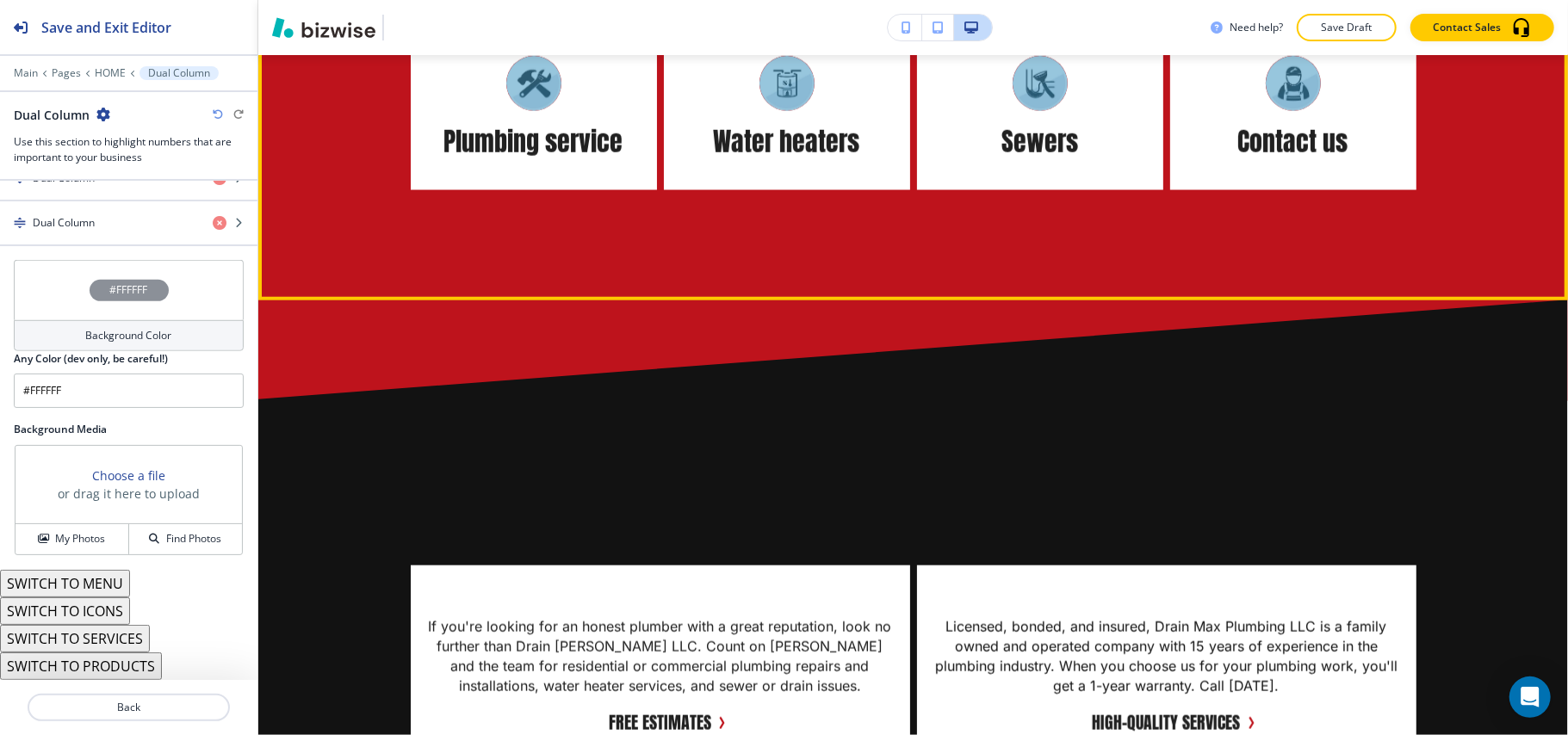
scroll to position [1791, 0]
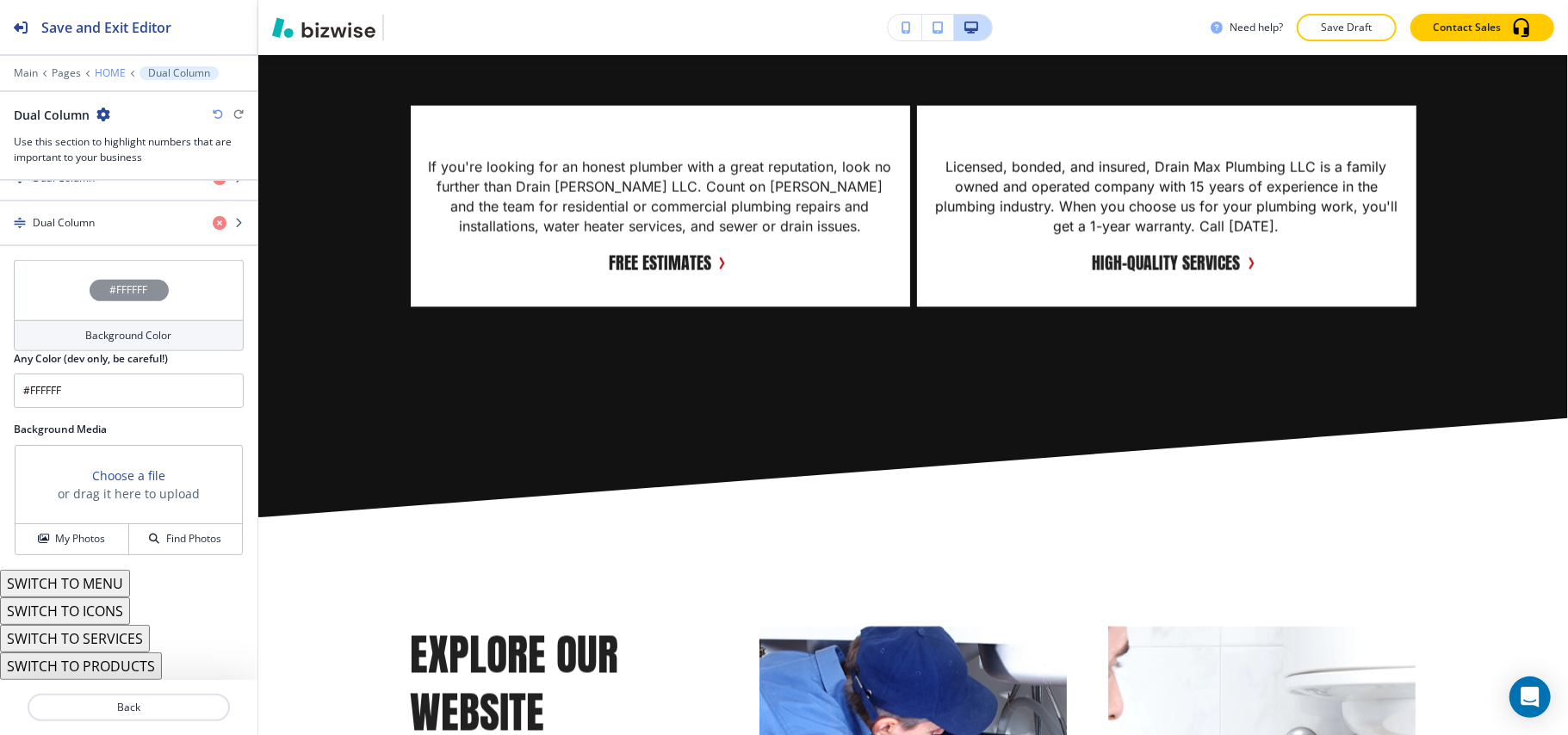
click at [104, 73] on p "HOME" at bounding box center [110, 72] width 31 height 12
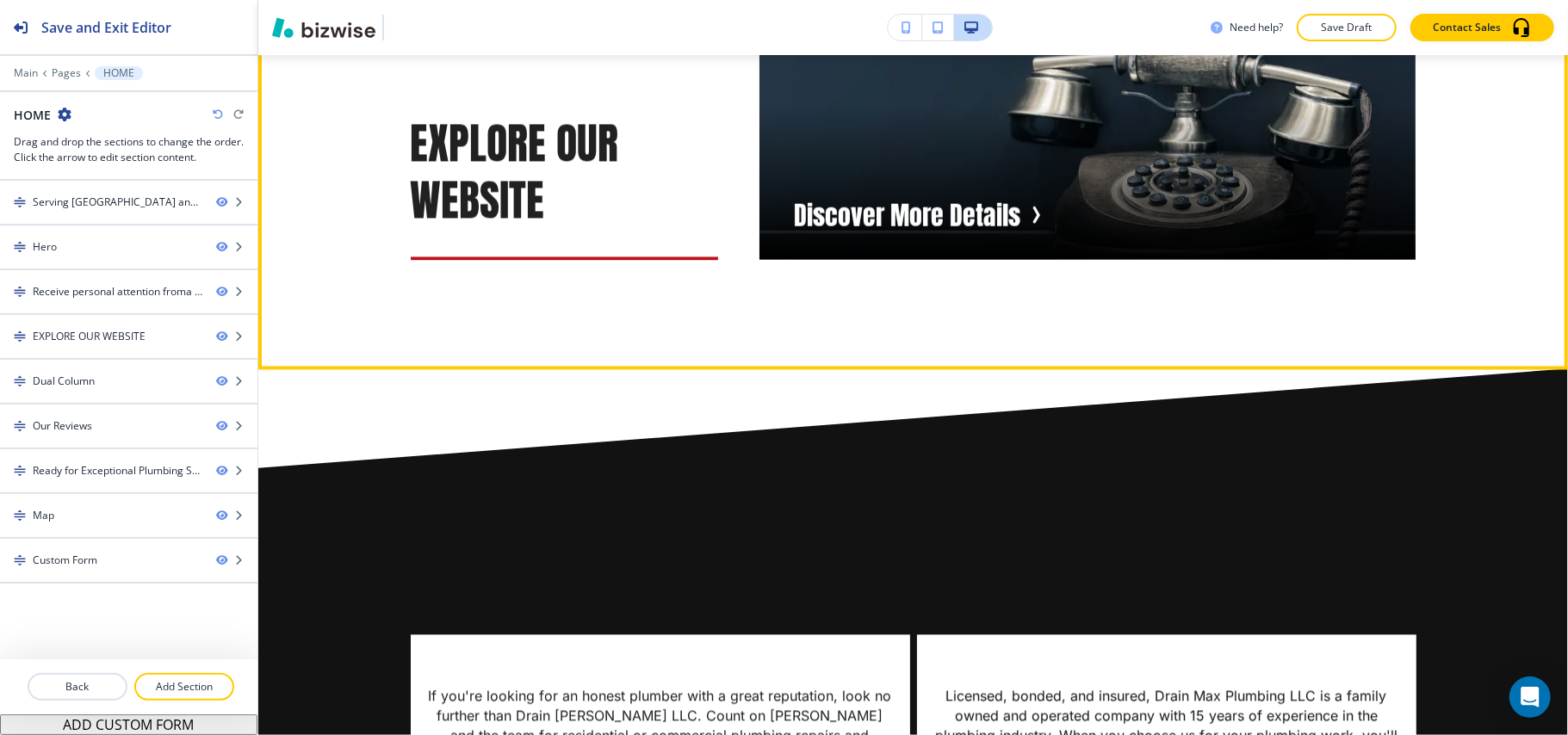
scroll to position [3053, 0]
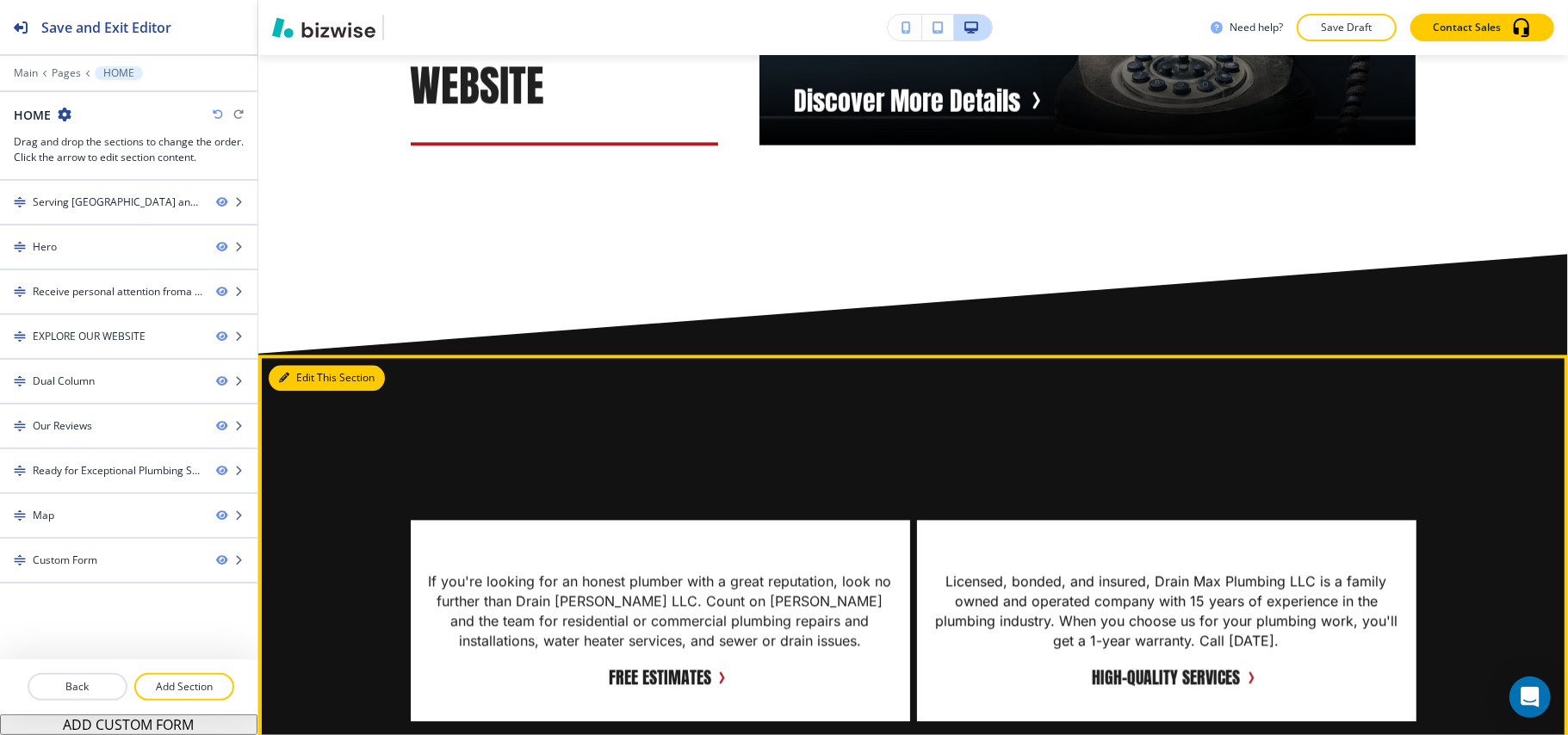
click at [296, 377] on button "Edit This Section" at bounding box center [327, 377] width 117 height 25
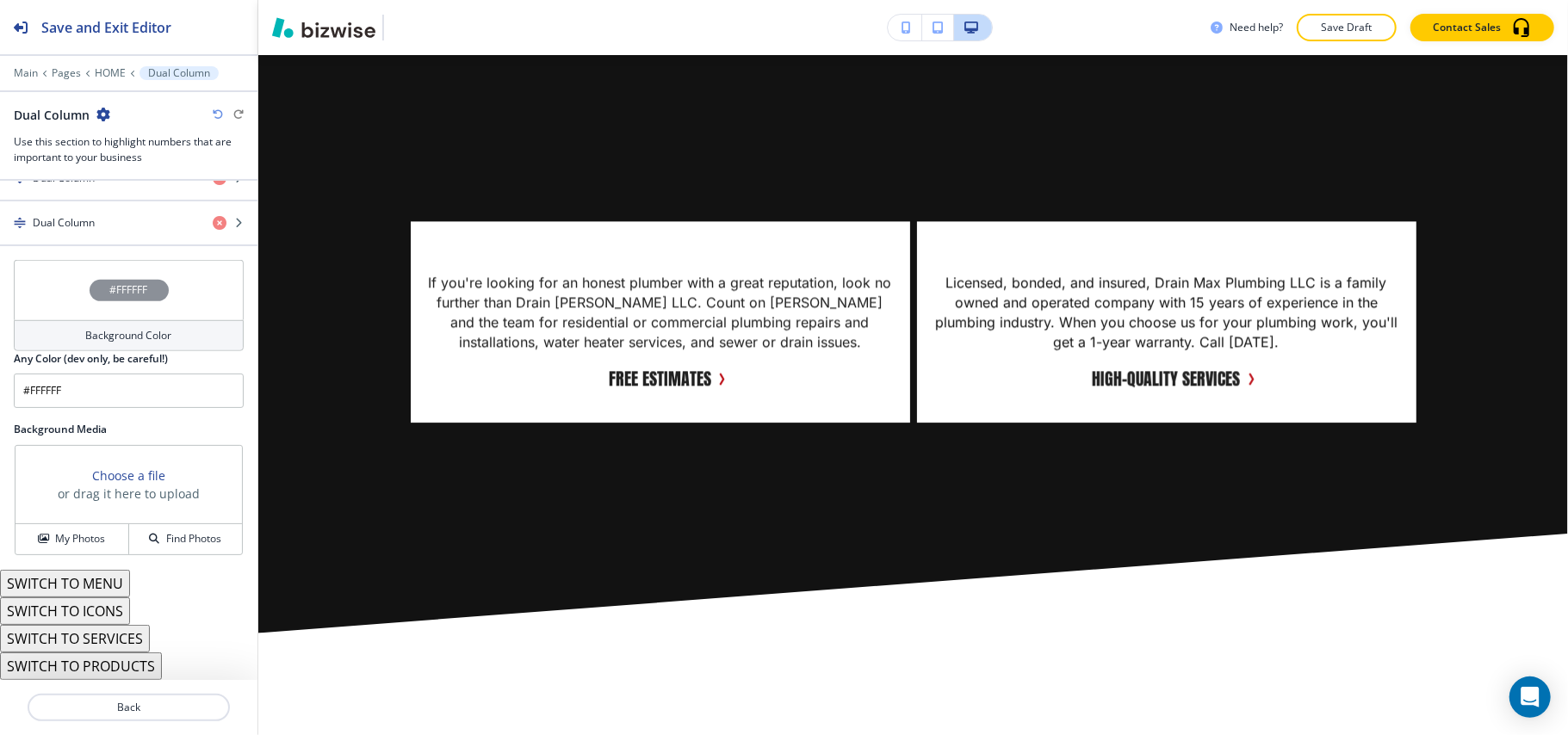
scroll to position [851, 0]
click at [39, 297] on div "#FFFFFF" at bounding box center [129, 290] width 230 height 60
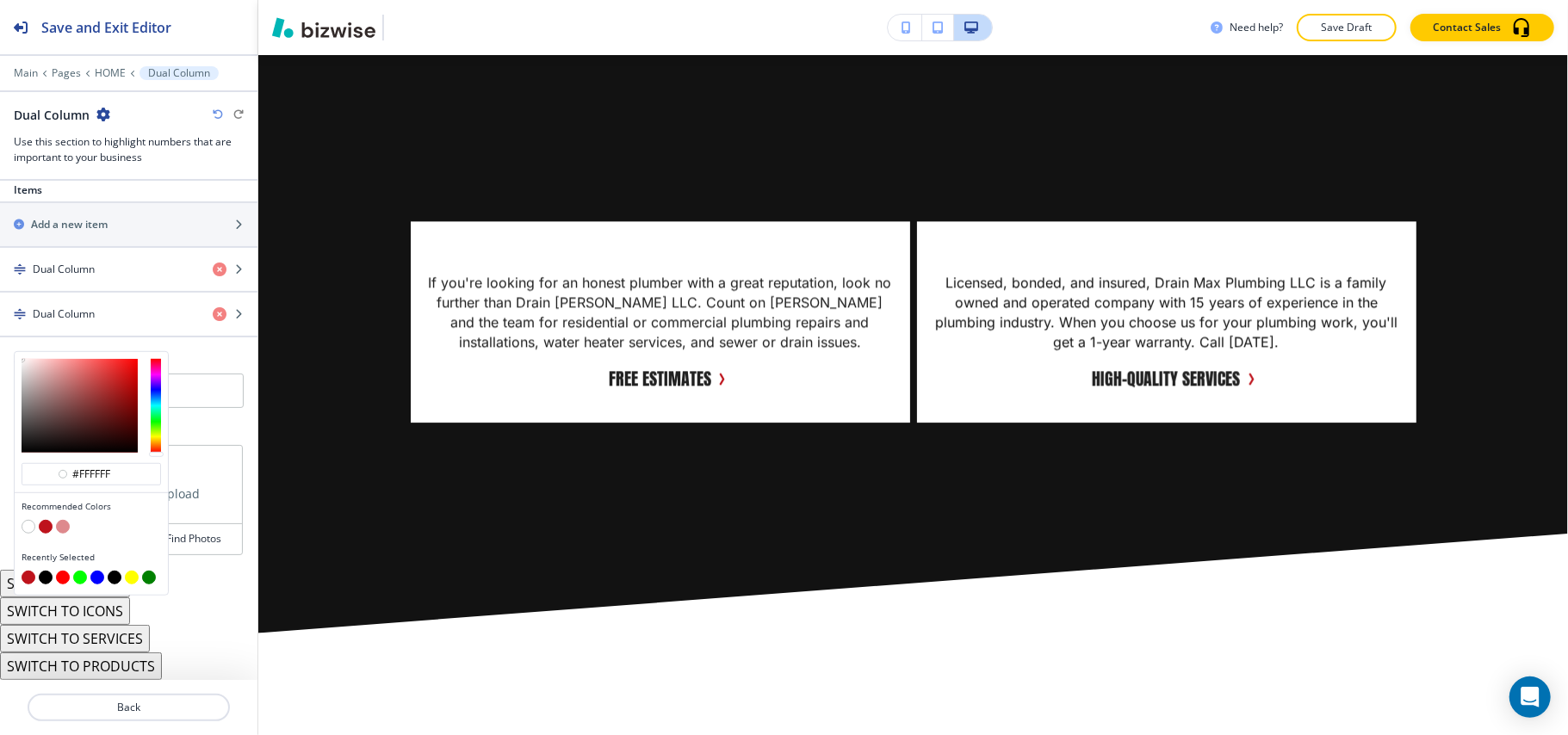
click at [36, 525] on div at bounding box center [91, 528] width 139 height 17
click at [45, 527] on button "button" at bounding box center [45, 526] width 14 height 14
type input "#be131c"
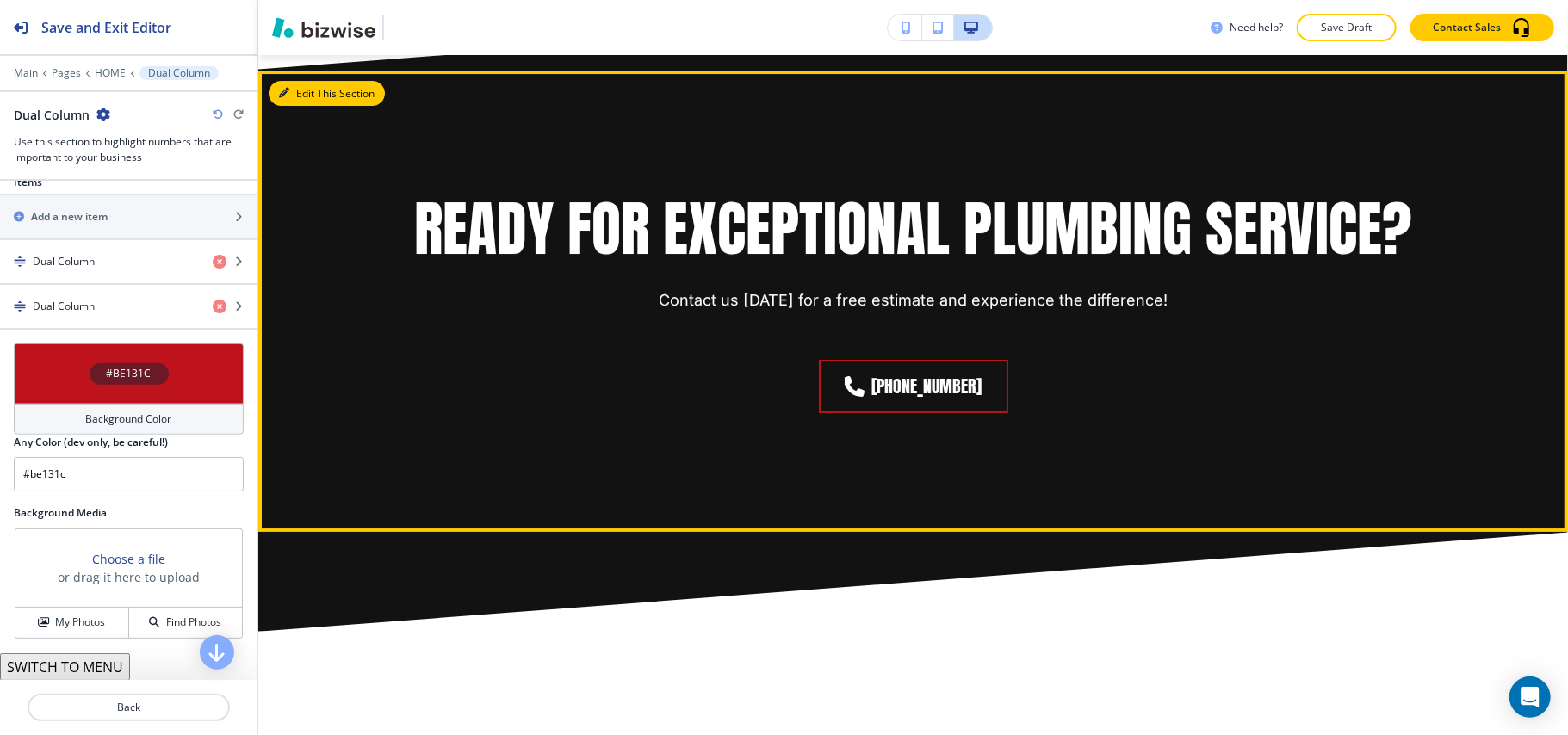
click at [283, 87] on icon "button" at bounding box center [284, 92] width 10 height 10
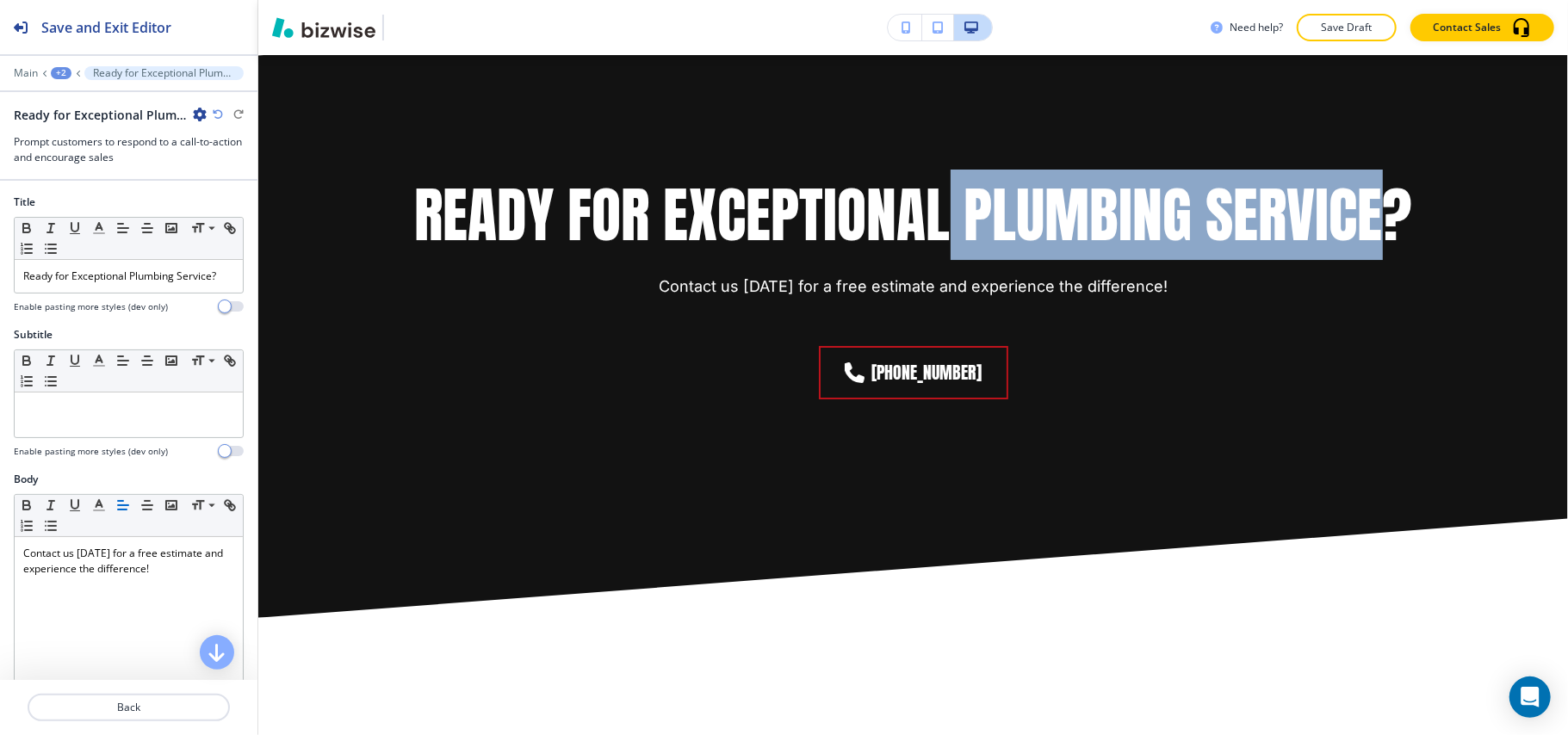
drag, startPoint x: 948, startPoint y: 209, endPoint x: 1378, endPoint y: 200, distance: 430.1
click at [1378, 200] on h1 "Ready for Exceptional Plumbing Service?" at bounding box center [914, 214] width 997 height 80
copy h1 "Plumbing Service"
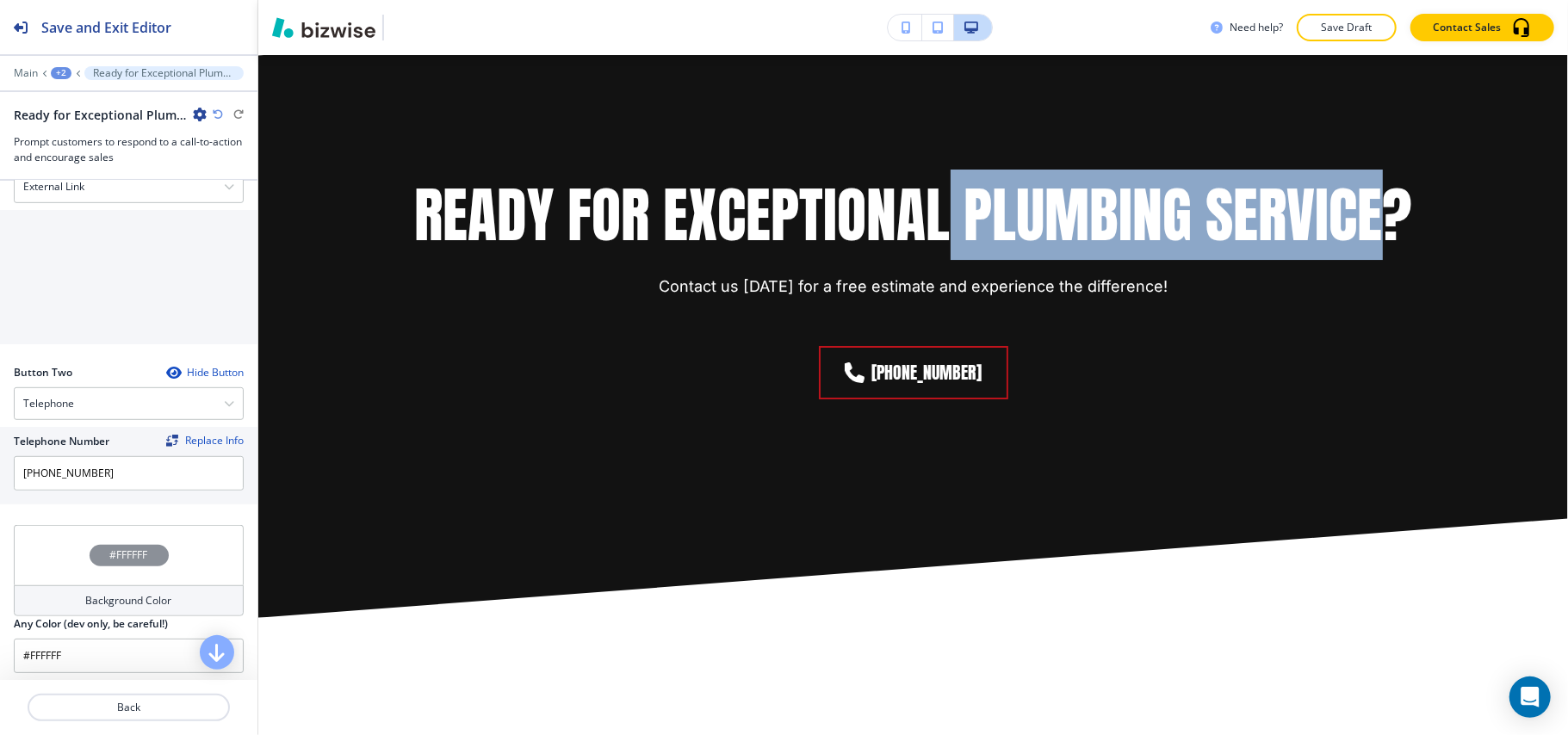
scroll to position [880, 0]
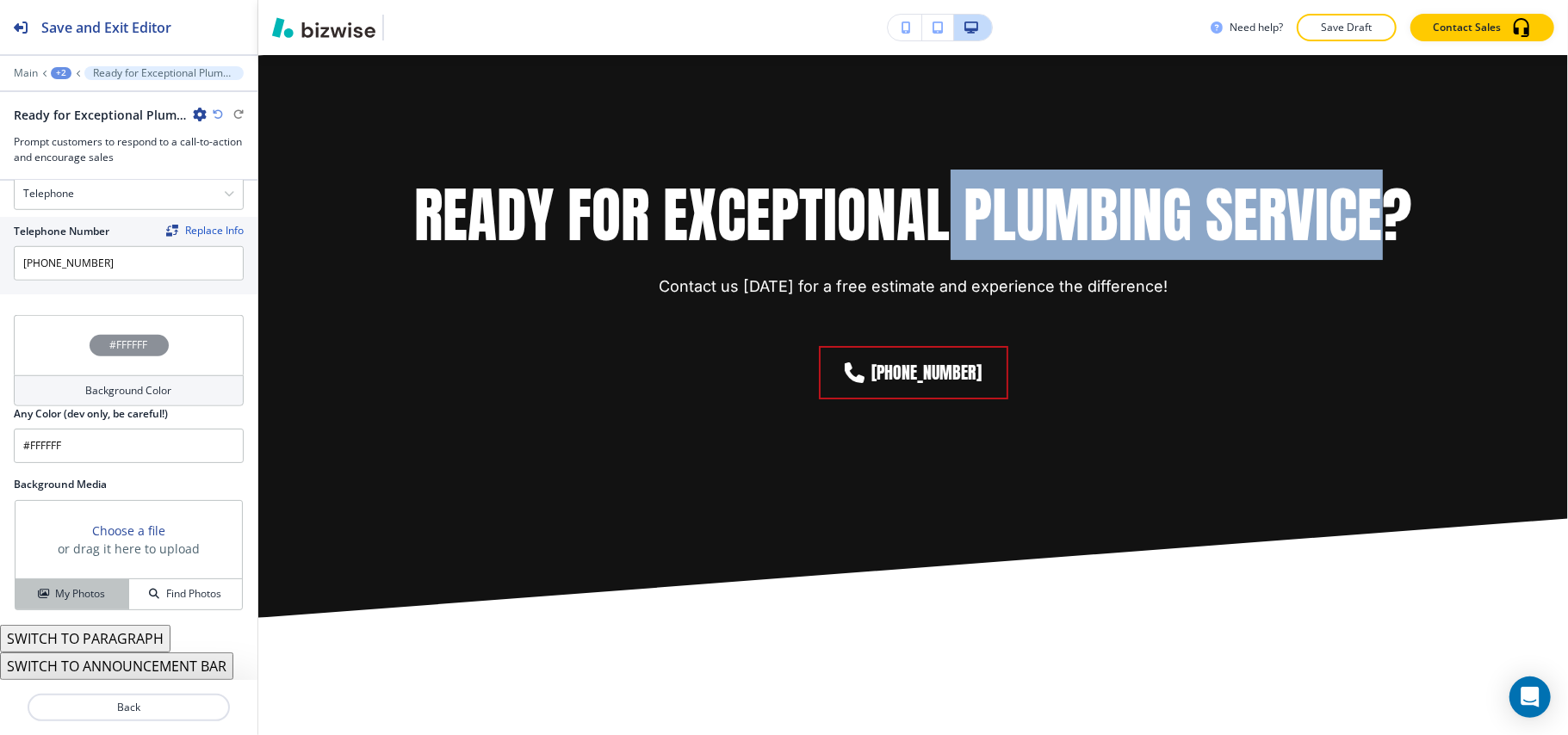
click at [91, 601] on h4 "My Photos" at bounding box center [80, 594] width 50 height 15
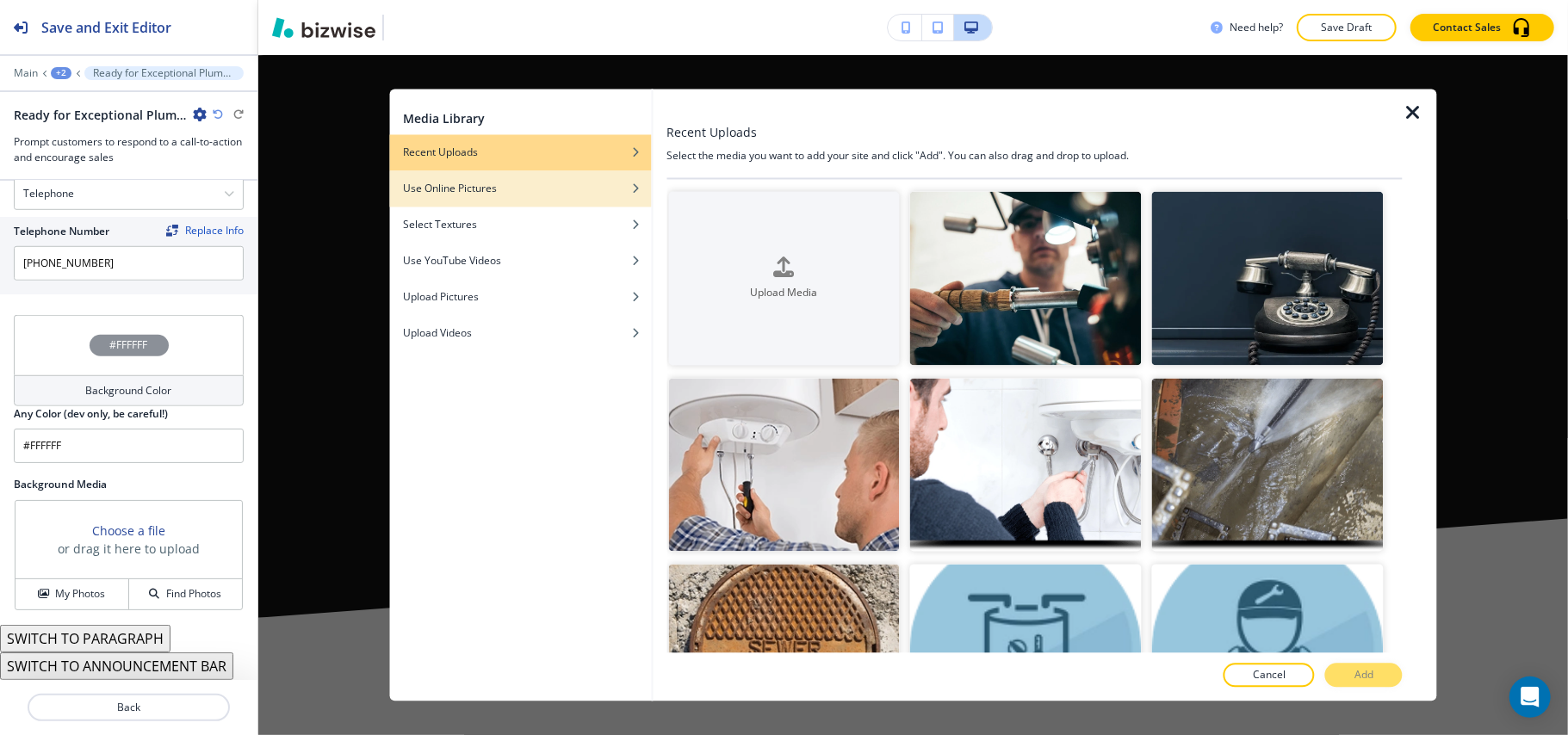
click at [472, 181] on h4 "Use Online Pictures" at bounding box center [450, 189] width 94 height 15
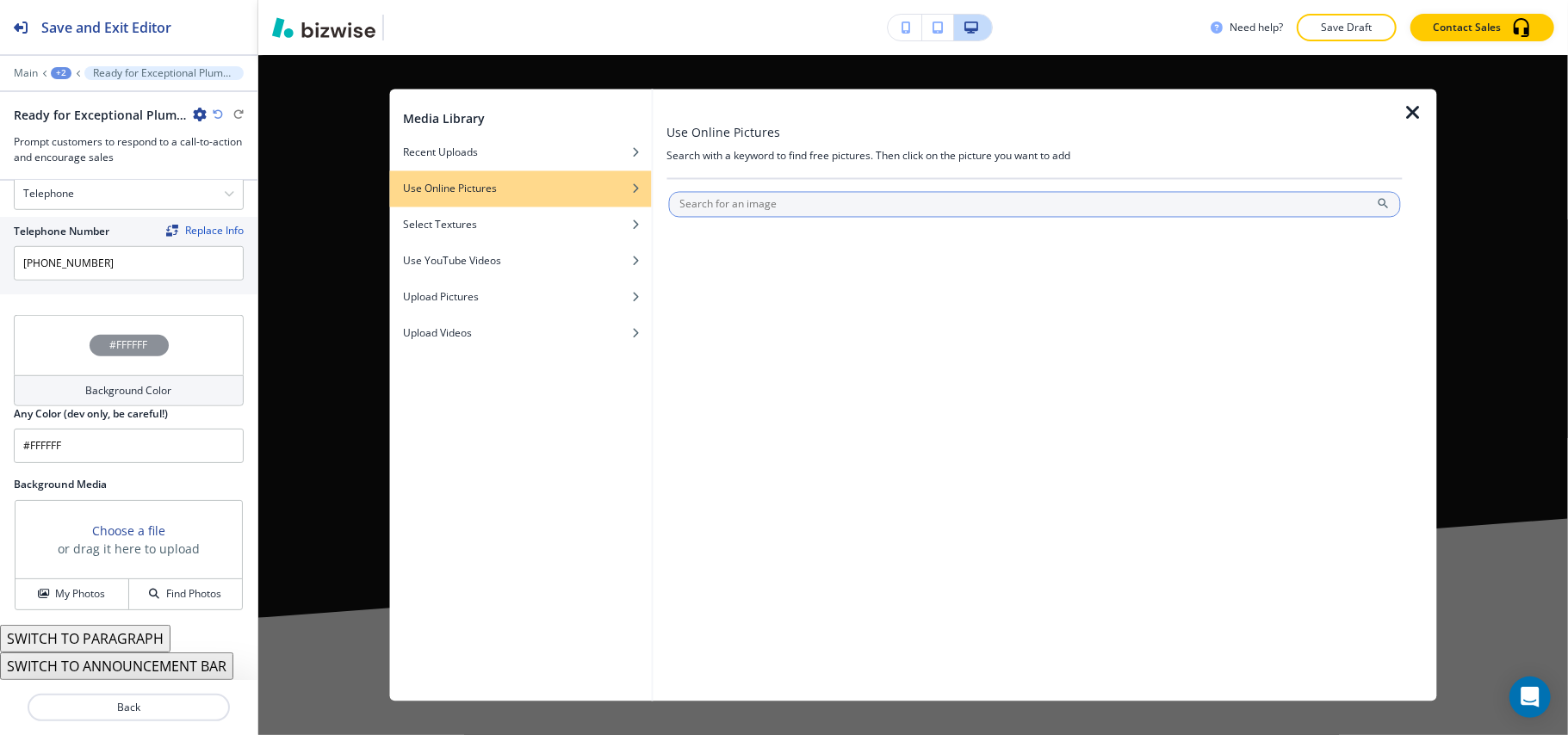
click at [711, 205] on input "text" at bounding box center [1035, 204] width 733 height 25
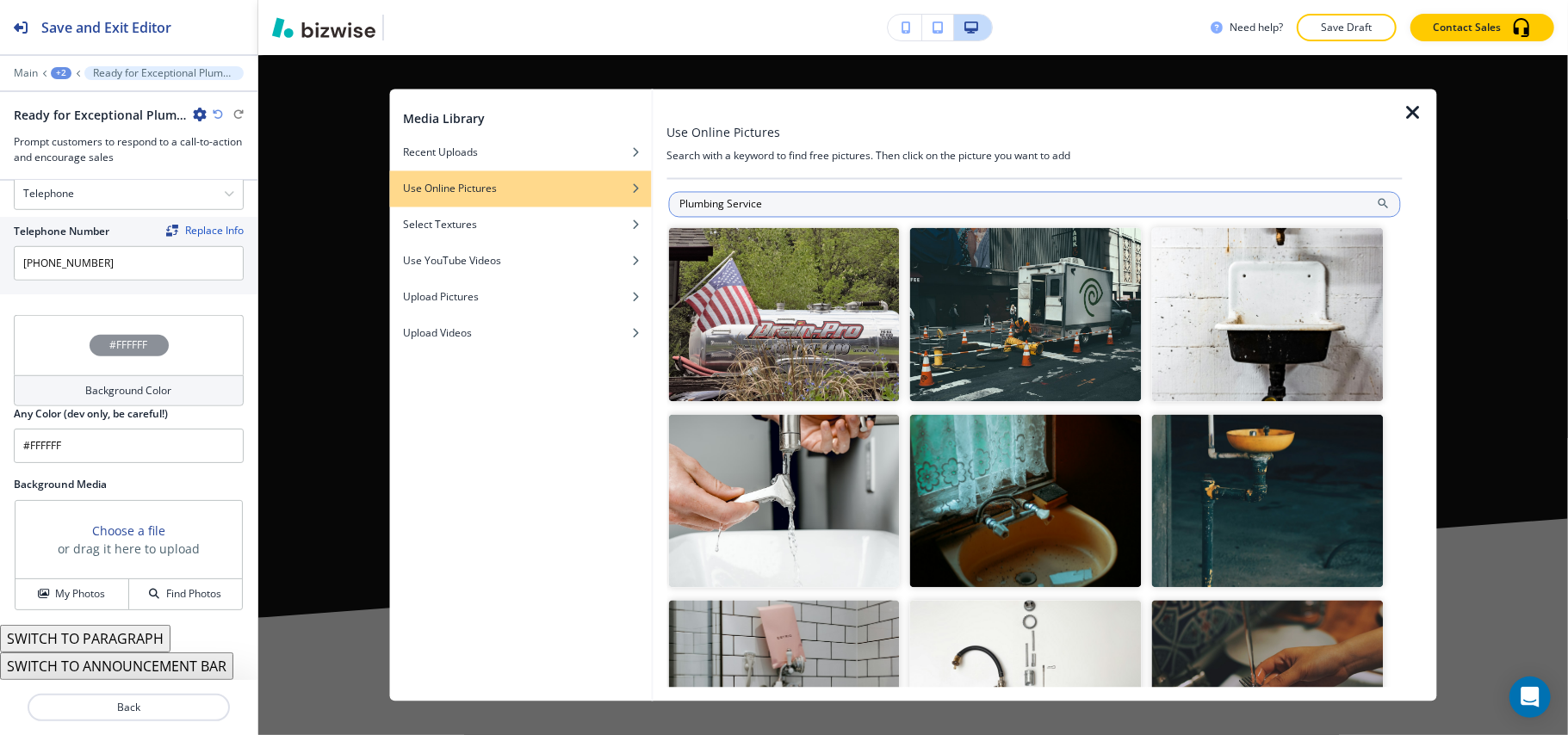
drag, startPoint x: 731, startPoint y: 207, endPoint x: 840, endPoint y: 208, distance: 109.0
click at [840, 208] on input "Plumbing Service" at bounding box center [1035, 204] width 733 height 25
type input "Plumbing"
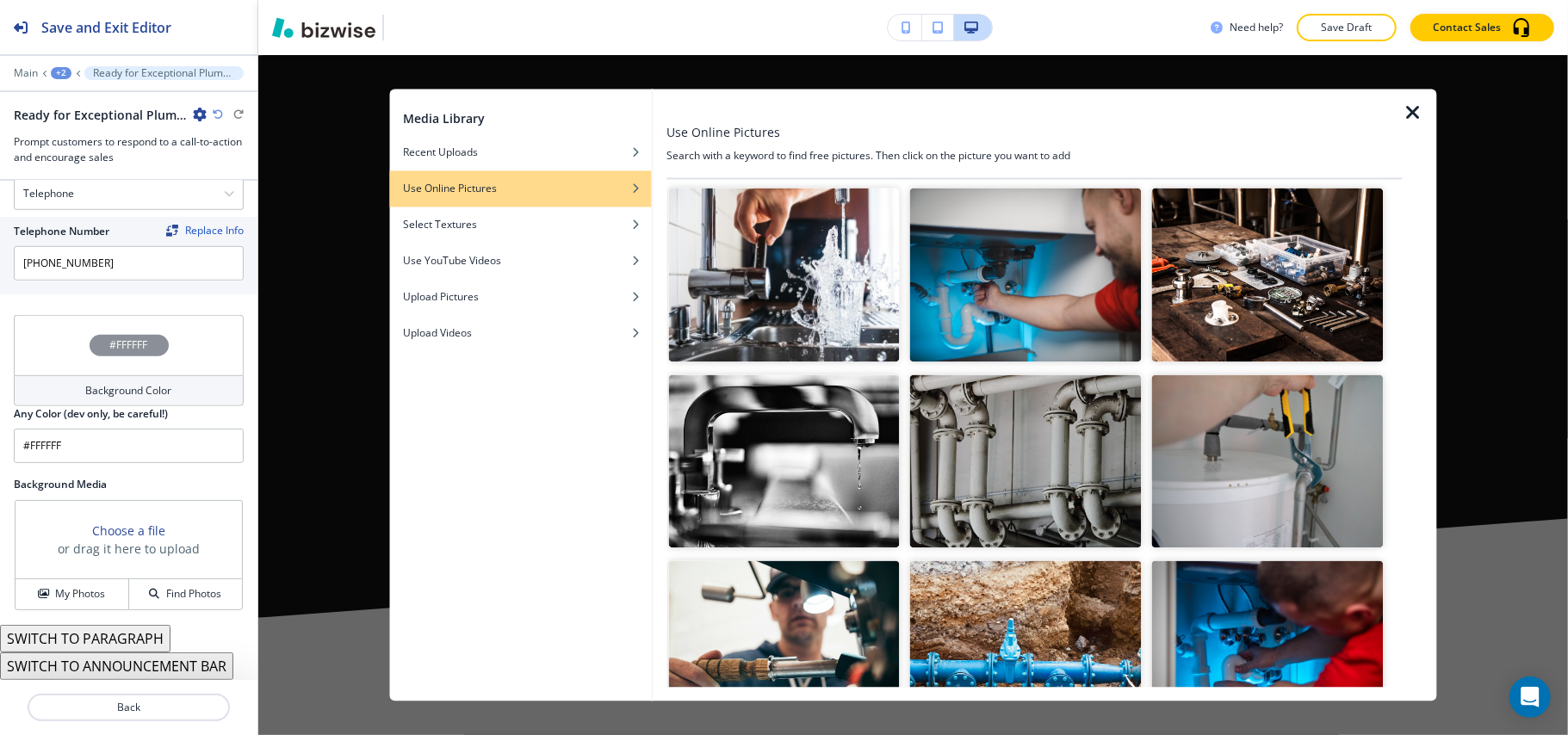
scroll to position [0, 0]
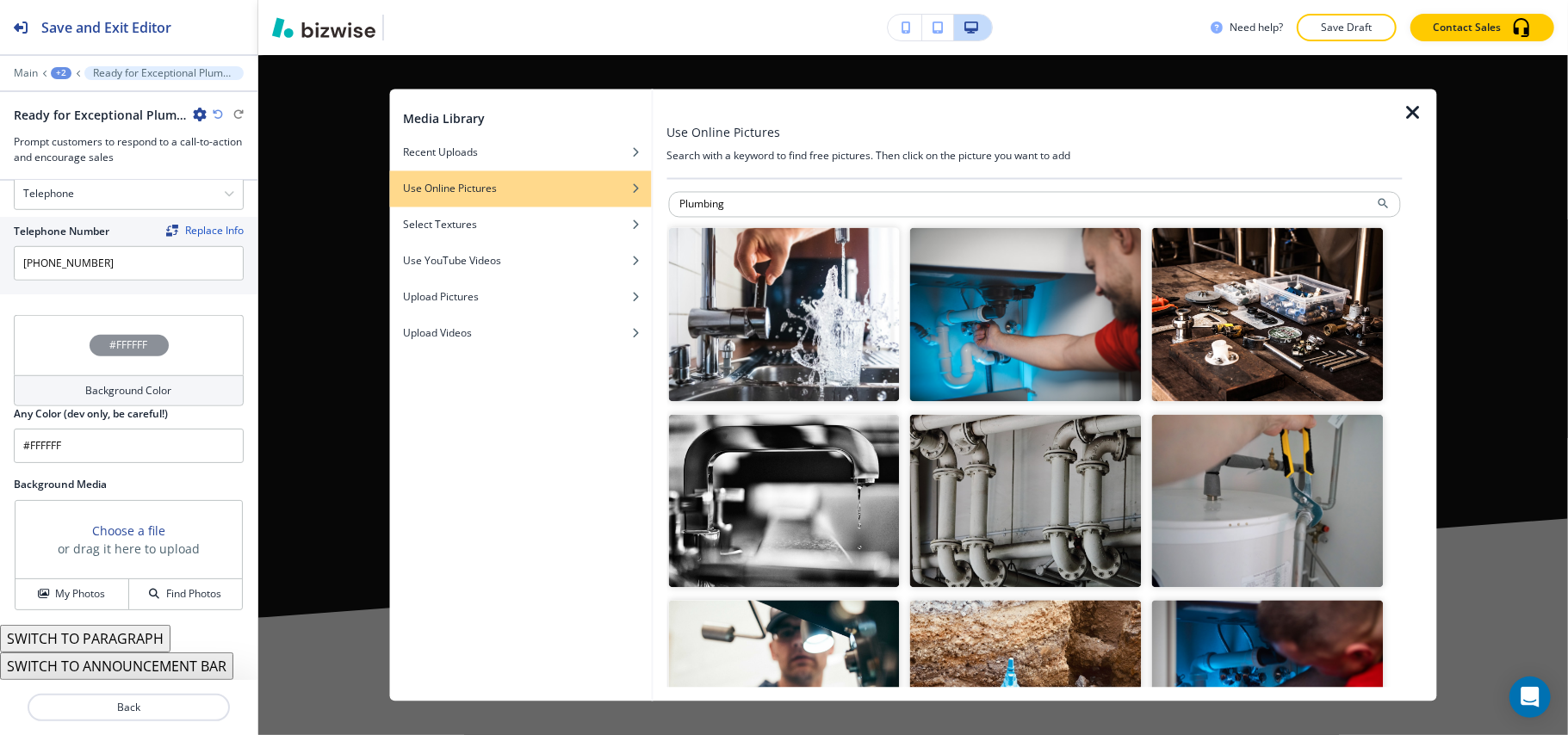
click at [963, 336] on img "button" at bounding box center [1026, 315] width 231 height 174
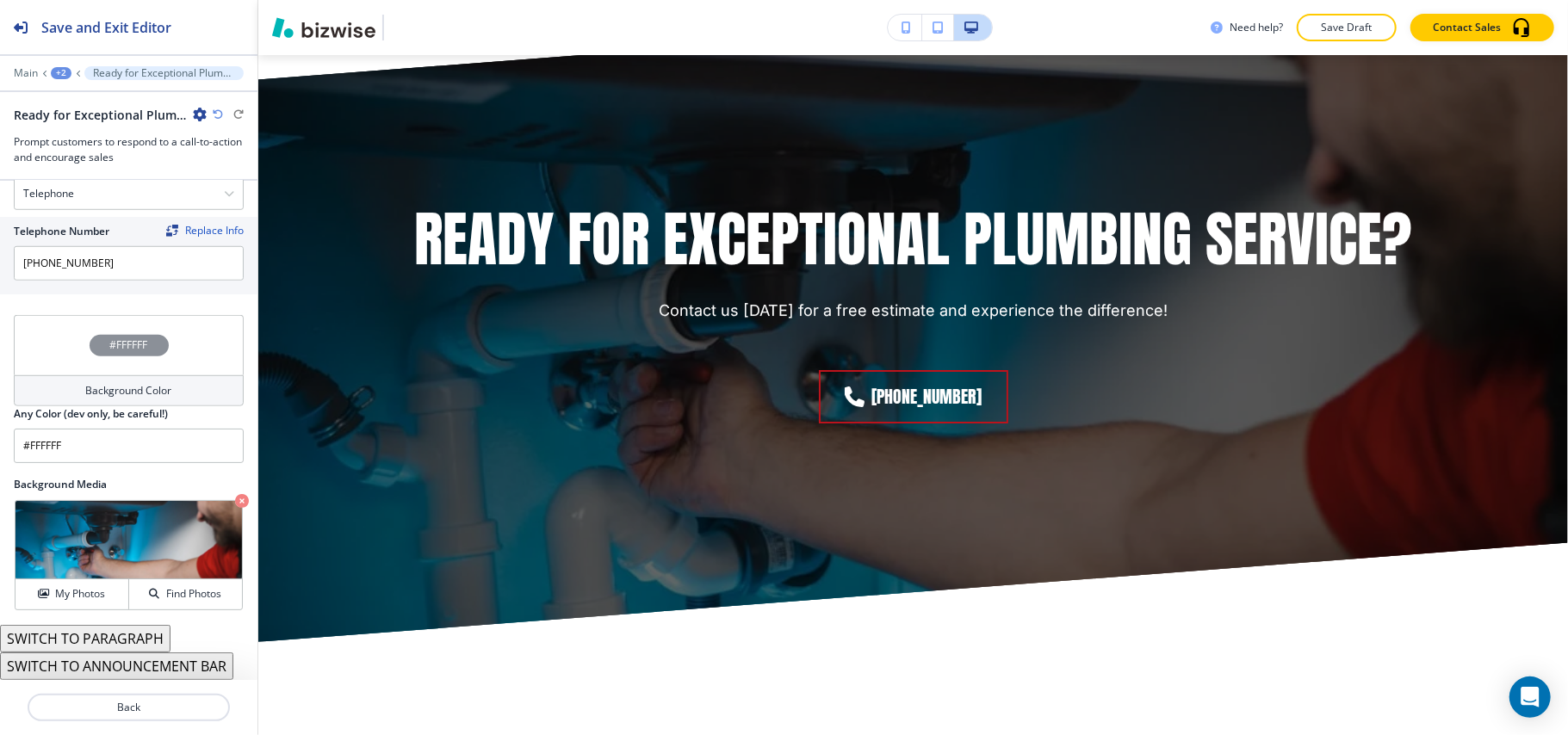
scroll to position [536, 0]
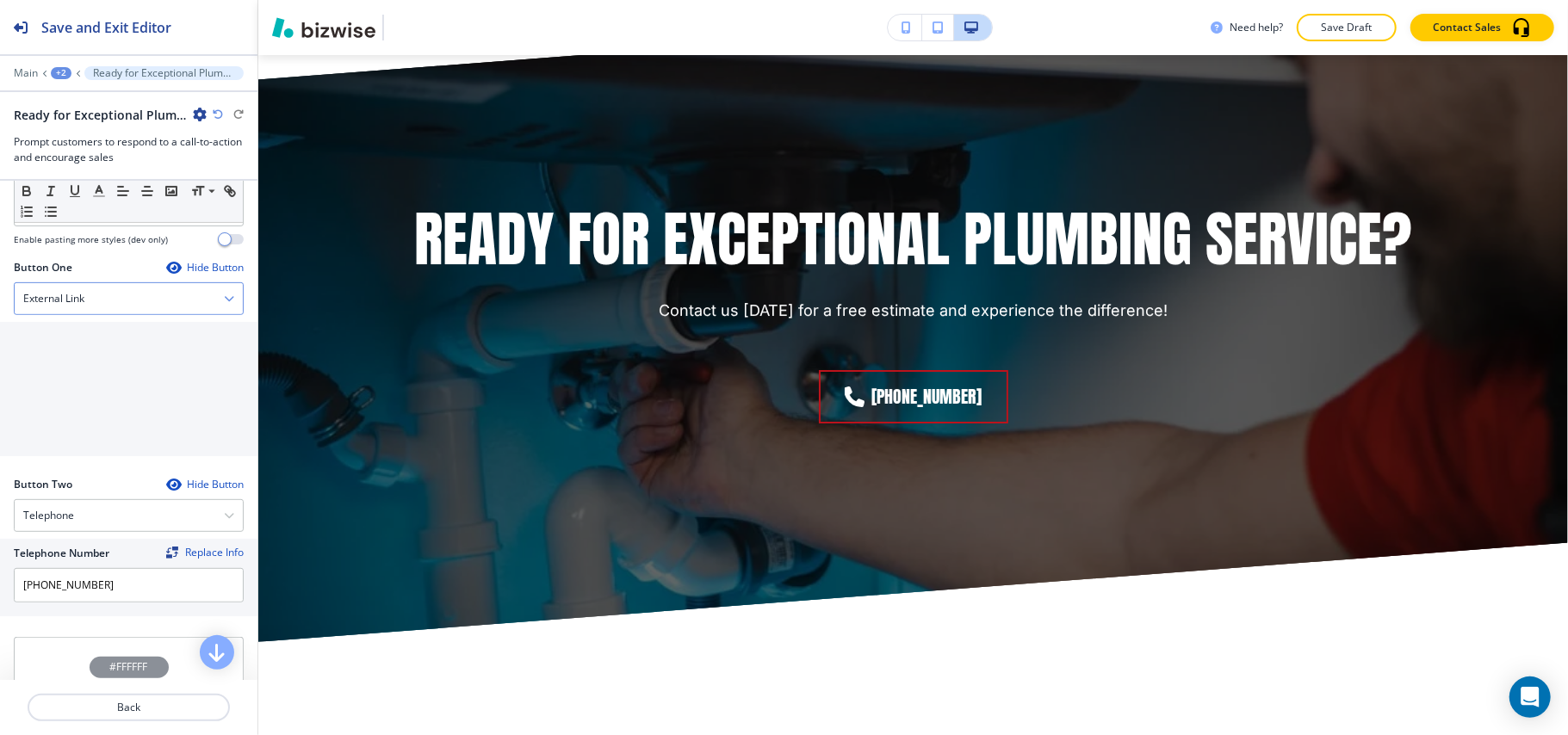
click at [50, 306] on h4 "External Link" at bounding box center [54, 299] width 61 height 15
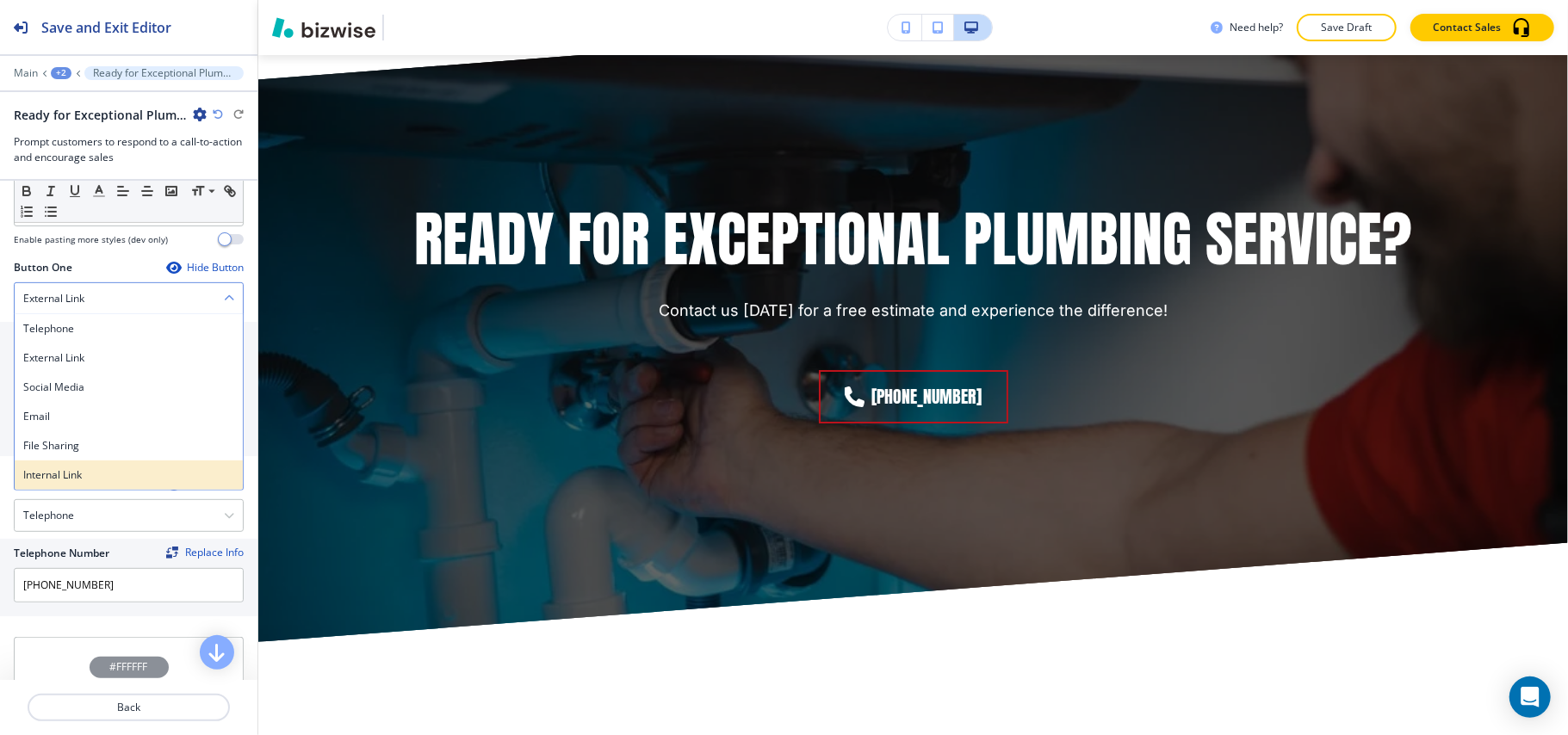
click at [58, 483] on h4 "Internal Link" at bounding box center [129, 475] width 211 height 15
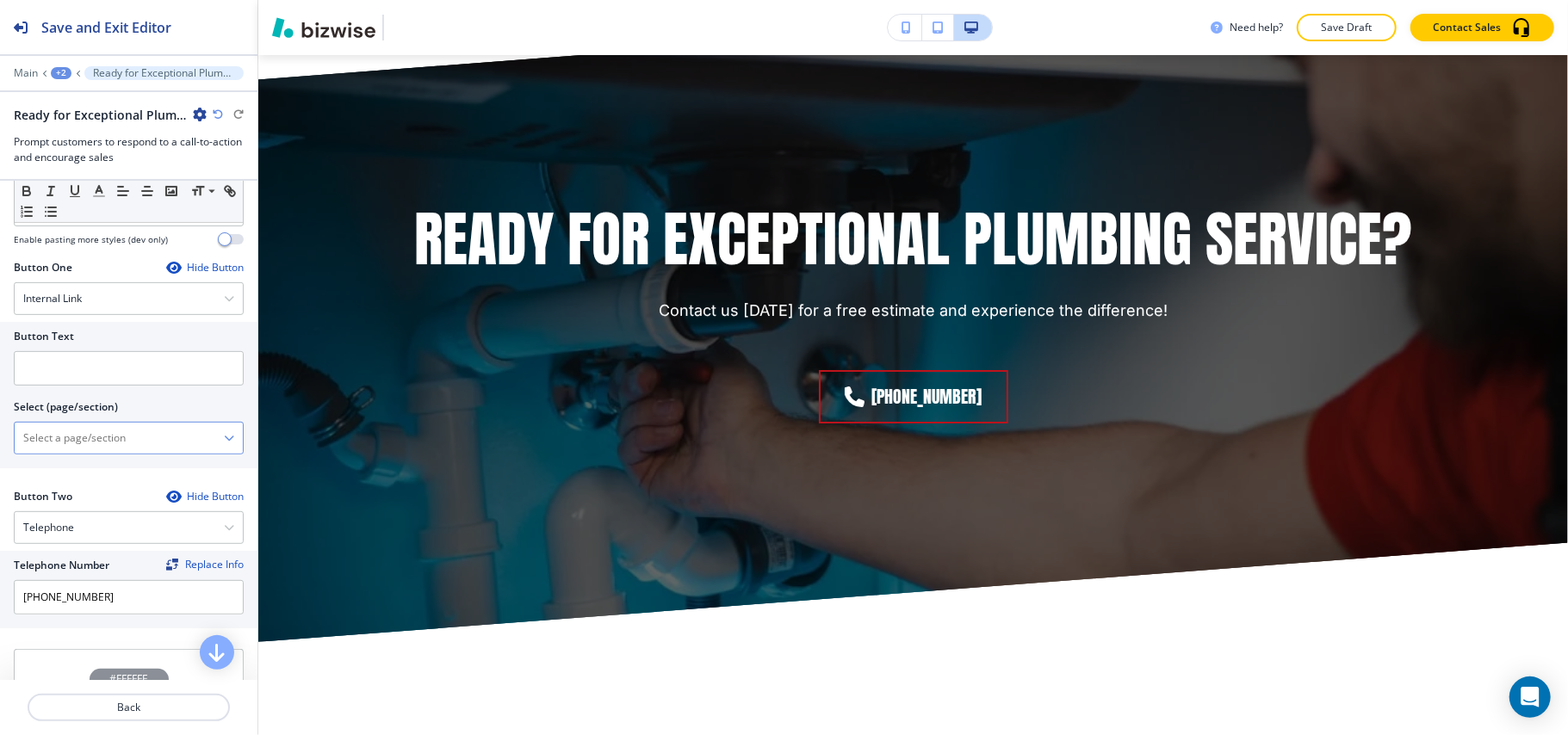
click at [111, 452] on \(page\/section\) "Manual Input" at bounding box center [119, 438] width 210 height 29
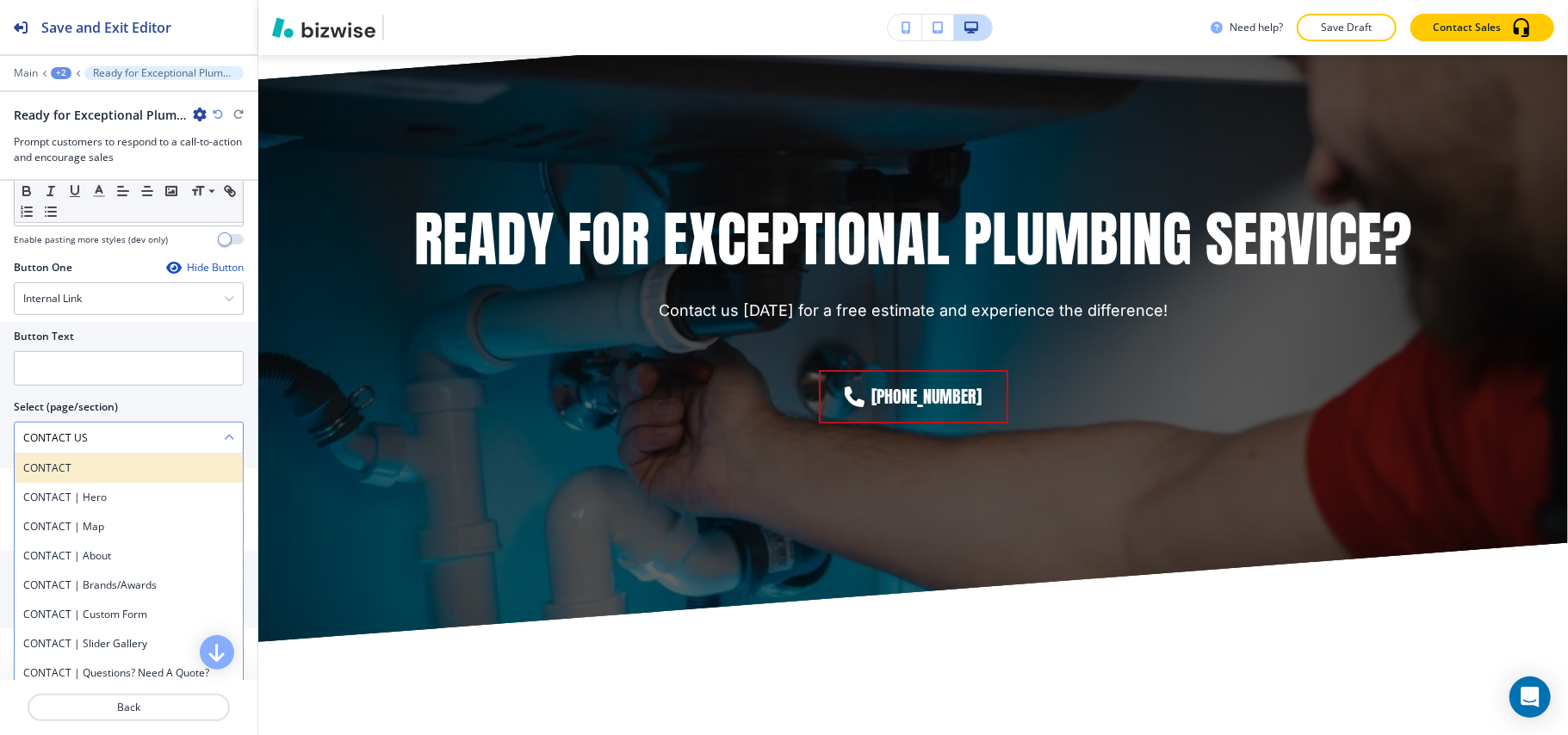
click at [91, 477] on h4 "CONTACT" at bounding box center [129, 468] width 211 height 15
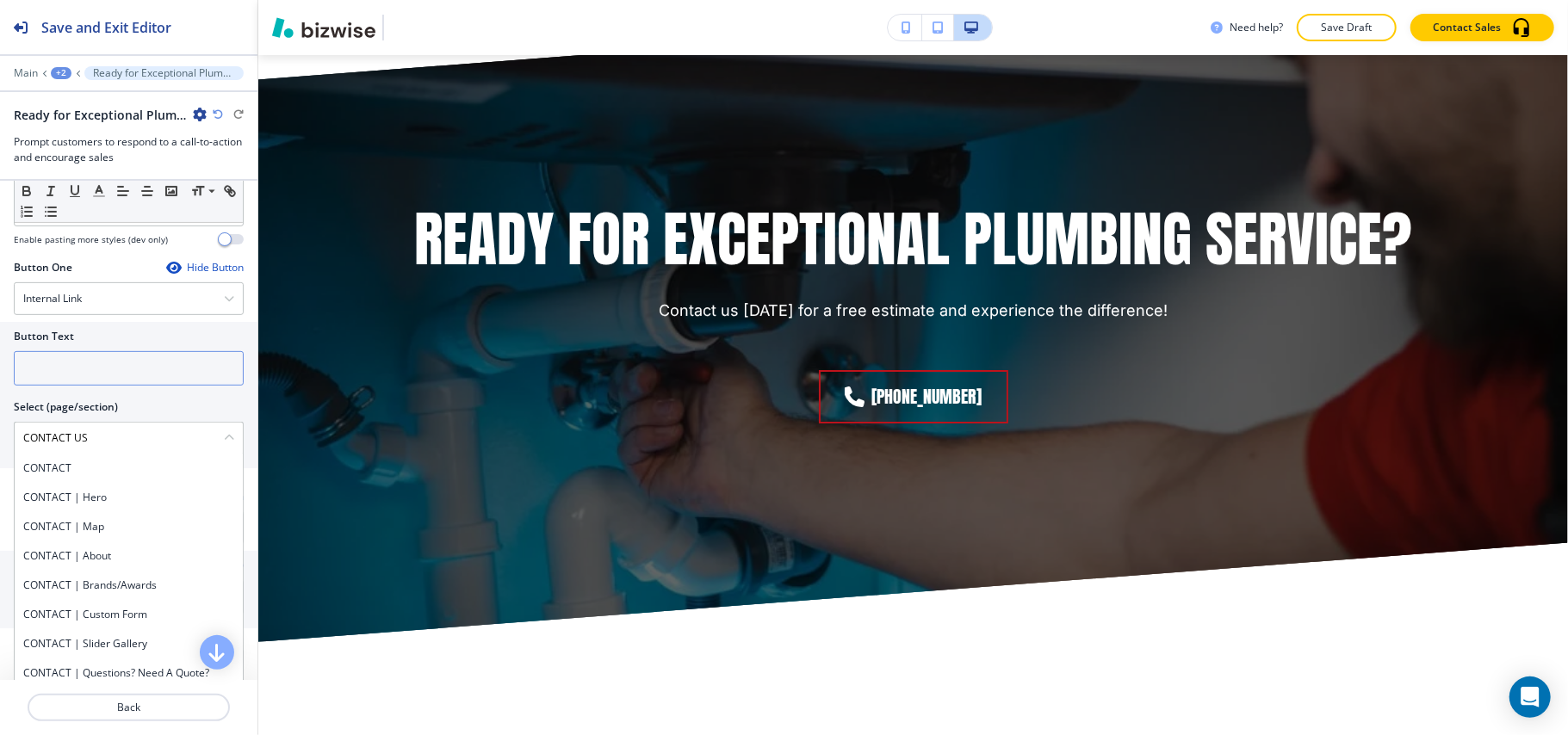
type \(page\/section\) "CONTACT"
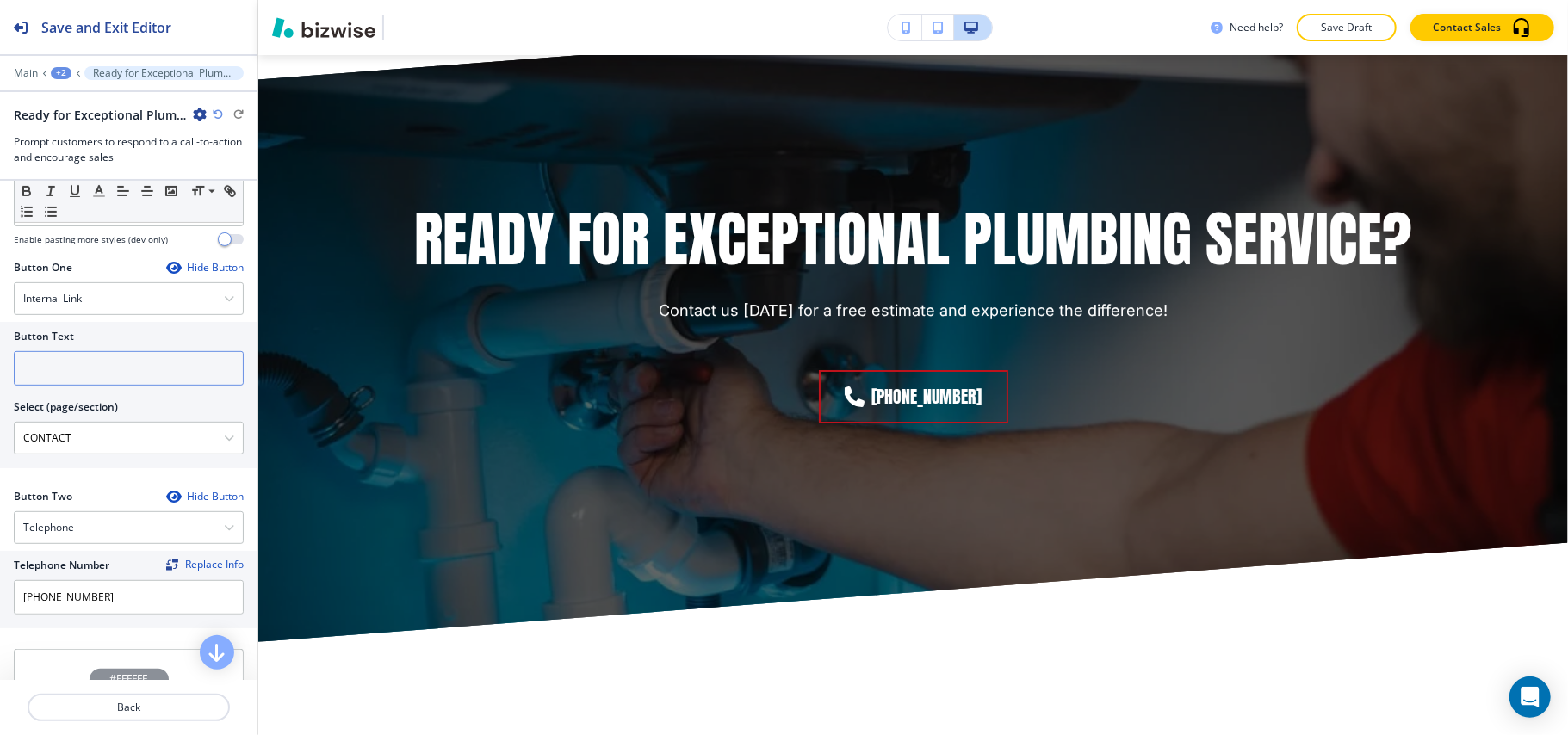
click at [95, 385] on input "text" at bounding box center [129, 368] width 230 height 35
paste input "CONTACT US"
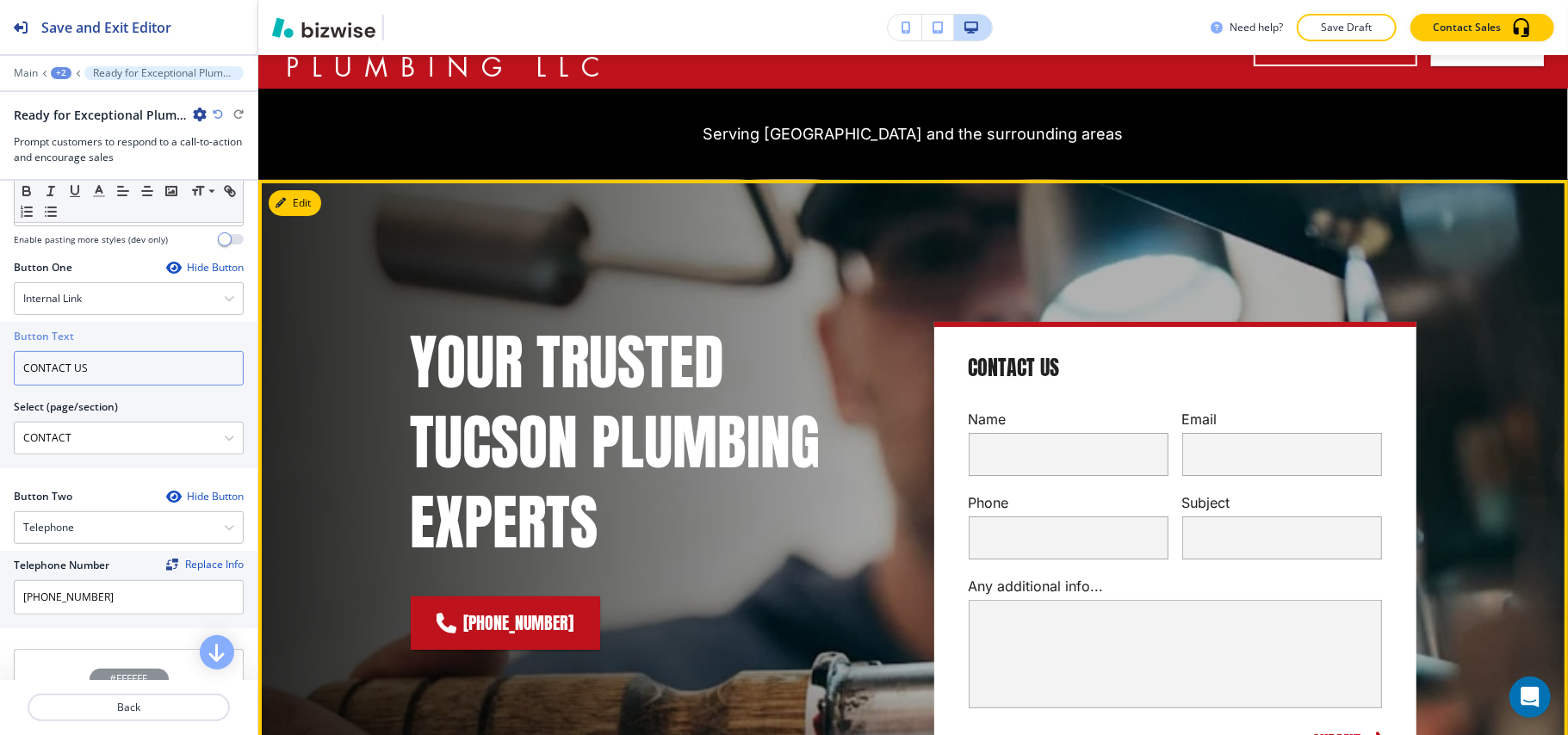
scroll to position [0, 0]
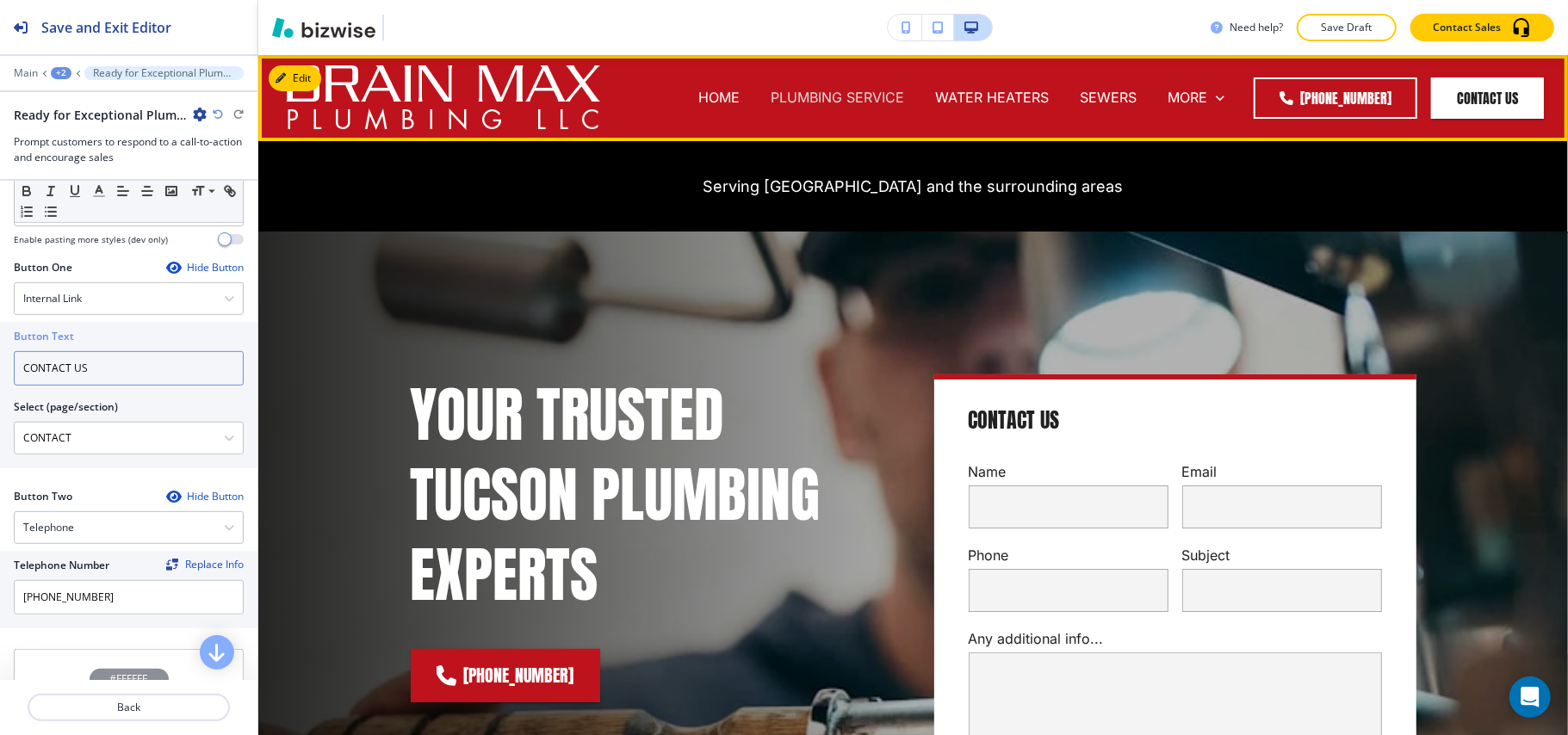
type input "CONTACT US"
click at [803, 95] on p "PLUMBING SERVICE" at bounding box center [838, 97] width 133 height 20
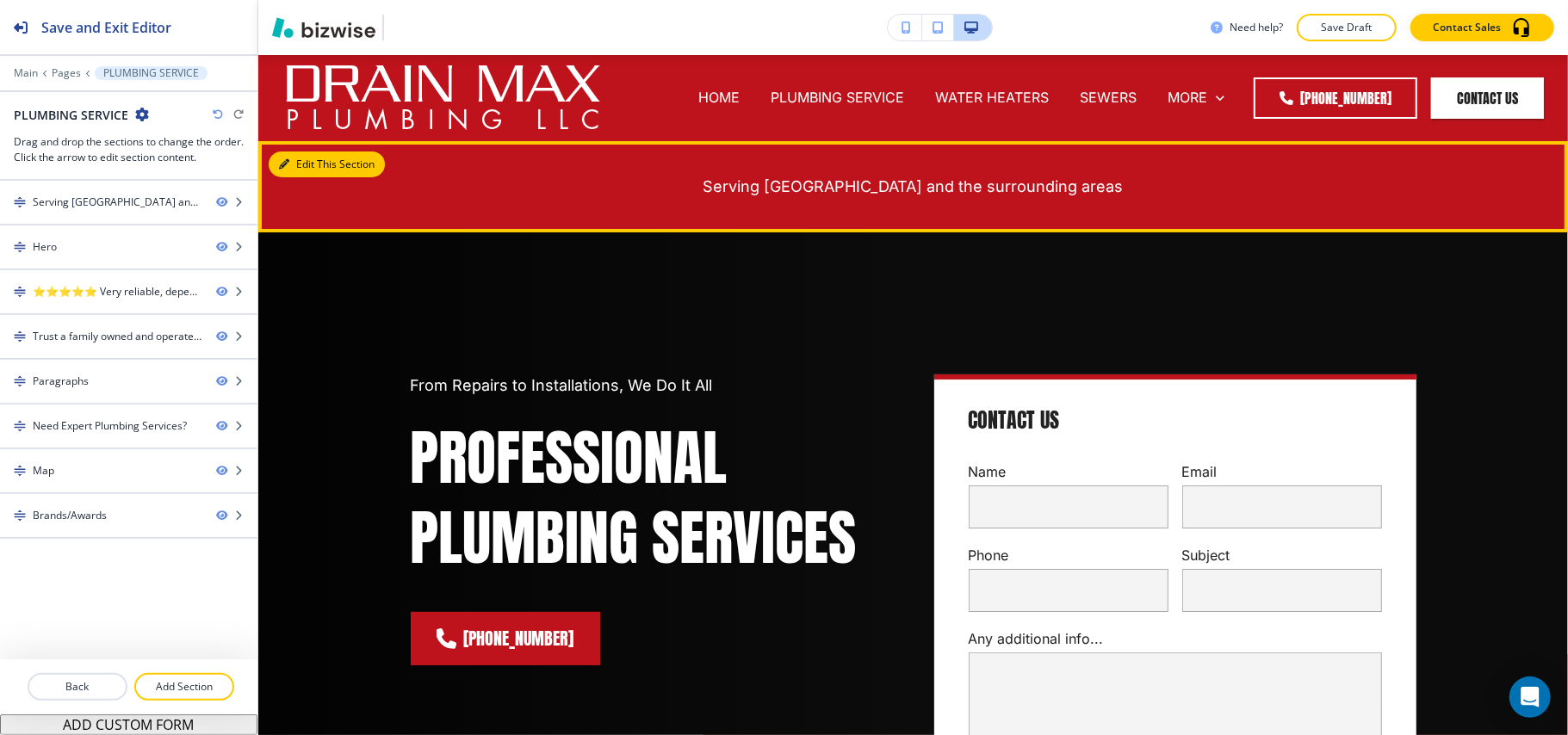
click at [314, 169] on button "Edit This Section" at bounding box center [327, 164] width 117 height 25
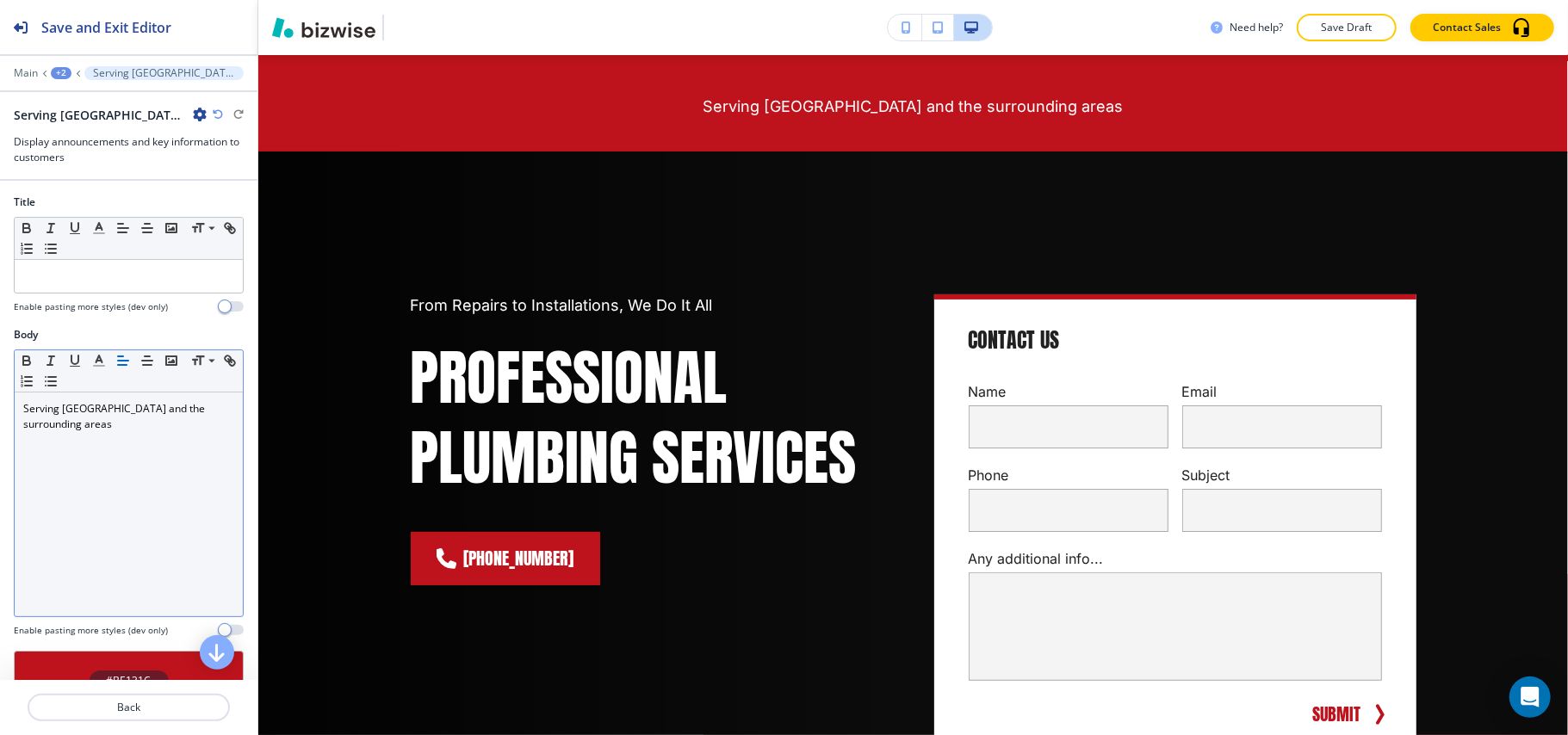
scroll to position [86, 0]
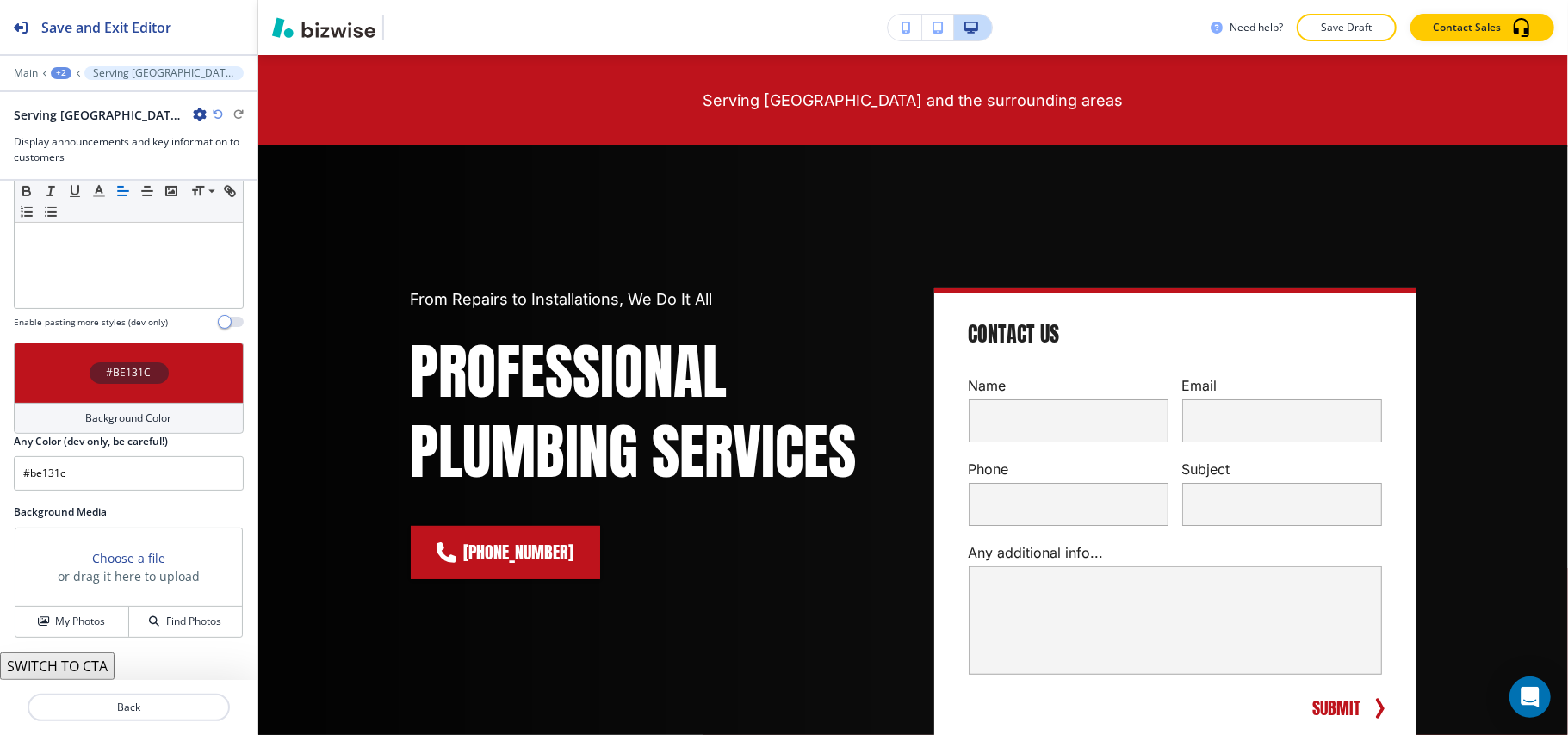
click at [50, 369] on div "#BE131C" at bounding box center [129, 373] width 230 height 60
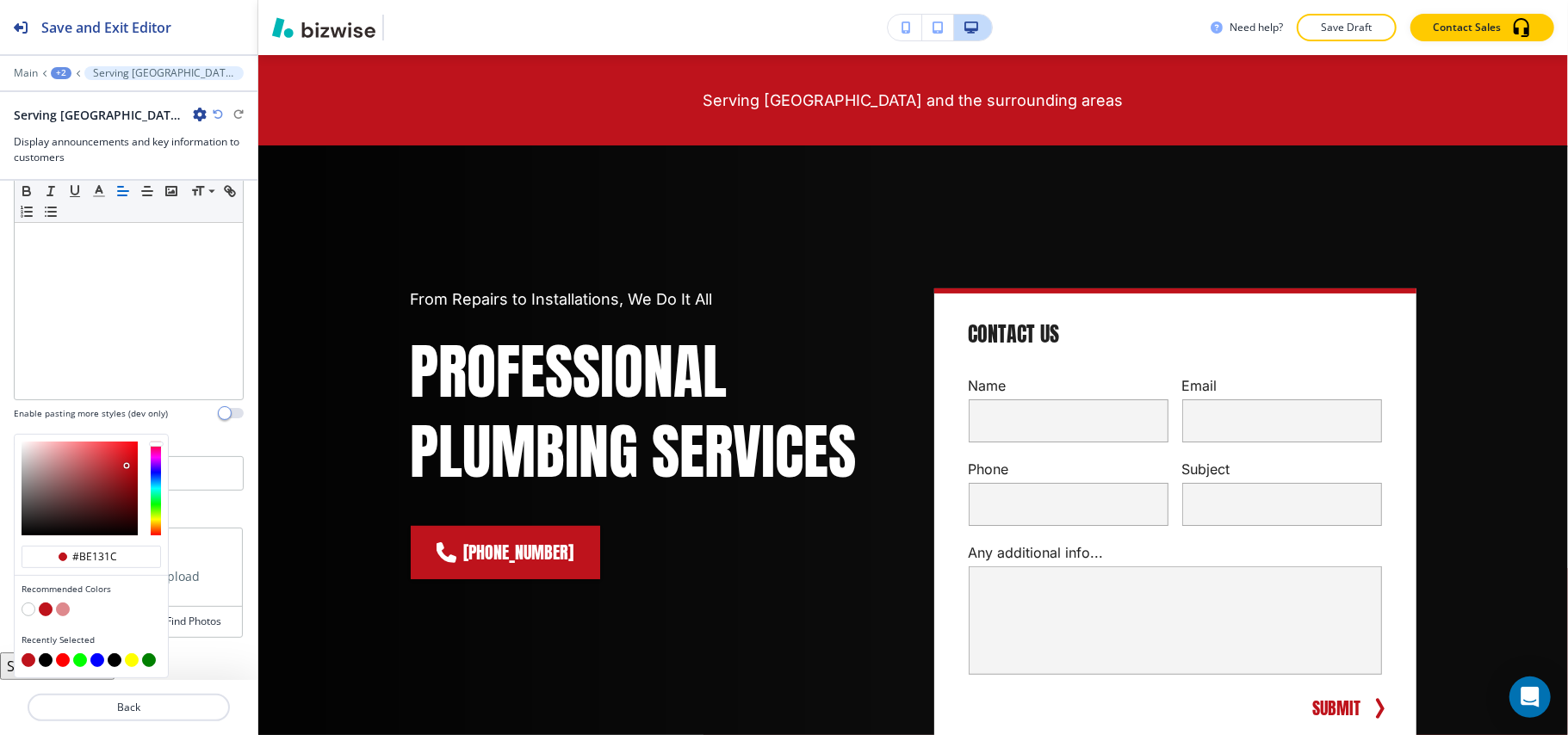
scroll to position [221, 0]
click at [46, 659] on button "button" at bounding box center [45, 660] width 14 height 14
type input "#000000"
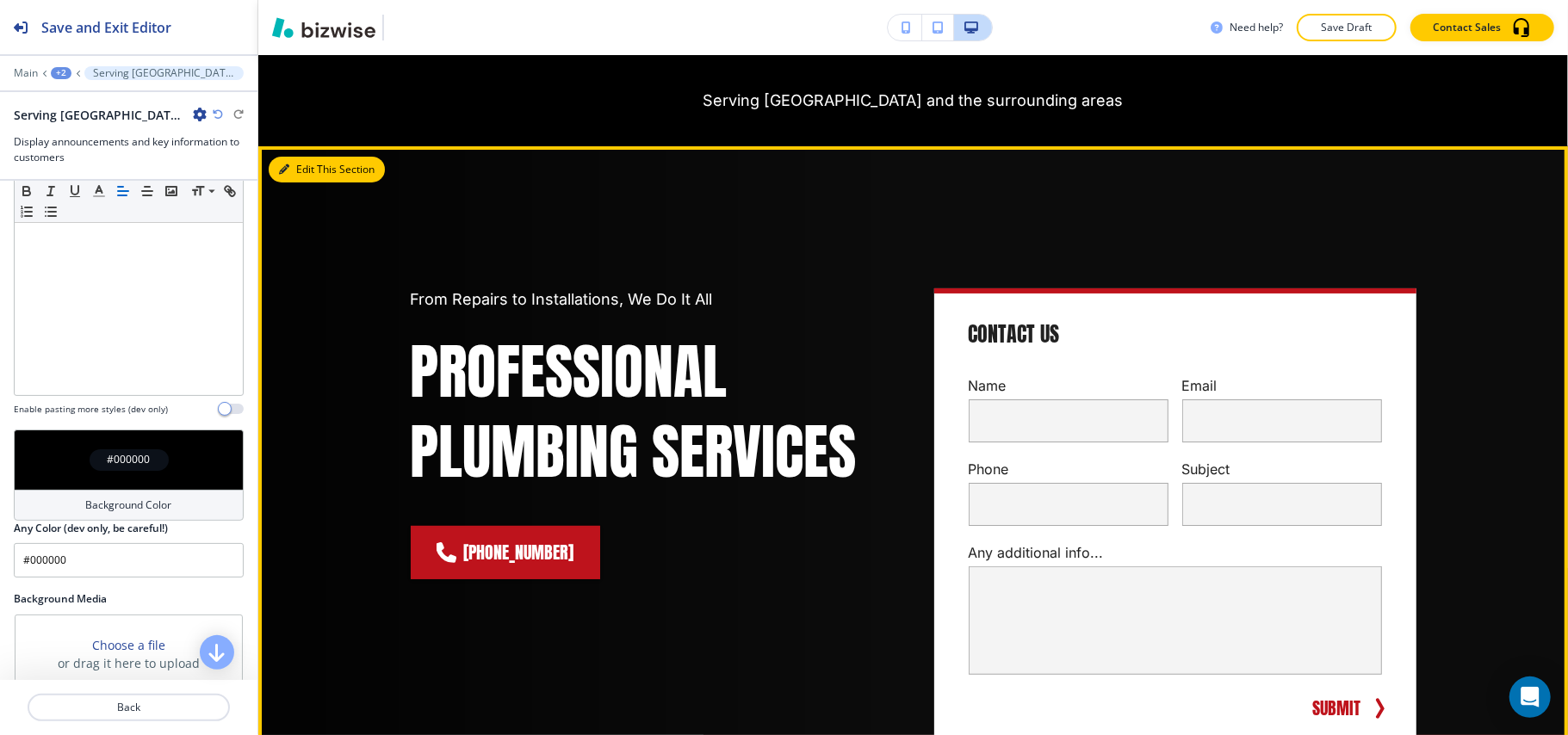
click at [315, 177] on button "Edit This Section" at bounding box center [327, 169] width 117 height 25
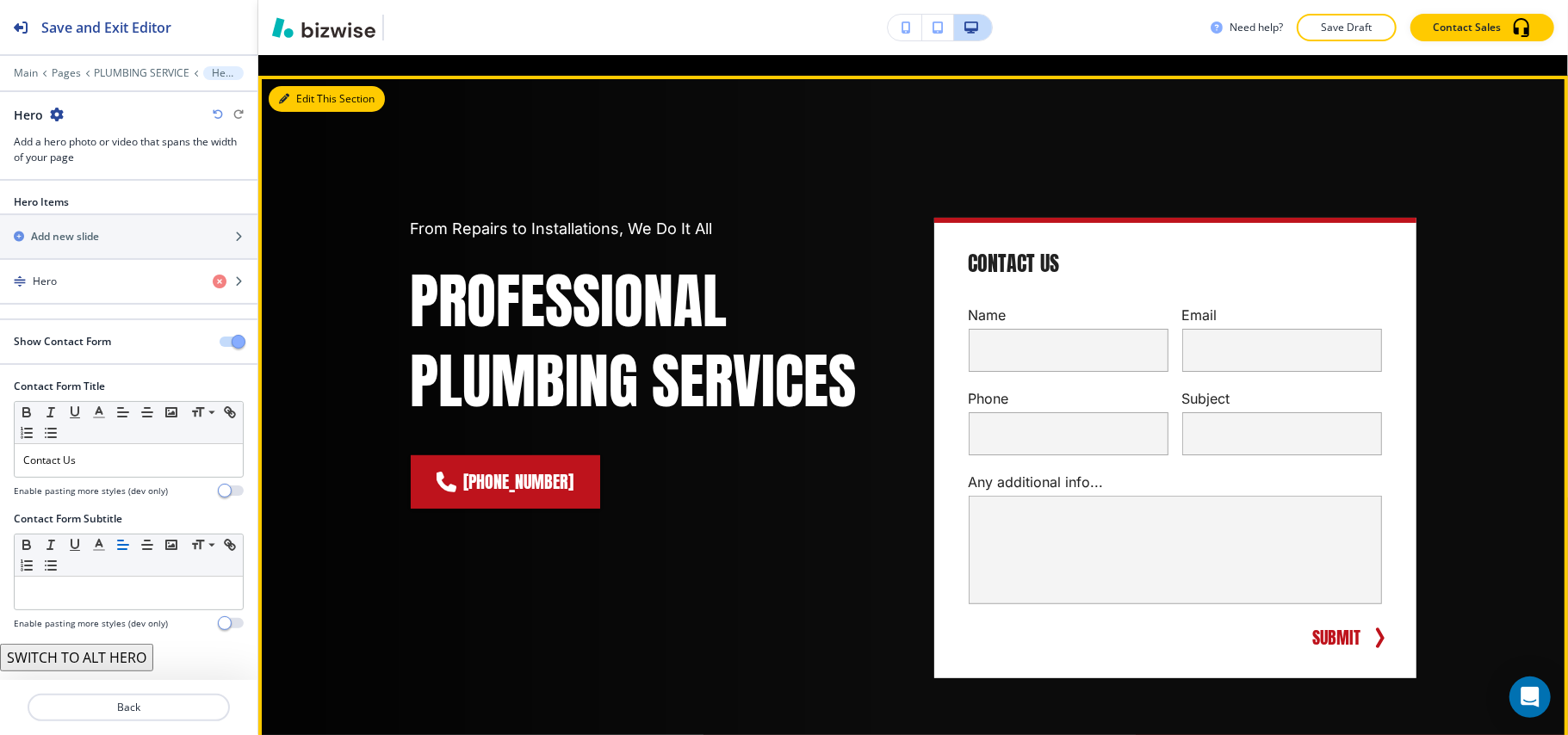
scroll to position [177, 0]
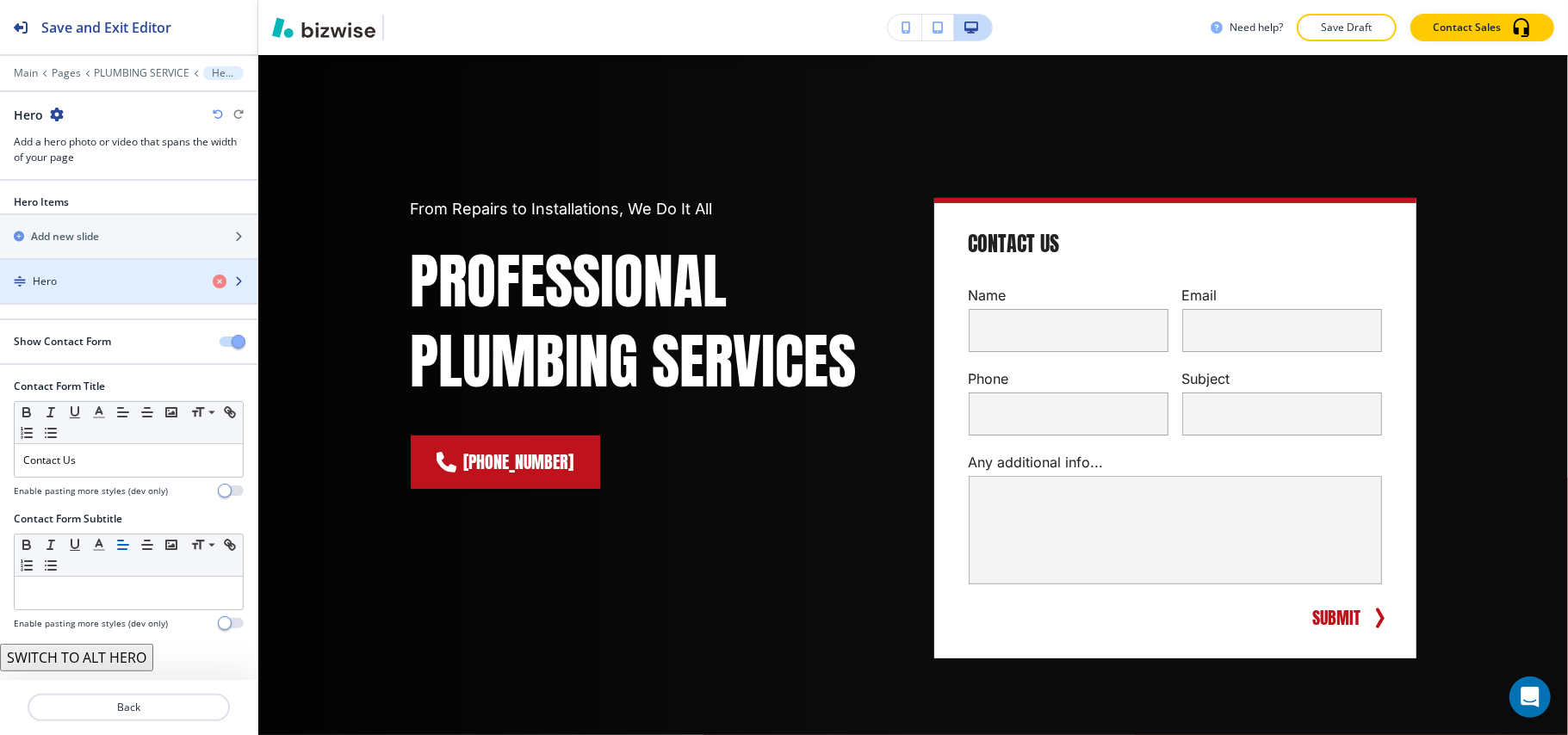
click at [100, 282] on div "Hero" at bounding box center [100, 281] width 199 height 15
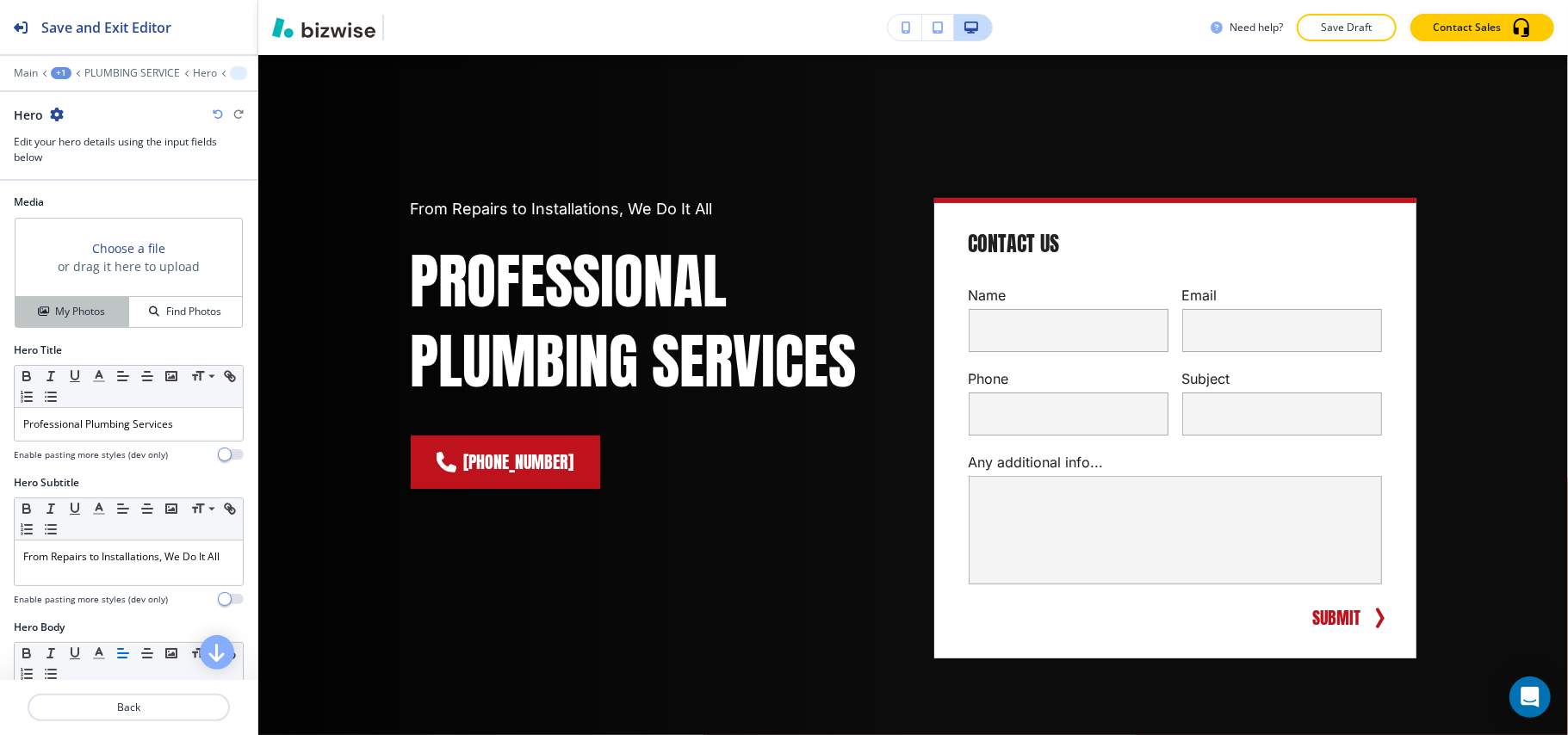
click at [87, 317] on h4 "My Photos" at bounding box center [80, 311] width 50 height 15
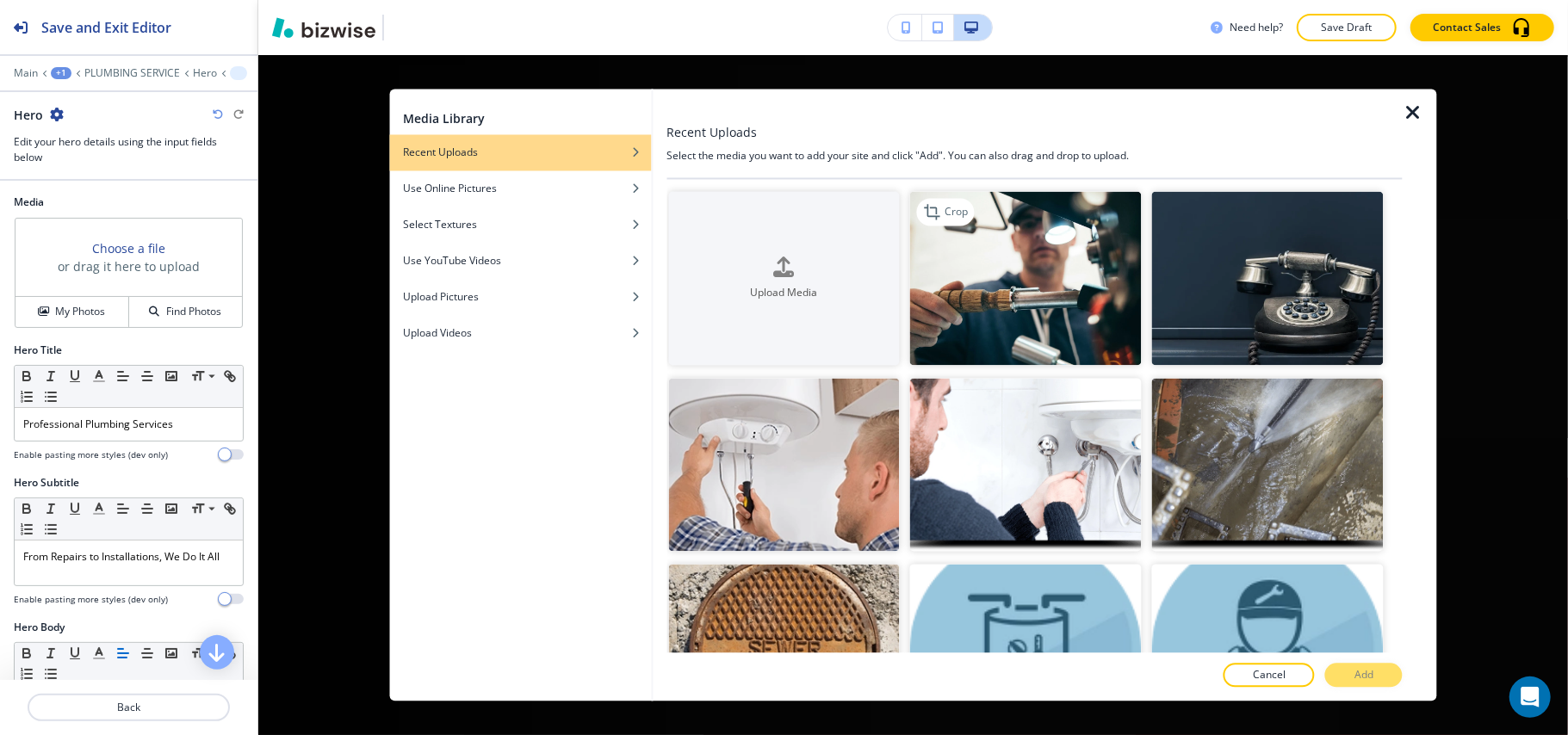
click at [1030, 301] on img "button" at bounding box center [1026, 278] width 231 height 174
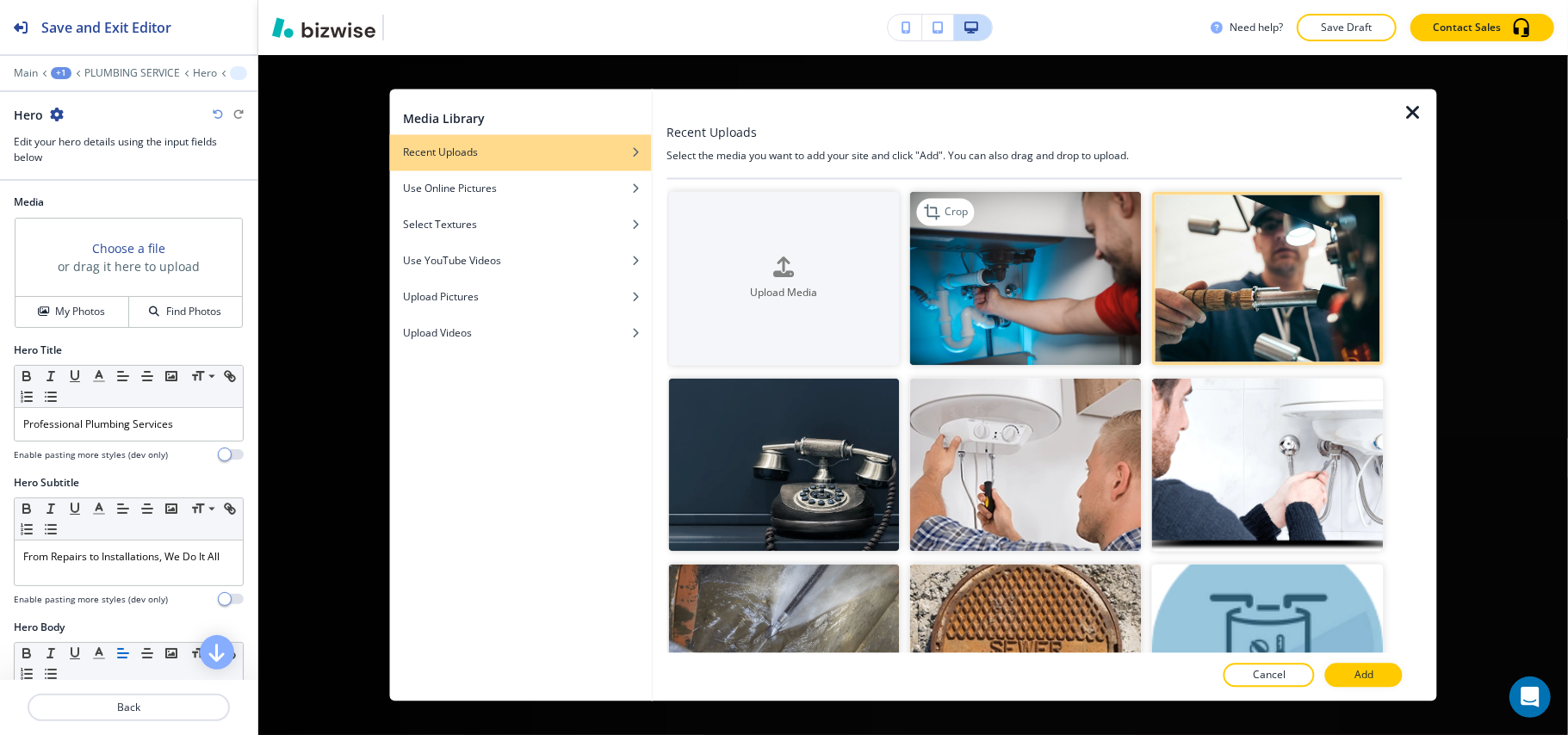
click at [1068, 297] on img "button" at bounding box center [1026, 278] width 231 height 174
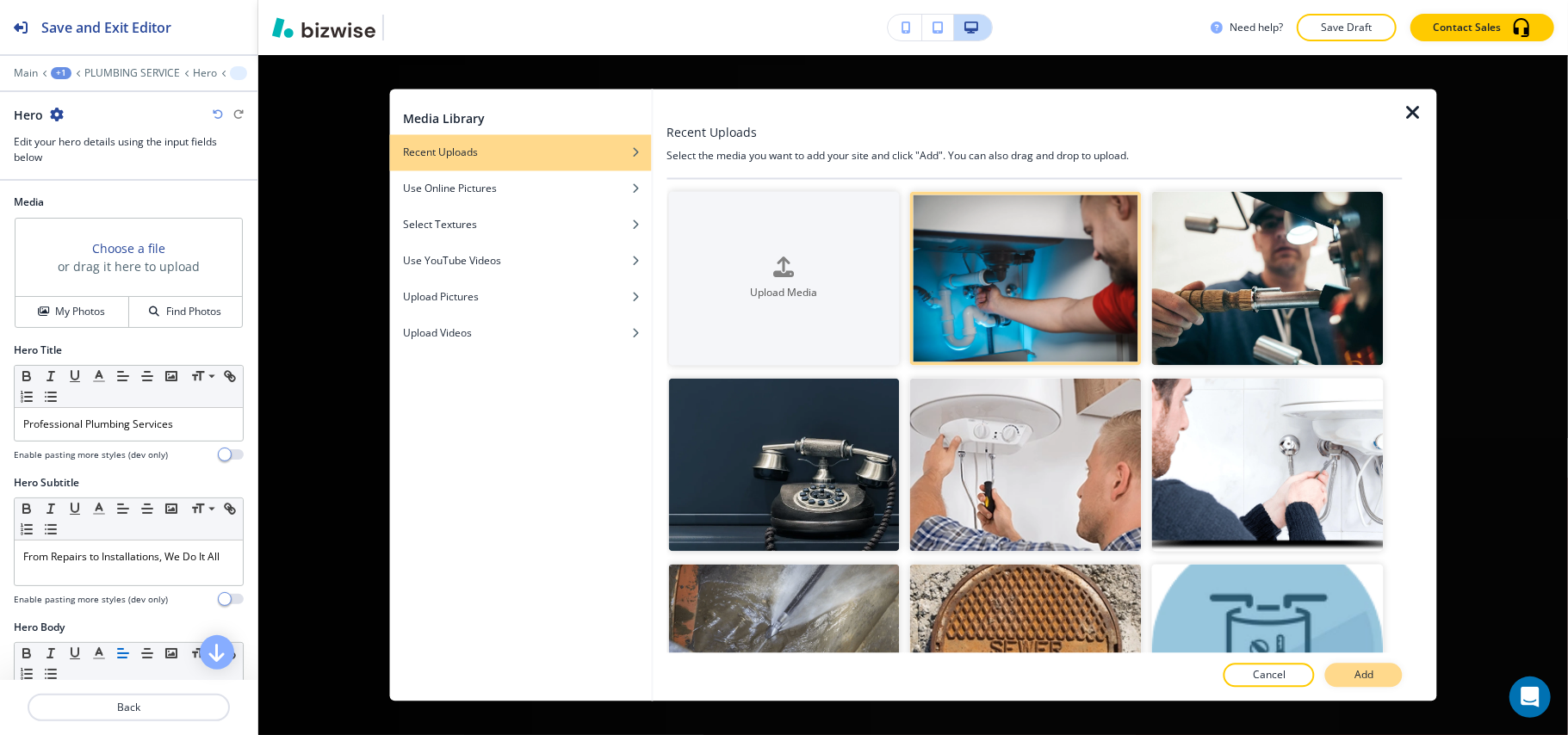
click at [1371, 675] on p "Add" at bounding box center [1364, 676] width 19 height 15
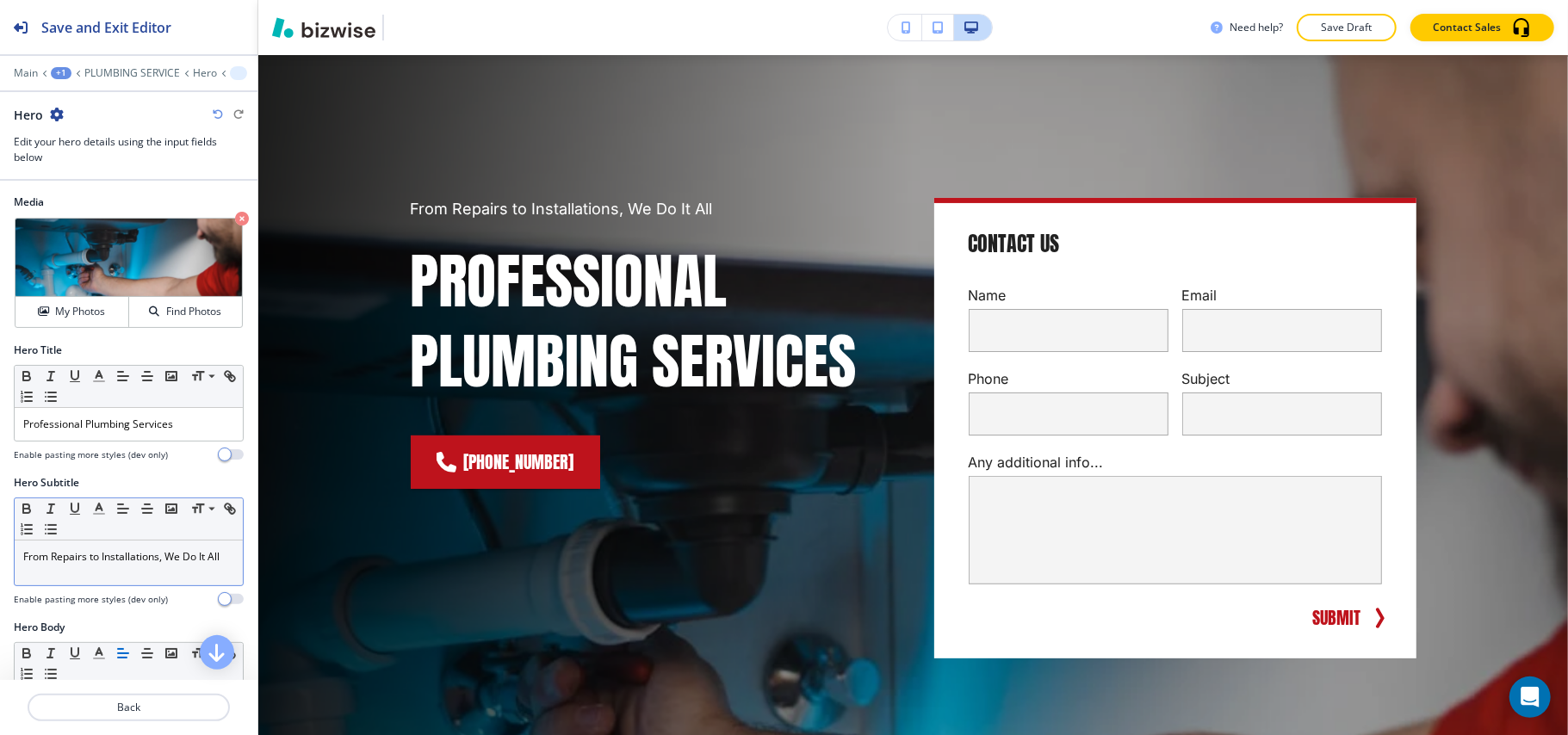
click at [100, 559] on p "From Repairs to Installations, We Do It All" at bounding box center [129, 556] width 211 height 15
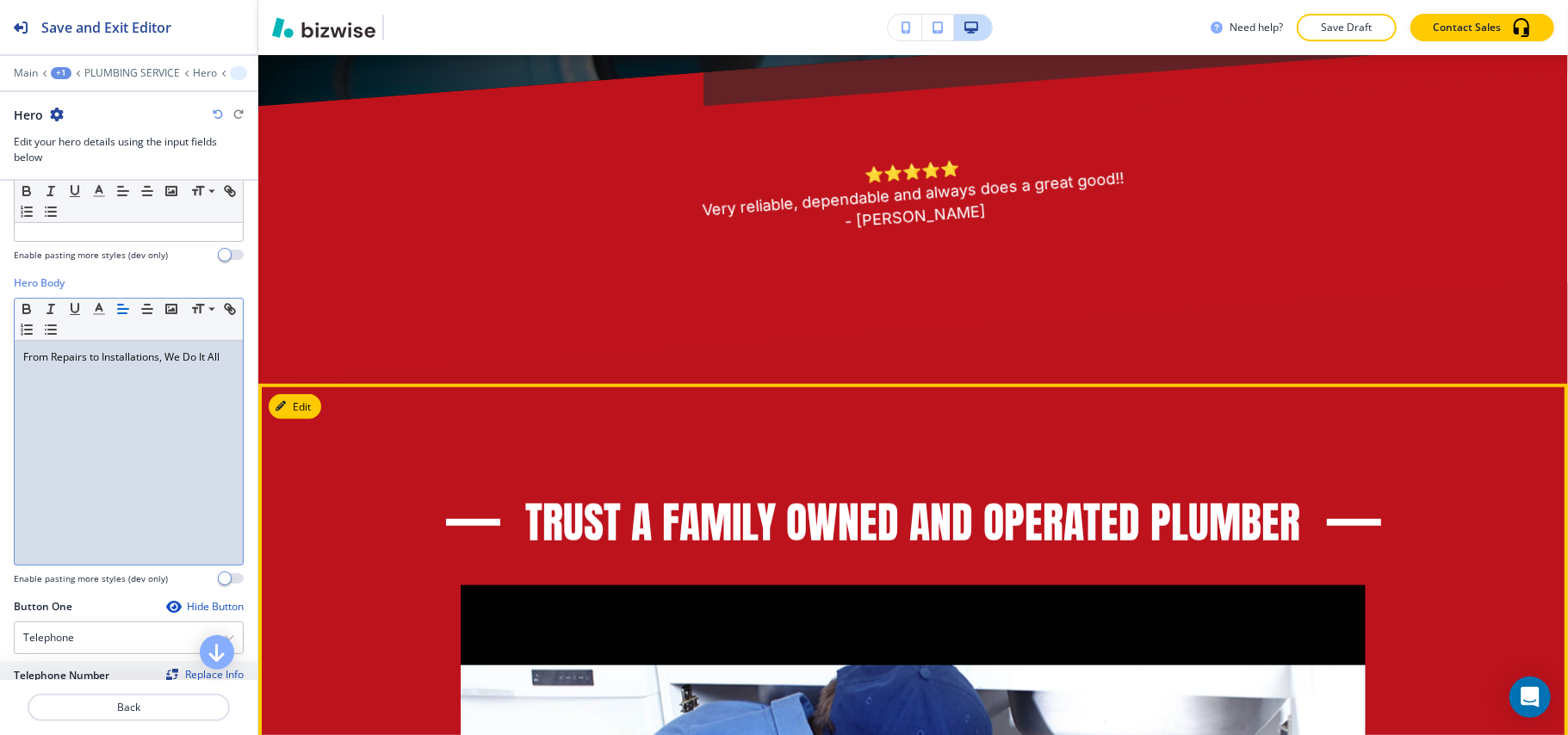
scroll to position [980, 0]
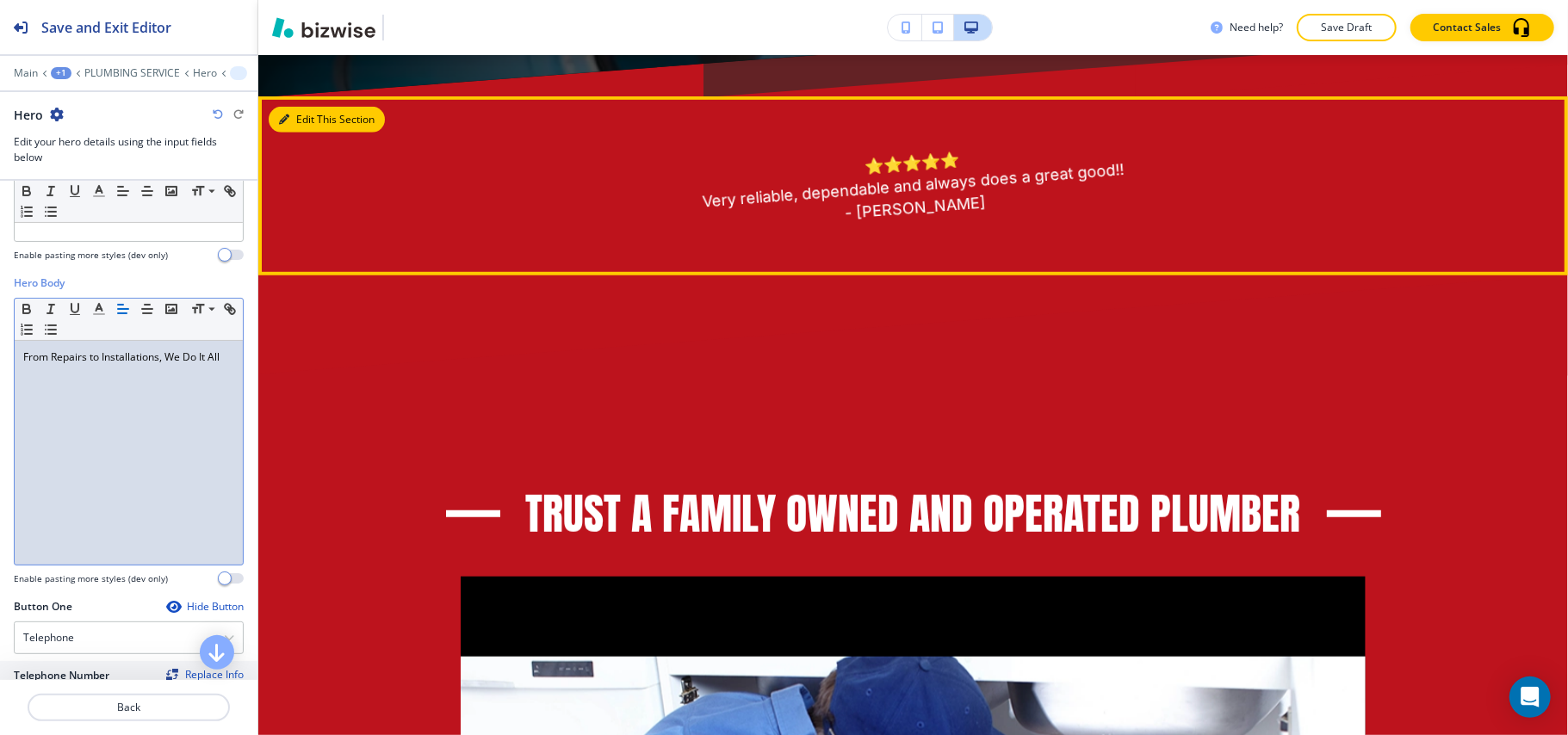
click at [291, 115] on button "Edit This Section" at bounding box center [327, 119] width 117 height 25
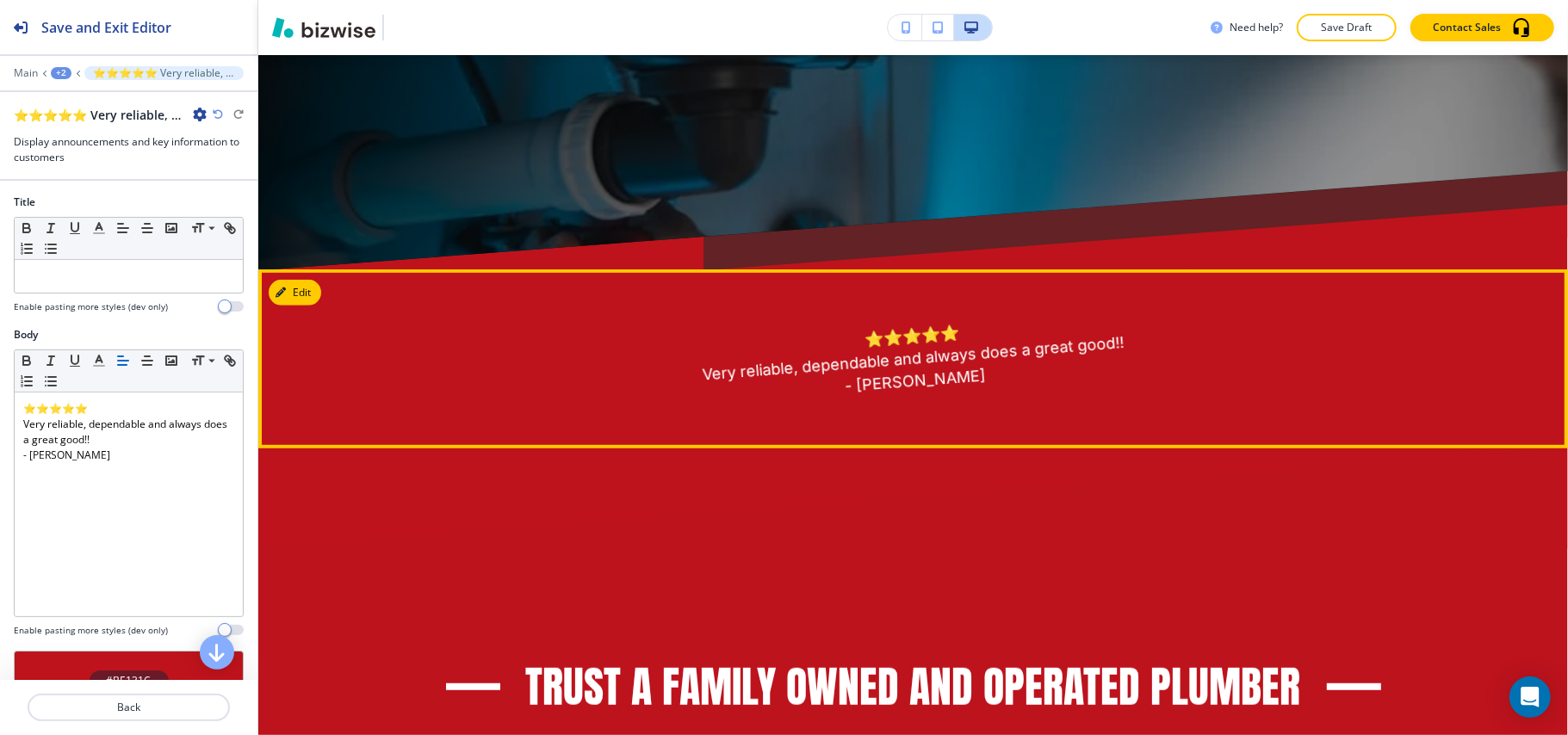
scroll to position [790, 0]
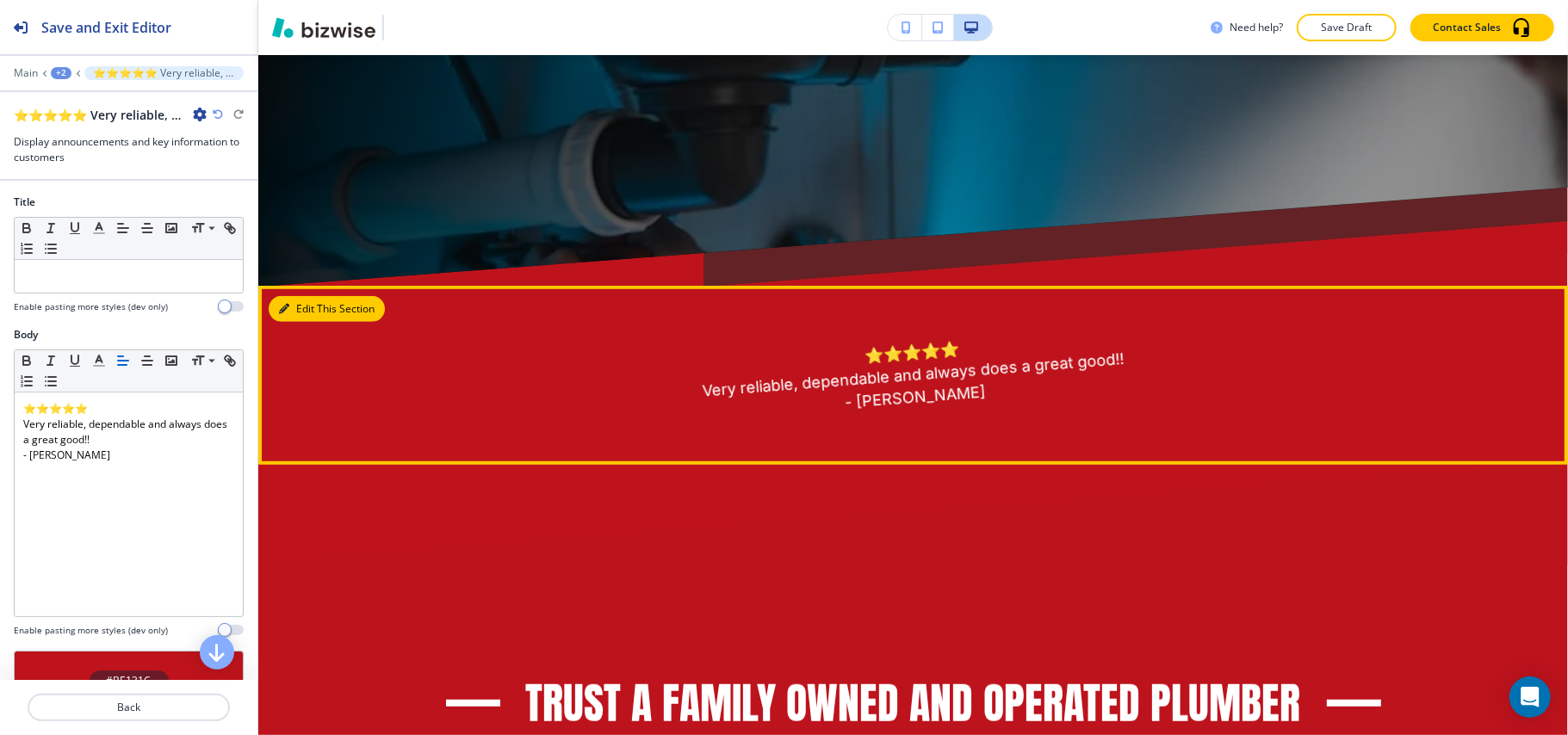
click at [302, 300] on button "Edit This Section" at bounding box center [327, 308] width 117 height 25
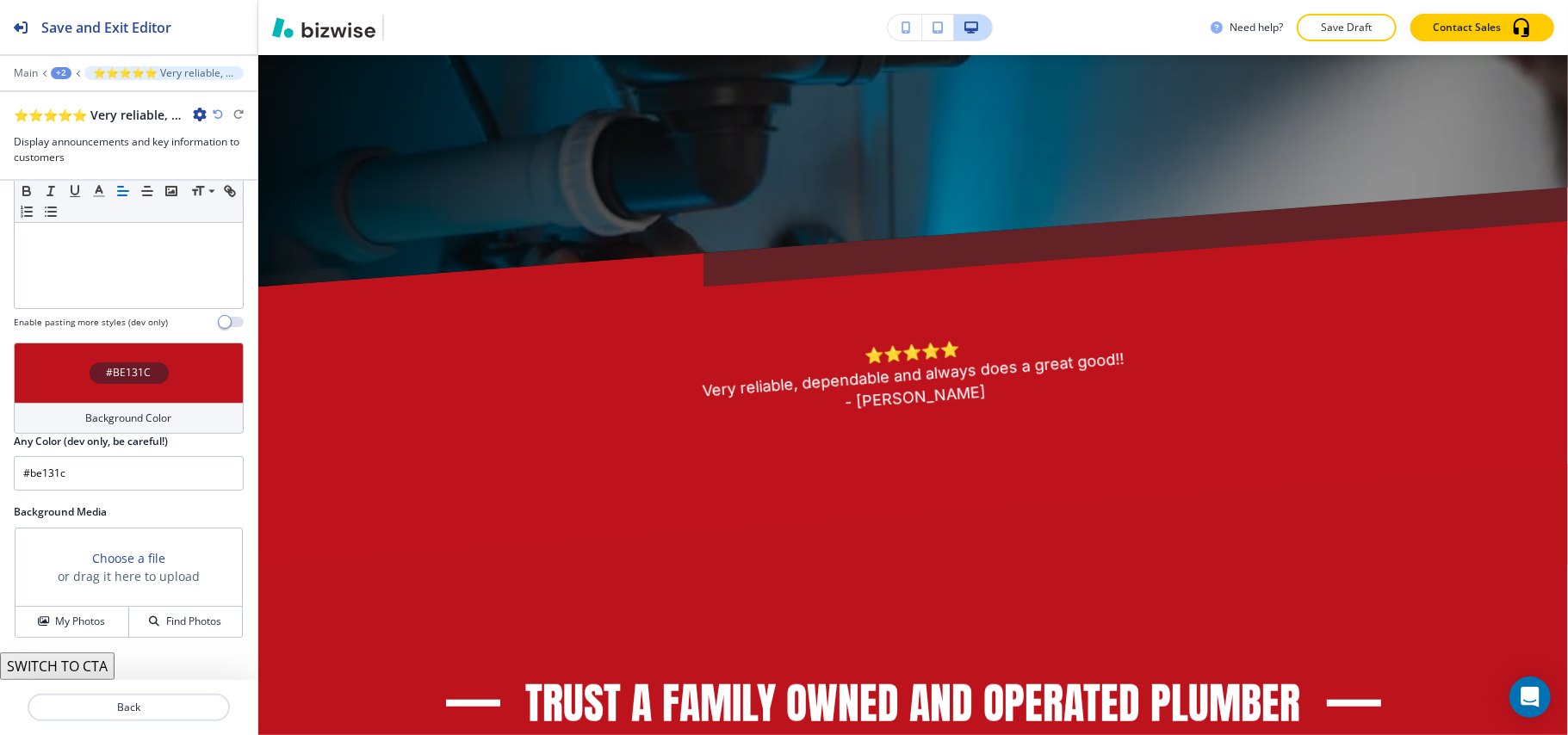
click at [71, 391] on div "#BE131C" at bounding box center [129, 373] width 230 height 60
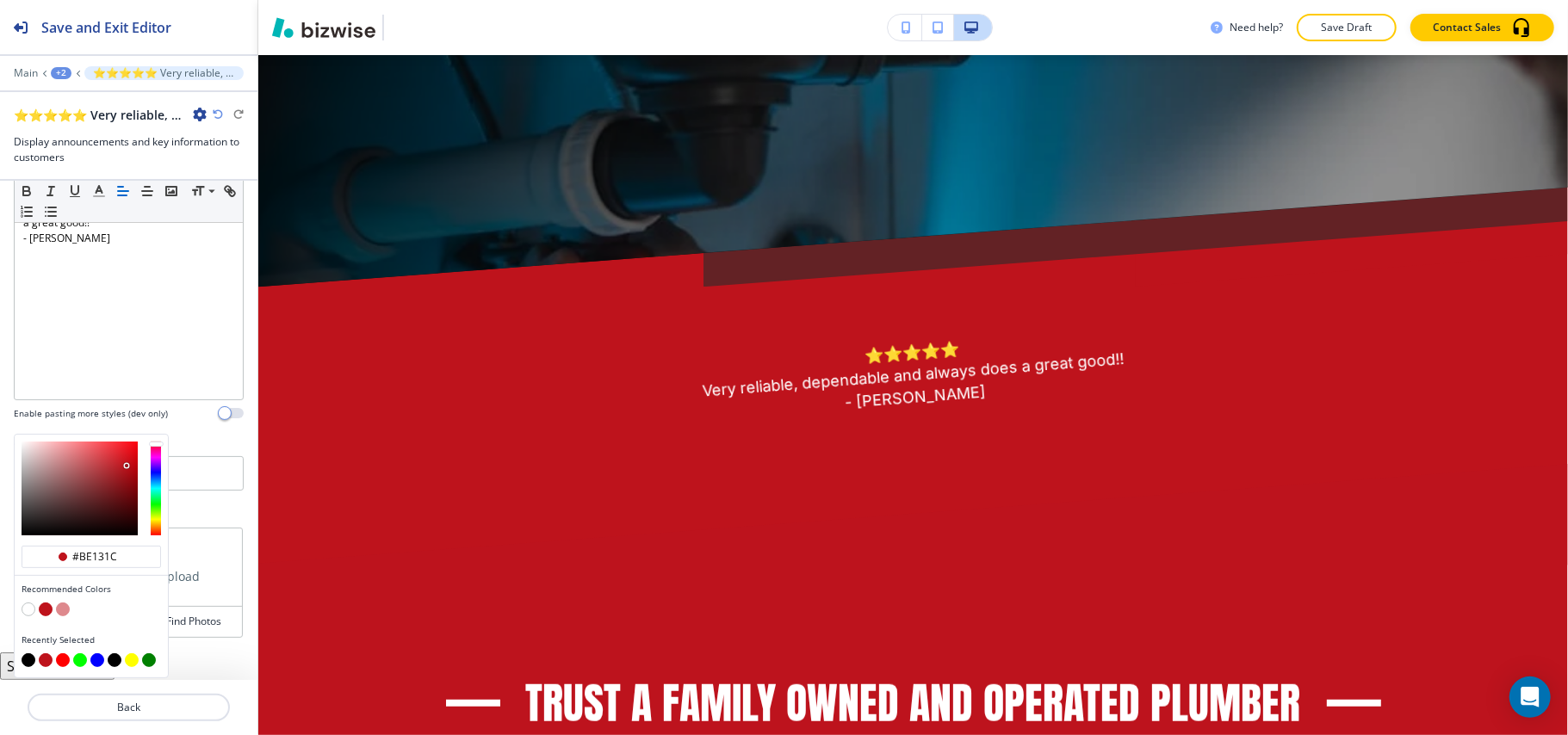
click at [25, 659] on button "button" at bounding box center [28, 660] width 14 height 14
type input "#000000"
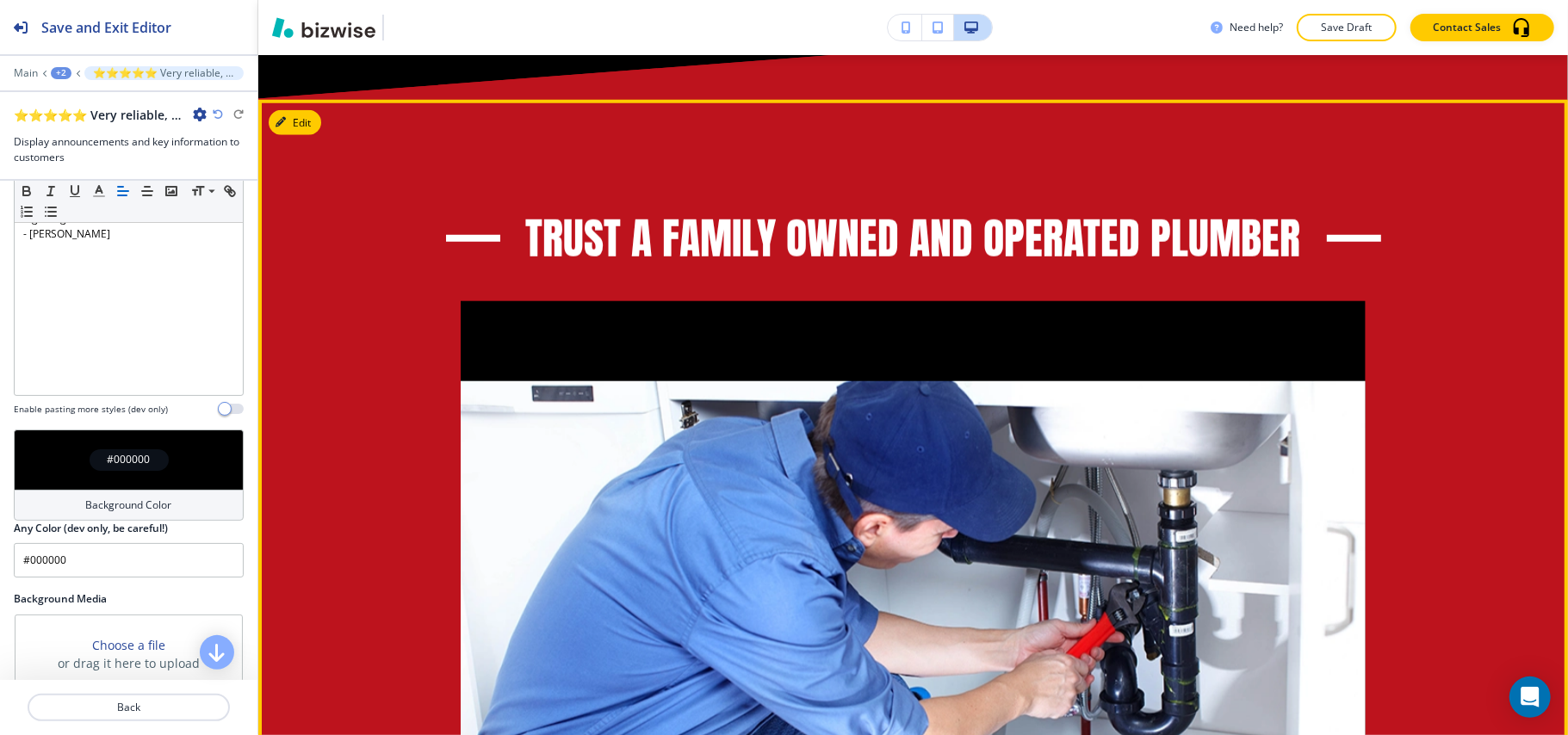
scroll to position [1134, 0]
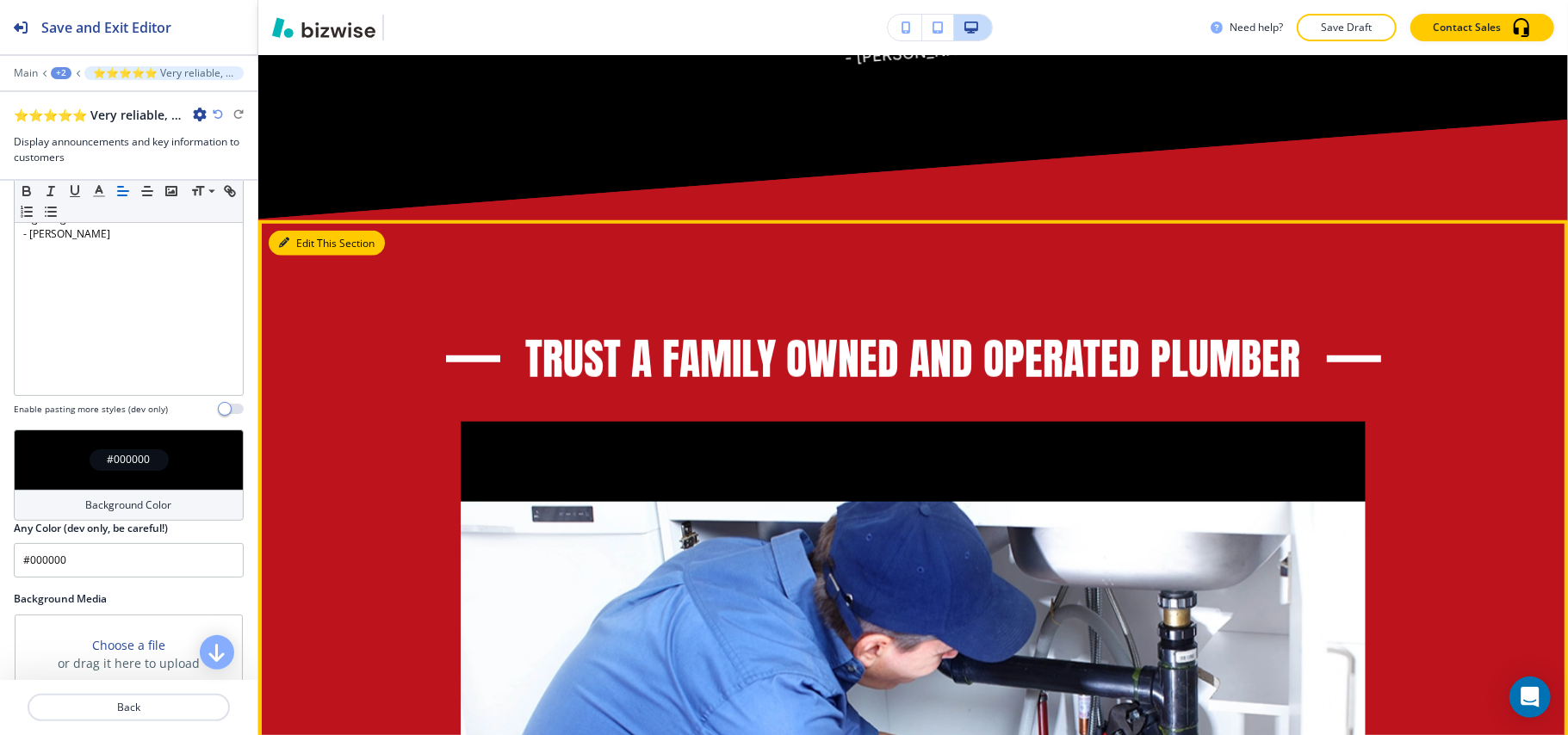
click at [321, 242] on button "Edit This Section" at bounding box center [327, 243] width 117 height 25
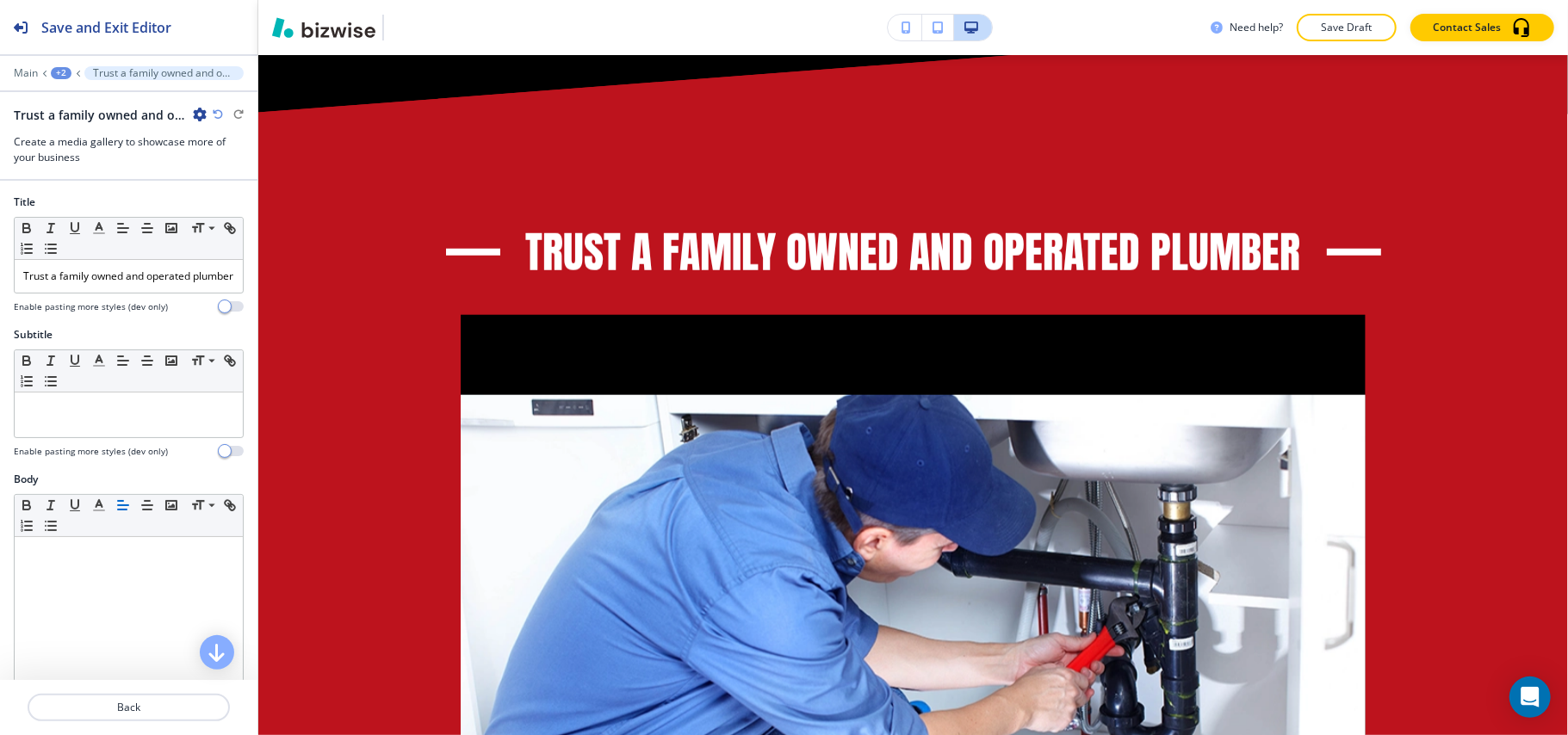
scroll to position [1299, 0]
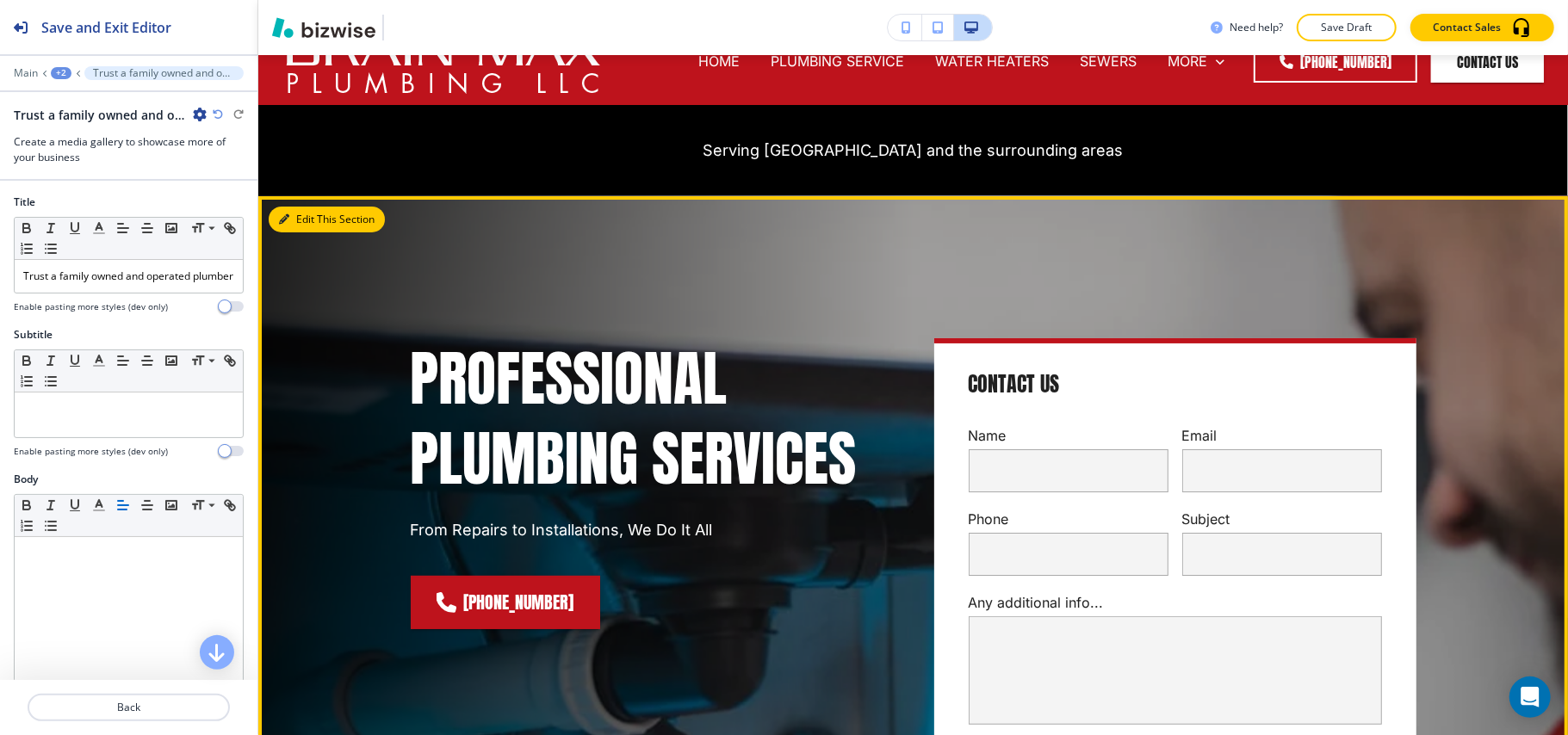
click at [314, 221] on button "Edit This Section" at bounding box center [327, 219] width 117 height 25
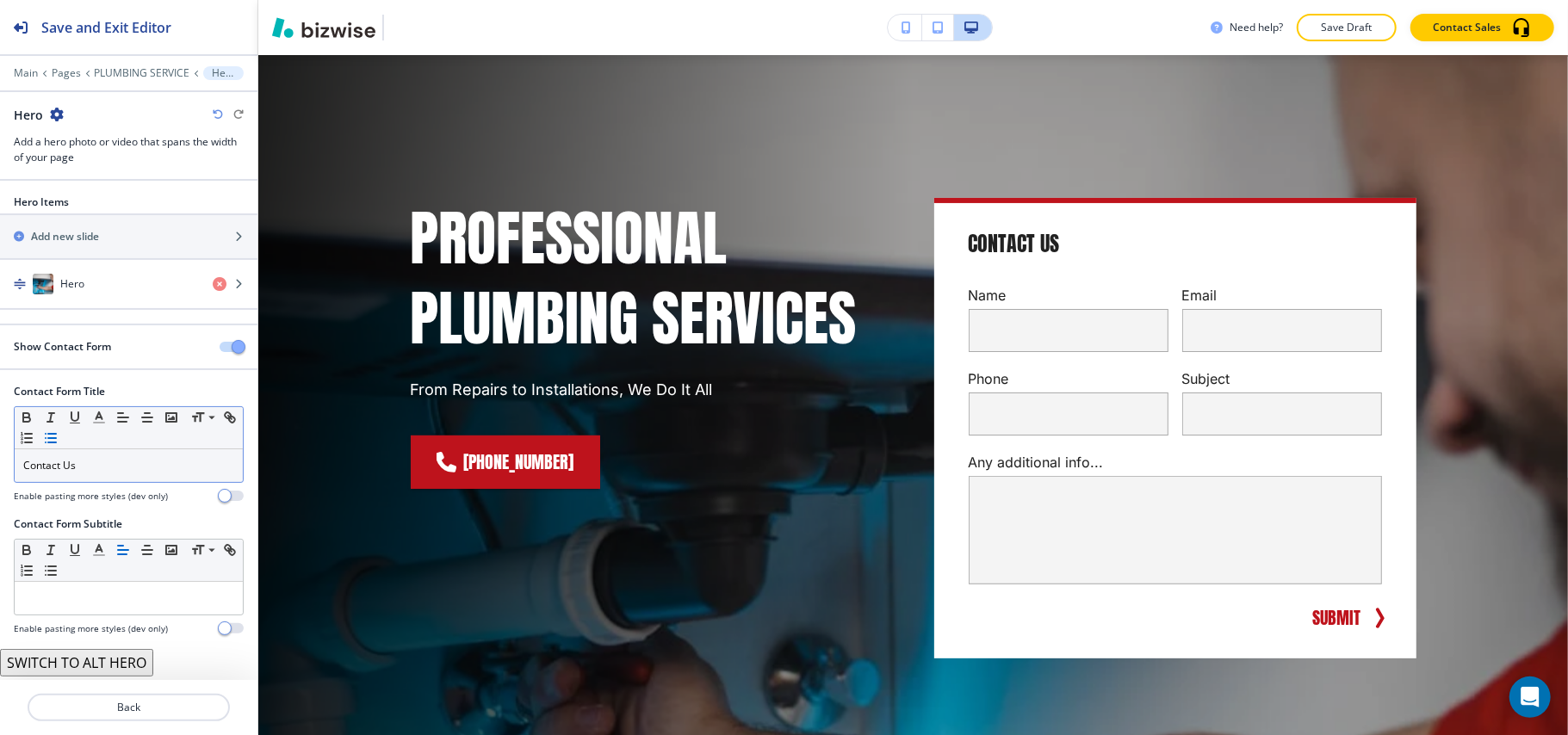
scroll to position [2, 0]
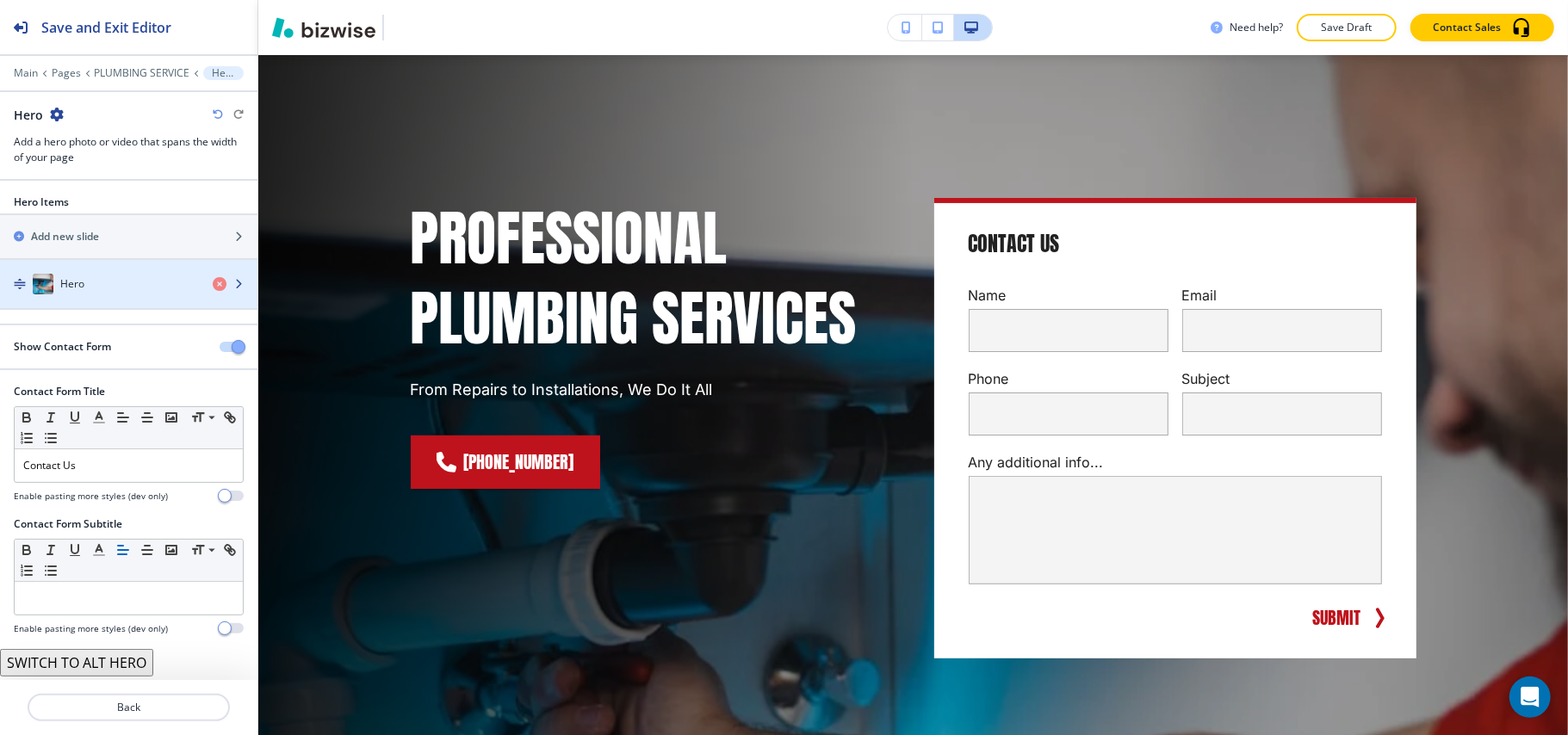
click at [63, 275] on div "Hero" at bounding box center [100, 284] width 199 height 21
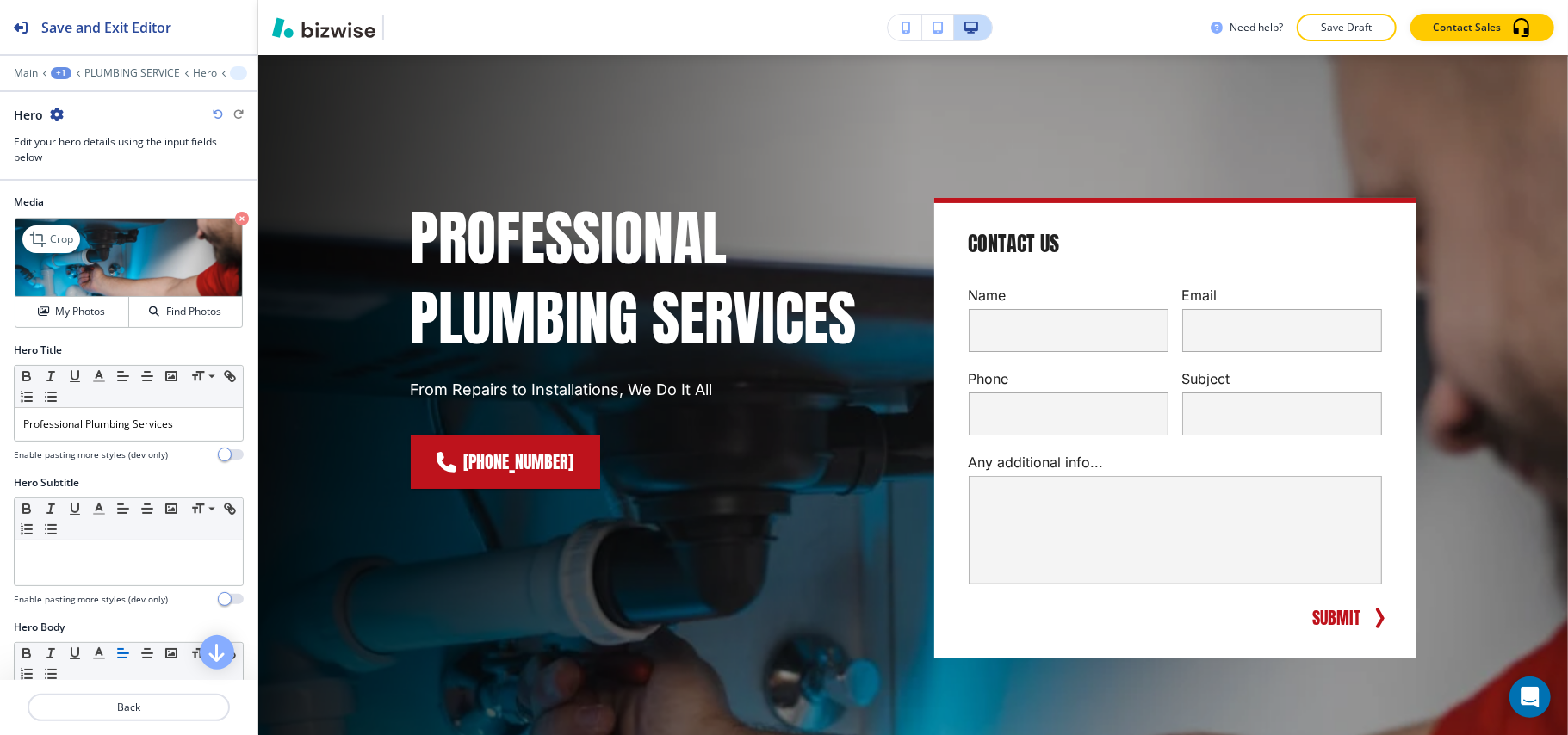
click at [235, 215] on icon "button" at bounding box center [242, 218] width 14 height 14
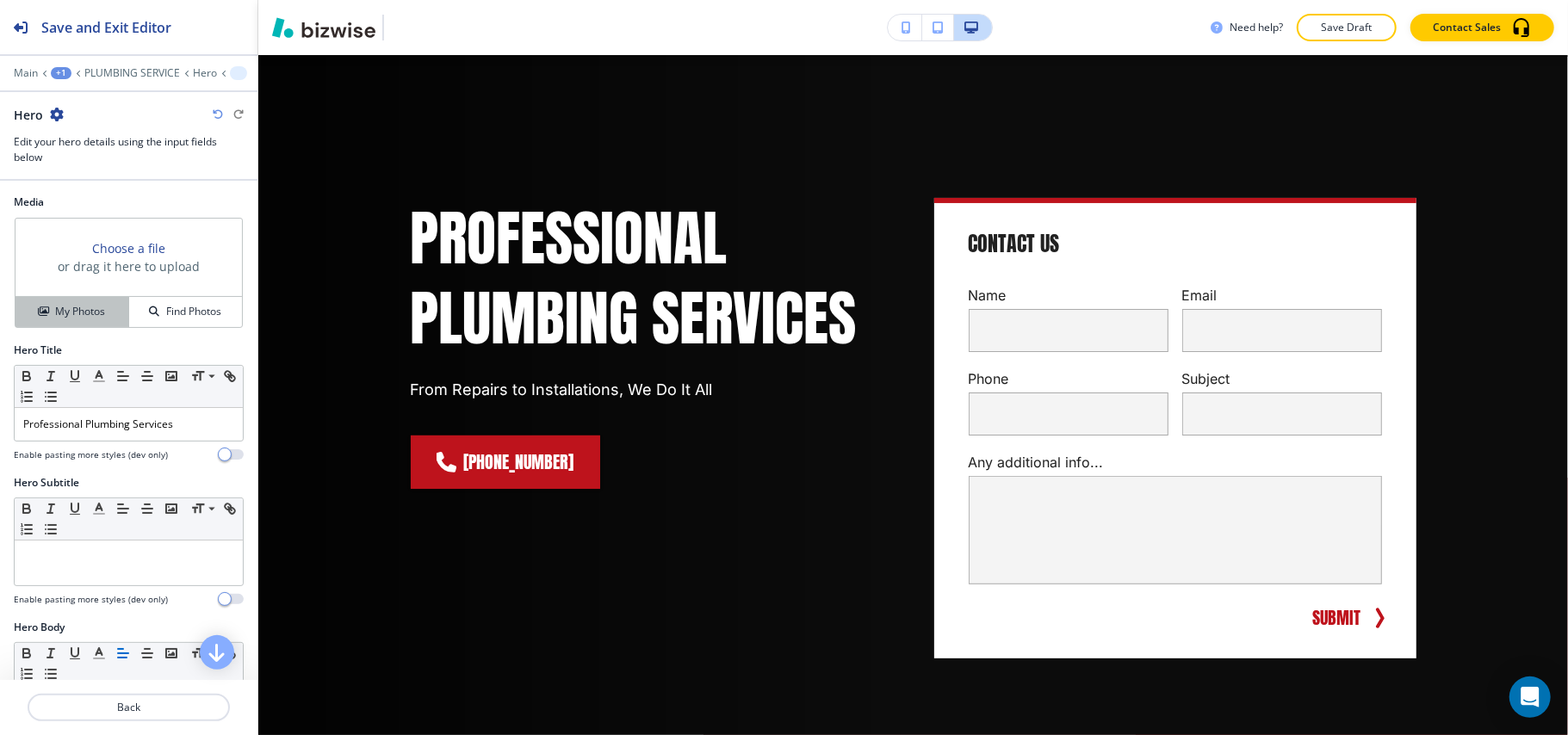
click at [91, 314] on h4 "My Photos" at bounding box center [80, 311] width 50 height 15
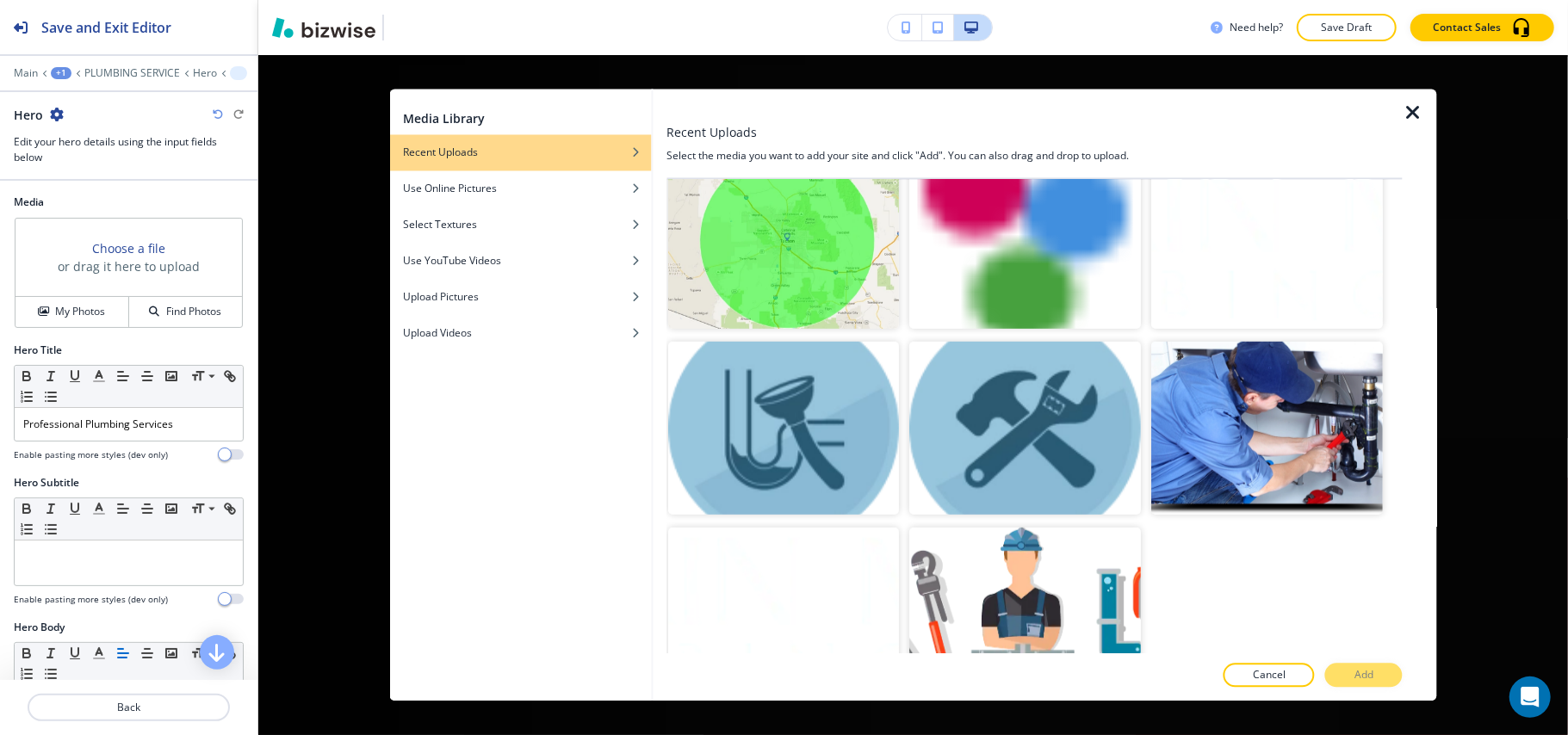
scroll to position [804, 0]
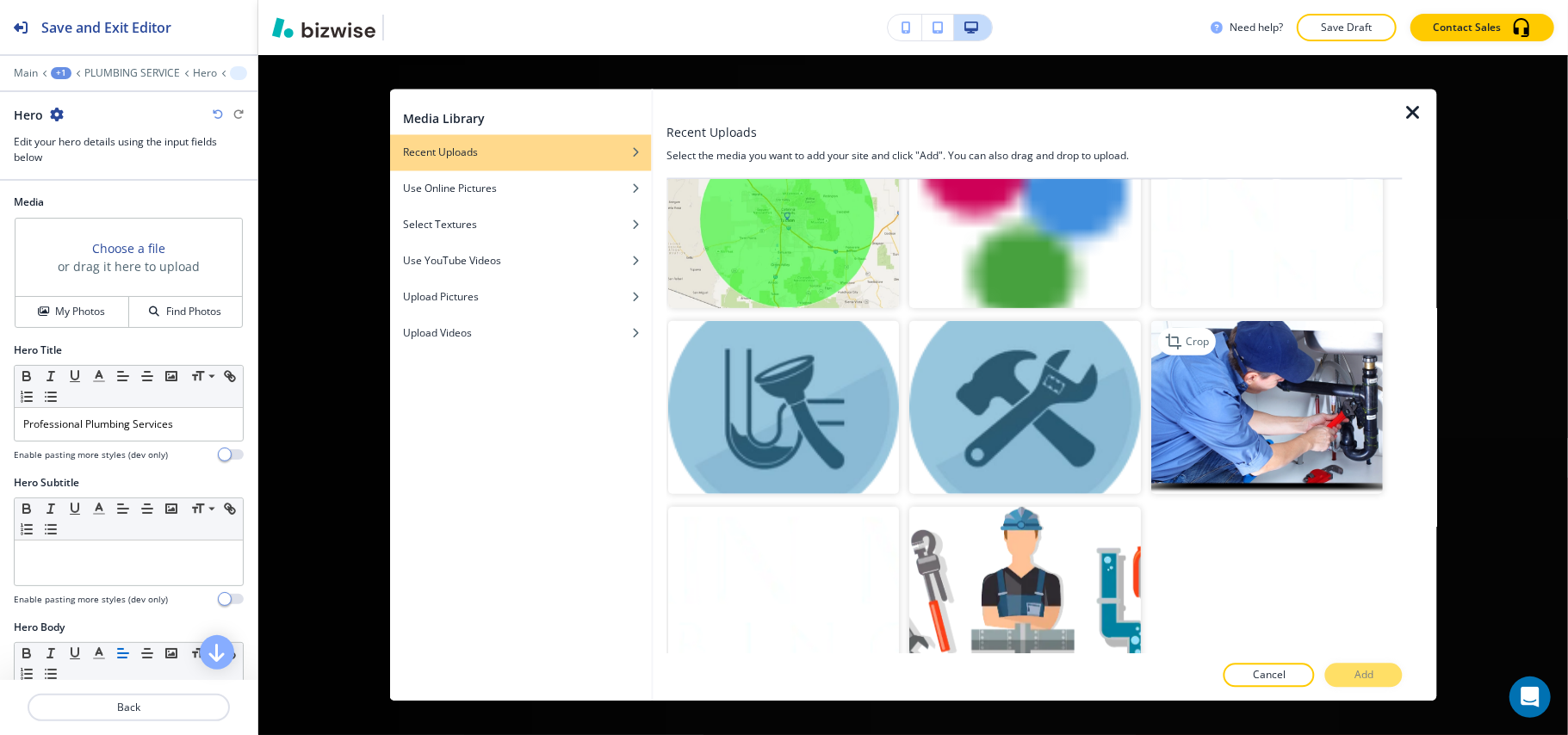
click at [1237, 383] on img "button" at bounding box center [1268, 407] width 231 height 174
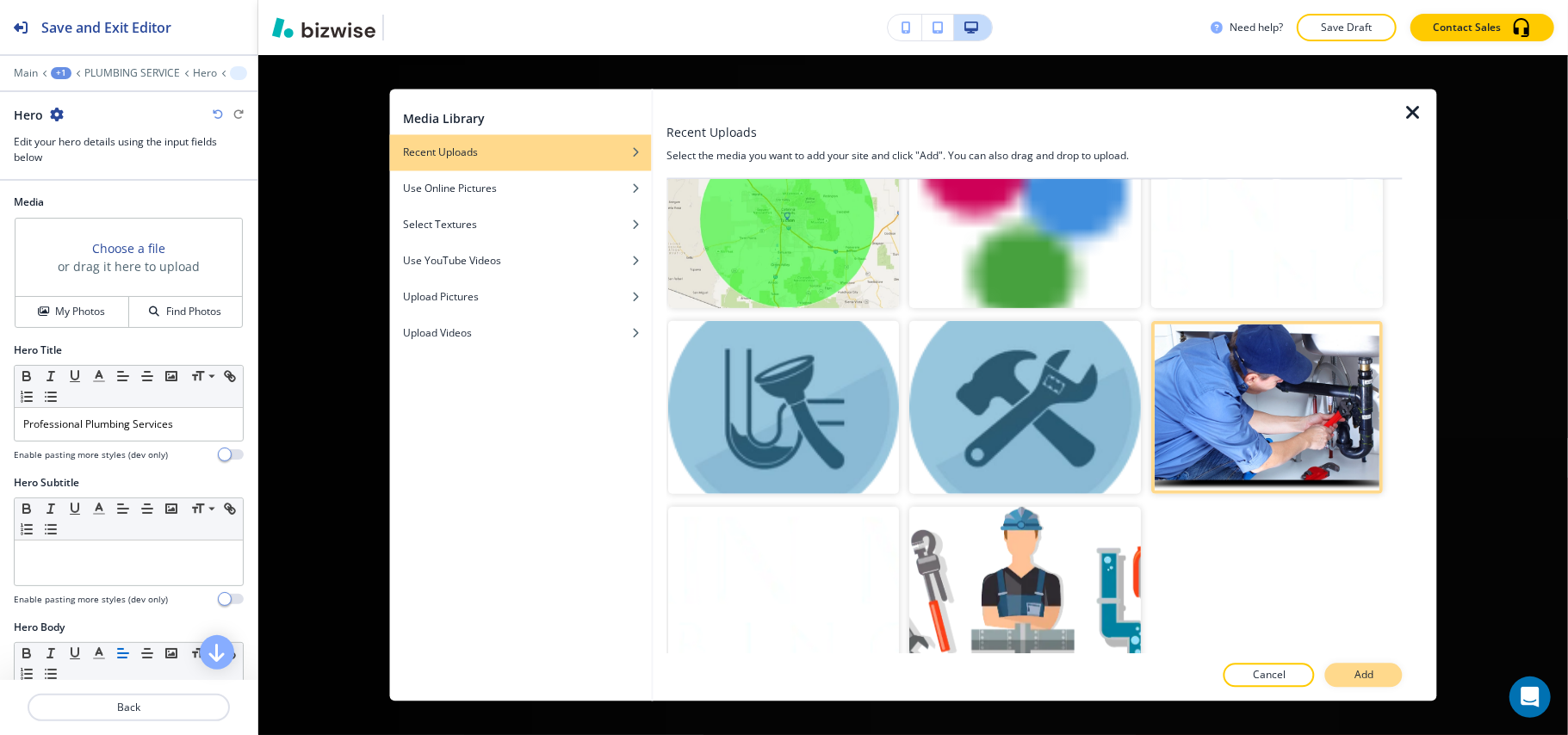
click at [1375, 677] on button "Add" at bounding box center [1364, 676] width 77 height 24
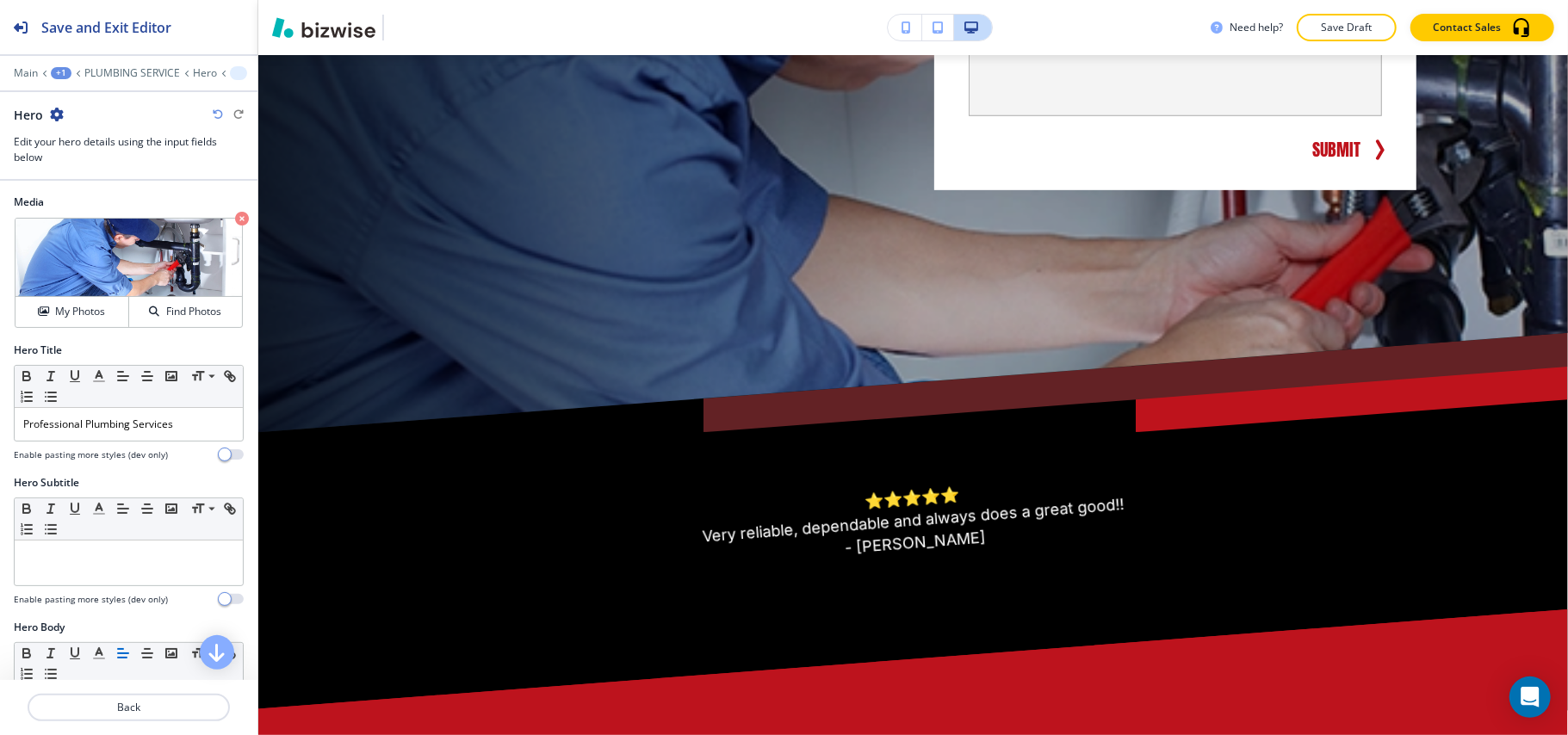
scroll to position [1095, 0]
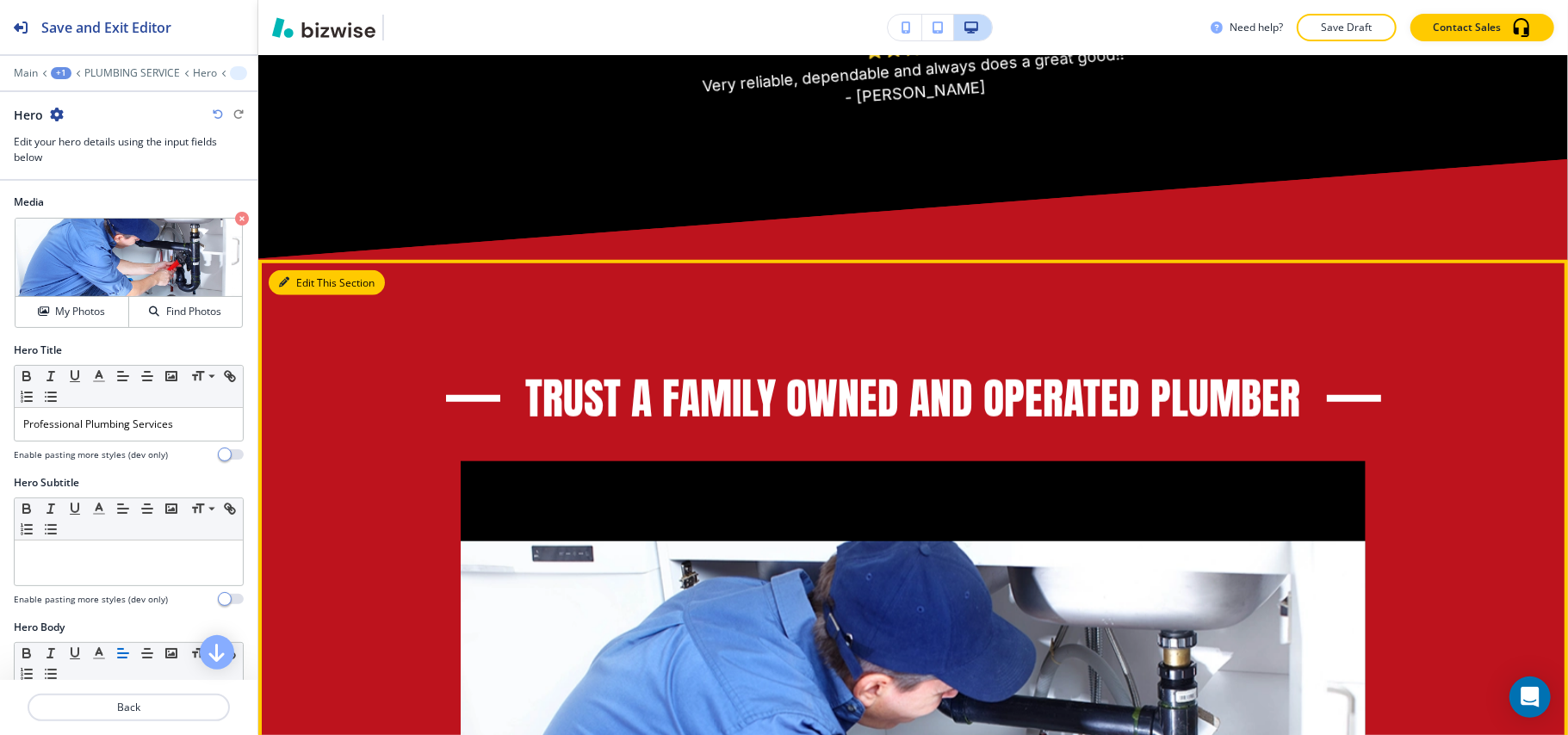
click at [287, 284] on icon "button" at bounding box center [284, 282] width 10 height 10
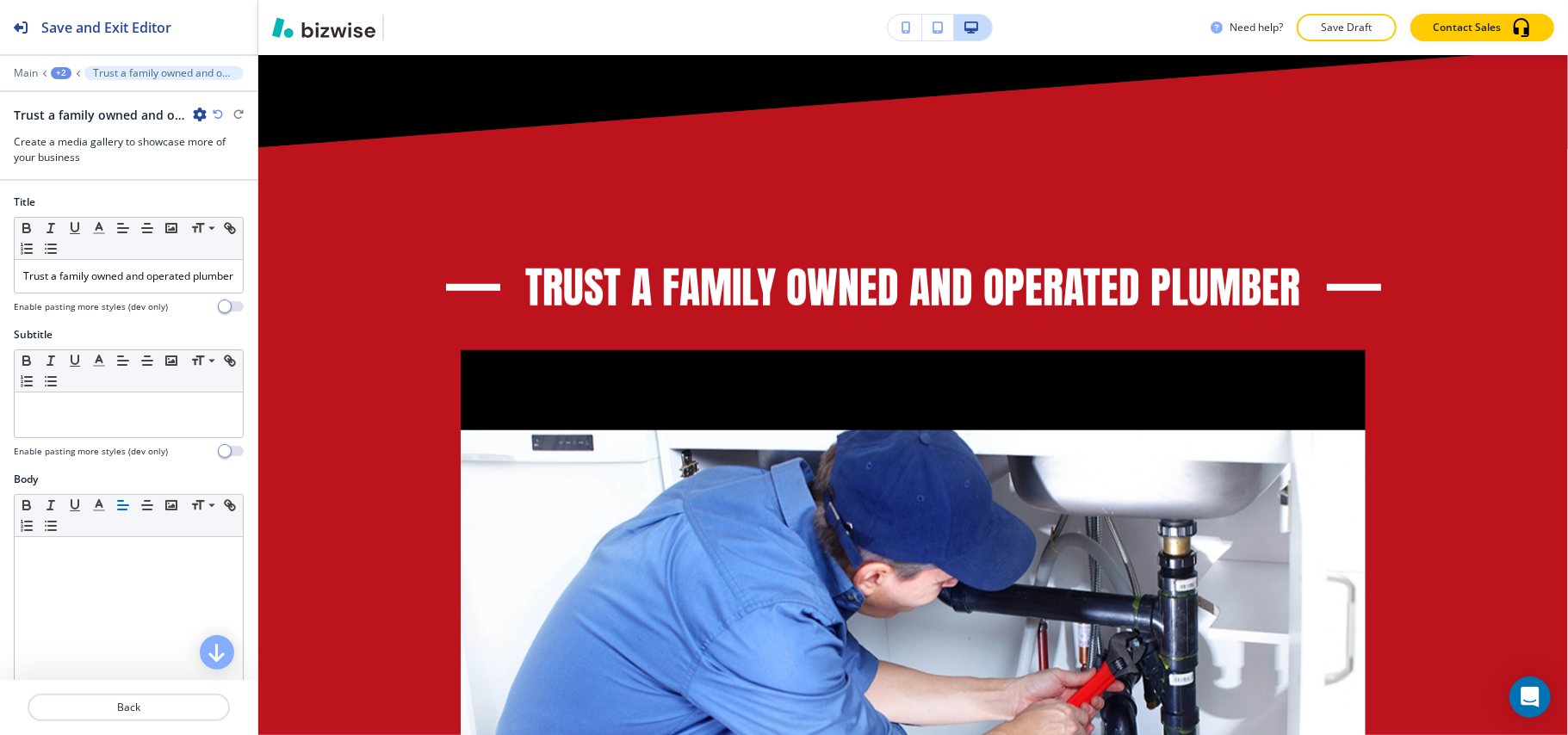
scroll to position [1299, 0]
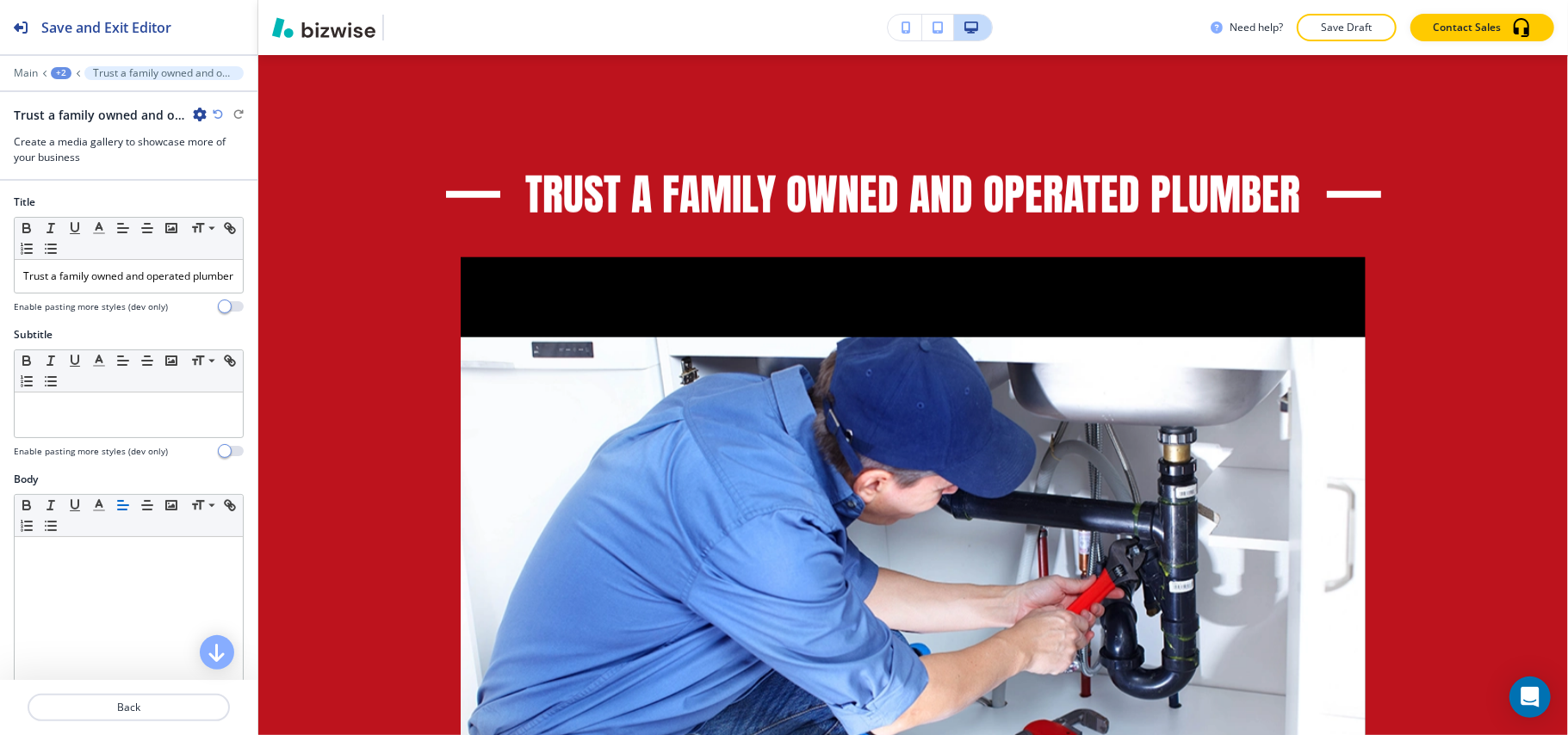
click at [200, 115] on icon "button" at bounding box center [199, 115] width 14 height 14
click at [236, 197] on button "Delete Section" at bounding box center [247, 205] width 110 height 31
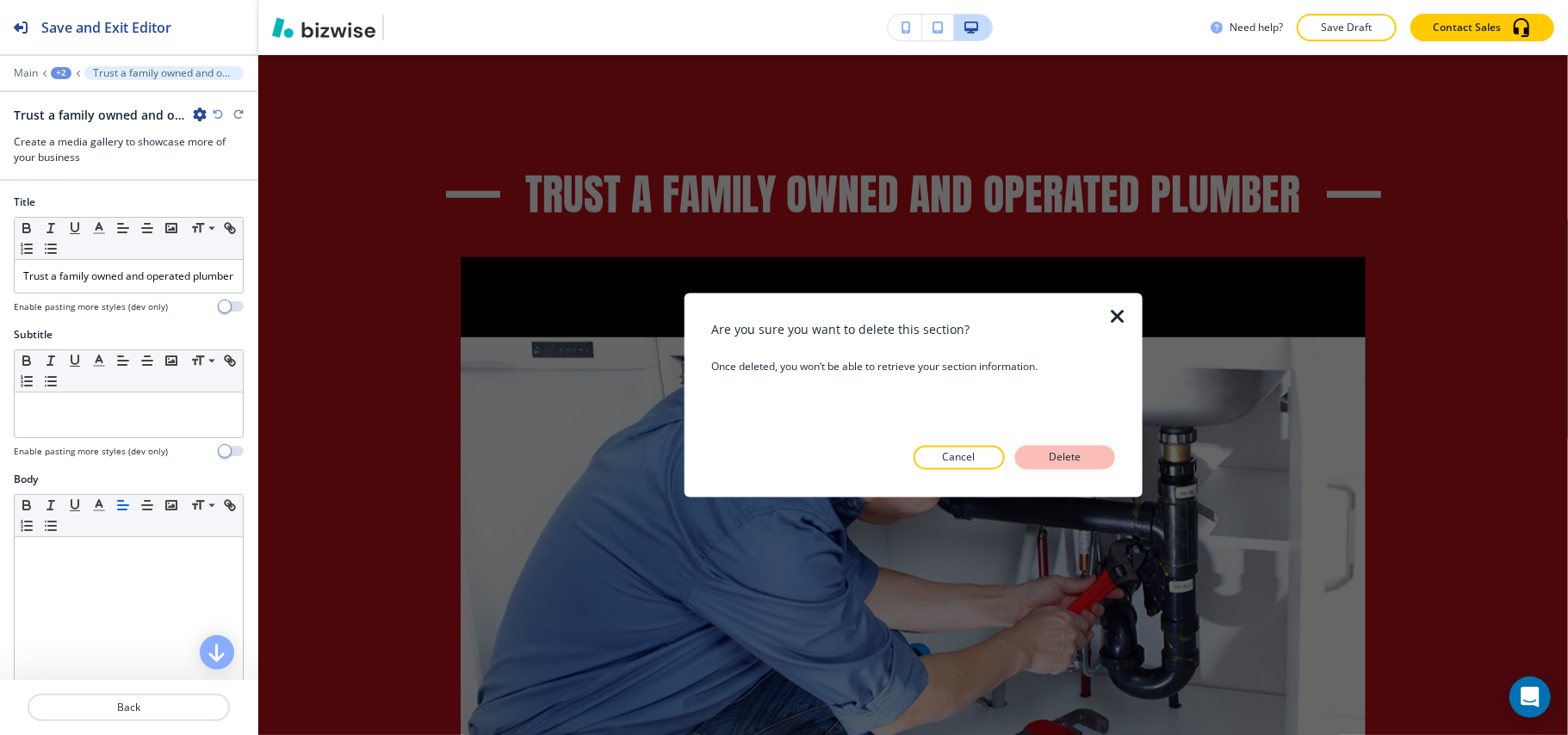
click at [1054, 453] on p "Delete" at bounding box center [1065, 458] width 41 height 15
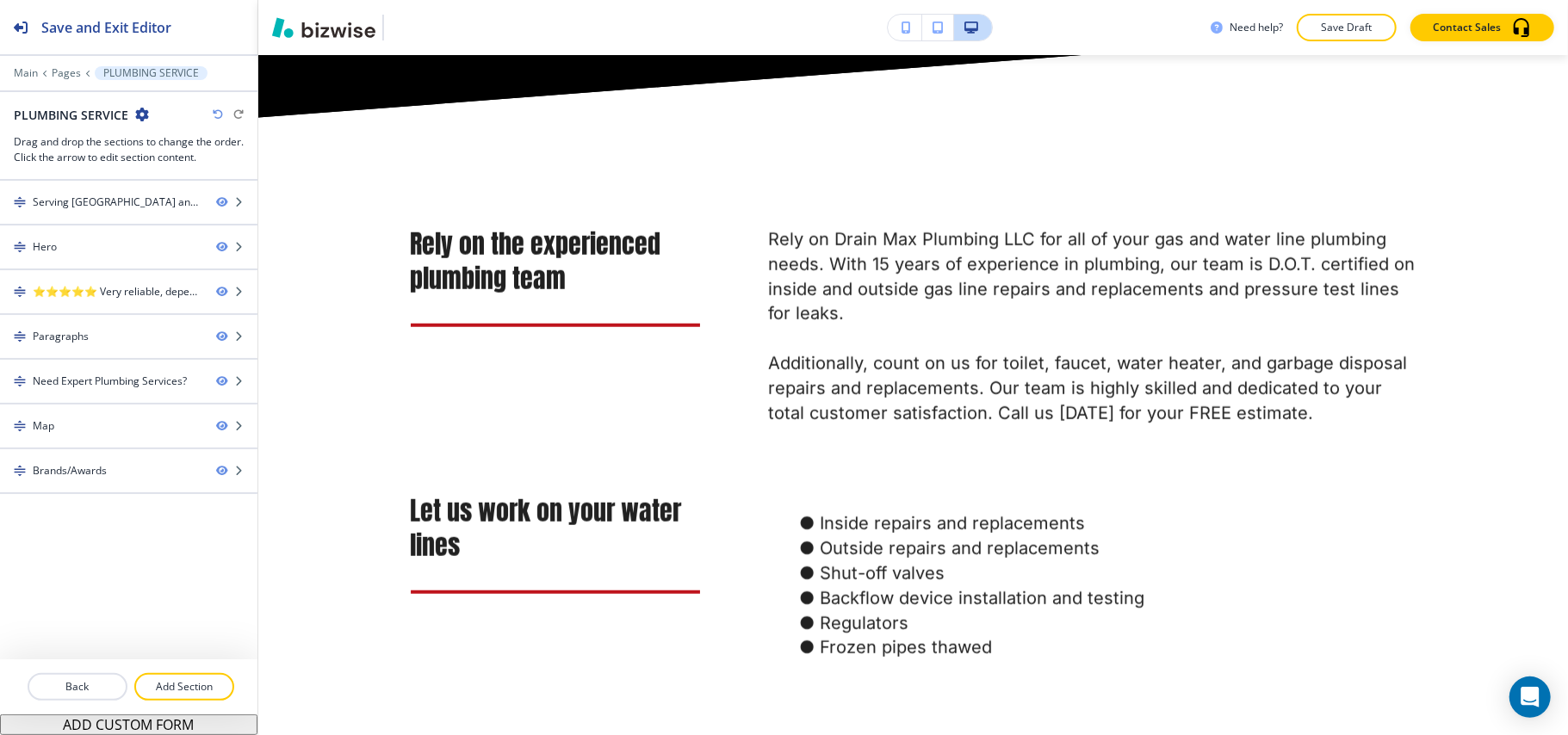
scroll to position [1185, 0]
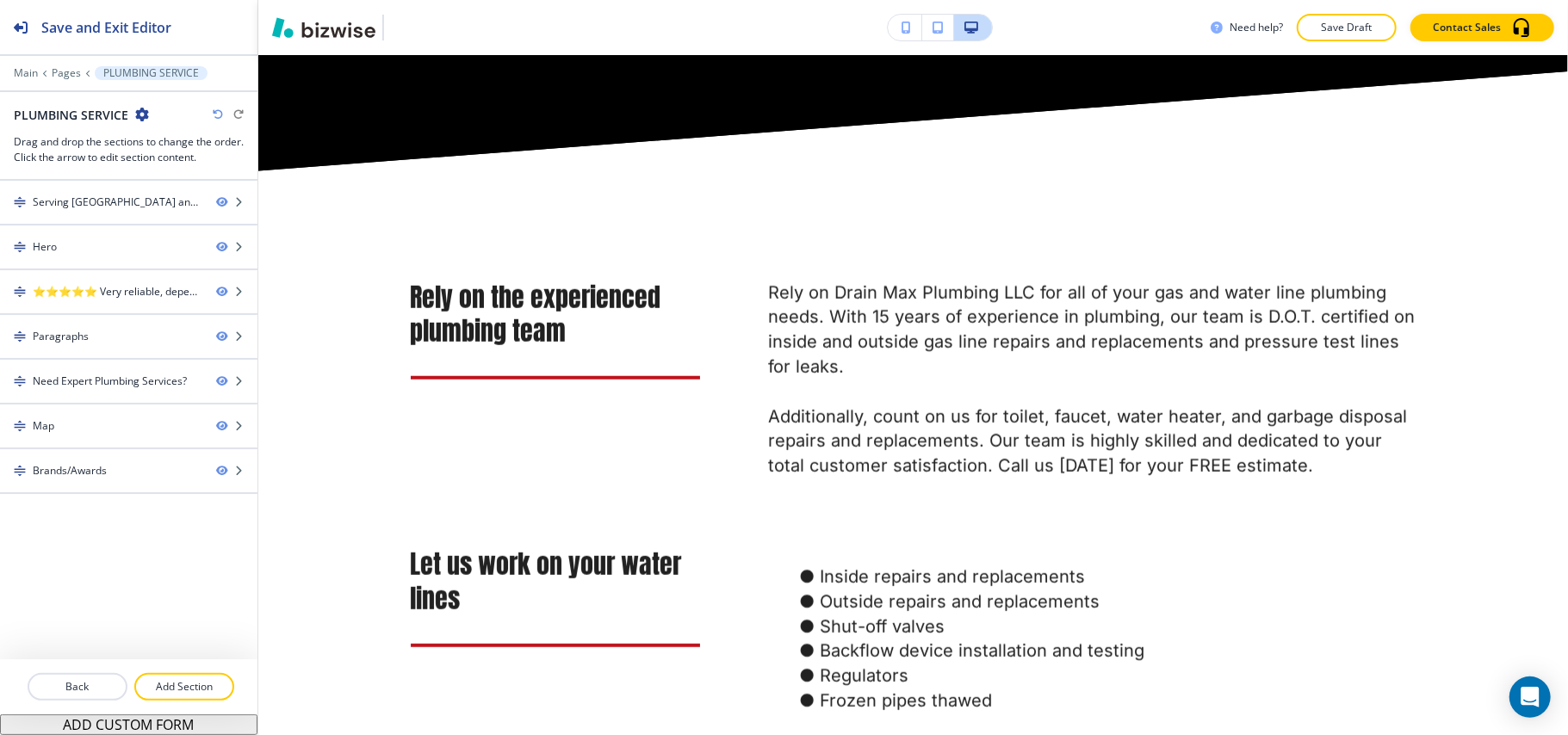
click at [218, 111] on icon "button" at bounding box center [217, 114] width 10 height 10
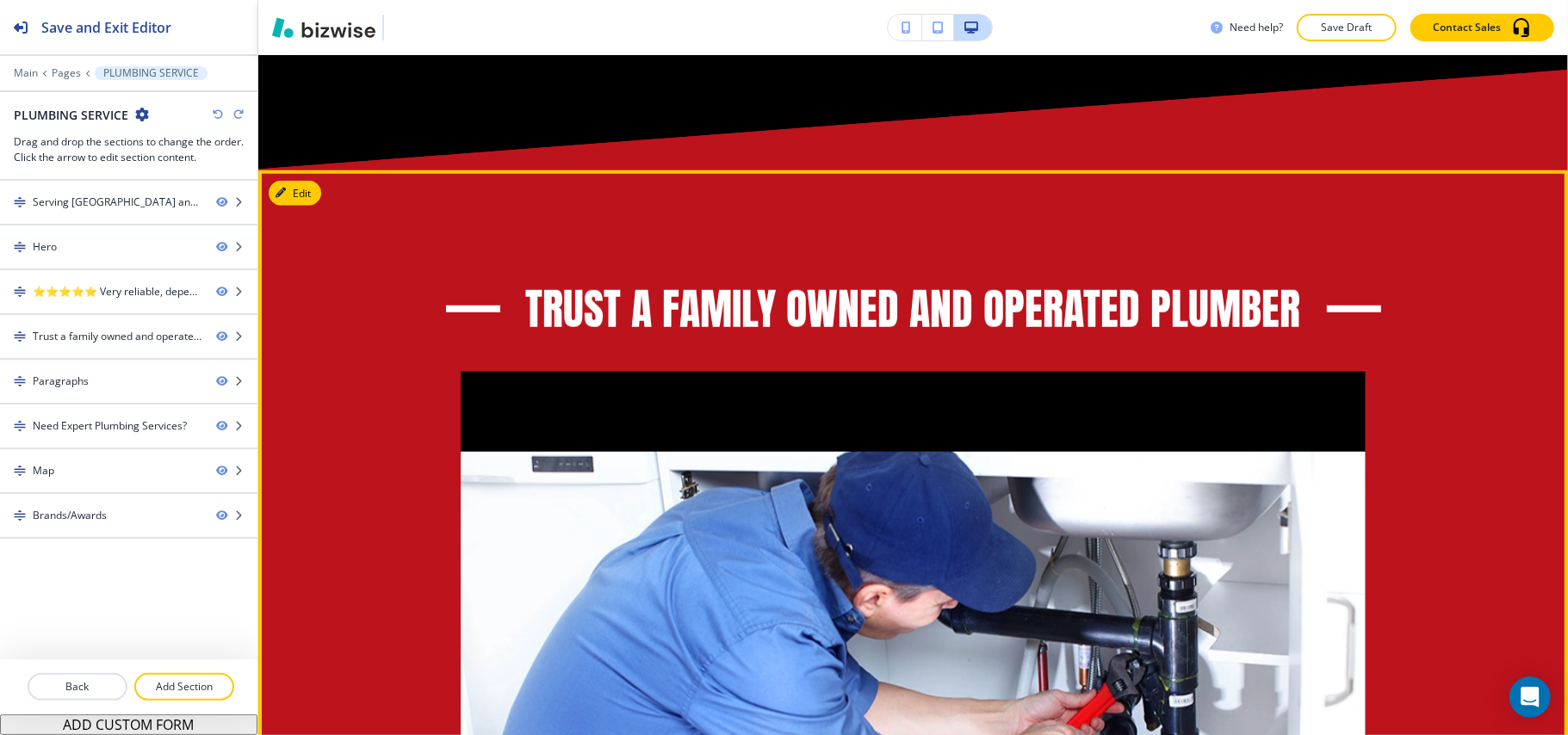
click at [317, 197] on button "Edit" at bounding box center [295, 193] width 53 height 25
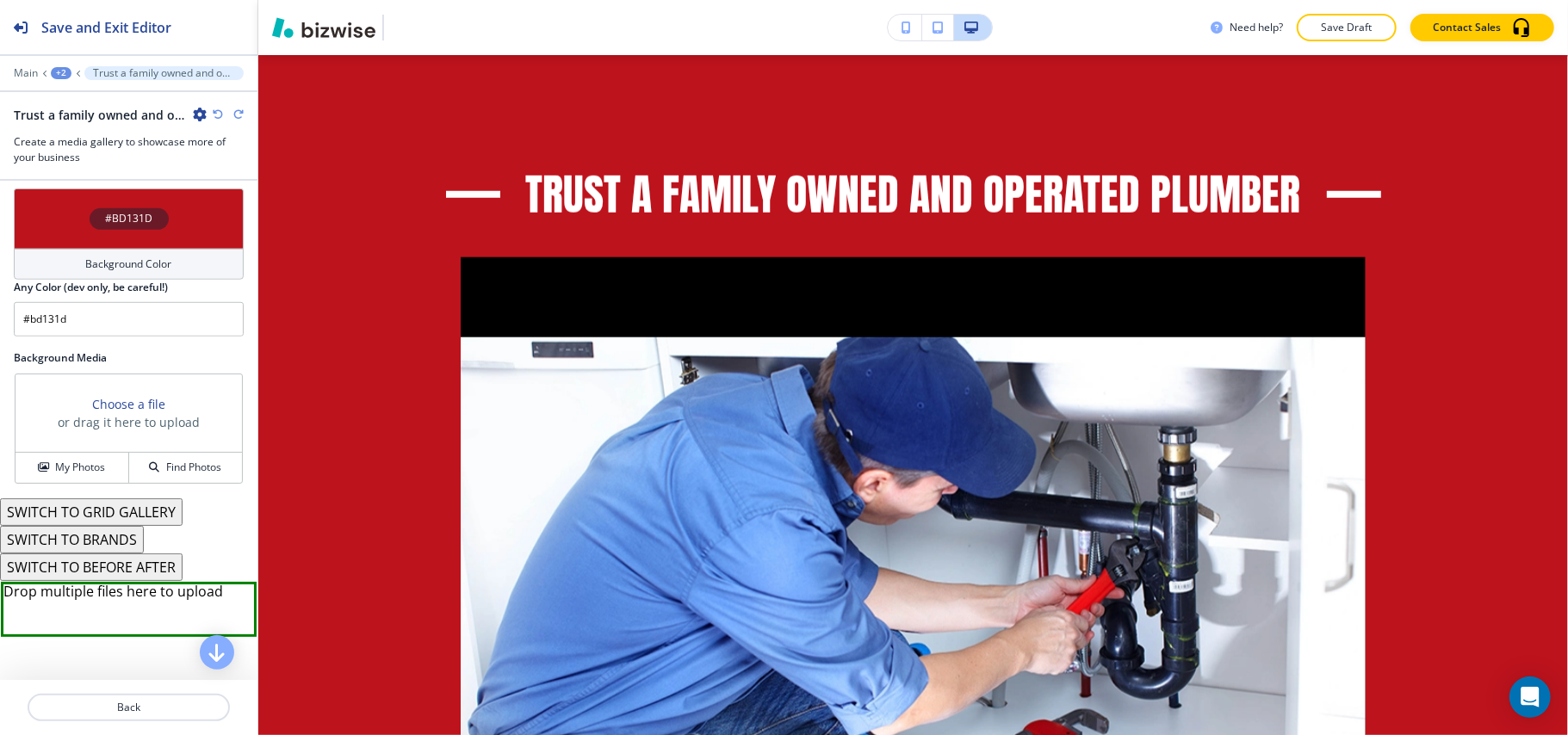
scroll to position [933, 0]
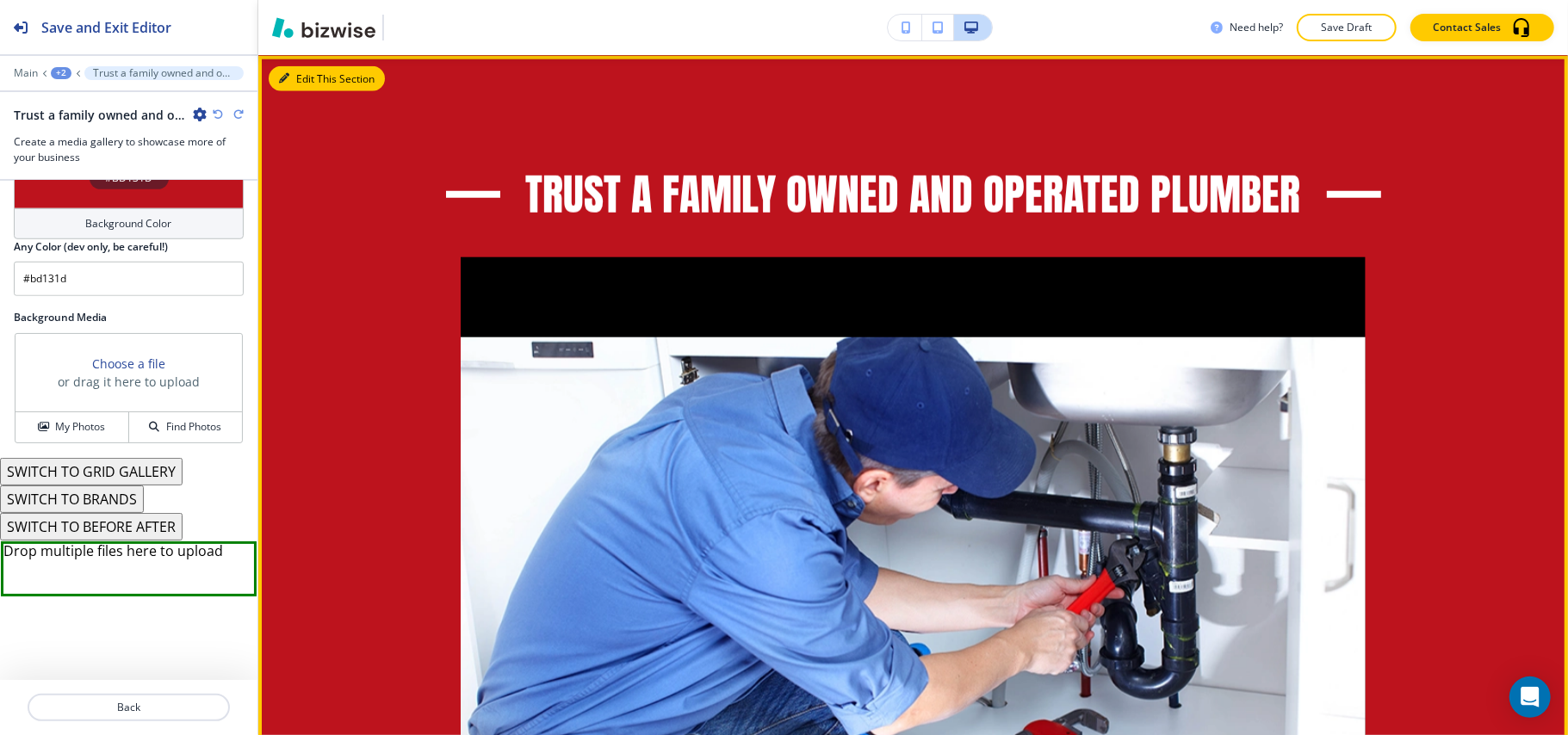
click at [312, 83] on button "Edit This Section" at bounding box center [327, 79] width 117 height 25
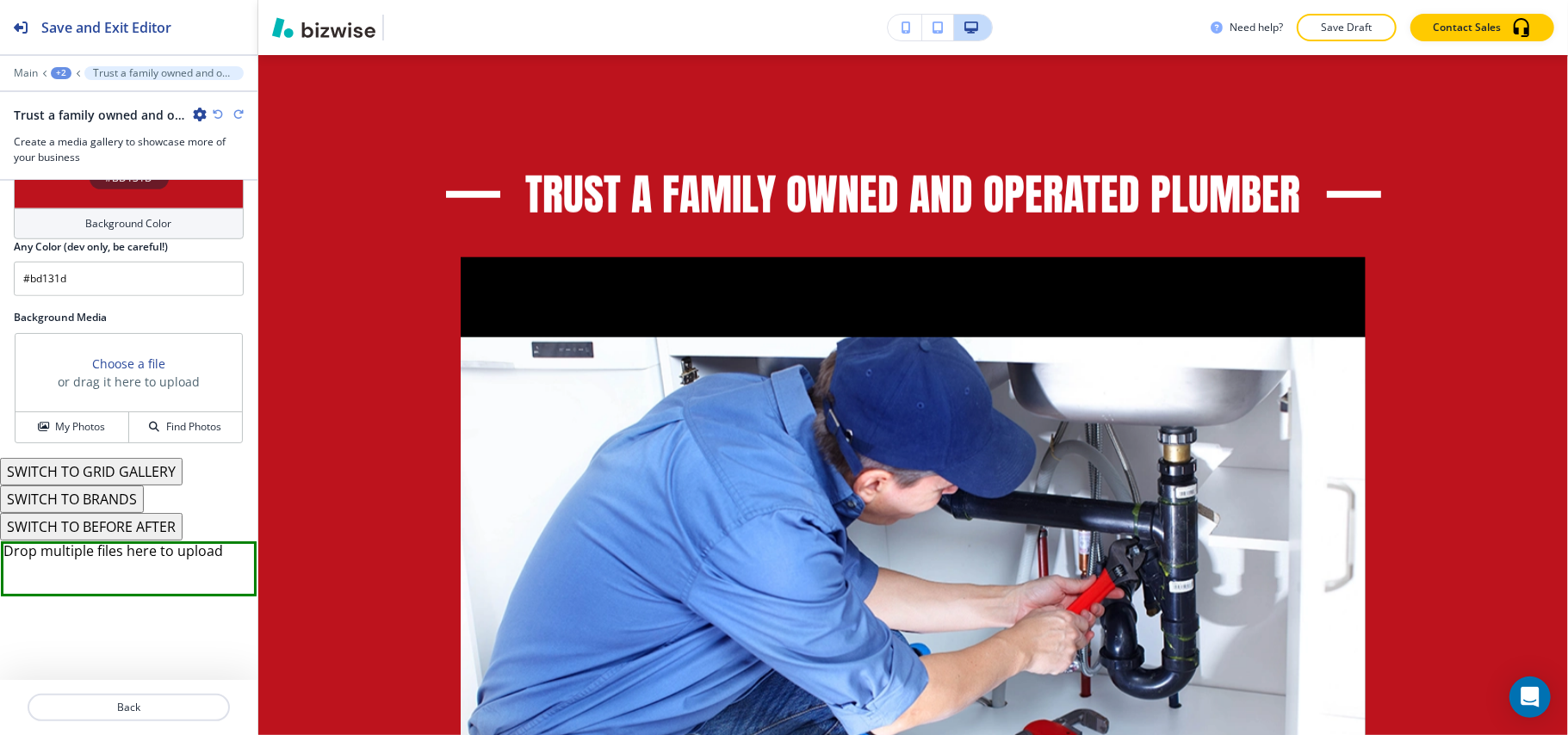
click at [196, 116] on icon "button" at bounding box center [199, 115] width 14 height 14
click at [234, 198] on p "Delete Section" at bounding box center [247, 206] width 87 height 15
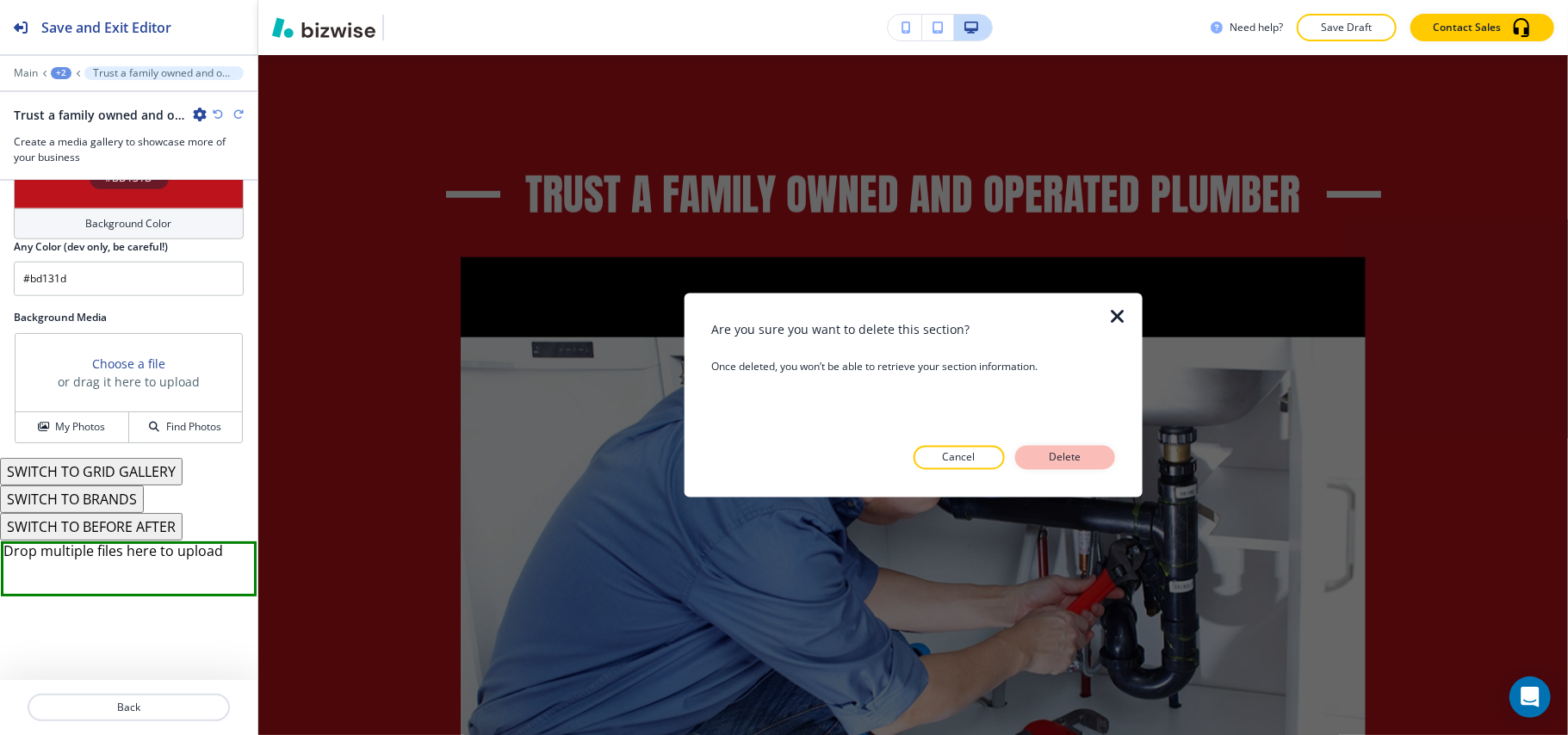
click at [1083, 458] on p "Delete" at bounding box center [1065, 458] width 41 height 15
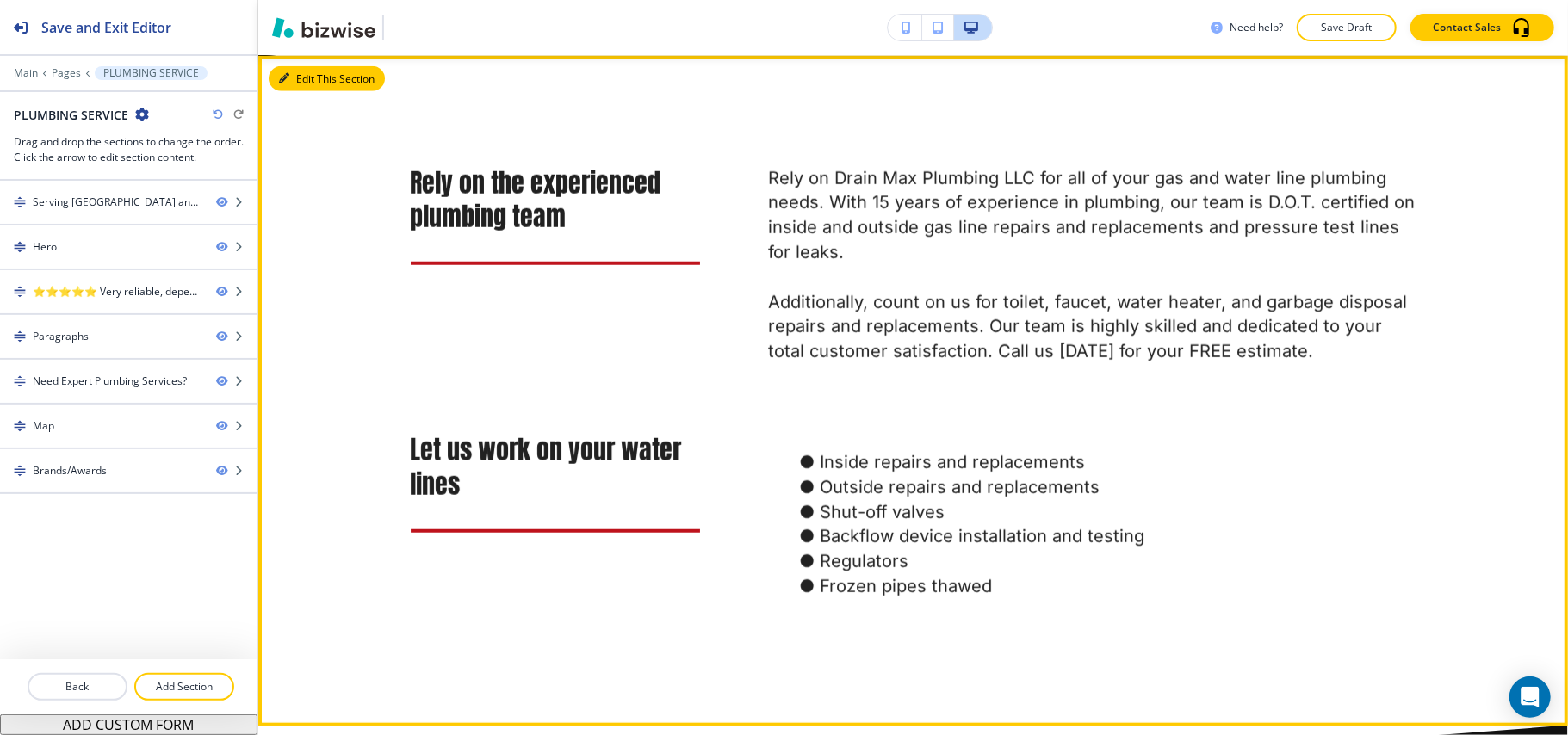
click at [304, 72] on button "Edit This Section" at bounding box center [327, 79] width 117 height 25
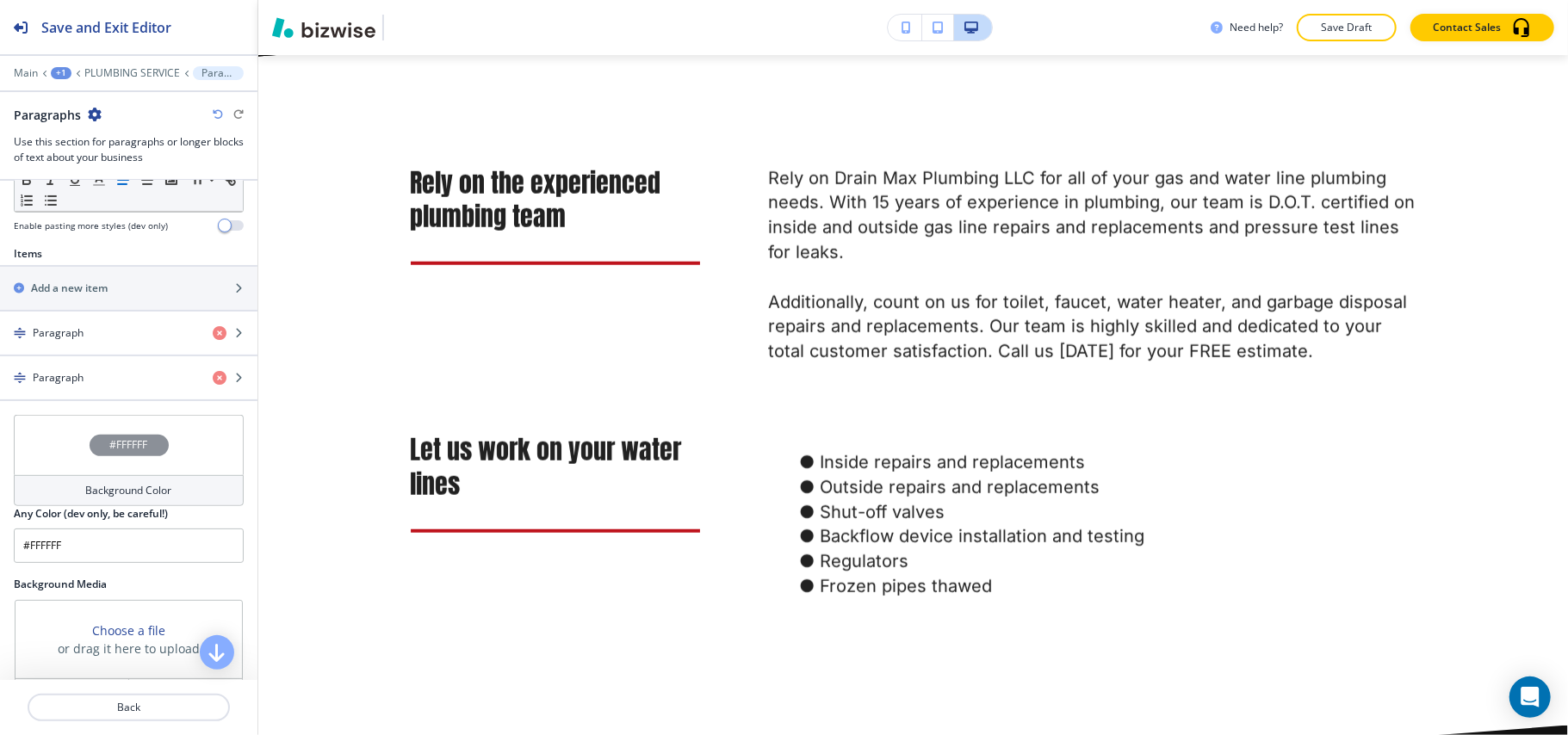
scroll to position [712, 0]
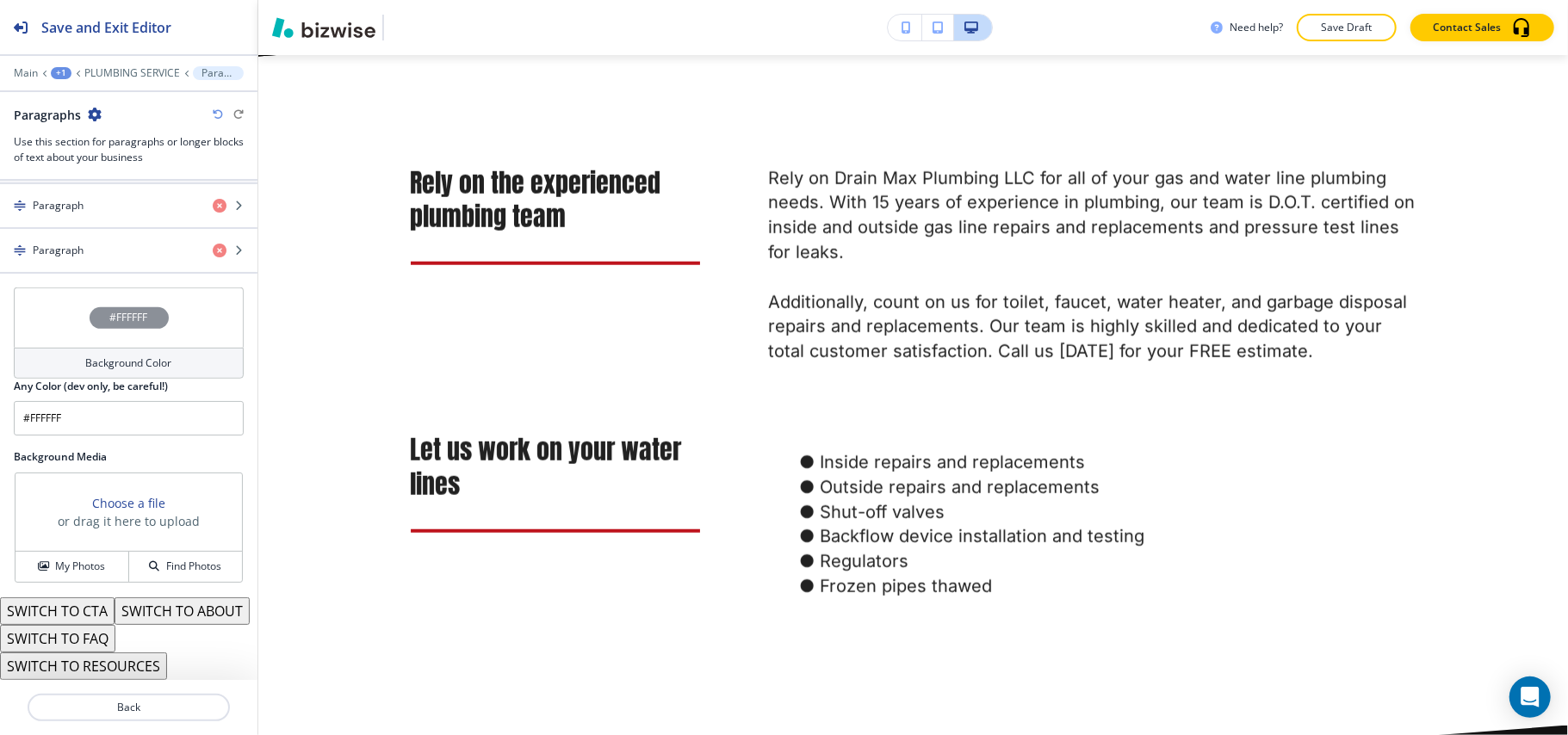
click at [115, 607] on button "SWITCH TO ABOUT" at bounding box center [182, 611] width 135 height 27
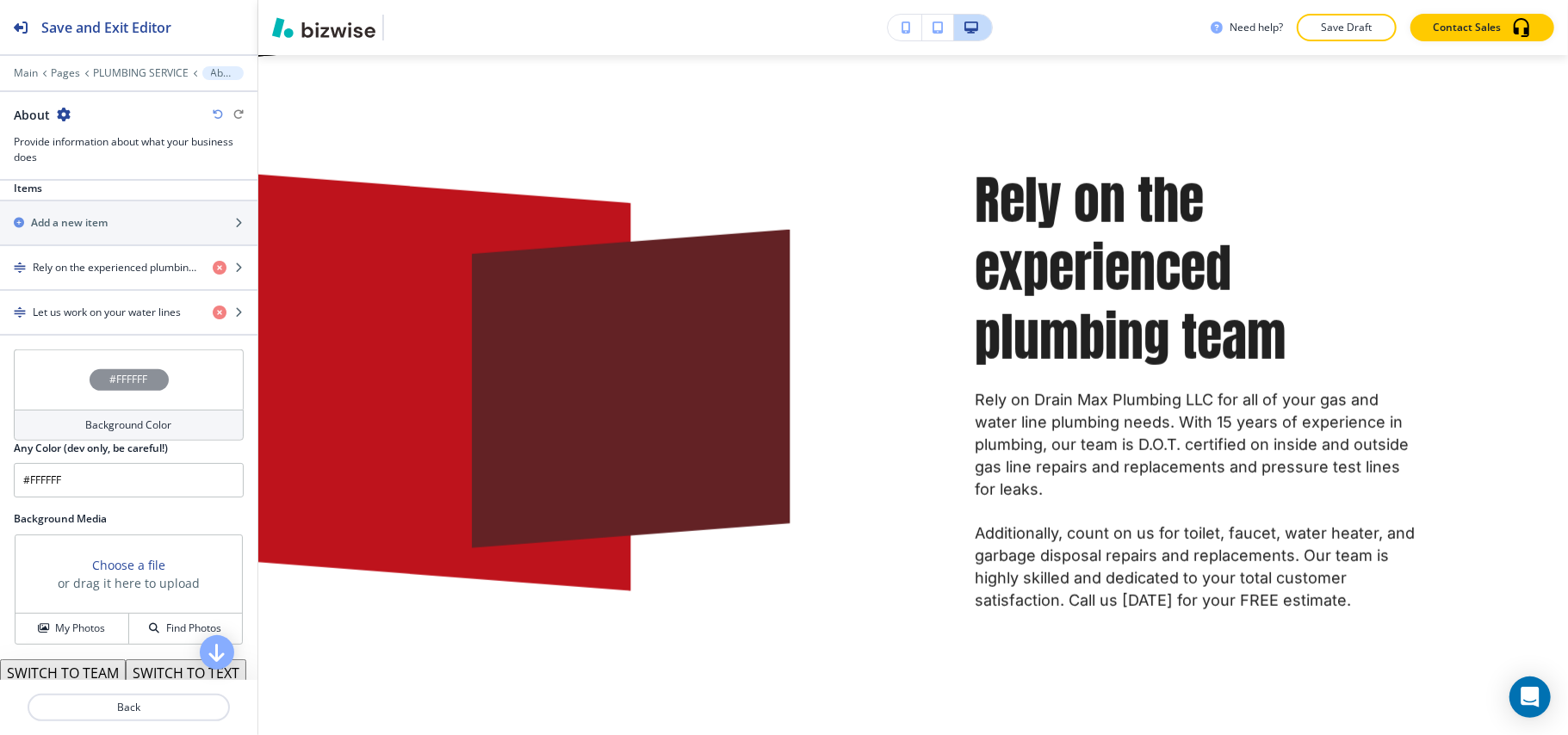
scroll to position [482, 0]
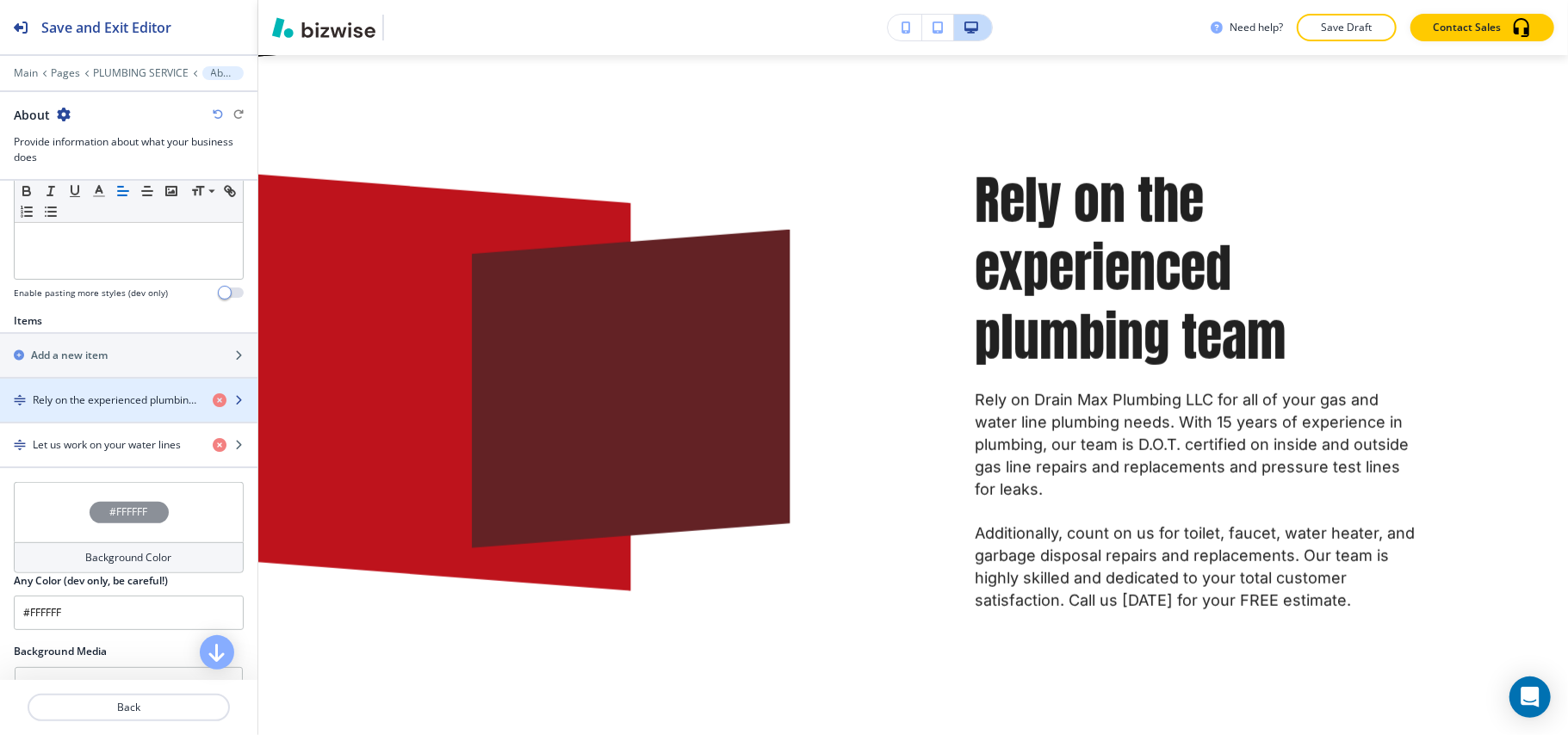
click at [87, 400] on h4 "Rely on the experienced plumbing team" at bounding box center [116, 400] width 166 height 15
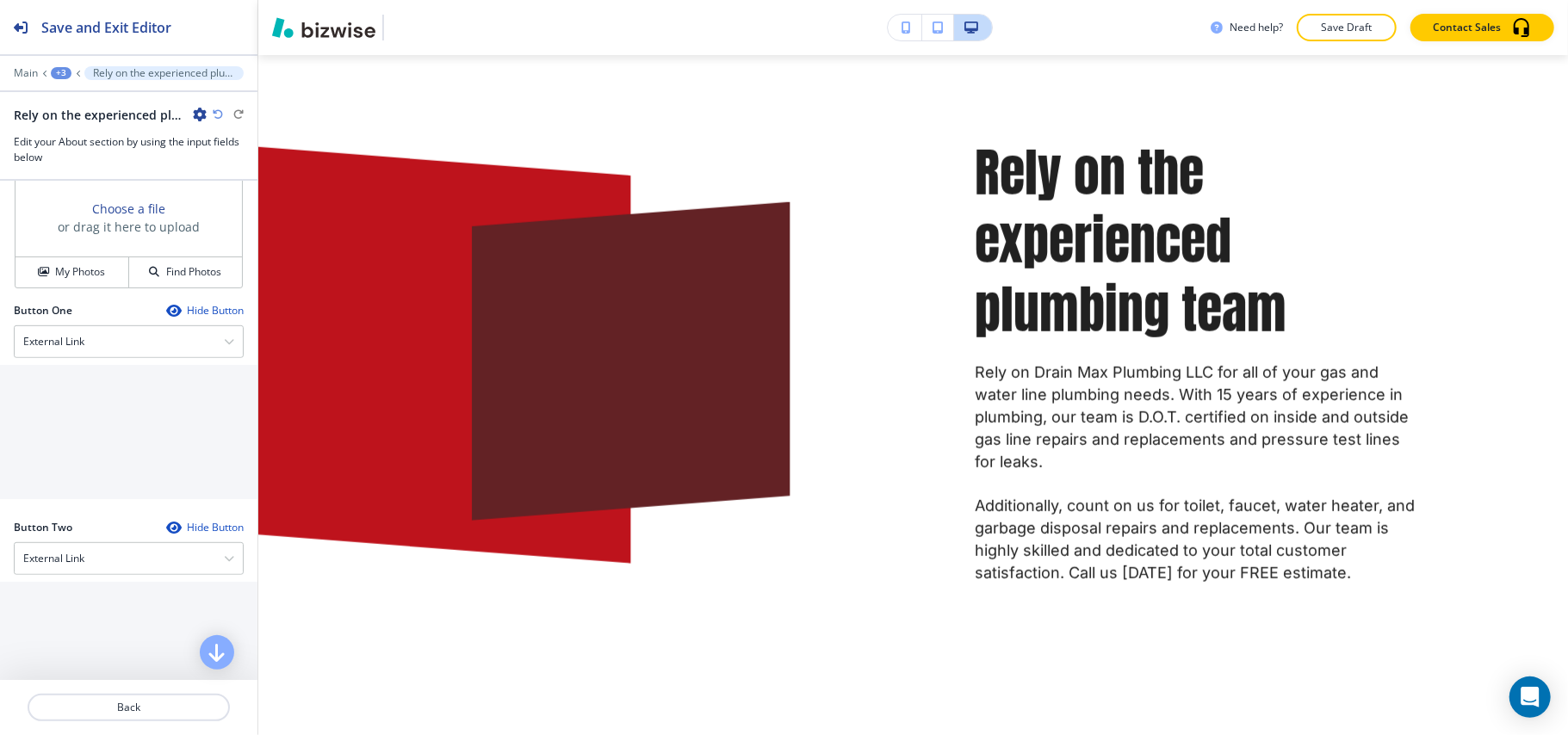
scroll to position [486, 0]
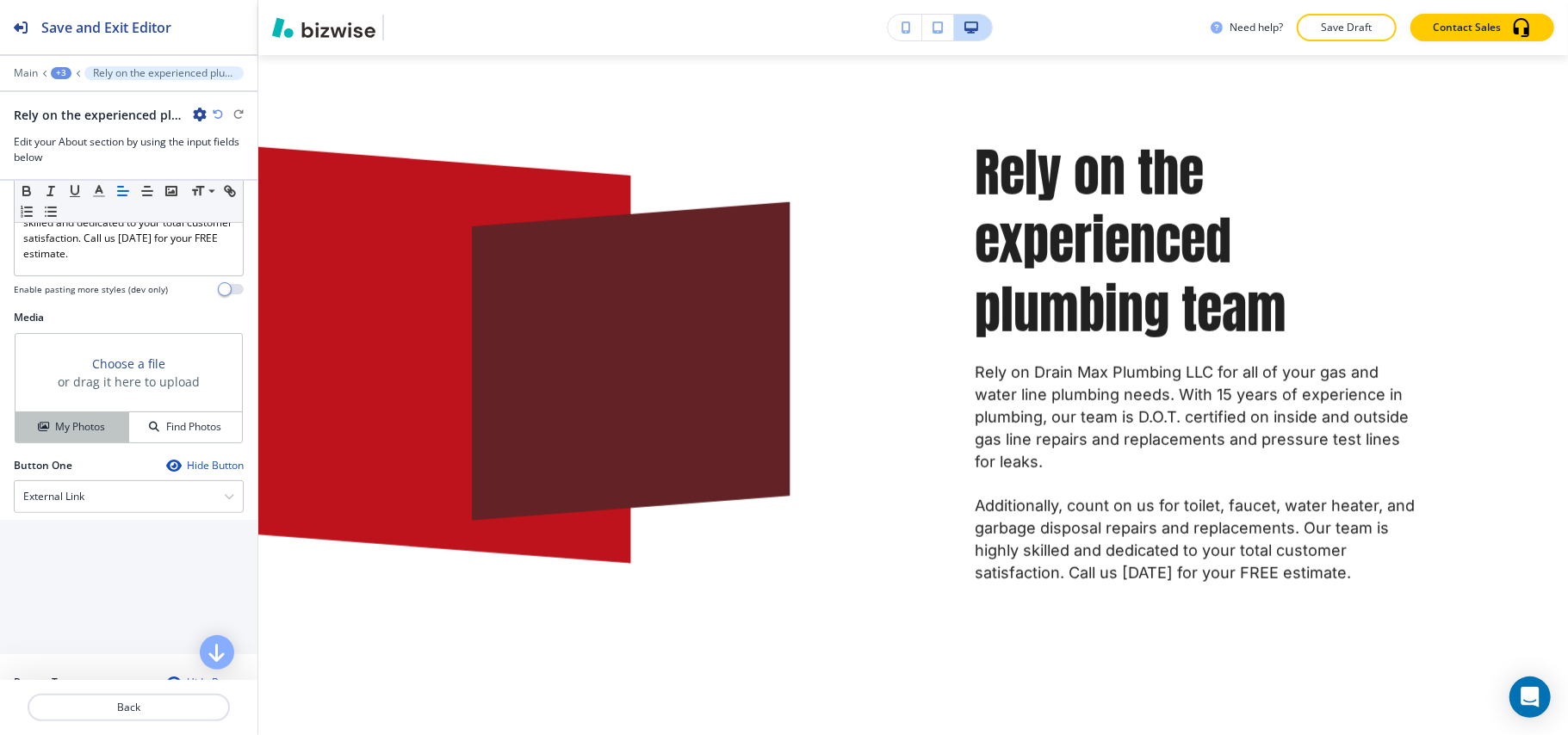
click at [66, 435] on h4 "My Photos" at bounding box center [80, 427] width 50 height 15
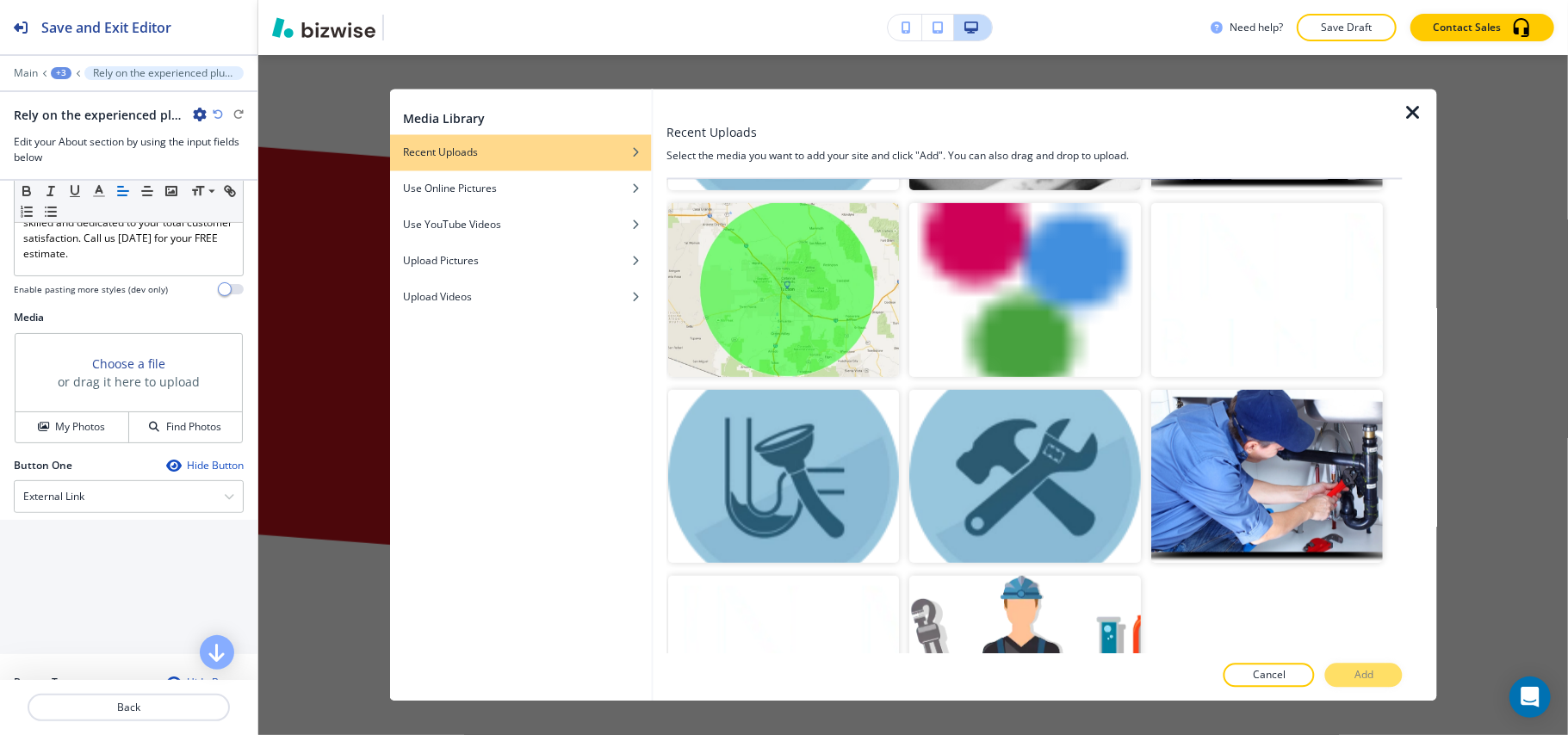
scroll to position [814, 0]
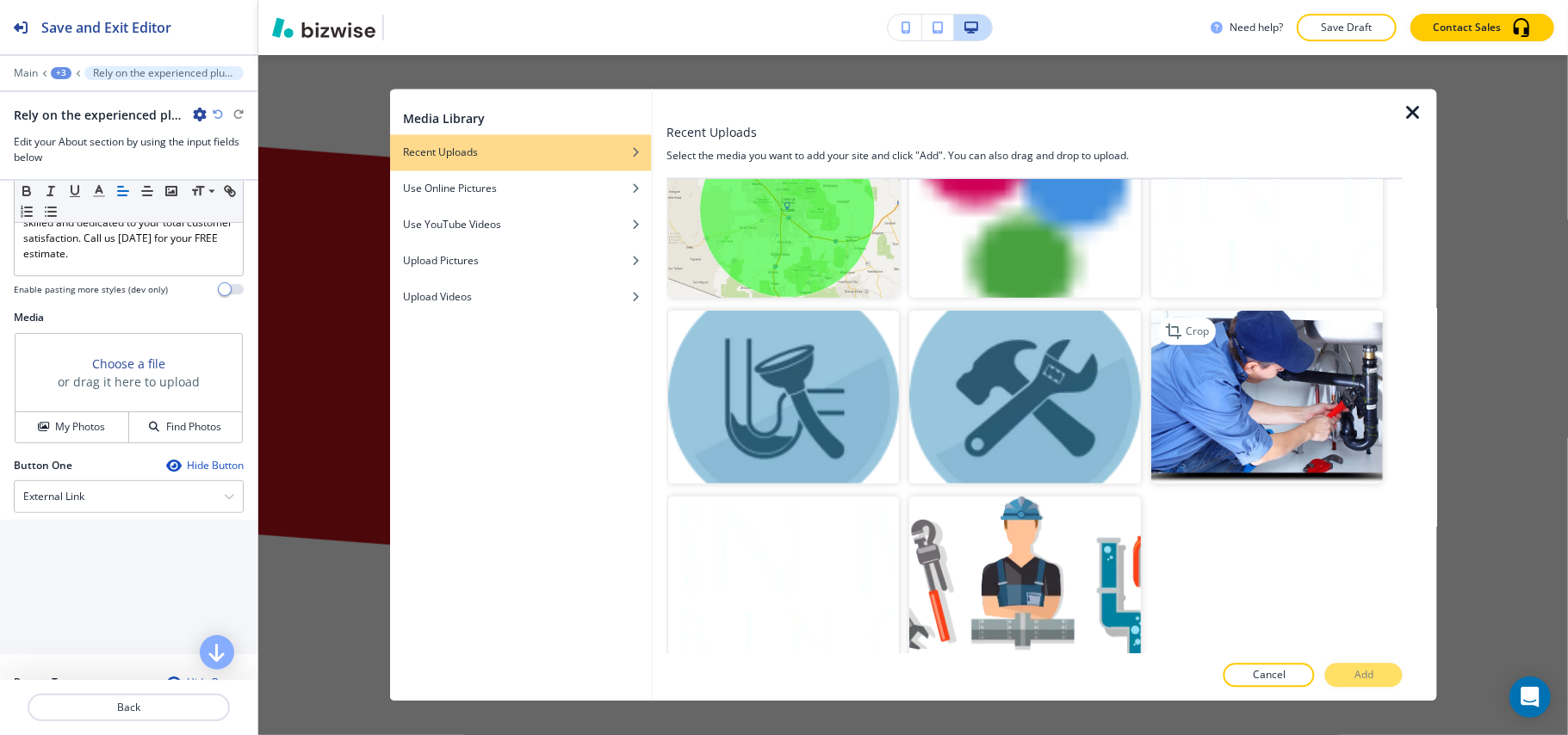
click at [1238, 381] on img "button" at bounding box center [1268, 397] width 231 height 174
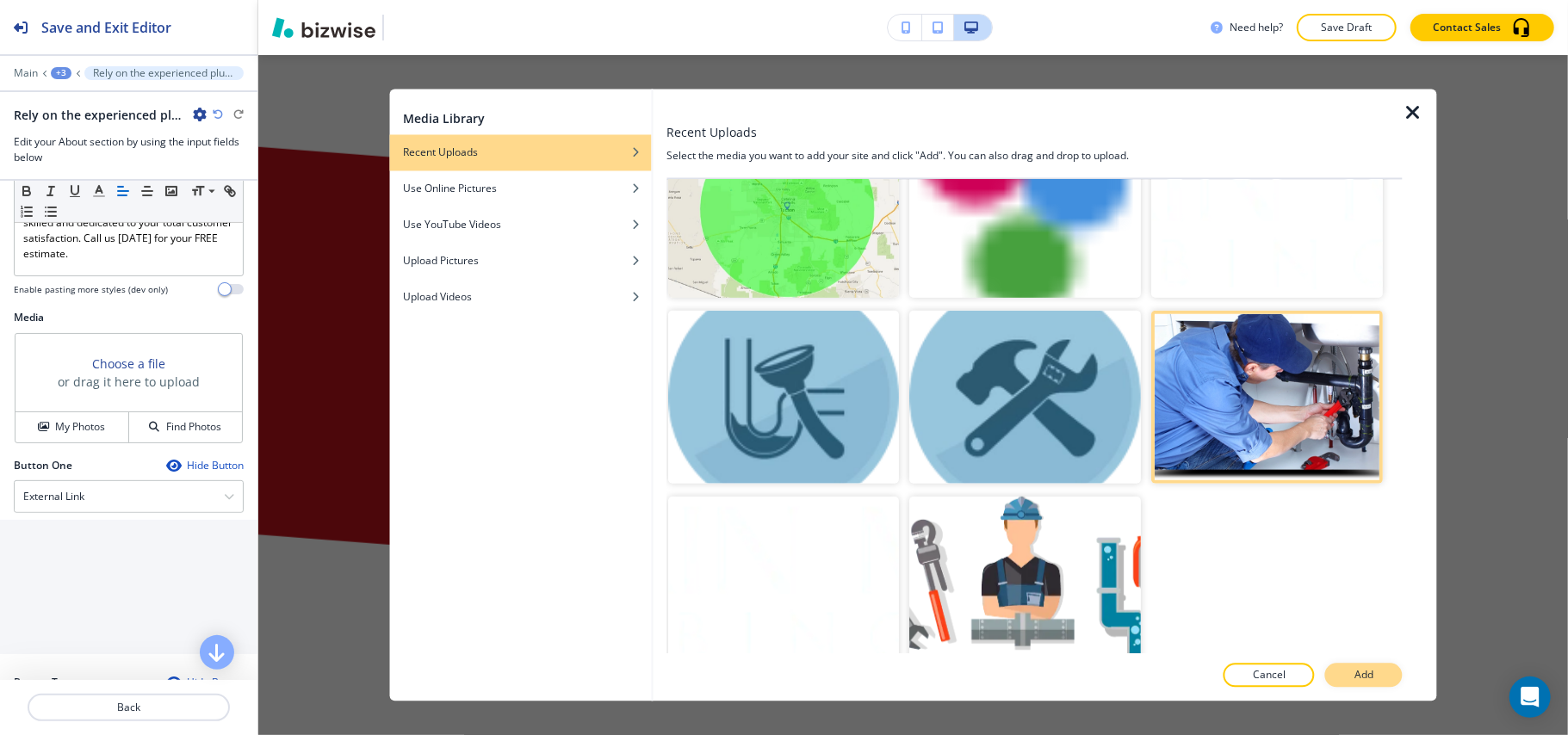
click at [1361, 669] on p "Add" at bounding box center [1364, 676] width 19 height 15
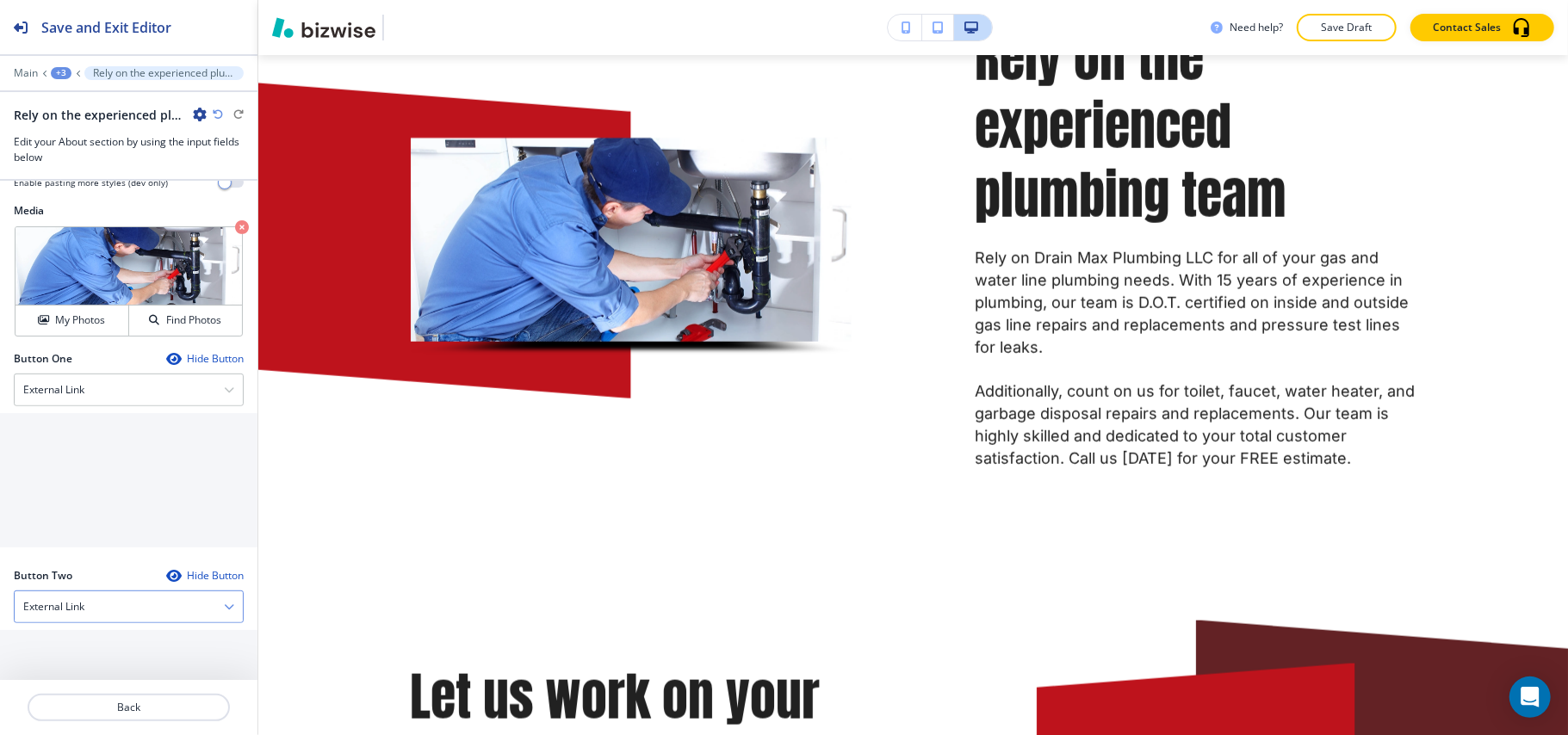
scroll to position [714, 0]
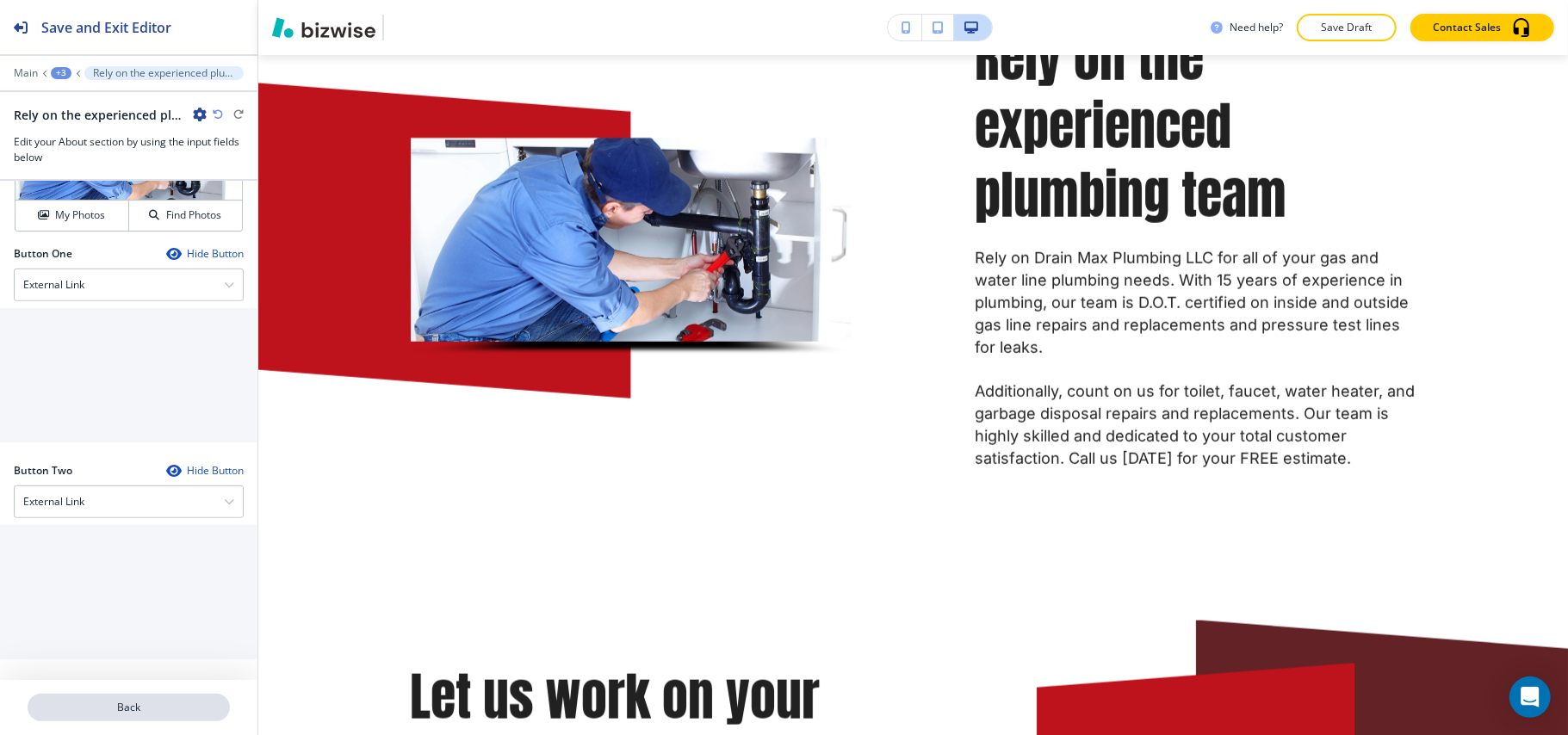
click at [166, 700] on button "Back" at bounding box center [128, 707] width 202 height 27
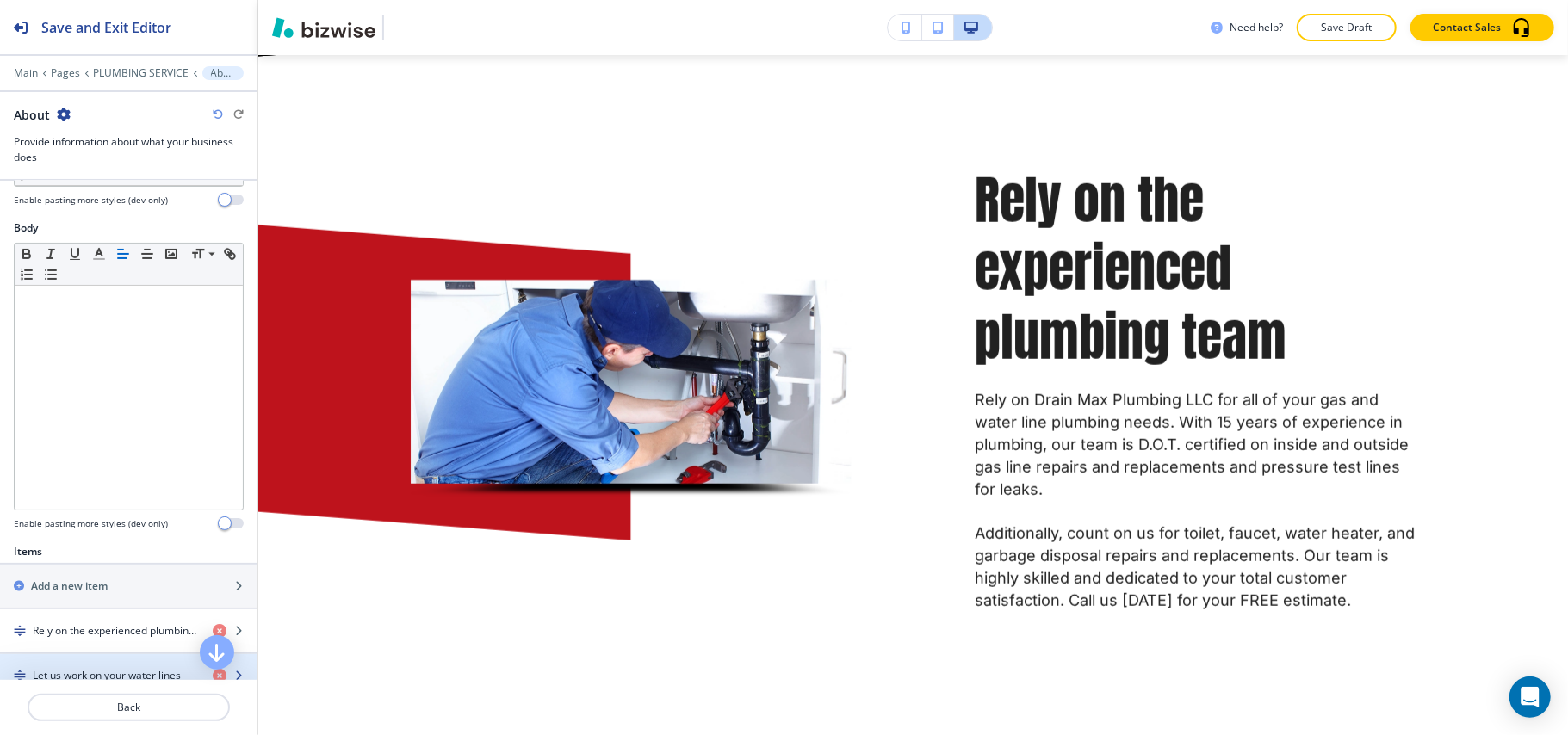
scroll to position [459, 0]
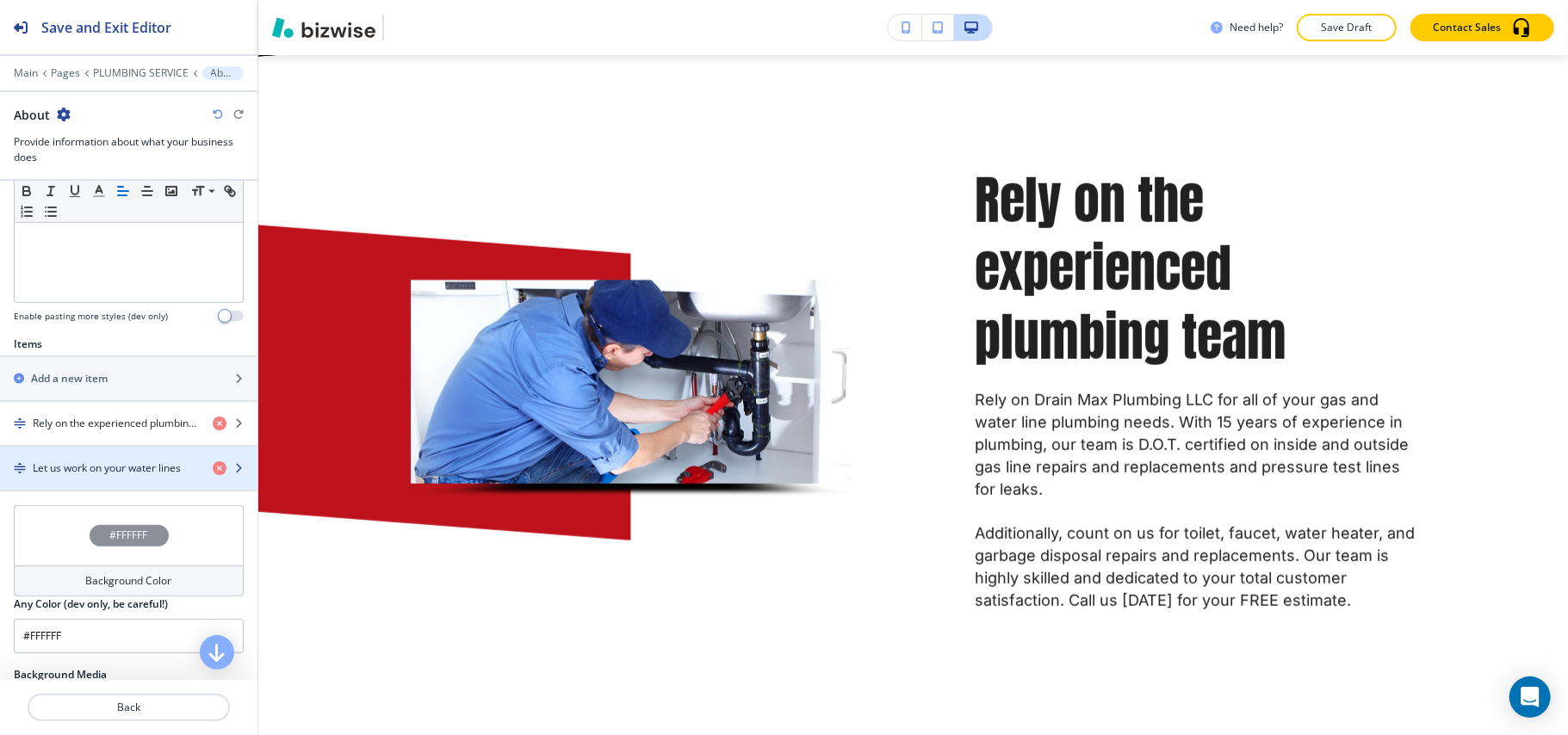
click at [90, 477] on h4 "Let us work on your water lines" at bounding box center [107, 468] width 149 height 15
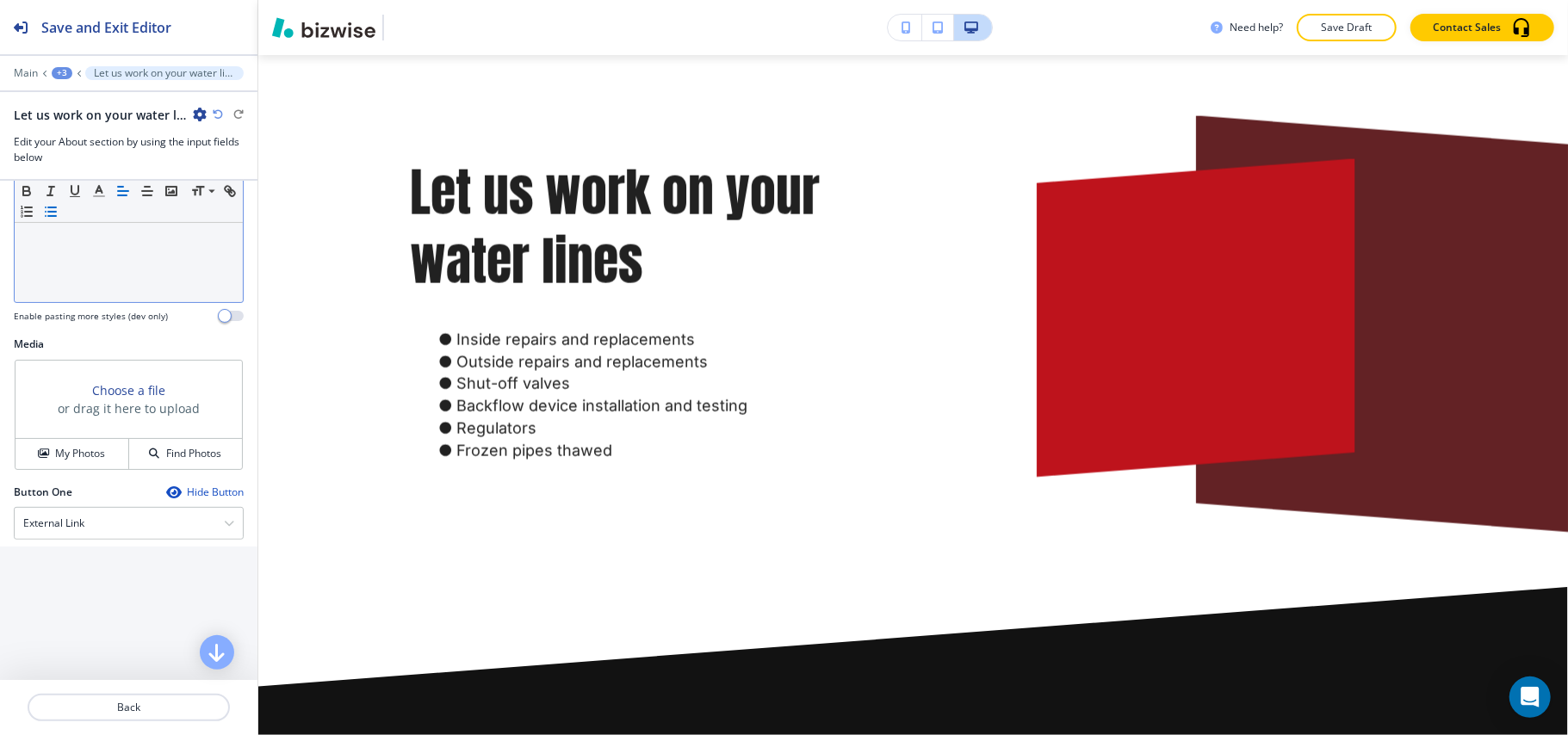
scroll to position [1966, 0]
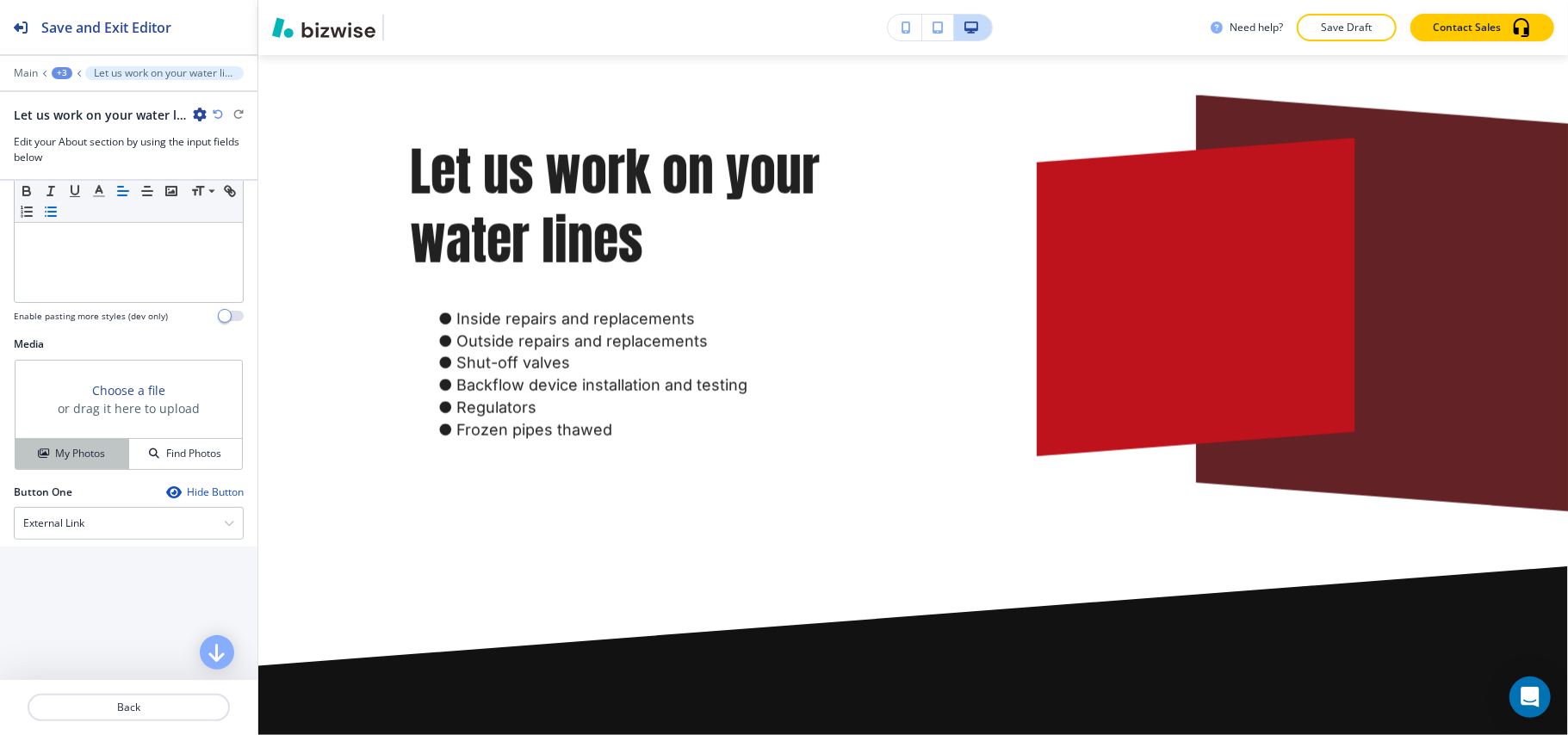
click at [72, 456] on h4 "My Photos" at bounding box center [80, 454] width 50 height 15
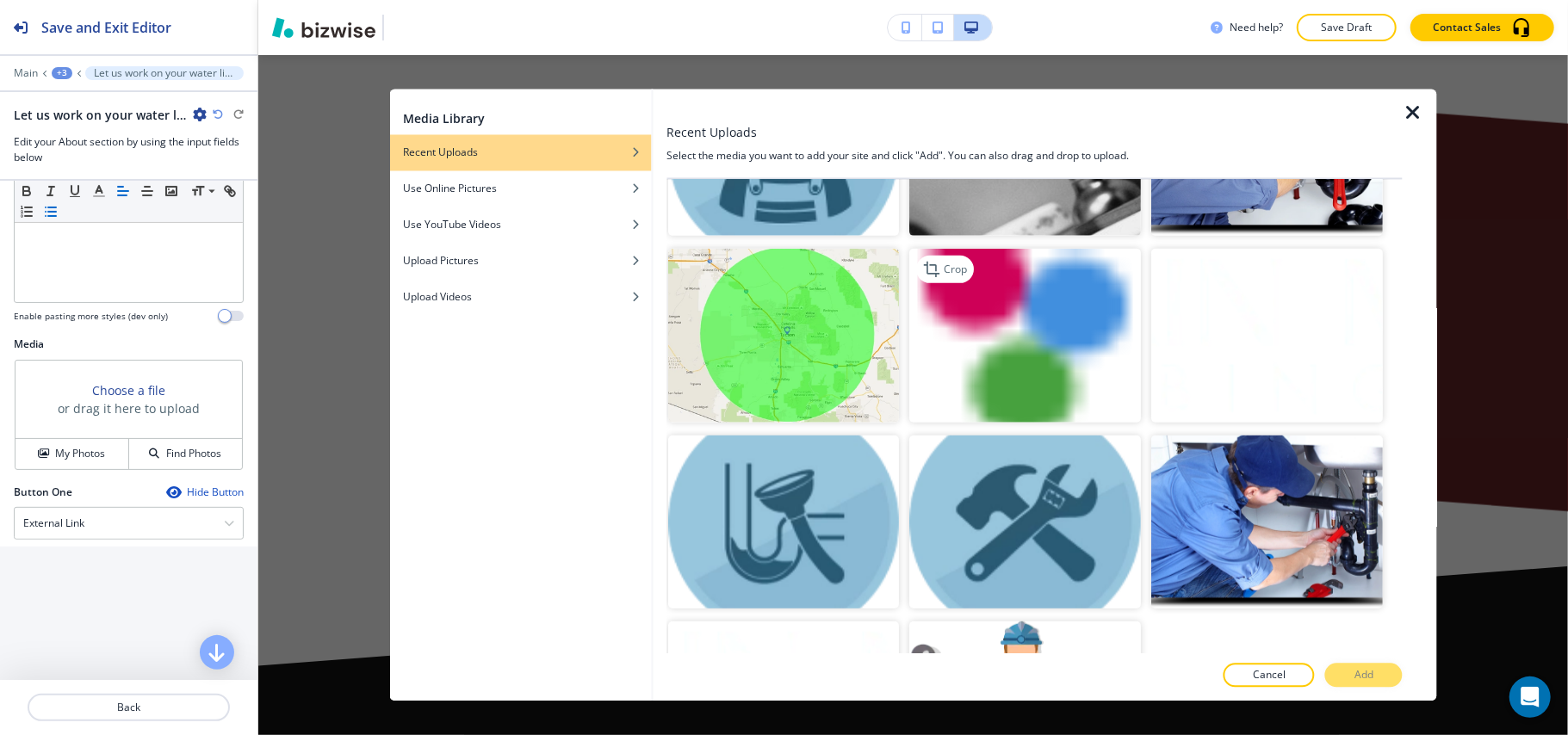
scroll to position [459, 0]
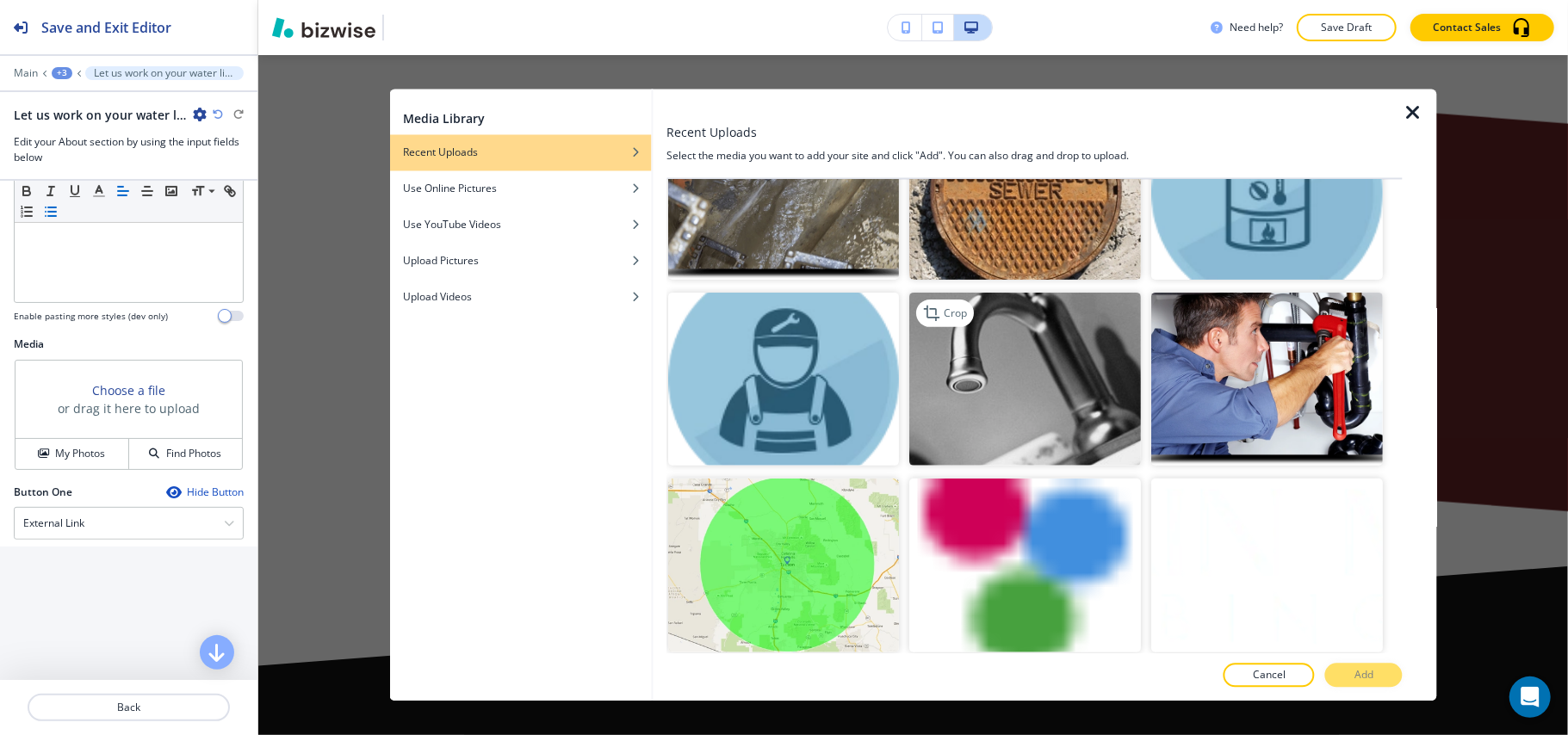
click at [1034, 304] on img "button" at bounding box center [1026, 379] width 231 height 174
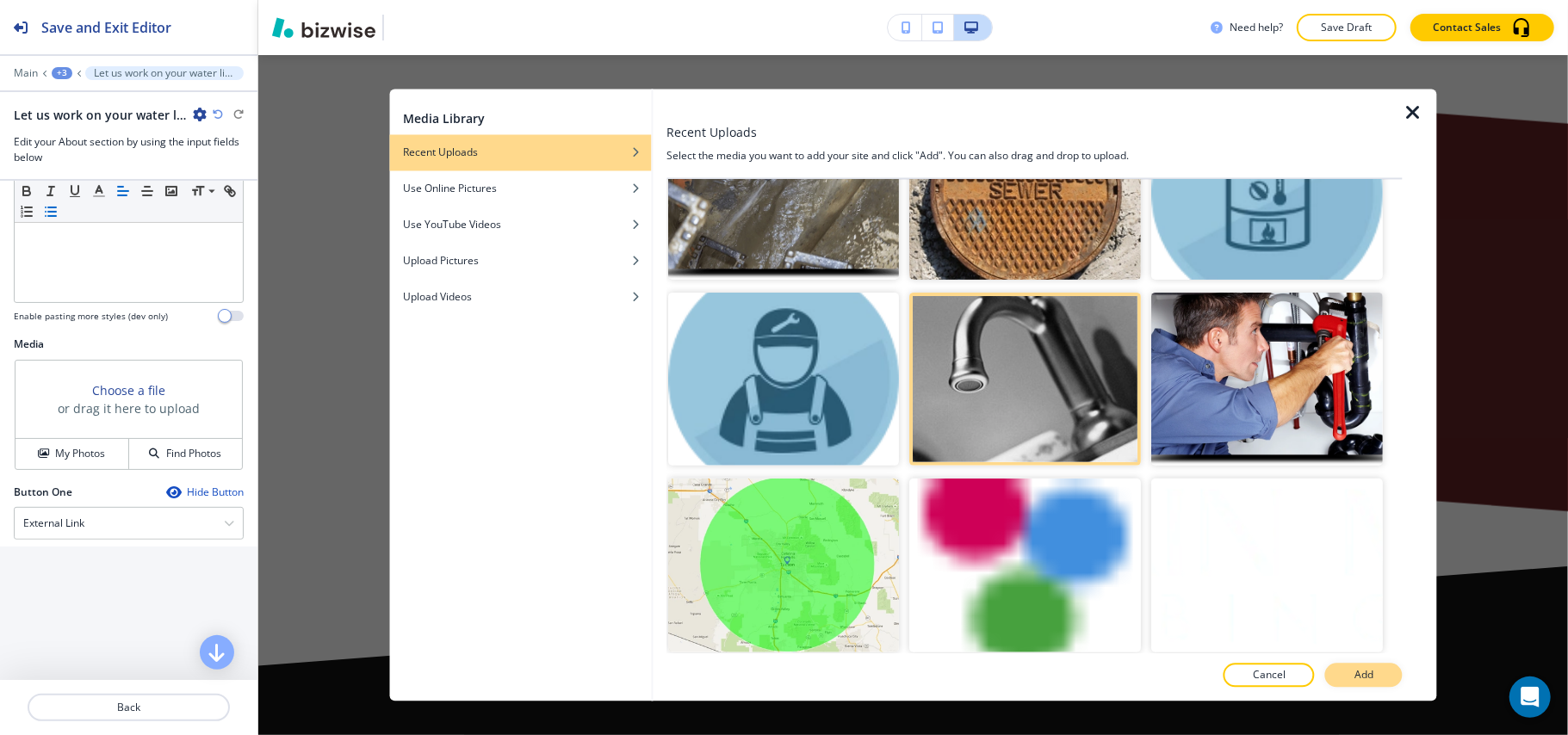
click at [1371, 680] on p "Add" at bounding box center [1364, 676] width 19 height 15
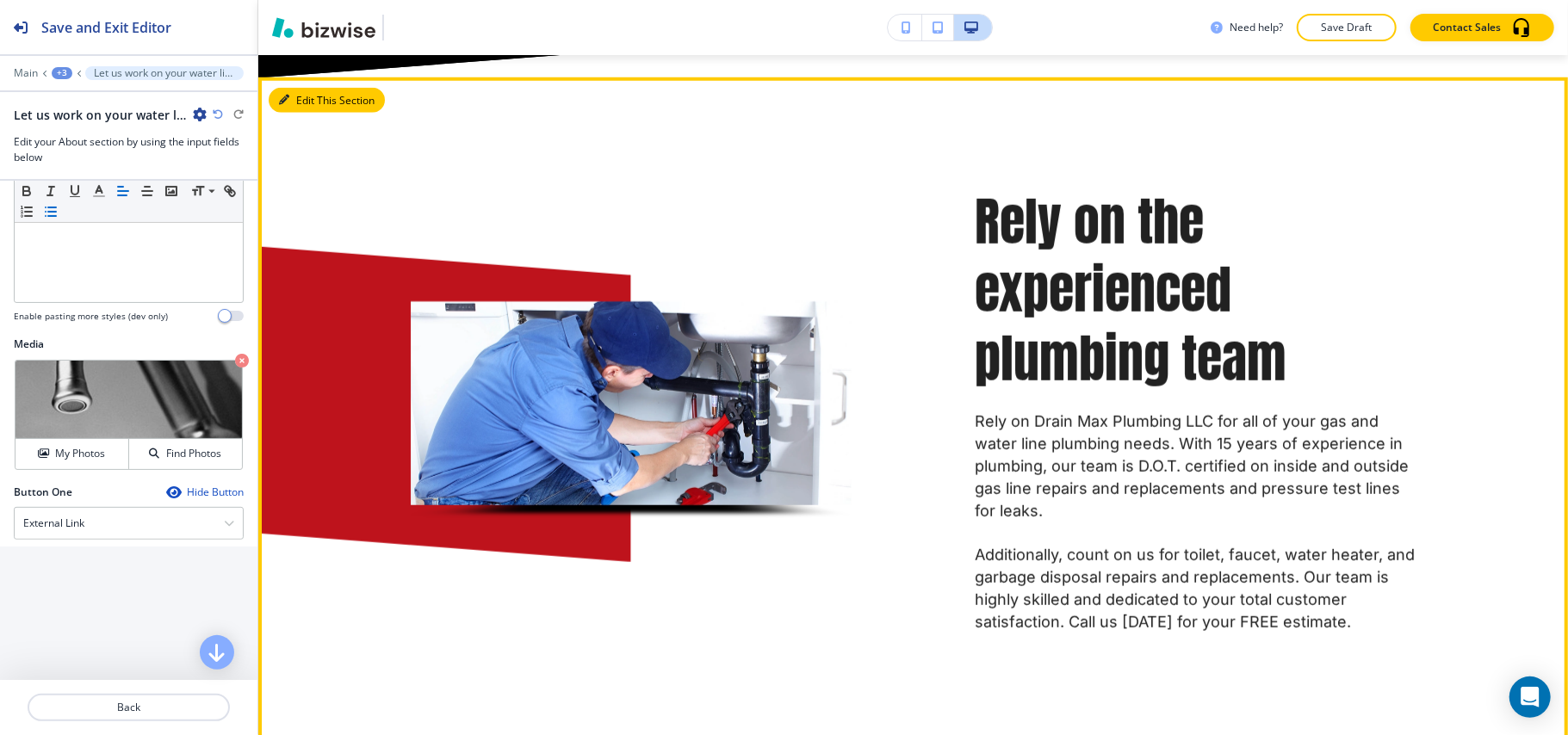
click at [294, 108] on button "Edit This Section" at bounding box center [327, 100] width 117 height 25
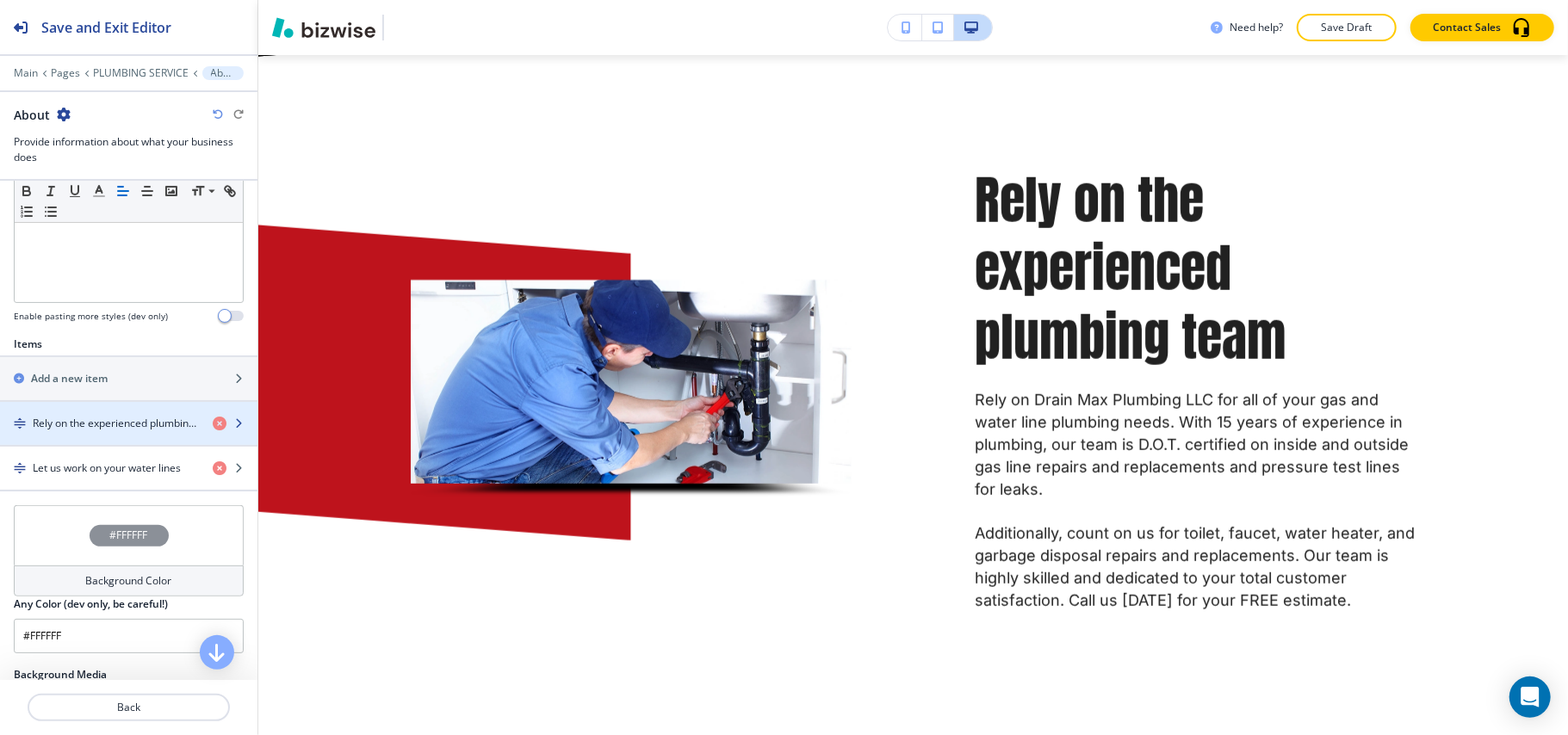
click at [85, 437] on div "button" at bounding box center [129, 438] width 258 height 14
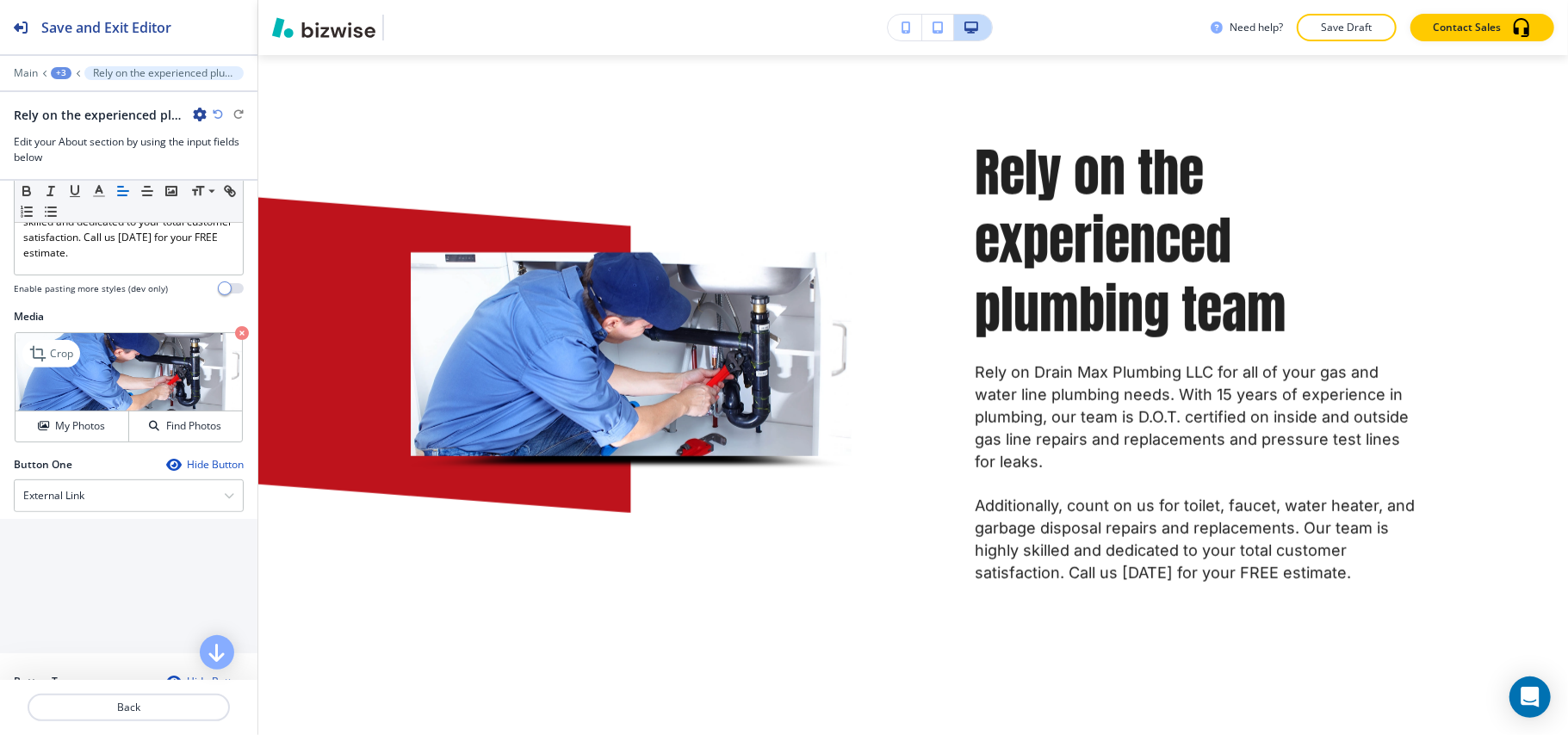
scroll to position [486, 0]
click at [58, 363] on p "Crop" at bounding box center [61, 354] width 24 height 15
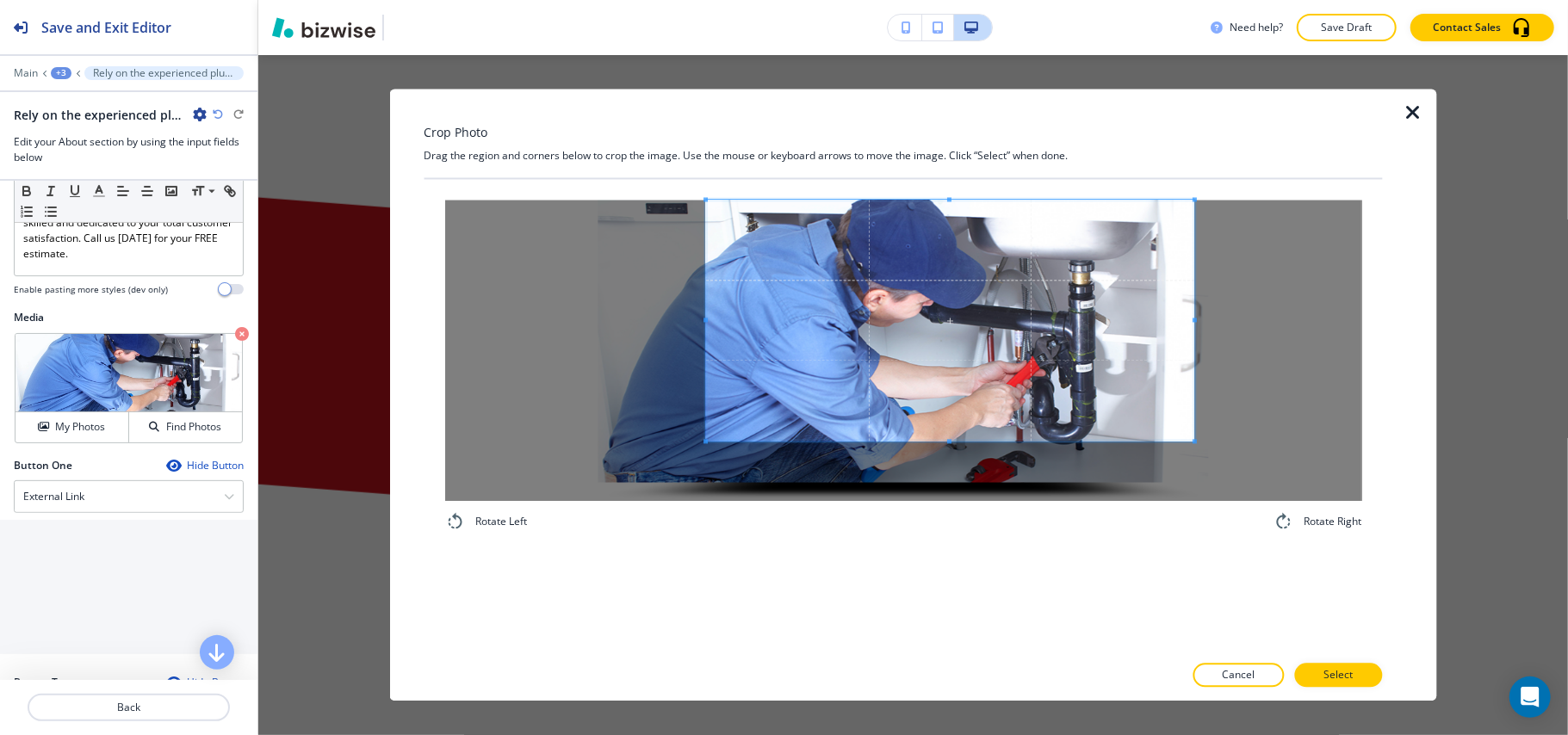
click at [892, 292] on span at bounding box center [949, 321] width 488 height 242
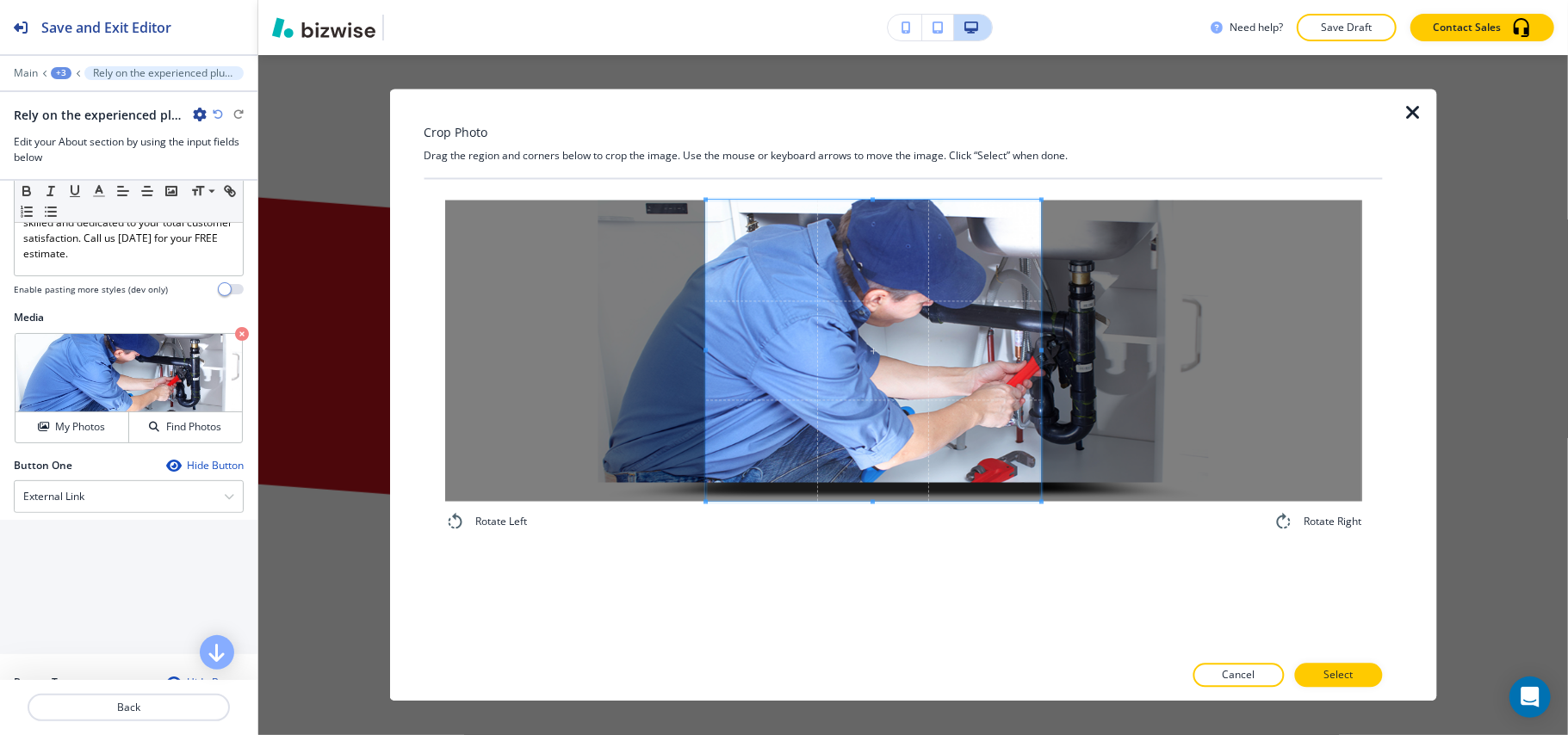
click at [1043, 528] on div "Rotate Left Rotate Right" at bounding box center [903, 367] width 917 height 333
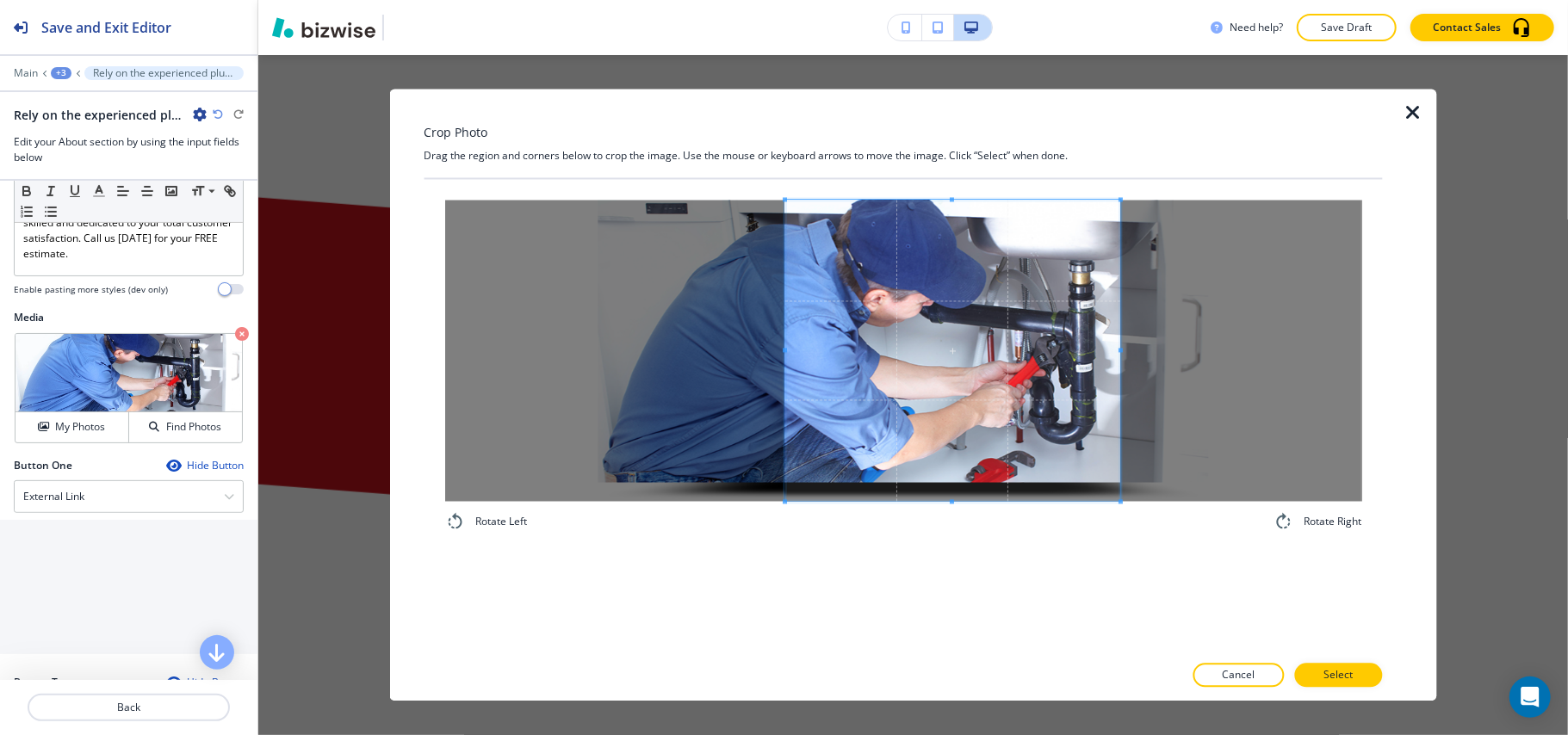
click at [983, 438] on span at bounding box center [952, 351] width 336 height 302
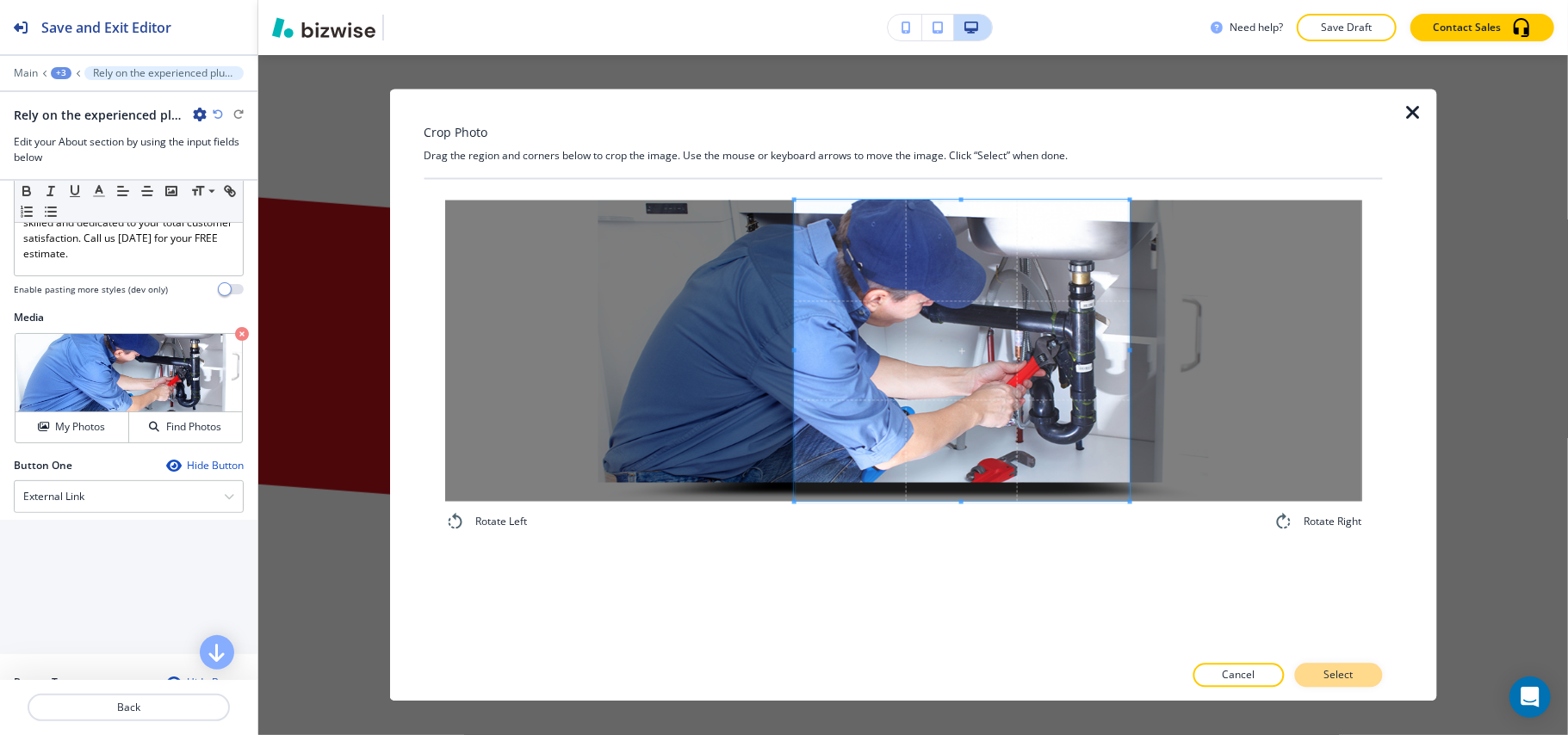
click at [1349, 677] on p "Select" at bounding box center [1338, 676] width 29 height 15
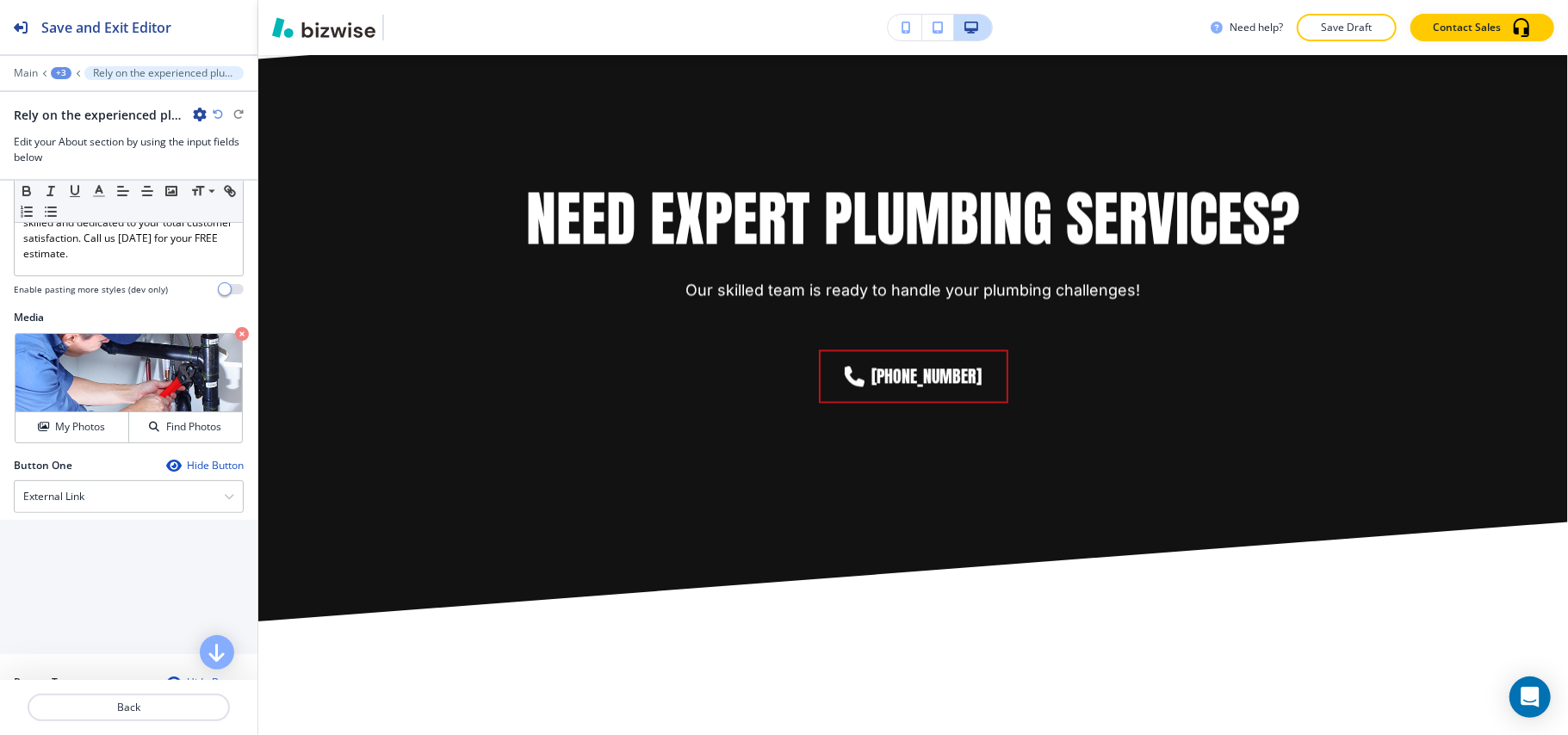
scroll to position [2590, 0]
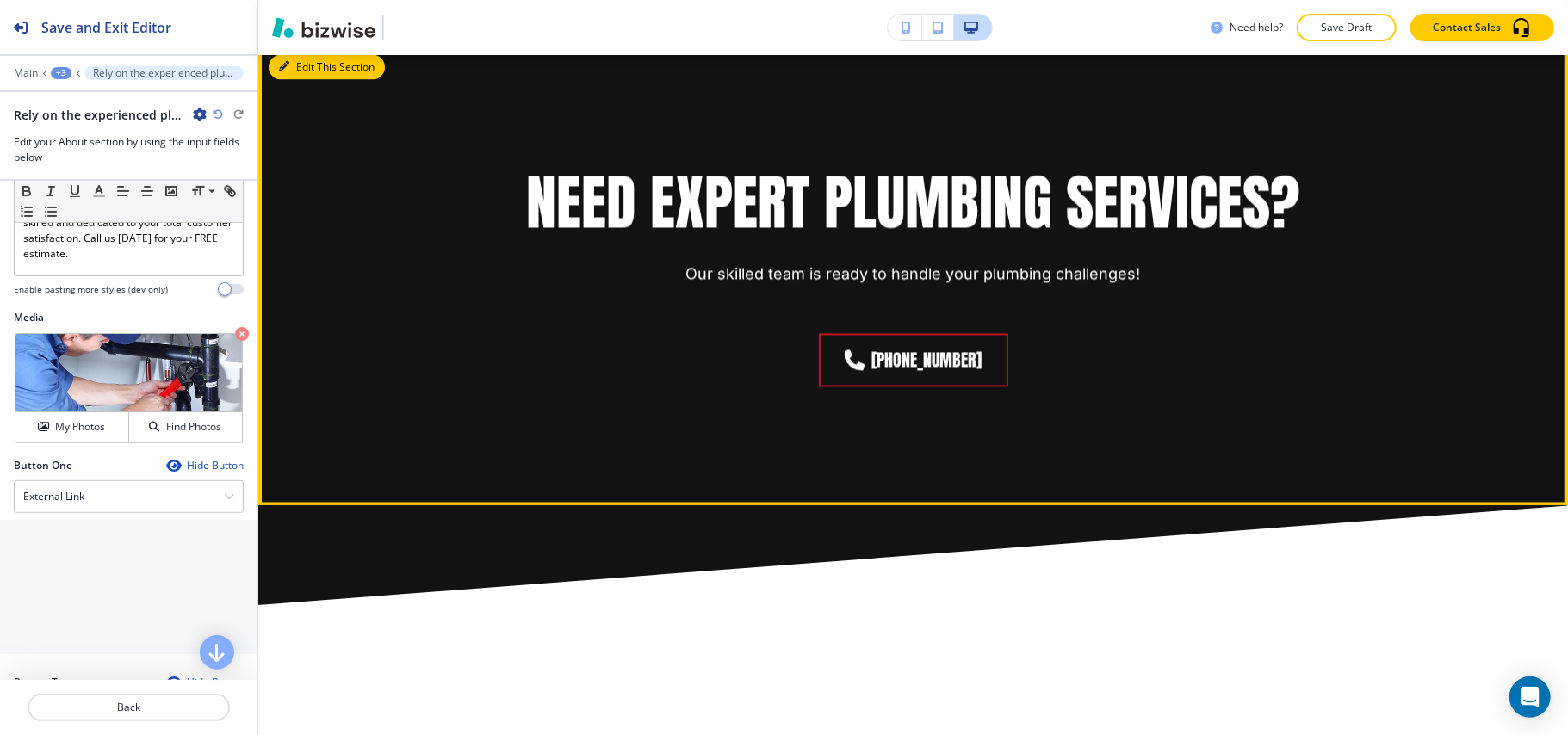
click at [296, 80] on button "Edit This Section" at bounding box center [327, 67] width 117 height 25
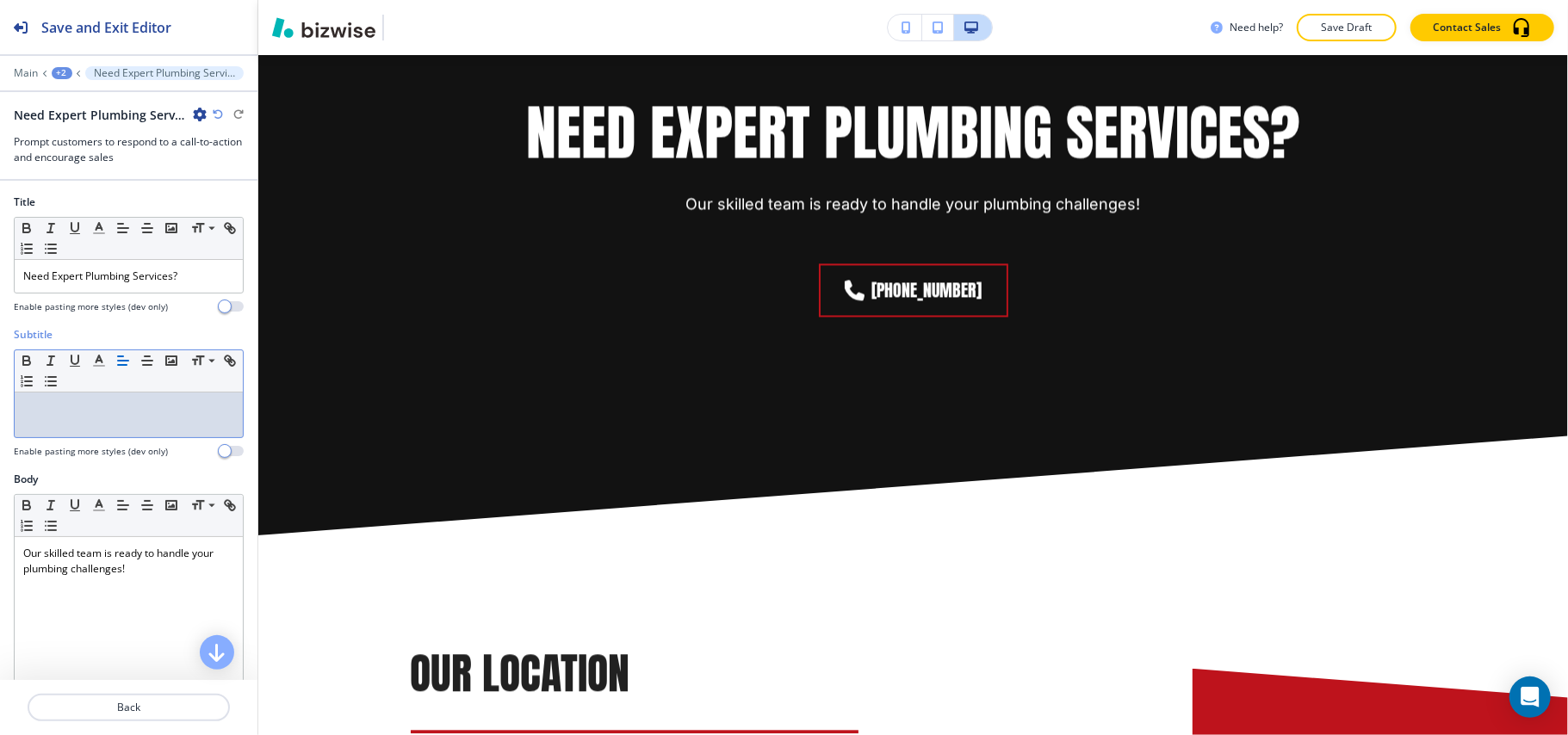
scroll to position [0, 0]
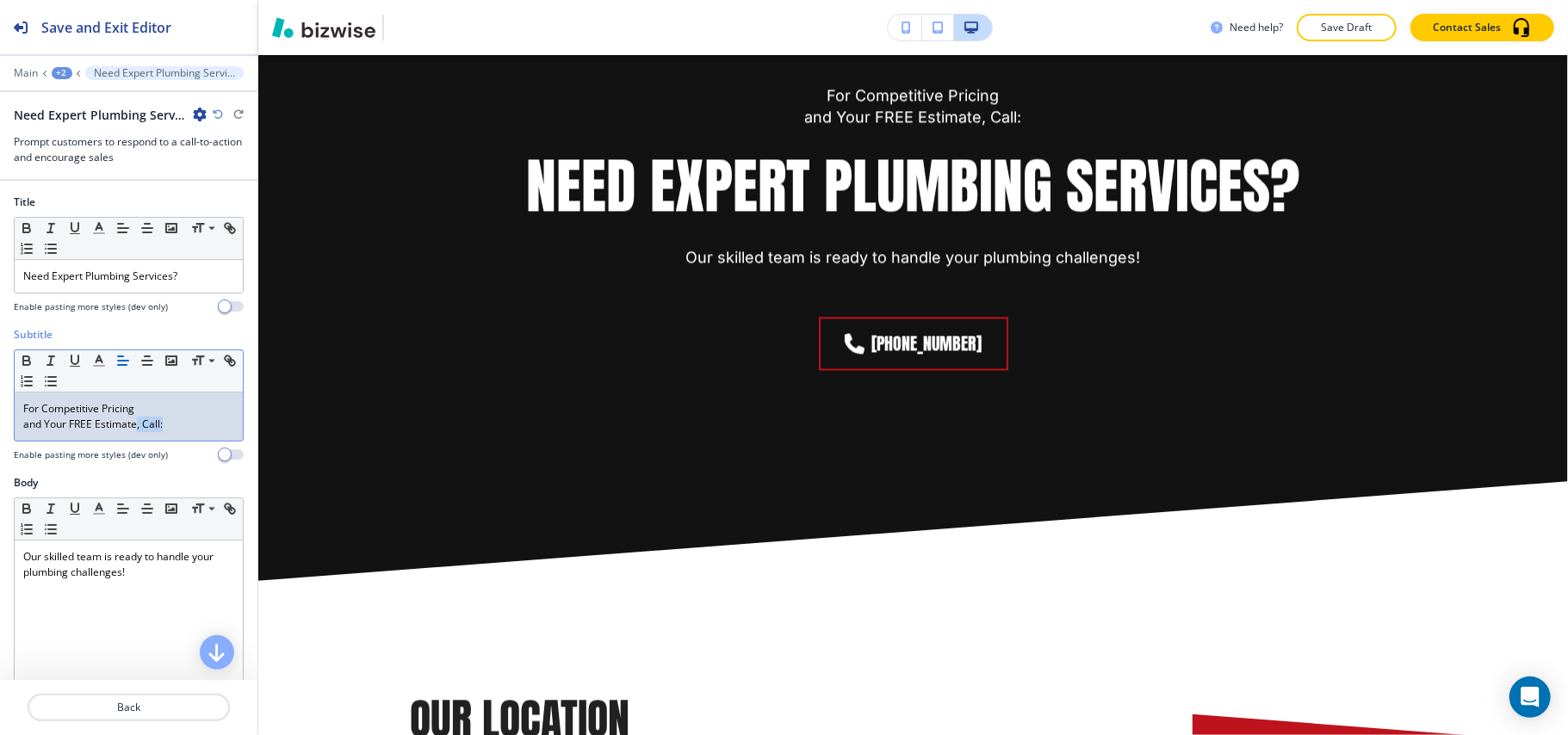
drag, startPoint x: 138, startPoint y: 430, endPoint x: 200, endPoint y: 428, distance: 62.0
click at [200, 429] on p "and Your FREE Estimate, Call:" at bounding box center [129, 424] width 211 height 15
click at [15, 429] on div "For Competitive Pricing and Your FREE Estimate" at bounding box center [129, 416] width 228 height 48
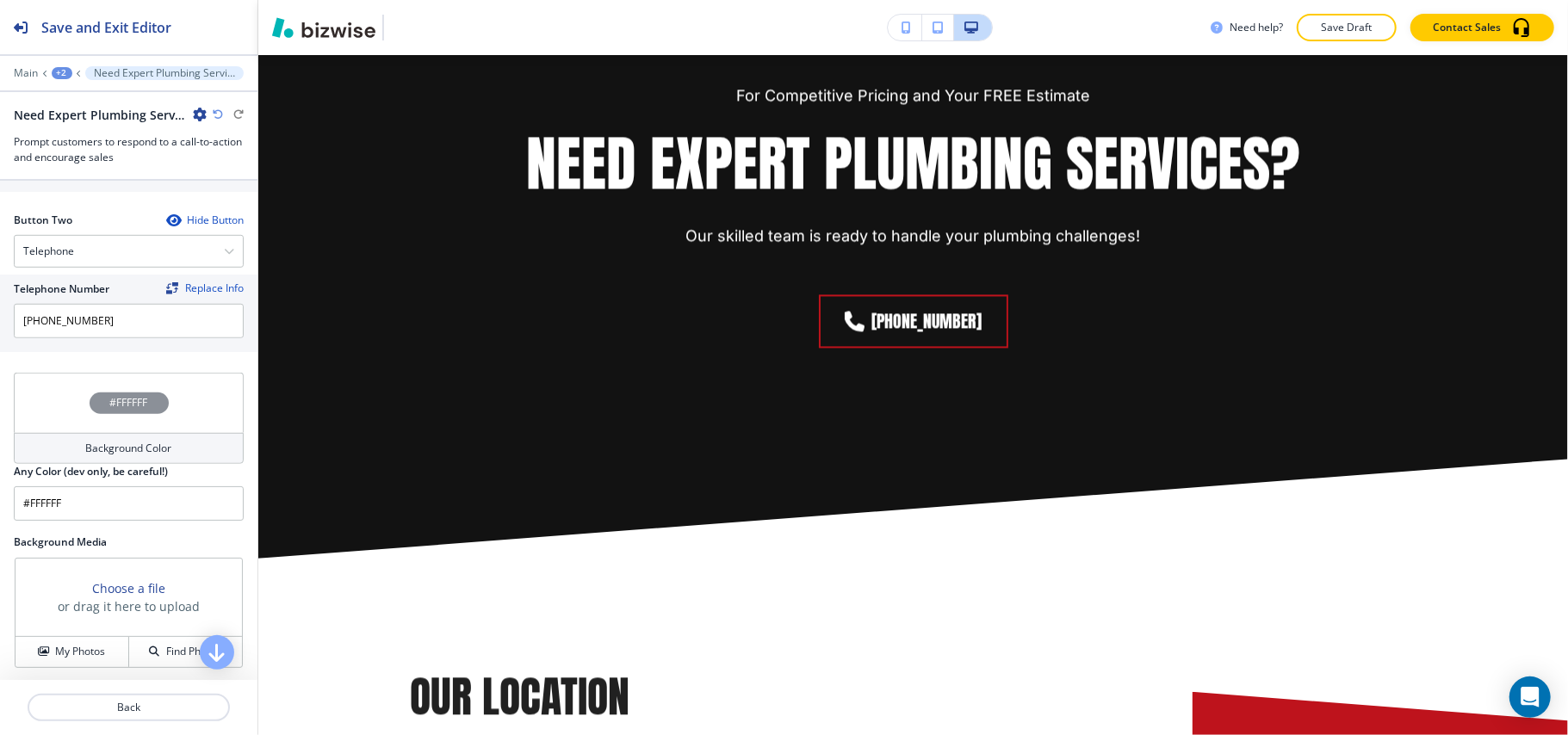
scroll to position [573, 0]
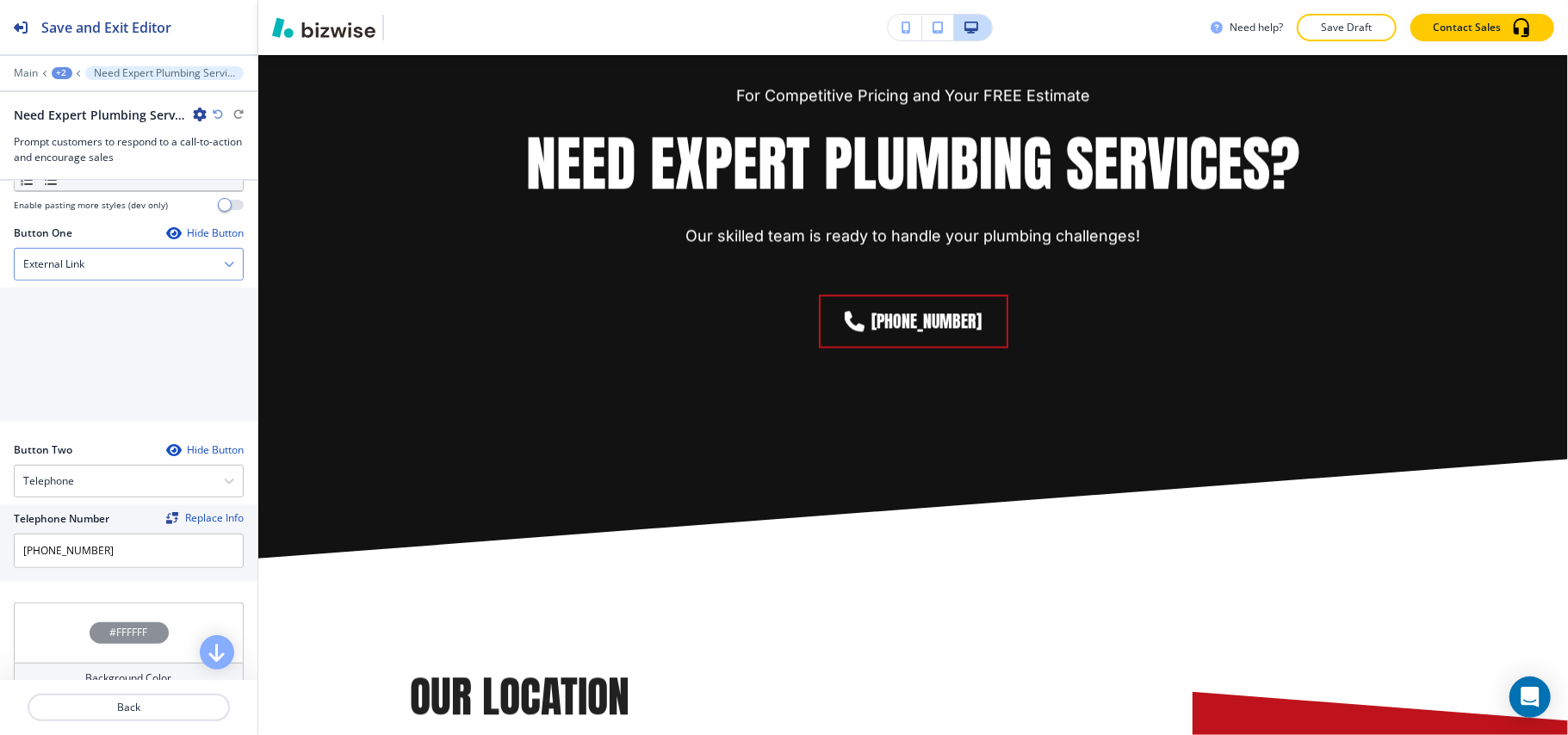
click at [71, 272] on h4 "External Link" at bounding box center [54, 264] width 61 height 15
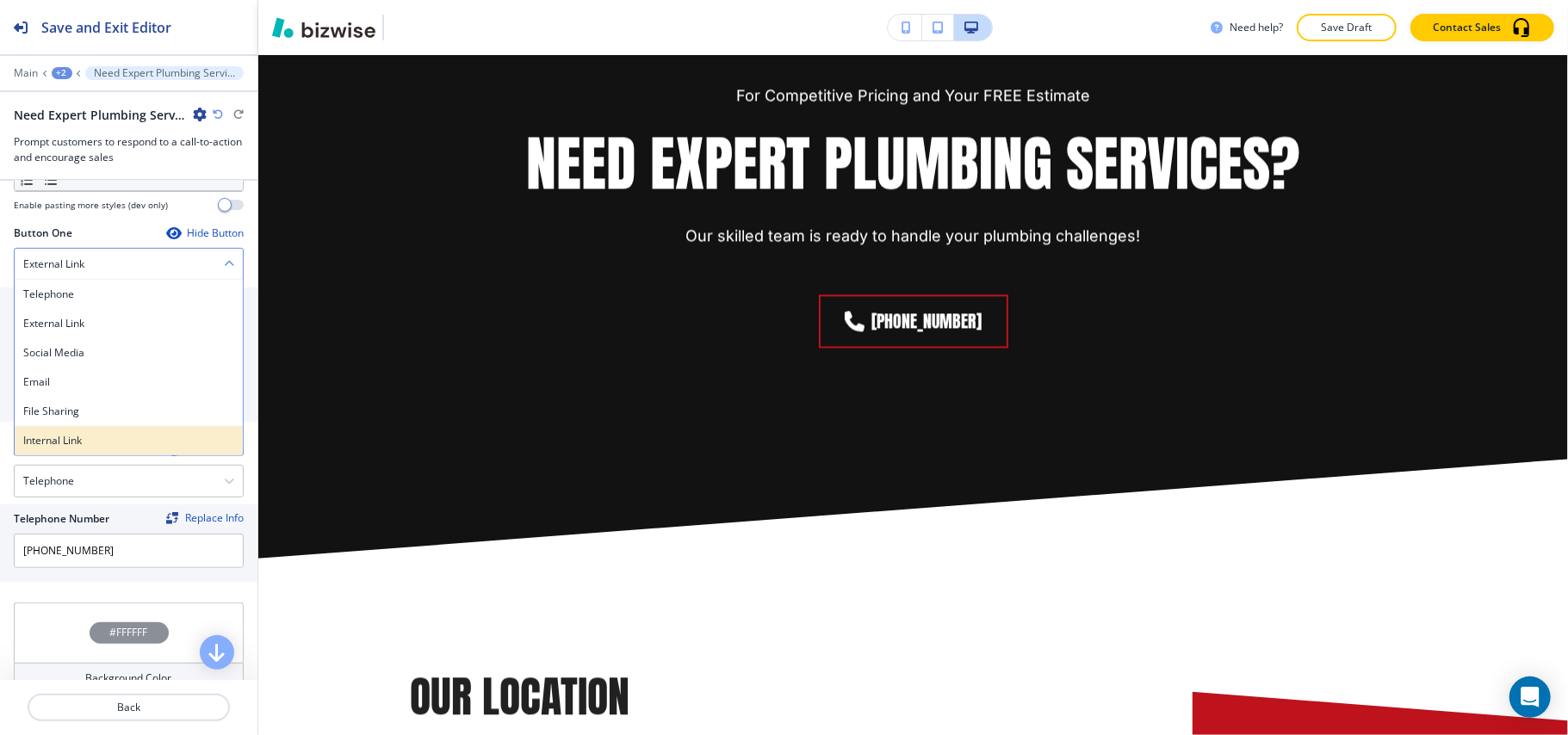
click at [84, 439] on h4 "Internal Link" at bounding box center [129, 441] width 211 height 15
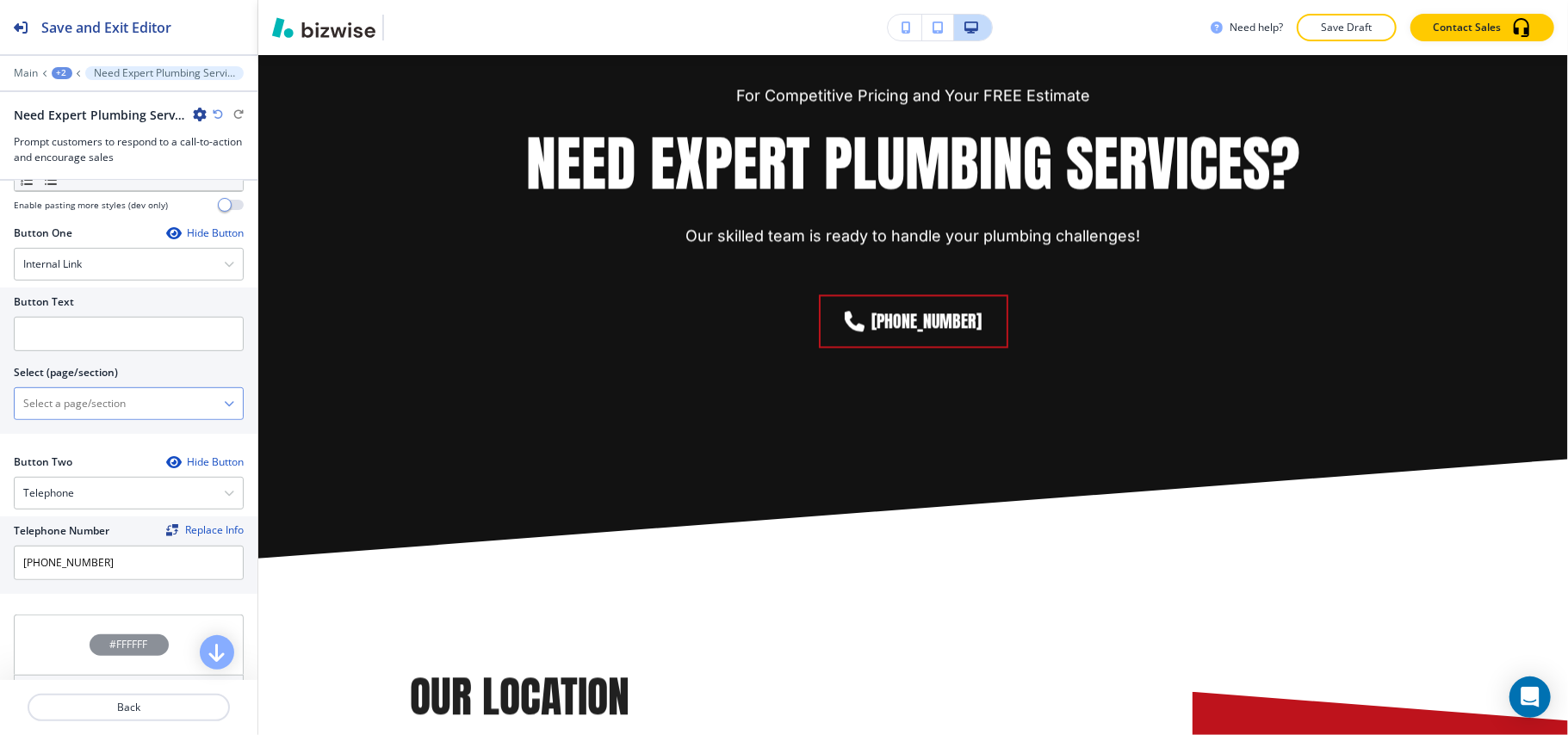
click at [101, 418] on \(page\/section\) "Manual Input" at bounding box center [119, 403] width 210 height 29
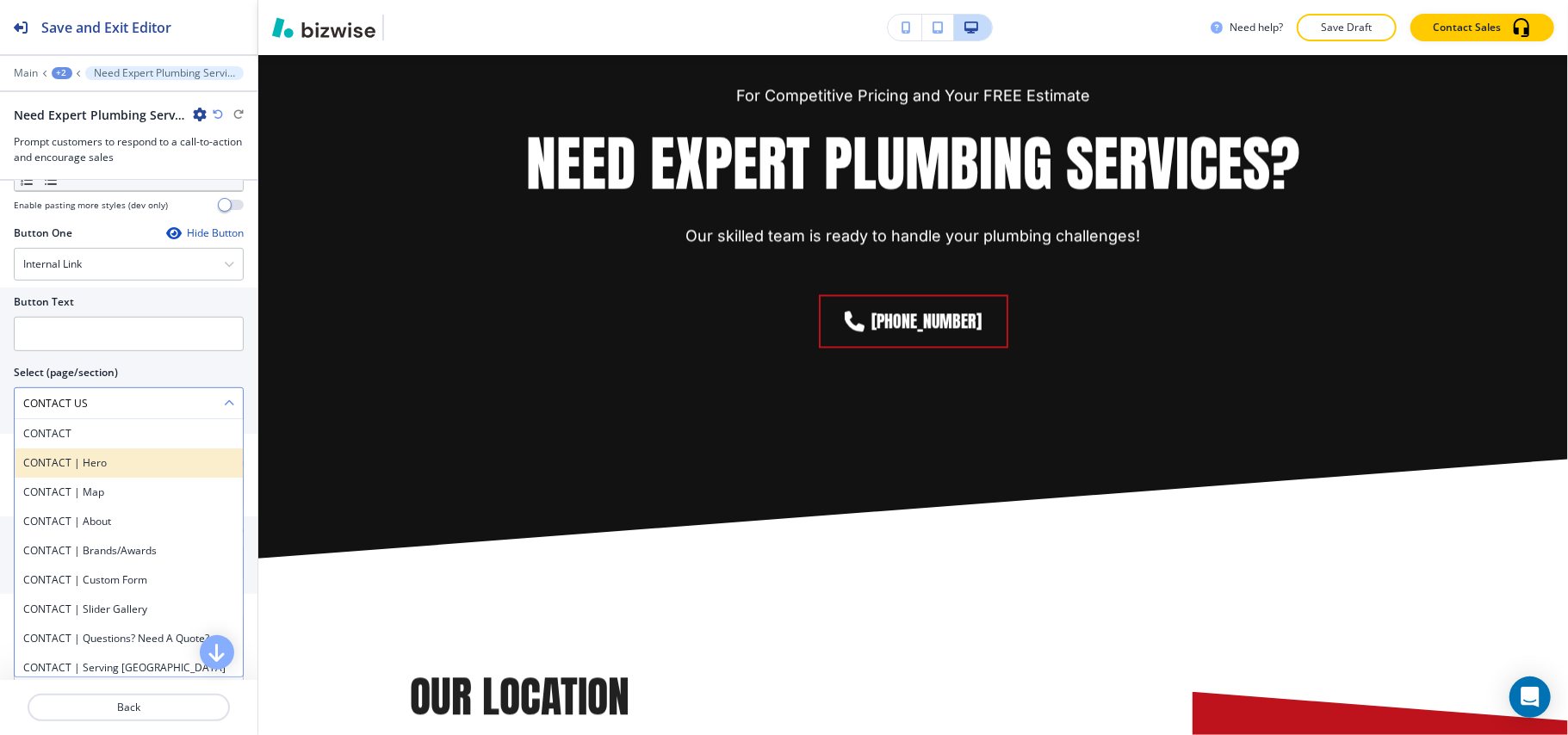
click at [77, 453] on div "CONTACT | Hero" at bounding box center [129, 462] width 228 height 29
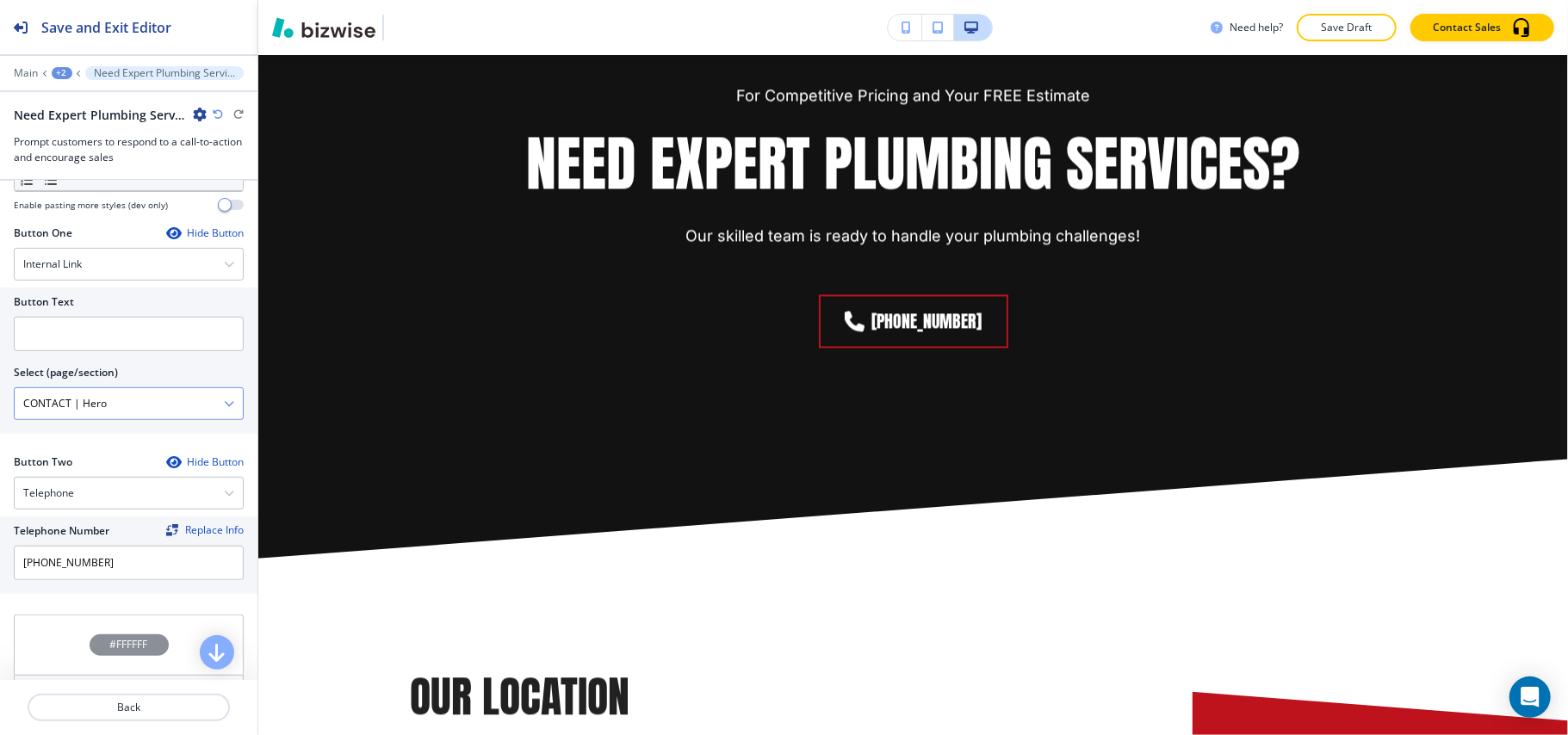
click at [134, 410] on \(page\/section\) "CONTACT | Hero" at bounding box center [119, 403] width 210 height 29
drag, startPoint x: 72, startPoint y: 408, endPoint x: 203, endPoint y: 414, distance: 131.1
click at [203, 414] on \(page\/section\) "CONTACT | Hero" at bounding box center [119, 403] width 210 height 29
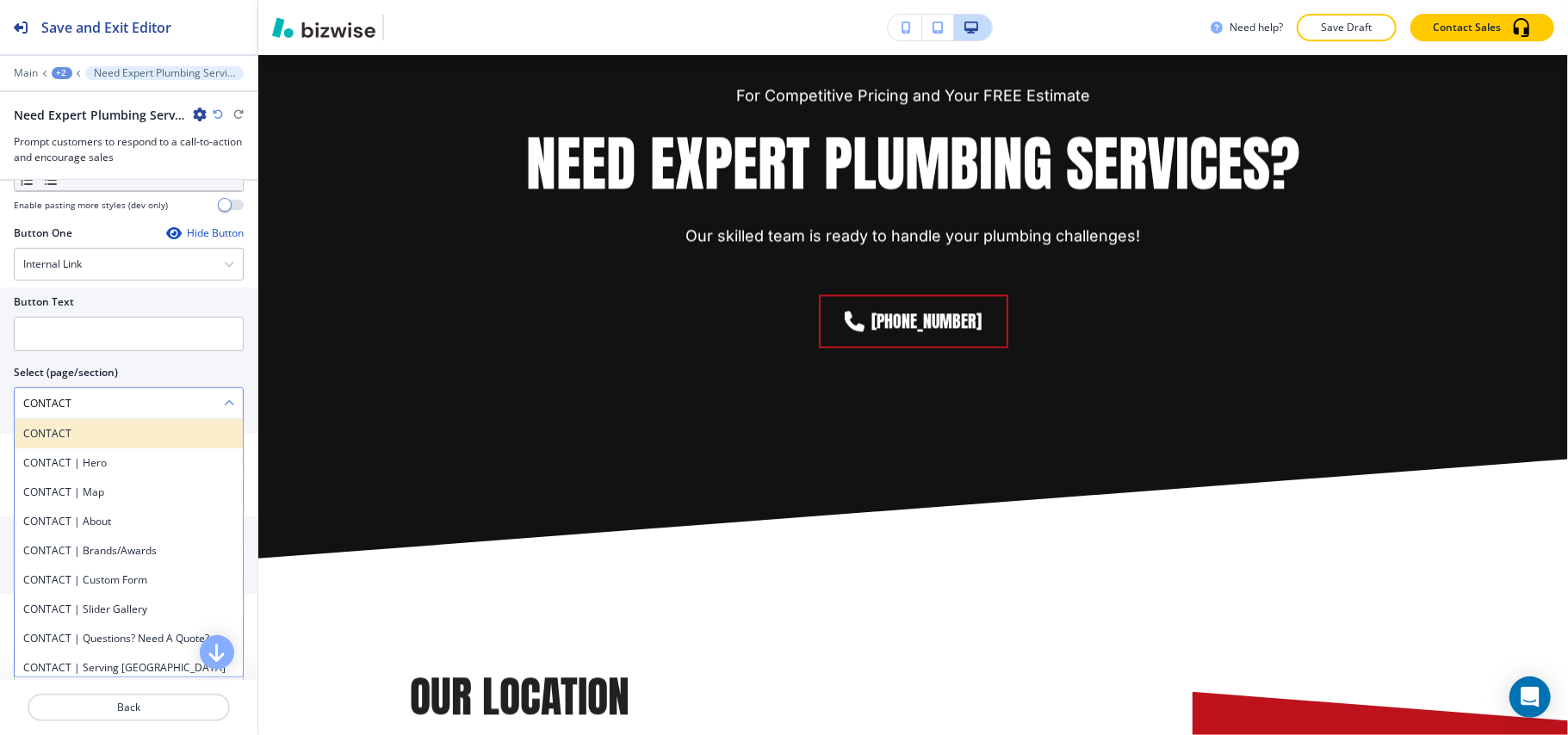
type \(page\/section\) "CONTACT"
click at [38, 442] on h4 "CONTACT" at bounding box center [129, 433] width 211 height 15
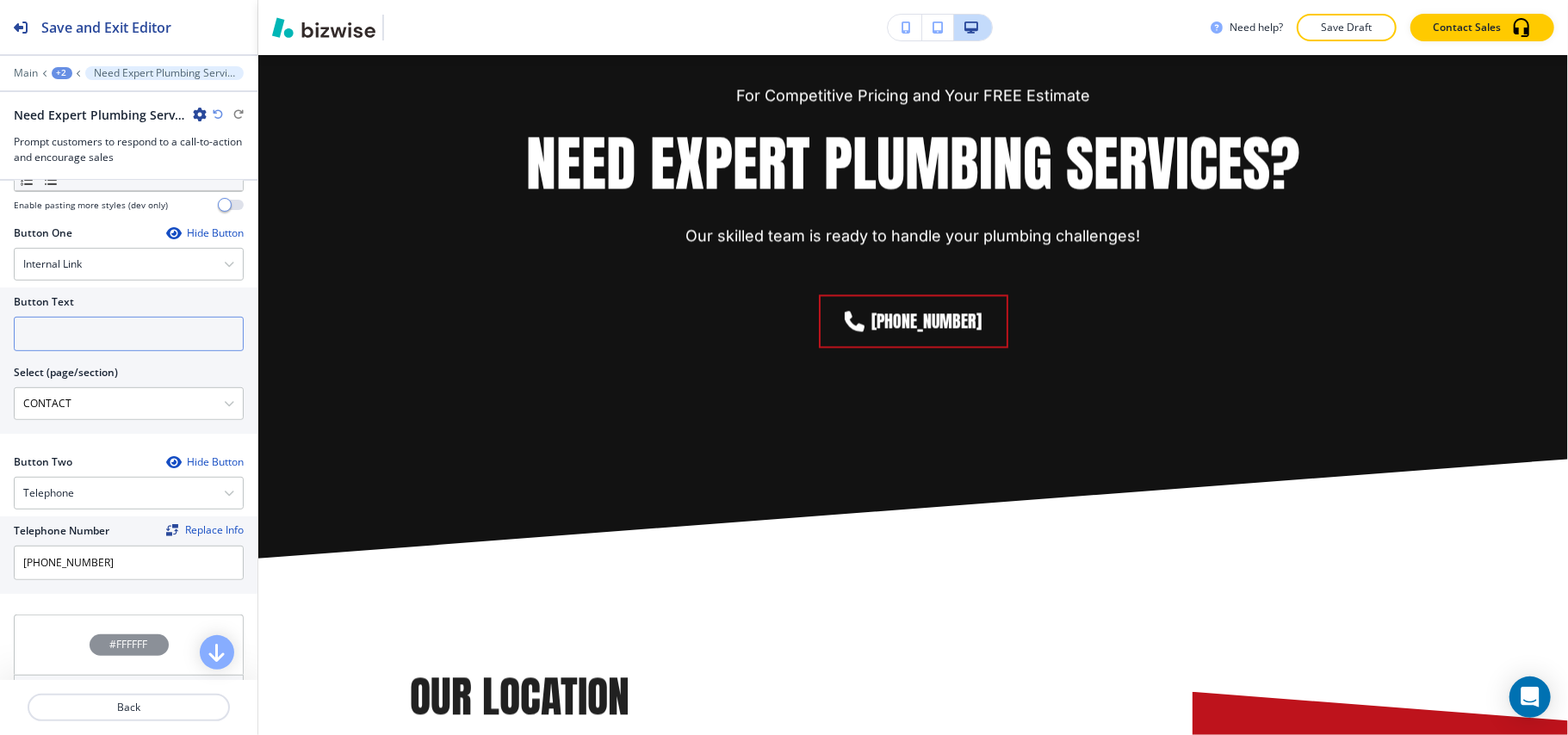
click at [83, 335] on input "text" at bounding box center [129, 334] width 230 height 35
paste input "CONTACT US"
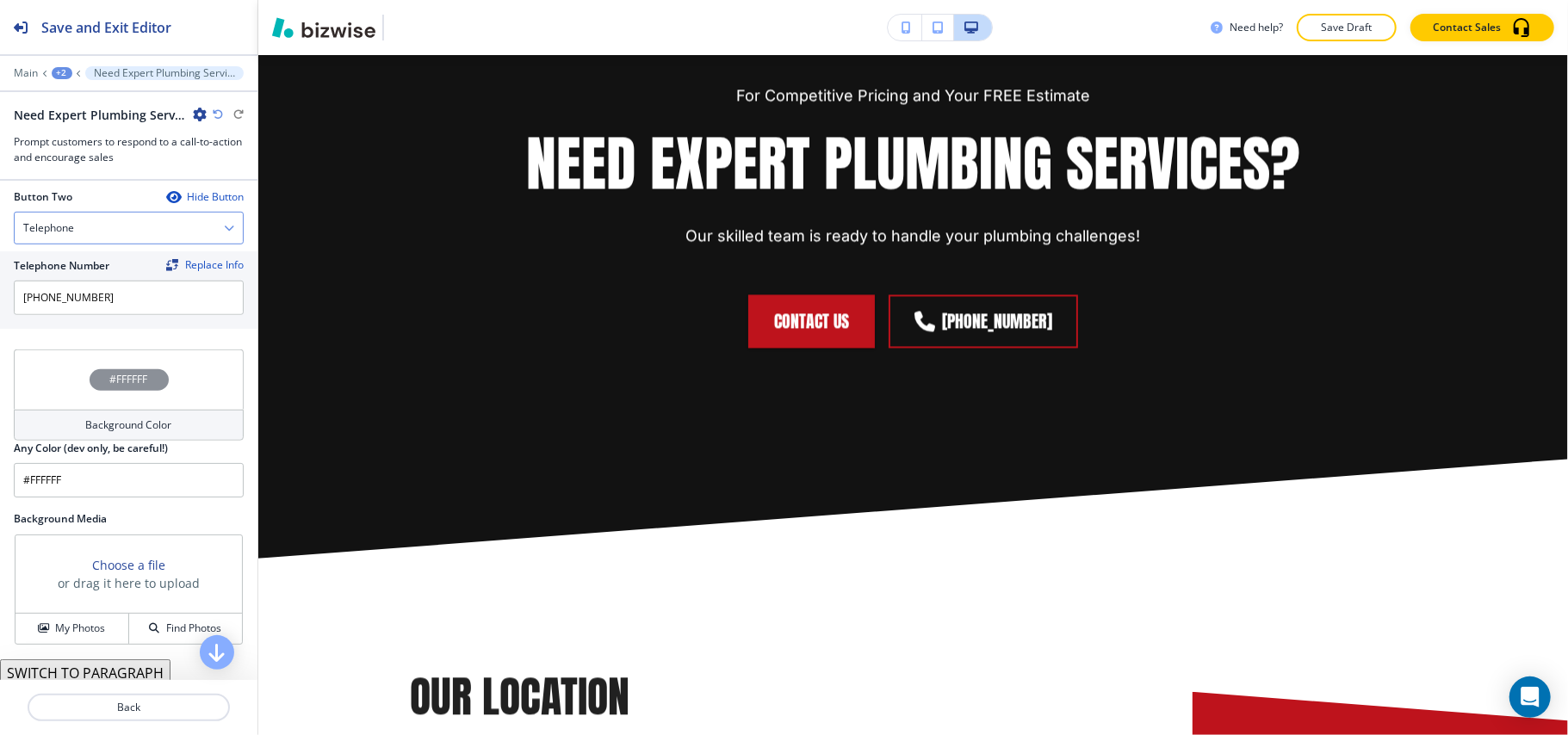
scroll to position [880, 0]
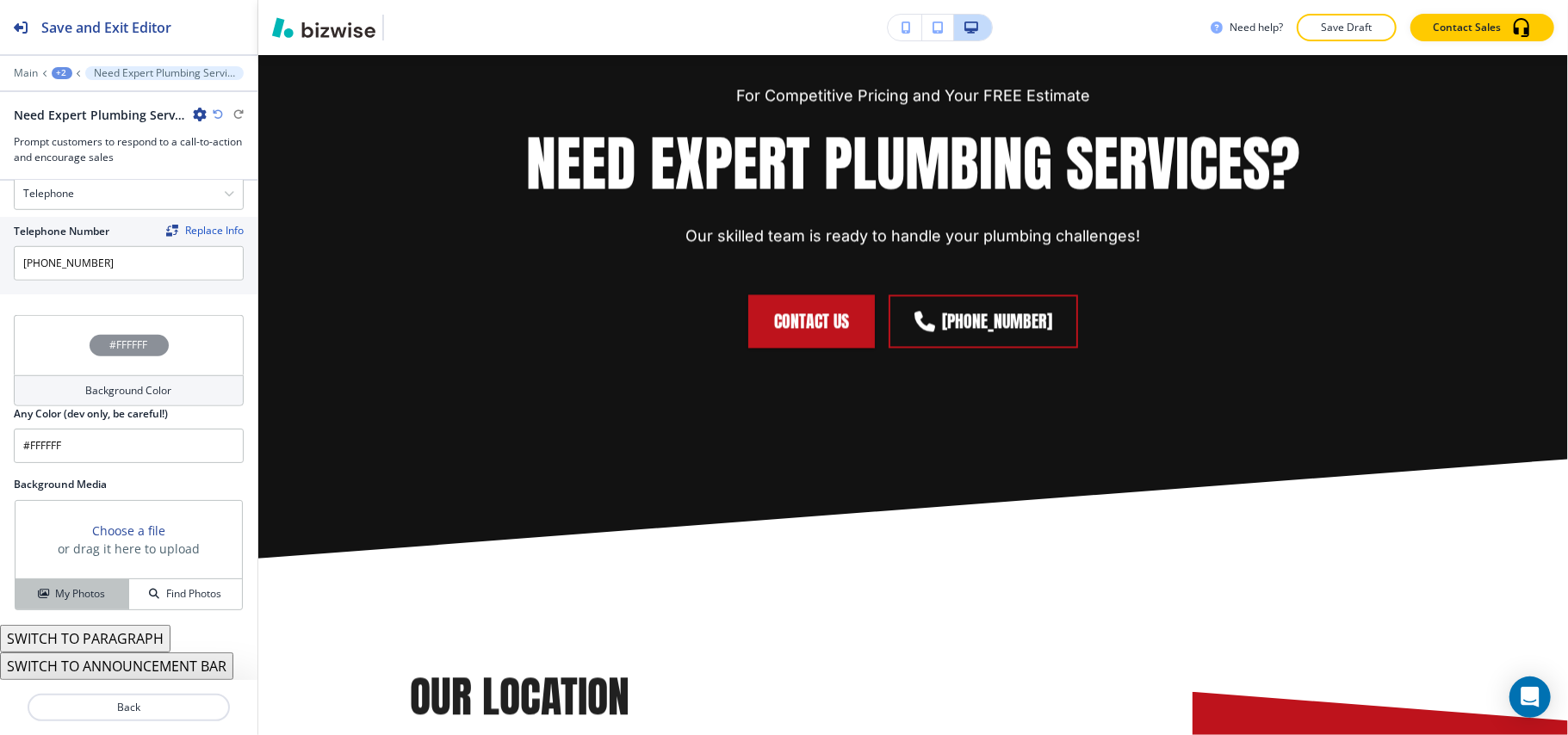
type input "CONTACT US"
click at [77, 580] on button "My Photos" at bounding box center [71, 595] width 114 height 30
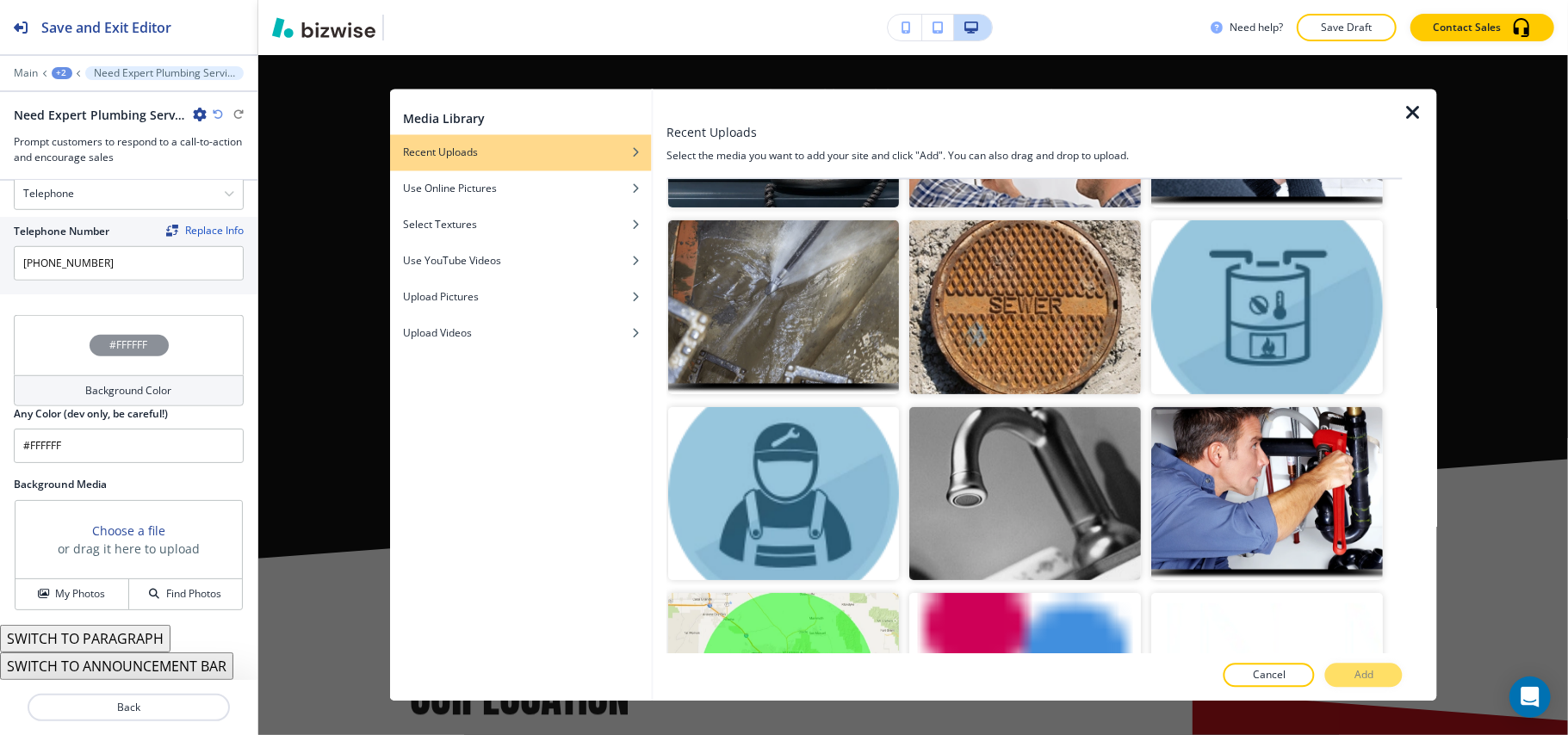
scroll to position [0, 0]
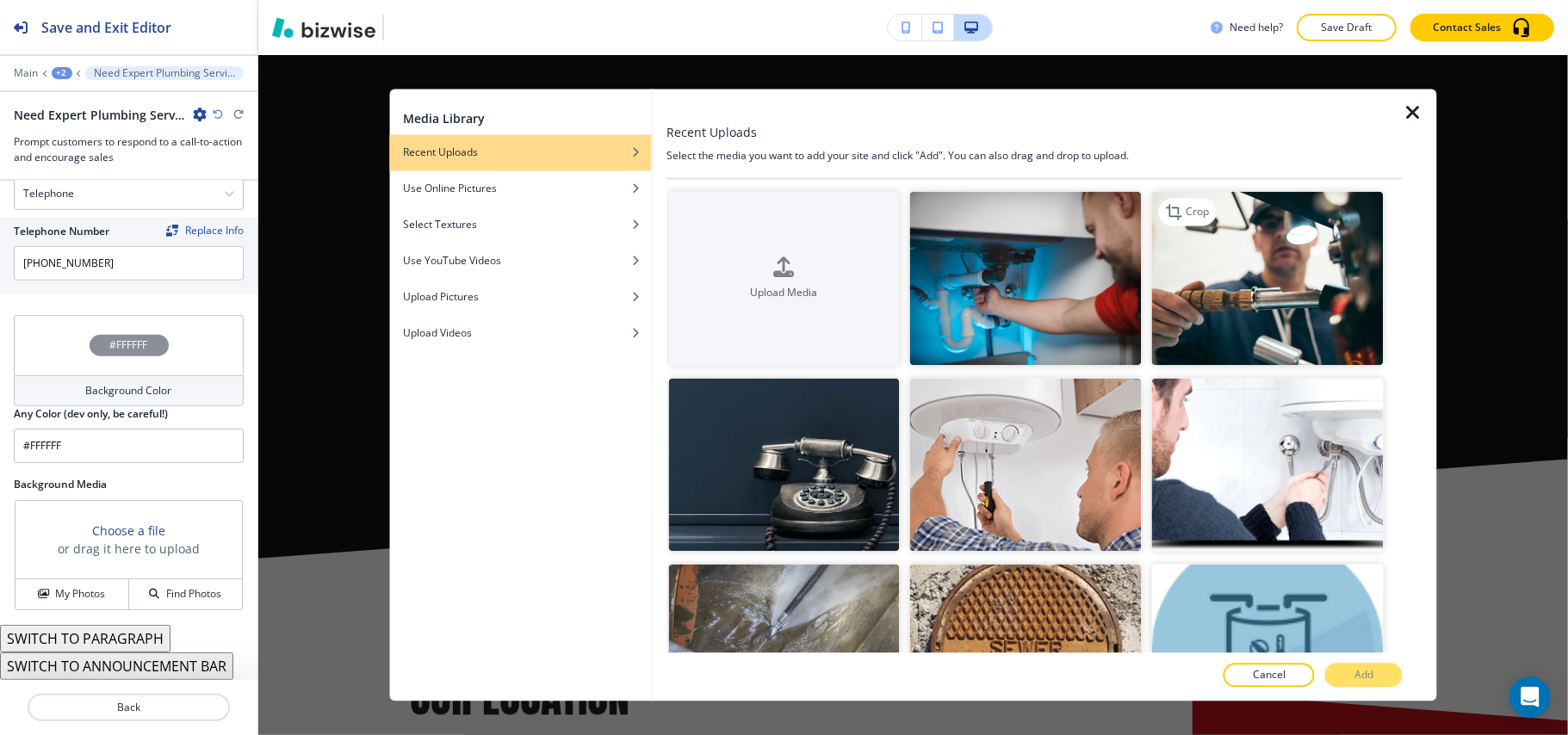
click at [1272, 296] on img "button" at bounding box center [1268, 278] width 231 height 174
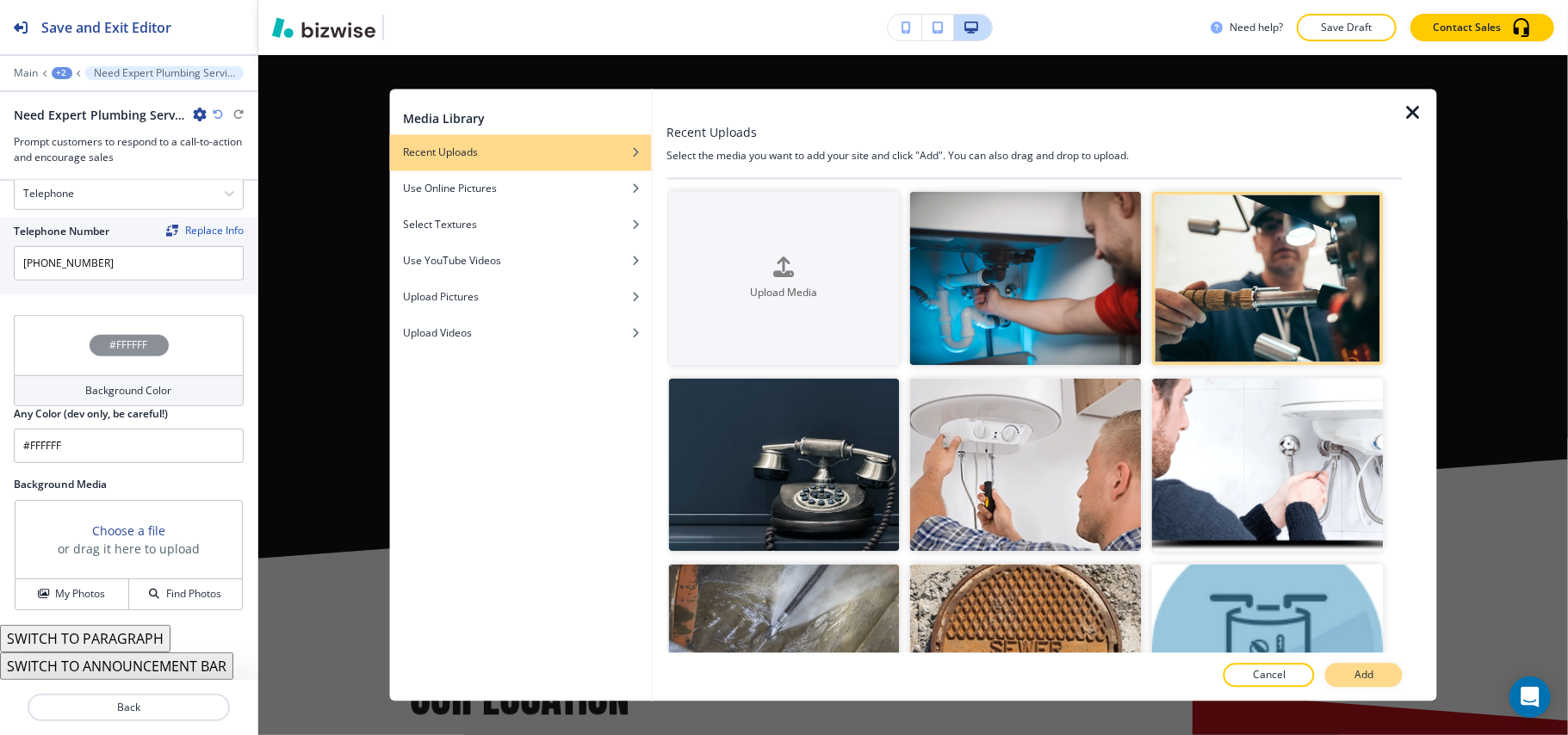
click at [1364, 677] on p "Add" at bounding box center [1364, 676] width 19 height 15
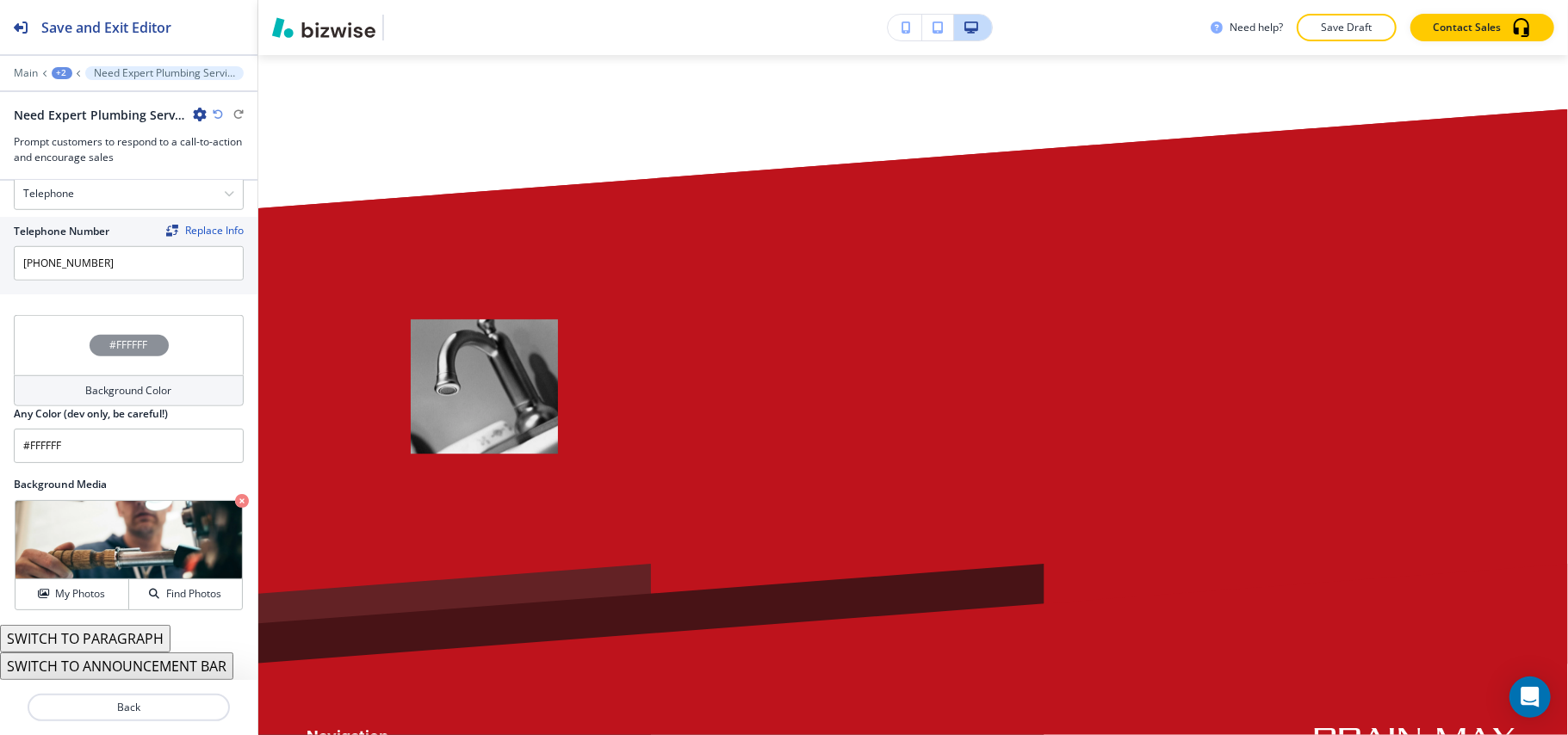
scroll to position [3823, 0]
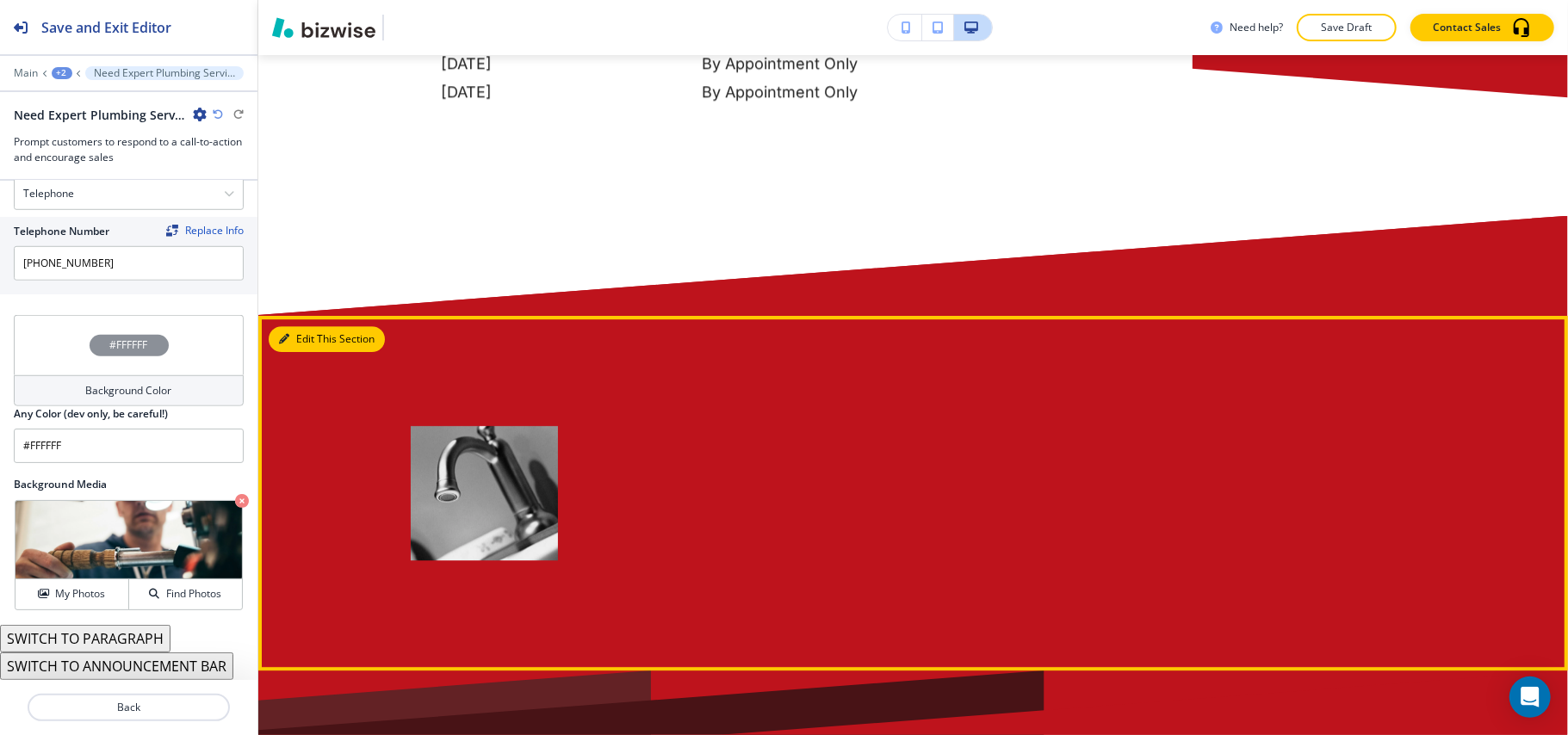
click at [301, 337] on button "Edit This Section" at bounding box center [327, 338] width 117 height 25
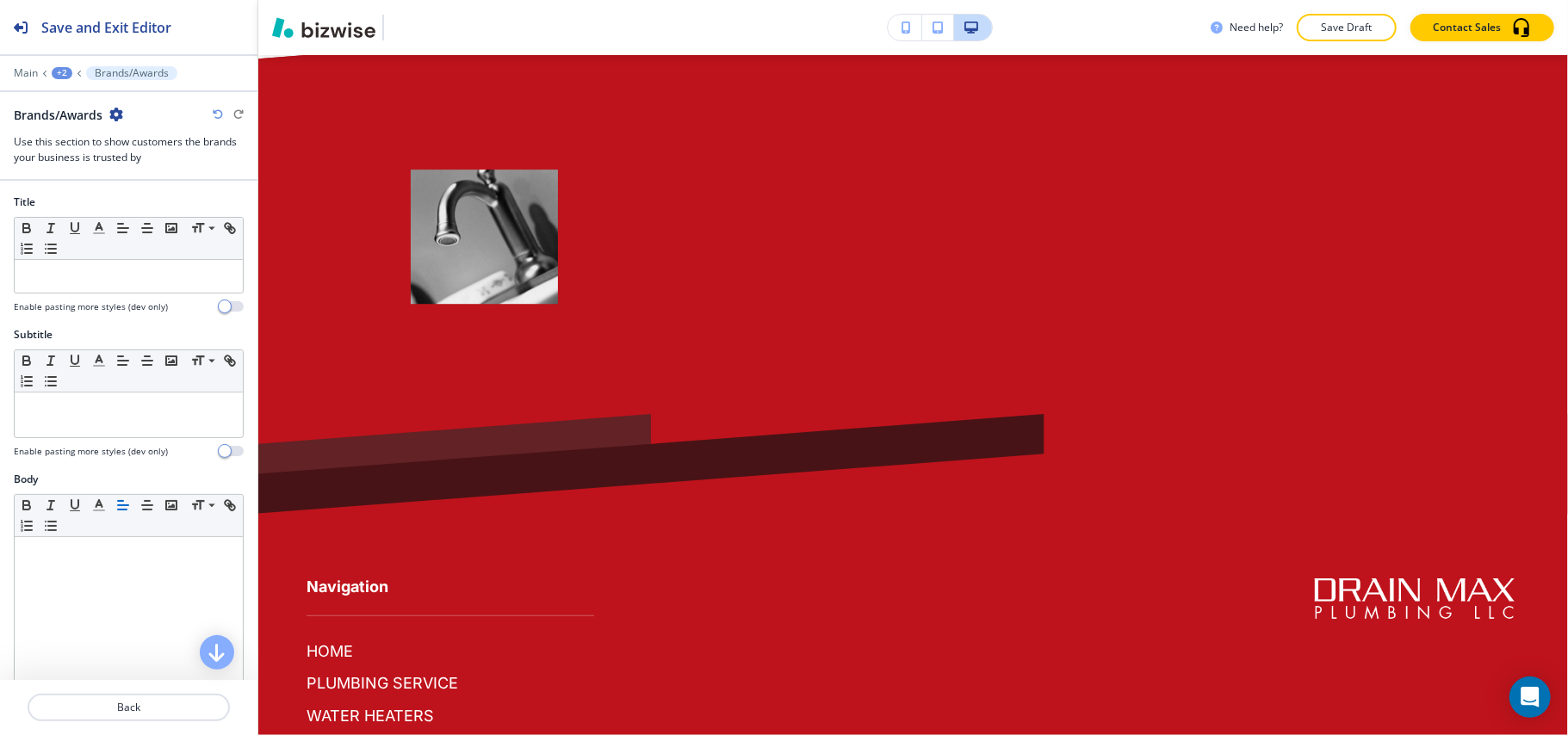
scroll to position [4082, 0]
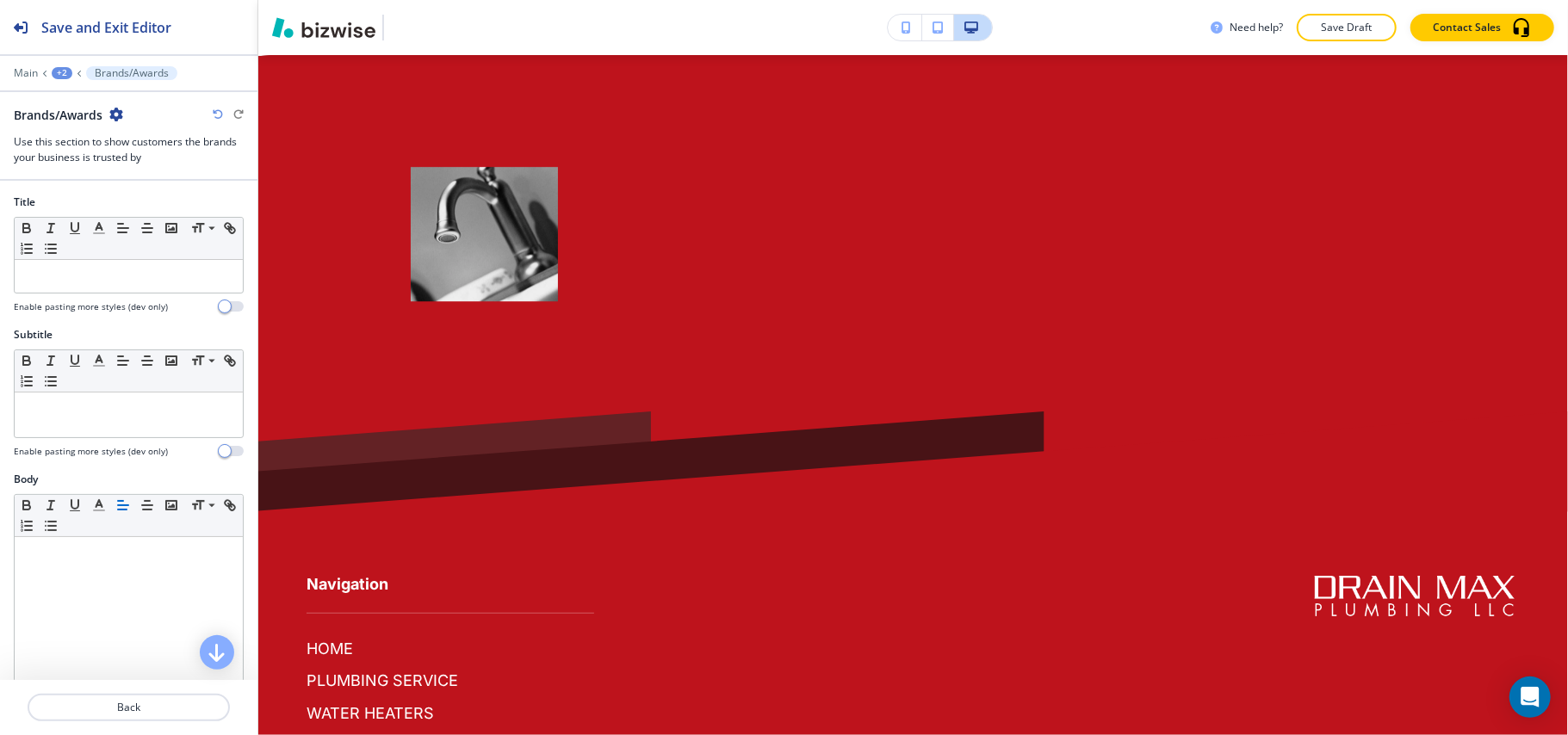
click at [118, 116] on icon "button" at bounding box center [116, 115] width 14 height 14
click at [149, 201] on p "Delete Section" at bounding box center [165, 206] width 87 height 15
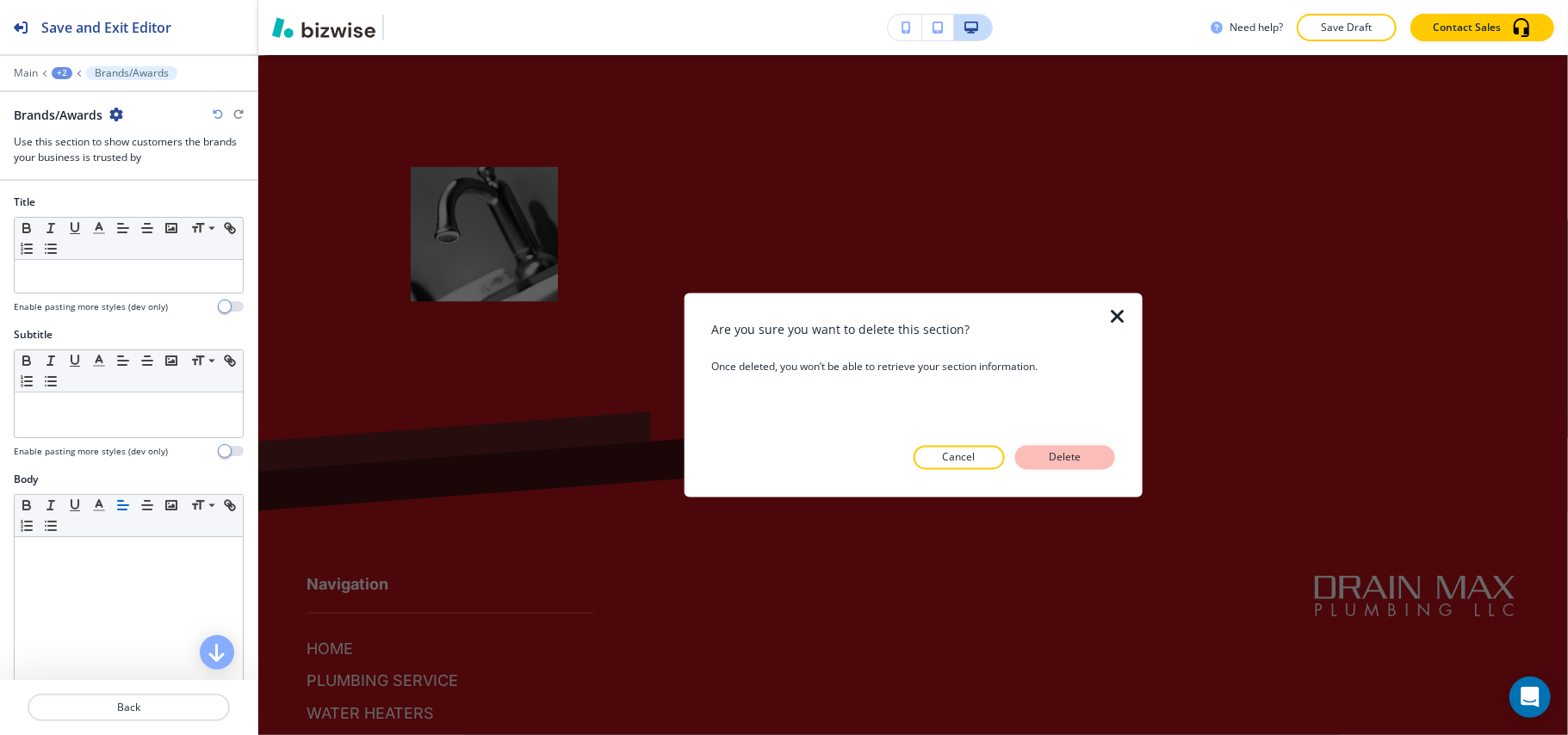
click at [1086, 459] on p "Delete" at bounding box center [1065, 458] width 41 height 15
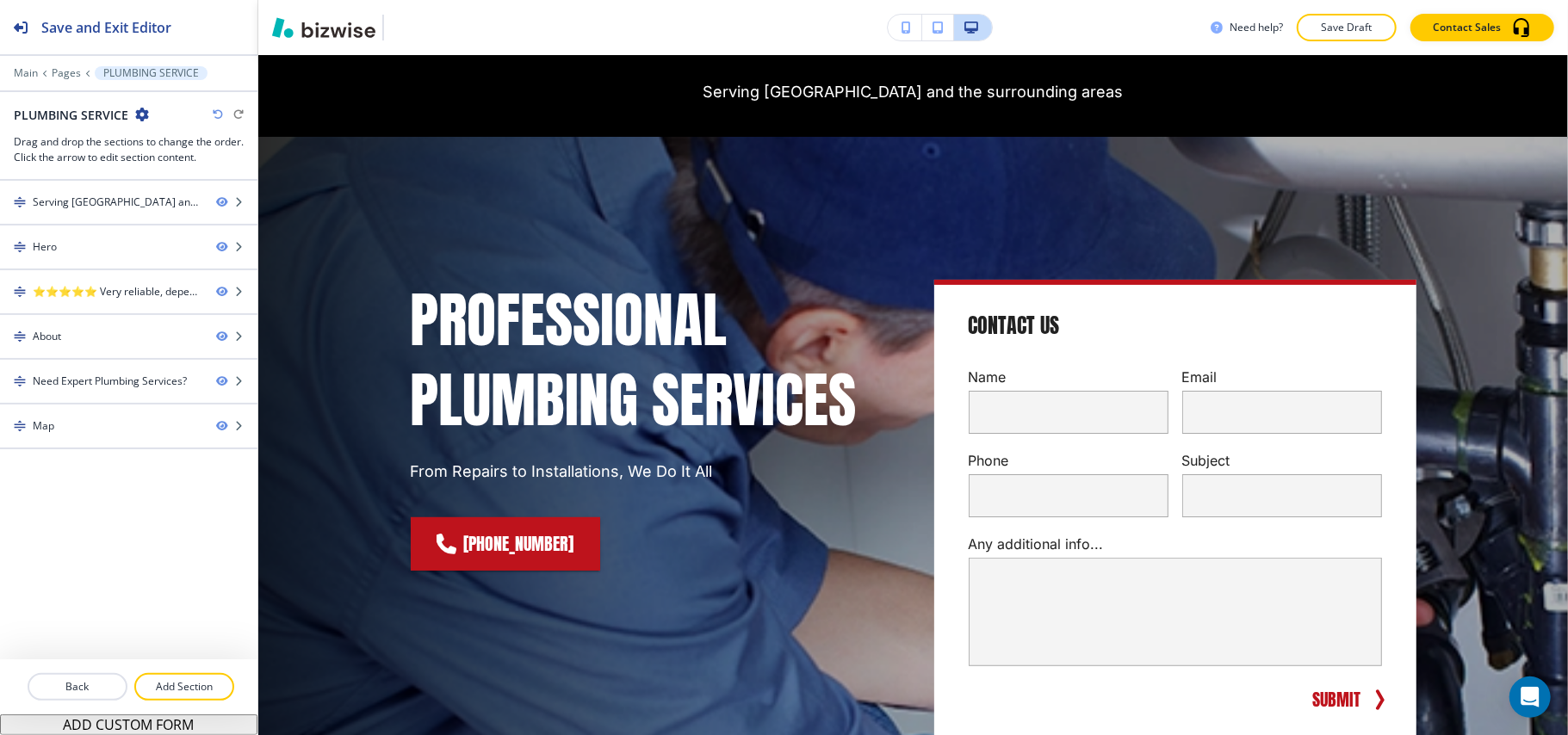
scroll to position [0, 0]
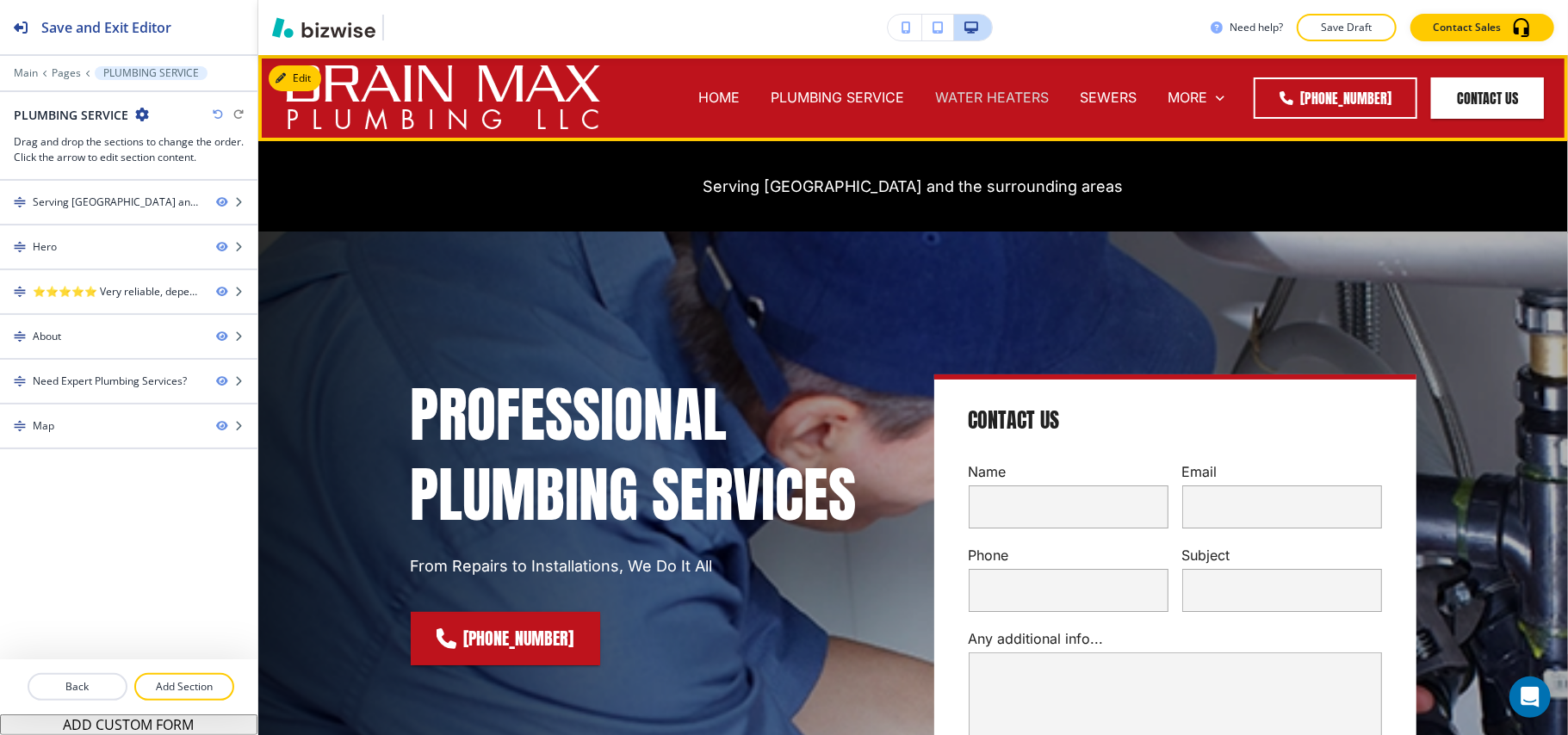
click at [992, 97] on p "WATER HEATERS" at bounding box center [992, 97] width 114 height 20
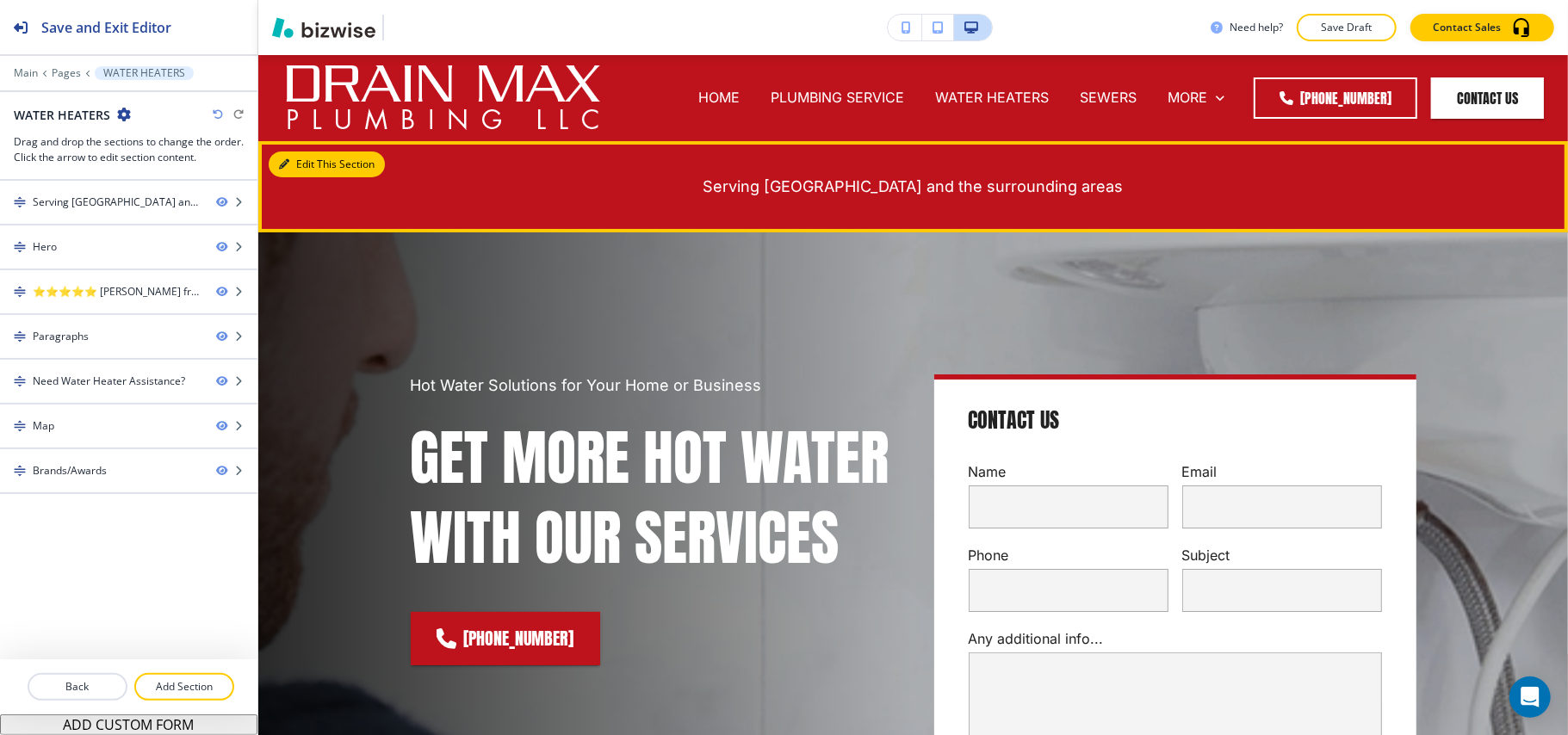
click at [293, 165] on button "Edit This Section" at bounding box center [327, 164] width 117 height 25
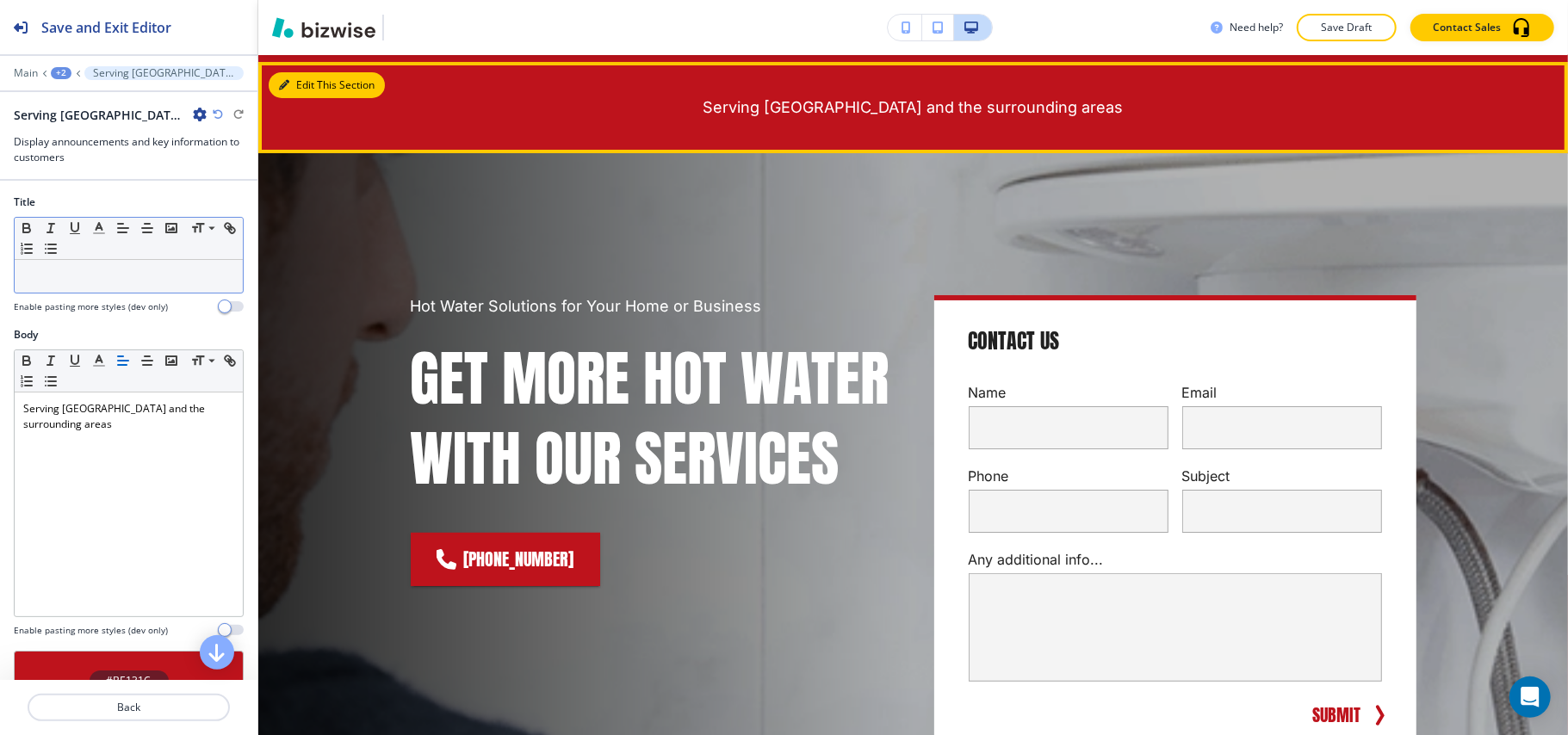
scroll to position [86, 0]
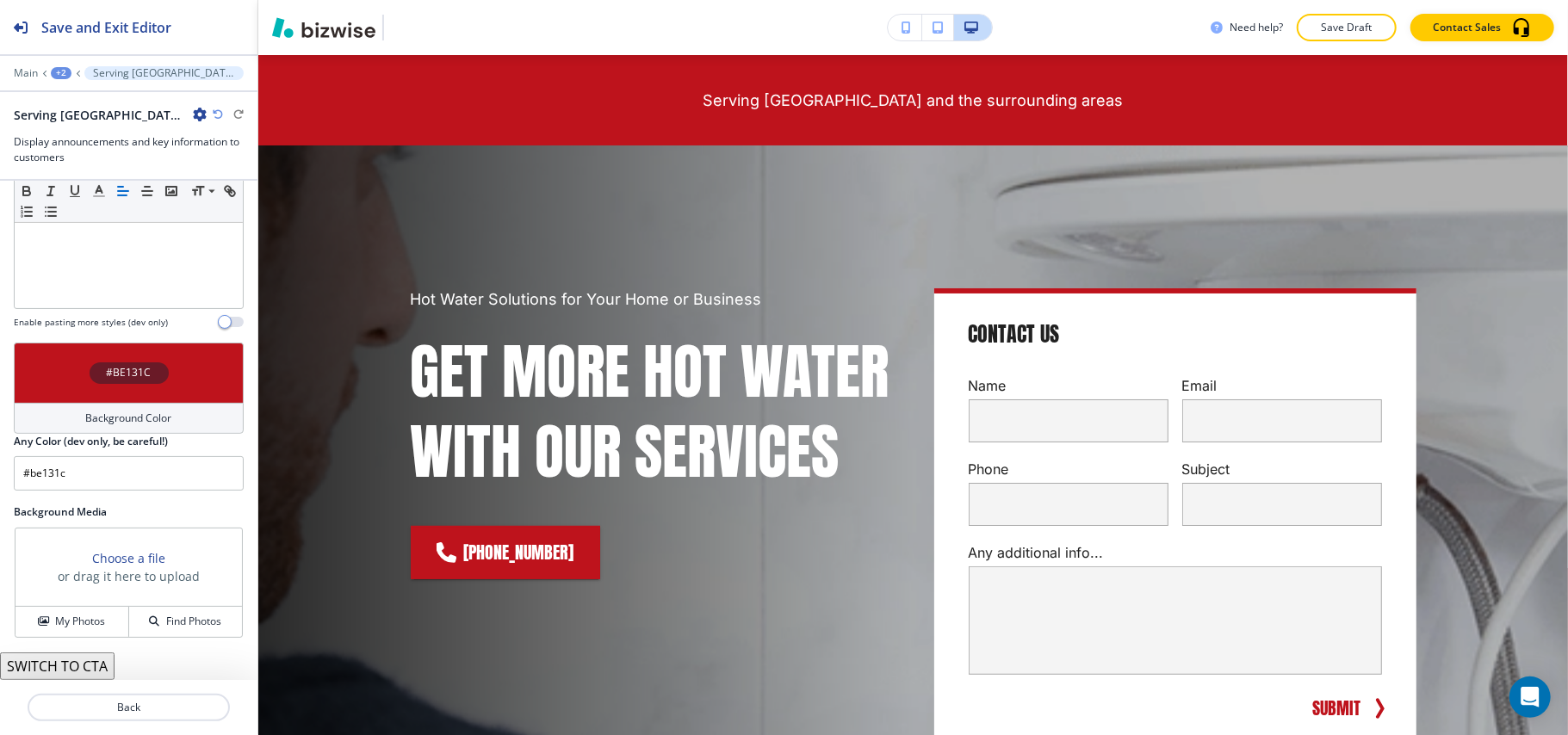
click at [56, 381] on div "#BE131C" at bounding box center [129, 373] width 230 height 60
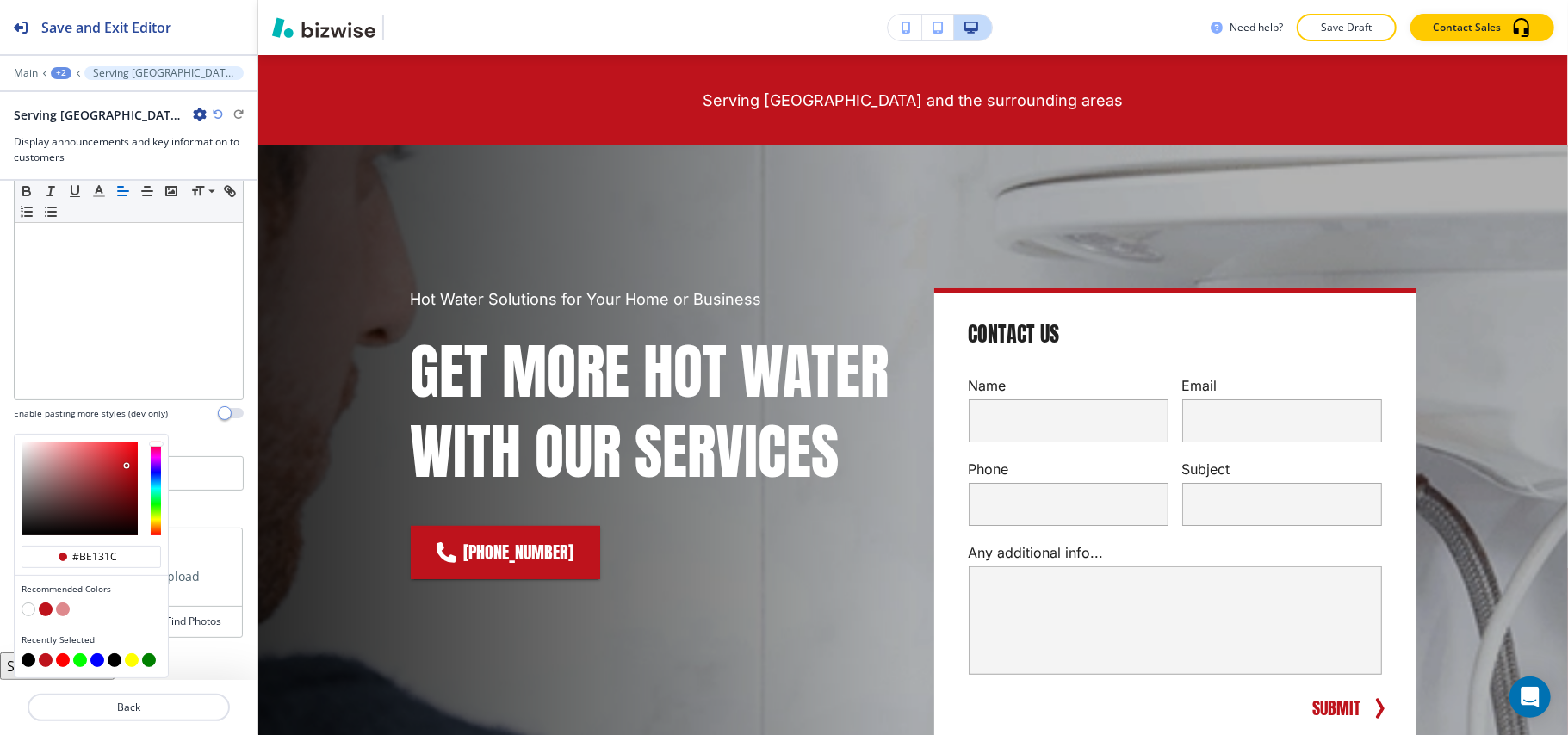
scroll to position [221, 0]
click at [28, 659] on button "button" at bounding box center [28, 660] width 14 height 14
type input "#000000"
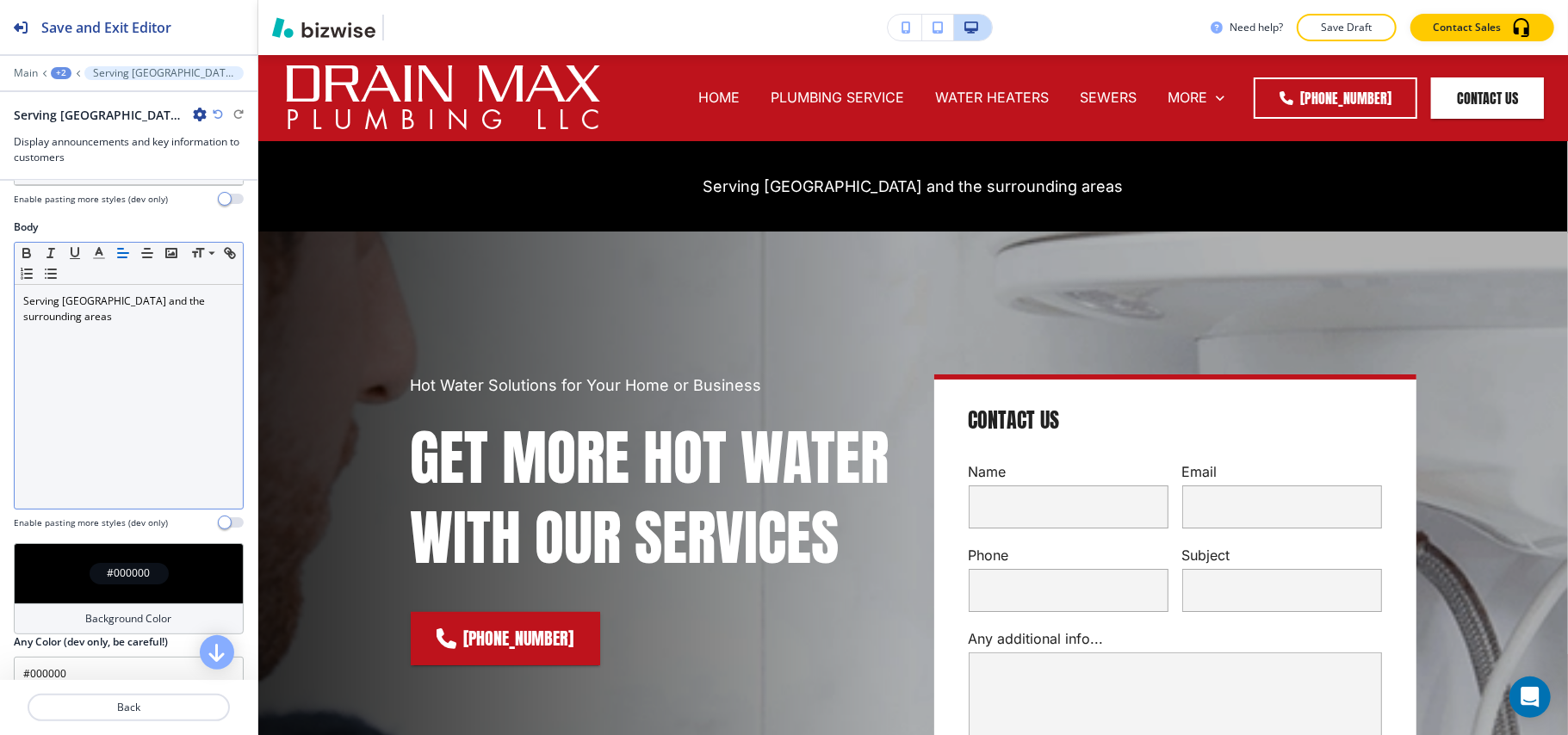
scroll to position [0, 0]
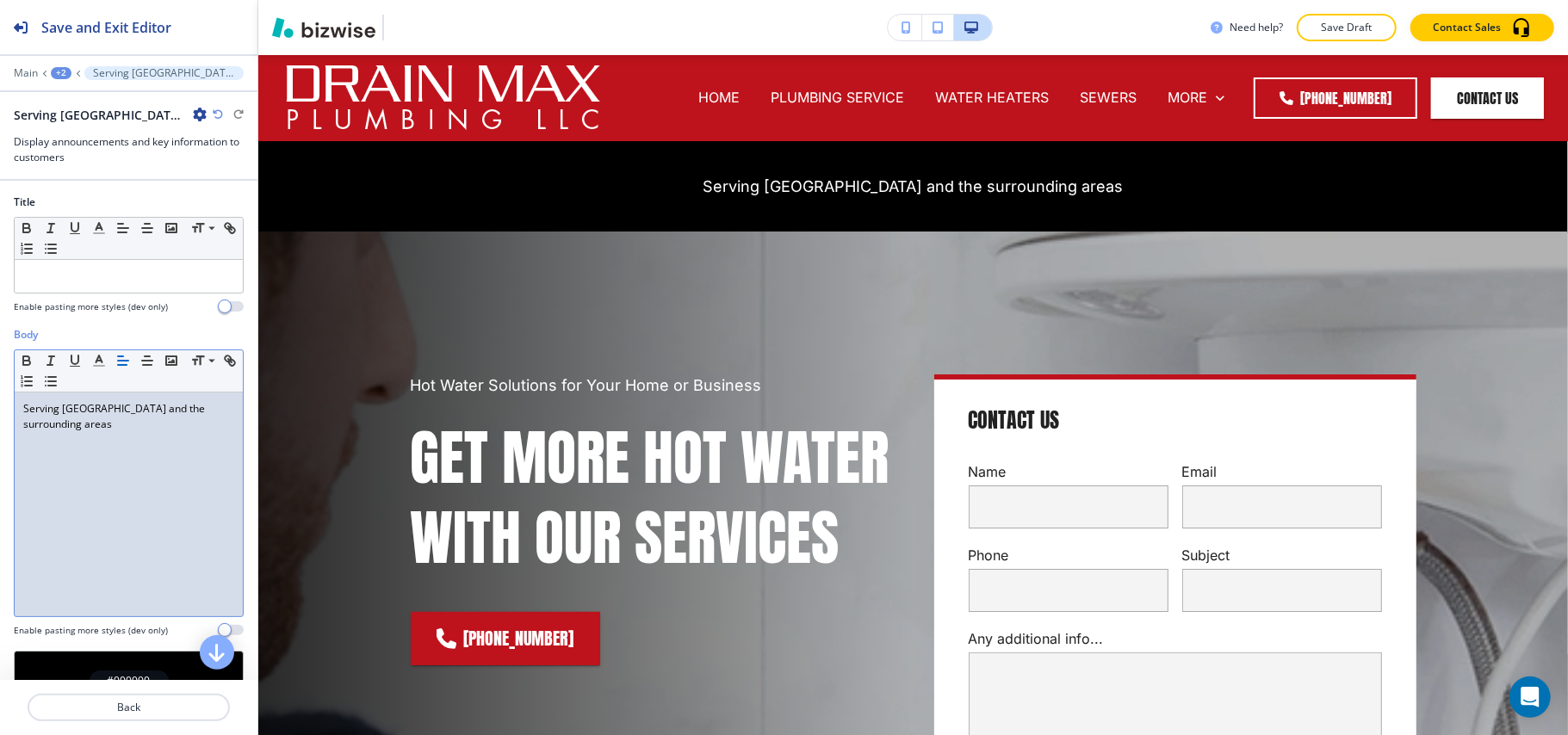
click at [131, 435] on div "Serving Tucson and the surrounding areas" at bounding box center [129, 505] width 228 height 224
click at [131, 432] on p "Serving Tucson and the surrounding areas" at bounding box center [129, 416] width 211 height 31
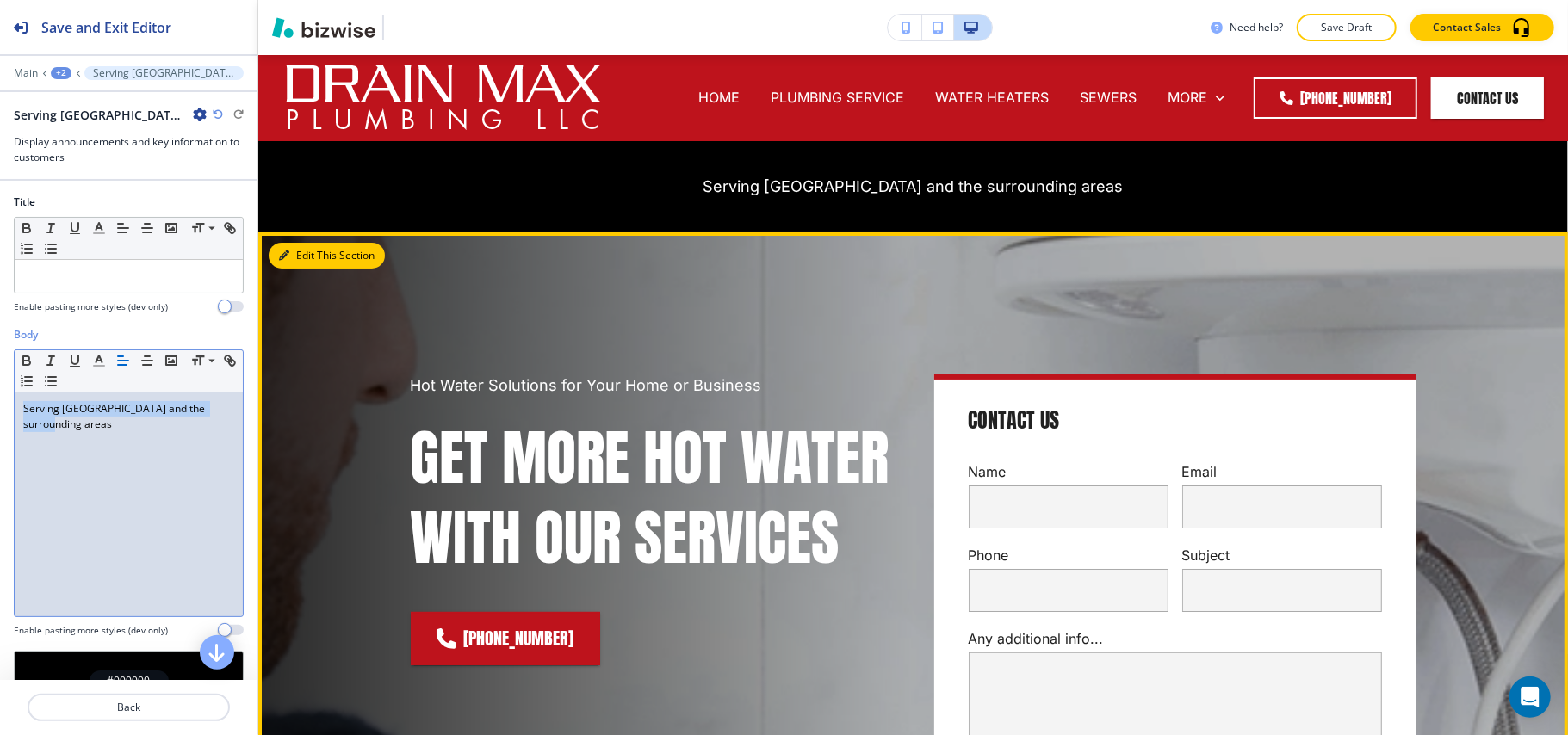
click at [301, 249] on button "Edit This Section" at bounding box center [327, 255] width 117 height 25
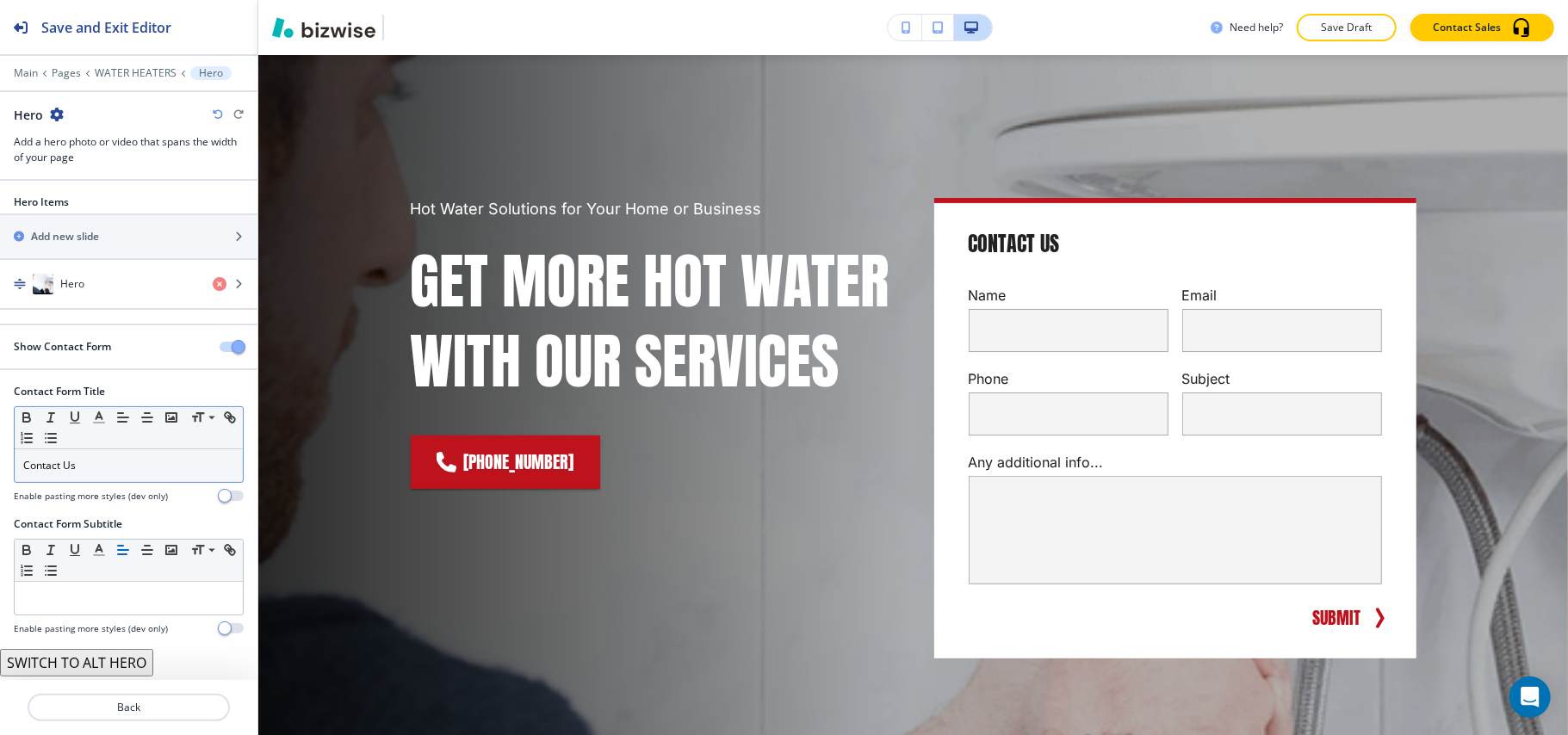
scroll to position [2, 0]
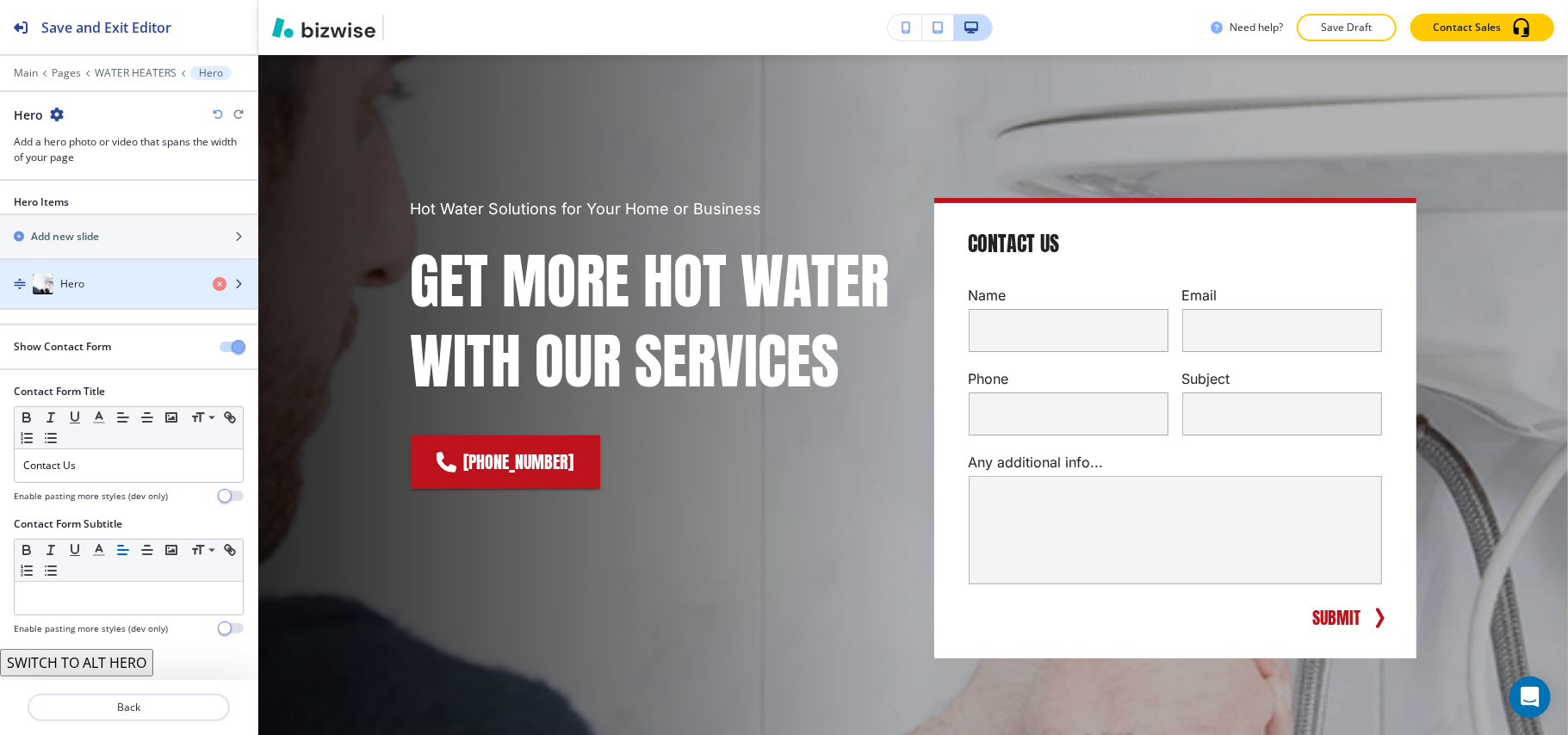
click at [103, 272] on div "button" at bounding box center [129, 267] width 258 height 14
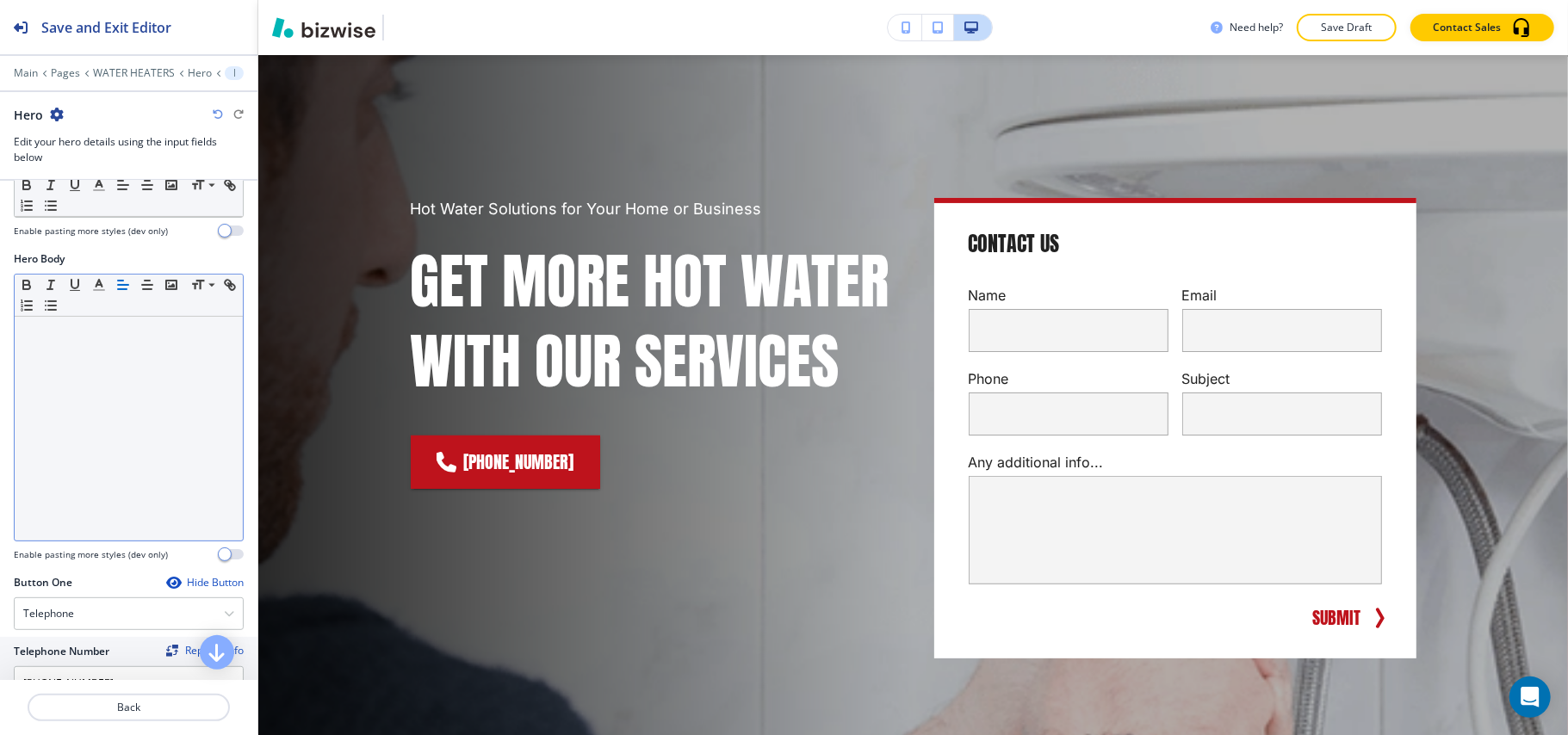
scroll to position [229, 0]
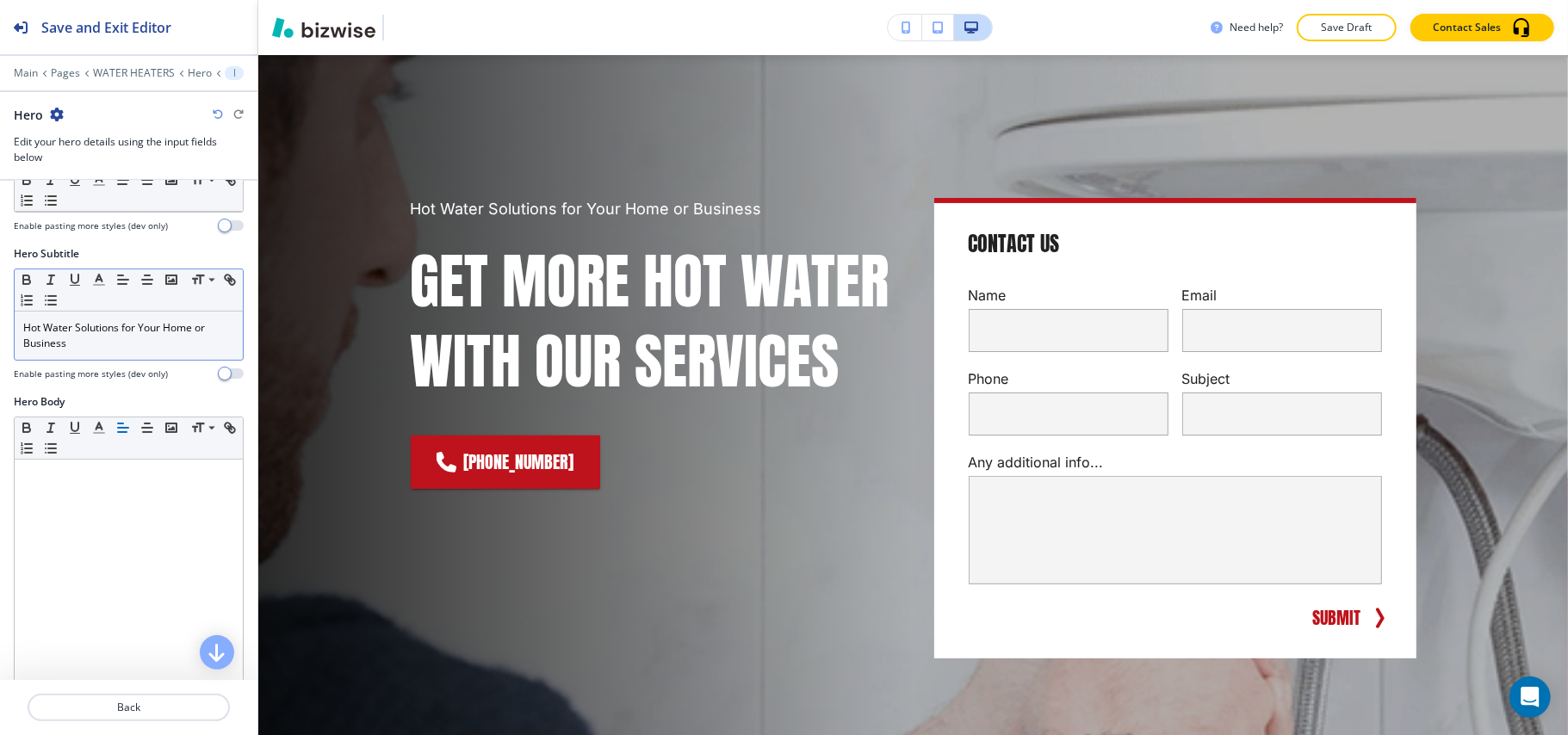
click at [103, 349] on p "Hot Water Solutions for Your Home or Business" at bounding box center [129, 336] width 211 height 31
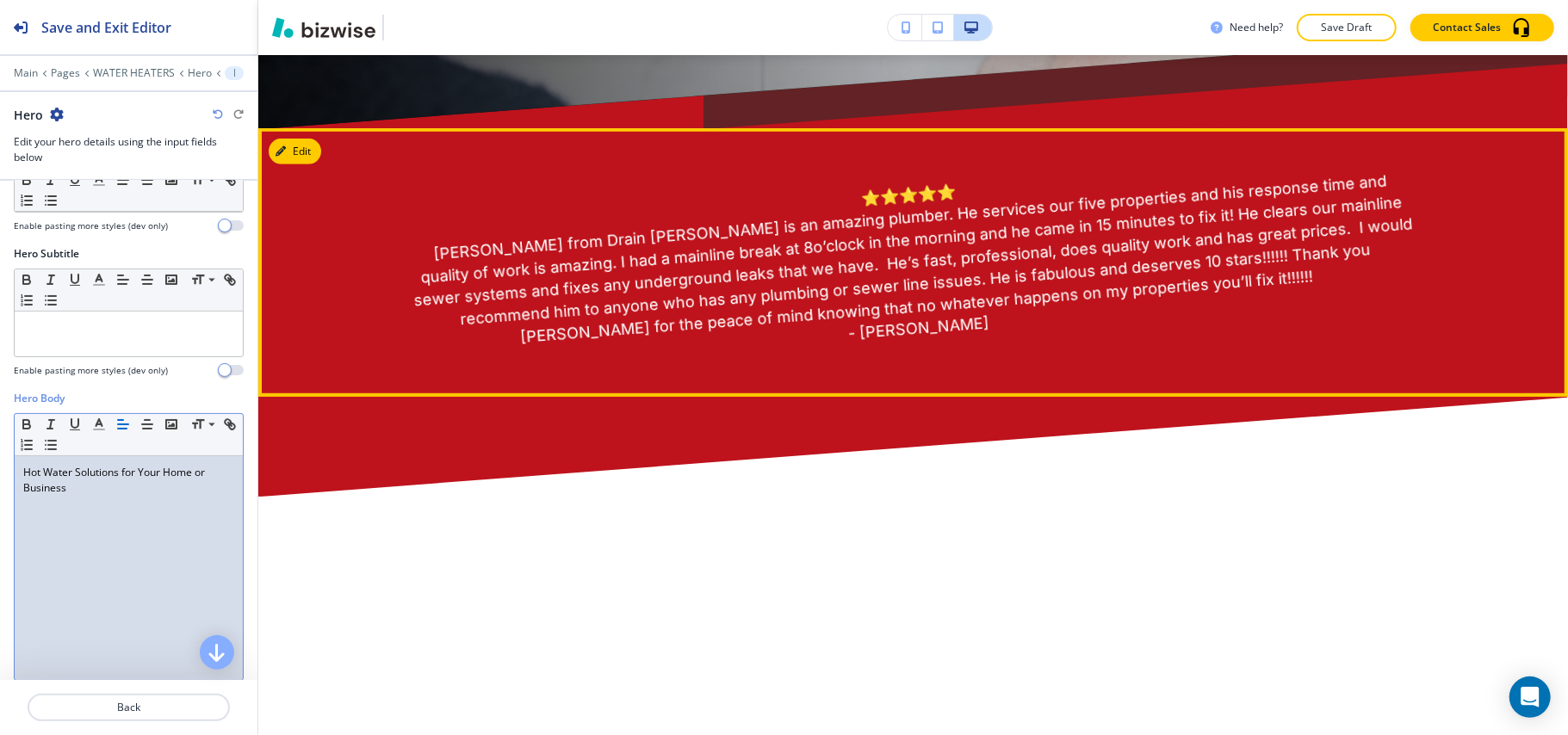
scroll to position [980, 0]
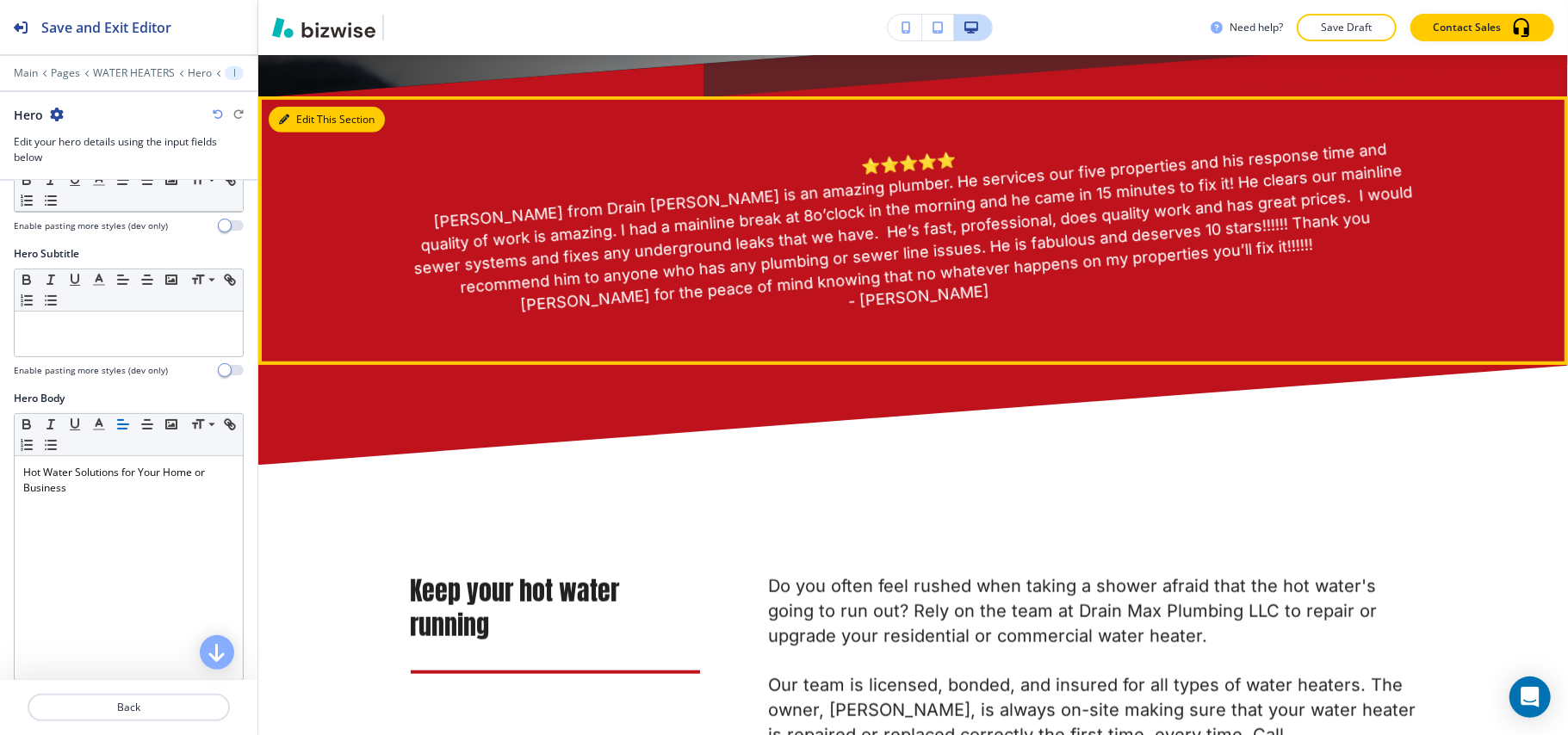
click at [306, 125] on button "Edit This Section" at bounding box center [327, 119] width 117 height 25
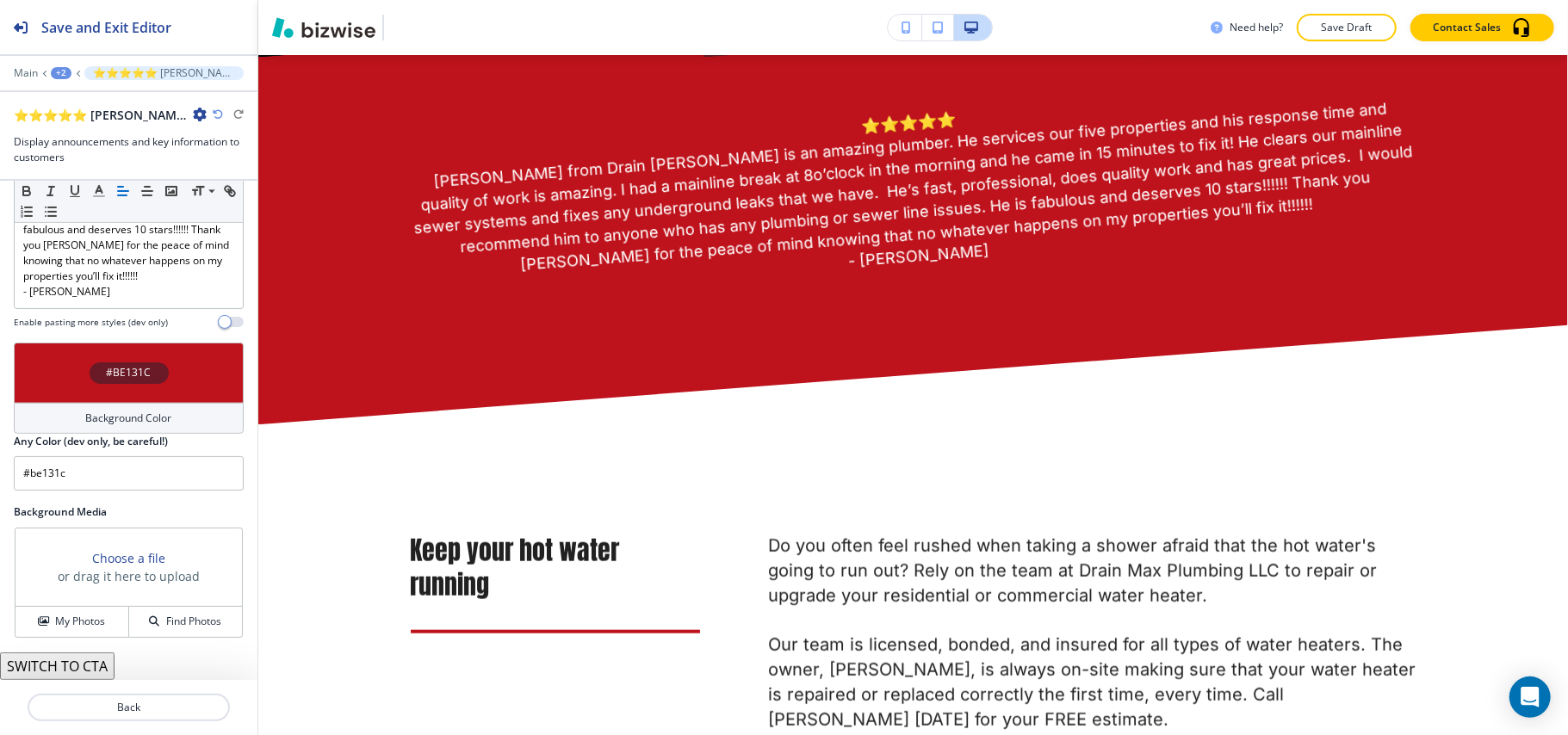
click at [54, 379] on div "#BE131C" at bounding box center [129, 373] width 230 height 60
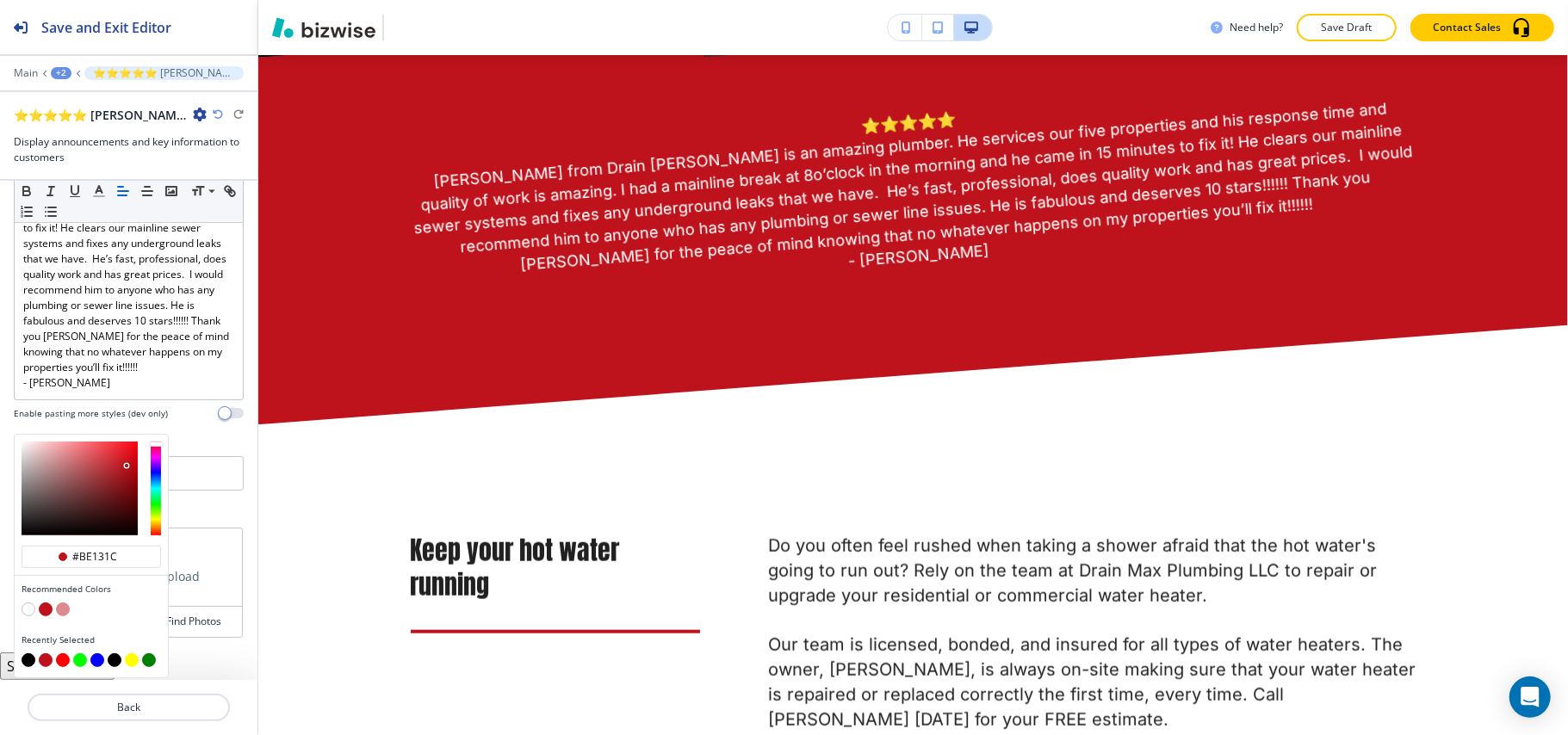
scroll to position [308, 0]
click at [28, 658] on button "button" at bounding box center [28, 660] width 14 height 14
type input "#000000"
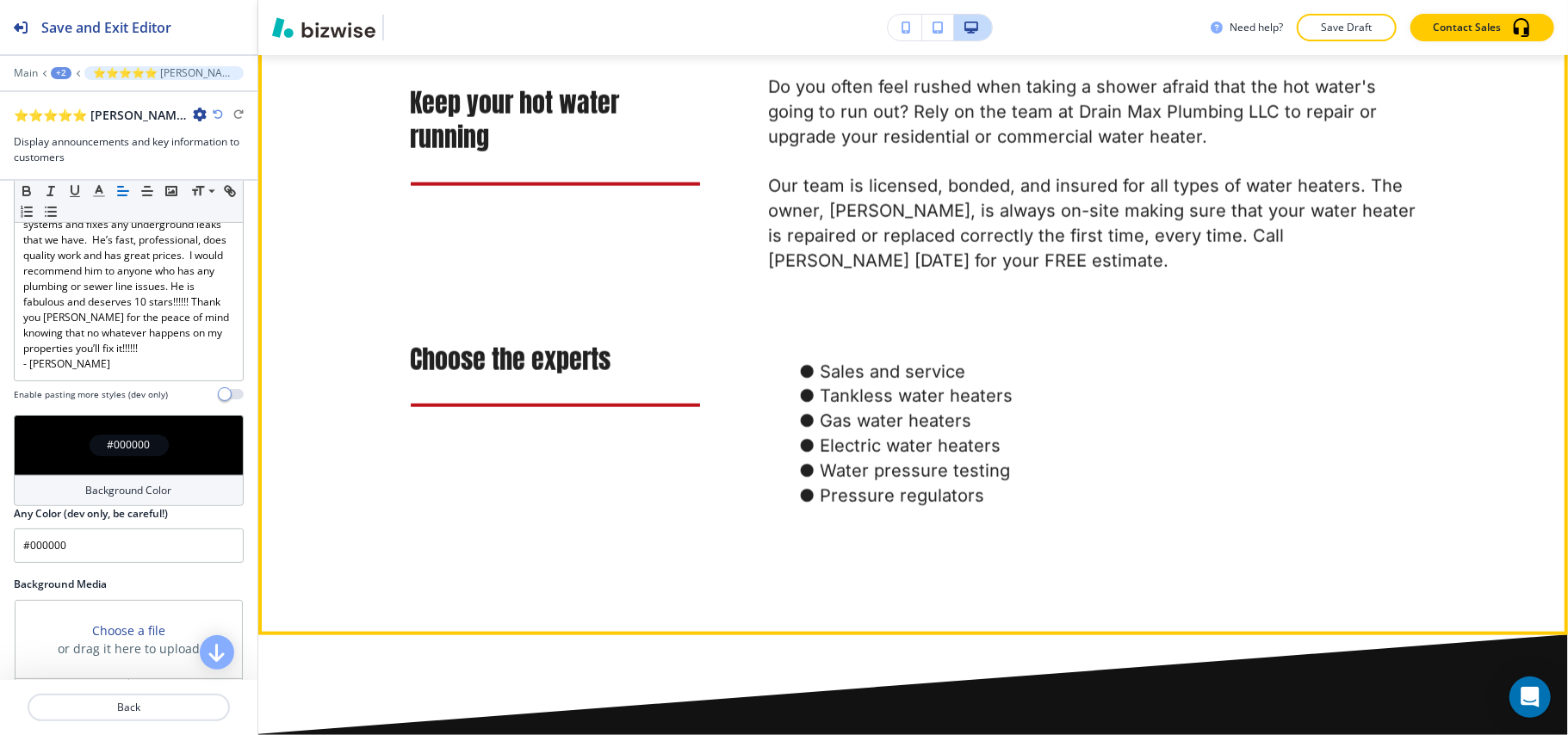
scroll to position [1365, 0]
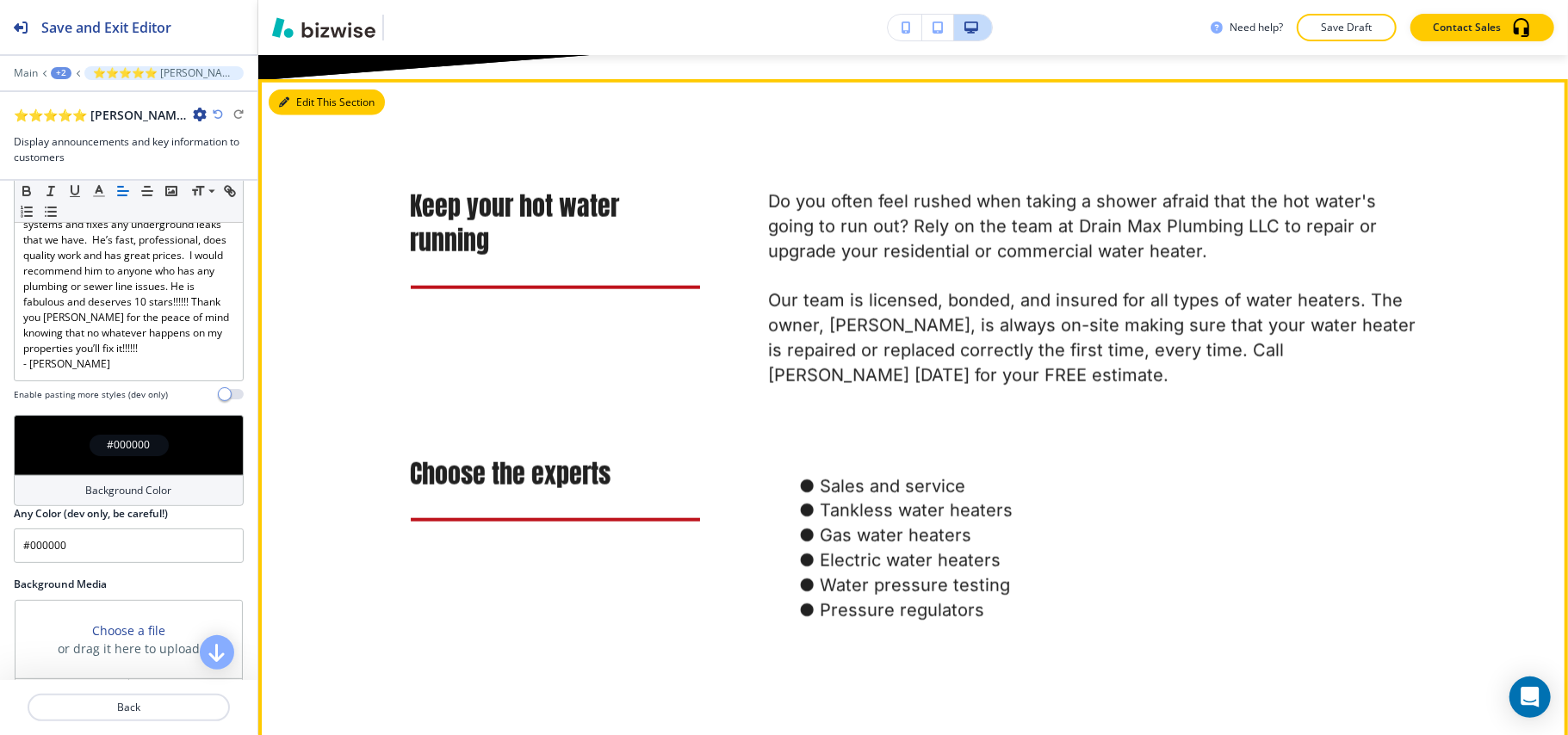
click at [308, 83] on div "Keep your hot water running Do you often feel rushed when taking a shower afrai…" at bounding box center [913, 414] width 1309 height 671
click at [290, 94] on button "Edit This Section" at bounding box center [327, 102] width 117 height 25
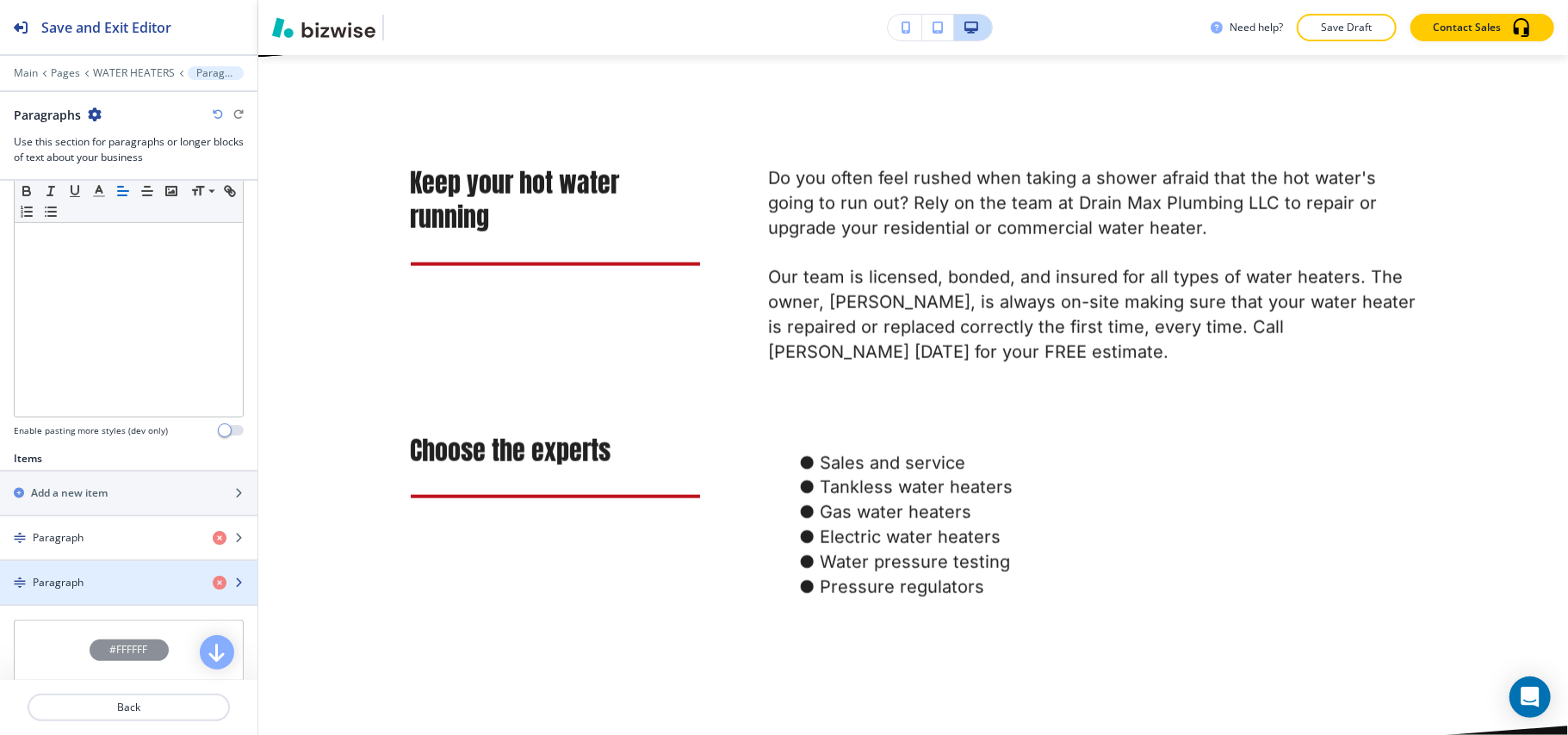
scroll to position [712, 0]
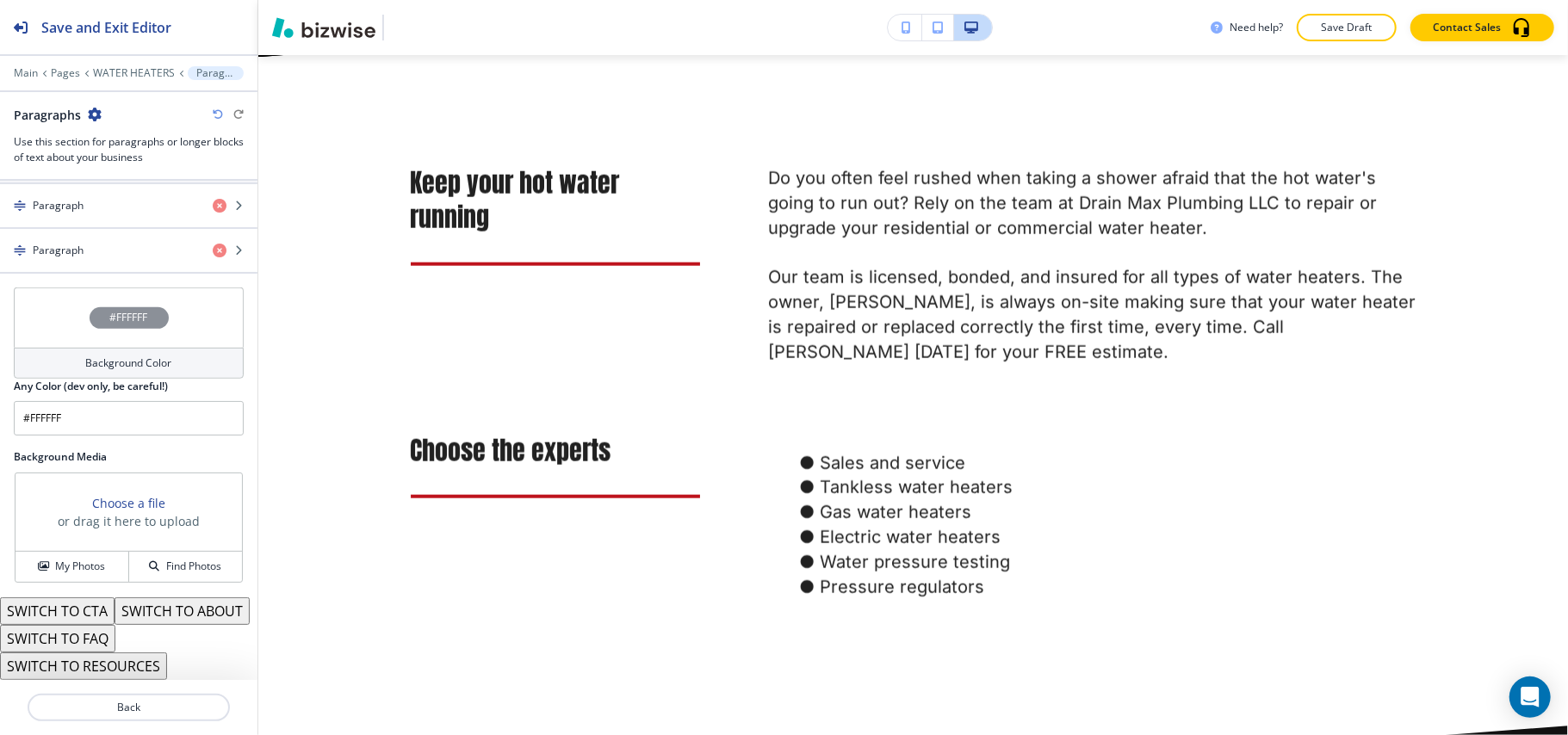
click at [115, 608] on button "SWITCH TO ABOUT" at bounding box center [182, 611] width 135 height 27
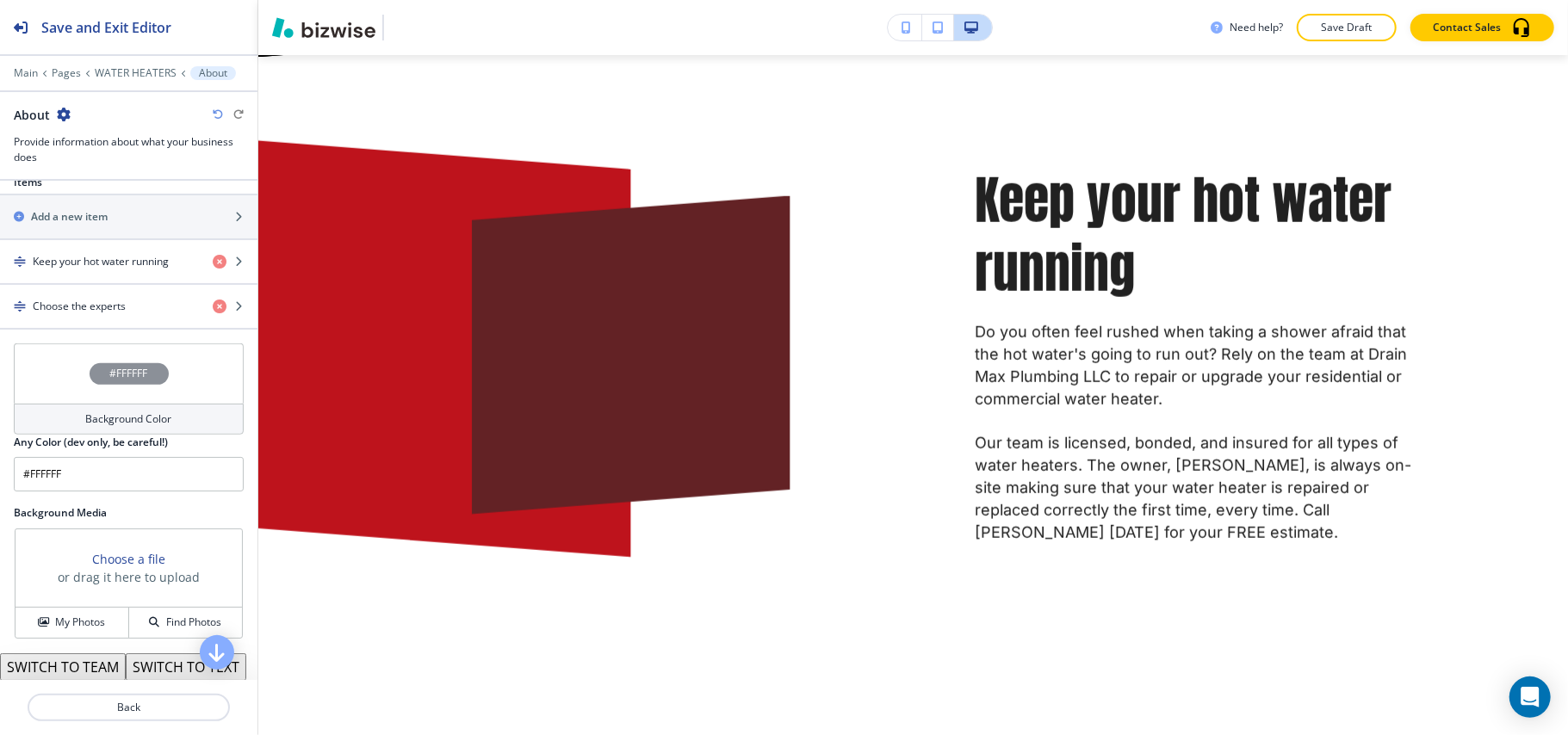
scroll to position [489, 0]
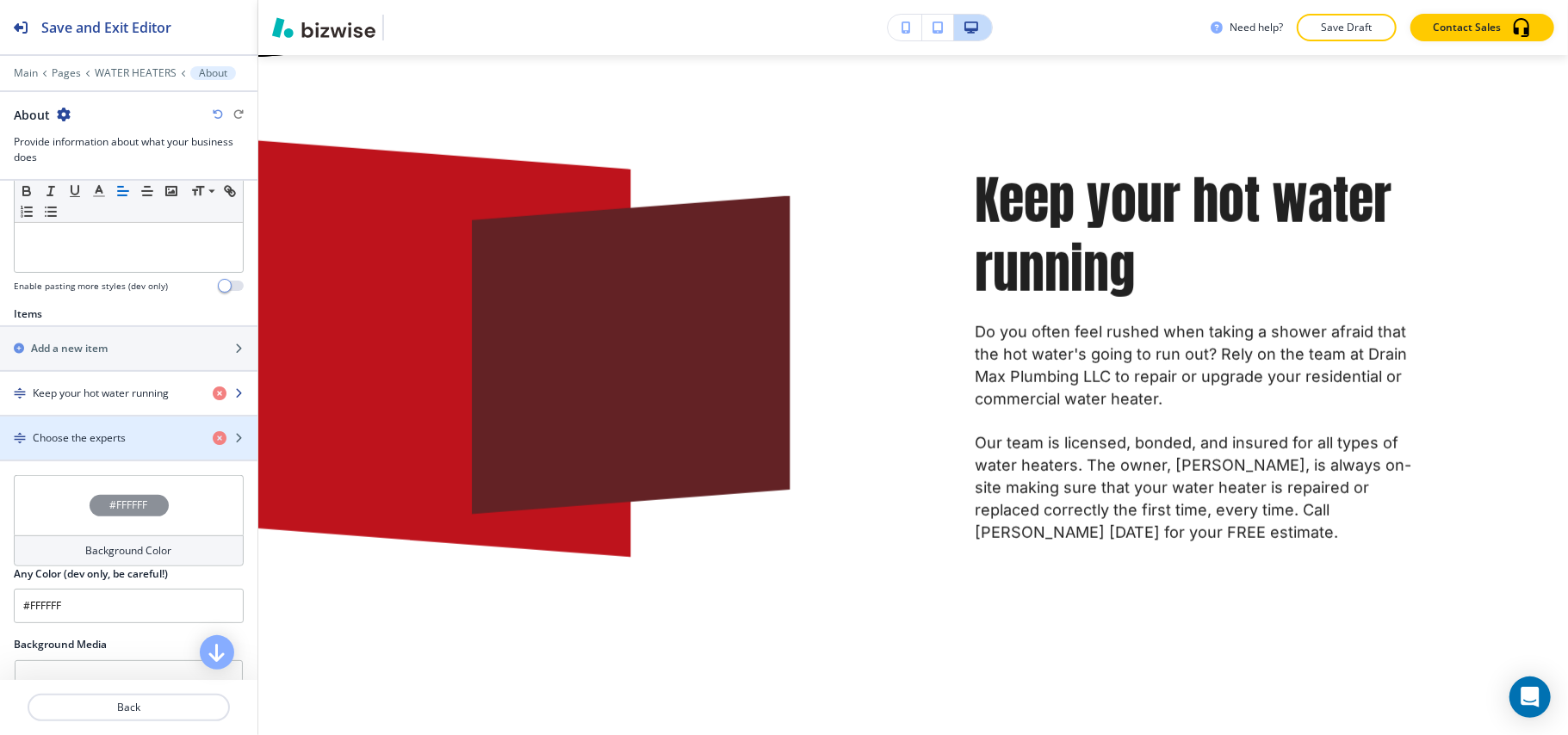
click at [108, 385] on div "button" at bounding box center [129, 379] width 258 height 14
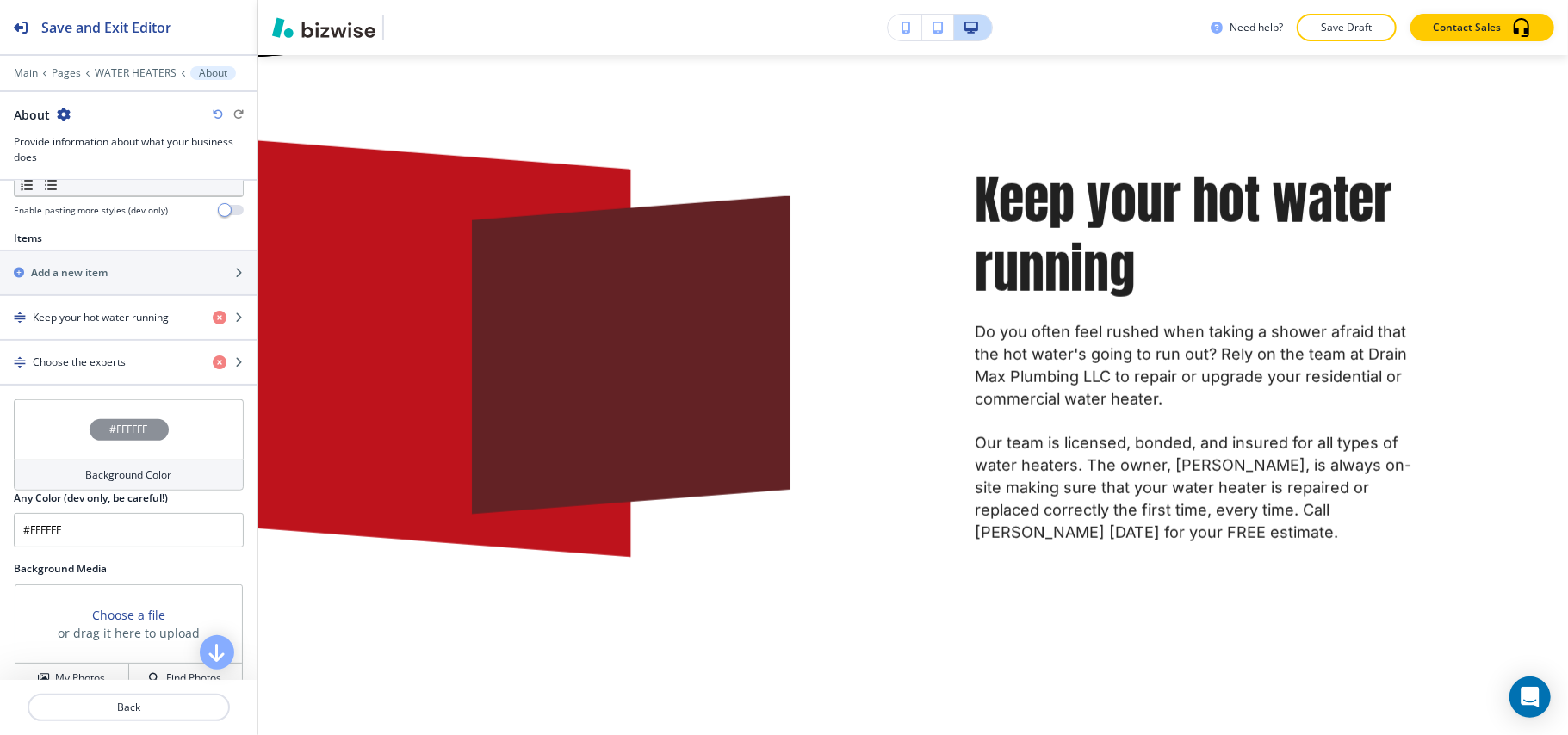
scroll to position [603, 0]
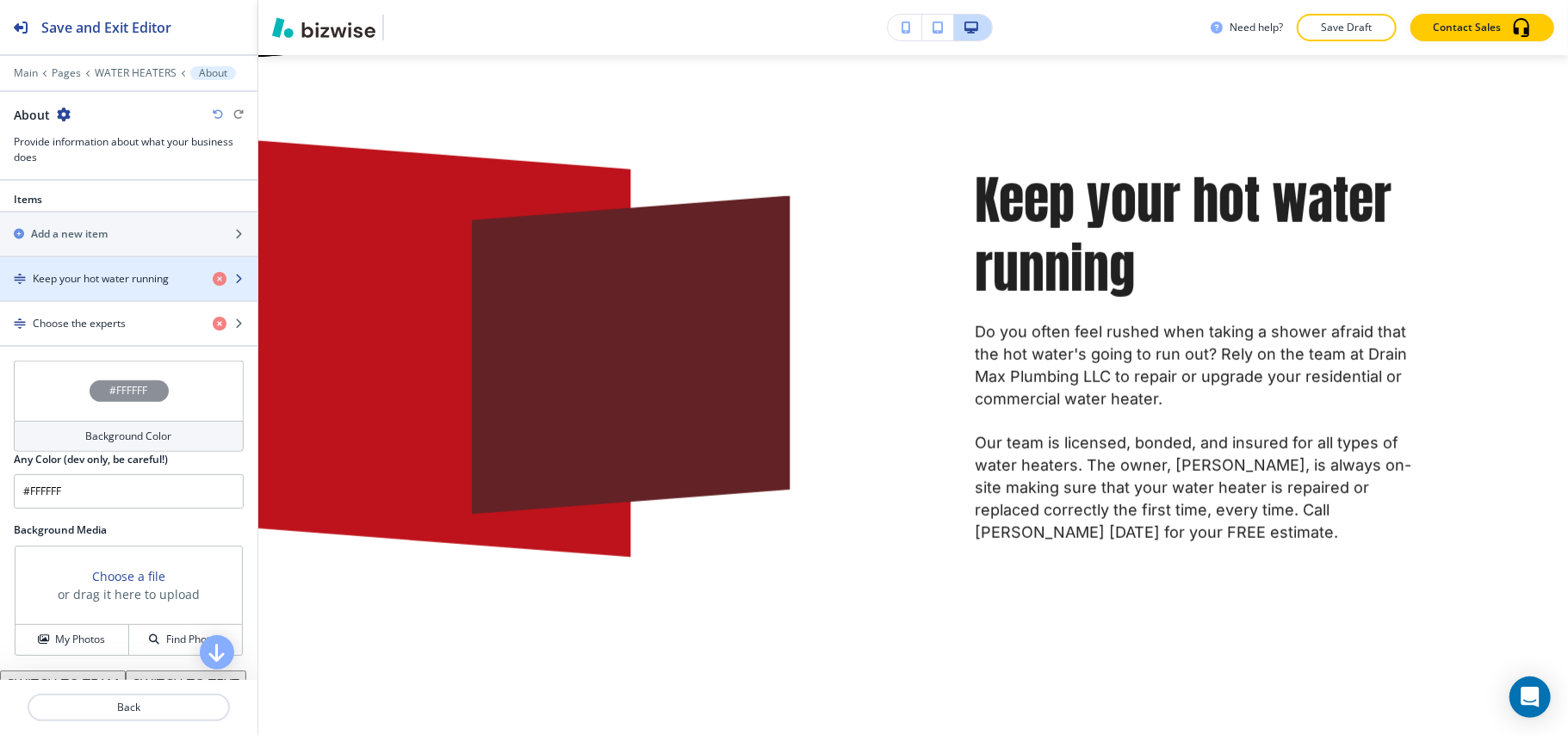
click at [105, 275] on h4 "Keep your hot water running" at bounding box center [101, 279] width 136 height 15
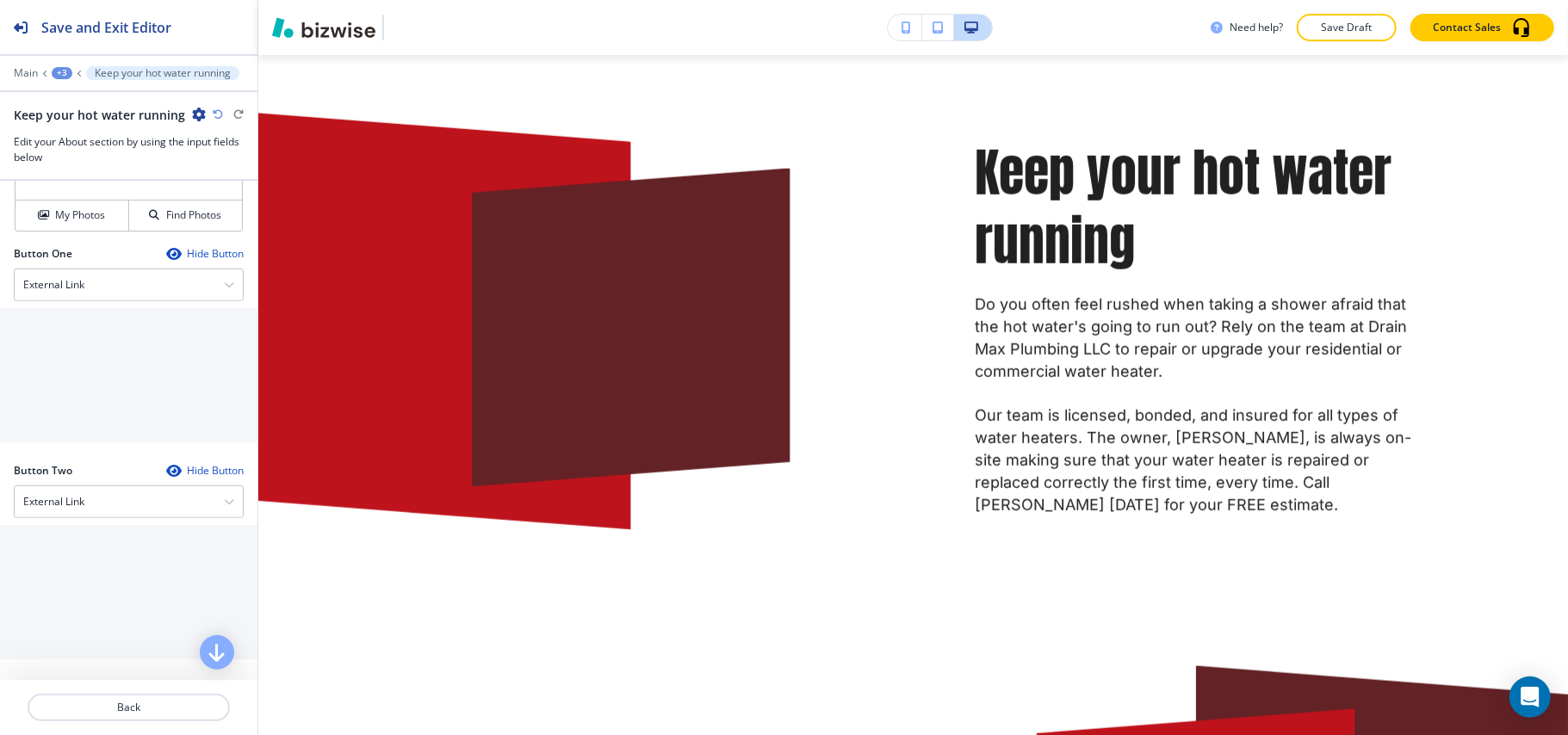
scroll to position [601, 0]
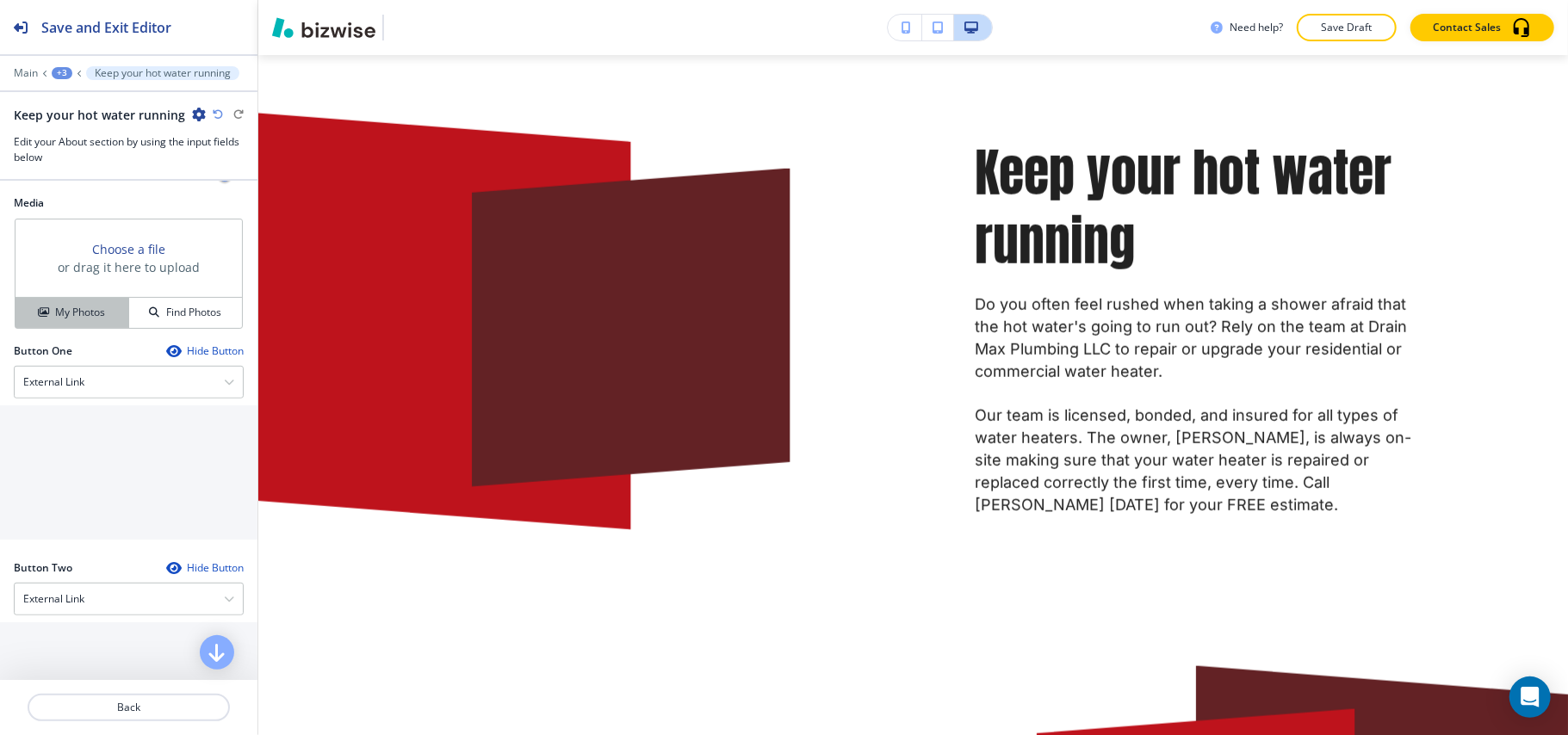
click at [63, 319] on h4 "My Photos" at bounding box center [80, 312] width 50 height 15
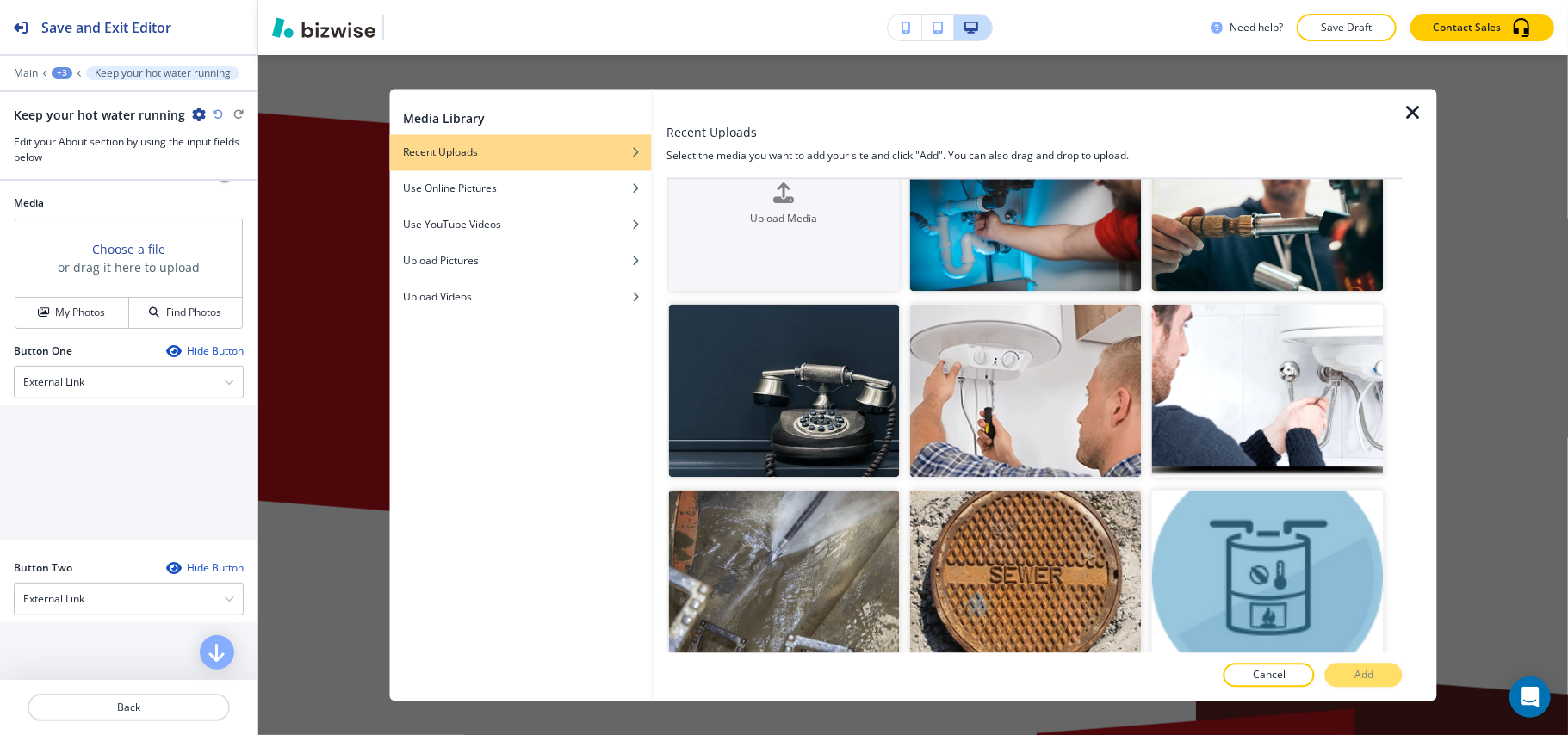
scroll to position [115, 0]
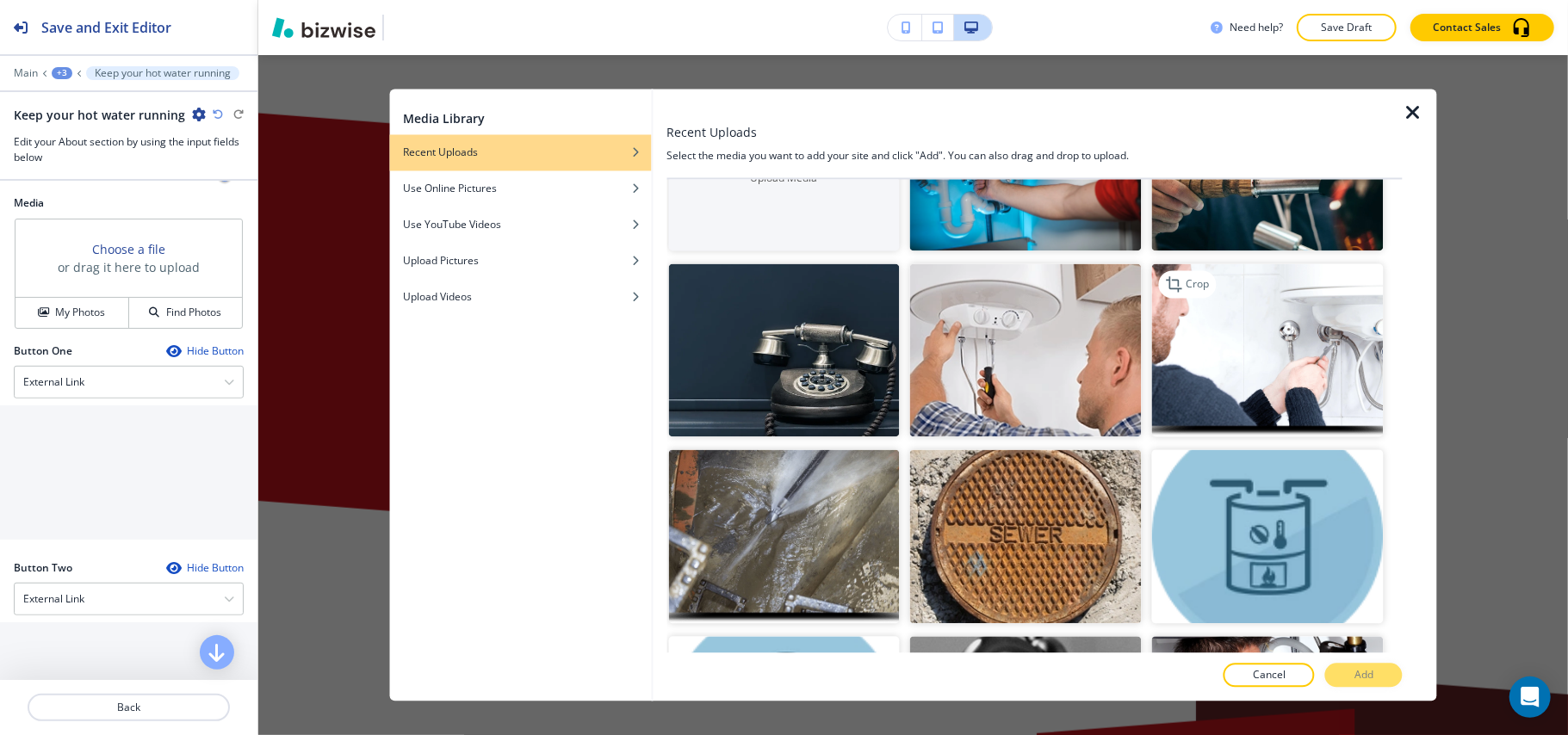
click at [1271, 352] on img "button" at bounding box center [1268, 350] width 231 height 174
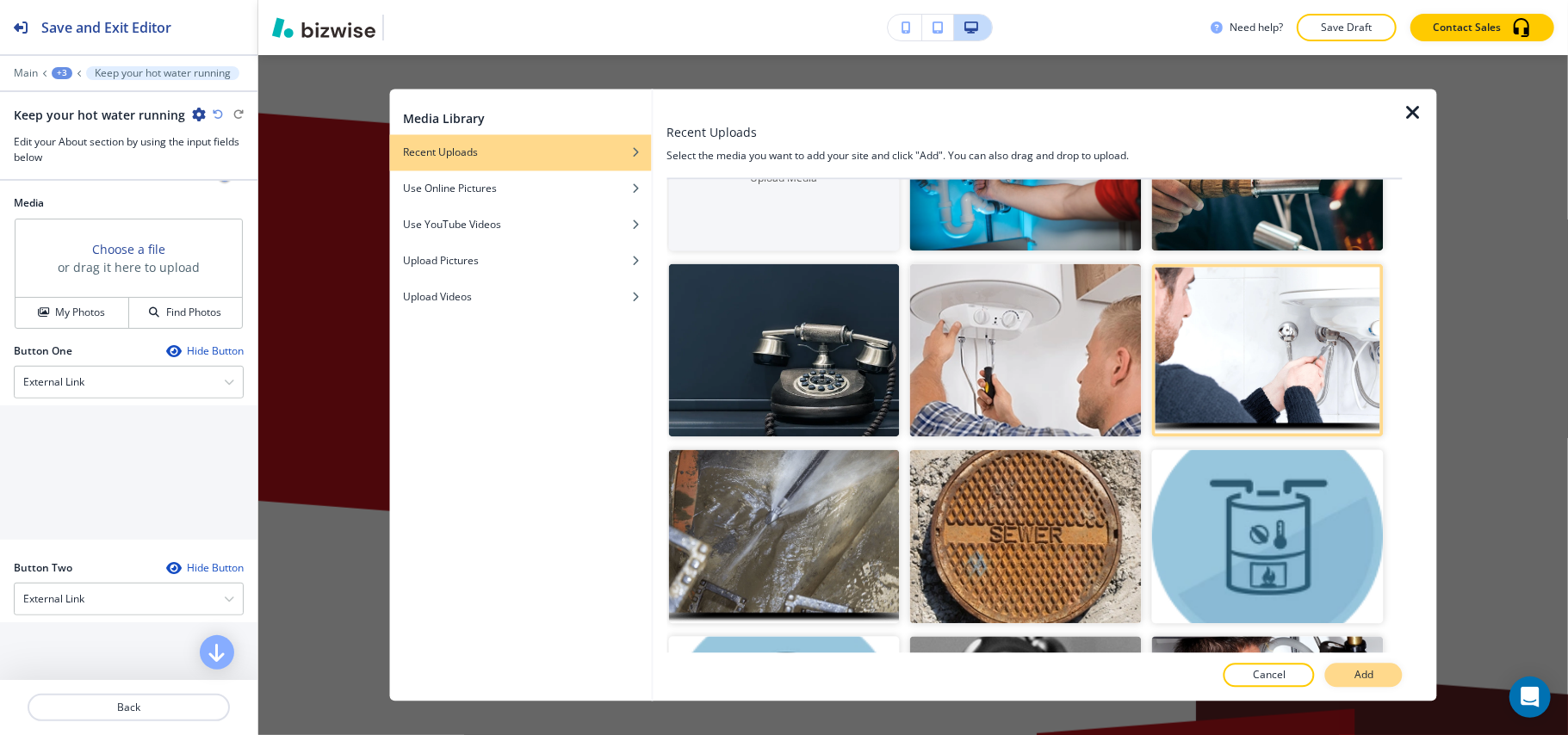
click at [1354, 672] on button "Add" at bounding box center [1364, 676] width 77 height 24
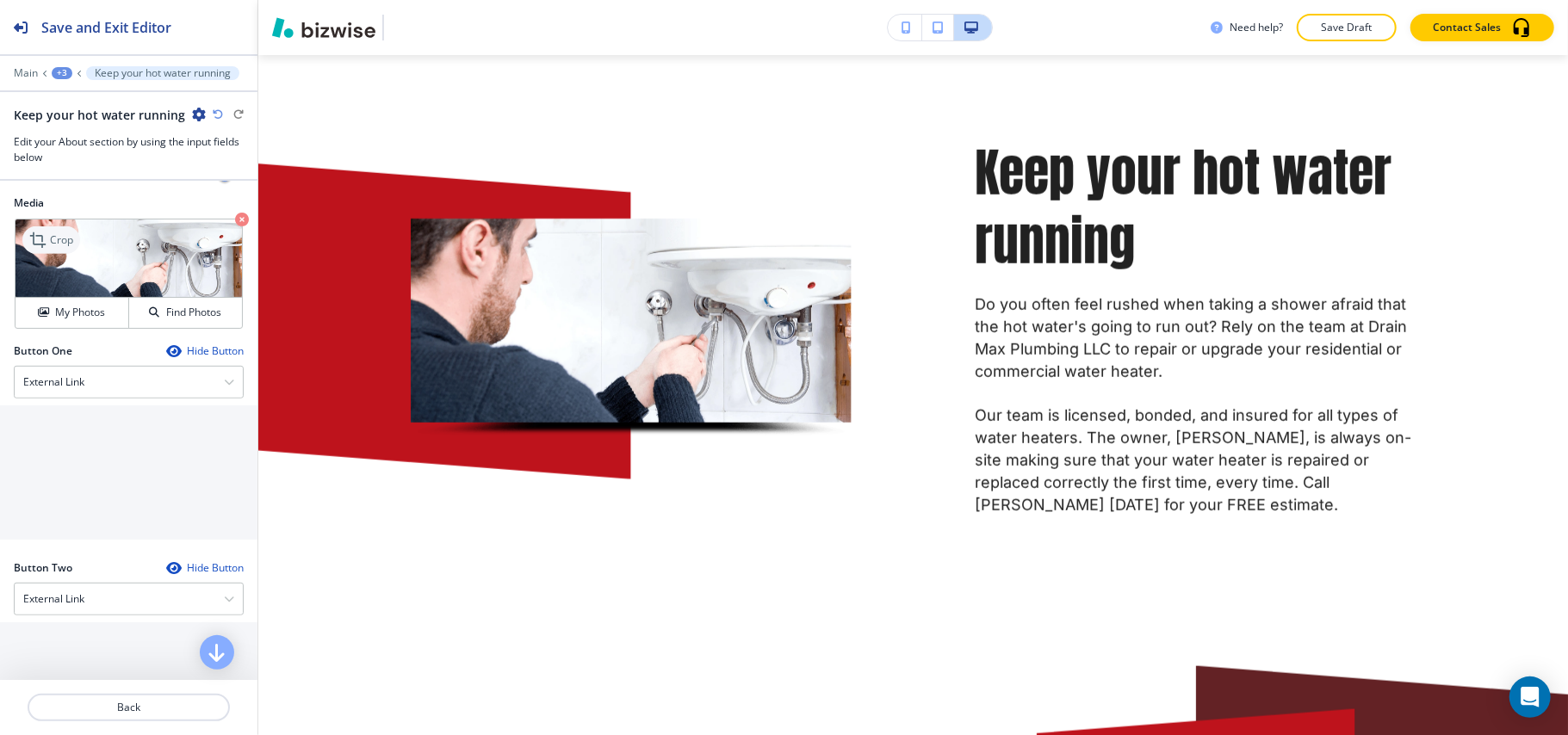
click at [56, 244] on div "Crop" at bounding box center [51, 240] width 57 height 27
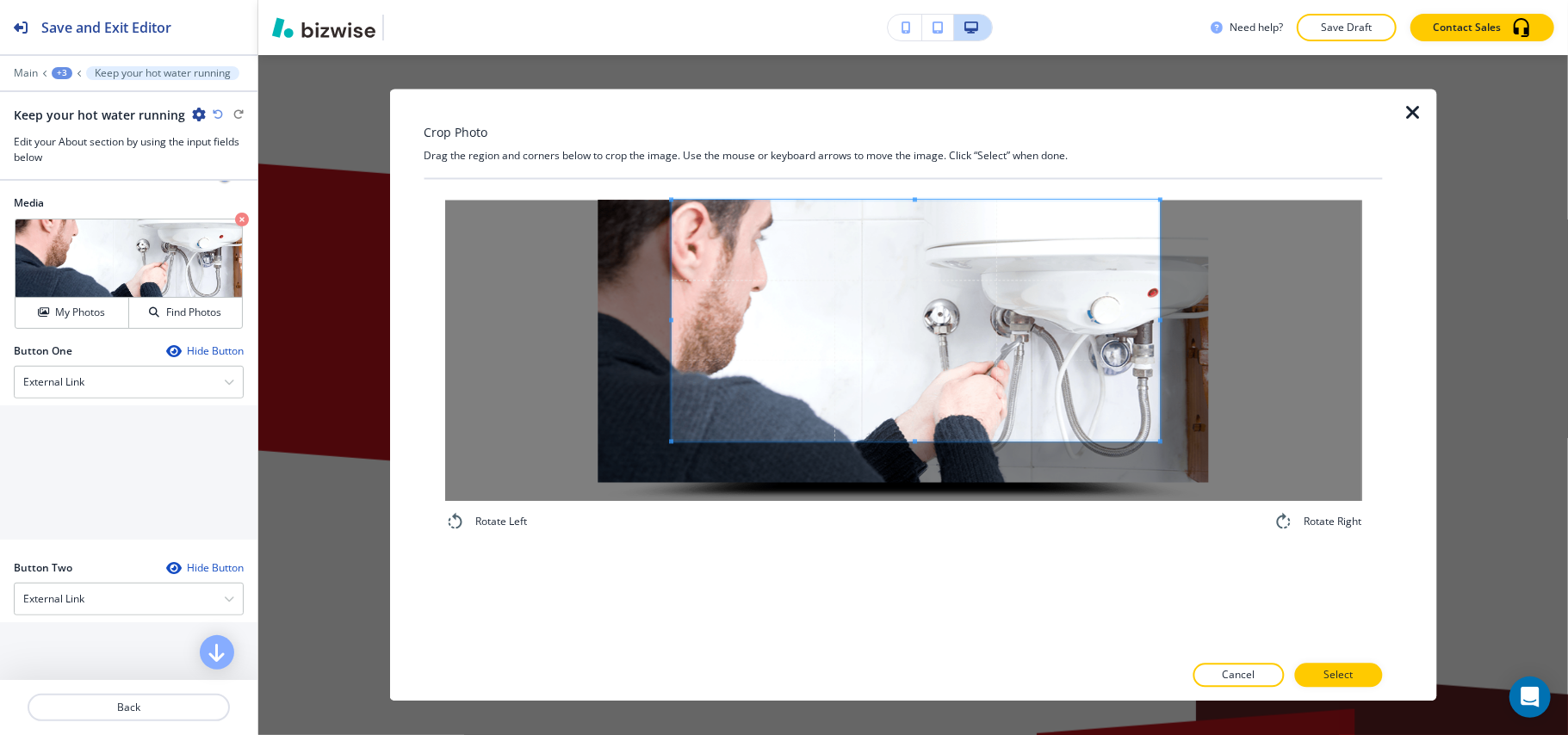
click at [775, 303] on span at bounding box center [916, 321] width 488 height 242
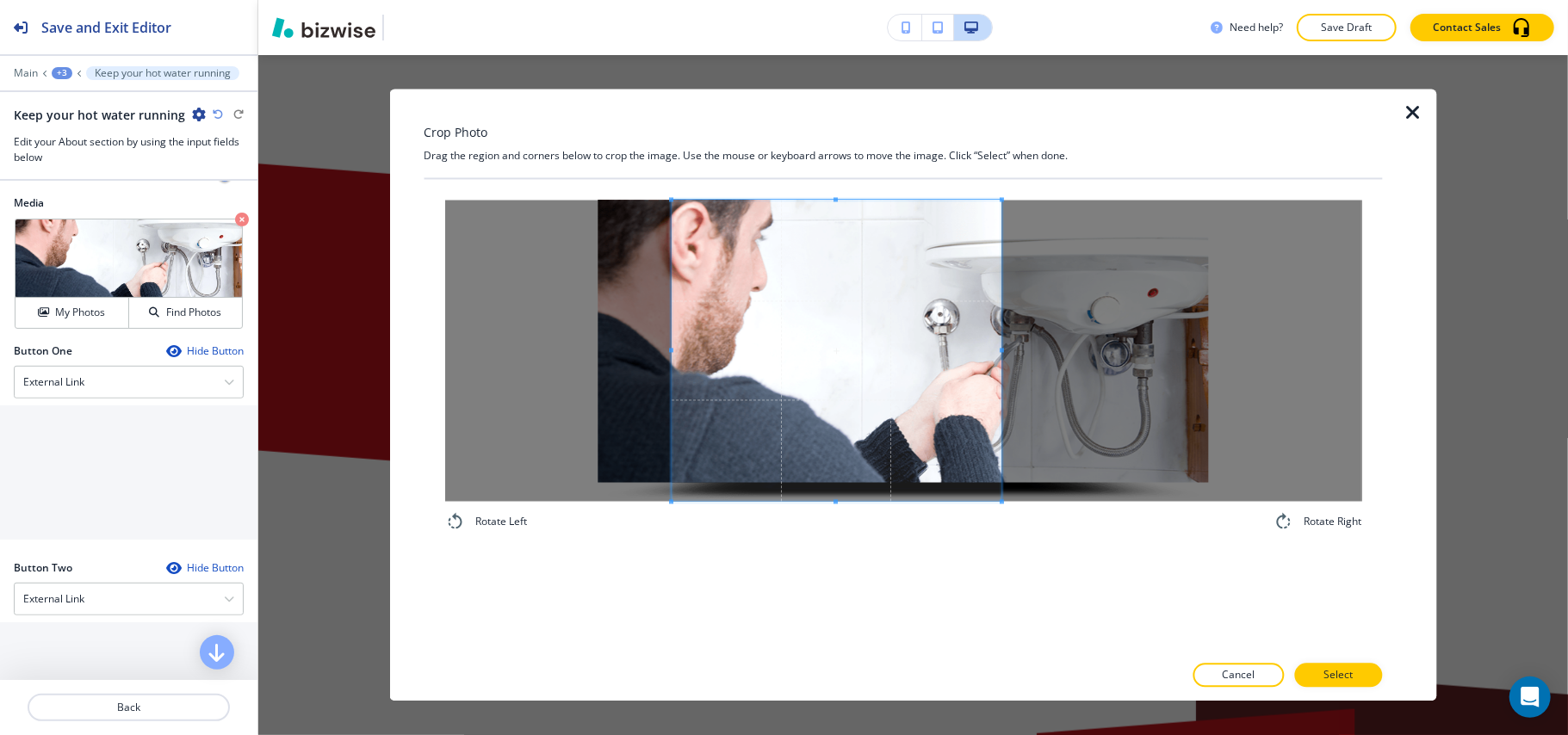
click at [1002, 531] on div "Rotate Left Rotate Right" at bounding box center [903, 367] width 917 height 333
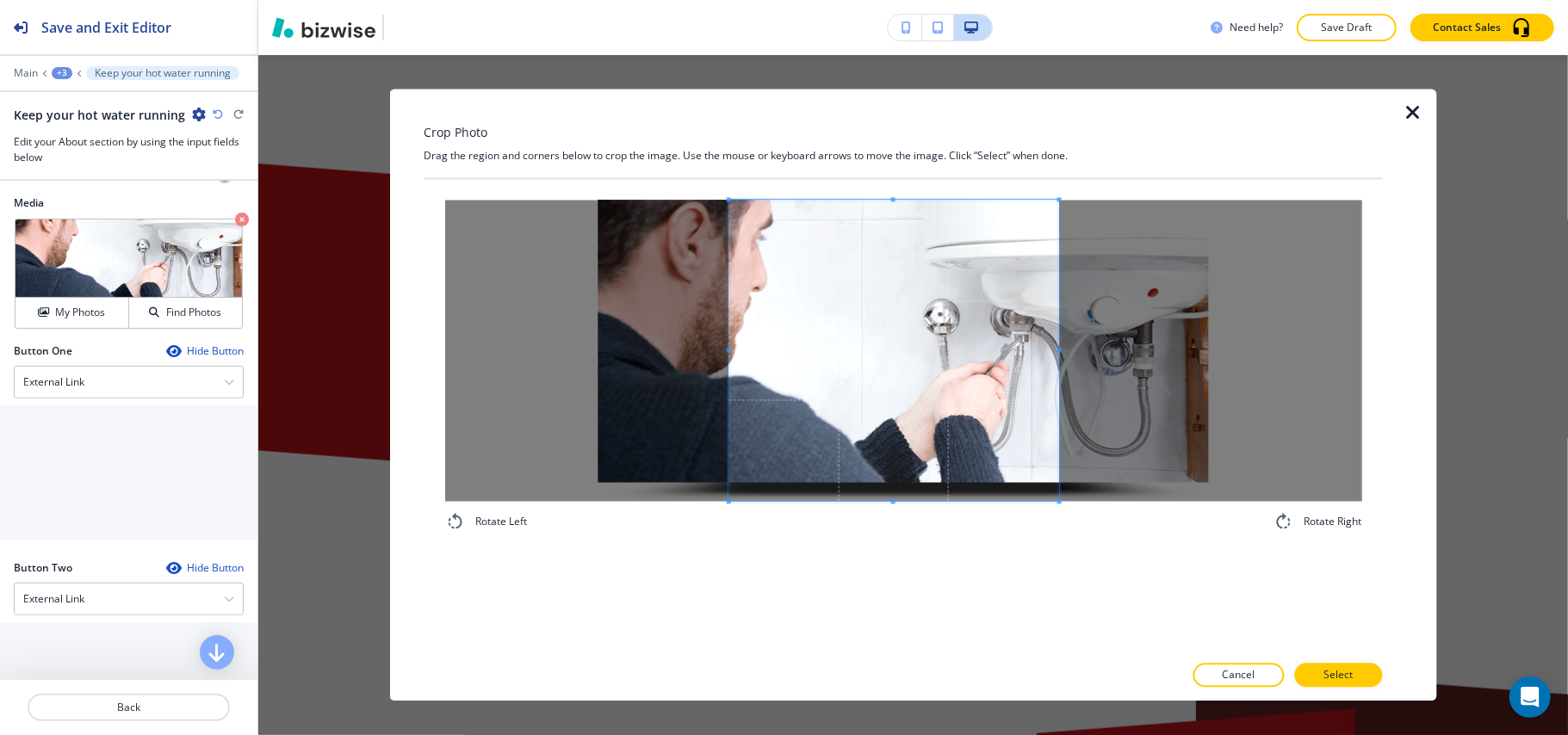
click at [997, 467] on span at bounding box center [893, 351] width 330 height 302
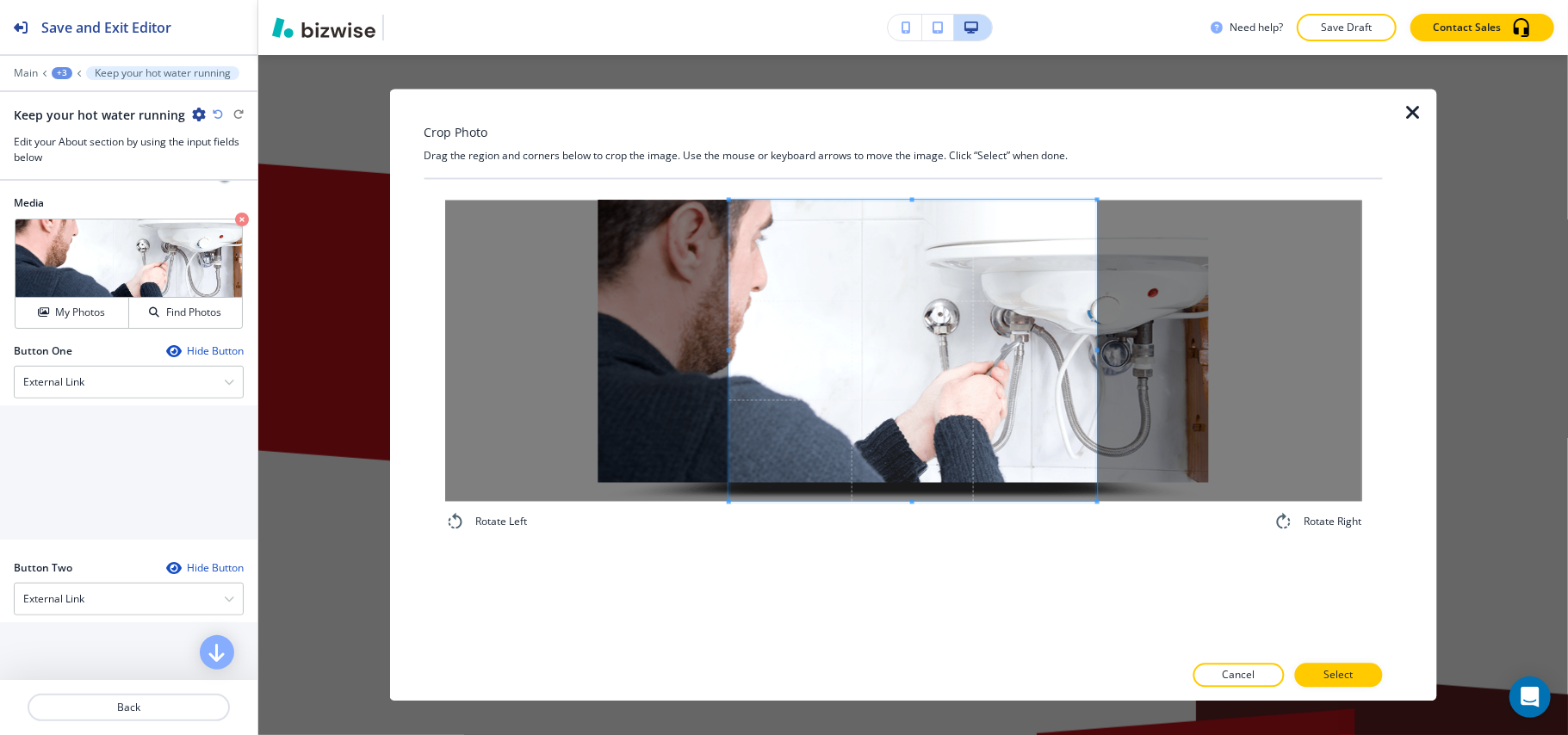
click at [1096, 508] on div "Rotate Left Rotate Right" at bounding box center [903, 367] width 917 height 333
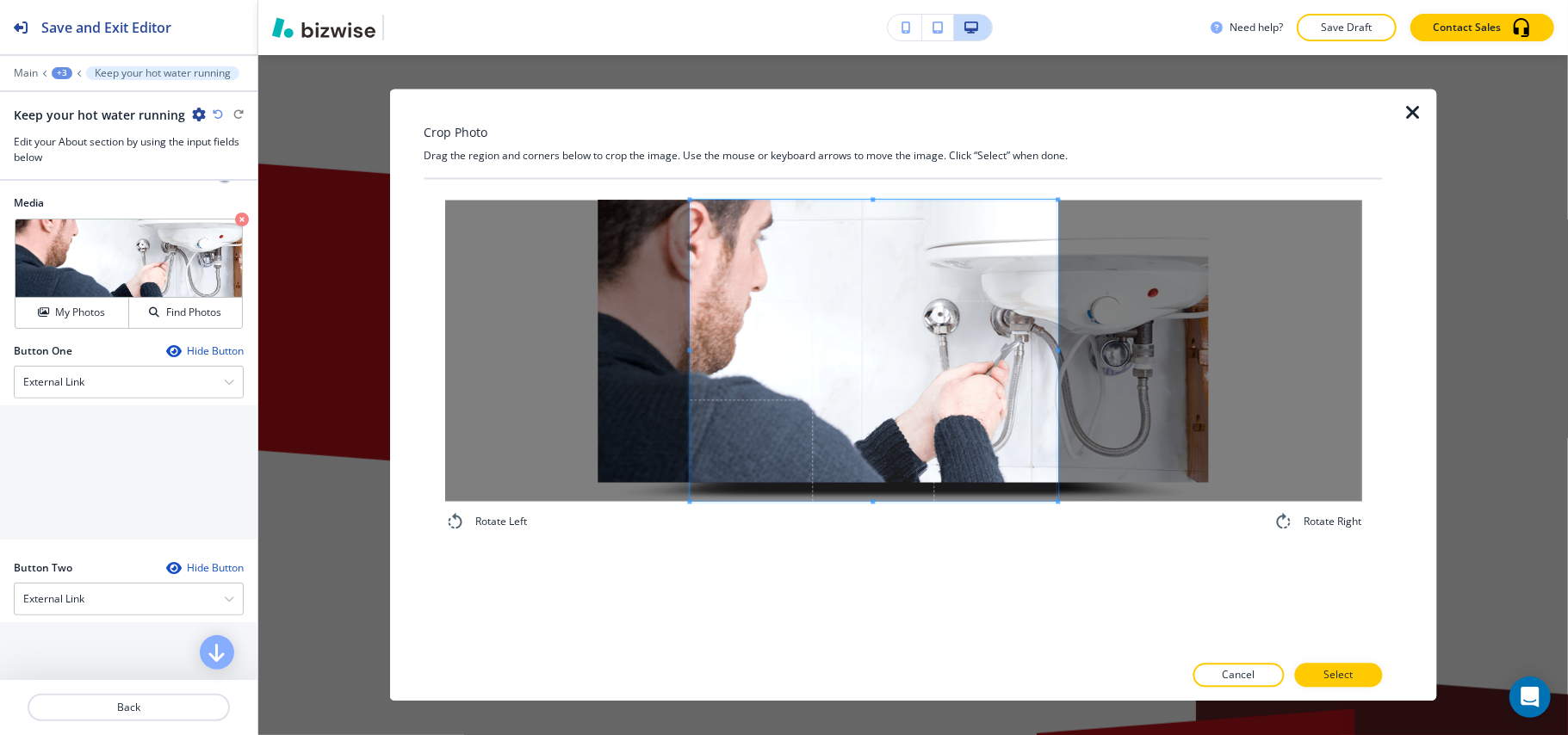
click at [982, 435] on span at bounding box center [873, 351] width 368 height 302
click at [1349, 666] on button "Select" at bounding box center [1338, 676] width 87 height 24
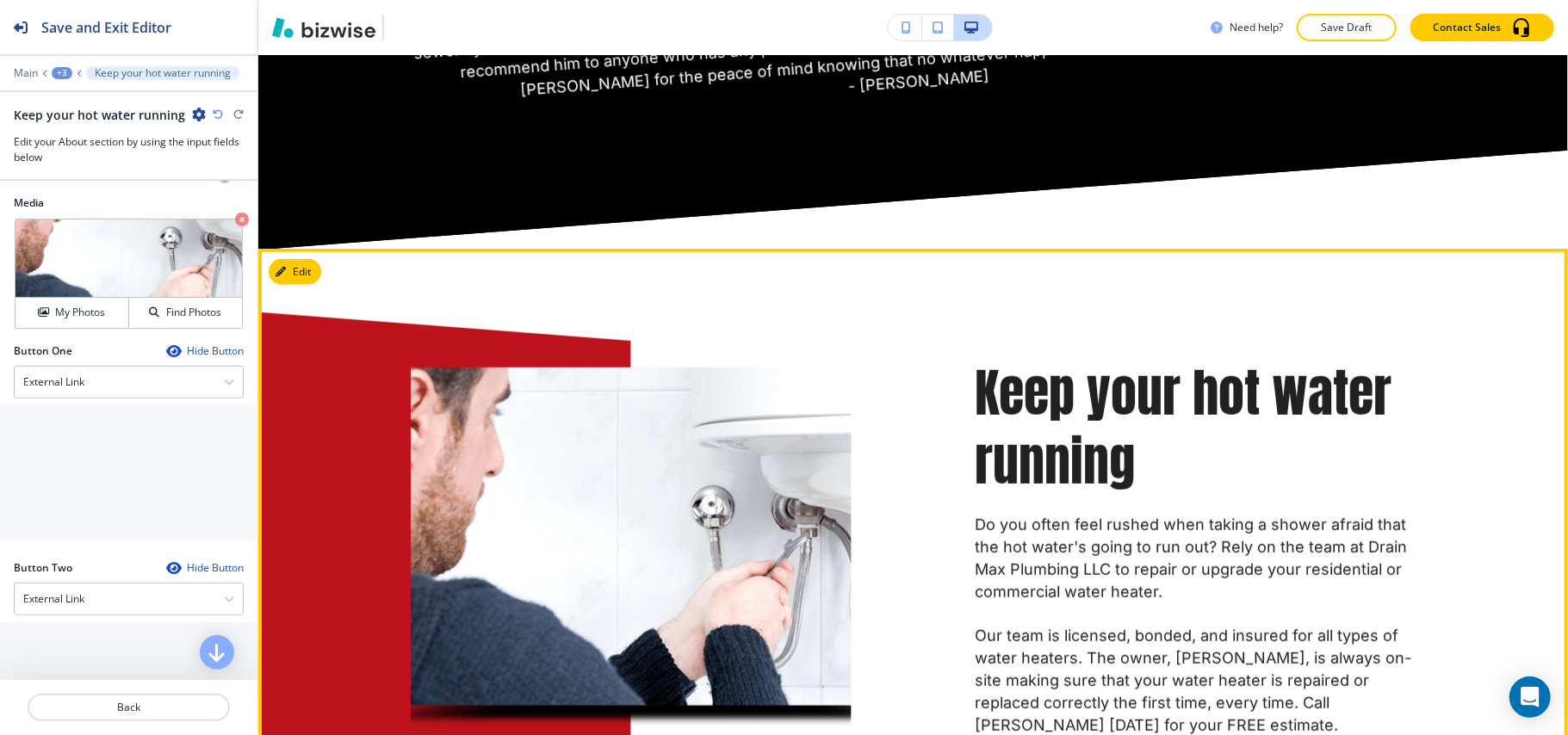
scroll to position [1185, 0]
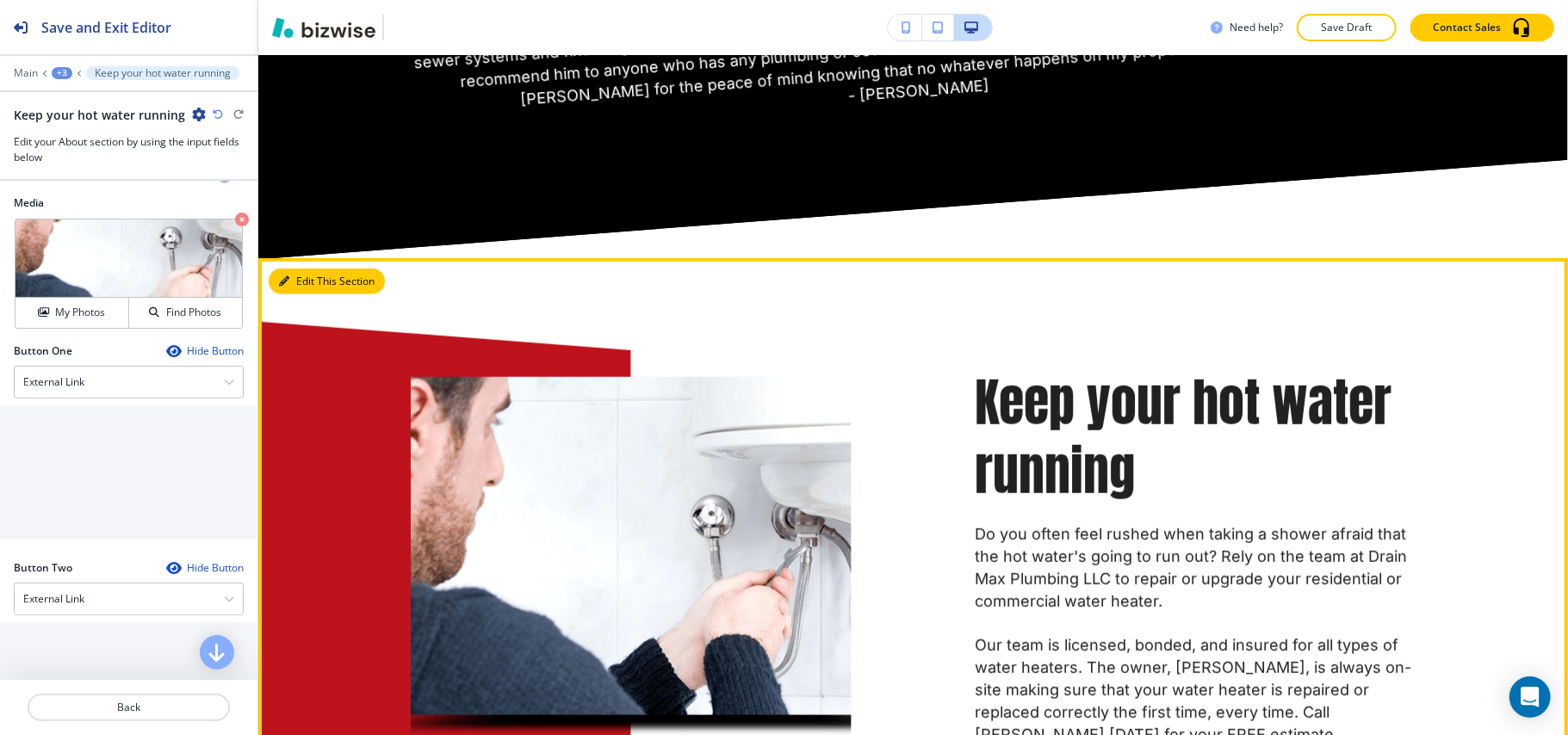
click at [291, 284] on button "Edit This Section" at bounding box center [327, 281] width 117 height 25
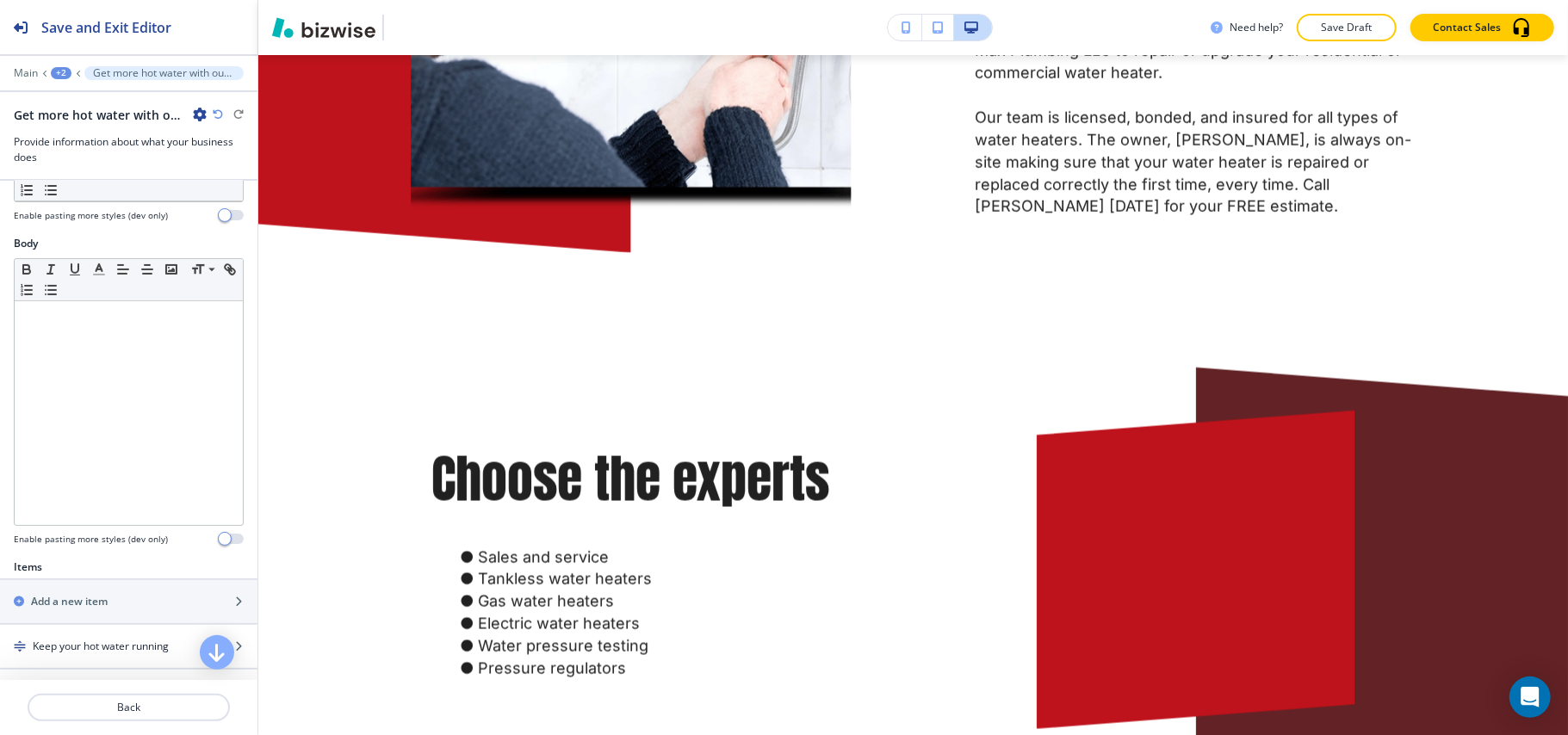
scroll to position [573, 0]
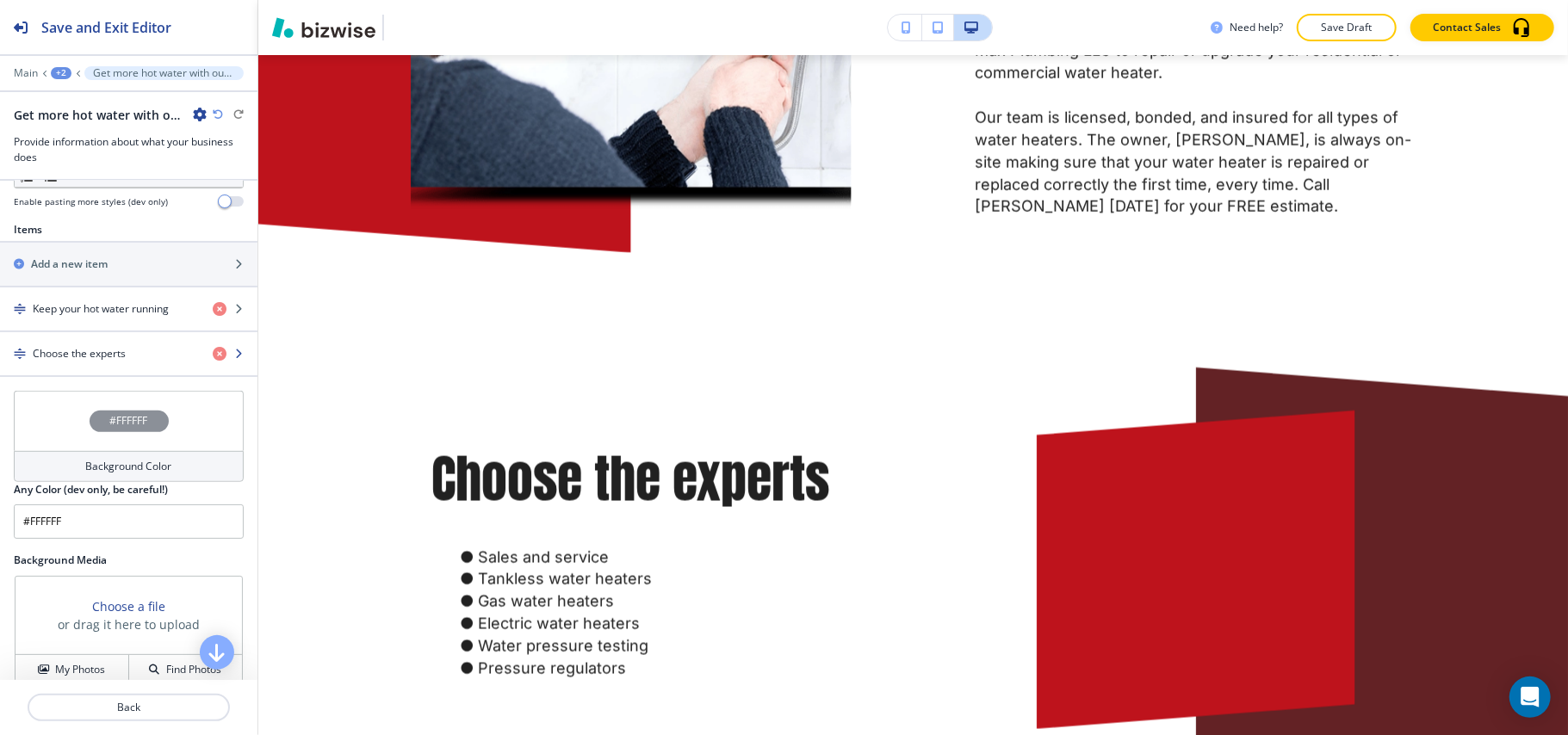
click at [97, 352] on h4 "Choose the experts" at bounding box center [79, 353] width 93 height 15
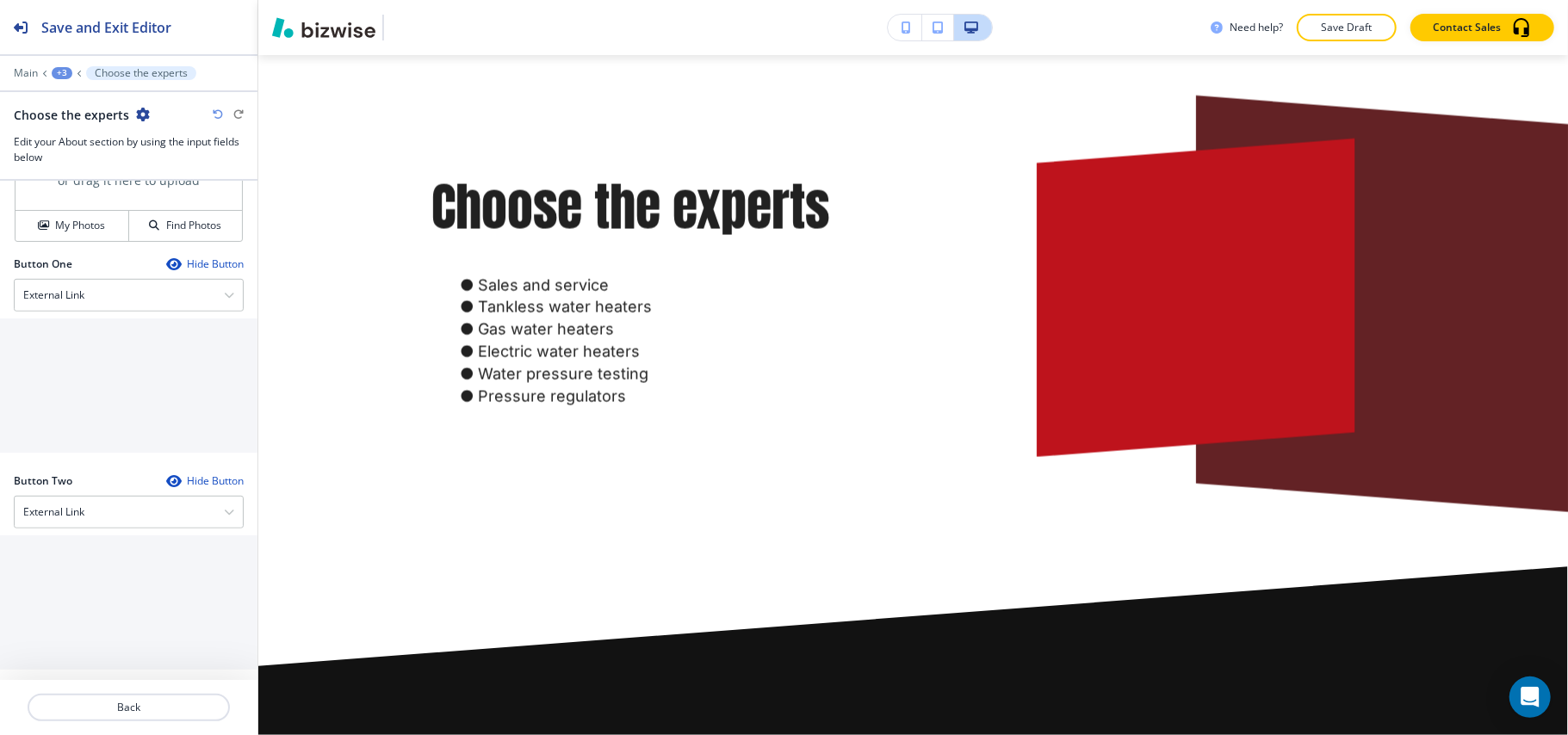
scroll to position [689, 0]
click at [79, 231] on h4 "My Photos" at bounding box center [80, 224] width 50 height 15
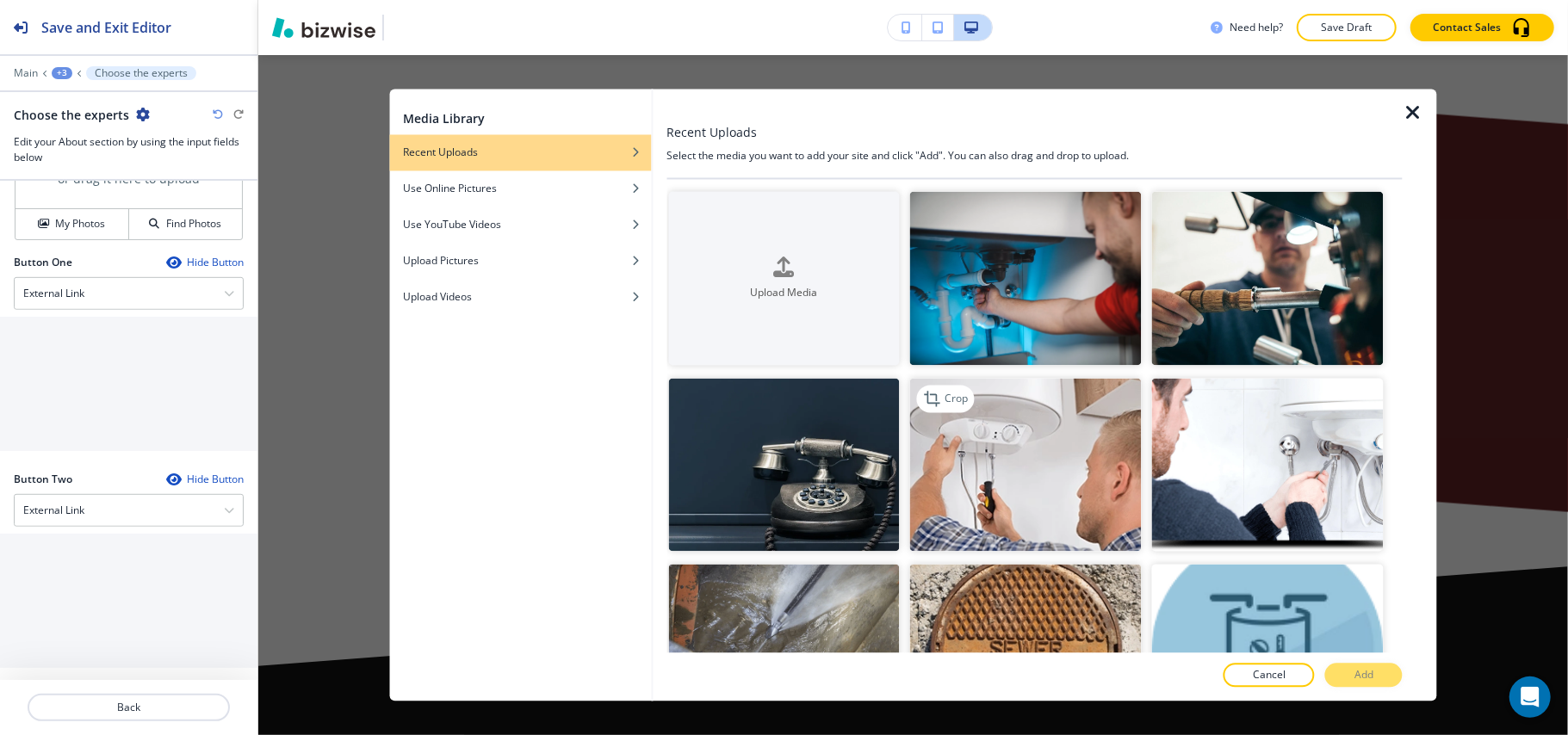
click at [1092, 453] on img "button" at bounding box center [1026, 464] width 231 height 174
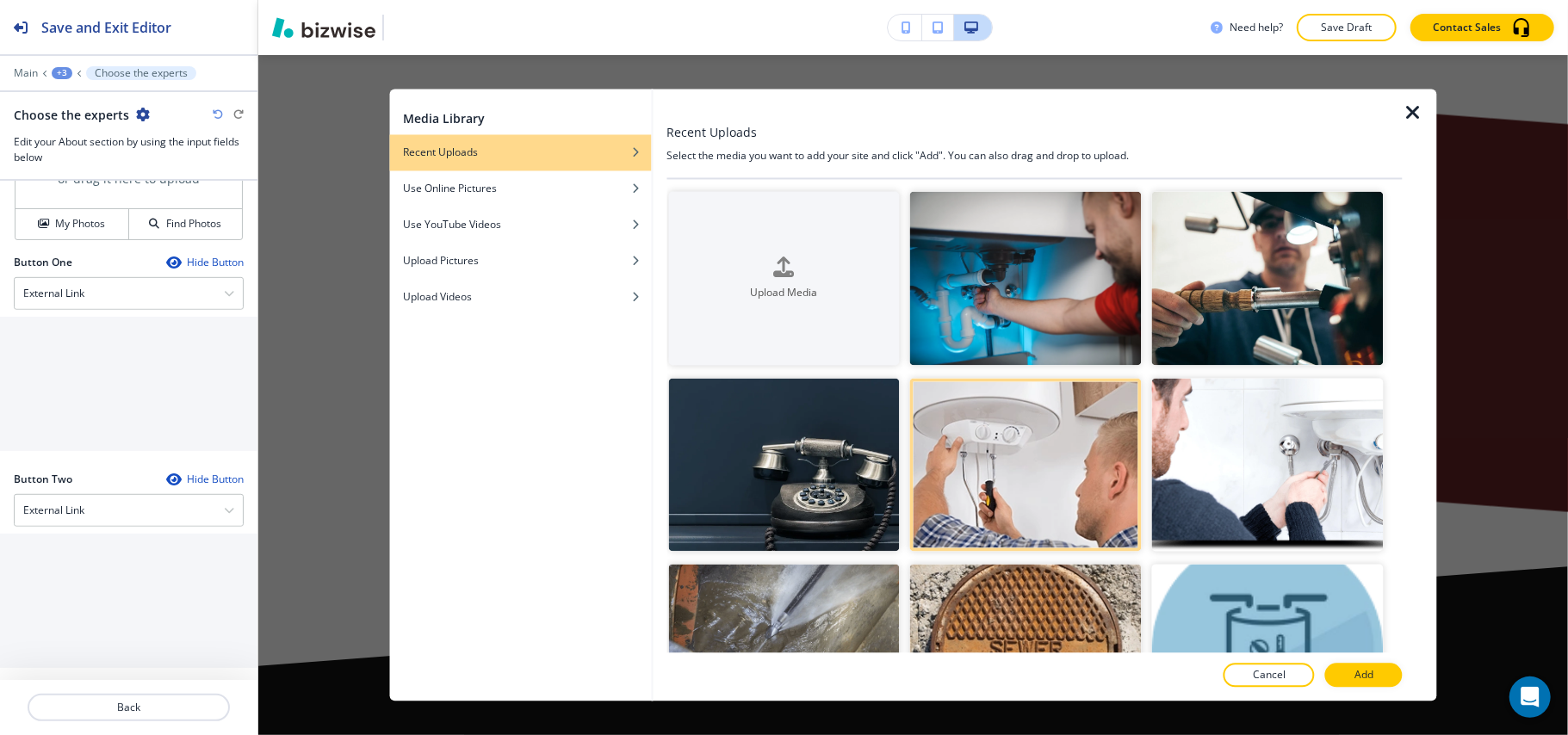
click at [1325, 669] on div at bounding box center [1320, 676] width 10 height 24
click at [1345, 669] on button "Add" at bounding box center [1364, 676] width 77 height 24
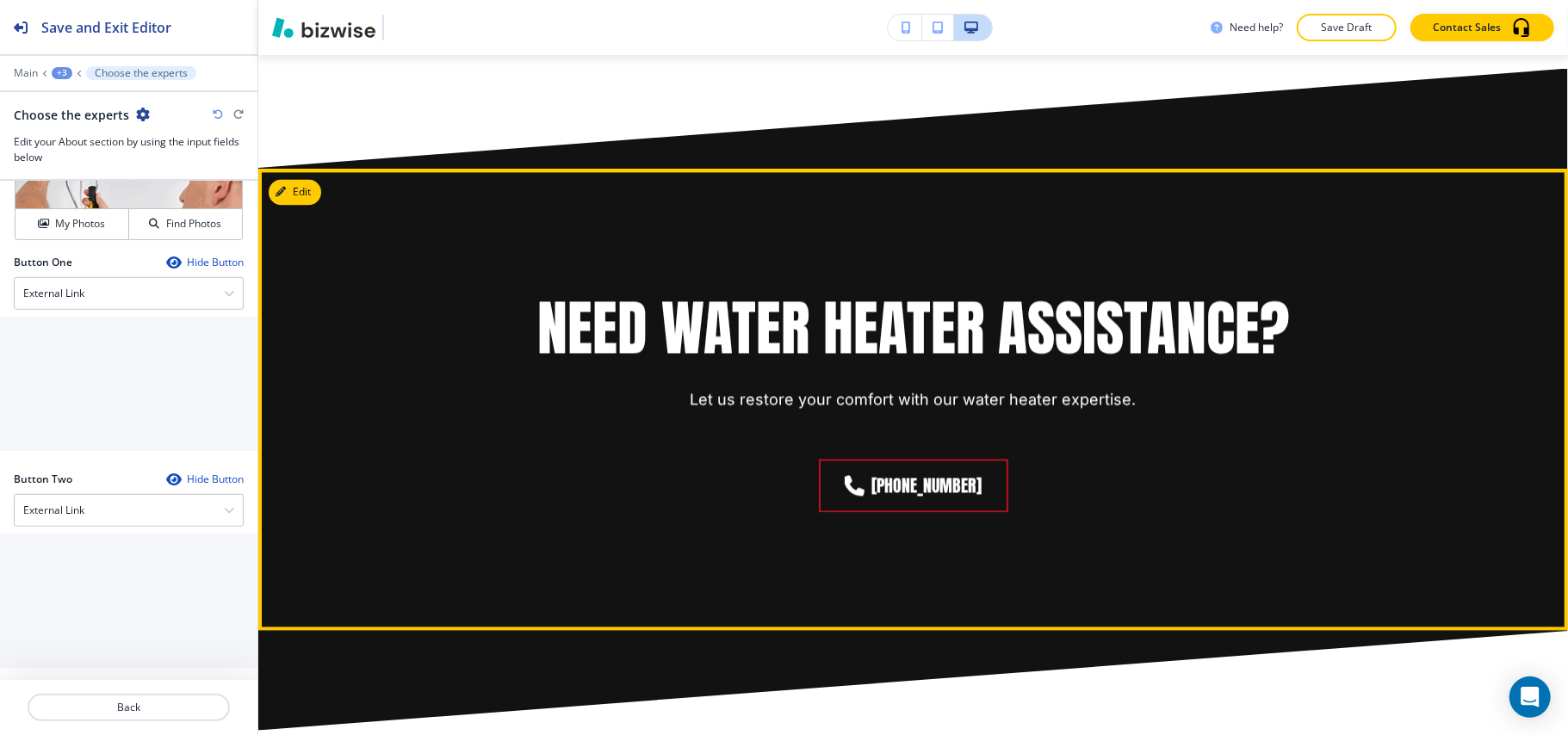
scroll to position [2694, 0]
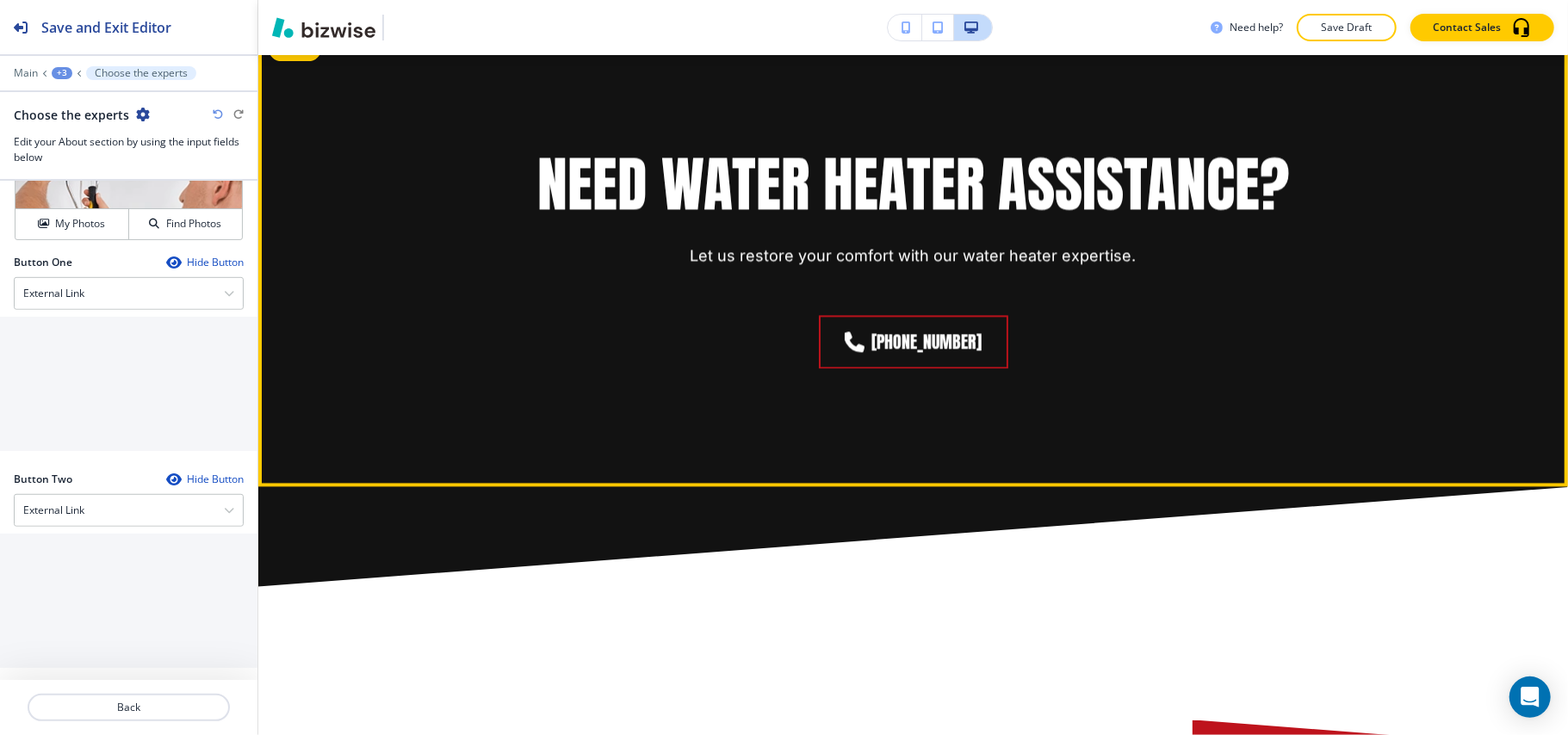
click at [322, 205] on div "Need Water Heater Assistance? Let us restore your comfort with our water heater…" at bounding box center [913, 256] width 1309 height 461
click at [318, 61] on button "Edit" at bounding box center [295, 48] width 53 height 25
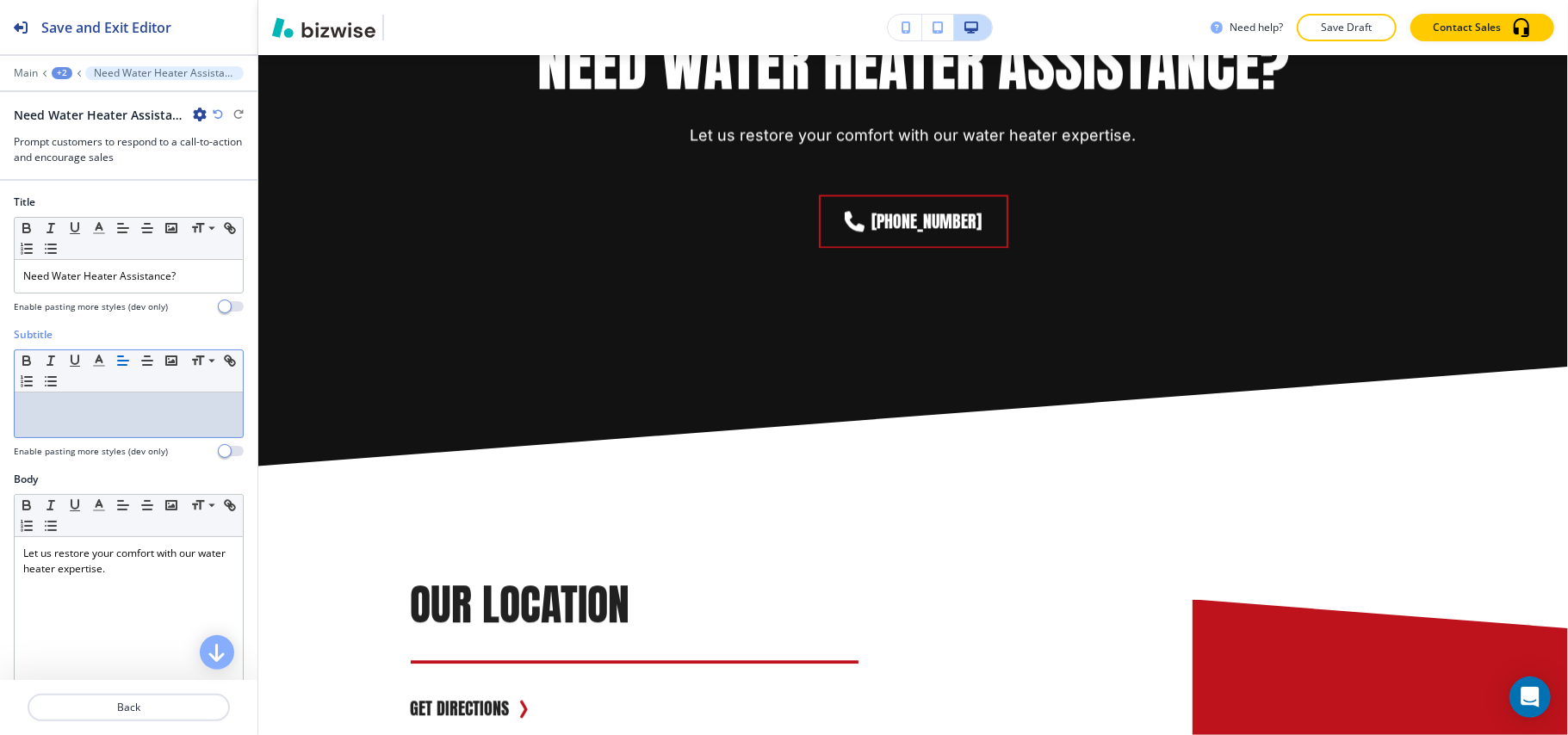
scroll to position [0, 0]
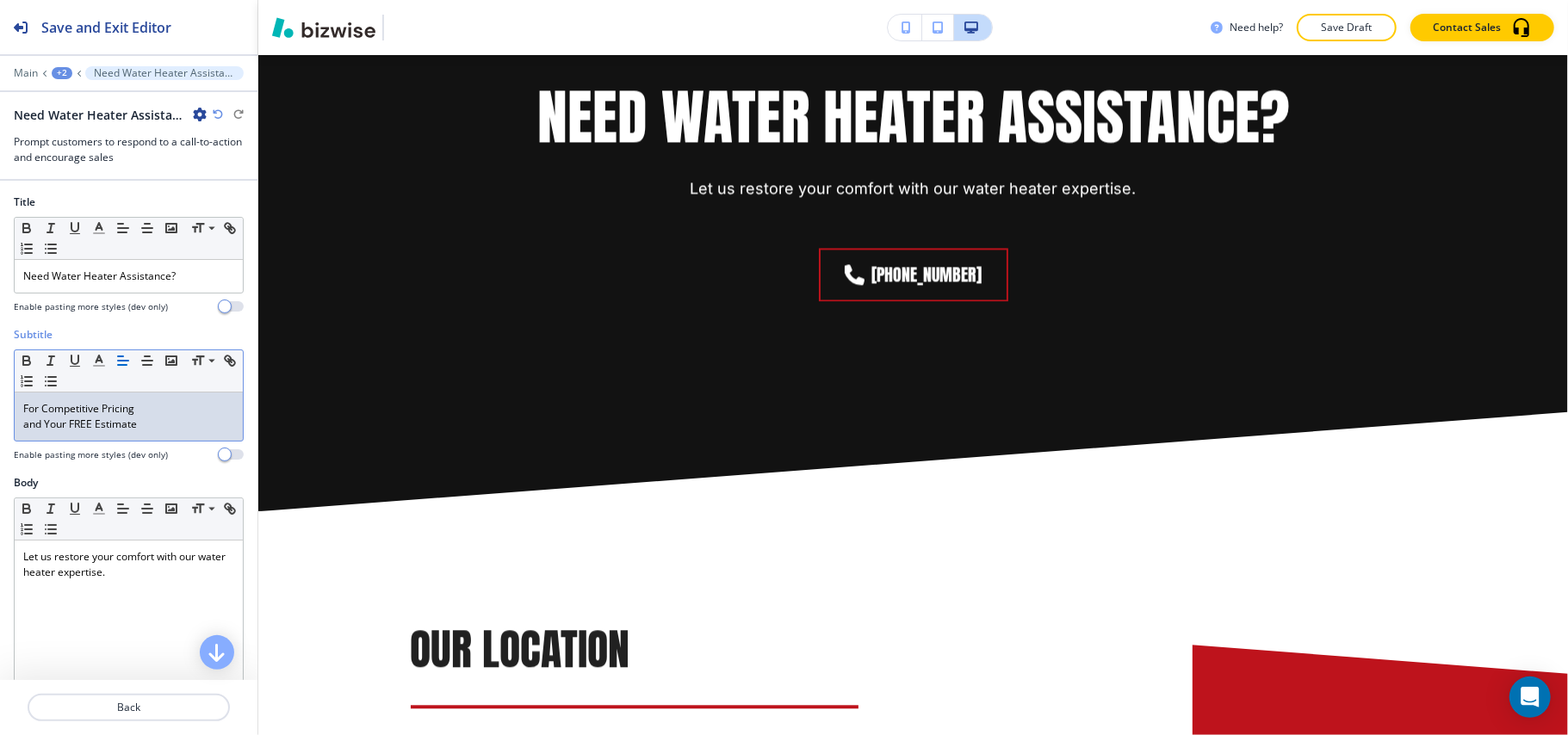
click at [24, 427] on p "and Your FREE Estimate" at bounding box center [129, 424] width 211 height 15
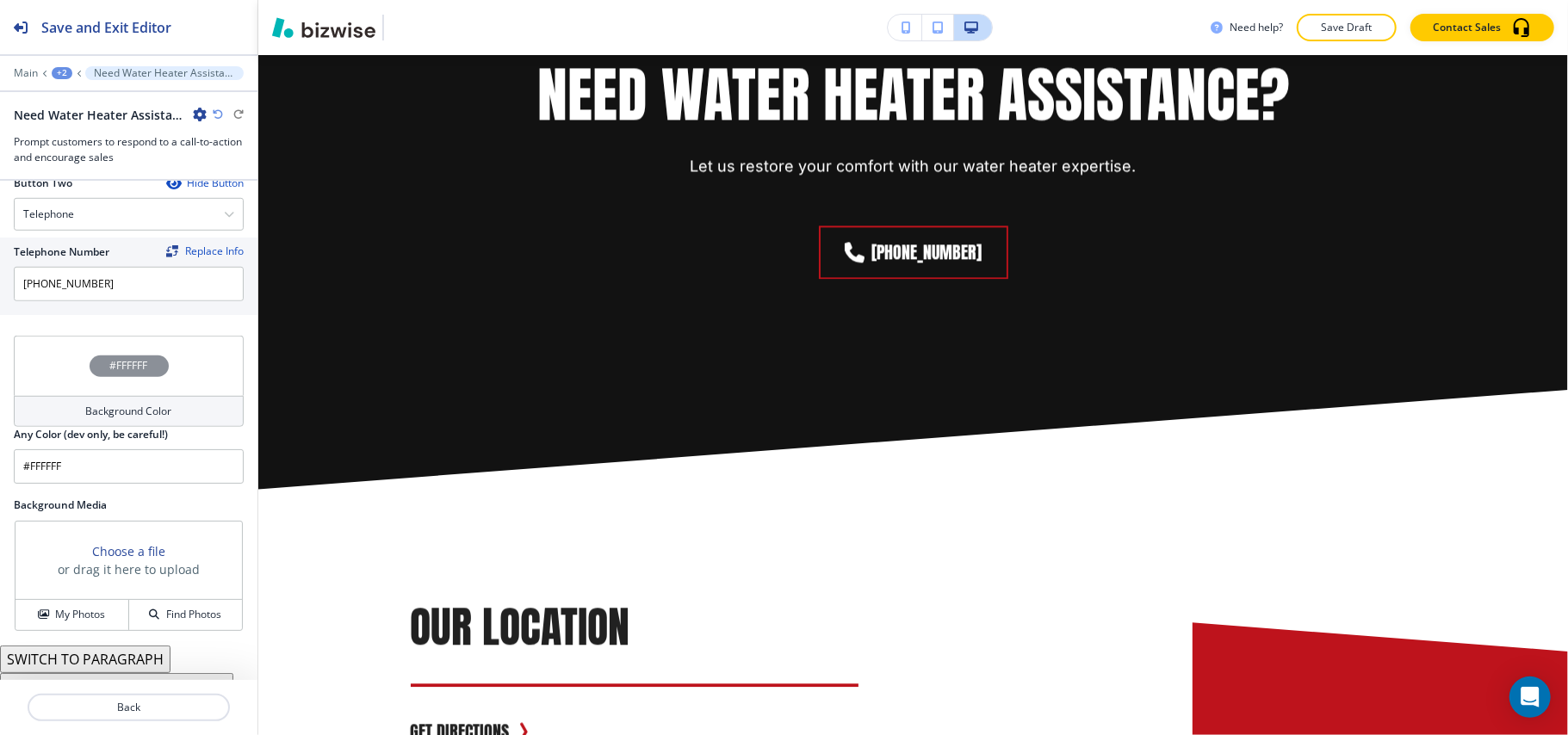
scroll to position [868, 0]
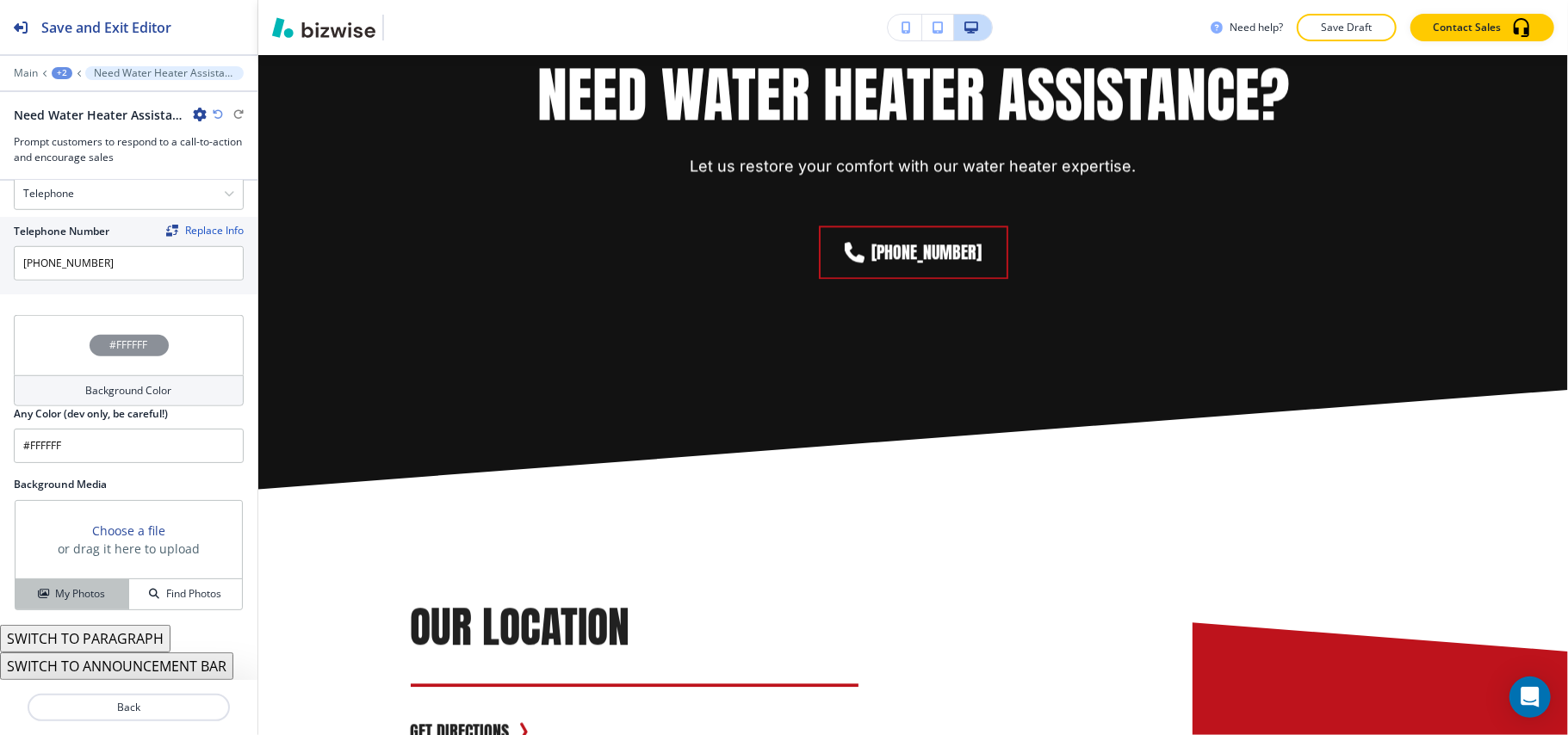
click at [73, 606] on button "My Photos" at bounding box center [71, 595] width 114 height 30
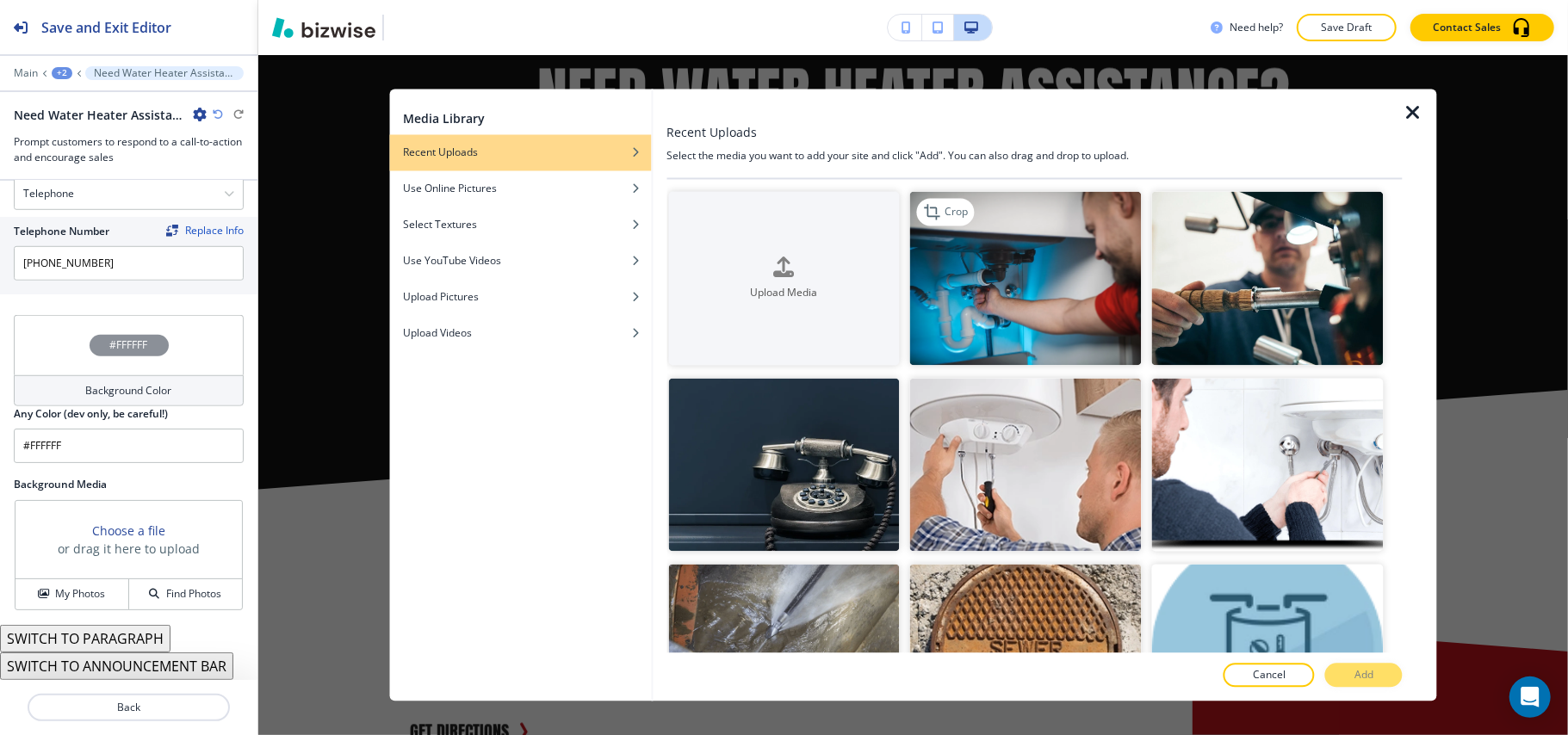
click at [1011, 314] on img "button" at bounding box center [1026, 278] width 231 height 174
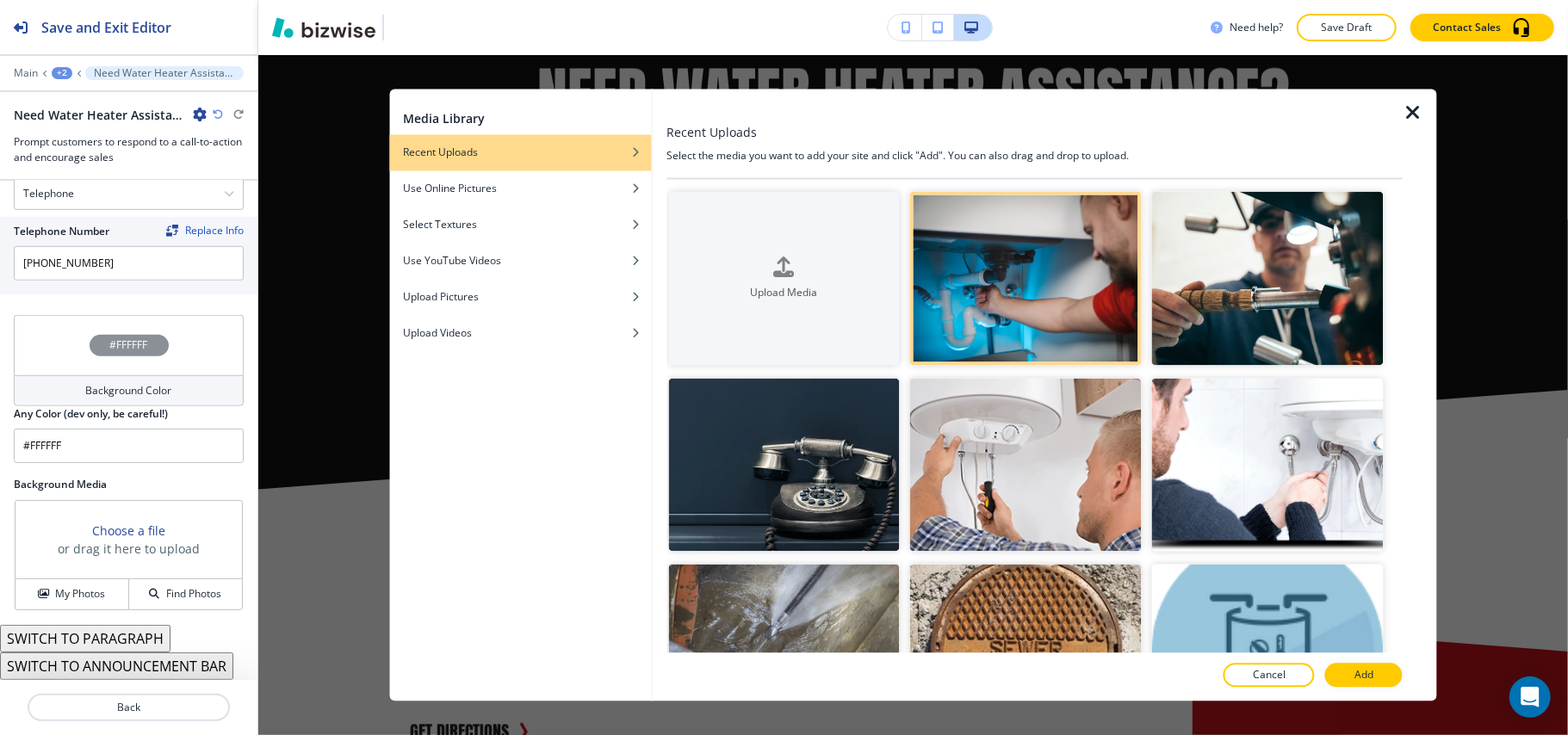
click at [1390, 682] on button "Add" at bounding box center [1364, 676] width 77 height 24
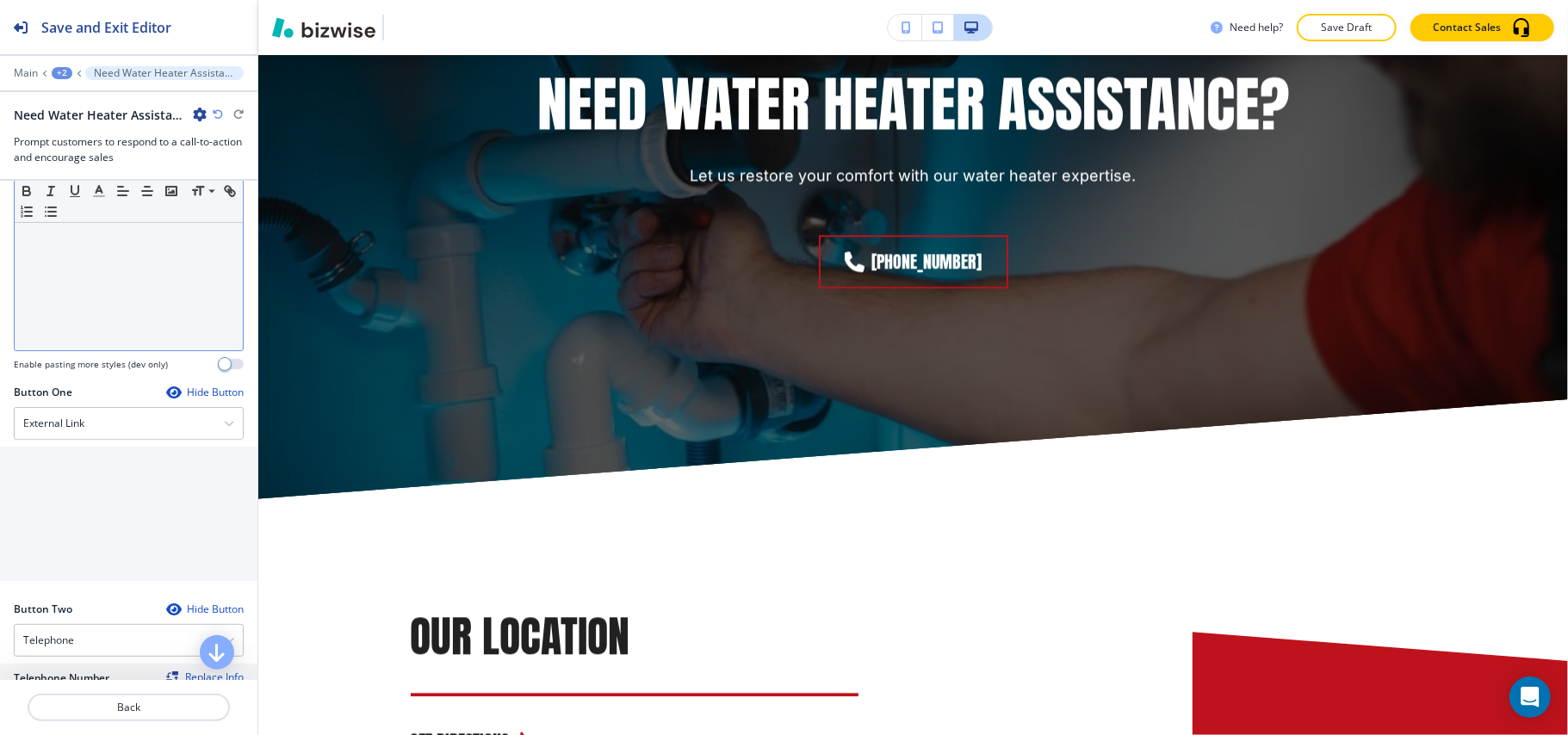
scroll to position [410, 0]
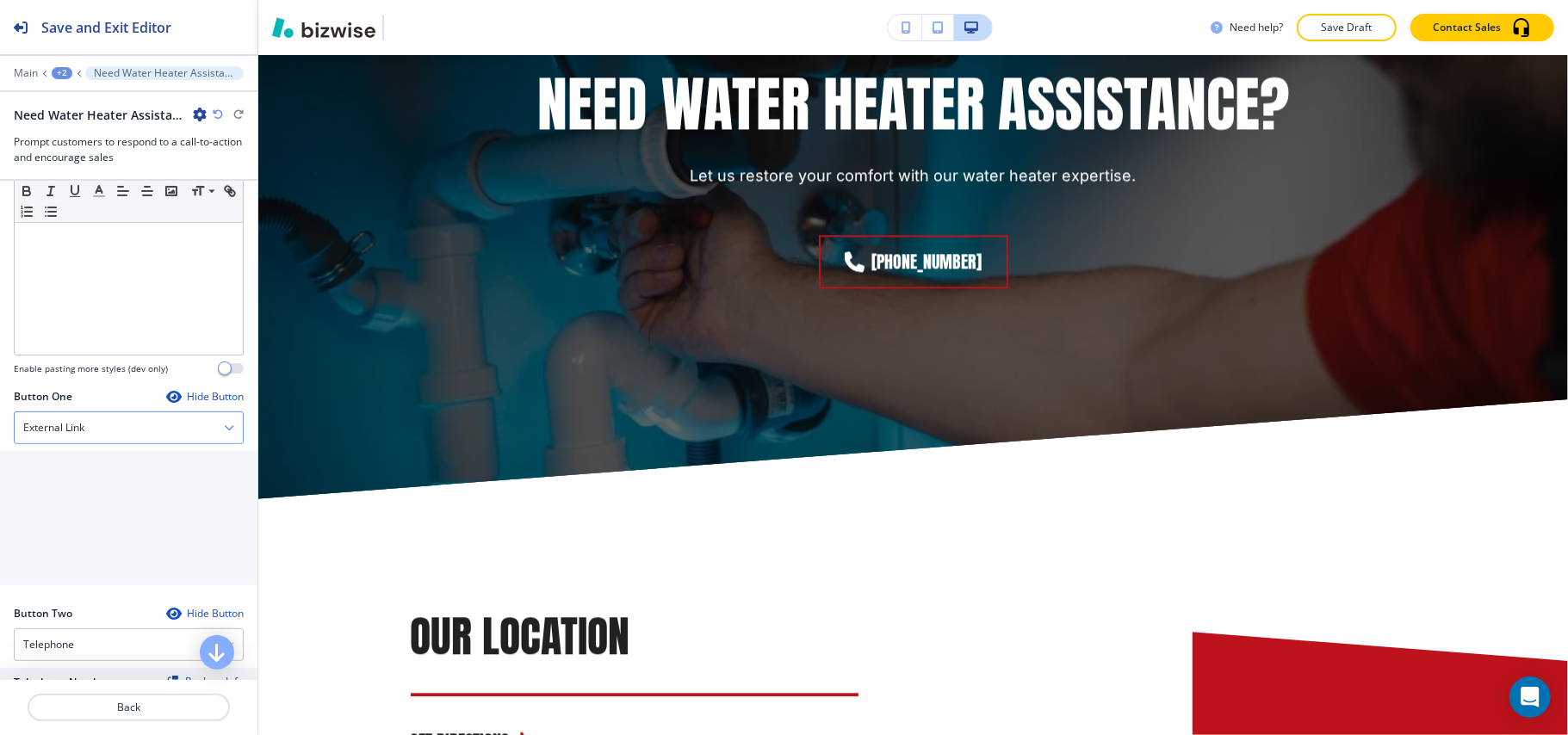
click at [72, 428] on h4 "External Link" at bounding box center [54, 428] width 61 height 15
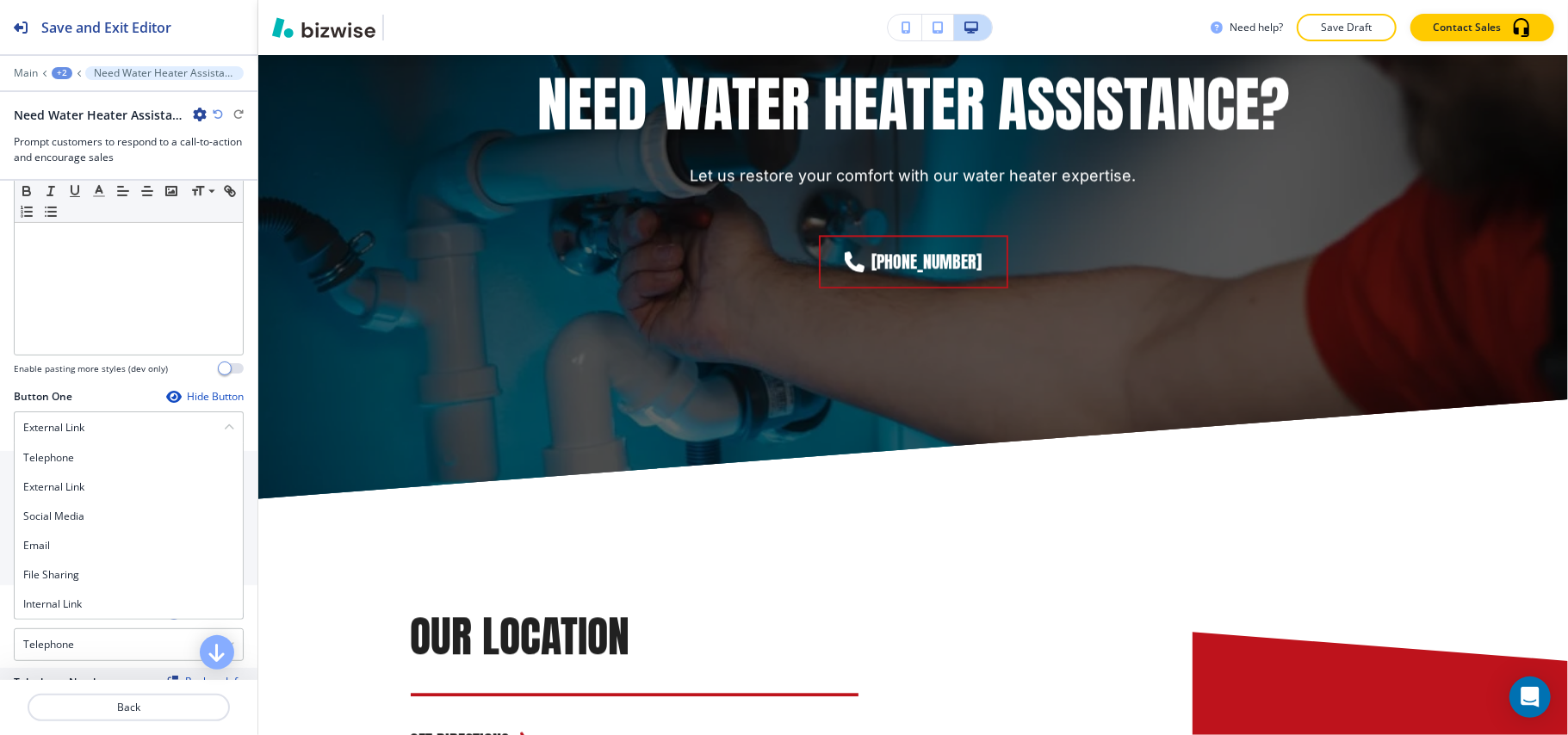
click at [74, 601] on div "Internal Link" at bounding box center [129, 604] width 228 height 29
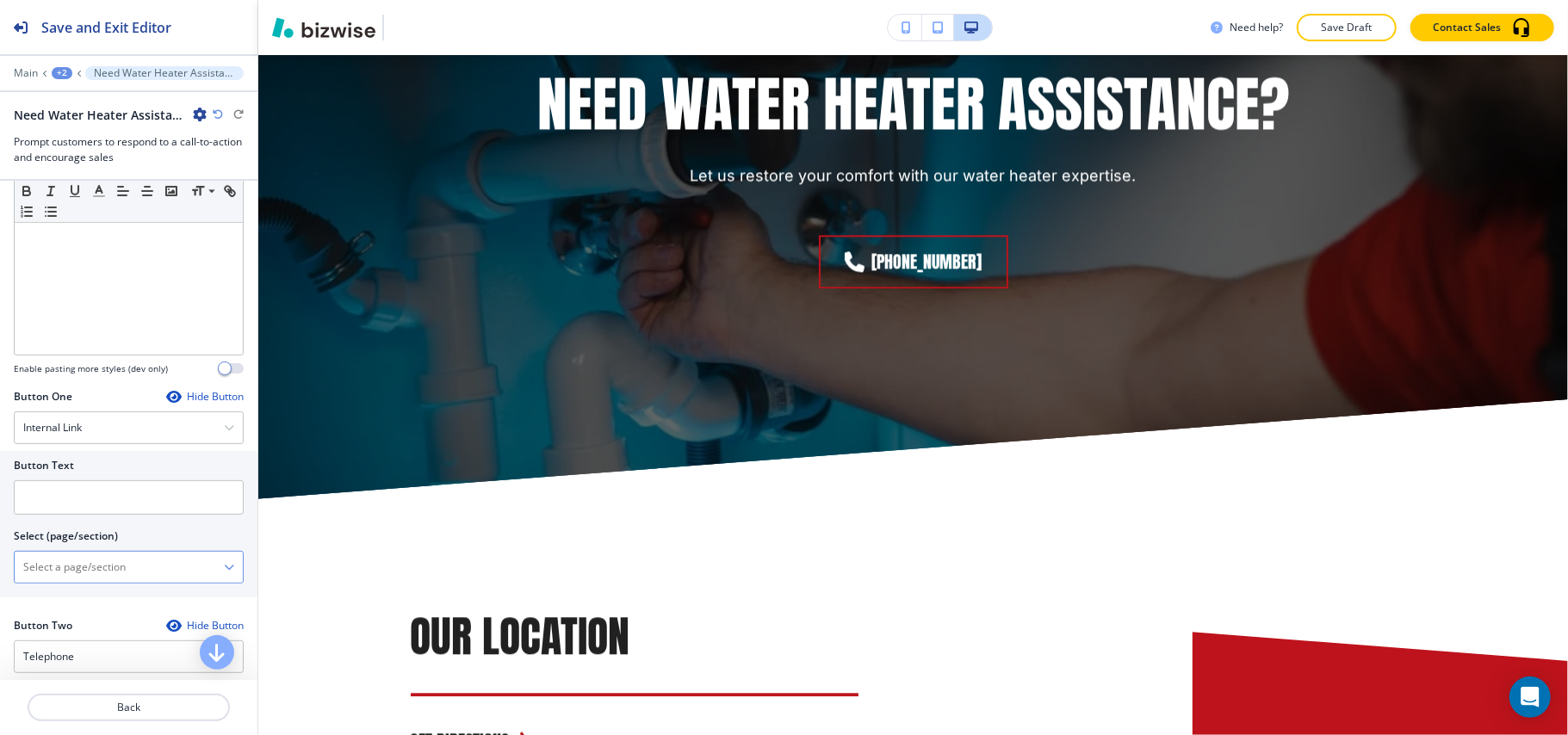
click at [104, 566] on \(page\/section\) "Manual Input" at bounding box center [119, 567] width 210 height 29
click at [87, 596] on h4 "CONTACT" at bounding box center [129, 598] width 211 height 15
click at [93, 580] on \(page\/section\) "CONTACT" at bounding box center [119, 567] width 210 height 29
click at [81, 601] on h4 "CONTACT" at bounding box center [129, 598] width 211 height 15
type \(page\/section\) "CONTACT"
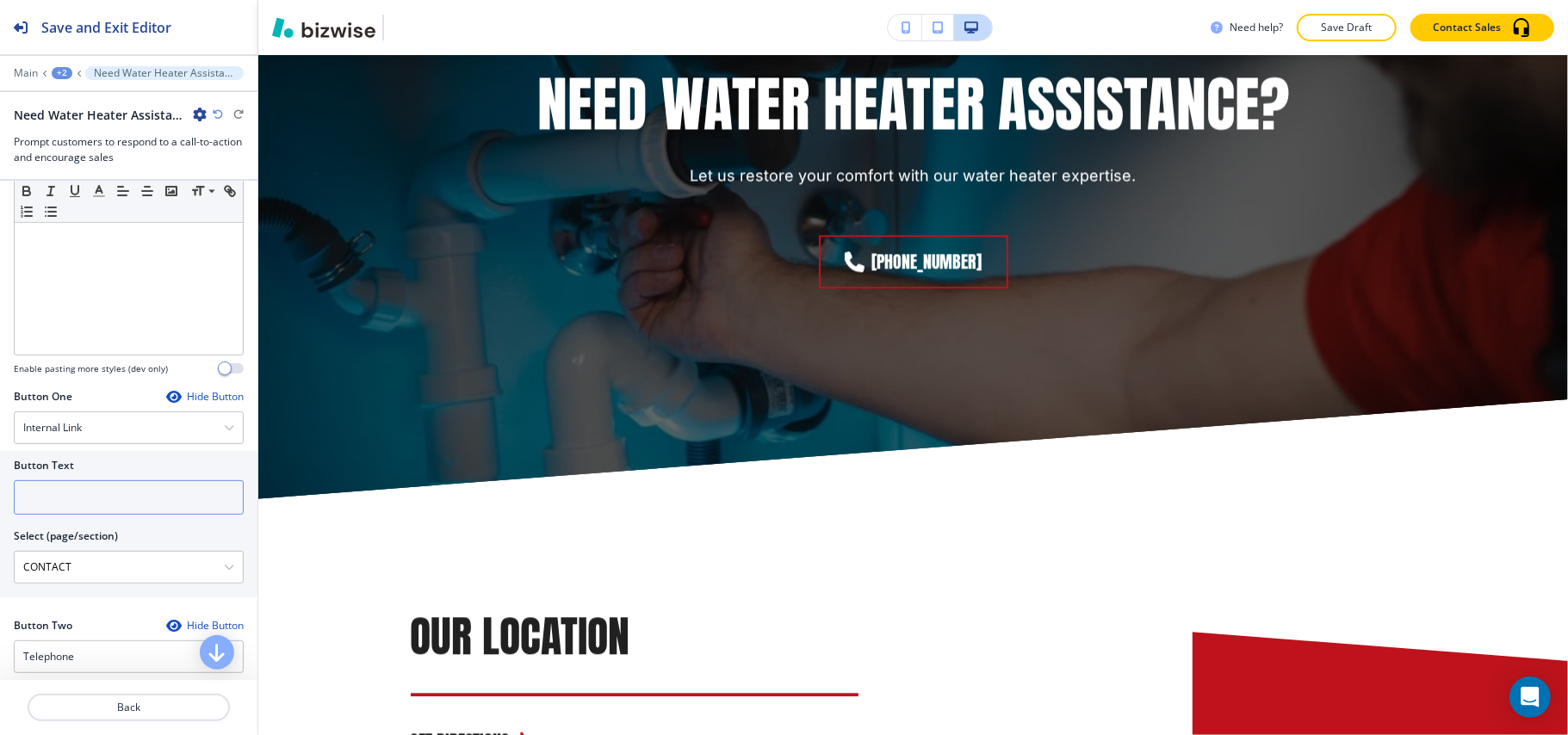
click at [93, 503] on input "text" at bounding box center [129, 497] width 230 height 35
paste input "CONTACT US"
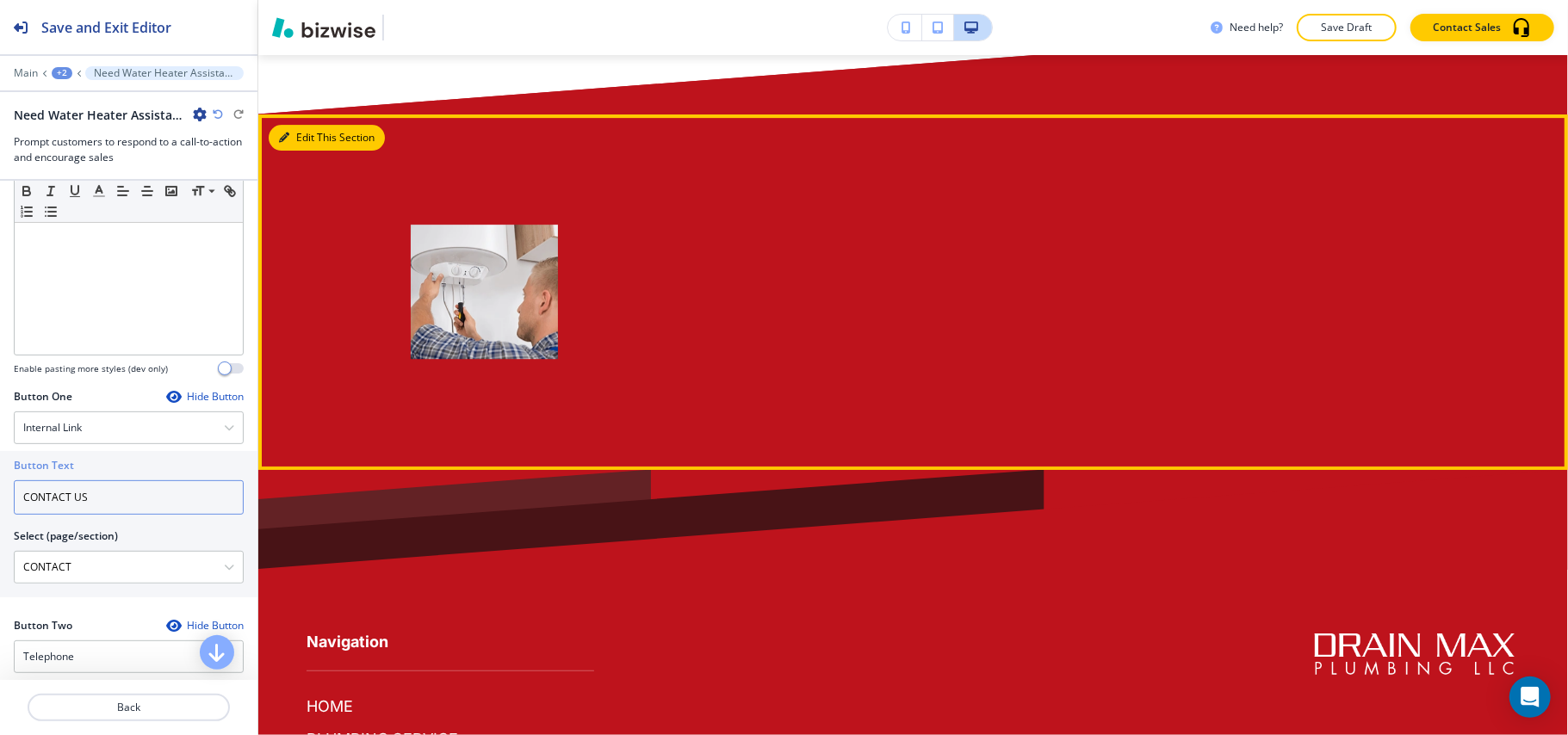
type input "CONTACT US"
click at [290, 141] on button "Edit This Section" at bounding box center [327, 137] width 117 height 25
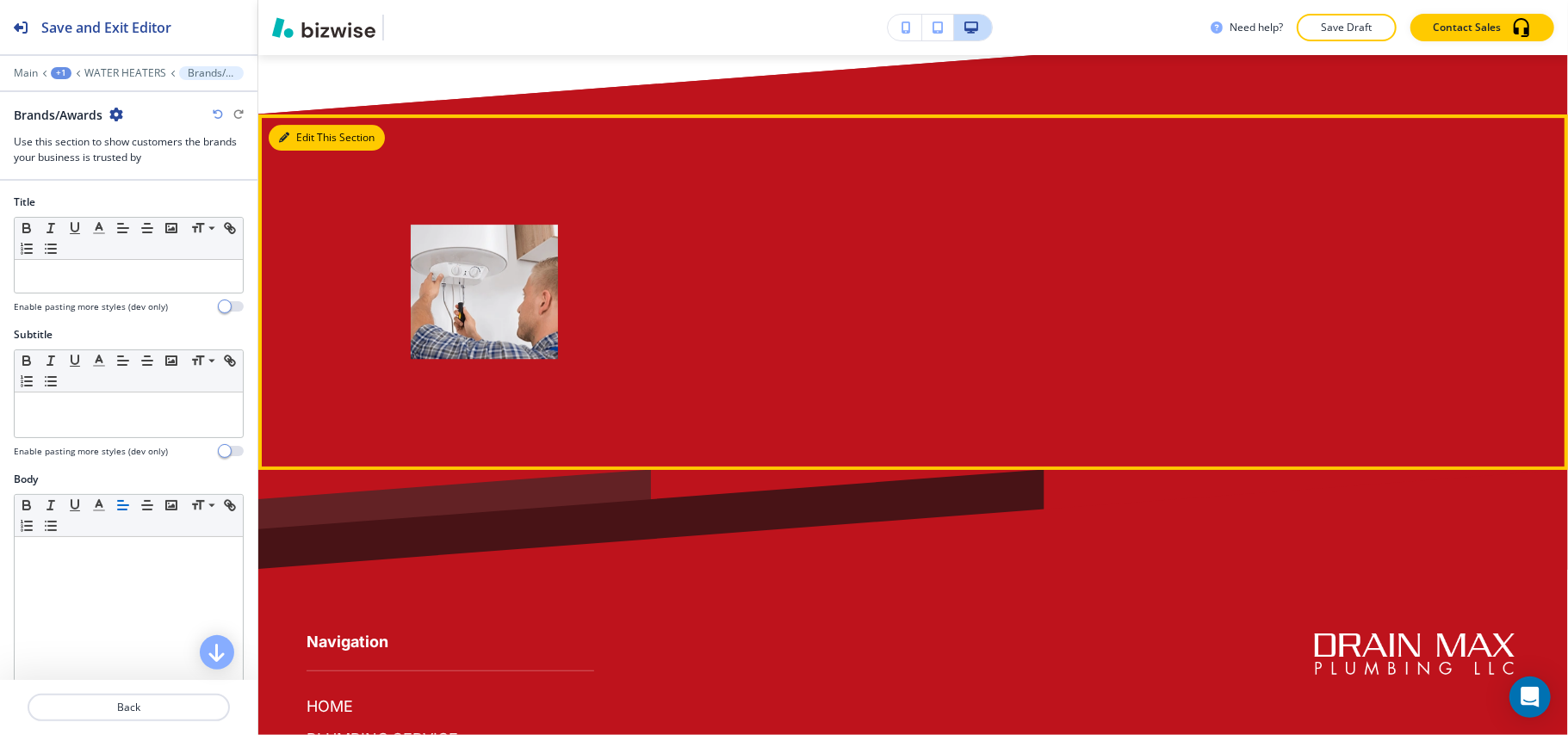
scroll to position [4236, 0]
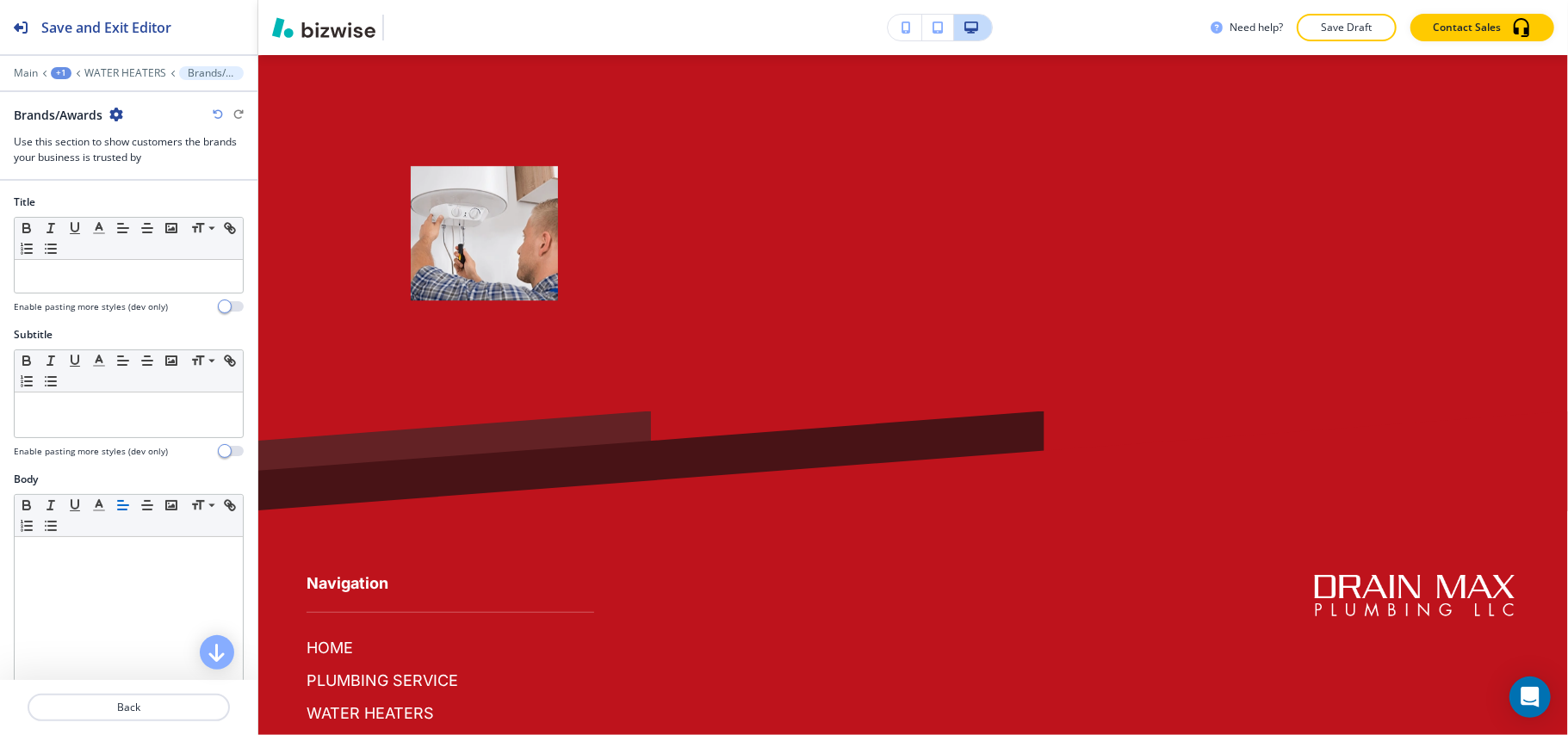
click at [115, 112] on icon "button" at bounding box center [116, 115] width 14 height 14
click at [153, 196] on button "Delete Section" at bounding box center [165, 205] width 110 height 31
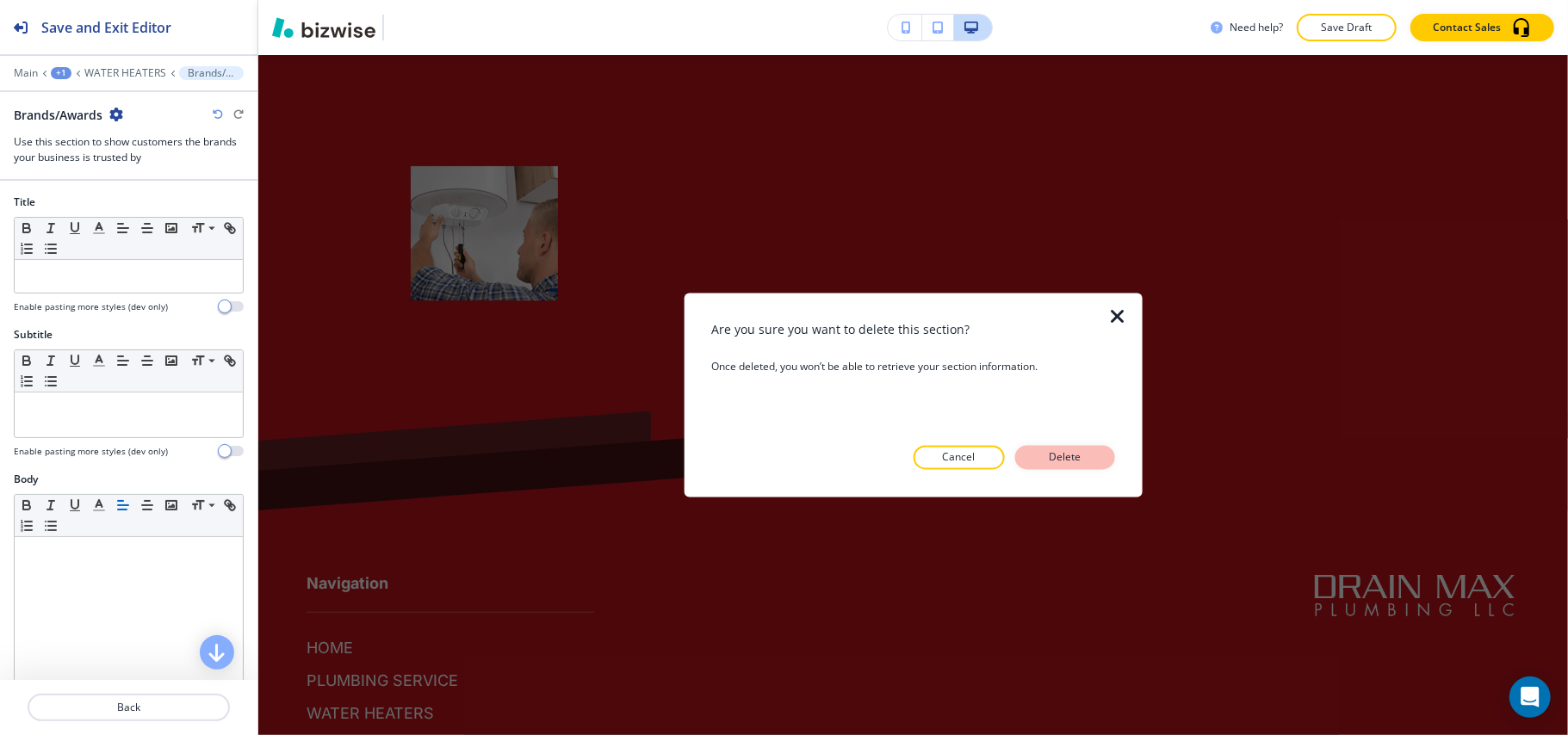
click at [1078, 446] on button "Delete" at bounding box center [1065, 459] width 100 height 24
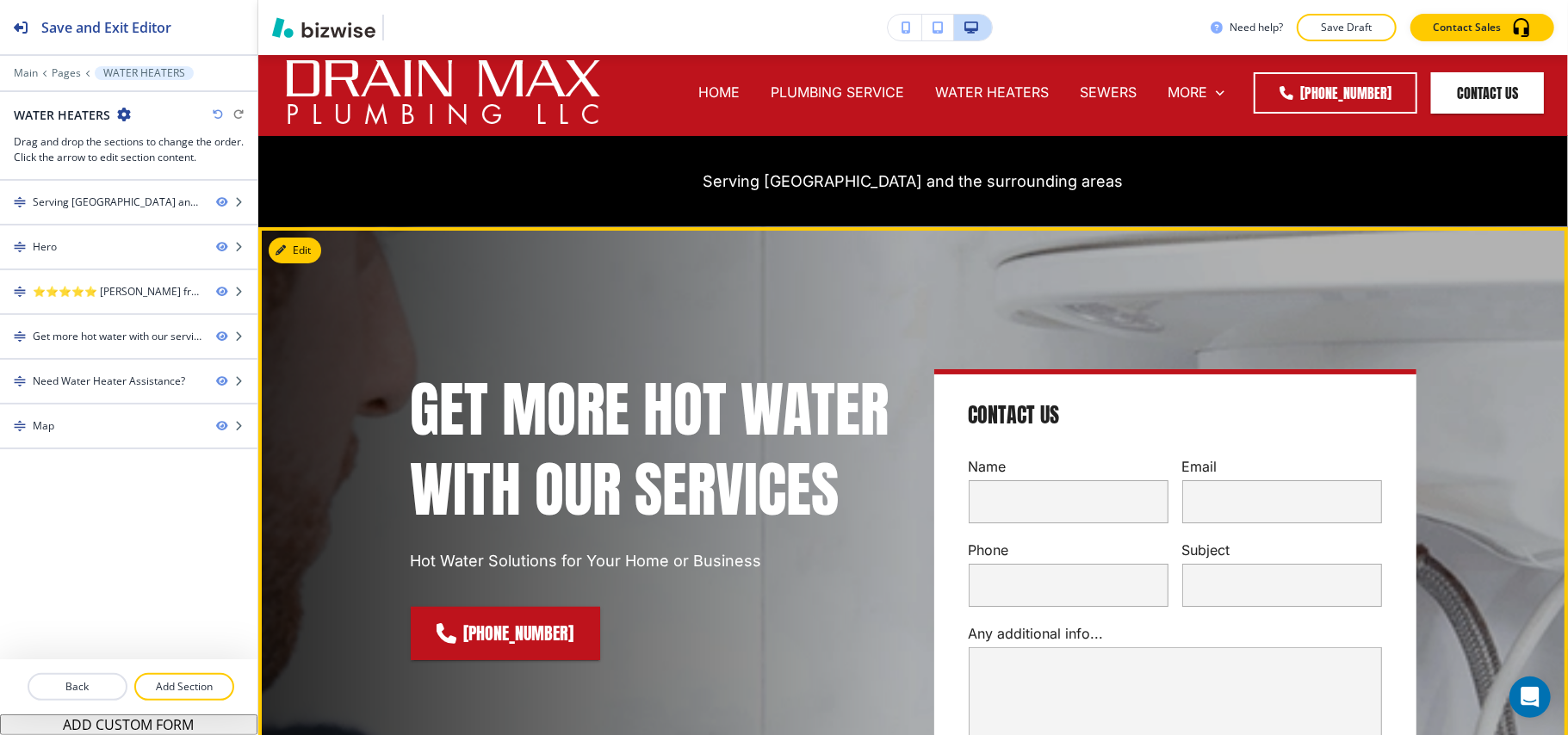
scroll to position [0, 0]
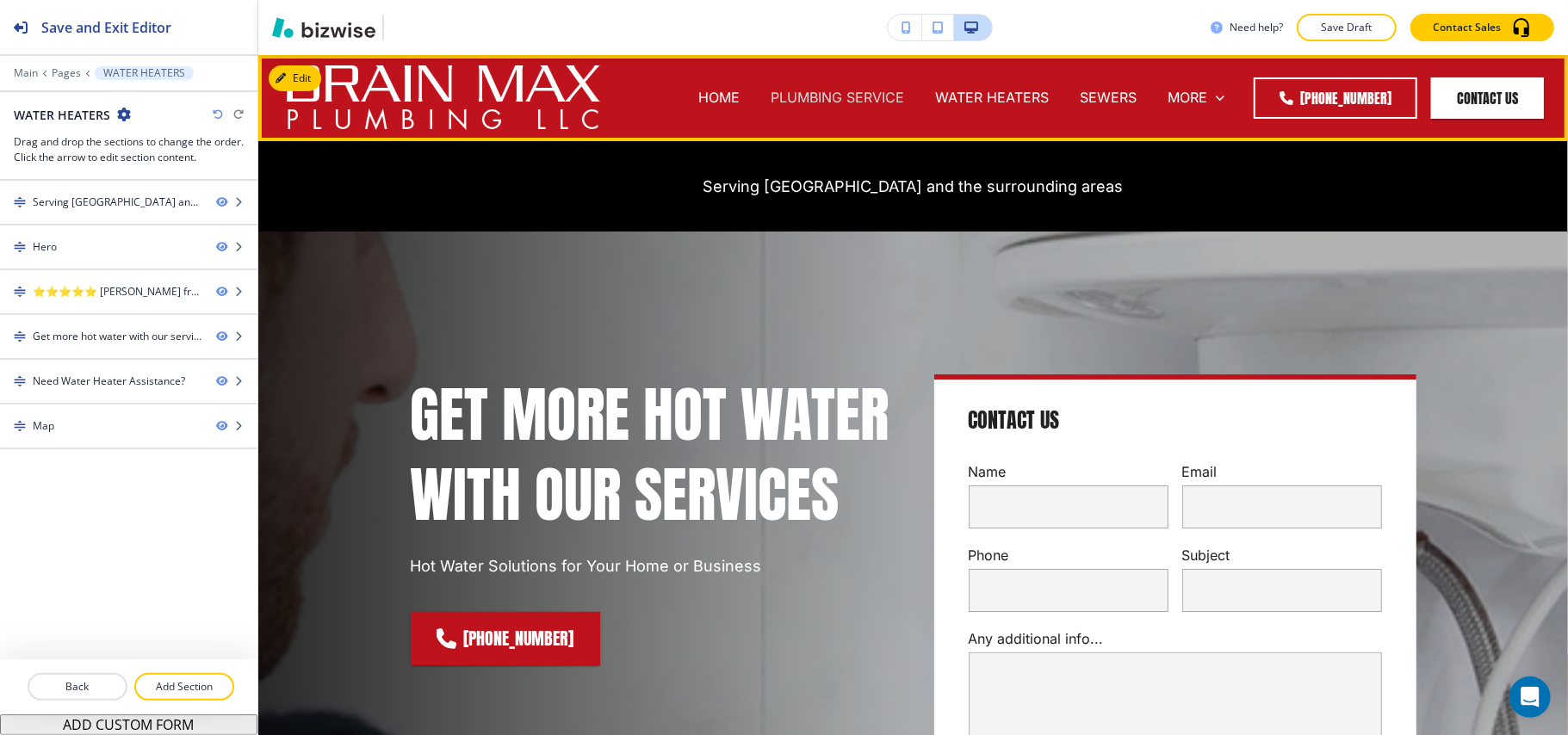
click at [835, 100] on p "PLUMBING SERVICE" at bounding box center [838, 97] width 133 height 20
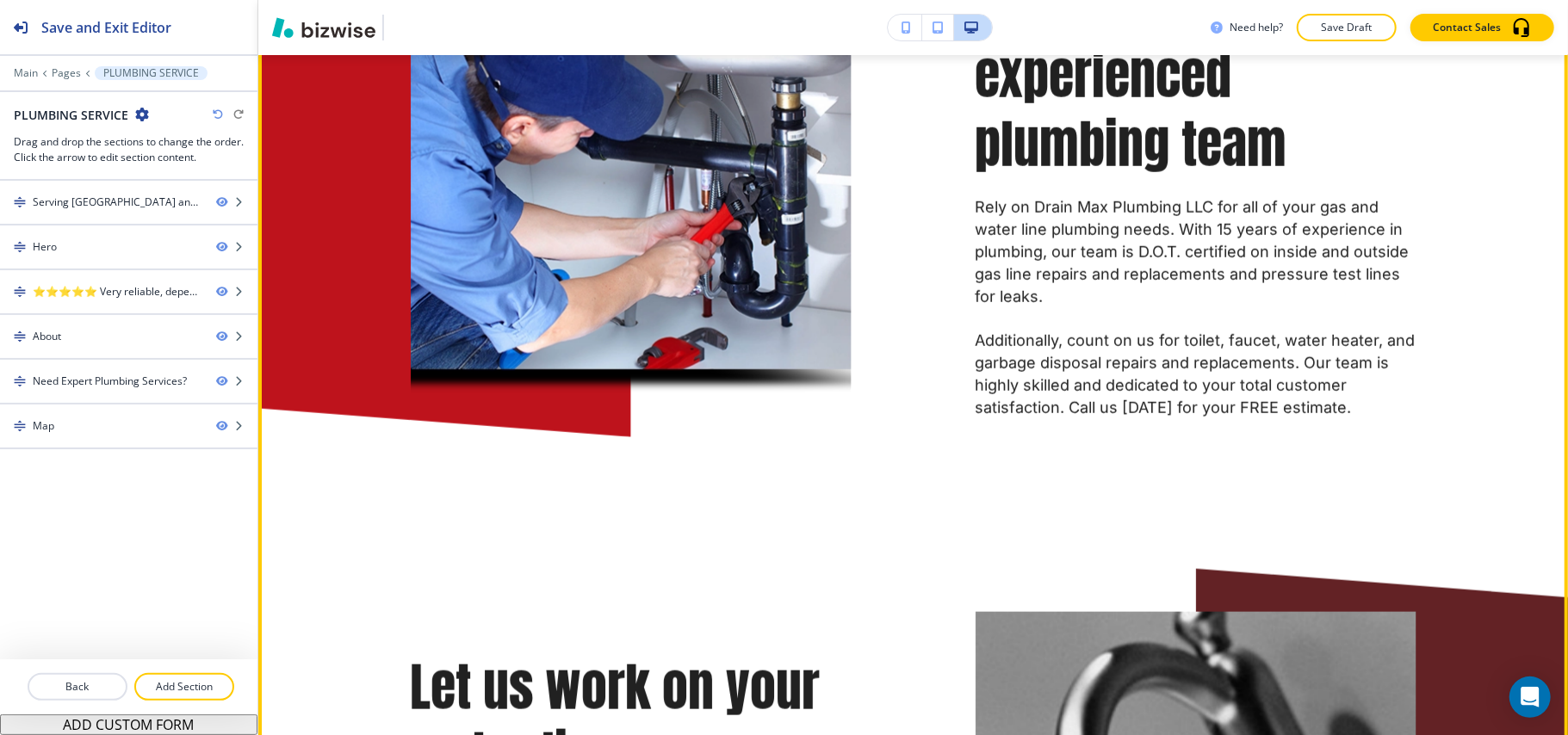
scroll to position [1148, 0]
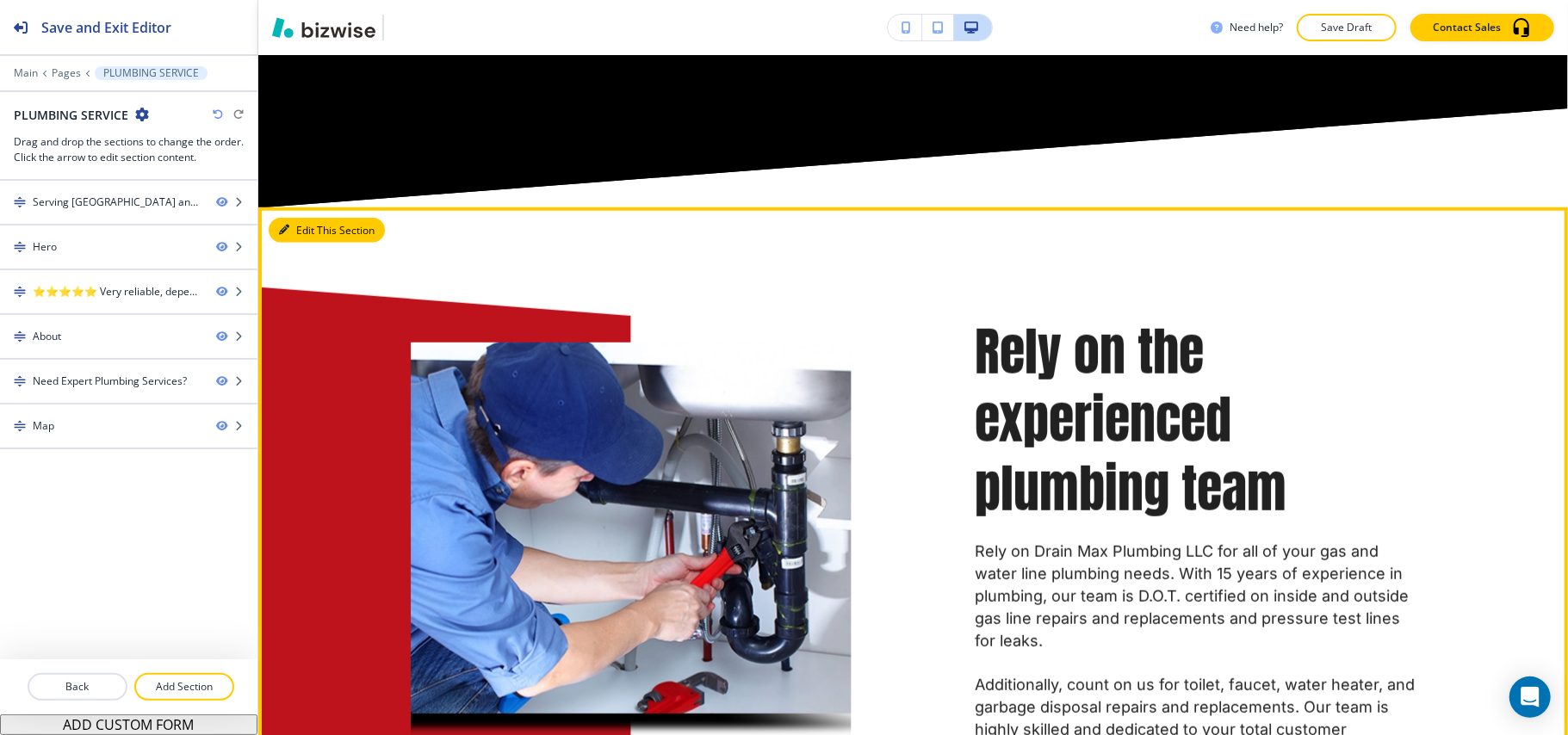
click at [305, 222] on button "Edit This Section" at bounding box center [327, 230] width 117 height 25
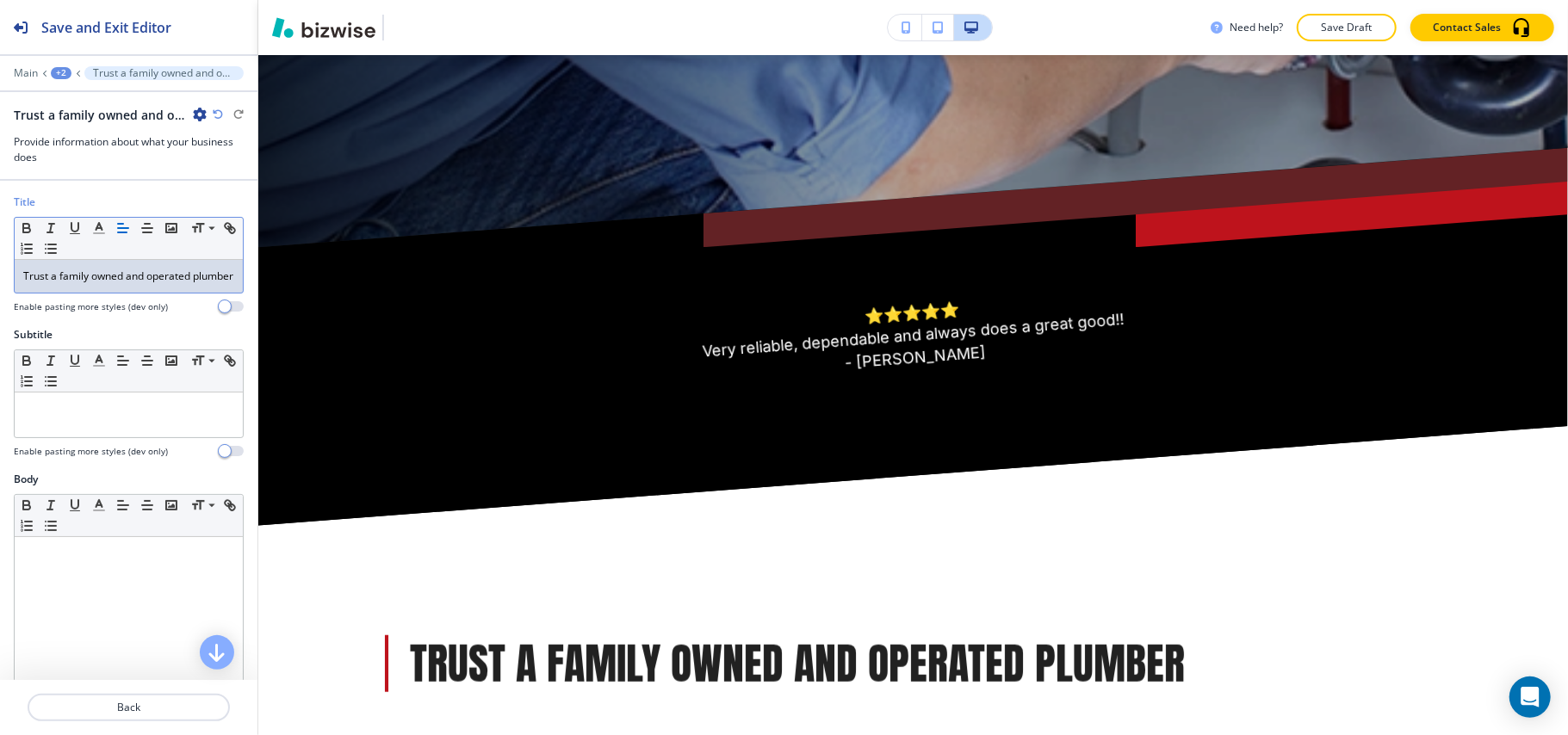
scroll to position [0, 0]
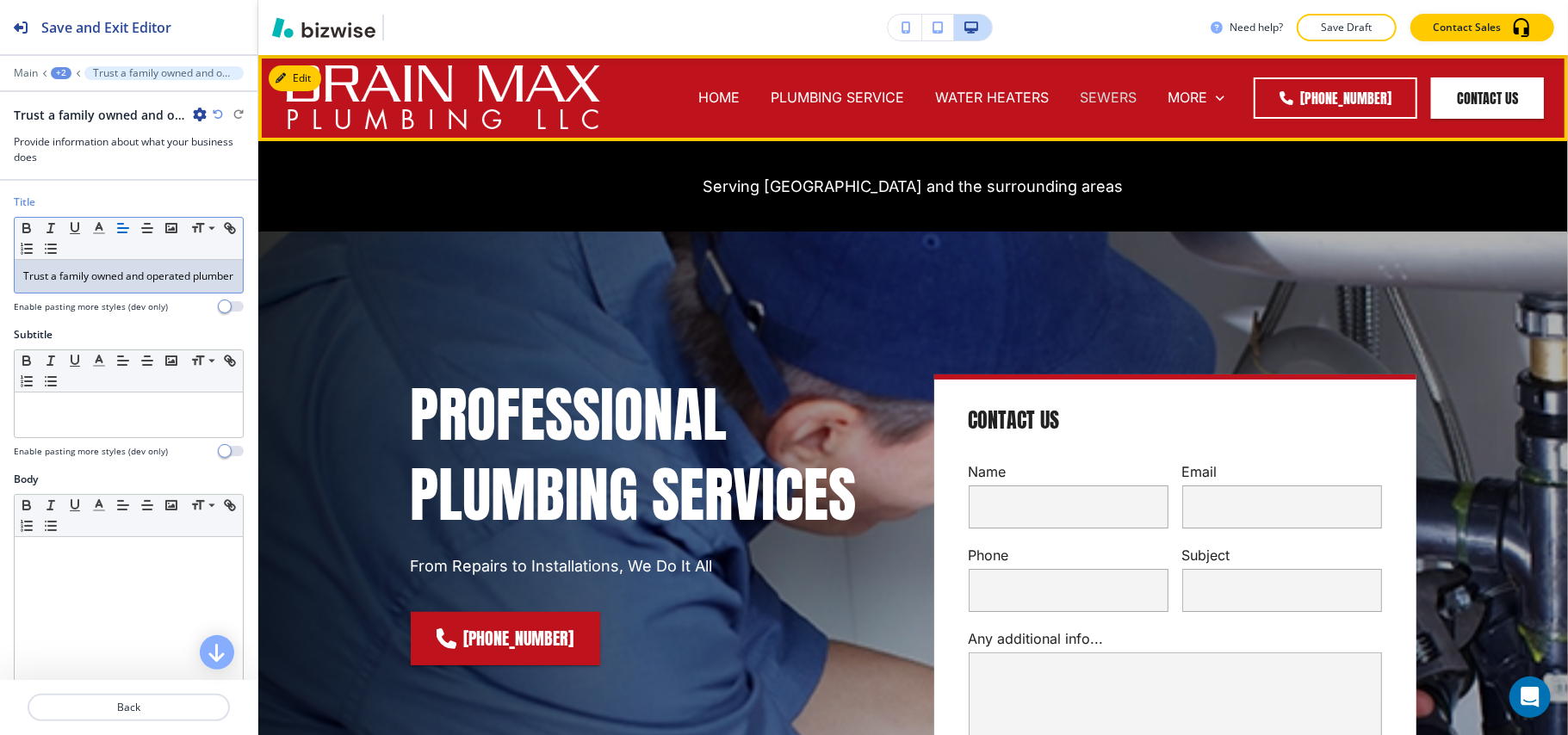
click at [1085, 90] on p "SEWERS" at bounding box center [1108, 97] width 56 height 20
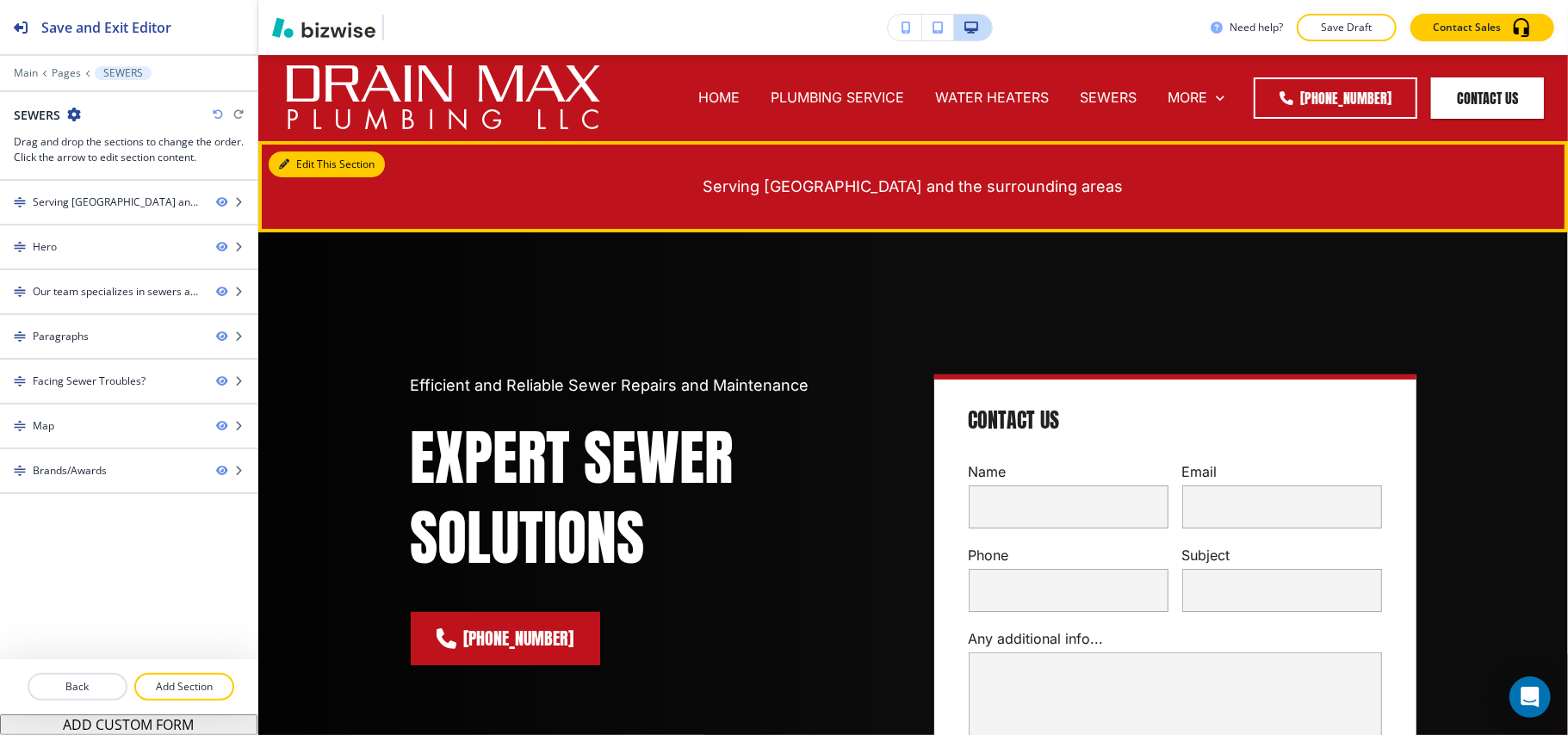
click at [291, 165] on button "Edit This Section" at bounding box center [327, 164] width 117 height 25
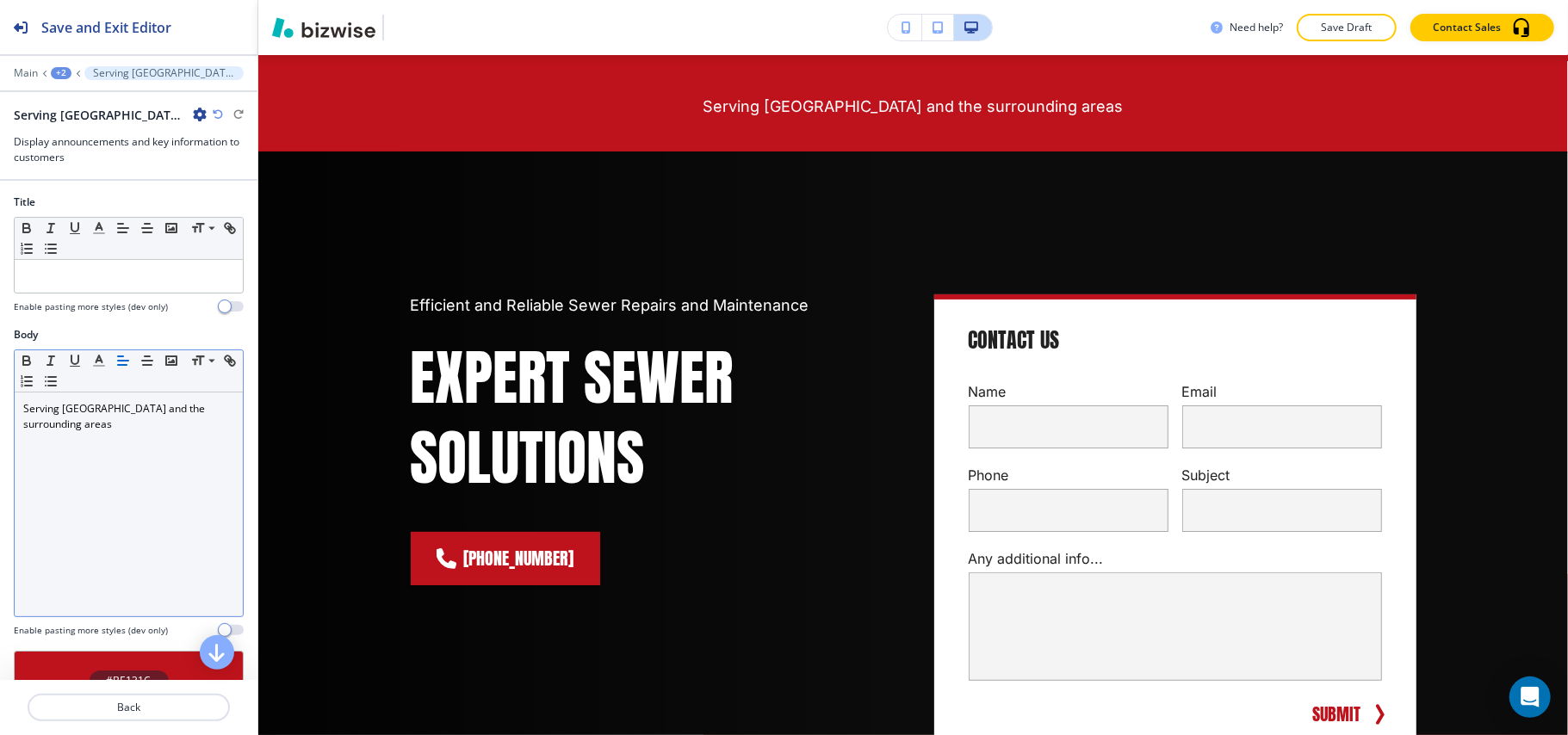
scroll to position [86, 0]
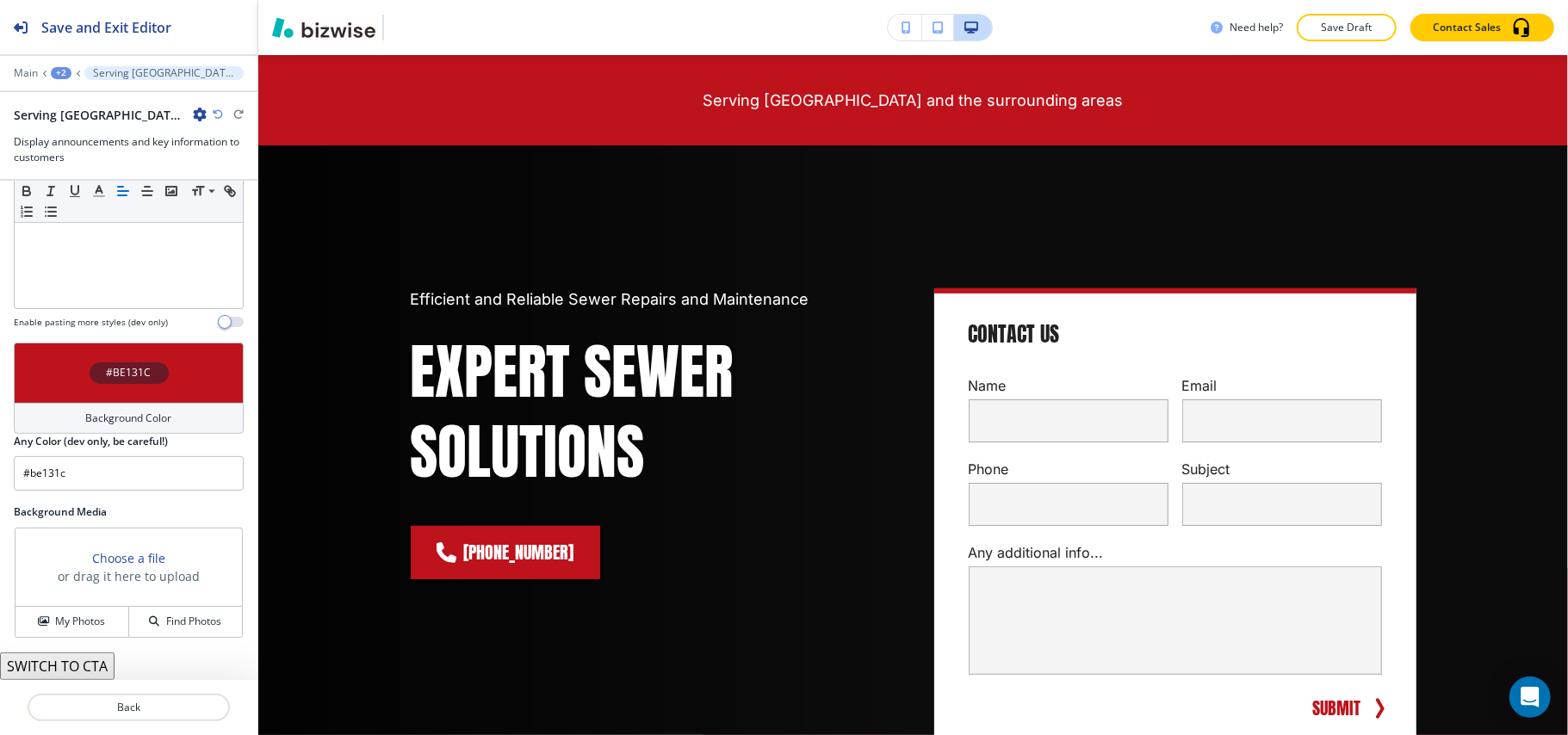
click at [58, 380] on div "#BE131C" at bounding box center [129, 373] width 230 height 60
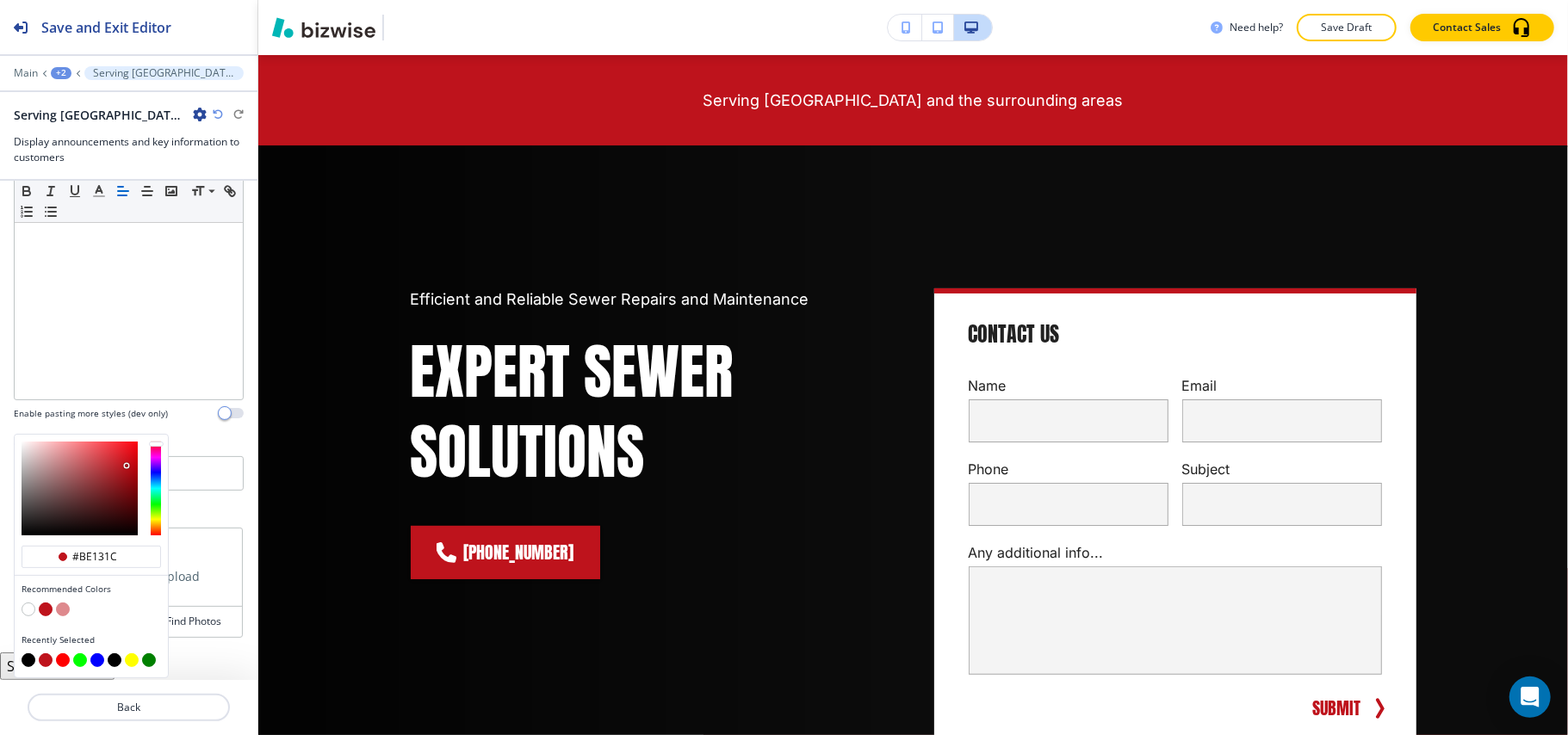
click at [19, 652] on div "Recently Selected" at bounding box center [91, 652] width 153 height 51
click at [28, 654] on button "button" at bounding box center [28, 660] width 14 height 14
type input "#000000"
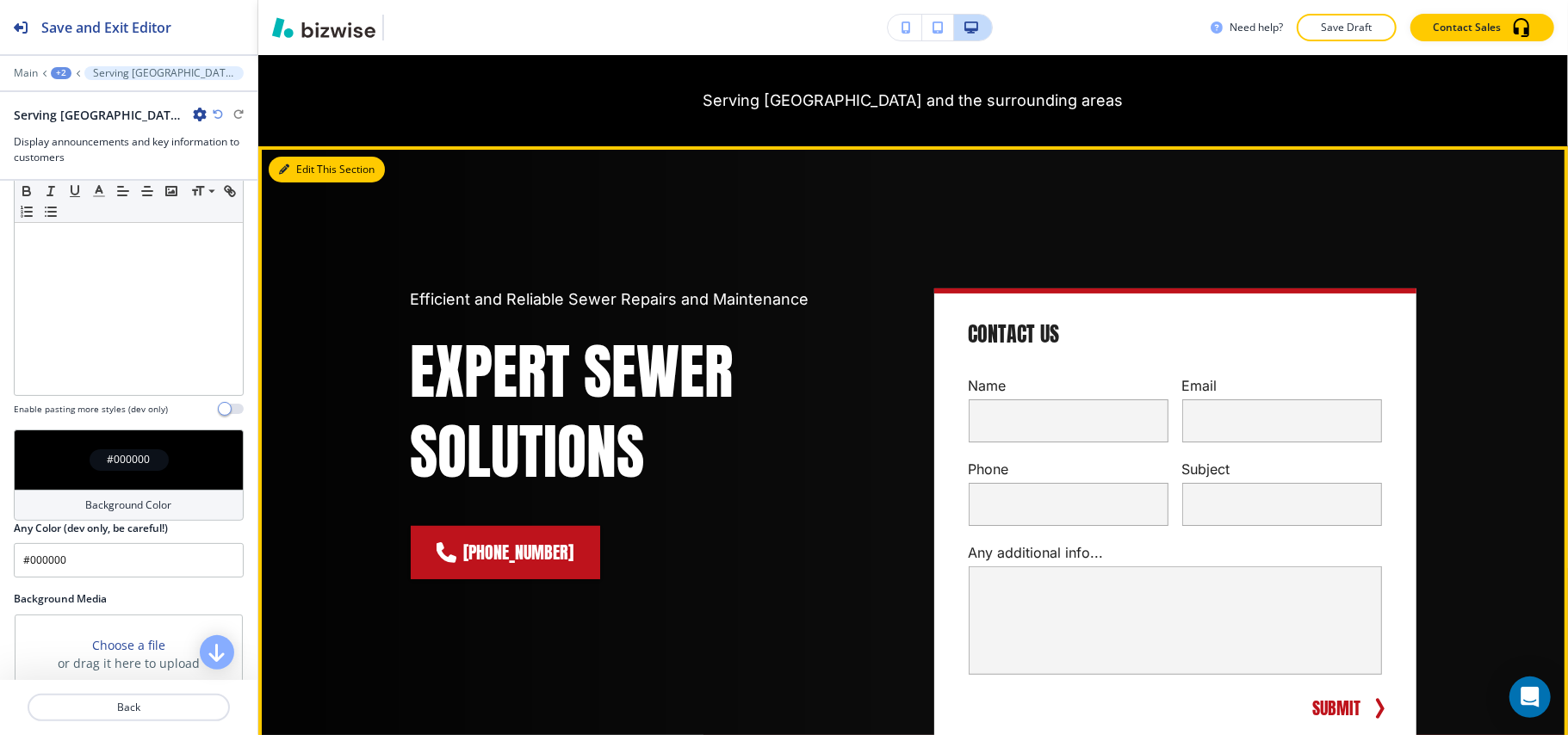
click at [311, 163] on button "Edit This Section" at bounding box center [327, 169] width 117 height 25
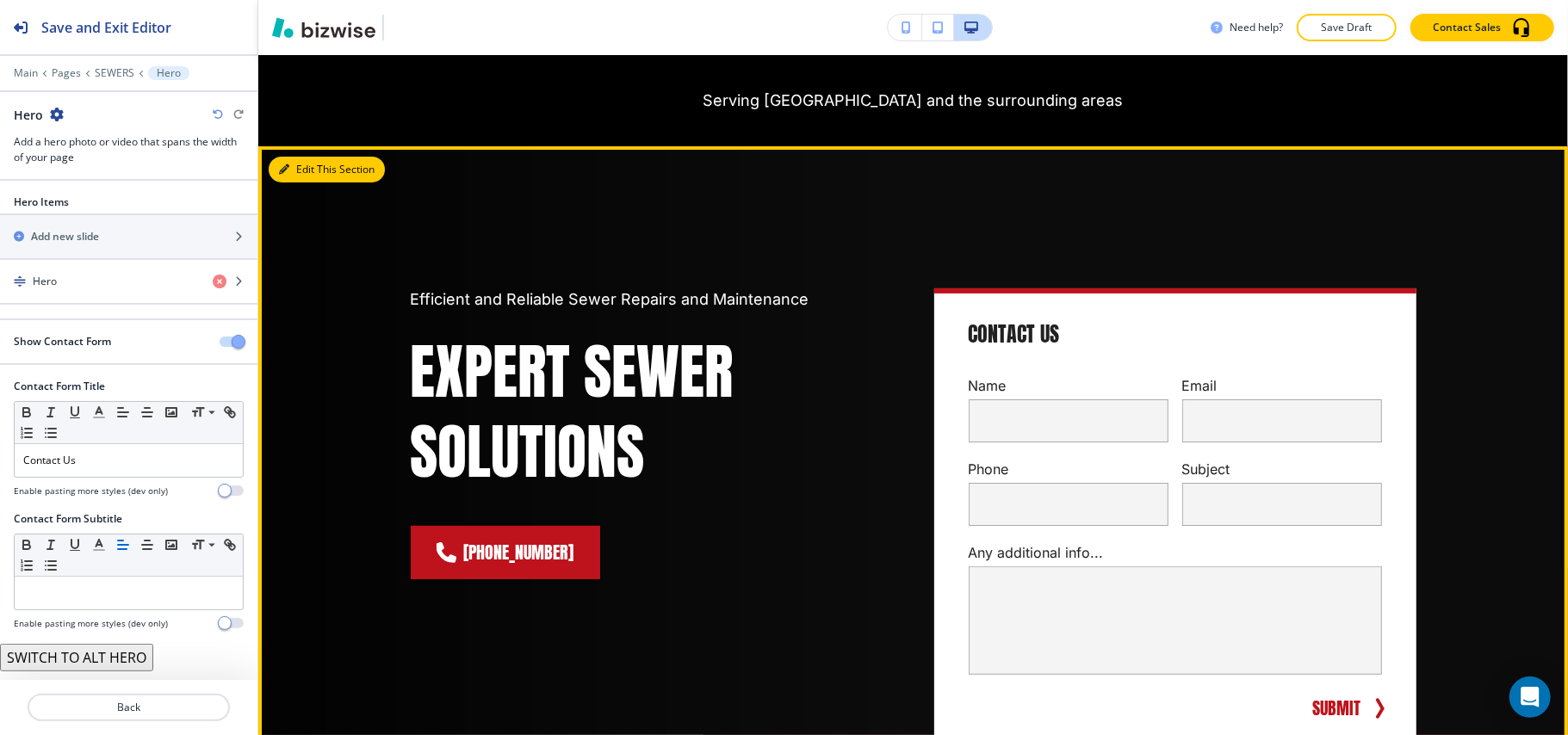
scroll to position [177, 0]
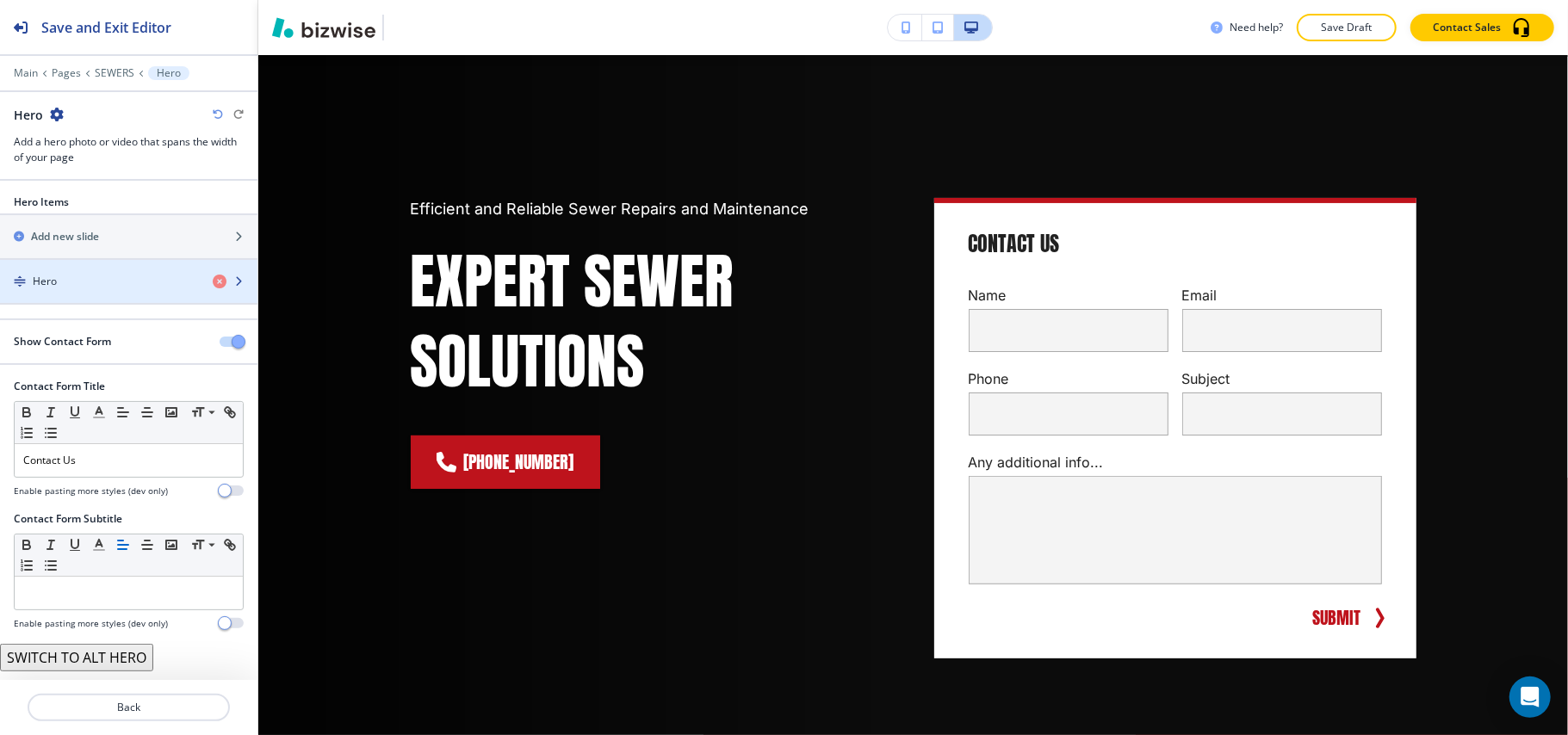
click at [72, 286] on div "Hero" at bounding box center [100, 281] width 199 height 15
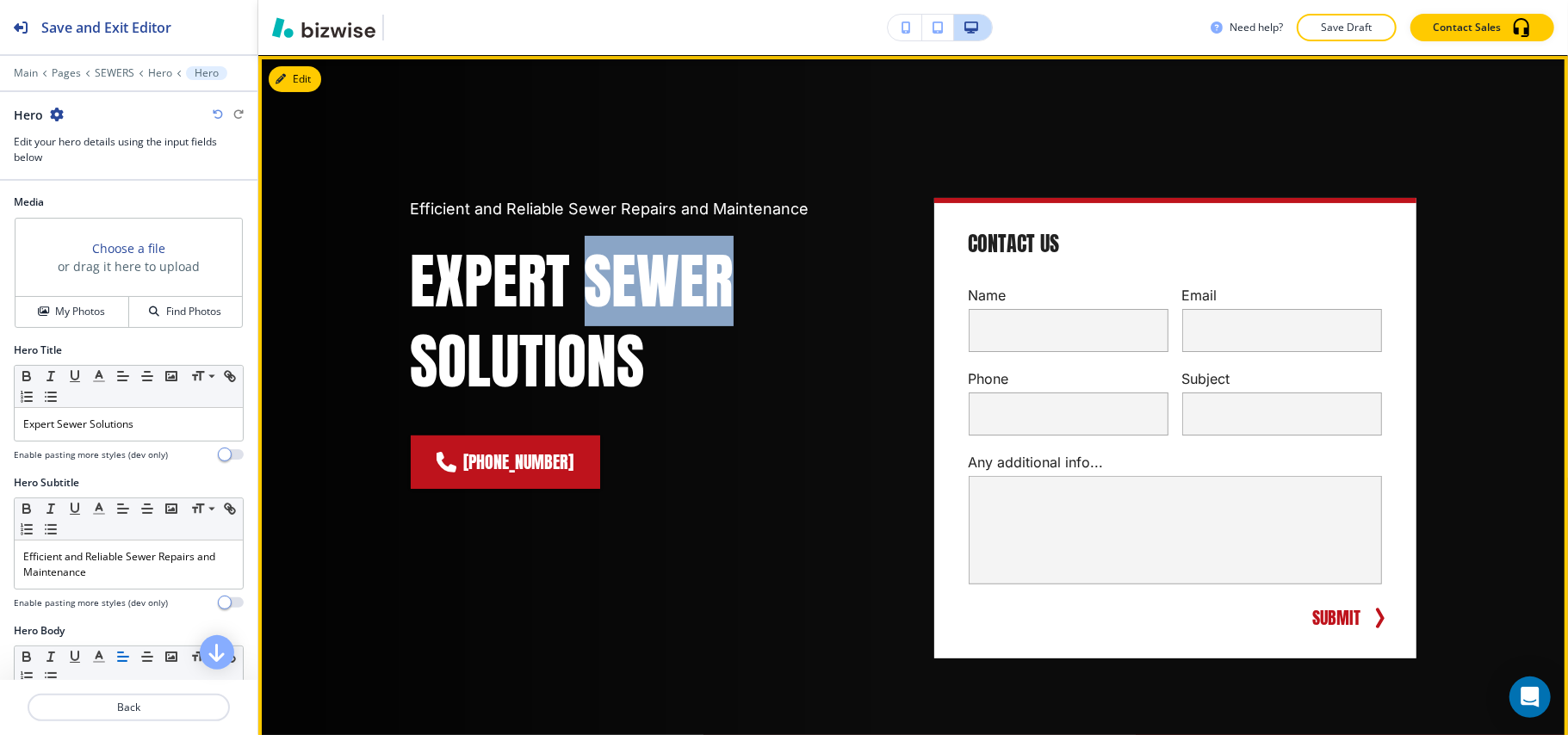
drag, startPoint x: 570, startPoint y: 270, endPoint x: 722, endPoint y: 275, distance: 152.1
click at [722, 275] on h1 "Expert Sewer Solutions" at bounding box center [651, 321] width 482 height 160
copy h1 "Sewer"
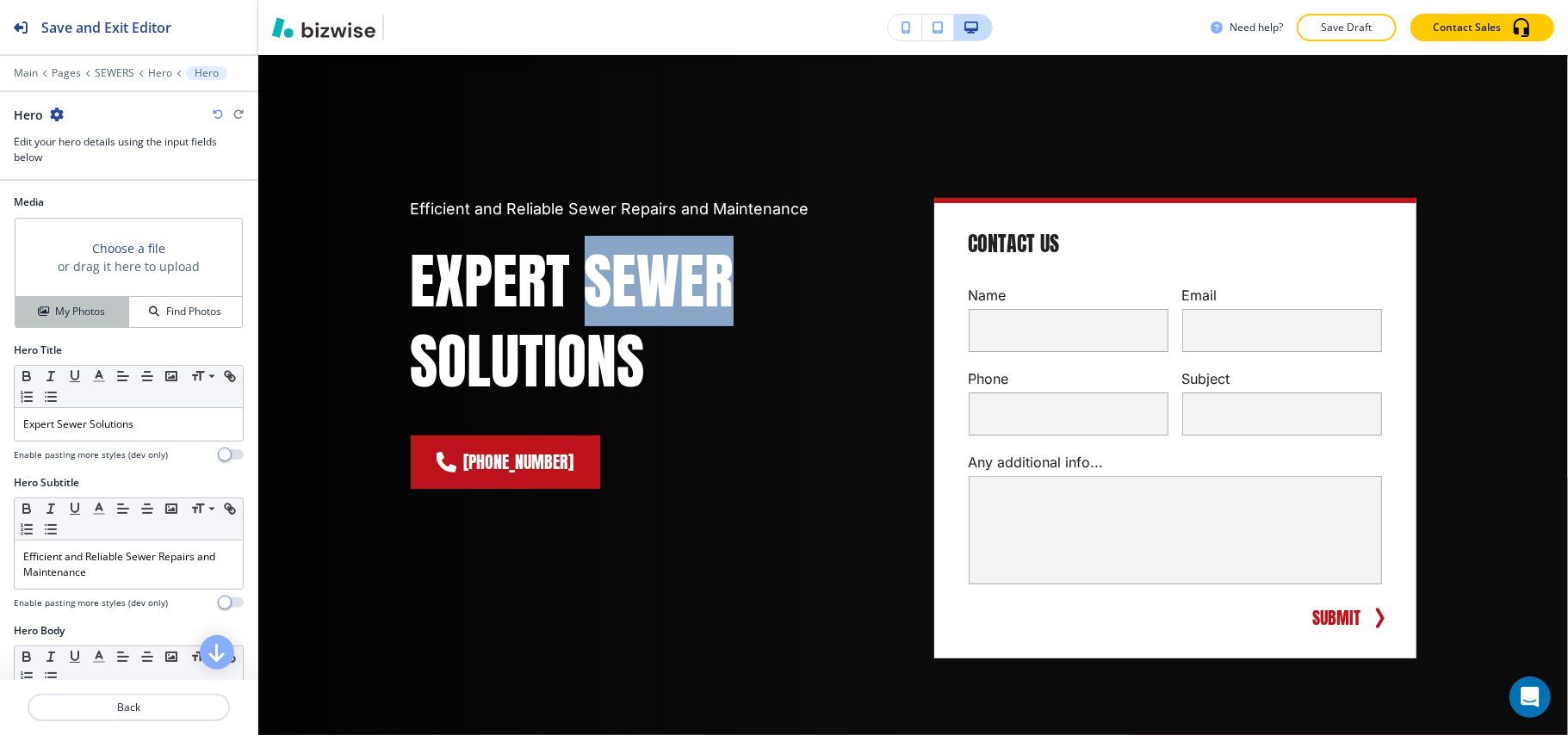
click at [83, 310] on h4 "My Photos" at bounding box center [80, 311] width 50 height 15
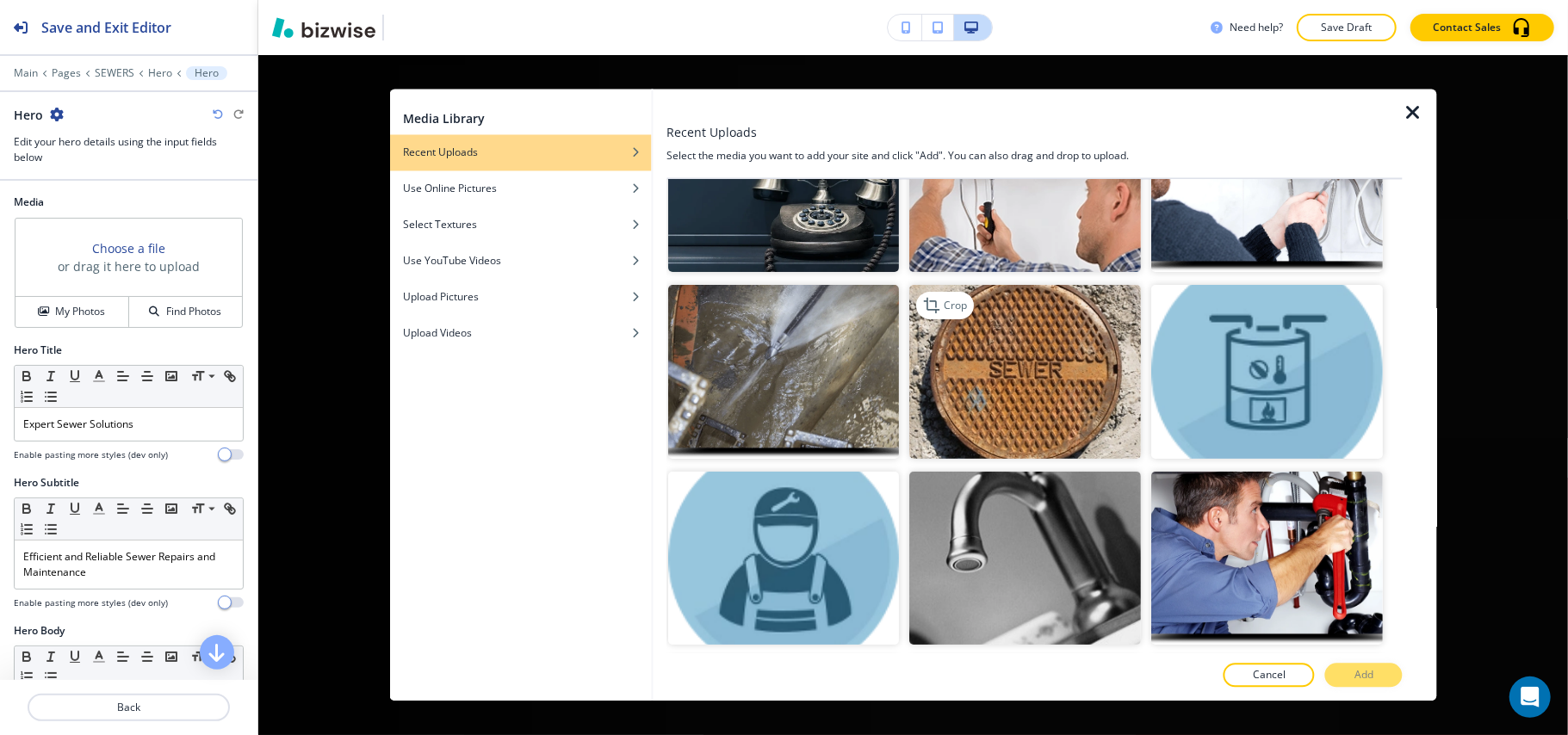
scroll to position [229, 0]
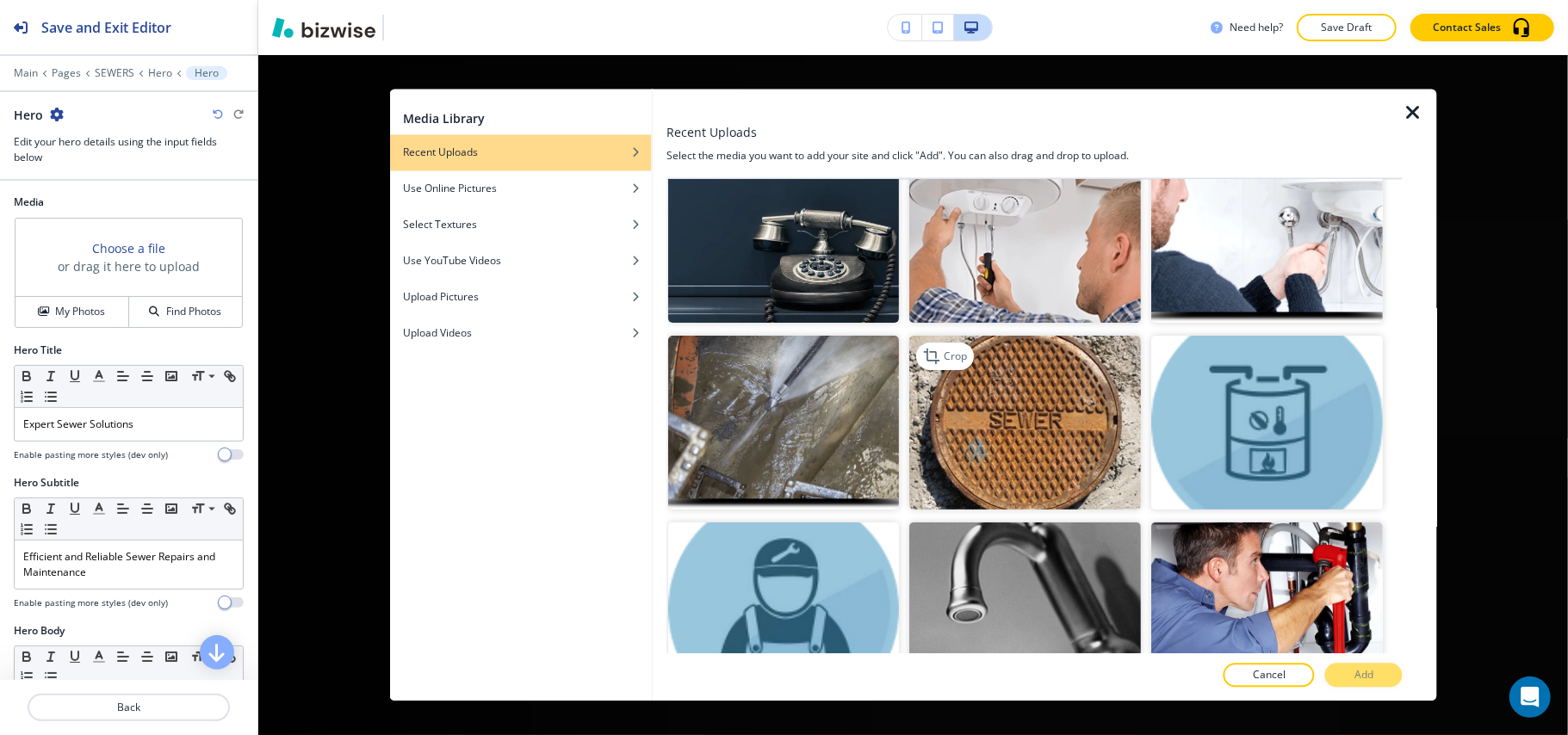
click at [1095, 381] on img "button" at bounding box center [1026, 422] width 231 height 174
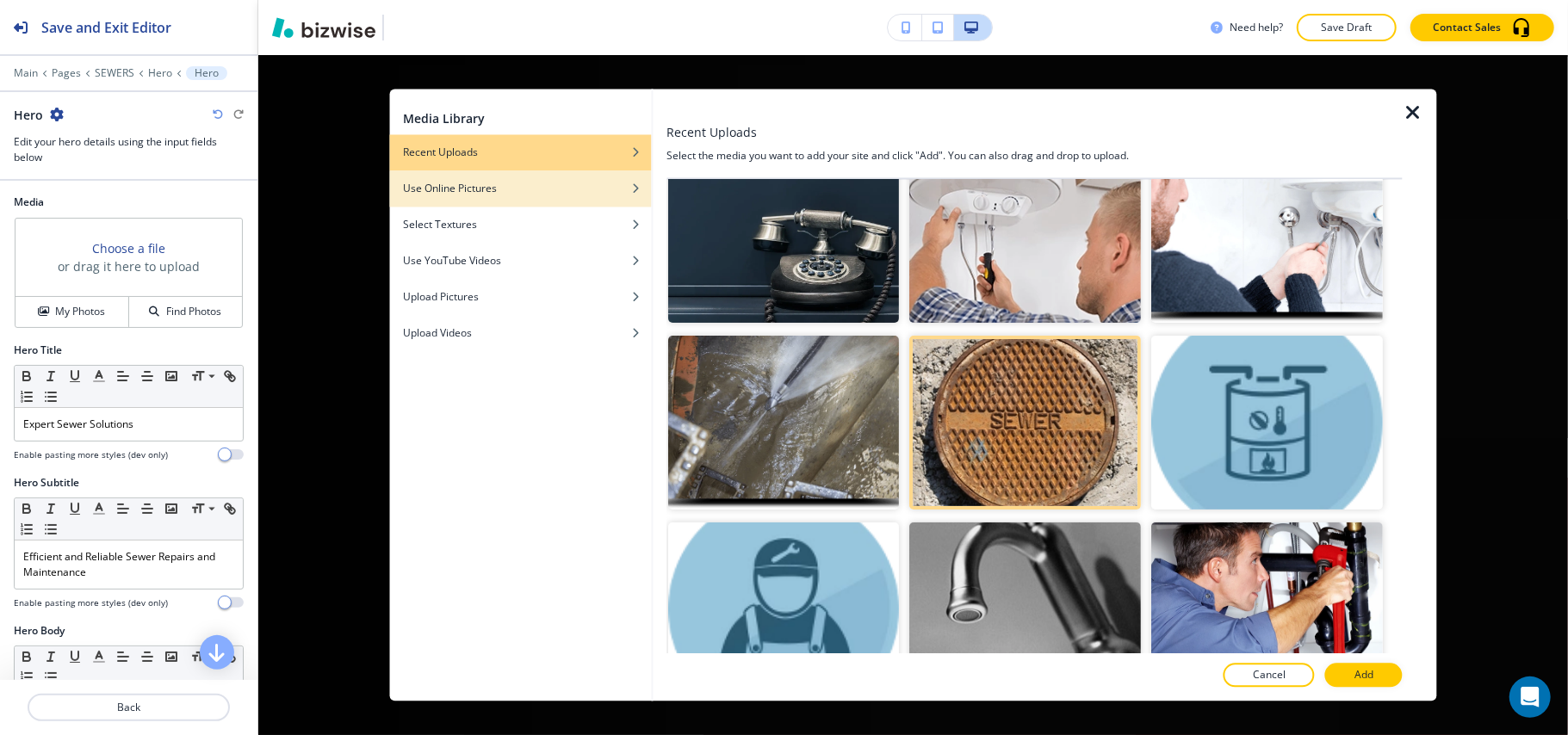
click at [561, 201] on div "button" at bounding box center [520, 202] width 261 height 10
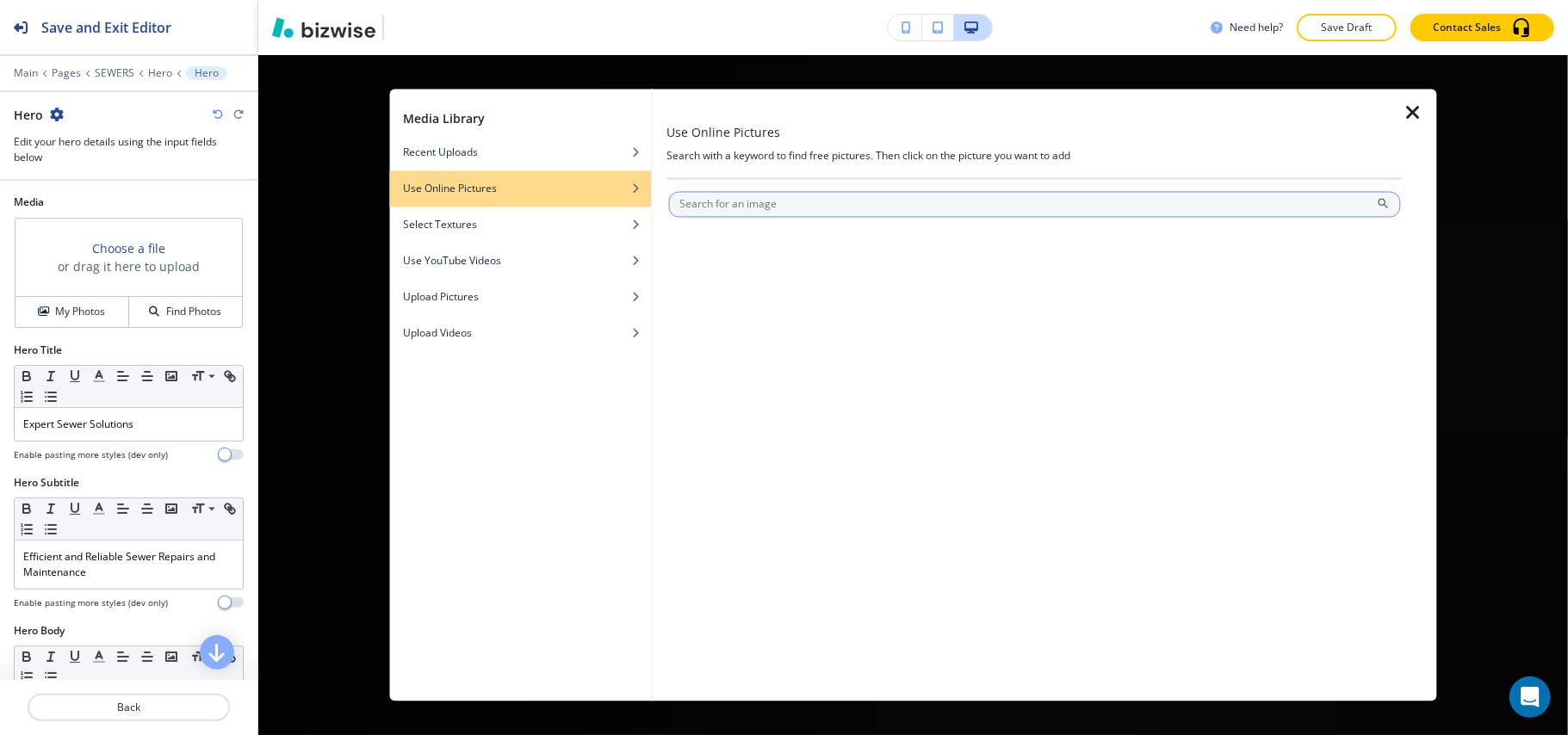
scroll to position [0, 0]
click at [772, 200] on input "text" at bounding box center [1035, 204] width 733 height 25
type input "Sewer"
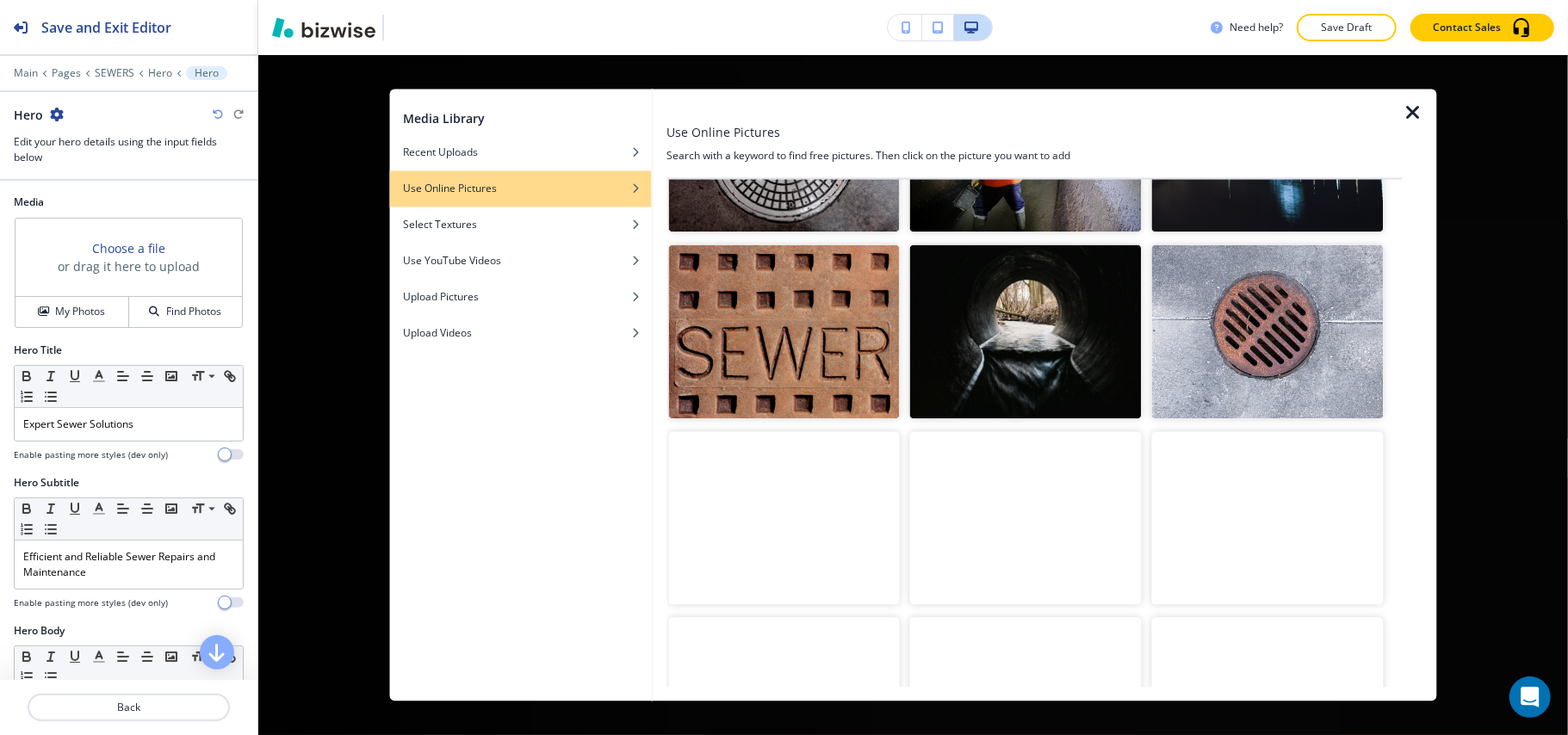
scroll to position [229, 0]
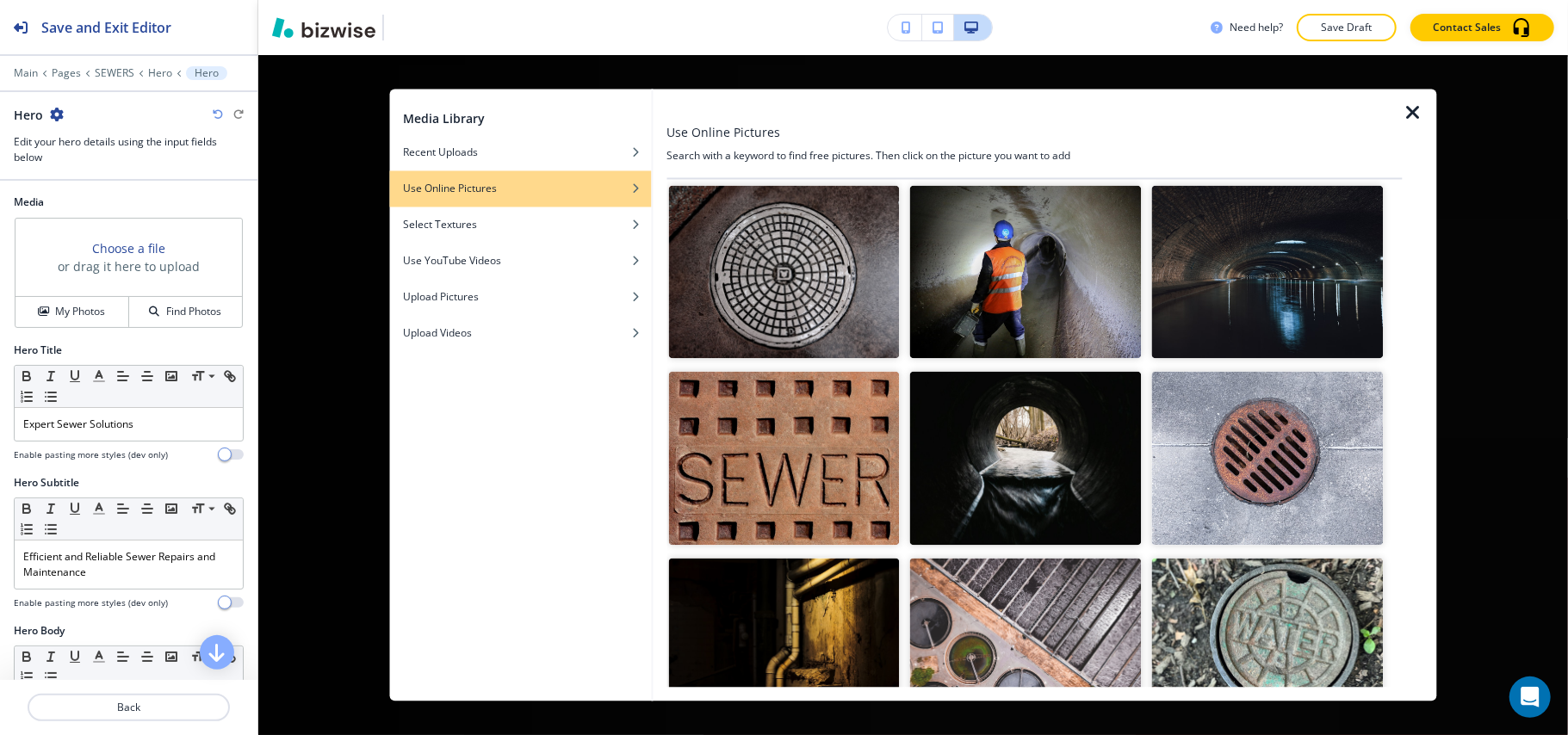
click at [1048, 266] on img "button" at bounding box center [1026, 272] width 231 height 174
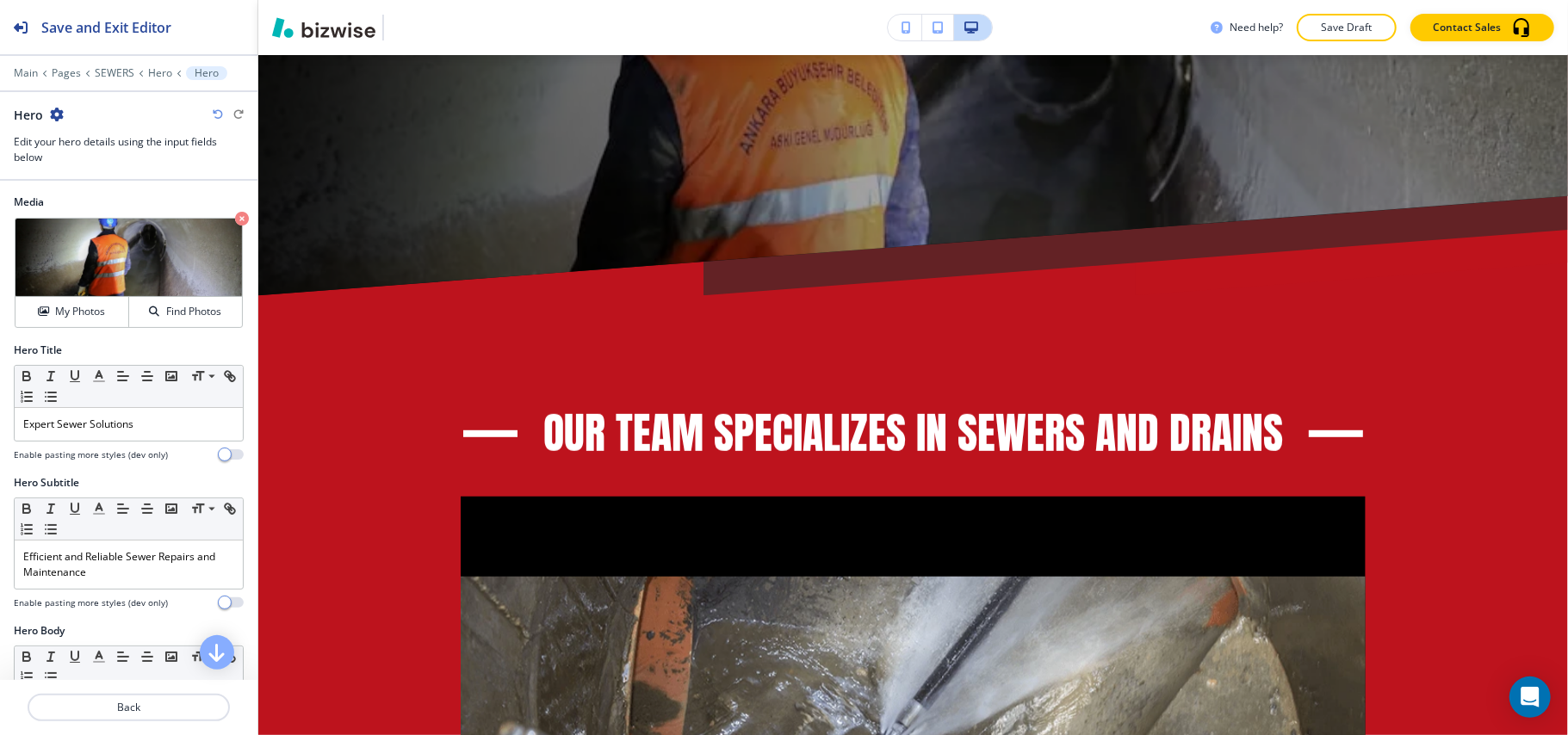
scroll to position [980, 0]
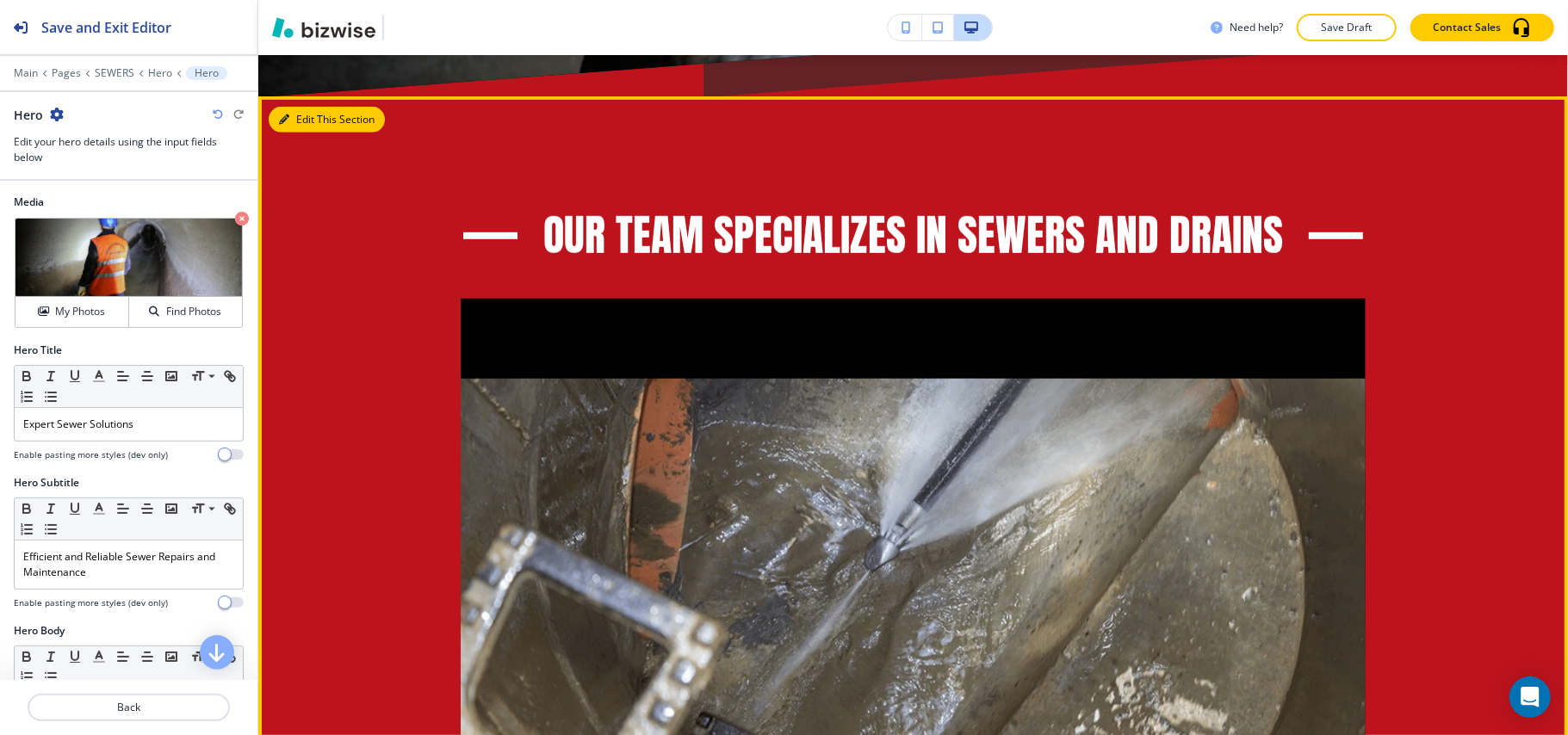
click at [311, 116] on button "Edit This Section" at bounding box center [327, 119] width 117 height 25
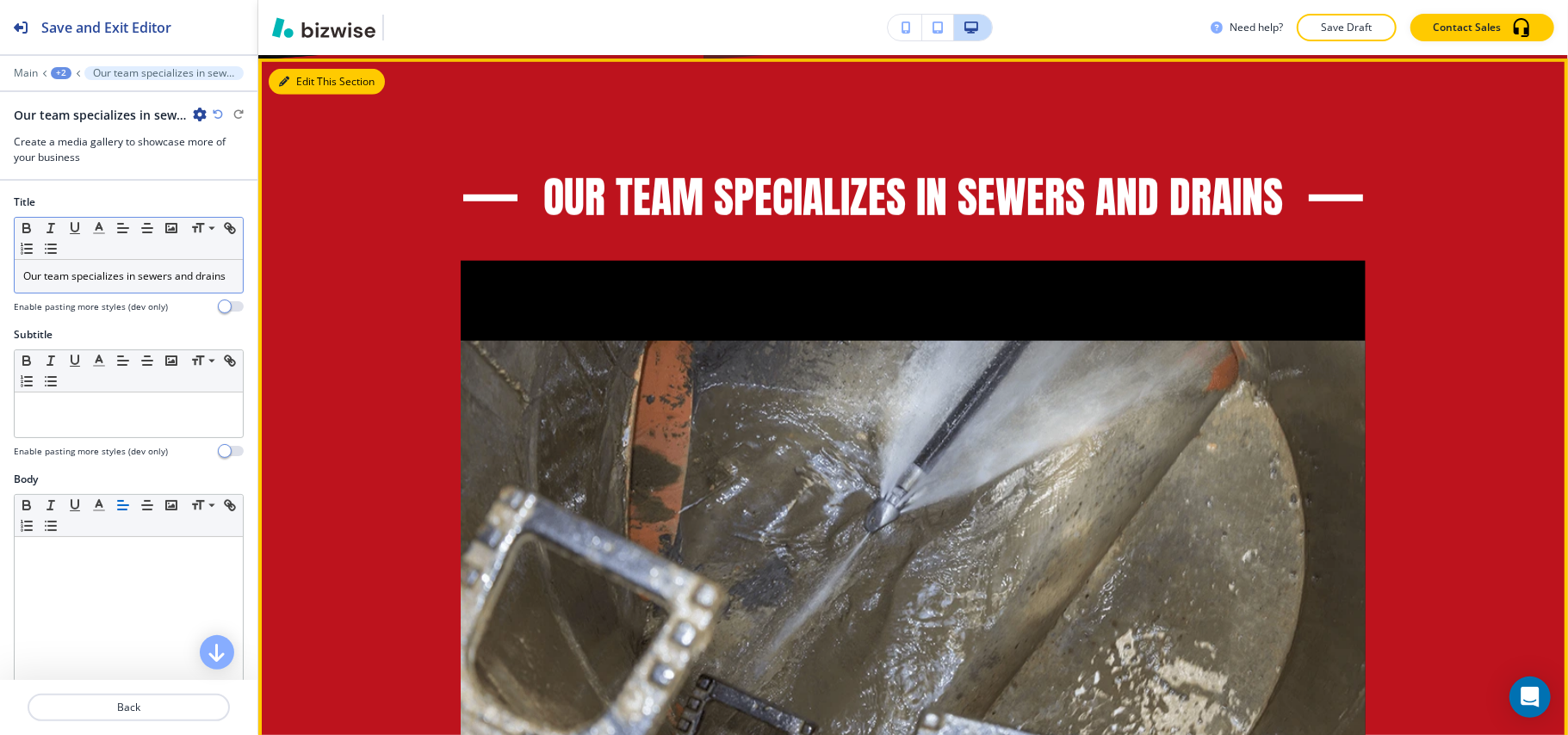
scroll to position [1021, 0]
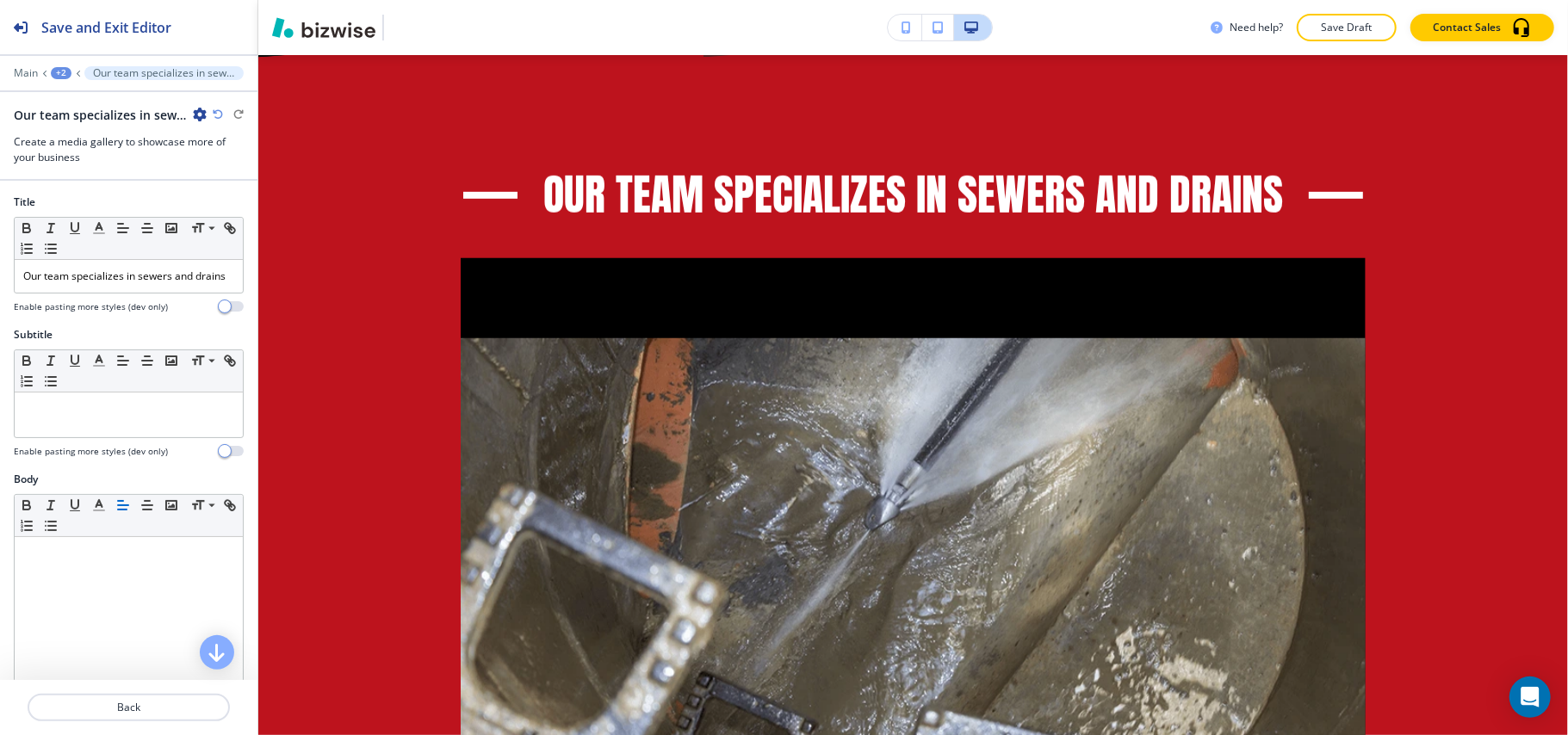
click at [201, 117] on icon "button" at bounding box center [199, 115] width 14 height 14
click at [219, 201] on p "Delete Section" at bounding box center [247, 206] width 87 height 15
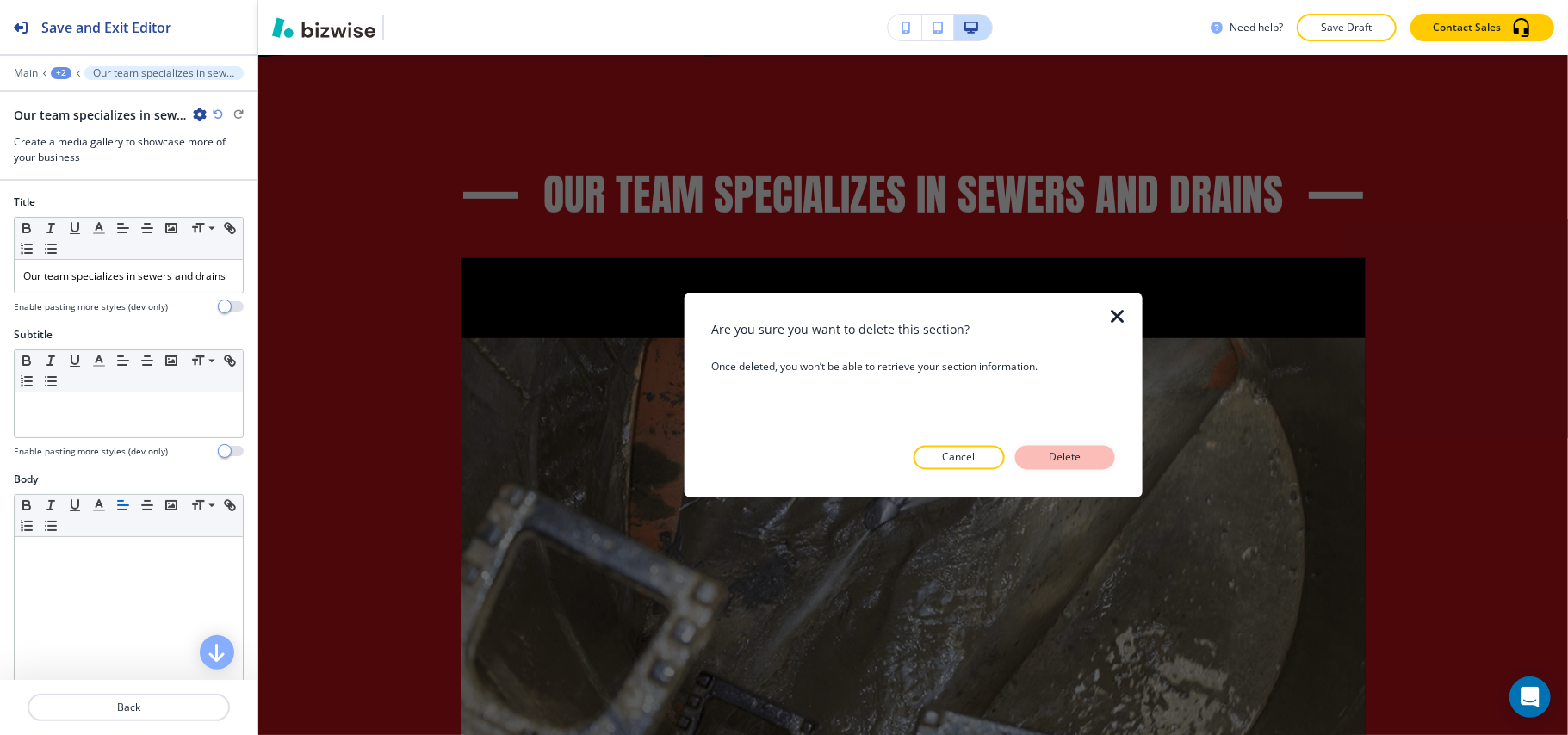
click at [1087, 461] on button "Delete" at bounding box center [1065, 459] width 100 height 24
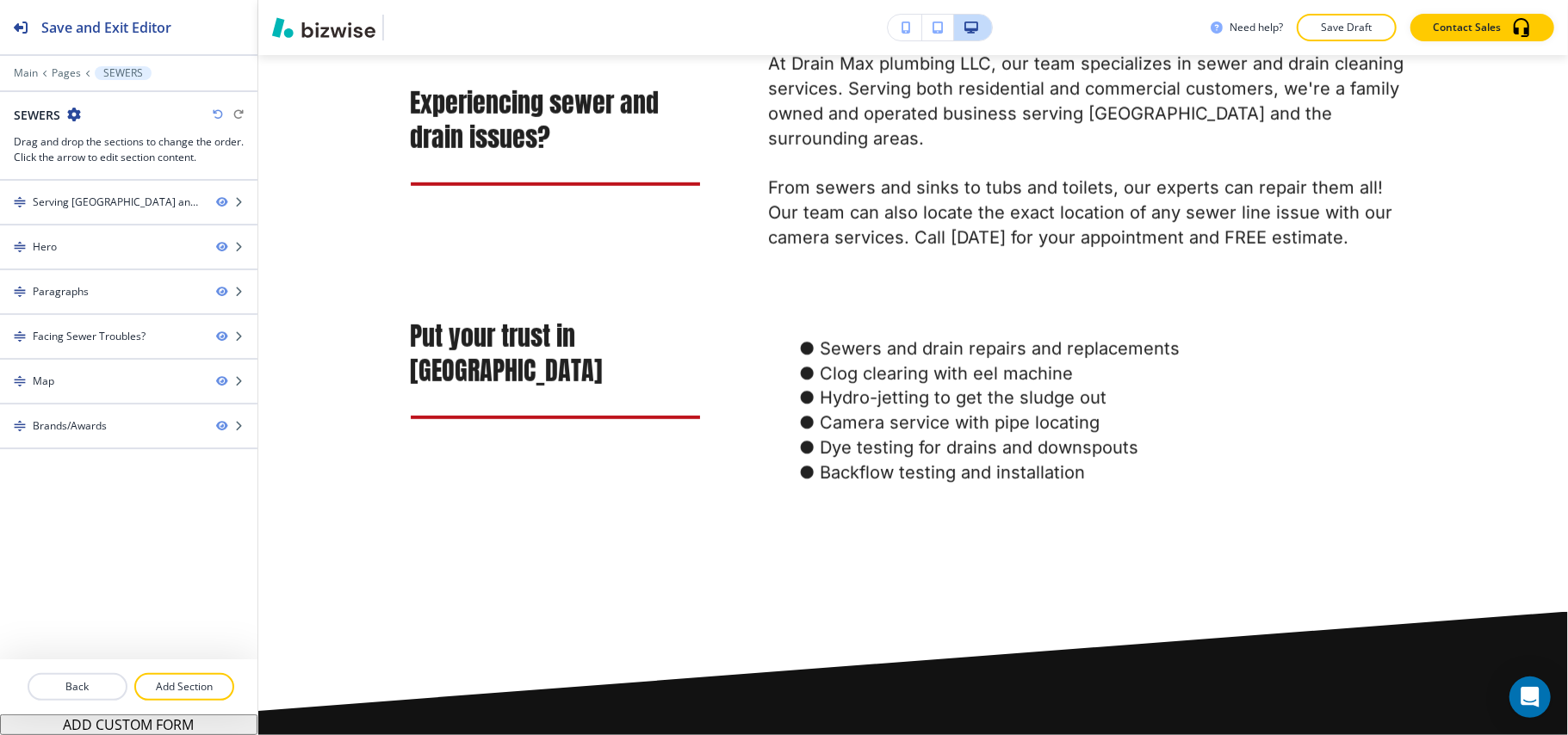
scroll to position [906, 0]
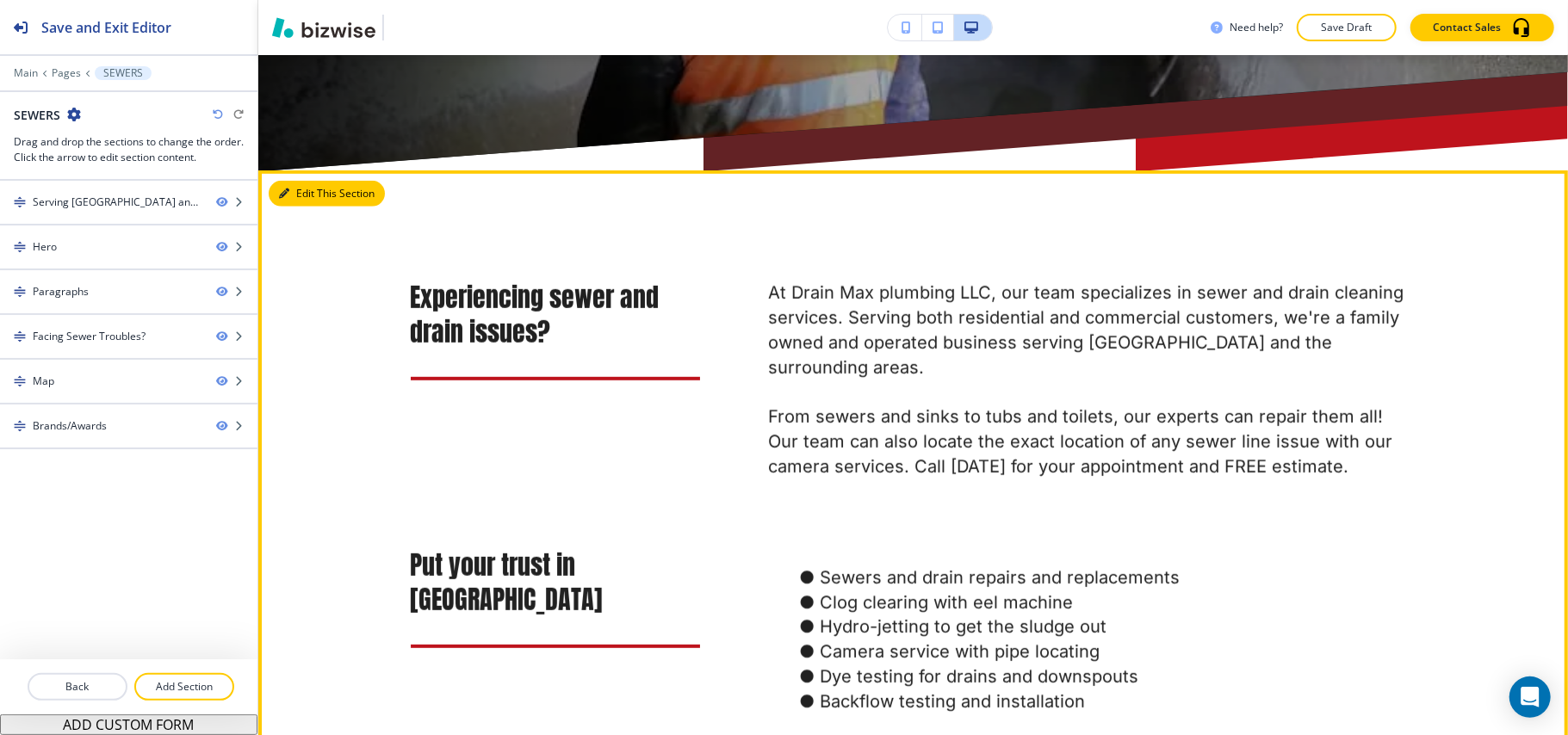
click at [321, 197] on button "Edit This Section" at bounding box center [327, 193] width 117 height 25
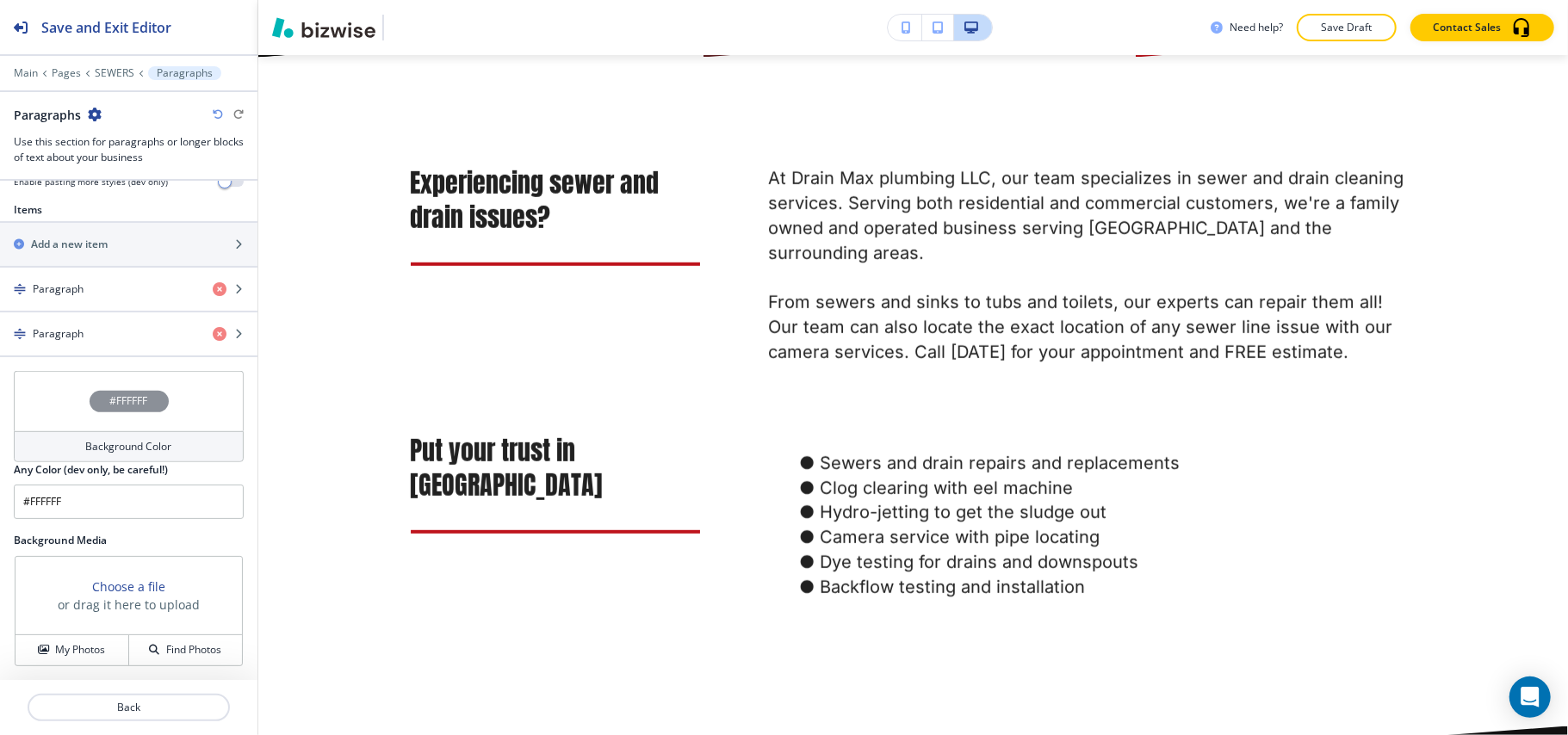
scroll to position [712, 0]
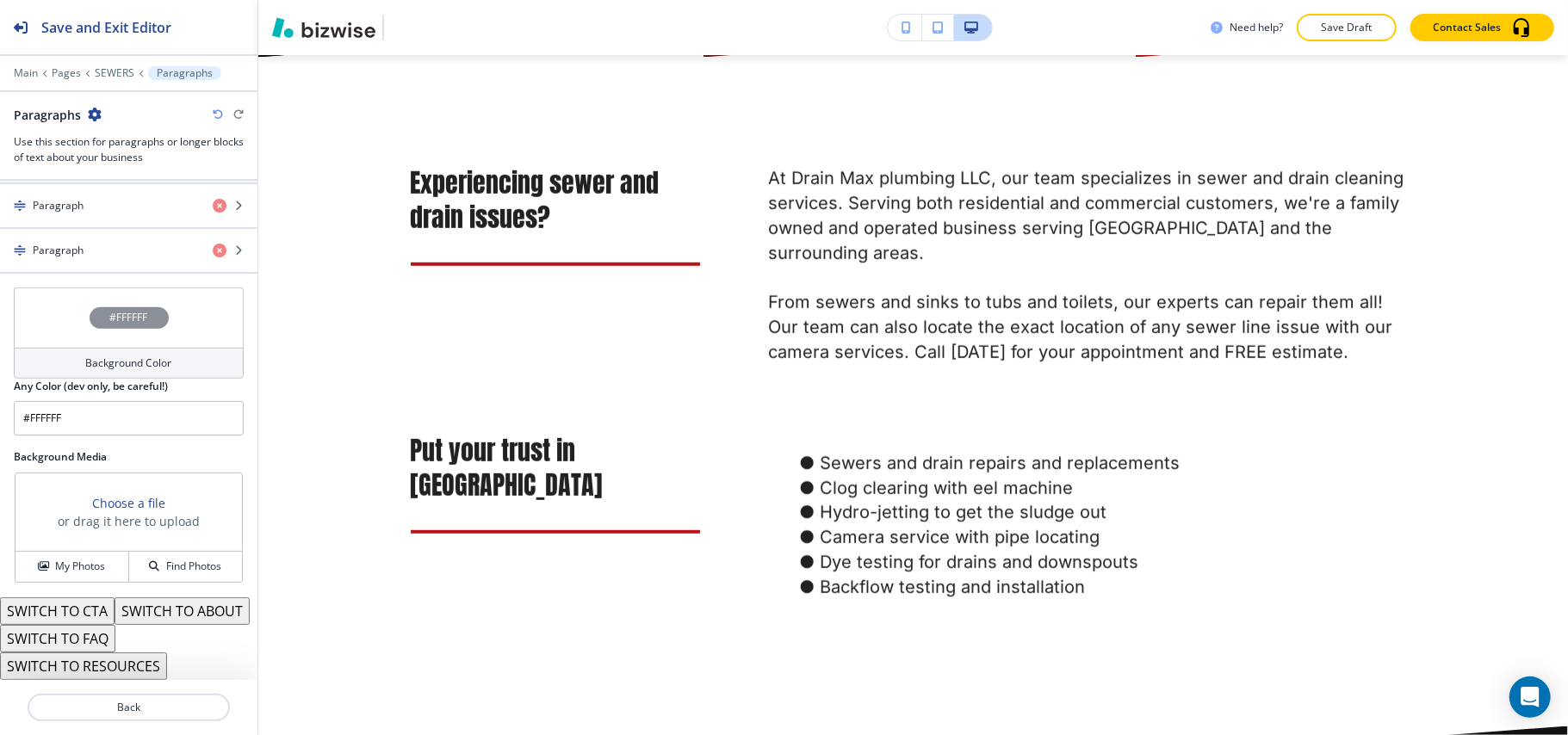
click at [115, 610] on button "SWITCH TO ABOUT" at bounding box center [182, 611] width 135 height 27
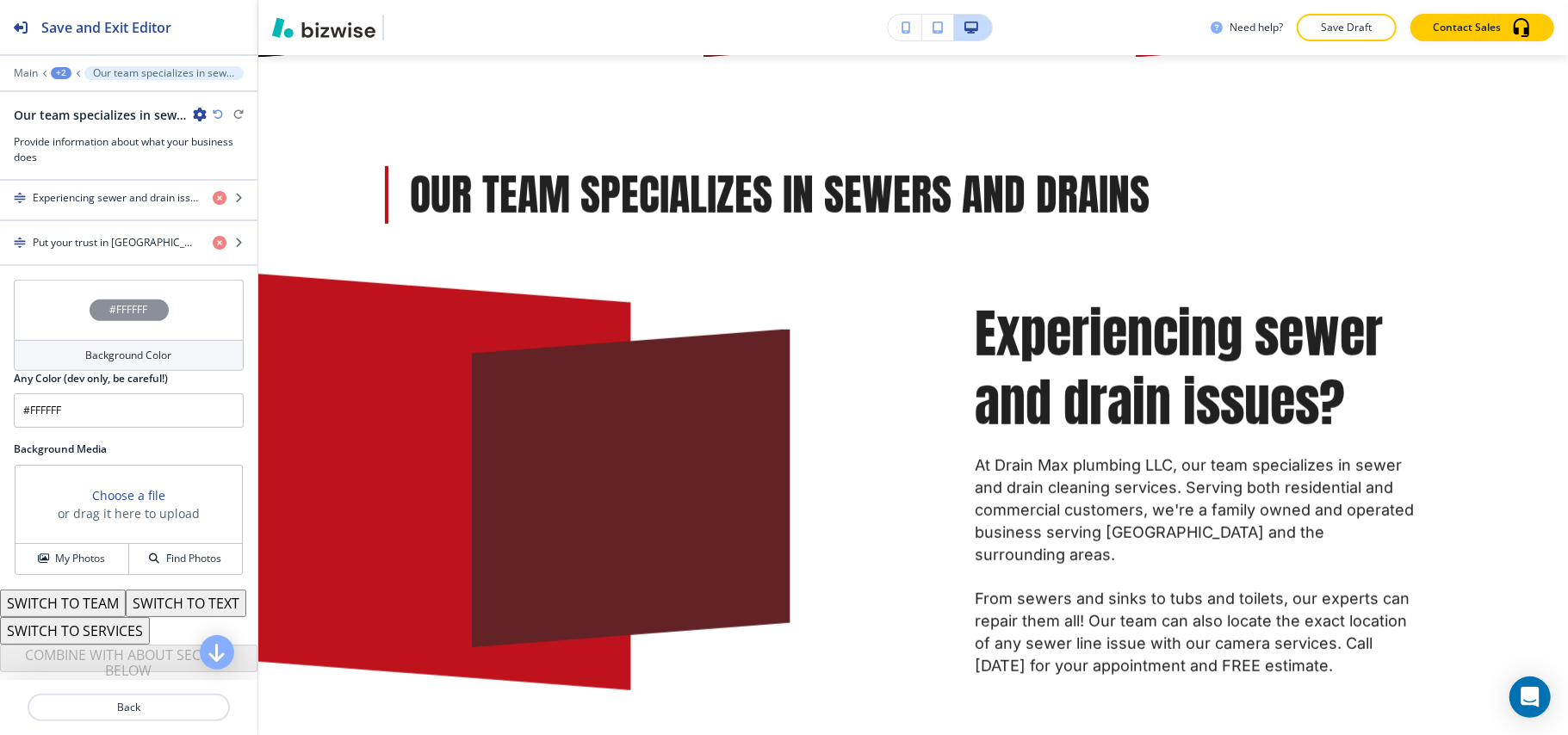
scroll to position [689, 0]
click at [94, 206] on h4 "Experiencing sewer and drain issues?" at bounding box center [116, 197] width 166 height 15
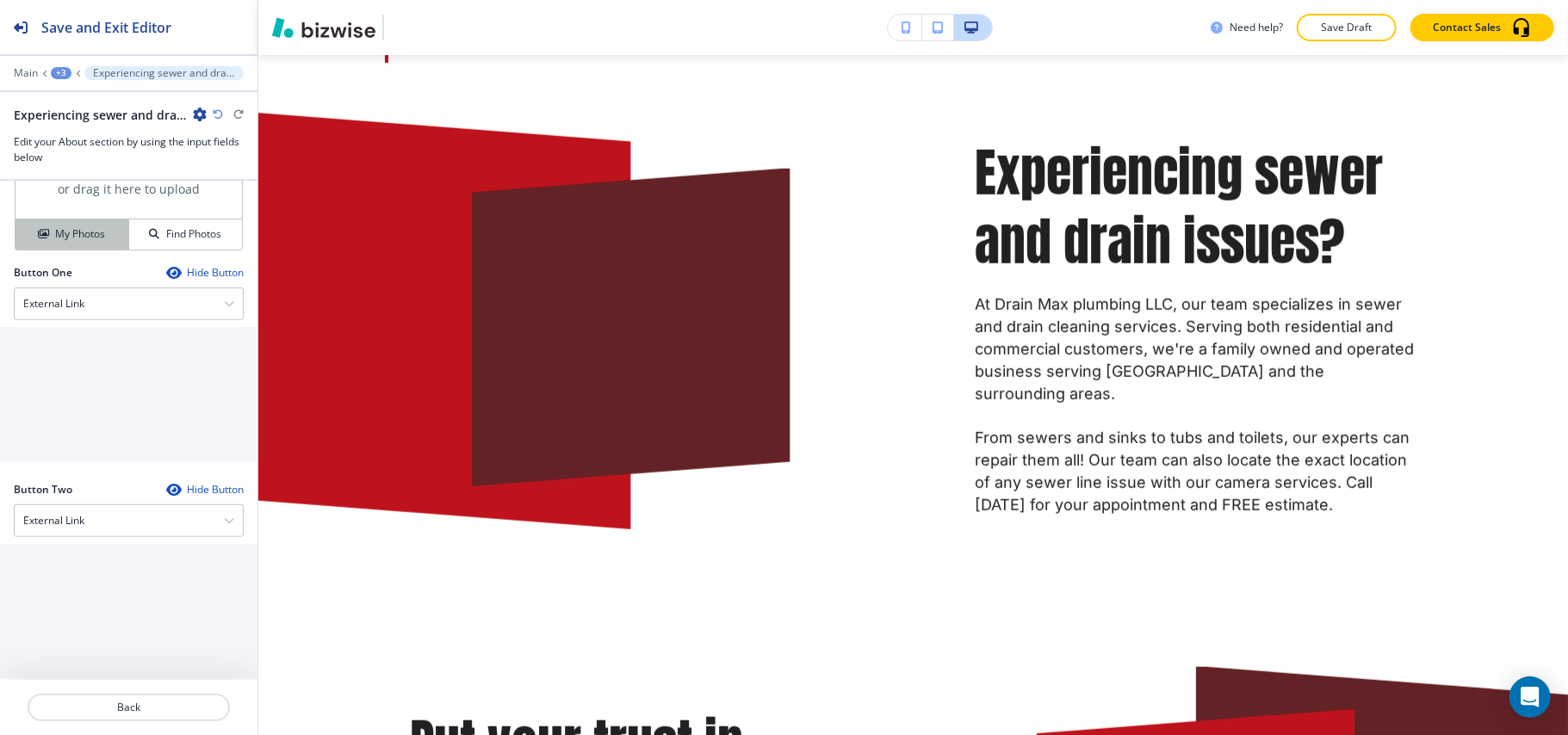
click at [41, 234] on button "My Photos" at bounding box center [71, 235] width 114 height 30
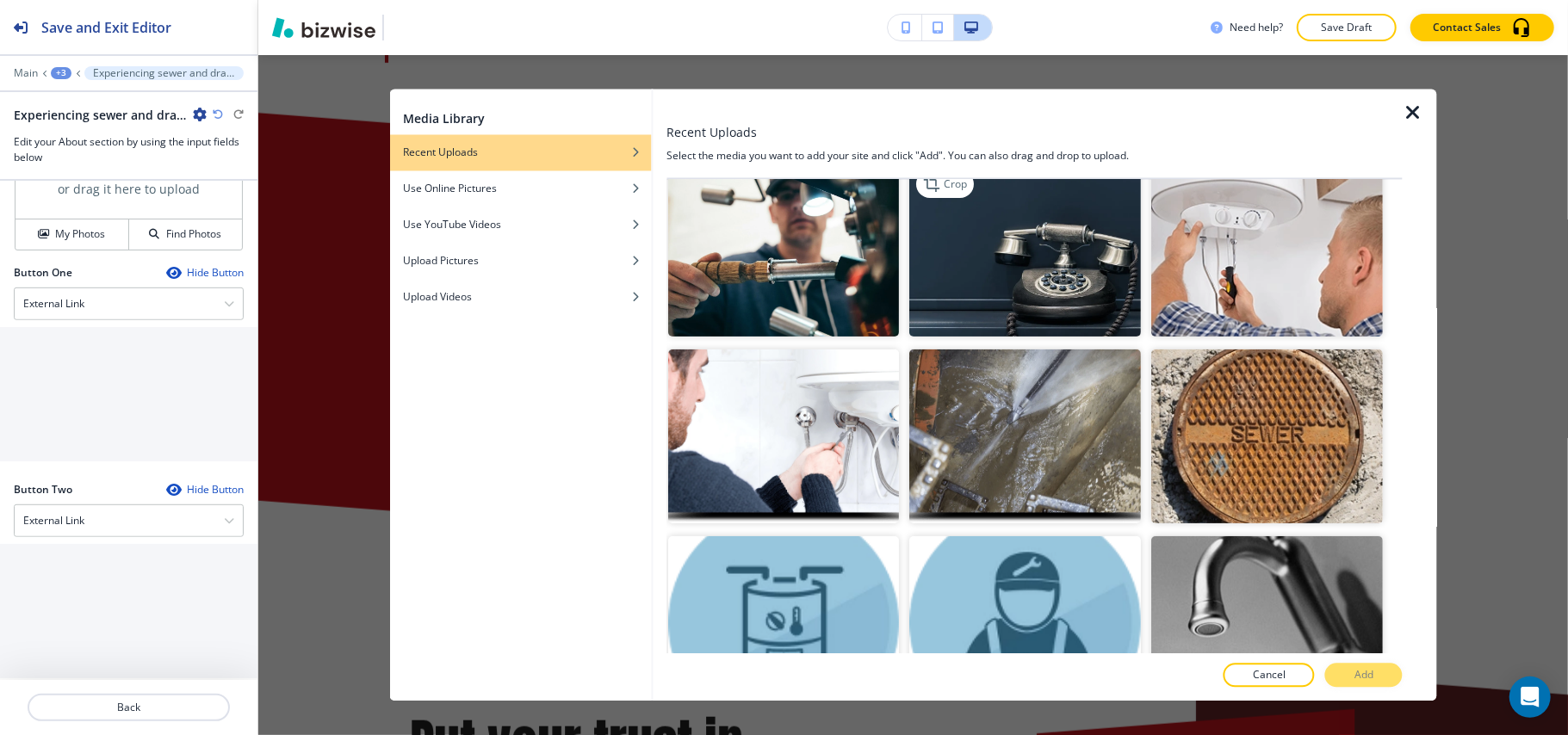
scroll to position [229, 0]
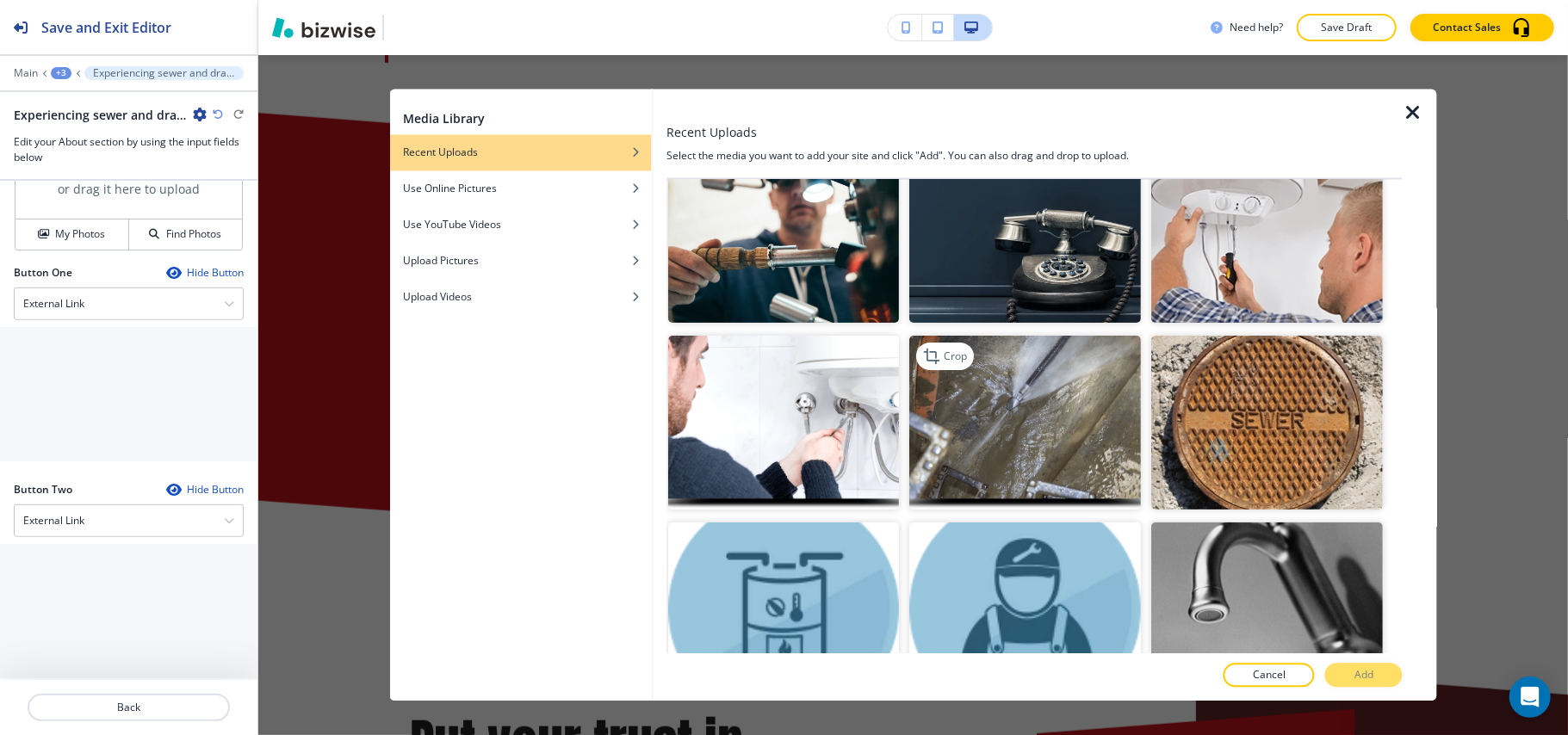
click at [1034, 374] on img "button" at bounding box center [1026, 422] width 231 height 174
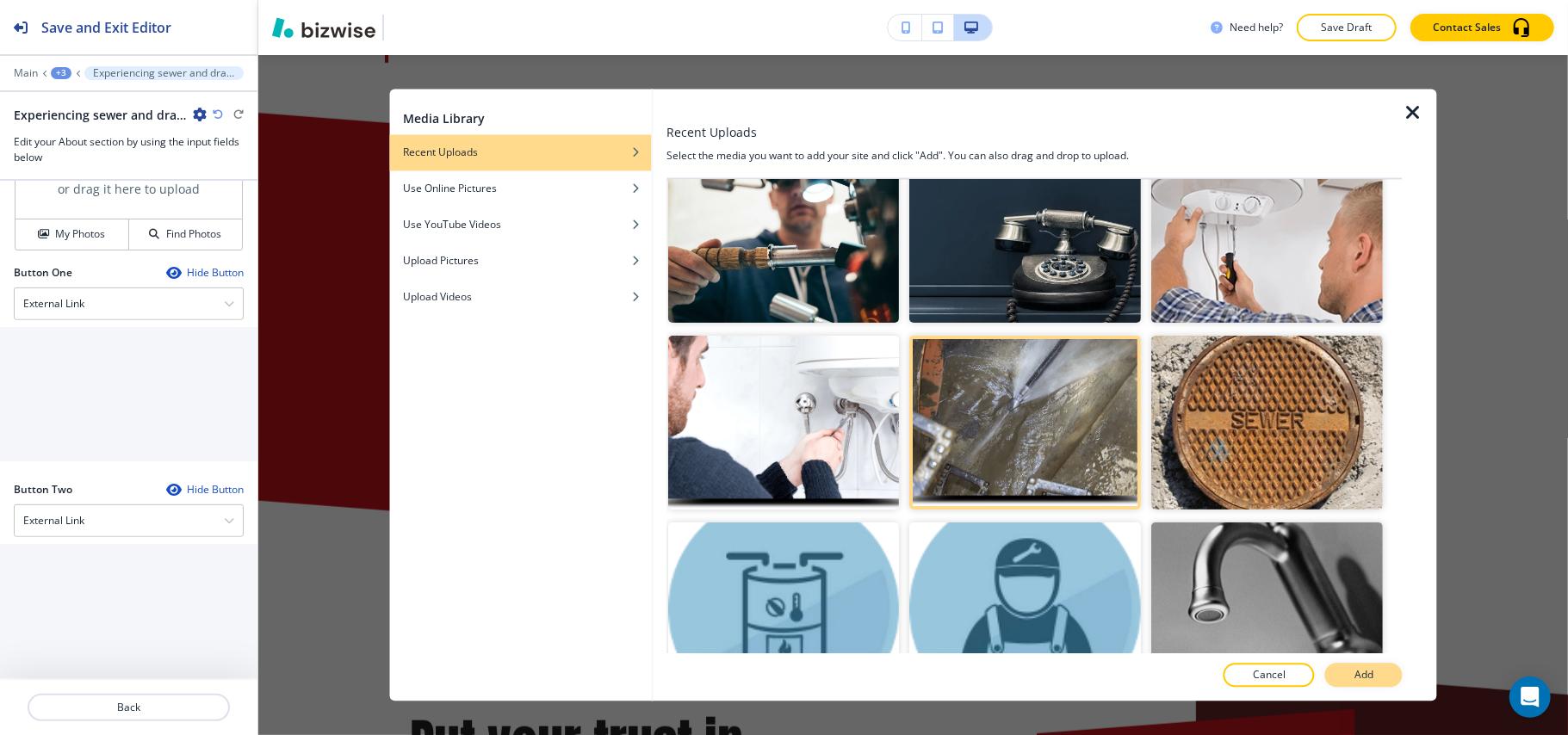
click at [1371, 672] on p "Add" at bounding box center [1364, 676] width 19 height 15
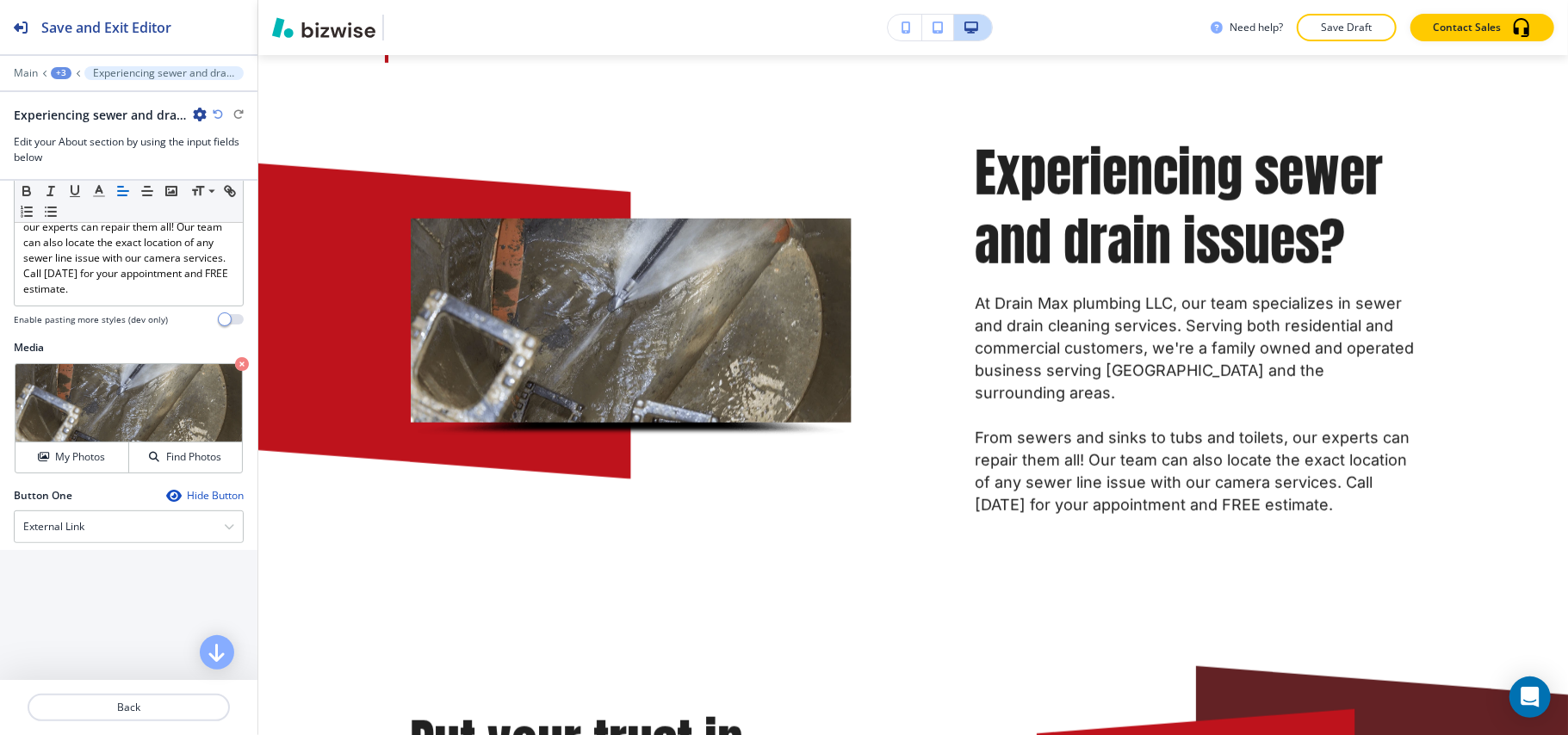
scroll to position [459, 0]
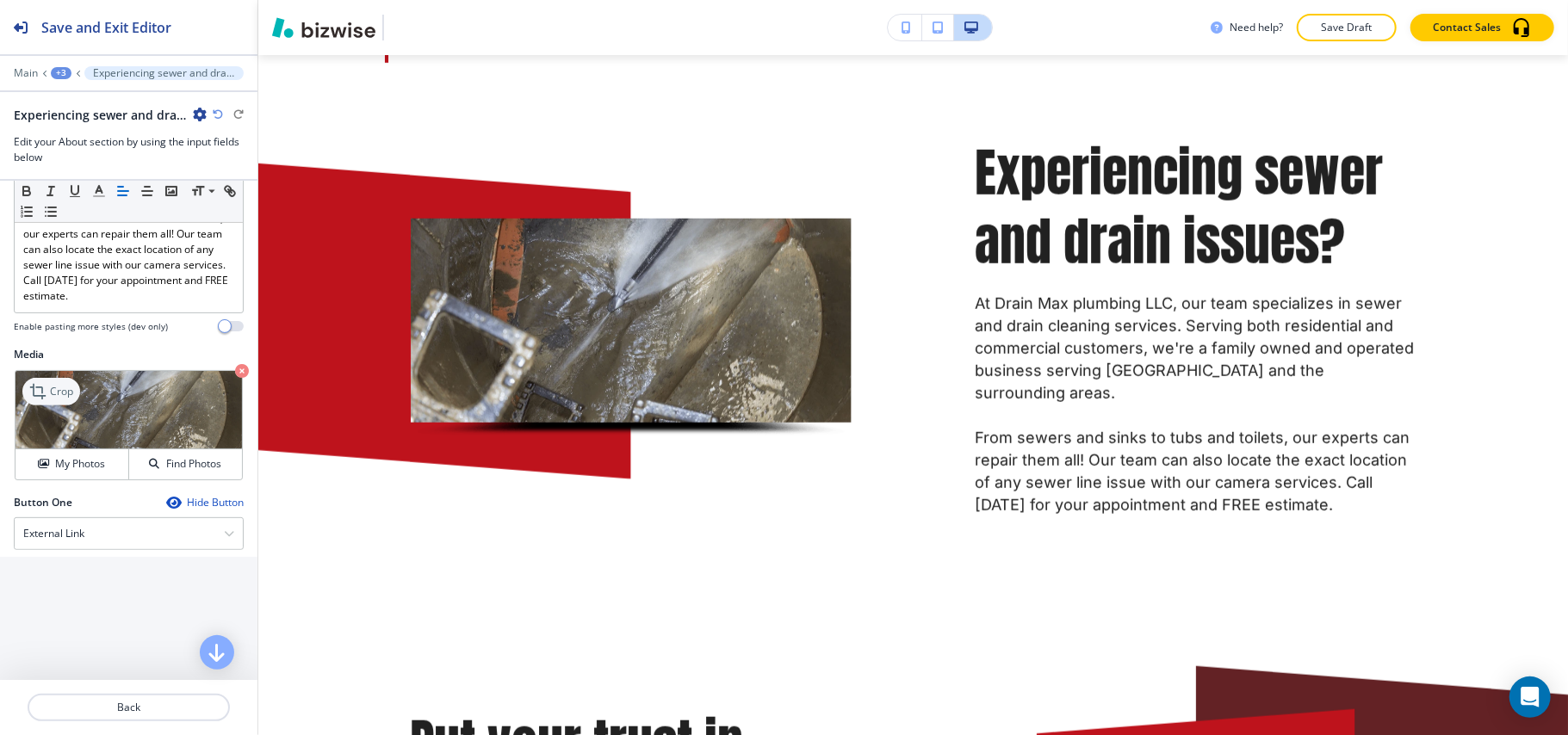
click at [38, 391] on icon at bounding box center [39, 392] width 21 height 21
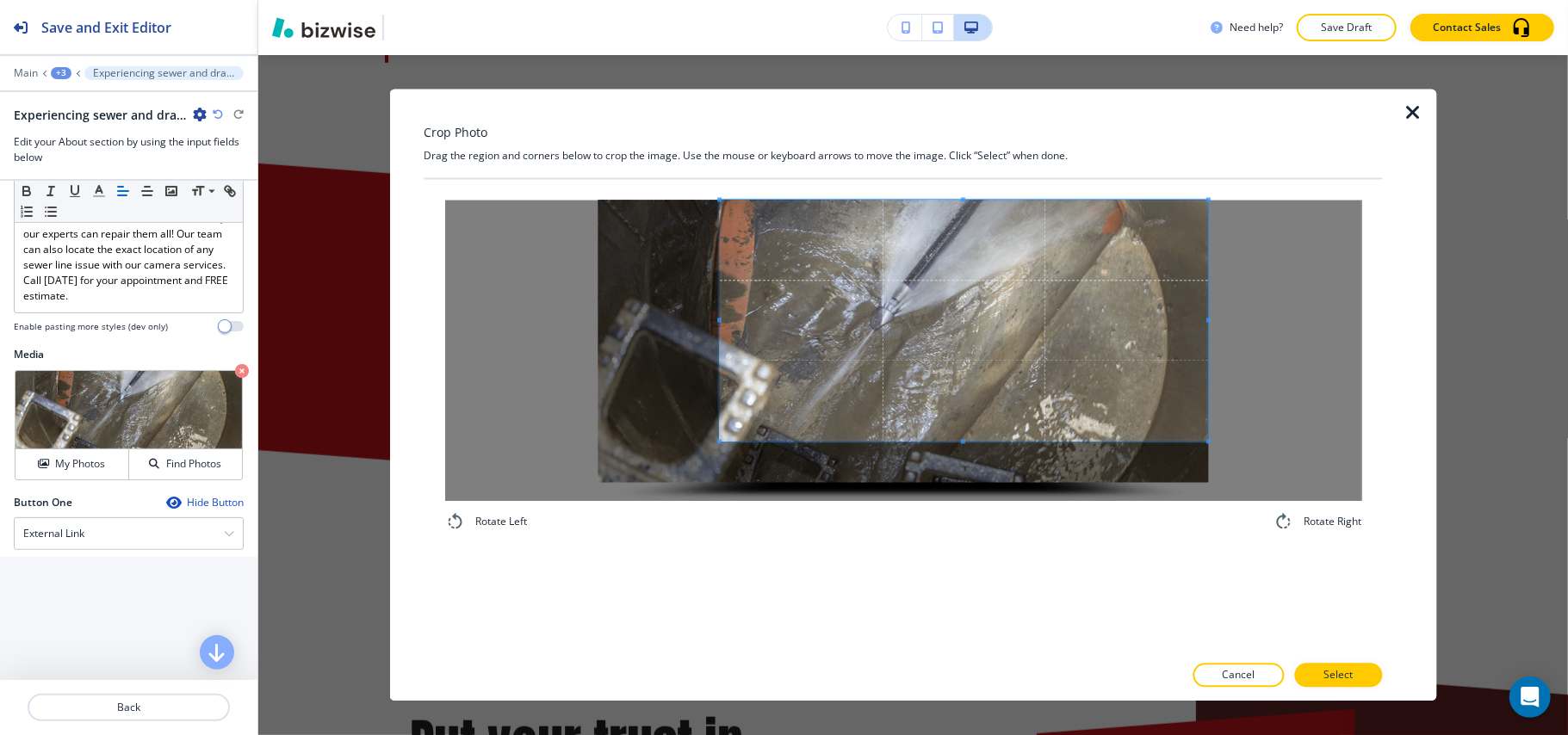
click at [929, 272] on span at bounding box center [964, 321] width 488 height 242
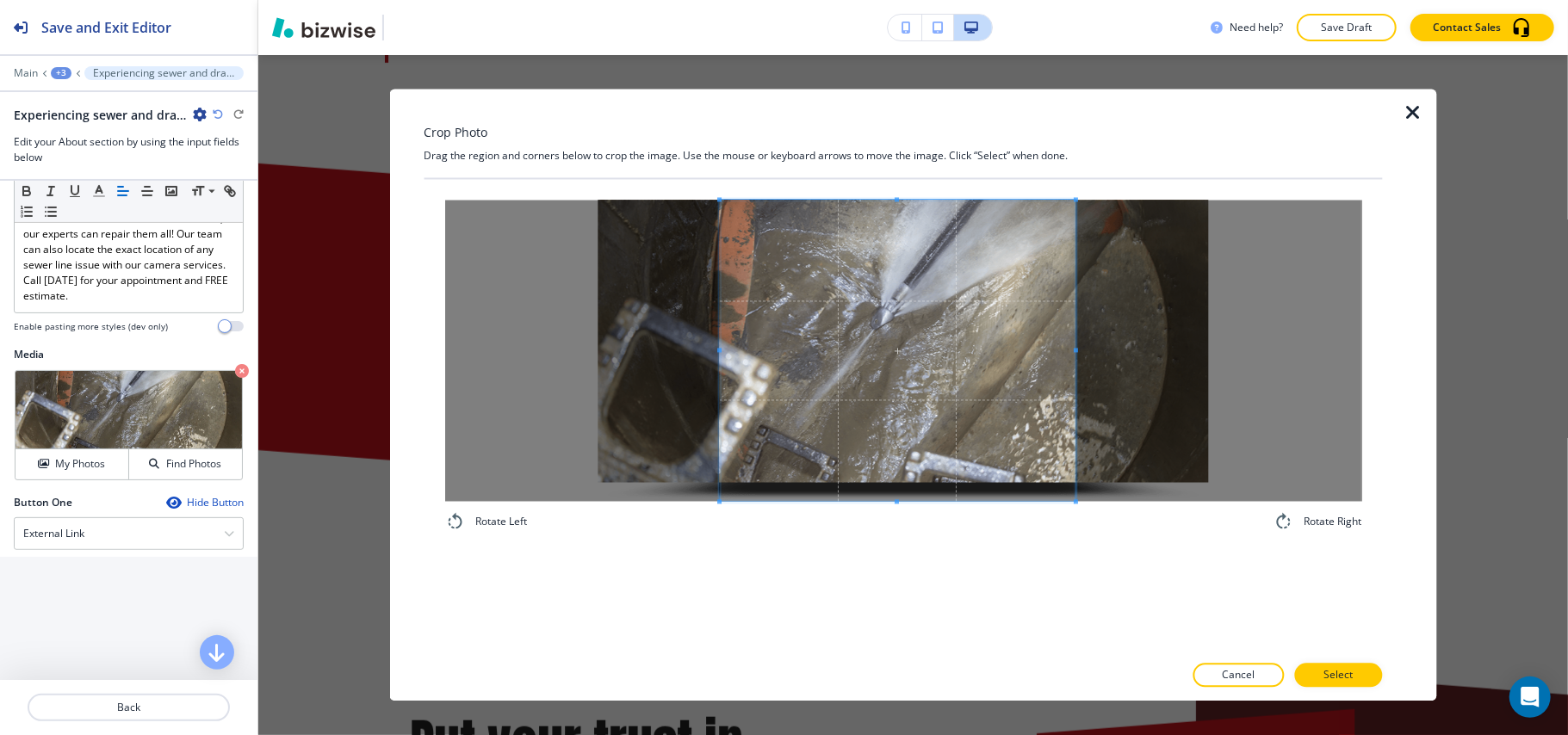
click at [1073, 553] on div "Rotate Left Rotate Right" at bounding box center [903, 367] width 959 height 374
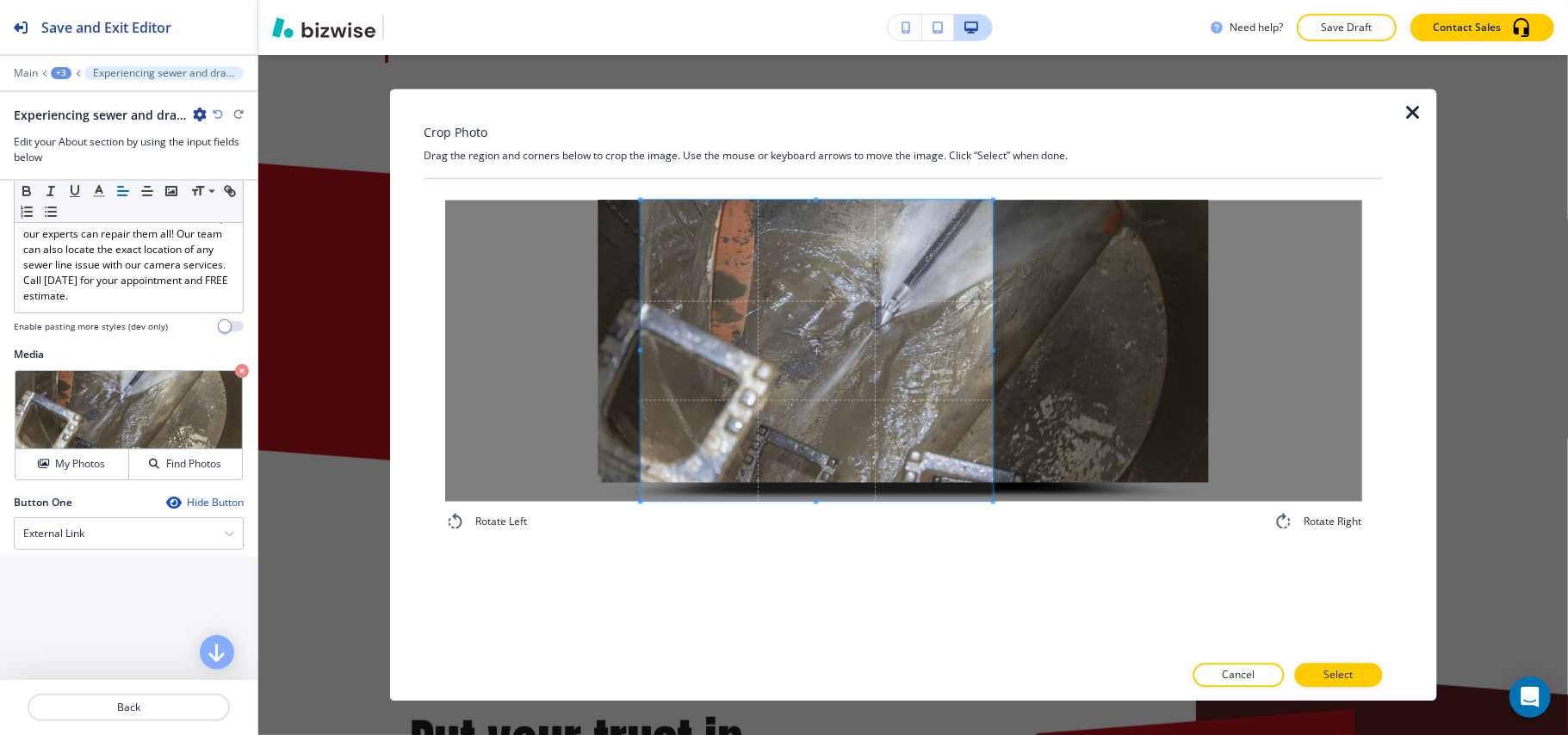
click at [920, 428] on span at bounding box center [818, 351] width 353 height 302
click at [1353, 676] on p "Select" at bounding box center [1338, 676] width 29 height 15
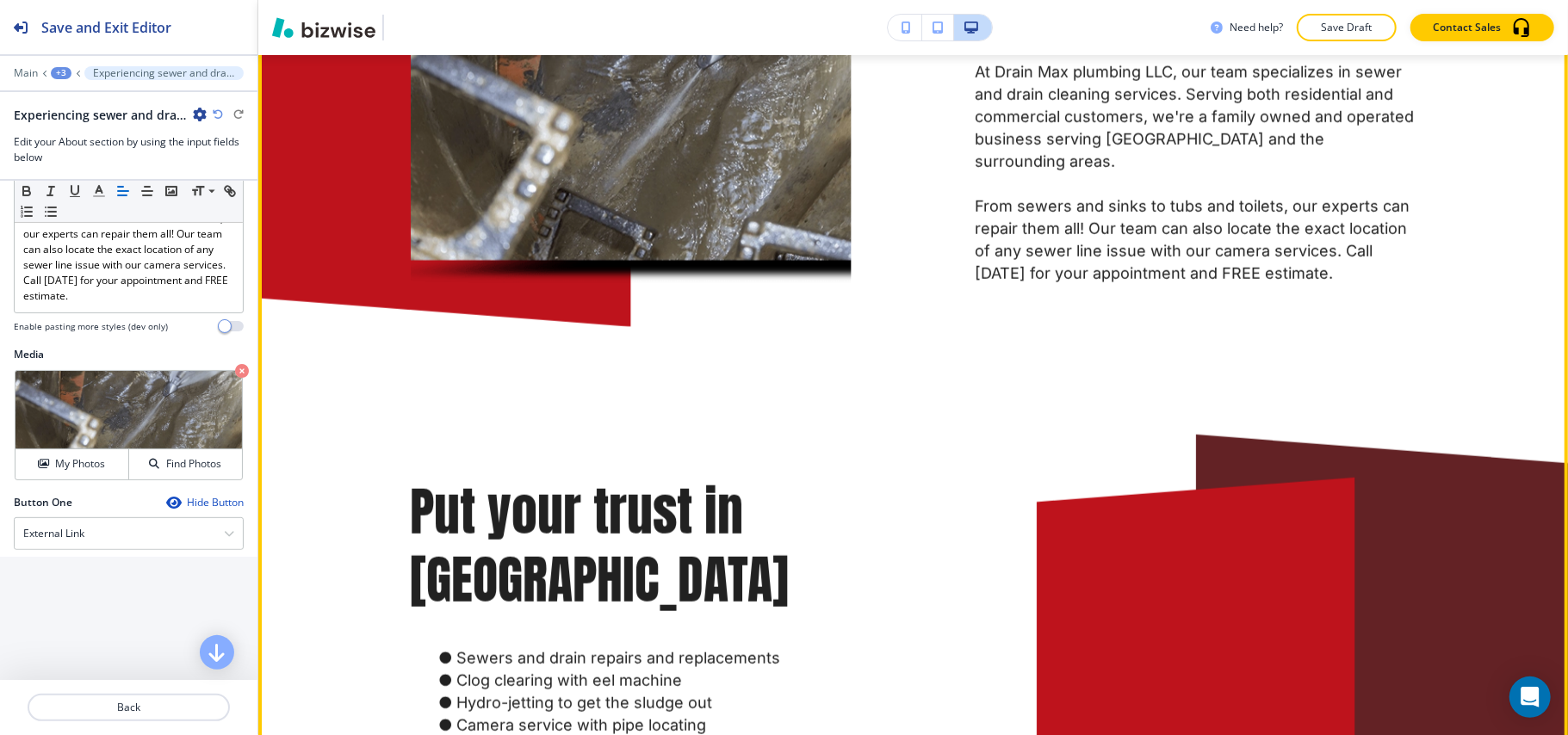
scroll to position [1640, 0]
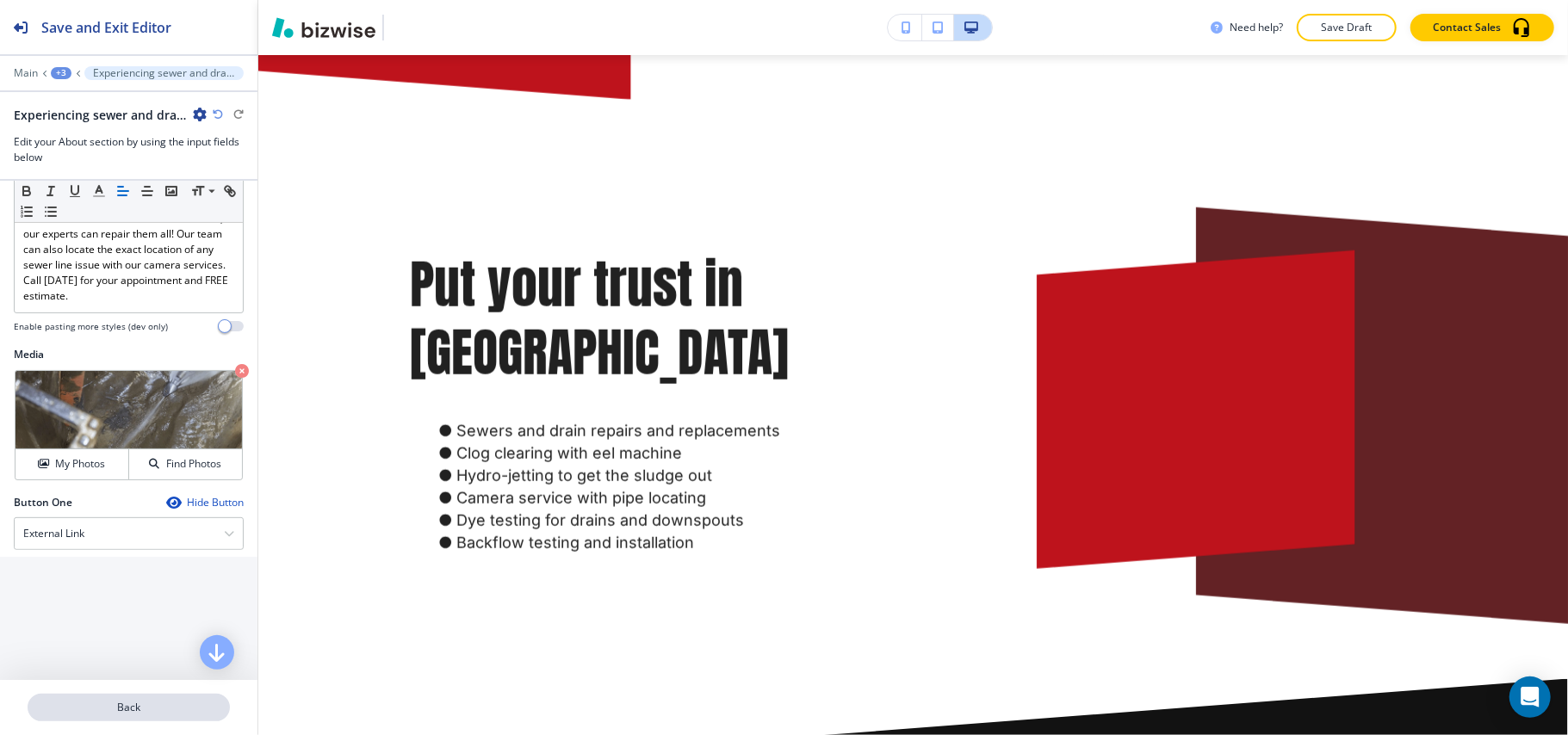
click at [129, 712] on p "Back" at bounding box center [129, 708] width 199 height 15
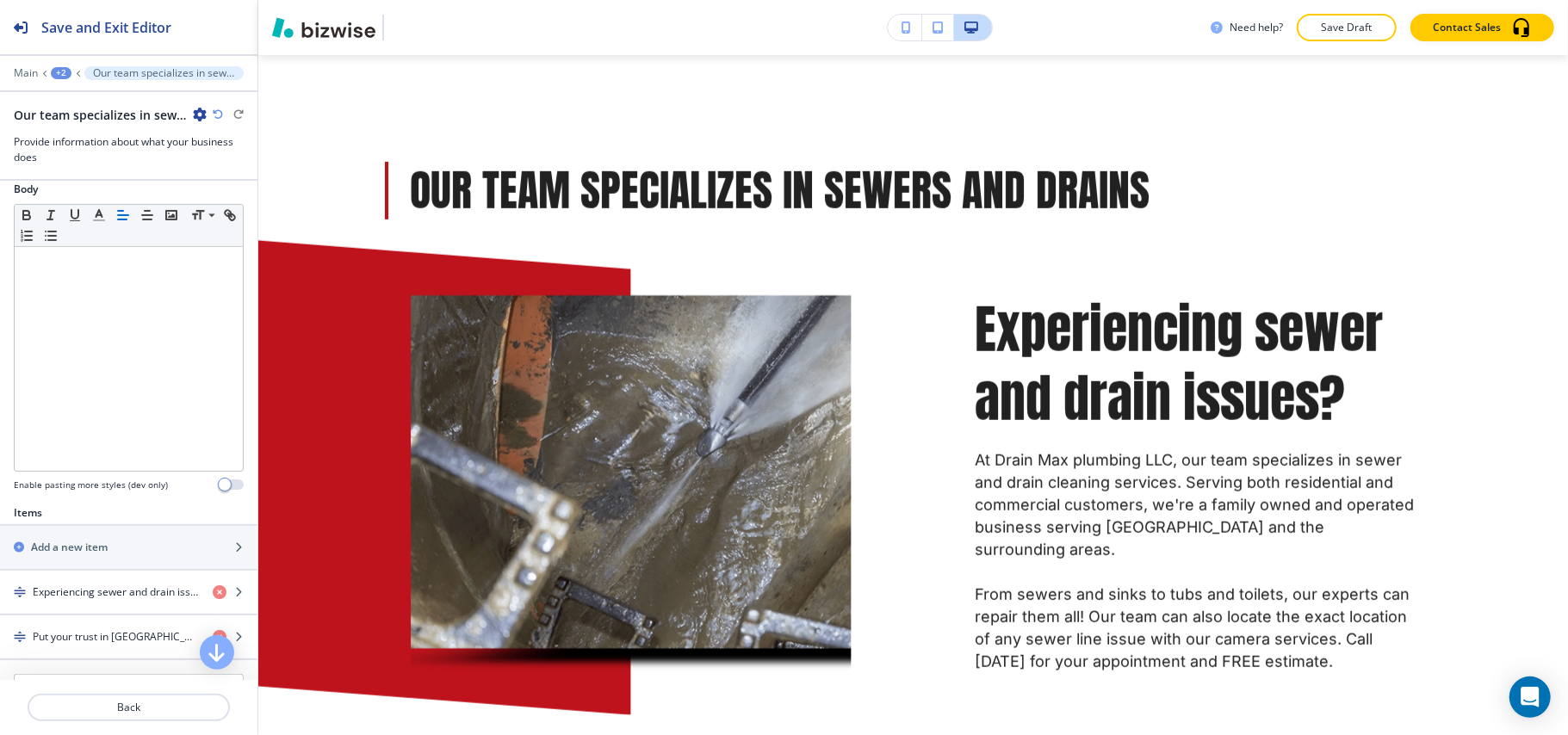
scroll to position [459, 0]
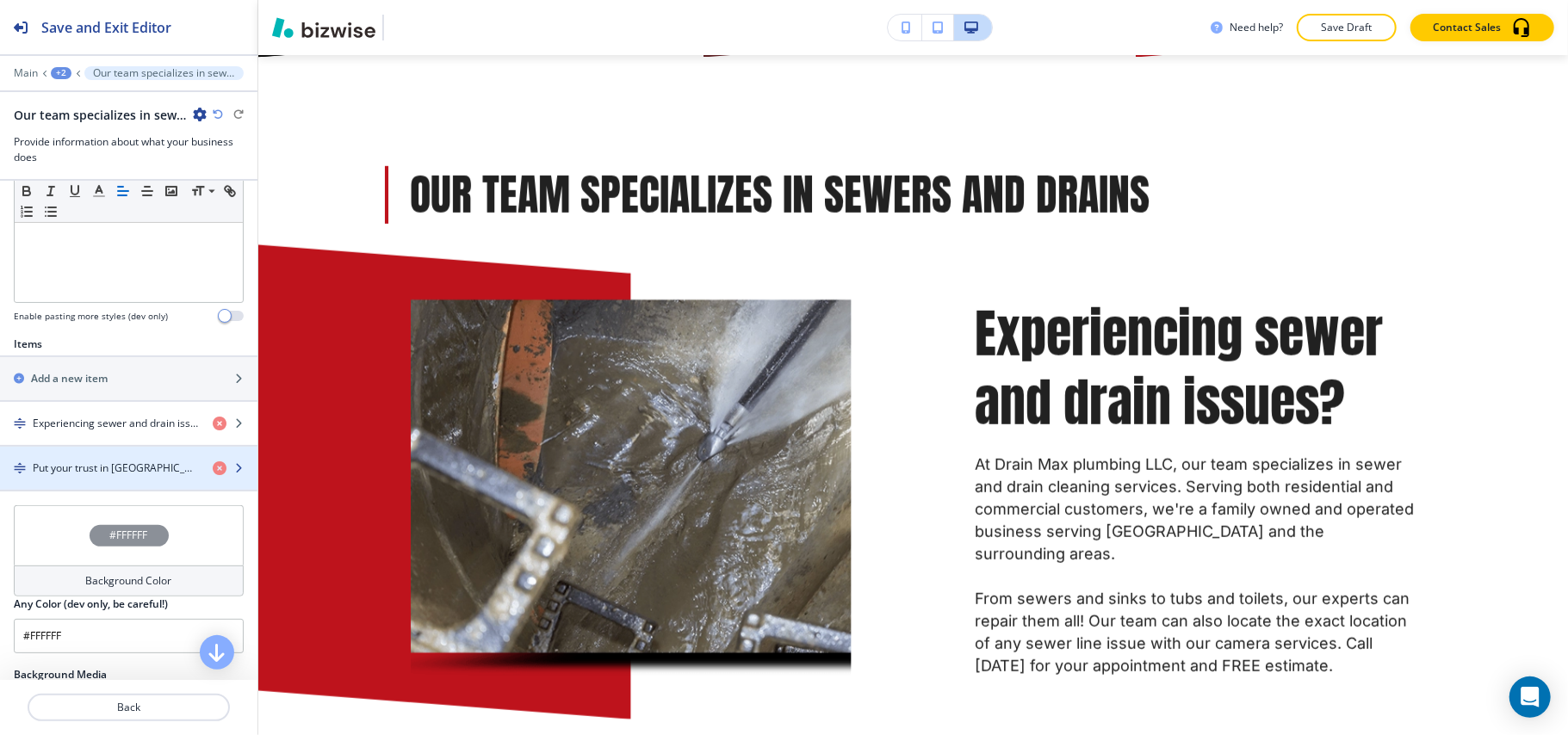
click at [87, 461] on div "button" at bounding box center [129, 453] width 258 height 14
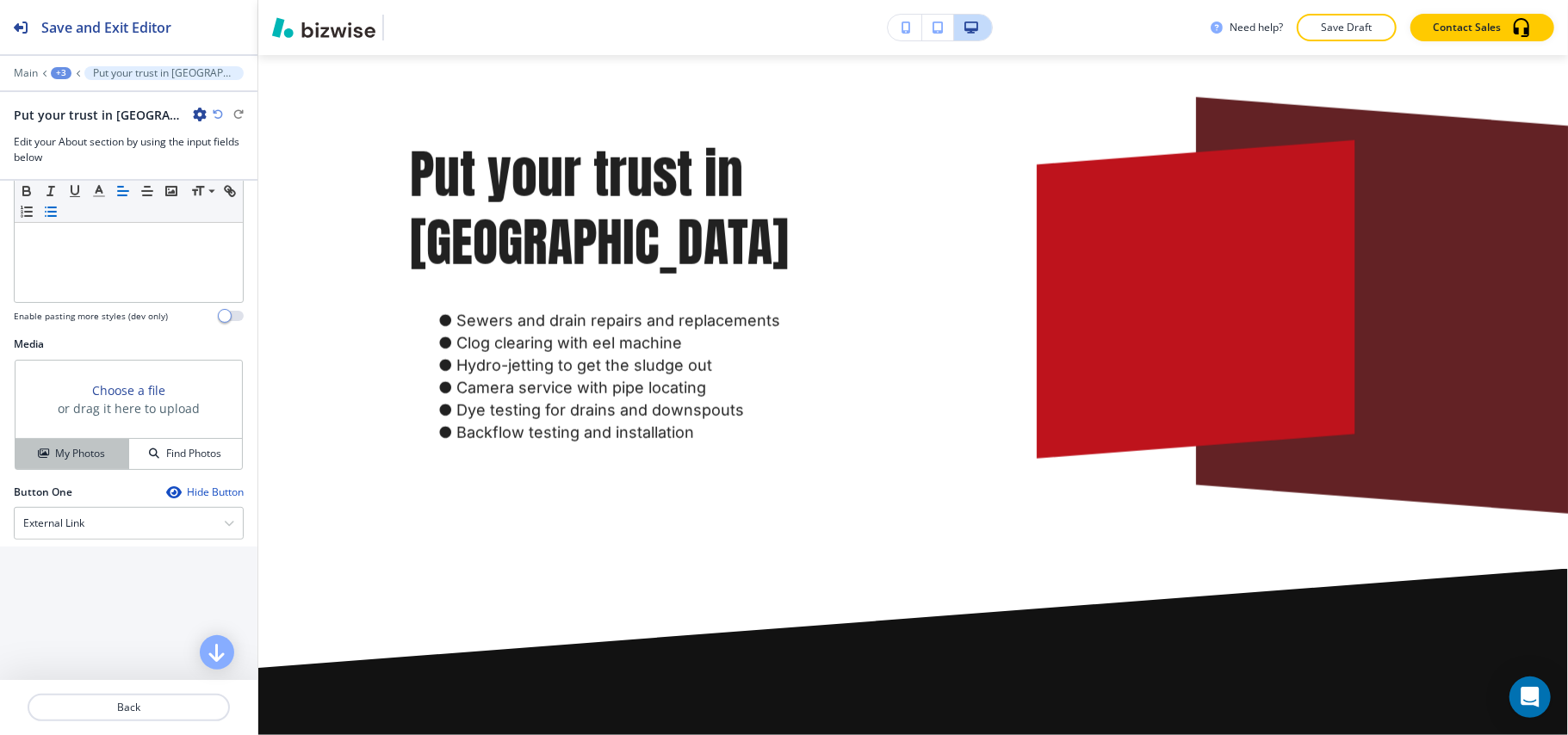
click at [77, 453] on h4 "My Photos" at bounding box center [80, 454] width 50 height 15
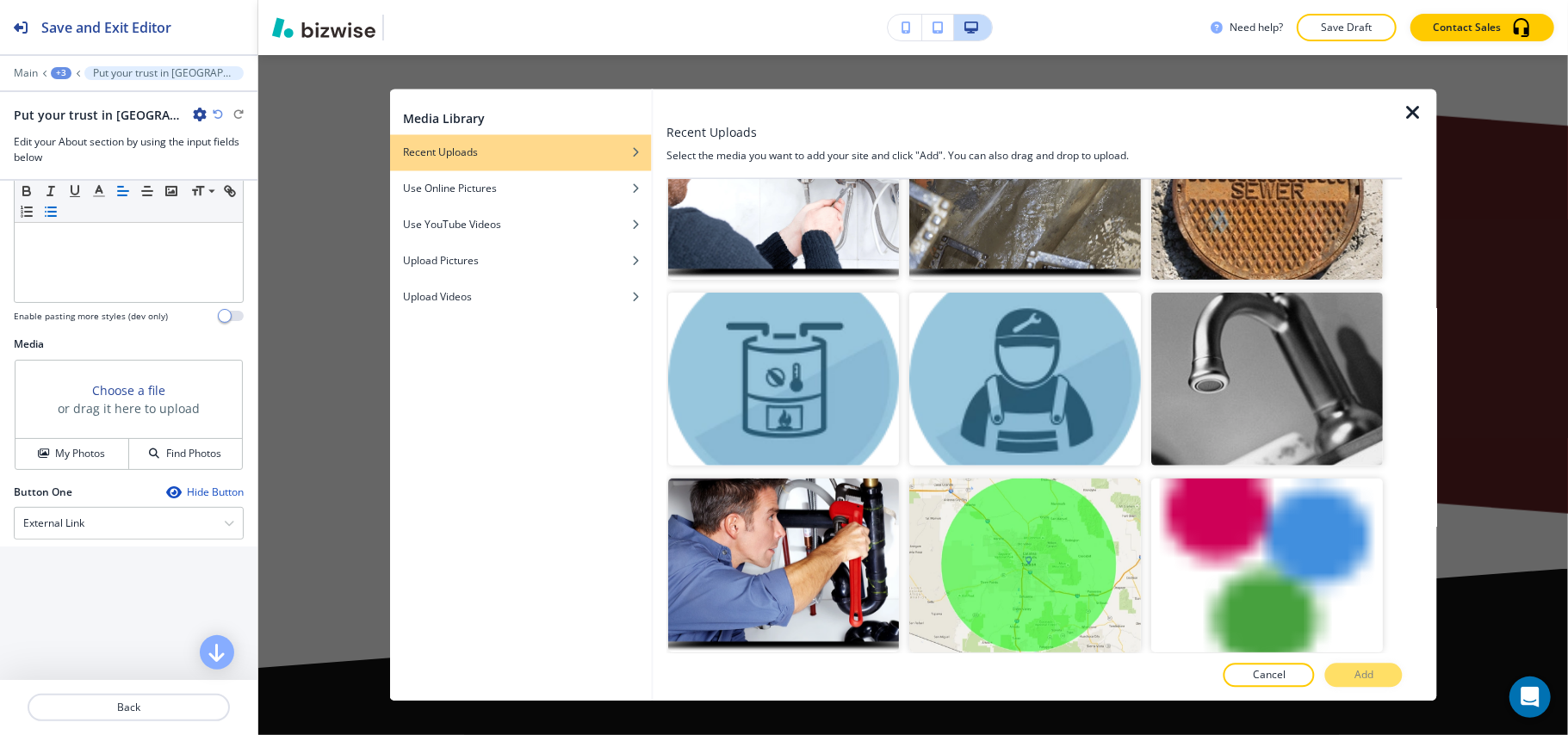
click at [1250, 242] on img "button" at bounding box center [1268, 193] width 231 height 174
click at [1374, 665] on button "Add" at bounding box center [1364, 676] width 77 height 24
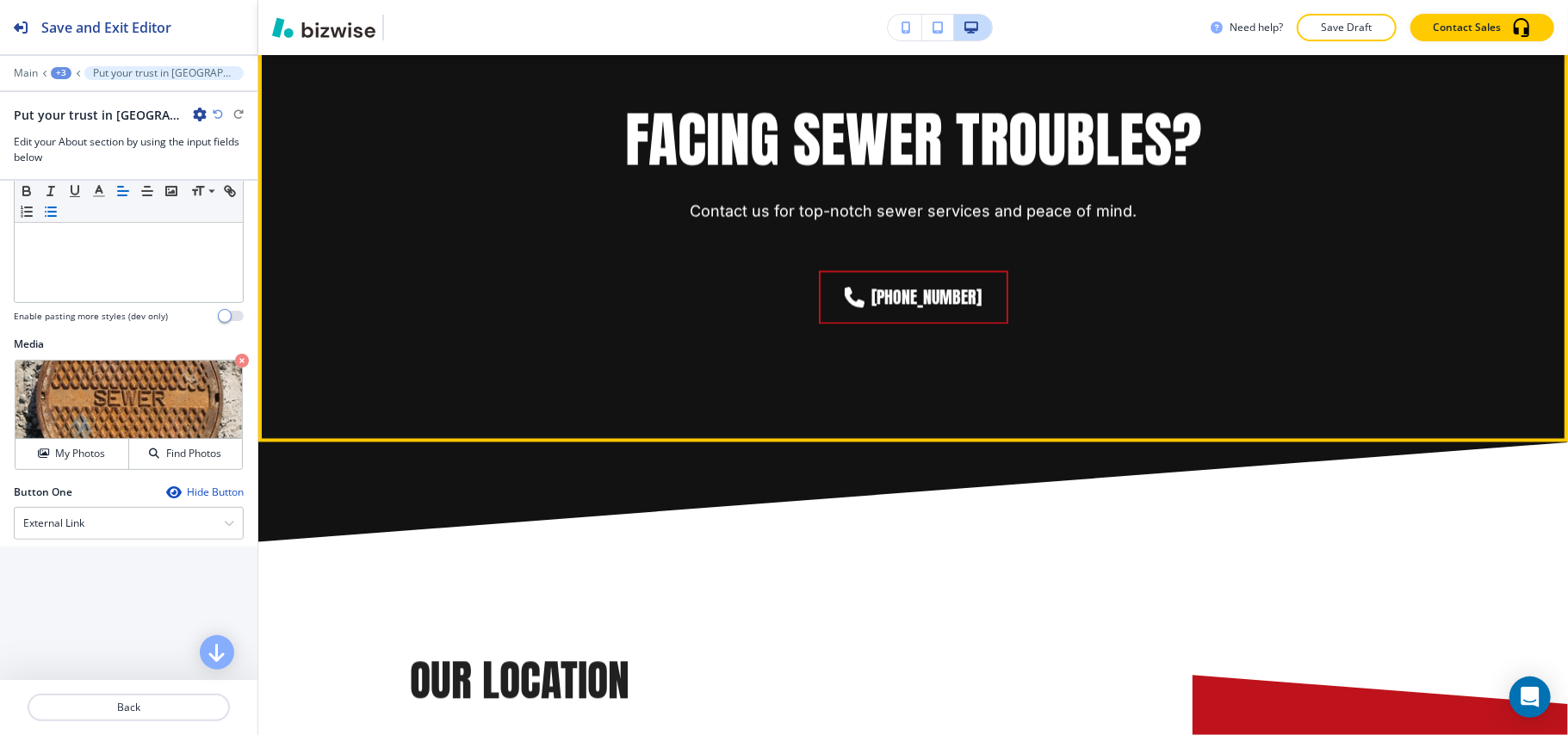
click at [298, 16] on button "Edit This Section" at bounding box center [327, 3] width 117 height 25
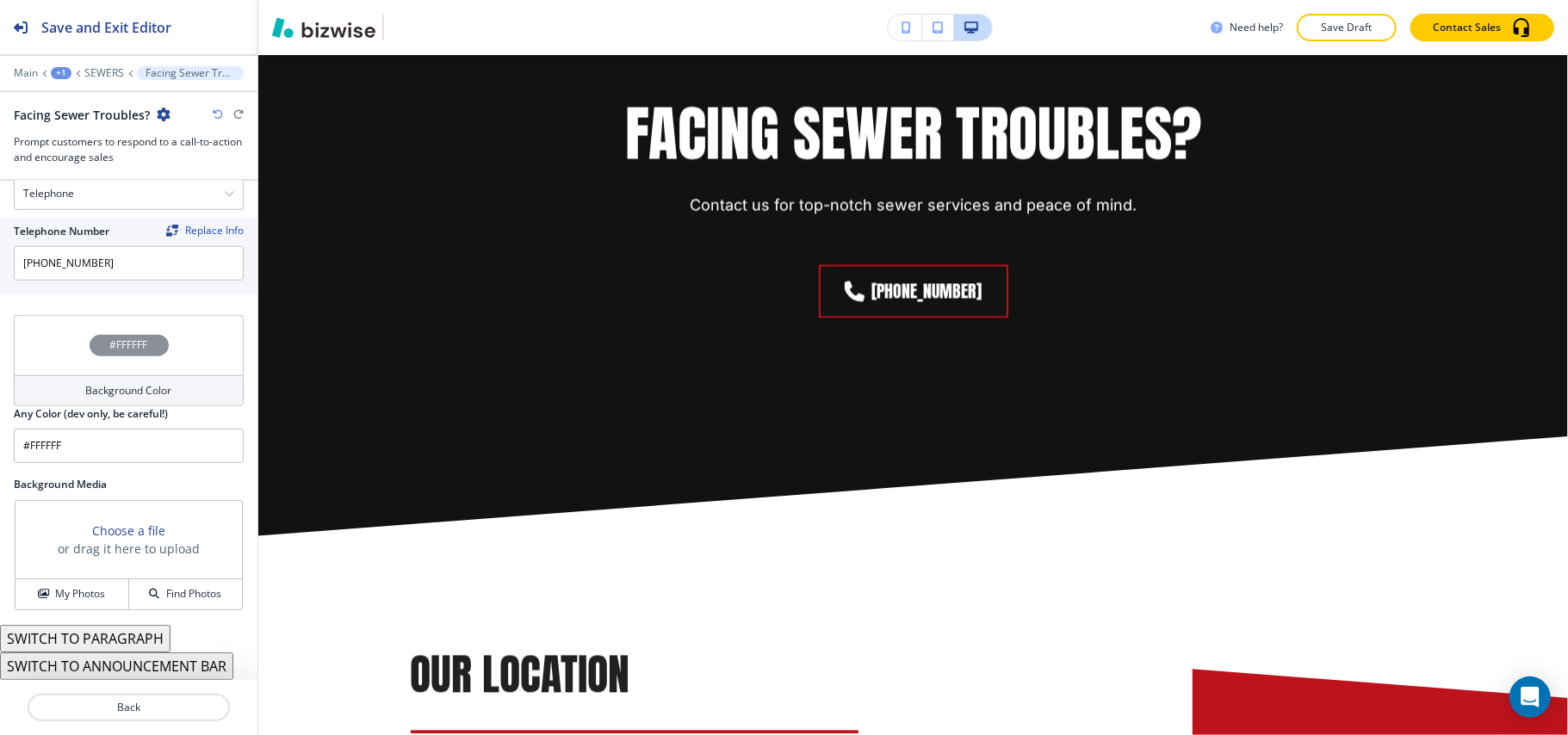
scroll to position [866, 0]
click at [69, 587] on h4 "My Photos" at bounding box center [80, 594] width 50 height 15
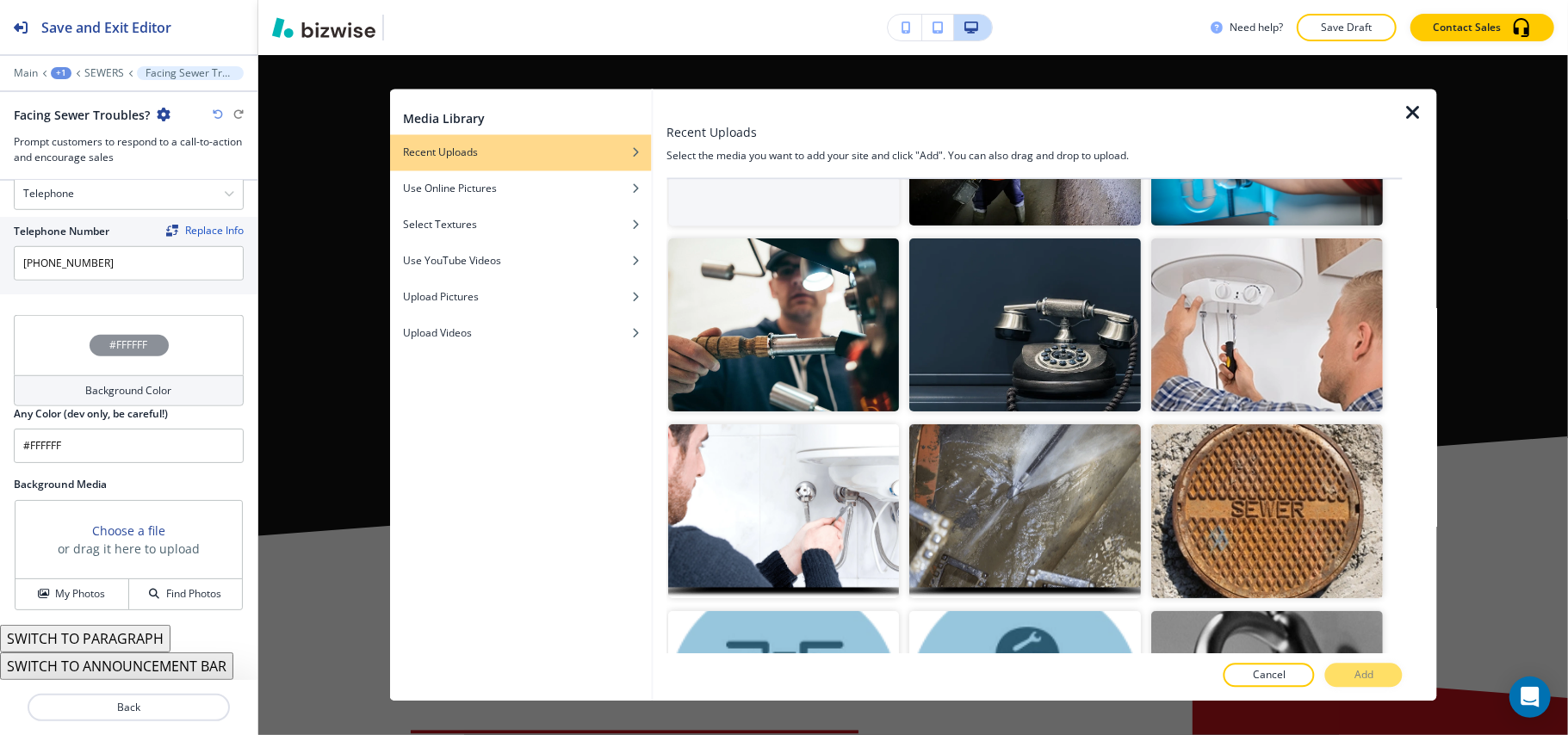
scroll to position [115, 0]
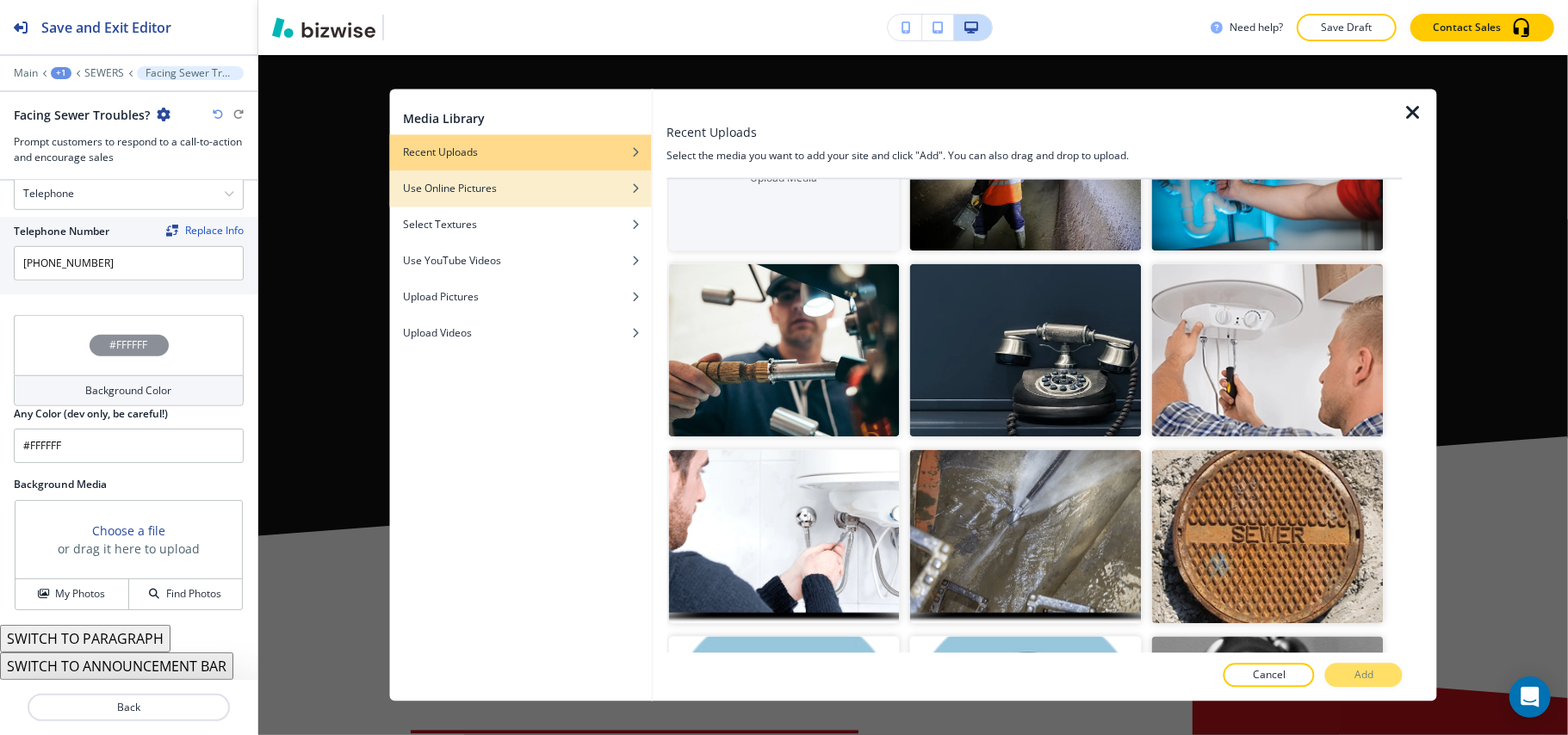
click at [505, 186] on div "Use Online Pictures" at bounding box center [520, 189] width 261 height 15
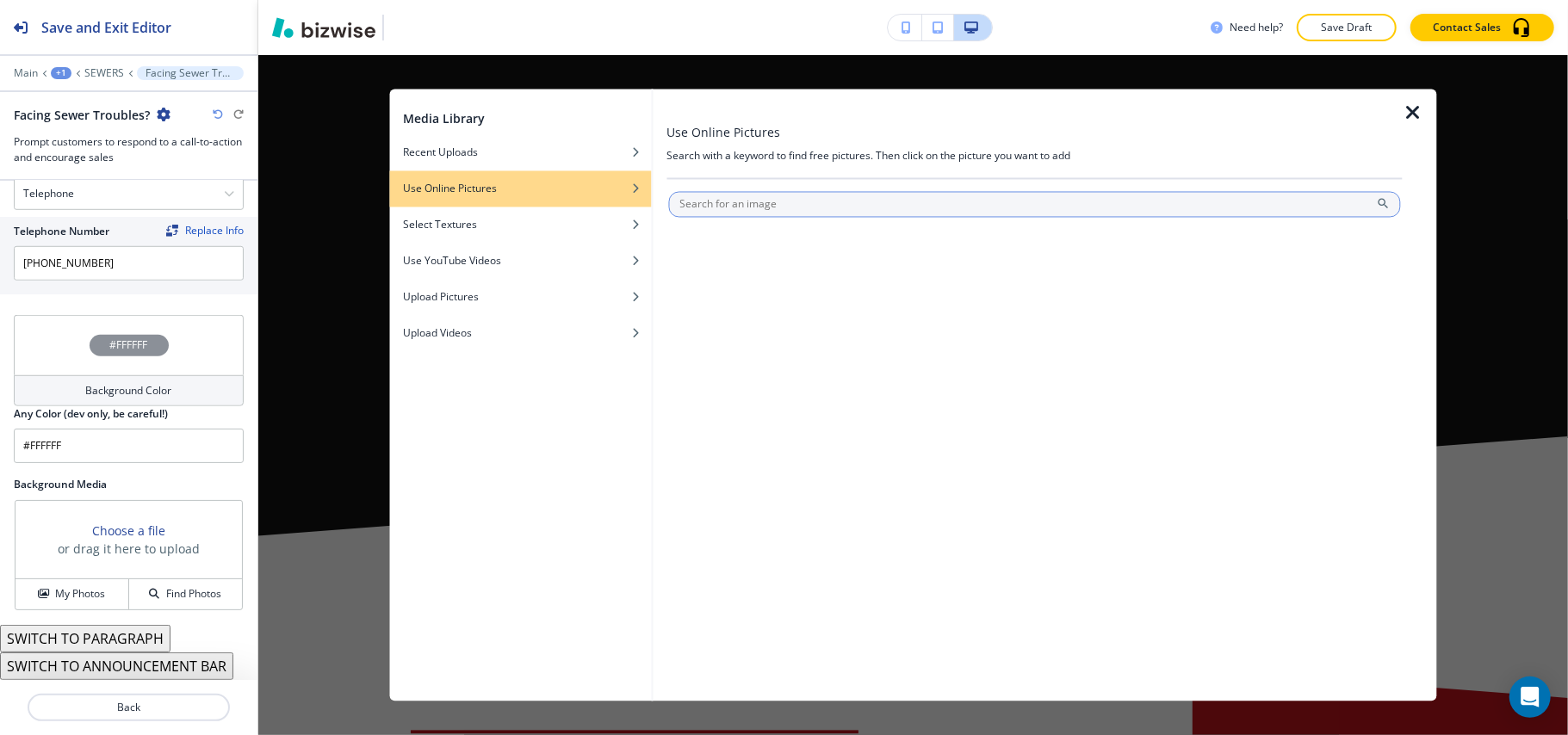
click at [764, 211] on input "text" at bounding box center [1035, 204] width 733 height 25
type input "SEWER"
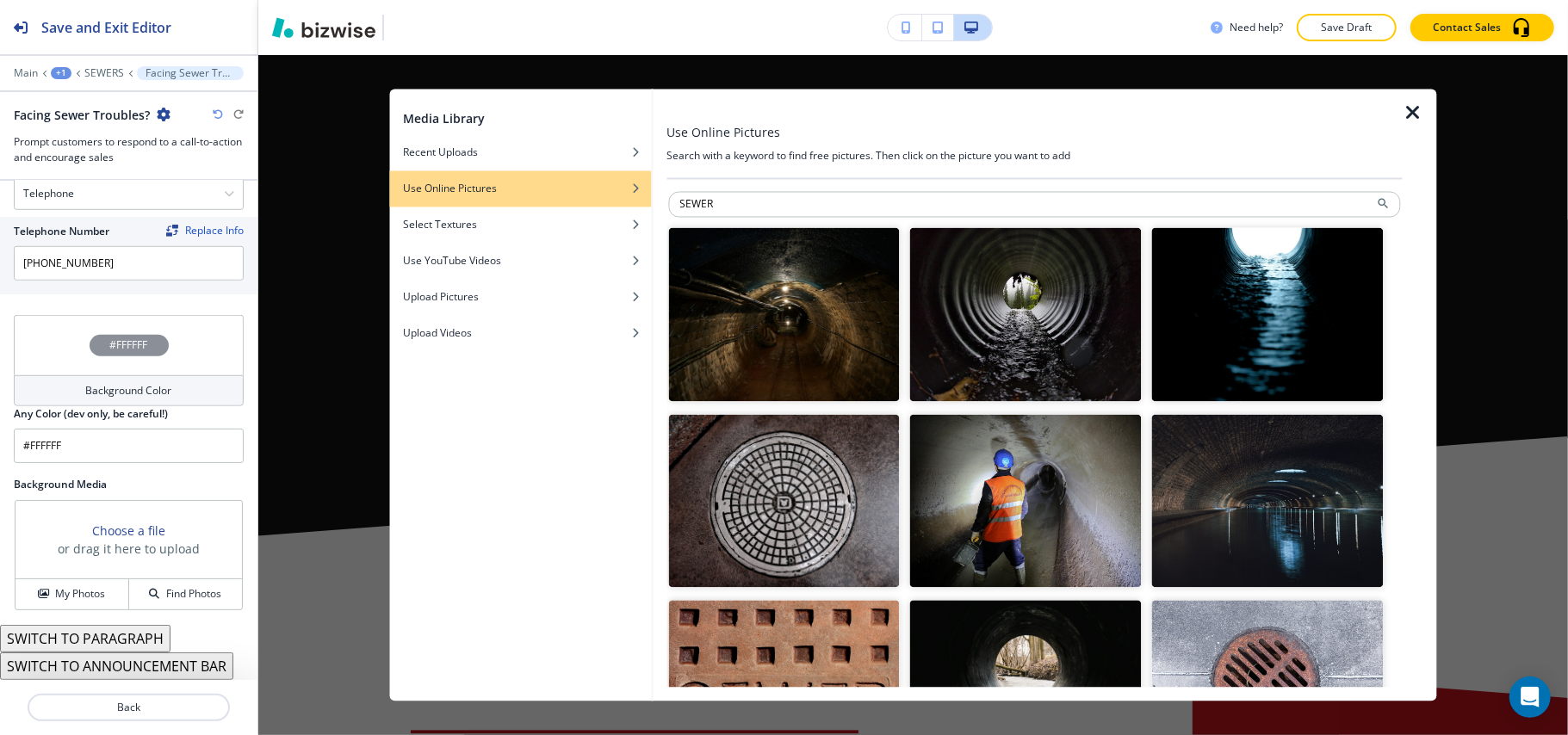
click at [809, 304] on img "button" at bounding box center [784, 315] width 231 height 174
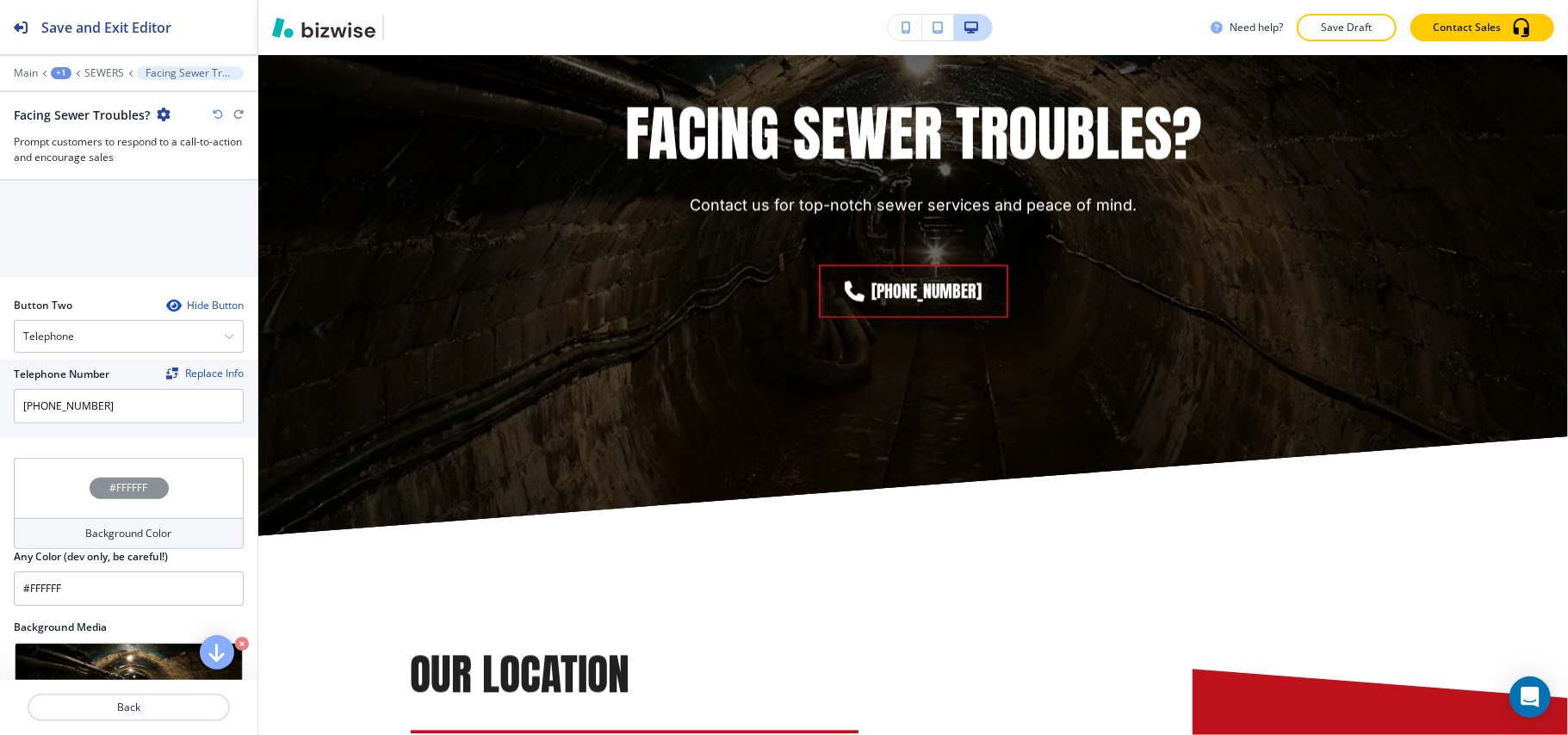
scroll to position [521, 0]
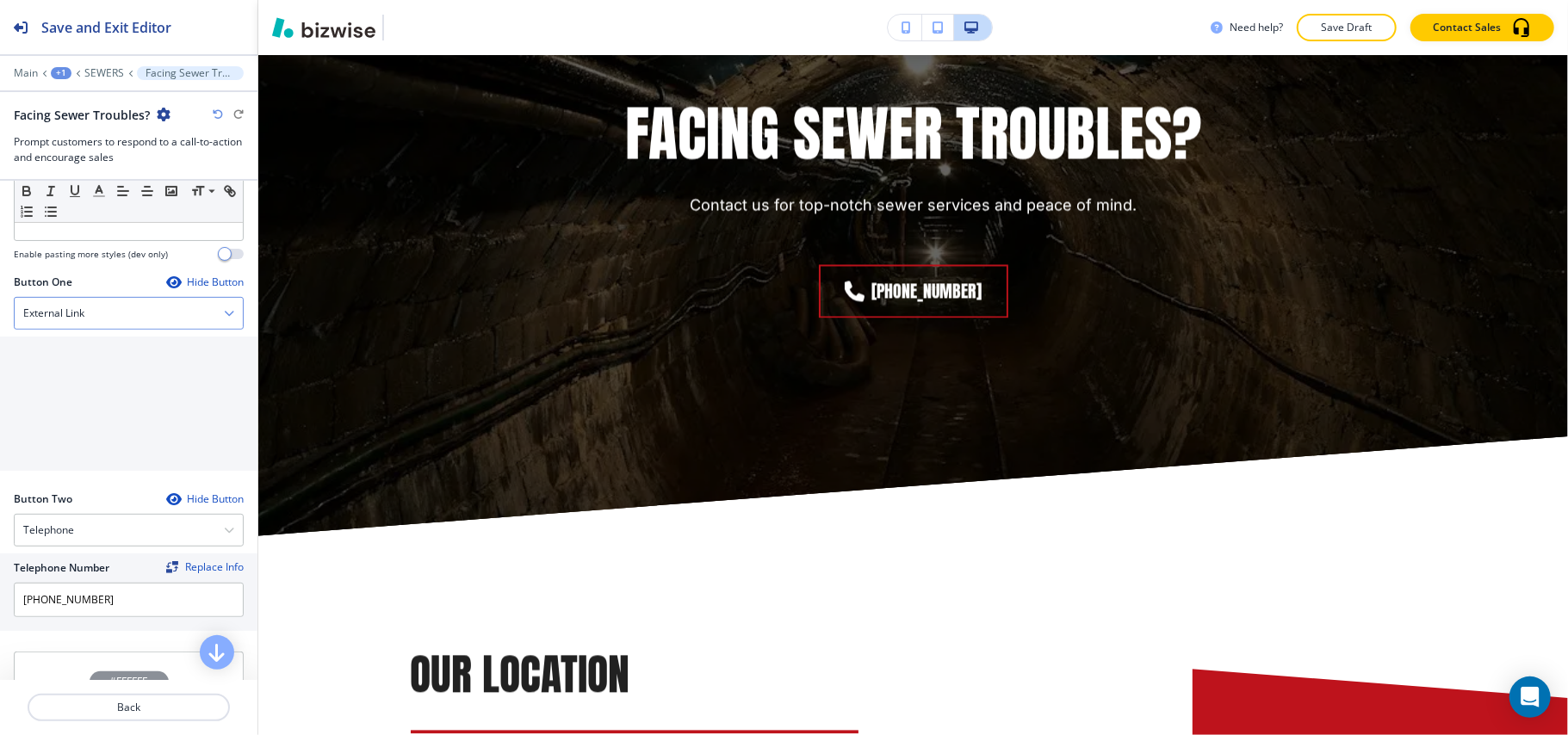
click at [93, 318] on div "External Link" at bounding box center [129, 313] width 228 height 31
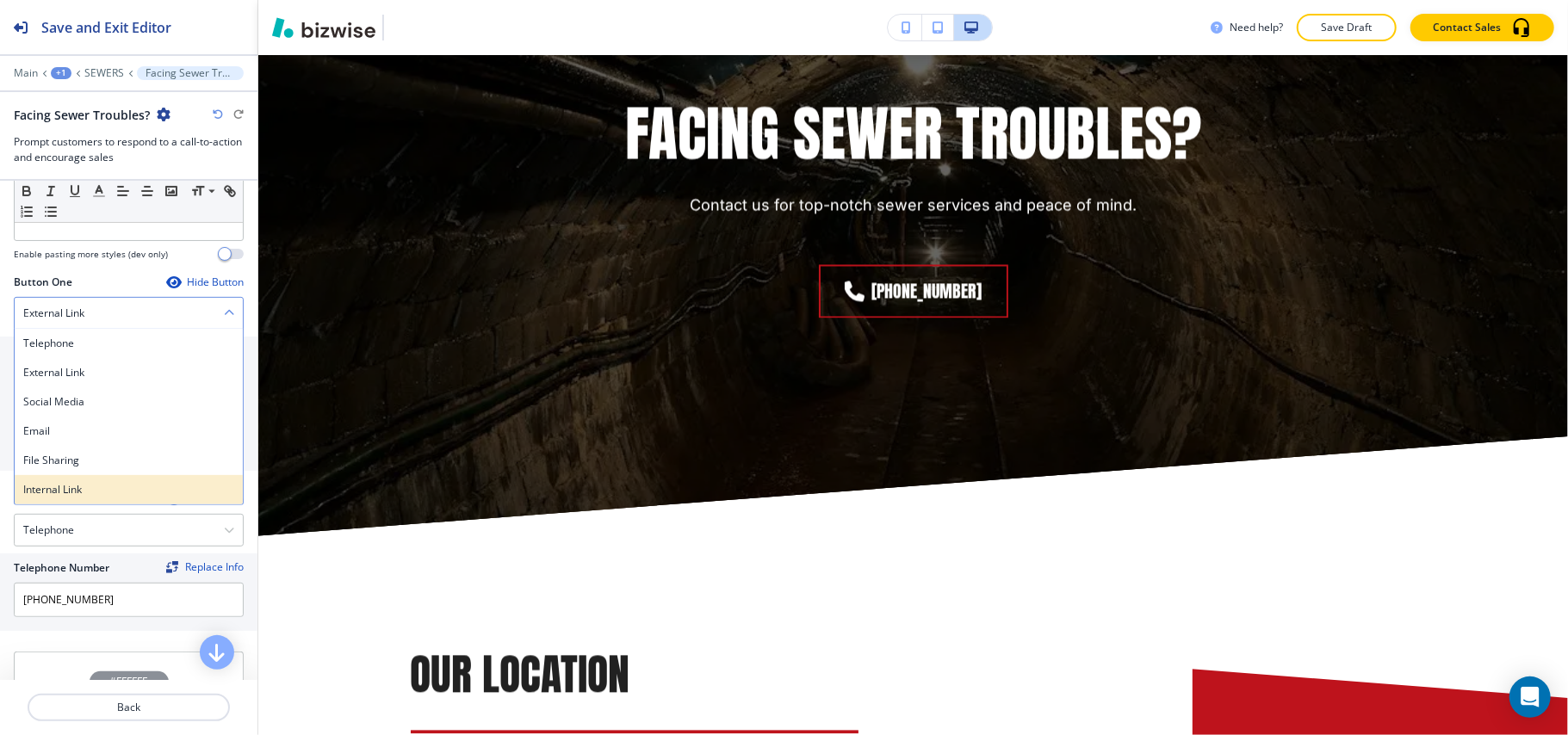
click at [79, 478] on div "Internal Link" at bounding box center [129, 490] width 228 height 29
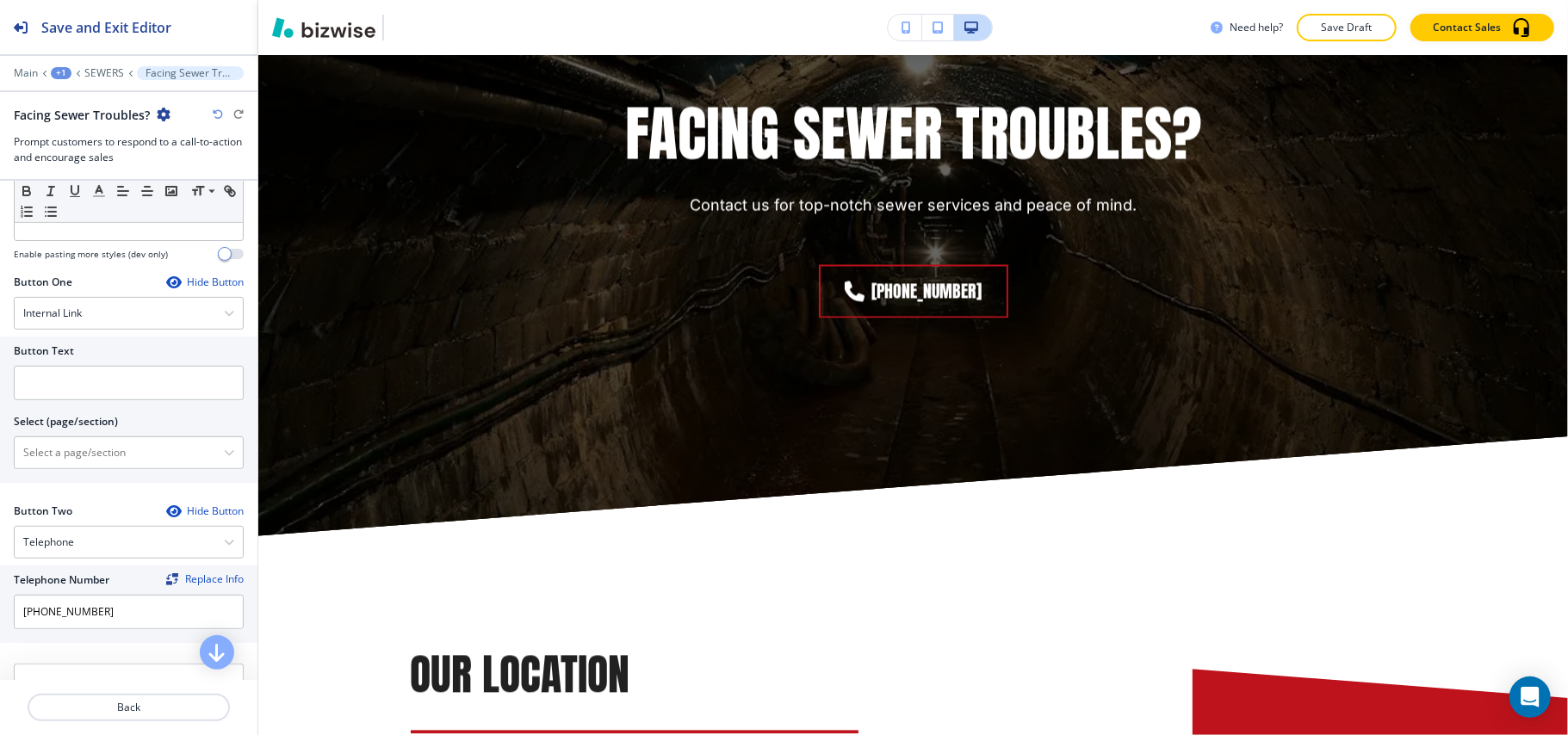
click at [103, 436] on div at bounding box center [129, 432] width 230 height 7
click at [98, 458] on \(page\/section\) "Manual Input" at bounding box center [119, 452] width 210 height 29
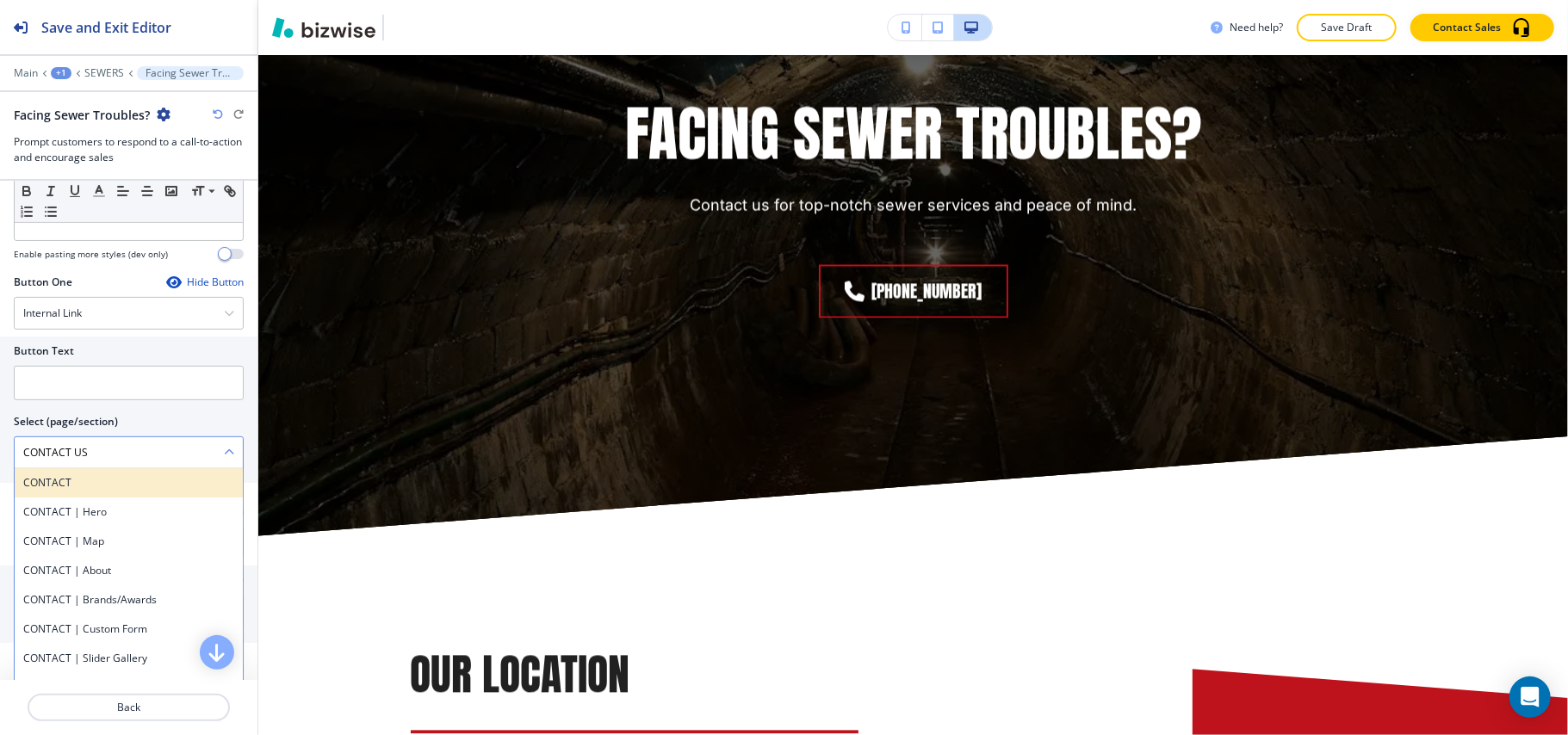
click at [71, 488] on h4 "CONTACT" at bounding box center [129, 483] width 211 height 15
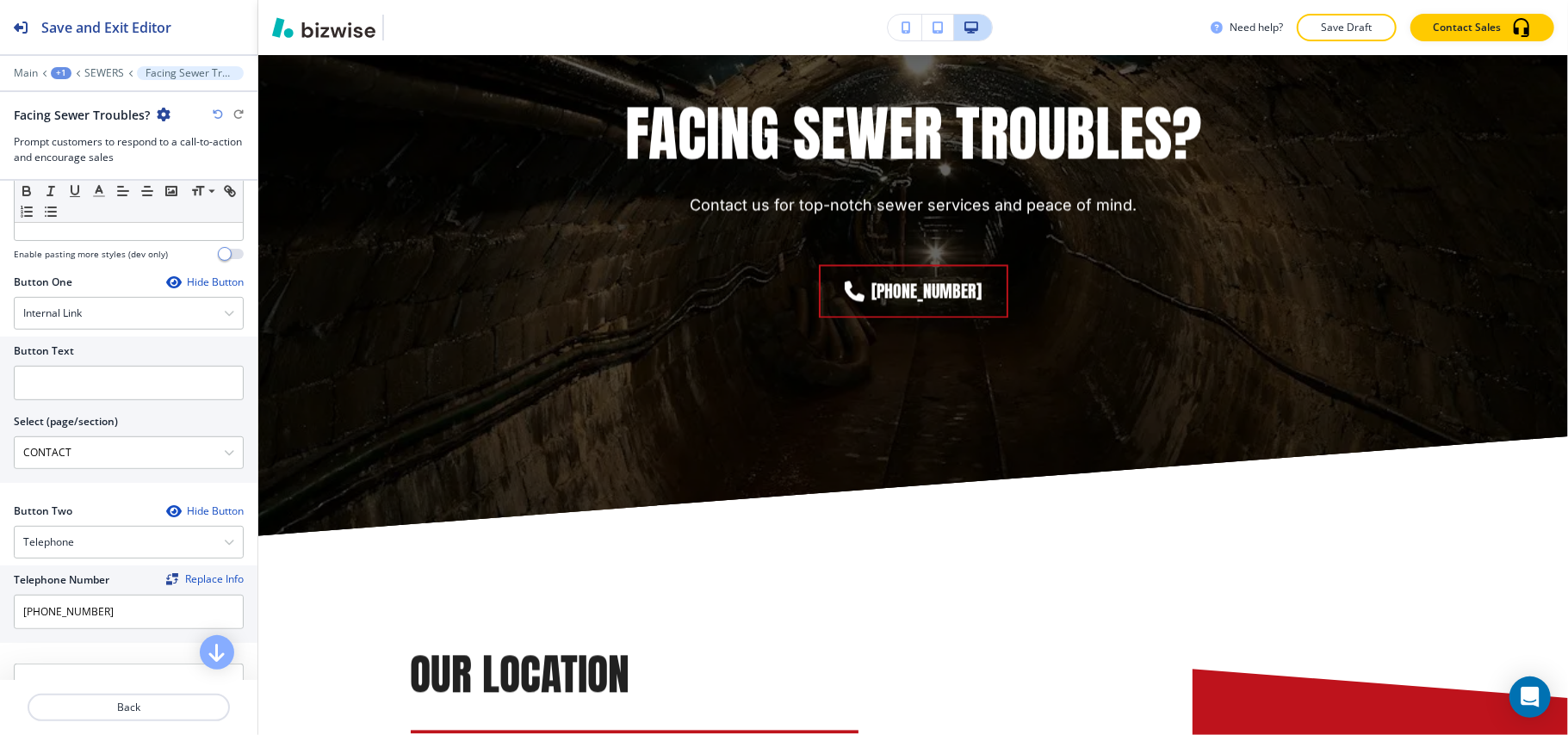
click at [87, 406] on div at bounding box center [129, 407] width 230 height 14
click at [73, 468] on div "CONTACT" at bounding box center [129, 452] width 228 height 31
click at [80, 463] on \(page\/section\) "CONTACT" at bounding box center [119, 452] width 210 height 29
click at [108, 459] on \(page\/section\) "CONTACT US" at bounding box center [119, 452] width 210 height 29
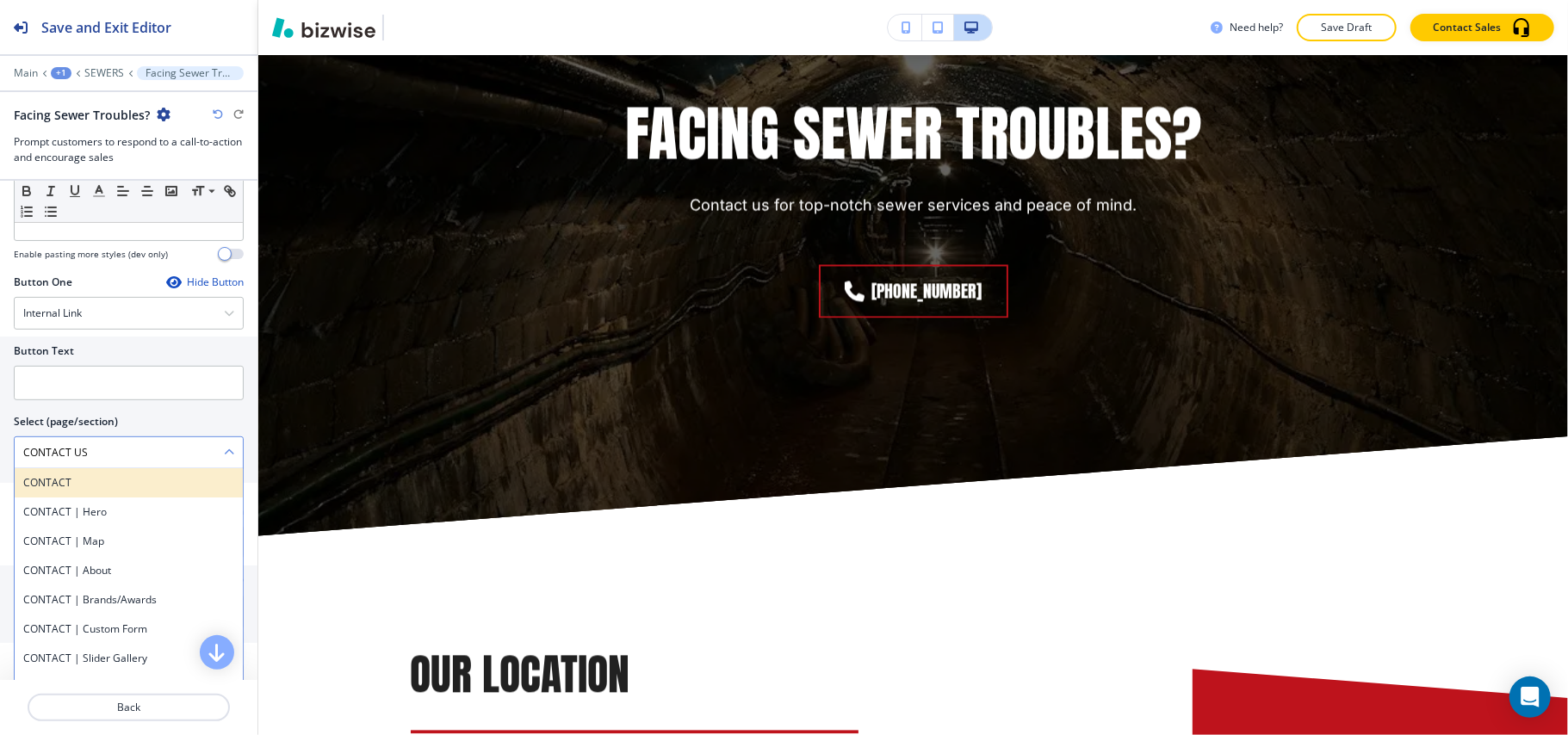
click at [76, 490] on h4 "CONTACT" at bounding box center [129, 483] width 211 height 15
type \(page\/section\) "CONTACT"
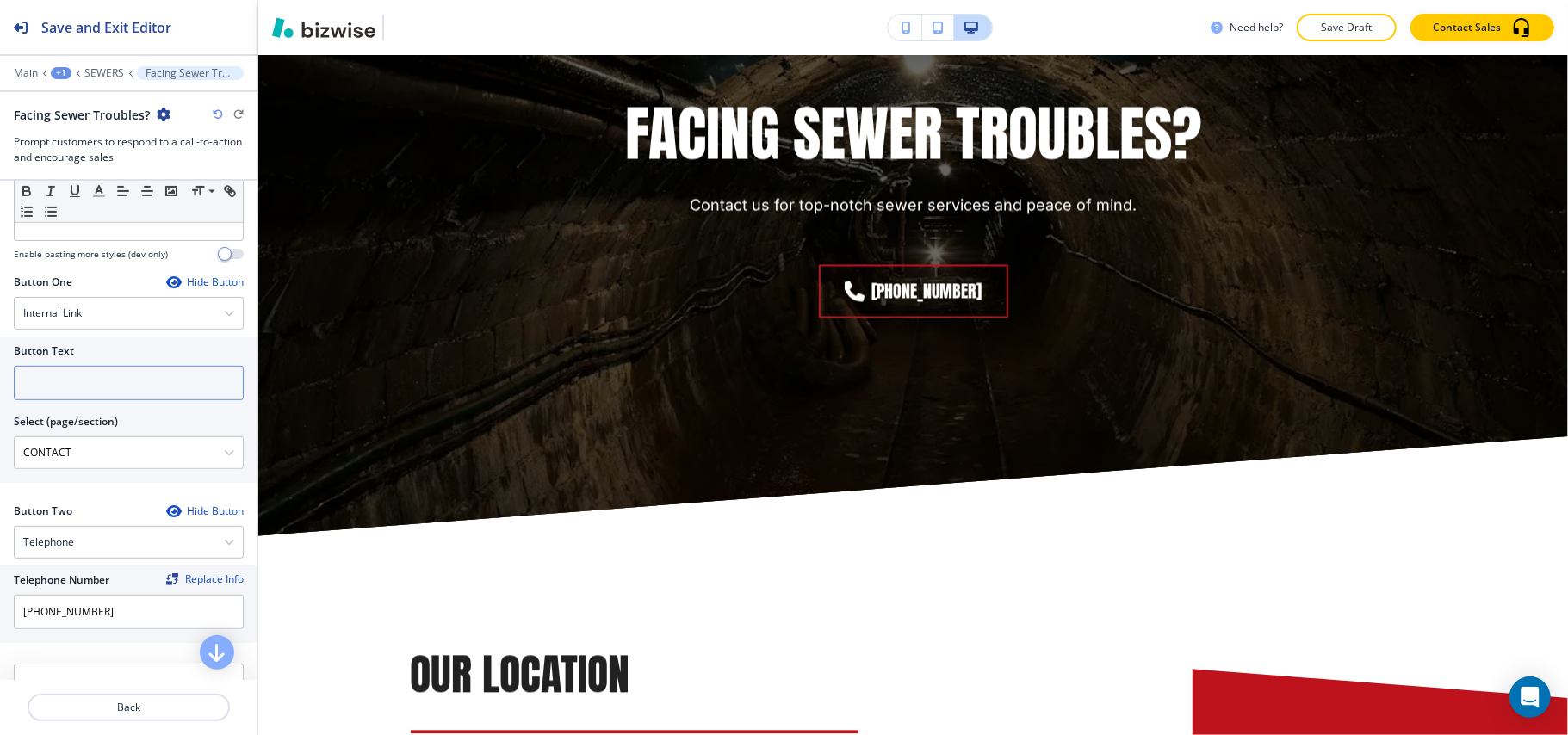
click at [67, 399] on input "text" at bounding box center [129, 383] width 230 height 35
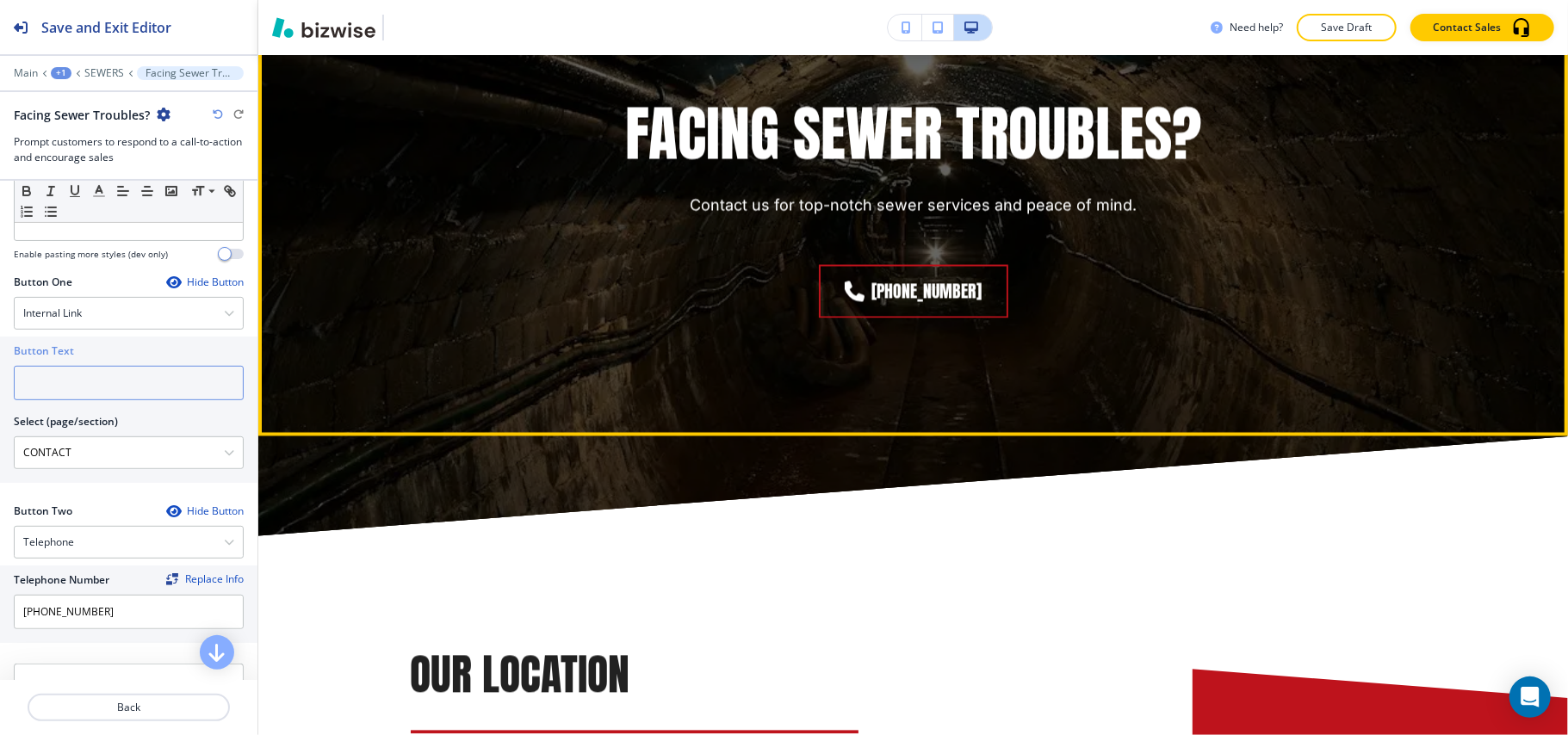
paste input "CONTACT US"
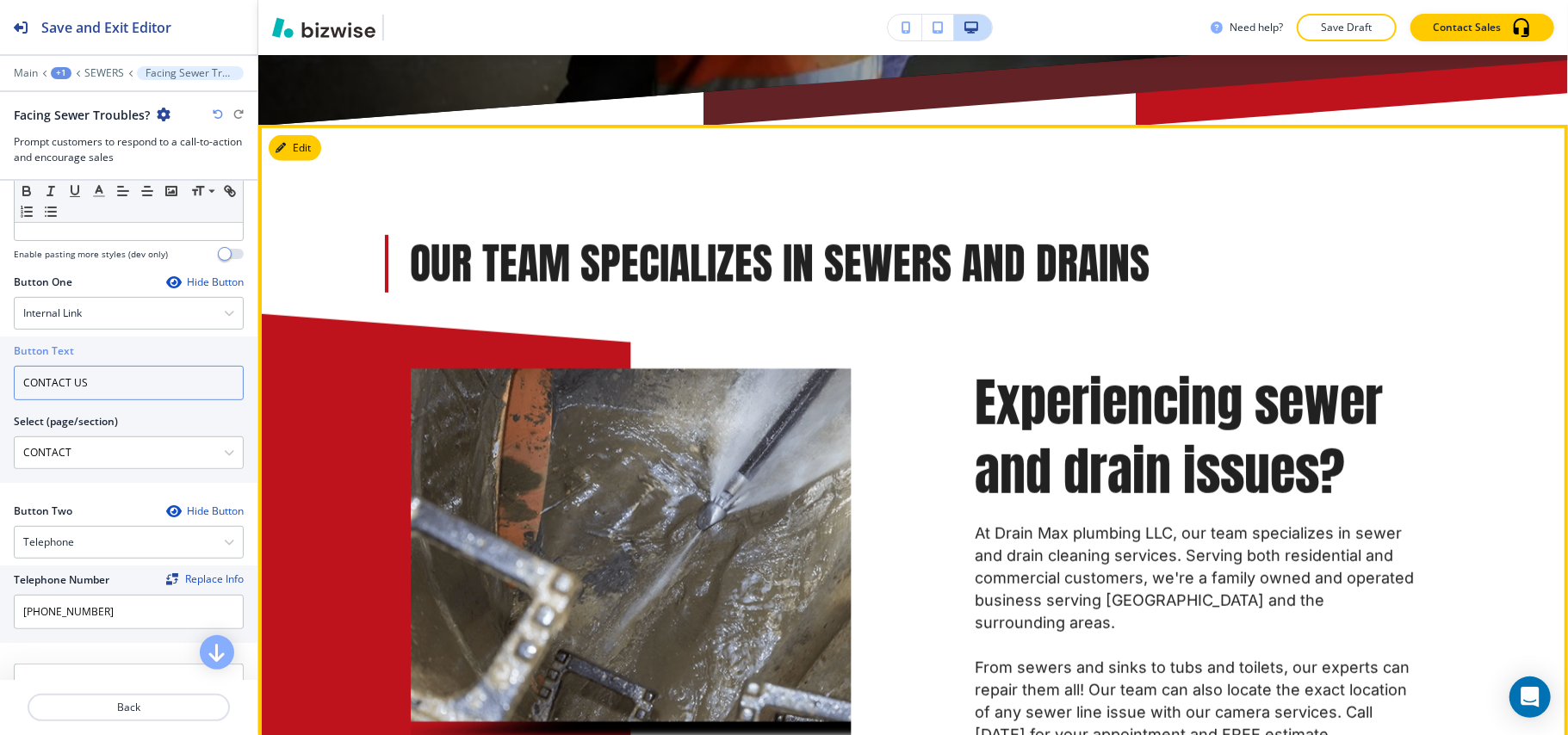
scroll to position [724, 0]
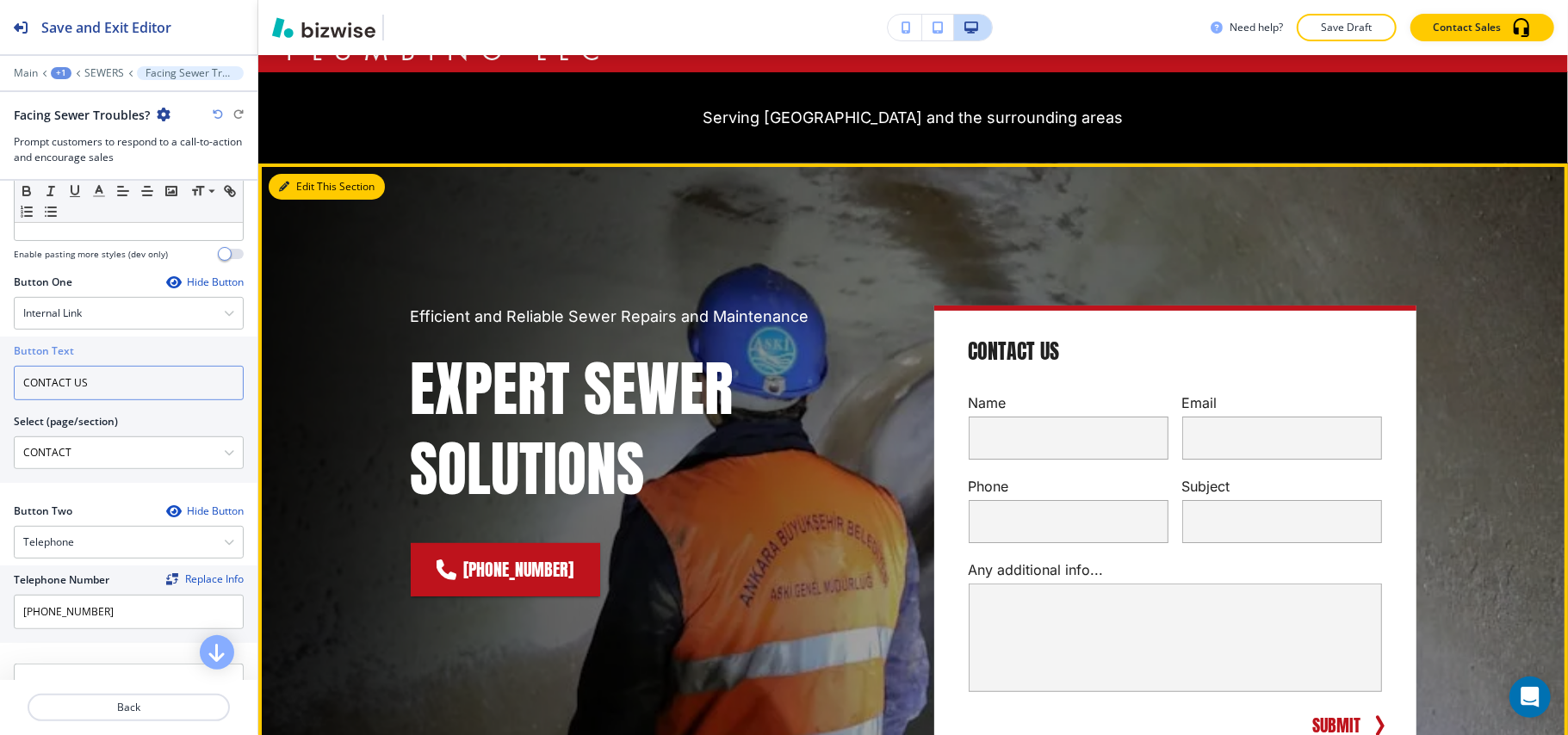
type input "CONTACT US"
click at [305, 176] on button "Edit This Section" at bounding box center [327, 186] width 117 height 25
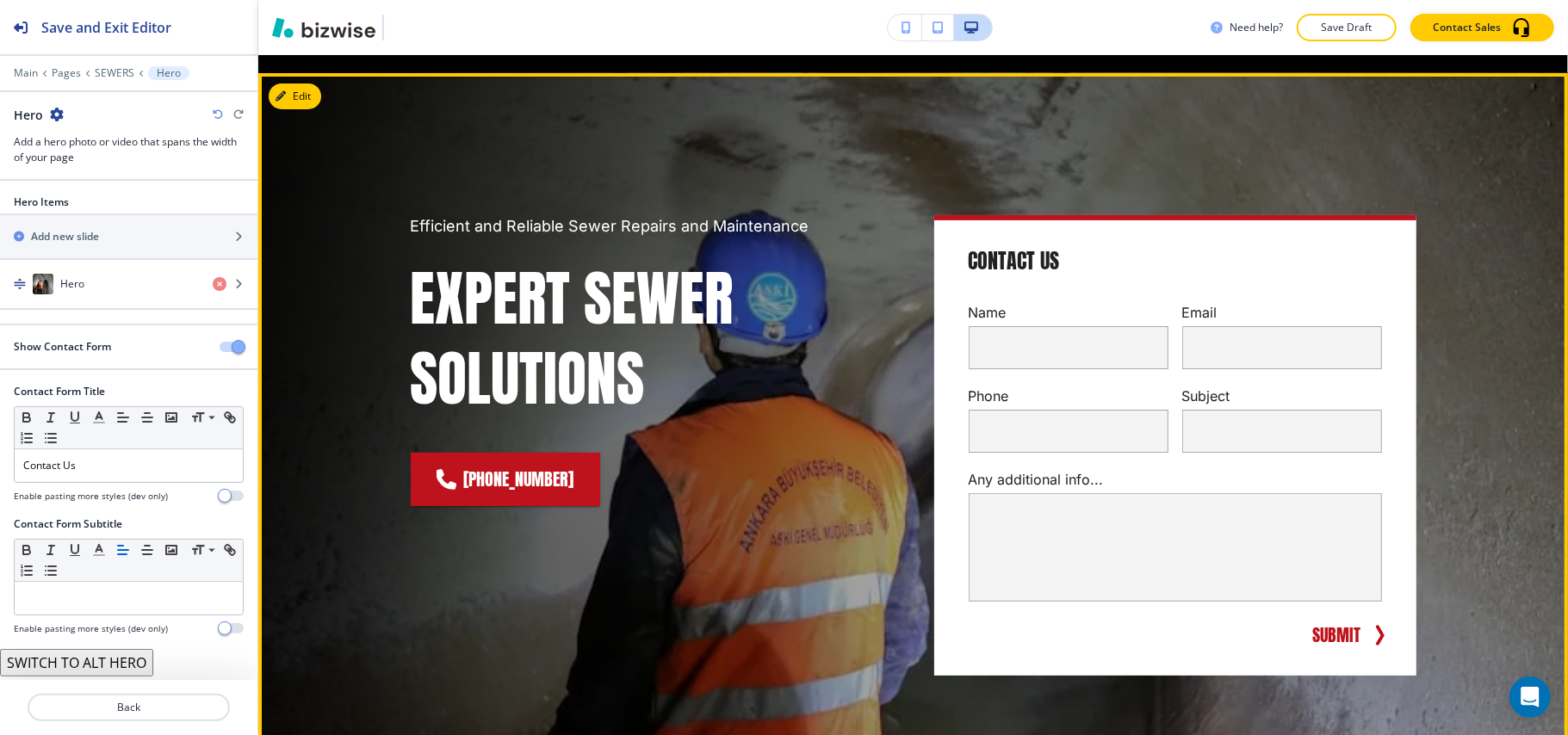
scroll to position [177, 0]
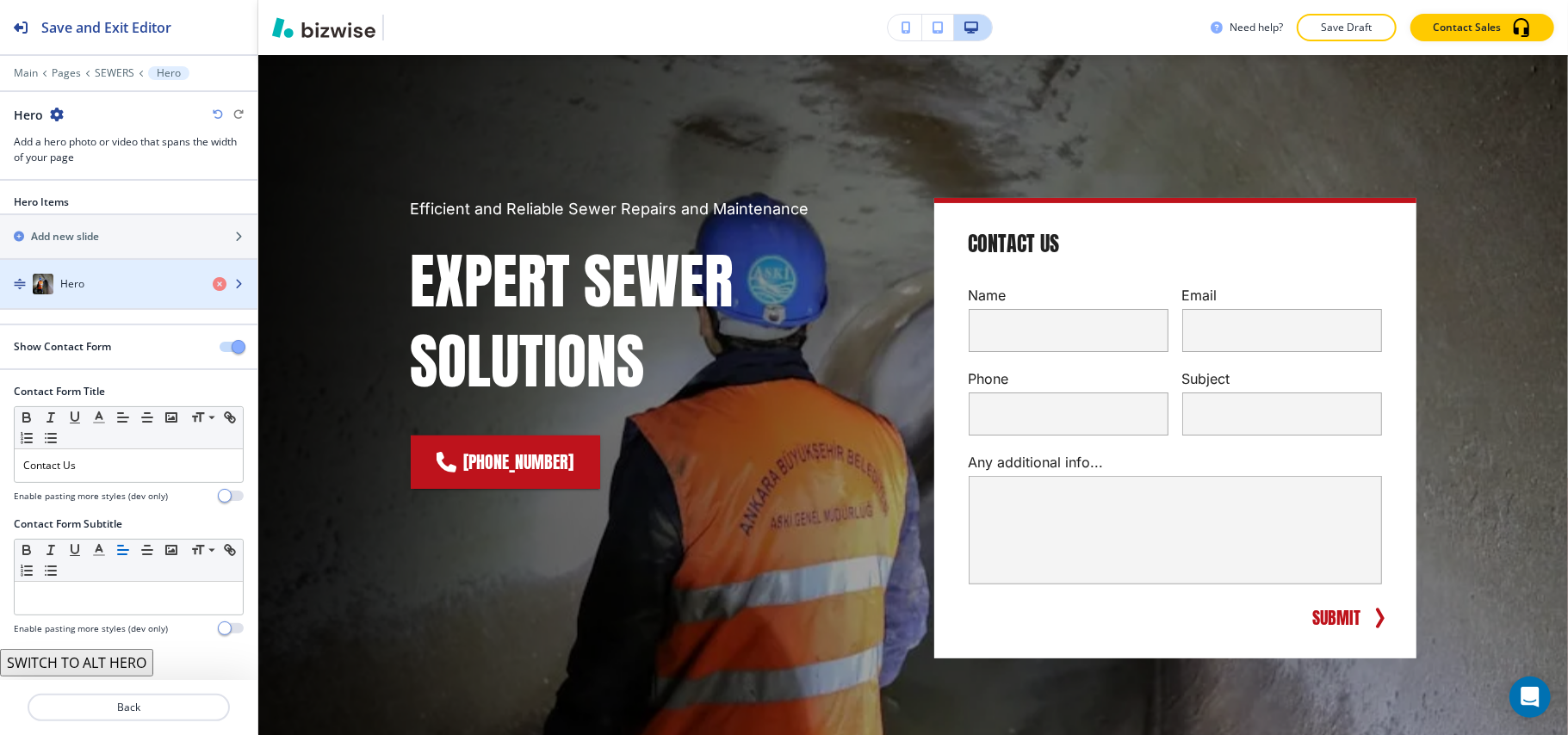
click at [122, 292] on div "Hero" at bounding box center [100, 284] width 199 height 21
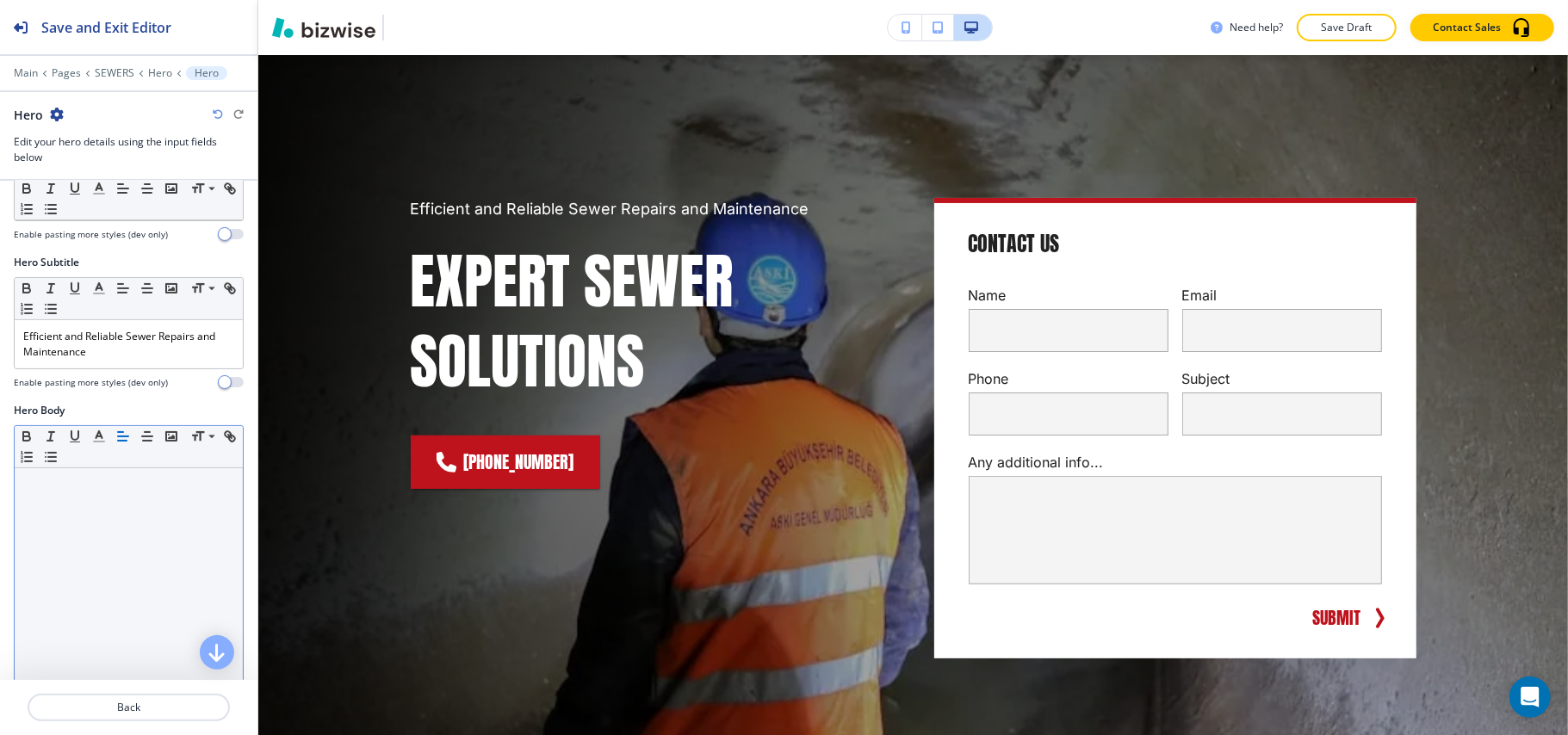
scroll to position [229, 0]
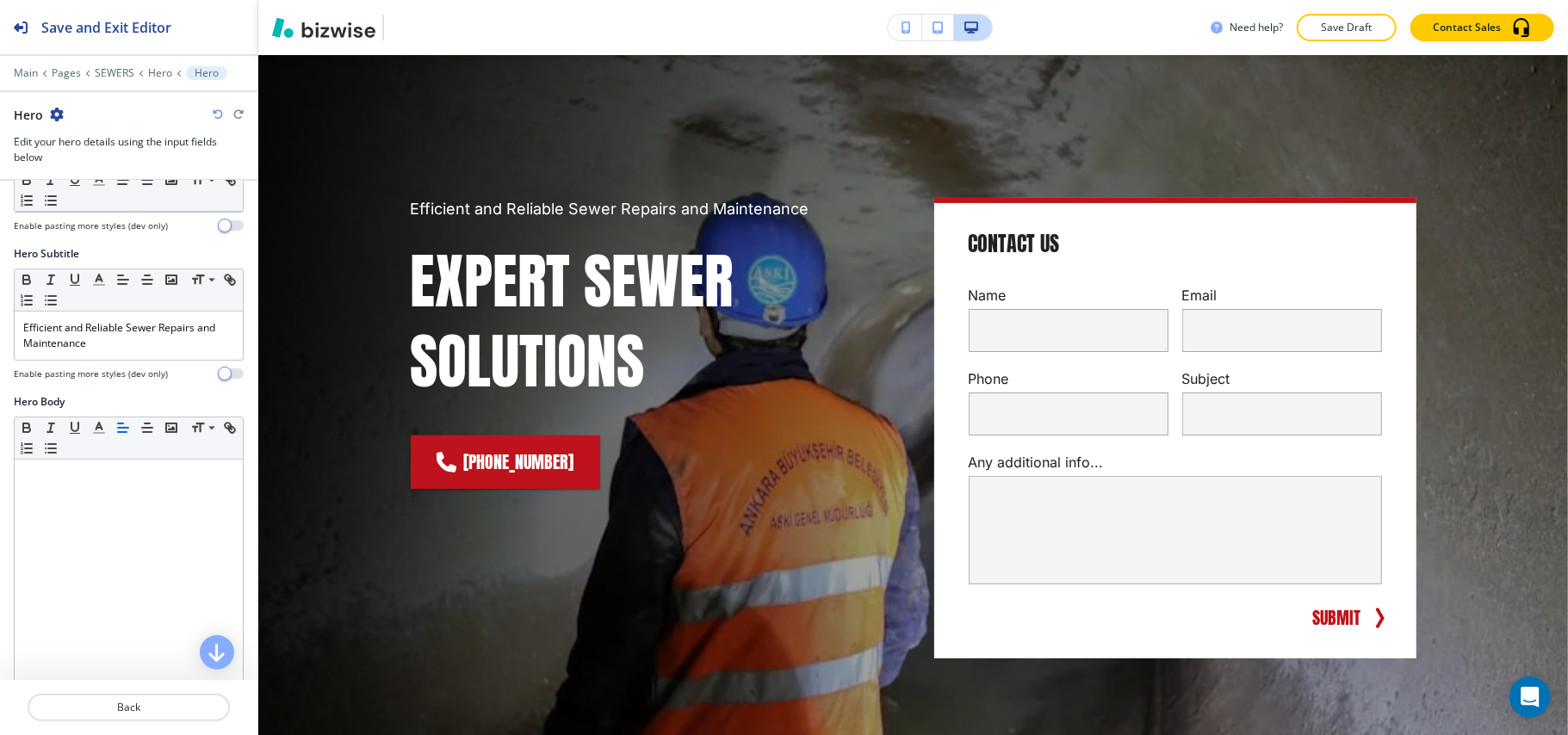
click at [115, 372] on h4 "Enable pasting more styles (dev only)" at bounding box center [91, 374] width 154 height 13
click at [118, 356] on div "Efficient and Reliable Sewer Repairs and Maintenance" at bounding box center [129, 336] width 228 height 48
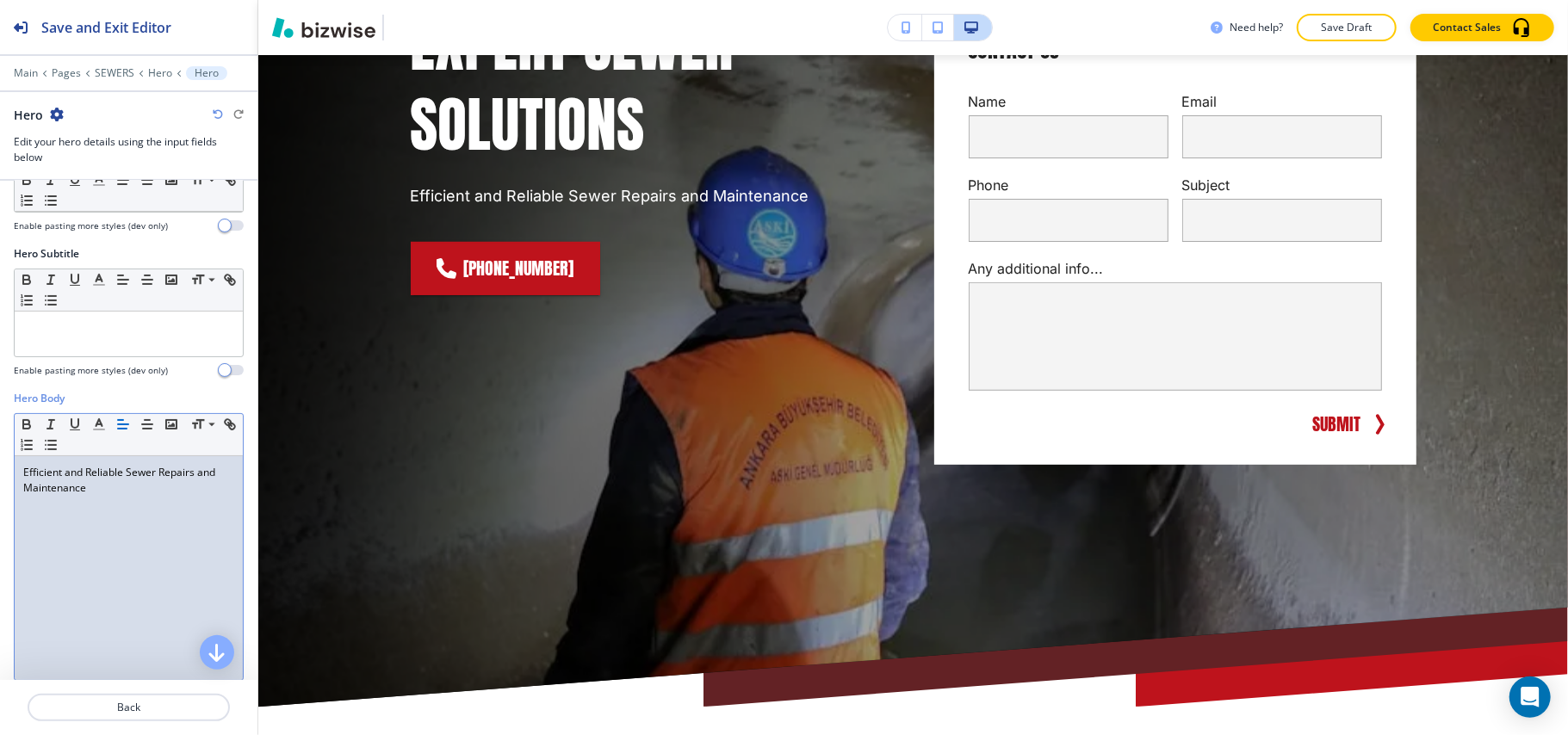
scroll to position [635, 0]
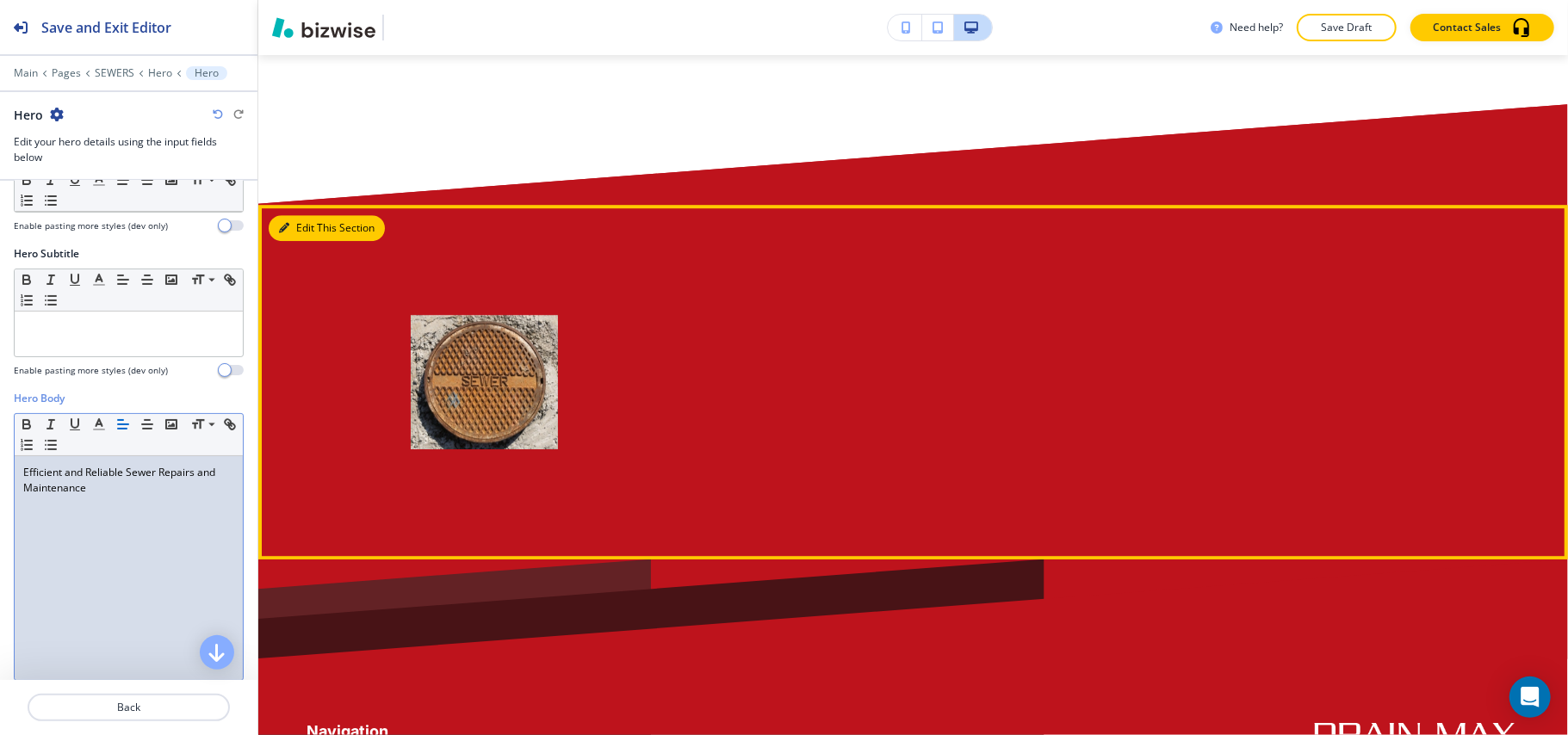
click at [297, 232] on button "Edit This Section" at bounding box center [327, 227] width 117 height 25
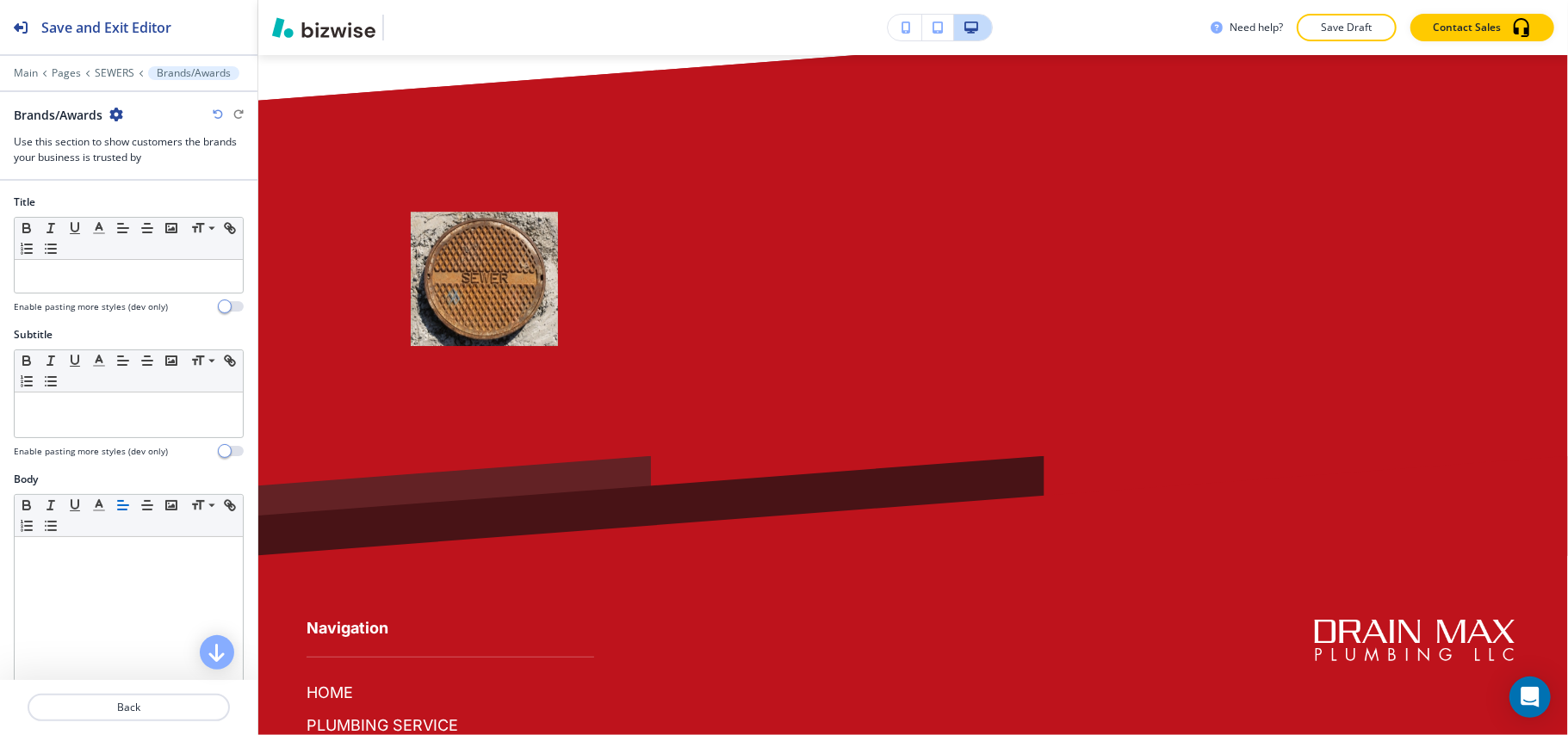
scroll to position [3844, 0]
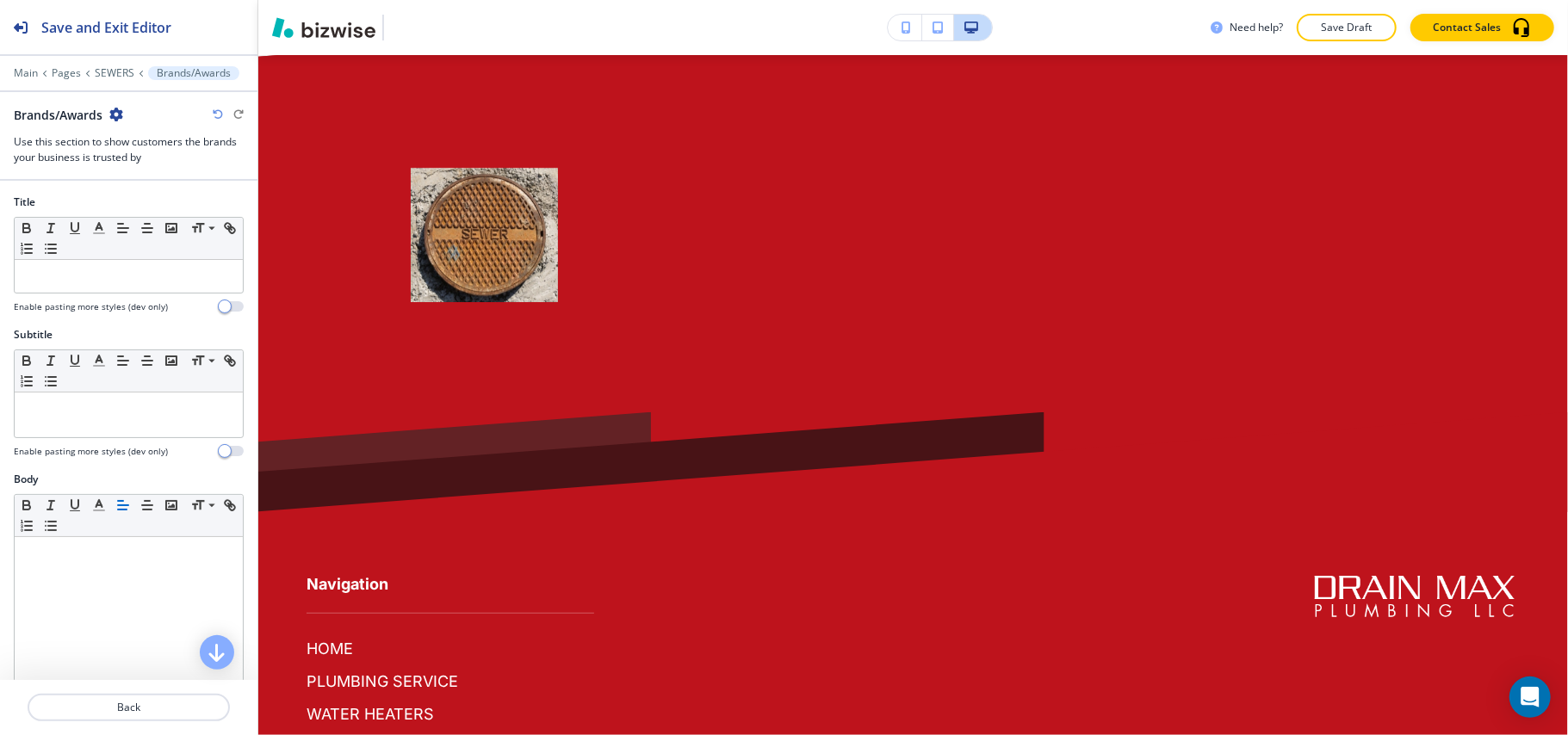
click at [108, 116] on div "Brands/Awards" at bounding box center [69, 115] width 109 height 18
click at [118, 117] on icon "button" at bounding box center [116, 115] width 14 height 14
click at [141, 209] on p "Delete Section" at bounding box center [165, 206] width 87 height 15
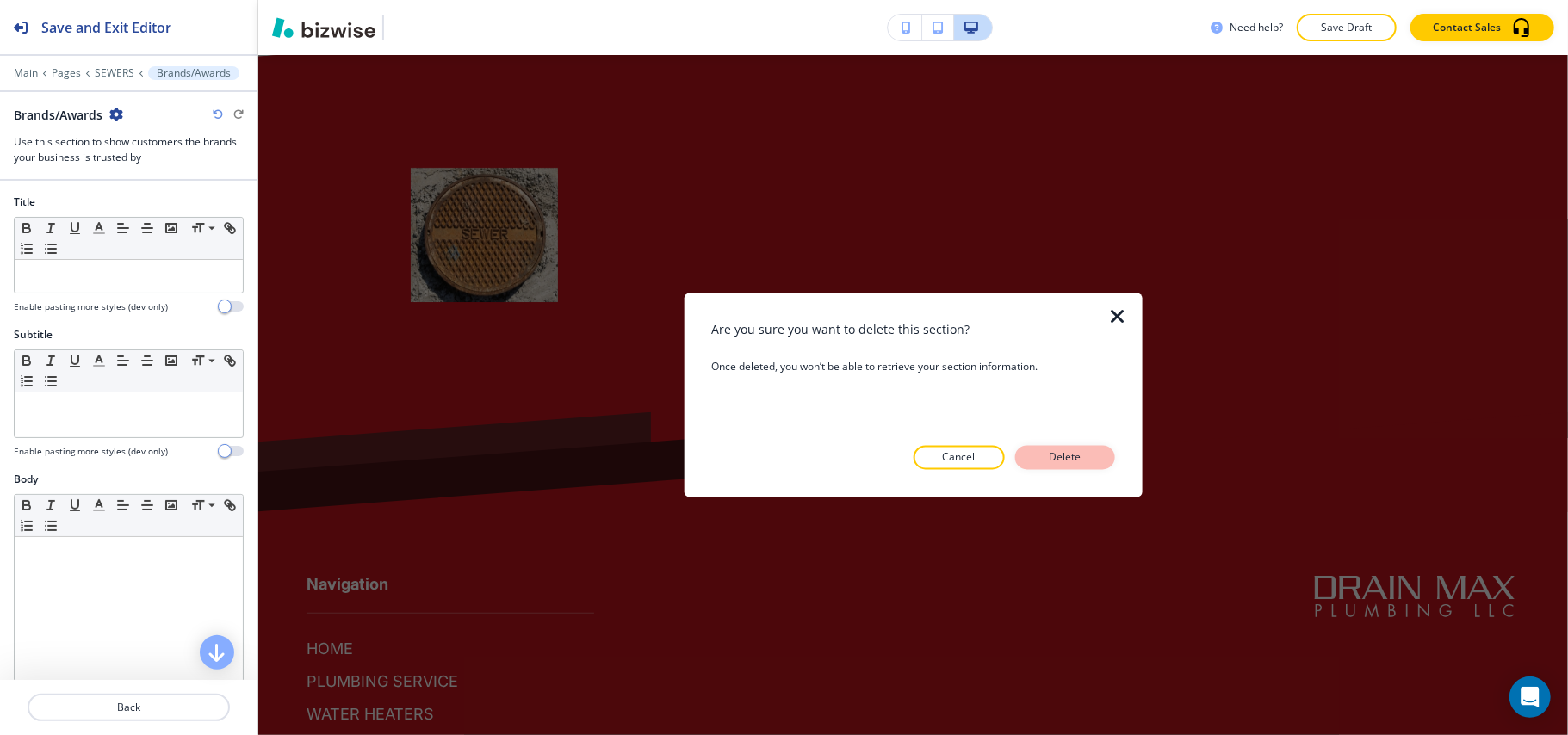
click at [1062, 461] on p "Delete" at bounding box center [1065, 458] width 41 height 15
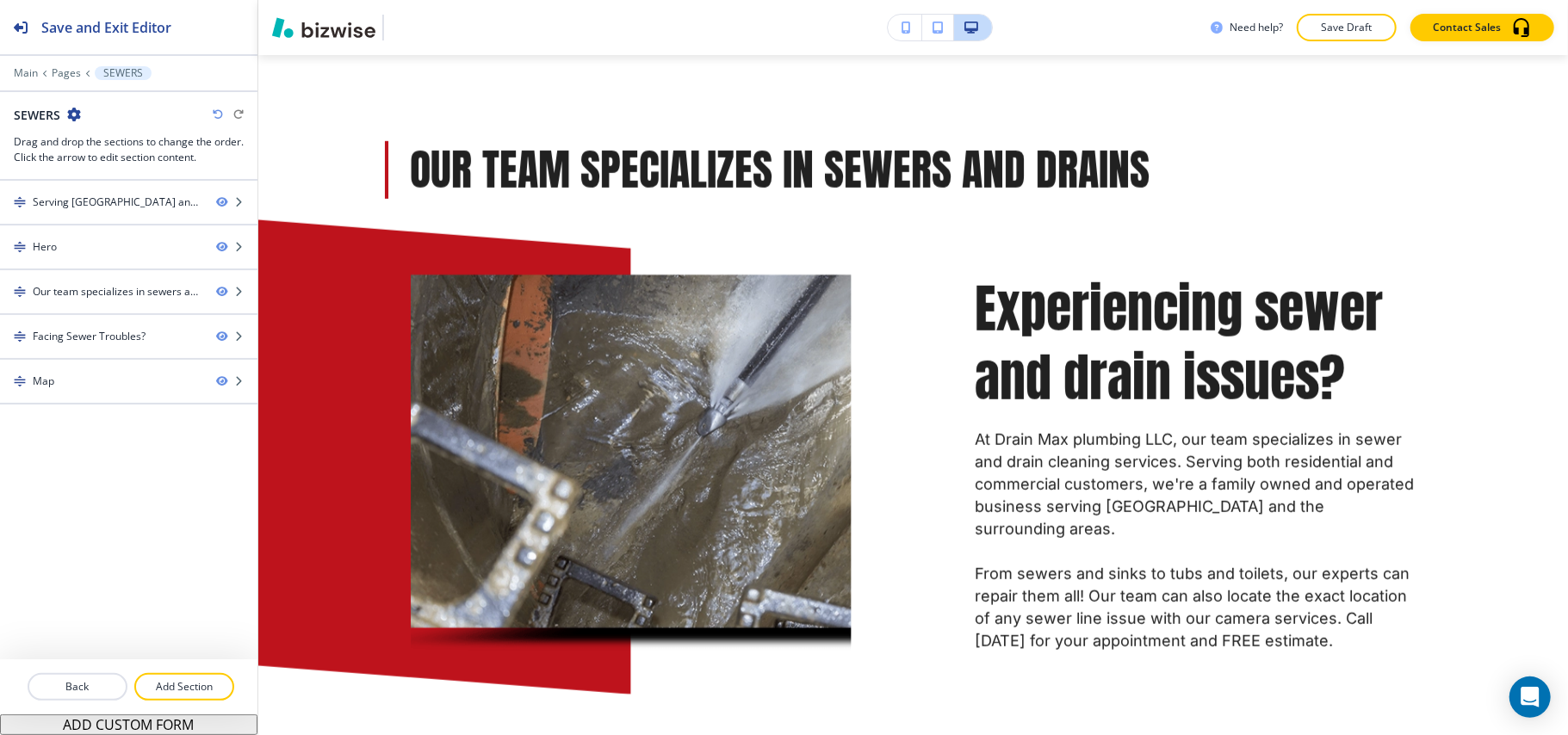
scroll to position [0, 0]
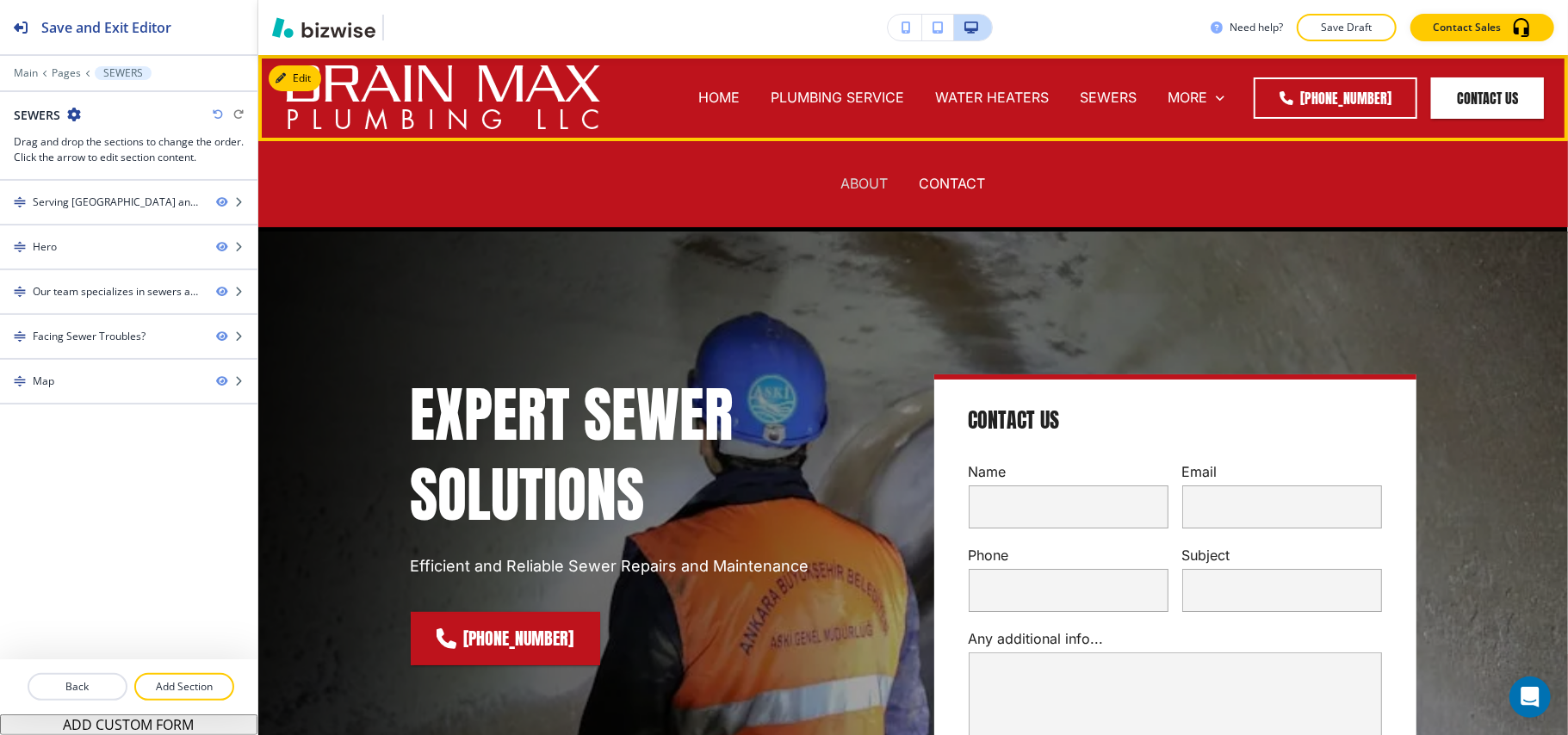
click at [845, 182] on p "ABOUT" at bounding box center [865, 183] width 47 height 20
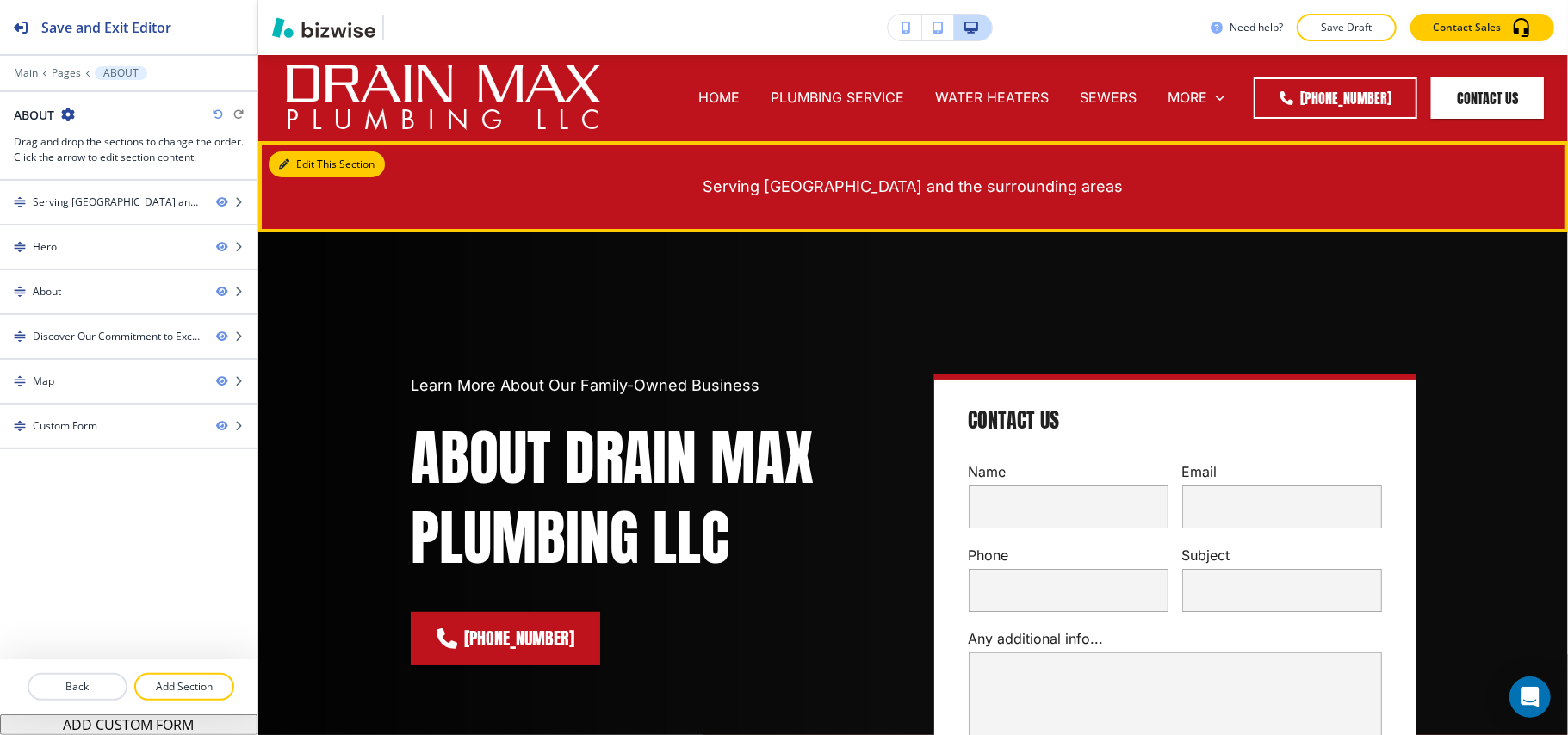
click at [307, 166] on button "Edit This Section" at bounding box center [327, 164] width 117 height 25
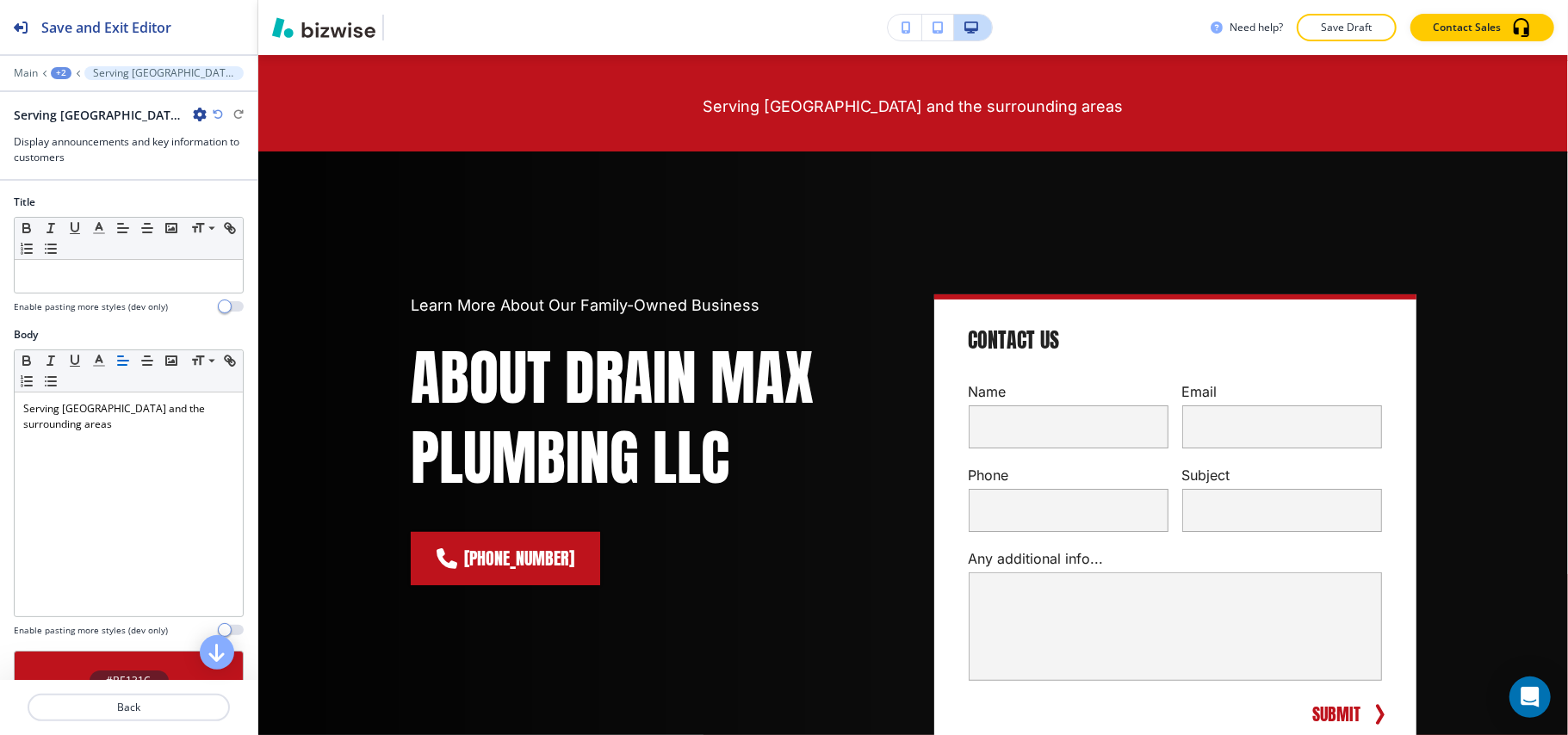
scroll to position [86, 0]
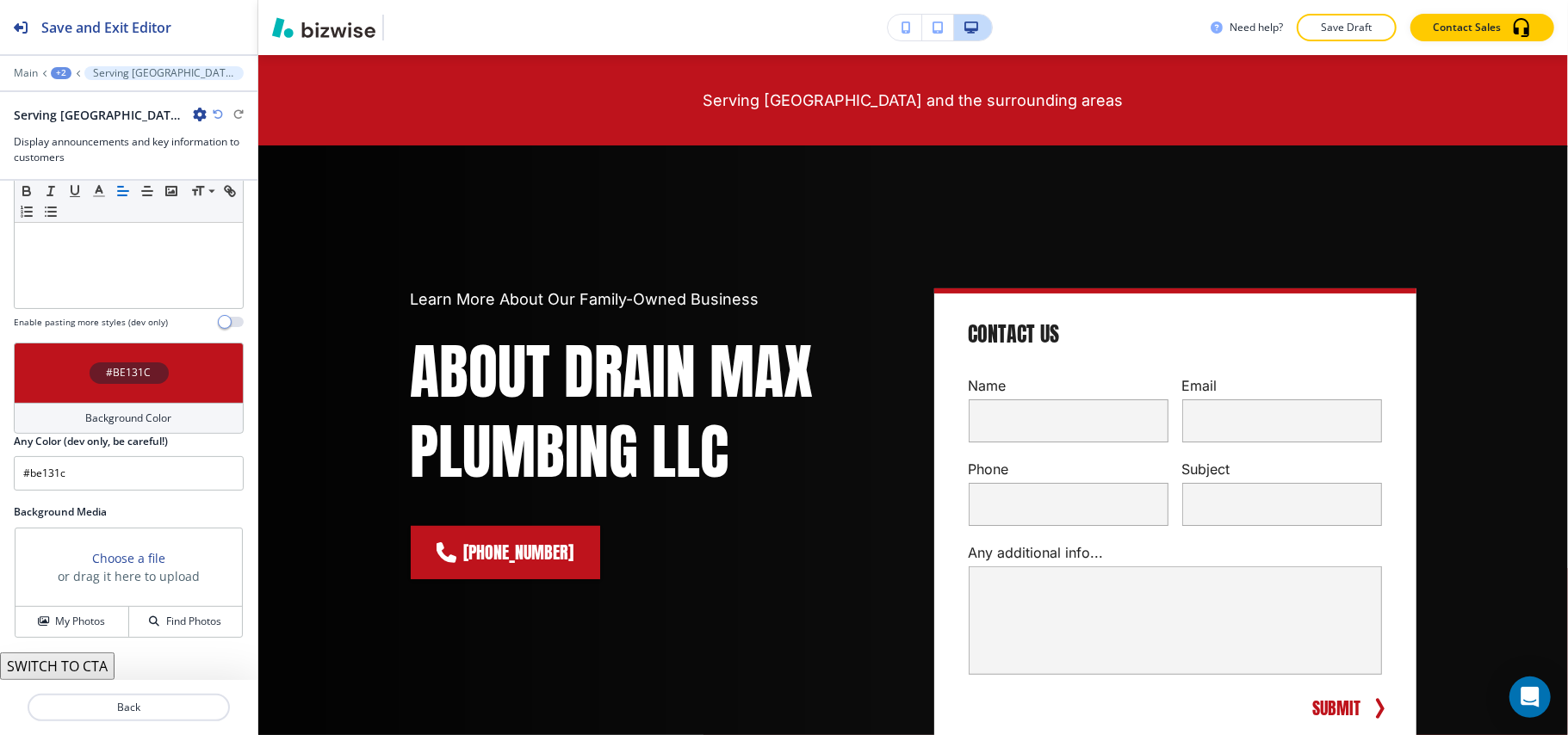
click at [60, 393] on div "#BE131C" at bounding box center [129, 373] width 230 height 60
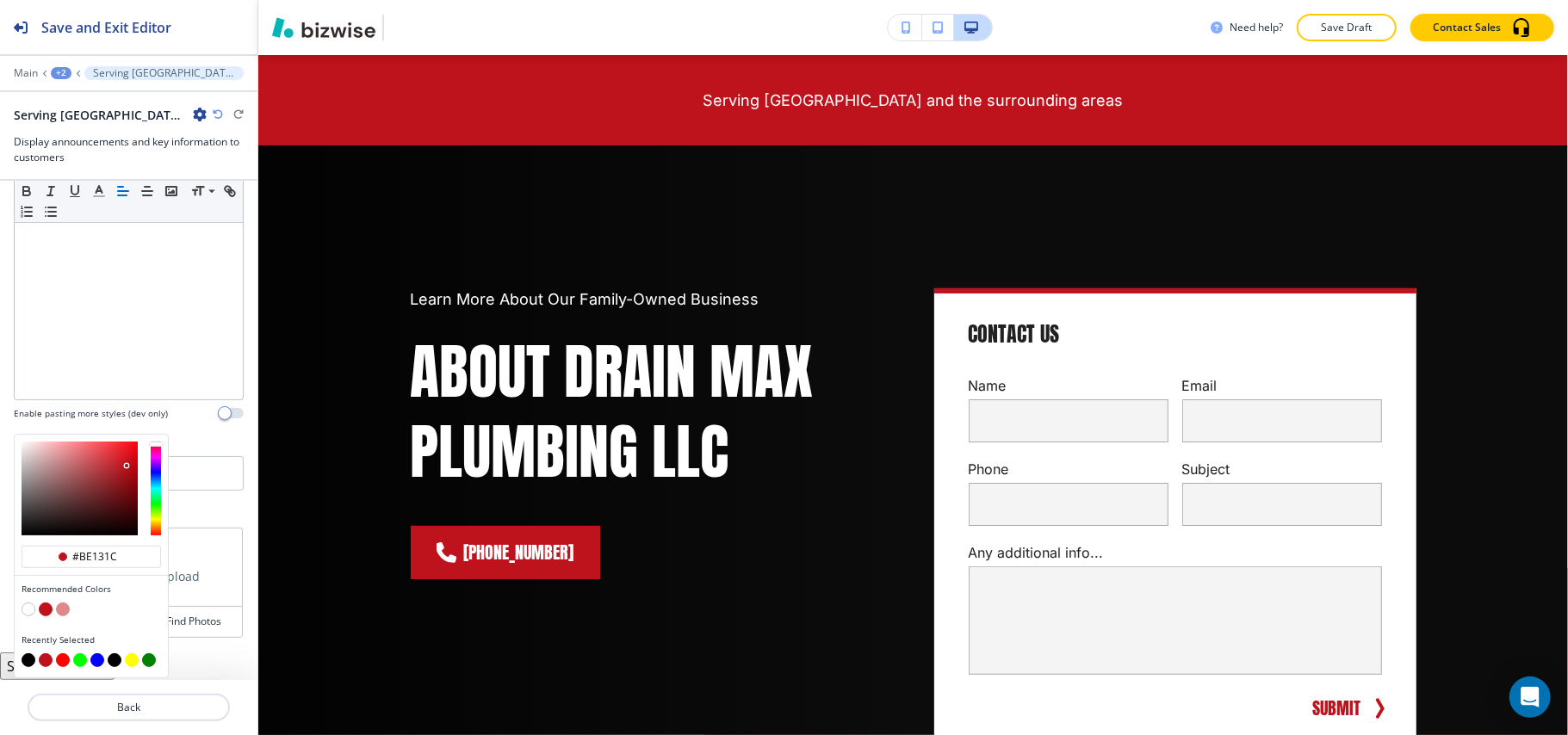
click at [27, 659] on button "button" at bounding box center [28, 660] width 14 height 14
type input "#000000"
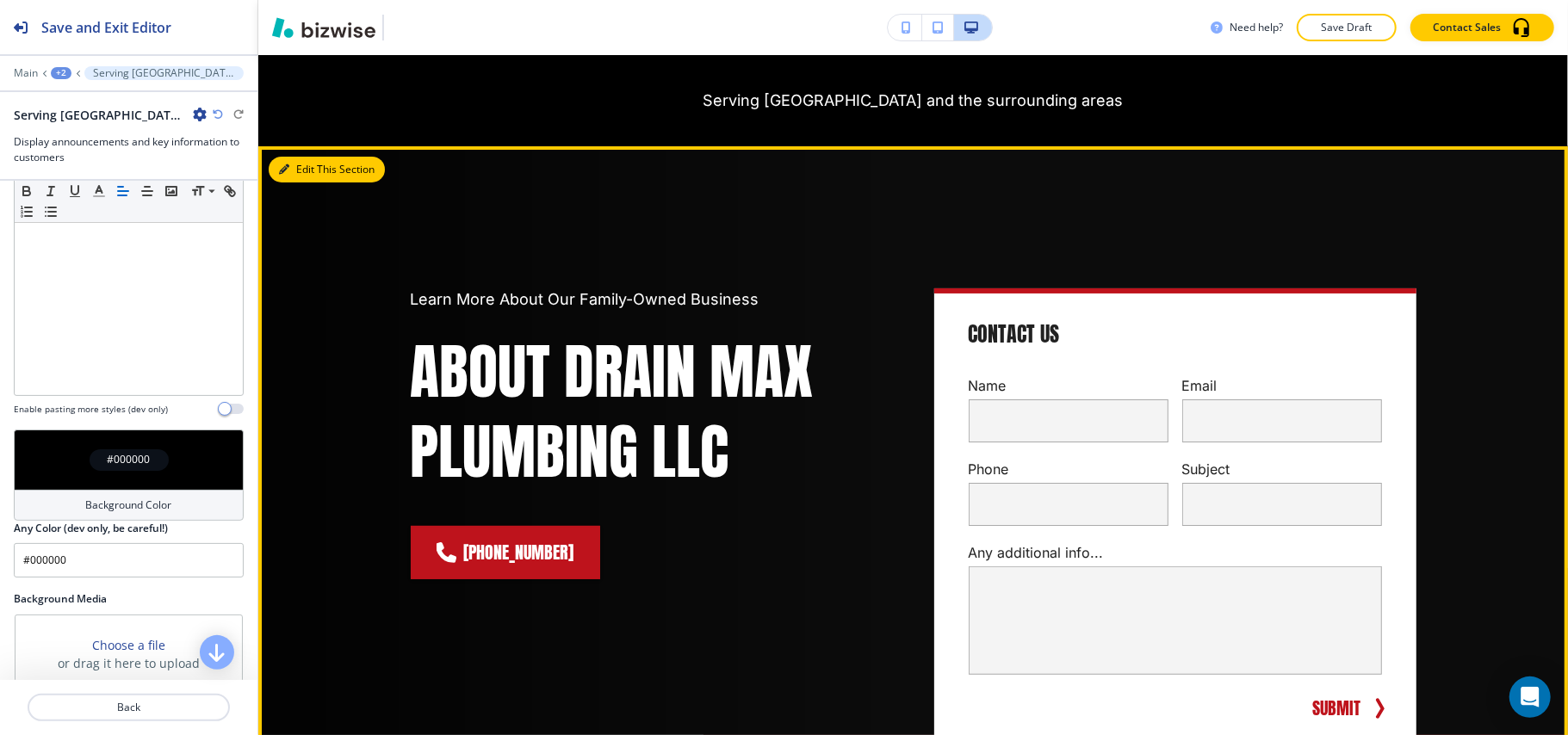
click at [311, 172] on button "Edit This Section" at bounding box center [327, 169] width 117 height 25
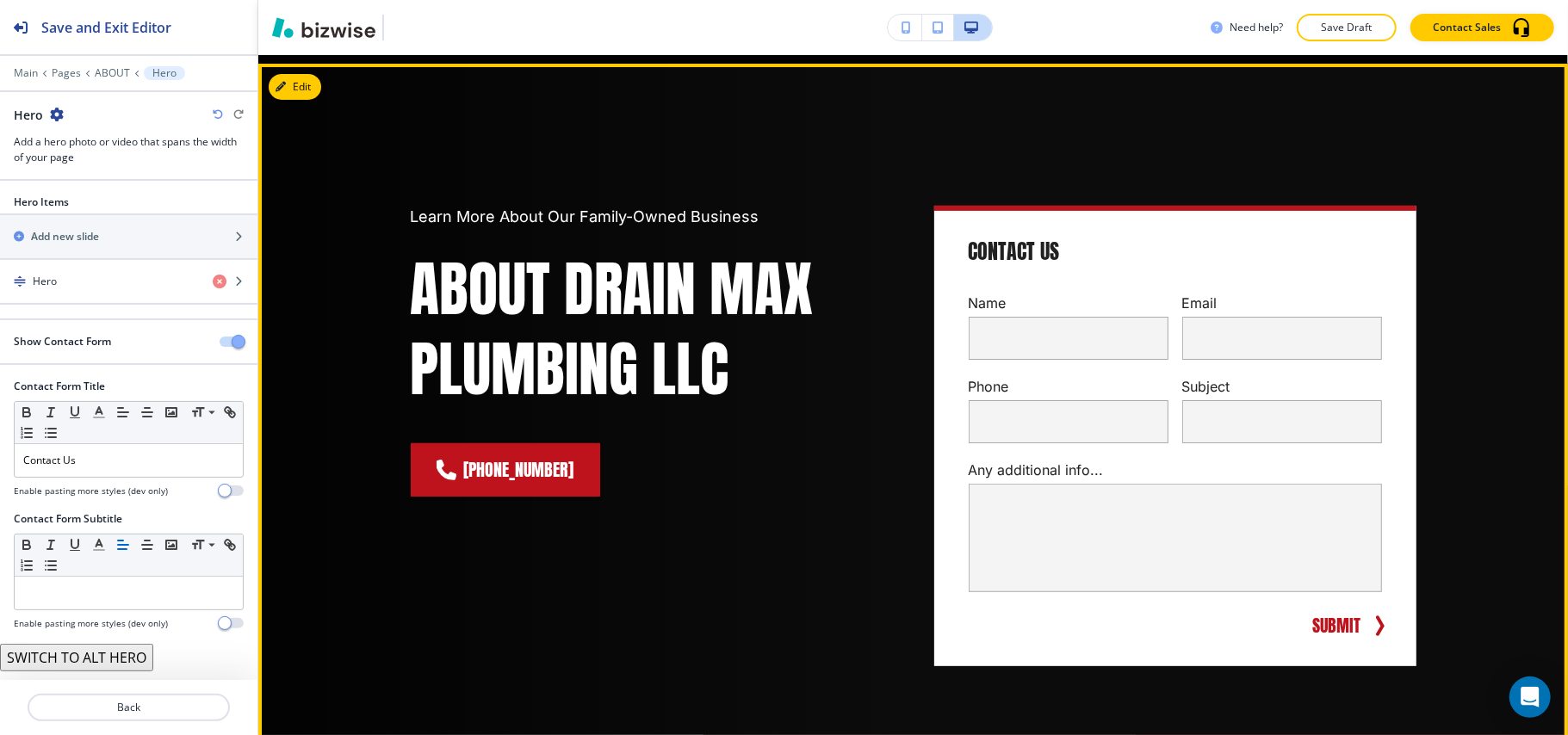
scroll to position [177, 0]
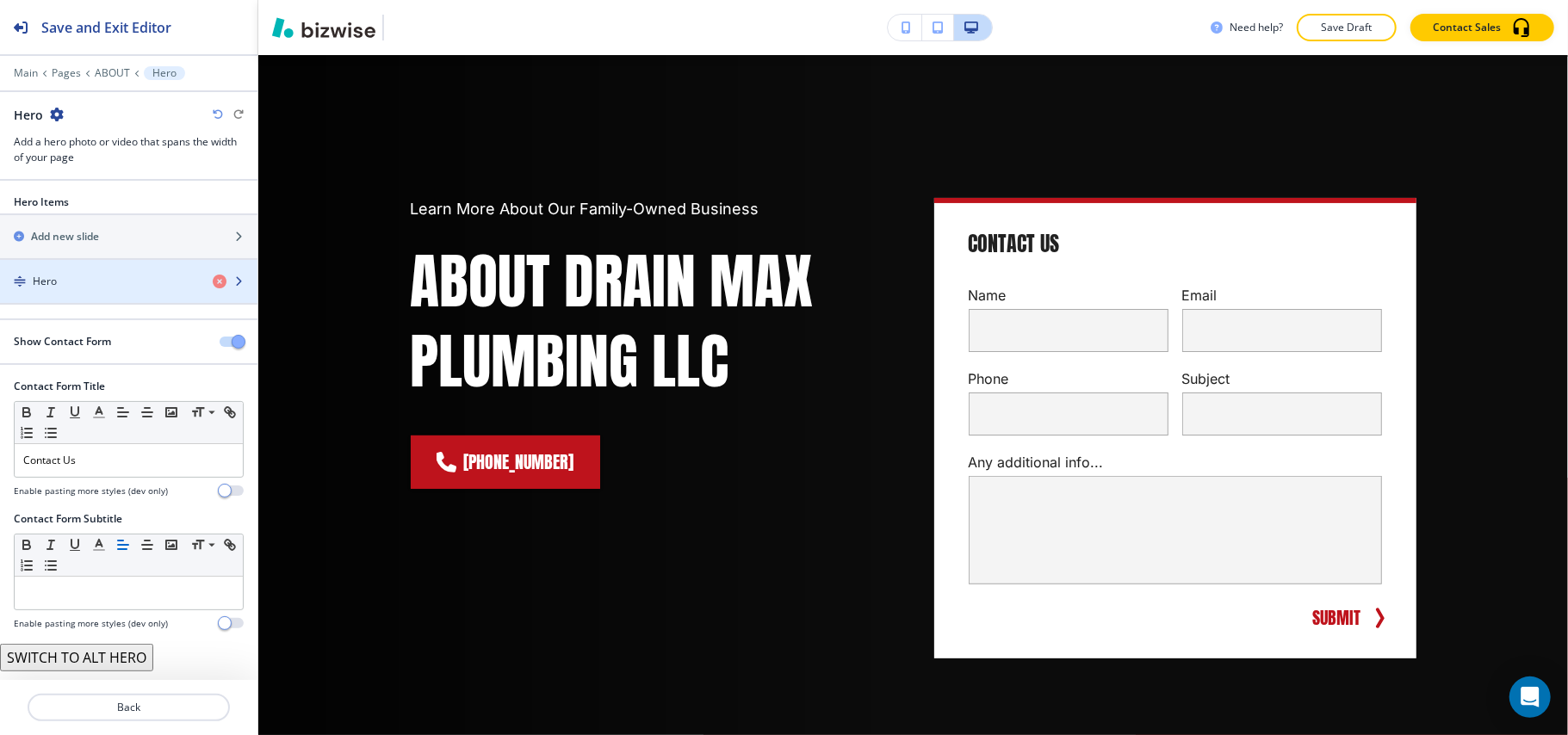
click at [98, 297] on div "button" at bounding box center [129, 296] width 258 height 14
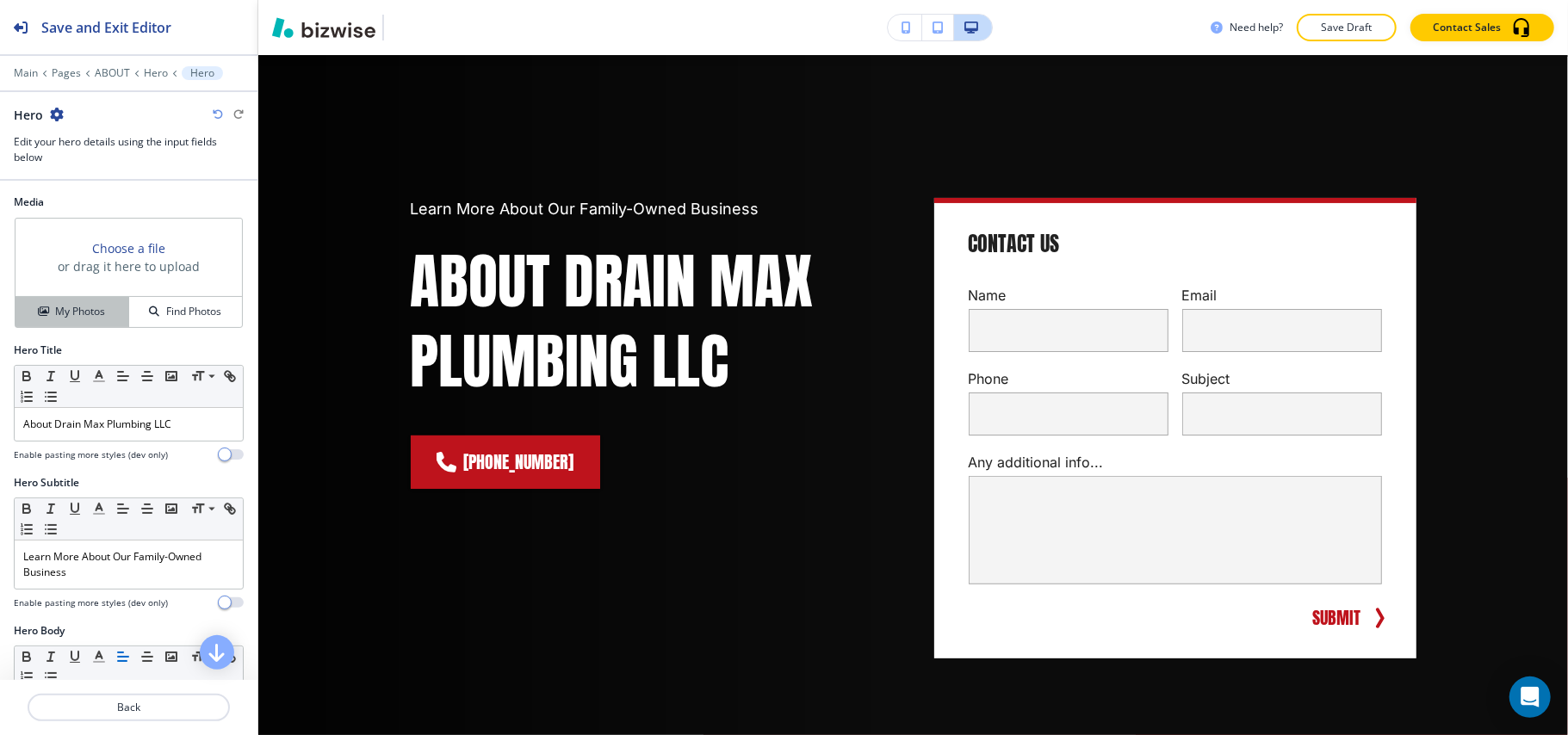
click at [90, 315] on h4 "My Photos" at bounding box center [80, 311] width 50 height 15
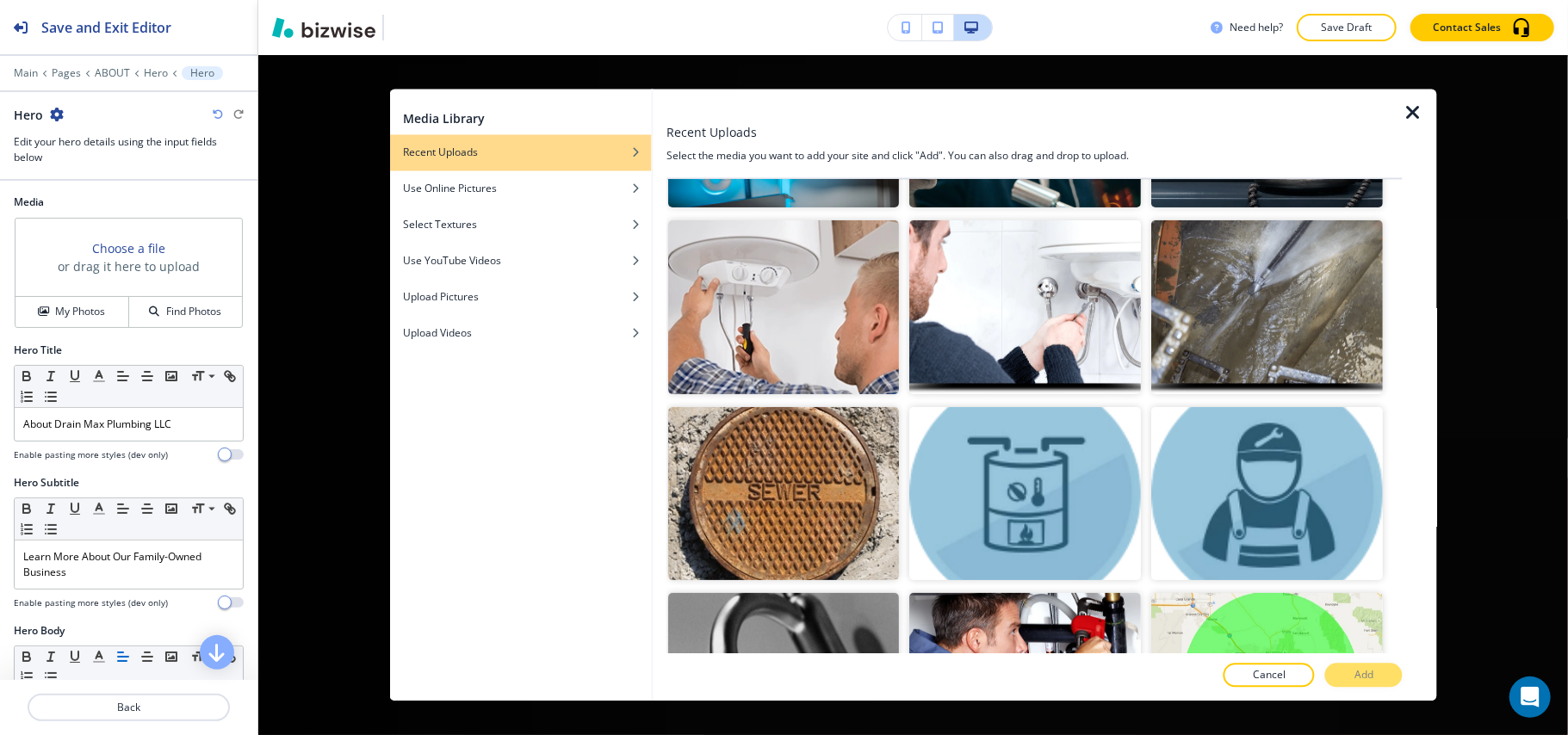
scroll to position [229, 0]
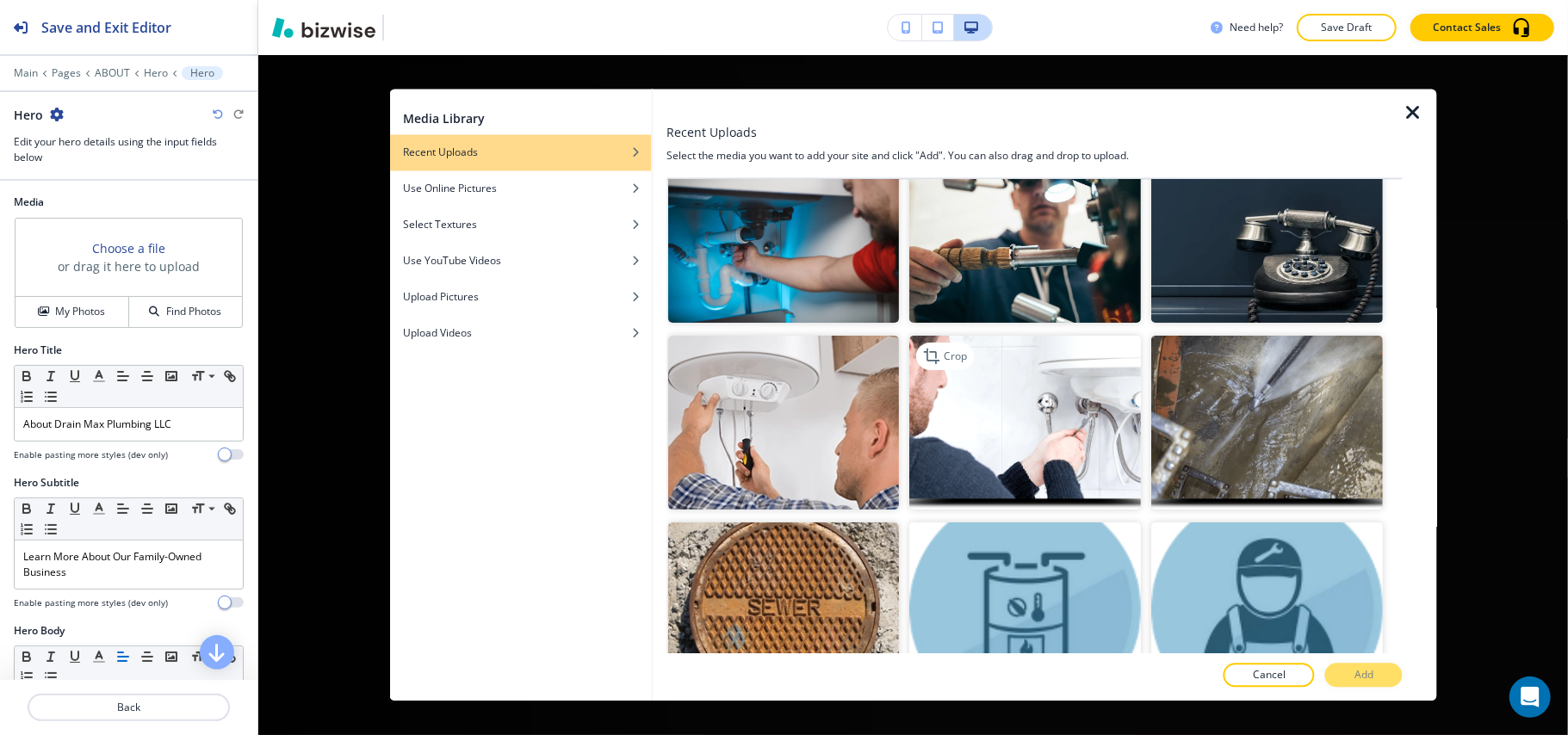
click at [1038, 427] on img "button" at bounding box center [1026, 422] width 231 height 174
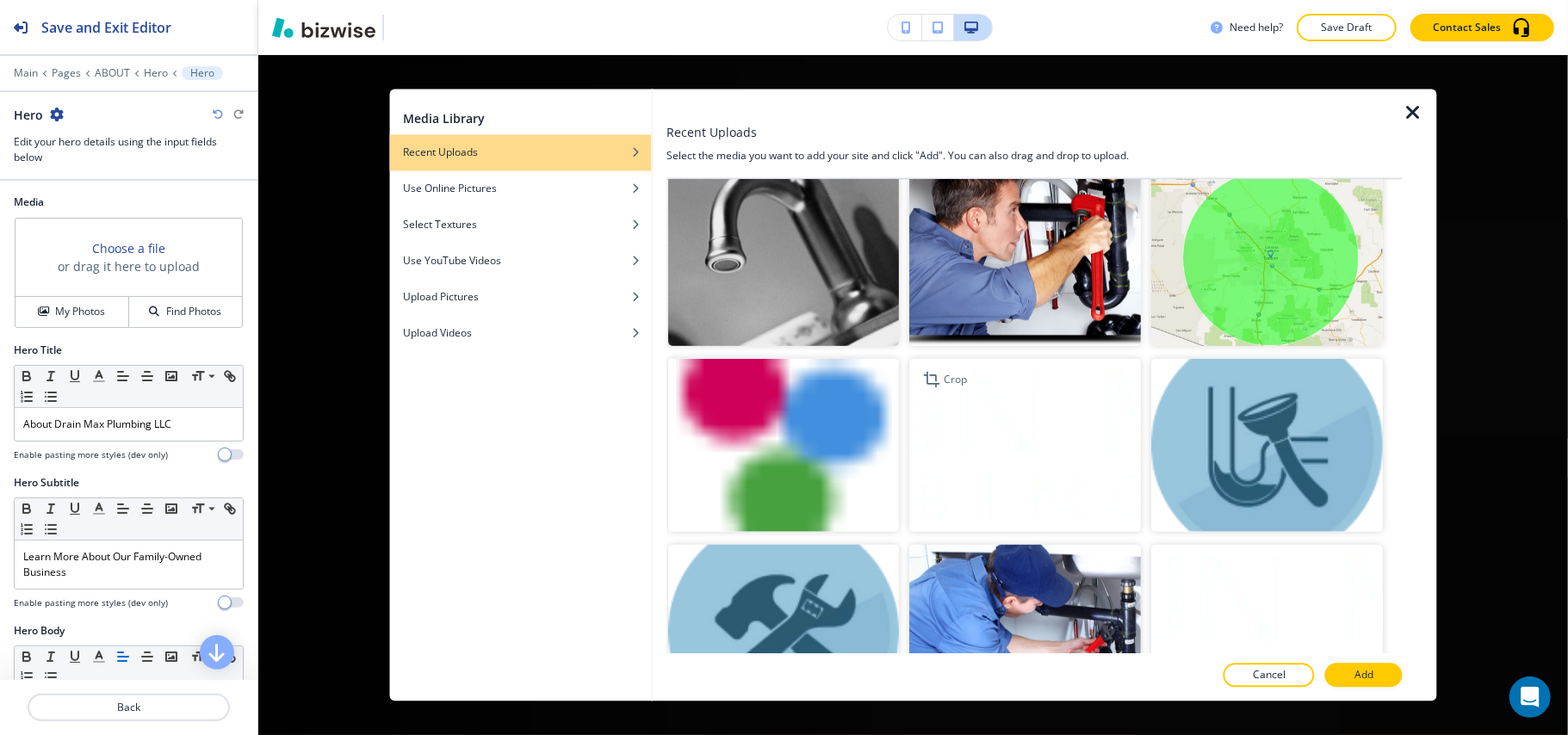
scroll to position [995, 0]
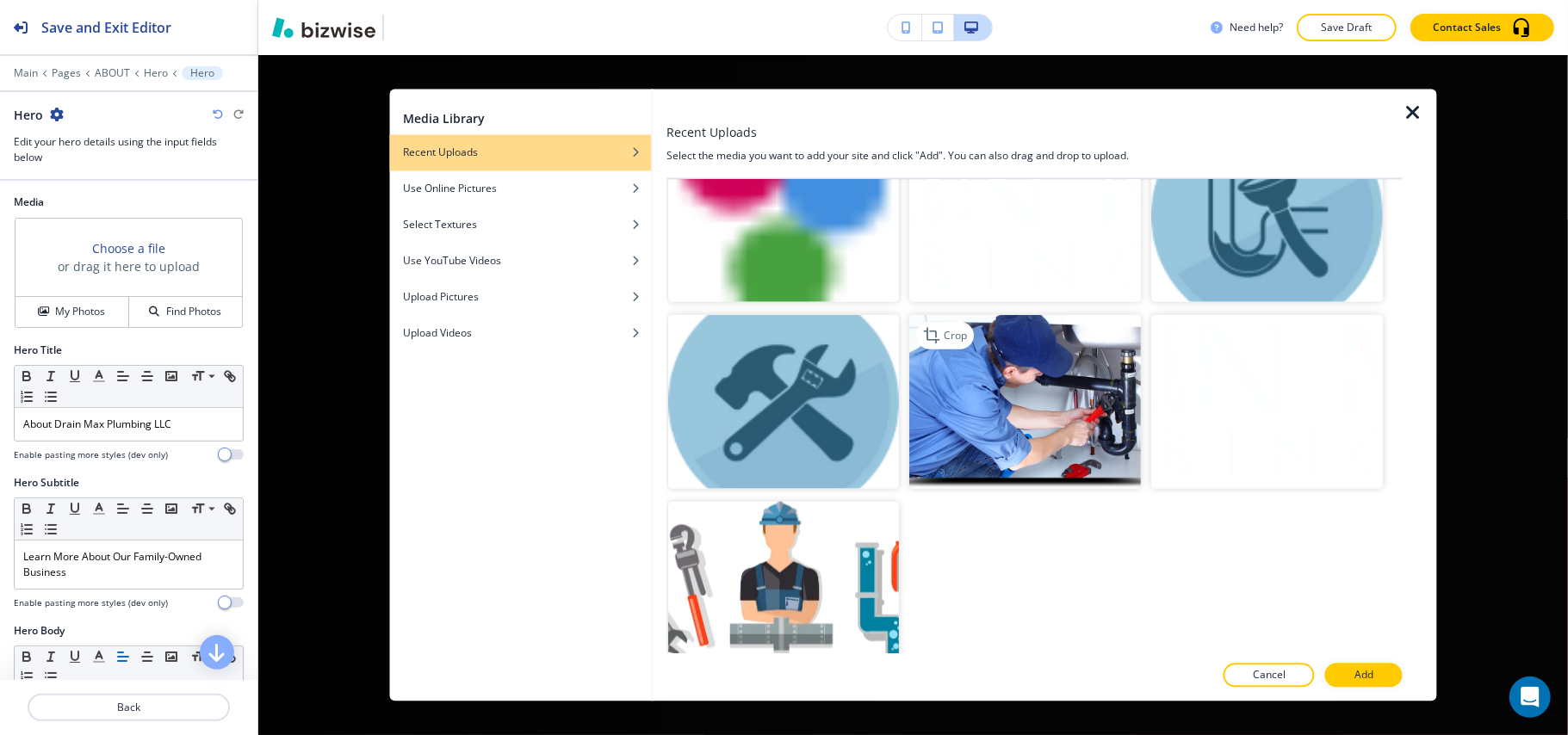
click at [1024, 367] on img "button" at bounding box center [1026, 401] width 231 height 174
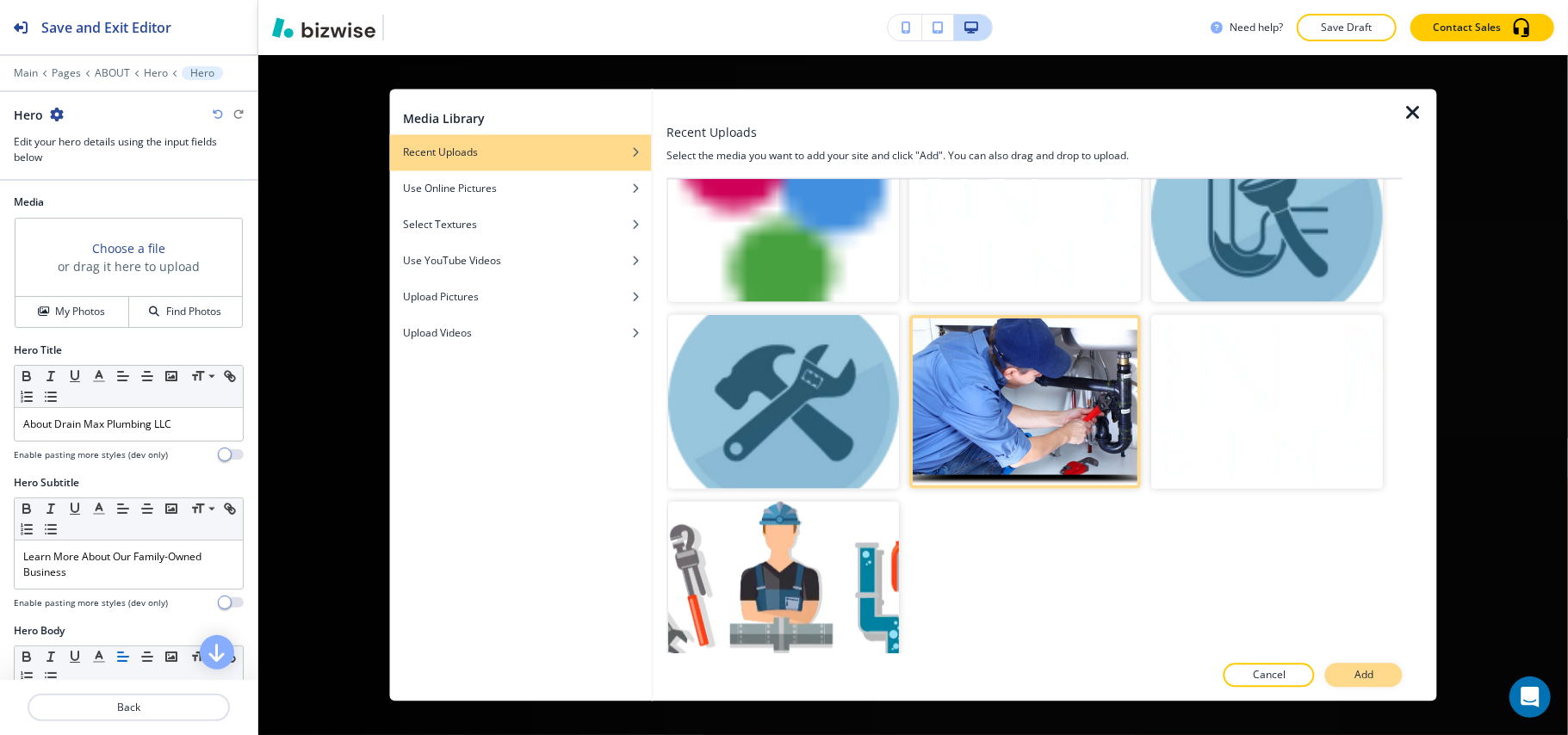
click at [1368, 672] on p "Add" at bounding box center [1364, 676] width 19 height 15
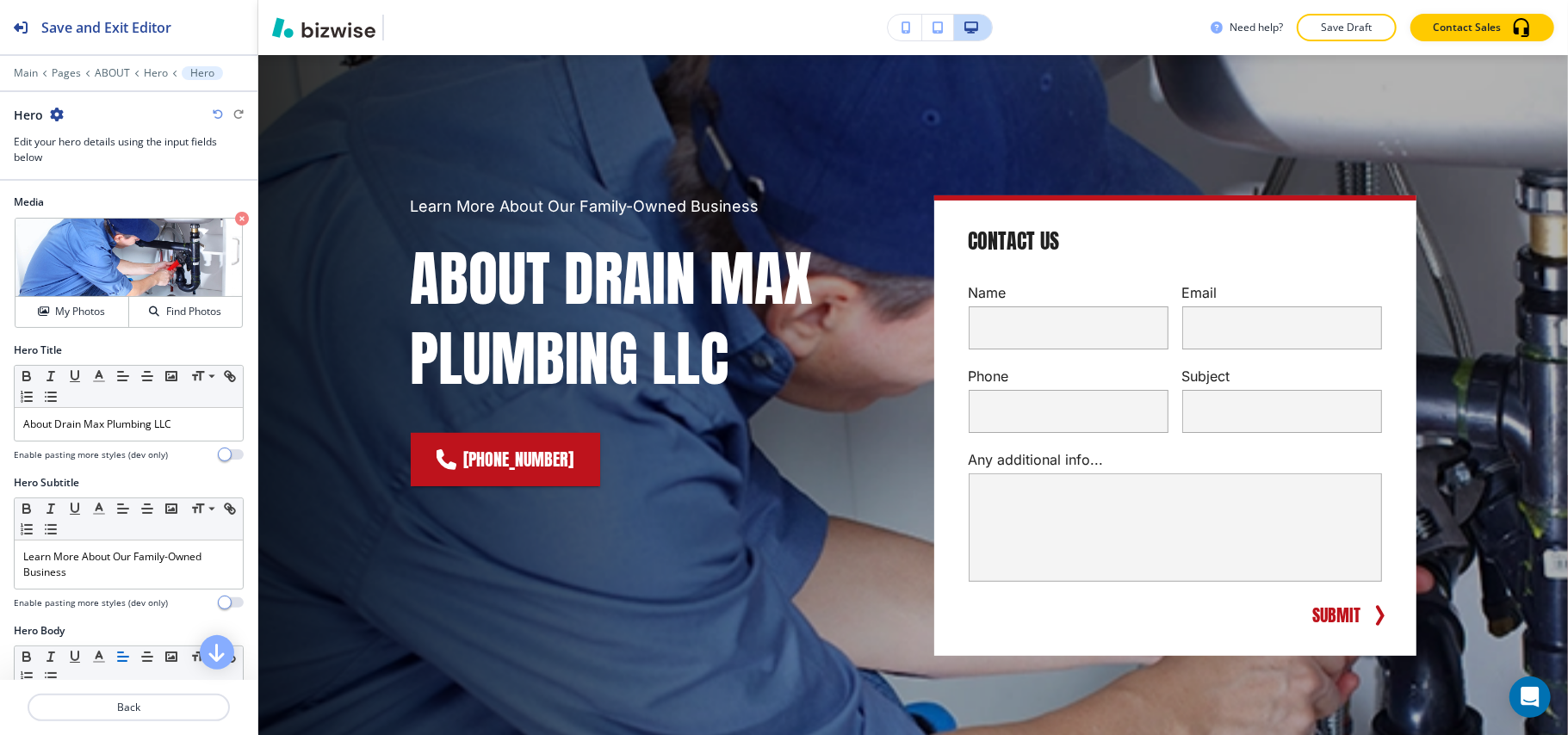
scroll to position [177, 0]
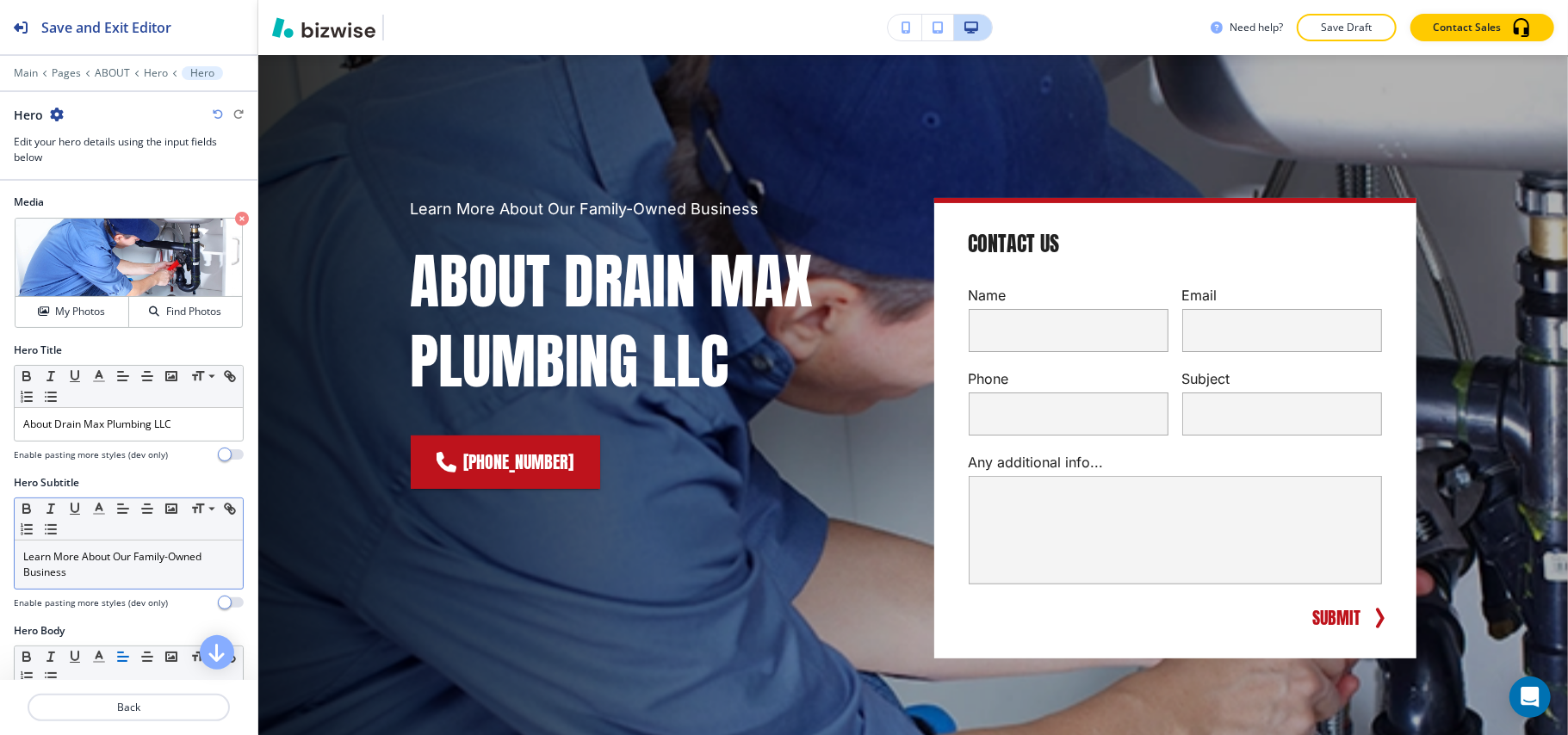
click at [126, 566] on p "Learn More About Our Family-Owned Business" at bounding box center [129, 564] width 211 height 31
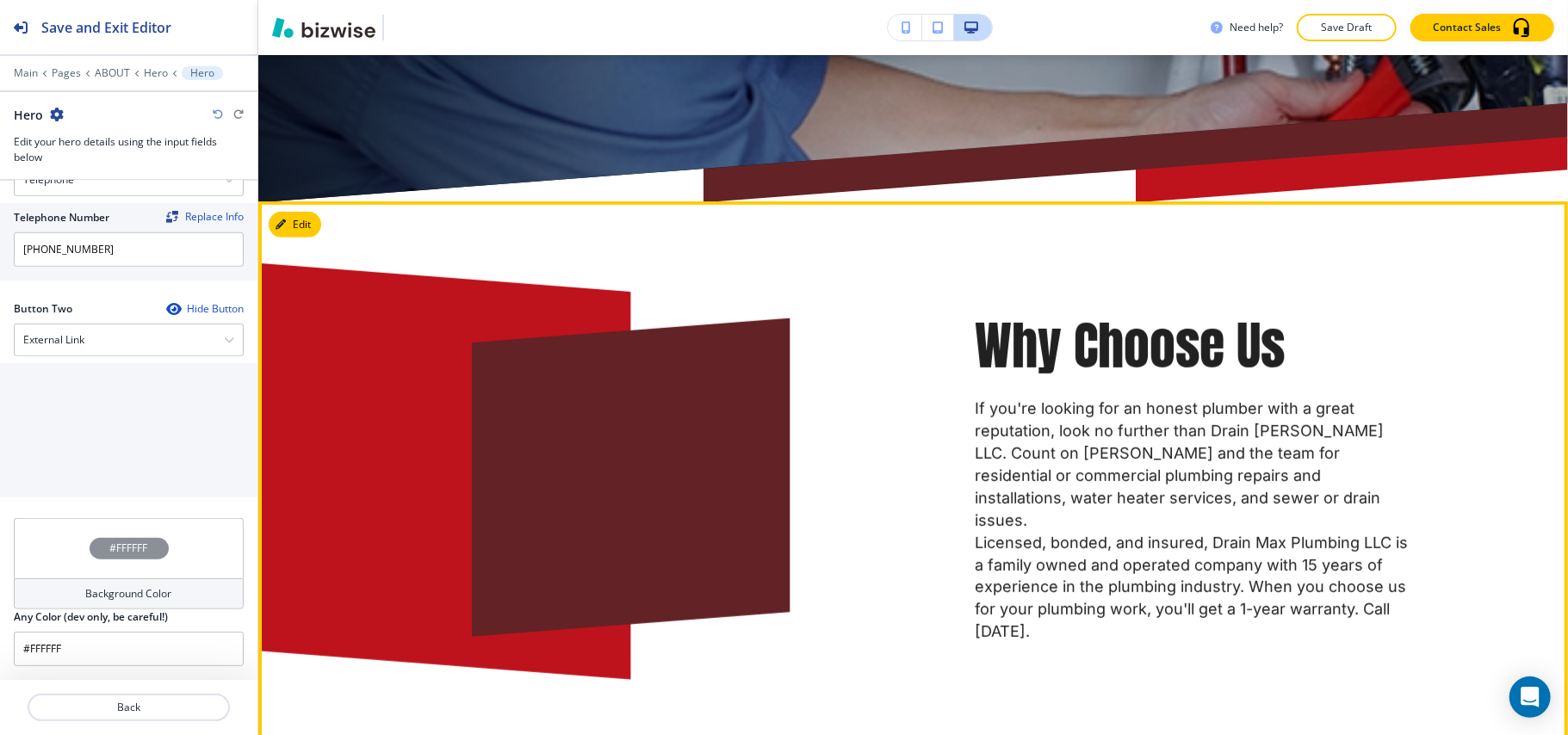
scroll to position [866, 0]
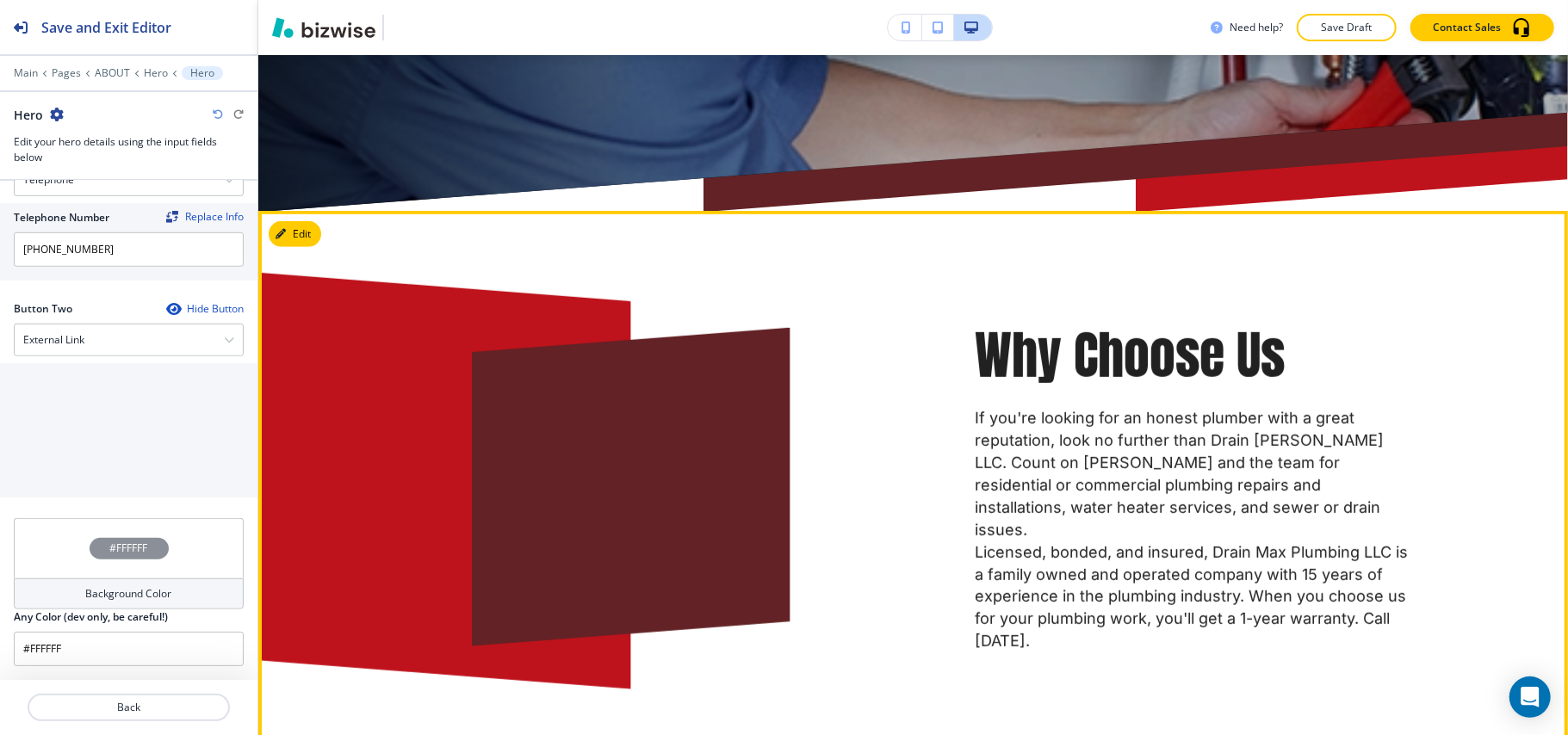
click at [313, 238] on button "Edit" at bounding box center [295, 233] width 53 height 25
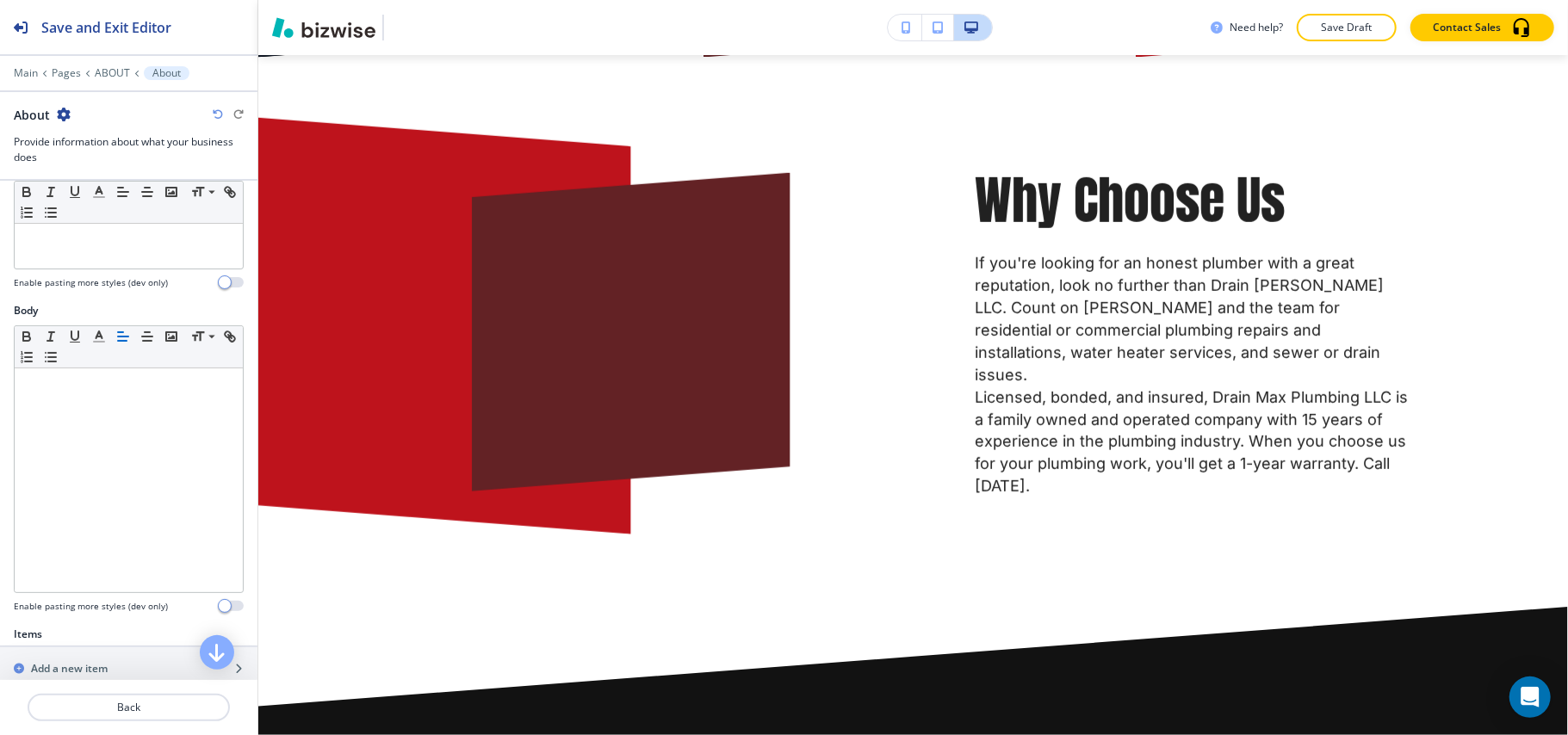
scroll to position [344, 0]
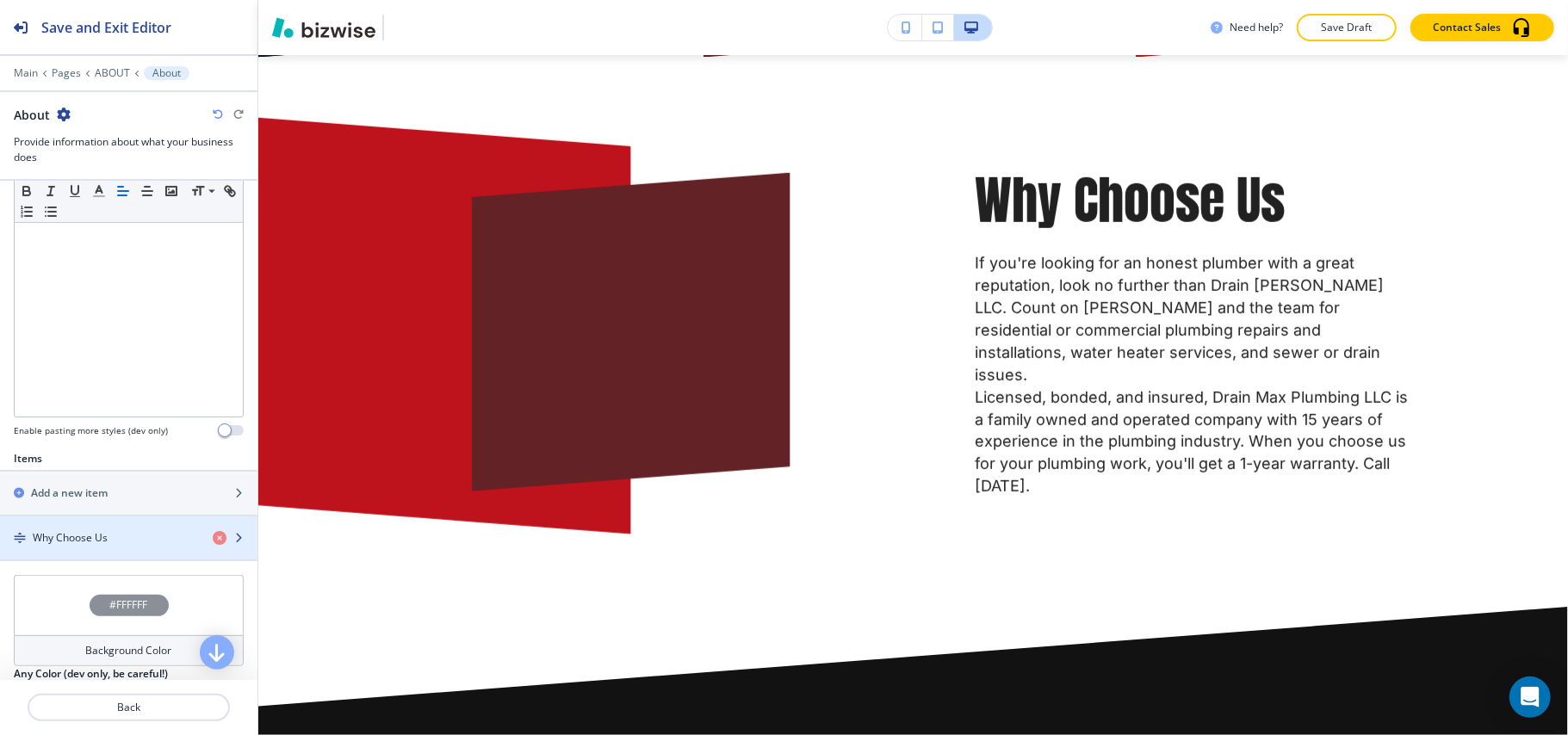
click at [83, 541] on h4 "Why Choose Us" at bounding box center [71, 538] width 75 height 15
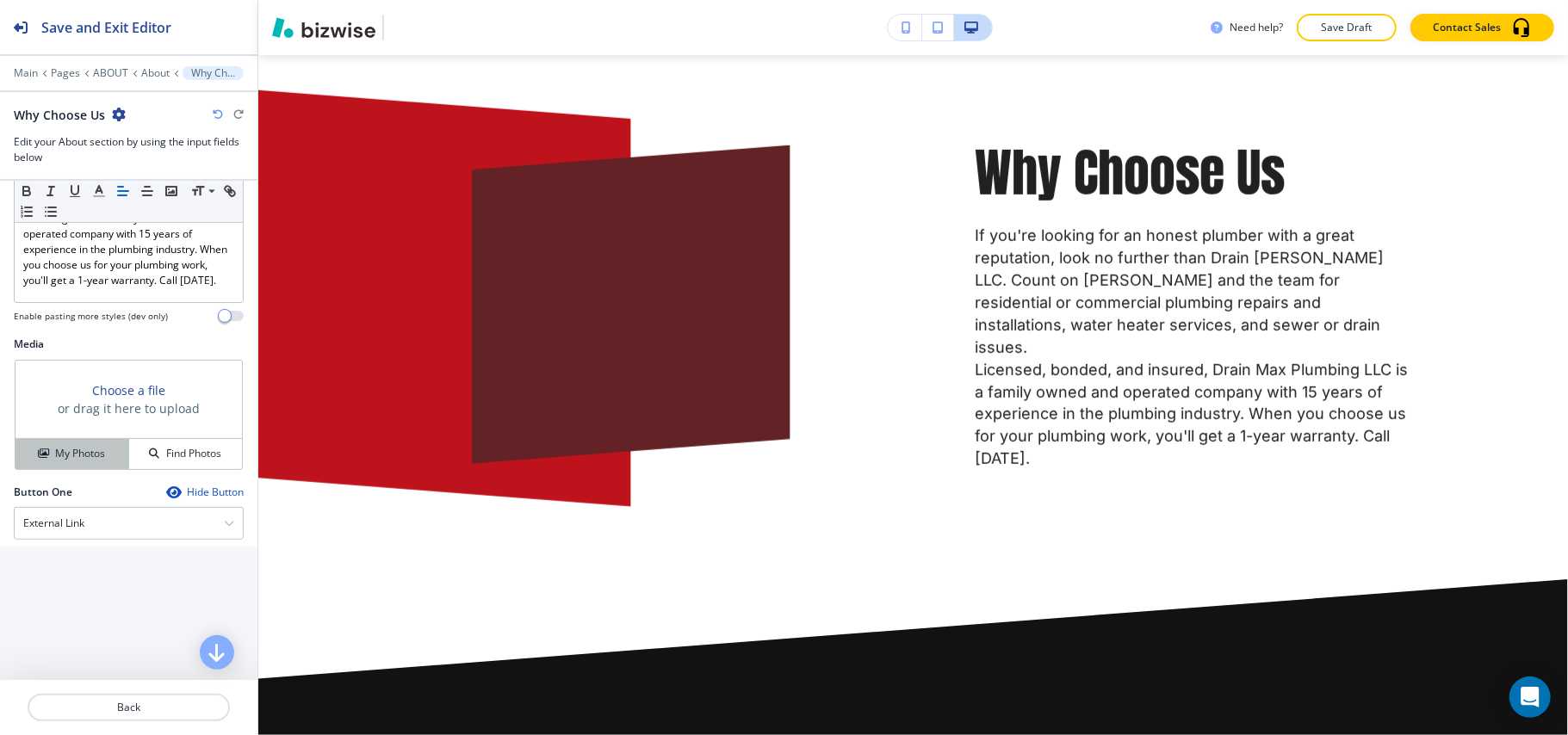
scroll to position [573, 0]
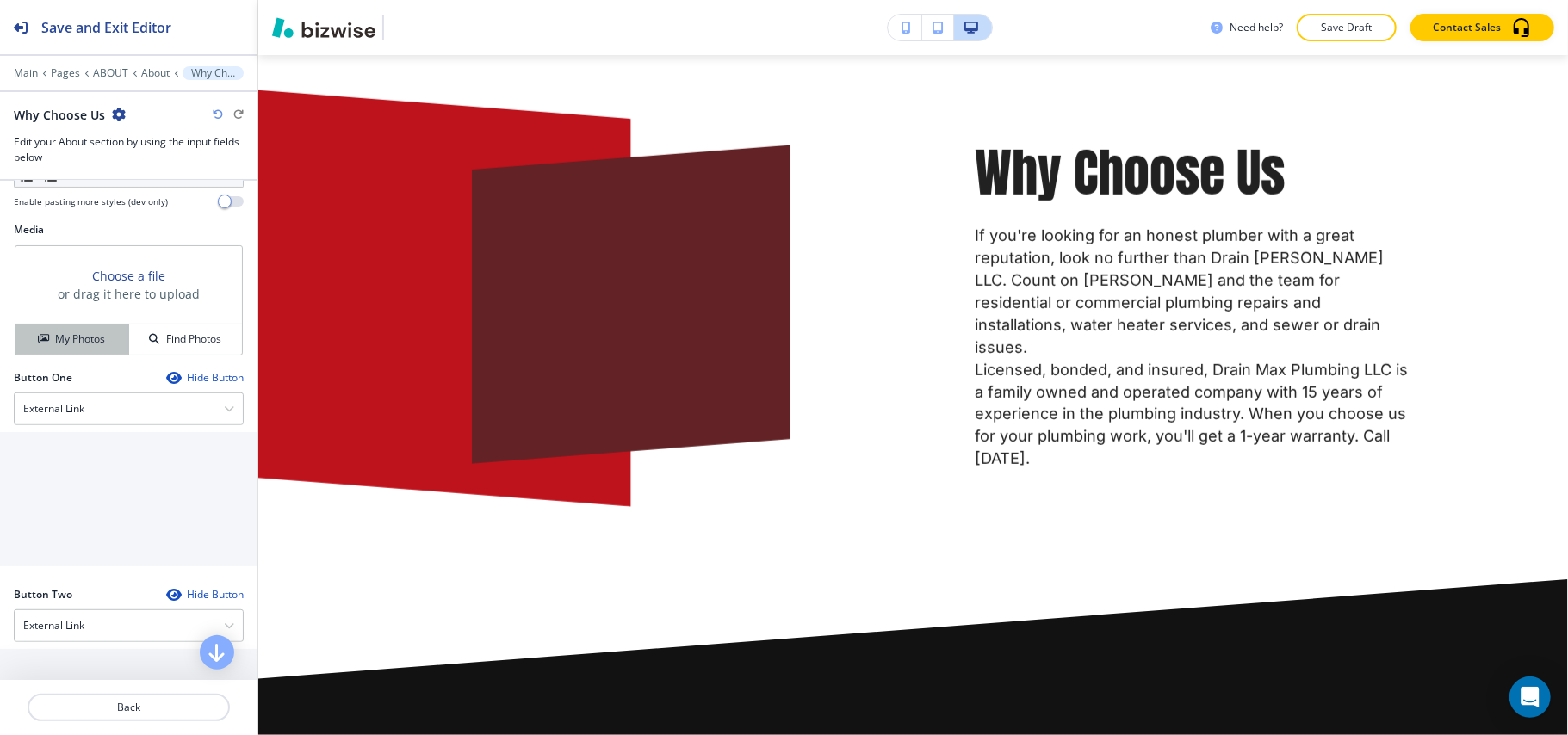
click at [86, 342] on button "My Photos" at bounding box center [71, 339] width 114 height 30
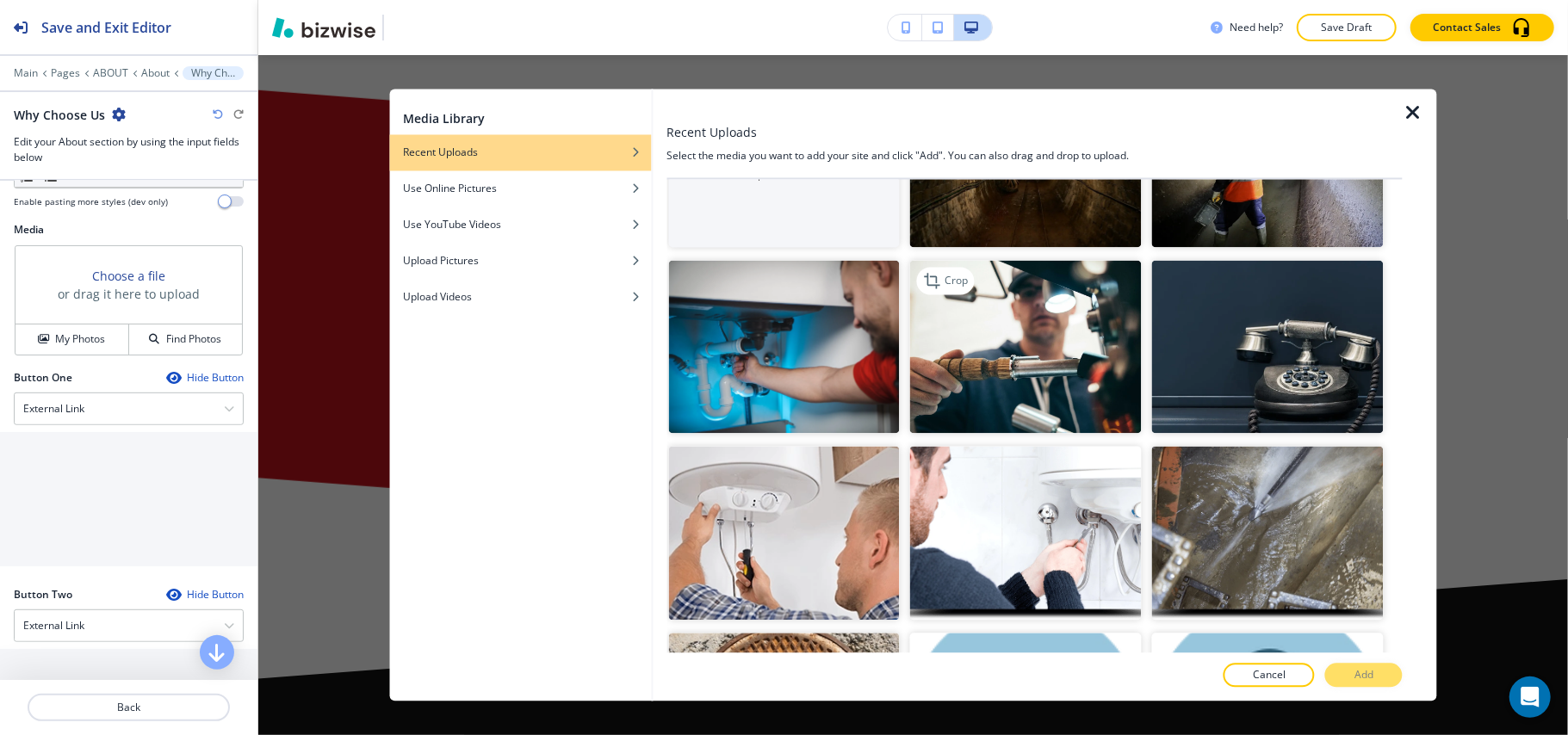
scroll to position [344, 0]
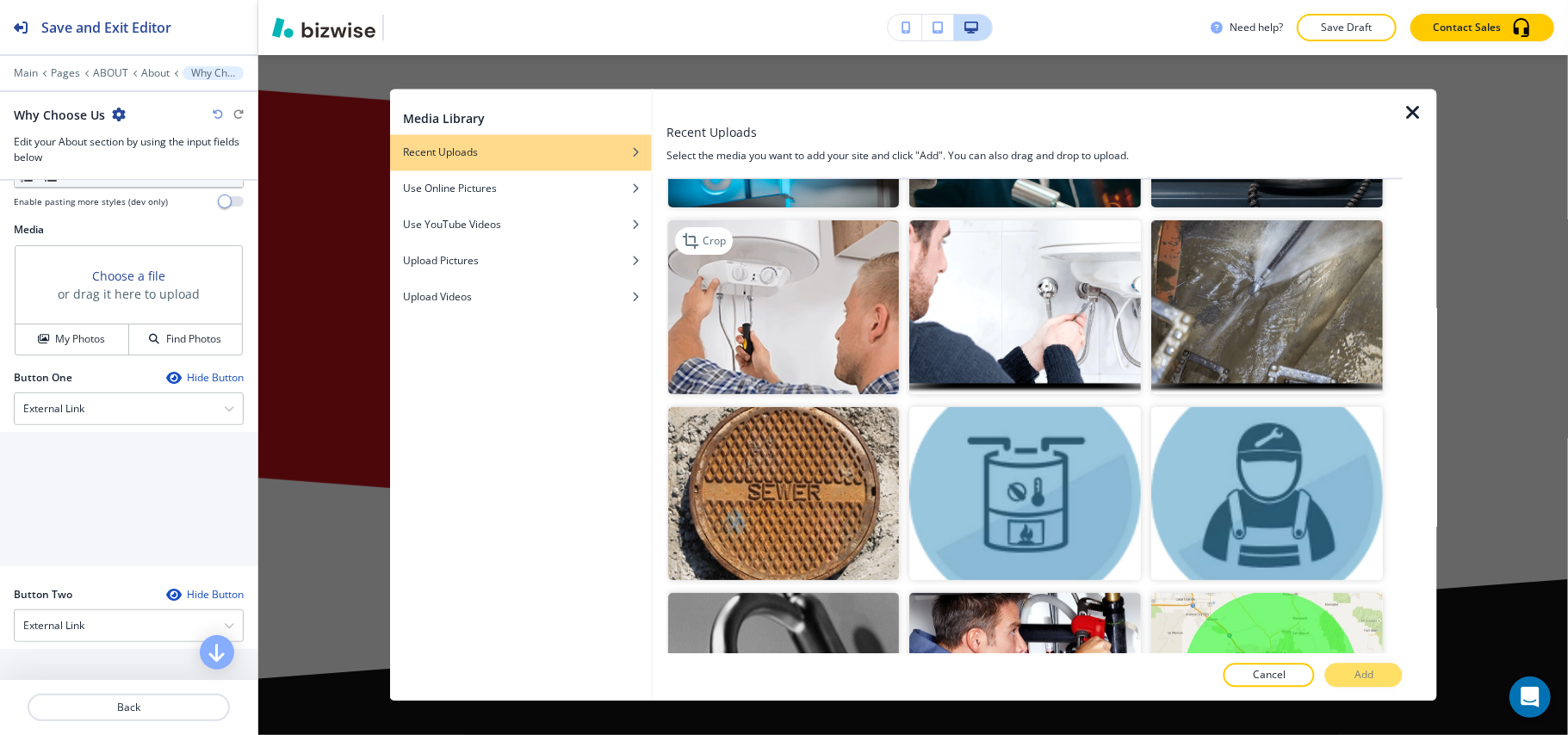
click at [868, 350] on img "button" at bounding box center [784, 307] width 231 height 174
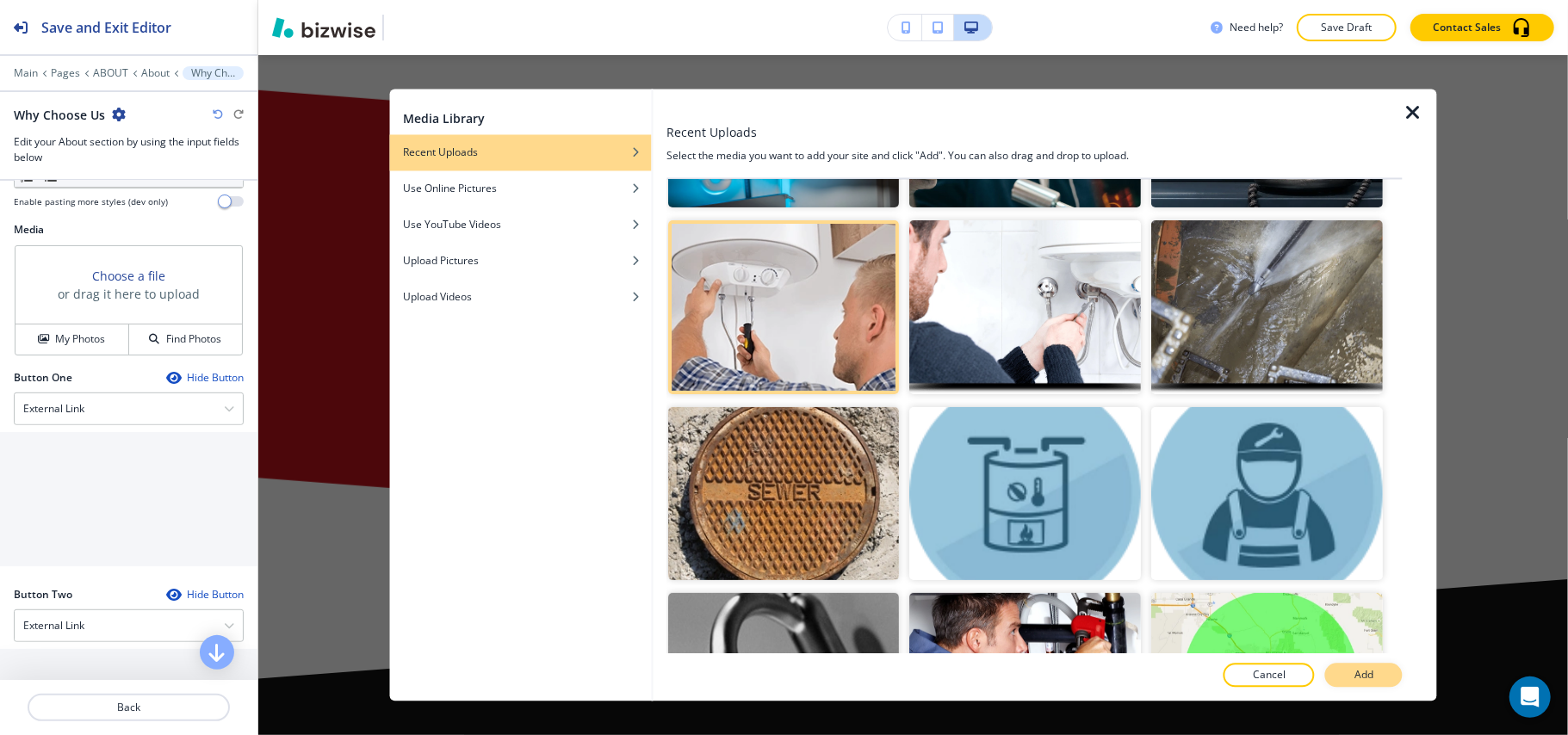
click at [1356, 673] on p "Add" at bounding box center [1364, 676] width 19 height 15
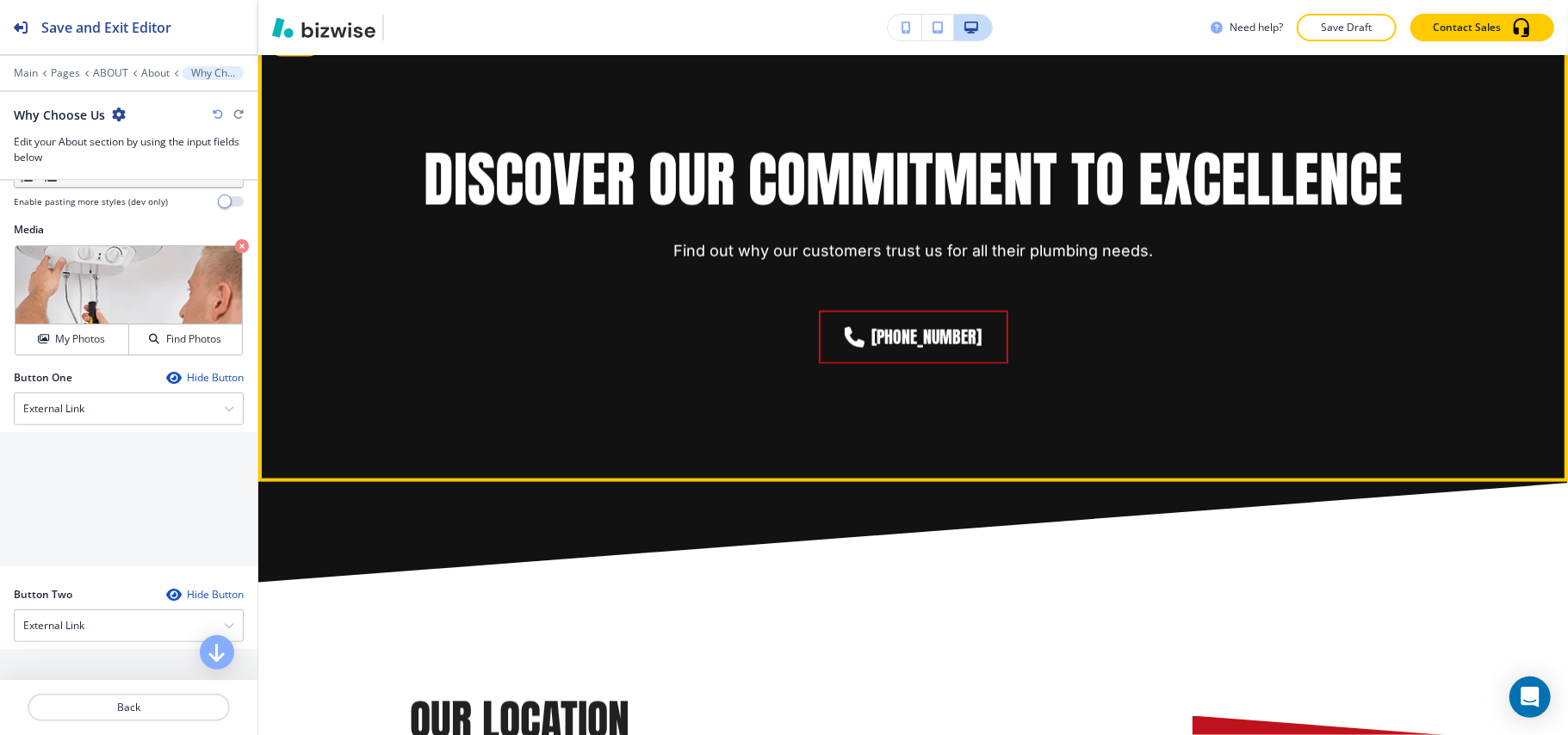
scroll to position [1737, 0]
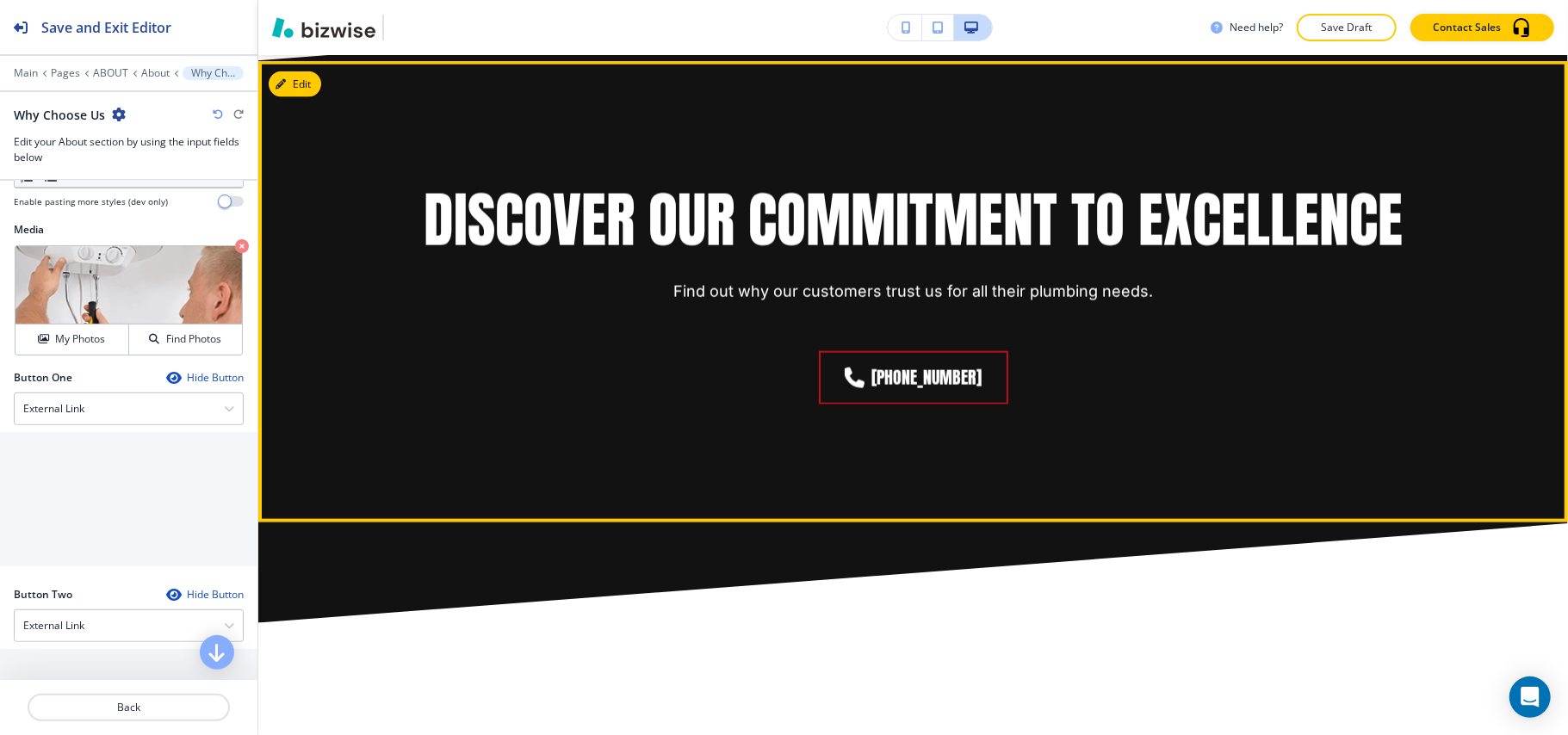
click at [321, 97] on div "Discover Our Commitment to Excellence Find out why our customers trust us for a…" at bounding box center [913, 291] width 1309 height 461
click at [312, 89] on button "Edit This Section" at bounding box center [327, 84] width 117 height 25
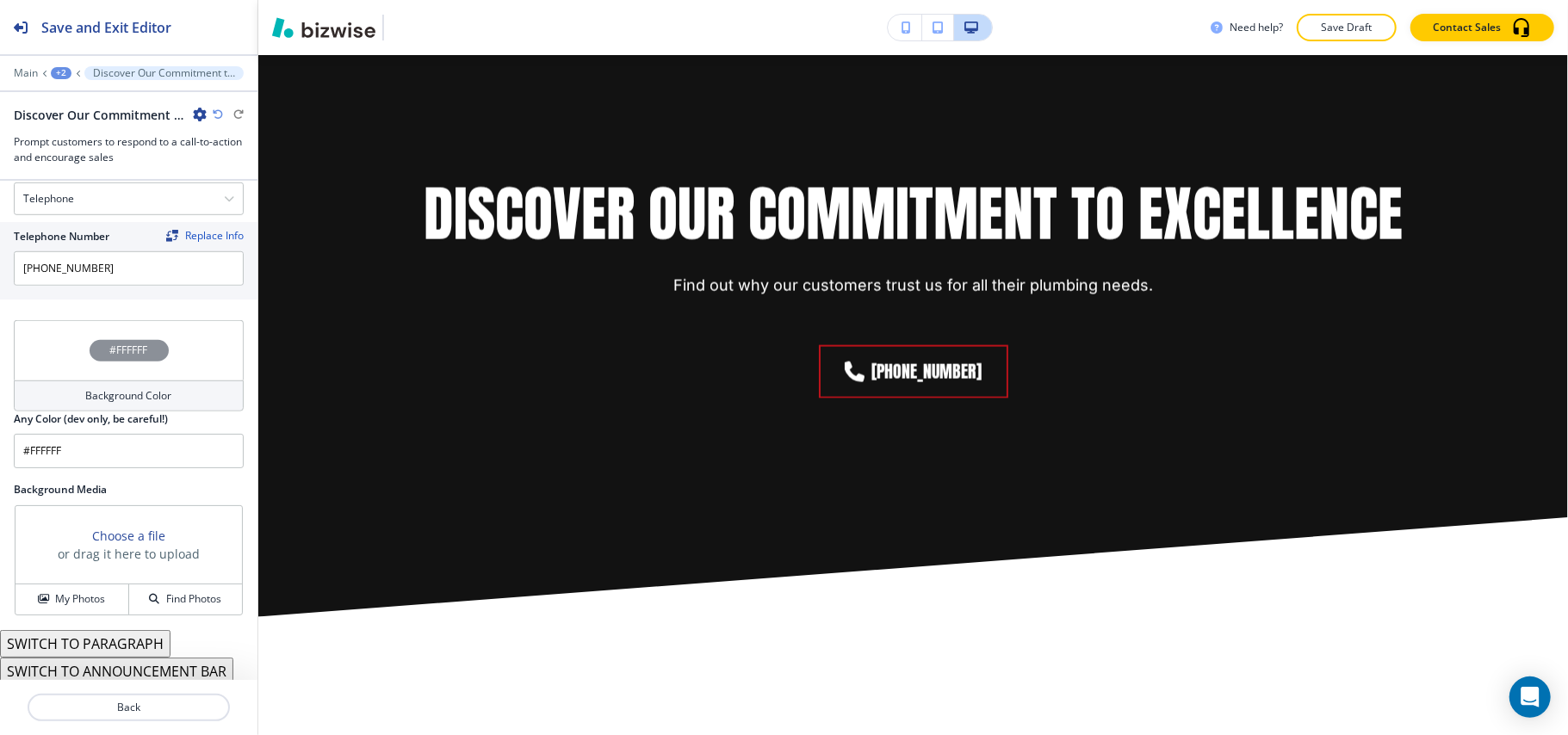
scroll to position [880, 0]
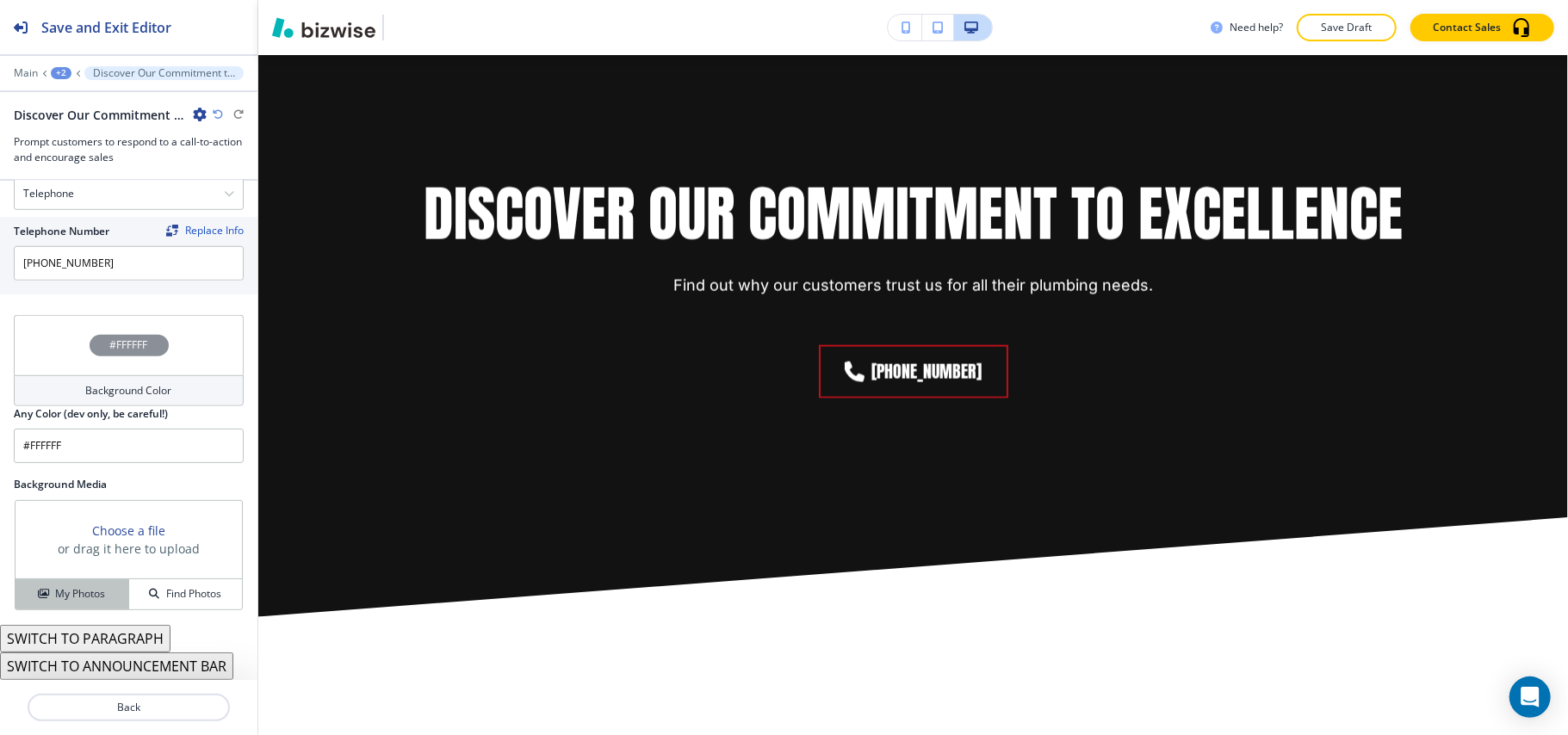
click at [76, 582] on button "My Photos" at bounding box center [71, 595] width 114 height 30
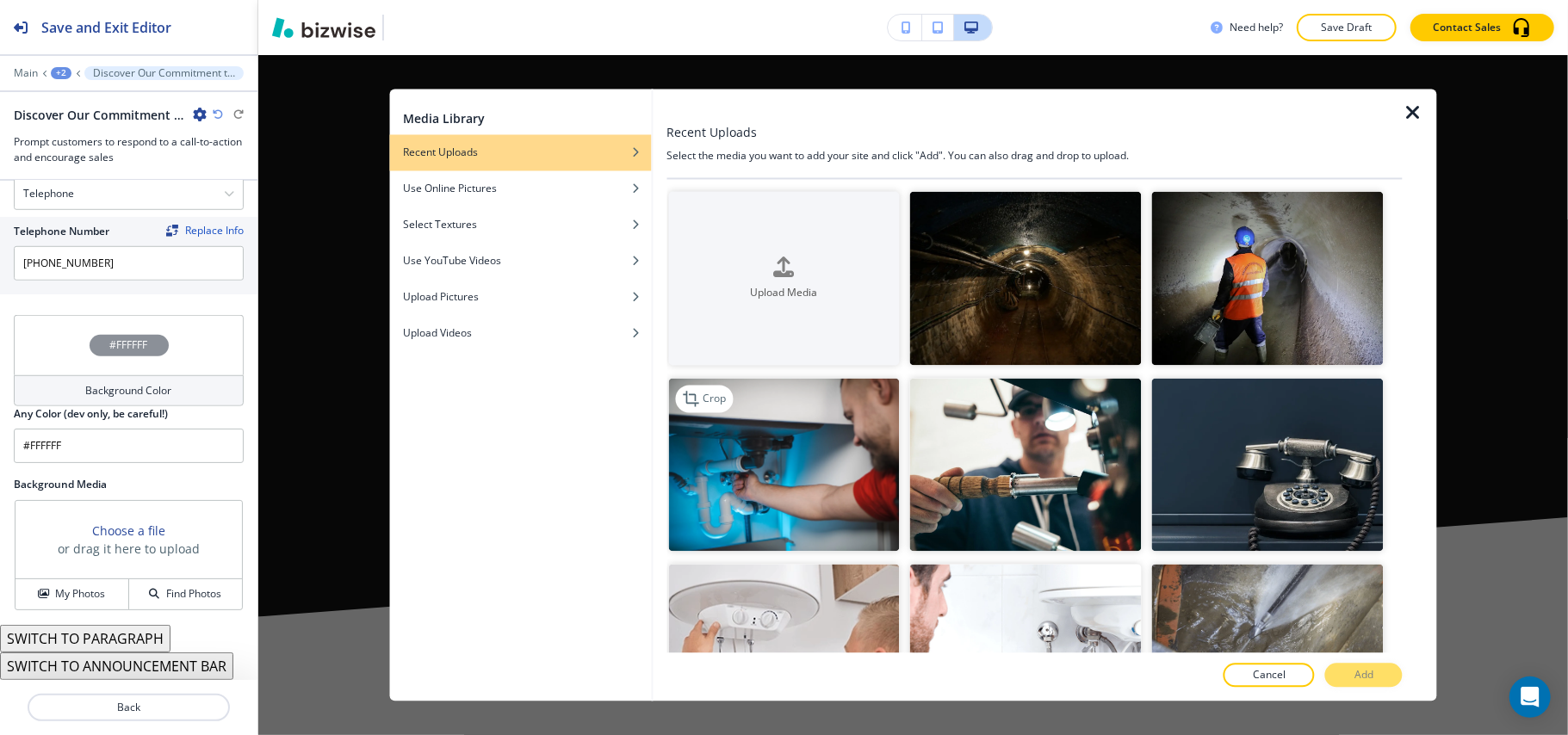
click at [857, 447] on img "button" at bounding box center [784, 464] width 231 height 174
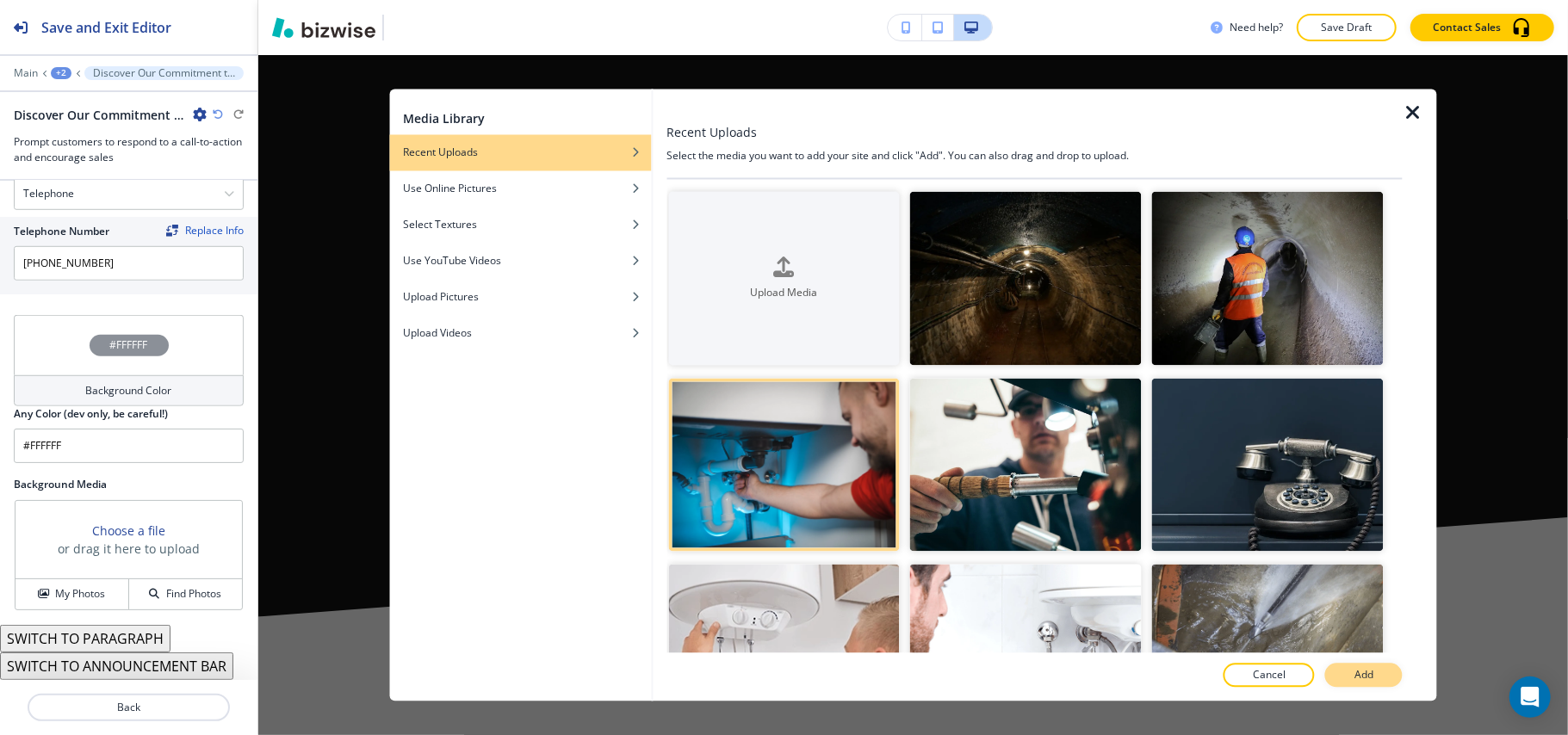
click at [1365, 679] on p "Add" at bounding box center [1364, 676] width 19 height 15
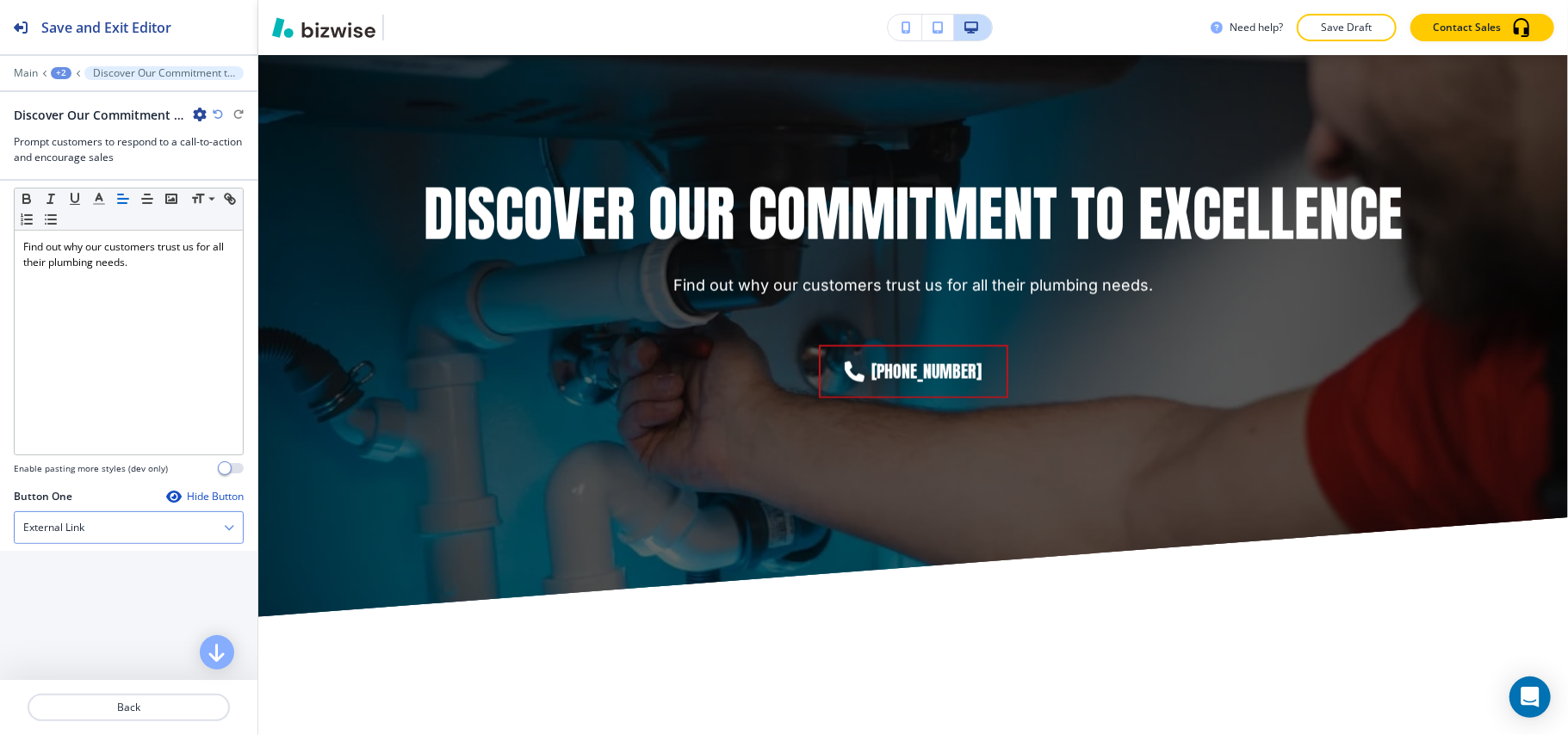
click at [74, 538] on div "External Link" at bounding box center [129, 527] width 228 height 31
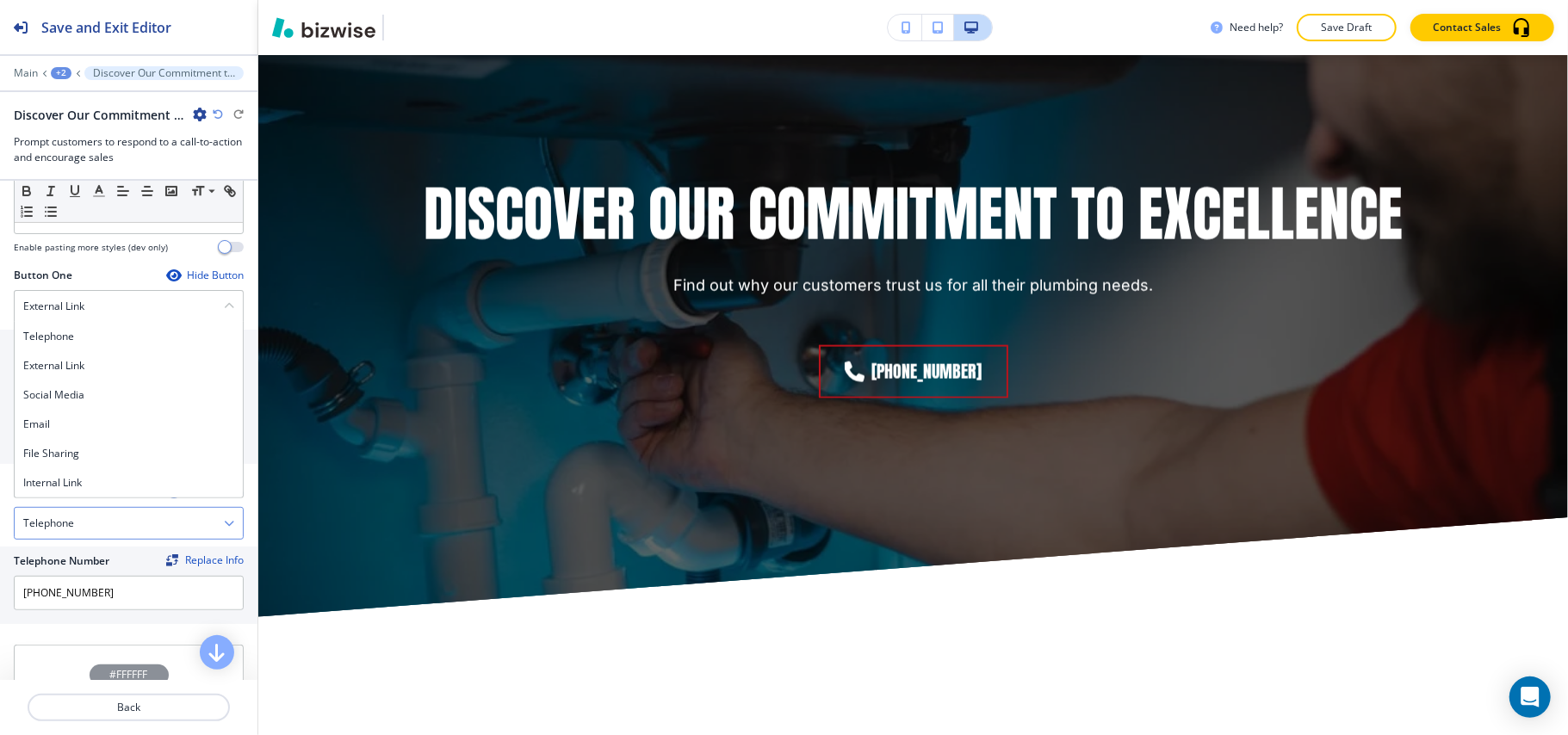
scroll to position [536, 0]
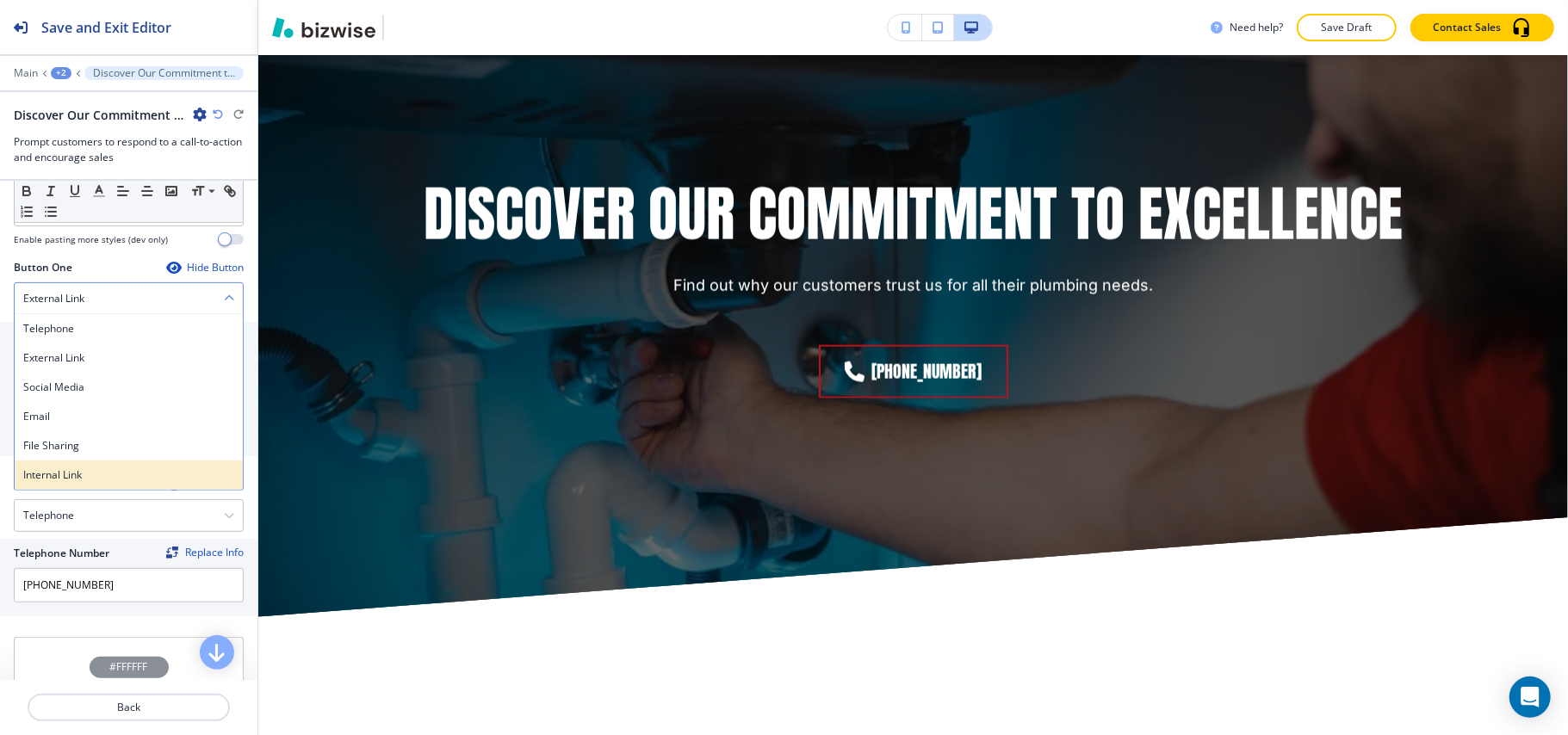
click at [87, 483] on h4 "Internal Link" at bounding box center [129, 475] width 211 height 15
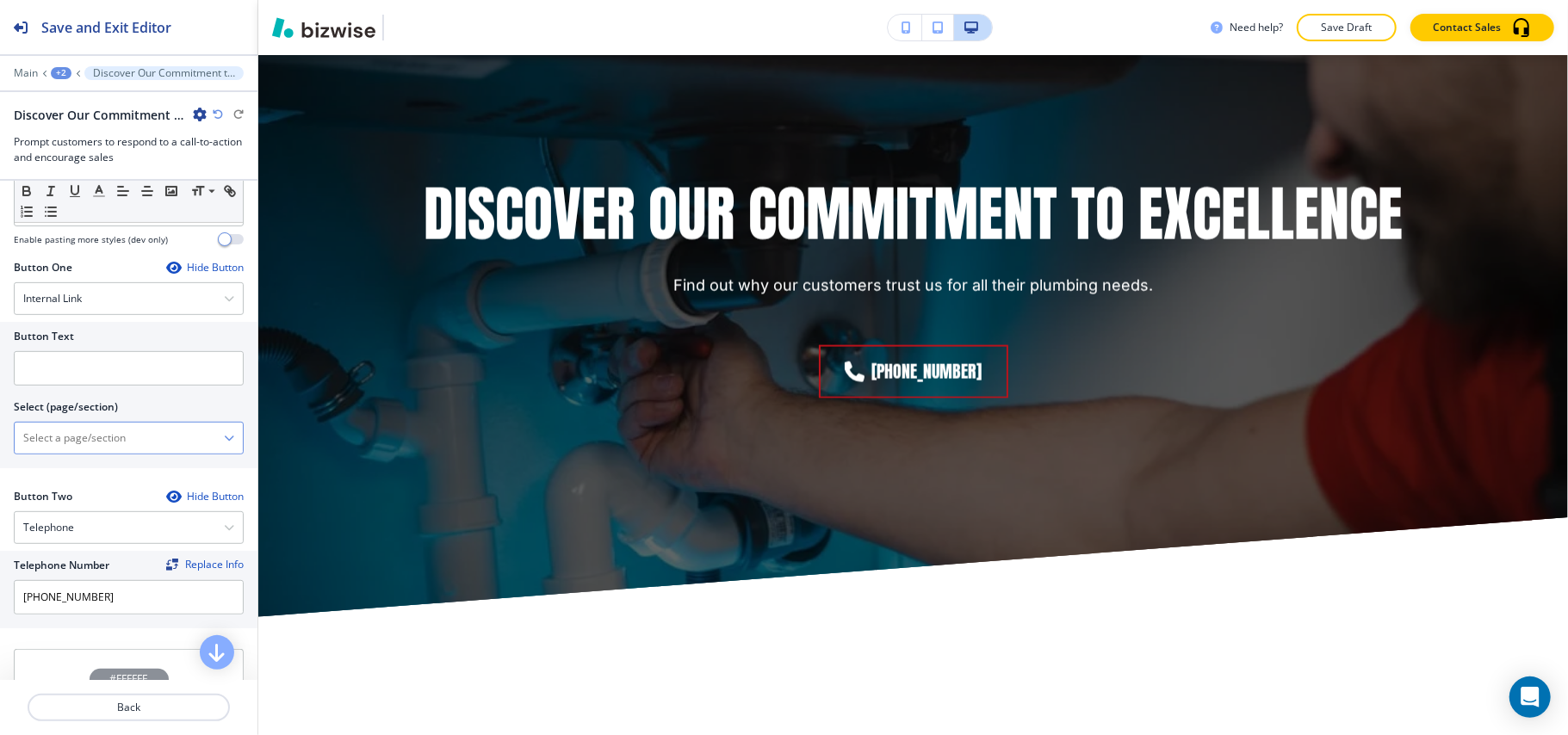
drag, startPoint x: 91, startPoint y: 457, endPoint x: 108, endPoint y: 446, distance: 20.2
click at [91, 453] on \(page\/section\) "Manual Input" at bounding box center [119, 438] width 210 height 29
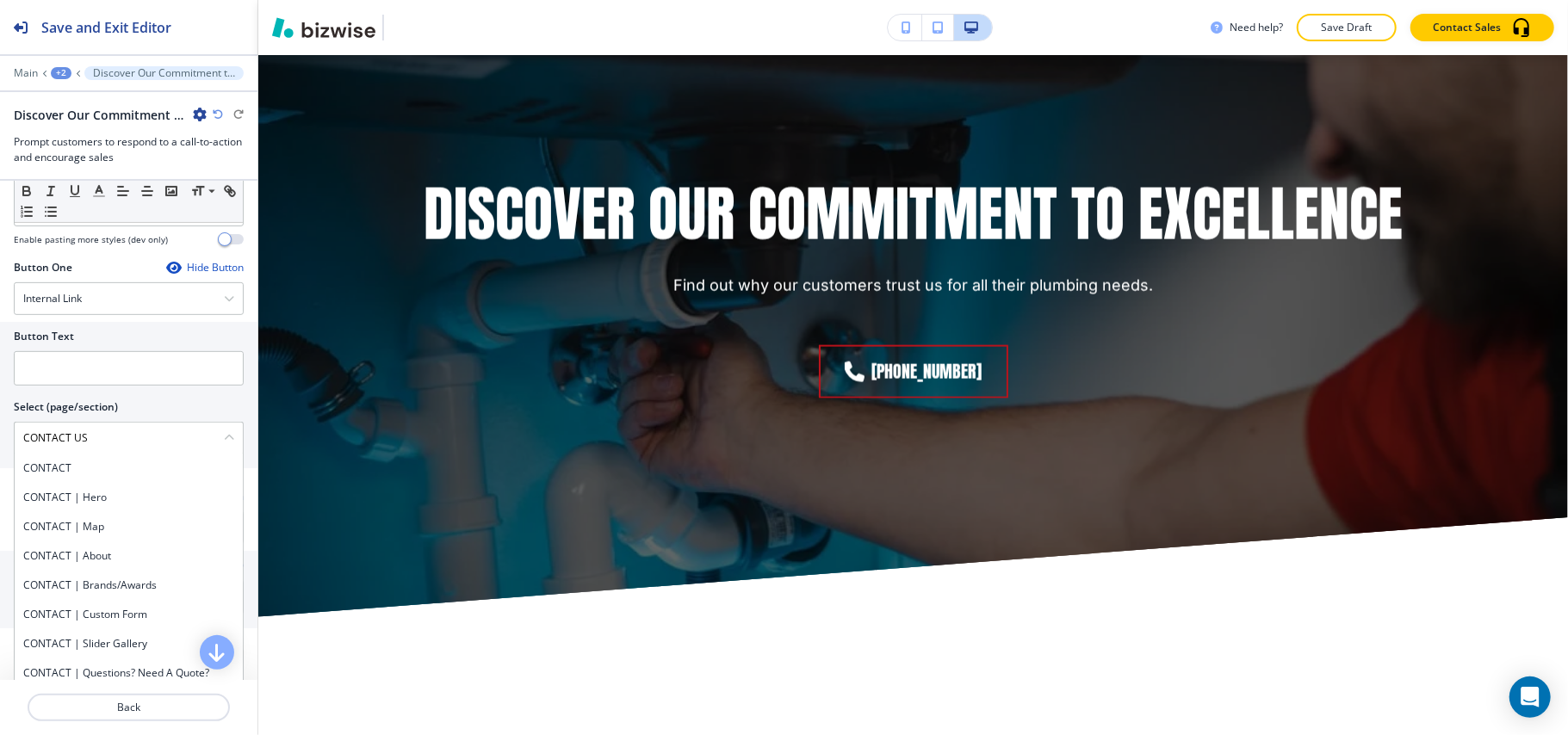
drag, startPoint x: 71, startPoint y: 482, endPoint x: 84, endPoint y: 412, distance: 71.2
click at [72, 477] on h4 "CONTACT" at bounding box center [129, 468] width 211 height 15
type \(page\/section\) "CONTACT"
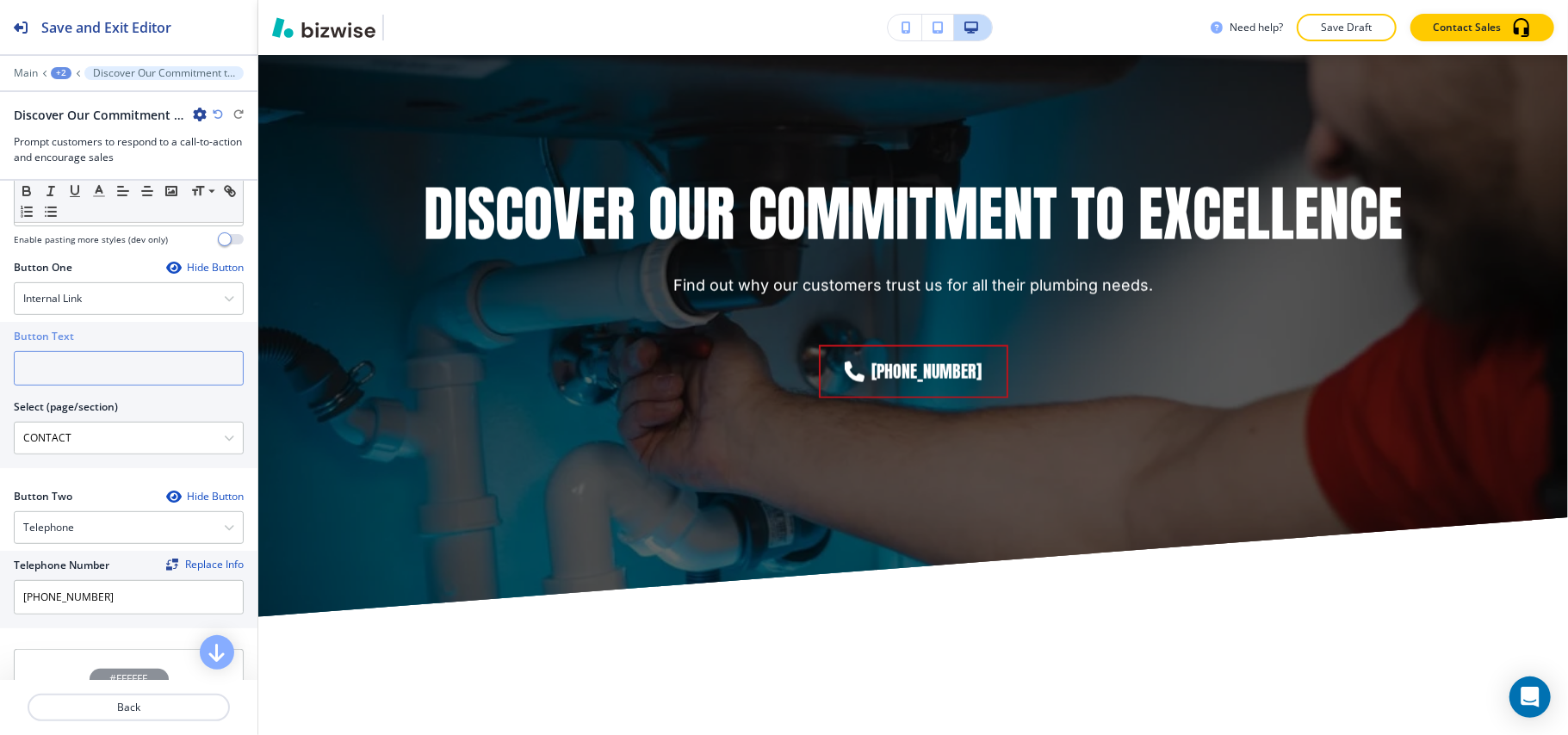
click at [87, 385] on input "text" at bounding box center [129, 368] width 230 height 35
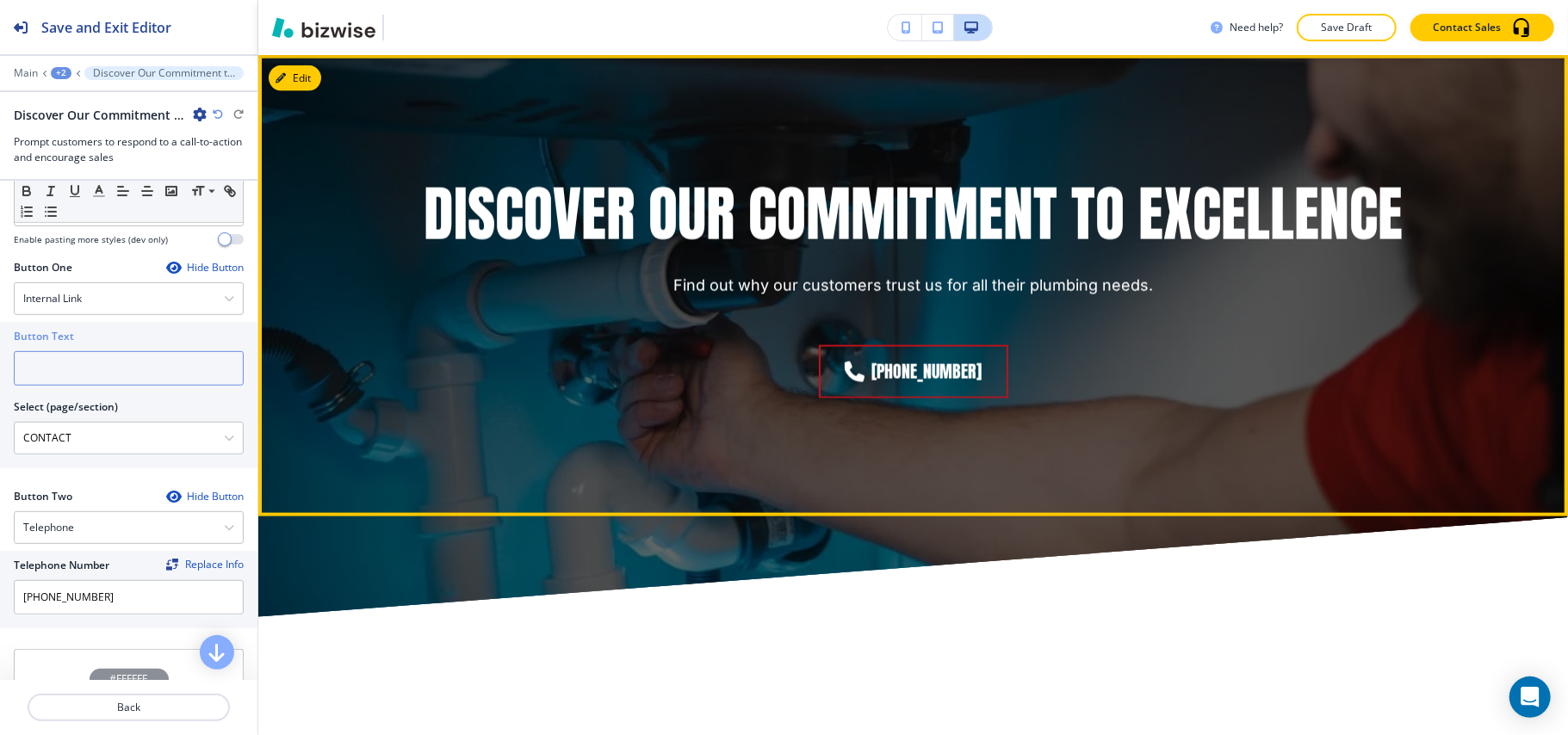
paste input "CONTACT US"
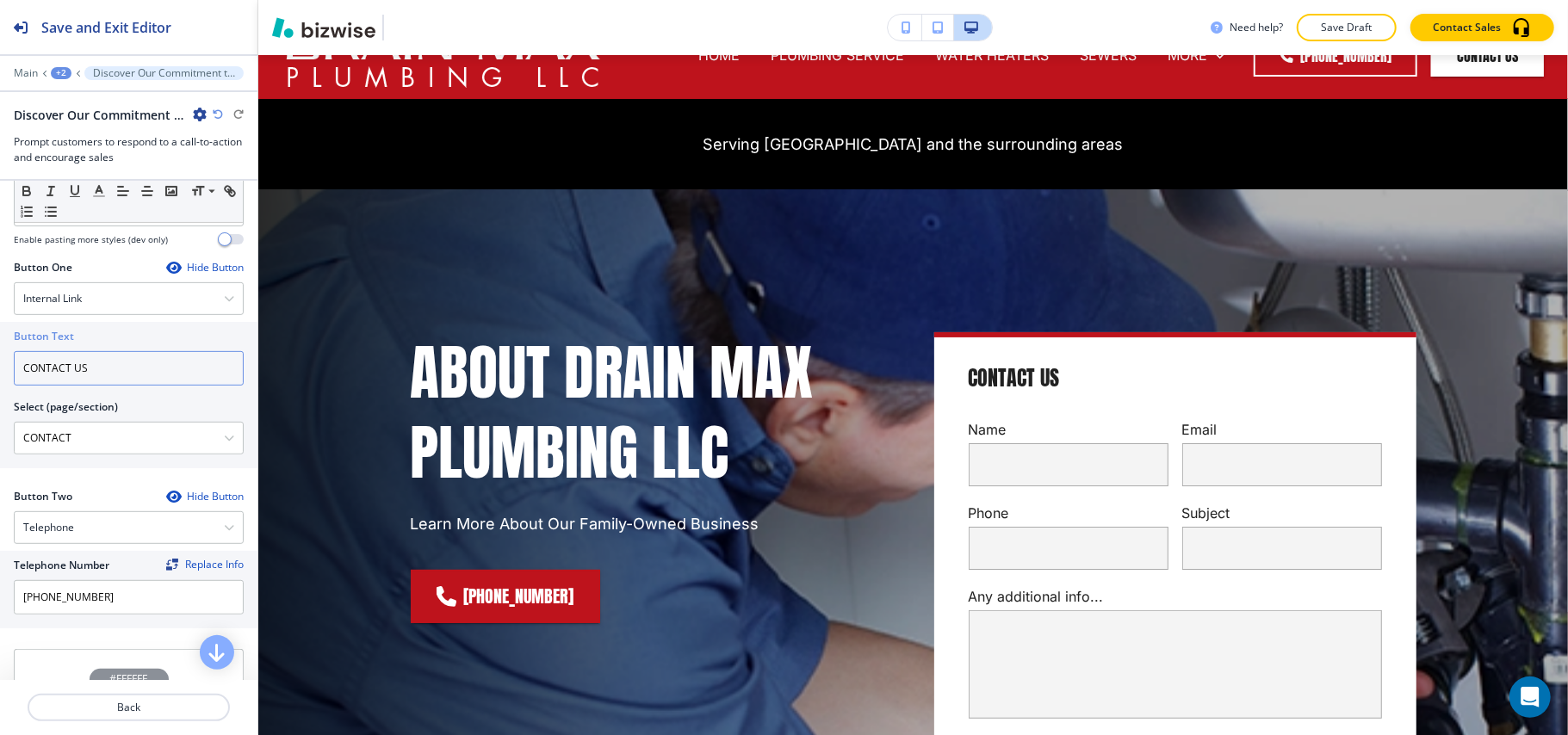
scroll to position [0, 0]
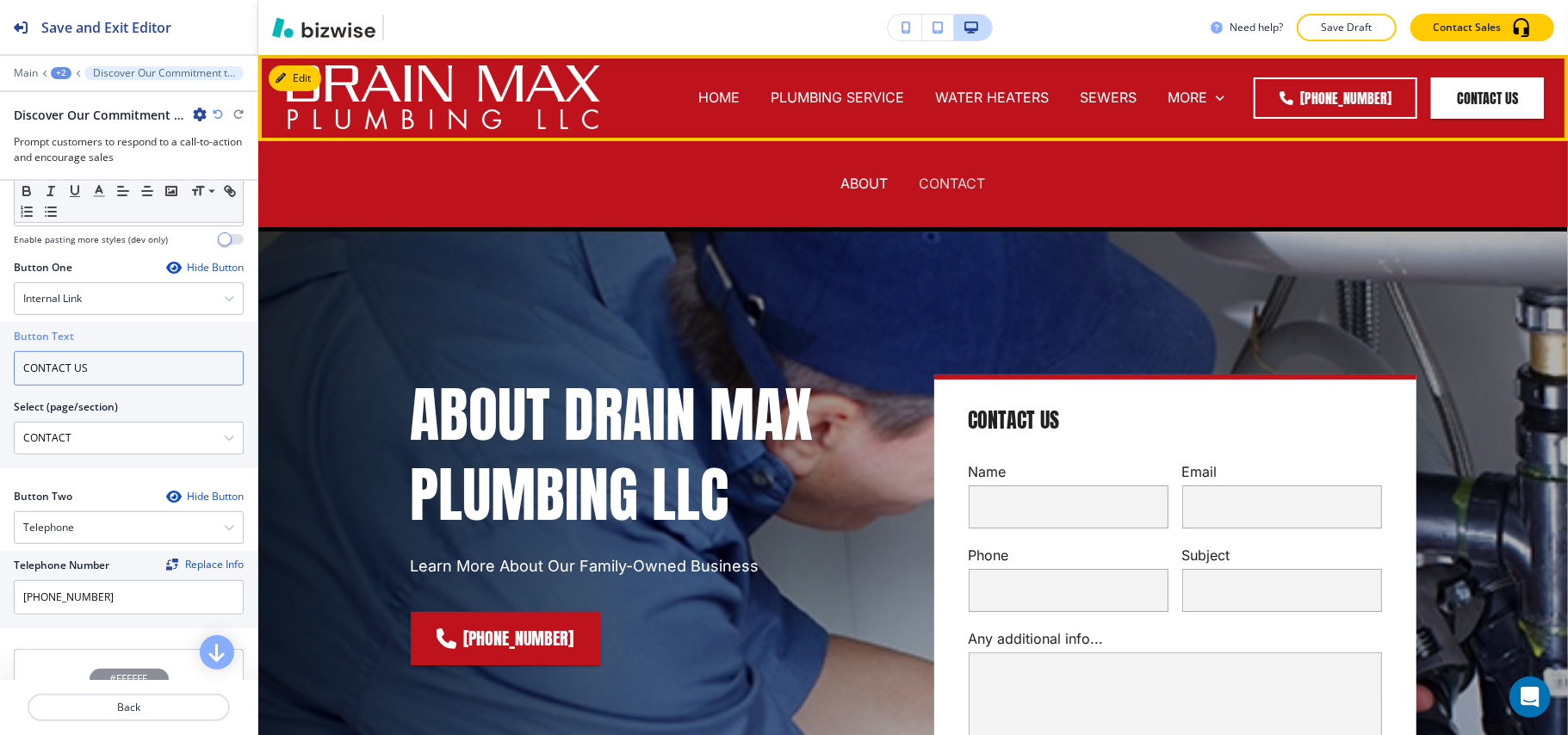
type input "CONTACT US"
click at [935, 183] on p "CONTACT" at bounding box center [952, 183] width 67 height 20
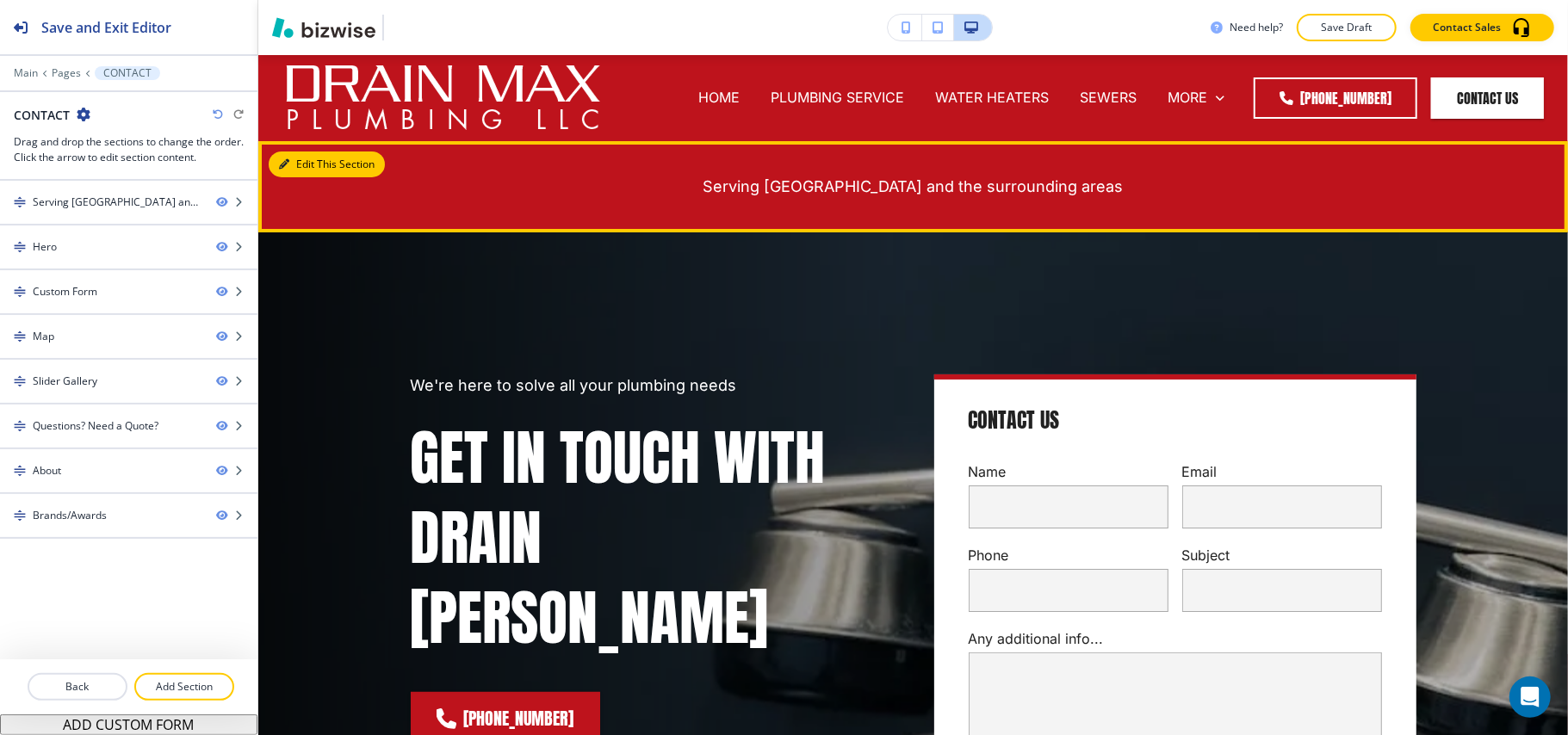
click at [311, 156] on button "Edit This Section" at bounding box center [327, 164] width 117 height 25
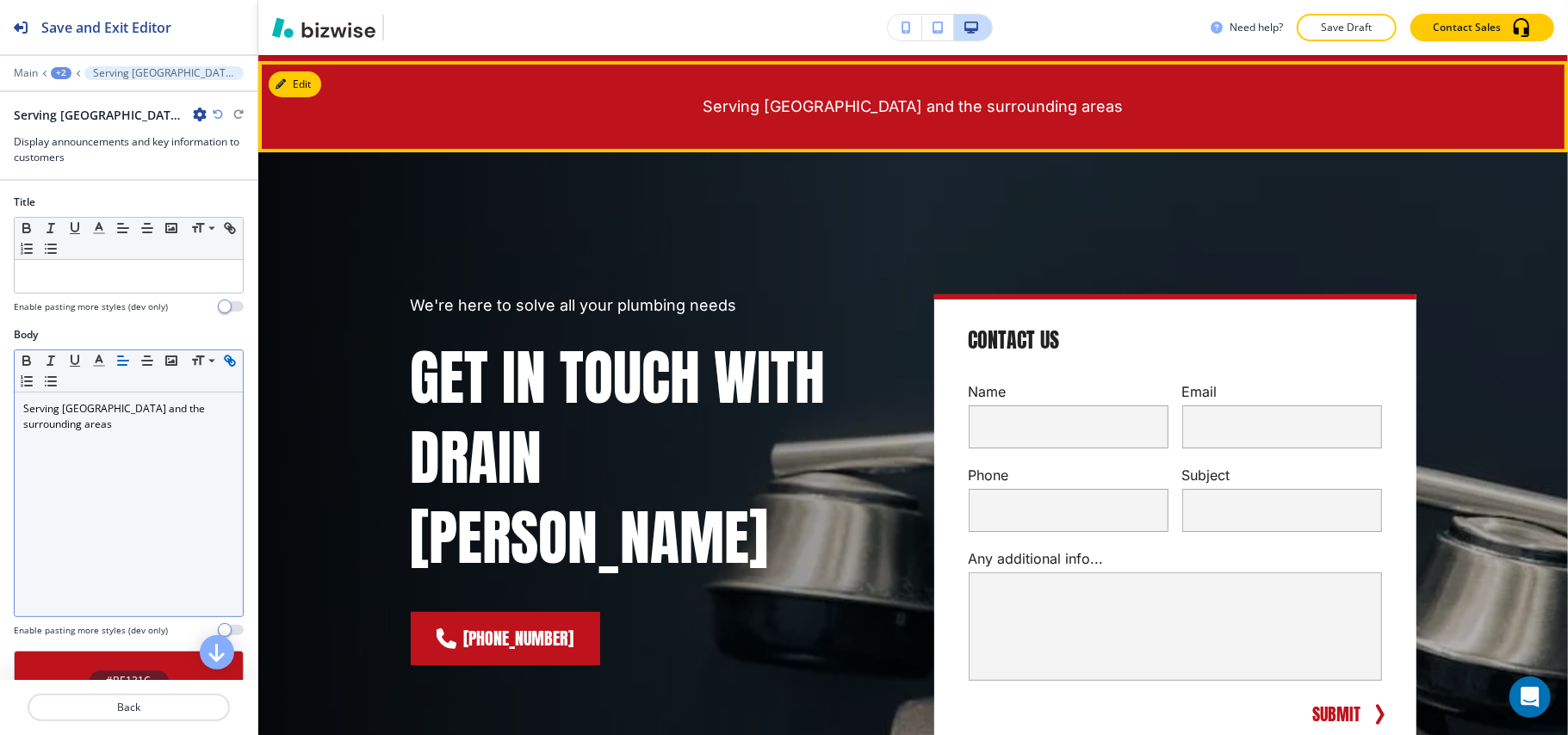
scroll to position [86, 0]
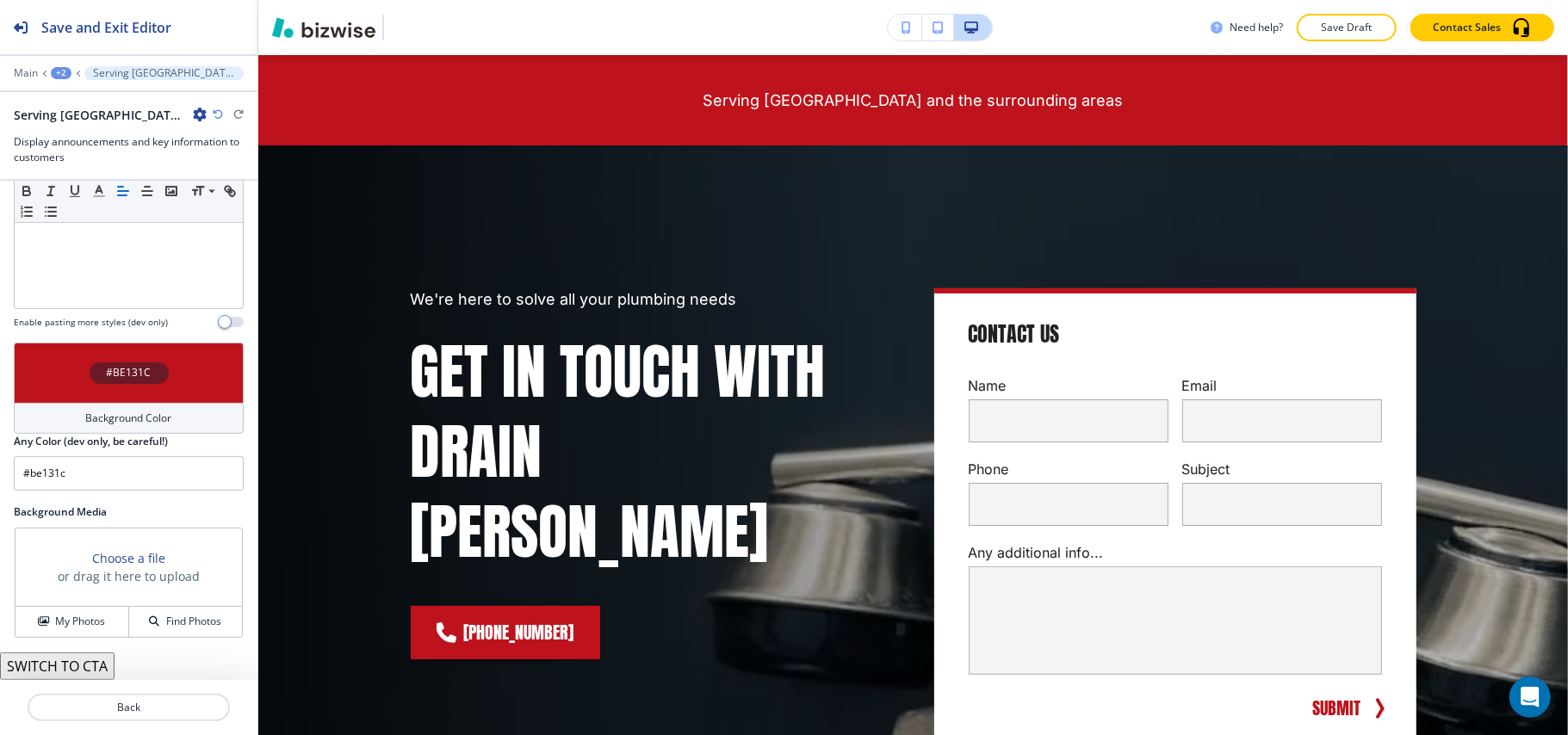
click at [58, 391] on div "#BE131C" at bounding box center [129, 373] width 230 height 60
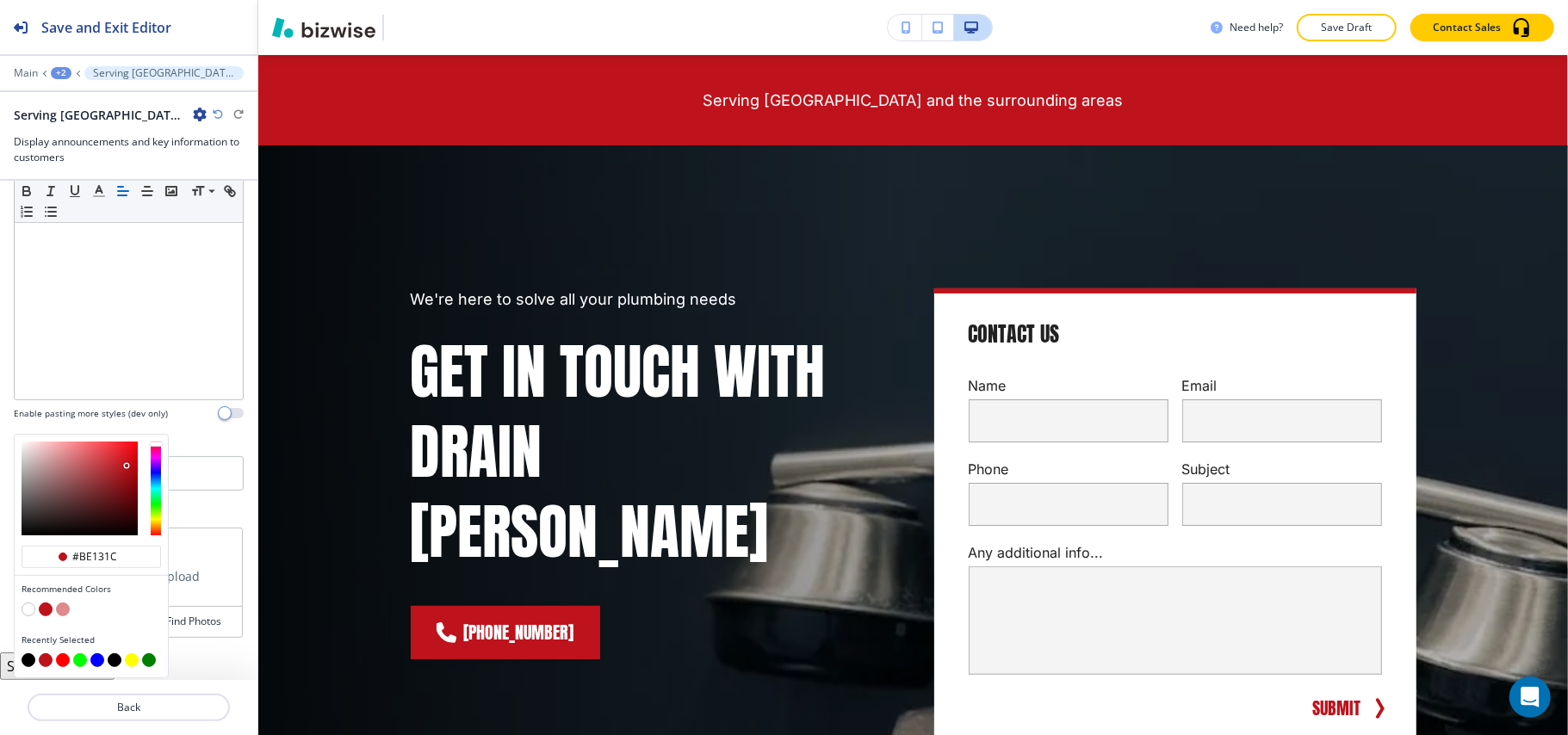
click at [31, 662] on button "button" at bounding box center [28, 660] width 14 height 14
type input "#000000"
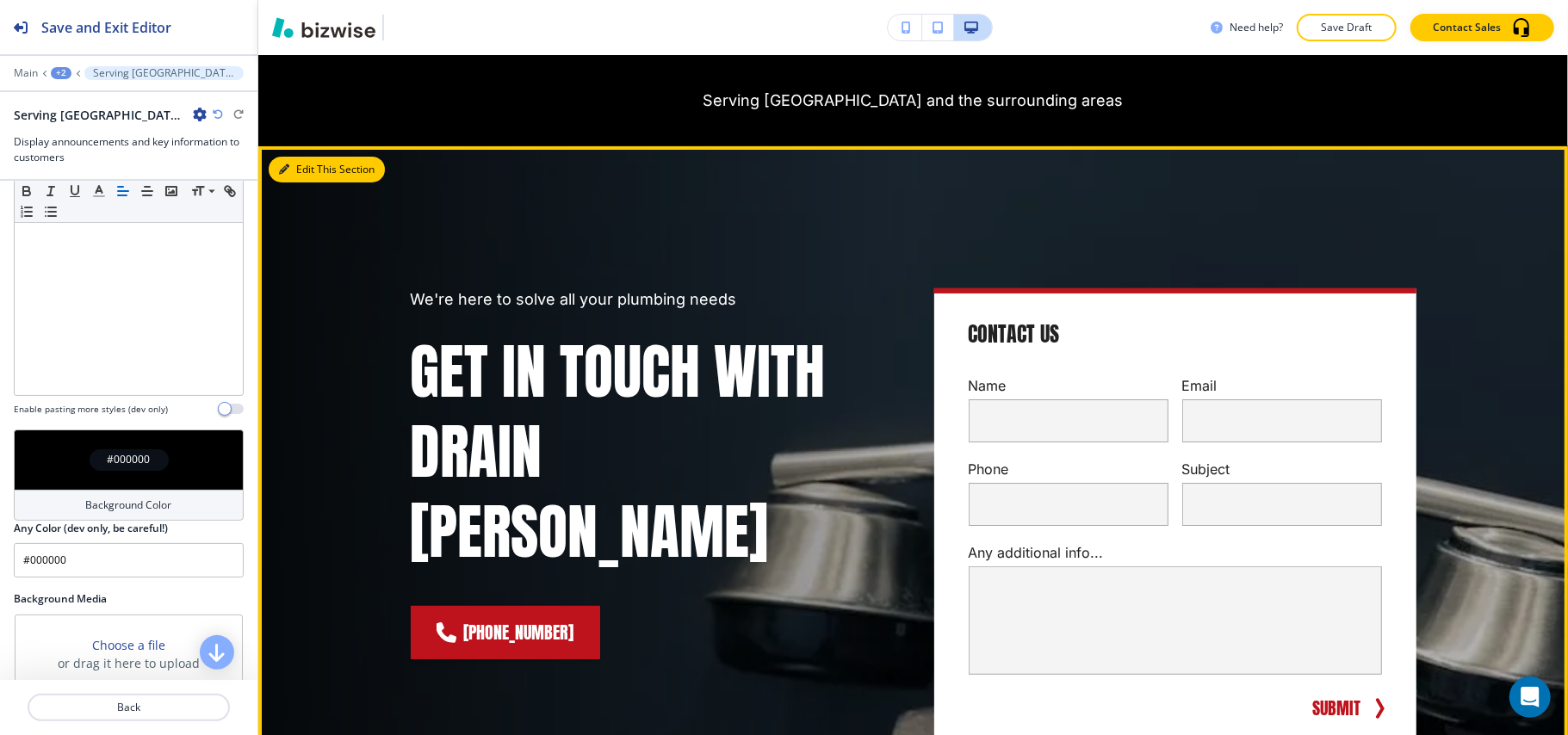
click at [311, 170] on button "Edit This Section" at bounding box center [327, 169] width 117 height 25
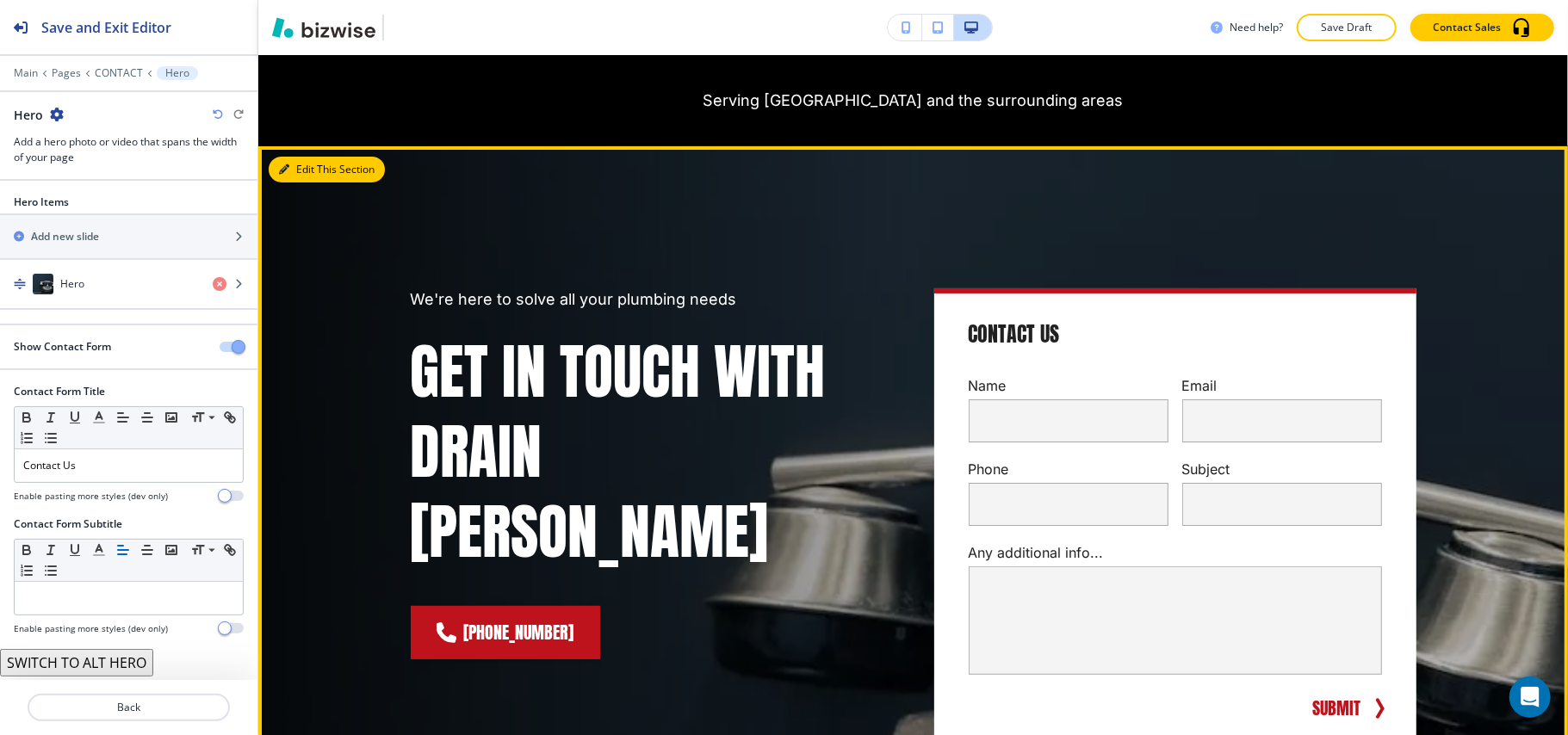
scroll to position [177, 0]
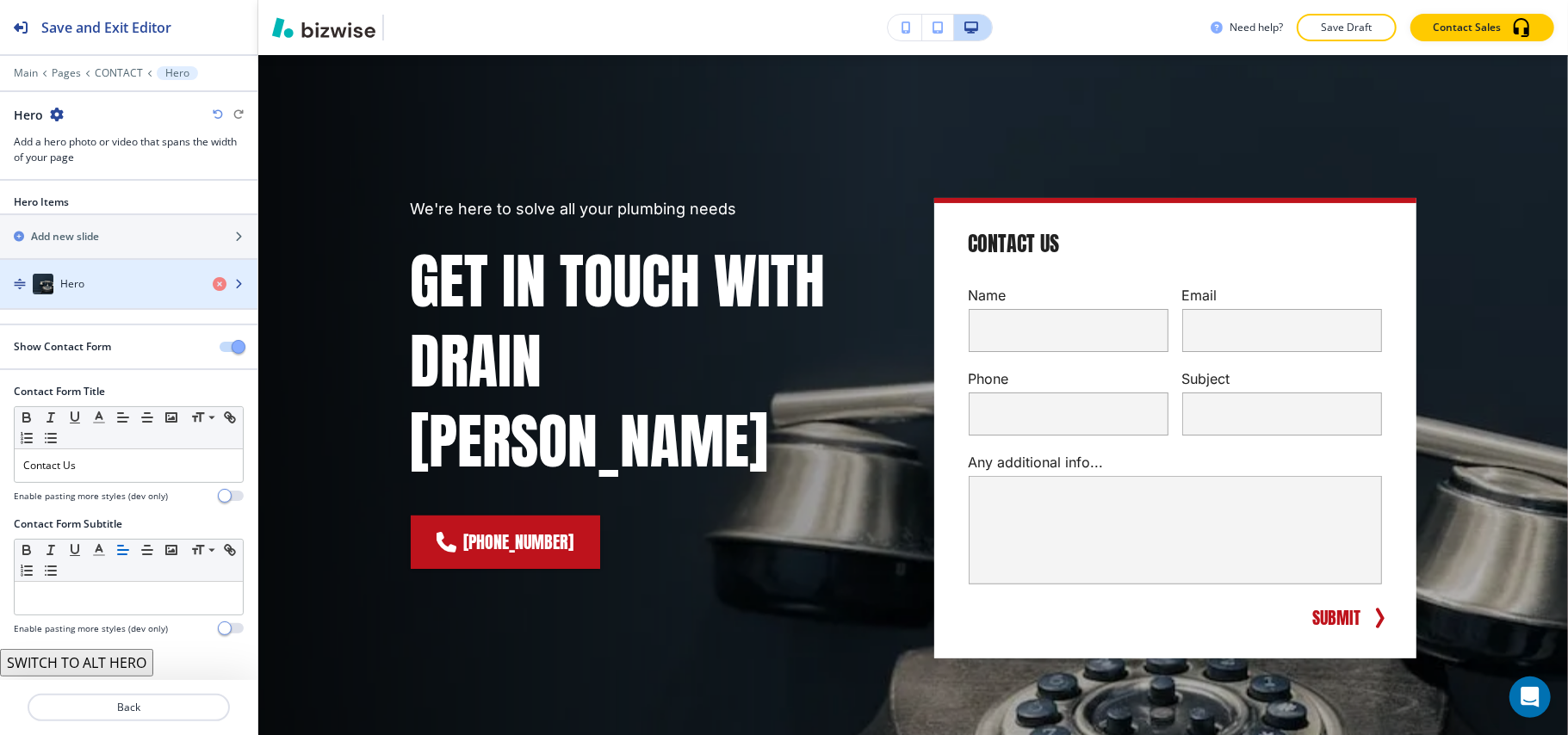
click at [105, 287] on div "Hero" at bounding box center [100, 284] width 199 height 21
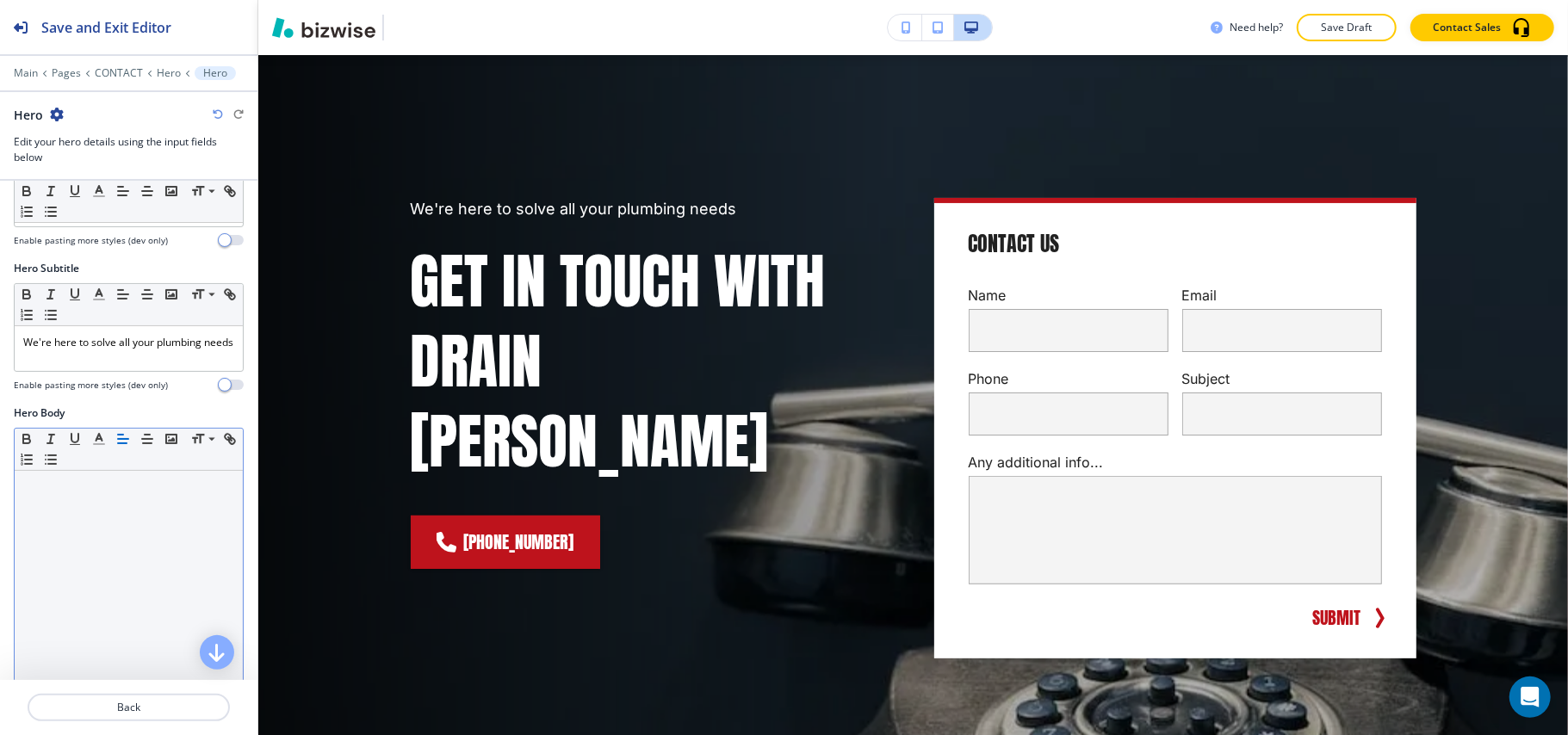
scroll to position [229, 0]
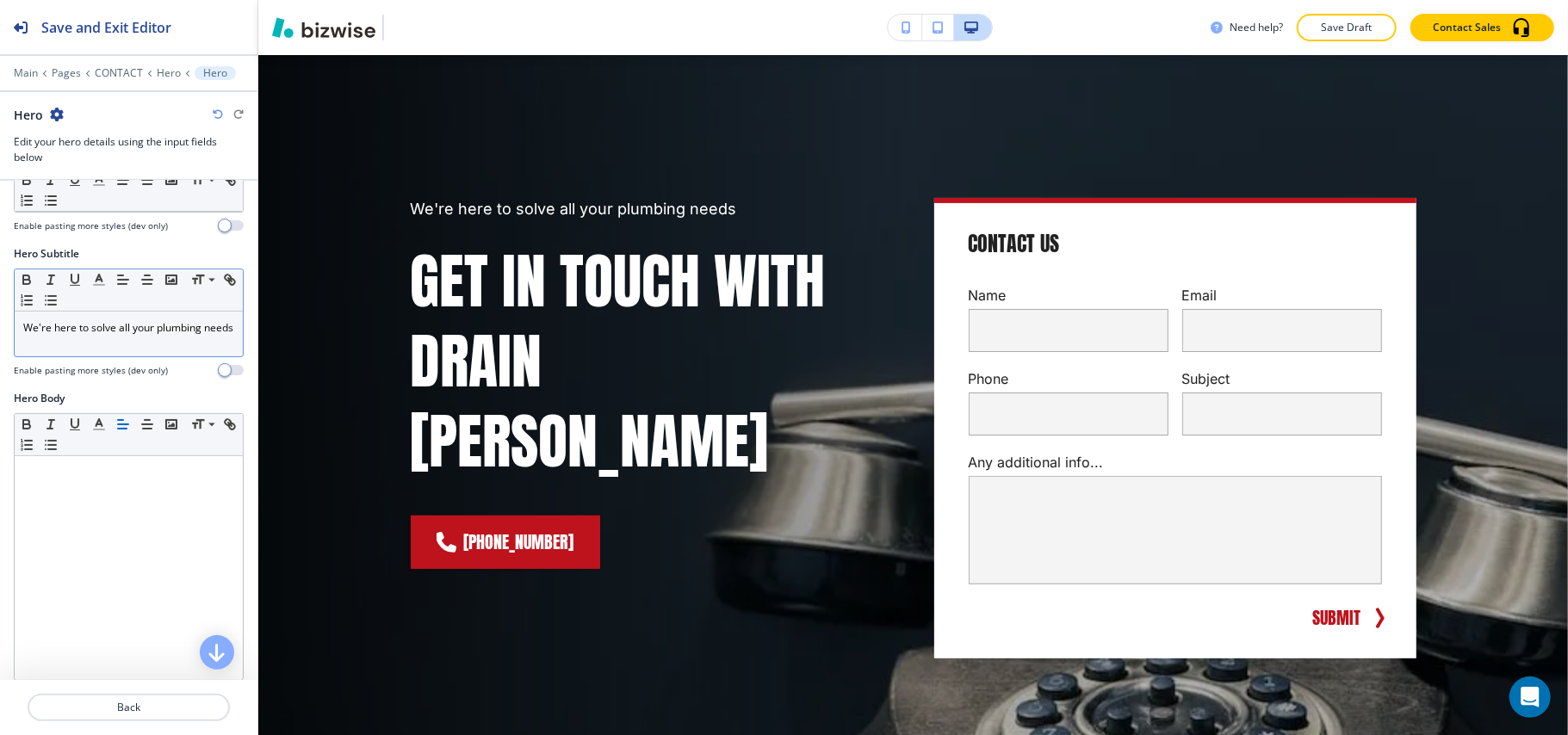
click at [84, 336] on p "We're here to solve all your plumbing needs" at bounding box center [129, 328] width 211 height 15
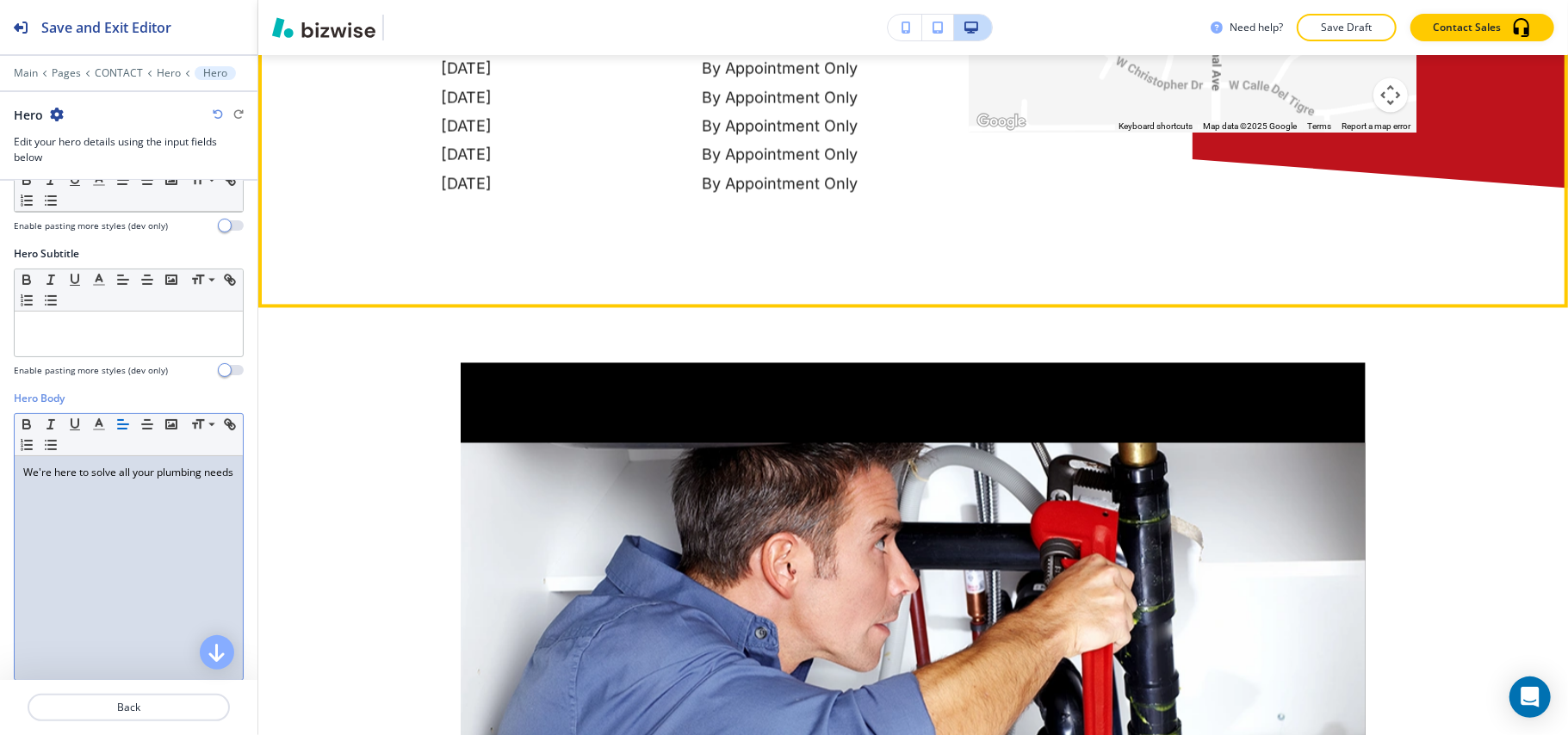
scroll to position [2702, 0]
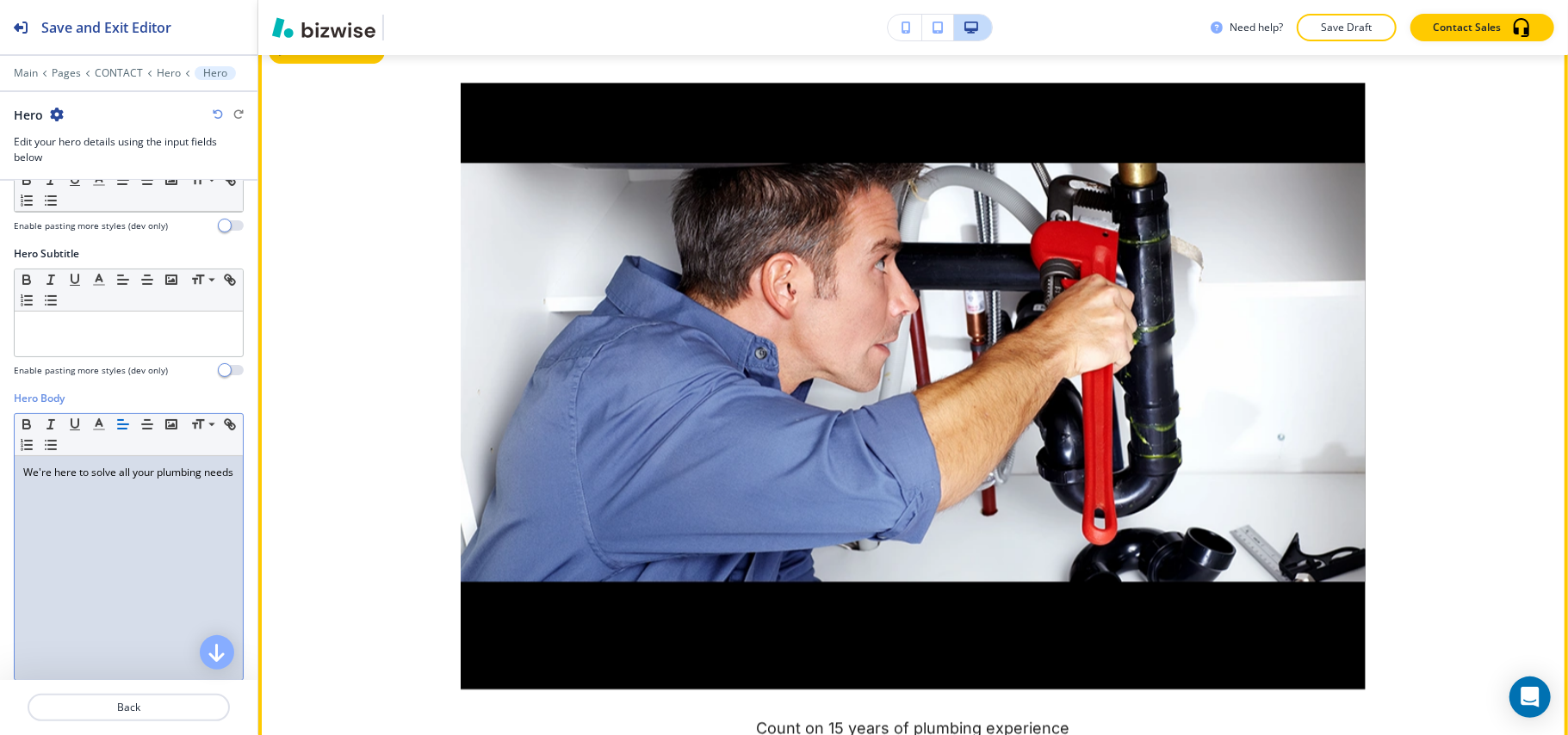
click at [294, 56] on button "Edit This Section" at bounding box center [327, 50] width 117 height 25
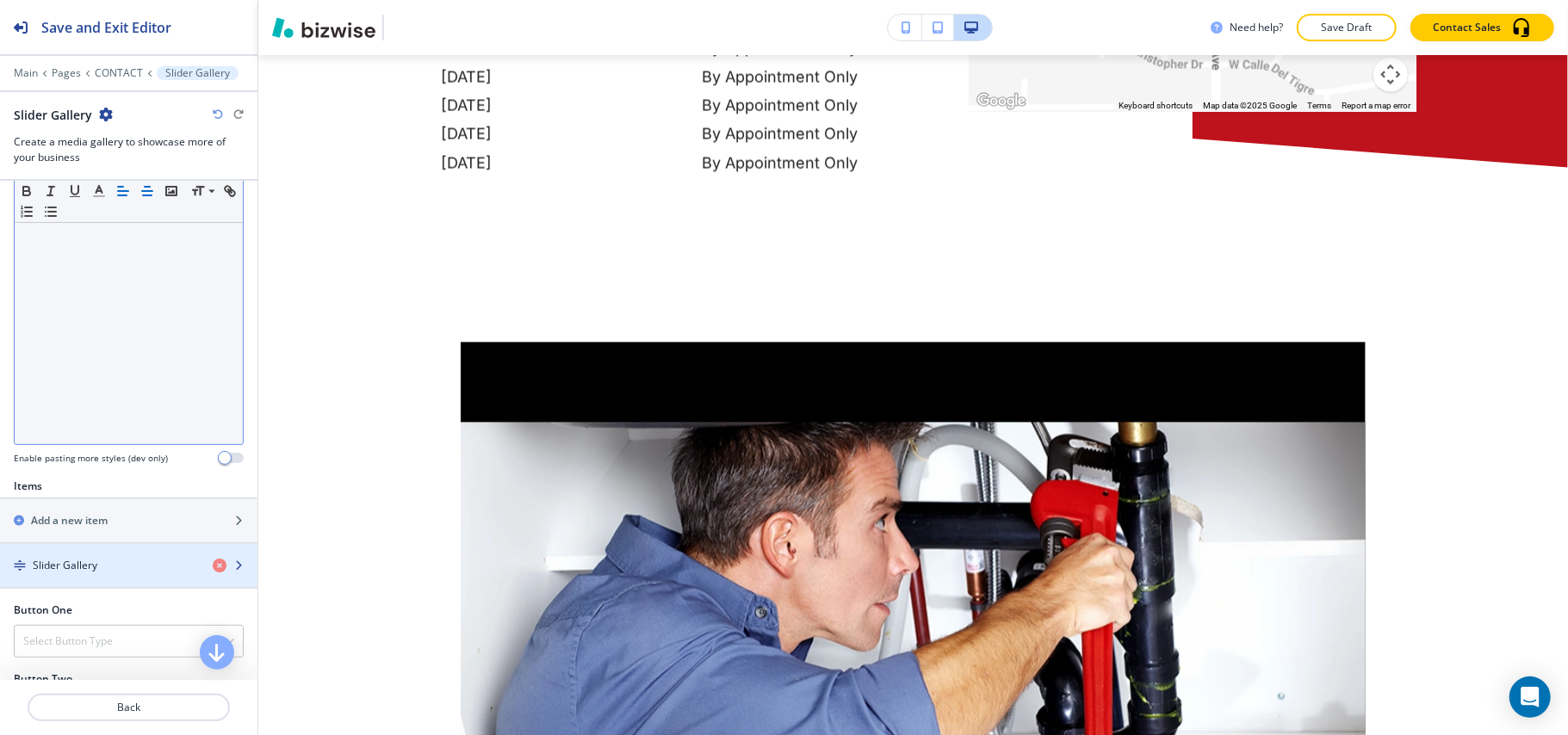
scroll to position [114, 0]
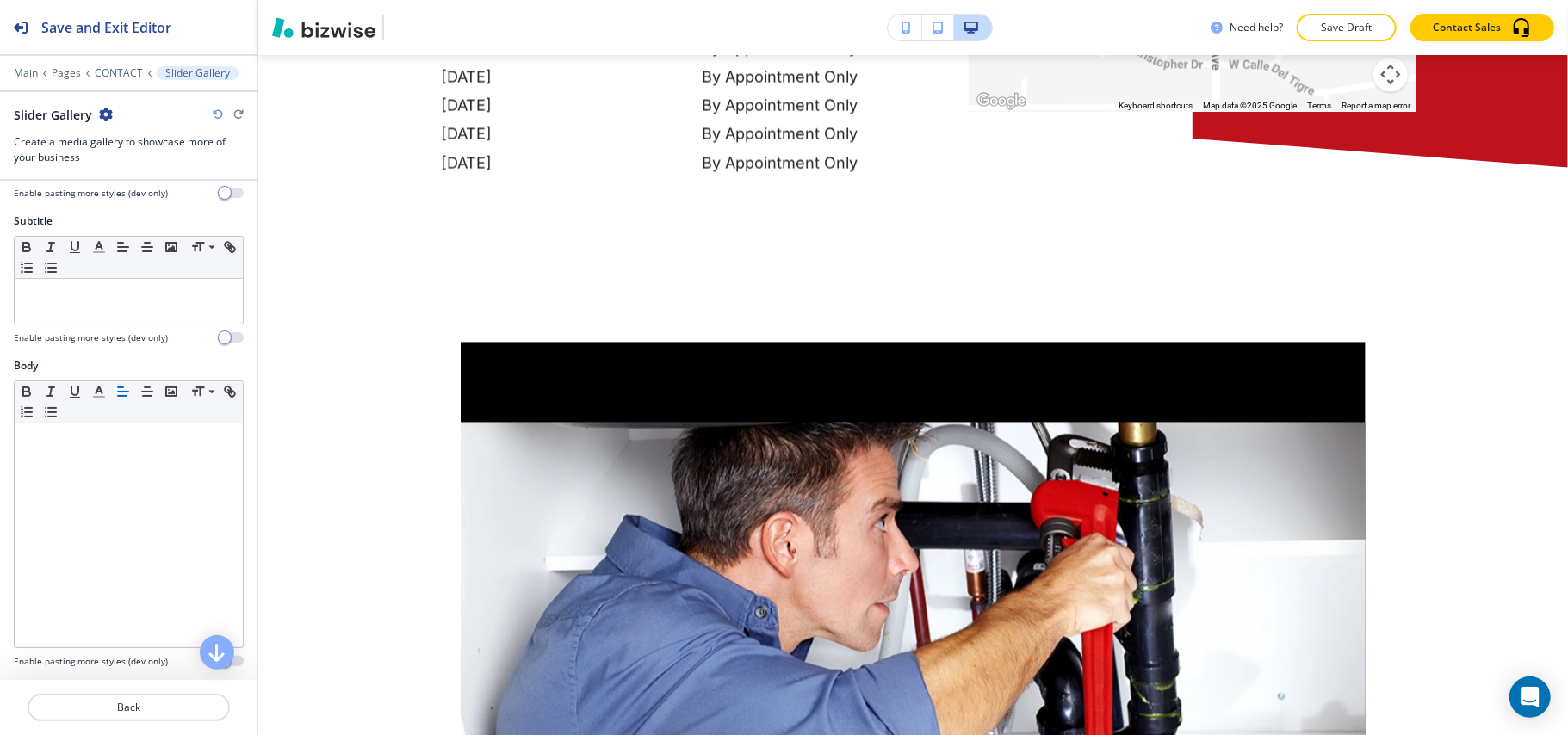
click at [105, 121] on icon "button" at bounding box center [105, 115] width 14 height 14
click at [129, 215] on button "Delete Section" at bounding box center [152, 205] width 110 height 31
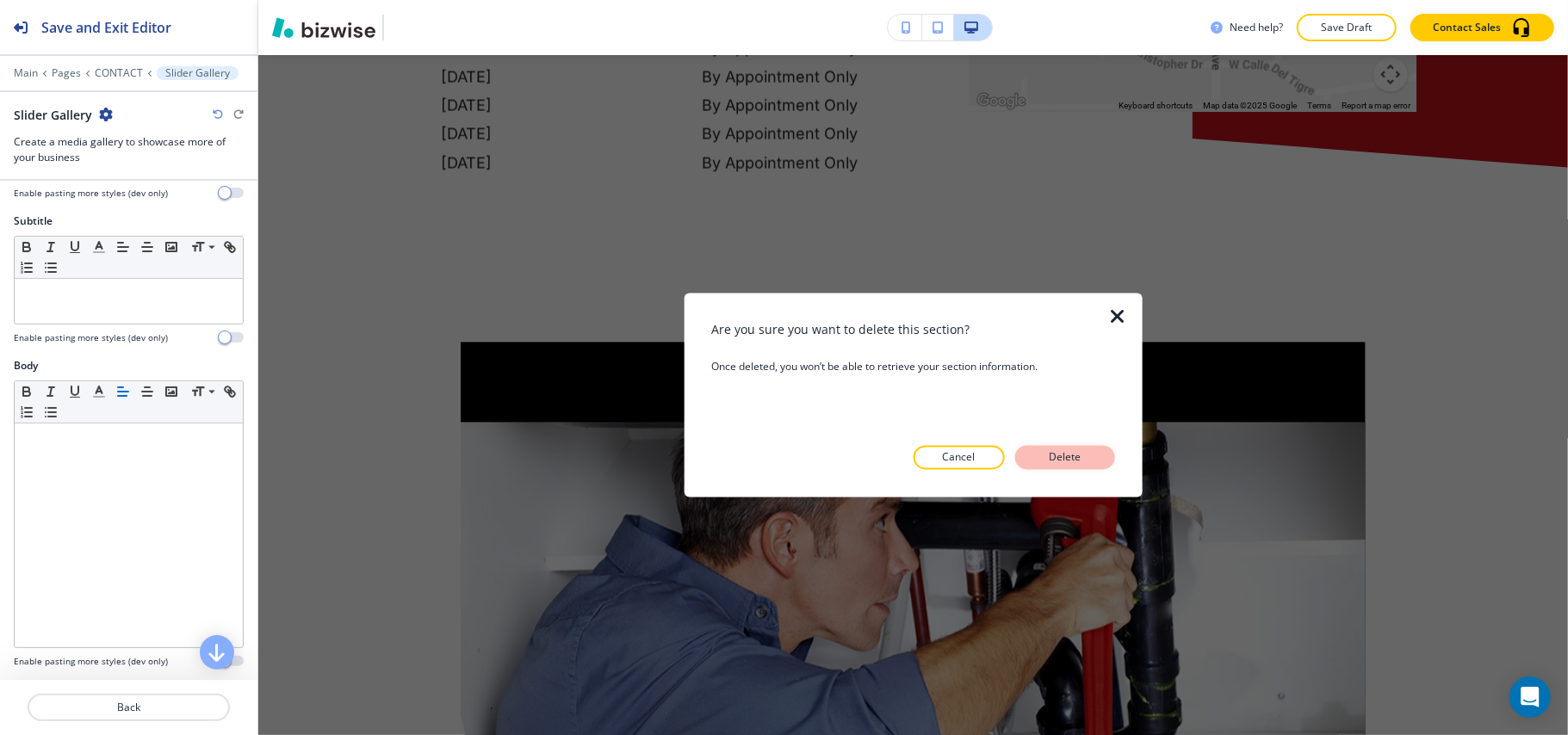
click at [1076, 461] on p "Delete" at bounding box center [1065, 458] width 41 height 15
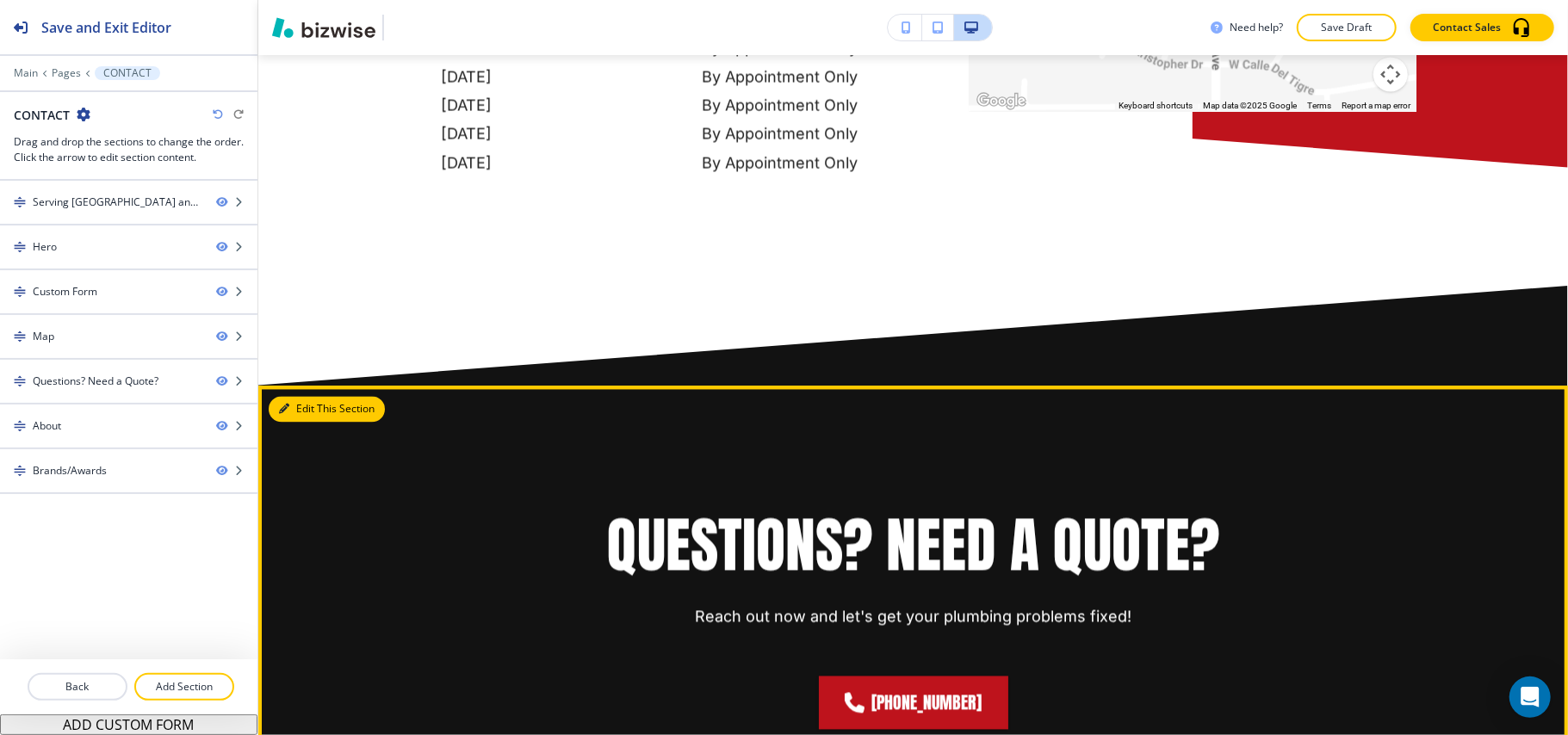
click at [301, 415] on button "Edit This Section" at bounding box center [327, 408] width 117 height 25
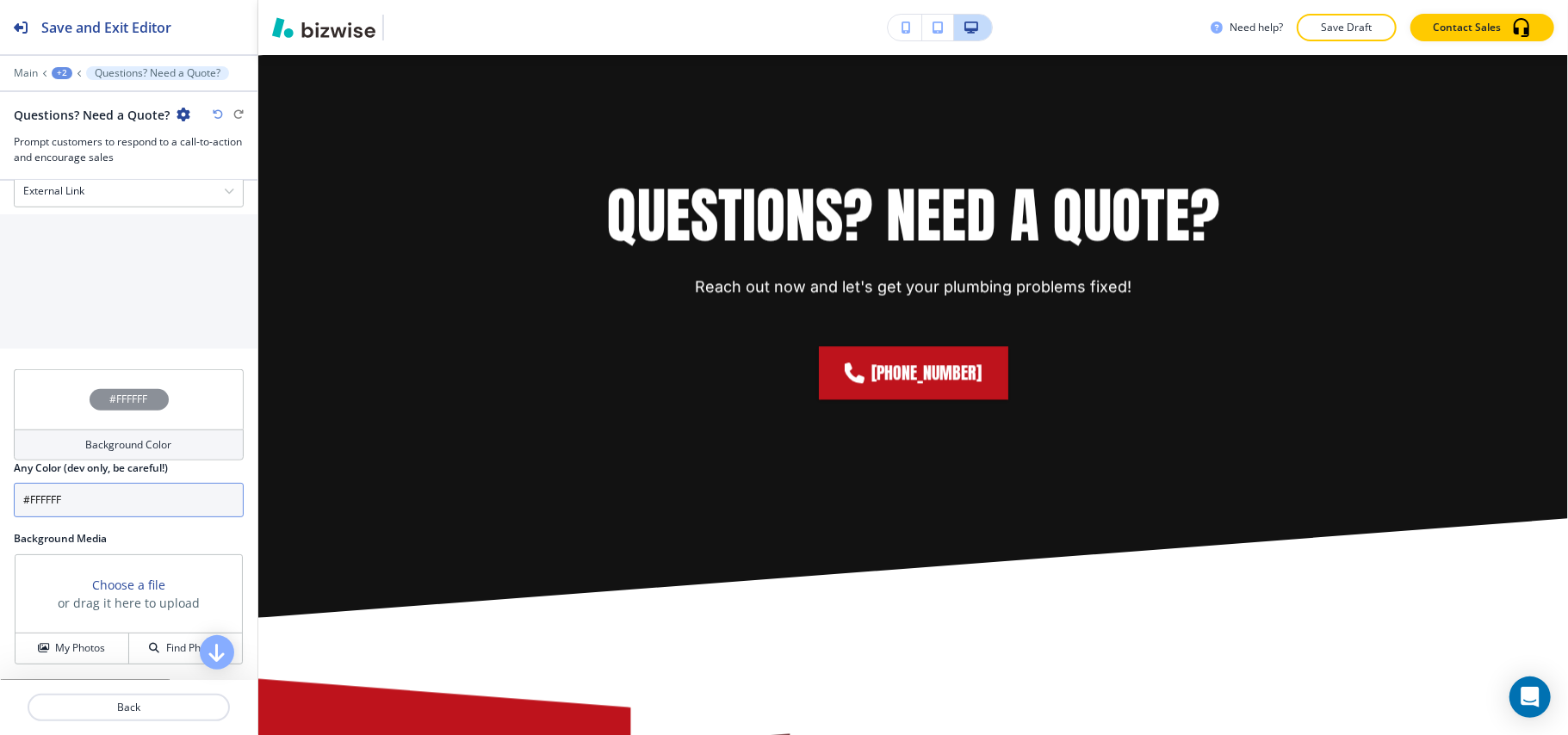
scroll to position [866, 0]
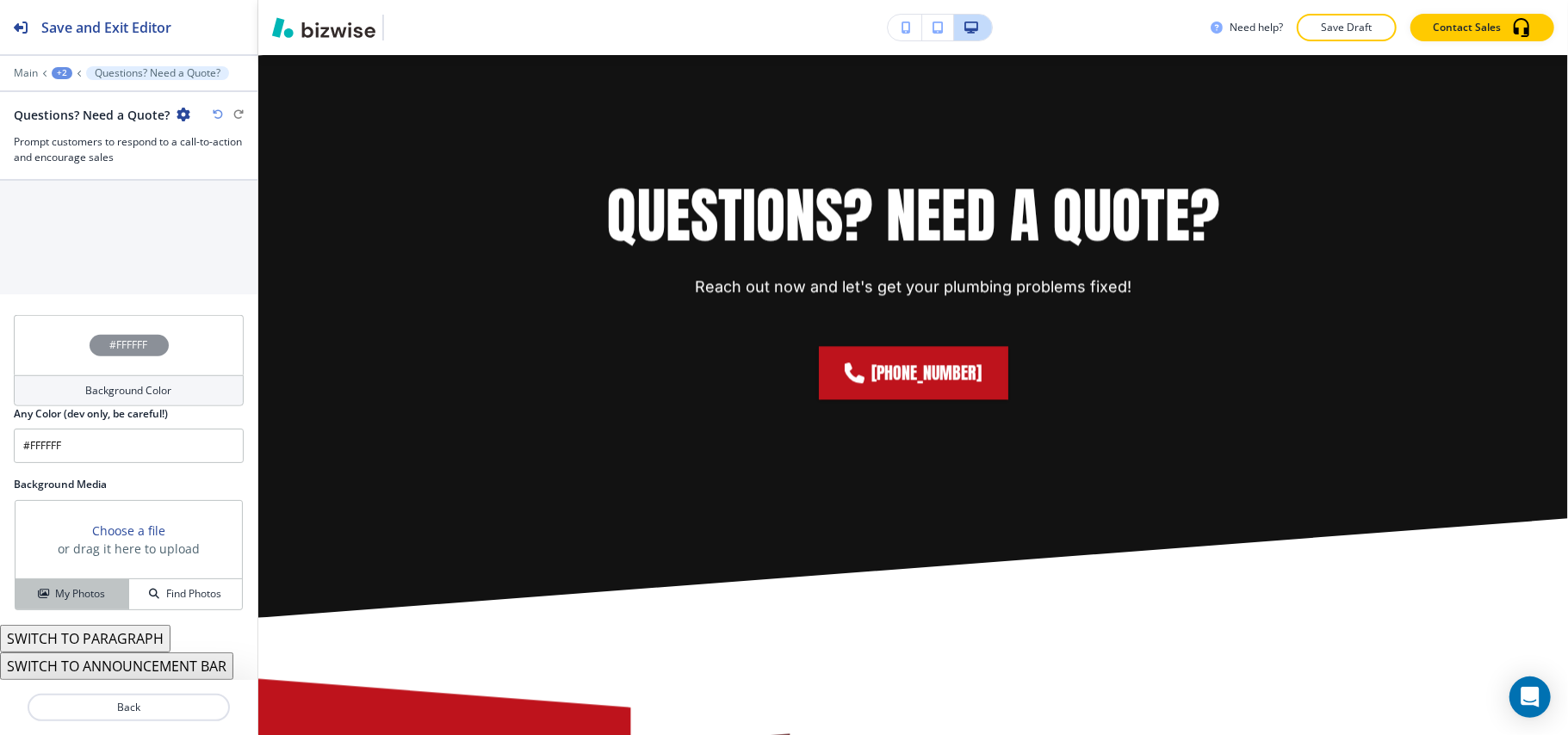
click at [84, 596] on h4 "My Photos" at bounding box center [80, 594] width 50 height 15
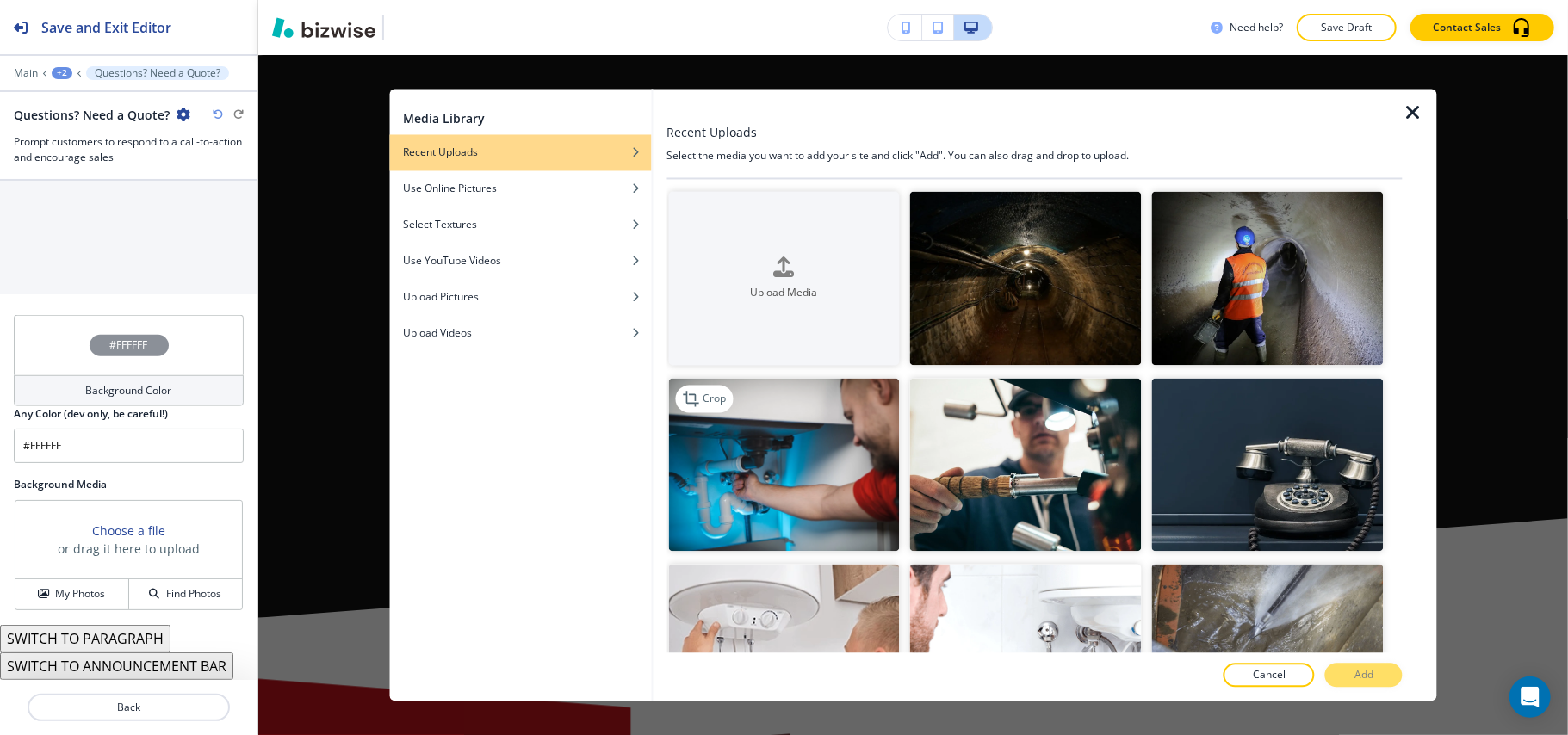
click at [847, 467] on img "button" at bounding box center [784, 464] width 231 height 174
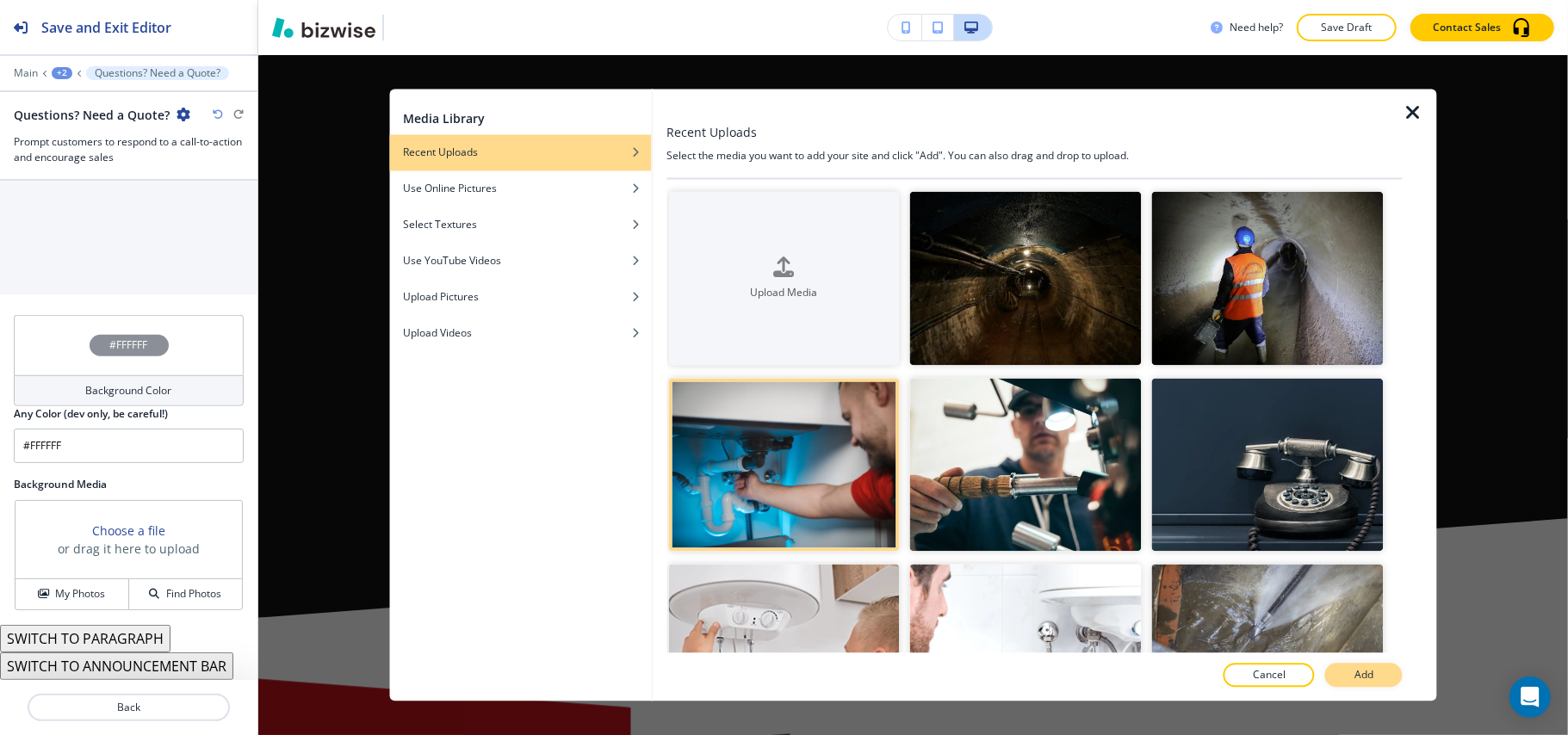
click at [1366, 672] on p "Add" at bounding box center [1364, 676] width 19 height 15
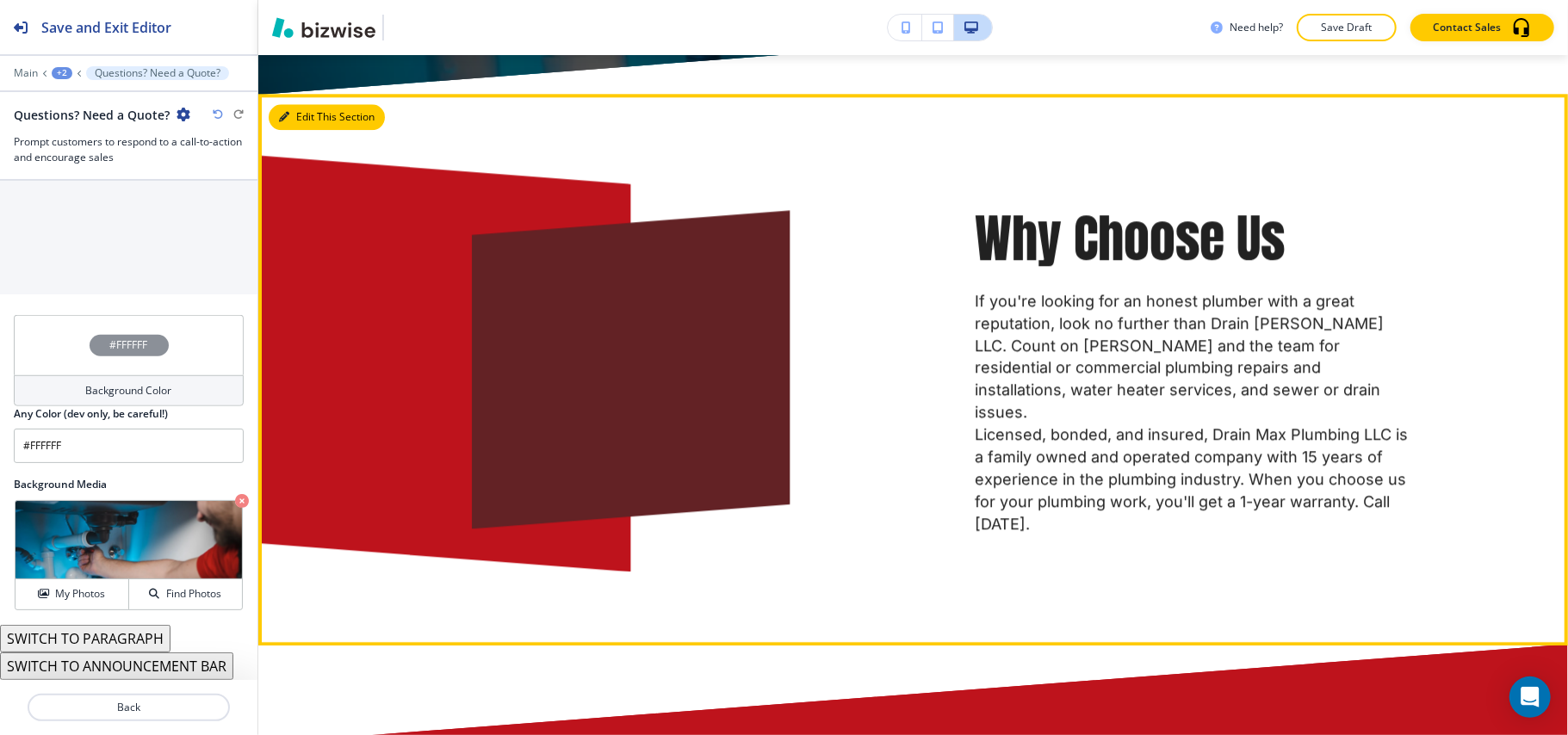
click at [311, 117] on button "Edit This Section" at bounding box center [327, 117] width 117 height 25
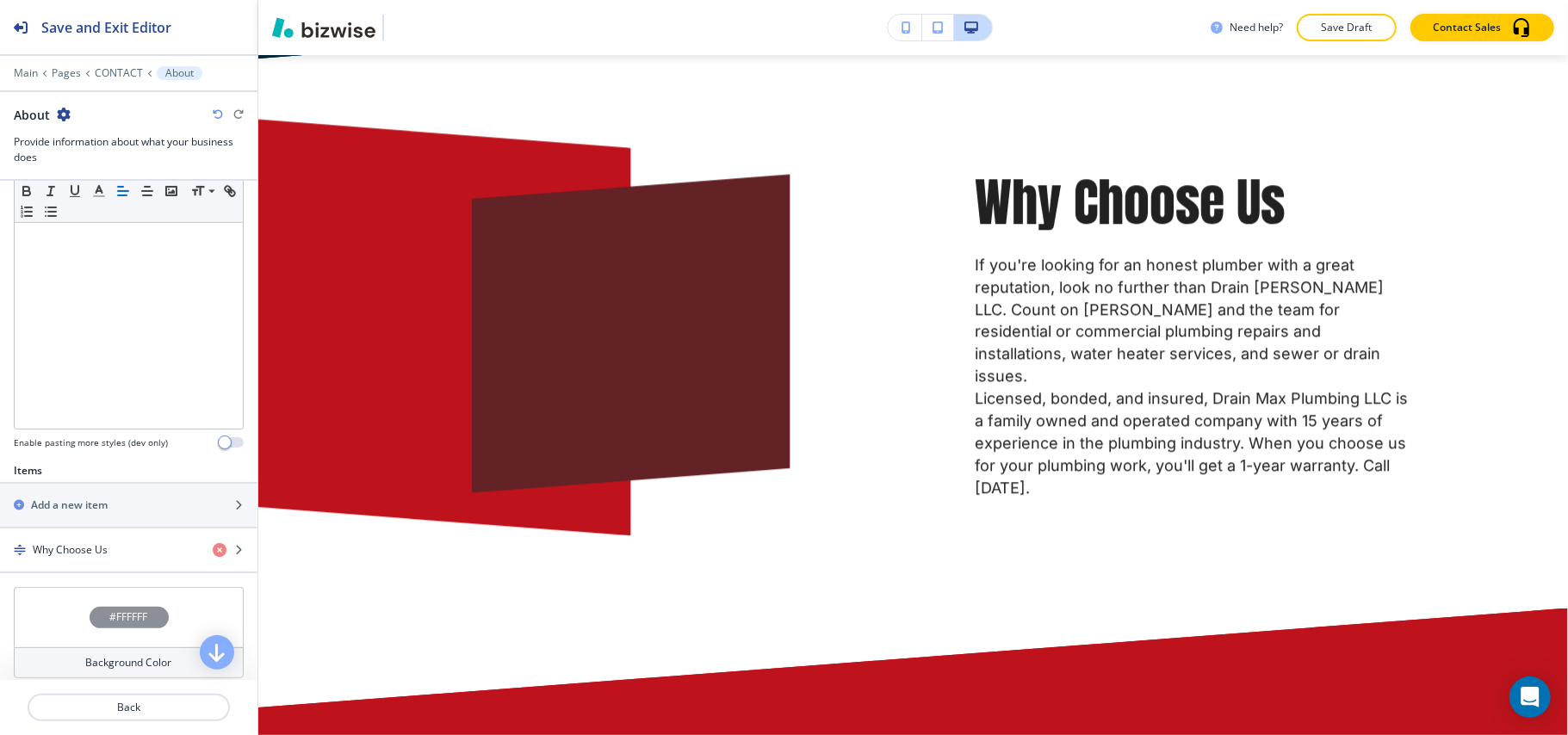
scroll to position [459, 0]
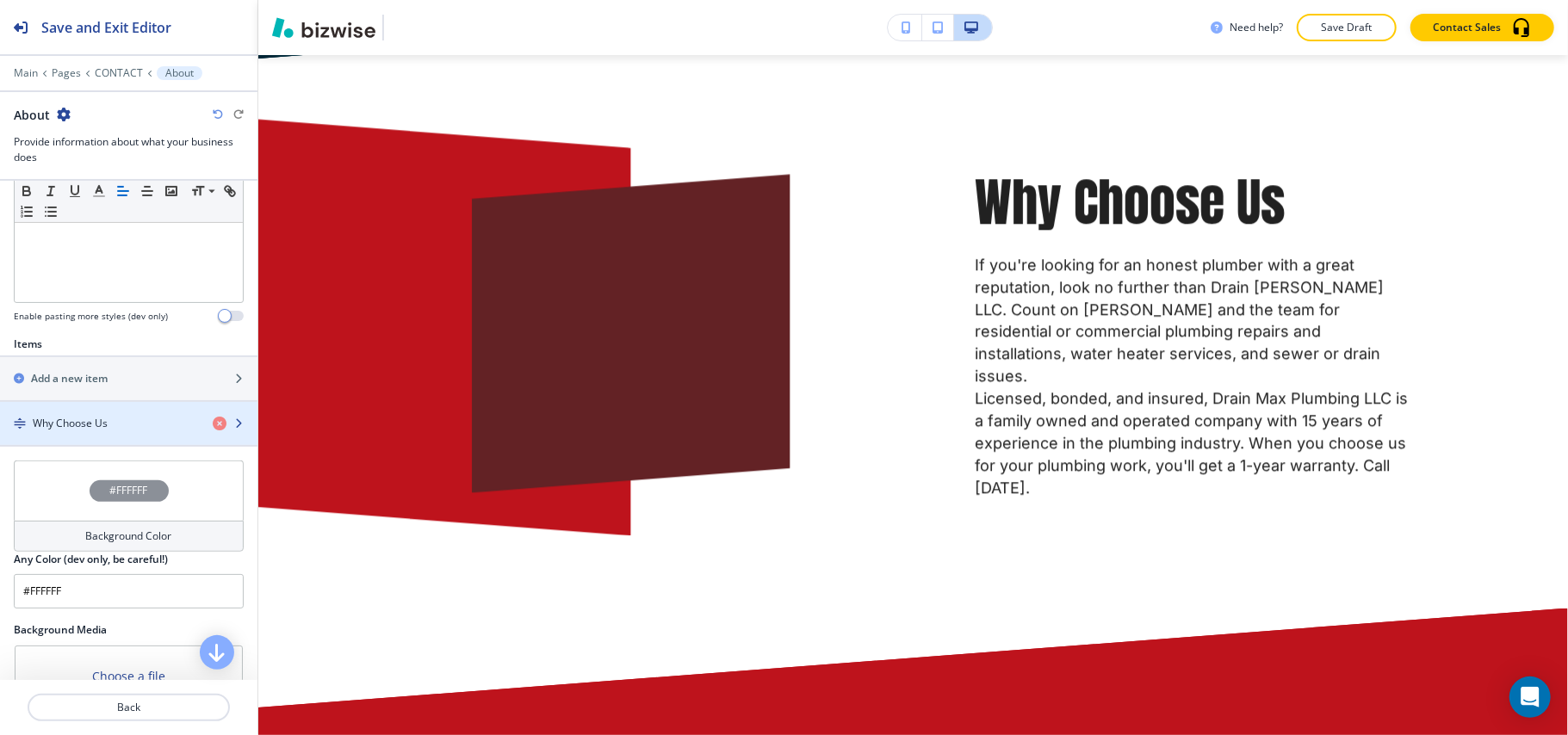
click at [87, 426] on h4 "Why Choose Us" at bounding box center [71, 423] width 75 height 15
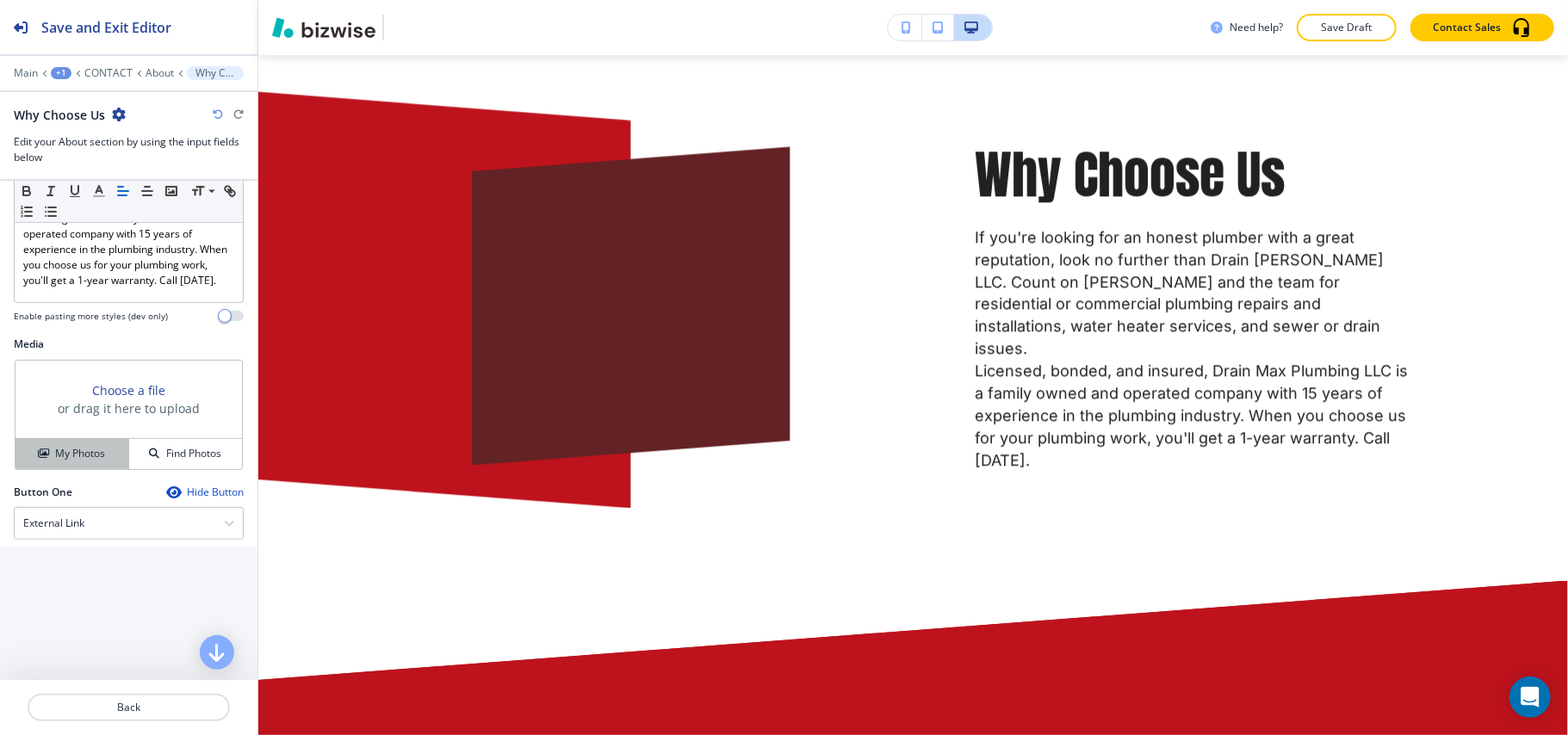
click at [73, 458] on button "My Photos" at bounding box center [71, 454] width 114 height 30
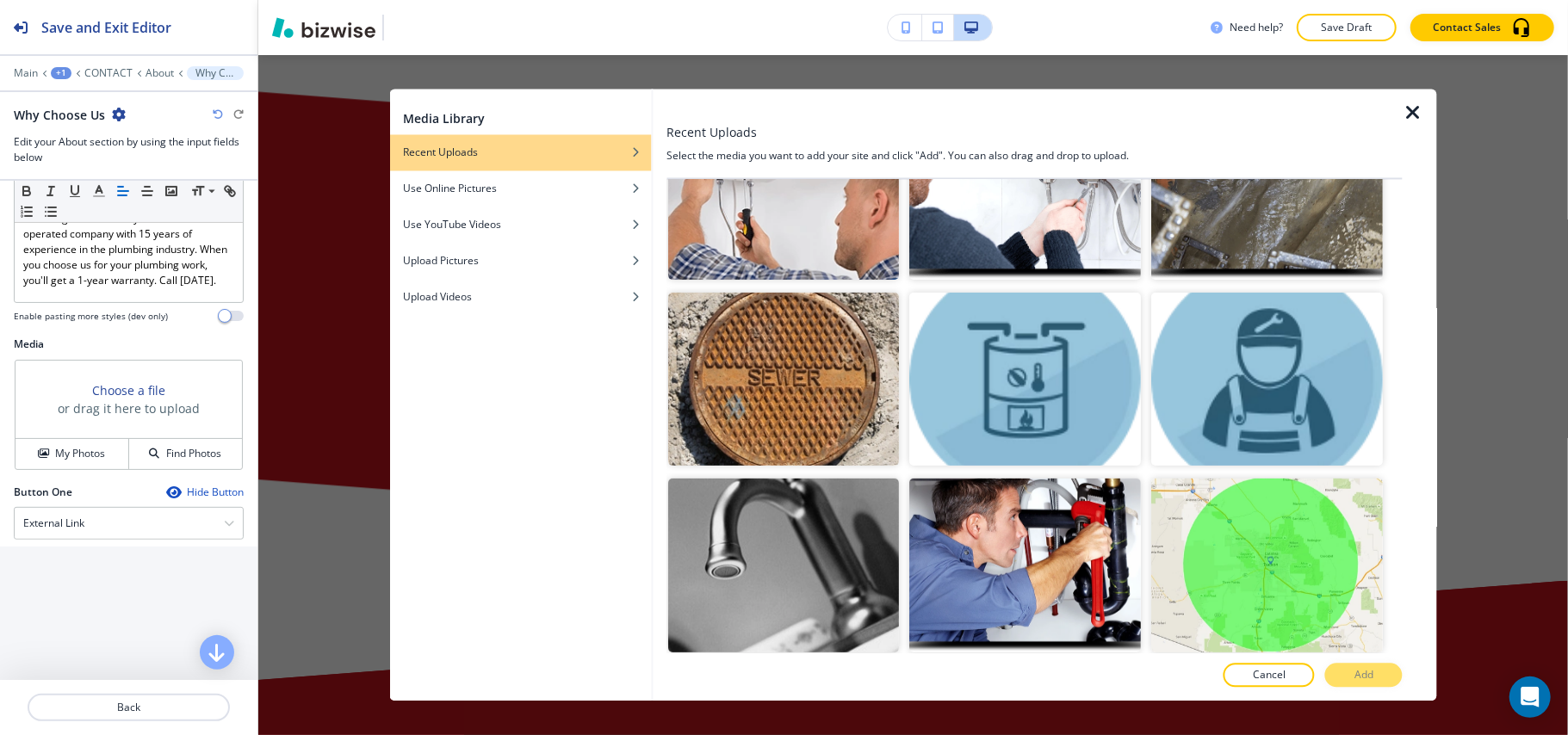
click at [1054, 228] on img "button" at bounding box center [1026, 193] width 231 height 174
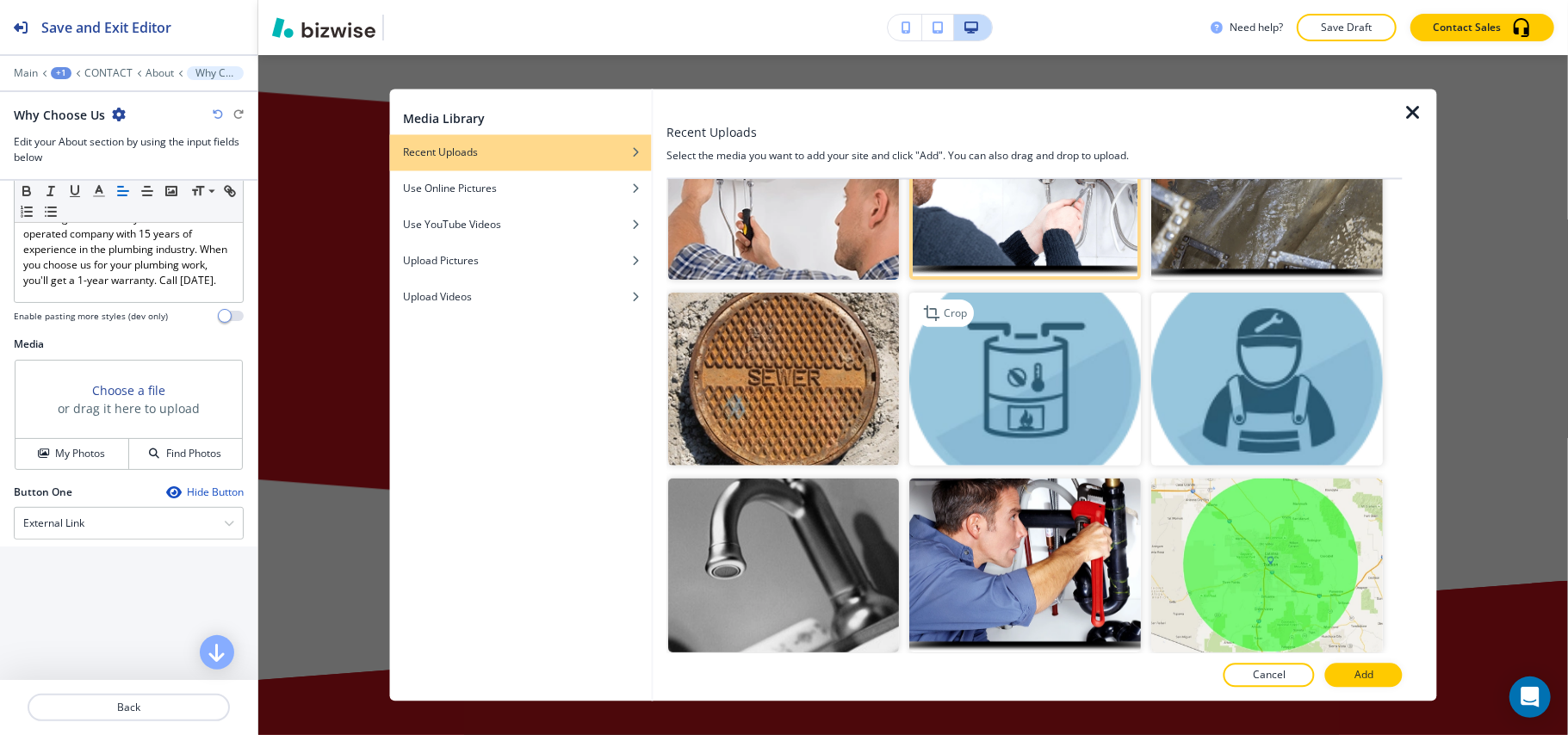
scroll to position [344, 0]
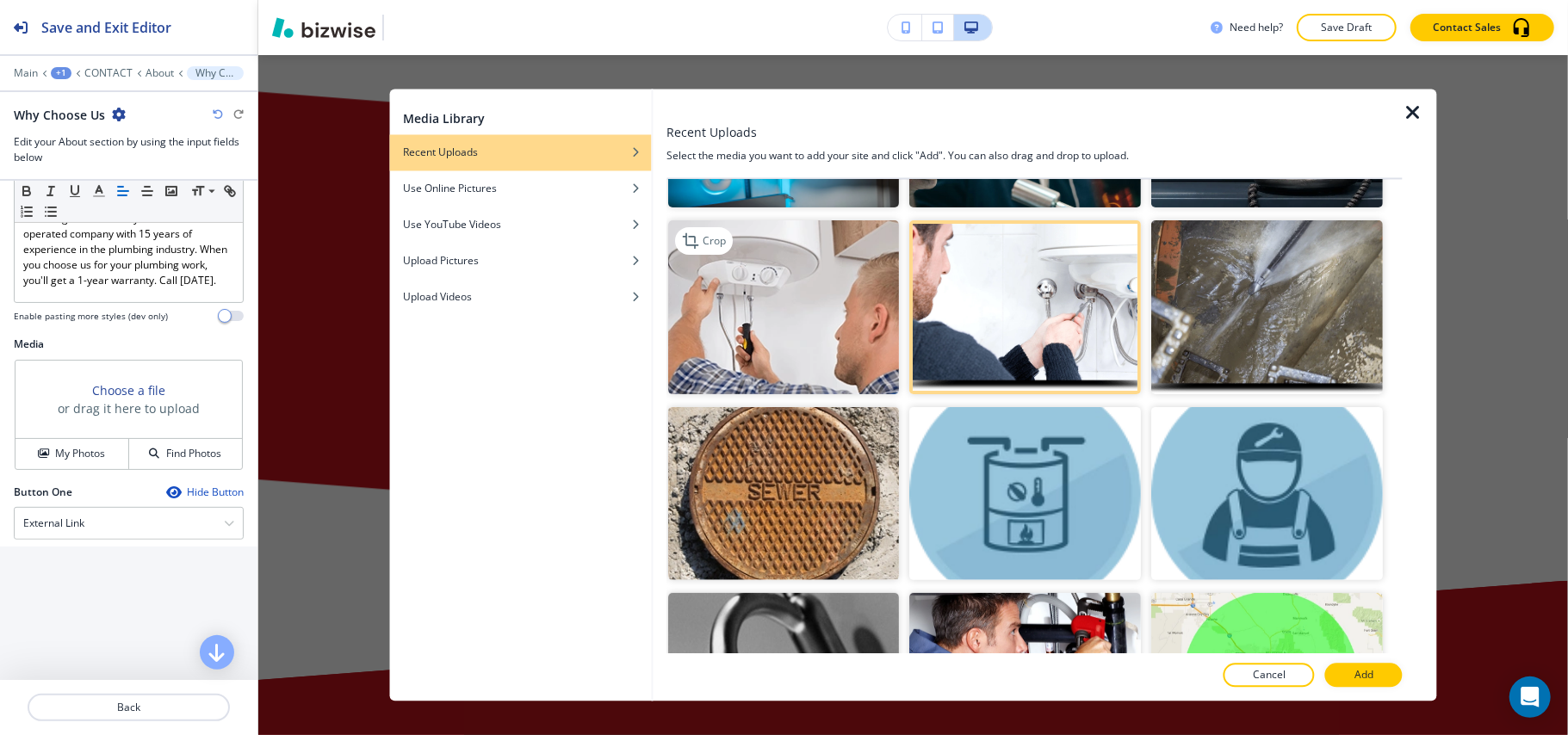
click at [801, 321] on img "button" at bounding box center [784, 307] width 231 height 174
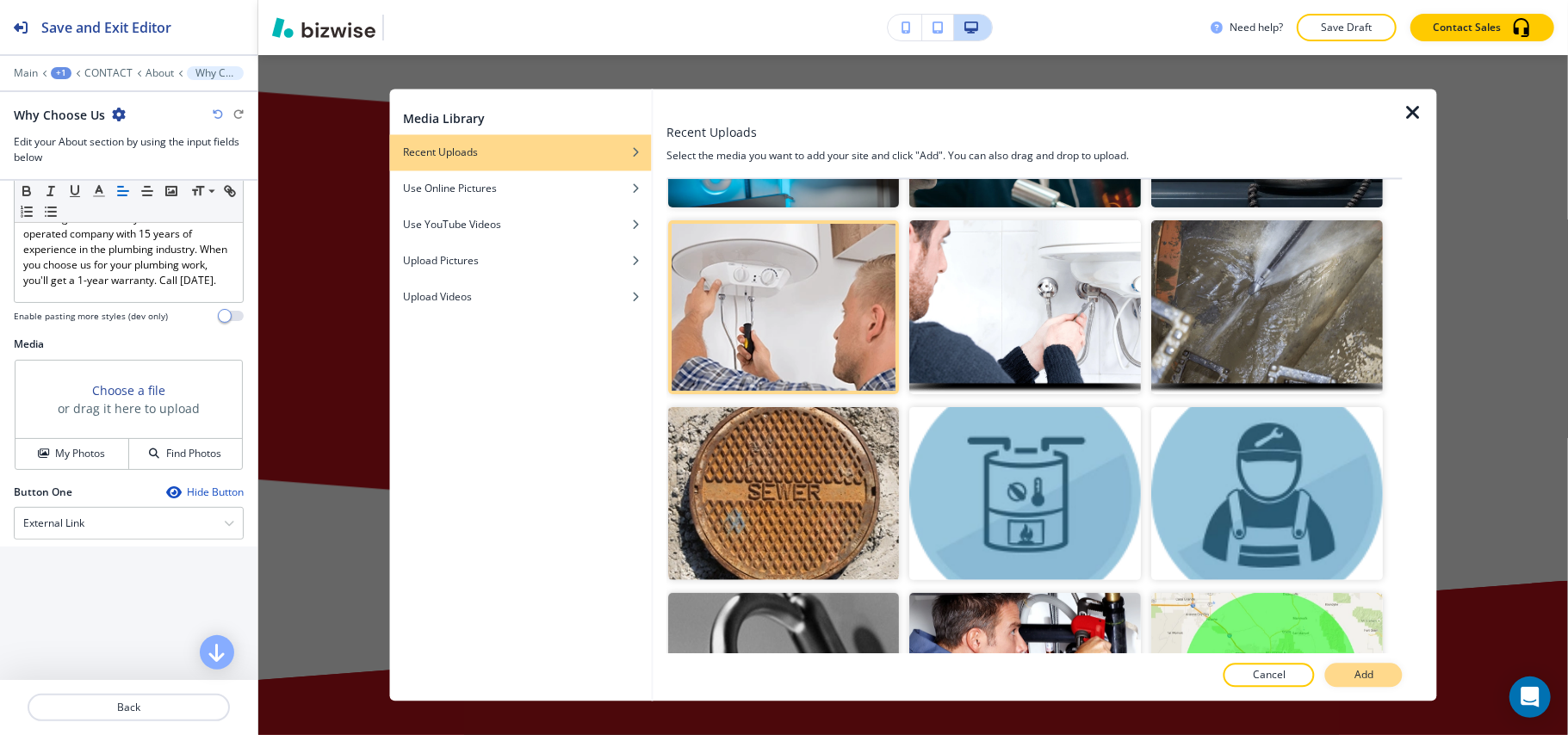
click at [1370, 677] on p "Add" at bounding box center [1364, 676] width 19 height 15
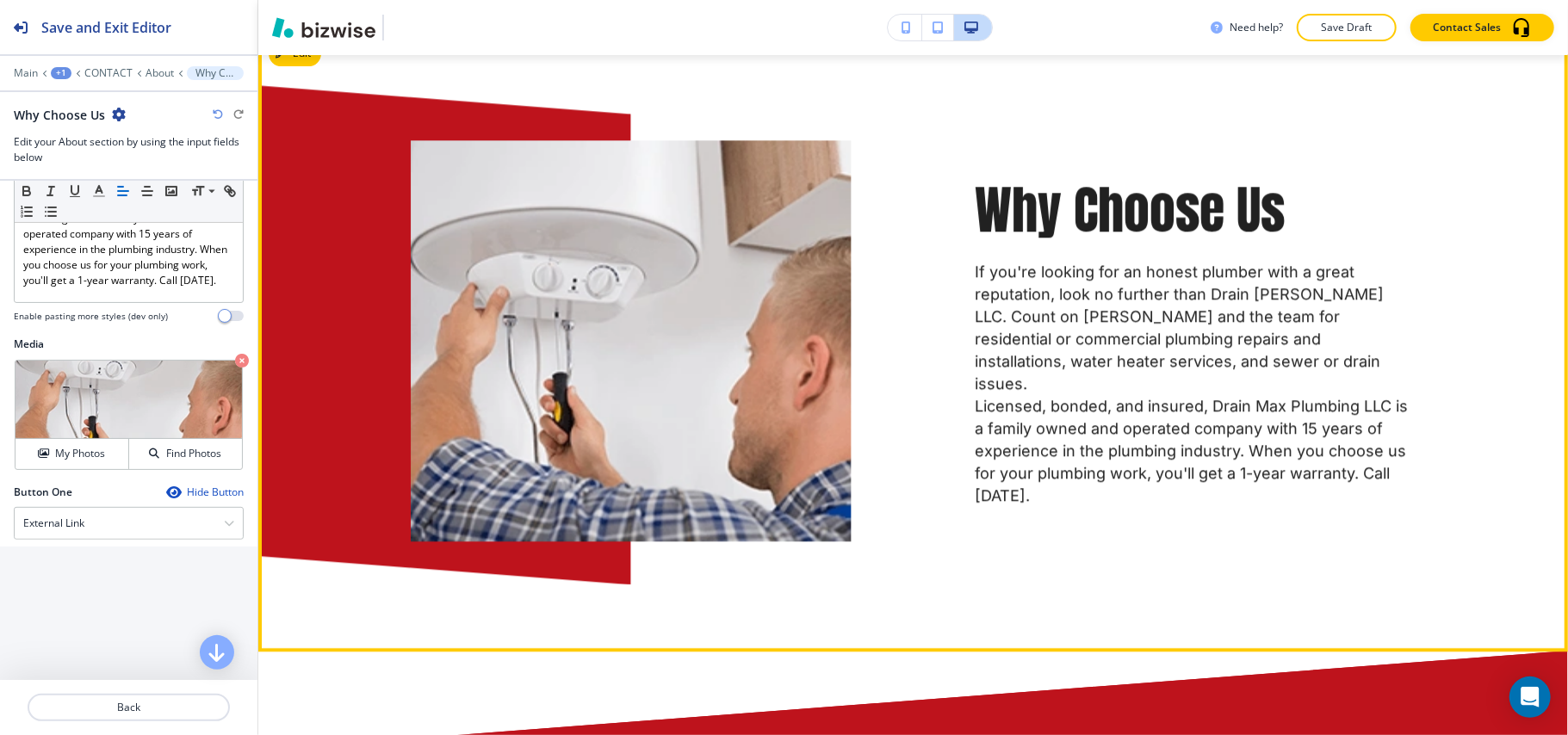
scroll to position [3820, 0]
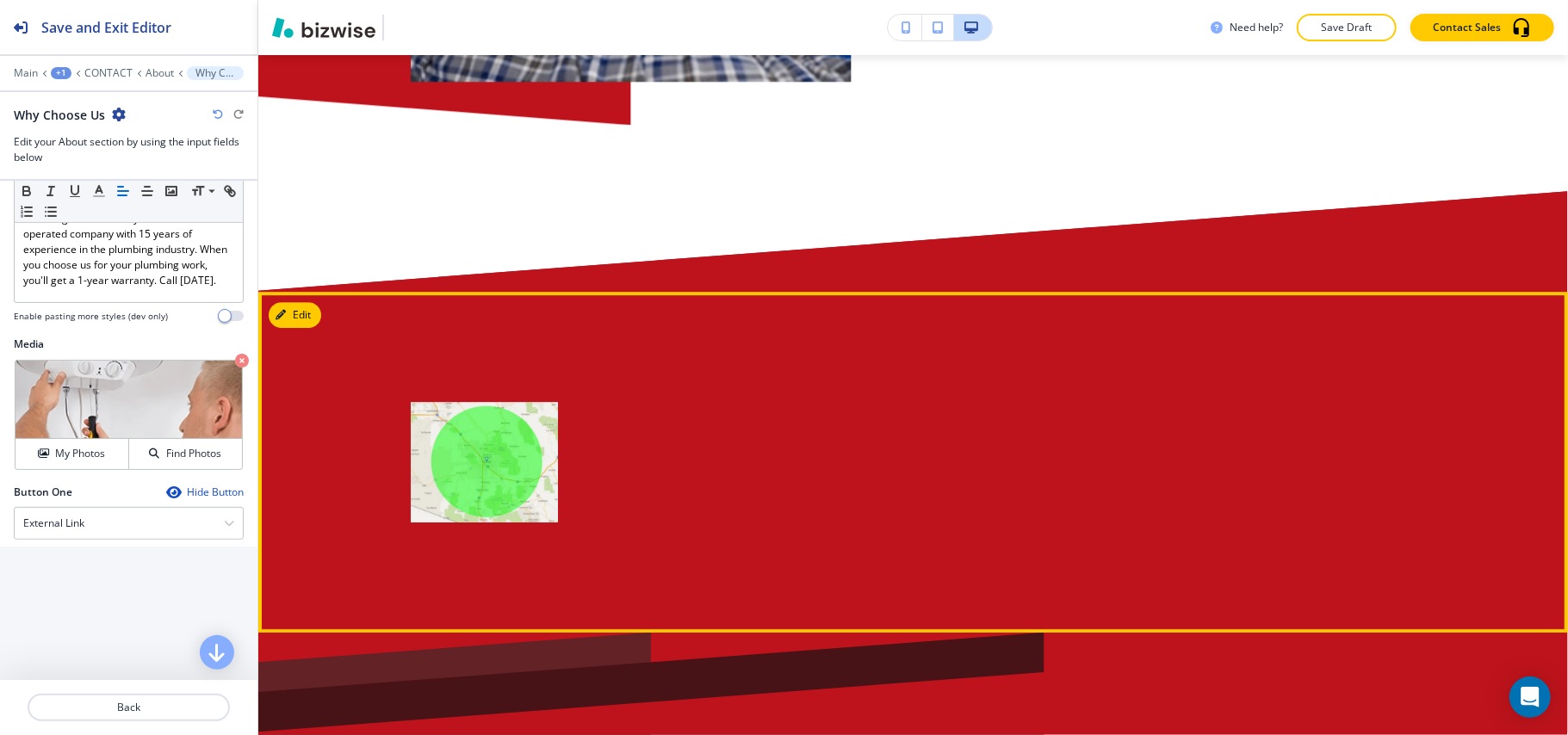
click at [279, 304] on button "Edit" at bounding box center [295, 315] width 53 height 25
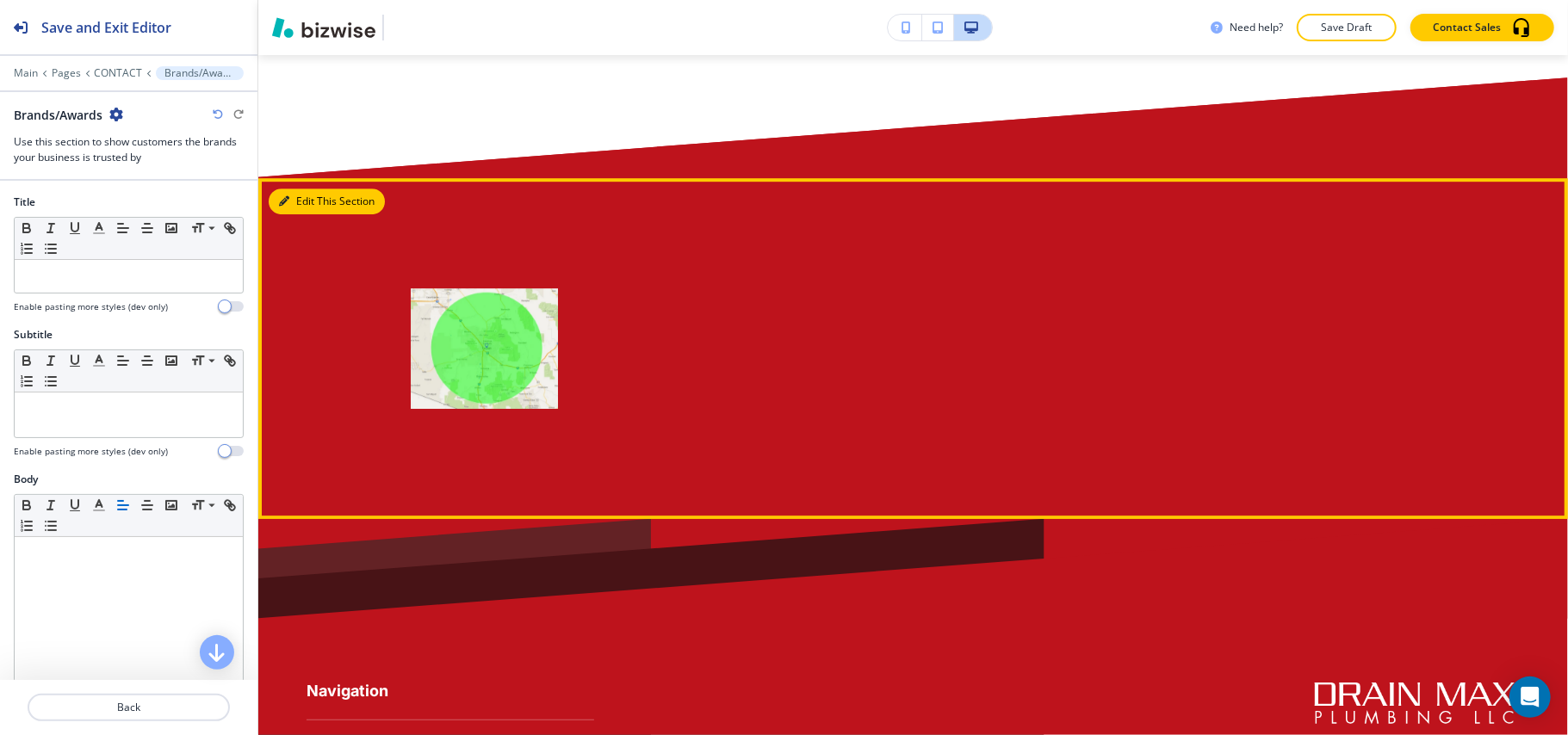
scroll to position [4054, 0]
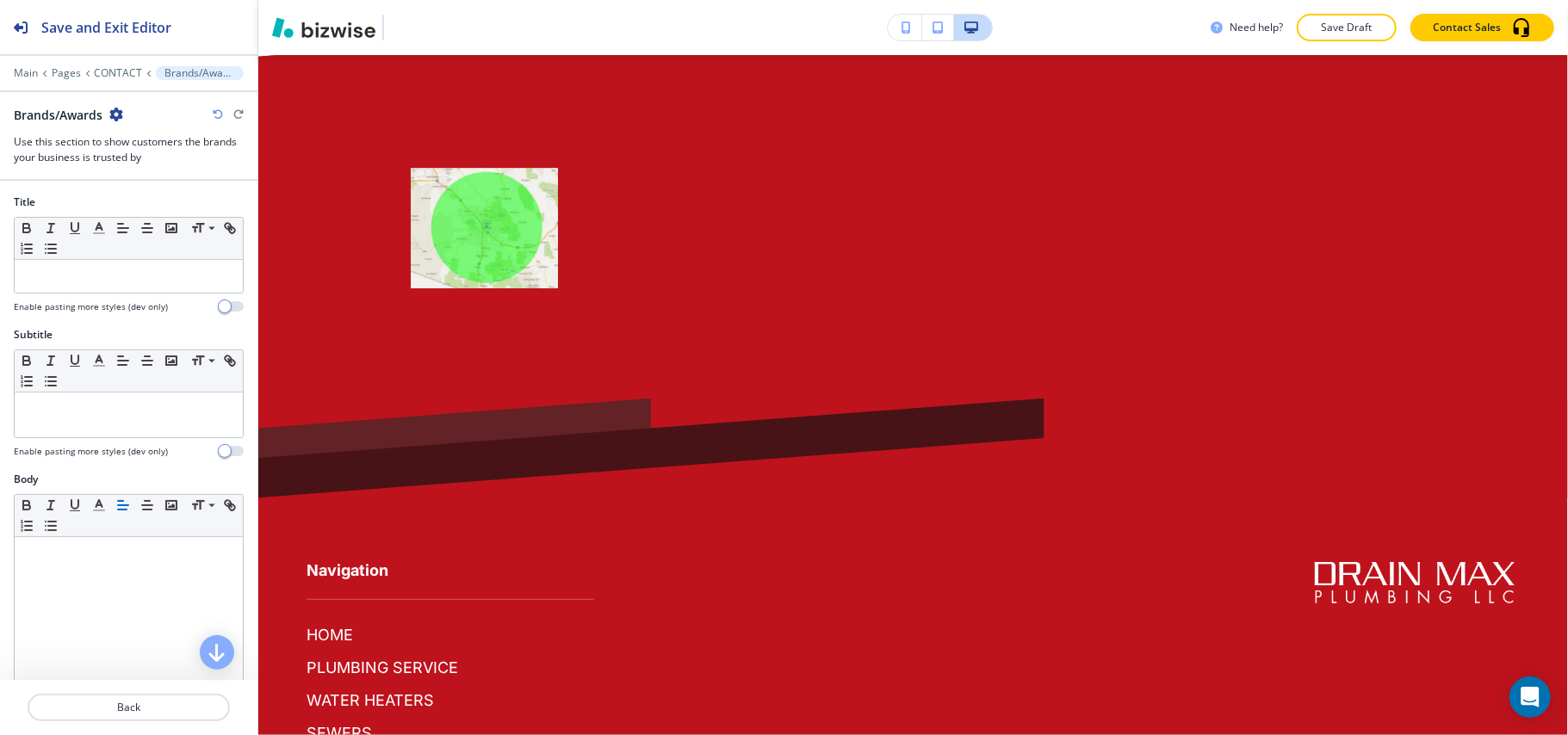
click at [120, 110] on icon "button" at bounding box center [116, 115] width 14 height 14
click at [149, 203] on p "Delete Section" at bounding box center [165, 206] width 87 height 15
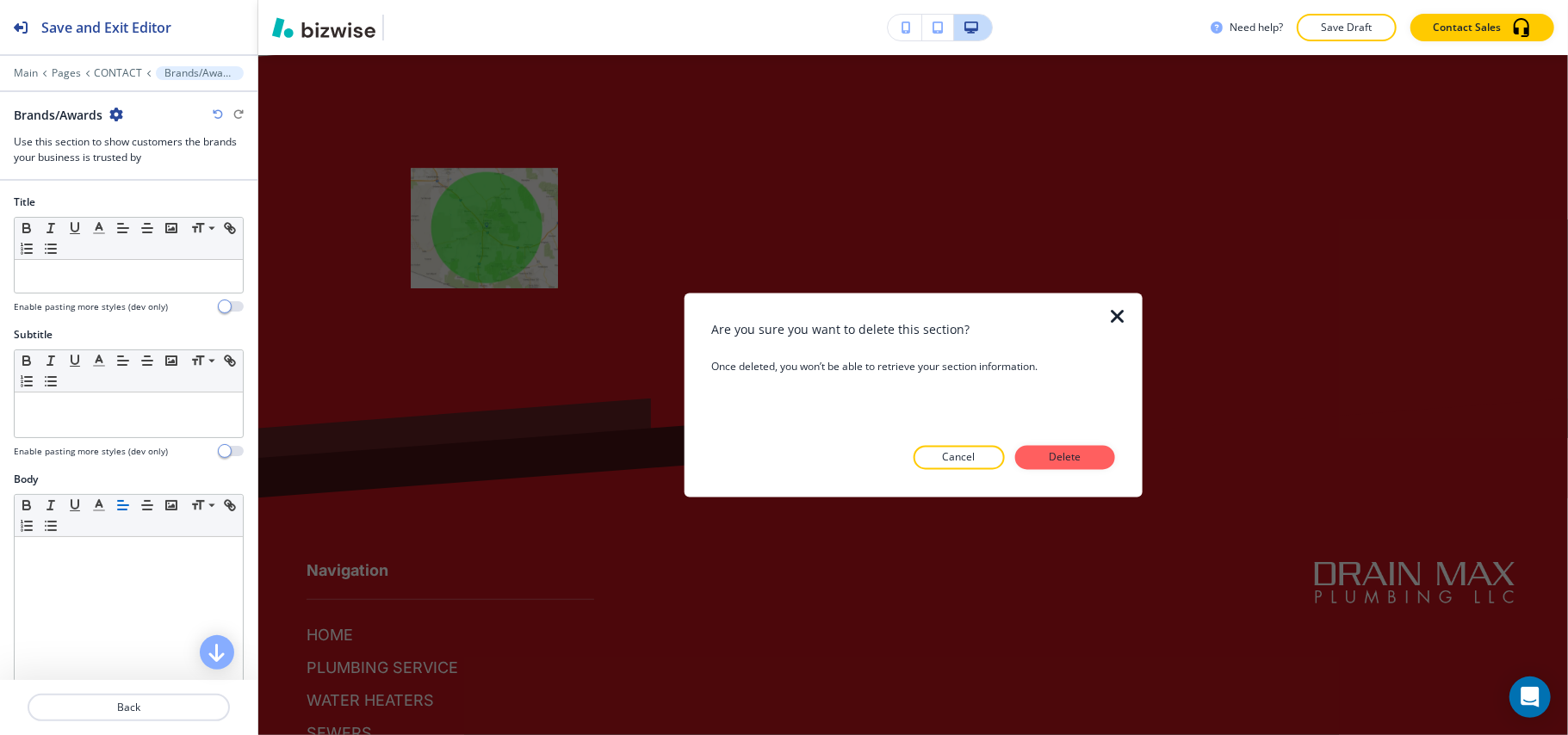
click at [1116, 461] on div at bounding box center [1128, 395] width 27 height 204
click at [1099, 459] on button "Delete" at bounding box center [1065, 459] width 100 height 24
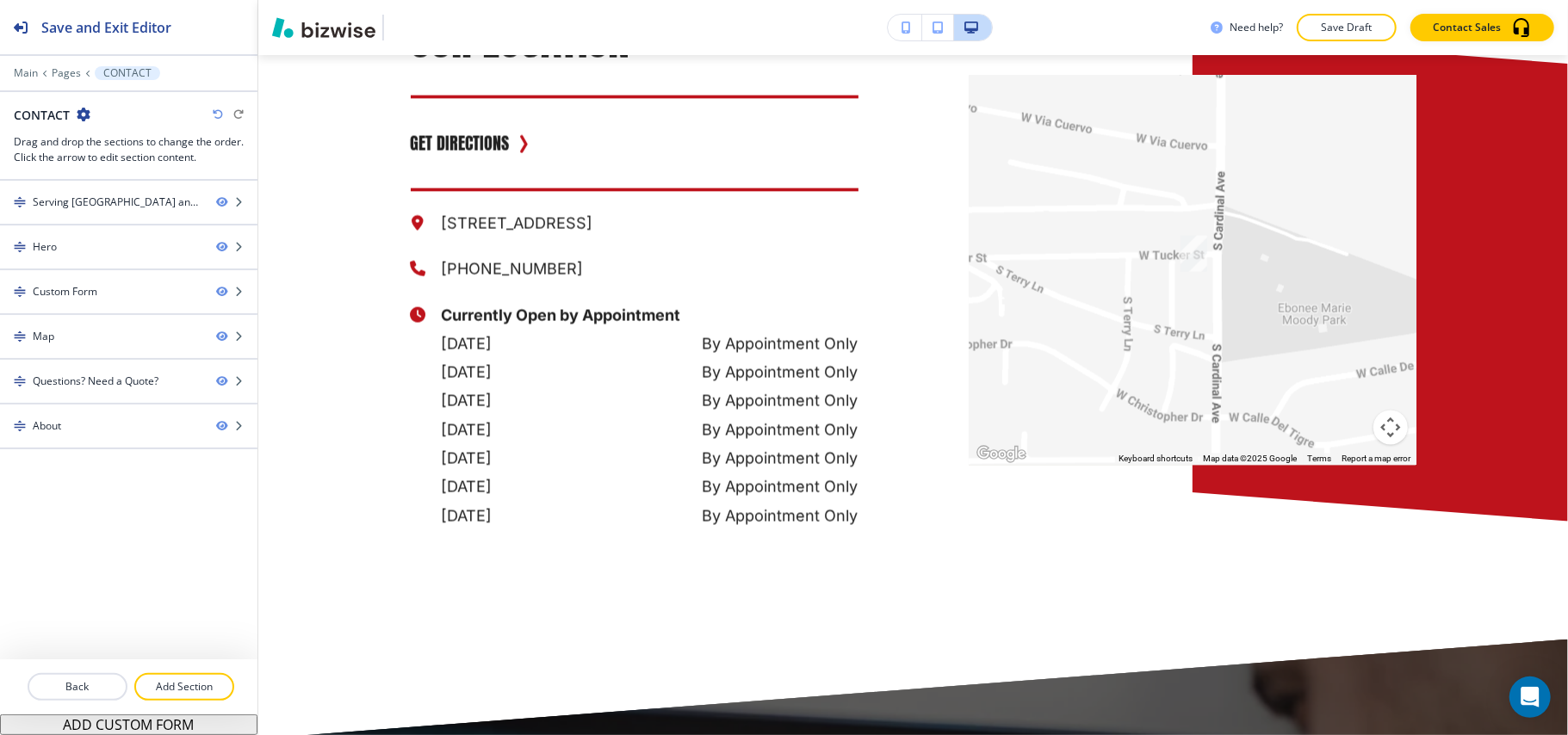
scroll to position [2049, 0]
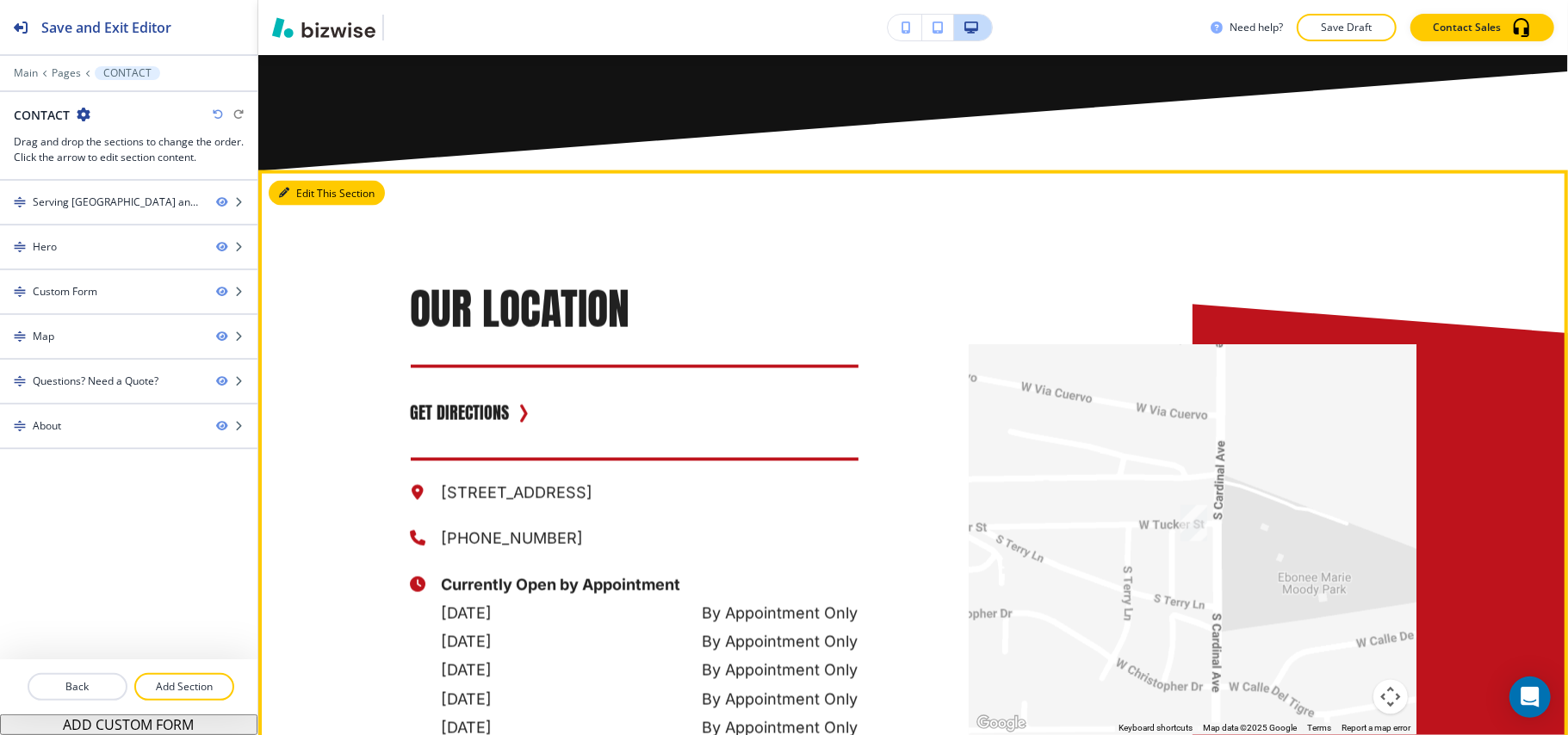
click at [301, 190] on button "Edit This Section" at bounding box center [327, 193] width 117 height 25
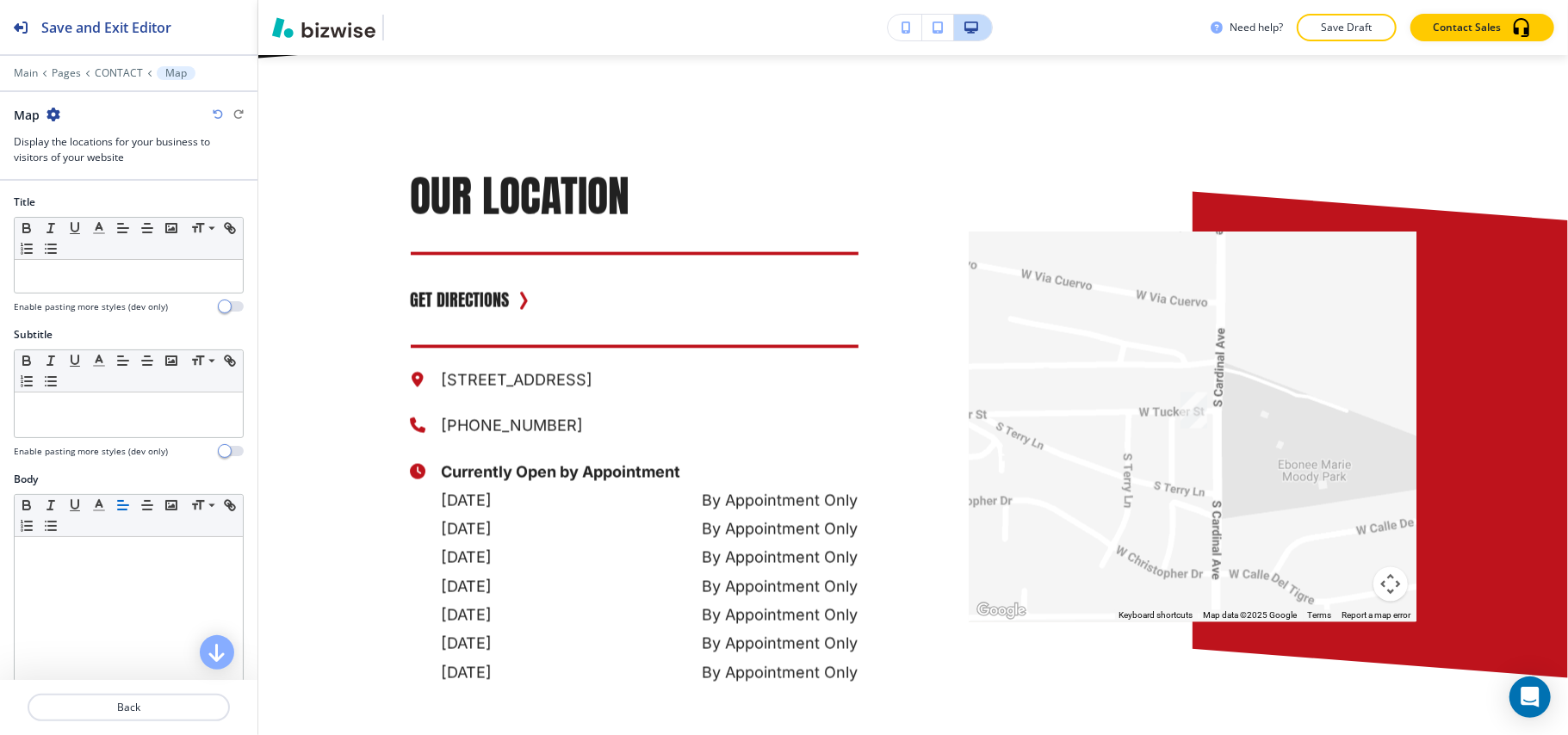
scroll to position [459, 0]
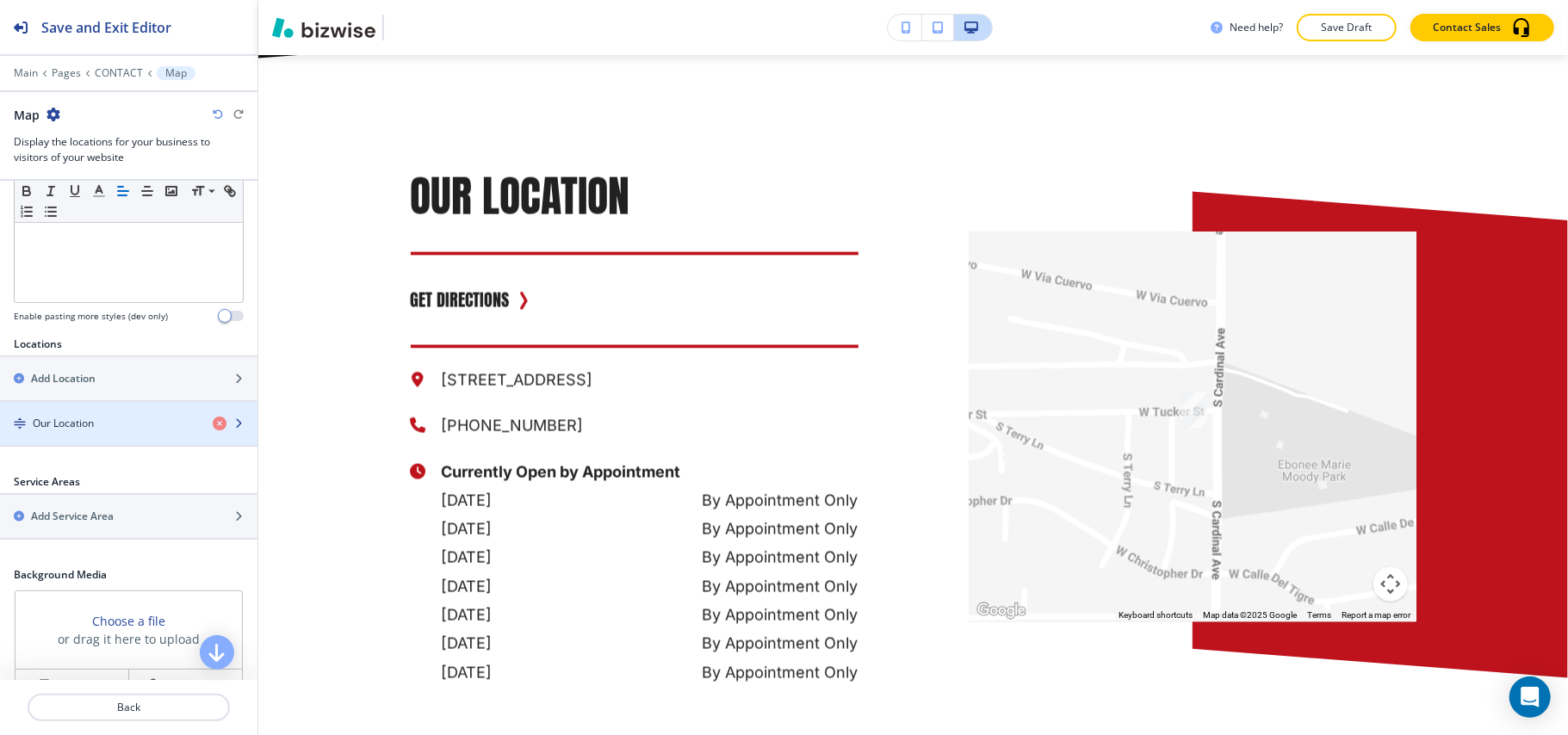
click at [91, 427] on h4 "Our Location" at bounding box center [63, 423] width 61 height 15
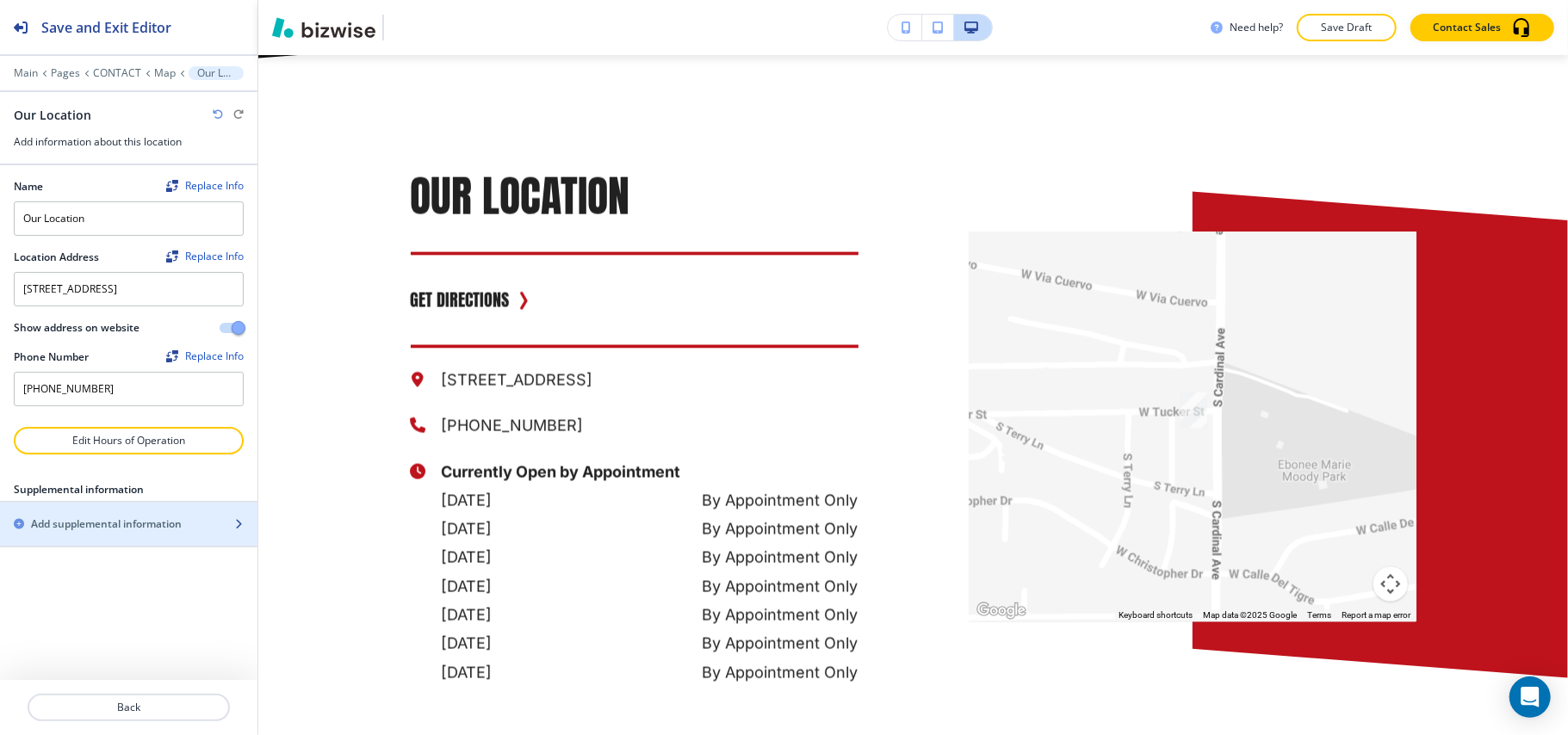
click at [128, 532] on h2 "Add supplemental information" at bounding box center [106, 524] width 150 height 15
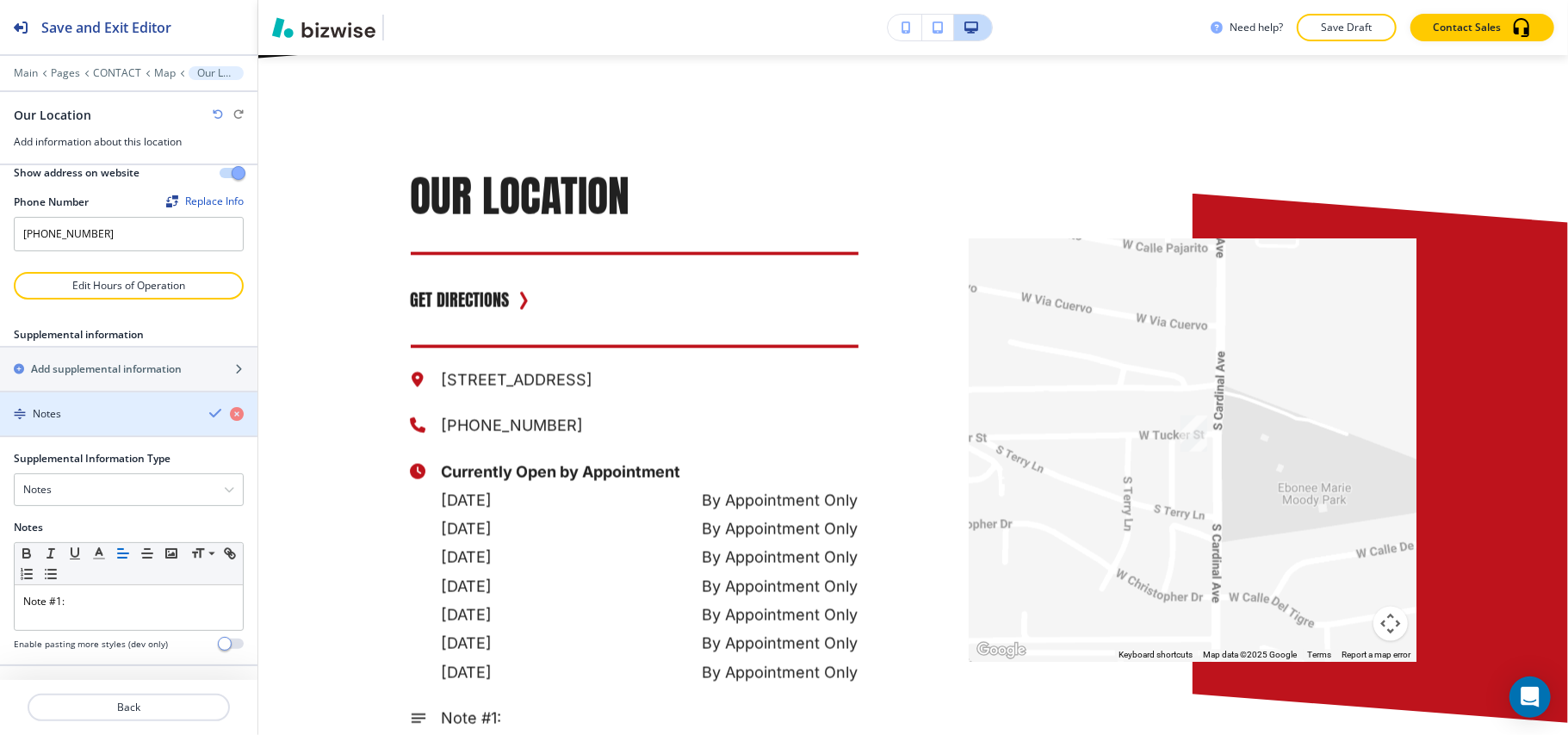
scroll to position [177, 0]
click at [81, 493] on div "Notes" at bounding box center [129, 490] width 228 height 31
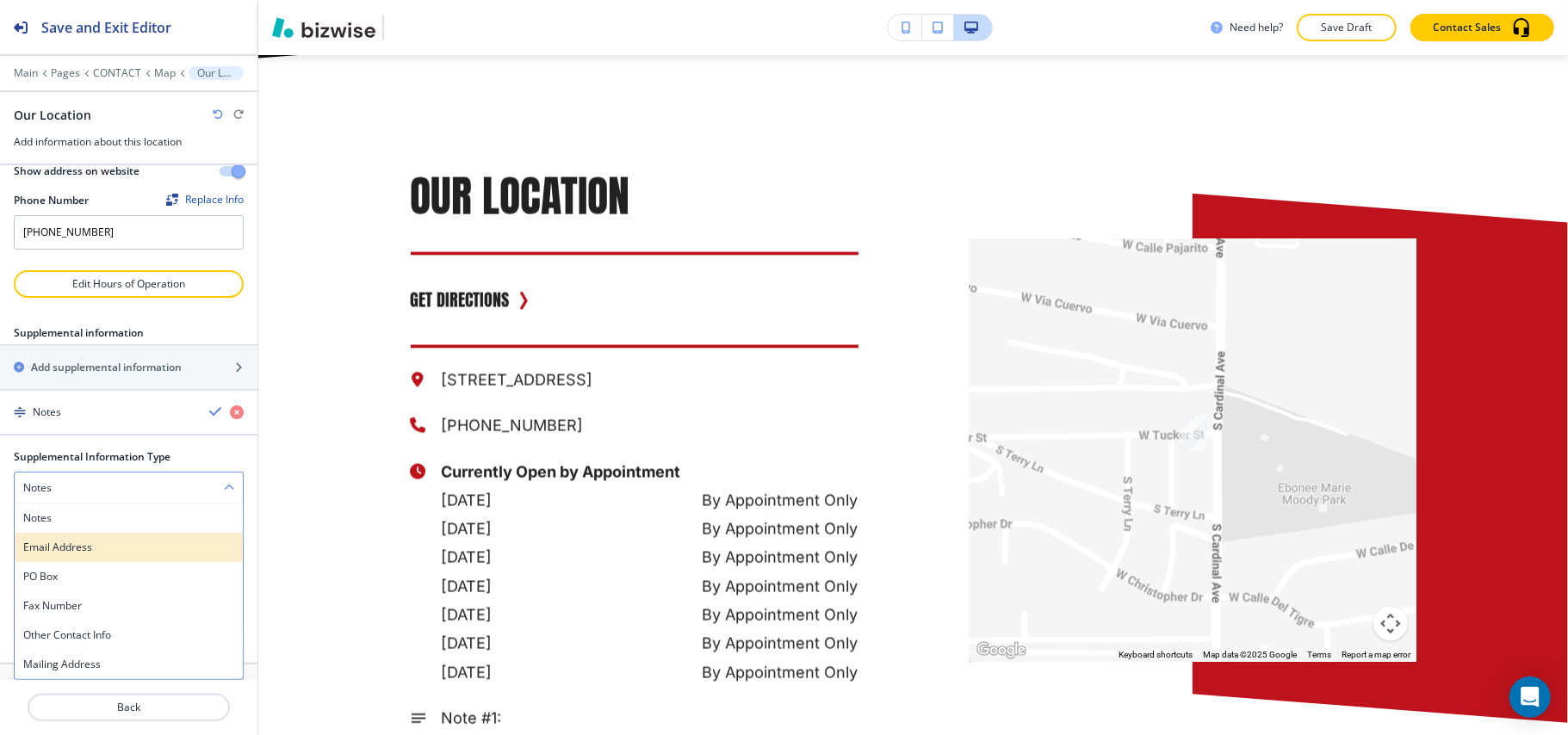
click at [72, 548] on h4 "Email Address" at bounding box center [129, 547] width 211 height 15
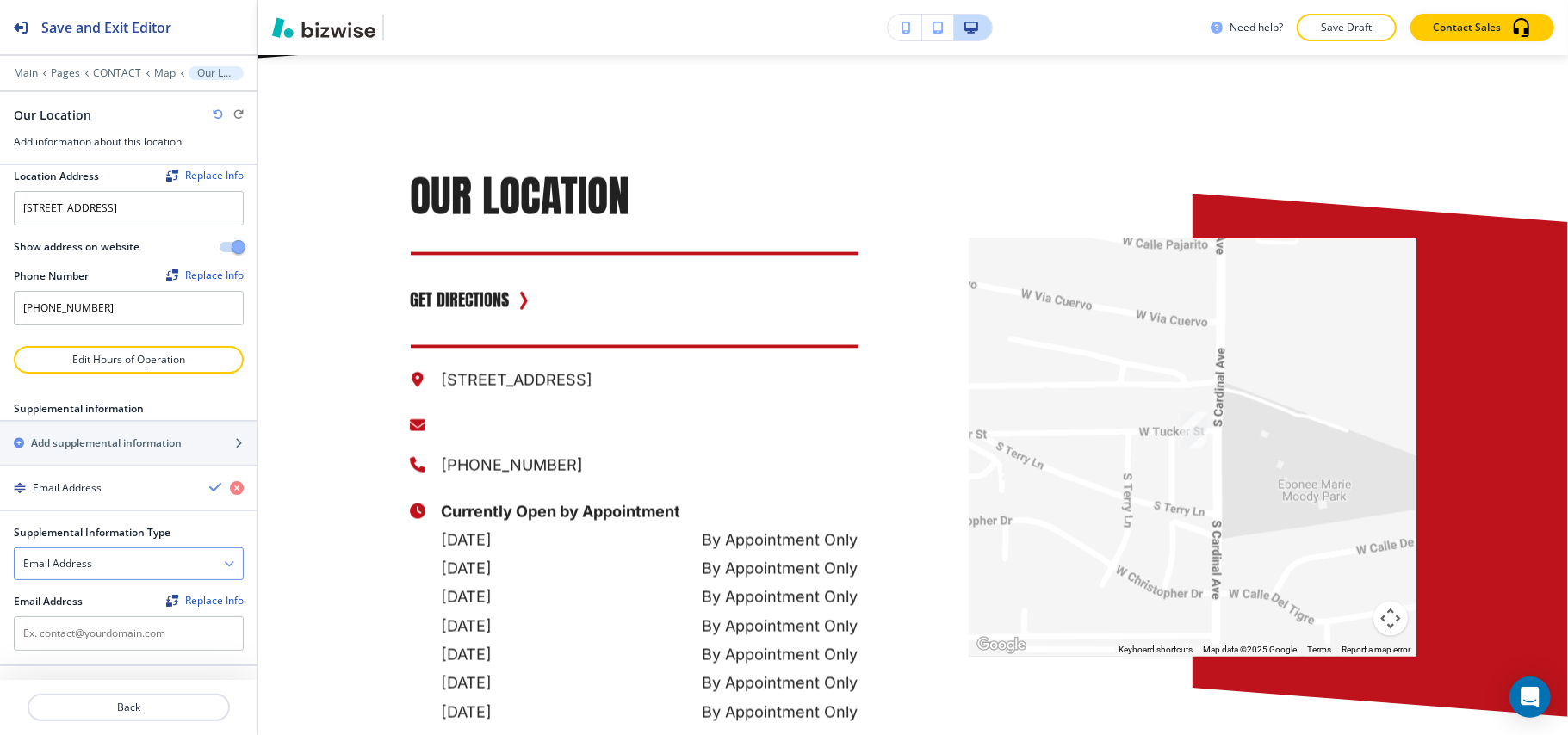
scroll to position [102, 0]
click at [66, 631] on input "text" at bounding box center [129, 633] width 230 height 35
paste input "drain.max@hotmail.com"
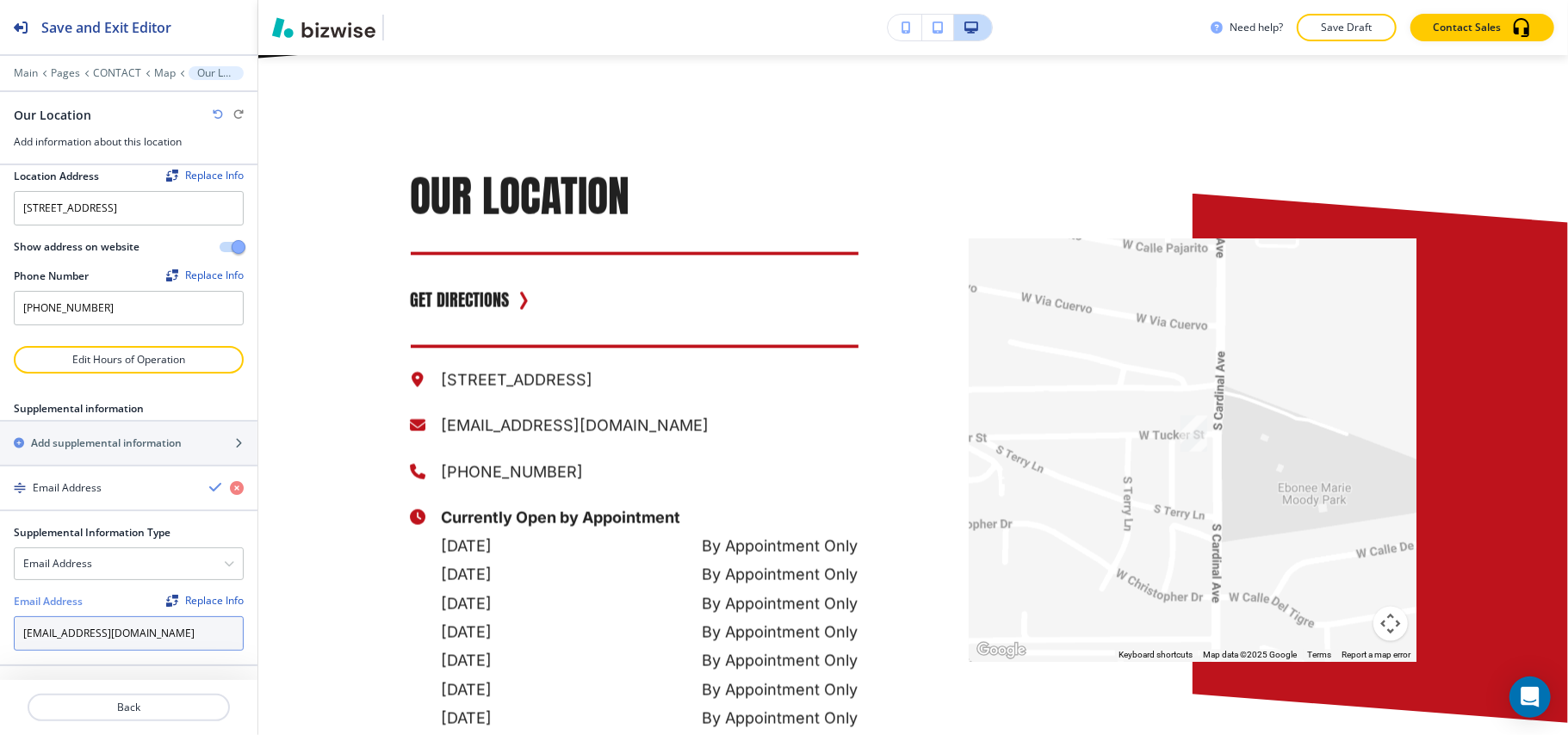
type input "drain.max@hotmail.com"
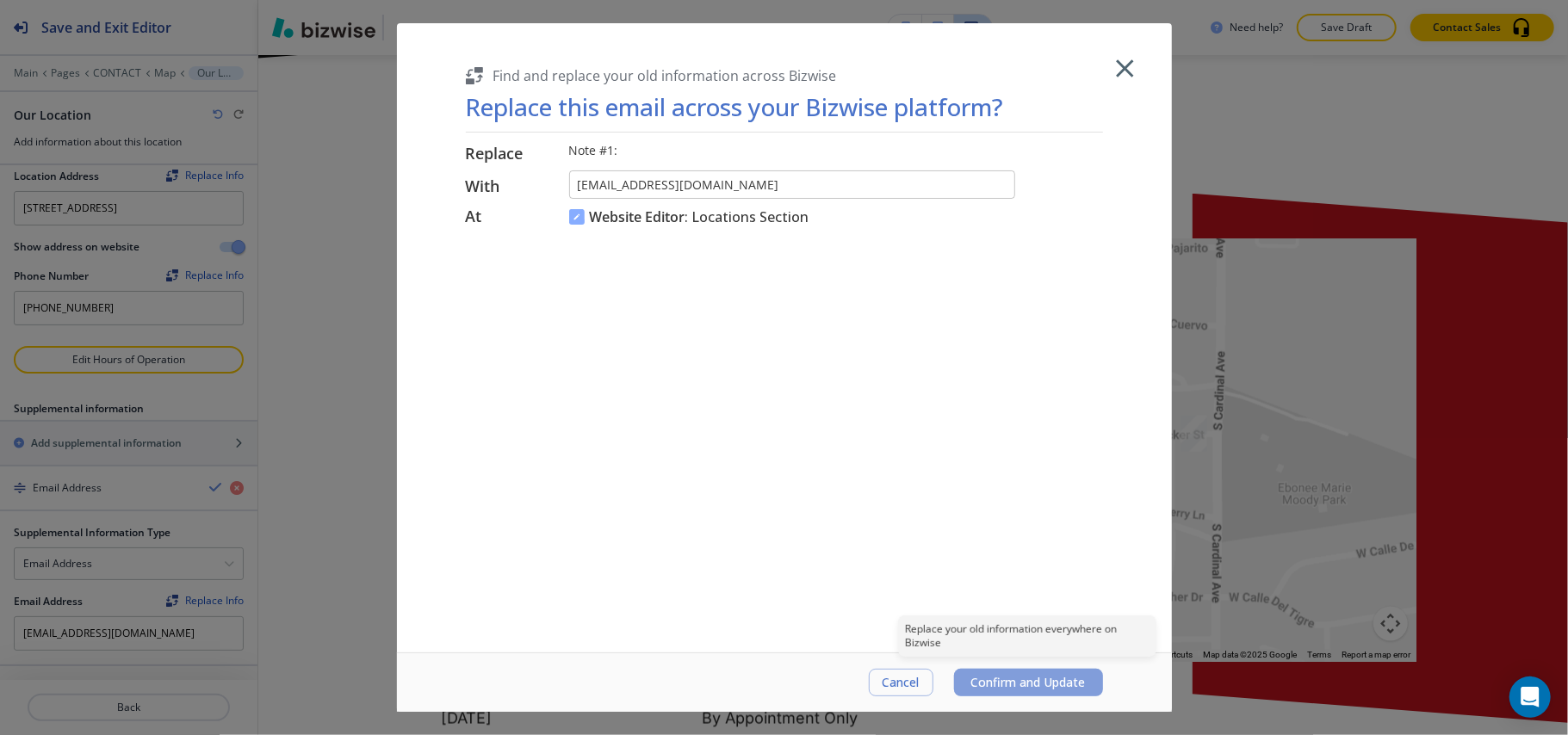
click at [1010, 680] on span "Confirm and Update" at bounding box center [1028, 682] width 115 height 14
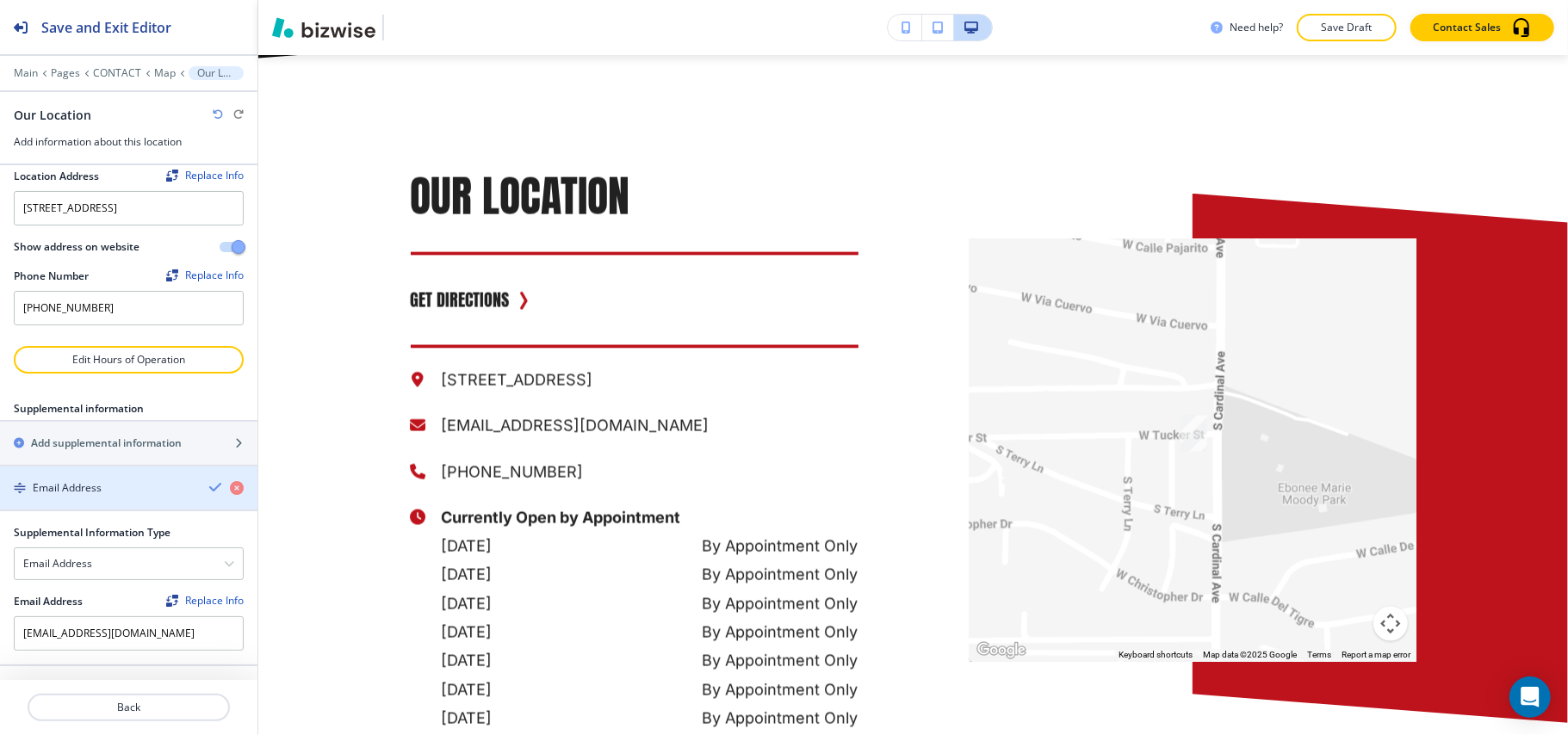
click at [85, 490] on h4 "Email Address" at bounding box center [67, 488] width 69 height 15
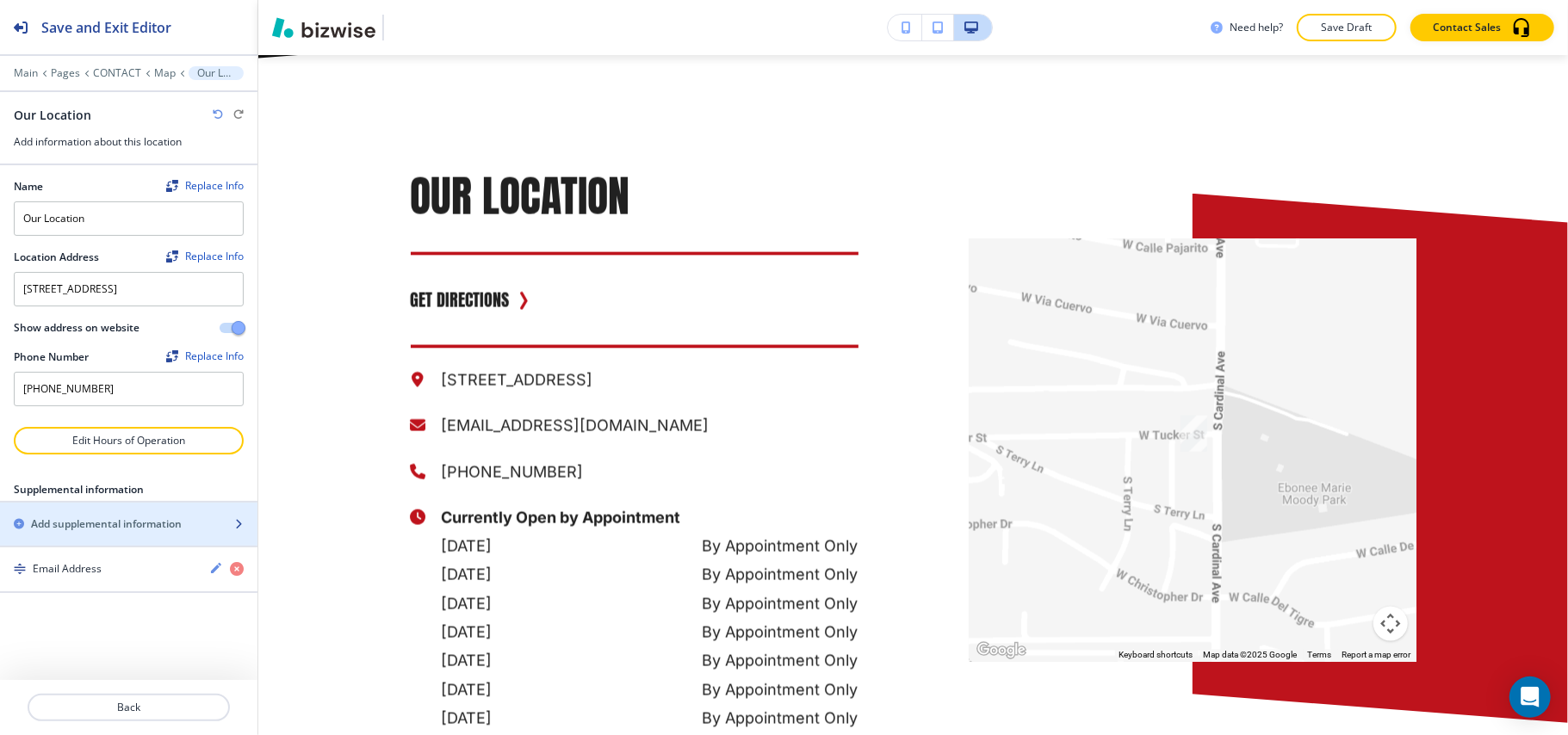
click at [91, 532] on h2 "Add supplemental information" at bounding box center [106, 524] width 150 height 15
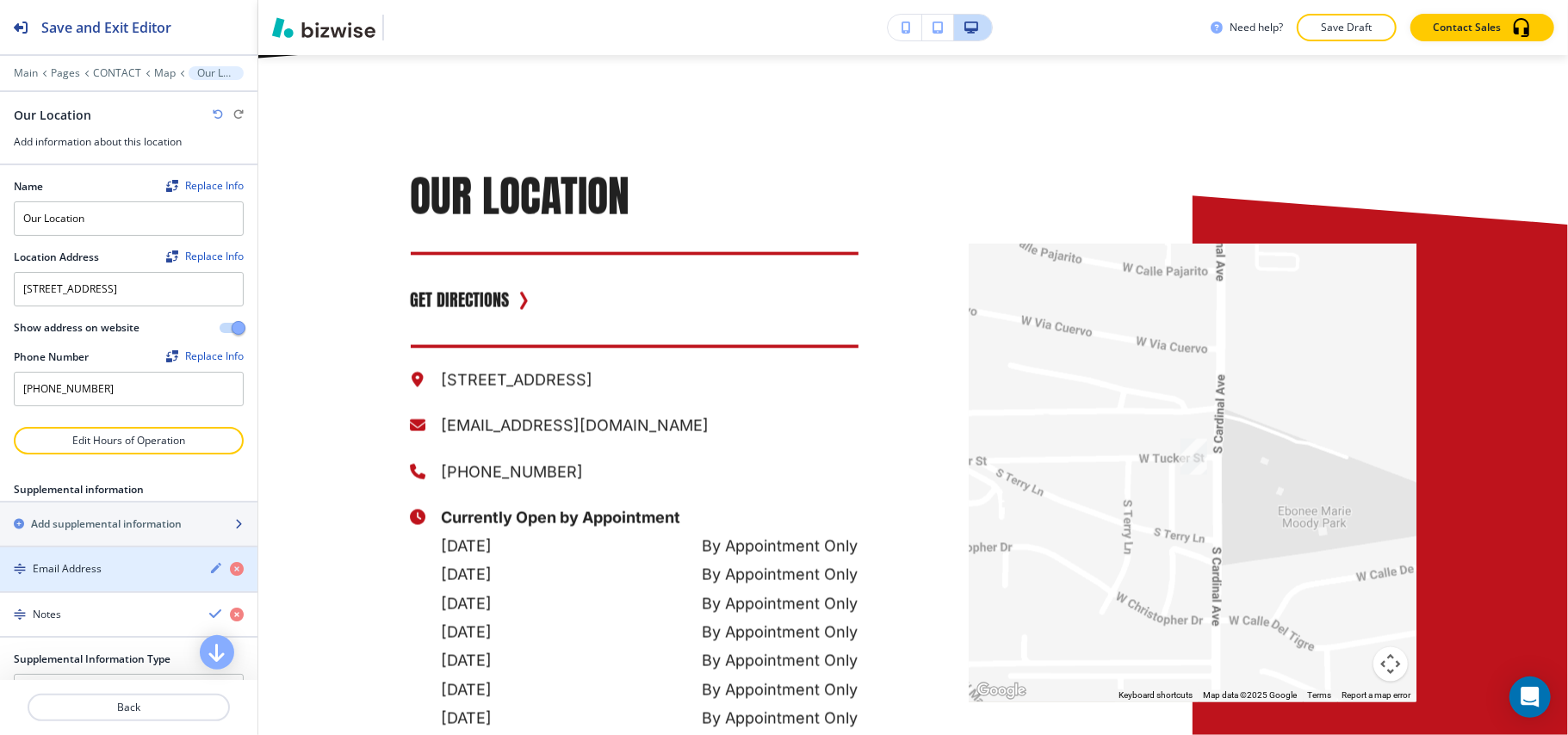
scroll to position [222, 0]
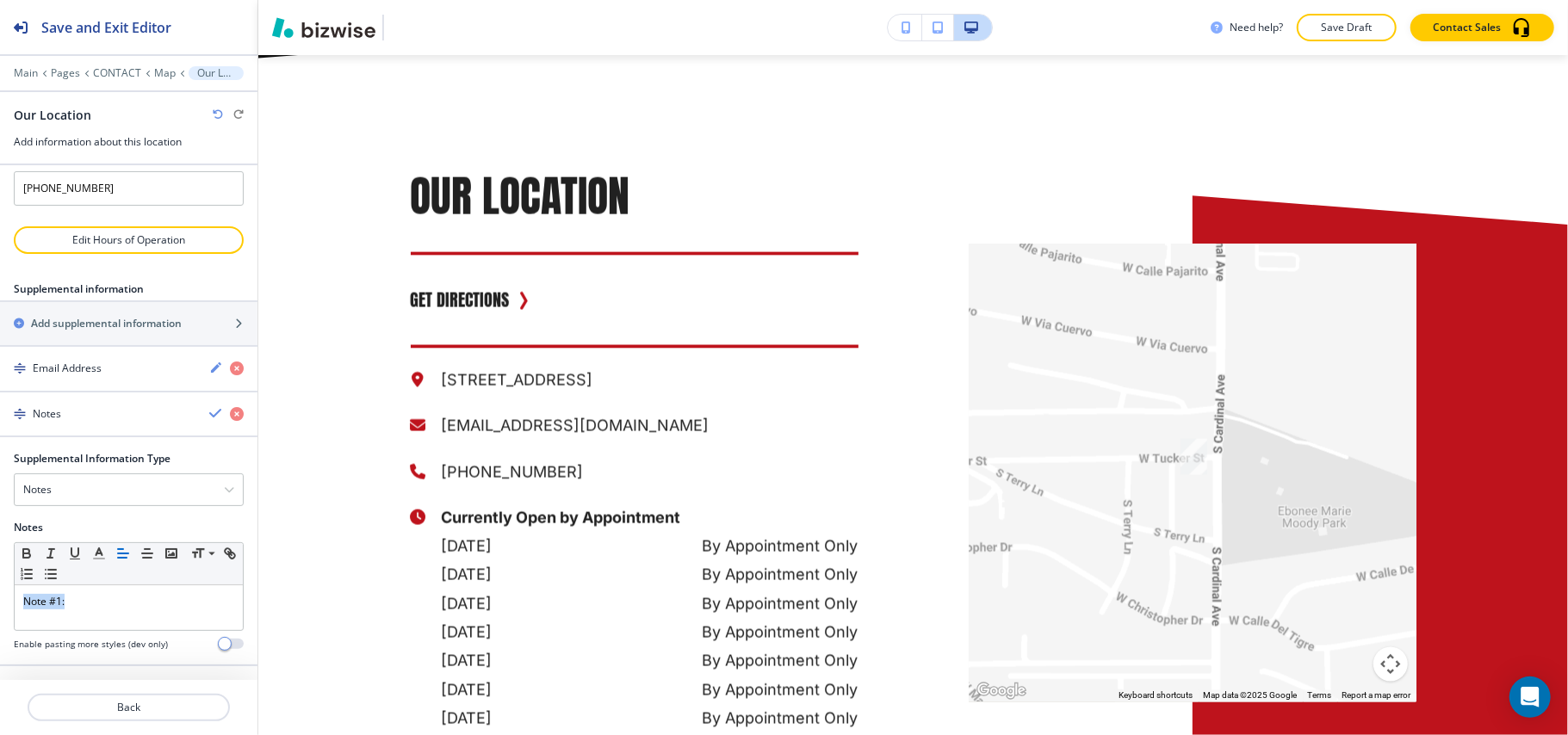
drag, startPoint x: 87, startPoint y: 608, endPoint x: 0, endPoint y: 610, distance: 87.0
click at [0, 610] on div "Supplemental Information Type Notes Notes Email Address PO Box Fax Number Other…" at bounding box center [129, 557] width 258 height 213
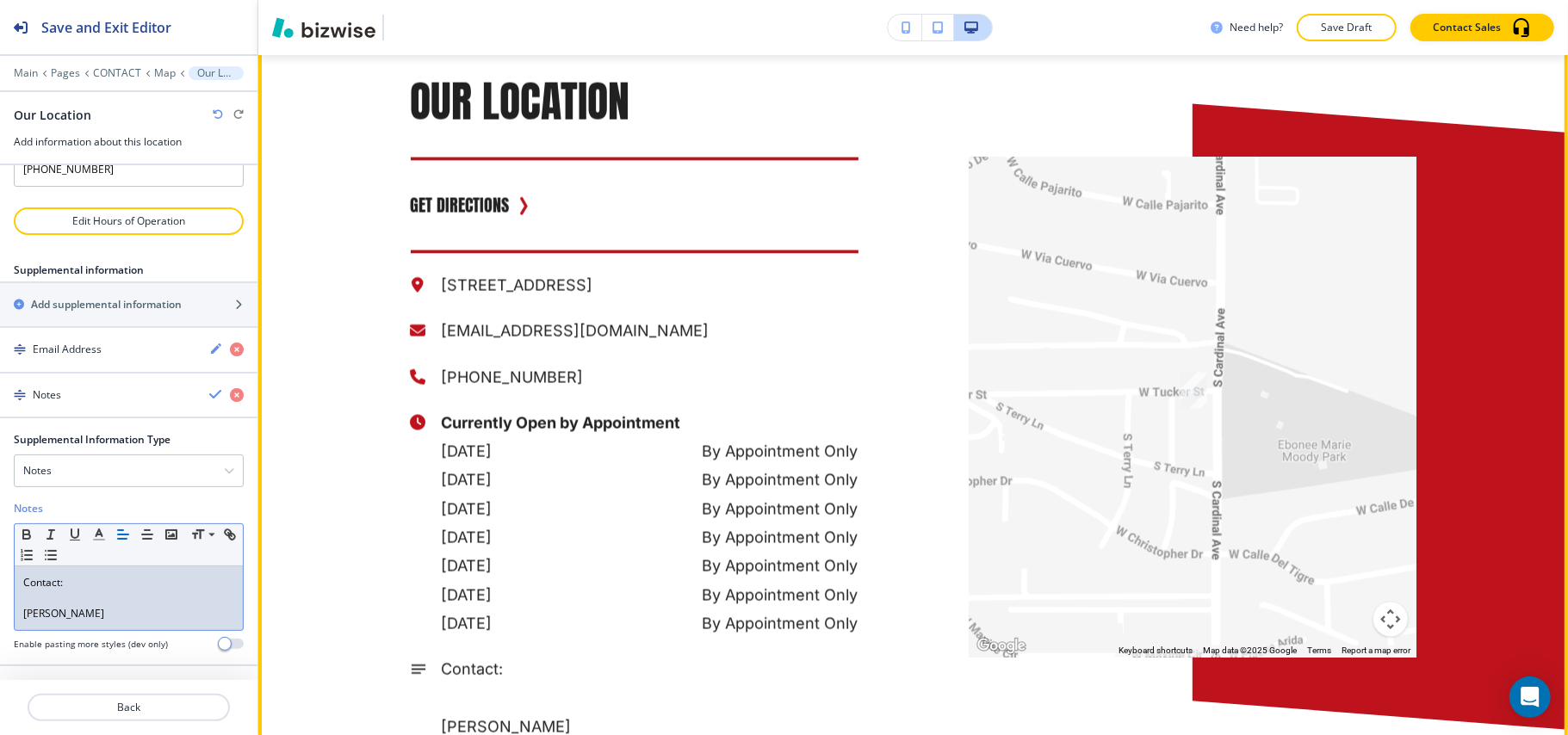
scroll to position [2391, 0]
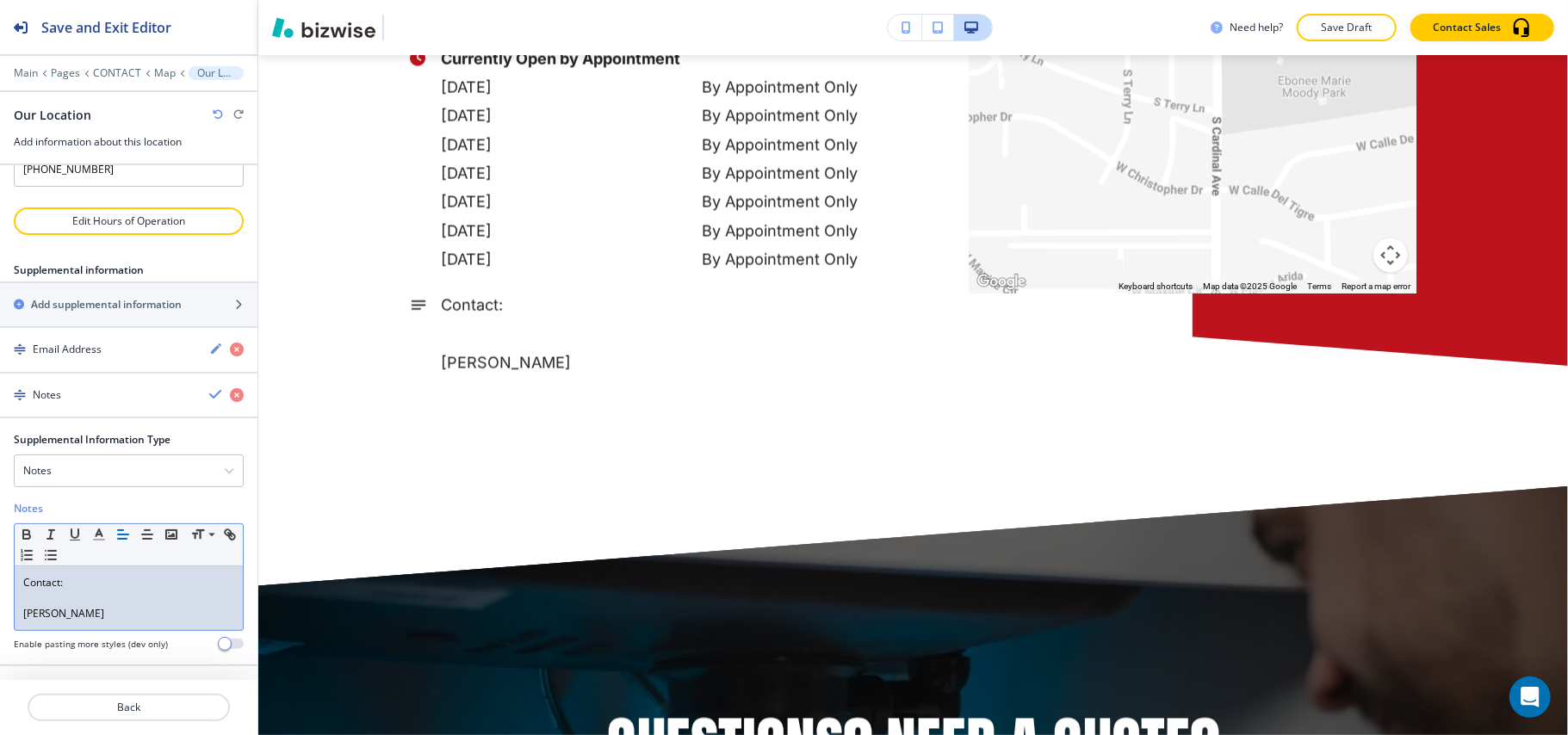
click at [49, 606] on p at bounding box center [129, 598] width 211 height 15
click at [29, 621] on p "Gerardo" at bounding box center [129, 614] width 211 height 15
click at [27, 621] on p "Gerardo" at bounding box center [129, 614] width 211 height 15
click at [24, 621] on p "Gerardo" at bounding box center [129, 614] width 211 height 15
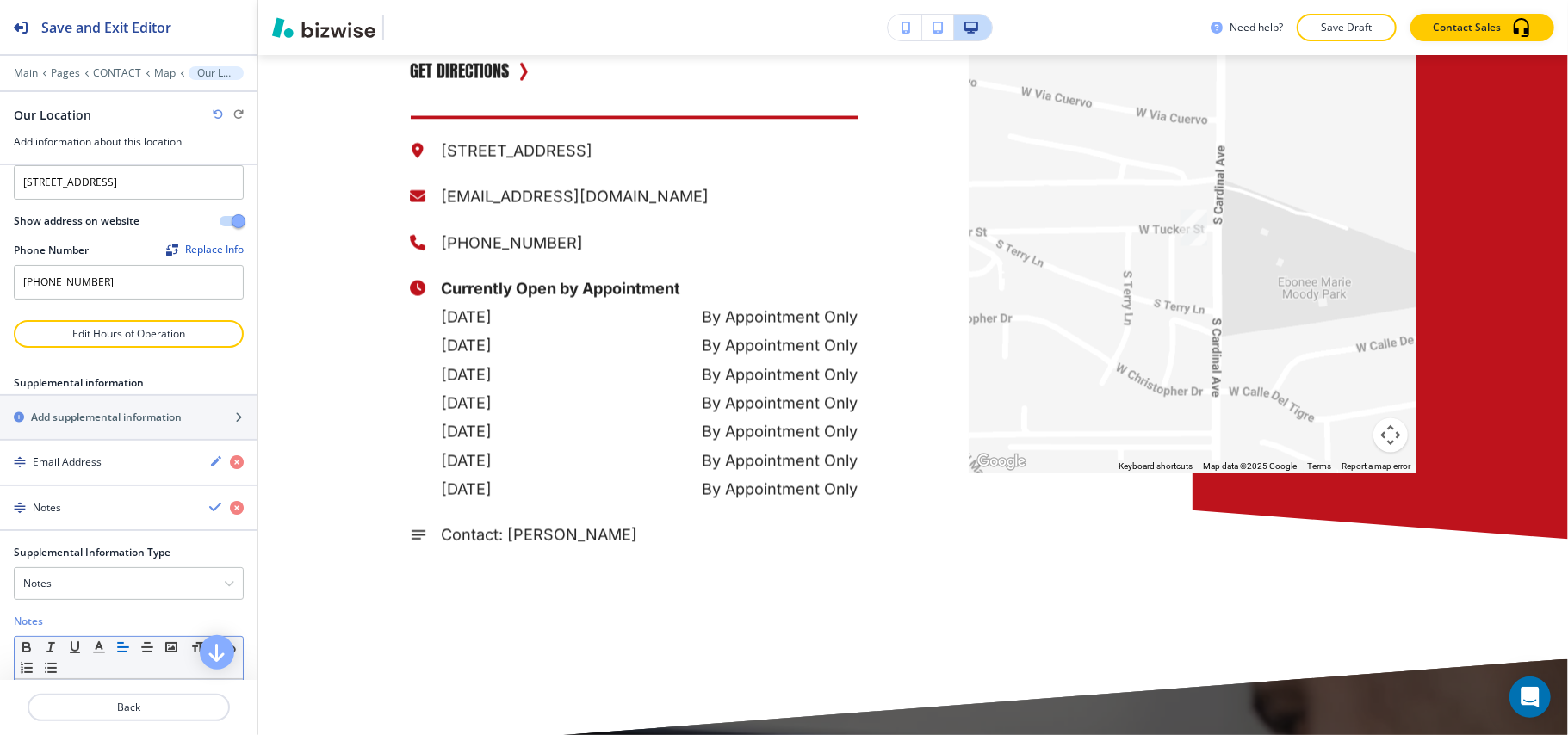
scroll to position [0, 0]
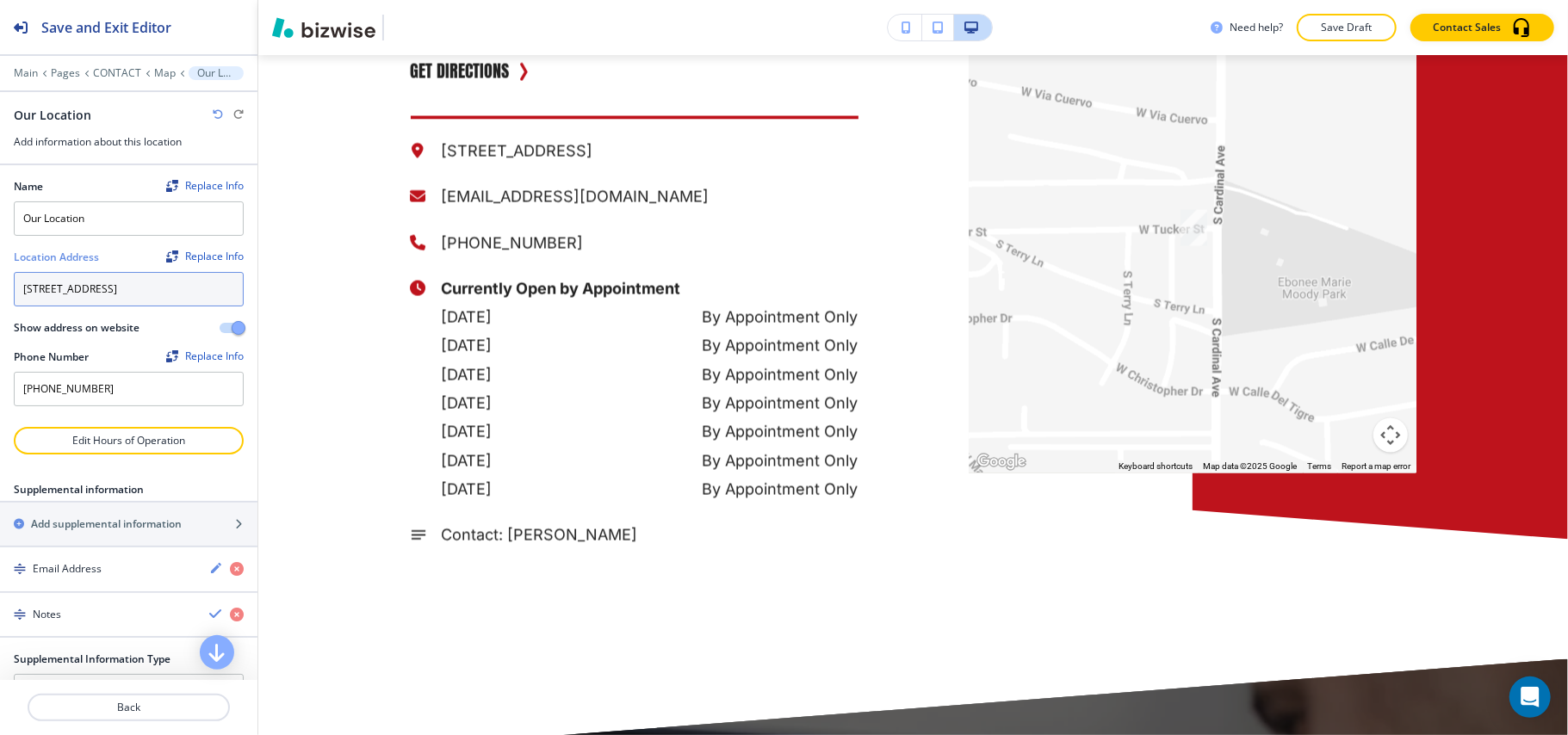
drag, startPoint x: 108, startPoint y: 310, endPoint x: 0, endPoint y: 270, distance: 115.2
click at [0, 270] on div "Name Replace Info Our Location Location Address Replace Info 6902 S Cardinal Av…" at bounding box center [129, 296] width 258 height 261
paste textarea "8168 West Eagleheart Court Tucson, AZ 85757"
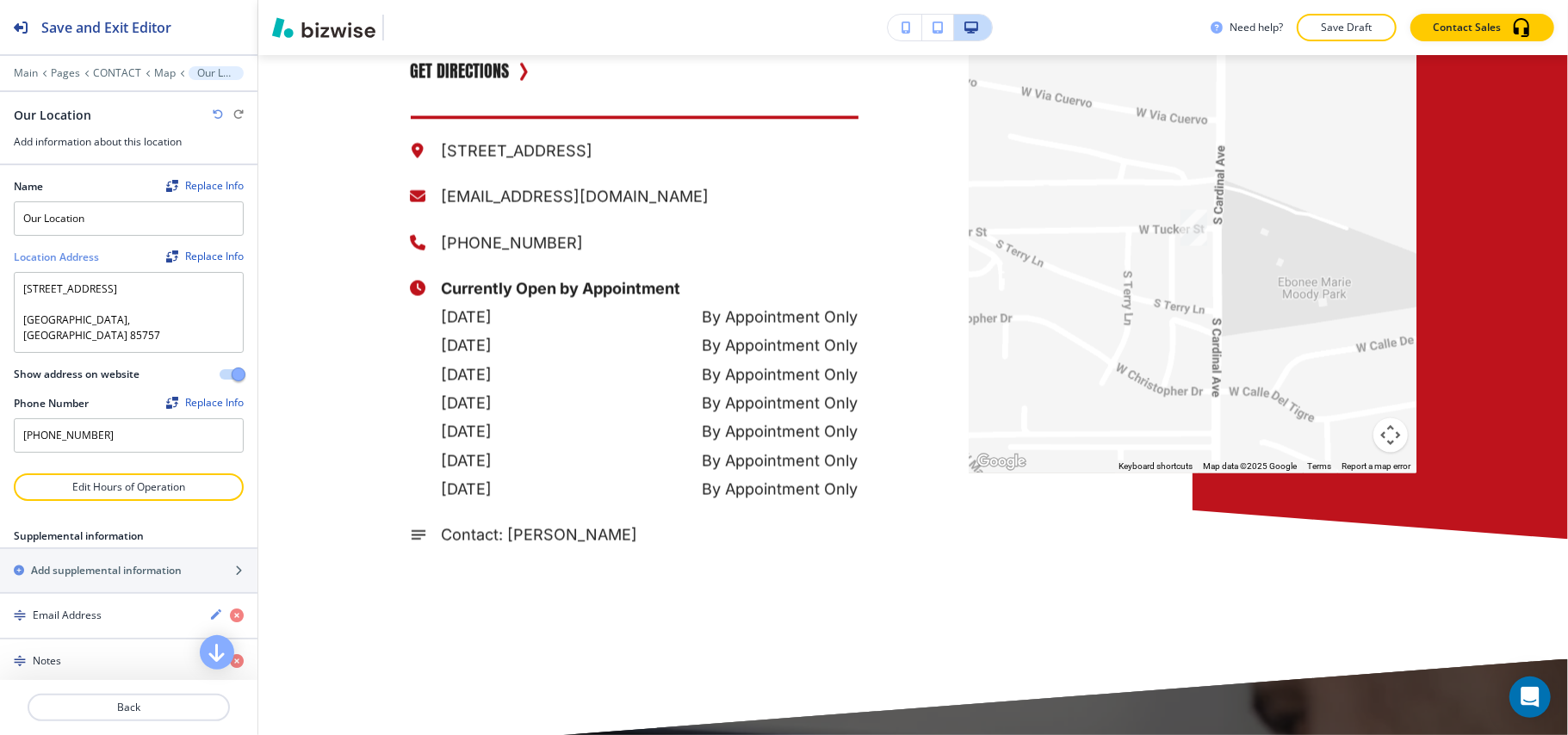
click at [10, 322] on div at bounding box center [7, 320] width 14 height 308
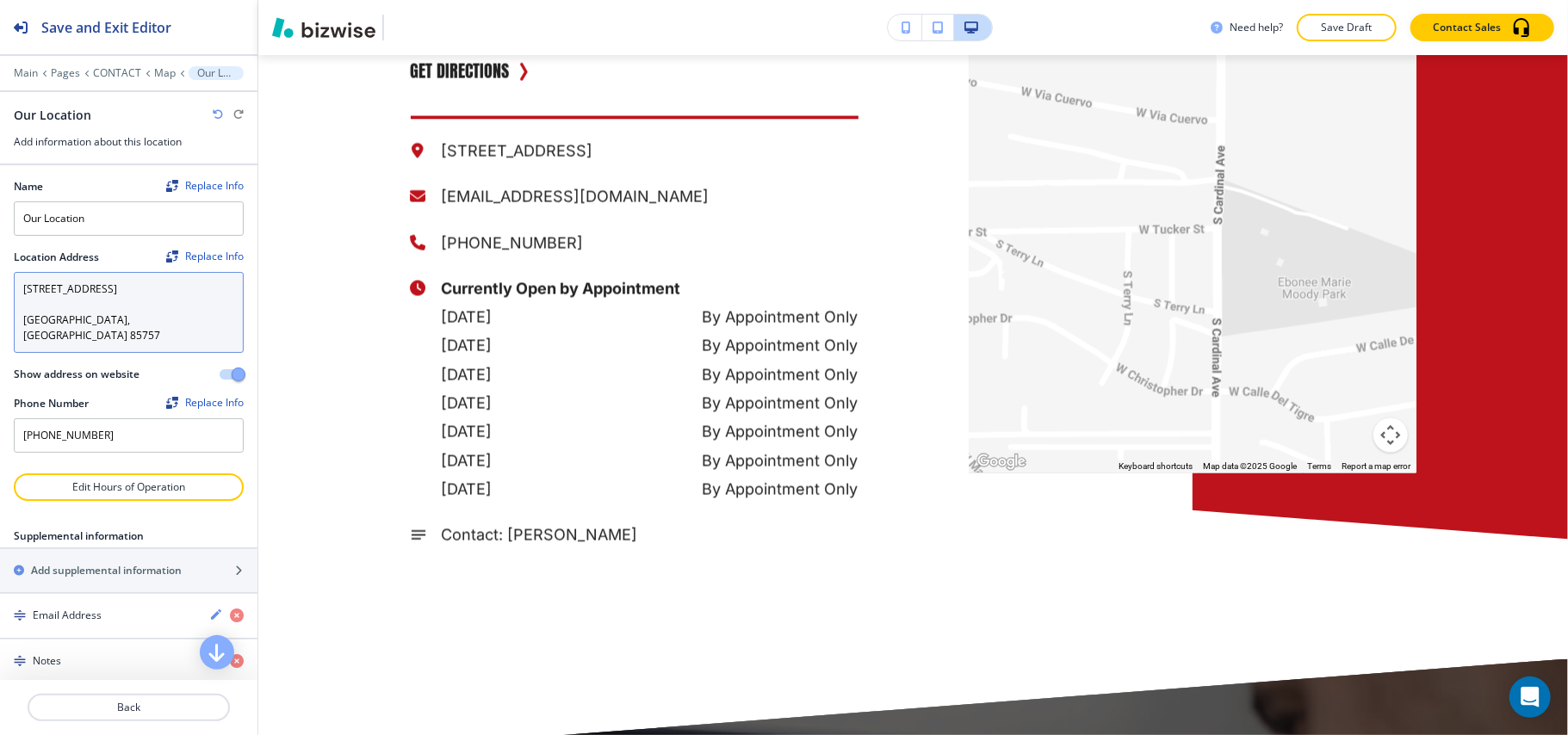
click at [21, 322] on textarea "8168 West Eagleheart Court Tucson, AZ 85757" at bounding box center [129, 312] width 230 height 81
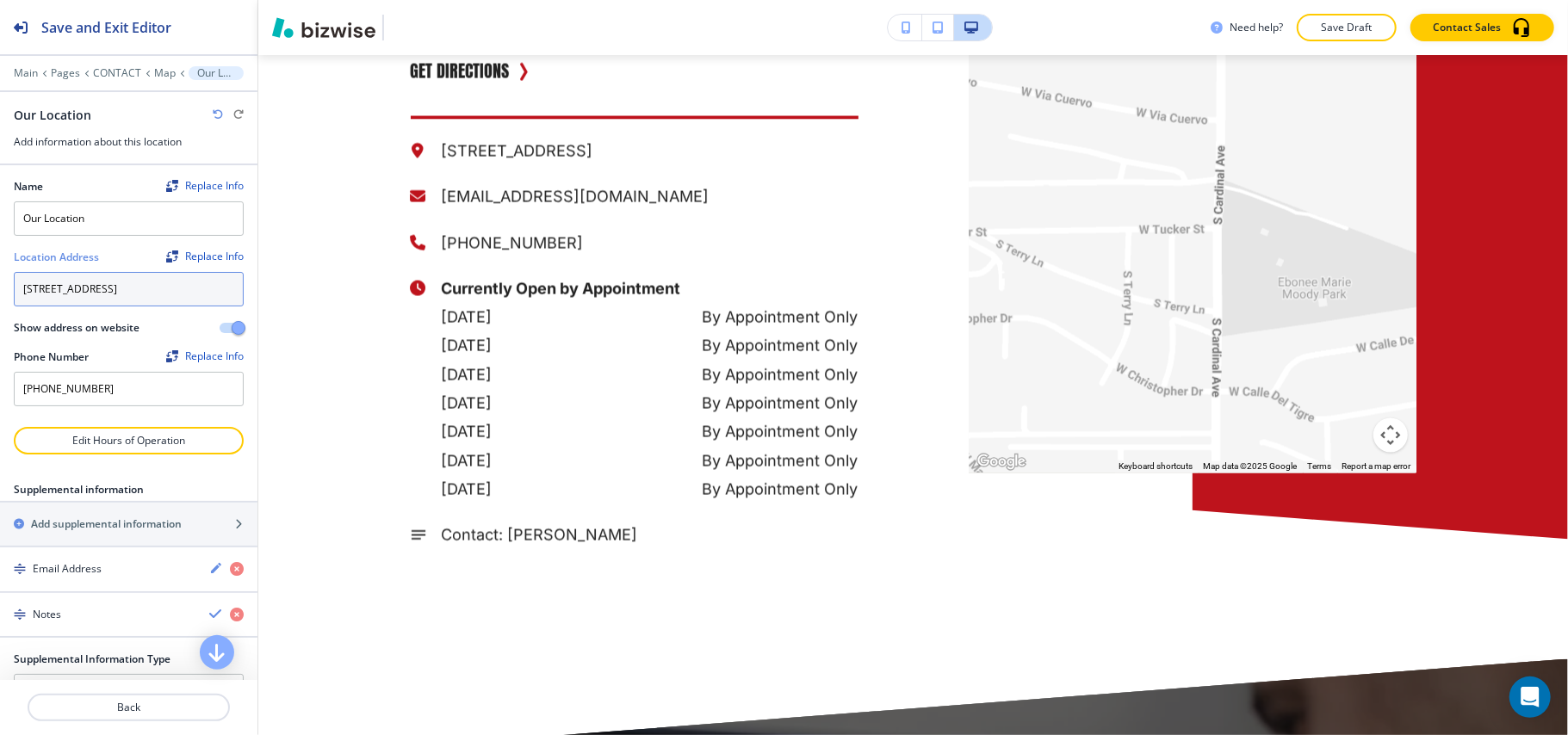
type textarea "8168 West Eagleheart Court Tucson, AZ 85757"
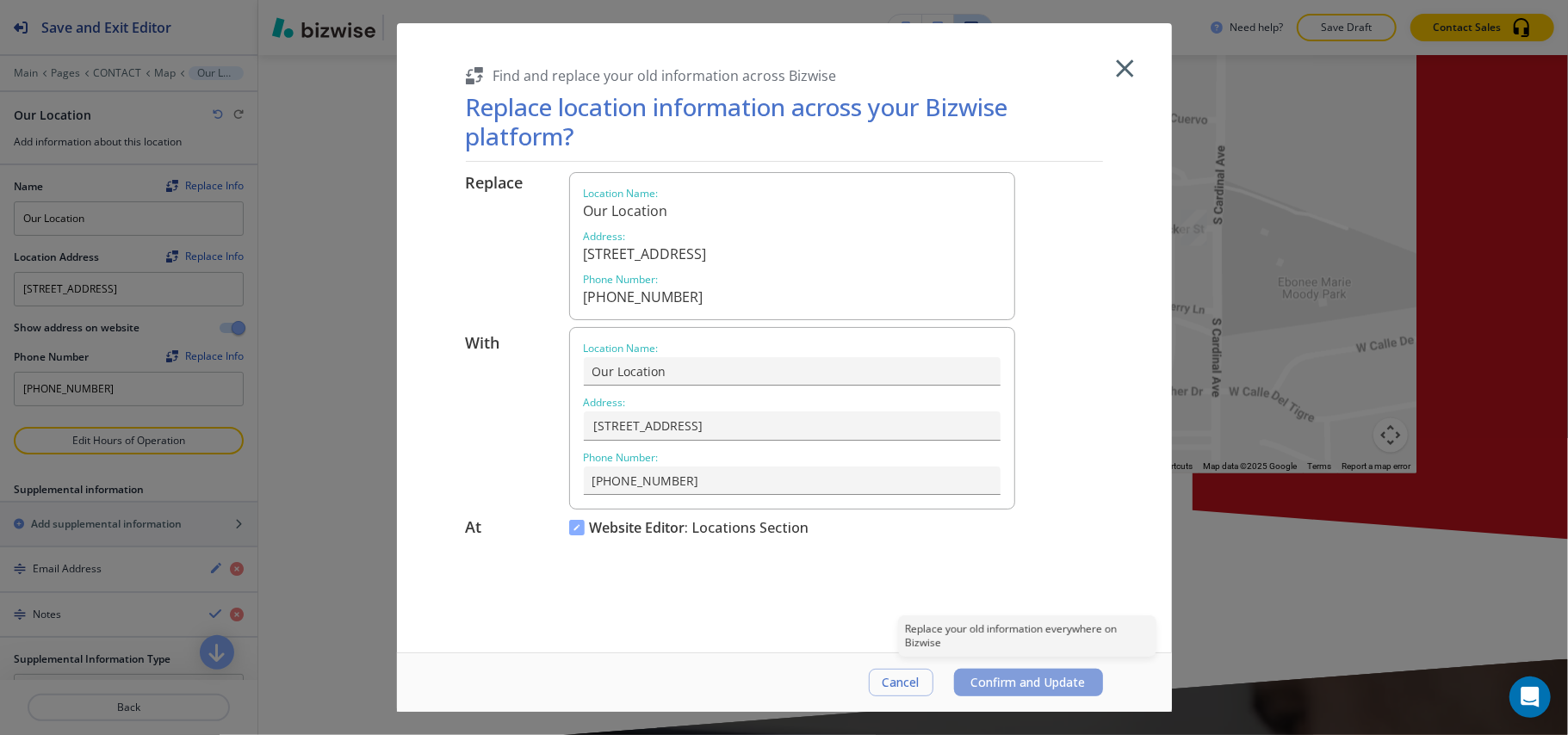
click at [1031, 685] on span "Confirm and Update" at bounding box center [1028, 682] width 115 height 14
type input "8168 West Eagleheart CourtTucson, AZ 85757"
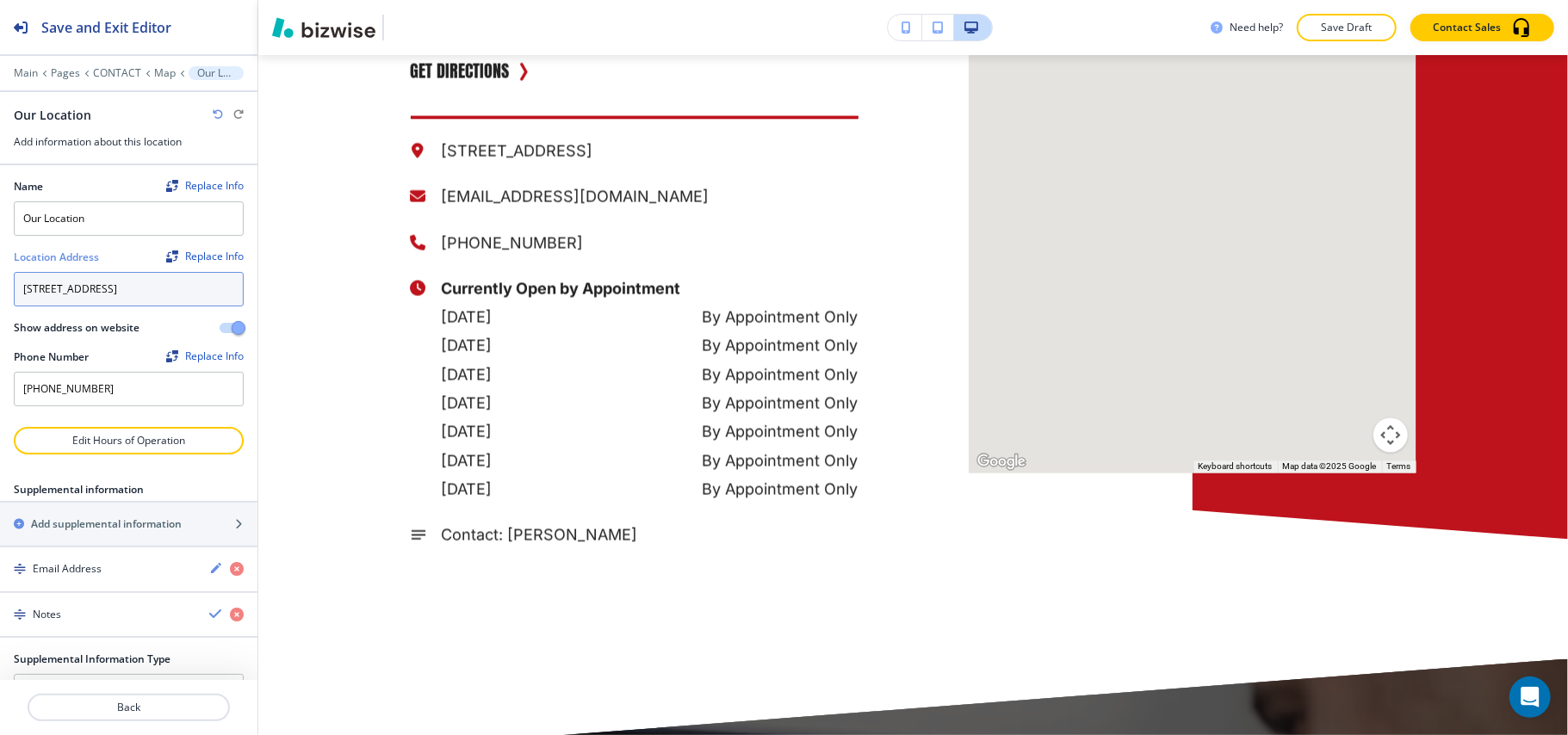
scroll to position [222, 0]
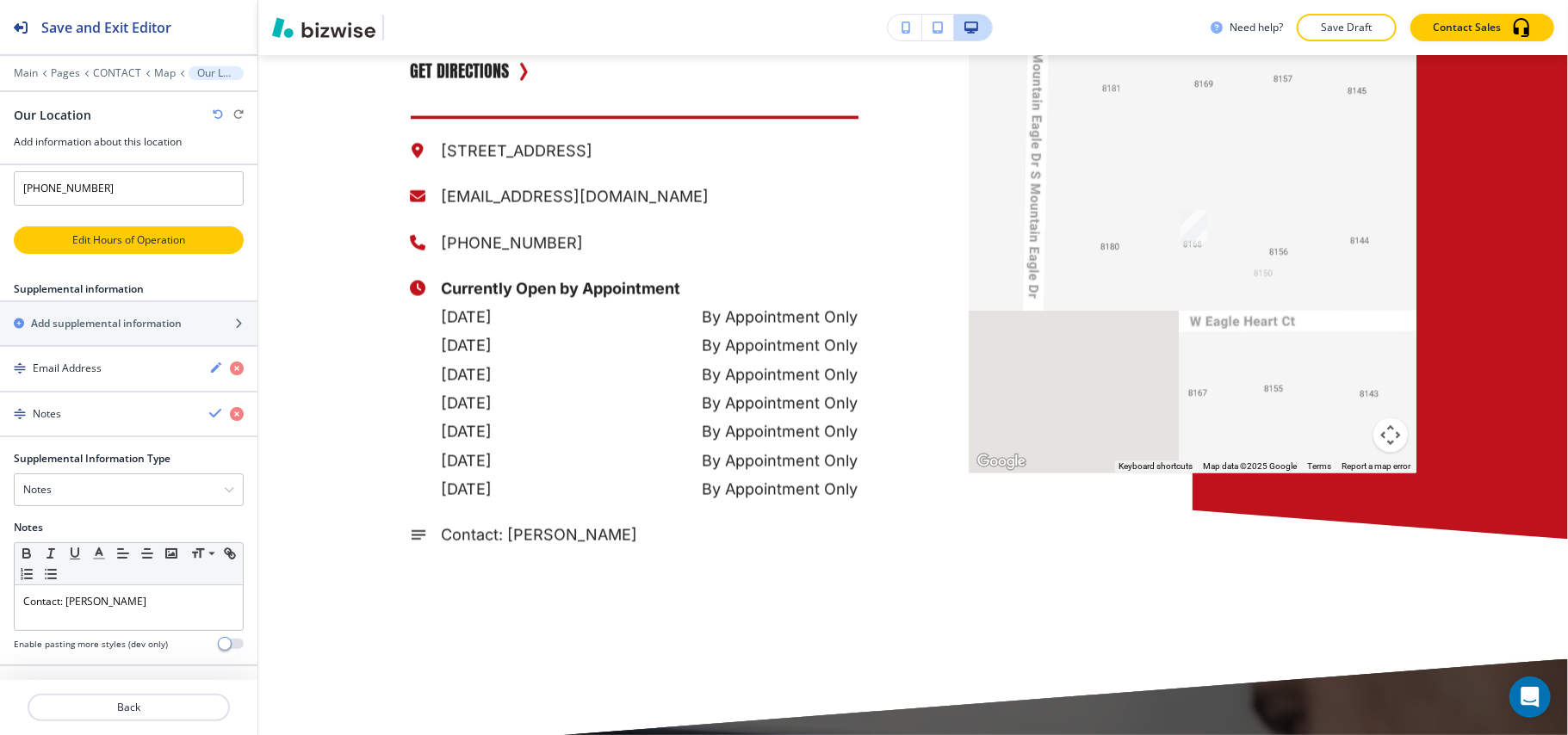
click at [104, 232] on p "Edit Hours of Operation" at bounding box center [128, 240] width 227 height 15
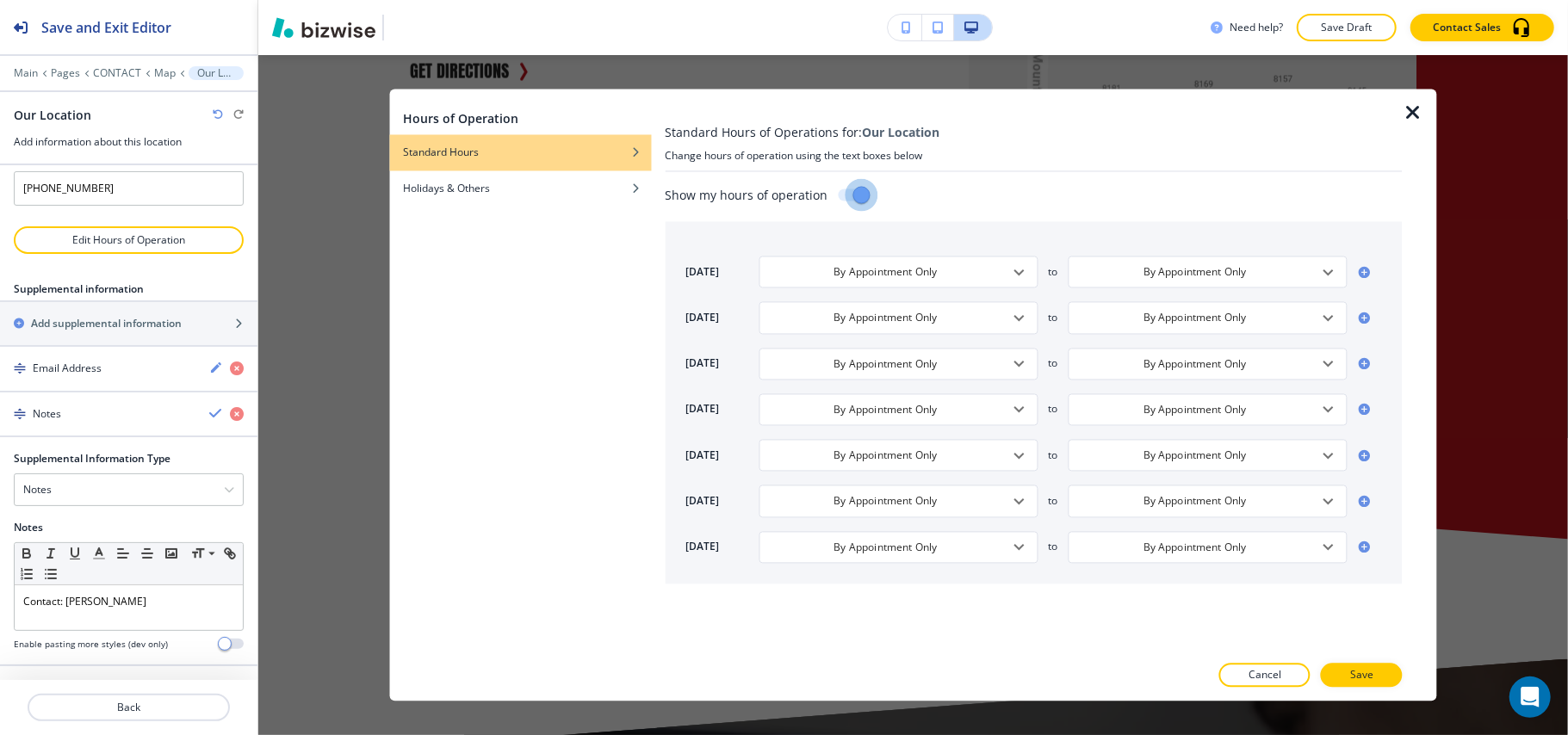
click at [855, 193] on input "checkbox" at bounding box center [861, 195] width 98 height 33
checkbox input "false"
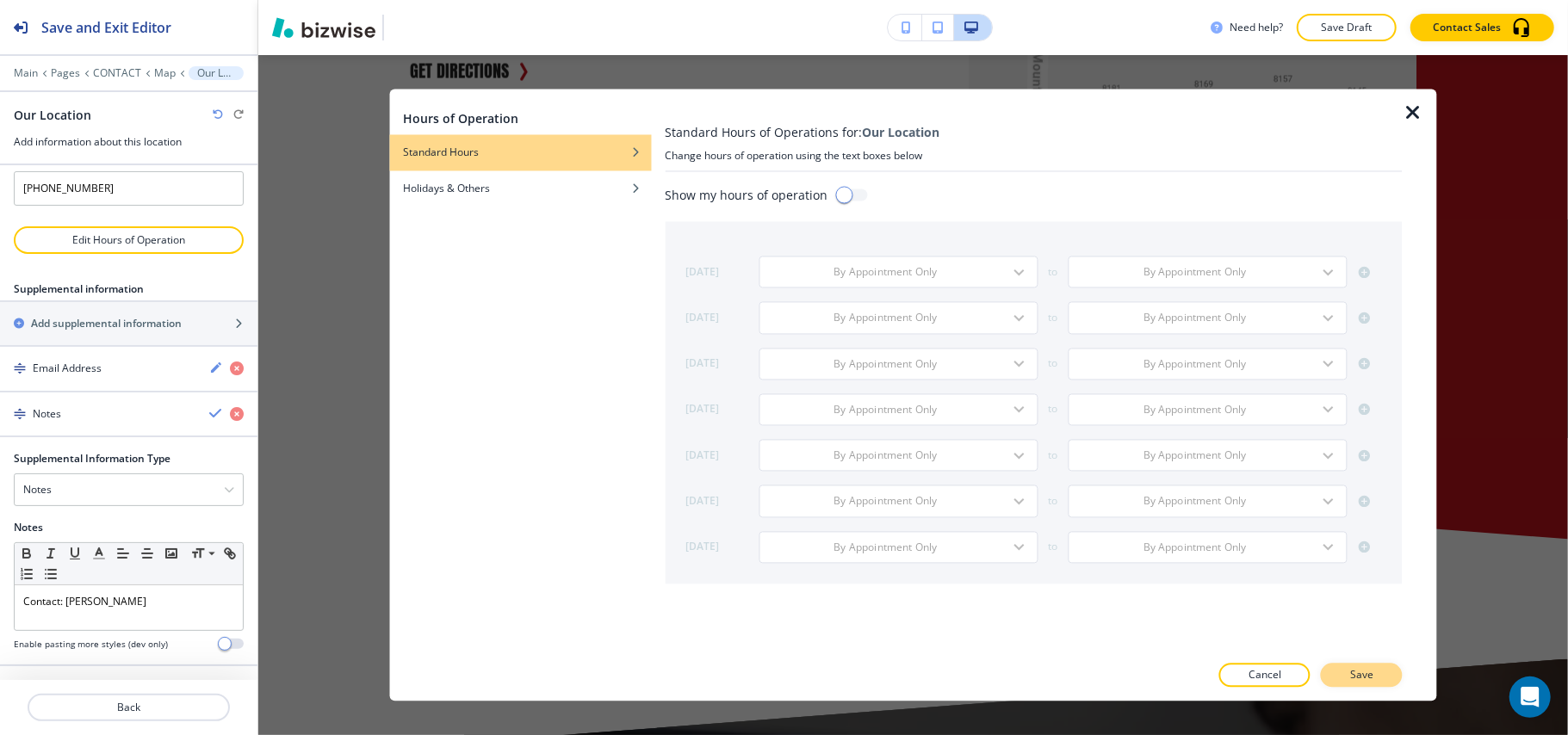
click at [1347, 669] on button "Save" at bounding box center [1361, 676] width 82 height 24
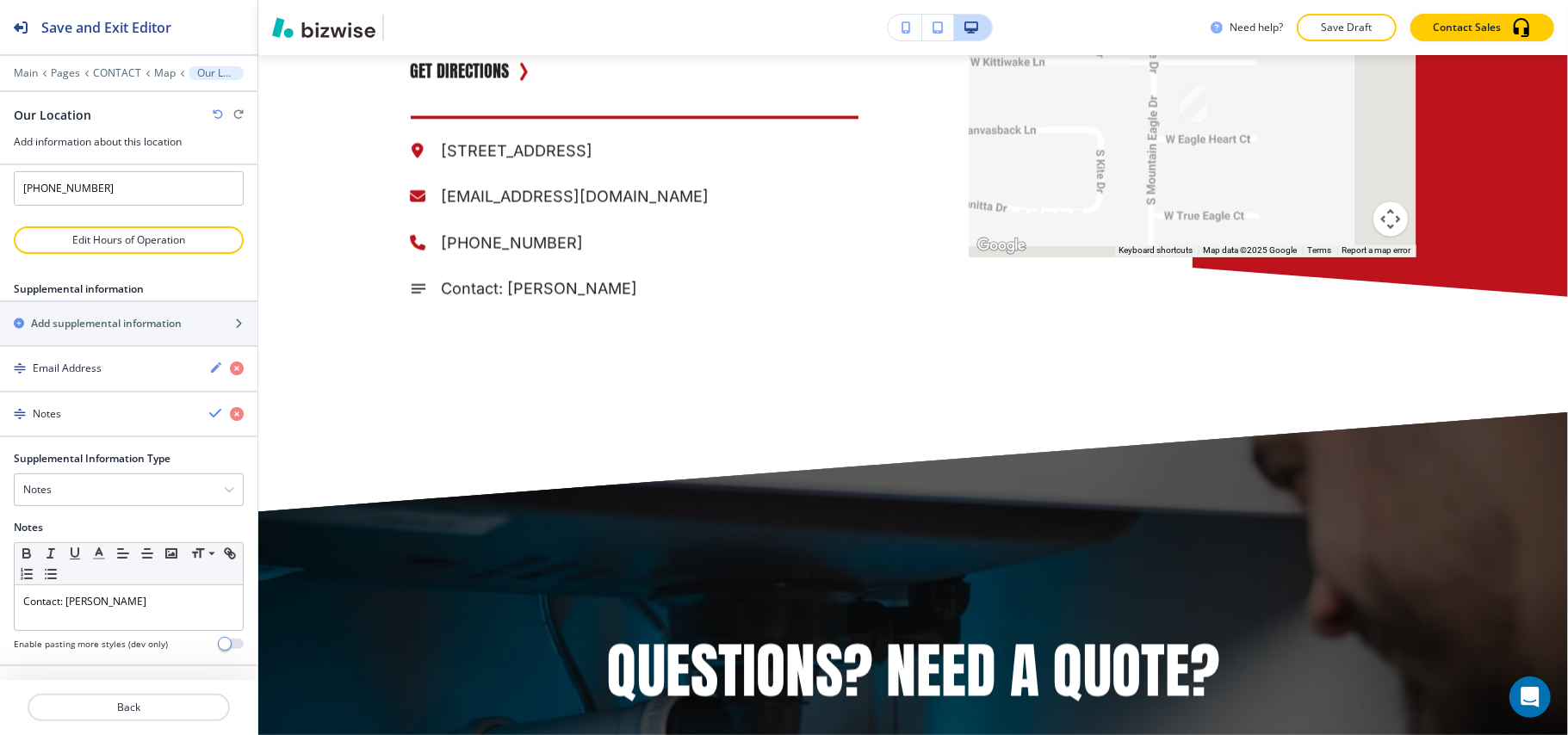
scroll to position [2047, 0]
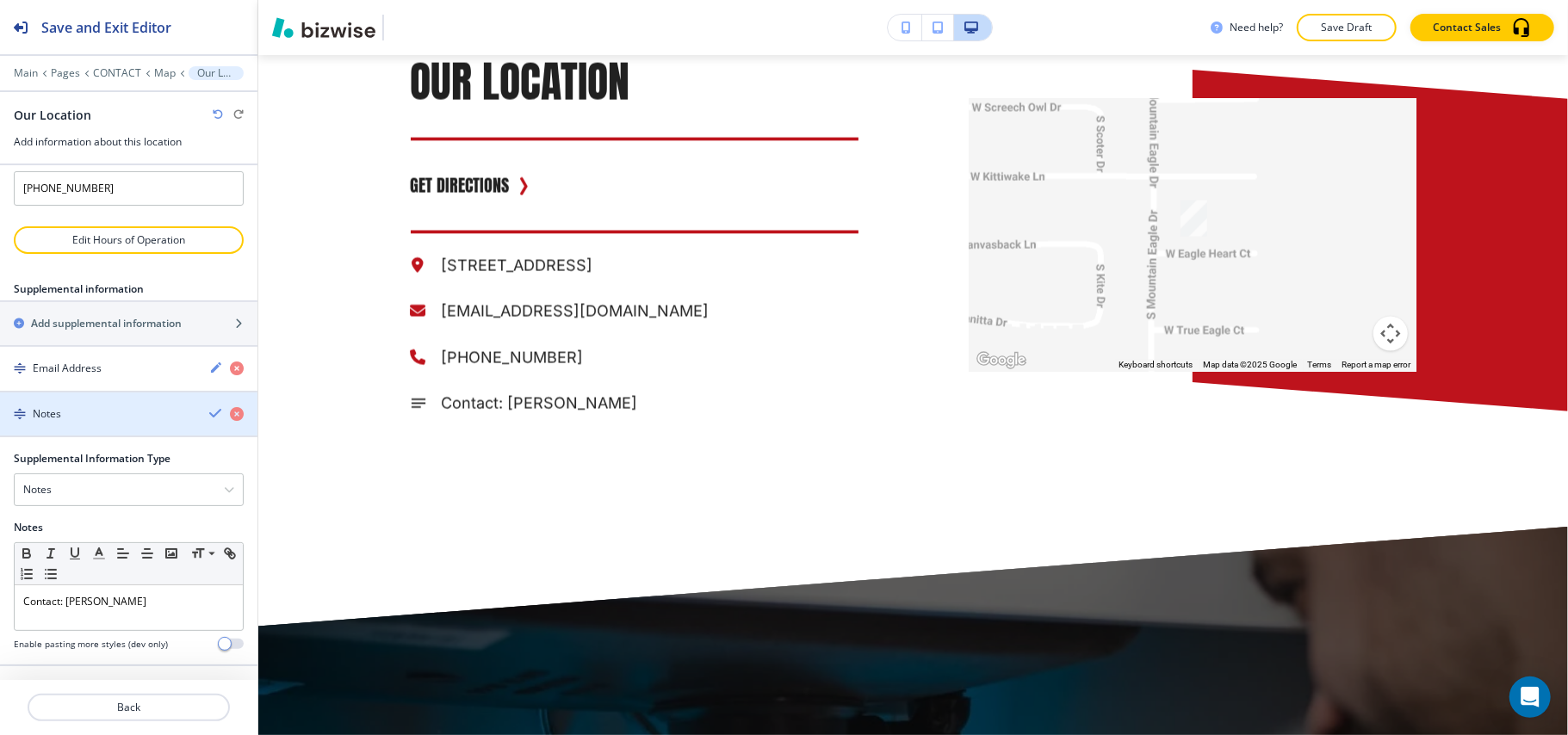
click at [107, 406] on div "Notes" at bounding box center [98, 414] width 196 height 15
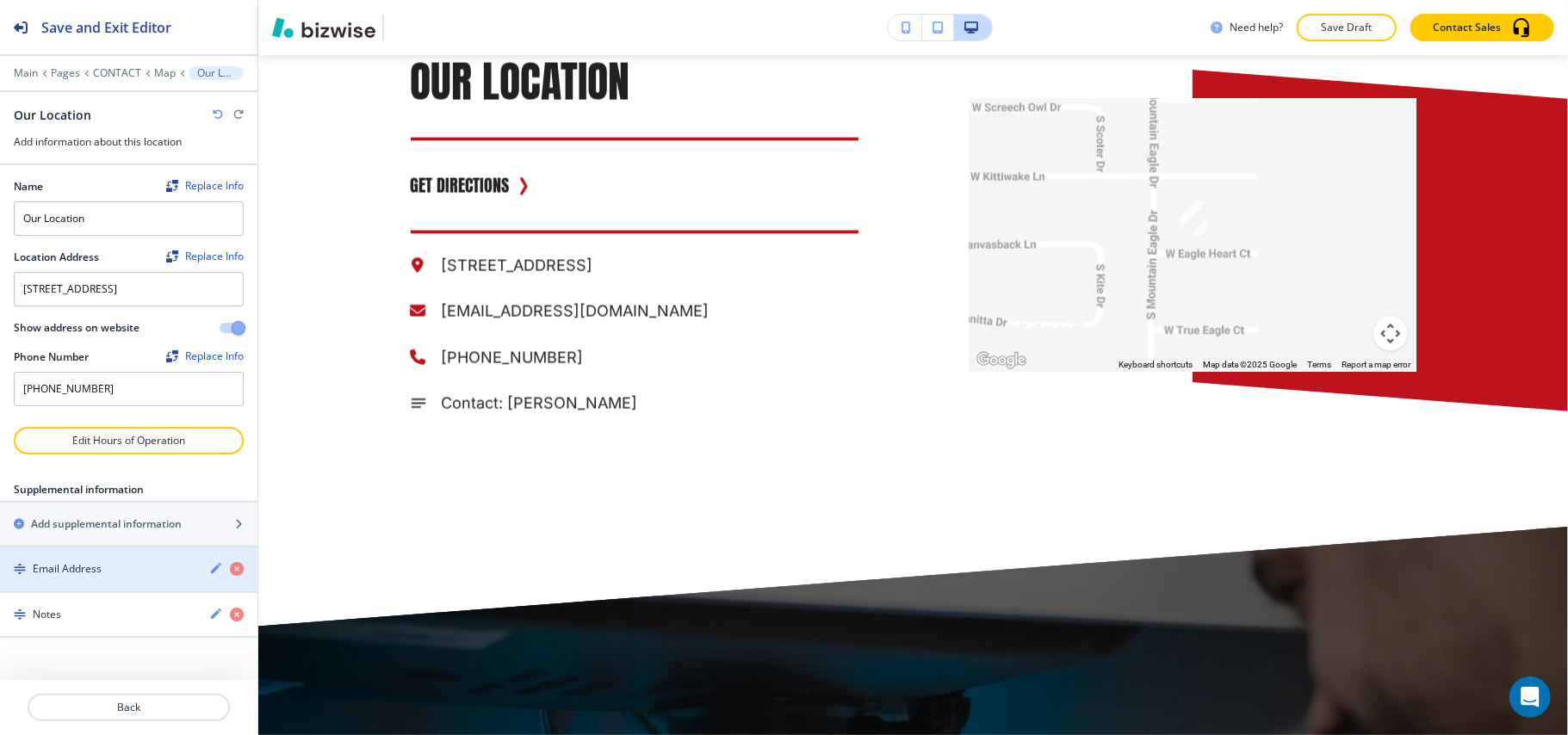
click at [98, 577] on h4 "Email Address" at bounding box center [67, 569] width 69 height 15
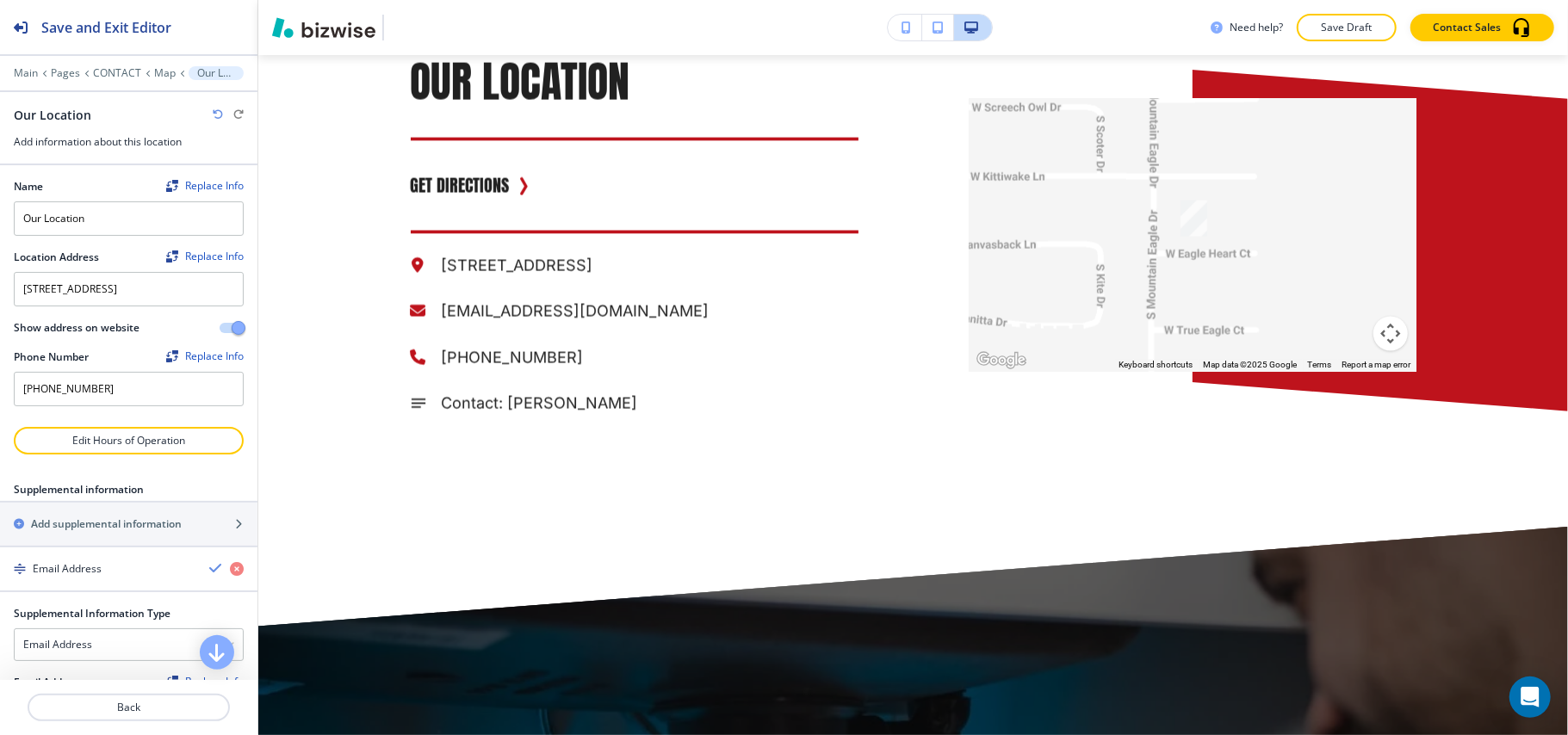
click at [108, 561] on div "button" at bounding box center [129, 555] width 258 height 14
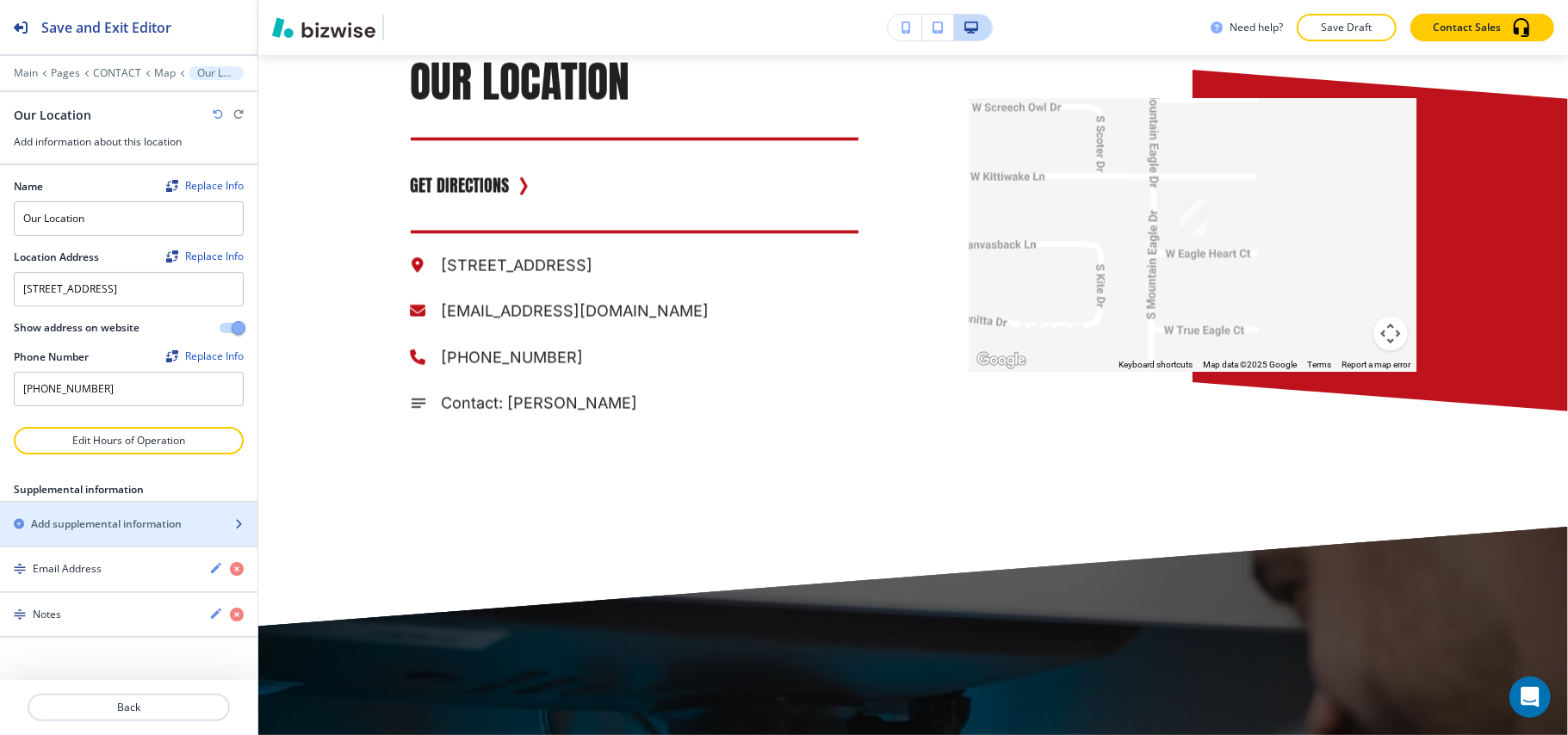
click at [108, 532] on h2 "Add supplemental information" at bounding box center [106, 524] width 150 height 15
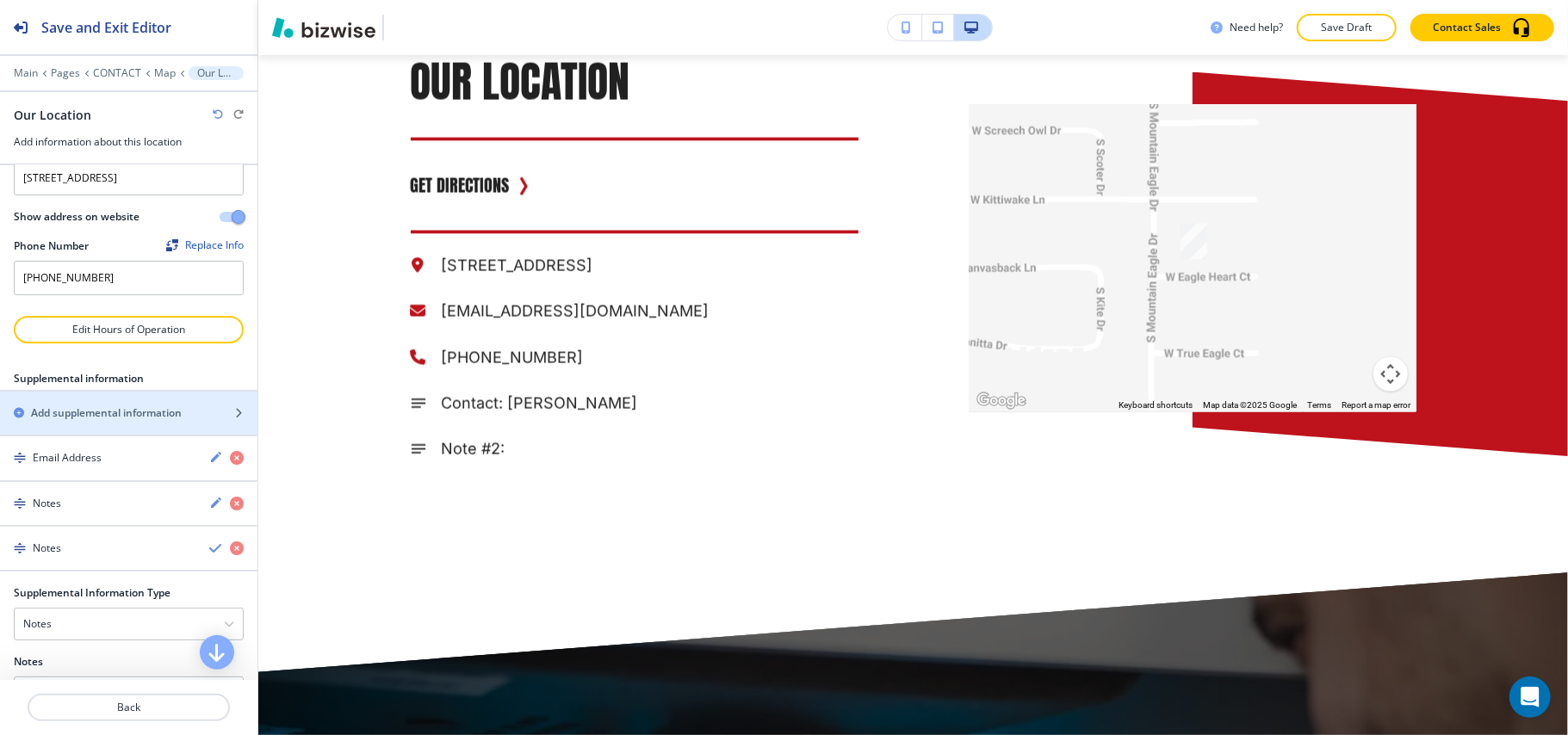
scroll to position [269, 0]
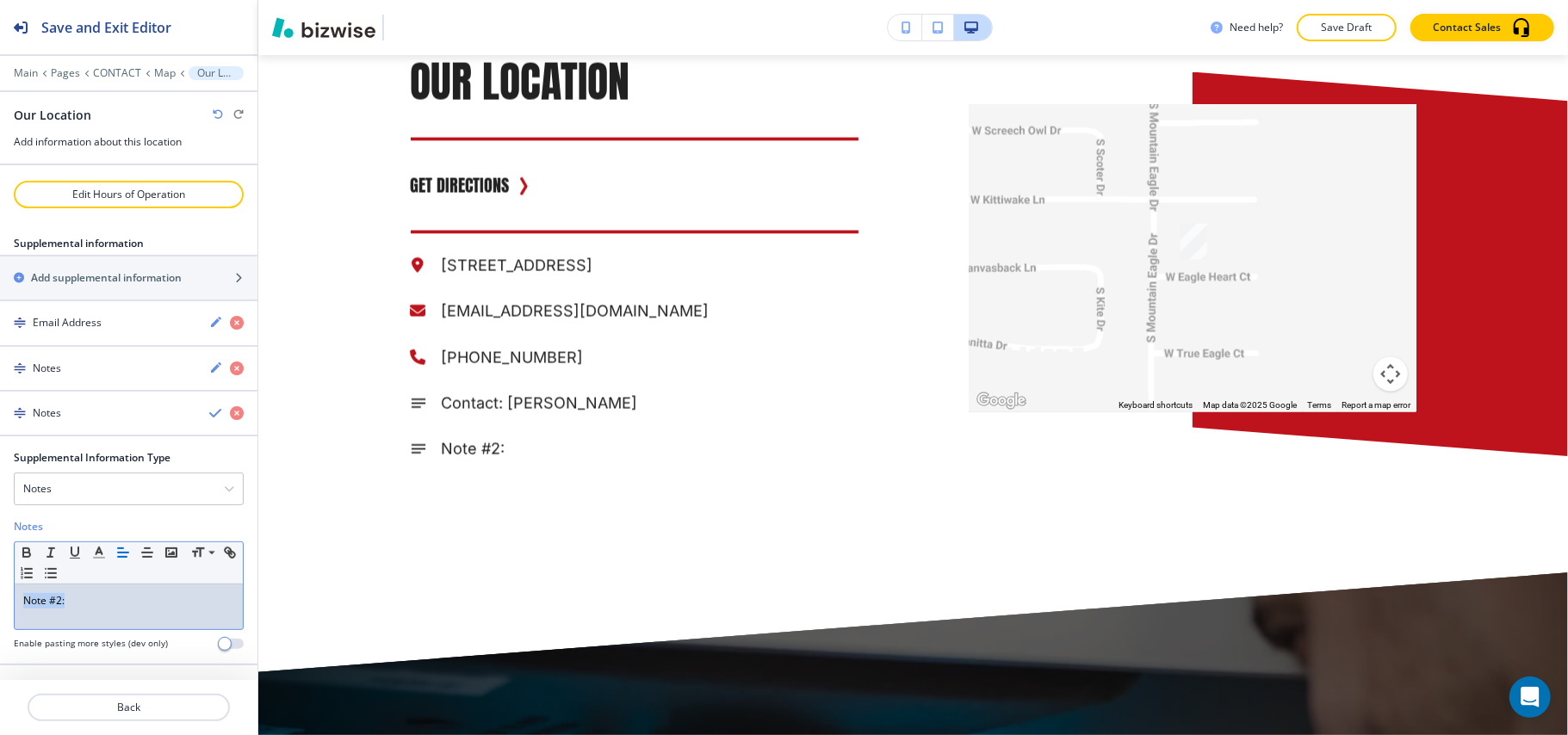
drag, startPoint x: 108, startPoint y: 602, endPoint x: 0, endPoint y: 593, distance: 108.4
click at [0, 593] on div "Supplemental Information Type Notes Notes Email Address PO Box Fax Number Other…" at bounding box center [129, 556] width 258 height 213
paste div
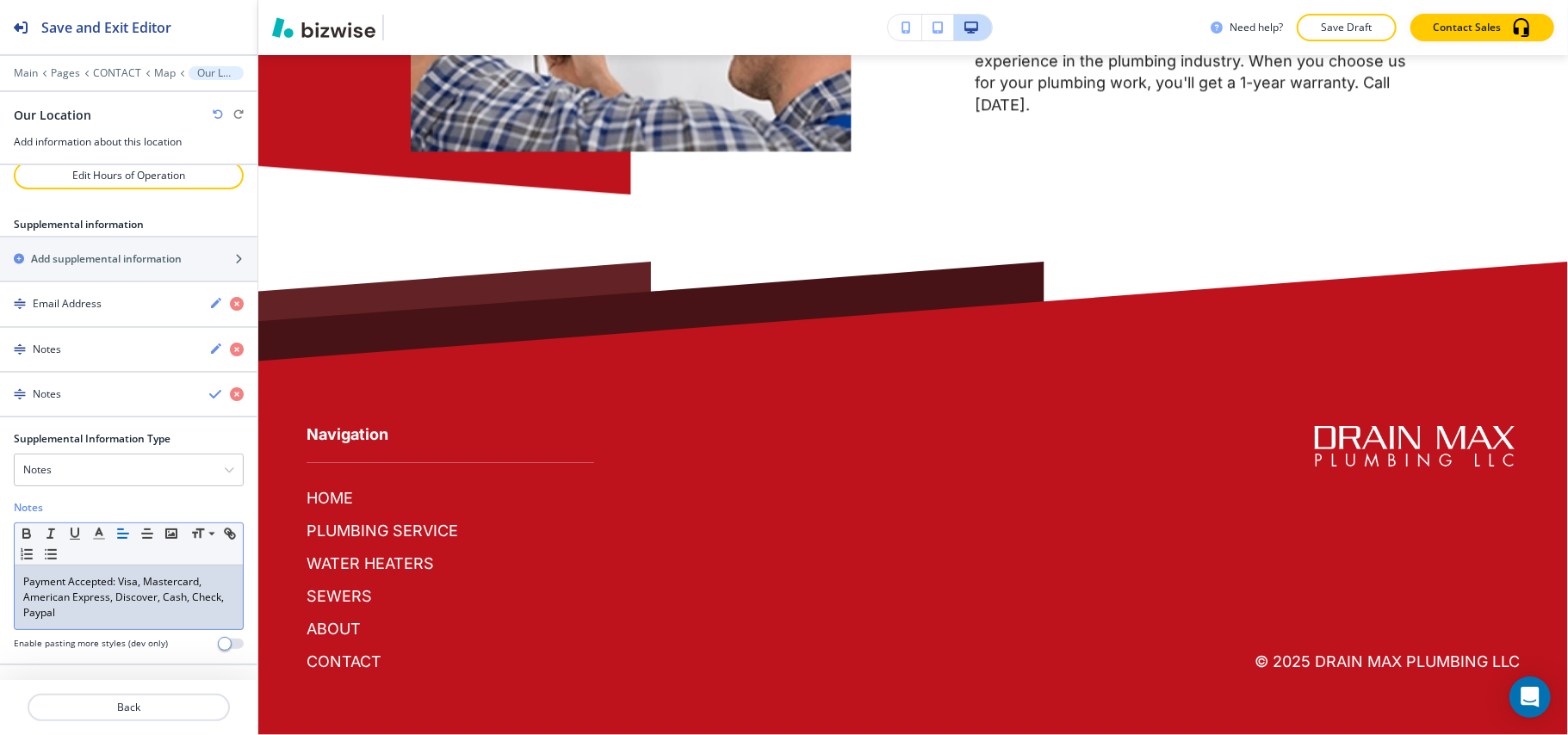
scroll to position [3697, 0]
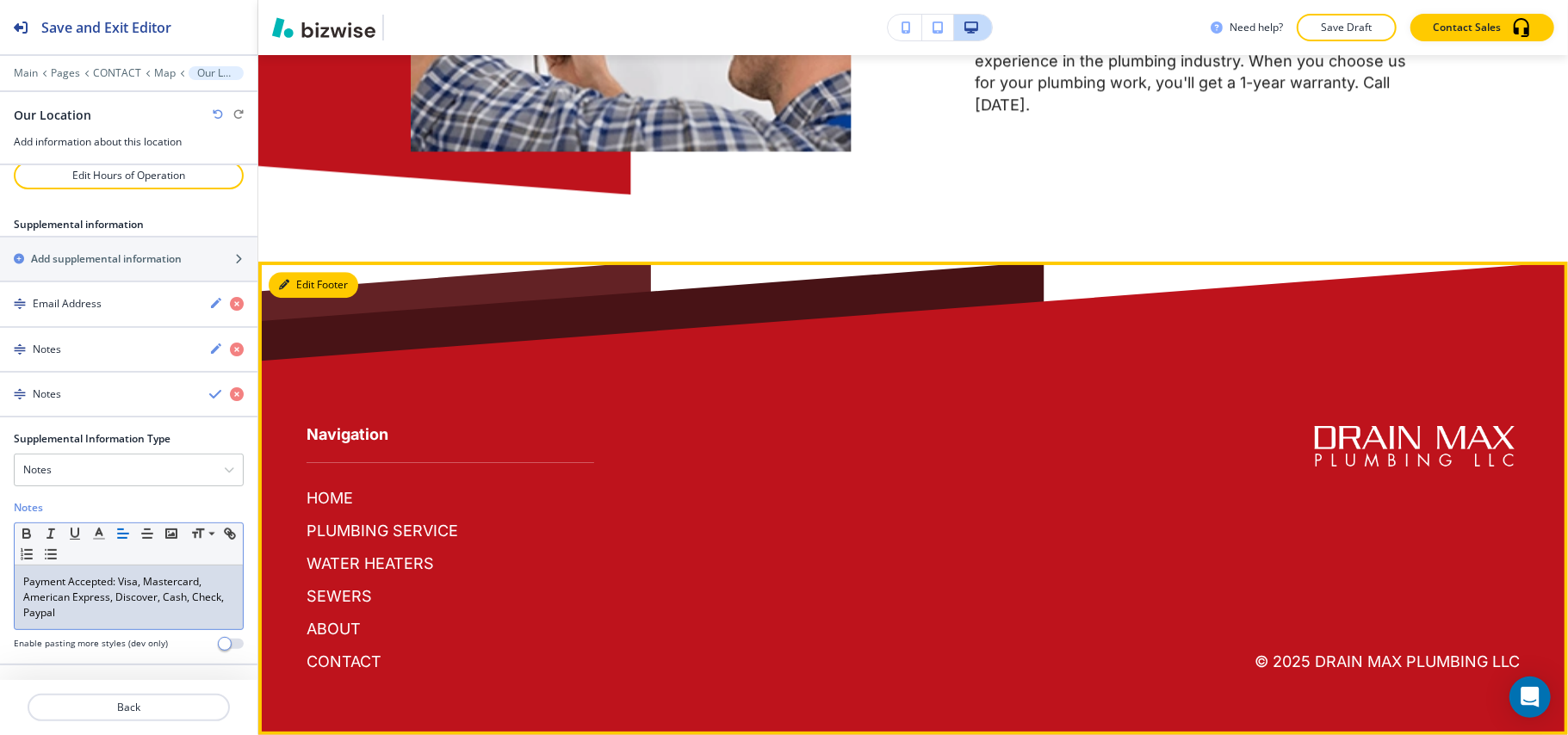
click at [300, 287] on button "Edit Footer" at bounding box center [313, 284] width 89 height 25
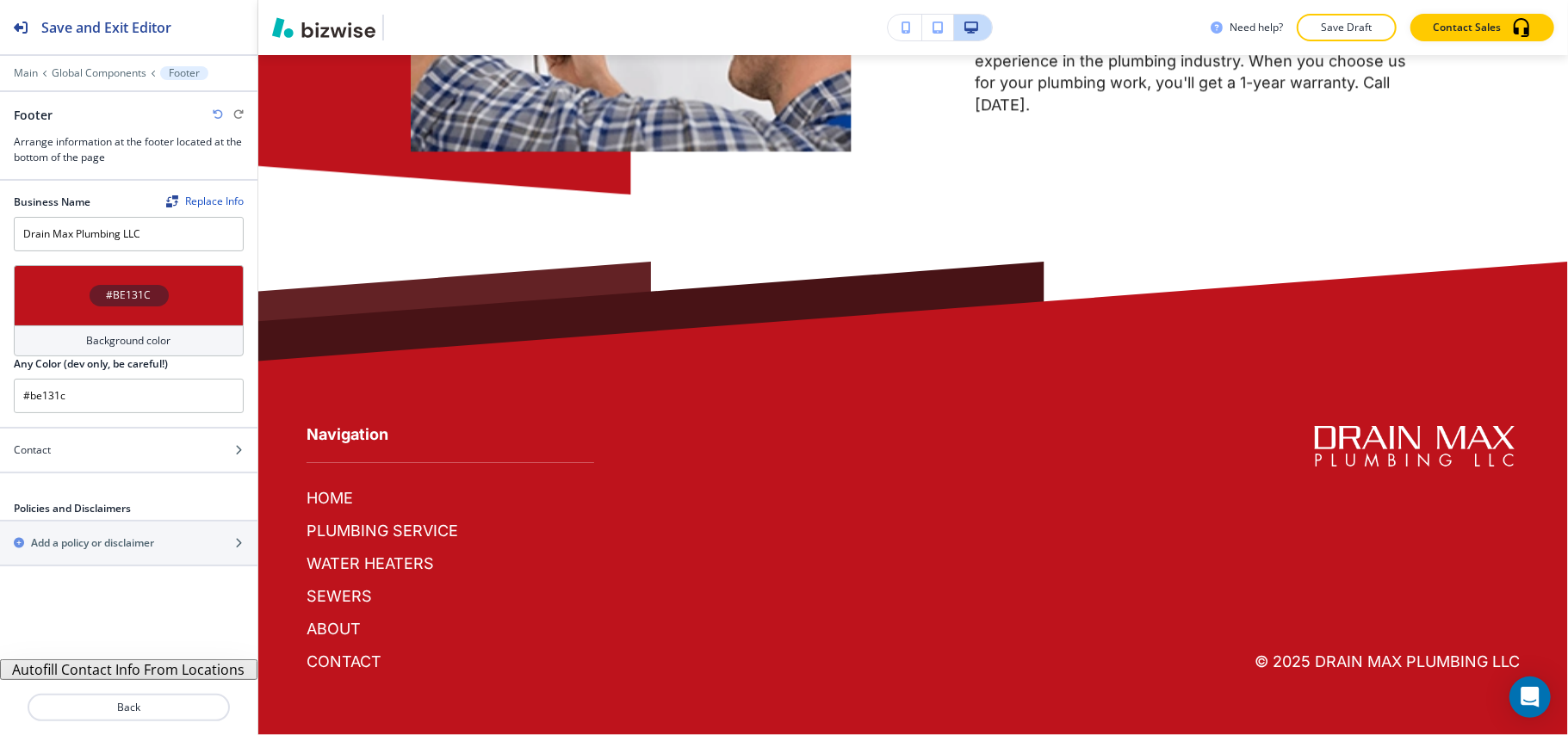
click at [103, 669] on button "Autofill Contact Info From Locations" at bounding box center [129, 670] width 258 height 21
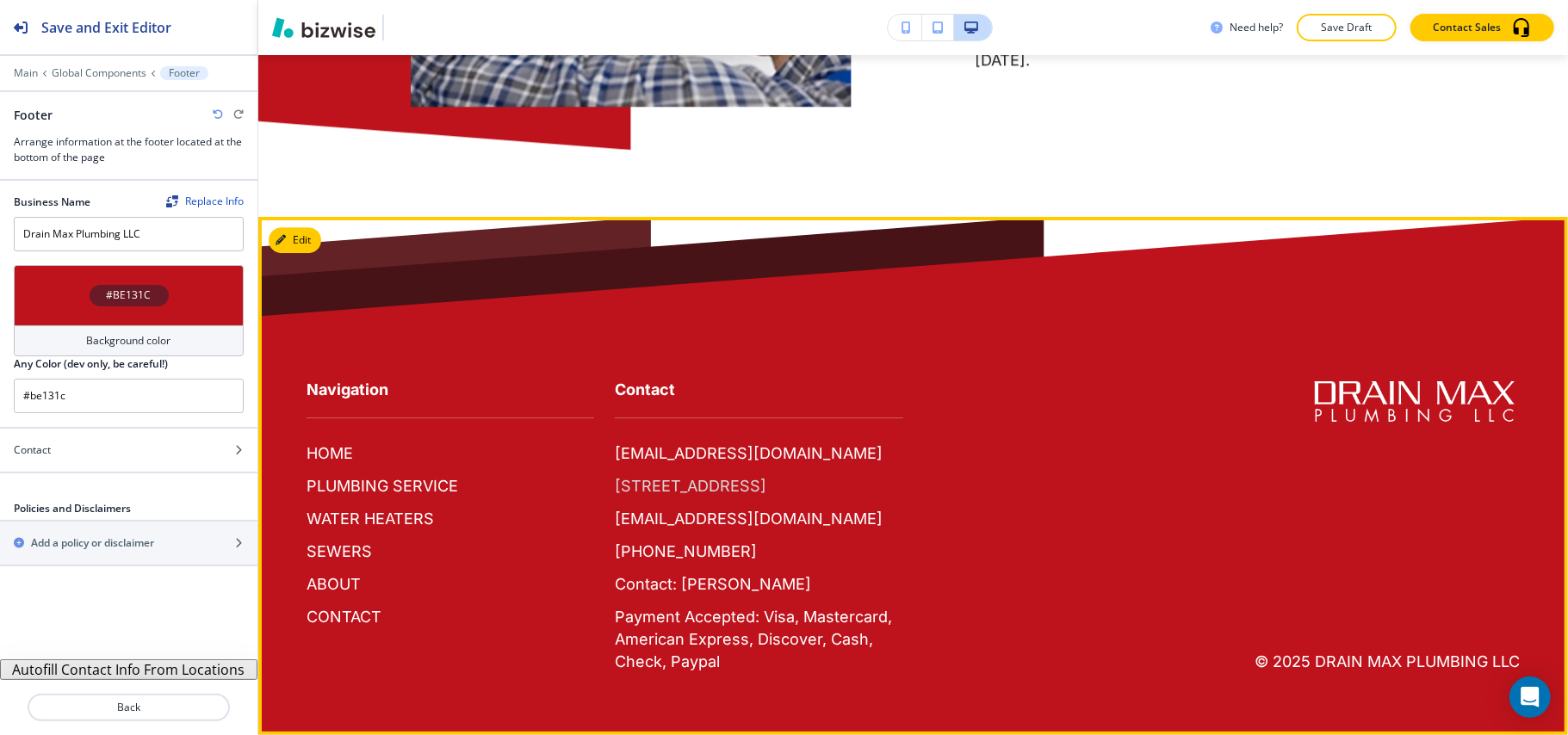
scroll to position [3762, 0]
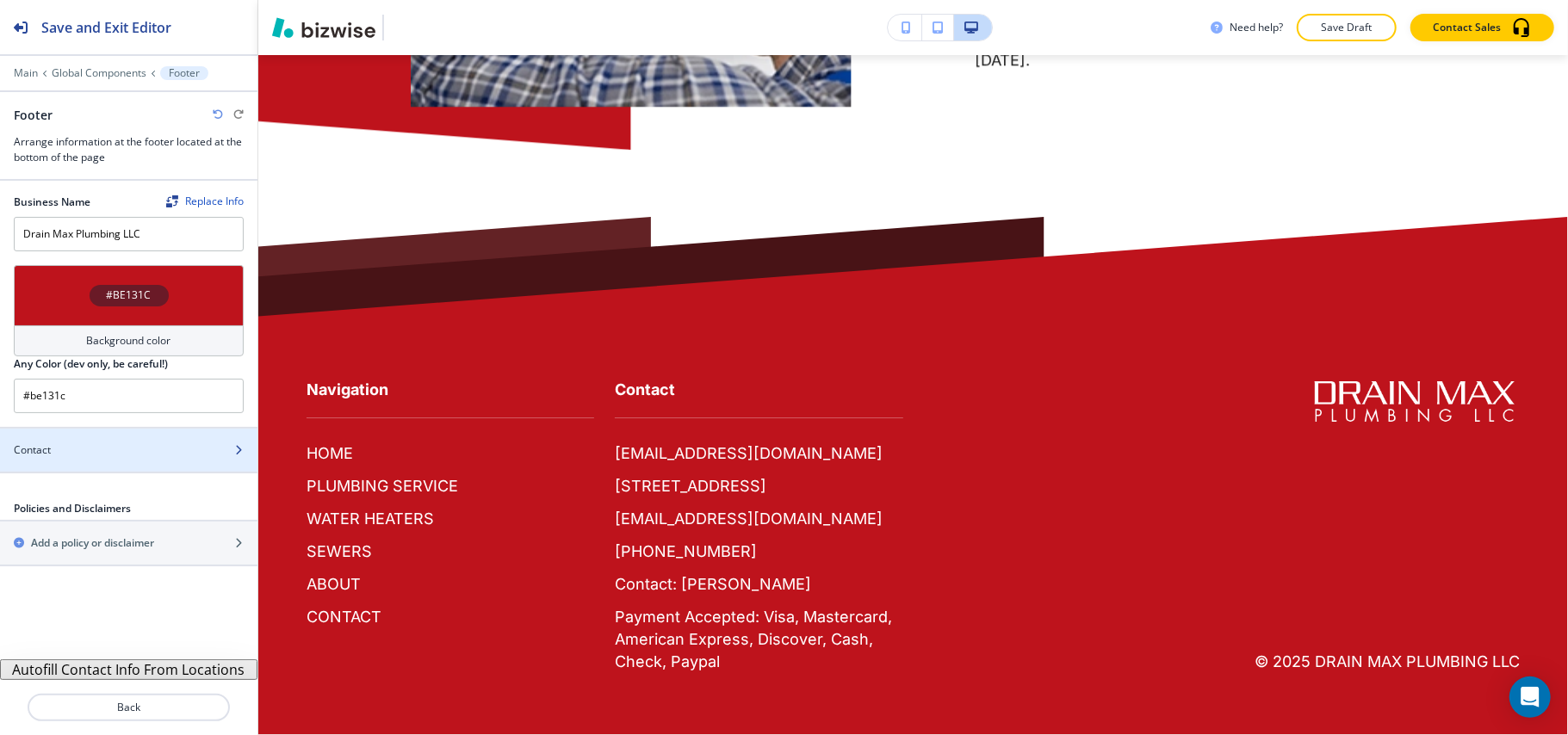
click at [108, 452] on div "Contact" at bounding box center [110, 450] width 220 height 15
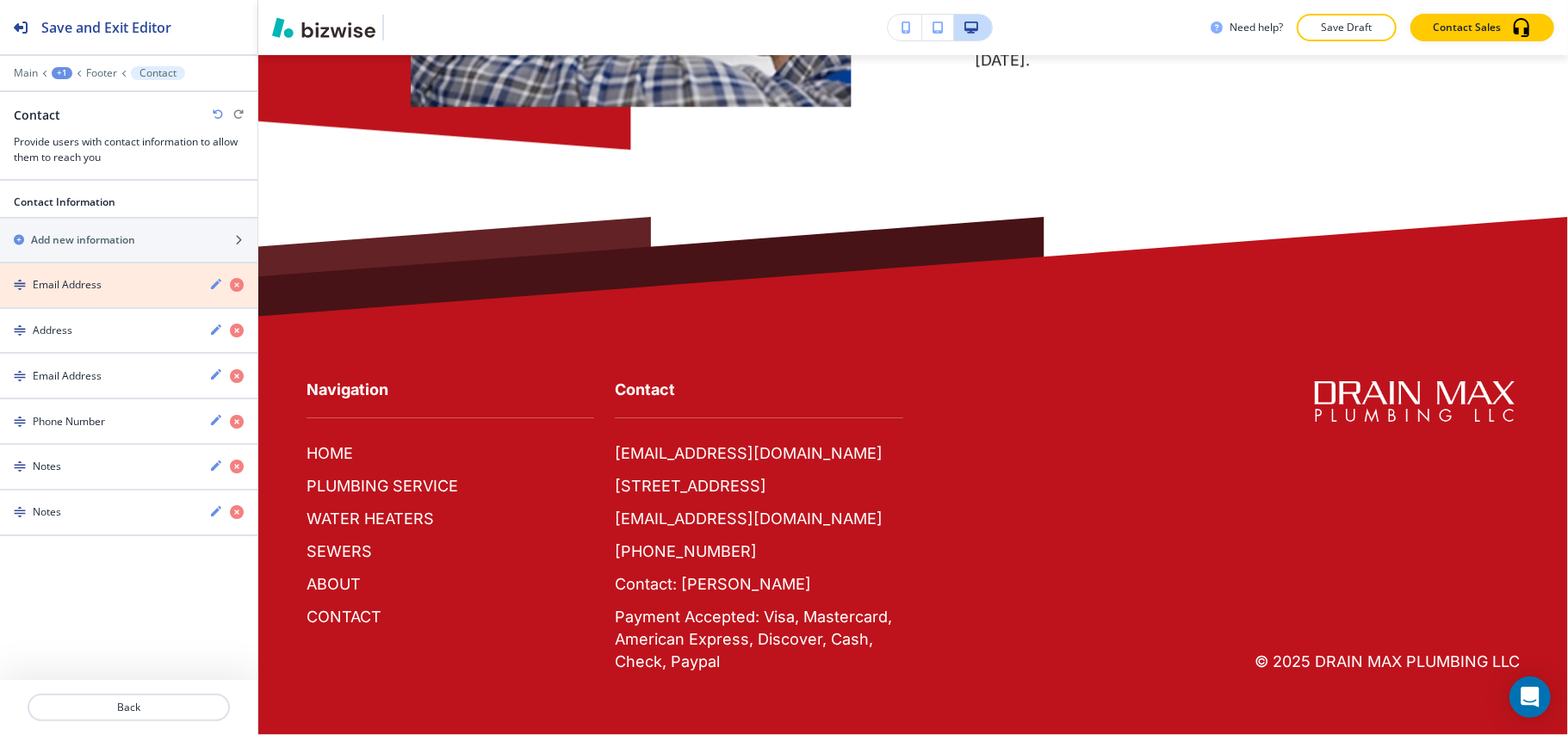
click at [234, 283] on icon "button" at bounding box center [237, 285] width 14 height 14
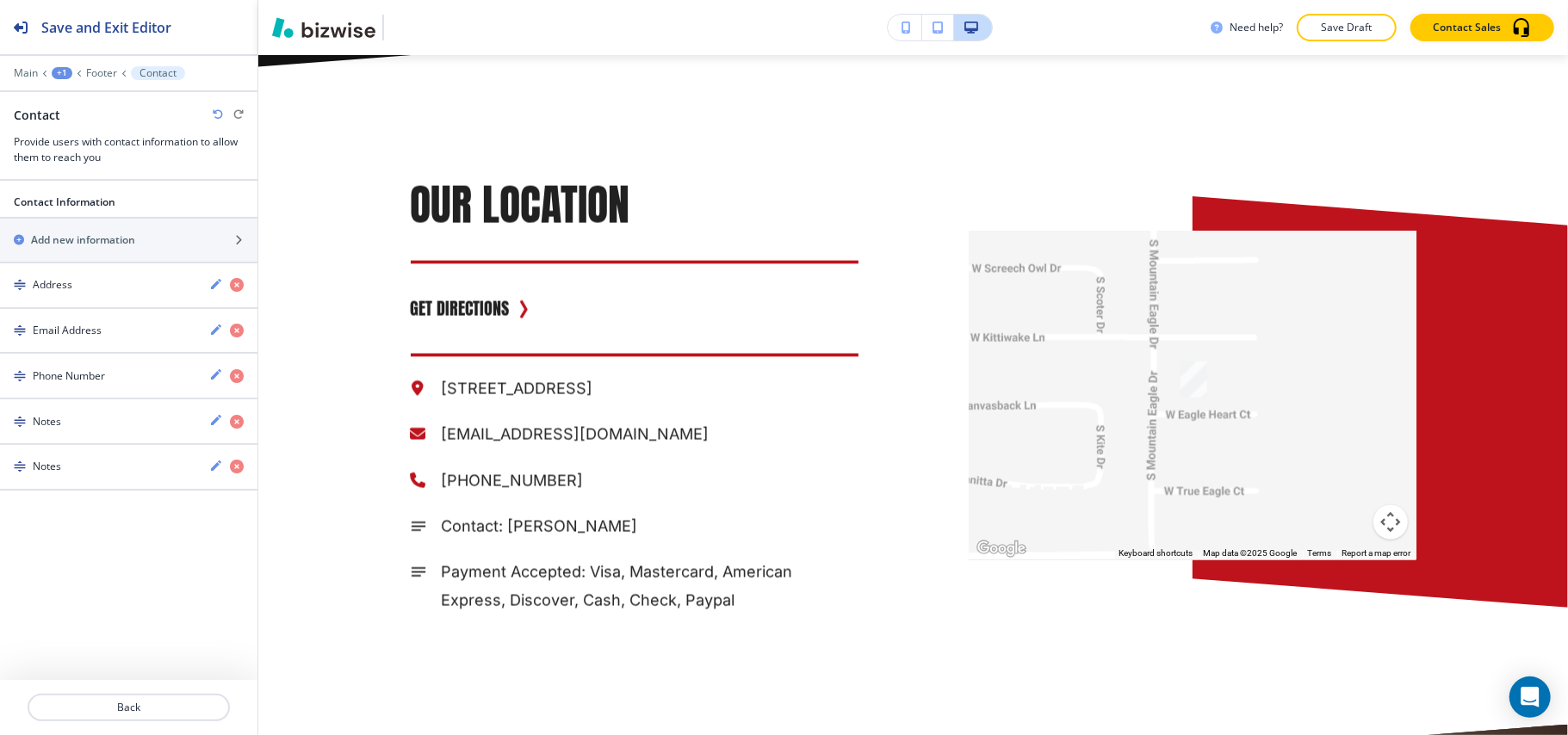
scroll to position [1893, 0]
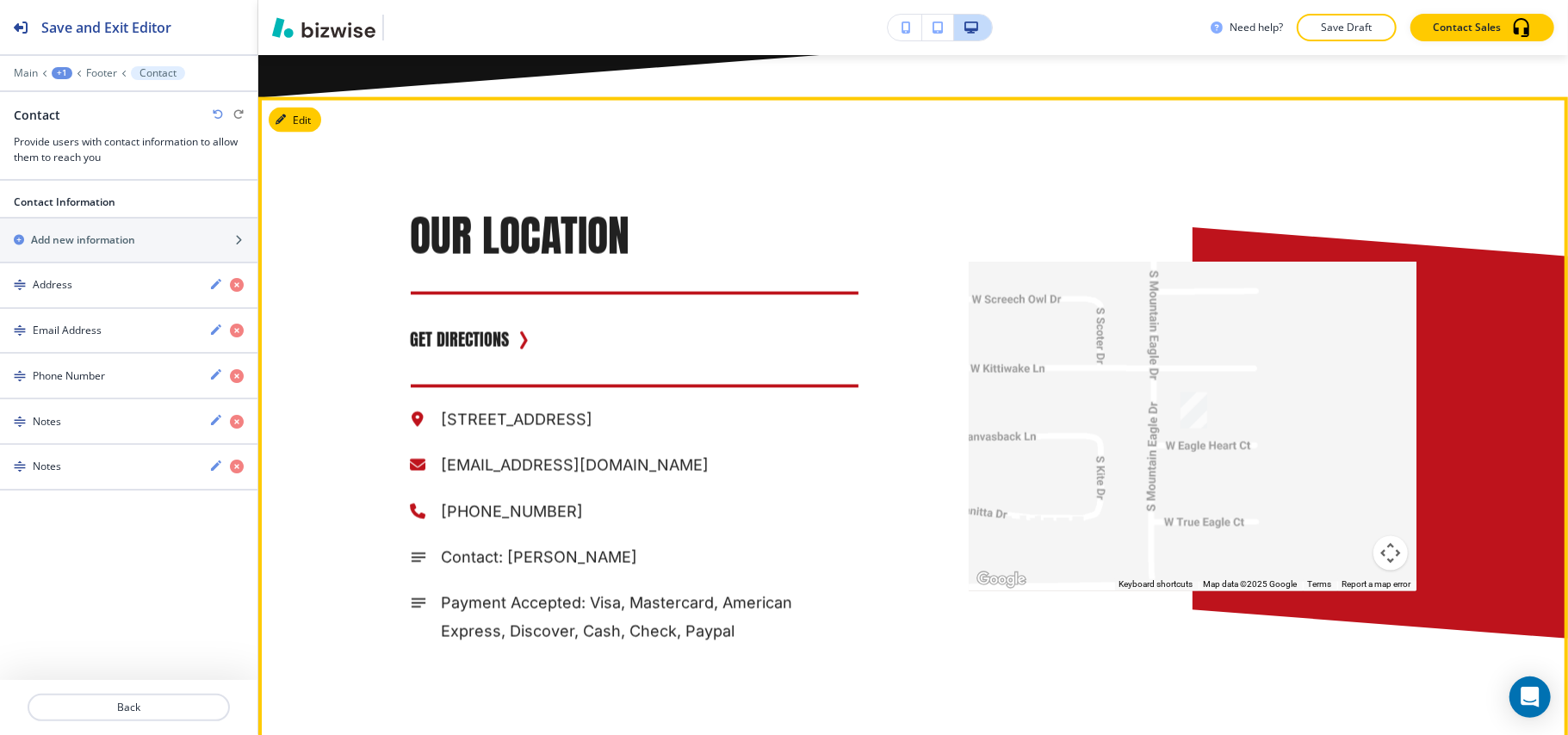
click at [1178, 420] on div at bounding box center [1193, 426] width 447 height 330
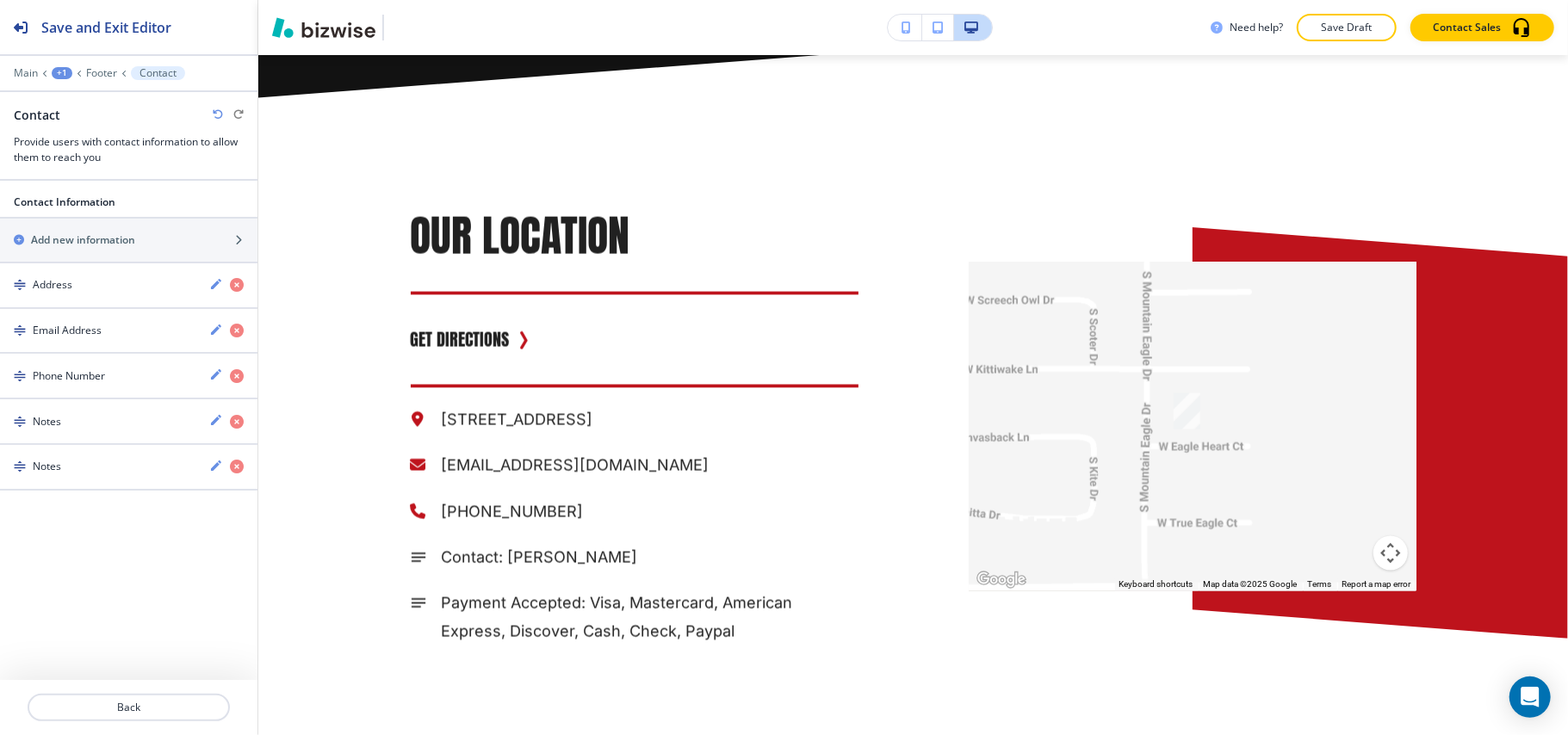
click at [1175, 426] on div at bounding box center [1193, 426] width 447 height 330
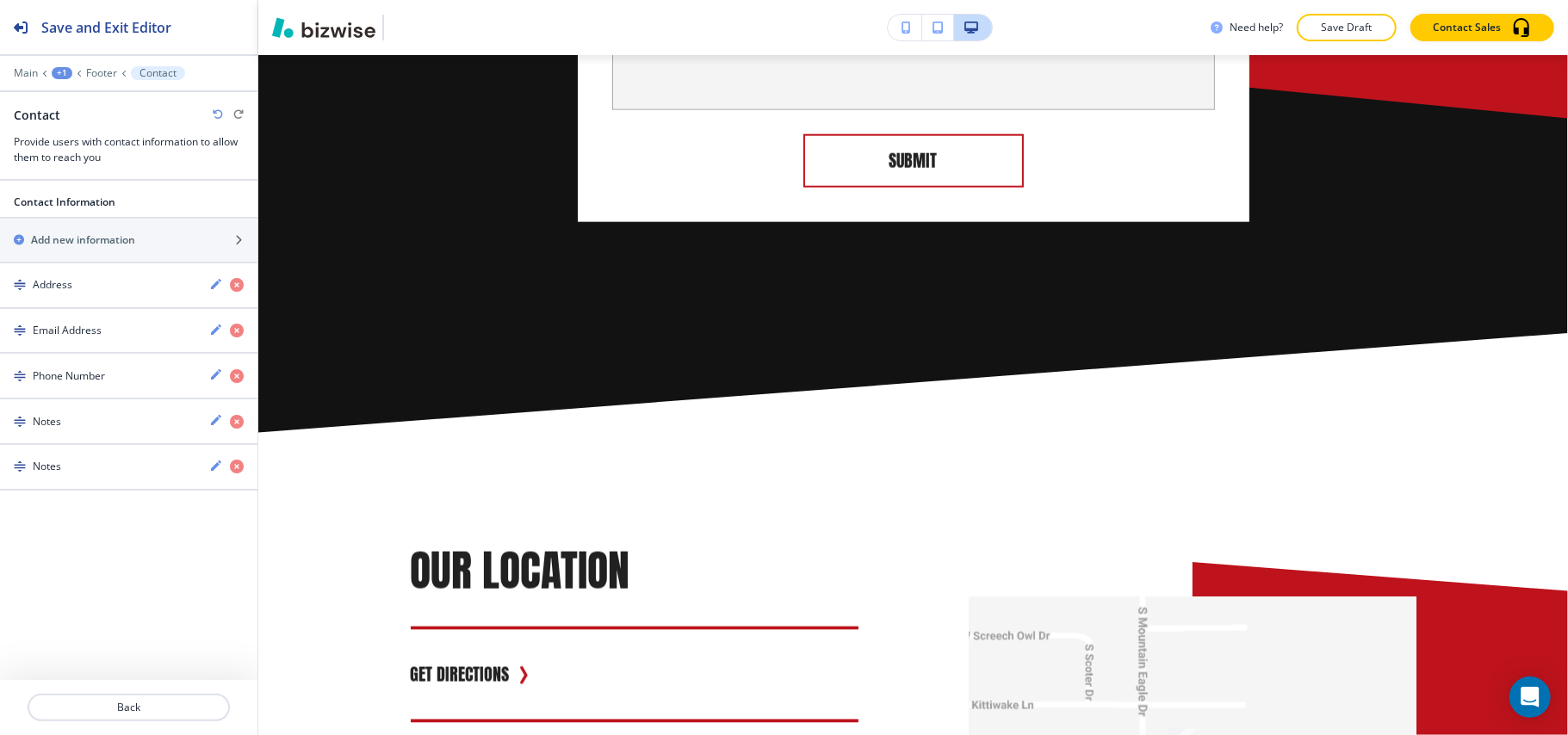
scroll to position [1548, 0]
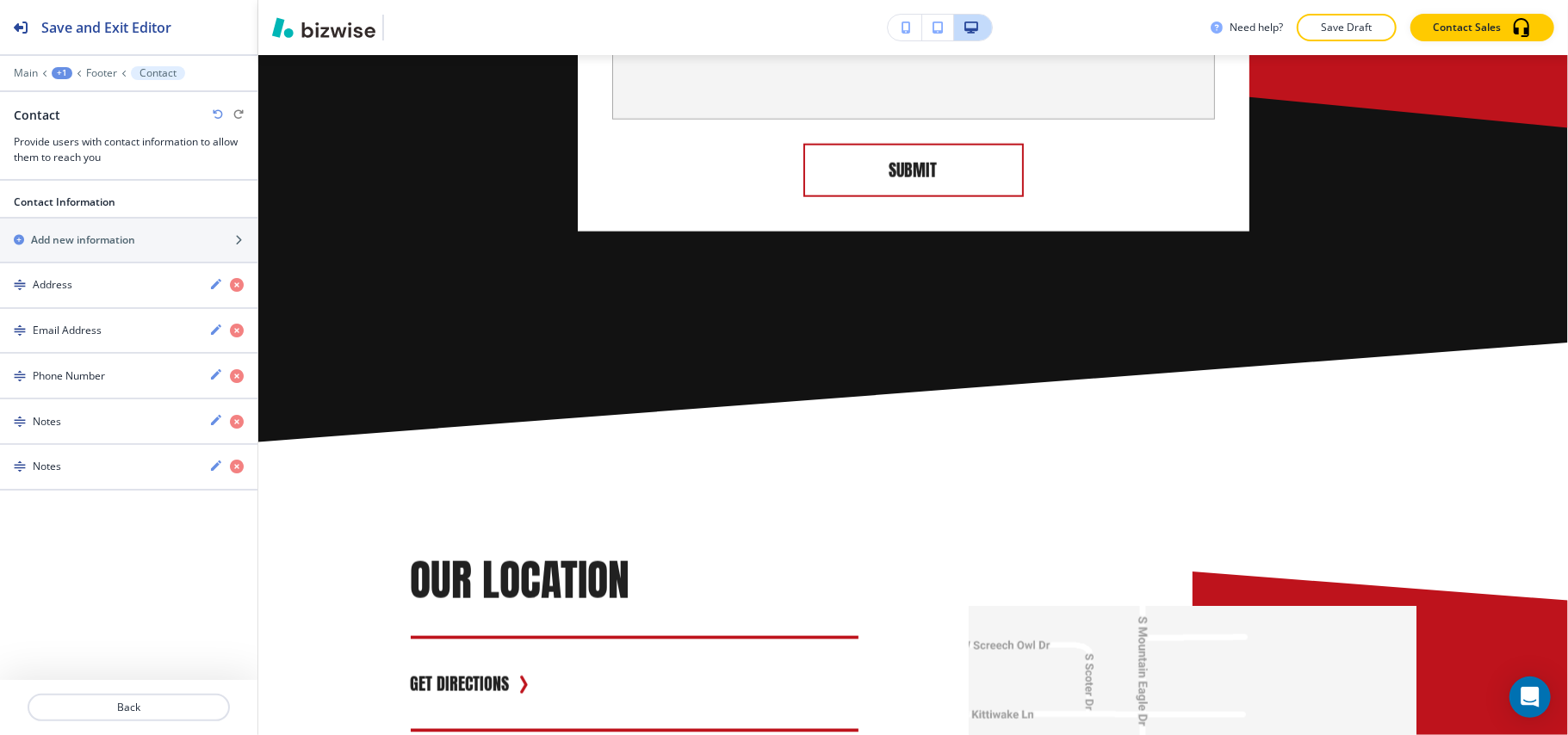
click at [67, 70] on div "+1" at bounding box center [62, 72] width 21 height 12
click at [91, 102] on p "Global Components" at bounding box center [106, 102] width 87 height 15
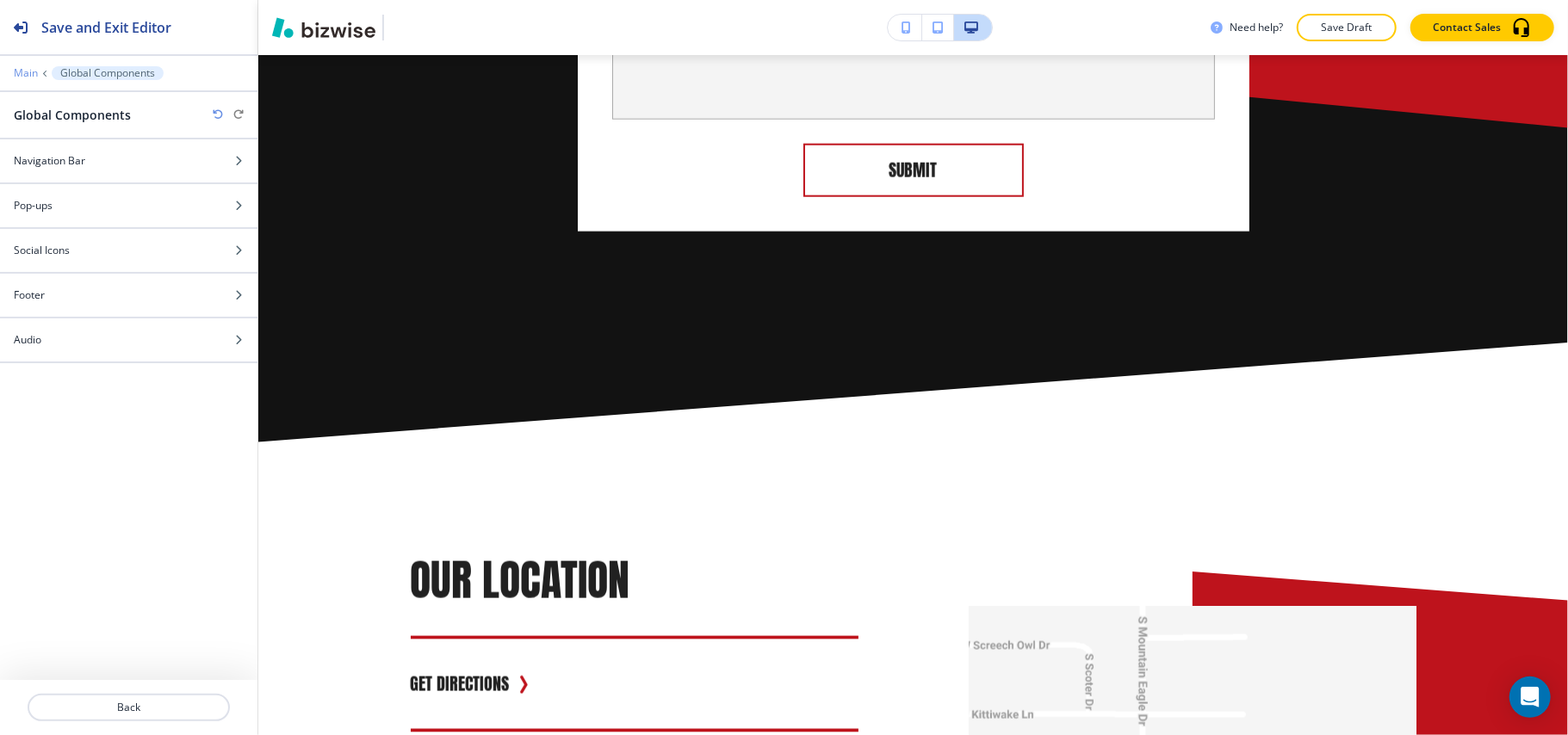
click at [25, 74] on p "Main" at bounding box center [26, 72] width 24 height 12
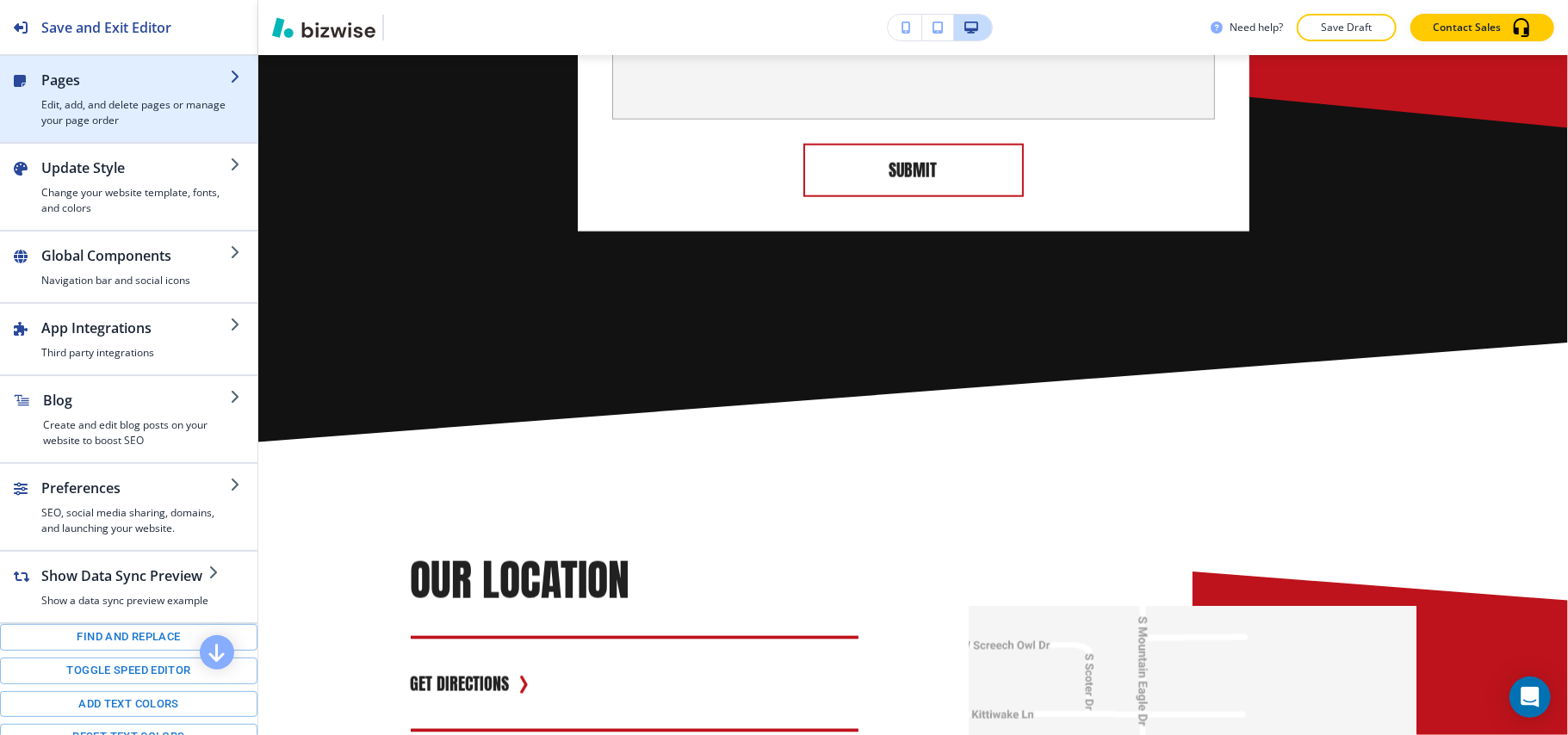
click at [87, 95] on div "button" at bounding box center [135, 93] width 189 height 7
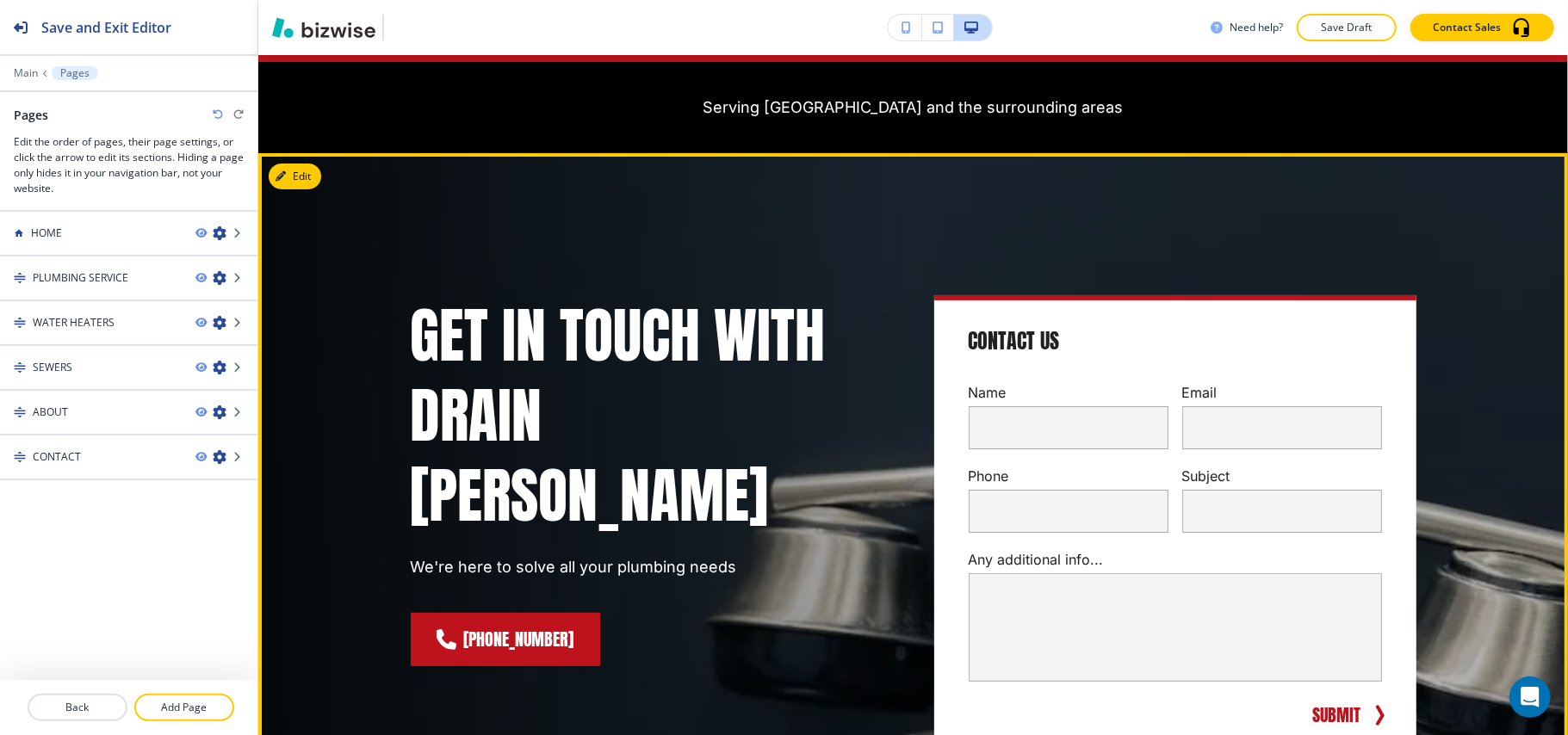
scroll to position [0, 0]
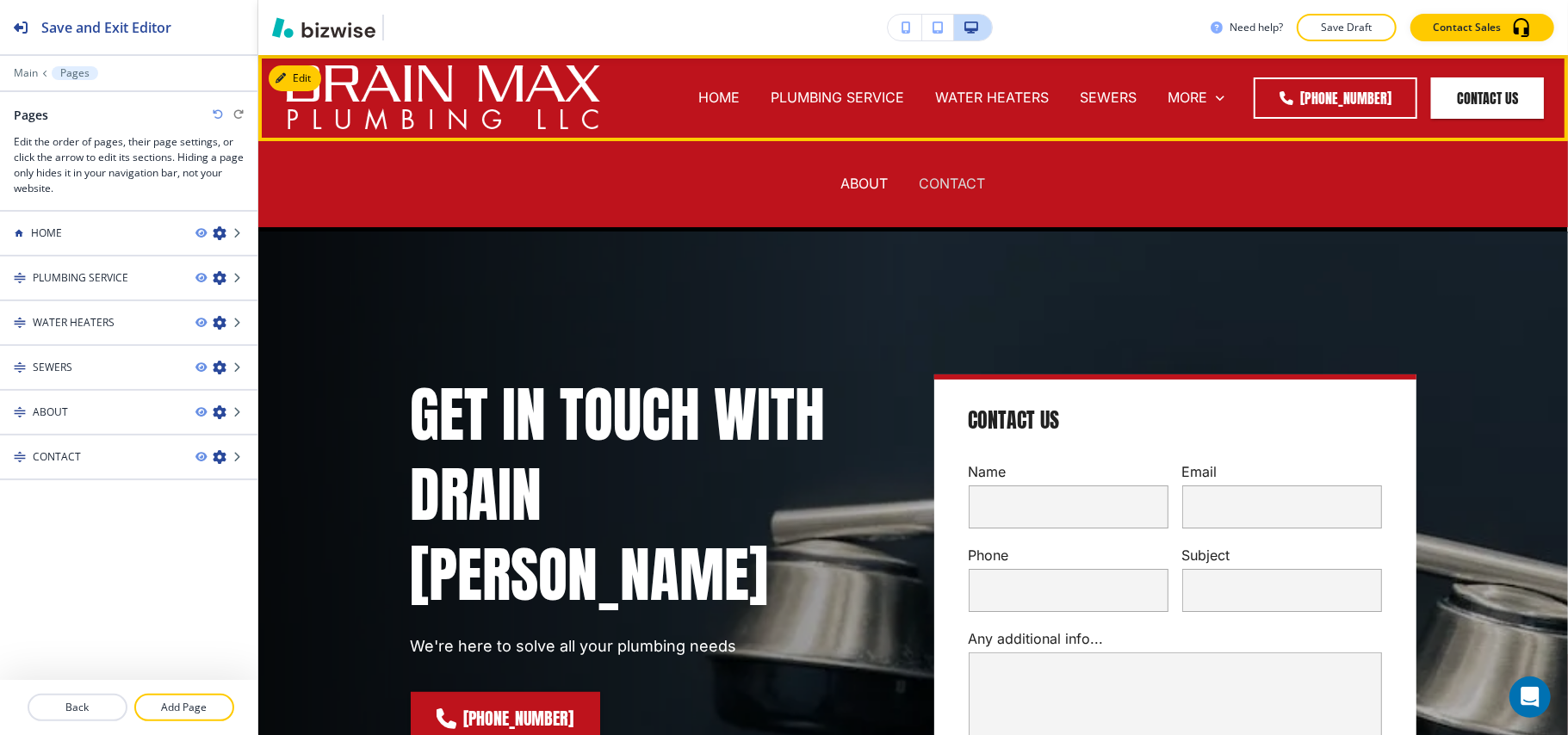
click at [965, 180] on p "CONTACT" at bounding box center [952, 183] width 67 height 20
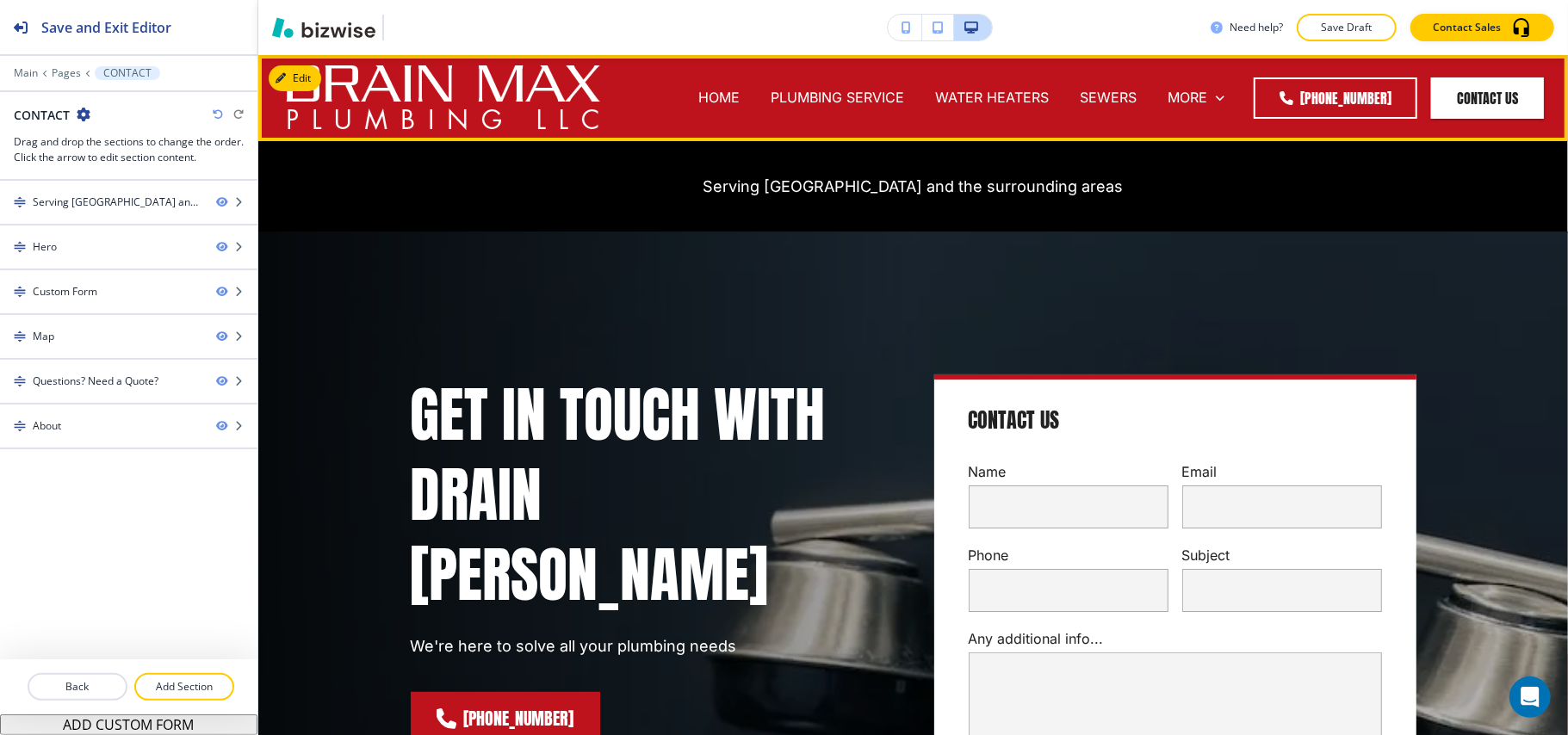
click at [852, 84] on div "PLUMBING SERVICE" at bounding box center [837, 98] width 165 height 69
click at [845, 94] on p "PLUMBING SERVICE" at bounding box center [838, 97] width 133 height 20
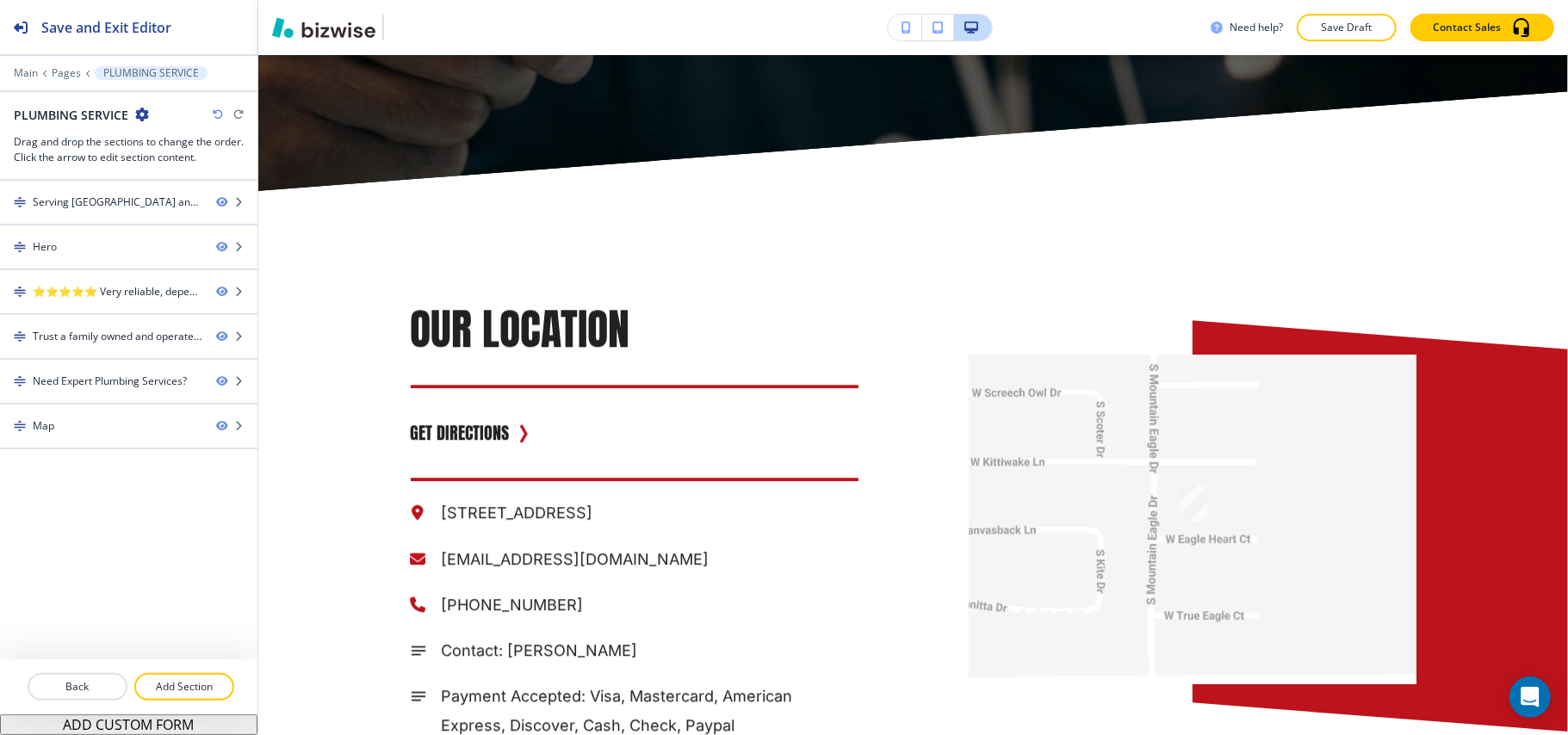
scroll to position [3480, 0]
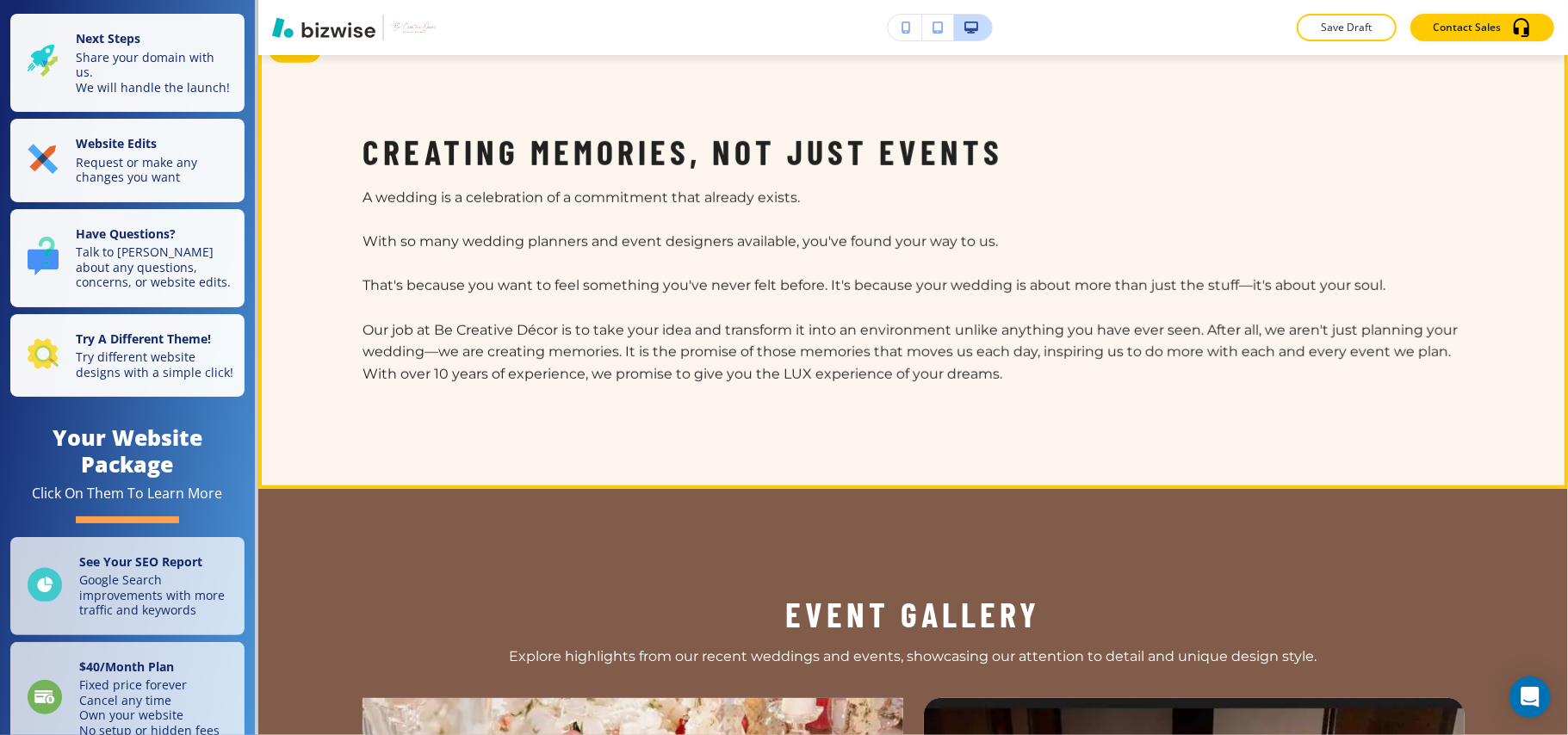
scroll to position [689, 0]
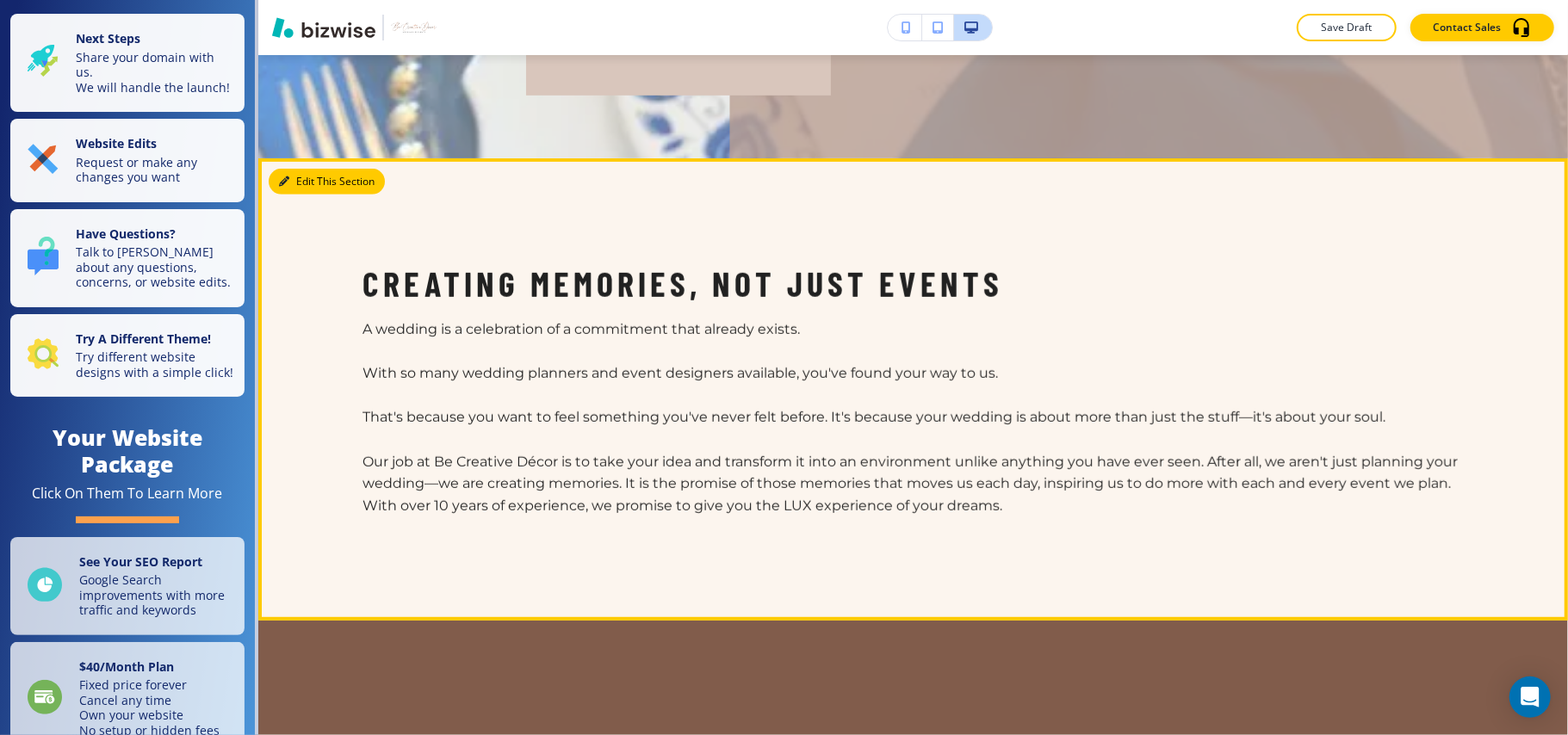
click at [290, 176] on button "Edit This Section" at bounding box center [327, 181] width 117 height 25
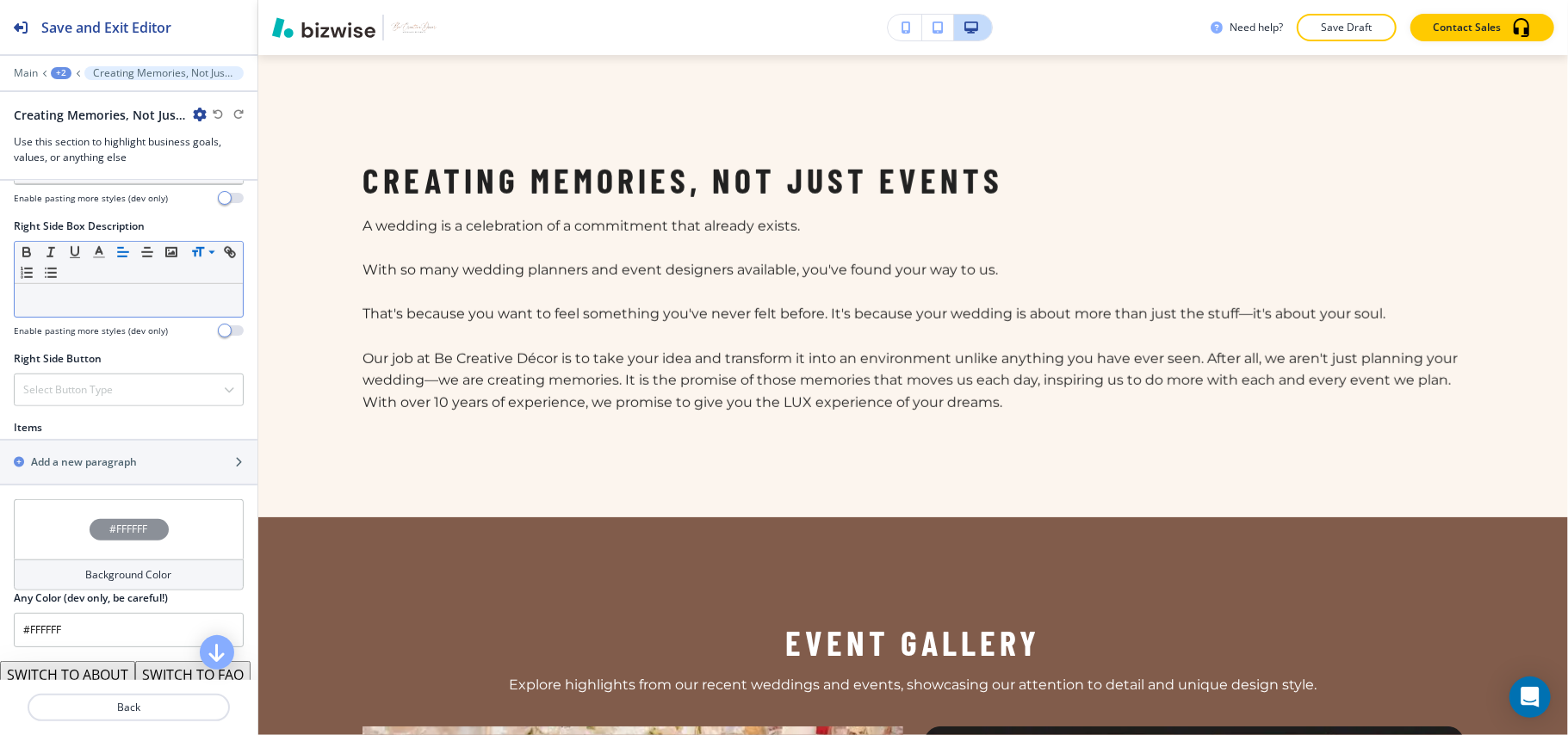
scroll to position [1033, 0]
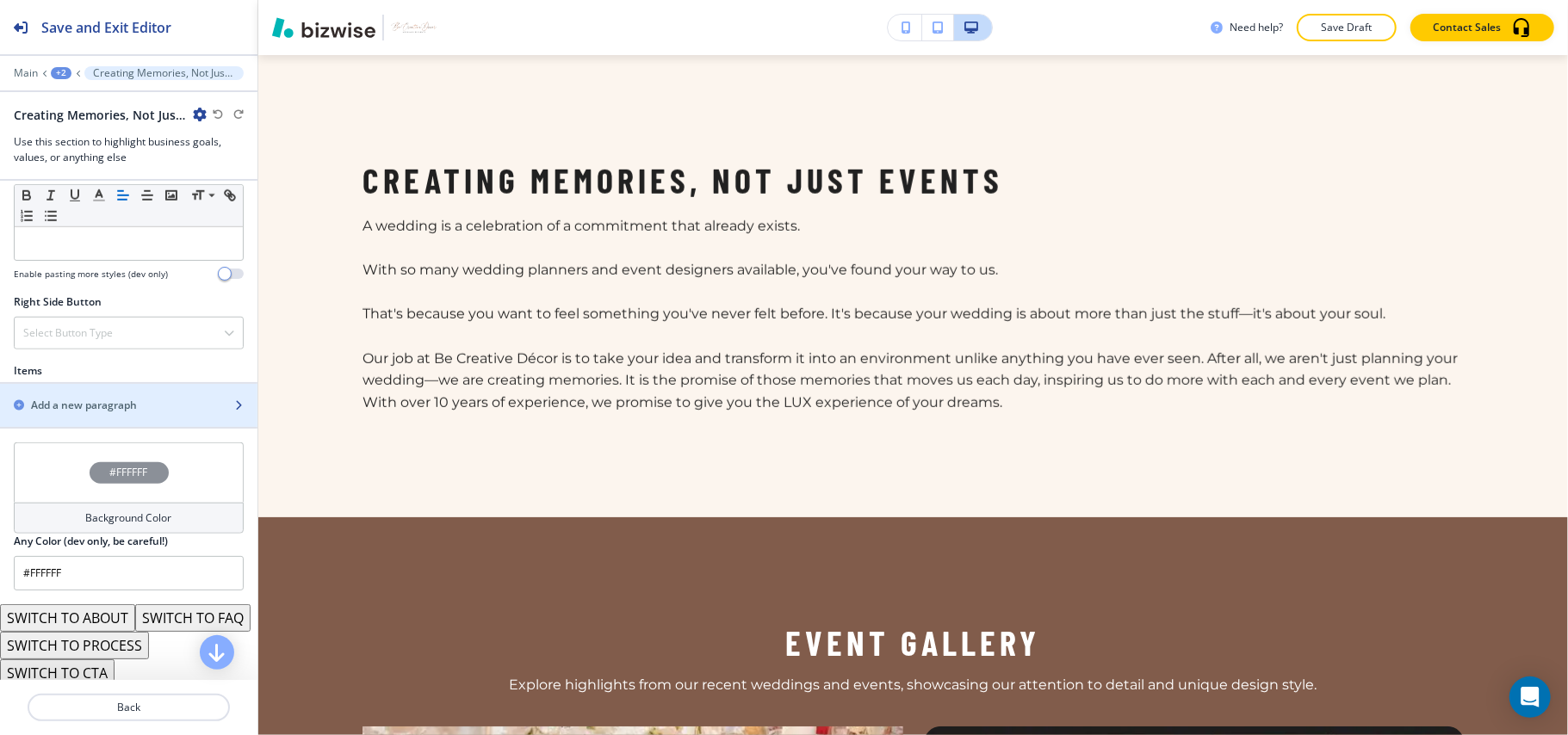
click at [111, 414] on h2 "Add a new paragraph" at bounding box center [84, 405] width 106 height 15
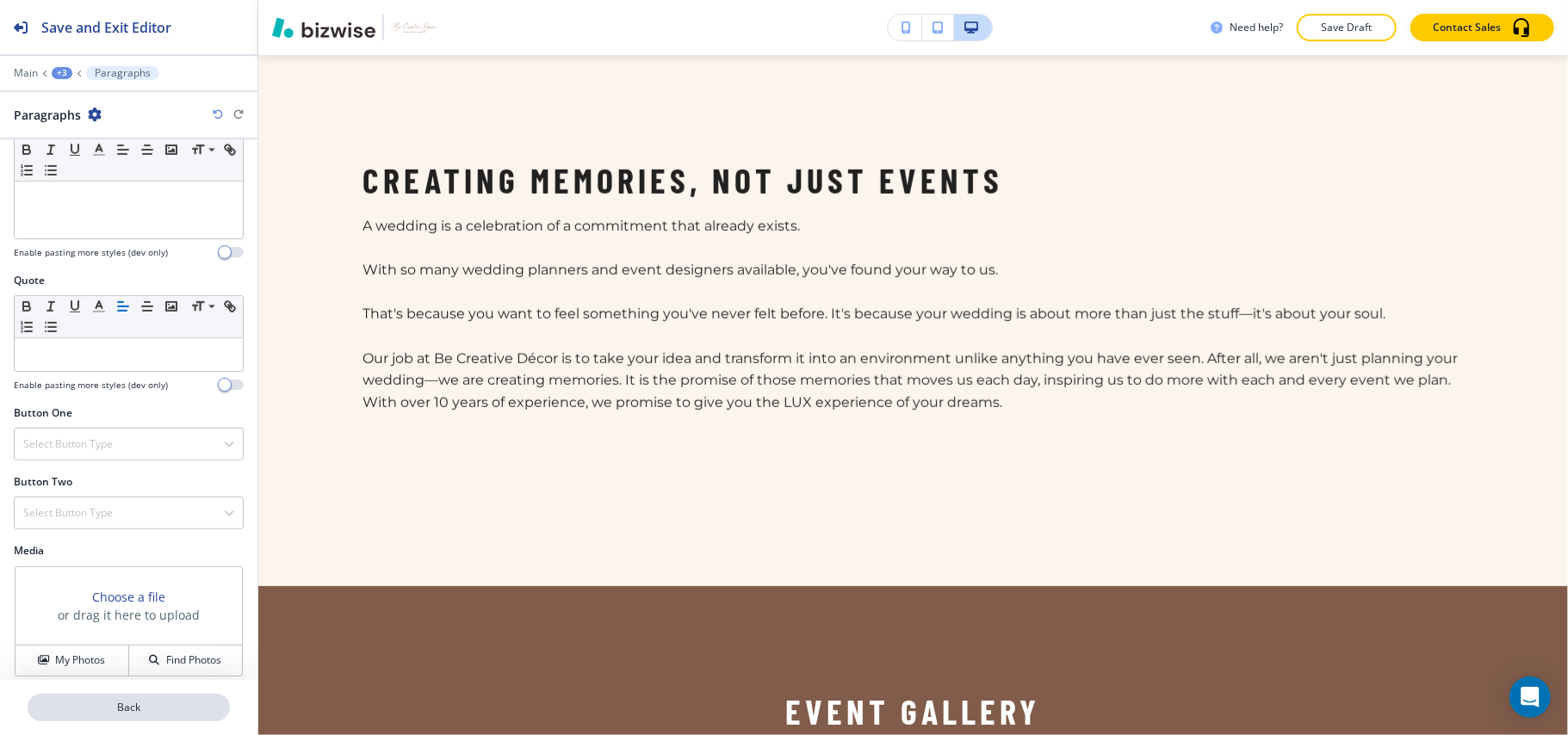
scroll to position [632, 0]
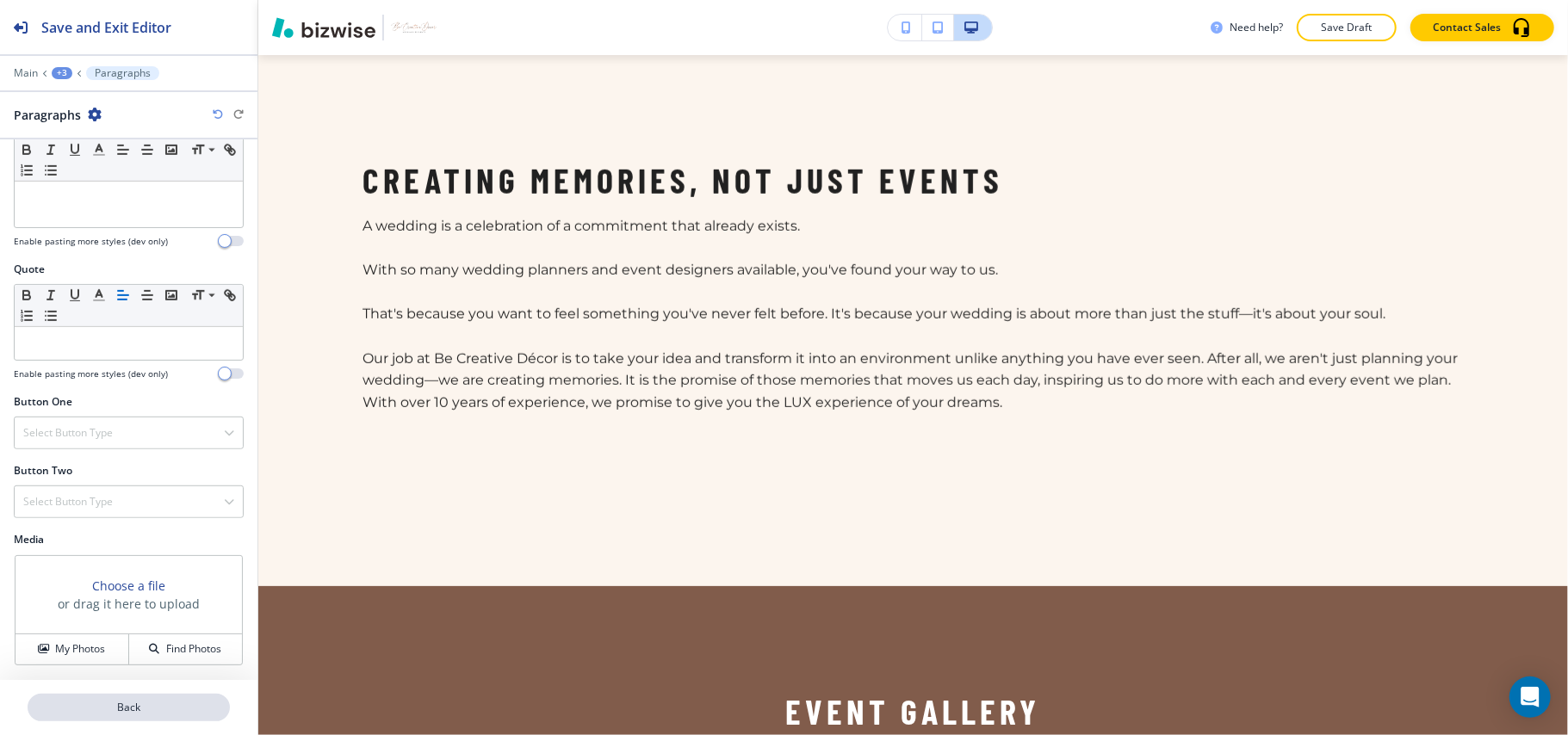
click at [174, 708] on p "Back" at bounding box center [129, 708] width 199 height 15
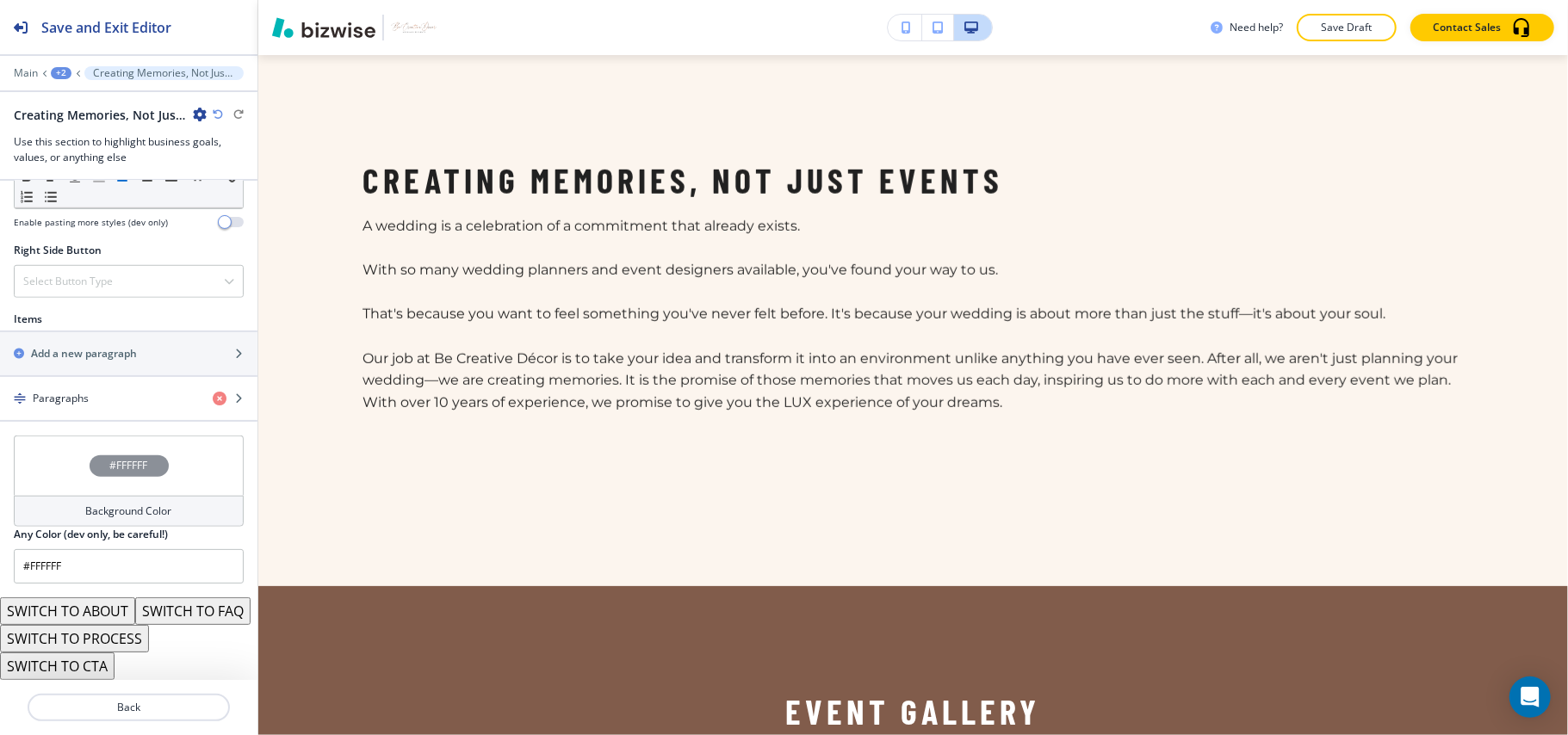
scroll to position [1136, 0]
click at [212, 392] on icon "button" at bounding box center [219, 399] width 14 height 14
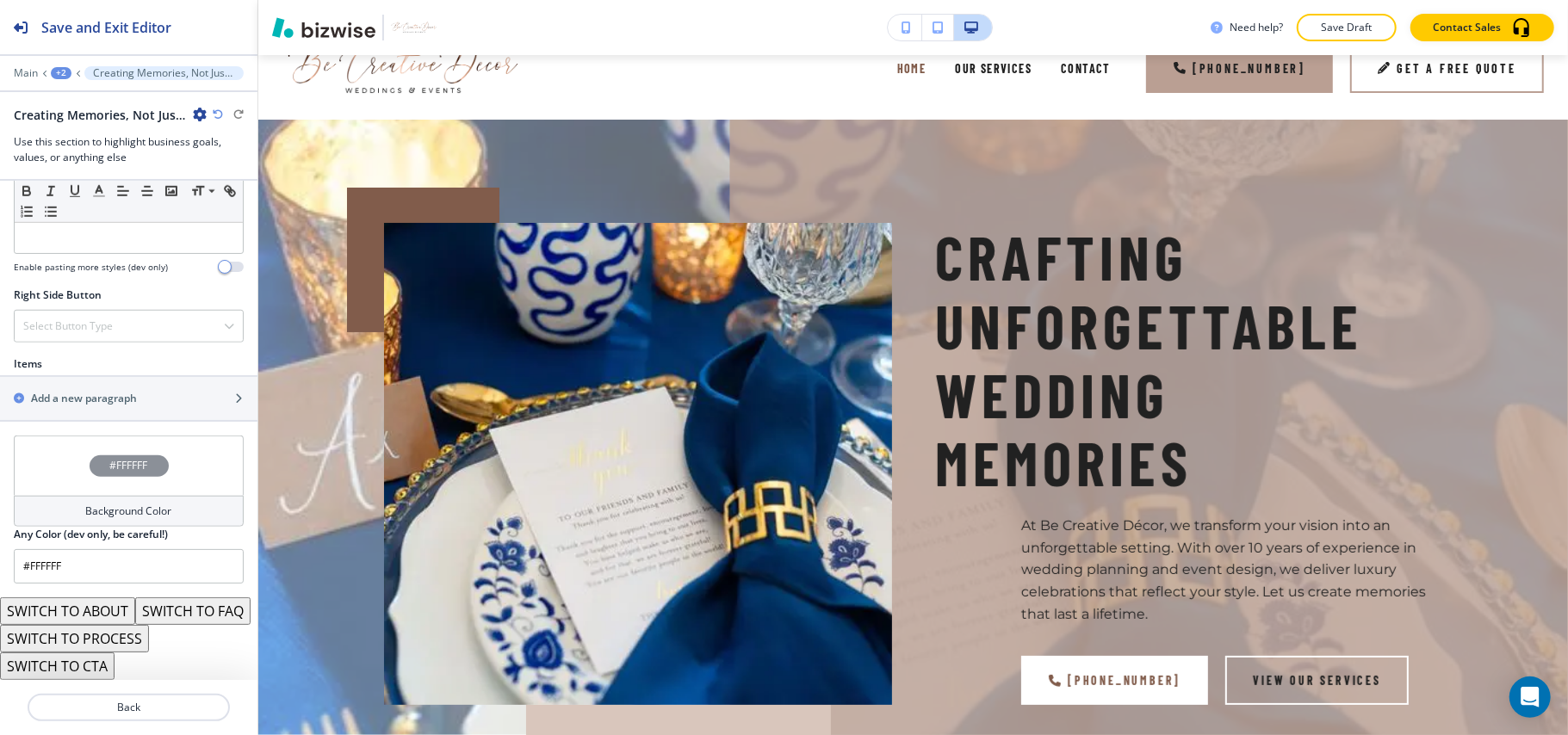
scroll to position [0, 0]
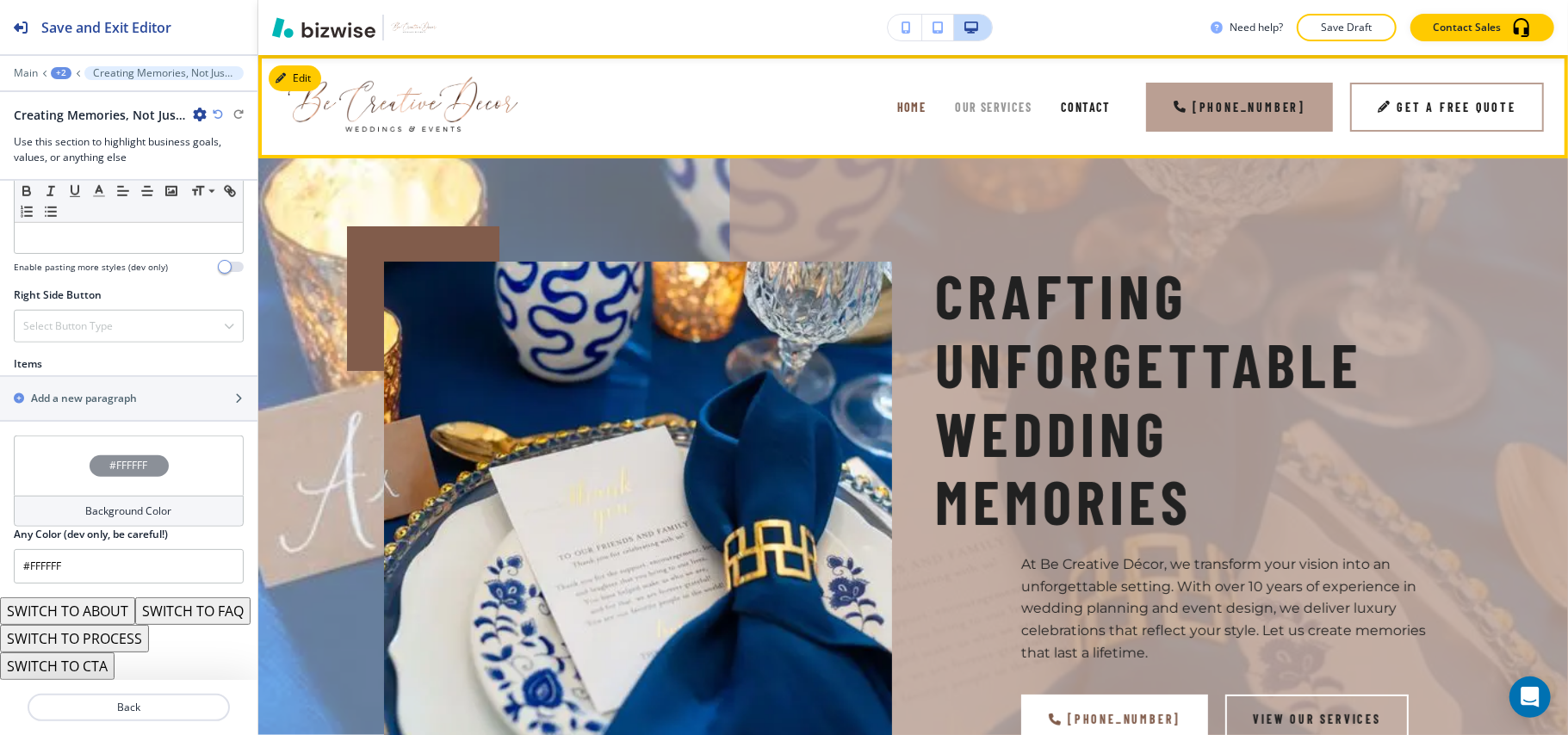
click at [996, 105] on span "Our services" at bounding box center [994, 107] width 77 height 15
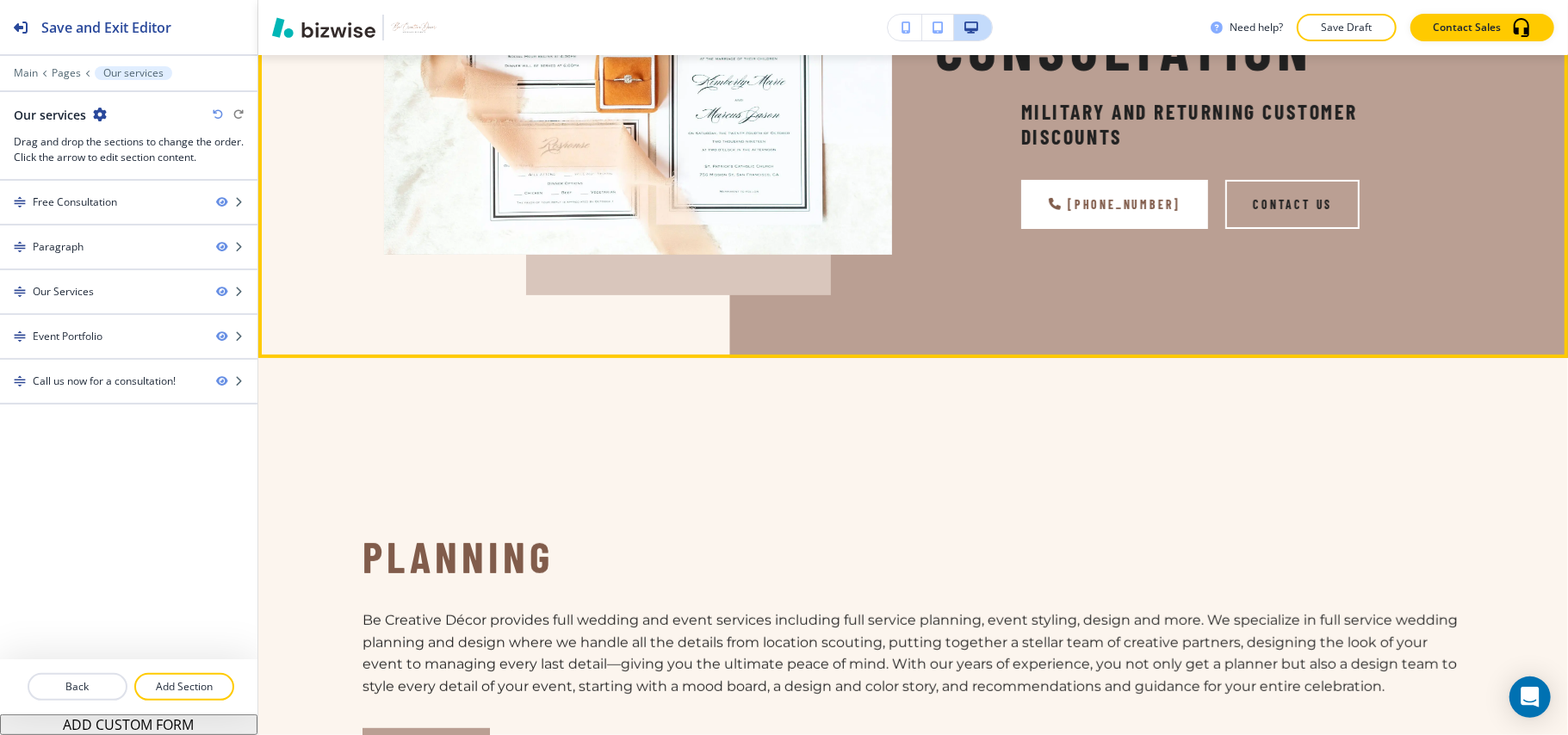
scroll to position [115, 0]
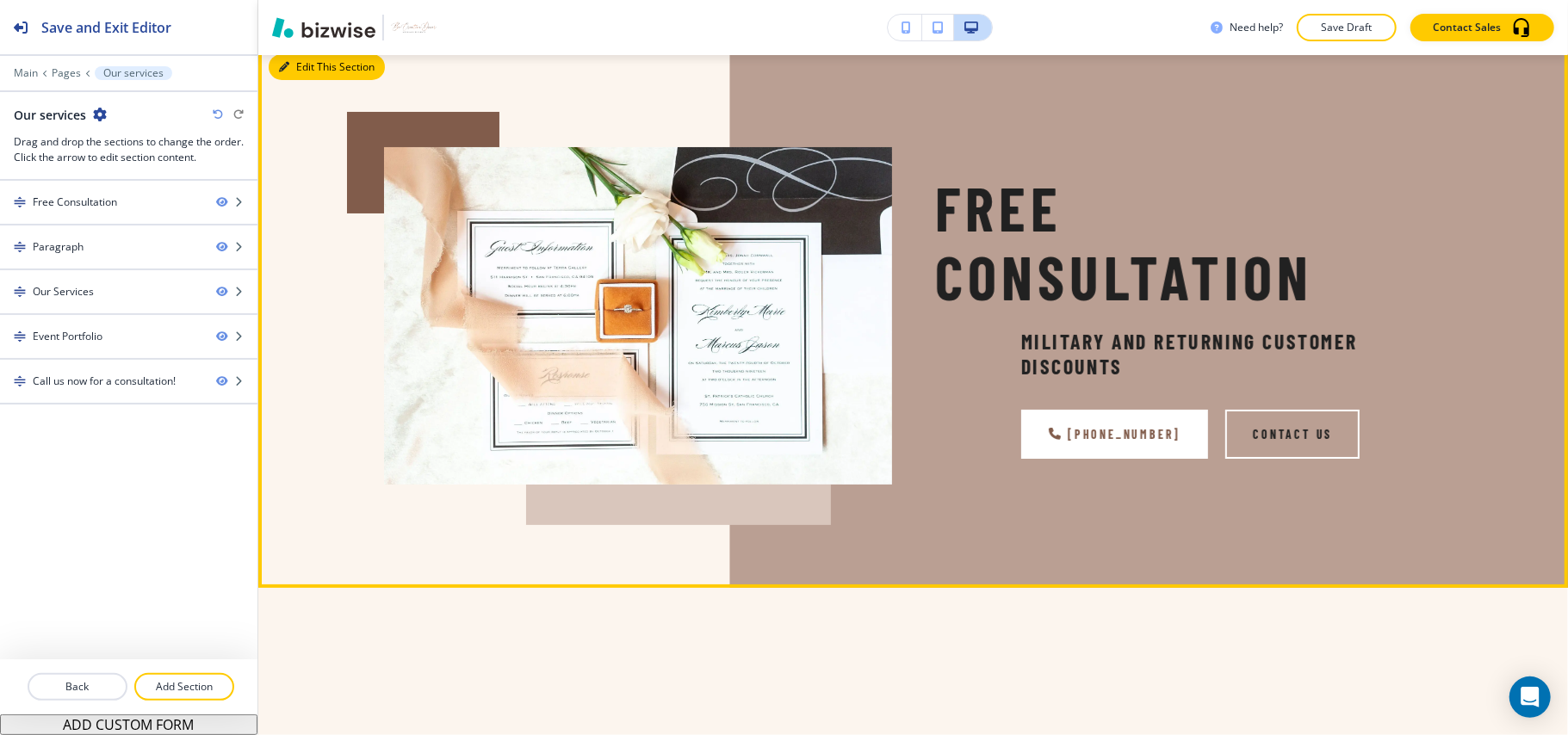
click at [306, 70] on button "Edit This Section" at bounding box center [327, 67] width 117 height 25
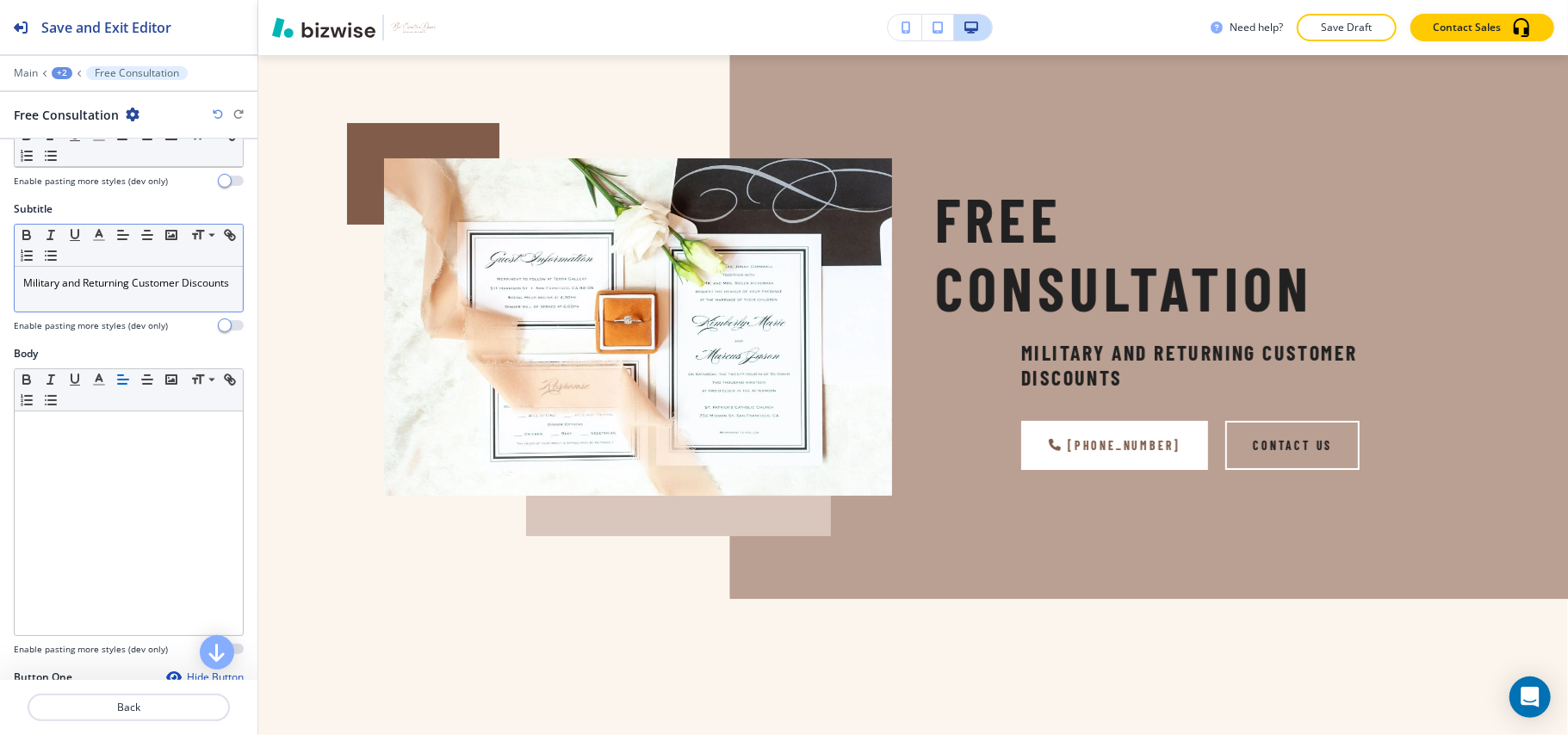
scroll to position [229, 0]
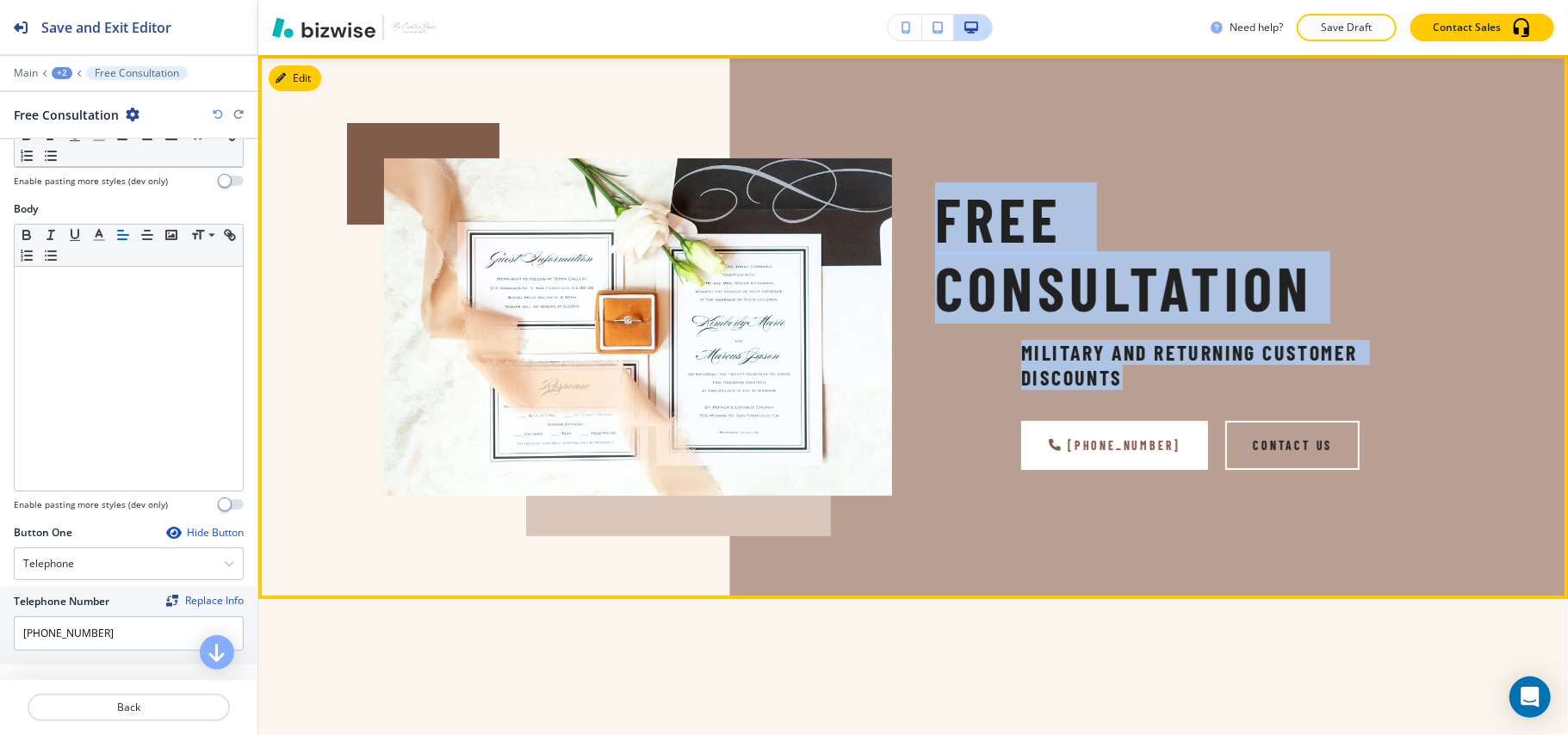
drag, startPoint x: 931, startPoint y: 197, endPoint x: 1185, endPoint y: 383, distance: 314.8
click at [1185, 383] on div "Free Consultation Military and Returning Customer Discounts [PHONE_NUMBER] Cont…" at bounding box center [1189, 327] width 508 height 285
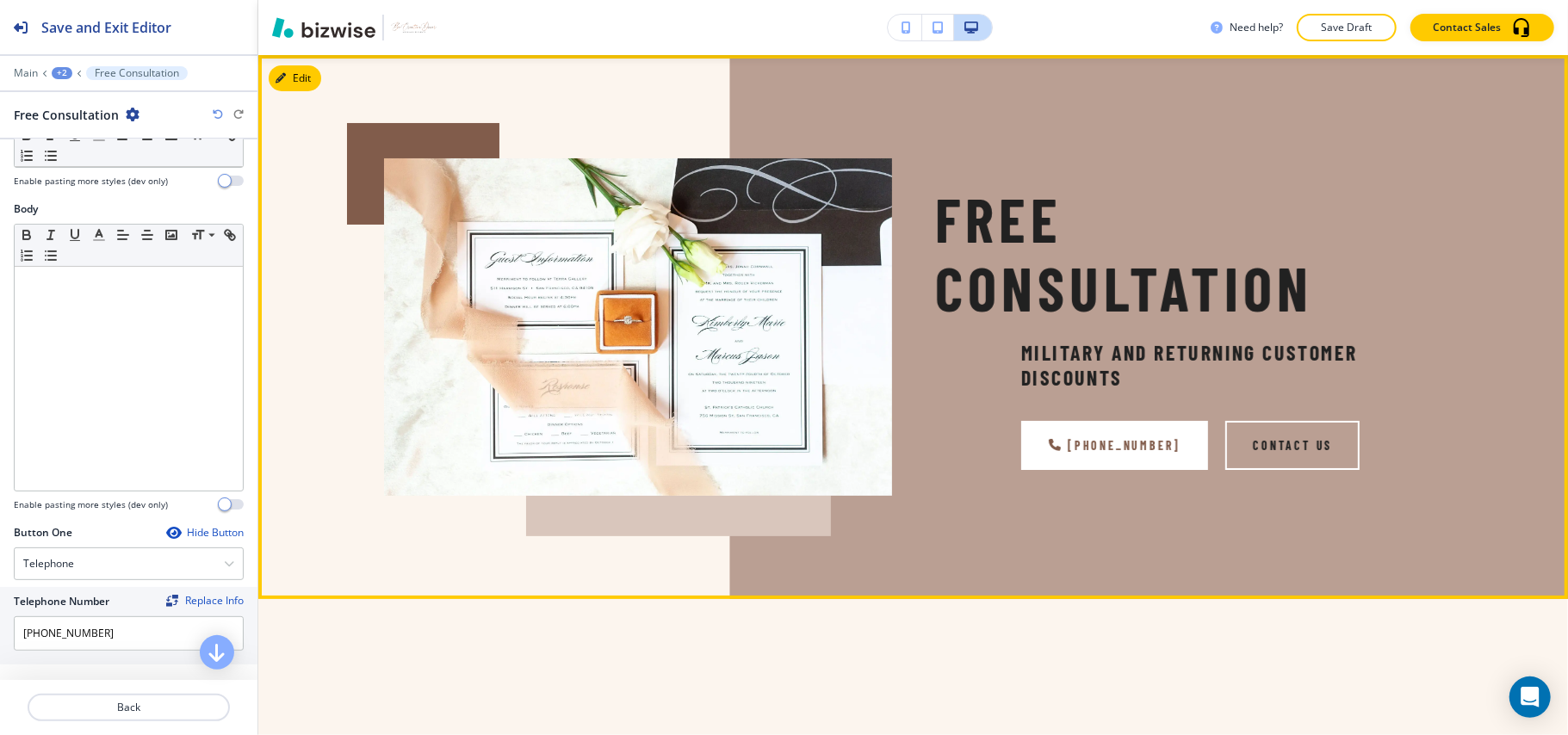
click at [990, 432] on div "[PHONE_NUMBER] Contact Us" at bounding box center [1189, 446] width 508 height 49
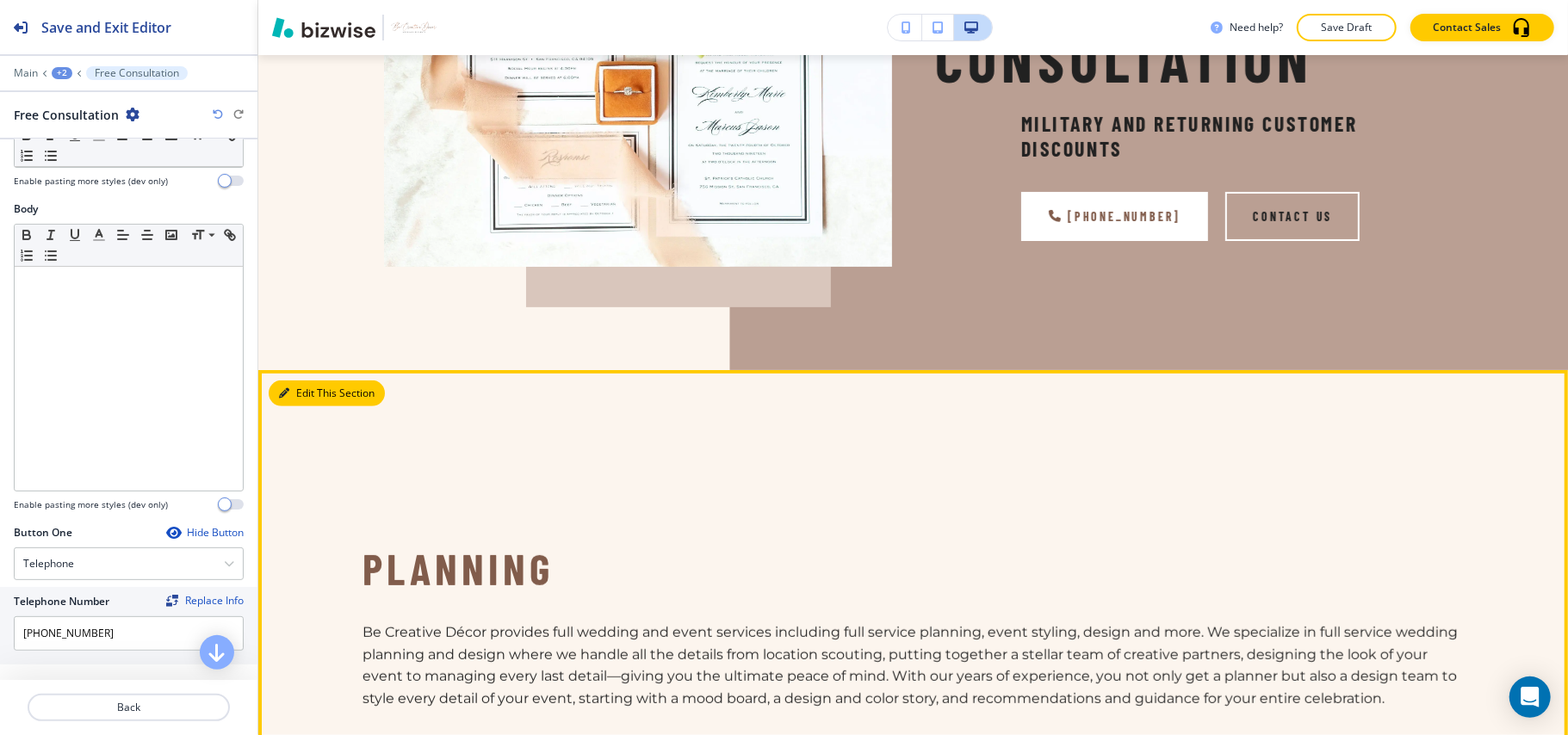
click at [302, 401] on button "Edit This Section" at bounding box center [327, 393] width 117 height 25
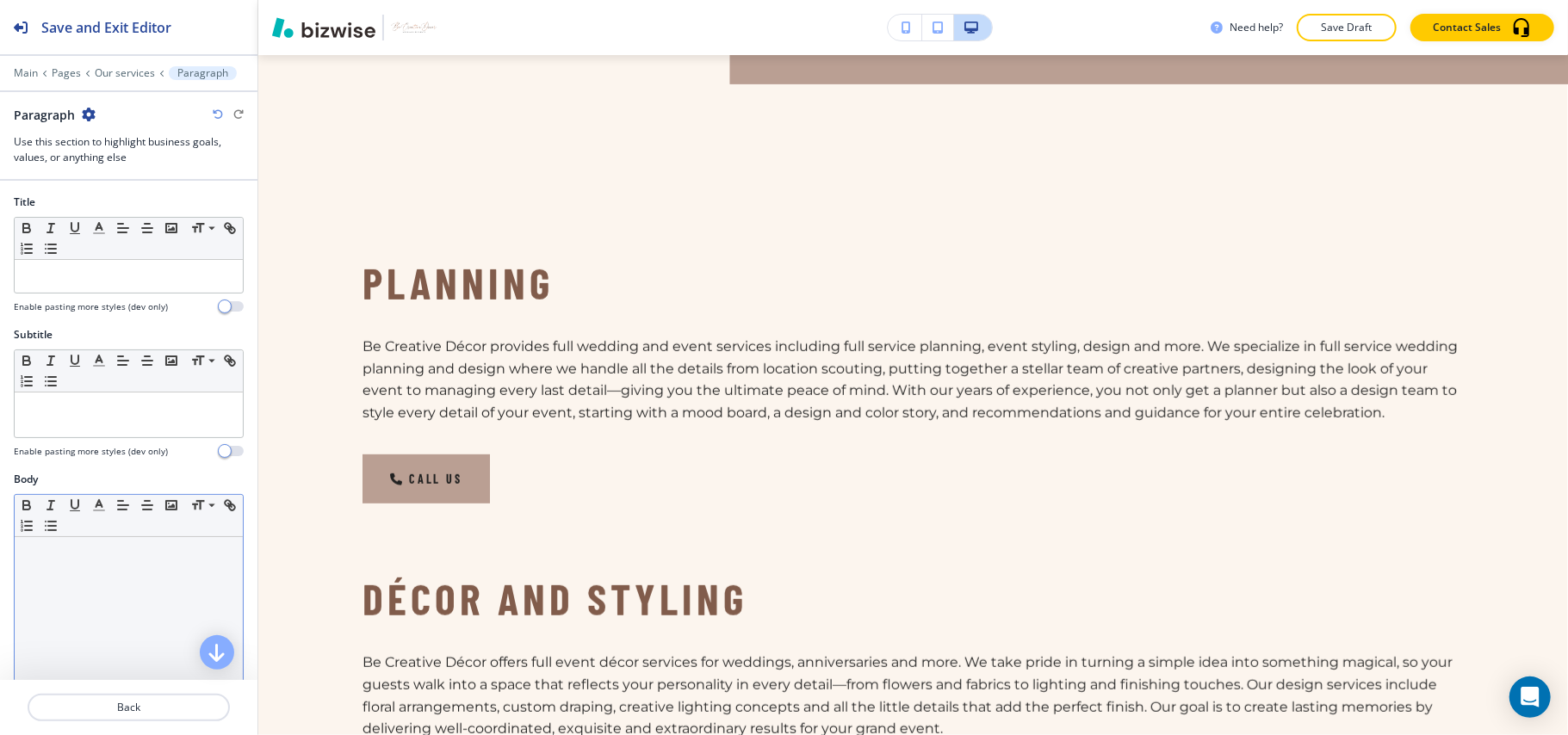
scroll to position [648, 0]
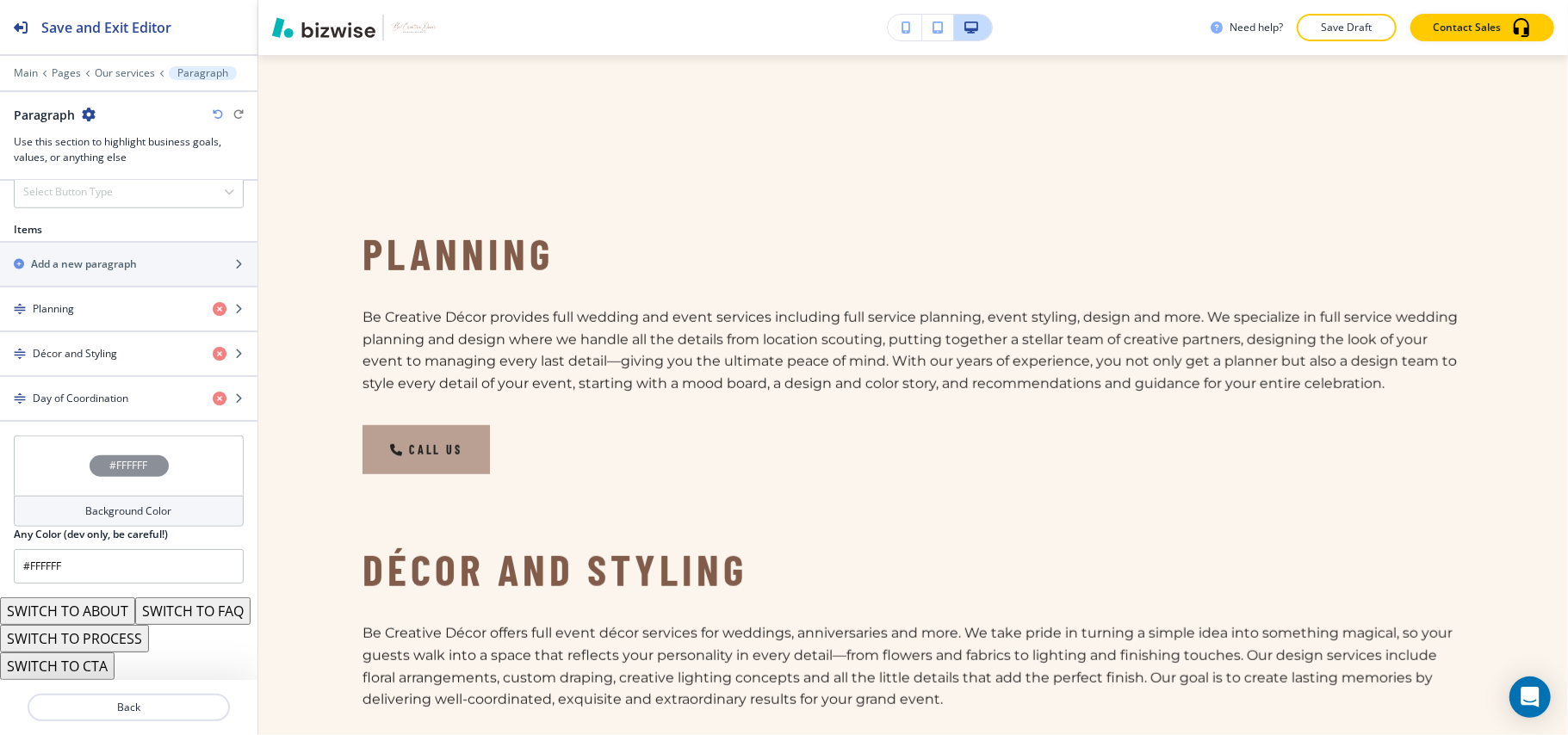
click at [31, 443] on div "#FFFFFF" at bounding box center [129, 466] width 230 height 60
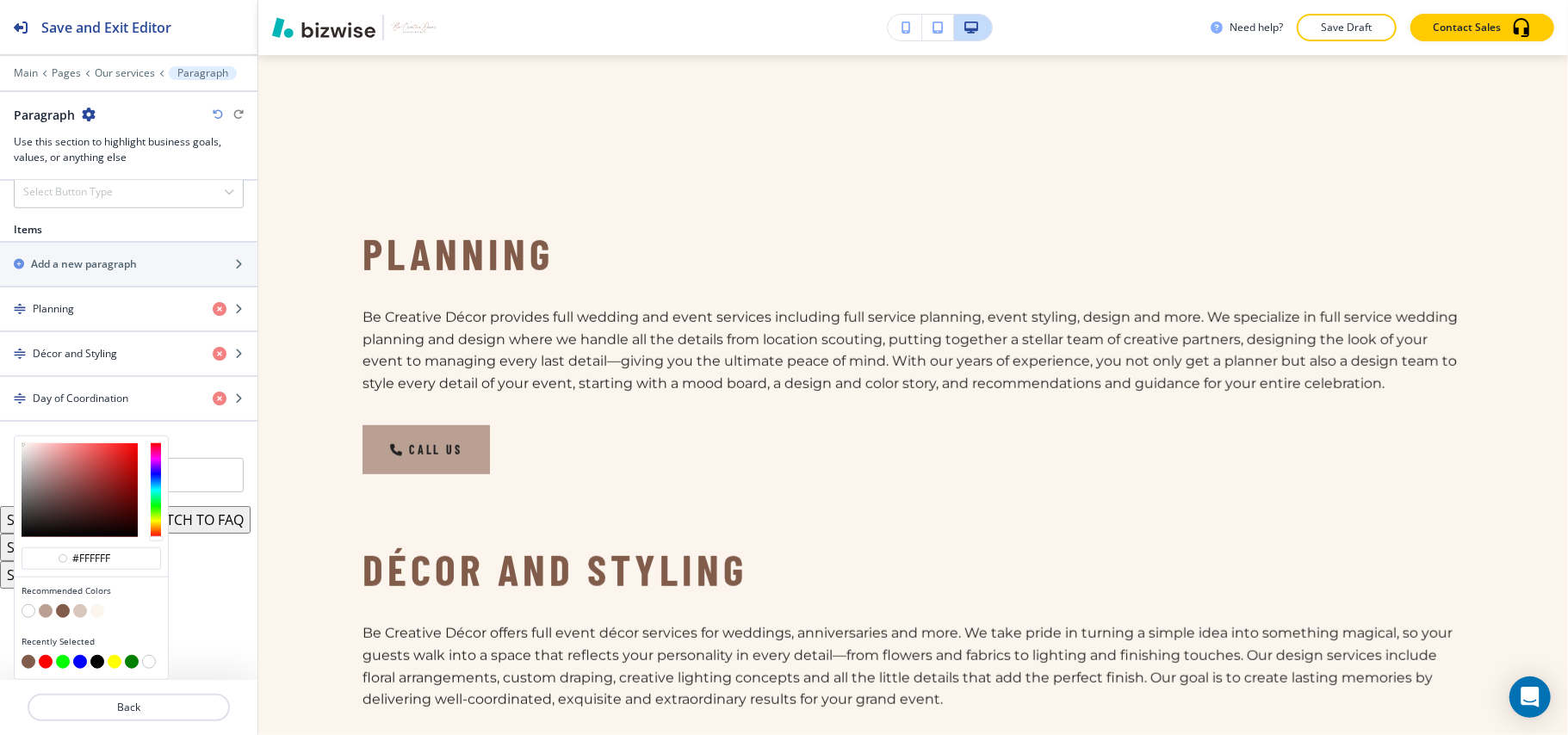
scroll to position [1052, 0]
click at [46, 611] on button "button" at bounding box center [45, 611] width 14 height 14
type input "#BA9F93"
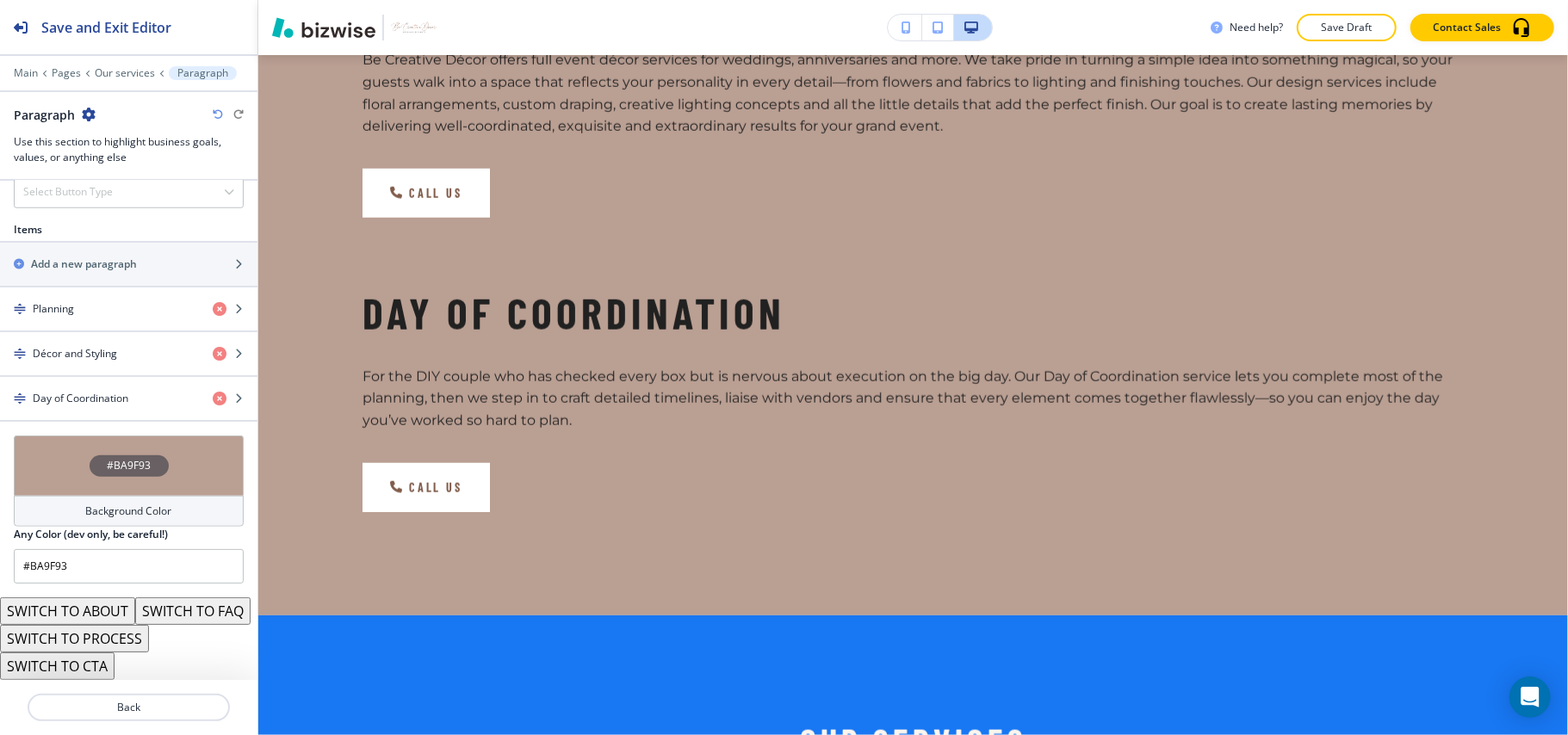
scroll to position [1078, 0]
click at [111, 639] on button "SWITCH TO PROCESS" at bounding box center [74, 638] width 149 height 27
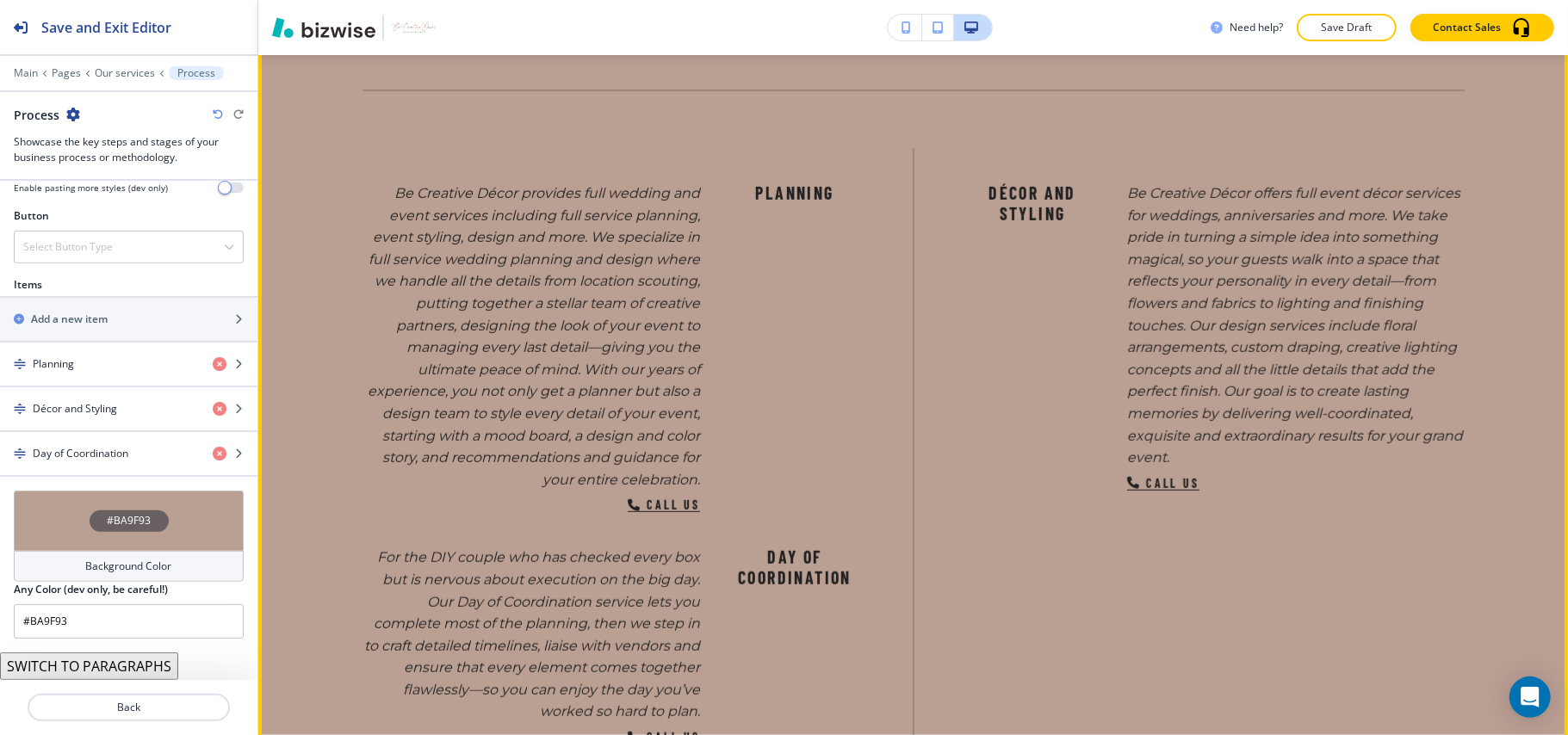
scroll to position [648, 0]
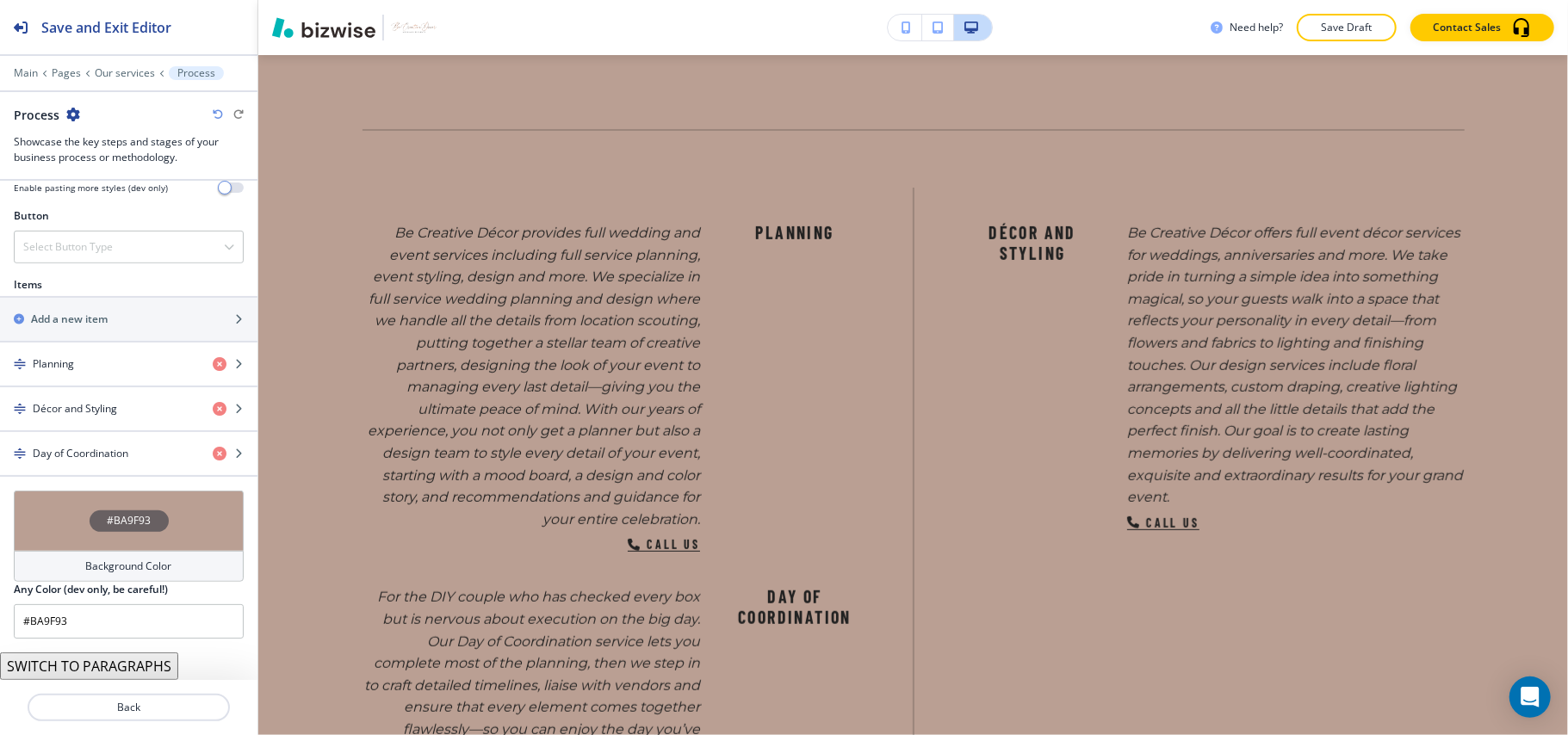
click at [217, 115] on icon "button" at bounding box center [217, 114] width 10 height 10
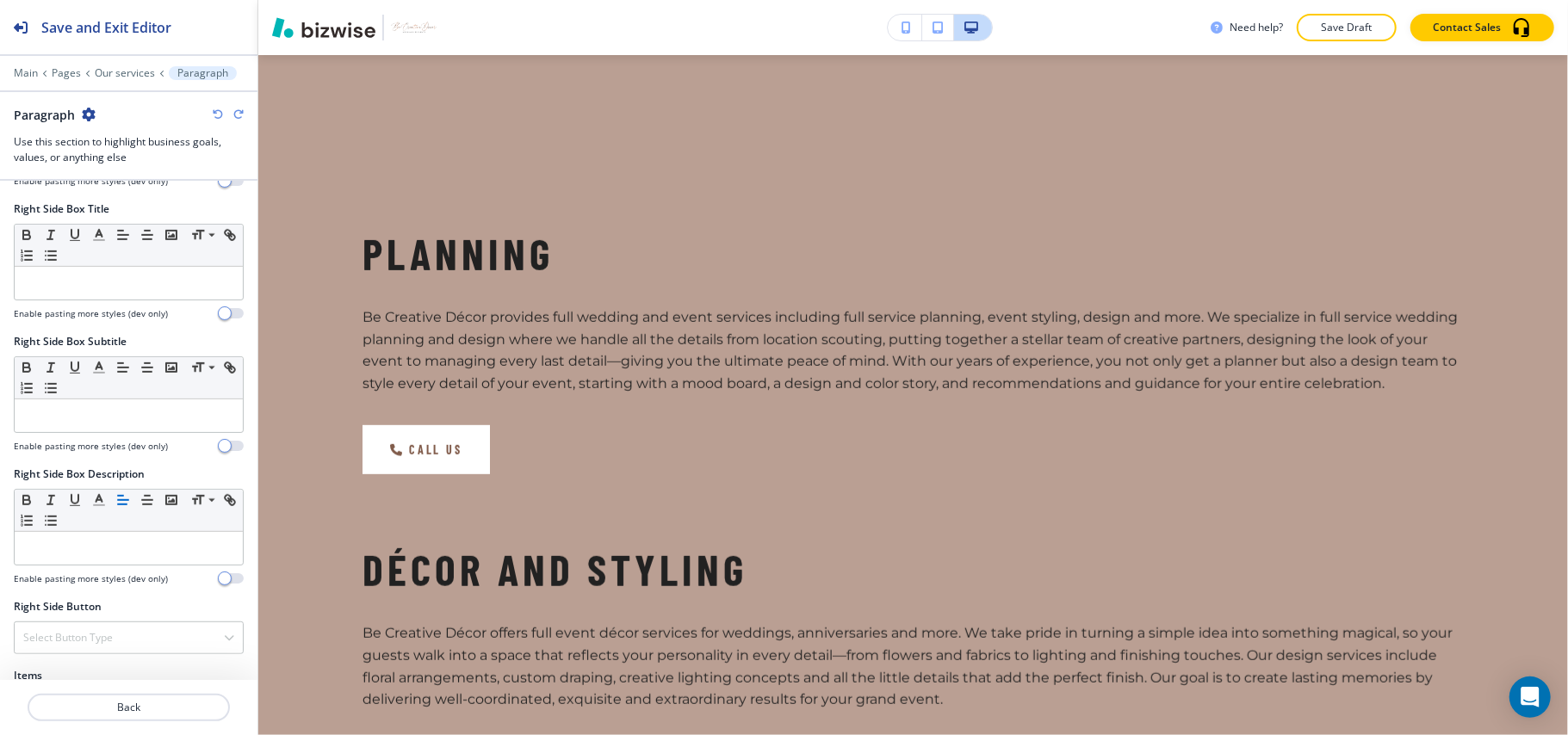
scroll to position [1078, 0]
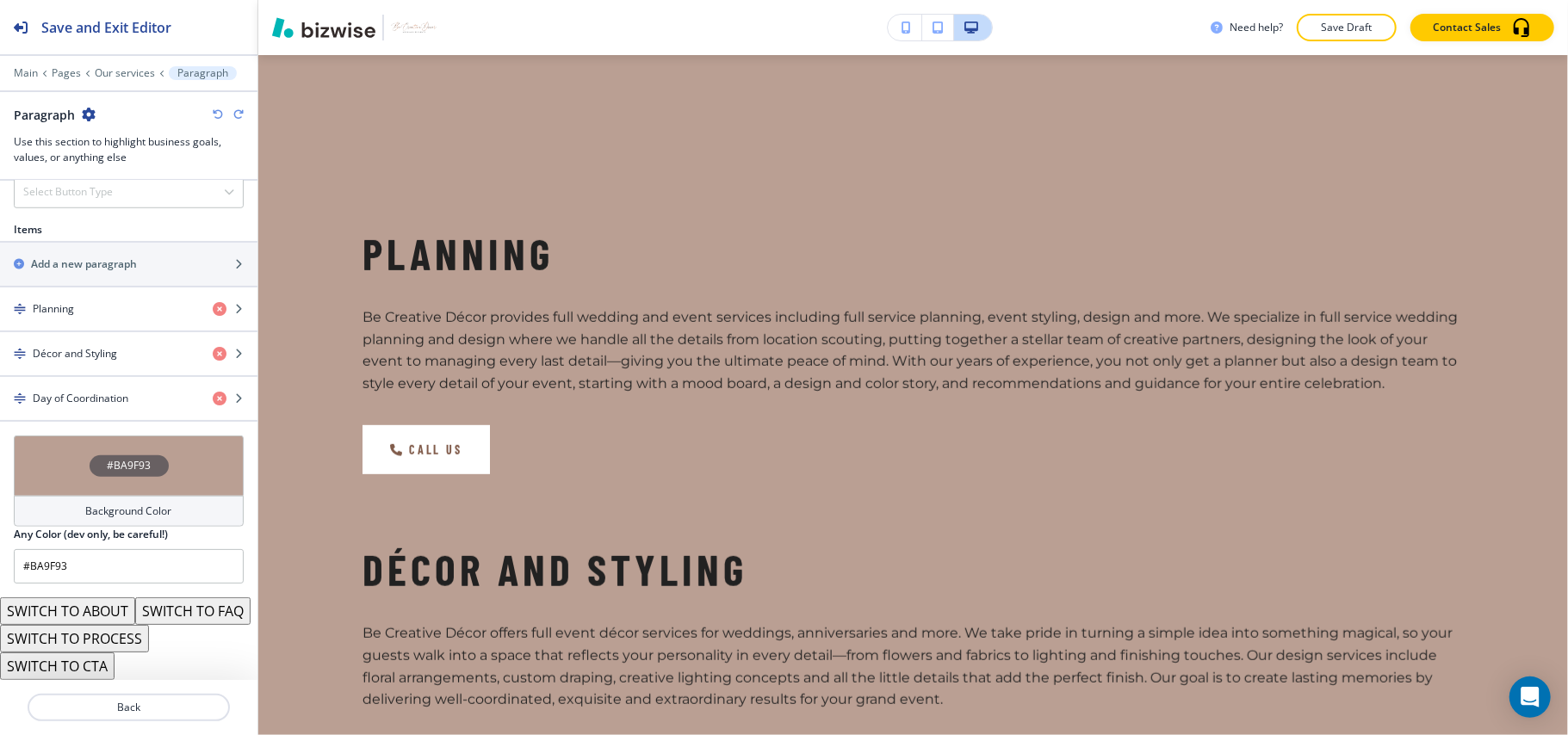
click at [100, 598] on button "SWITCH TO ABOUT" at bounding box center [68, 611] width 135 height 27
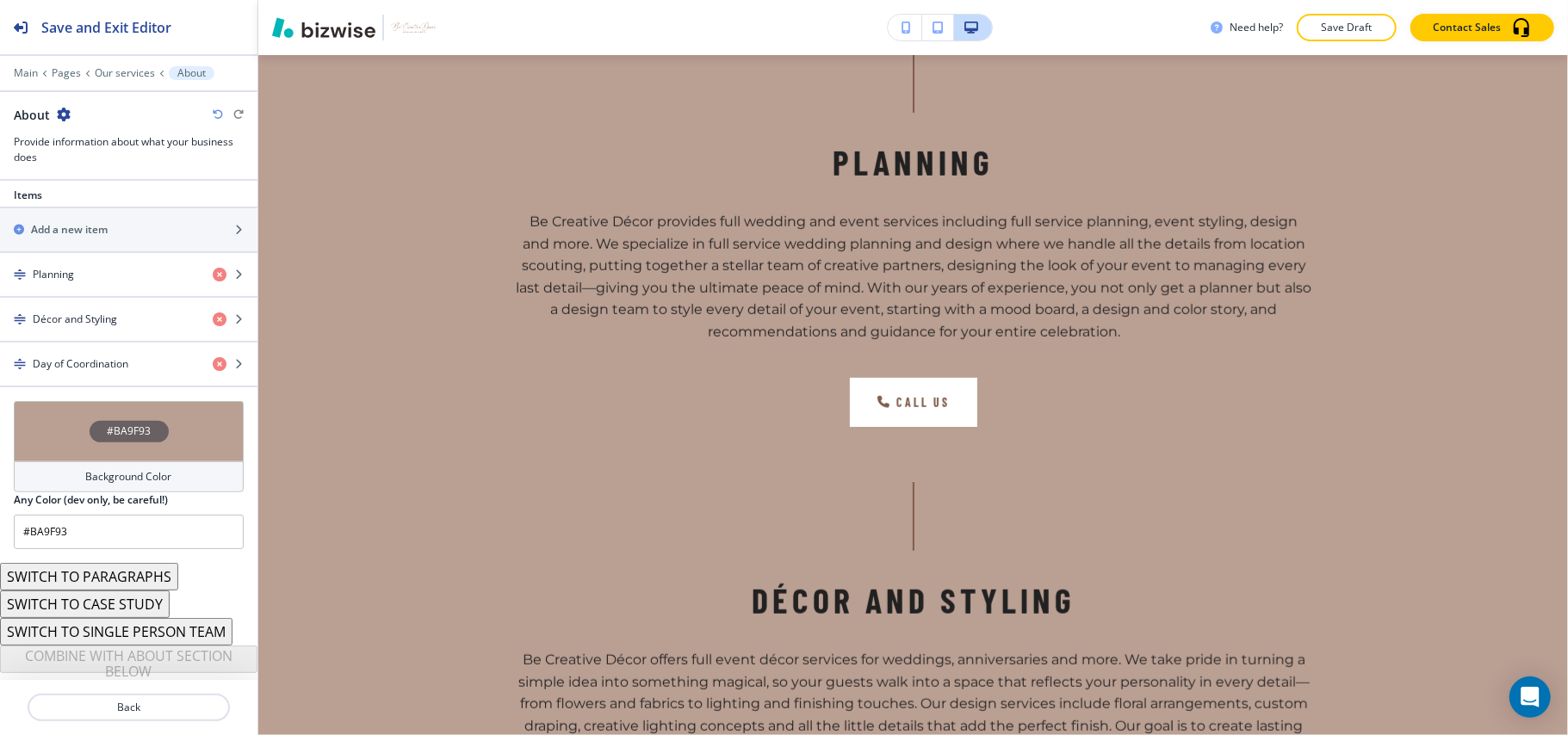
scroll to position [615, 0]
click at [128, 603] on button "SWITCH TO CASE STUDY" at bounding box center [85, 603] width 169 height 27
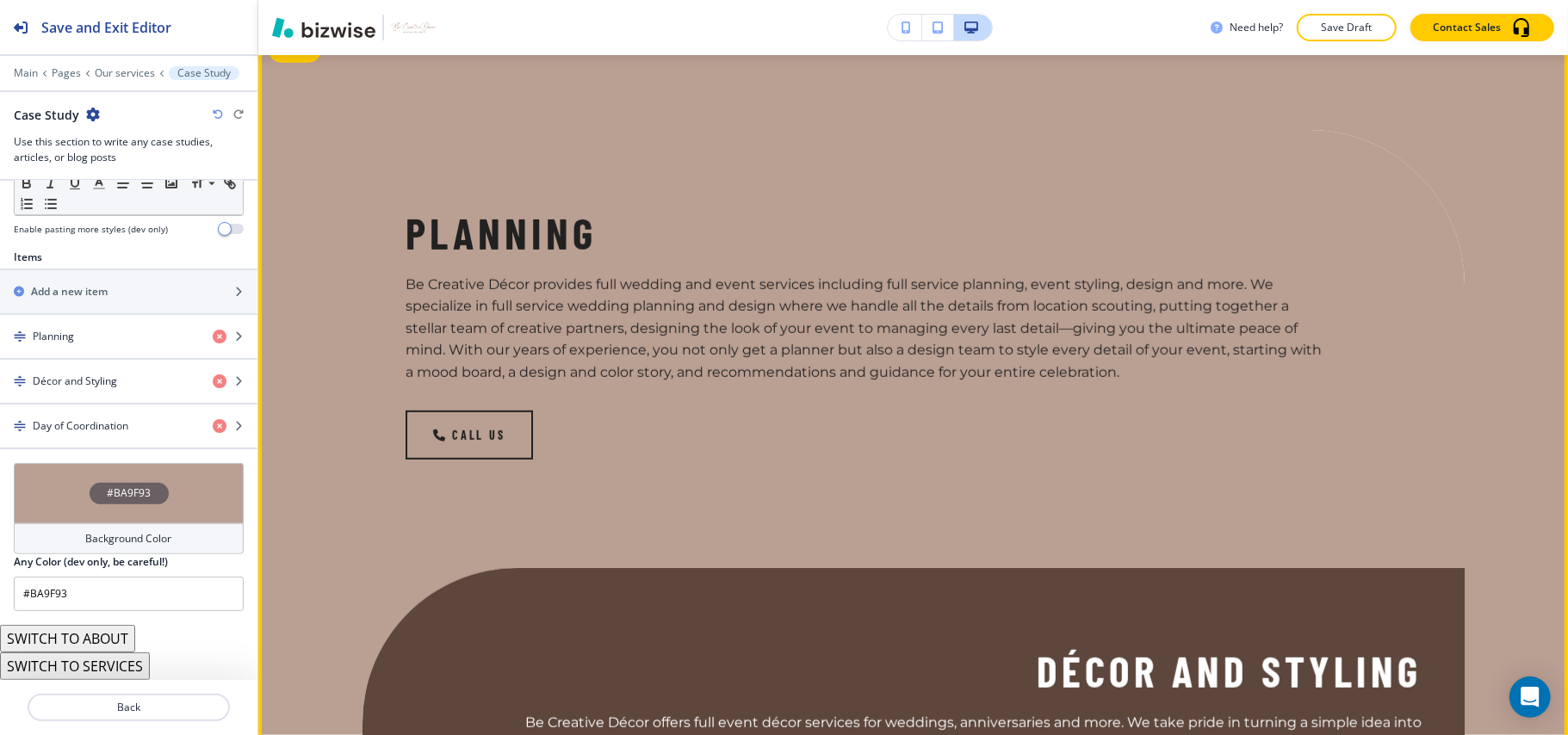
scroll to position [417, 0]
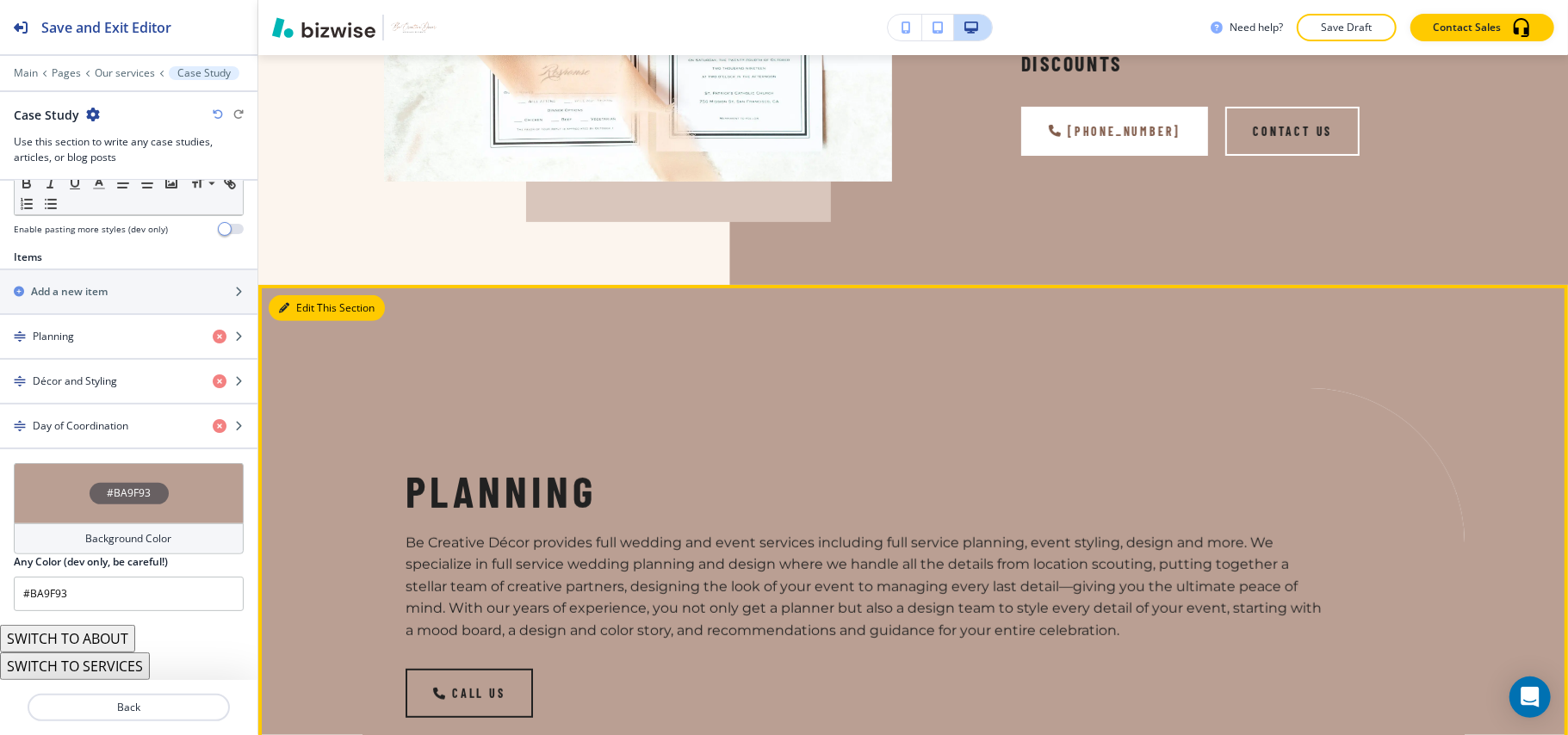
click at [296, 312] on button "Edit This Section" at bounding box center [327, 307] width 117 height 25
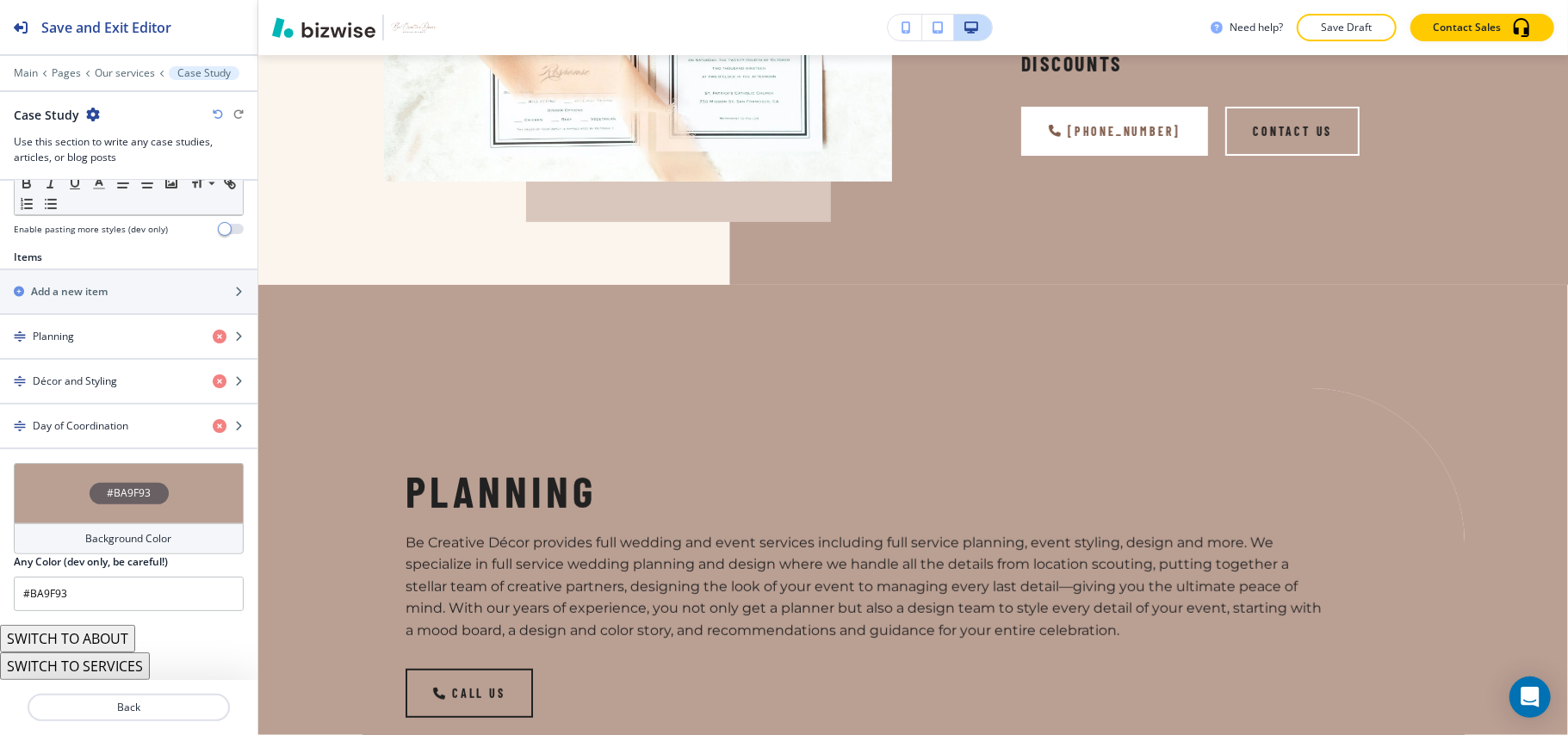
click at [43, 500] on div "#BA9F93" at bounding box center [129, 493] width 230 height 60
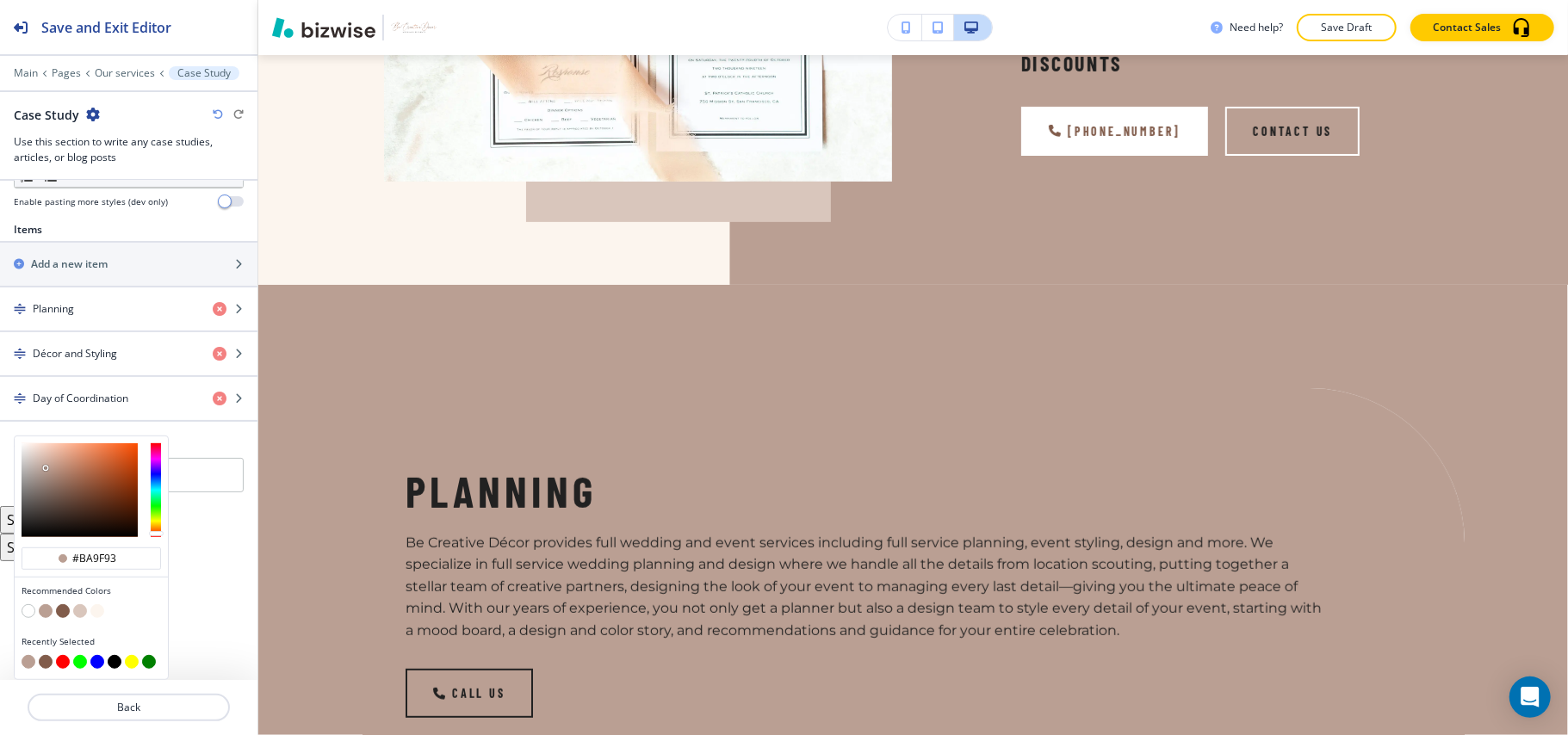
click at [84, 611] on button "button" at bounding box center [80, 611] width 14 height 14
type input "#D9C6BC"
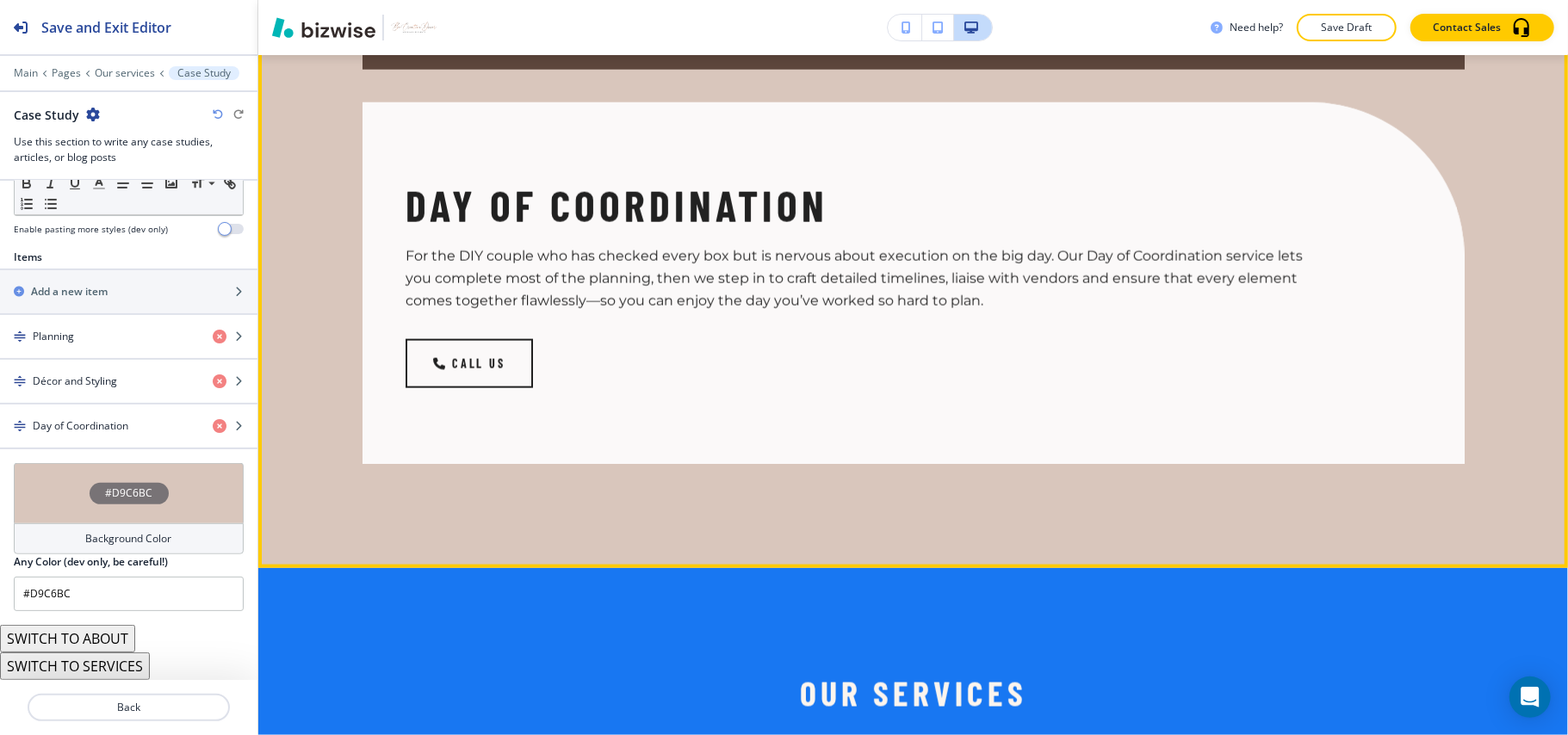
scroll to position [1795, 0]
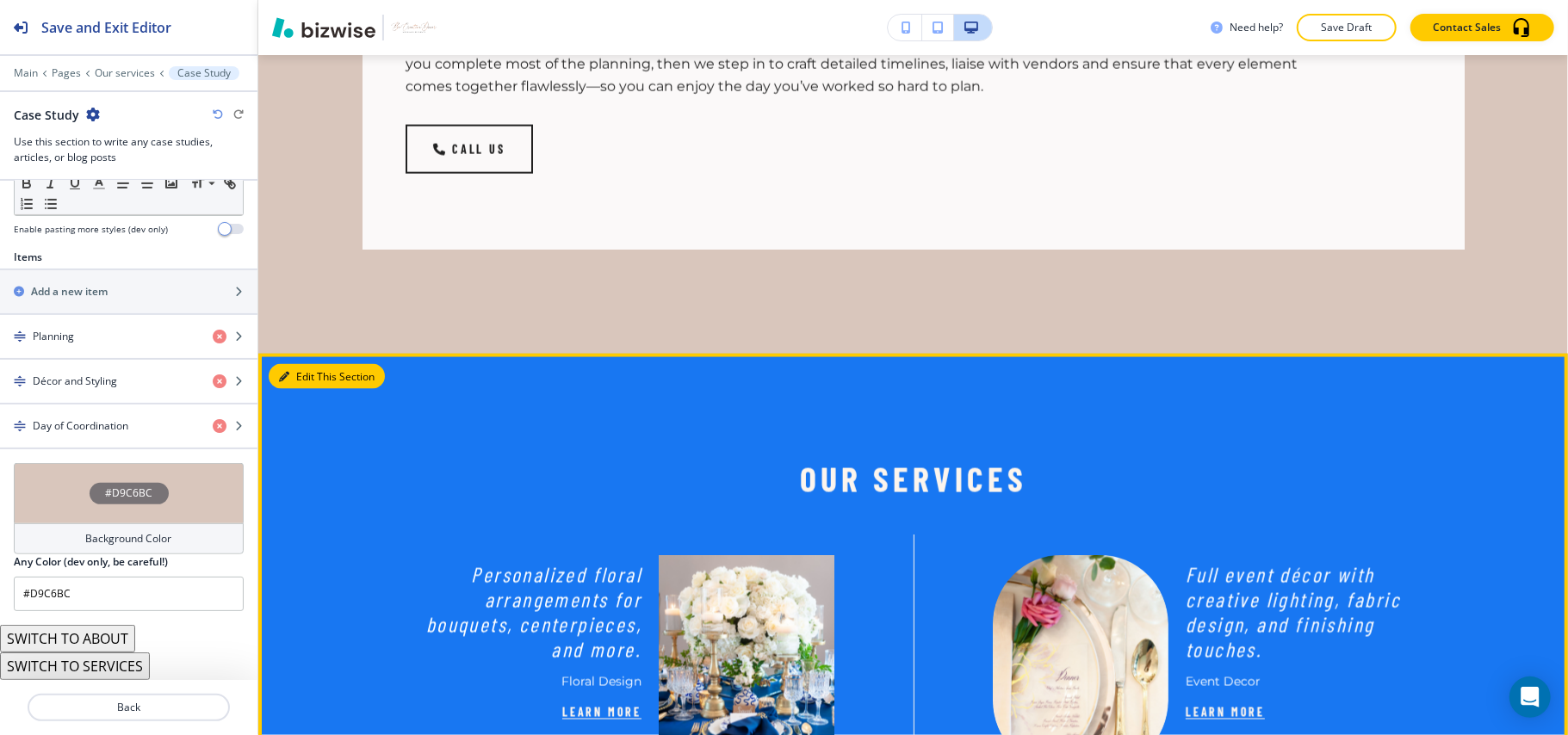
click at [296, 376] on button "Edit This Section" at bounding box center [327, 377] width 117 height 25
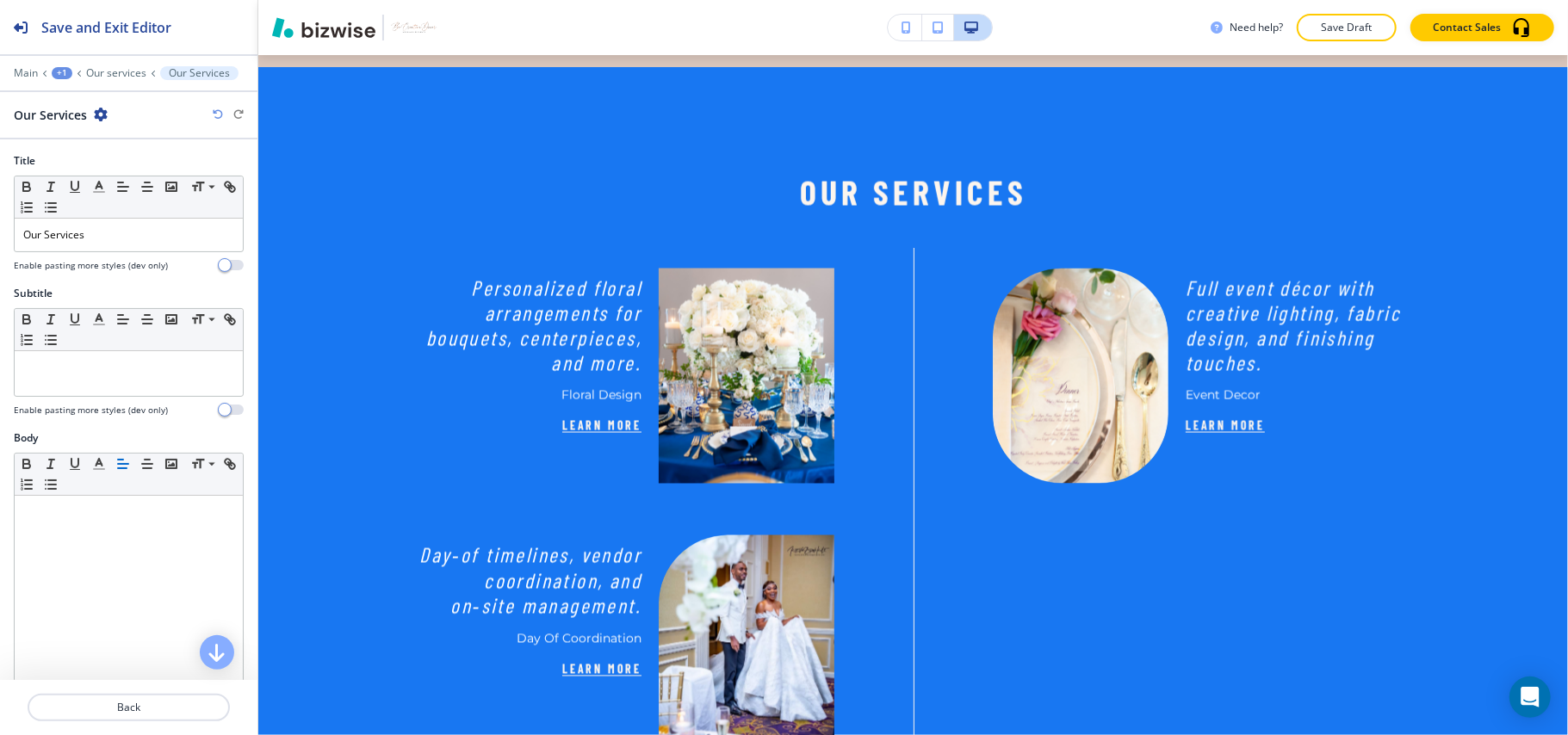
scroll to position [2091, 0]
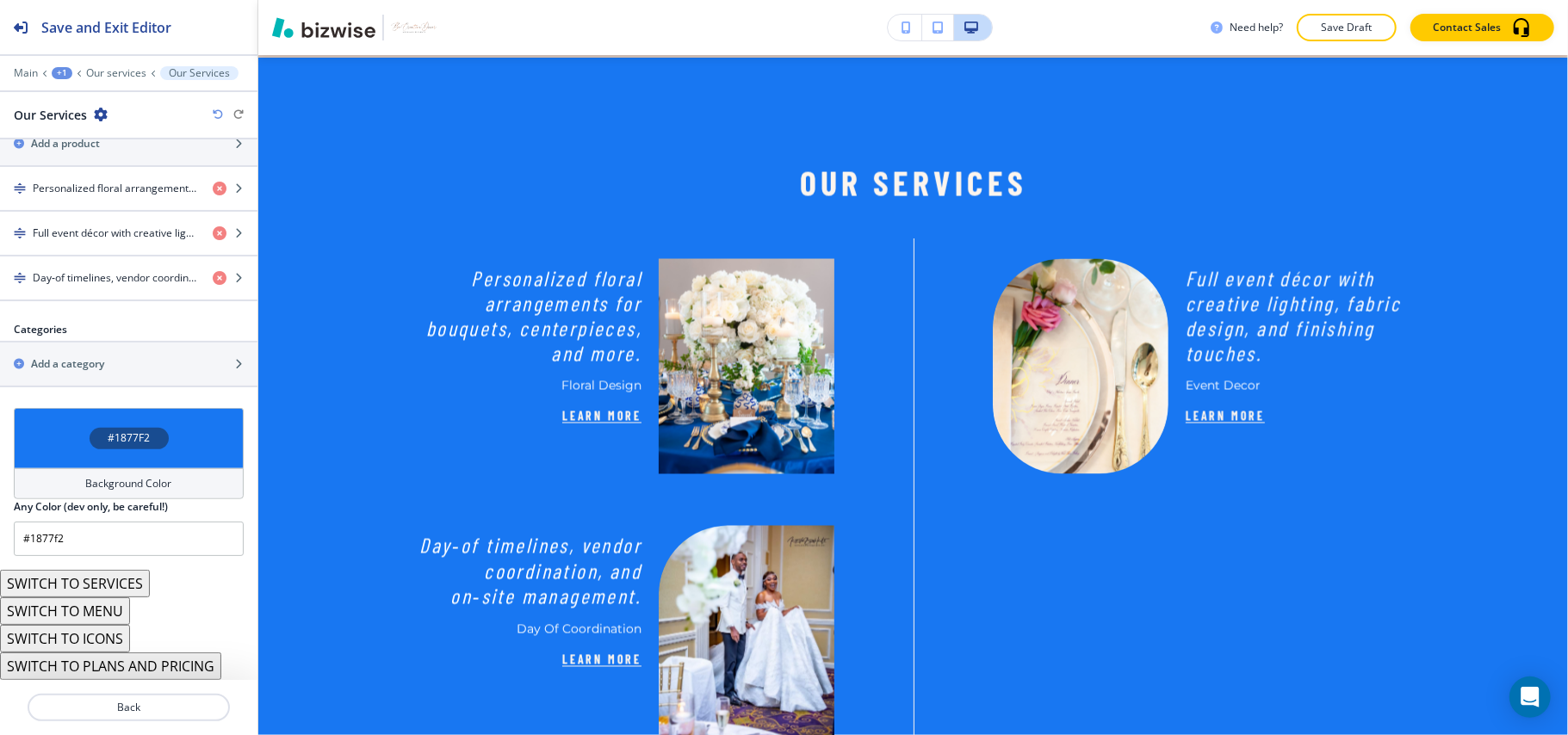
click at [38, 422] on div "#1877F2" at bounding box center [129, 438] width 230 height 60
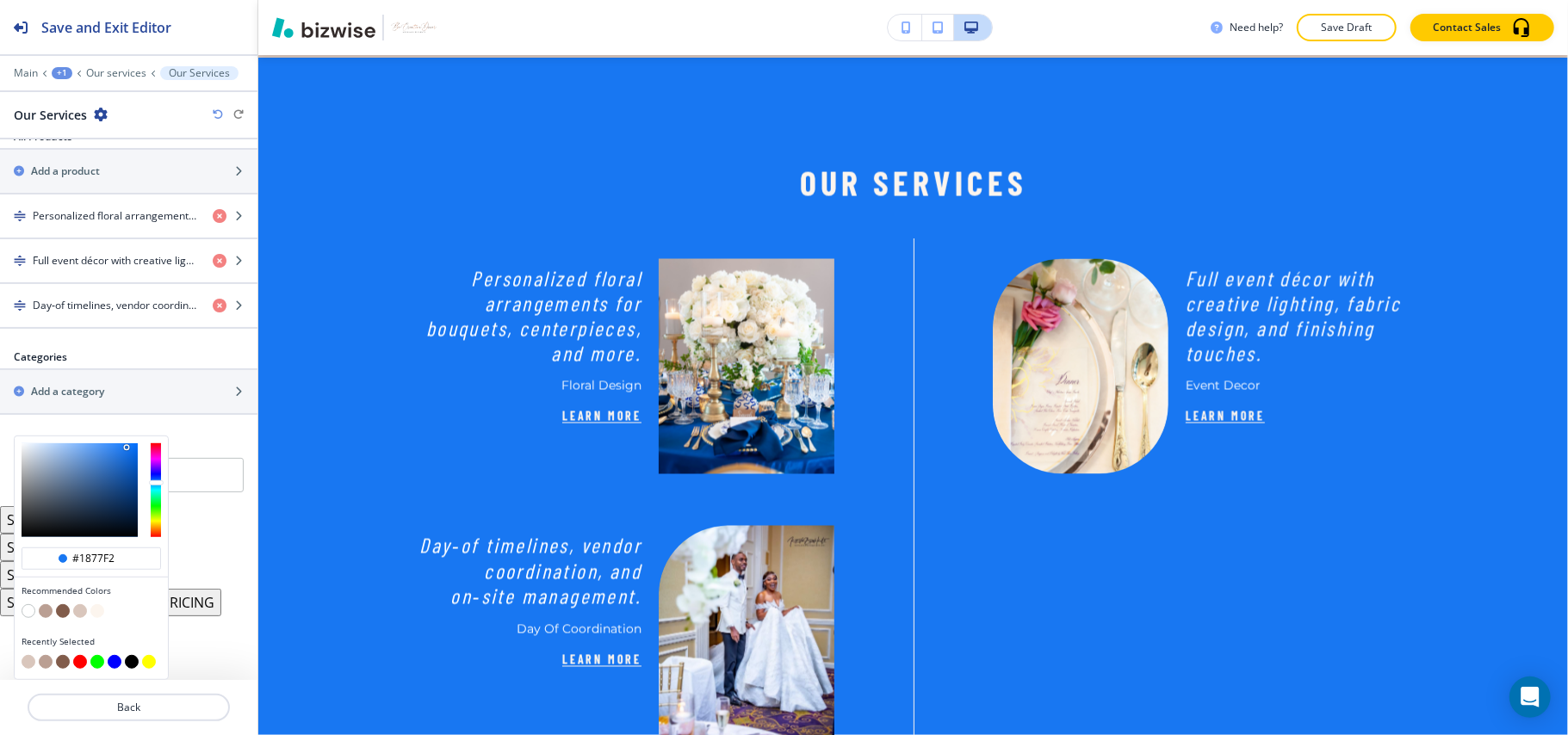
scroll to position [633, 0]
click at [63, 610] on button "button" at bounding box center [63, 611] width 14 height 14
type input "#815C4B"
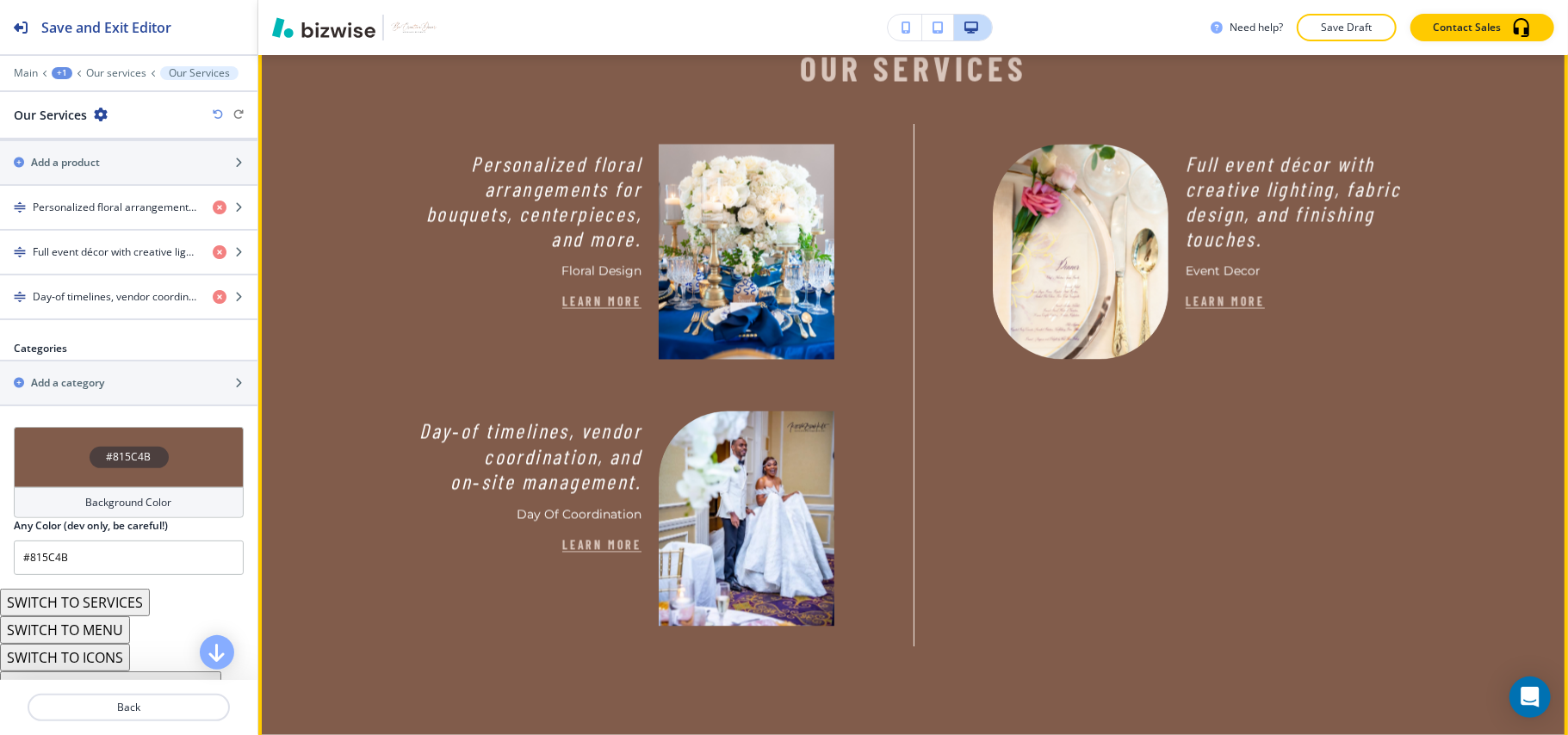
scroll to position [2091, 0]
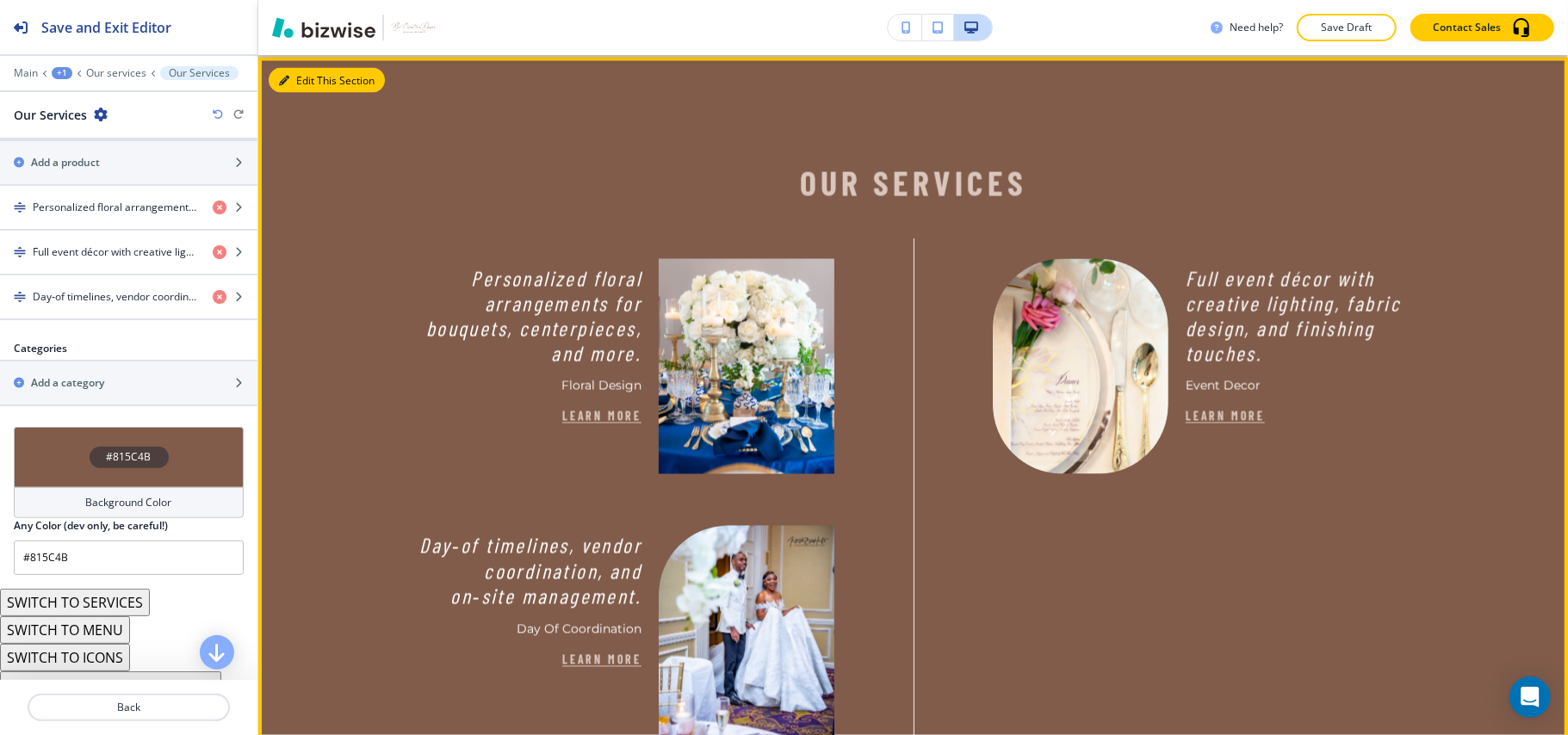
click at [292, 81] on button "Edit This Section" at bounding box center [327, 80] width 117 height 25
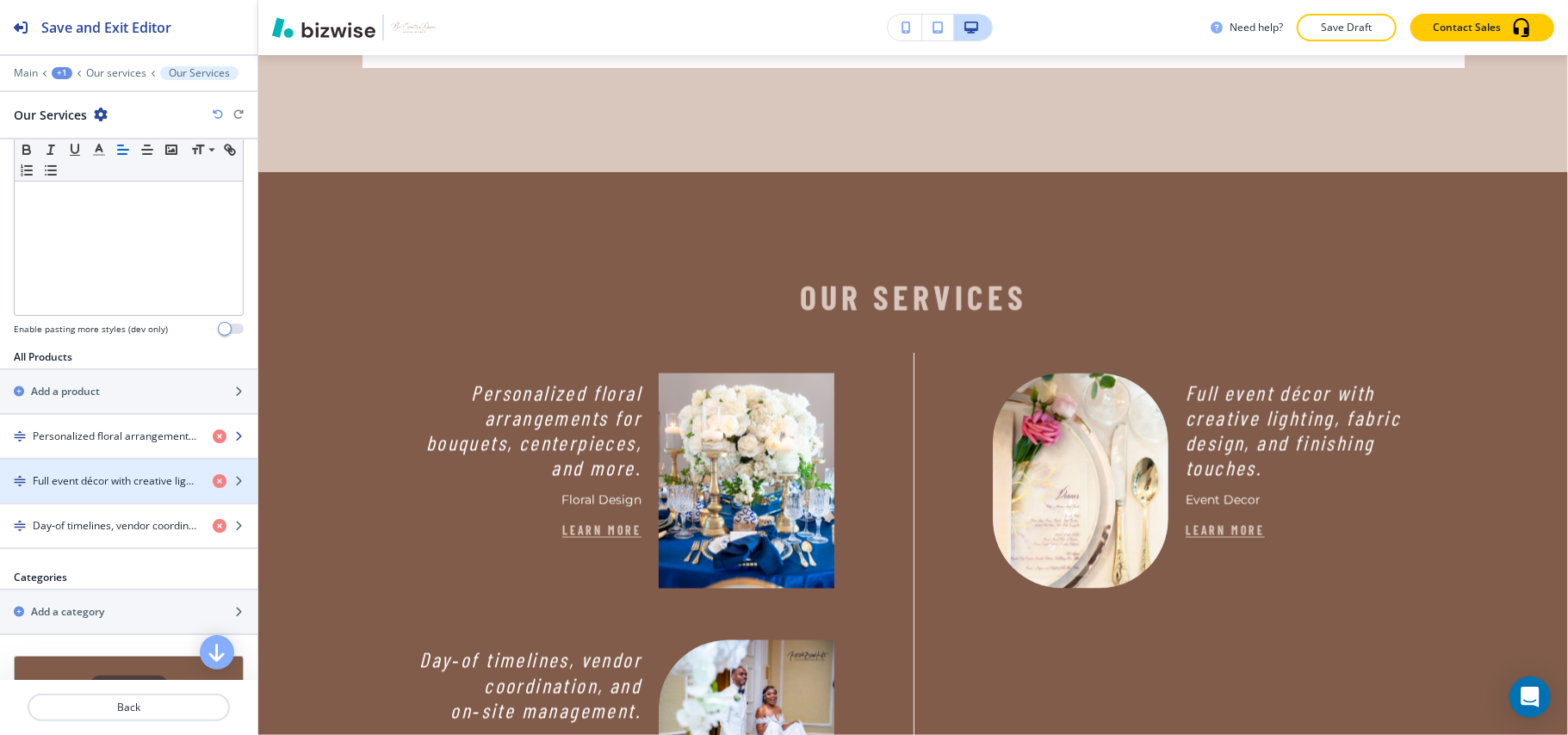
scroll to position [404, 0]
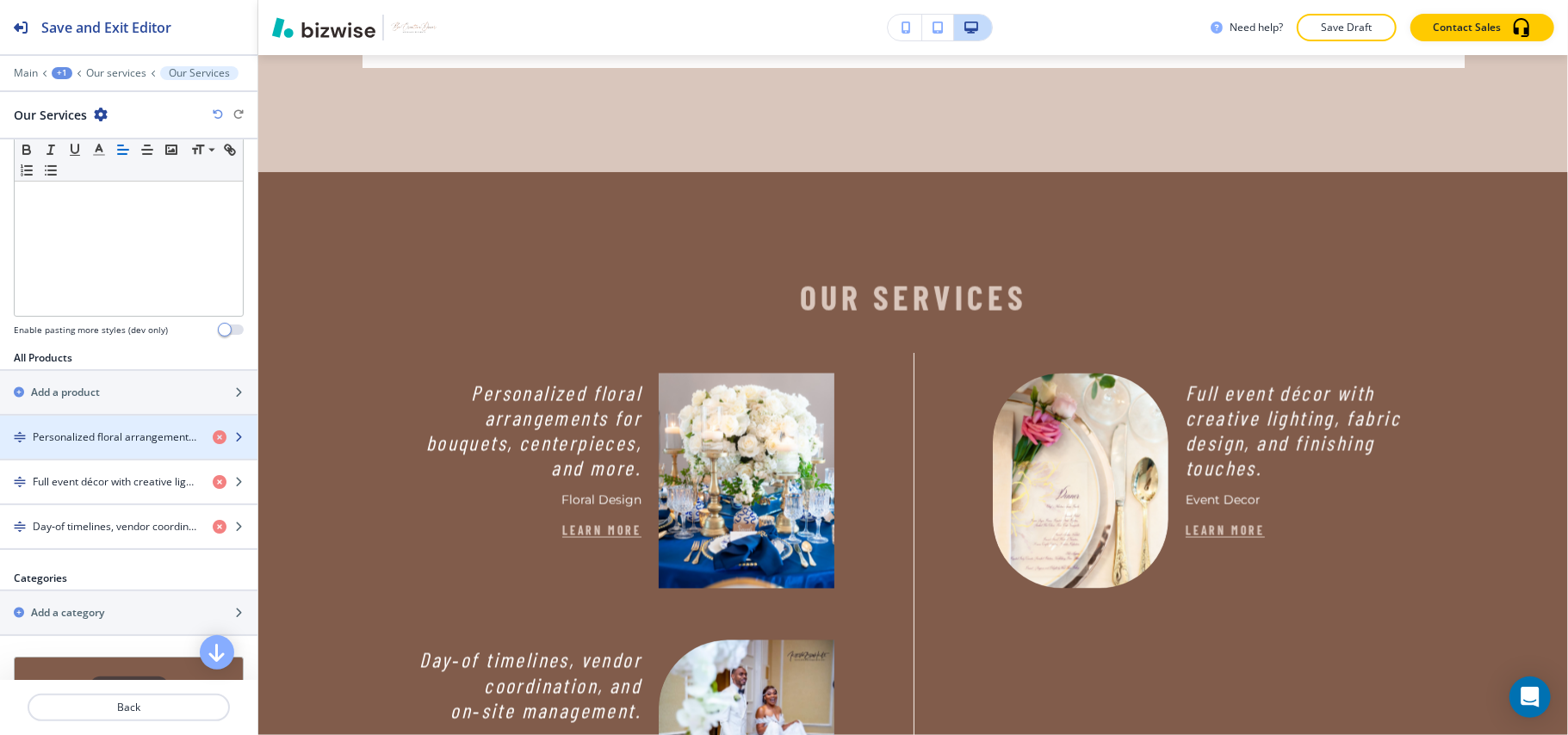
click at [85, 446] on h4 "Personalized floral arrangements for bouquets, centerpieces, and more." at bounding box center [116, 437] width 166 height 15
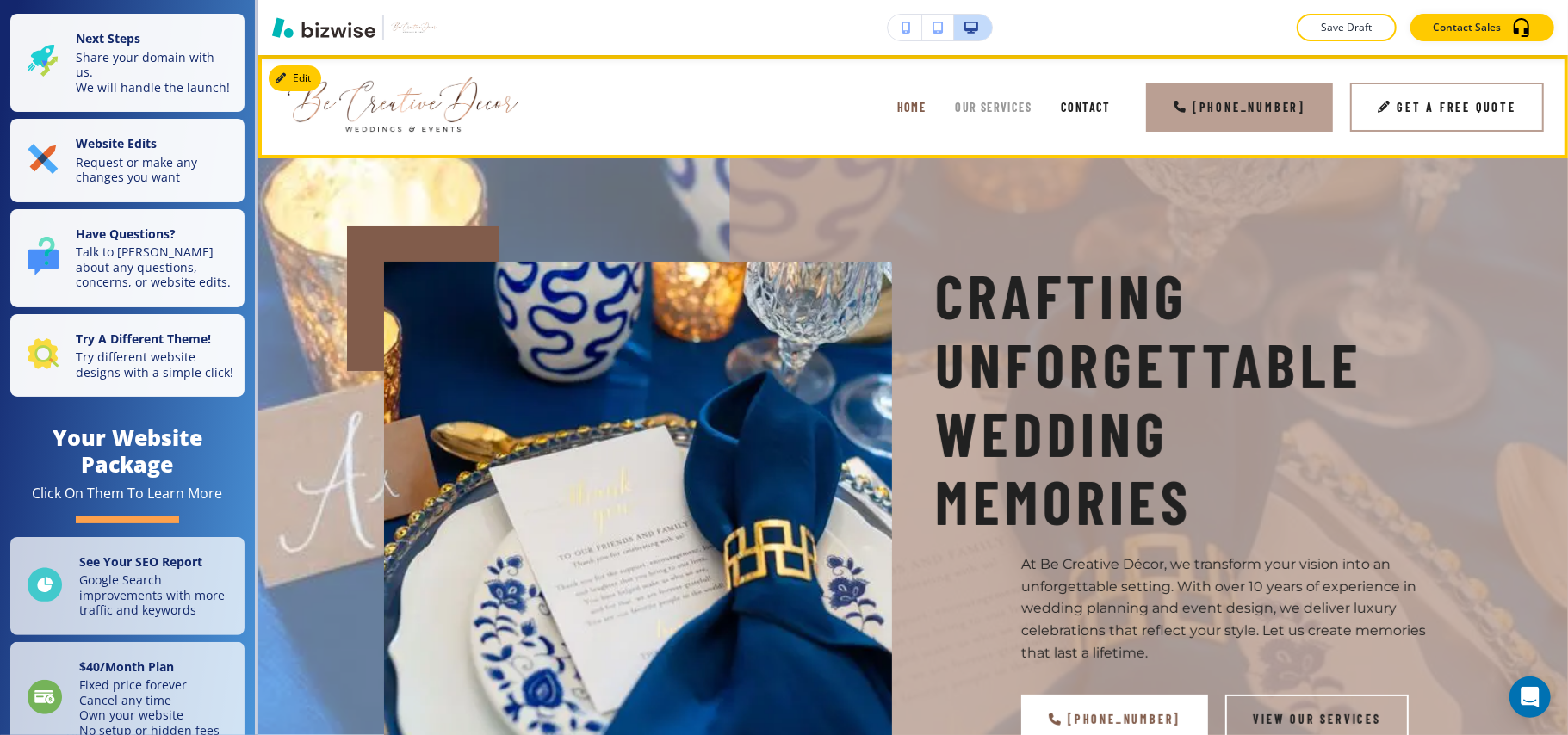
click at [994, 102] on span "Our services" at bounding box center [994, 107] width 77 height 15
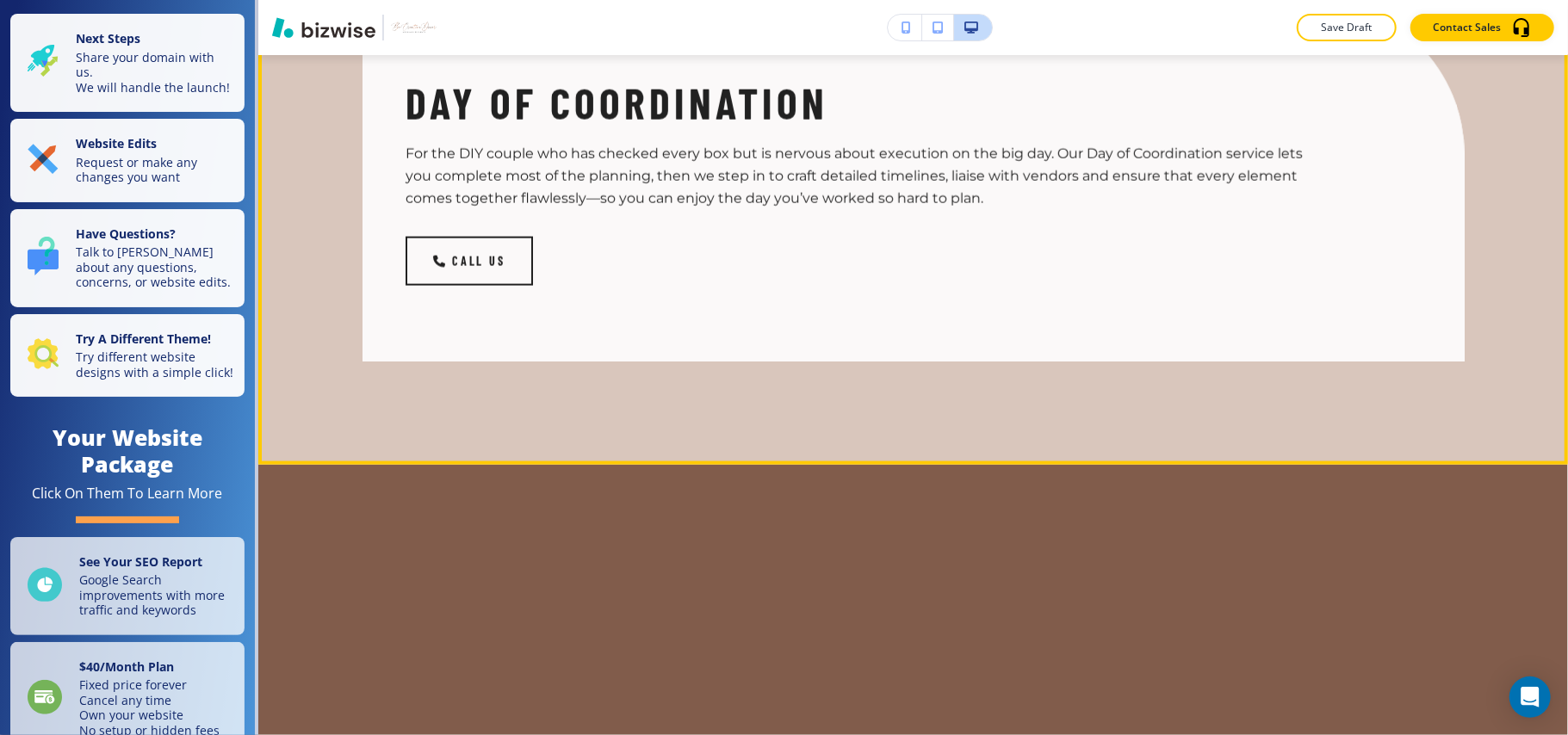
scroll to position [1951, 0]
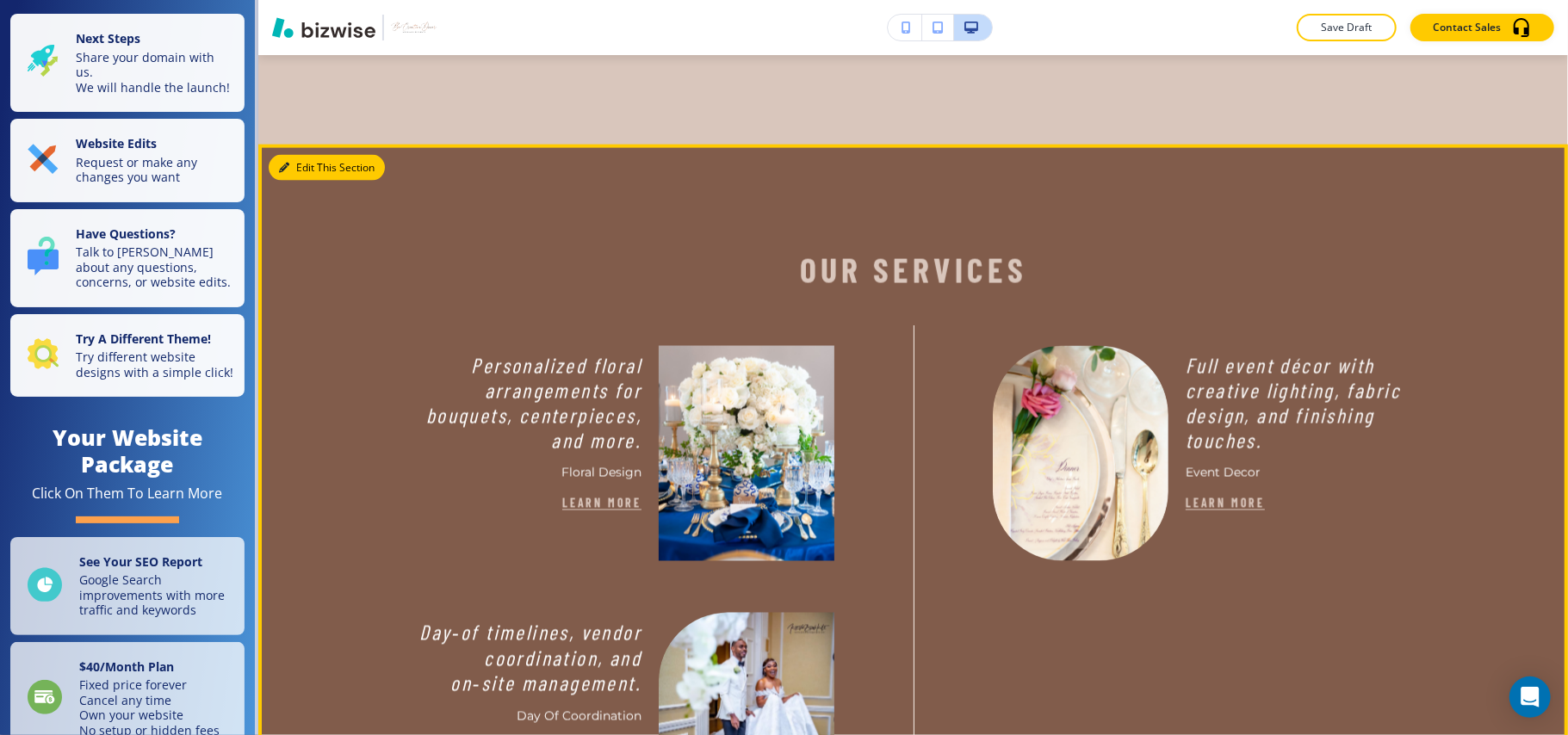
click at [296, 180] on button "Edit This Section" at bounding box center [327, 167] width 117 height 25
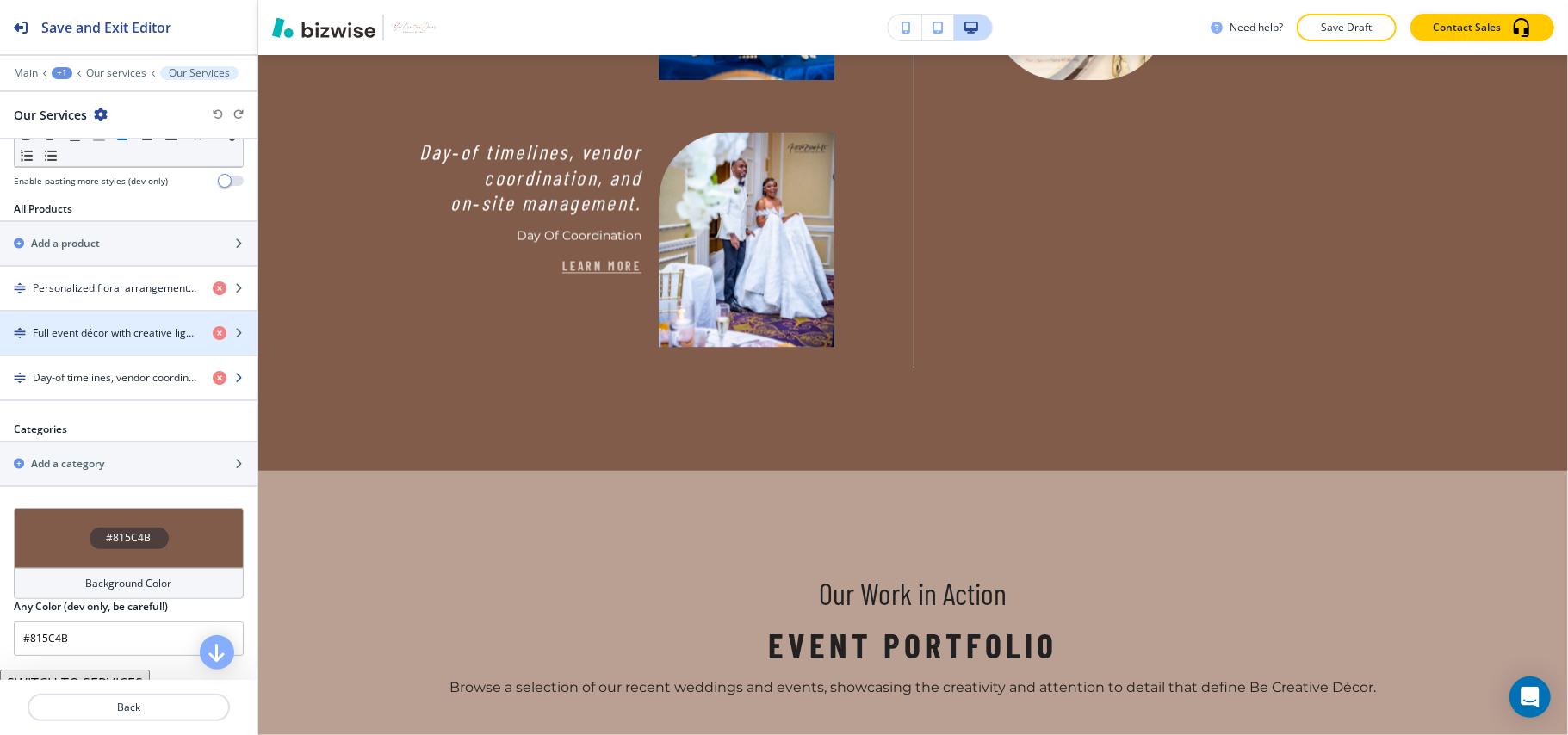
scroll to position [662, 0]
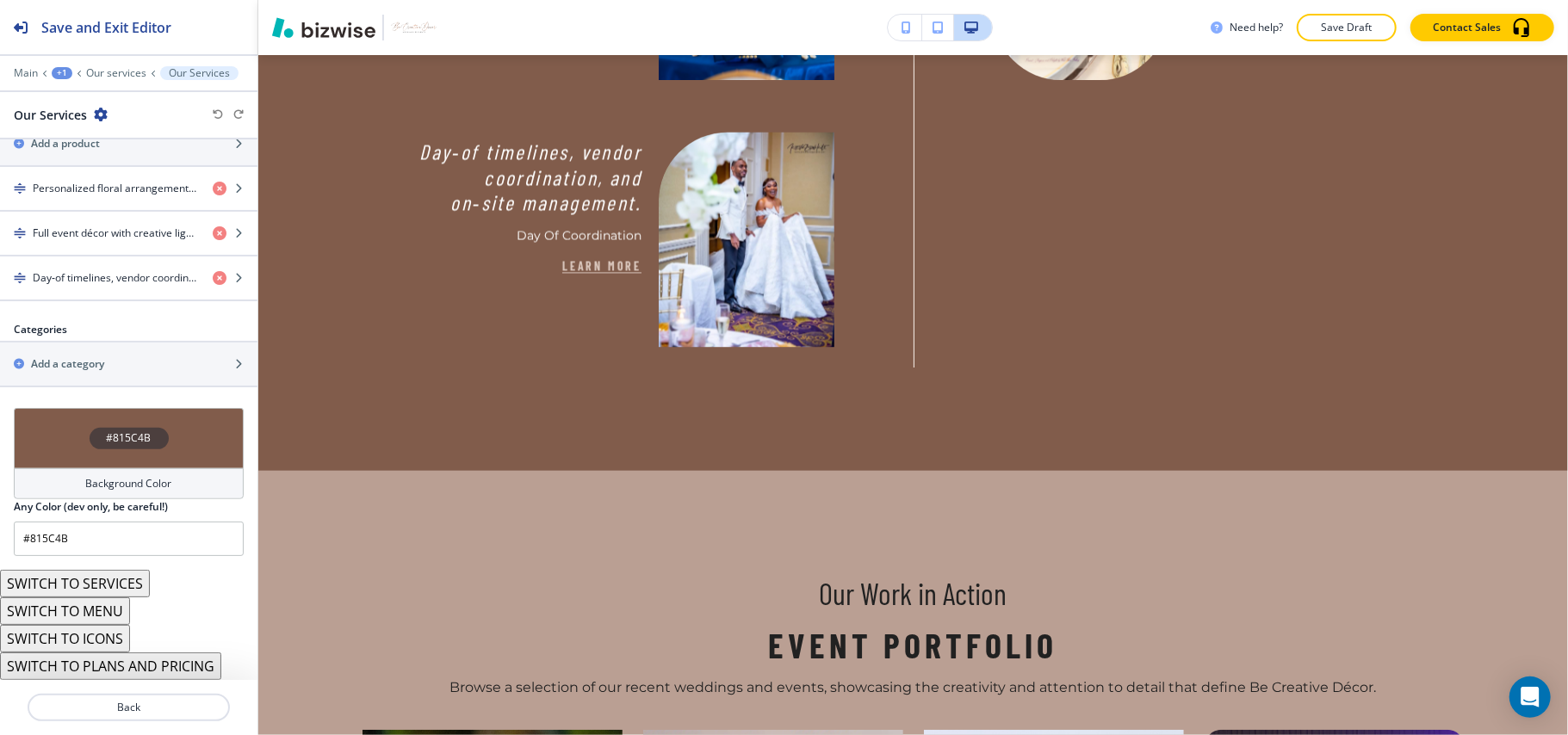
click at [81, 608] on button "SWITCH TO MENU" at bounding box center [65, 611] width 130 height 27
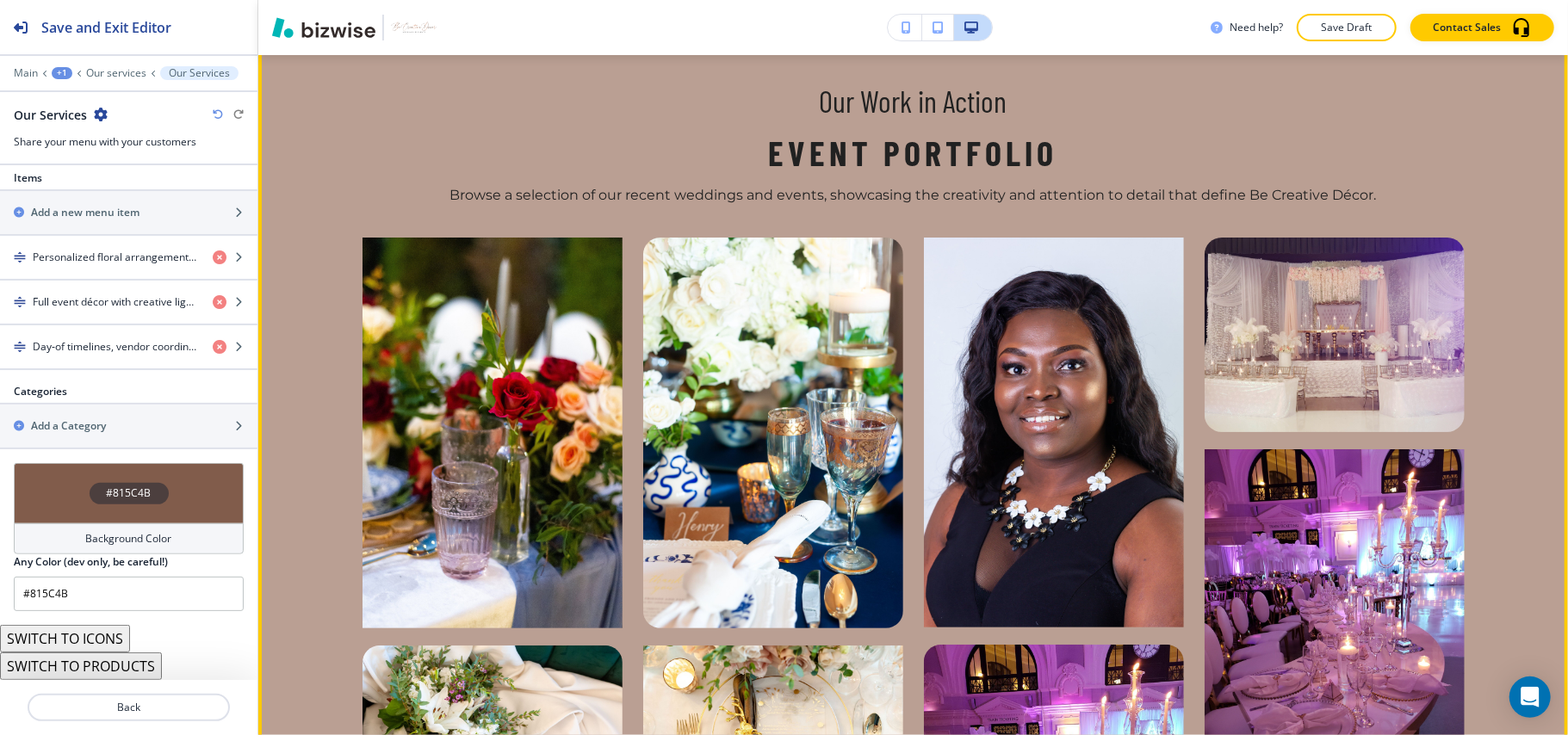
scroll to position [1974, 0]
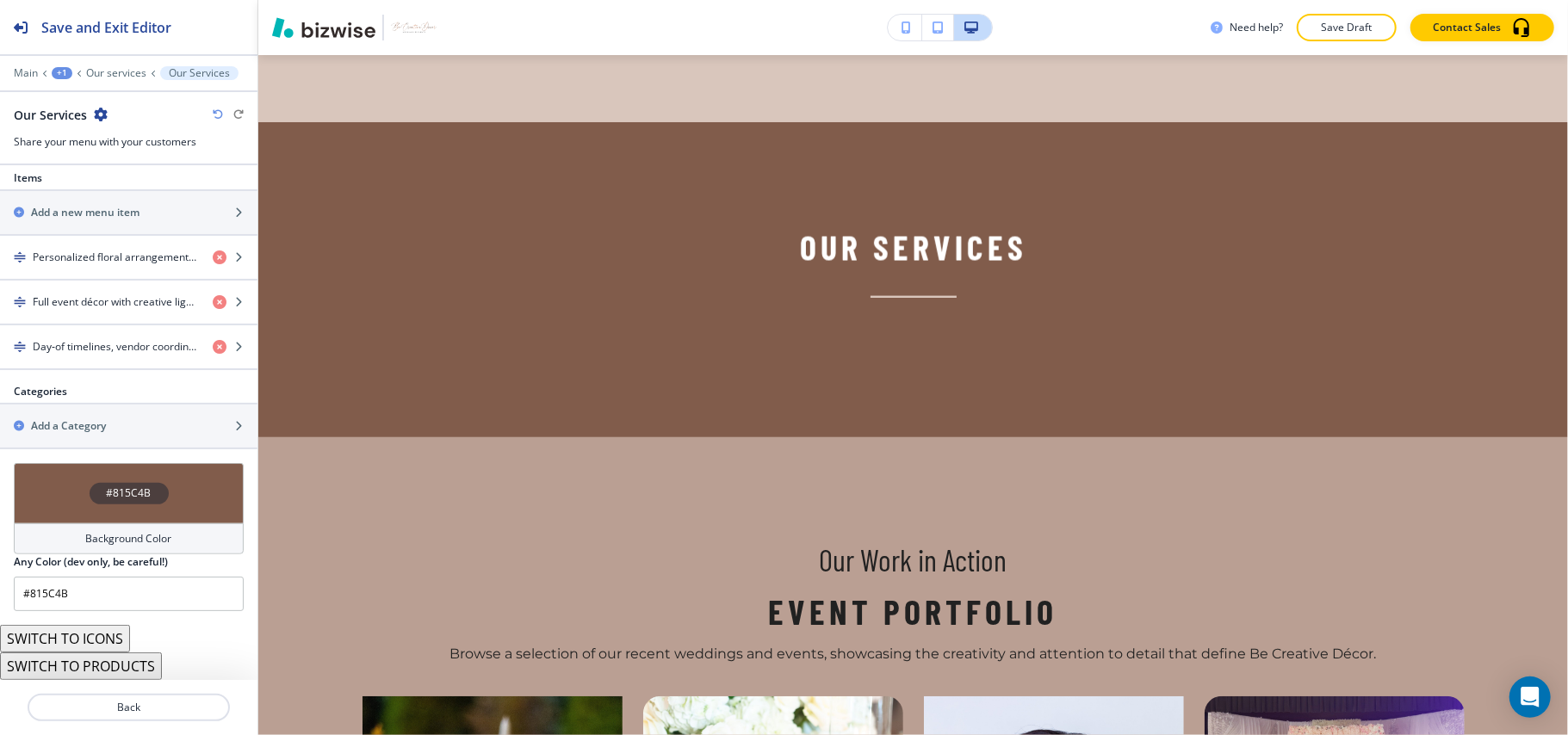
click at [215, 114] on icon "button" at bounding box center [217, 114] width 10 height 10
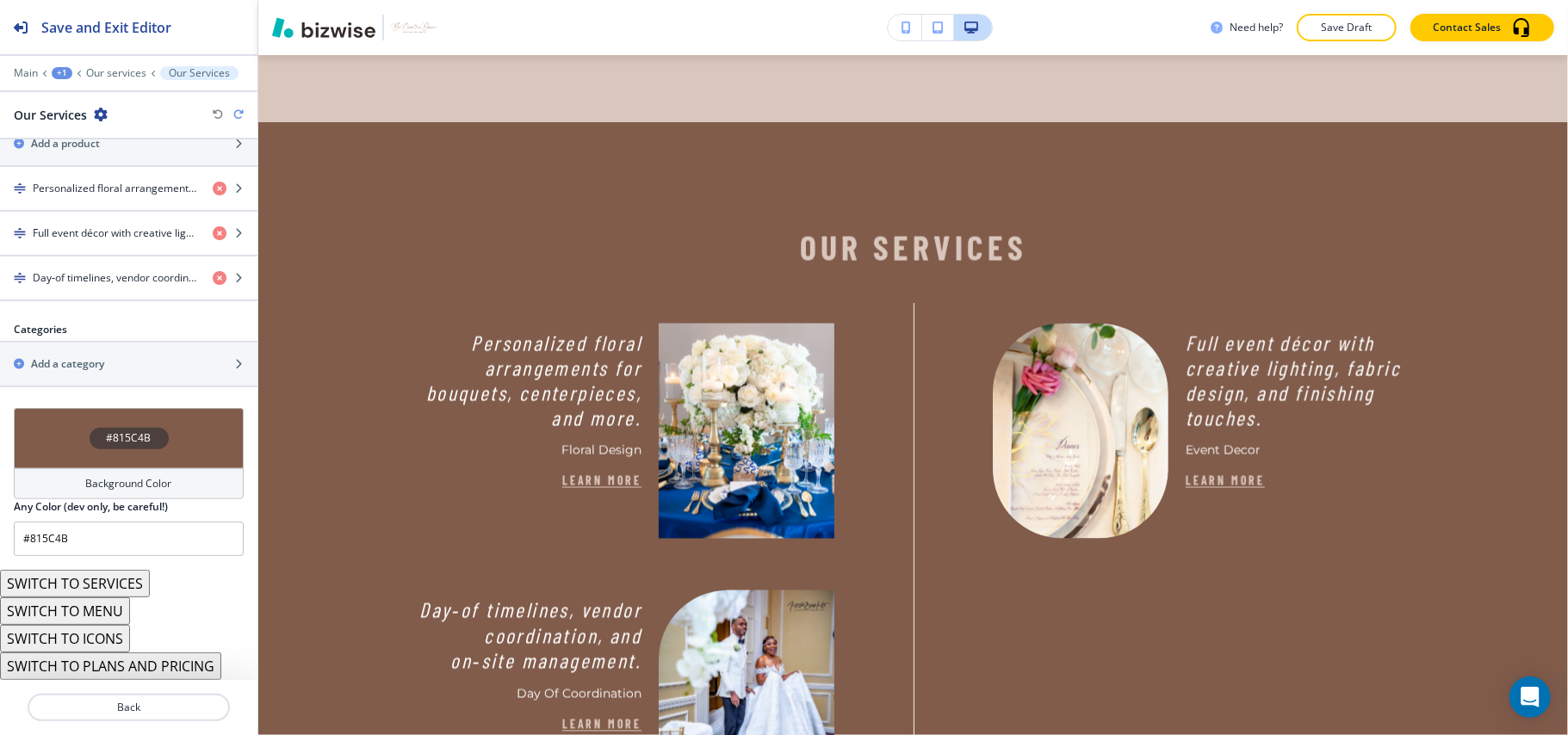
click at [98, 586] on button "SWITCH TO SERVICES" at bounding box center [74, 583] width 149 height 27
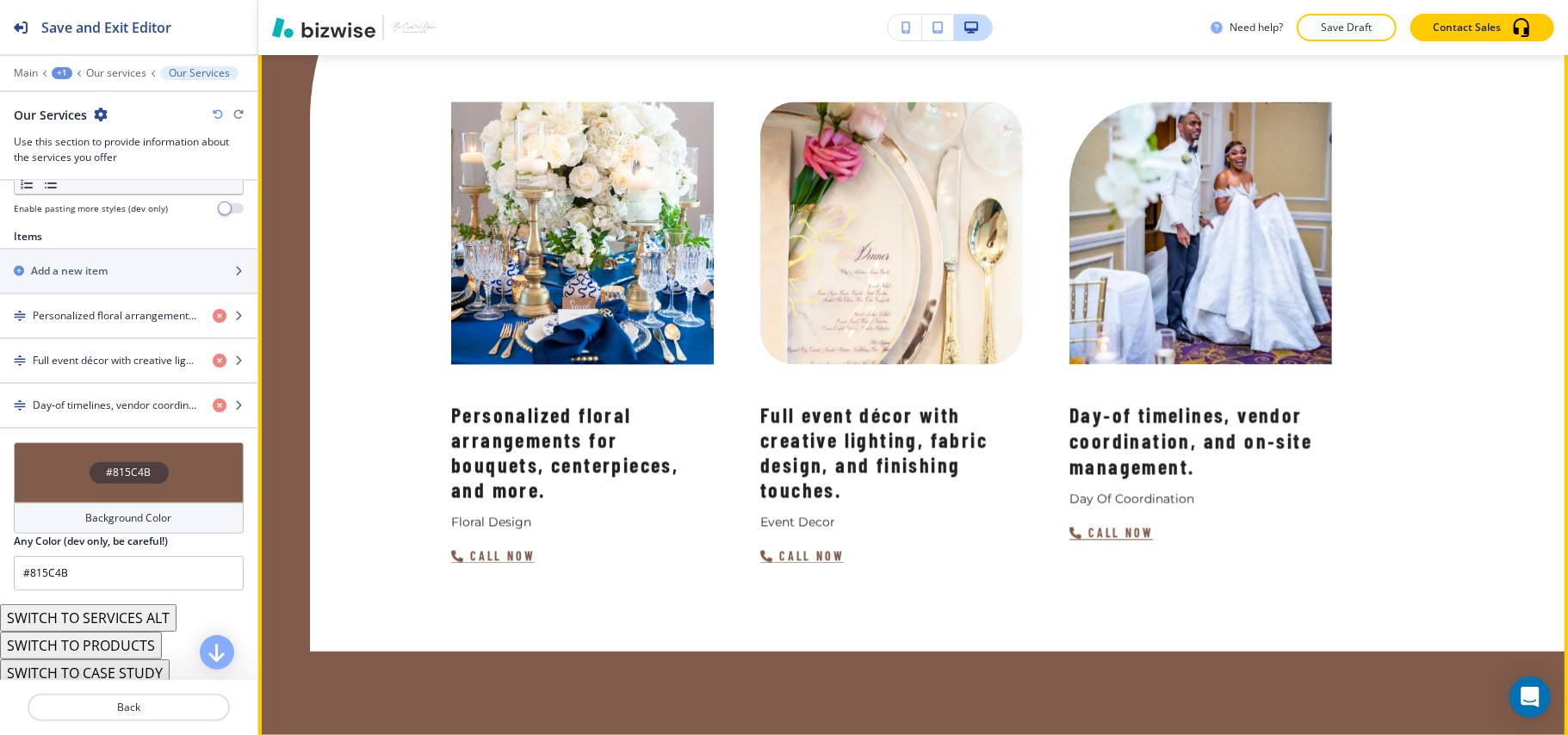
scroll to position [2202, 0]
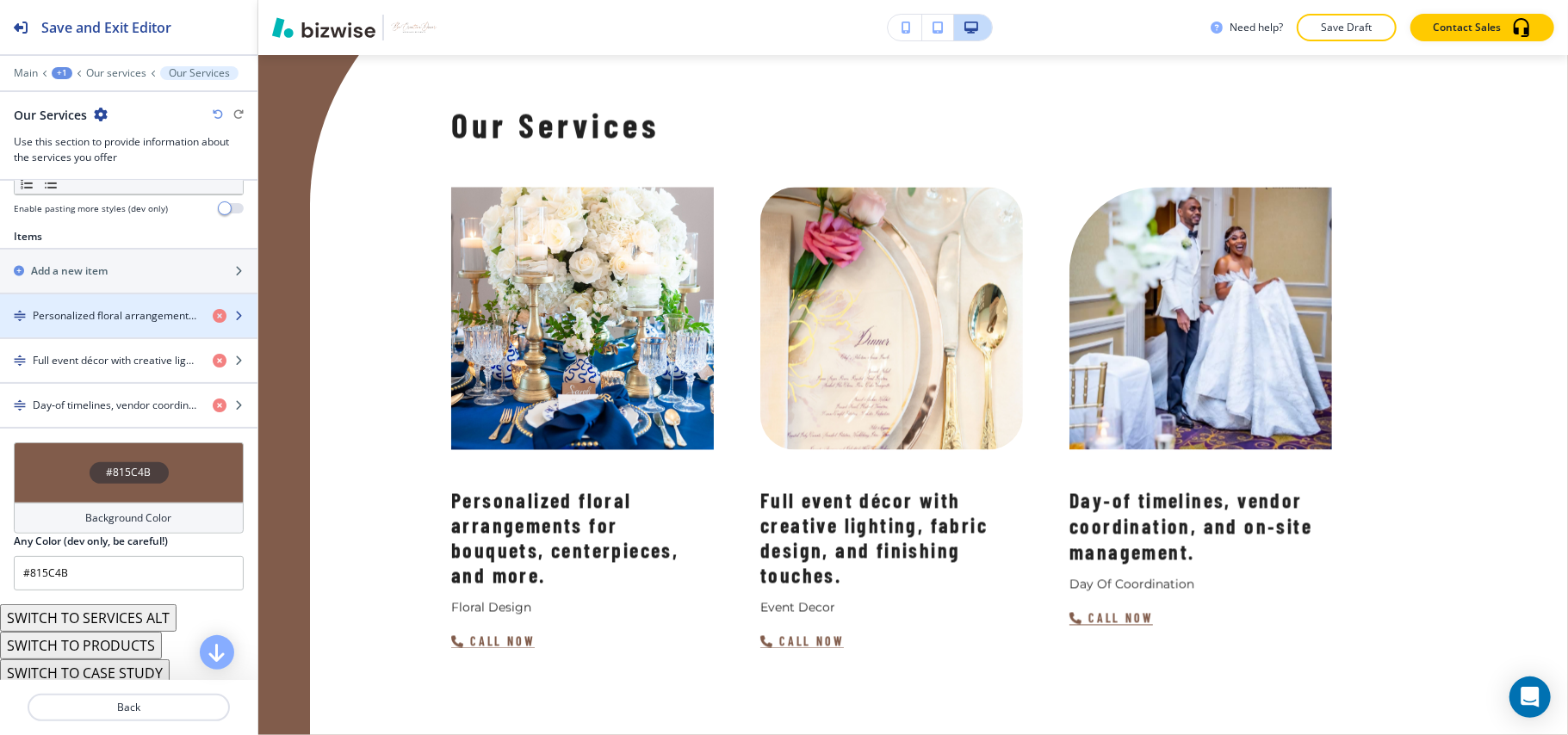
click at [90, 315] on h4 "Personalized floral arrangements for bouquets, centerpieces, and more." at bounding box center [116, 316] width 166 height 15
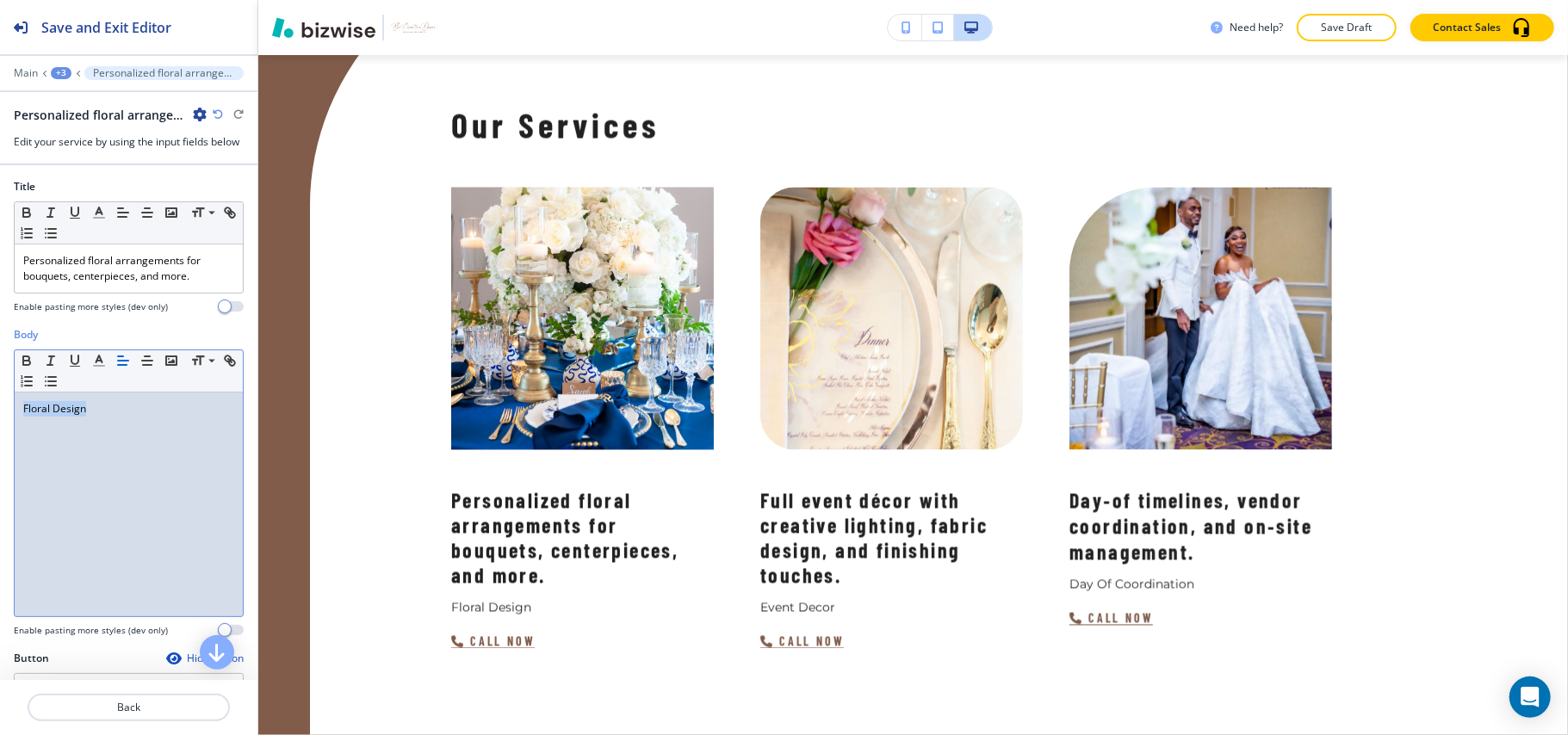
drag, startPoint x: 122, startPoint y: 415, endPoint x: 0, endPoint y: 416, distance: 122.0
click at [0, 416] on div "Body Small Normal Large Huge Floral Design Enable pasting more styles (dev only)" at bounding box center [129, 489] width 258 height 323
click at [108, 272] on p "Personalized floral arrangements for bouquets, centerpieces, and more." at bounding box center [129, 268] width 211 height 31
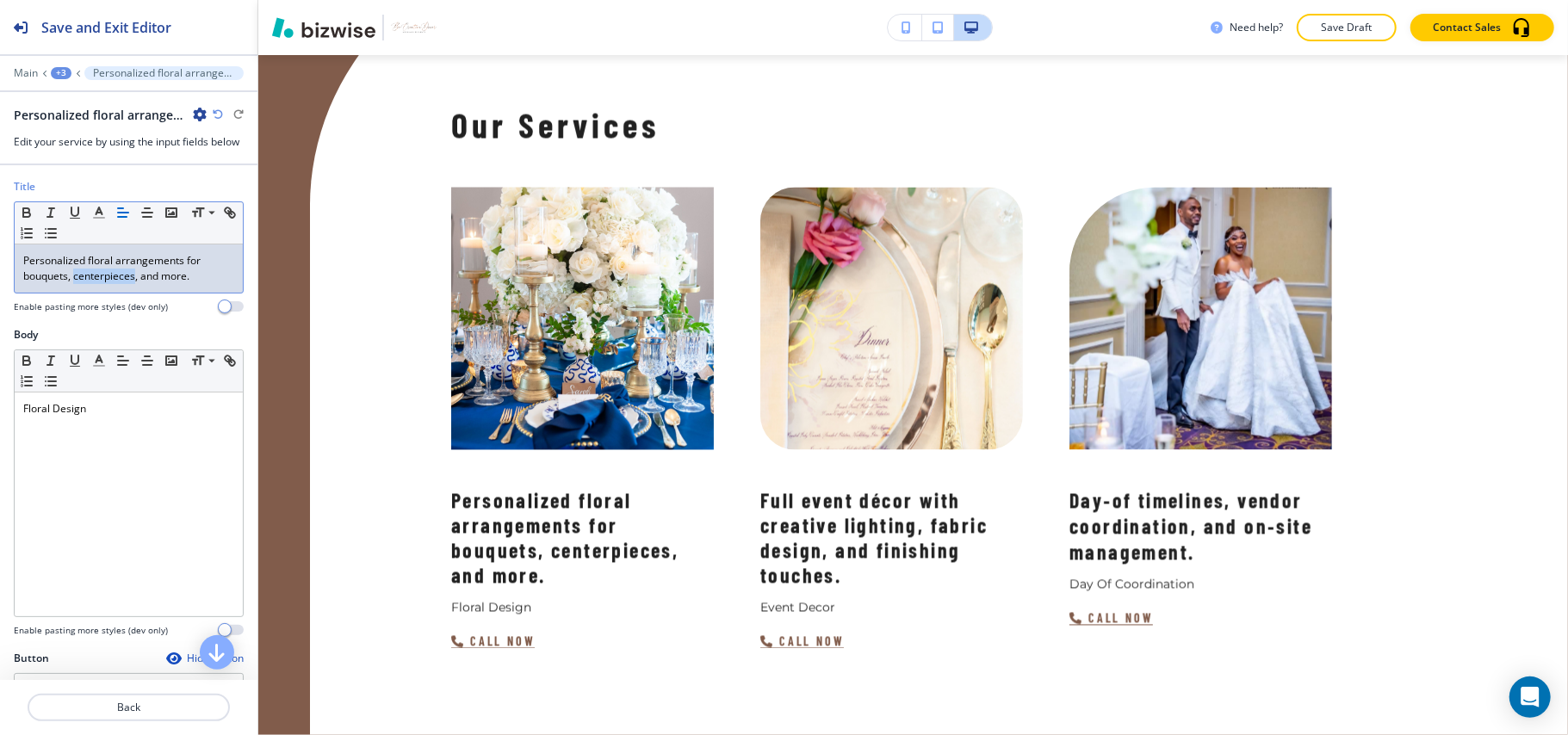
click at [108, 272] on p "Personalized floral arrangements for bouquets, centerpieces, and more." at bounding box center [129, 268] width 211 height 31
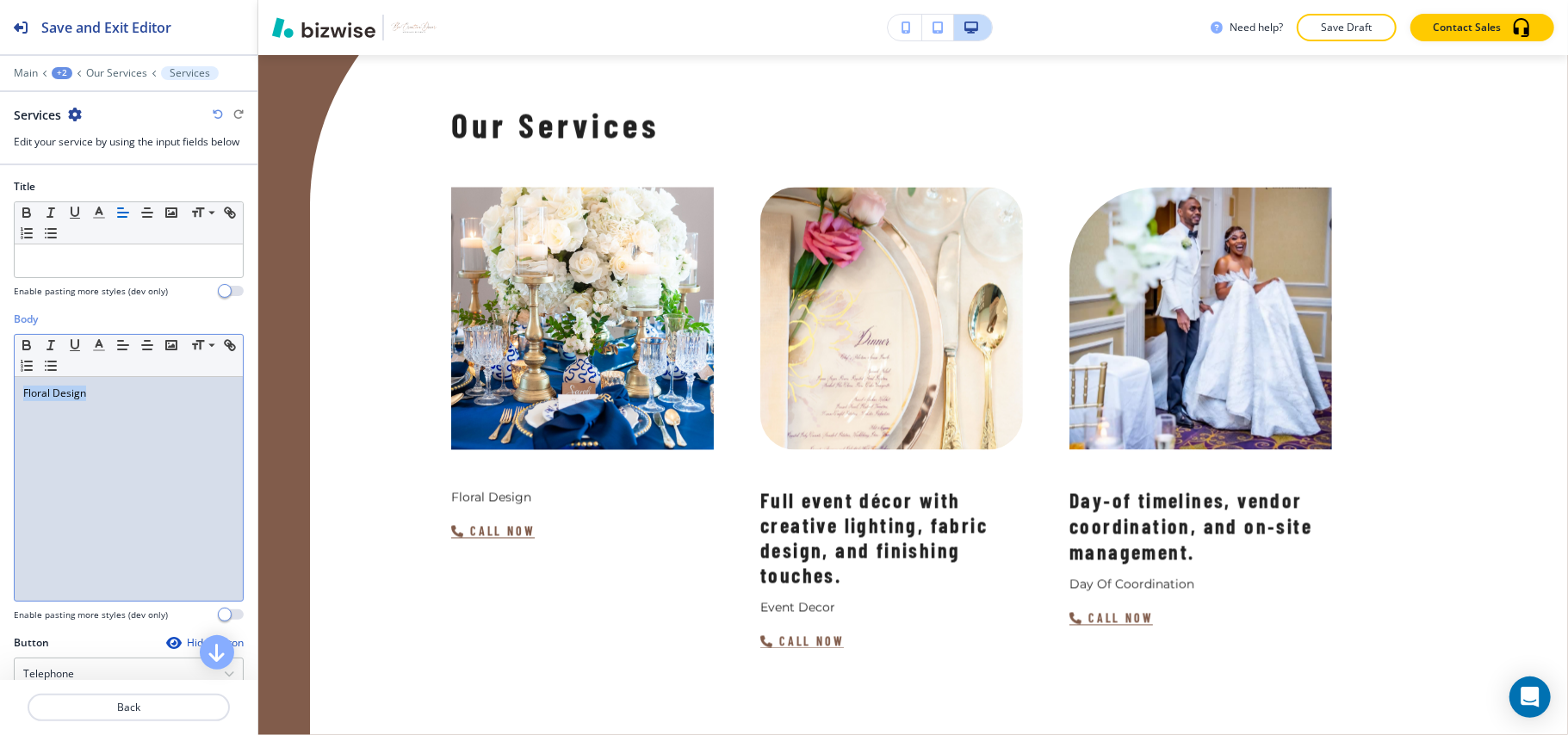
drag, startPoint x: 133, startPoint y: 420, endPoint x: 0, endPoint y: 414, distance: 133.1
click at [0, 414] on div "Body Small Normal Large Huge Floral Design Enable pasting more styles (dev only)" at bounding box center [129, 474] width 258 height 323
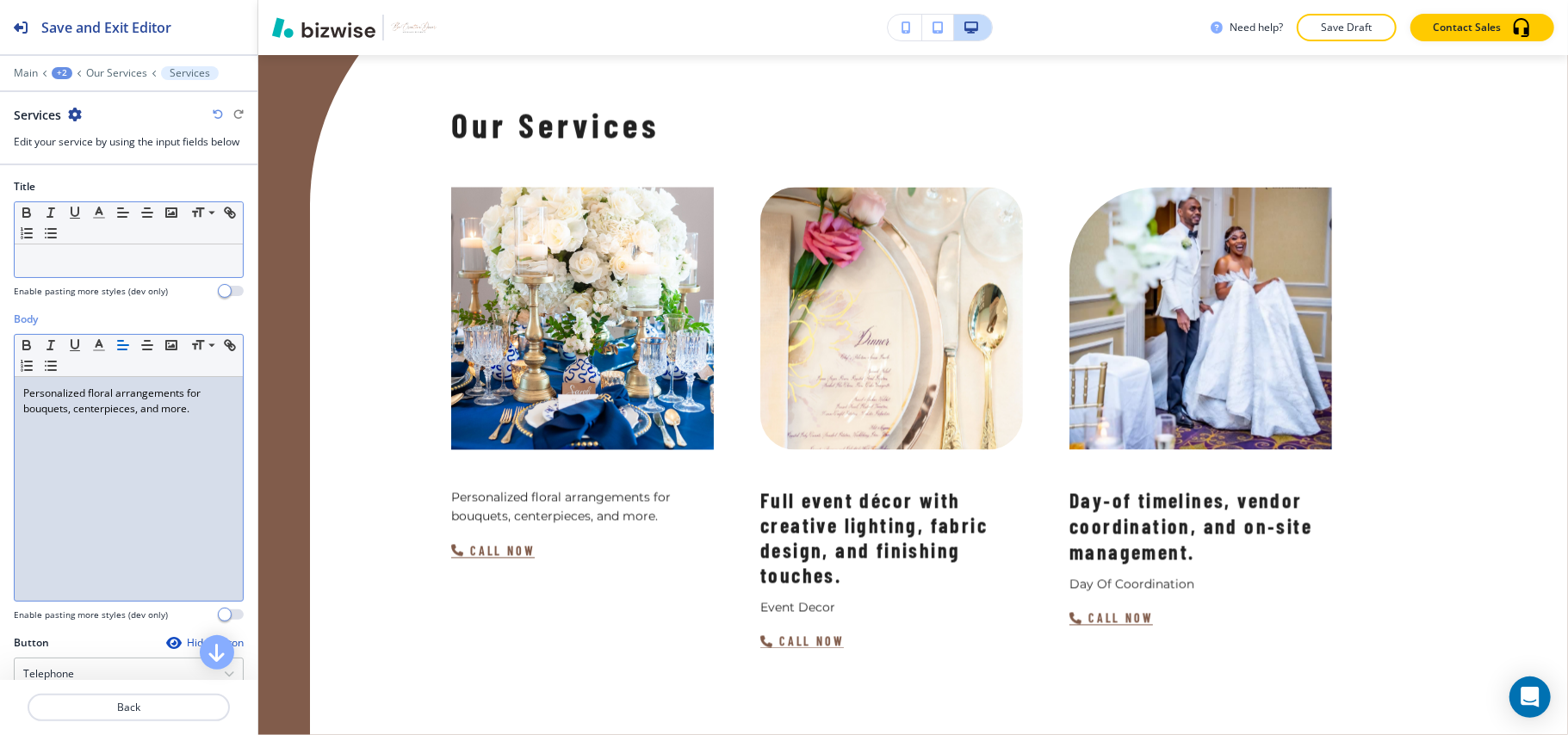
click at [55, 269] on p at bounding box center [129, 260] width 211 height 15
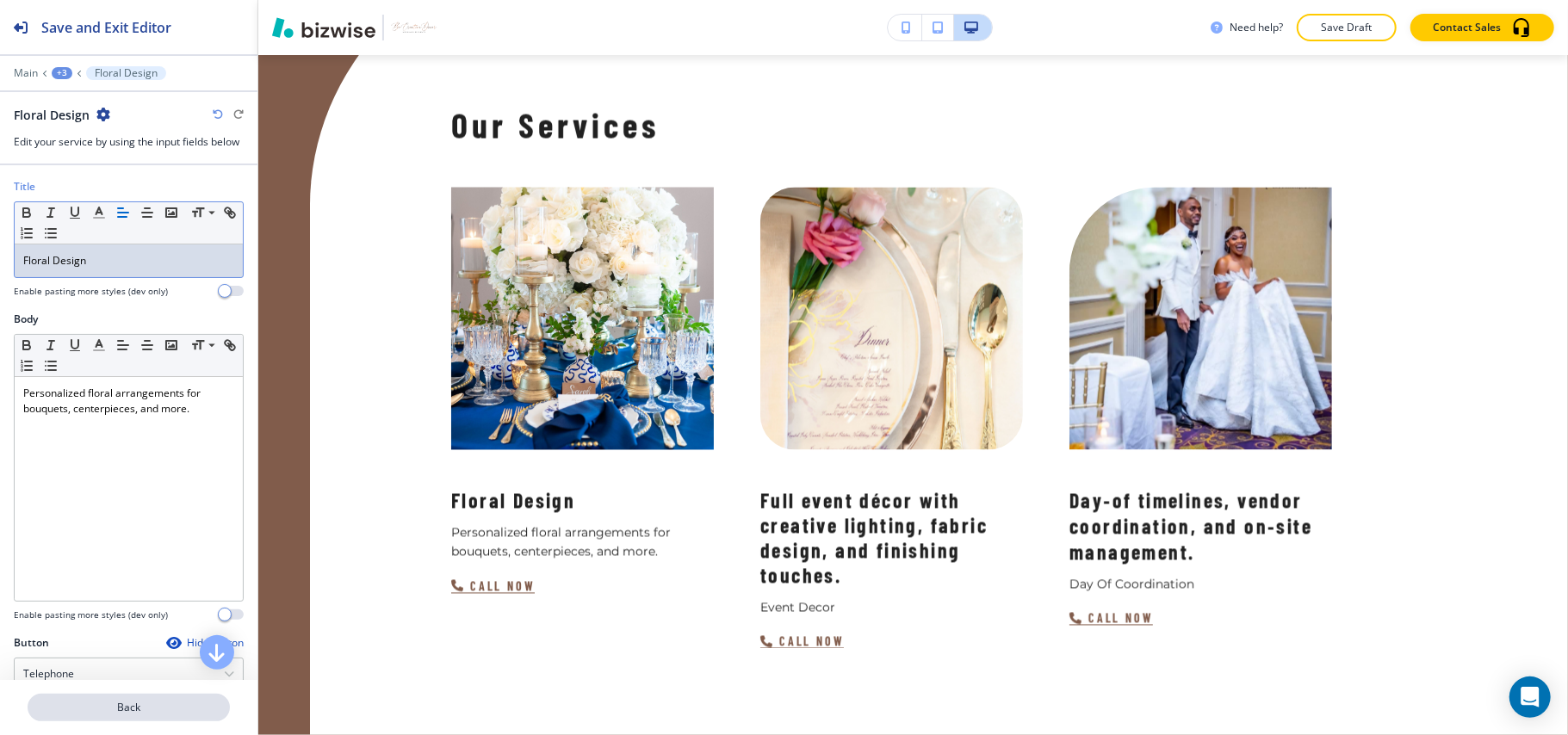
click at [131, 707] on p "Back" at bounding box center [129, 708] width 199 height 15
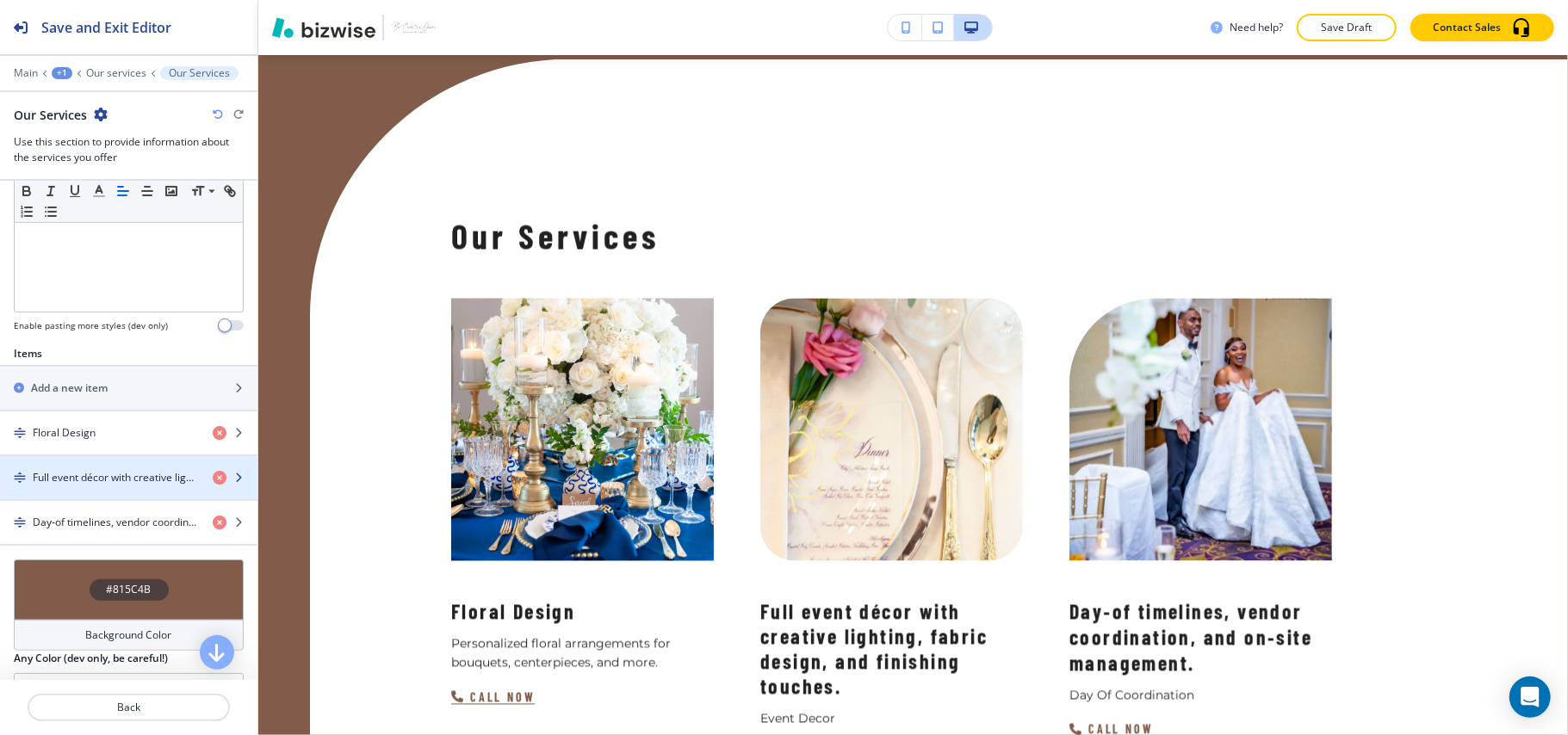
scroll to position [459, 0]
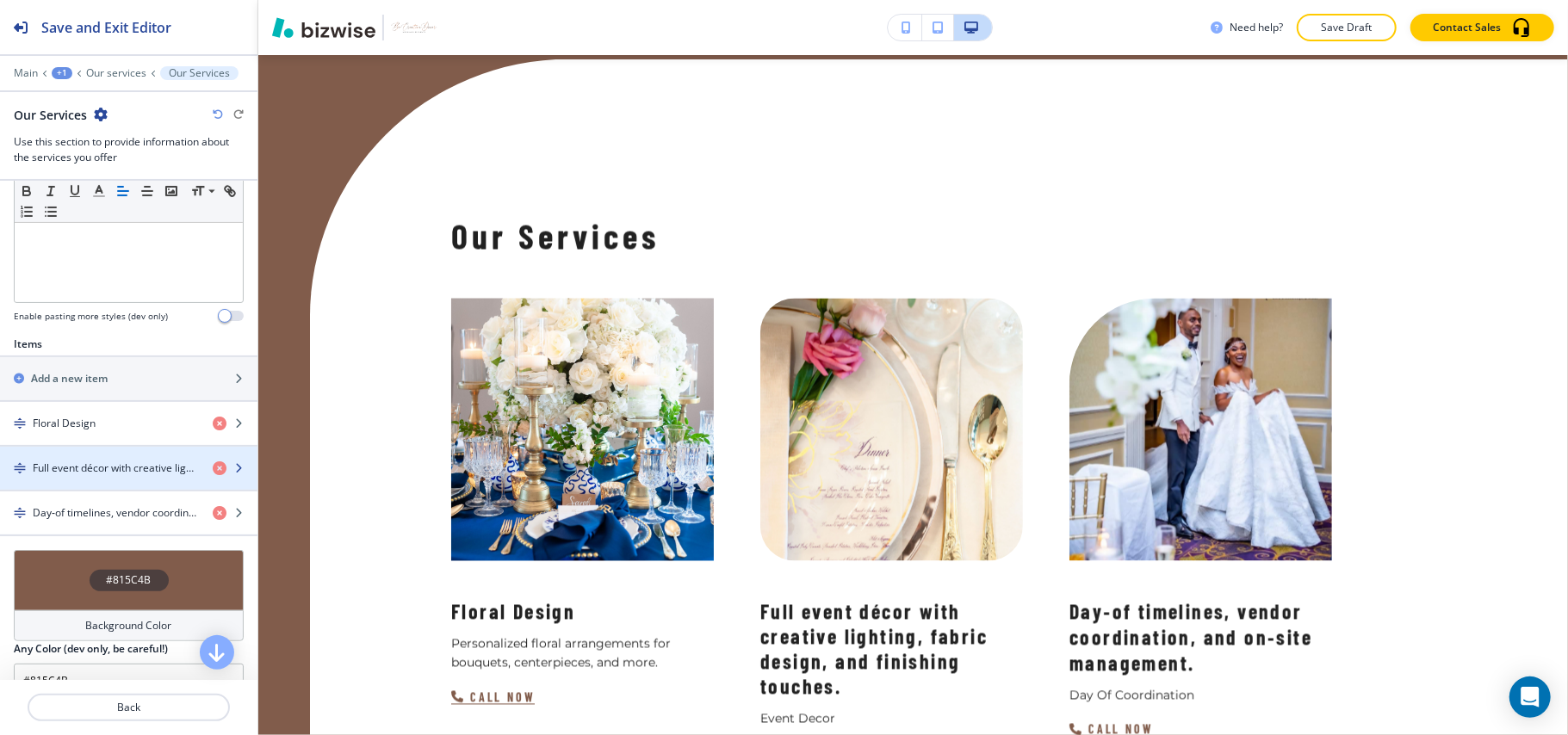
click at [87, 480] on div "button" at bounding box center [129, 483] width 258 height 14
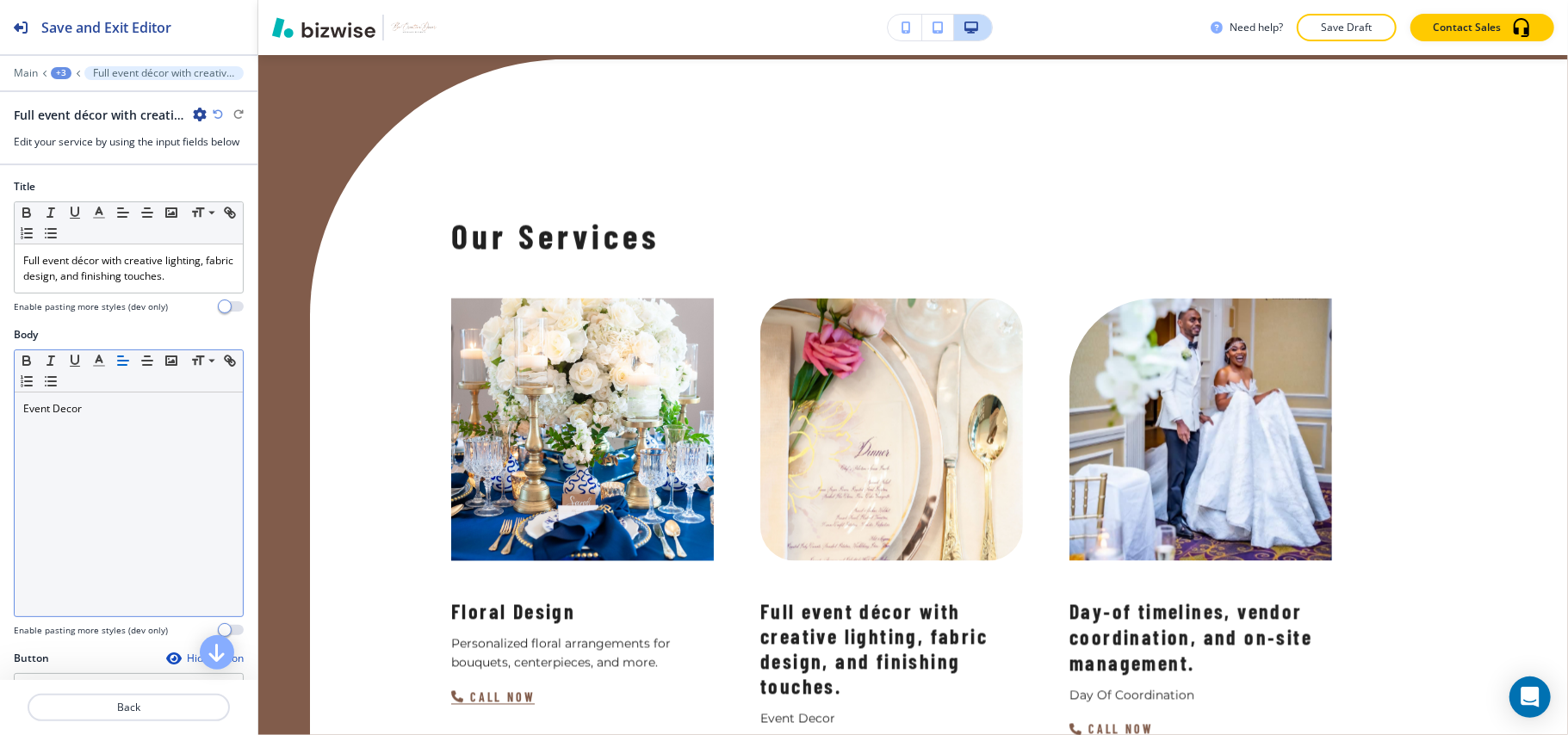
click at [104, 411] on p "Event Decor" at bounding box center [129, 409] width 211 height 15
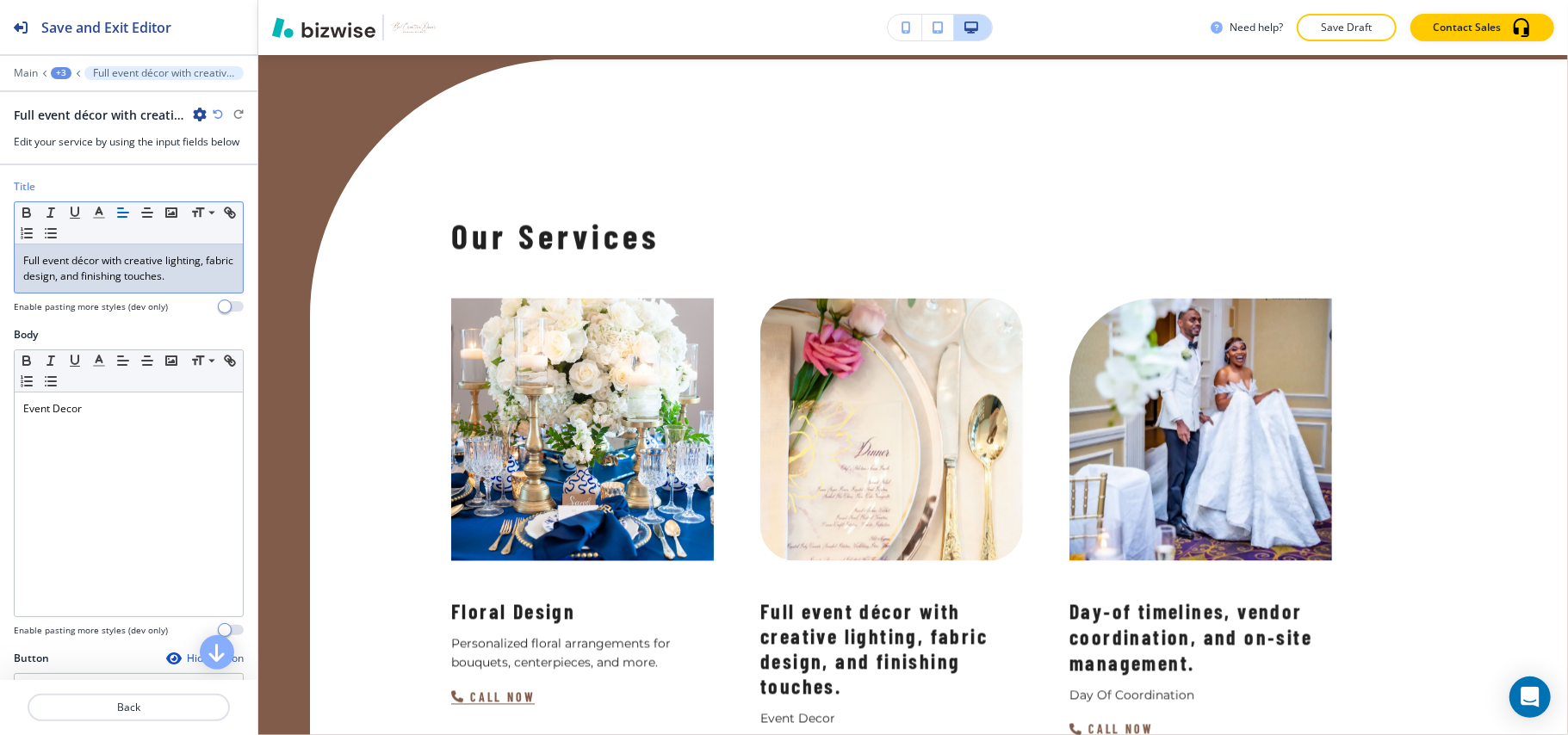
drag, startPoint x: 93, startPoint y: 272, endPoint x: 32, endPoint y: 266, distance: 61.3
click at [32, 266] on p "Full event décor with creative lighting, fabric design, and finishing touches." at bounding box center [129, 268] width 211 height 31
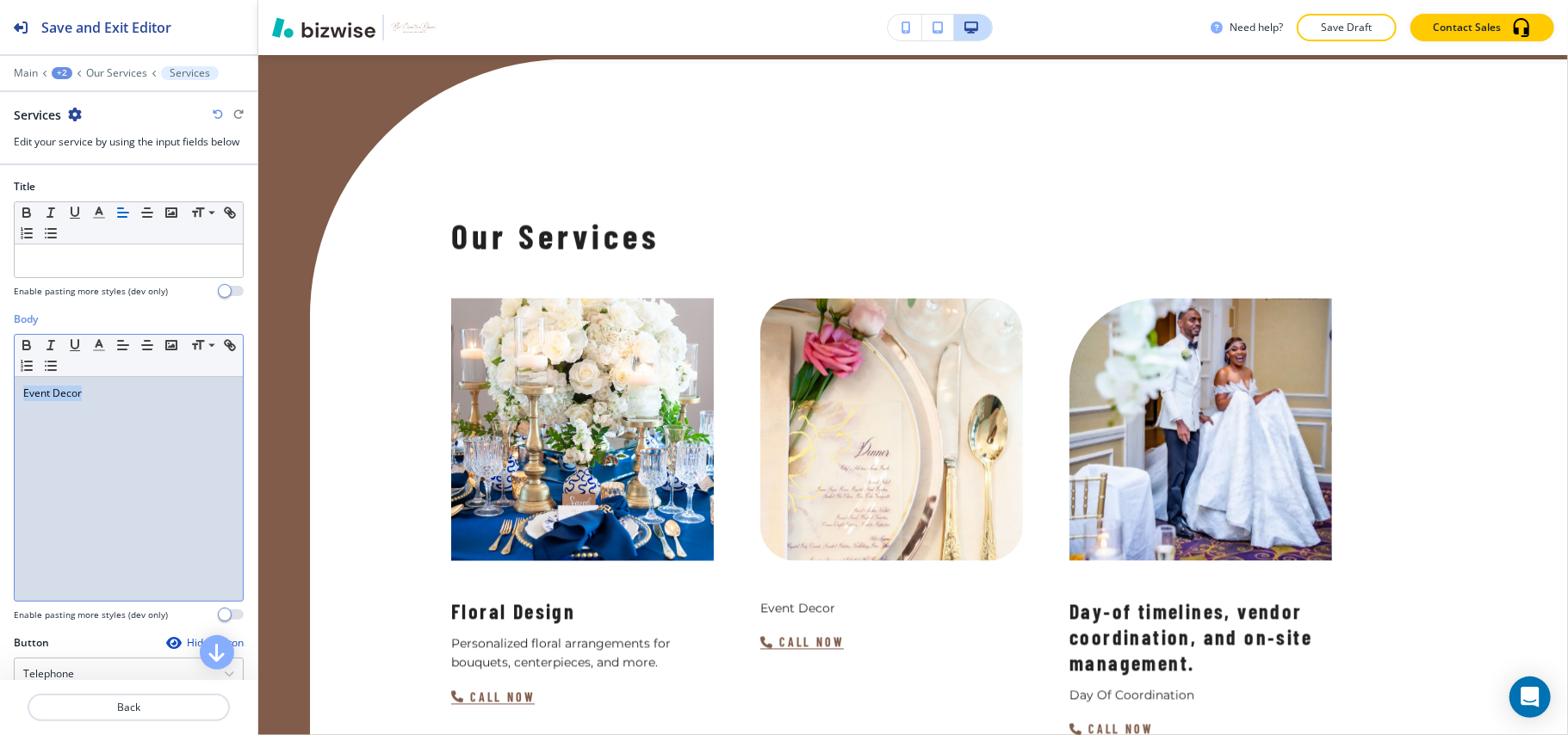
drag, startPoint x: 118, startPoint y: 414, endPoint x: 0, endPoint y: 401, distance: 118.7
click at [0, 401] on div "Body Small Normal Large Huge Event Decor Enable pasting more styles (dev only)" at bounding box center [129, 474] width 258 height 323
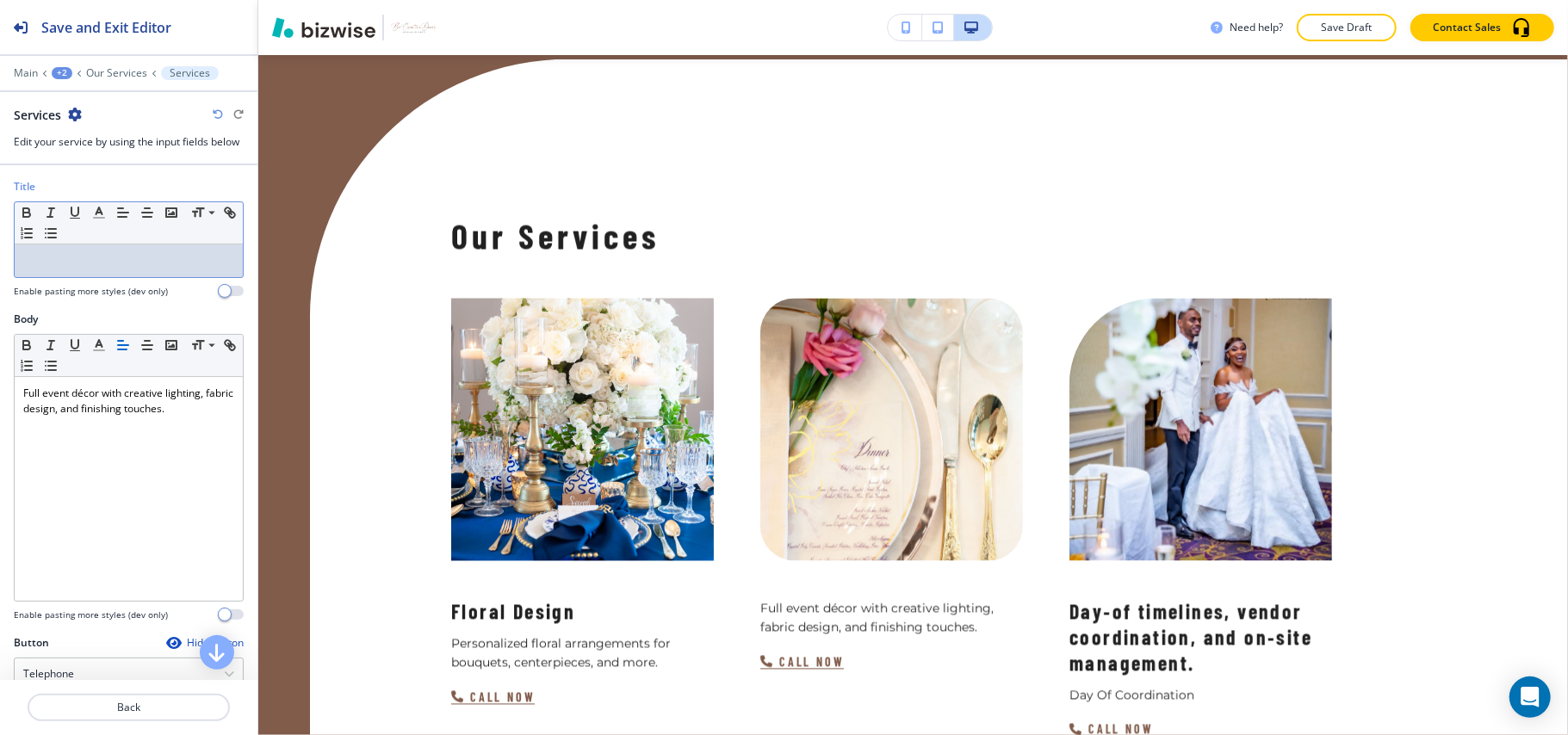
click at [79, 260] on p at bounding box center [129, 260] width 211 height 15
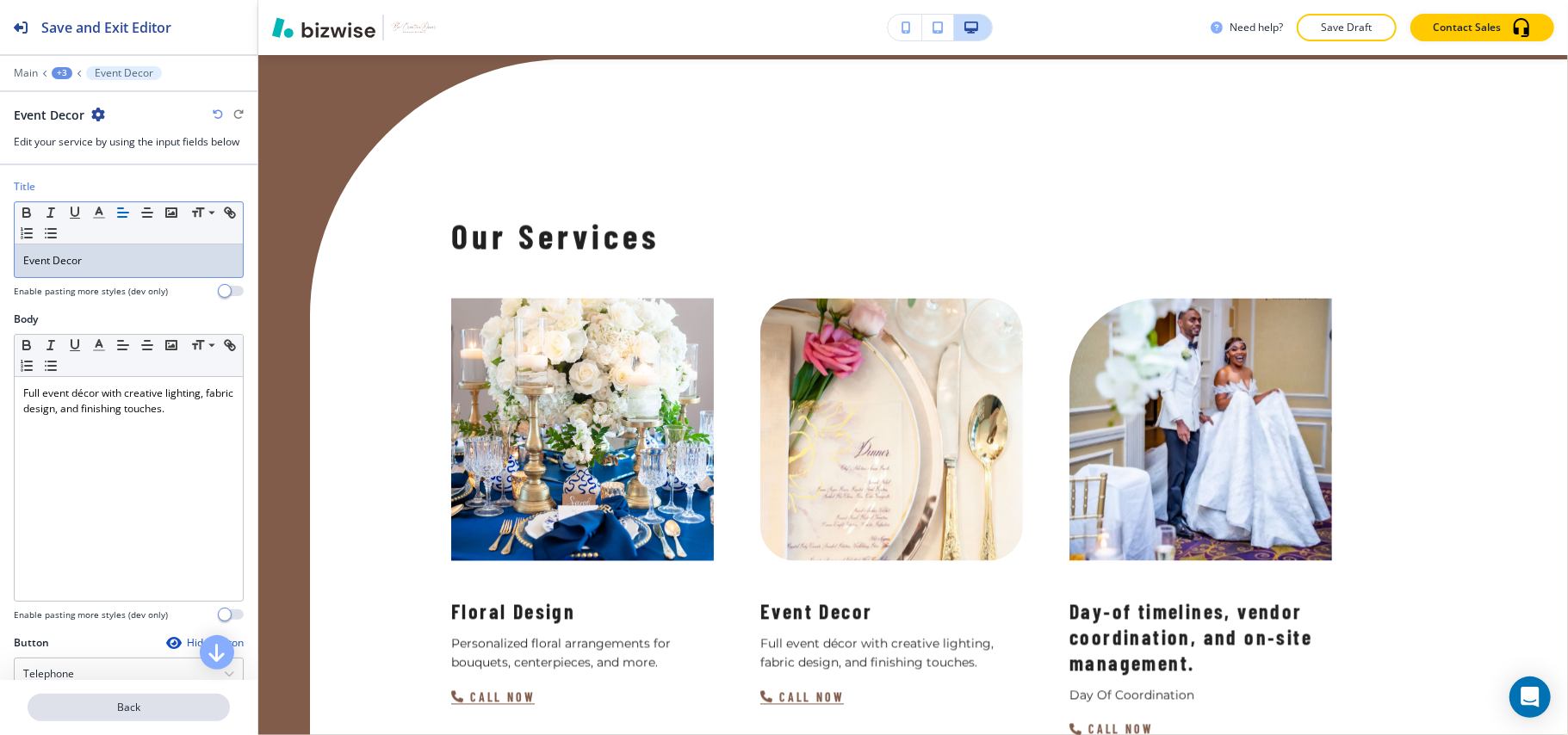
click at [136, 712] on p "Back" at bounding box center [129, 708] width 199 height 15
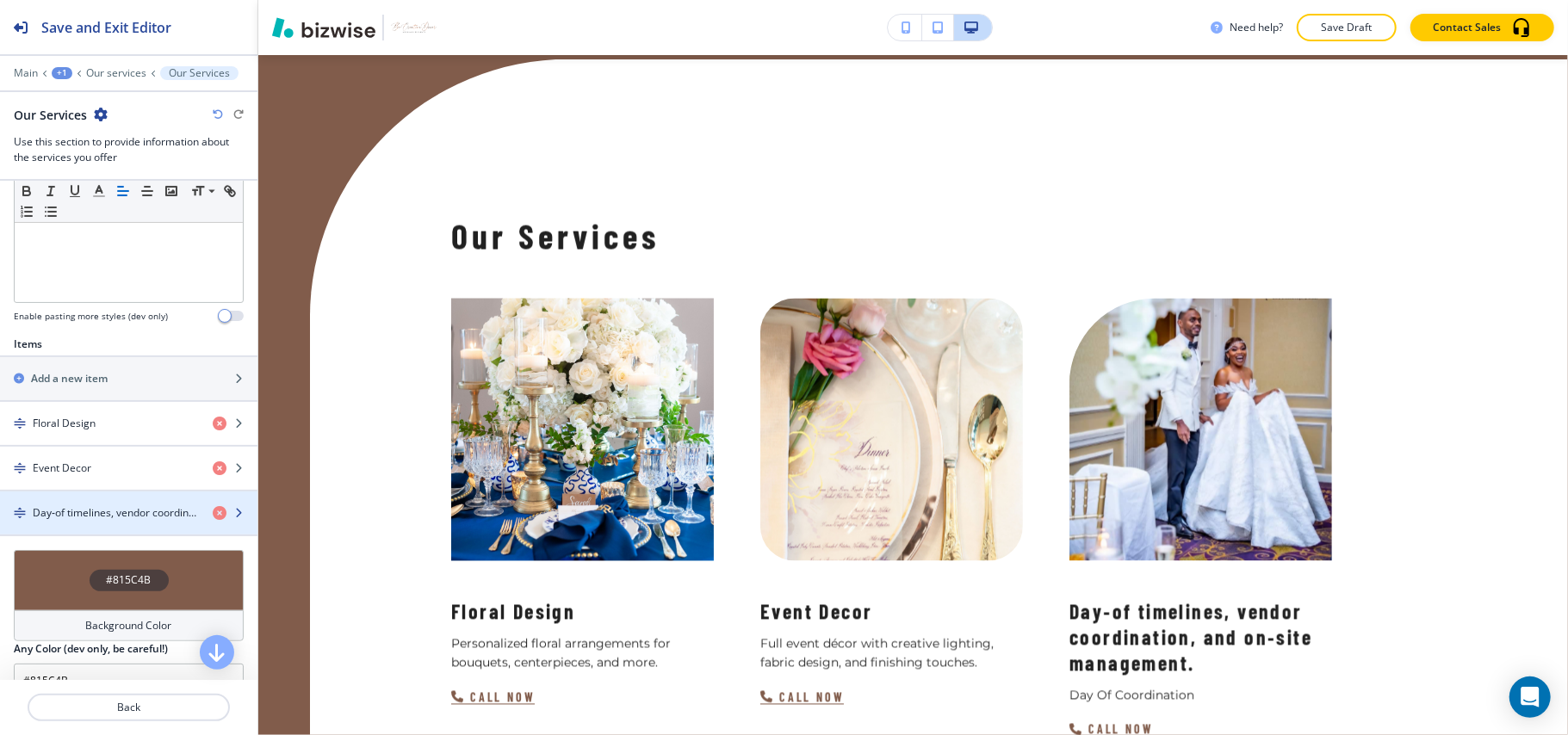
click at [63, 518] on h4 "Day‑of timelines, vendor coordination, and on‑site management." at bounding box center [116, 513] width 166 height 15
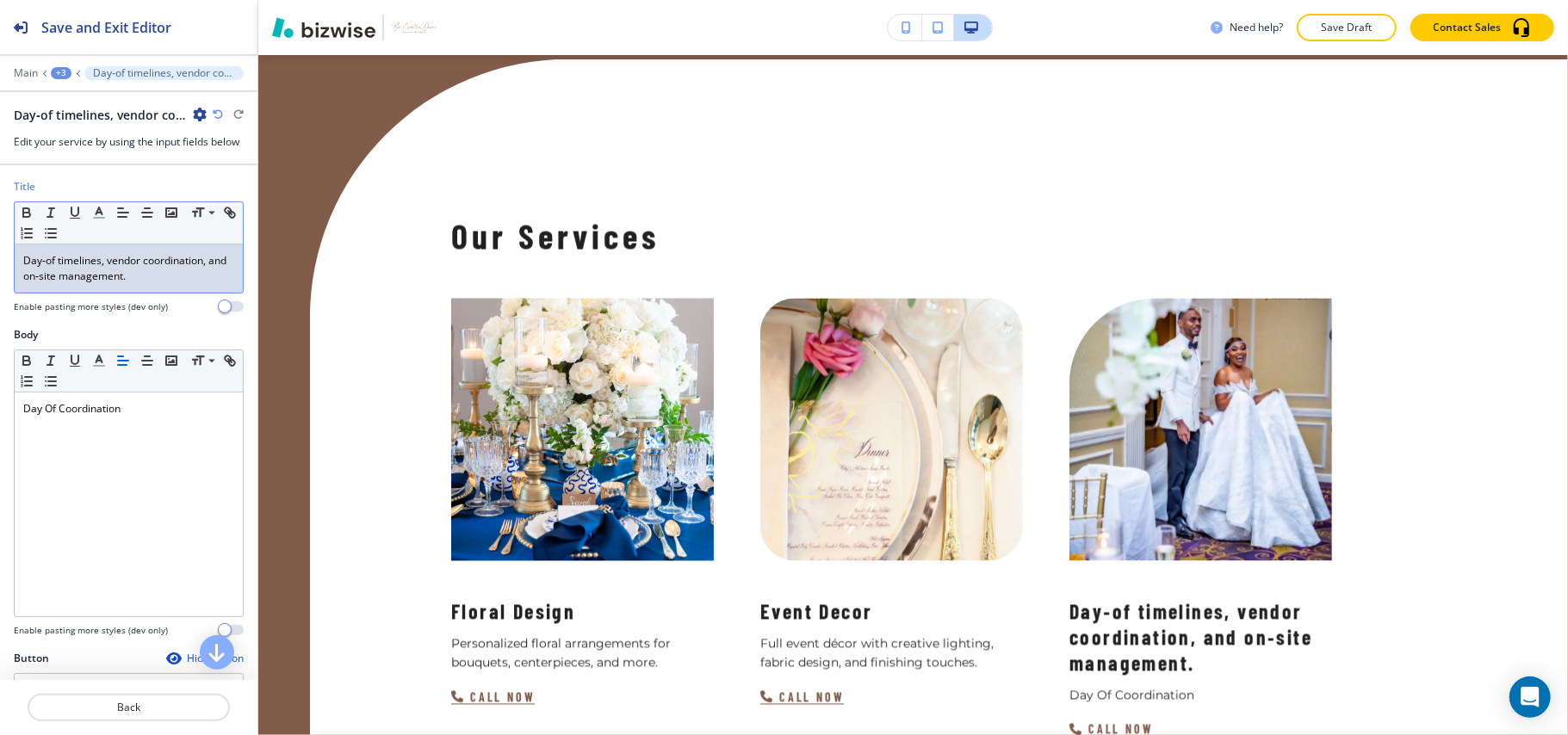
click at [145, 279] on p "Day‑of timelines, vendor coordination, and on‑site management." at bounding box center [129, 268] width 211 height 31
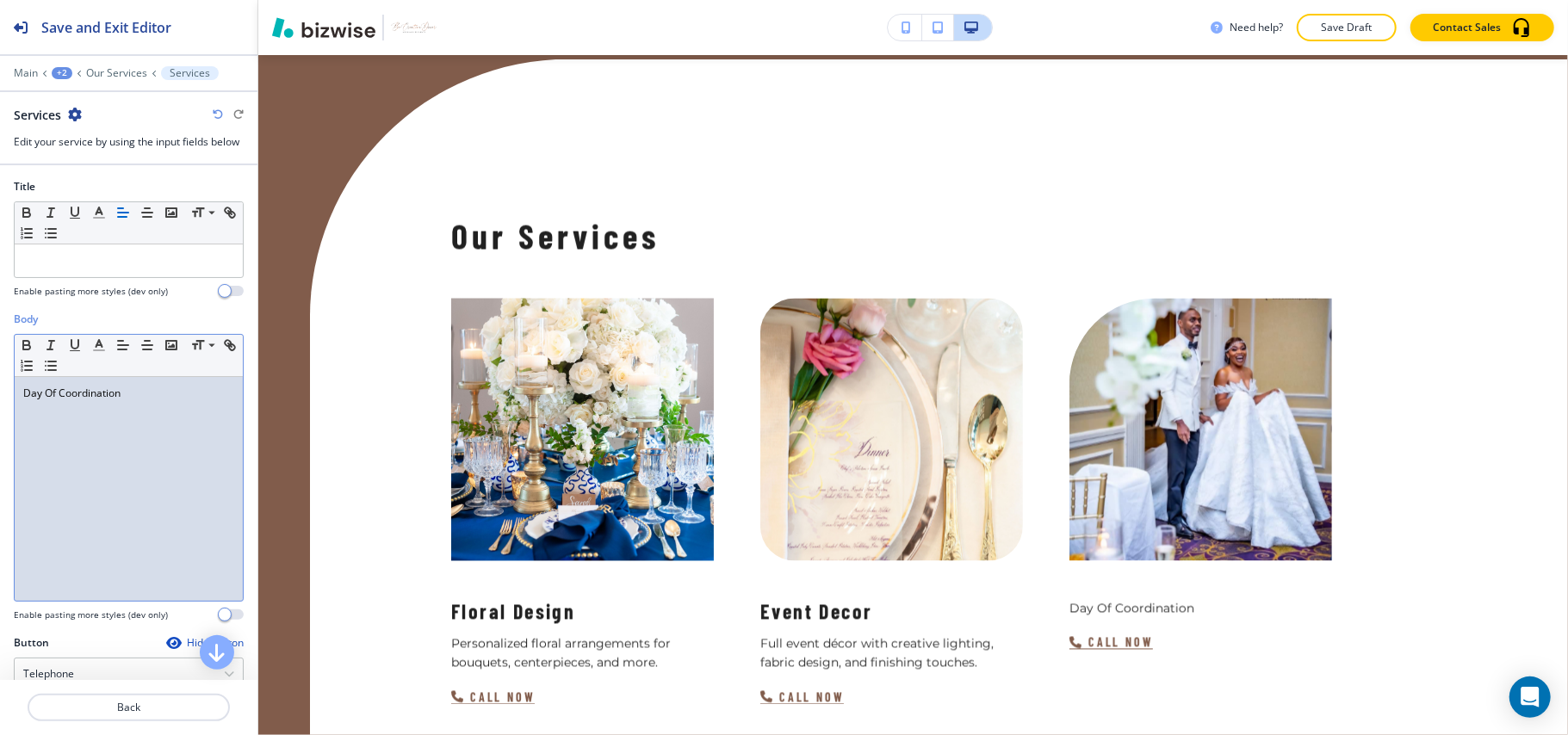
click at [172, 401] on p "Day Of Coordination" at bounding box center [129, 393] width 211 height 15
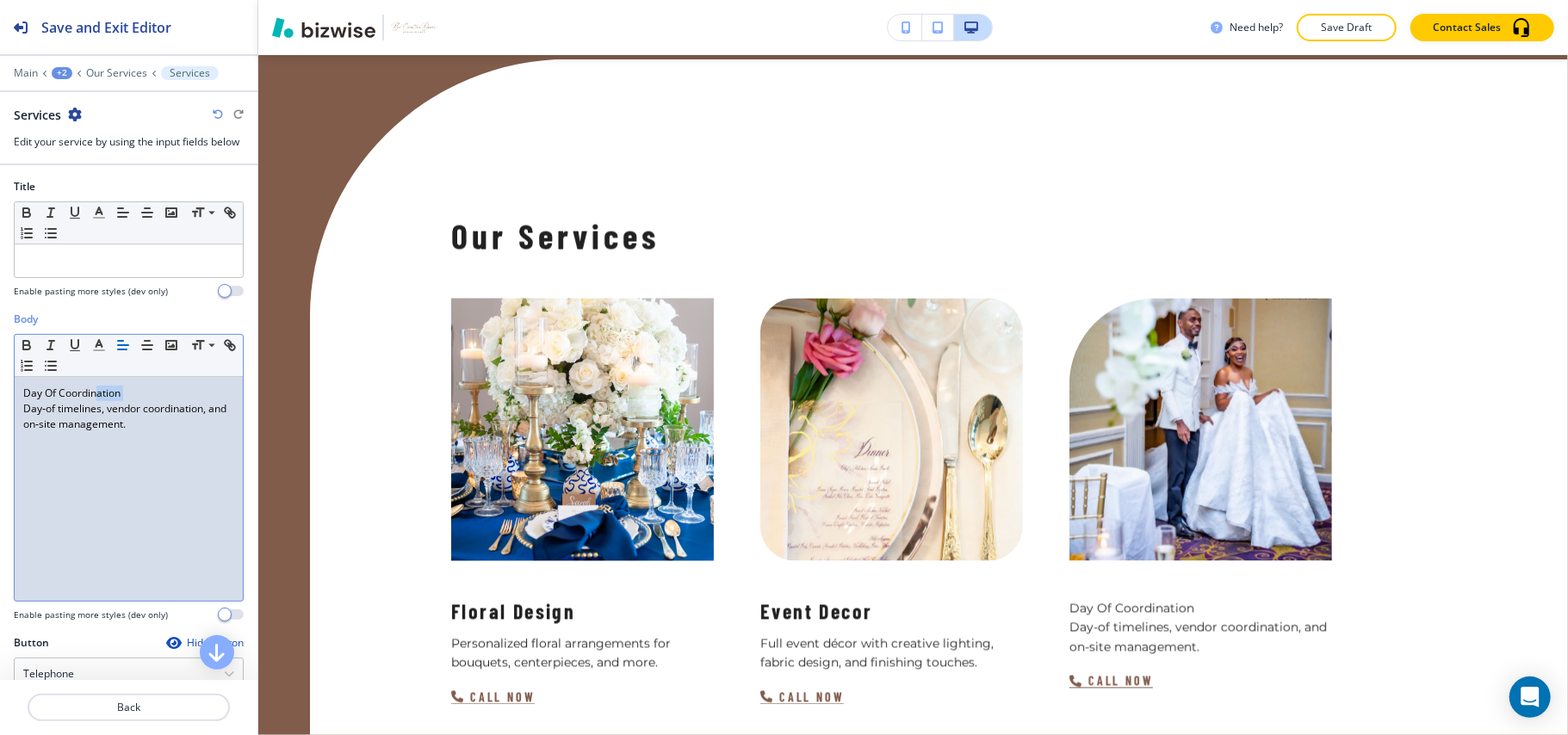
click at [1, 410] on div "Body Small Normal Large Huge Day Of Coordination Day‑of timelines, vendor coord…" at bounding box center [129, 474] width 258 height 323
click at [149, 386] on div "Day Of Coordination Day‑of timelines, vendor coordination, and on‑site manageme…" at bounding box center [129, 489] width 228 height 224
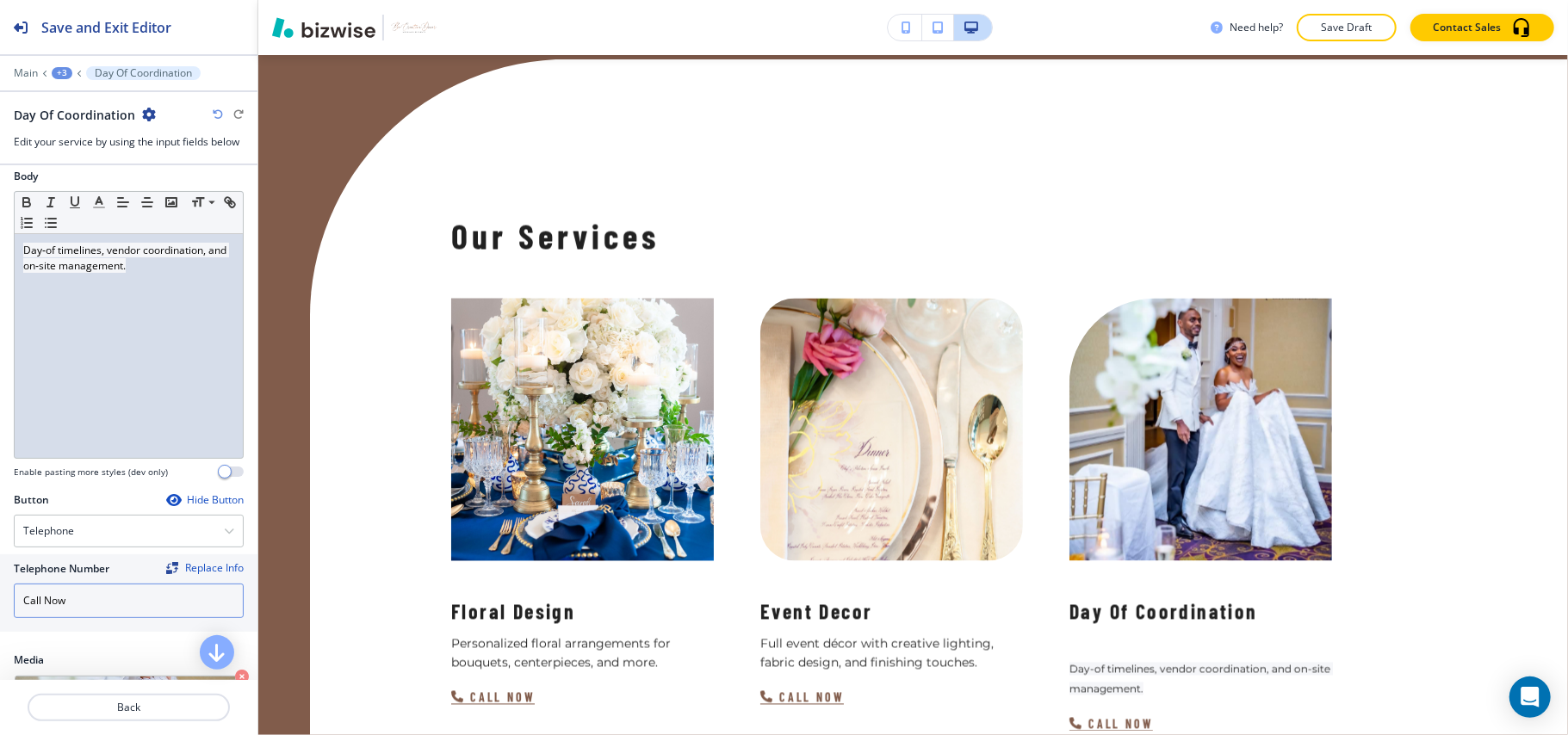
scroll to position [0, 0]
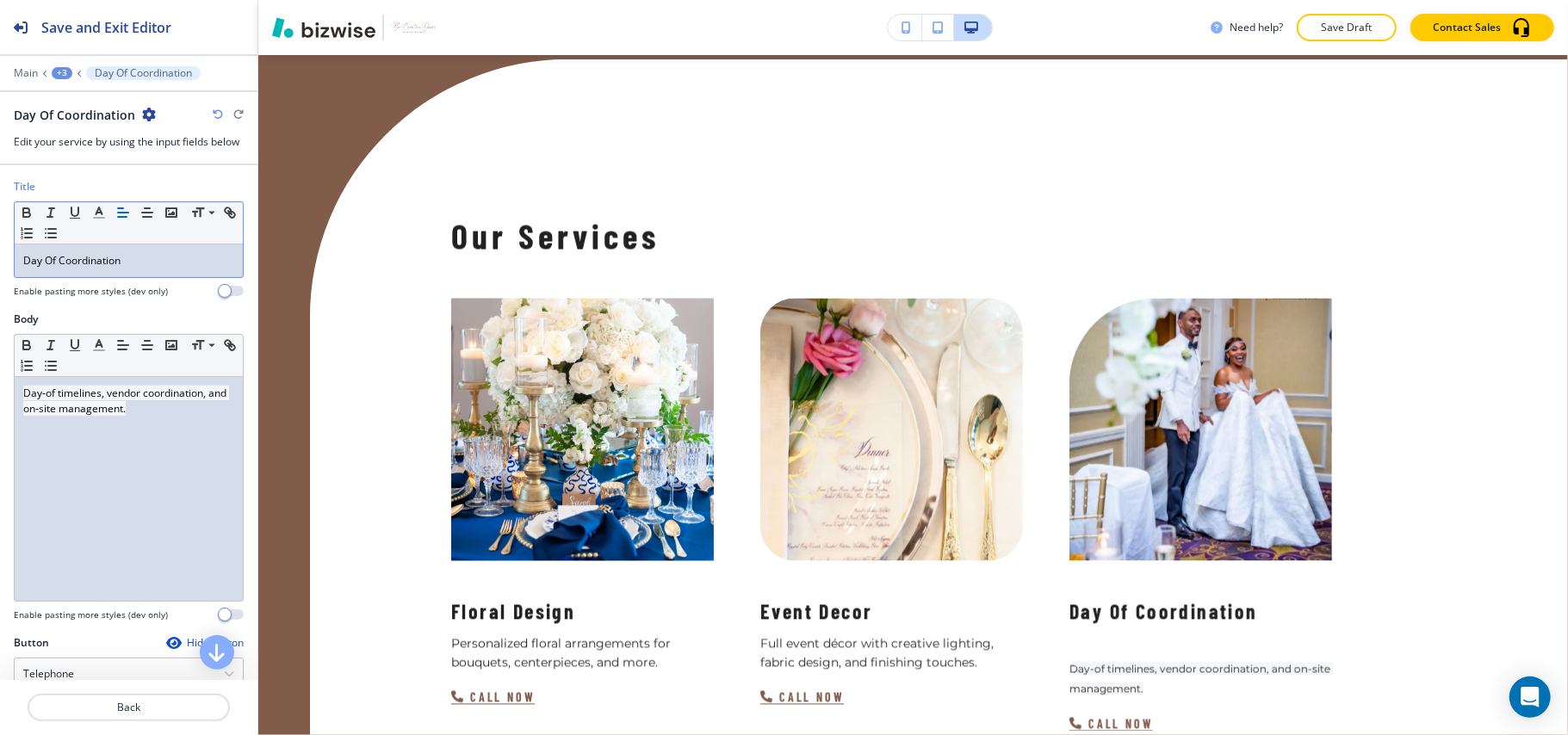
click at [10, 517] on div "Body Small Normal Large Huge Day‑of timelines, vendor coordination, and on‑site…" at bounding box center [129, 474] width 258 height 323
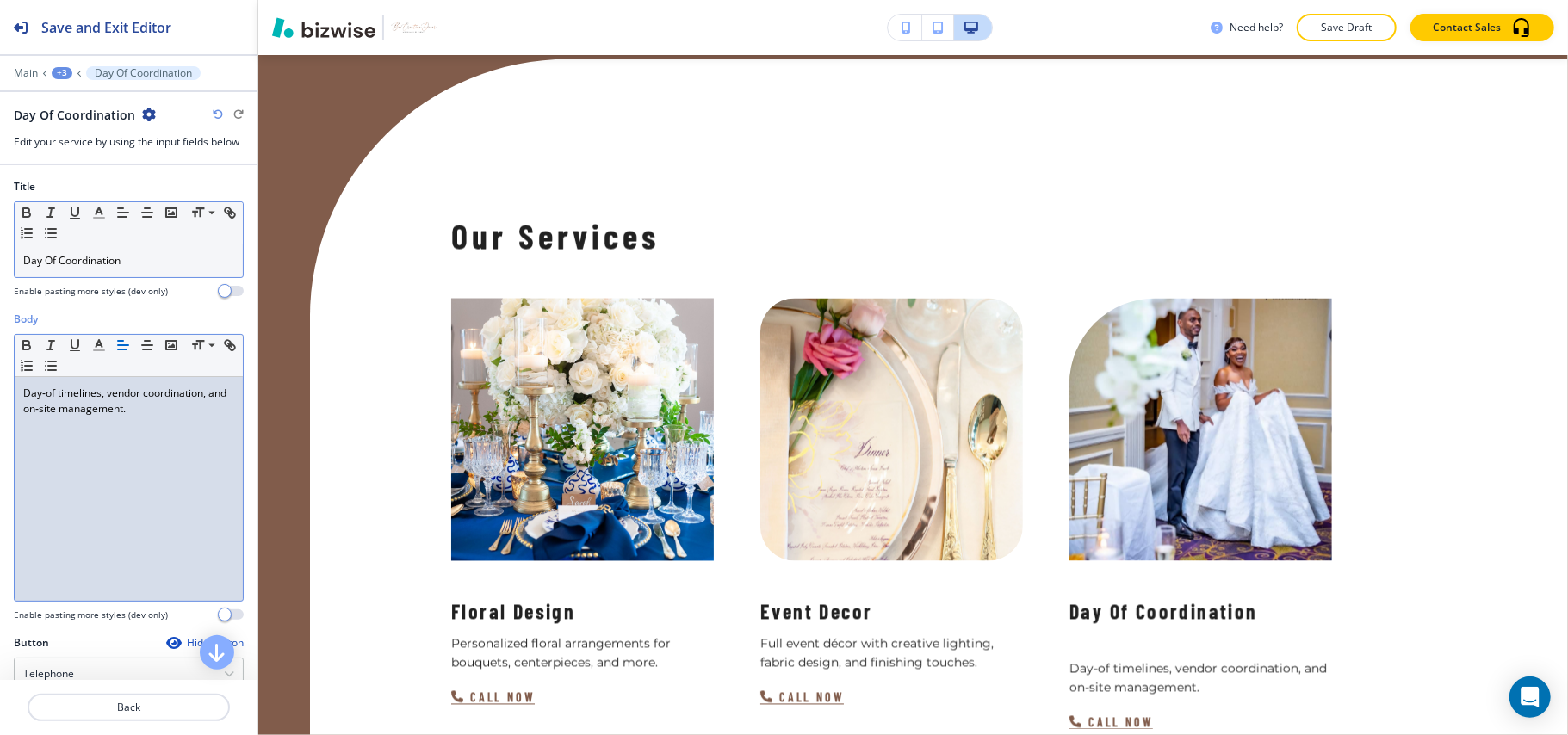
click at [165, 266] on p "Day Of Coordination" at bounding box center [129, 260] width 211 height 15
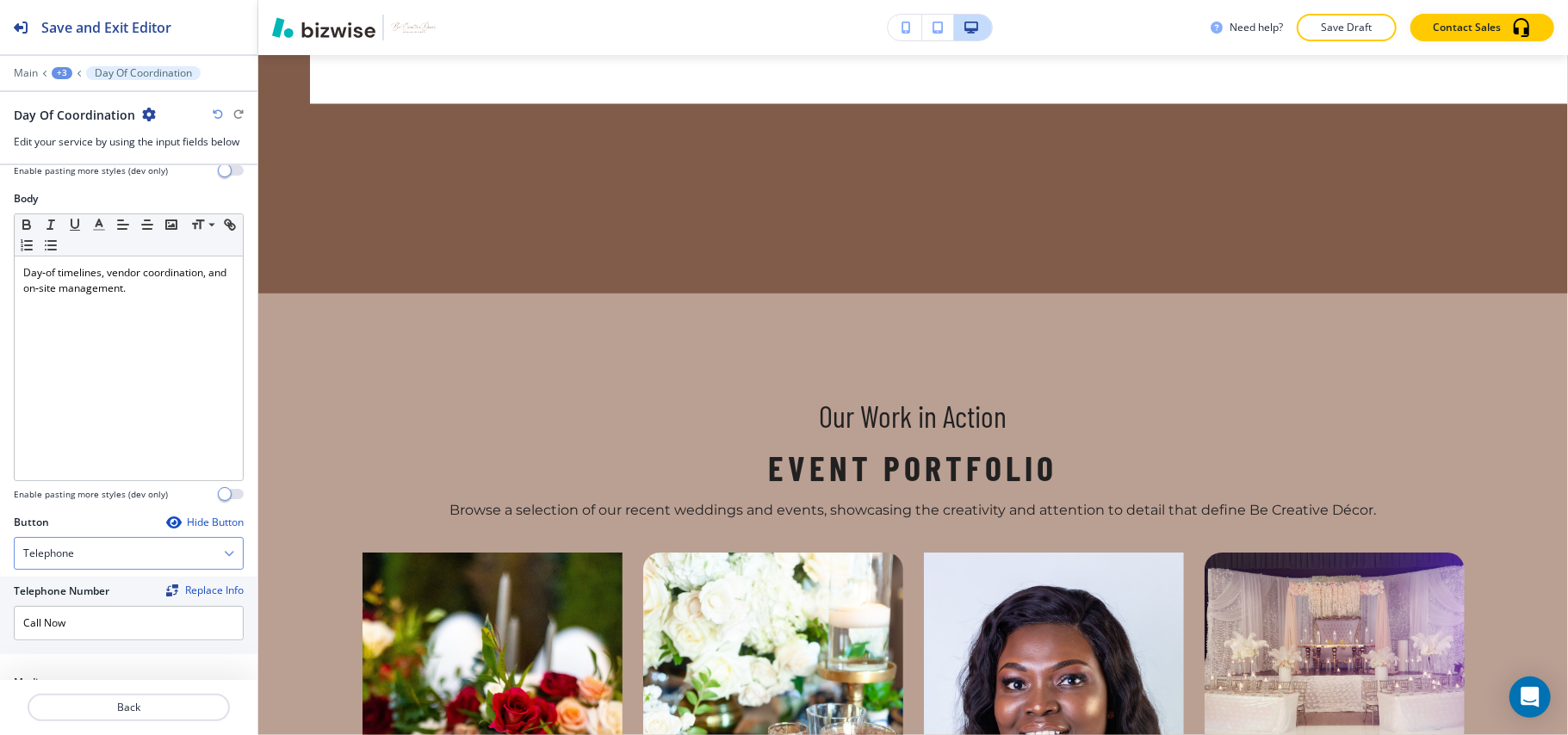
scroll to position [267, 0]
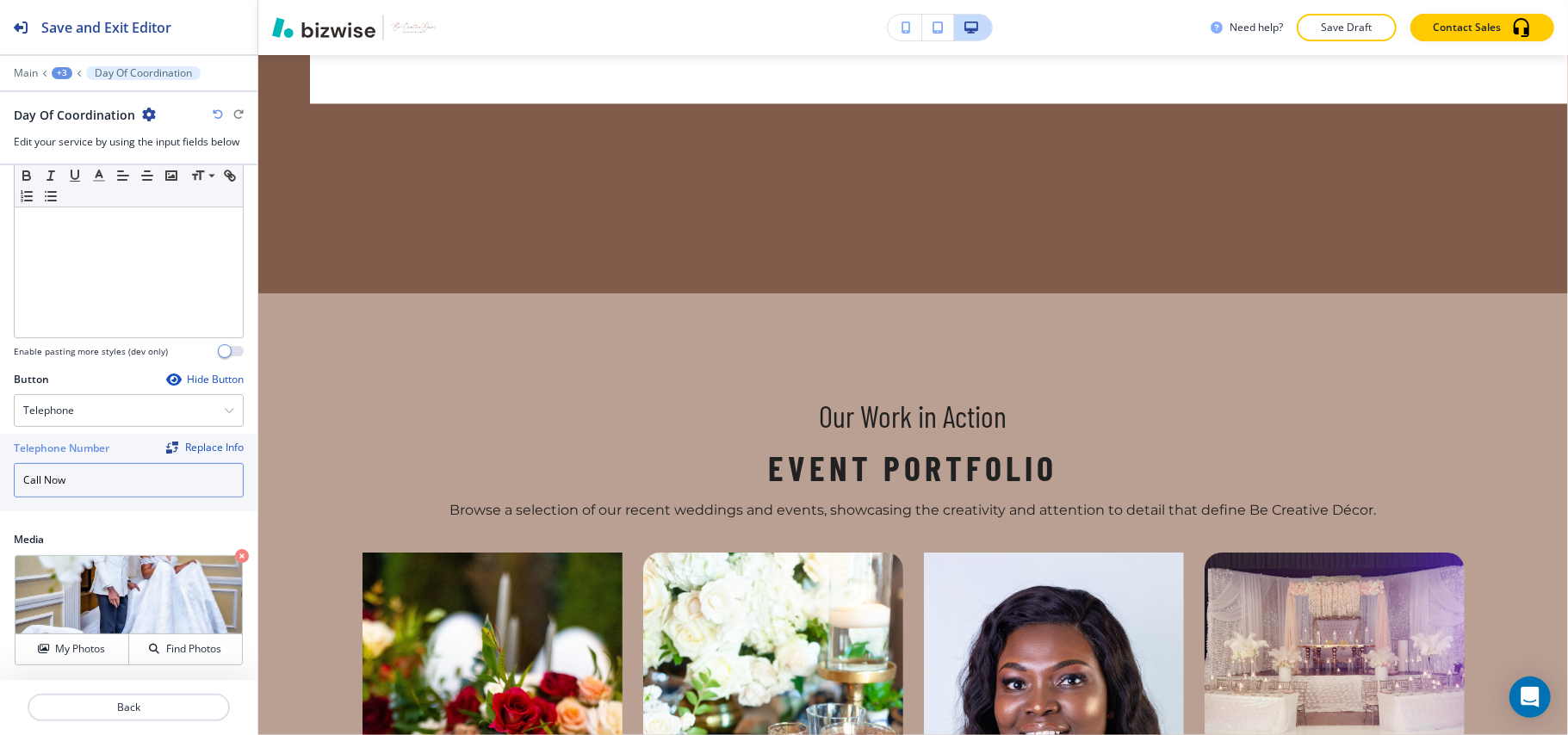
drag, startPoint x: 131, startPoint y: 483, endPoint x: 0, endPoint y: 489, distance: 131.1
click at [0, 489] on div "Telephone Number Replace Info Call Now" at bounding box center [129, 473] width 258 height 77
paste input "[PHONE_NUMBER]"
type input "[PHONE_NUMBER]"
click at [135, 712] on p "Back" at bounding box center [129, 708] width 199 height 15
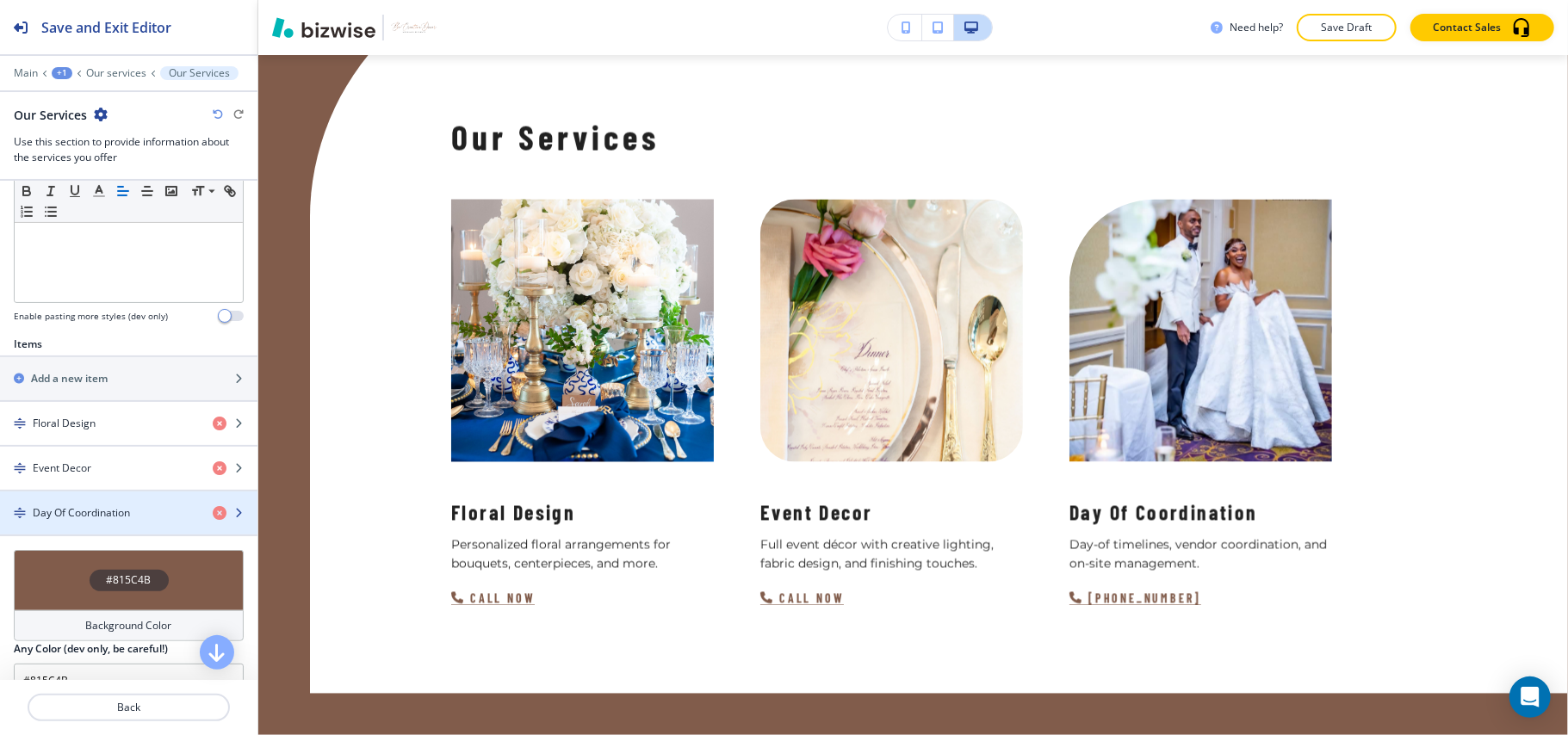
scroll to position [2091, 0]
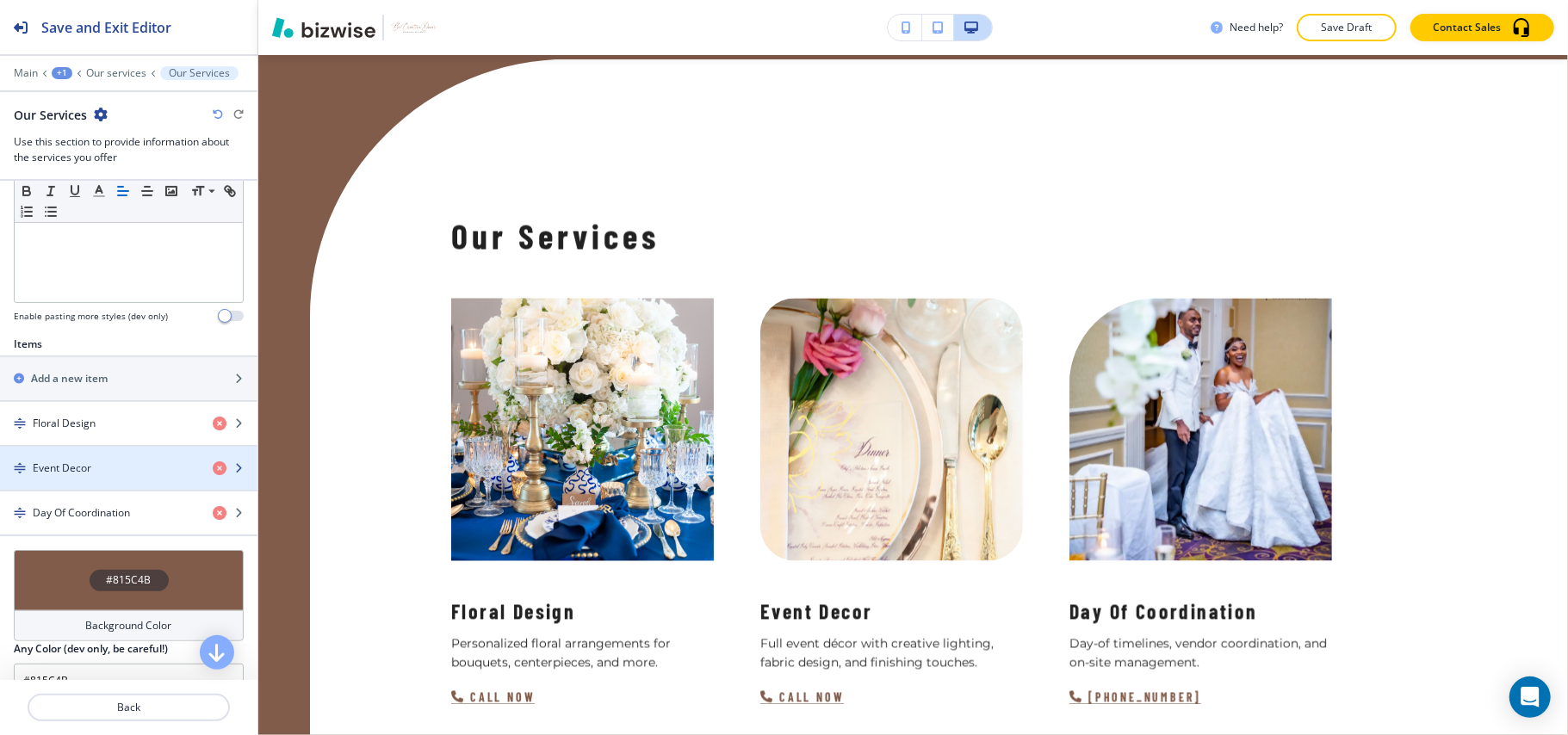
click at [71, 490] on div "button" at bounding box center [129, 483] width 258 height 14
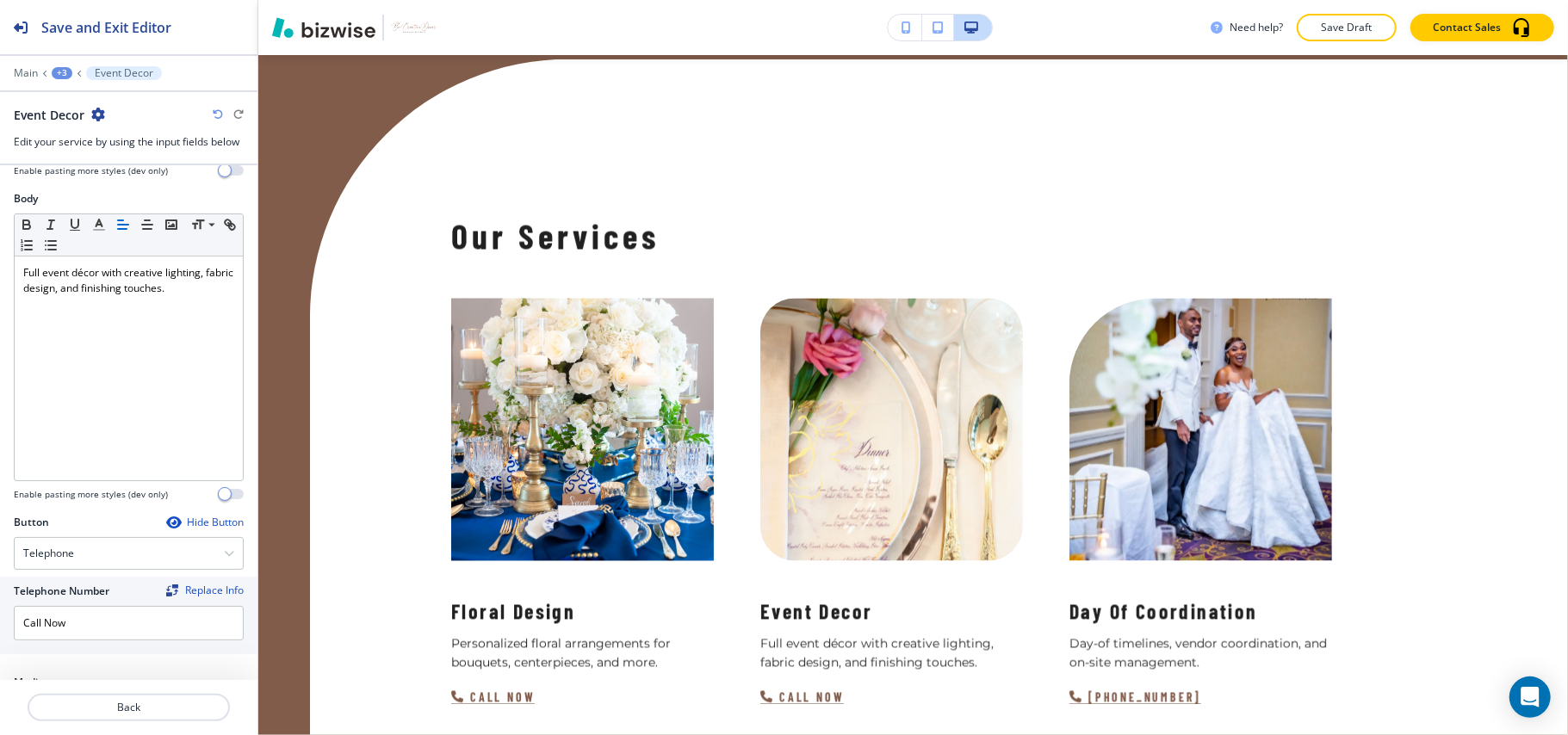
scroll to position [267, 0]
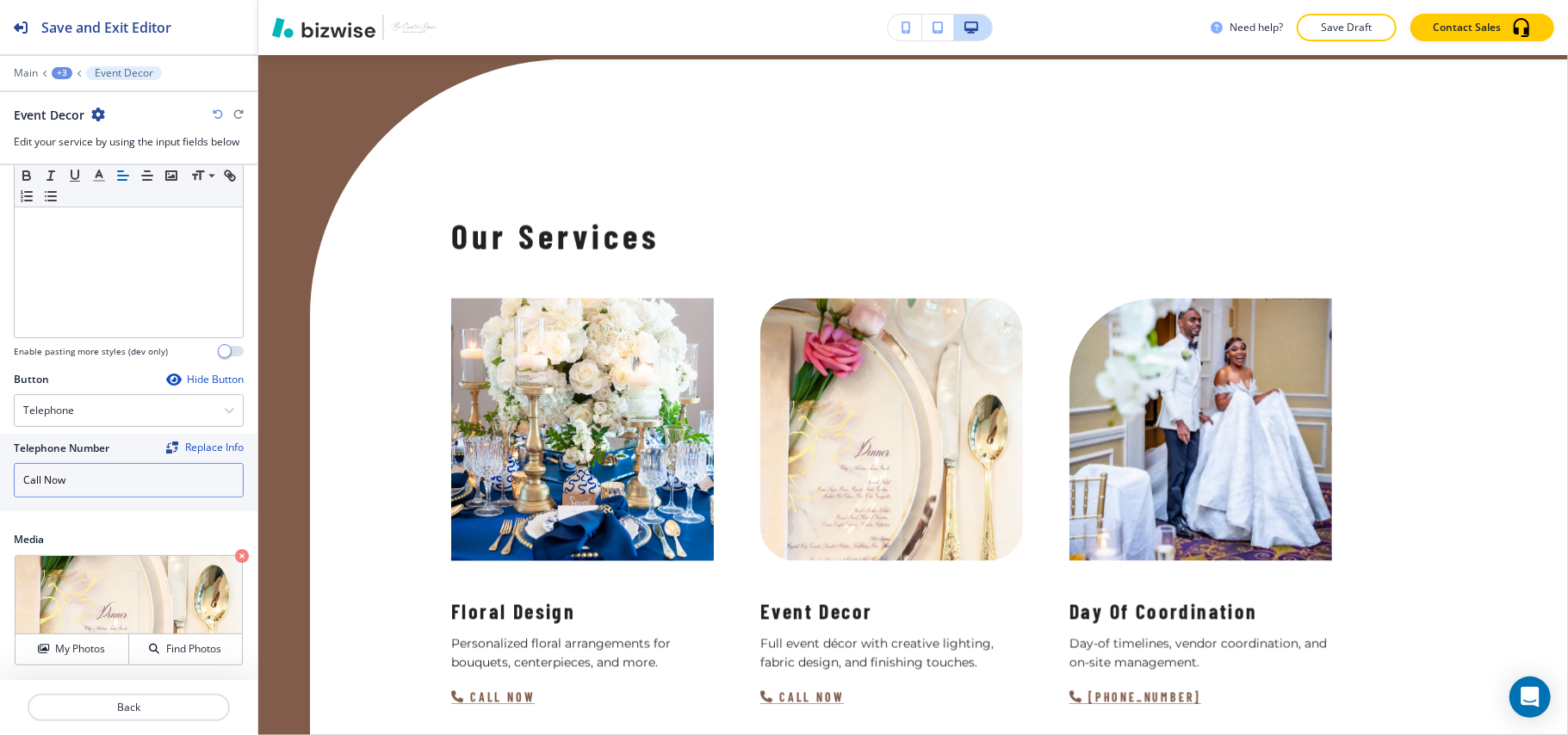
drag, startPoint x: 108, startPoint y: 483, endPoint x: 0, endPoint y: 470, distance: 108.8
click at [0, 470] on div "Telephone Number Replace Info Call Now" at bounding box center [129, 473] width 258 height 77
paste input "[PHONE_NUMBER]"
type input "[PHONE_NUMBER]"
click at [129, 713] on p "Back" at bounding box center [129, 708] width 199 height 15
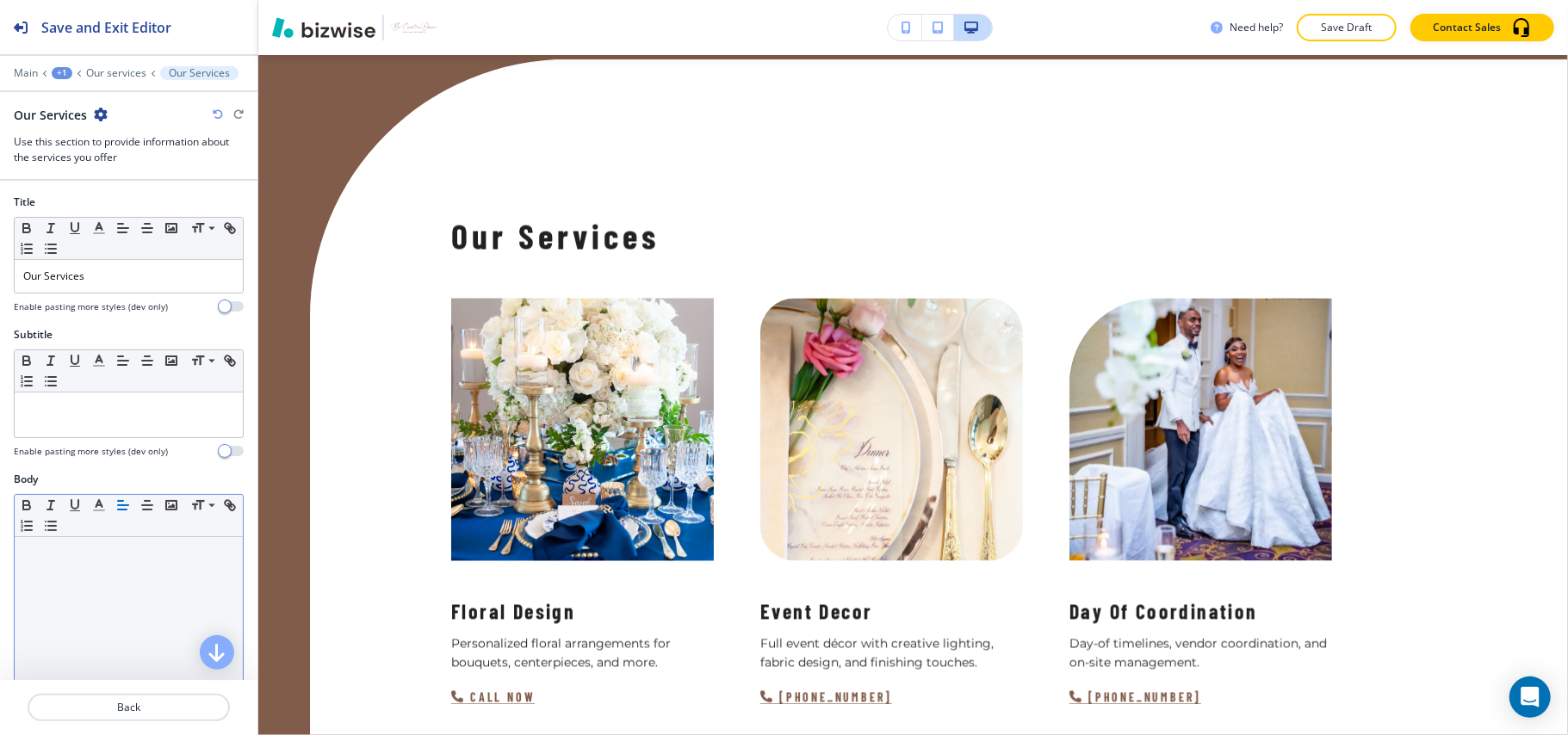
scroll to position [573, 0]
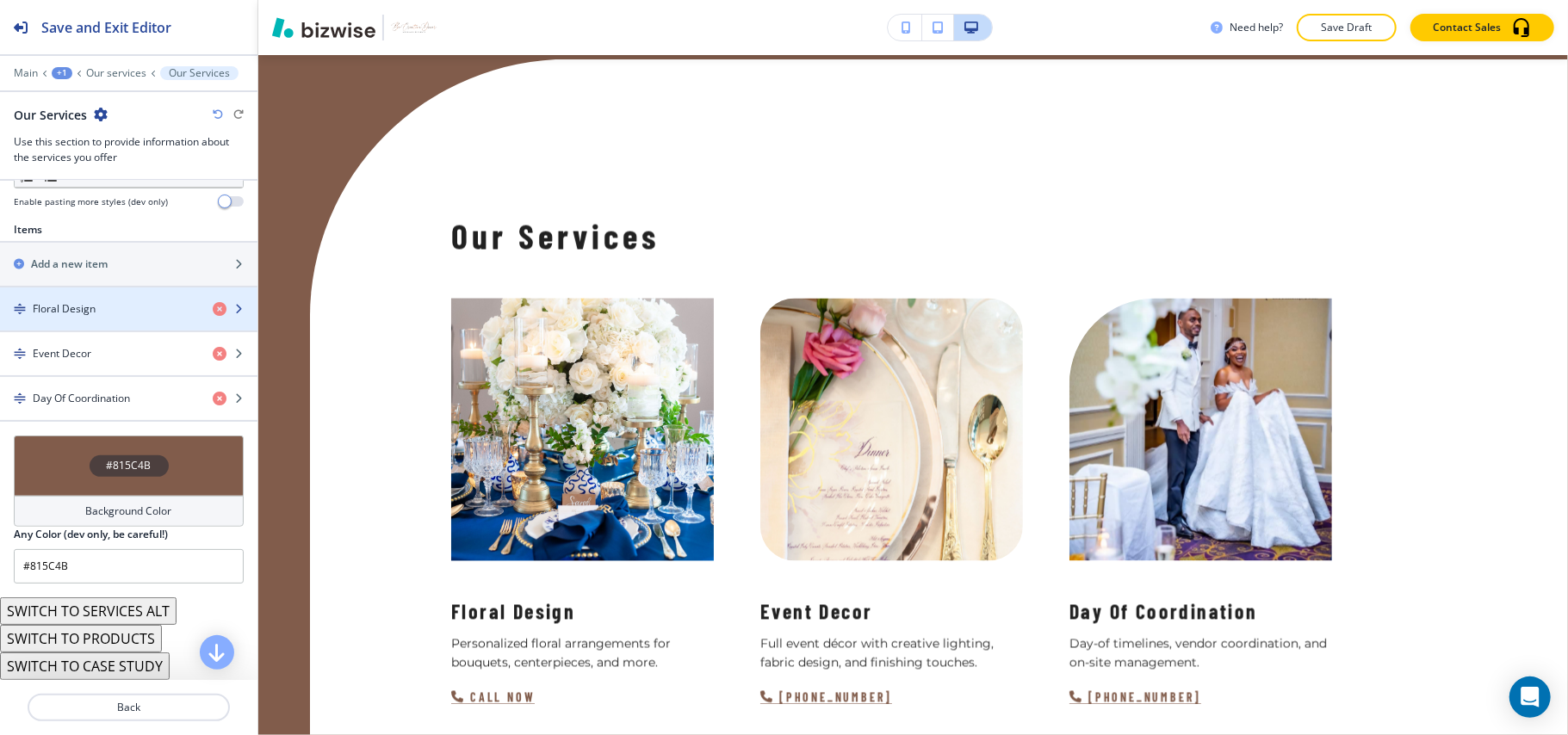
click at [100, 302] on div "button" at bounding box center [129, 294] width 258 height 14
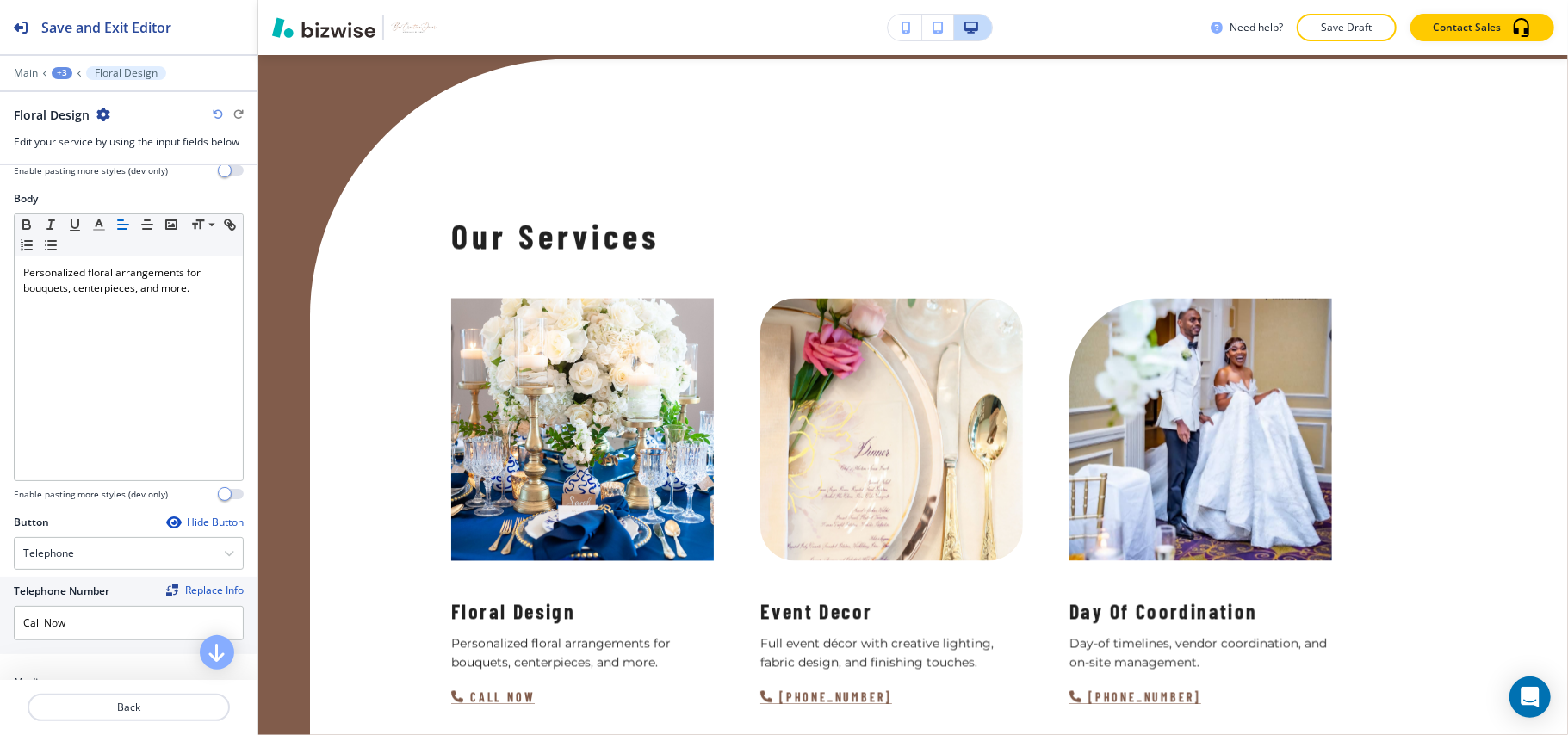
scroll to position [267, 0]
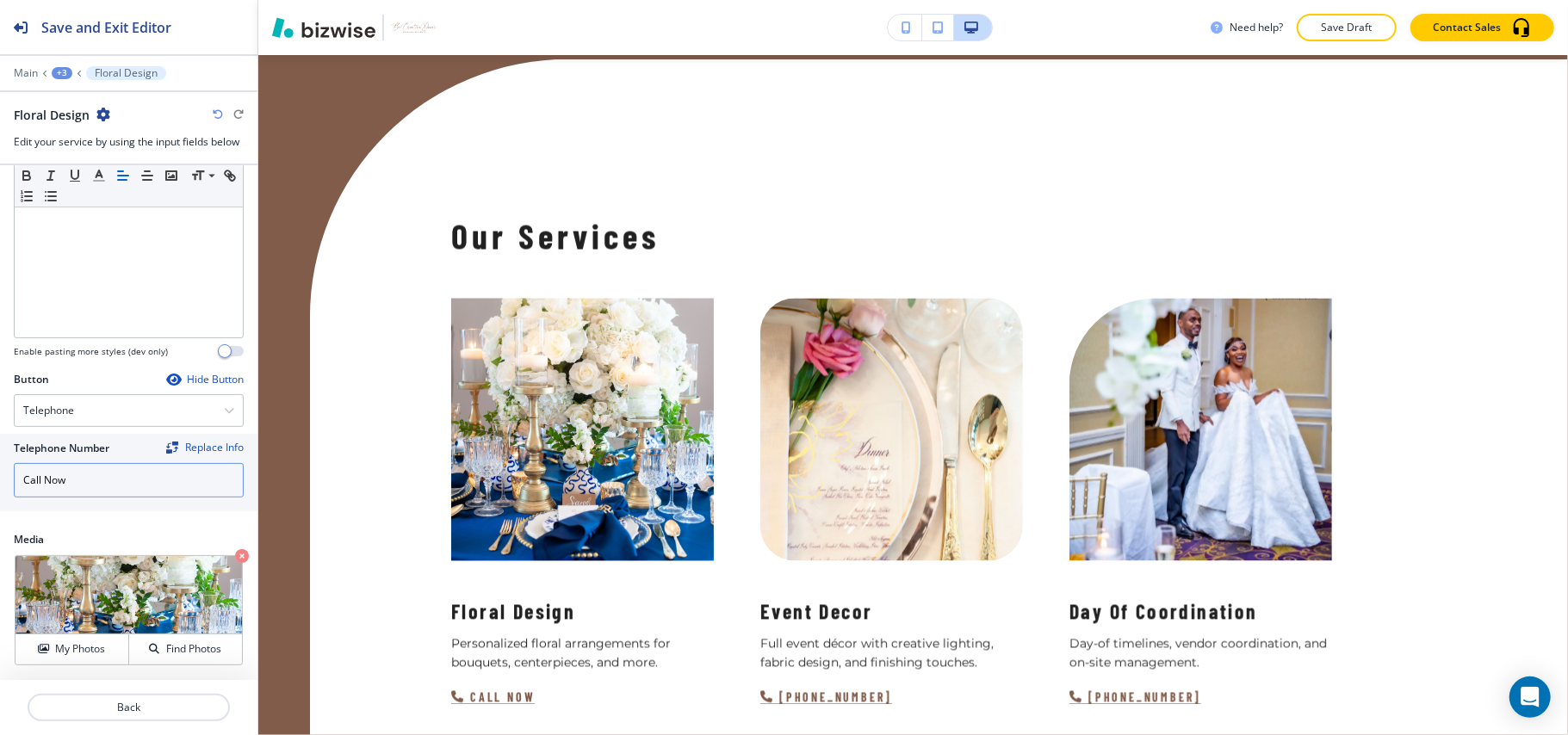
drag, startPoint x: 91, startPoint y: 489, endPoint x: 1, endPoint y: 473, distance: 91.4
click at [1, 473] on div "Telephone Number Replace Info Call Now" at bounding box center [129, 473] width 258 height 77
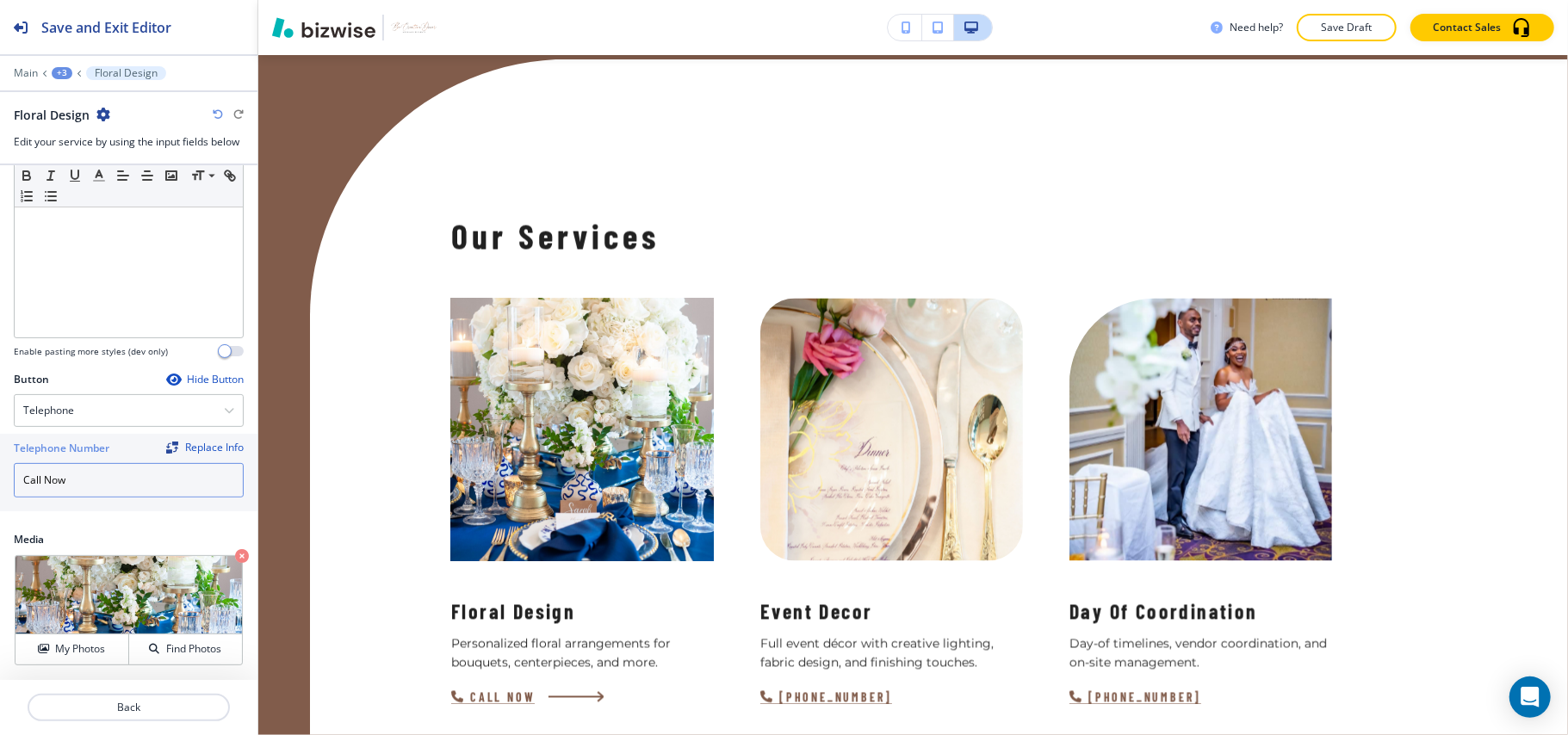
paste input "[PHONE_NUMBER]"
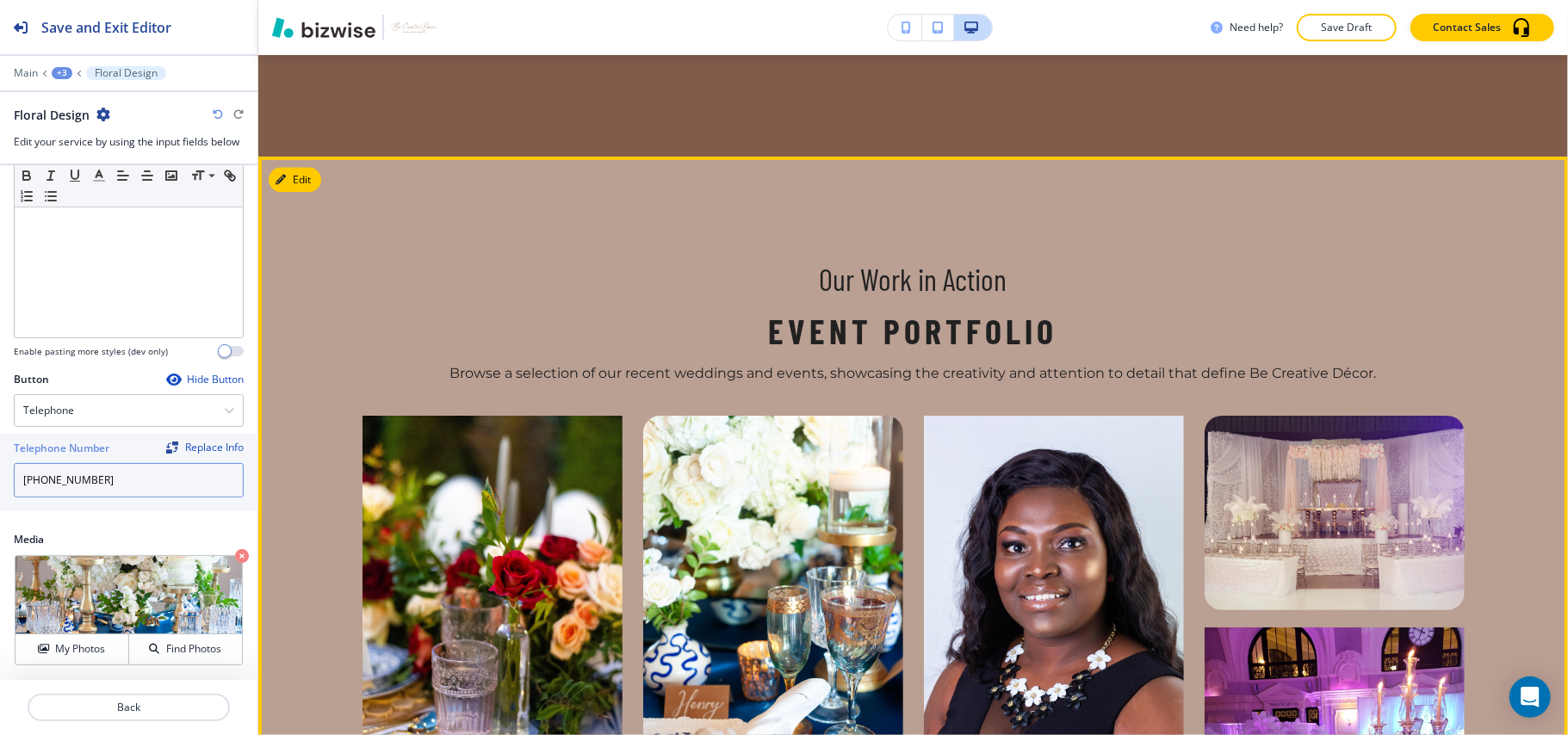
scroll to position [3125, 0]
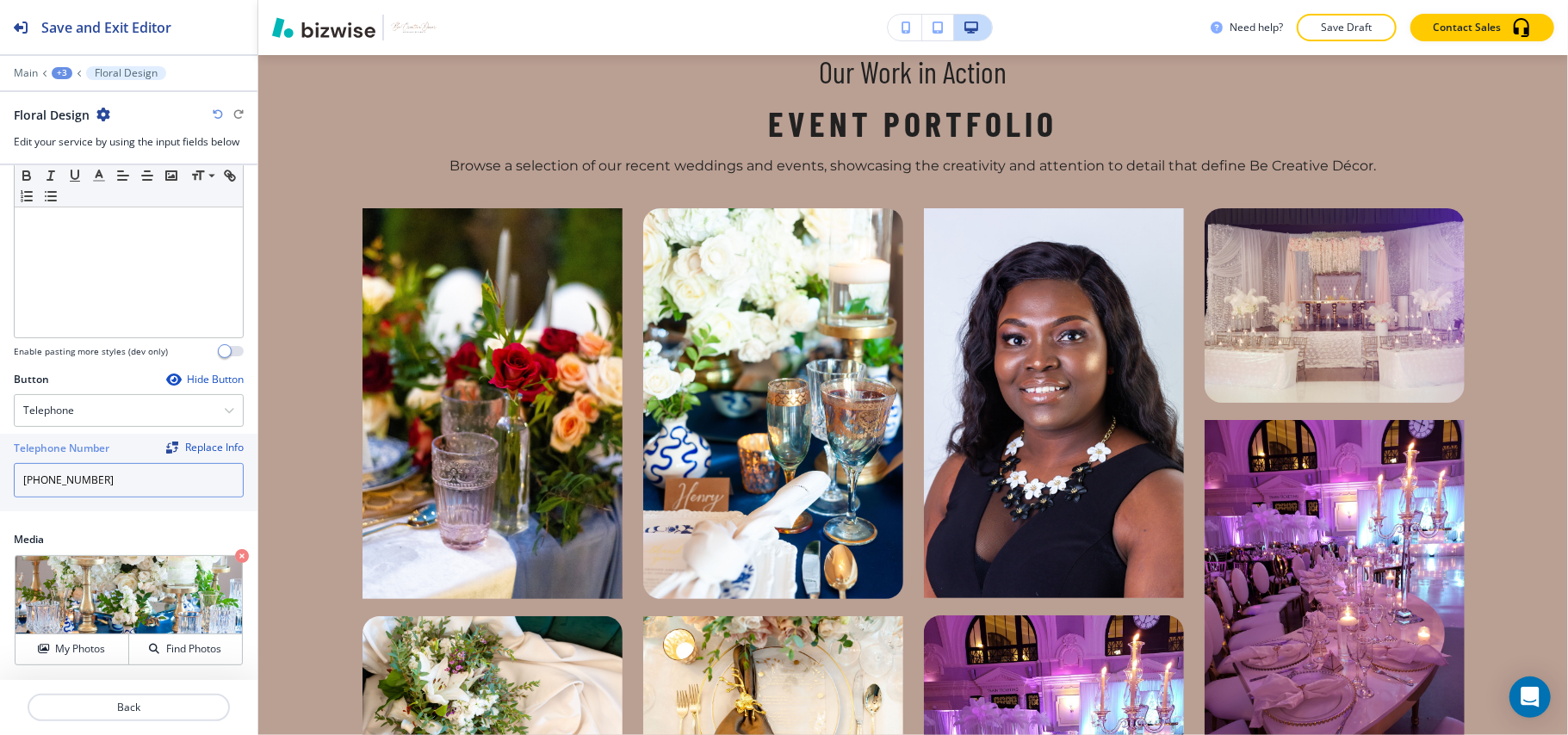
type input "[PHONE_NUMBER]"
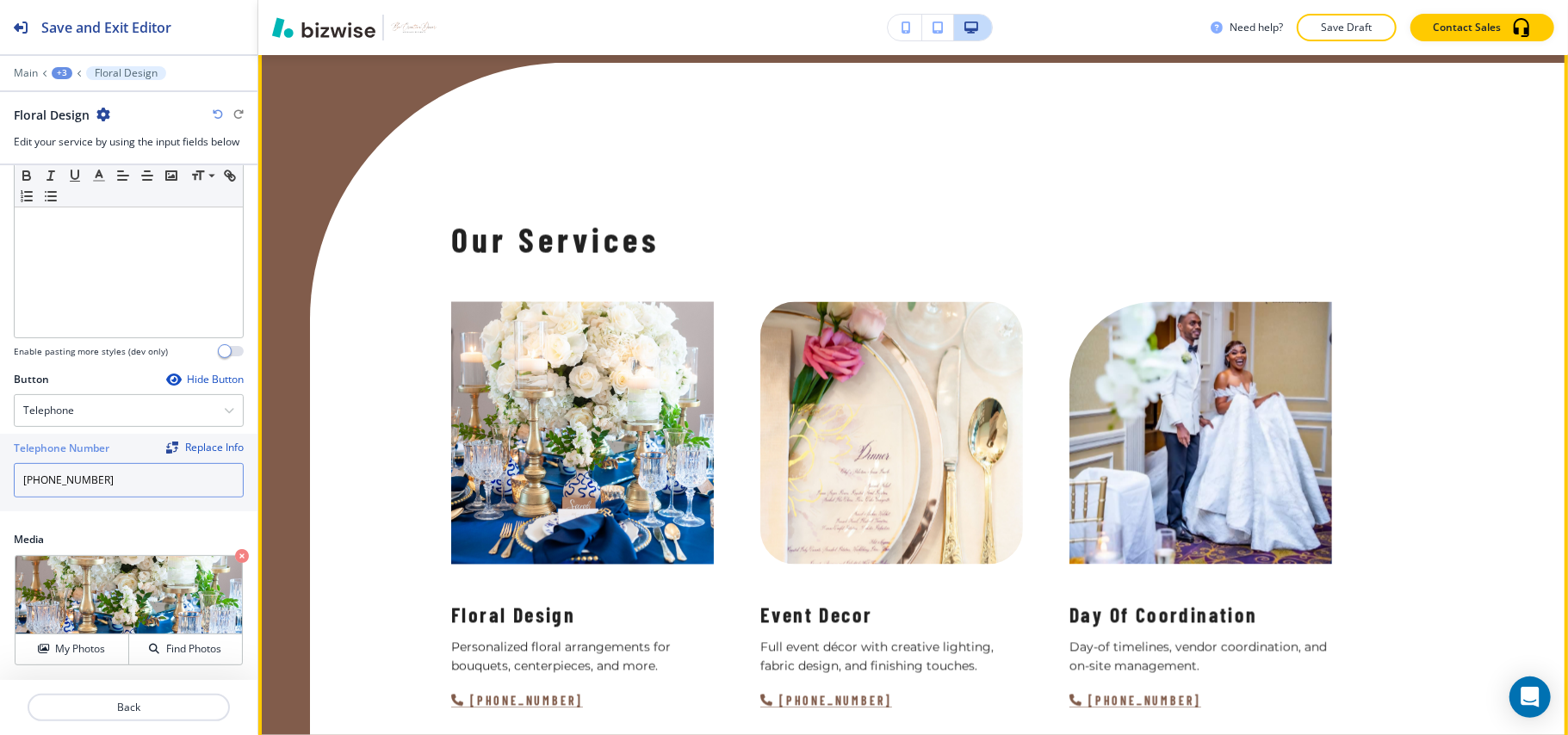
scroll to position [1862, 0]
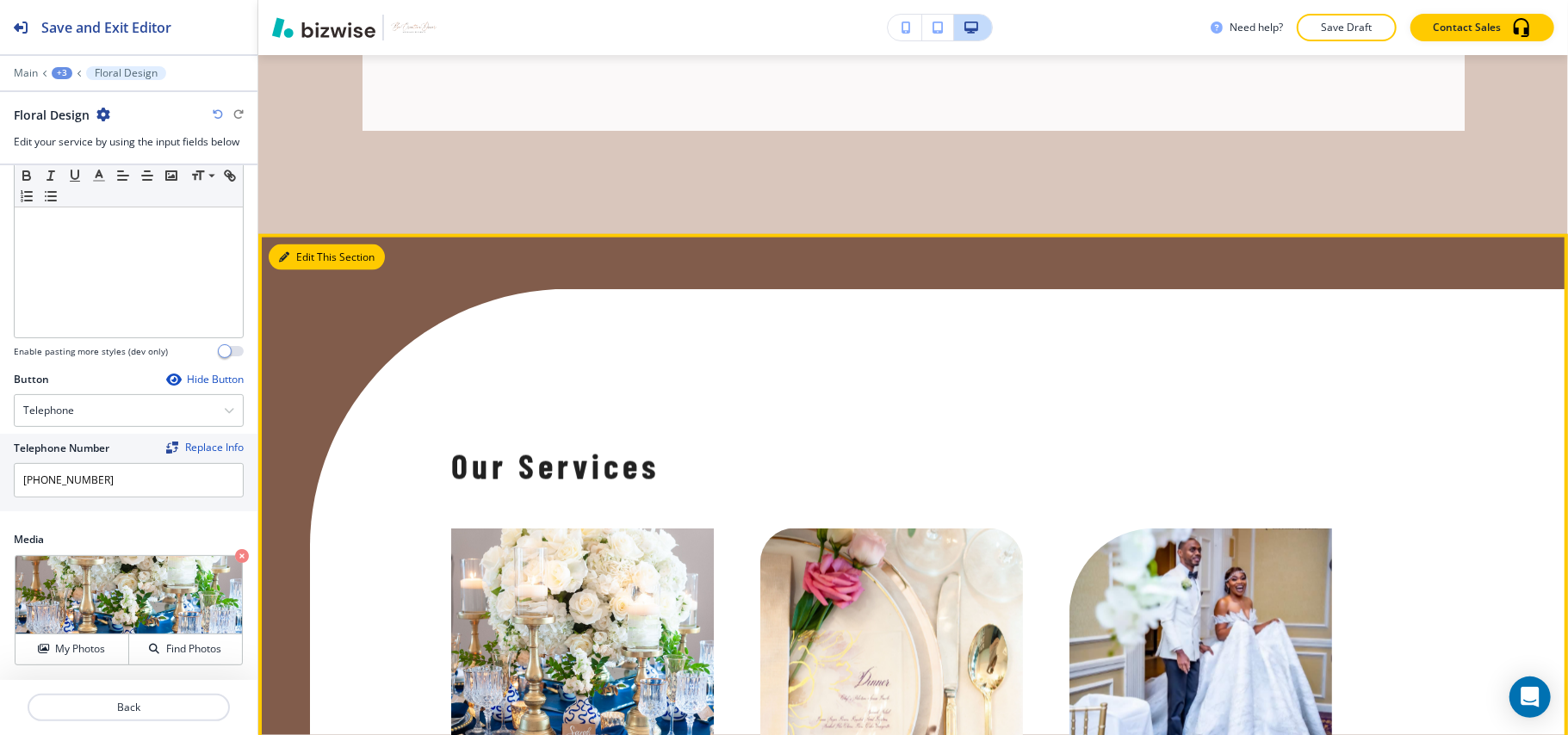
click at [322, 271] on button "Edit This Section" at bounding box center [327, 257] width 117 height 25
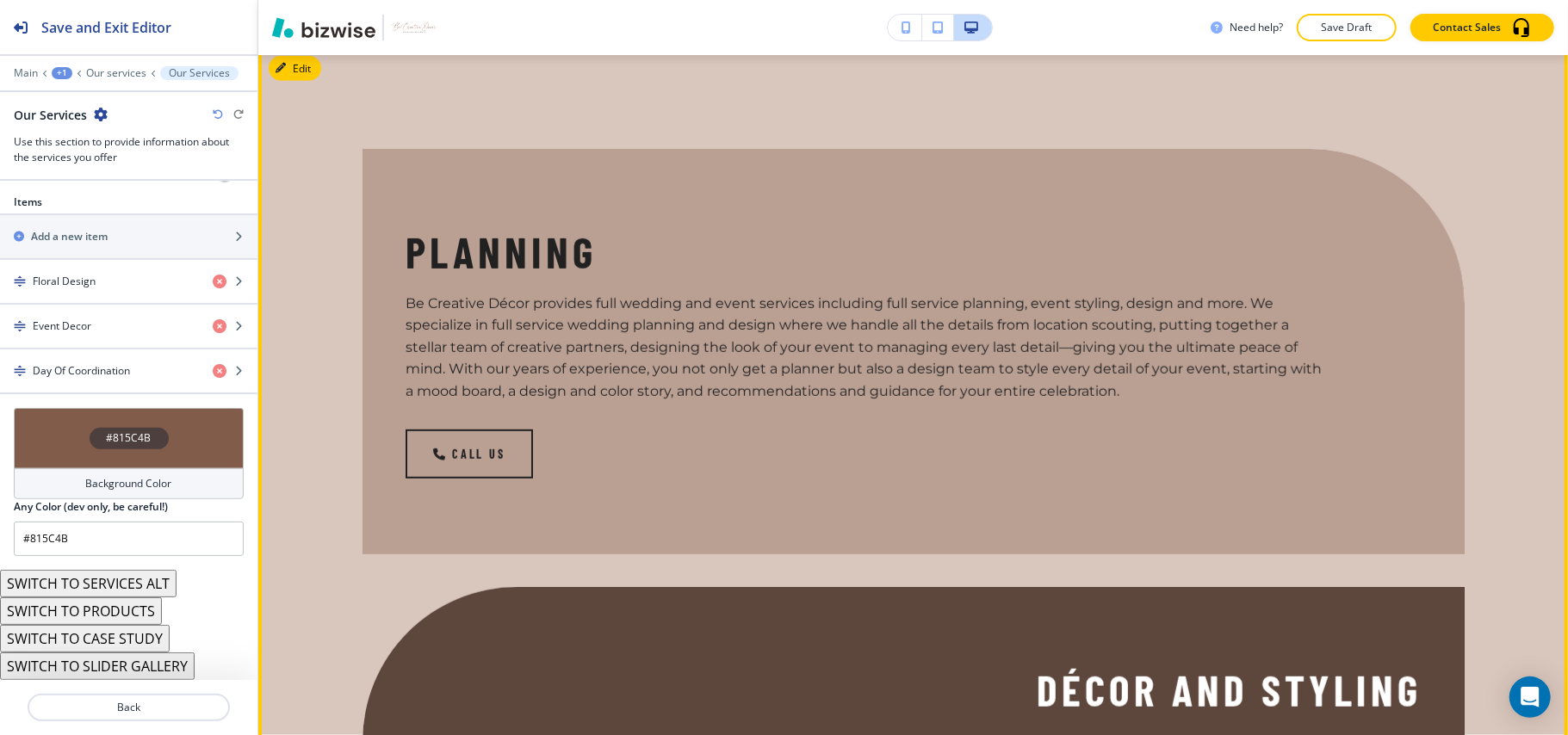
scroll to position [600, 0]
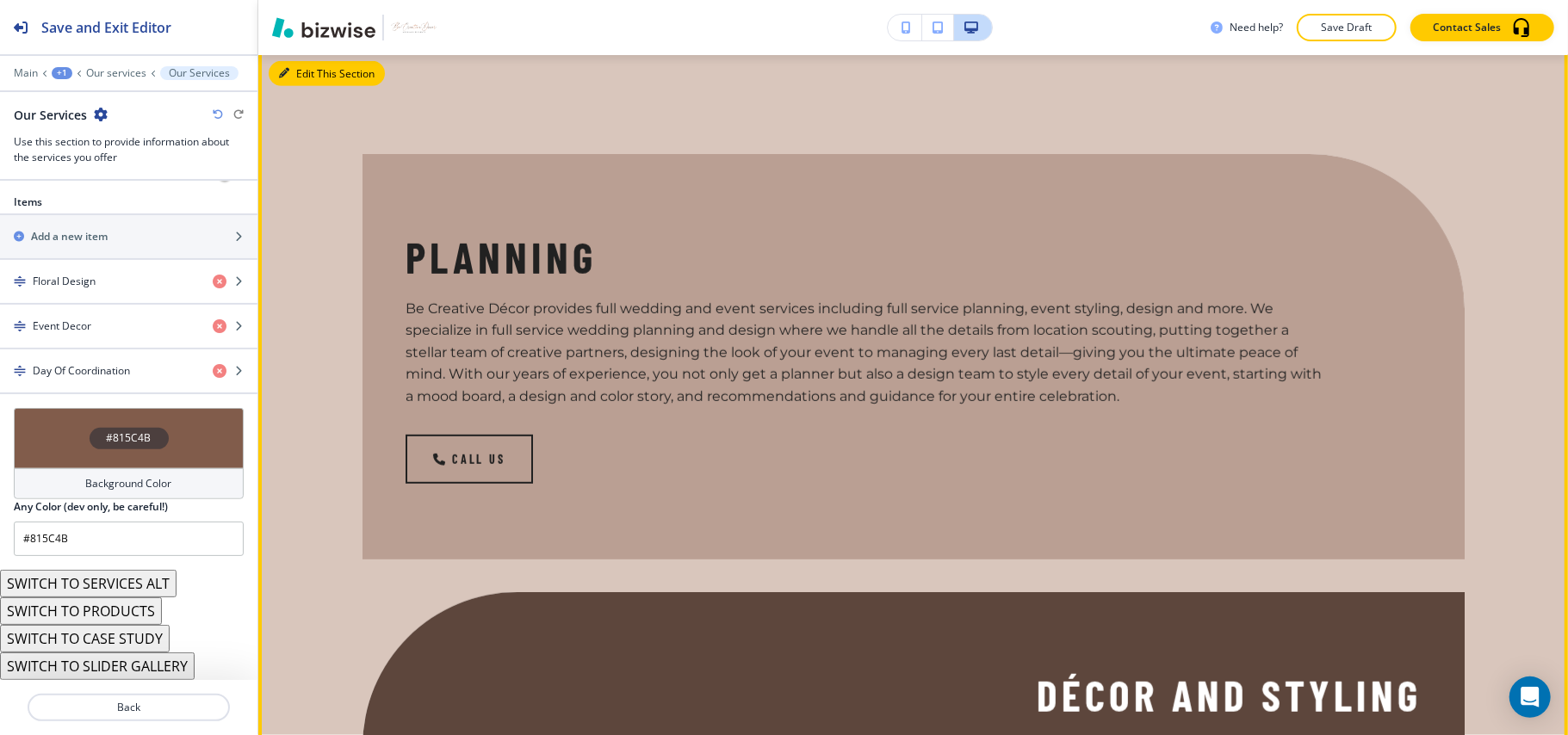
click at [297, 87] on button "Edit This Section" at bounding box center [327, 73] width 117 height 25
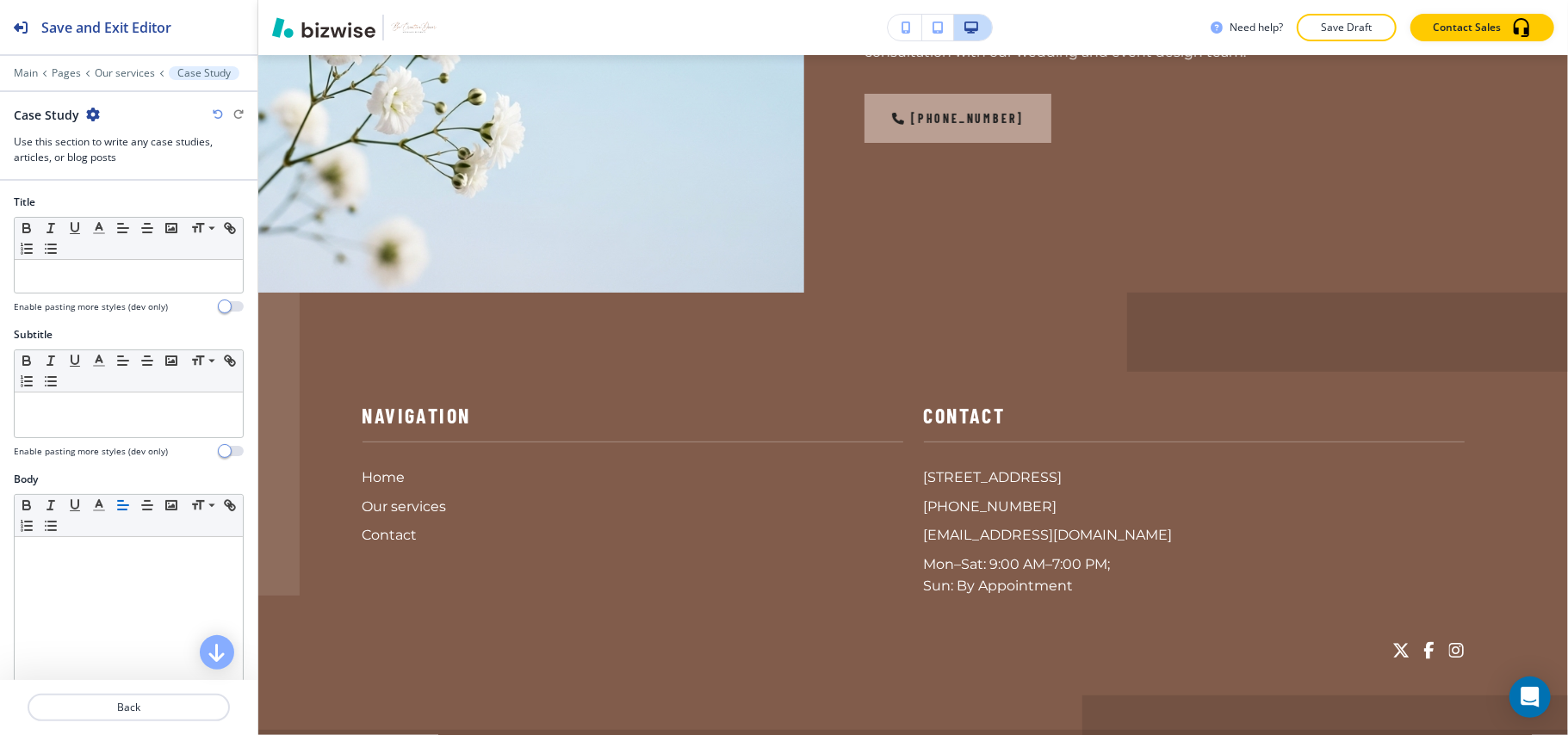
scroll to position [4705, 0]
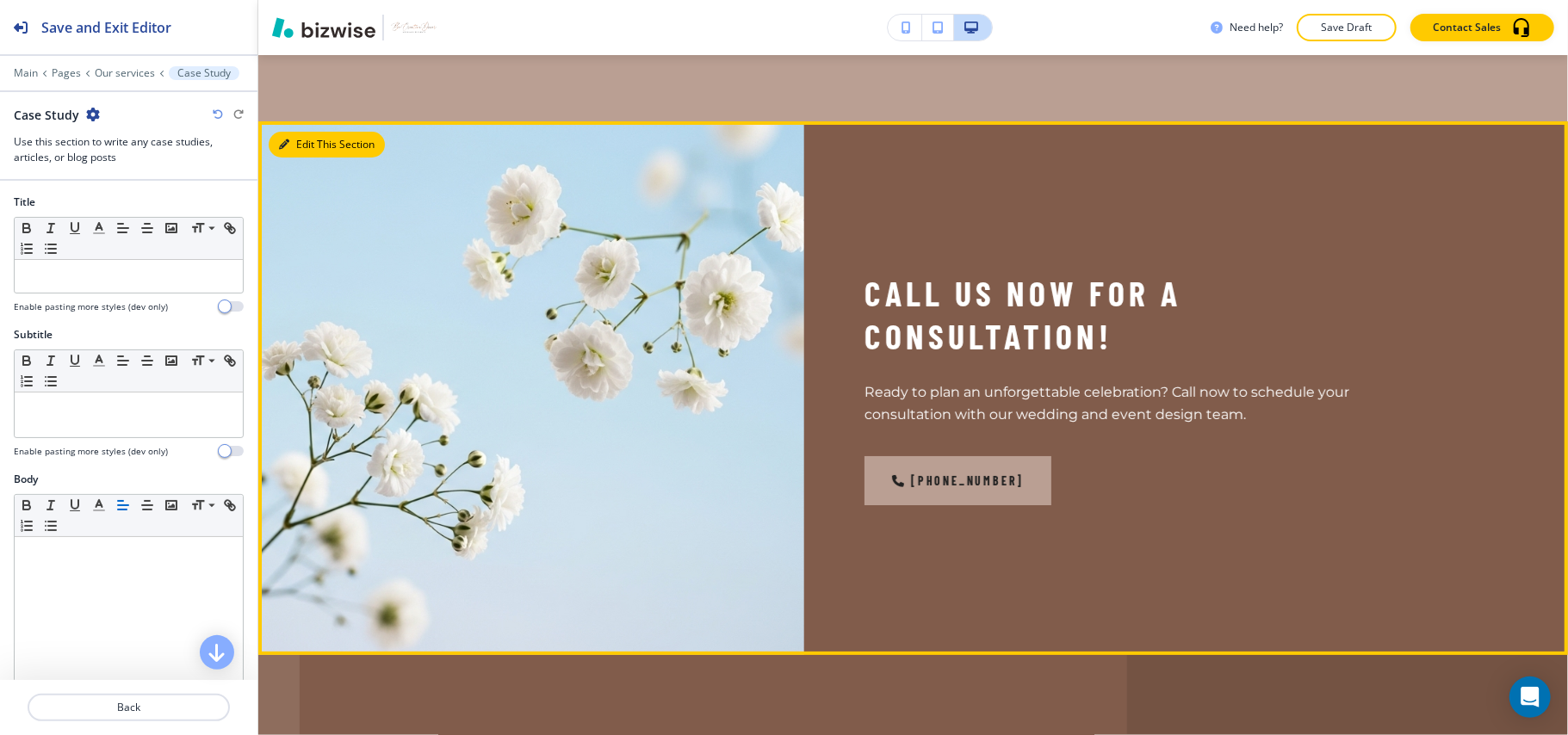
click at [321, 158] on button "Edit This Section" at bounding box center [327, 144] width 117 height 25
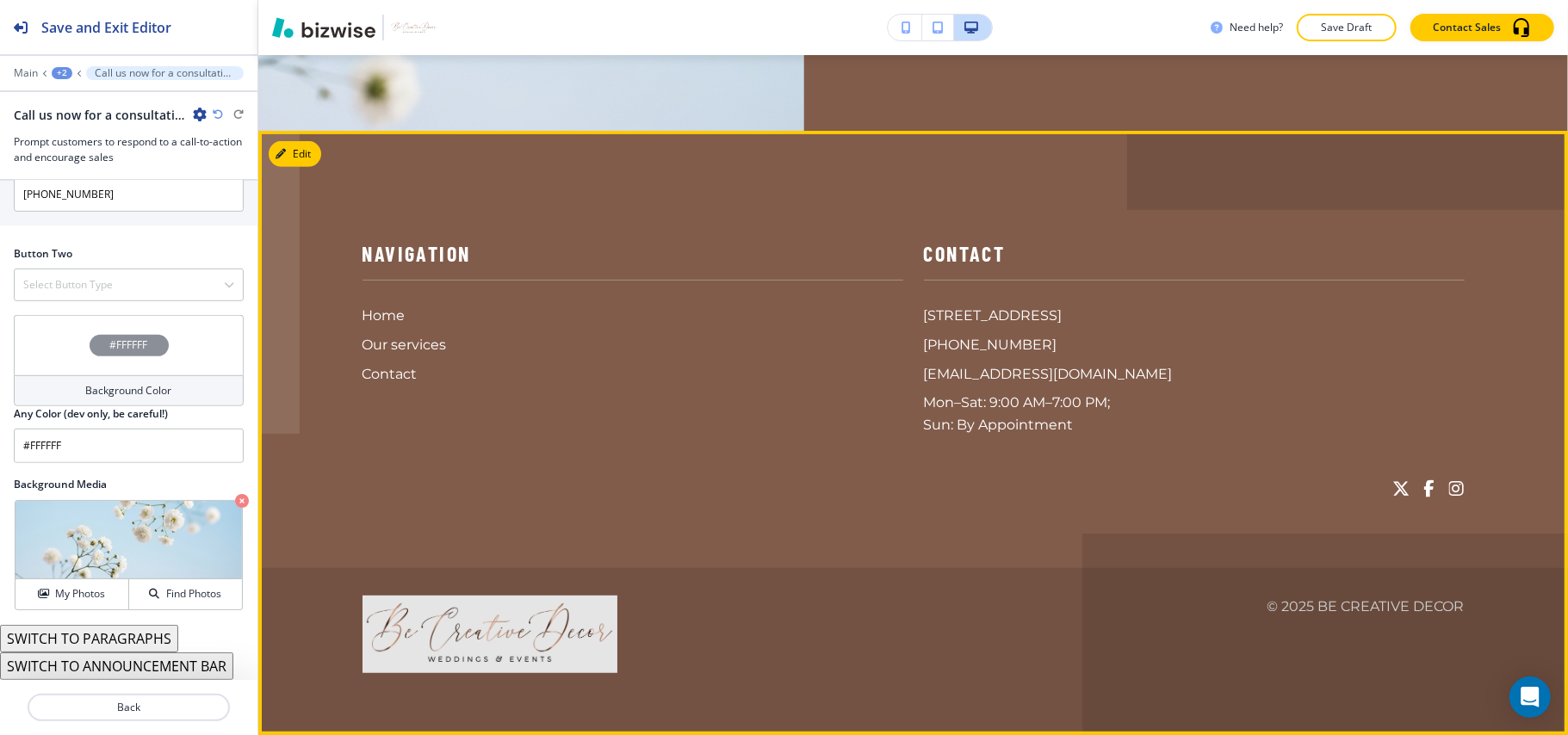
scroll to position [5310, 0]
click at [284, 145] on button "Edit Footer" at bounding box center [313, 153] width 89 height 25
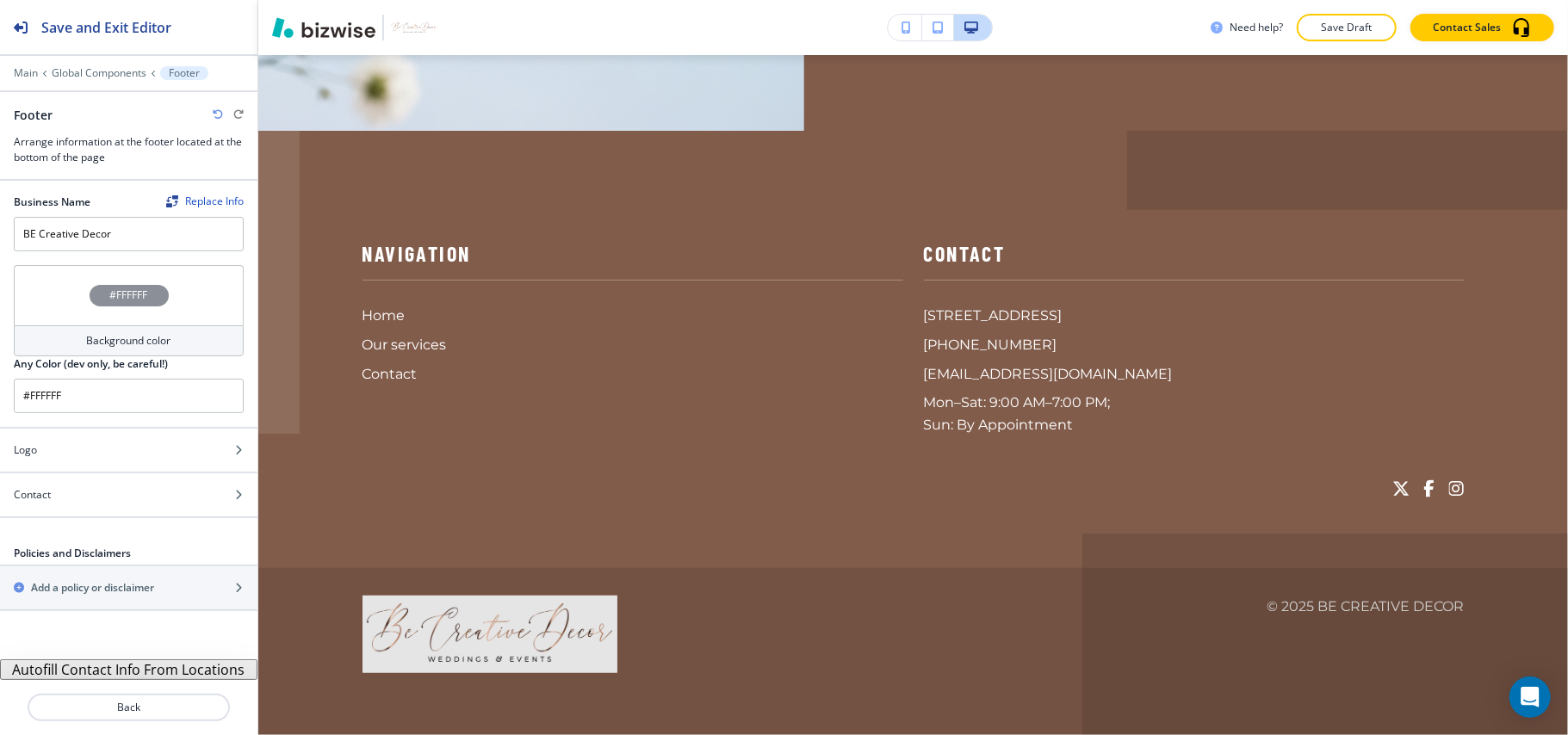
click at [53, 259] on div at bounding box center [129, 258] width 258 height 14
click at [38, 286] on div "#FFFFFF" at bounding box center [129, 295] width 230 height 60
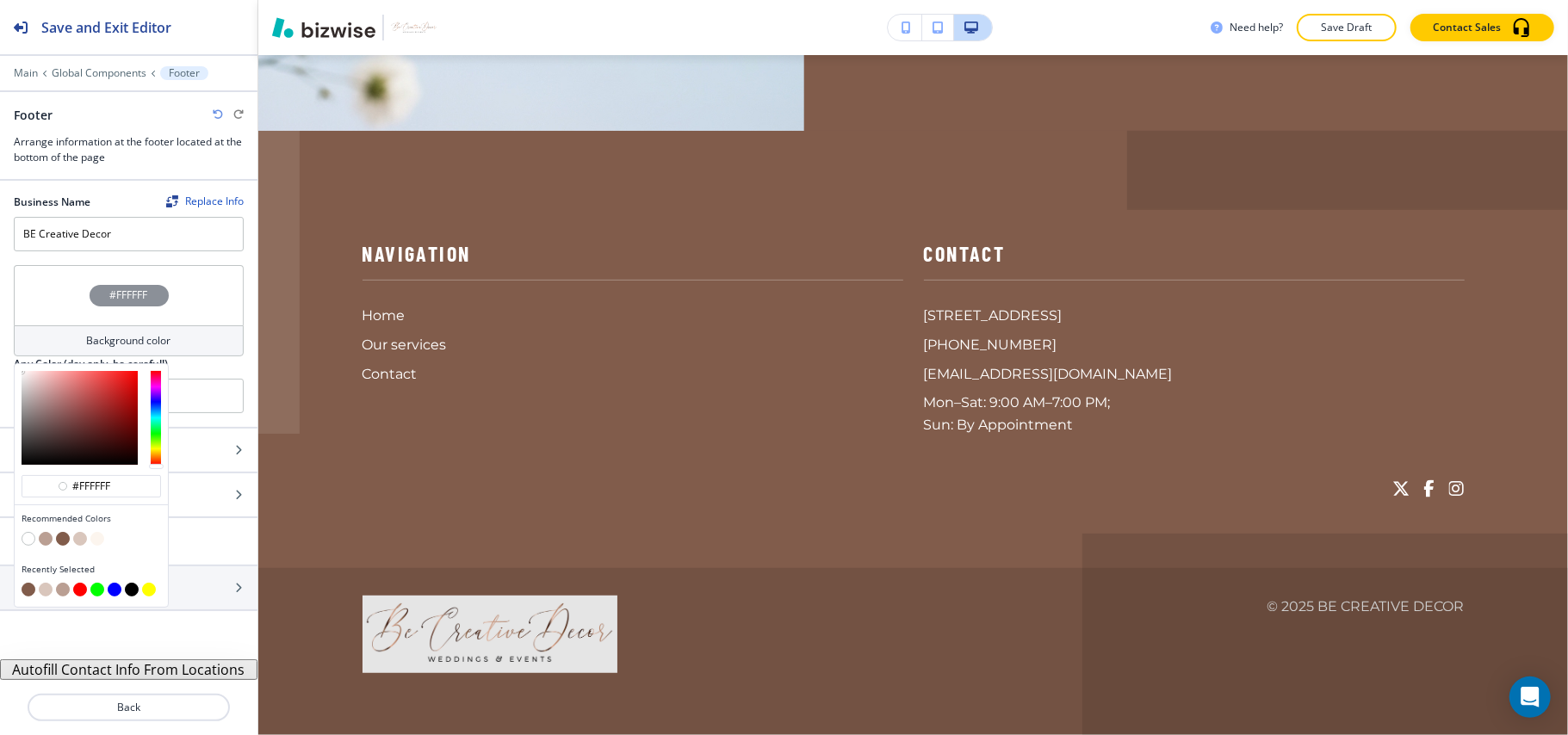
click at [41, 590] on button "button" at bounding box center [45, 589] width 14 height 14
type input "#D9C6BC"
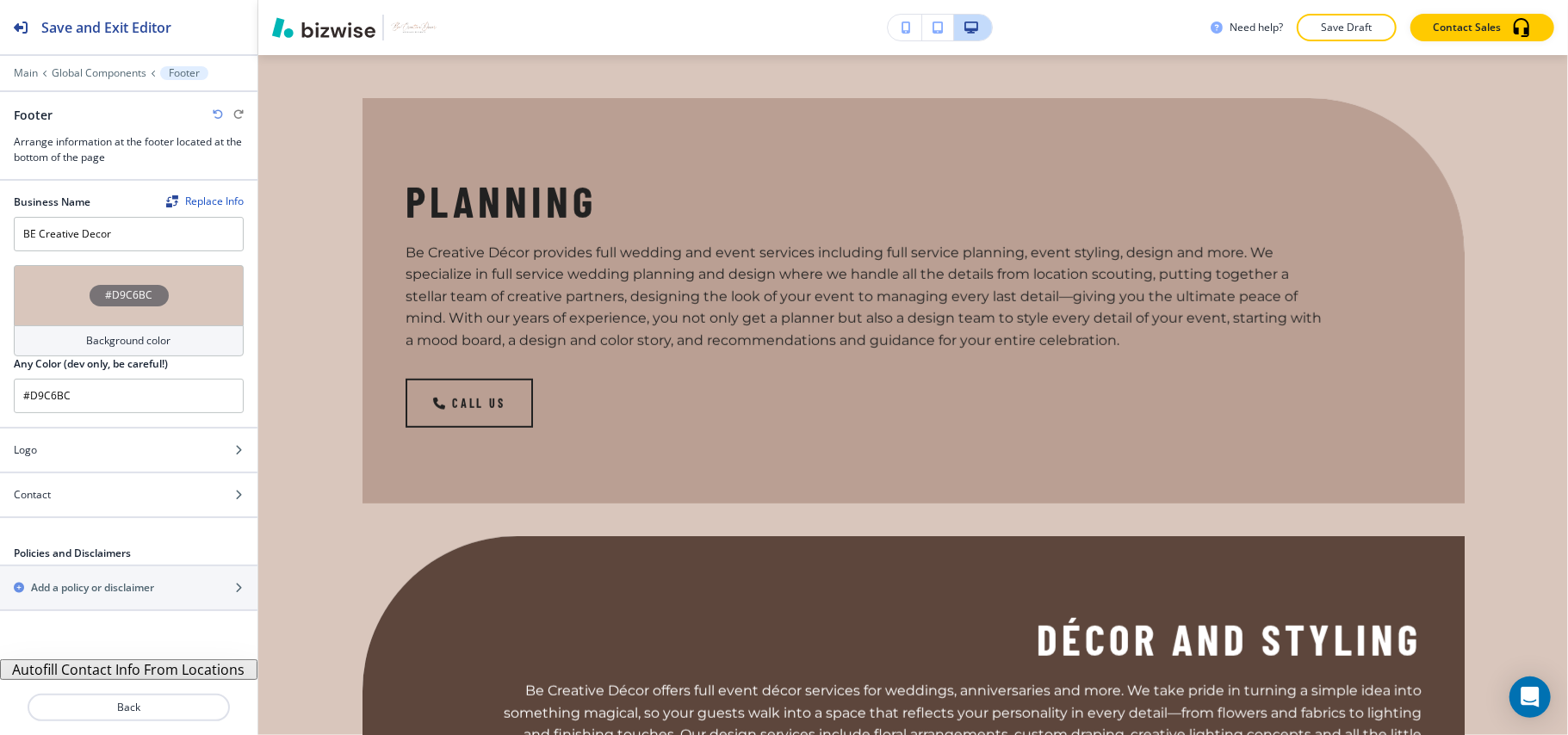
scroll to position [525, 0]
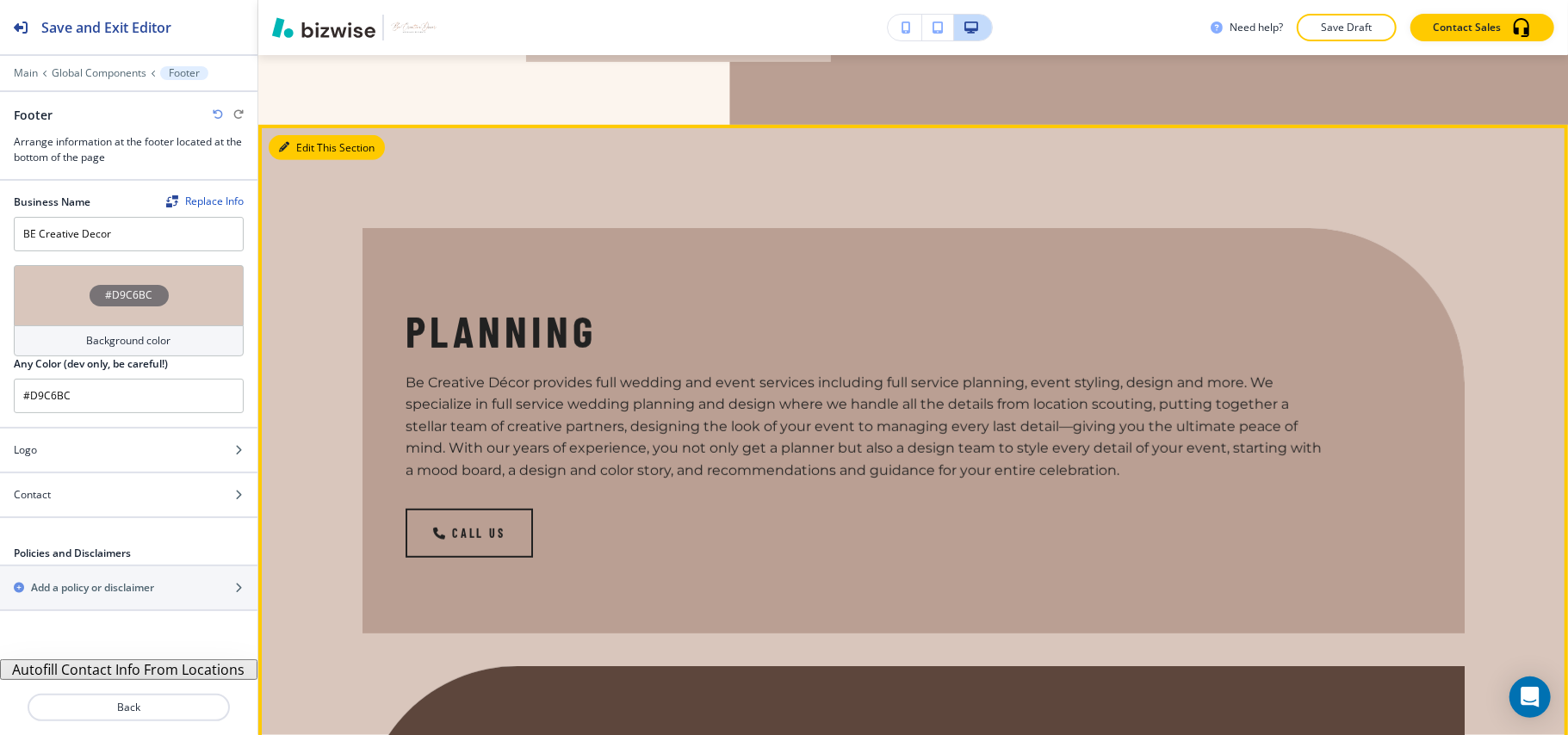
drag, startPoint x: 297, startPoint y: 203, endPoint x: 259, endPoint y: 222, distance: 42.5
click at [297, 161] on button "Edit This Section" at bounding box center [327, 148] width 117 height 25
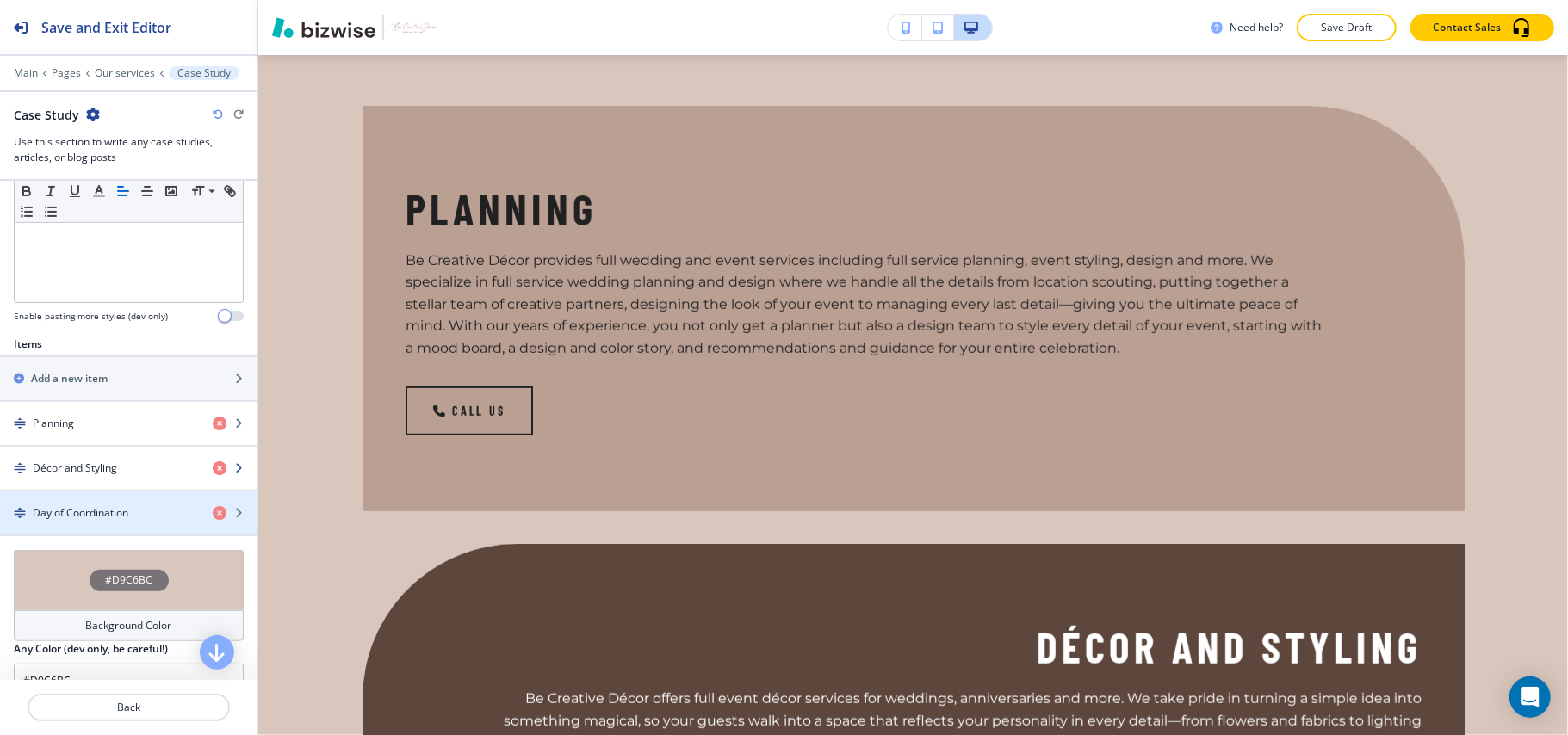
scroll to position [553, 0]
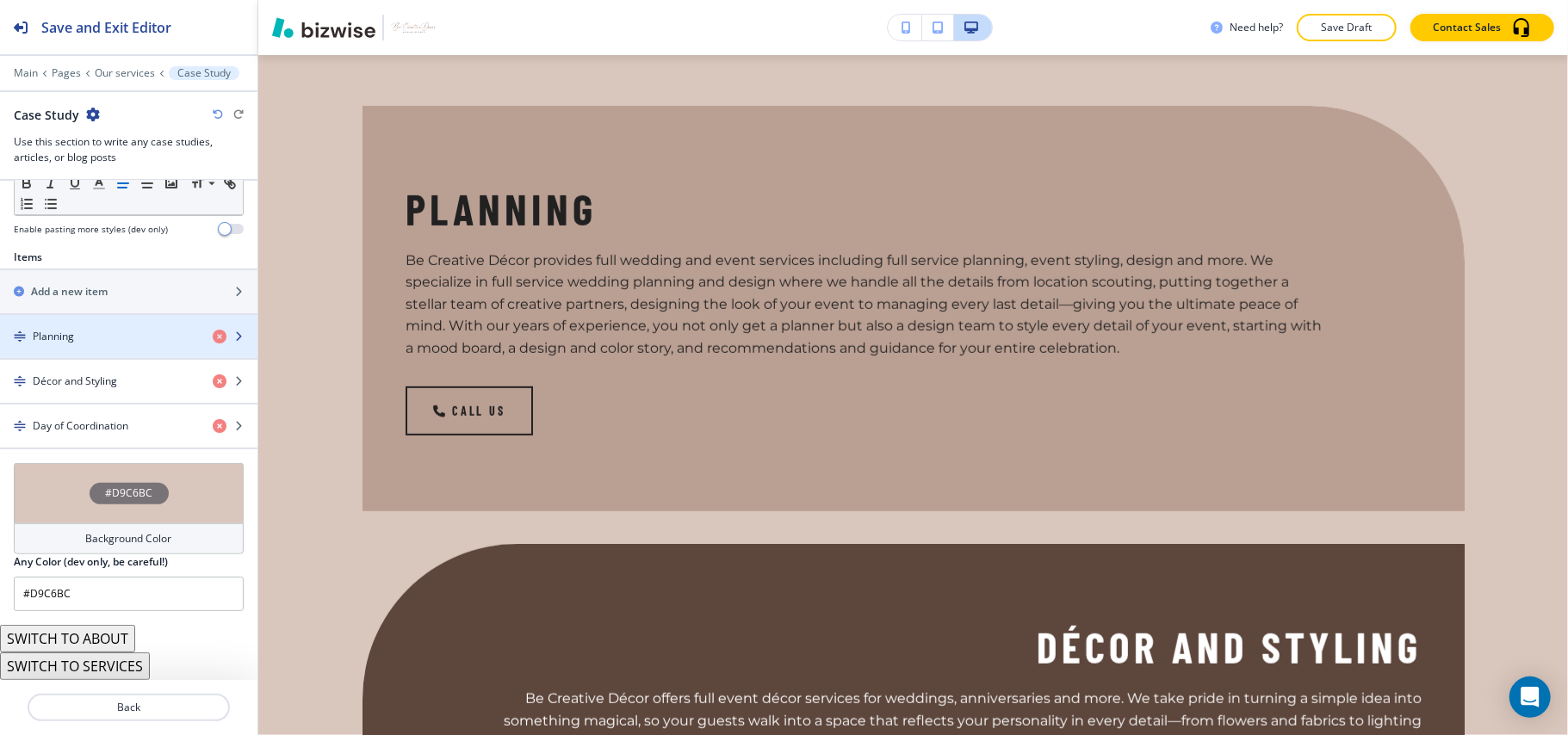
click at [104, 332] on div "Planning" at bounding box center [100, 336] width 199 height 15
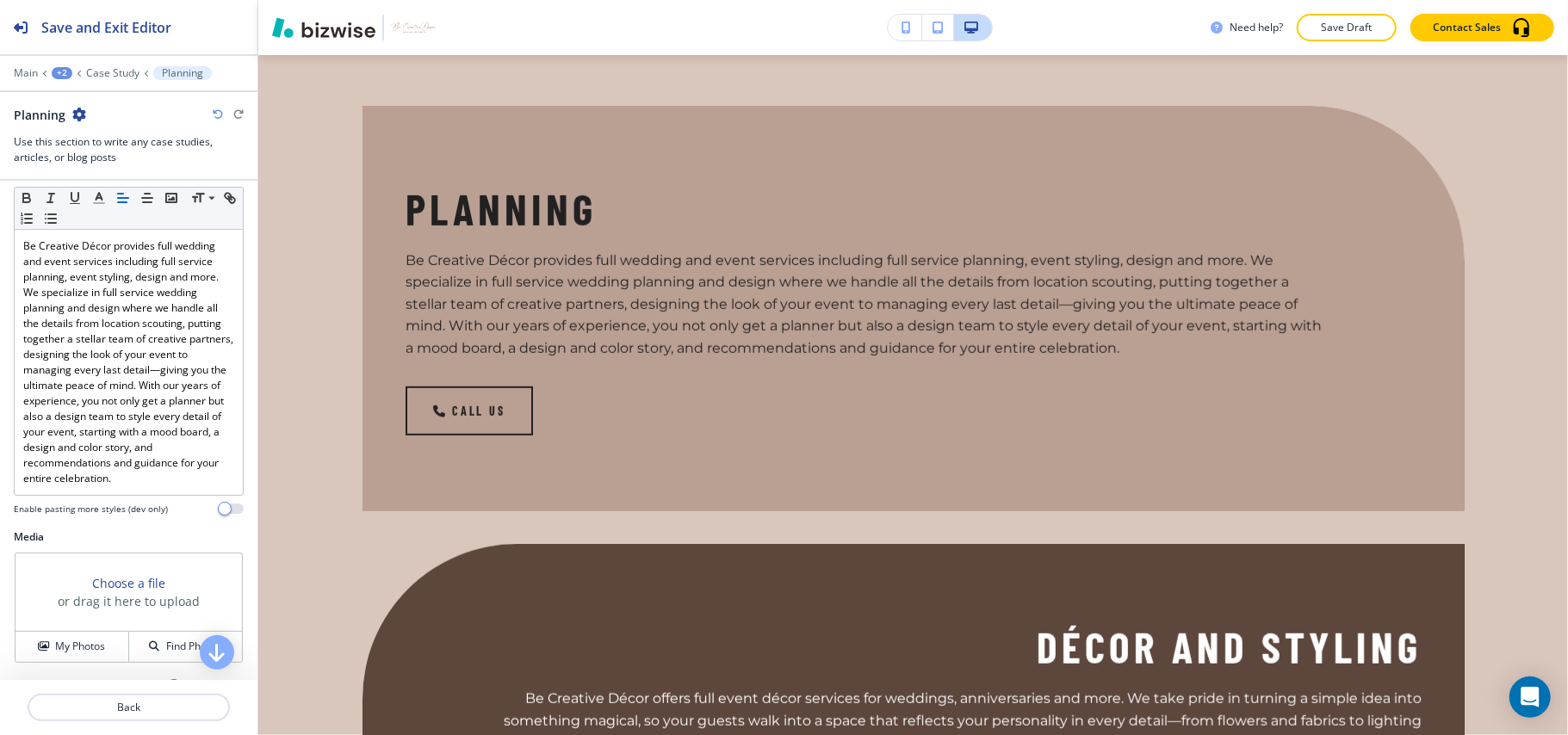
scroll to position [339, 0]
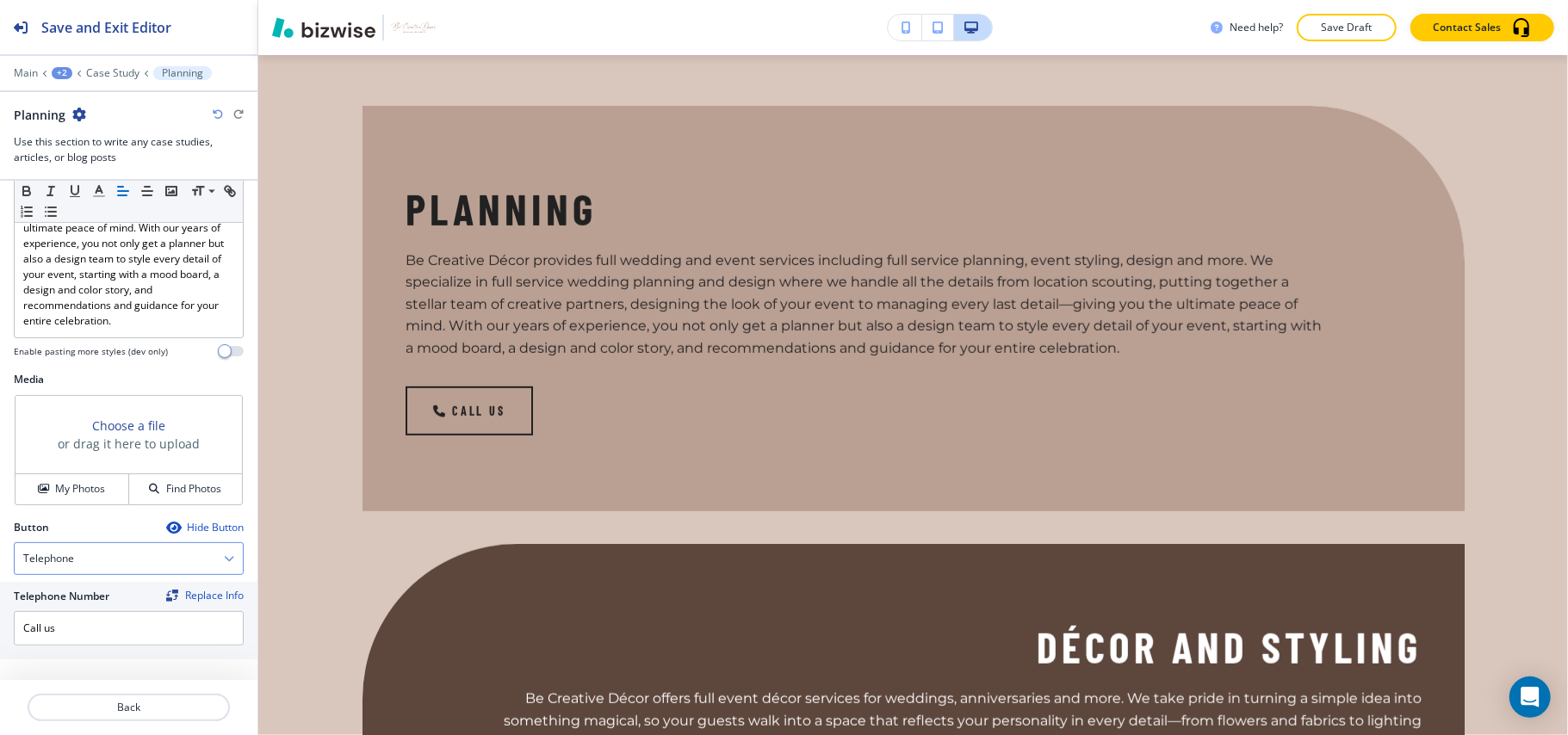
click at [83, 559] on div "Telephone" at bounding box center [129, 558] width 228 height 31
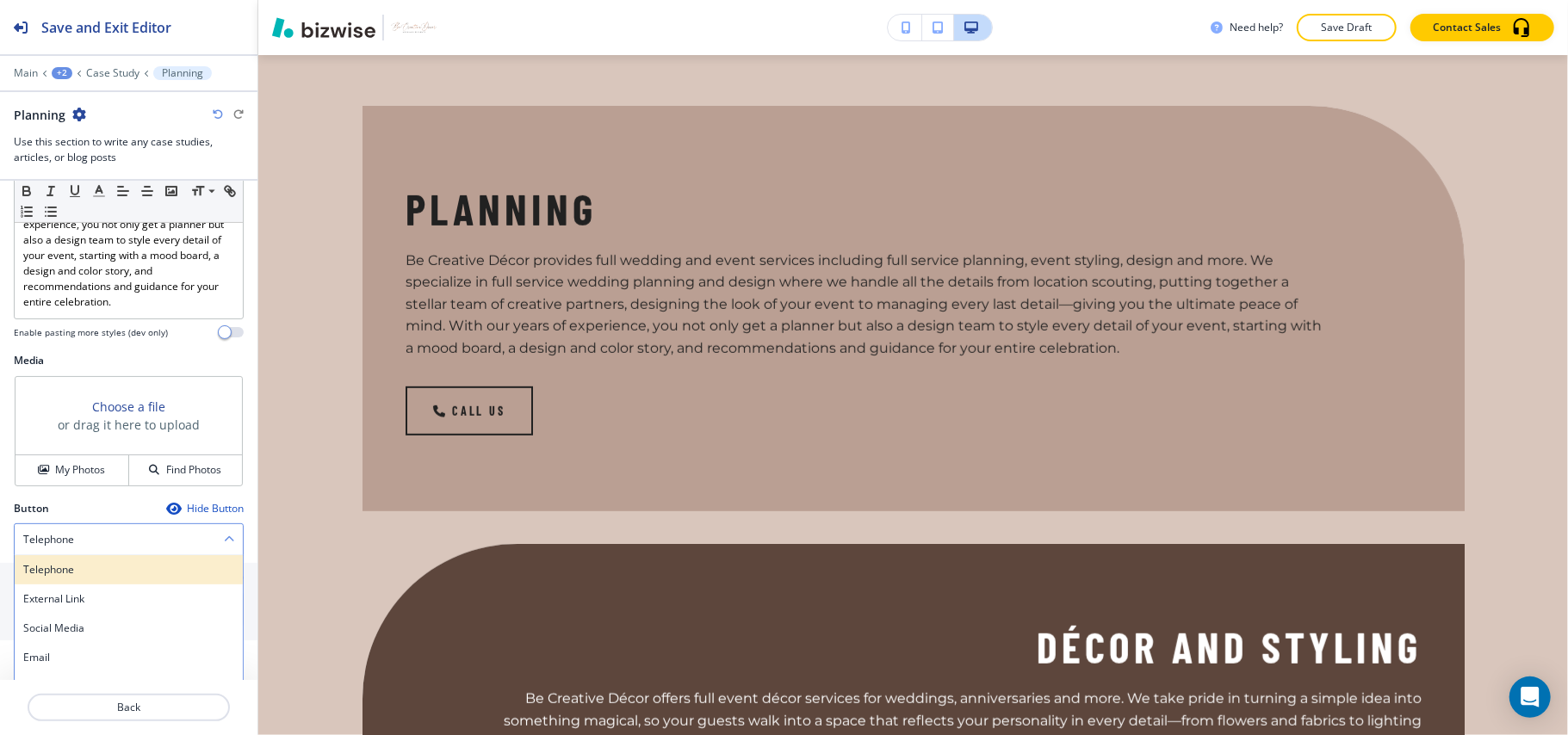
click at [83, 580] on div "Telephone" at bounding box center [129, 570] width 228 height 29
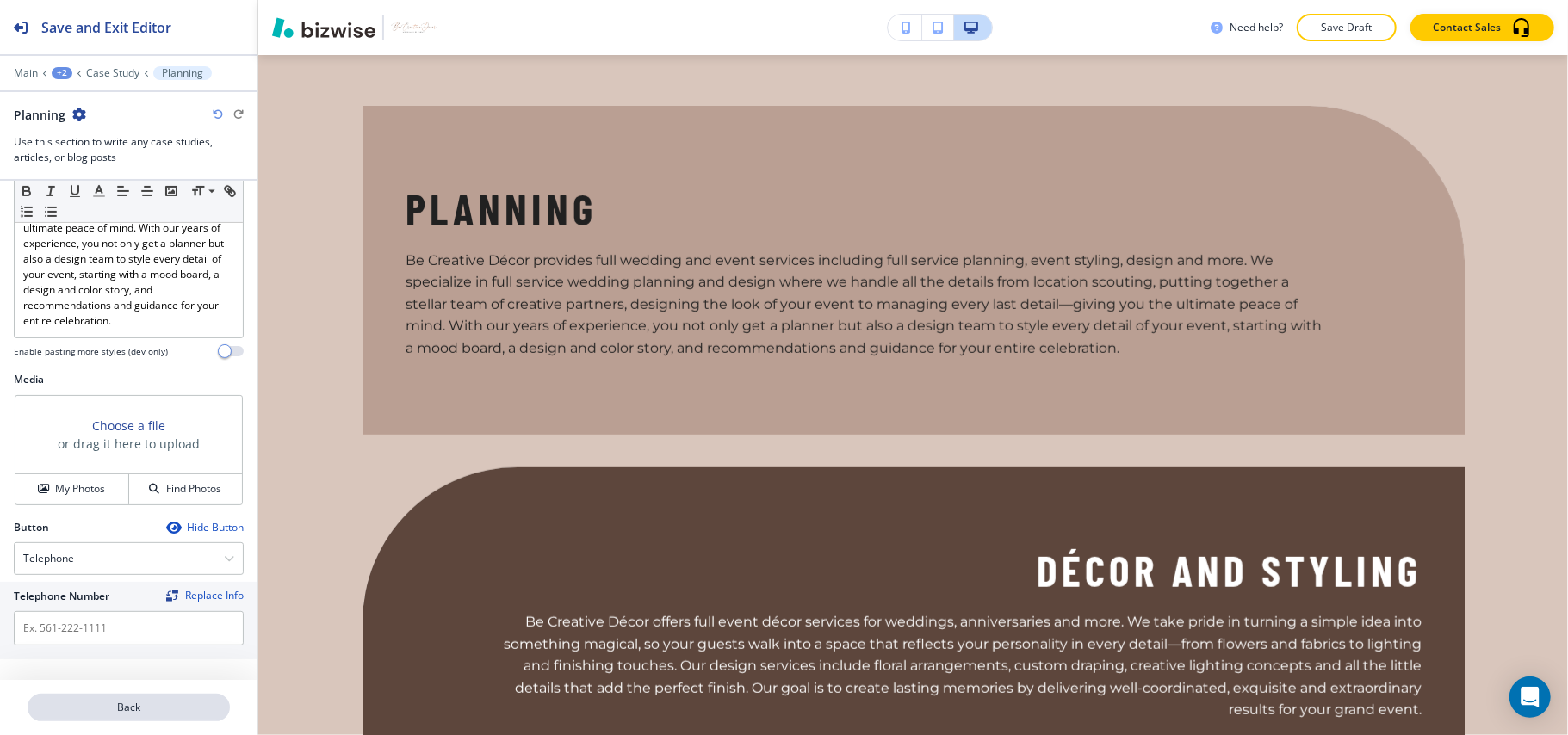
click at [125, 701] on p "Back" at bounding box center [129, 708] width 199 height 15
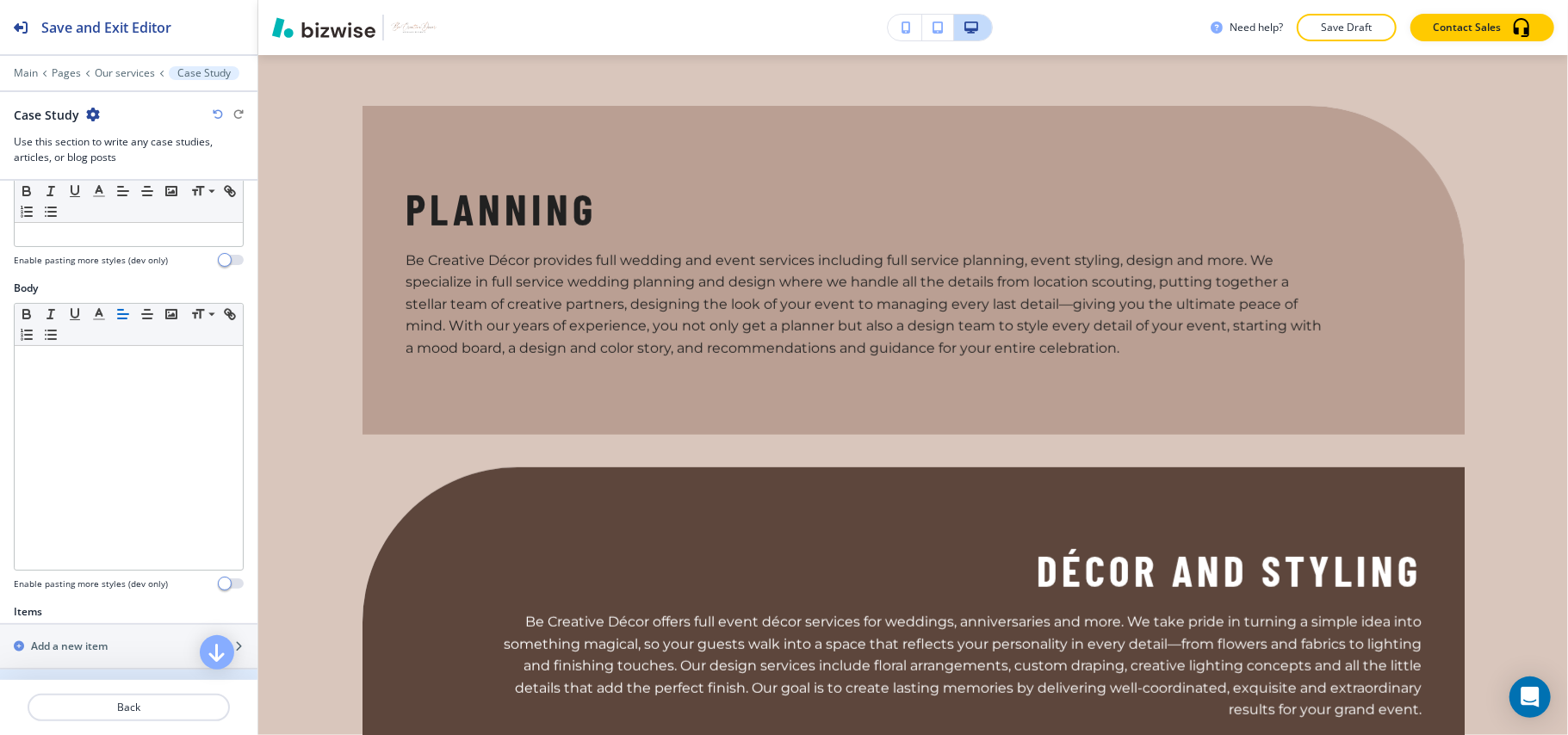
scroll to position [459, 0]
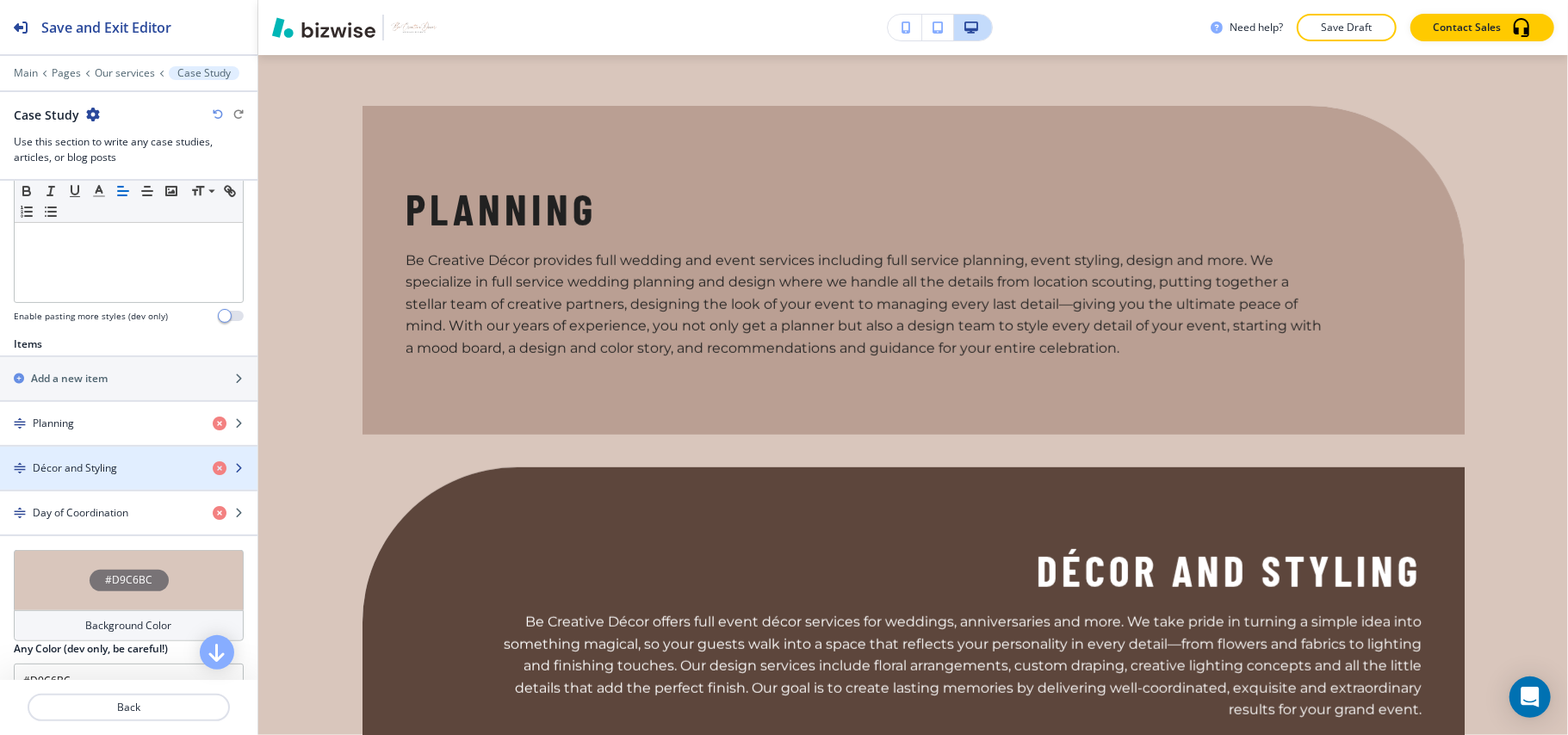
click at [84, 474] on h4 "Décor and Styling" at bounding box center [75, 468] width 85 height 15
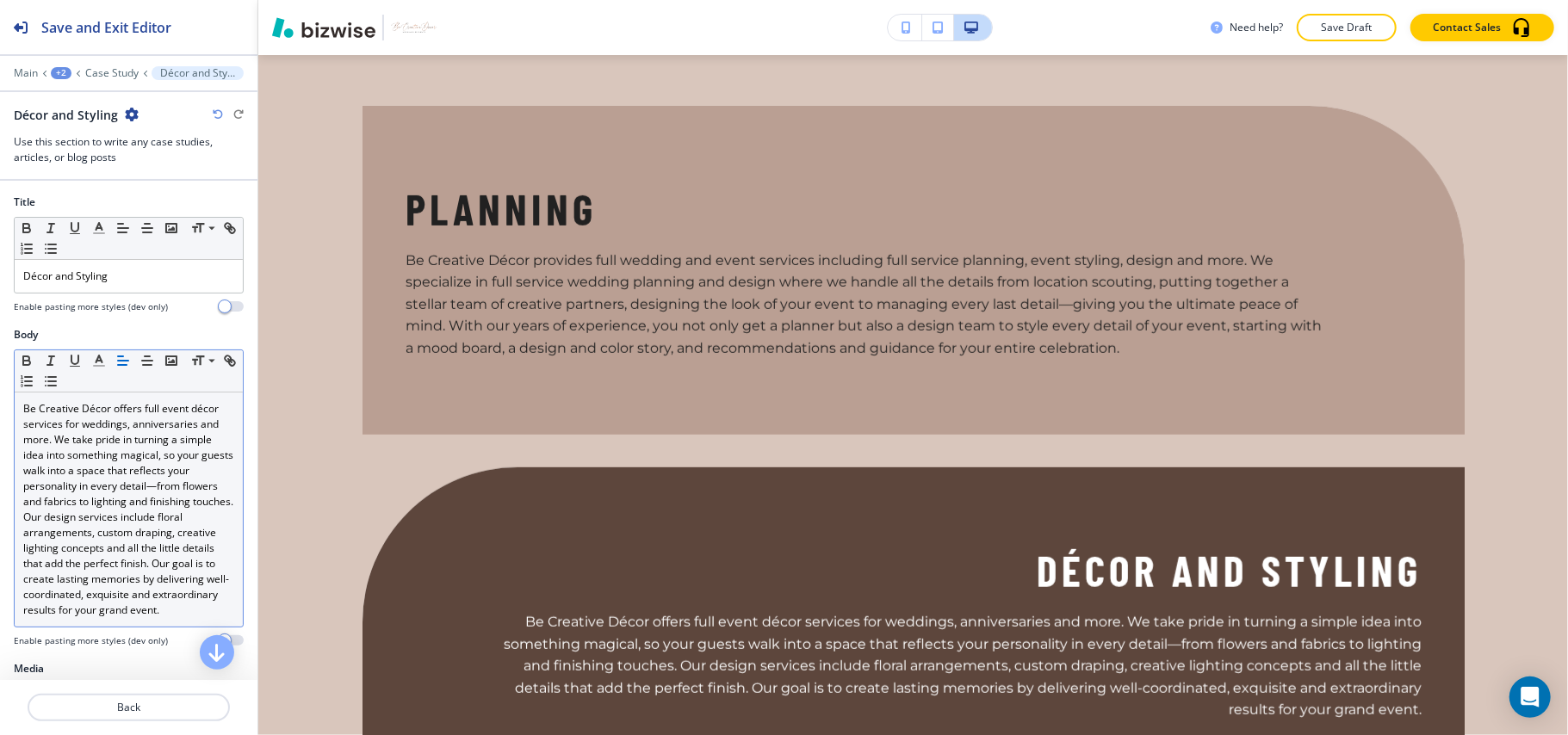
scroll to position [324, 0]
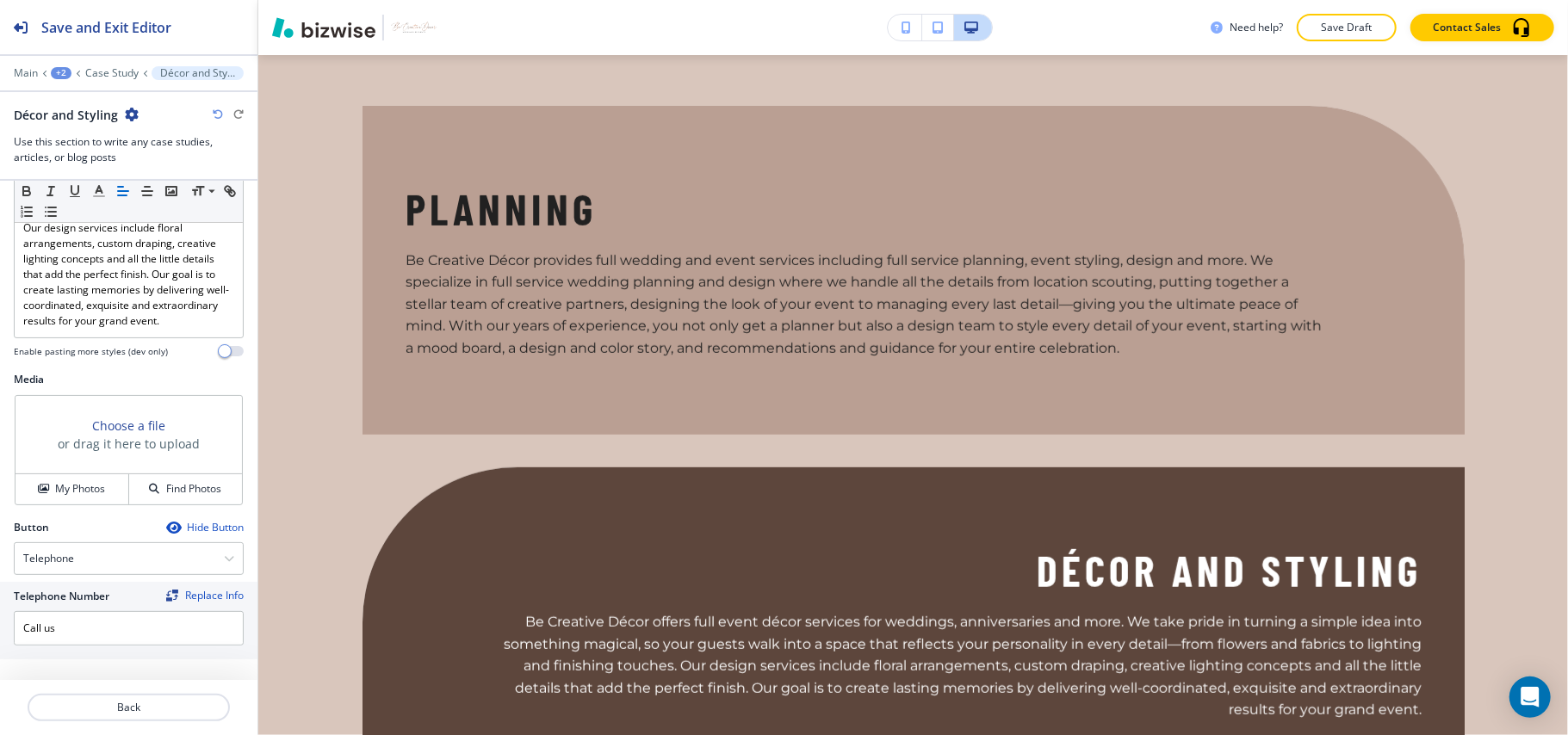
click at [166, 525] on icon "button" at bounding box center [173, 527] width 14 height 14
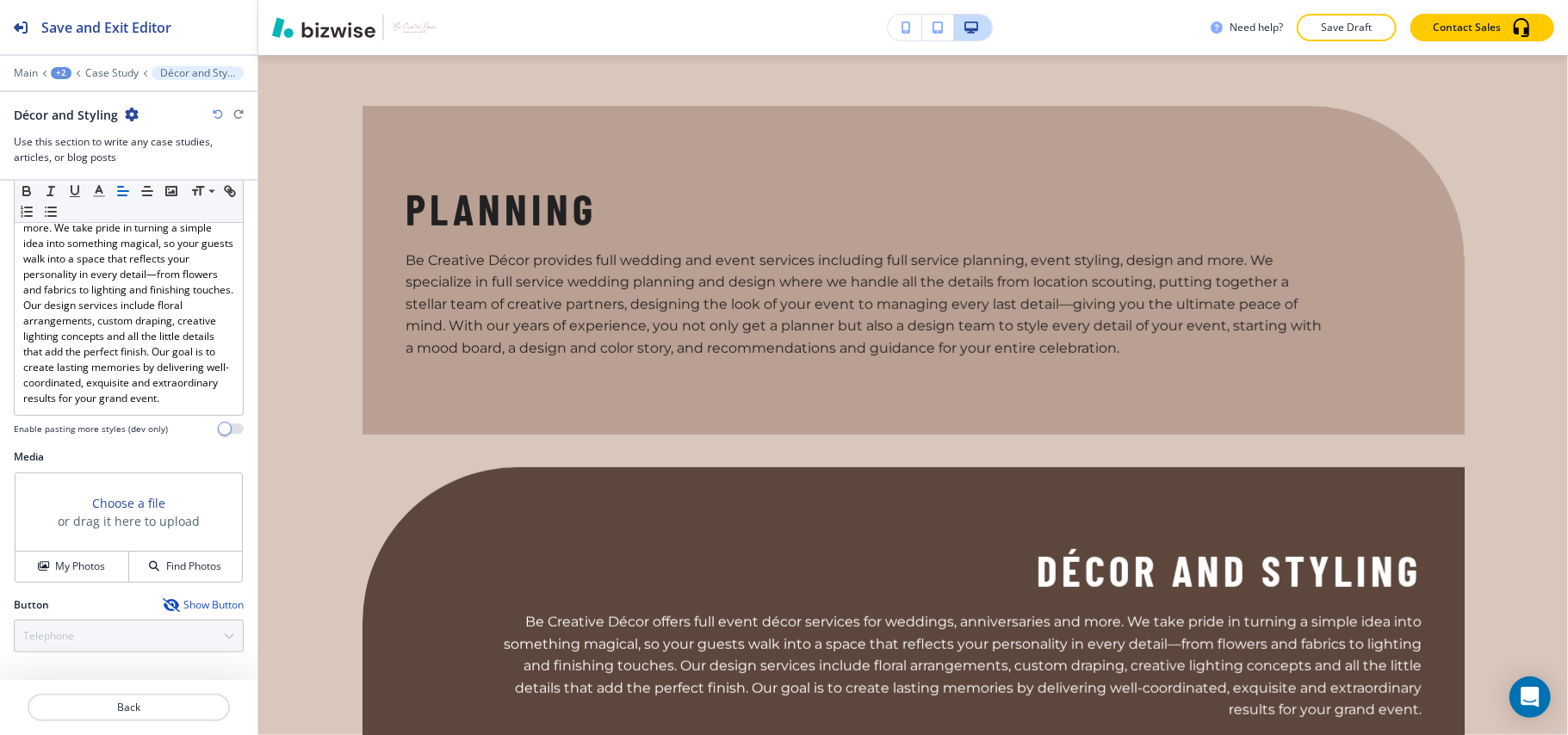
scroll to position [246, 0]
click at [143, 706] on p "Back" at bounding box center [129, 708] width 199 height 15
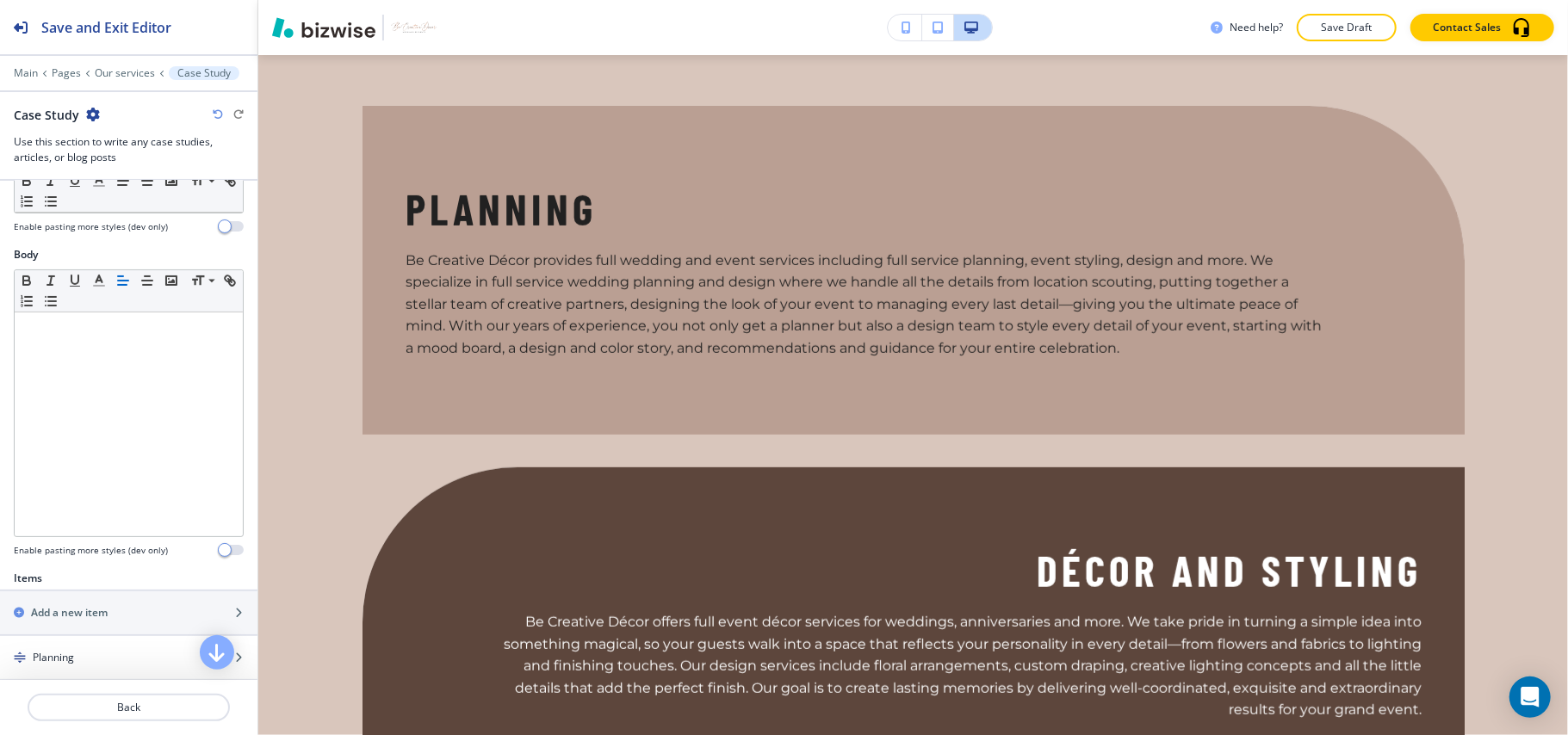
scroll to position [459, 0]
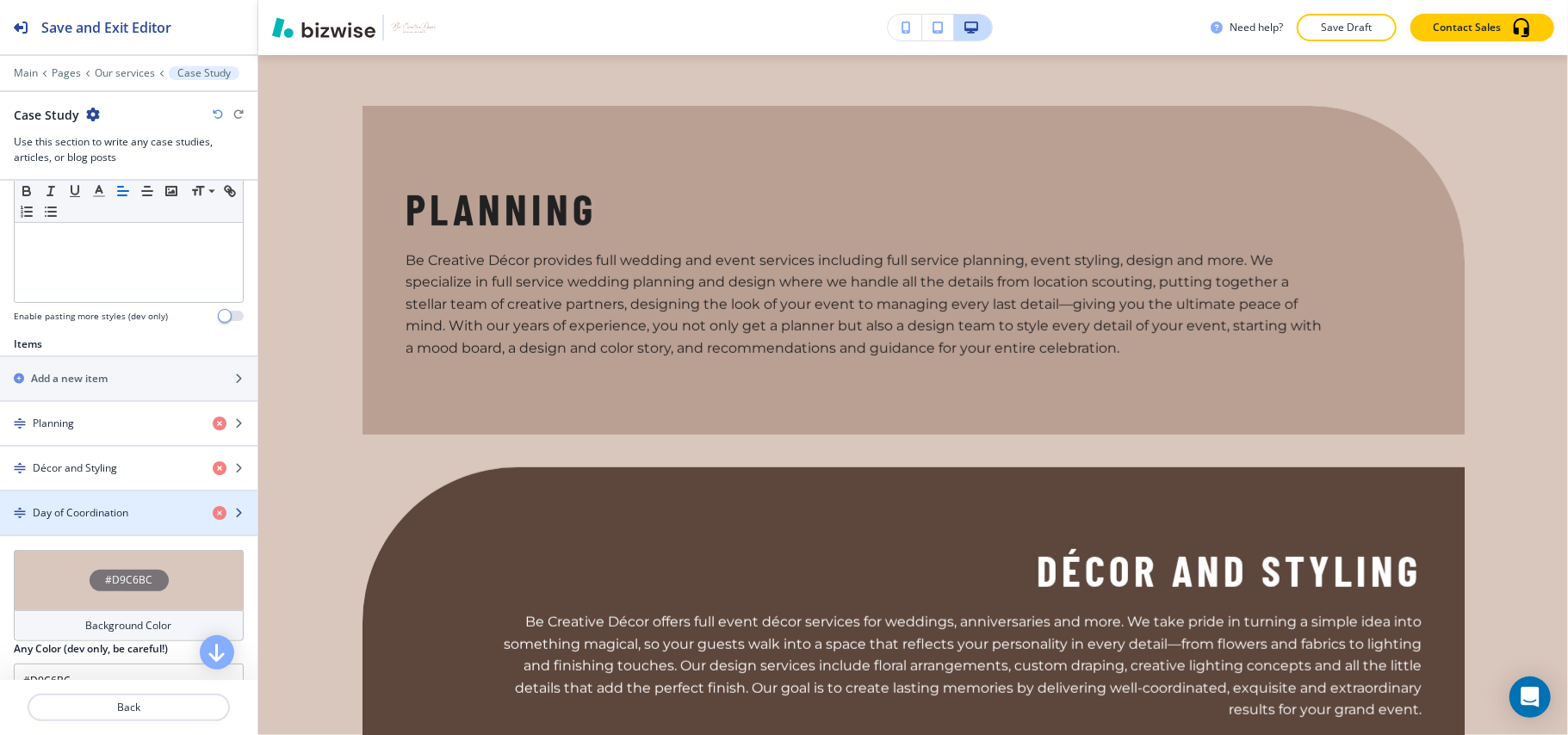
click at [128, 520] on h4 "Day of Coordination" at bounding box center [81, 513] width 96 height 15
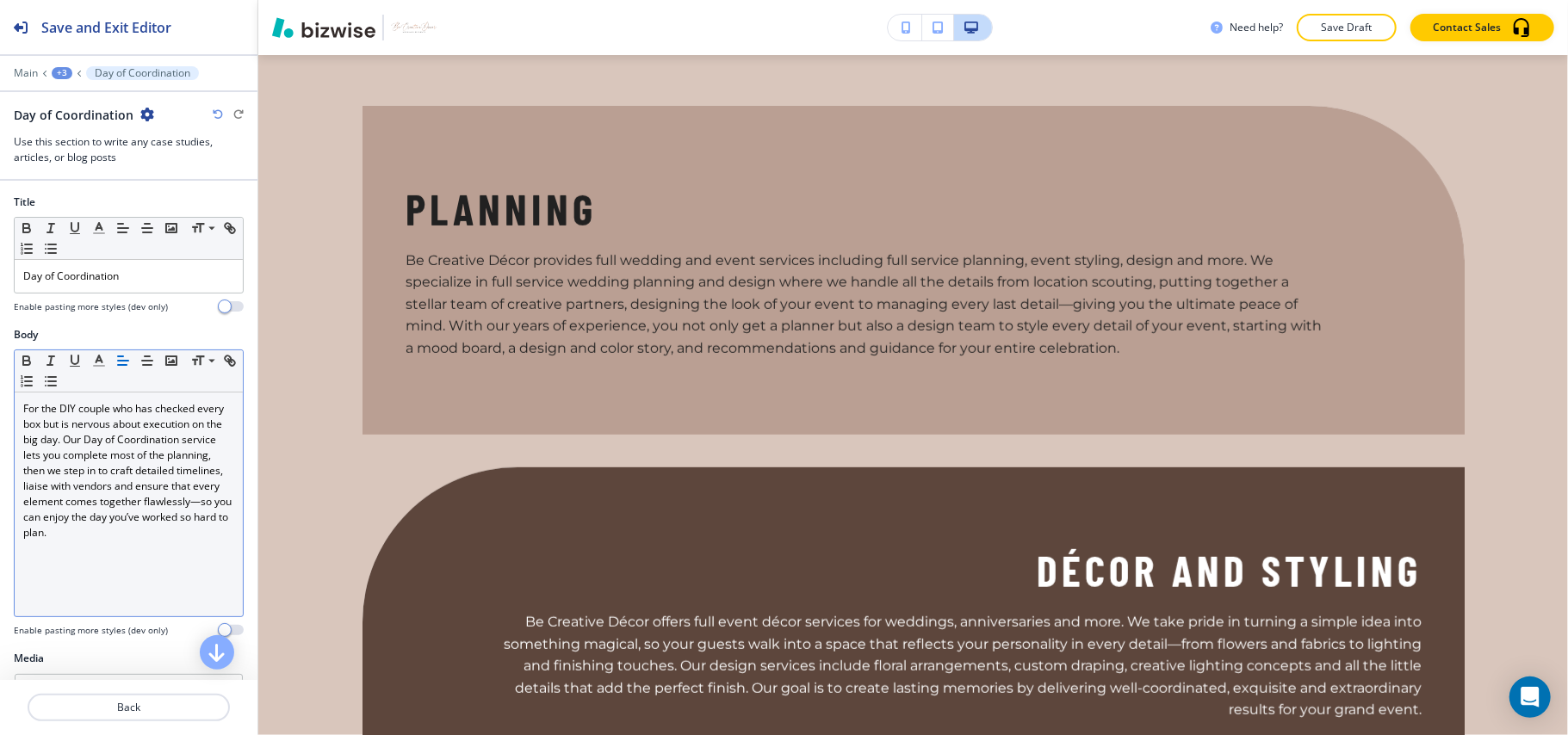
scroll to position [283, 0]
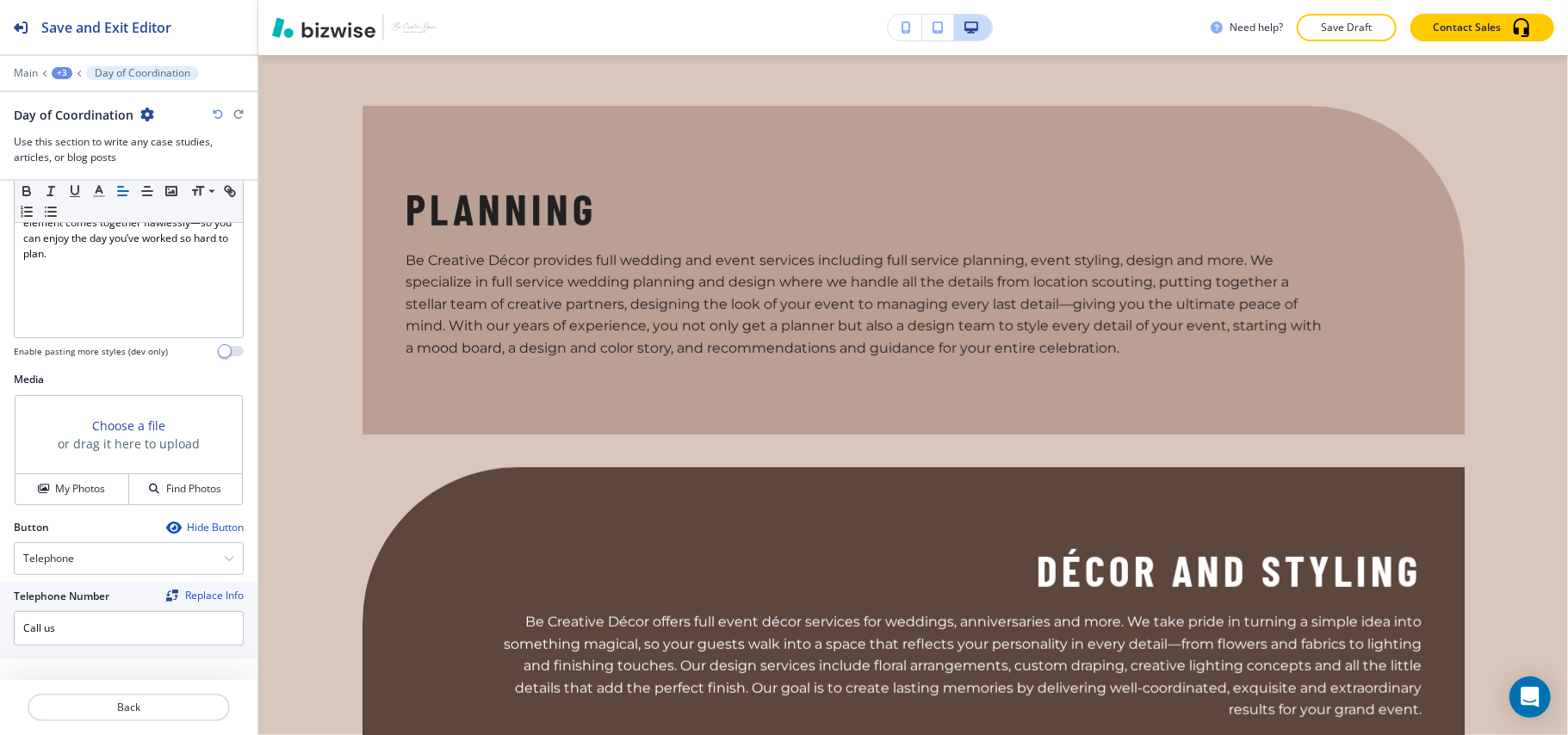
click at [166, 525] on icon "button" at bounding box center [173, 527] width 14 height 14
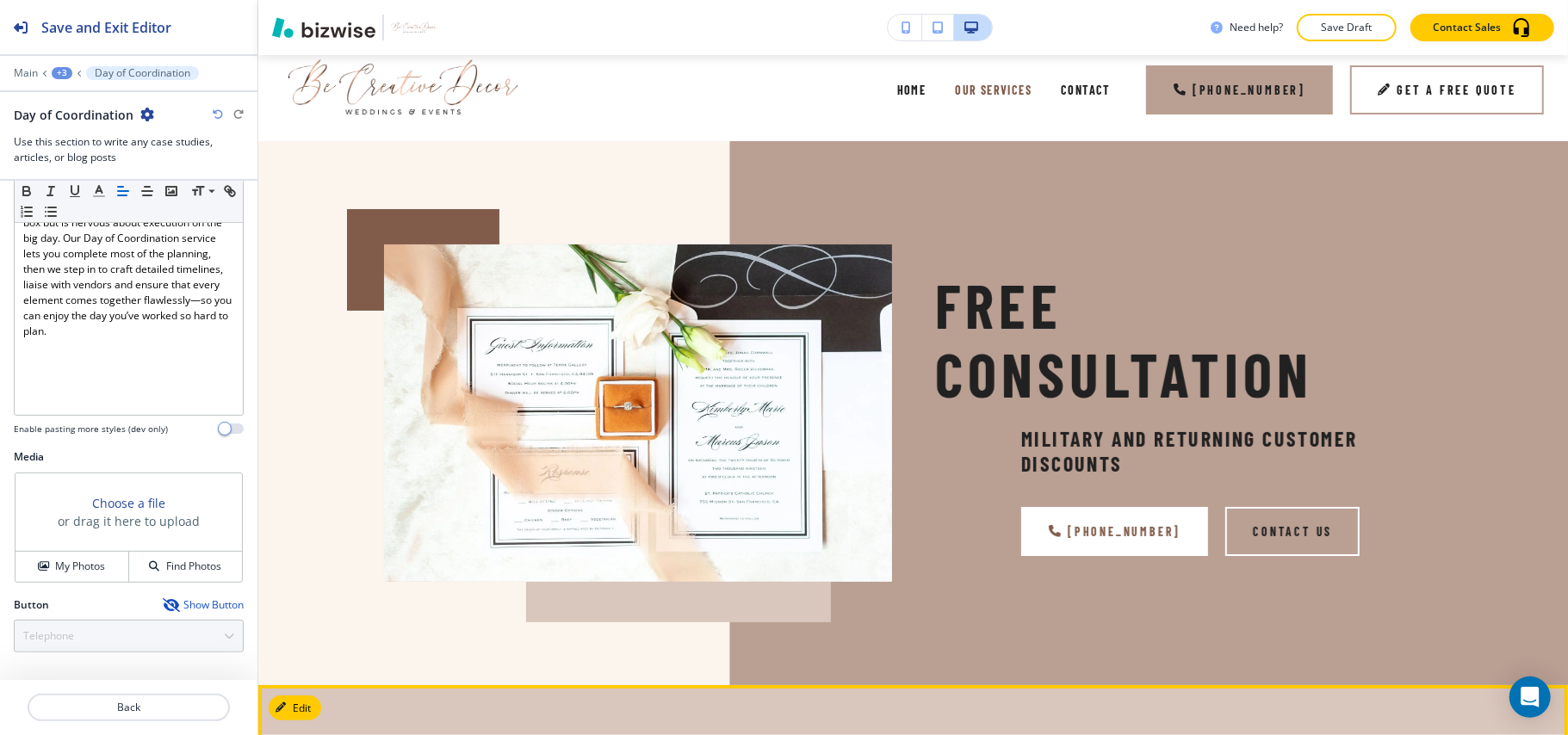
scroll to position [0, 0]
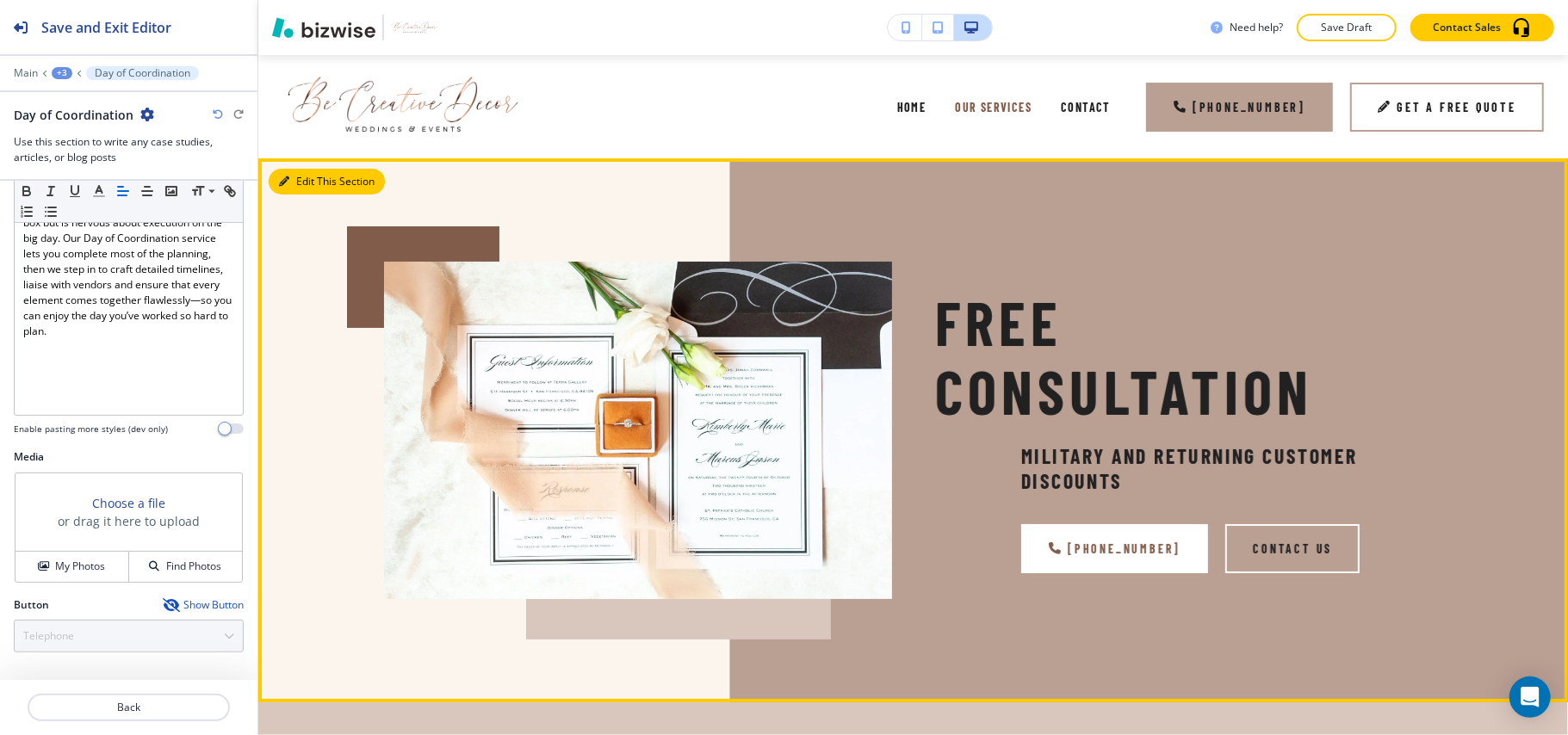
click at [287, 177] on icon "button" at bounding box center [284, 181] width 10 height 10
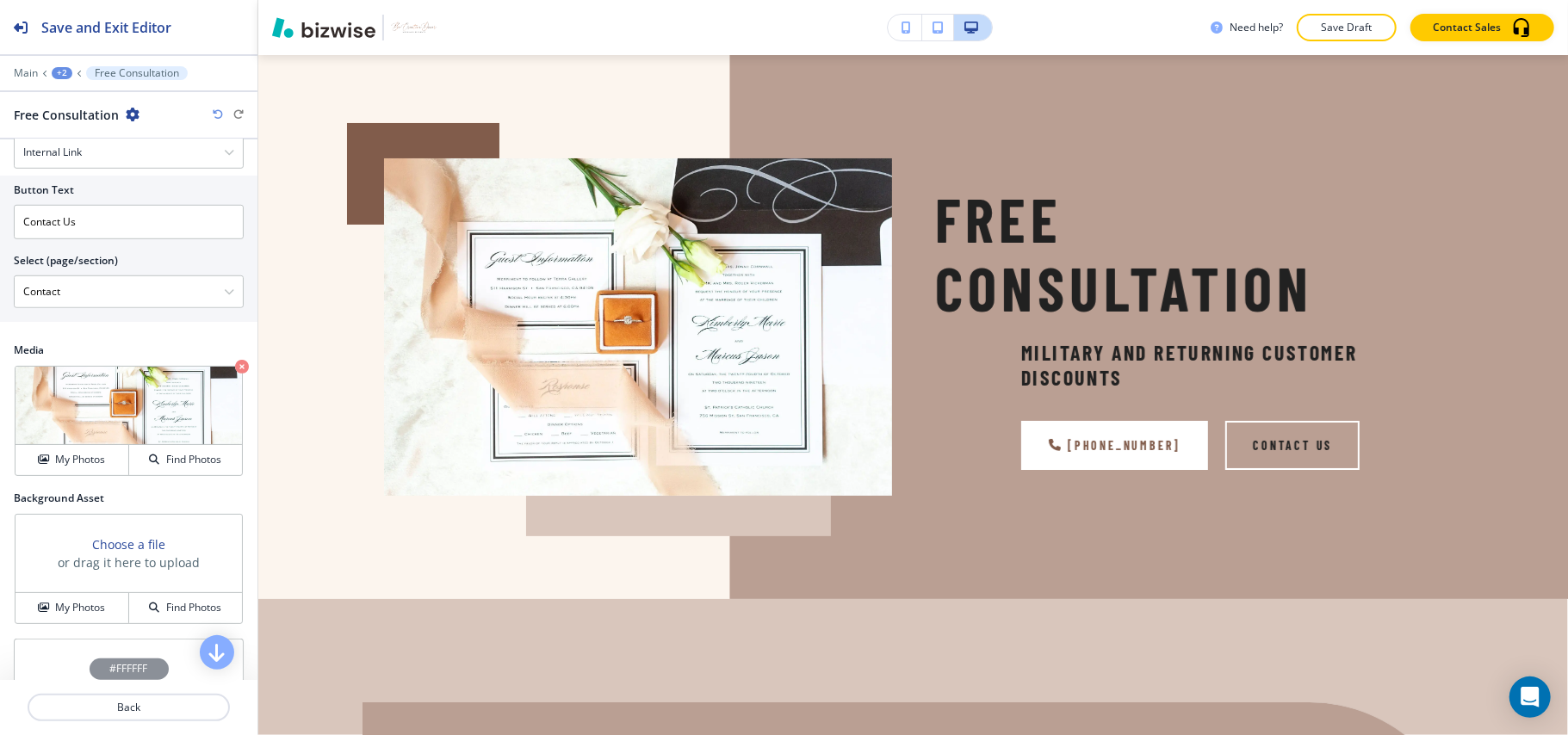
scroll to position [804, 0]
click at [77, 603] on button "My Photos" at bounding box center [71, 605] width 114 height 30
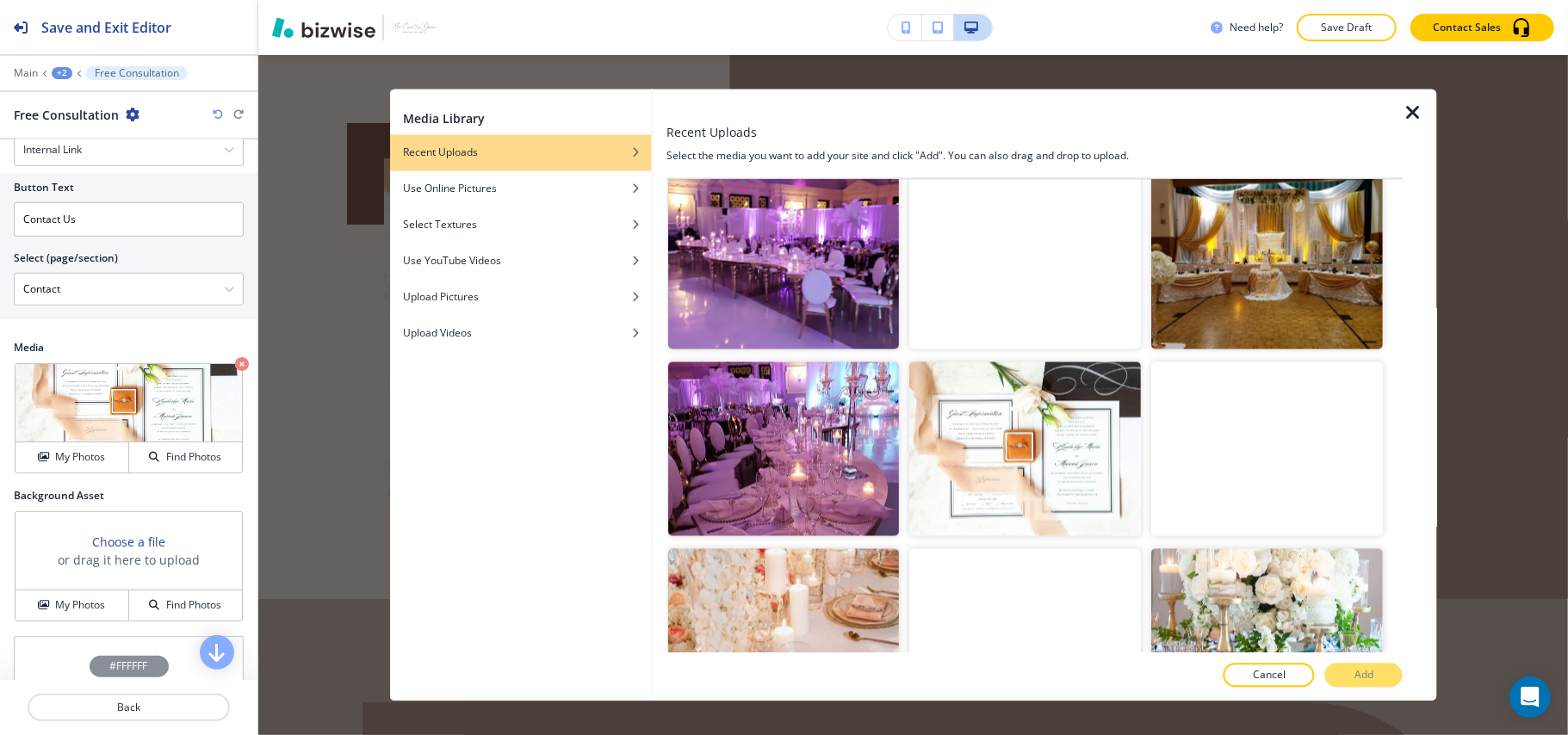
scroll to position [2370, 0]
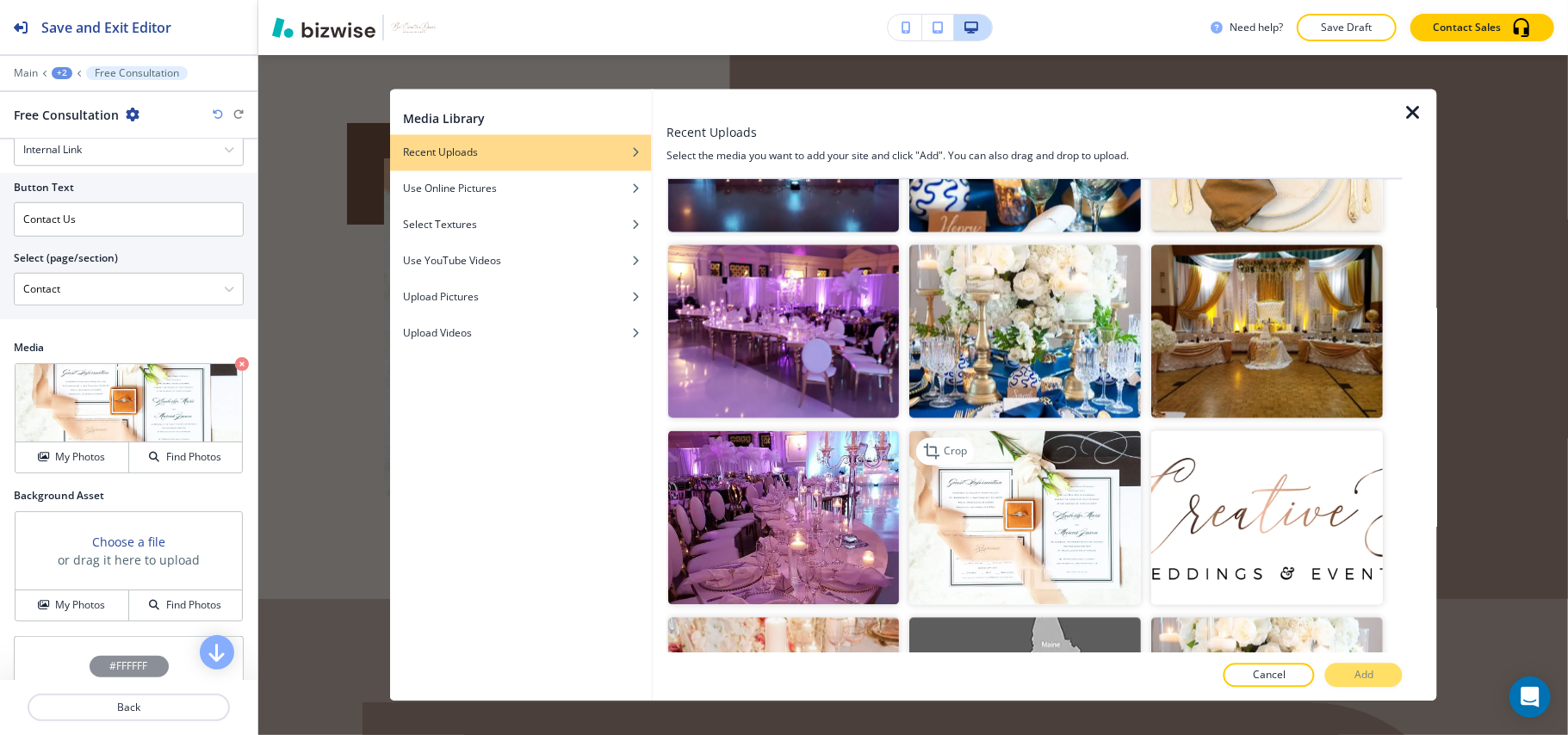
click at [1024, 479] on img "button" at bounding box center [1026, 518] width 231 height 174
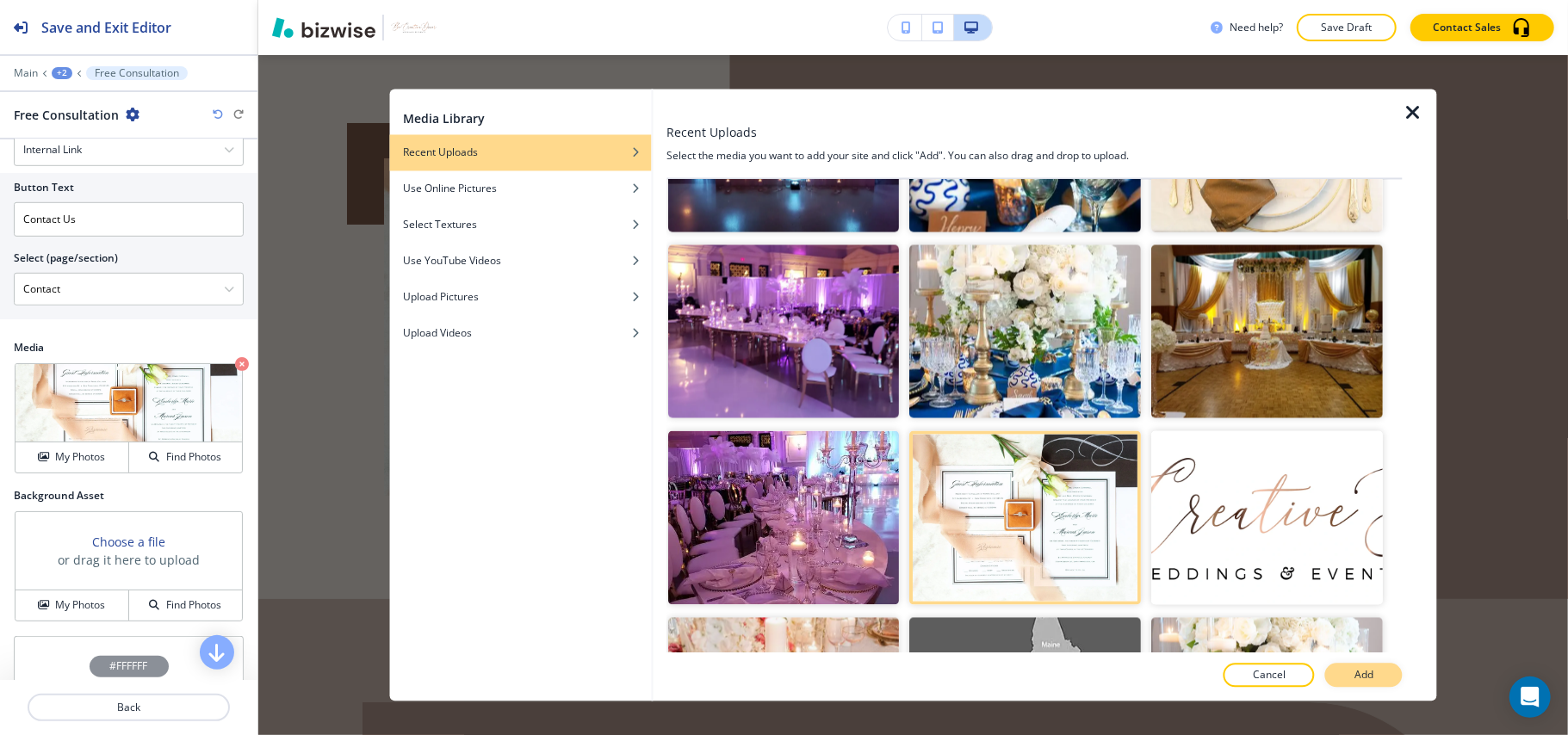
click at [1381, 676] on button "Add" at bounding box center [1364, 676] width 77 height 24
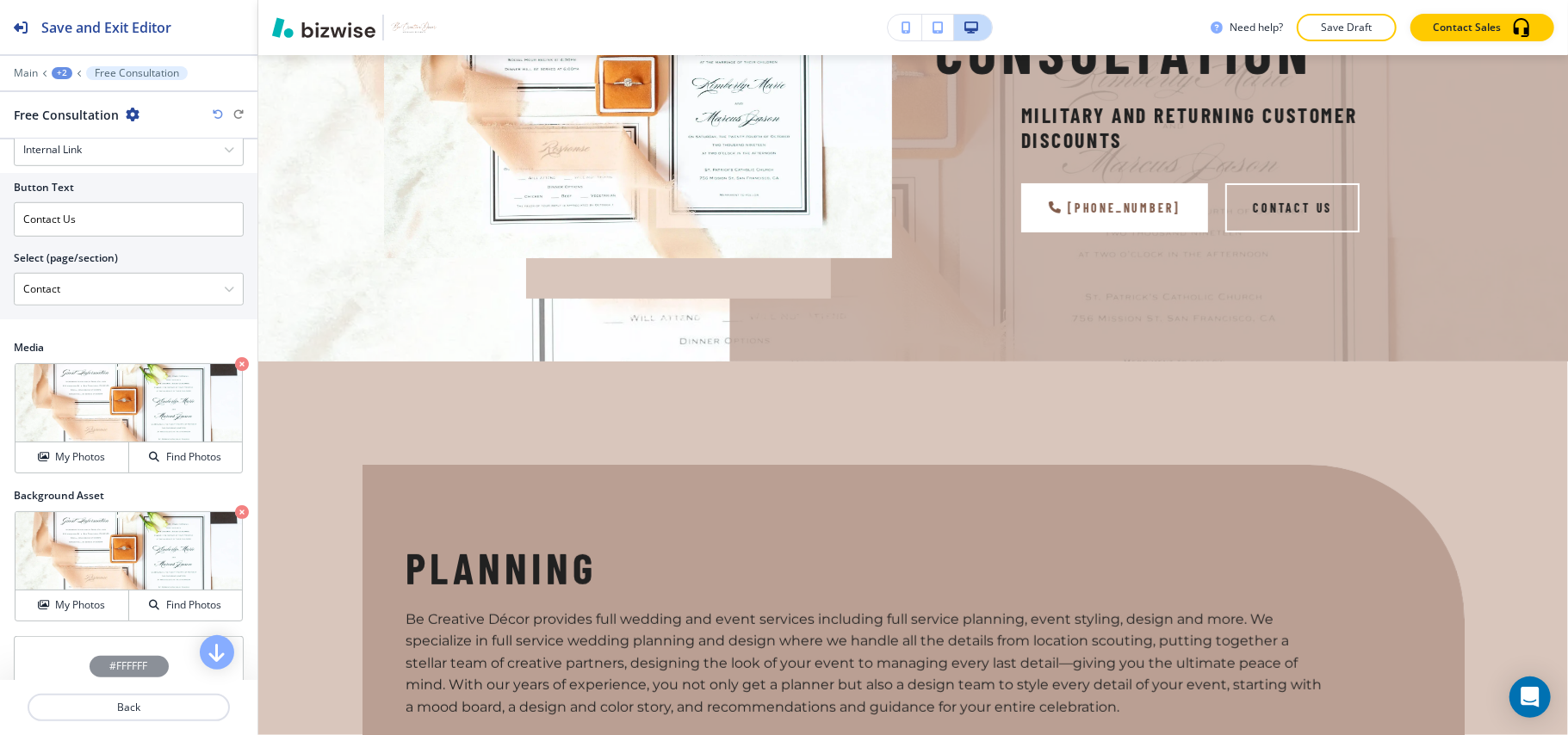
scroll to position [0, 0]
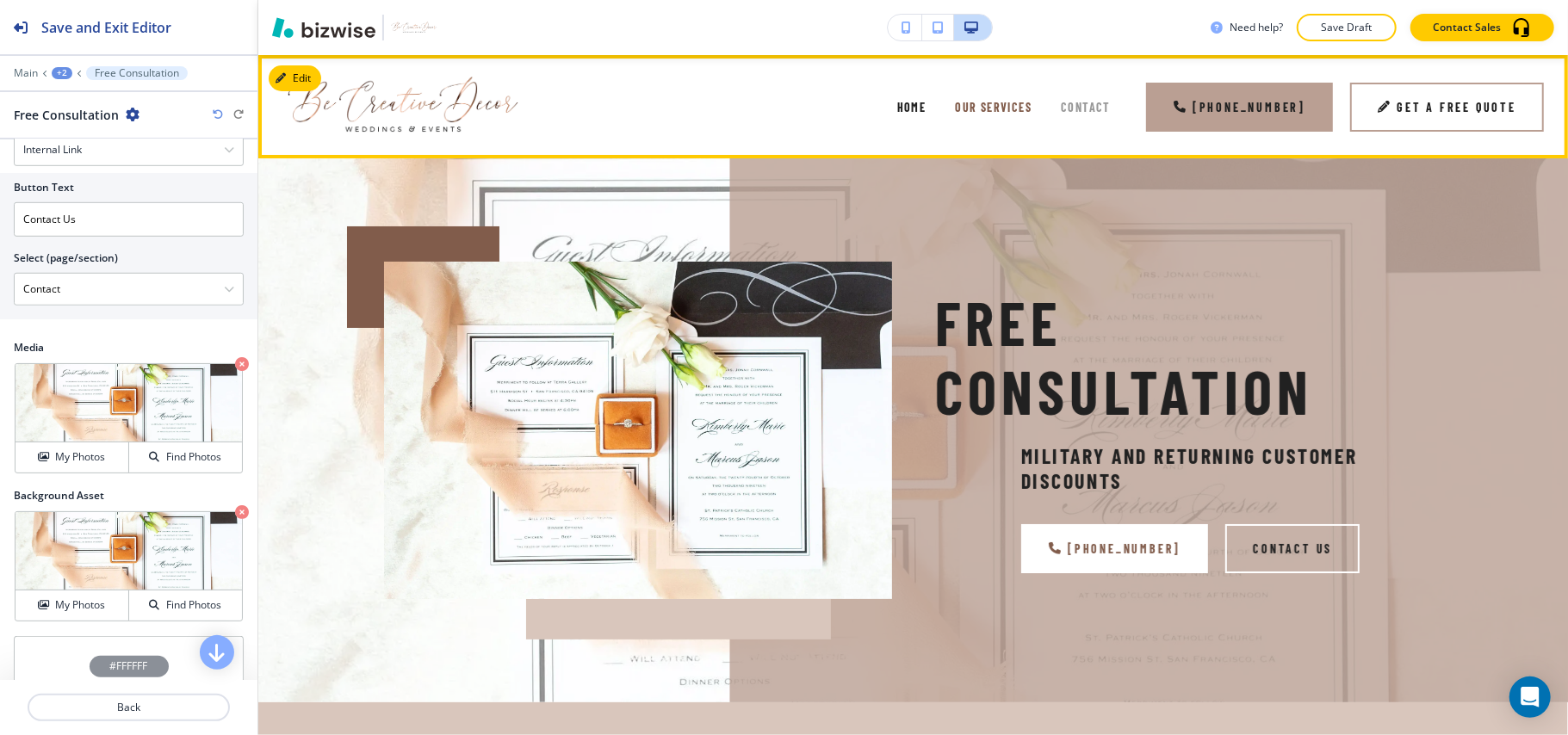
click at [1080, 104] on span "Contact" at bounding box center [1086, 107] width 50 height 15
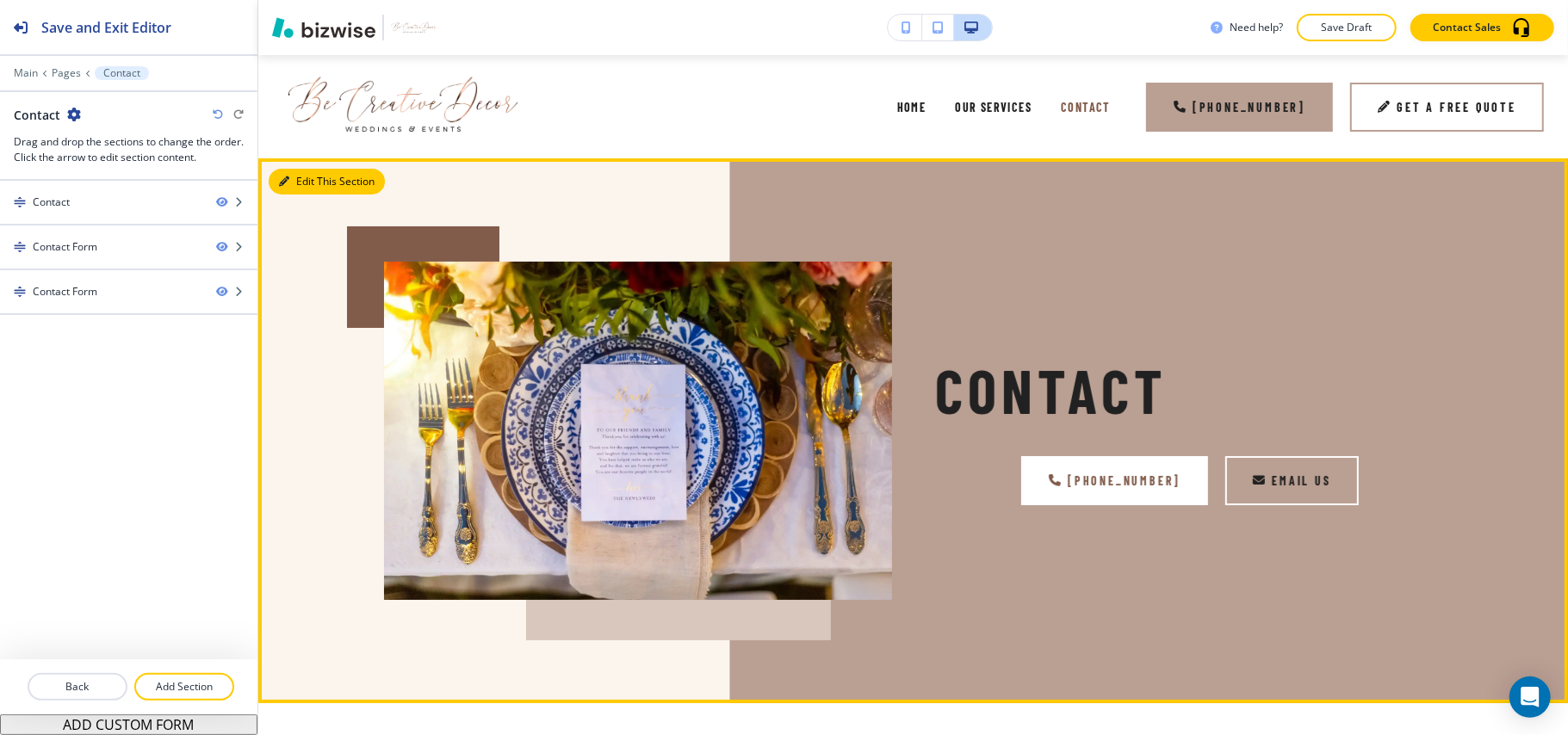
click at [290, 186] on button "Edit This Section" at bounding box center [327, 181] width 117 height 25
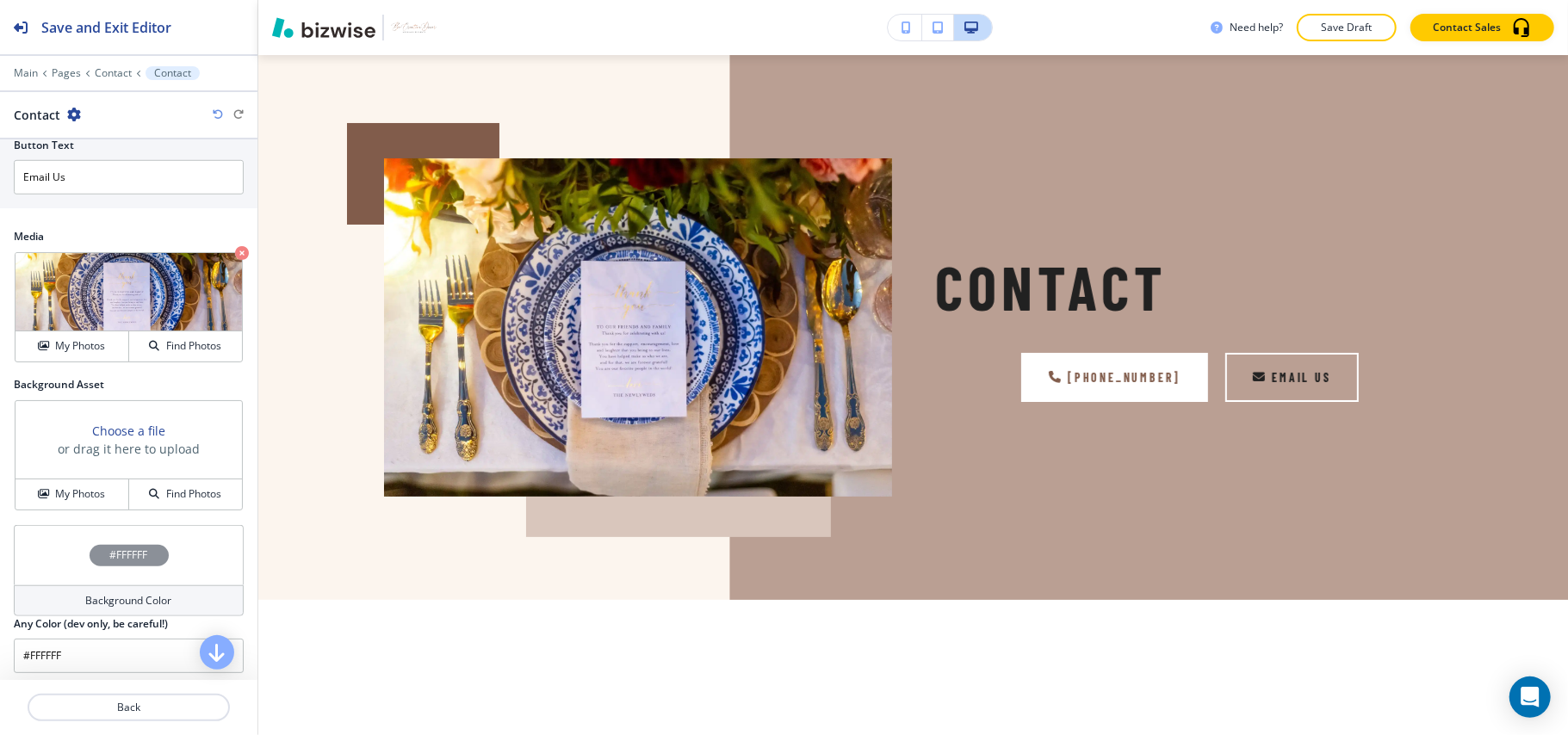
scroll to position [930, 0]
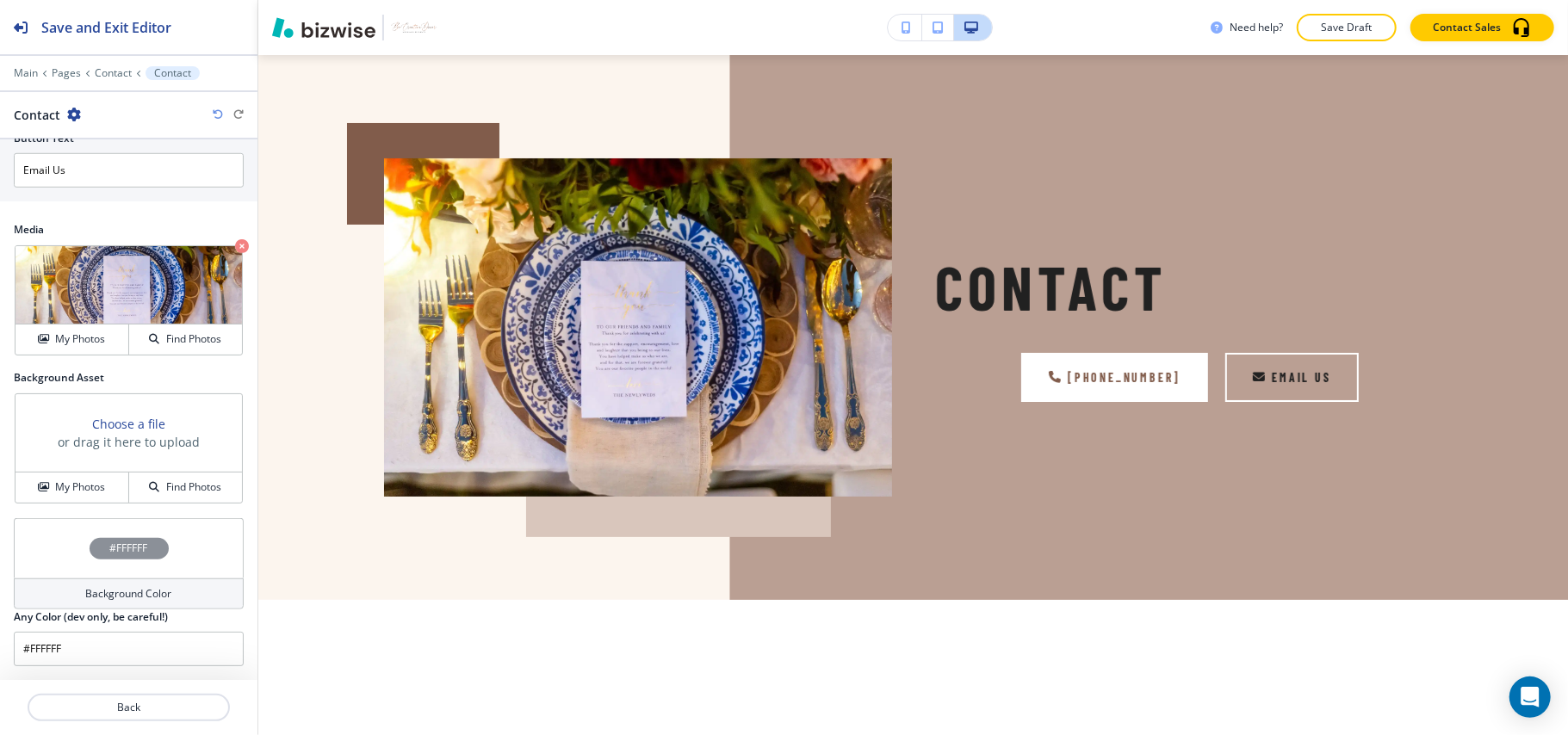
click at [59, 508] on div "Background Asset Choose a file or drag it here to upload My Photos Find Photos" at bounding box center [129, 445] width 258 height 149
click at [72, 480] on h4 "My Photos" at bounding box center [80, 487] width 50 height 15
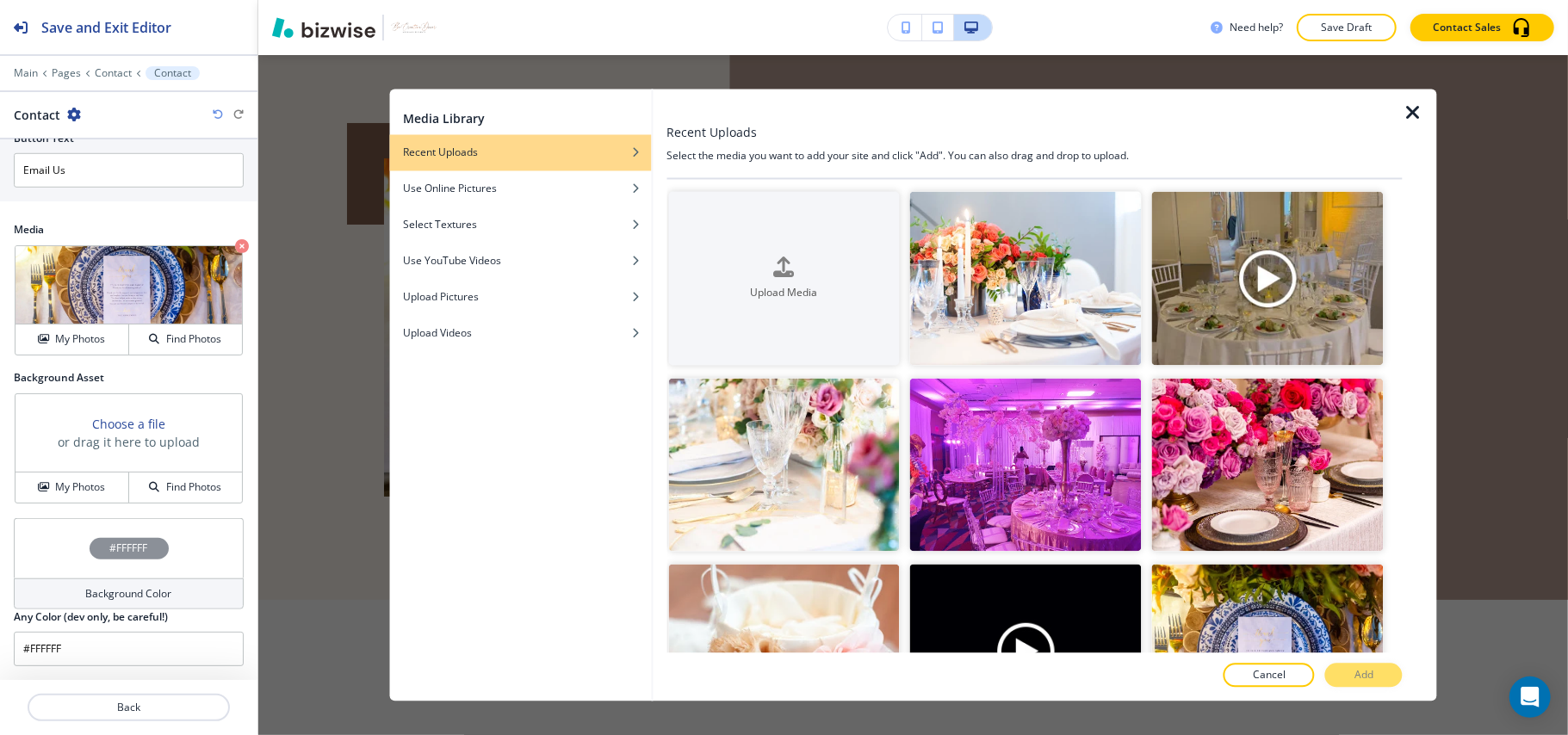
scroll to position [3180, 0]
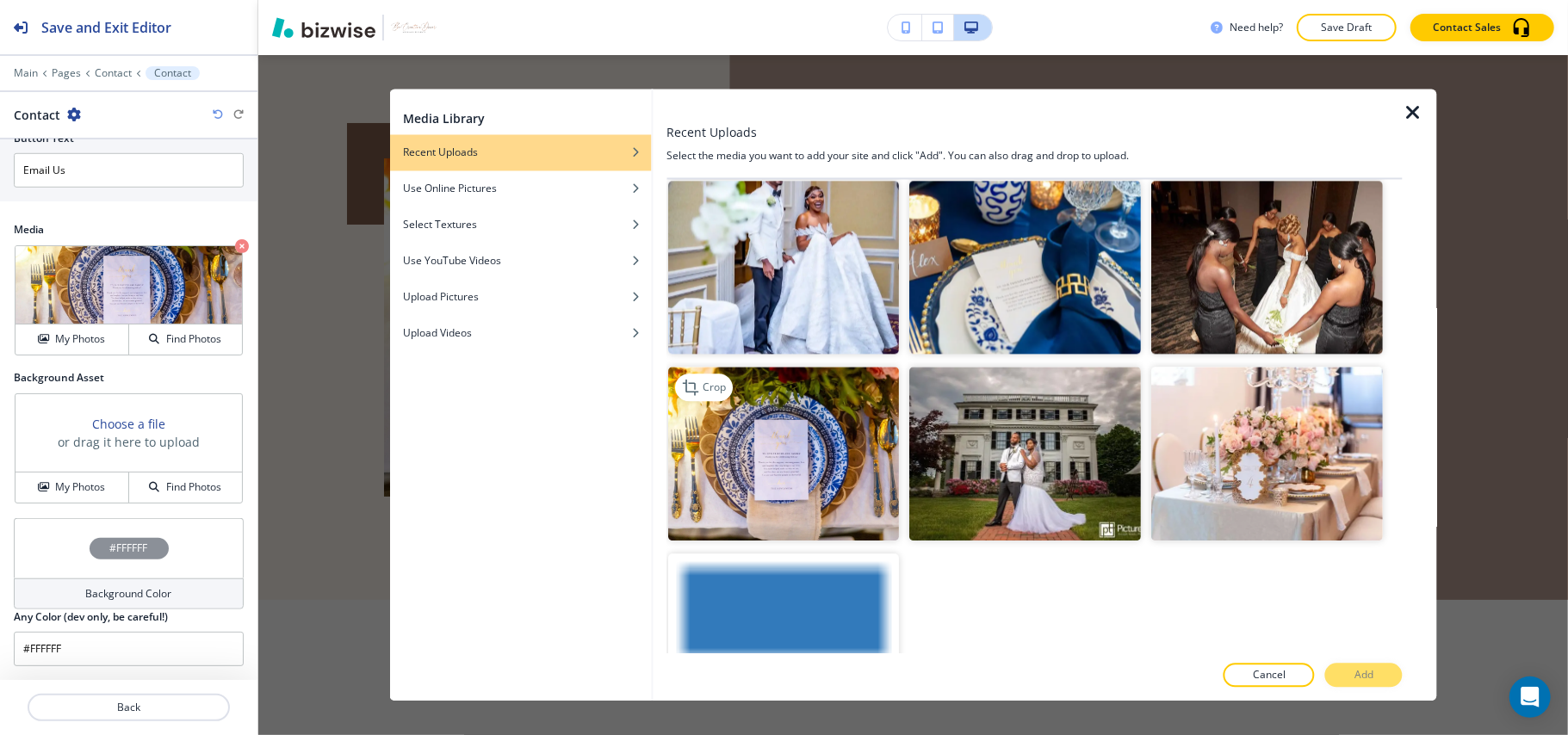
click at [724, 397] on img "button" at bounding box center [784, 454] width 231 height 174
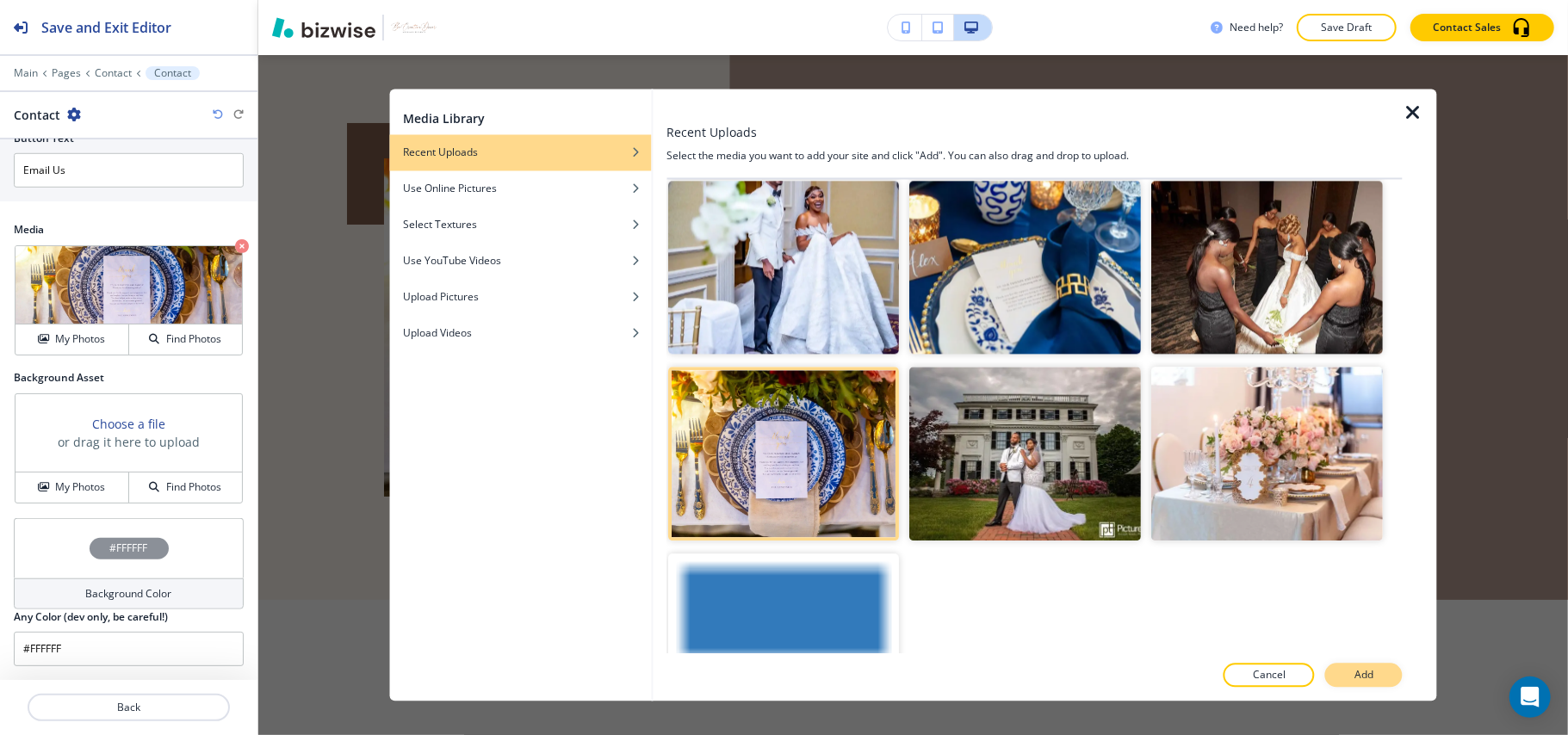
click at [1374, 665] on button "Add" at bounding box center [1364, 676] width 77 height 24
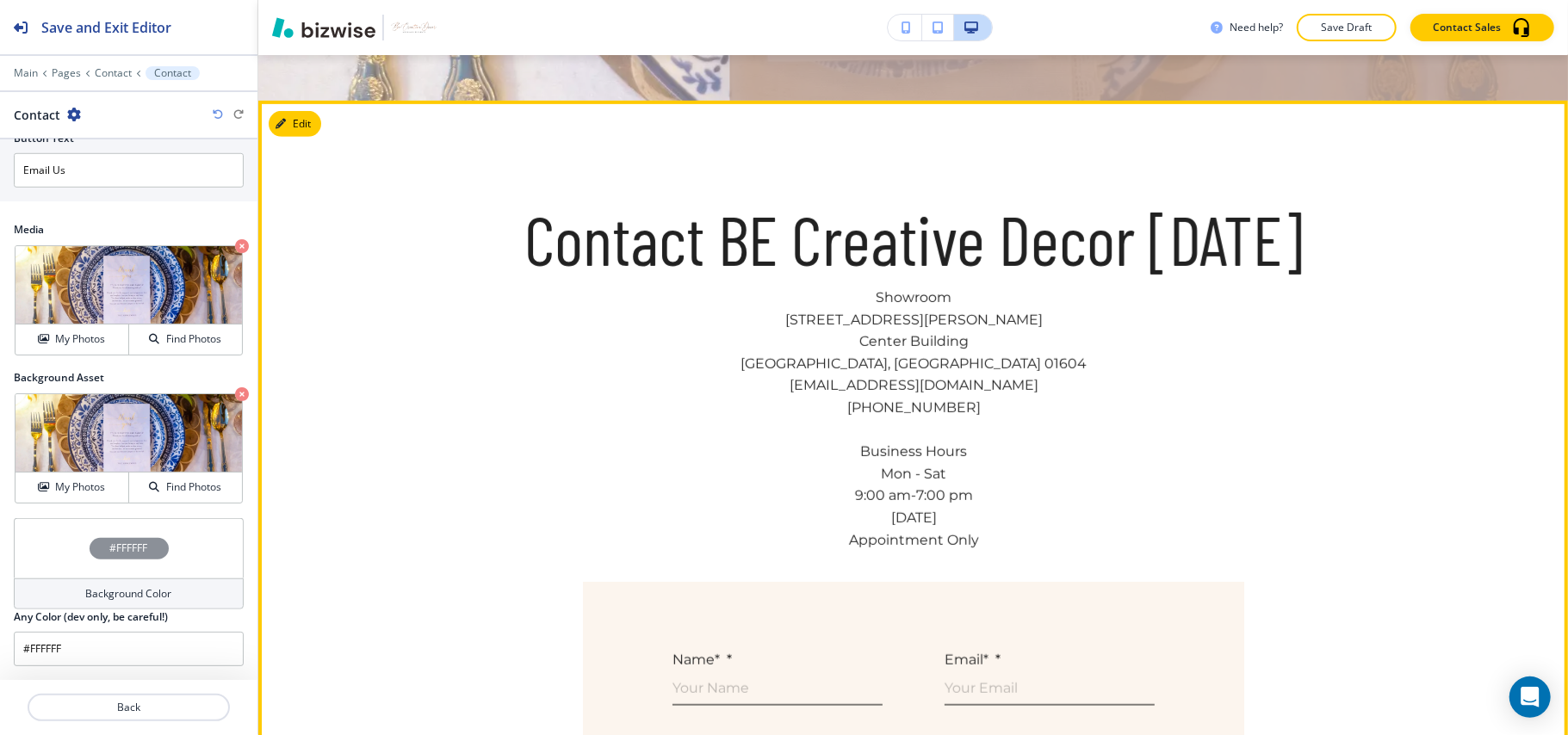
scroll to position [562, 0]
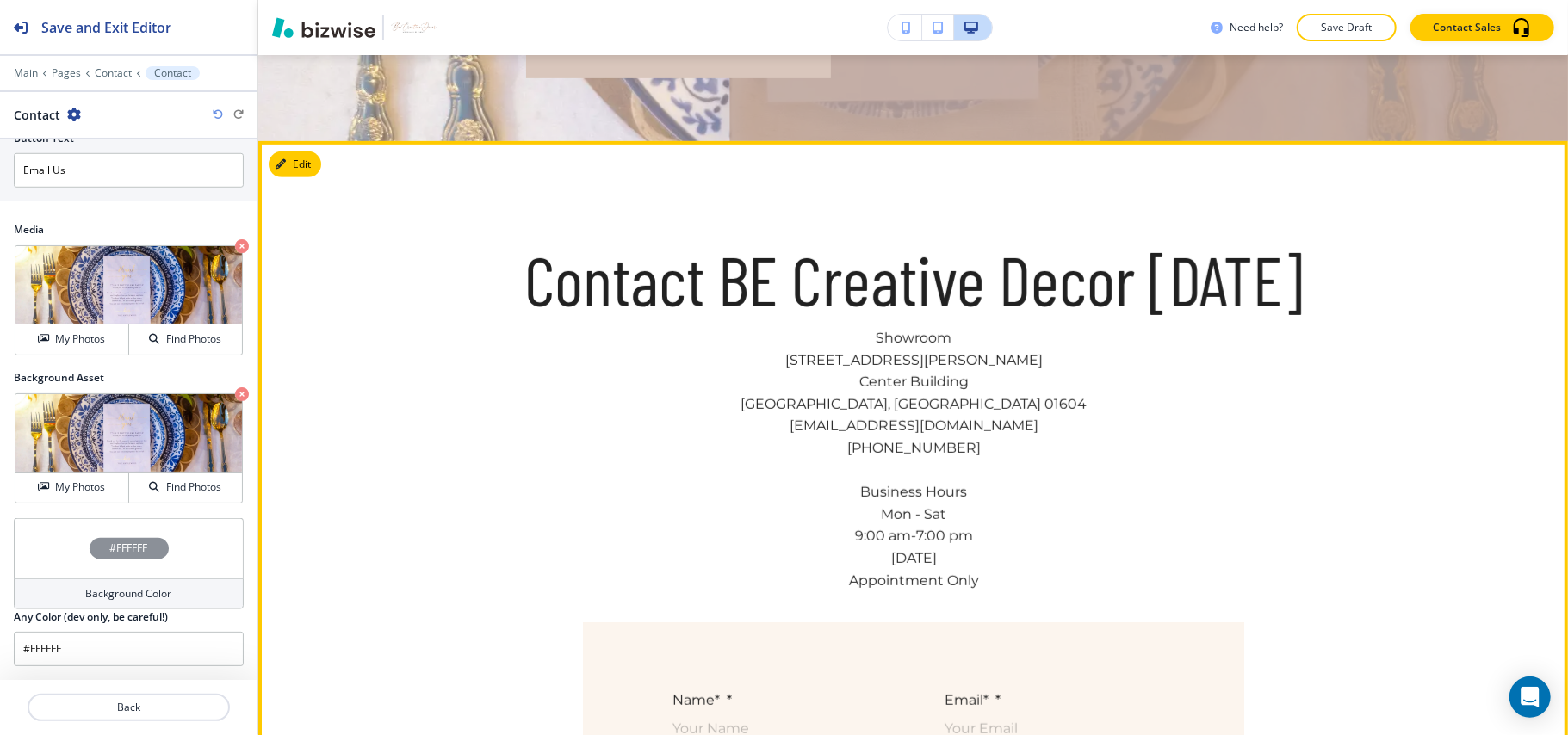
click at [327, 162] on section "Contact BE Creative Decor Today Showroom 3 Bethany St Center Building Worcester…" at bounding box center [913, 692] width 1309 height 1102
click at [297, 160] on button "Edit This Section" at bounding box center [327, 164] width 117 height 25
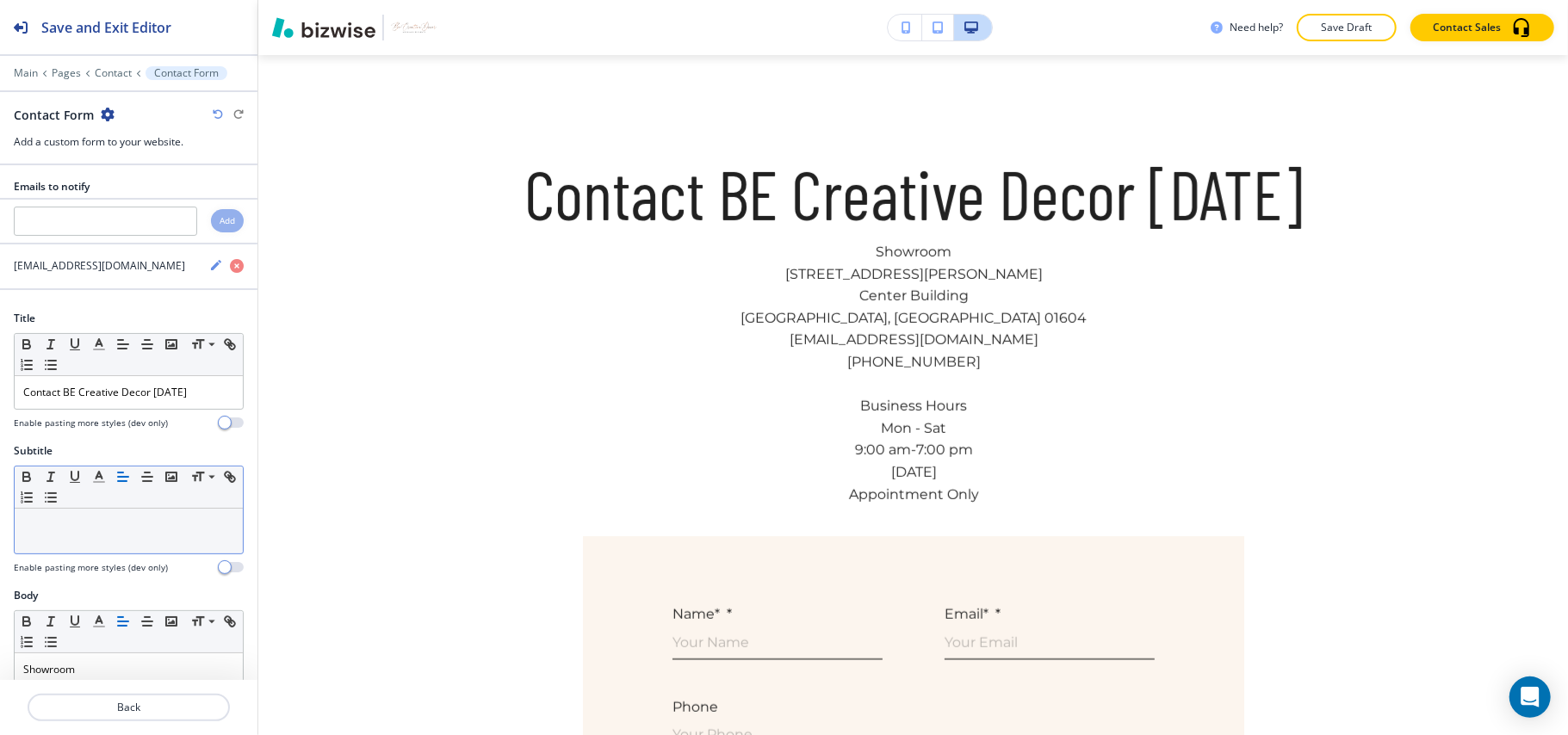
scroll to position [229, 0]
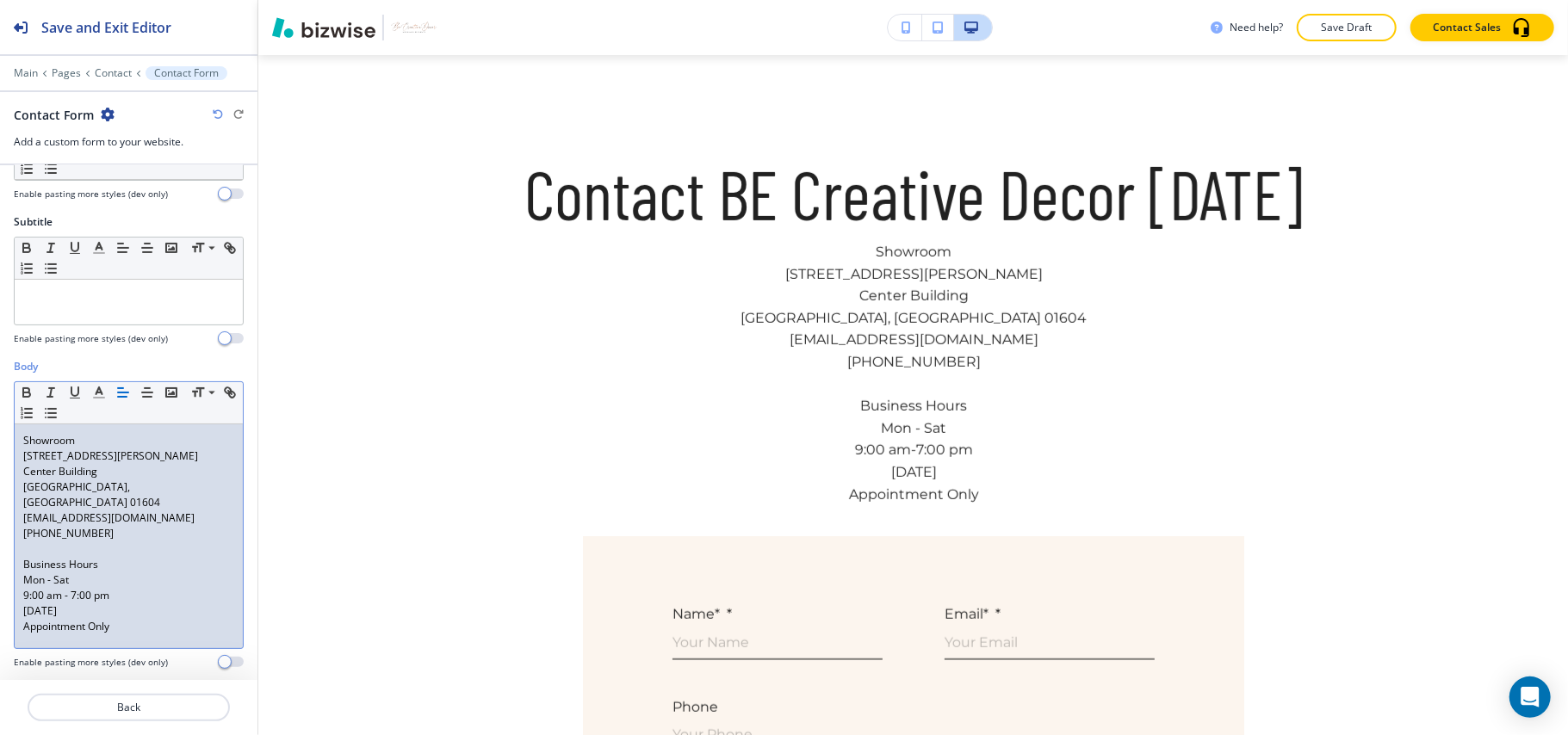
click at [50, 541] on p at bounding box center [129, 549] width 211 height 15
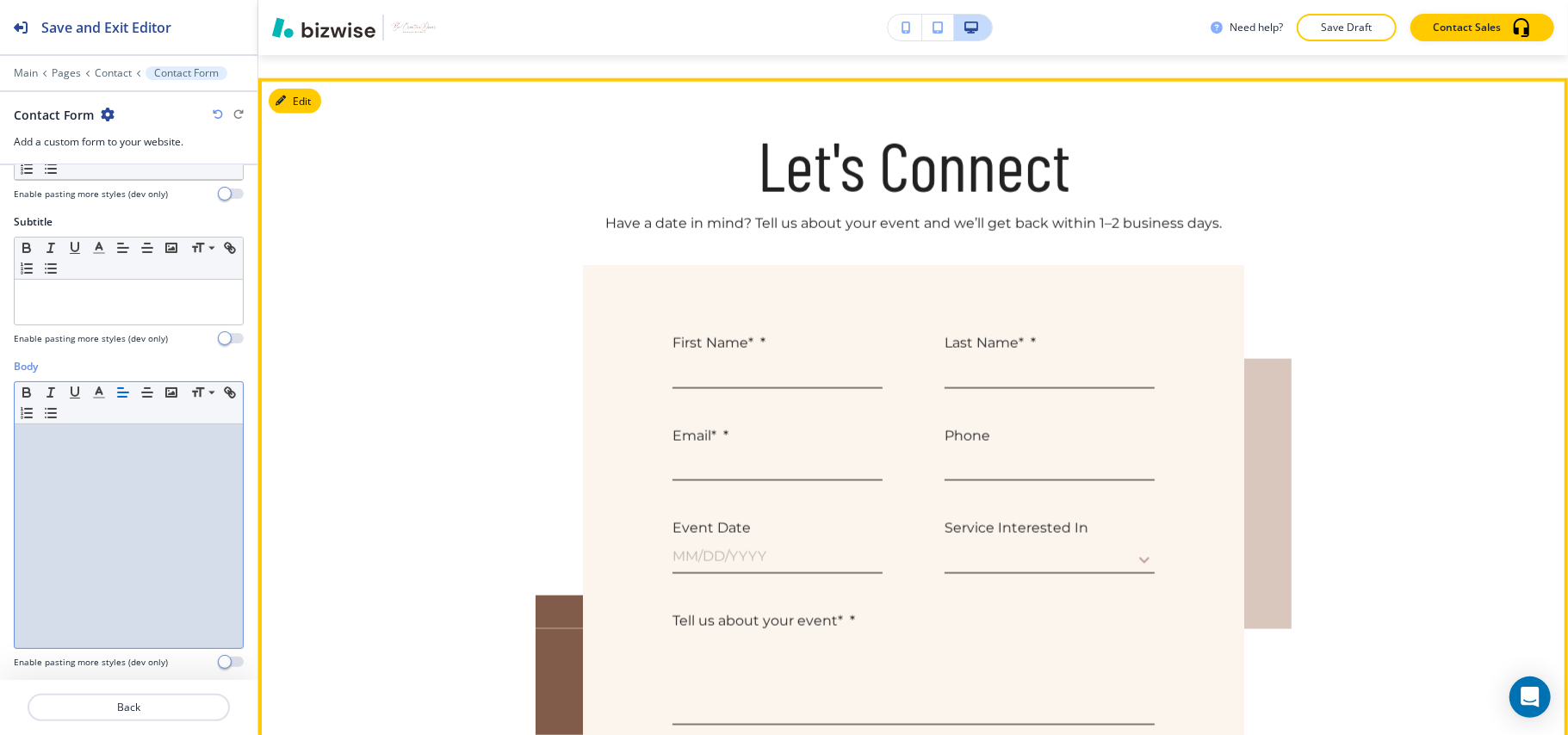
scroll to position [1337, 0]
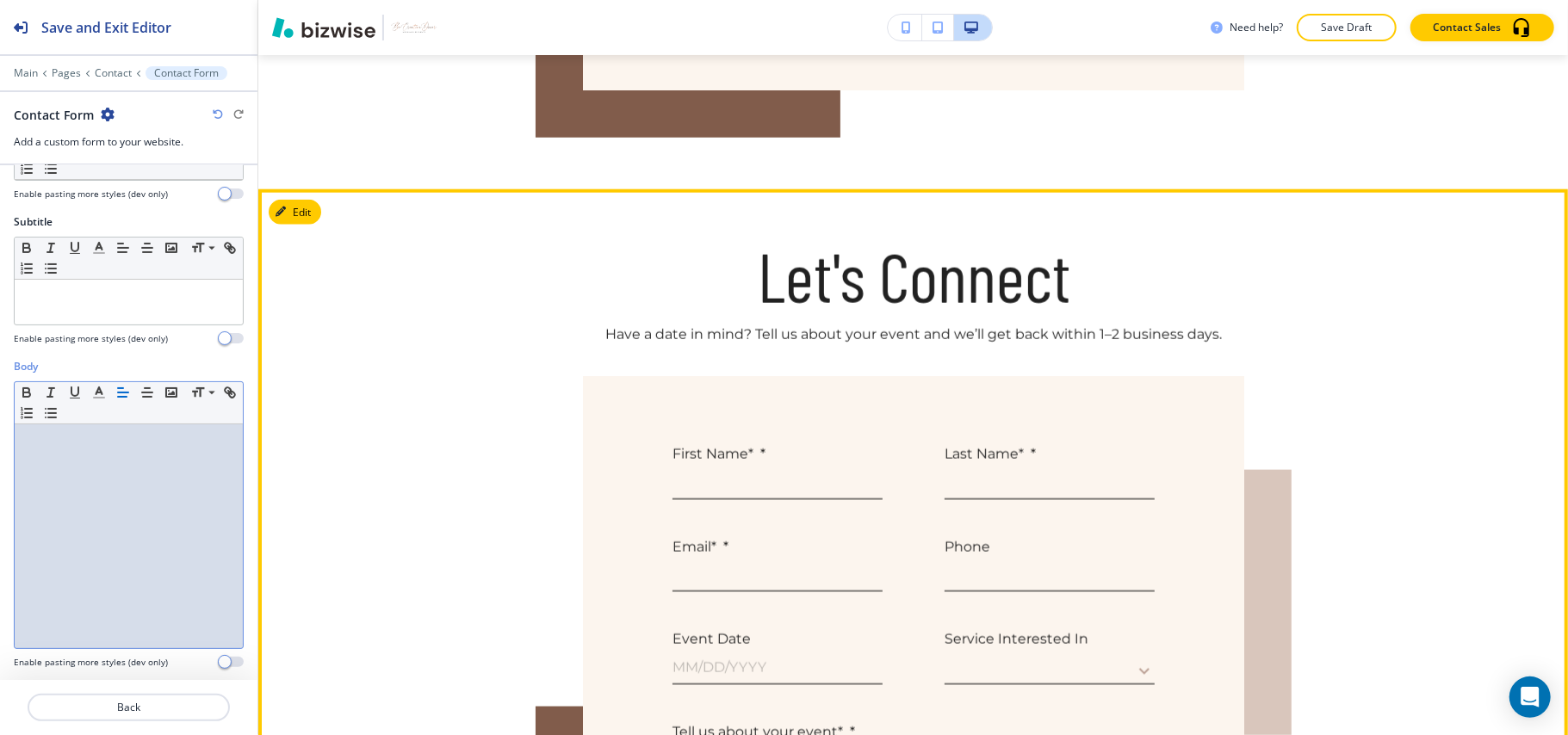
click at [321, 221] on section "Let's Connect Have a date in mind? Tell us about your event and we’ll get back …" at bounding box center [913, 665] width 1309 height 951
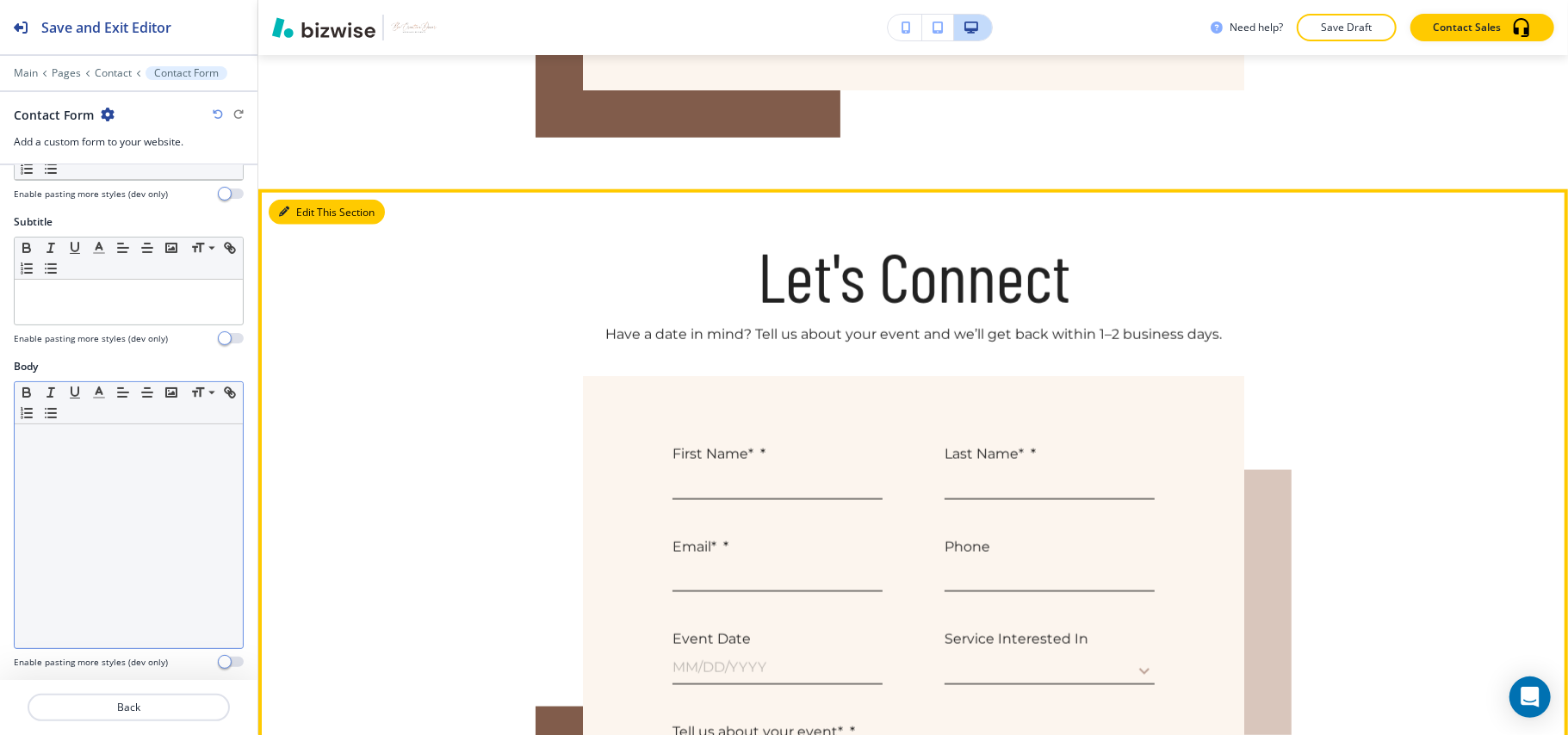
click at [314, 211] on button "Edit This Section" at bounding box center [327, 212] width 117 height 25
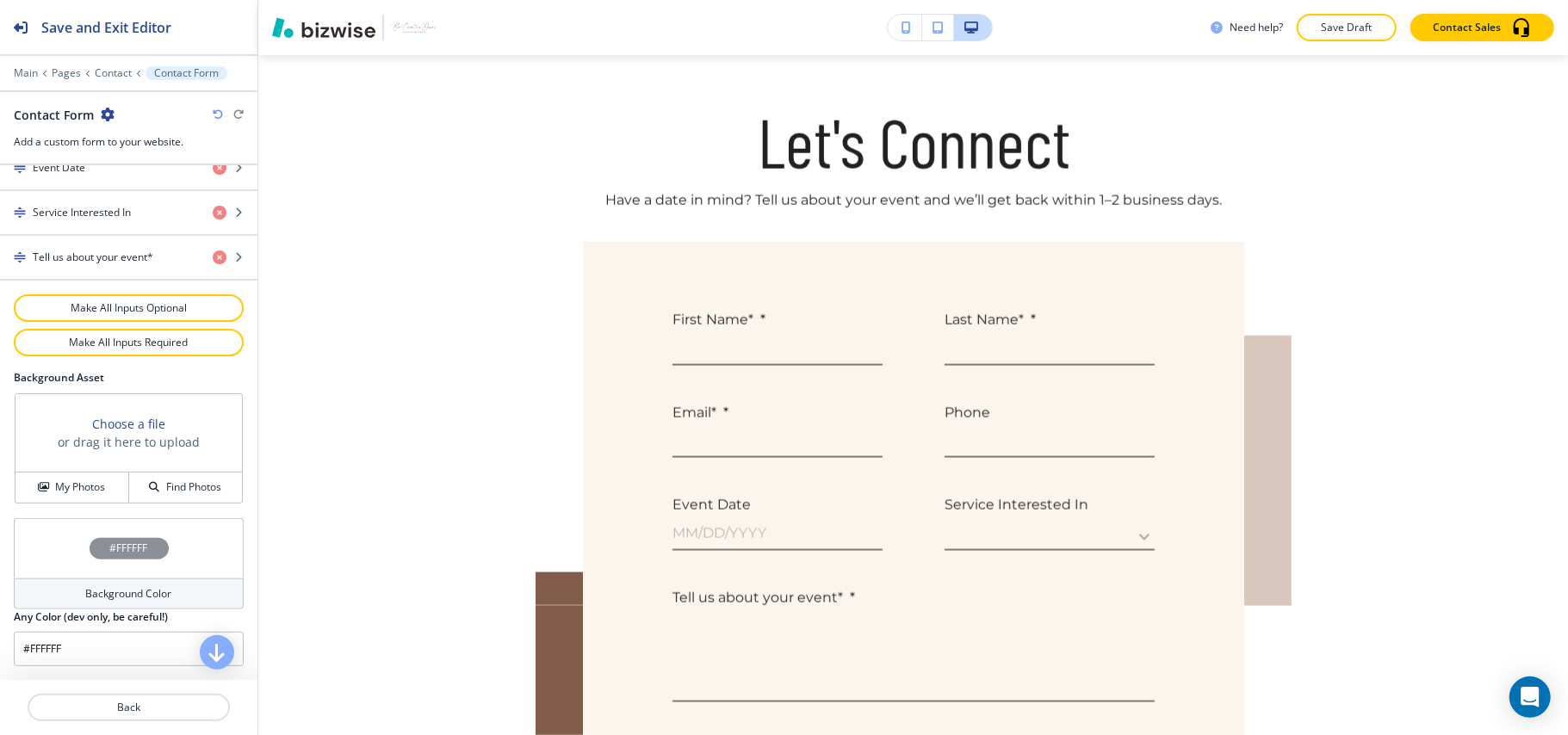
scroll to position [1003, 0]
click at [38, 489] on icon "button" at bounding box center [42, 487] width 10 height 10
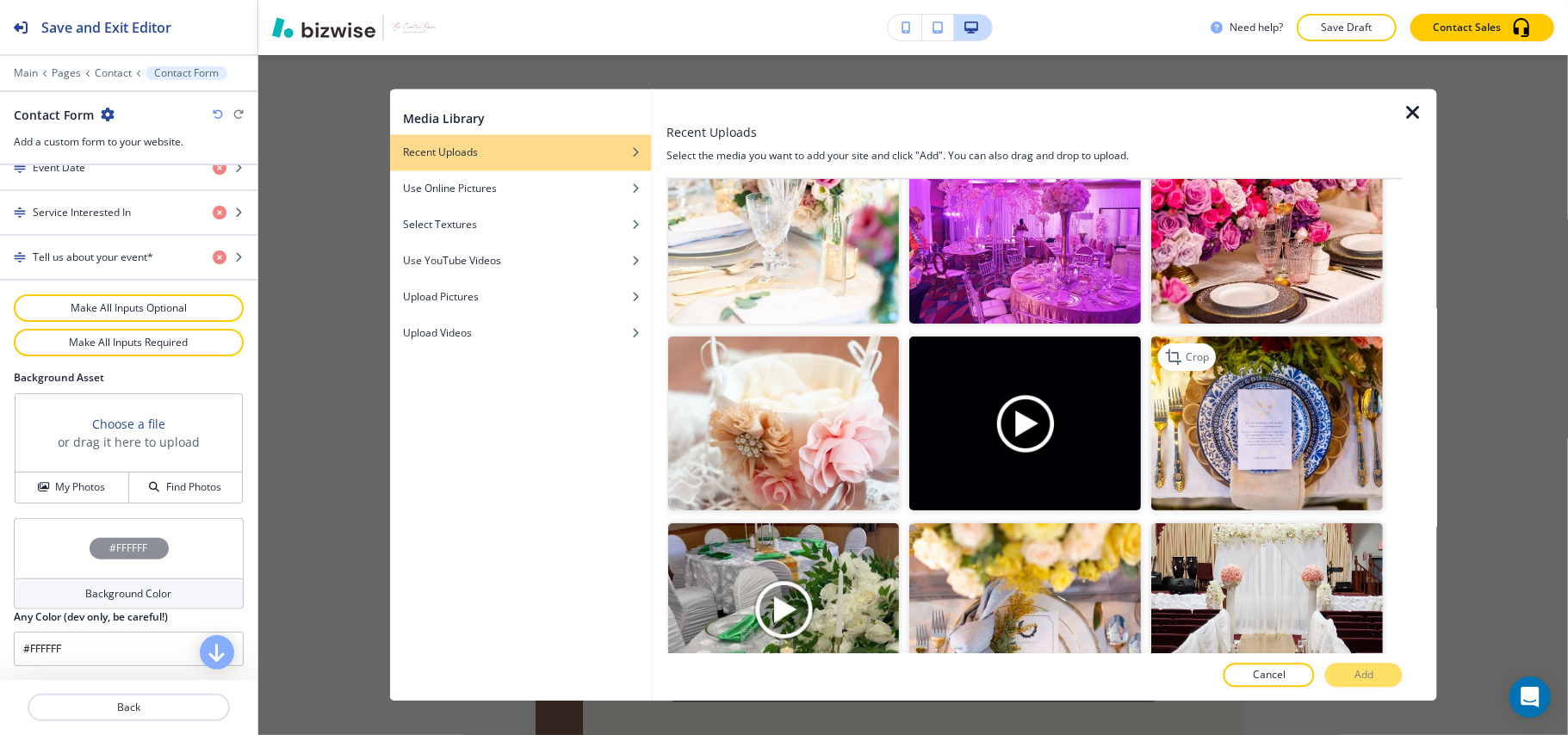
scroll to position [229, 0]
click at [816, 449] on img "button" at bounding box center [784, 422] width 231 height 174
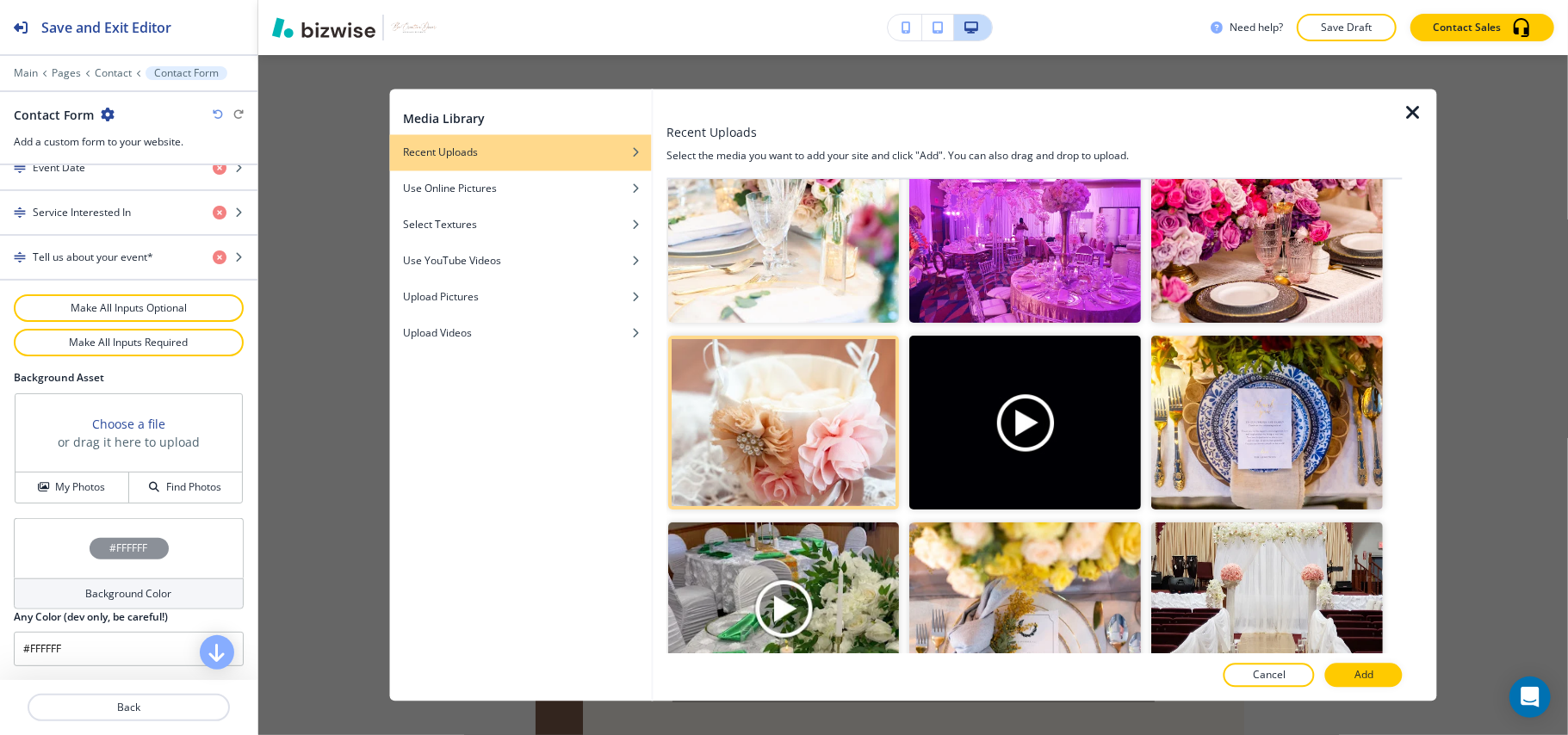
click at [1365, 673] on p "Add" at bounding box center [1364, 676] width 19 height 15
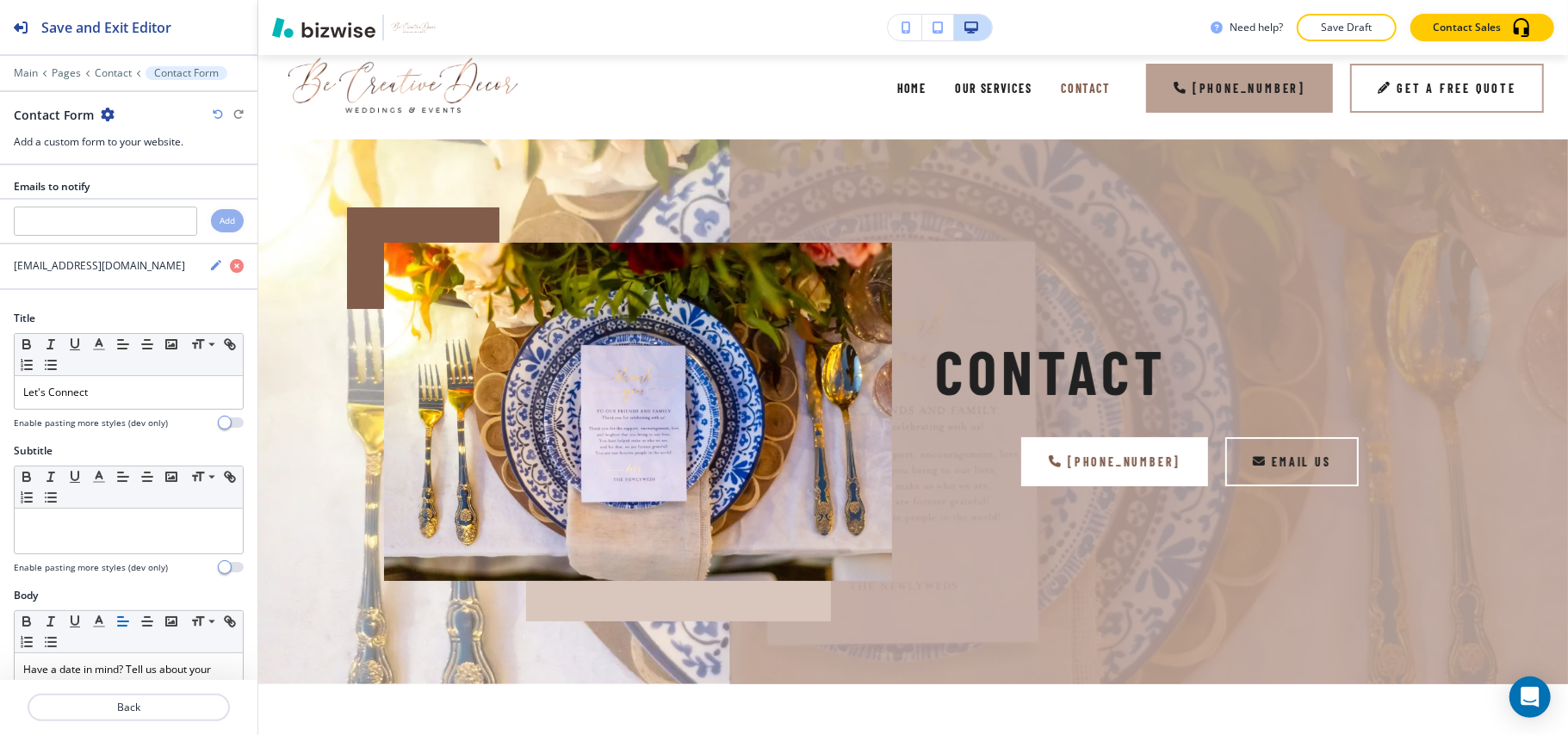
scroll to position [0, 0]
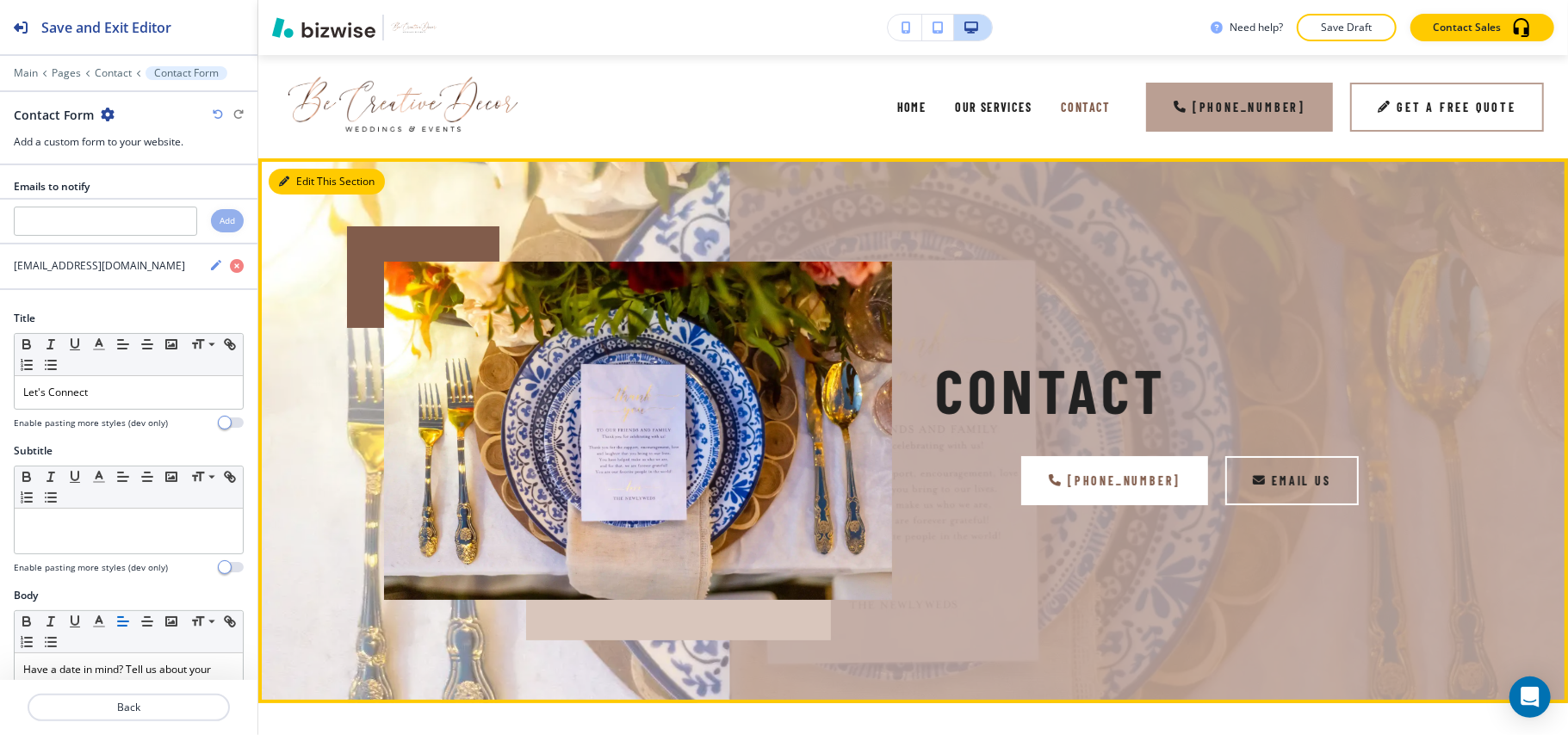
click at [272, 180] on button "Edit This Section" at bounding box center [327, 181] width 117 height 25
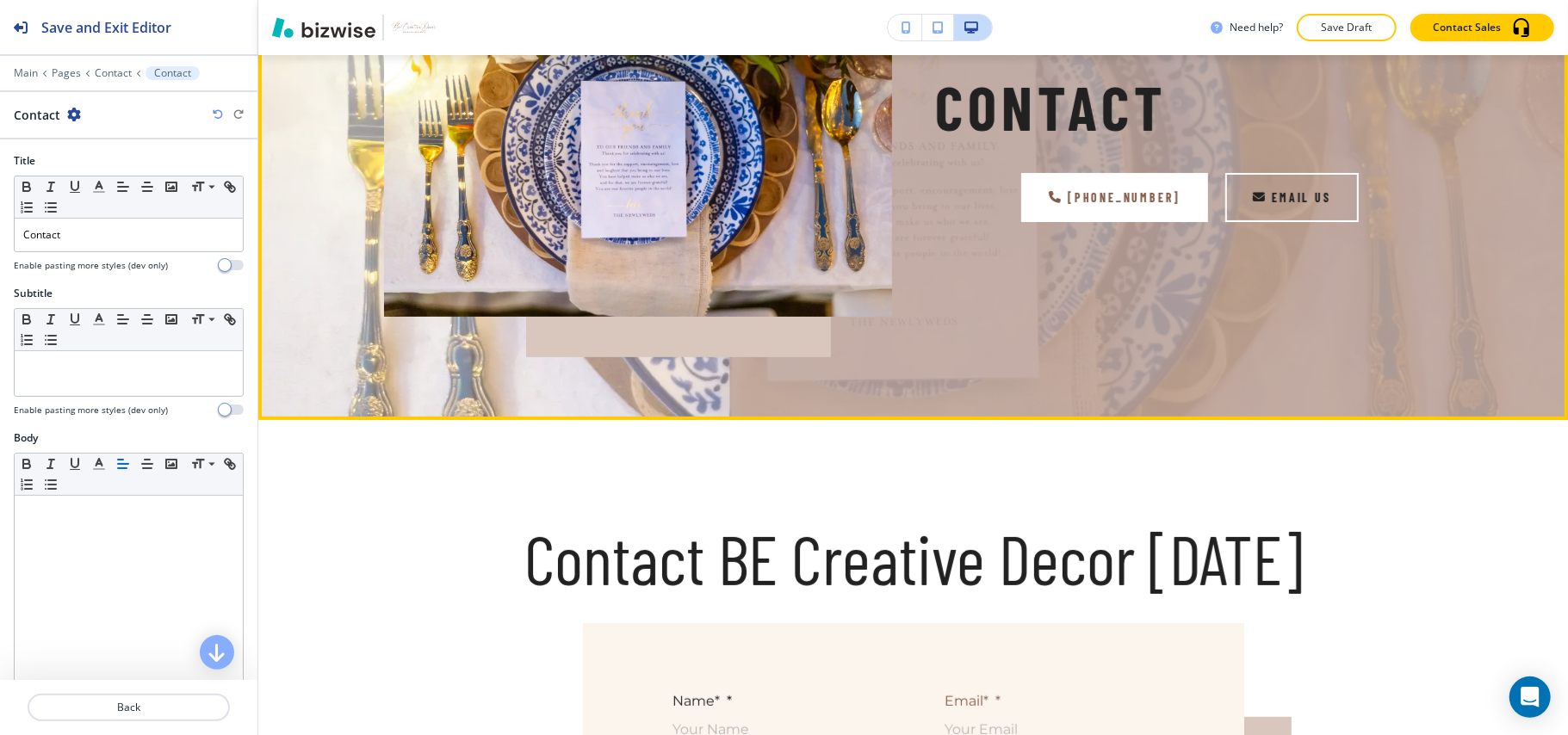
scroll to position [459, 0]
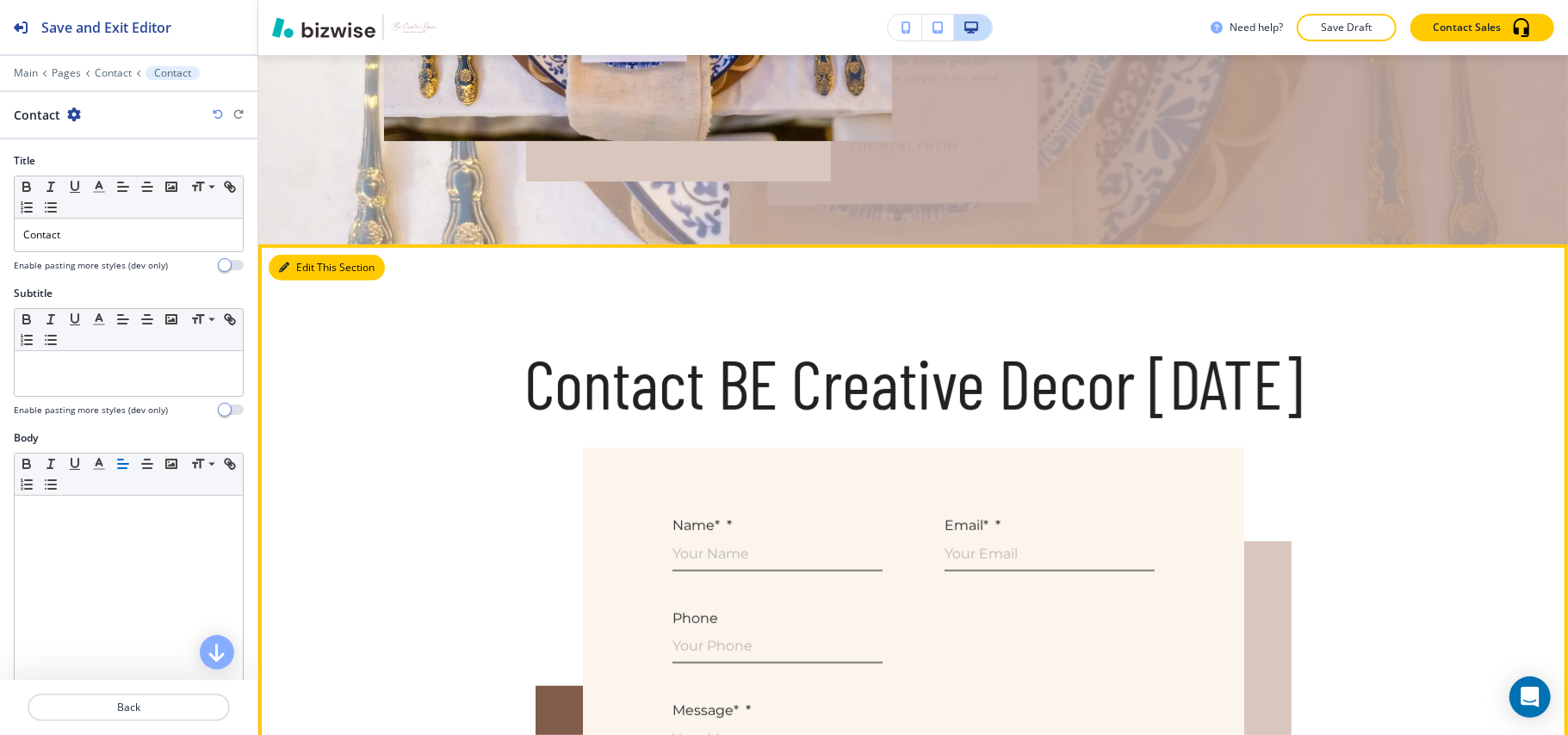
click at [304, 272] on button "Edit This Section" at bounding box center [327, 267] width 117 height 25
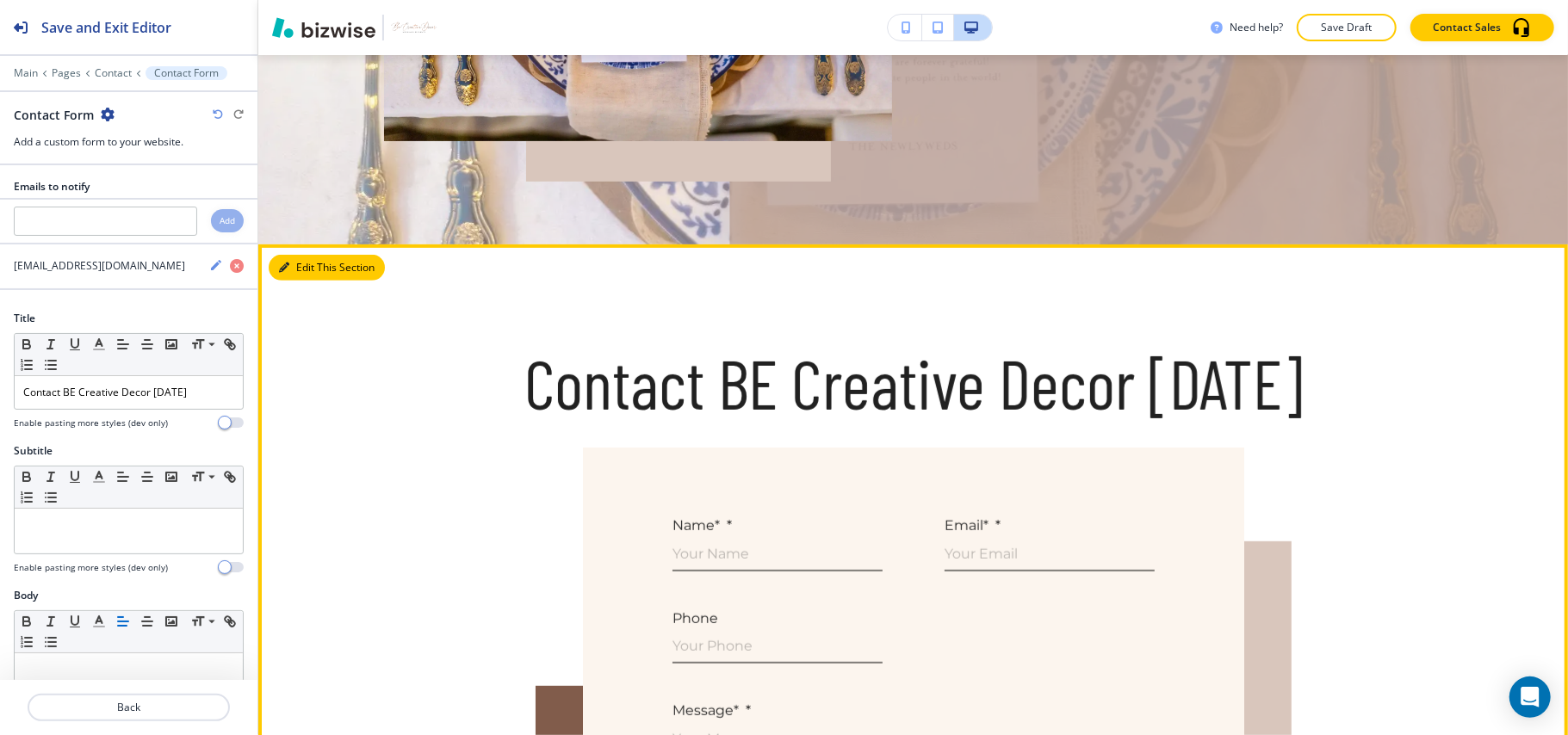
scroll to position [649, 0]
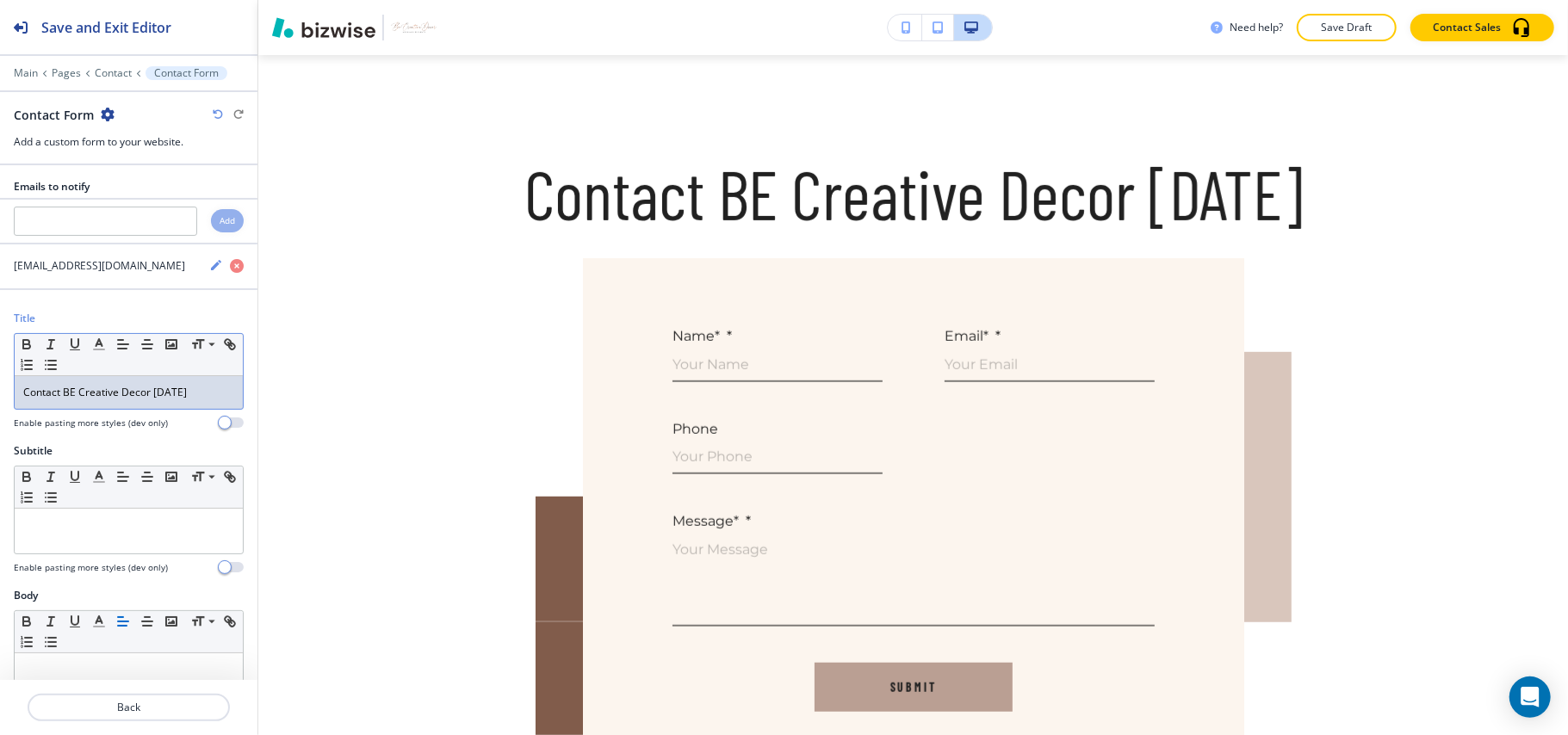
click at [178, 386] on div "Contact BE Creative Decor Today" at bounding box center [129, 392] width 228 height 33
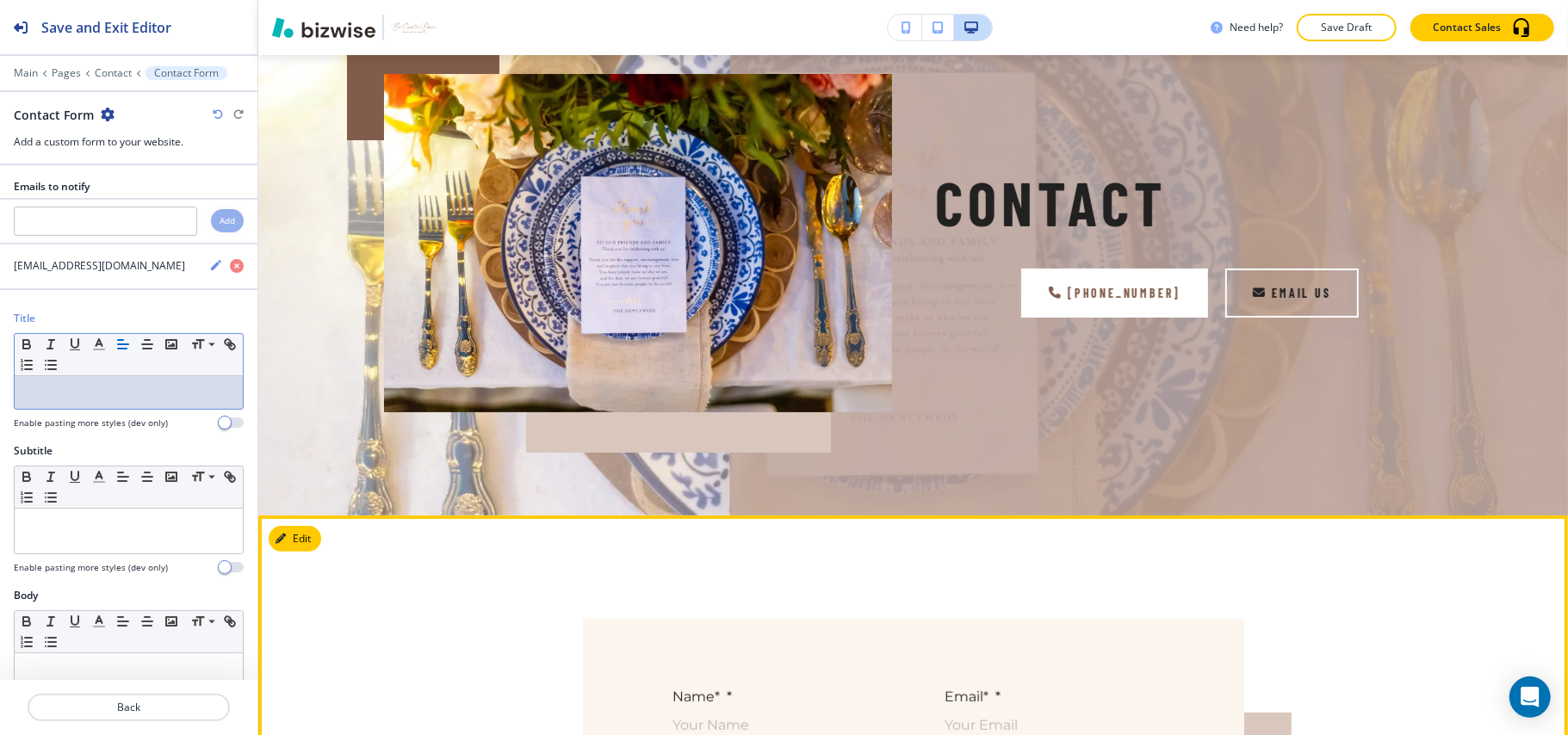
scroll to position [0, 0]
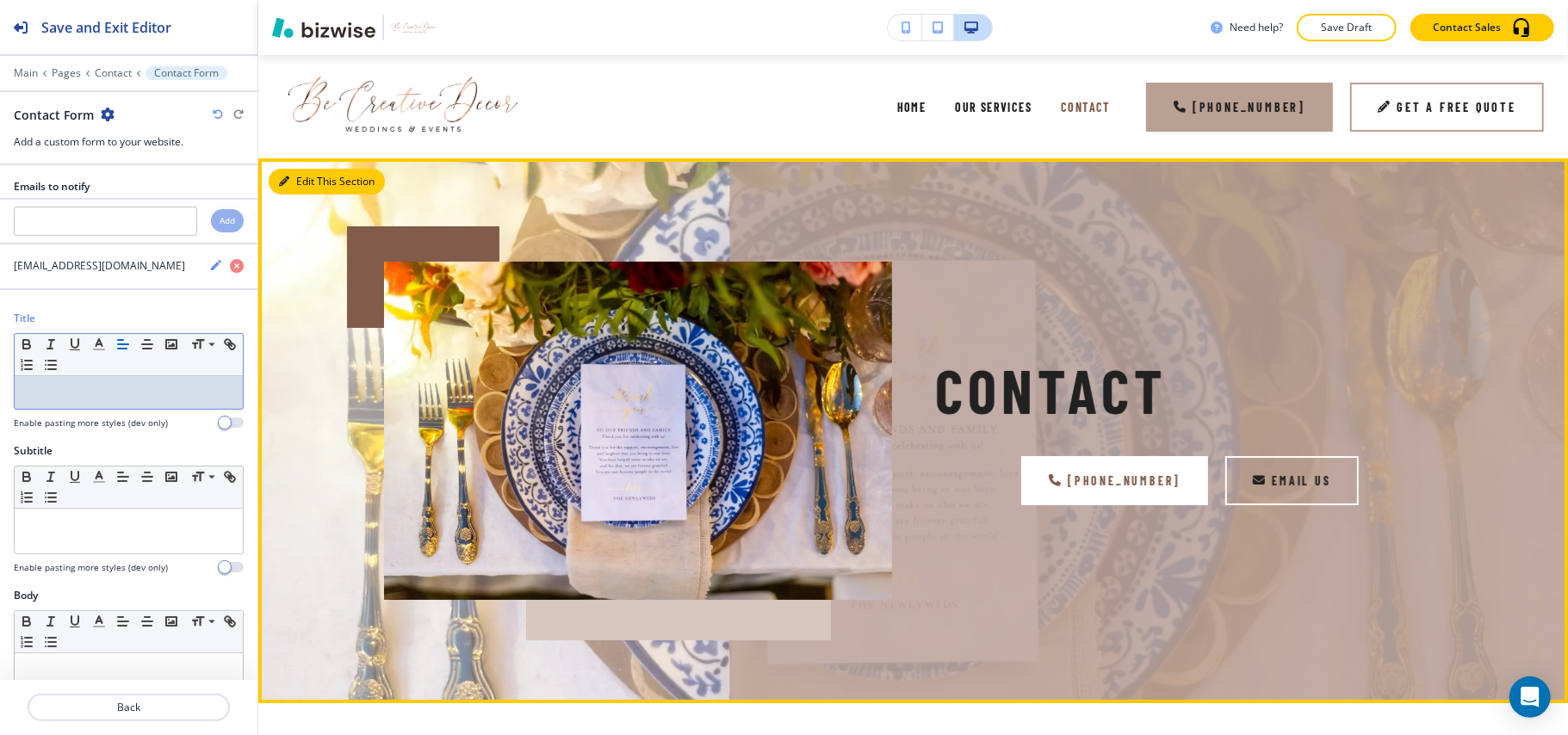
click at [303, 180] on button "Edit This Section" at bounding box center [327, 181] width 117 height 25
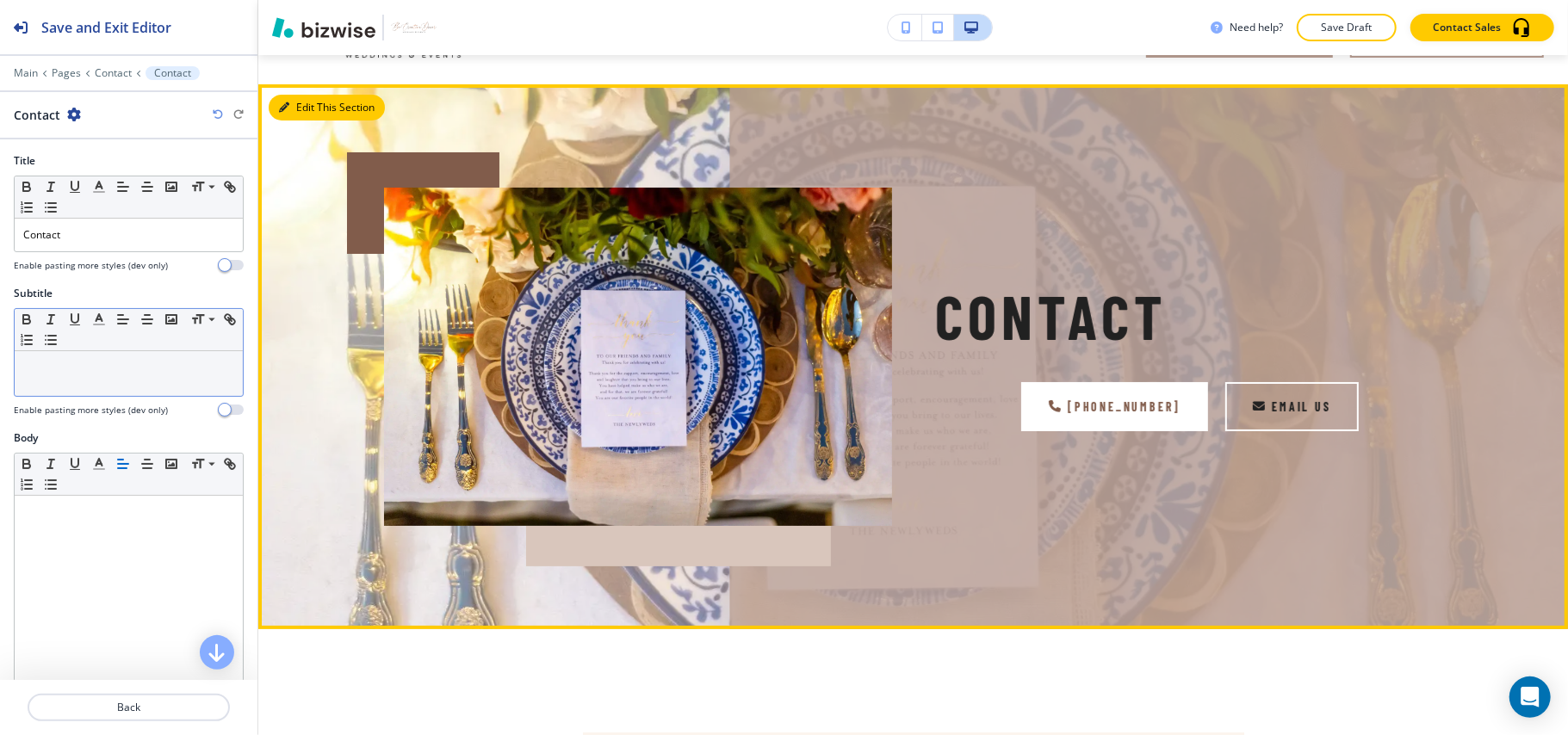
scroll to position [103, 0]
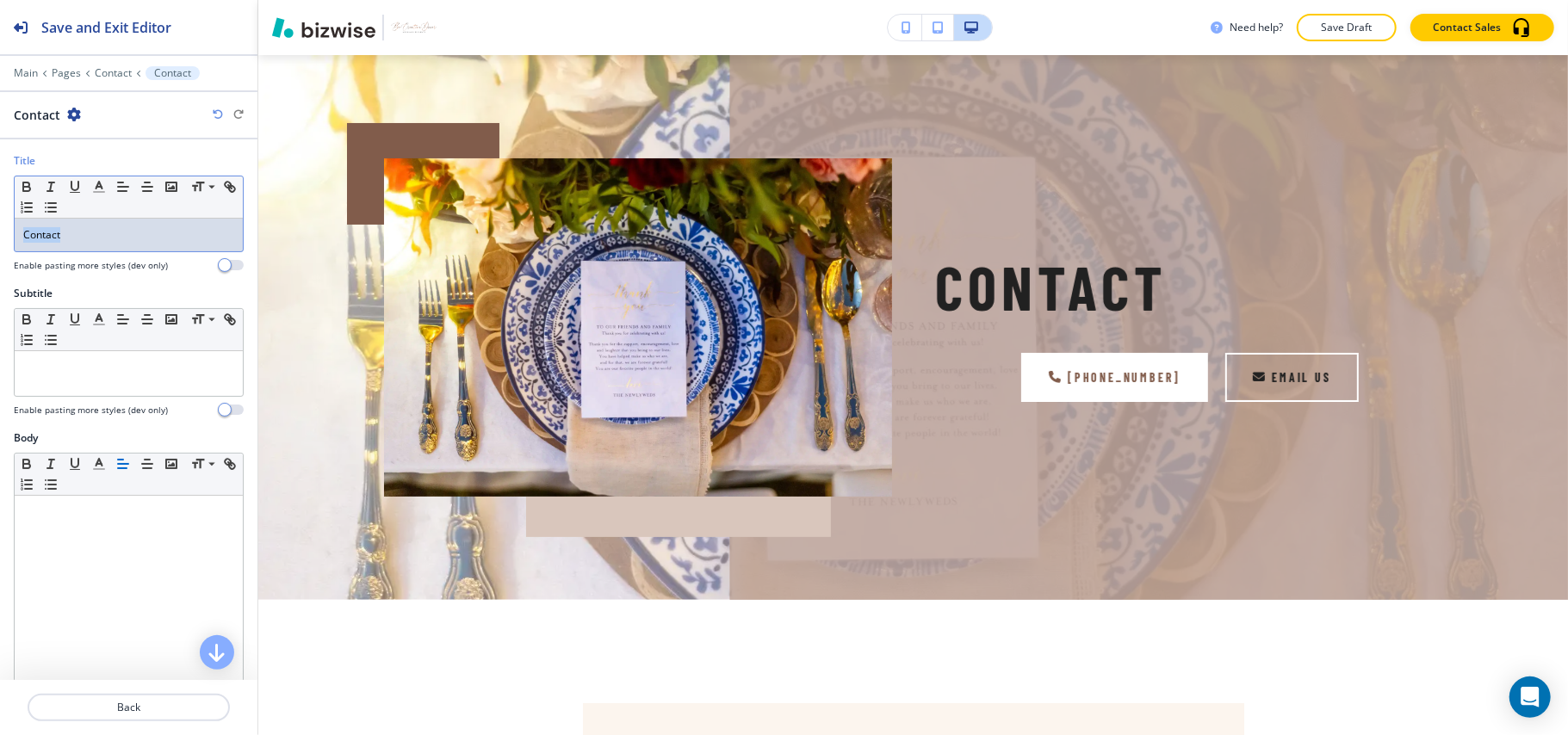
drag, startPoint x: 90, startPoint y: 245, endPoint x: 0, endPoint y: 229, distance: 91.4
click at [0, 229] on div "Title Small Normal Large Huge Contact Enable pasting more styles (dev only)" at bounding box center [129, 219] width 258 height 133
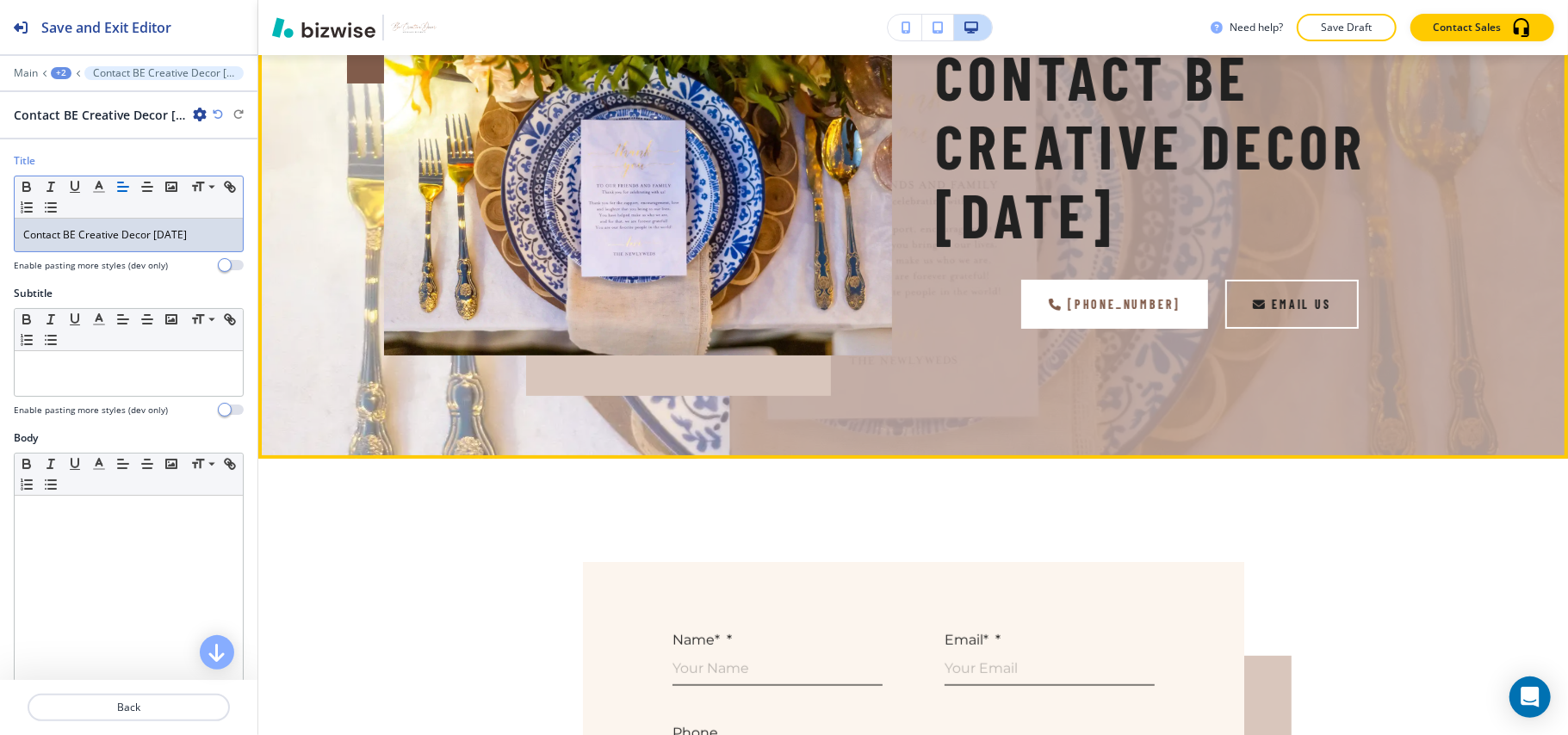
scroll to position [447, 0]
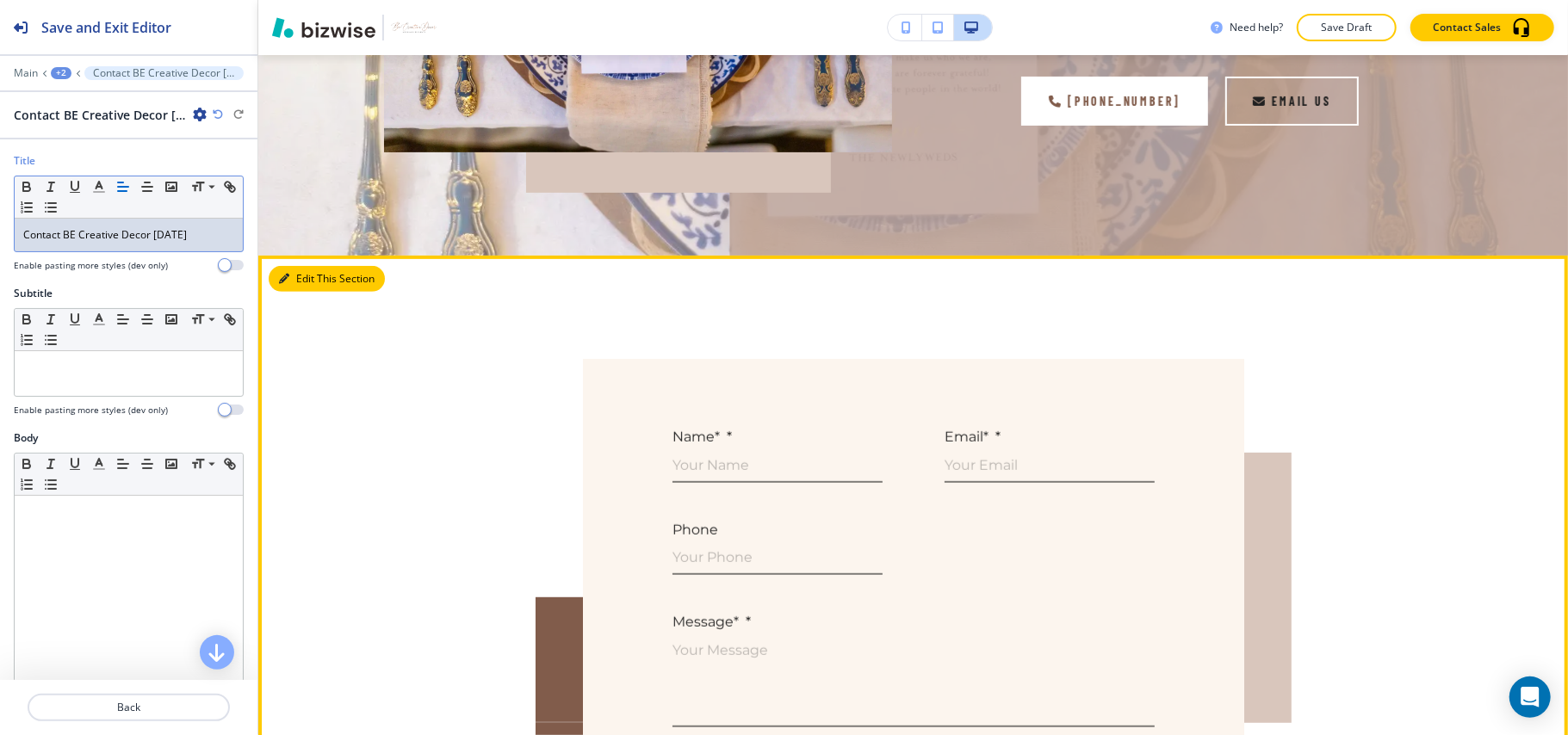
click at [311, 271] on button "Edit This Section" at bounding box center [327, 278] width 117 height 25
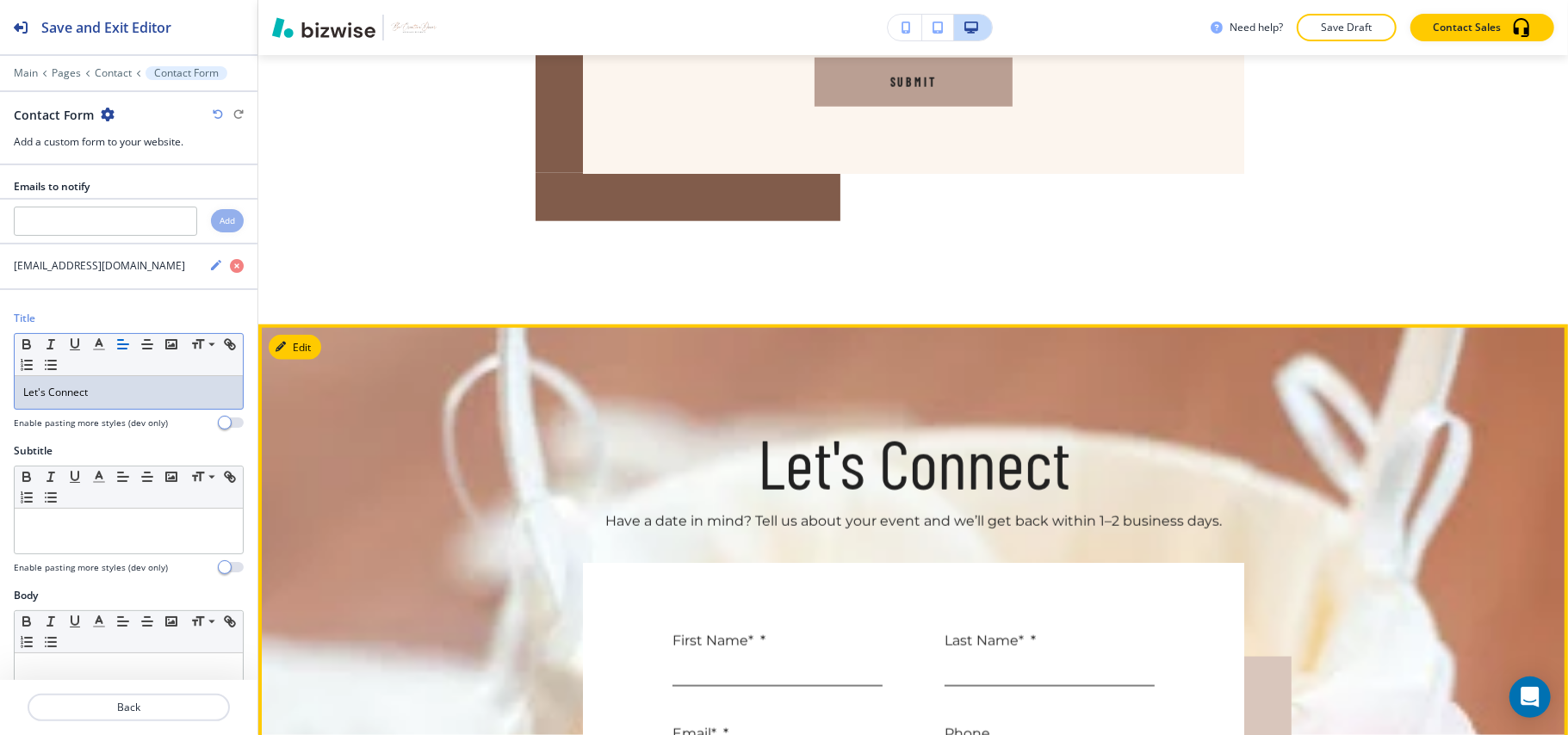
scroll to position [1452, 0]
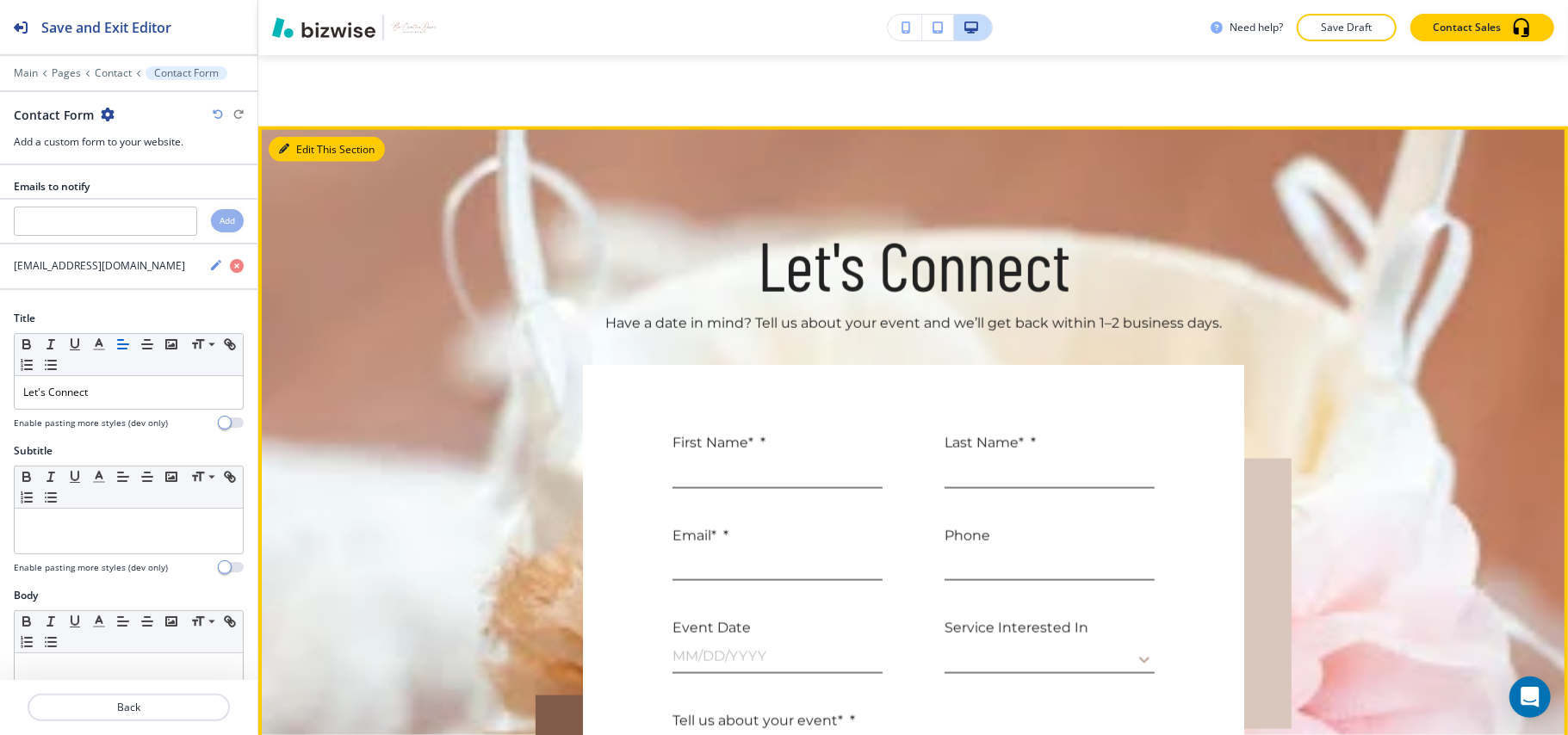
click at [294, 146] on button "Edit This Section" at bounding box center [327, 149] width 117 height 25
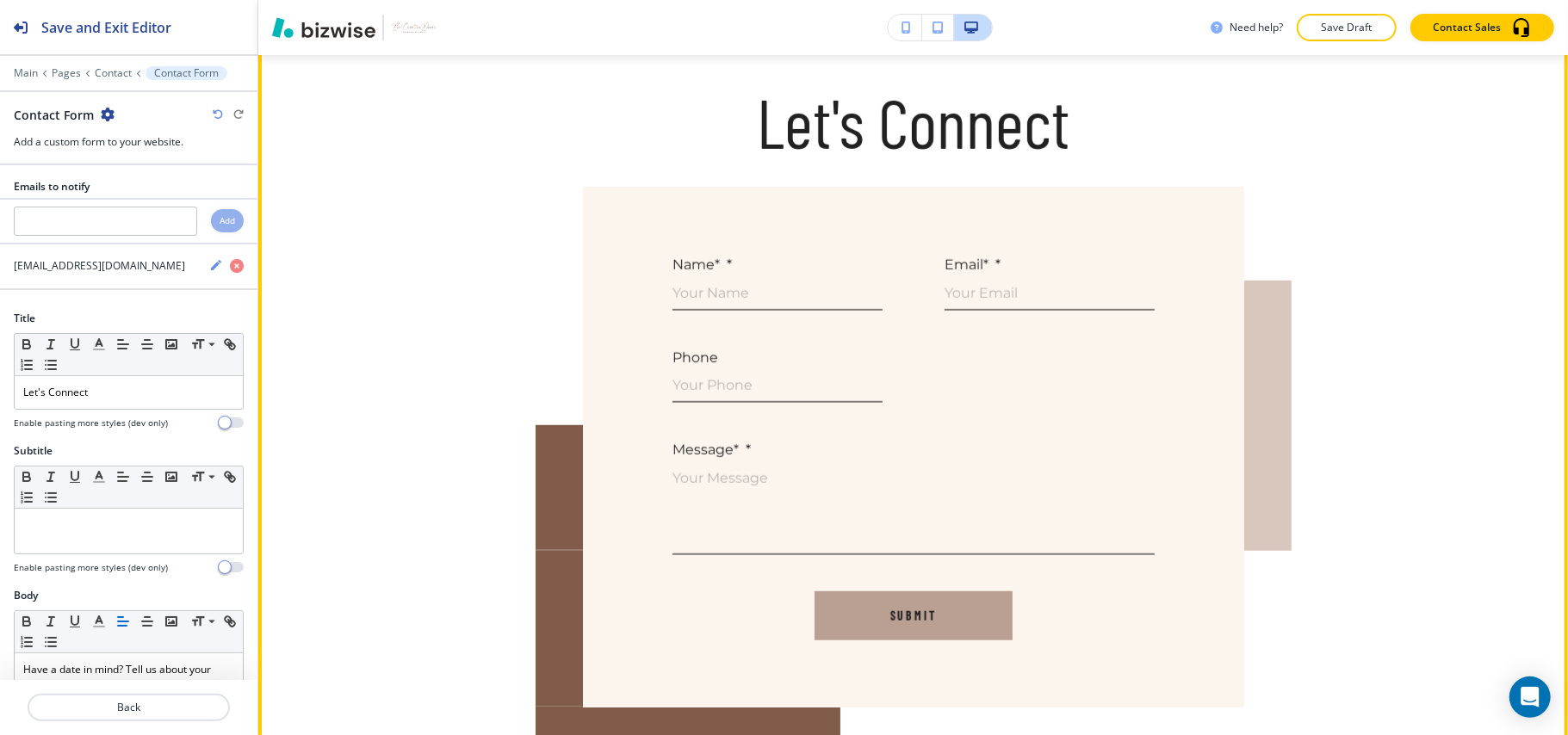
scroll to position [375, 0]
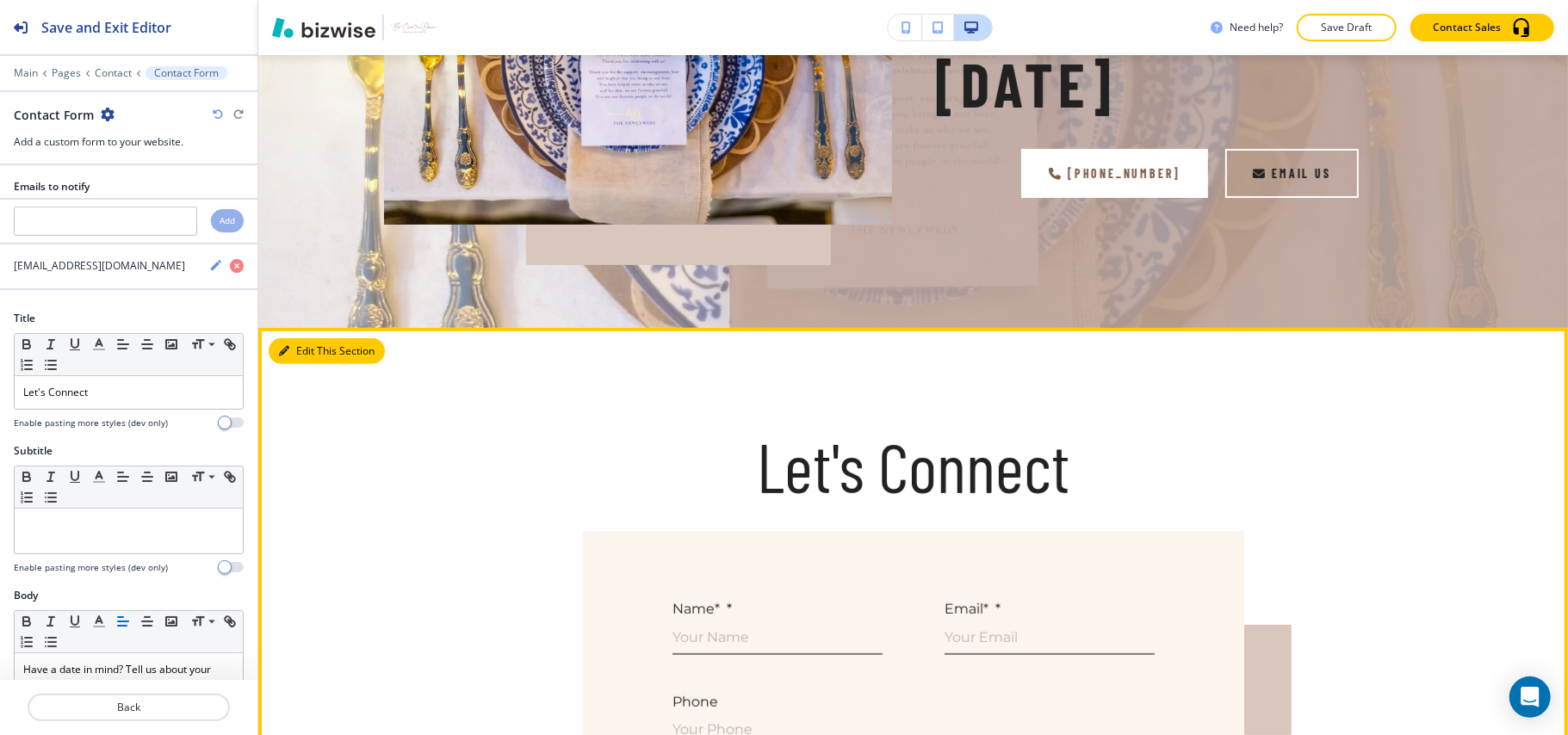
click at [290, 346] on button "Edit This Section" at bounding box center [327, 351] width 117 height 25
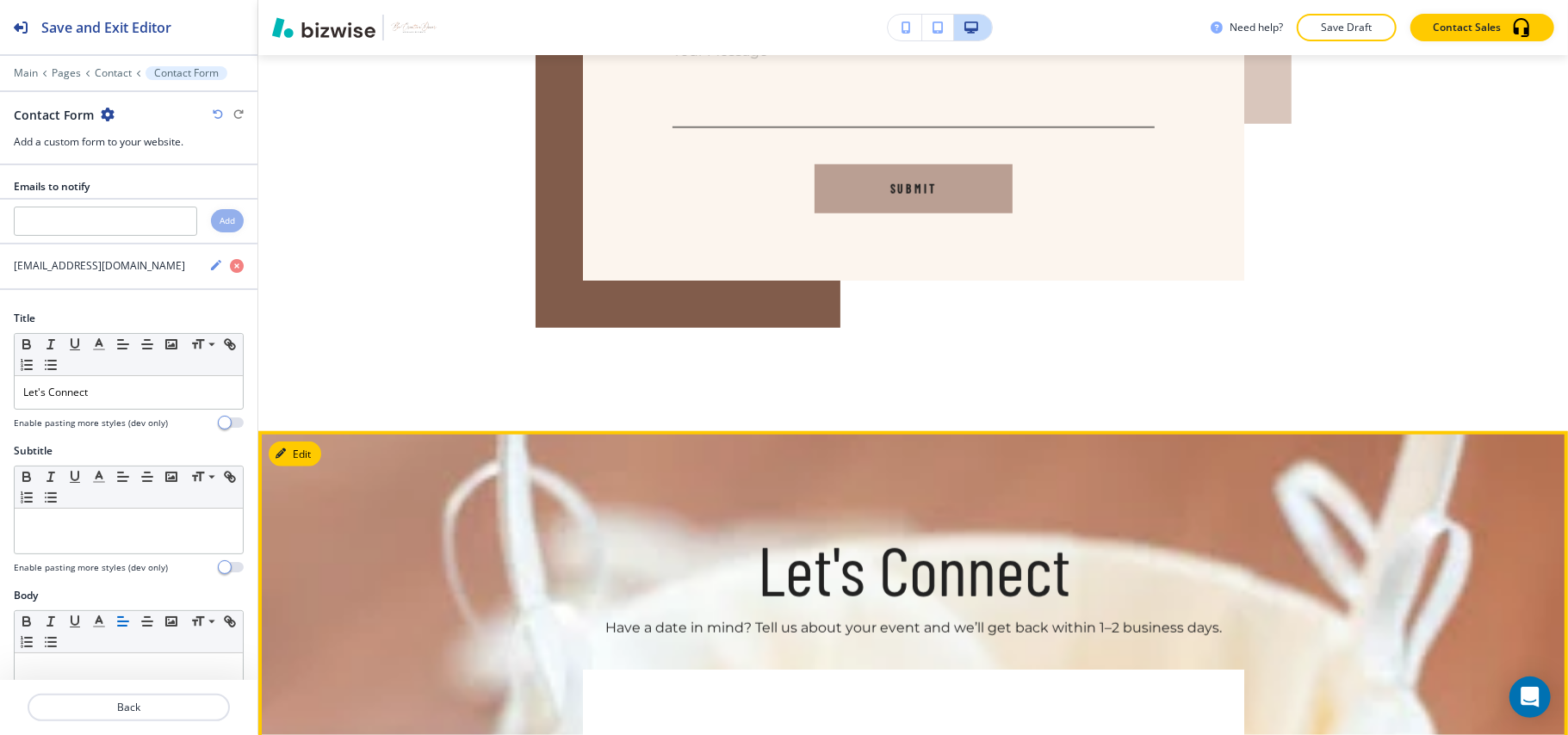
scroll to position [1452, 0]
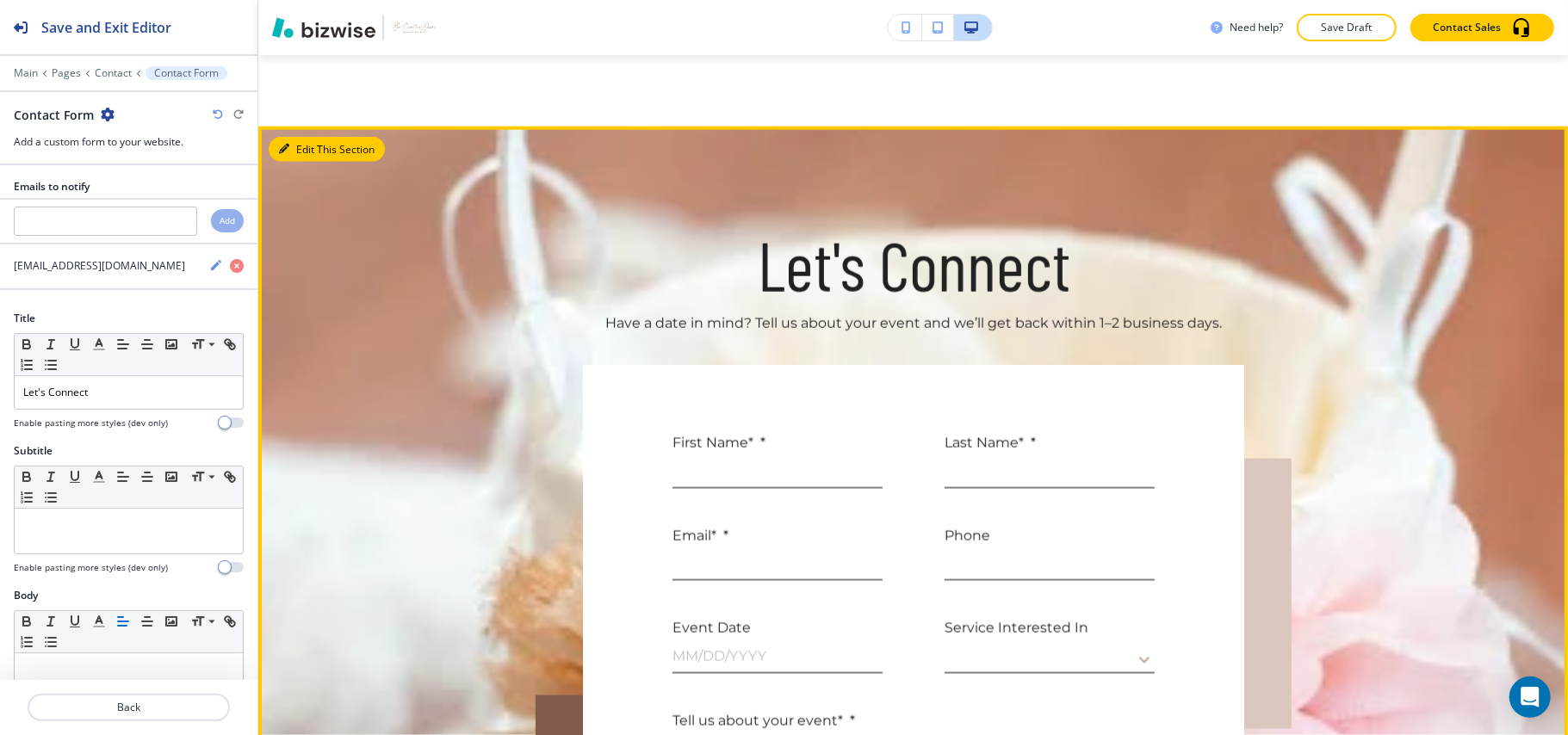
click at [301, 142] on button "Edit This Section" at bounding box center [327, 149] width 117 height 25
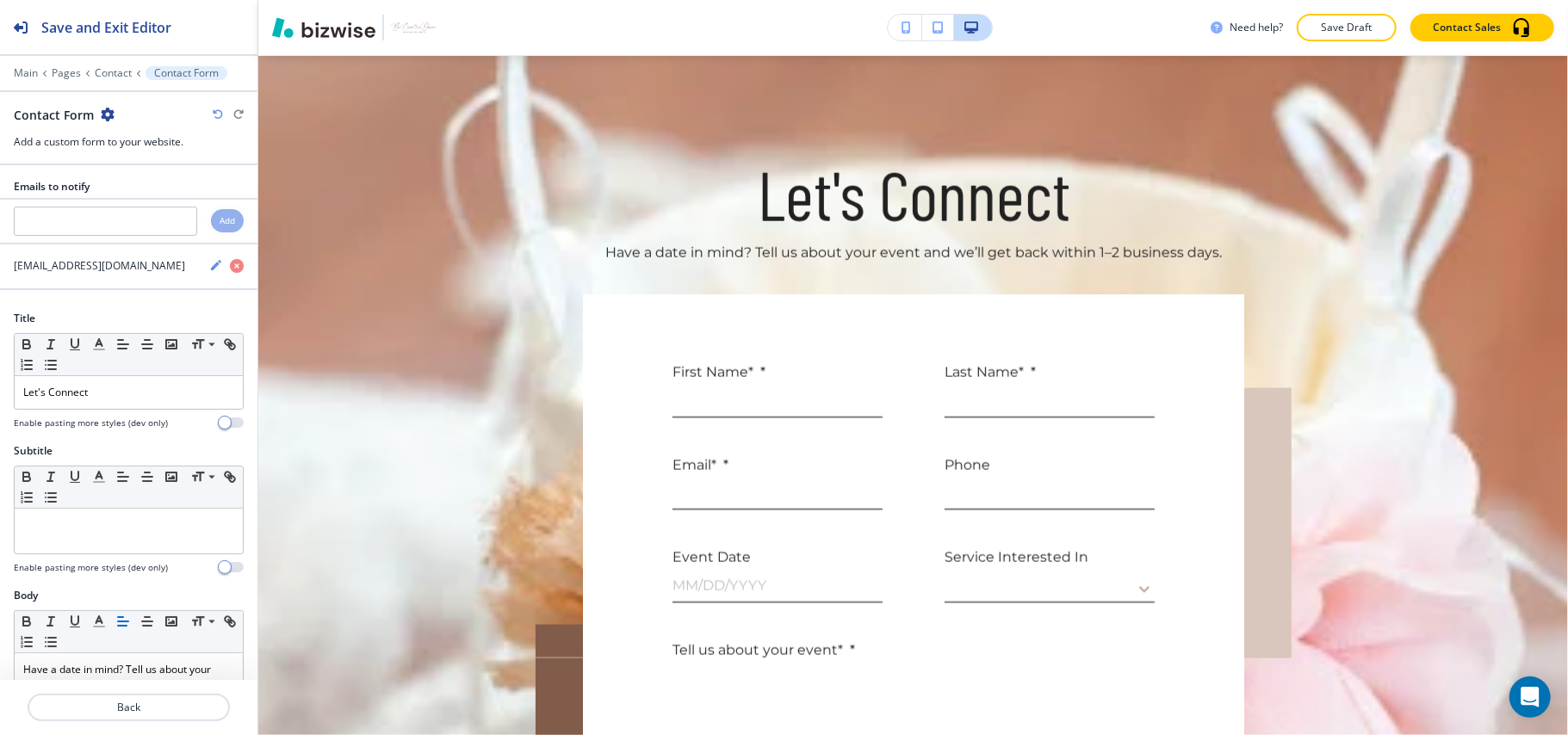
scroll to position [1524, 0]
click at [112, 111] on icon "button" at bounding box center [107, 115] width 14 height 14
click at [145, 219] on button "Delete Section" at bounding box center [154, 205] width 110 height 31
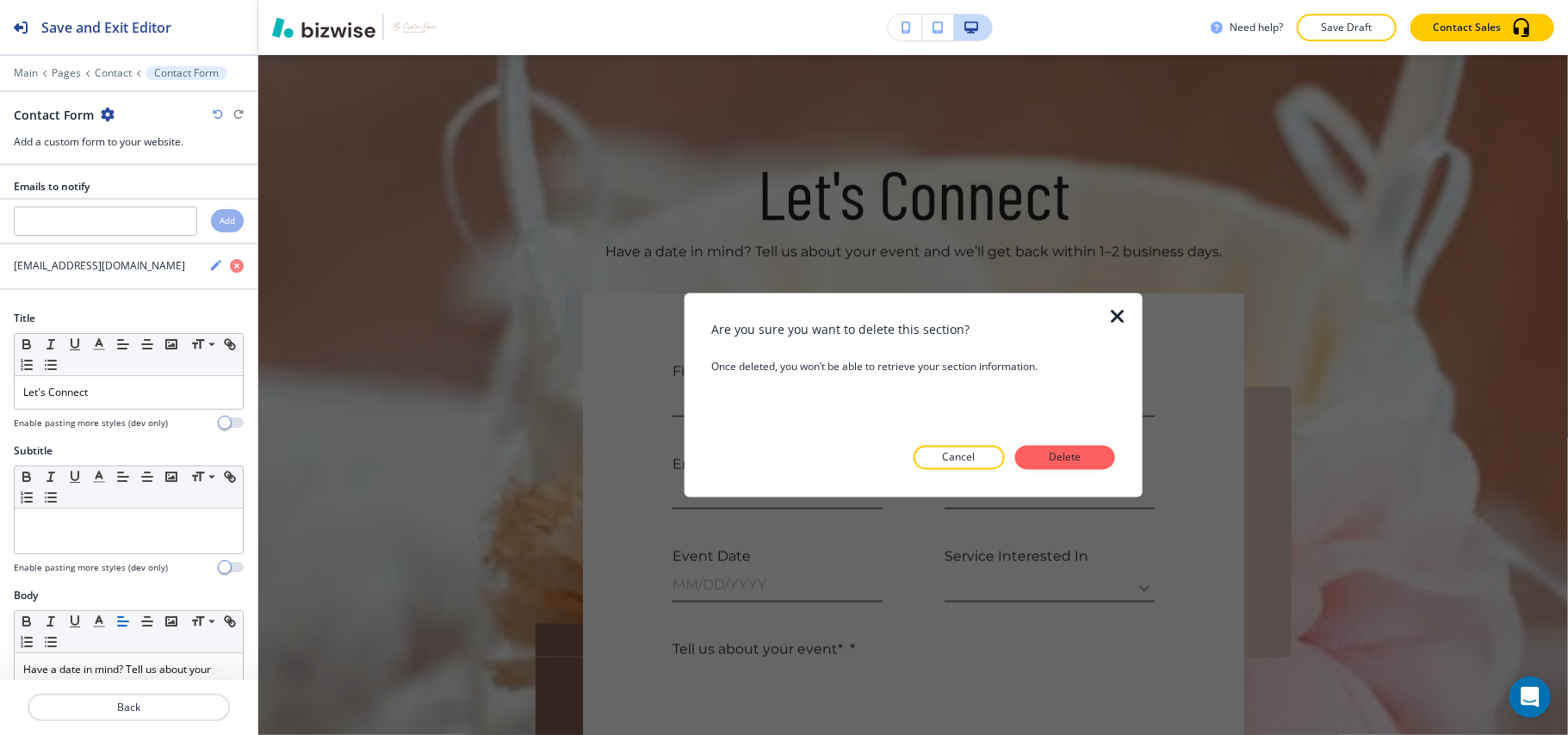
click at [1042, 451] on button "Delete" at bounding box center [1065, 459] width 100 height 24
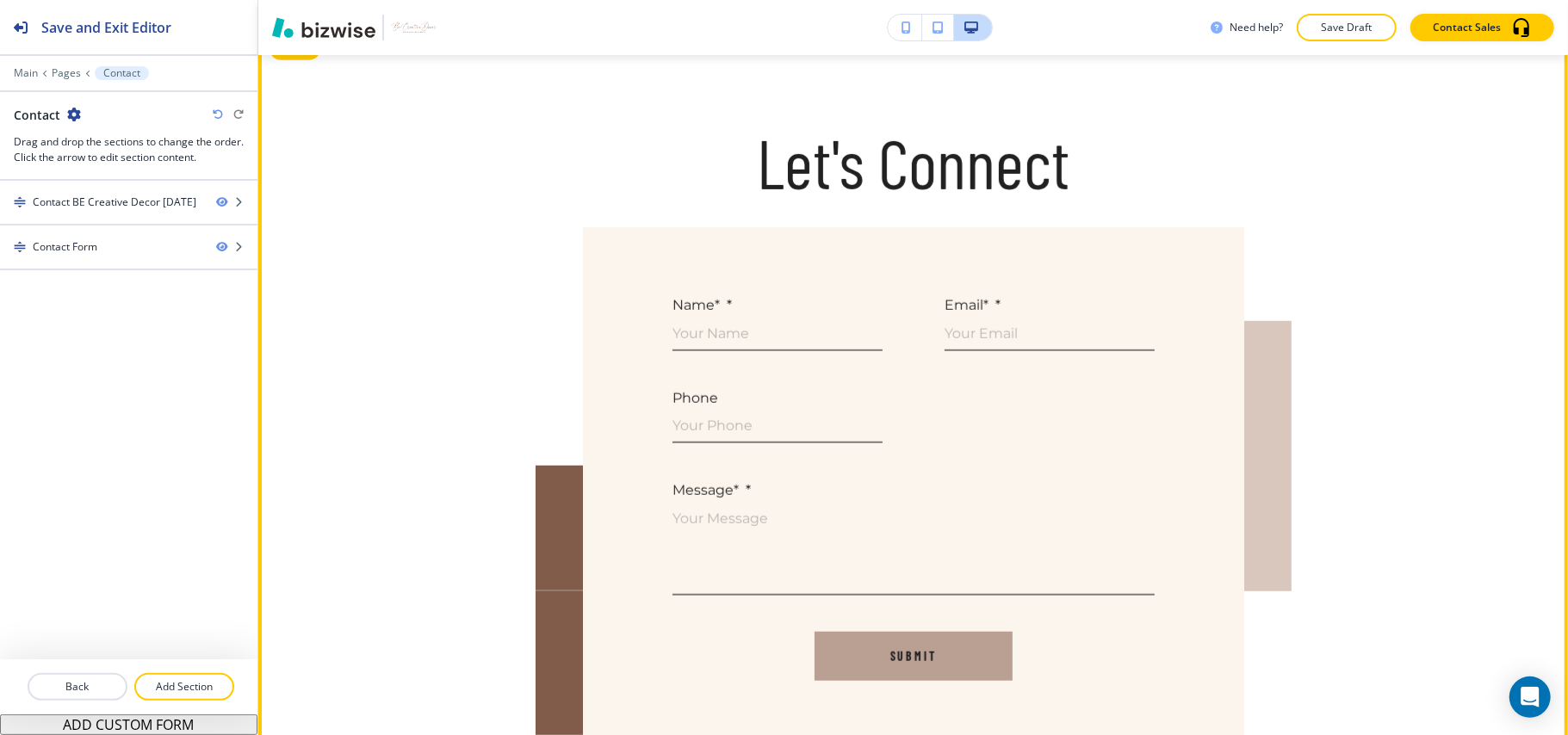
scroll to position [642, 0]
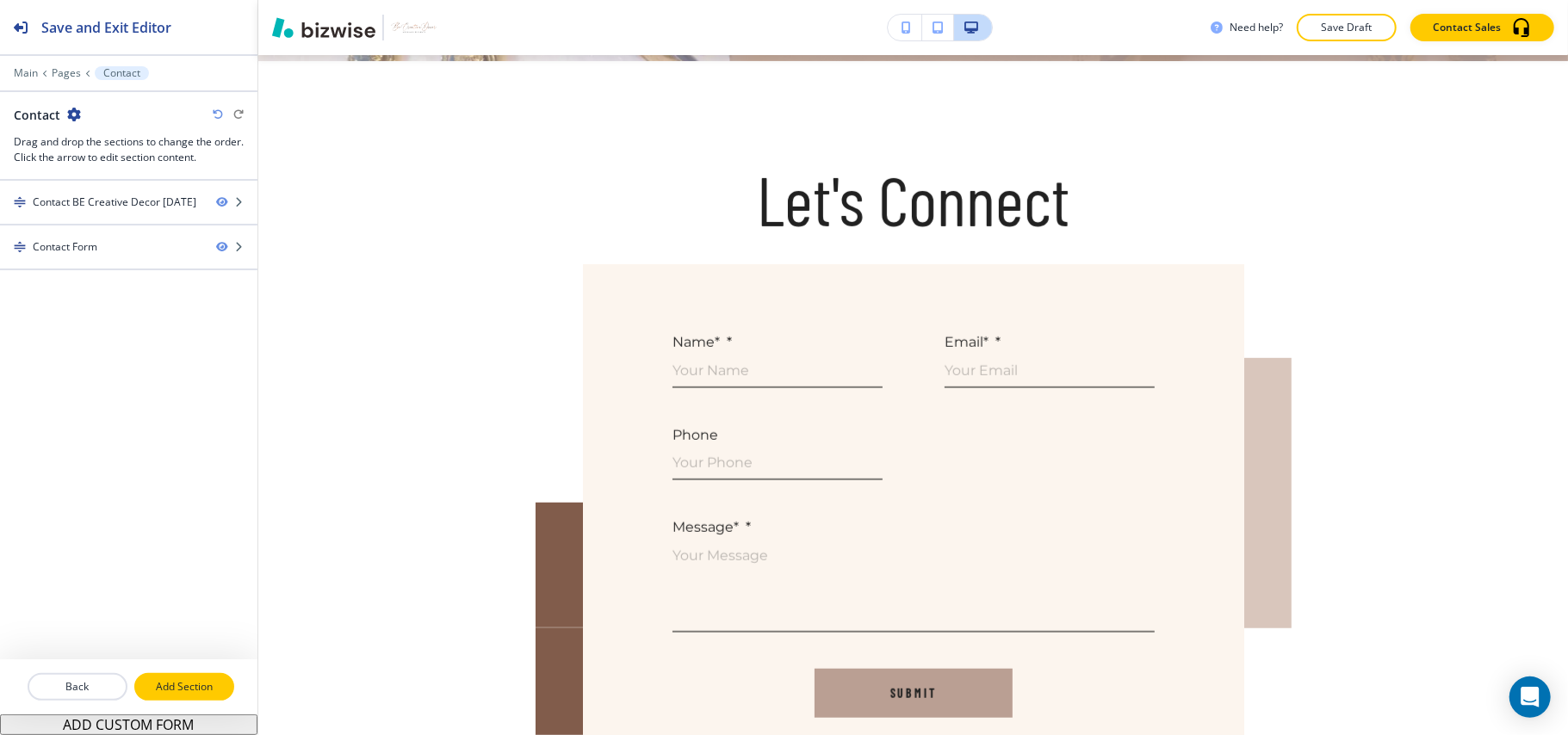
click at [178, 693] on p "Add Section" at bounding box center [184, 687] width 97 height 15
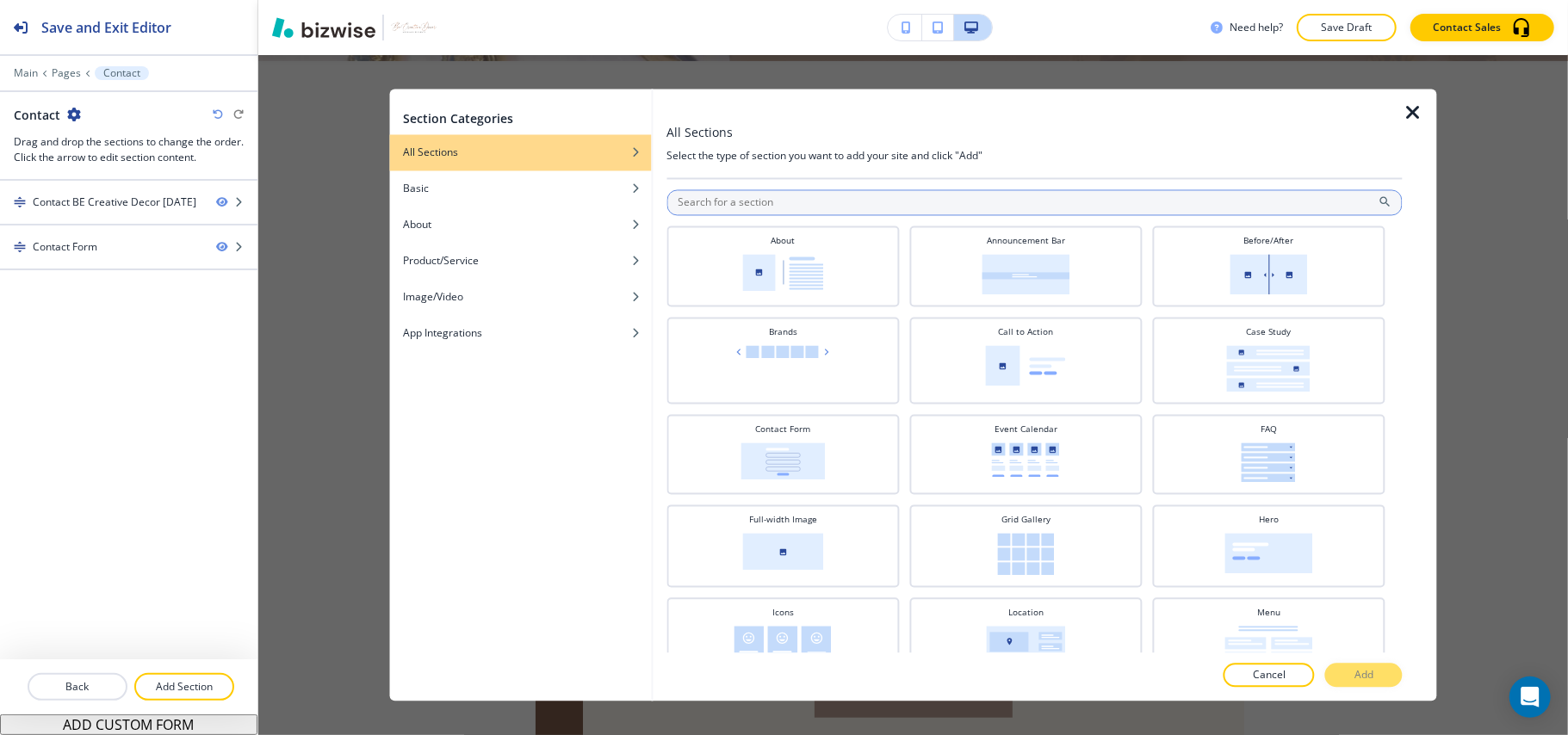
click at [822, 197] on input "text" at bounding box center [1034, 202] width 736 height 25
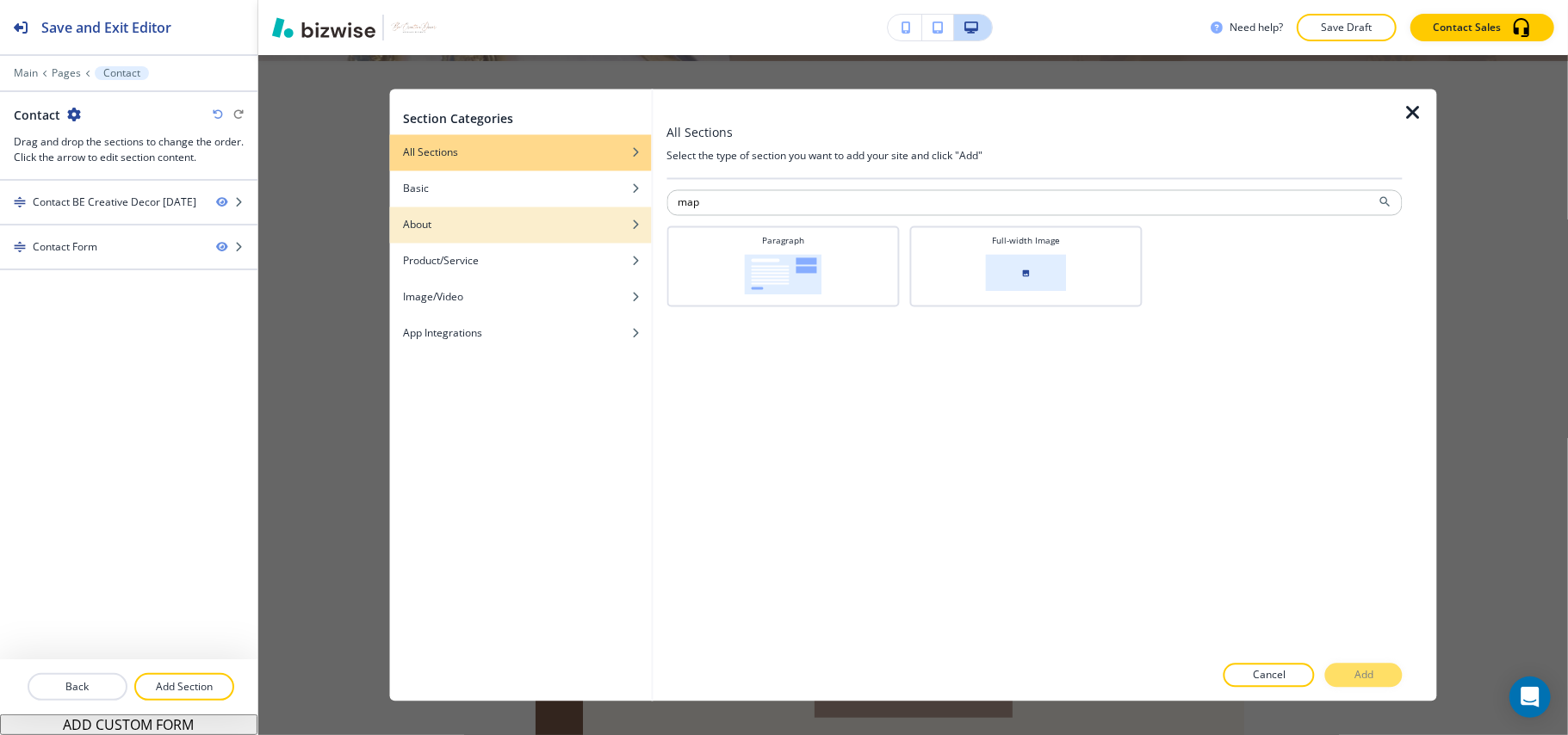
drag, startPoint x: 738, startPoint y: 198, endPoint x: 549, endPoint y: 209, distance: 189.3
click at [549, 209] on div "Section Categories All Sections Basic About Product/Service Image/Video App Int…" at bounding box center [913, 395] width 1048 height 612
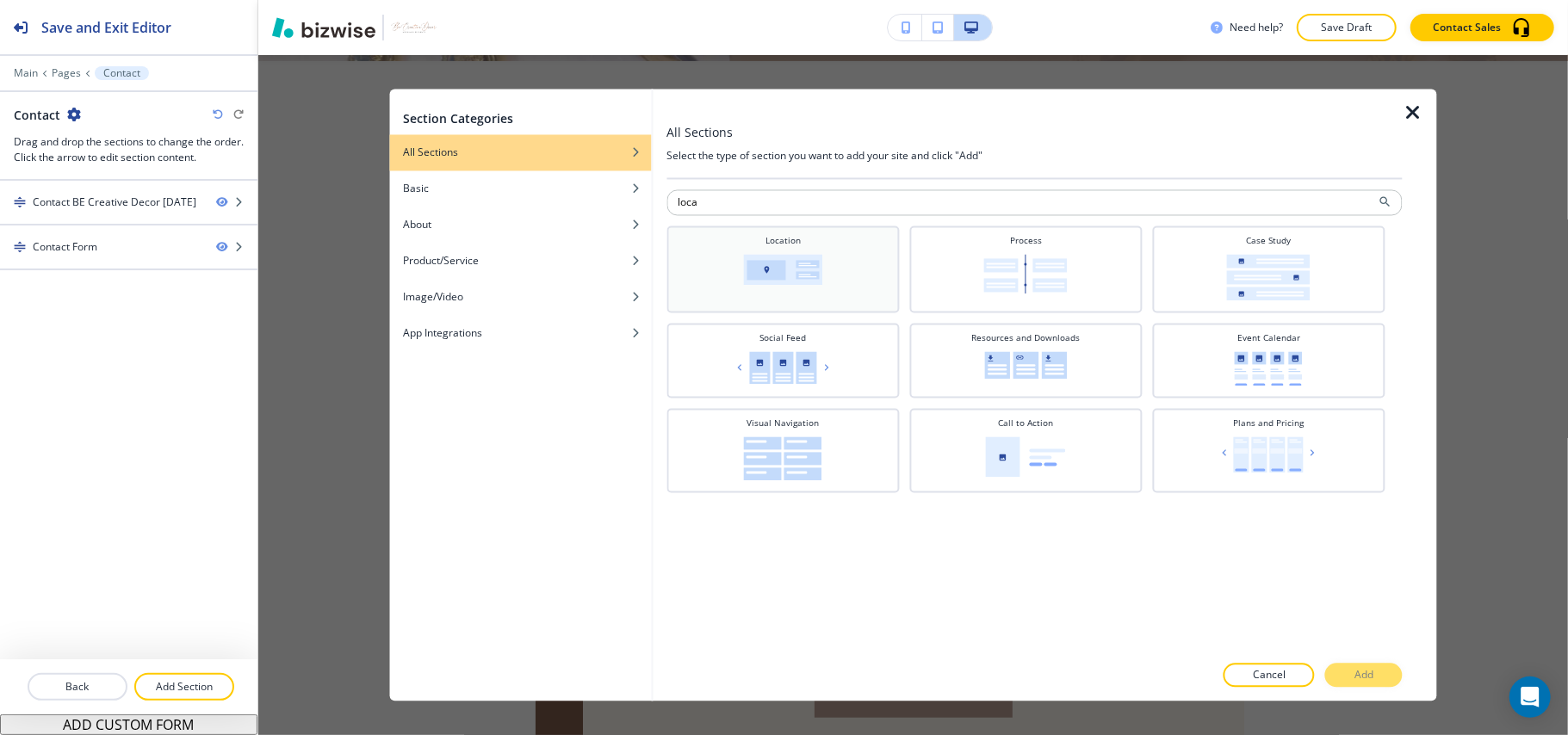
type input "loca"
click at [728, 255] on div "Location" at bounding box center [782, 268] width 215 height 67
click at [1352, 680] on button "Add" at bounding box center [1364, 676] width 77 height 24
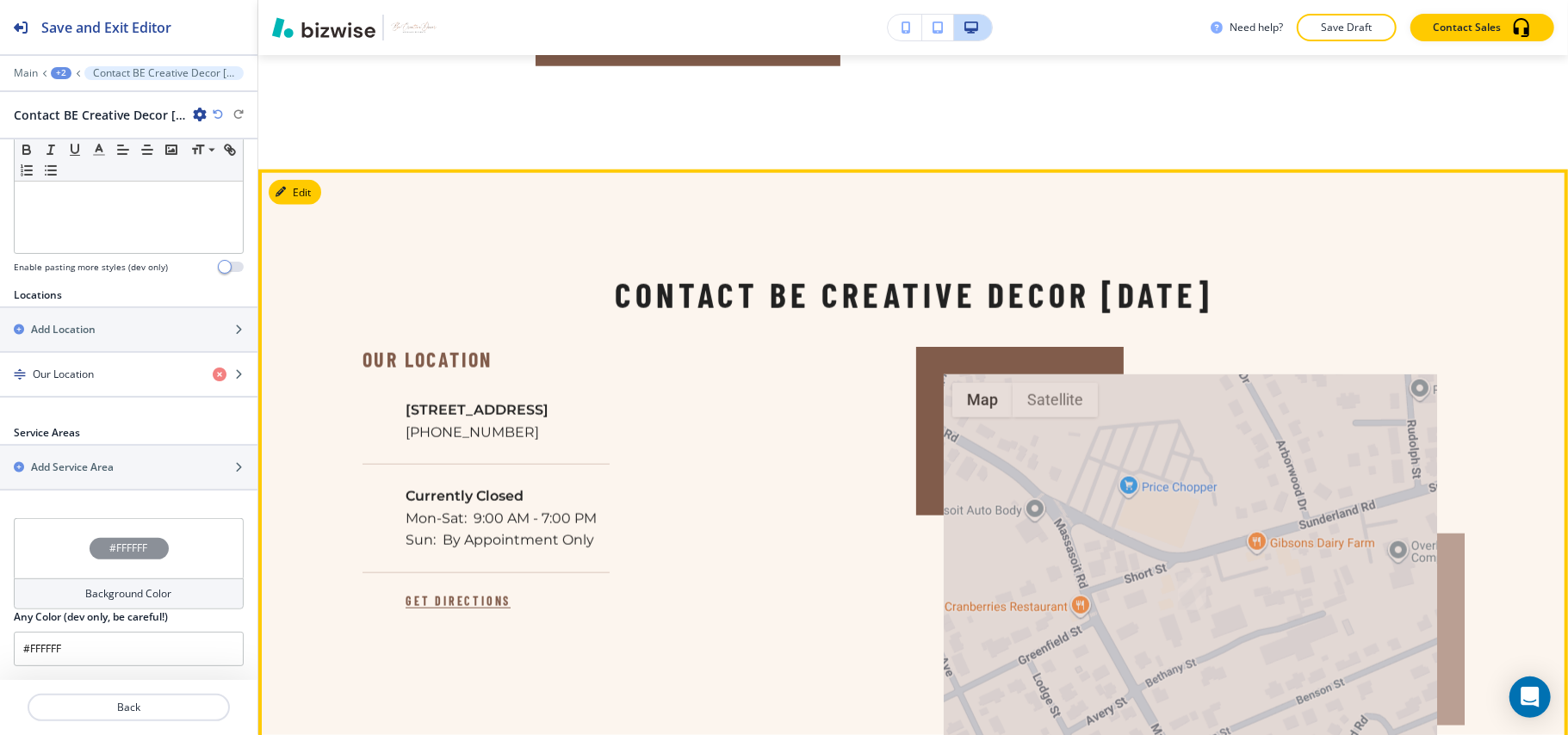
scroll to position [1524, 0]
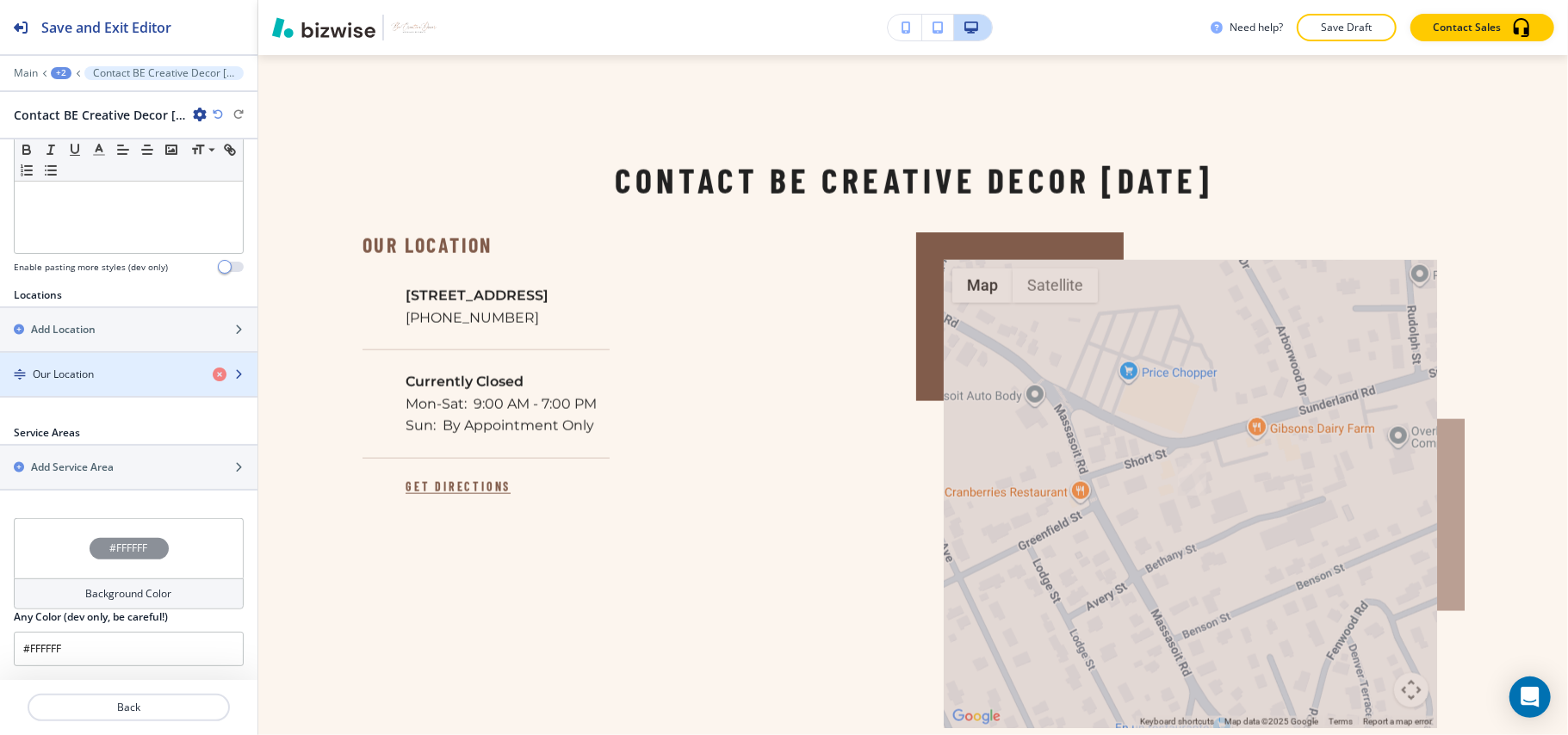
click at [114, 373] on div "Our Location" at bounding box center [100, 374] width 199 height 15
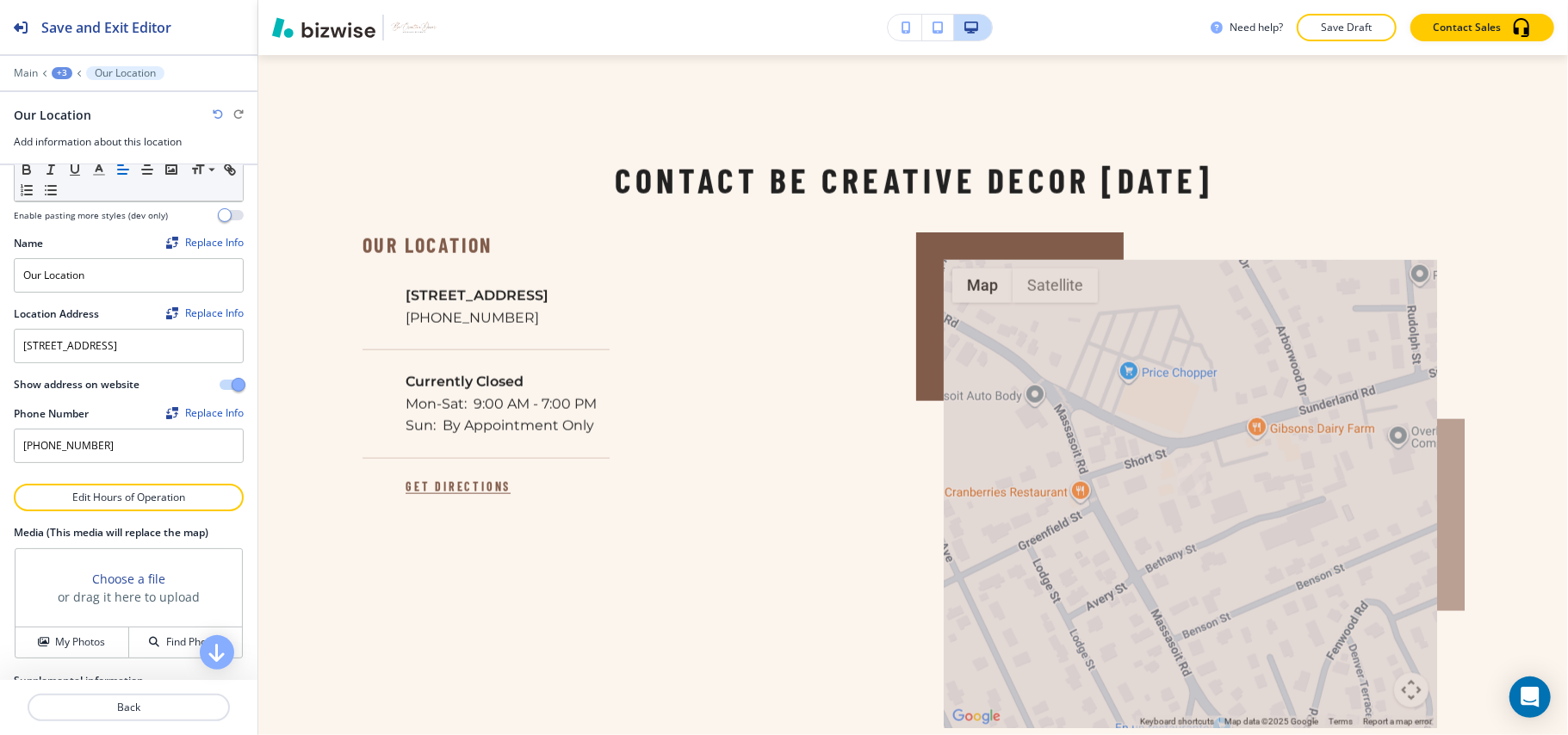
scroll to position [152, 0]
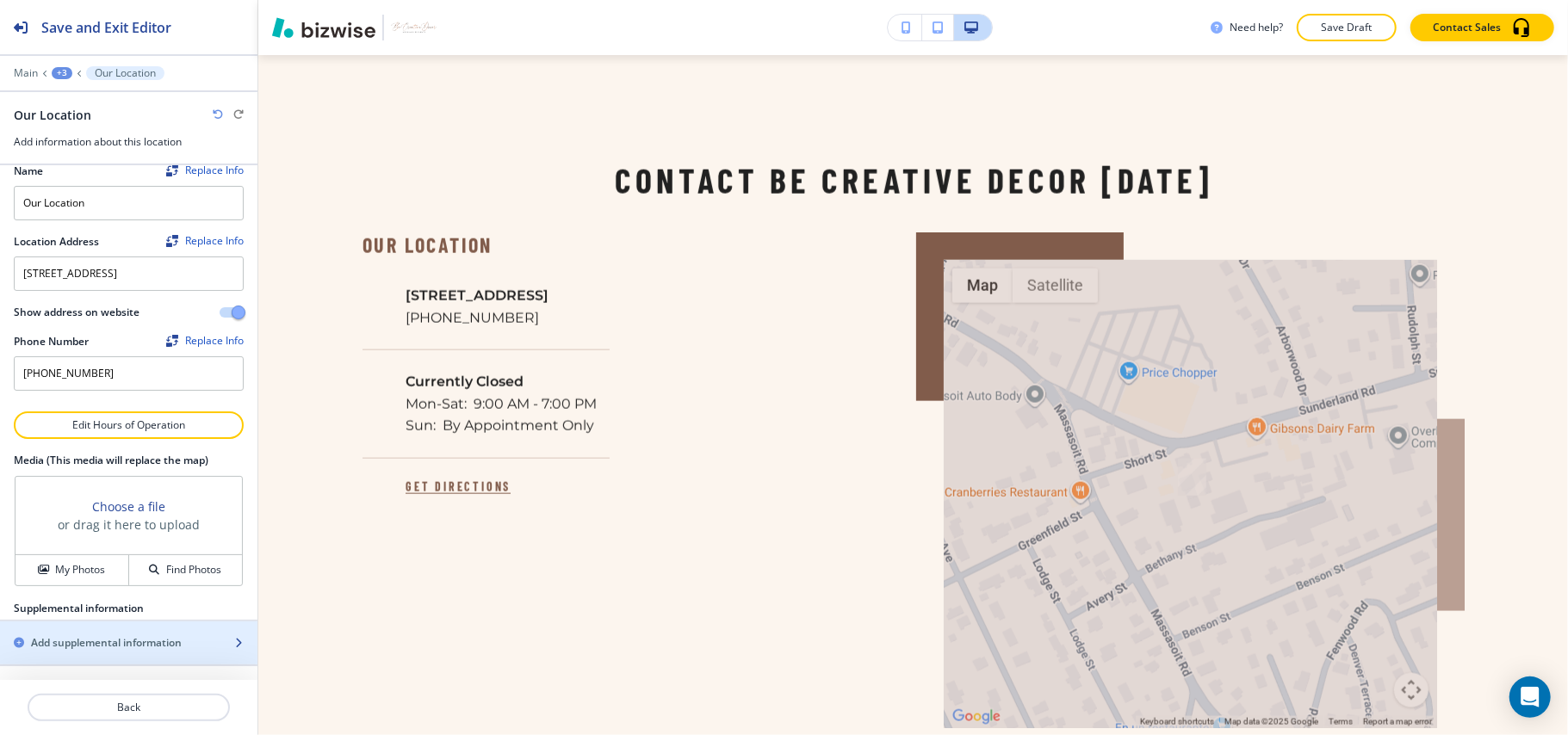
click at [104, 654] on div "button" at bounding box center [129, 658] width 258 height 14
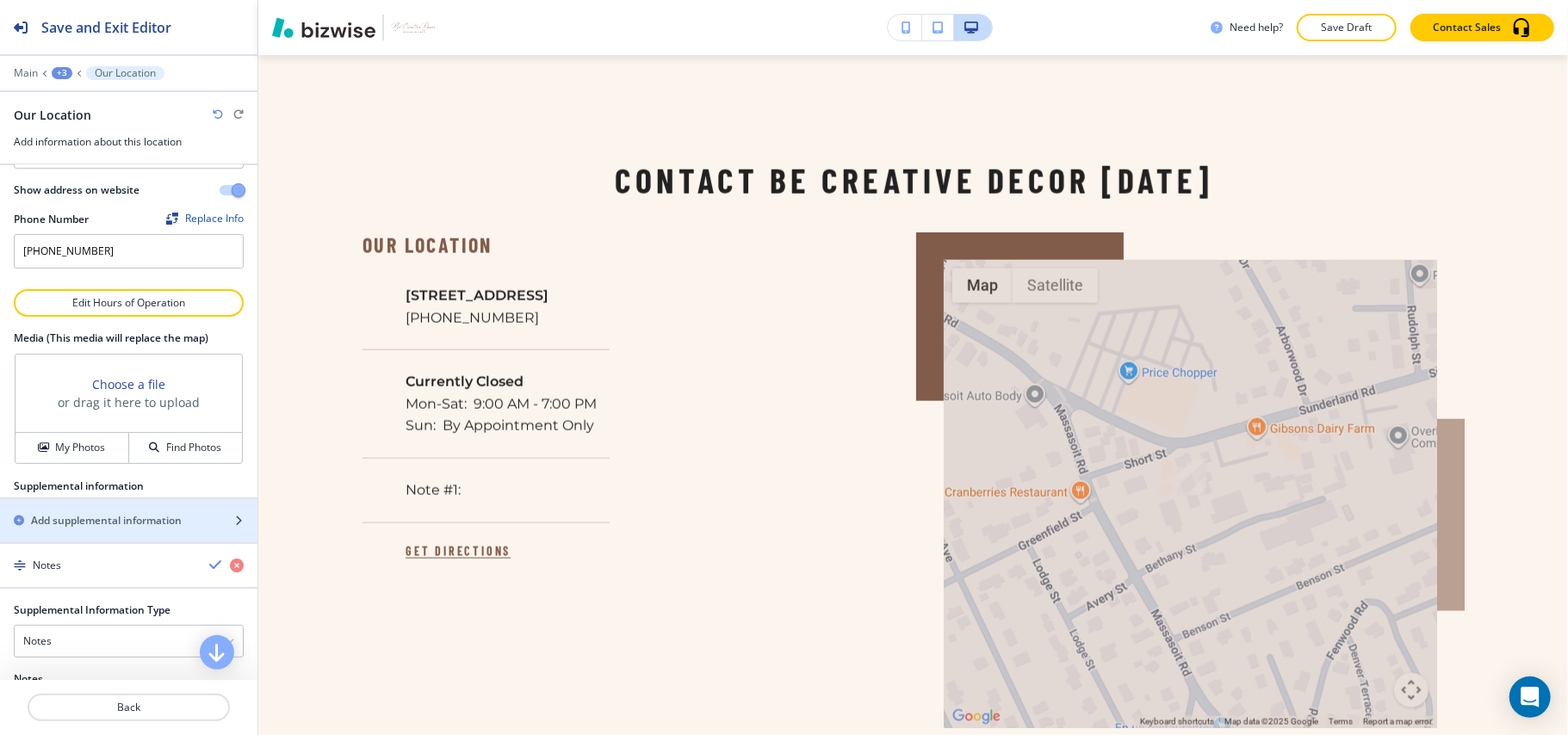
scroll to position [429, 0]
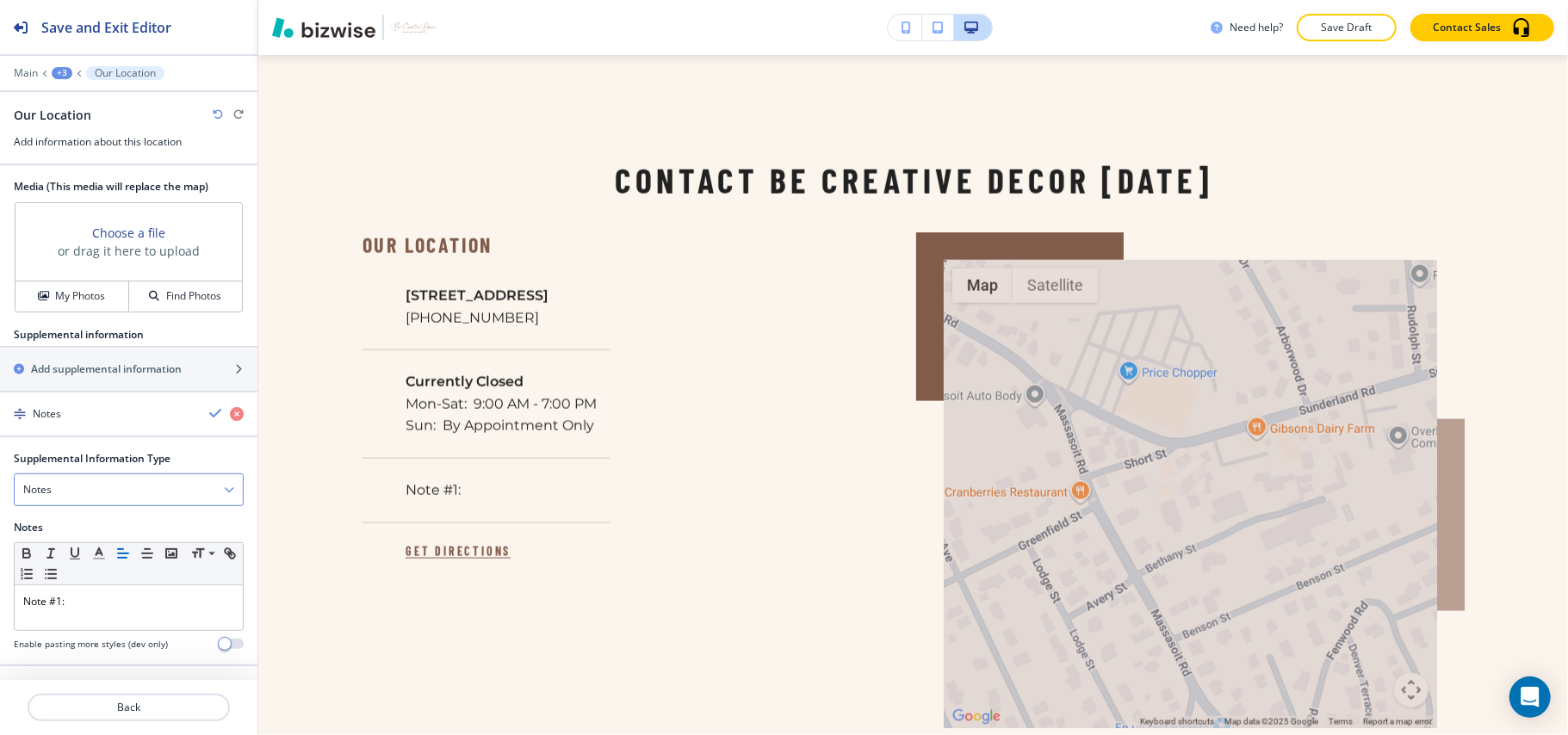
click at [87, 494] on div "Notes" at bounding box center [129, 490] width 228 height 31
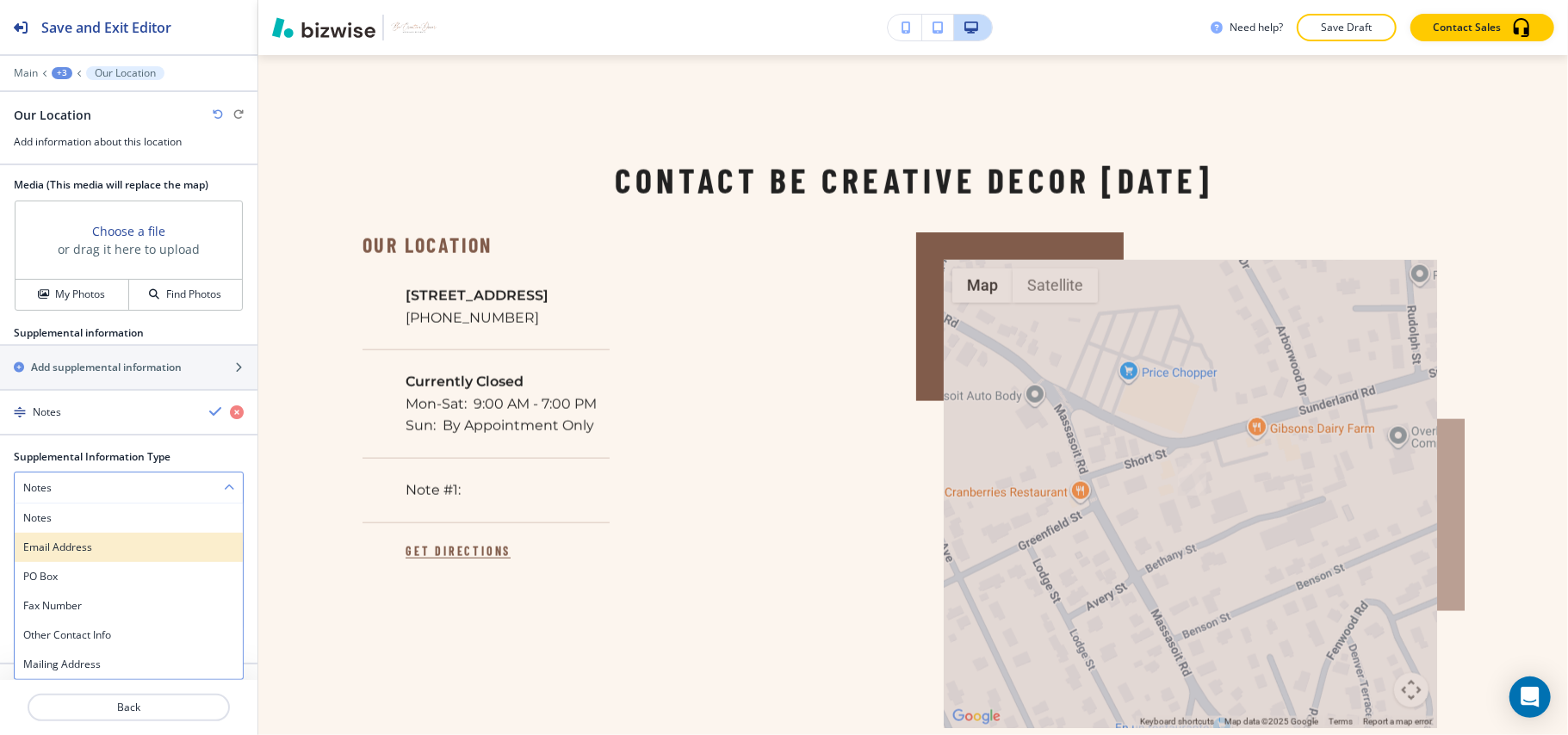
click at [77, 545] on h4 "Email Address" at bounding box center [129, 547] width 211 height 15
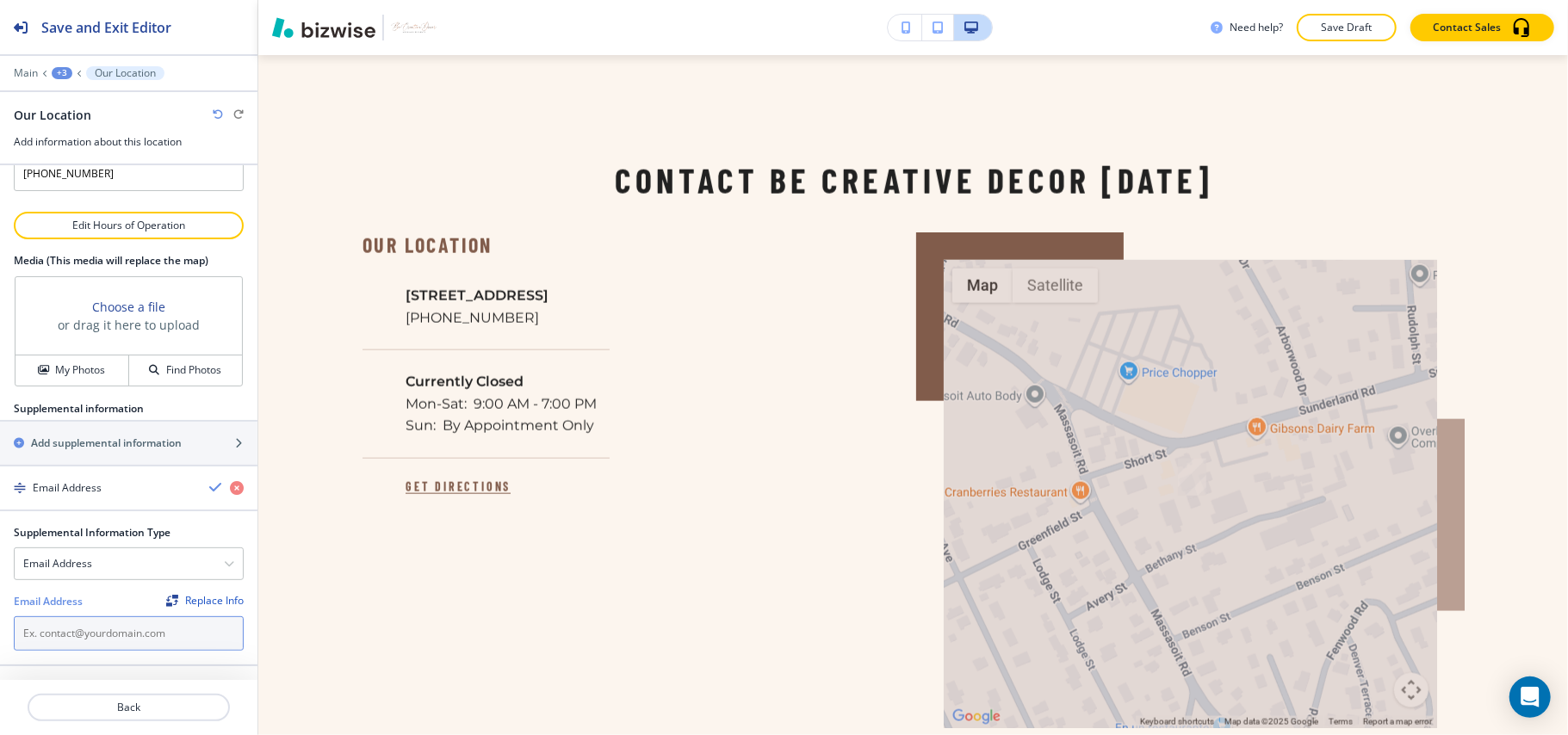
paste input "info@becreativedecorandevents.com"
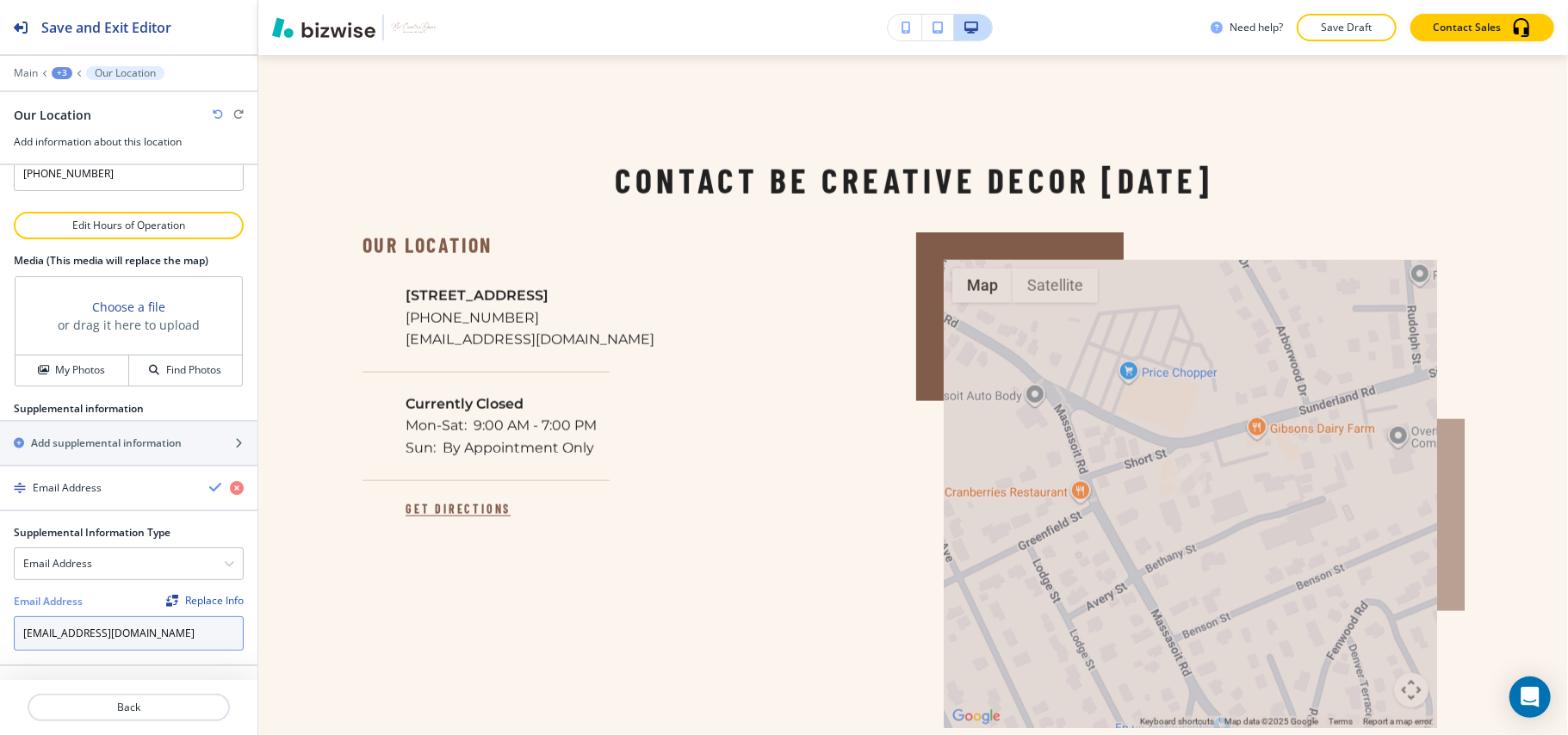
type input "info@becreativedecorandevents.com"
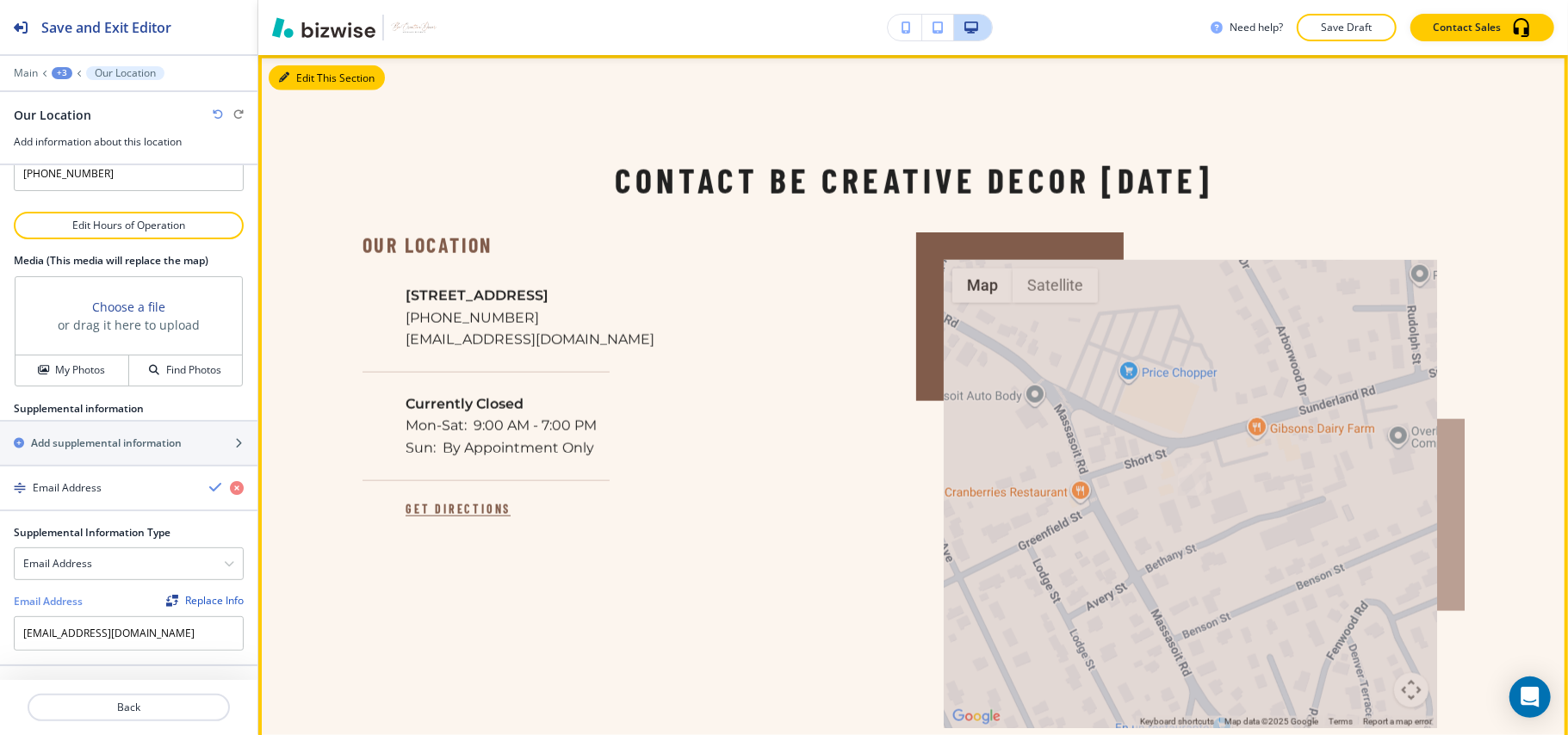
click at [291, 76] on button "Edit This Section" at bounding box center [327, 78] width 117 height 25
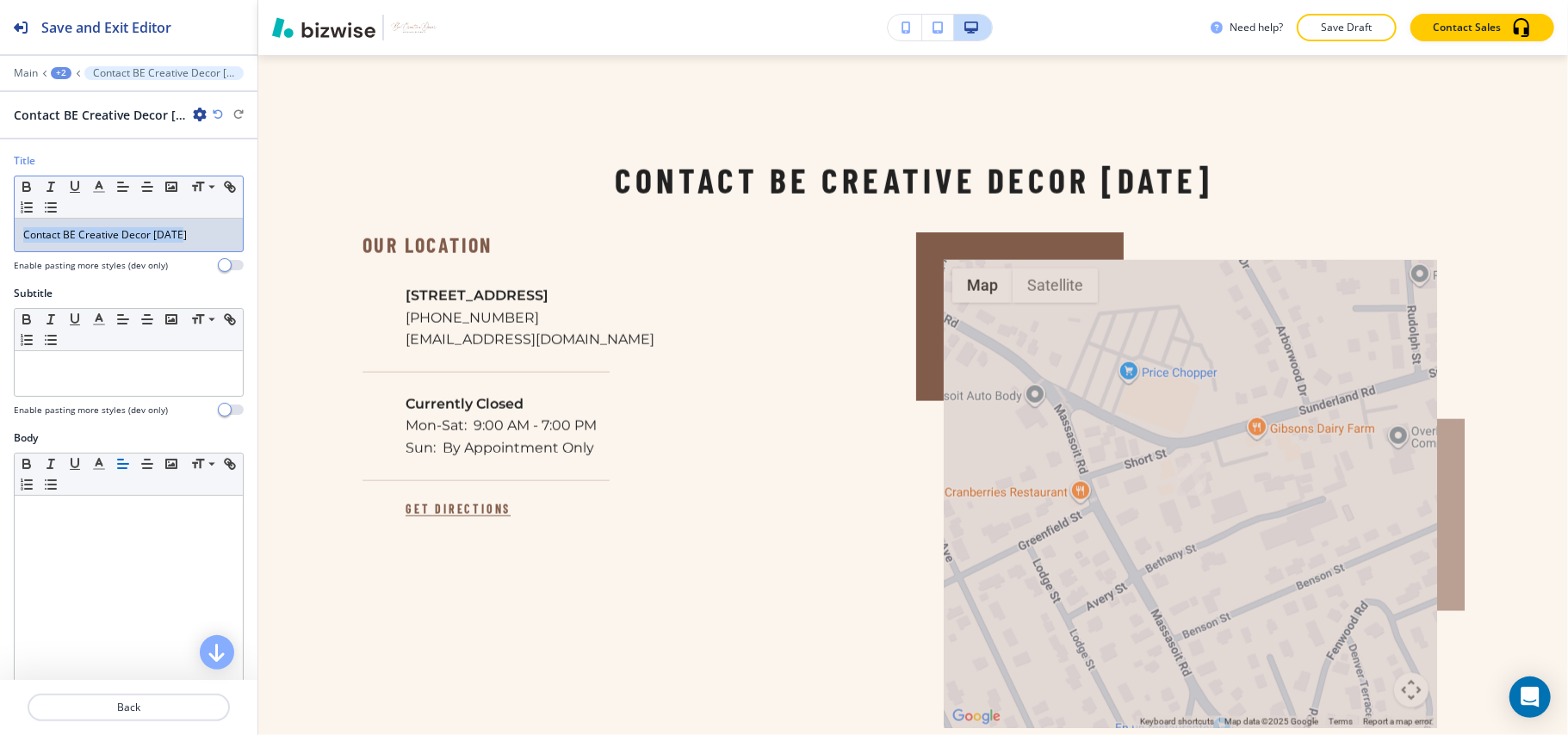
drag, startPoint x: 198, startPoint y: 242, endPoint x: 0, endPoint y: 238, distance: 198.0
click at [0, 238] on div "Title Small Normal Large Huge Contact BE Creative Decor Today Enable pasting mo…" at bounding box center [129, 219] width 258 height 133
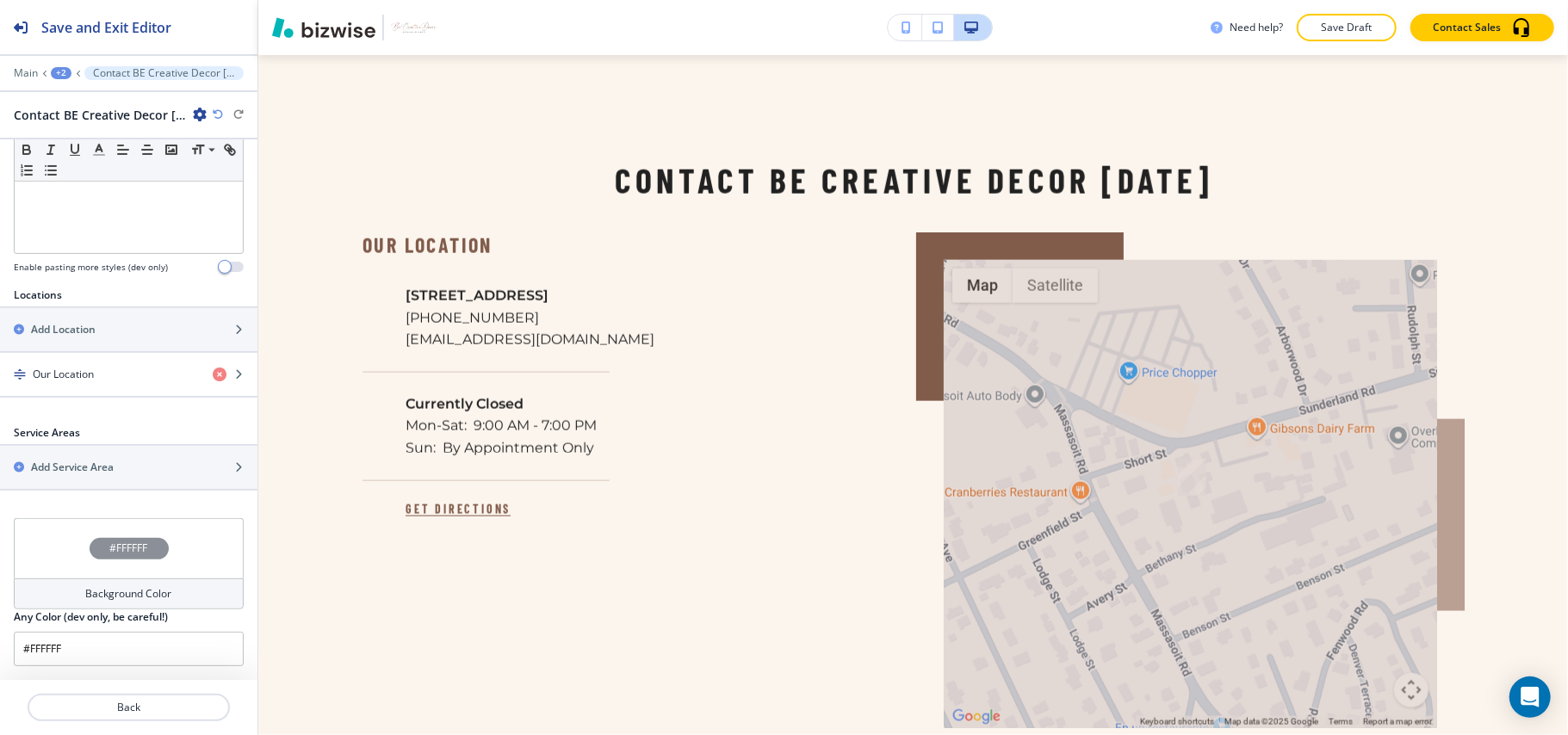
scroll to position [474, 0]
click at [91, 363] on div "button" at bounding box center [129, 360] width 258 height 14
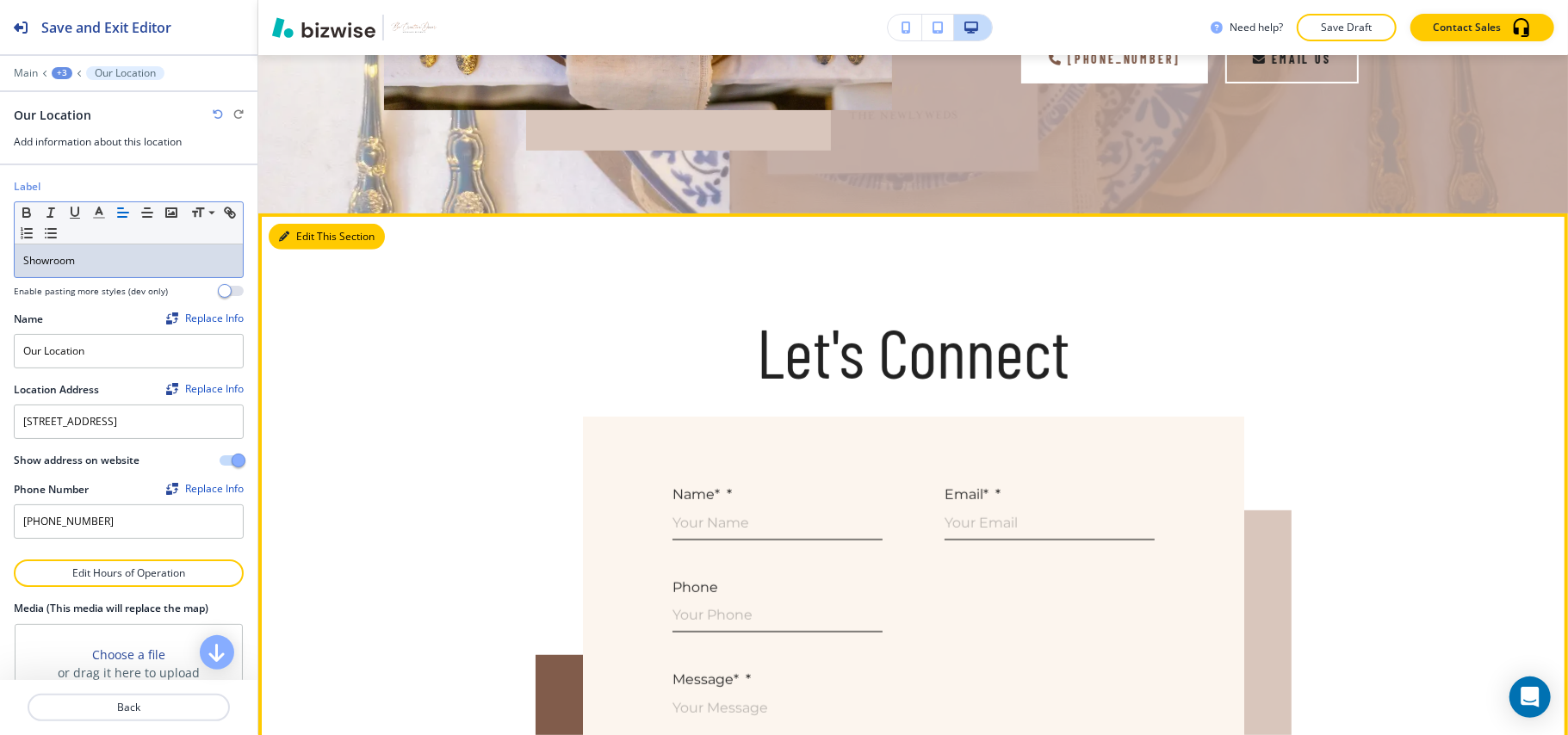
click at [296, 232] on button "Edit This Section" at bounding box center [327, 236] width 117 height 25
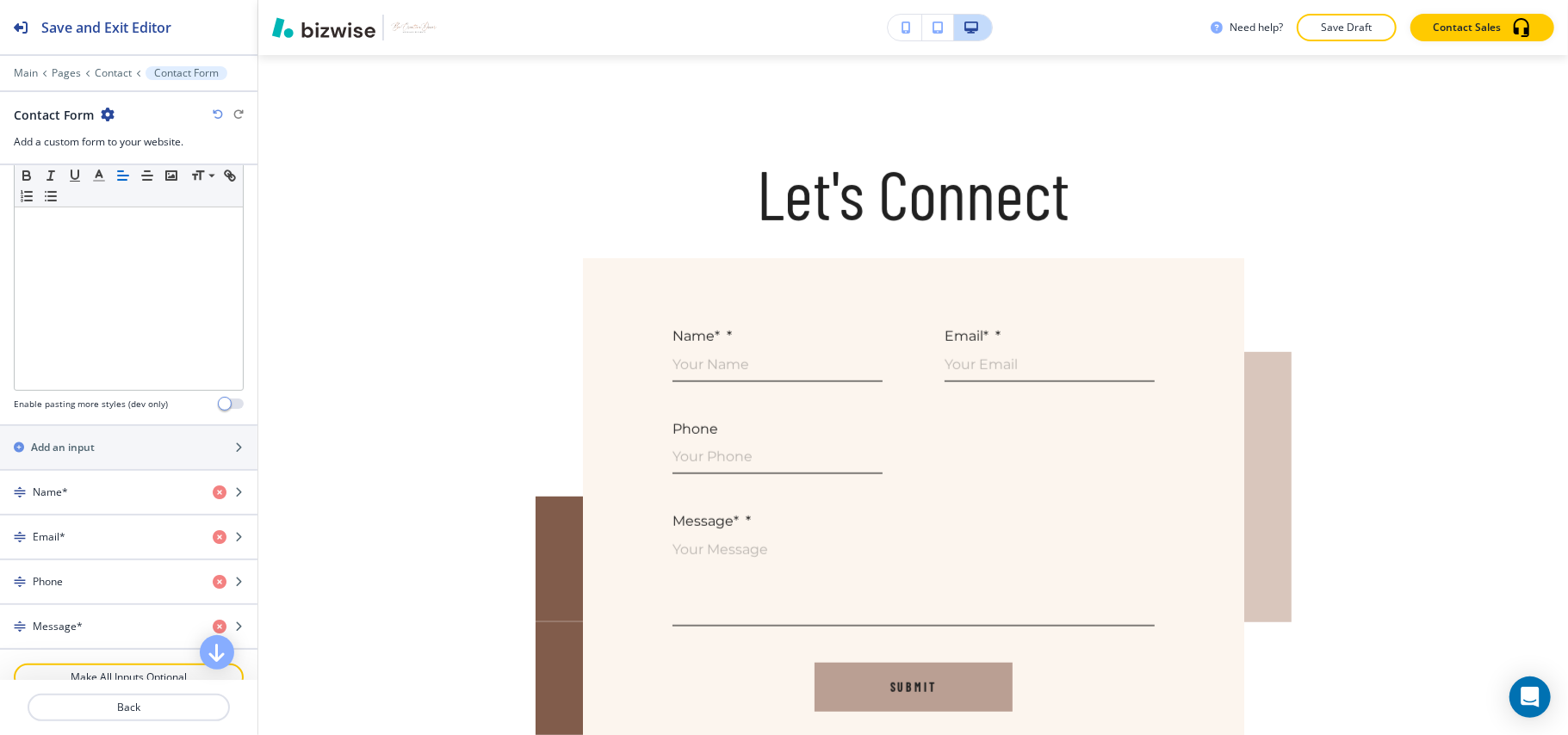
scroll to position [689, 0]
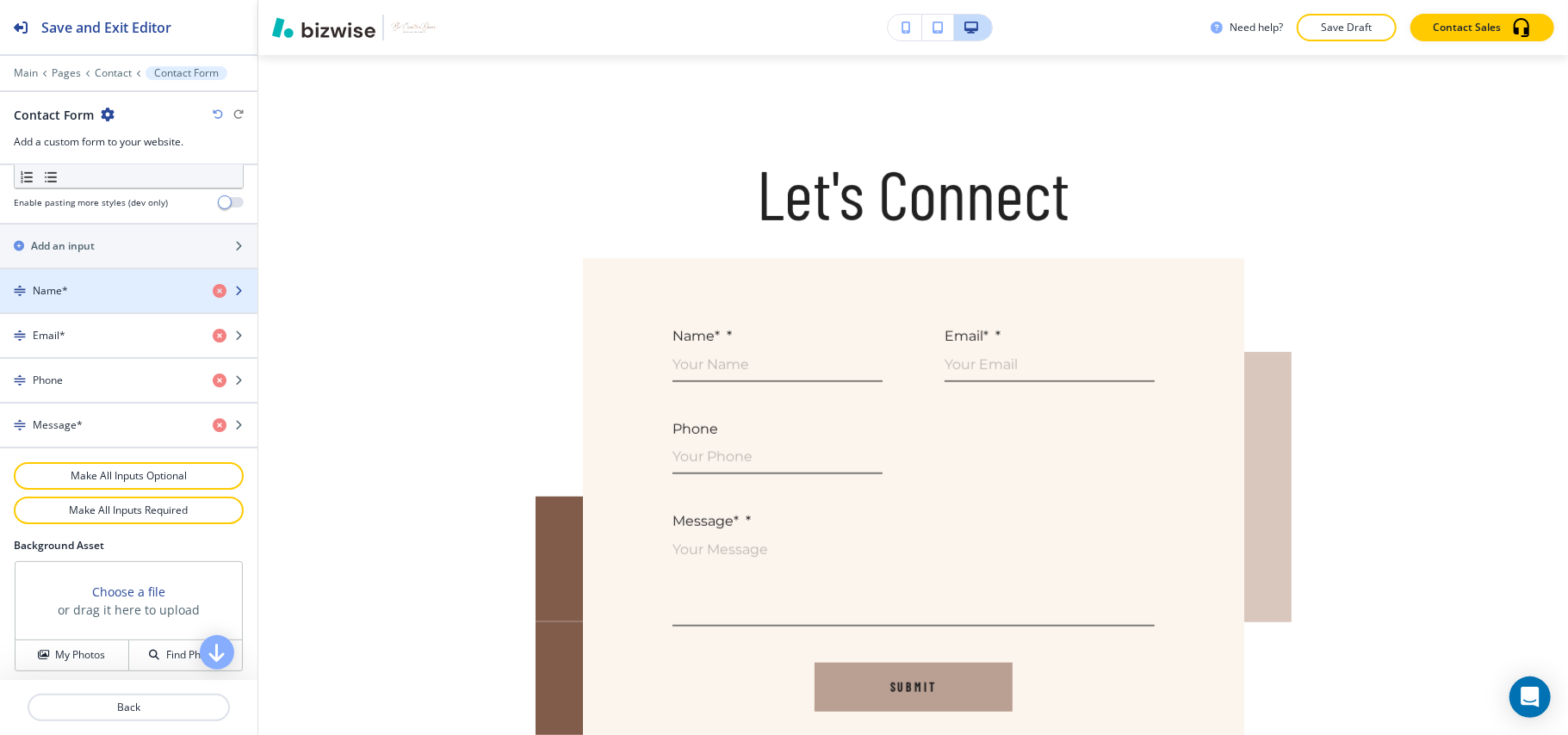
click at [120, 283] on div "button" at bounding box center [129, 276] width 258 height 14
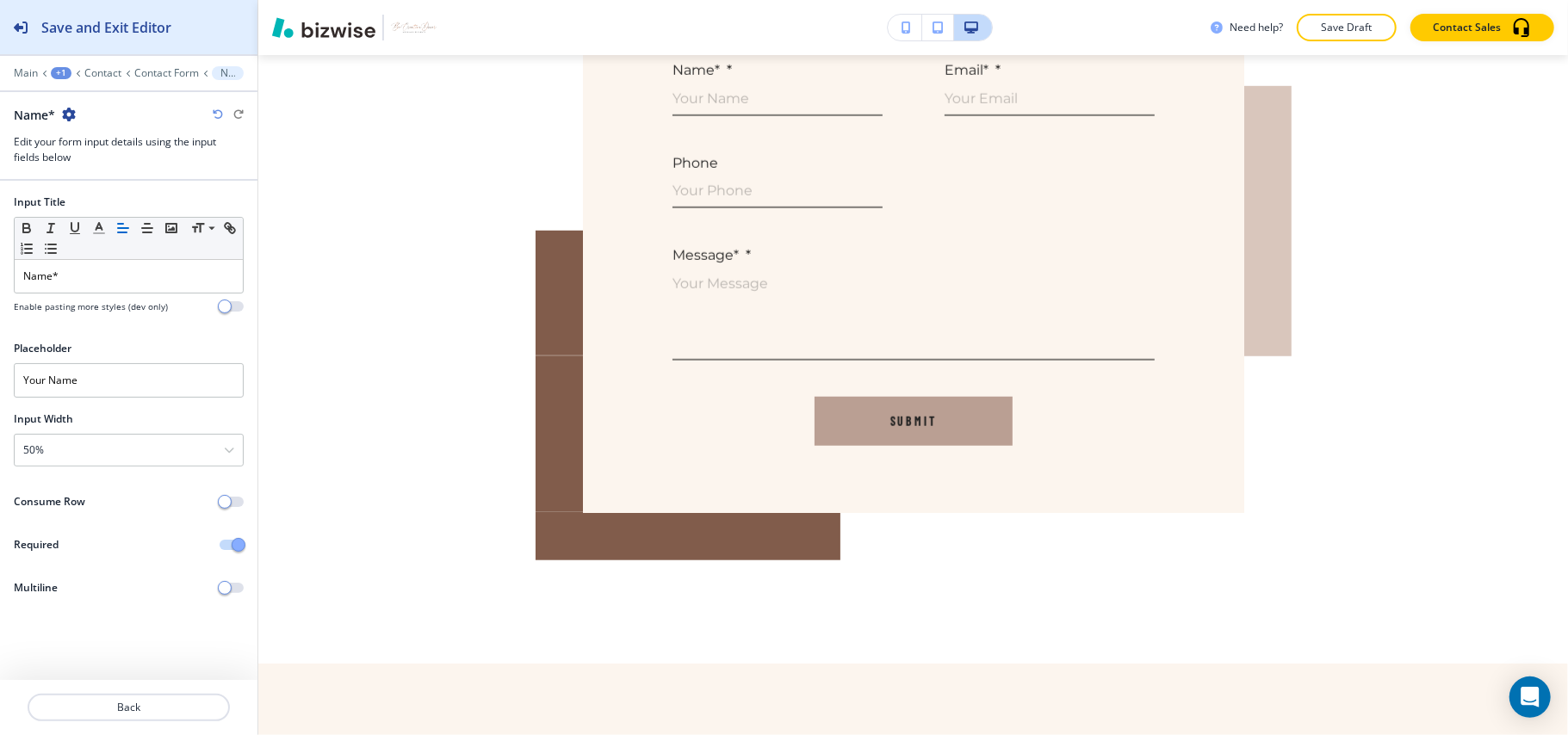
scroll to position [918, 0]
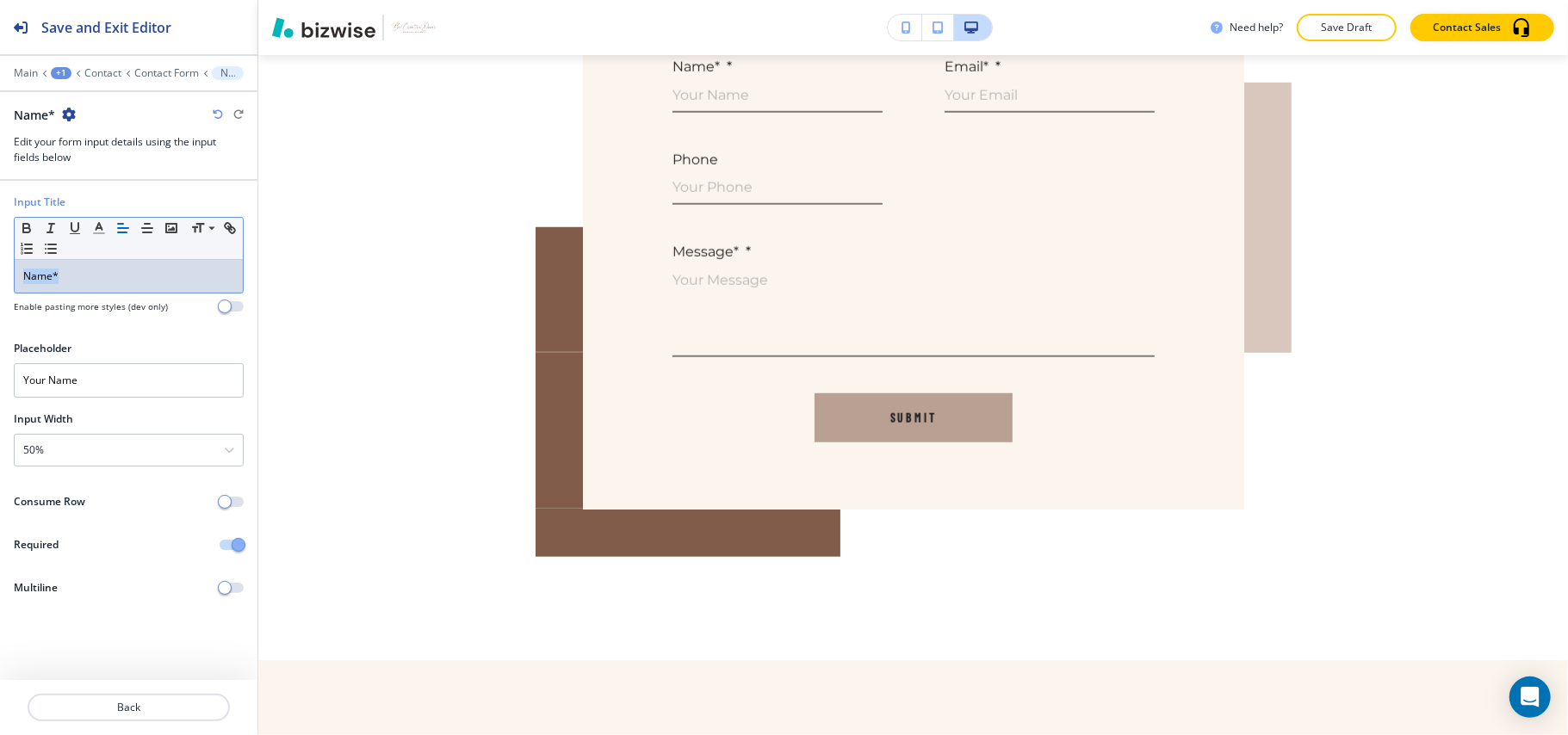
drag, startPoint x: 115, startPoint y: 276, endPoint x: 0, endPoint y: 277, distance: 115.0
click at [0, 277] on div "Input Title Small Normal Large Huge Name* Enable pasting more styles (dev only)" at bounding box center [129, 260] width 258 height 133
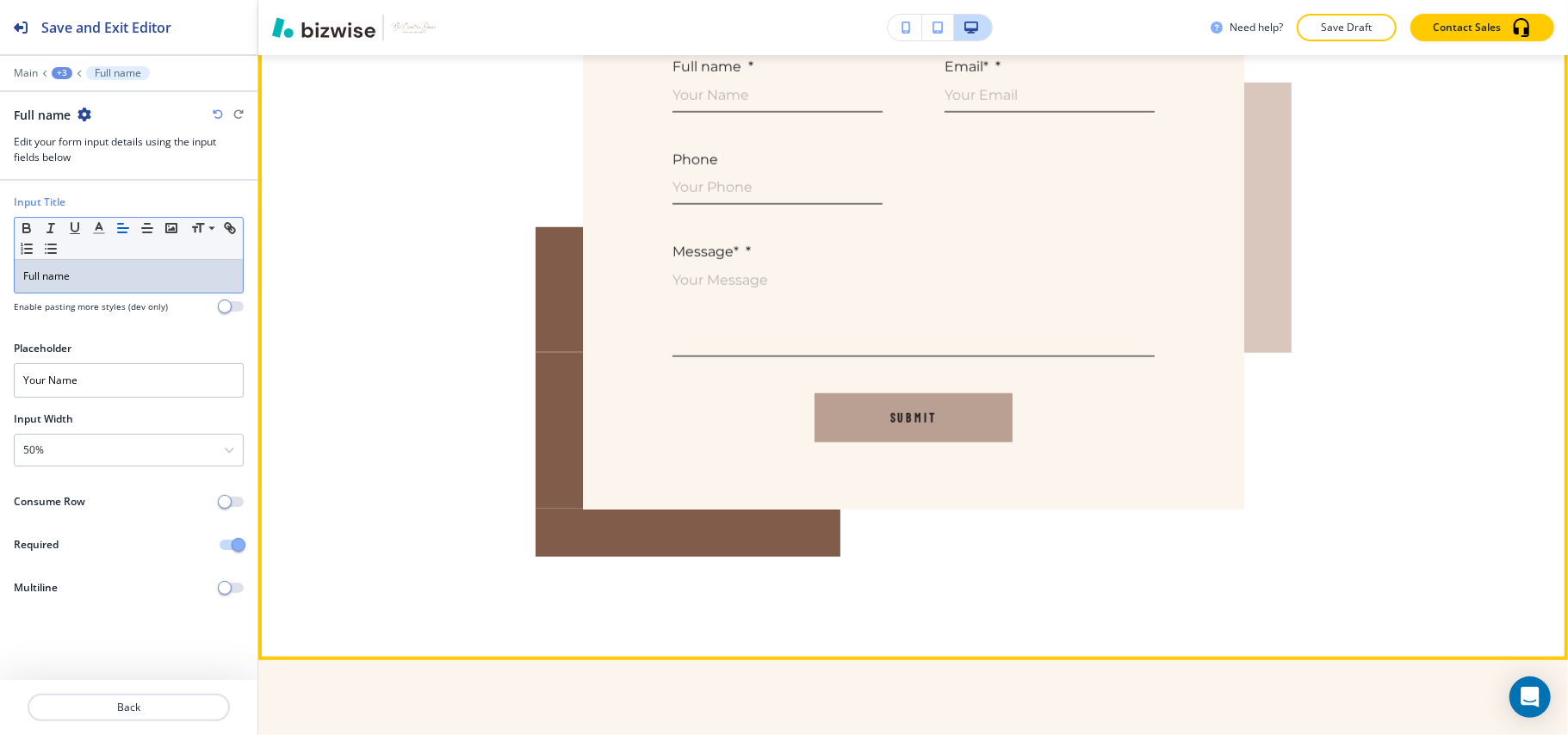
scroll to position [804, 0]
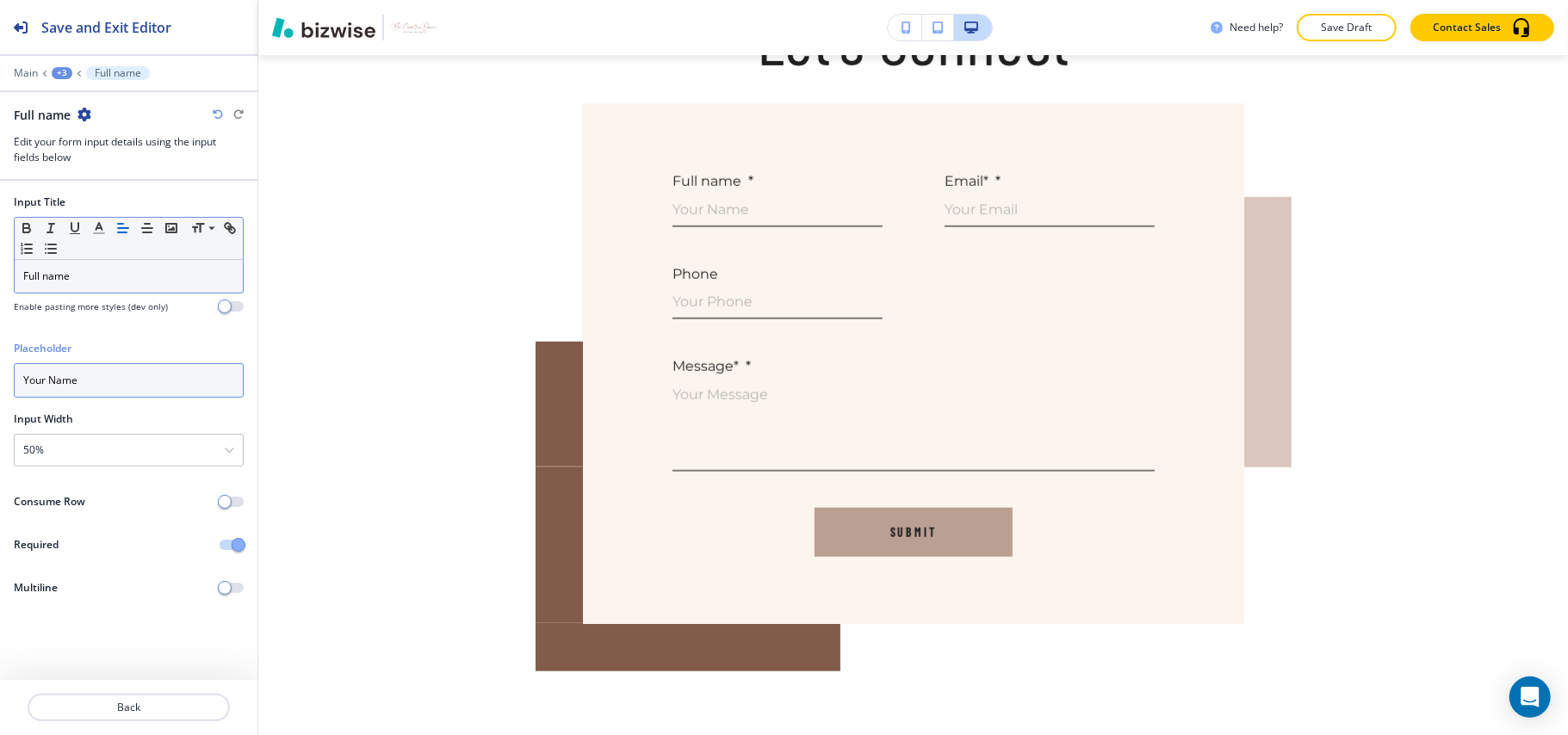
drag, startPoint x: 116, startPoint y: 373, endPoint x: 0, endPoint y: 372, distance: 116.0
click at [0, 372] on div "Placeholder Your Name" at bounding box center [129, 376] width 258 height 70
paste input "Full name"
type input "Full name"
click at [87, 108] on icon "button" at bounding box center [84, 115] width 14 height 14
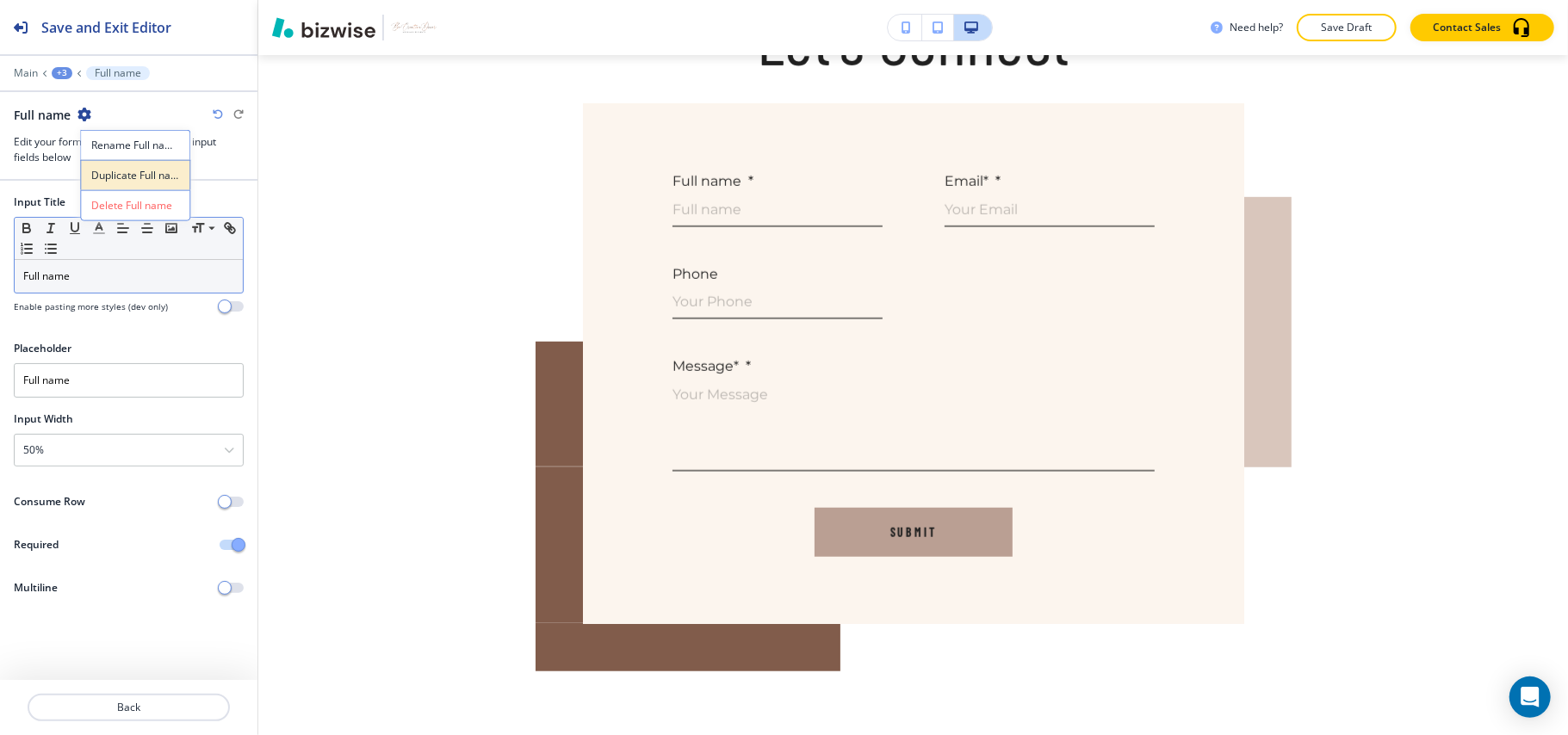
click at [108, 169] on p "Duplicate Full name" at bounding box center [134, 176] width 87 height 15
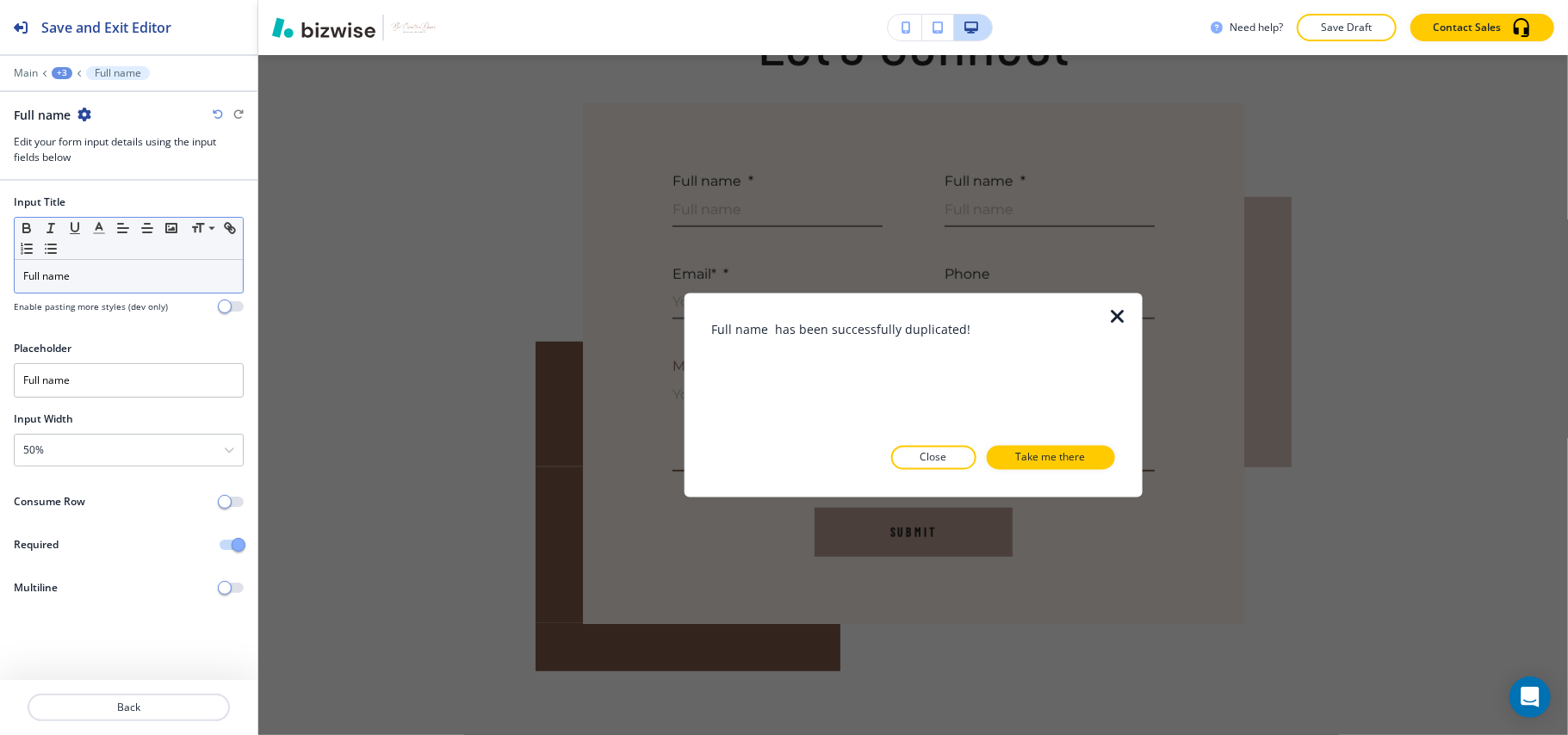
click at [1086, 460] on p "Take me there" at bounding box center [1051, 458] width 70 height 15
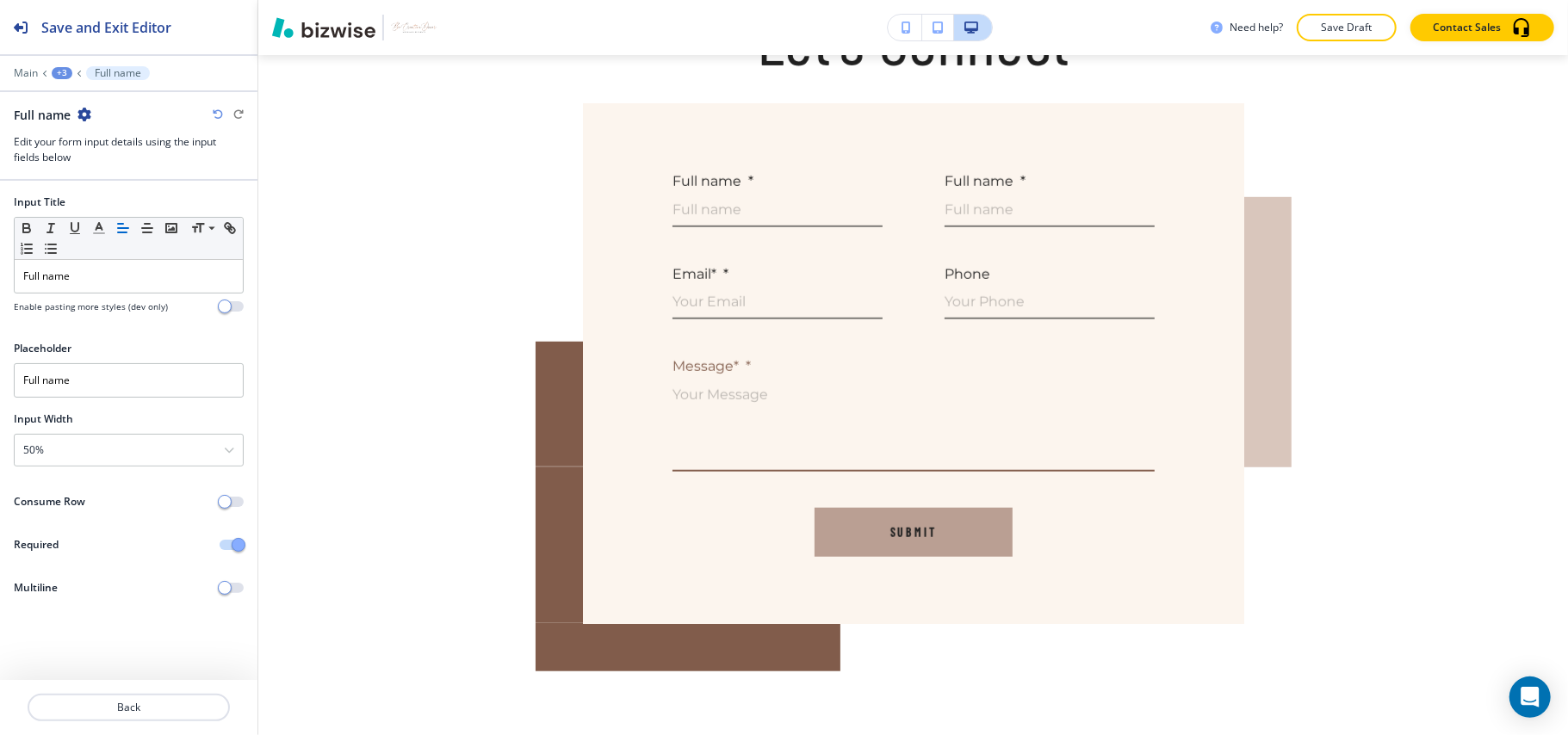
scroll to position [918, 0]
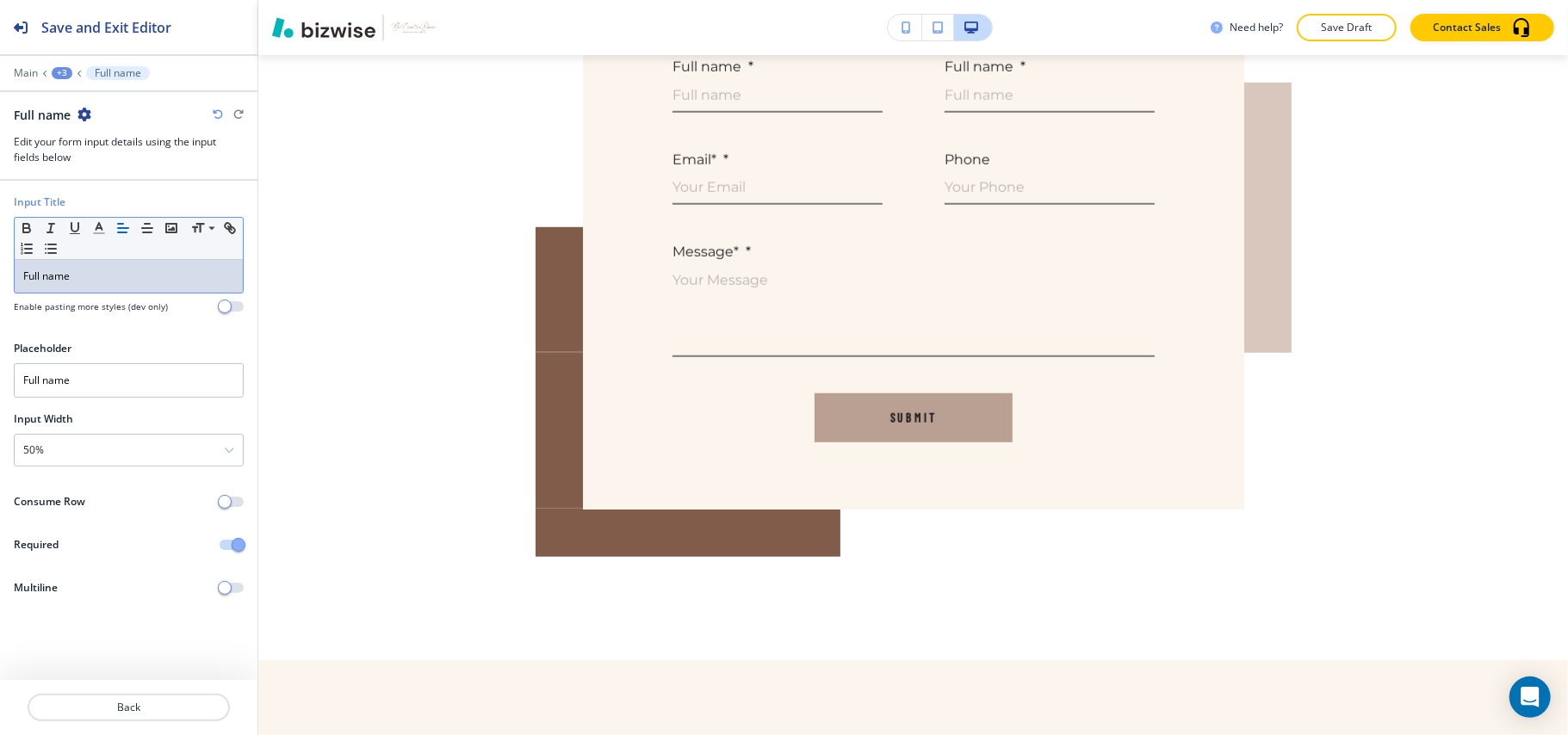
click at [0, 267] on div "Input Title Small Normal Large Huge Full name Enable pasting more styles (dev o…" at bounding box center [129, 260] width 258 height 133
drag, startPoint x: 98, startPoint y: 391, endPoint x: 0, endPoint y: 389, distance: 98.0
click at [0, 389] on div "Placeholder Full name" at bounding box center [129, 376] width 258 height 70
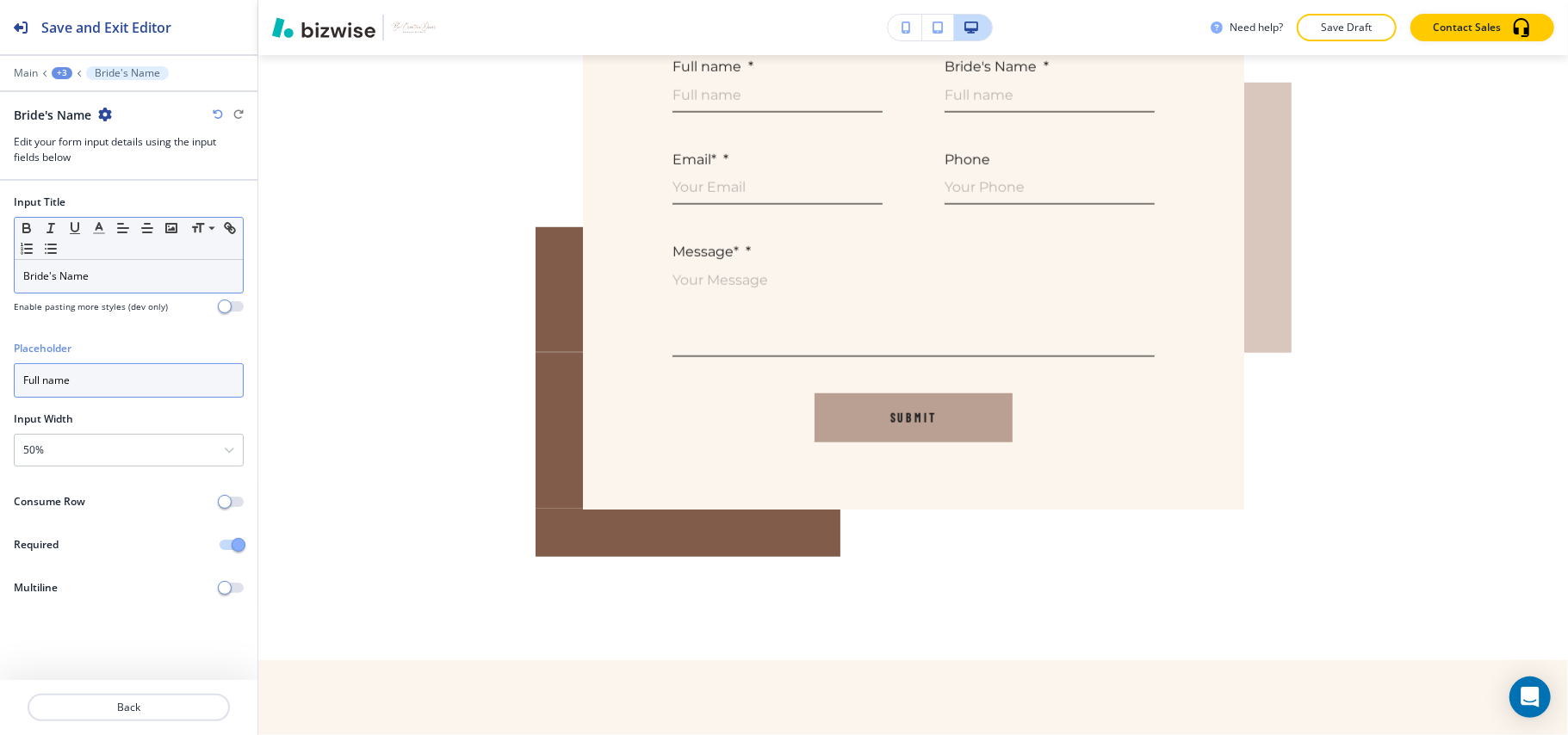
paste input "Bride's N"
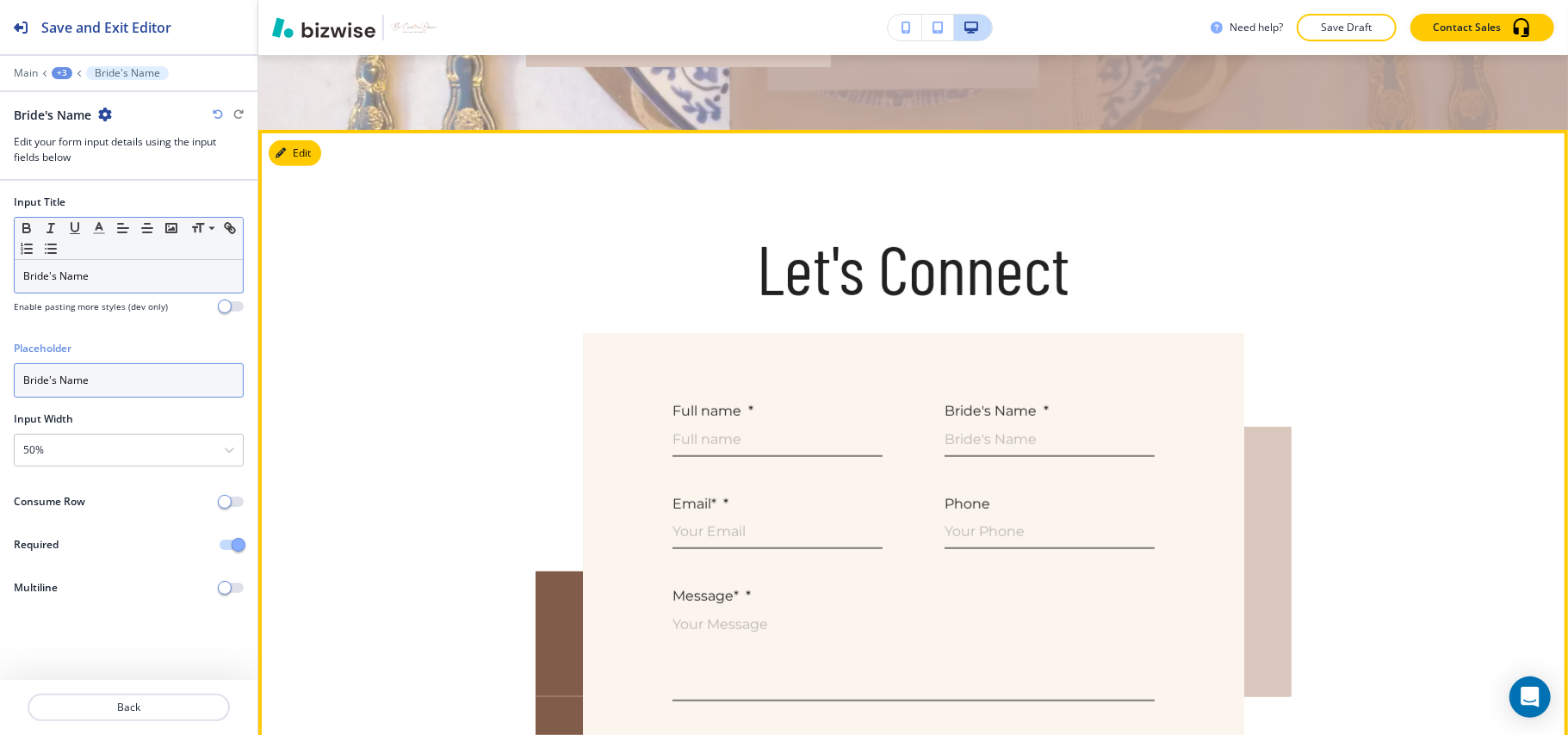
type input "Bride's Name"
click at [286, 149] on icon "button" at bounding box center [280, 153] width 10 height 10
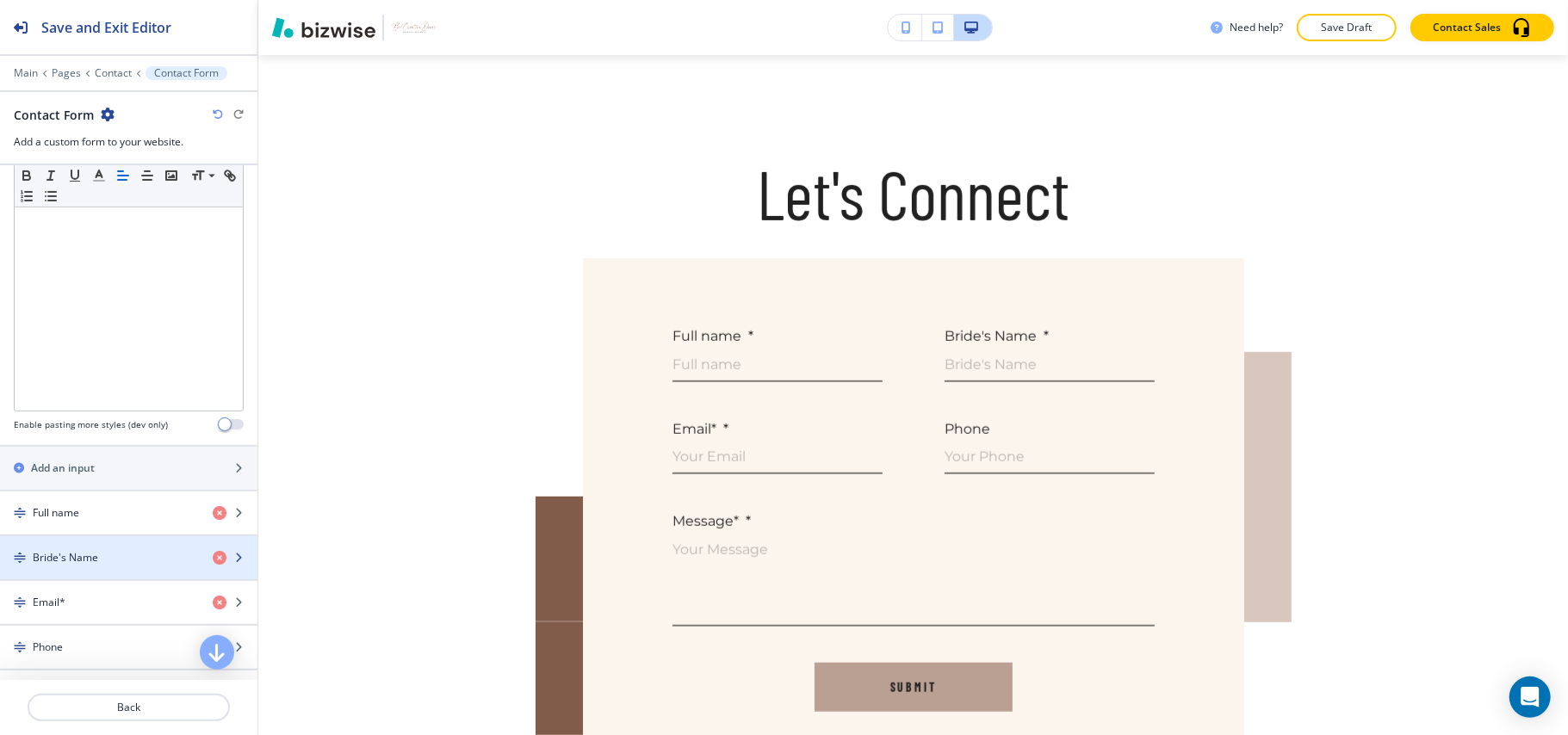
scroll to position [689, 0]
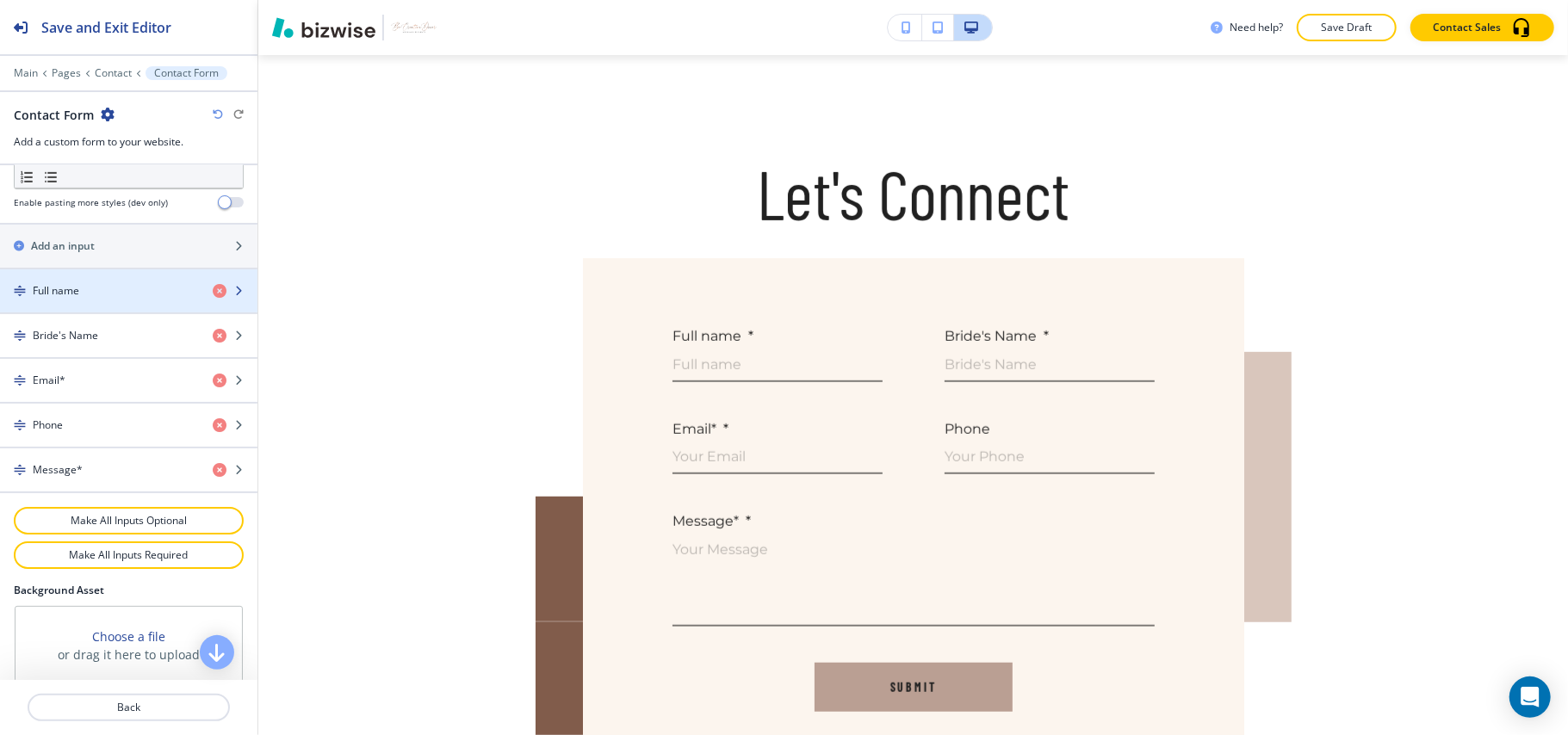
click at [79, 294] on h4 "Full name" at bounding box center [55, 290] width 46 height 15
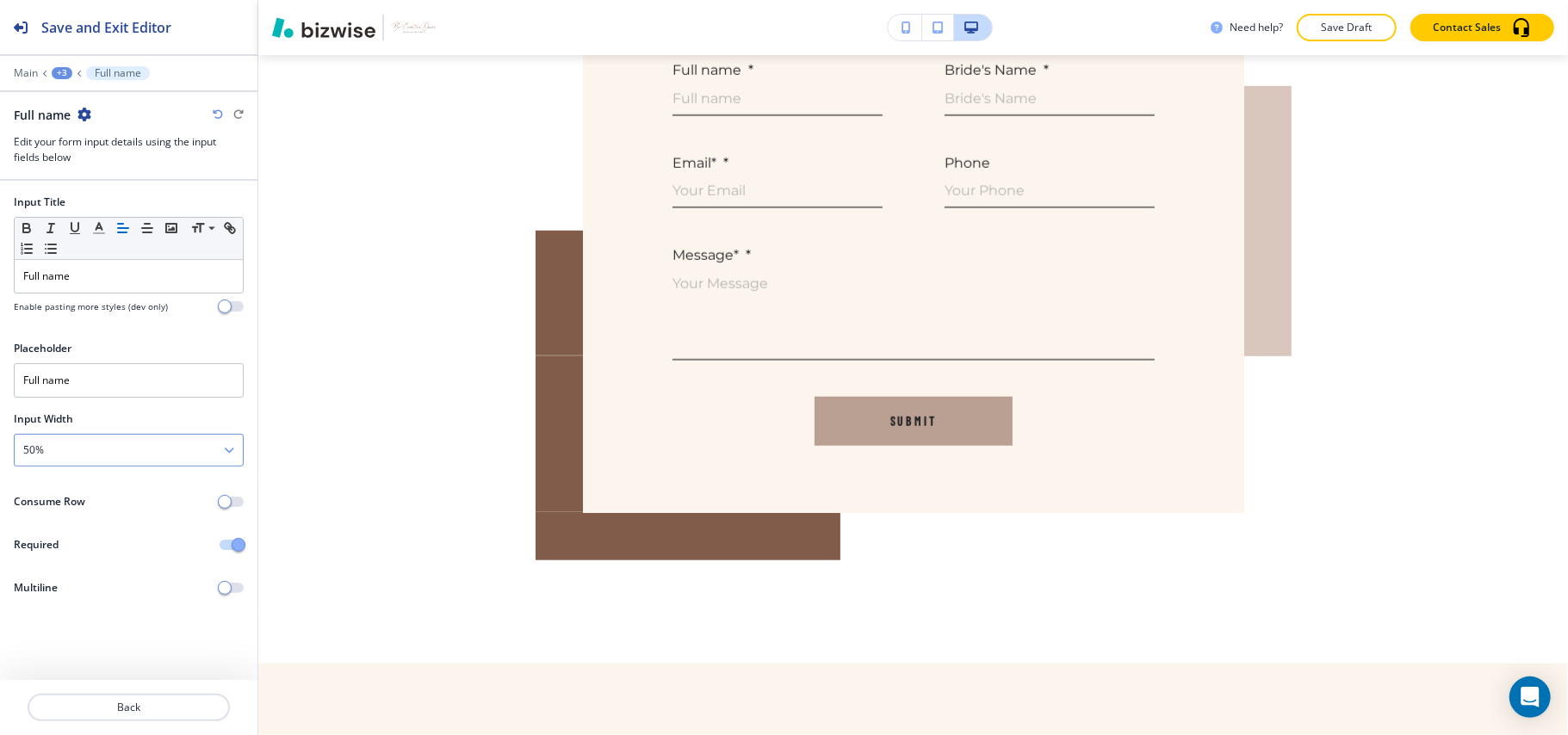
scroll to position [918, 0]
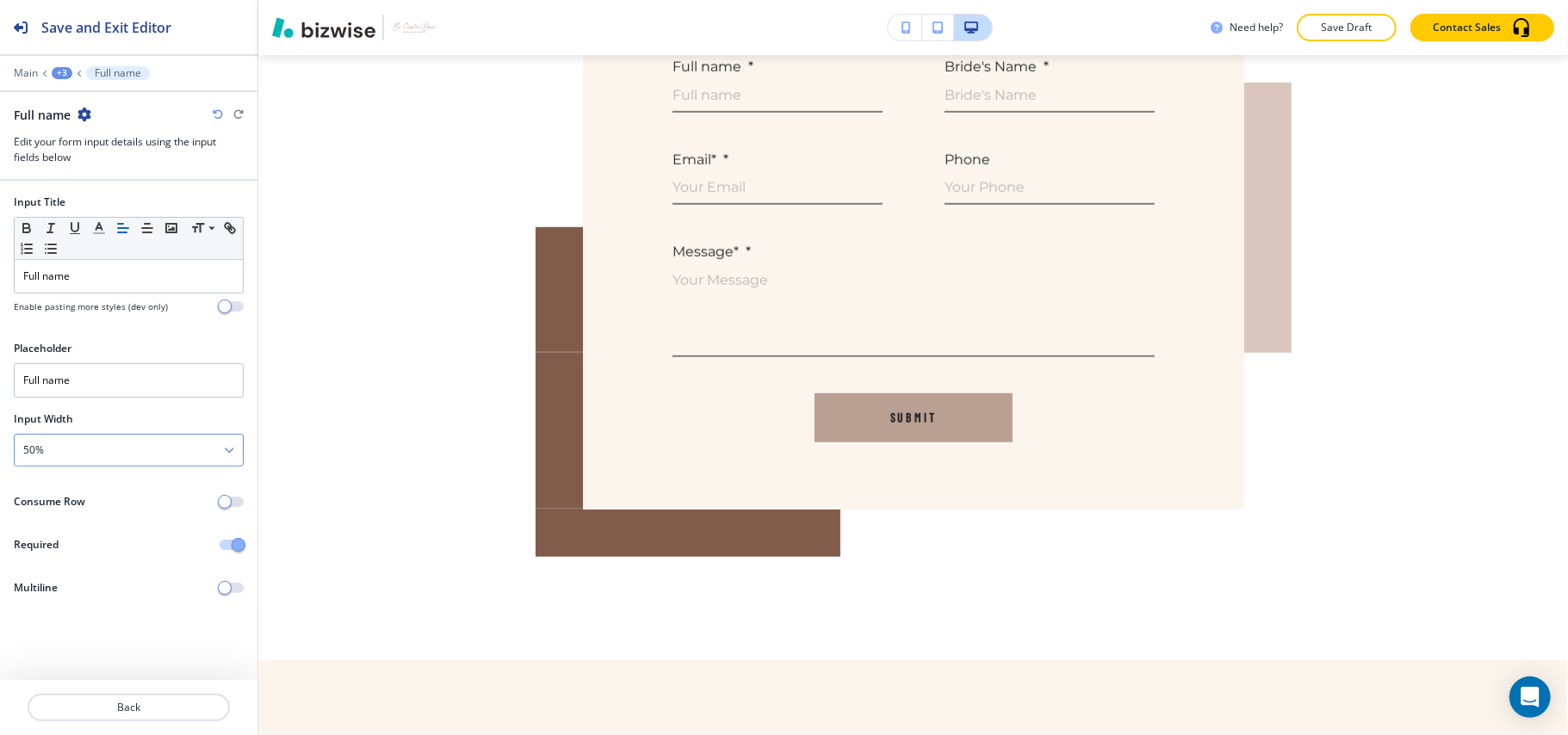
click at [114, 458] on div "50%" at bounding box center [129, 450] width 228 height 31
click at [60, 565] on h4 "100%" at bounding box center [129, 568] width 211 height 15
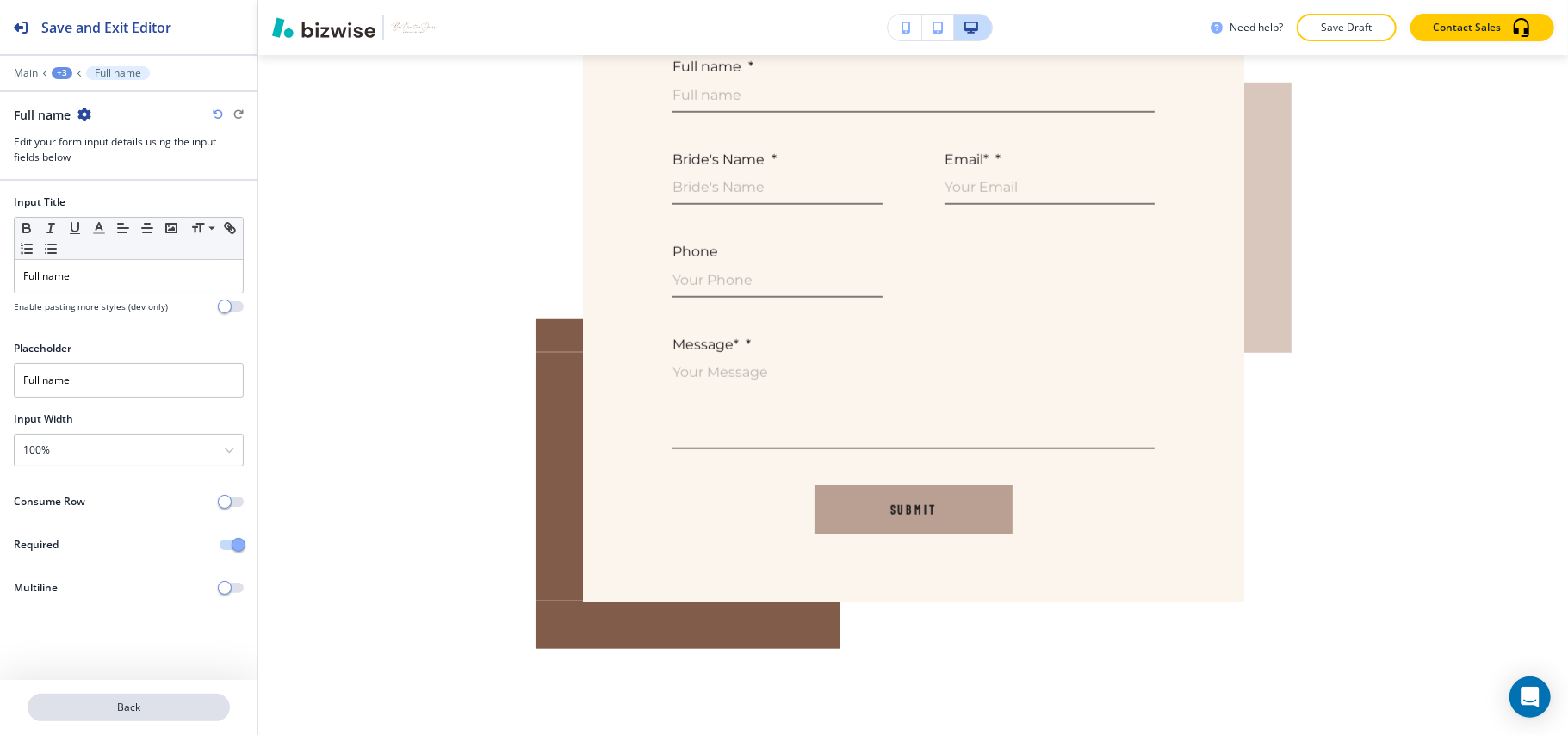
click at [149, 703] on p "Back" at bounding box center [129, 708] width 199 height 15
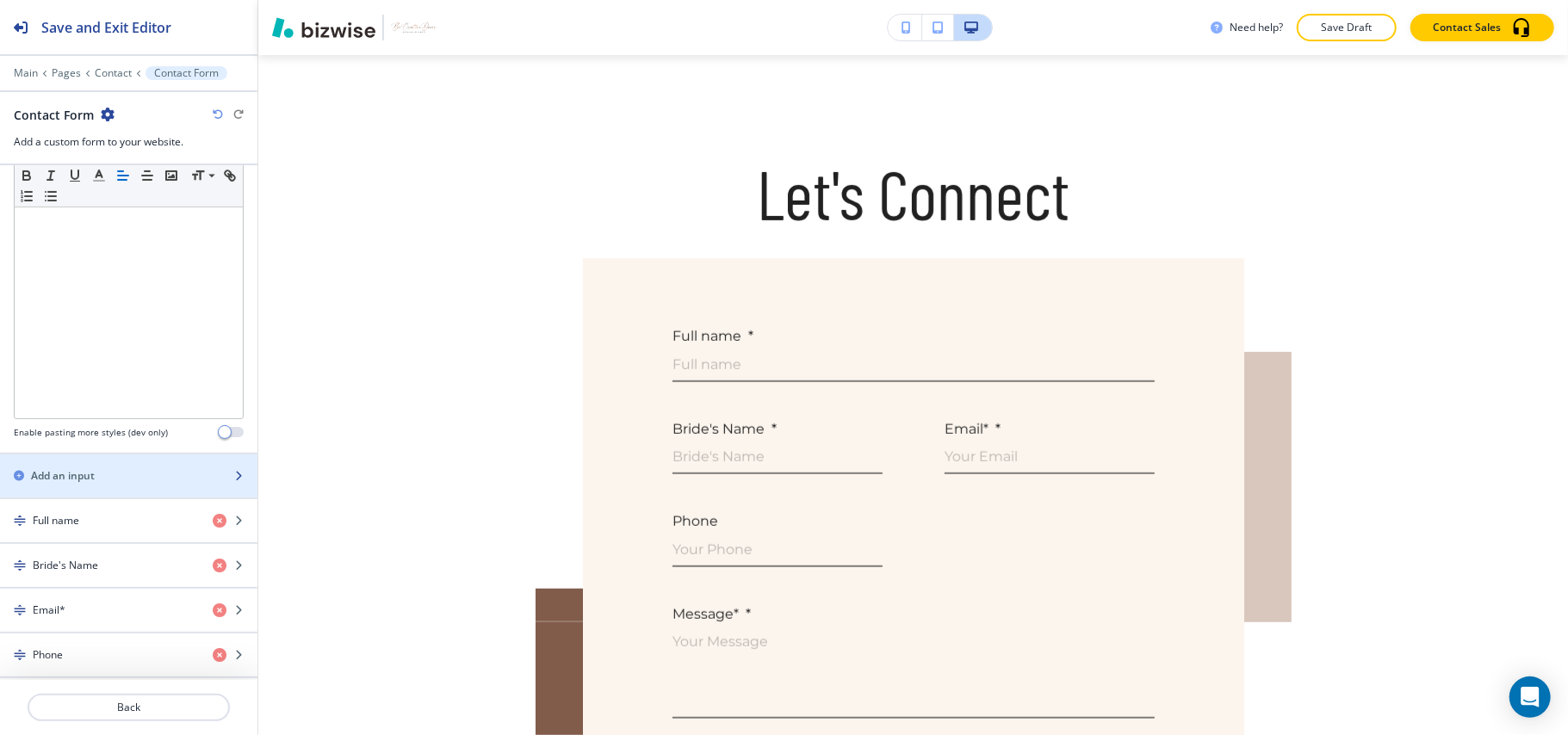
scroll to position [573, 0]
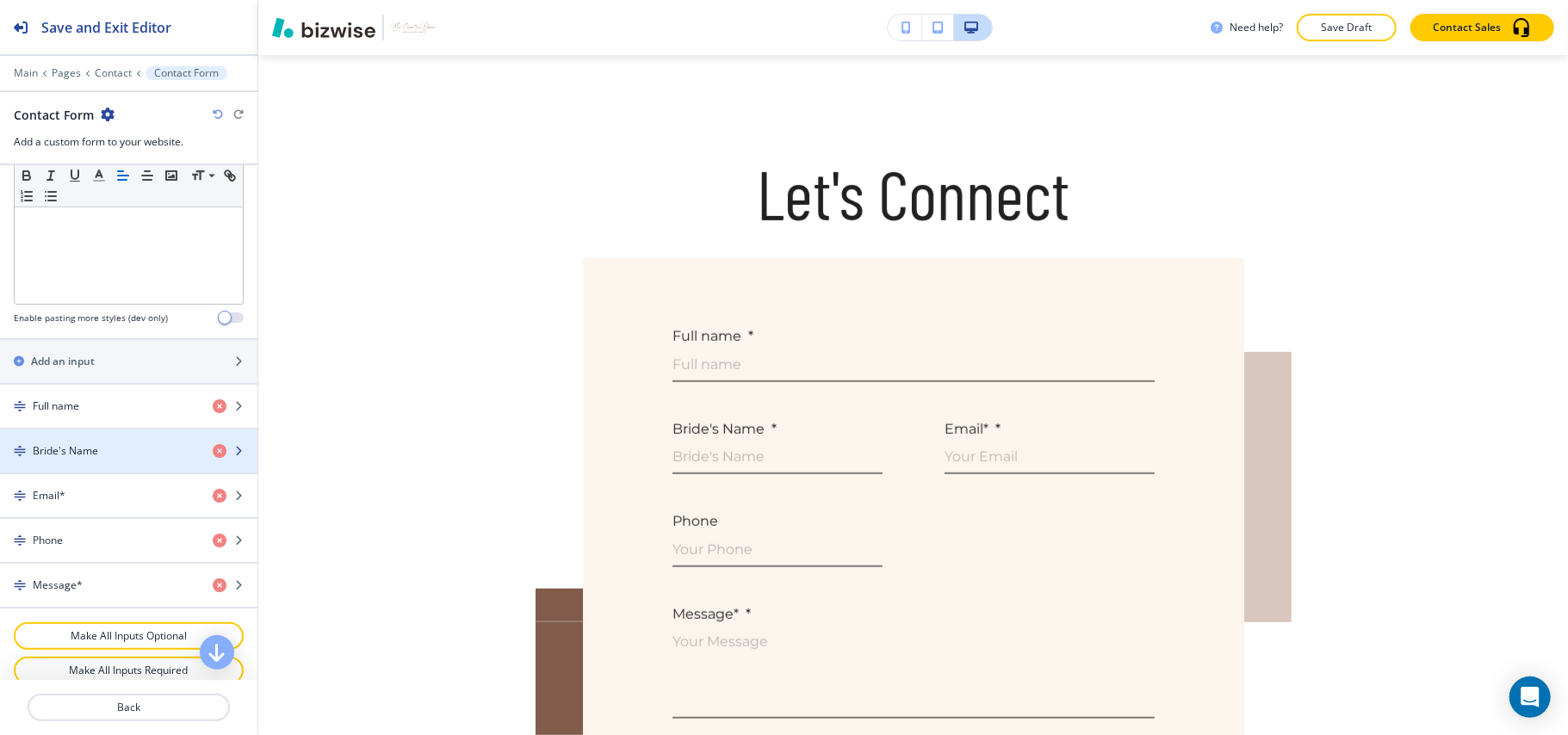
click at [97, 459] on h4 "Bride's Name" at bounding box center [66, 451] width 66 height 15
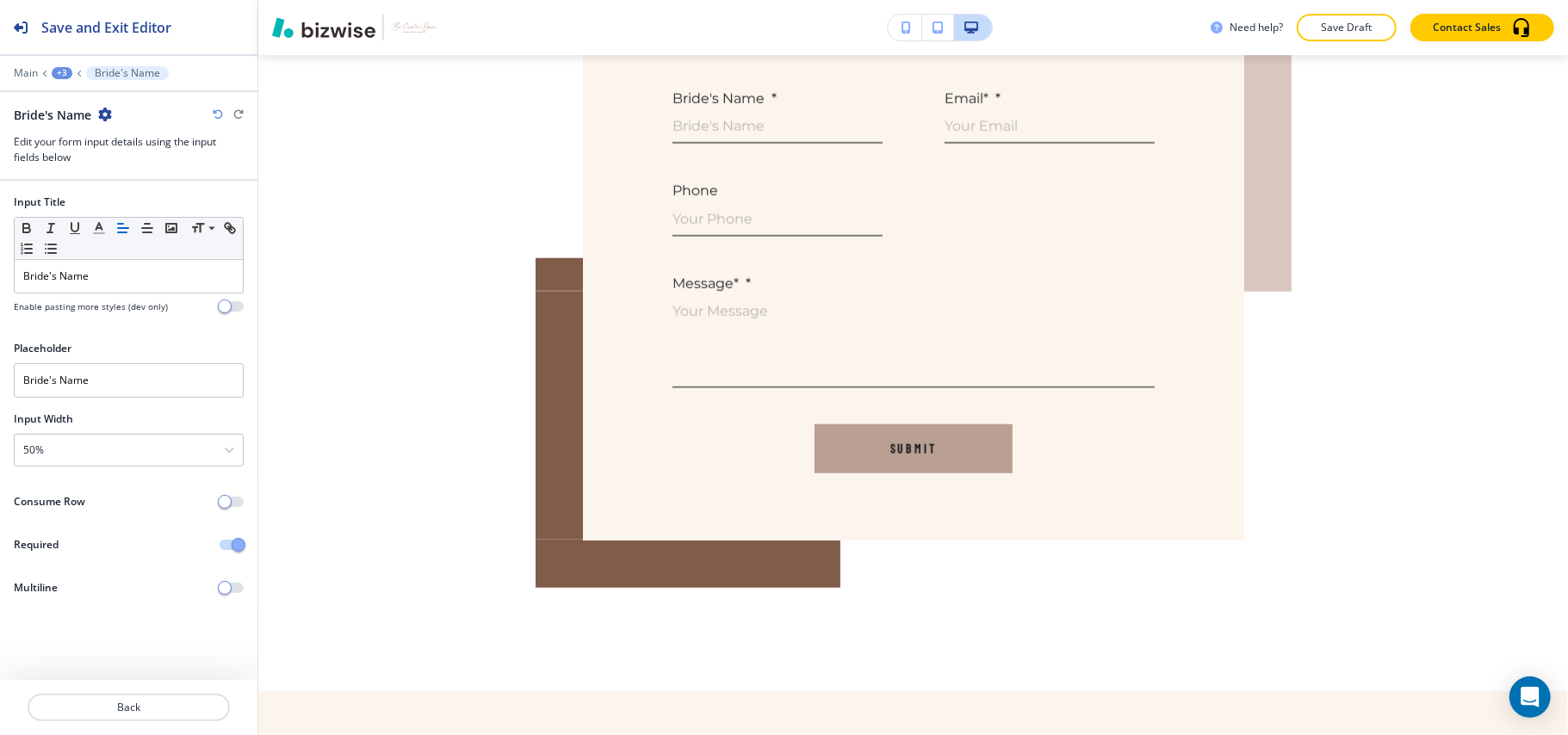
scroll to position [1010, 0]
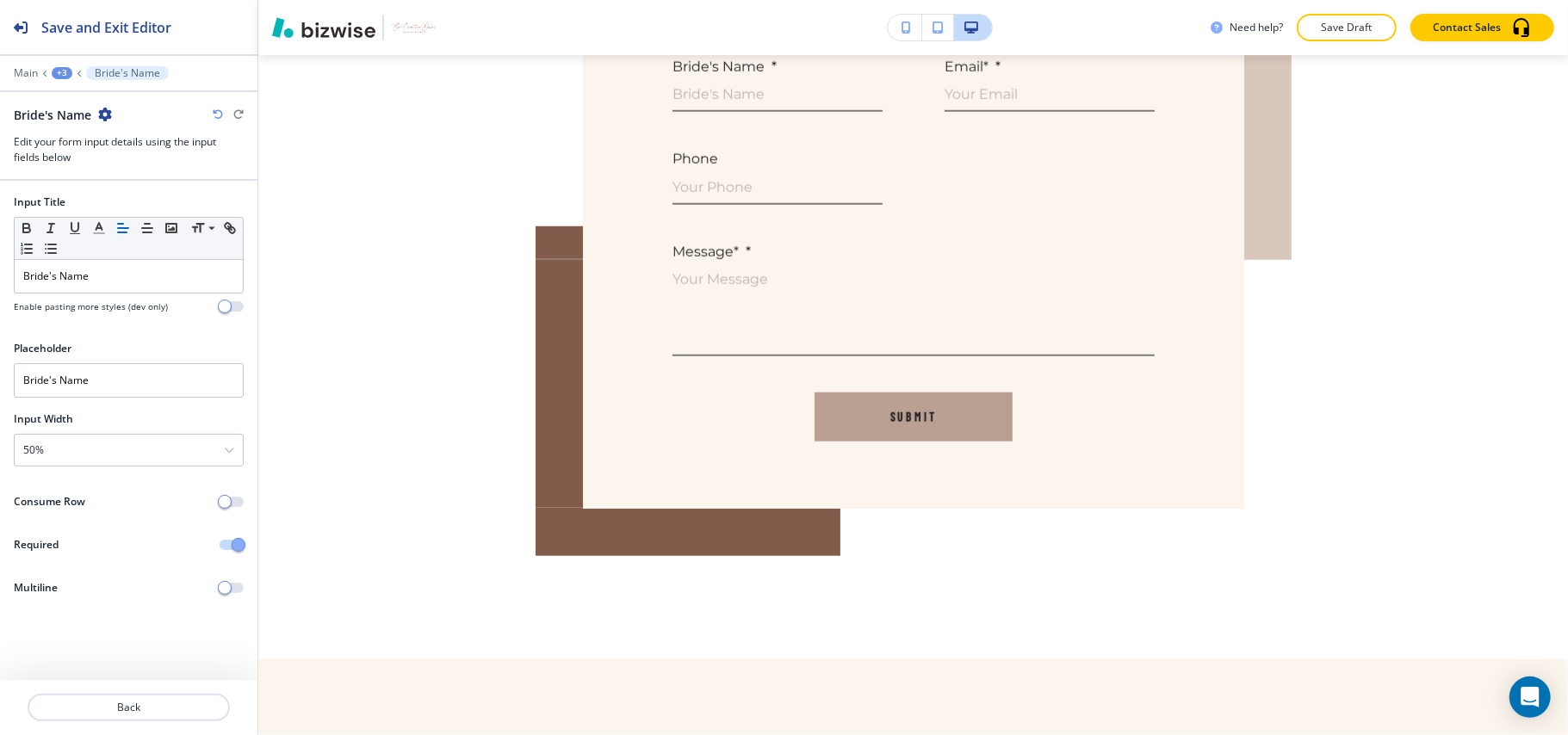
click at [104, 115] on icon "button" at bounding box center [104, 115] width 14 height 14
click at [118, 168] on p "Duplicate Bride's Name" at bounding box center [155, 176] width 87 height 15
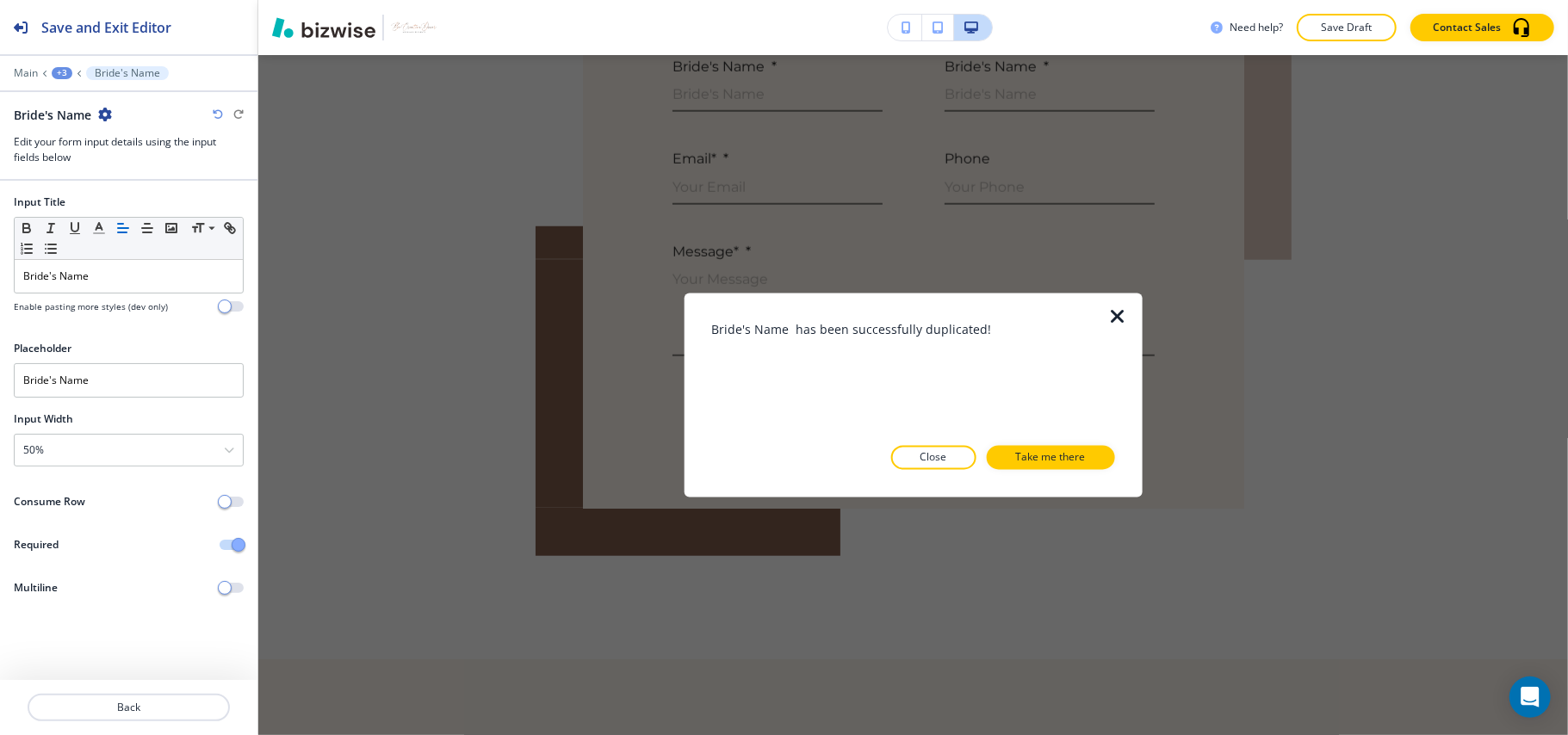
click at [1047, 439] on div "Bride's Name has been successfully duplicated! Close Take me there" at bounding box center [913, 396] width 403 height 149
click at [1056, 456] on p "Take me there" at bounding box center [1051, 458] width 70 height 15
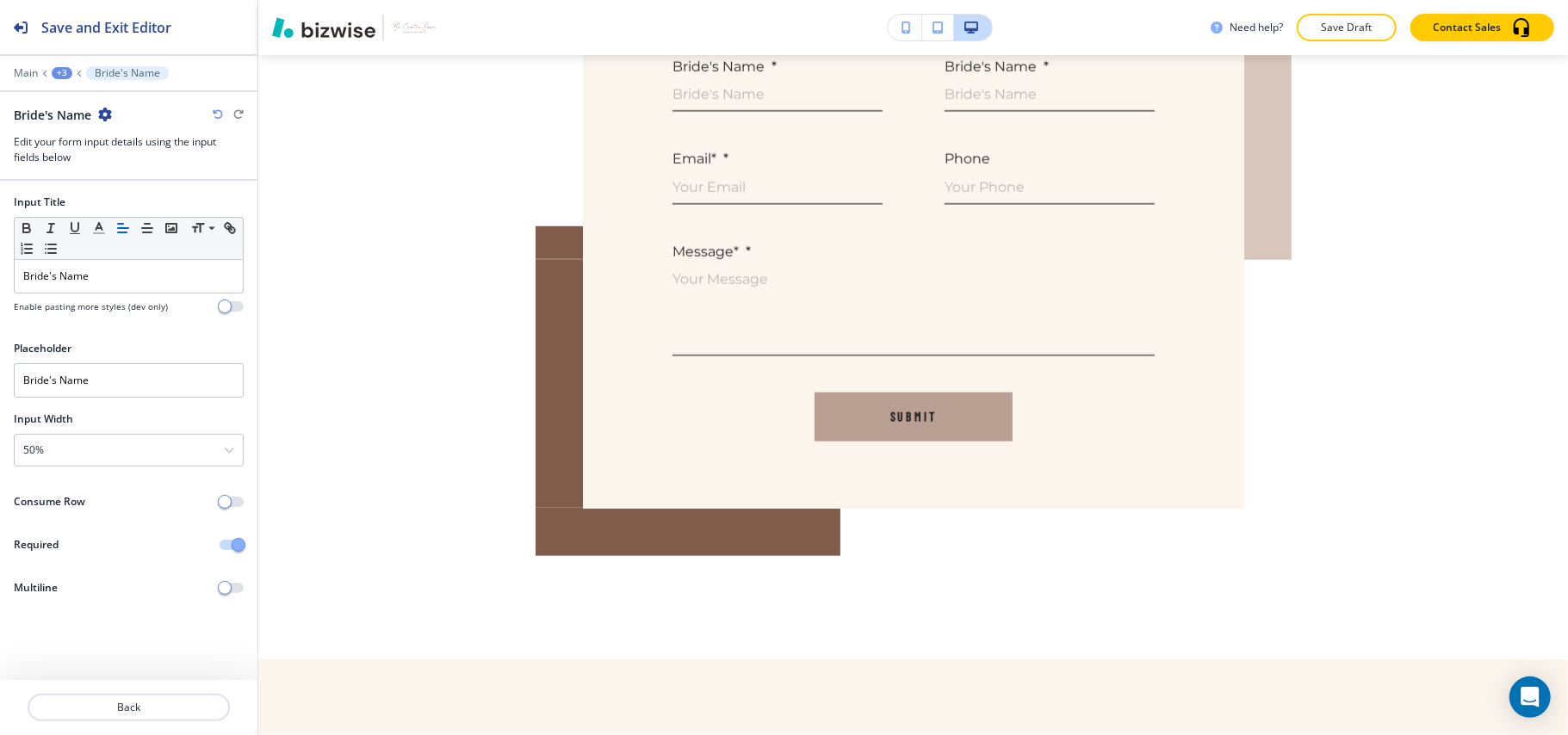
drag, startPoint x: 122, startPoint y: 293, endPoint x: 0, endPoint y: 279, distance: 122.8
click at [0, 279] on div "Input Title Small Normal Large Huge Bride's Name Enable pasting more styles (de…" at bounding box center [129, 260] width 258 height 133
drag, startPoint x: 129, startPoint y: 381, endPoint x: 0, endPoint y: 381, distance: 129.0
click at [0, 381] on div "Placeholder Bride's Name" at bounding box center [129, 376] width 258 height 70
paste input "Groom"
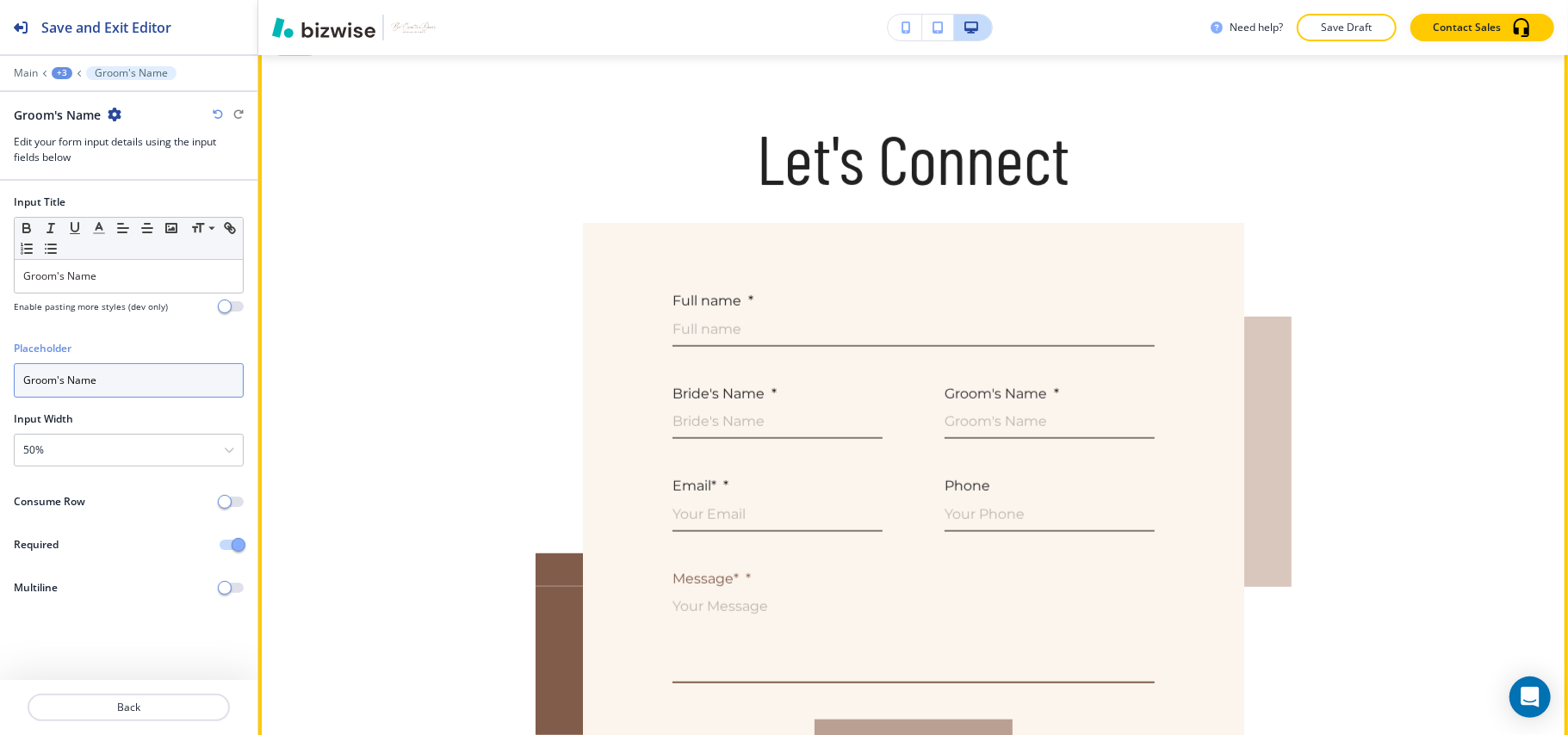
scroll to position [666, 0]
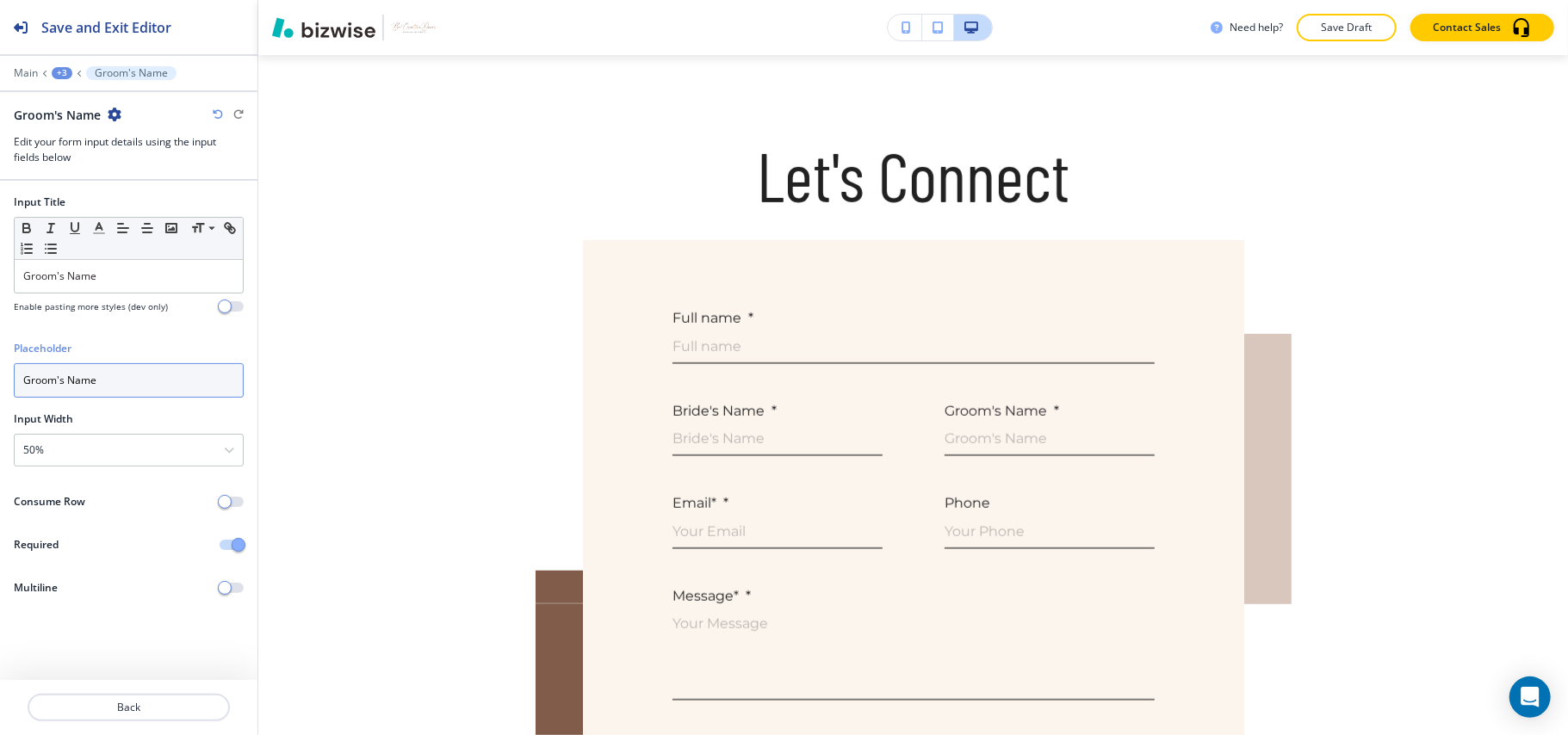
type input "Groom's Name"
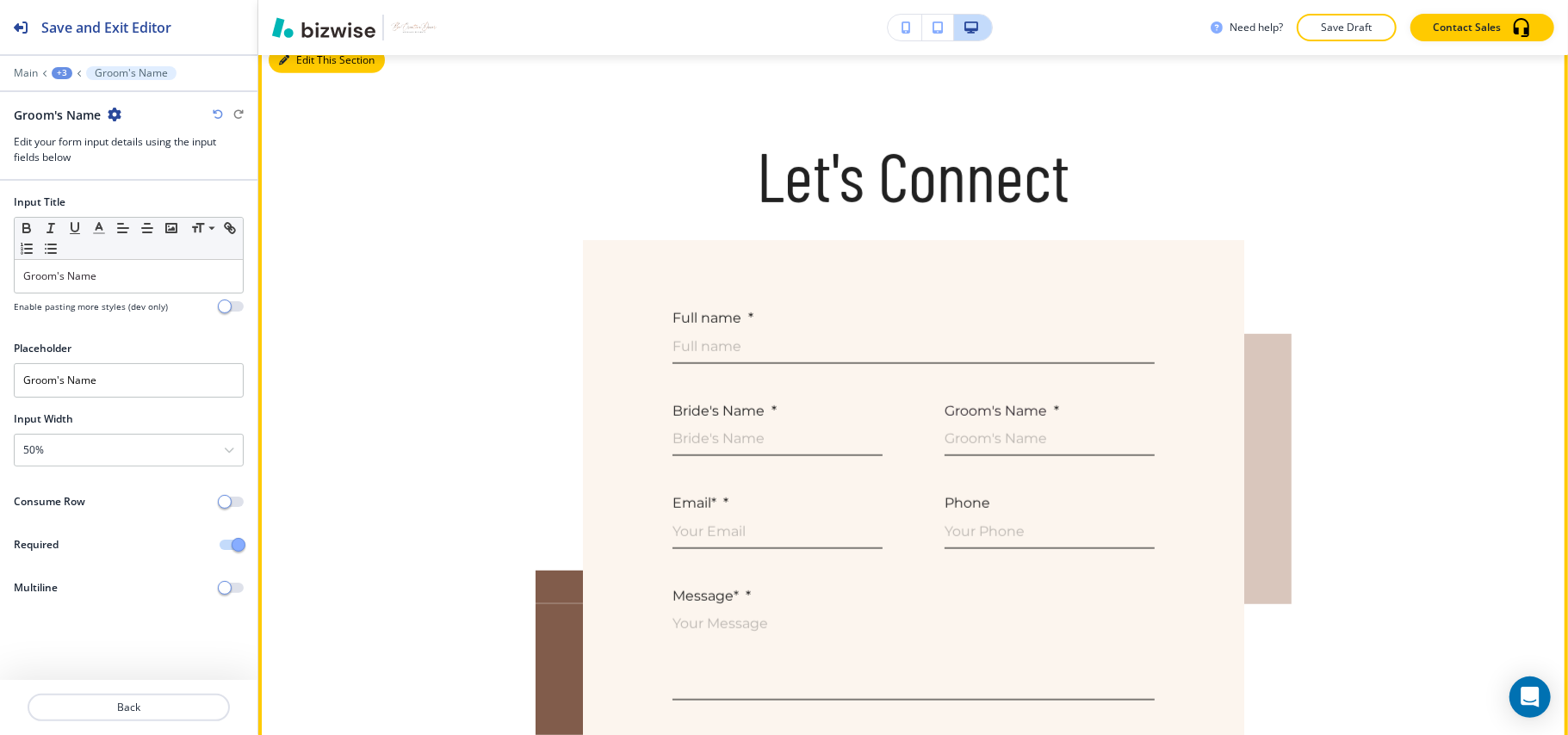
click at [286, 56] on icon "button" at bounding box center [284, 60] width 10 height 10
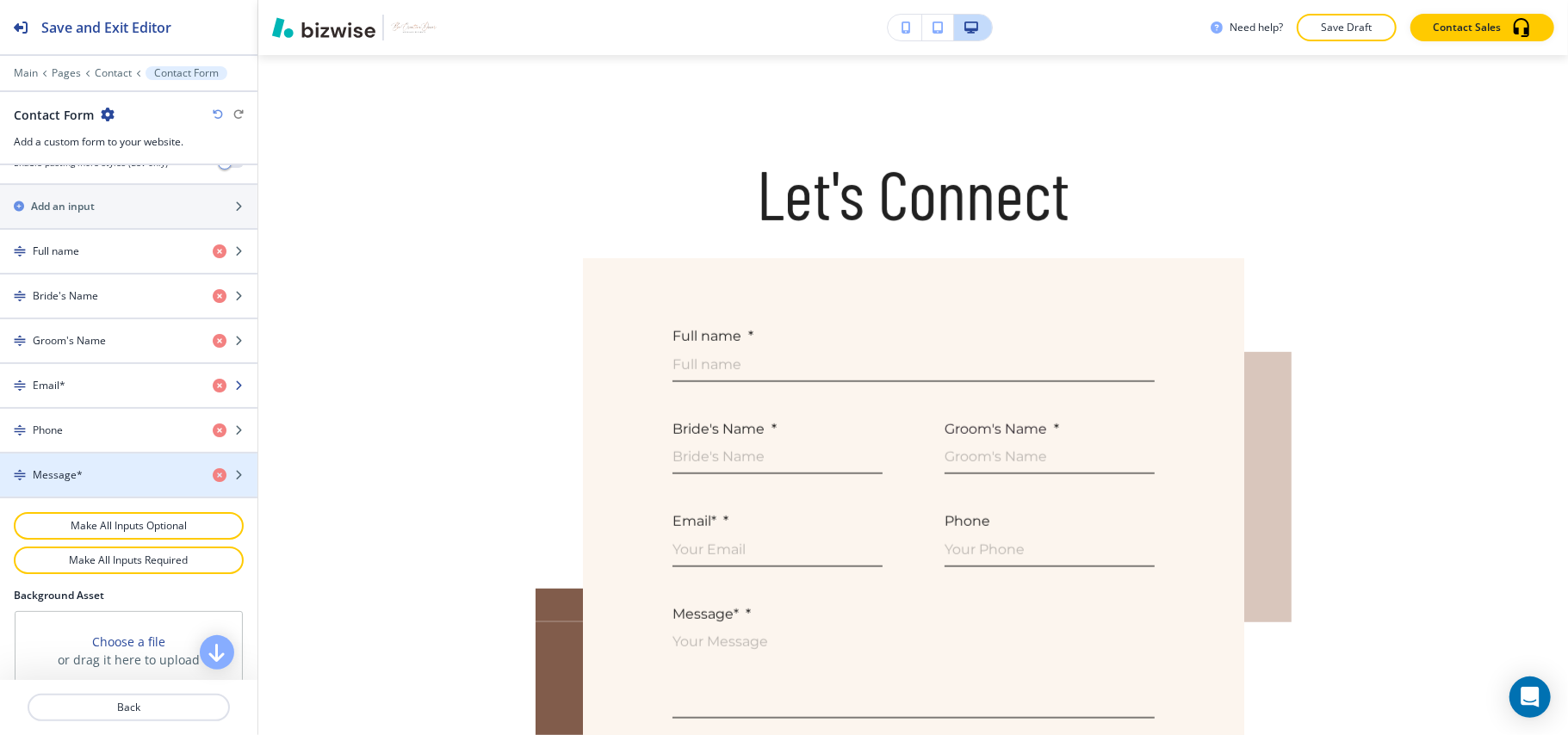
scroll to position [689, 0]
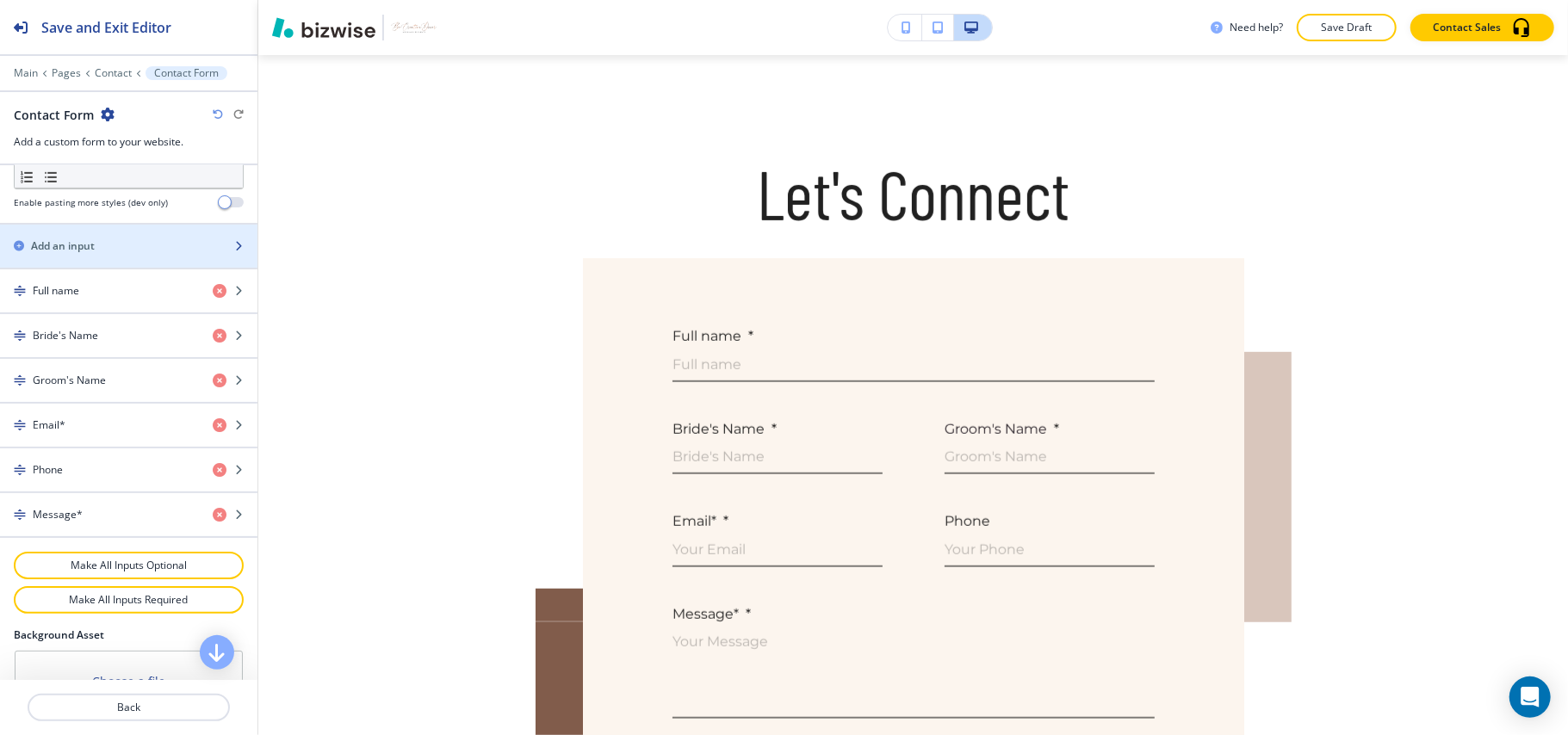
click at [86, 250] on h2 "Add an input" at bounding box center [63, 246] width 64 height 15
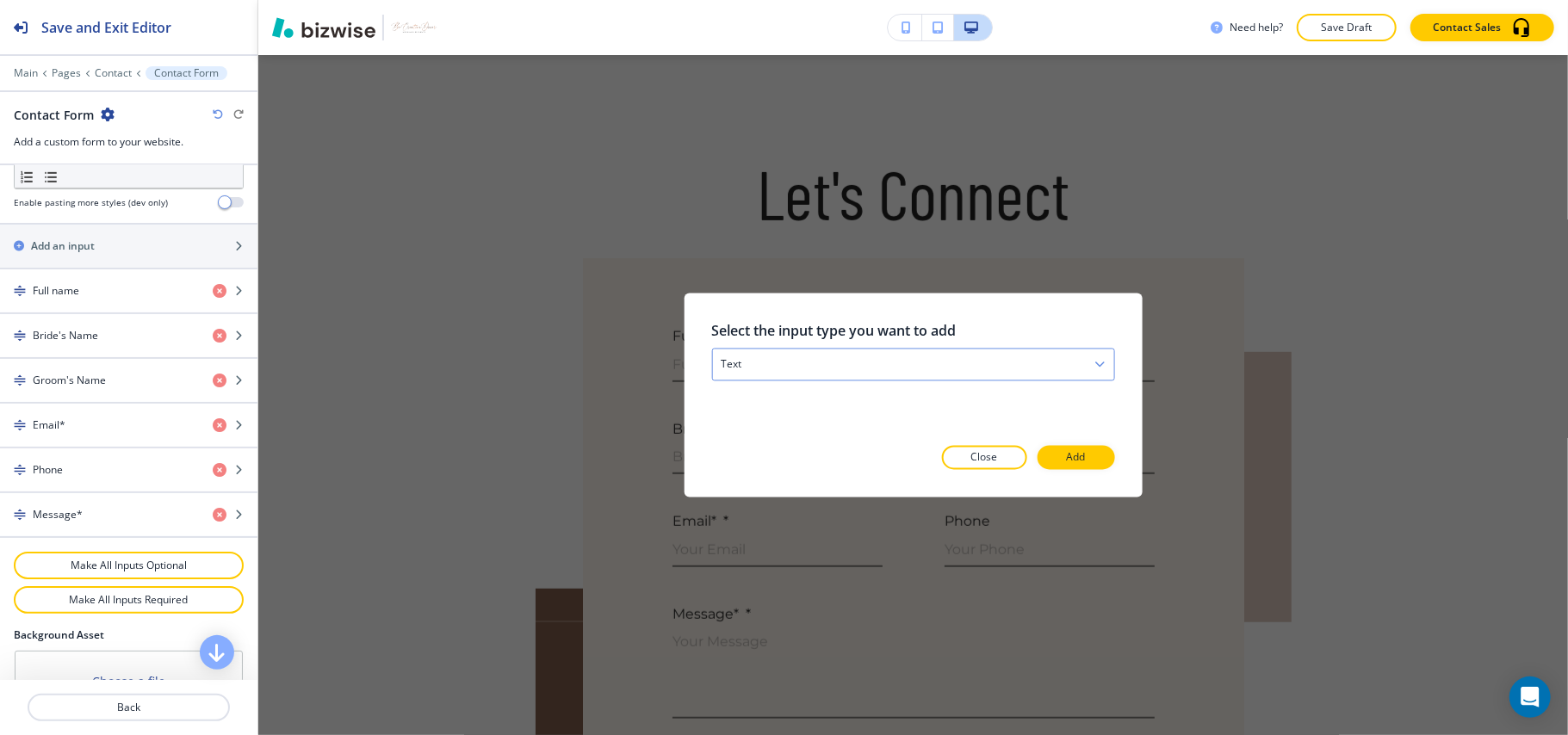
click at [808, 363] on div "text" at bounding box center [913, 365] width 401 height 31
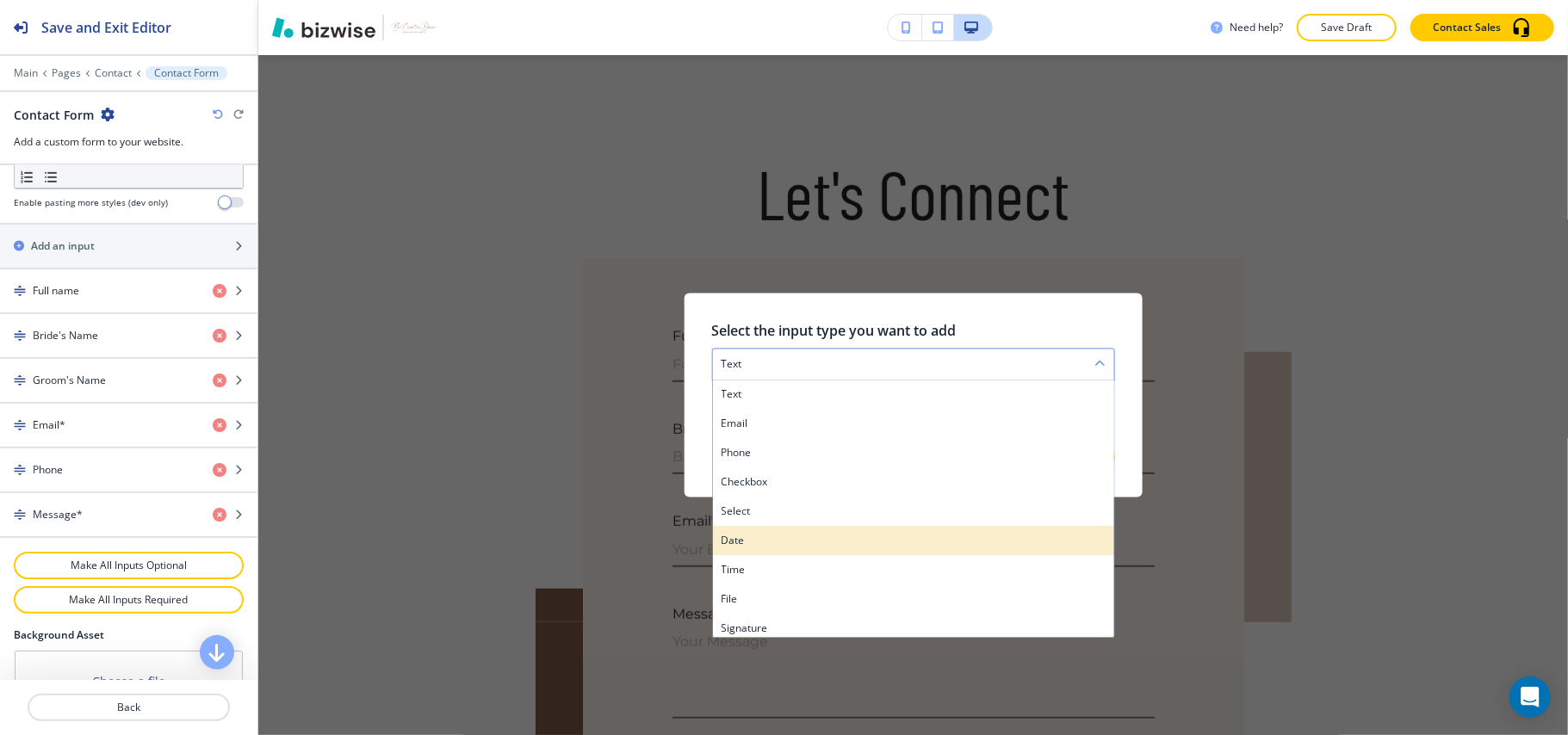
click at [789, 548] on h4 "date" at bounding box center [913, 541] width 384 height 15
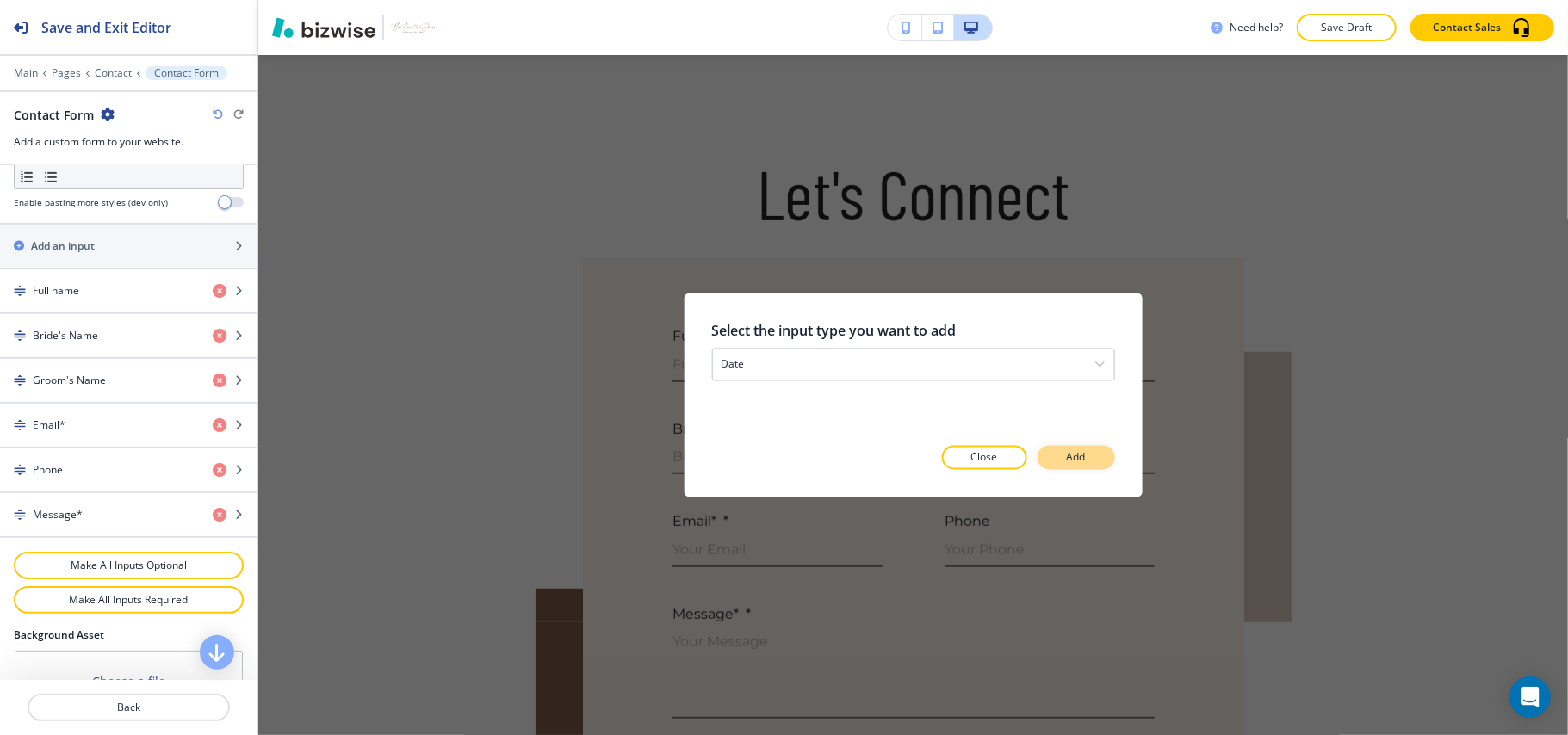
click at [1097, 460] on button "Add" at bounding box center [1076, 459] width 77 height 24
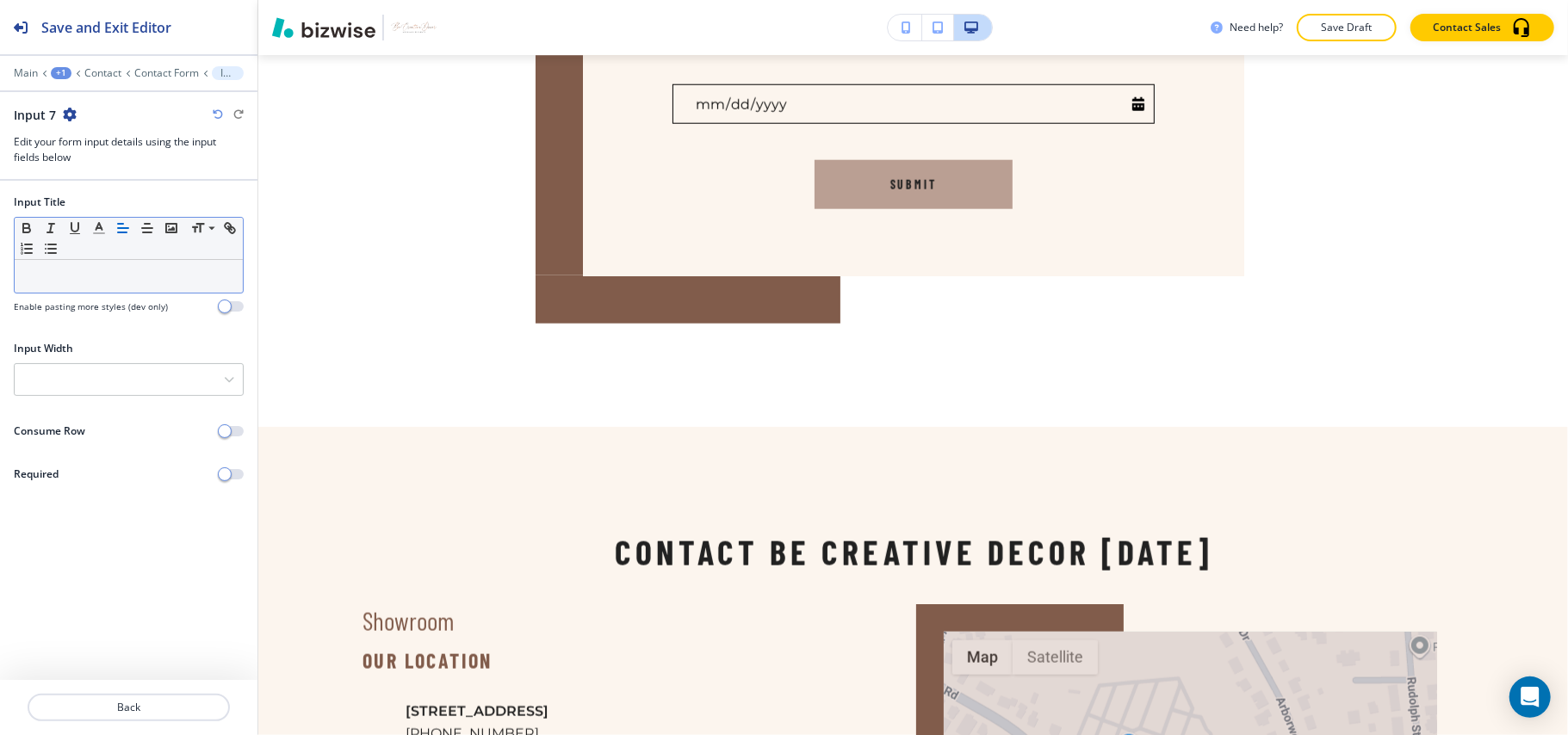
scroll to position [1349, 0]
click at [87, 114] on icon "button" at bounding box center [90, 115] width 14 height 14
drag, startPoint x: 108, startPoint y: 164, endPoint x: 164, endPoint y: 186, distance: 60.2
click at [108, 164] on button "Duplicate Event date" at bounding box center [141, 175] width 110 height 30
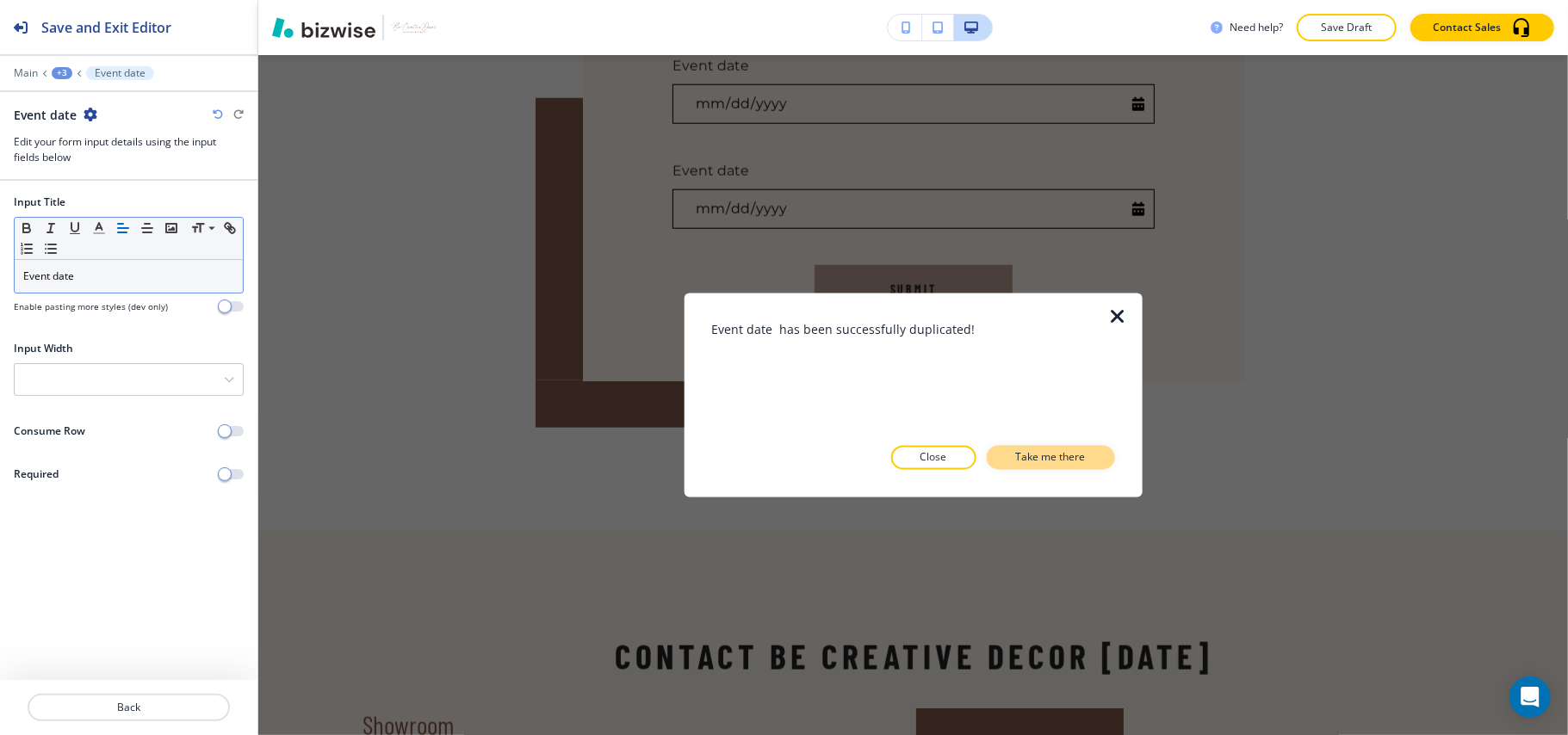
click at [1064, 457] on p "Take me there" at bounding box center [1051, 458] width 70 height 15
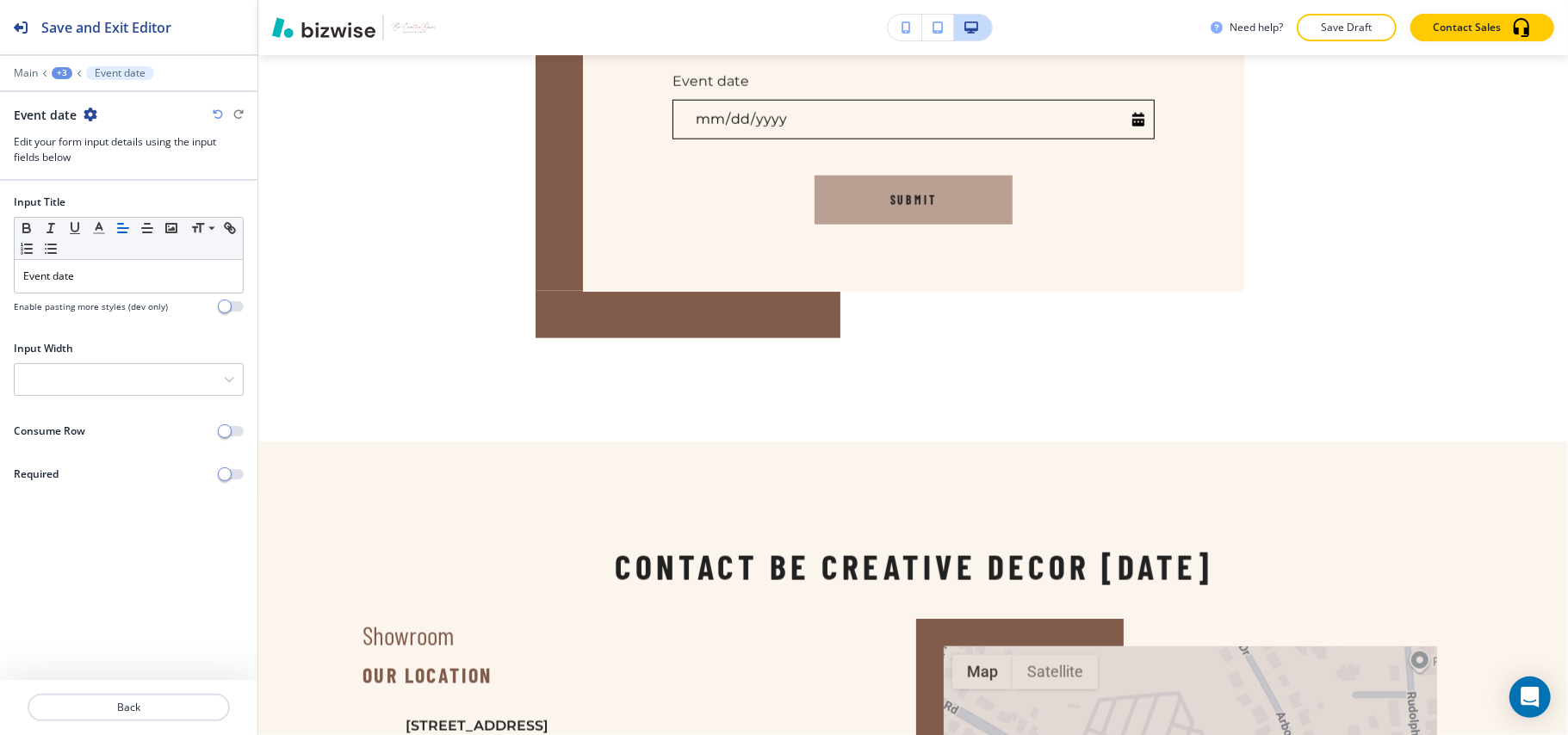
scroll to position [1453, 0]
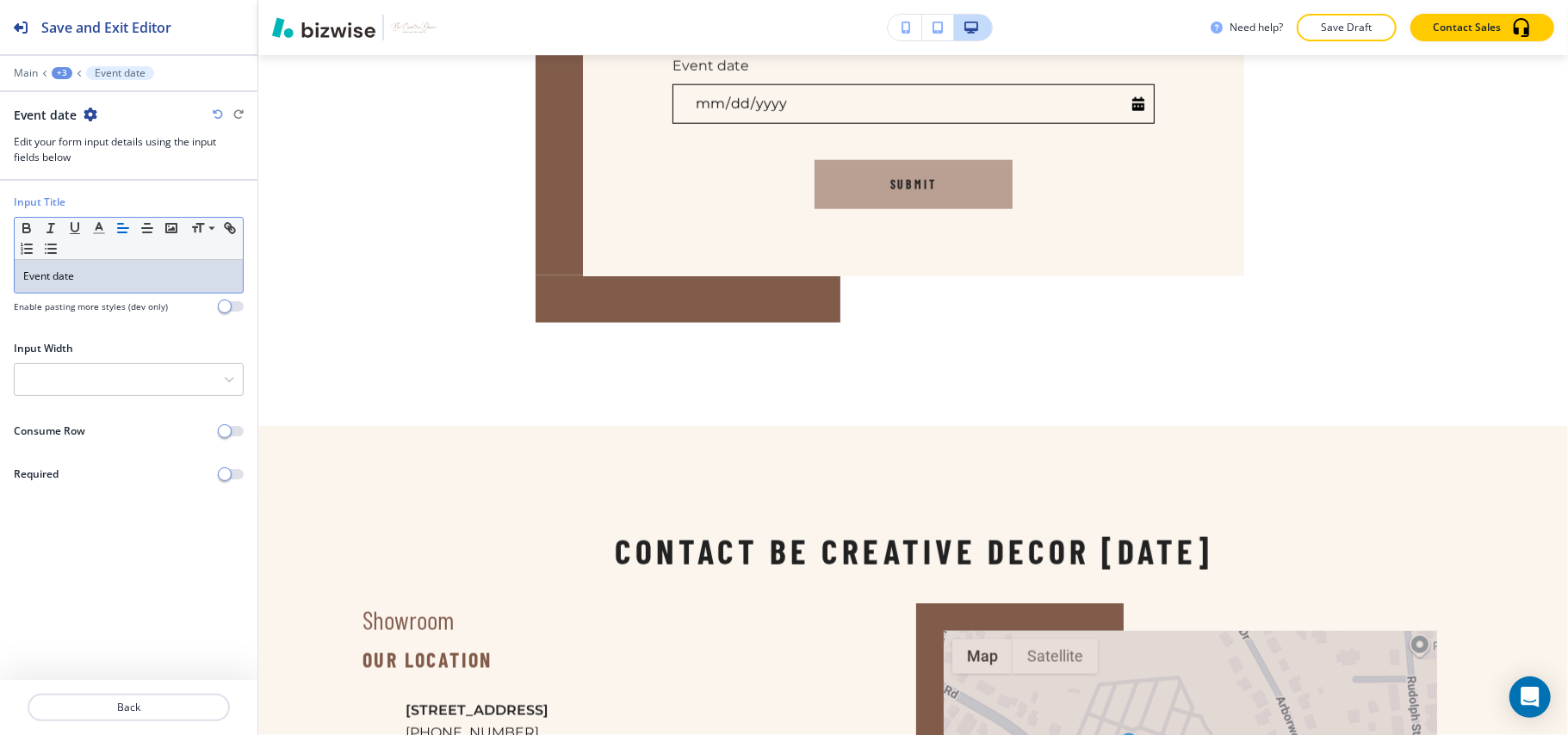
drag, startPoint x: 56, startPoint y: 267, endPoint x: 0, endPoint y: 257, distance: 56.9
click at [0, 257] on div "Input Title Small Normal Large Huge Event date Enable pasting more styles (dev …" at bounding box center [129, 260] width 258 height 133
click at [71, 108] on icon "button" at bounding box center [74, 115] width 14 height 14
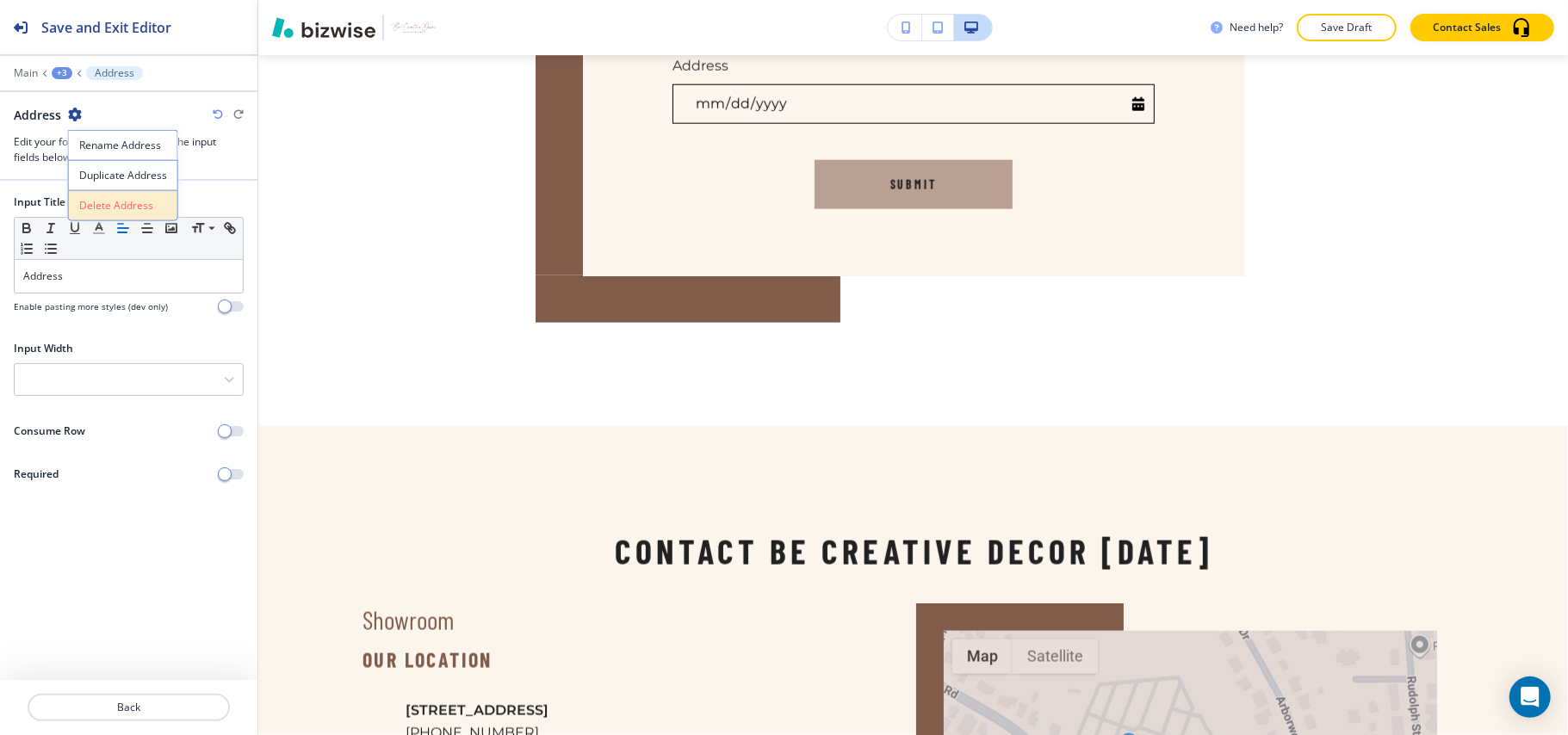
click at [100, 211] on p "Delete Address" at bounding box center [122, 206] width 87 height 15
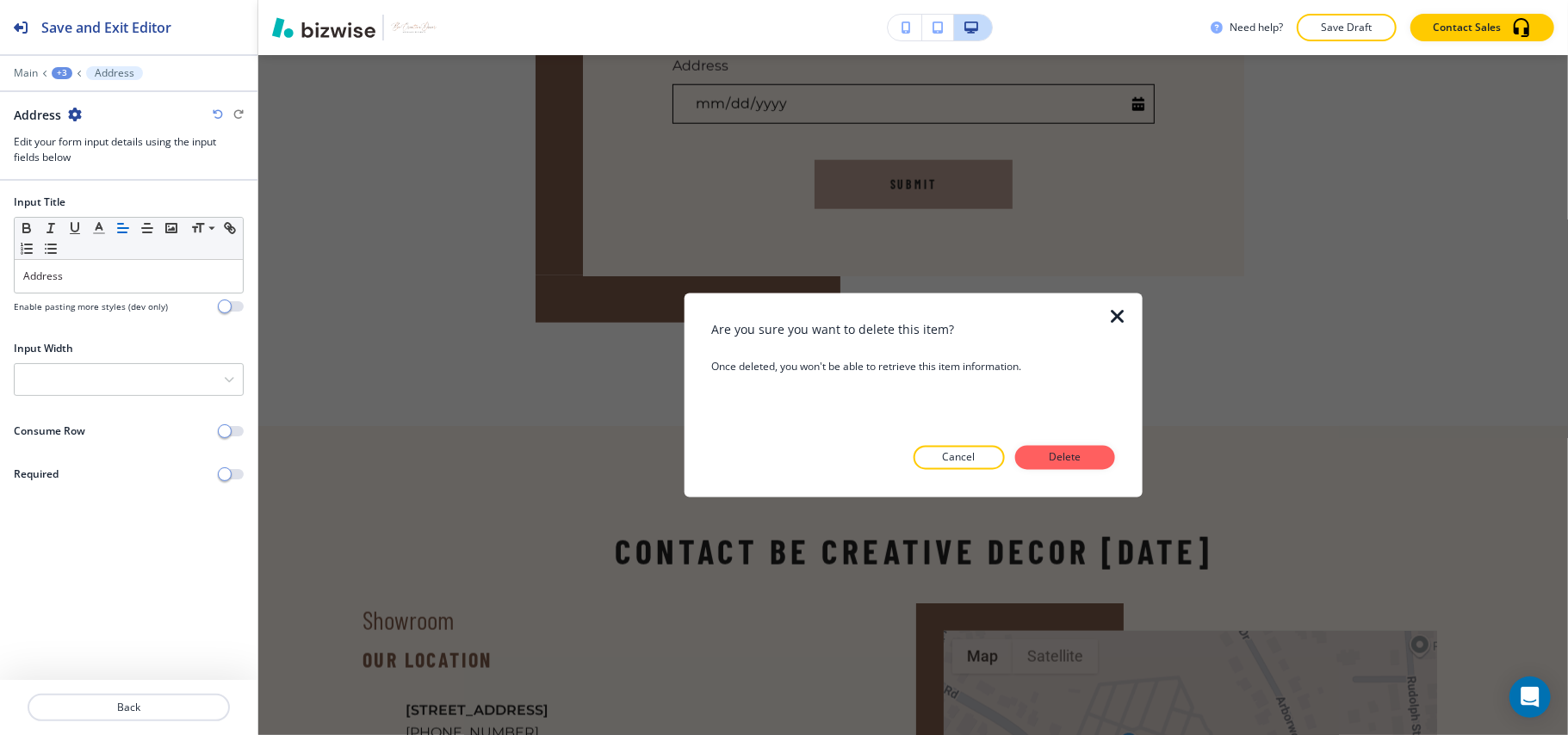
click at [1116, 457] on div at bounding box center [1128, 395] width 27 height 204
click at [1101, 456] on button "Delete" at bounding box center [1065, 459] width 100 height 24
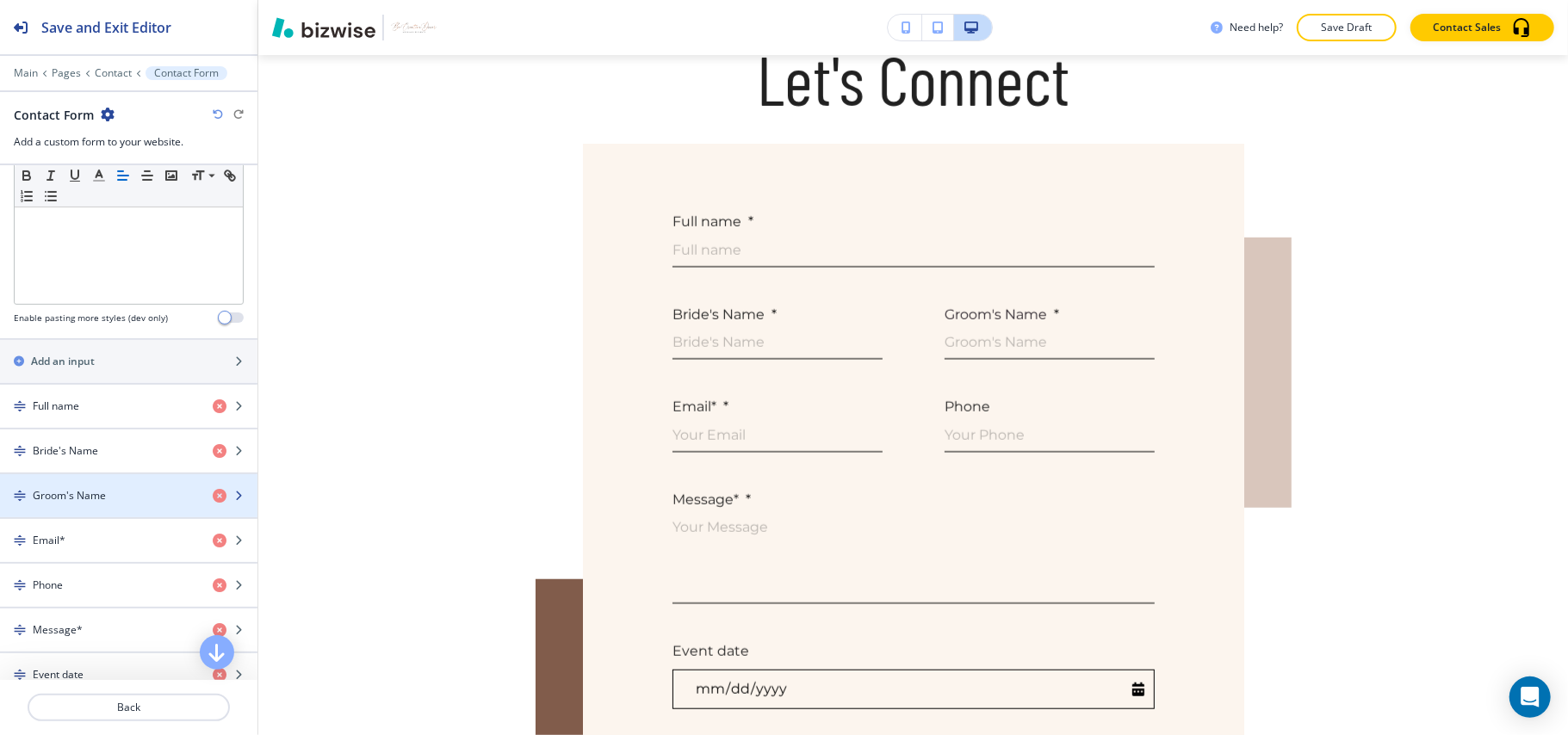
scroll to position [918, 0]
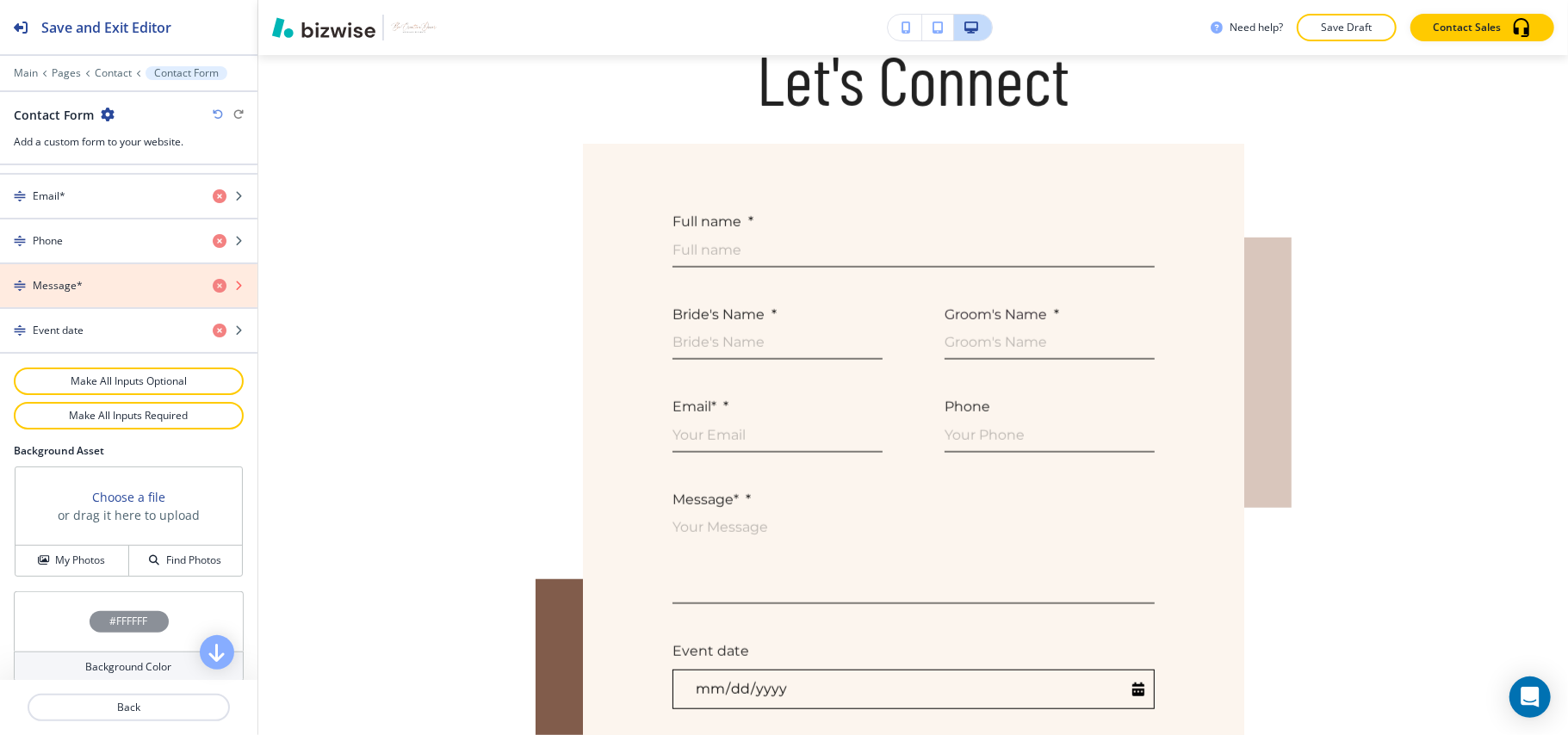
click at [212, 292] on icon "button" at bounding box center [219, 286] width 14 height 14
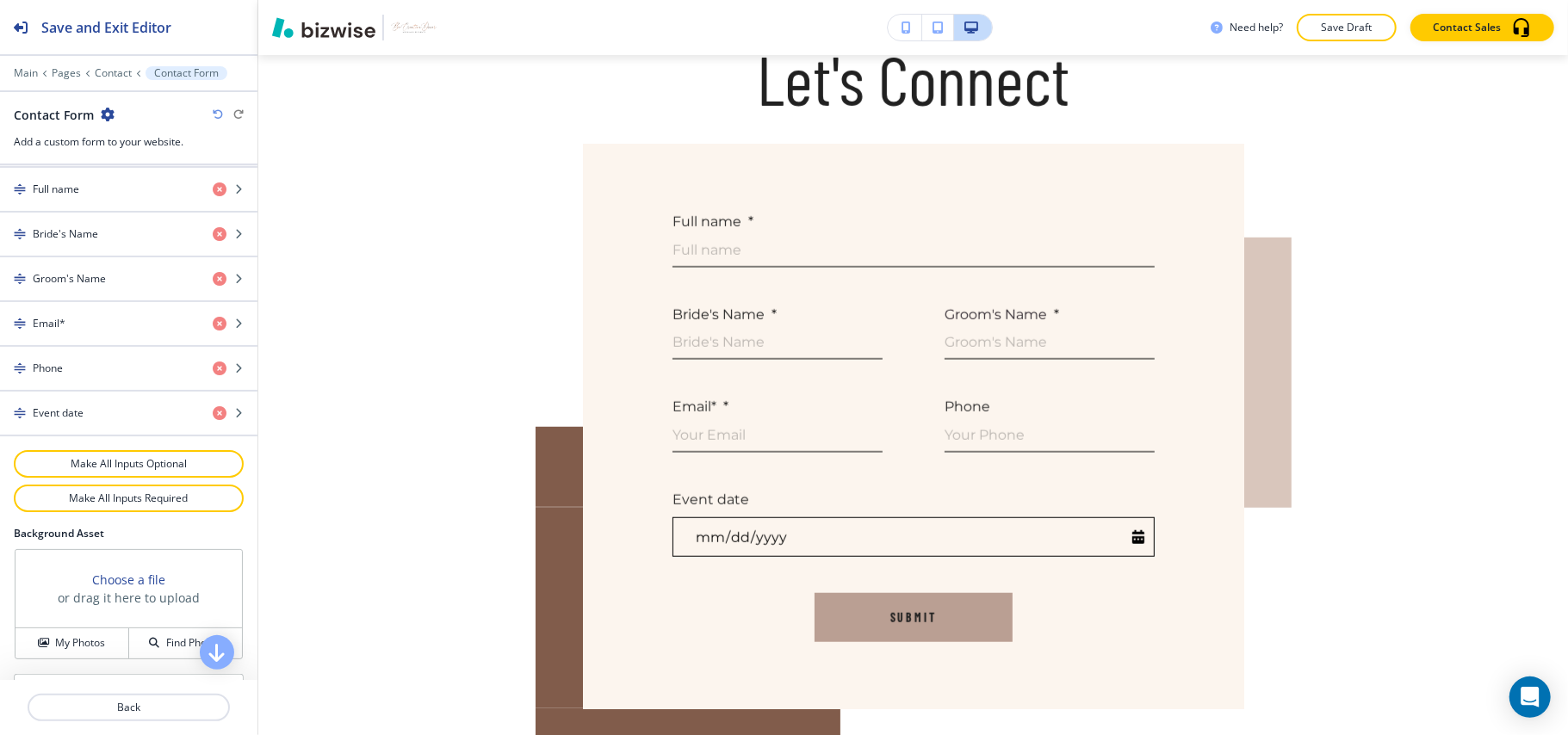
scroll to position [573, 0]
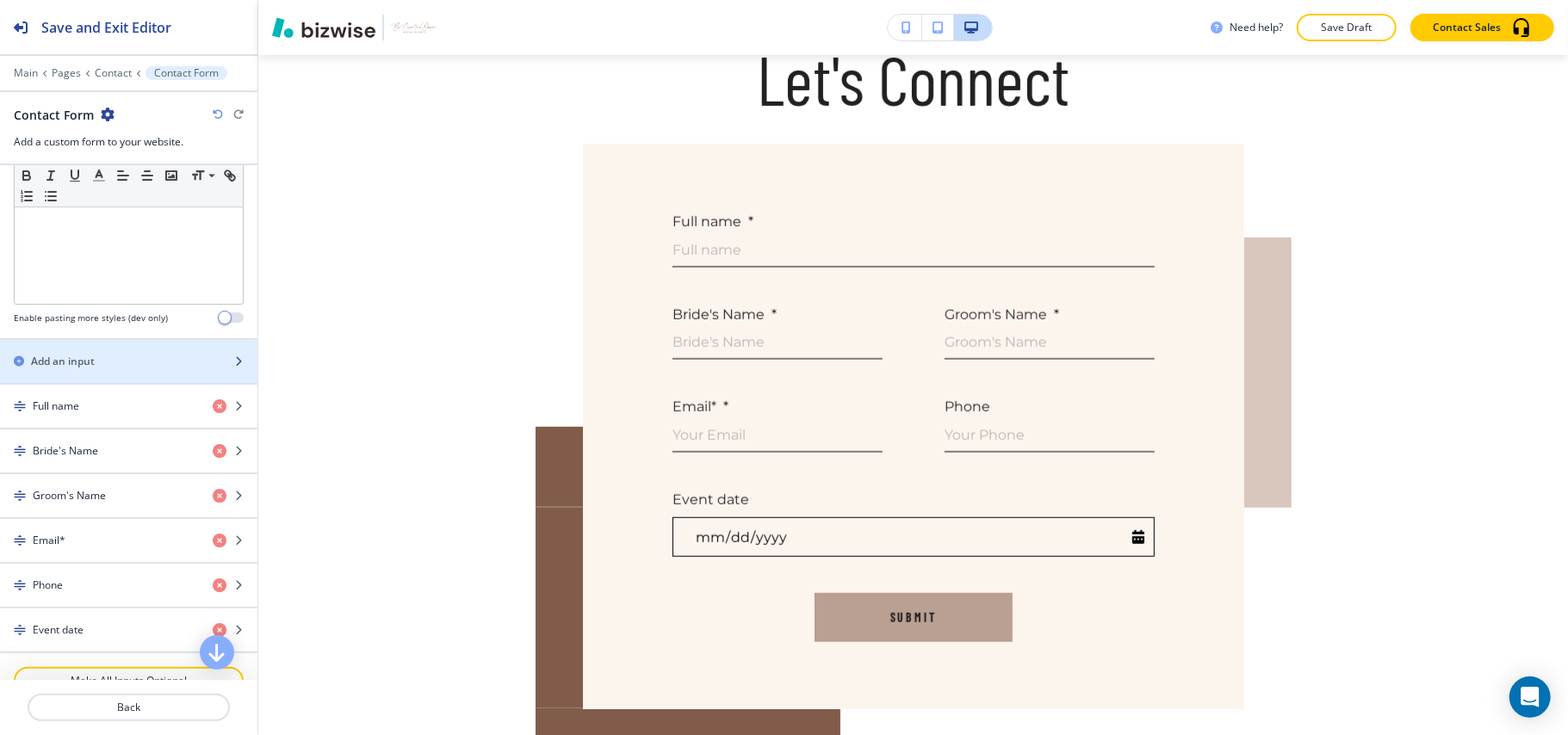
click at [90, 354] on div "button" at bounding box center [129, 347] width 258 height 14
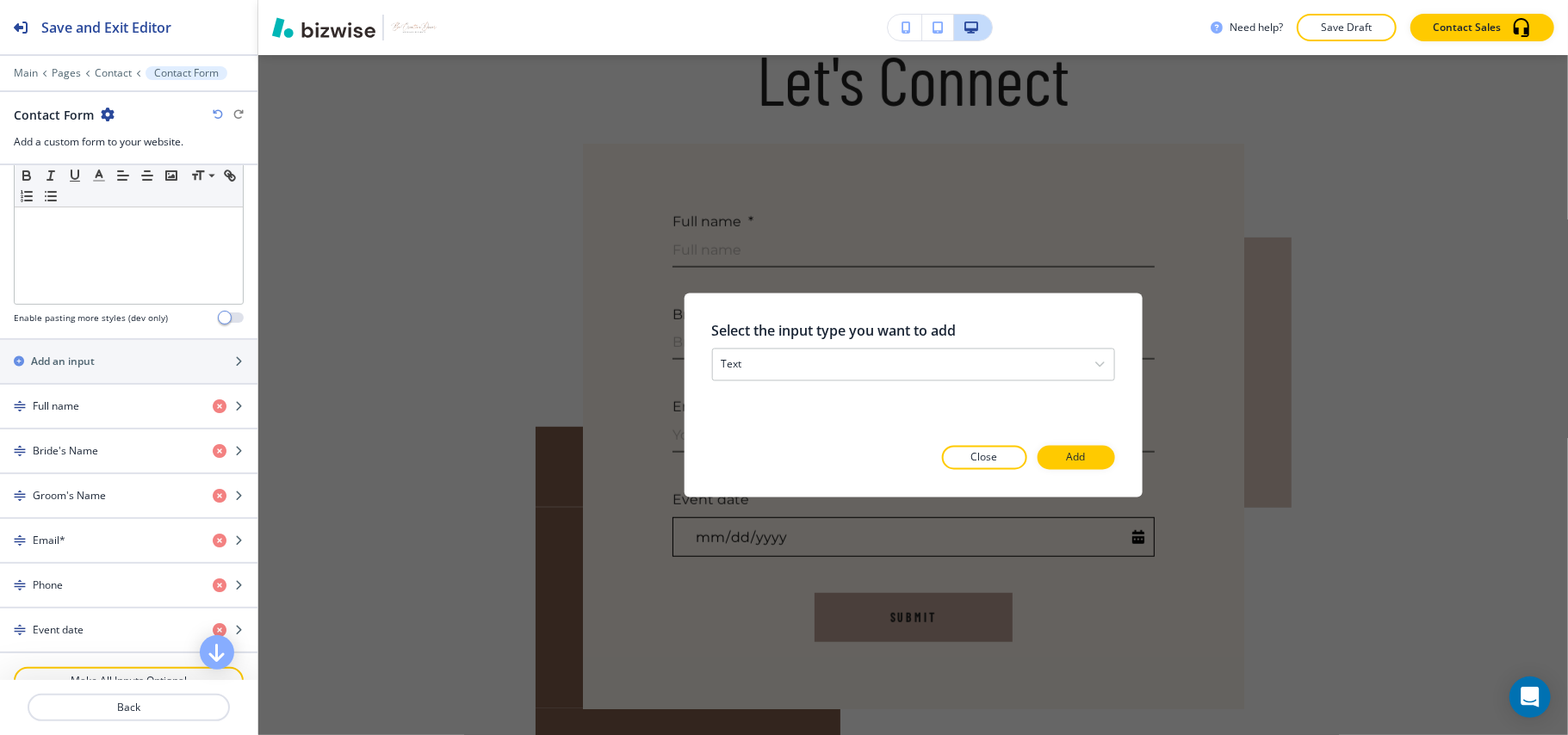
click at [1068, 437] on div "Select the input type you want to add text text email phone checkbox select dat…" at bounding box center [913, 396] width 403 height 149
click at [1072, 472] on div at bounding box center [913, 483] width 403 height 27
click at [1076, 461] on p "Add" at bounding box center [1076, 458] width 19 height 15
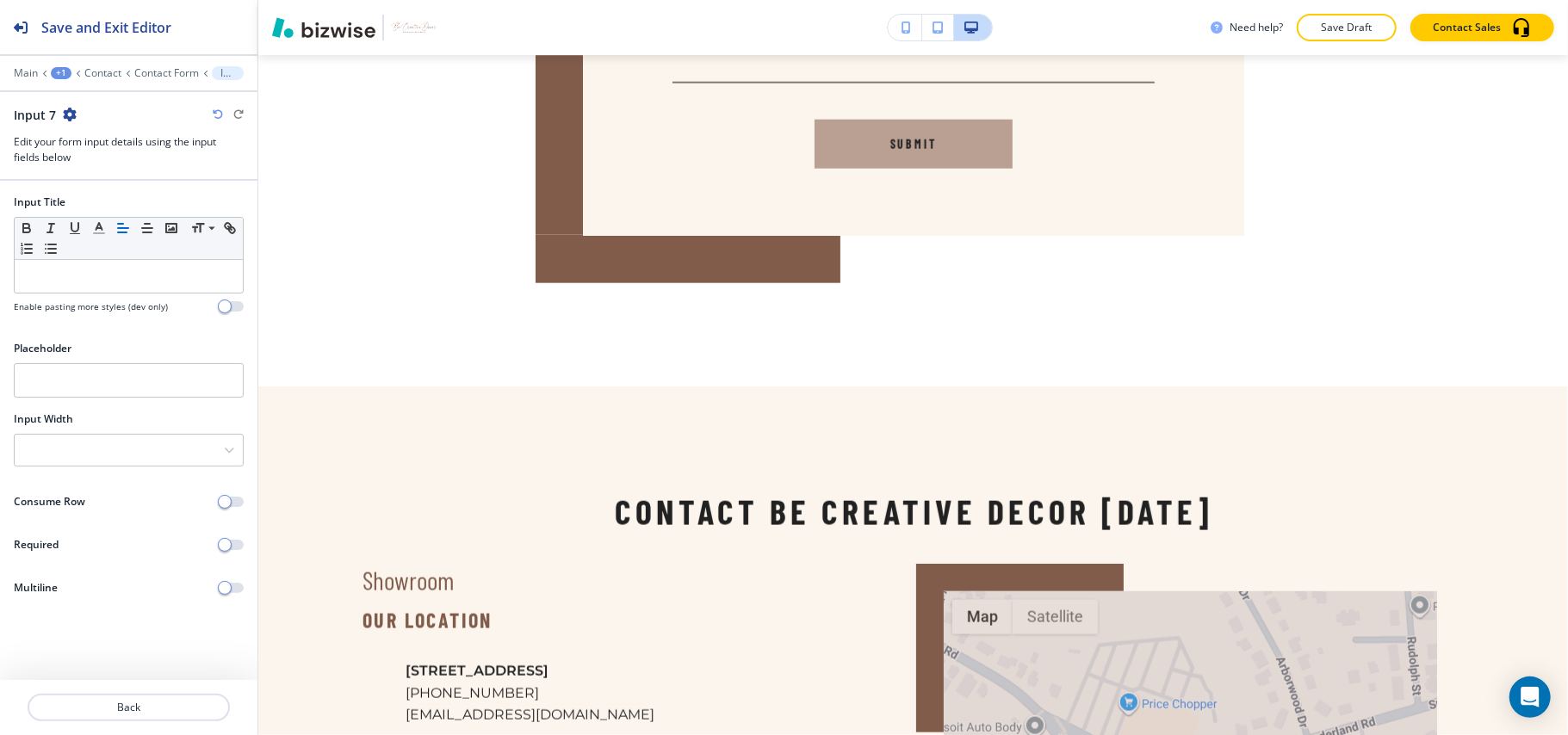
scroll to position [1302, 0]
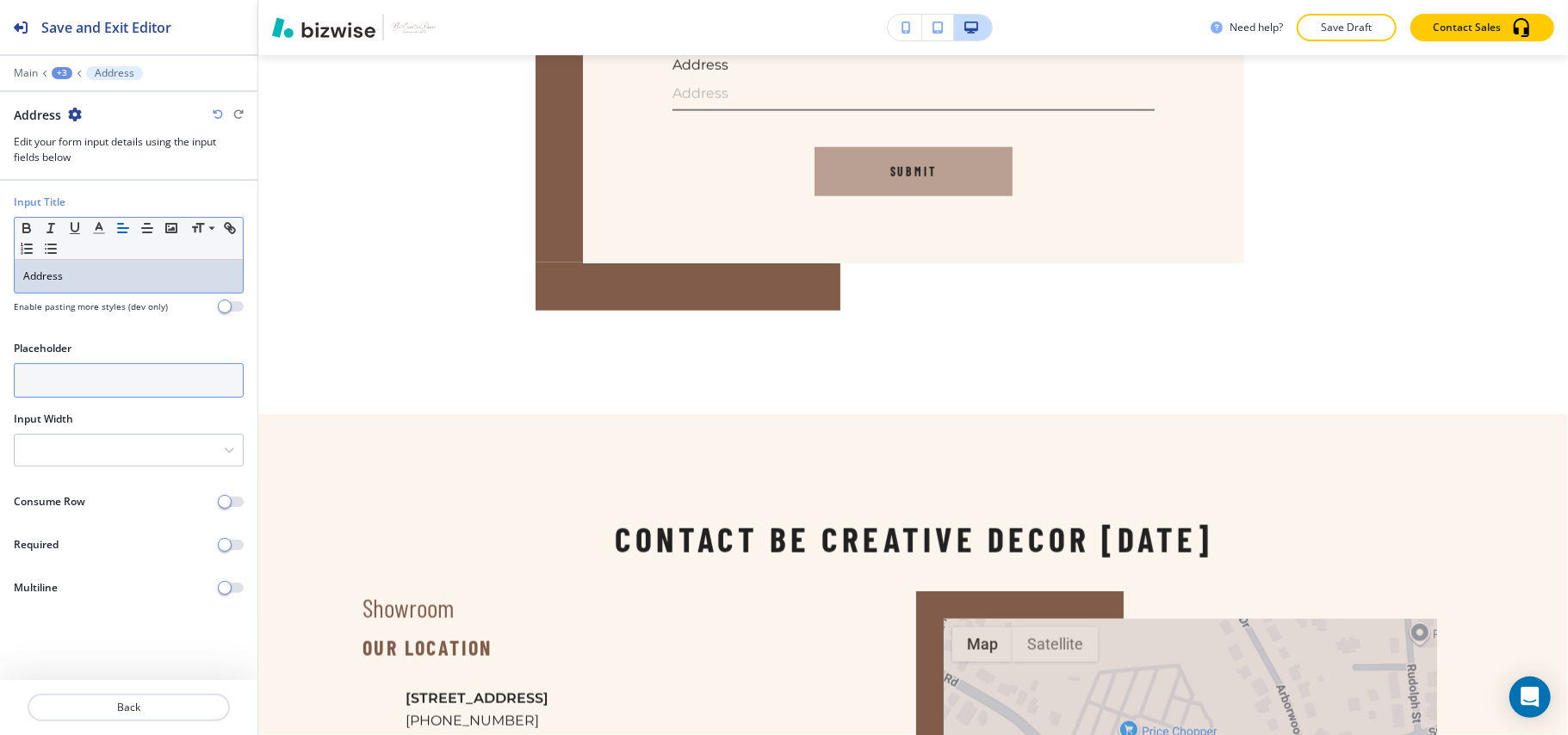
click at [112, 377] on input "text" at bounding box center [129, 381] width 230 height 35
paste input "Address"
type input "Address"
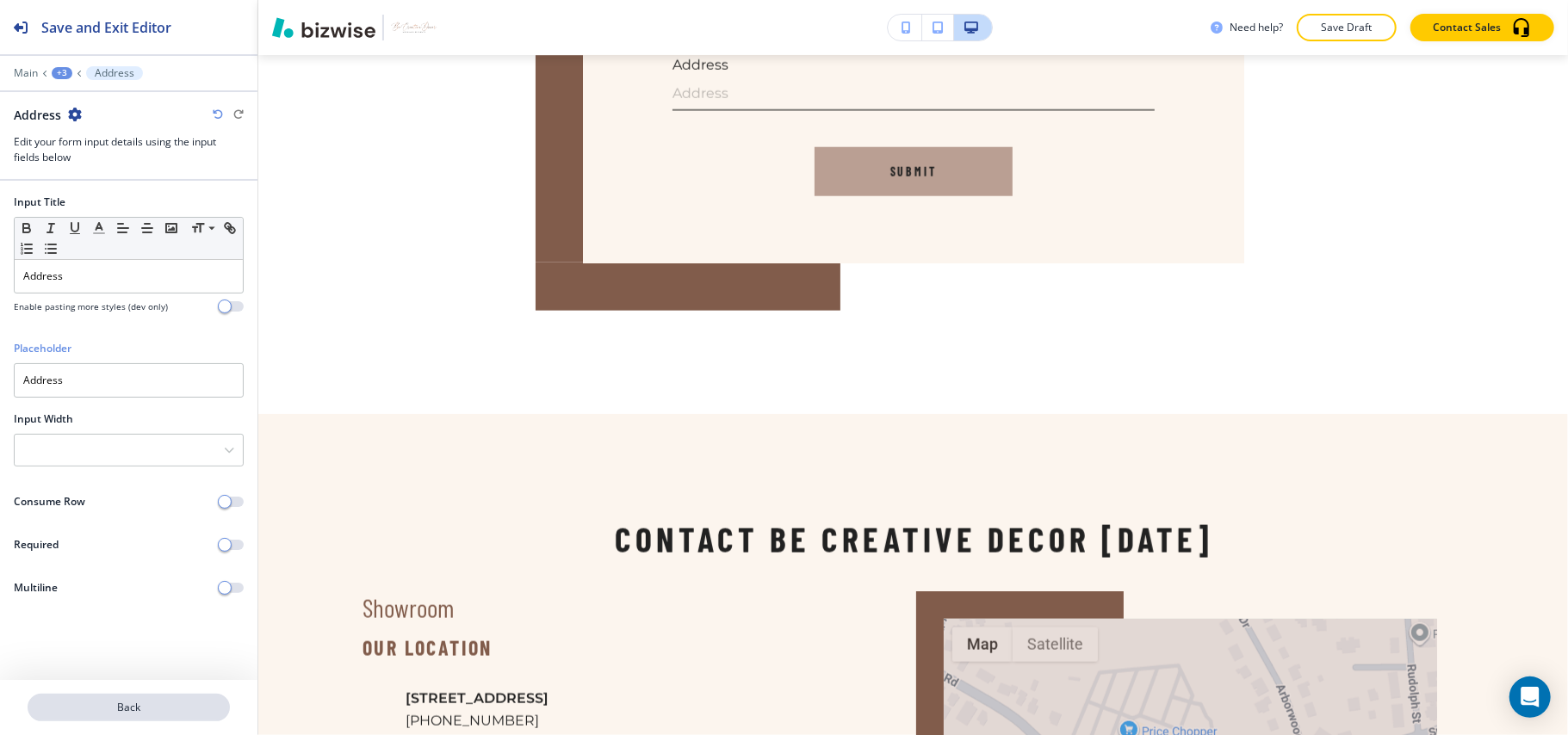
click at [146, 720] on button "Back" at bounding box center [128, 707] width 202 height 27
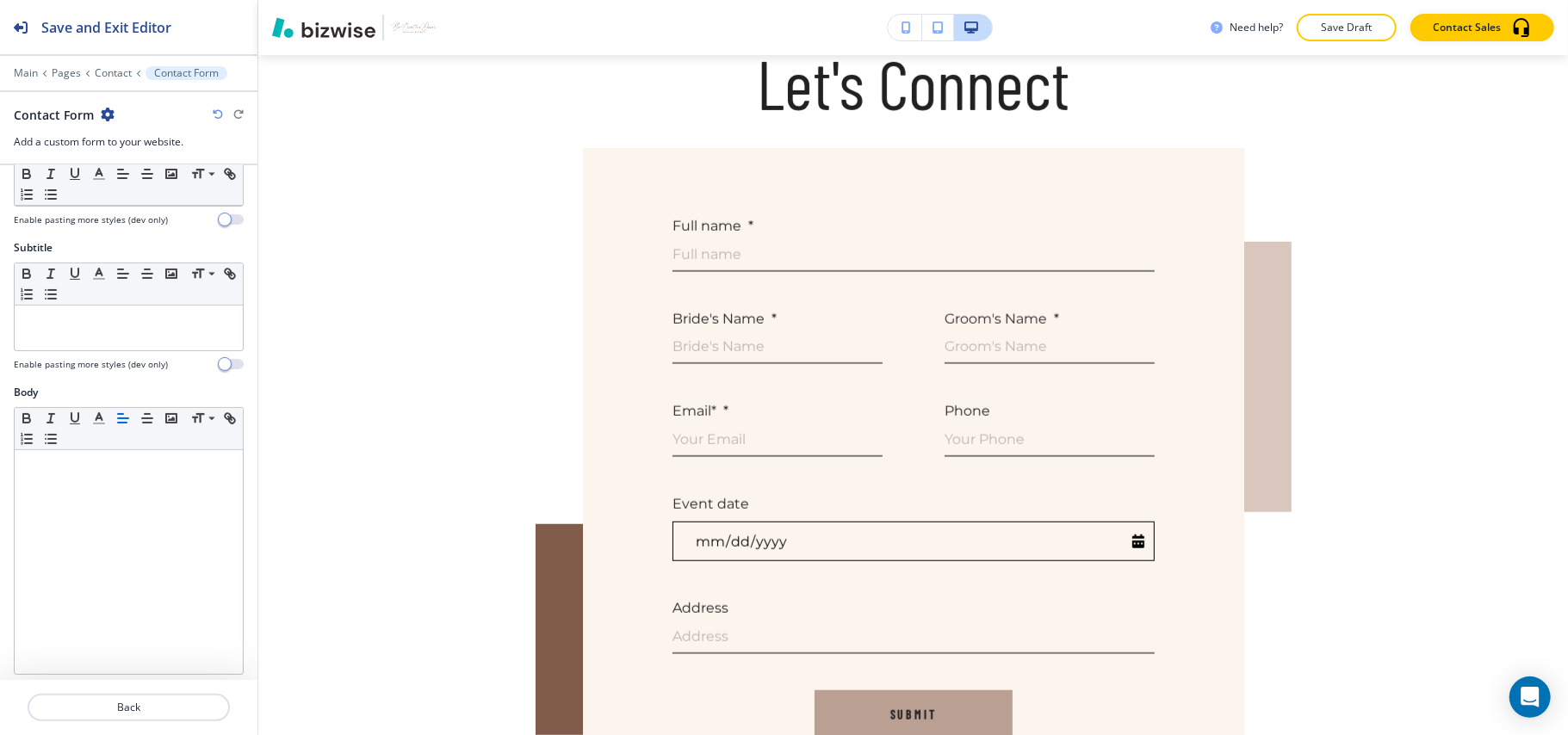
scroll to position [649, 0]
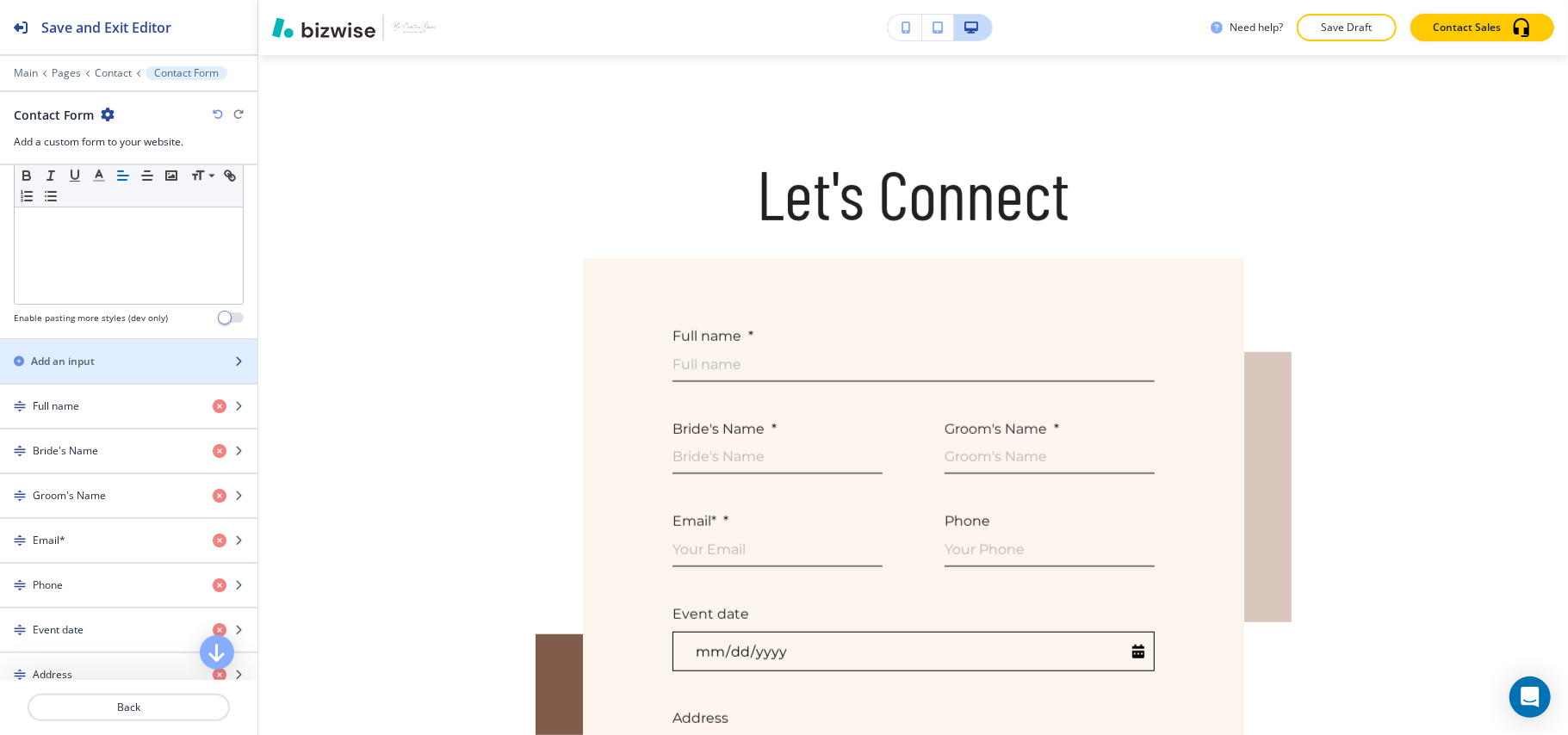
click at [94, 354] on div "button" at bounding box center [129, 347] width 258 height 14
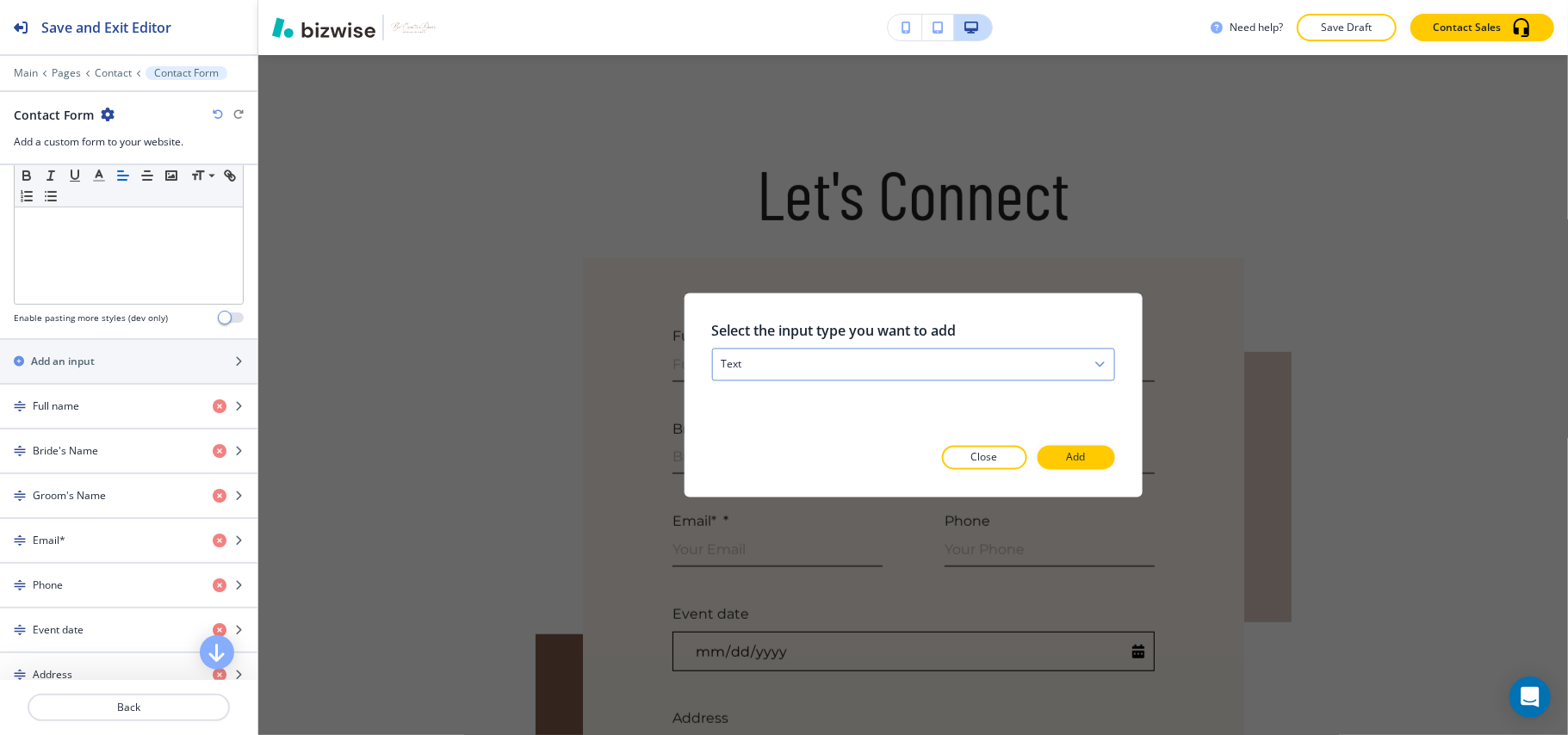
click at [902, 362] on div "text" at bounding box center [913, 365] width 401 height 31
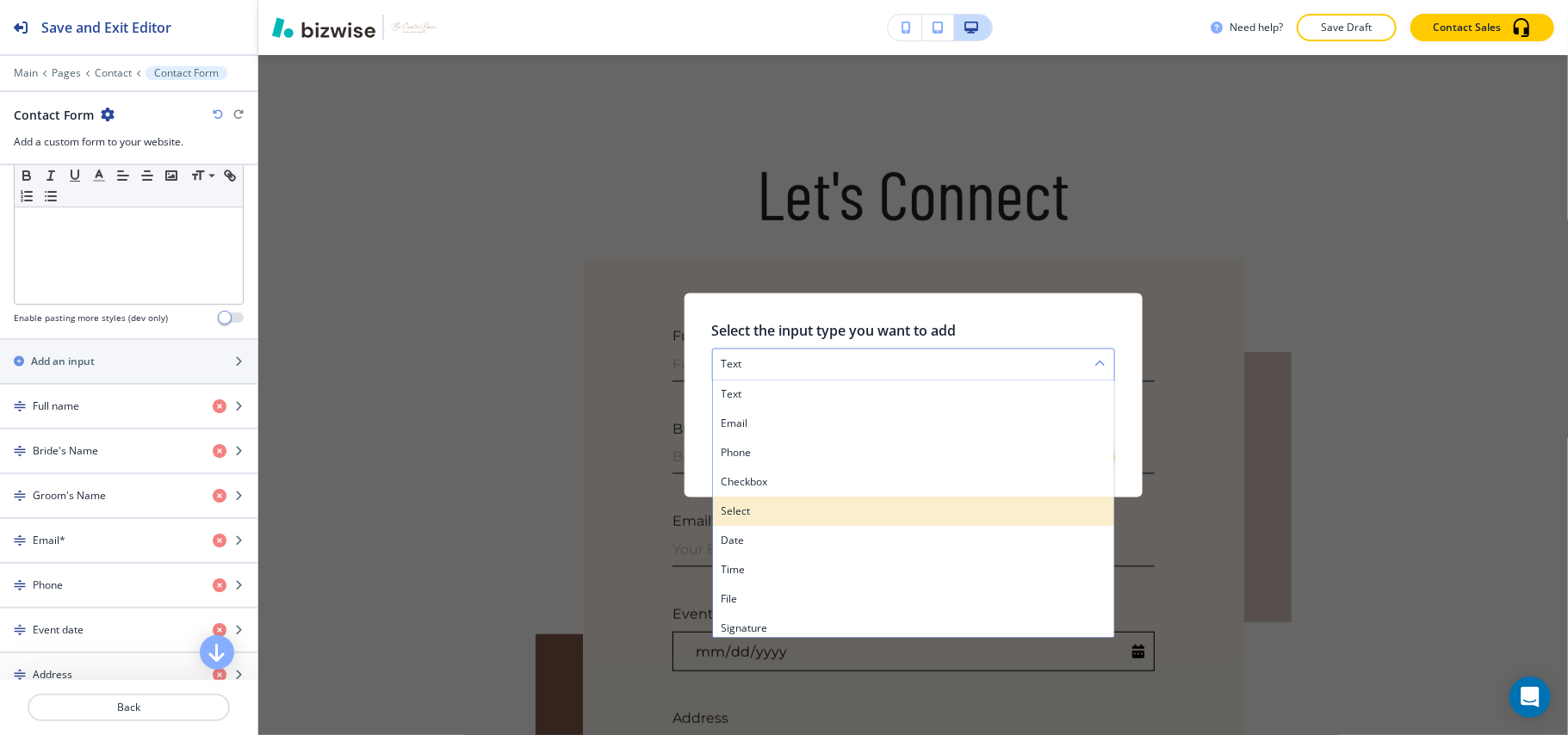
click at [759, 515] on h4 "select" at bounding box center [913, 512] width 384 height 15
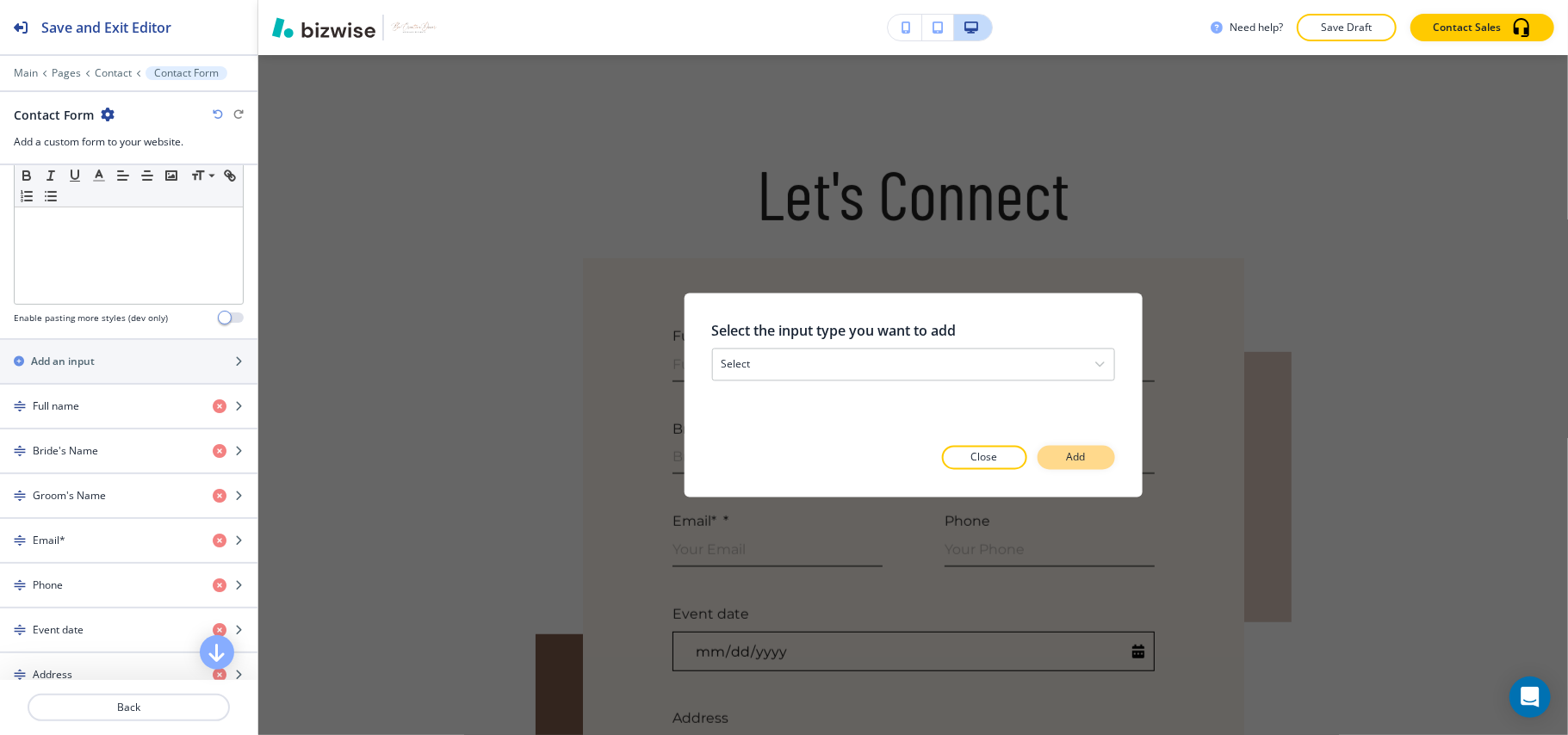
click at [1058, 459] on button "Add" at bounding box center [1076, 459] width 77 height 24
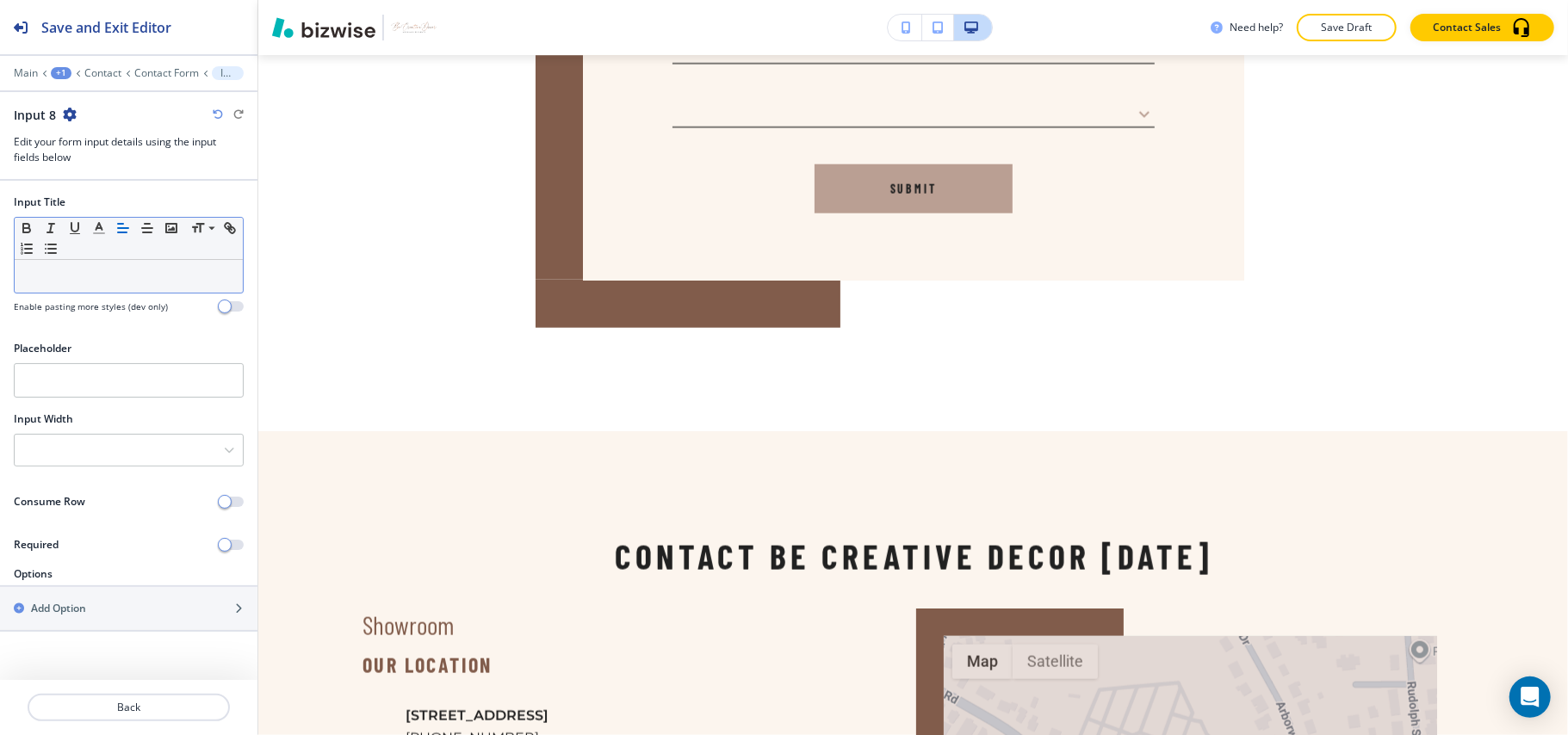
scroll to position [1395, 0]
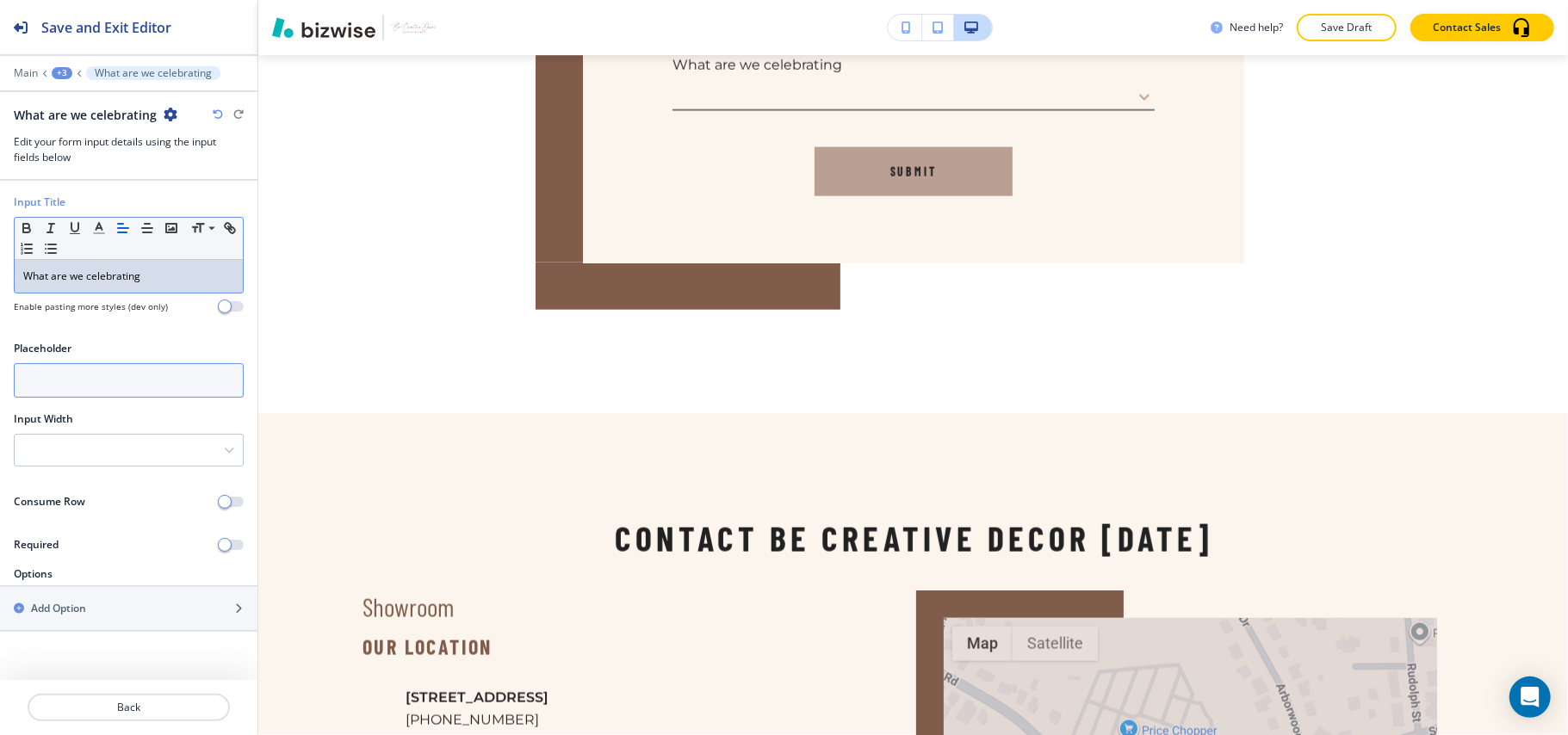
click at [63, 384] on input "text" at bounding box center [129, 381] width 230 height 35
paste input "What are we celebrating"
drag, startPoint x: 177, startPoint y: 377, endPoint x: 0, endPoint y: 381, distance: 177.0
click at [0, 381] on div "Placeholder What are we celebrating" at bounding box center [129, 376] width 258 height 70
type input "Select Option"
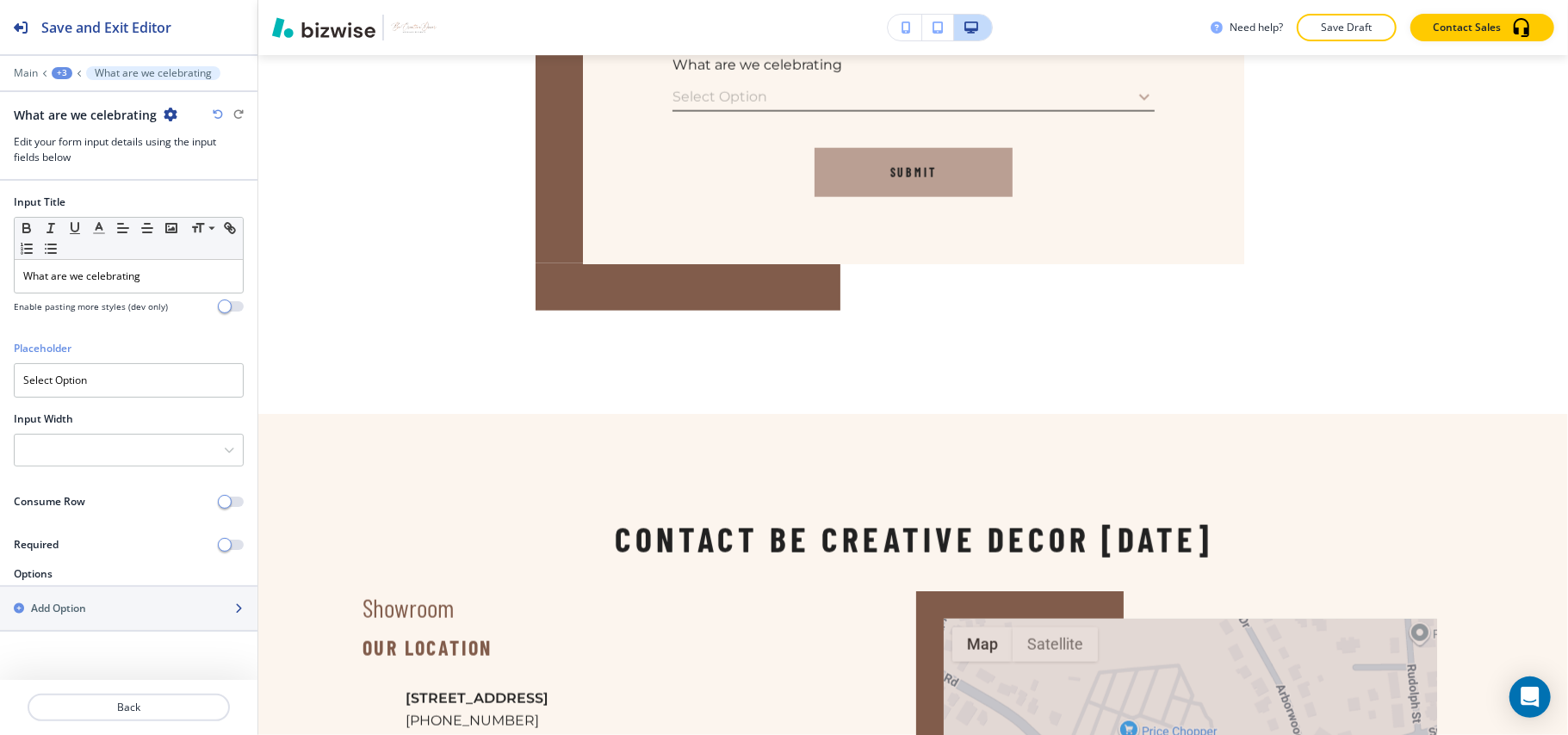
click at [142, 594] on div "button" at bounding box center [129, 594] width 258 height 14
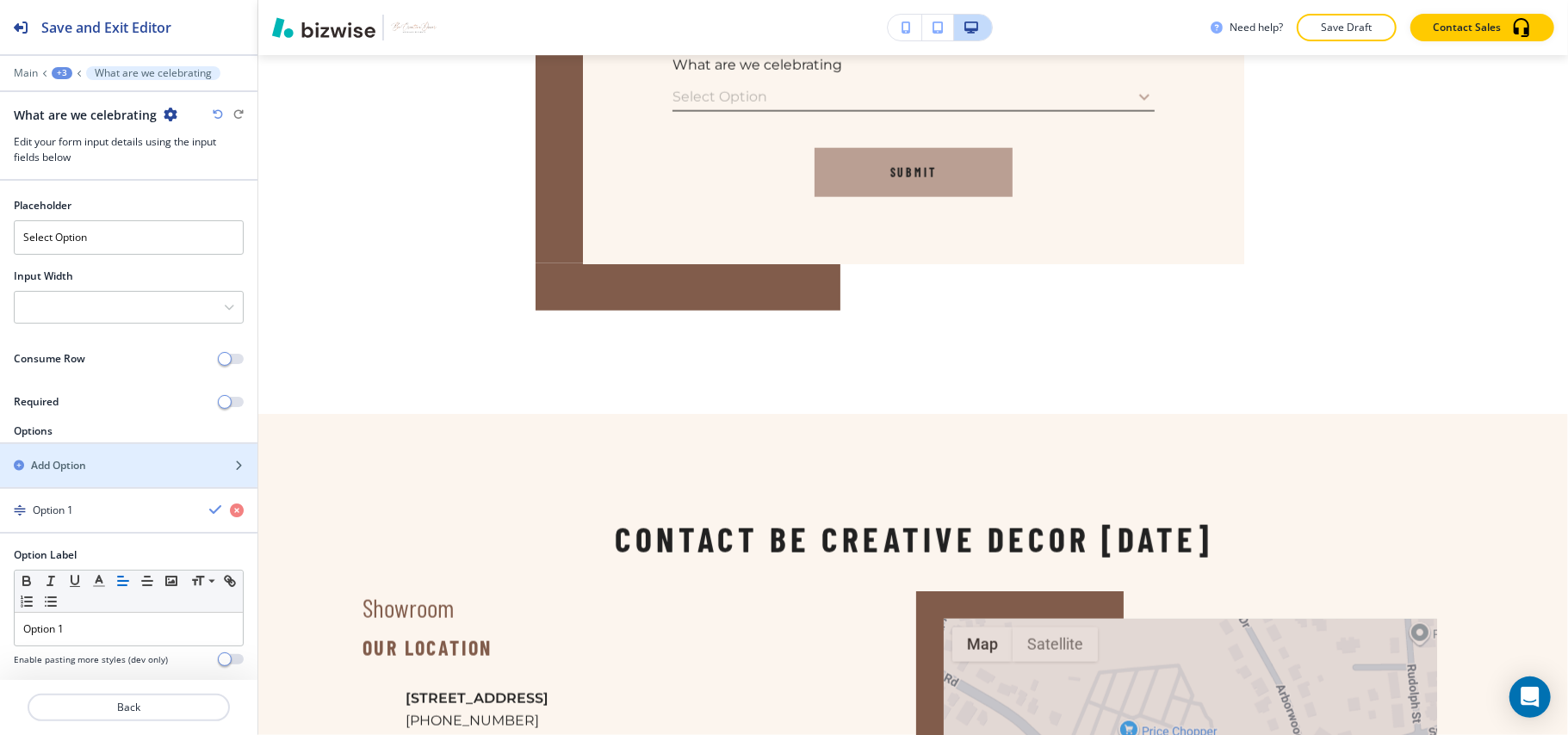
click at [142, 600] on div "Option 1 Option Label Small Normal Large Huge Option 1 Enable pasting more styl…" at bounding box center [129, 592] width 258 height 207
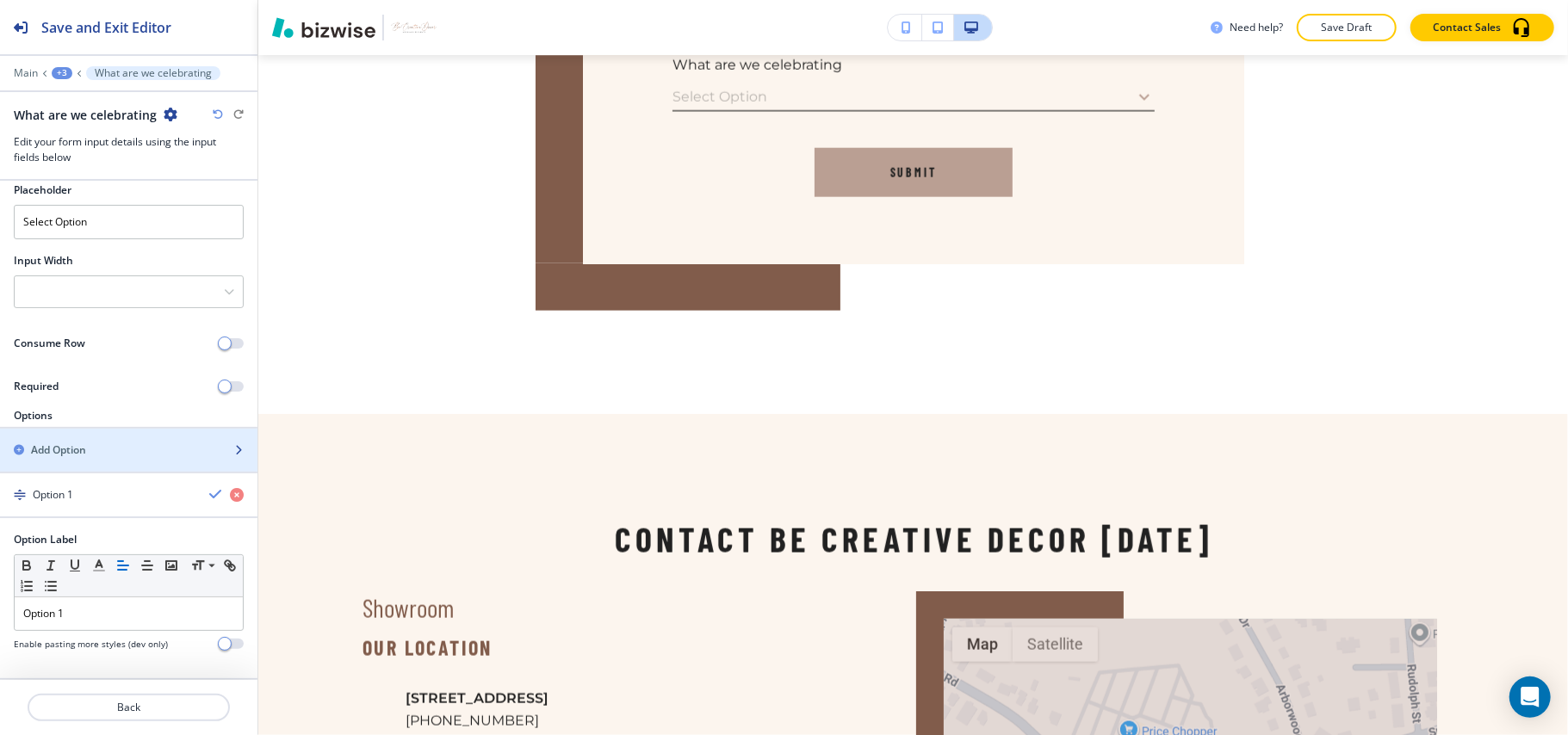
click at [139, 458] on div "button" at bounding box center [129, 464] width 258 height 14
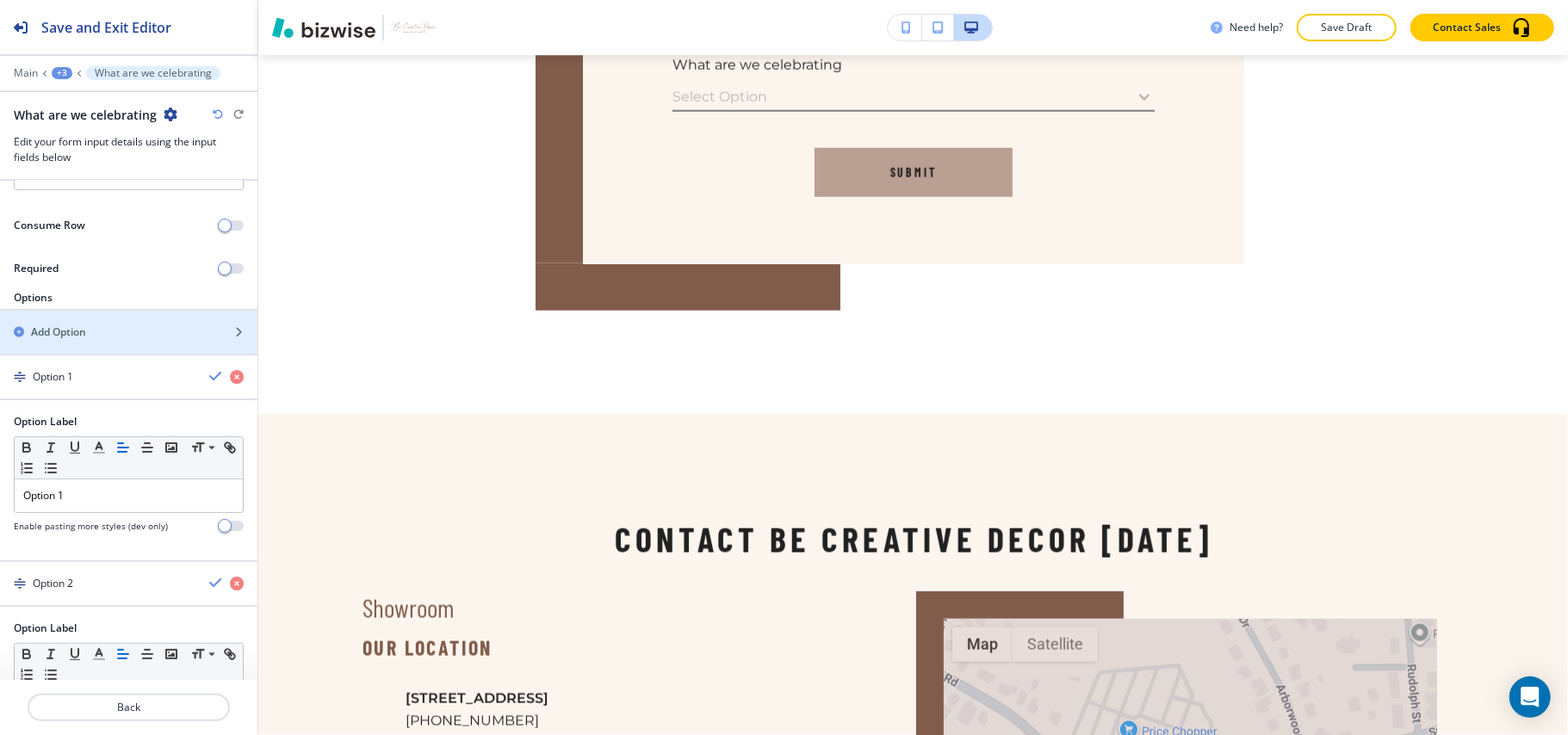
click at [131, 449] on div "Option Label Small Normal Large Huge Option 1 Enable pasting more styles (dev o…" at bounding box center [129, 474] width 230 height 118
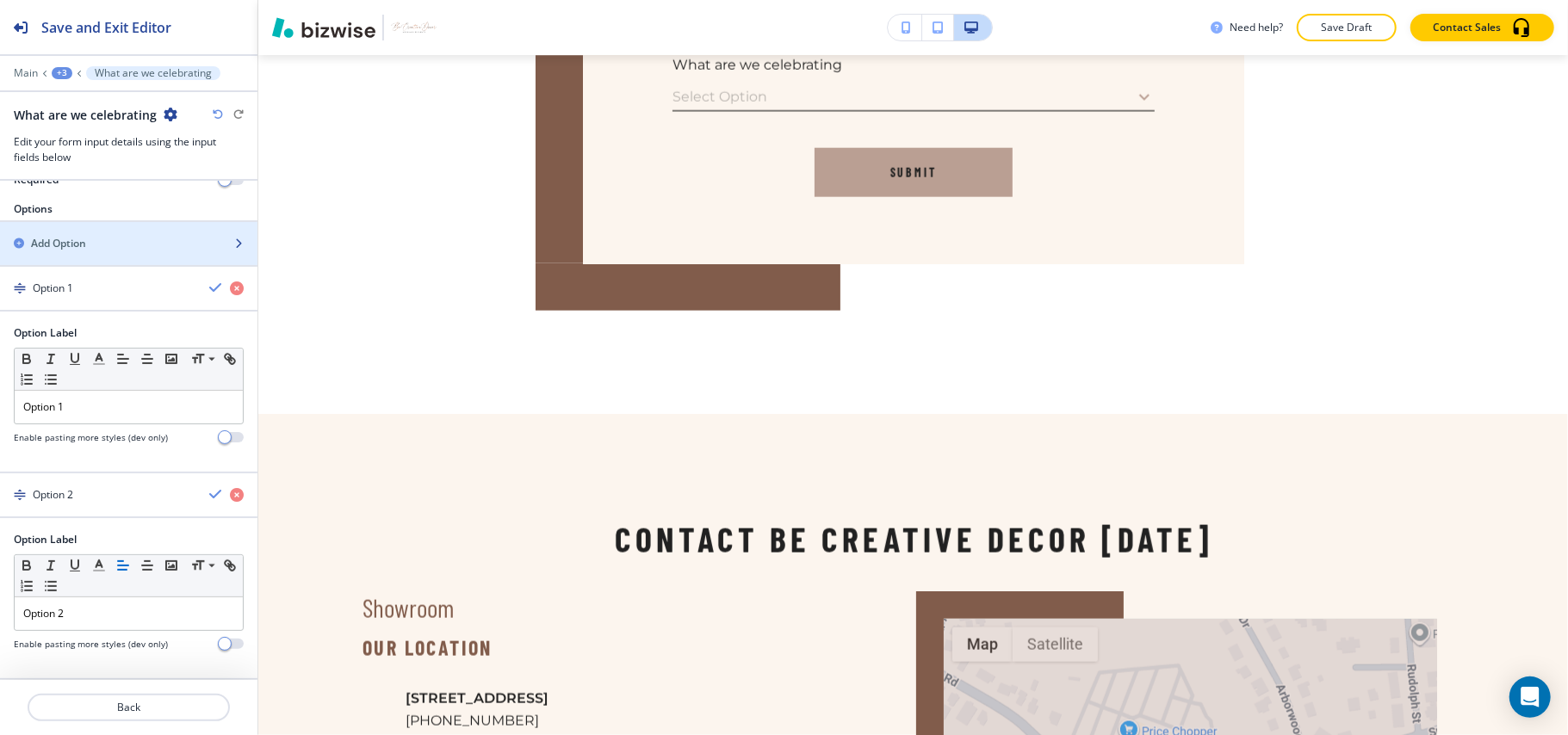
click at [81, 240] on h2 "Add Option" at bounding box center [58, 243] width 55 height 15
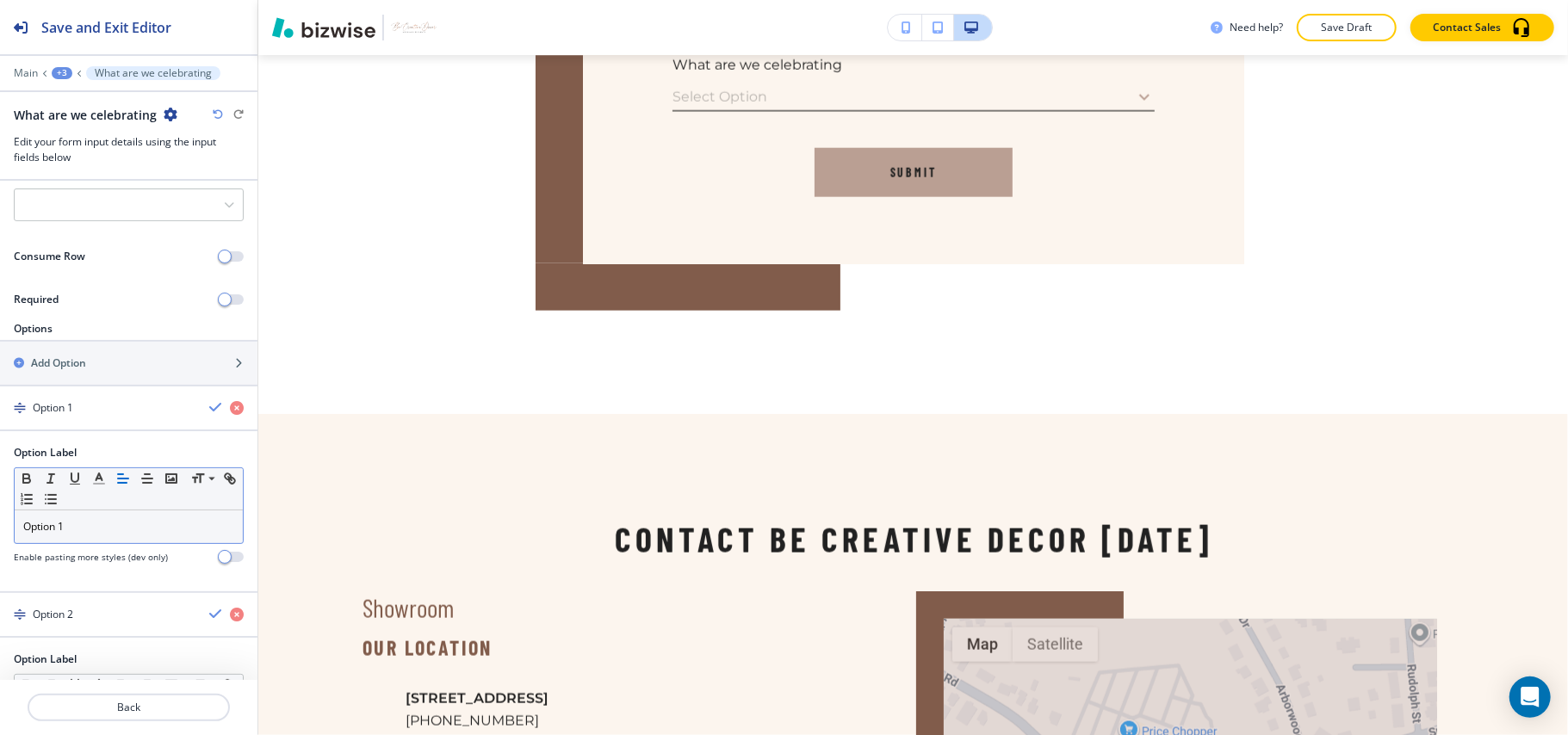
scroll to position [238, 0]
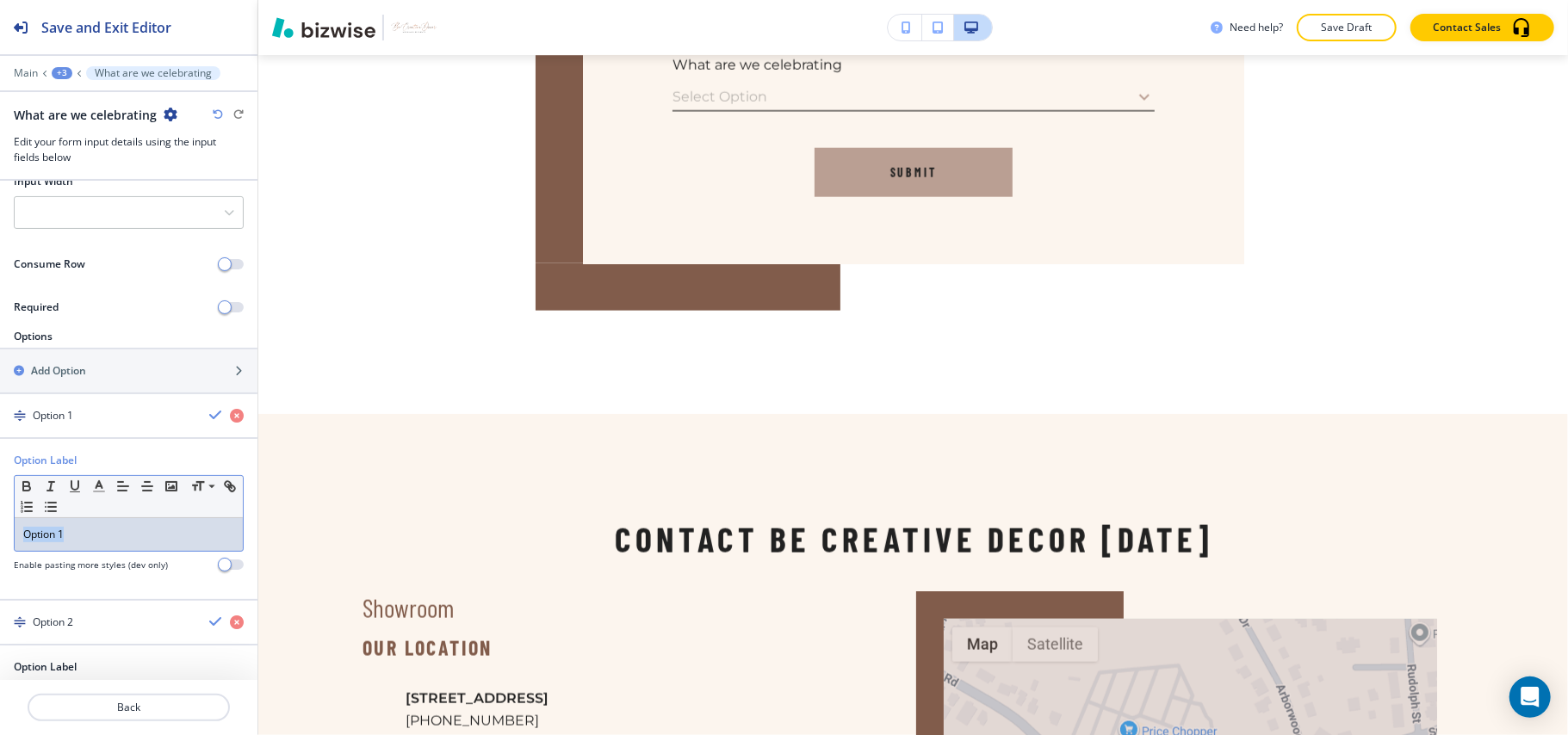
drag, startPoint x: 98, startPoint y: 549, endPoint x: 478, endPoint y: 55, distance: 623.2
click at [0, 528] on div "Option Label Small Normal Large Huge Option 1 Enable pasting more styles (dev o…" at bounding box center [129, 519] width 258 height 133
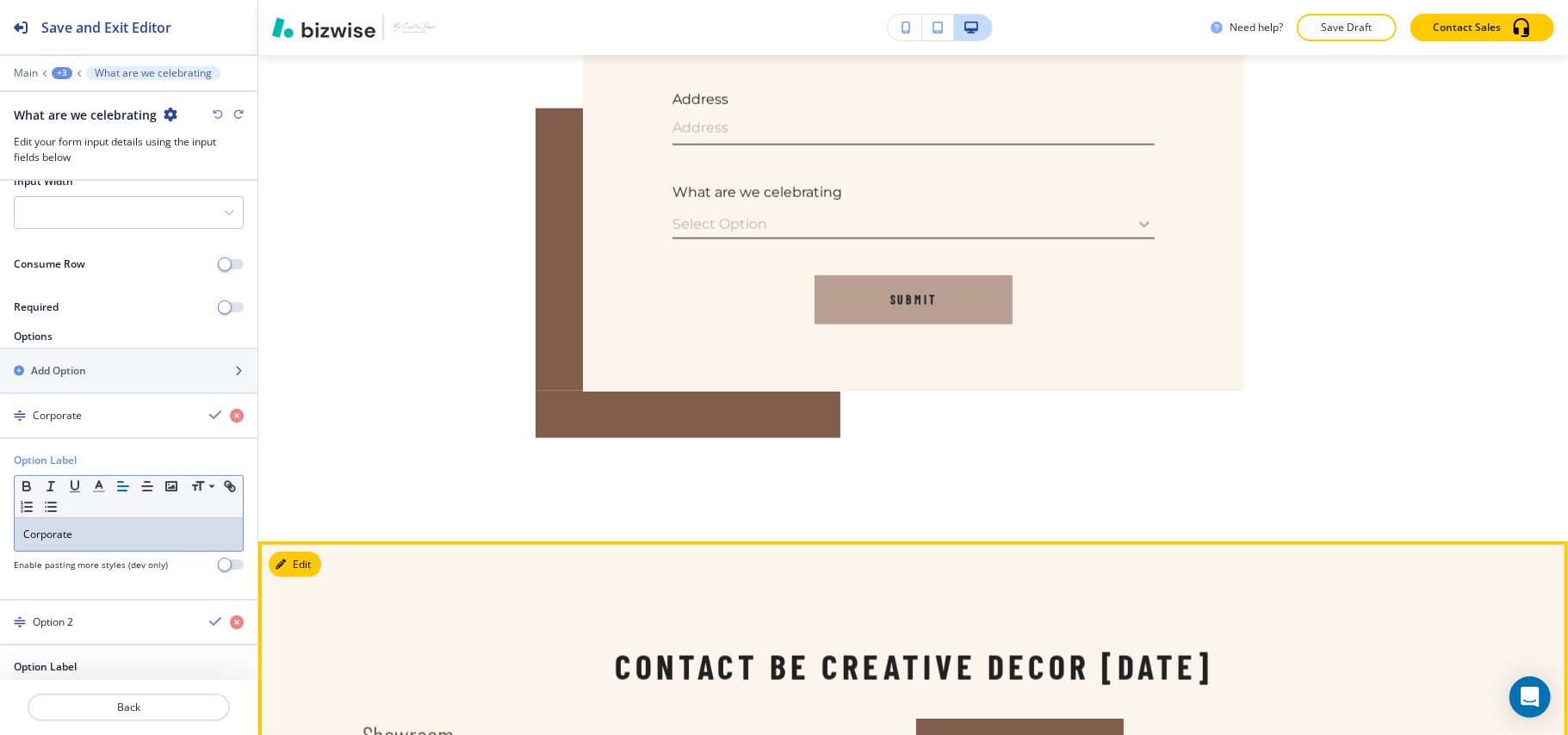
scroll to position [1070, 0]
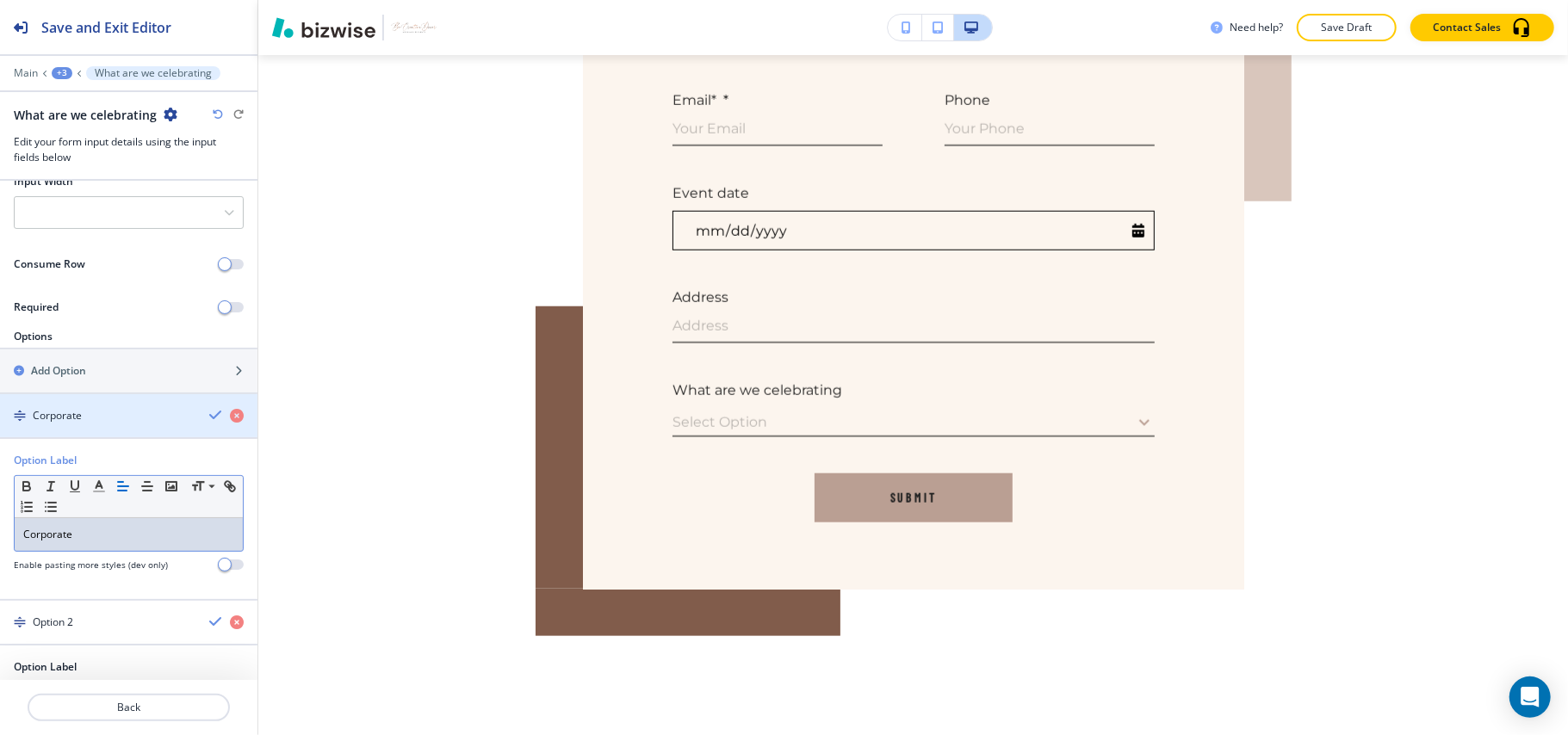
click at [89, 424] on div "Corporate" at bounding box center [98, 415] width 196 height 15
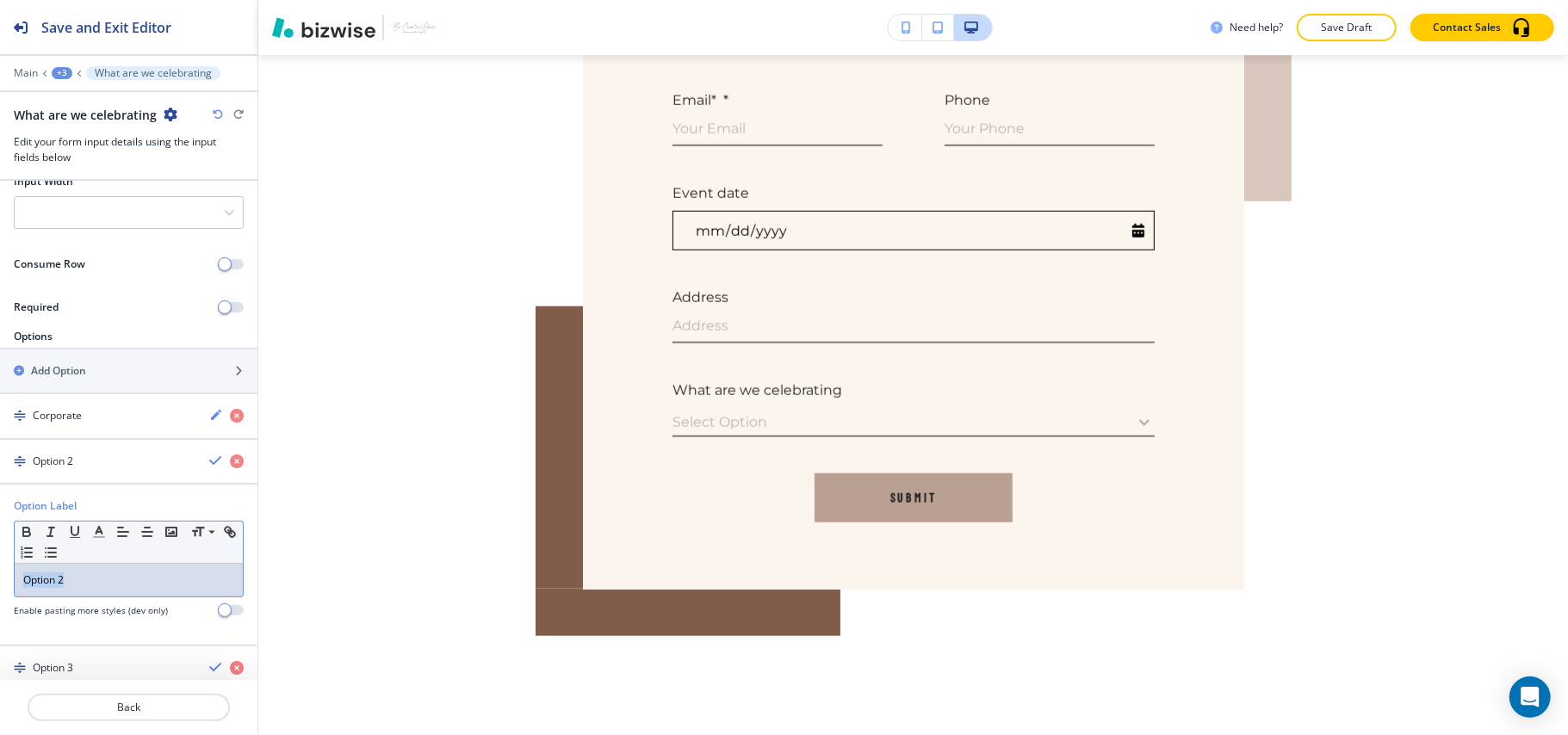
click at [0, 579] on div "Option Label Small Normal Large Huge Option 2 Enable pasting more styles (dev o…" at bounding box center [129, 564] width 258 height 133
click at [151, 438] on div "button" at bounding box center [129, 431] width 258 height 14
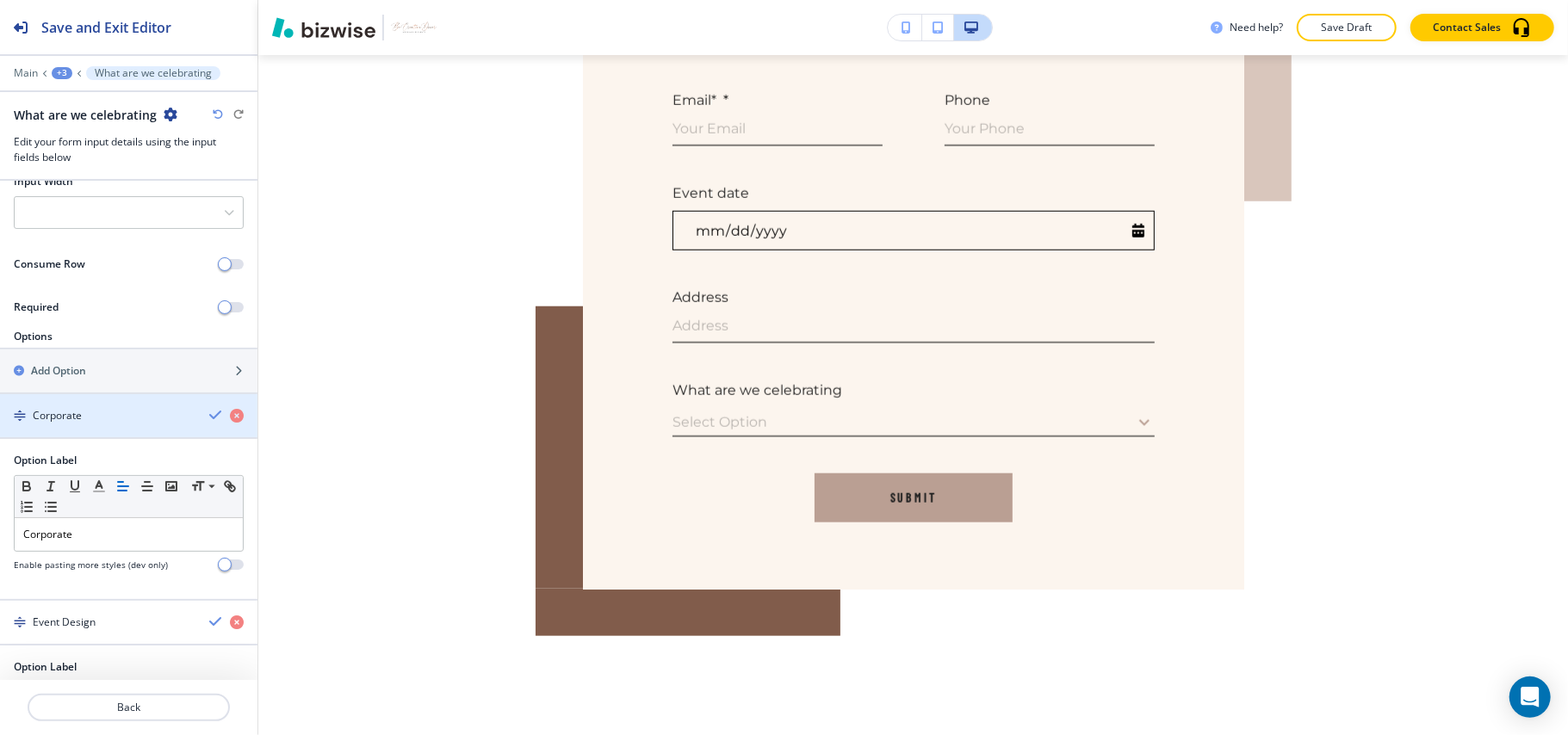
click at [132, 417] on div "Corporate" at bounding box center [98, 415] width 196 height 15
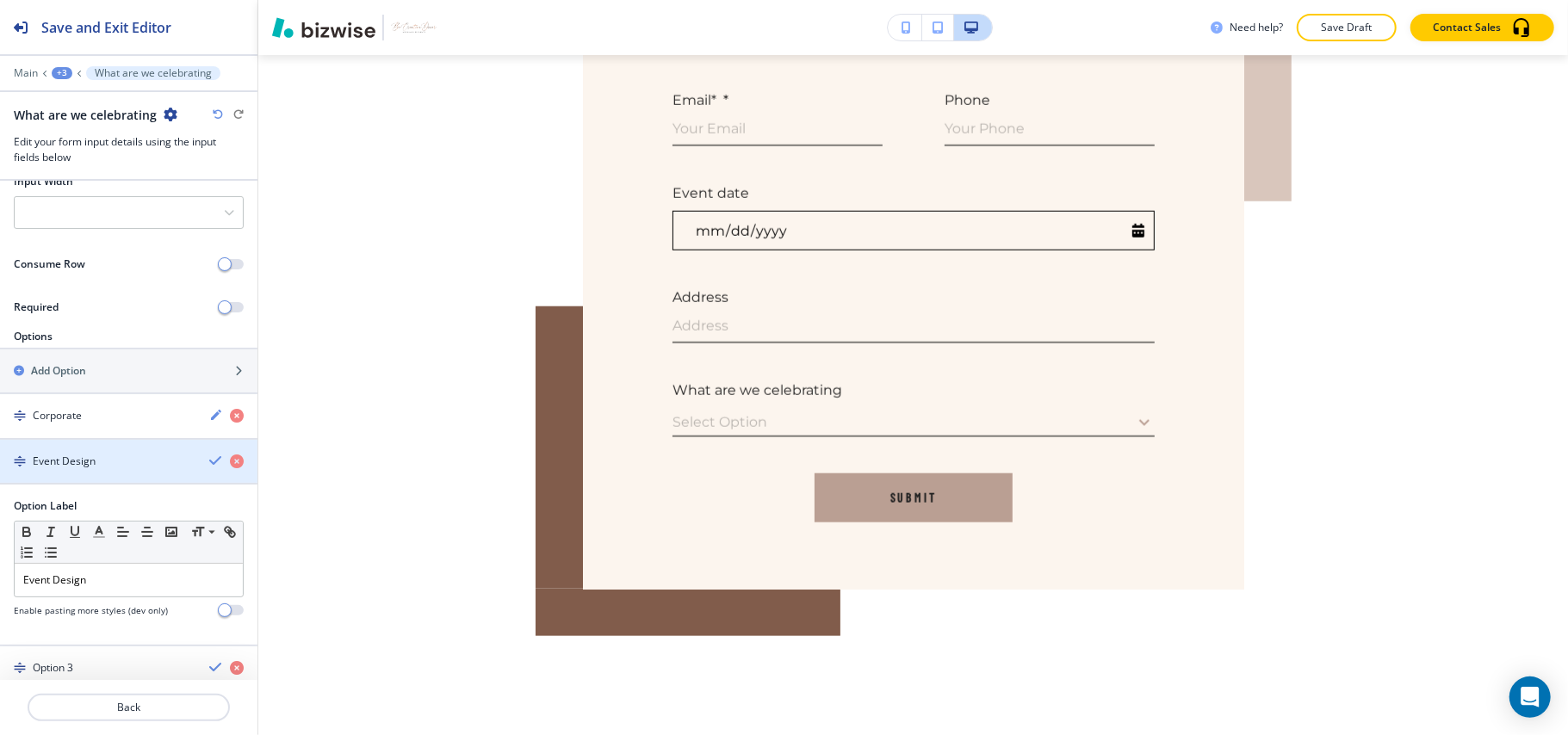
click at [118, 467] on div "Event Design" at bounding box center [98, 461] width 196 height 15
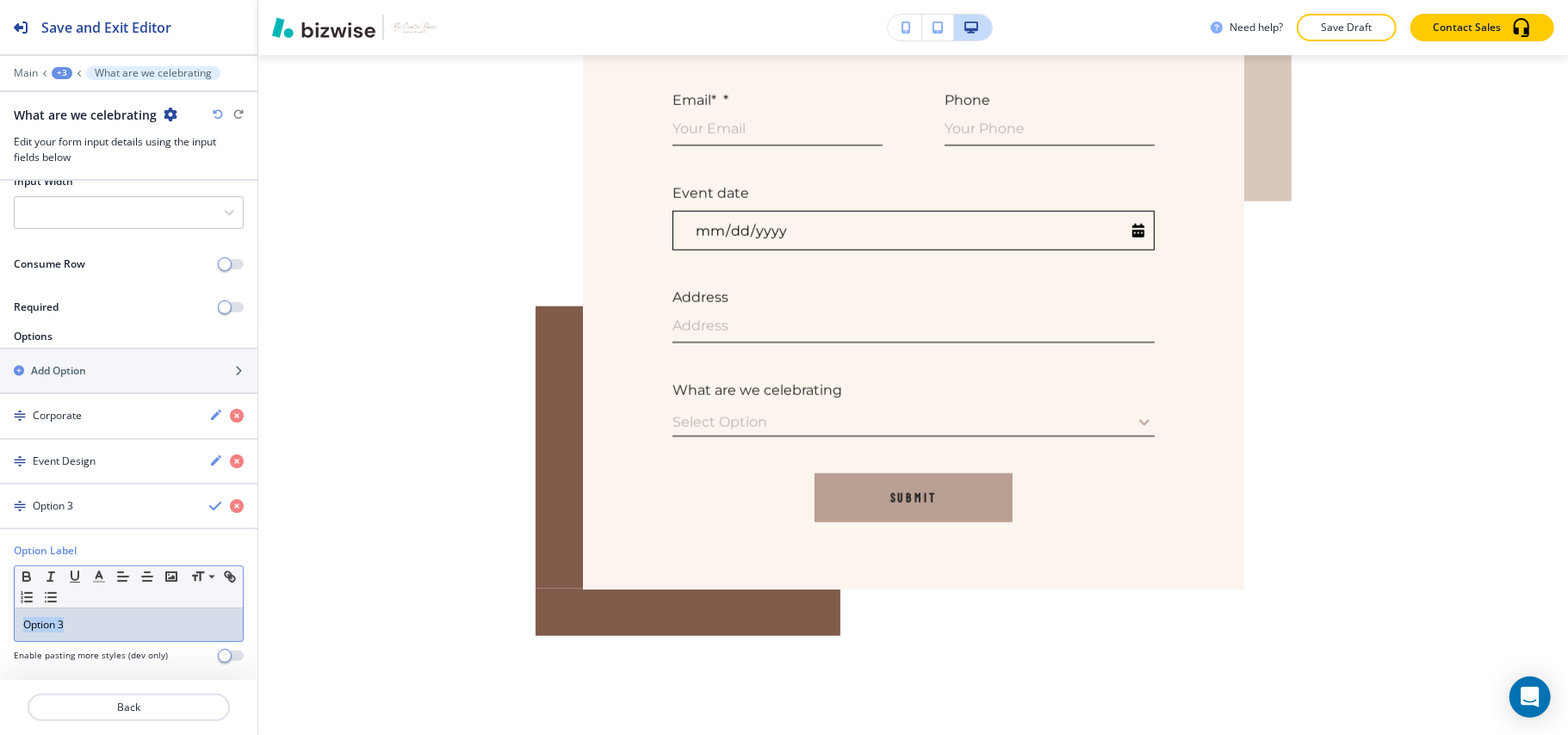
drag, startPoint x: 84, startPoint y: 638, endPoint x: 0, endPoint y: 623, distance: 85.3
click at [0, 623] on div "Option Label Small Normal Large Huge Option 3 Enable pasting more styles (dev o…" at bounding box center [129, 609] width 258 height 133
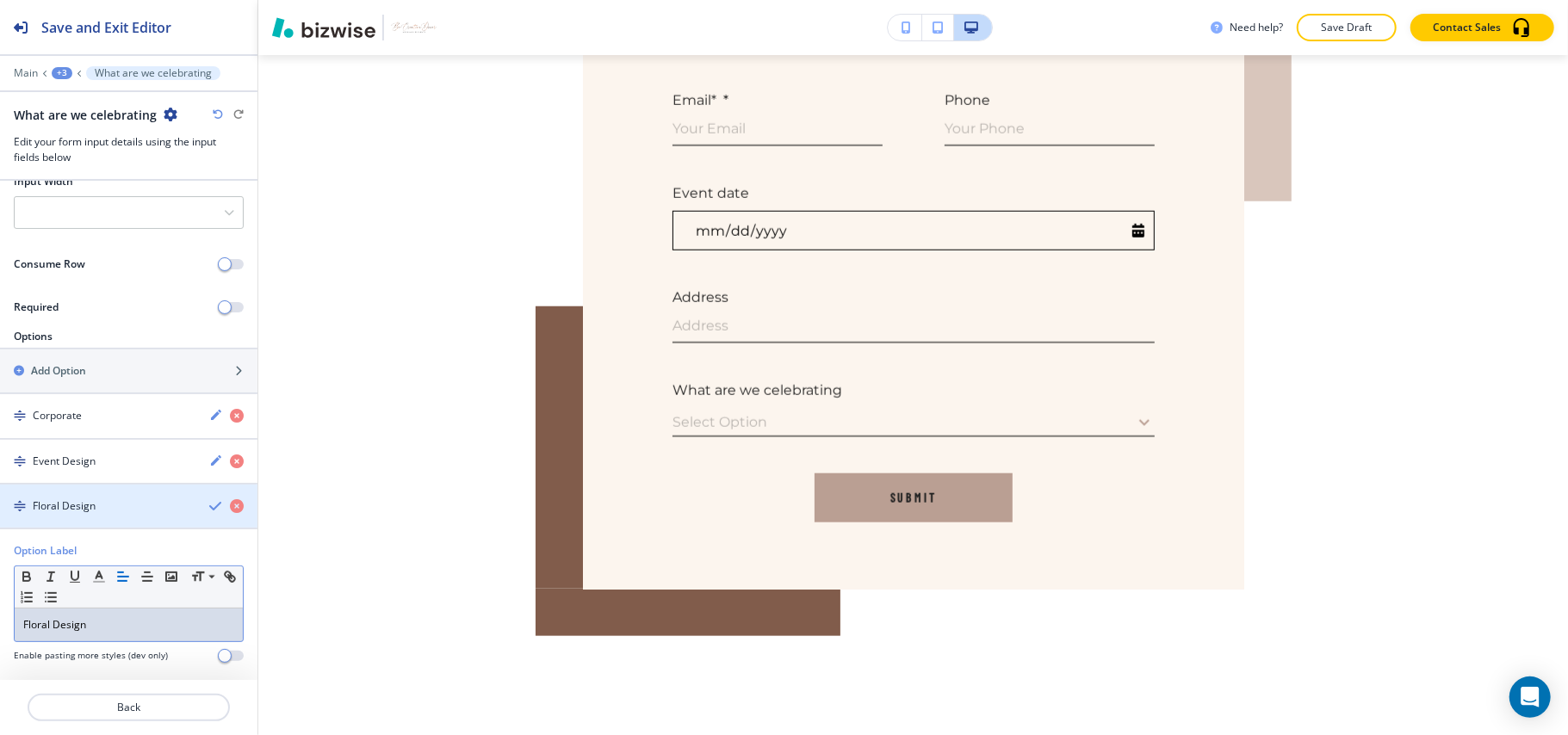
click at [58, 522] on div "button" at bounding box center [129, 521] width 258 height 14
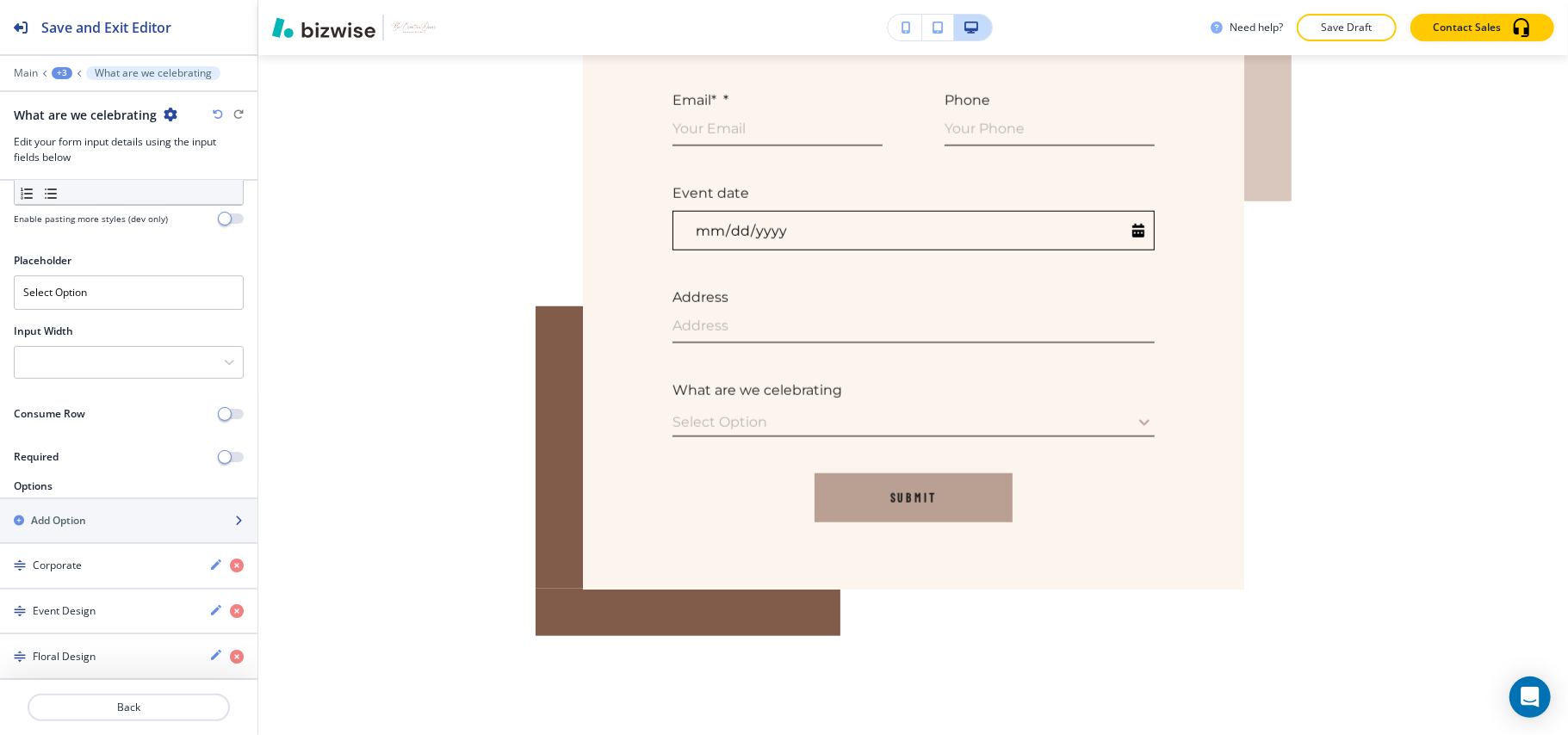
click at [121, 528] on div "button" at bounding box center [129, 535] width 258 height 14
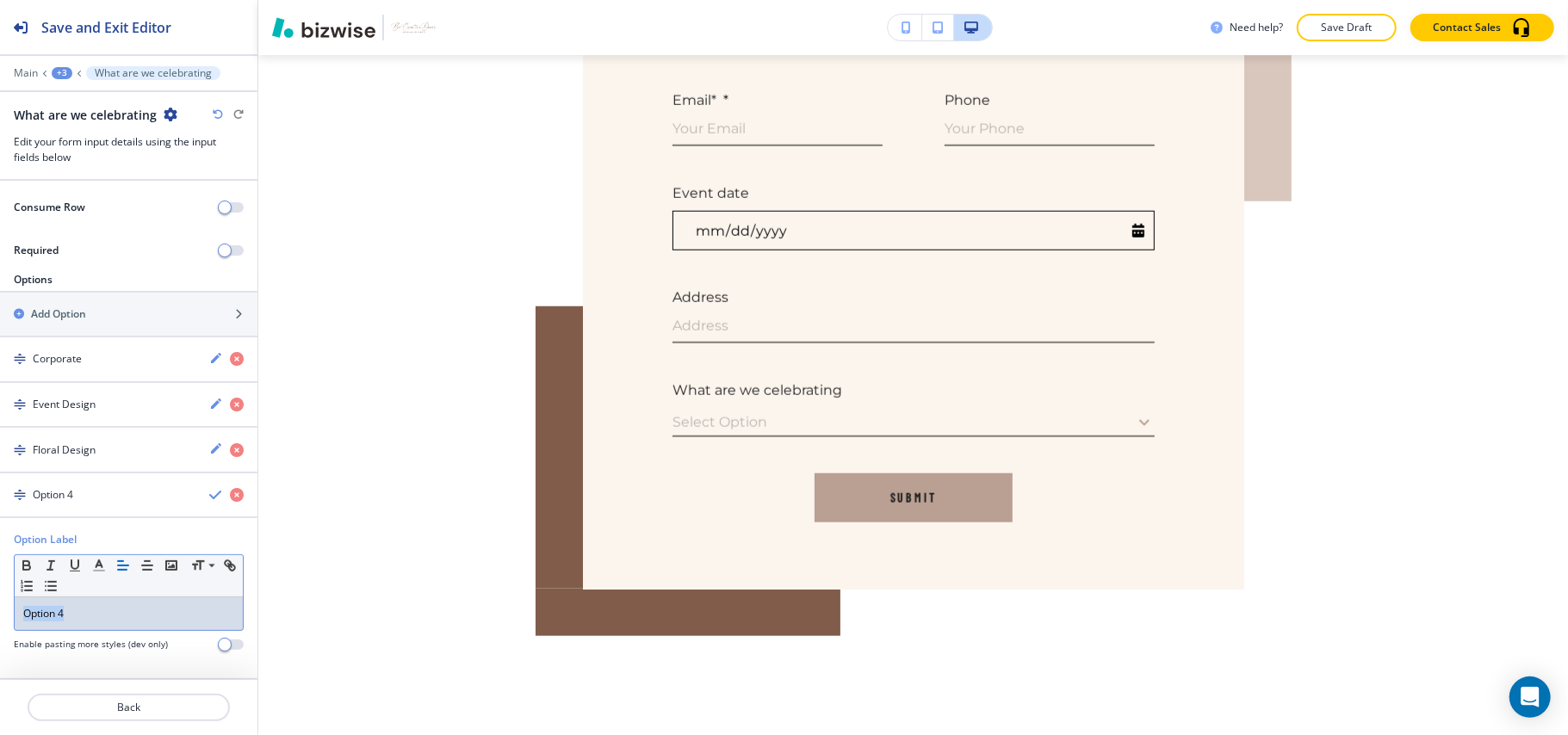
drag, startPoint x: 97, startPoint y: 613, endPoint x: 0, endPoint y: 614, distance: 97.0
click at [0, 614] on div "Option Label Small Normal Large Huge Option 4 Enable pasting more styles (dev o…" at bounding box center [129, 598] width 258 height 133
click at [81, 322] on div "button" at bounding box center [129, 329] width 258 height 14
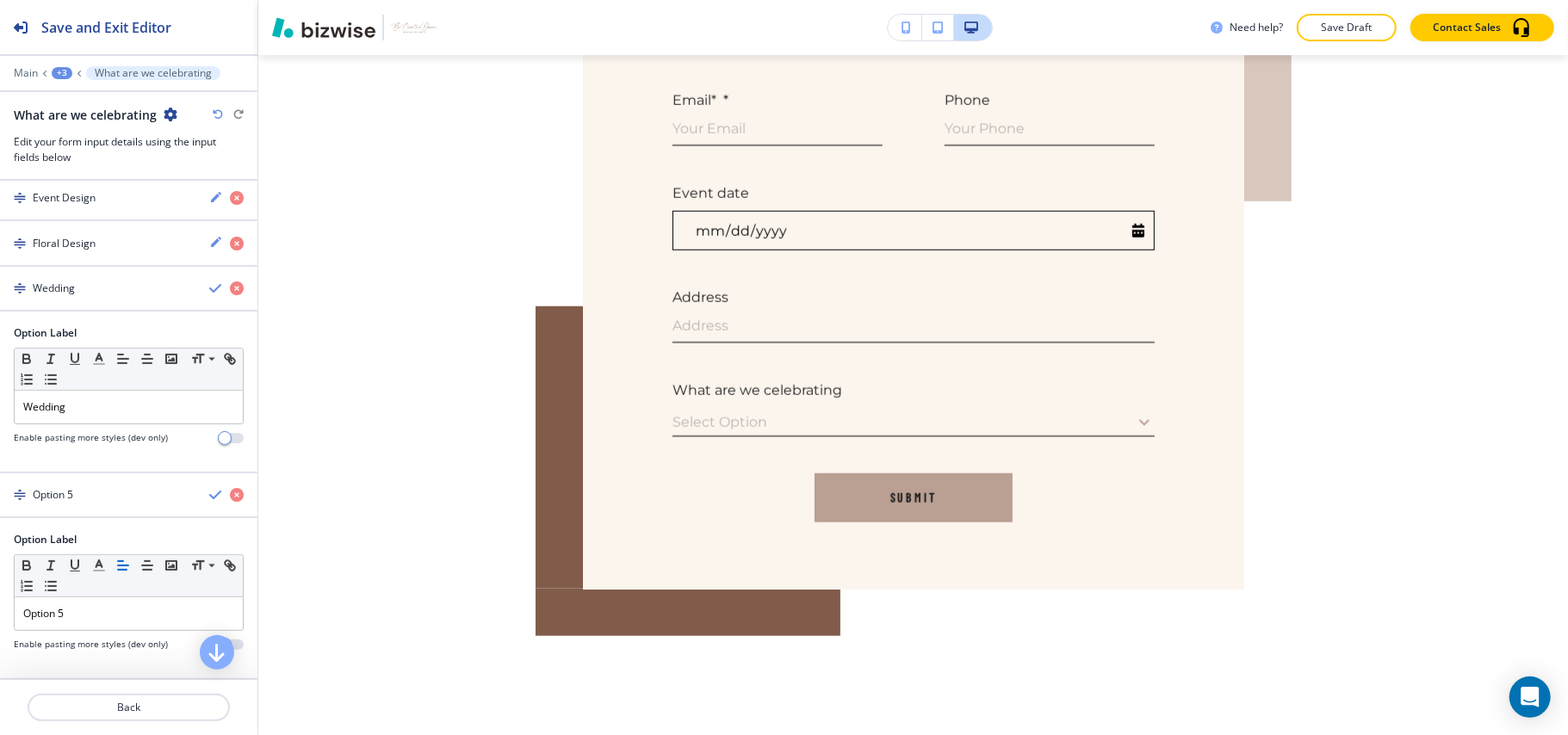
scroll to position [511, 0]
click at [0, 610] on div "Option Label Small Normal Large Huge Option 5 Enable pasting more styles (dev o…" at bounding box center [129, 598] width 258 height 133
click at [67, 72] on div "+3" at bounding box center [62, 72] width 21 height 12
click at [87, 159] on p "Contact Form" at bounding box center [106, 162] width 87 height 15
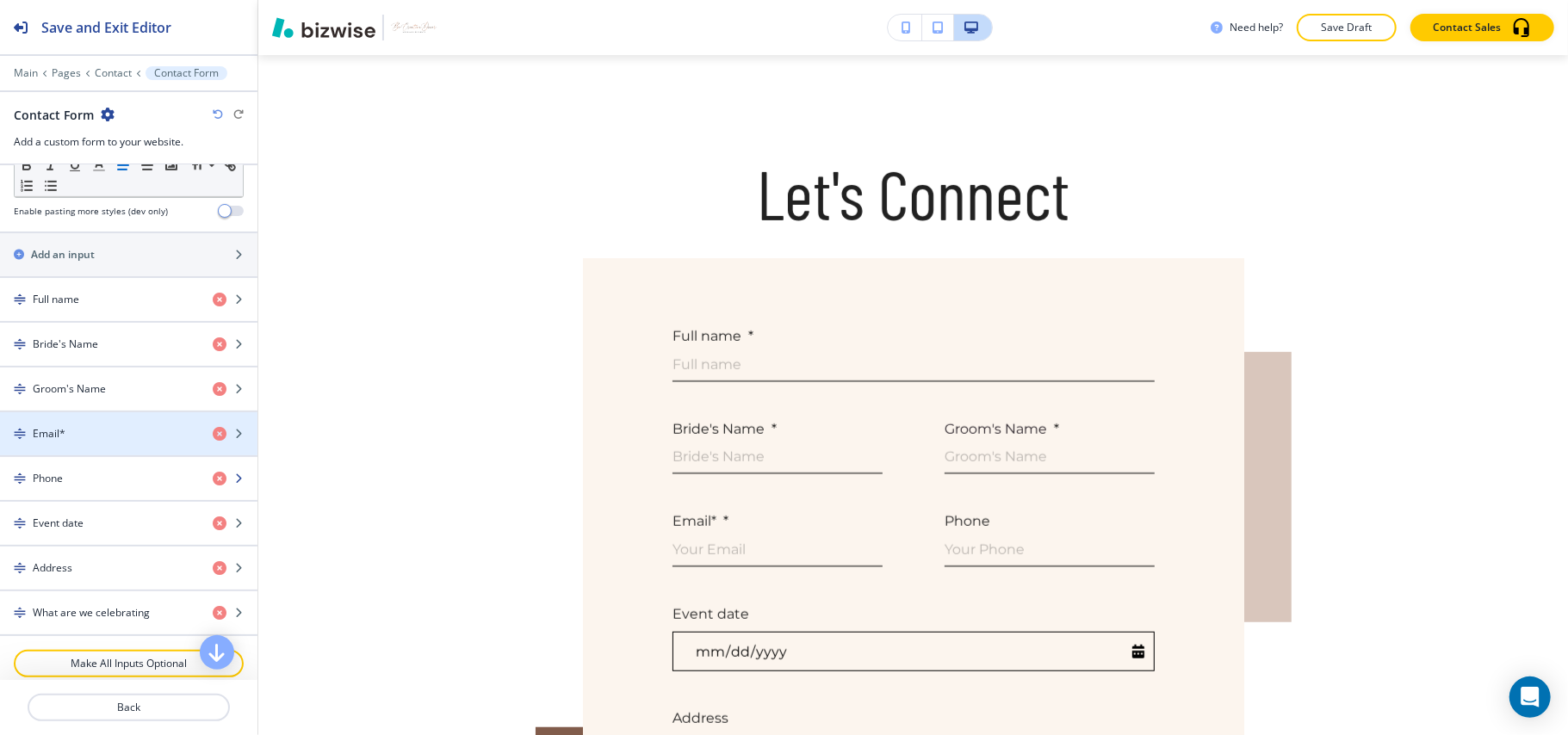
scroll to position [689, 0]
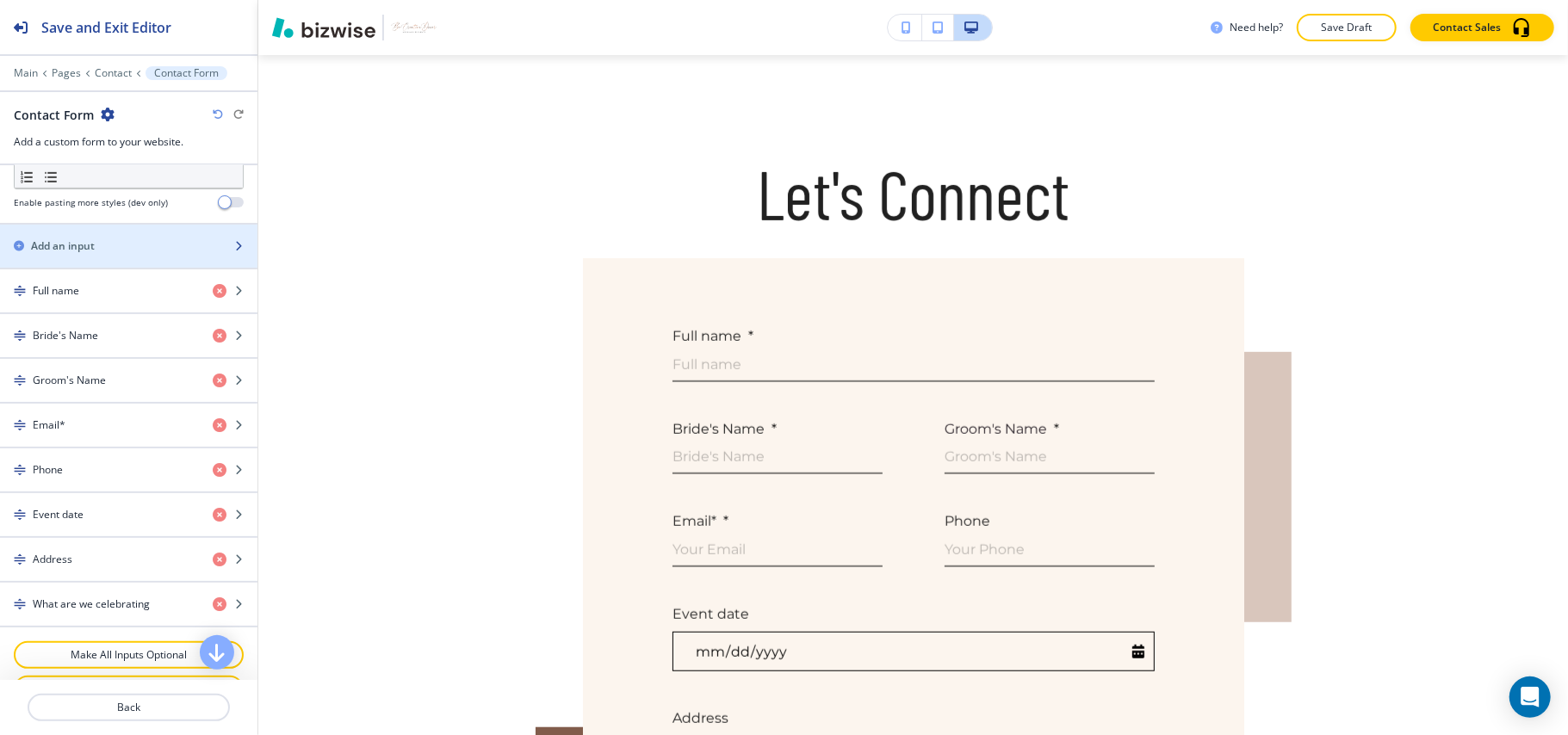
click at [105, 268] on div "button" at bounding box center [129, 260] width 258 height 14
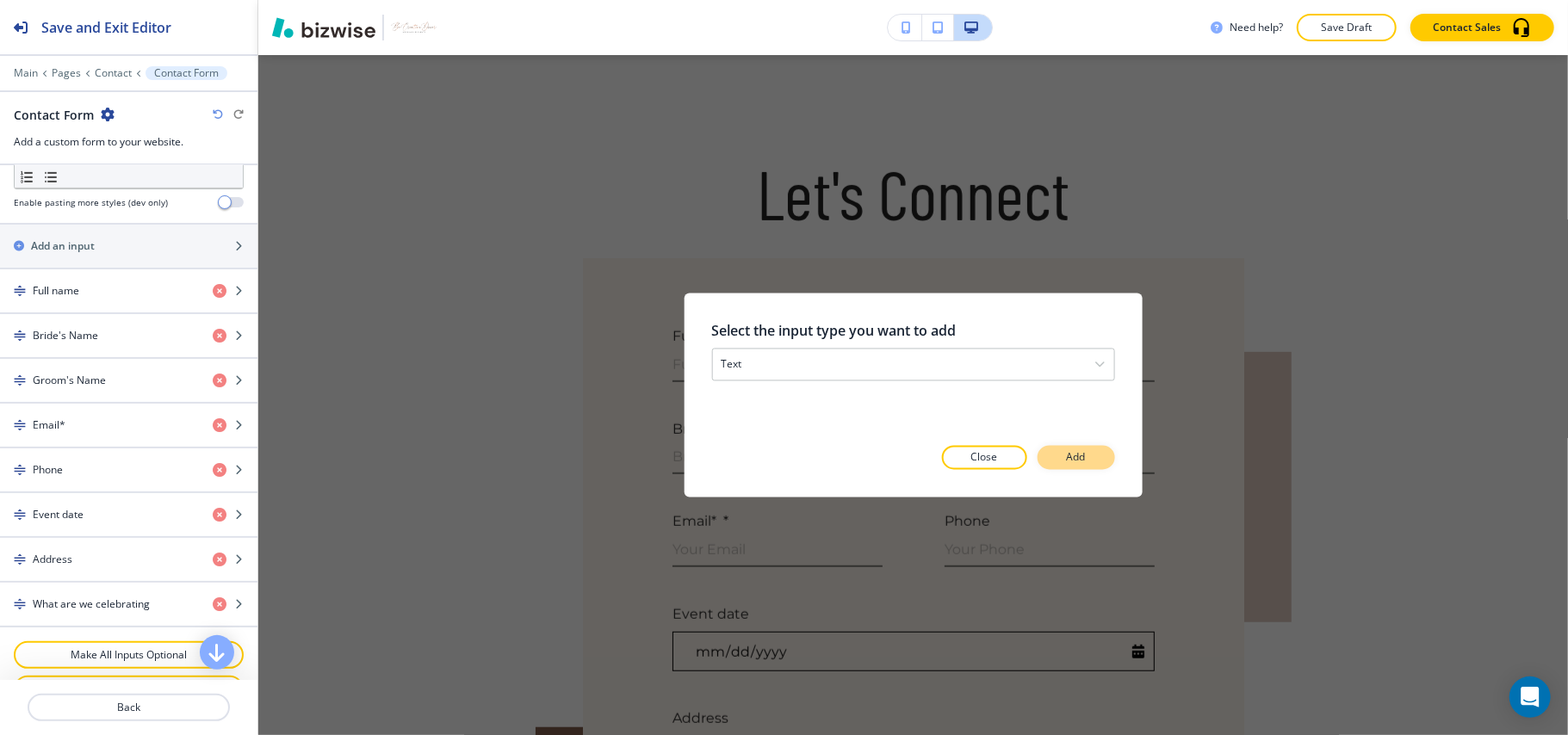
click at [1092, 460] on button "Add" at bounding box center [1076, 459] width 77 height 24
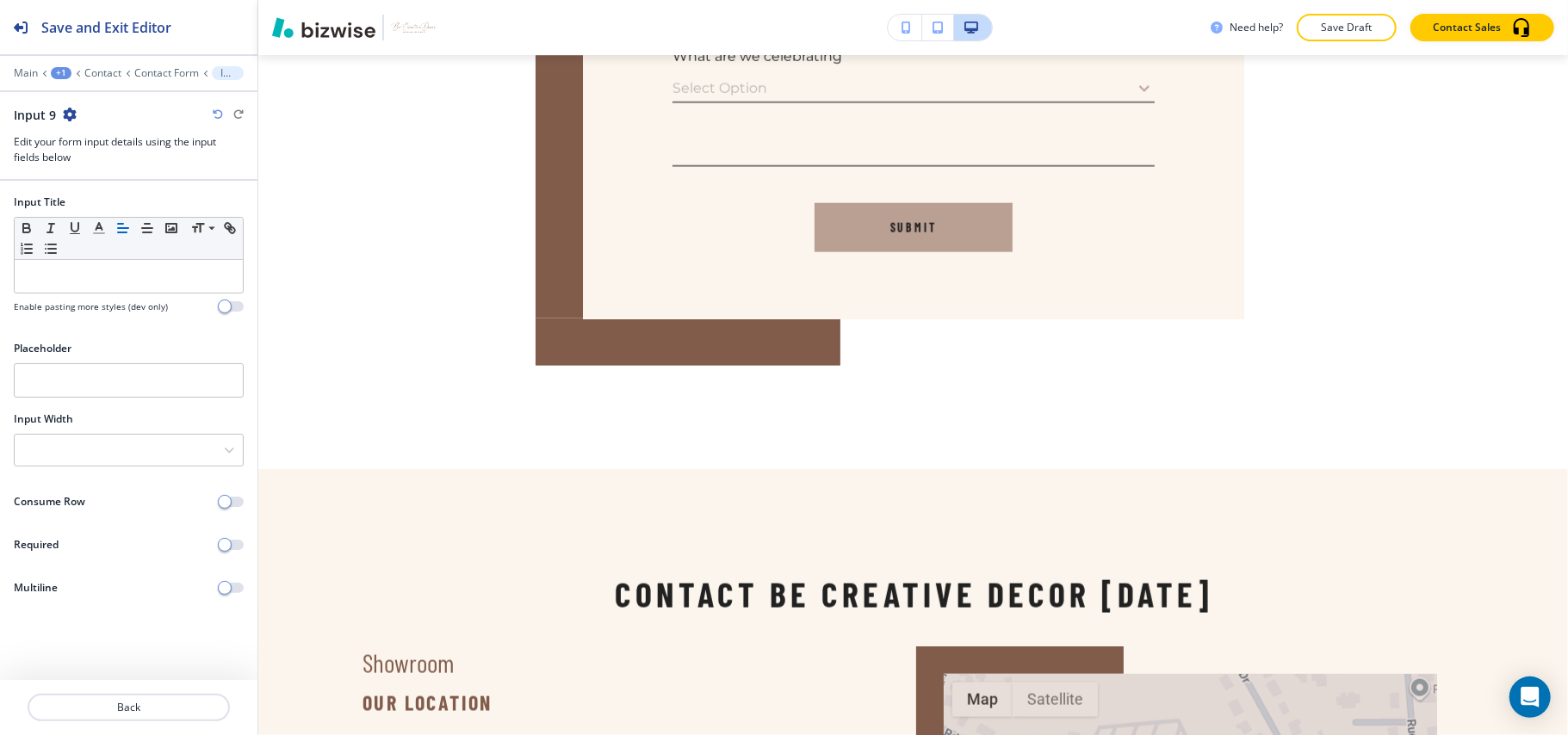
scroll to position [1488, 0]
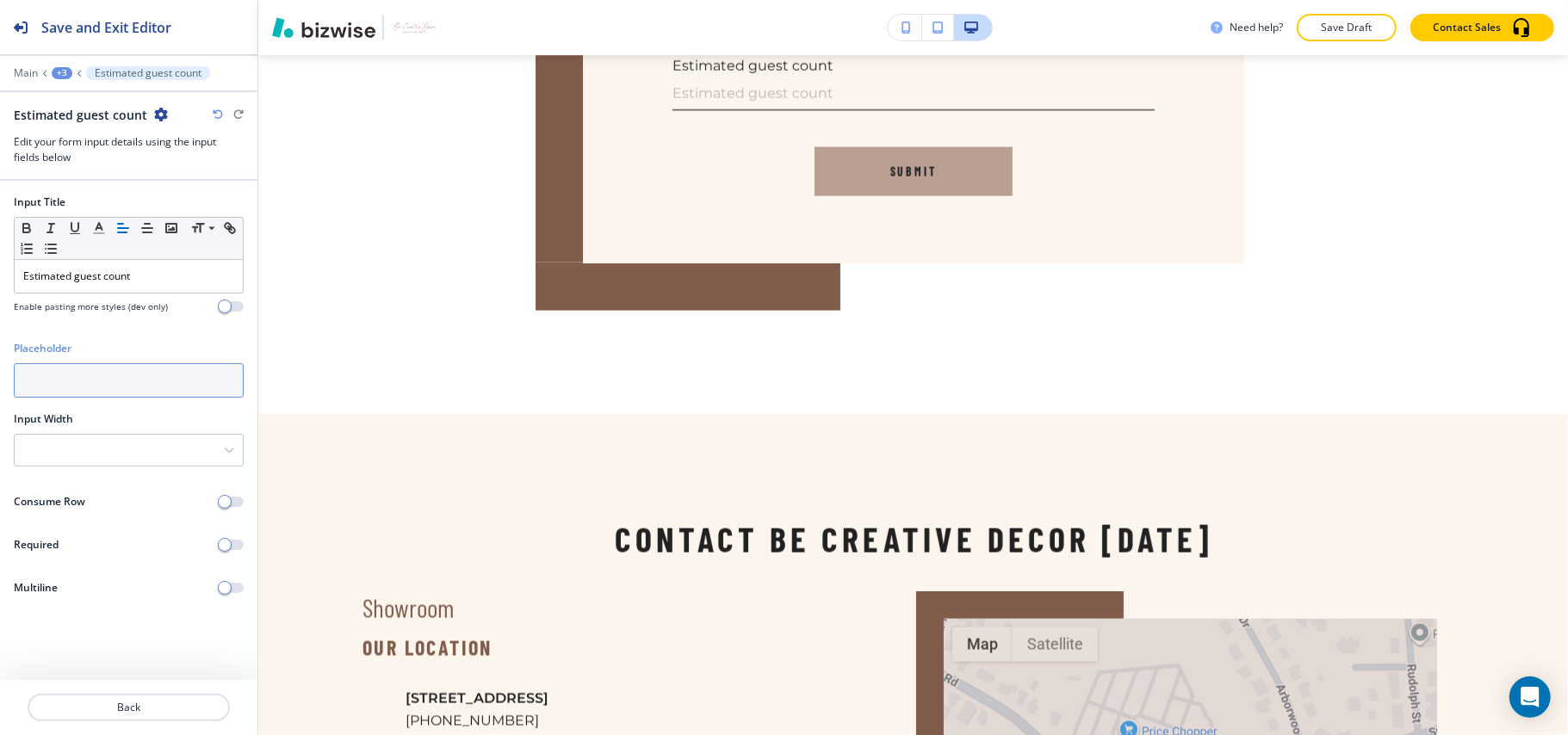
click at [79, 389] on input "text" at bounding box center [129, 381] width 230 height 35
click at [67, 394] on input "text" at bounding box center [129, 381] width 230 height 35
type input "e.g 200"
click at [108, 457] on div at bounding box center [129, 450] width 228 height 31
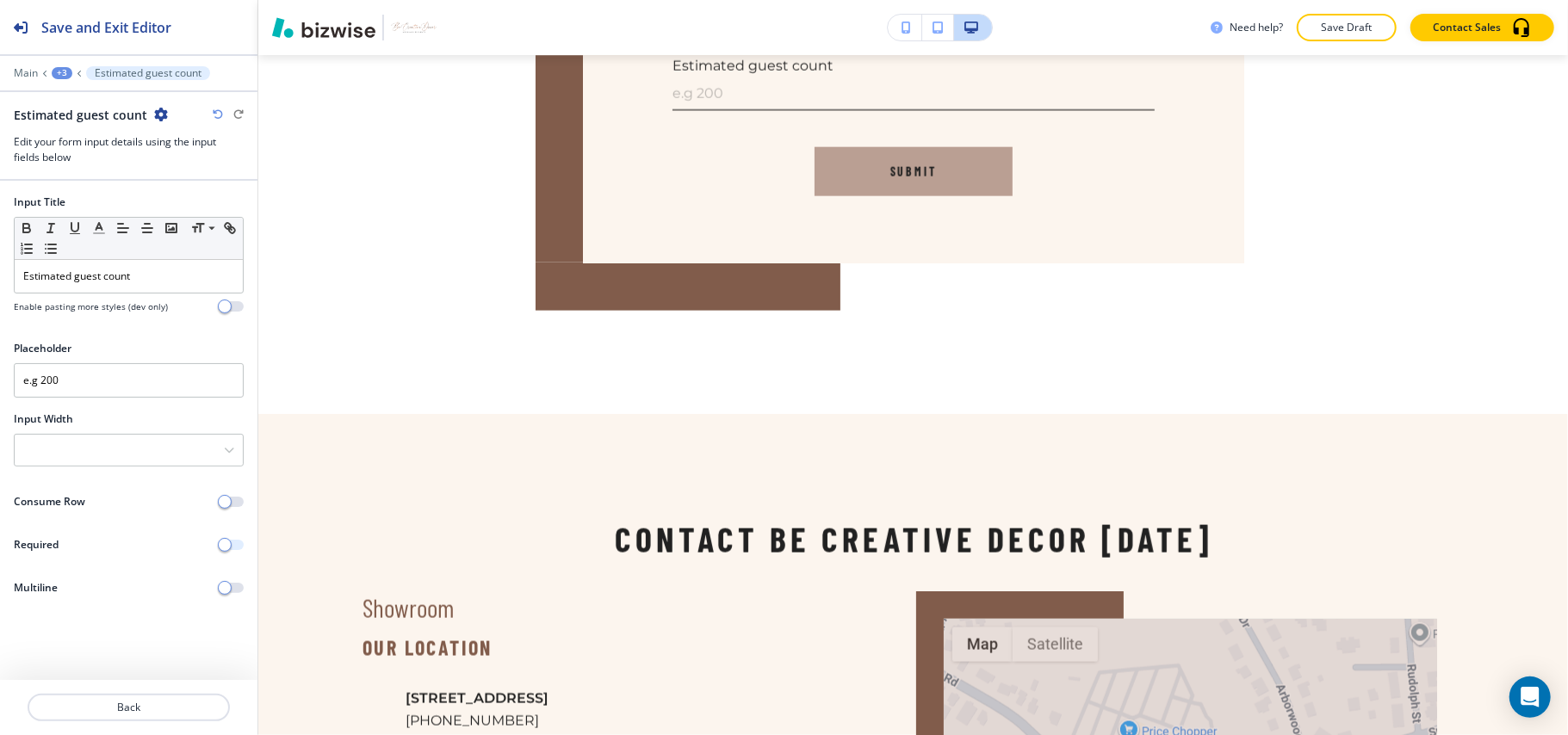
click at [227, 546] on span "button" at bounding box center [225, 545] width 14 height 14
click at [139, 721] on button "Back" at bounding box center [128, 707] width 202 height 27
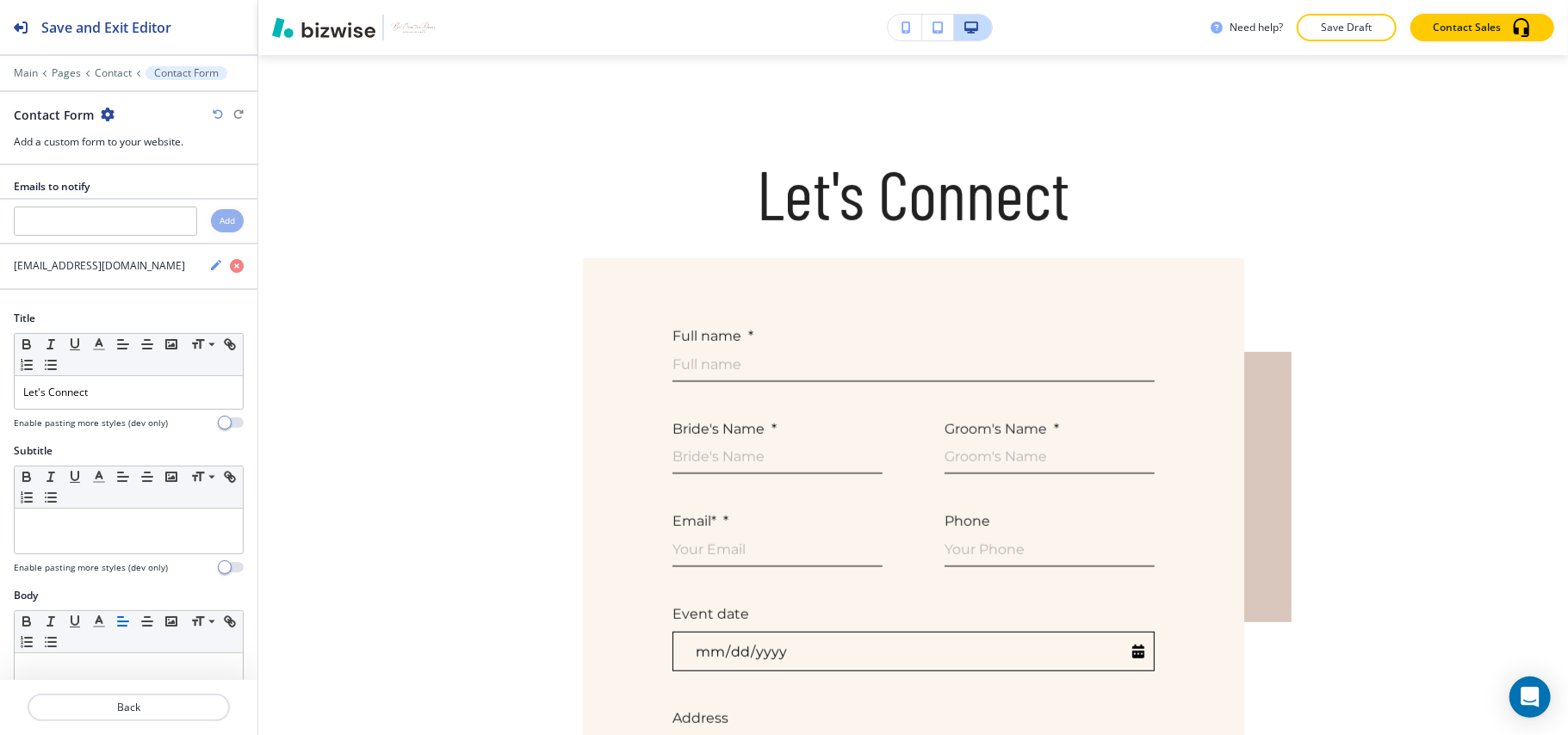
scroll to position [344, 0]
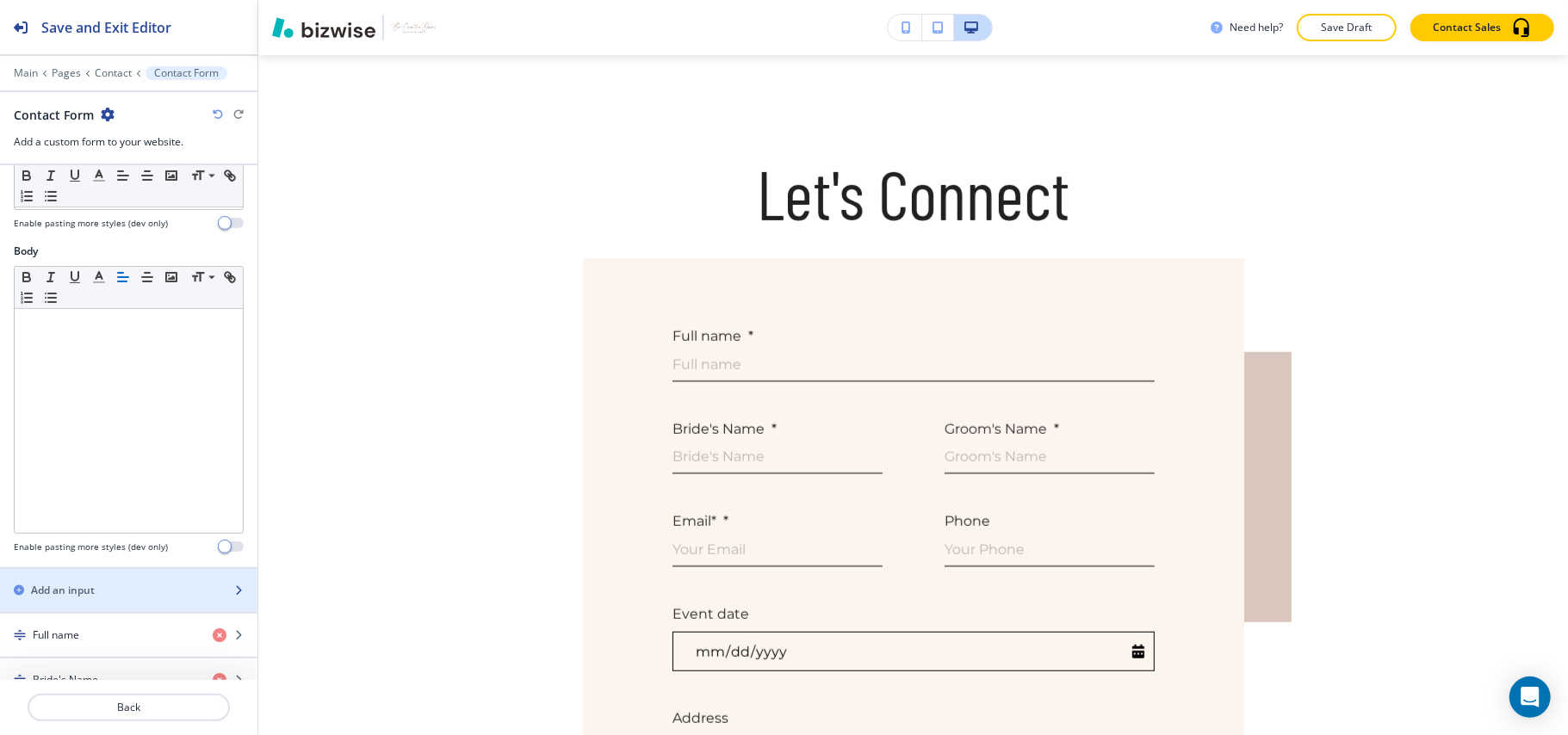
click at [91, 599] on h2 "Add an input" at bounding box center [63, 590] width 64 height 15
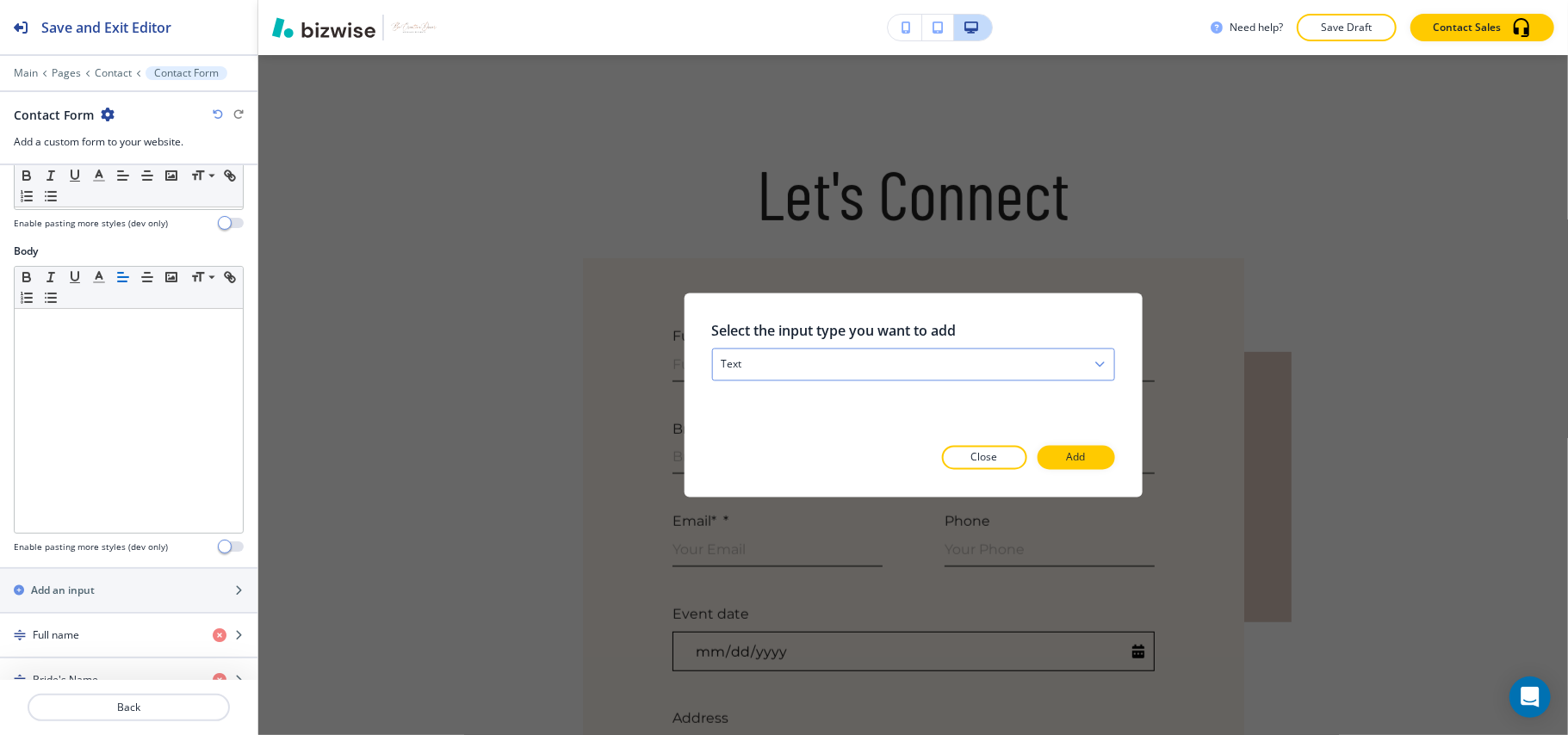
click at [786, 363] on div "text" at bounding box center [913, 365] width 401 height 31
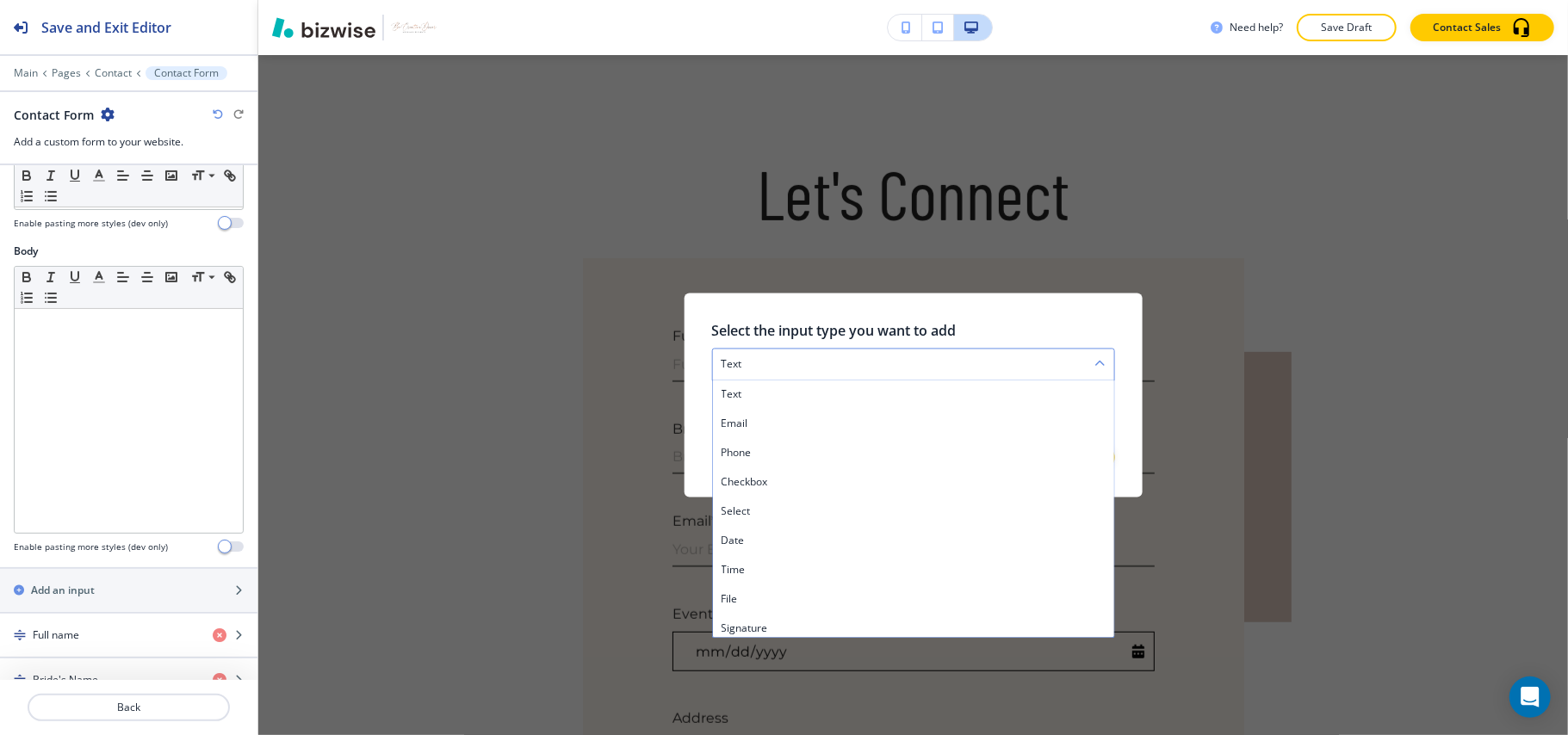
click at [786, 363] on div "text" at bounding box center [913, 365] width 401 height 31
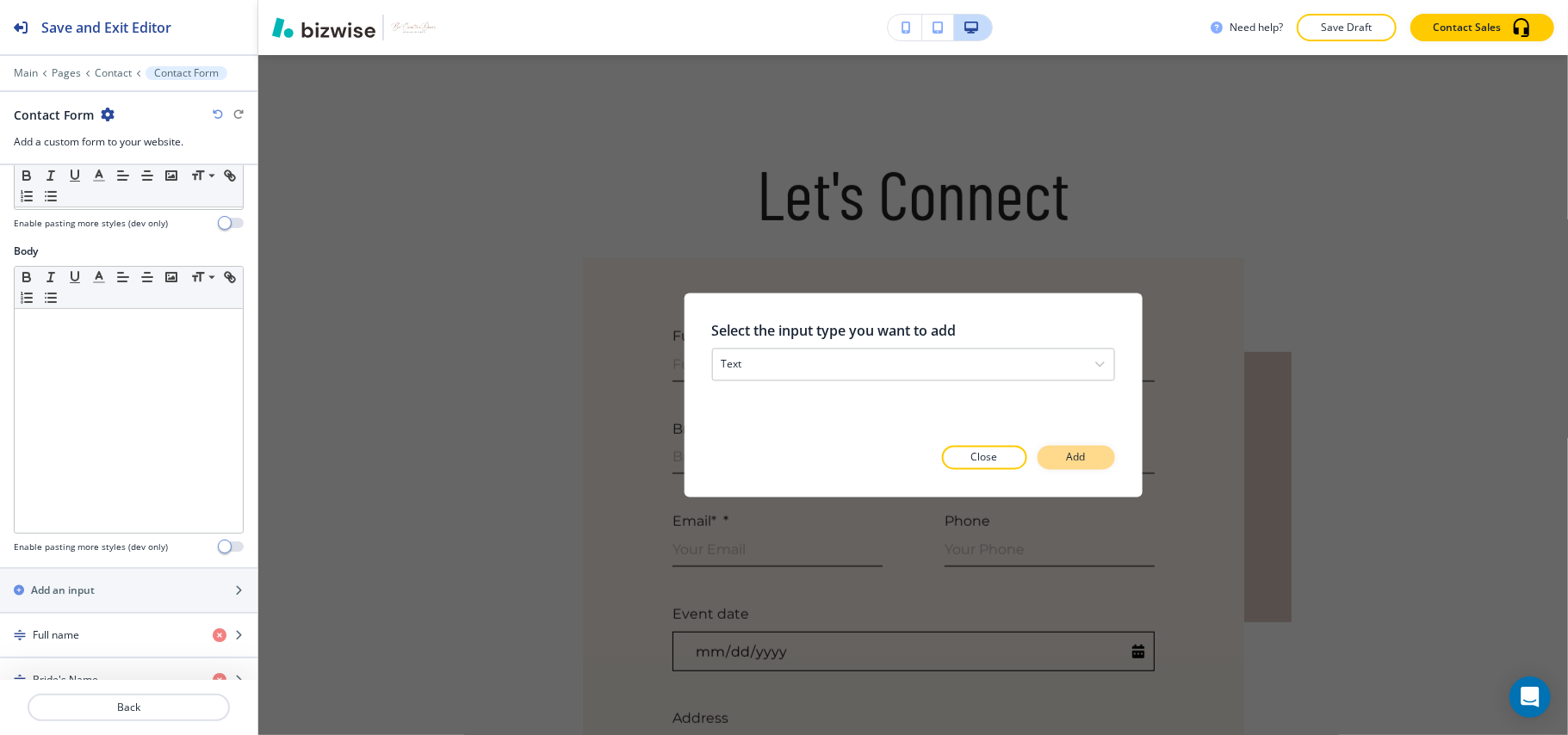
click at [1062, 449] on button "Add" at bounding box center [1076, 459] width 77 height 24
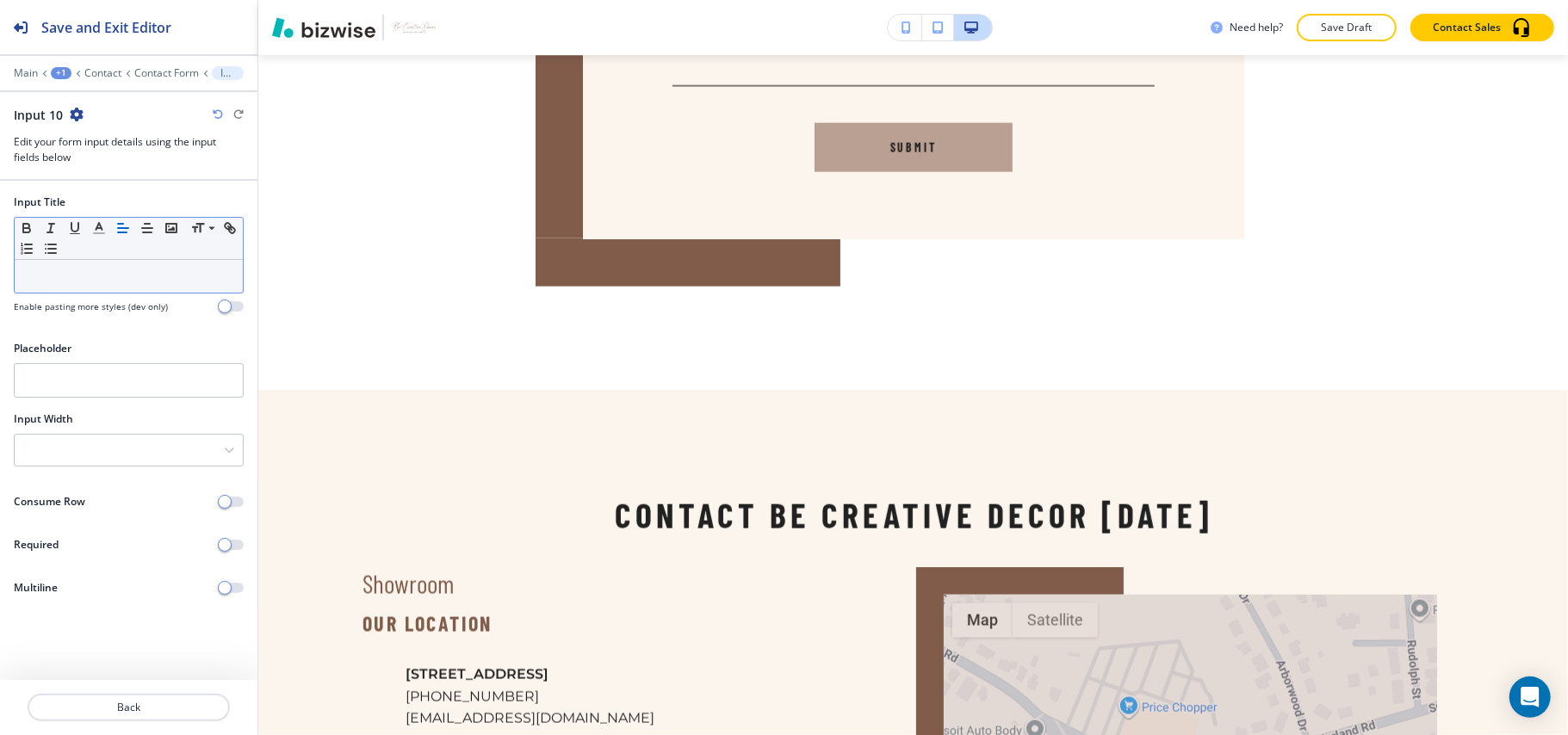
scroll to position [1581, 0]
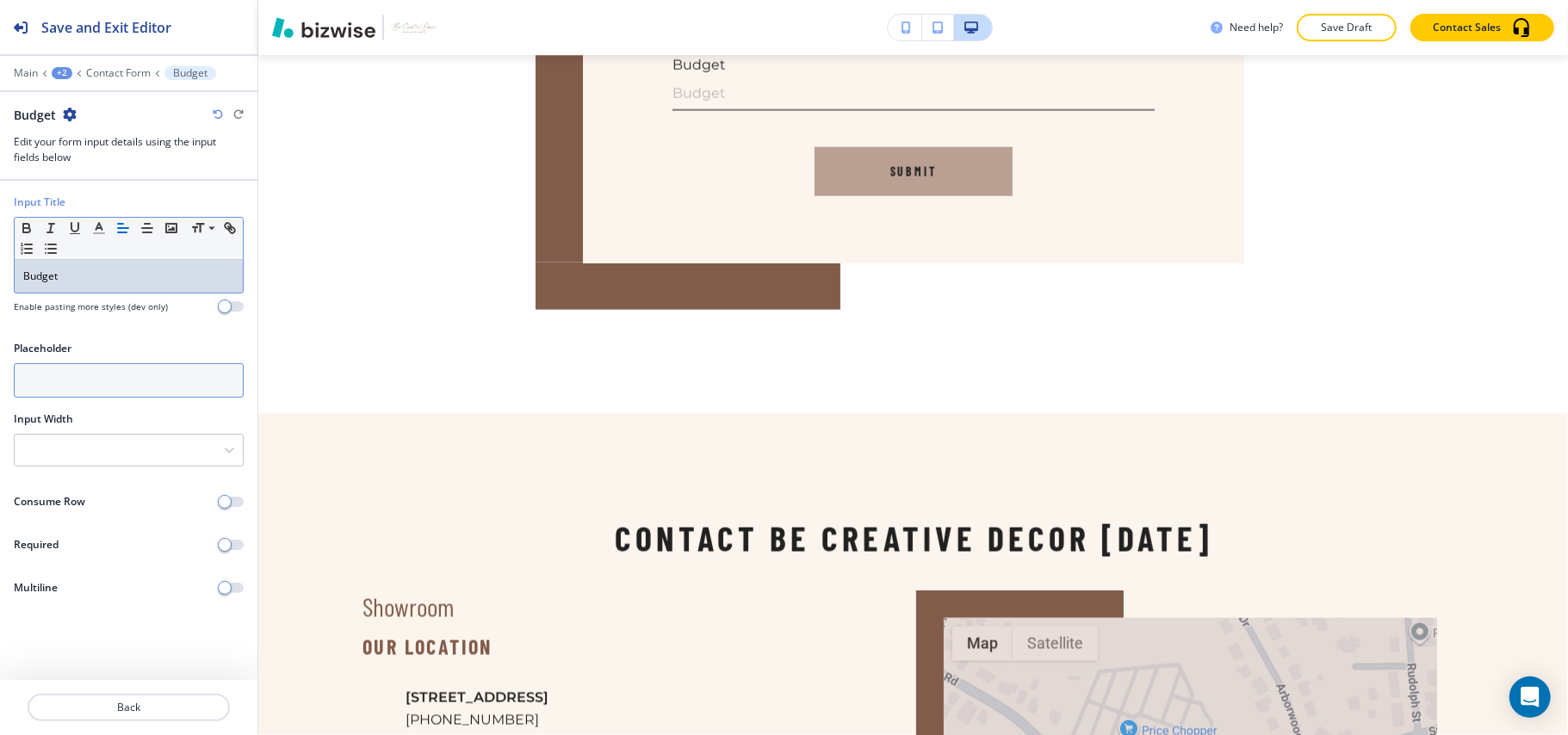
click at [91, 395] on input "text" at bounding box center [129, 381] width 230 height 35
click at [39, 383] on input "E.g 1000" at bounding box center [129, 381] width 230 height 35
type input "E.g $1000"
drag, startPoint x: 234, startPoint y: 549, endPoint x: 211, endPoint y: 567, distance: 29.2
click at [234, 549] on button "button" at bounding box center [232, 544] width 24 height 10
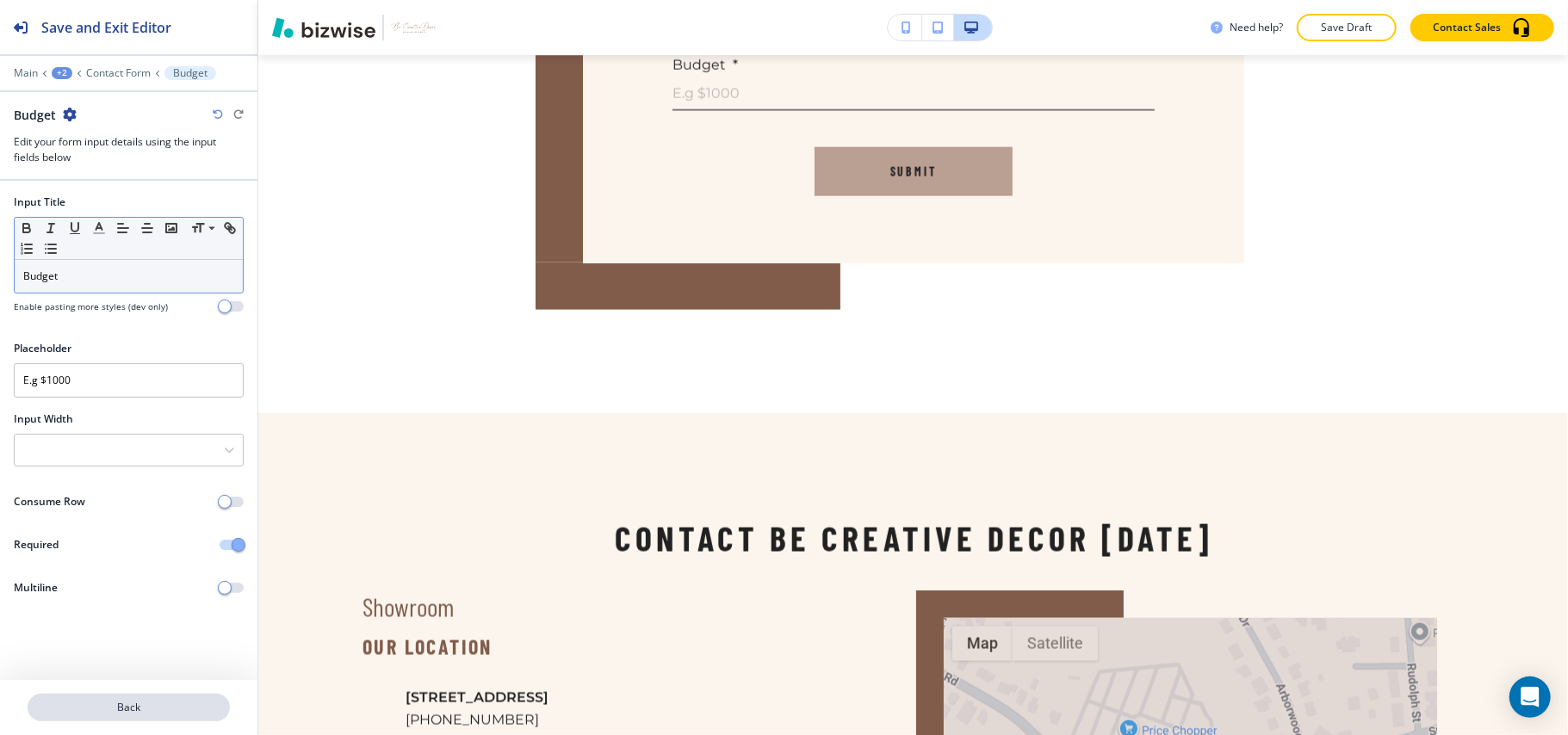
click at [112, 707] on p "Back" at bounding box center [129, 708] width 199 height 15
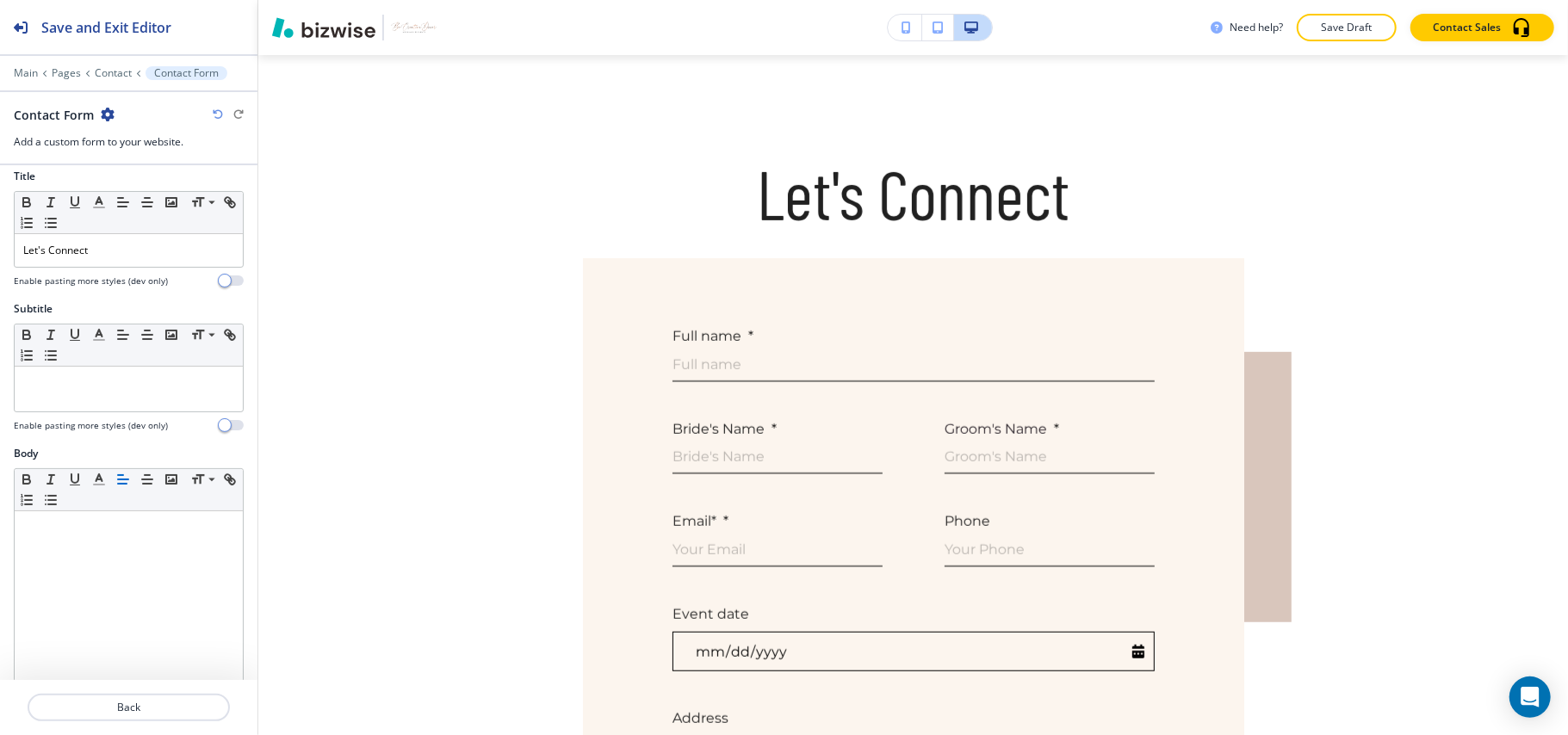
scroll to position [344, 0]
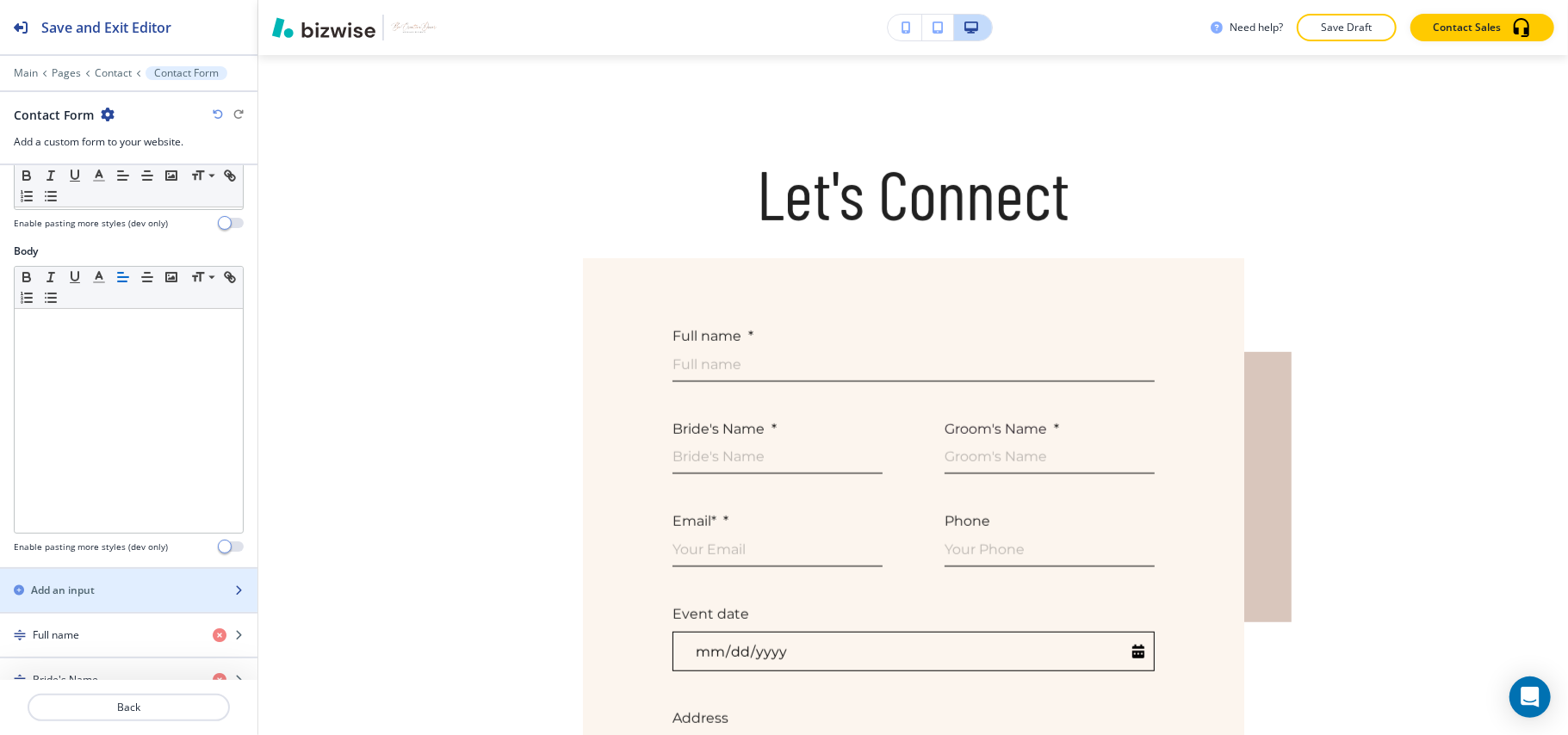
click at [103, 597] on div "Add an input" at bounding box center [110, 590] width 220 height 15
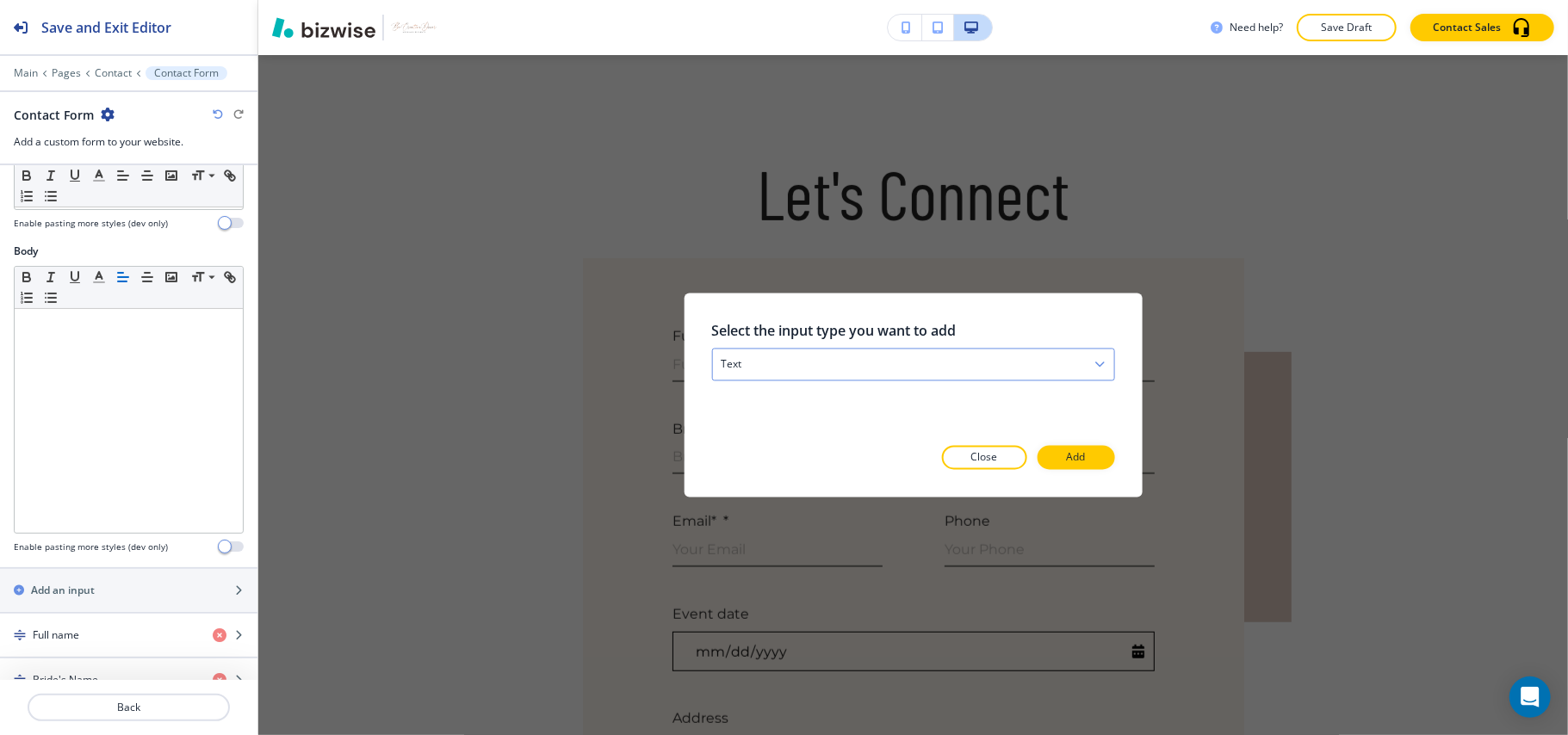
click at [847, 360] on div "text" at bounding box center [913, 365] width 401 height 31
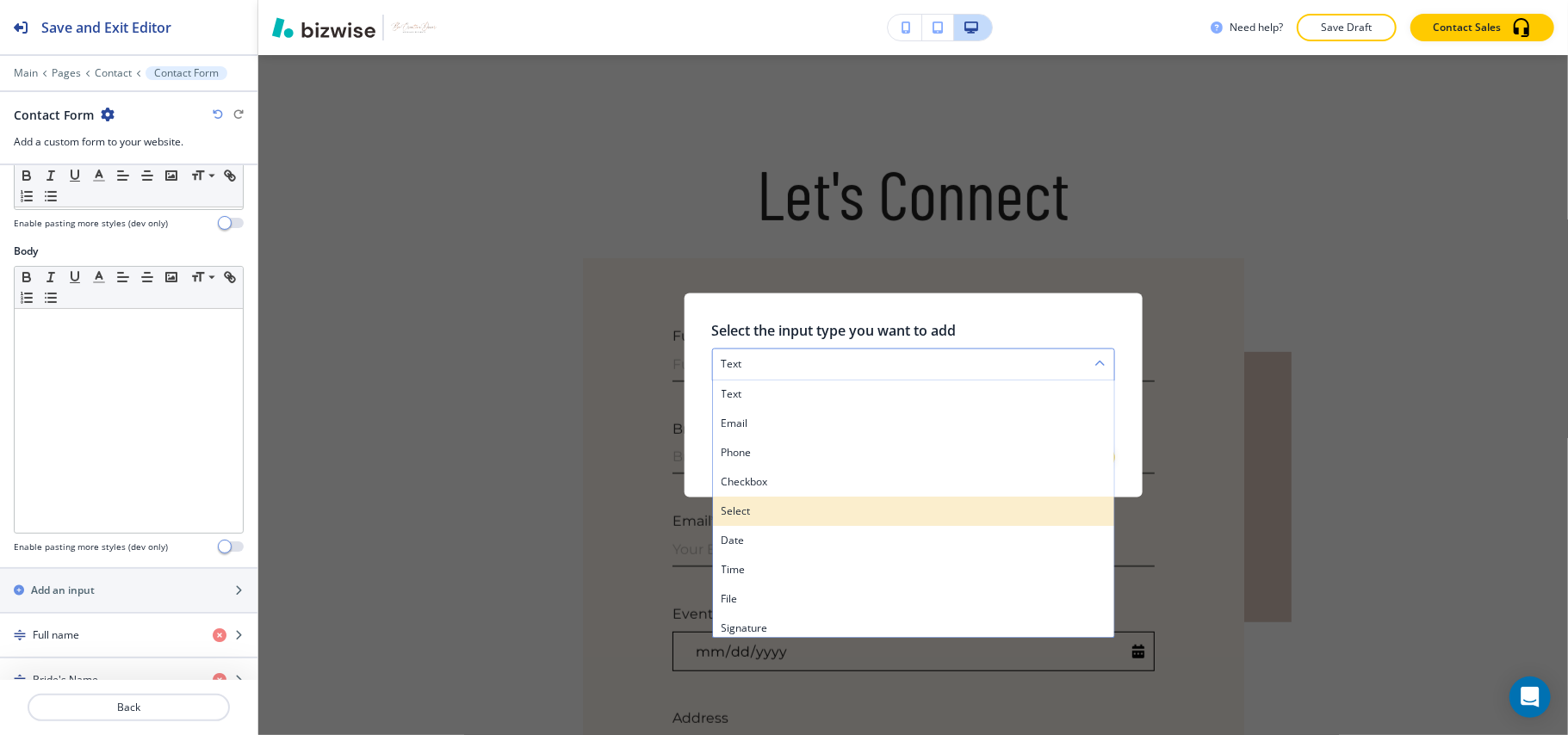
click at [773, 510] on h4 "select" at bounding box center [913, 512] width 384 height 15
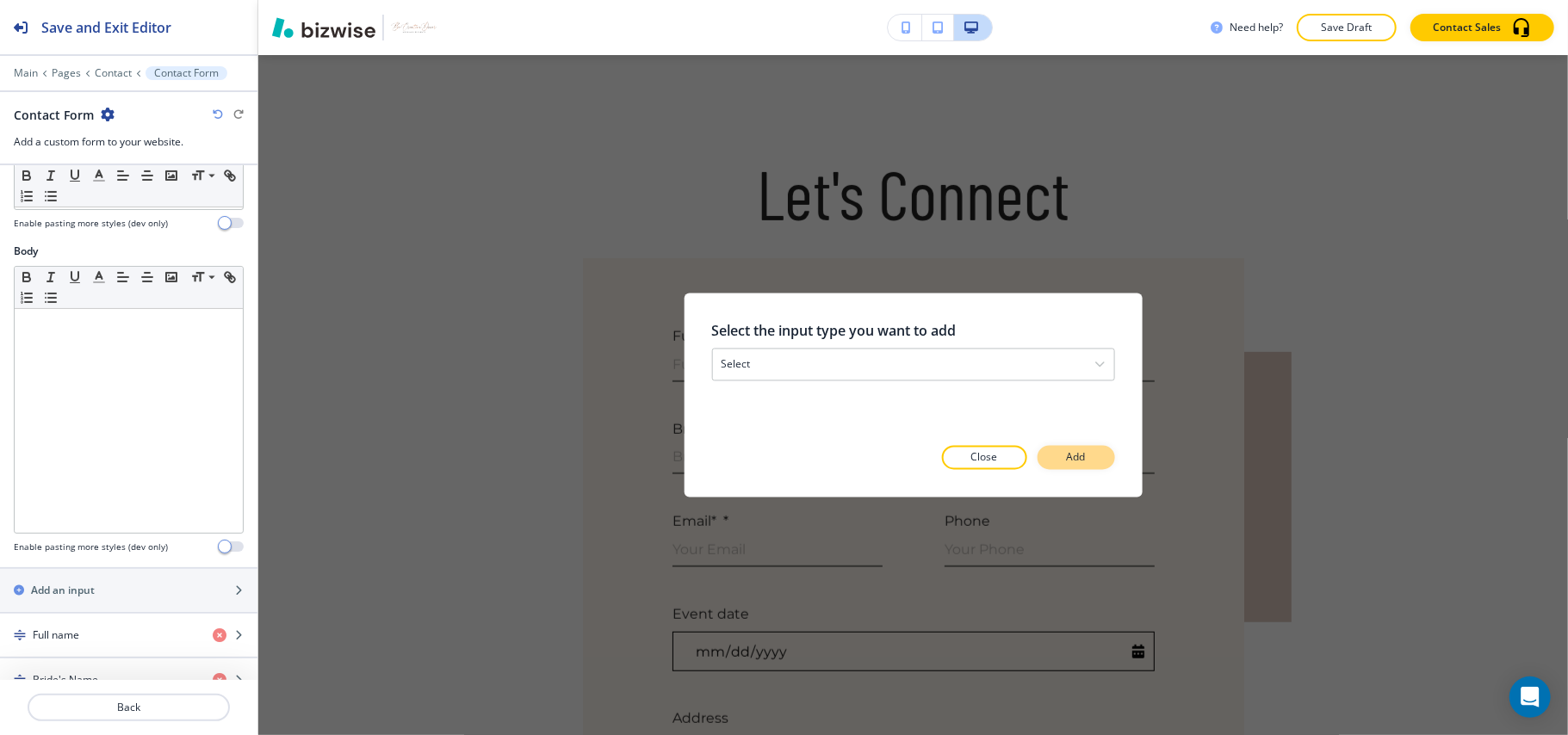
click at [1097, 449] on button "Add" at bounding box center [1076, 459] width 77 height 24
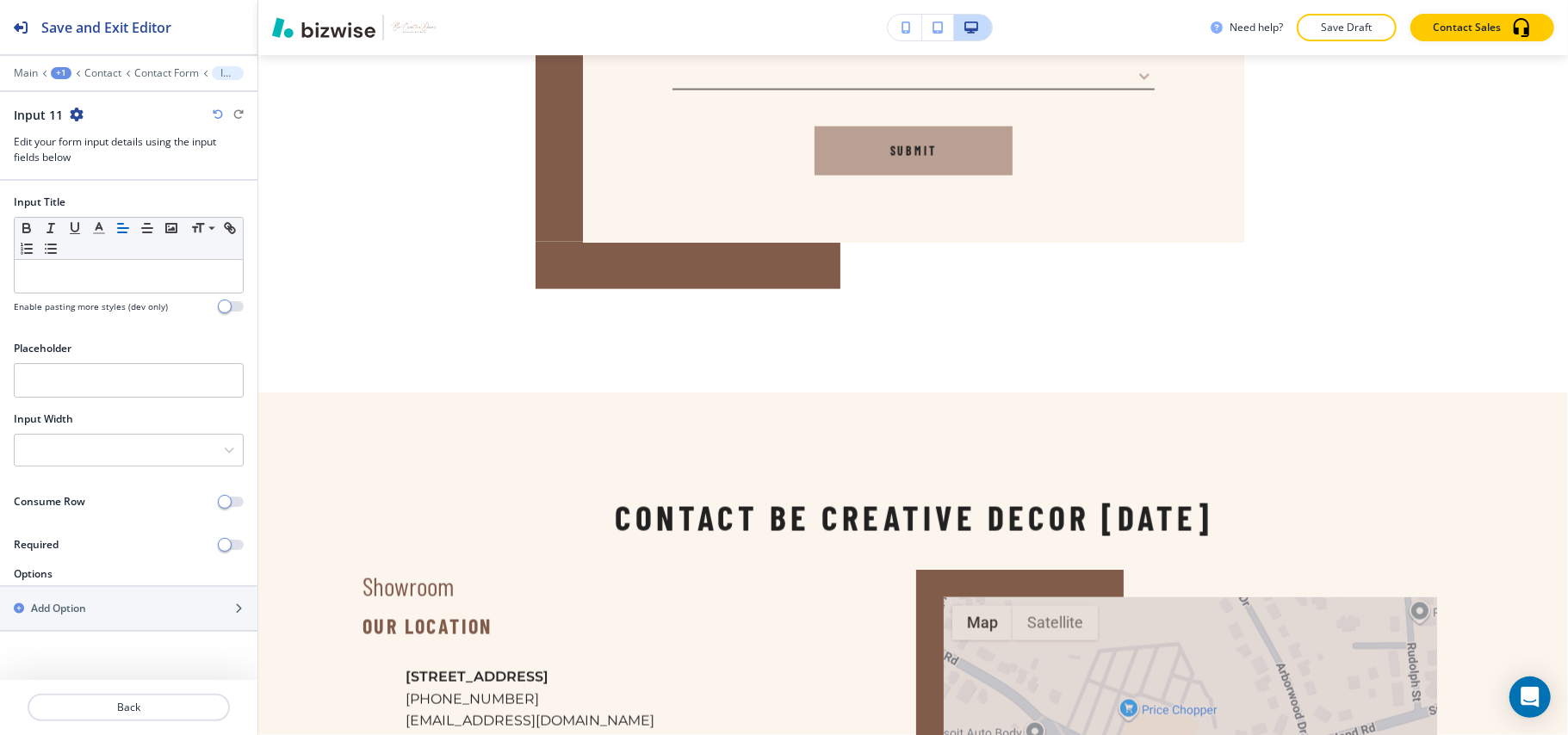
scroll to position [1672, 0]
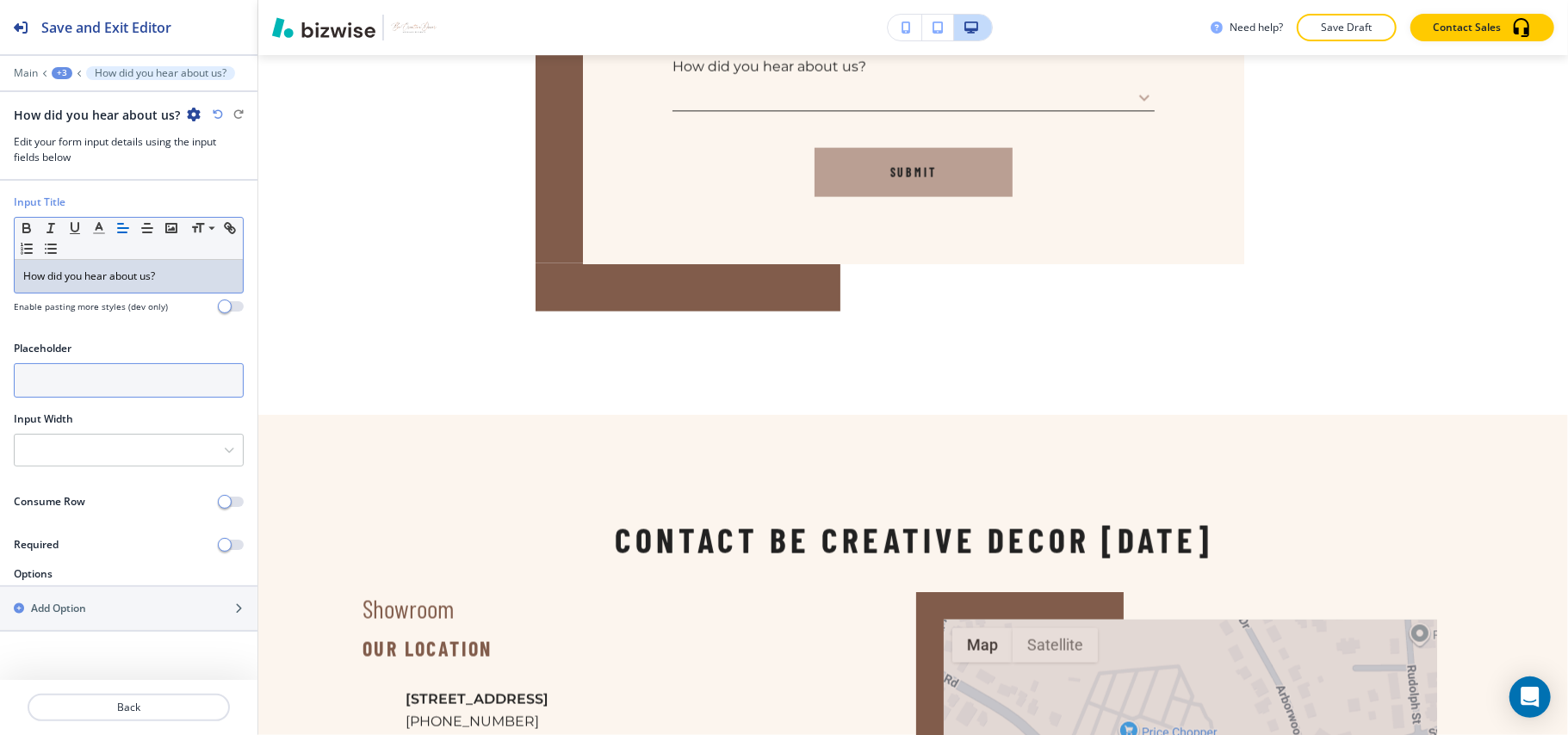
click at [90, 377] on input "text" at bounding box center [129, 381] width 230 height 35
type input "Select an option"
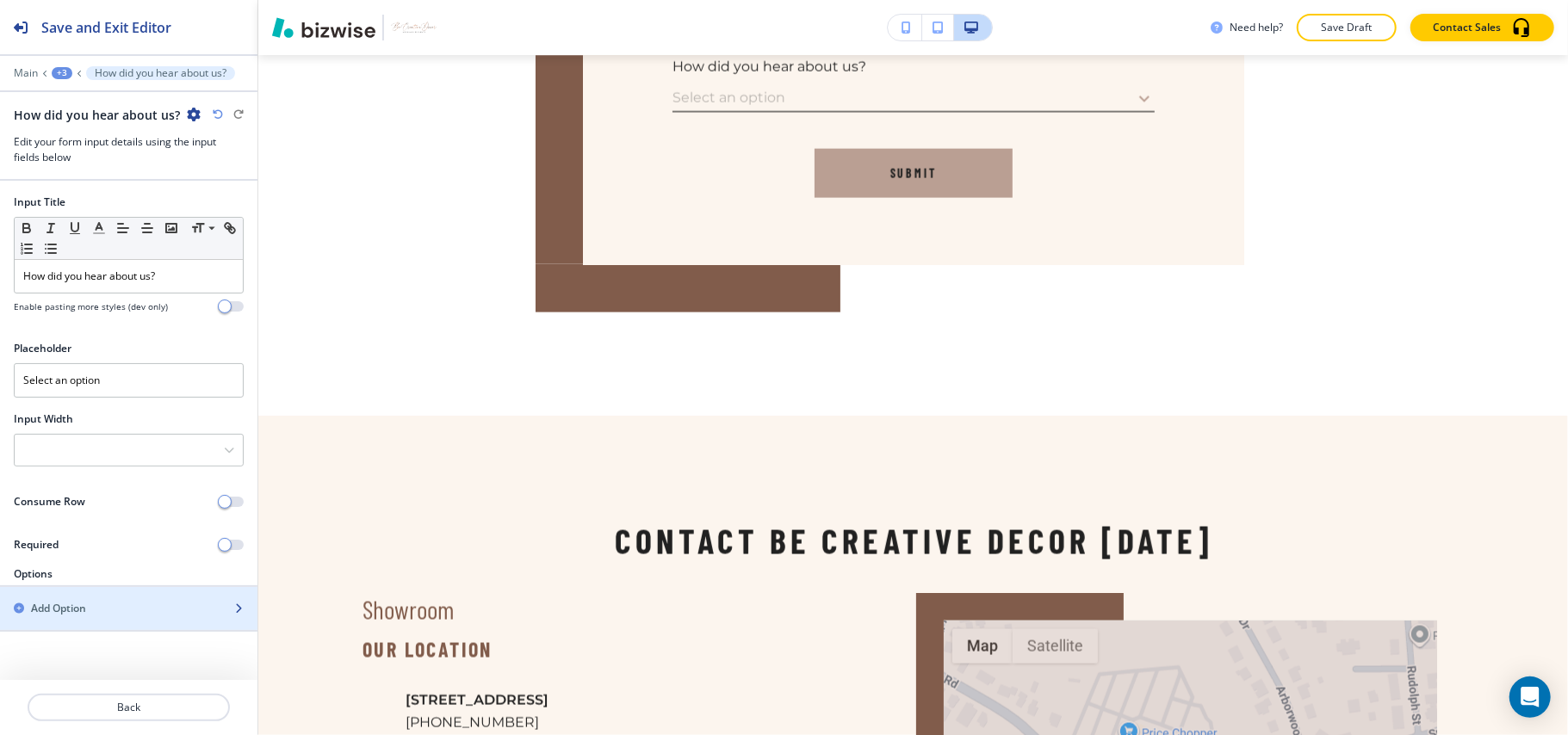
click at [95, 601] on div "button" at bounding box center [129, 594] width 258 height 14
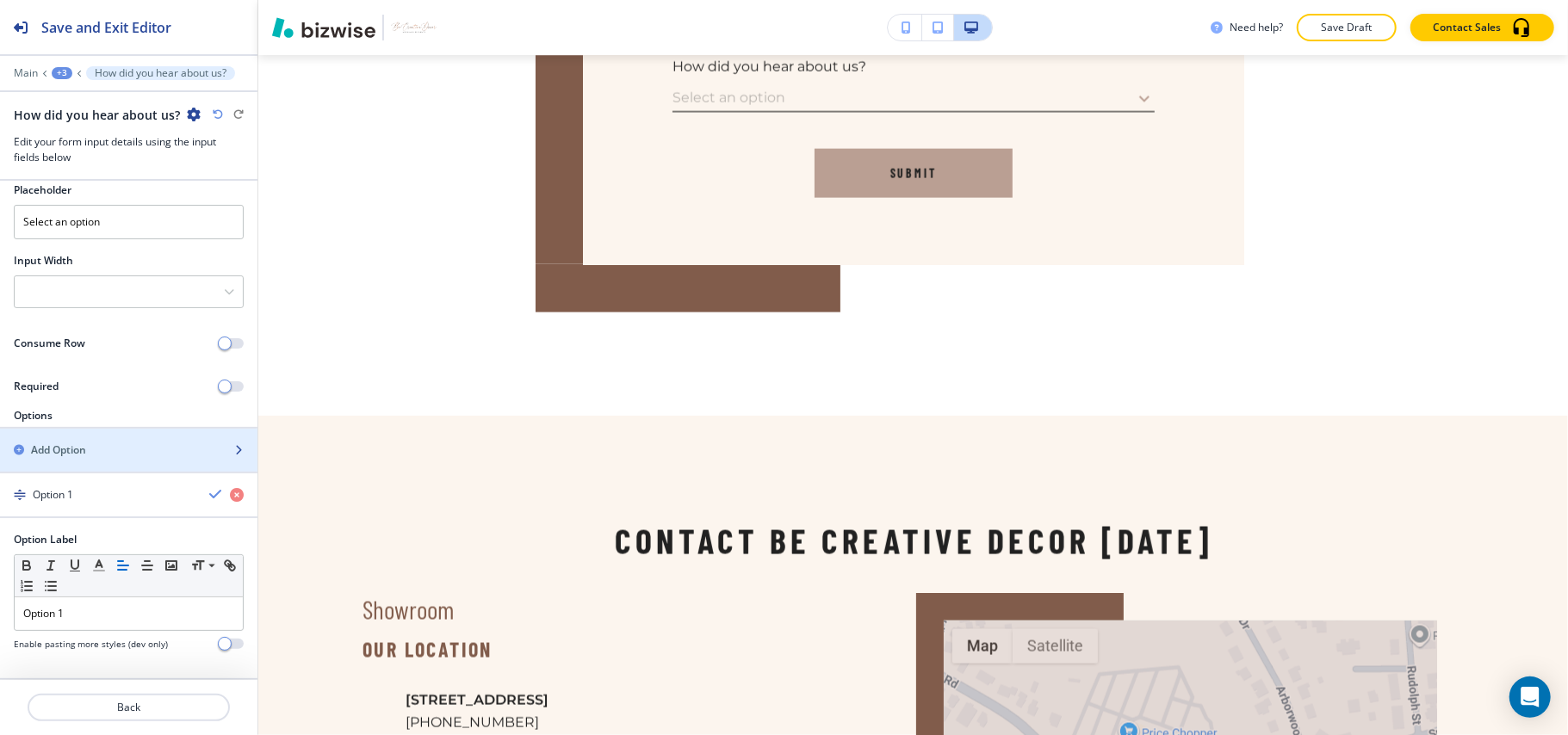
click at [108, 452] on div "Add Option" at bounding box center [110, 450] width 220 height 15
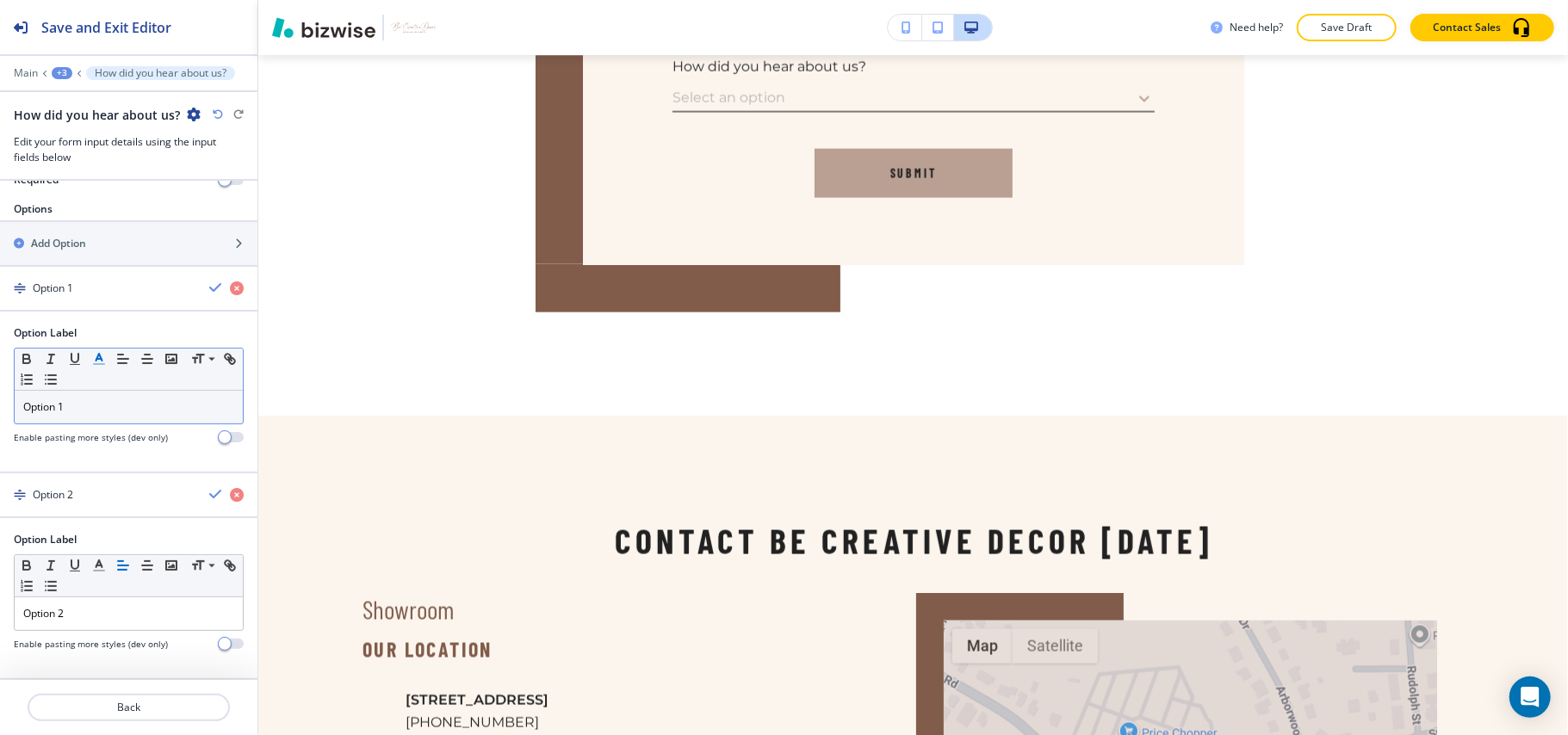
scroll to position [373, 0]
click at [87, 236] on div "Add Option" at bounding box center [110, 243] width 220 height 15
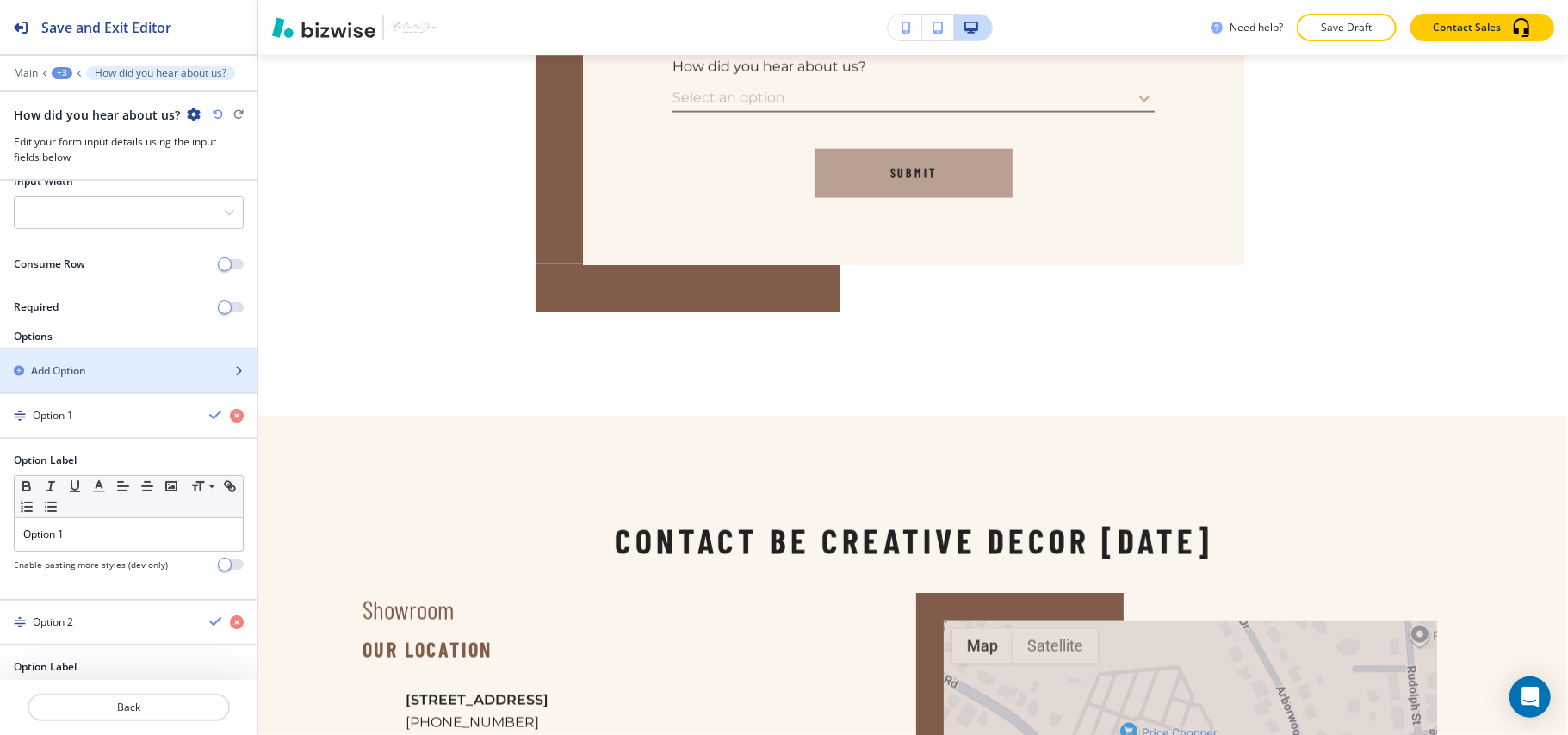
click at [86, 376] on h2 "Add Option" at bounding box center [58, 371] width 55 height 15
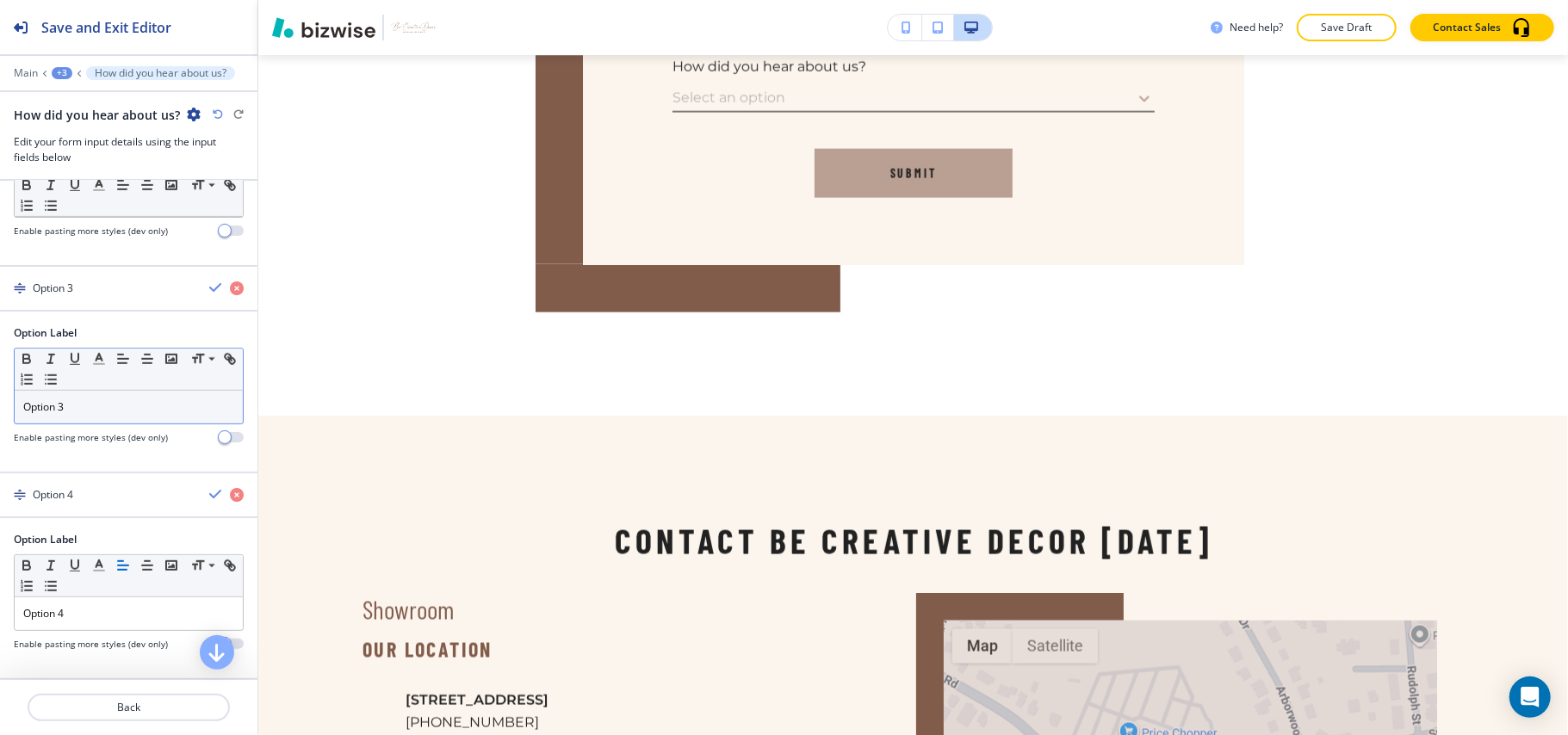
scroll to position [411, 0]
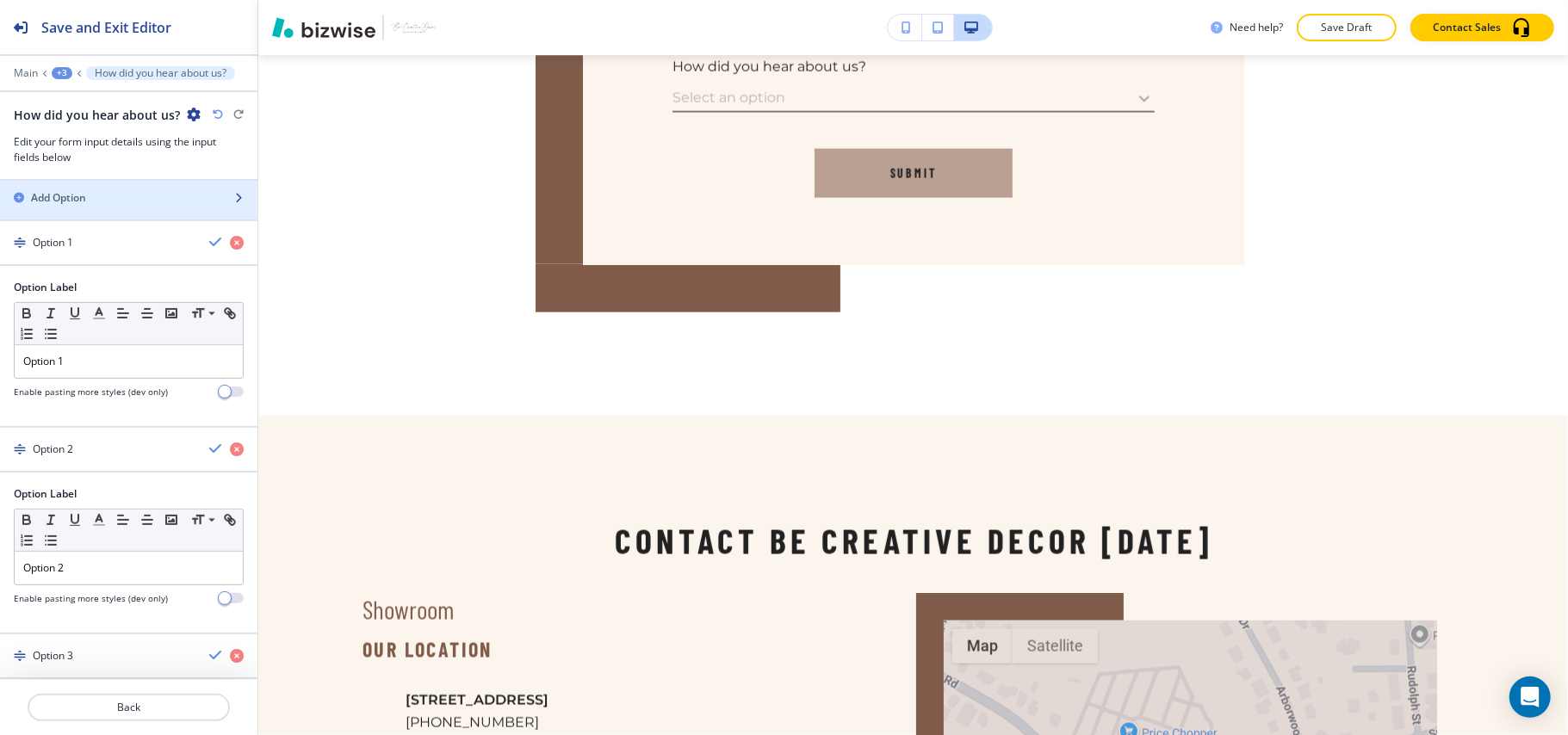
click at [90, 200] on div "Add Option" at bounding box center [110, 197] width 220 height 15
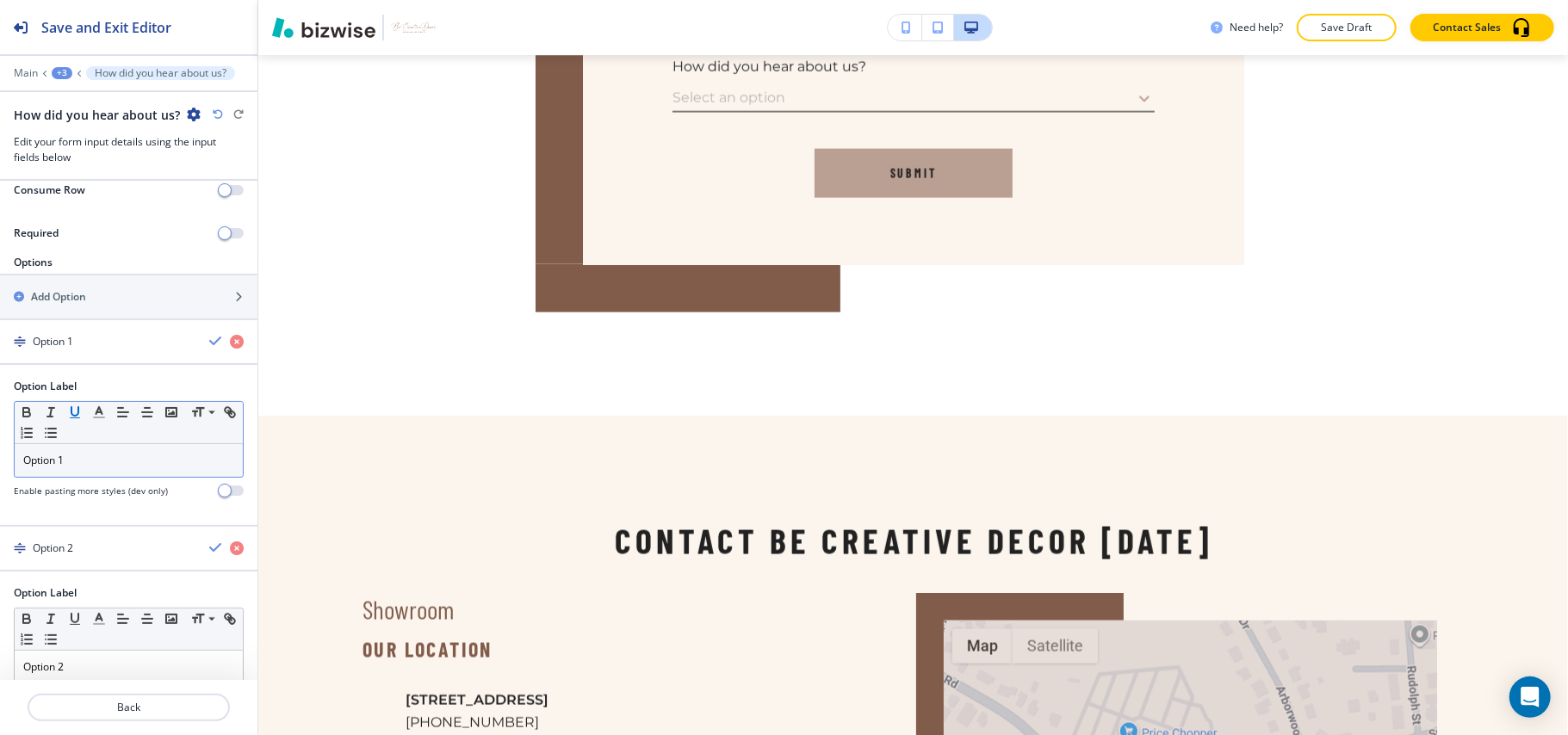
scroll to position [311, 0]
drag, startPoint x: 81, startPoint y: 465, endPoint x: 0, endPoint y: 463, distance: 81.0
click at [0, 463] on div "Option Label Small Normal Large Huge Option 1 Enable pasting more styles (dev o…" at bounding box center [129, 446] width 258 height 133
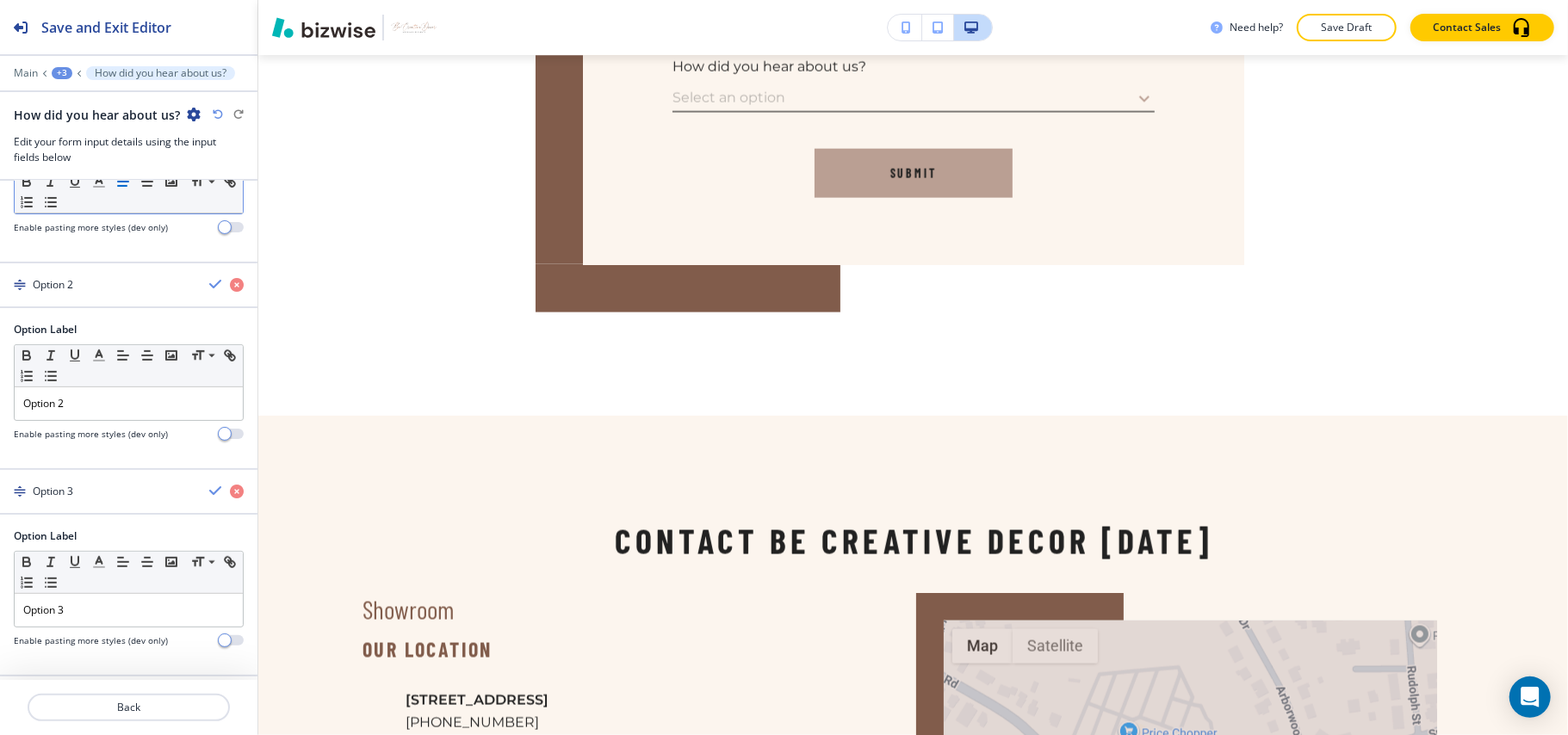
scroll to position [655, 0]
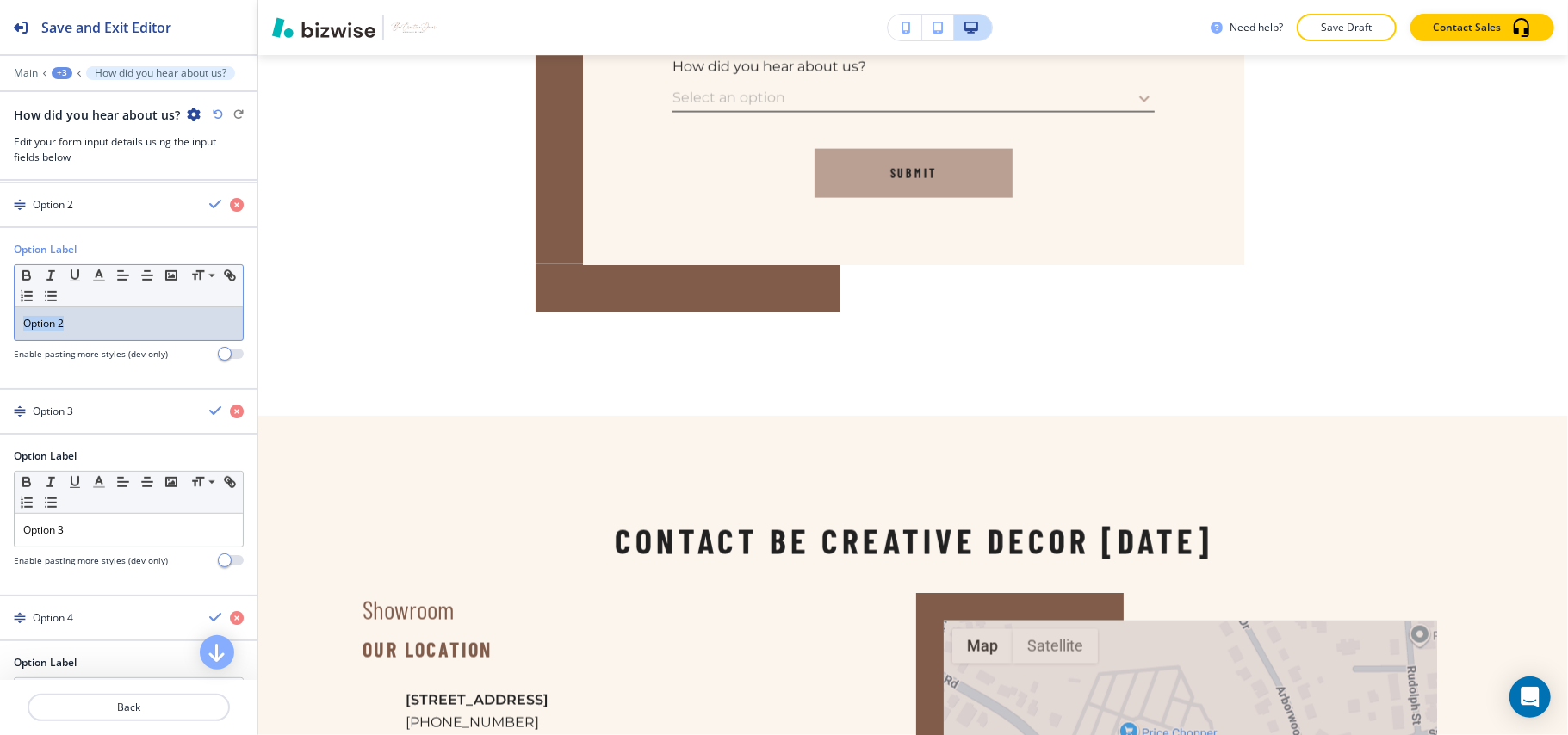
drag, startPoint x: 115, startPoint y: 318, endPoint x: 0, endPoint y: 321, distance: 115.0
click at [0, 321] on div "Option Label Small Normal Large Huge Option 2 Enable pasting more styles (dev o…" at bounding box center [129, 307] width 258 height 133
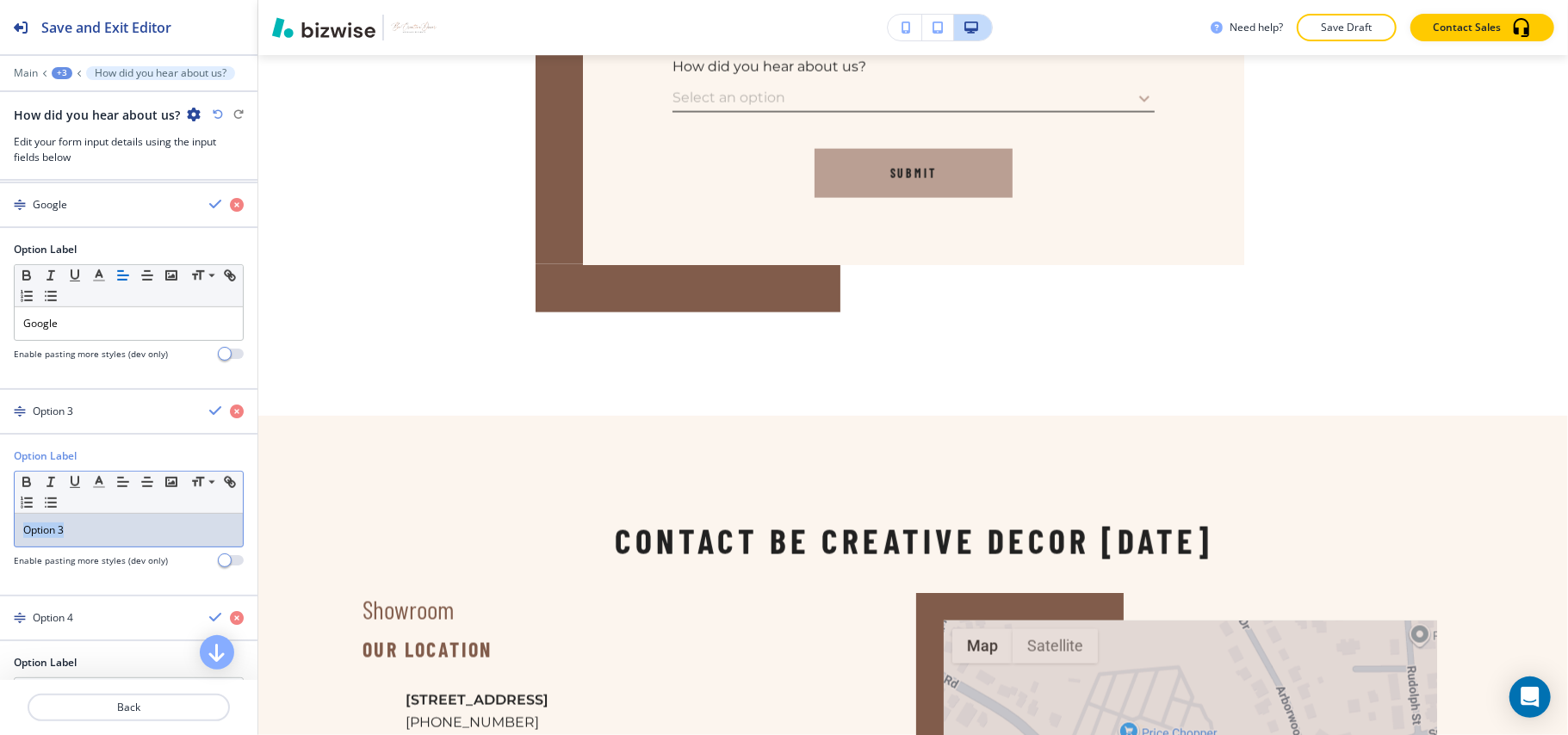
drag, startPoint x: 108, startPoint y: 535, endPoint x: 0, endPoint y: 539, distance: 108.1
click at [0, 539] on div "Option Label Small Normal Large Huge Option 3 Enable pasting more styles (dev o…" at bounding box center [129, 514] width 258 height 133
click at [76, 429] on div "button" at bounding box center [129, 426] width 258 height 14
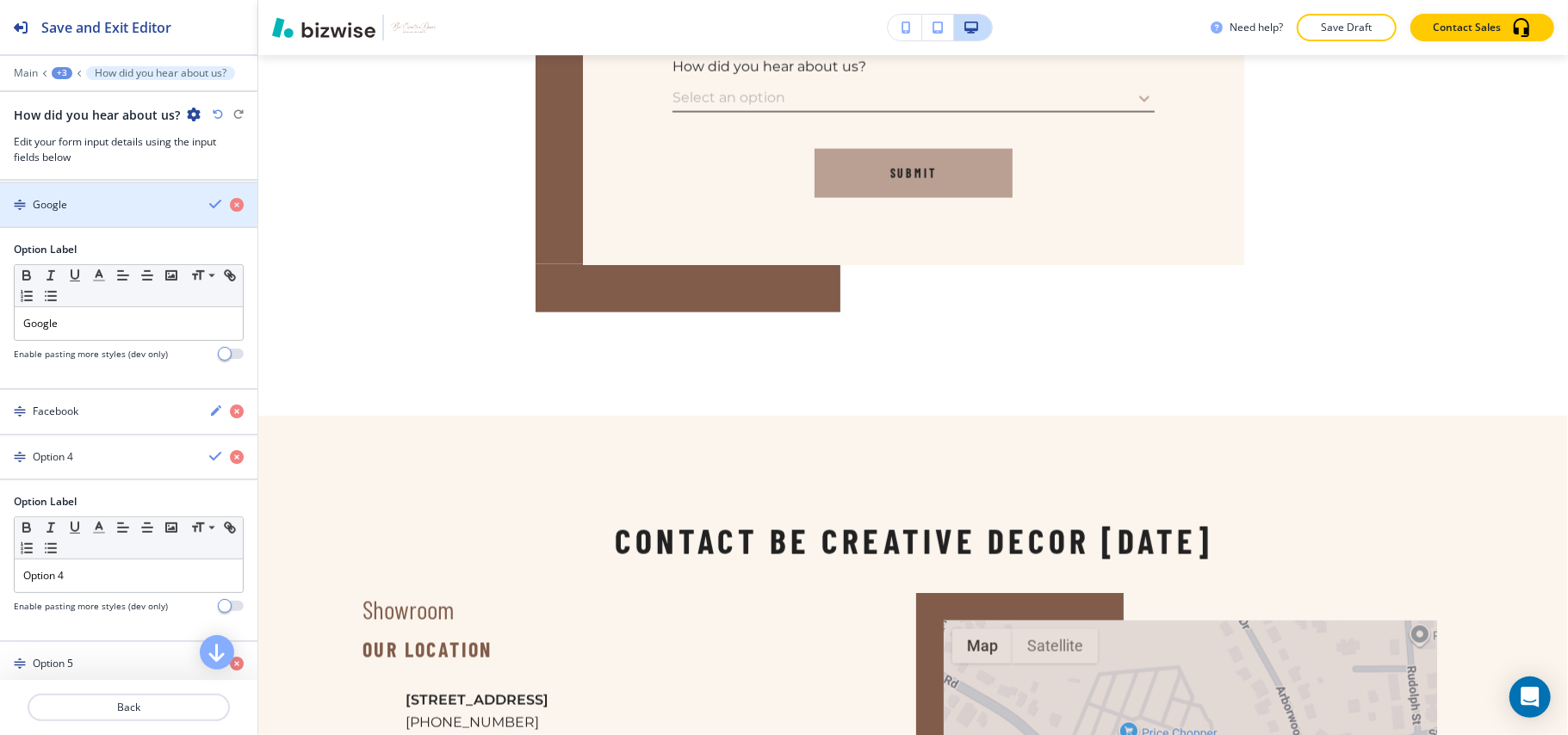
click at [91, 212] on div "Google" at bounding box center [98, 205] width 196 height 15
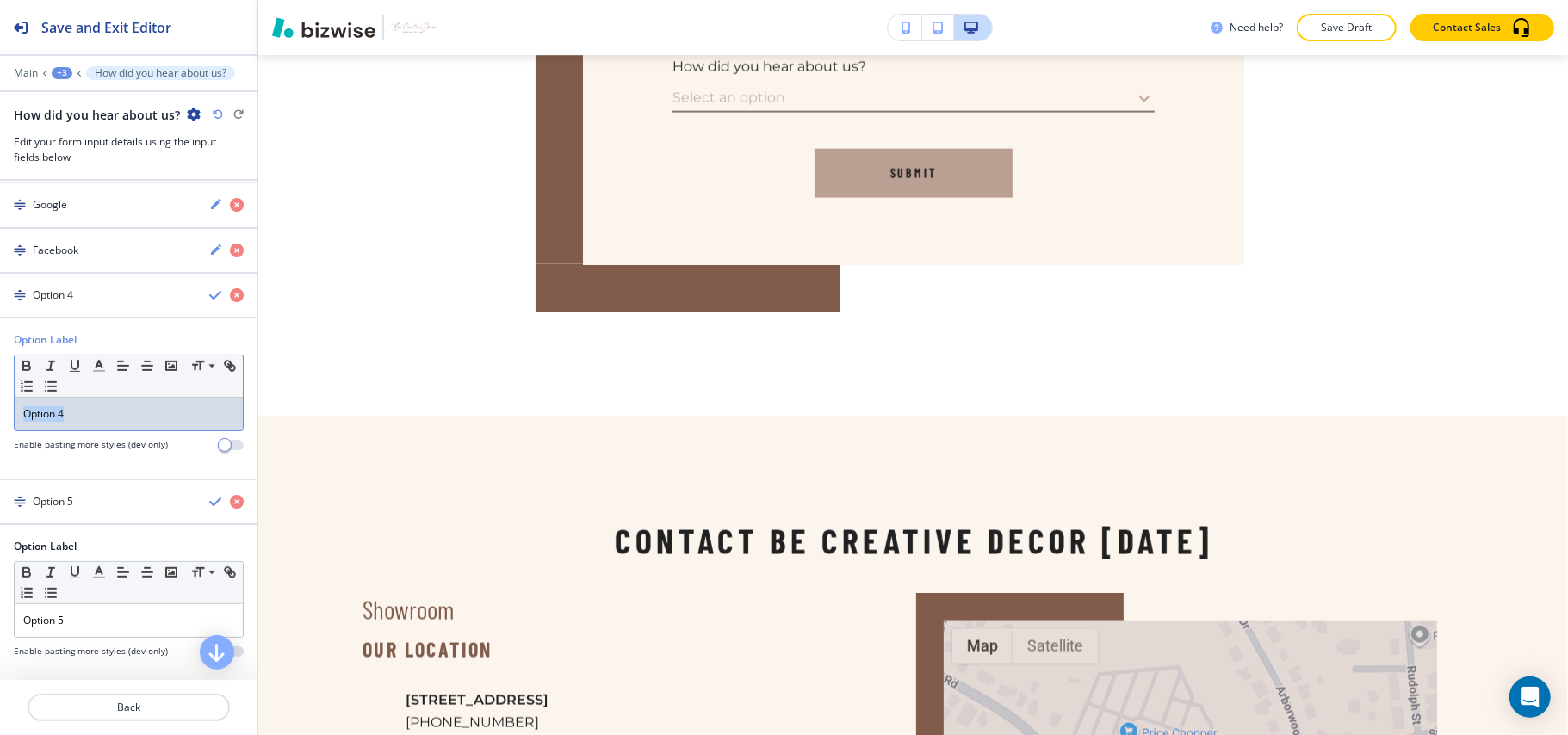
drag, startPoint x: 116, startPoint y: 425, endPoint x: 0, endPoint y: 420, distance: 116.1
click at [0, 420] on div "Option Label Small Normal Large Huge Option 4 Enable pasting more styles (dev o…" at bounding box center [129, 399] width 258 height 133
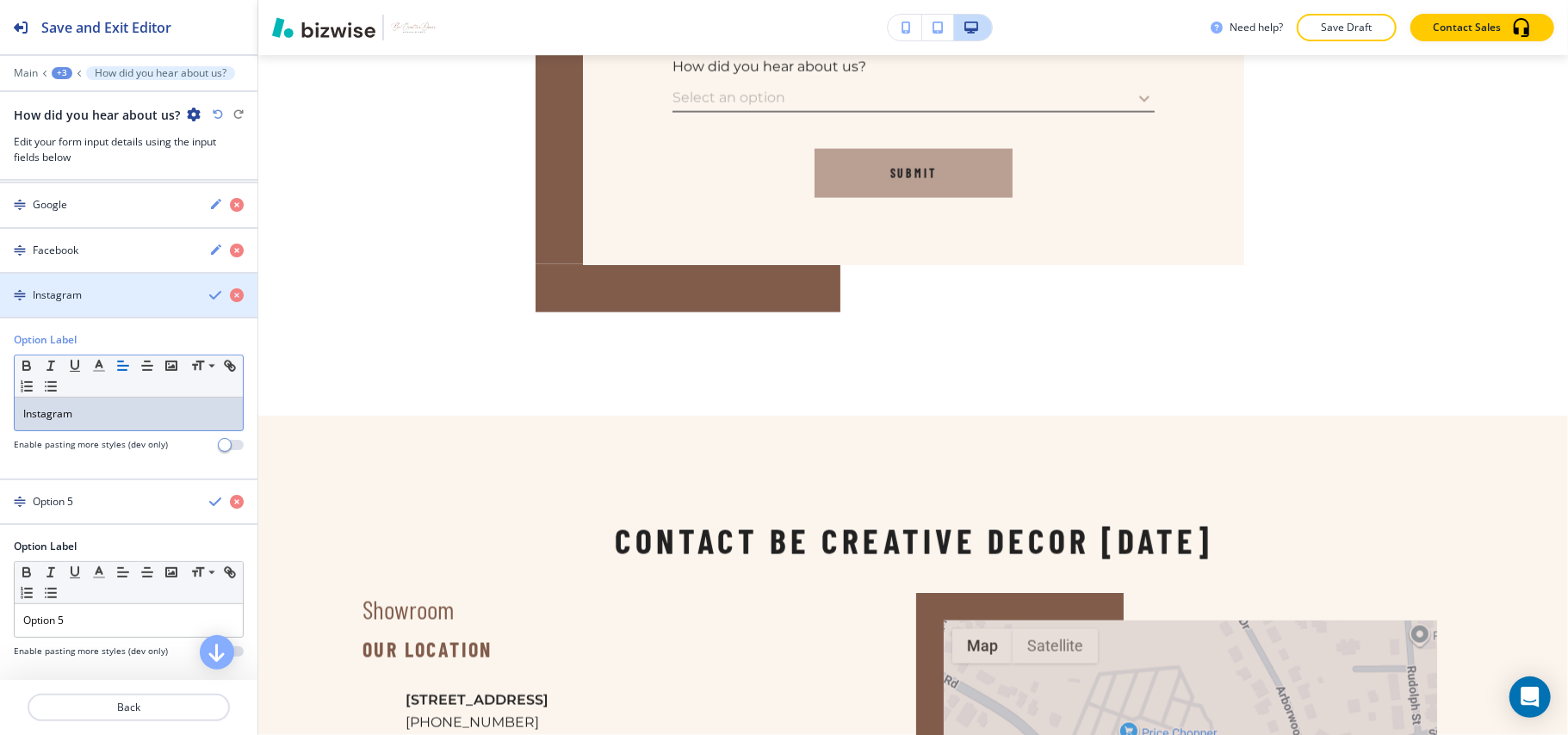
click at [115, 303] on div "Instagram" at bounding box center [98, 295] width 196 height 15
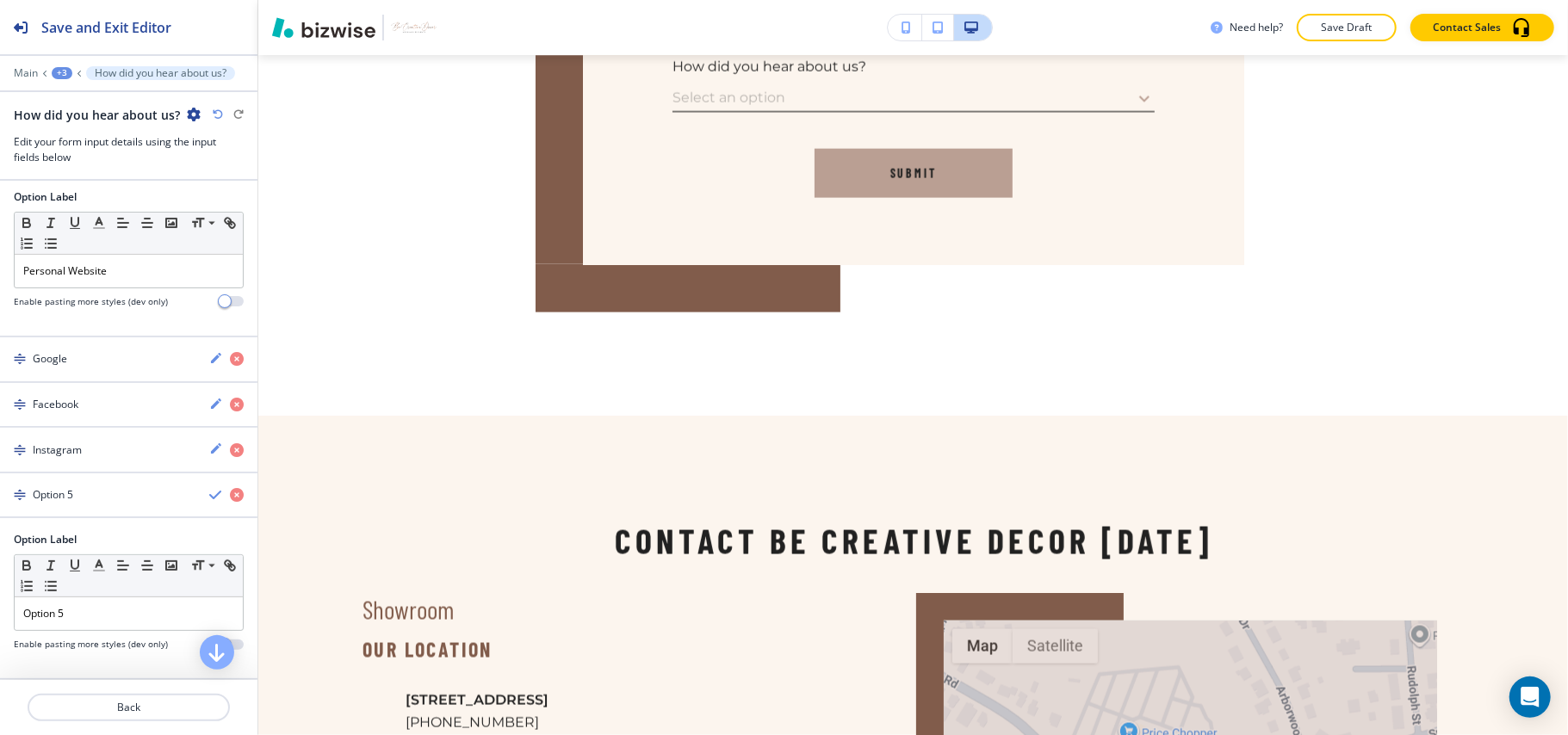
scroll to position [511, 0]
drag, startPoint x: 89, startPoint y: 600, endPoint x: 0, endPoint y: 602, distance: 89.0
click at [0, 602] on div "Option Label Small Normal Large Huge Option 5 Enable pasting more styles (dev o…" at bounding box center [129, 598] width 258 height 133
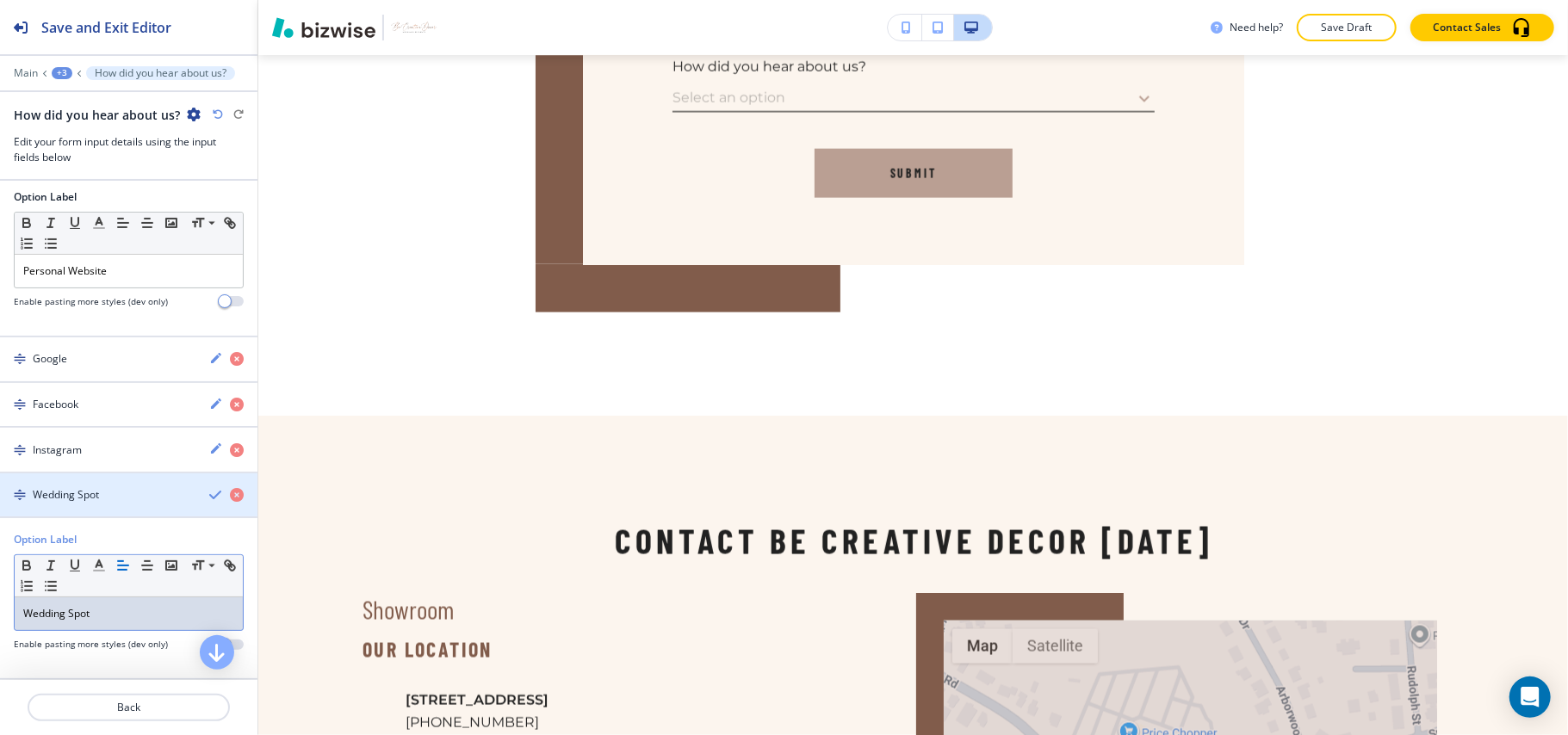
click at [116, 493] on div "Wedding Spot" at bounding box center [98, 495] width 196 height 15
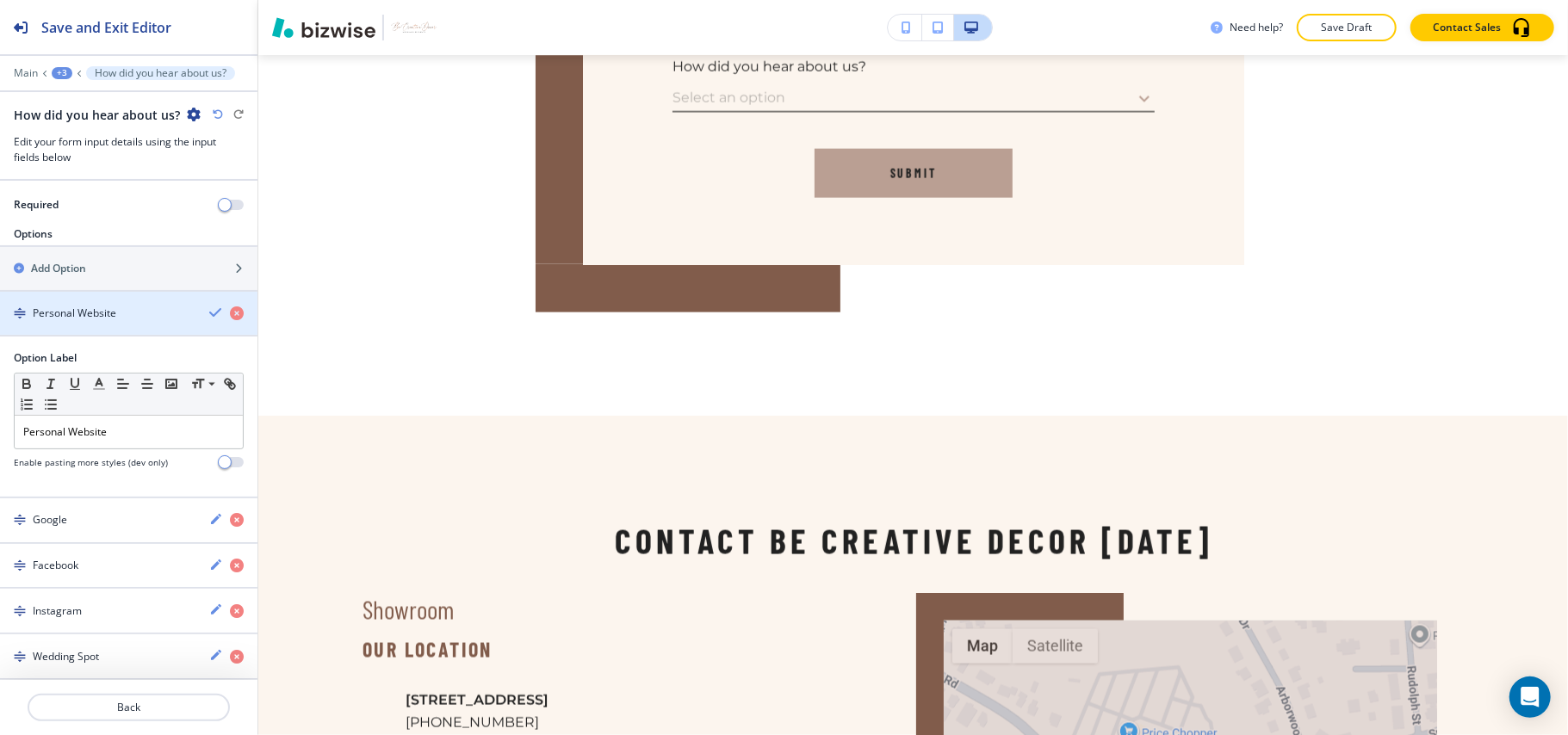
click at [108, 306] on h4 "Personal Website" at bounding box center [74, 313] width 84 height 15
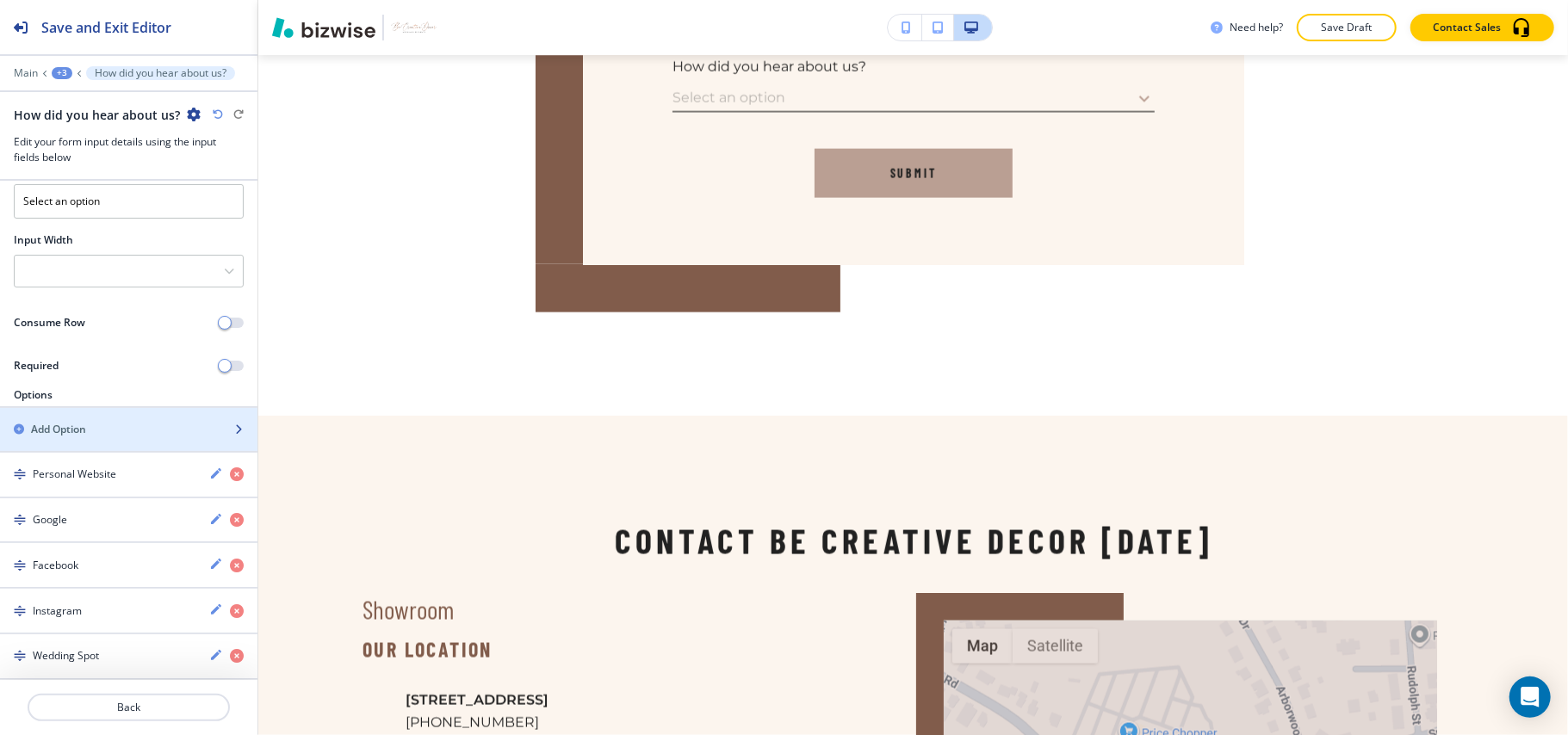
click at [94, 431] on div "Add Option" at bounding box center [110, 430] width 220 height 15
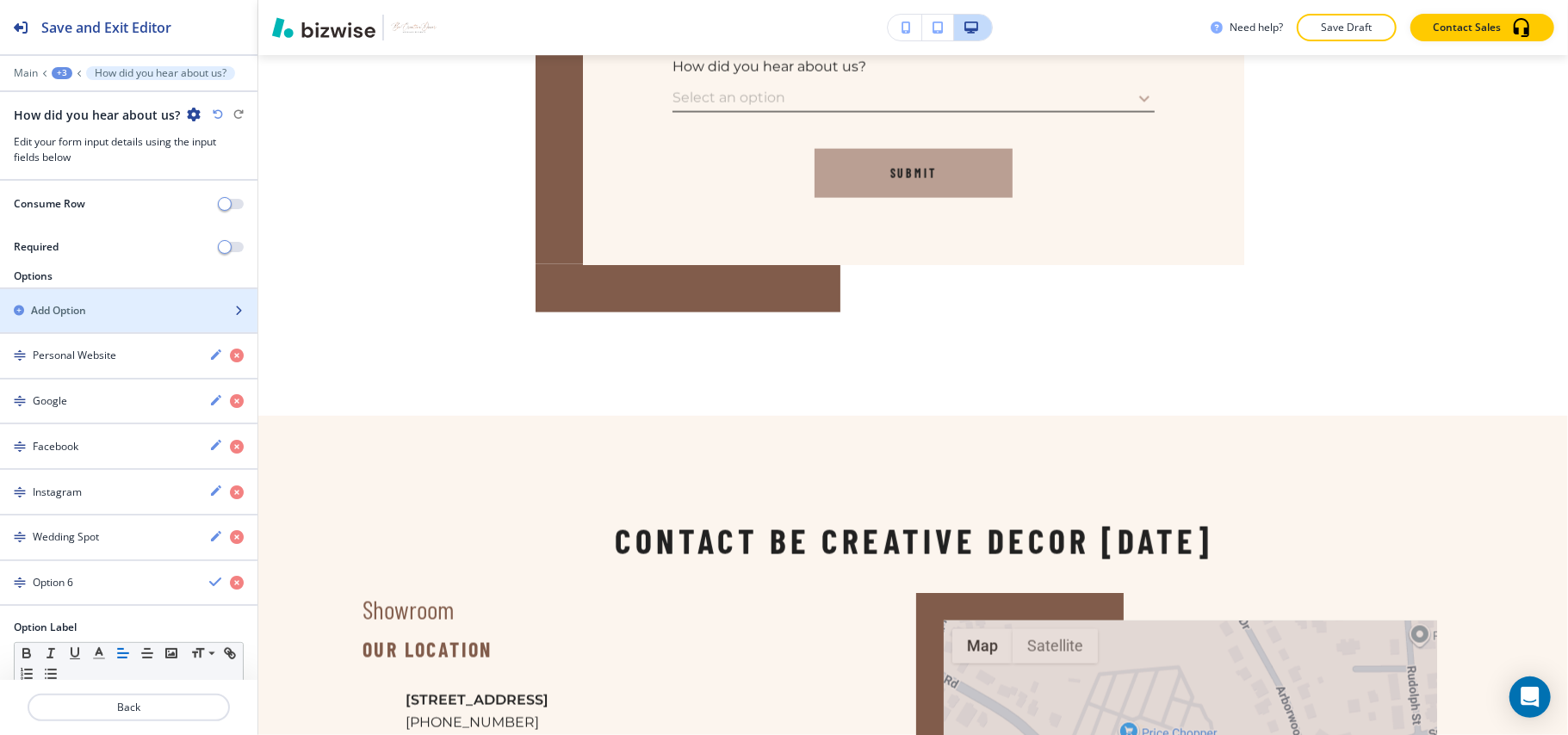
scroll to position [396, 0]
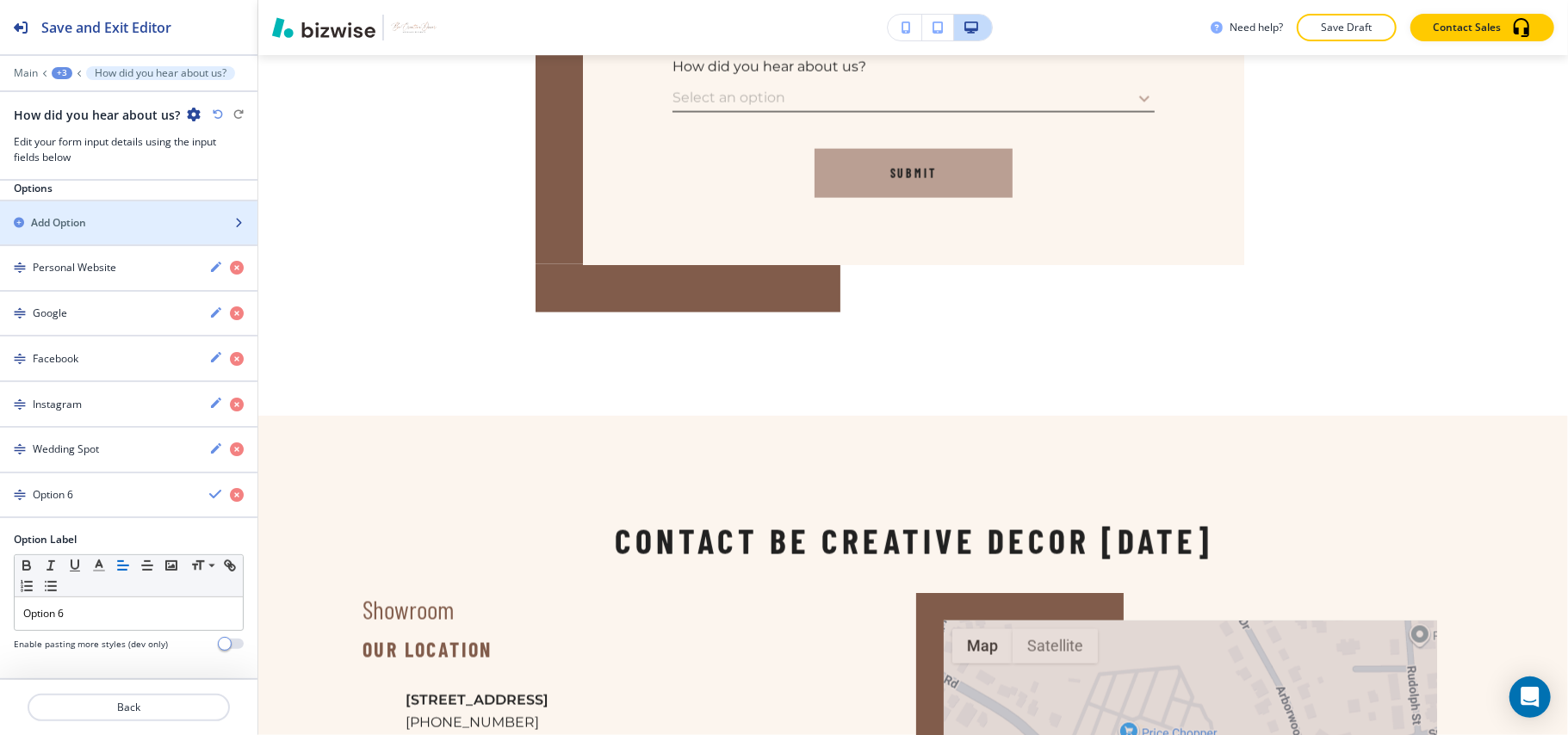
click at [86, 222] on h2 "Add Option" at bounding box center [58, 223] width 55 height 15
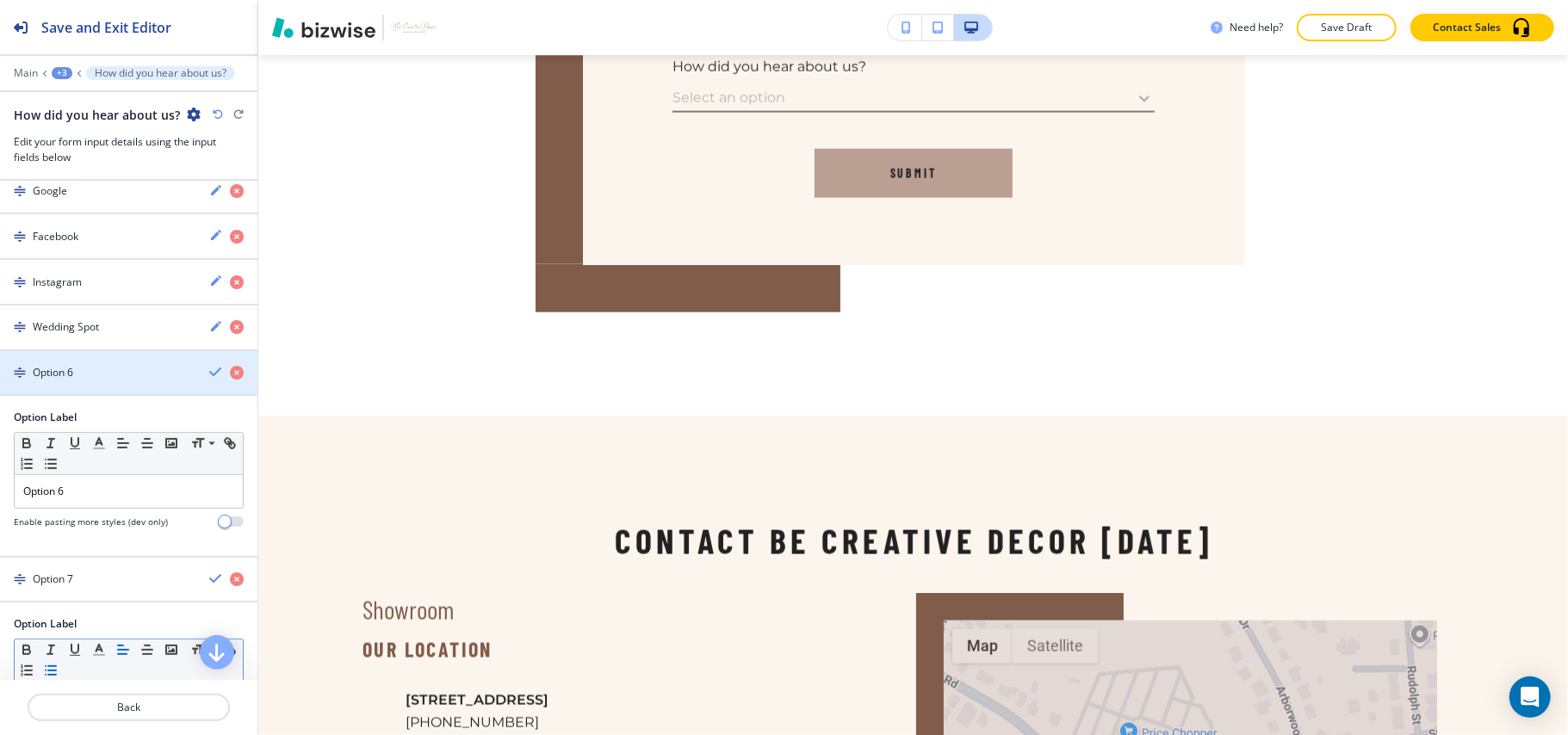
scroll to position [604, 0]
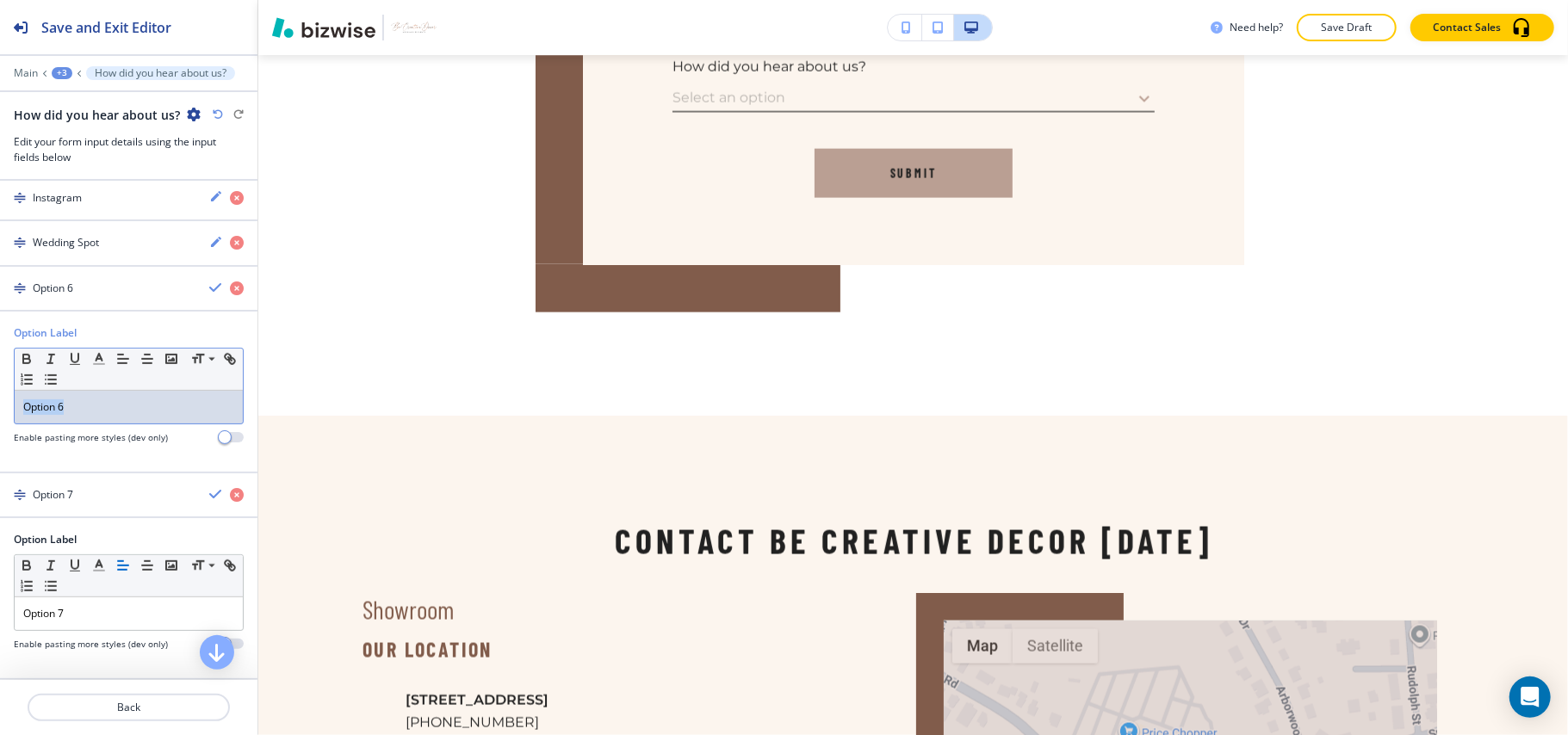
drag, startPoint x: 15, startPoint y: 403, endPoint x: 0, endPoint y: 390, distance: 19.8
click at [0, 390] on div "Option Label Small Normal Large Huge Option 6 Enable pasting more styles (dev o…" at bounding box center [129, 391] width 258 height 133
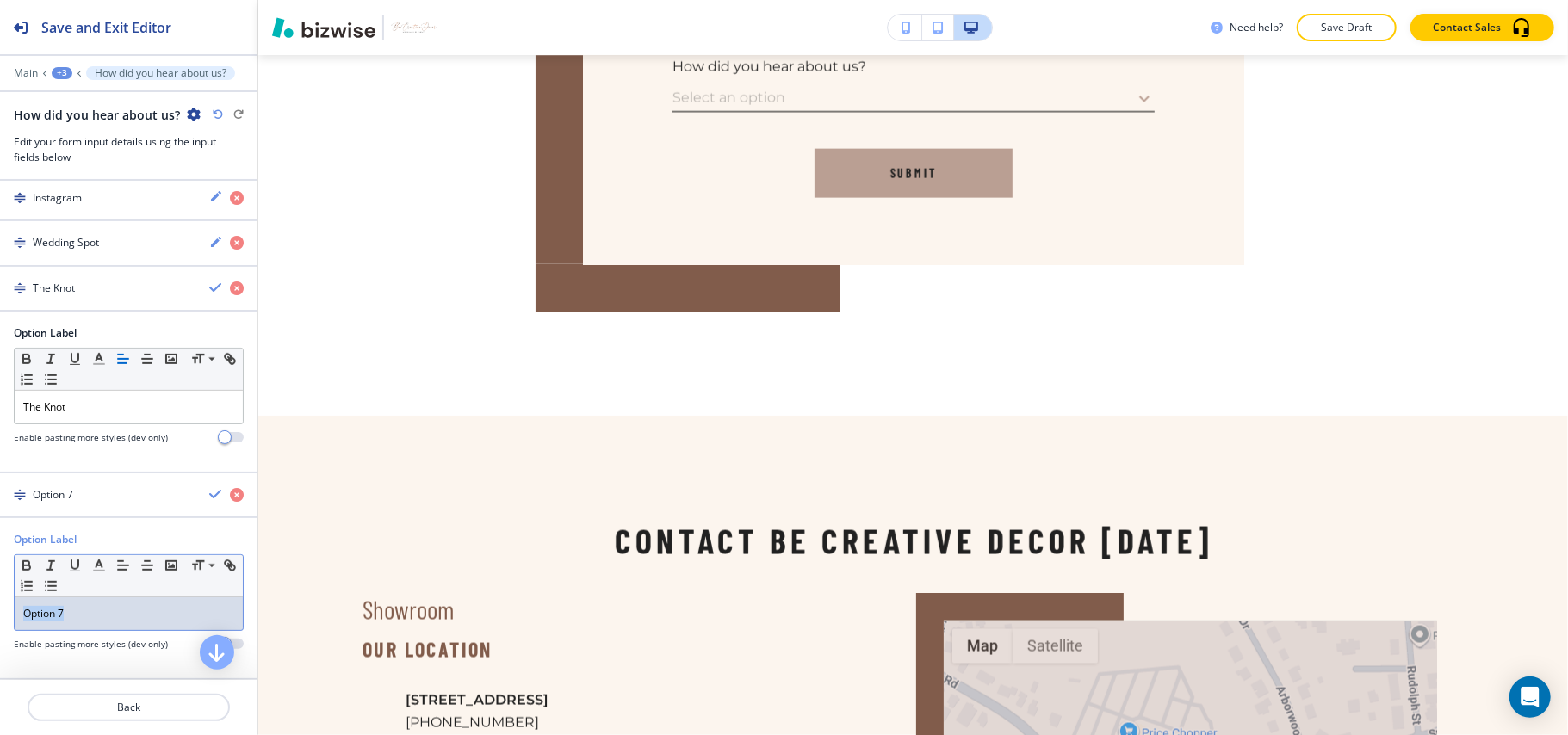
drag, startPoint x: 87, startPoint y: 618, endPoint x: 0, endPoint y: 618, distance: 87.0
click at [0, 618] on div "Option Label Small Normal Large Huge Option 7 Enable pasting more styles (dev o…" at bounding box center [129, 598] width 258 height 133
click at [74, 480] on div "button" at bounding box center [129, 480] width 258 height 14
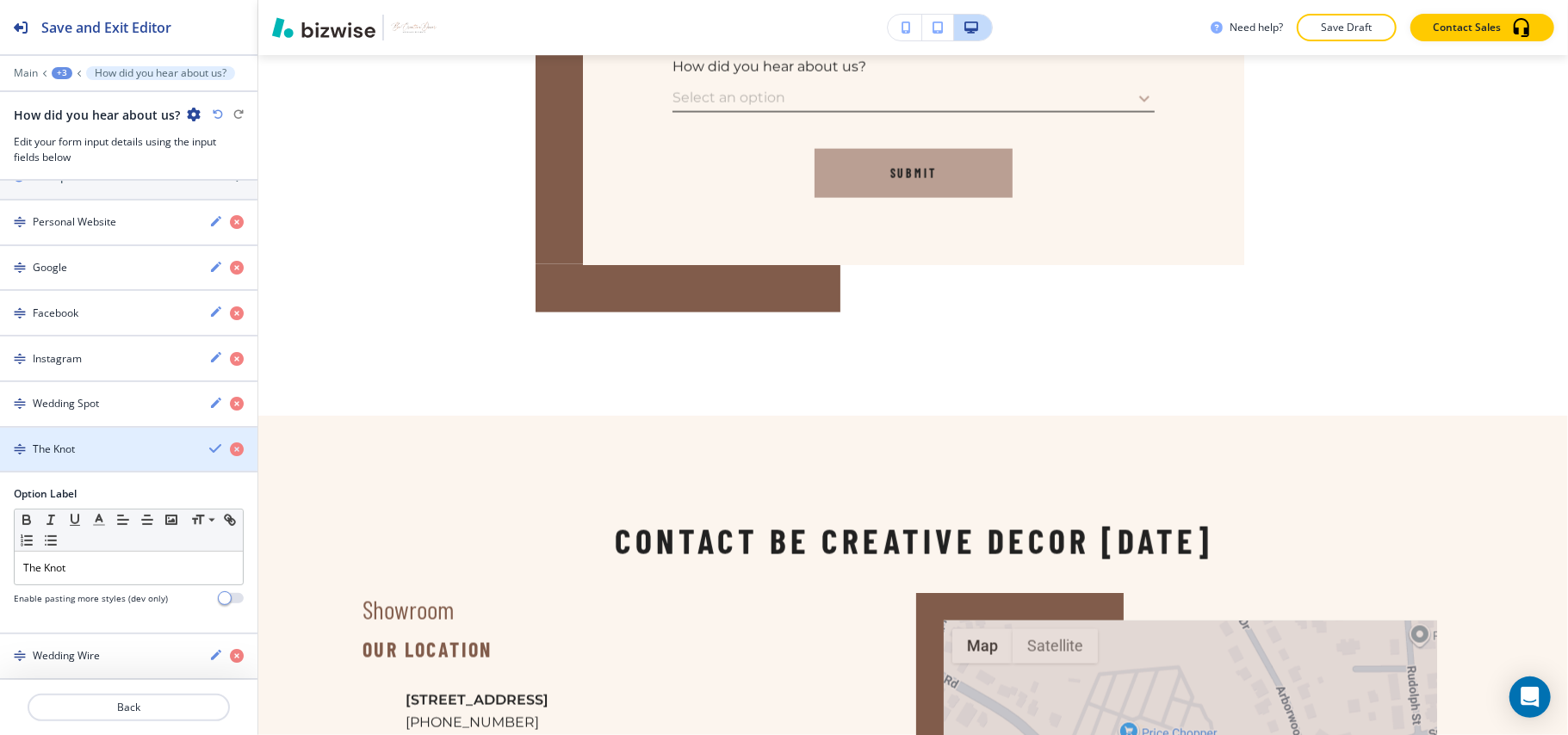
click at [72, 442] on h4 "The Knot" at bounding box center [54, 449] width 42 height 15
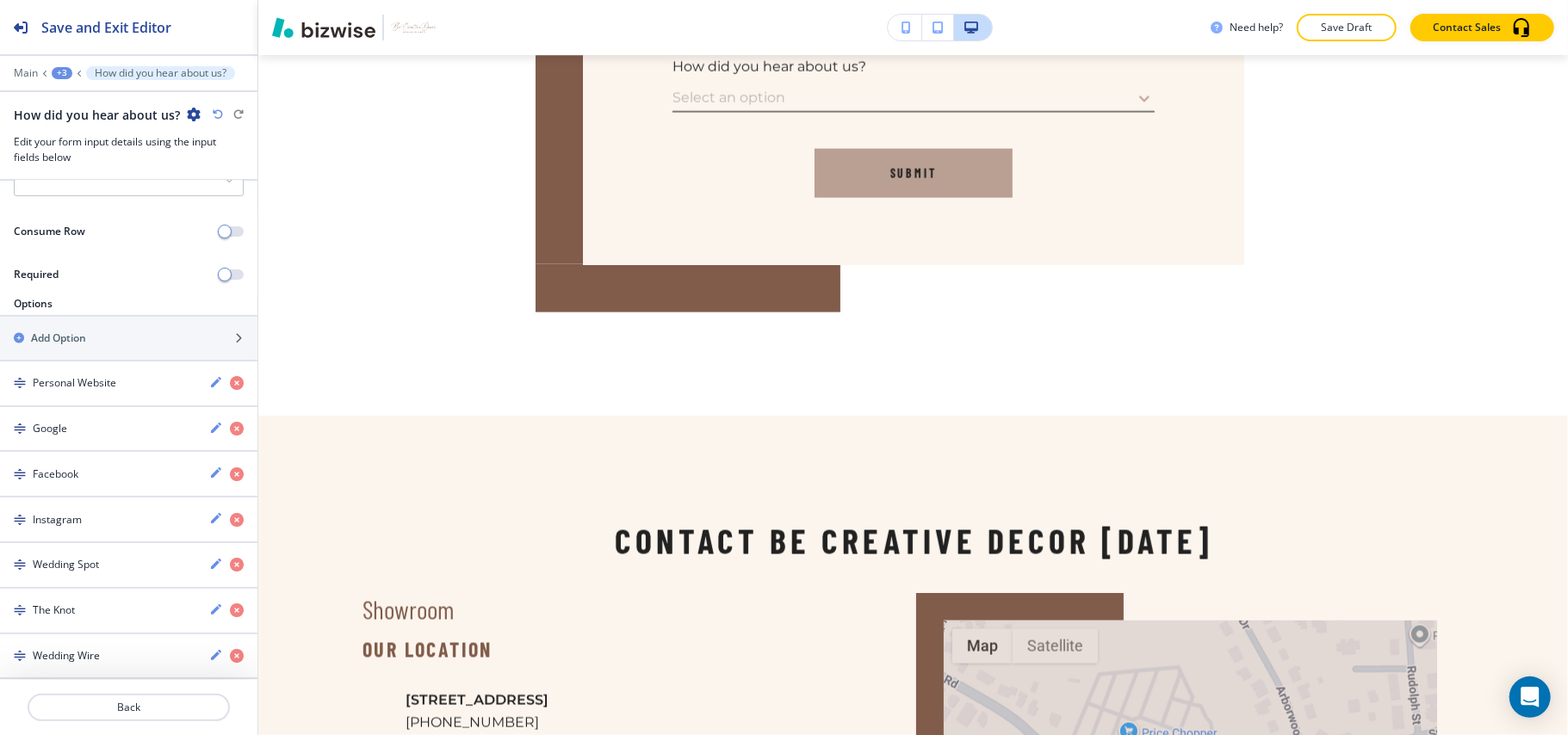
scroll to position [280, 0]
click at [102, 332] on div "Add Option" at bounding box center [110, 338] width 220 height 15
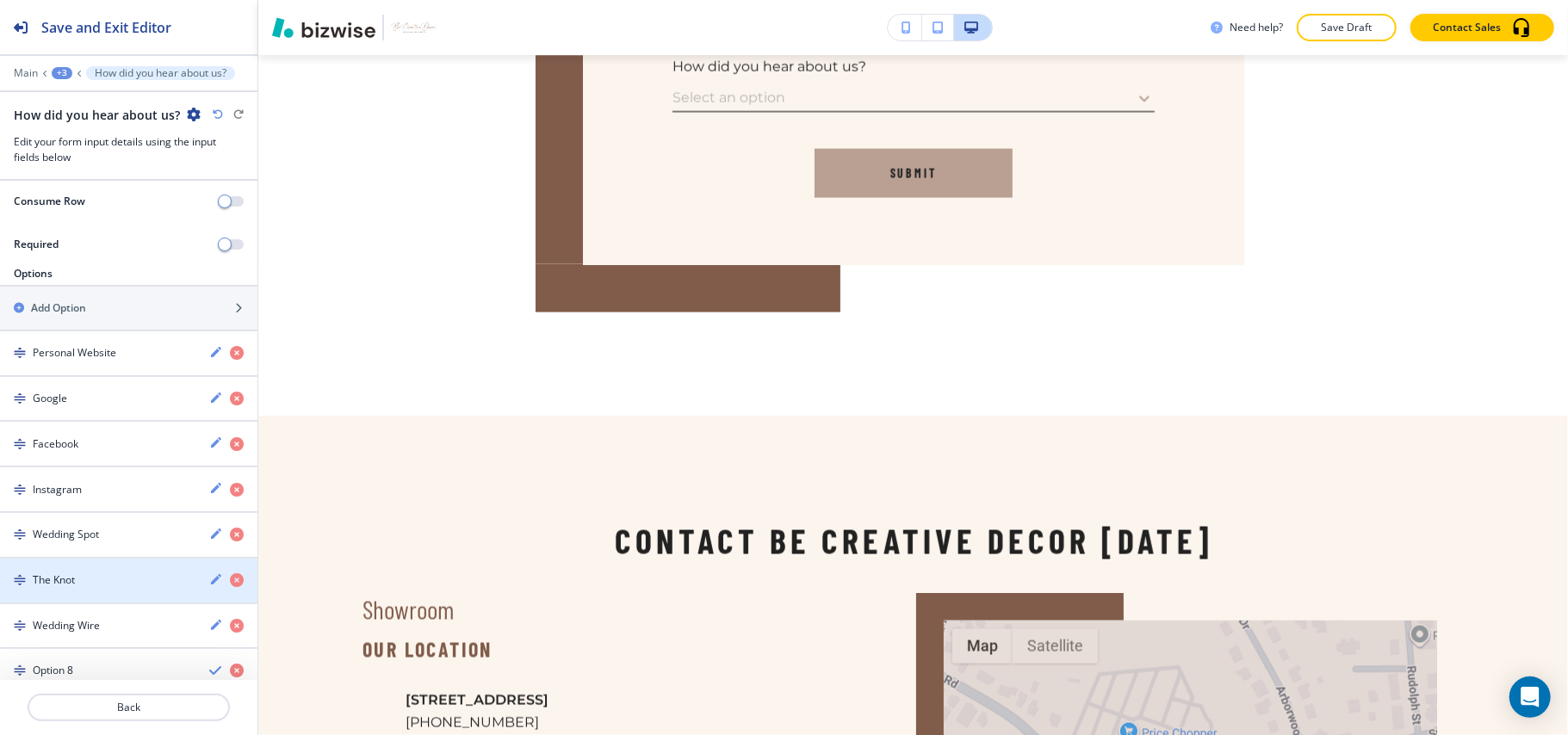
scroll to position [29, 0]
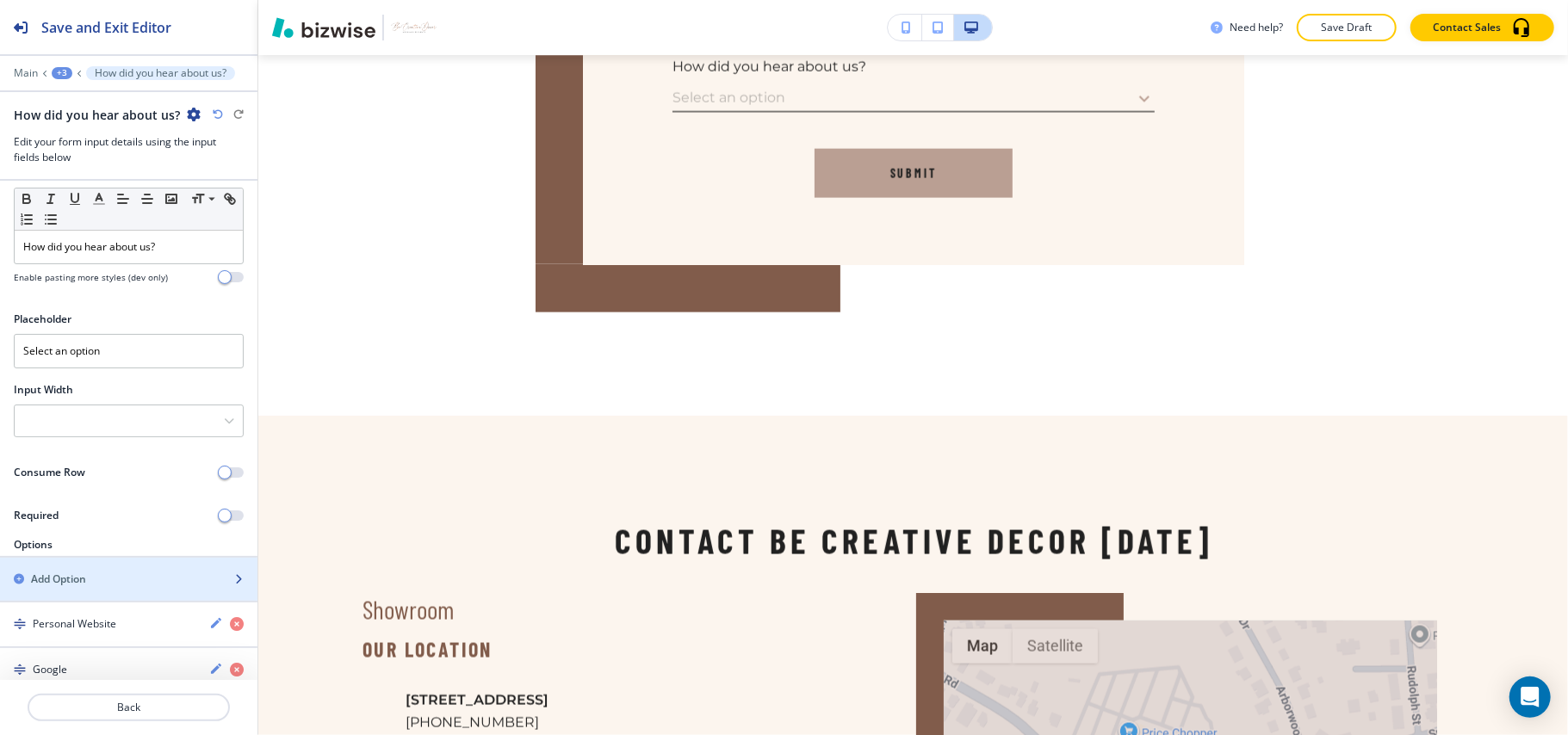
click at [102, 577] on div "Add Option" at bounding box center [110, 579] width 220 height 15
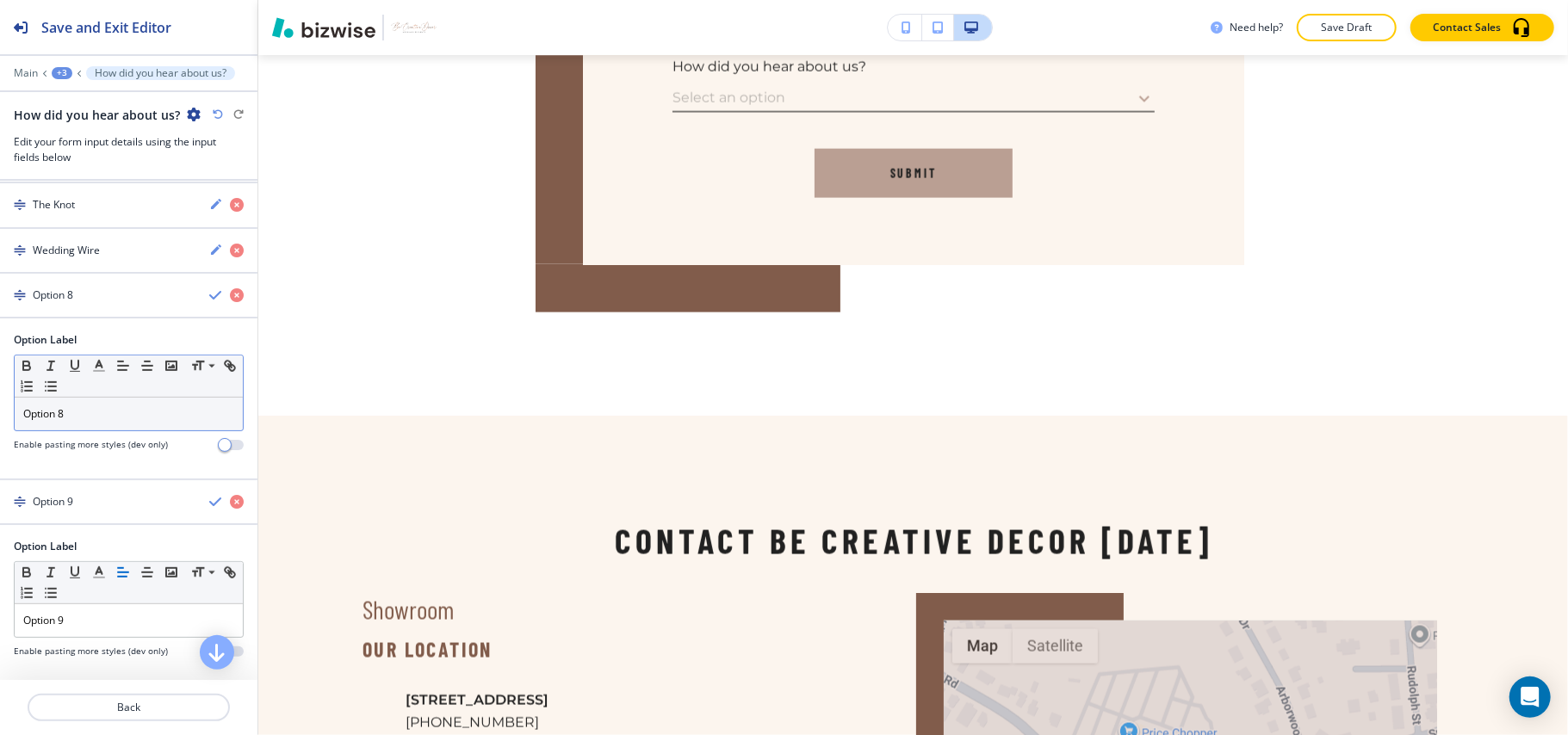
scroll to position [697, 0]
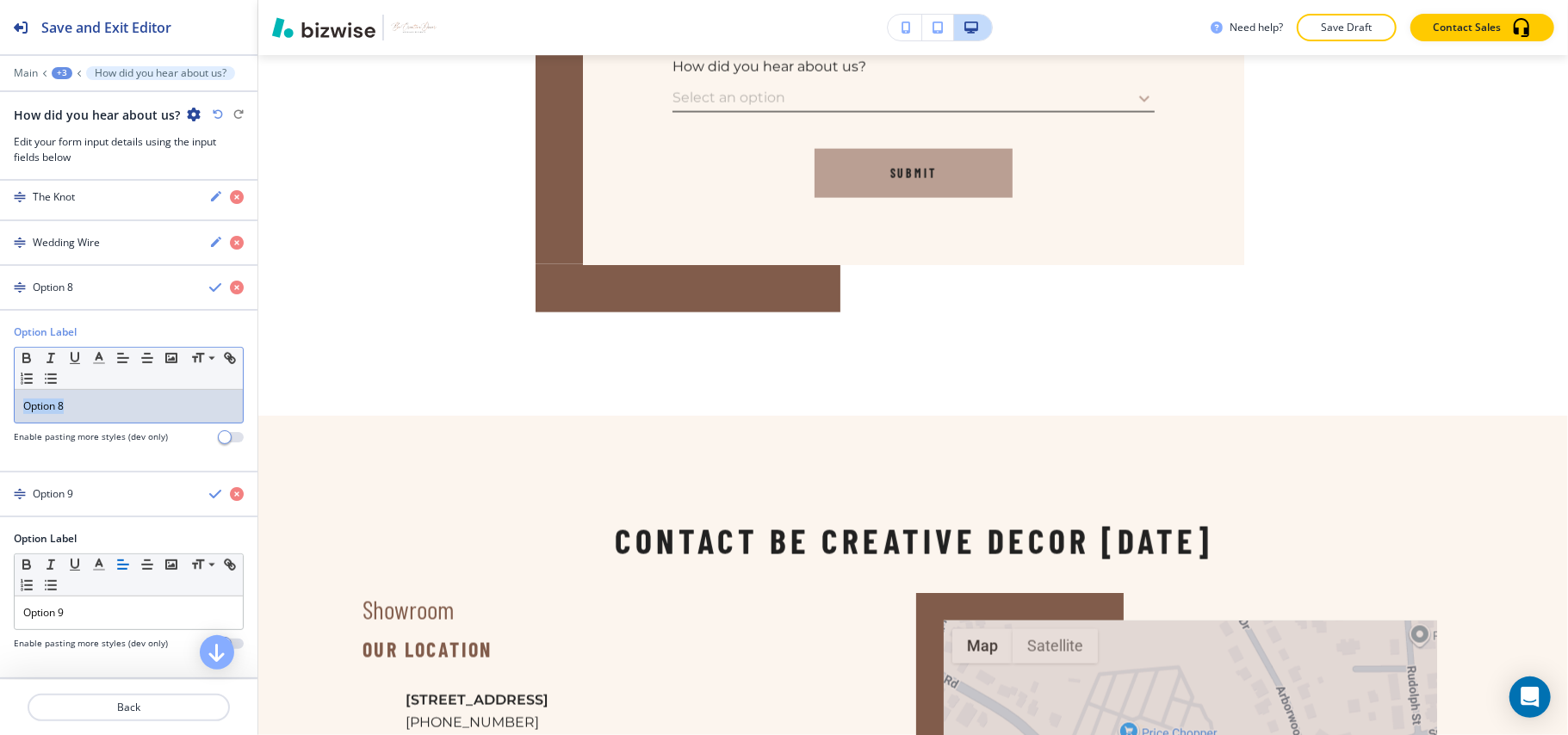
drag, startPoint x: 112, startPoint y: 403, endPoint x: 0, endPoint y: 385, distance: 113.4
click at [0, 385] on div "Option Label Small Normal Large Huge Option 8 Enable pasting more styles (dev o…" at bounding box center [129, 390] width 258 height 133
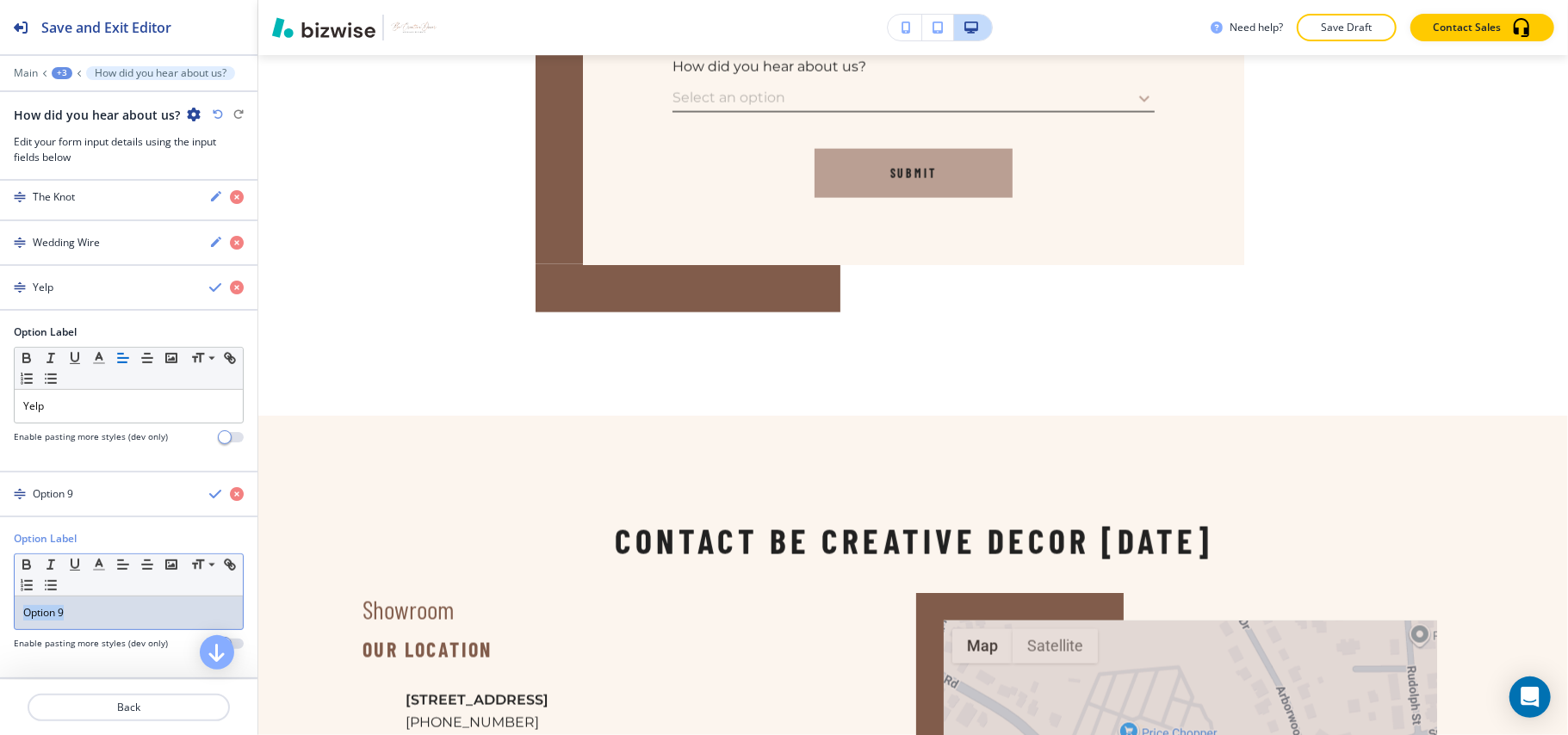
click at [0, 611] on div "Option Label Small Normal Large Huge Option 9 Enable pasting more styles (dev o…" at bounding box center [129, 597] width 258 height 133
click at [125, 482] on div "button" at bounding box center [129, 479] width 258 height 14
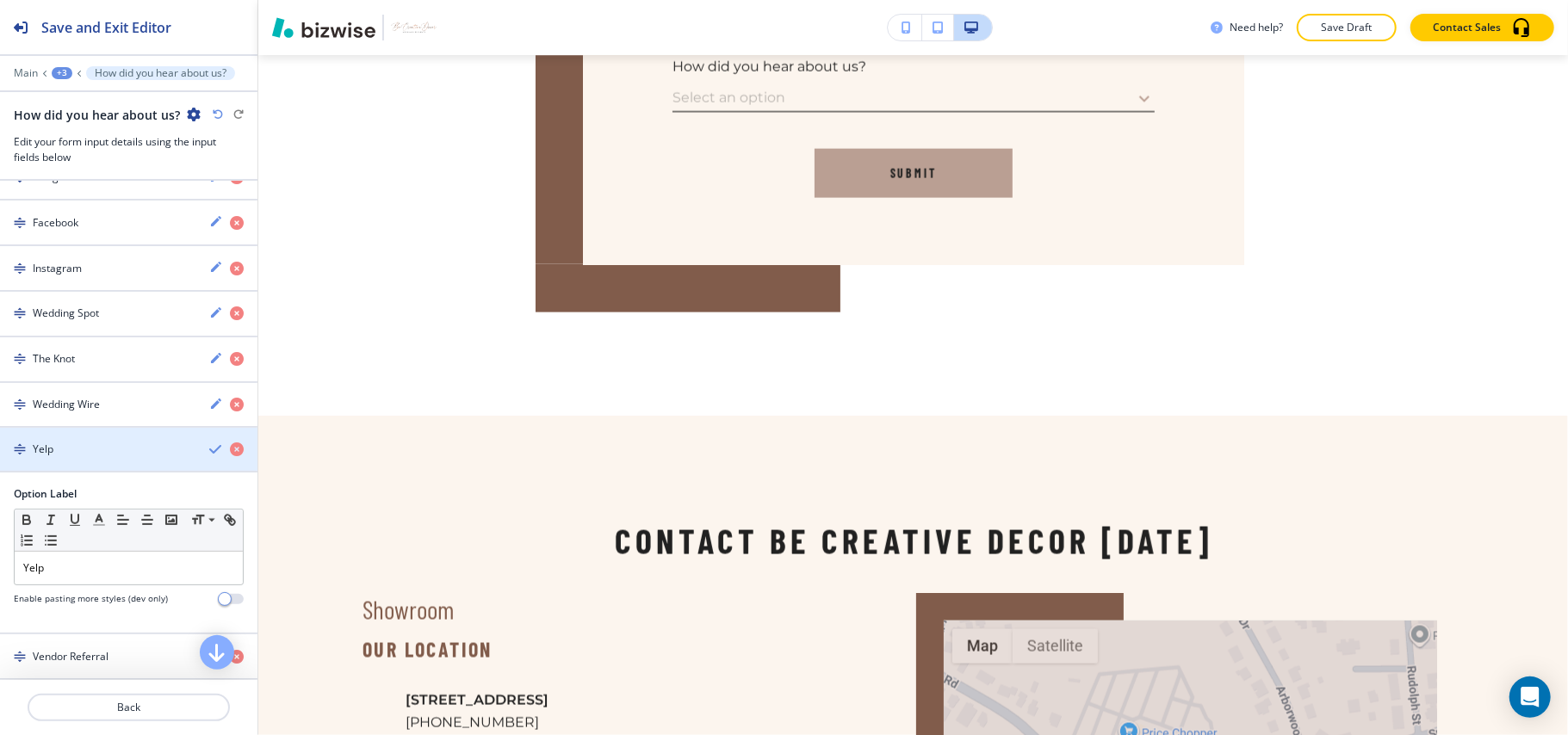
click at [100, 438] on div "button" at bounding box center [129, 434] width 258 height 14
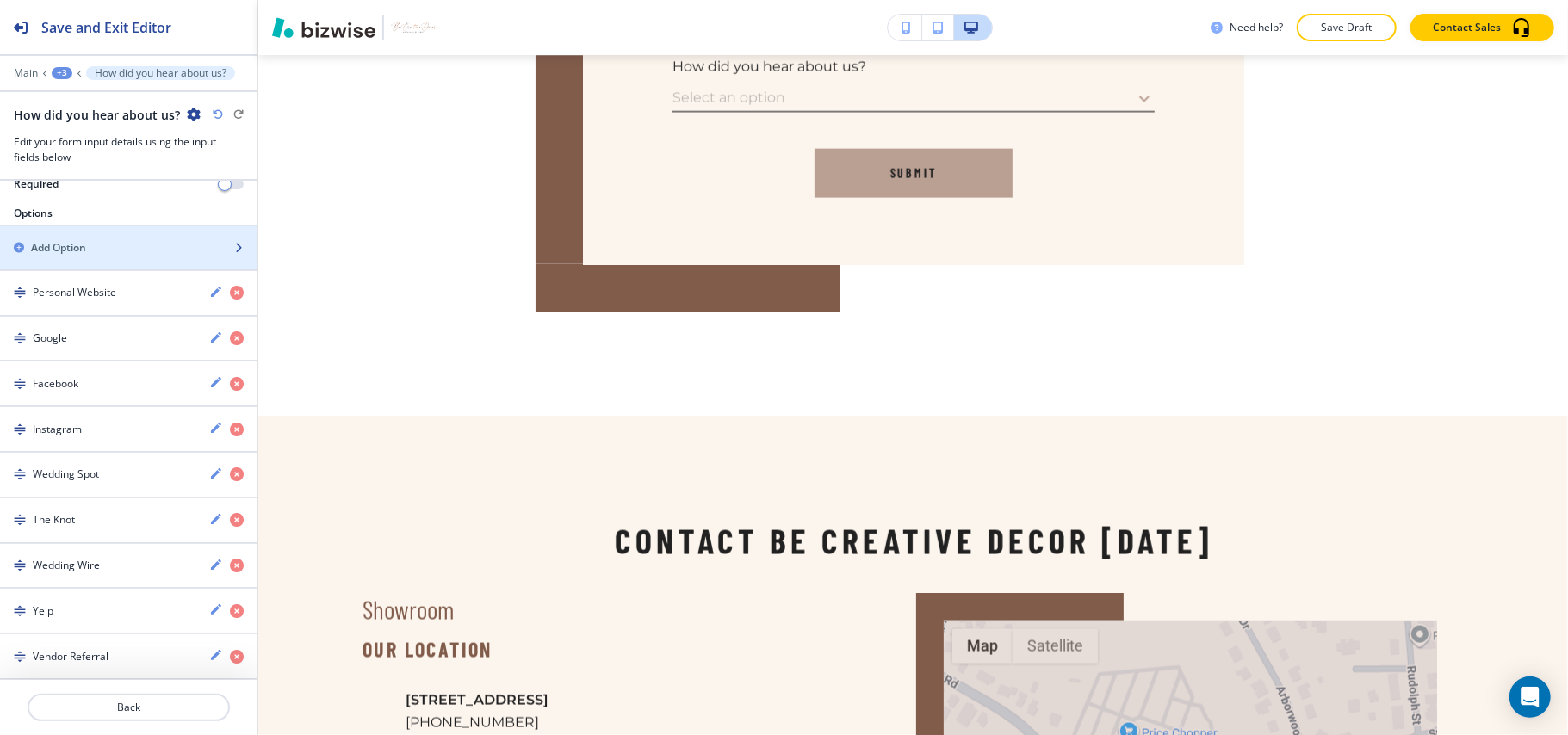
click at [118, 245] on div "Add Option" at bounding box center [110, 248] width 220 height 15
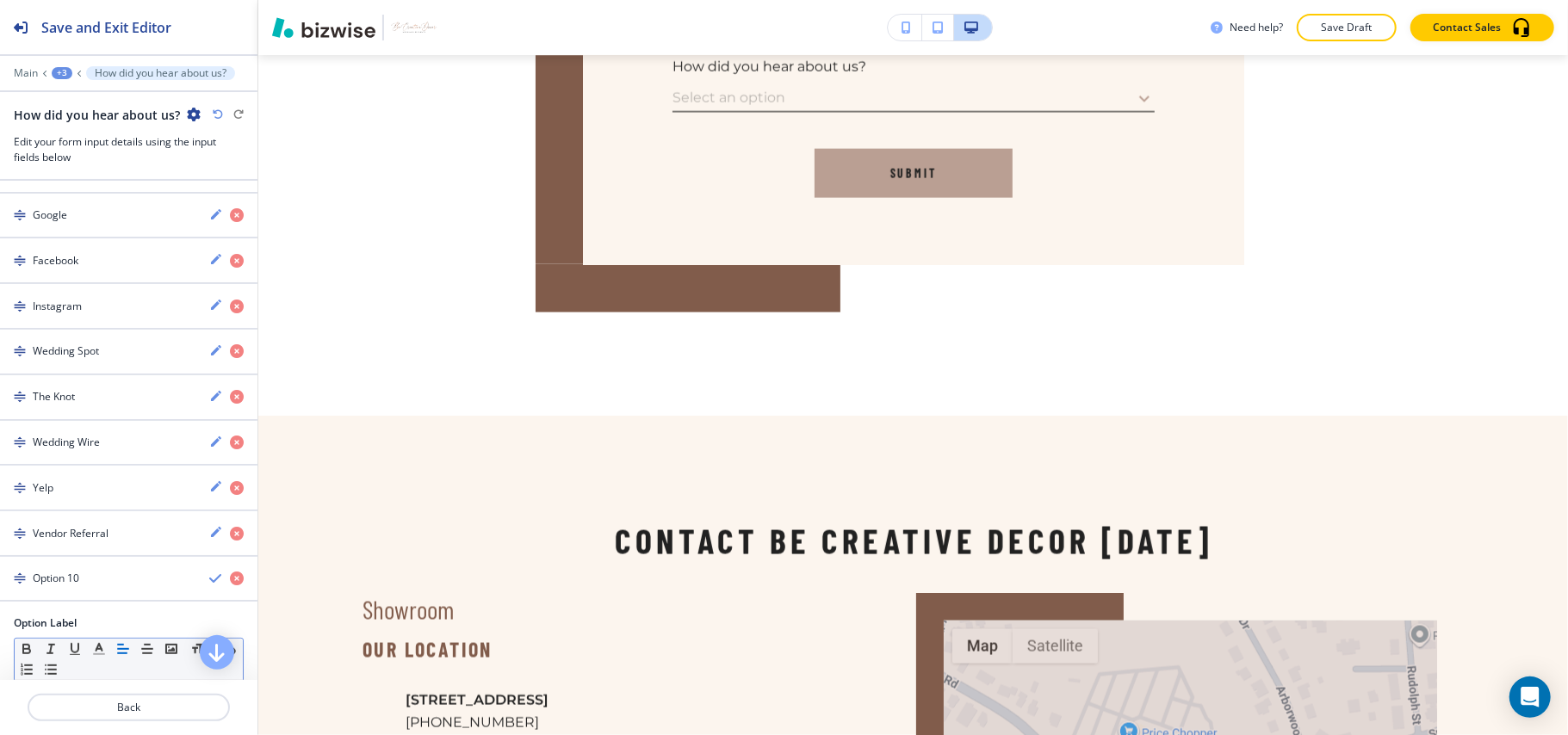
scroll to position [582, 0]
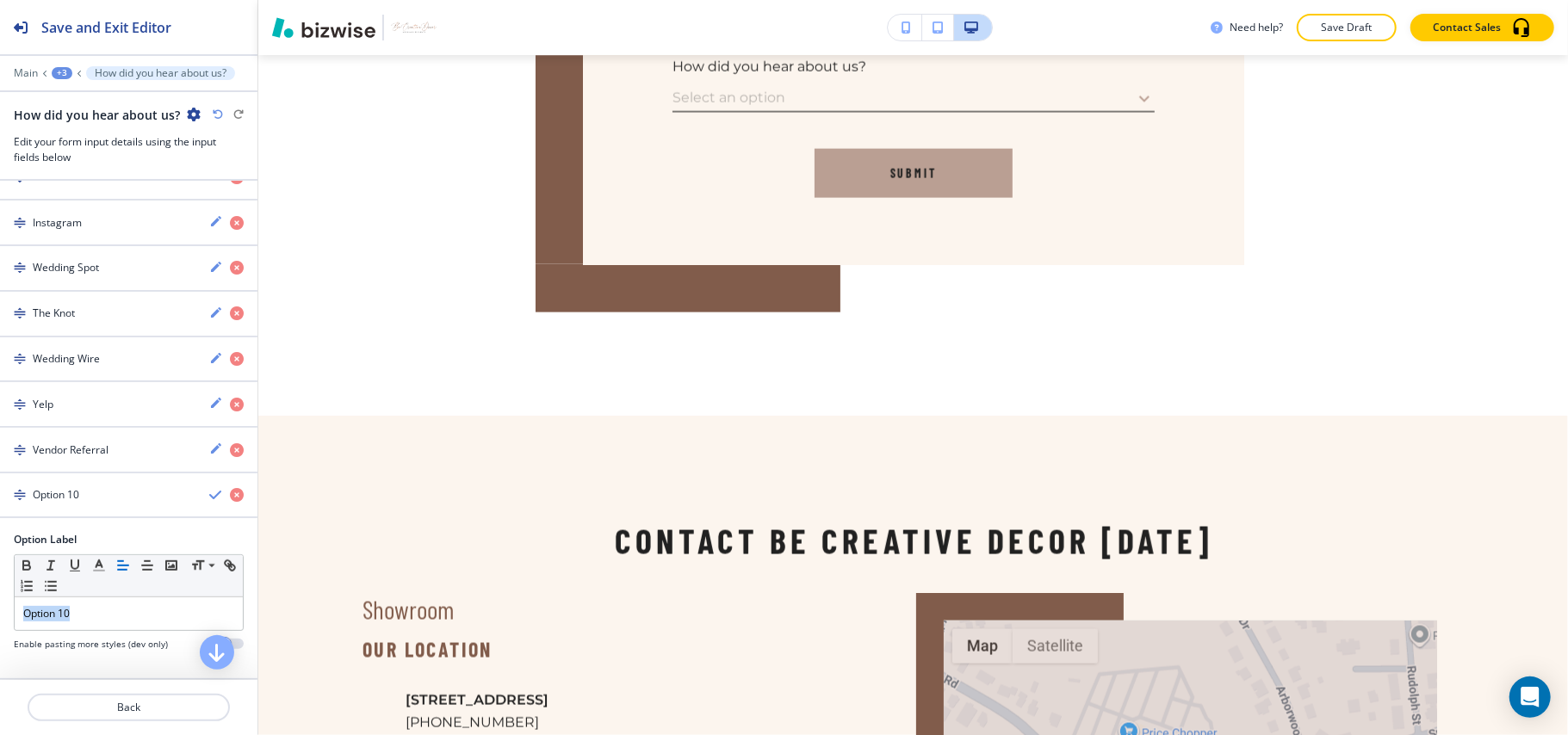
drag, startPoint x: 94, startPoint y: 601, endPoint x: 0, endPoint y: 603, distance: 94.0
click at [0, 603] on div "Option Label Small Normal Large Huge Option 10 Enable pasting more styles (dev …" at bounding box center [129, 598] width 258 height 133
click at [118, 497] on div "Client Referral" at bounding box center [98, 495] width 196 height 15
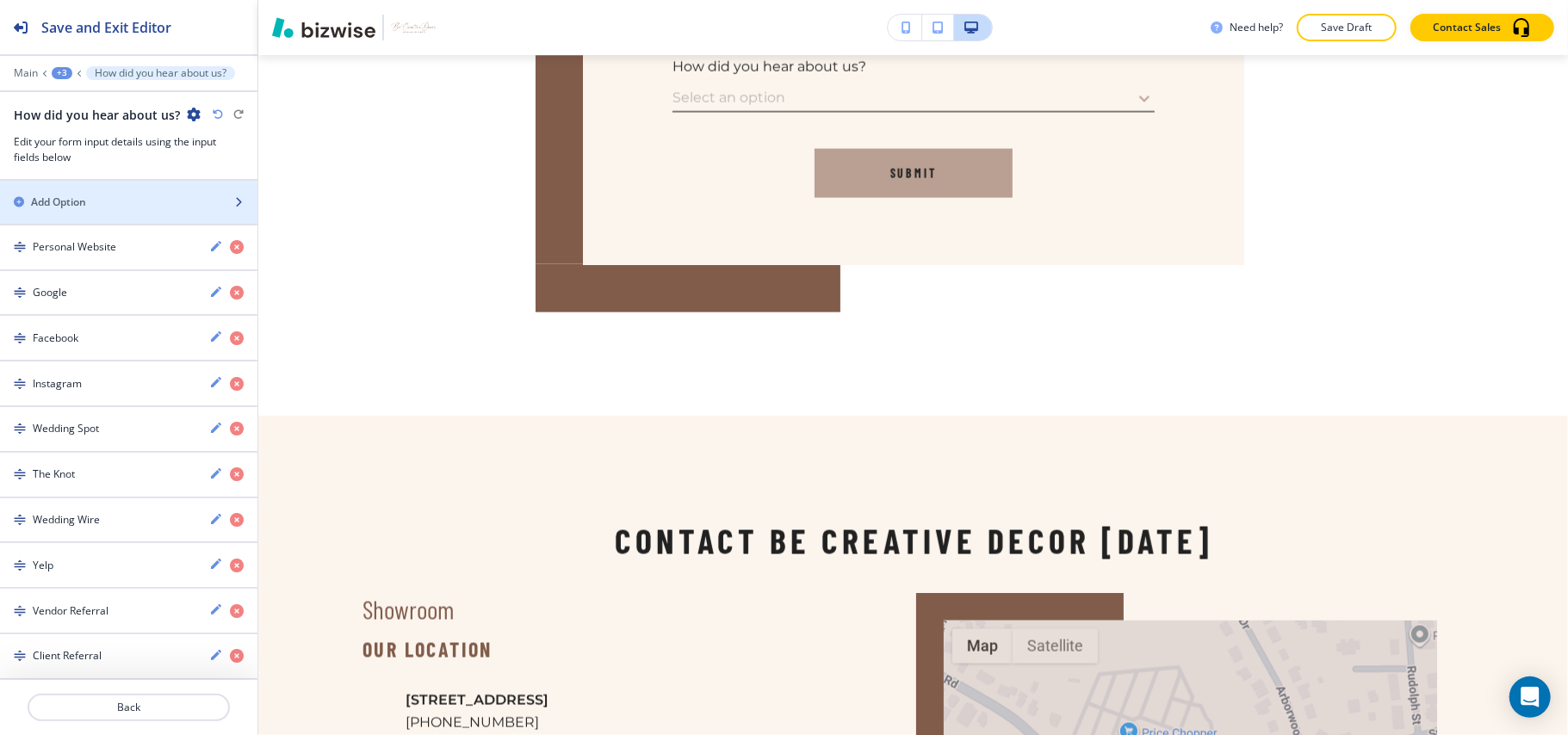
click at [108, 196] on div "Add Option" at bounding box center [110, 202] width 220 height 15
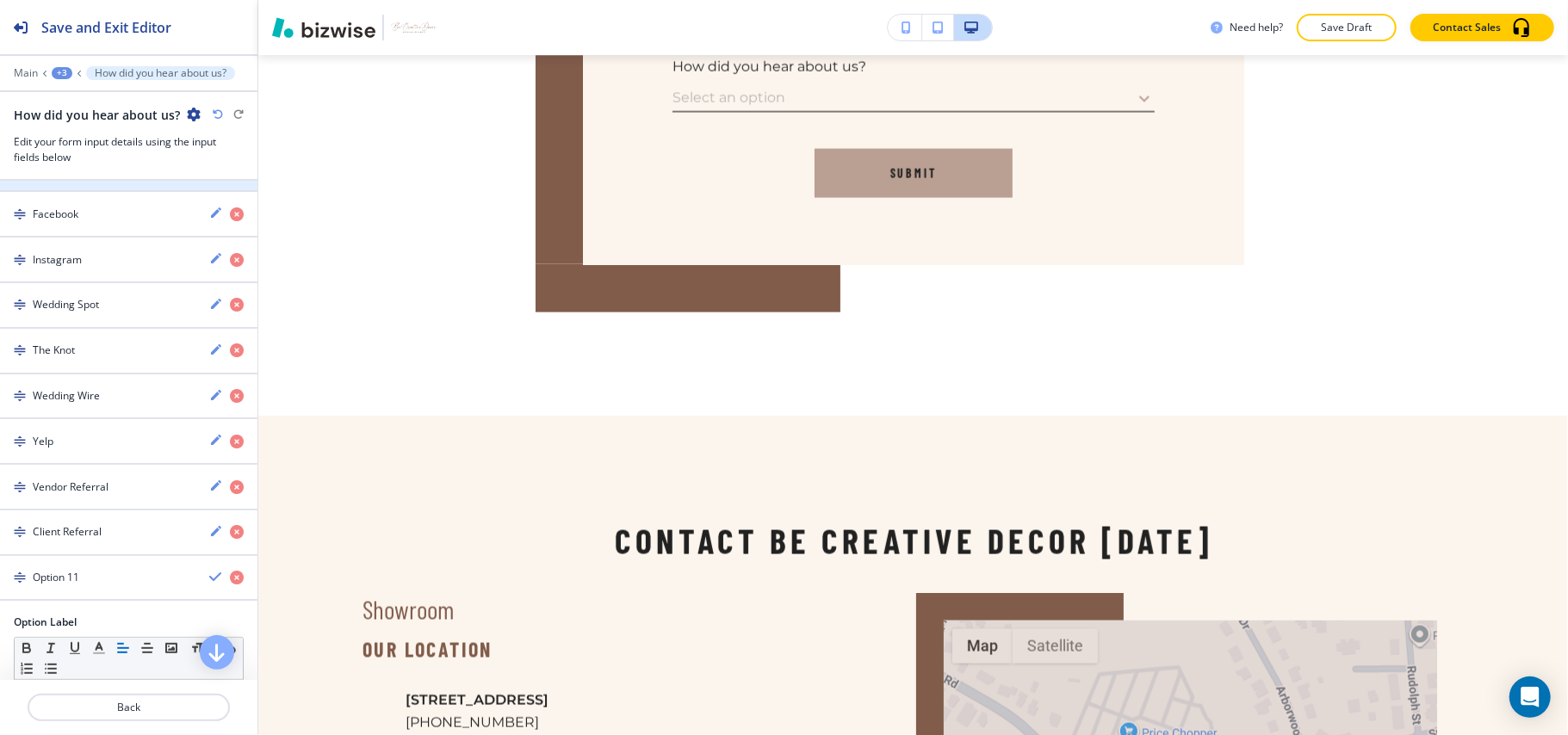
scroll to position [628, 0]
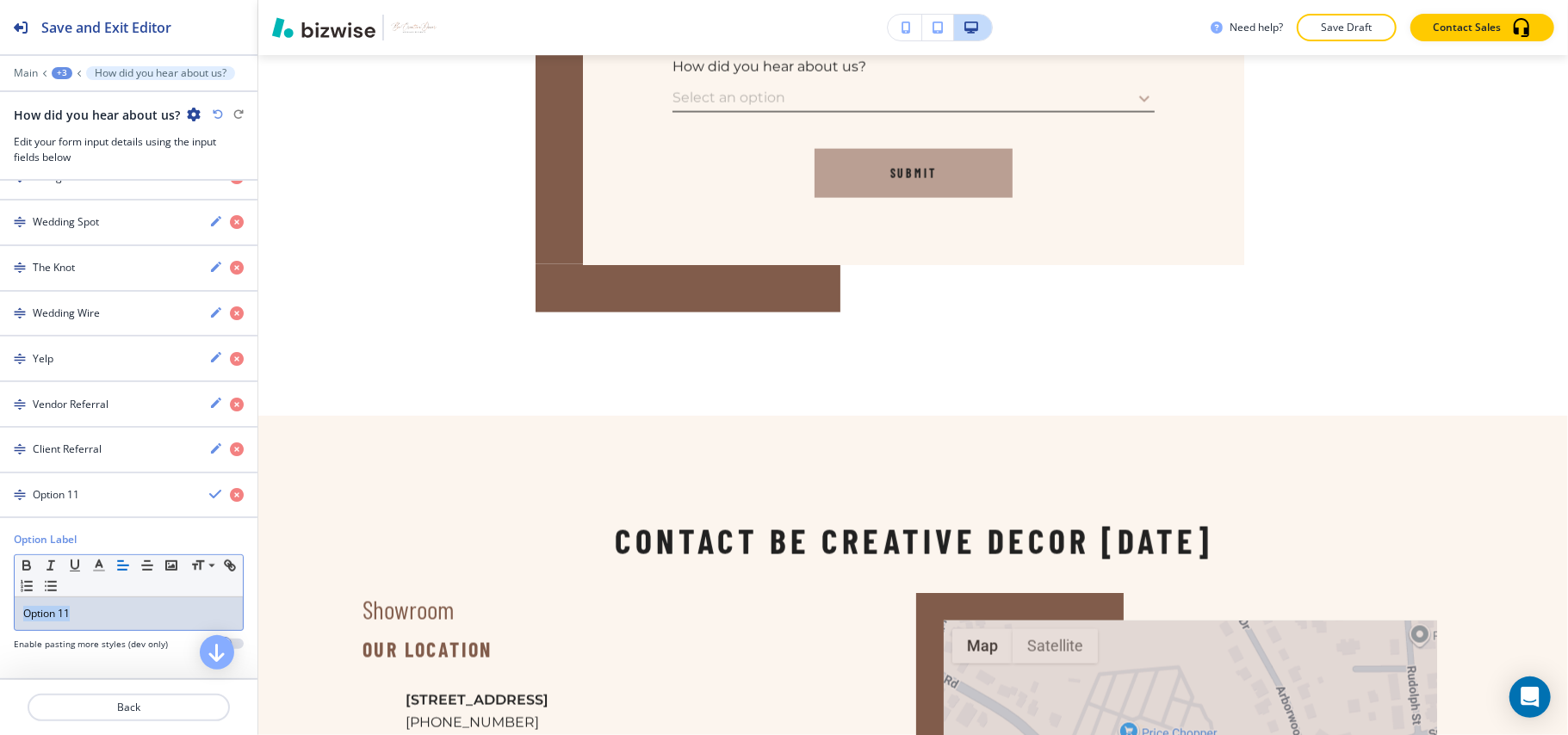
drag, startPoint x: 81, startPoint y: 617, endPoint x: 0, endPoint y: 608, distance: 81.5
click at [0, 608] on div "Option Label Small Normal Large Huge Option 11 Enable pasting more styles (dev …" at bounding box center [129, 598] width 258 height 133
click at [114, 491] on div "Other" at bounding box center [98, 495] width 196 height 15
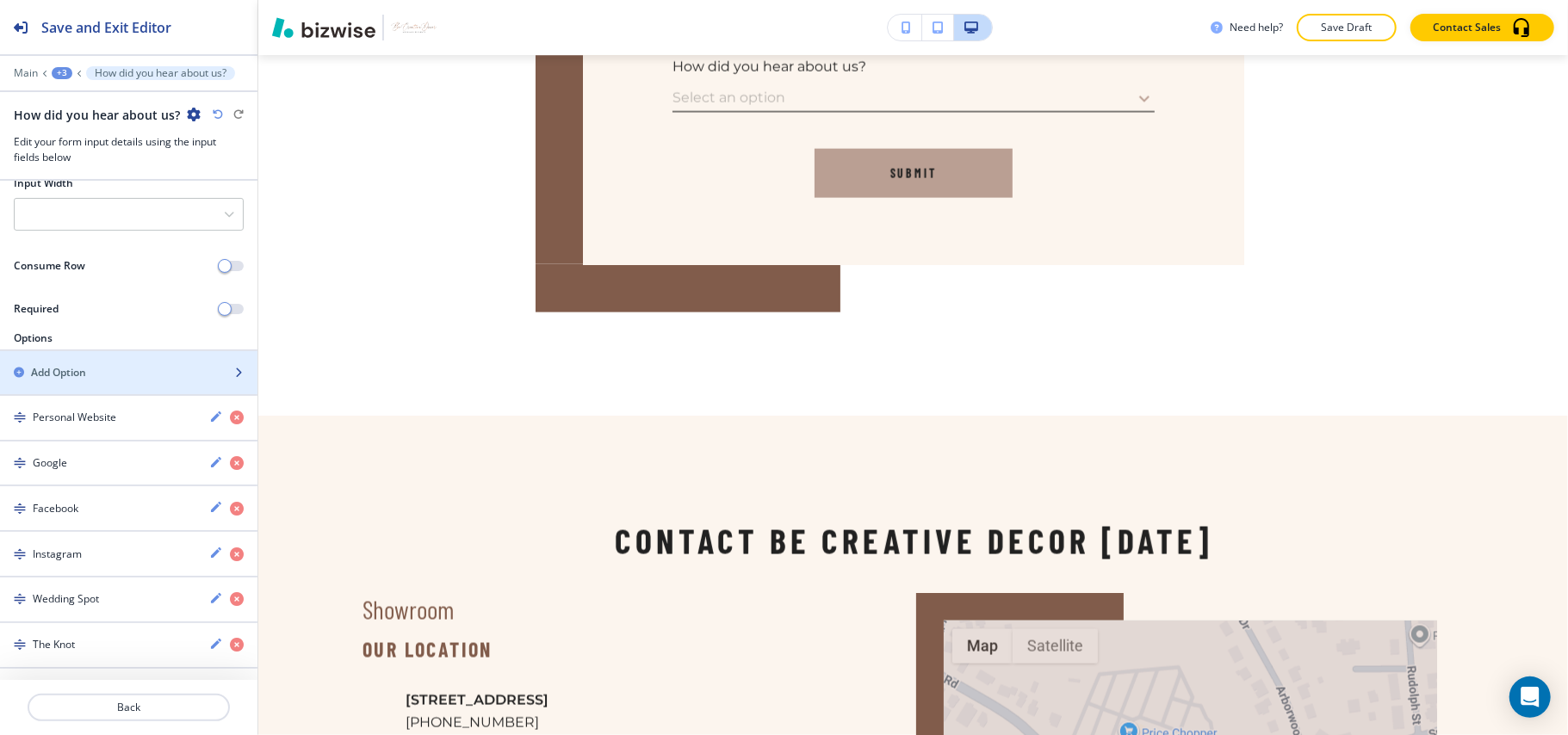
click at [100, 369] on div "Add Option" at bounding box center [110, 372] width 220 height 15
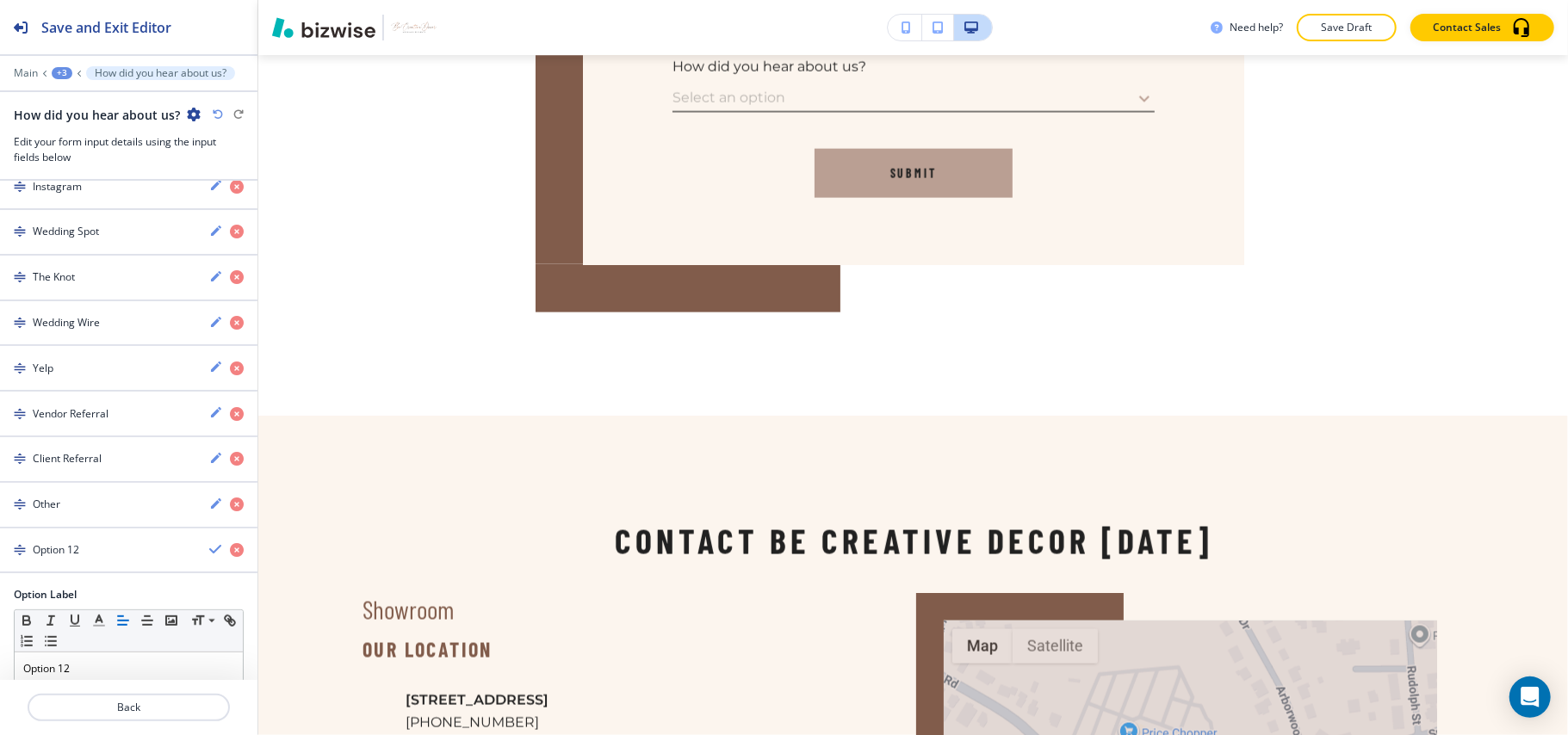
scroll to position [673, 0]
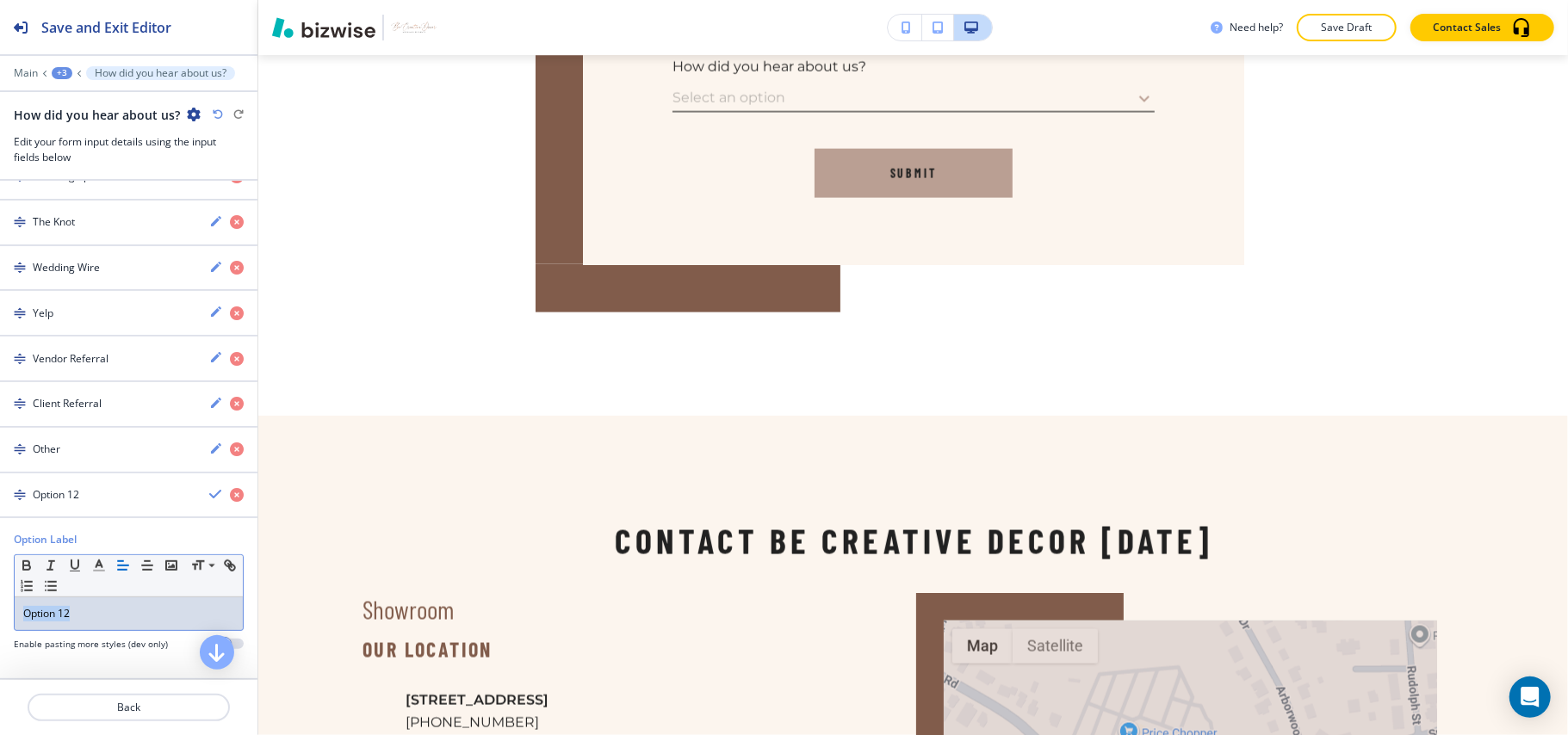
drag, startPoint x: 101, startPoint y: 621, endPoint x: 0, endPoint y: 611, distance: 101.5
click at [0, 611] on div "Option Label Small Normal Large Huge Option 12 Enable pasting more styles (dev …" at bounding box center [129, 598] width 258 height 133
click at [72, 499] on h4 "Unknown" at bounding box center [55, 495] width 45 height 15
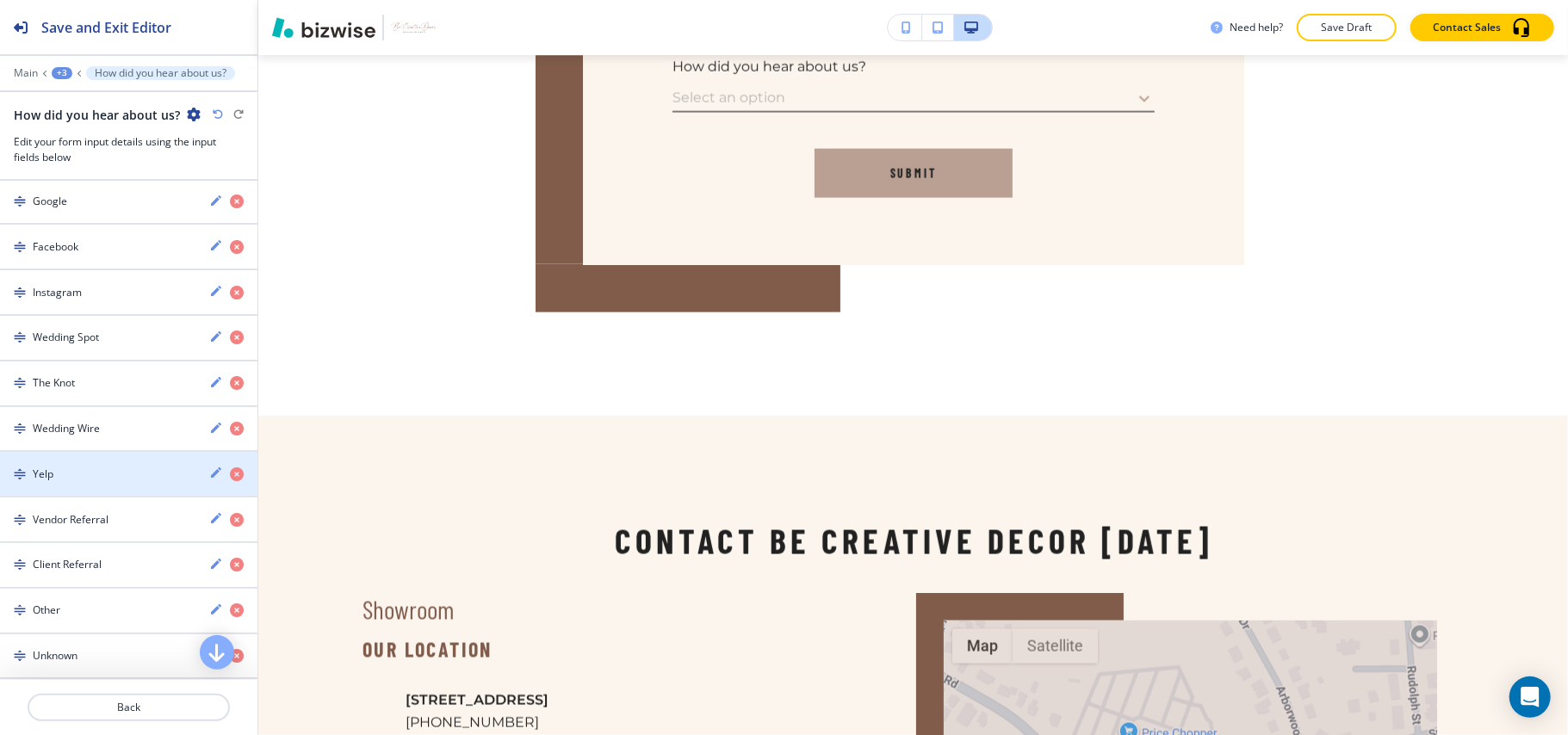
scroll to position [167, 0]
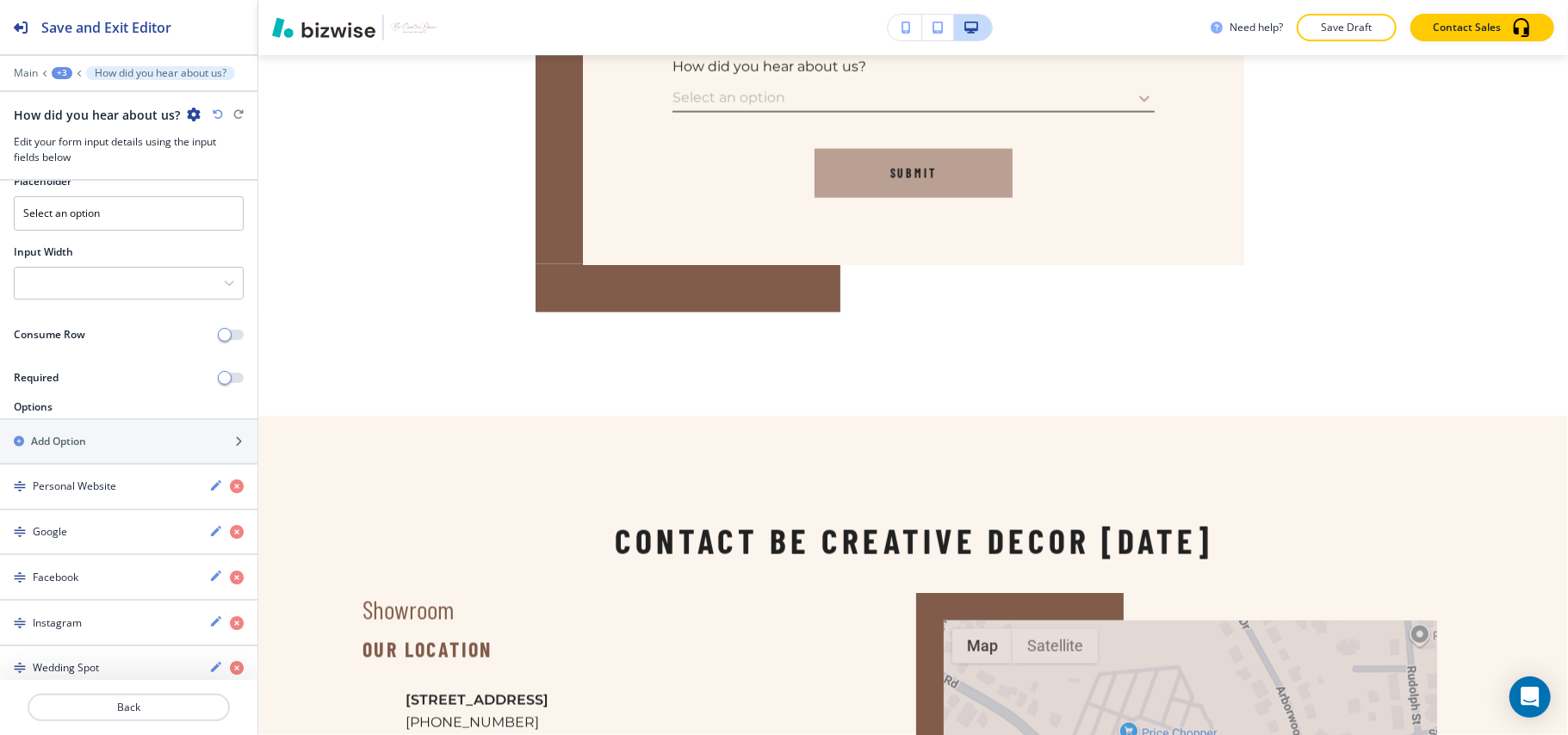
click at [67, 72] on div "+3" at bounding box center [62, 72] width 21 height 12
click at [79, 133] on p "Contact" at bounding box center [106, 132] width 87 height 15
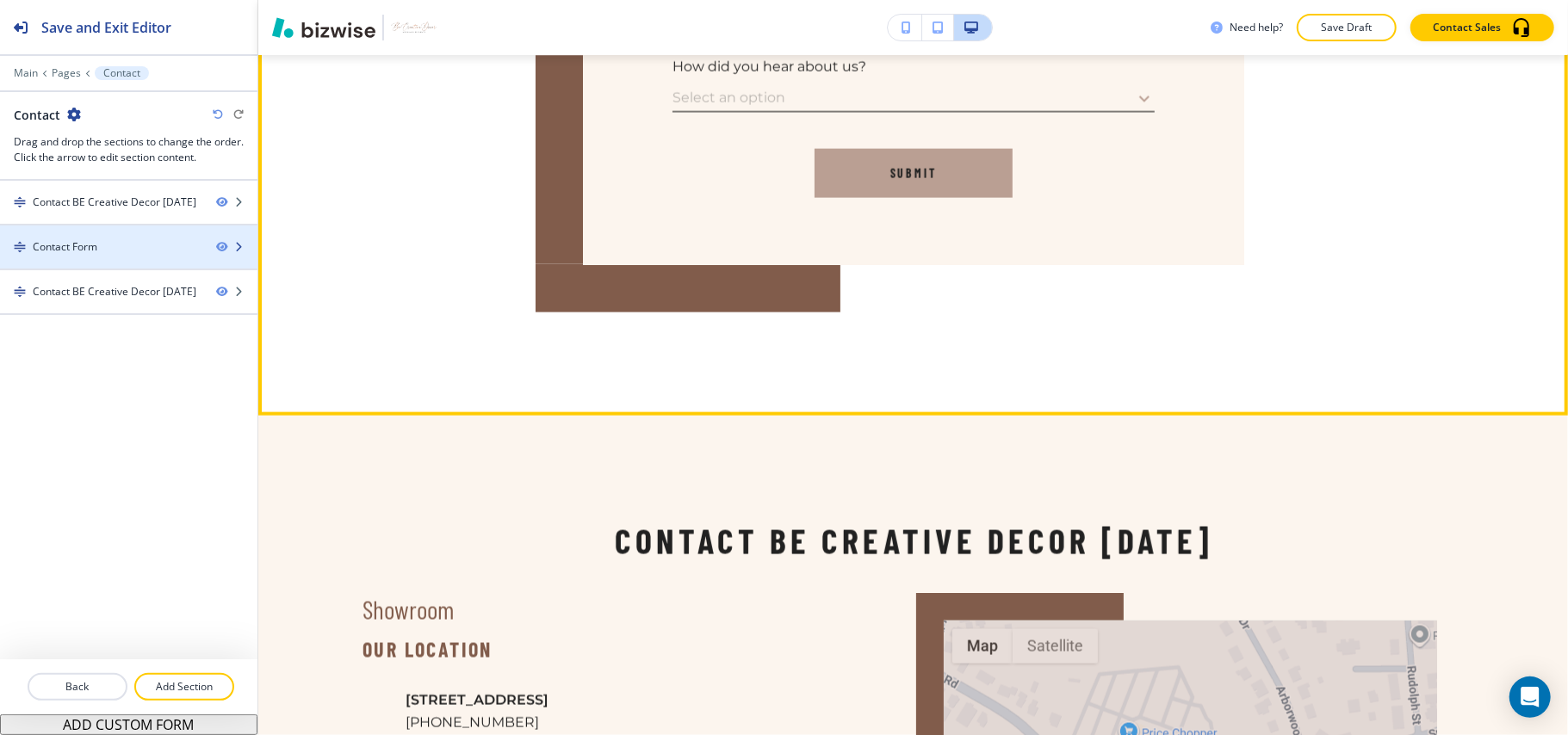
click at [90, 263] on div at bounding box center [129, 261] width 258 height 14
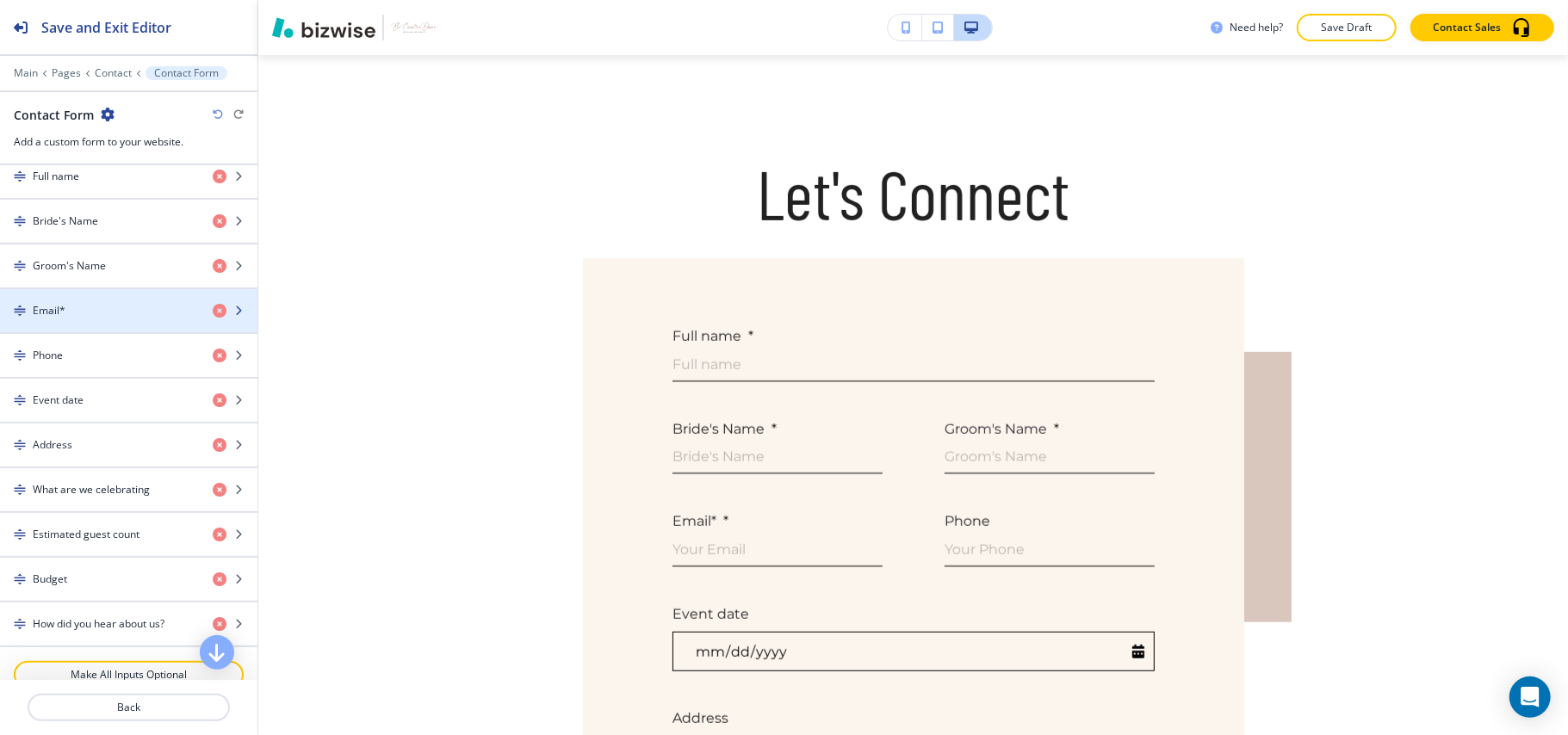
scroll to position [689, 0]
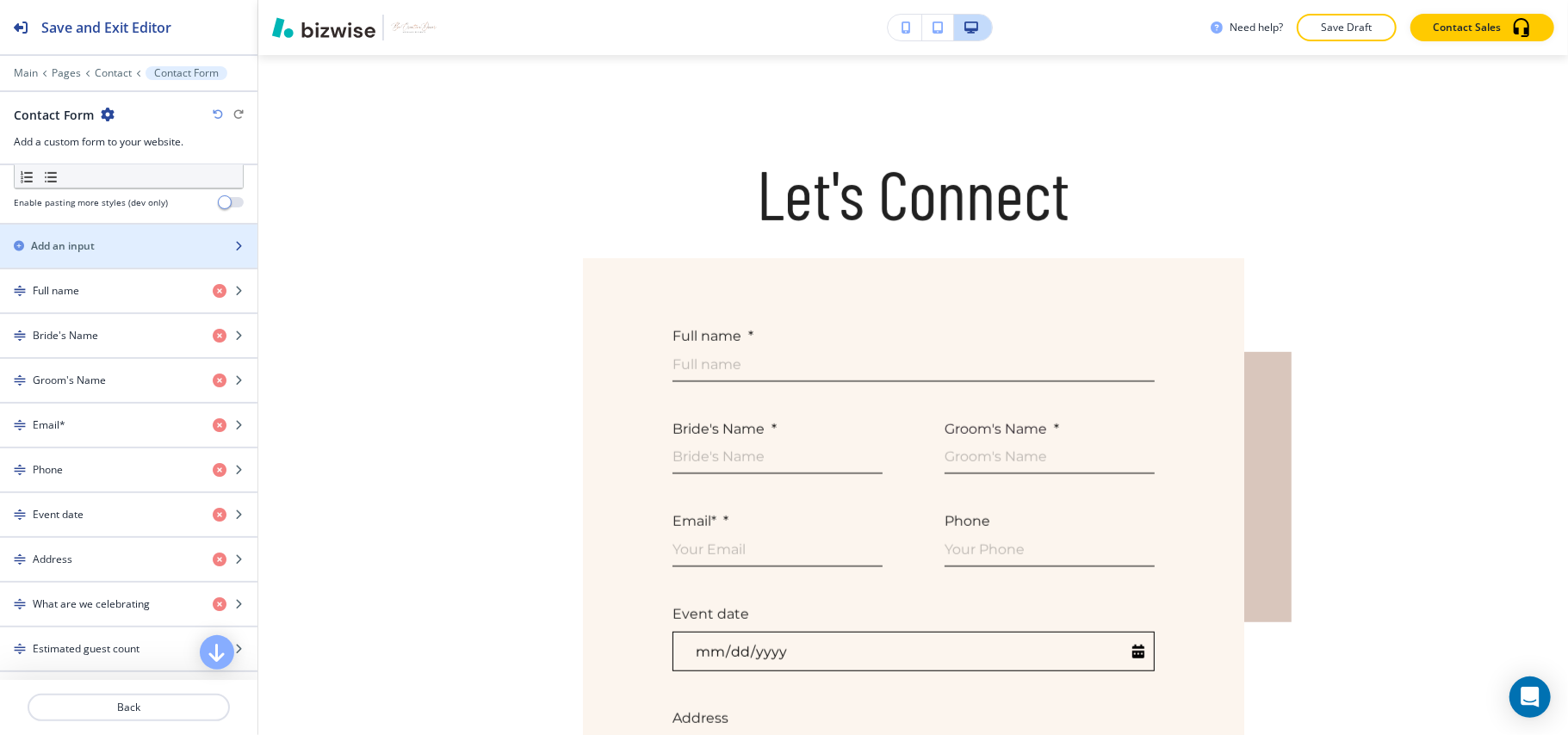
click at [85, 244] on h2 "Add an input" at bounding box center [63, 246] width 64 height 15
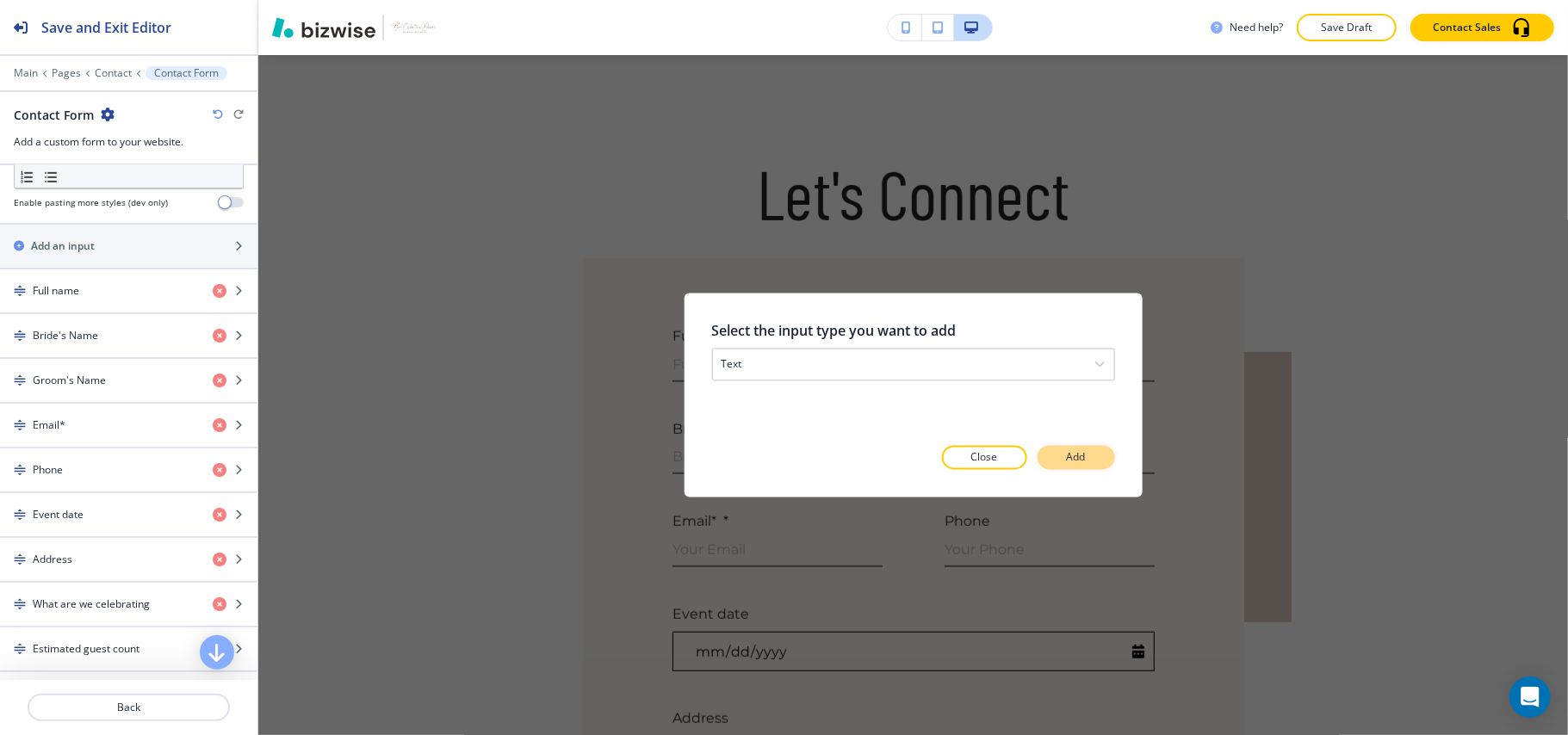
click at [1072, 456] on p "Add" at bounding box center [1076, 458] width 19 height 15
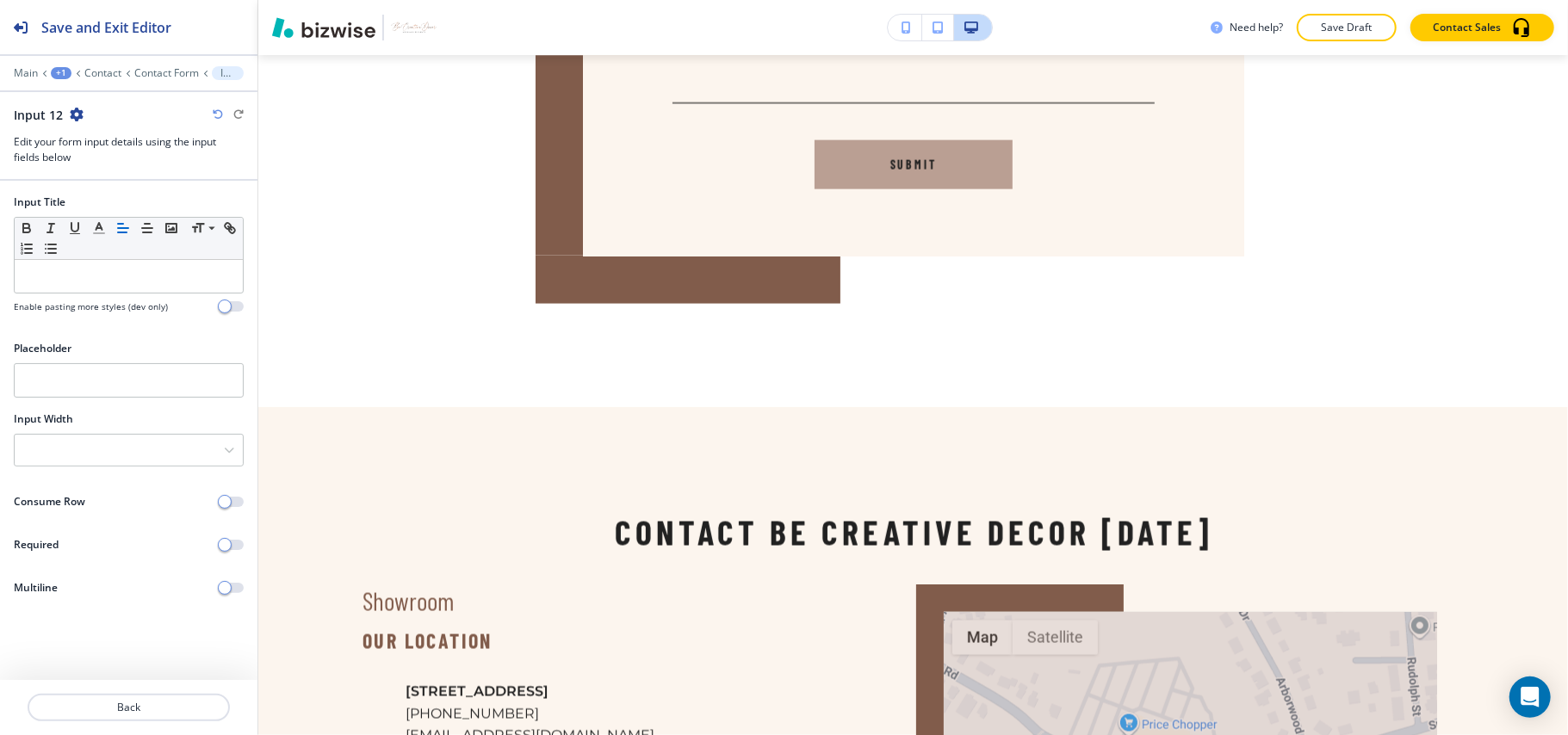
scroll to position [1767, 0]
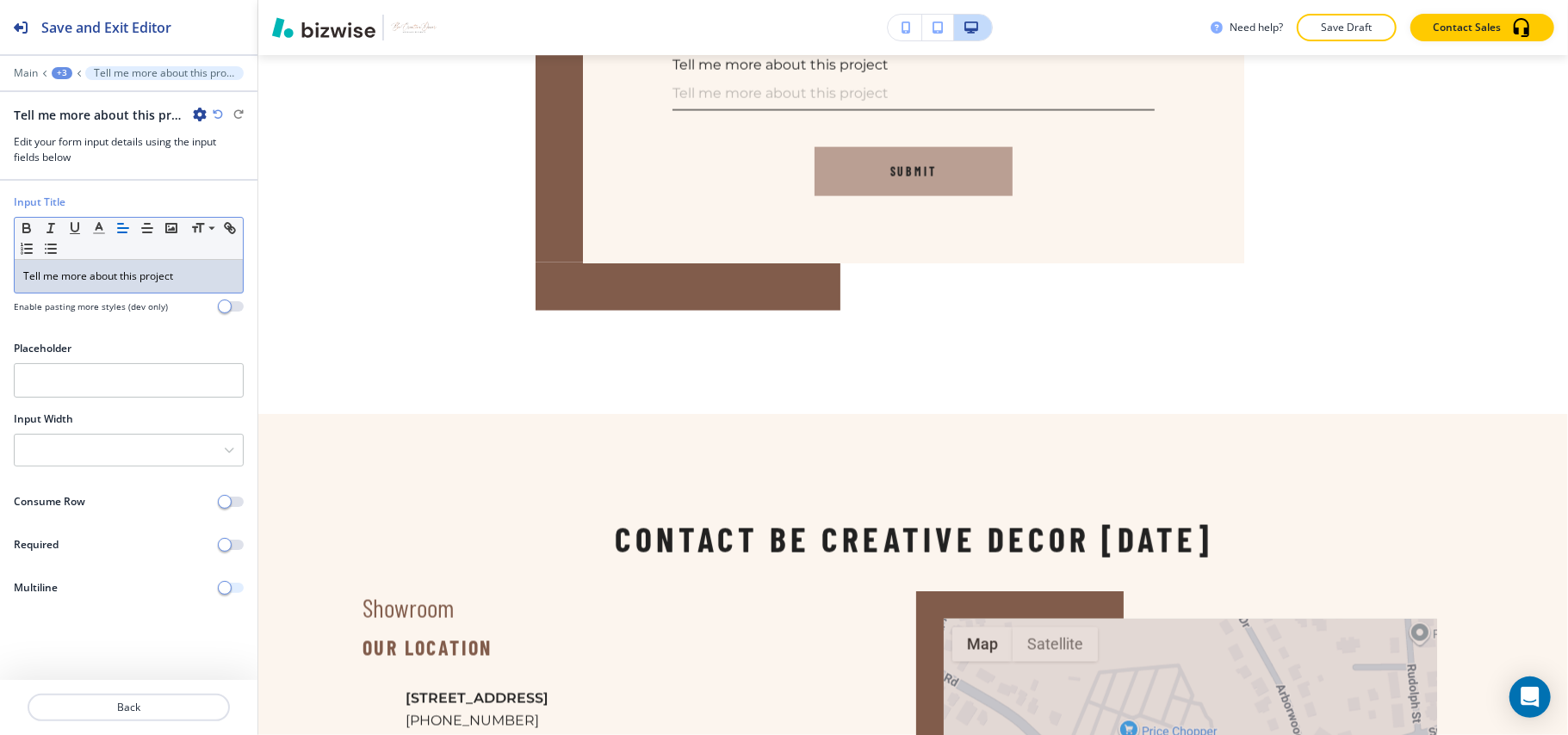
click at [231, 593] on span "button" at bounding box center [225, 587] width 14 height 14
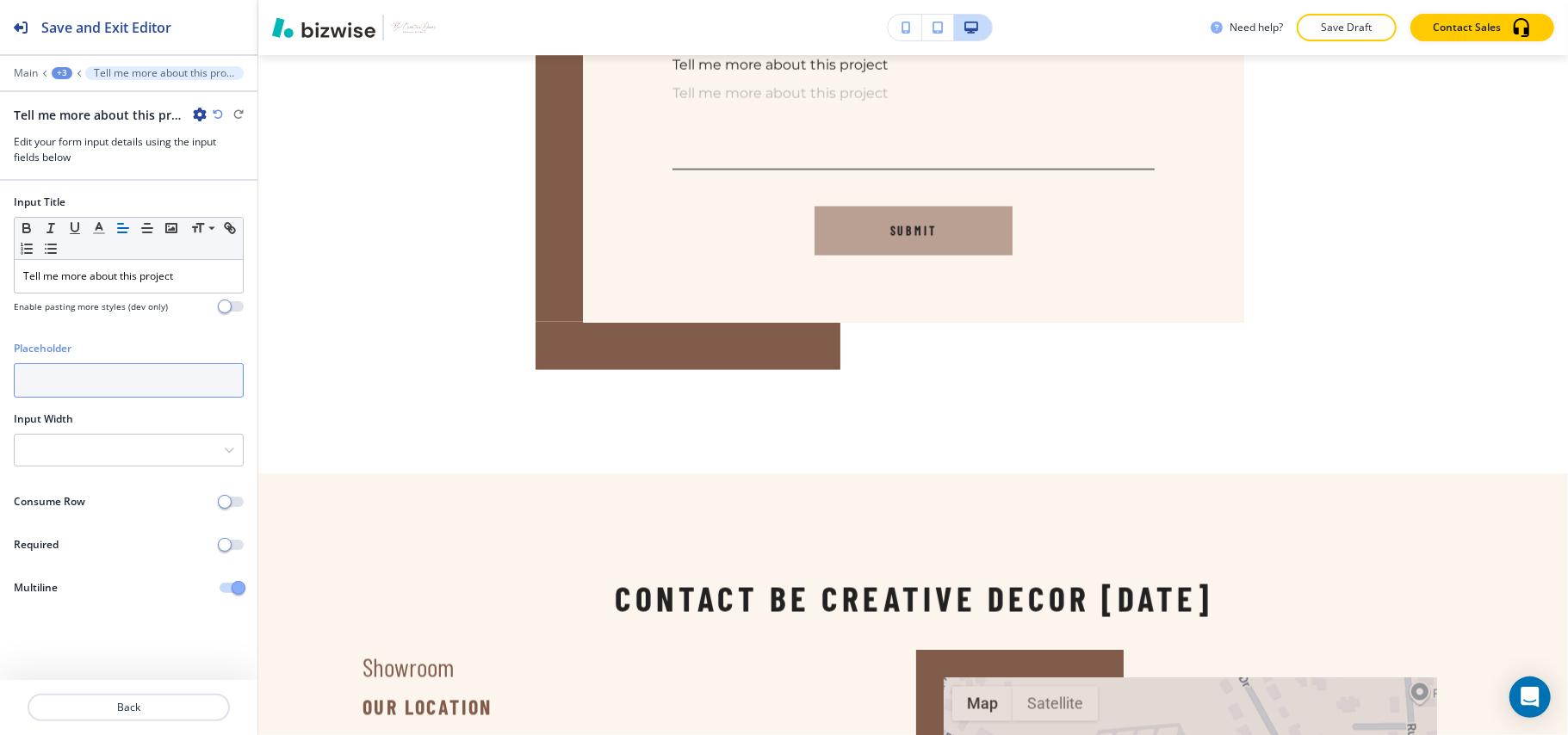
click at [83, 375] on input "text" at bounding box center [129, 381] width 230 height 35
click at [80, 386] on input "What do i meed to kl" at bounding box center [129, 381] width 230 height 35
click at [149, 383] on input "What do i need to kl" at bounding box center [129, 381] width 230 height 35
type input "What do i need to know about this project?"
click at [188, 284] on p "Tell me more about this project" at bounding box center [129, 276] width 211 height 15
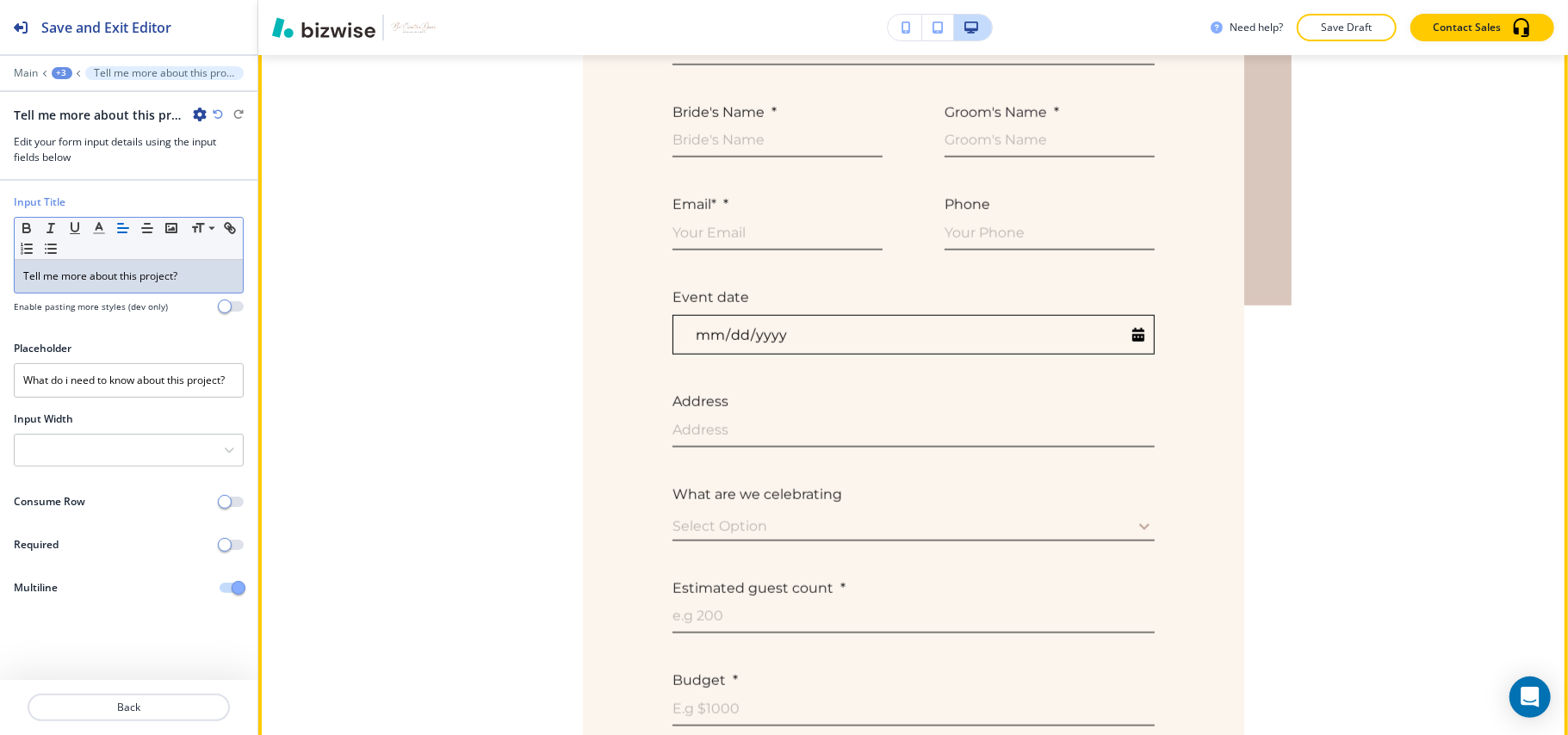
scroll to position [970, 0]
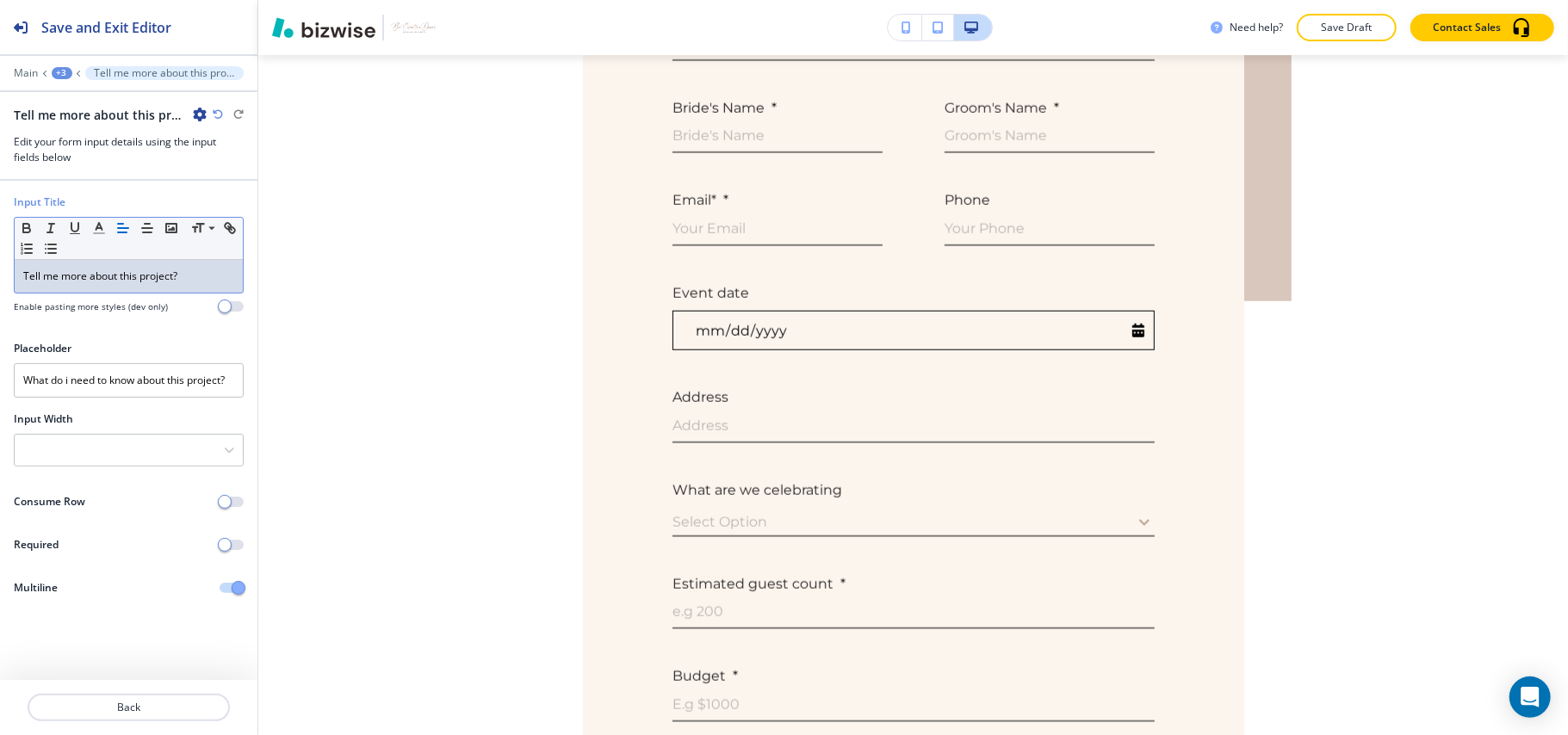
click at [54, 70] on div "+3" at bounding box center [62, 72] width 21 height 12
click at [91, 135] on p "Contact" at bounding box center [105, 132] width 87 height 15
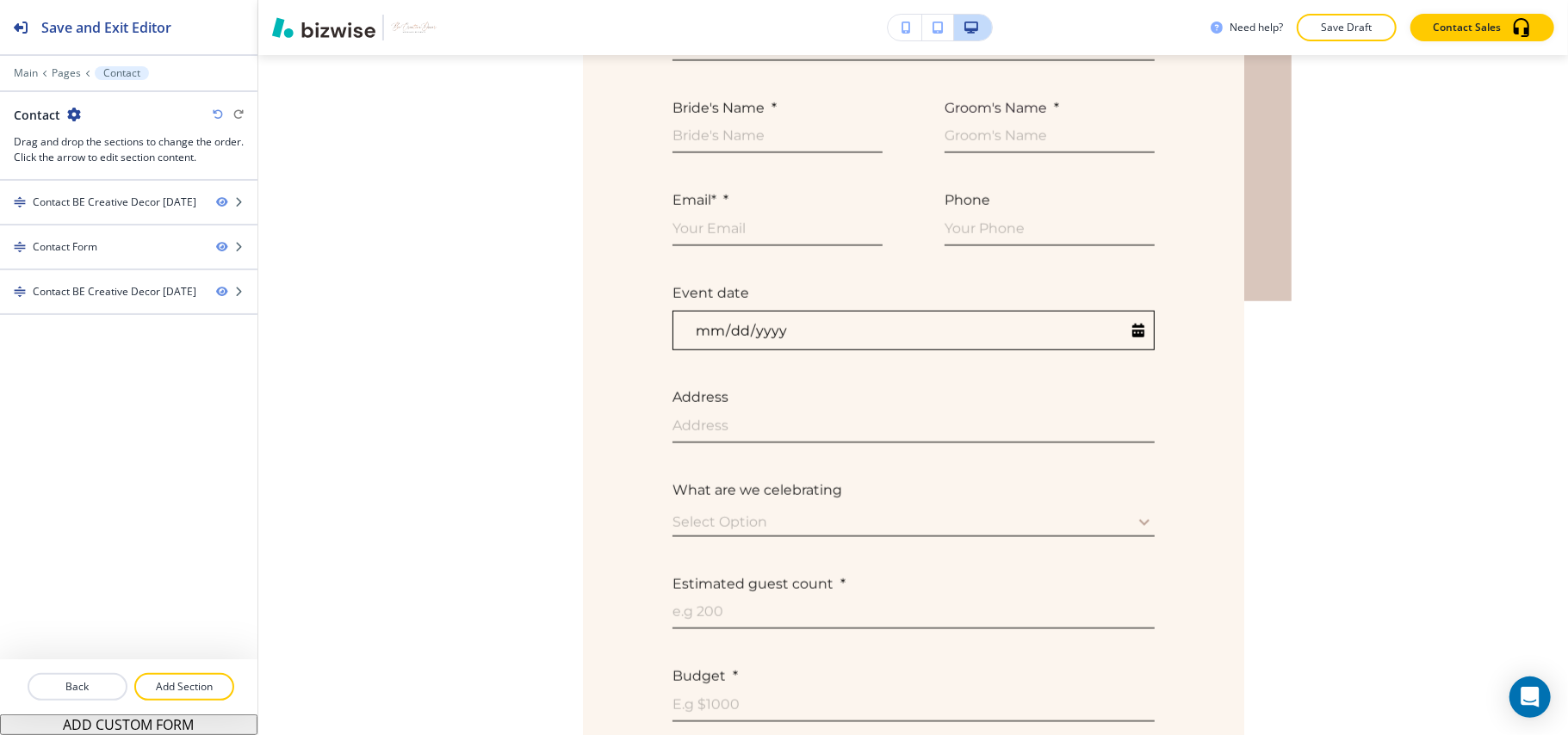
click at [166, 718] on button "ADD CUSTOM FORM" at bounding box center [129, 725] width 258 height 21
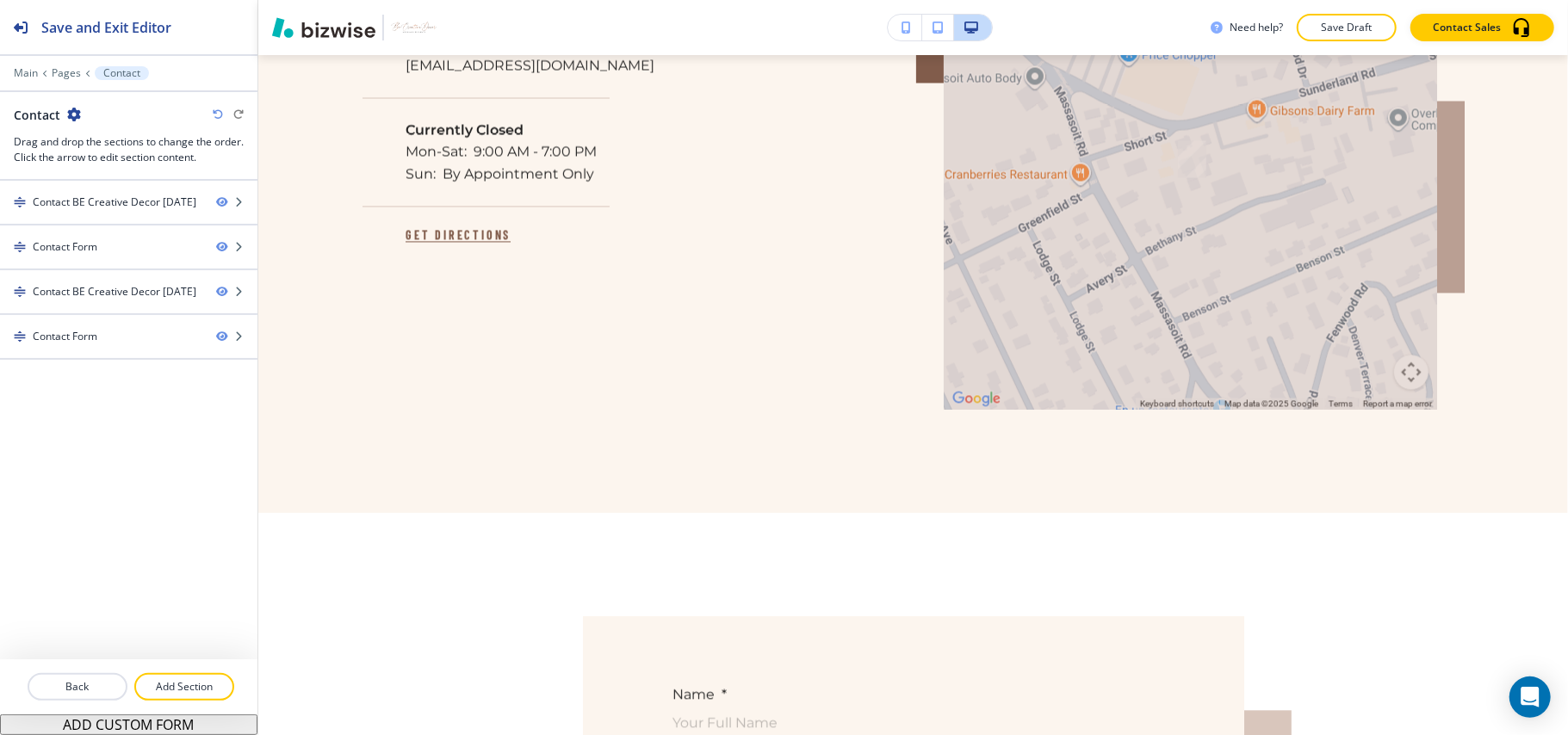
scroll to position [2921, 0]
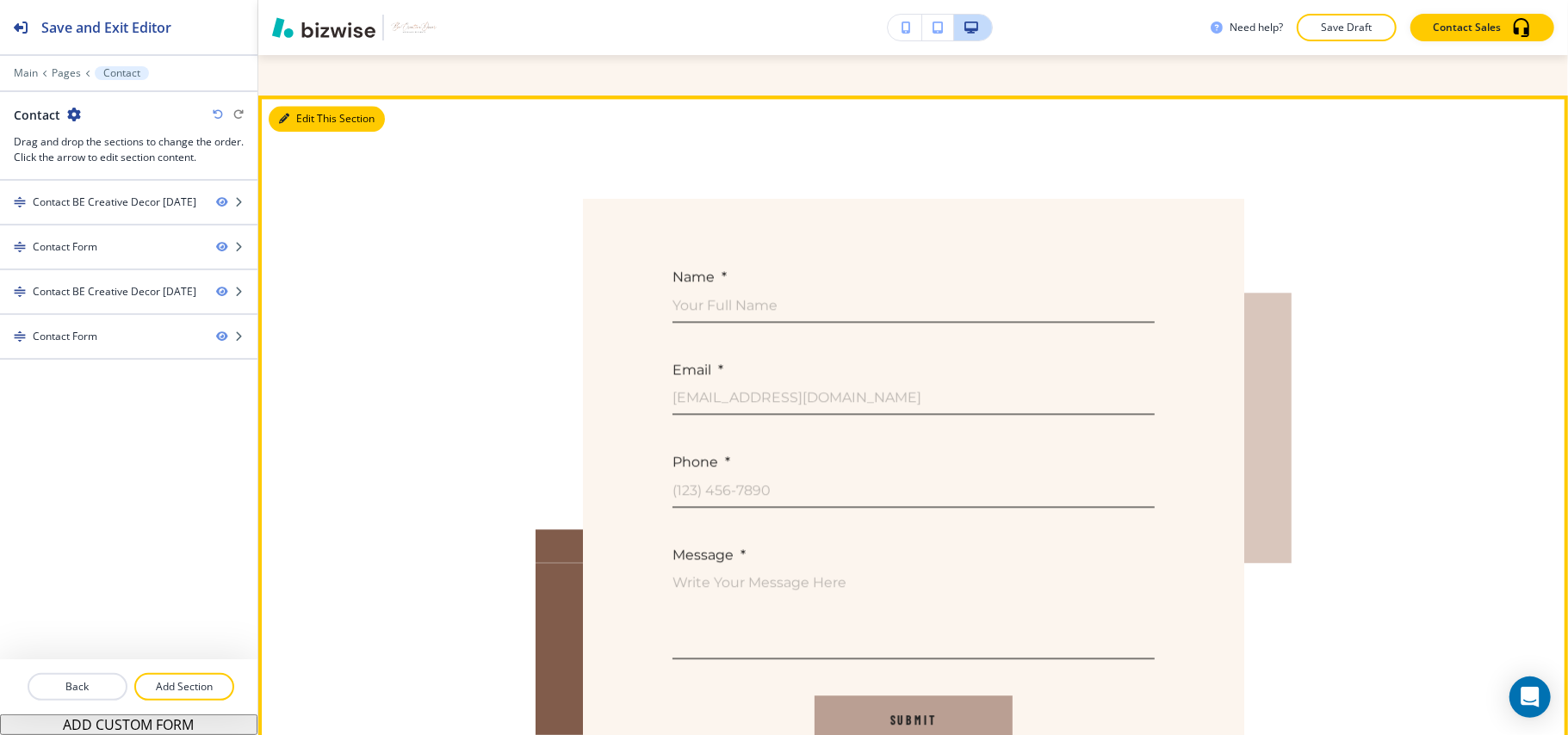
click at [298, 108] on button "Edit This Section" at bounding box center [327, 118] width 117 height 25
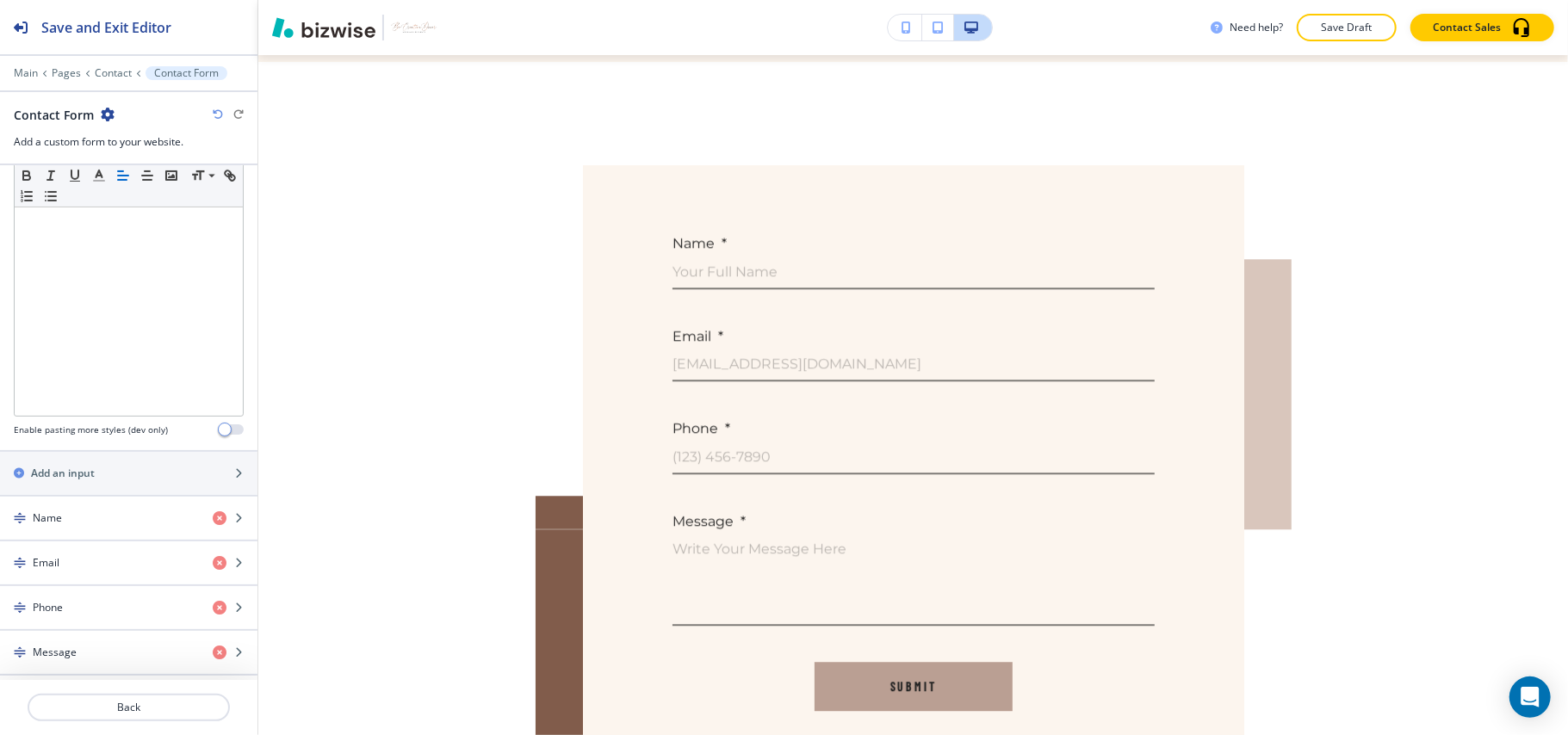
scroll to position [459, 0]
click at [93, 494] on div "button" at bounding box center [129, 491] width 258 height 14
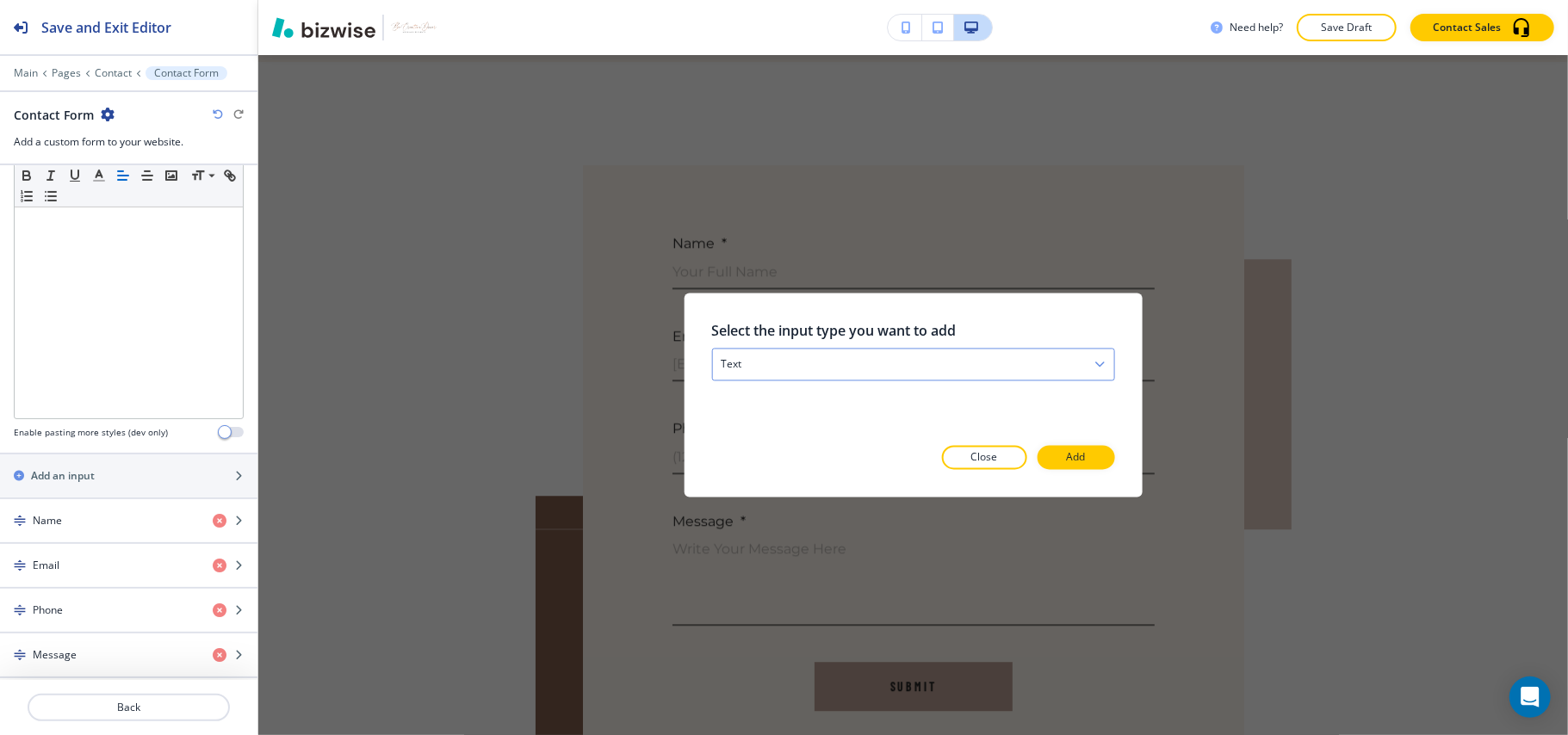
click at [816, 374] on div "text" at bounding box center [913, 365] width 401 height 31
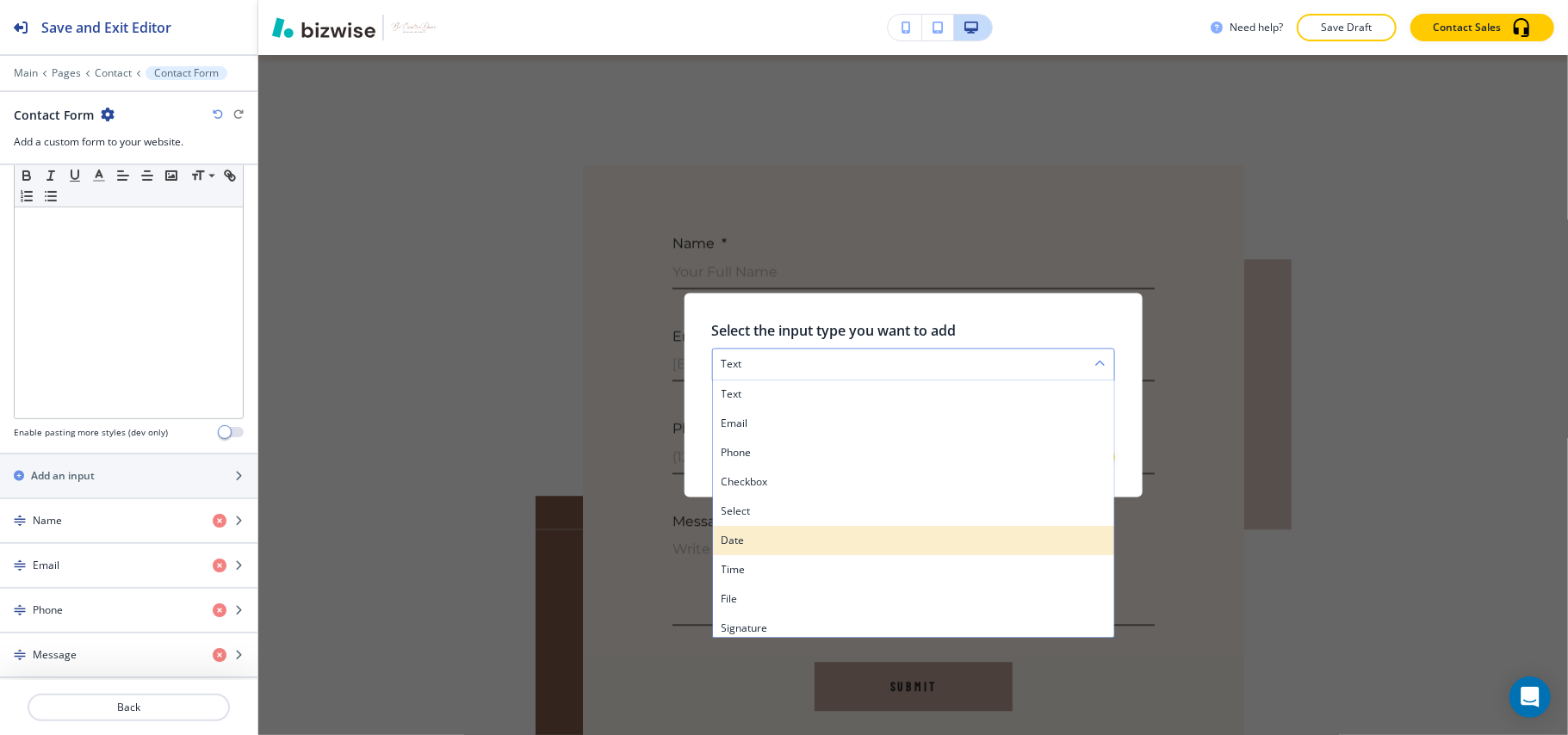
click at [772, 542] on h4 "date" at bounding box center [913, 541] width 384 height 15
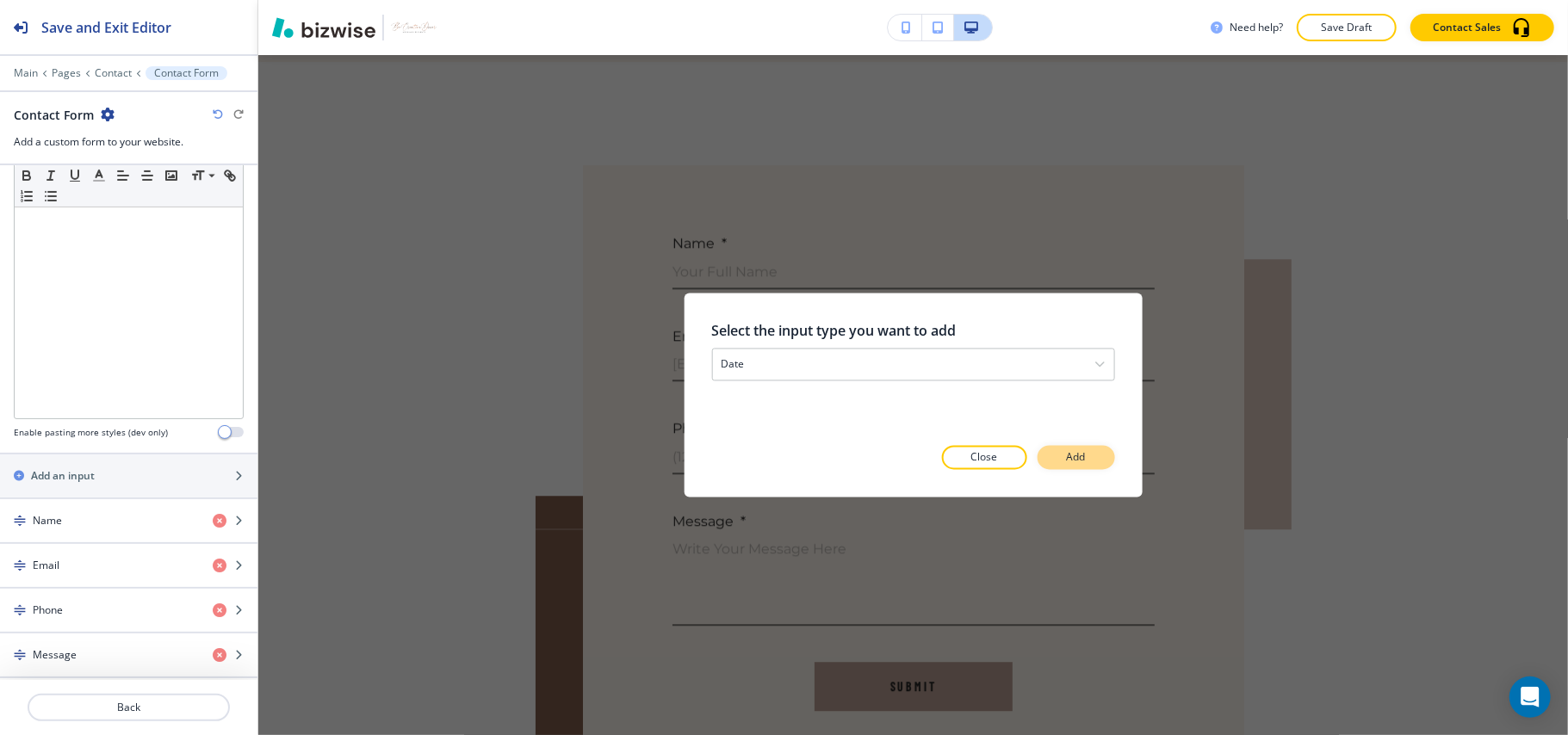
click at [1080, 451] on p "Add" at bounding box center [1076, 458] width 19 height 15
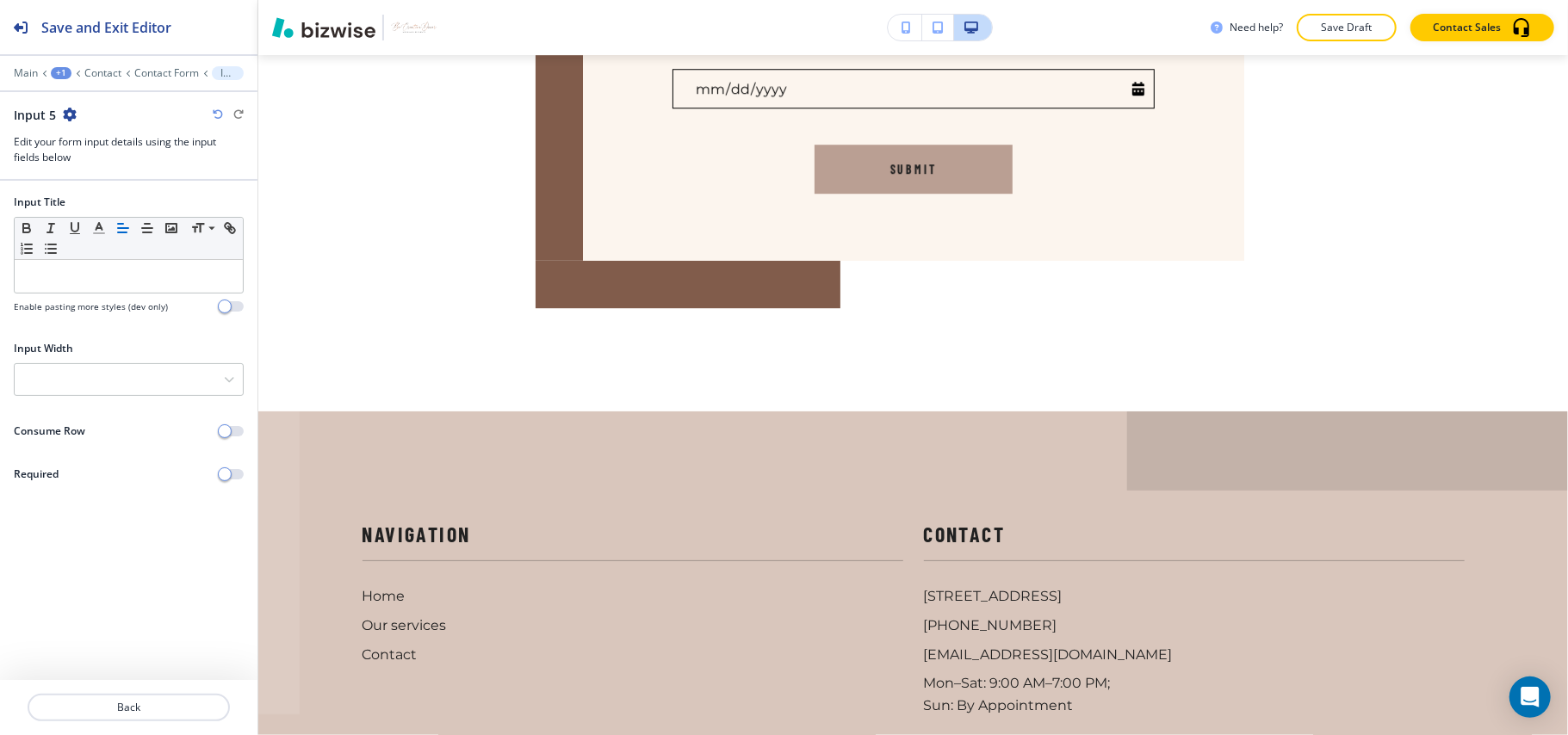
scroll to position [3556, 0]
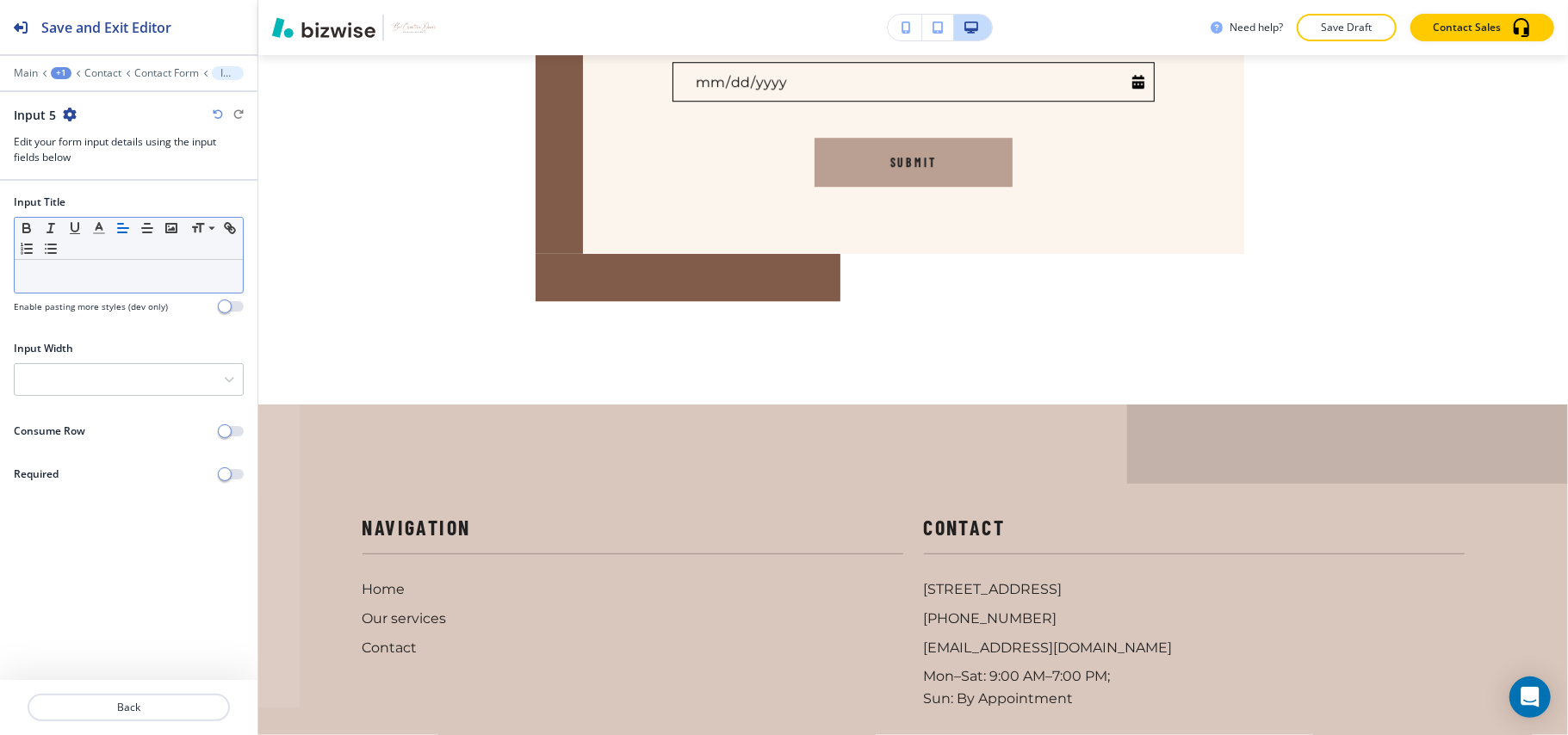
click at [85, 283] on p at bounding box center [129, 276] width 211 height 15
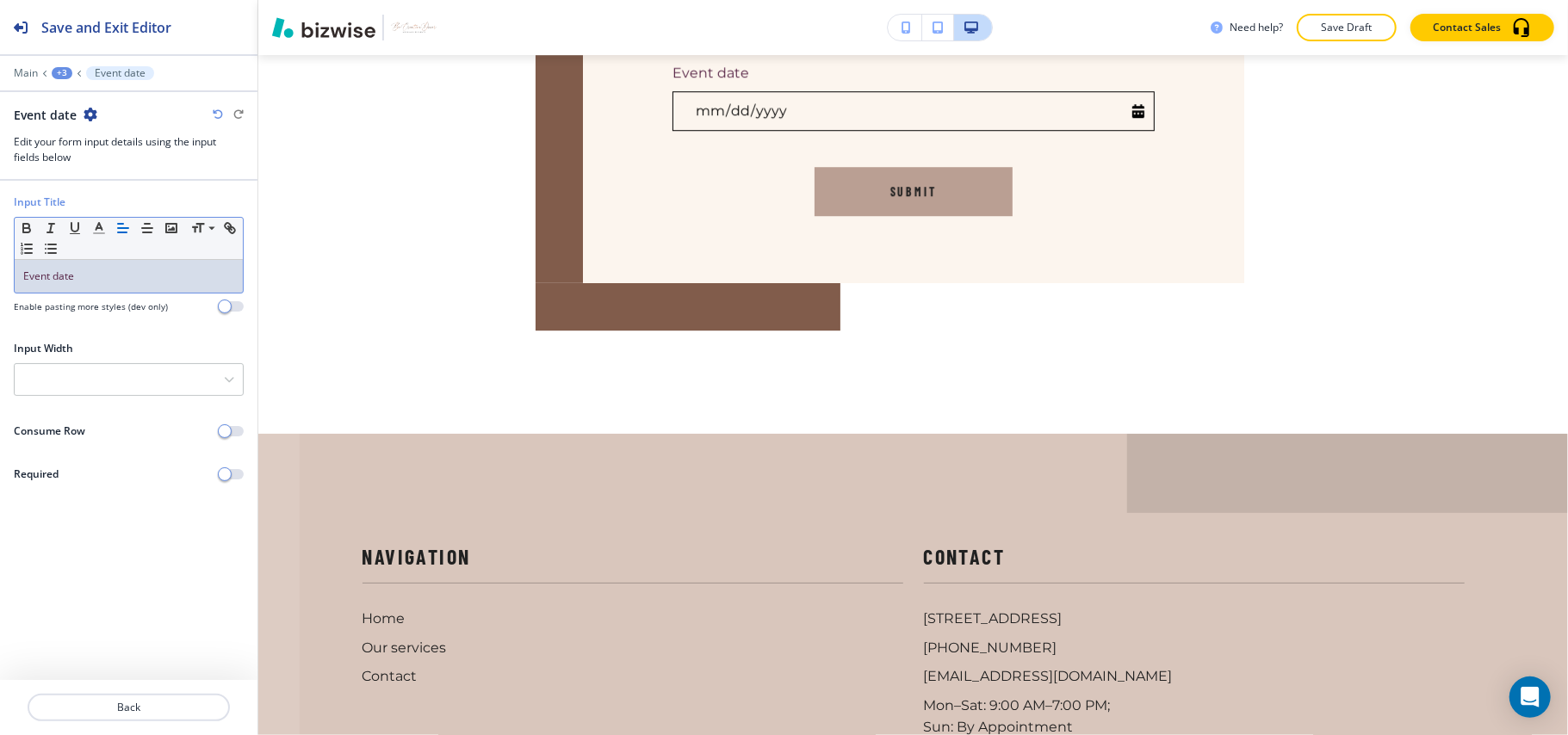
drag, startPoint x: 91, startPoint y: 272, endPoint x: 60, endPoint y: 269, distance: 31.1
click at [0, 267] on div "Input Title Small Normal Large Huge Event date Enable pasting more styles (dev …" at bounding box center [129, 260] width 258 height 133
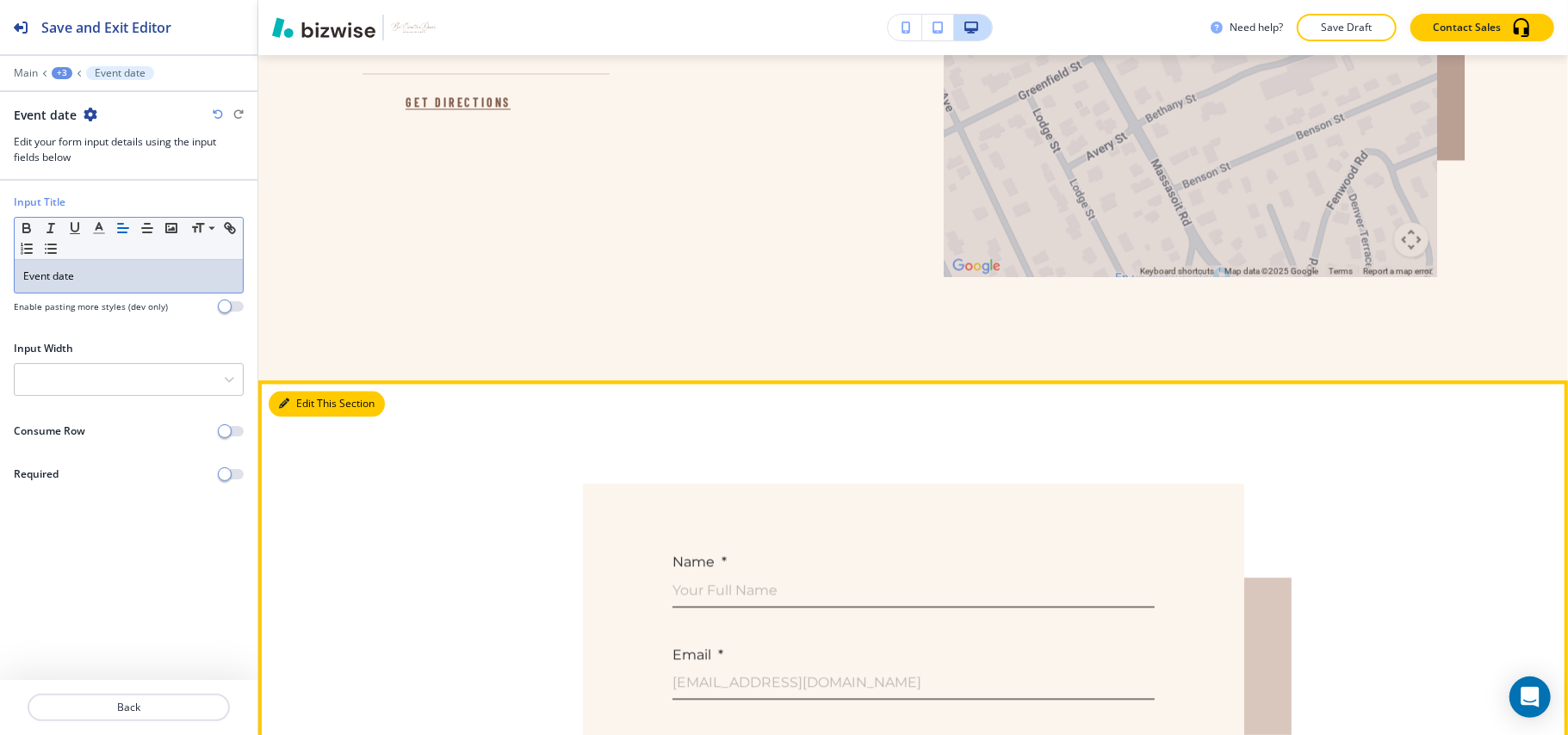
click at [306, 393] on button "Edit This Section" at bounding box center [327, 403] width 117 height 25
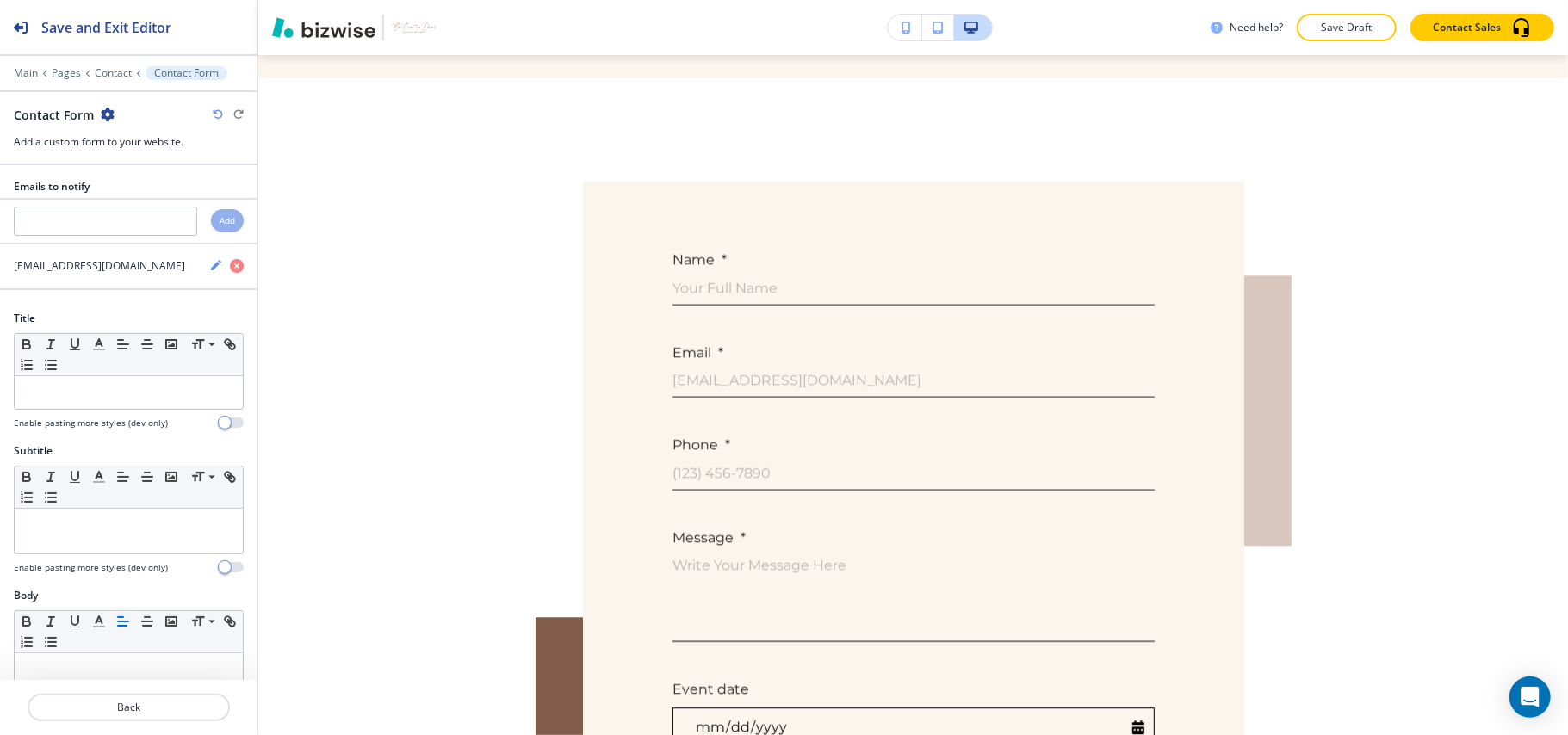
scroll to position [2955, 0]
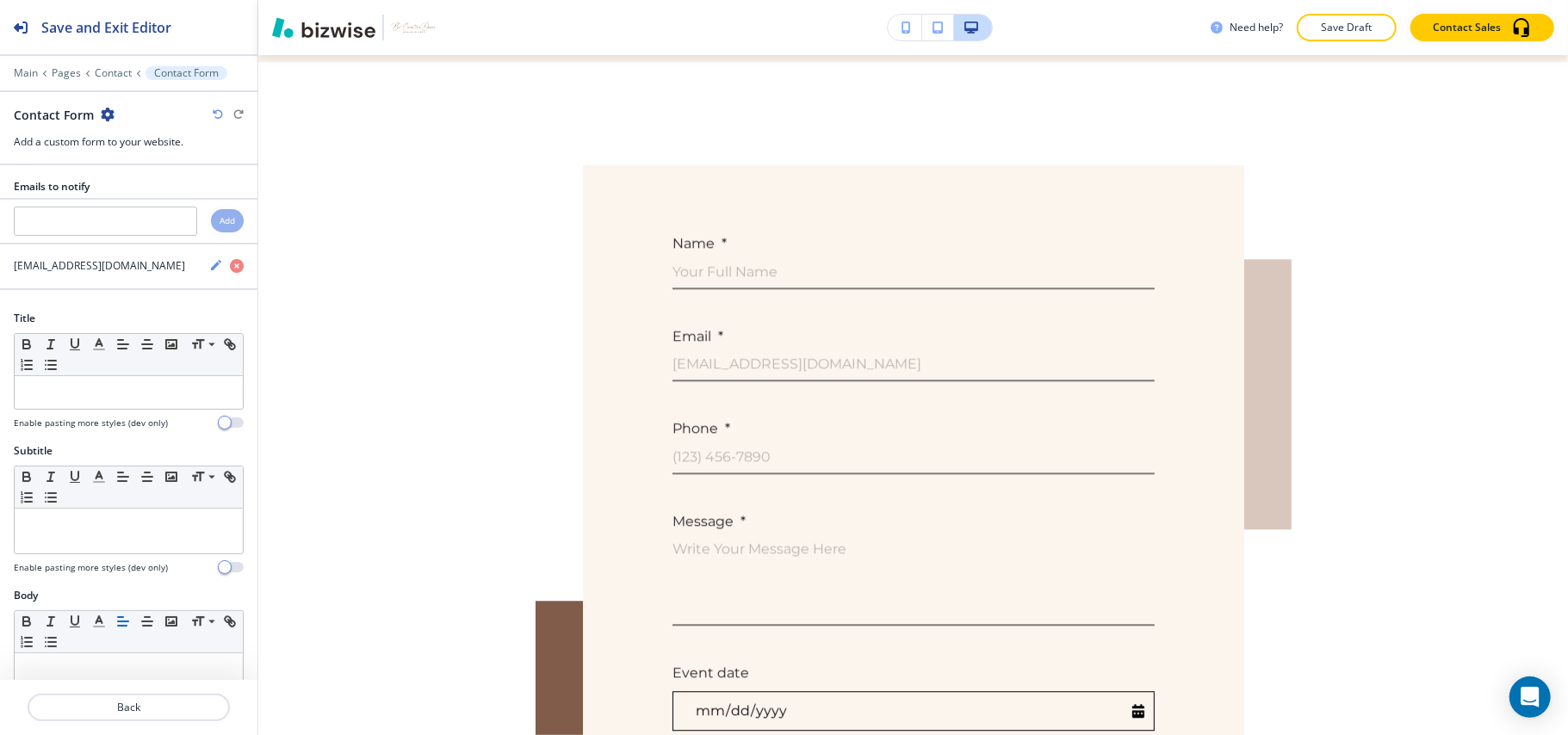
click at [101, 116] on icon "button" at bounding box center [107, 115] width 14 height 14
click at [128, 200] on p "Delete Section" at bounding box center [154, 206] width 87 height 15
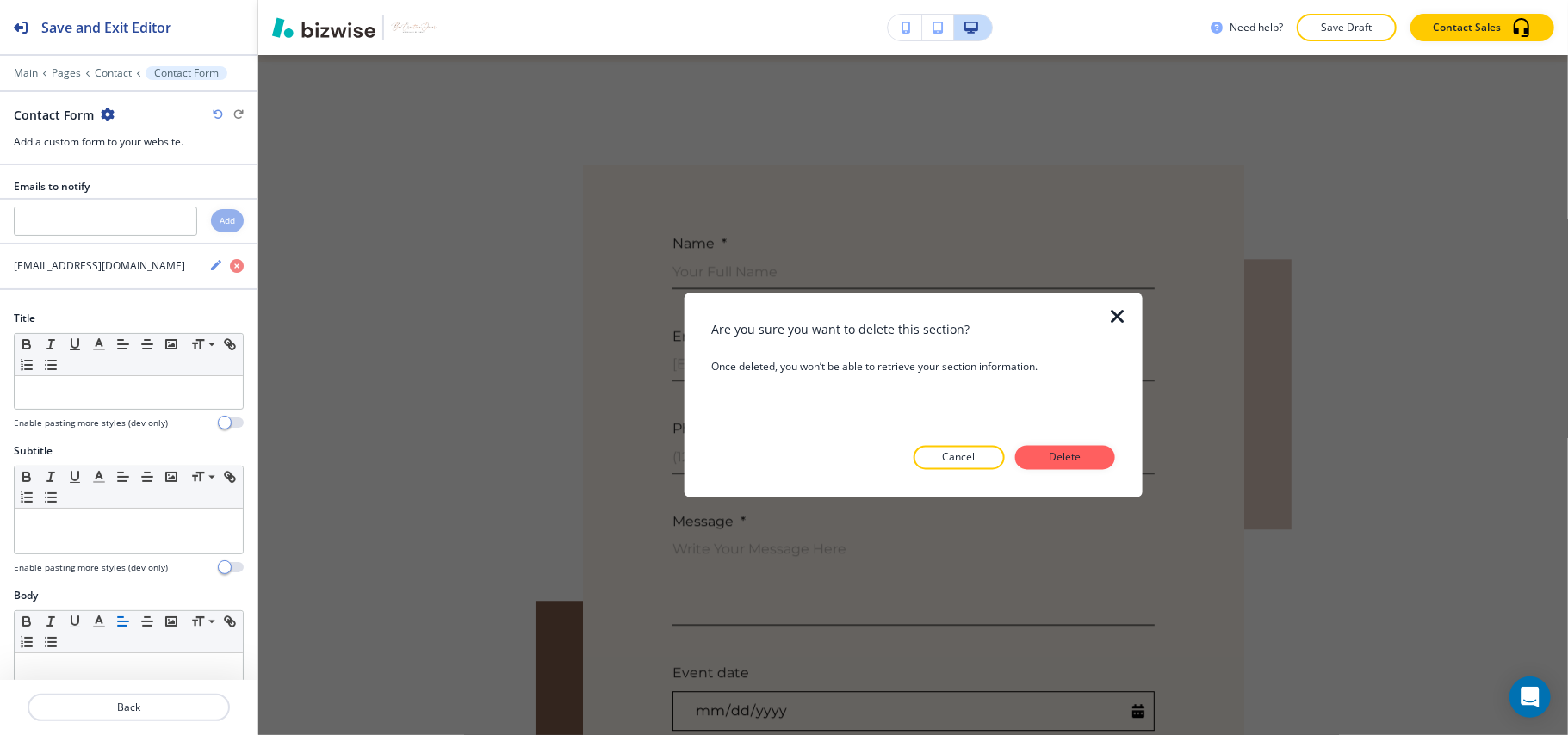
drag, startPoint x: 1058, startPoint y: 451, endPoint x: 849, endPoint y: 414, distance: 212.2
click at [1059, 452] on p "Delete" at bounding box center [1065, 458] width 41 height 15
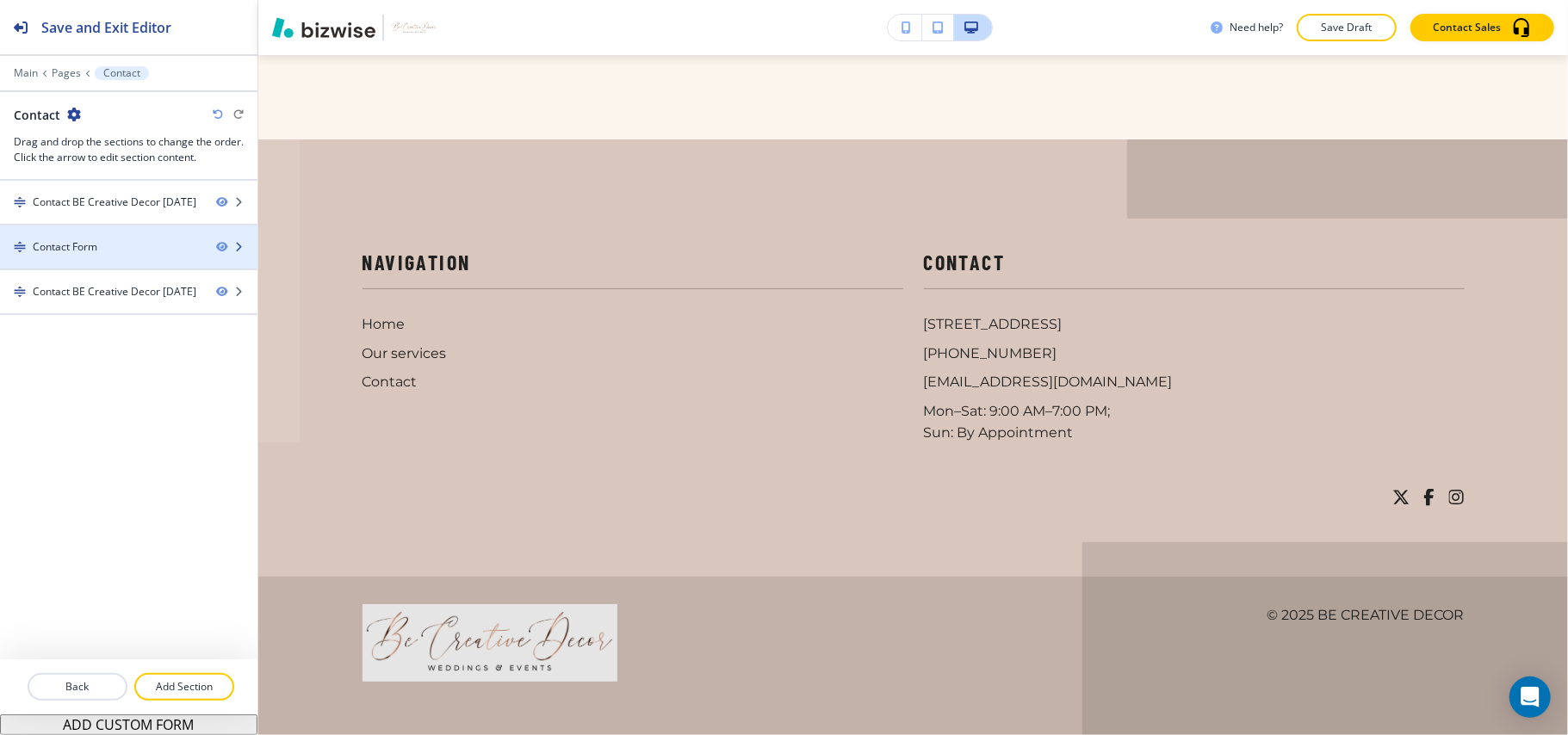
click at [90, 246] on div "Contact Form" at bounding box center [65, 247] width 65 height 15
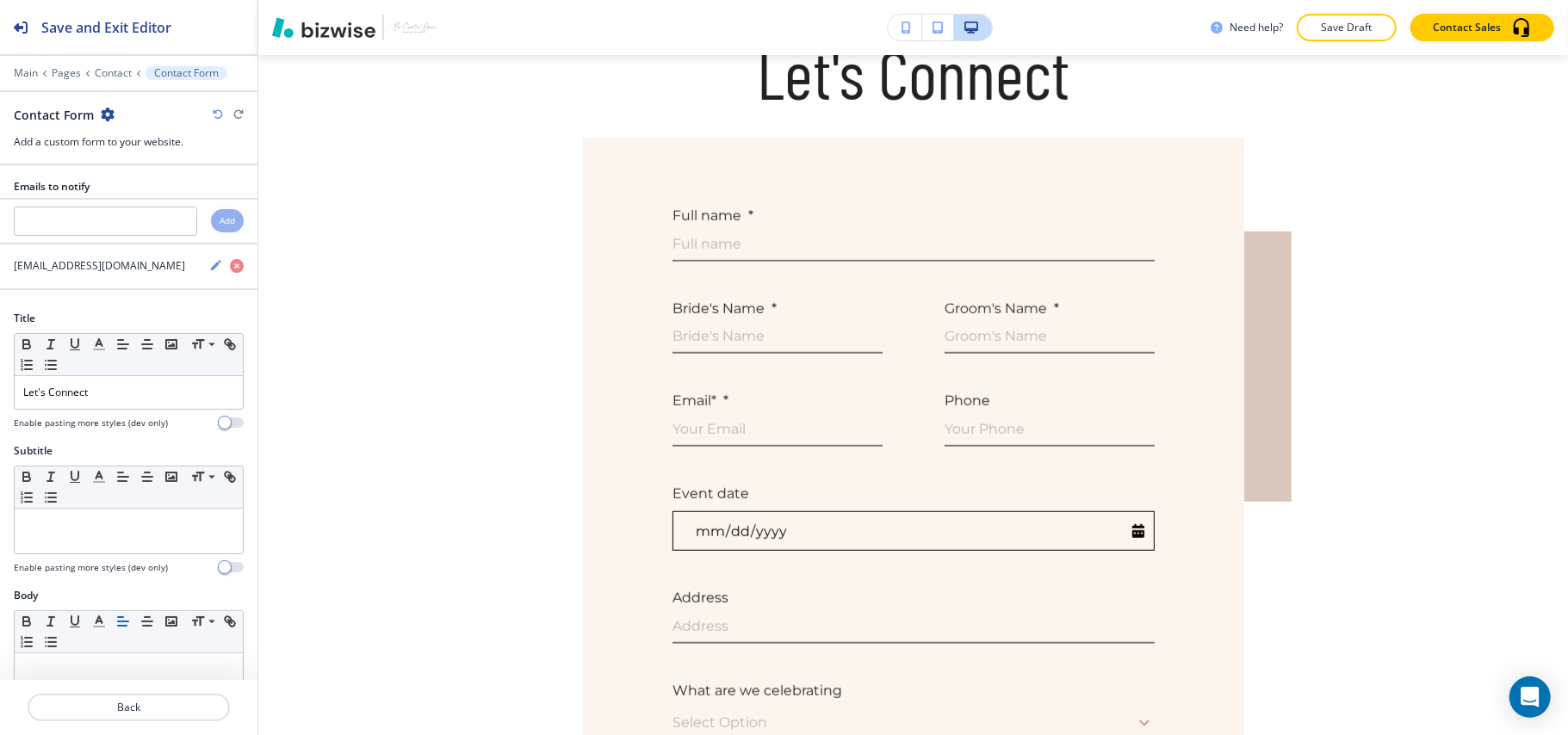
scroll to position [649, 0]
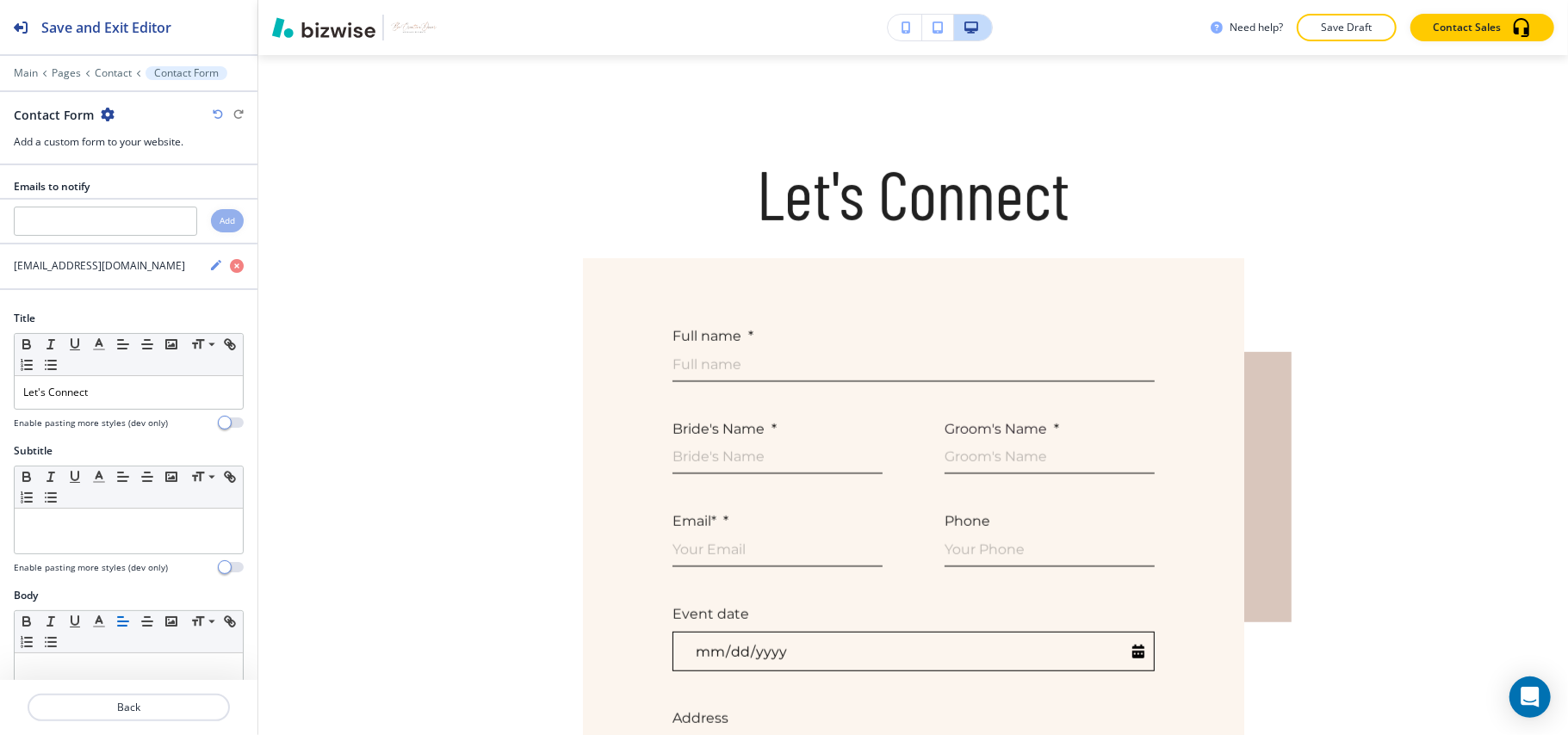
click at [107, 116] on icon "button" at bounding box center [107, 115] width 14 height 14
click at [149, 170] on p "Duplicate Section" at bounding box center [154, 176] width 87 height 15
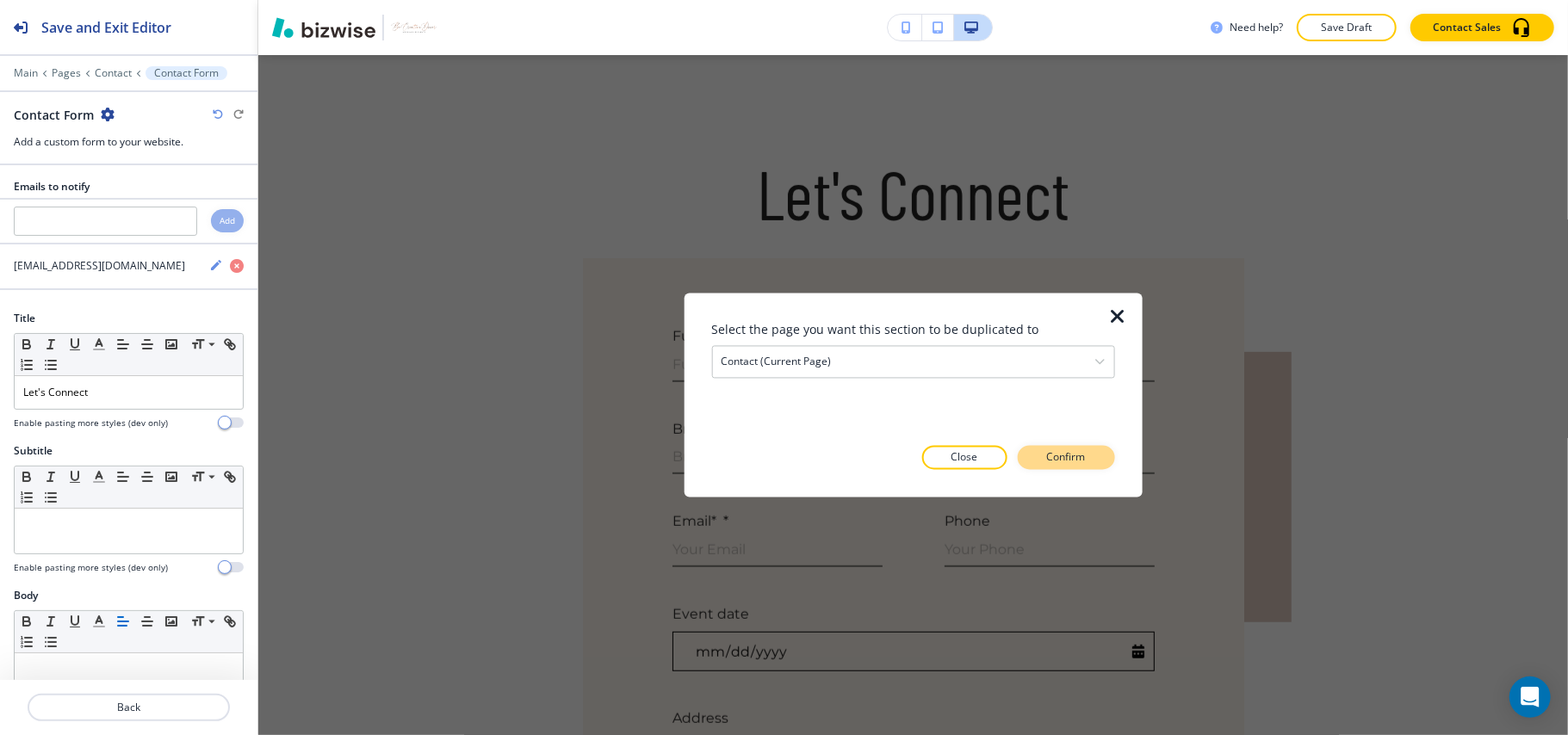
click at [1073, 457] on p "Confirm" at bounding box center [1066, 458] width 39 height 15
click at [1073, 457] on p "Take me there" at bounding box center [1051, 458] width 70 height 15
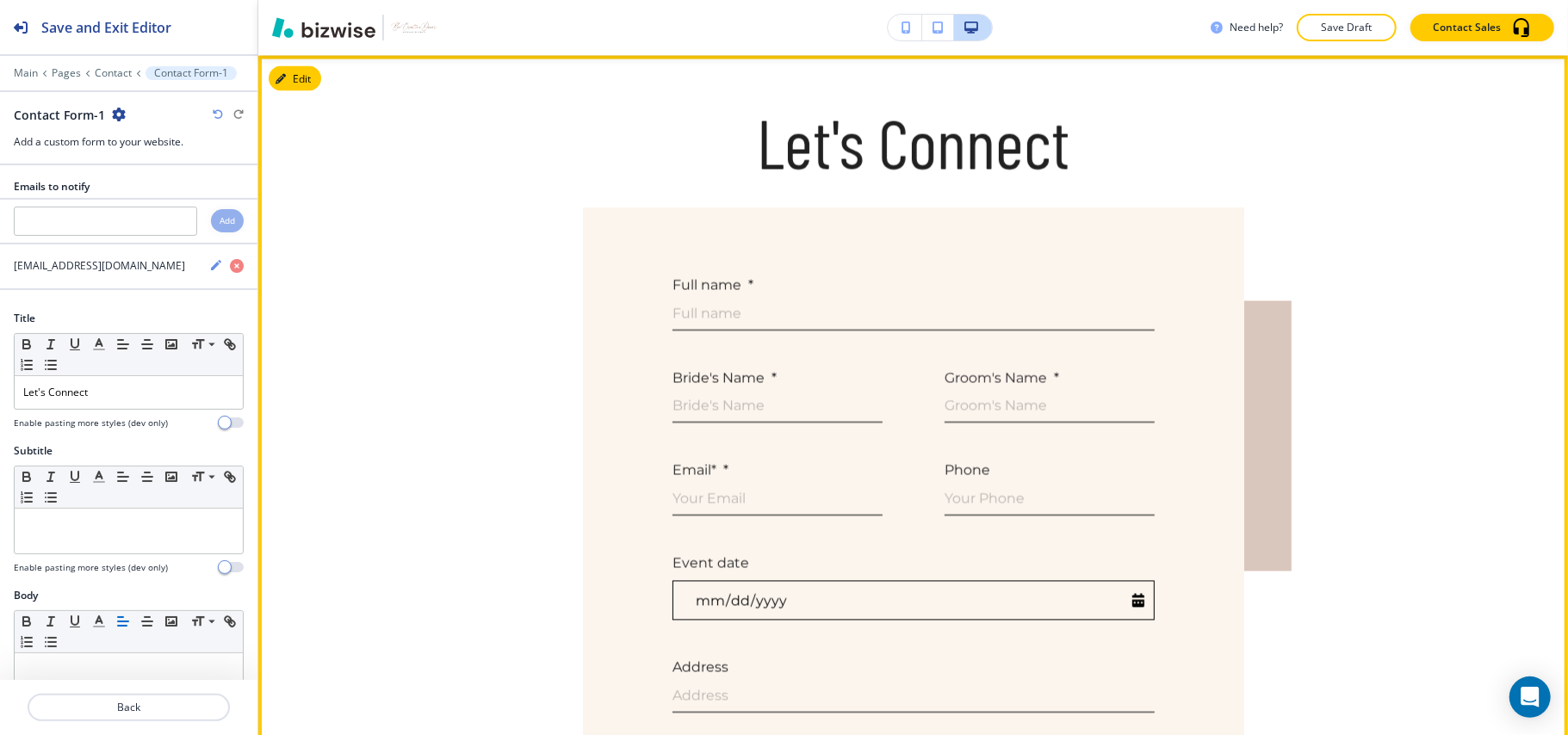
scroll to position [2134, 0]
click at [303, 76] on button "Edit This Section" at bounding box center [327, 78] width 117 height 25
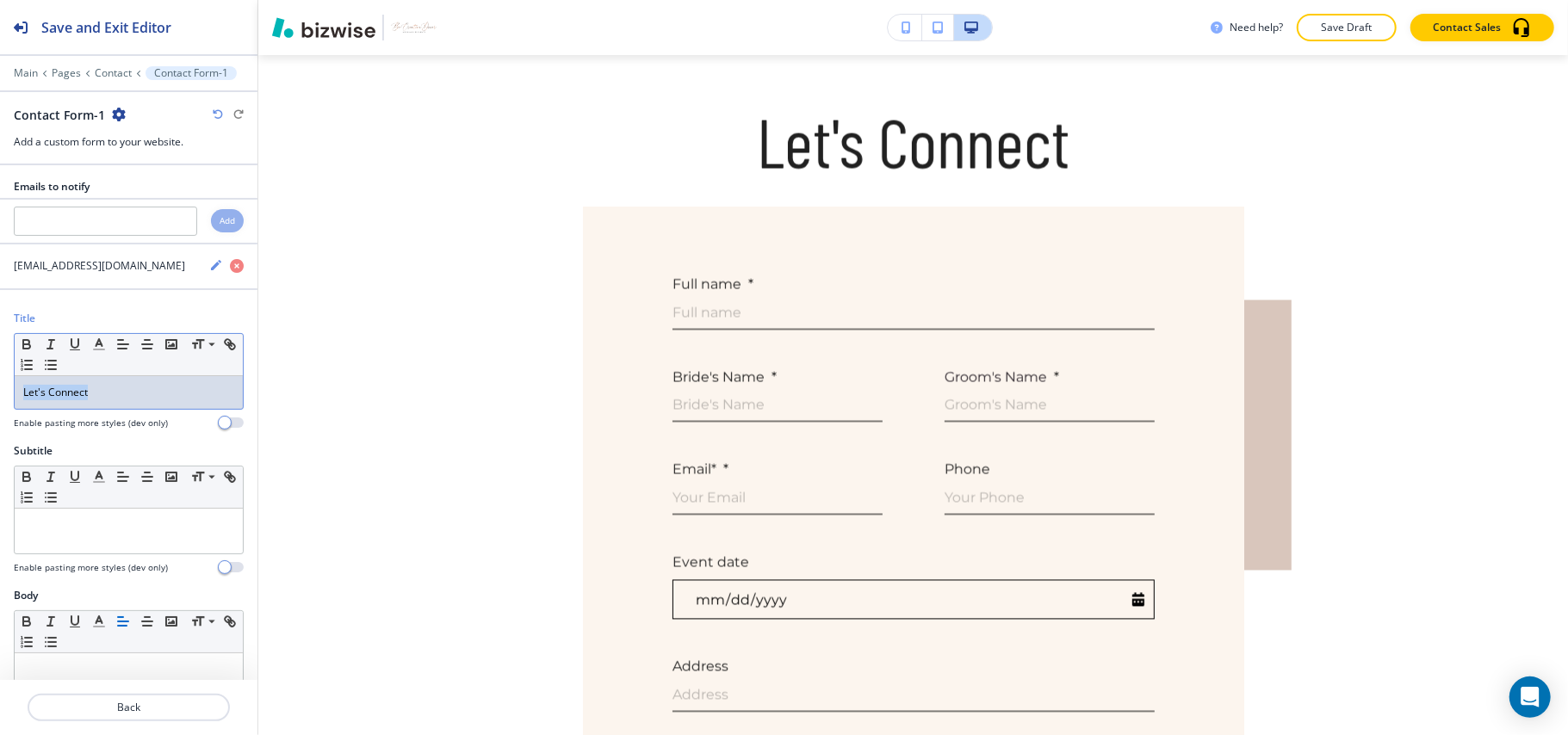
click at [0, 410] on div "Title Small Normal Large Huge Let's Connect Enable pasting more styles (dev onl…" at bounding box center [129, 377] width 258 height 133
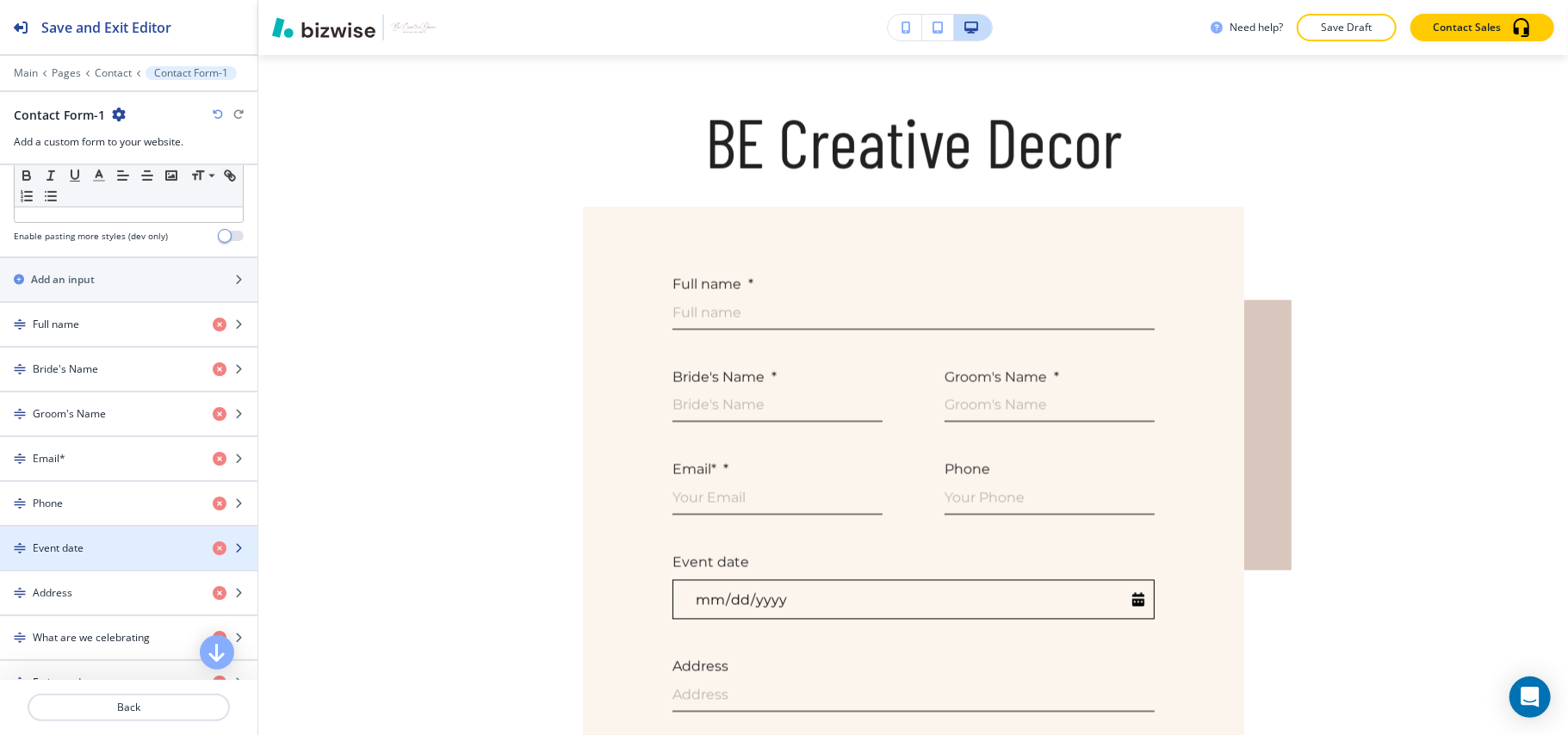
scroll to position [689, 0]
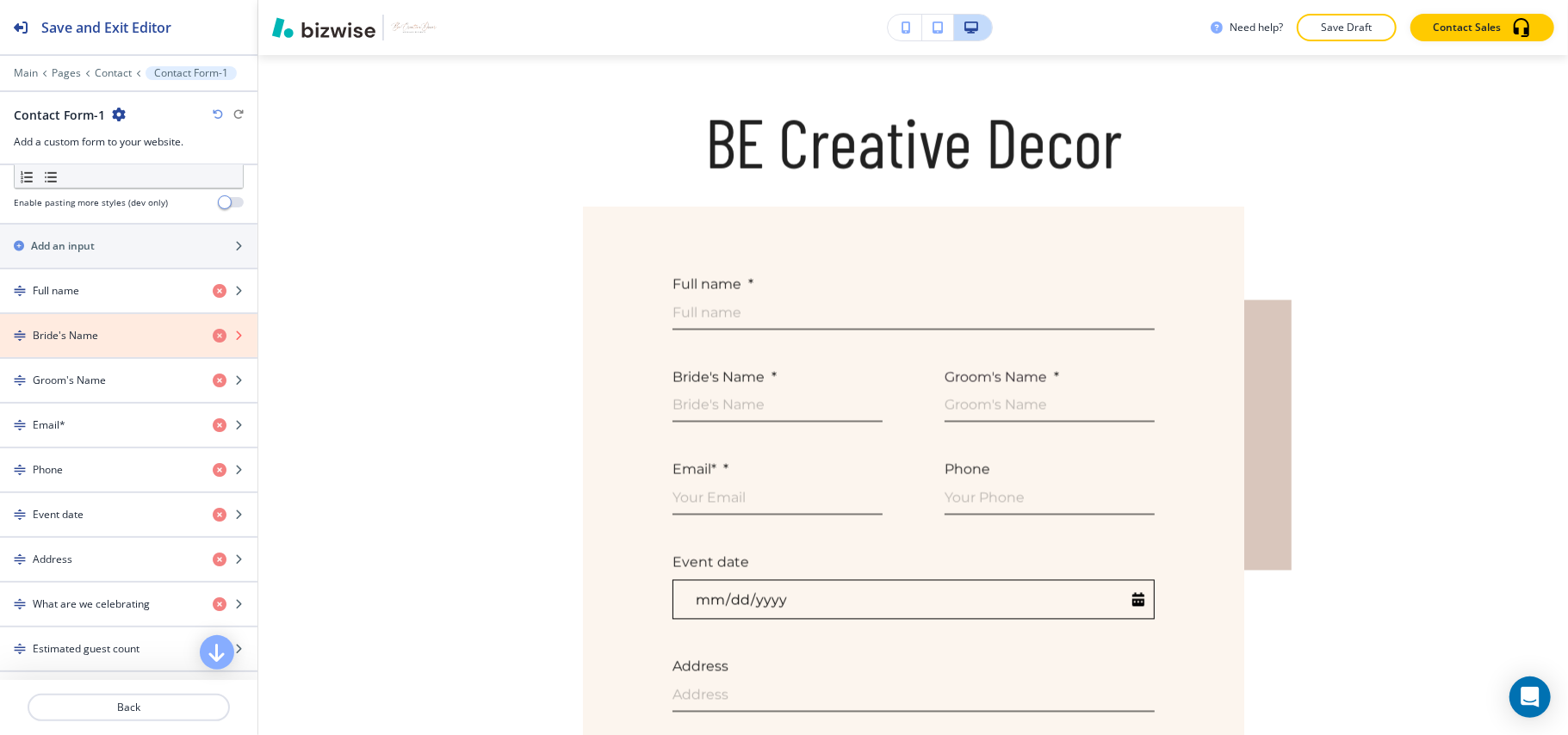
click at [212, 343] on icon "button" at bounding box center [219, 336] width 14 height 14
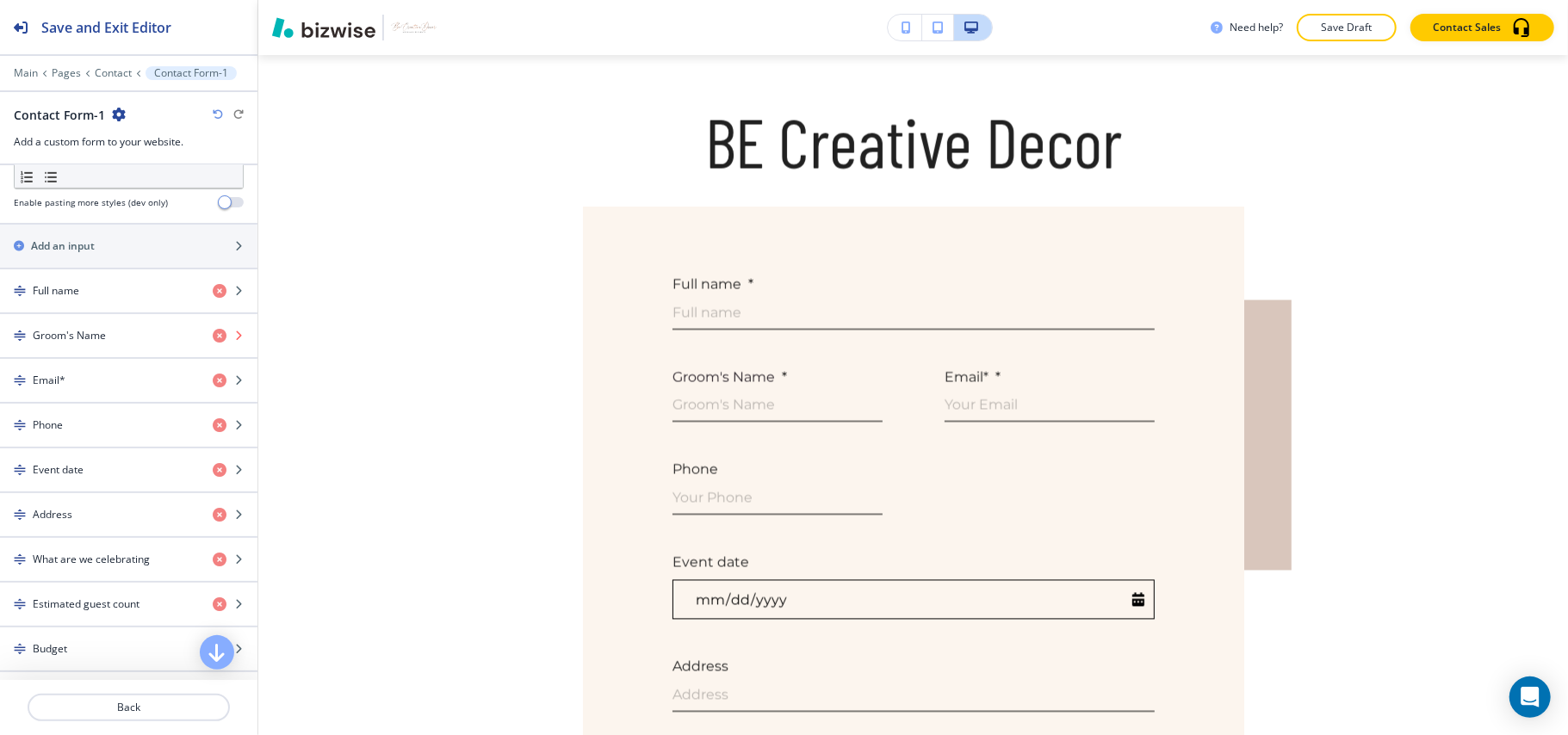
click at [212, 343] on icon "button" at bounding box center [219, 336] width 14 height 14
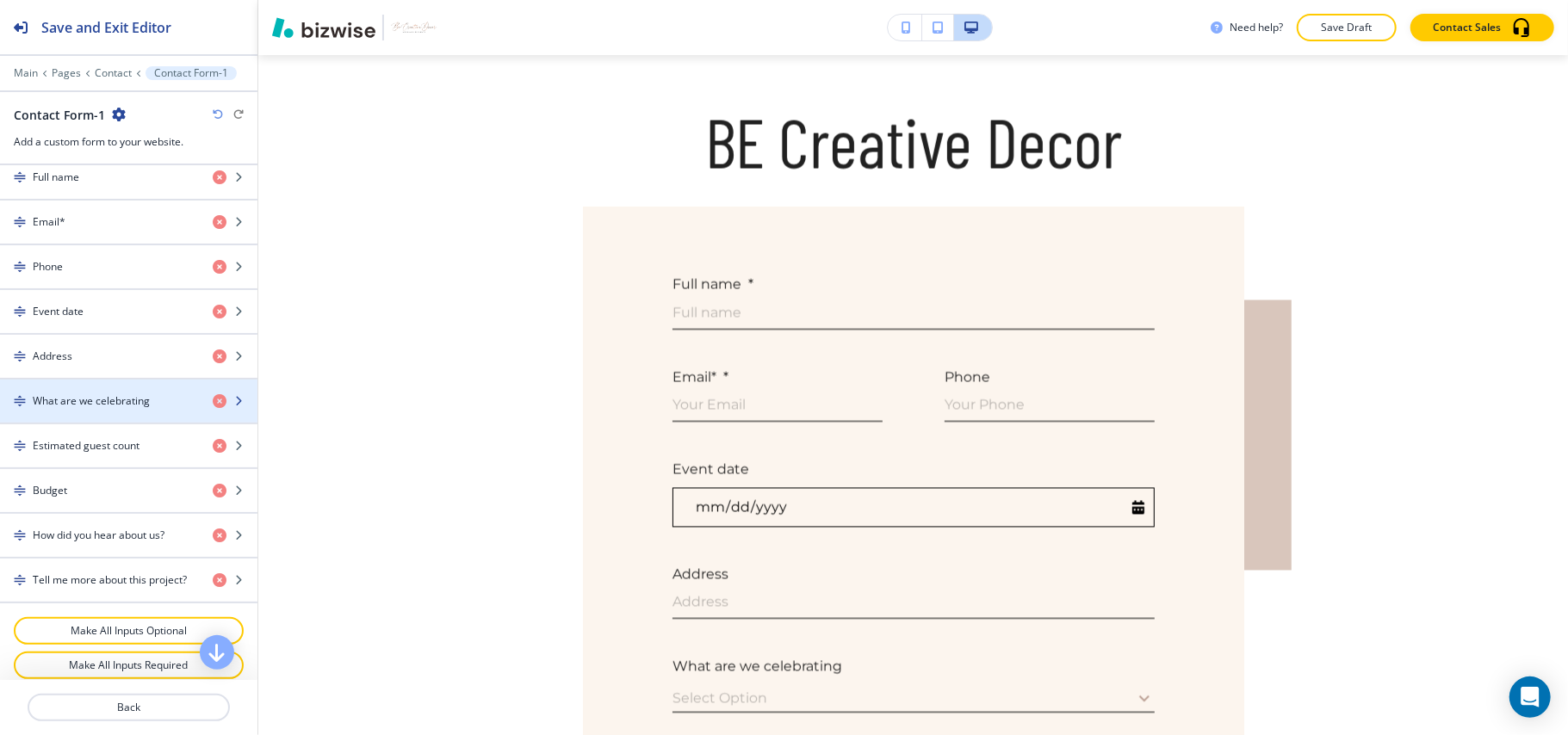
scroll to position [804, 0]
click at [212, 407] on icon "button" at bounding box center [219, 400] width 14 height 14
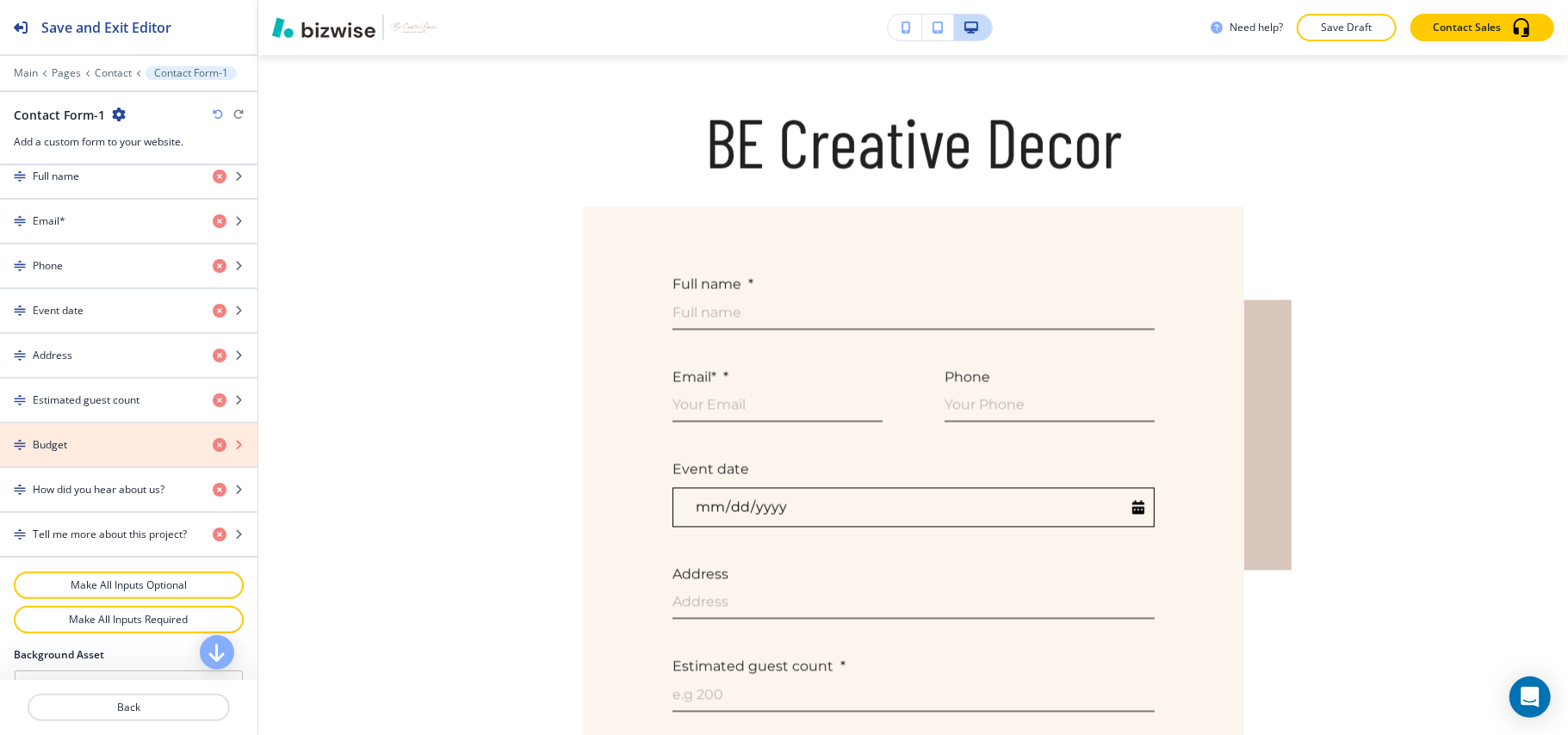
click at [212, 452] on icon "button" at bounding box center [219, 445] width 14 height 14
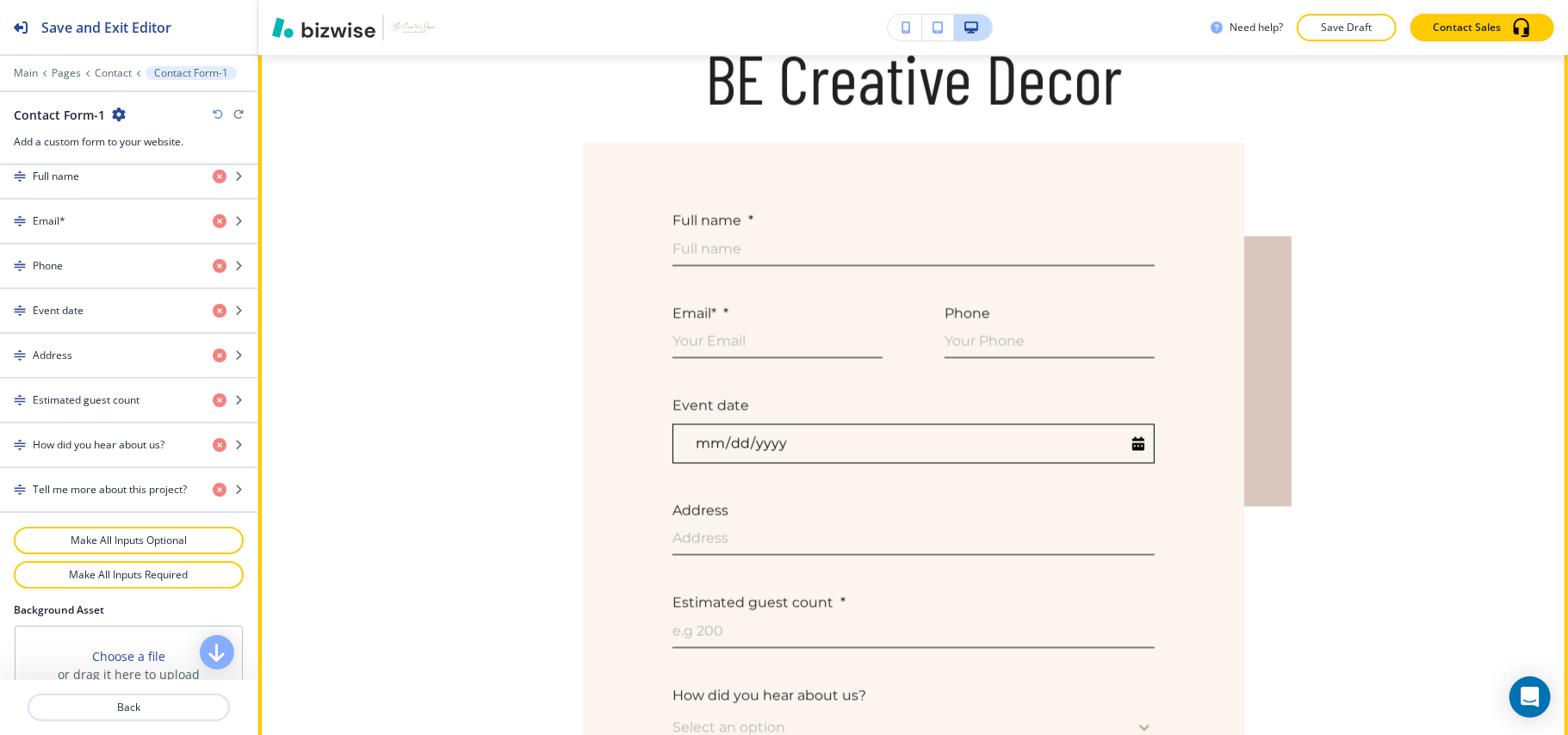
scroll to position [1967, 0]
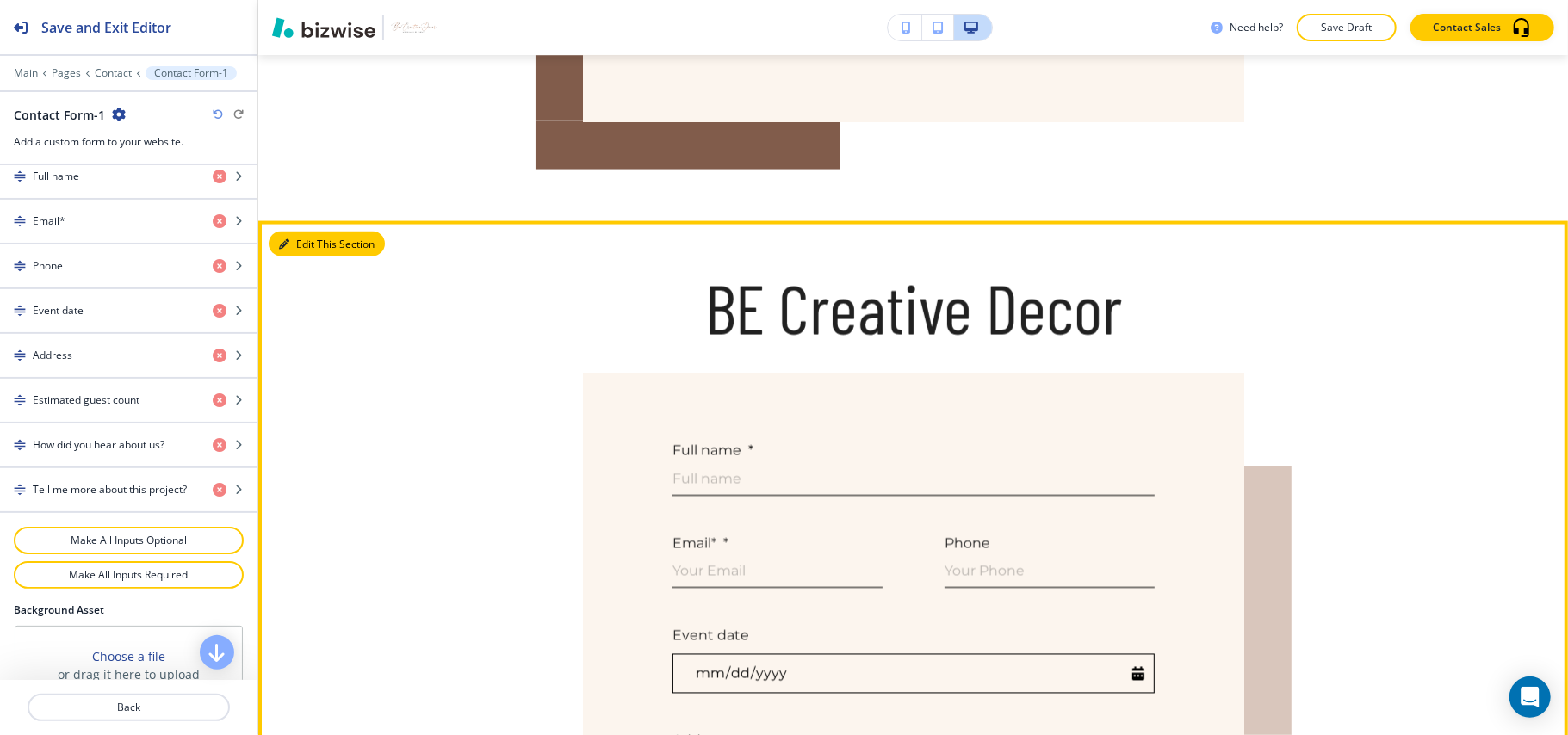
click at [343, 252] on button "Edit This Section" at bounding box center [327, 243] width 117 height 25
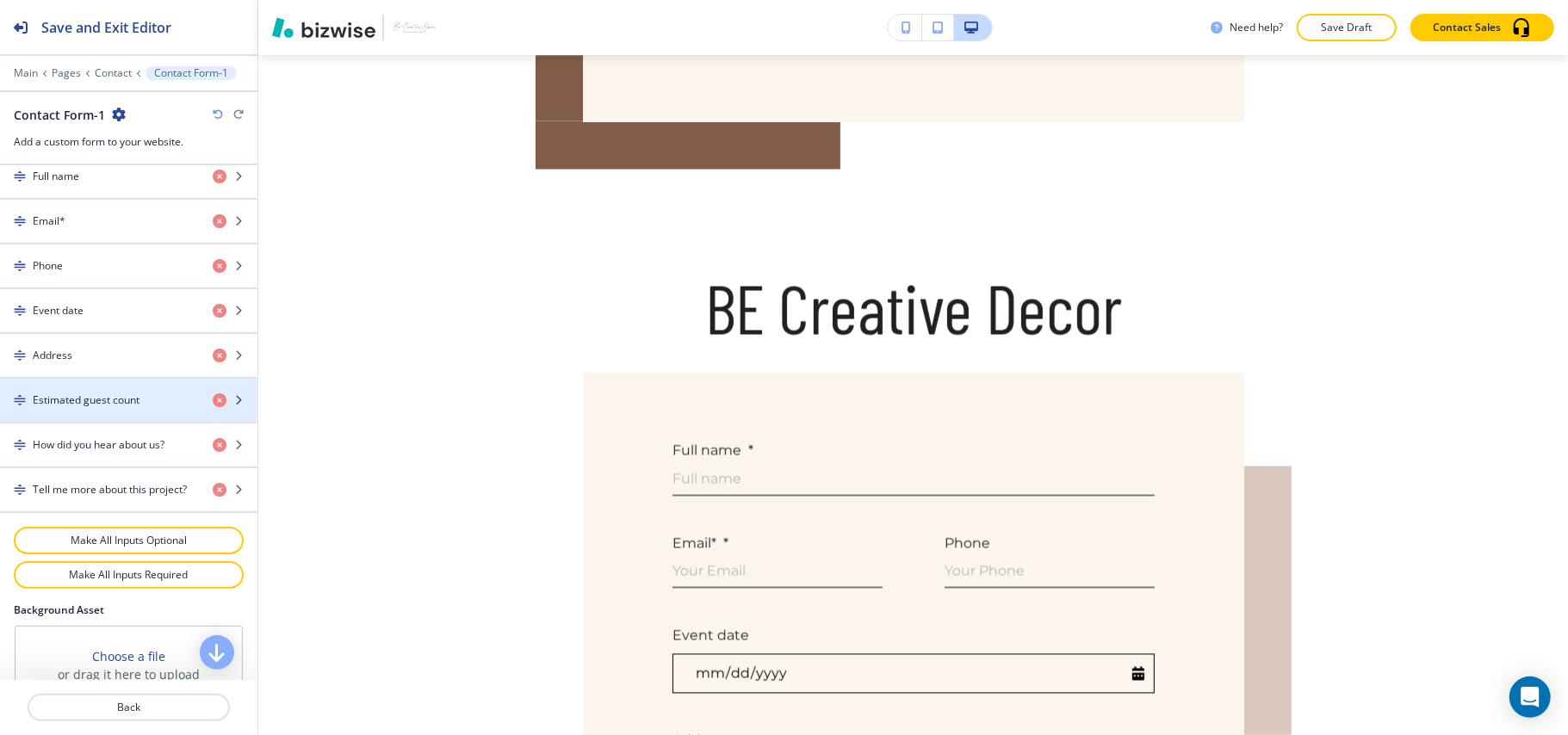
scroll to position [1048, 0]
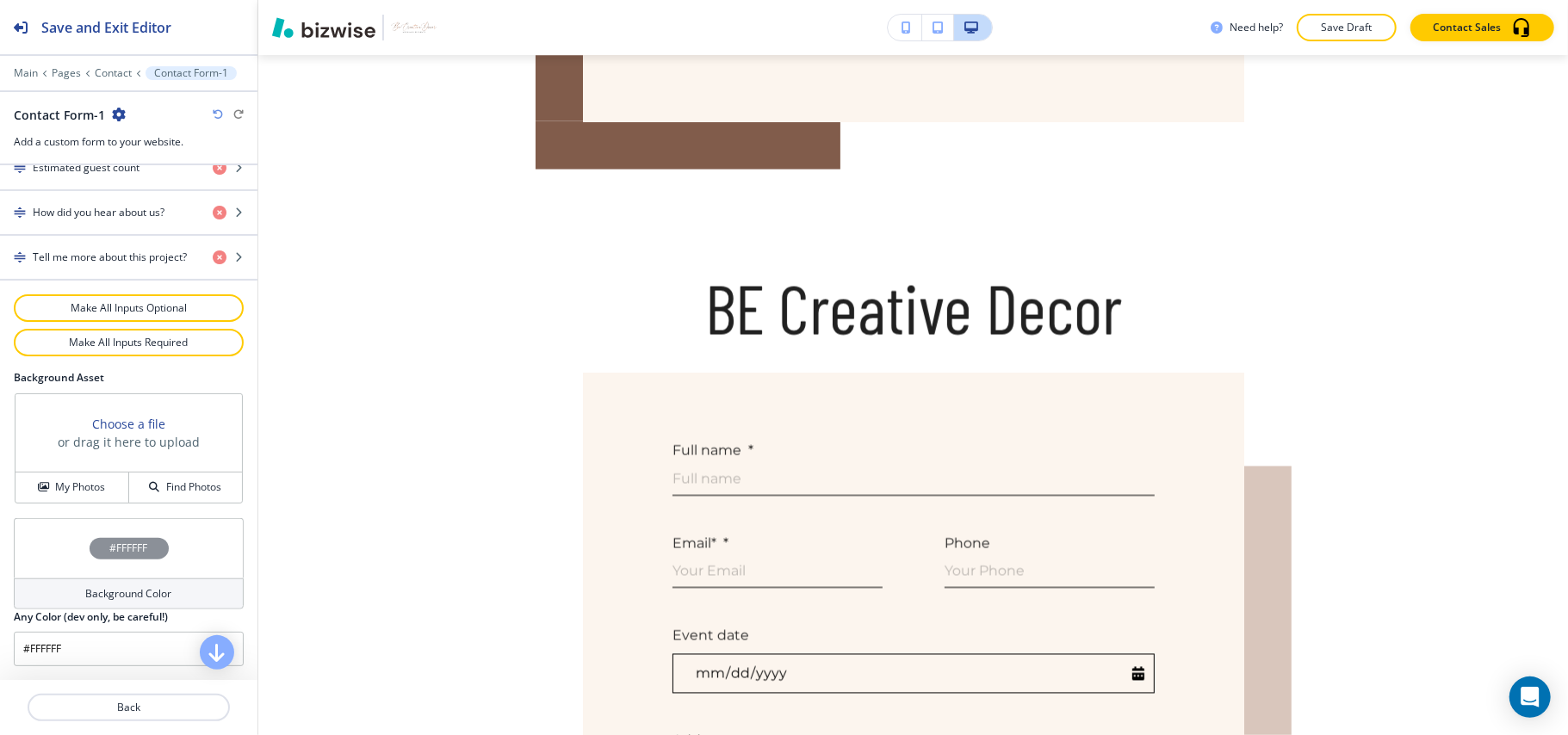
click at [121, 66] on div at bounding box center [129, 61] width 258 height 10
click at [115, 69] on p "Contact" at bounding box center [113, 72] width 37 height 12
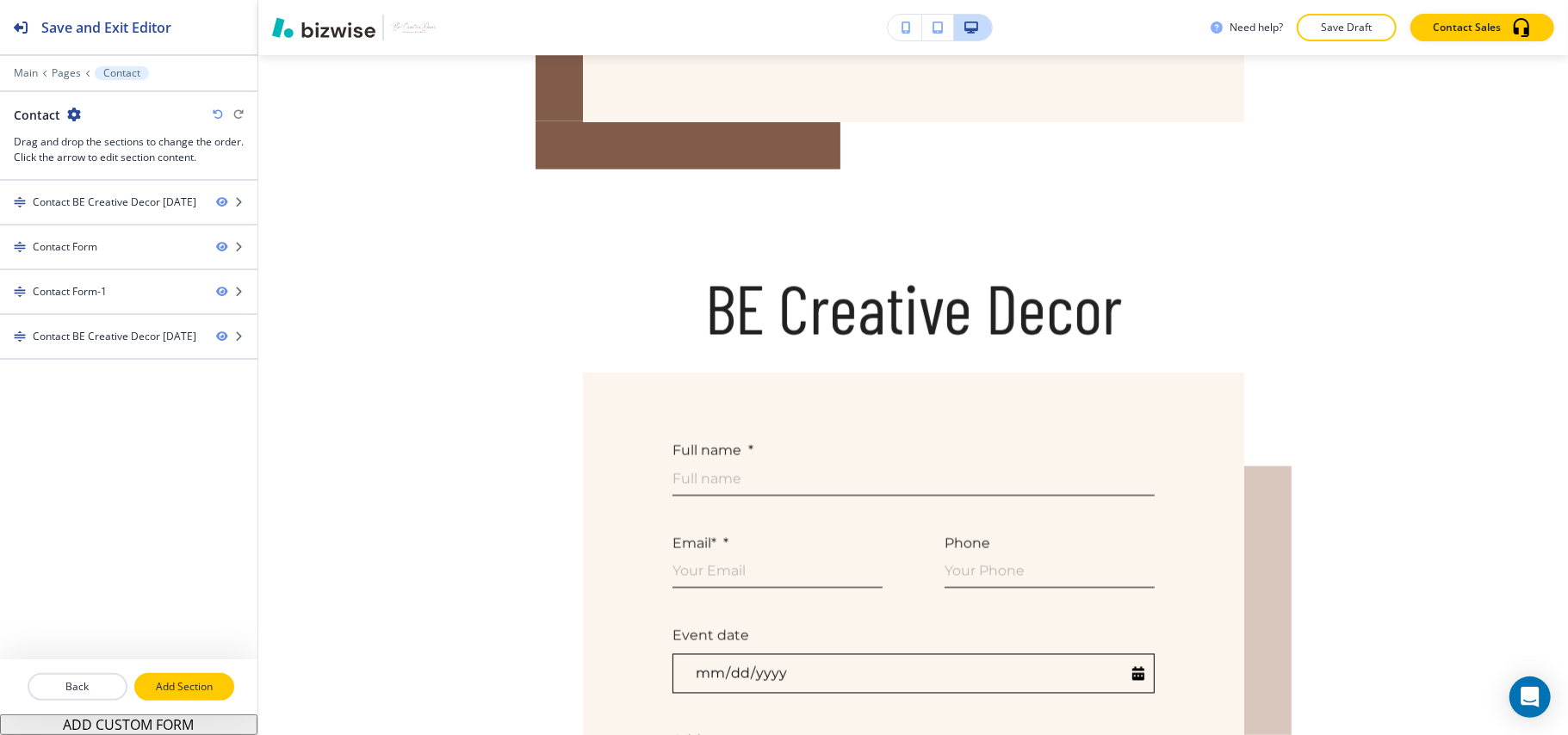
click at [180, 680] on p "Add Section" at bounding box center [184, 687] width 97 height 15
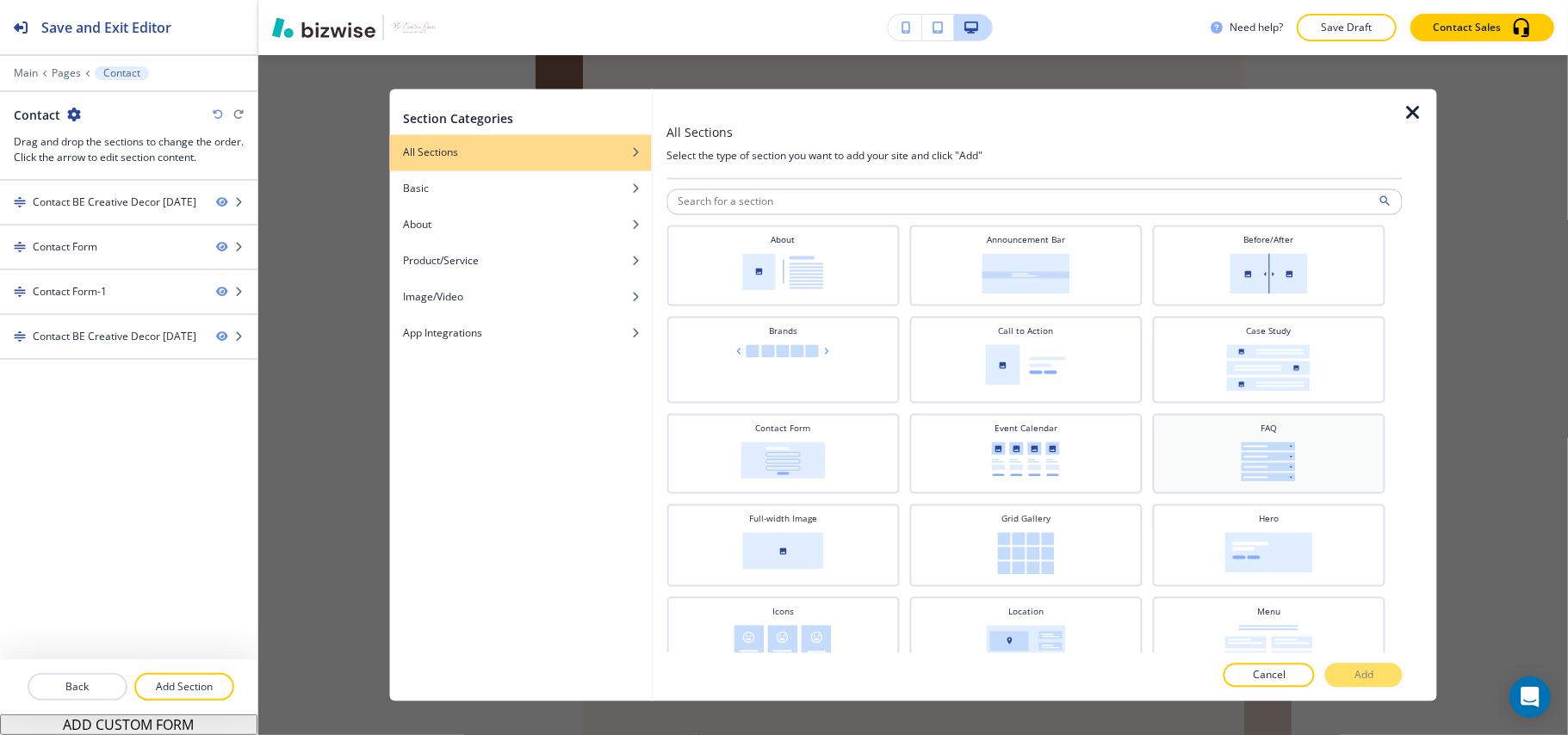
scroll to position [0, 0]
click at [1247, 337] on h4 "Case Study" at bounding box center [1269, 333] width 45 height 13
click at [1357, 670] on p "Add" at bounding box center [1364, 676] width 19 height 15
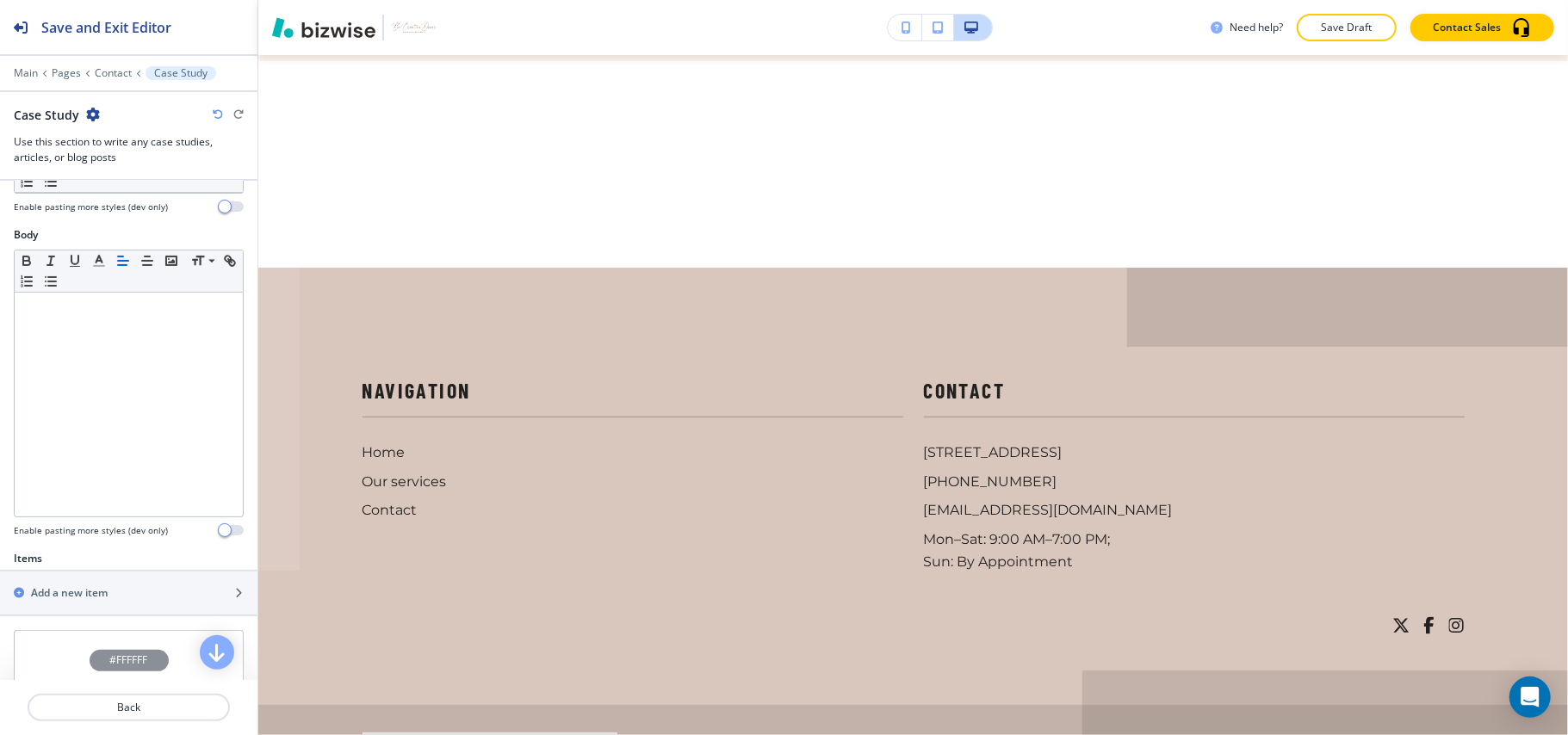
scroll to position [416, 0]
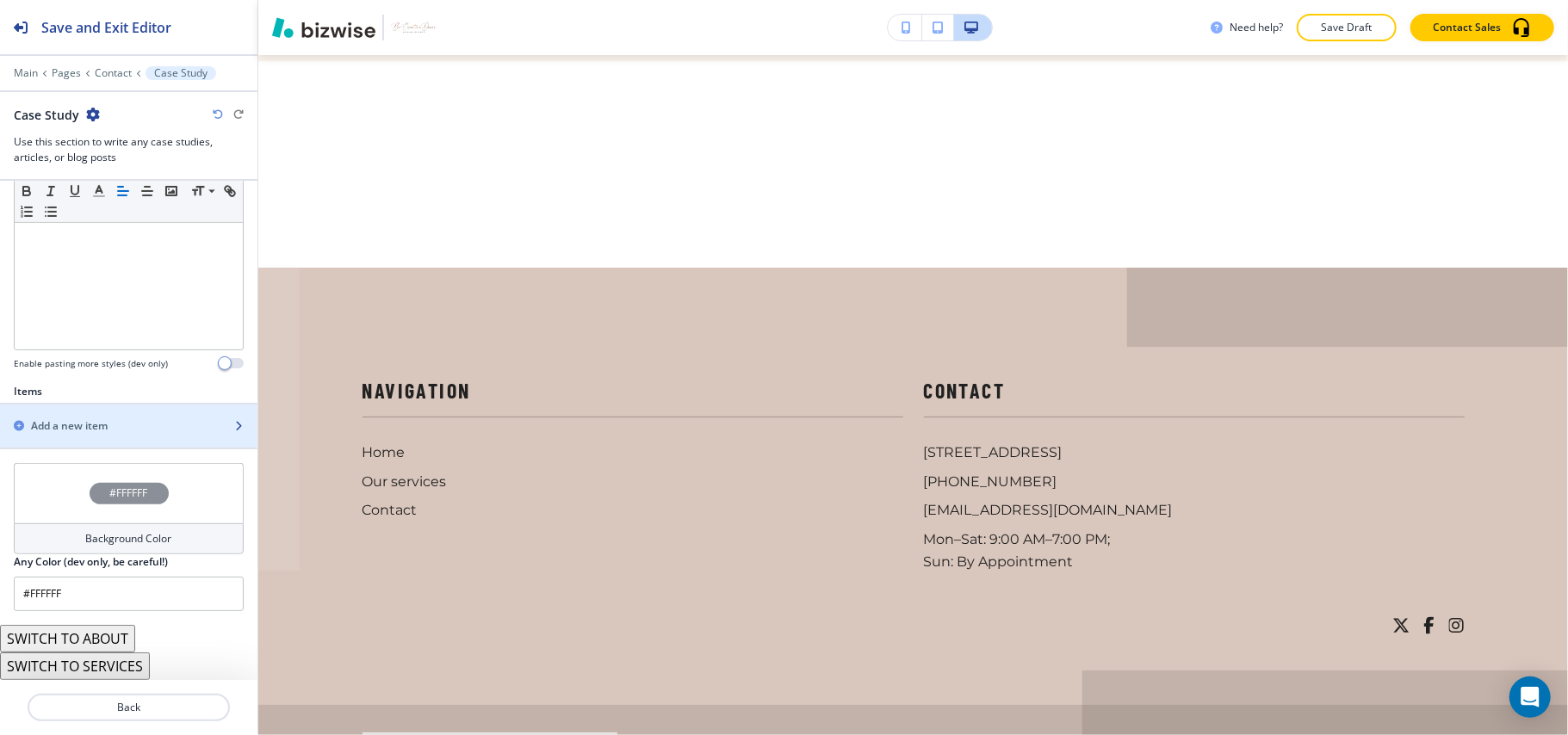
click at [77, 428] on h2 "Add a new item" at bounding box center [70, 426] width 77 height 15
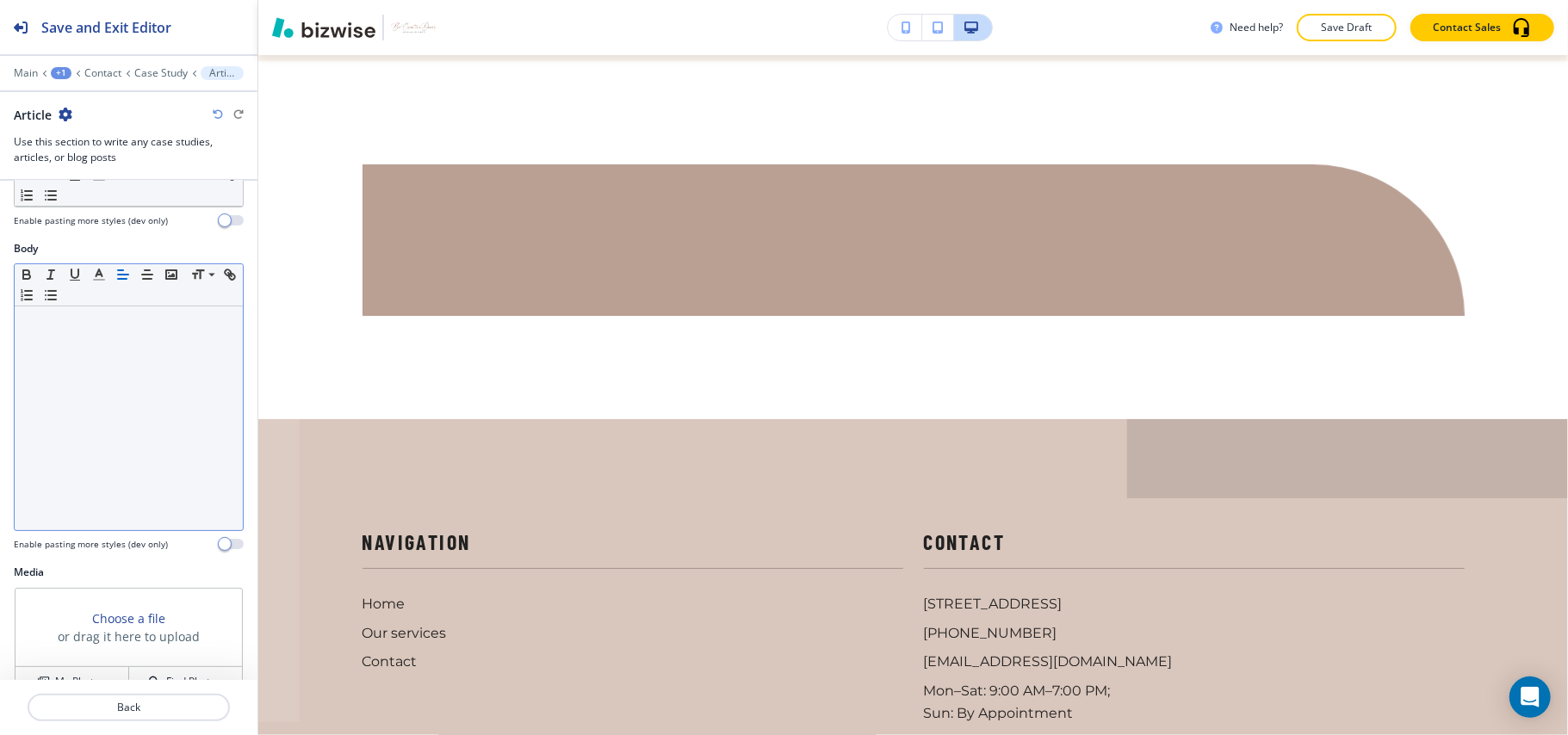
scroll to position [191, 0]
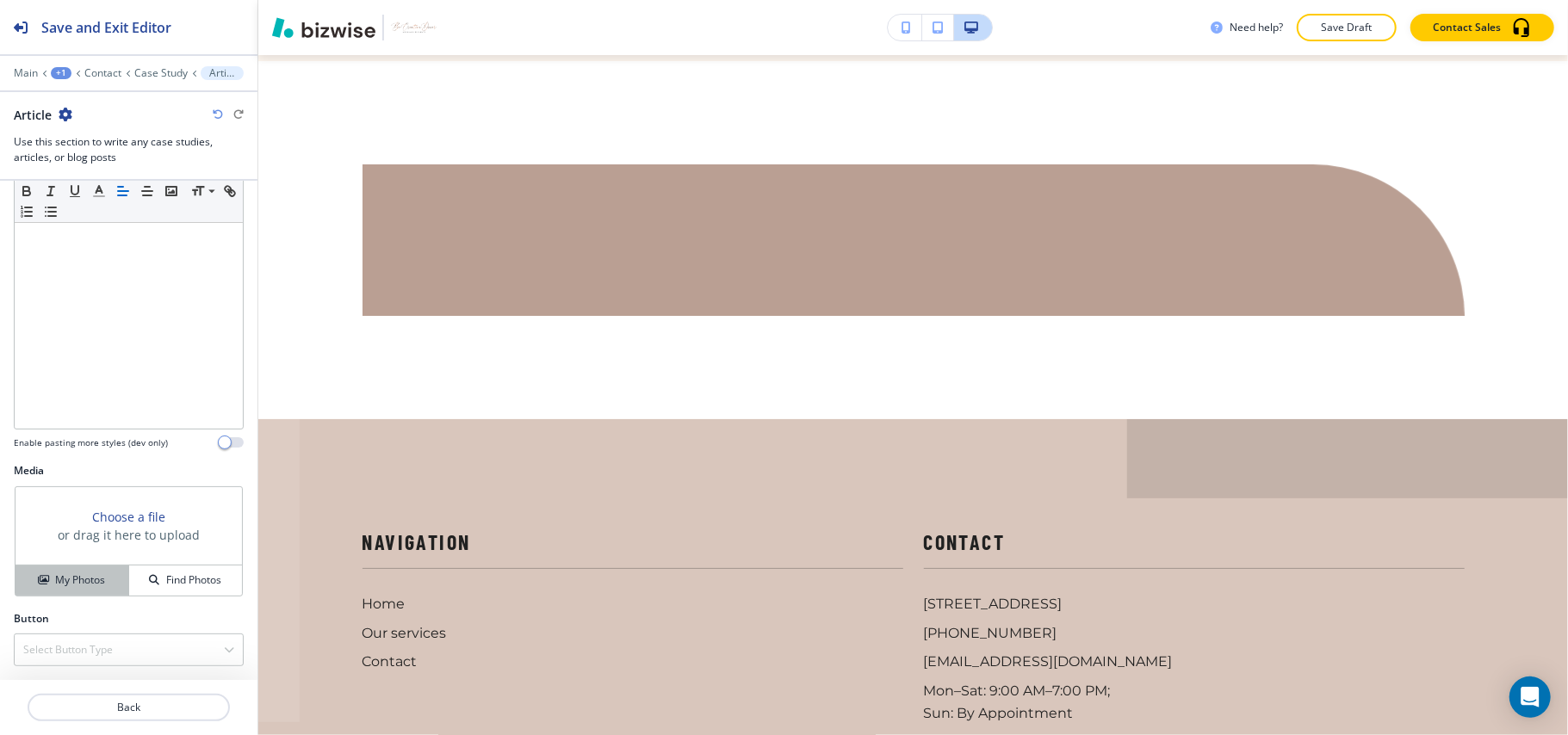
click at [80, 570] on button "My Photos" at bounding box center [71, 581] width 114 height 30
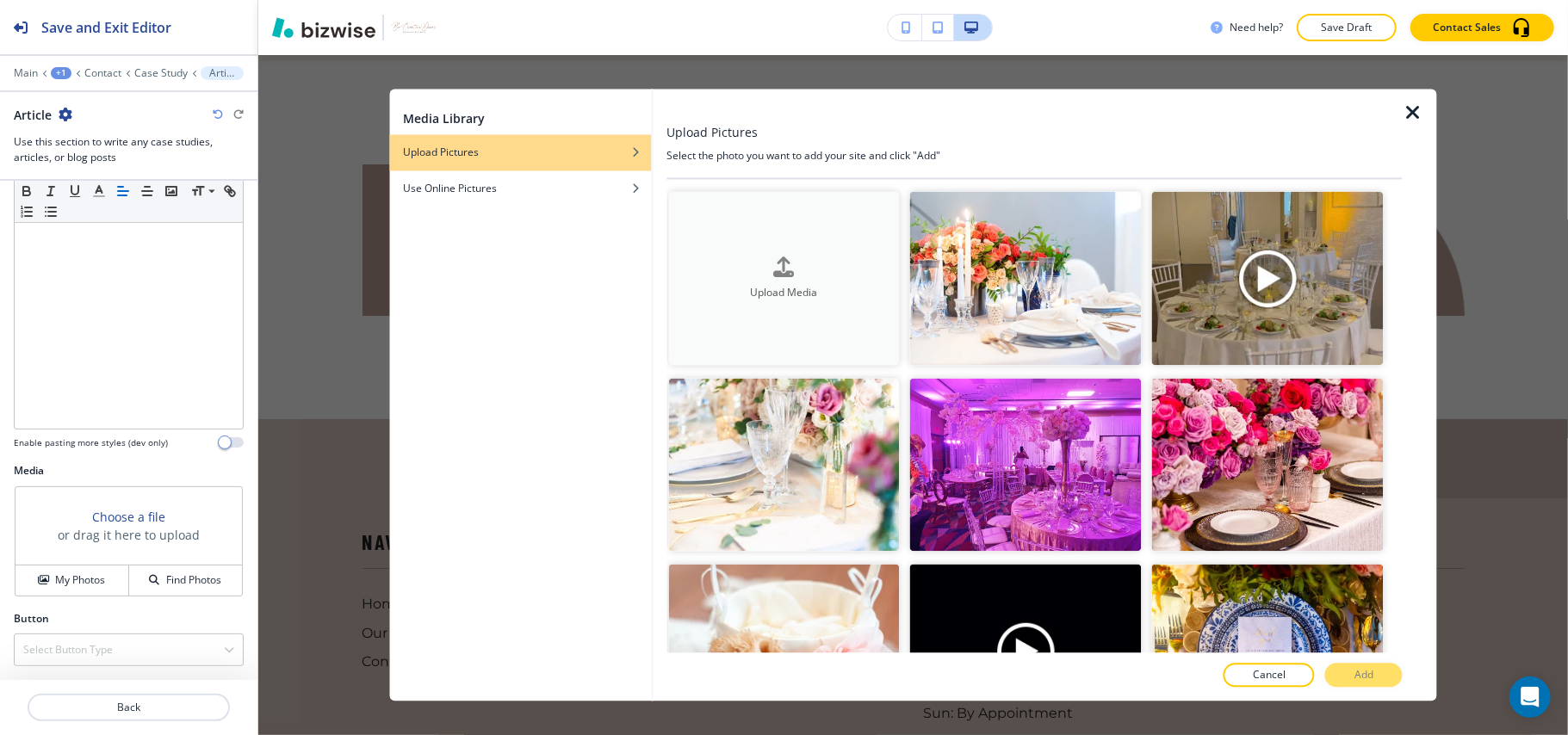
click at [818, 290] on h4 "Upload Media" at bounding box center [784, 292] width 231 height 15
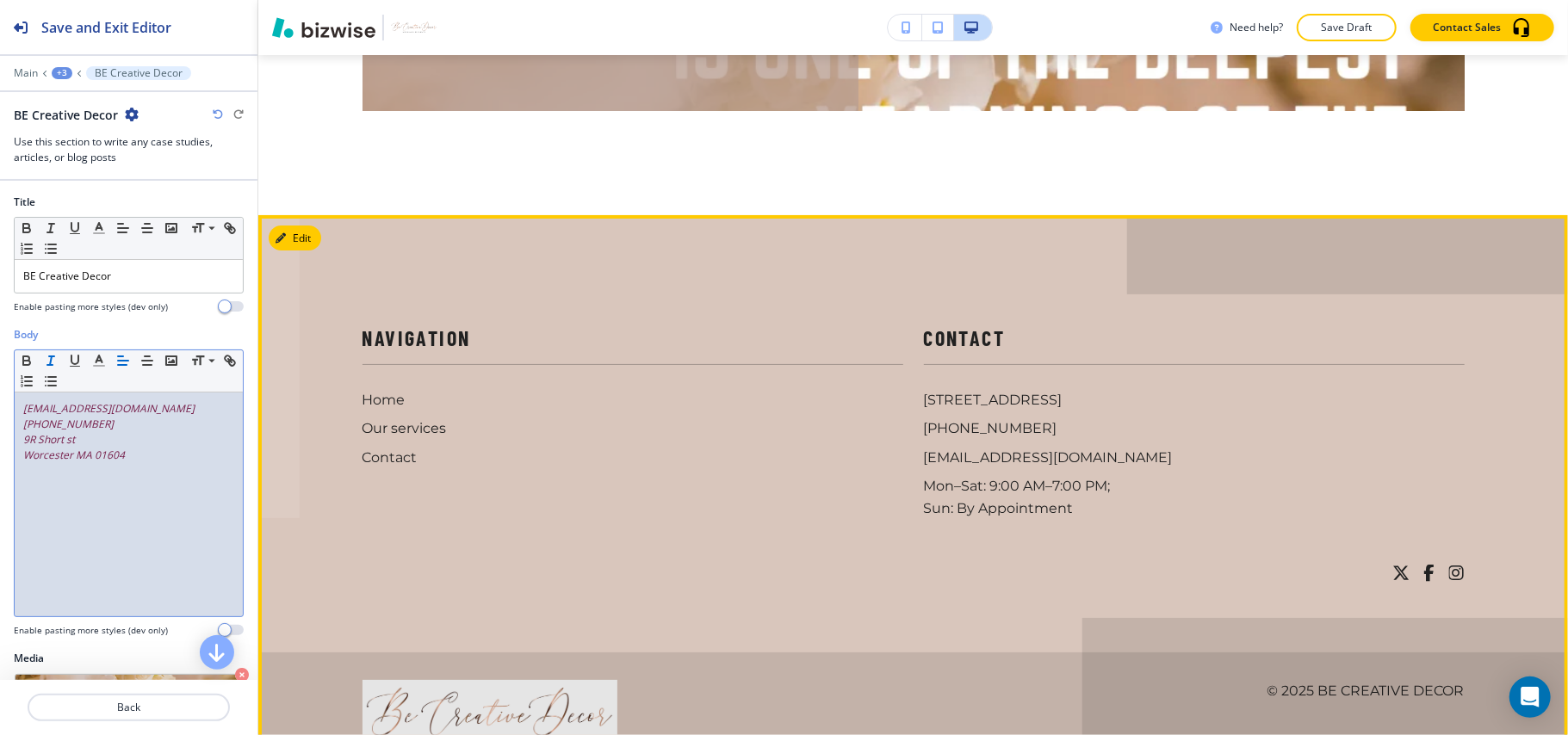
scroll to position [4571, 0]
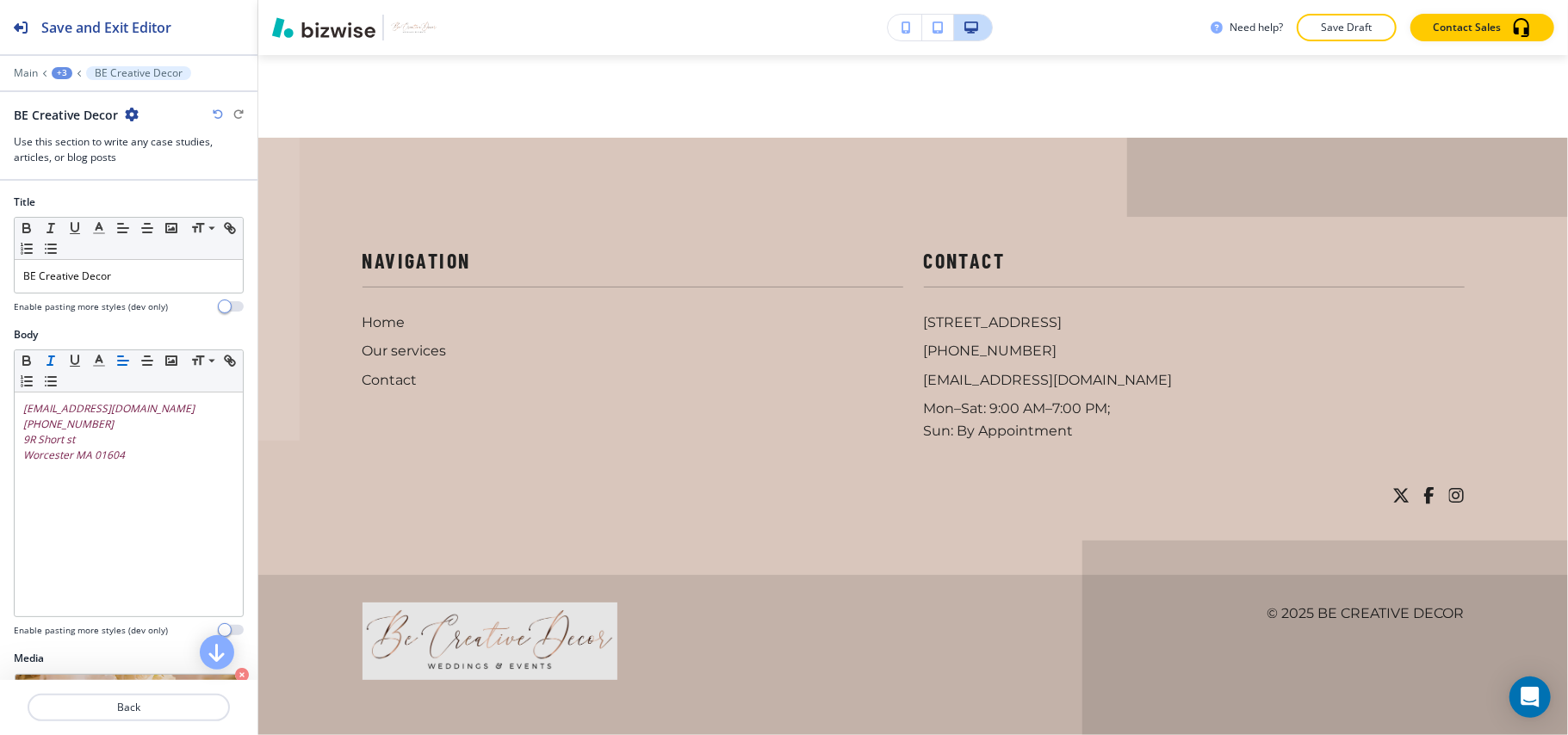
click at [63, 72] on div "+3" at bounding box center [62, 72] width 21 height 12
click at [67, 124] on p "Contact" at bounding box center [106, 132] width 87 height 15
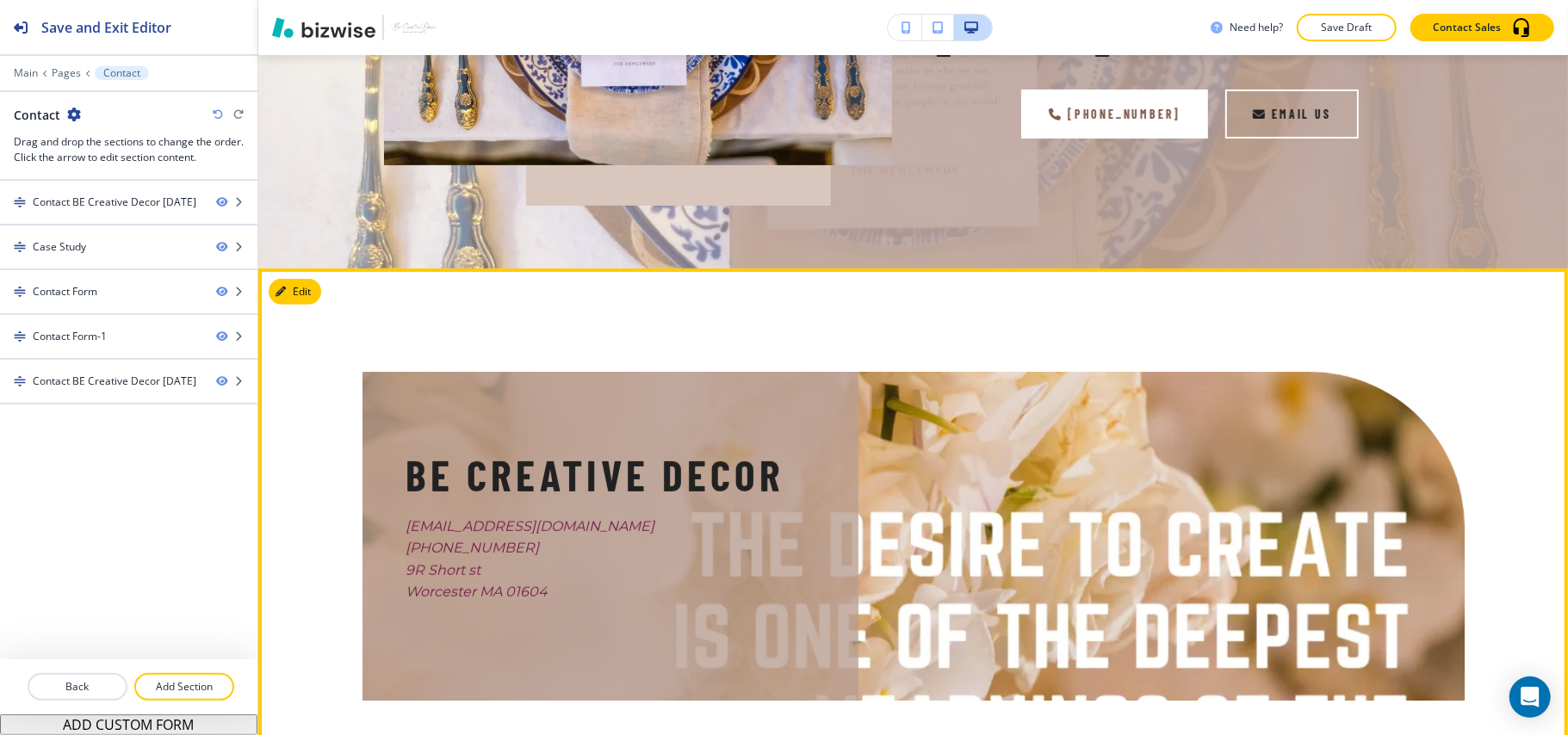
scroll to position [418, 0]
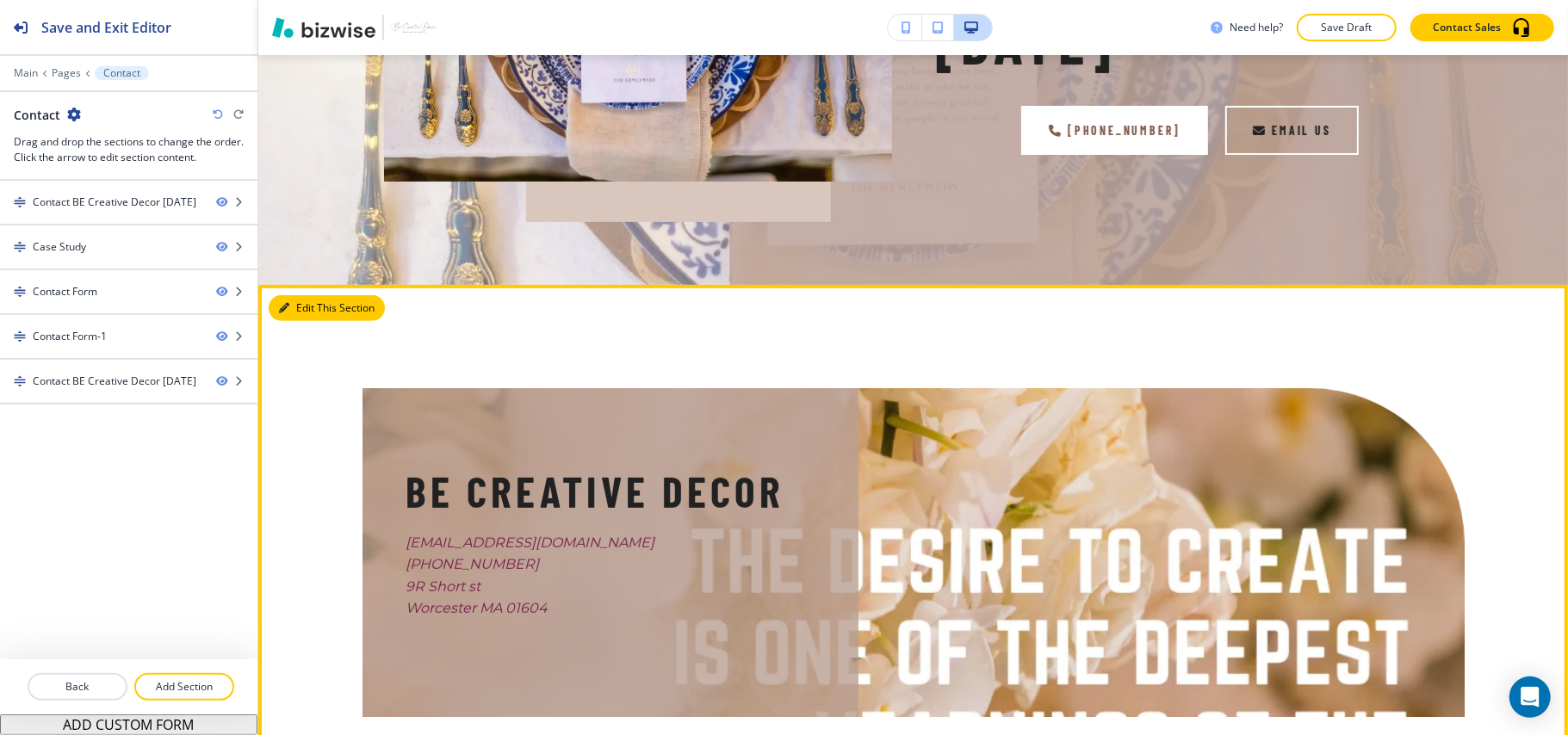
click at [293, 306] on button "Edit This Section" at bounding box center [327, 307] width 117 height 25
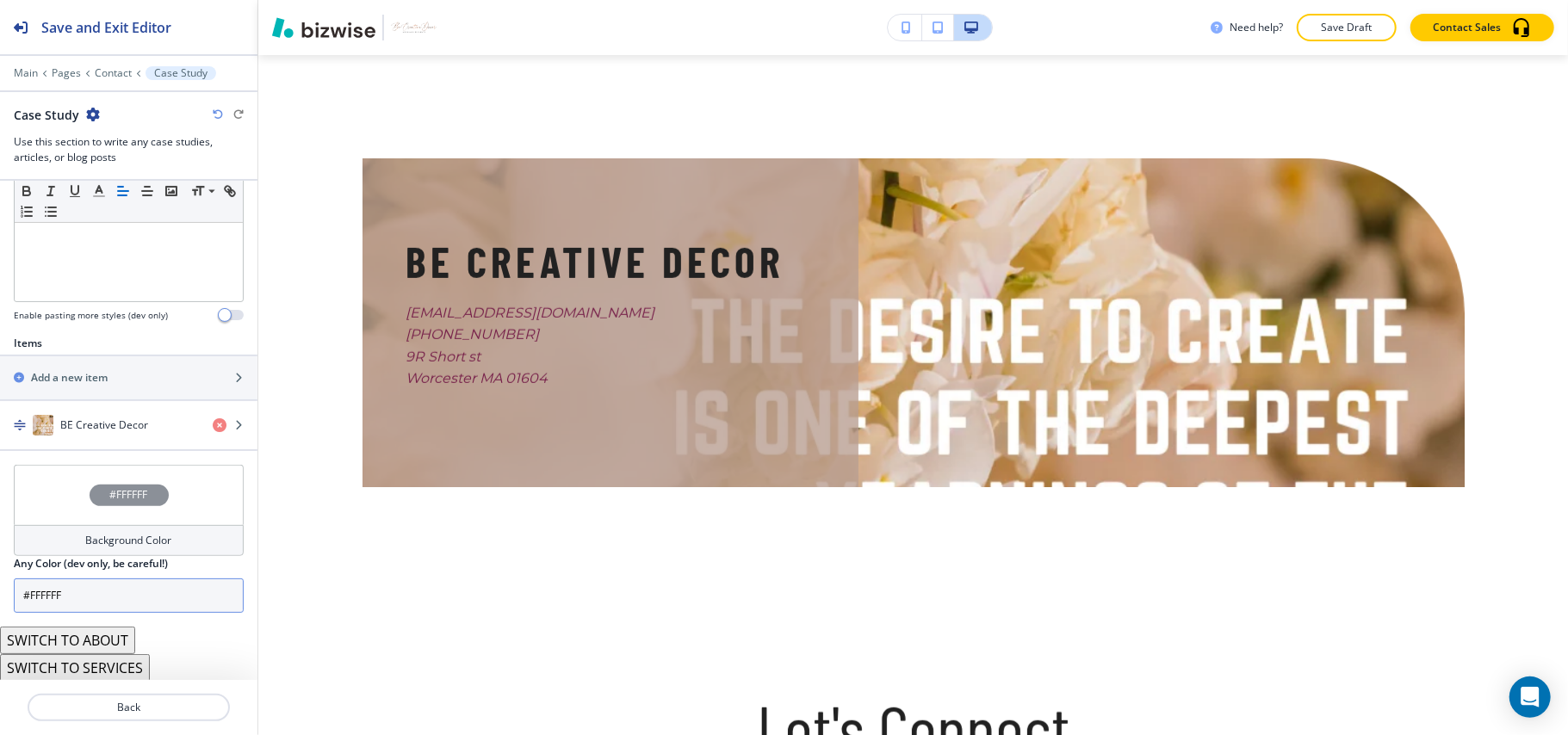
scroll to position [467, 0]
click at [103, 637] on button "SWITCH TO ABOUT" at bounding box center [68, 638] width 135 height 27
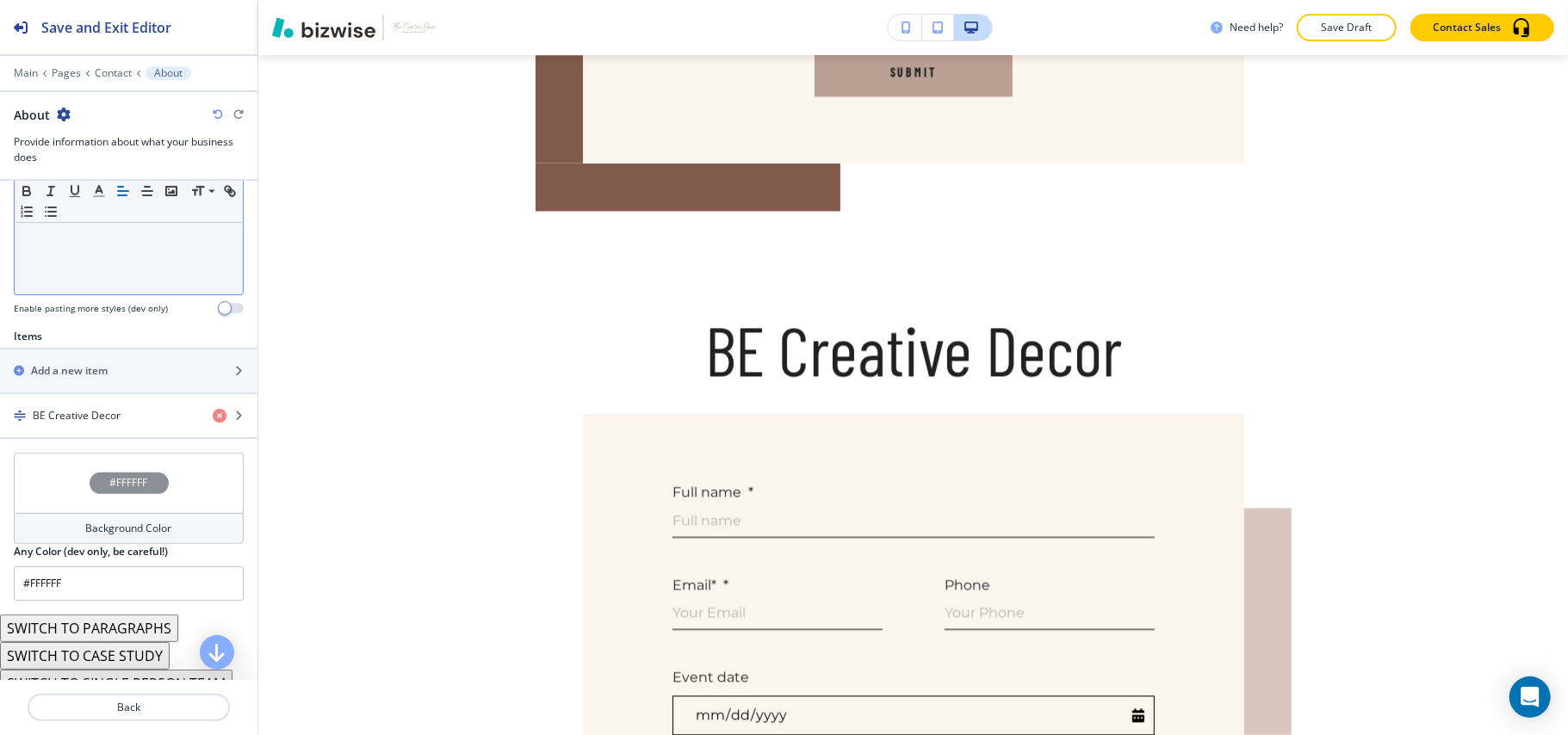
scroll to position [2485, 0]
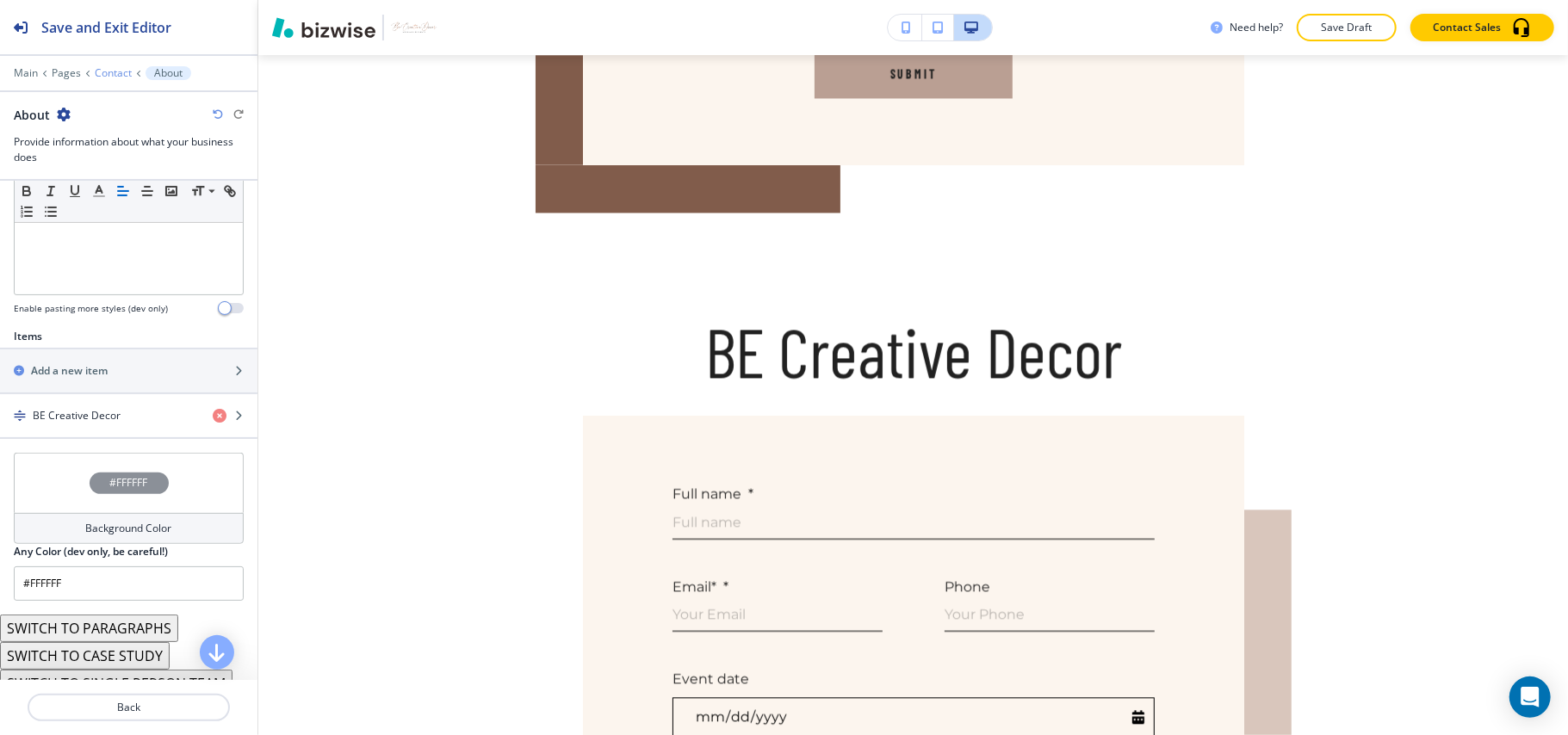
click at [100, 70] on p "Contact" at bounding box center [113, 72] width 37 height 12
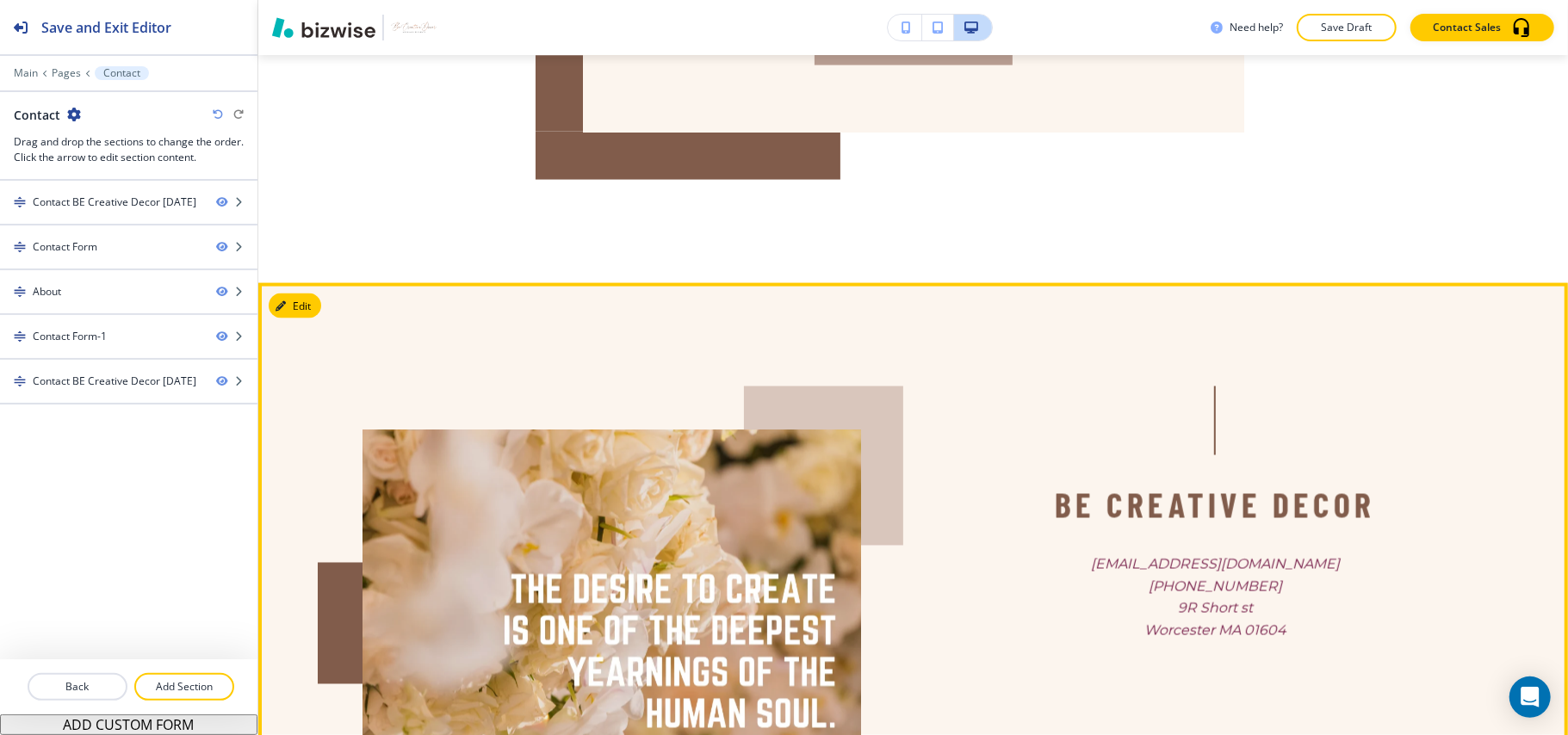
scroll to position [1956, 0]
click at [293, 307] on button "Edit This Section" at bounding box center [327, 306] width 117 height 25
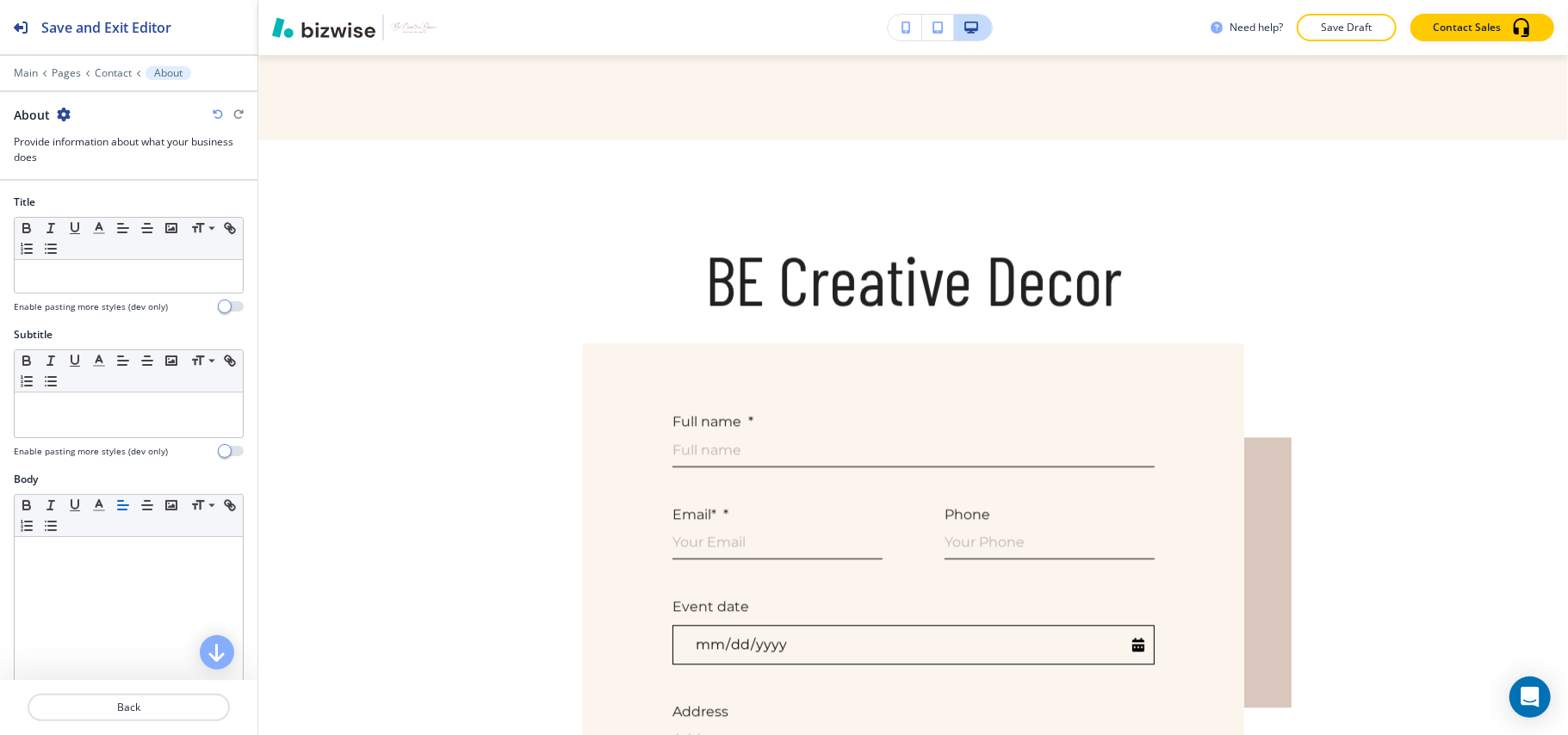
scroll to position [2604, 0]
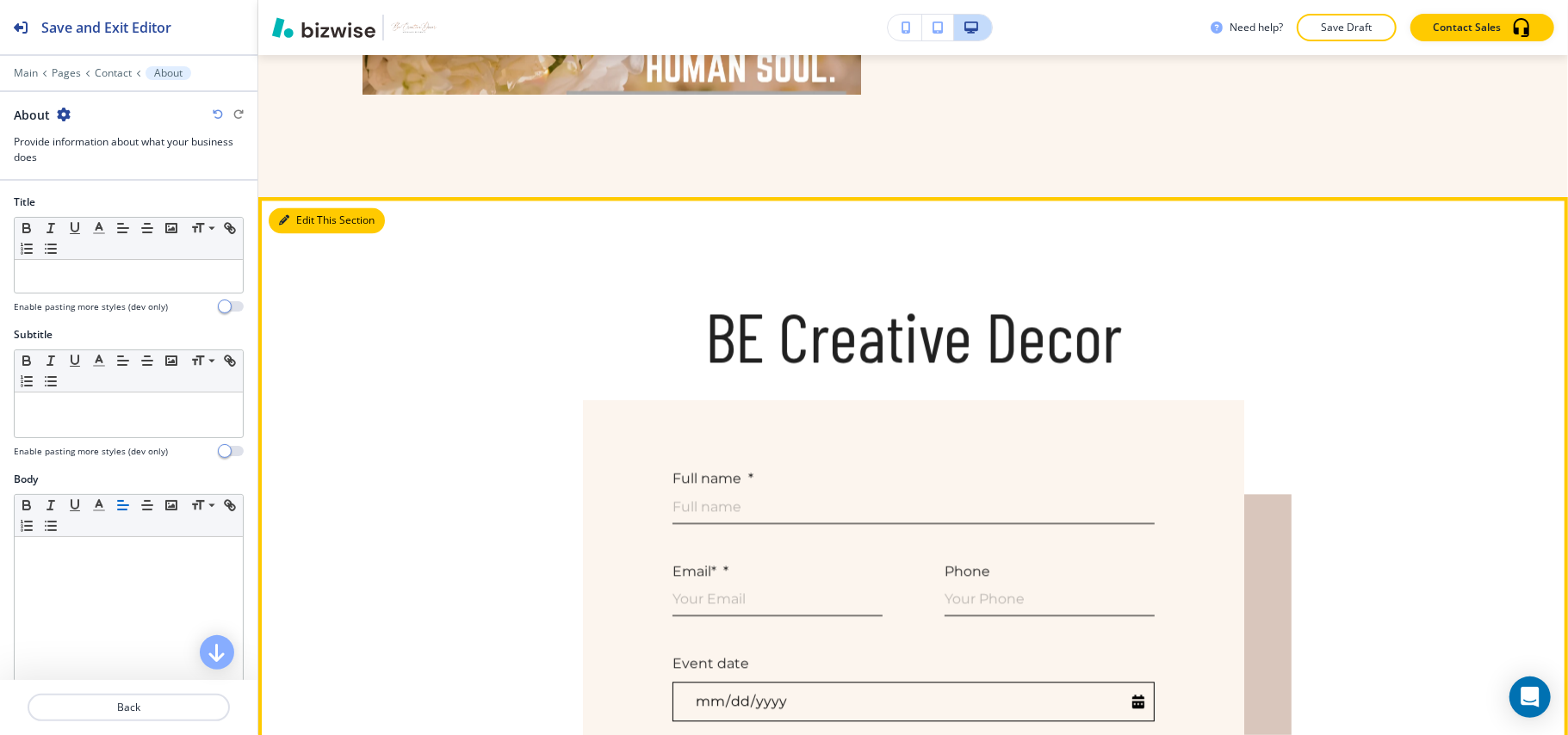
click at [305, 209] on button "Edit This Section" at bounding box center [327, 220] width 117 height 25
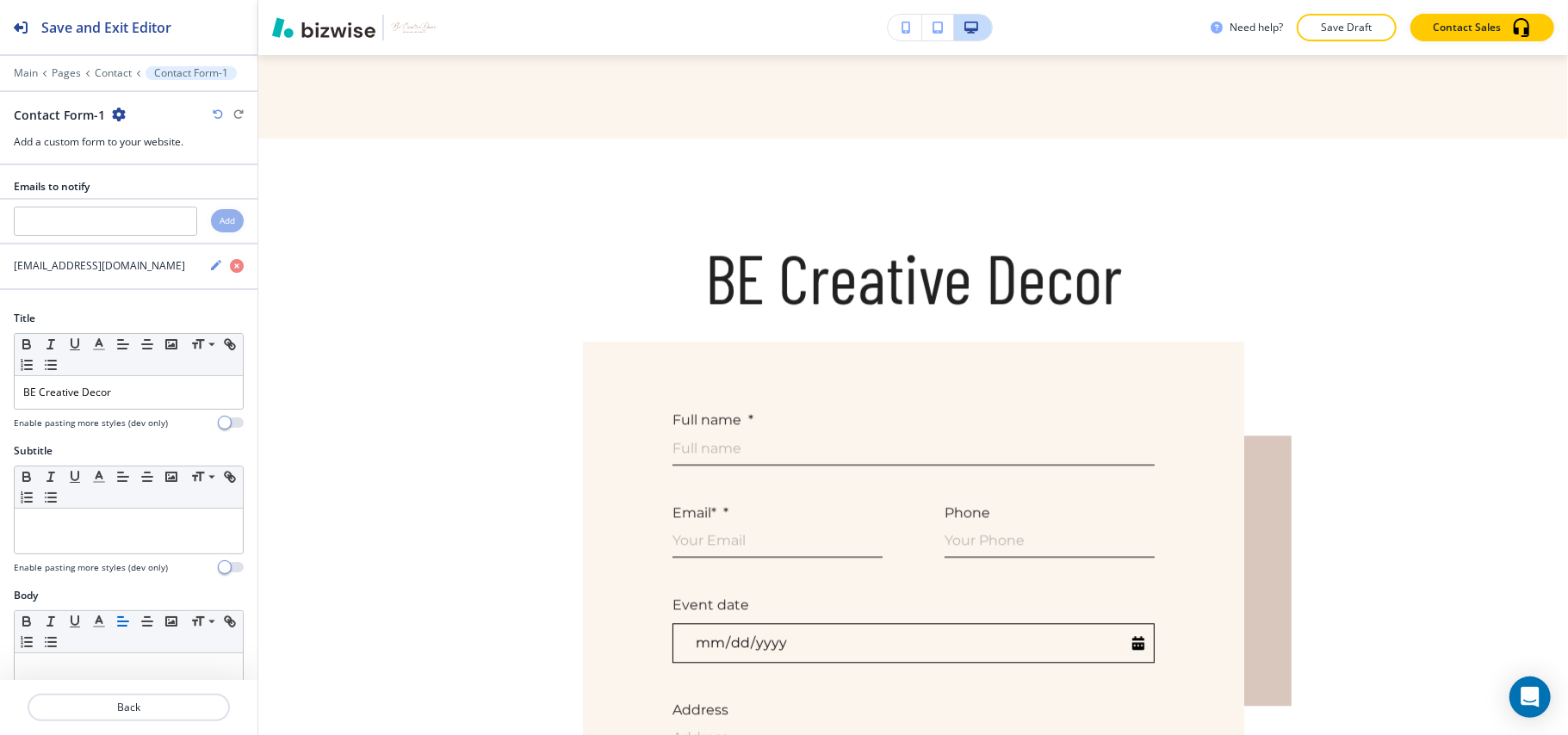
scroll to position [2742, 0]
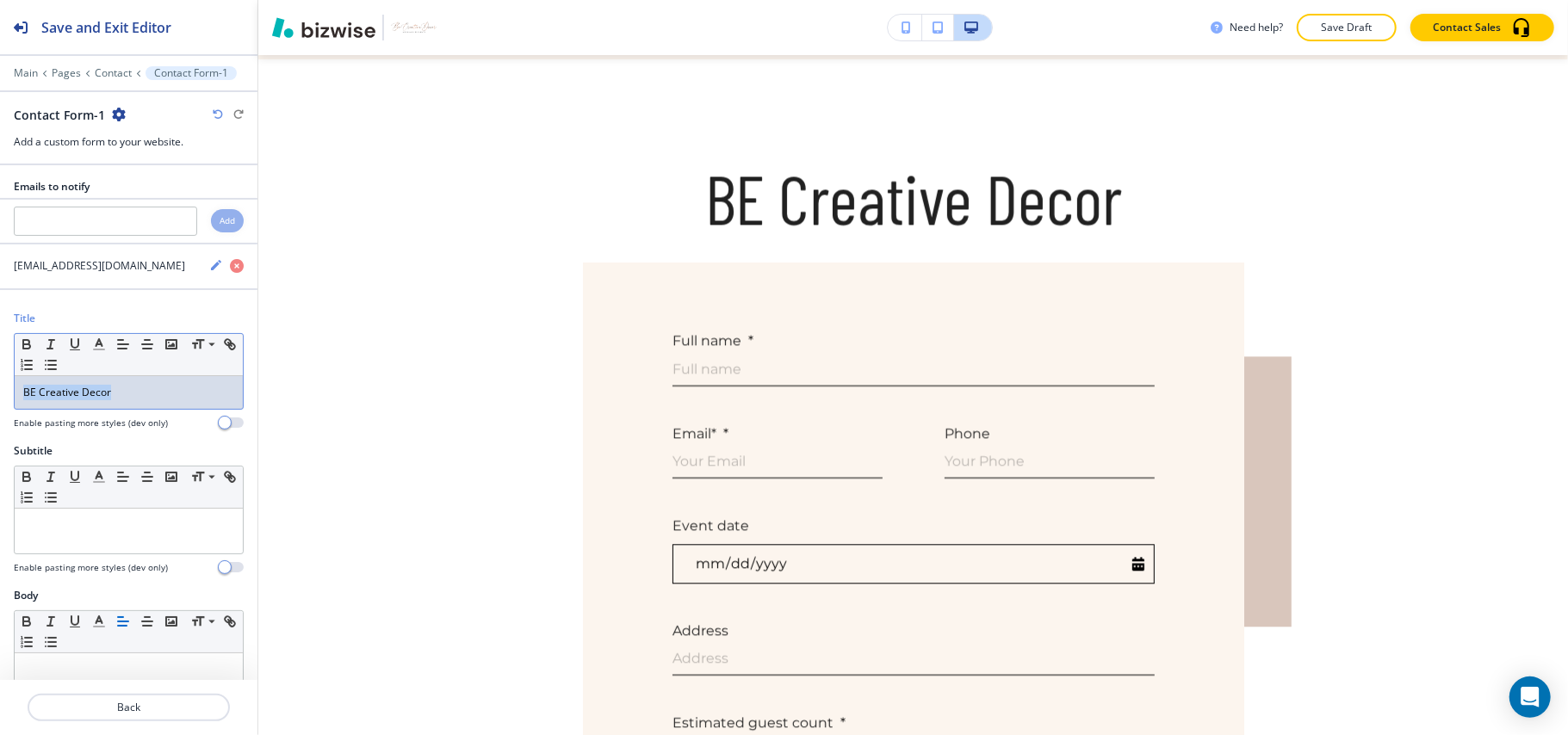
drag, startPoint x: 149, startPoint y: 407, endPoint x: 0, endPoint y: 395, distance: 149.5
click at [0, 395] on div "Title Small Normal Large Huge BE Creative Decor Enable pasting more styles (dev…" at bounding box center [129, 377] width 258 height 133
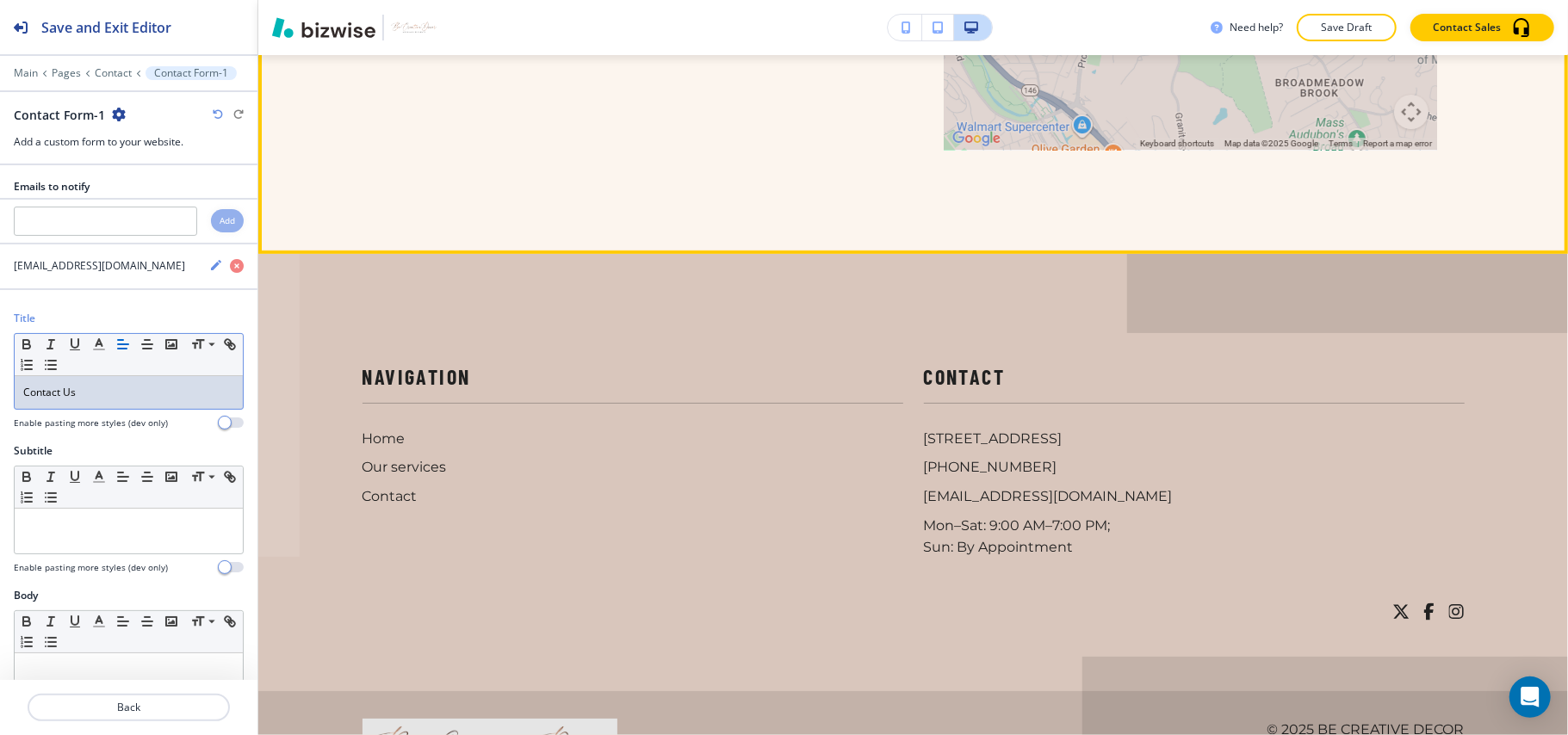
scroll to position [4693, 0]
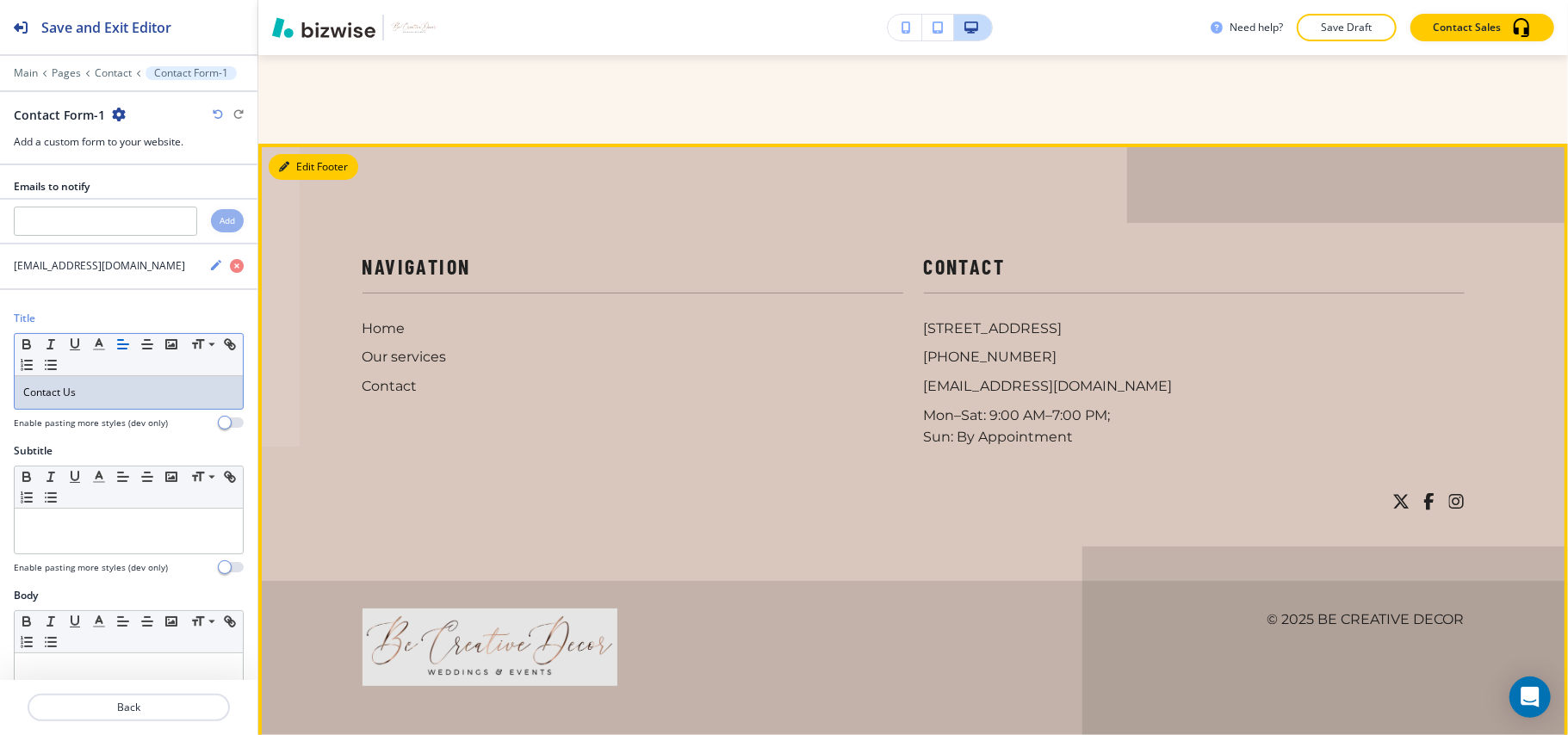
click at [283, 144] on div at bounding box center [279, 295] width 41 height 303
click at [291, 154] on button "Edit Footer" at bounding box center [313, 166] width 89 height 25
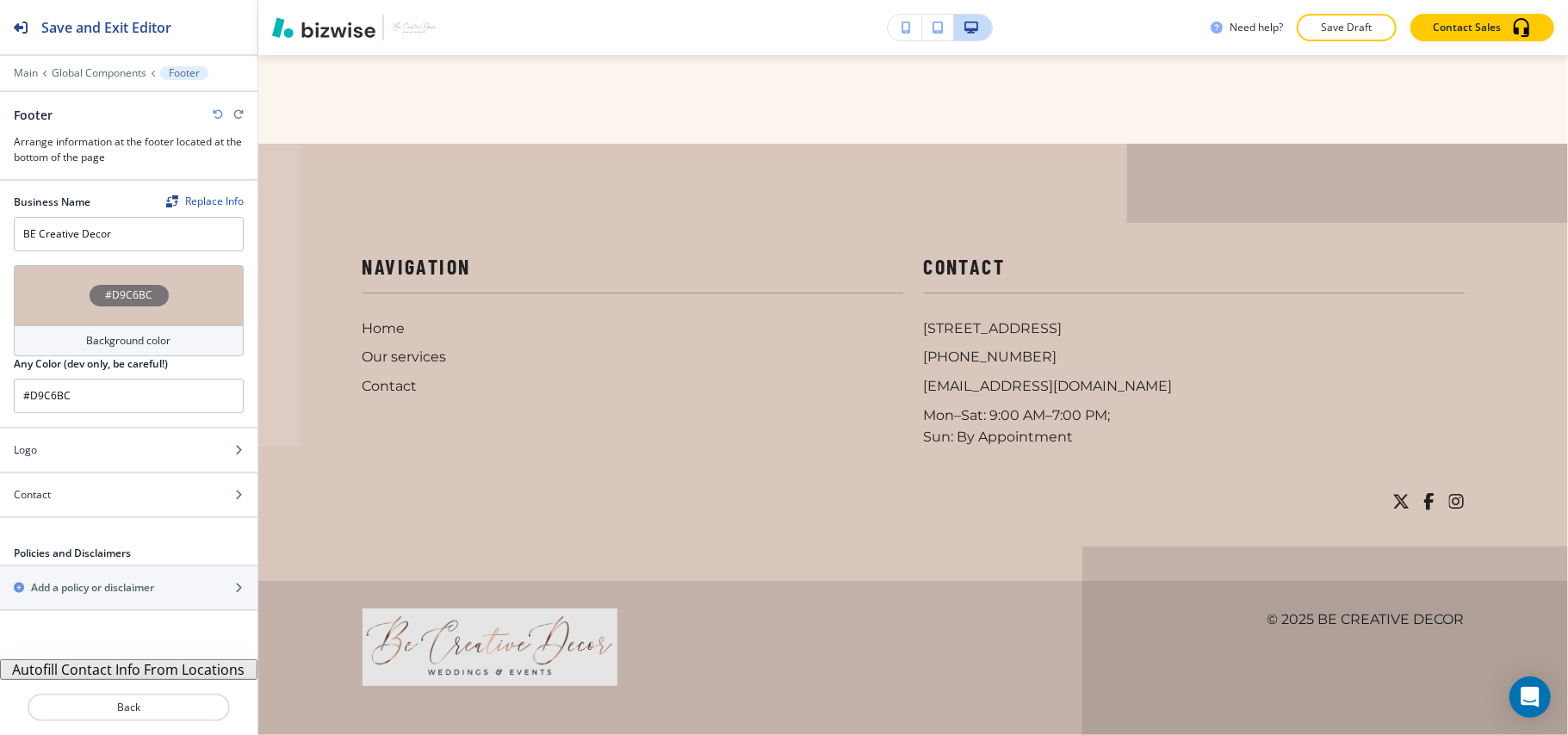
click at [71, 284] on div "#D9C6BC" at bounding box center [129, 295] width 230 height 60
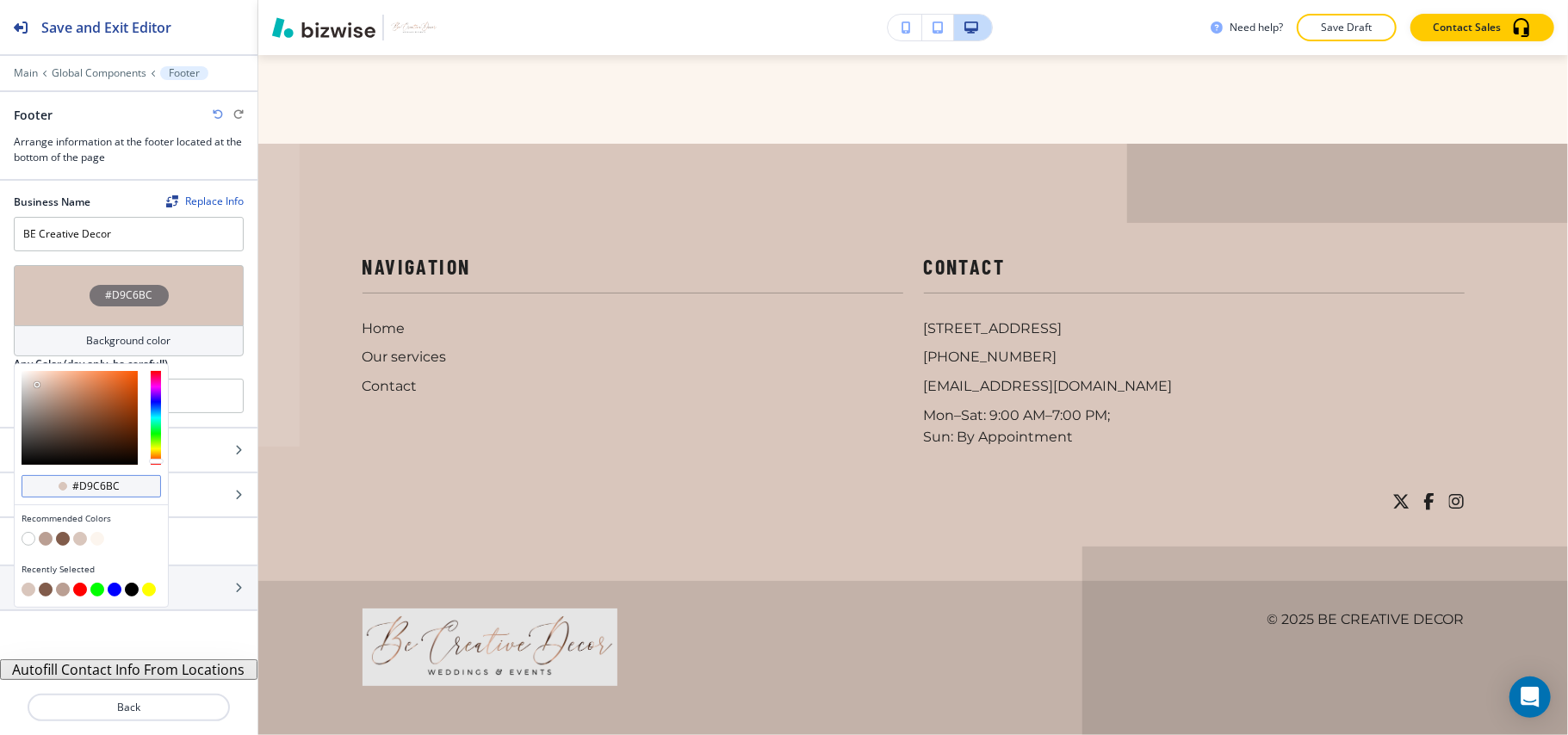
click at [131, 488] on input "#d9c6bc" at bounding box center [101, 486] width 60 height 14
paste input "333333"
type input "#333333"
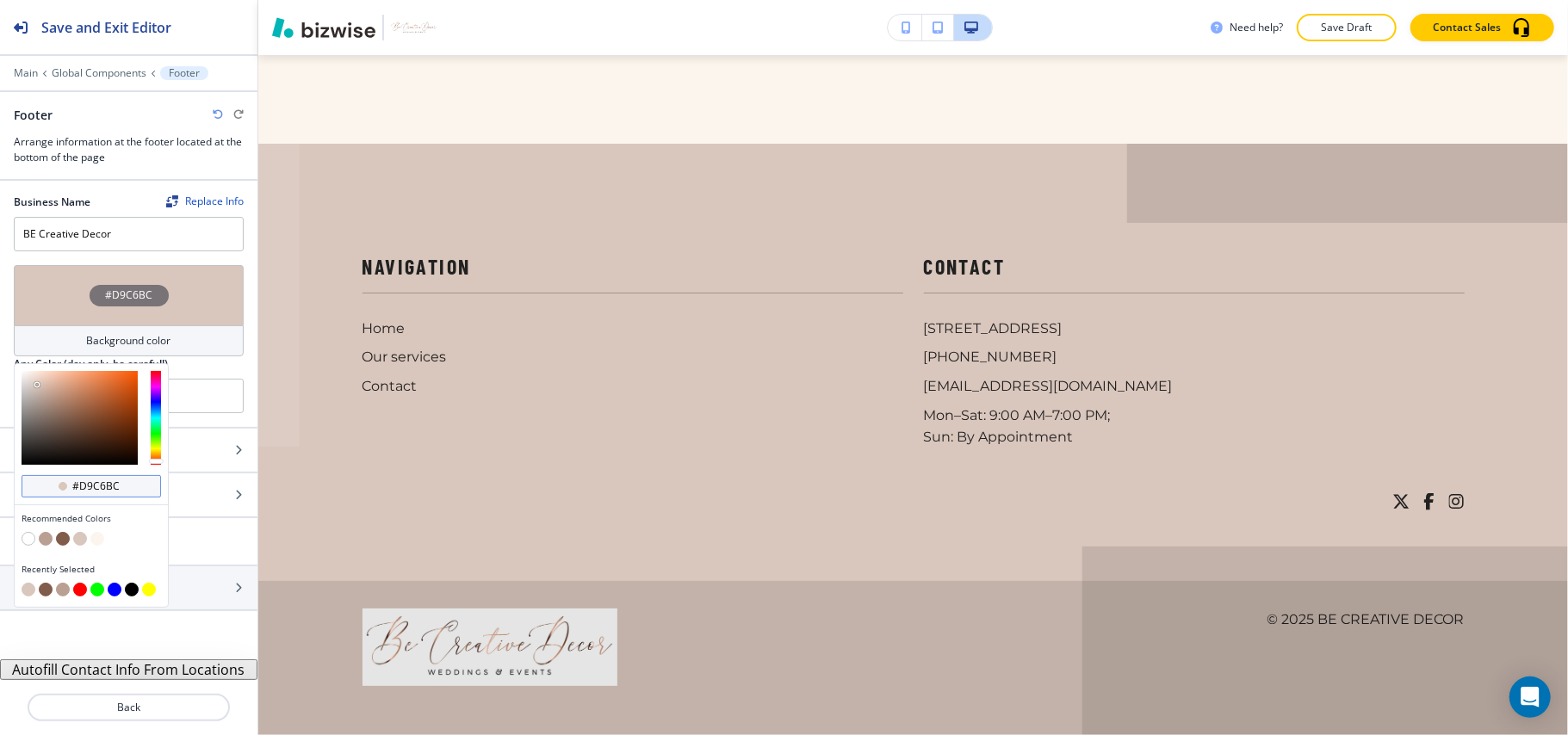
type input "#333333"
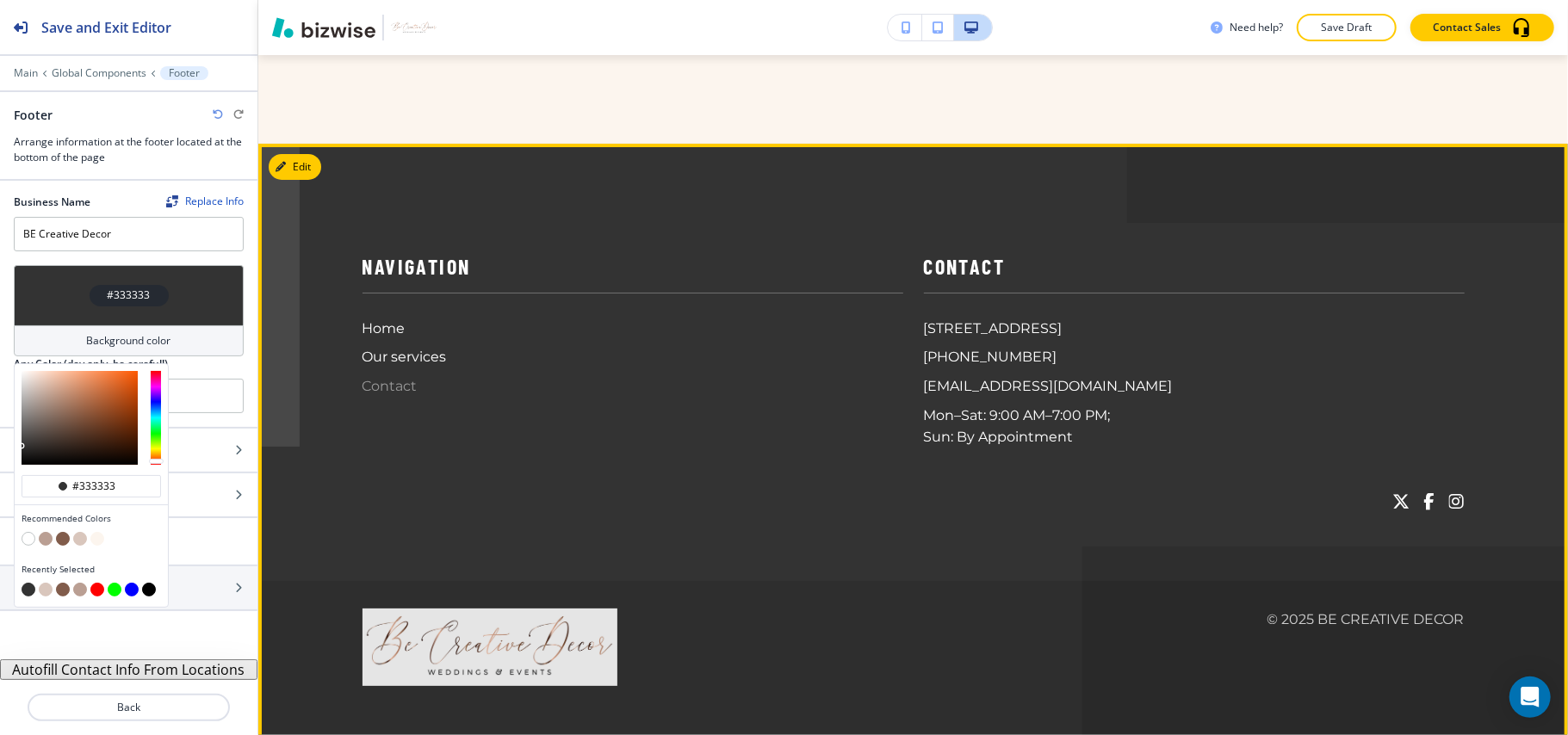
click at [742, 385] on p "Contact" at bounding box center [633, 386] width 541 height 23
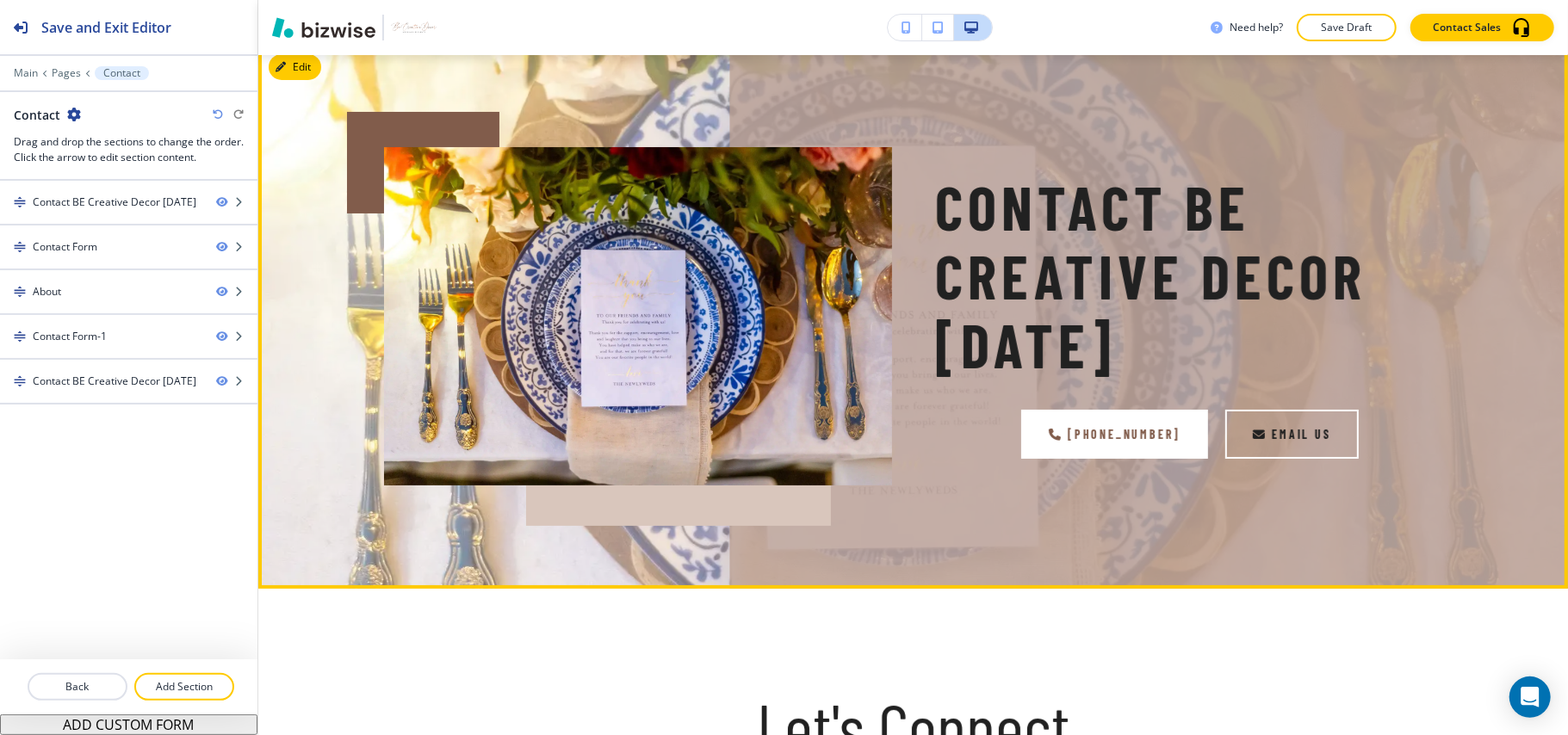
scroll to position [0, 0]
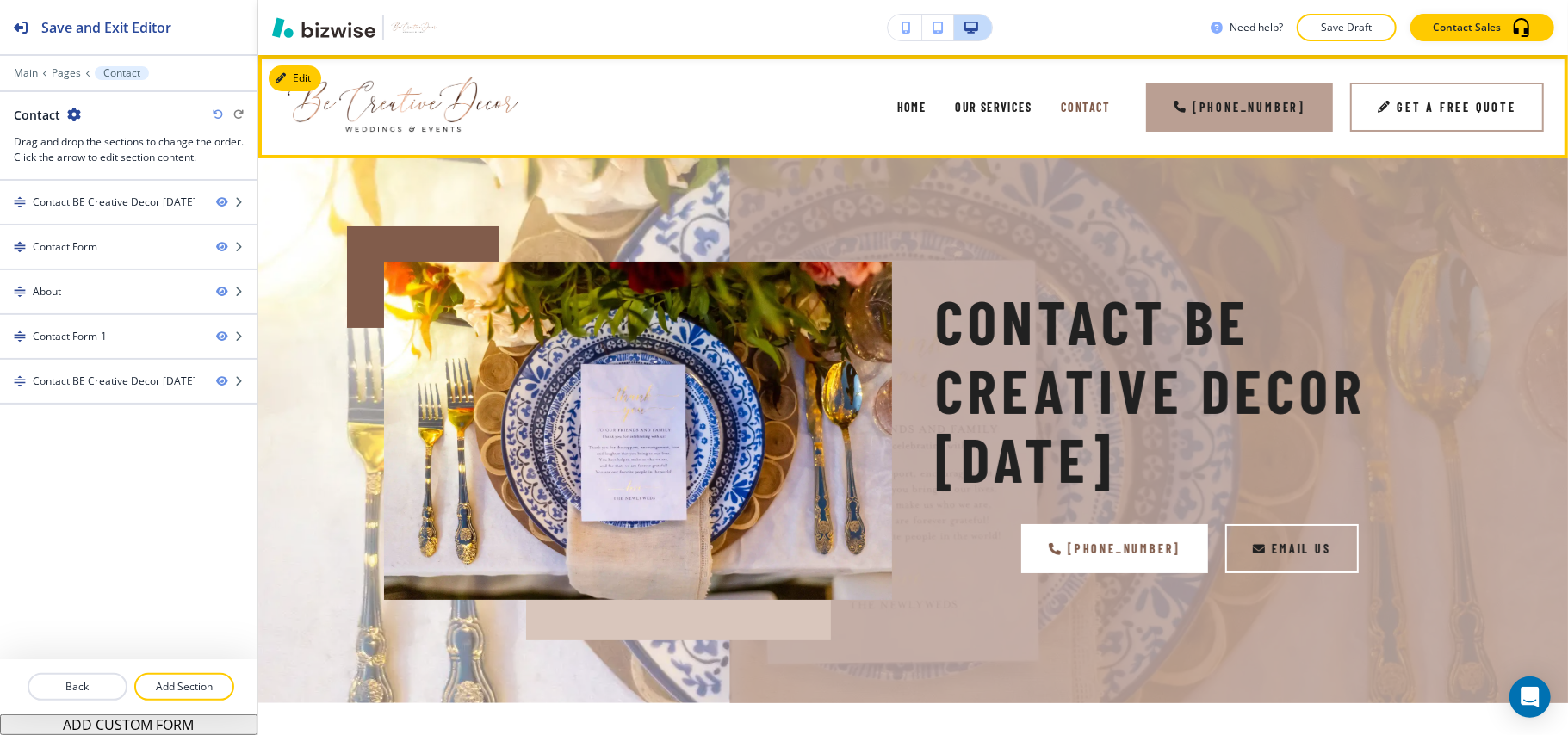
click at [960, 115] on div "Our services" at bounding box center [993, 106] width 106 height 69
click at [987, 105] on span "Our services" at bounding box center [994, 107] width 77 height 15
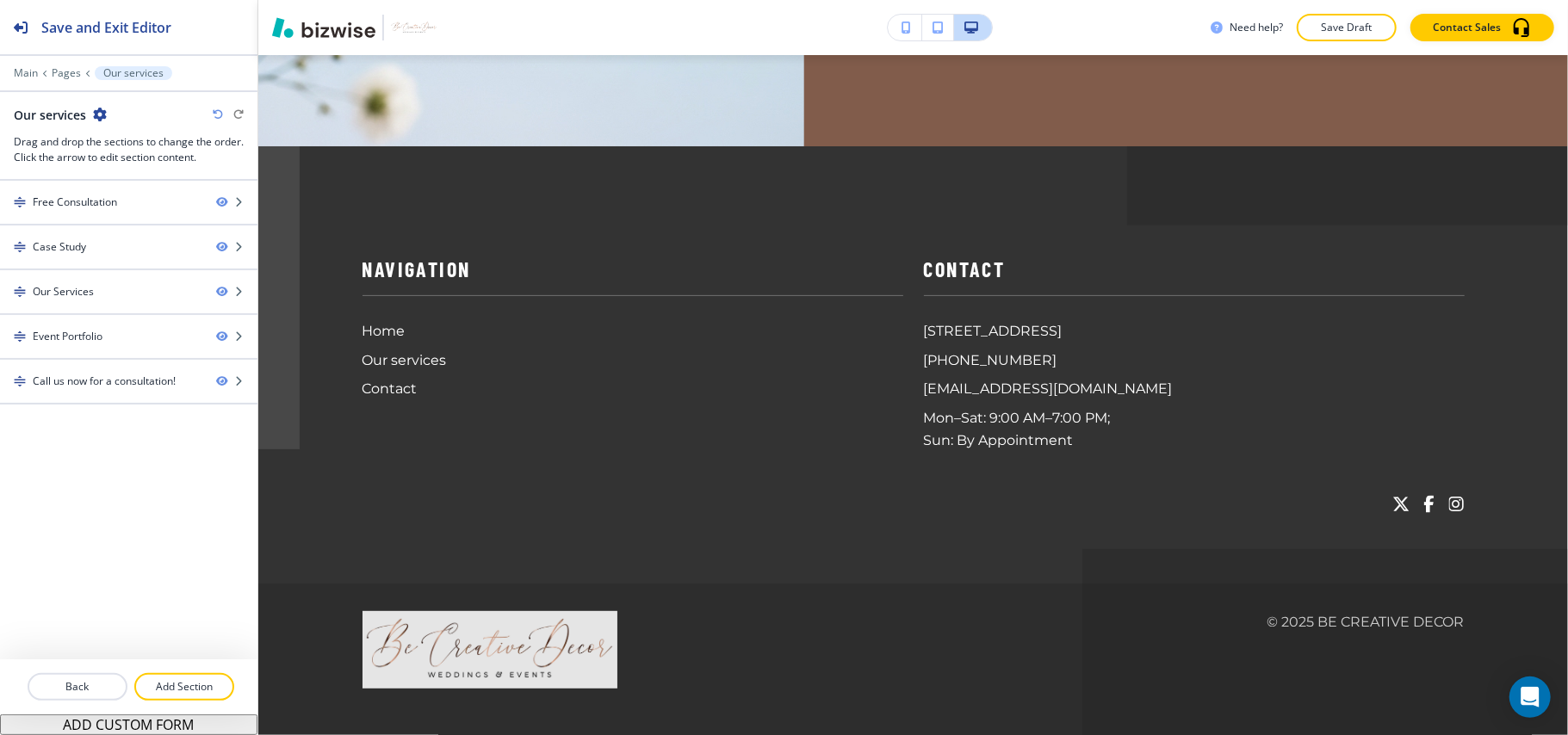
scroll to position [4551, 0]
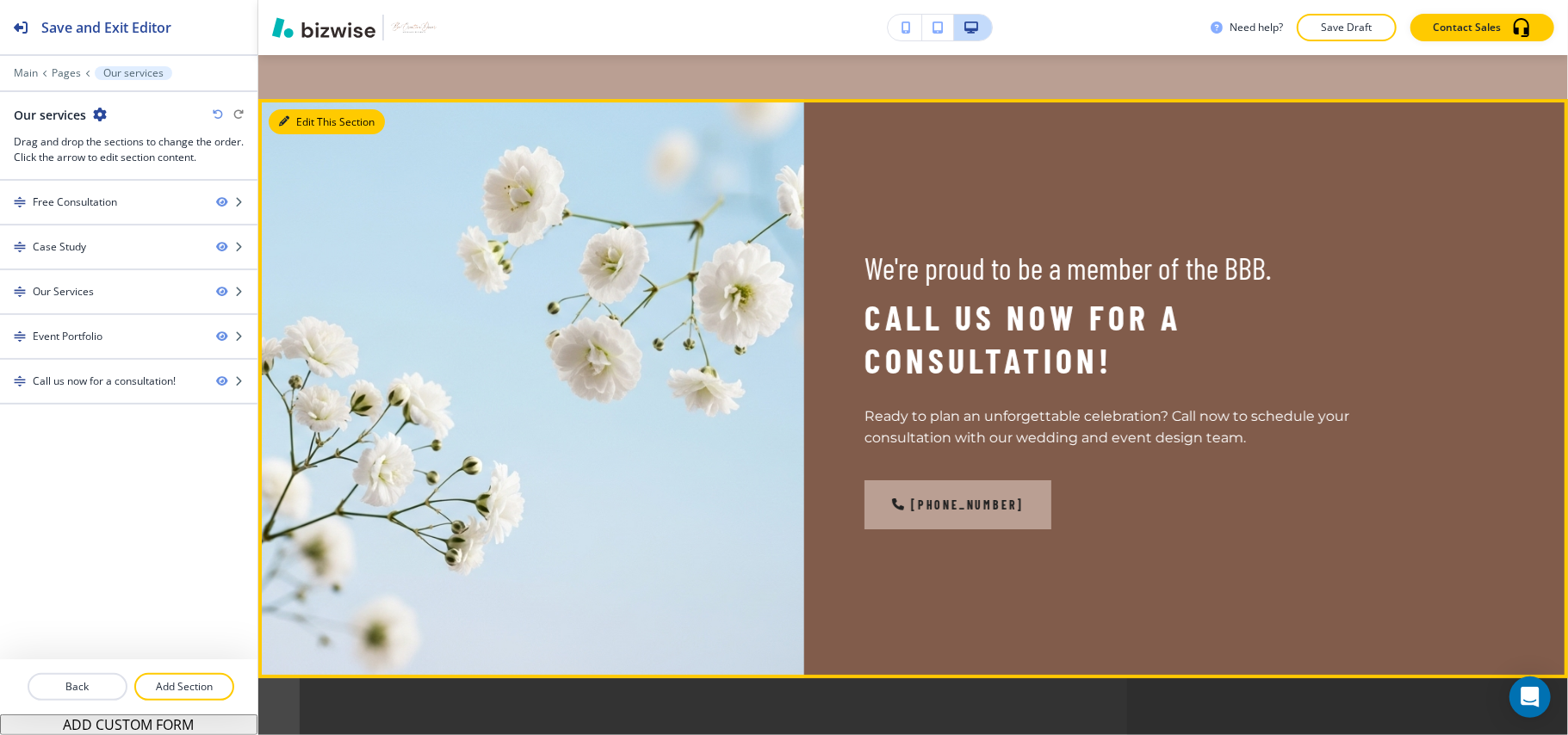
click at [310, 109] on button "Edit This Section" at bounding box center [327, 121] width 117 height 25
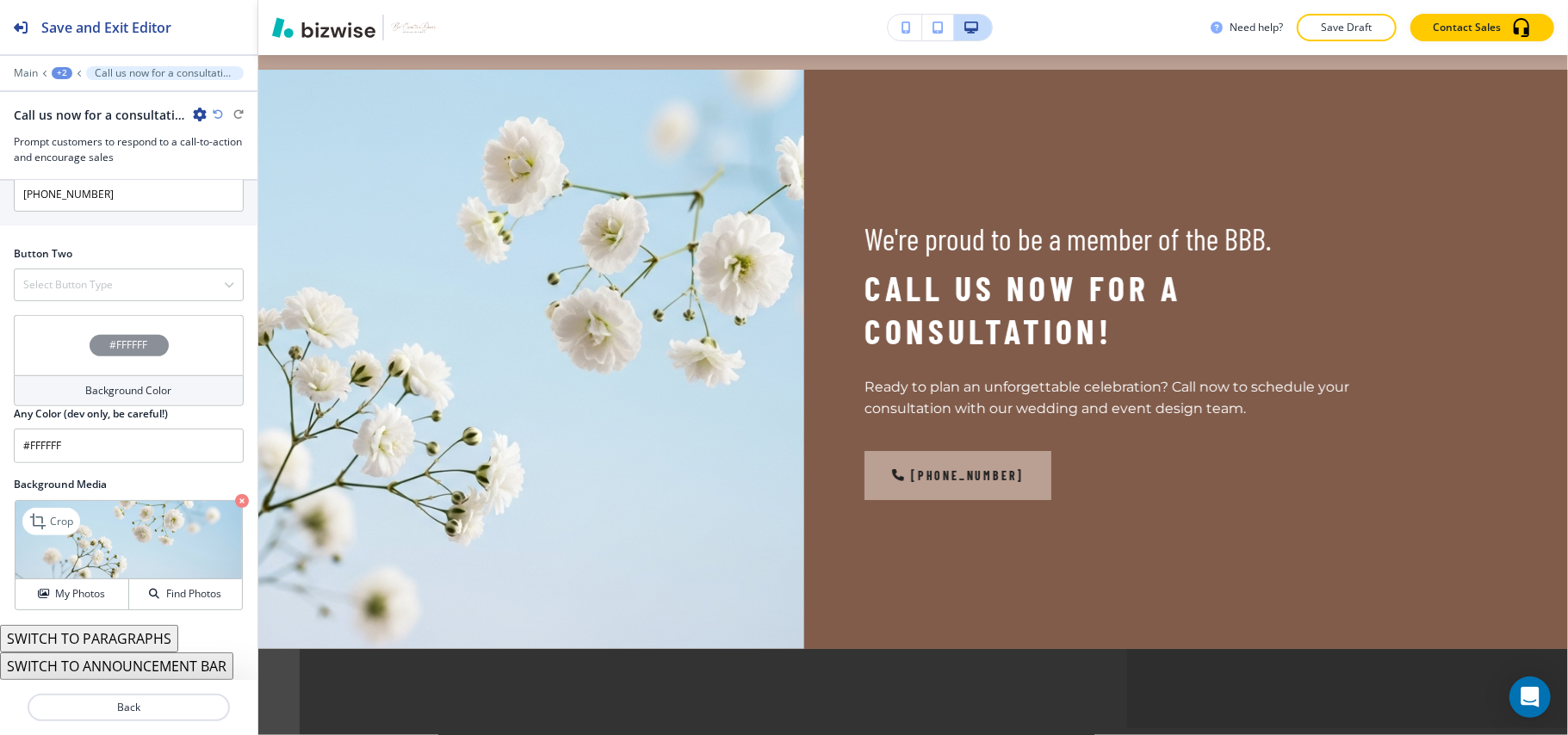
scroll to position [720, 0]
click at [62, 279] on h4 "Select Button Type" at bounding box center [68, 285] width 89 height 15
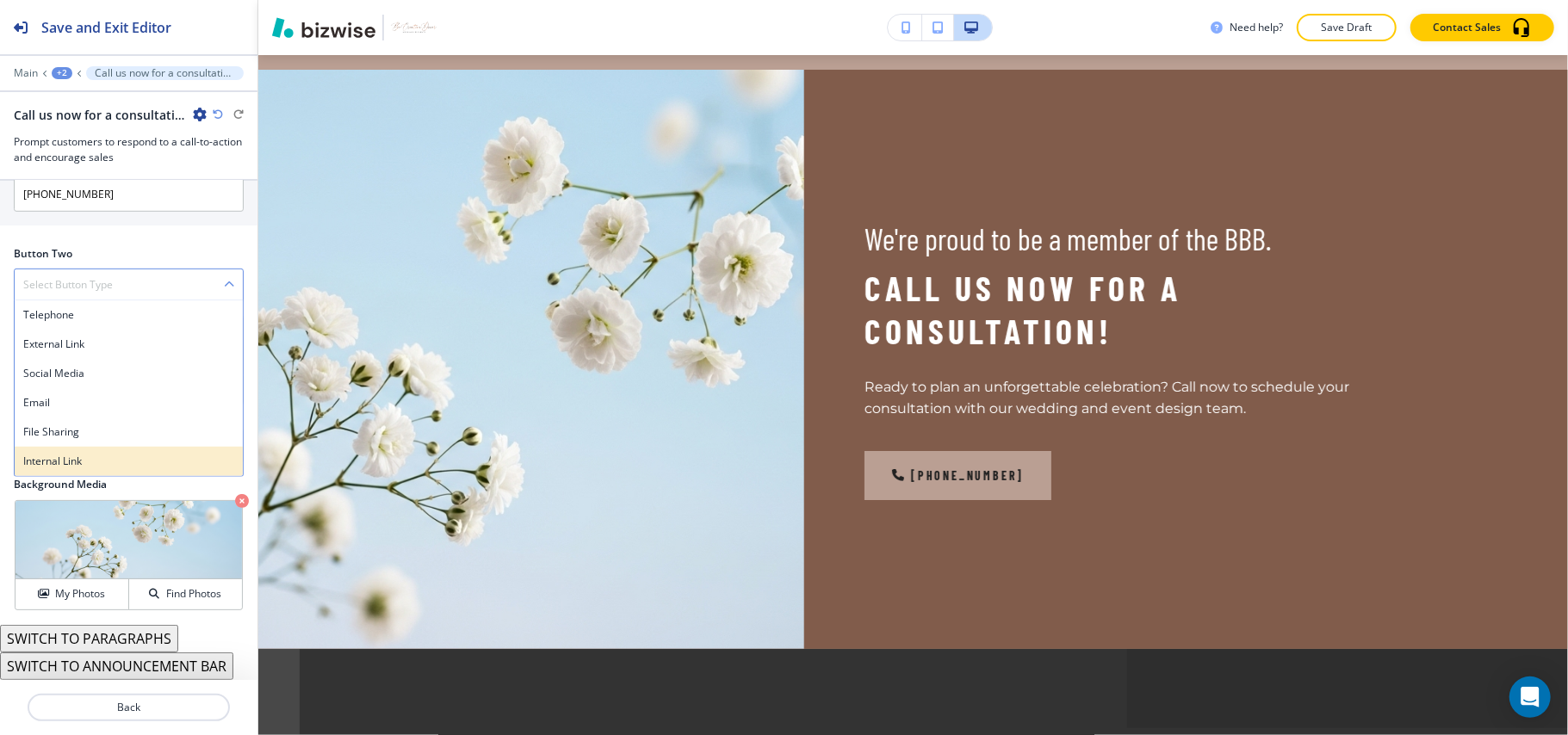
click at [66, 463] on h4 "Internal Link" at bounding box center [129, 461] width 211 height 15
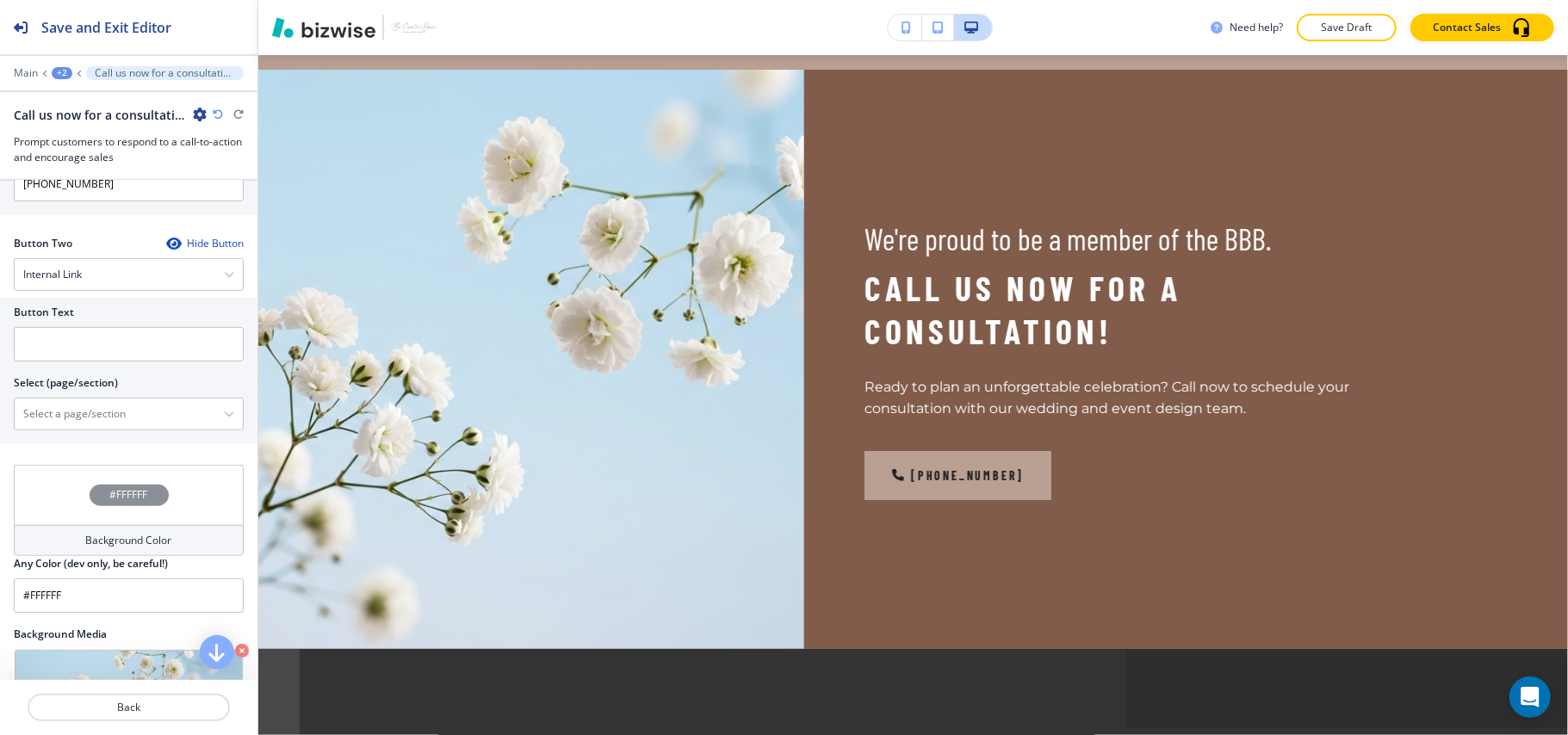
click at [98, 445] on div "Button Text Select (page/section) Home Home | Crafting Unforgettable Wedding Me…" at bounding box center [129, 371] width 258 height 147
click at [95, 428] on \(page\/section\) "Manual Input" at bounding box center [119, 414] width 210 height 29
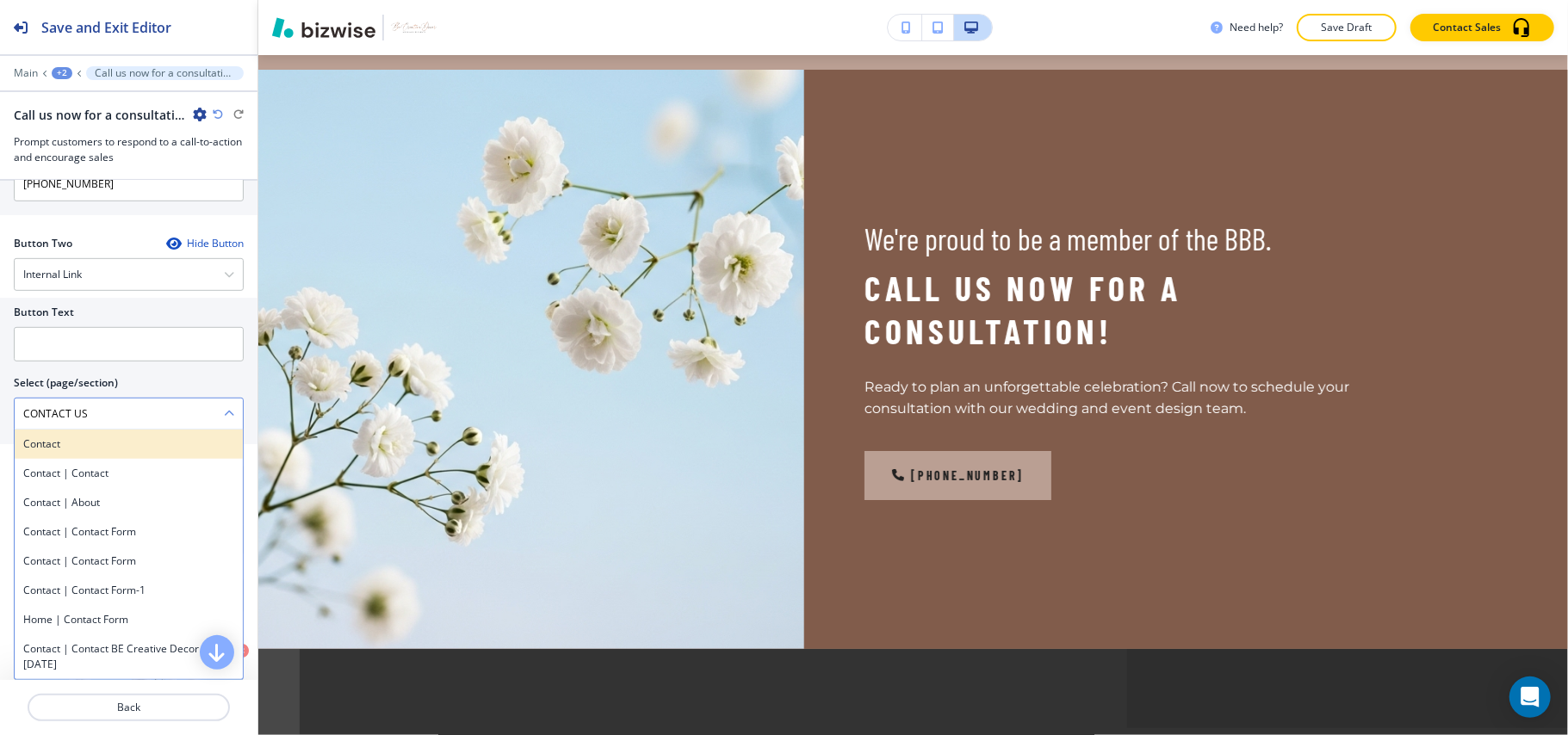
click at [87, 452] on h4 "Contact" at bounding box center [129, 444] width 211 height 15
type \(page\/section\) "Contact"
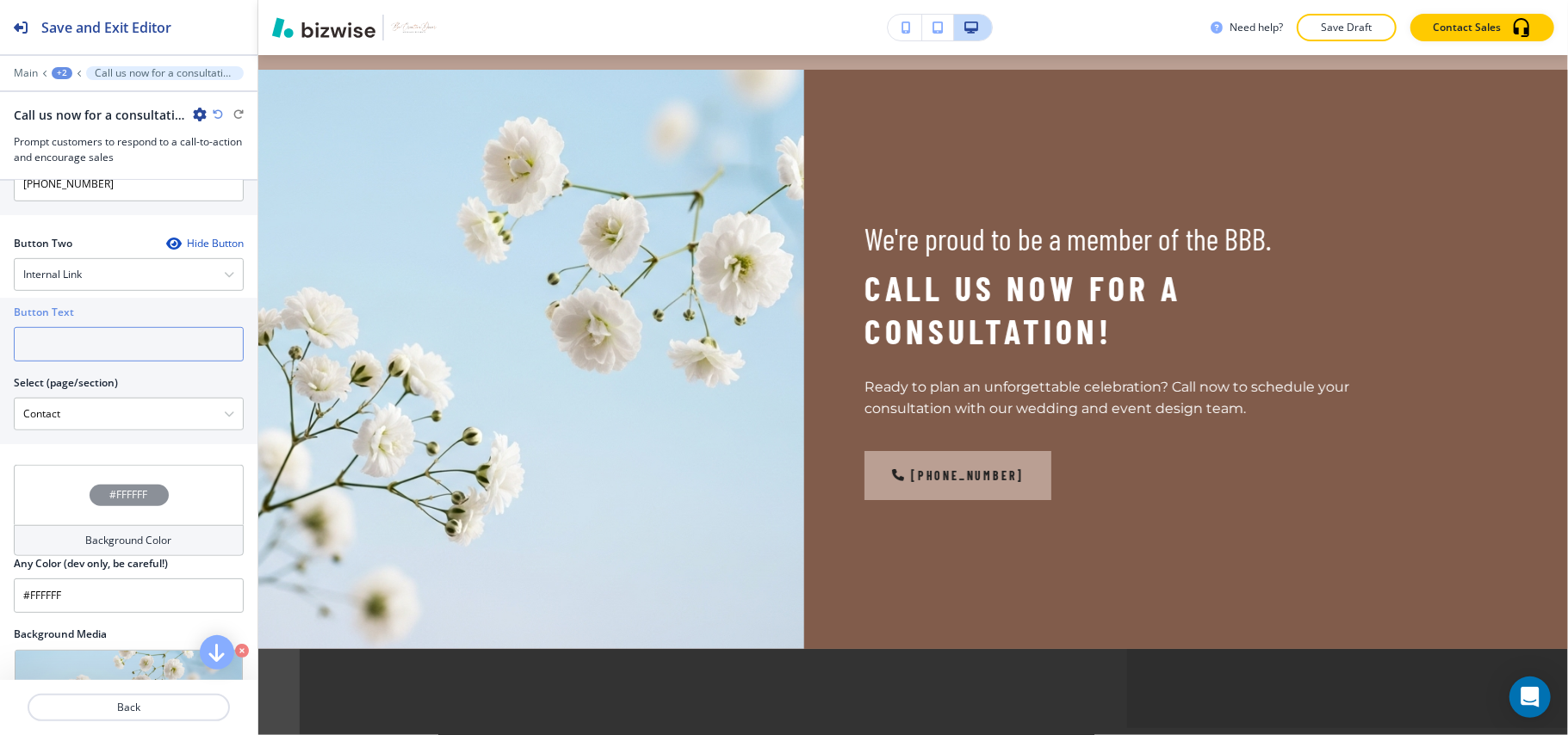
click at [76, 345] on input "text" at bounding box center [129, 344] width 230 height 35
paste input "CONTACT US"
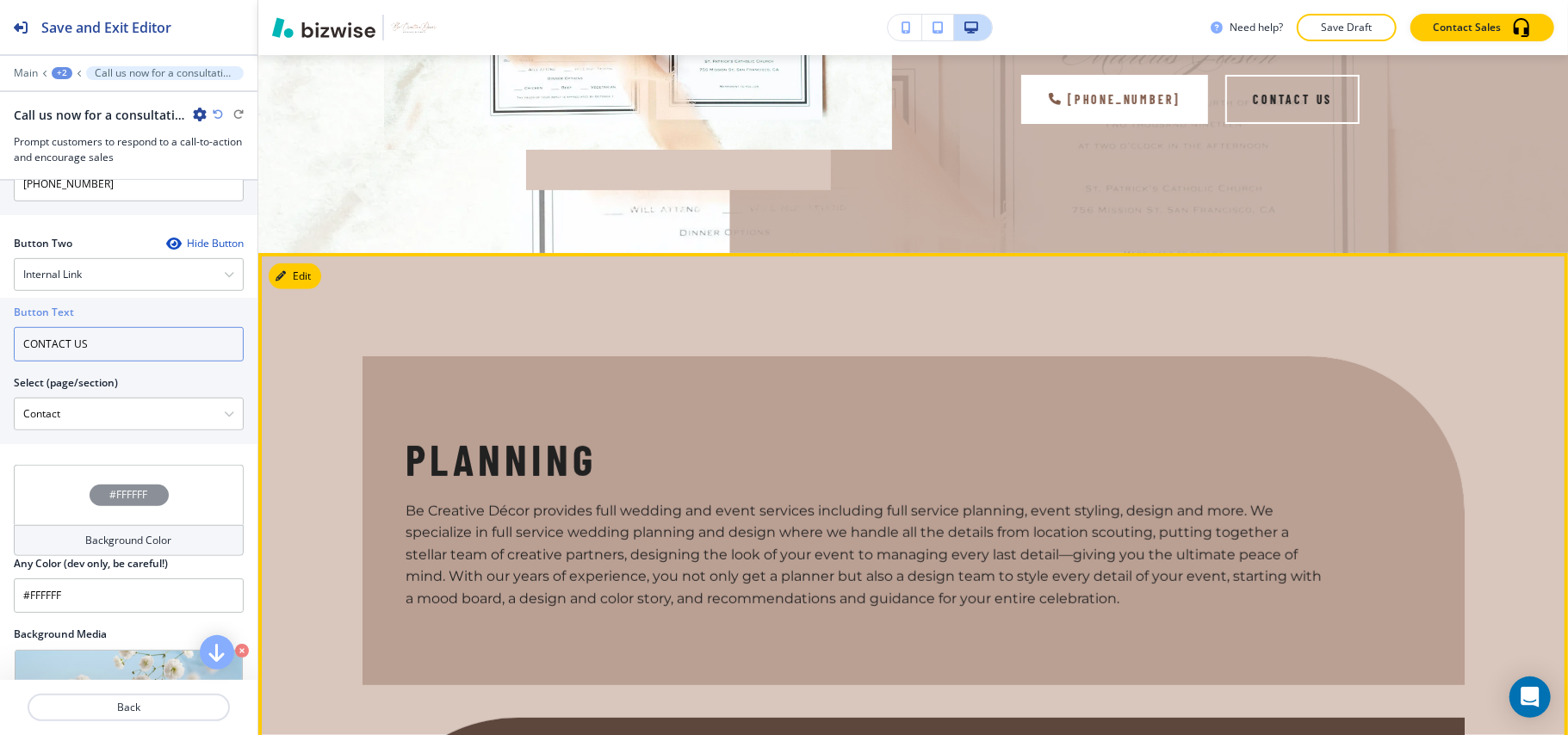
scroll to position [447, 0]
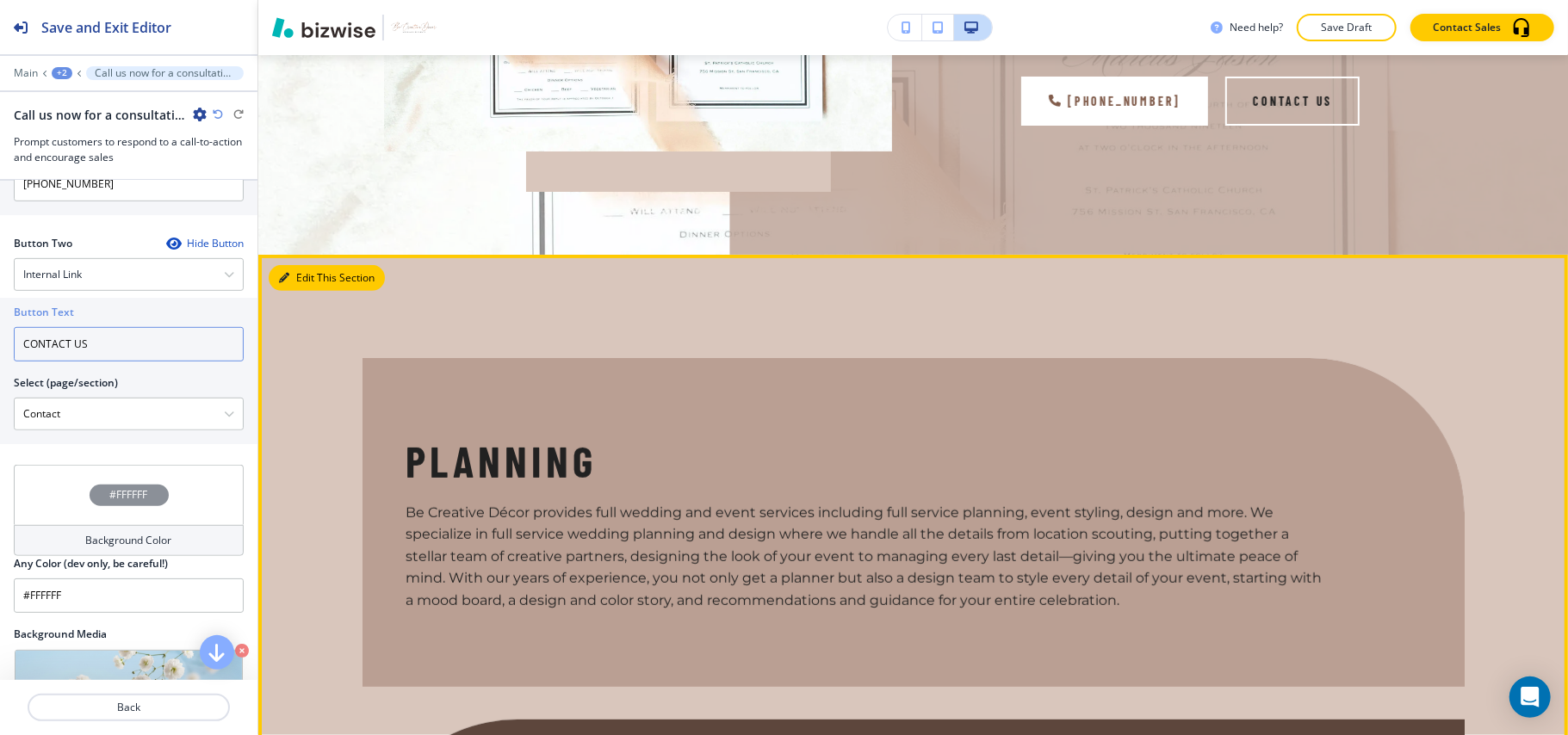
type input "CONTACT US"
click at [301, 274] on button "Edit This Section" at bounding box center [327, 277] width 117 height 25
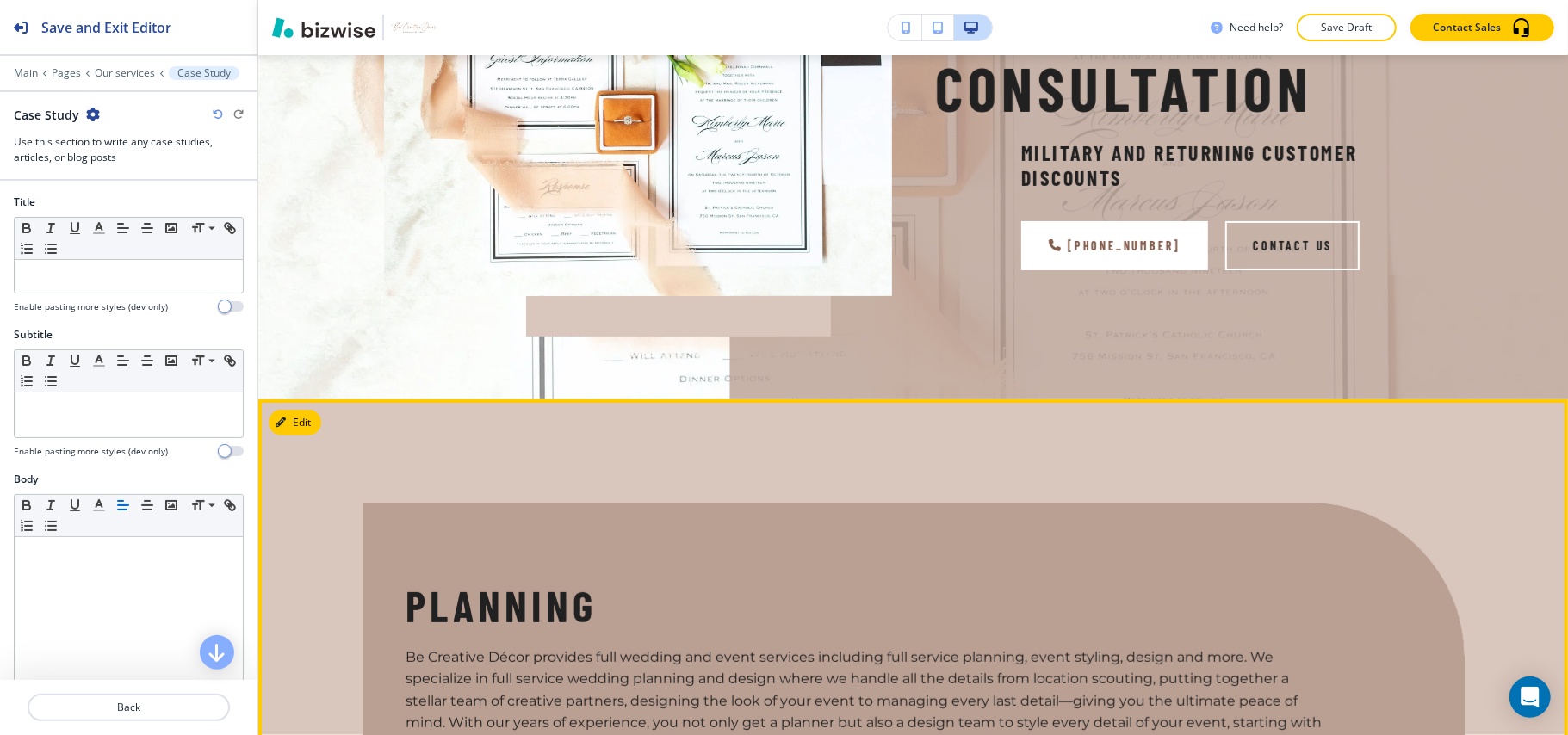
scroll to position [0, 0]
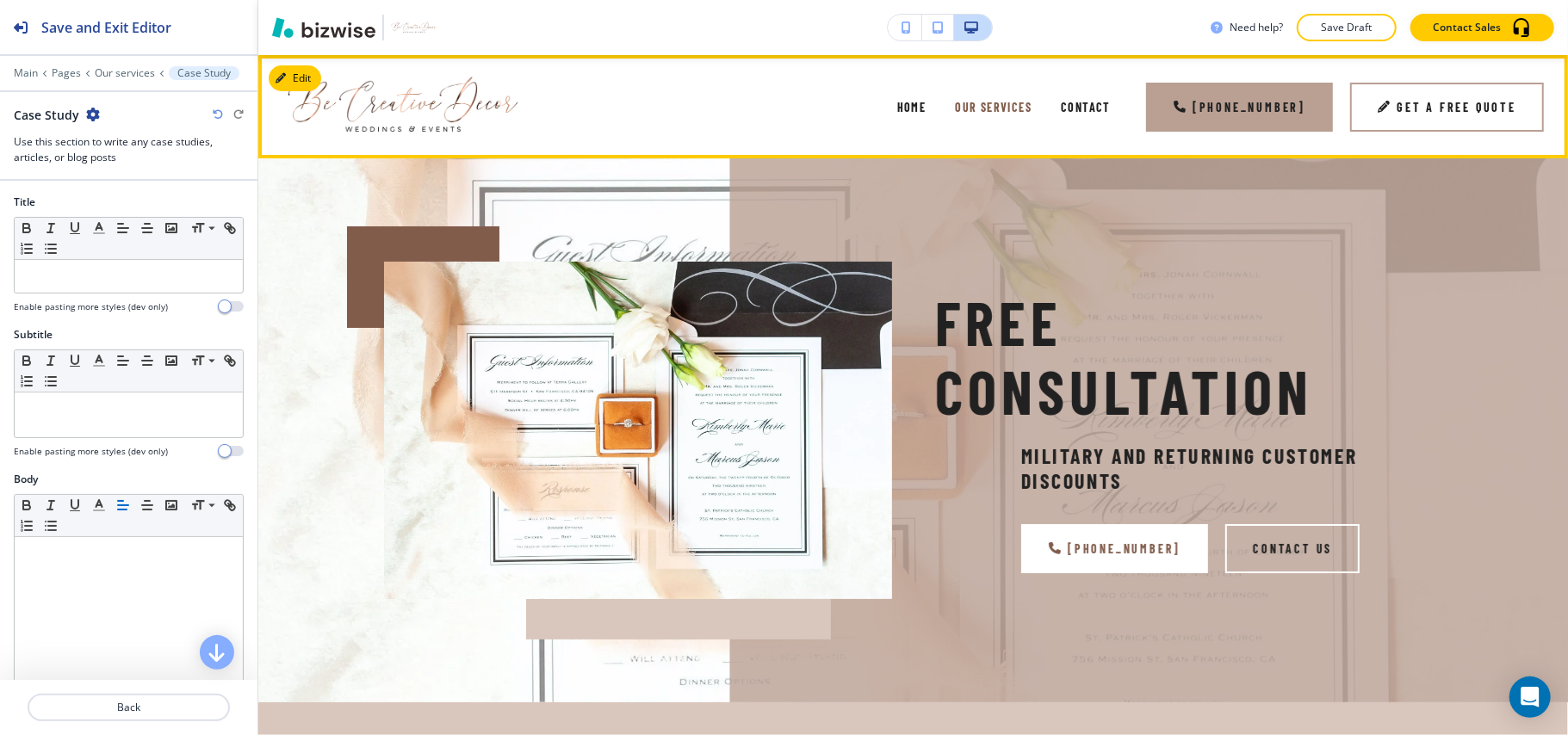
click at [900, 108] on div "Home" at bounding box center [912, 106] width 58 height 69
click at [300, 79] on button "Edit" at bounding box center [295, 78] width 53 height 25
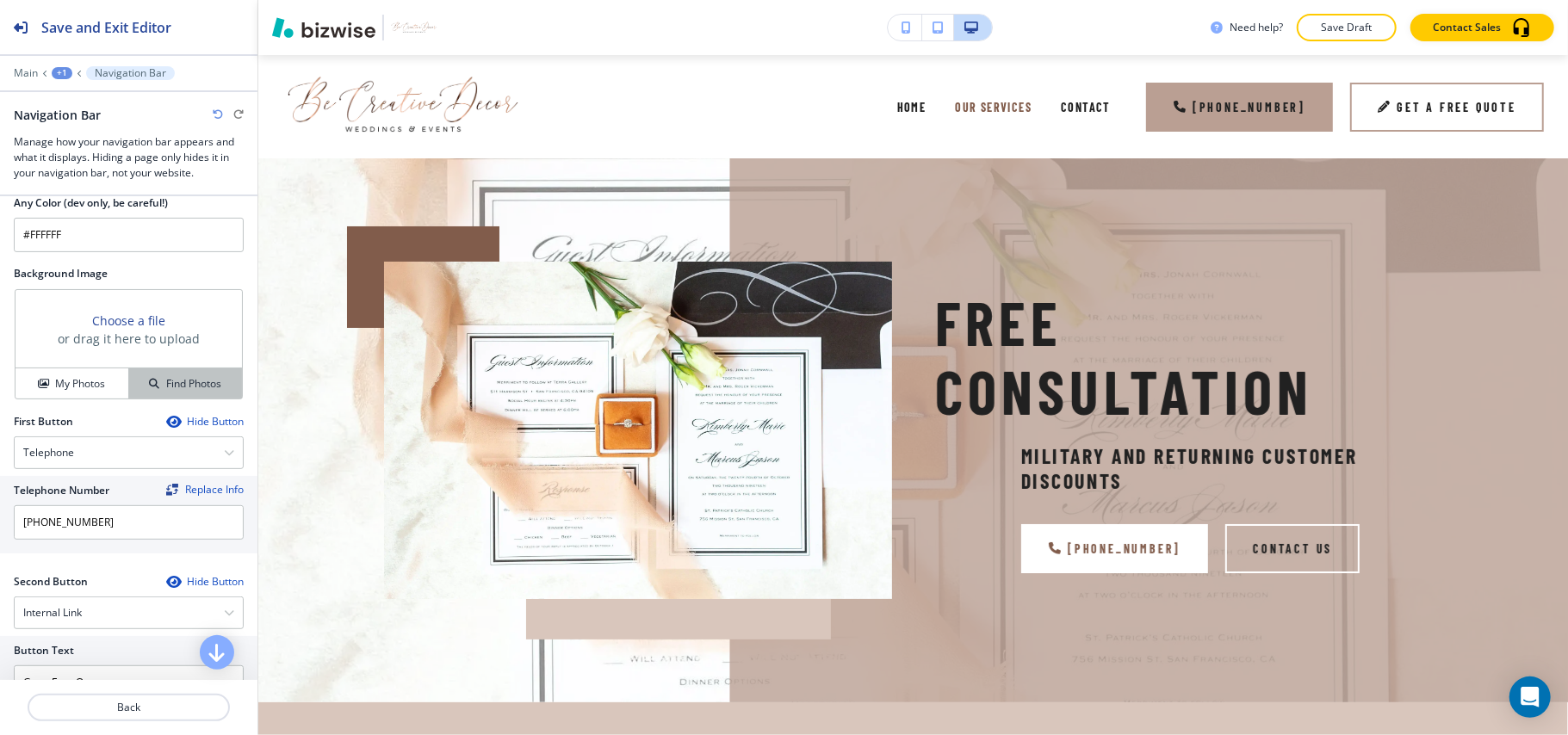
scroll to position [804, 0]
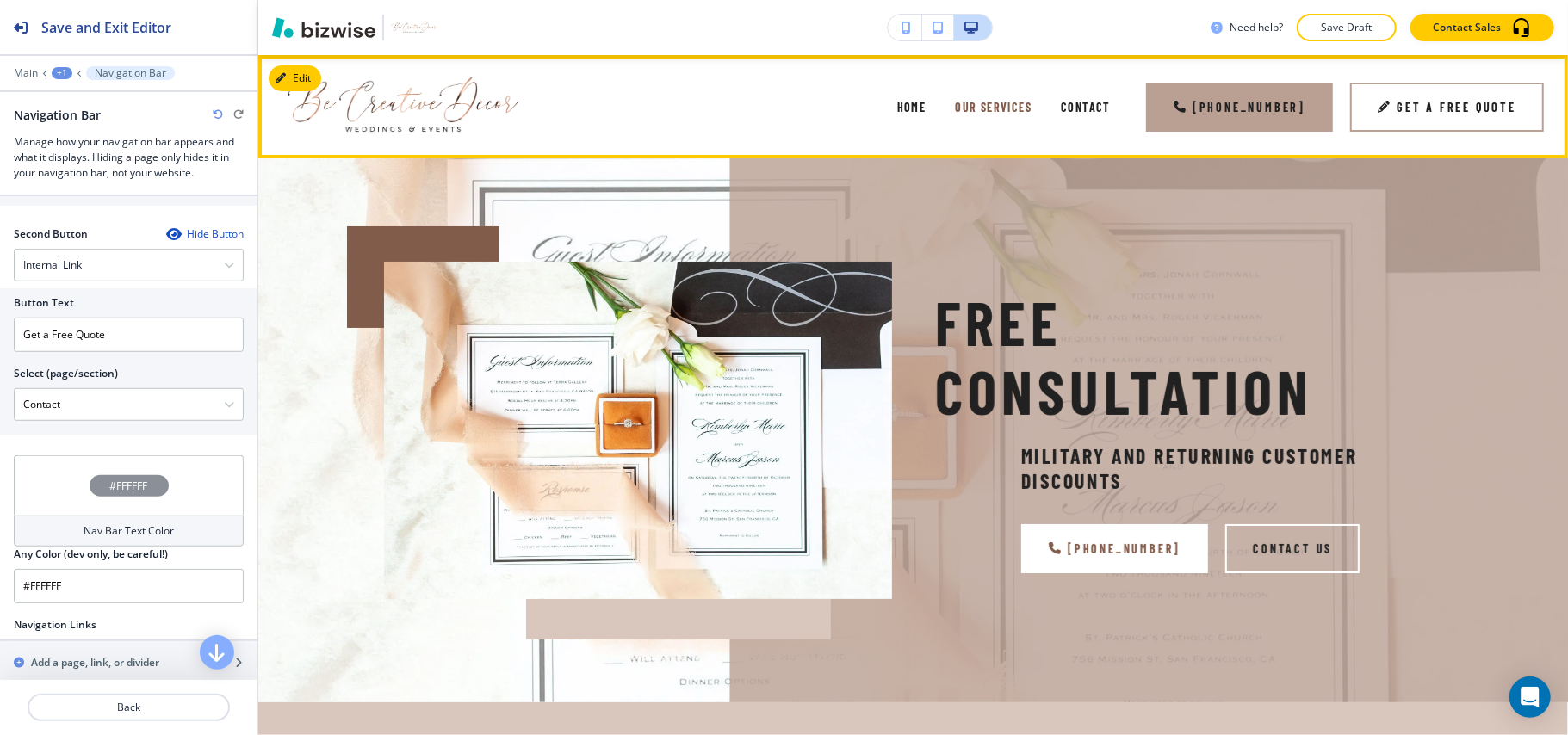
click at [902, 97] on div "Home" at bounding box center [912, 106] width 58 height 69
click at [917, 108] on span "Home" at bounding box center [912, 107] width 29 height 15
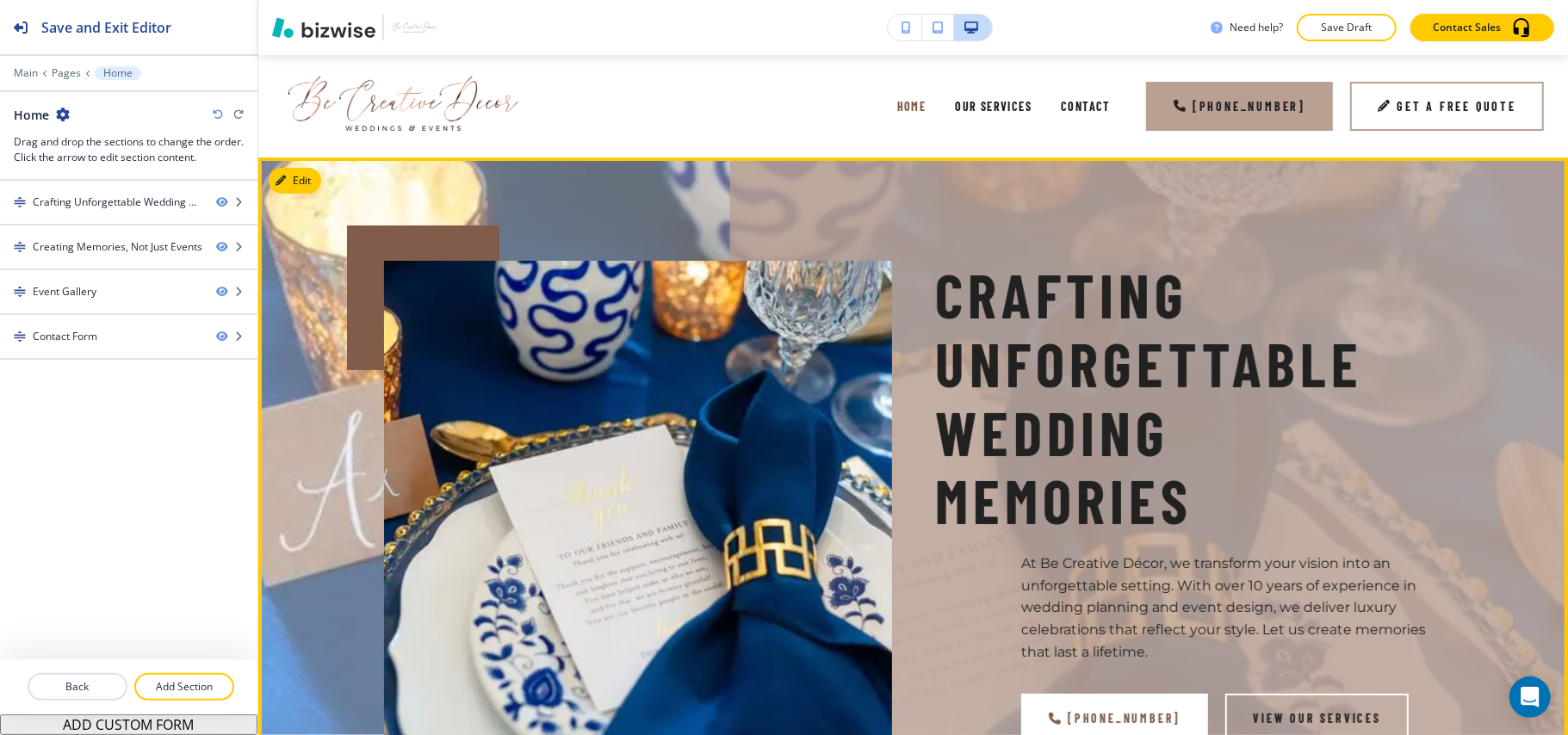
scroll to position [0, 0]
click at [298, 177] on button "Edit This Section" at bounding box center [327, 181] width 117 height 25
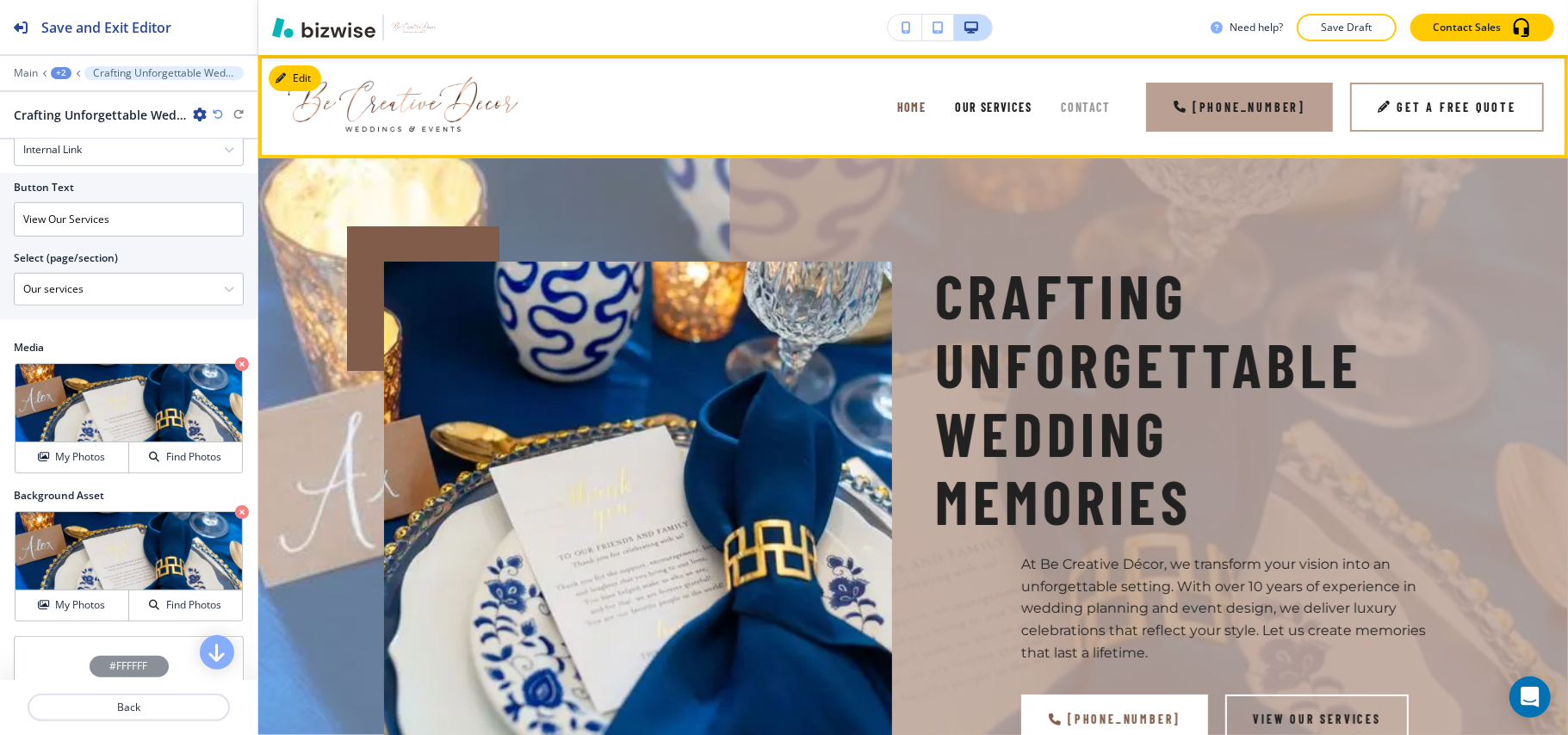
click at [1101, 102] on span "Contact" at bounding box center [1086, 107] width 50 height 15
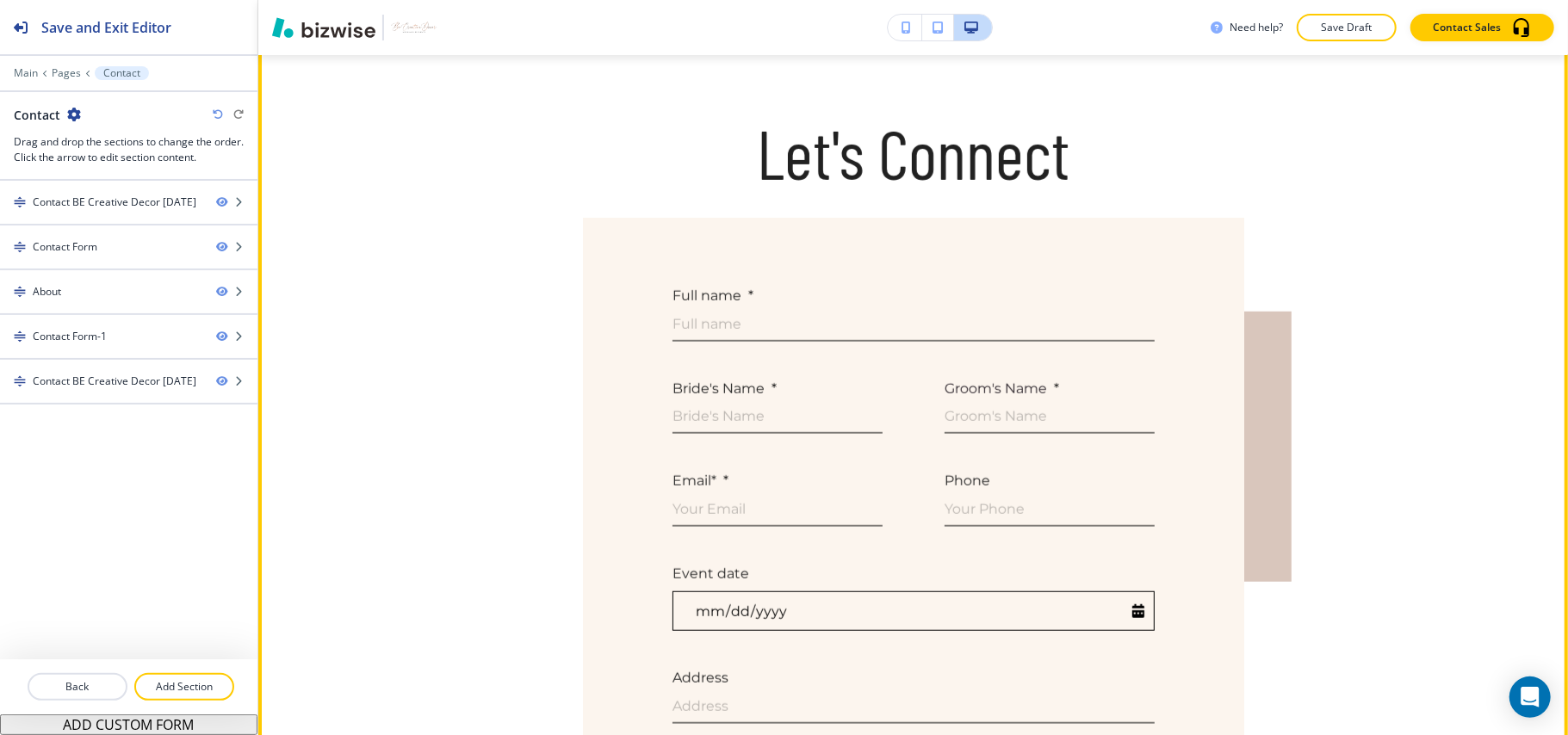
scroll to position [1148, 0]
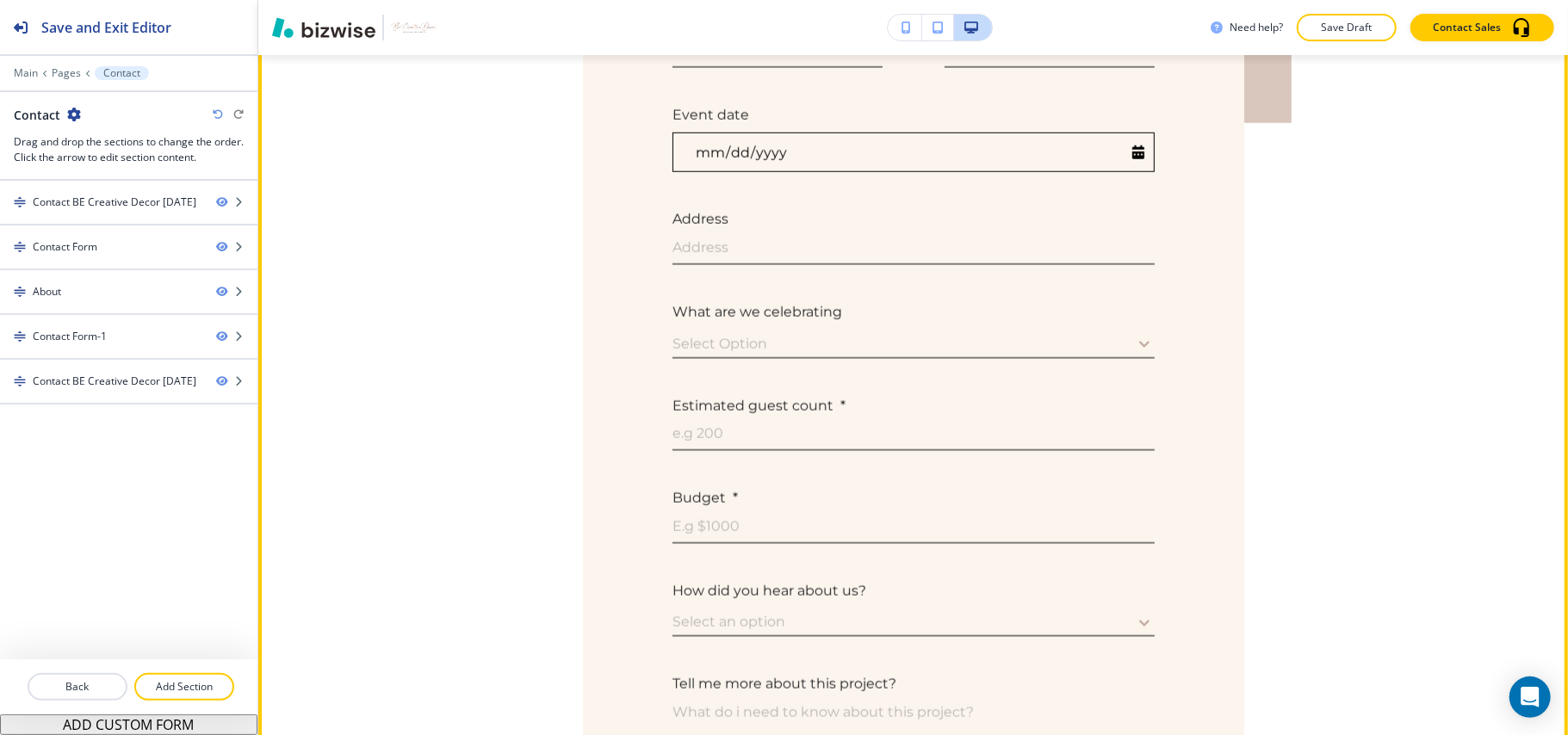
drag, startPoint x: 1550, startPoint y: 234, endPoint x: 1529, endPoint y: 397, distance: 164.3
click at [1529, 397] on section "Let's Connect Full name * Full name Bride's Name * Bride's Name Groom's Name * …" at bounding box center [913, 323] width 1309 height 1537
click at [1478, 266] on section "Let's Connect Full name * Full name Bride's Name * Bride's Name Groom's Name * …" at bounding box center [913, 323] width 1309 height 1537
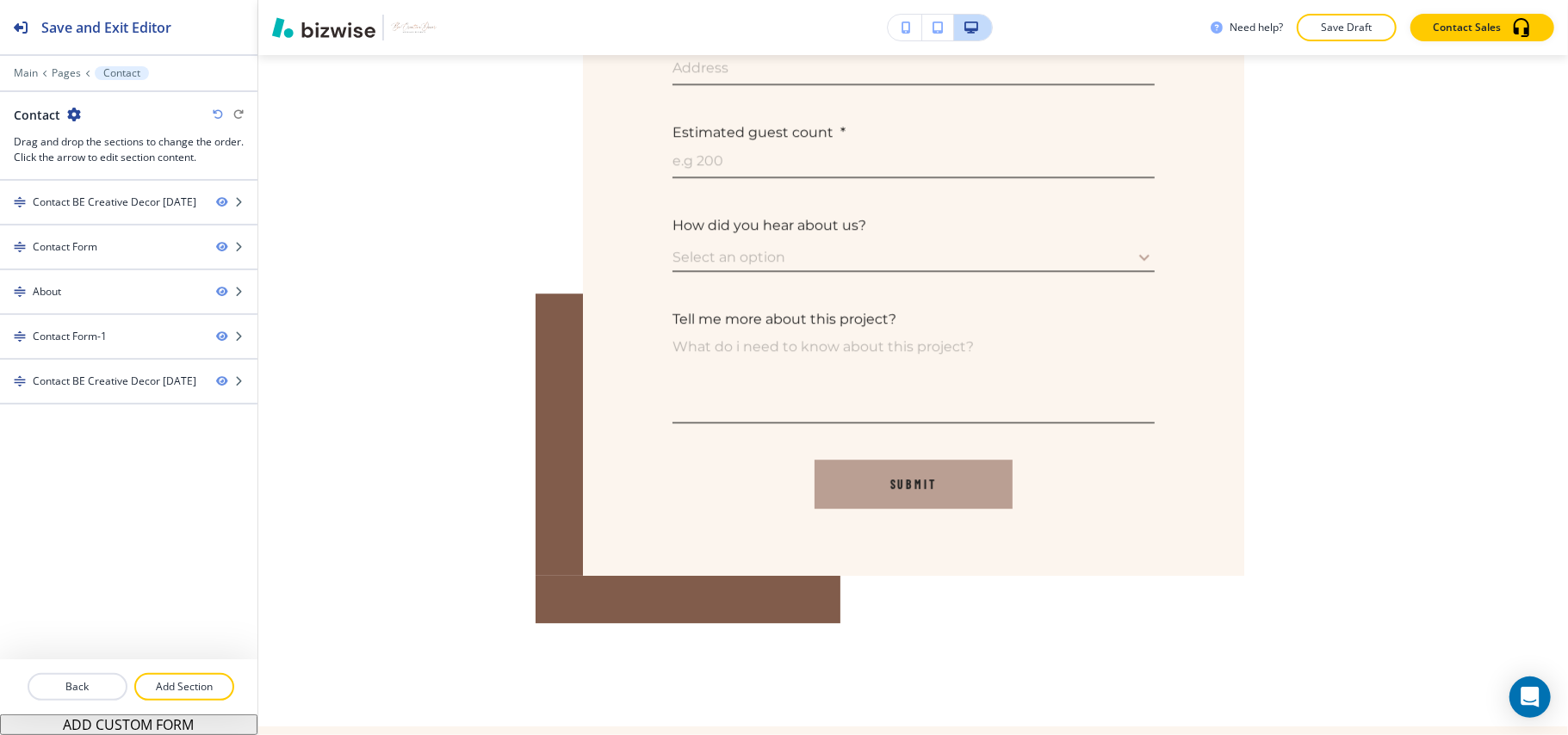
scroll to position [3661, 0]
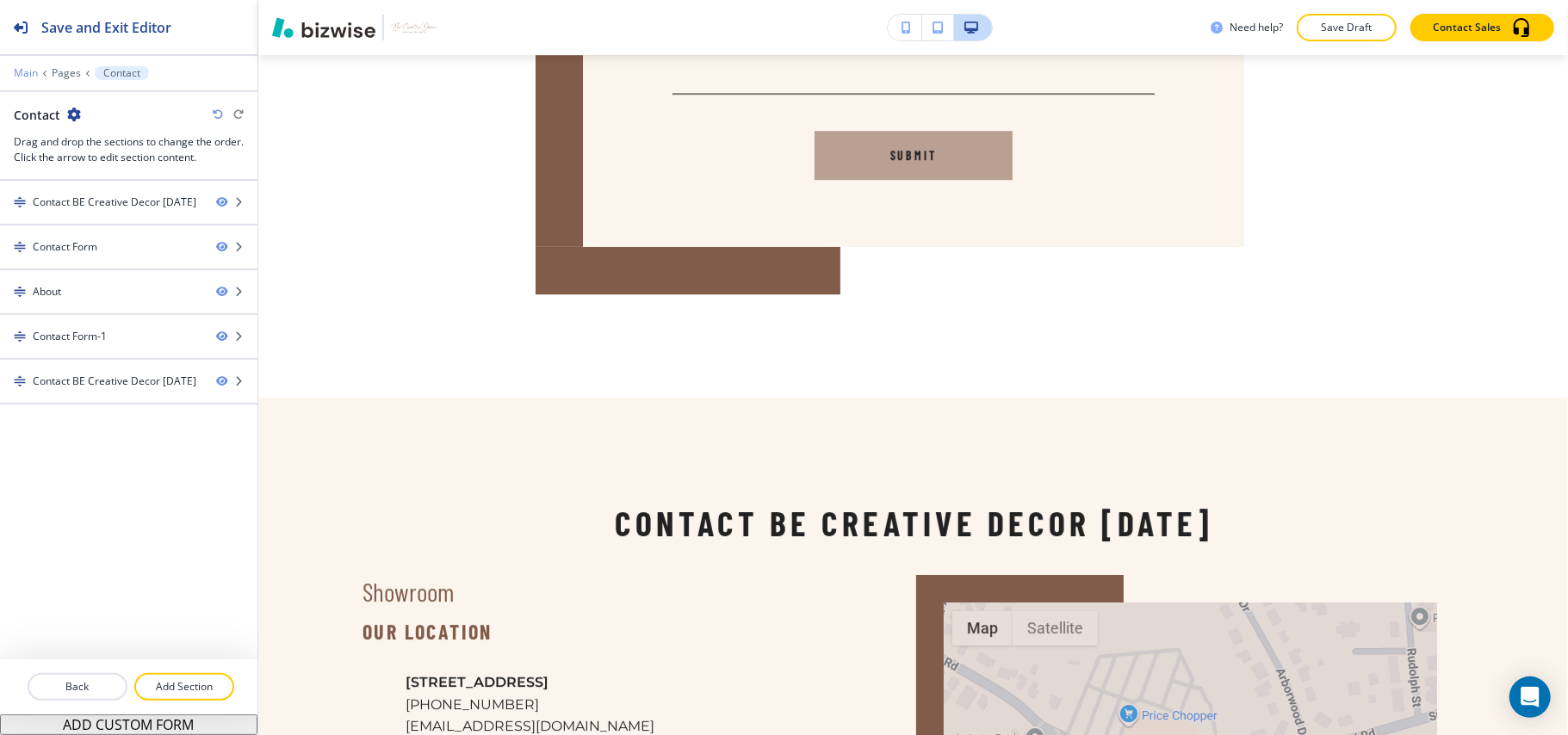
click at [23, 72] on p "Main" at bounding box center [26, 72] width 24 height 12
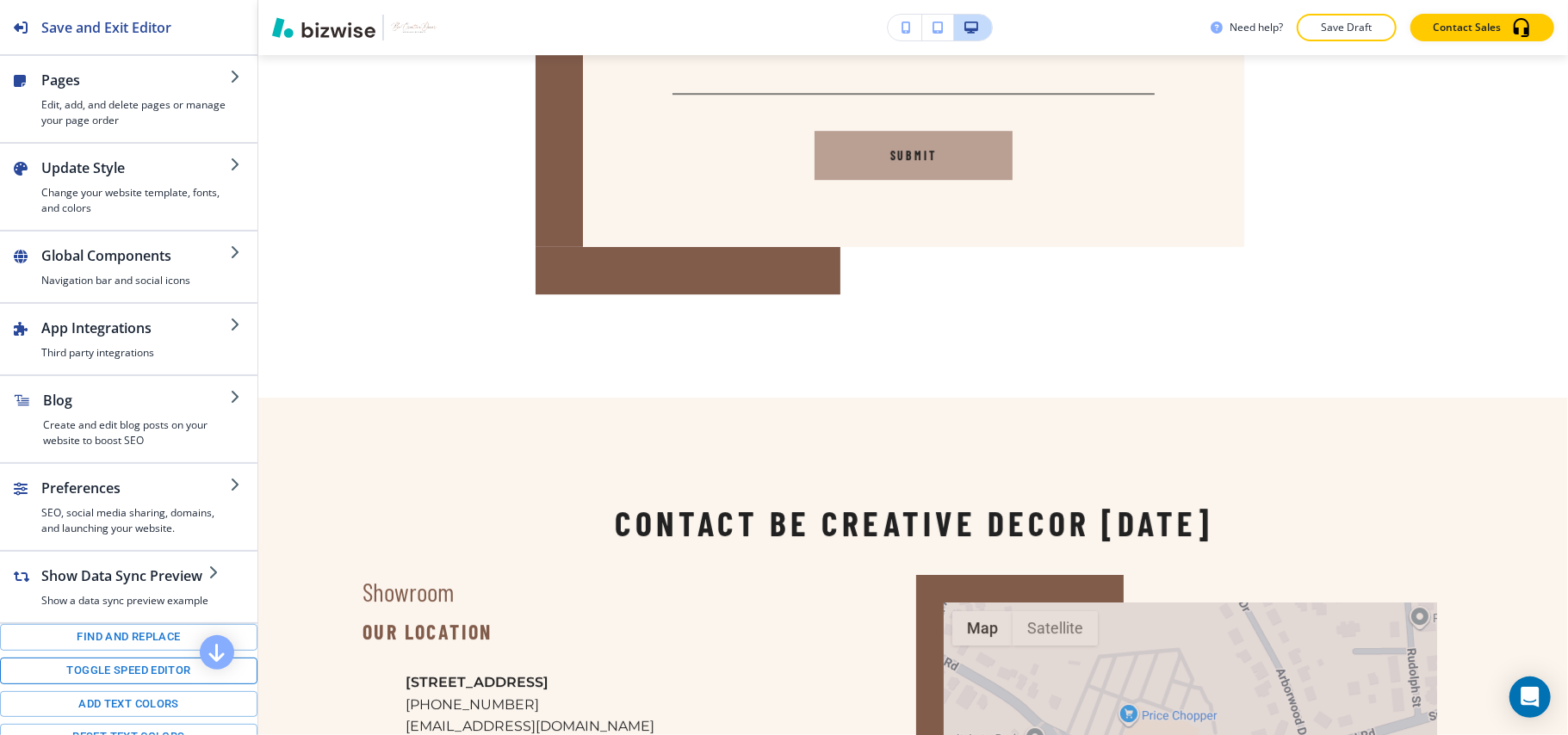
click at [98, 684] on button "Toggle speed editor" at bounding box center [129, 671] width 258 height 26
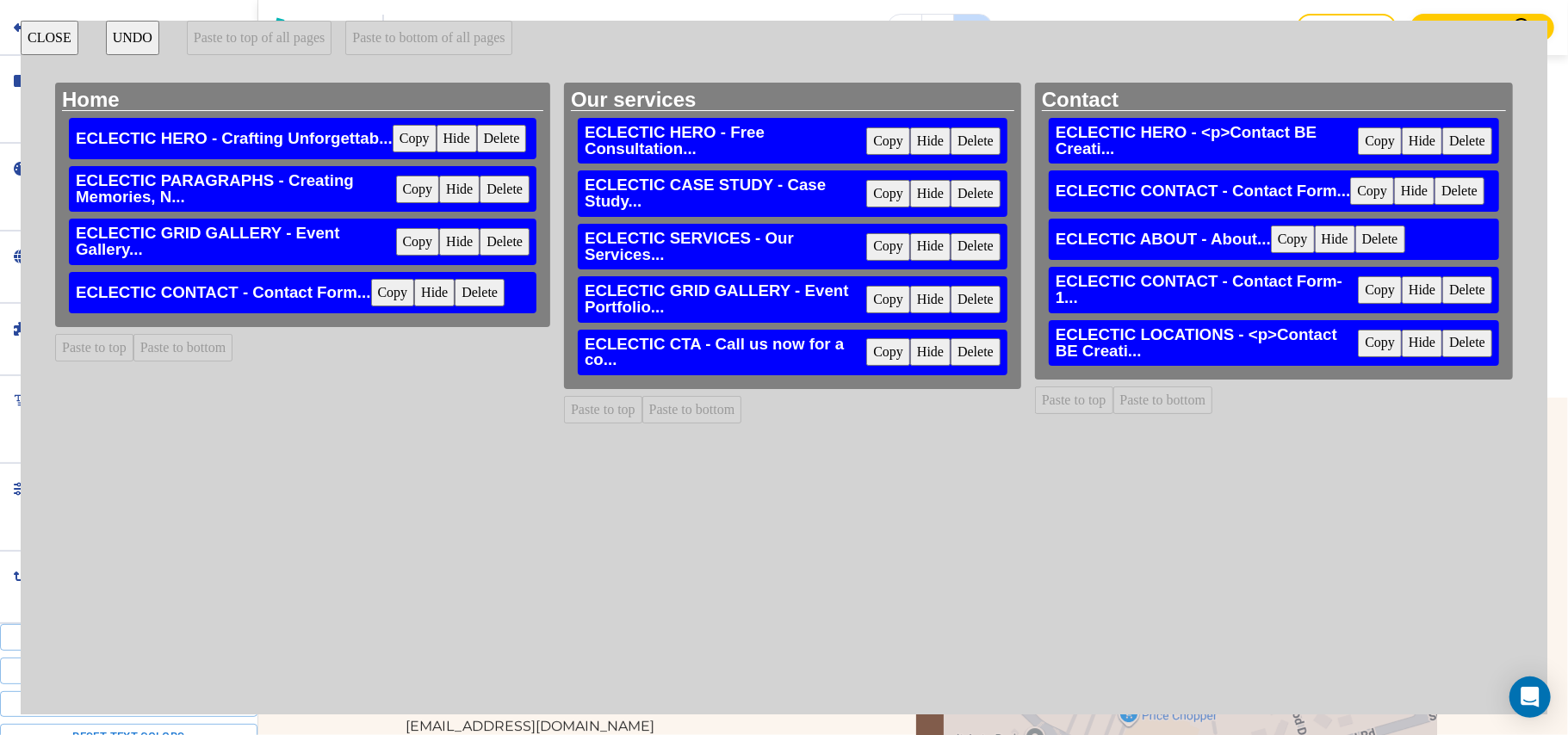
click at [1366, 341] on button "Copy" at bounding box center [1380, 343] width 44 height 27
click at [676, 412] on button "Paste to bottom" at bounding box center [692, 409] width 100 height 27
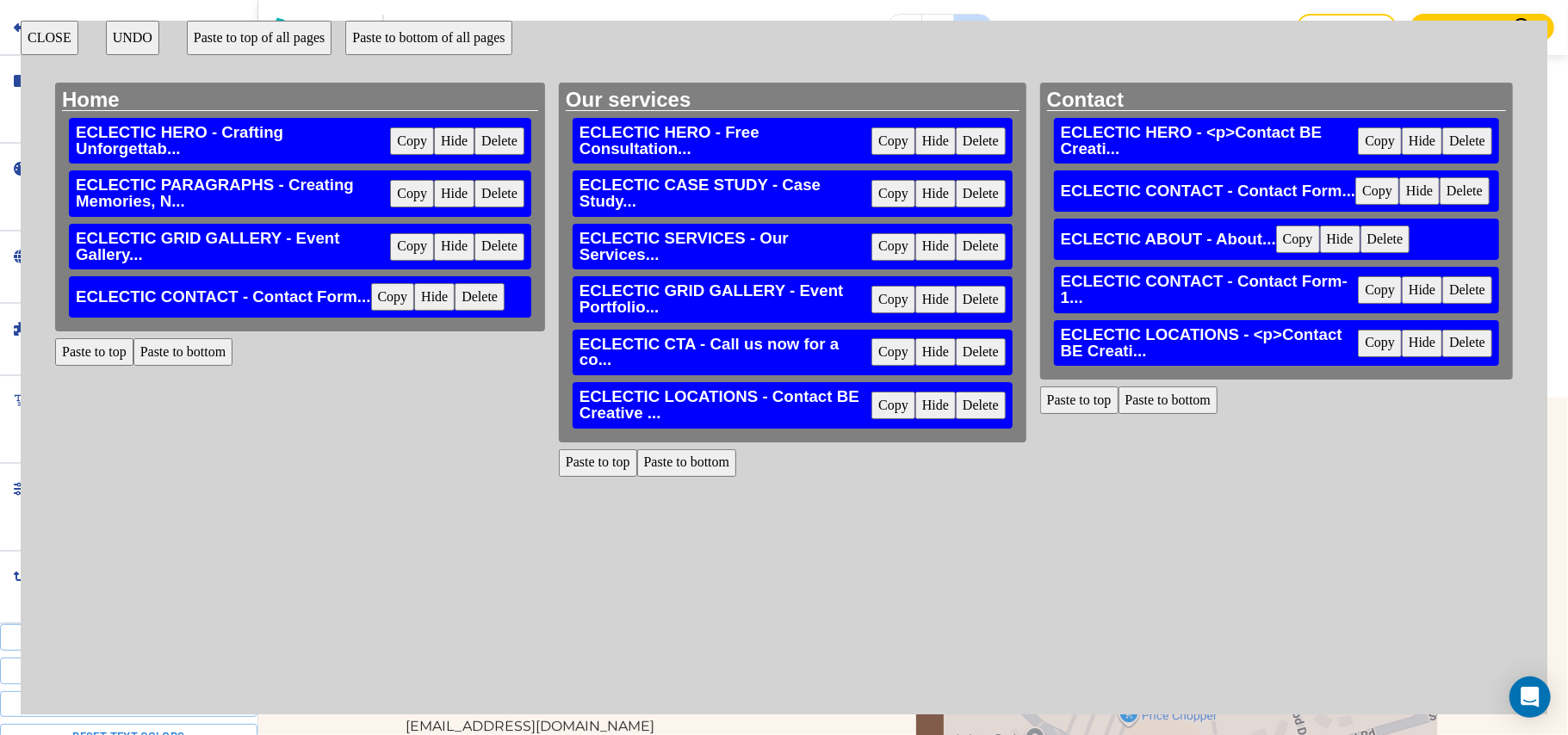
click at [200, 360] on button "Paste to bottom" at bounding box center [183, 352] width 100 height 27
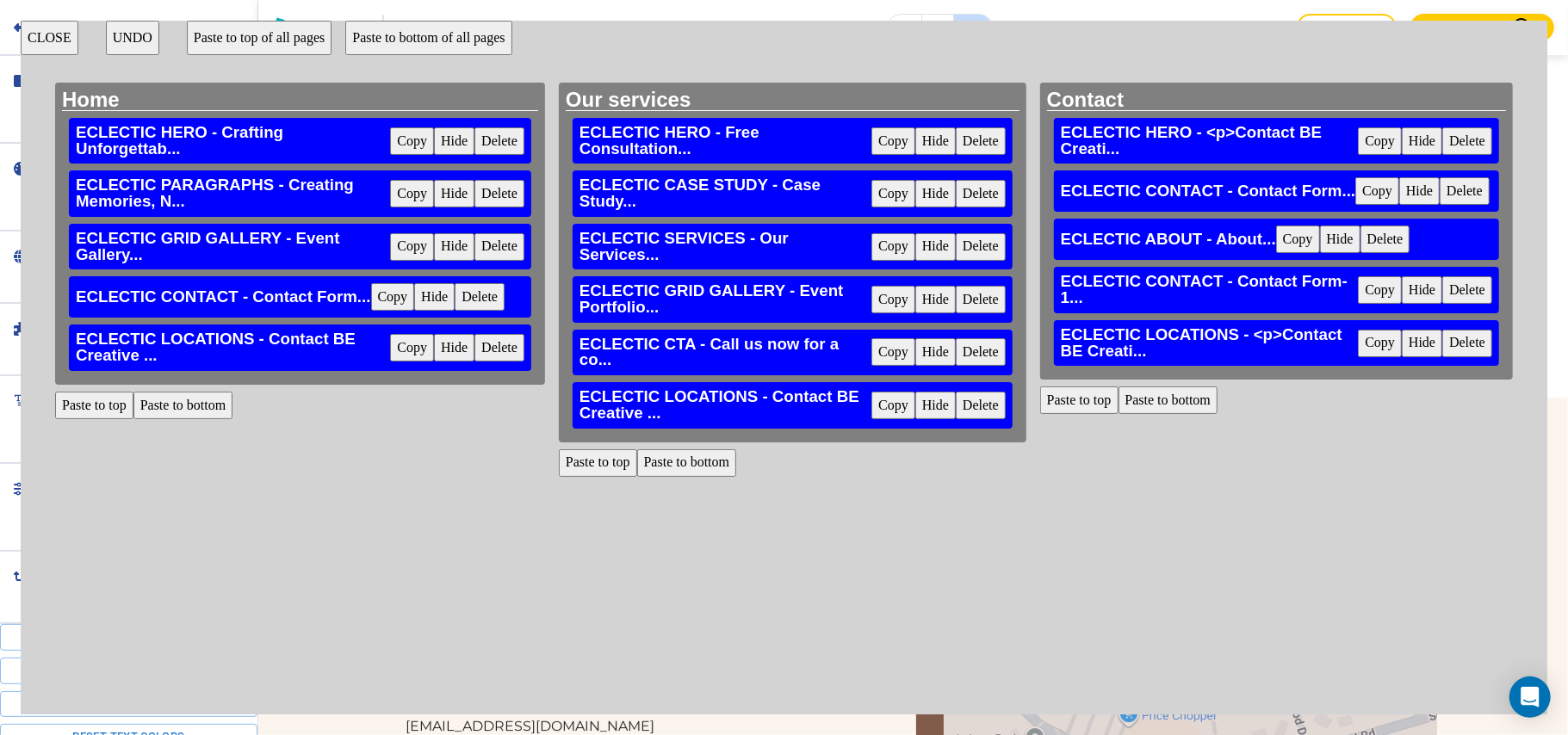
click at [46, 36] on button "CLOSE" at bounding box center [49, 38] width 57 height 35
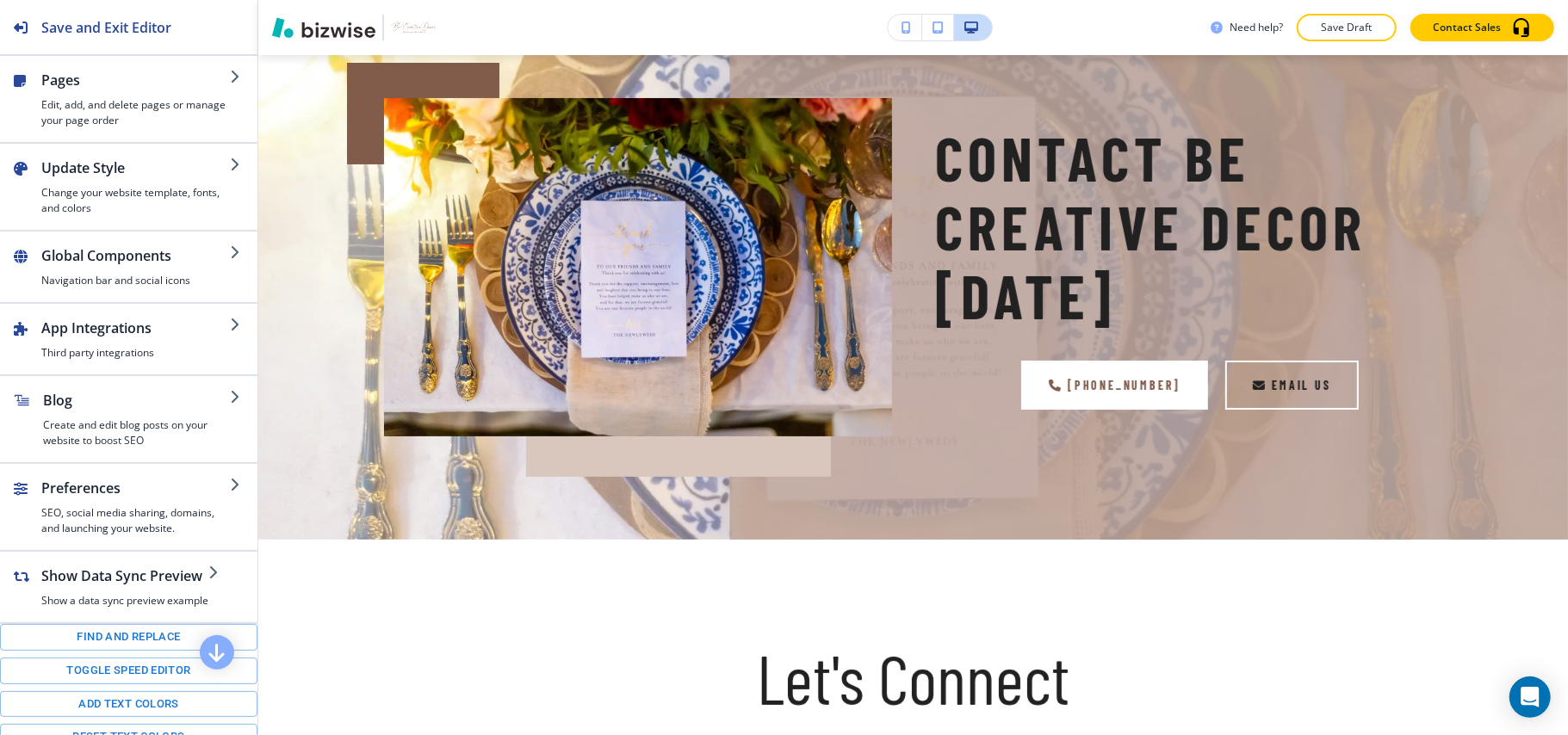
scroll to position [0, 0]
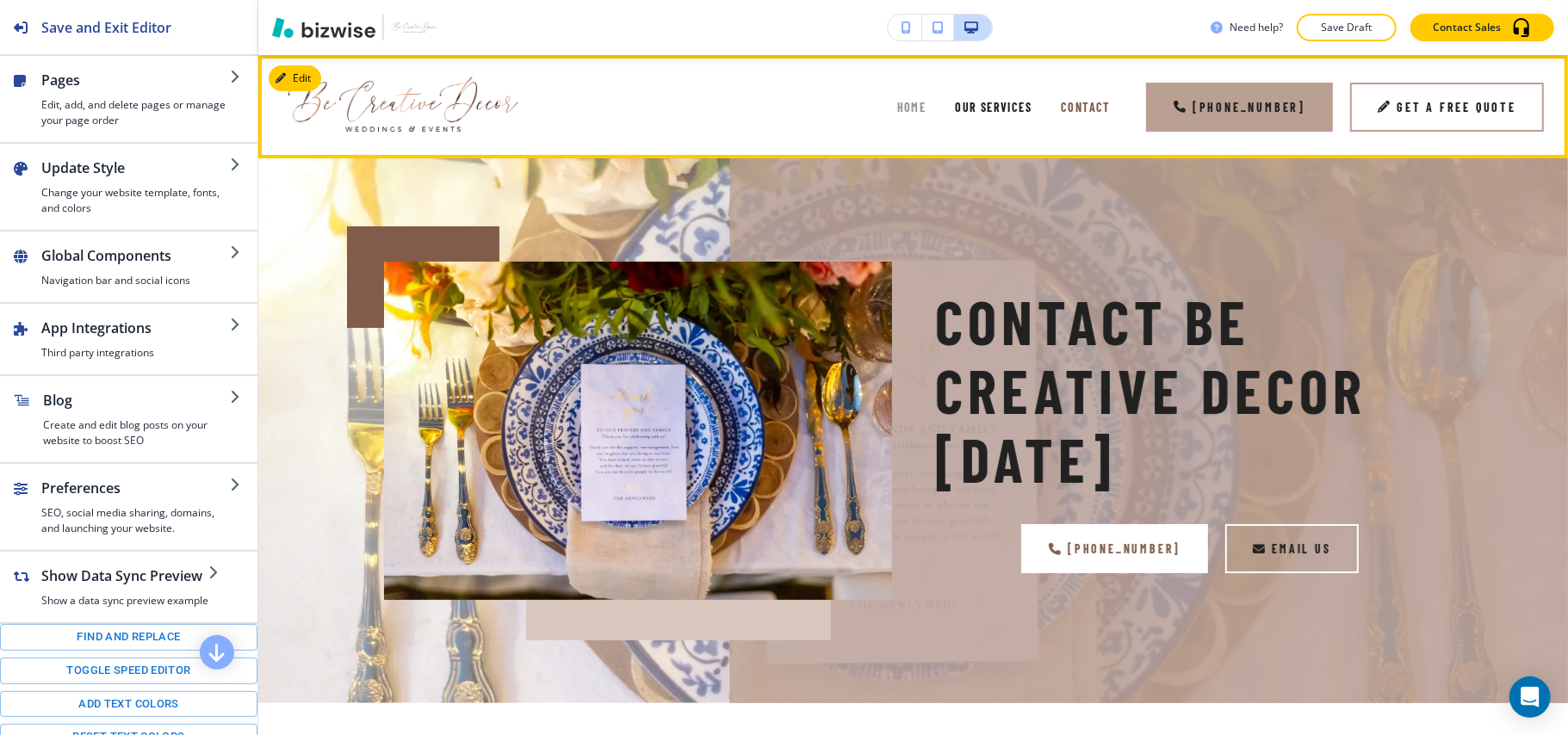
click at [913, 104] on span "Home" at bounding box center [912, 107] width 29 height 15
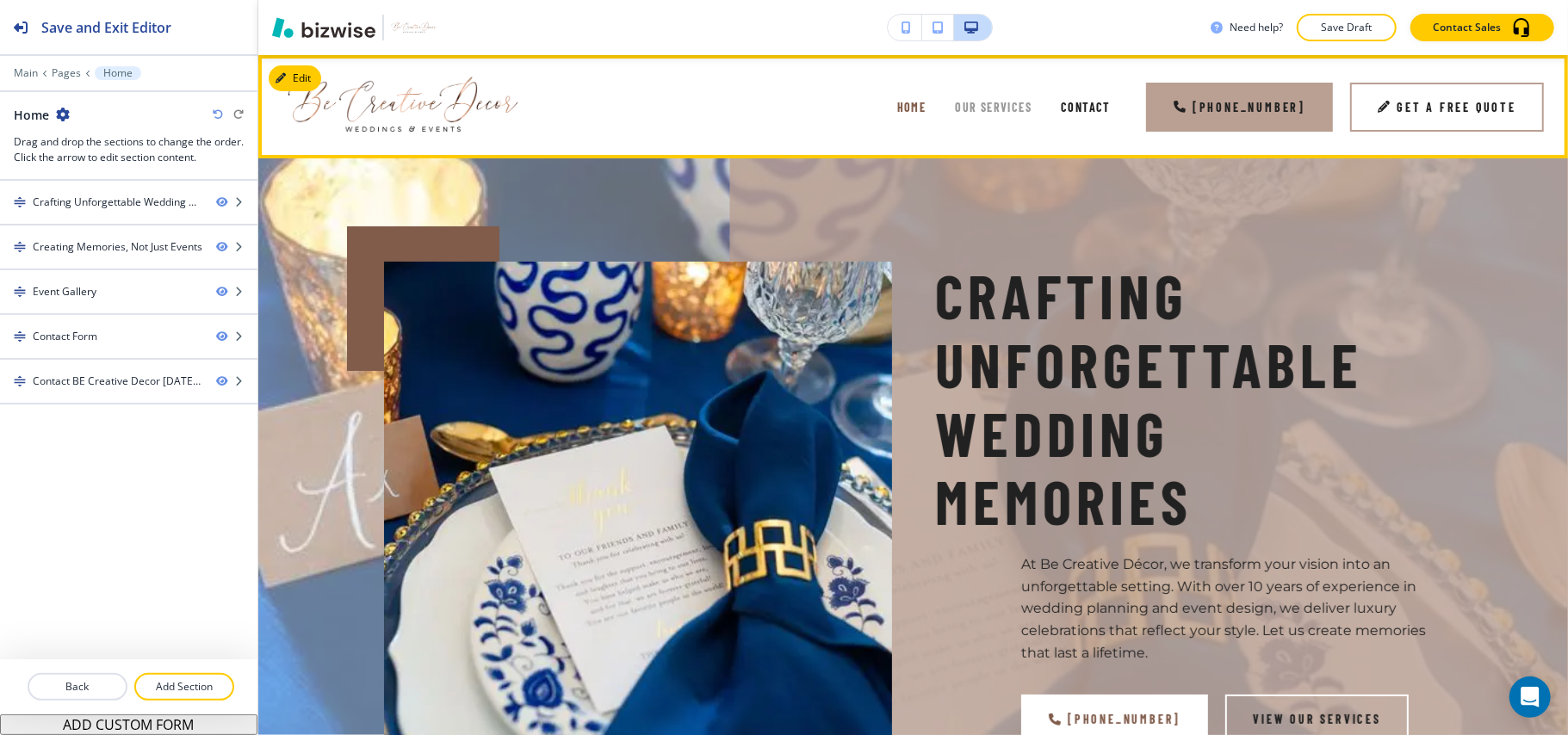
click at [980, 102] on span "Our services" at bounding box center [994, 107] width 77 height 15
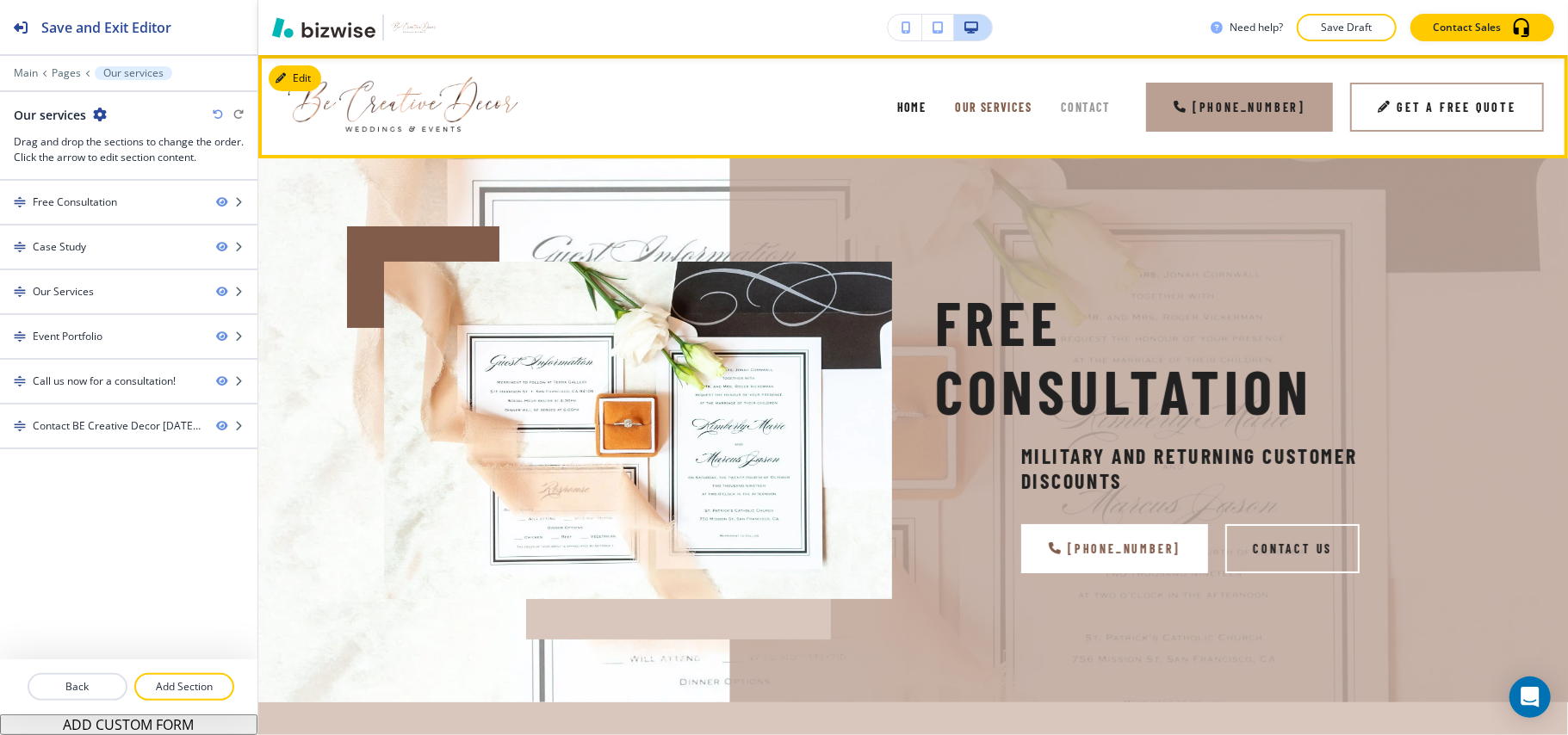
click at [1087, 102] on span "Contact" at bounding box center [1086, 107] width 50 height 15
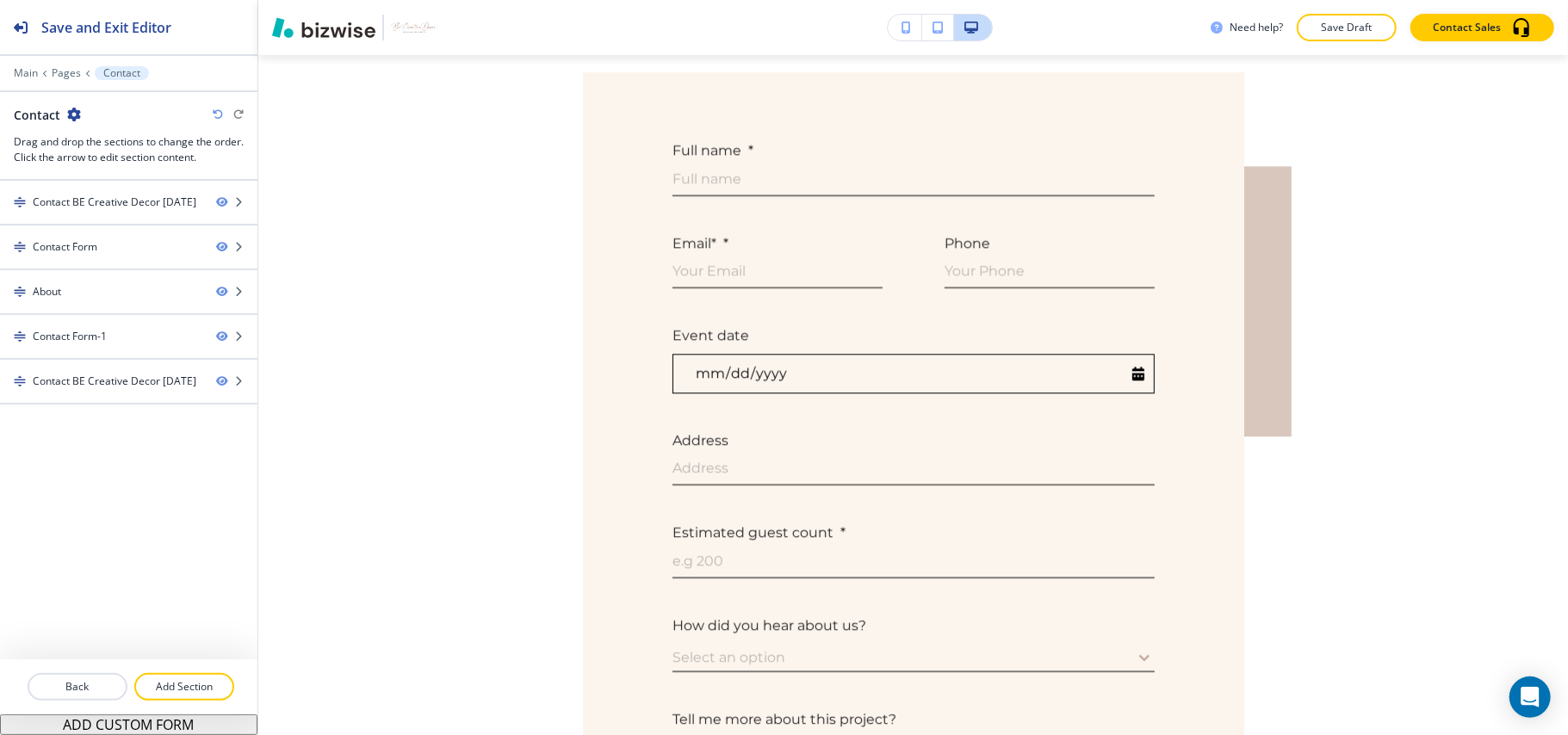
scroll to position [2680, 0]
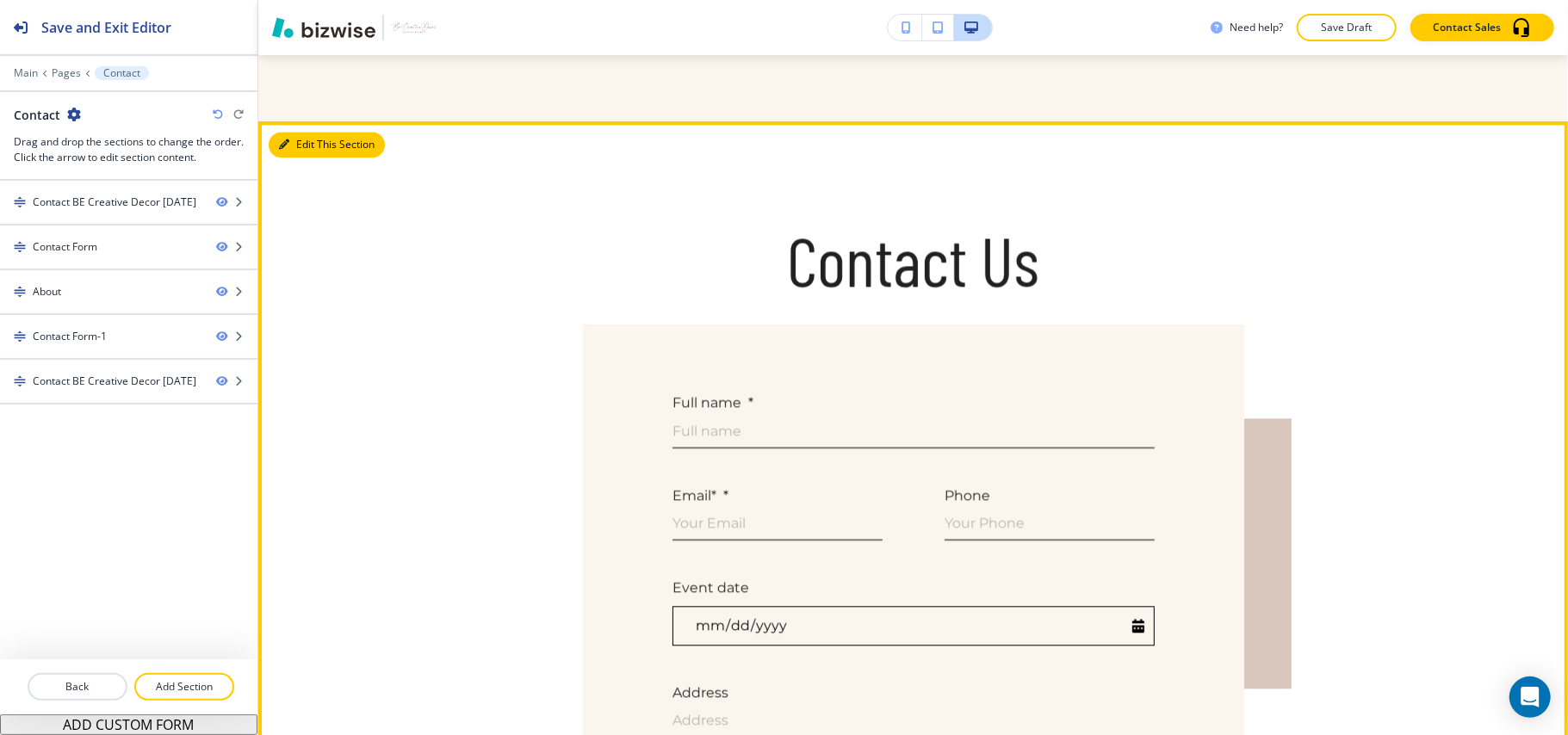
click at [293, 135] on button "Edit This Section" at bounding box center [327, 144] width 117 height 25
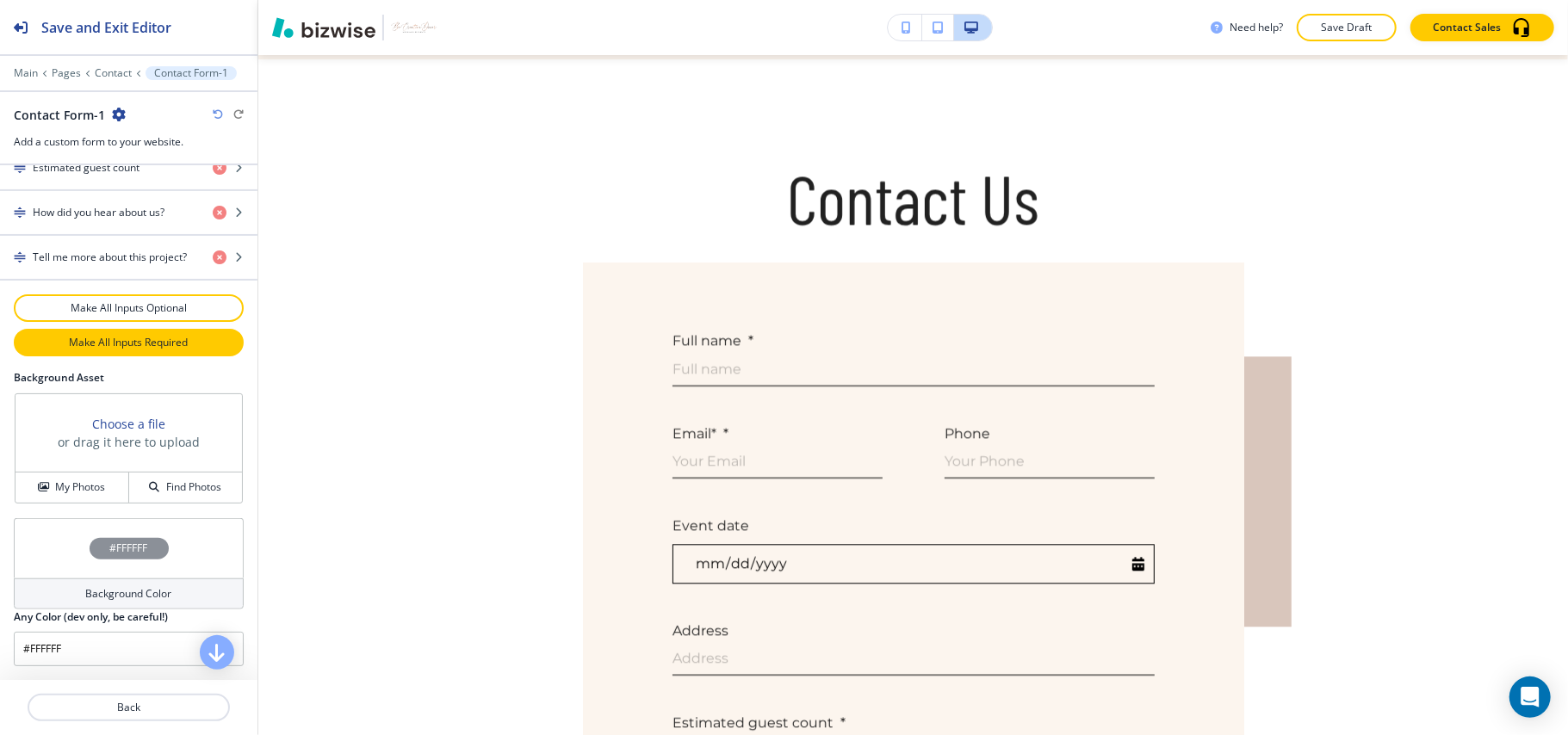
scroll to position [1048, 0]
click at [55, 486] on h4 "My Photos" at bounding box center [80, 487] width 50 height 15
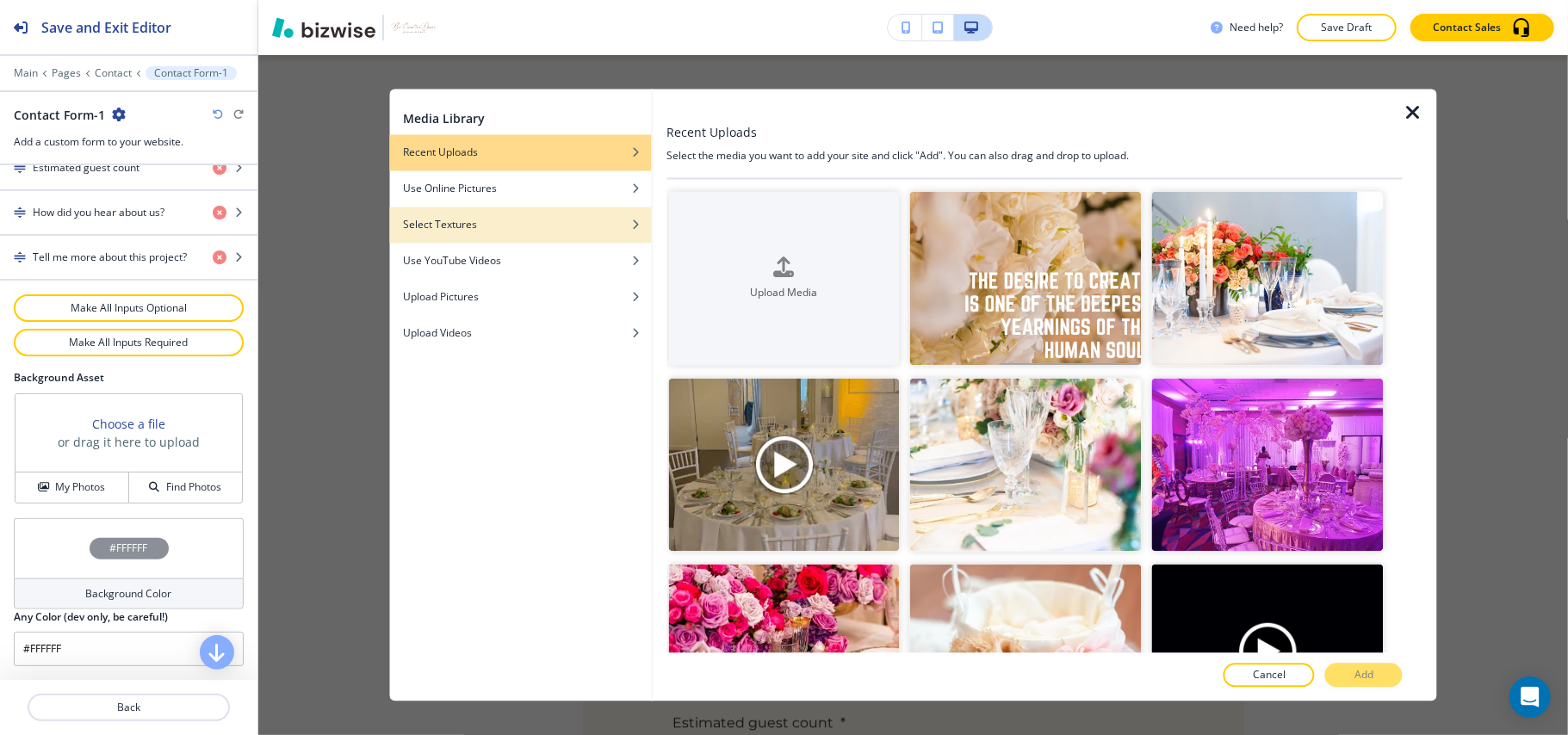
click at [488, 225] on div "Select Textures" at bounding box center [520, 226] width 261 height 15
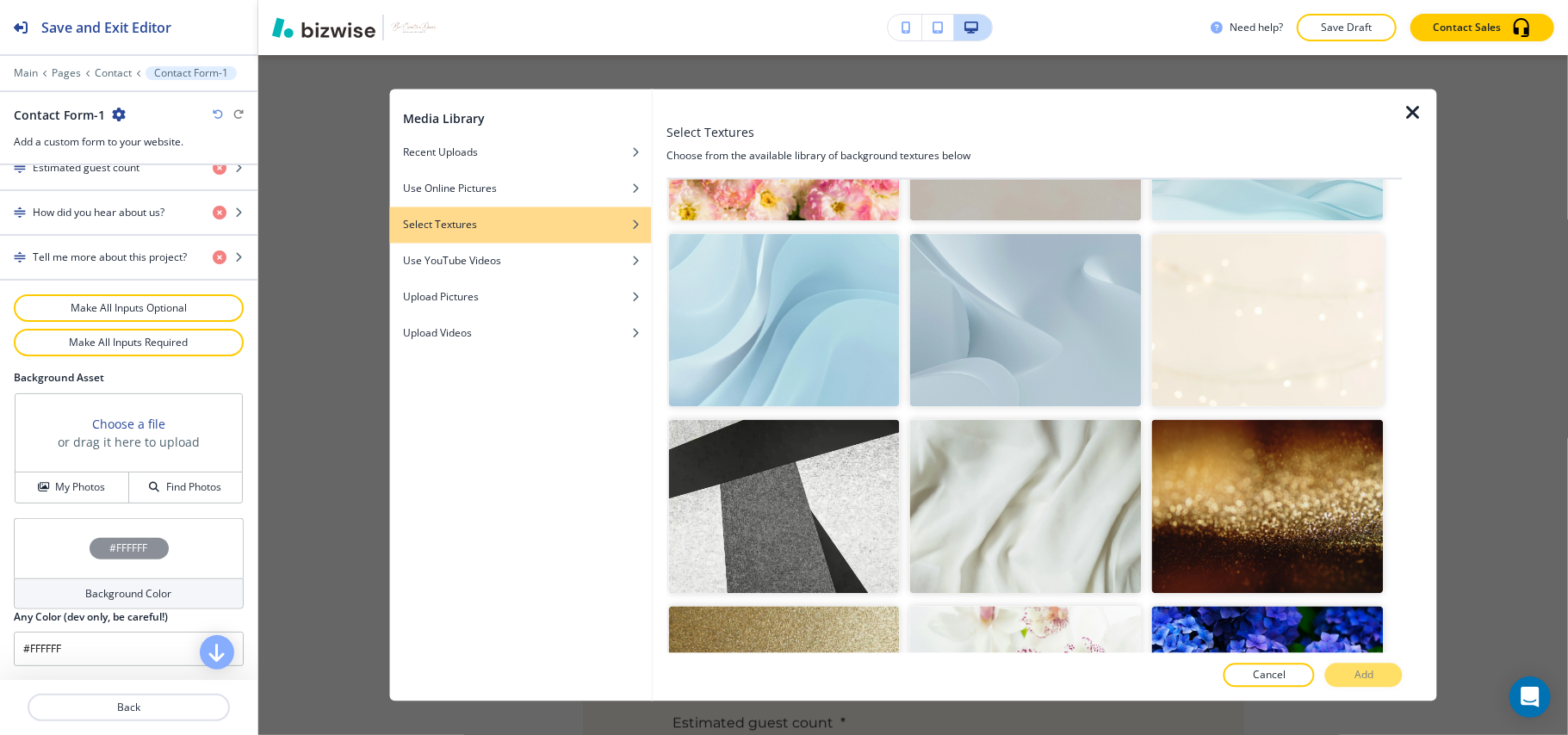
scroll to position [115, 0]
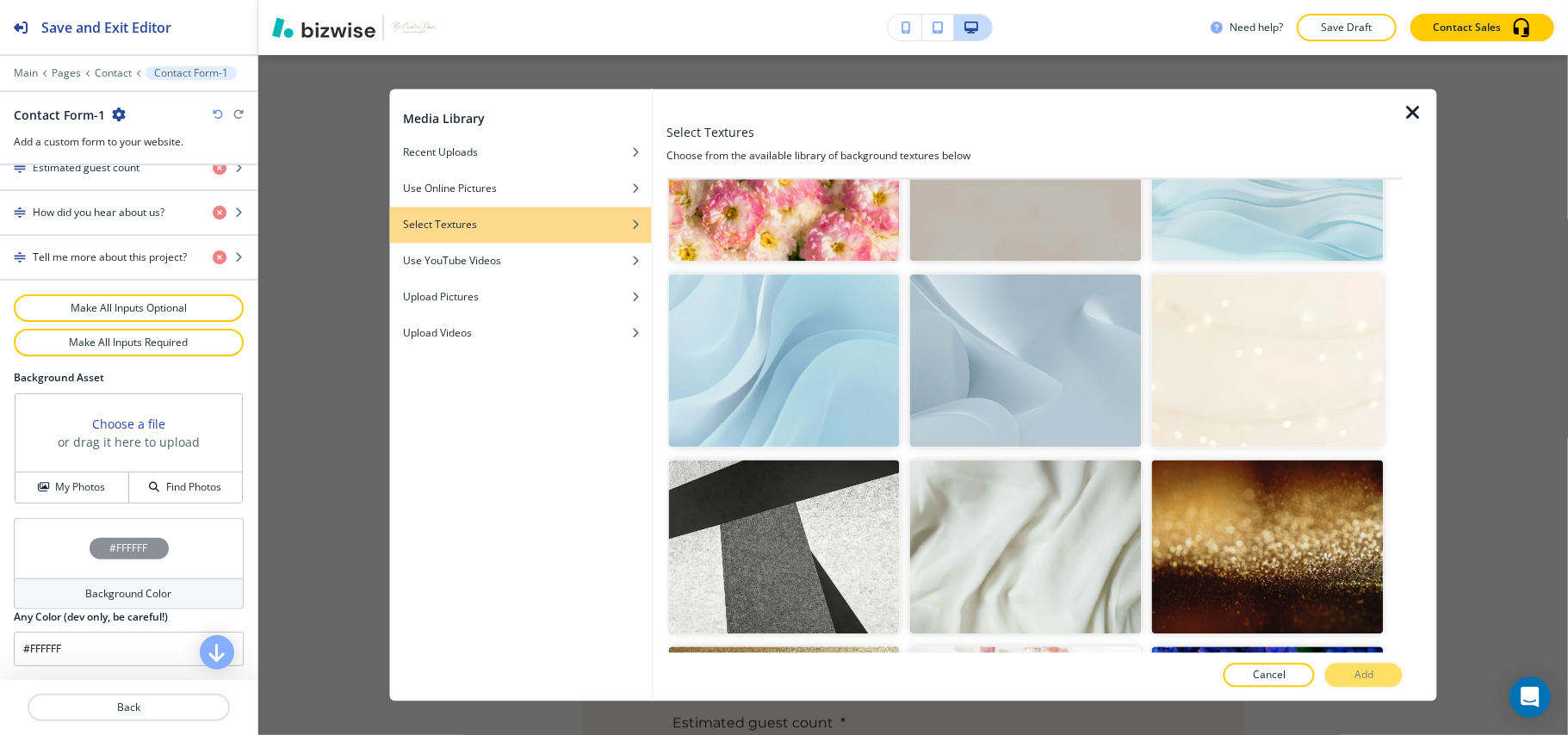
click at [1248, 360] on img "button" at bounding box center [1268, 360] width 231 height 174
click at [1362, 670] on p "Add" at bounding box center [1364, 676] width 19 height 15
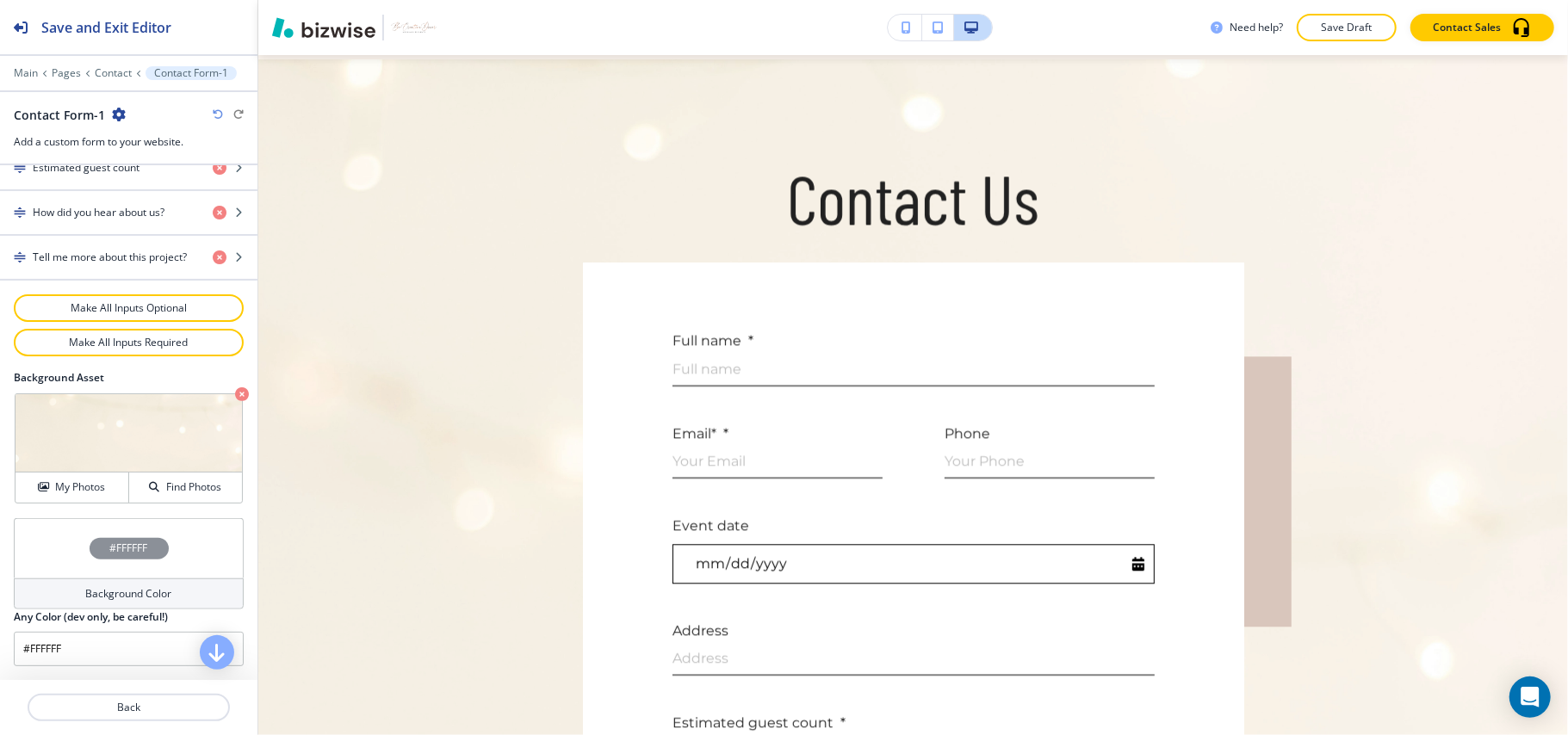
click at [46, 545] on div "#FFFFFF" at bounding box center [129, 548] width 230 height 60
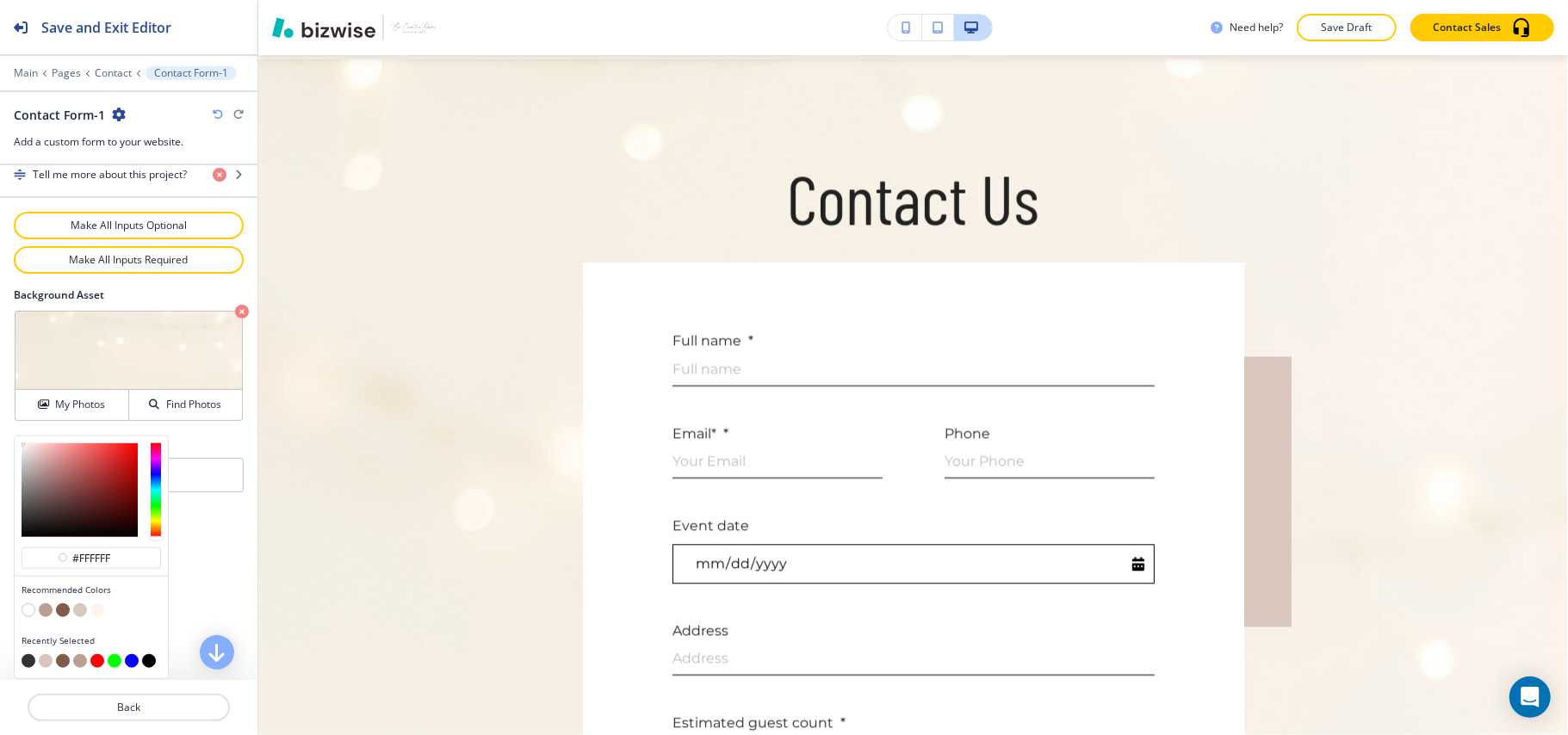
scroll to position [1132, 0]
click at [28, 662] on button "button" at bounding box center [28, 661] width 14 height 14
type input "#333333"
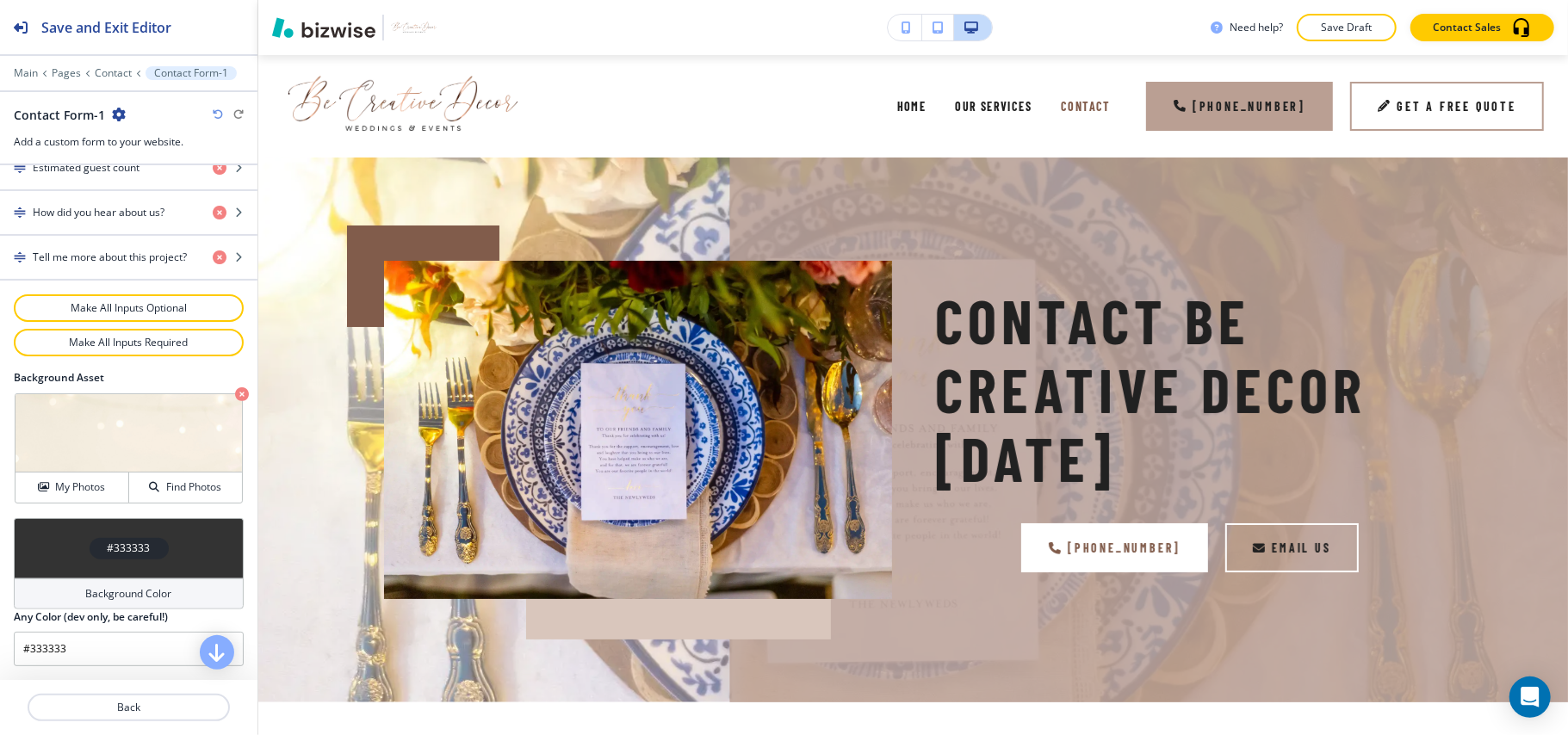
scroll to position [0, 0]
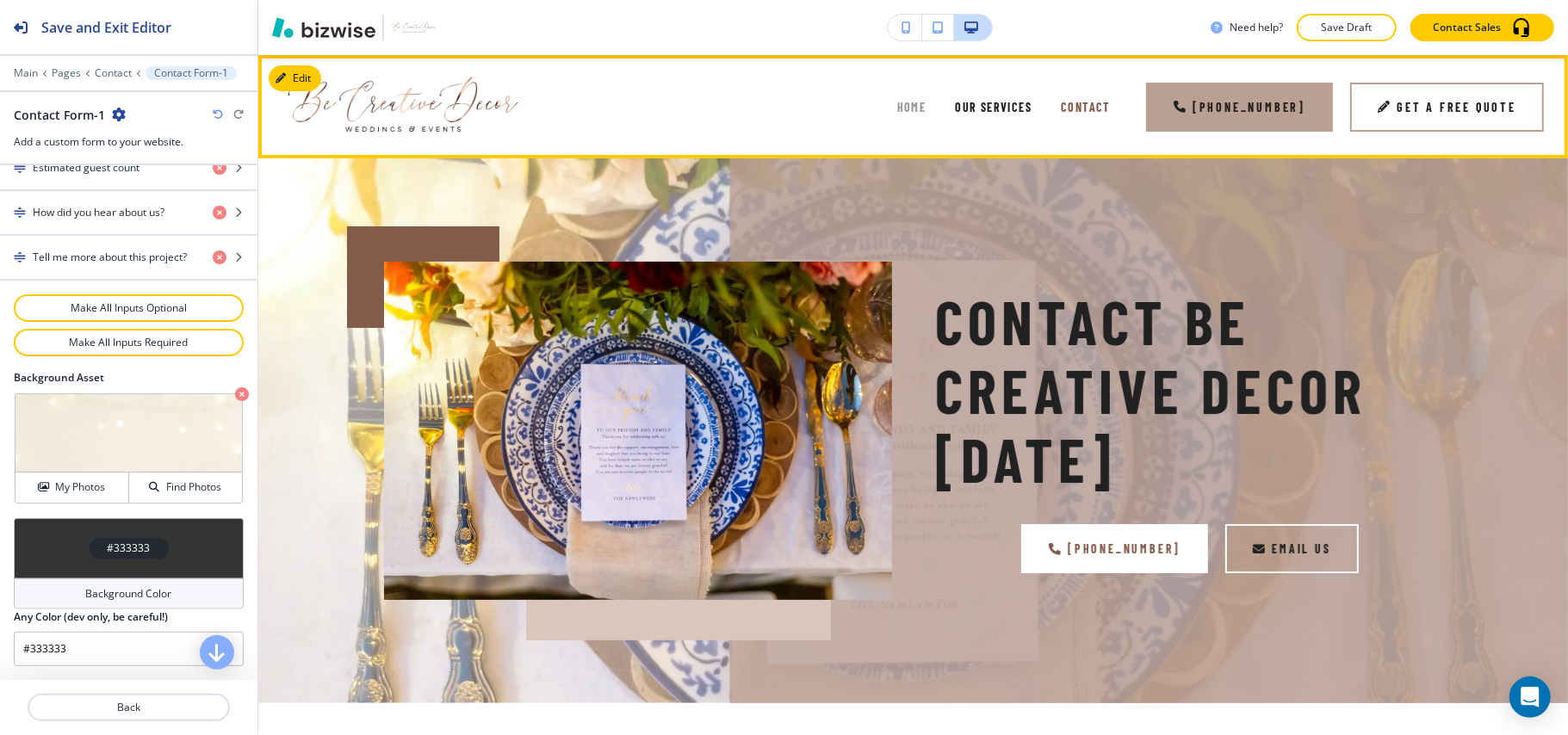
click at [917, 107] on span "Home" at bounding box center [912, 107] width 29 height 15
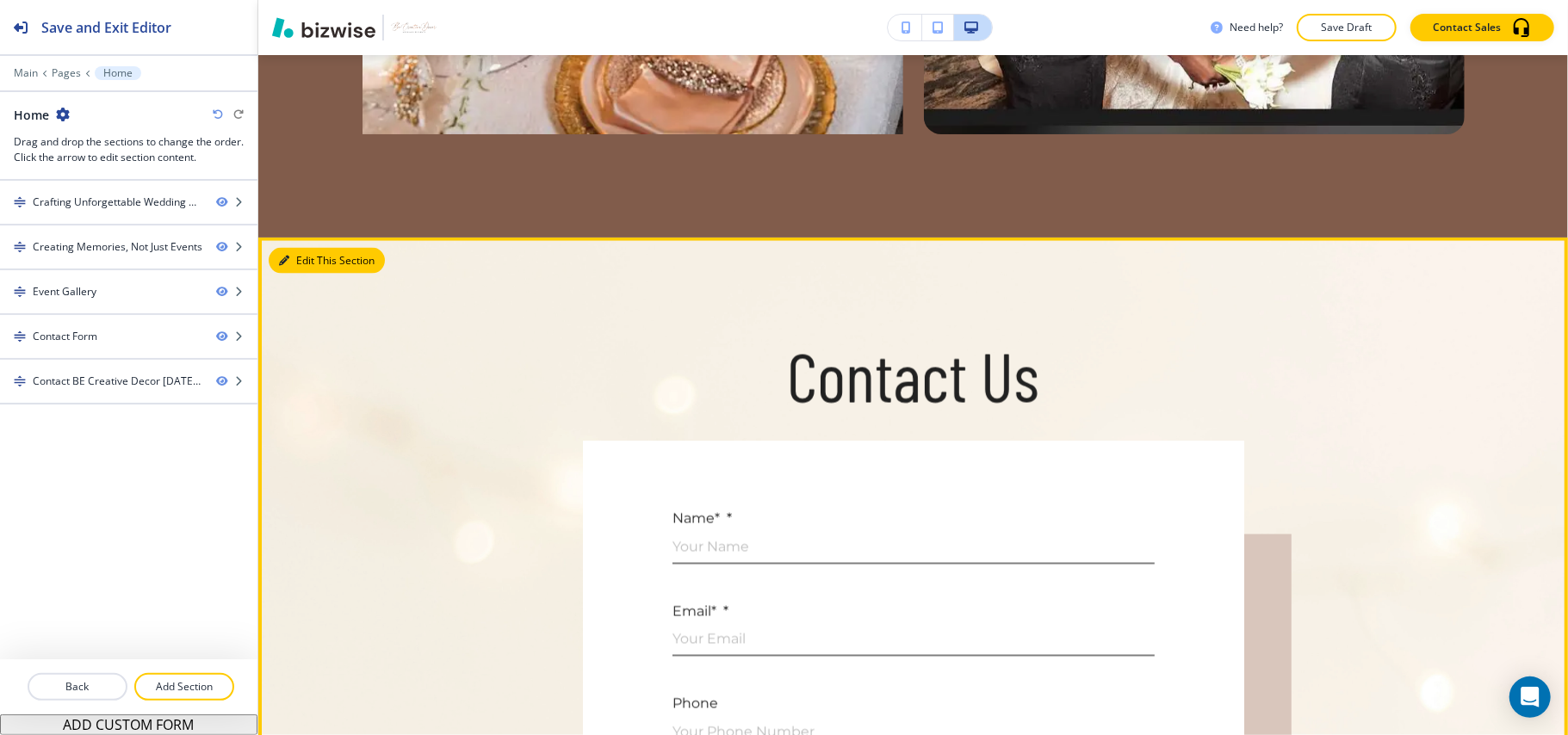
click at [308, 248] on button "Edit This Section" at bounding box center [327, 260] width 117 height 25
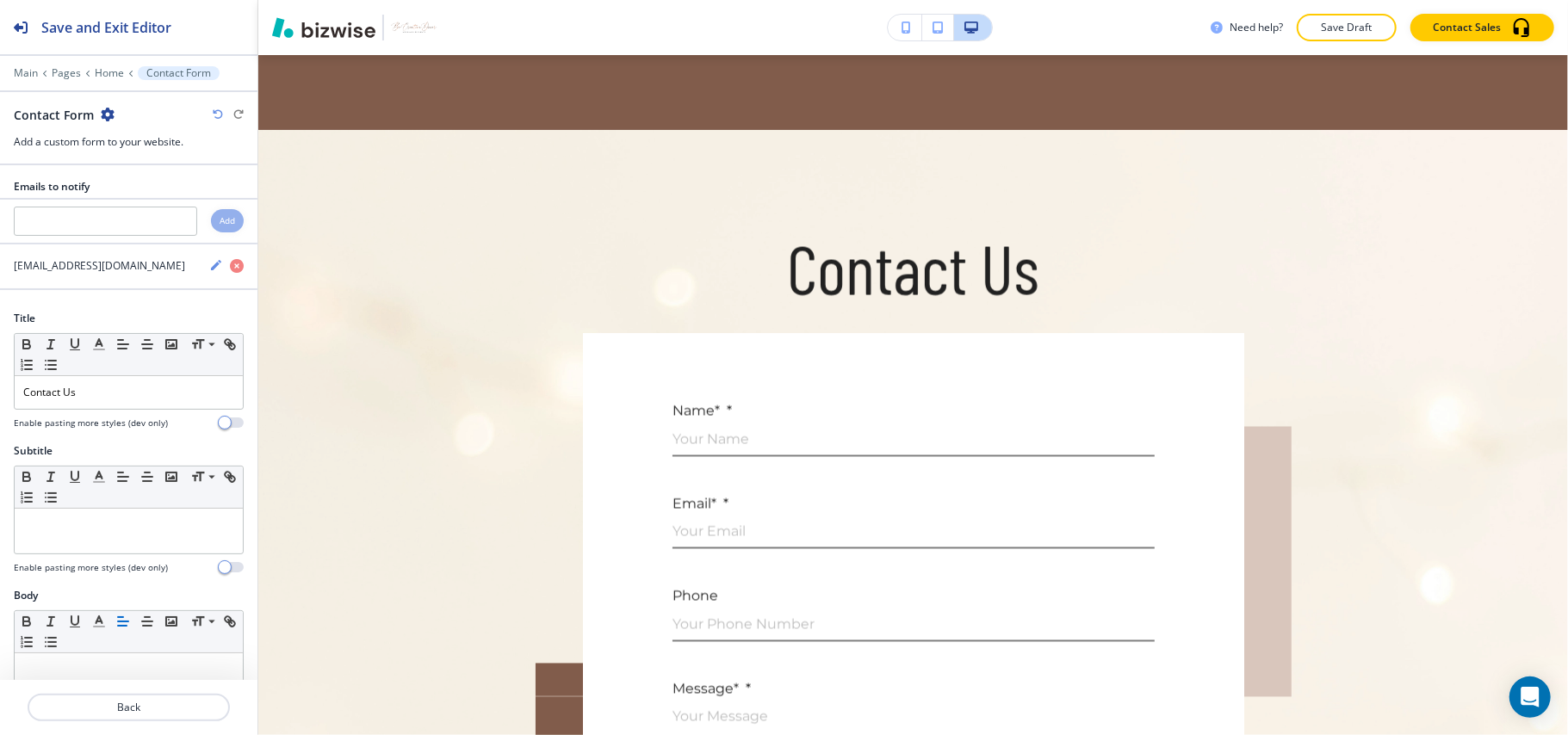
scroll to position [2099, 0]
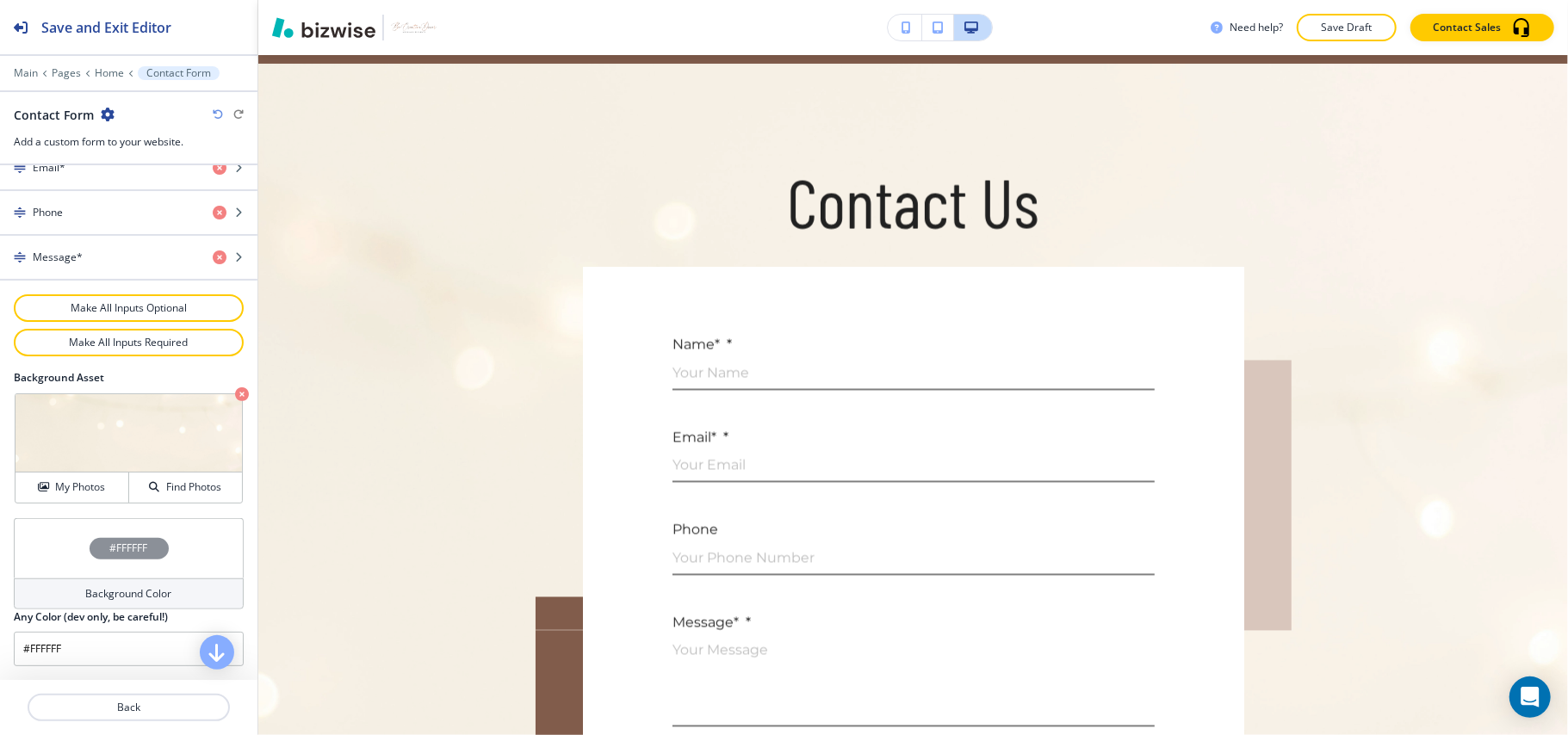
click at [54, 546] on div "#FFFFFF" at bounding box center [129, 548] width 230 height 60
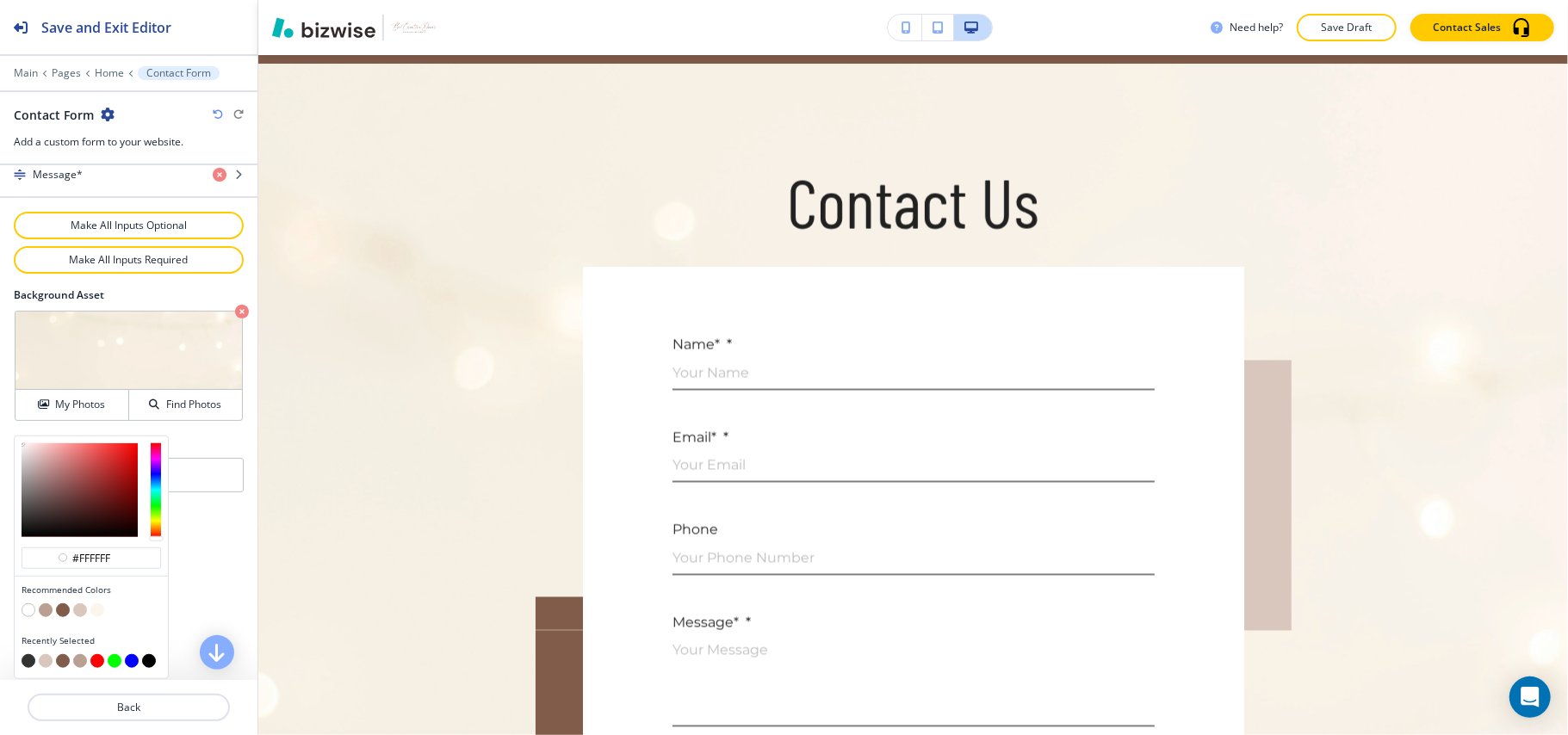
click at [28, 658] on button "button" at bounding box center [28, 661] width 14 height 14
type input "#333333"
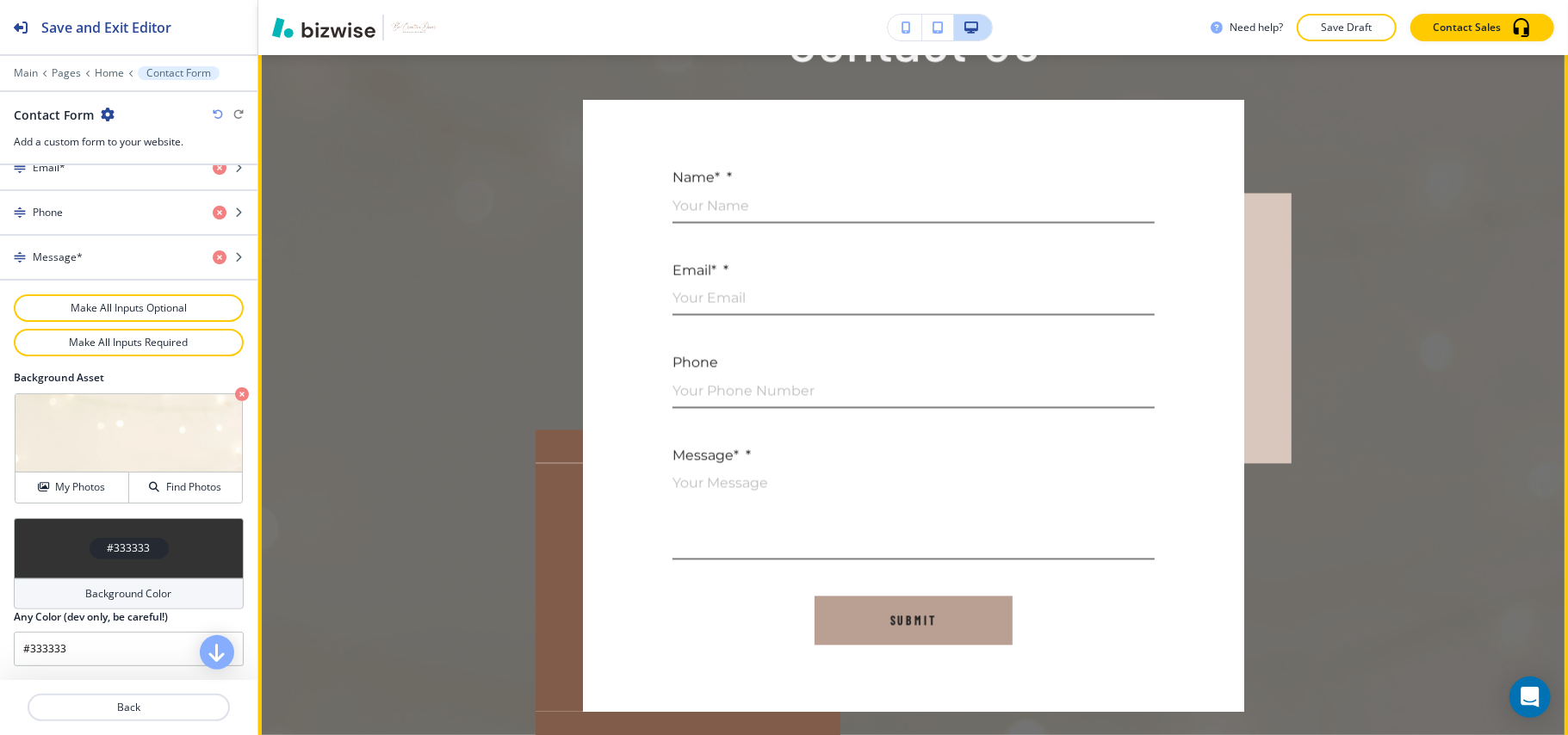
scroll to position [2444, 0]
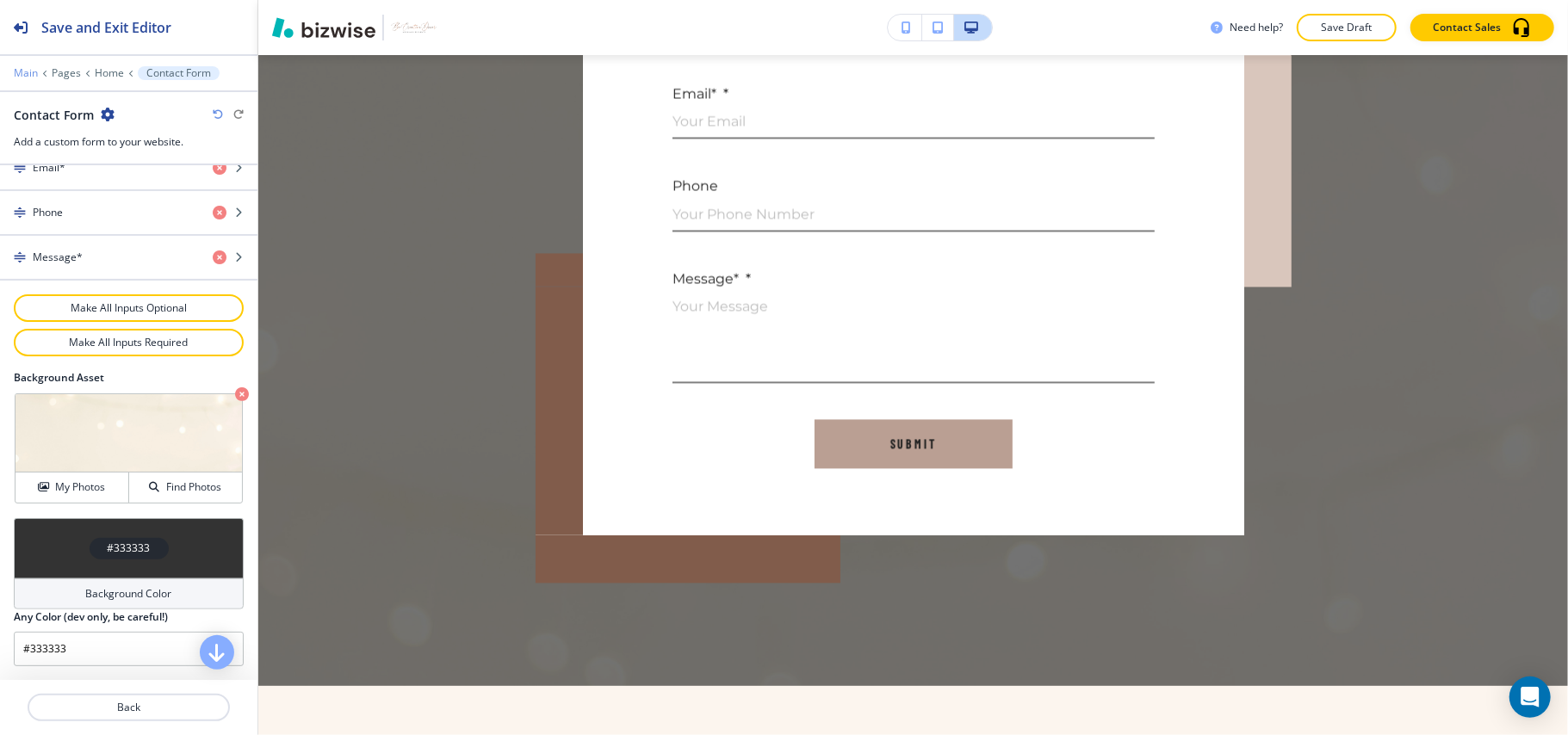
click at [21, 70] on p "Main" at bounding box center [26, 72] width 24 height 12
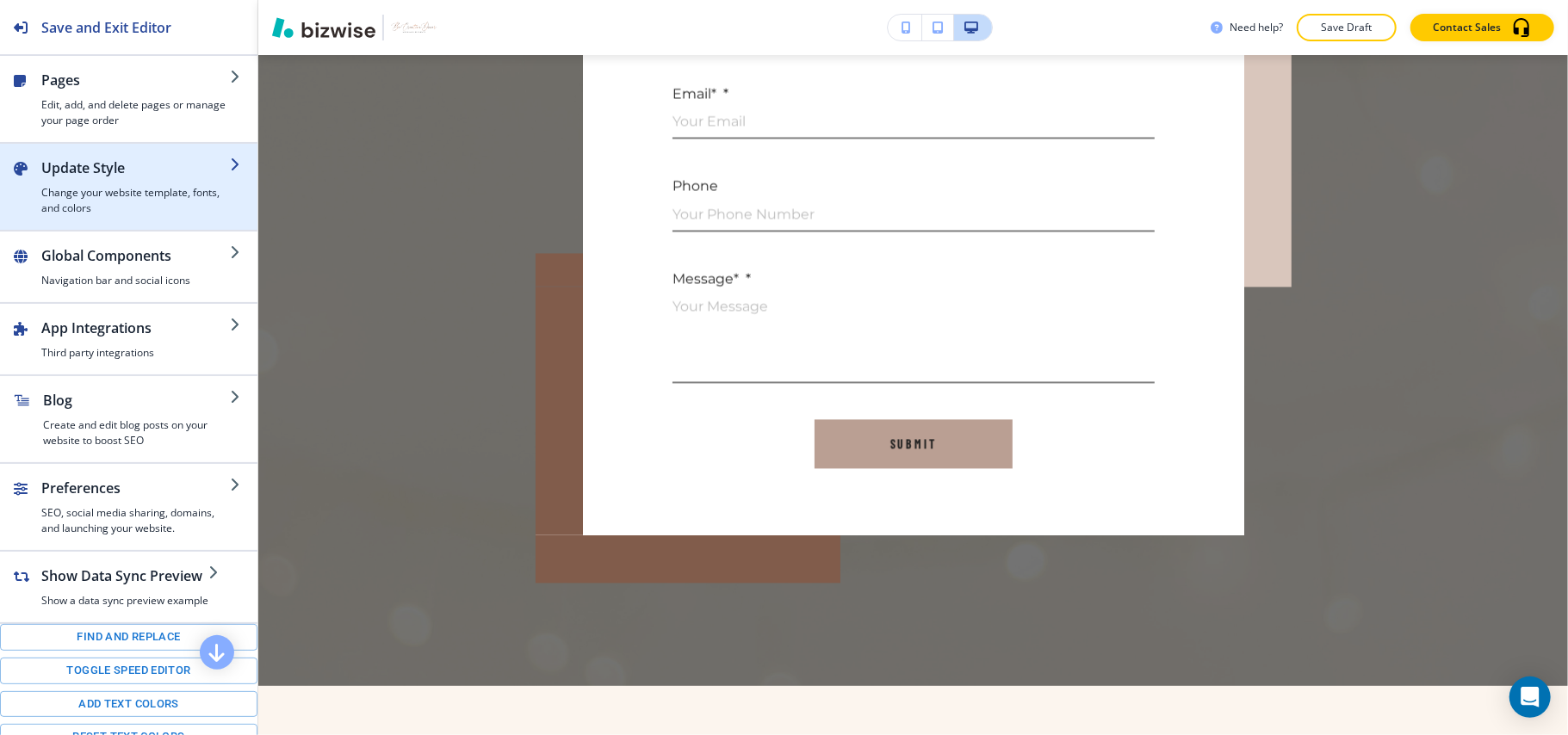
click at [89, 186] on h4 "Change your website template, fonts, and colors" at bounding box center [135, 200] width 189 height 31
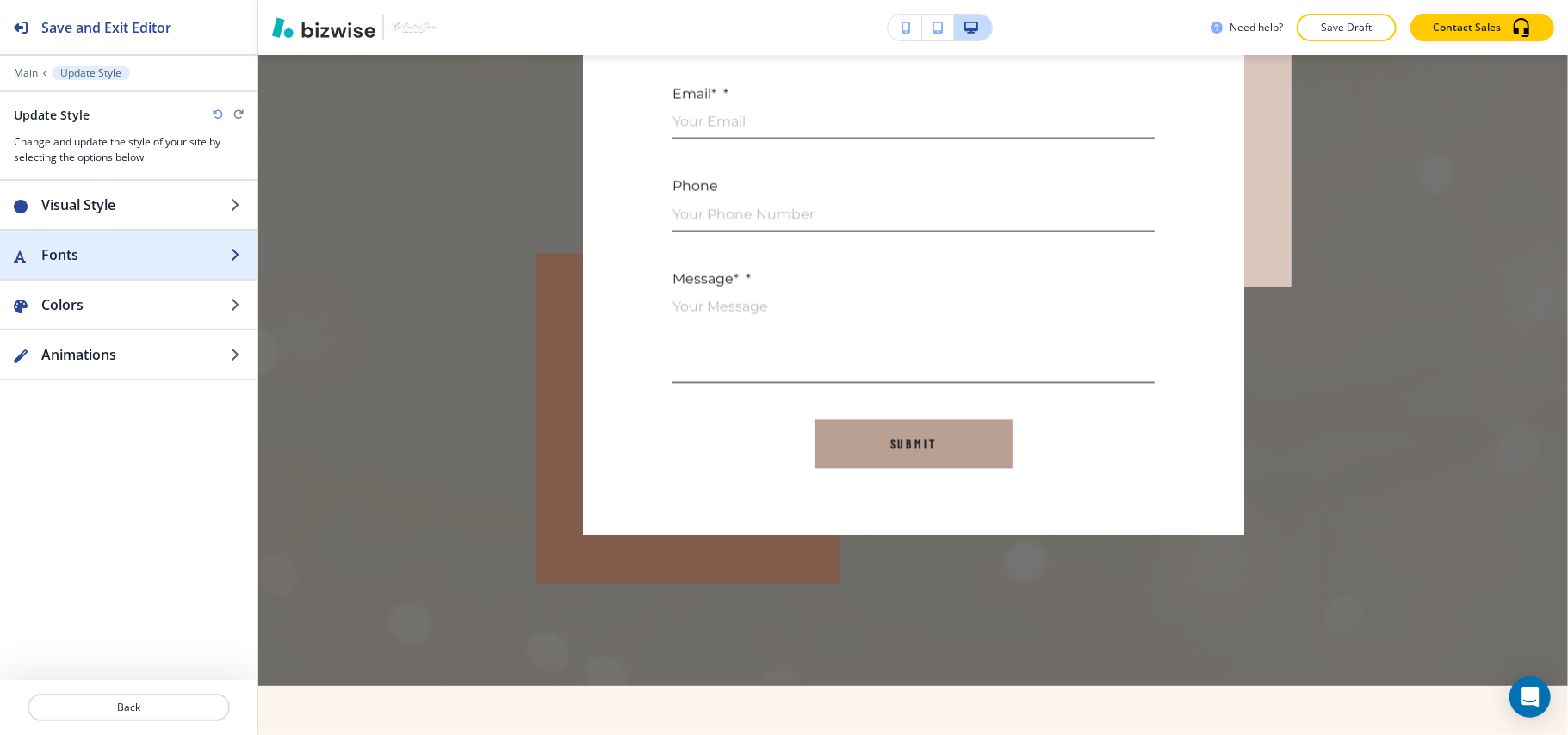
click at [111, 245] on h2 "Fonts" at bounding box center [135, 255] width 189 height 21
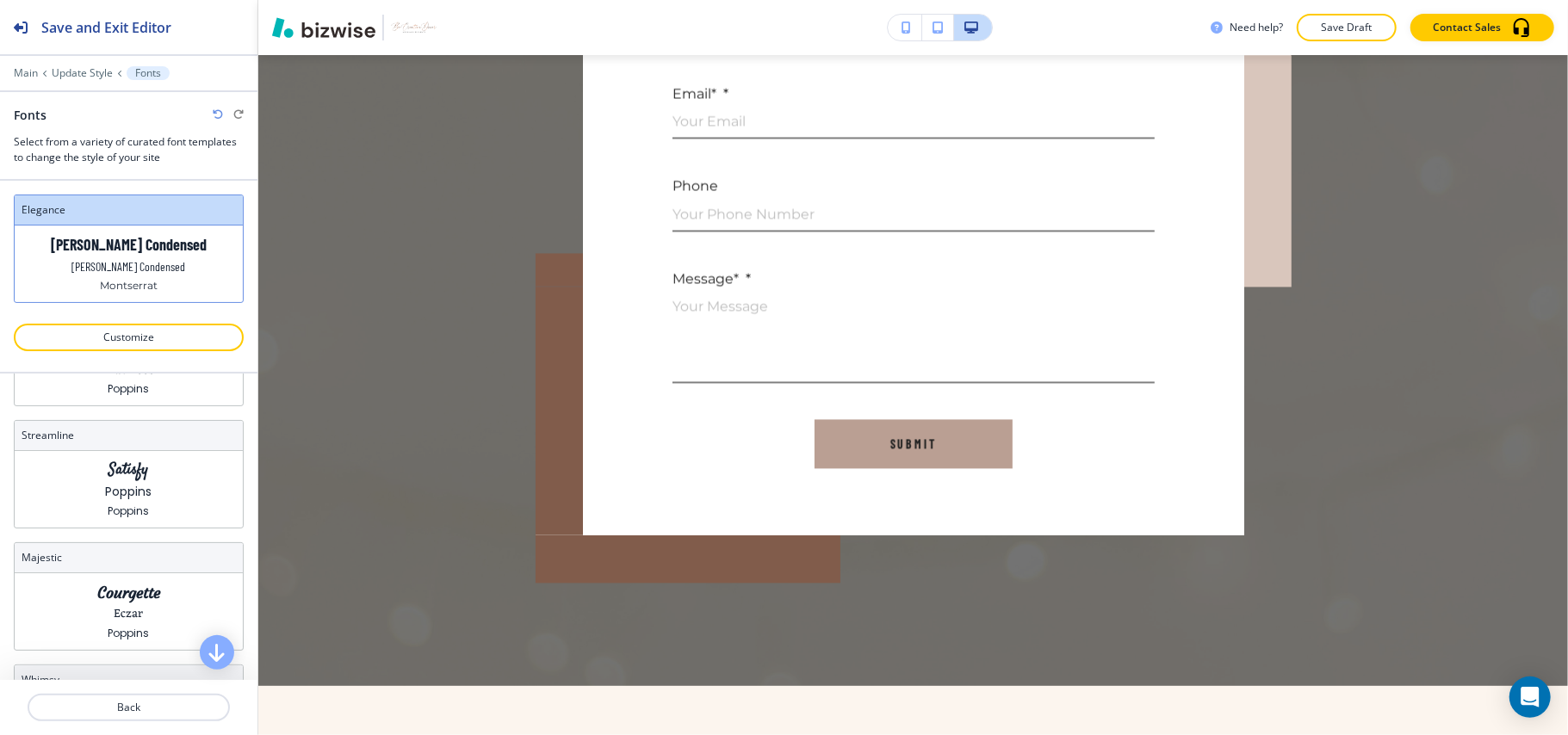
scroll to position [229, 0]
click at [147, 496] on div "Satisfy Poppins Poppins" at bounding box center [129, 479] width 228 height 77
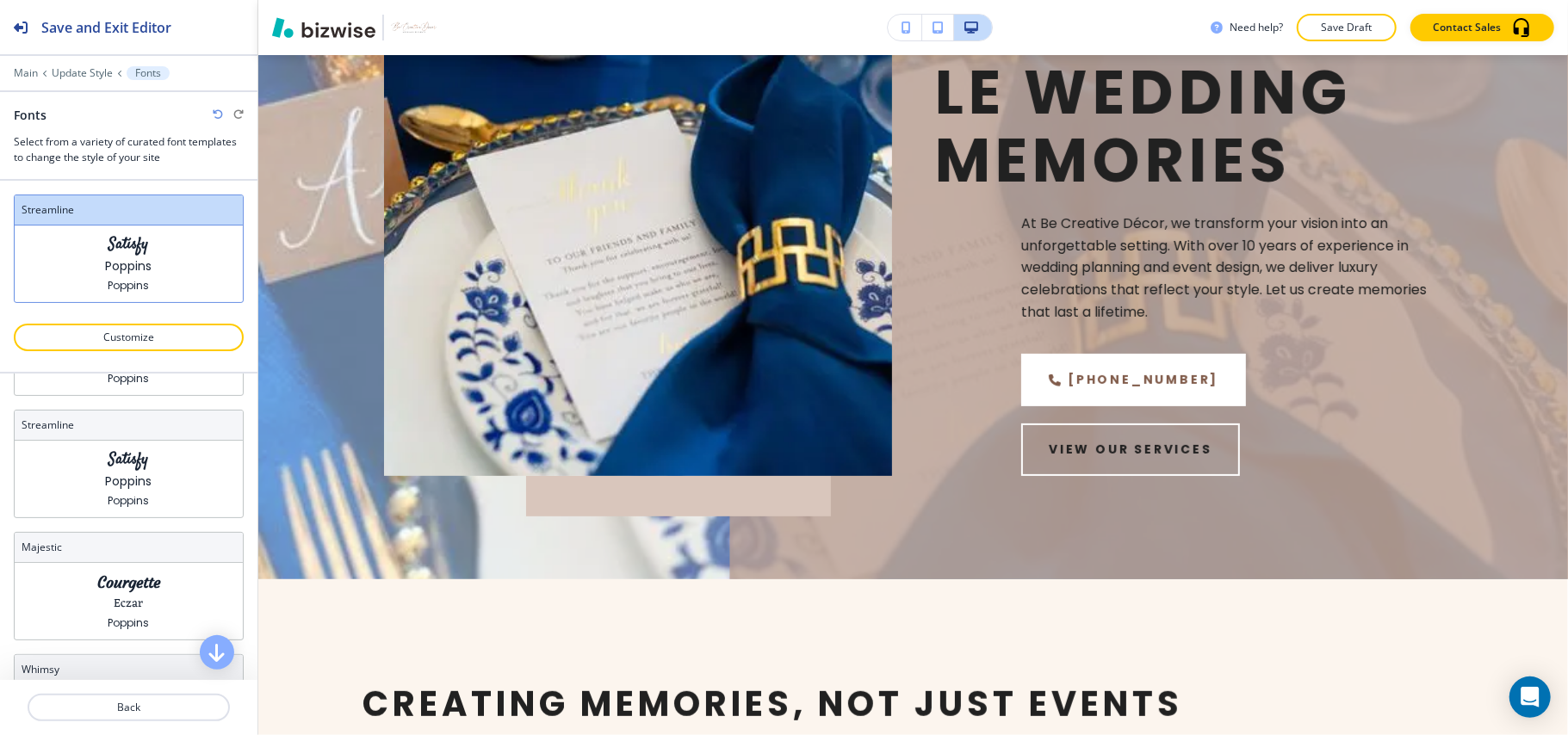
scroll to position [0, 0]
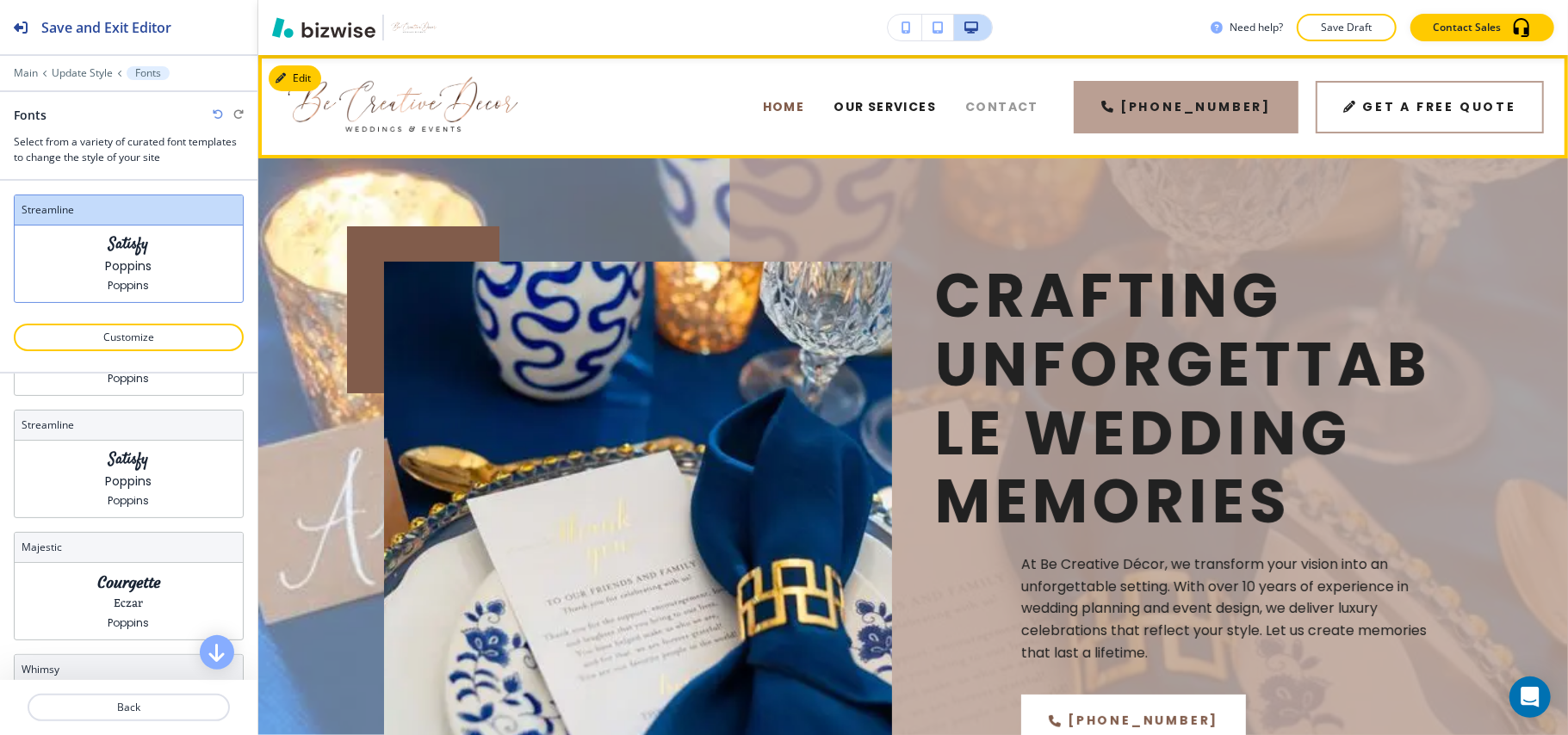
click at [1014, 98] on span "Contact" at bounding box center [1002, 106] width 73 height 18
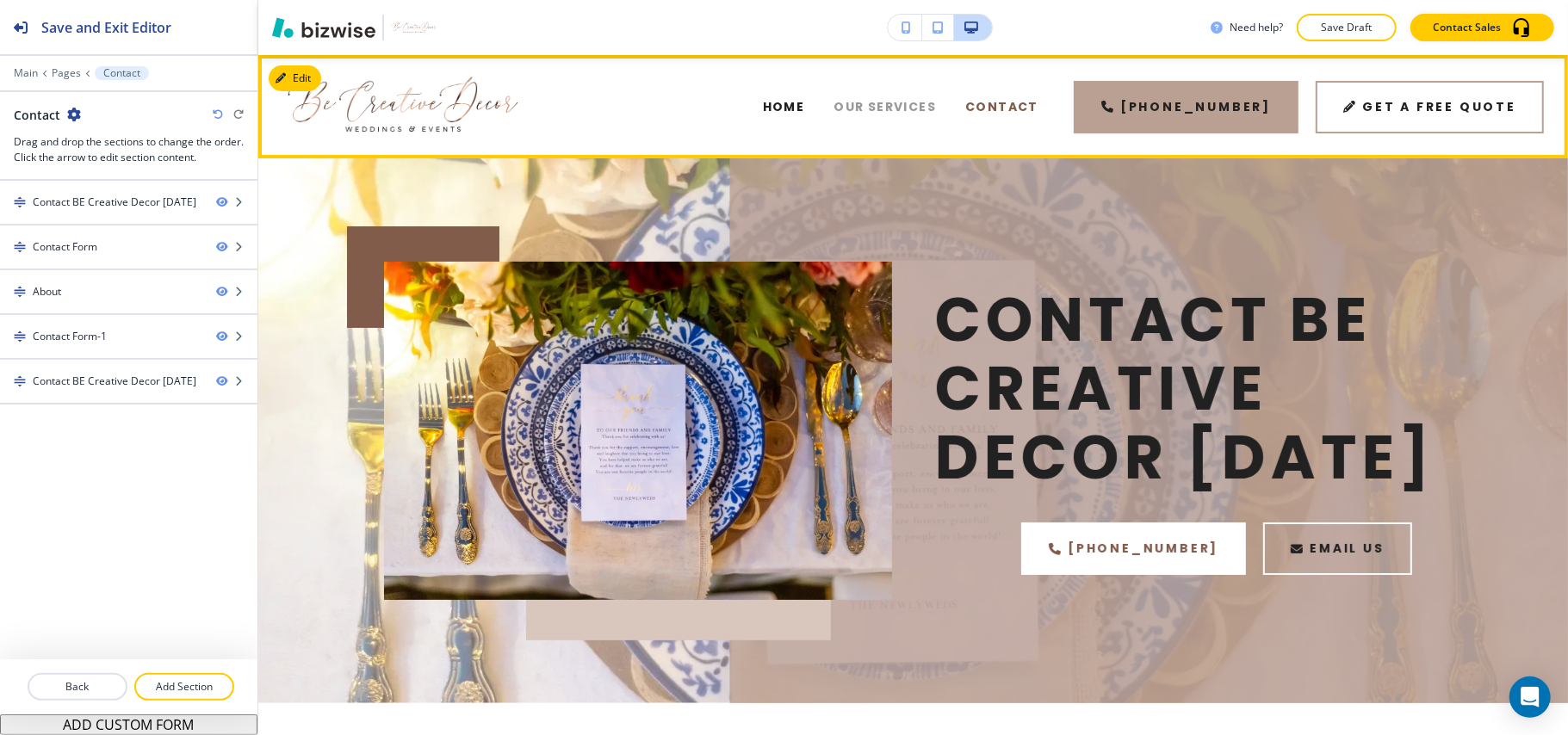
click at [898, 103] on span "Our services" at bounding box center [885, 106] width 102 height 18
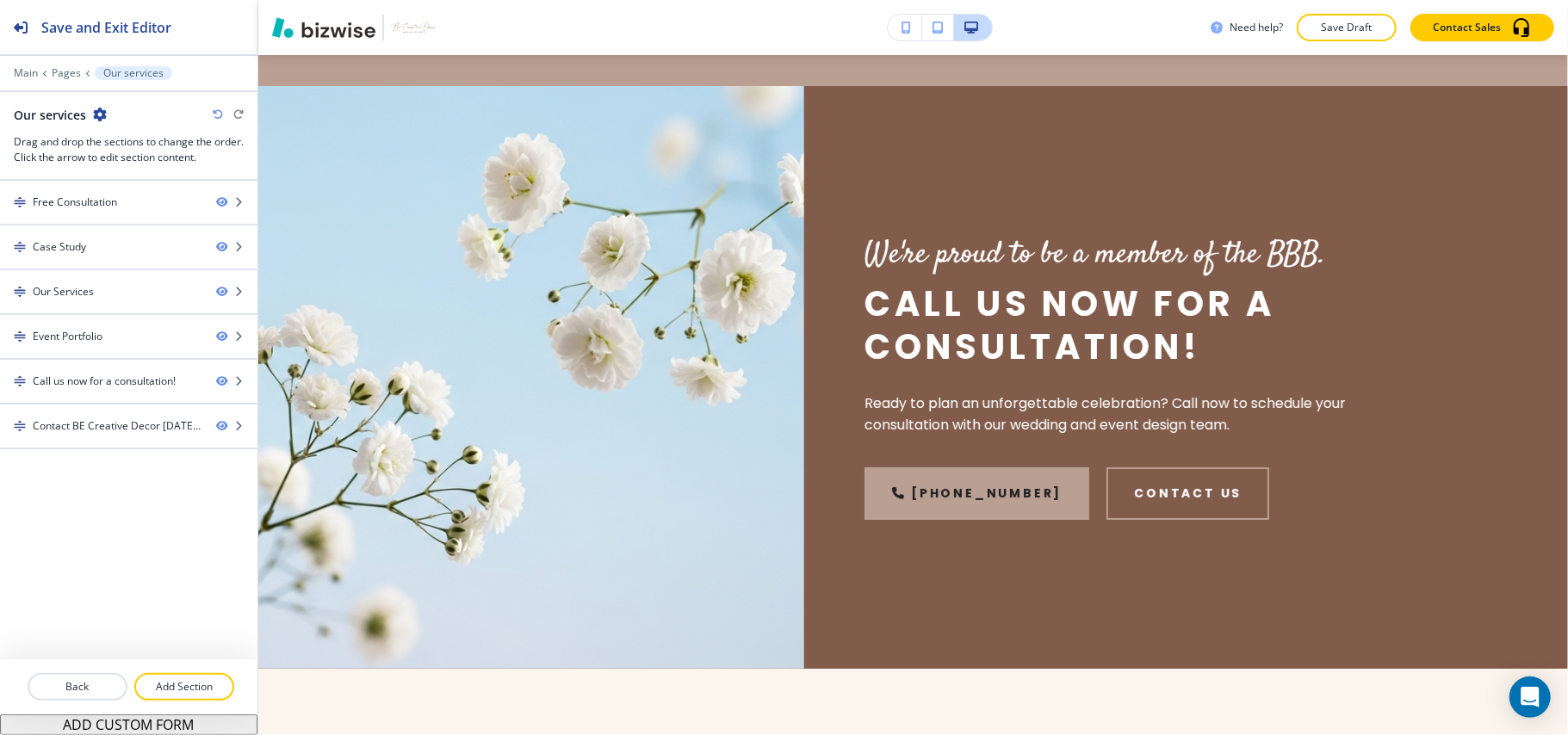
scroll to position [5904, 0]
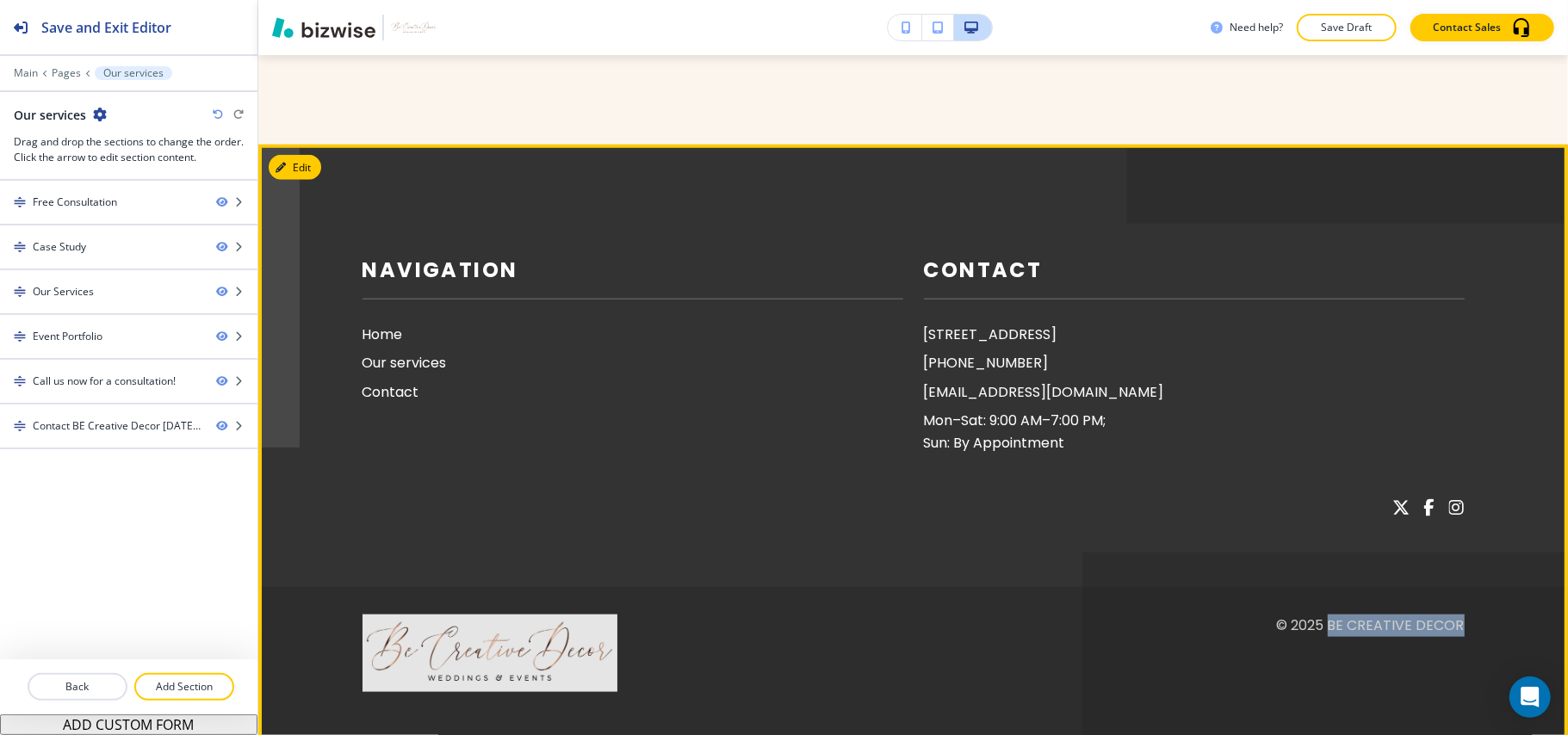
drag, startPoint x: 1450, startPoint y: 602, endPoint x: 1317, endPoint y: 613, distance: 133.5
click at [1317, 613] on footer "Navigation Home Our services Contact Contact 9R Short St, Worcester, MA 01604, …" at bounding box center [913, 449] width 1309 height 610
copy p "BE Creative Decor"
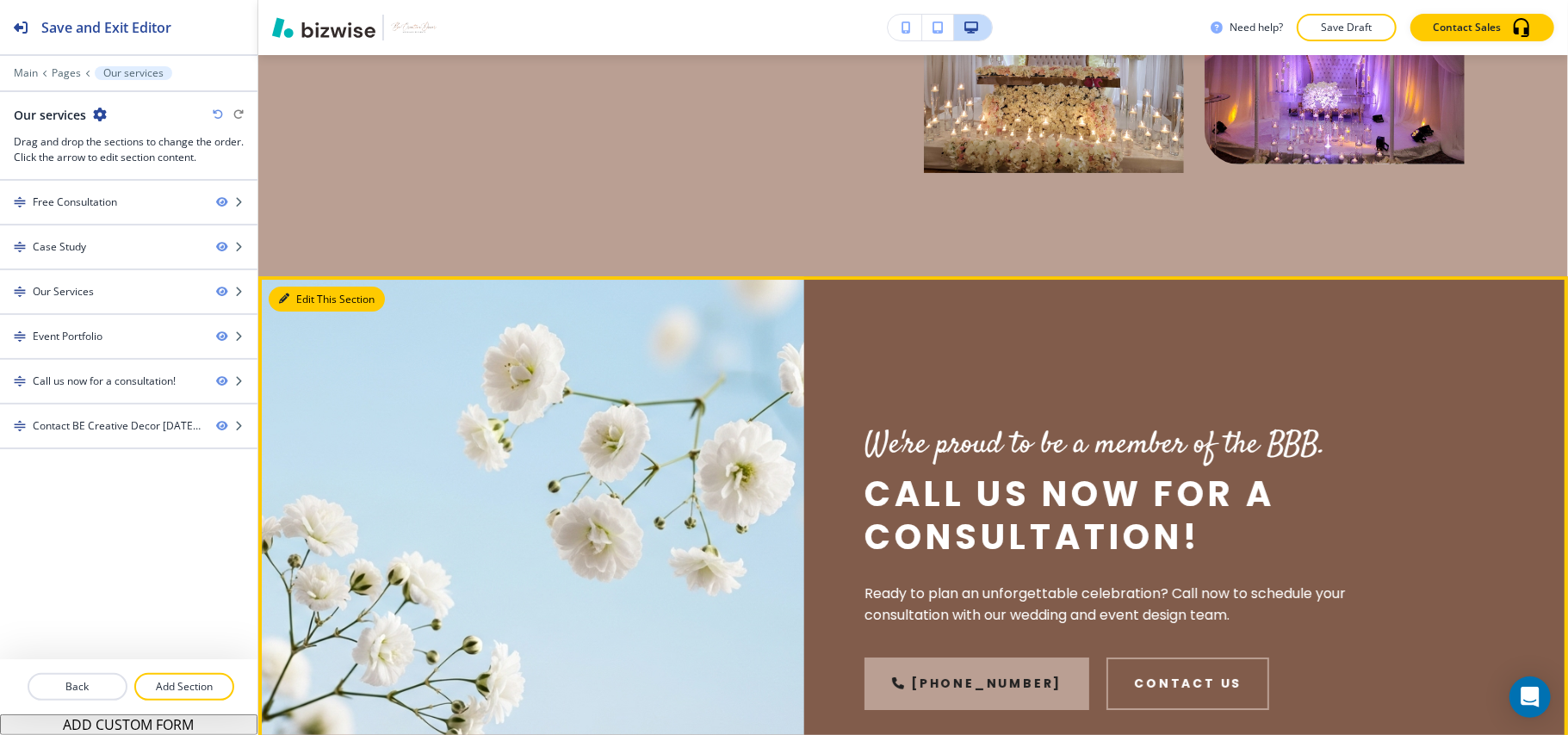
click at [292, 289] on button "Edit This Section" at bounding box center [327, 299] width 117 height 25
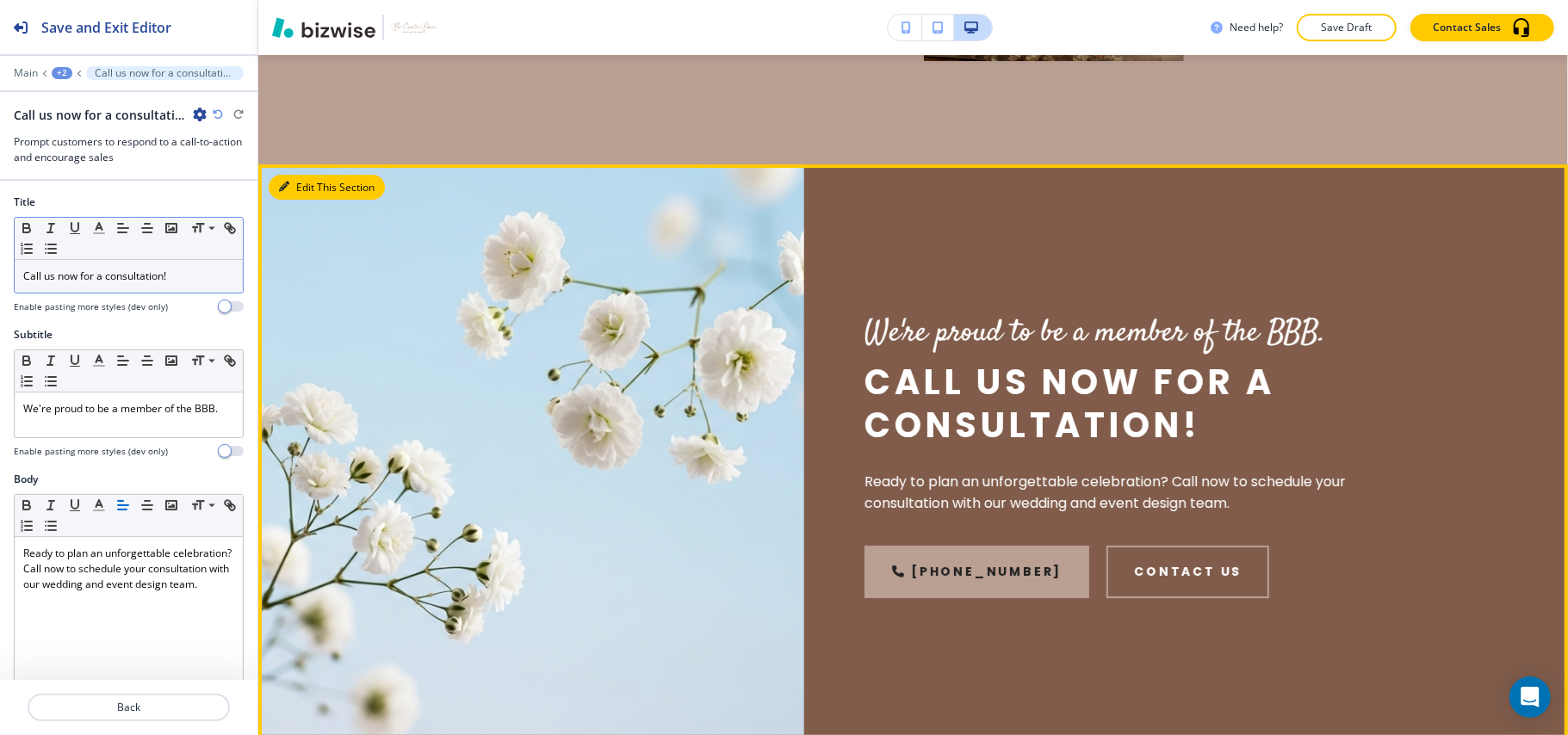
scroll to position [4621, 0]
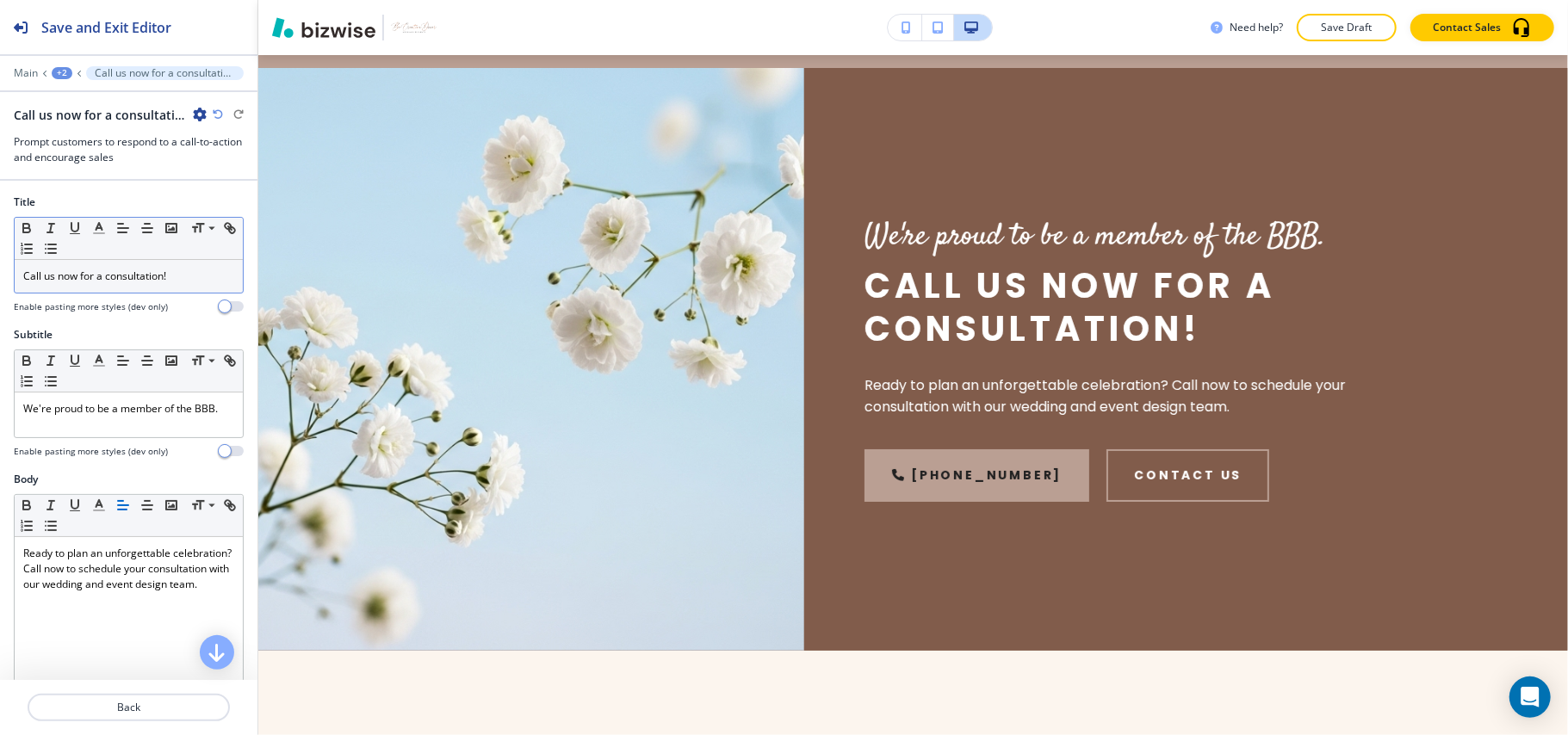
click at [118, 284] on p "Call us now for a consultation!" at bounding box center [129, 276] width 211 height 15
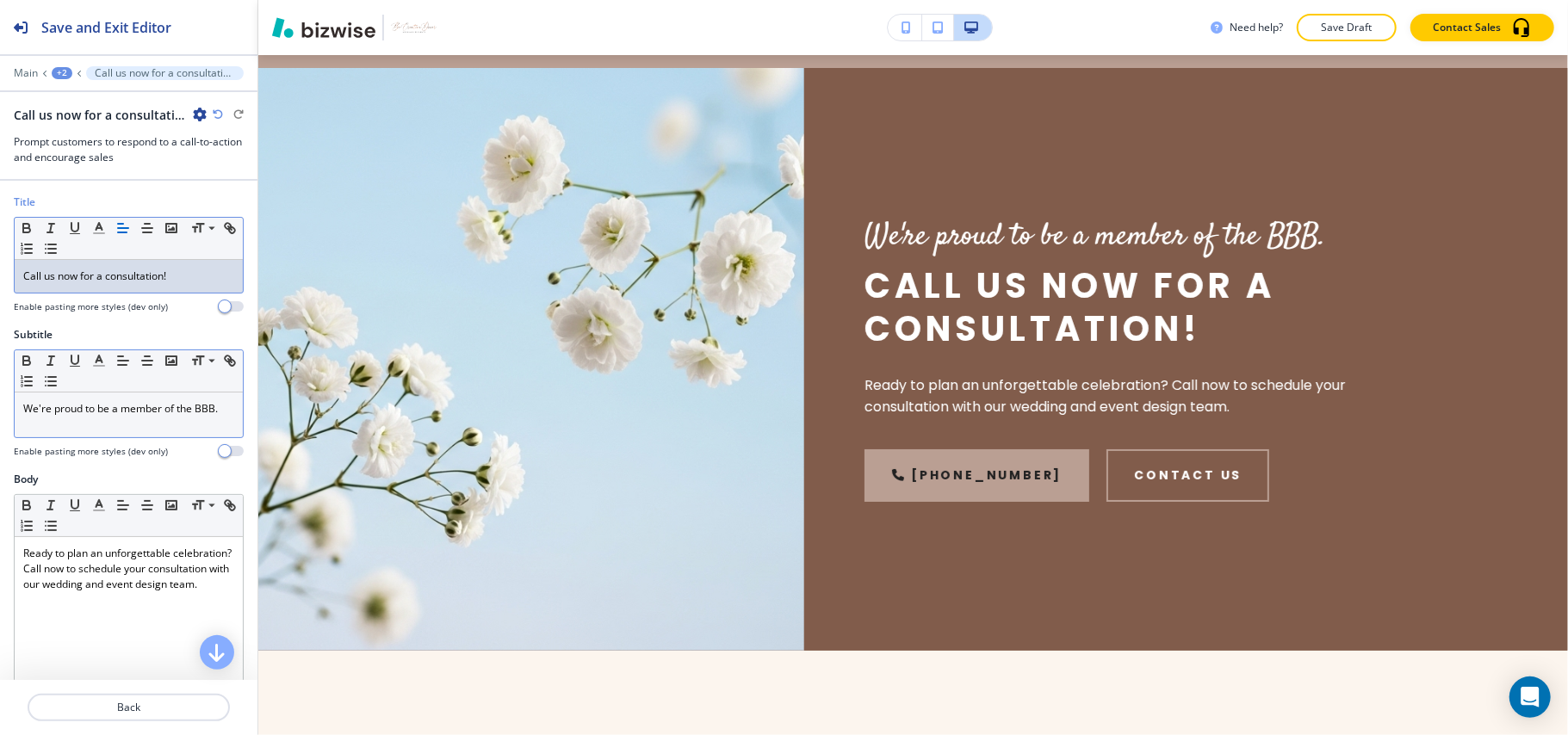
click at [118, 410] on p "We're proud to be a member of the BBB." at bounding box center [129, 409] width 211 height 15
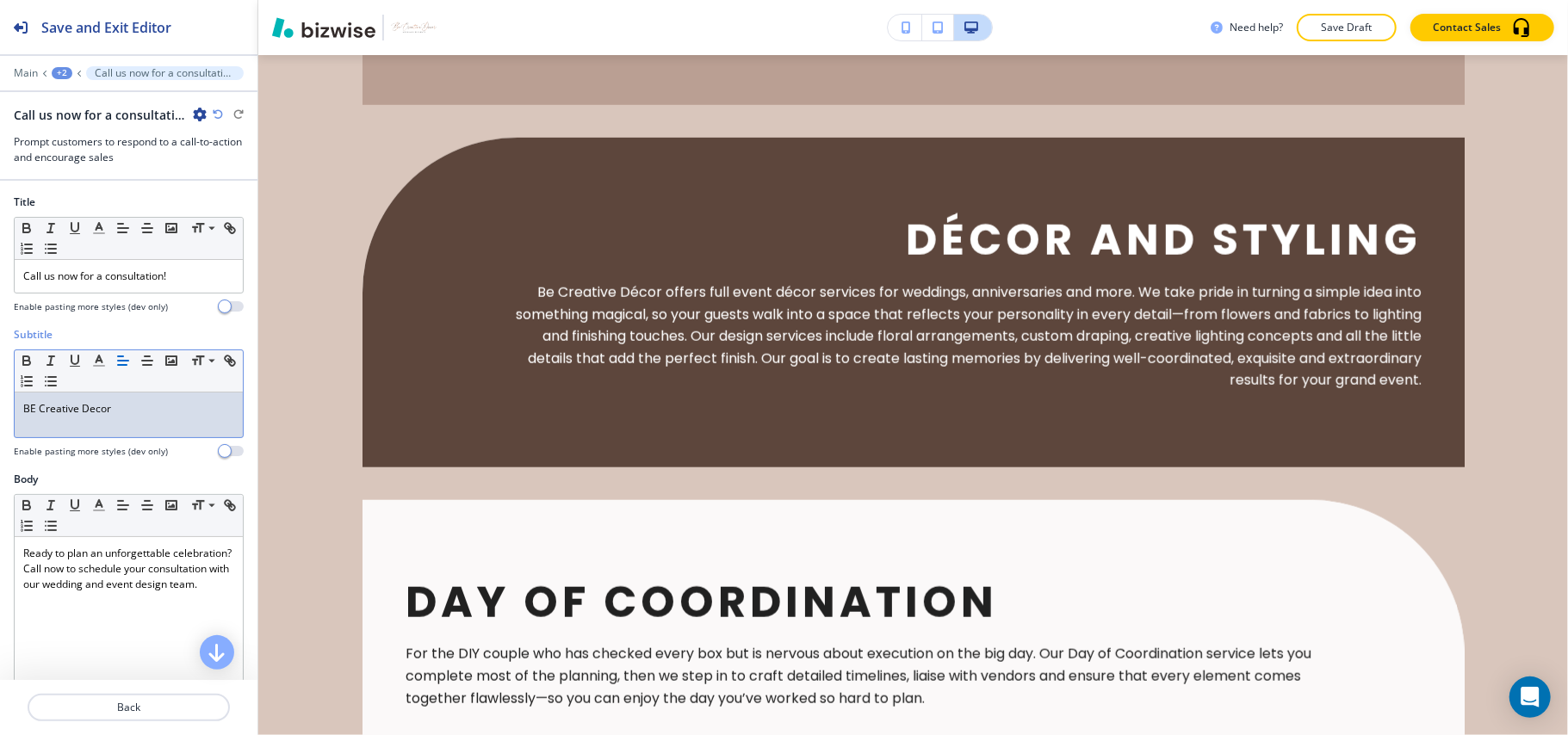
scroll to position [0, 0]
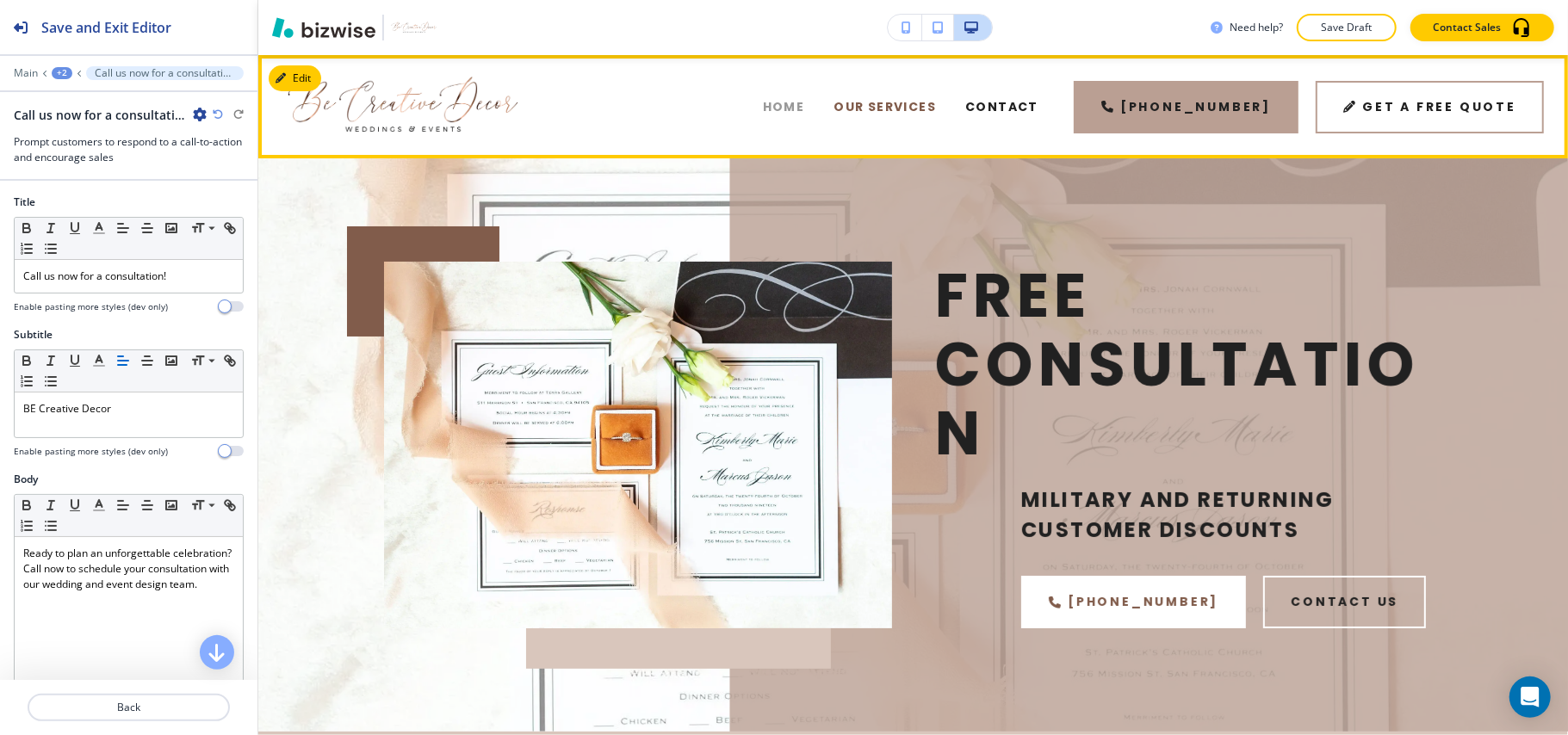
click at [806, 110] on span "Home" at bounding box center [784, 106] width 42 height 18
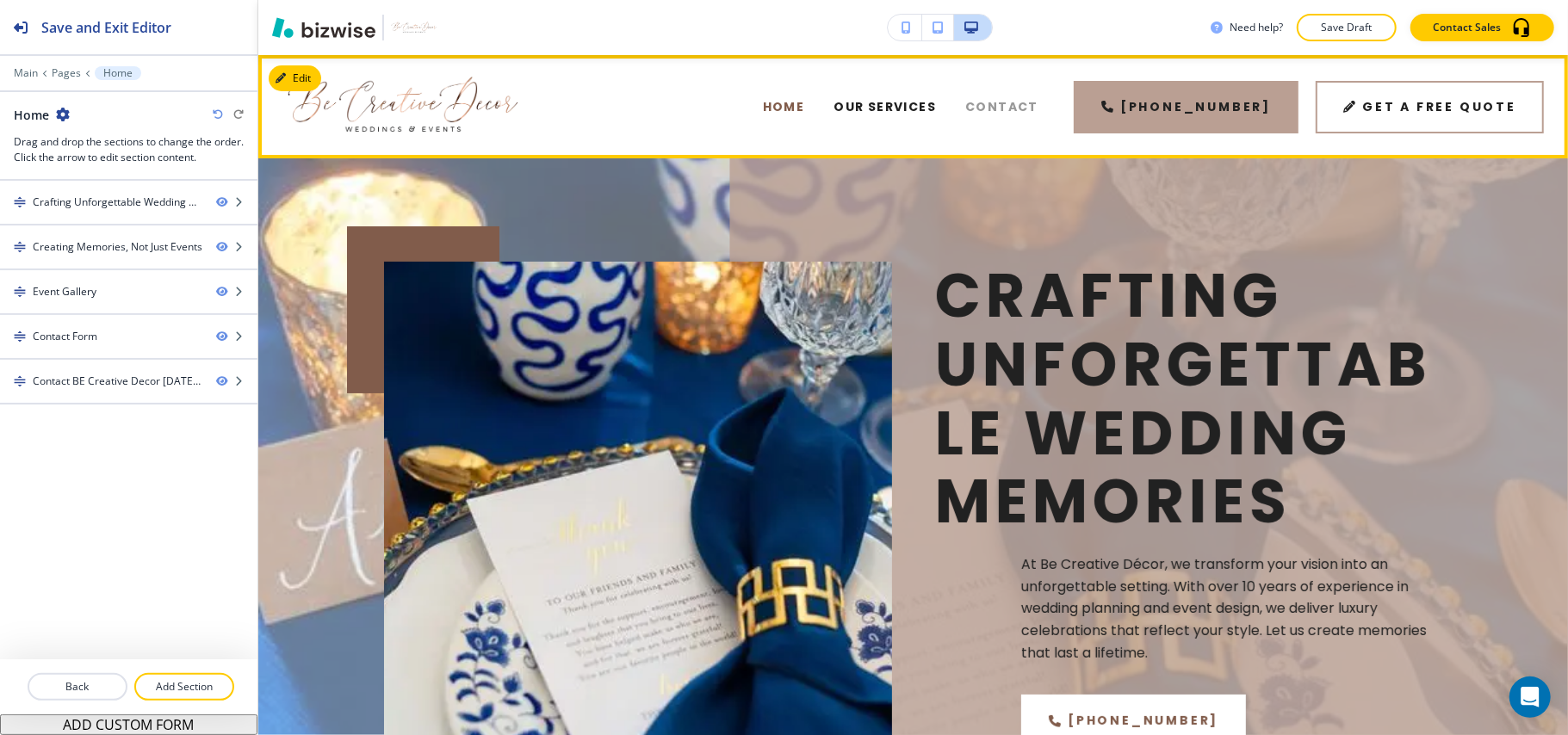
click at [1030, 101] on span "Contact" at bounding box center [1002, 106] width 73 height 18
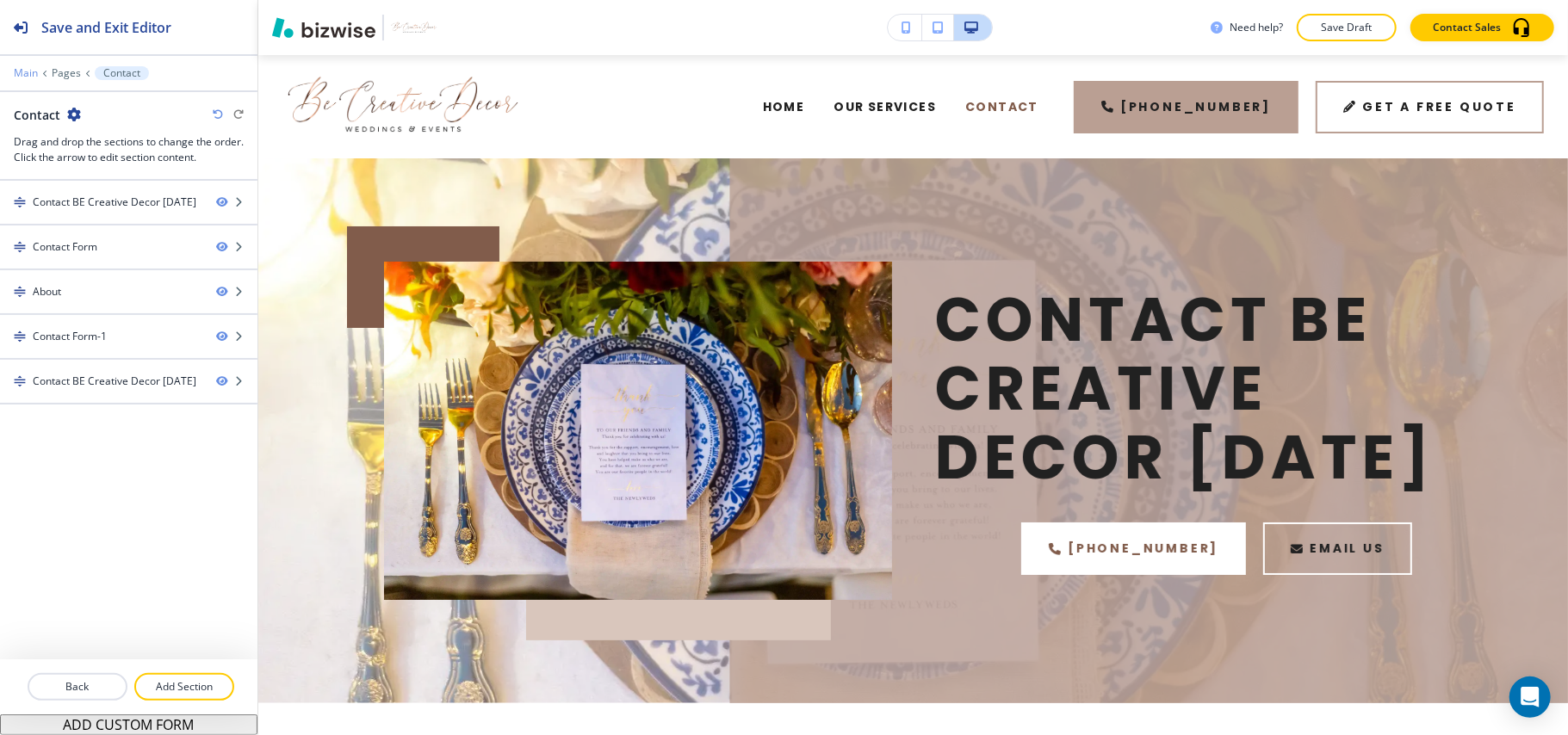
click at [27, 76] on p "Main" at bounding box center [26, 72] width 24 height 12
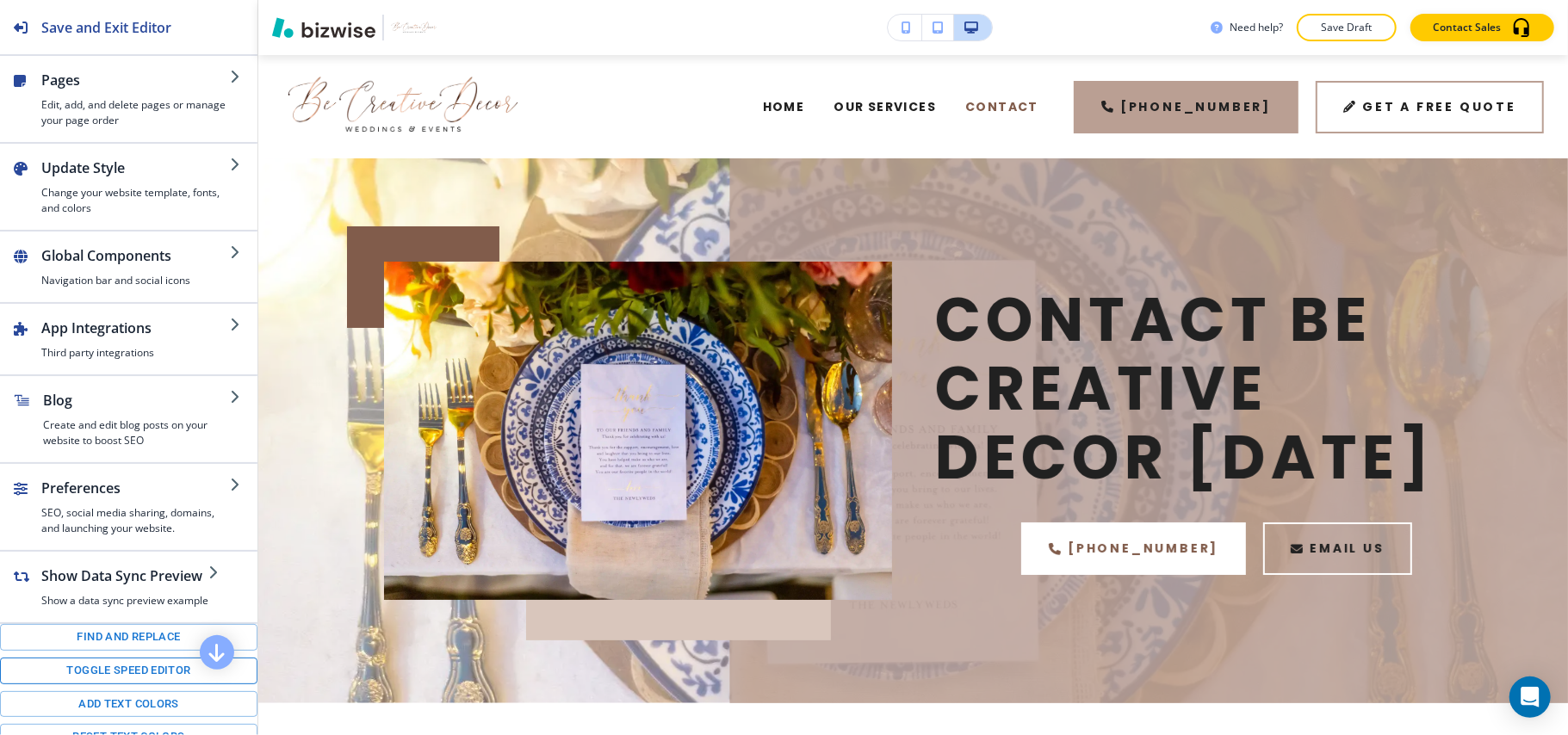
click at [112, 684] on button "Toggle speed editor" at bounding box center [129, 671] width 258 height 26
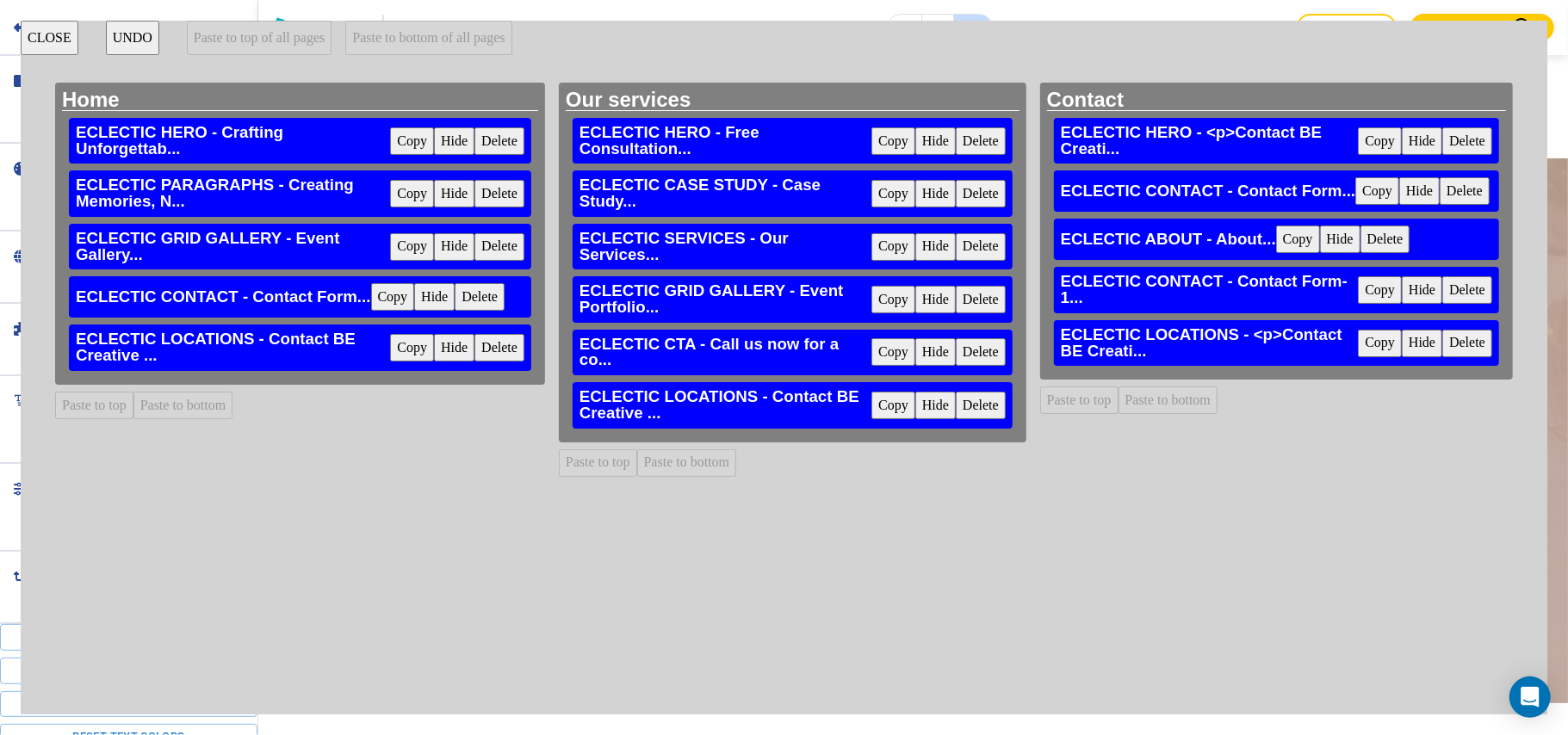
click at [888, 344] on button "Copy" at bounding box center [893, 352] width 44 height 27
click at [177, 406] on button "Paste to bottom" at bounding box center [183, 405] width 100 height 27
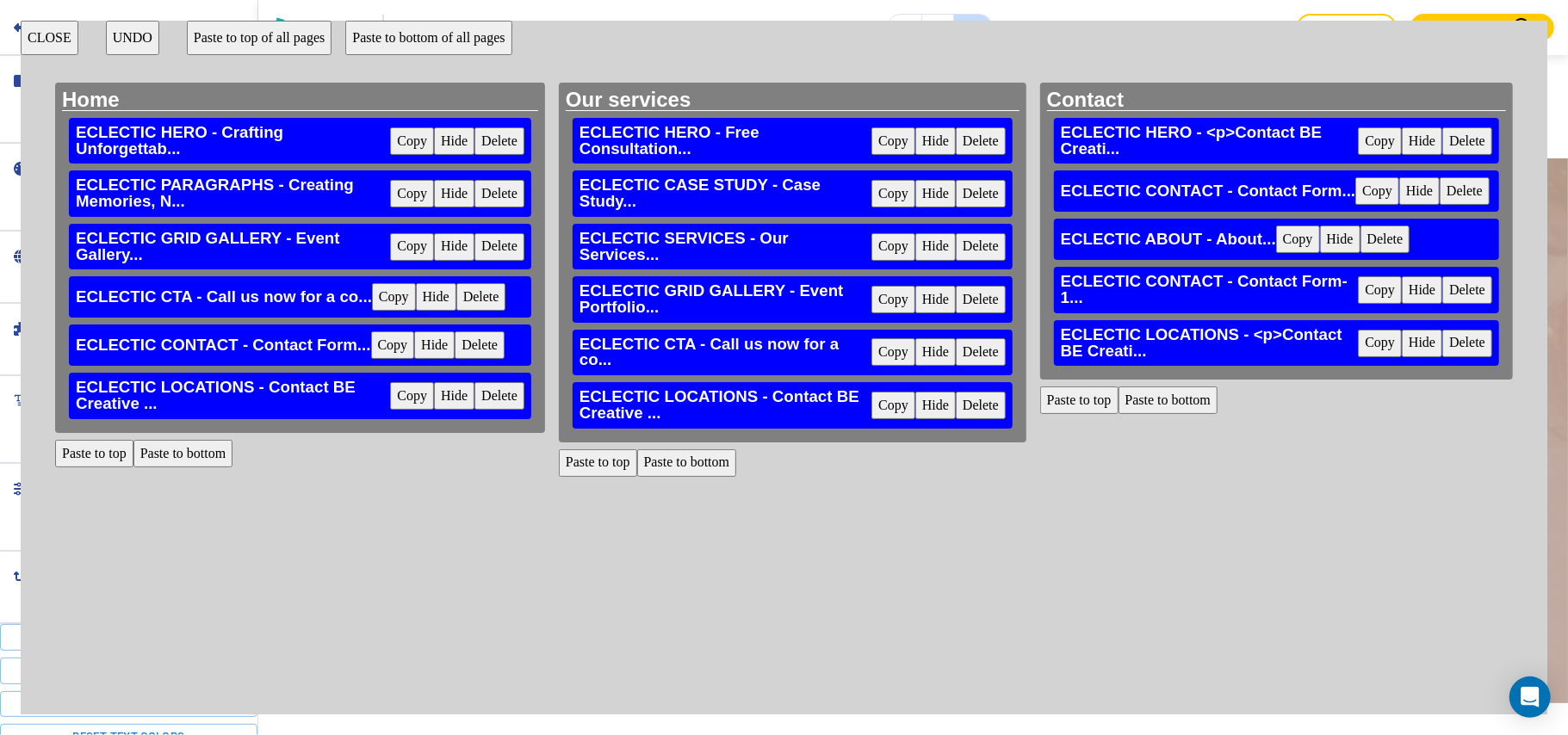
click at [43, 31] on button "CLOSE" at bounding box center [49, 38] width 57 height 35
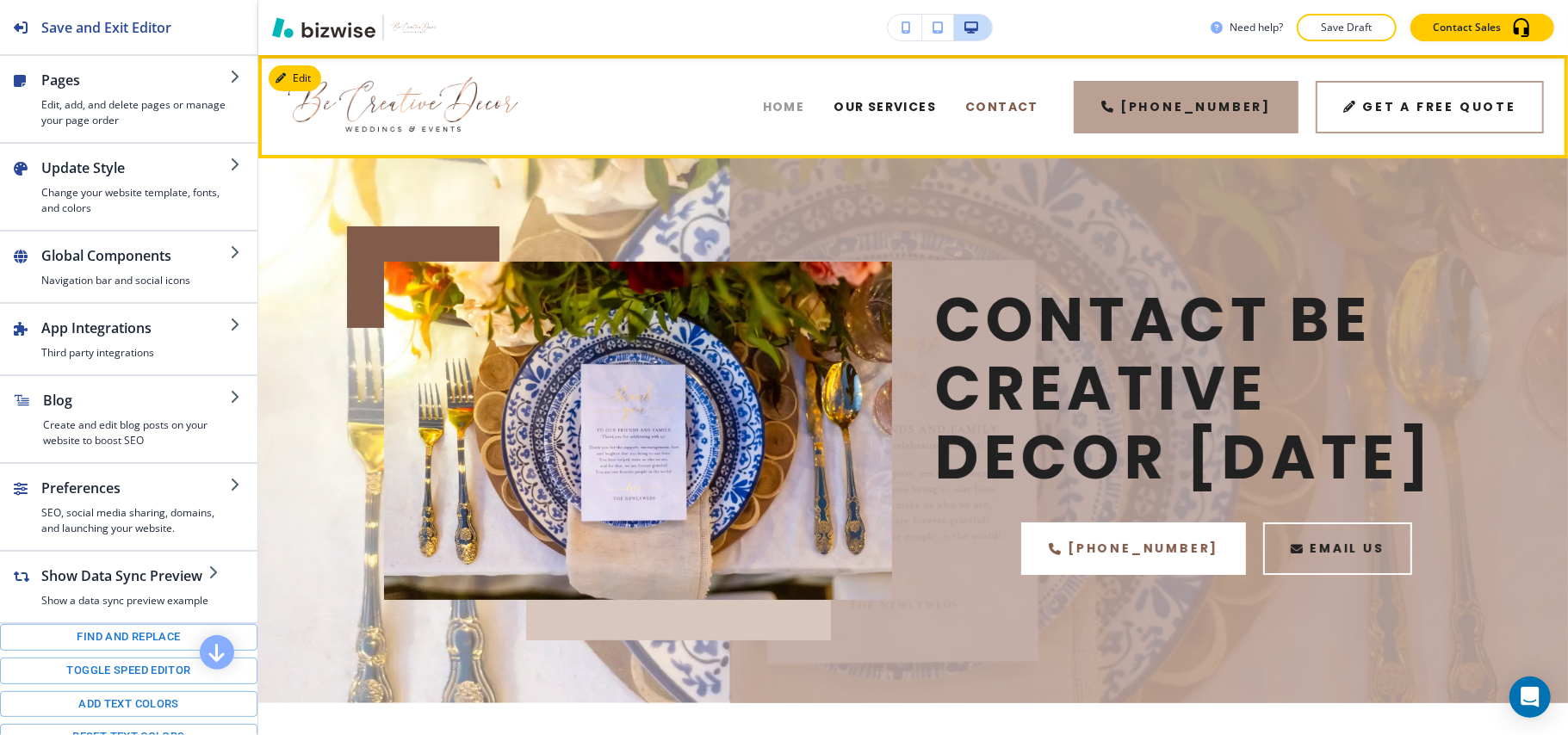
click at [806, 114] on span "Home" at bounding box center [784, 106] width 42 height 18
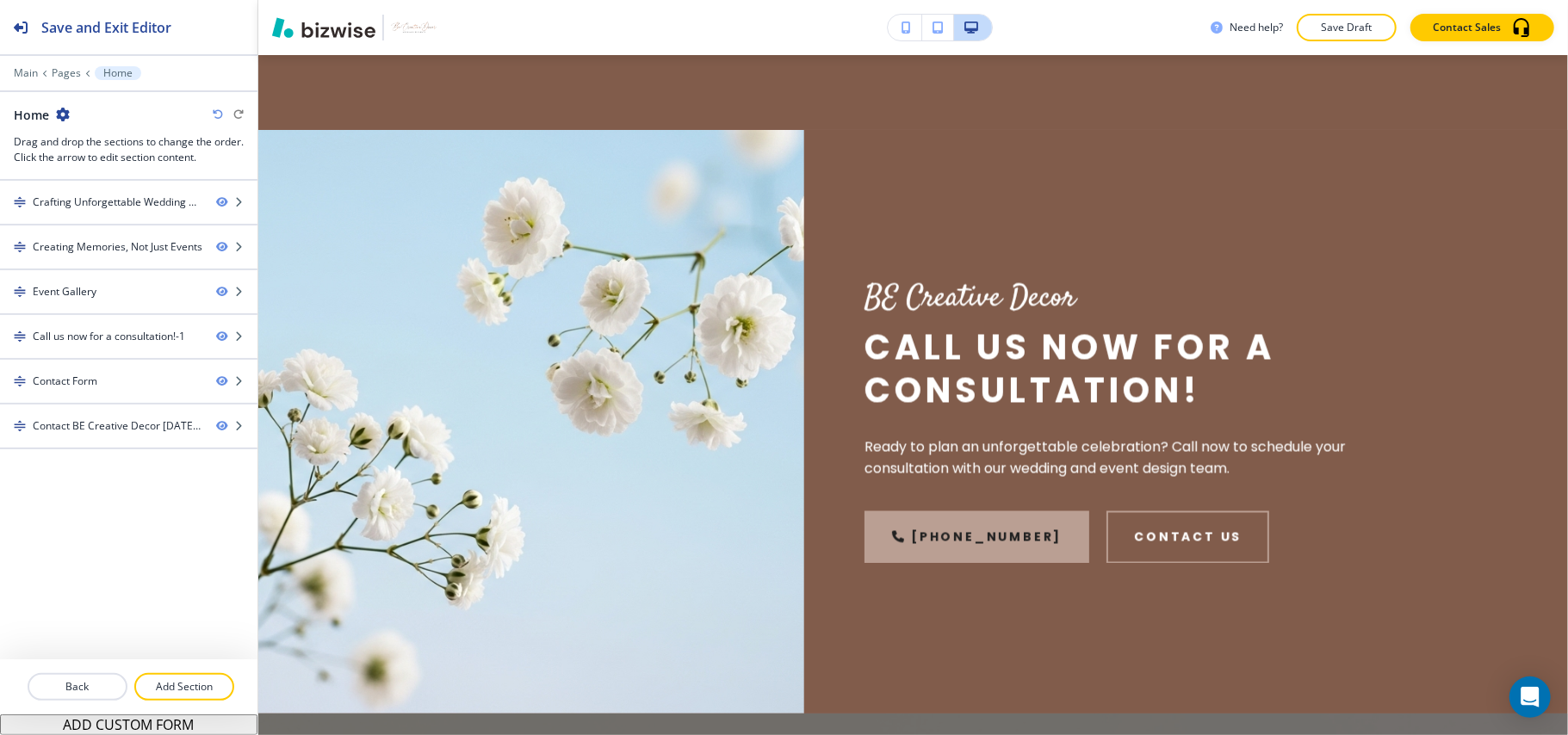
scroll to position [2125, 0]
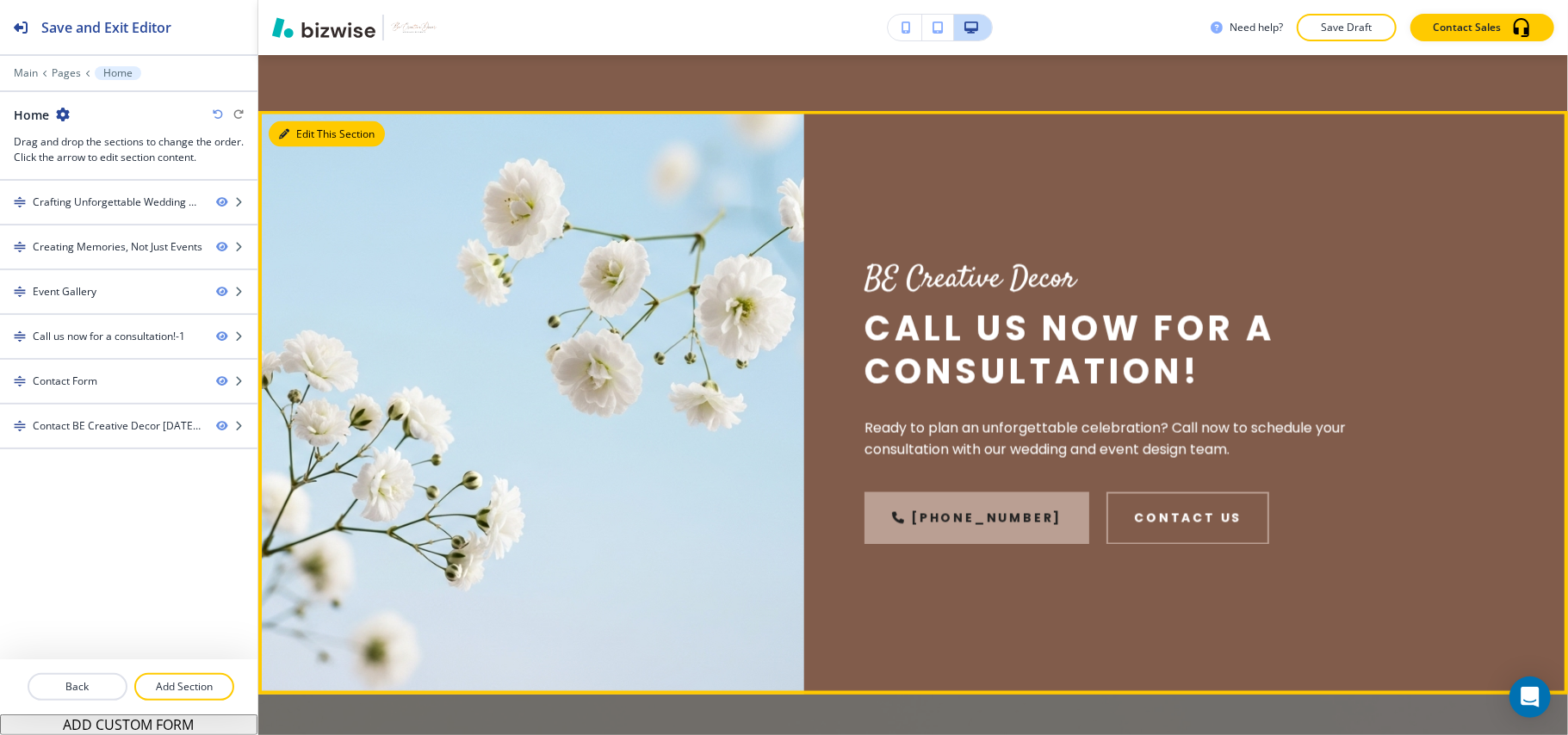
click at [303, 122] on button "Edit This Section" at bounding box center [327, 133] width 117 height 25
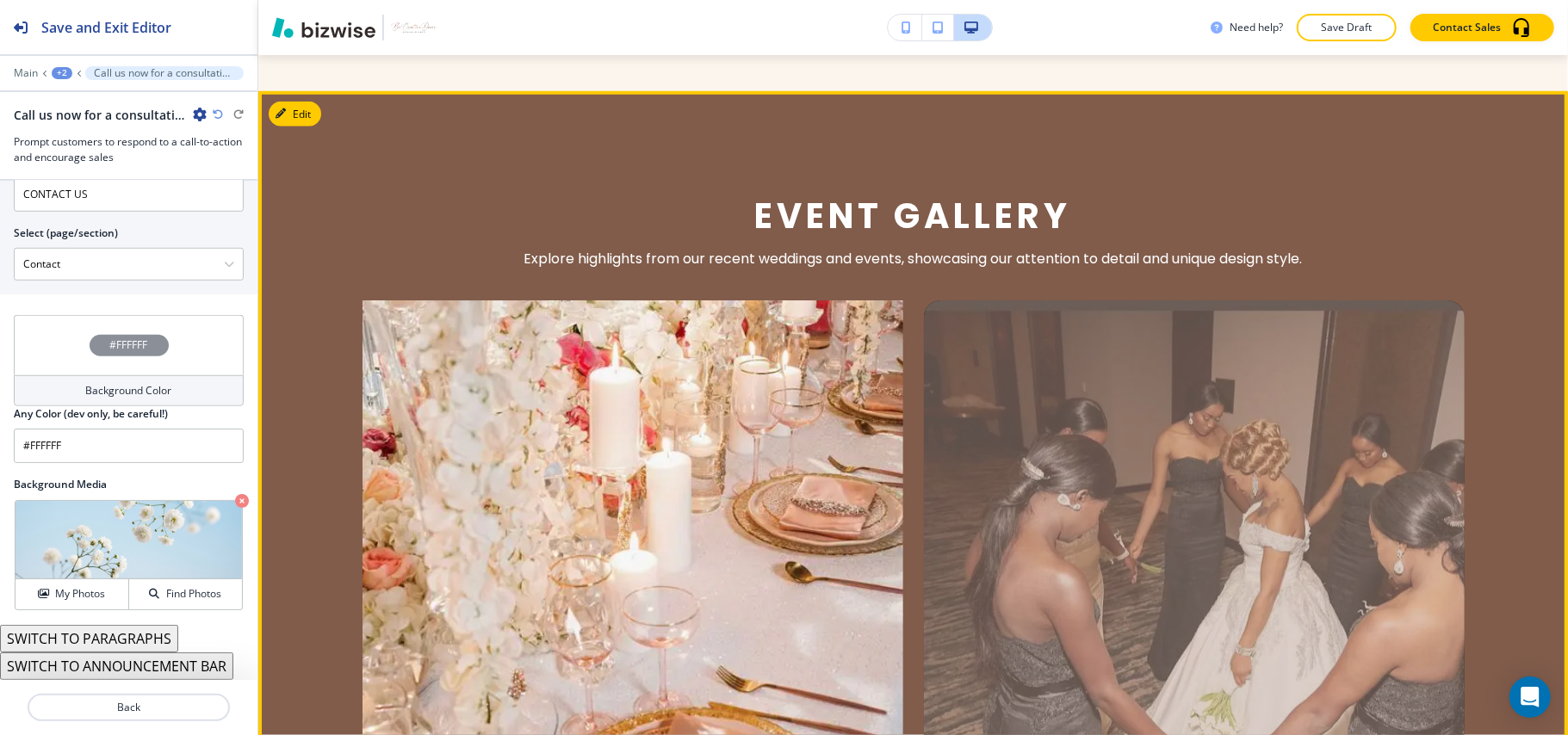
scroll to position [1254, 0]
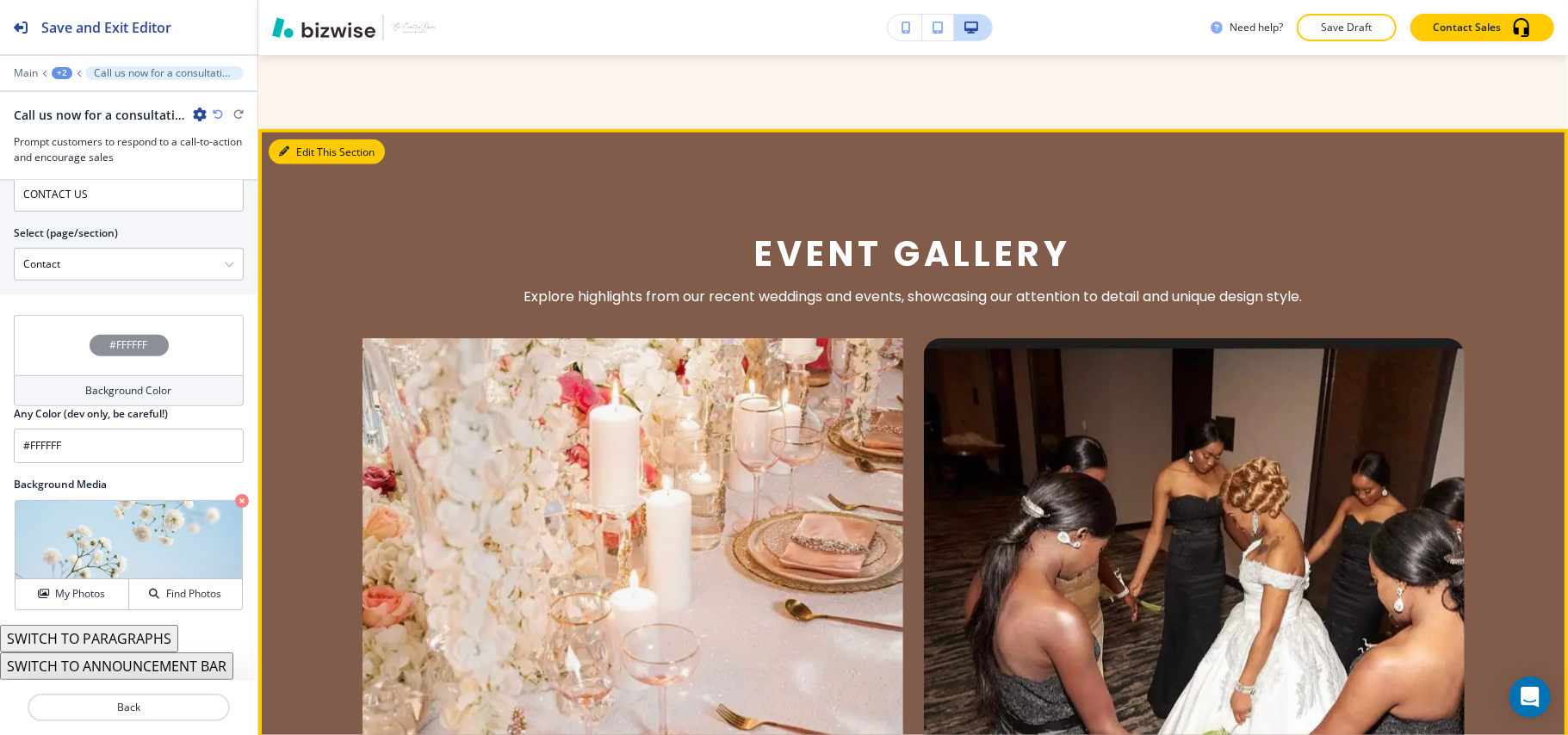
click at [298, 145] on button "Edit This Section" at bounding box center [327, 151] width 117 height 25
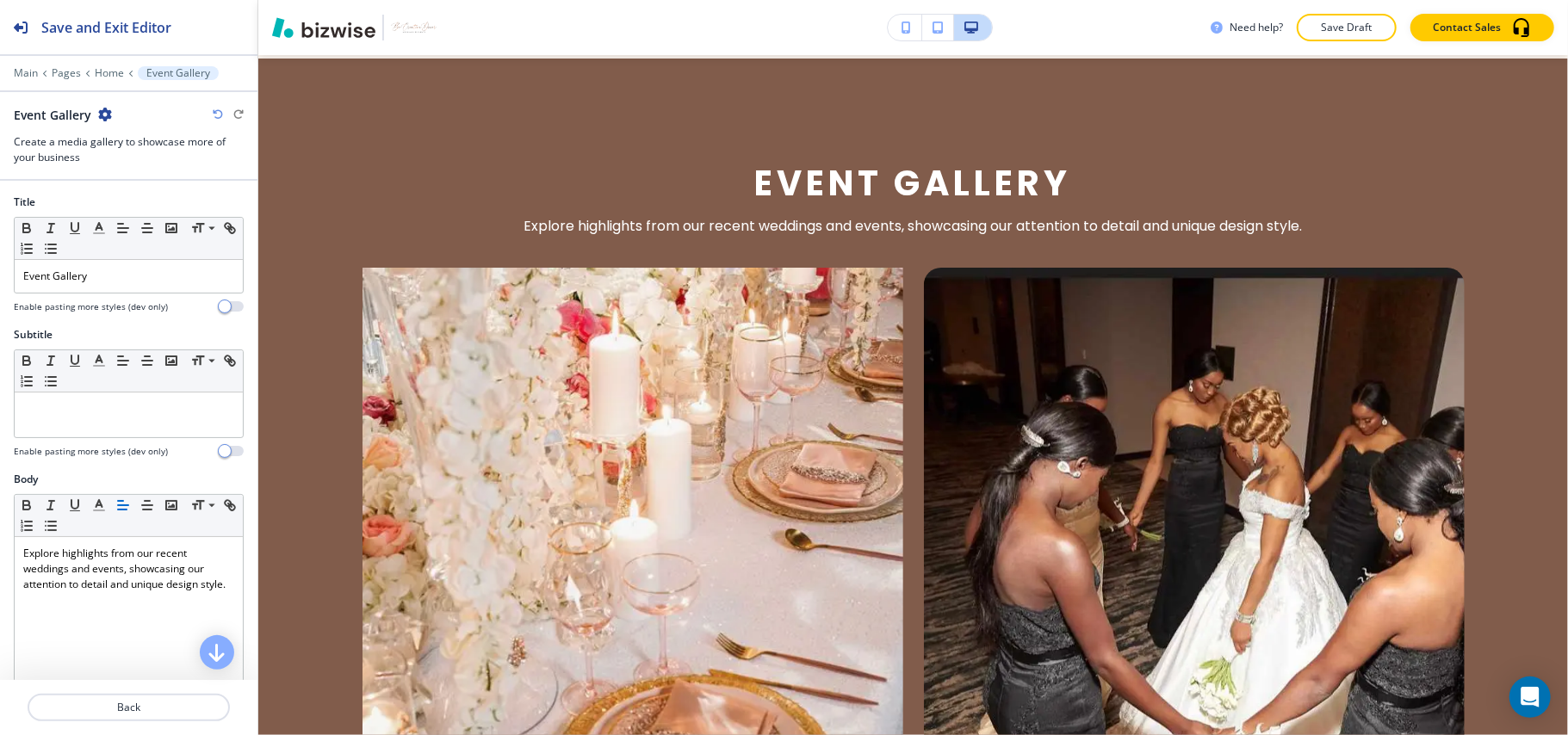
scroll to position [1327, 0]
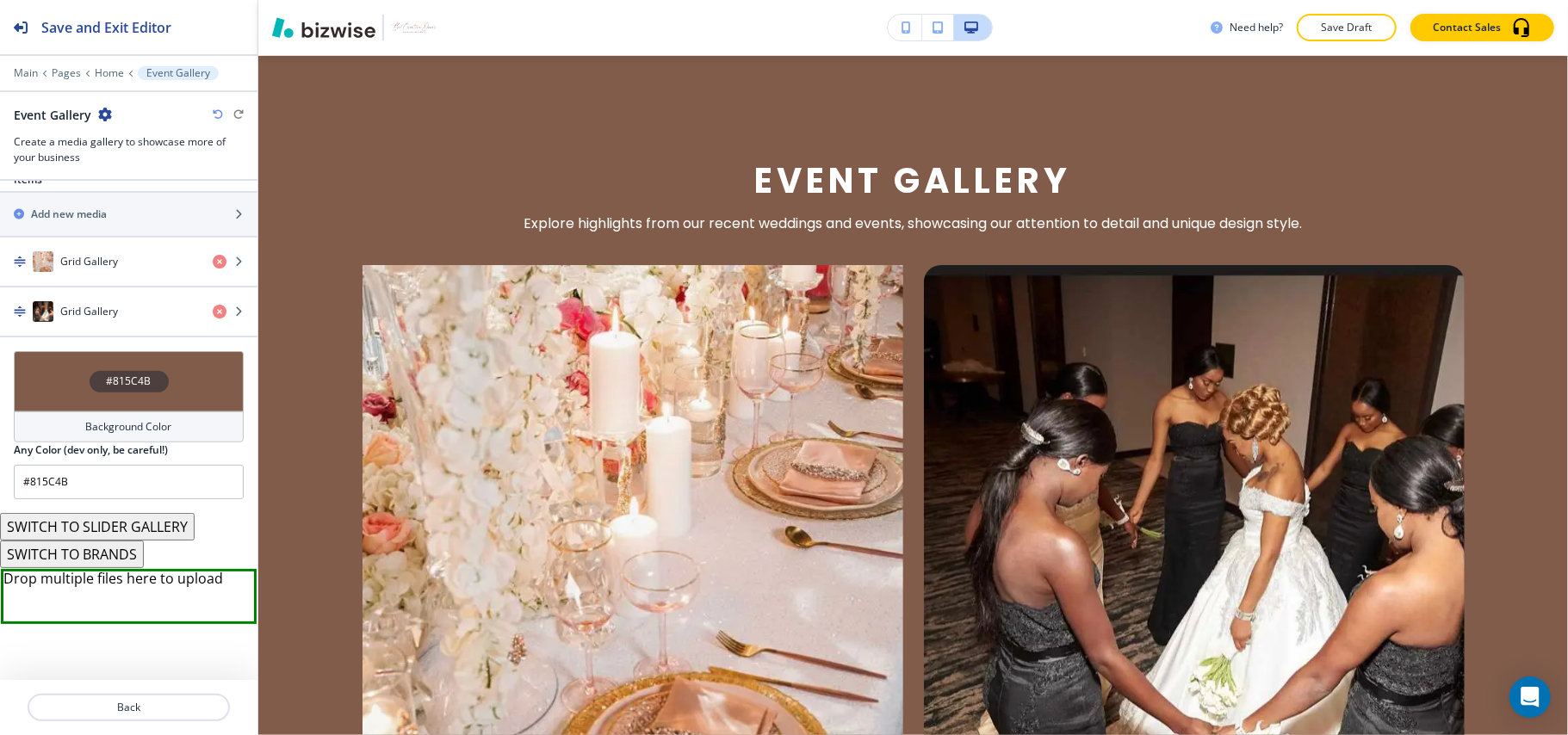
click at [56, 403] on div "#815C4B" at bounding box center [129, 382] width 230 height 60
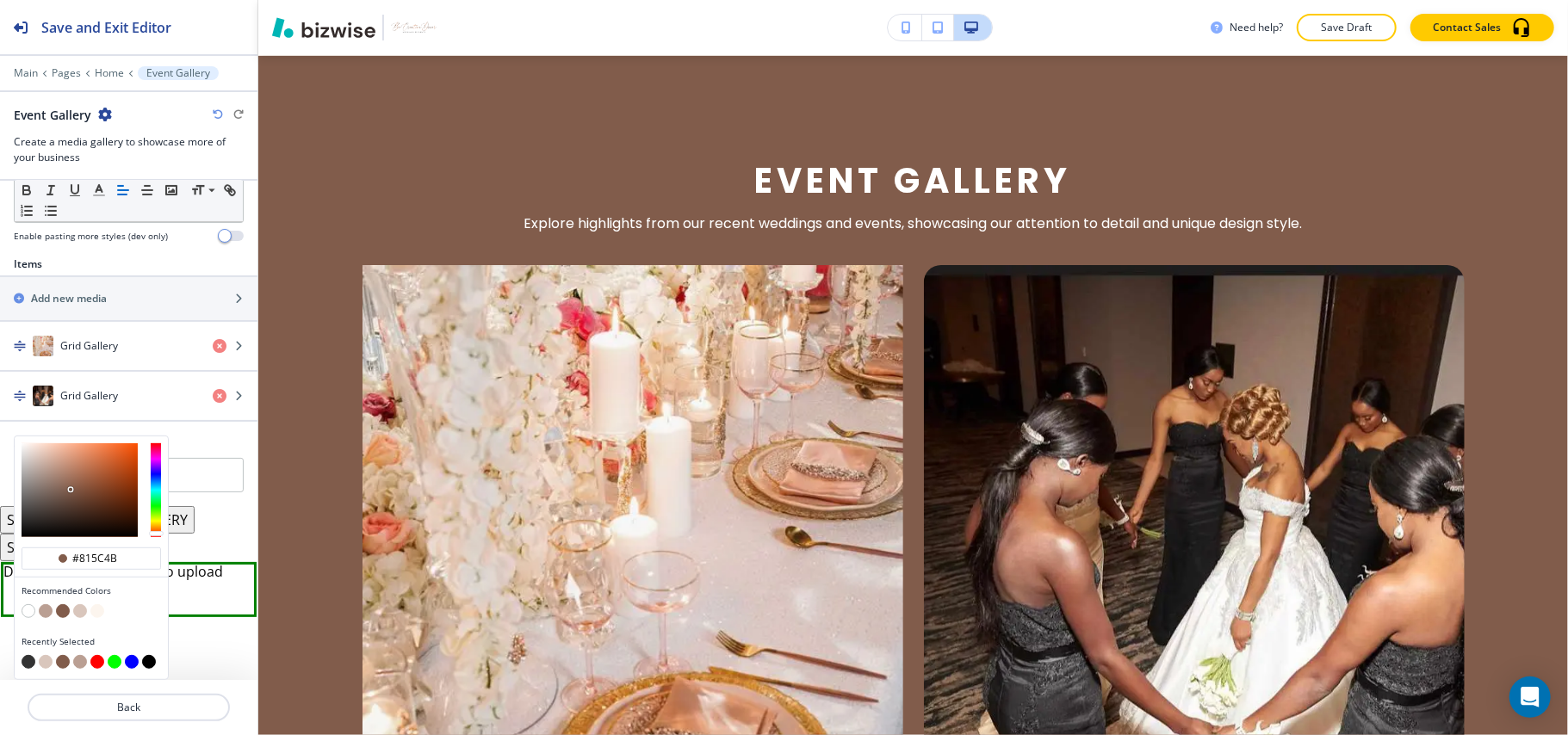
scroll to position [1, 0]
click at [48, 608] on button "button" at bounding box center [45, 611] width 14 height 14
type input "#BA9F93"
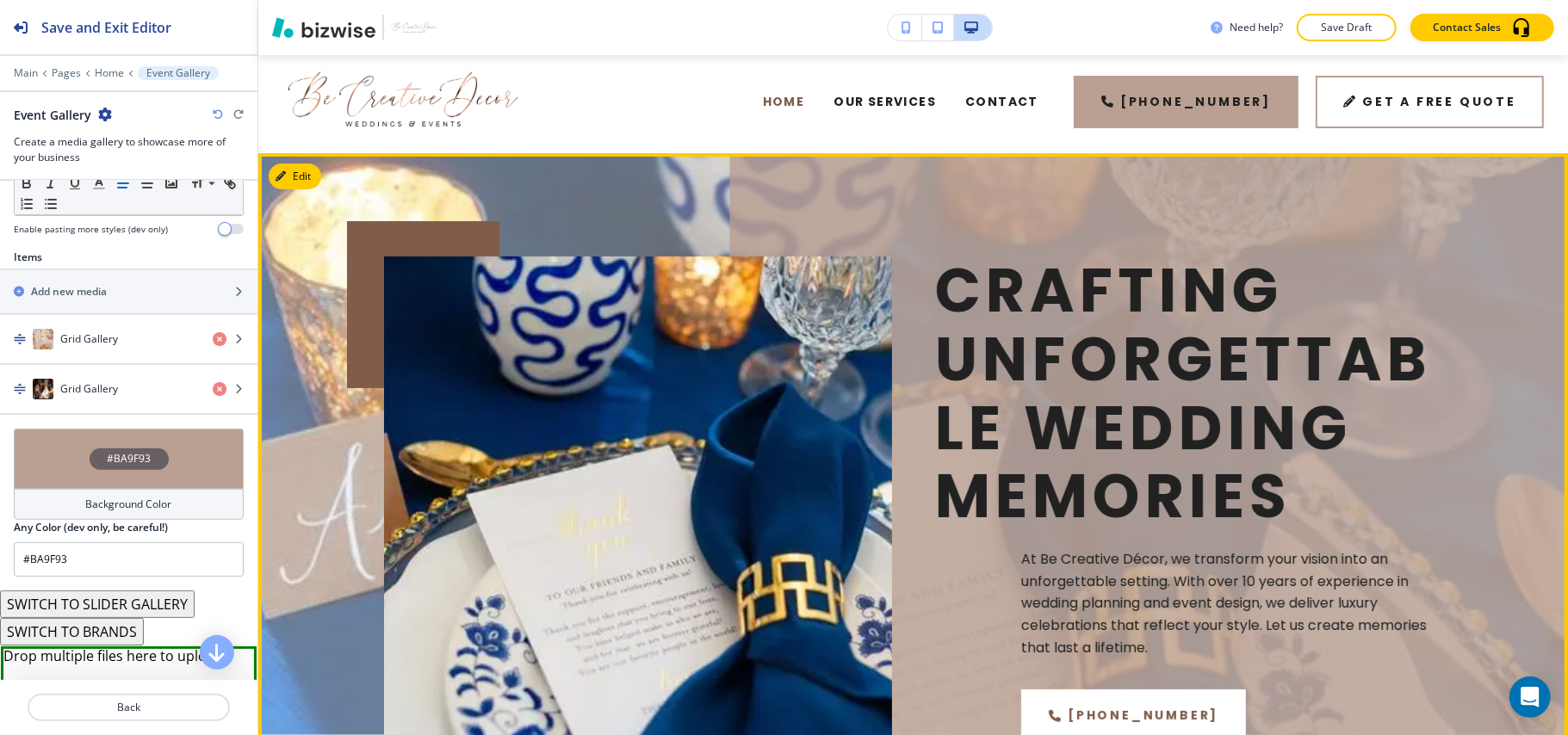
scroll to position [0, 0]
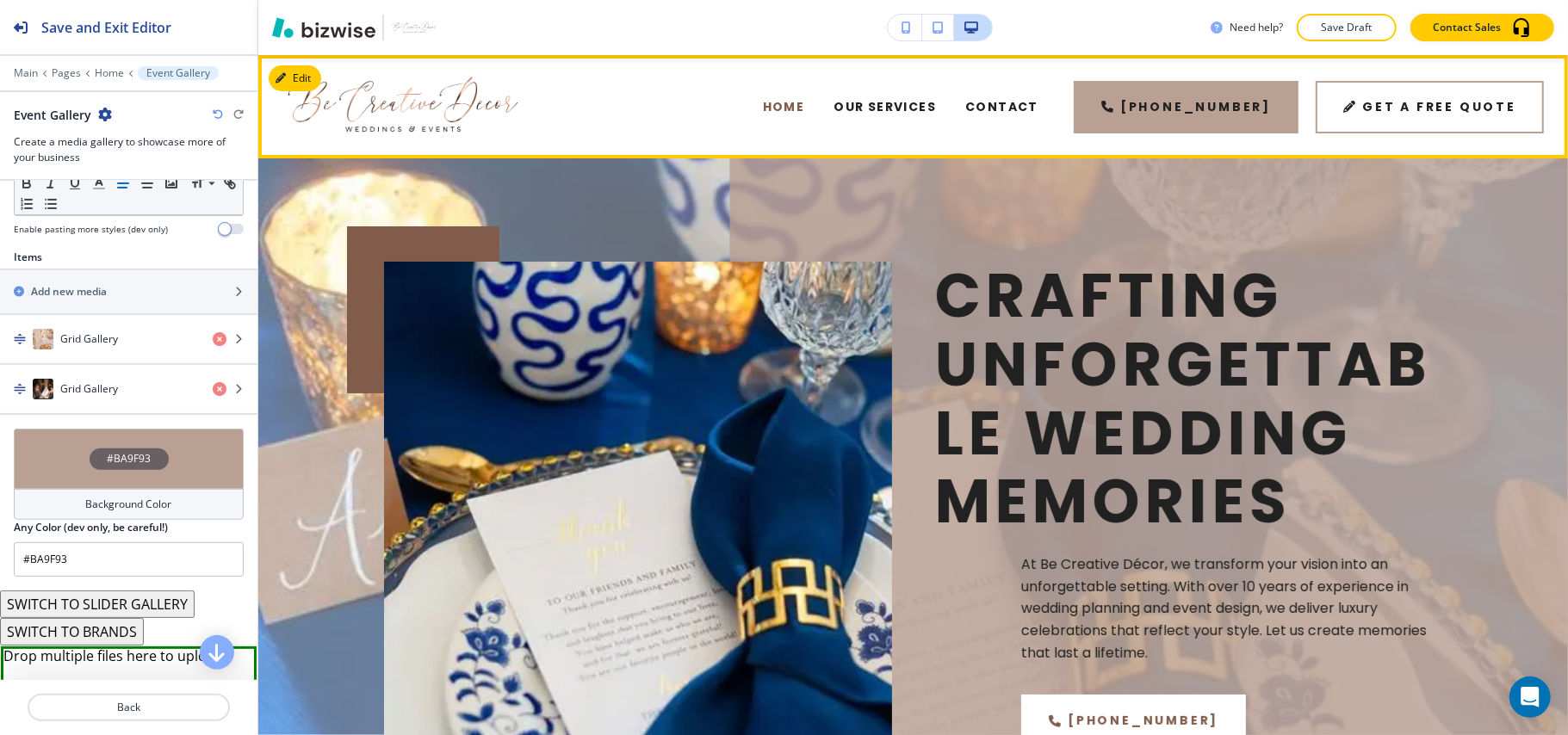
click at [908, 95] on div "Our services" at bounding box center [885, 106] width 132 height 69
click at [909, 98] on span "Our services" at bounding box center [885, 106] width 102 height 18
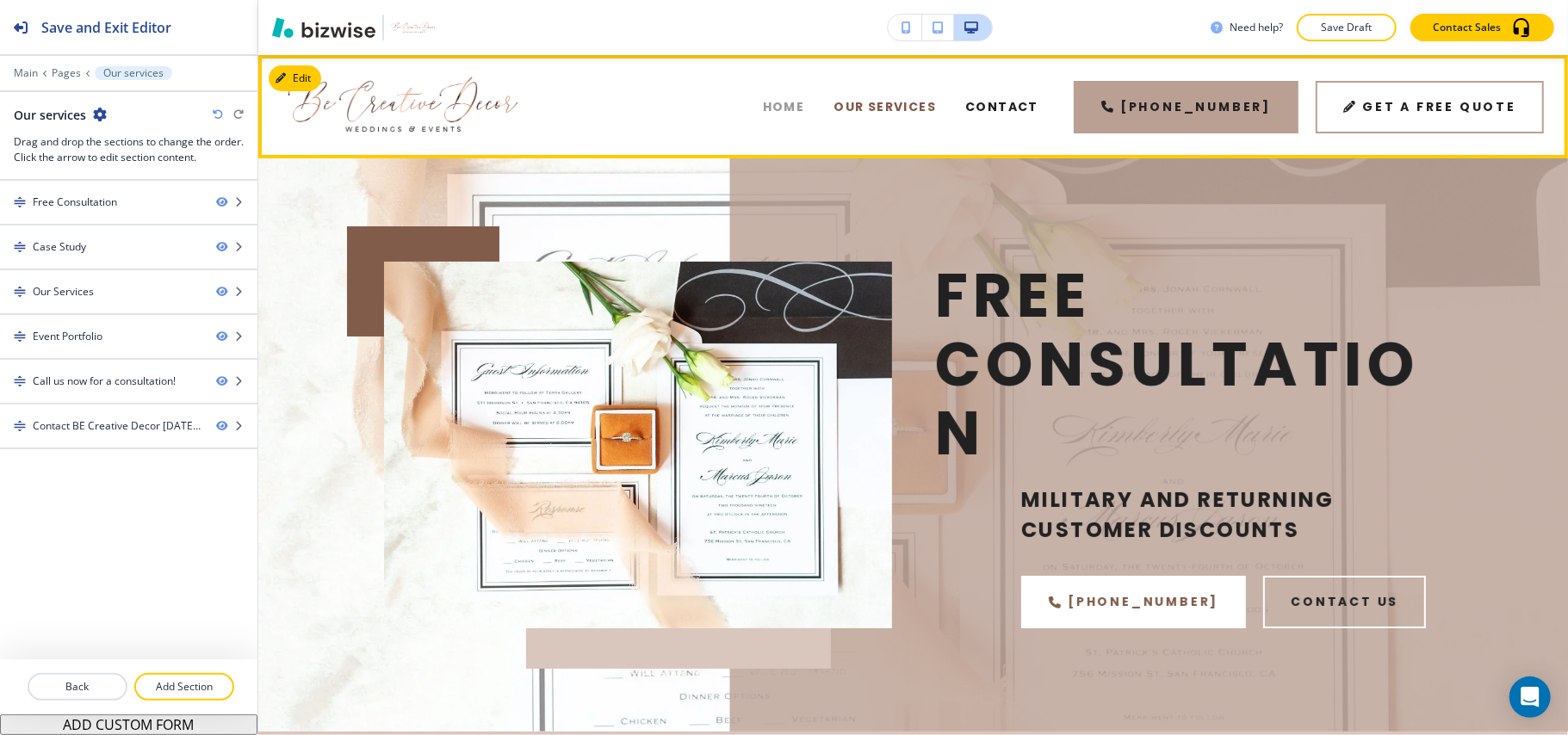
click at [806, 111] on span "Home" at bounding box center [784, 106] width 42 height 18
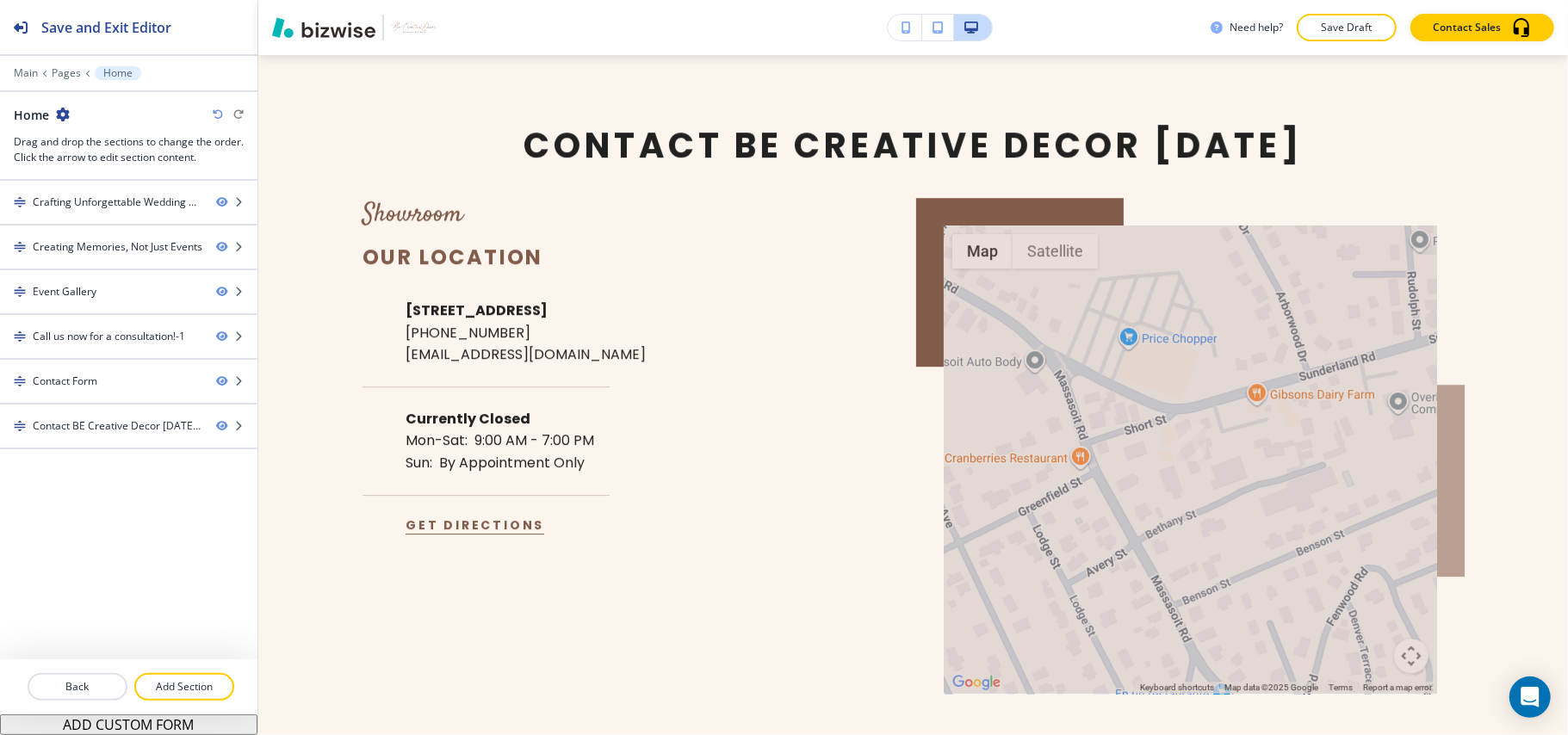
scroll to position [3623, 0]
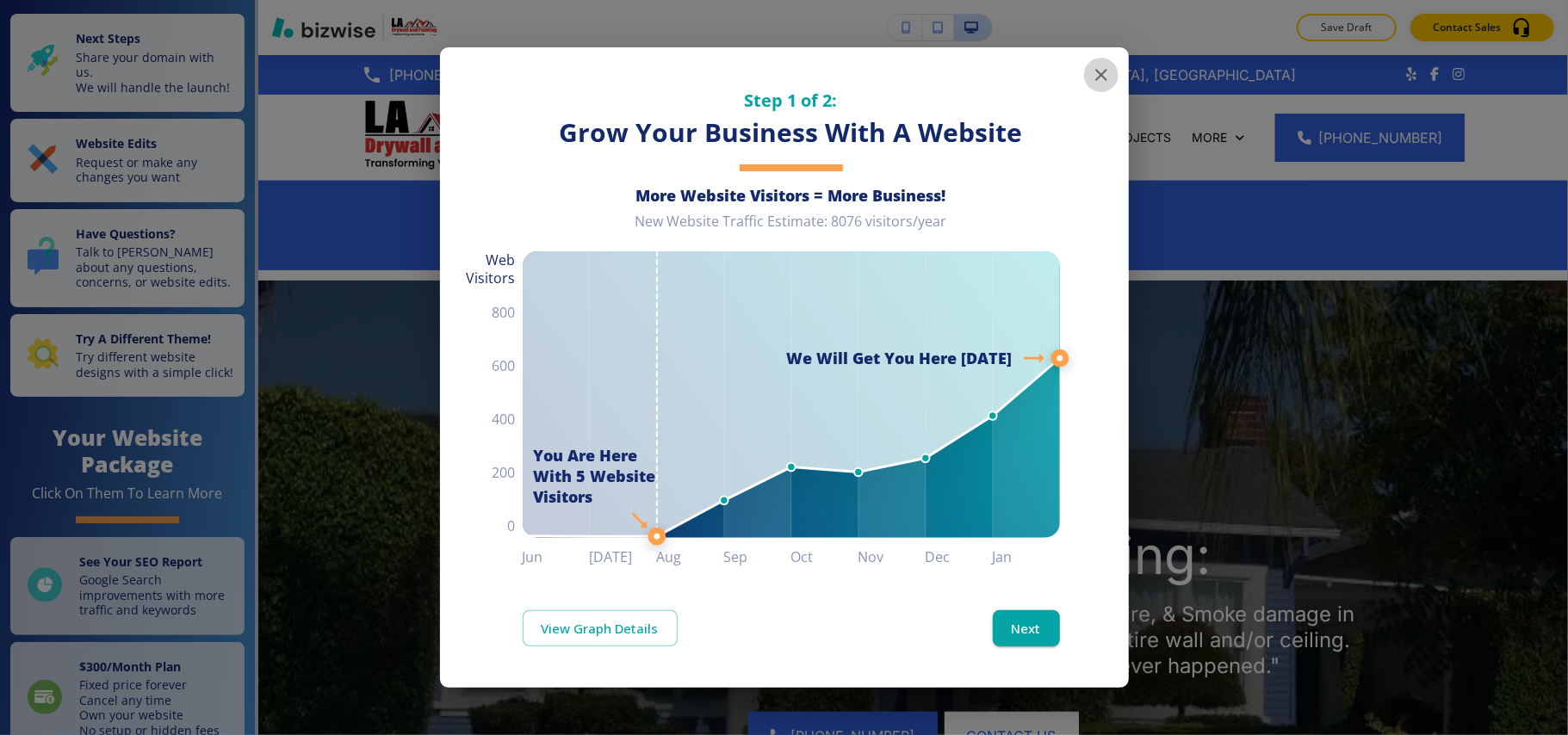
click at [1100, 76] on icon "button" at bounding box center [1101, 74] width 12 height 12
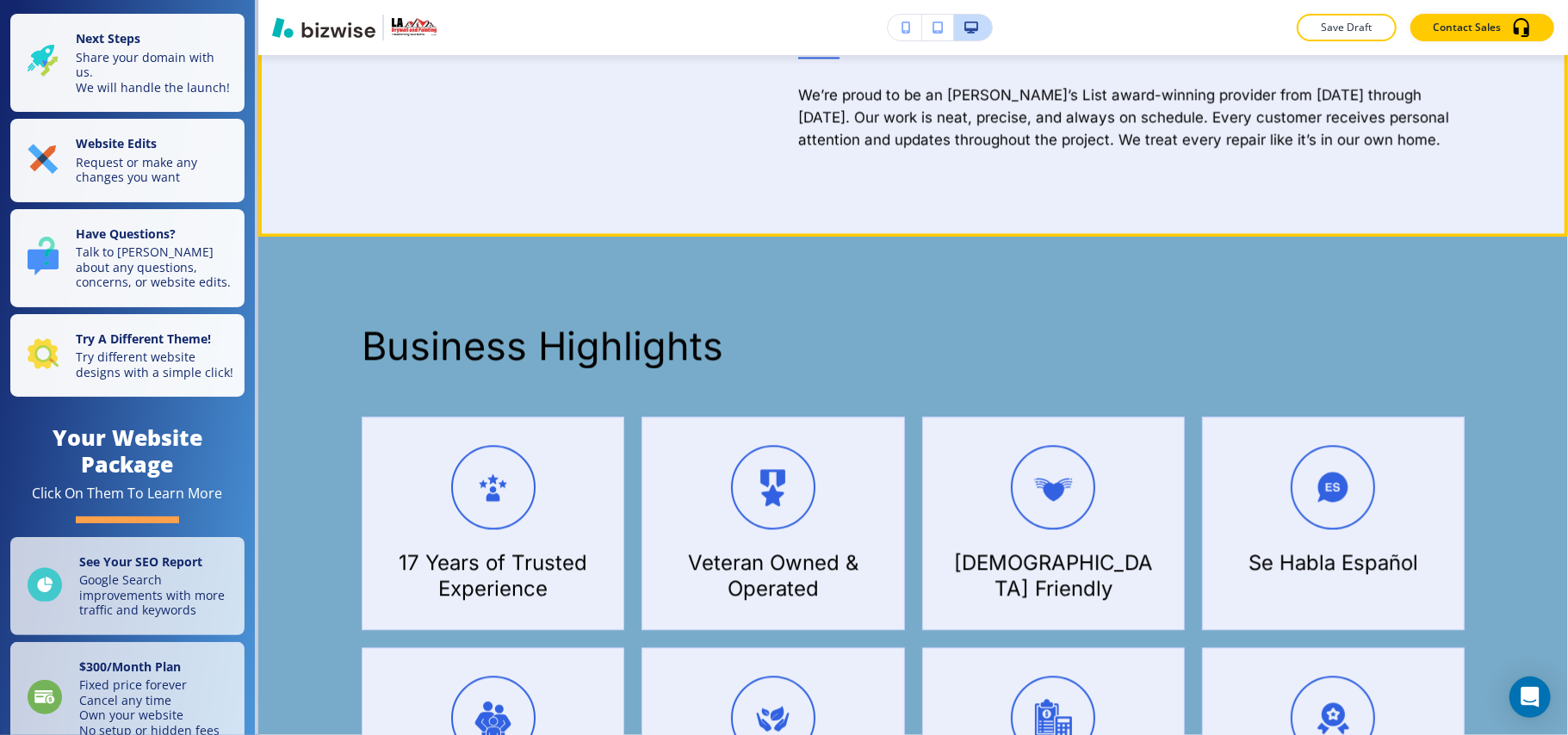
scroll to position [2640, 0]
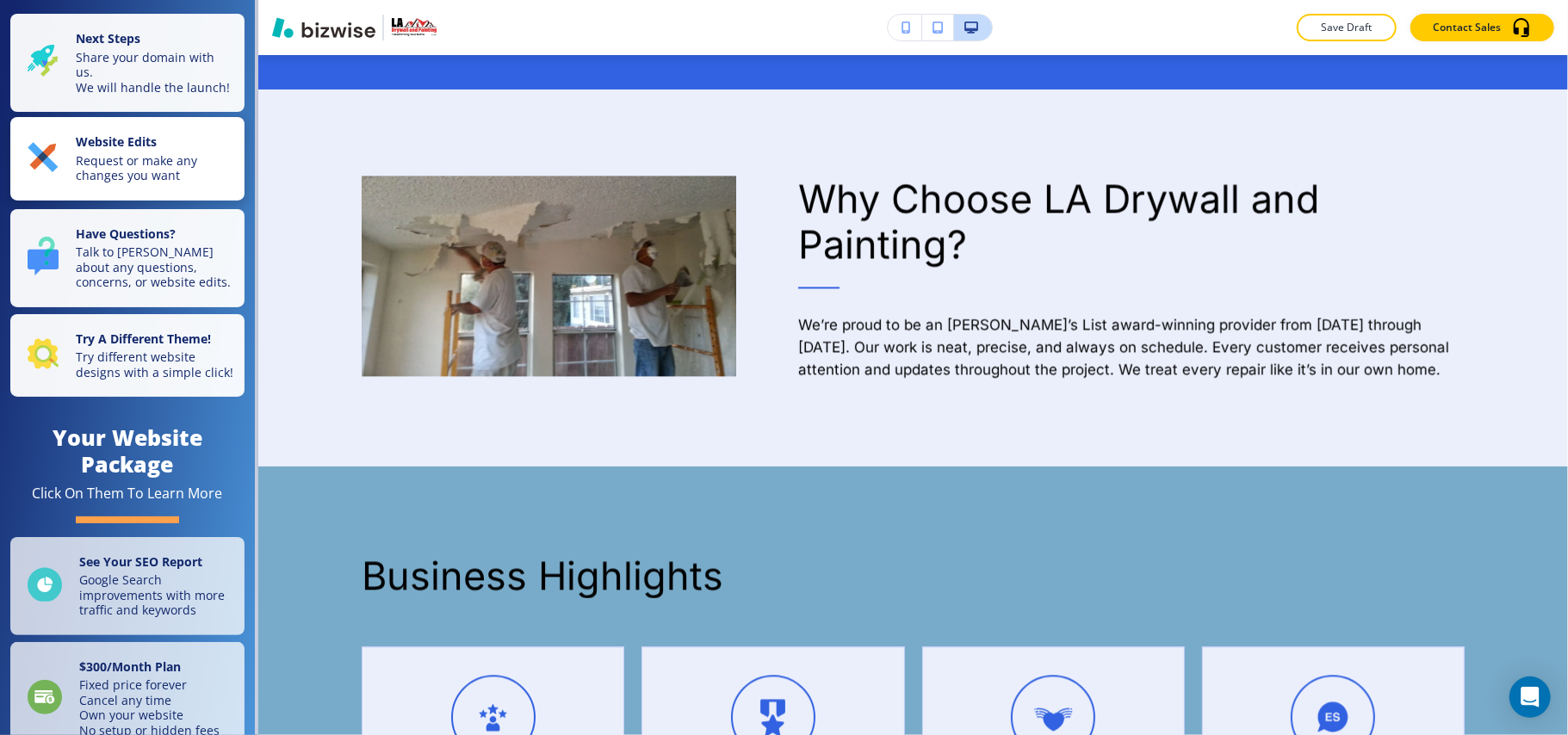
click at [120, 167] on p "Request or make any changes you want" at bounding box center [155, 168] width 159 height 30
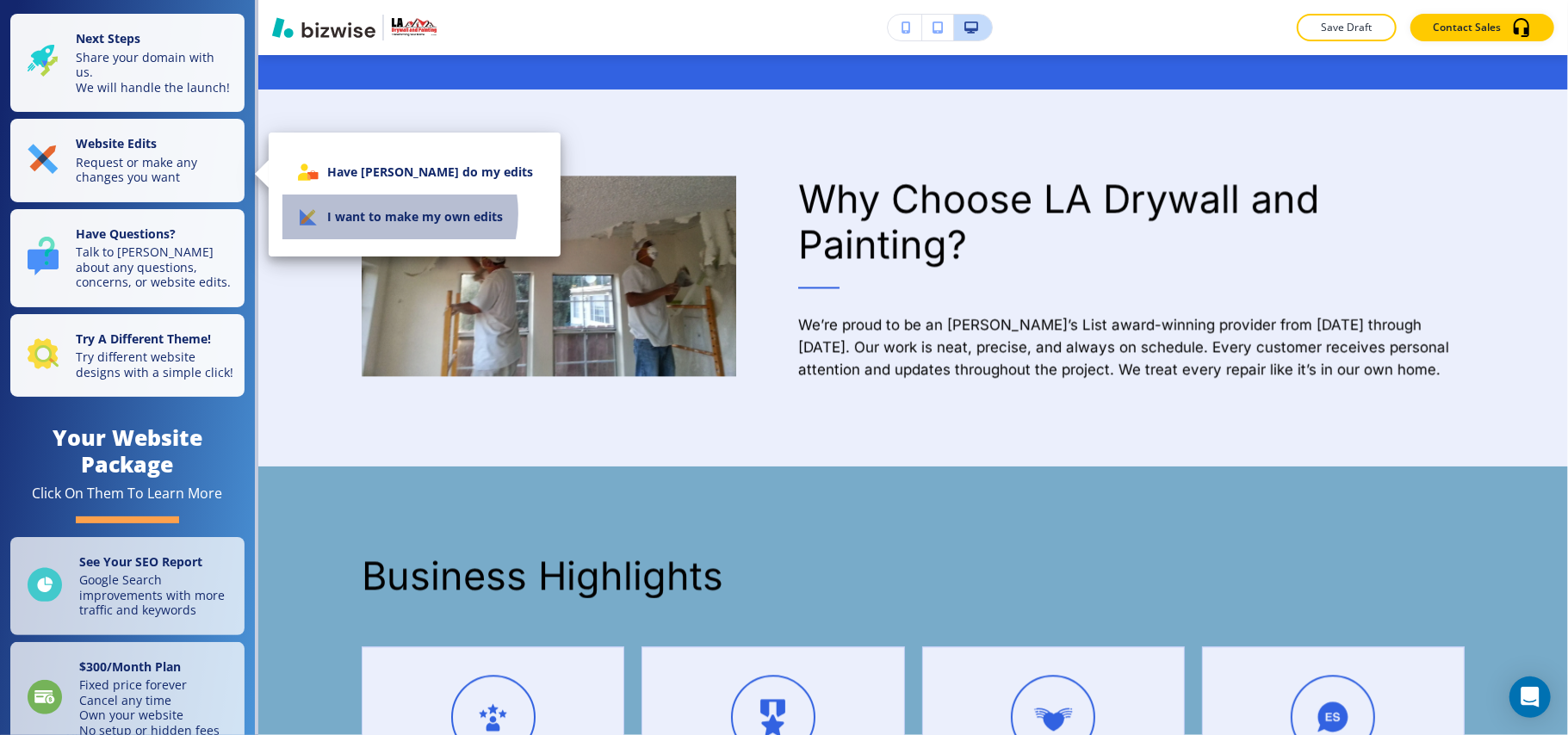
click at [391, 213] on li "I want to make my own edits" at bounding box center [414, 217] width 264 height 45
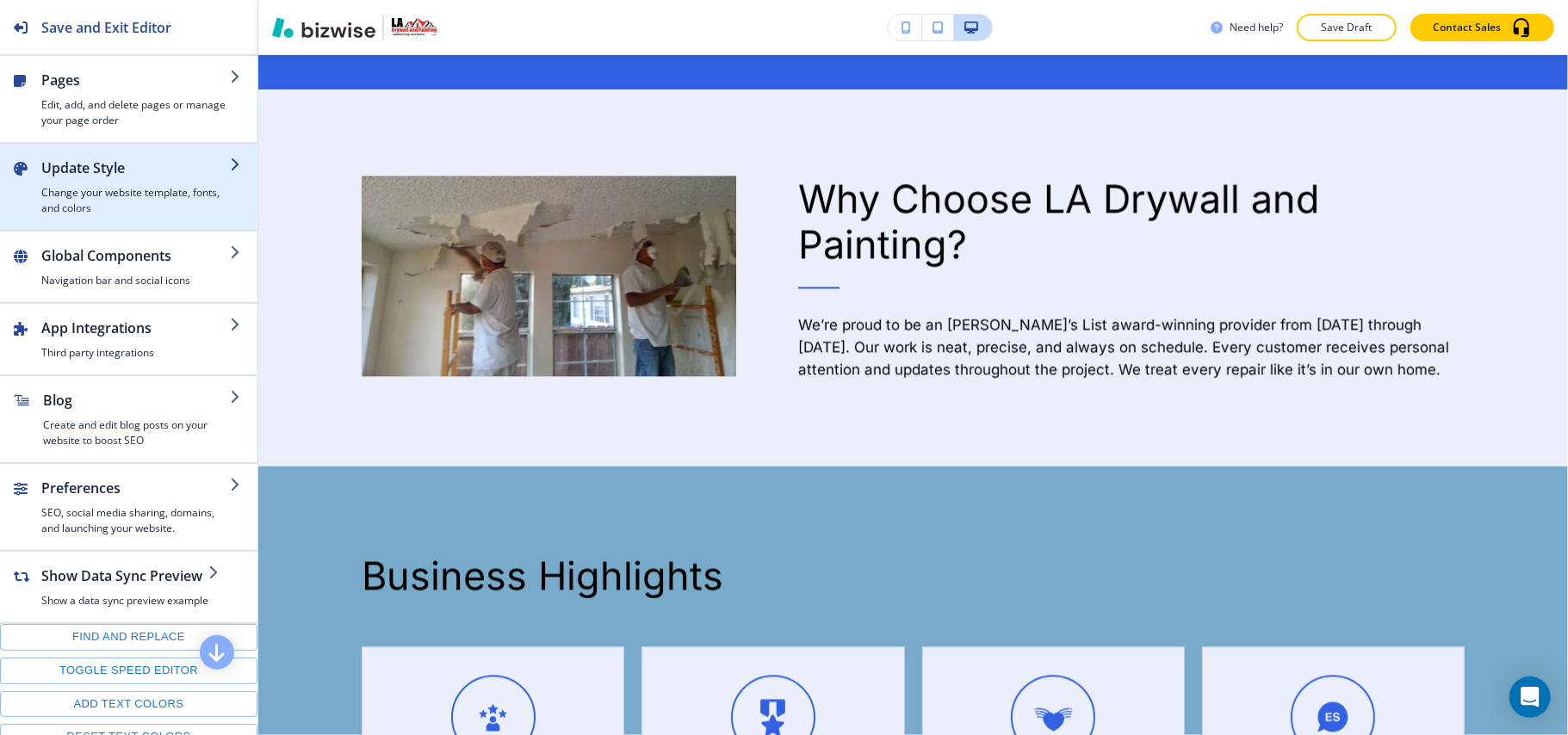
click at [84, 174] on h2 "Update Style" at bounding box center [135, 168] width 189 height 21
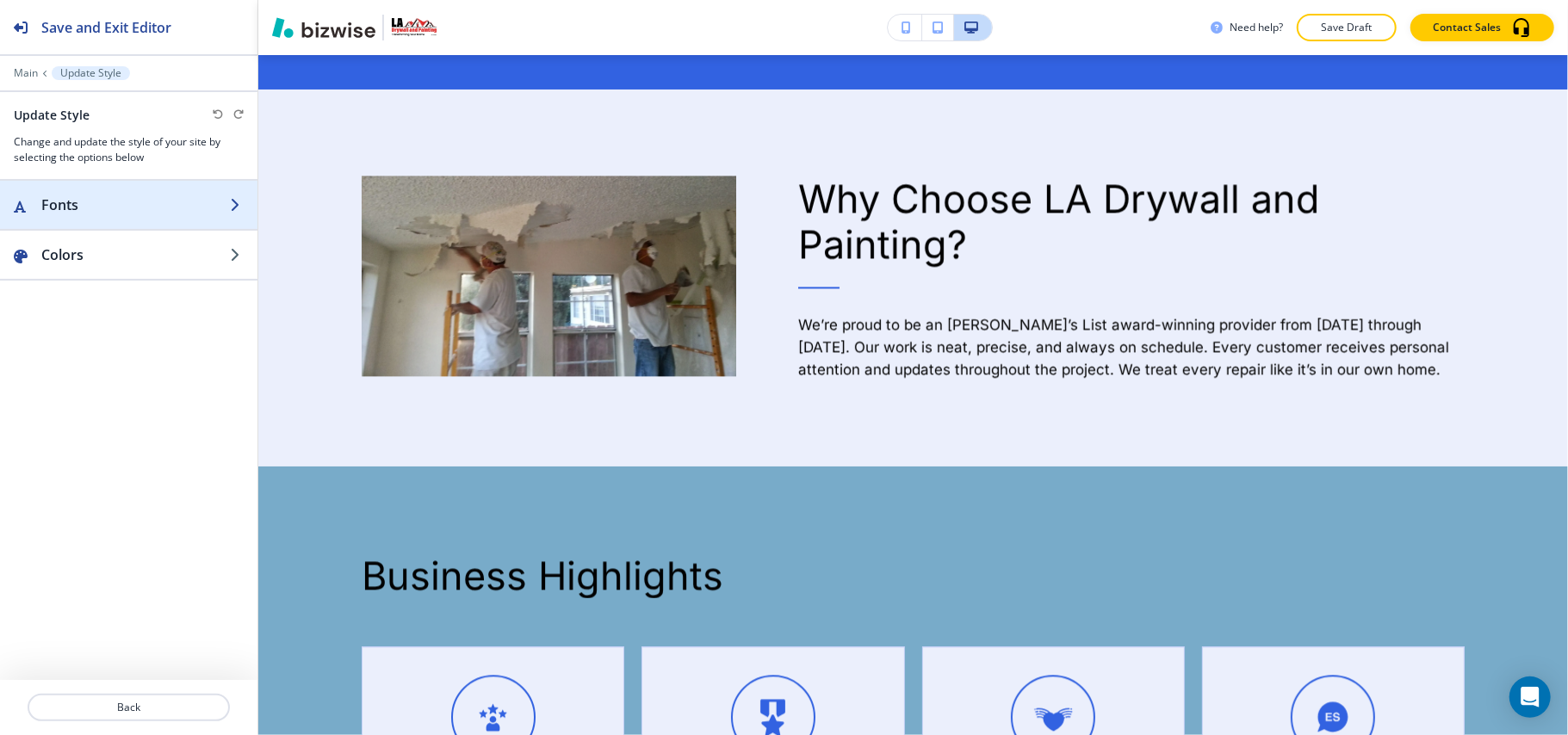
click at [105, 218] on div "button" at bounding box center [129, 222] width 258 height 14
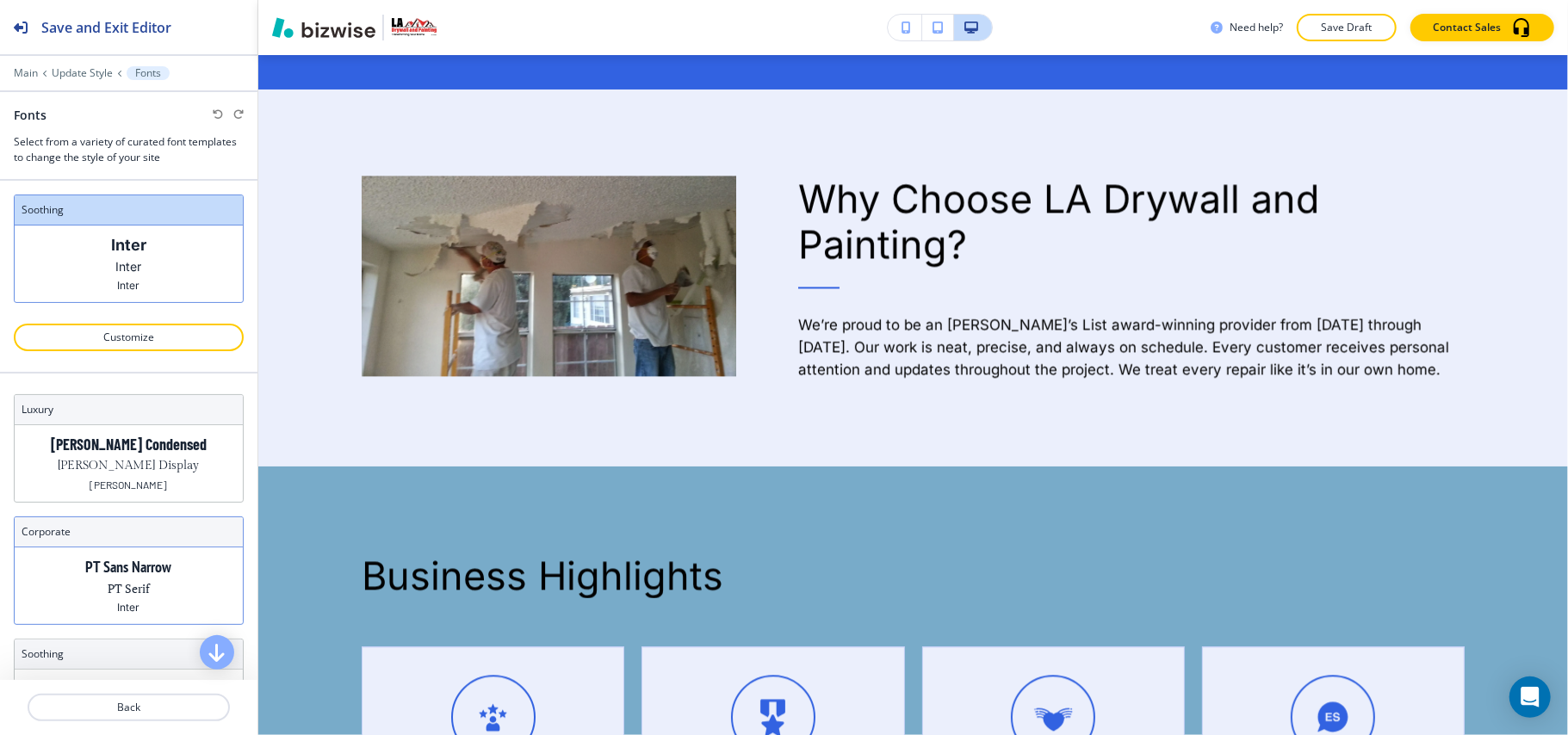
click at [126, 551] on p "PT Serif" at bounding box center [129, 588] width 42 height 18
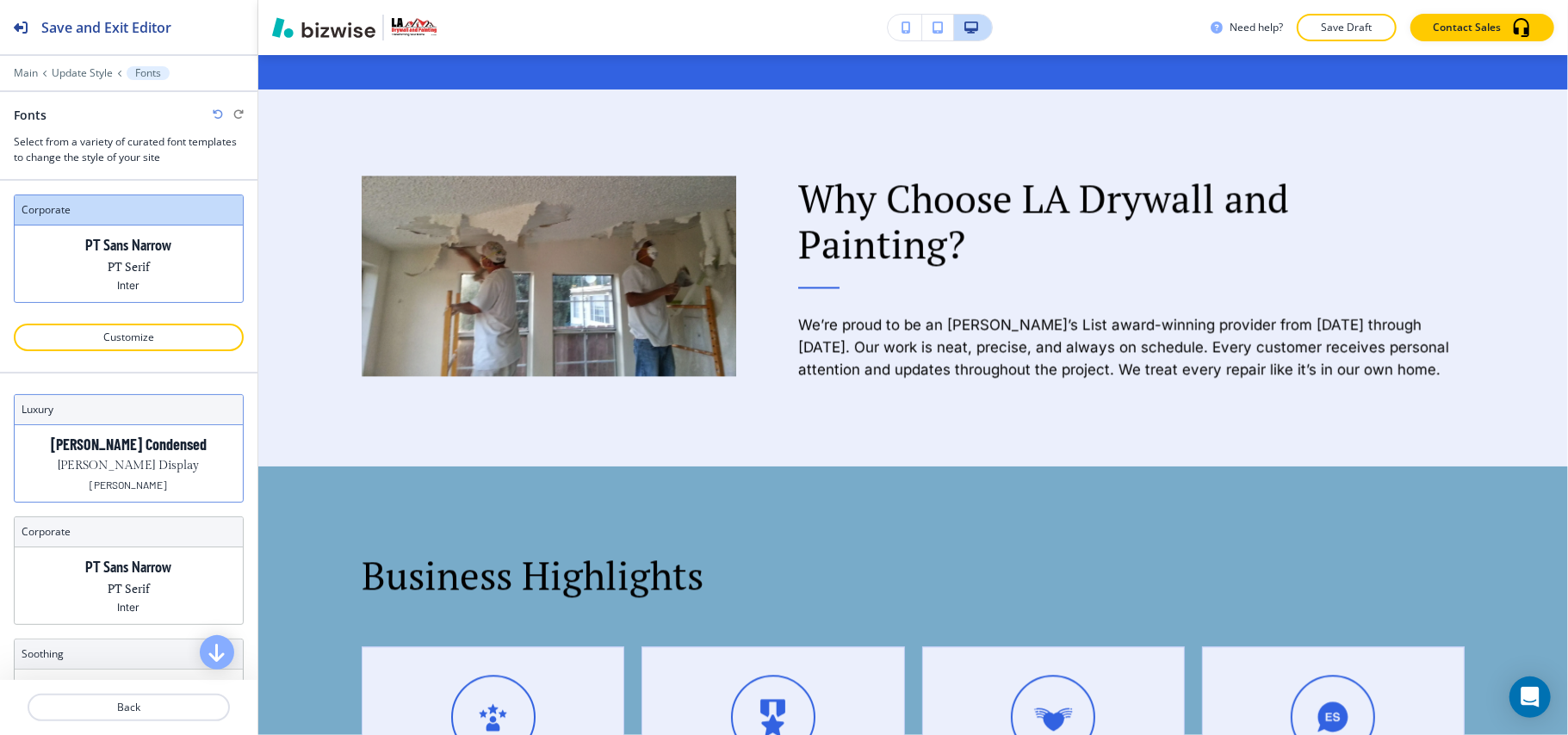
click at [128, 492] on p "[PERSON_NAME]" at bounding box center [129, 485] width 77 height 13
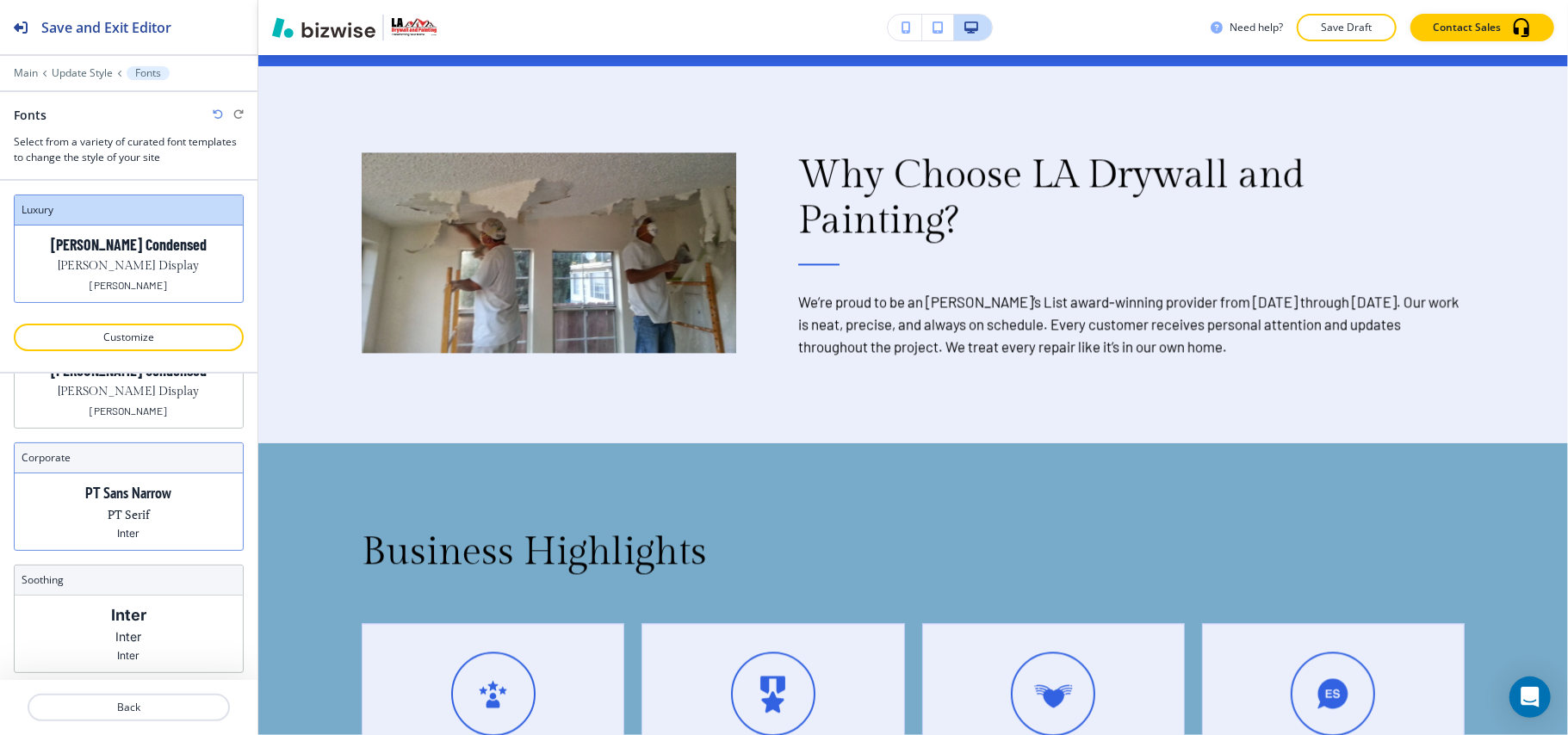
scroll to position [107, 0]
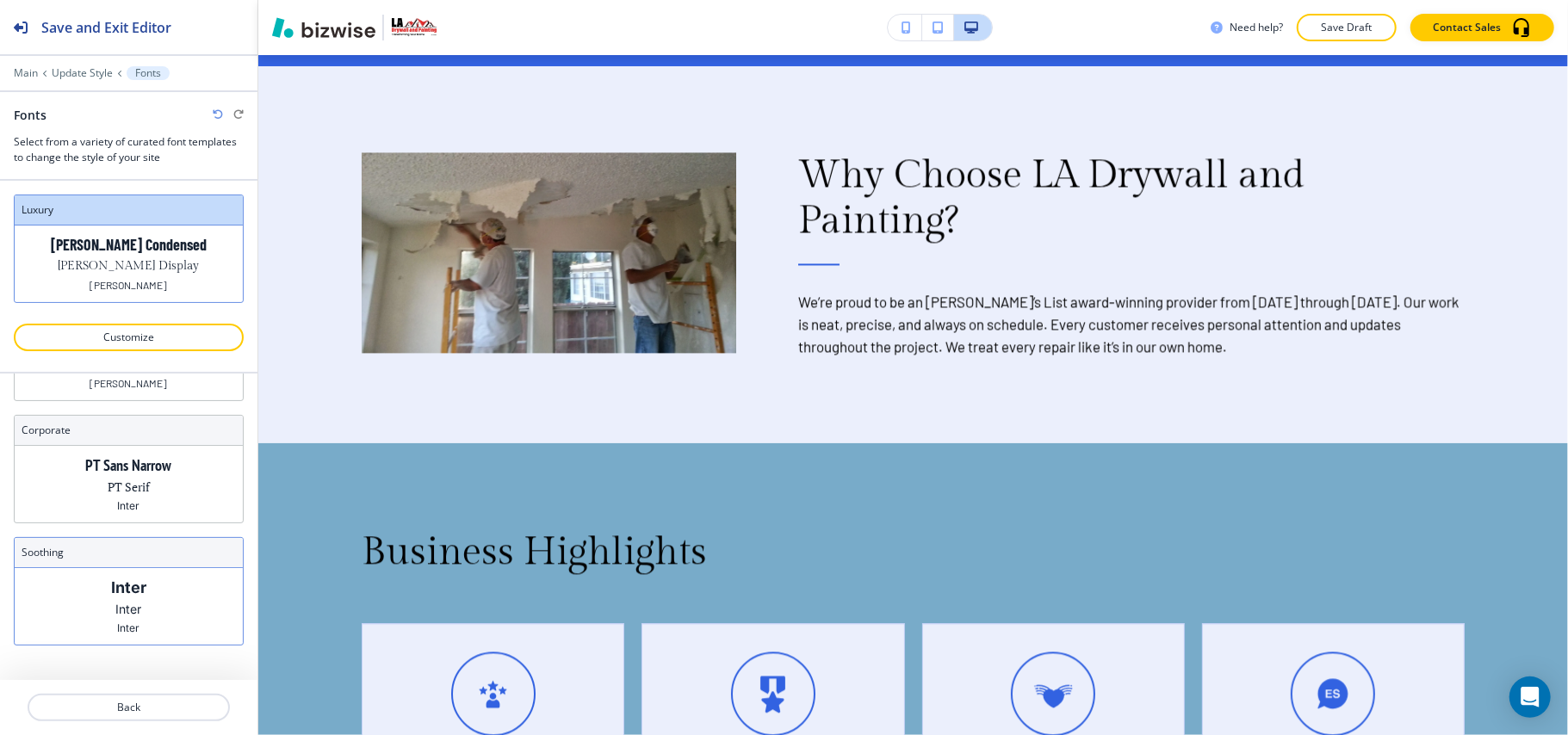
click at [138, 551] on div "Inter Inter Inter" at bounding box center [129, 607] width 228 height 77
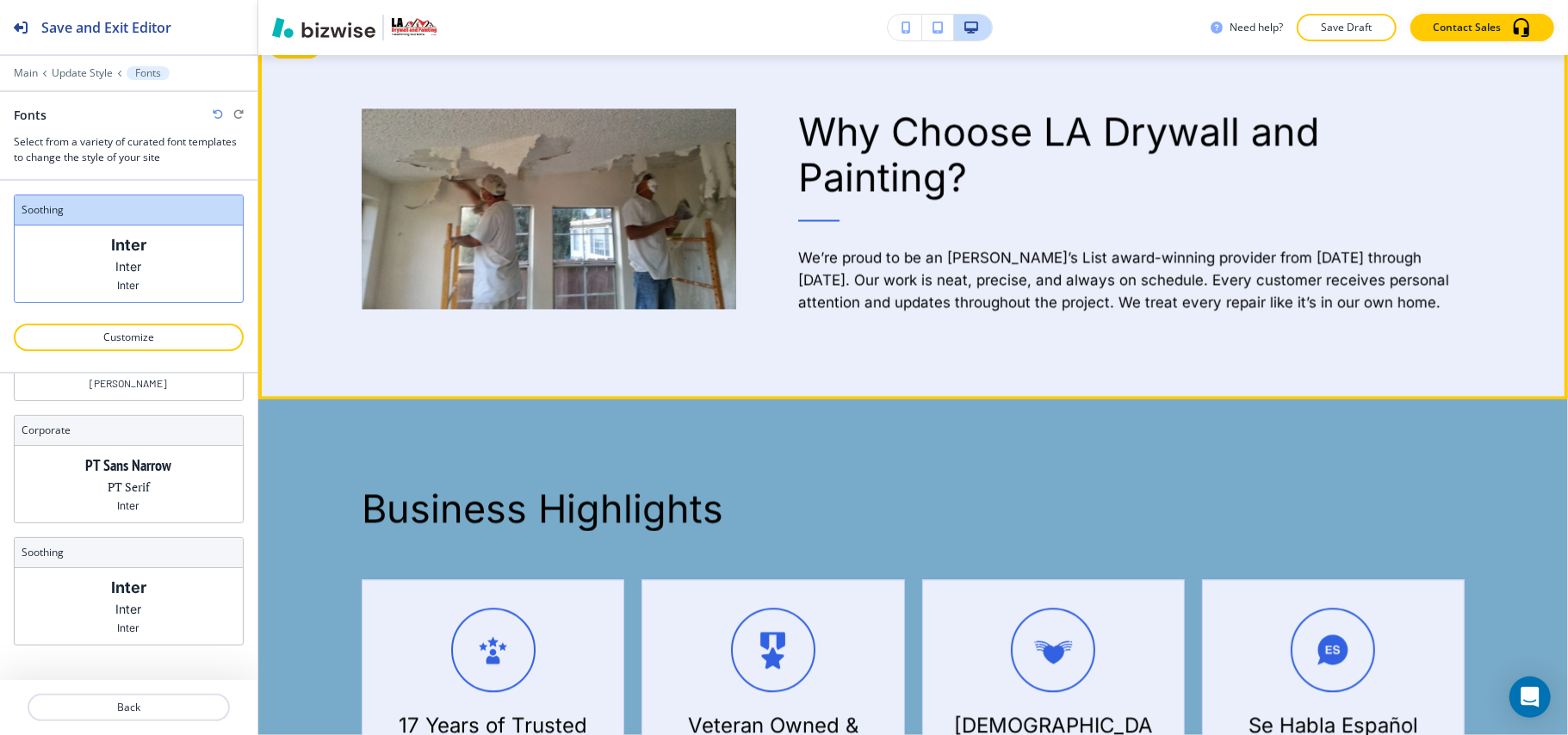
scroll to position [2984, 0]
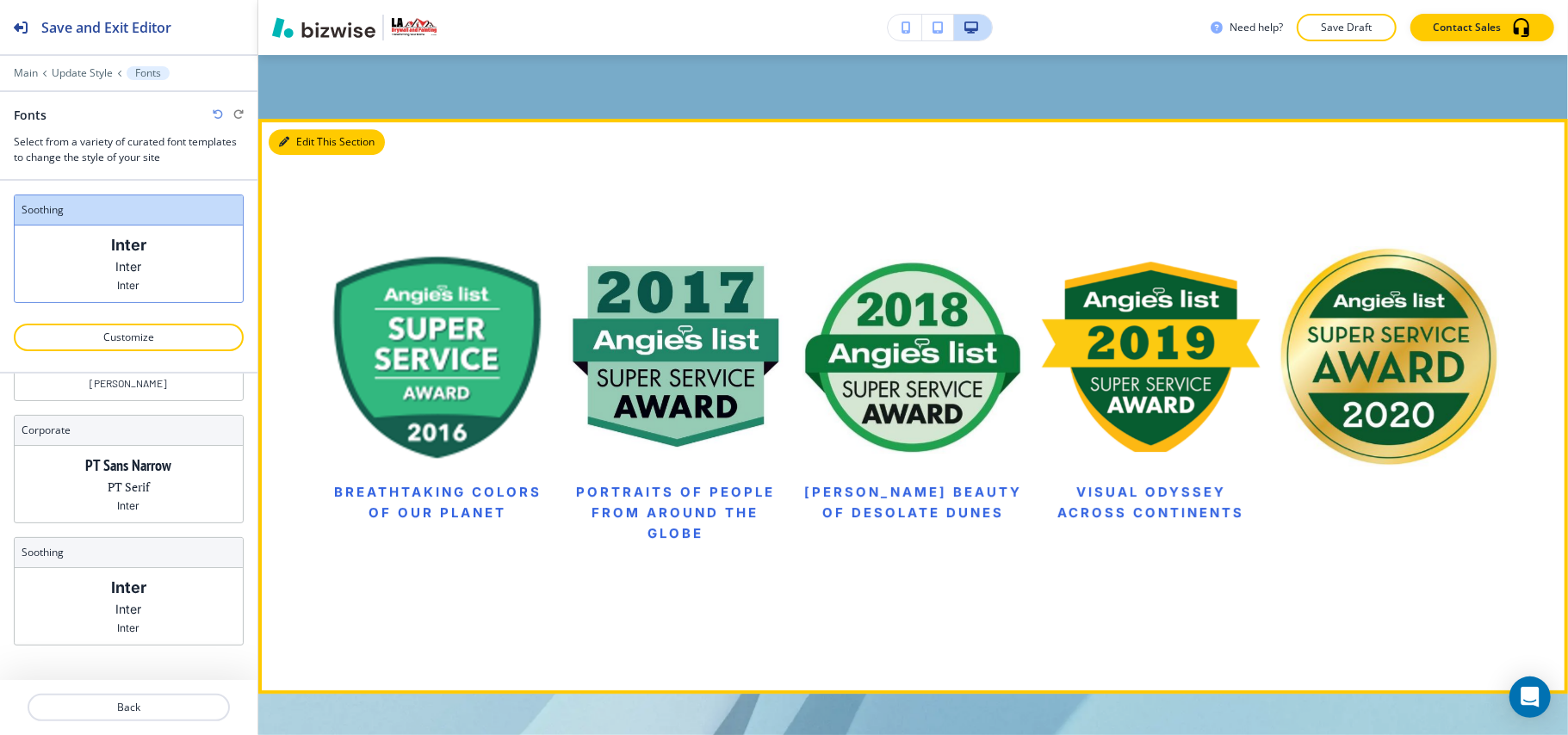
click at [271, 139] on button "Edit This Section" at bounding box center [327, 141] width 117 height 25
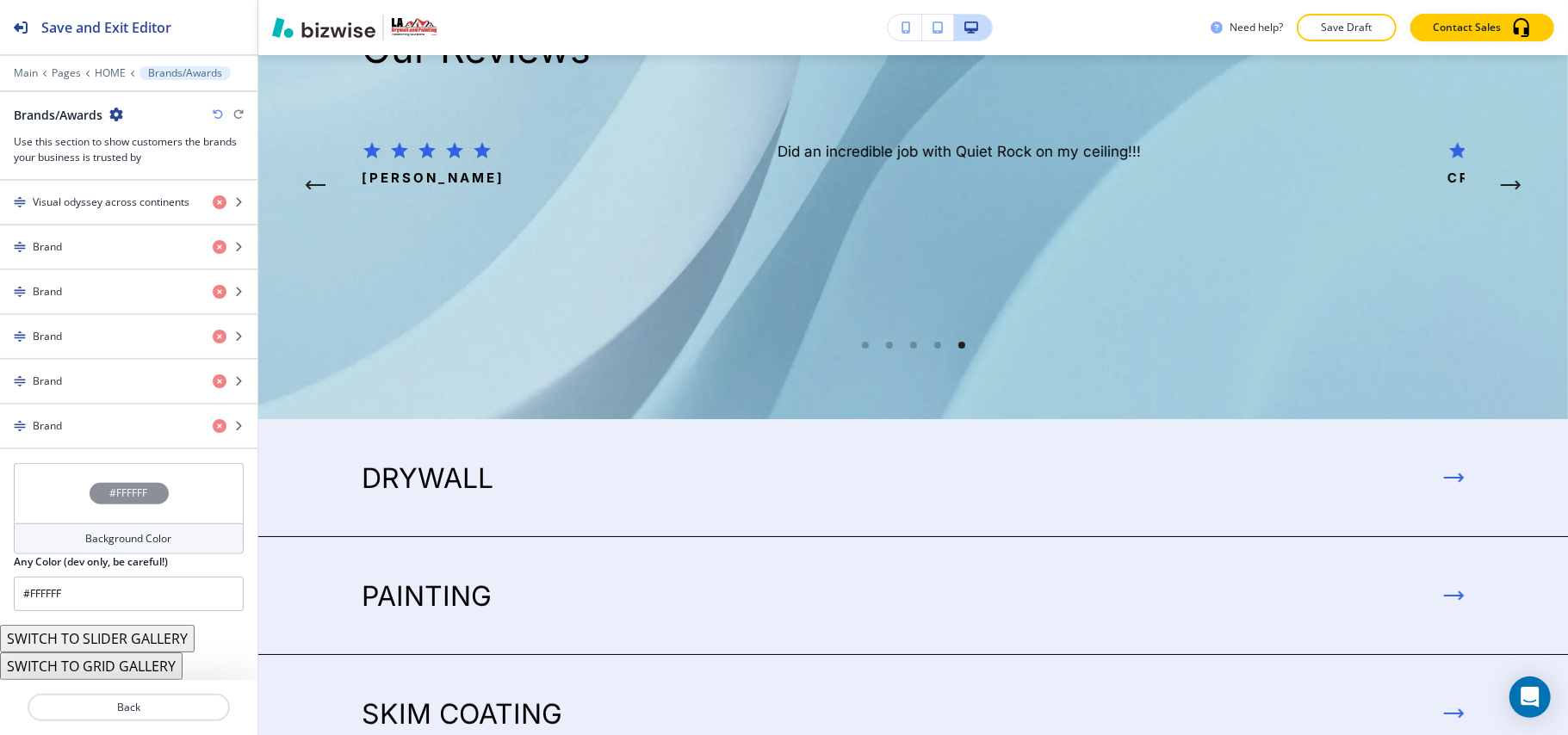
scroll to position [4658, 0]
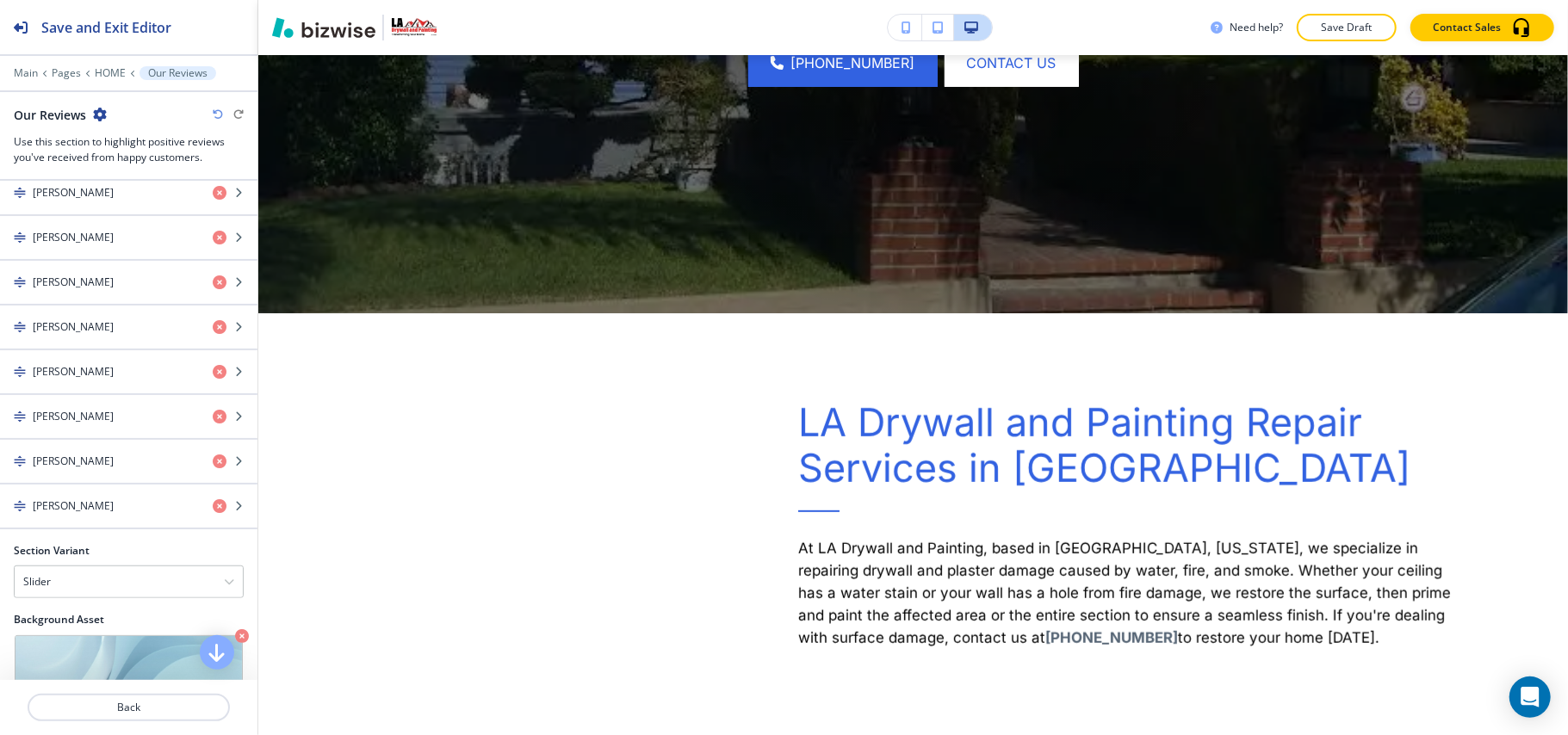
scroll to position [0, 0]
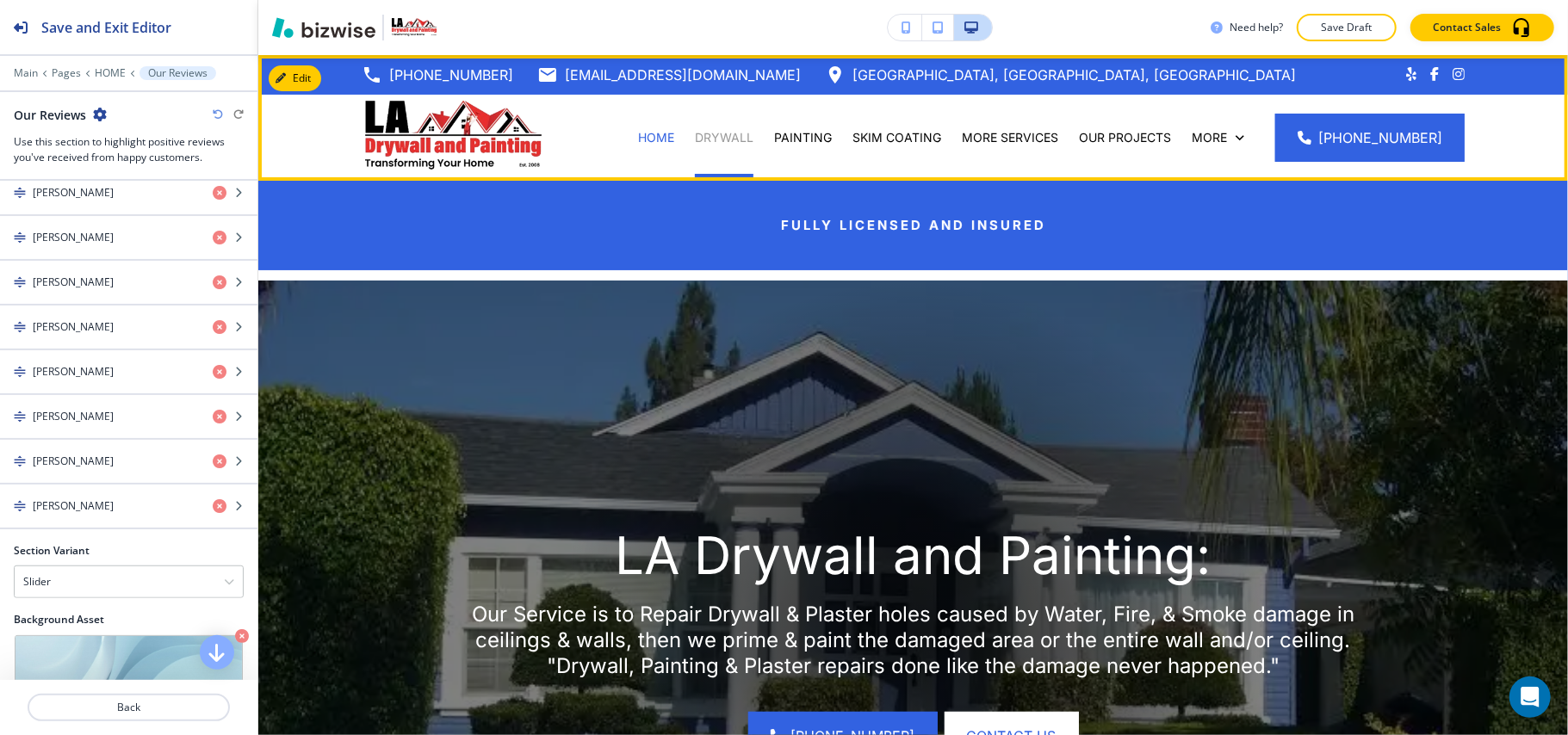
click at [727, 136] on p "DRYWALL" at bounding box center [724, 137] width 58 height 17
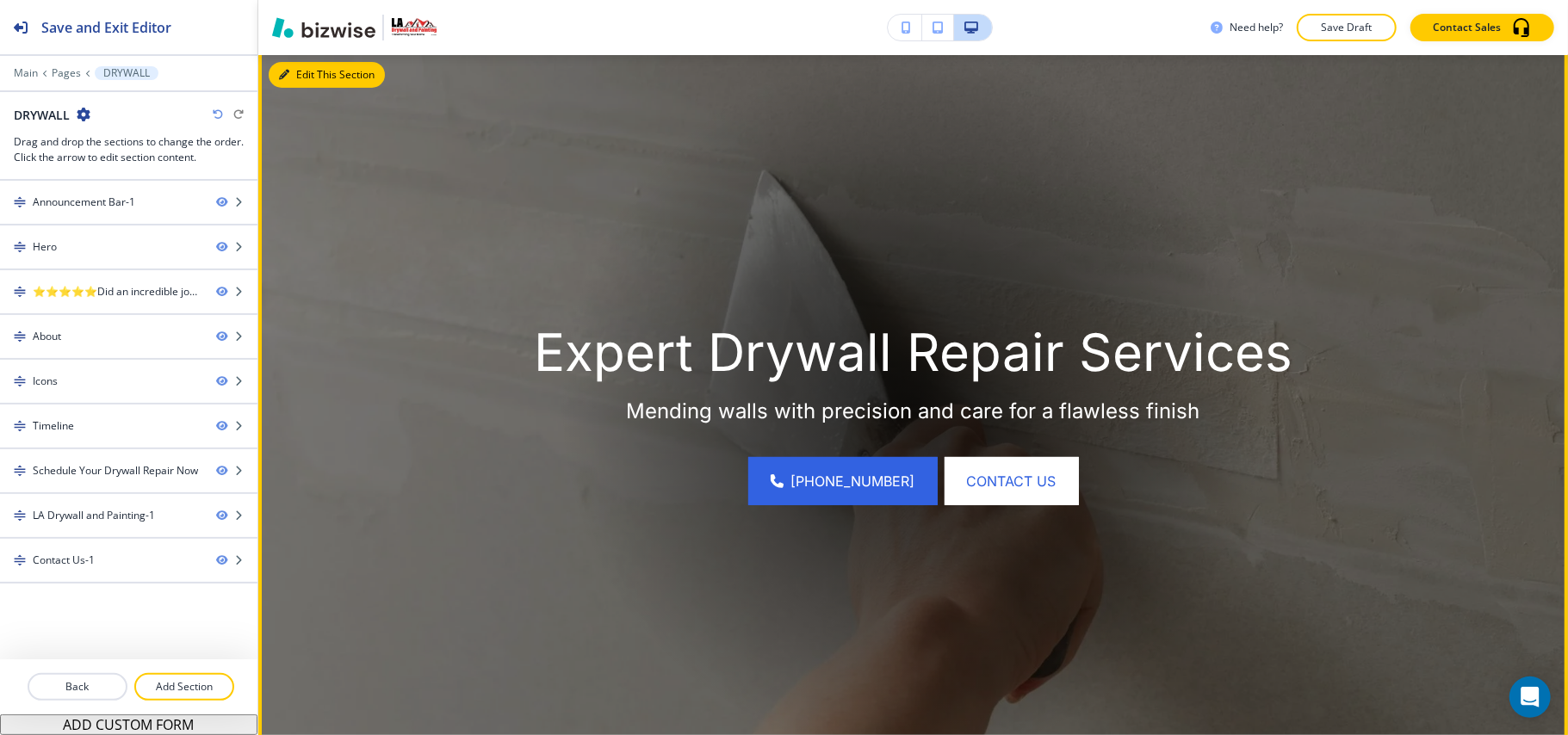
click at [290, 83] on button "Edit This Section" at bounding box center [327, 74] width 117 height 25
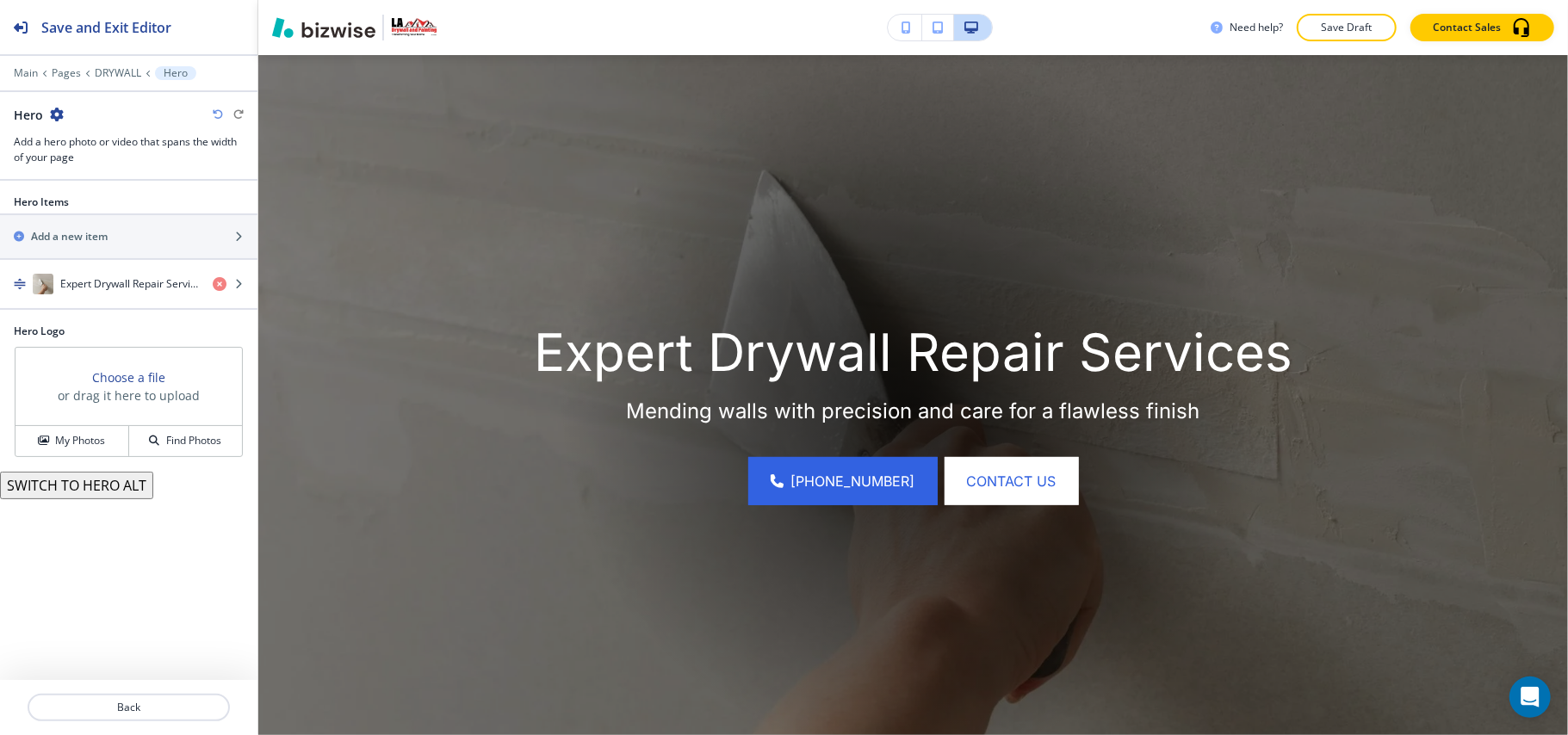
scroll to position [226, 0]
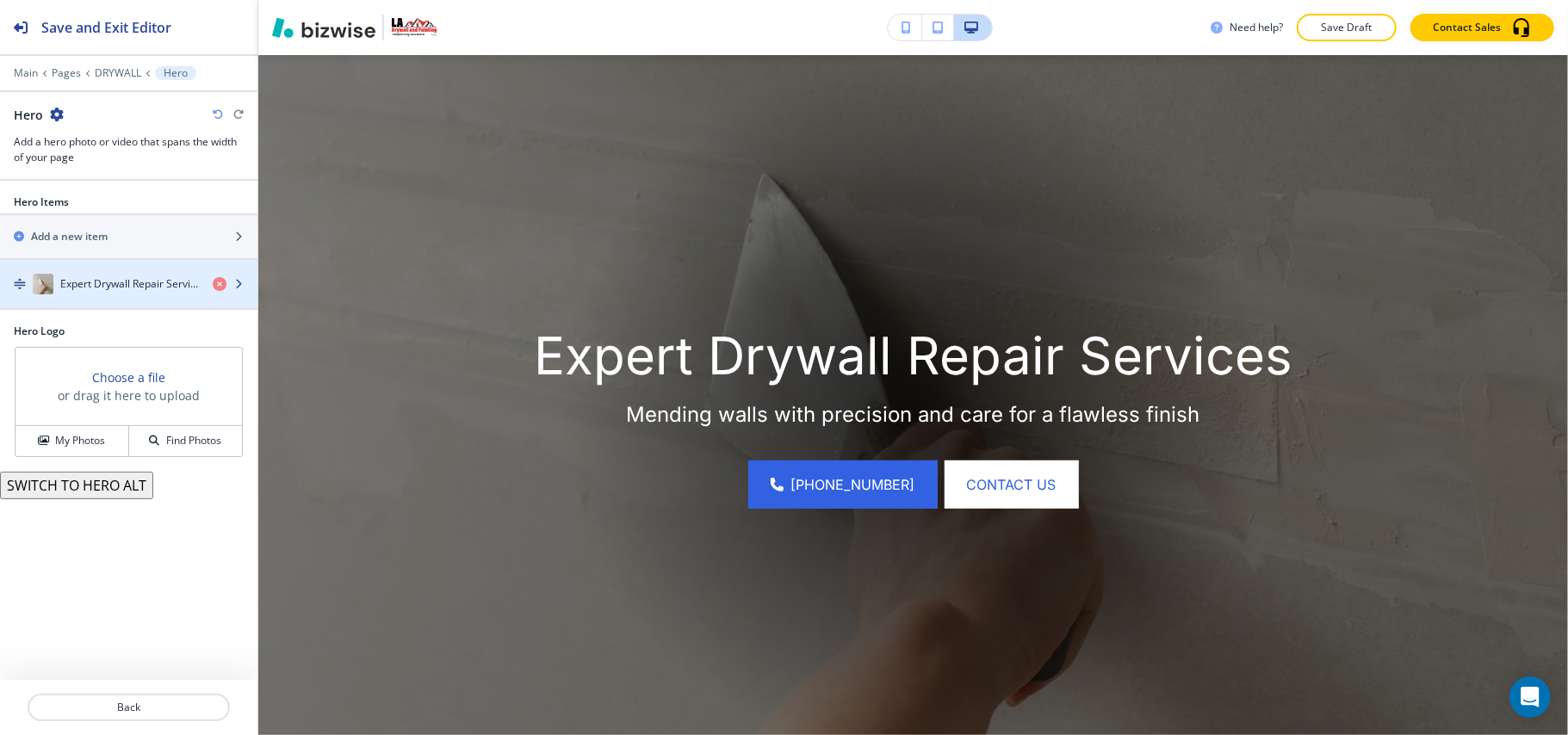
click at [110, 289] on h4 "Expert Drywall Repair Services" at bounding box center [129, 284] width 138 height 15
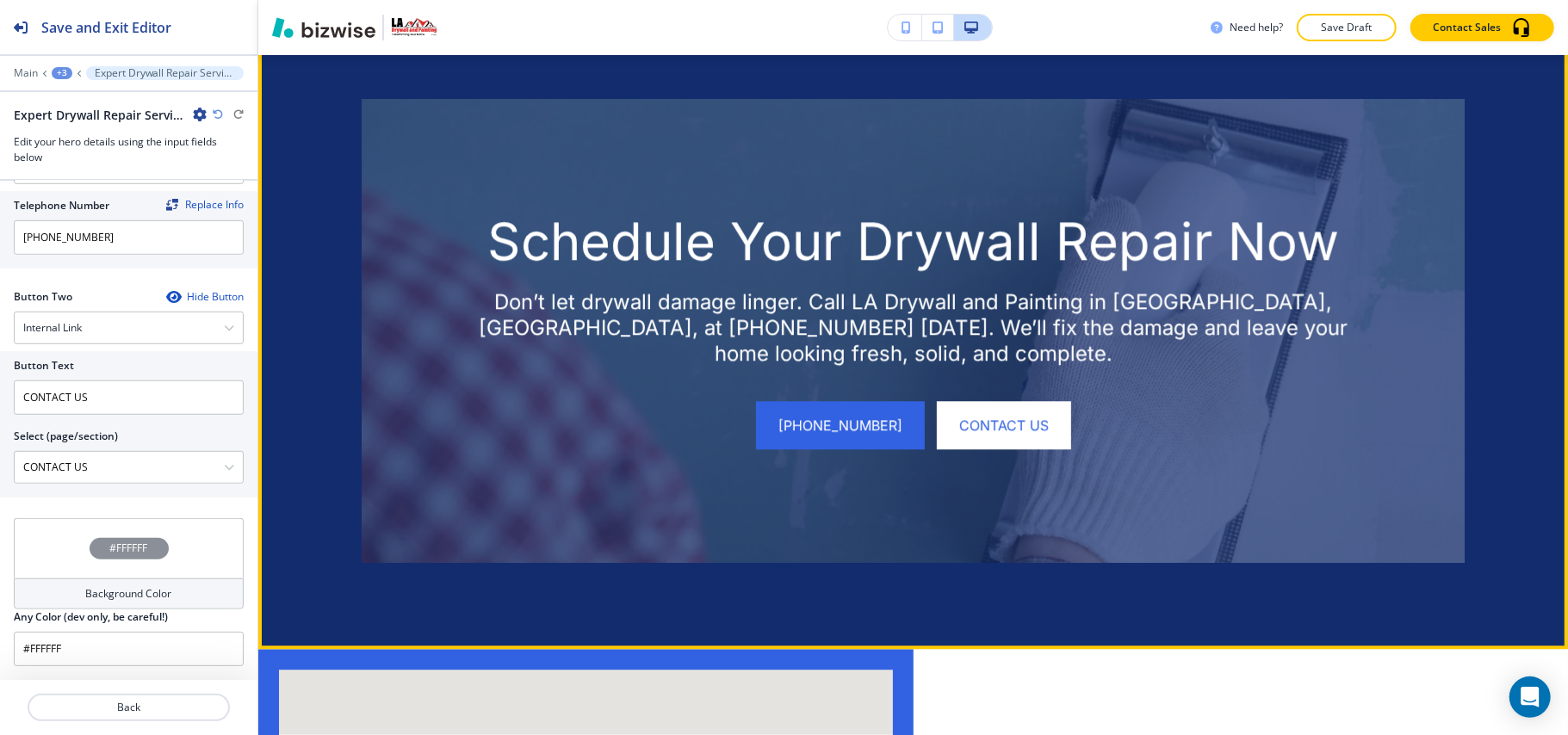
scroll to position [3096, 0]
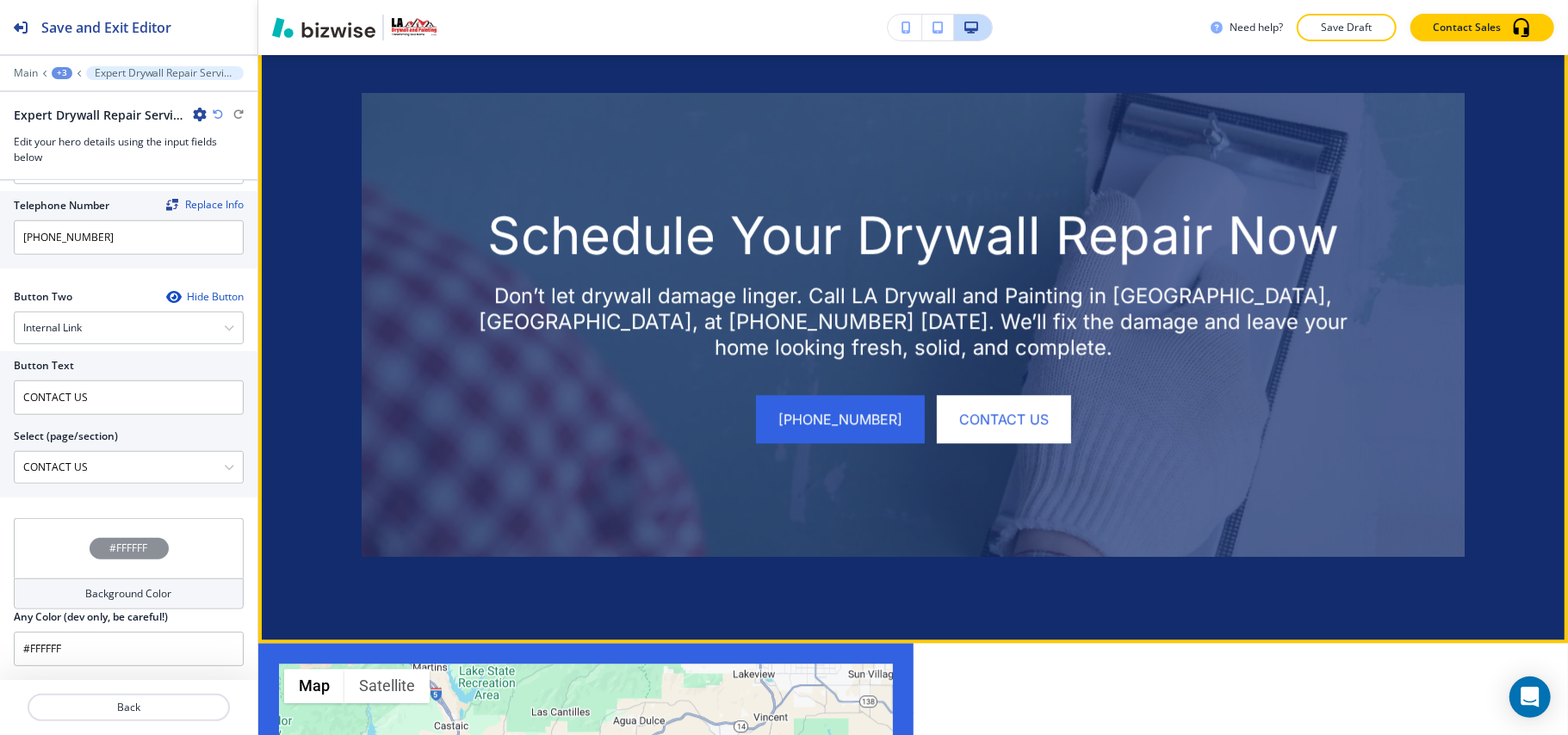
click at [314, 43] on button "Edit This Section" at bounding box center [327, 29] width 117 height 25
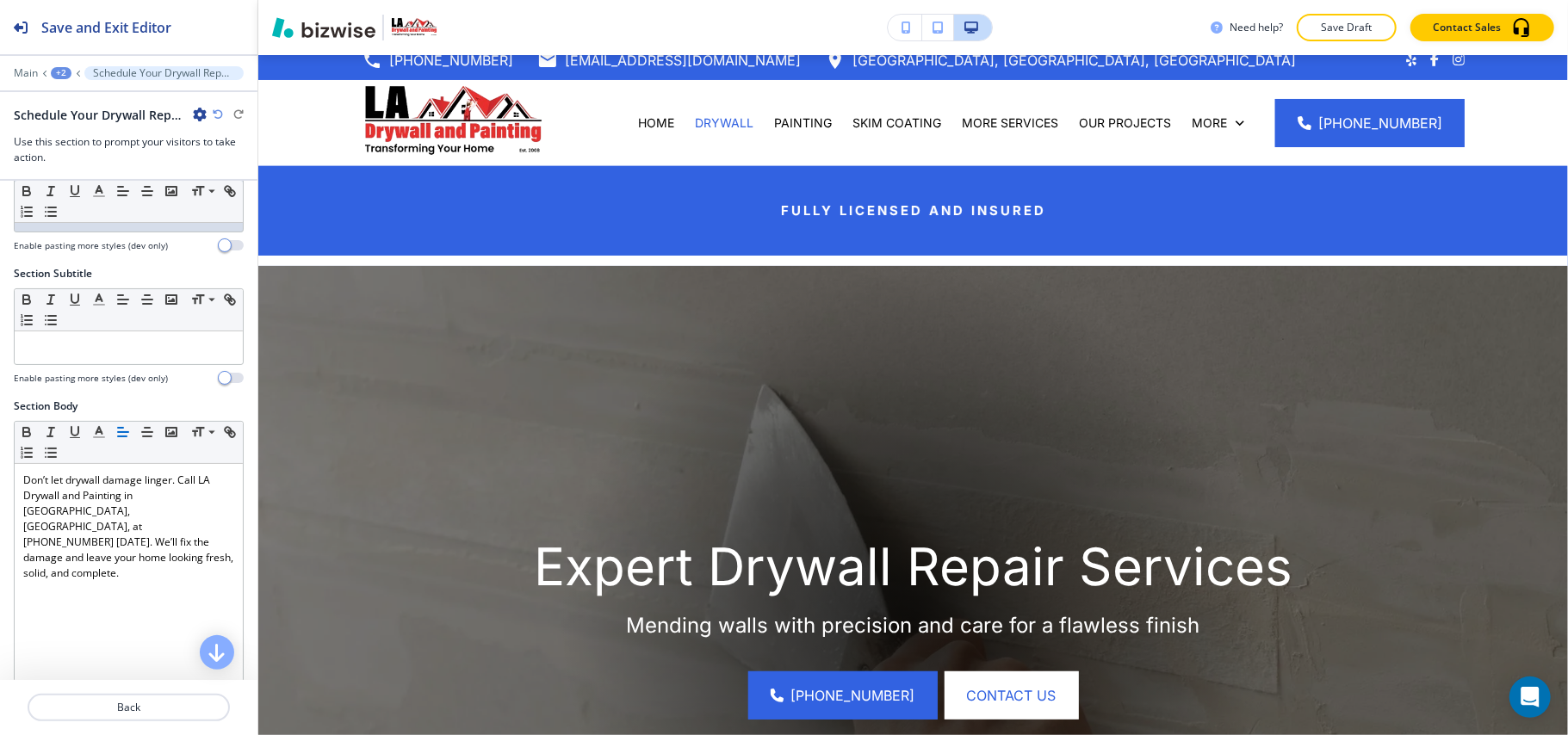
scroll to position [0, 0]
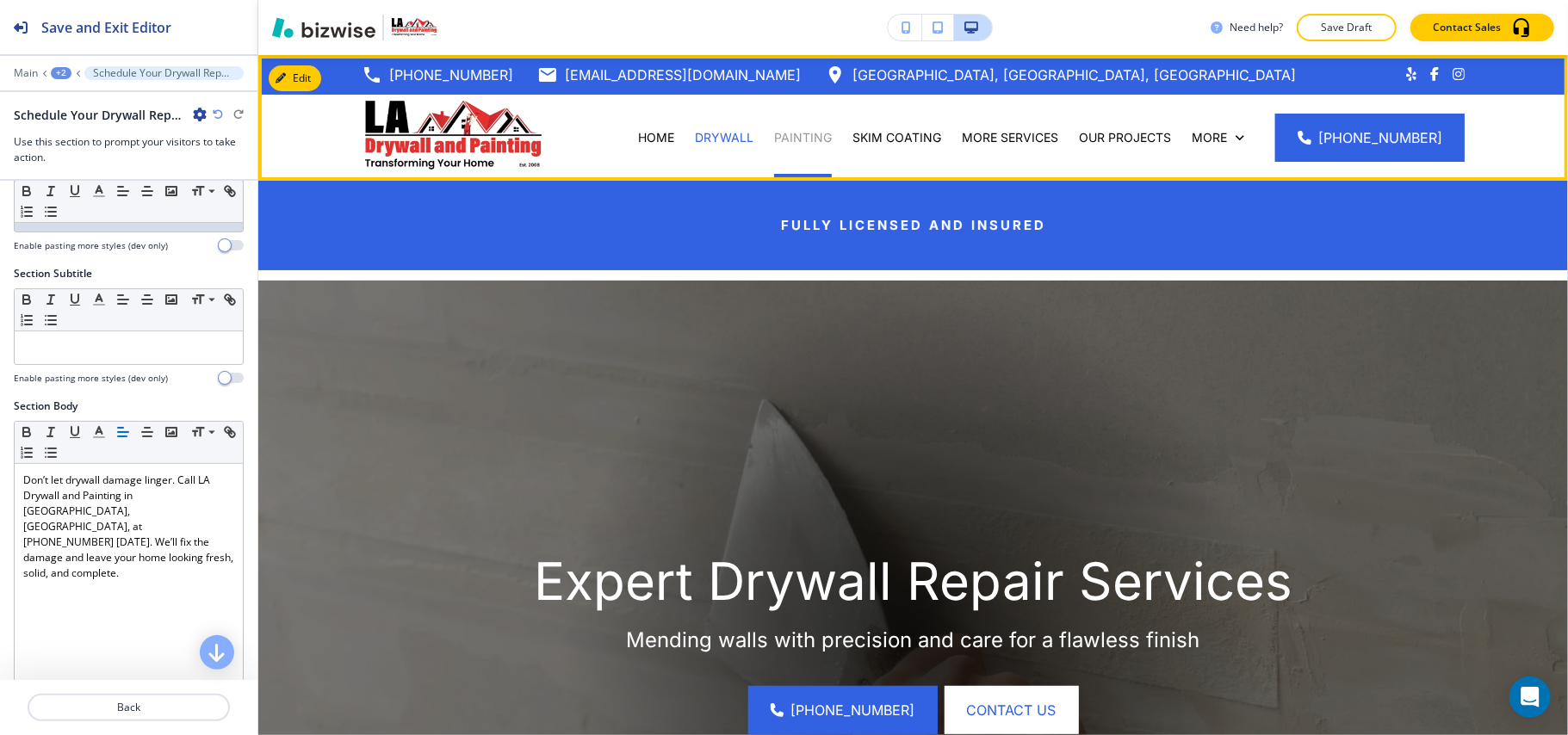
click at [824, 138] on p "PAINTING" at bounding box center [803, 137] width 57 height 17
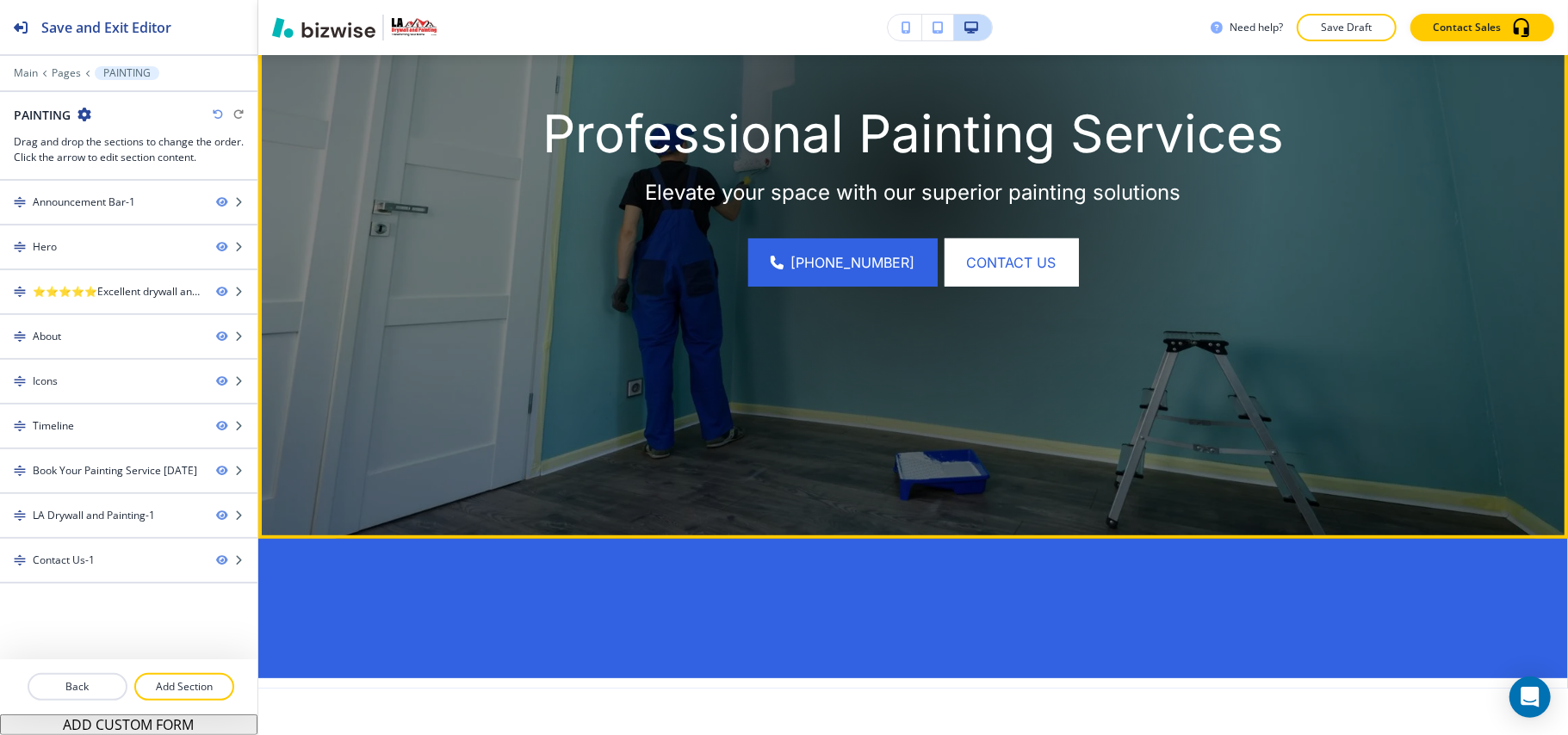
scroll to position [459, 0]
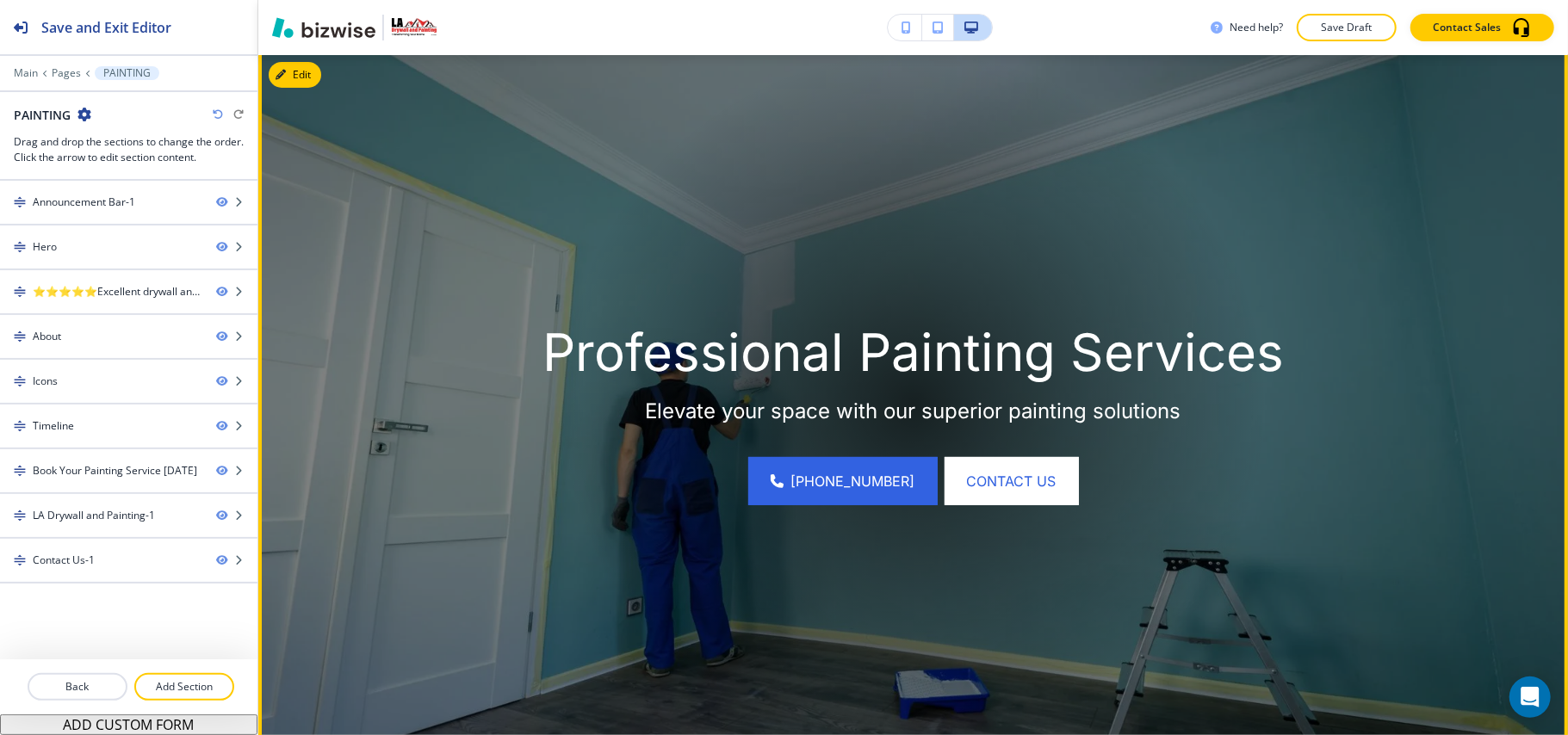
click at [311, 70] on button "Edit" at bounding box center [295, 74] width 53 height 25
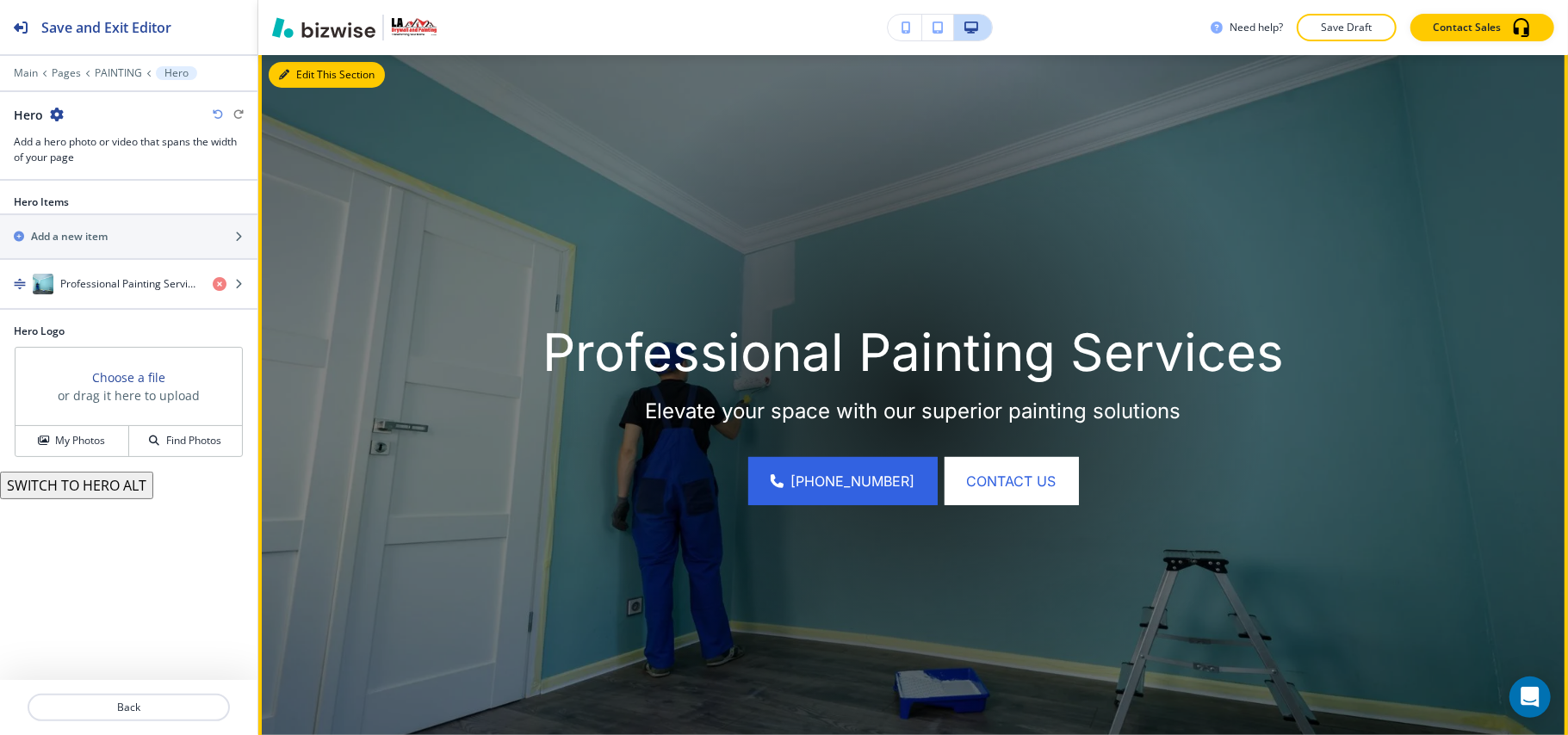
scroll to position [226, 0]
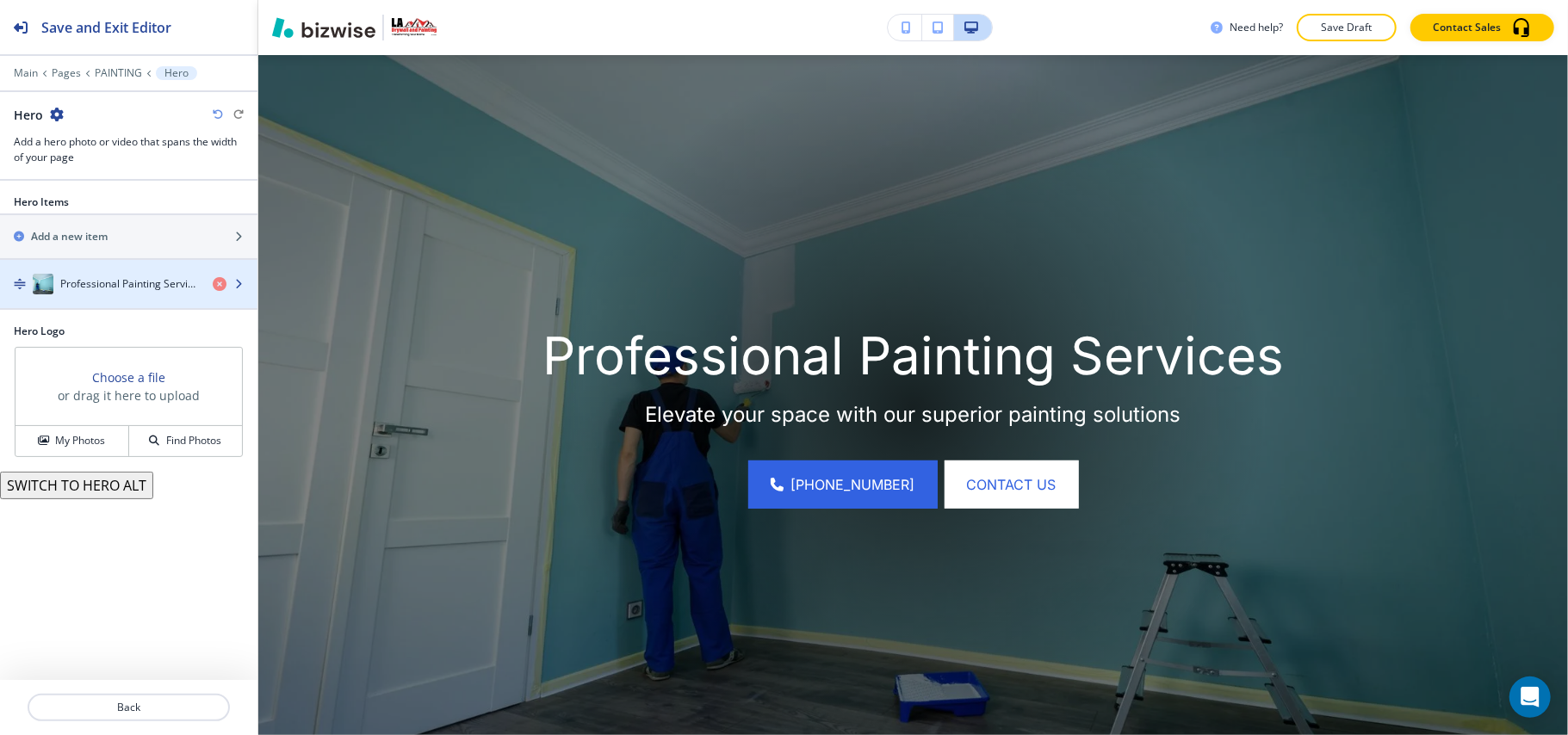
click at [103, 298] on div "button" at bounding box center [129, 301] width 258 height 14
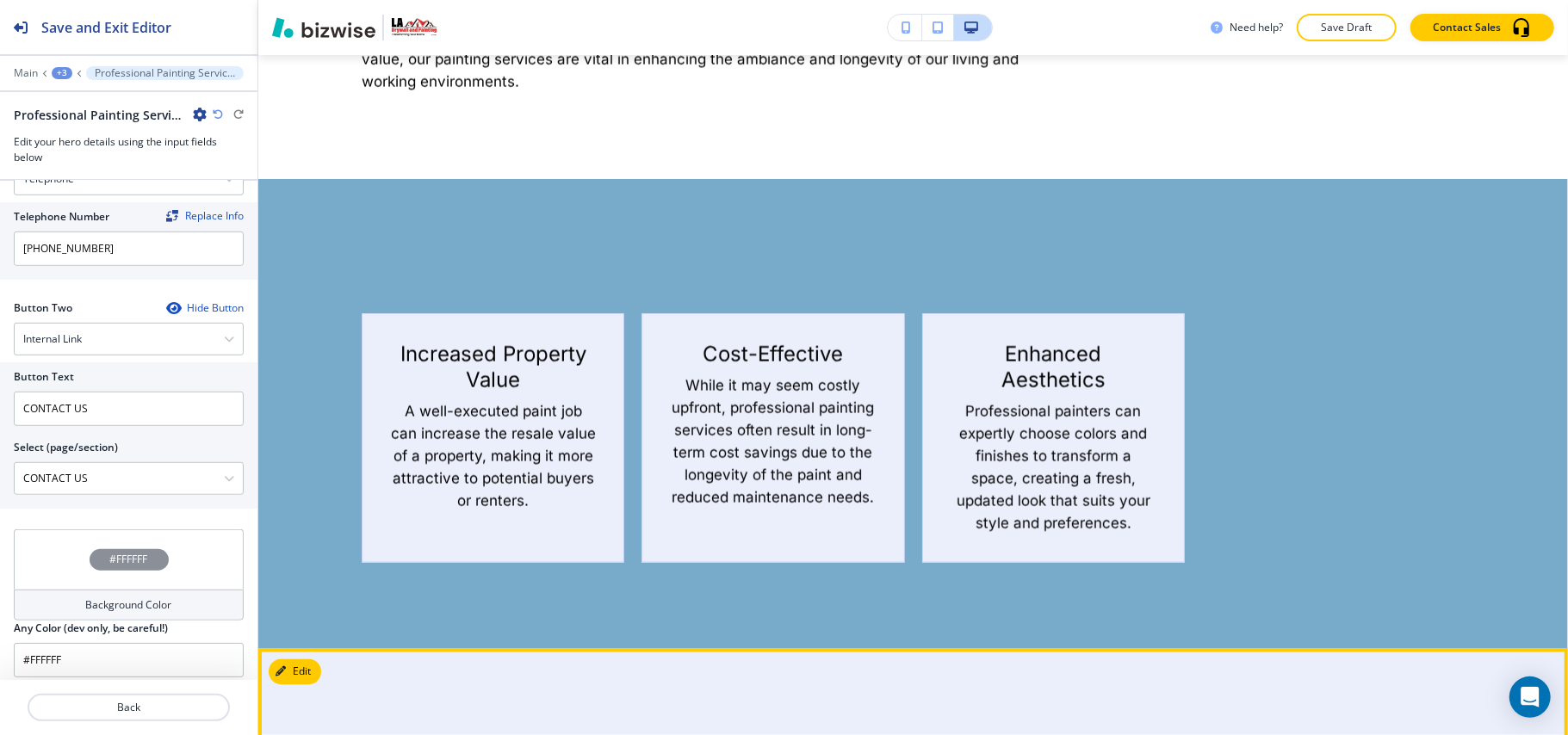
scroll to position [1833, 0]
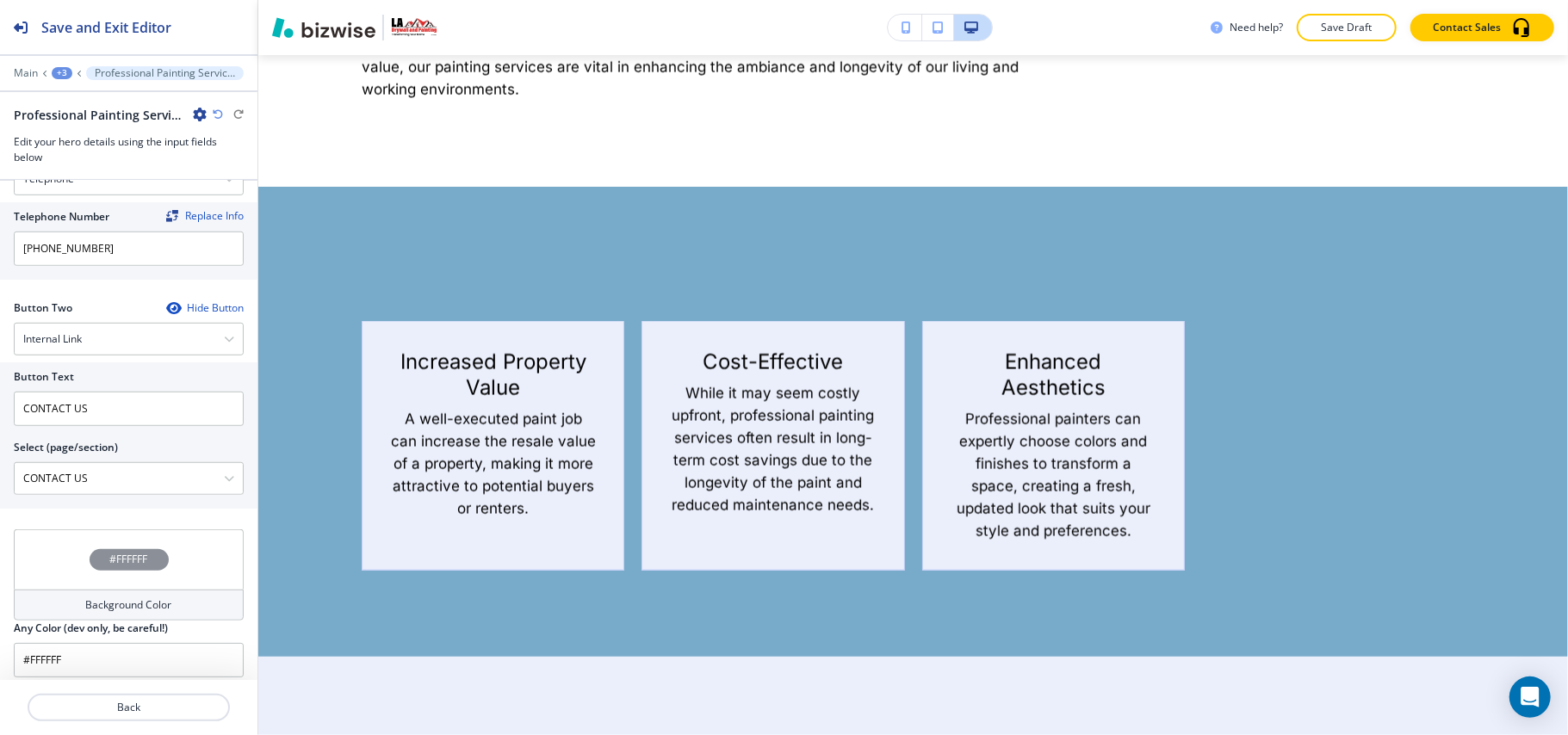
click at [67, 67] on div "Main +3 Professional Painting Services" at bounding box center [129, 73] width 230 height 14
click at [64, 76] on div "+3" at bounding box center [62, 72] width 21 height 12
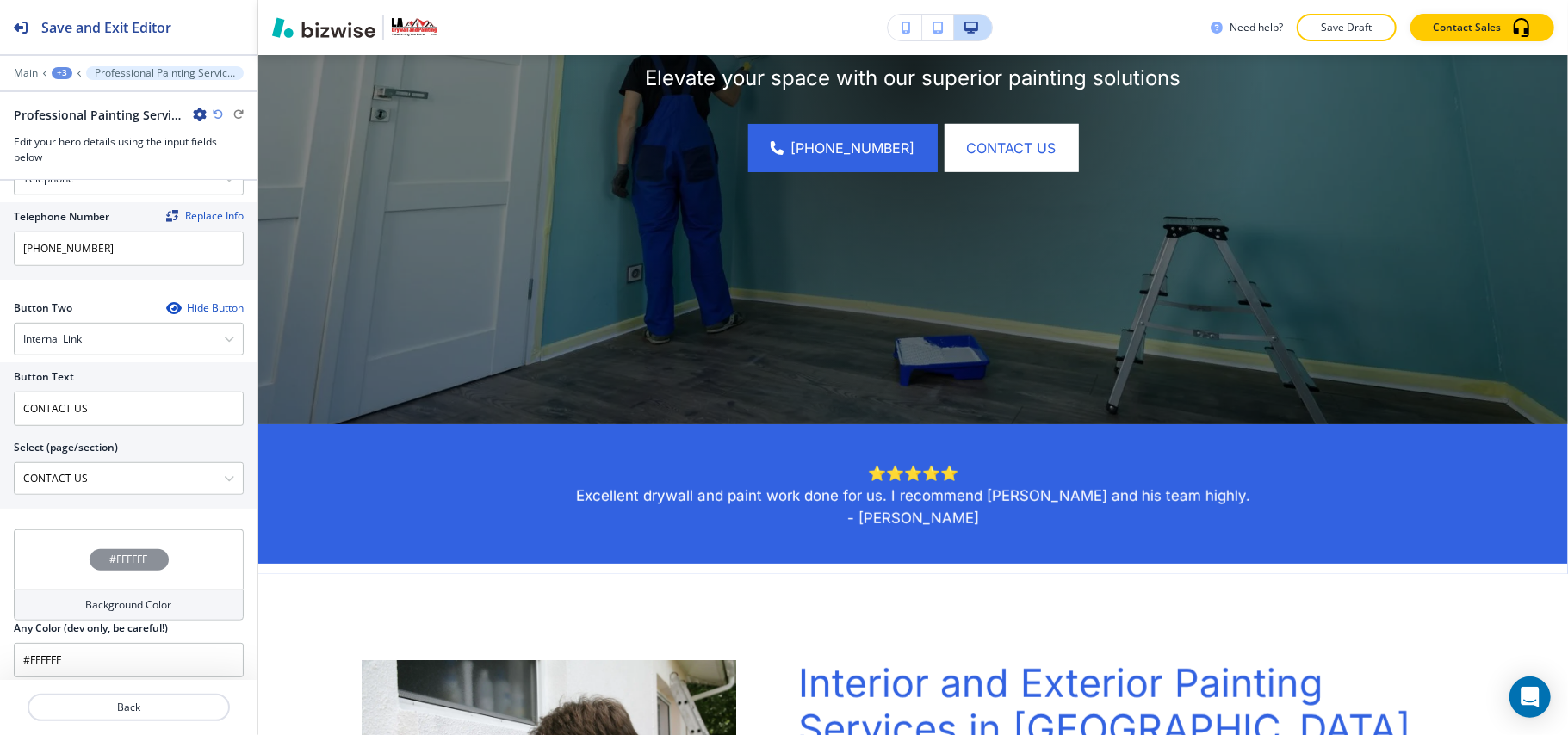
scroll to position [0, 0]
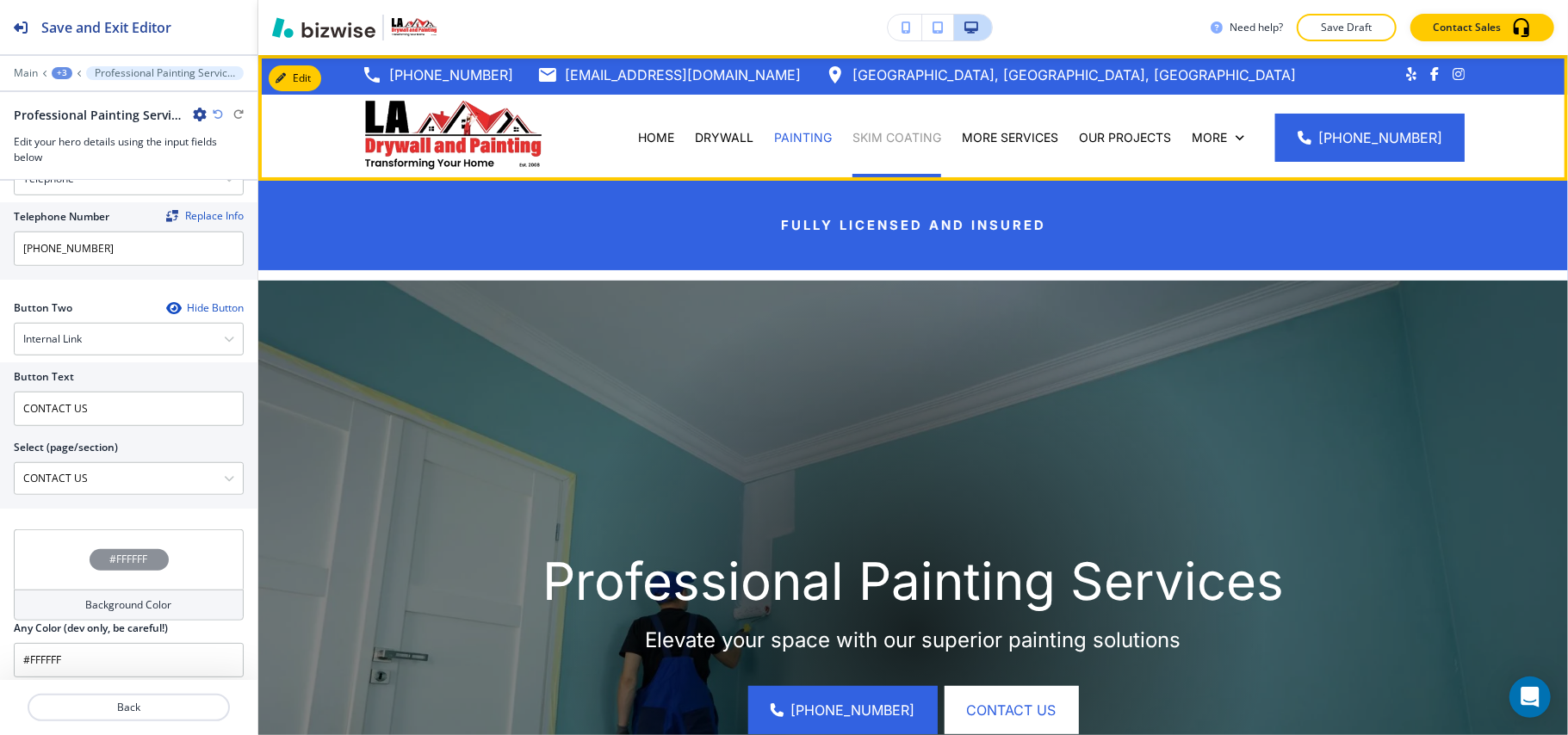
click at [896, 136] on p "SKIM COATING" at bounding box center [897, 137] width 88 height 17
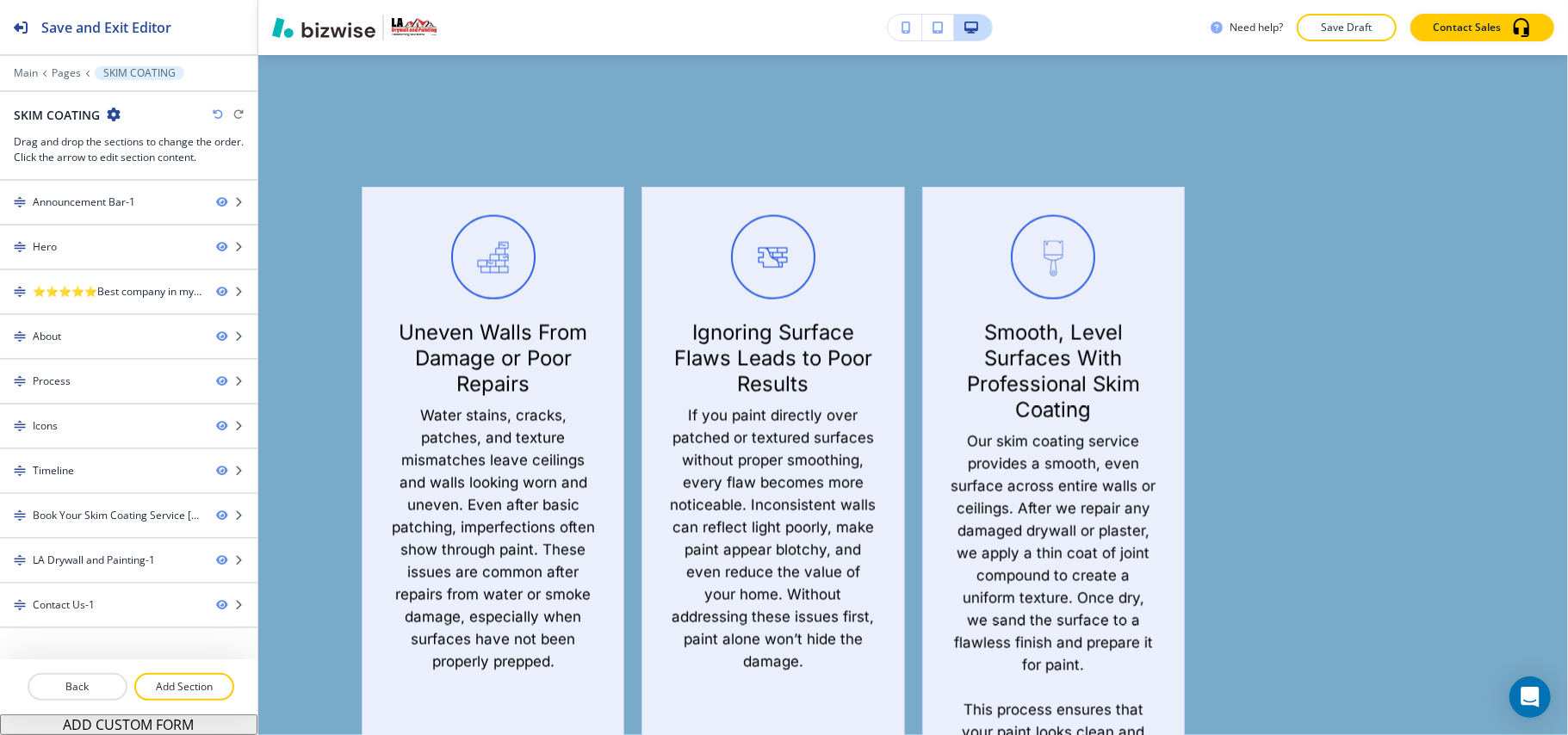
scroll to position [2121, 0]
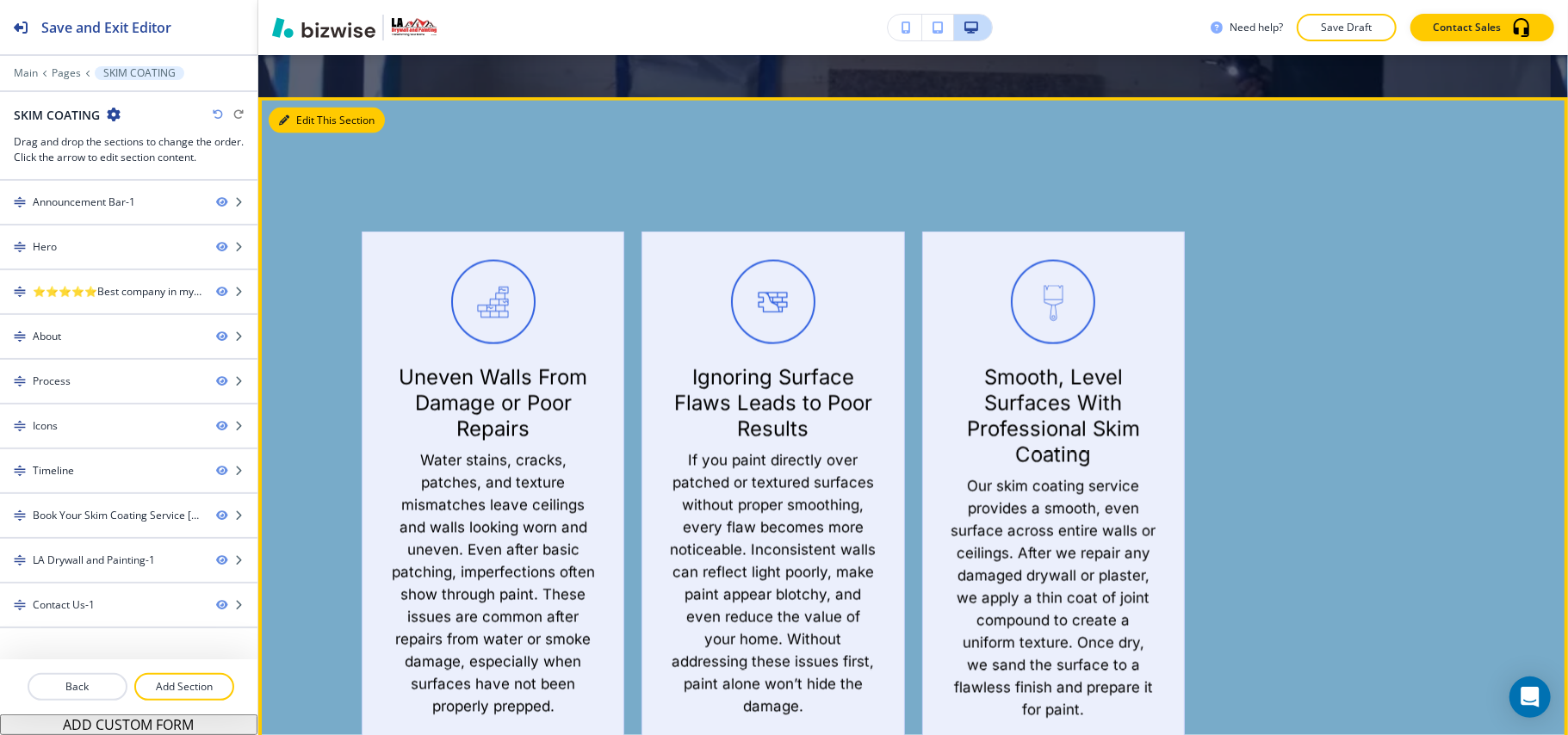
click at [298, 108] on button "Edit This Section" at bounding box center [327, 120] width 117 height 25
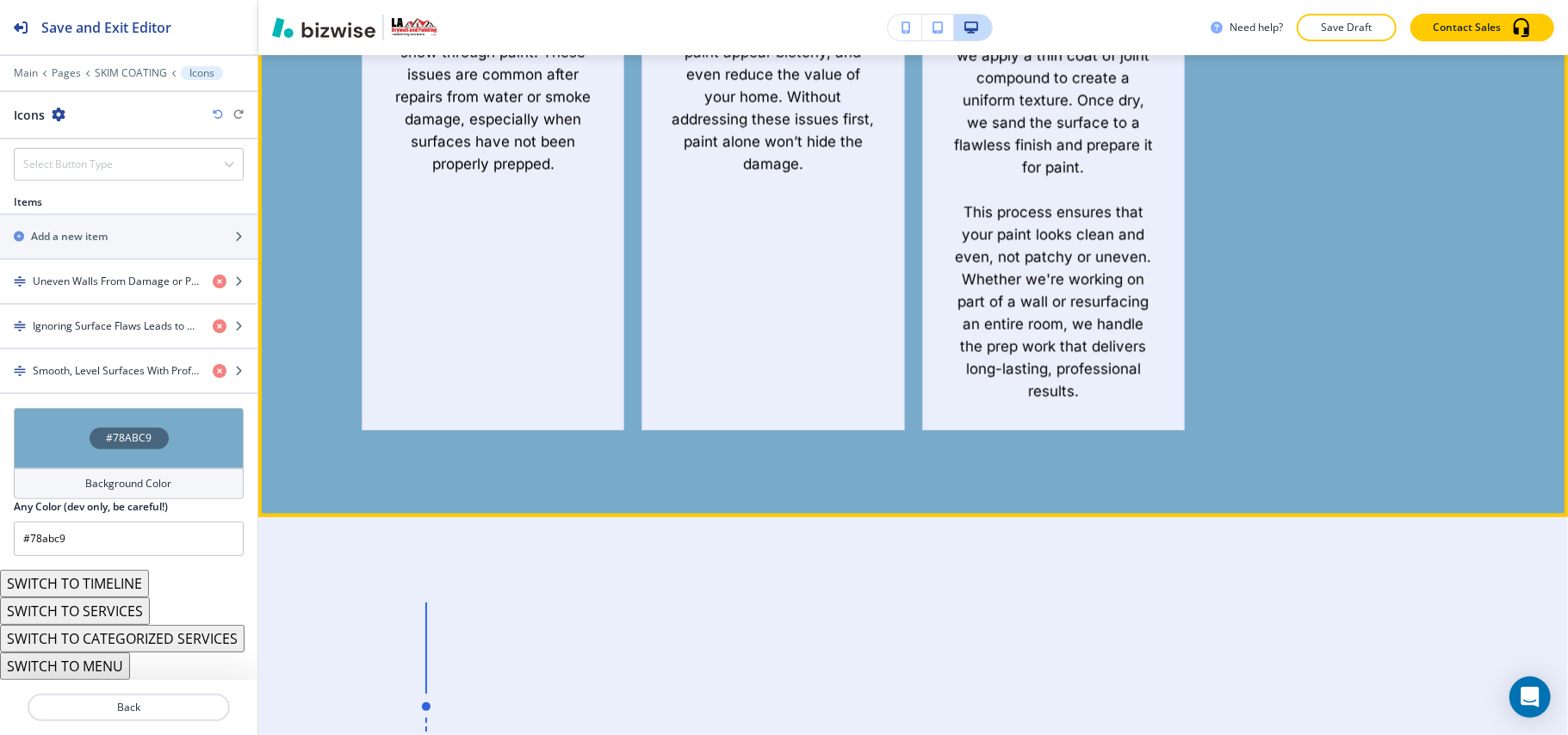
scroll to position [2940, 0]
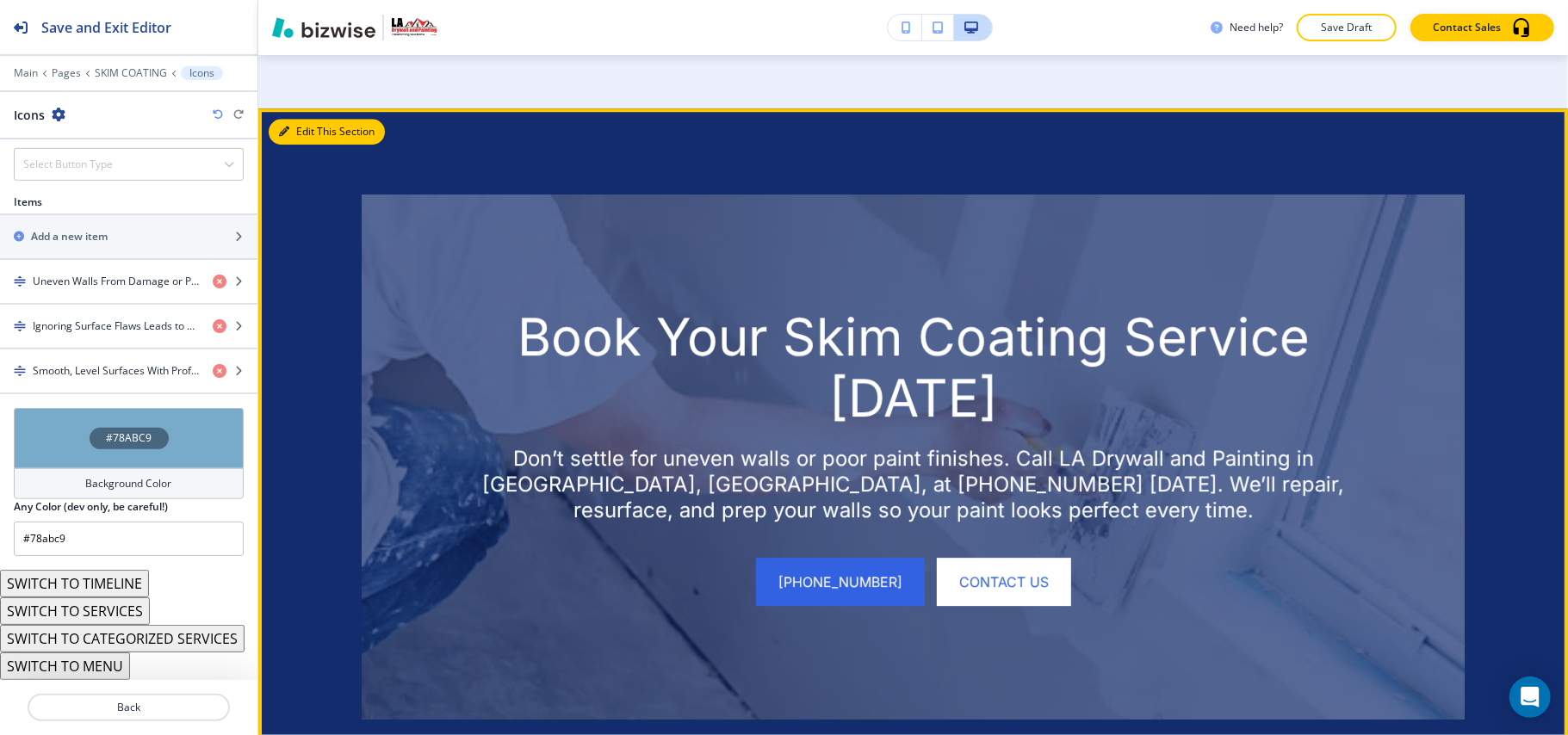
click at [288, 127] on icon "button" at bounding box center [284, 132] width 10 height 10
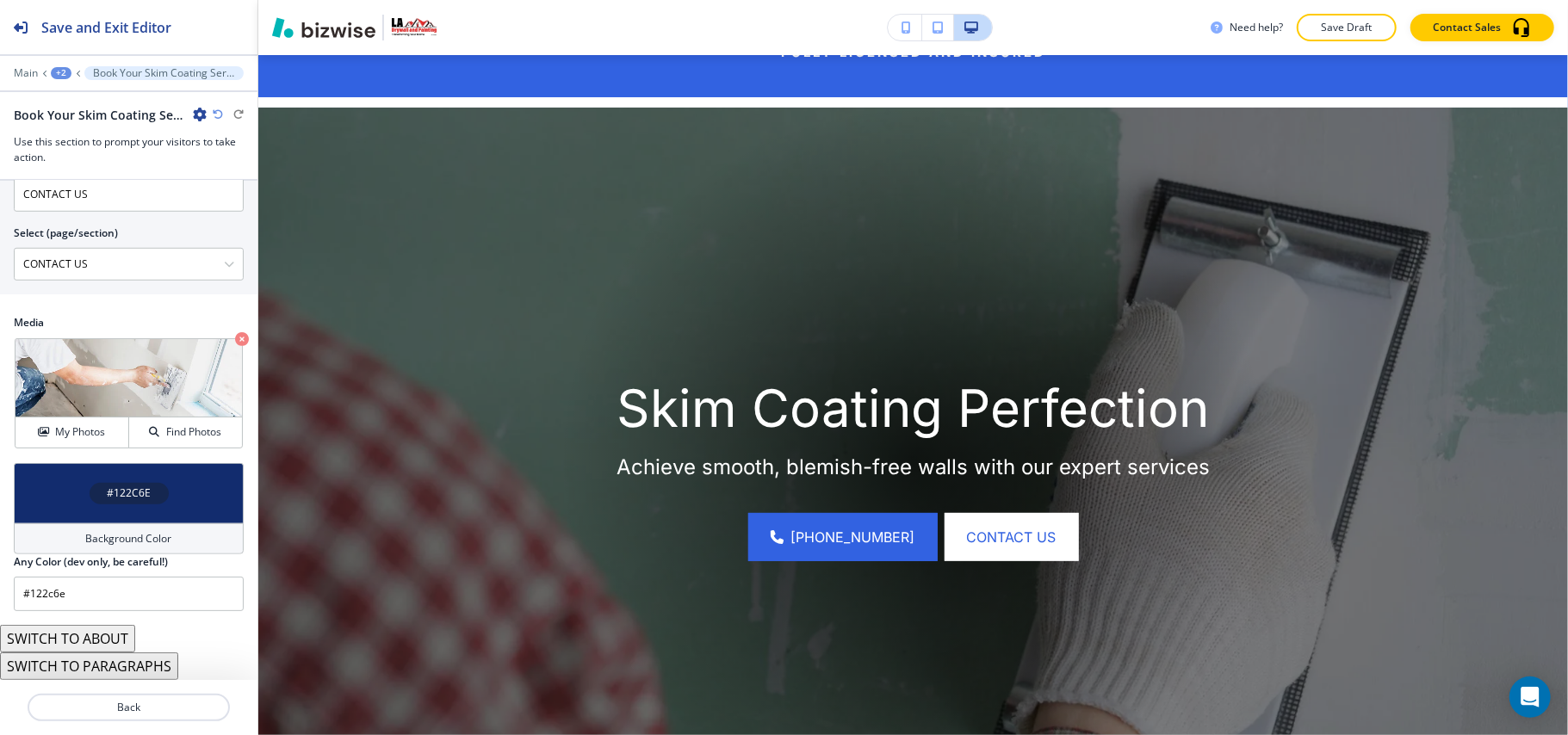
scroll to position [0, 0]
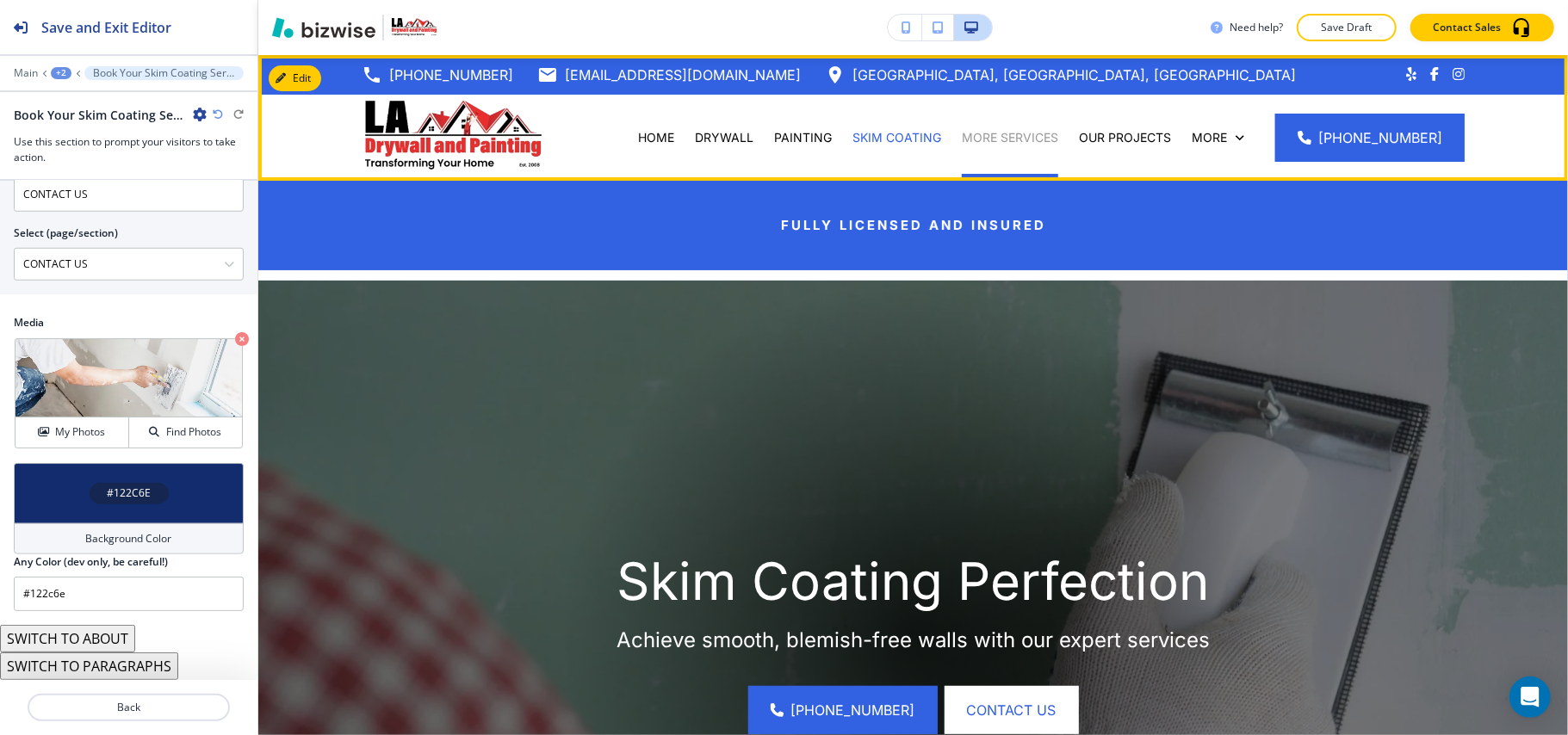
click at [1004, 133] on p "MORE SERVICES" at bounding box center [1010, 137] width 97 height 17
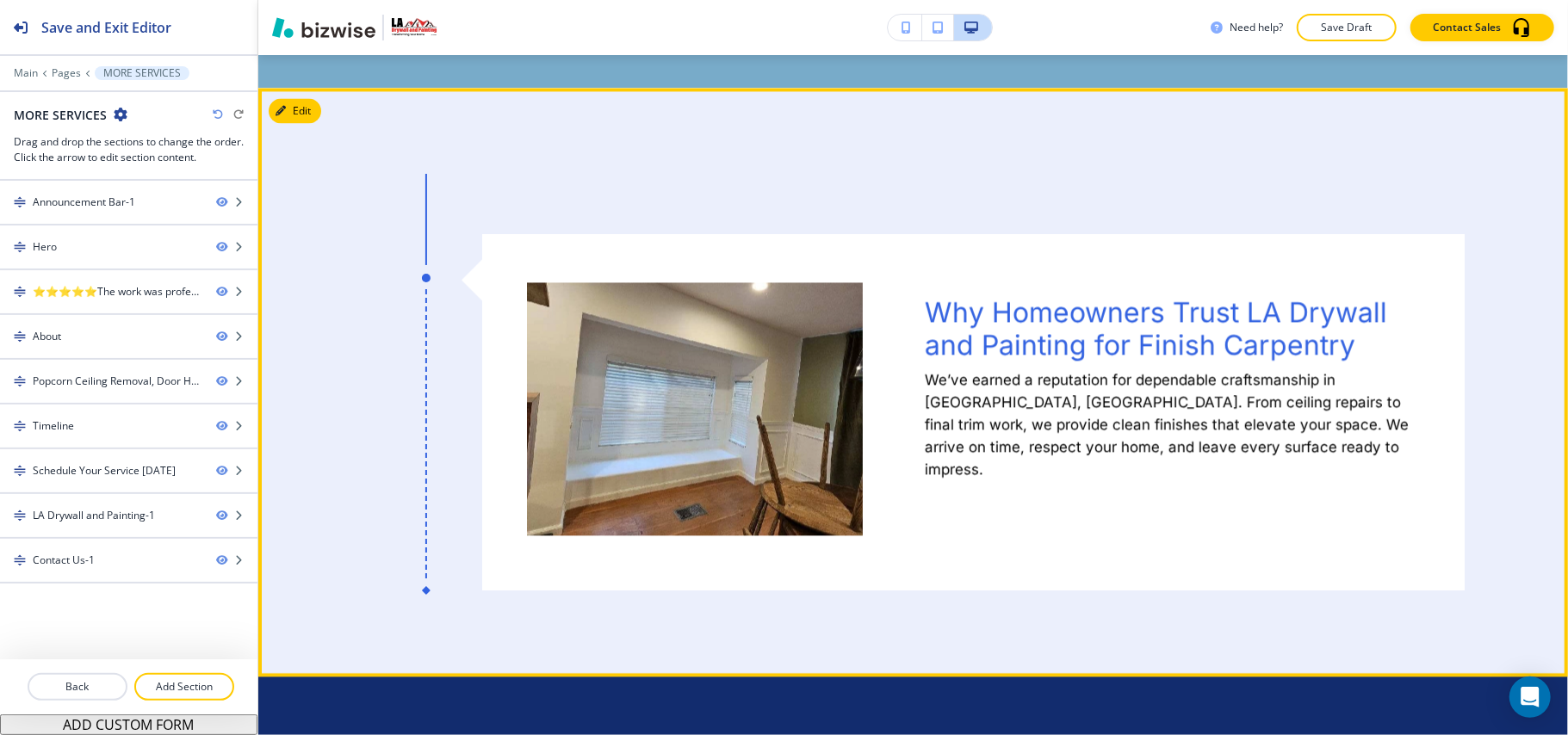
scroll to position [2640, 0]
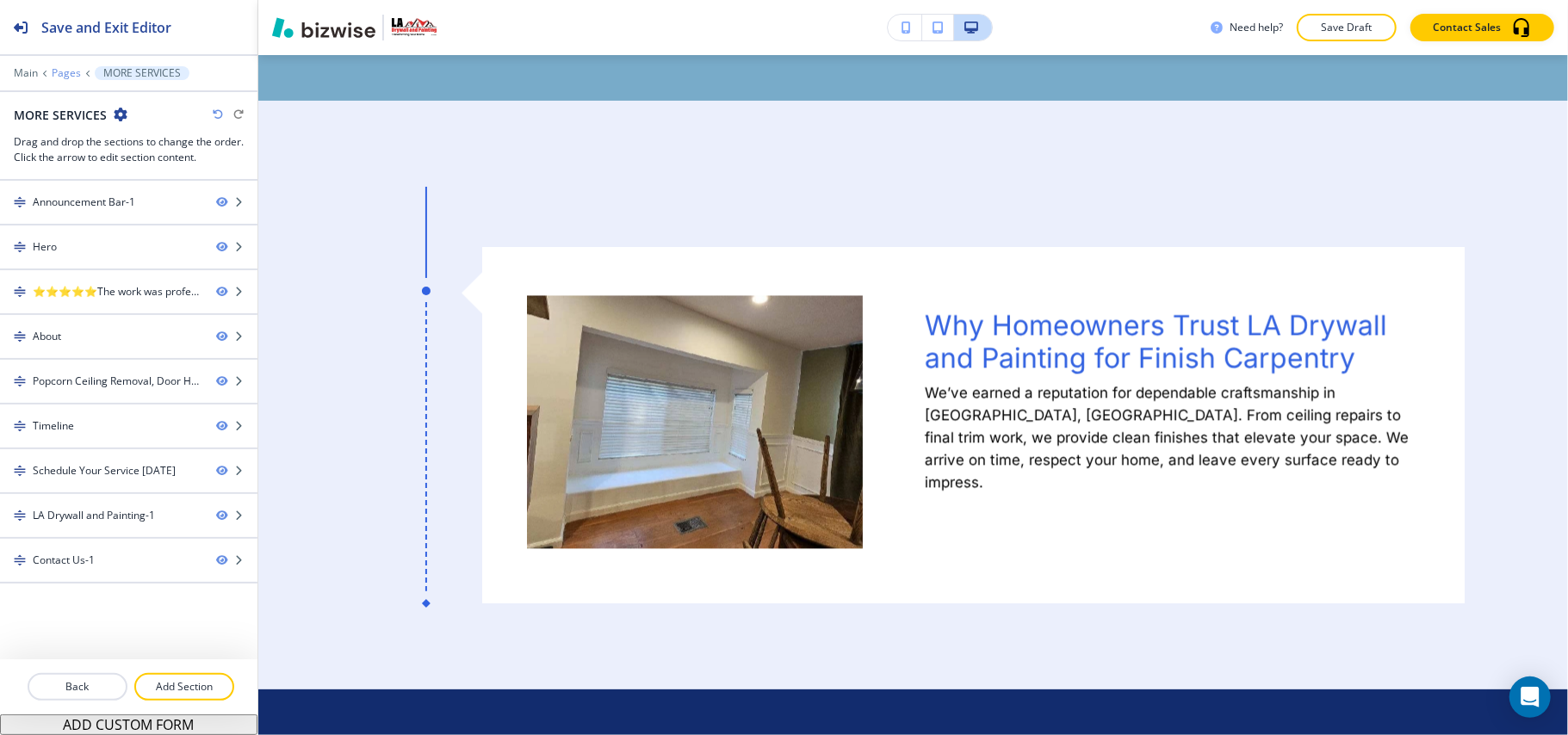
click at [69, 76] on p "Pages" at bounding box center [66, 72] width 29 height 12
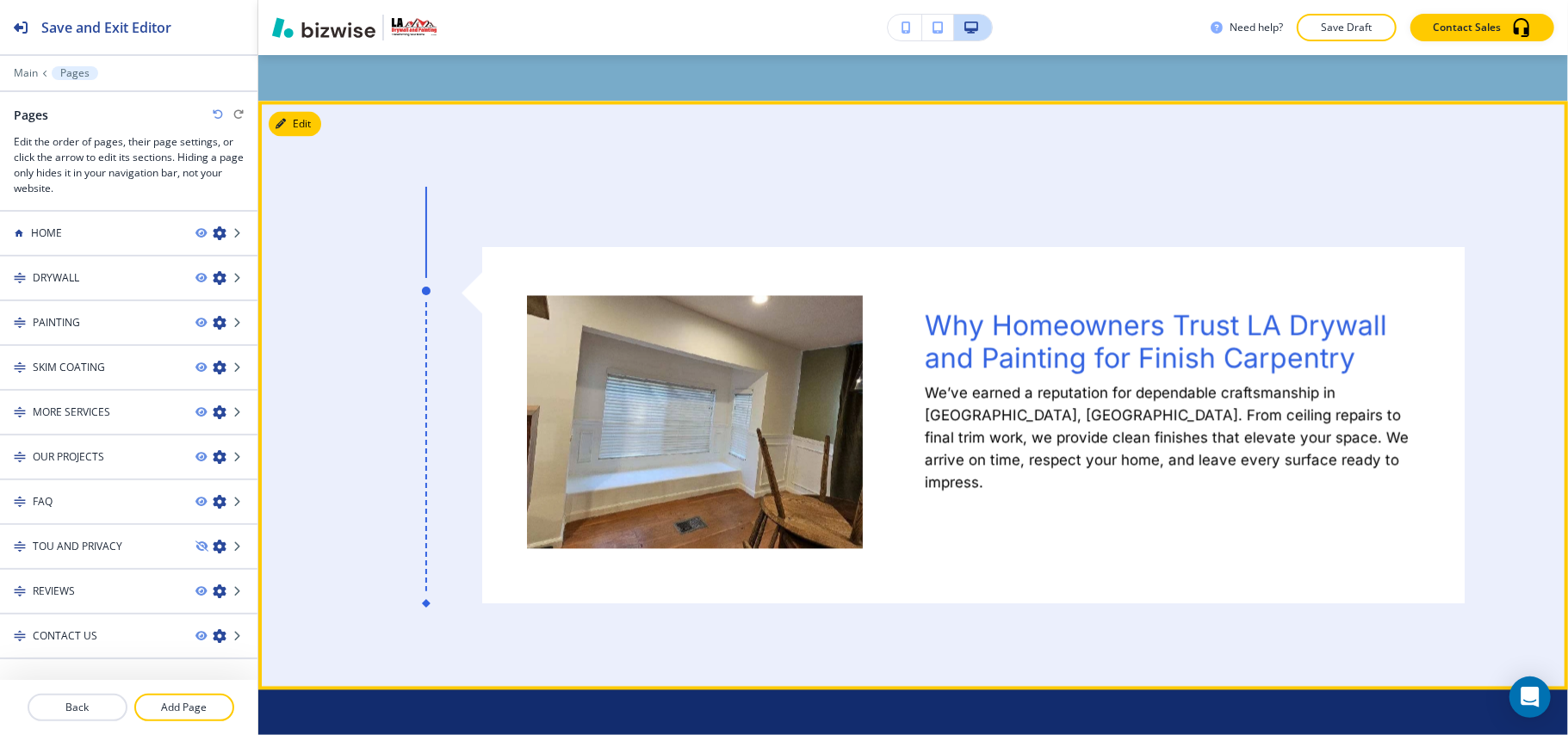
click at [303, 107] on div "Why Homeowners Trust LA Drywall and Painting for Finish Carpentry We’ve earned …" at bounding box center [913, 395] width 1309 height 589
click at [303, 114] on button "Edit This Section" at bounding box center [327, 123] width 117 height 25
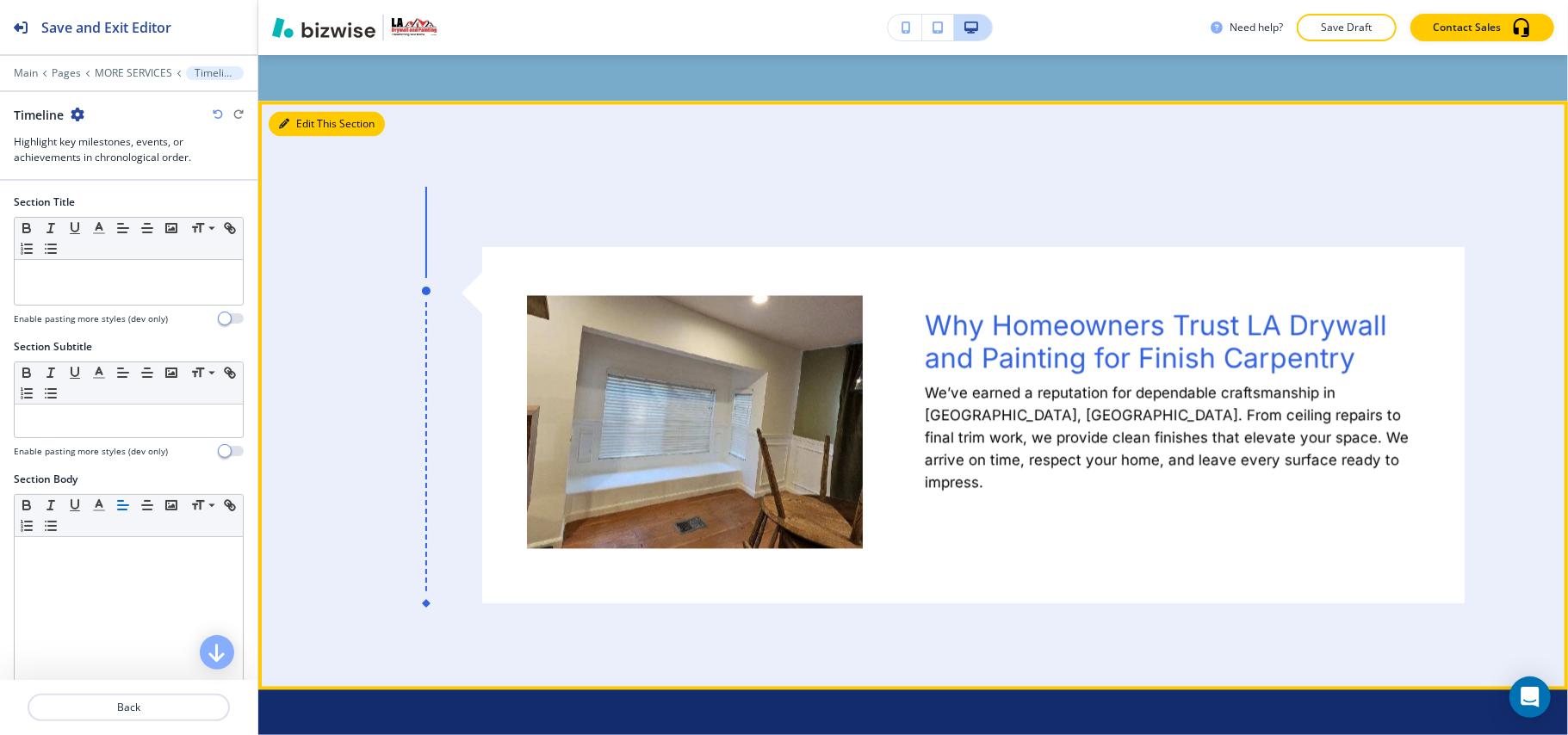
scroll to position [2686, 0]
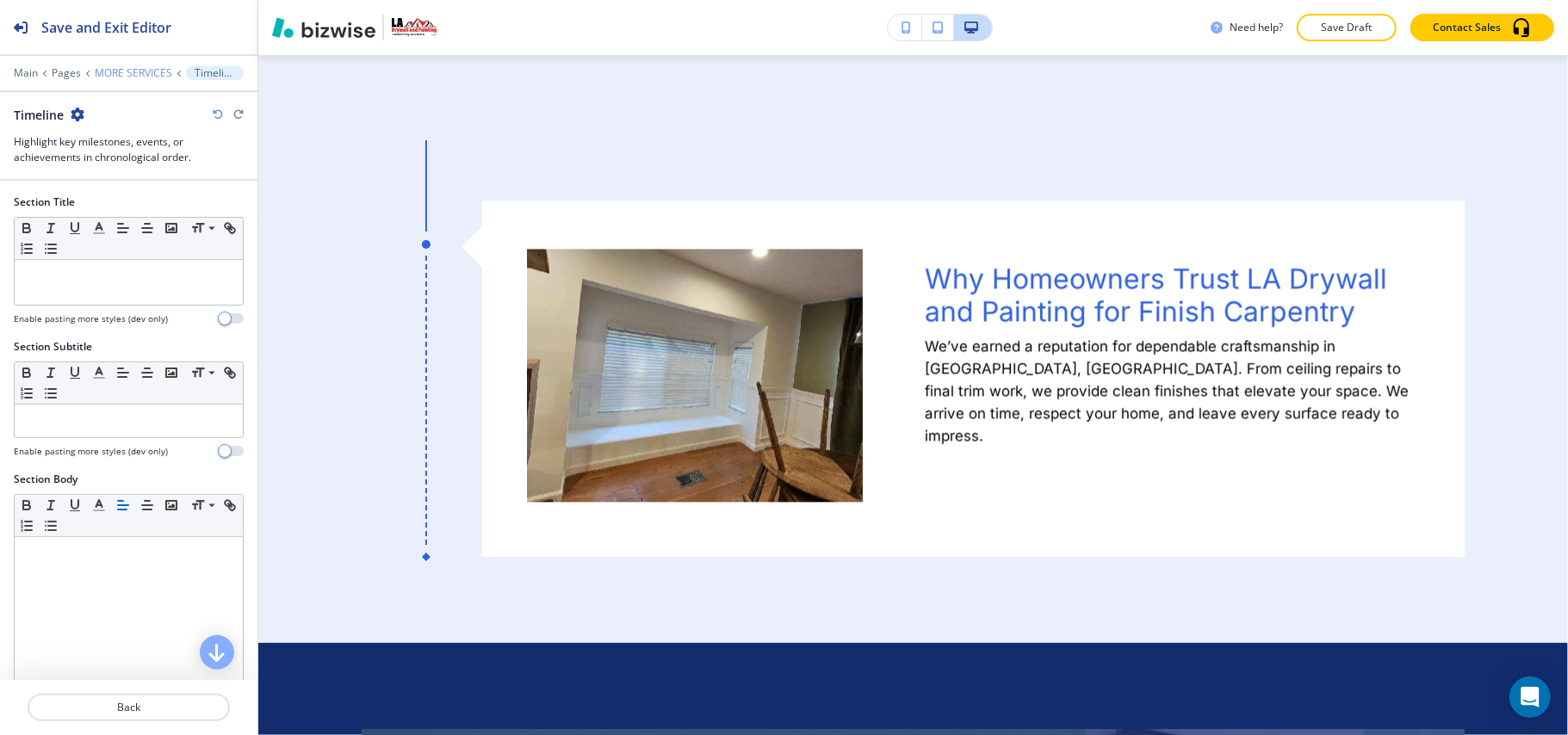
click at [147, 72] on p "MORE SERVICES" at bounding box center [133, 72] width 77 height 12
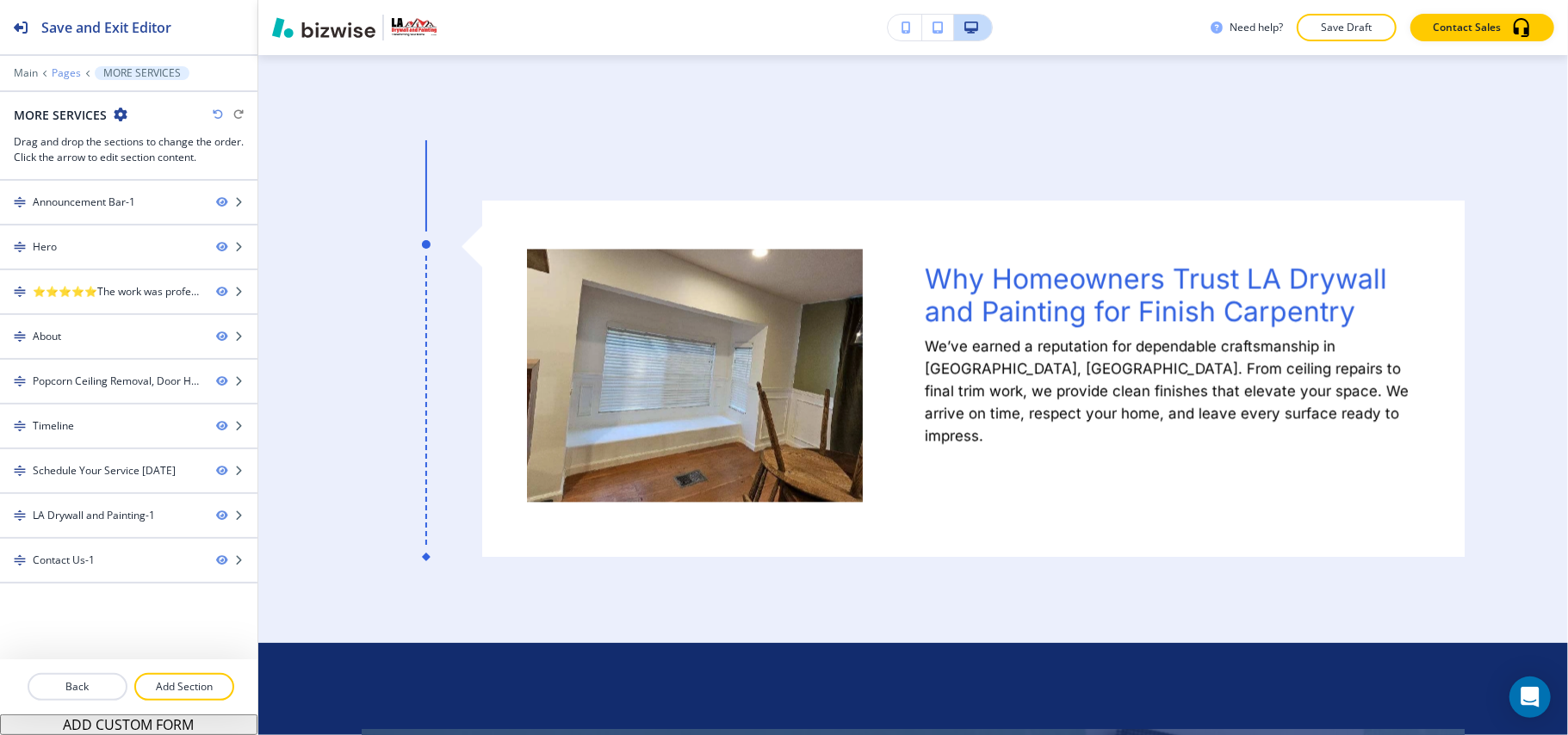
click at [70, 74] on p "Pages" at bounding box center [66, 72] width 29 height 12
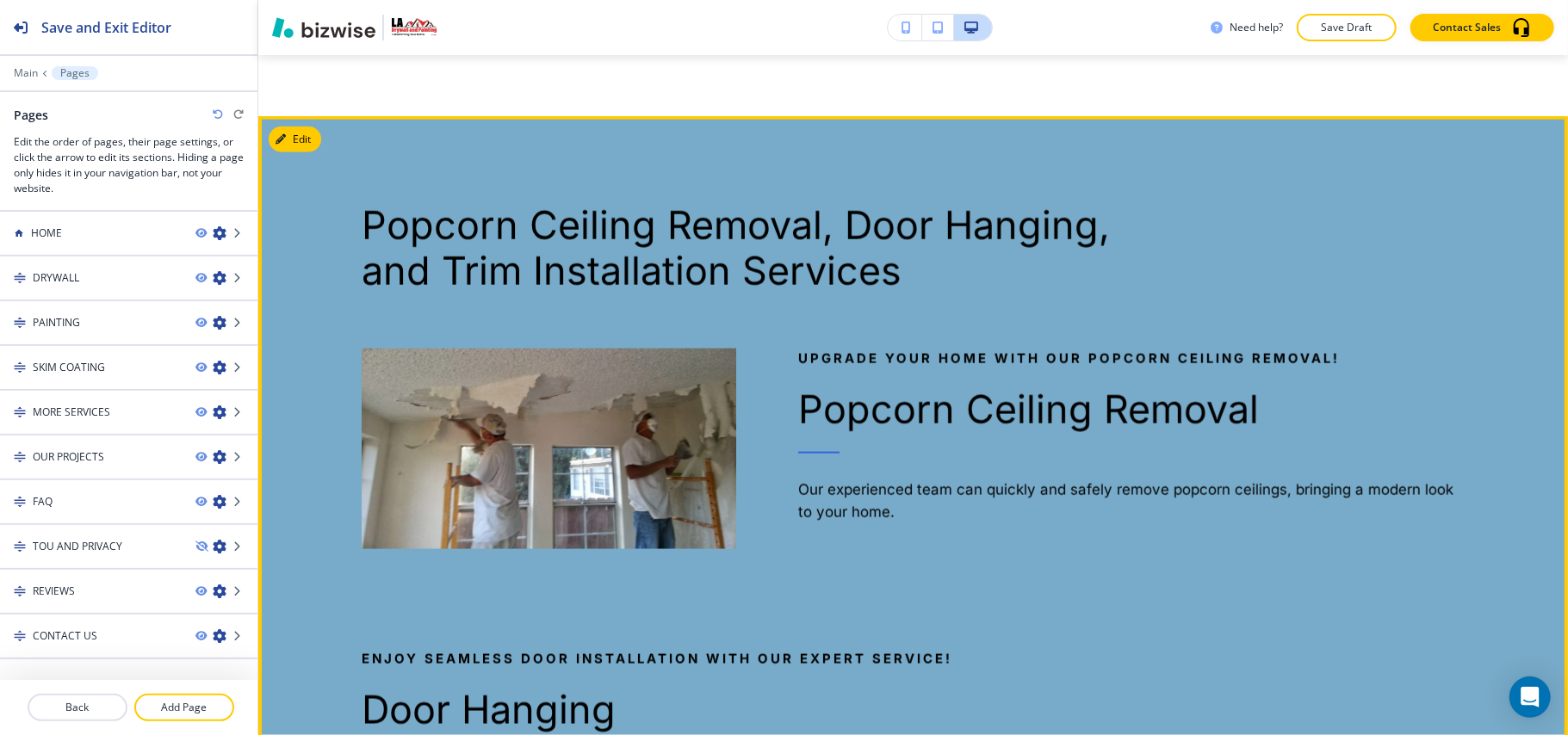
scroll to position [1471, 0]
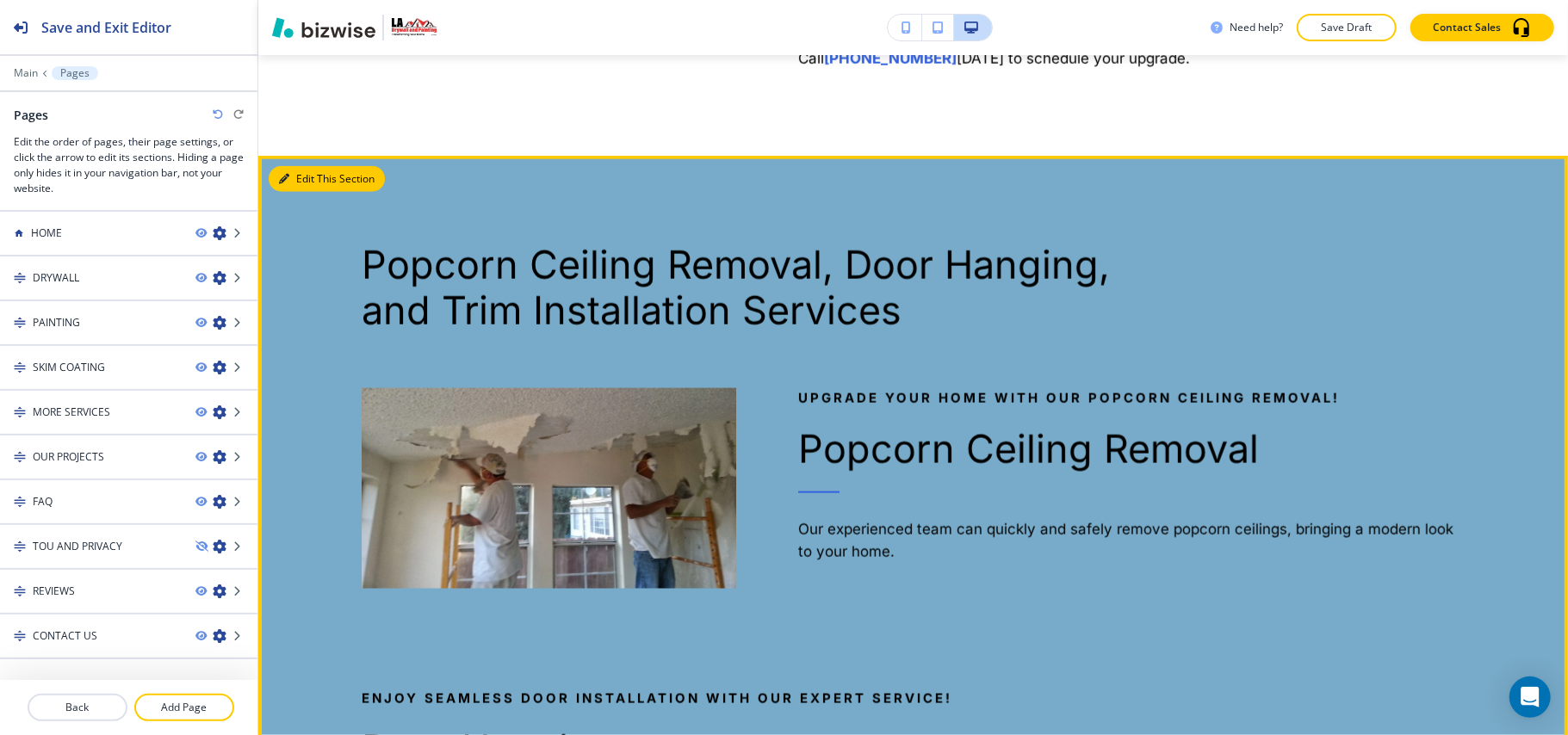
click at [287, 166] on button "Edit This Section" at bounding box center [327, 179] width 117 height 25
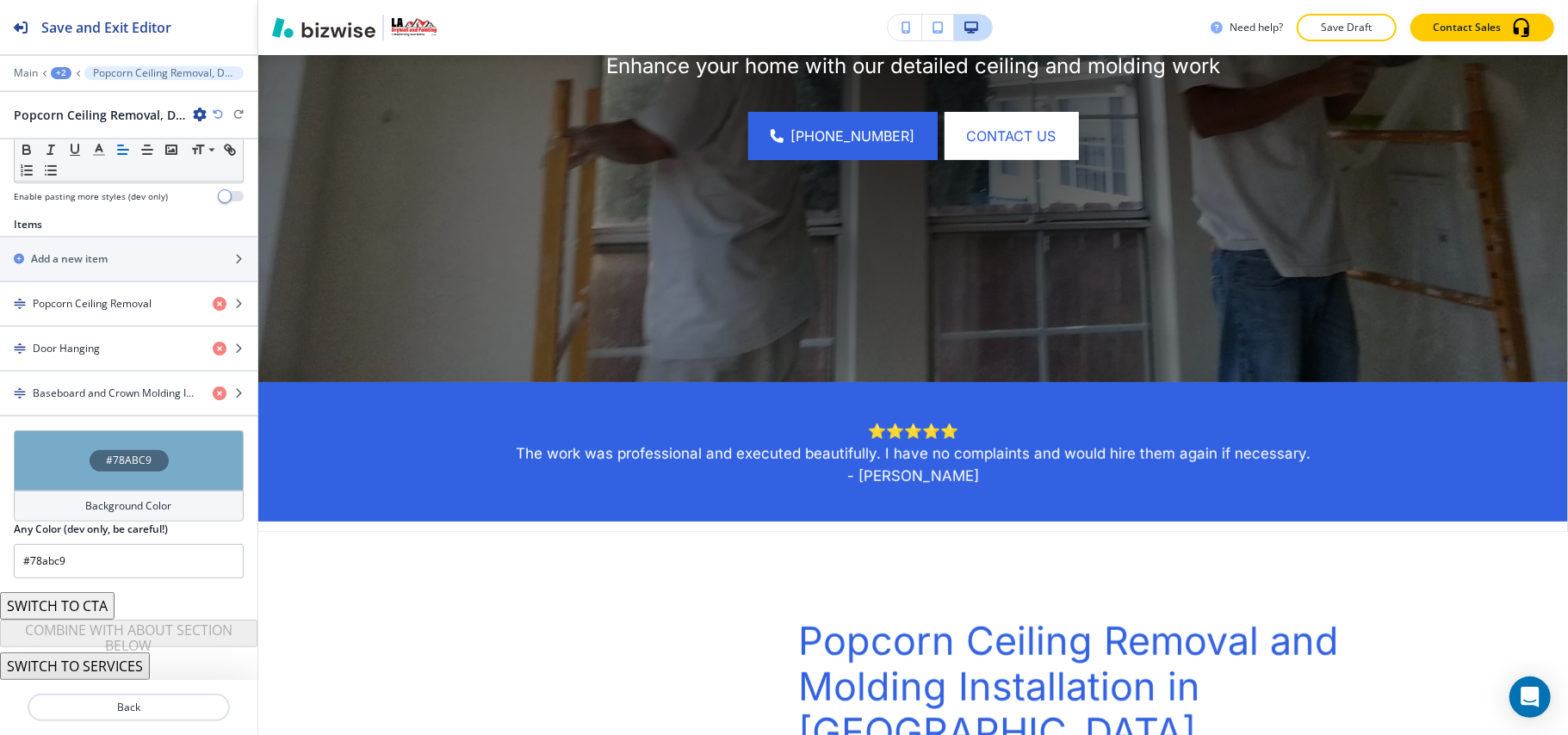
scroll to position [0, 0]
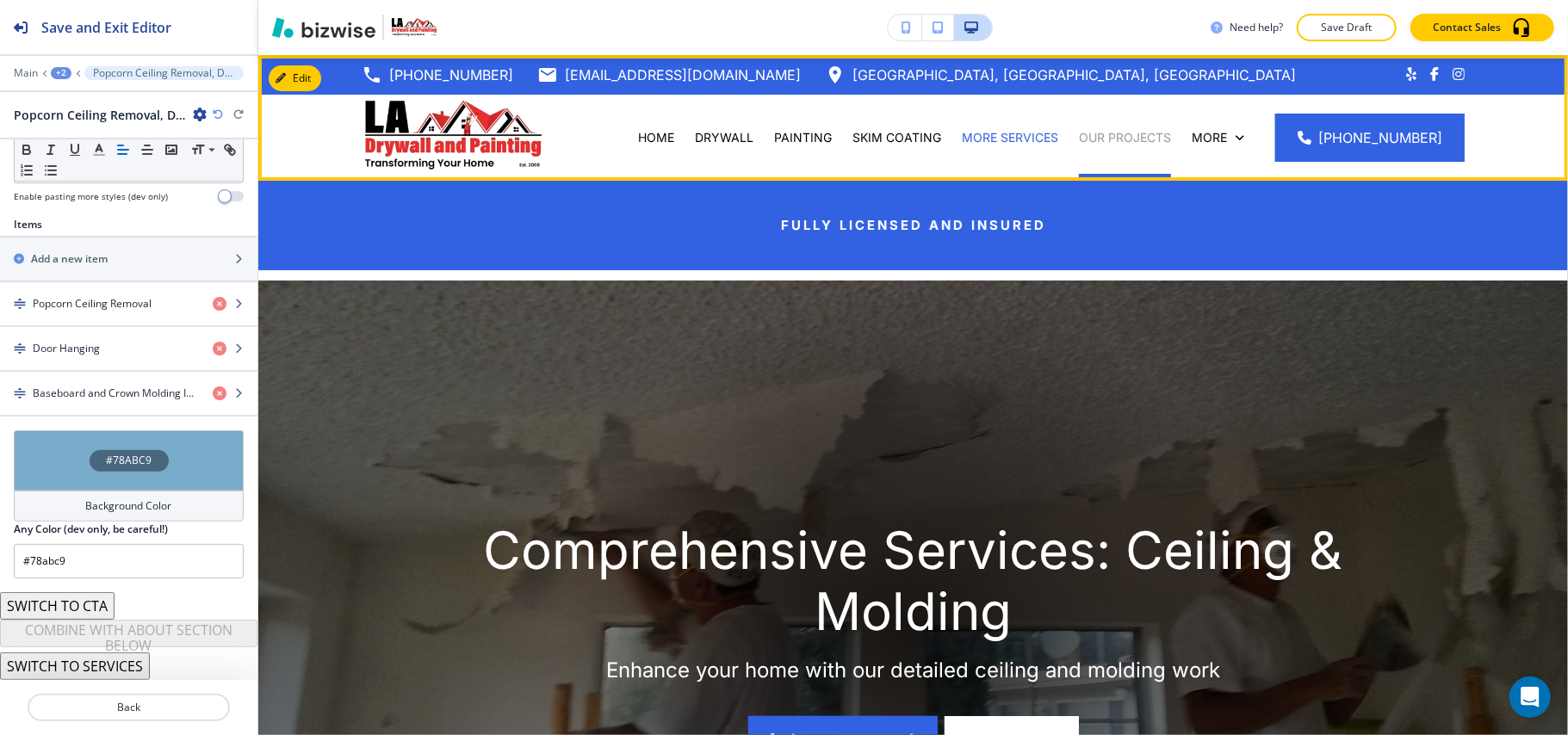
click at [1121, 141] on p "OUR PROJECTS" at bounding box center [1125, 137] width 92 height 17
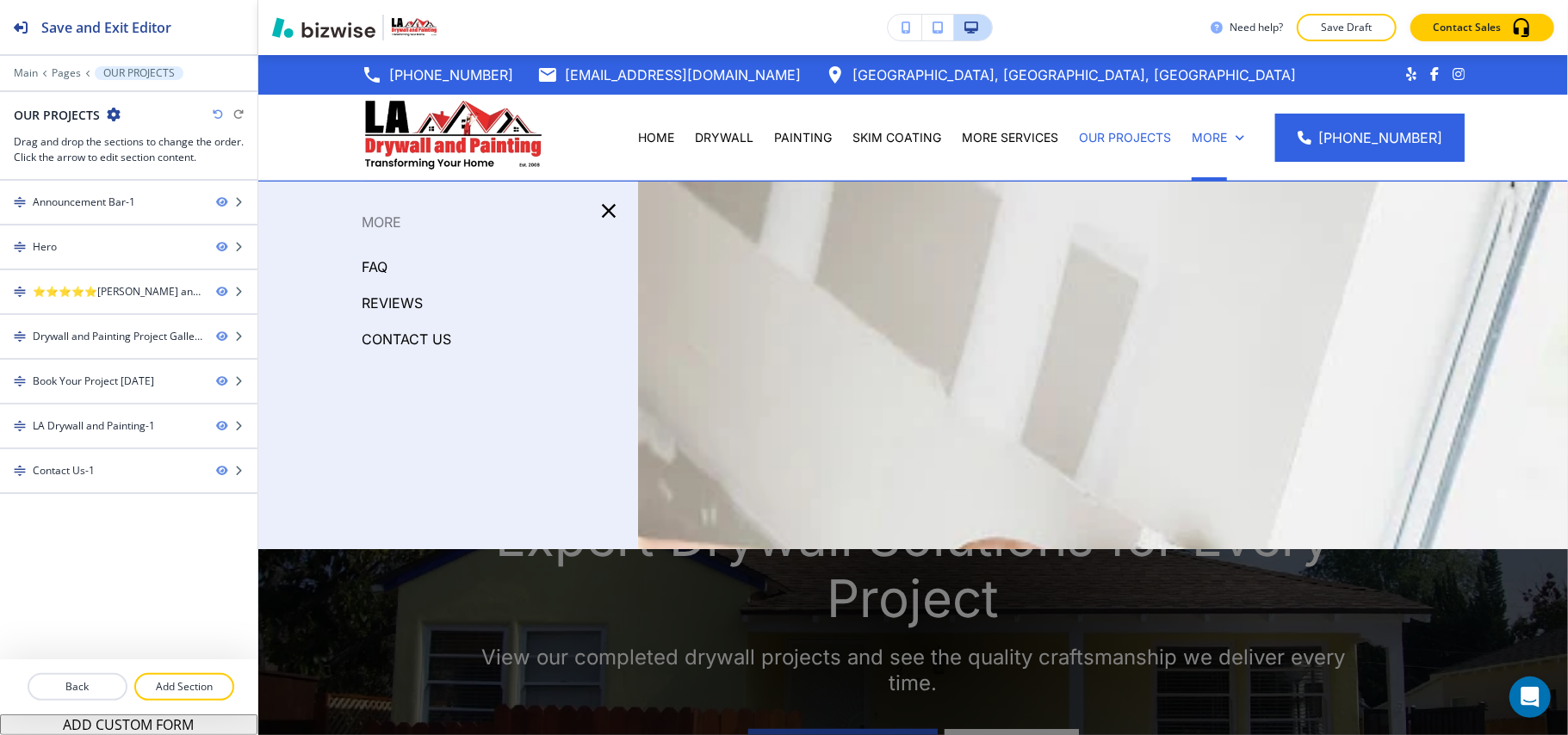
click at [379, 267] on p "FAQ" at bounding box center [374, 266] width 25 height 25
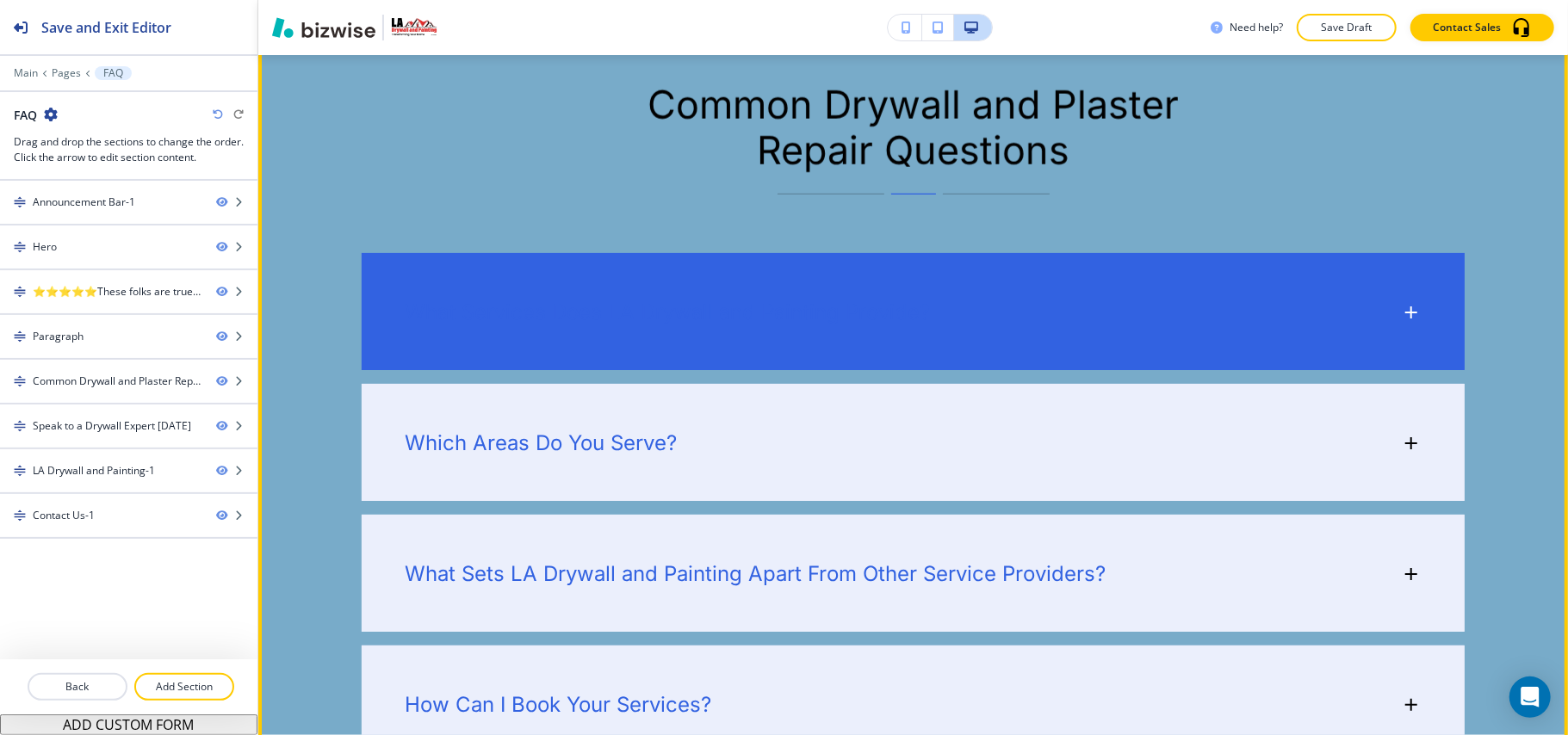
scroll to position [1606, 0]
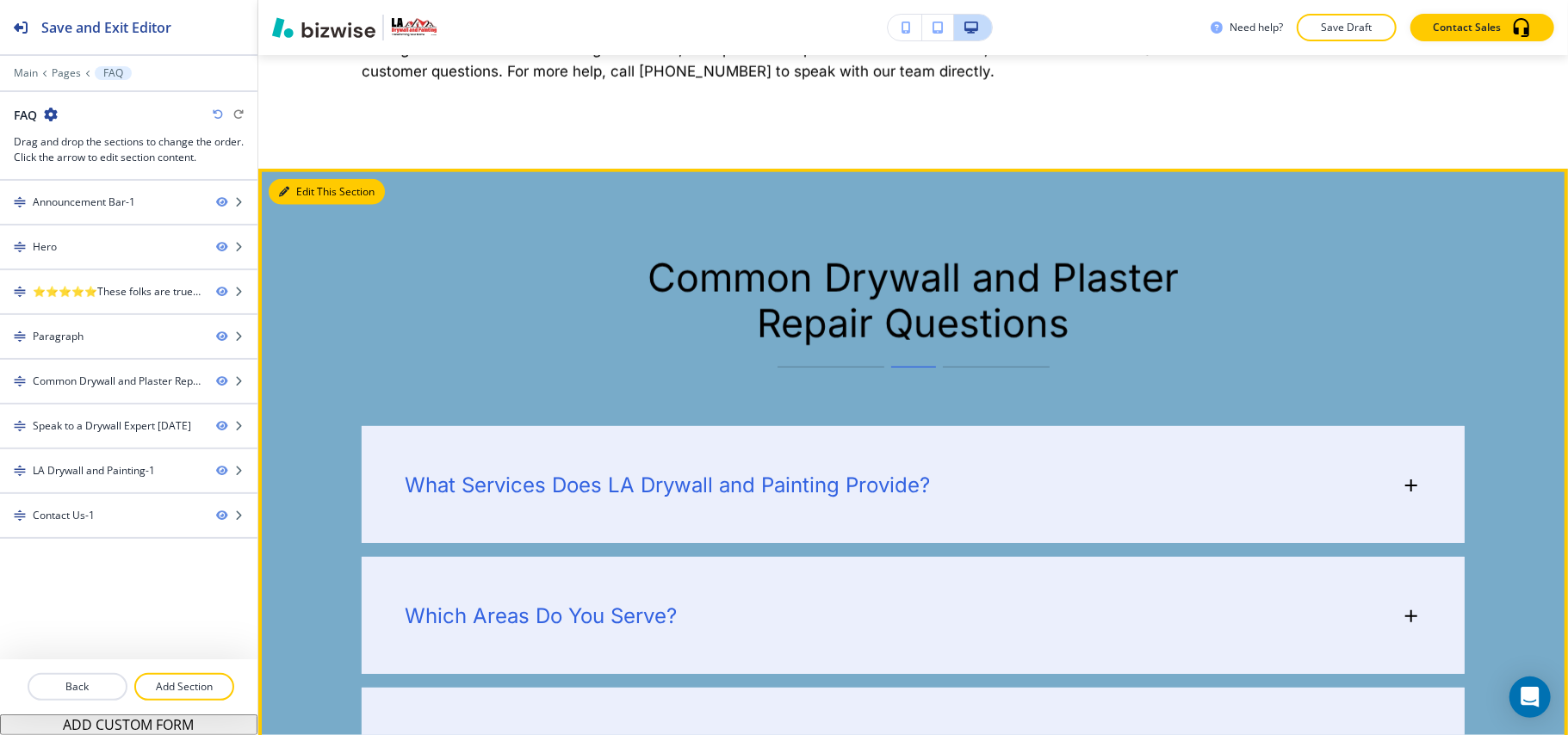
click at [292, 196] on button "Edit This Section" at bounding box center [327, 192] width 117 height 25
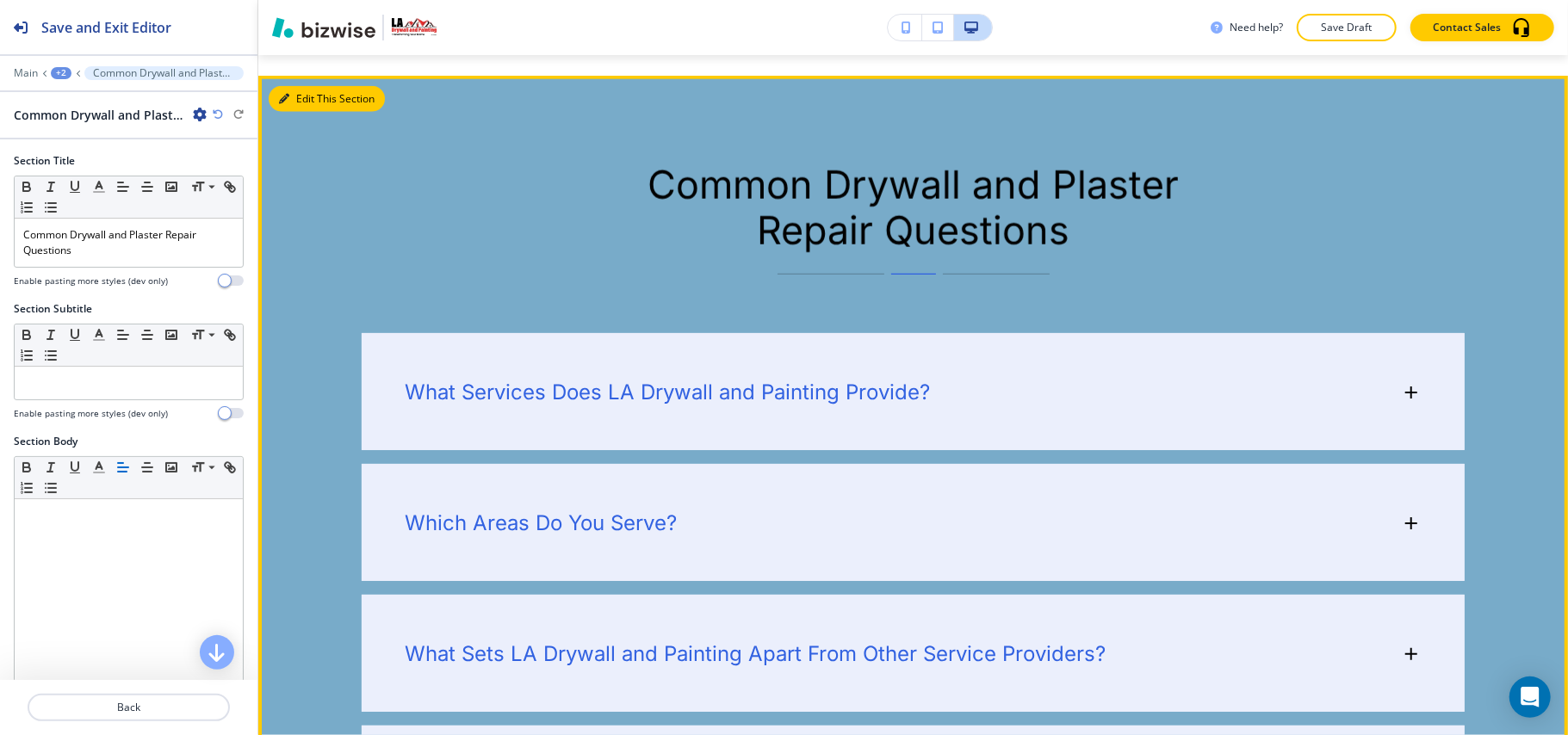
scroll to position [1492, 0]
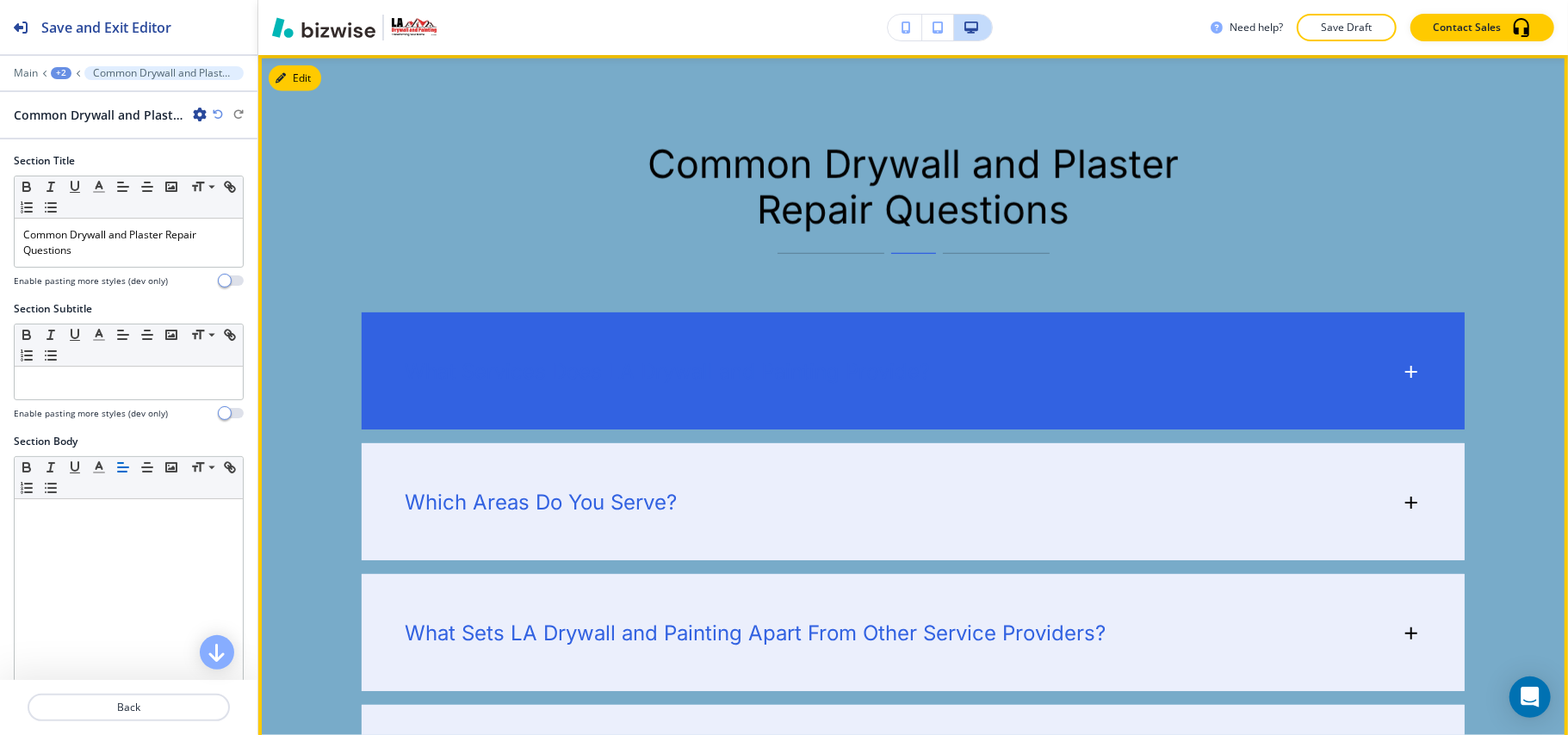
click at [1175, 367] on icon at bounding box center [1411, 372] width 21 height 21
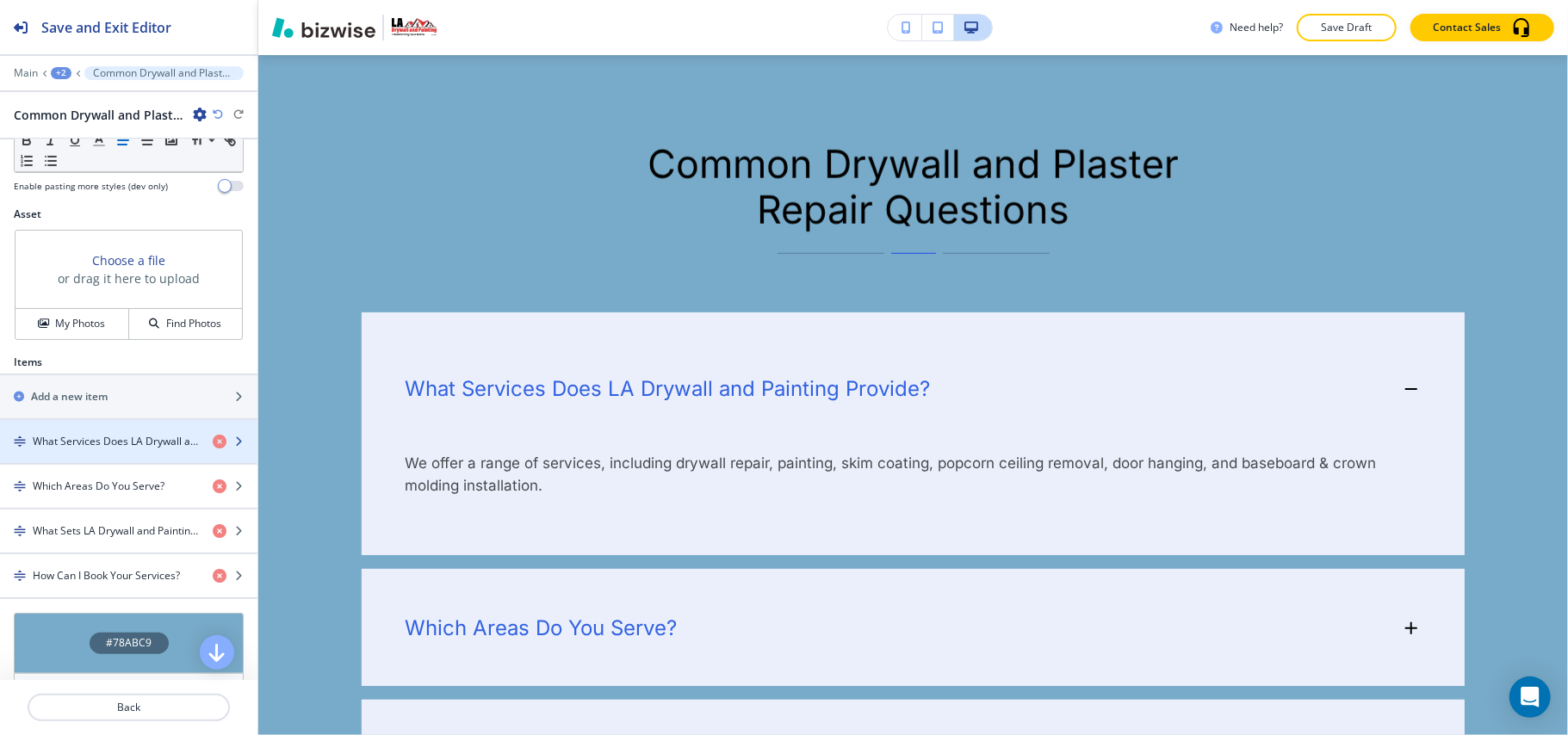
scroll to position [573, 0]
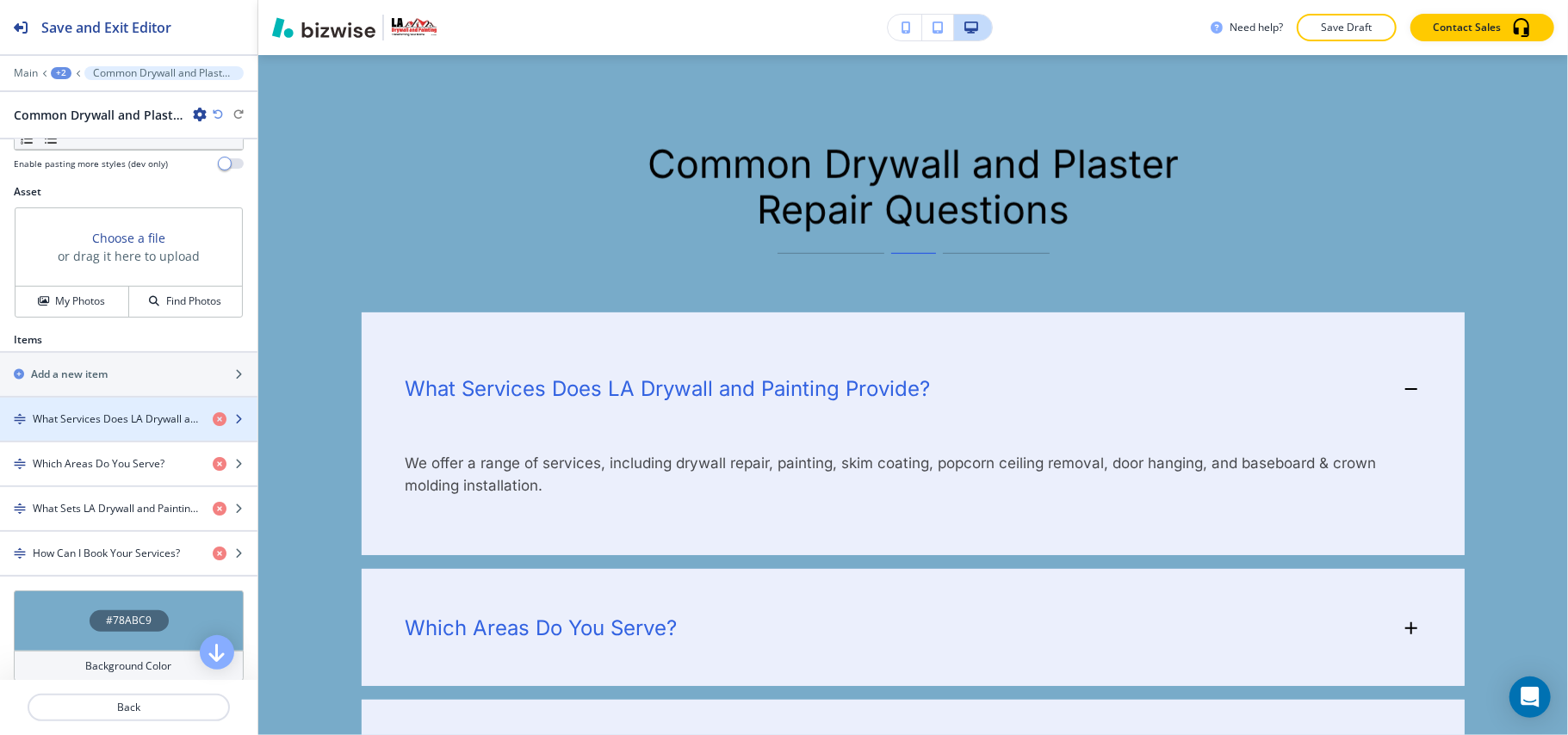
click at [77, 420] on h4 "What Services Does LA Drywall and Painting Provide?" at bounding box center [116, 419] width 166 height 15
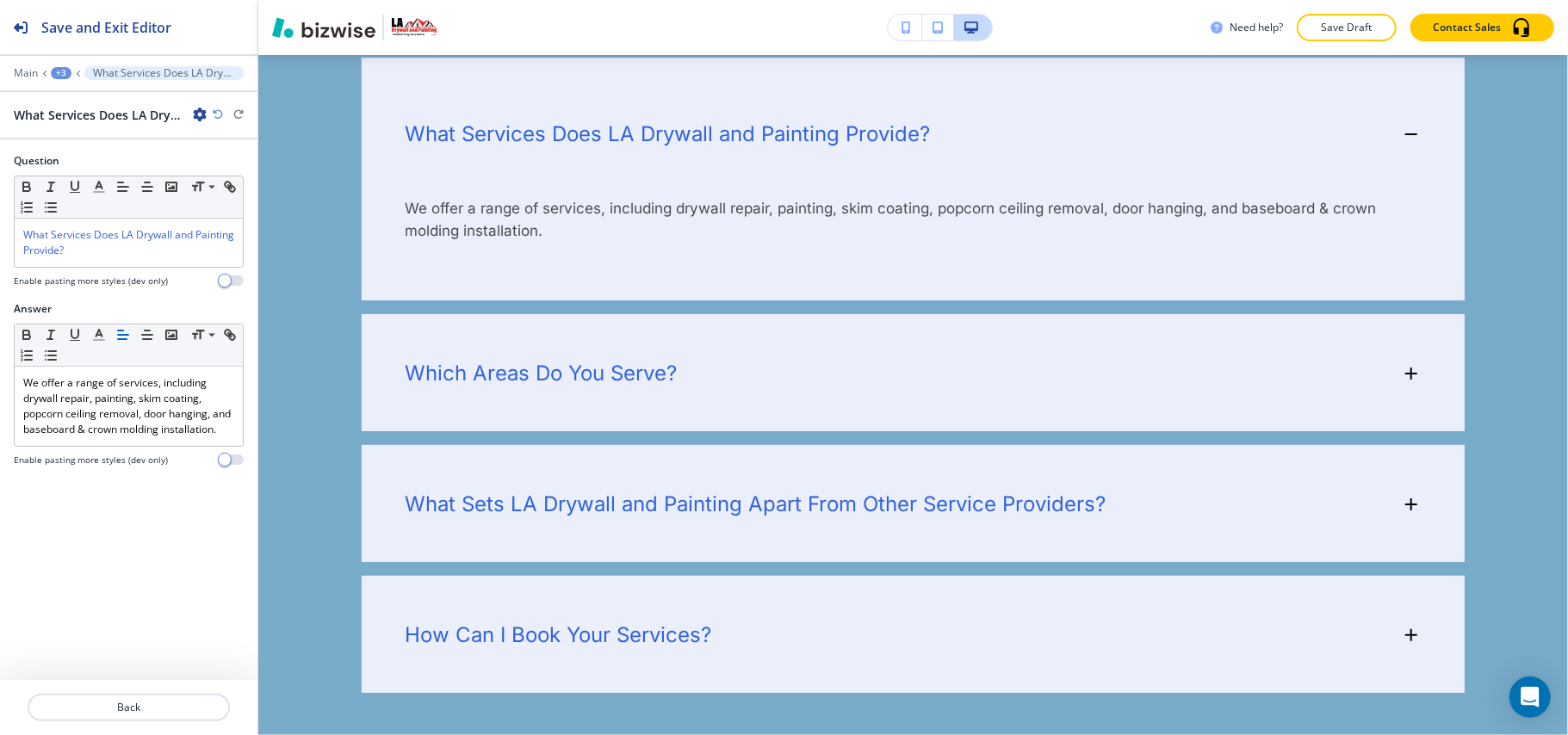
scroll to position [1748, 0]
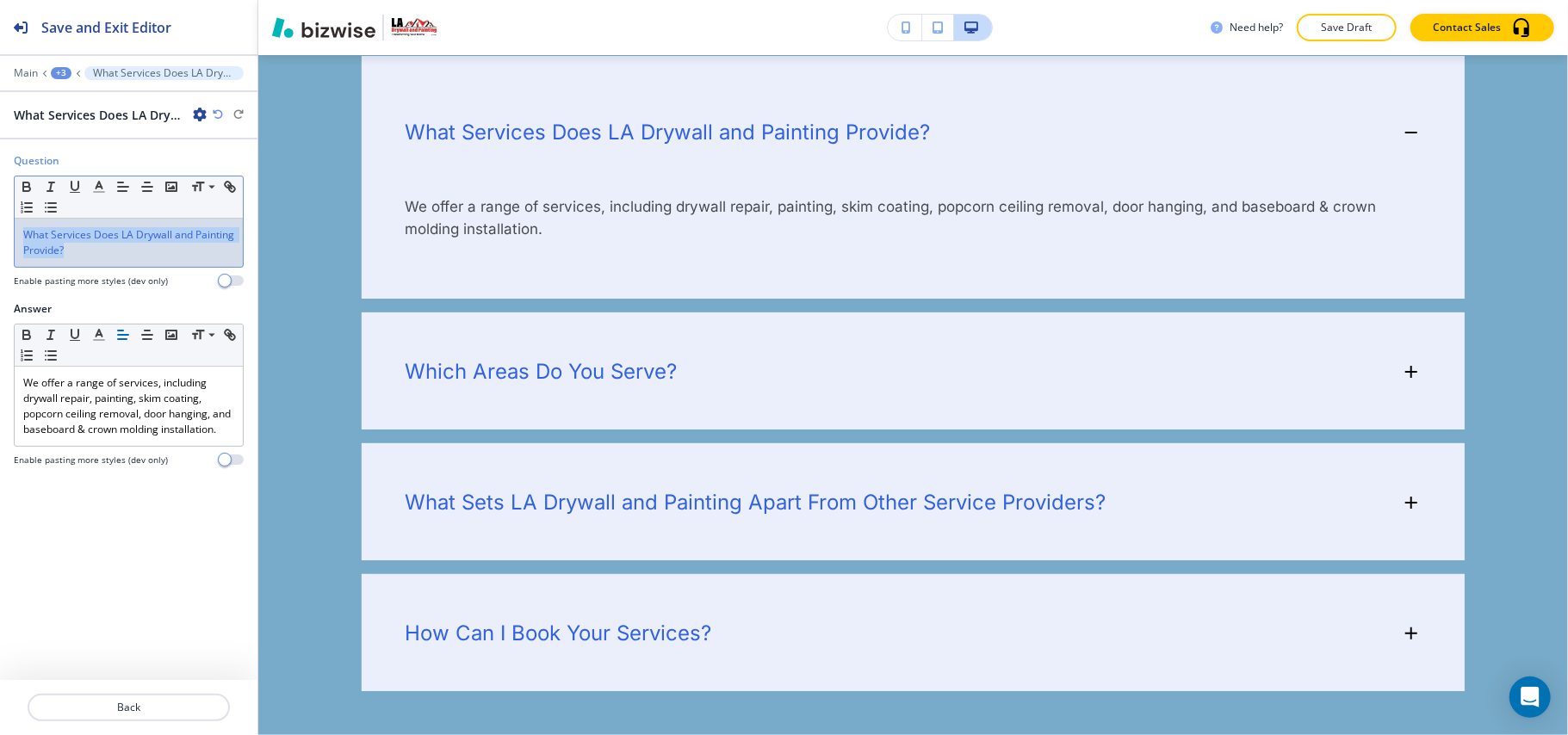
drag, startPoint x: 153, startPoint y: 260, endPoint x: 0, endPoint y: 229, distance: 156.1
click at [0, 229] on div "Question Small Normal Large Huge What Services Does LA Drywall and Painting Pro…" at bounding box center [129, 227] width 258 height 149
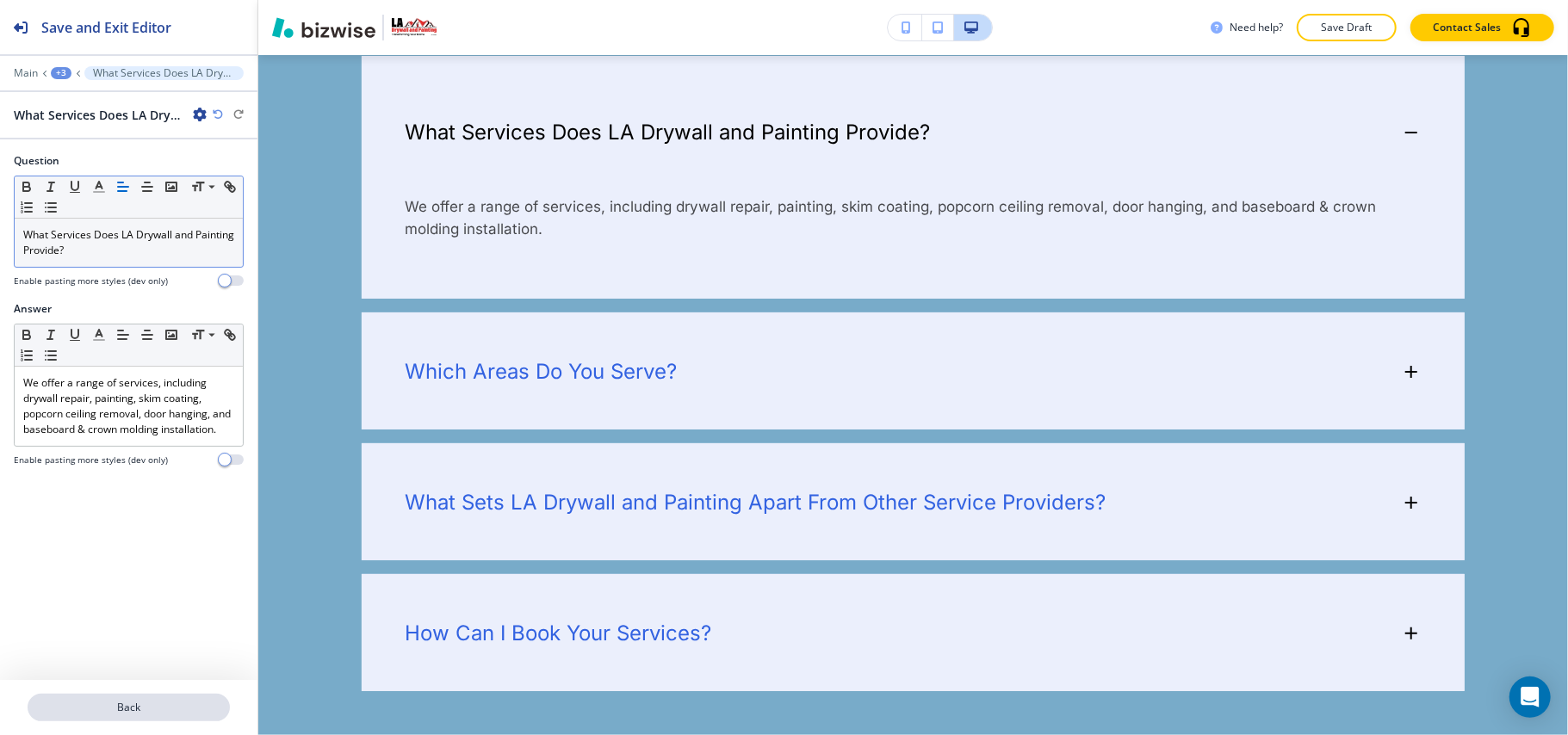
click at [190, 551] on button "Back" at bounding box center [128, 707] width 202 height 27
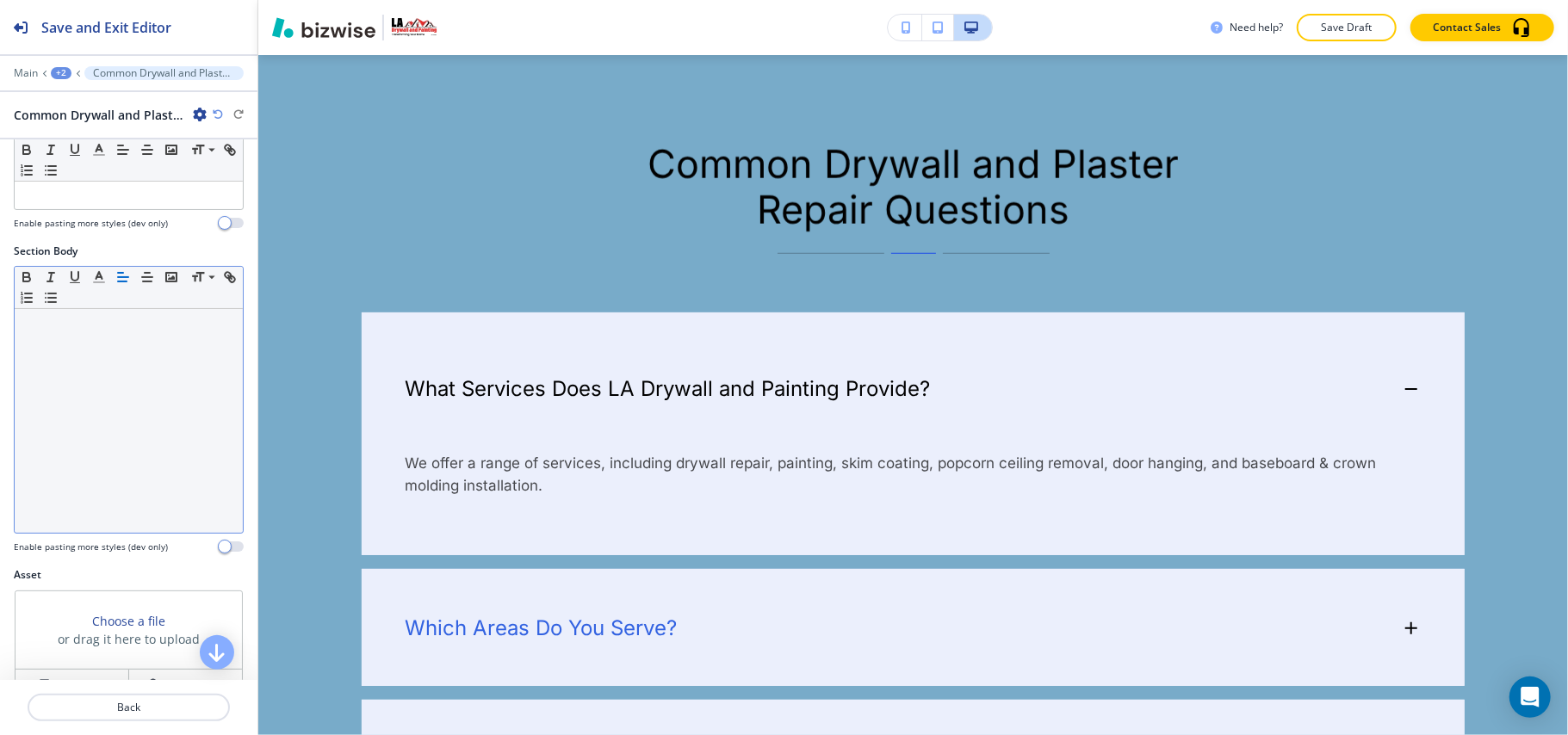
scroll to position [459, 0]
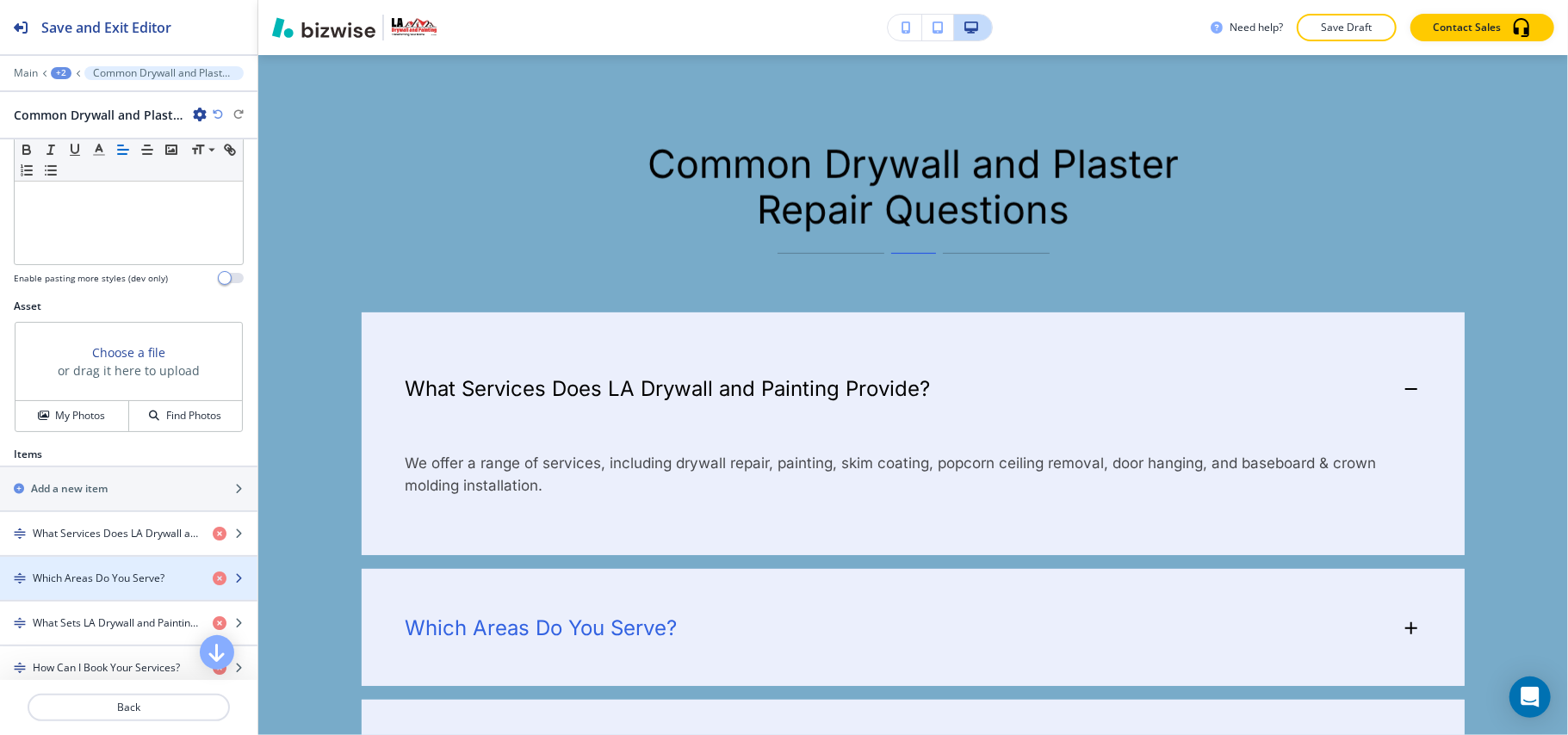
click at [103, 551] on h4 "Which Areas Do You Serve?" at bounding box center [99, 578] width 132 height 15
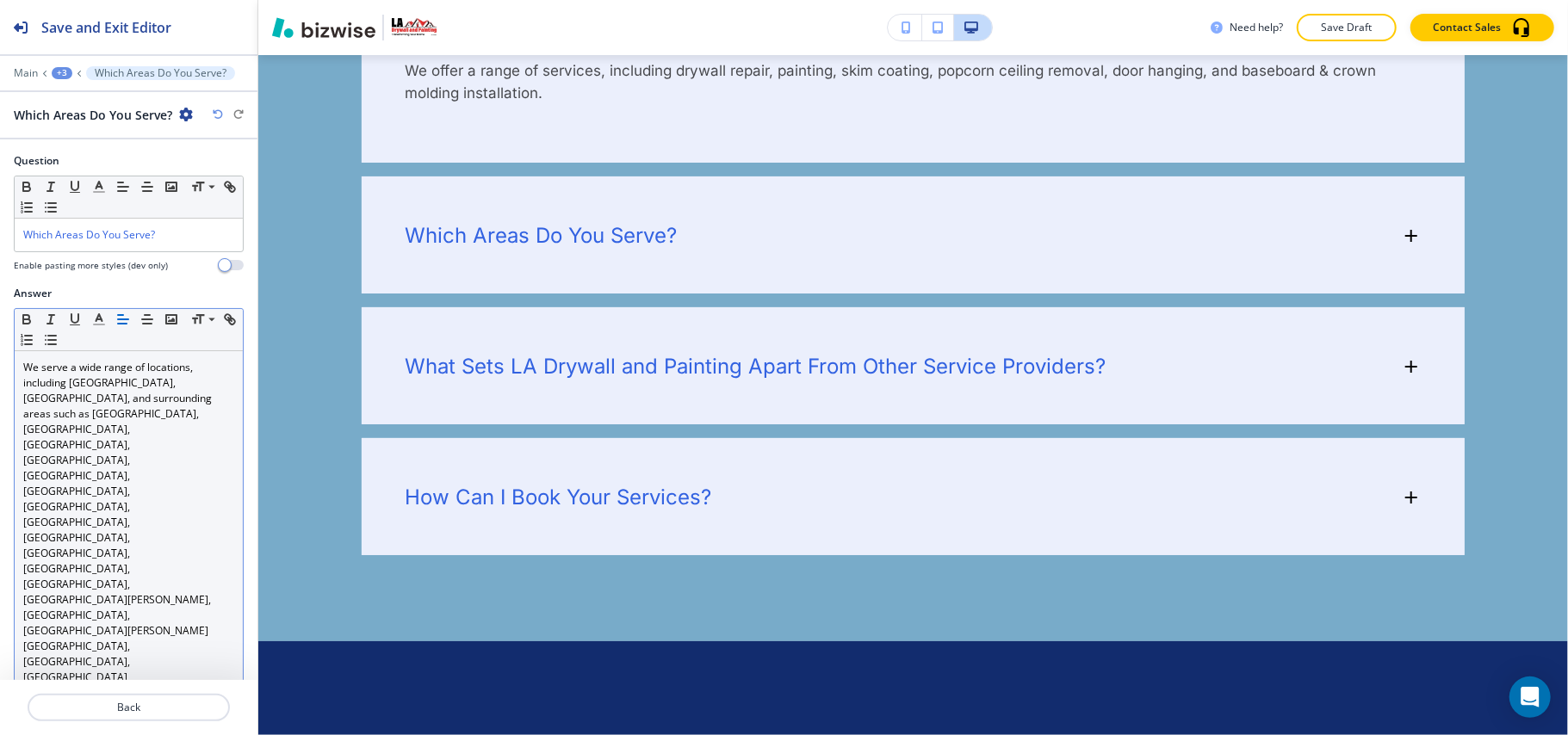
scroll to position [2006, 0]
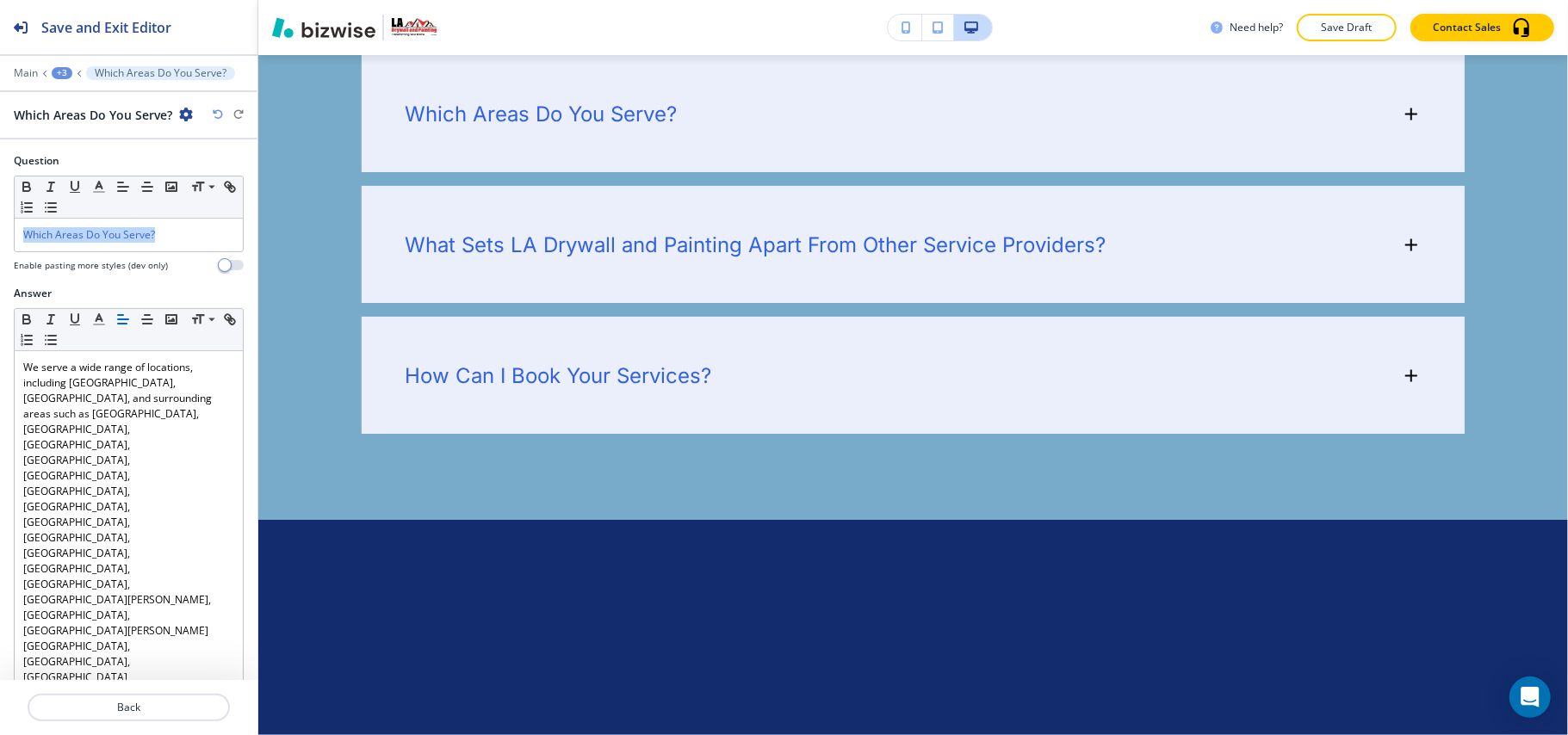
drag, startPoint x: 174, startPoint y: 240, endPoint x: 0, endPoint y: 239, distance: 174.0
click at [0, 239] on div "Question Small Normal Large Huge Which Areas Do You Serve? Enable pasting more …" at bounding box center [129, 219] width 258 height 133
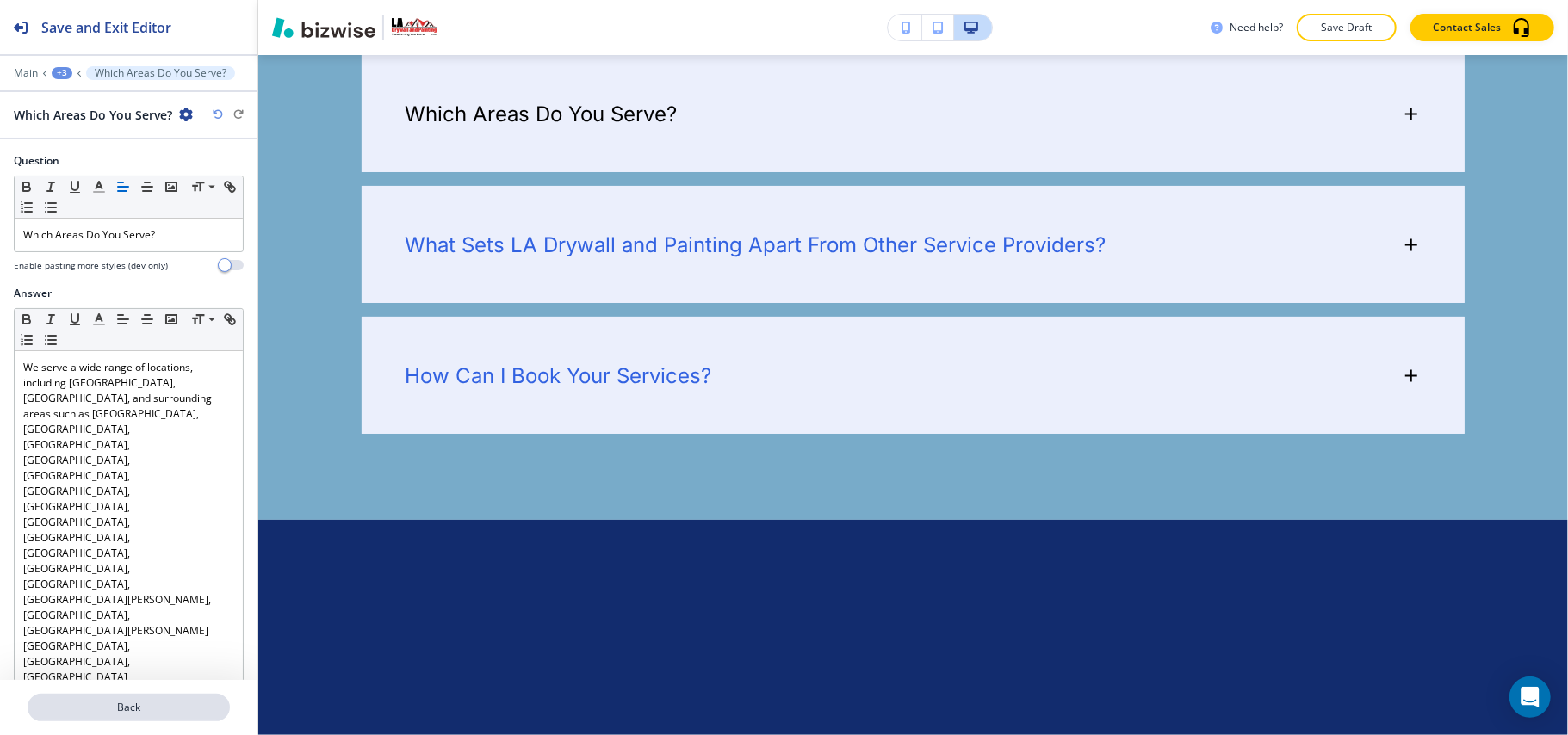
click at [142, 551] on p "Back" at bounding box center [129, 708] width 199 height 15
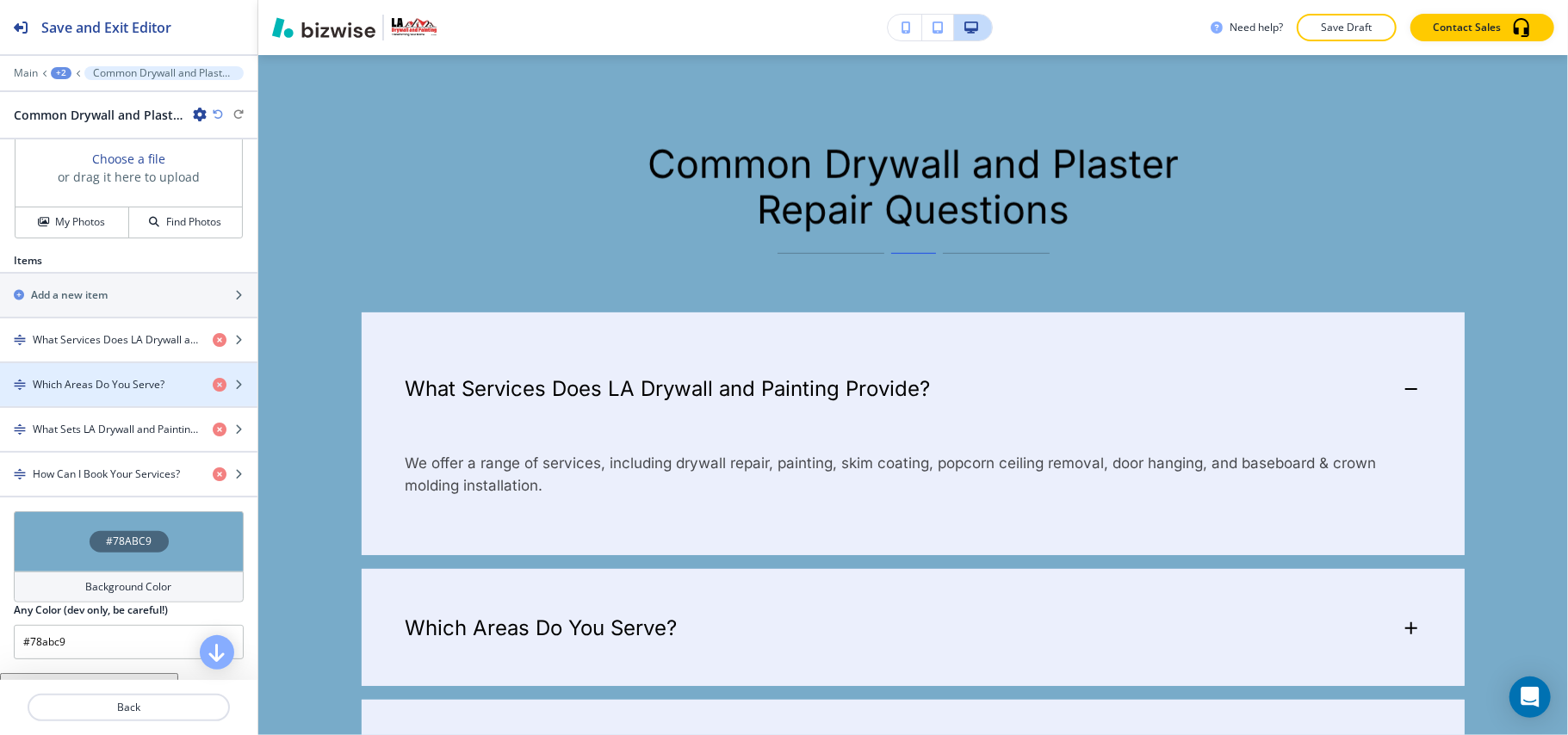
scroll to position [682, 0]
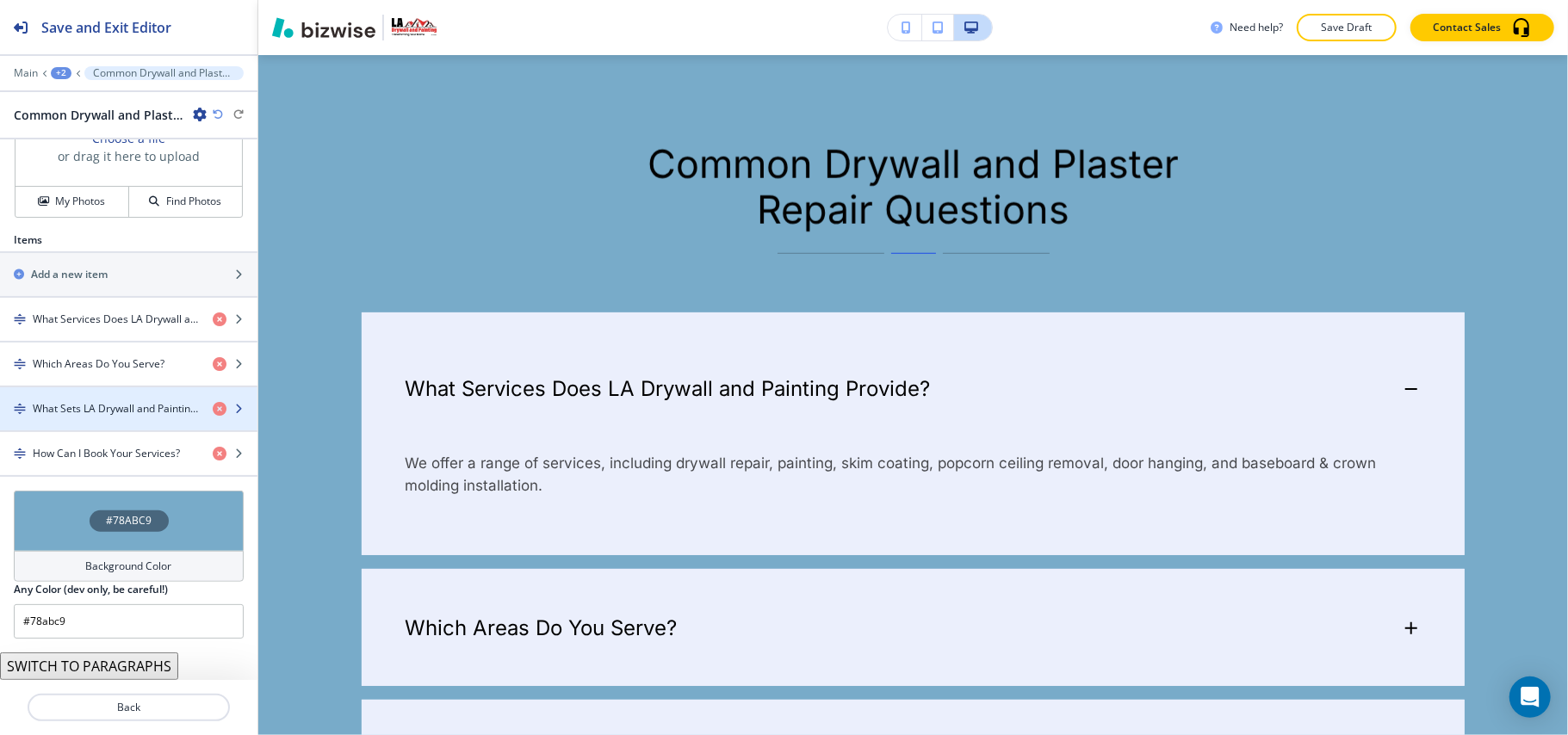
click at [86, 394] on div "button" at bounding box center [129, 394] width 258 height 14
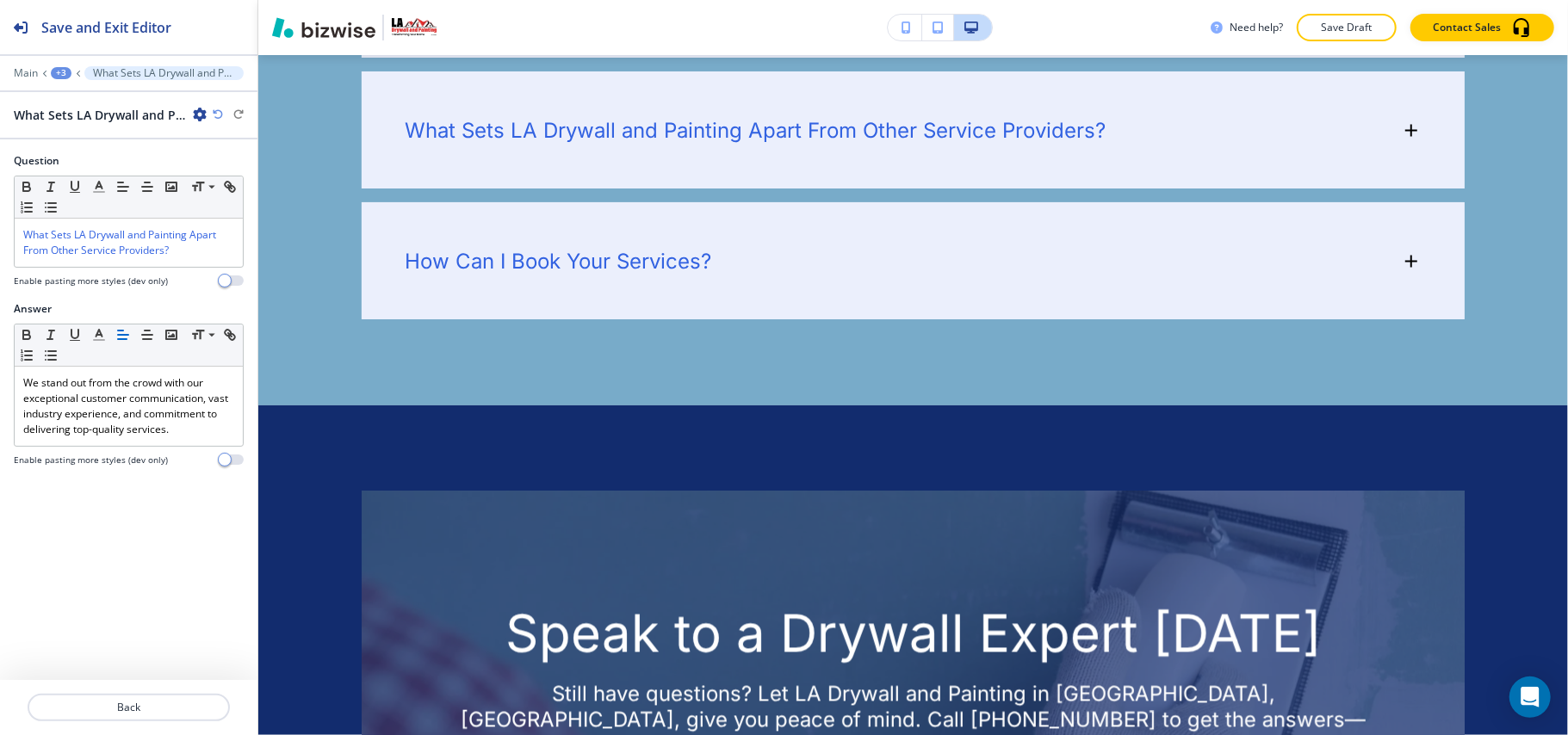
scroll to position [2136, 0]
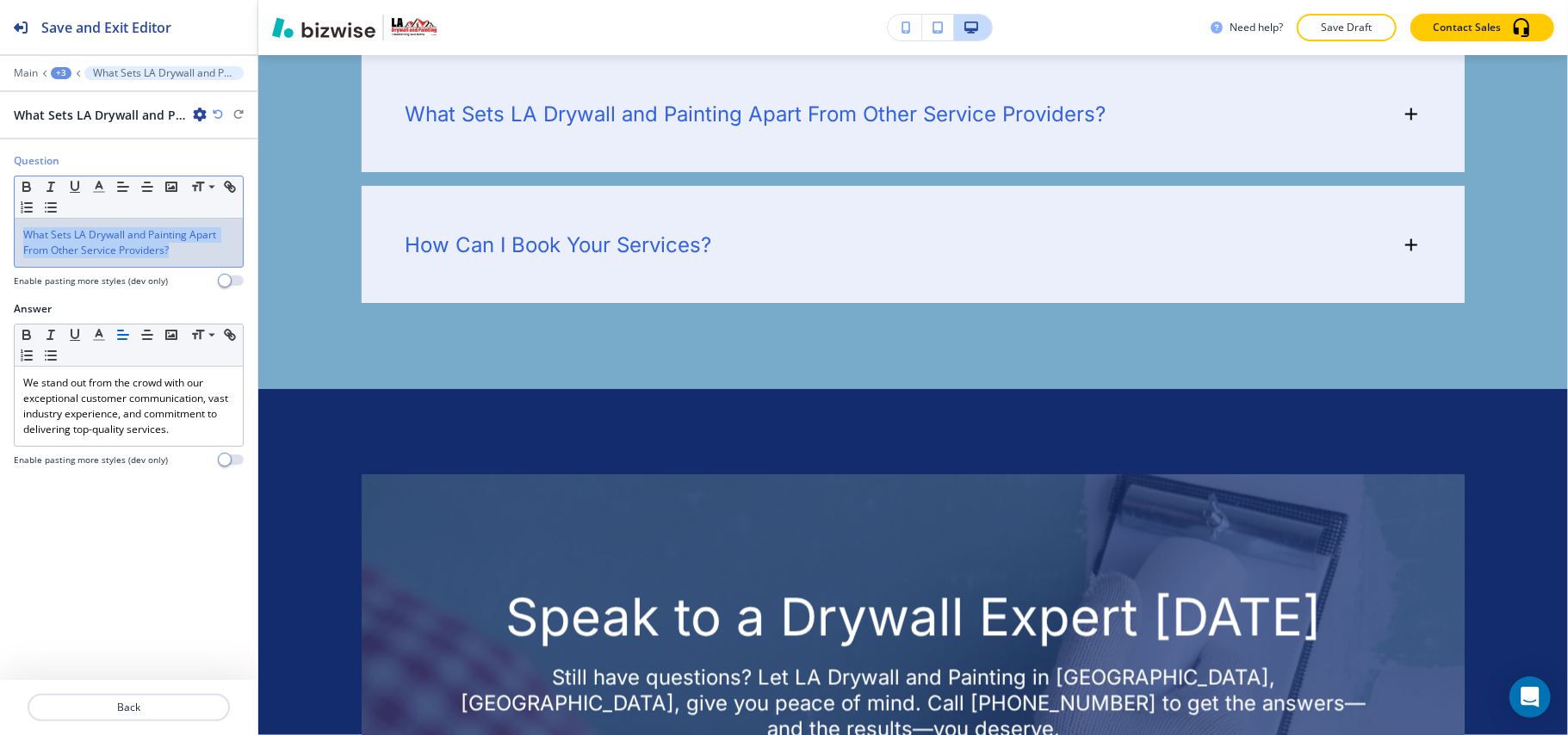
drag, startPoint x: 195, startPoint y: 250, endPoint x: 0, endPoint y: 224, distance: 196.7
click at [0, 224] on div "Question Small Normal Large Huge What Sets LA Drywall and Painting Apart From O…" at bounding box center [129, 227] width 258 height 149
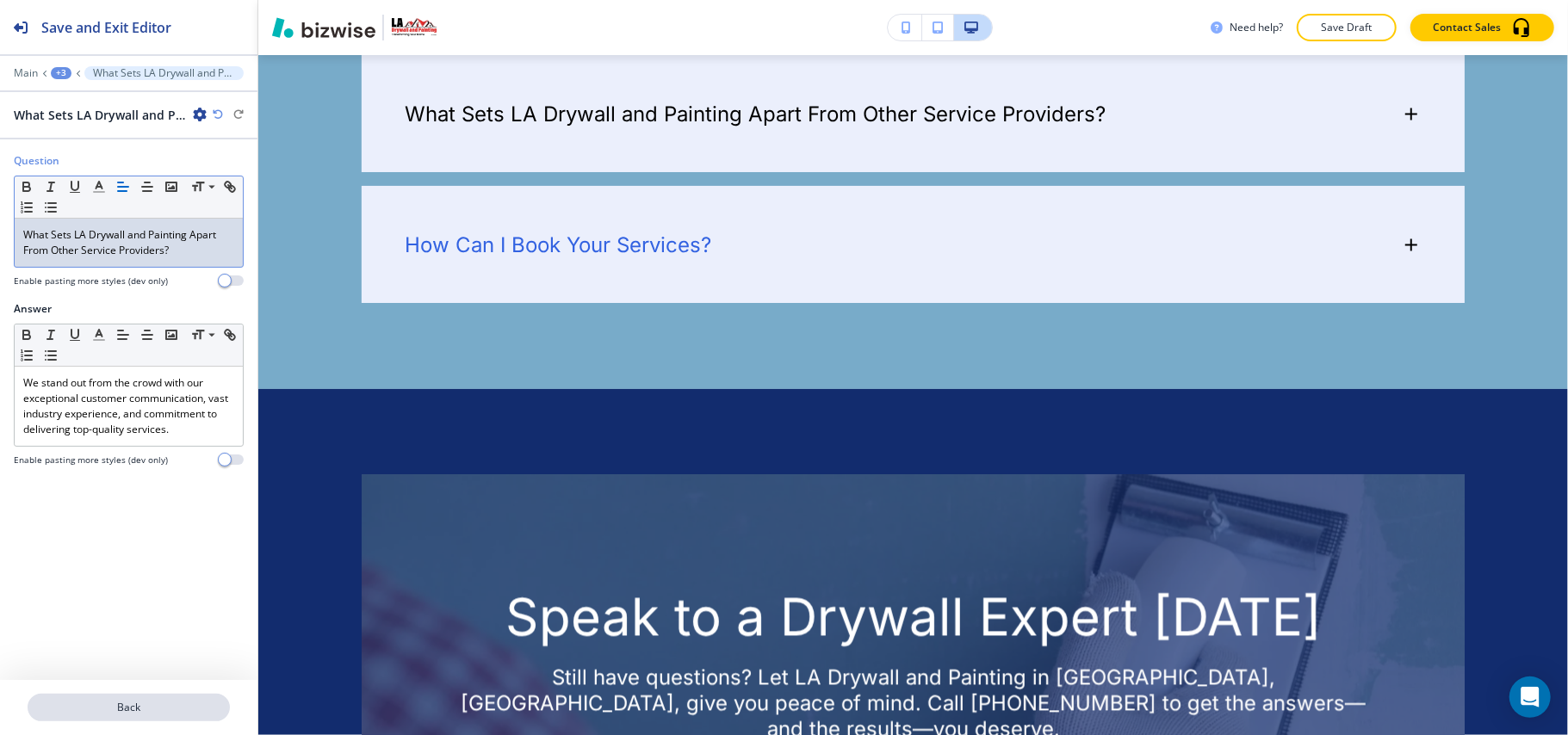
click at [151, 551] on p "Back" at bounding box center [129, 708] width 199 height 15
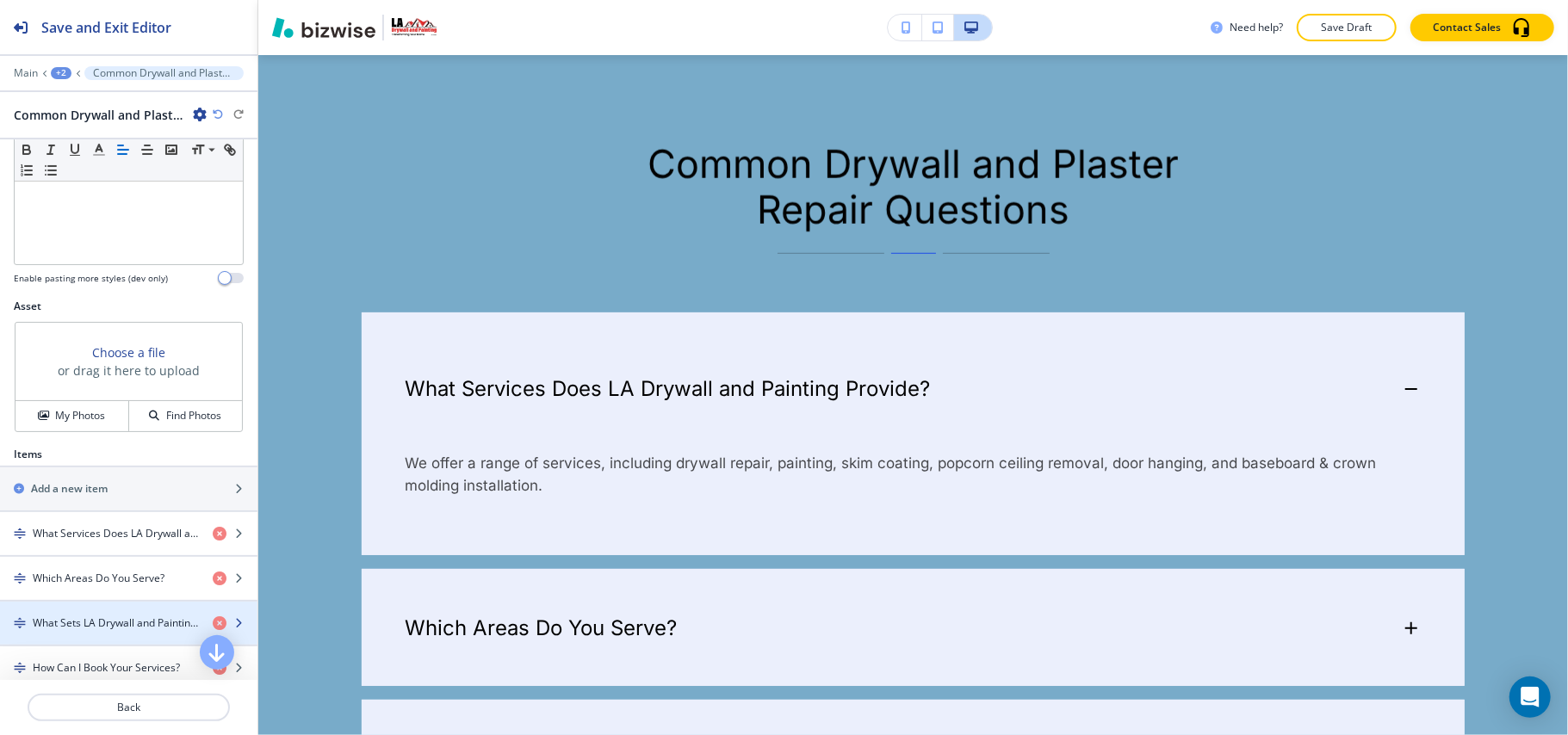
scroll to position [682, 0]
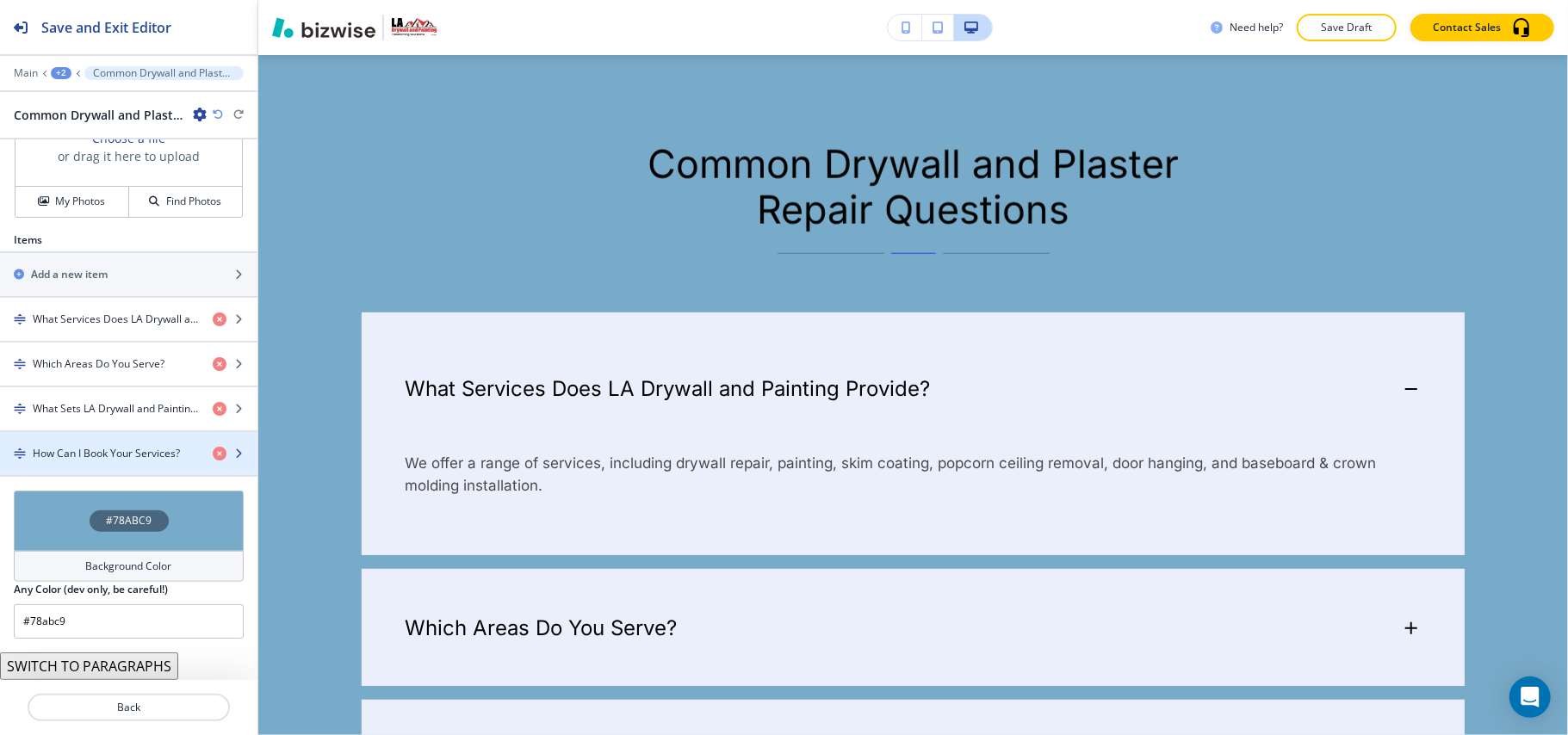
click at [93, 451] on h4 "How Can I Book Your Services?" at bounding box center [106, 454] width 148 height 15
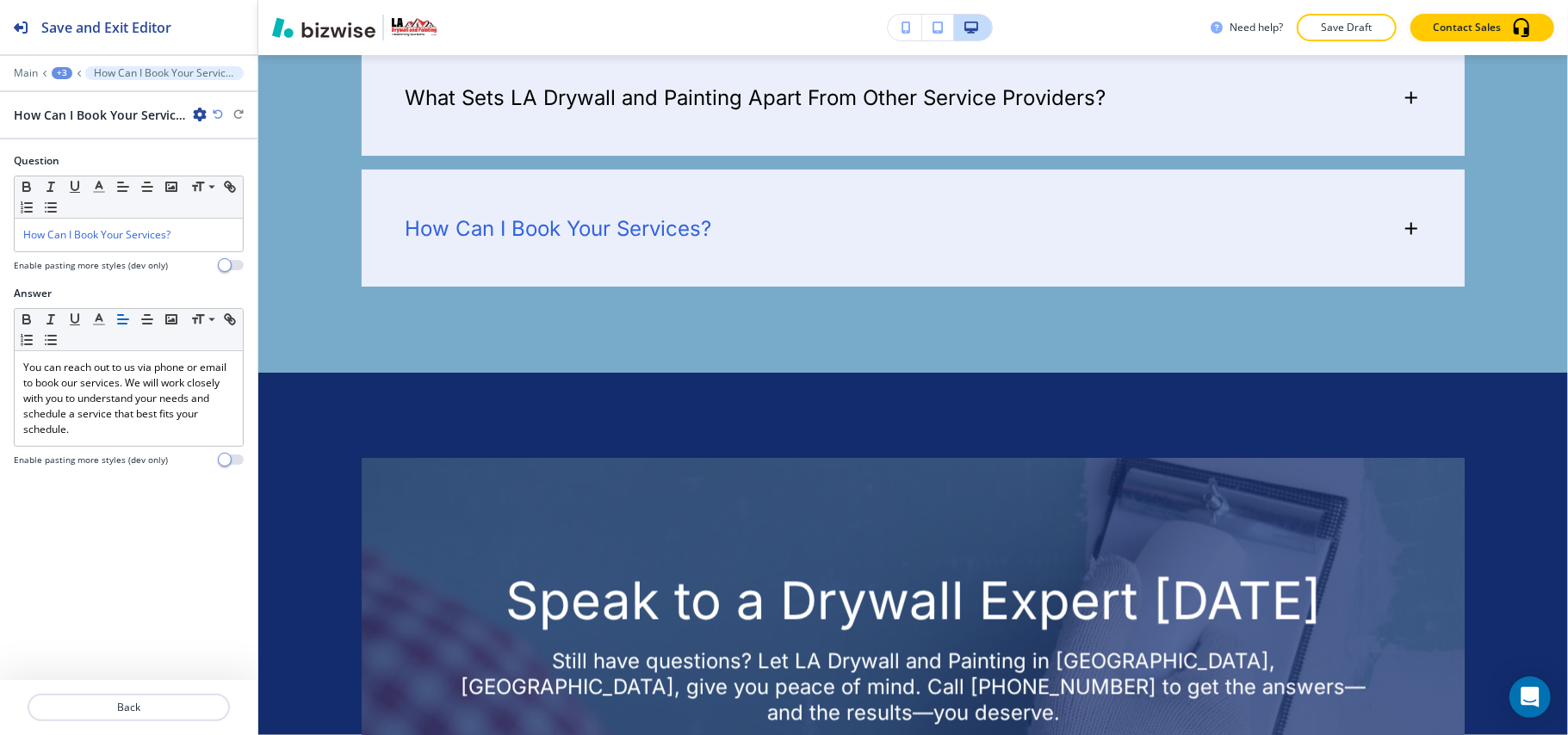
scroll to position [2267, 0]
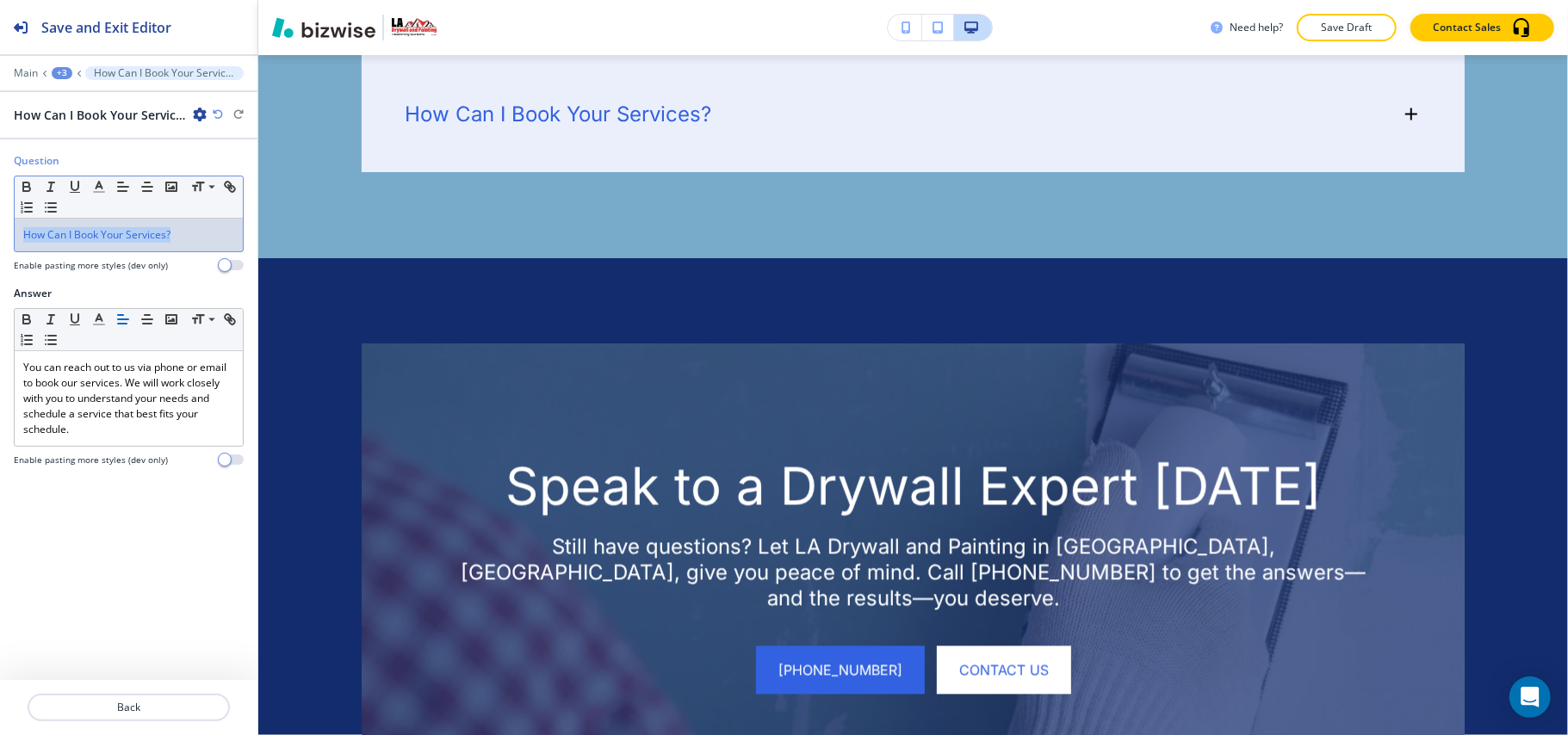
drag, startPoint x: 214, startPoint y: 244, endPoint x: 0, endPoint y: 227, distance: 214.7
click at [0, 227] on div "Question Small Normal Large Huge How Can I Book Your Services? Enable pasting m…" at bounding box center [129, 219] width 258 height 133
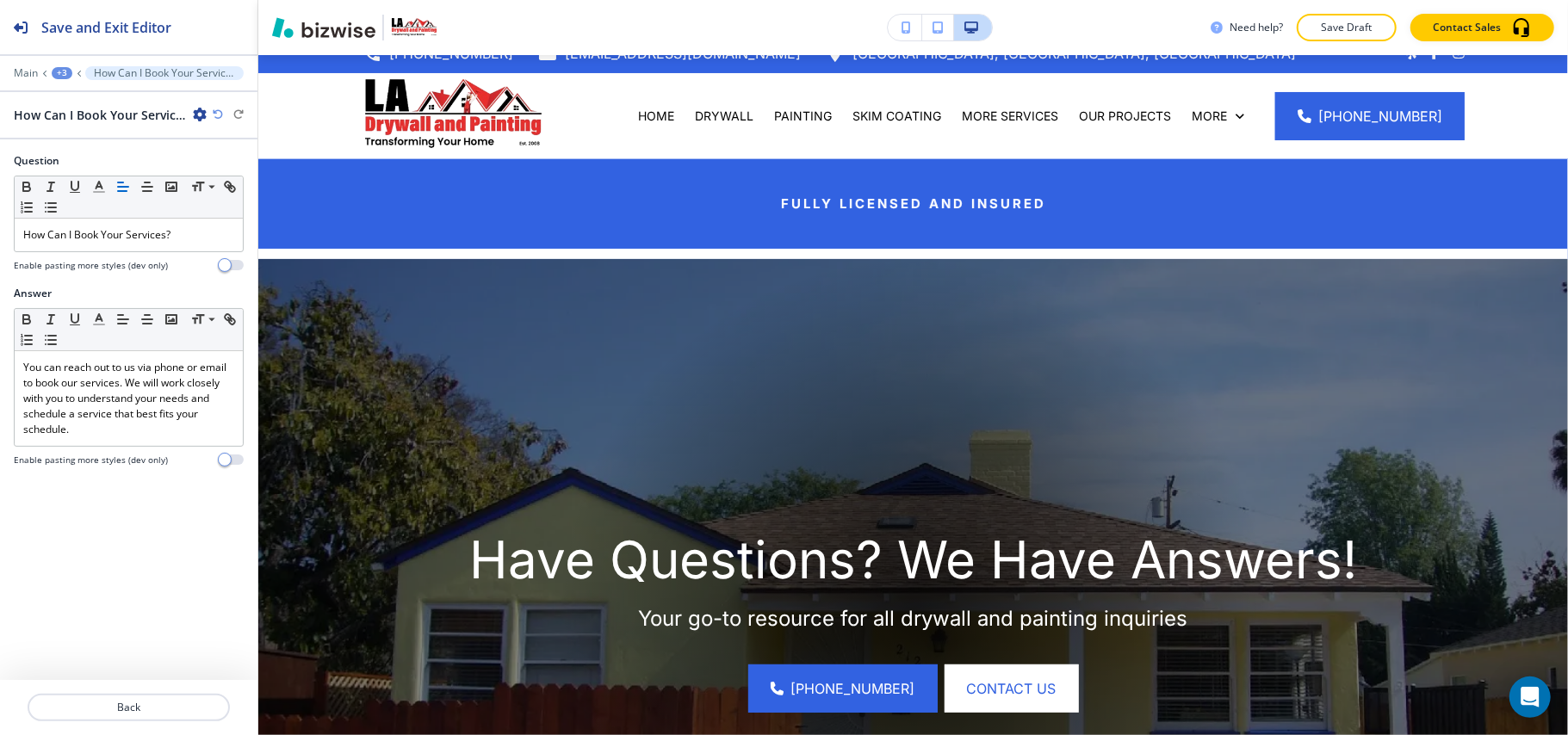
scroll to position [0, 0]
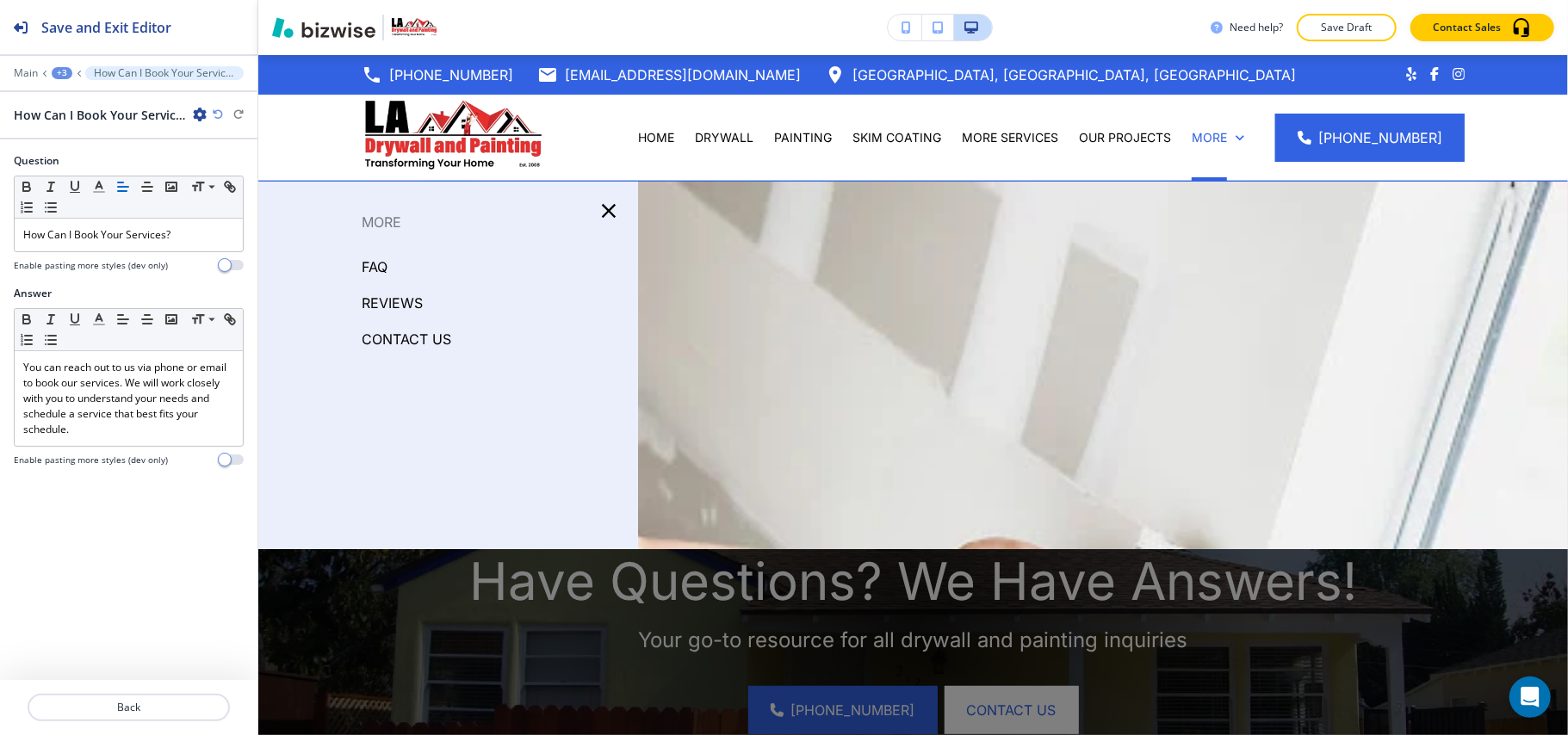
click at [398, 297] on p "REVIEWS" at bounding box center [392, 303] width 61 height 25
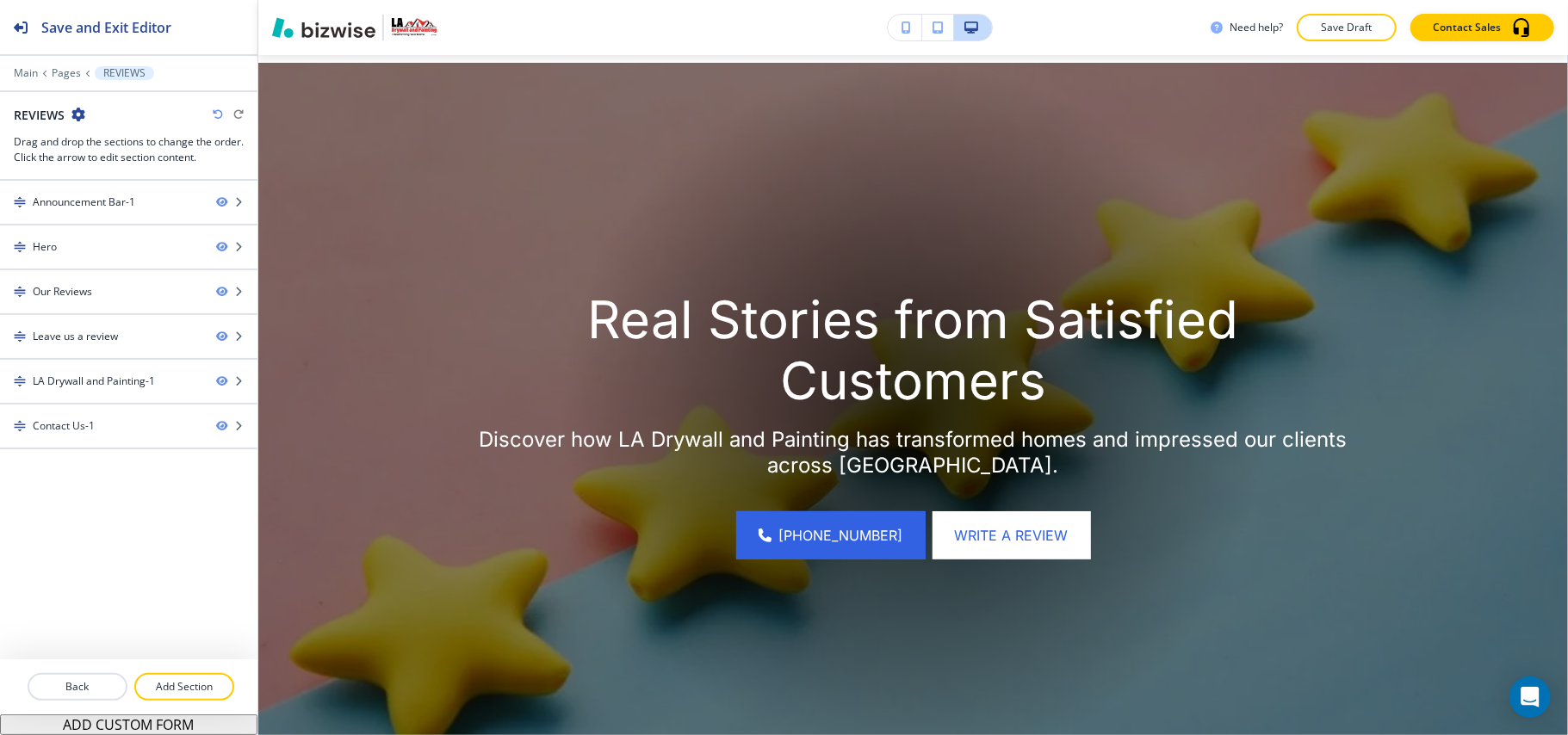
scroll to position [115, 0]
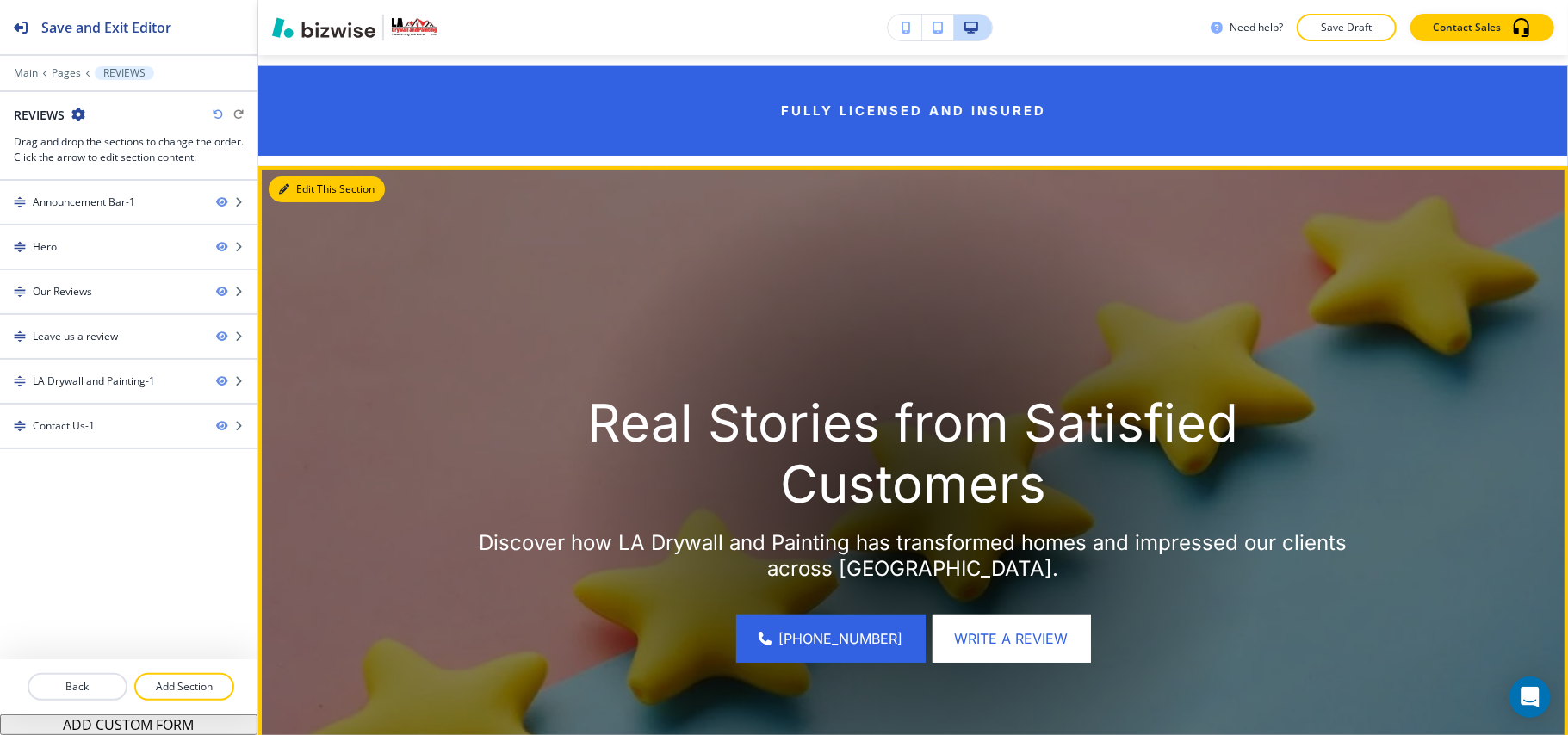
click at [302, 184] on button "Edit This Section" at bounding box center [327, 189] width 117 height 25
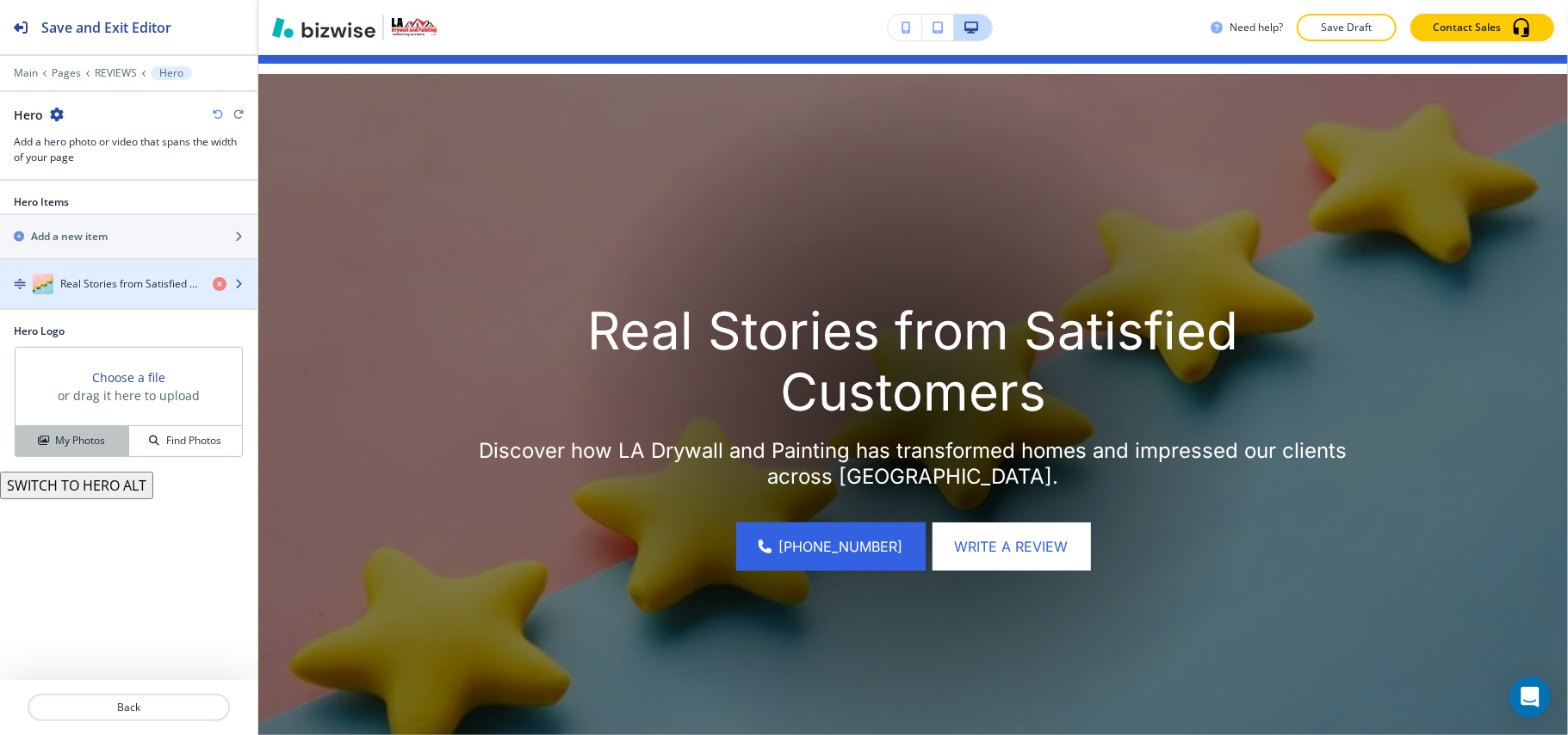
scroll to position [226, 0]
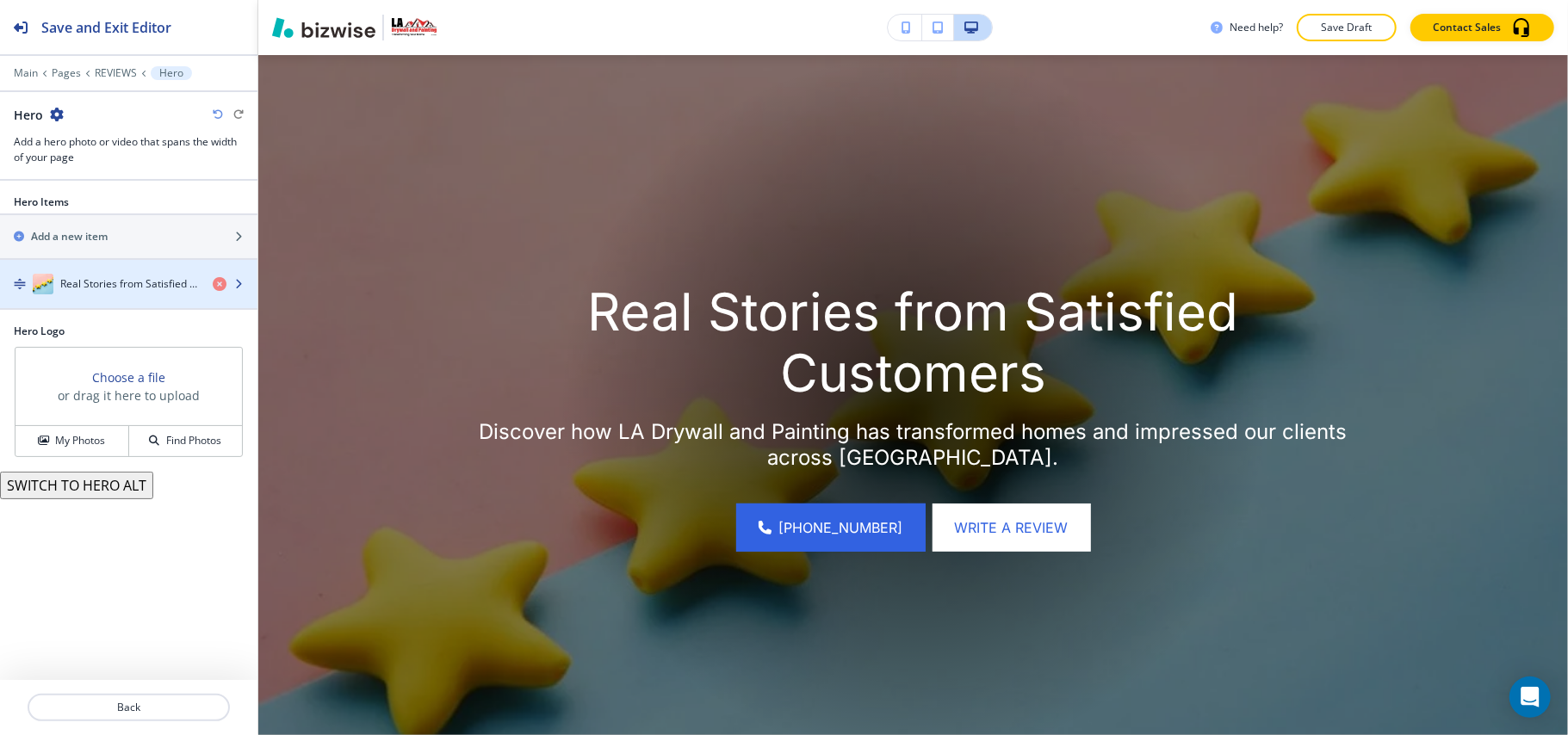
click at [112, 294] on div "Real Stories from Satisfied Customers" at bounding box center [100, 284] width 199 height 21
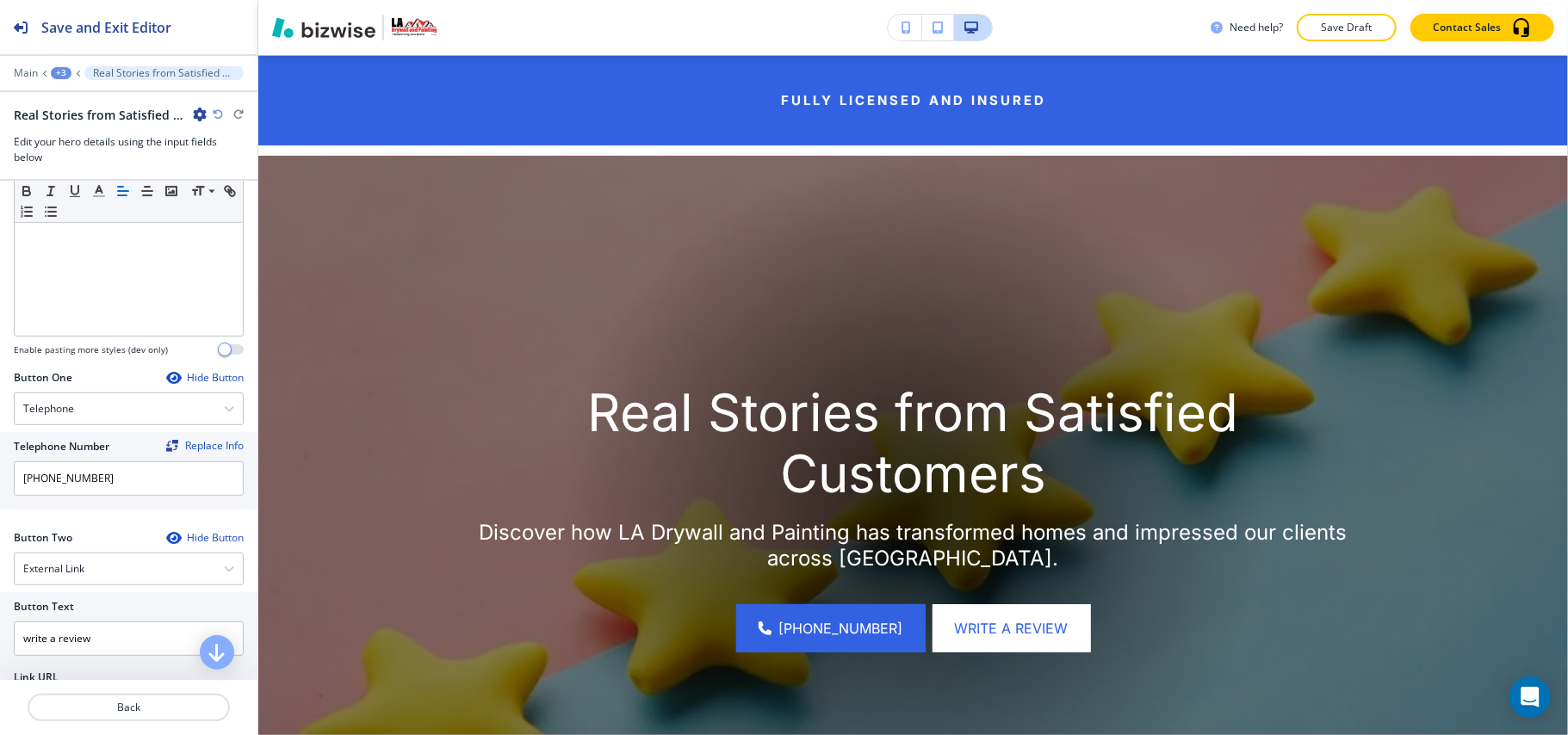
scroll to position [0, 0]
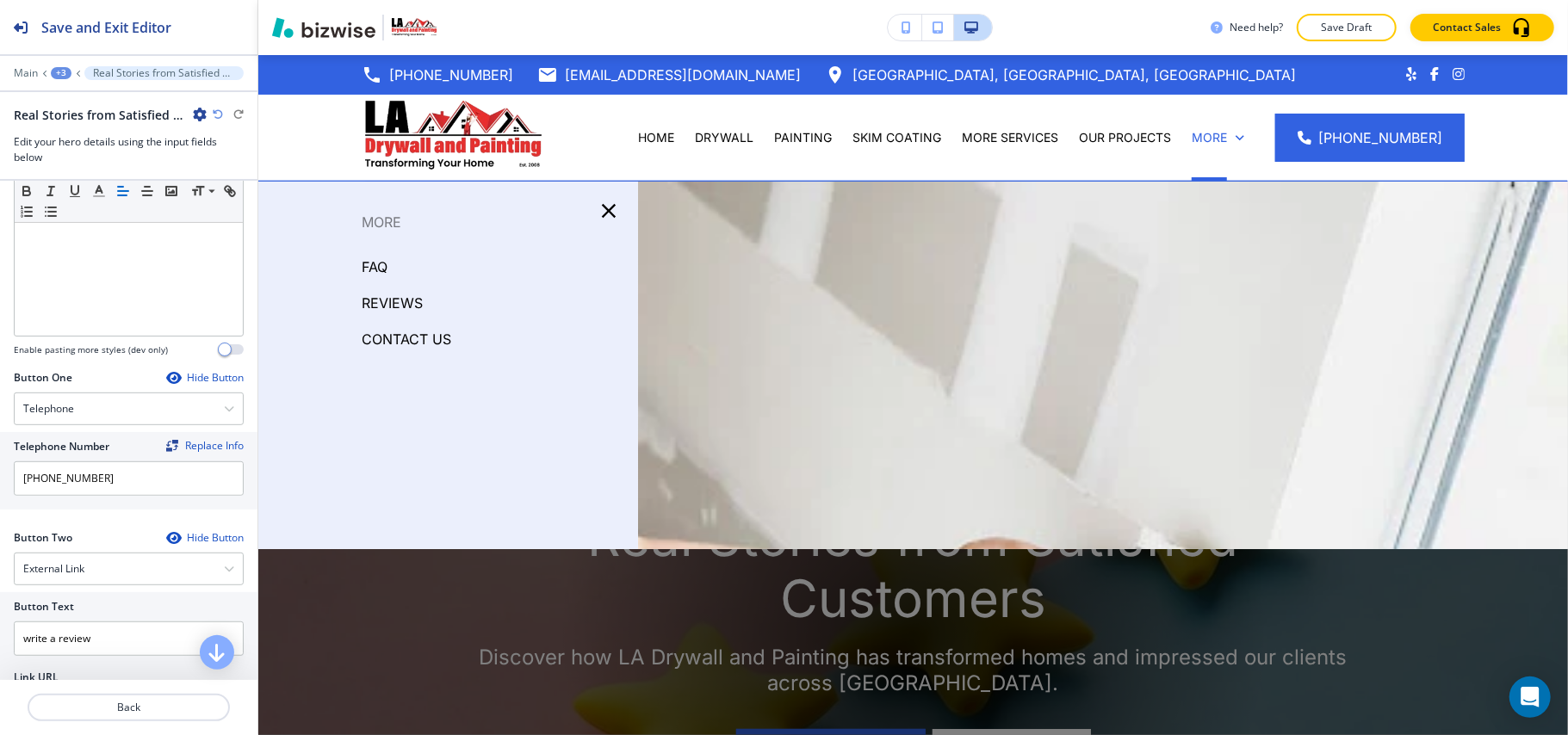
click at [396, 338] on p "CONTACT US" at bounding box center [406, 338] width 89 height 25
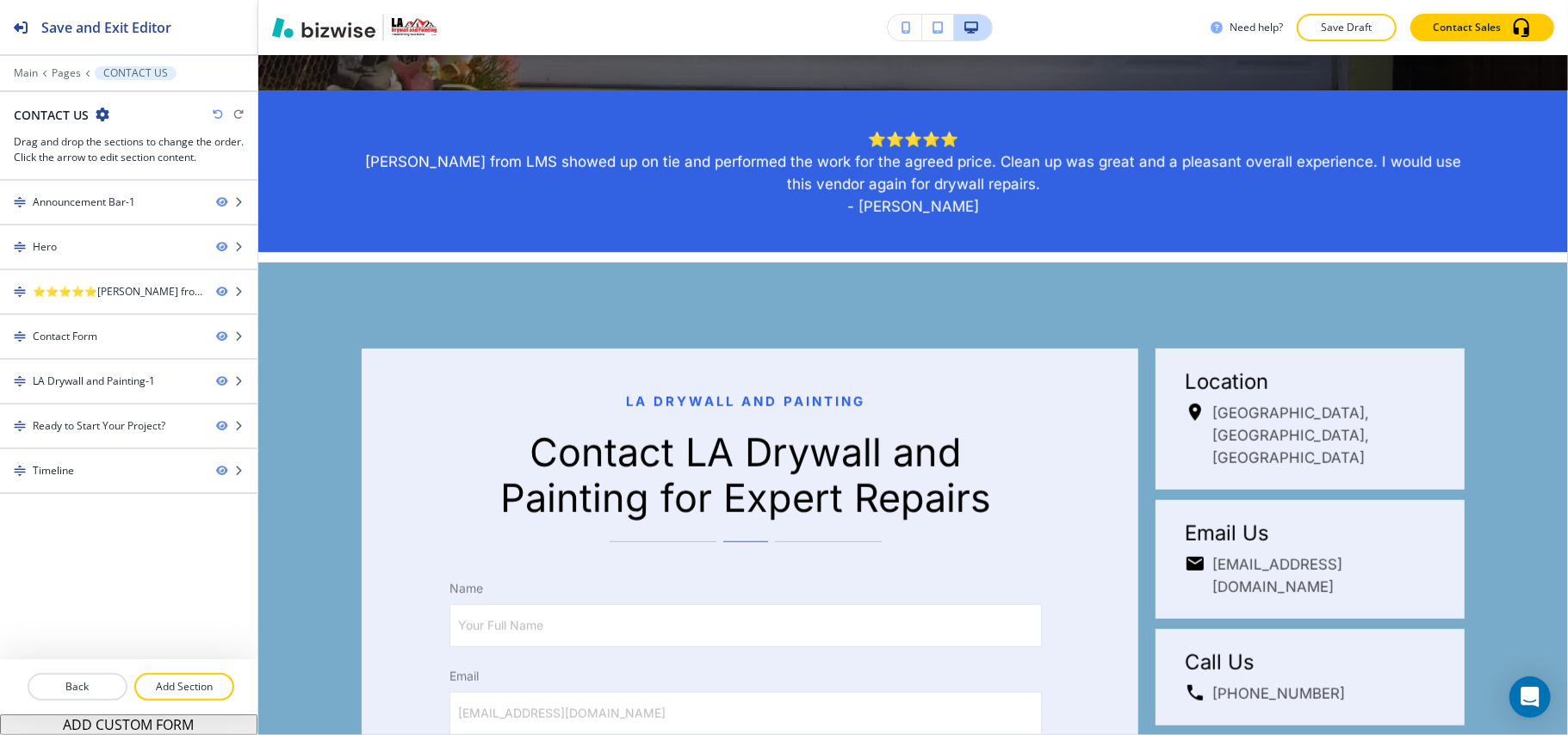
scroll to position [1033, 0]
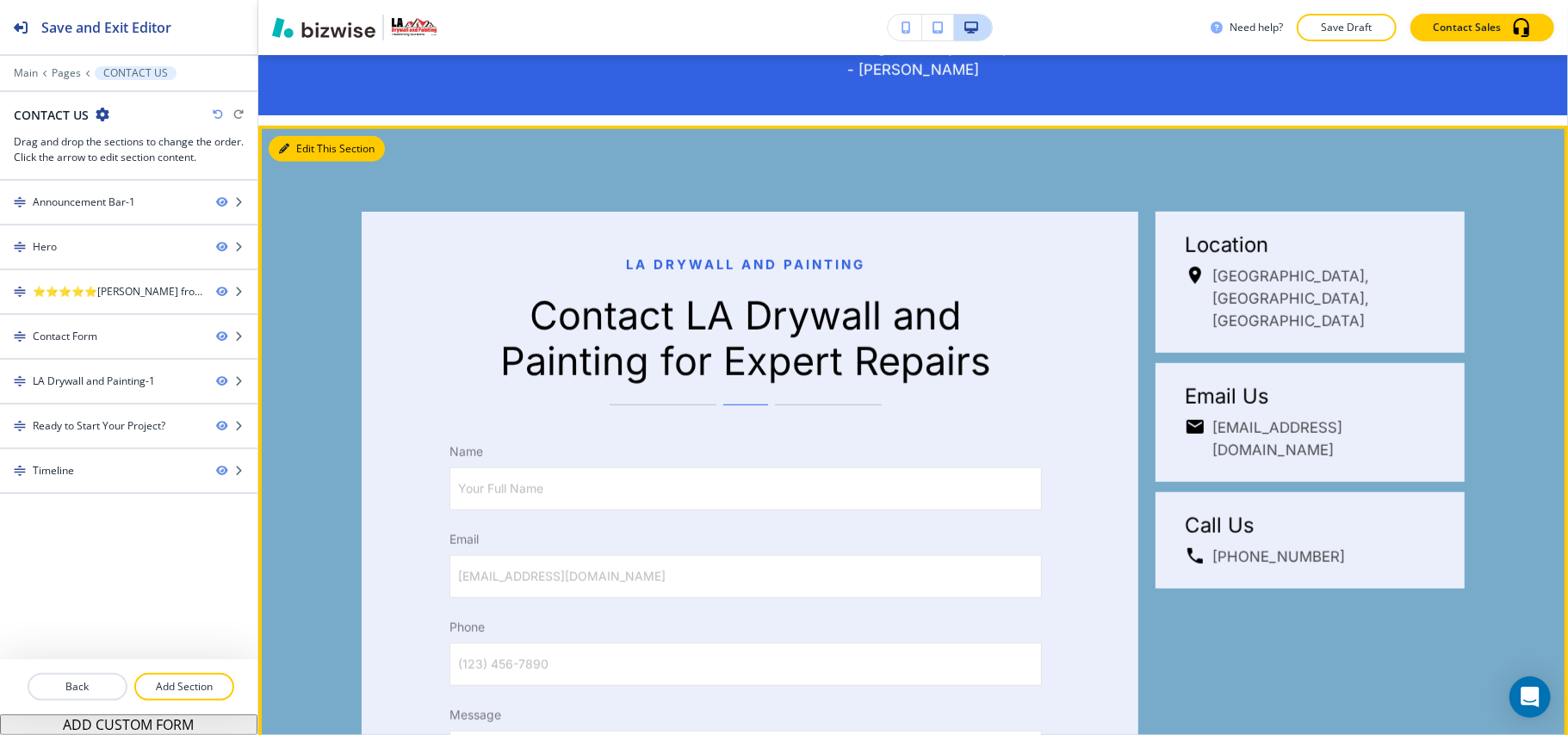
click at [291, 143] on button "Edit This Section" at bounding box center [327, 149] width 117 height 25
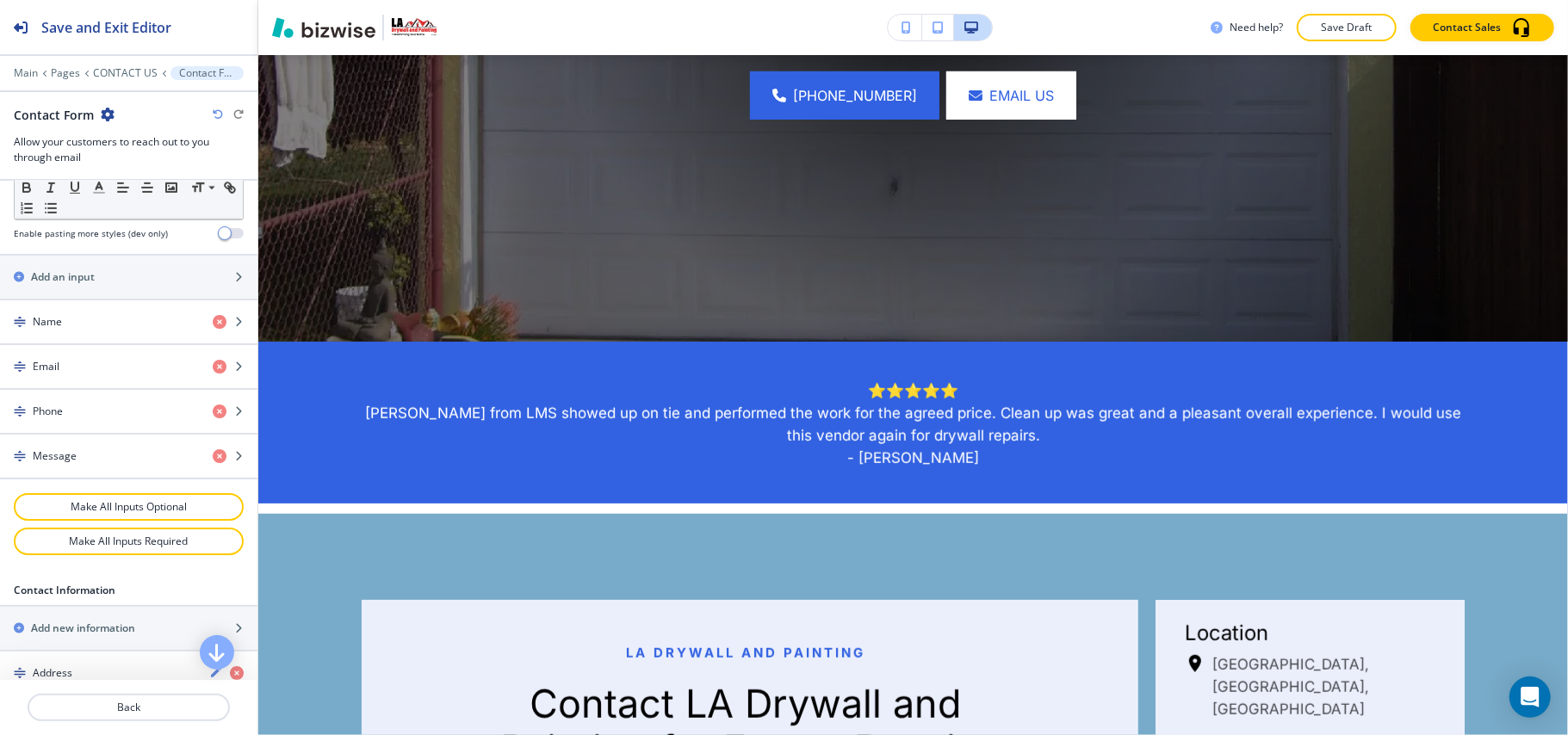
scroll to position [0, 0]
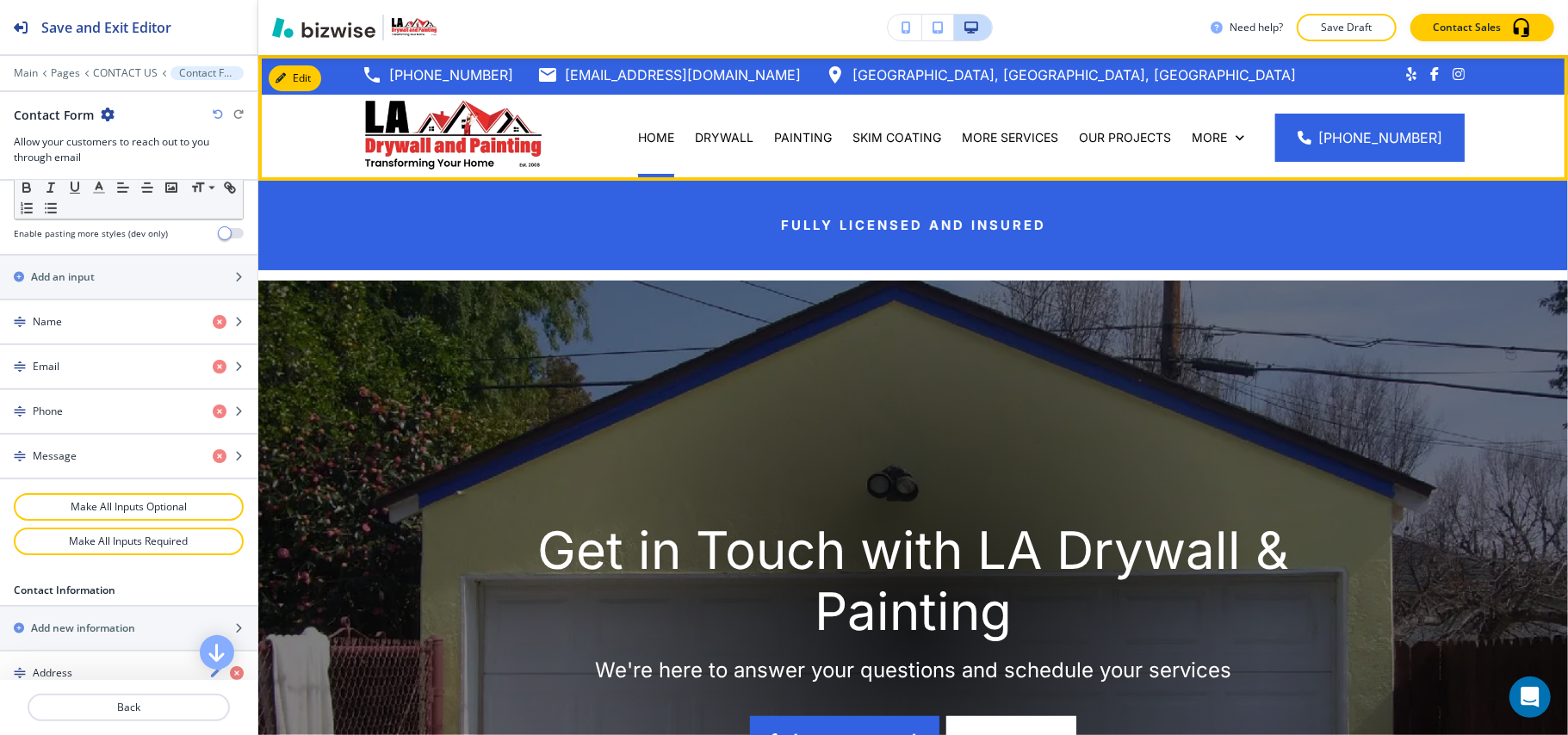
click at [683, 134] on div "HOME" at bounding box center [656, 137] width 56 height 17
click at [674, 134] on p "HOME" at bounding box center [656, 137] width 36 height 17
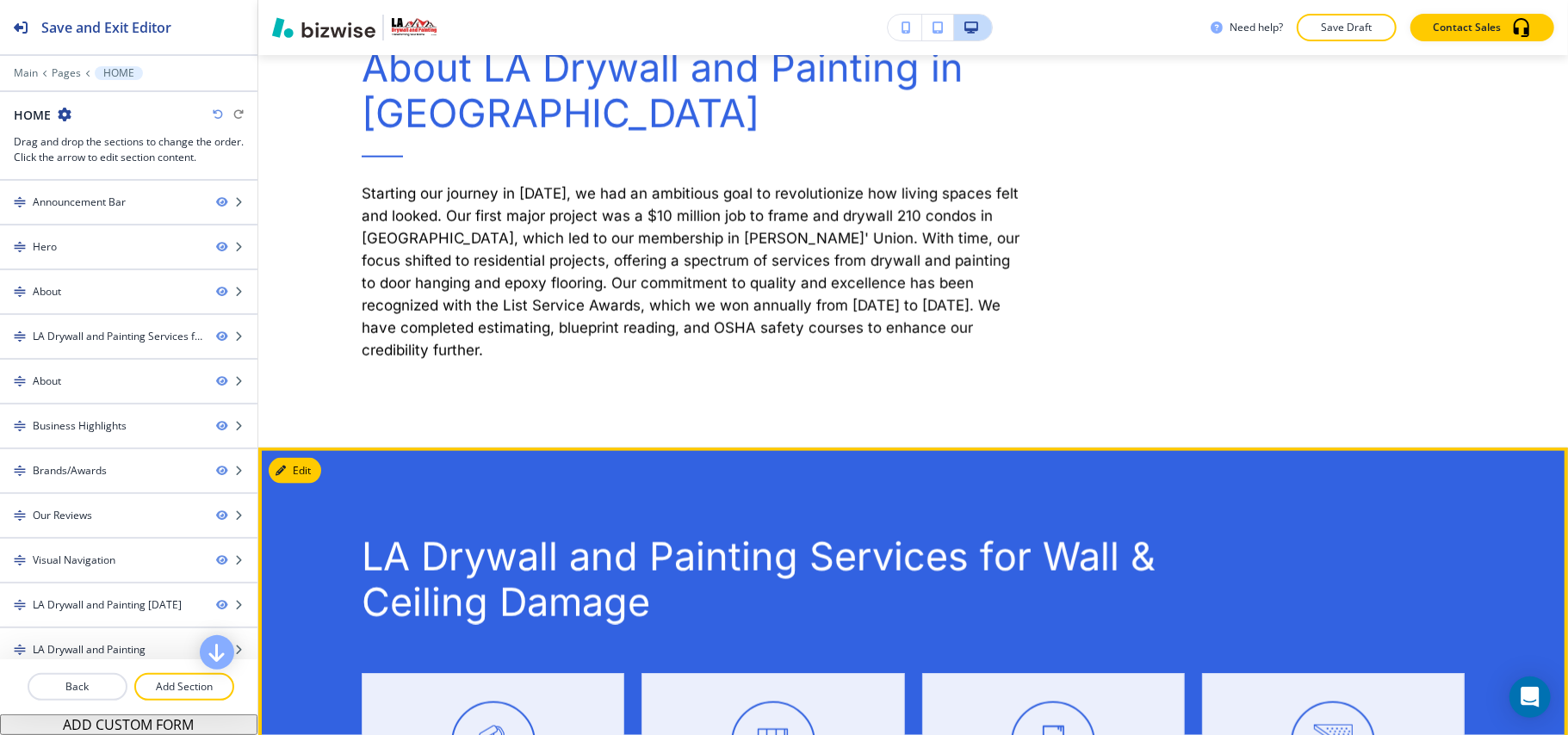
scroll to position [1606, 0]
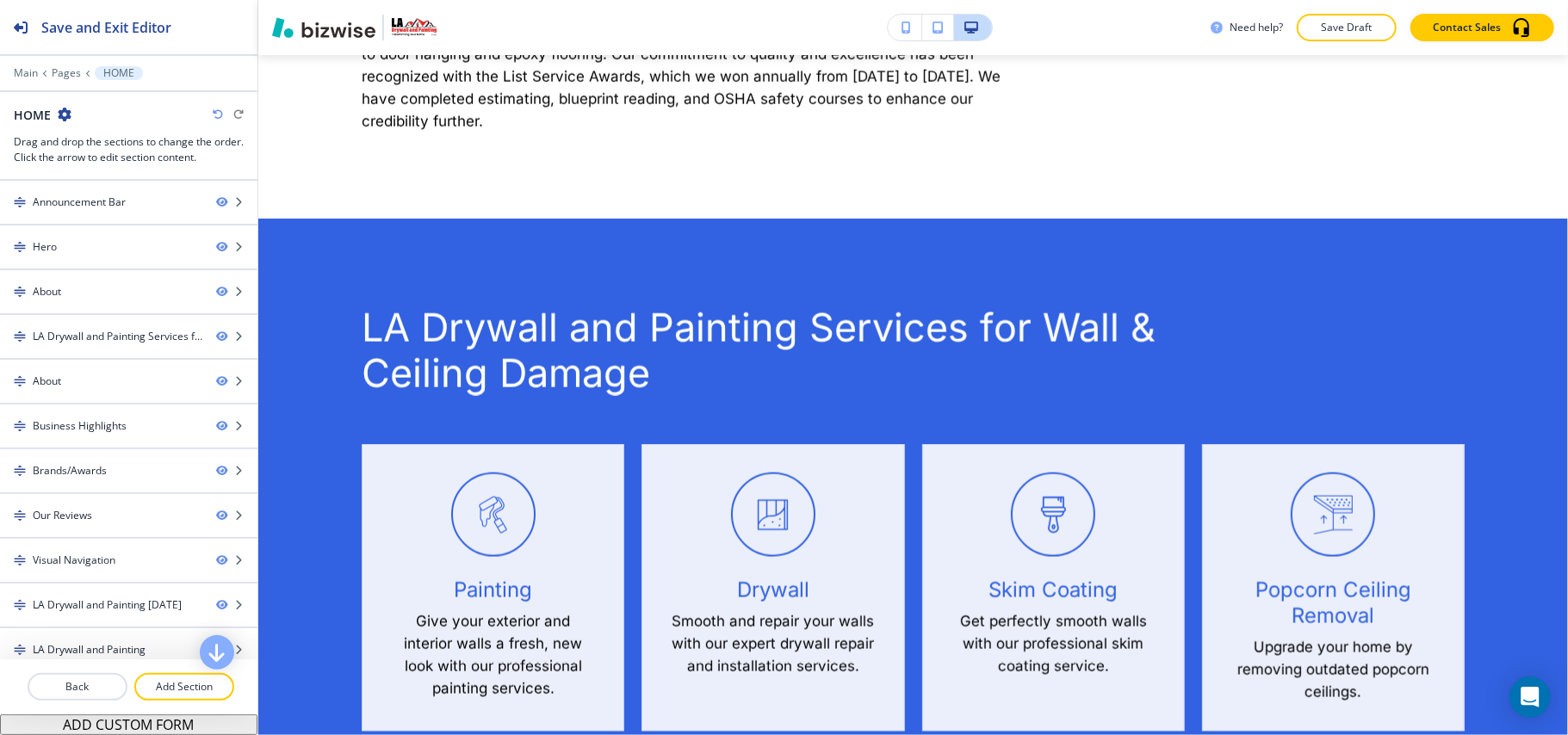
click at [58, 67] on div "Main Pages HOME" at bounding box center [129, 73] width 230 height 14
click at [58, 67] on p "Pages" at bounding box center [66, 72] width 29 height 12
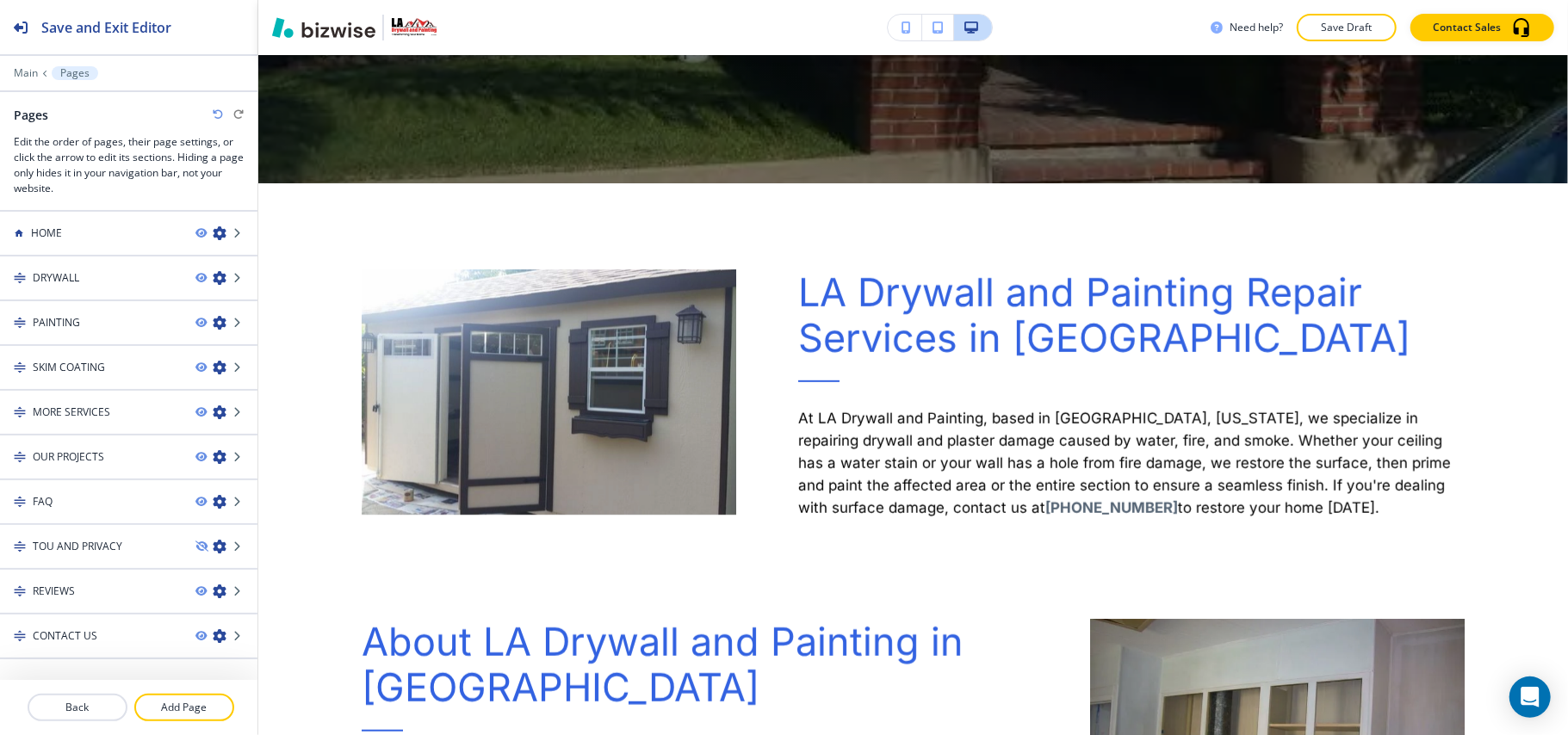
scroll to position [0, 0]
